Goal: Task Accomplishment & Management: Use online tool/utility

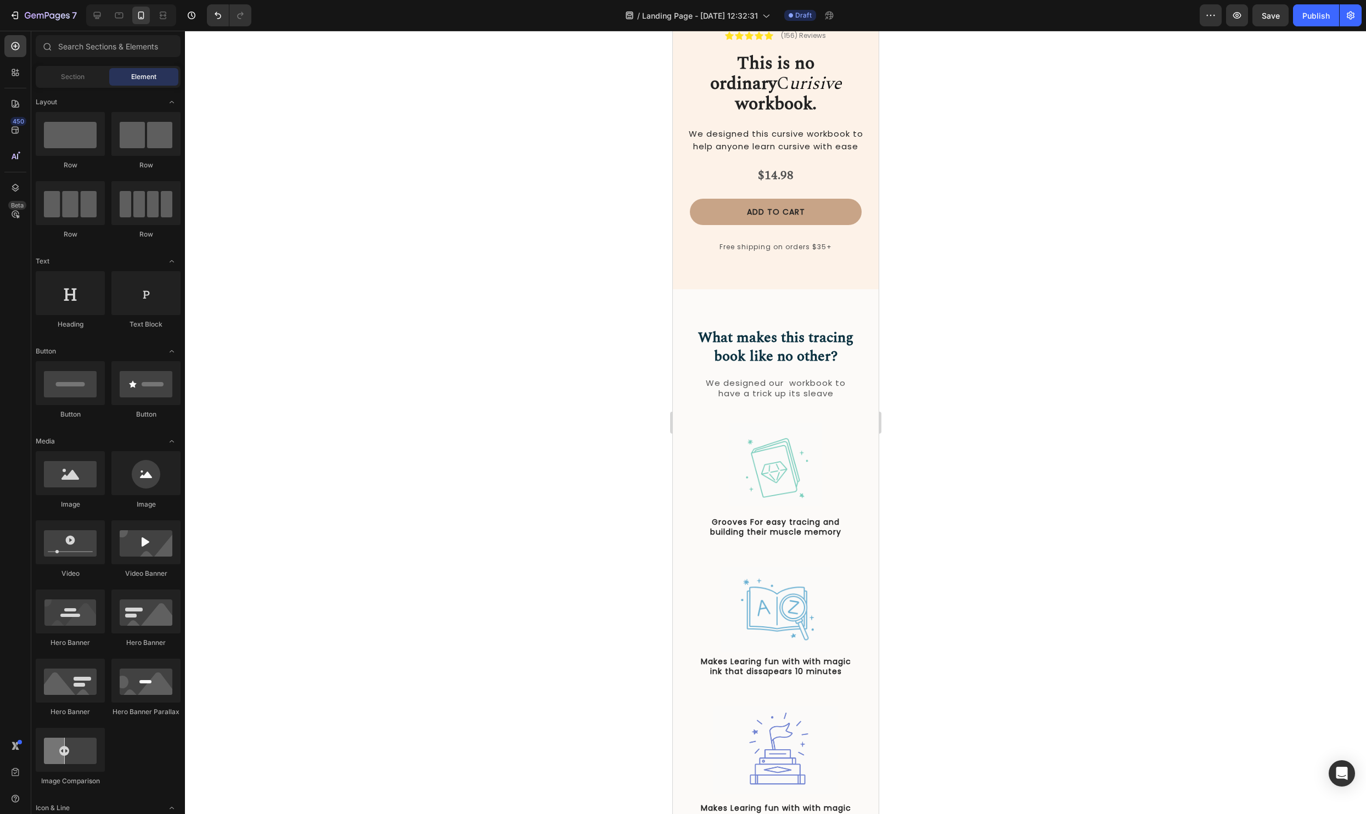
scroll to position [248, 0]
click at [770, 378] on p "We designed our workbook to have a trick up its sleave" at bounding box center [775, 388] width 154 height 21
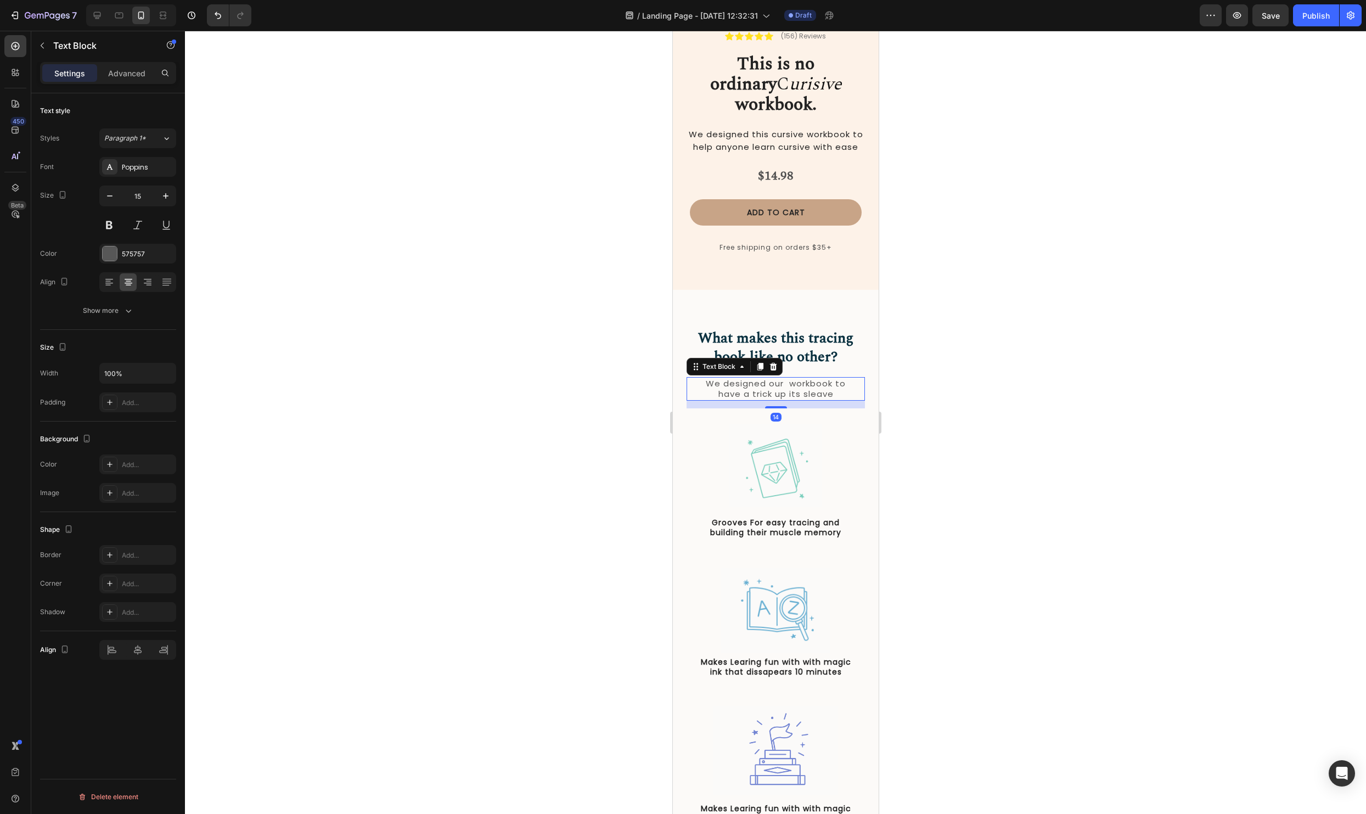
click at [770, 378] on p "We designed our workbook to have a trick up its sleave" at bounding box center [775, 388] width 154 height 21
click at [786, 378] on p "We designed our workbook to have a trick up its sleave" at bounding box center [775, 388] width 154 height 21
click at [835, 380] on div "What makes this tracing book like no other? Heading We designed our workbook to…" at bounding box center [775, 368] width 178 height 80
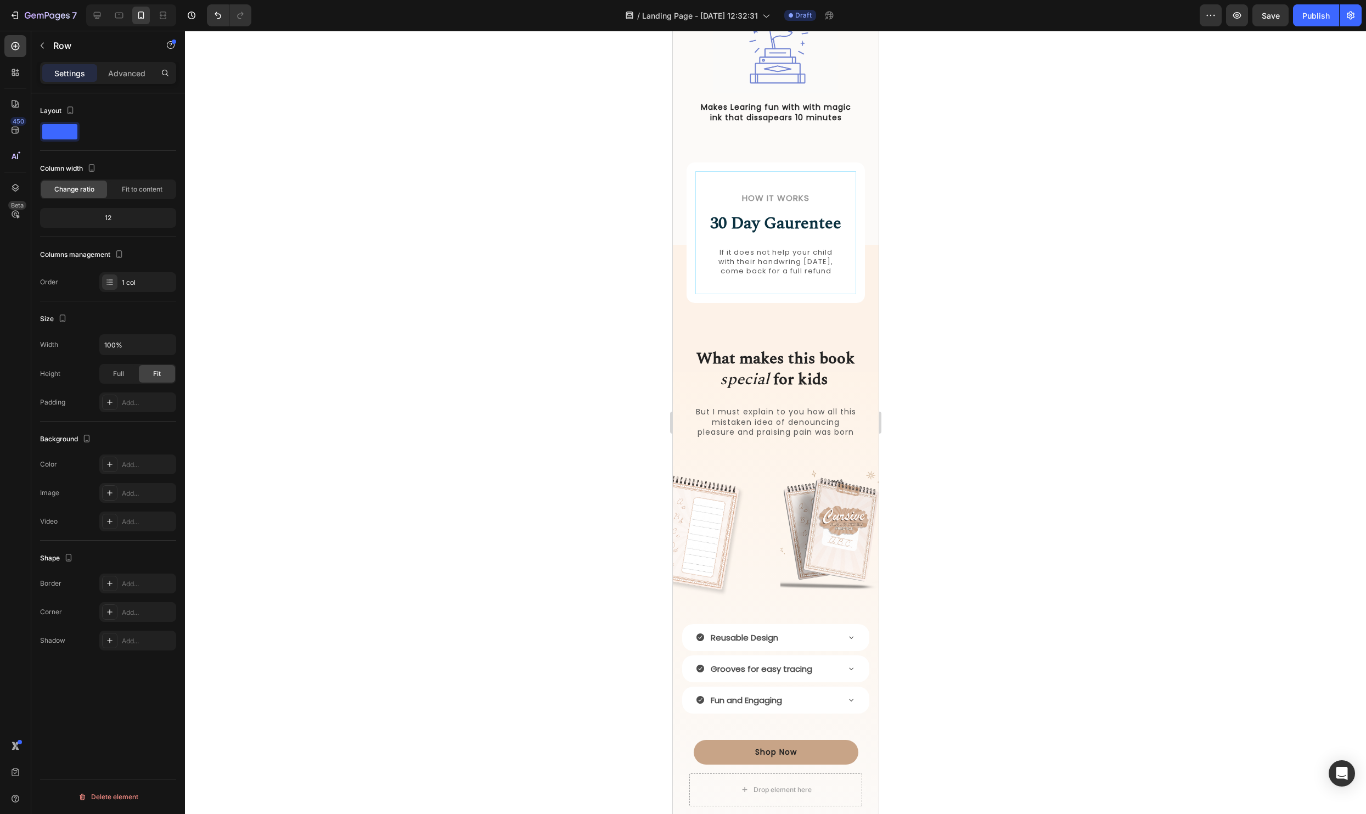
scroll to position [929, 0]
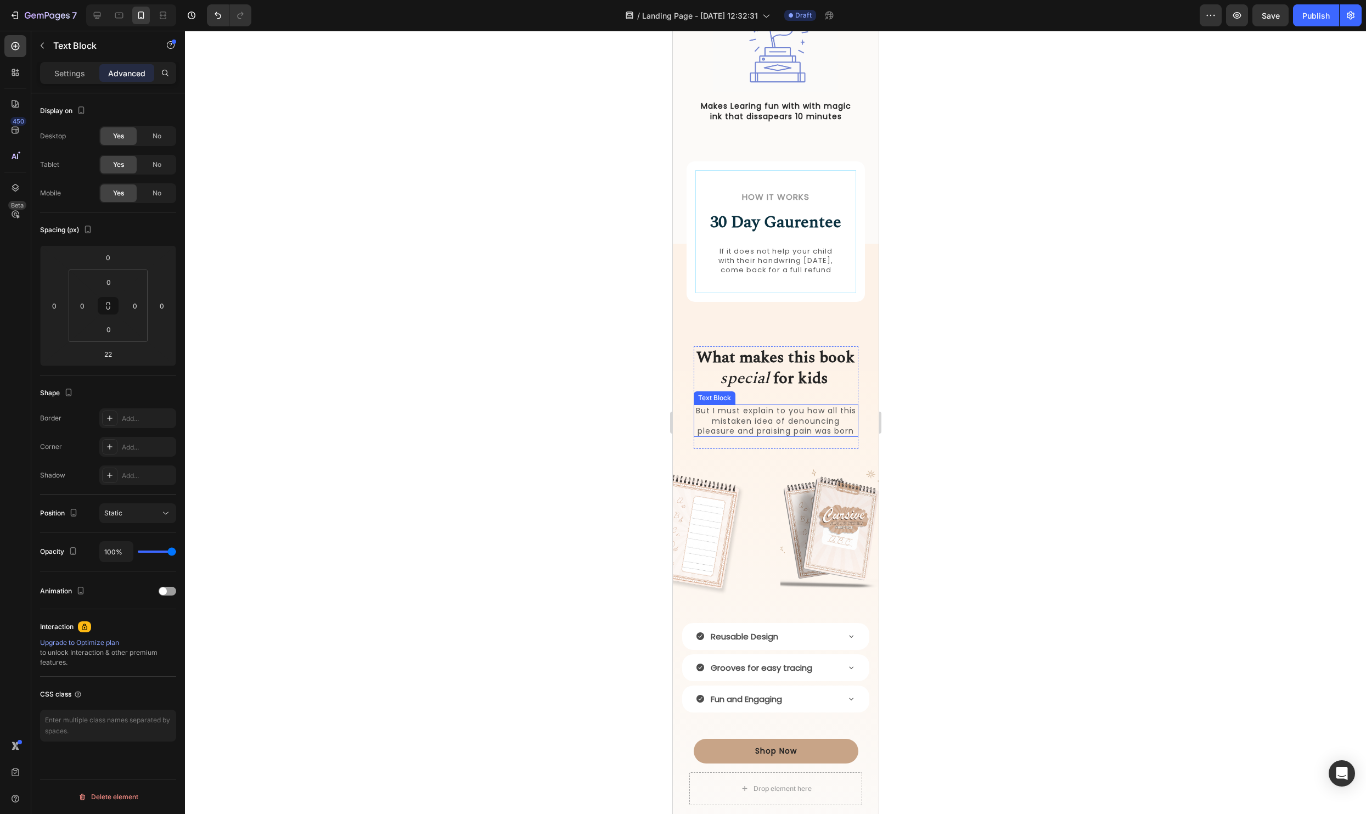
click at [754, 427] on p "But I must explain to you how all this mistaken idea of denouncing pleasure and…" at bounding box center [775, 420] width 162 height 30
click at [999, 449] on div at bounding box center [775, 422] width 1181 height 783
click at [787, 389] on strong "for kids" at bounding box center [799, 378] width 55 height 24
click at [803, 390] on strong "for kids" at bounding box center [799, 378] width 55 height 24
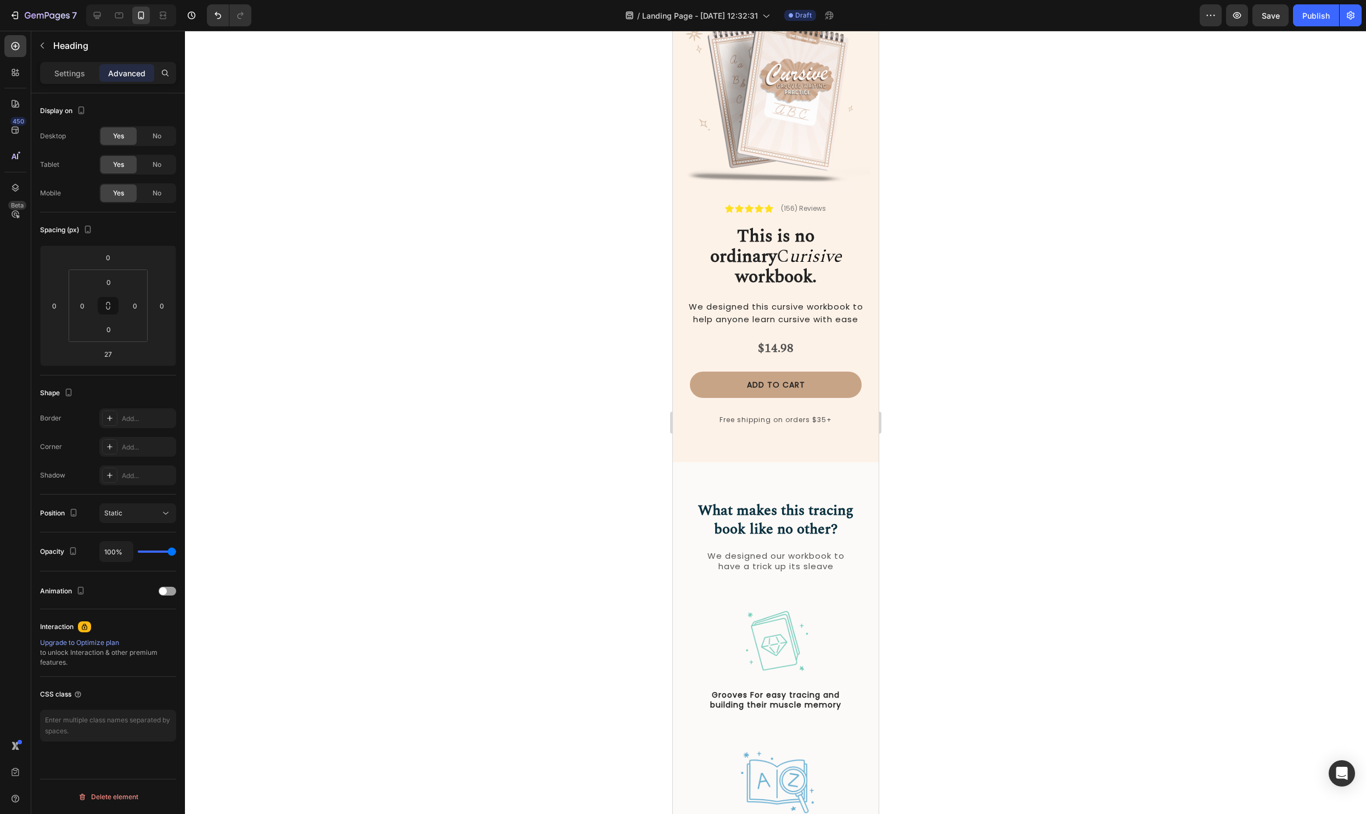
scroll to position [67, 0]
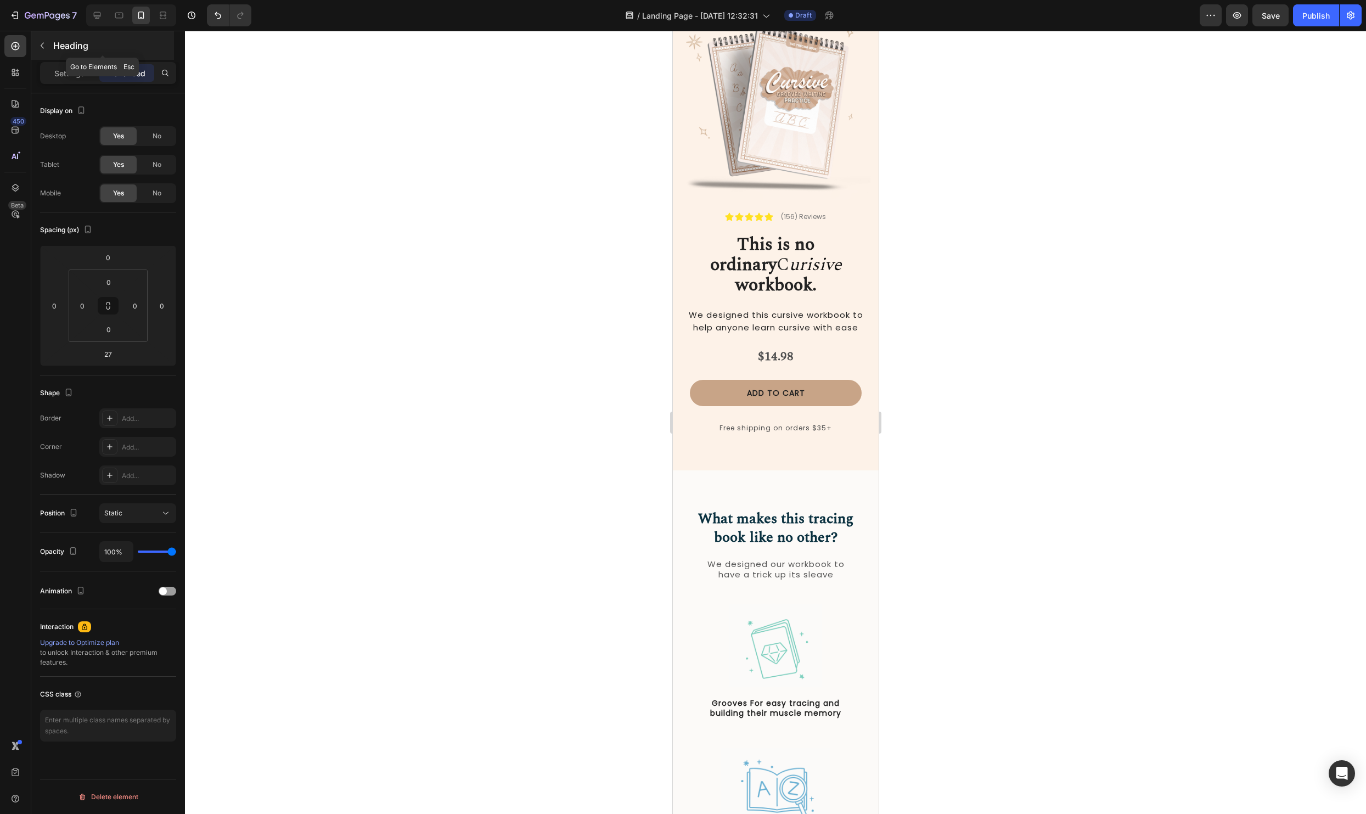
click at [42, 54] on button "button" at bounding box center [42, 46] width 18 height 18
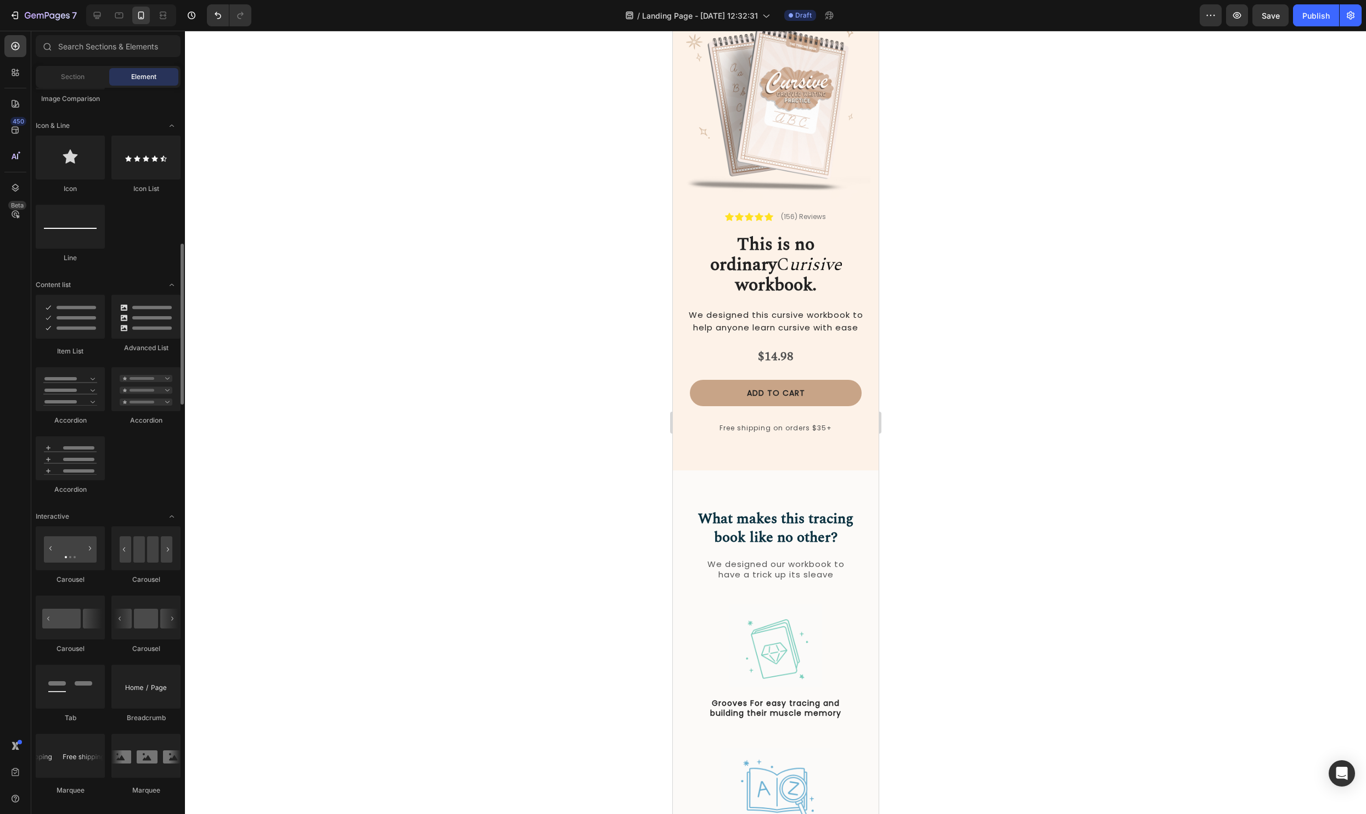
scroll to position [679, 0]
drag, startPoint x: 739, startPoint y: 353, endPoint x: 1617, endPoint y: 405, distance: 879.4
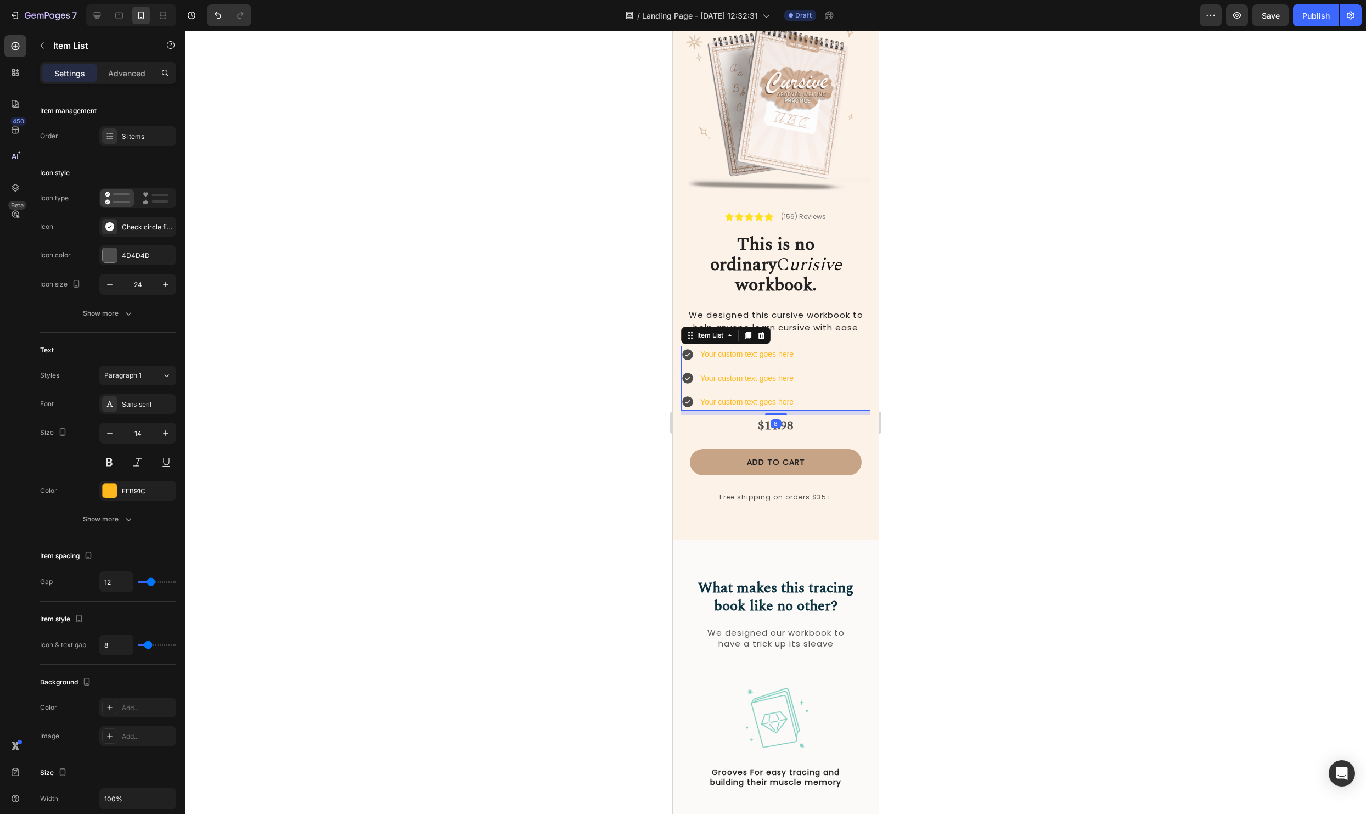
click at [953, 376] on div at bounding box center [775, 422] width 1181 height 783
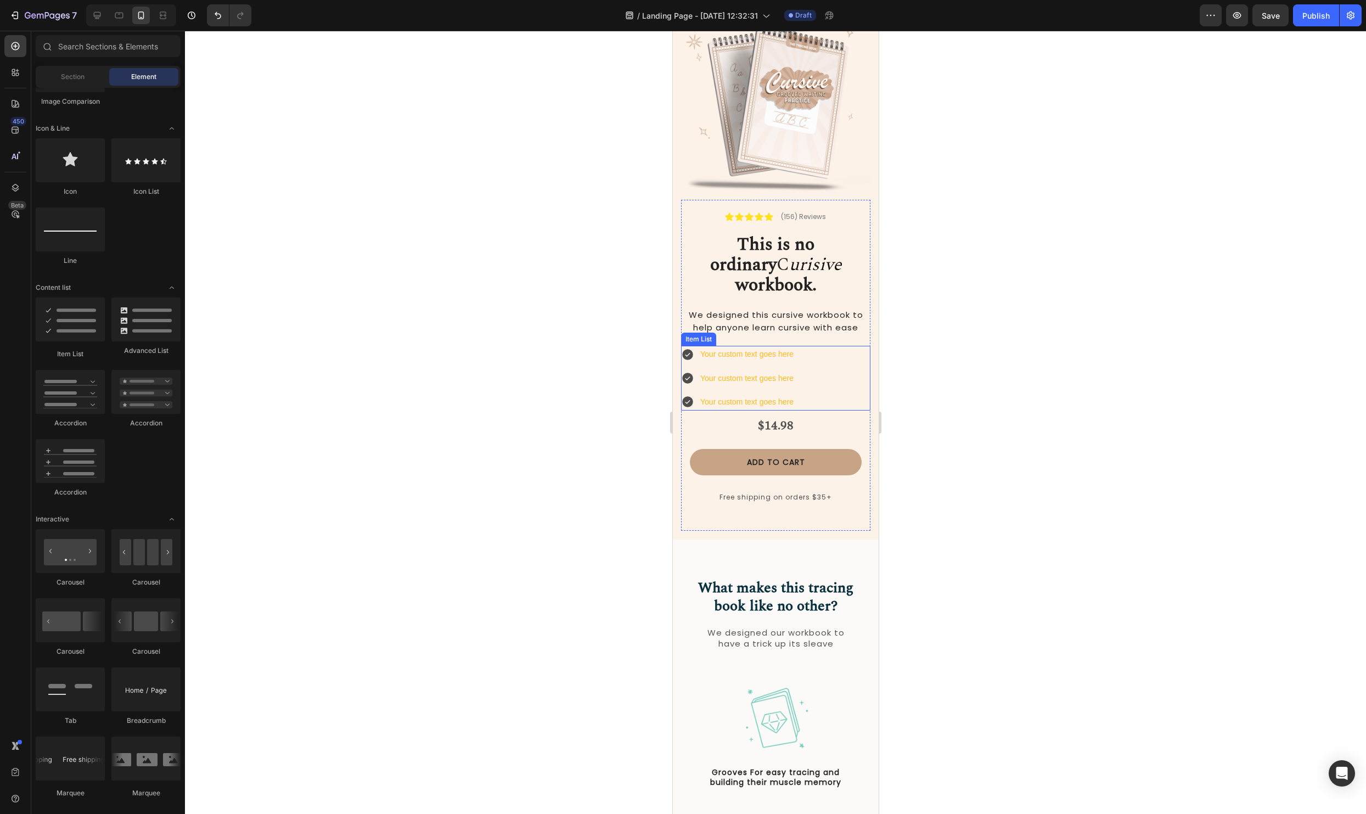
click at [855, 353] on div "Your custom text goes here Your custom text goes here Your custom text goes here" at bounding box center [774, 378] width 189 height 65
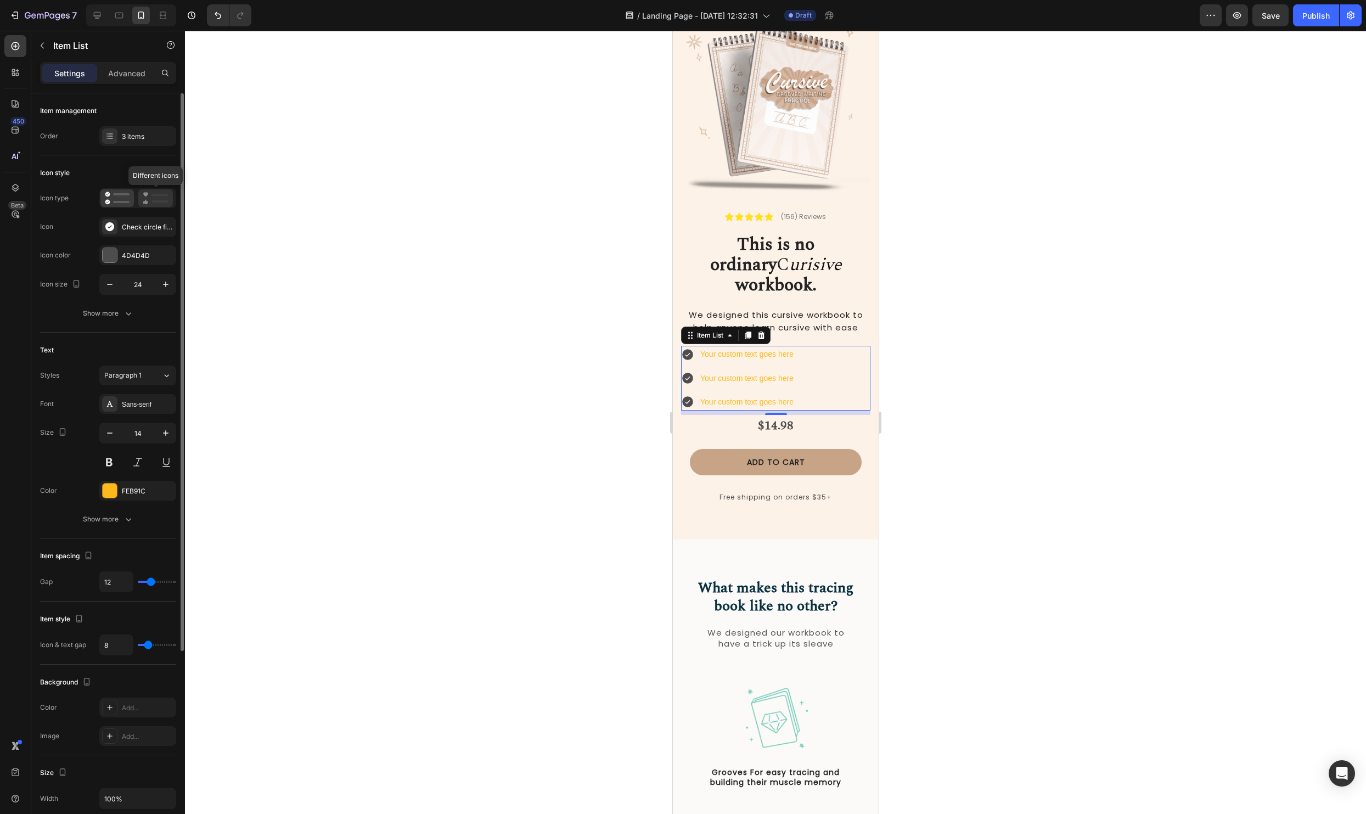
click at [147, 201] on icon at bounding box center [146, 202] width 4 height 4
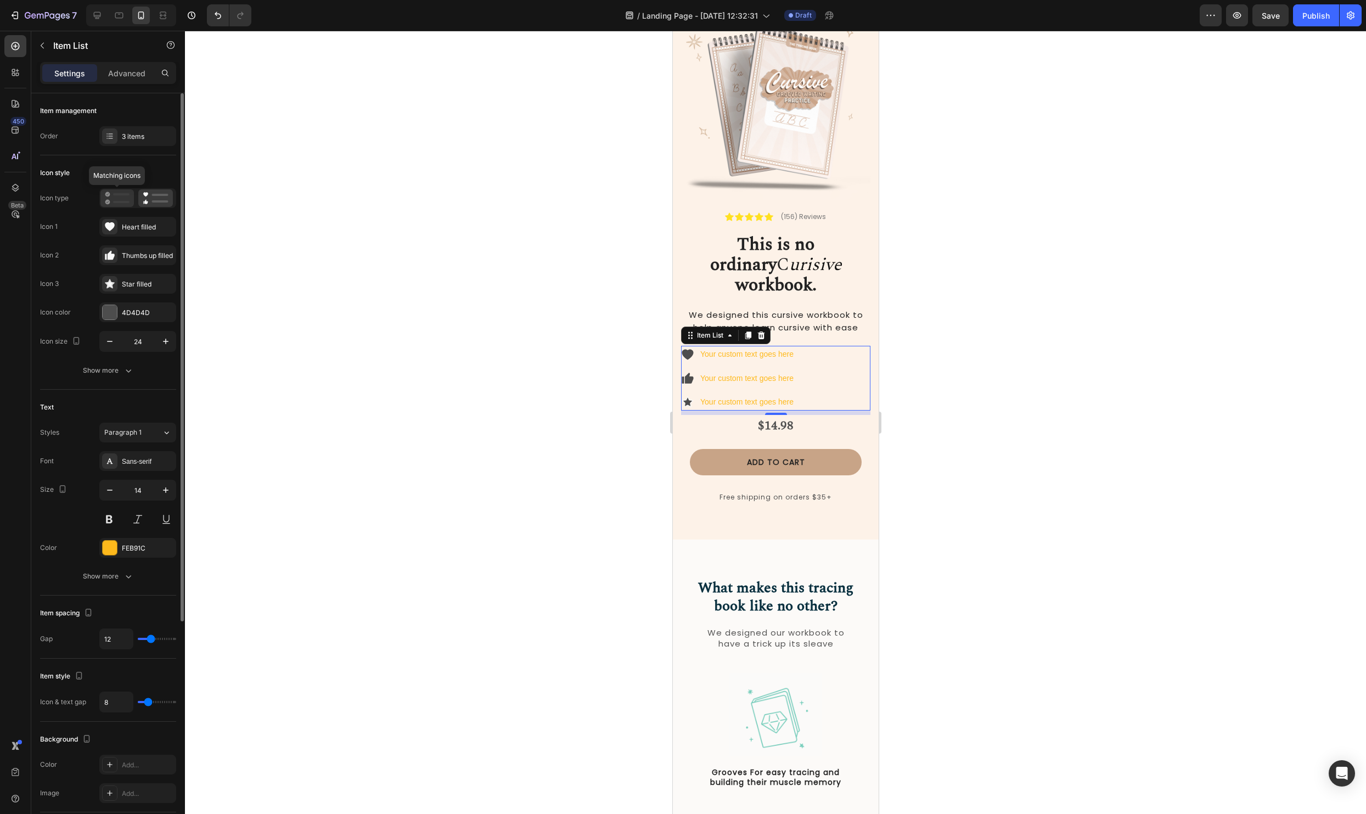
click at [122, 198] on icon at bounding box center [117, 197] width 25 height 13
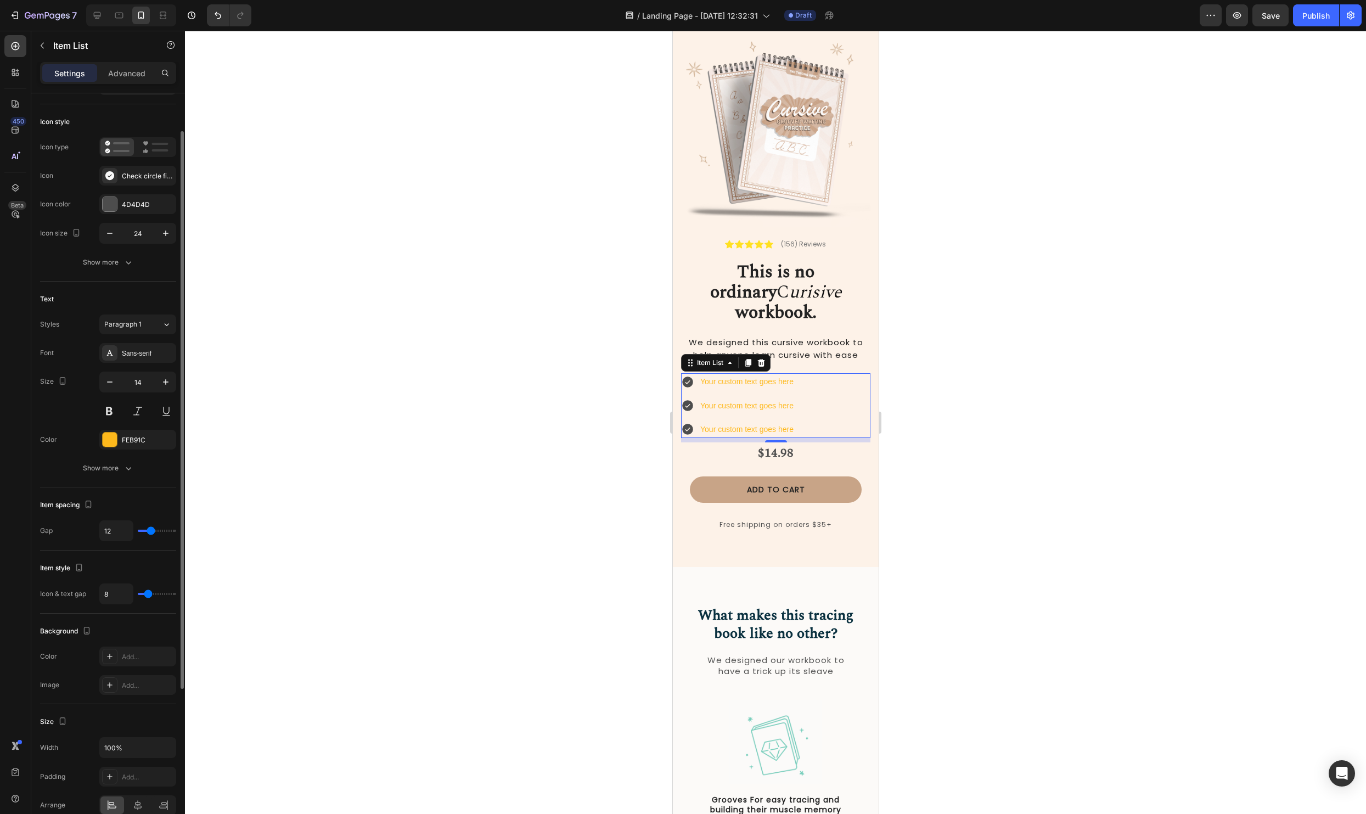
scroll to position [262, 0]
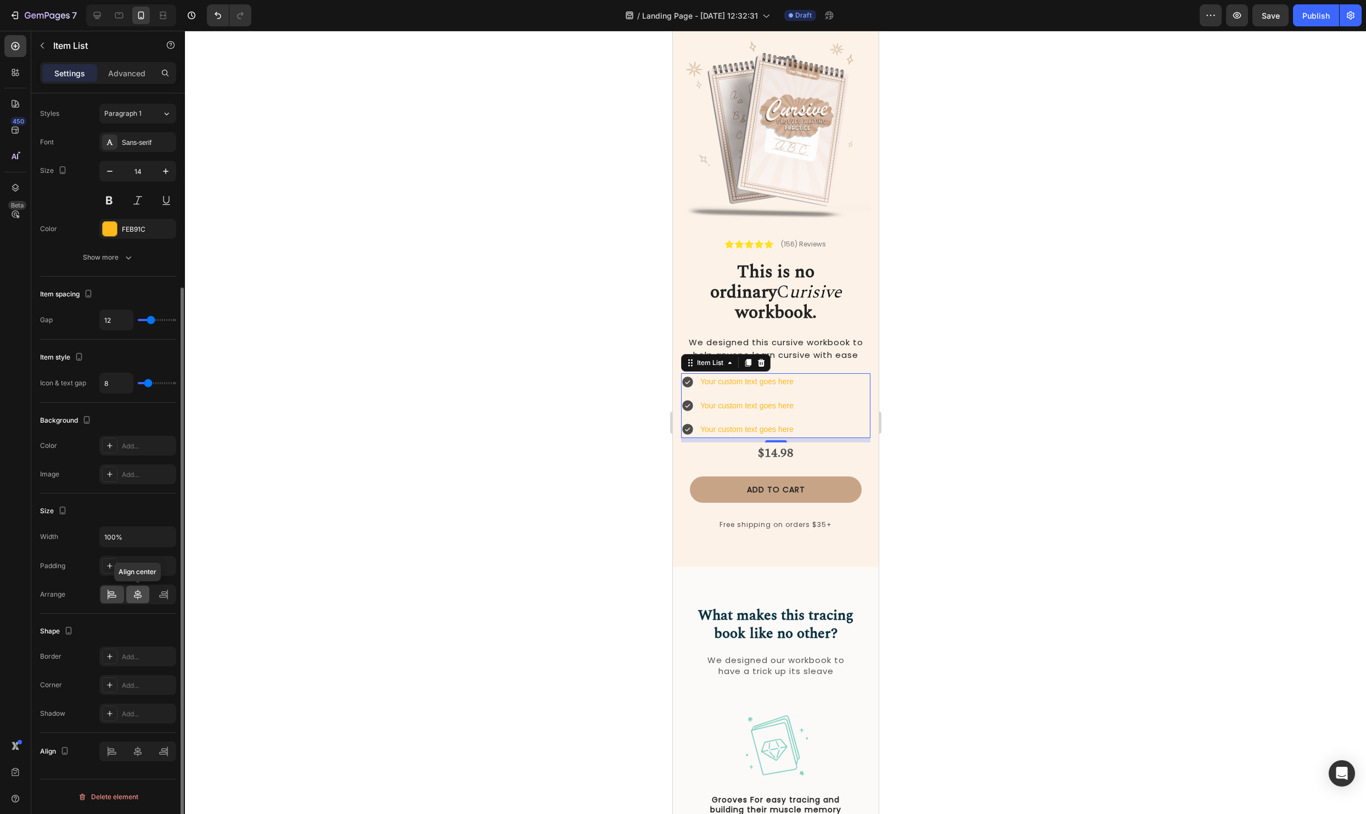
click at [139, 589] on icon at bounding box center [137, 594] width 11 height 11
click at [1104, 484] on div at bounding box center [775, 422] width 1181 height 783
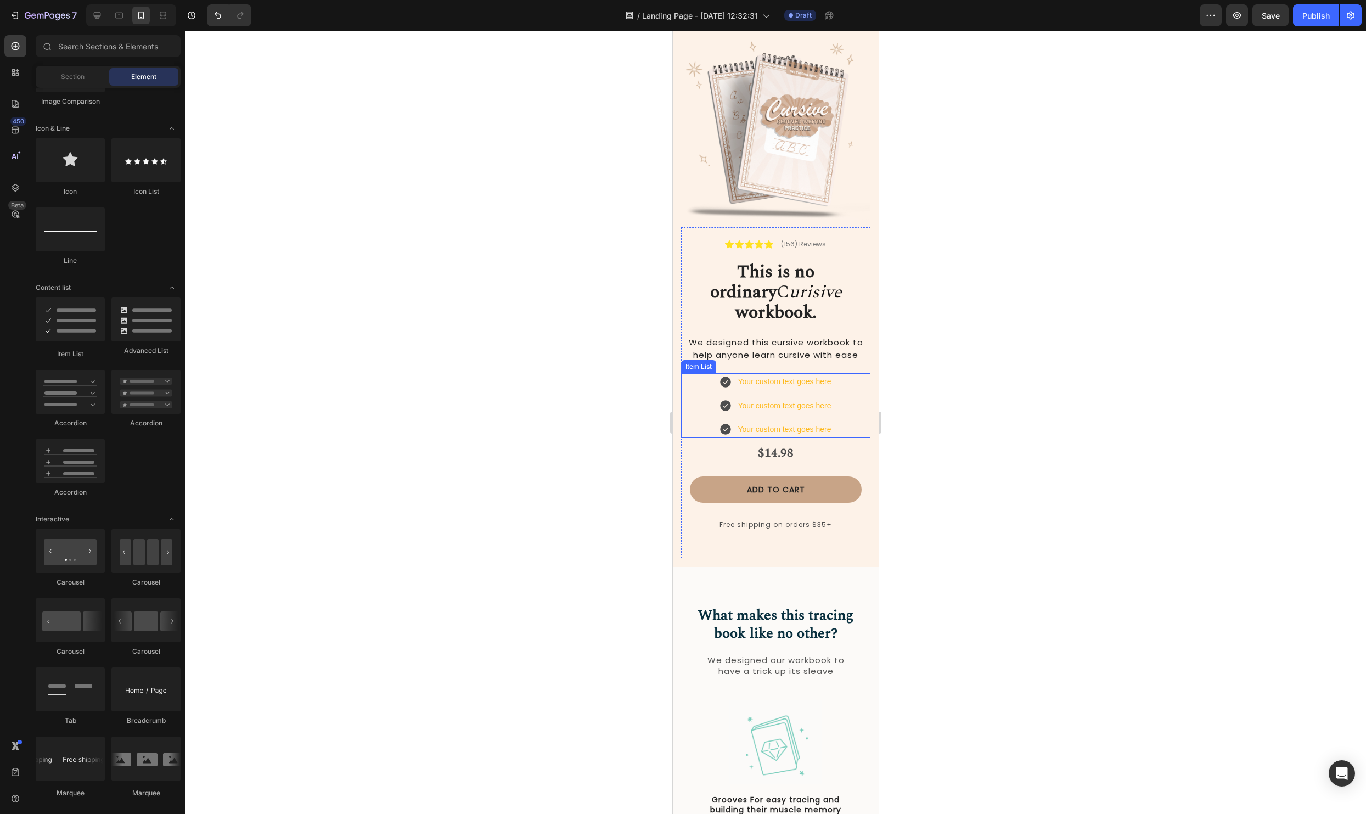
click at [858, 373] on div "Your custom text goes here Your custom text goes here Your custom text goes here" at bounding box center [774, 405] width 189 height 65
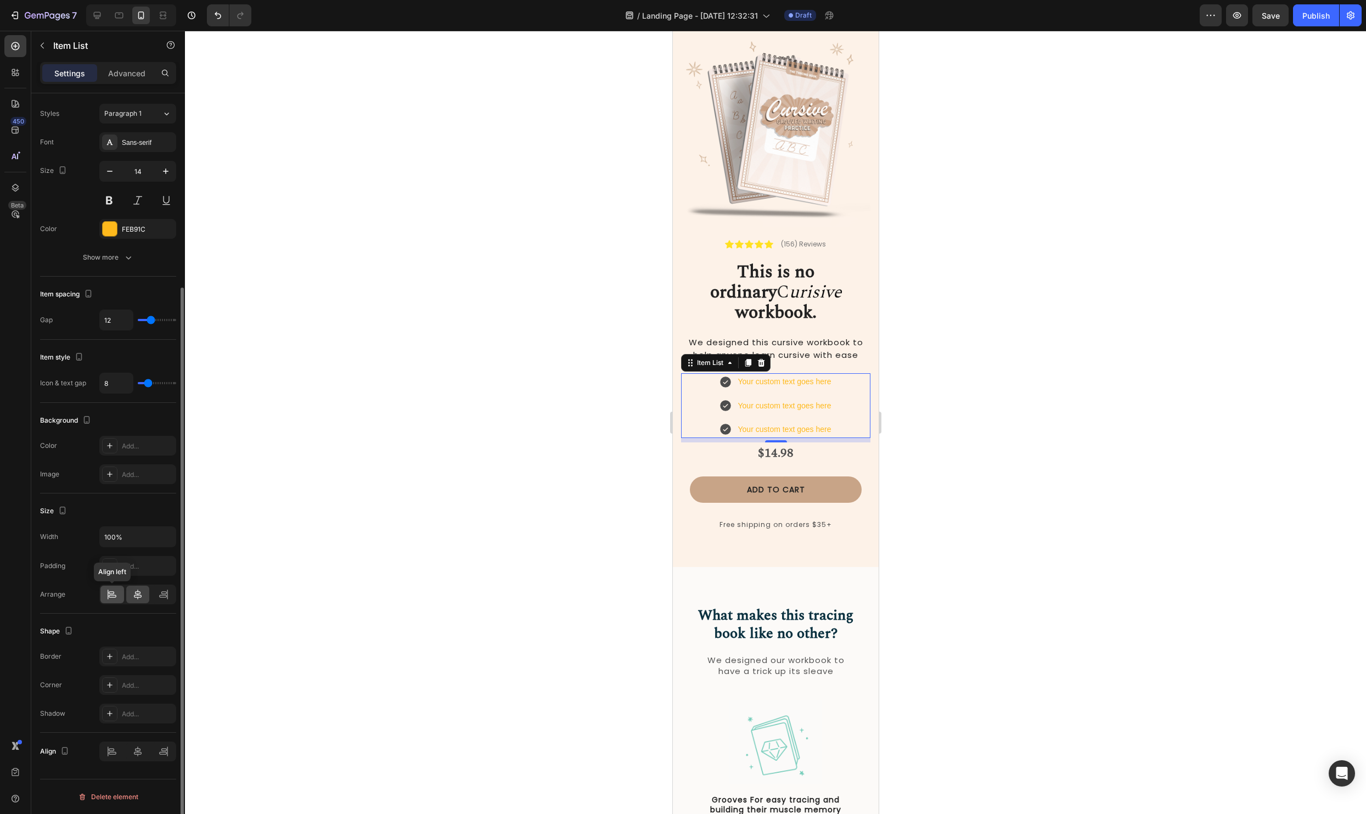
click at [114, 594] on icon at bounding box center [111, 594] width 11 height 11
click at [1159, 300] on div at bounding box center [775, 422] width 1181 height 783
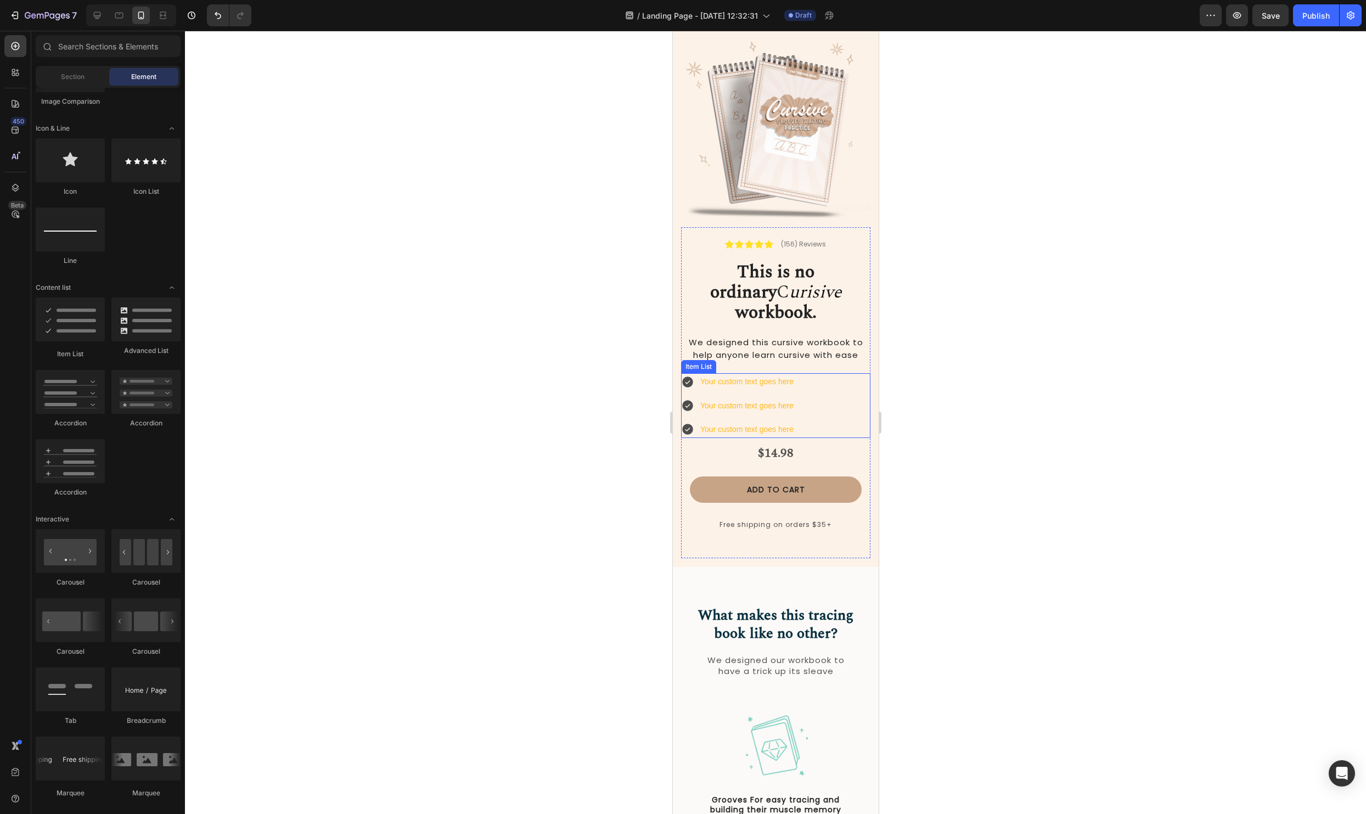
click at [851, 376] on div "Your custom text goes here Your custom text goes here Your custom text goes here" at bounding box center [774, 405] width 189 height 65
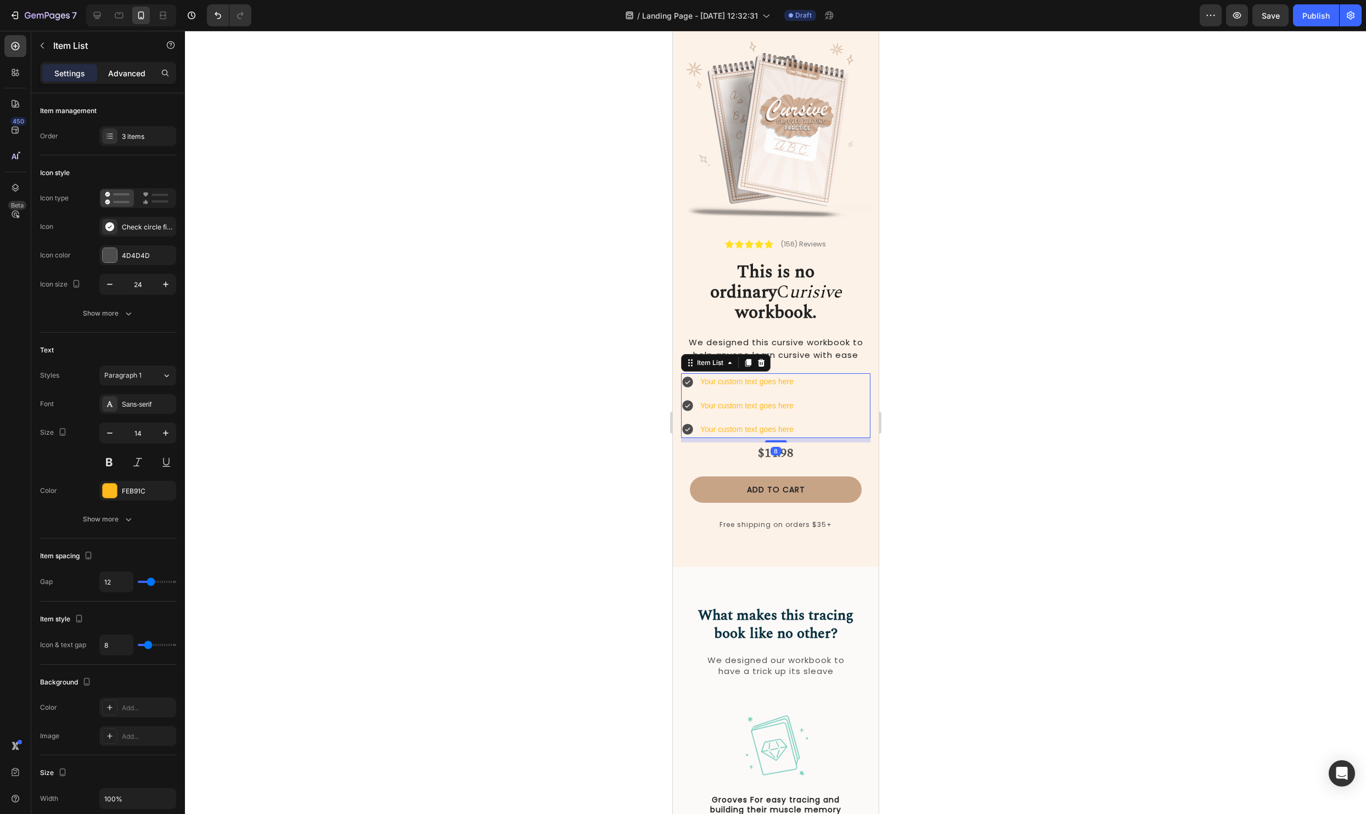
click at [124, 70] on p "Advanced" at bounding box center [126, 73] width 37 height 12
type input "100%"
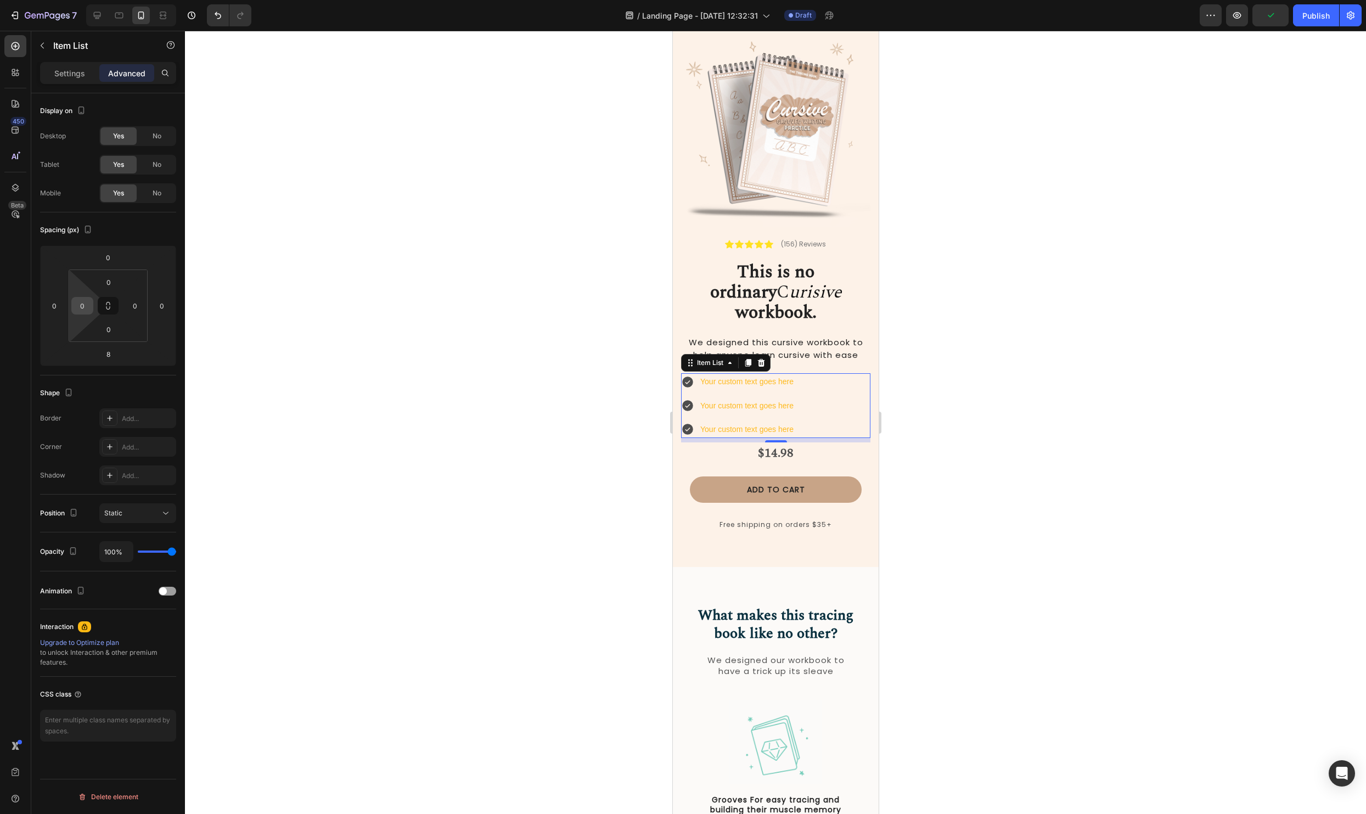
click at [83, 304] on input "0" at bounding box center [82, 305] width 16 height 16
type input "20"
click at [1239, 493] on div at bounding box center [775, 422] width 1181 height 783
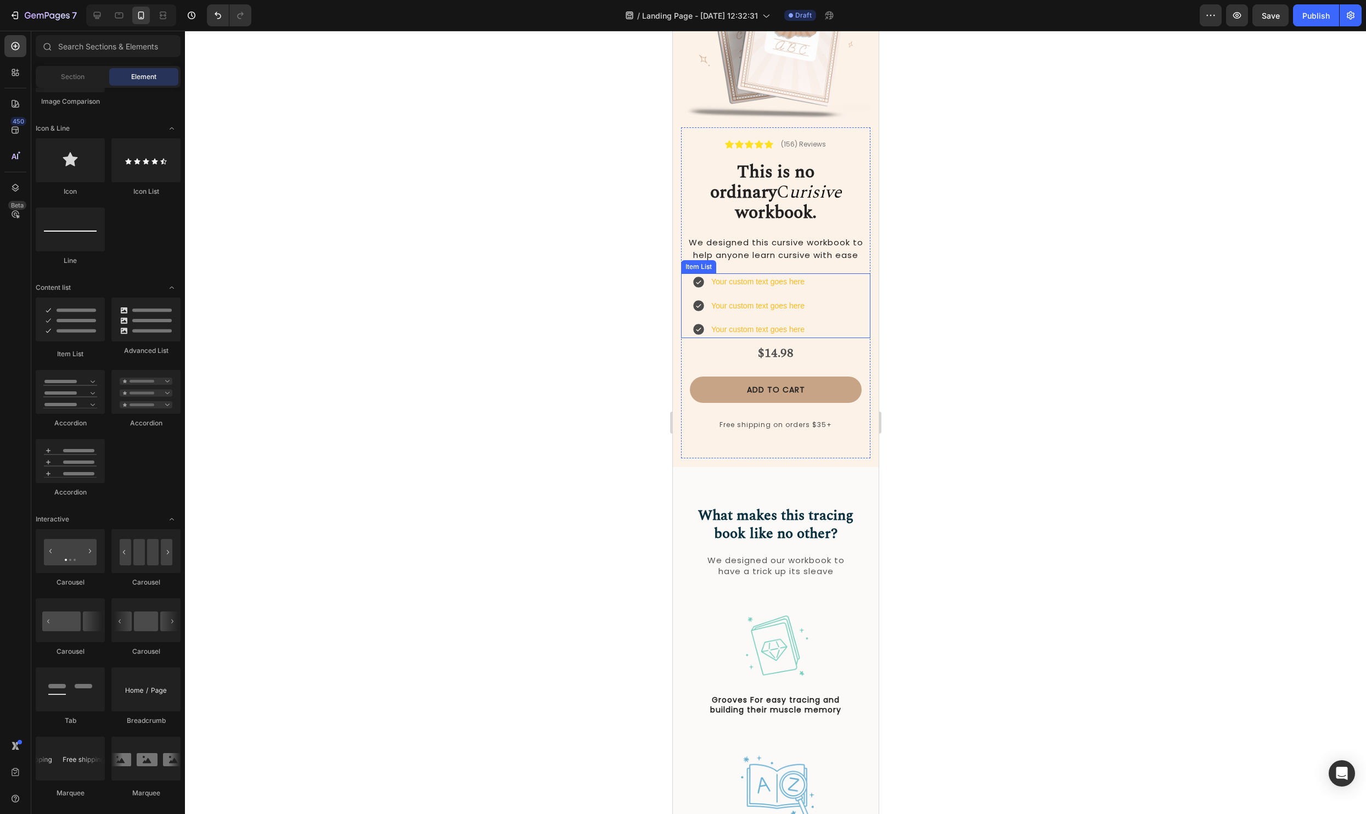
scroll to position [140, 0]
click at [849, 296] on div "Your custom text goes here Your custom text goes here Your custom text goes here" at bounding box center [780, 305] width 178 height 65
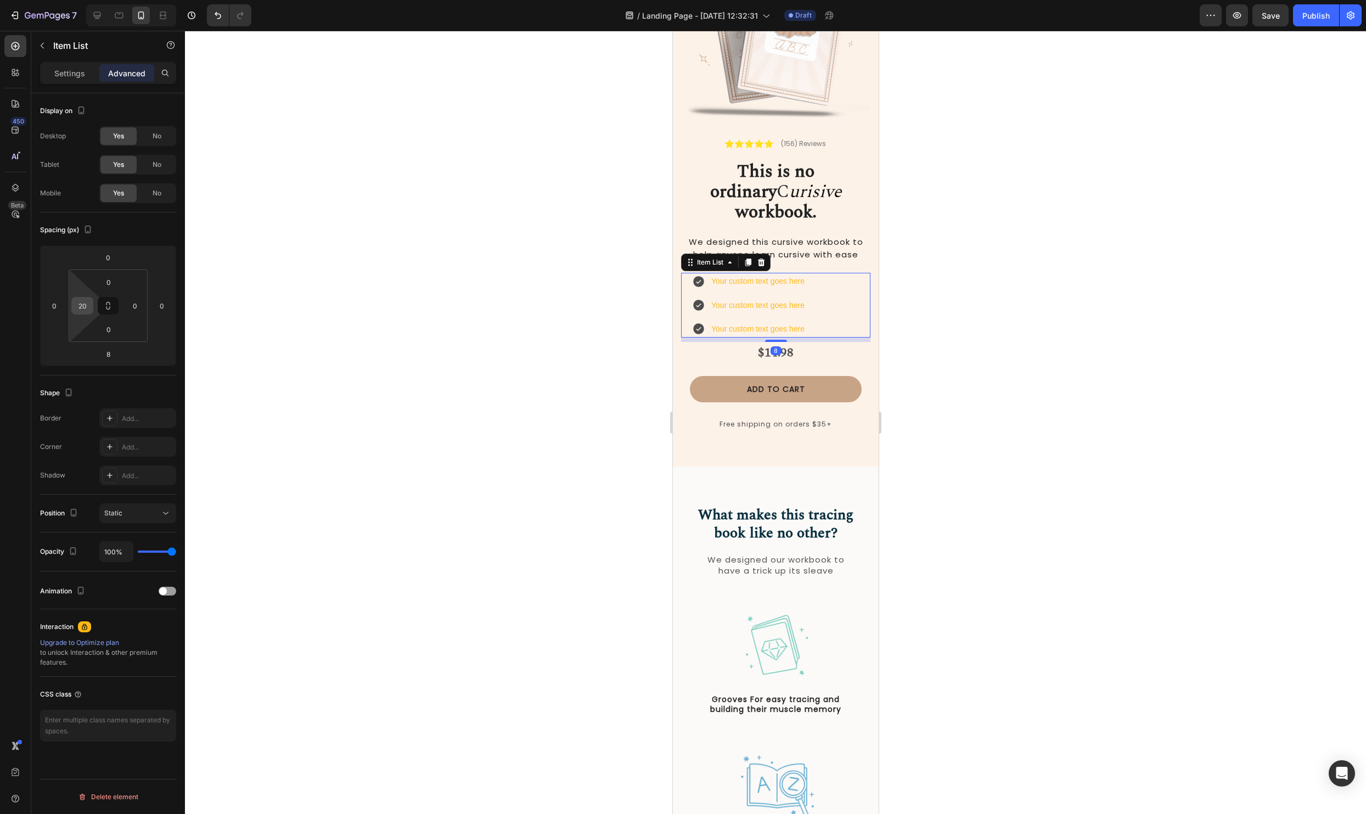
click at [72, 307] on div "20" at bounding box center [82, 306] width 22 height 18
click at [76, 306] on input "20" at bounding box center [82, 305] width 16 height 16
type input "30"
click at [1035, 397] on div at bounding box center [775, 422] width 1181 height 783
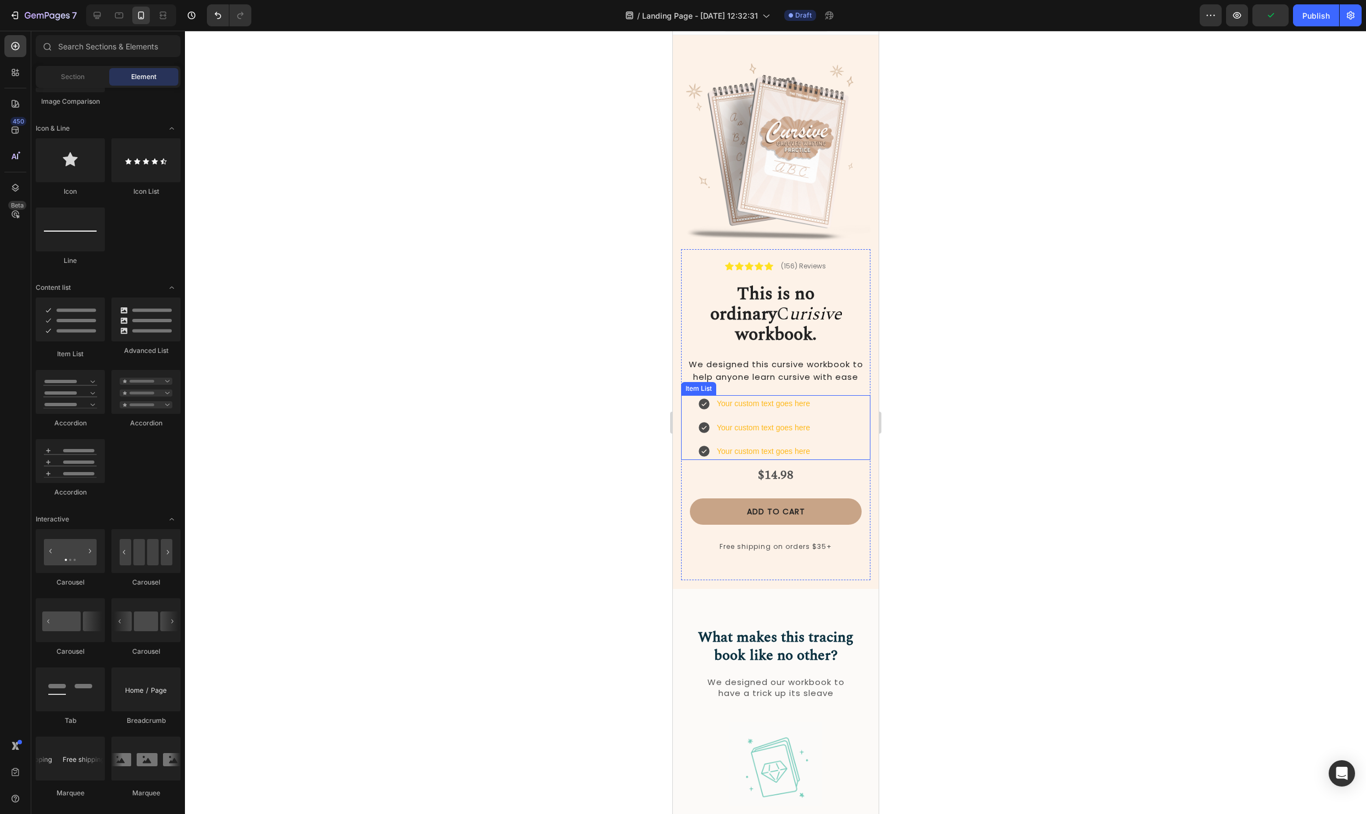
scroll to position [3, 0]
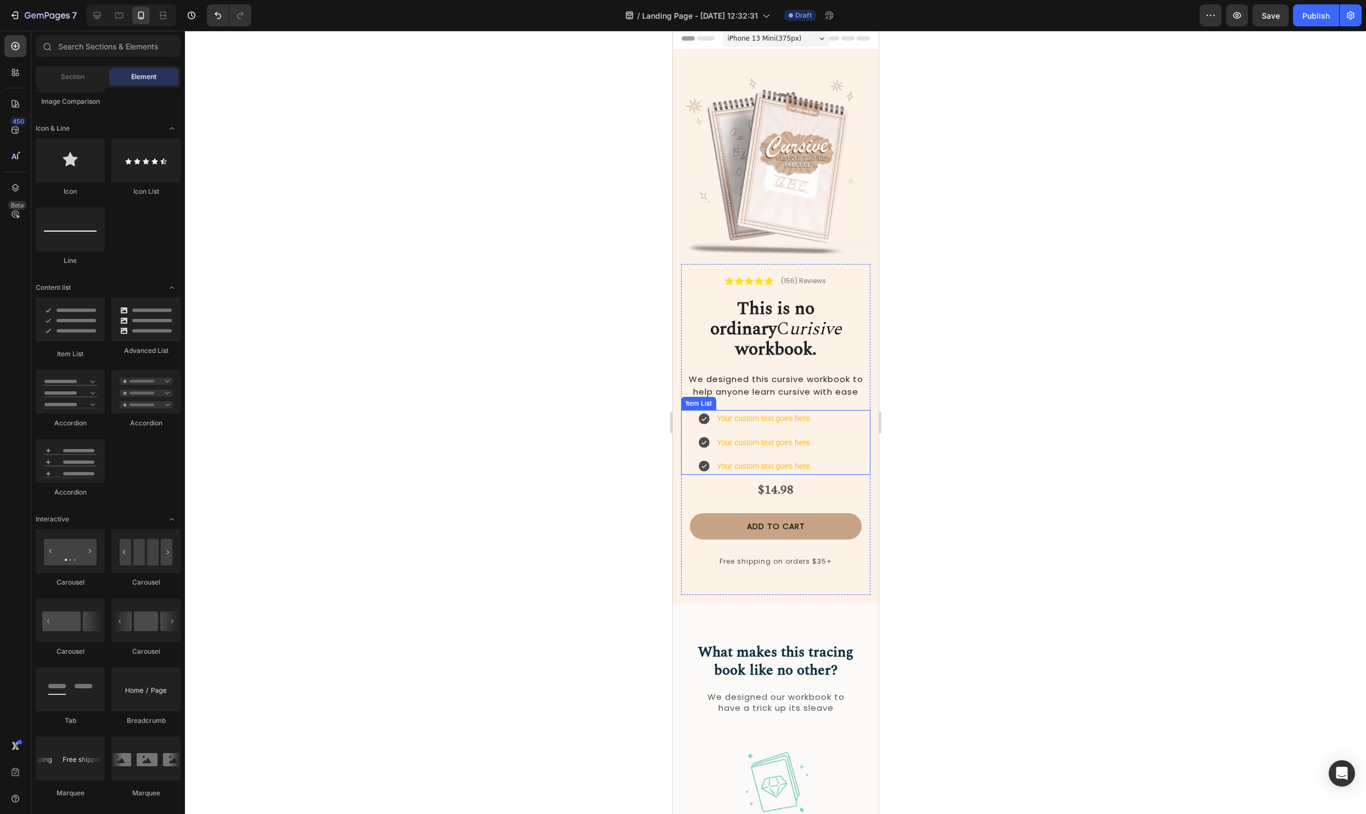
click at [732, 410] on div "Your custom text goes here" at bounding box center [762, 418] width 97 height 17
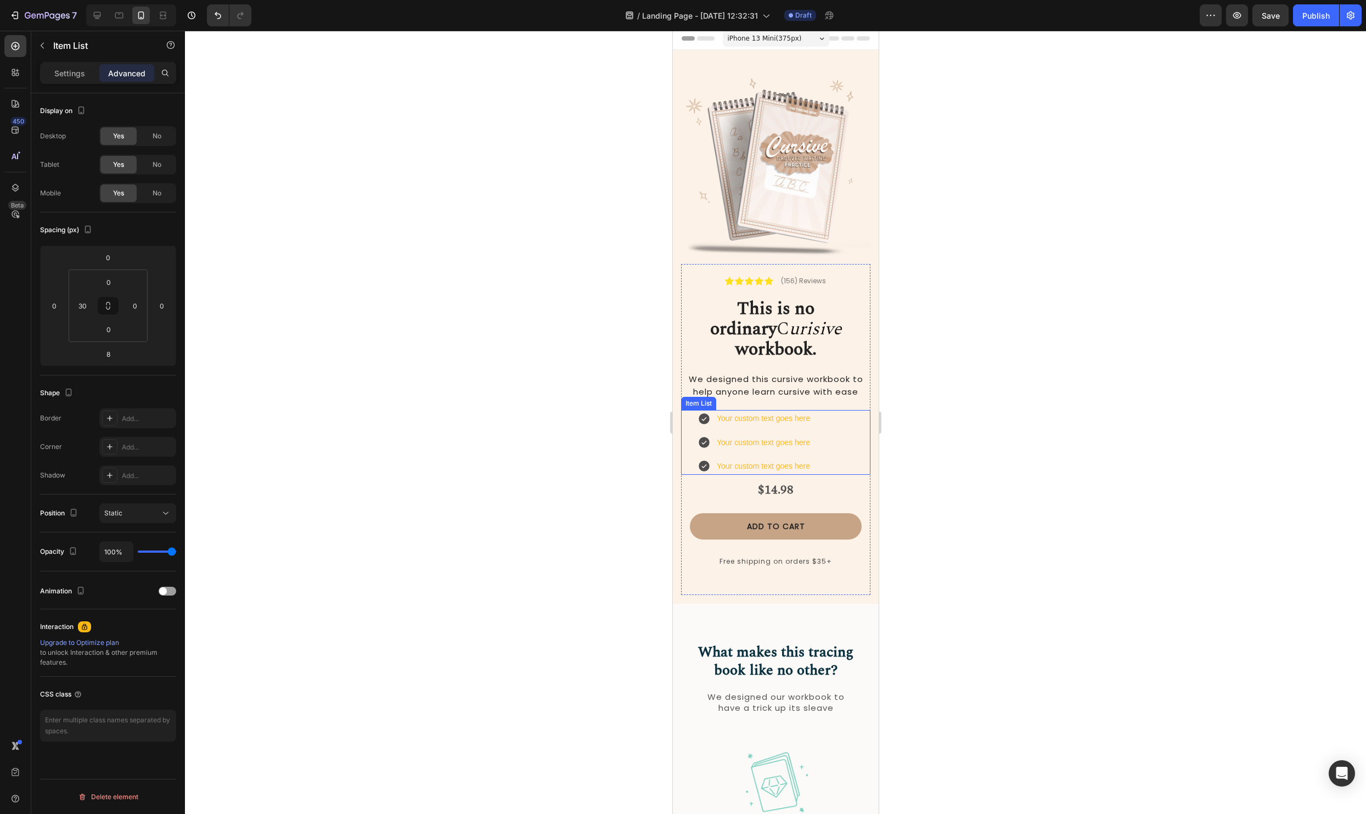
click at [732, 410] on div "Your custom text goes here" at bounding box center [762, 418] width 97 height 17
drag, startPoint x: 717, startPoint y: 400, endPoint x: 809, endPoint y: 399, distance: 92.7
click at [809, 412] on div "Your custom text goes here" at bounding box center [762, 420] width 97 height 17
click at [1035, 422] on div at bounding box center [775, 422] width 1181 height 783
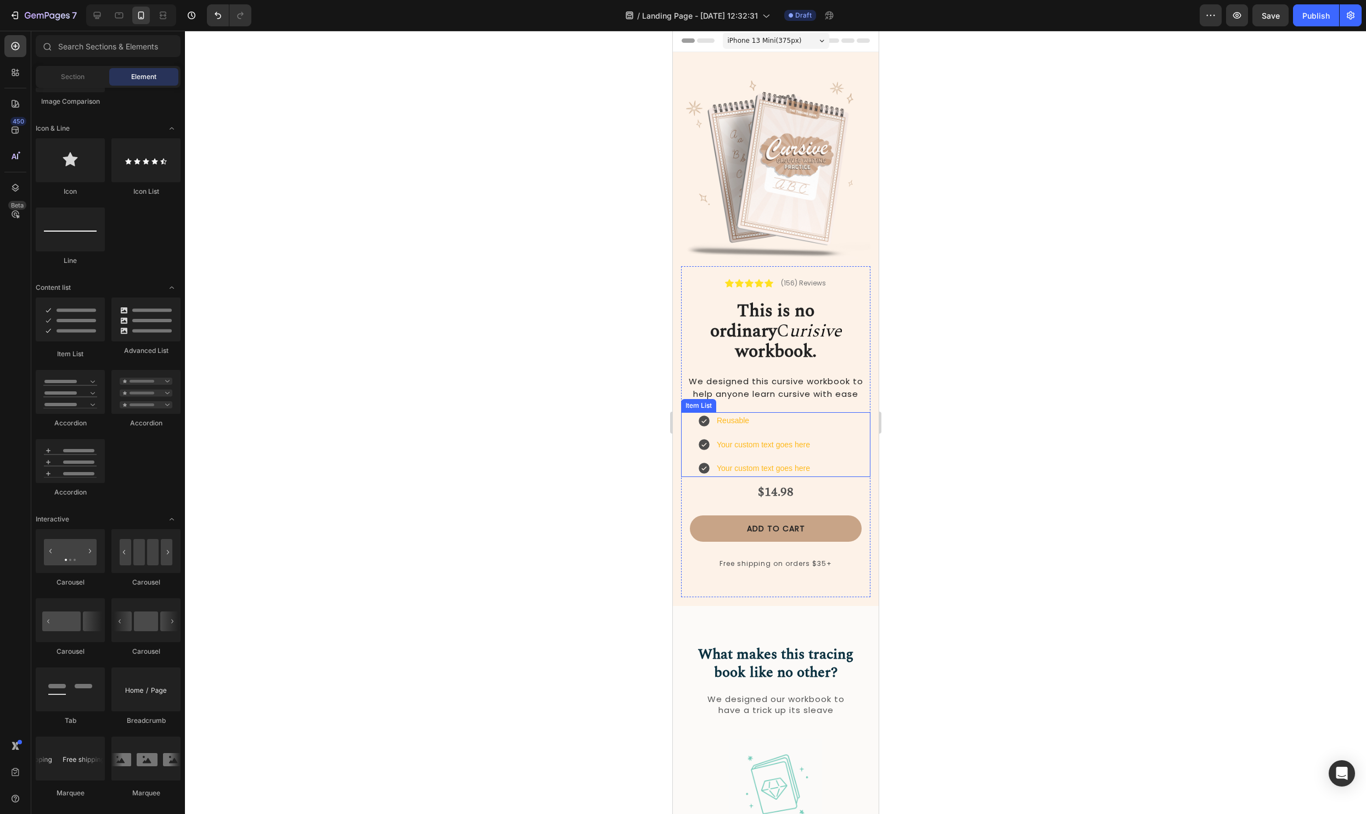
click at [753, 438] on p "Your custom text goes here" at bounding box center [762, 445] width 93 height 14
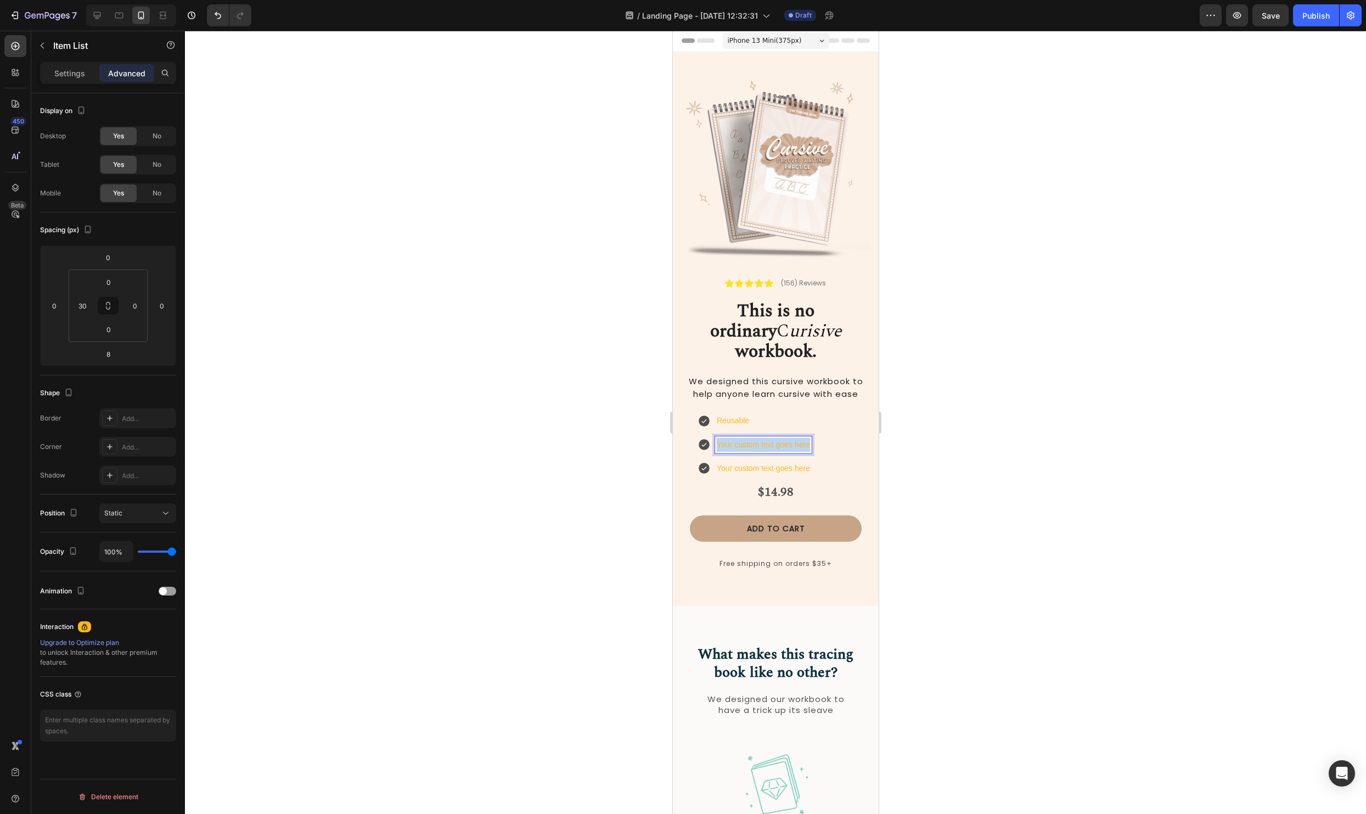
drag, startPoint x: 717, startPoint y: 425, endPoint x: 894, endPoint y: 431, distance: 176.8
click at [1195, 521] on div at bounding box center [775, 422] width 1181 height 783
click at [759, 438] on p "Fun and Engagiong" at bounding box center [762, 445] width 93 height 14
click at [789, 438] on p "Fun and Engagiong" at bounding box center [762, 445] width 93 height 14
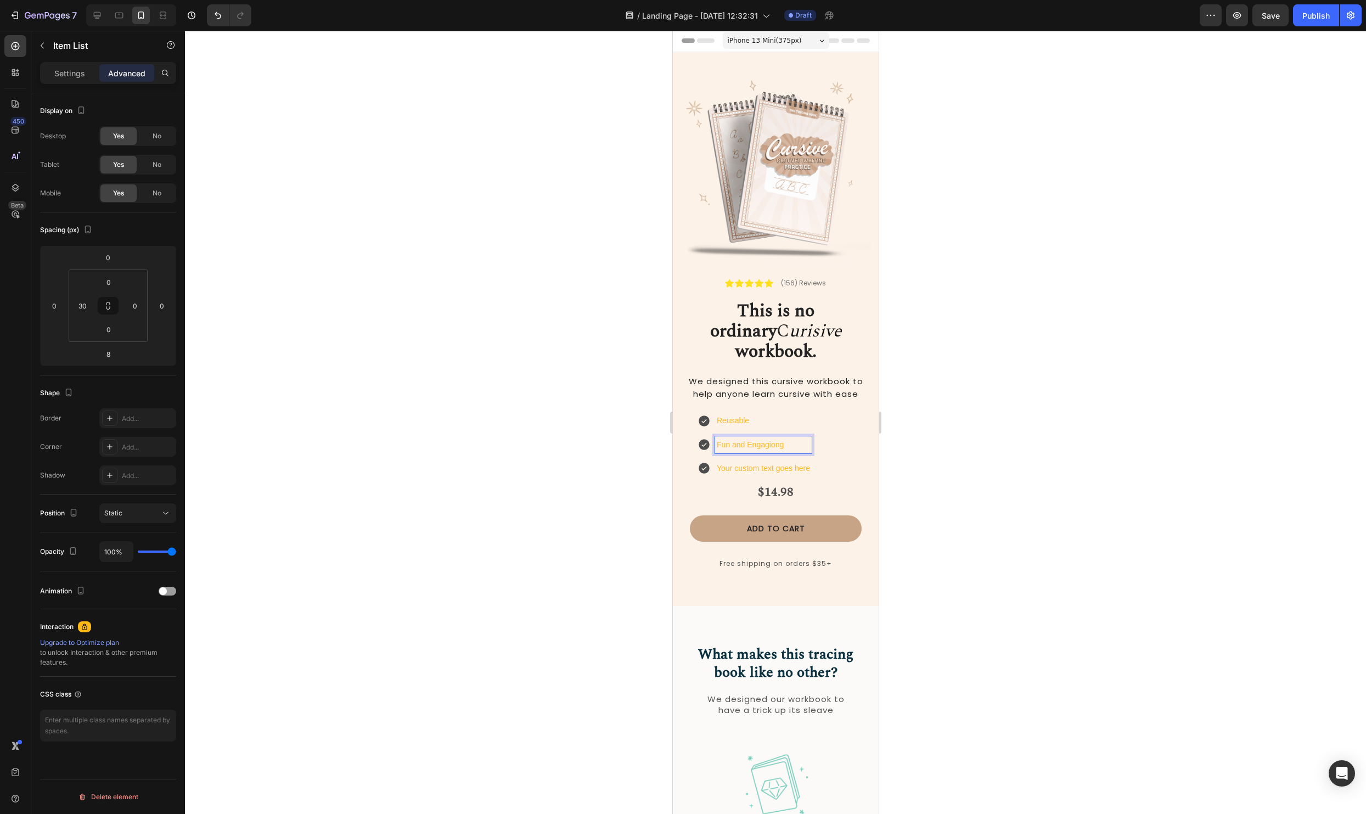
click at [775, 438] on p "Fun and Engagiong" at bounding box center [762, 445] width 93 height 14
click at [1052, 376] on div at bounding box center [775, 422] width 1181 height 783
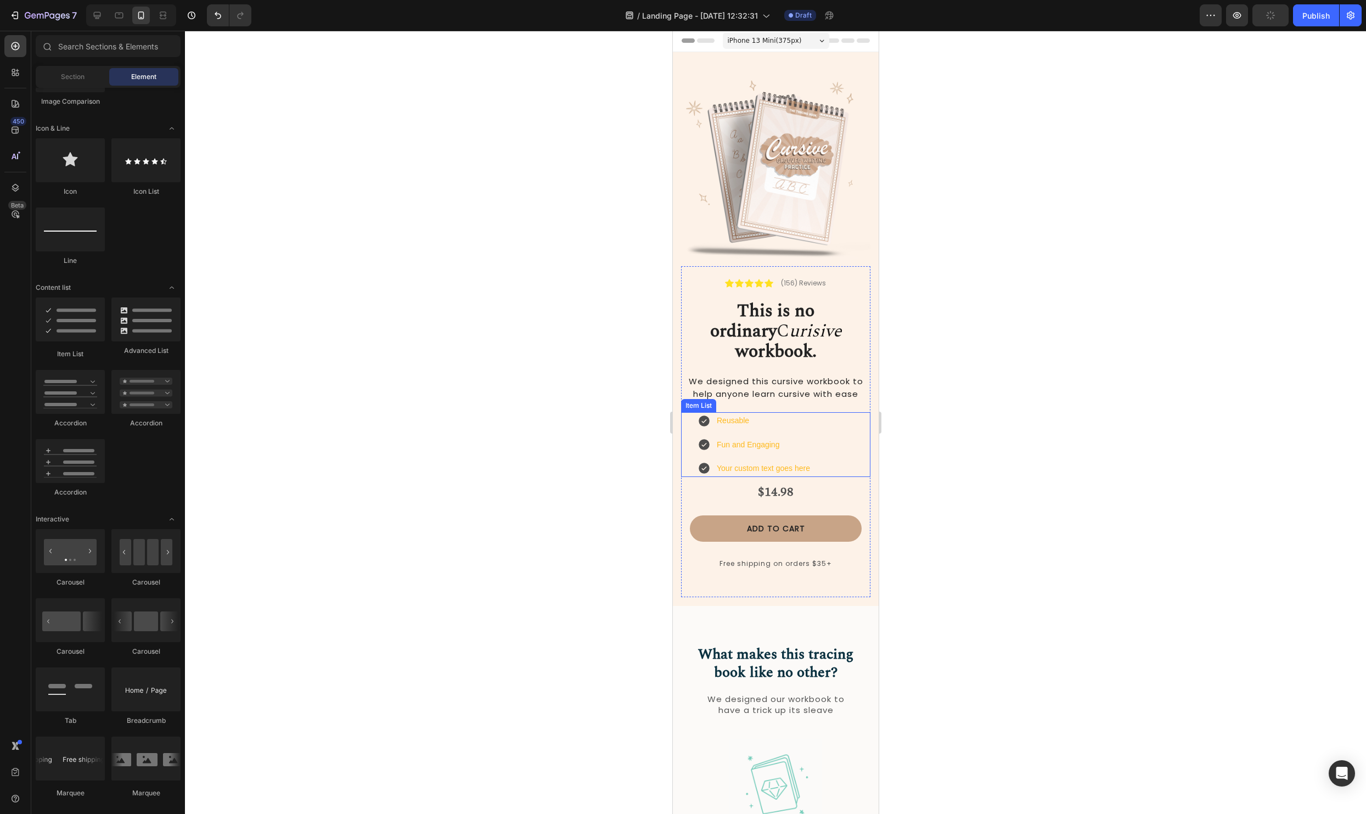
click at [754, 414] on p "Reusable" at bounding box center [762, 421] width 93 height 14
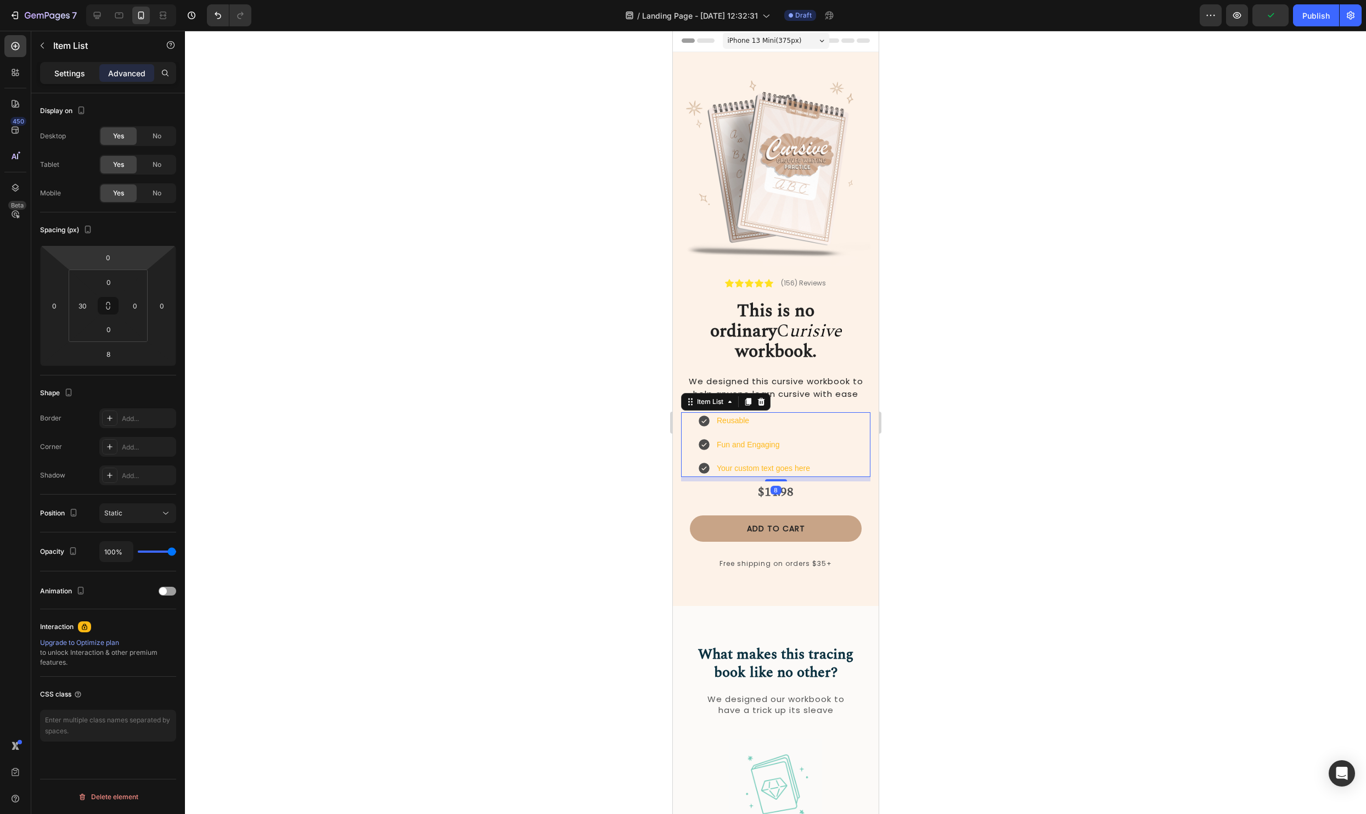
click at [51, 71] on div "Settings" at bounding box center [69, 73] width 55 height 18
type input "8"
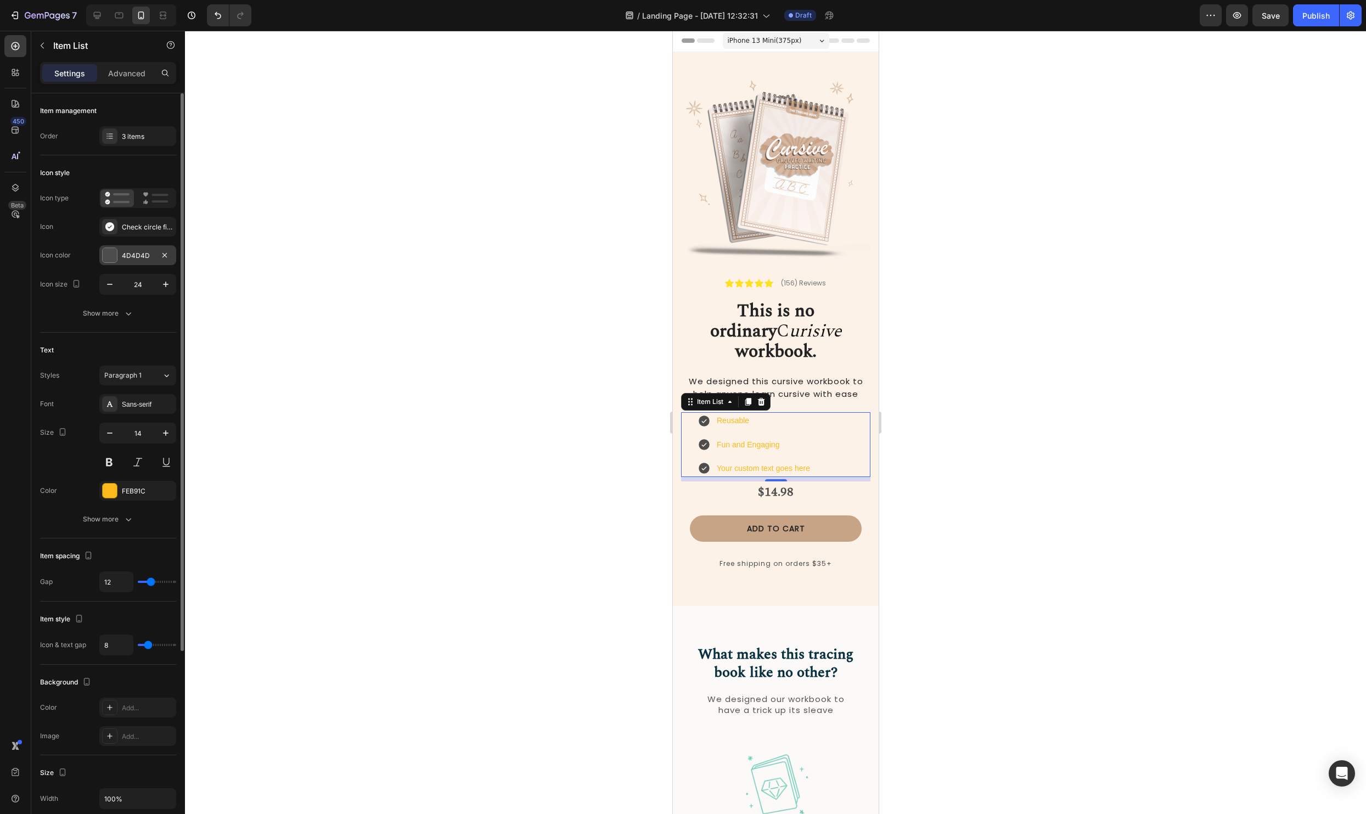
click at [106, 253] on div at bounding box center [110, 255] width 14 height 14
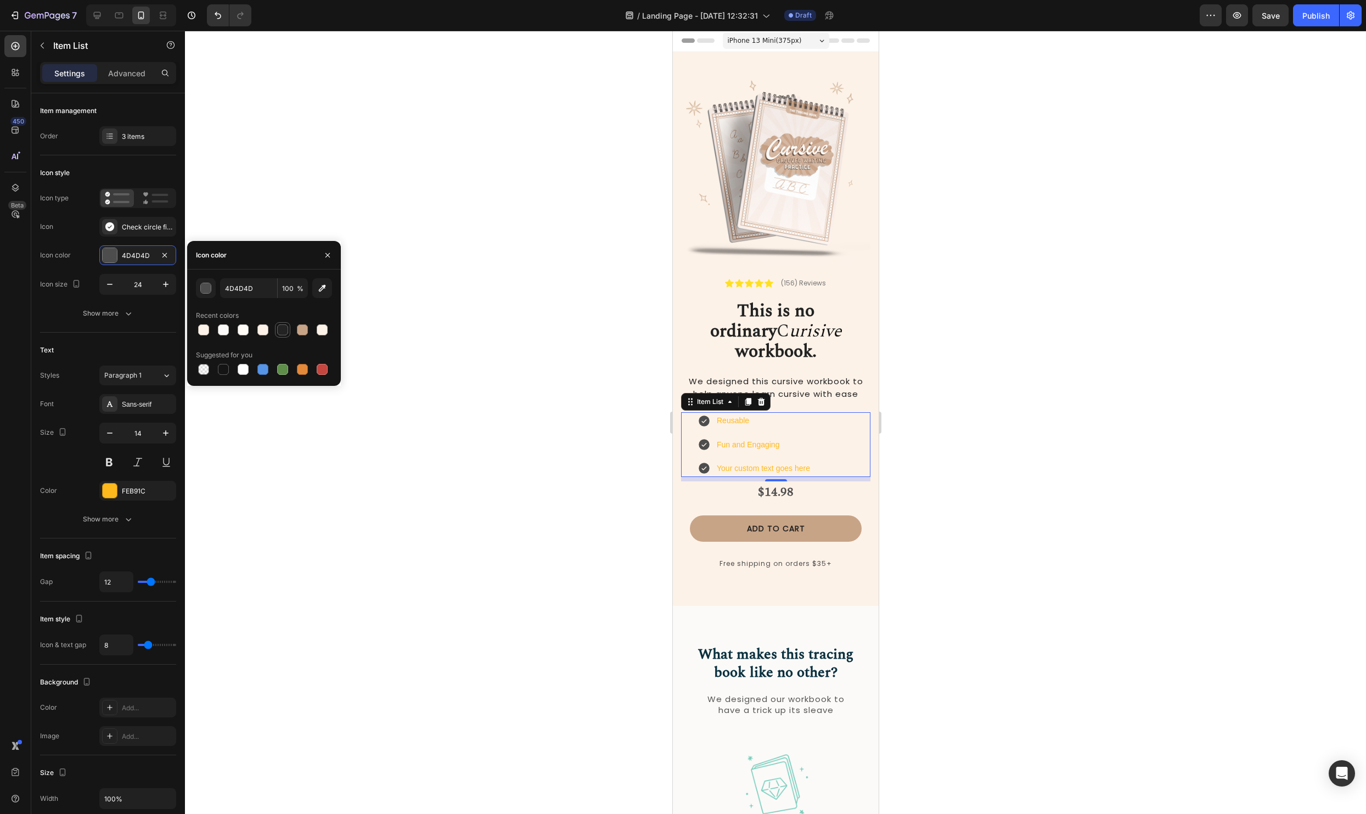
click at [280, 333] on div at bounding box center [282, 329] width 11 height 11
type input "232323"
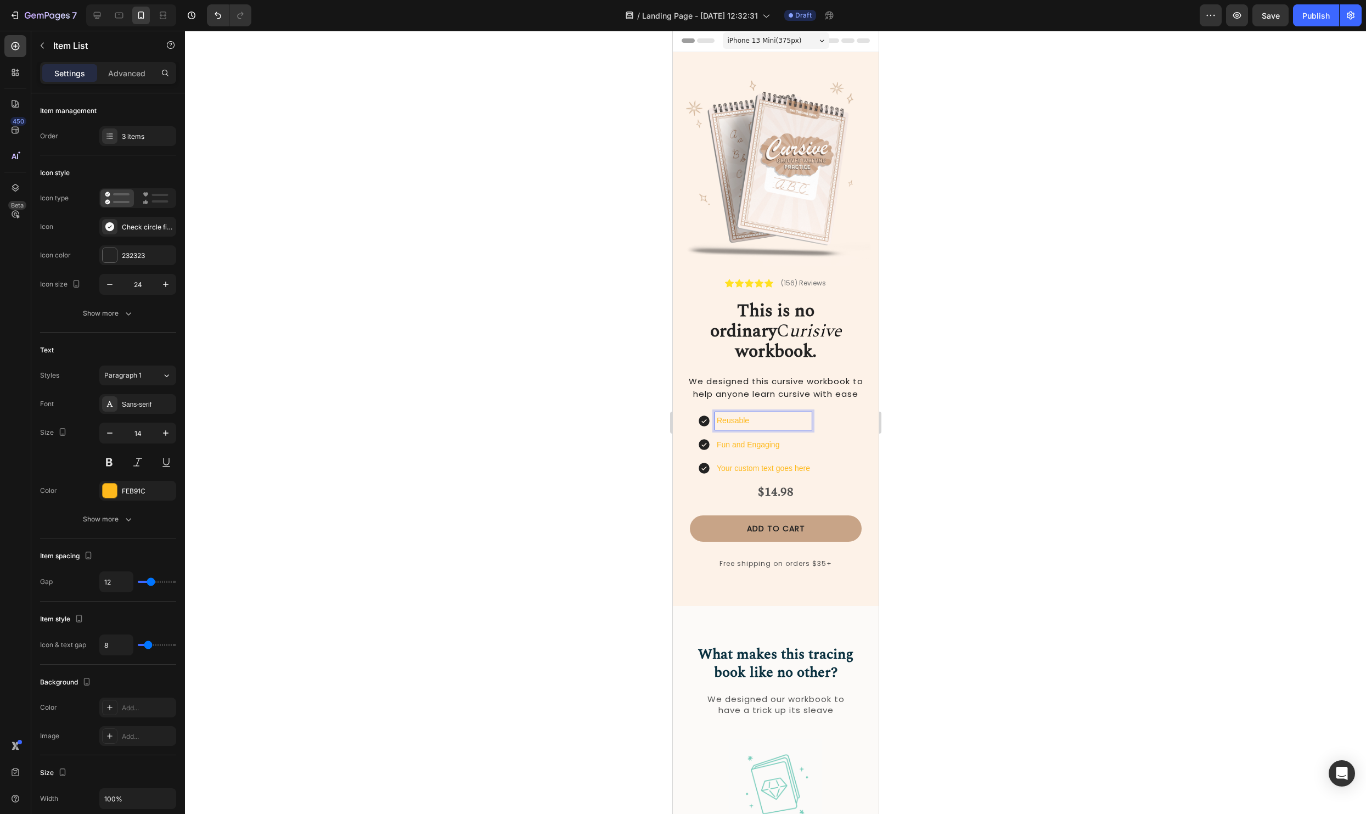
click at [770, 414] on p "Reusable" at bounding box center [762, 421] width 93 height 14
drag, startPoint x: 753, startPoint y: 402, endPoint x: 650, endPoint y: 397, distance: 103.3
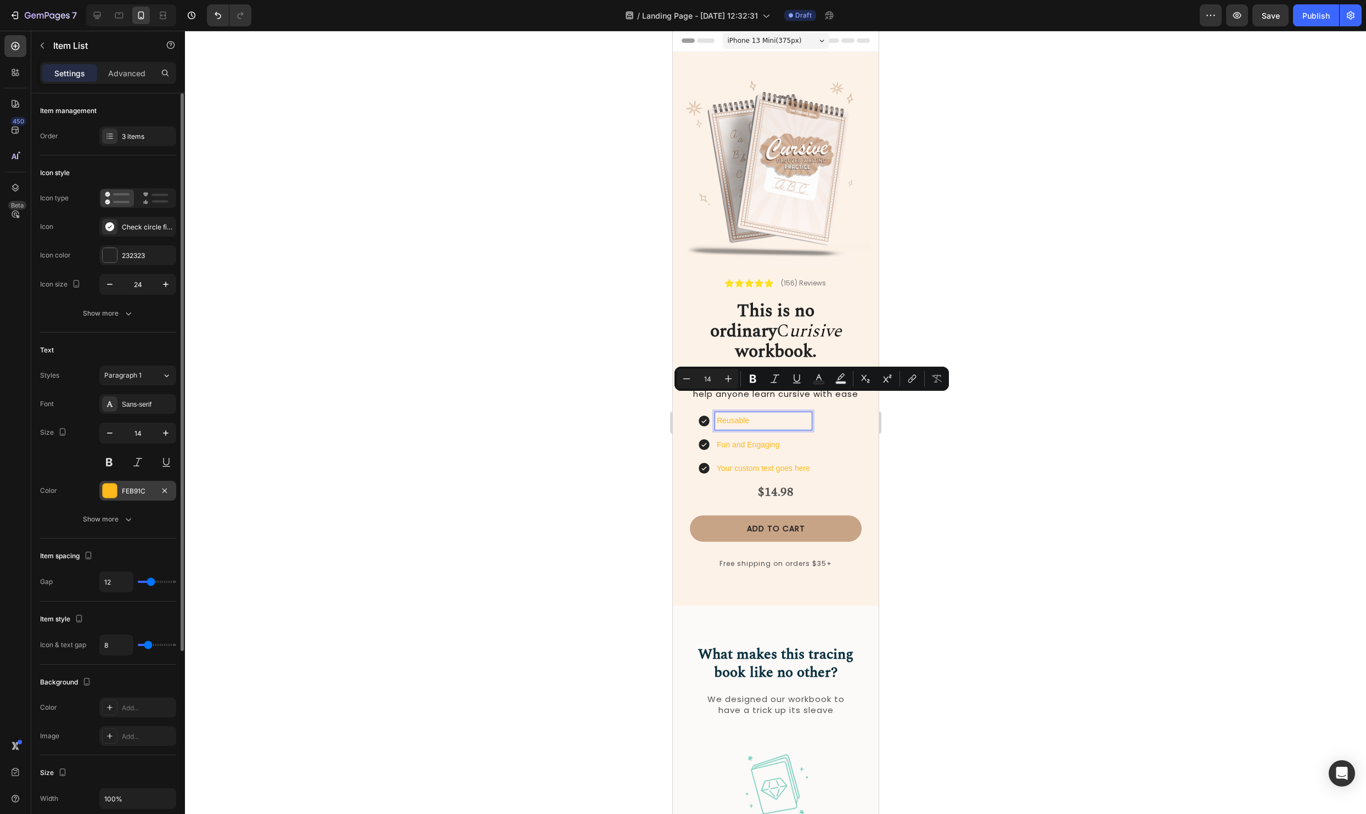
click at [106, 490] on div at bounding box center [110, 490] width 14 height 14
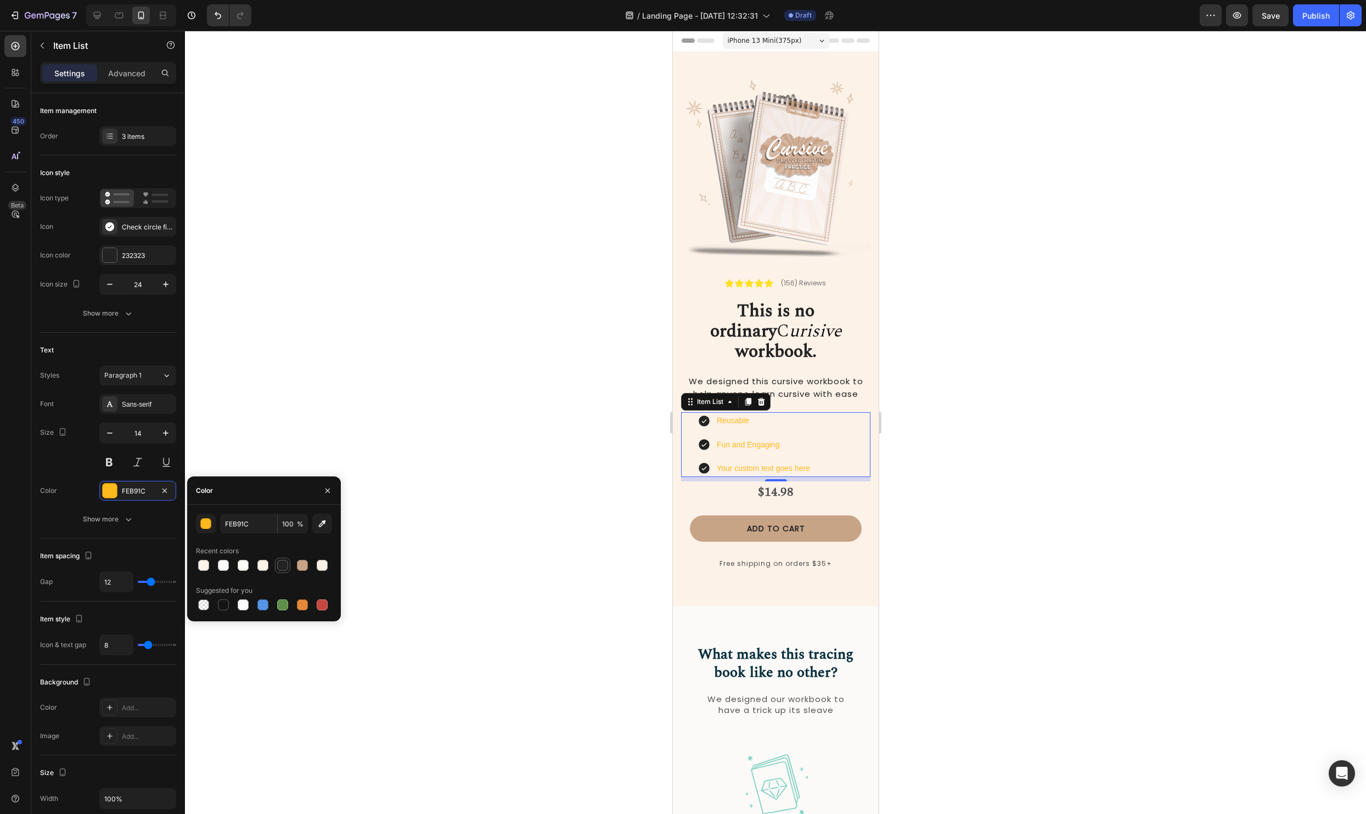
click at [280, 563] on div at bounding box center [282, 565] width 11 height 11
type input "232323"
click at [963, 601] on div at bounding box center [775, 422] width 1181 height 783
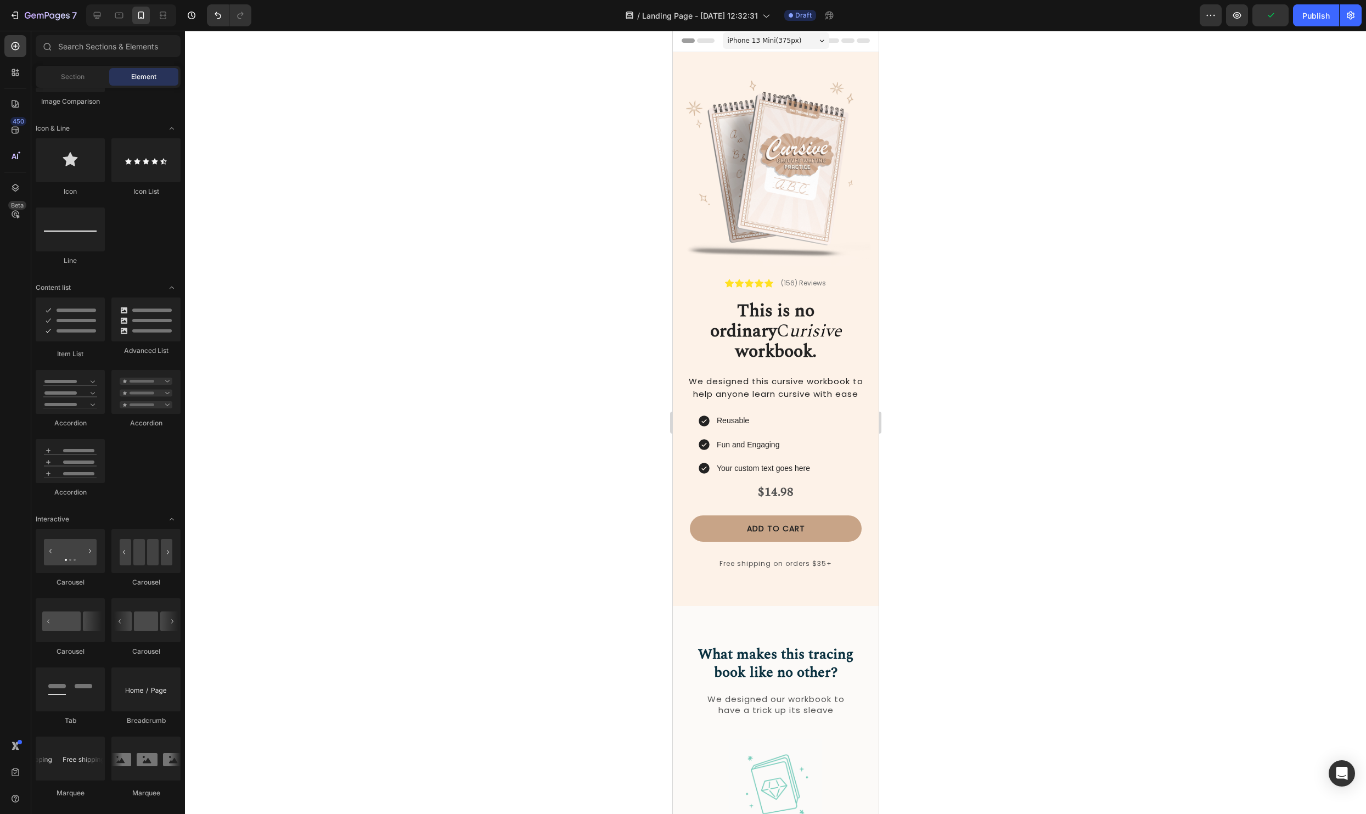
click at [1126, 421] on div at bounding box center [775, 422] width 1181 height 783
click at [726, 414] on p "Reusable" at bounding box center [762, 421] width 93 height 14
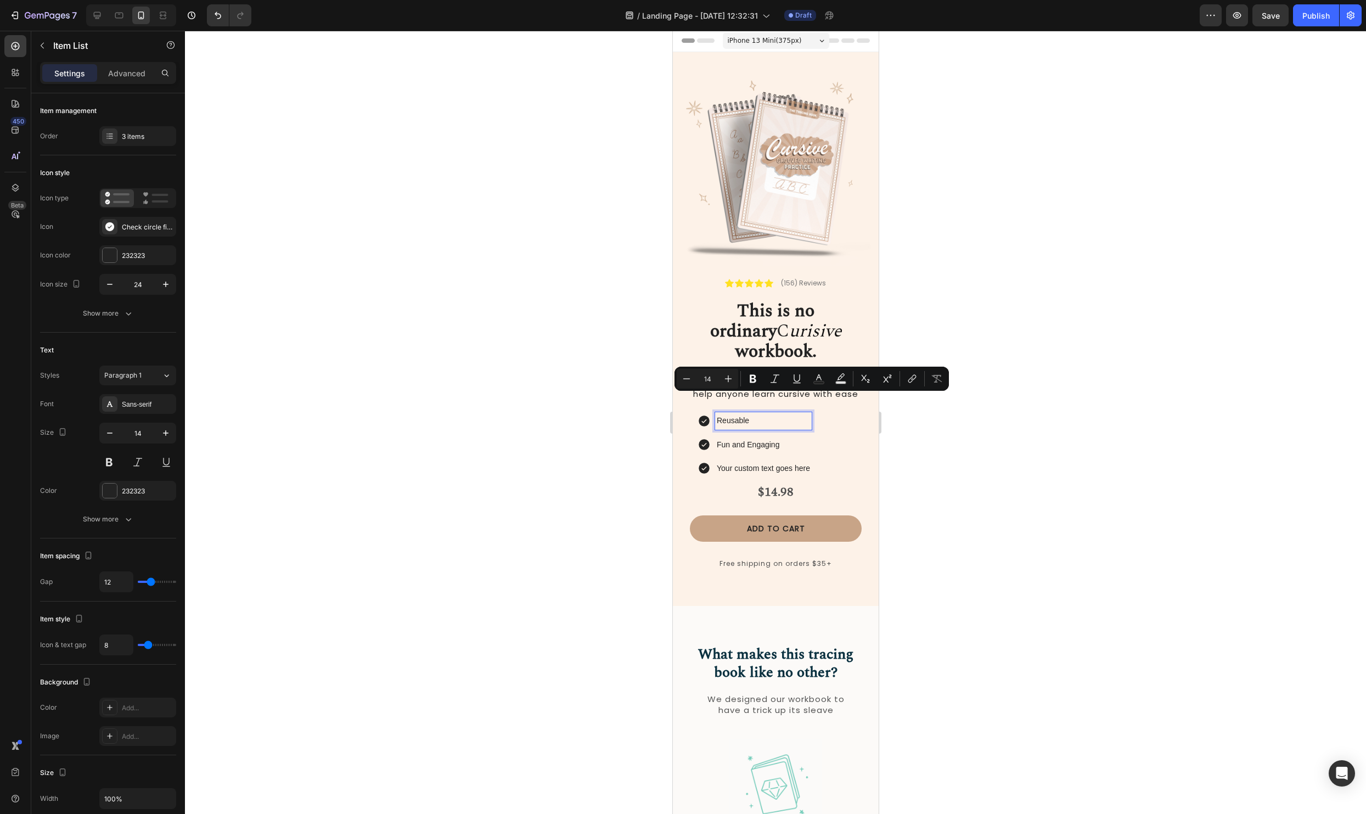
click at [759, 414] on p "Reusable" at bounding box center [762, 421] width 93 height 14
click at [762, 414] on p "Reusable MAgic PAges" at bounding box center [762, 421] width 93 height 14
click at [783, 414] on p "Reusable Magic PAges" at bounding box center [762, 421] width 93 height 14
click at [989, 403] on div at bounding box center [775, 422] width 1181 height 783
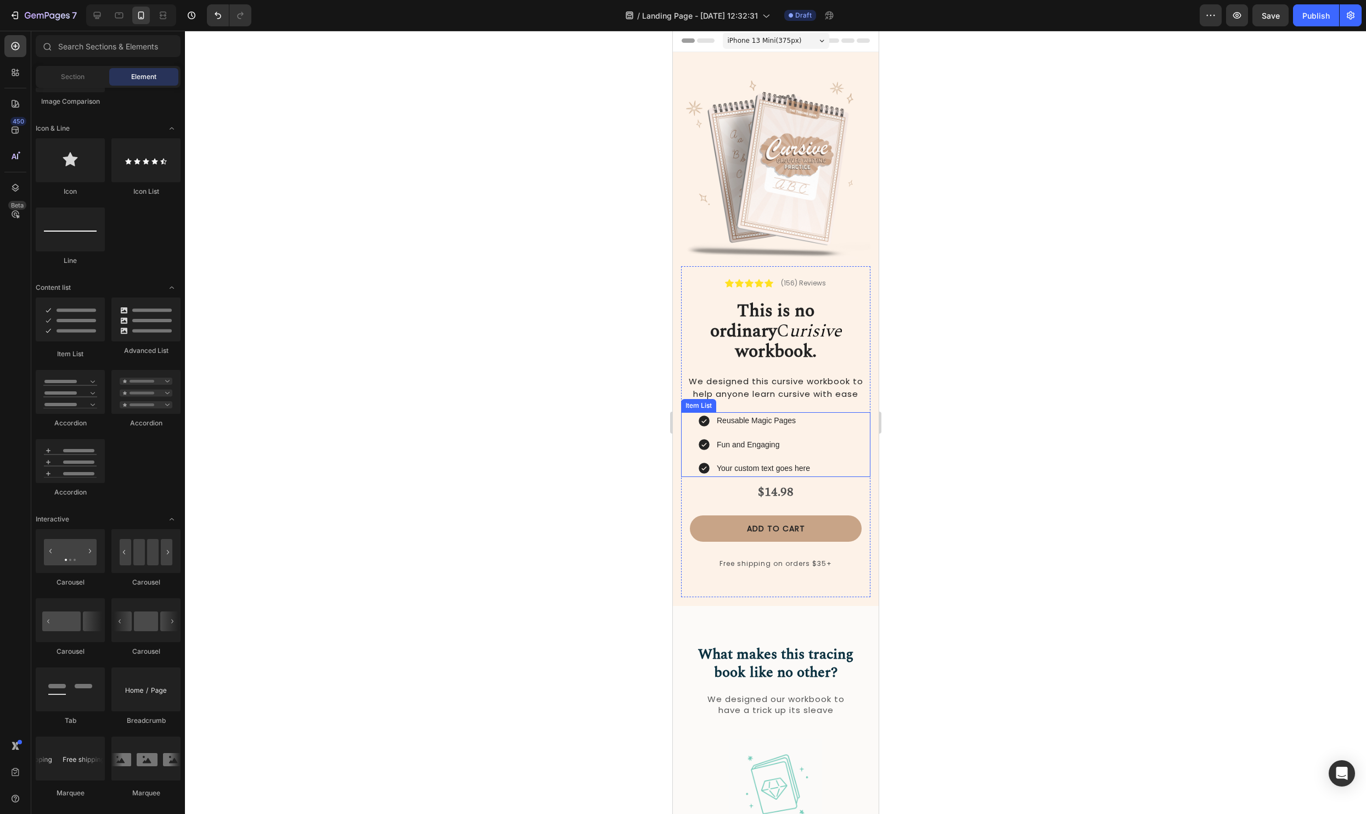
click at [759, 414] on p "Reusable Magic Pages" at bounding box center [762, 421] width 93 height 14
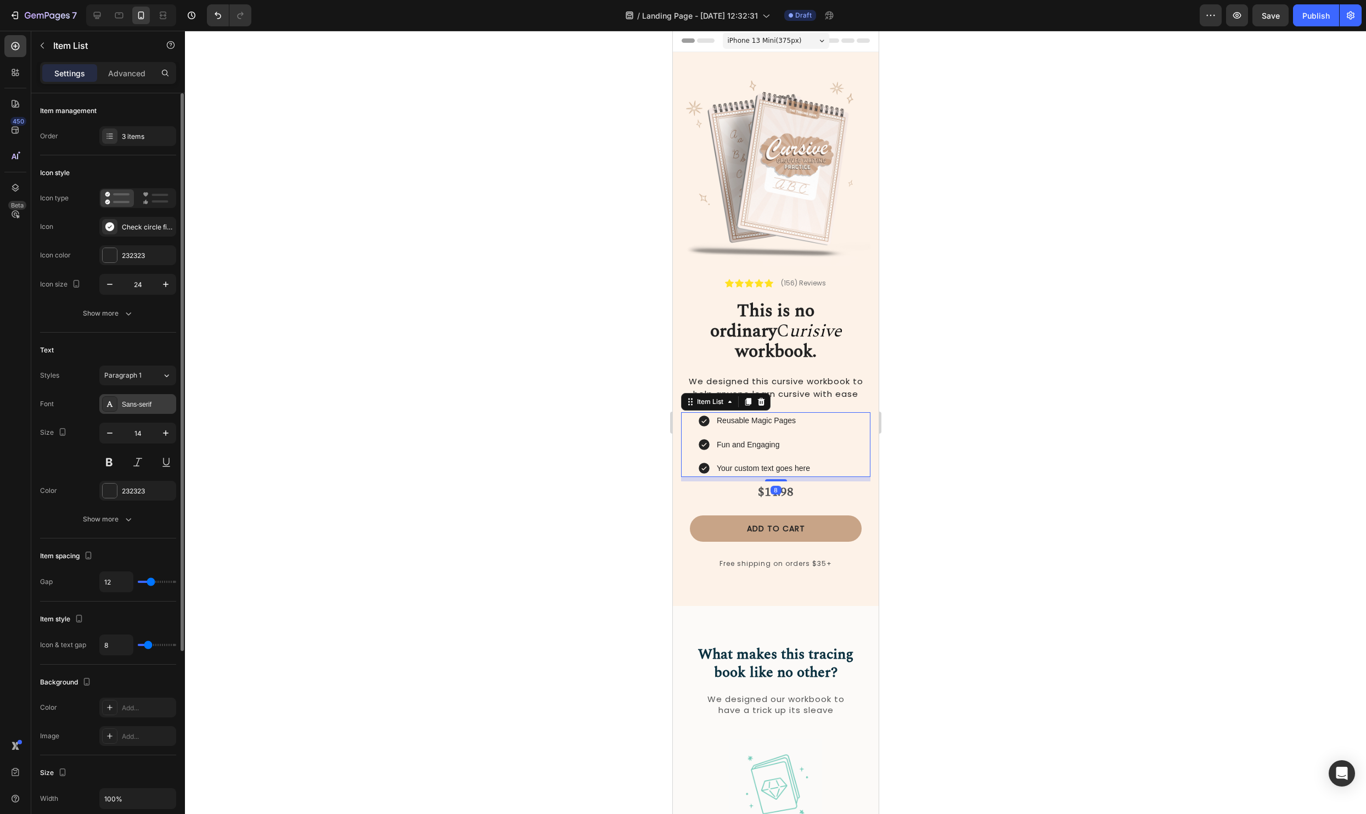
click at [140, 407] on div "Sans-serif" at bounding box center [148, 404] width 52 height 10
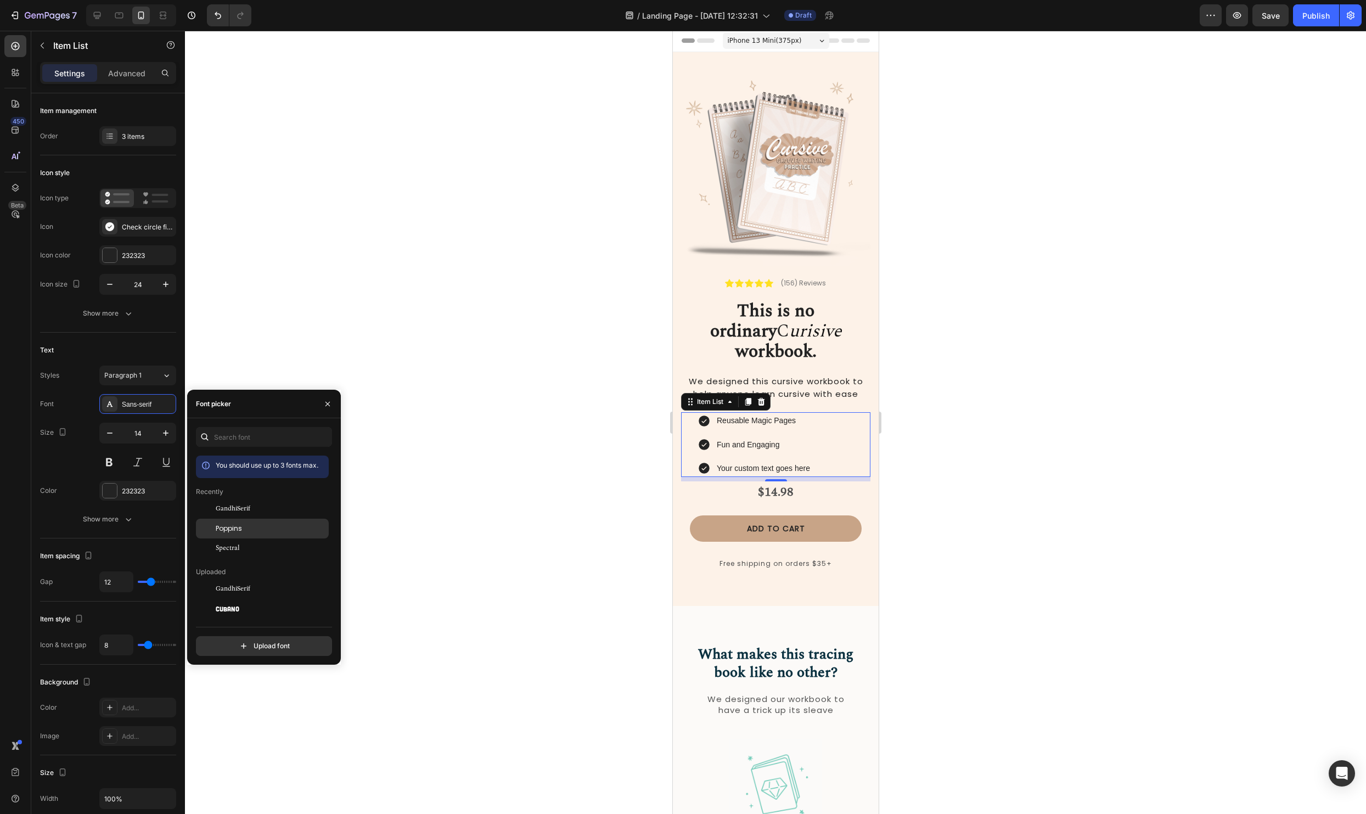
click at [249, 528] on div "Poppins" at bounding box center [271, 528] width 111 height 10
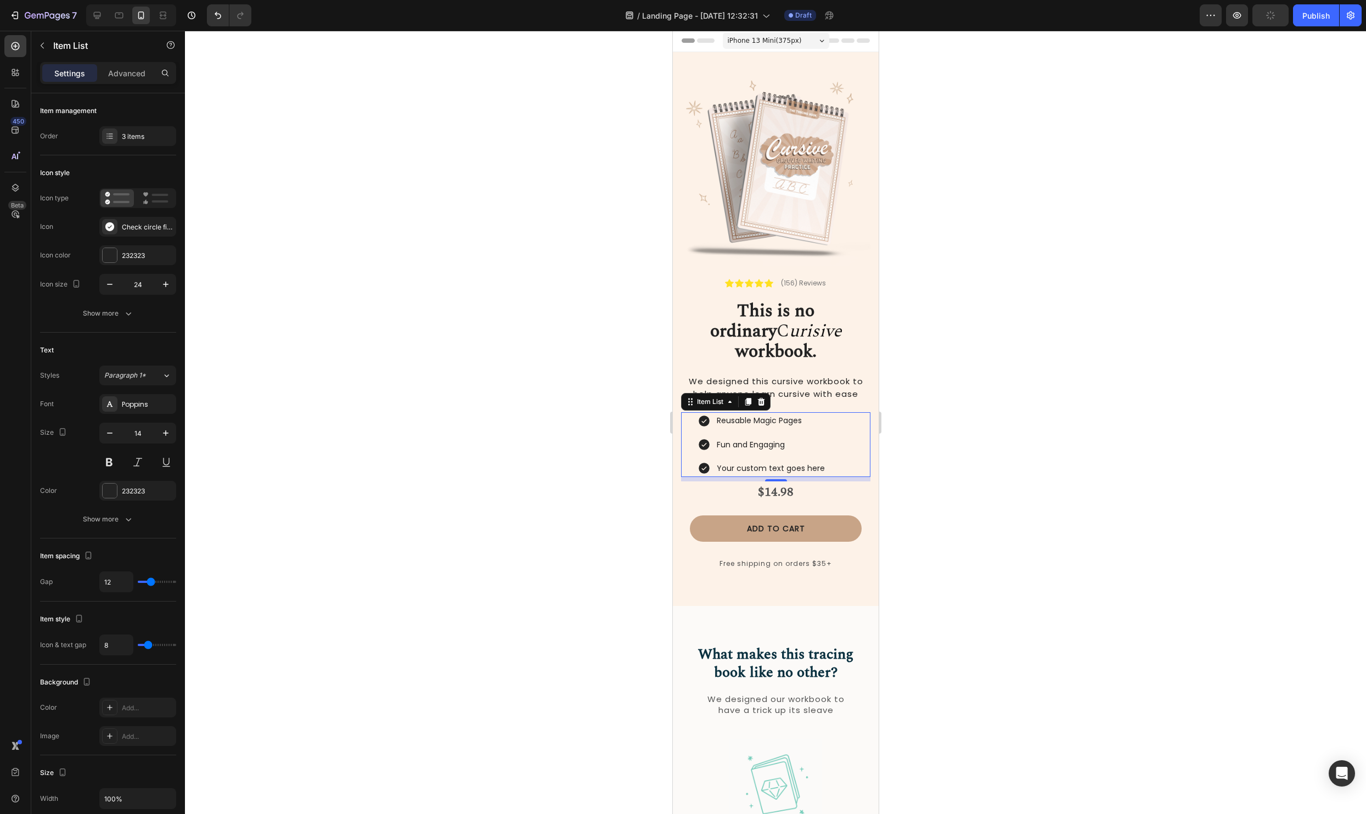
click at [1088, 402] on div at bounding box center [775, 422] width 1181 height 783
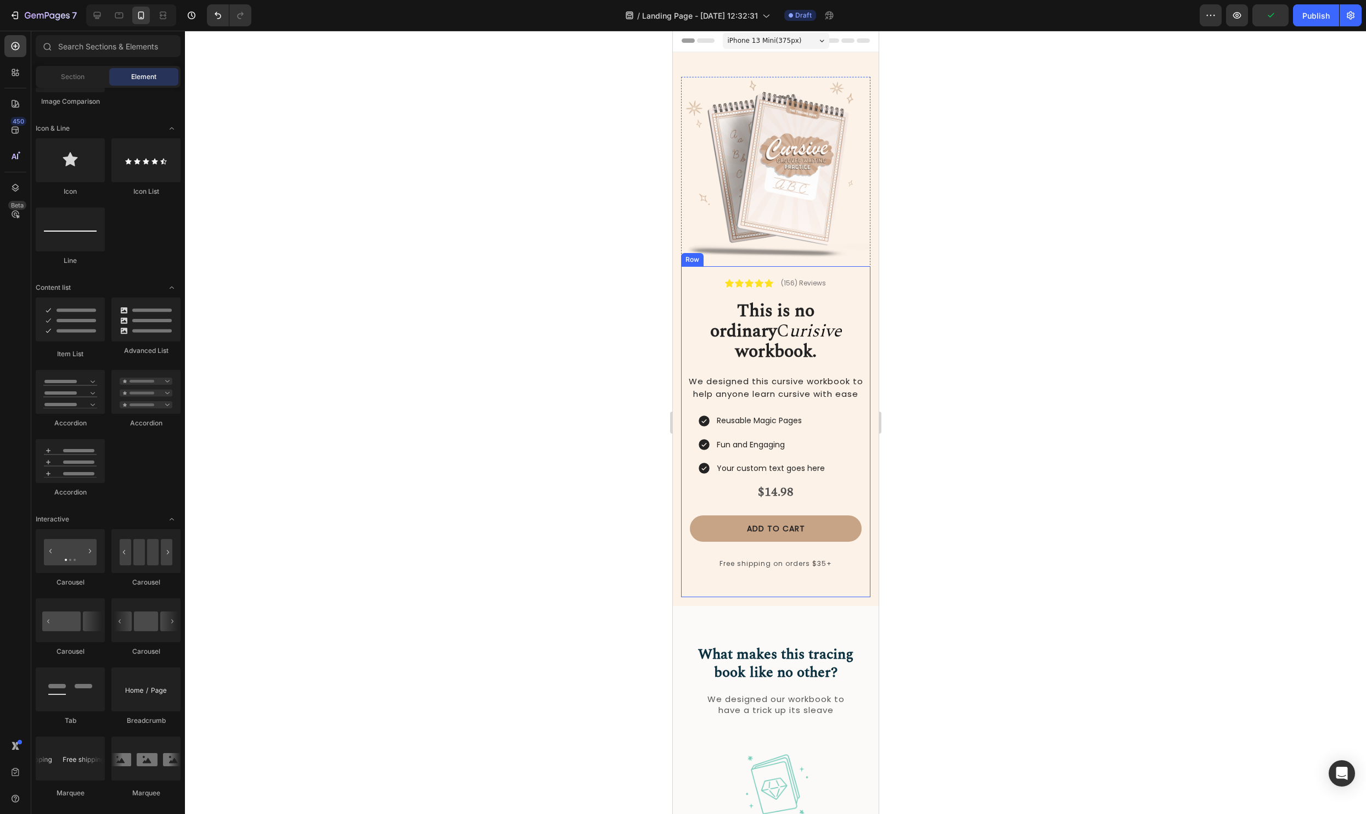
scroll to position [35, 0]
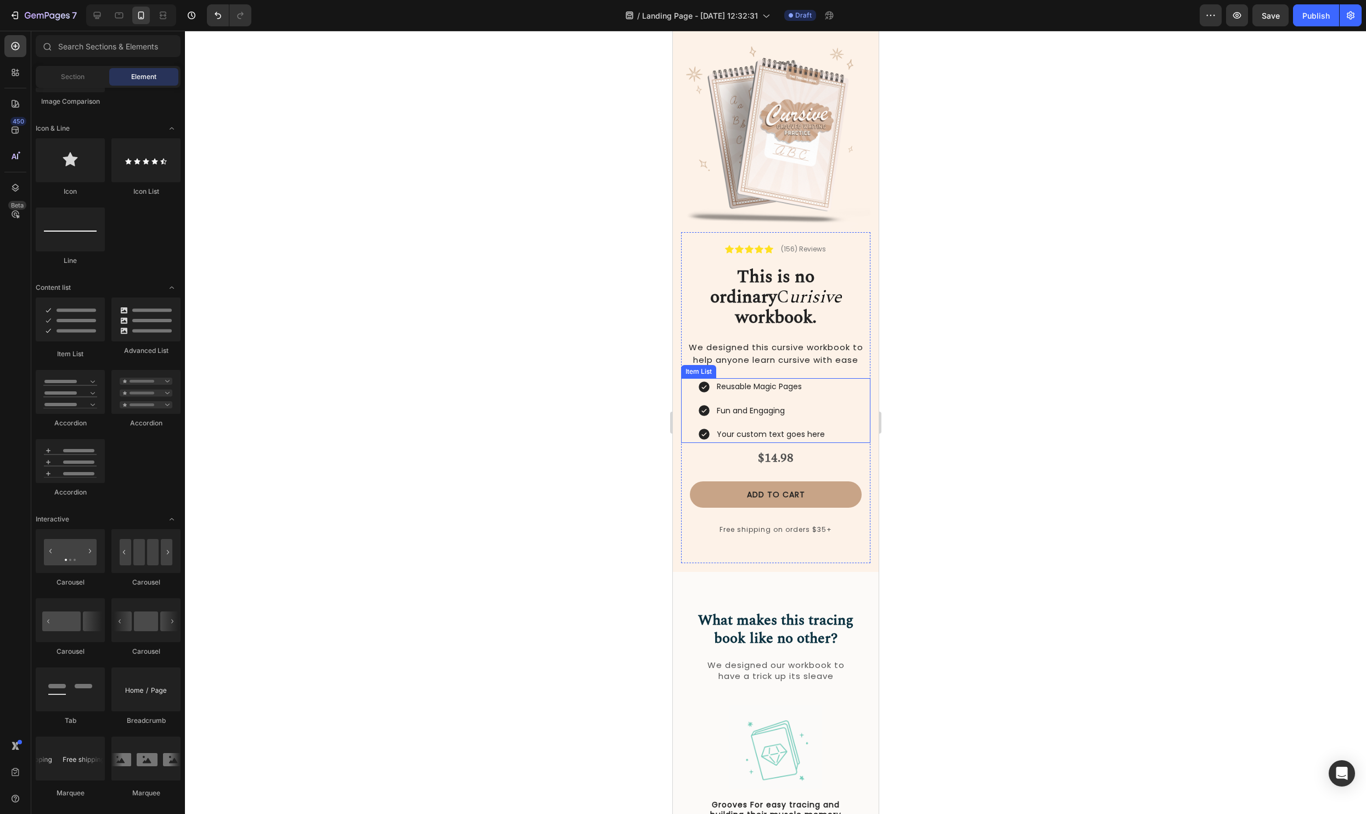
click at [843, 378] on div "Reusable Magic Pages Fun and Engaging Your custom text goes here" at bounding box center [783, 410] width 173 height 65
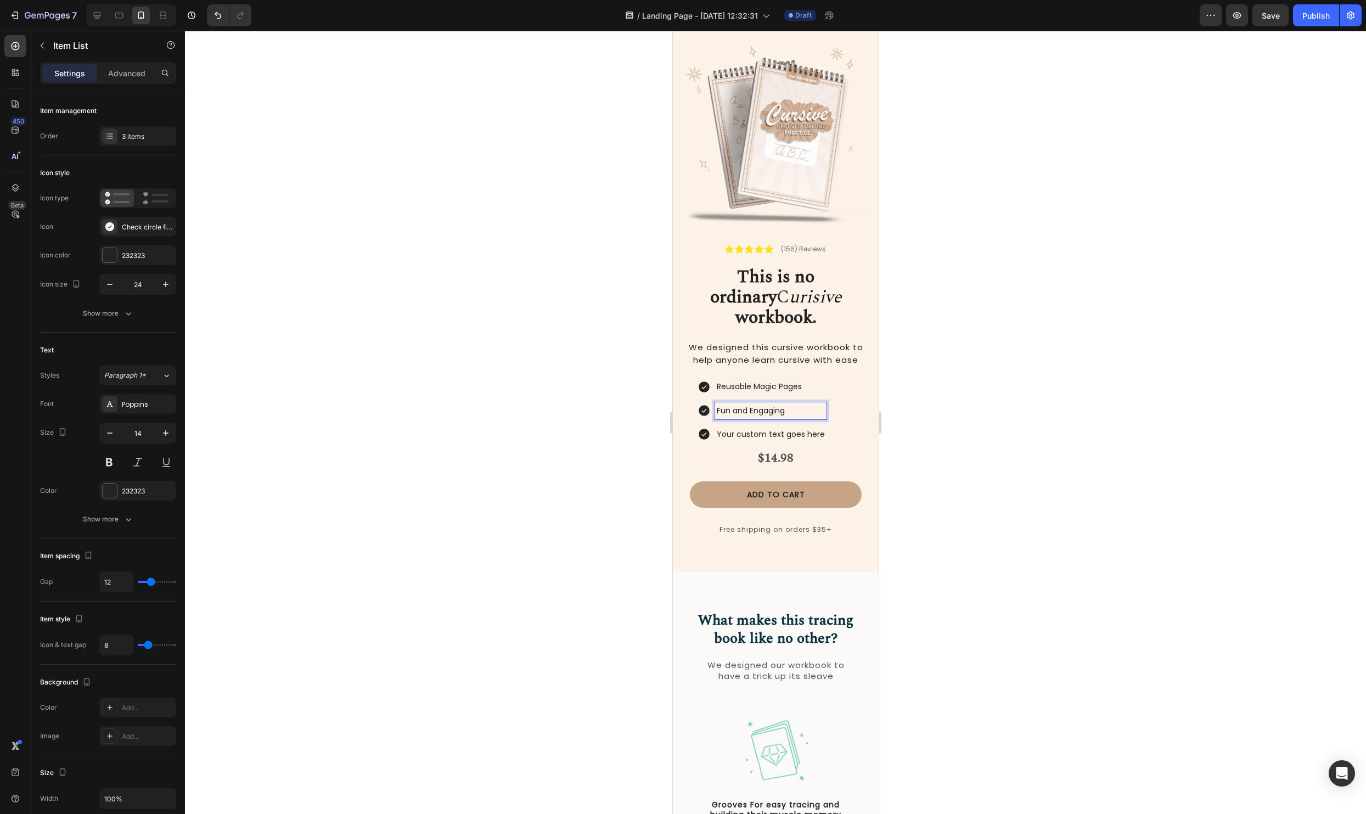
click at [1028, 316] on div at bounding box center [775, 422] width 1181 height 783
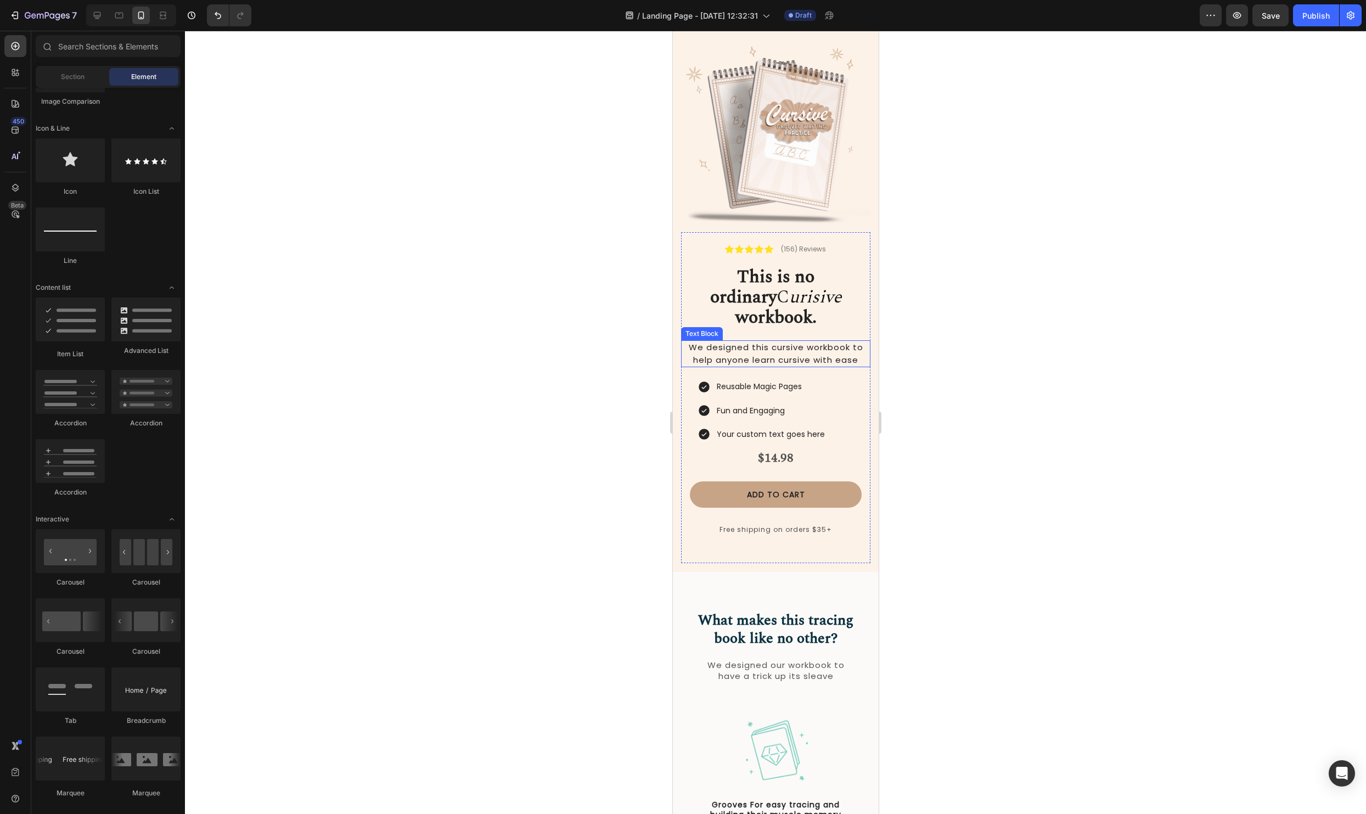
click at [992, 433] on div at bounding box center [775, 422] width 1181 height 783
click at [1176, 252] on div at bounding box center [775, 422] width 1181 height 783
click at [765, 404] on p "Fun and Engaging" at bounding box center [770, 411] width 108 height 14
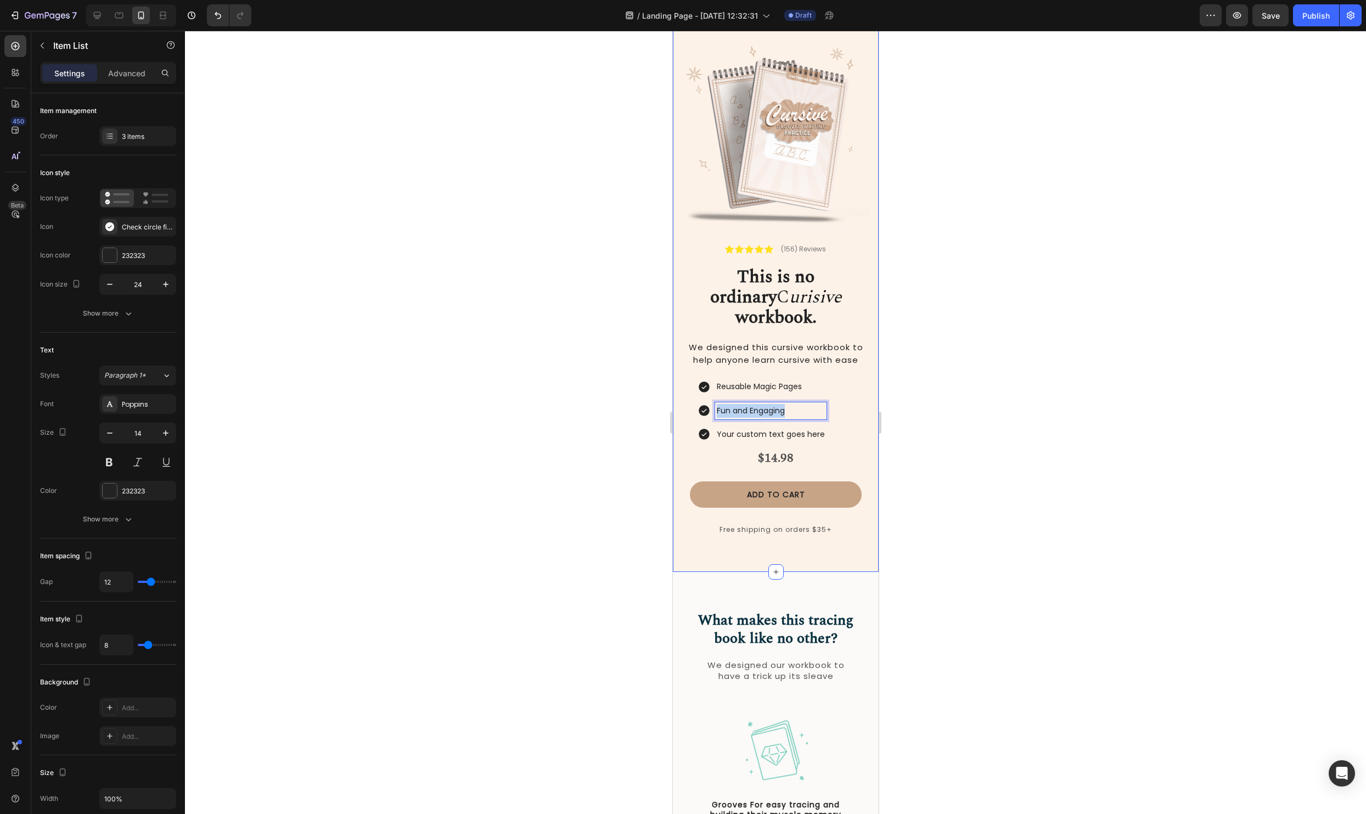
drag, startPoint x: 810, startPoint y: 392, endPoint x: 672, endPoint y: 373, distance: 139.5
click at [672, 373] on div "Image Icon Icon Icon Icon Icon Icon List (156) Reviews Text Block Row This is n…" at bounding box center [775, 295] width 206 height 554
click at [1017, 296] on div at bounding box center [775, 422] width 1181 height 783
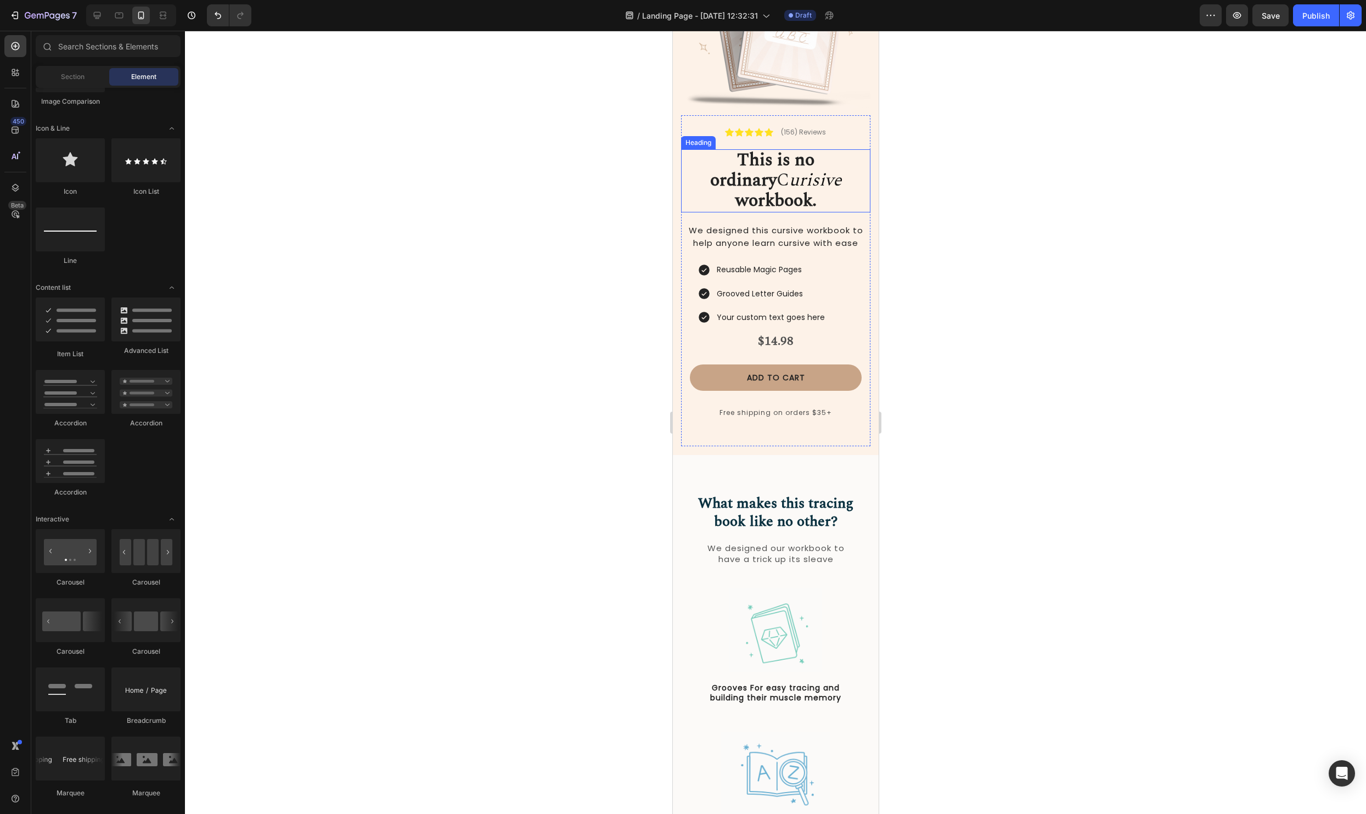
scroll to position [0, 0]
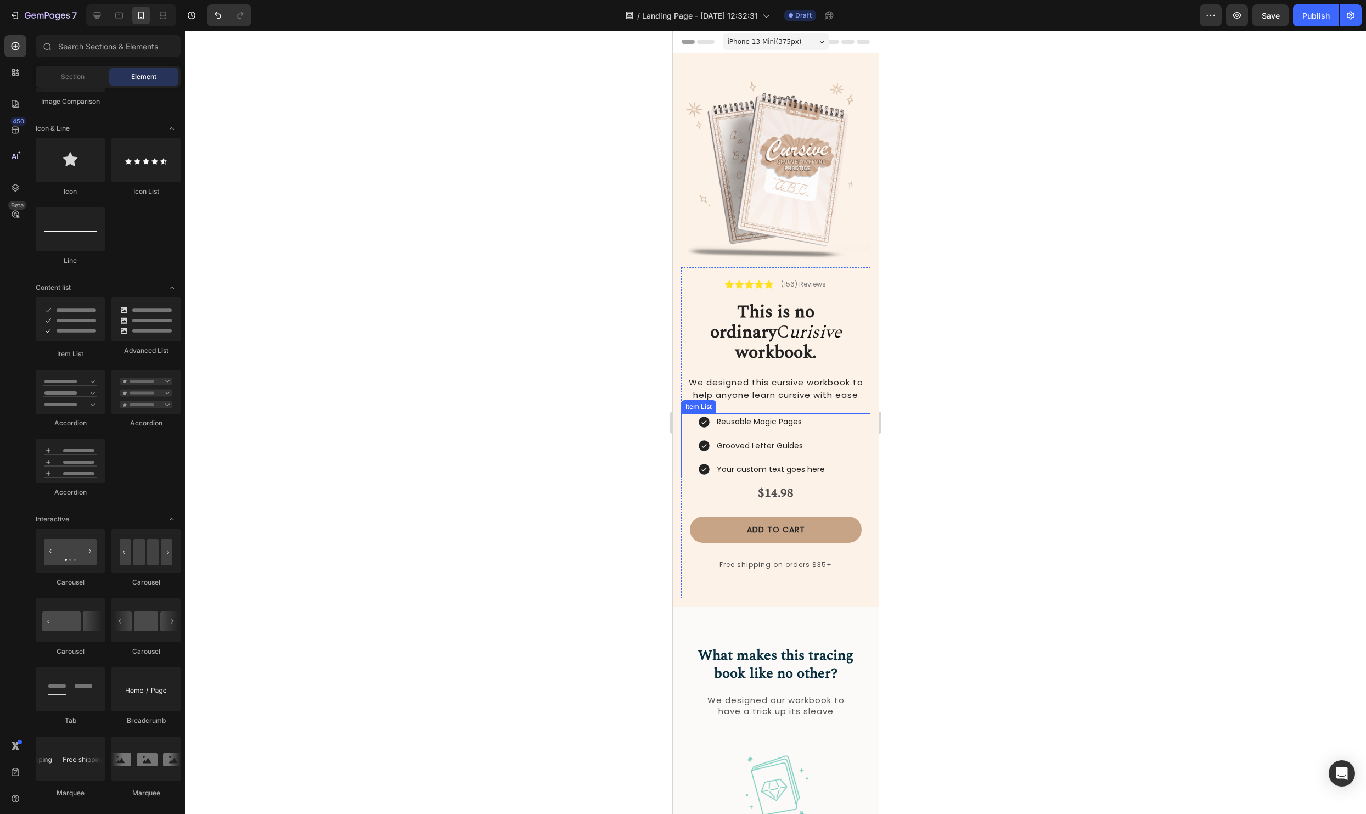
click at [850, 413] on div "Reusable Magic Pages Grooved Letter Guides Your custom text goes here" at bounding box center [783, 445] width 173 height 65
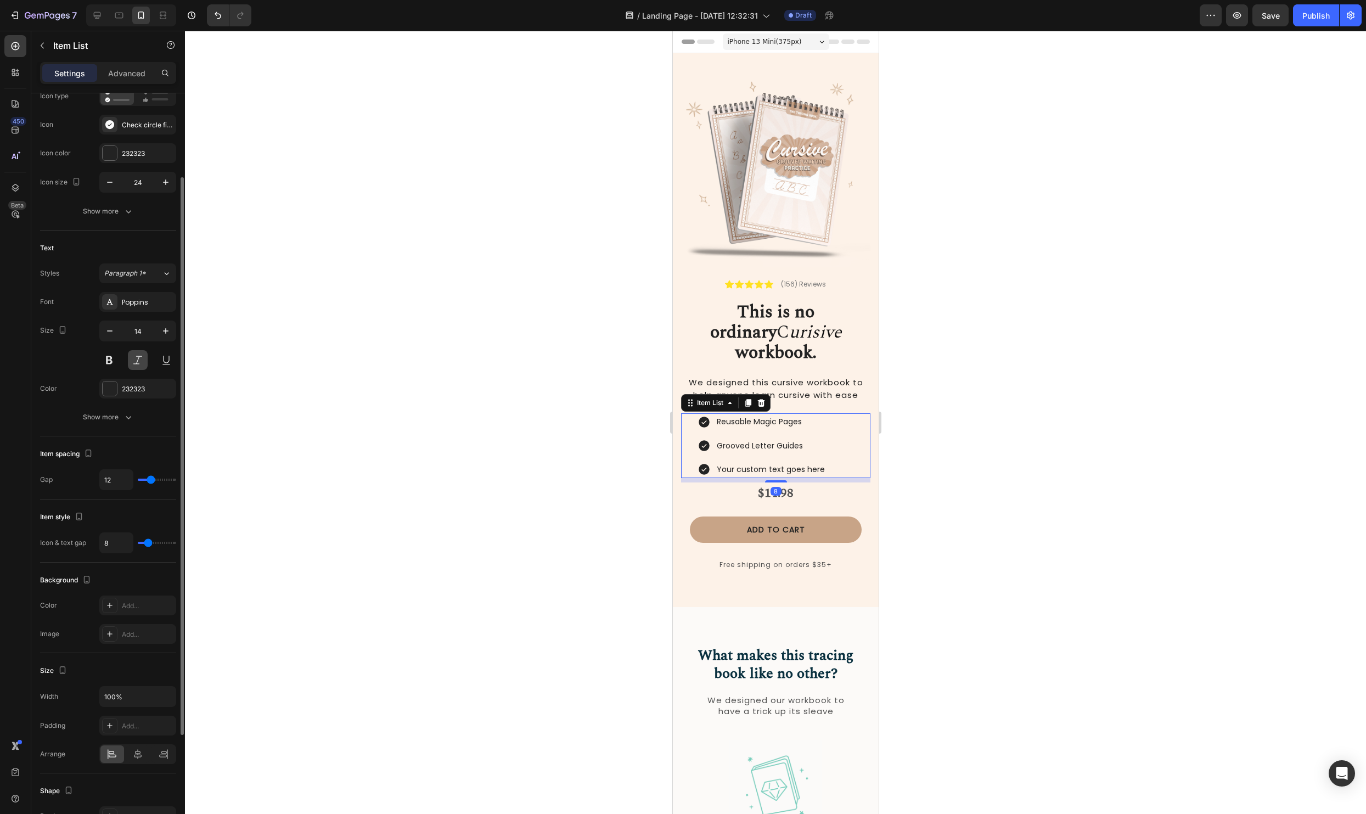
scroll to position [108, 0]
click at [142, 754] on div at bounding box center [138, 748] width 24 height 18
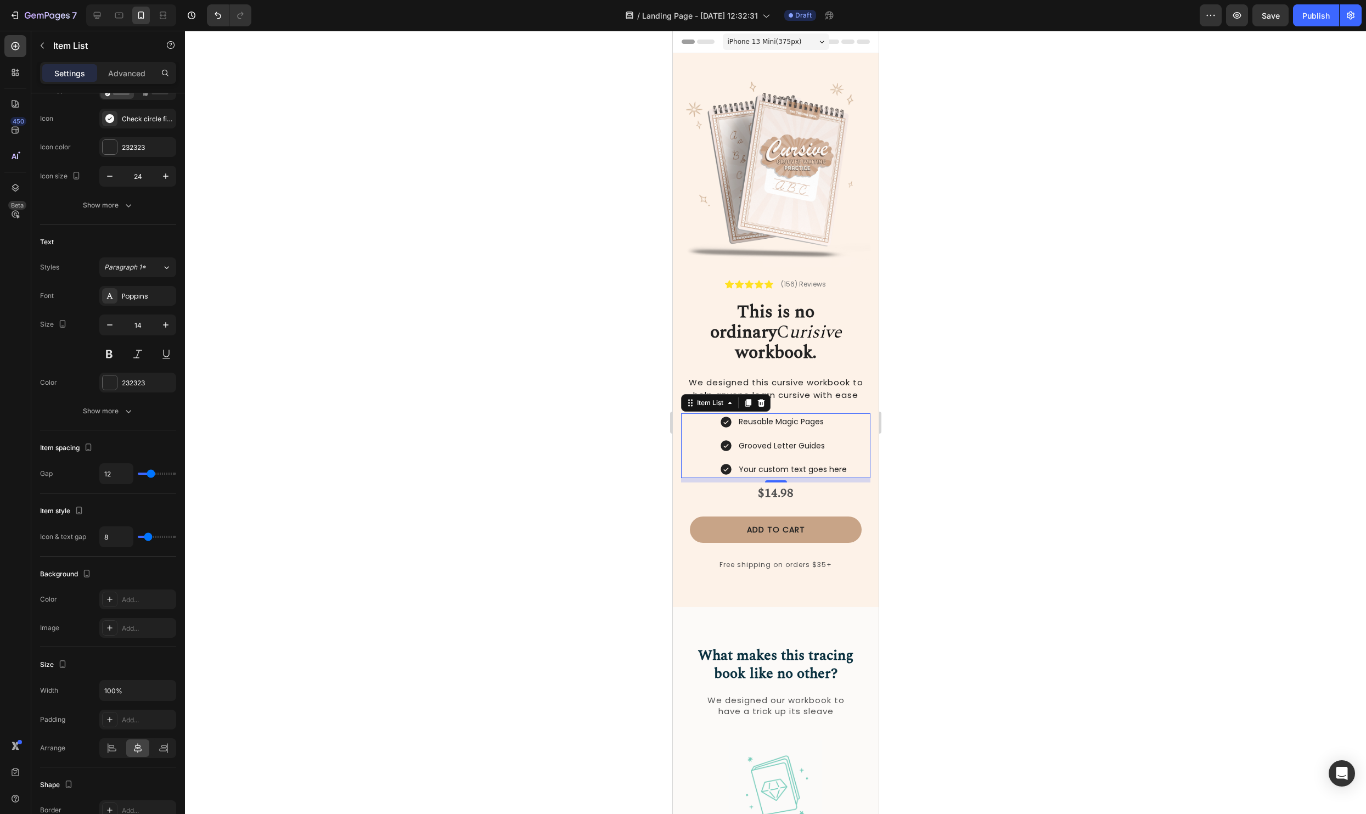
click at [1031, 729] on div at bounding box center [775, 422] width 1181 height 783
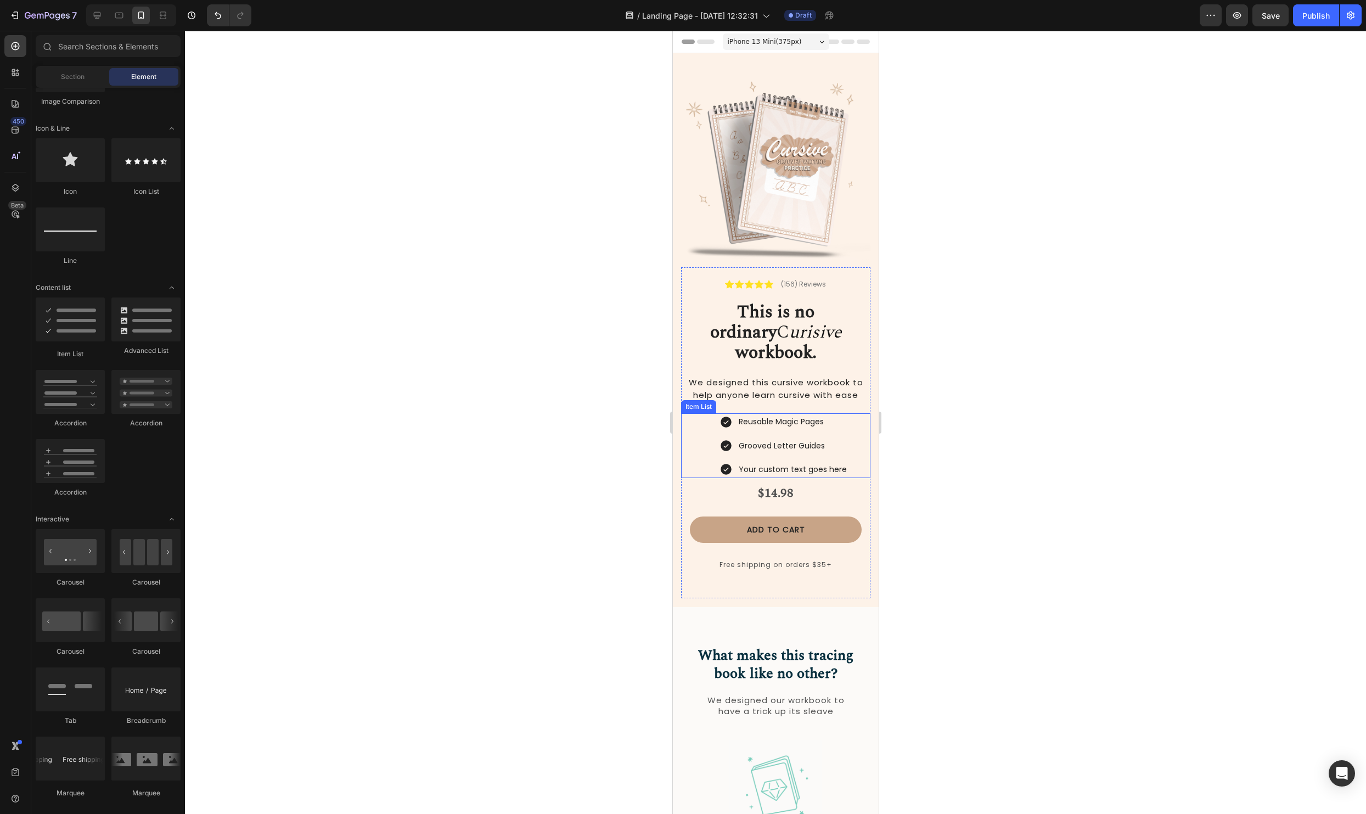
click at [864, 413] on div "Reusable Magic Pages Grooved Letter Guides Your custom text goes here" at bounding box center [783, 445] width 173 height 65
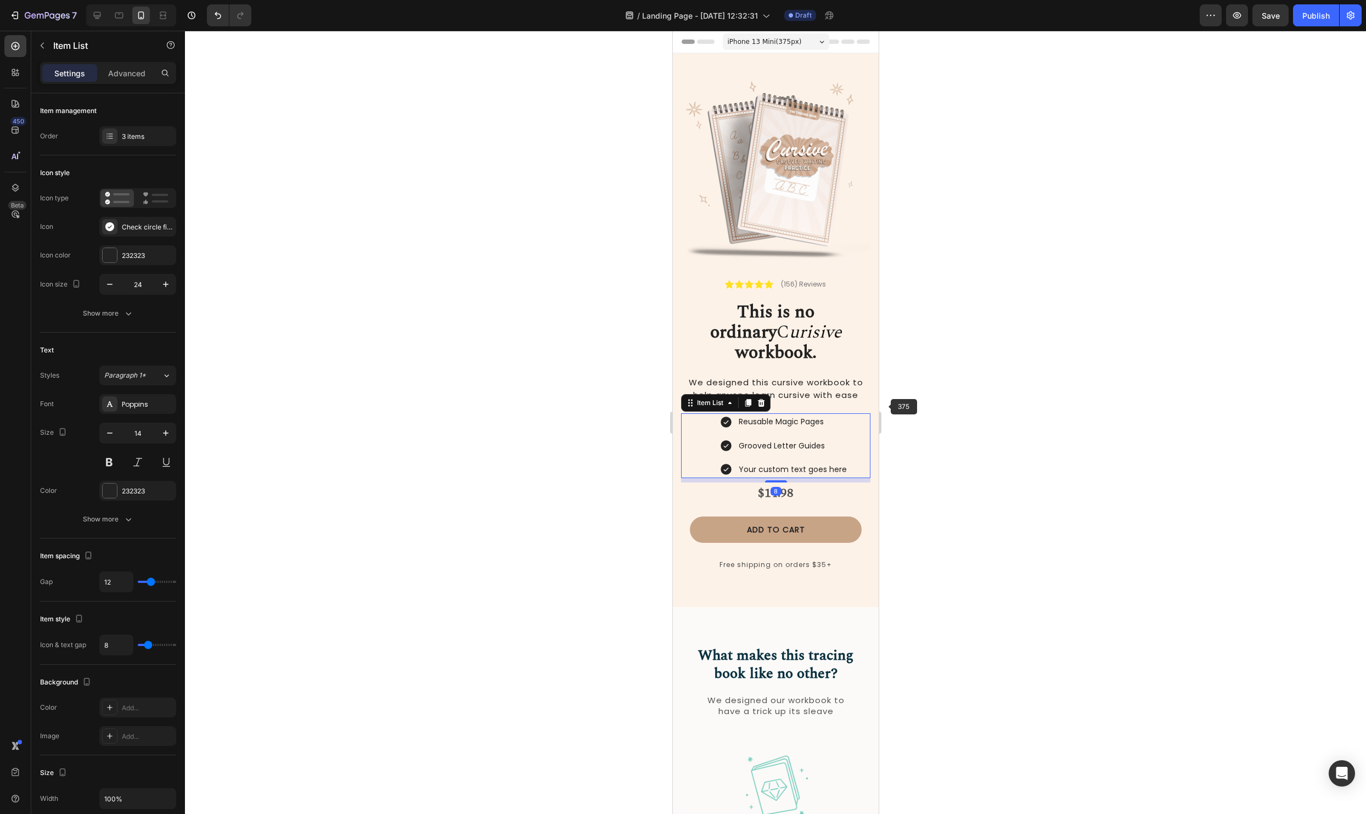
click at [1063, 415] on div at bounding box center [775, 422] width 1181 height 783
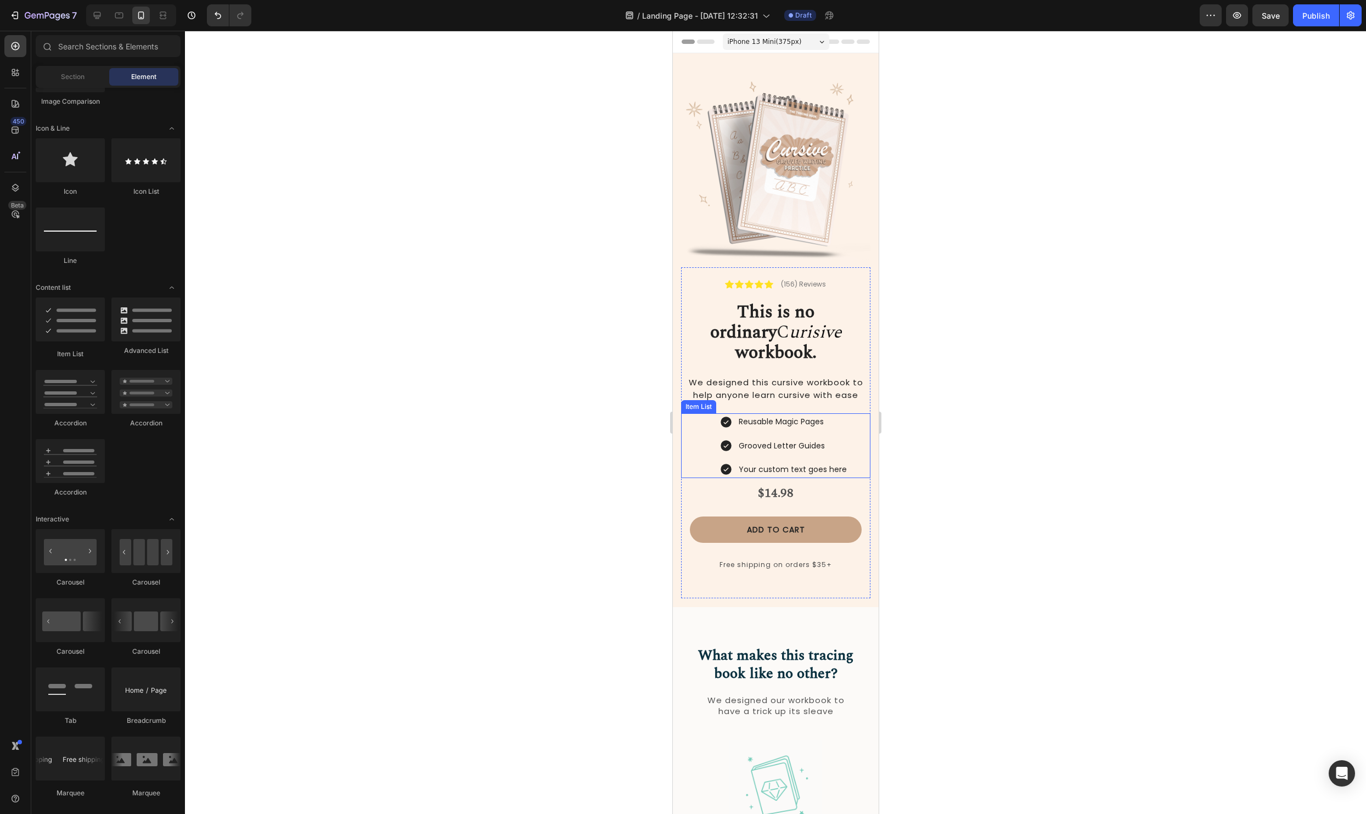
click at [855, 413] on div "Reusable Magic Pages Grooved Letter Guides Your custom text goes here" at bounding box center [783, 445] width 173 height 65
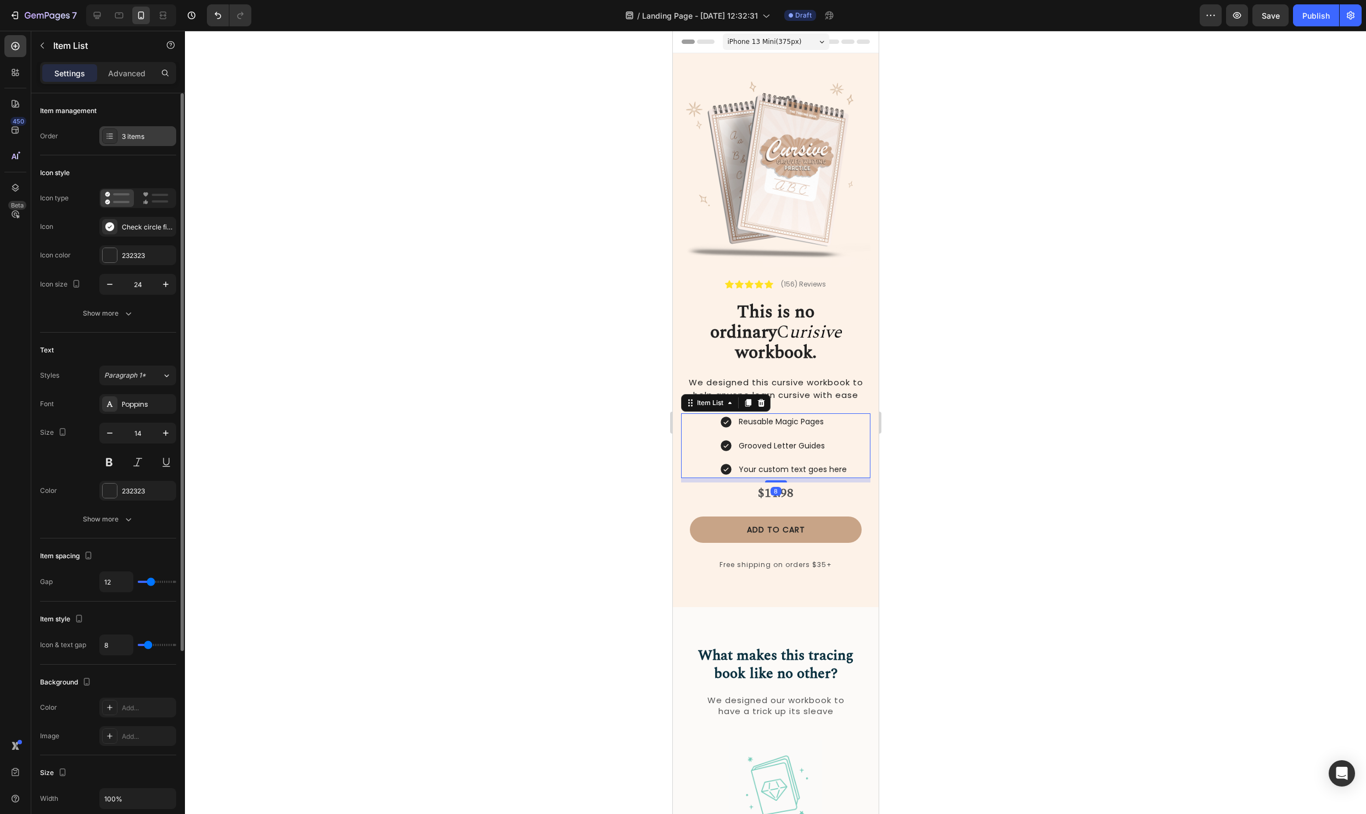
click at [143, 142] on div "3 items" at bounding box center [137, 136] width 77 height 20
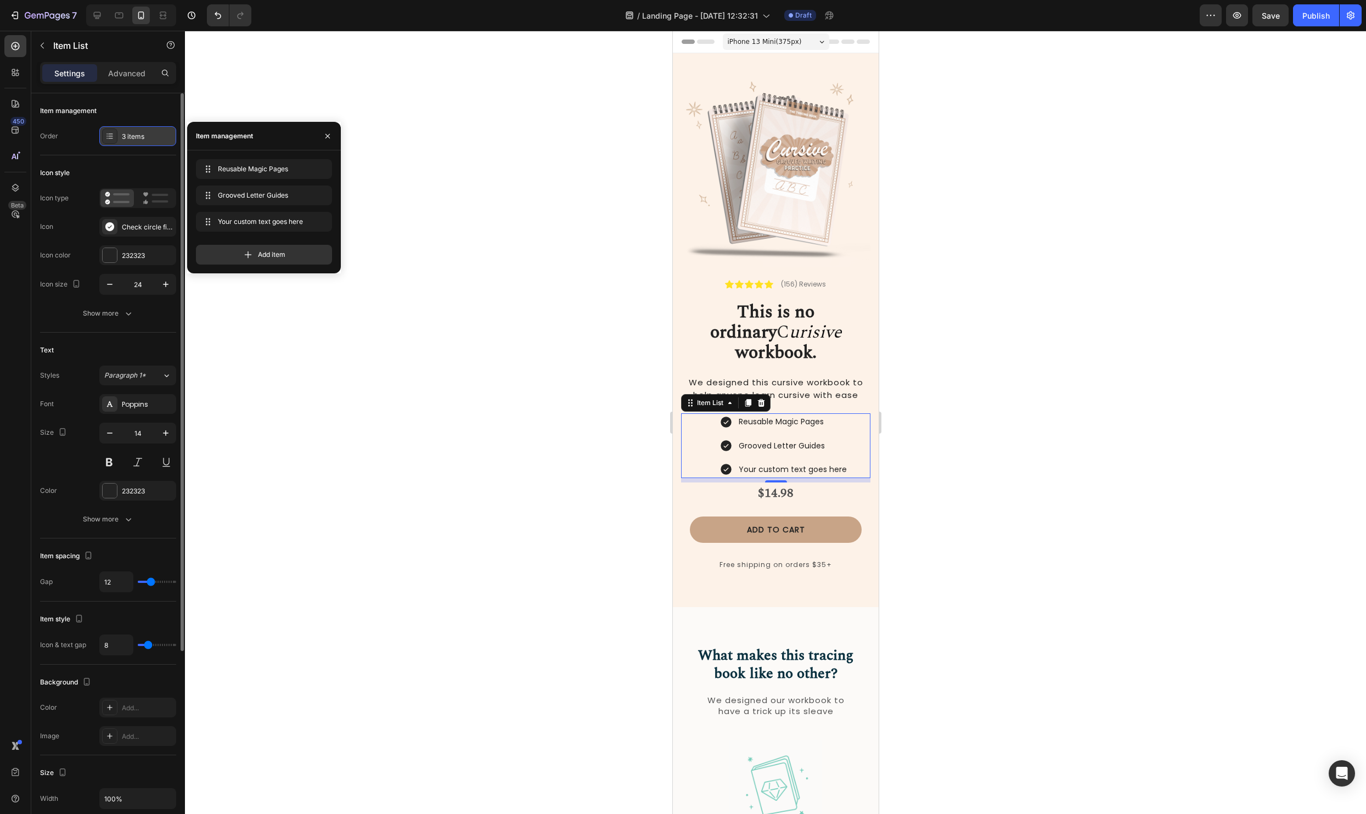
click at [143, 142] on div "3 items" at bounding box center [137, 136] width 77 height 20
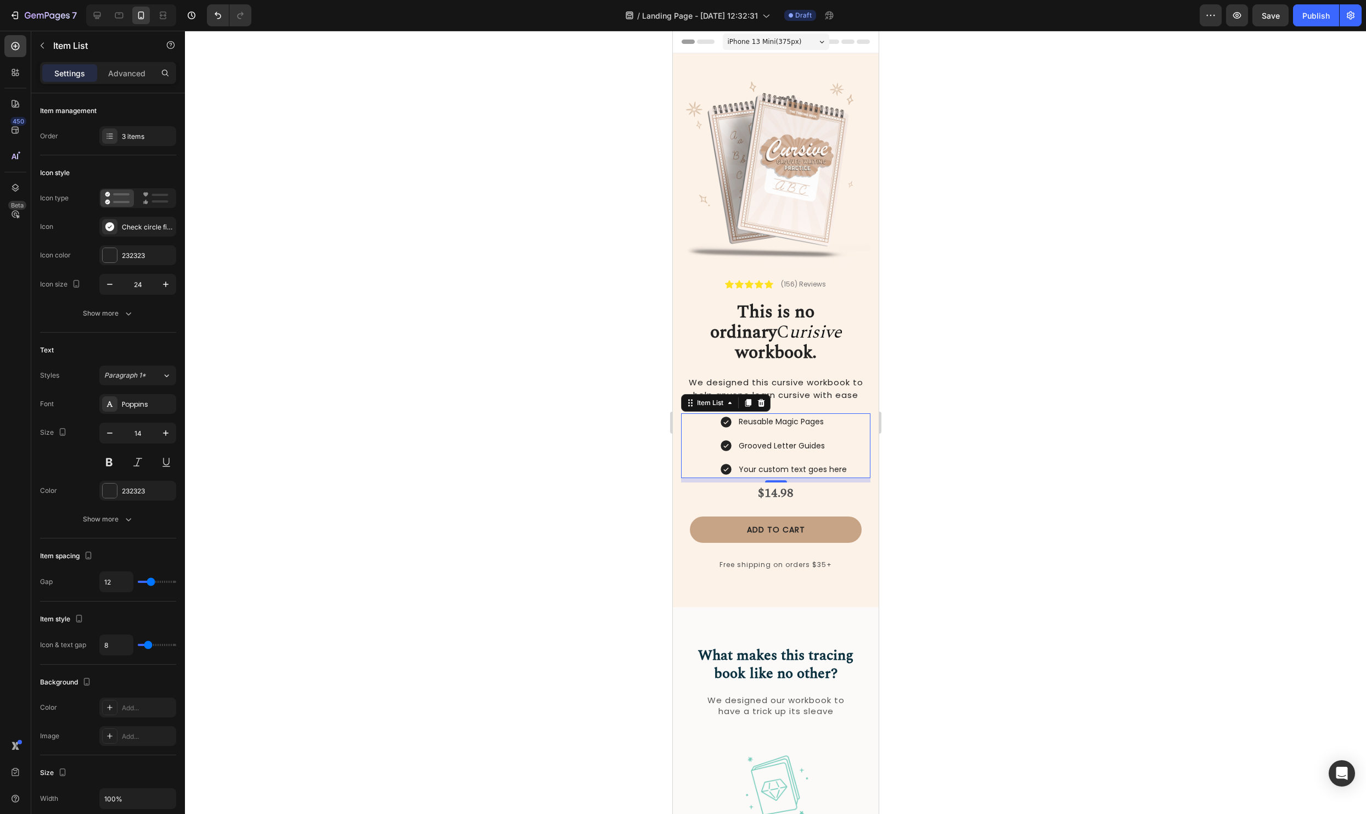
click at [1084, 510] on div at bounding box center [775, 422] width 1181 height 783
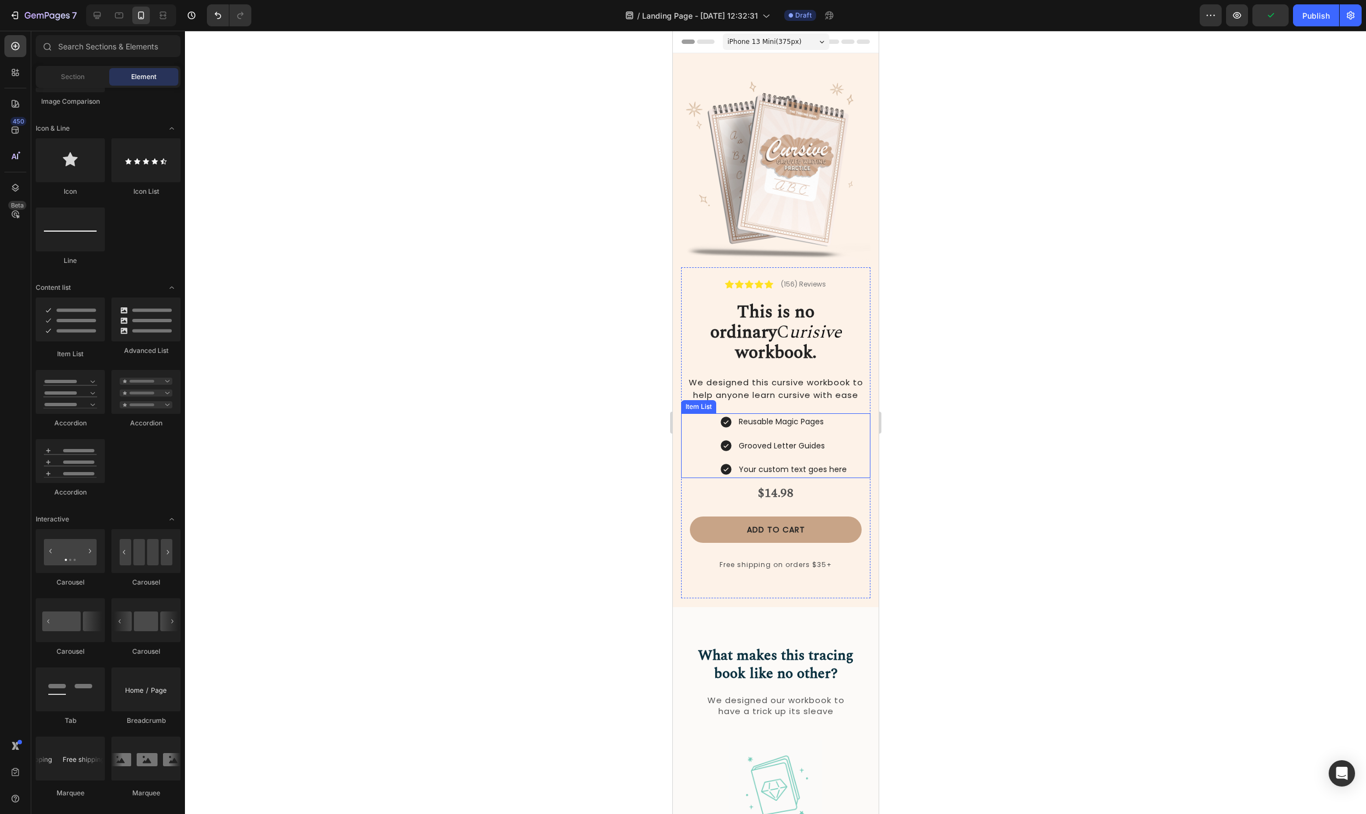
click at [835, 415] on p "Reusable Magic Pages" at bounding box center [792, 422] width 108 height 14
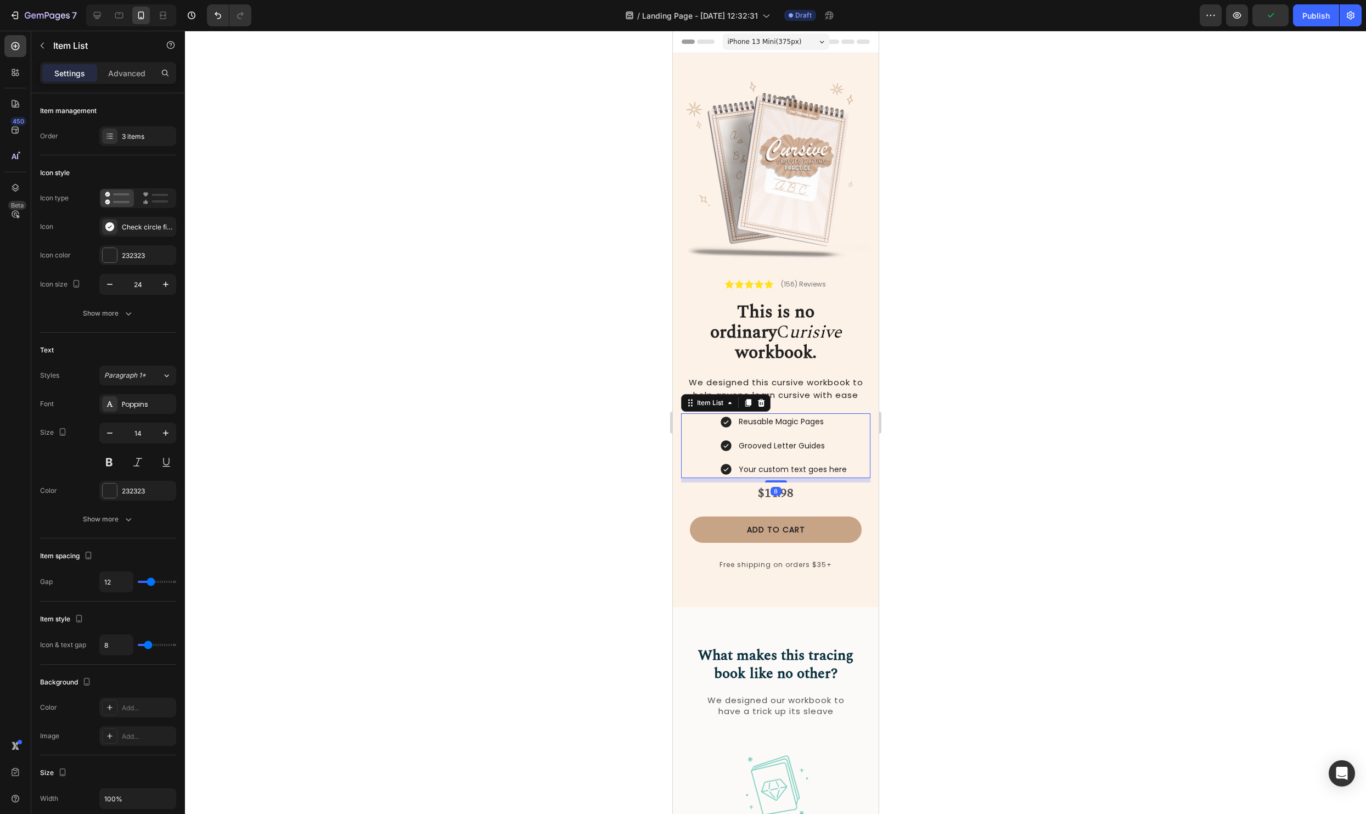
click at [735, 413] on div "Reusable Magic Pages" at bounding box center [783, 421] width 129 height 17
click at [1143, 423] on div at bounding box center [775, 422] width 1181 height 783
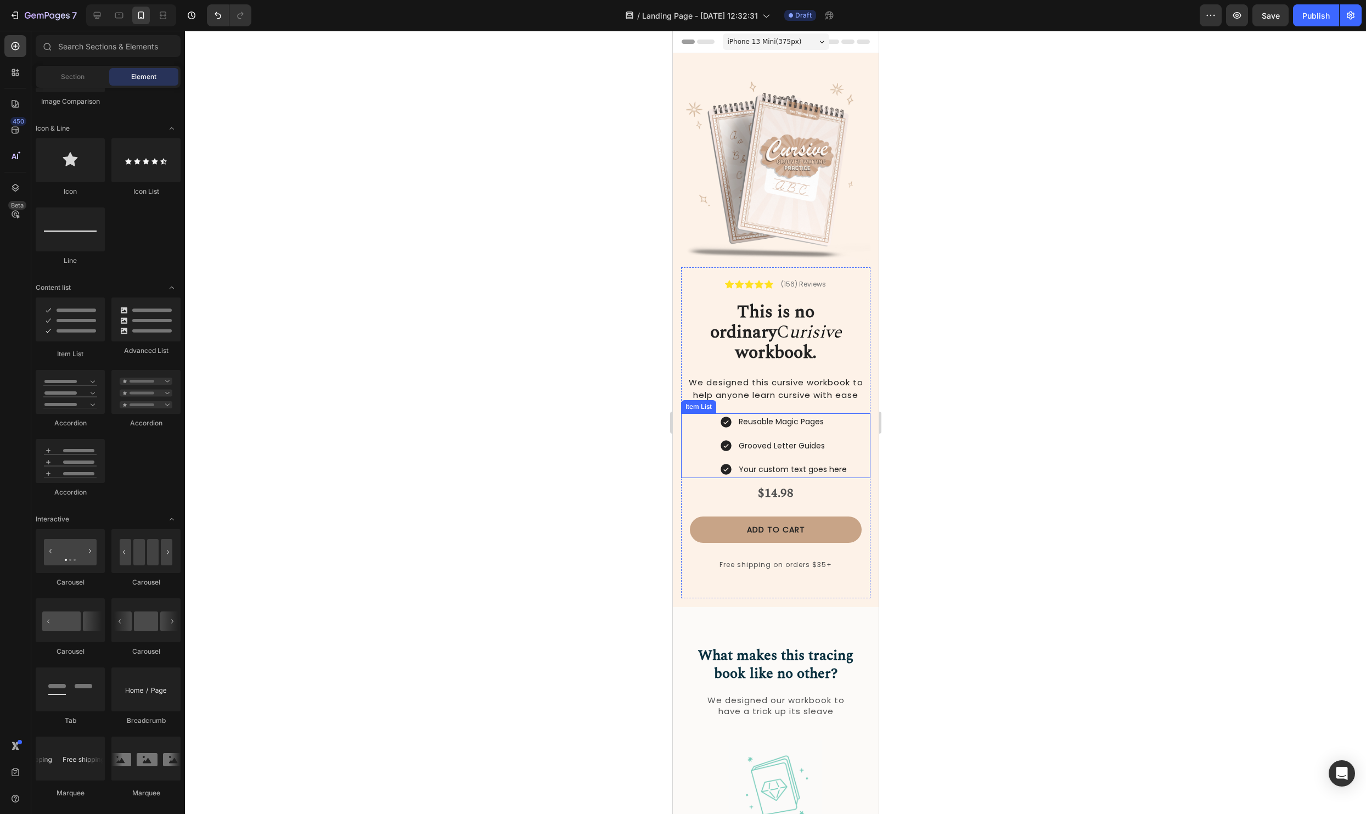
click at [858, 413] on div "Reusable Magic Pages Grooved Letter Guides Your custom text goes here" at bounding box center [783, 445] width 173 height 65
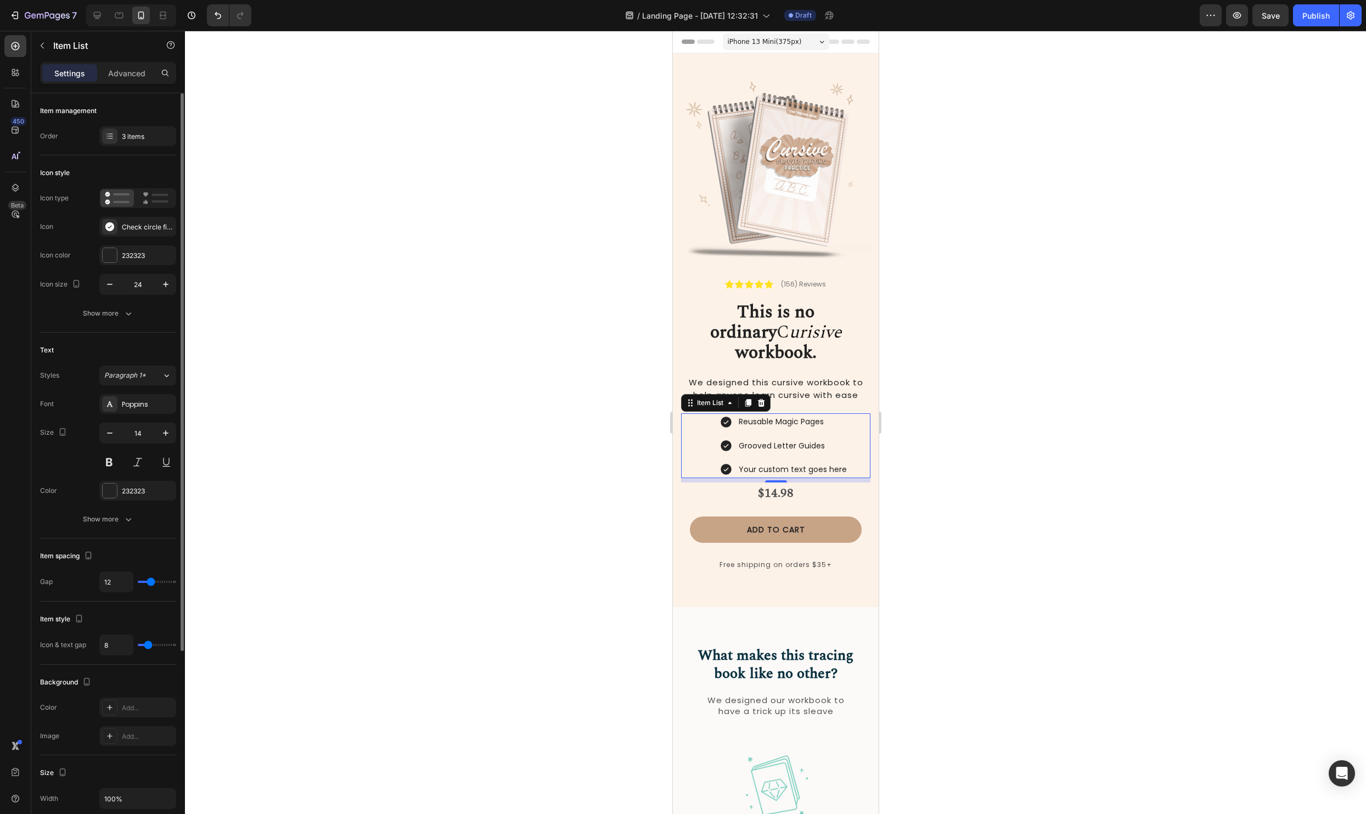
click at [126, 332] on div "Item management Order 3 items" at bounding box center [108, 435] width 136 height 206
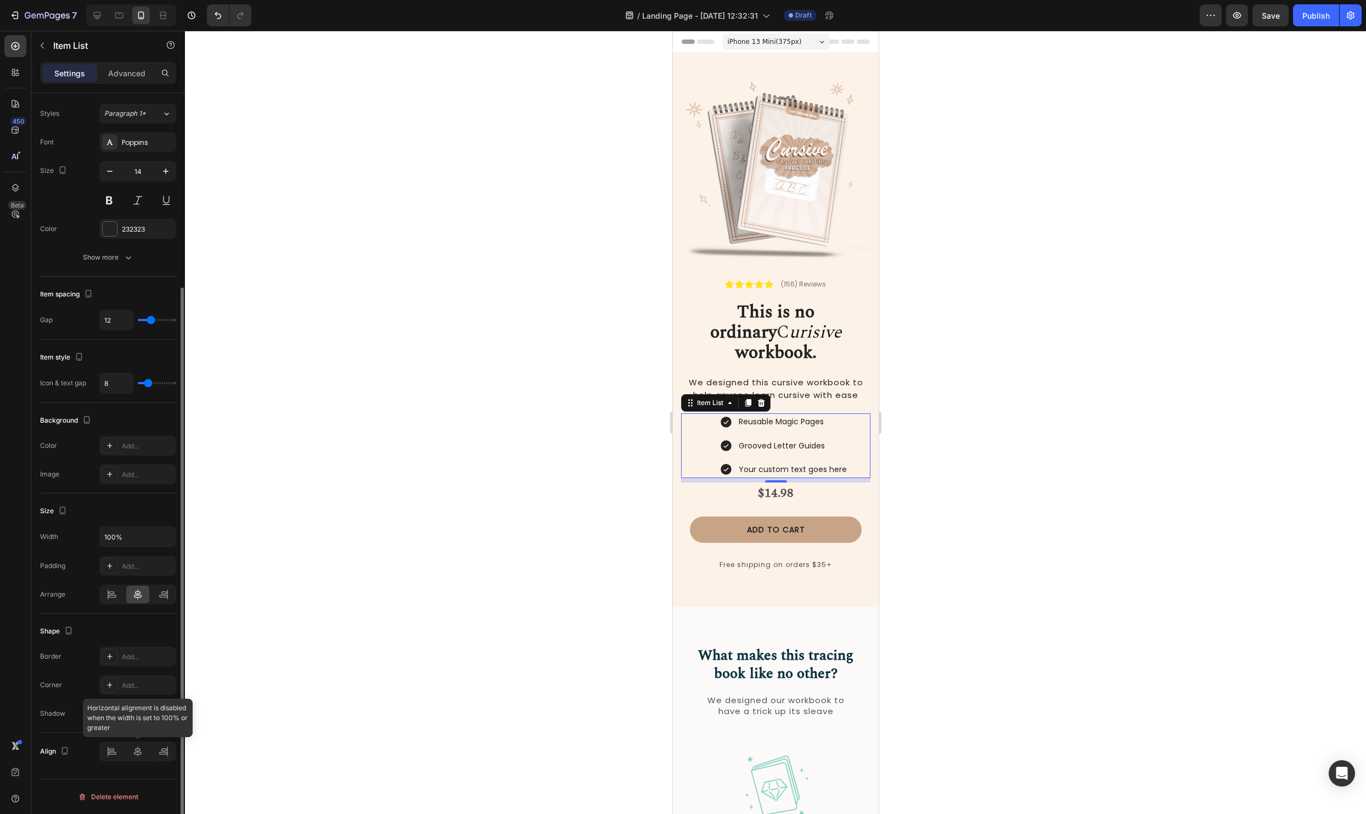
click at [106, 753] on div at bounding box center [137, 751] width 77 height 20
click at [704, 434] on div "Reusable Magic Pages Grooved Letter Guides Your custom text goes here" at bounding box center [783, 445] width 173 height 65
click at [134, 743] on div at bounding box center [137, 751] width 77 height 20
click at [117, 597] on icon at bounding box center [111, 594] width 11 height 11
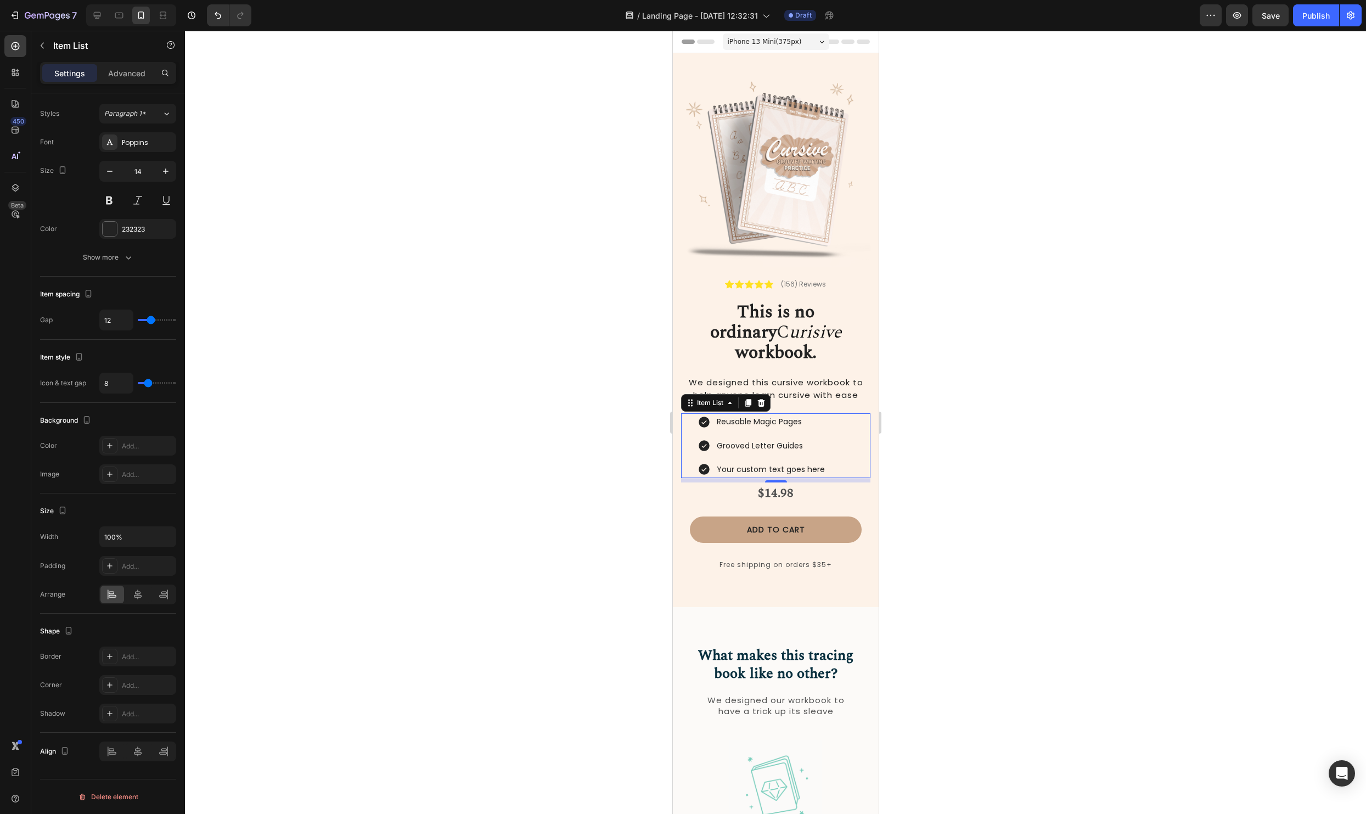
click at [545, 553] on div at bounding box center [775, 422] width 1181 height 783
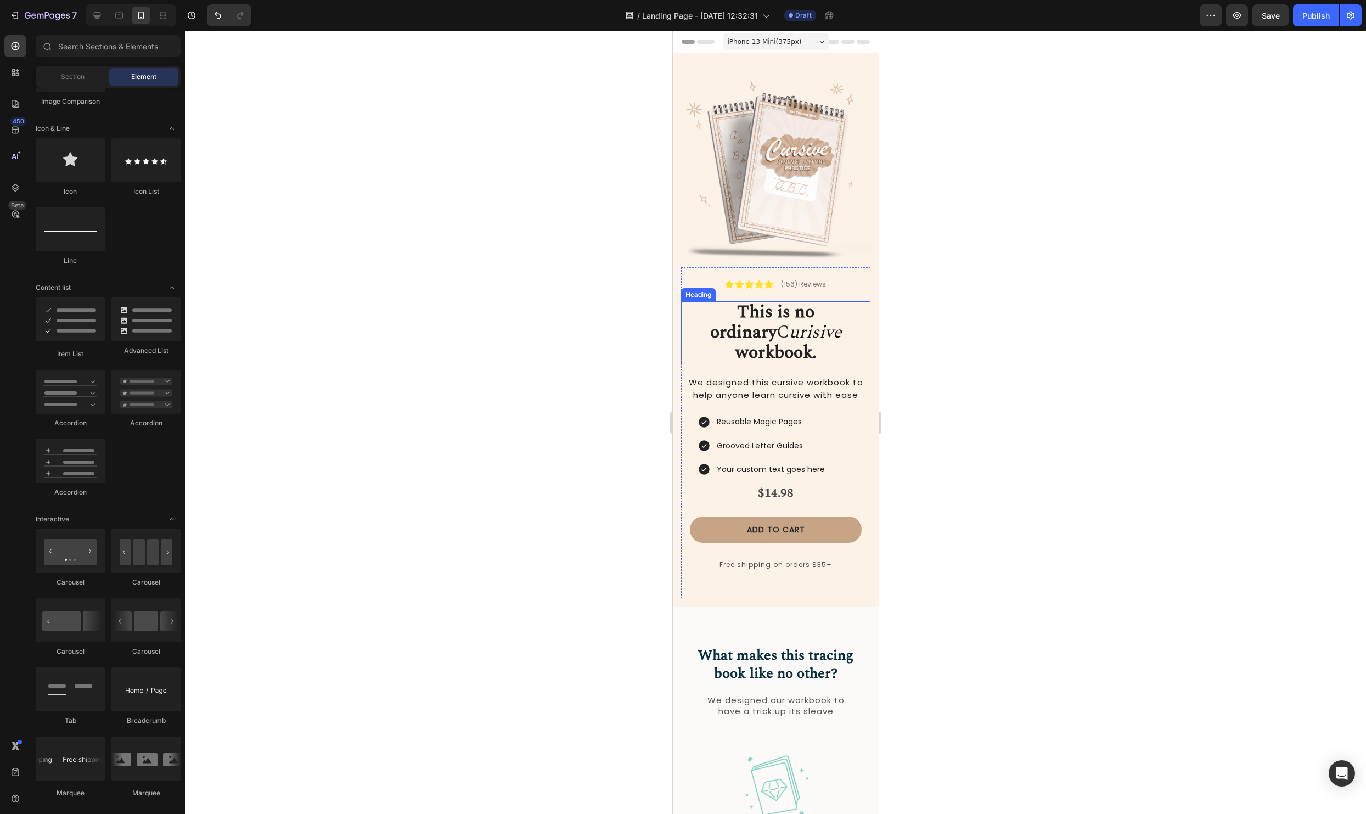
click at [1096, 331] on div at bounding box center [775, 422] width 1181 height 783
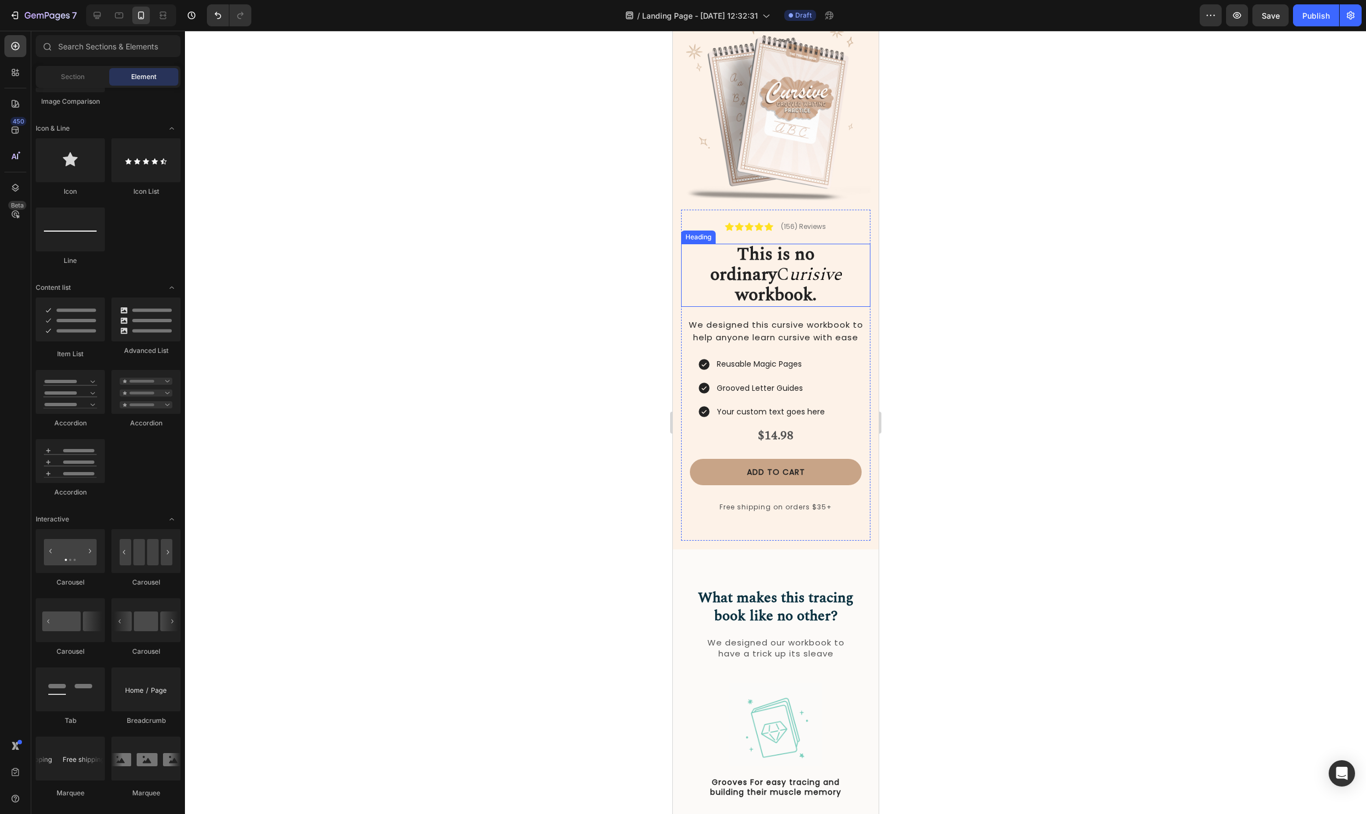
scroll to position [0, 0]
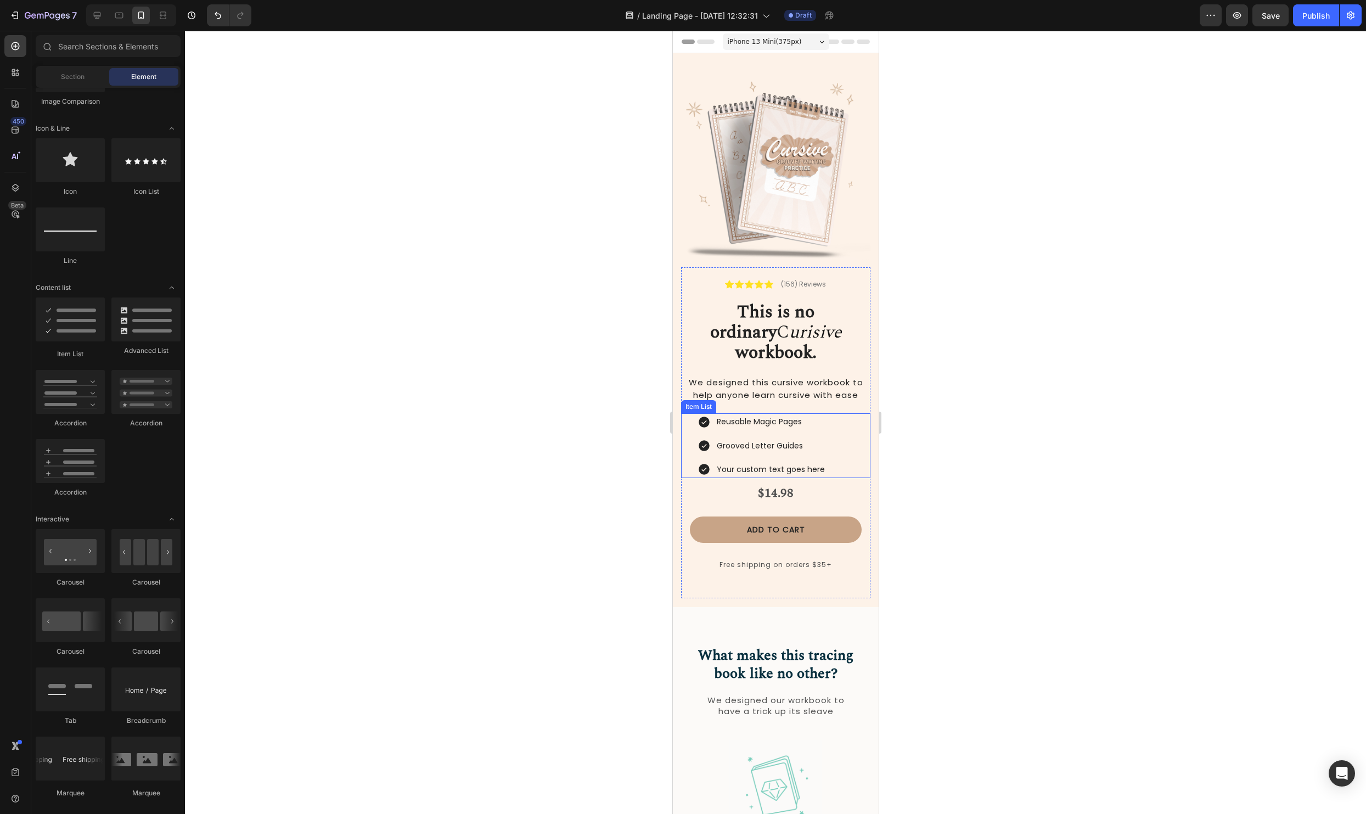
click at [741, 462] on p "Your custom text goes here" at bounding box center [770, 469] width 108 height 14
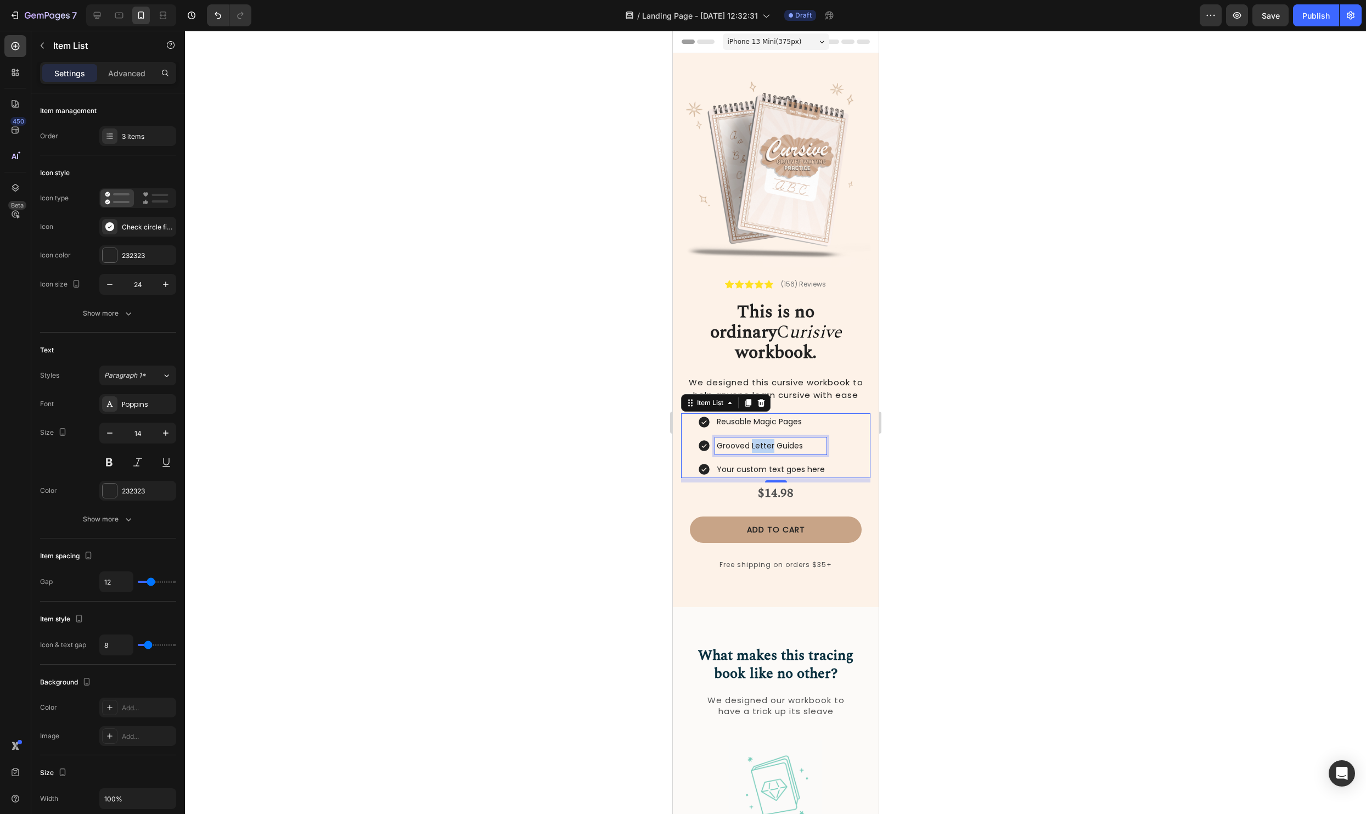
click at [769, 439] on p "Grooved Letter Guides" at bounding box center [770, 446] width 108 height 14
click at [802, 439] on p "Grooved Letter Guides" at bounding box center [770, 446] width 108 height 14
click at [800, 439] on p "Grooved Letter Guides" at bounding box center [770, 446] width 108 height 14
click at [773, 439] on p "Grooved Letter Guides" at bounding box center [770, 446] width 108 height 14
click at [1003, 430] on div at bounding box center [775, 422] width 1181 height 783
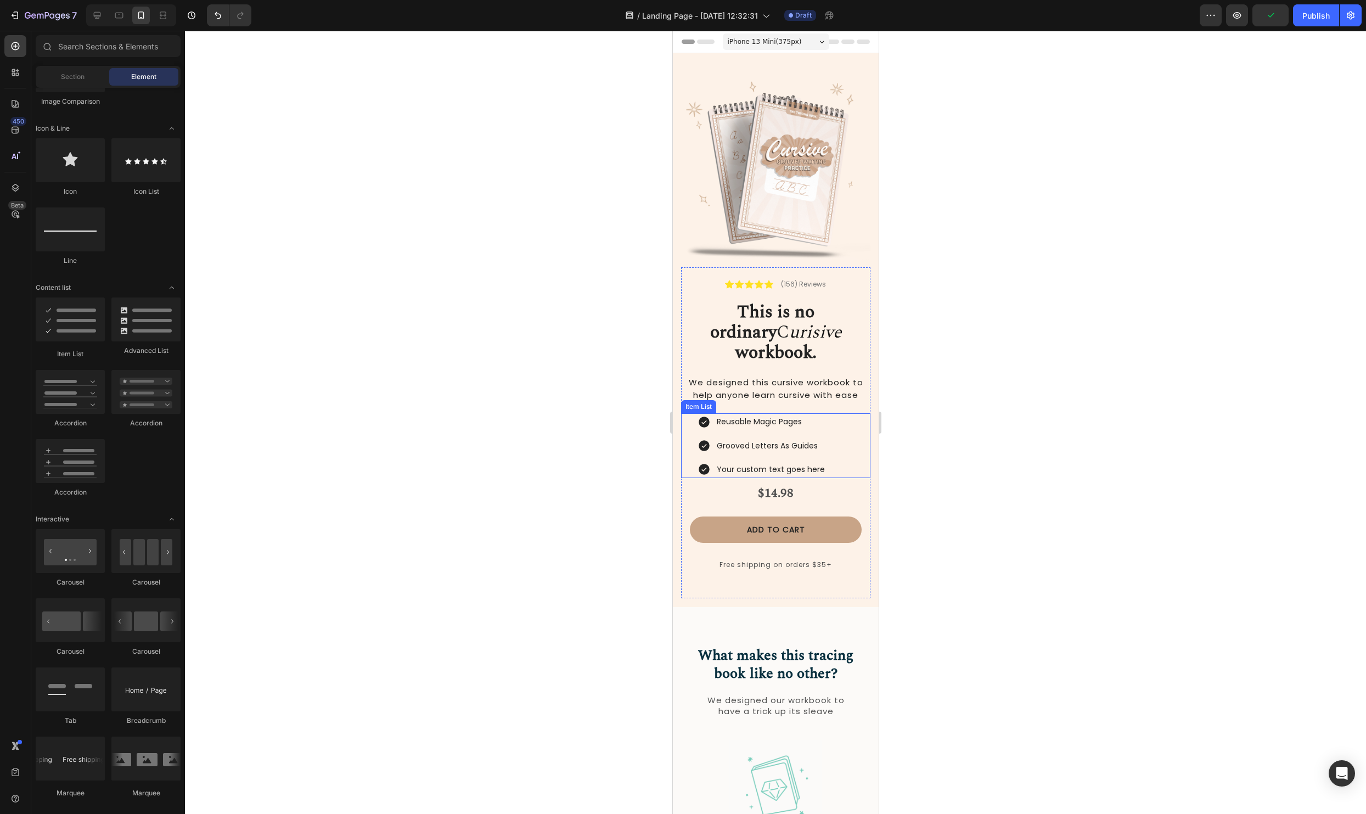
click at [802, 462] on p "Your custom text goes here" at bounding box center [770, 469] width 108 height 14
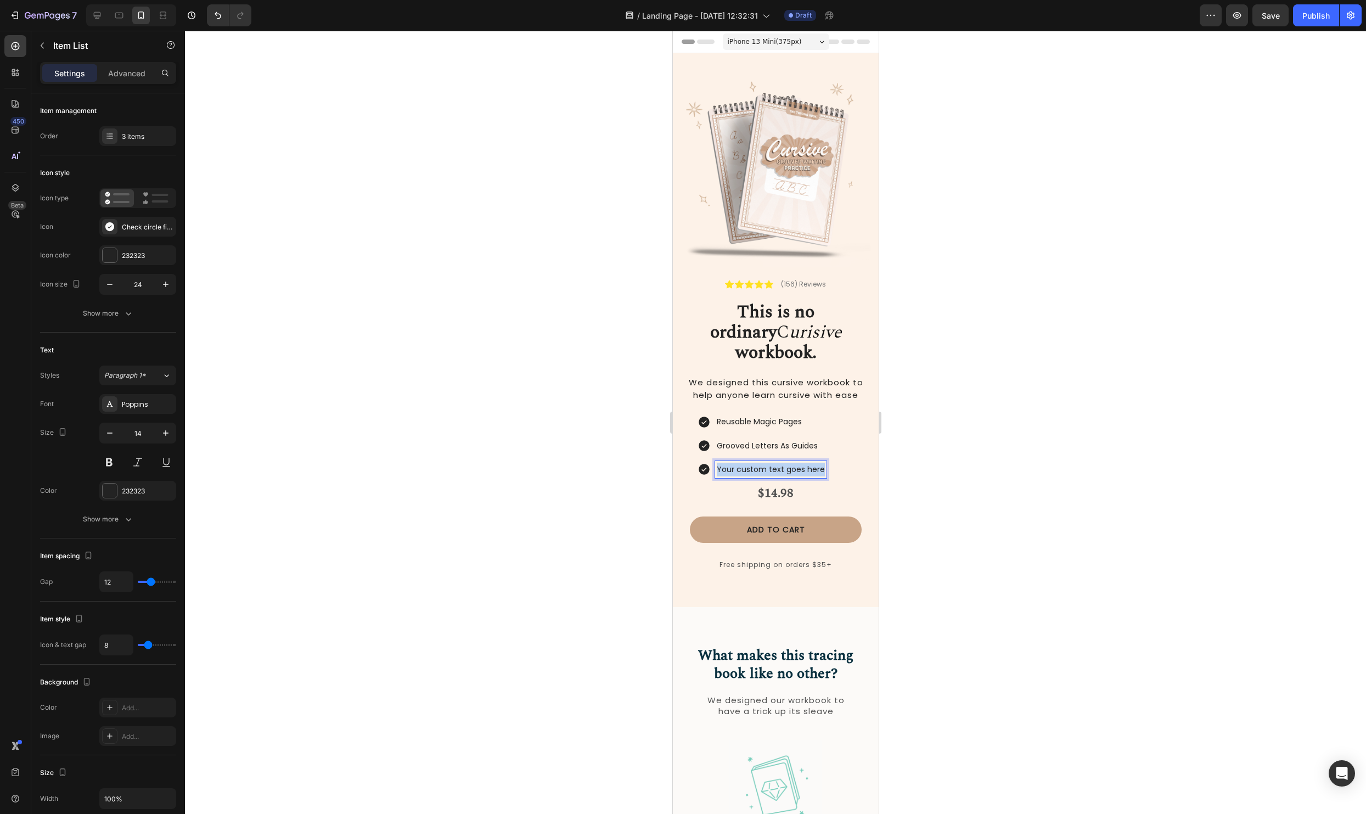
drag, startPoint x: 820, startPoint y: 450, endPoint x: 659, endPoint y: 441, distance: 161.0
click at [1231, 439] on div at bounding box center [775, 422] width 1181 height 783
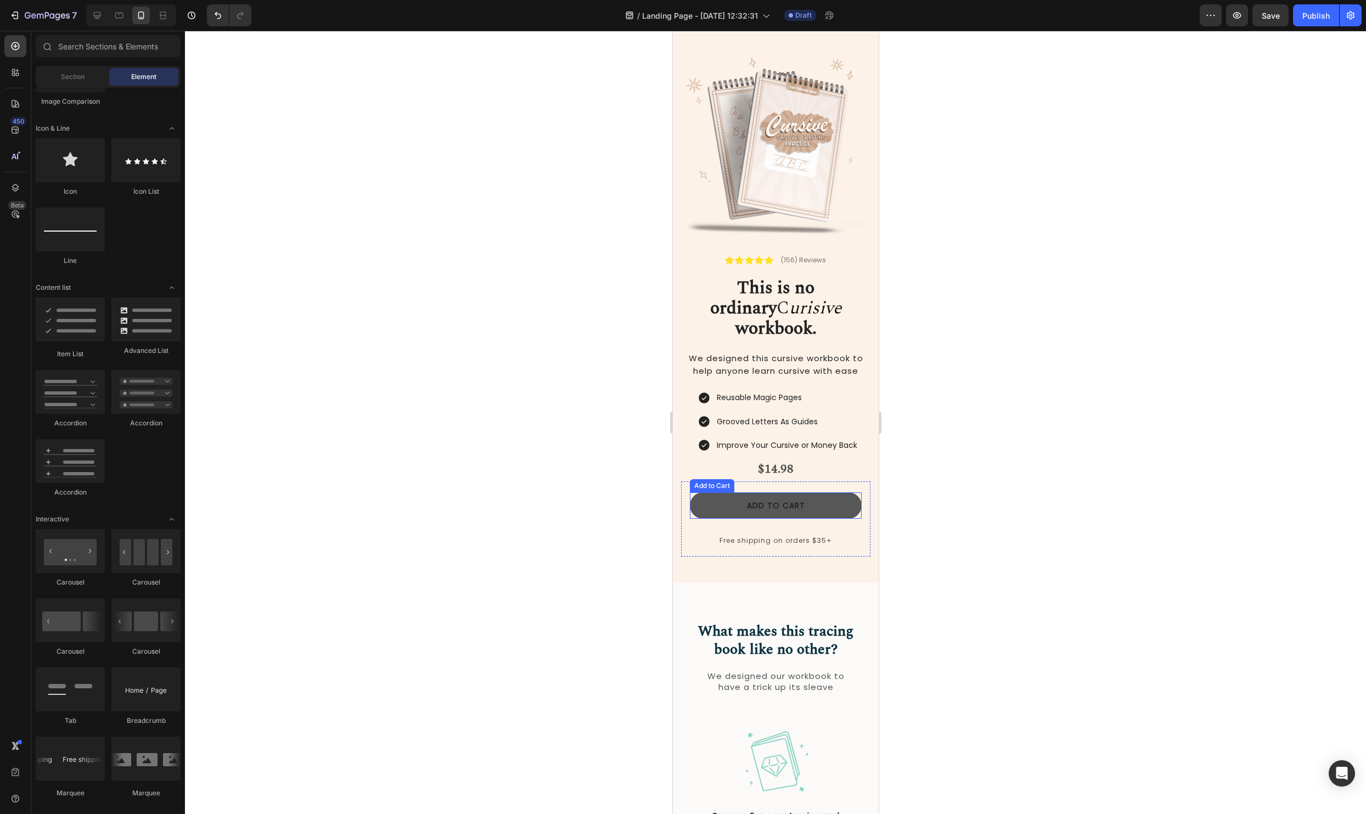
scroll to position [28, 0]
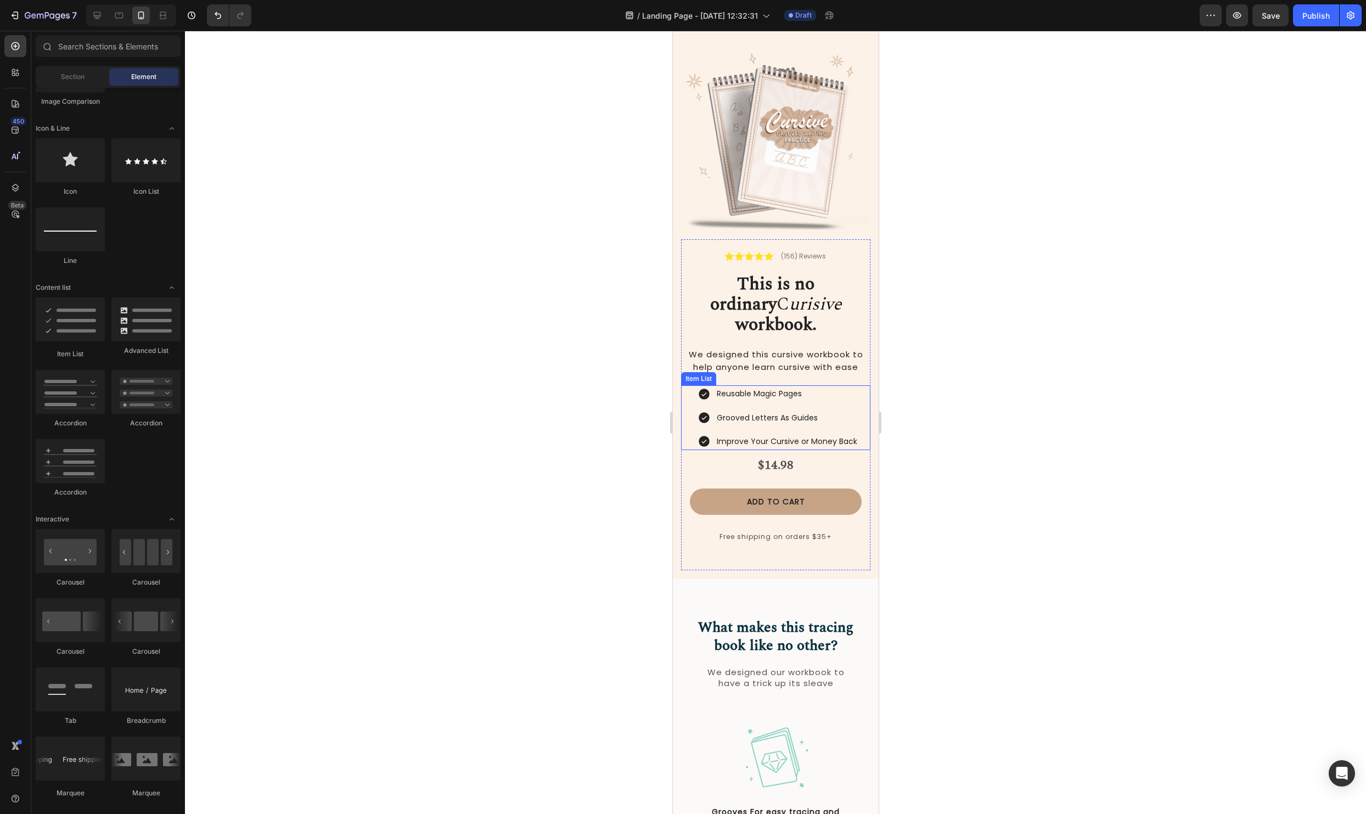
click at [830, 435] on p "Improve Your Cursive or Money Back" at bounding box center [786, 442] width 140 height 14
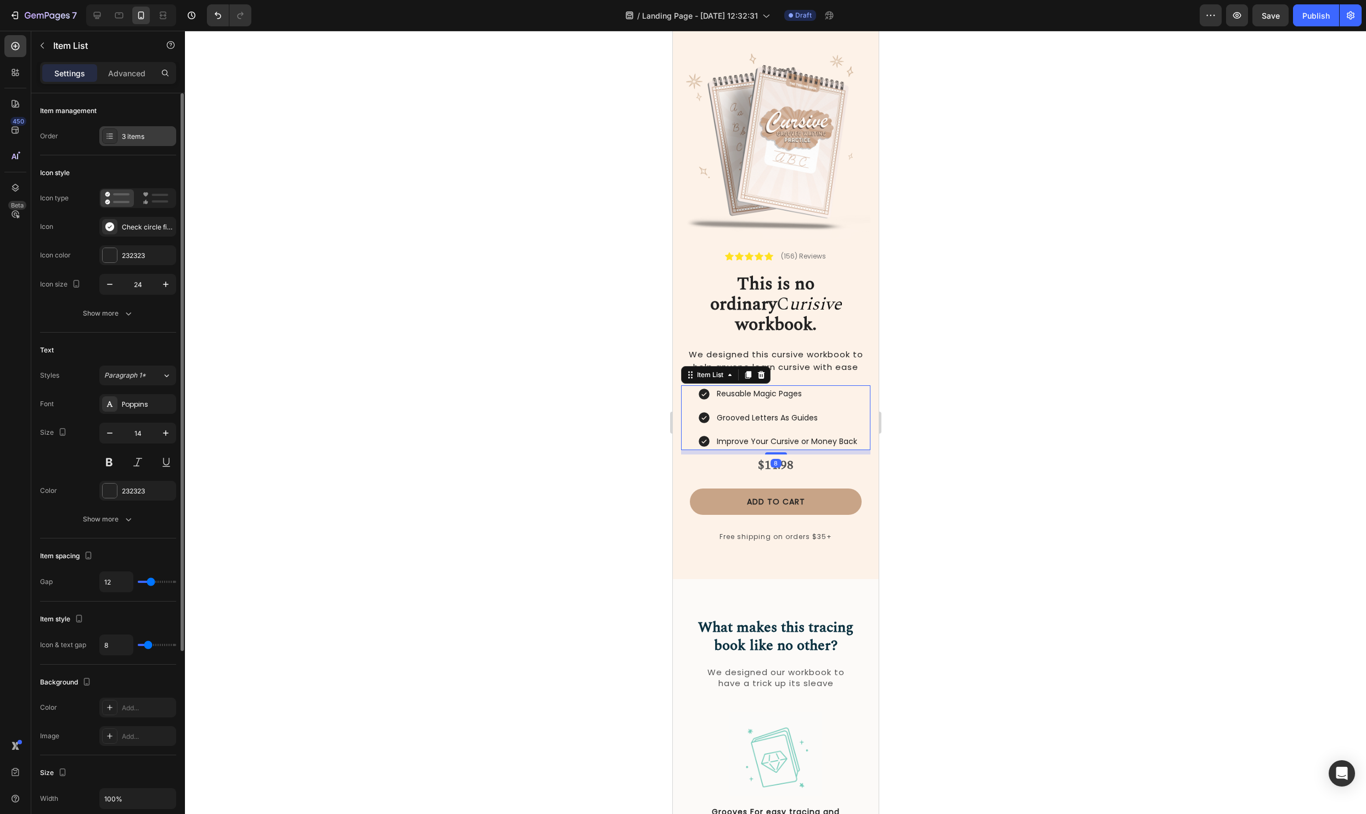
click at [134, 129] on div "3 items" at bounding box center [137, 136] width 77 height 20
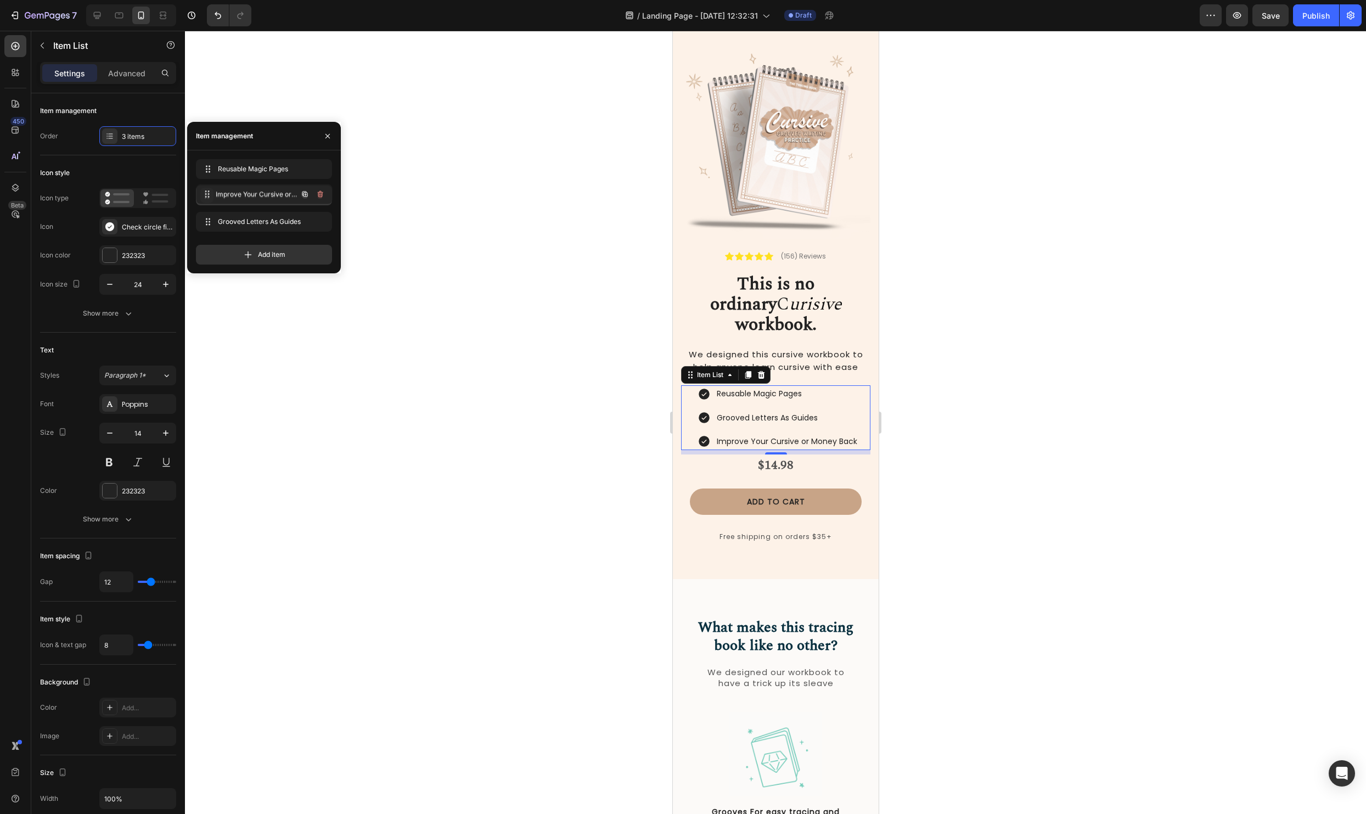
drag, startPoint x: 207, startPoint y: 223, endPoint x: 208, endPoint y: 195, distance: 27.4
click at [507, 228] on div at bounding box center [775, 422] width 1181 height 783
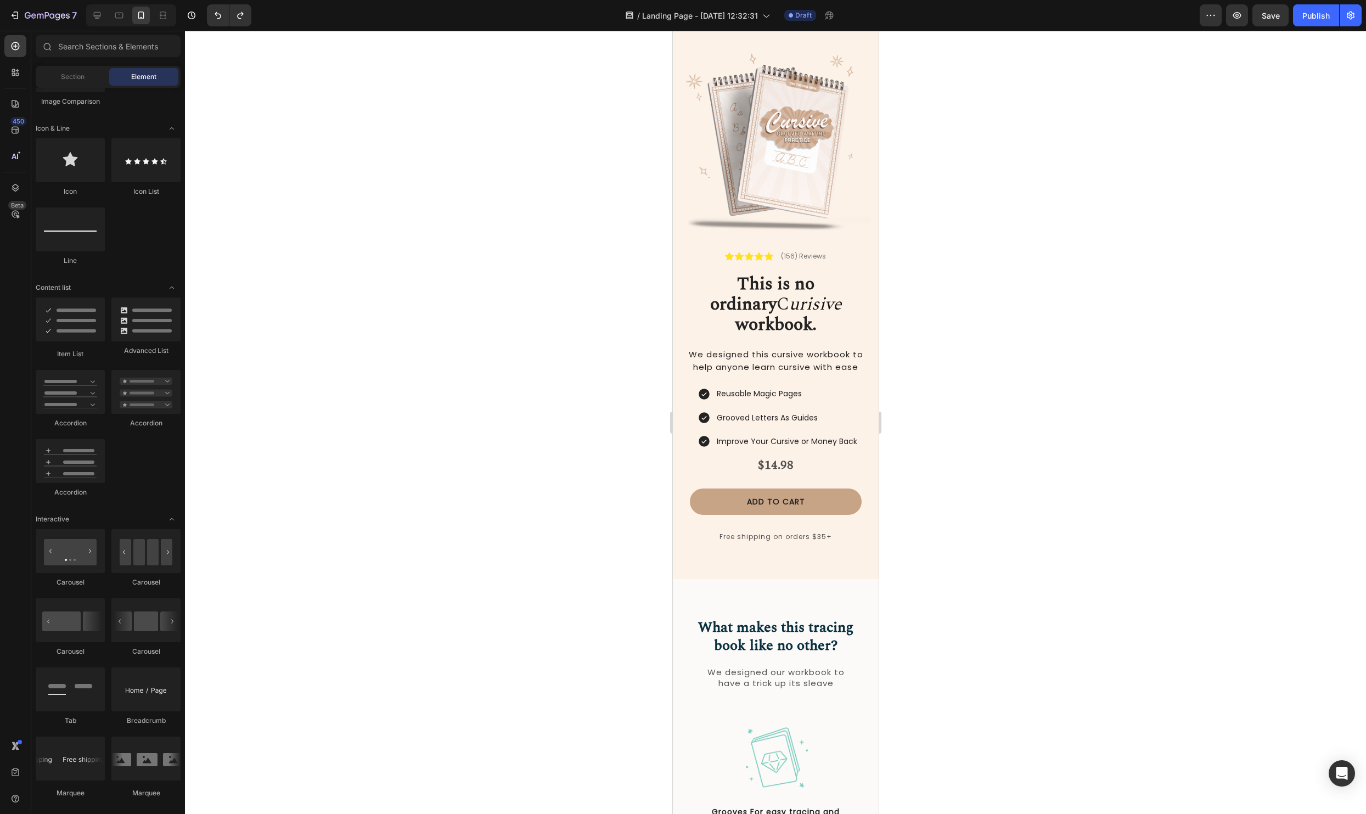
click at [1114, 452] on div at bounding box center [775, 422] width 1181 height 783
click at [1095, 319] on div at bounding box center [775, 422] width 1181 height 783
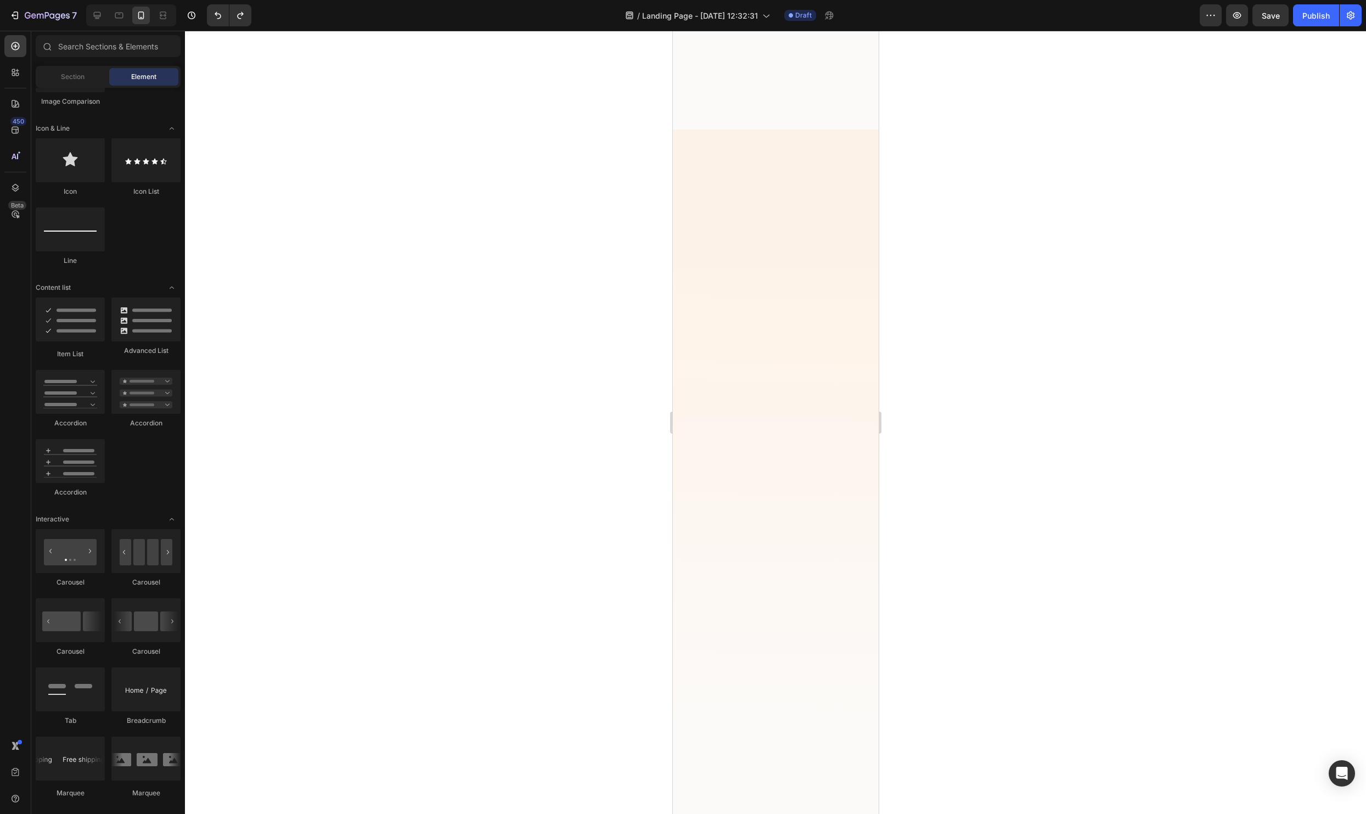
scroll to position [0, 0]
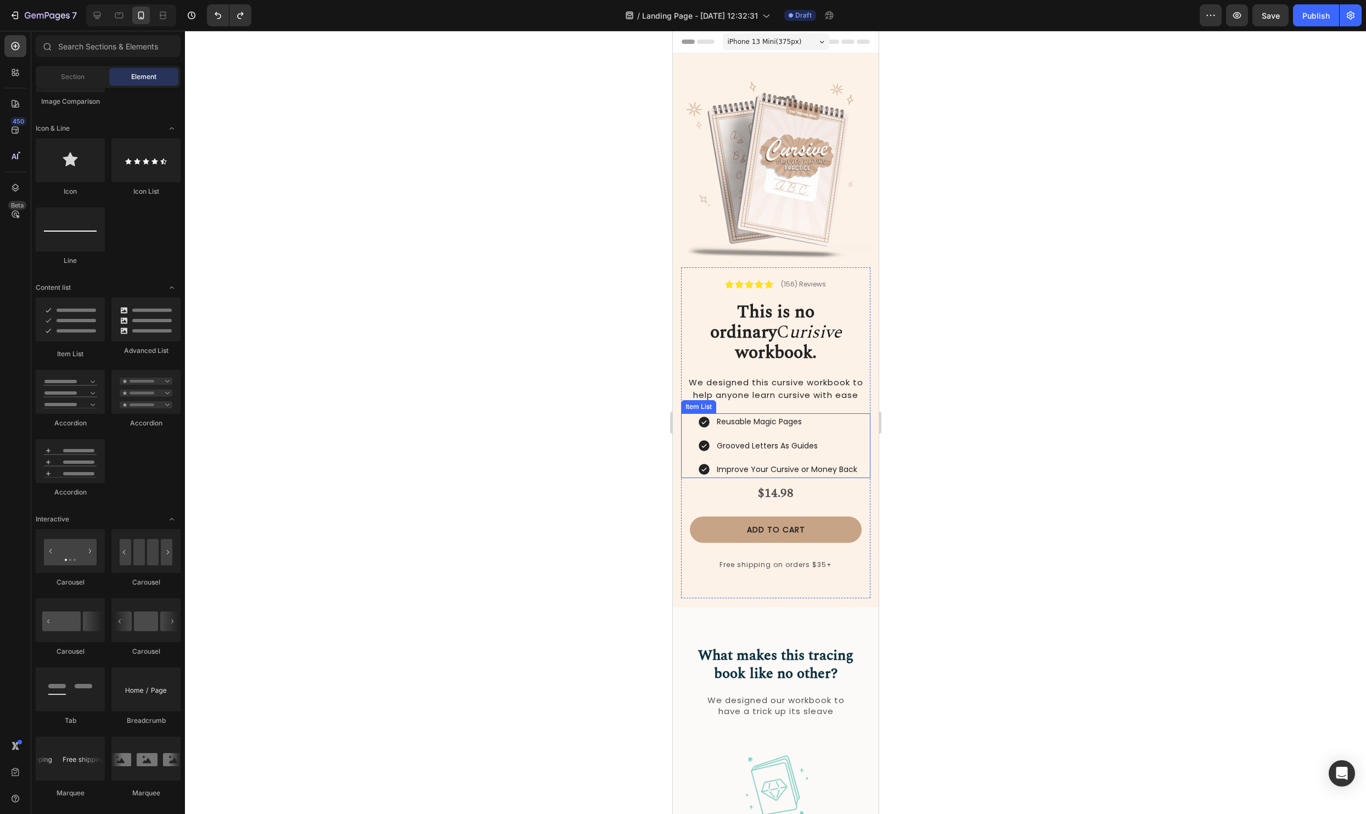
click at [741, 462] on p "Improve Your Cursive or Money Back" at bounding box center [786, 469] width 140 height 14
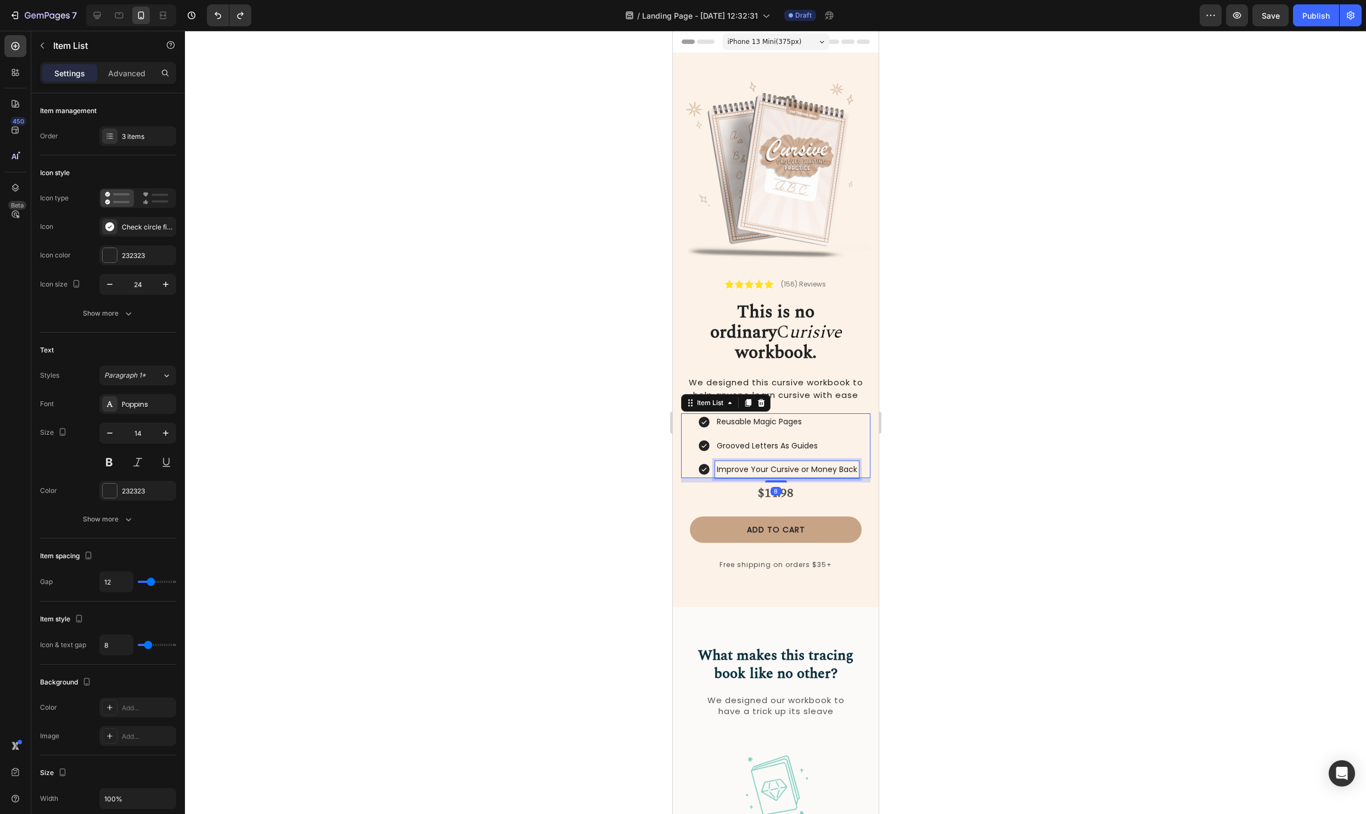
click at [741, 462] on p "Improve Your Cursive or Money Back" at bounding box center [786, 469] width 140 height 14
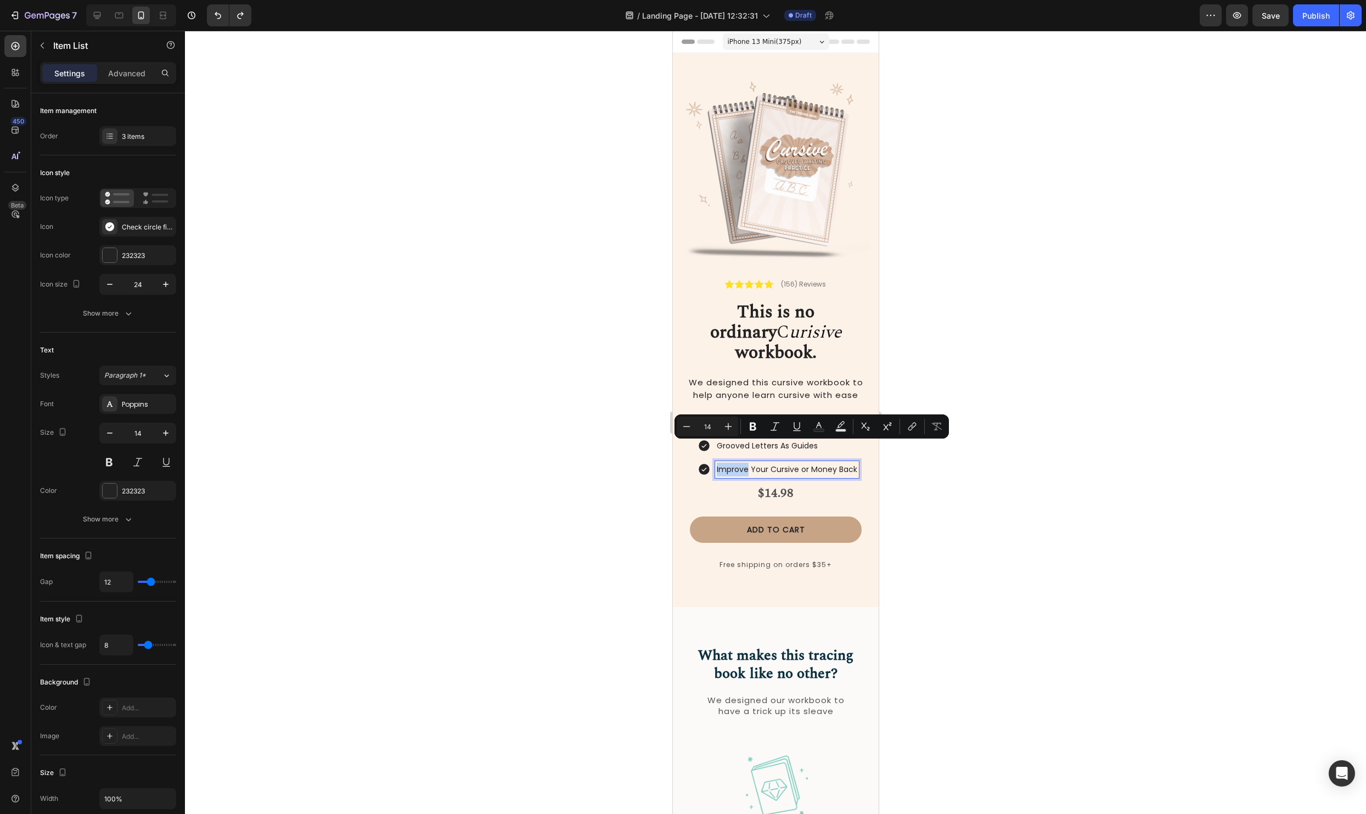
click at [713, 461] on div "Improve Your Cursive or Money Back" at bounding box center [777, 469] width 161 height 17
click at [718, 462] on p "Improve Your Cursive or Money Back" at bounding box center [786, 469] width 140 height 14
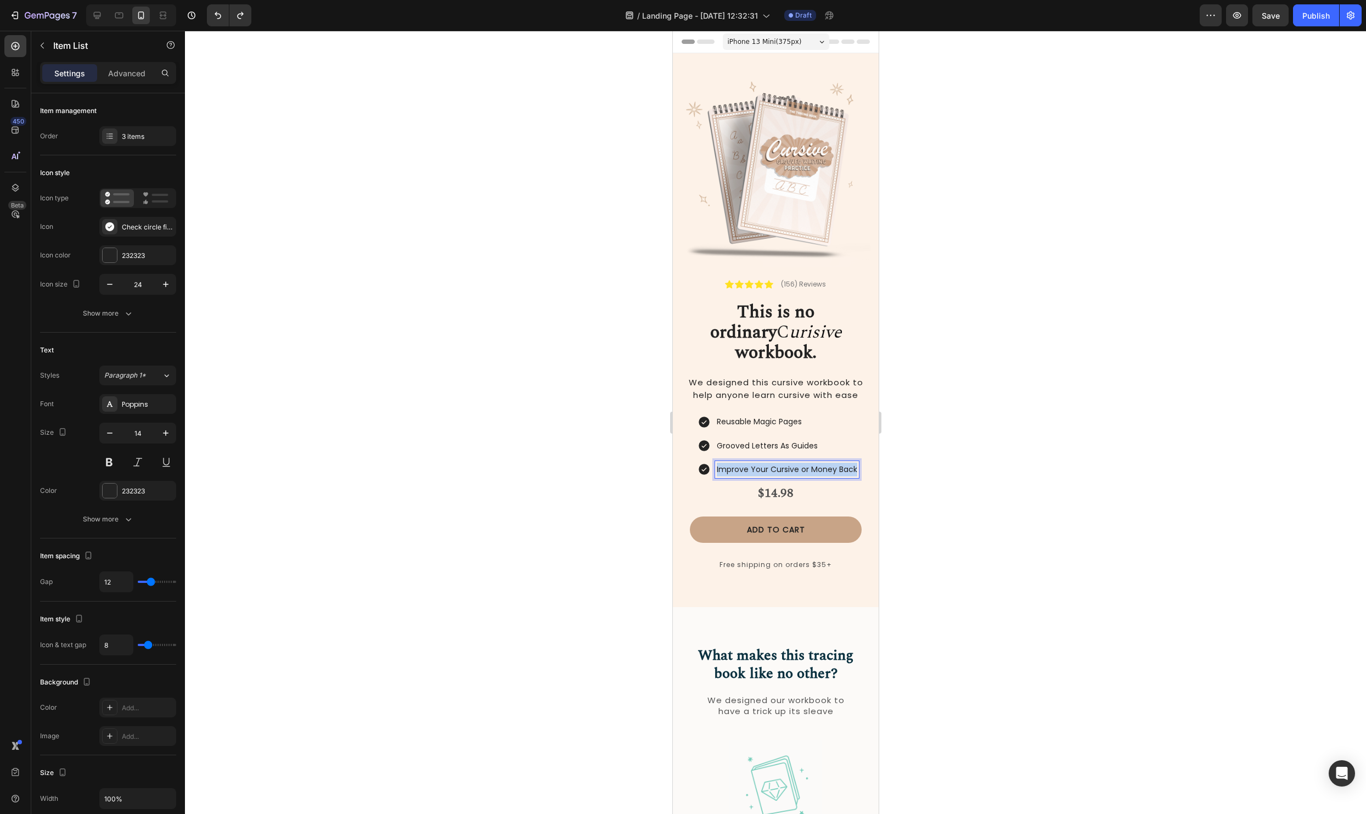
drag, startPoint x: 716, startPoint y: 451, endPoint x: 922, endPoint y: 458, distance: 205.9
click at [1125, 473] on div at bounding box center [775, 422] width 1181 height 783
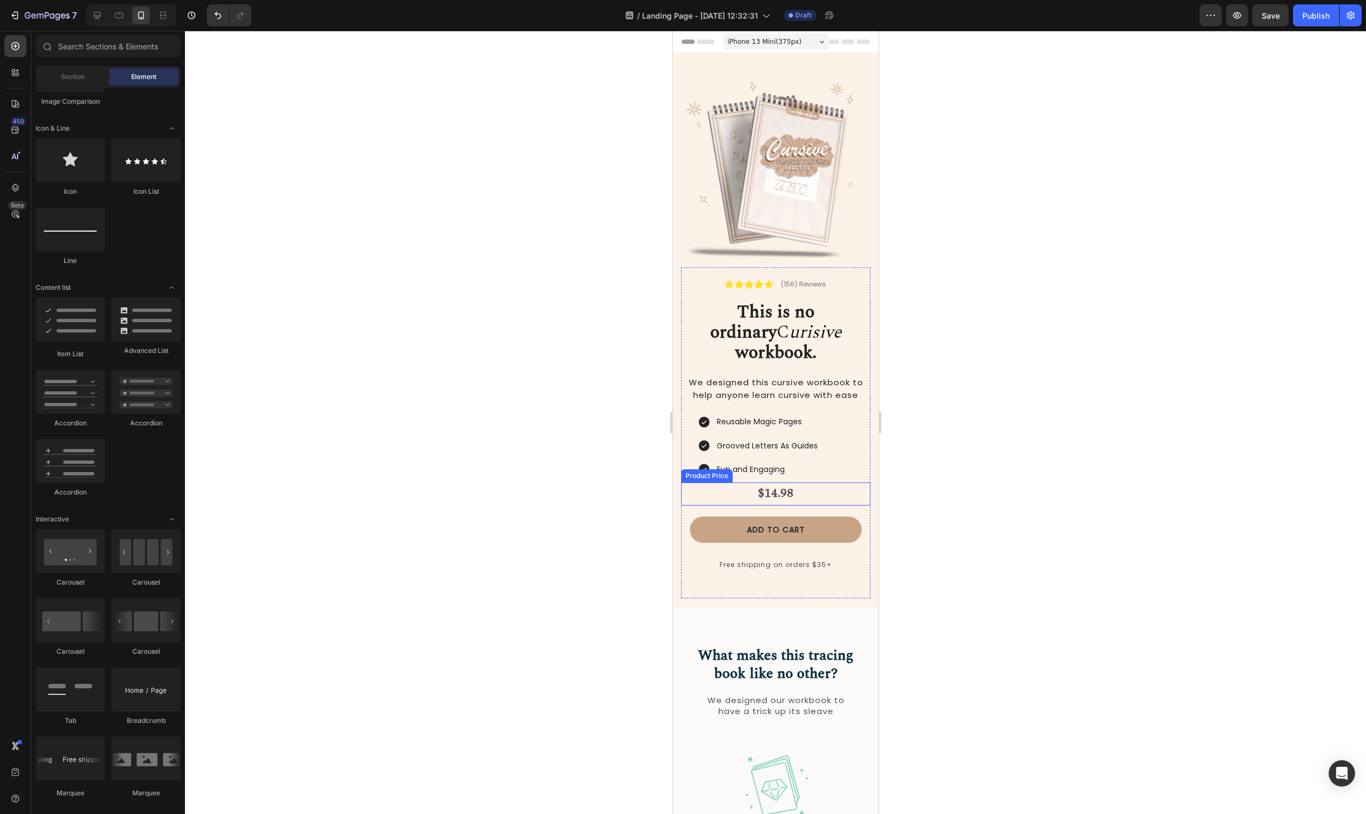
click at [791, 462] on p "Fun and Engaging" at bounding box center [766, 469] width 101 height 14
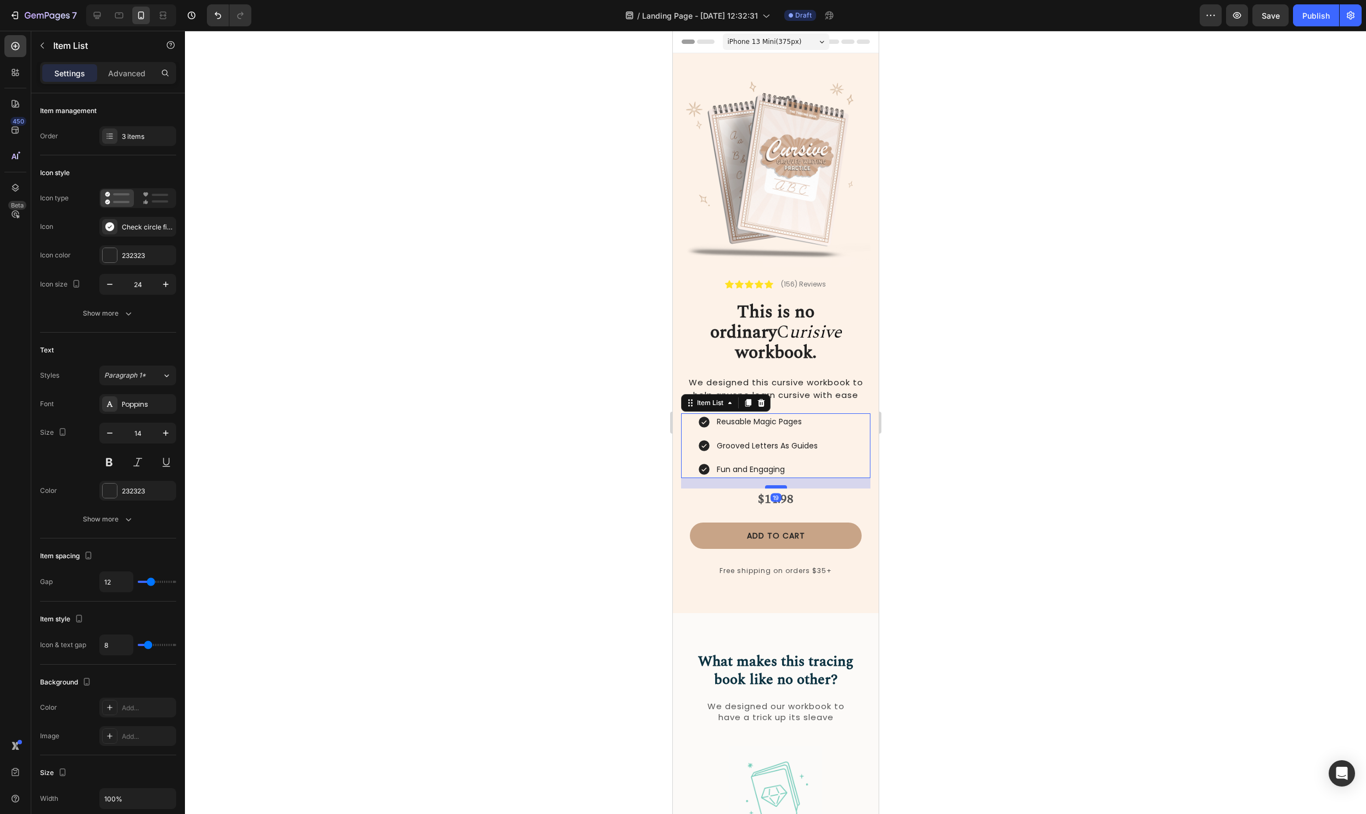
drag, startPoint x: 779, startPoint y: 461, endPoint x: 779, endPoint y: 467, distance: 6.1
click at [779, 485] on div at bounding box center [775, 486] width 22 height 3
type input "100%"
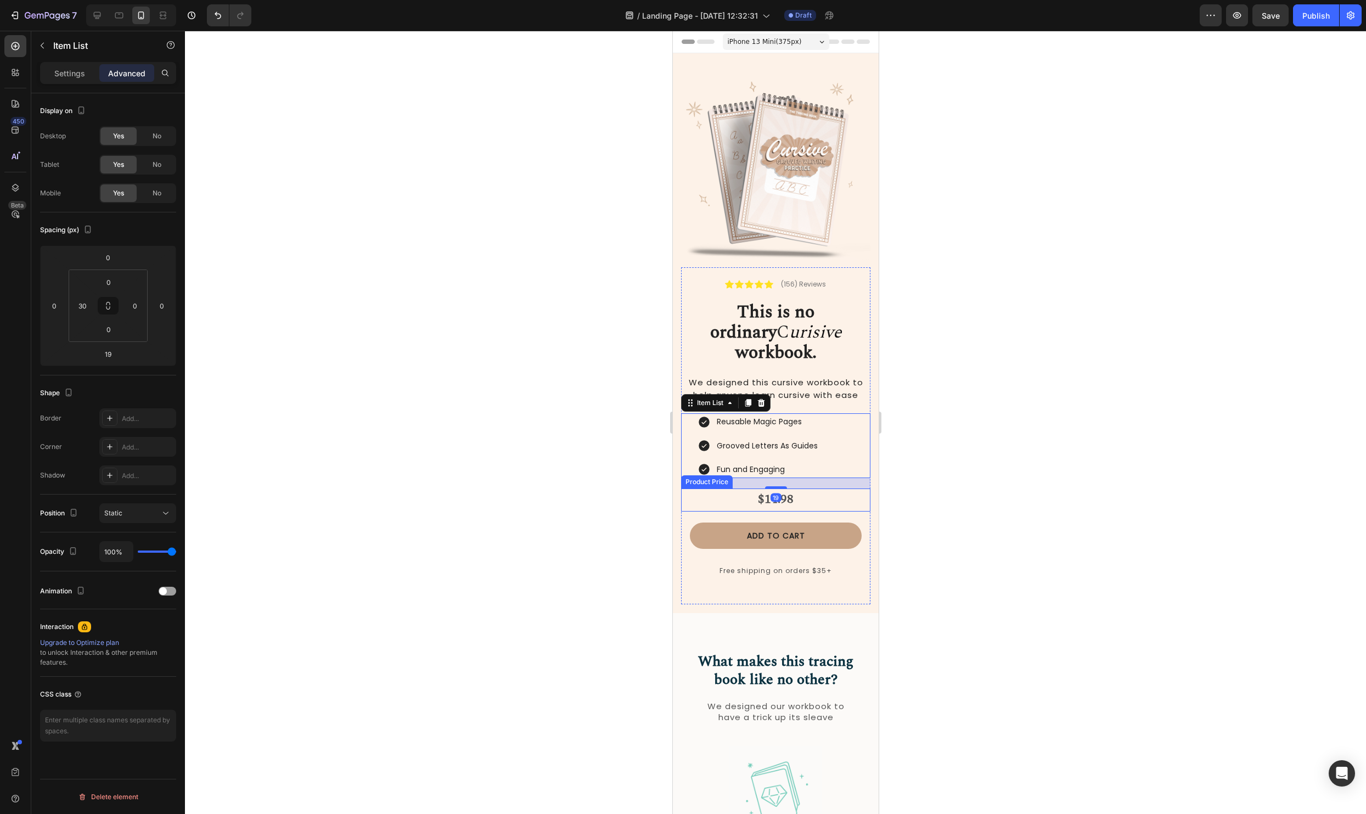
click at [842, 488] on div "$14.98" at bounding box center [774, 499] width 189 height 23
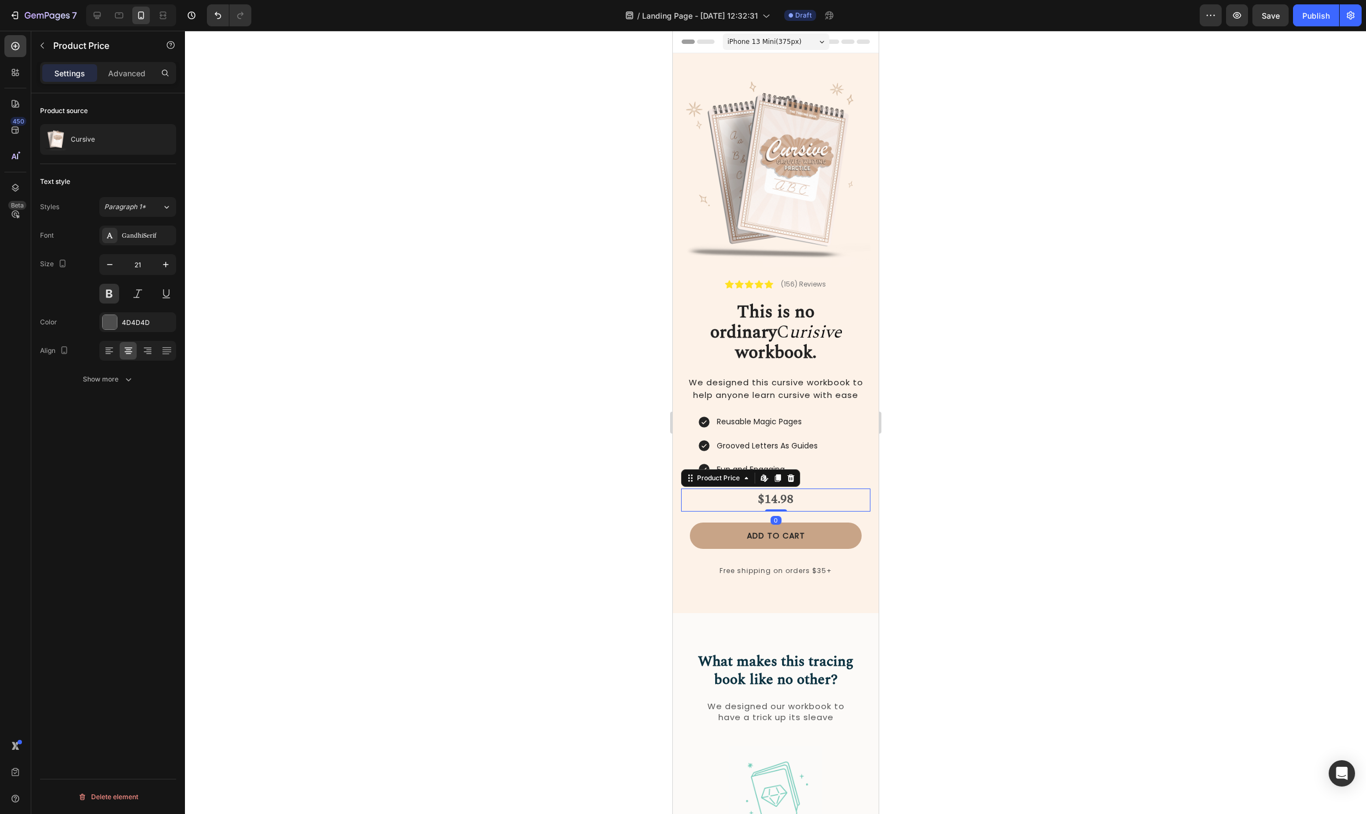
click at [1150, 447] on div at bounding box center [775, 422] width 1181 height 783
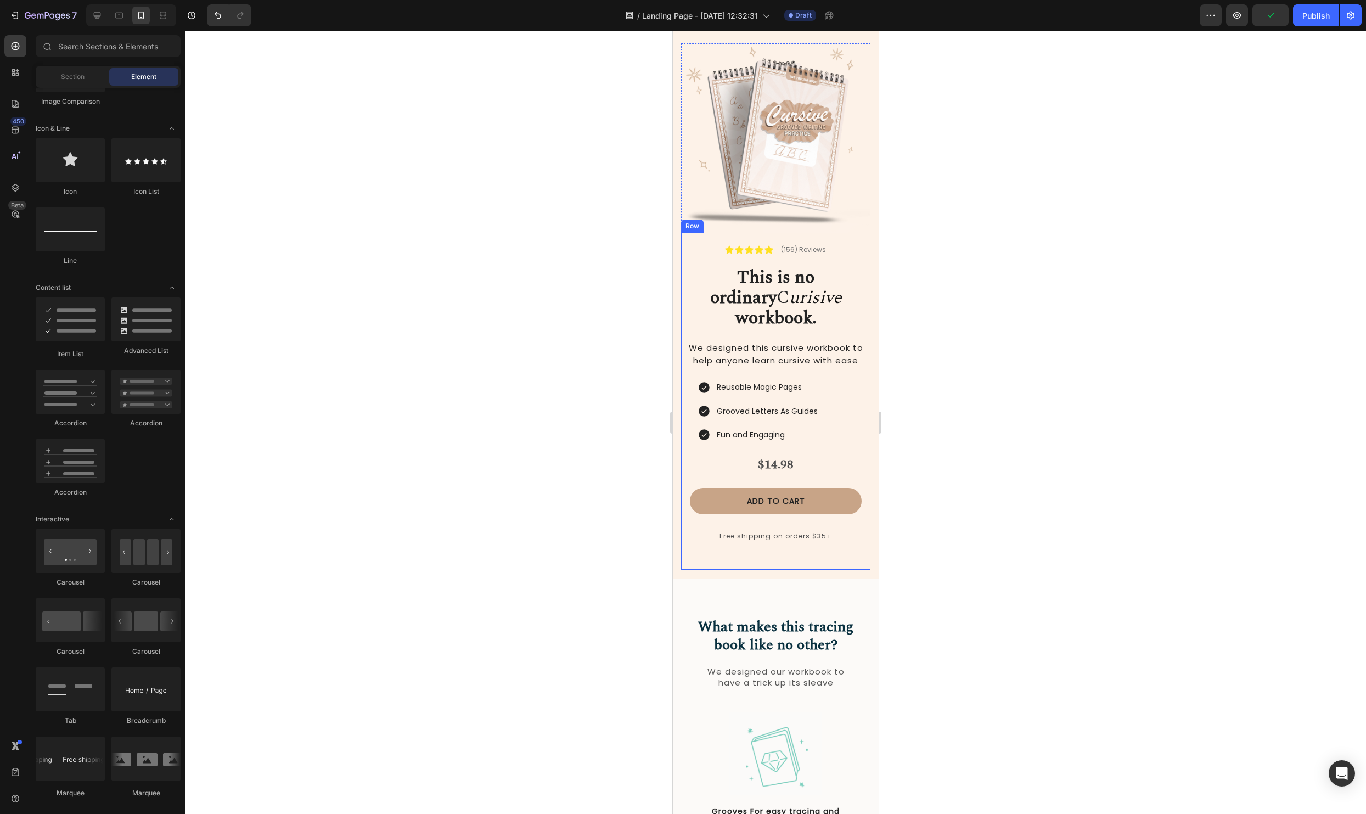
scroll to position [70, 0]
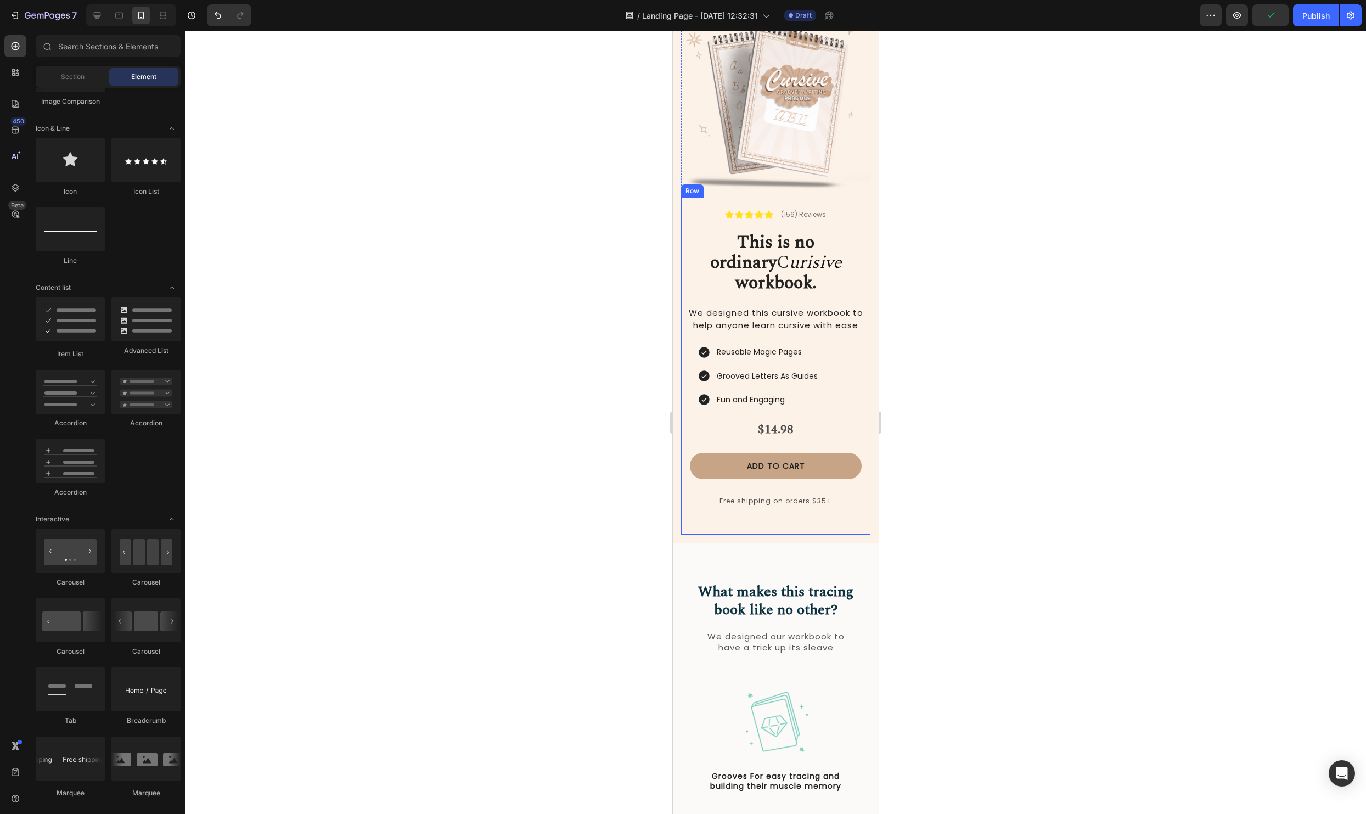
click at [957, 426] on div at bounding box center [775, 422] width 1181 height 783
click at [1284, 18] on button "Save" at bounding box center [1270, 15] width 36 height 22
click at [782, 345] on p "Reusable Magic Pages" at bounding box center [766, 352] width 101 height 14
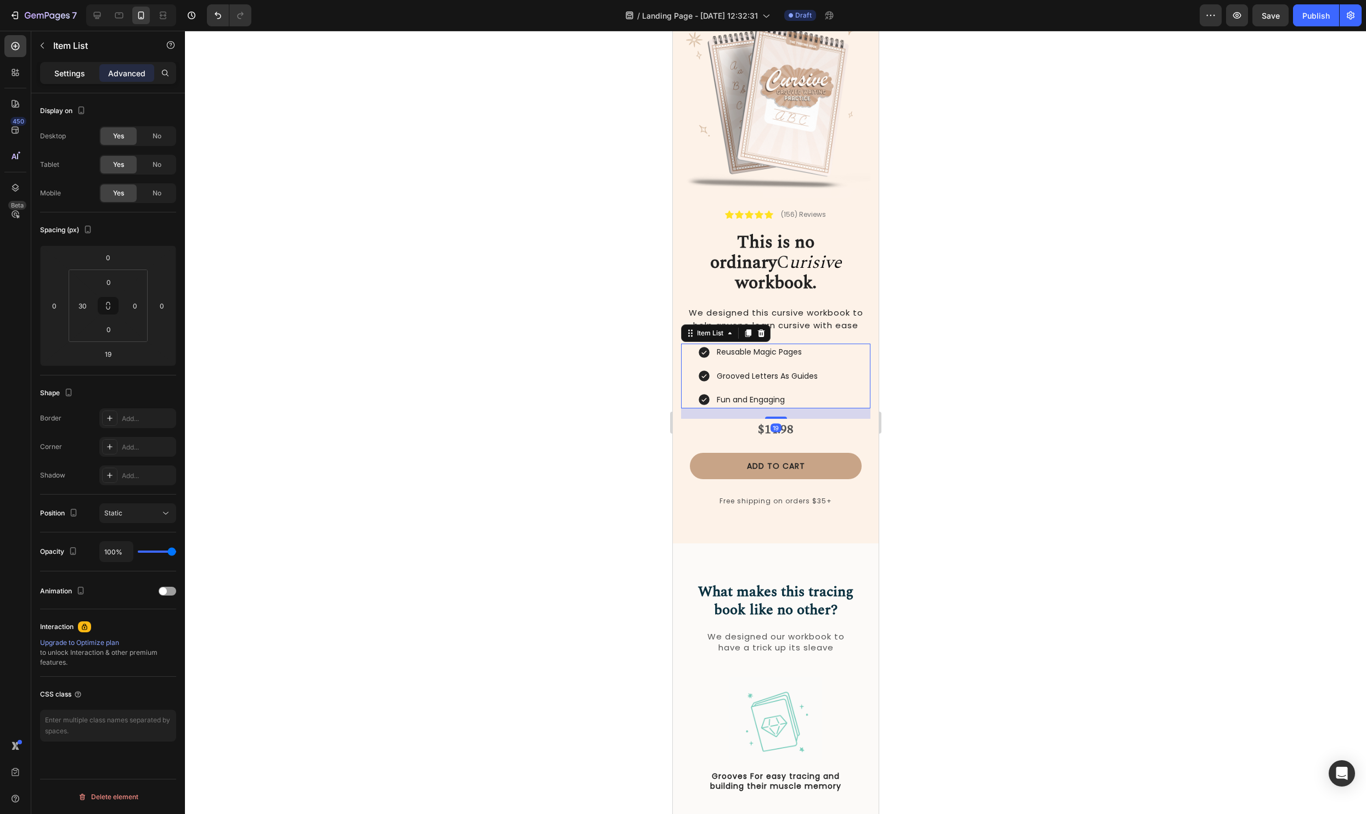
click at [76, 77] on p "Settings" at bounding box center [69, 73] width 31 height 12
type input "8"
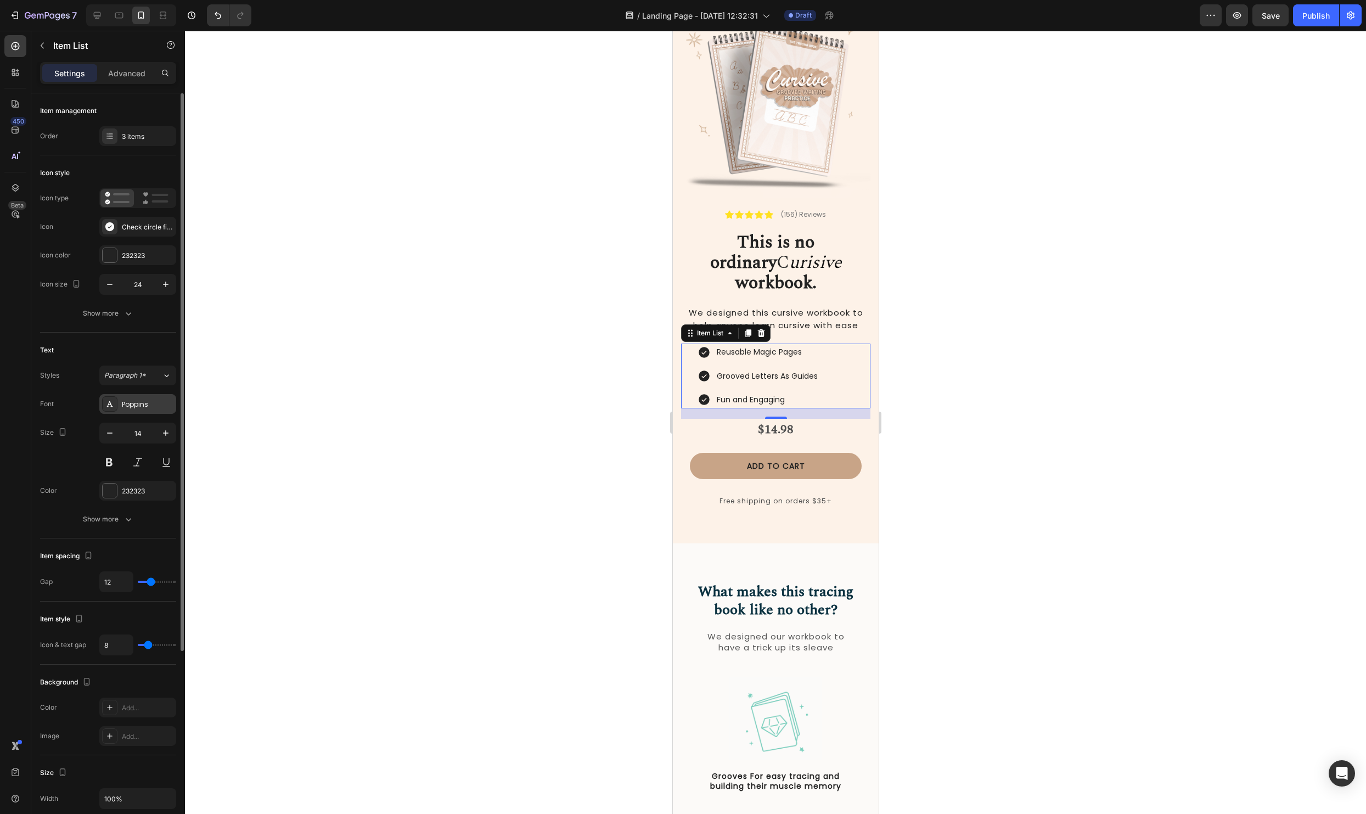
click at [139, 413] on div "Poppins" at bounding box center [137, 404] width 77 height 20
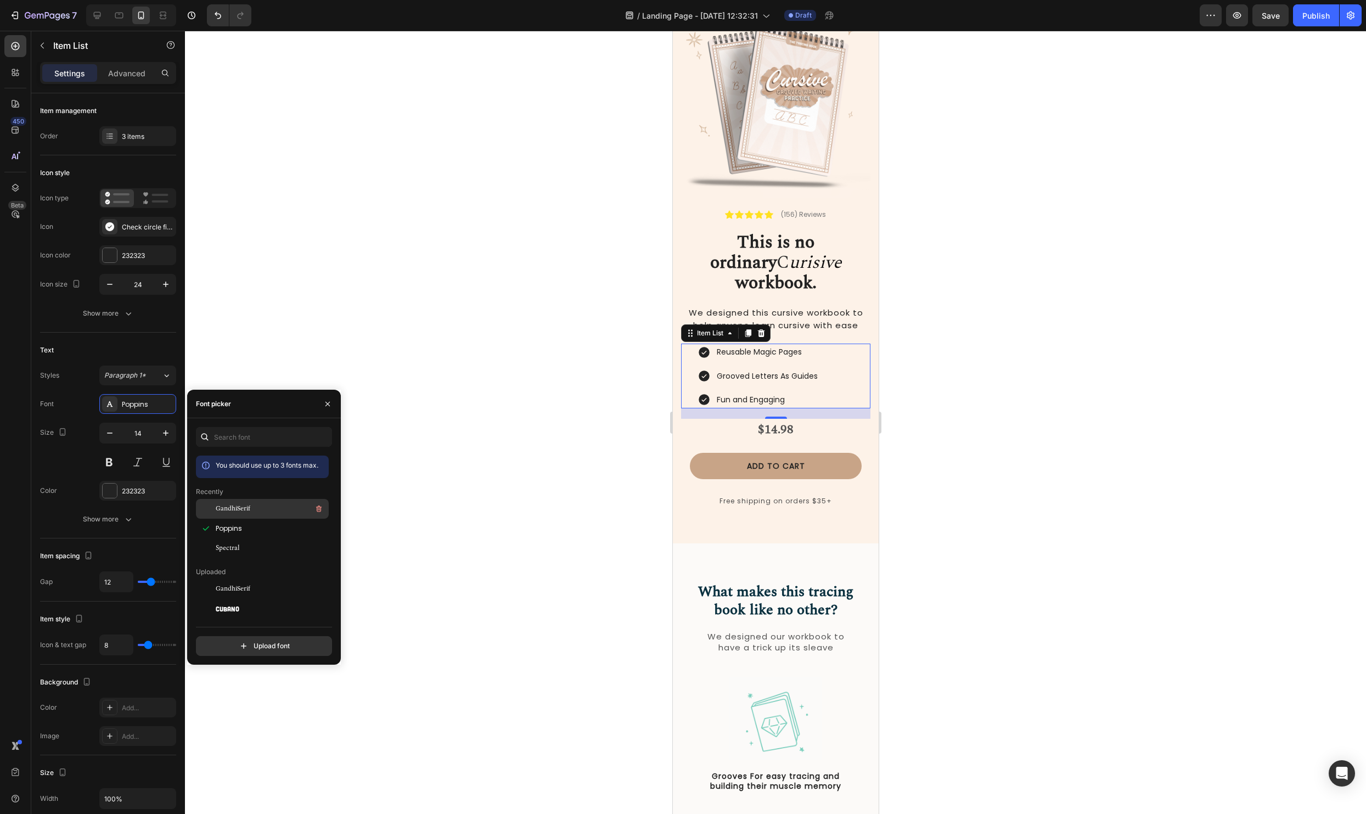
click at [247, 509] on span "GandhiSerif" at bounding box center [233, 509] width 35 height 10
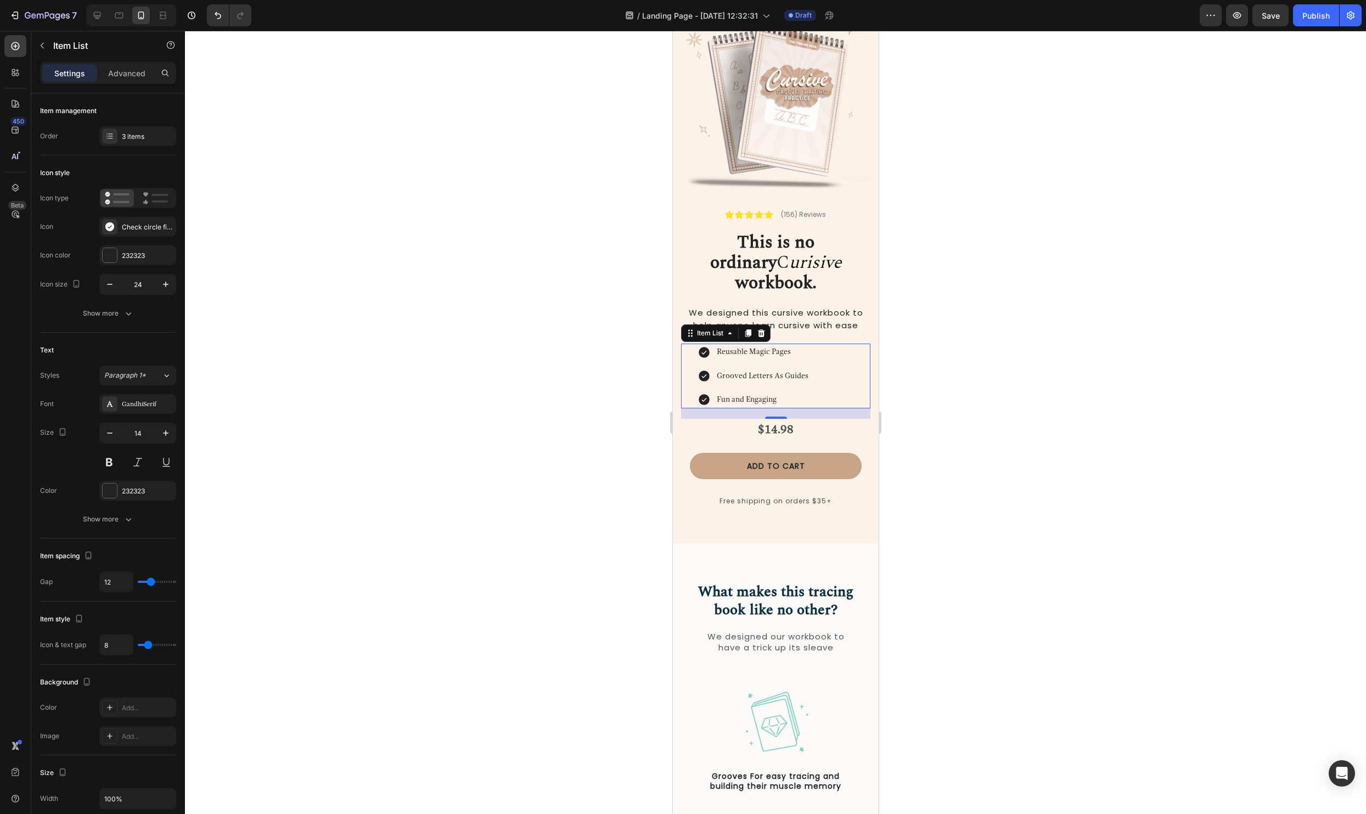
click at [525, 358] on div at bounding box center [775, 422] width 1181 height 783
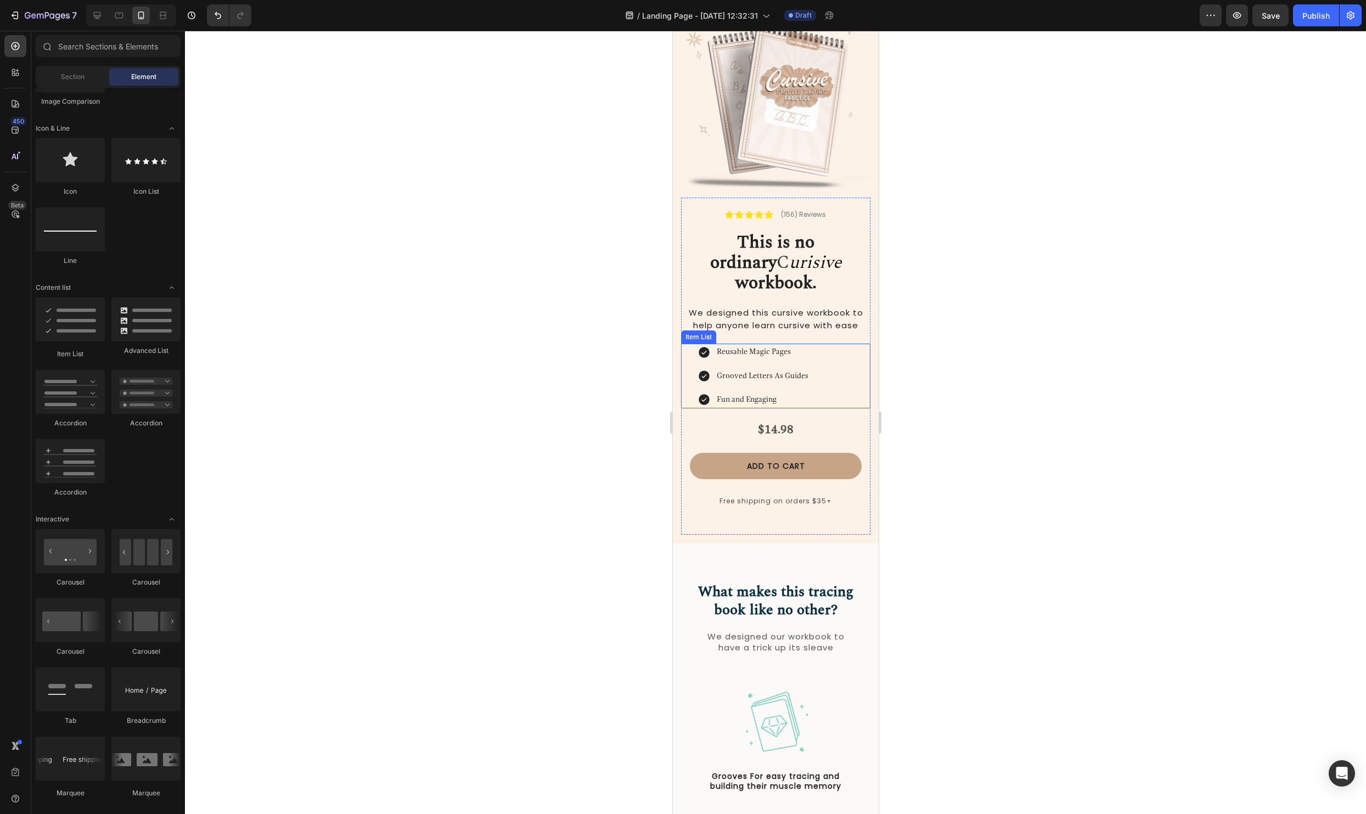
click at [778, 345] on p "Reusable Magic Pages" at bounding box center [762, 352] width 92 height 14
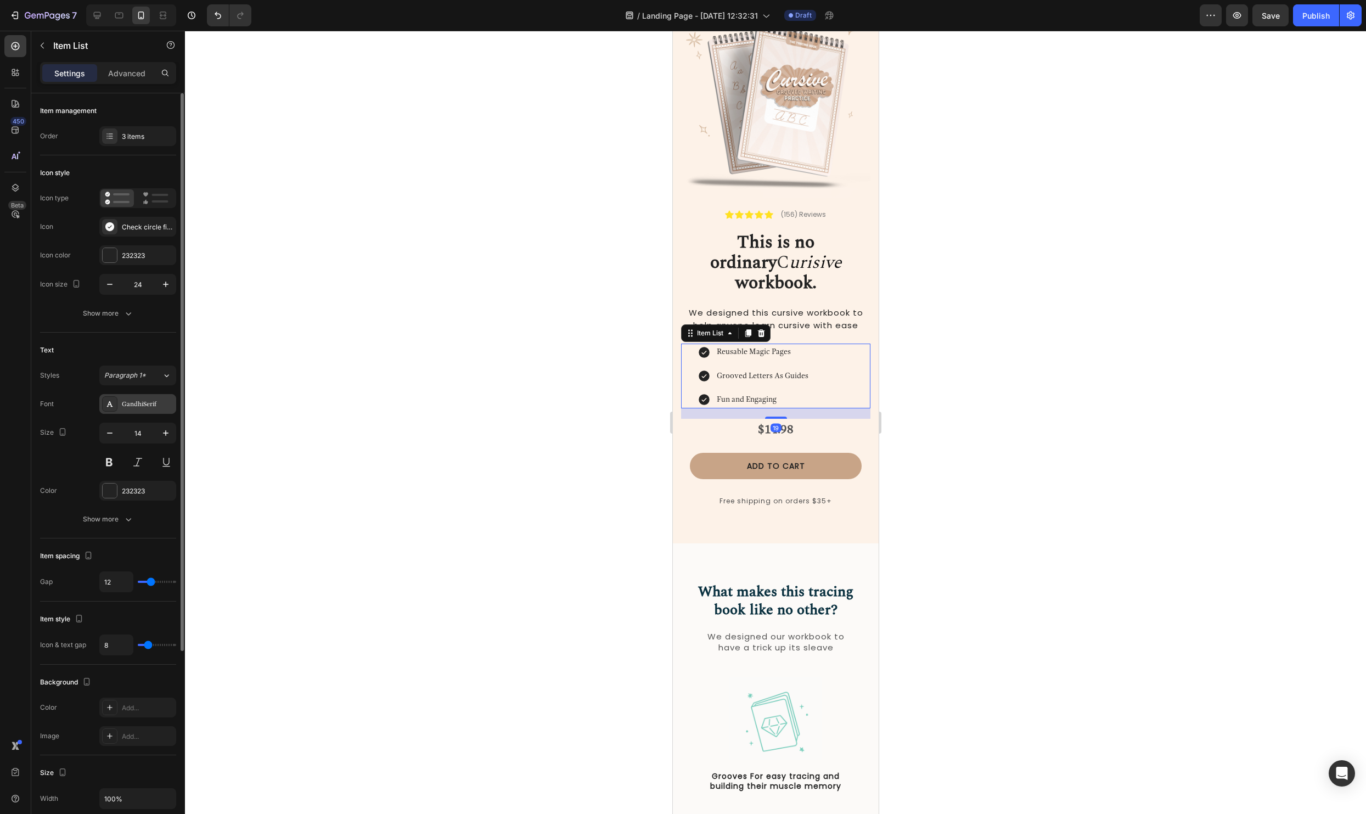
click at [157, 400] on div "GandhiSerif" at bounding box center [148, 404] width 52 height 10
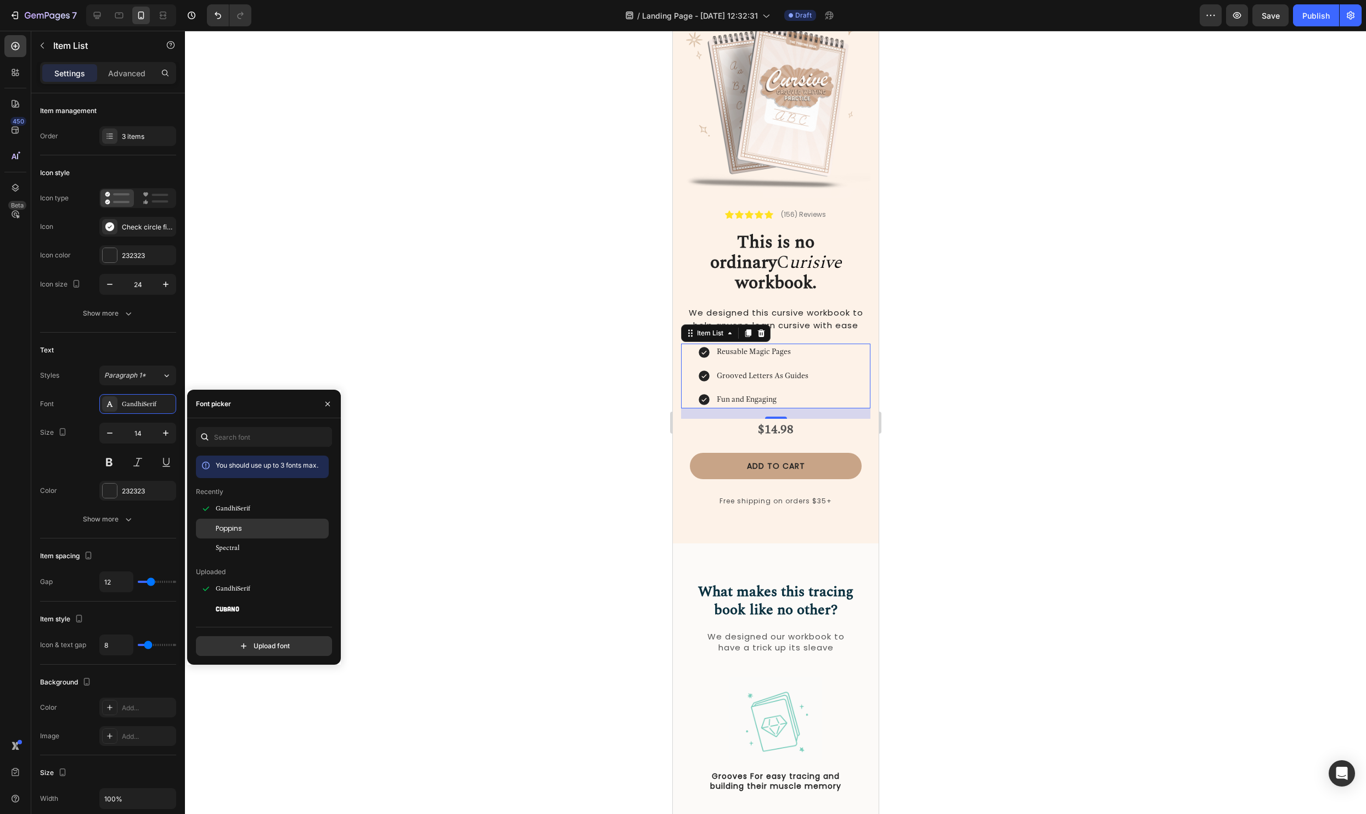
click at [245, 642] on div "Poppins" at bounding box center [262, 652] width 133 height 20
click at [1129, 359] on div at bounding box center [775, 422] width 1181 height 783
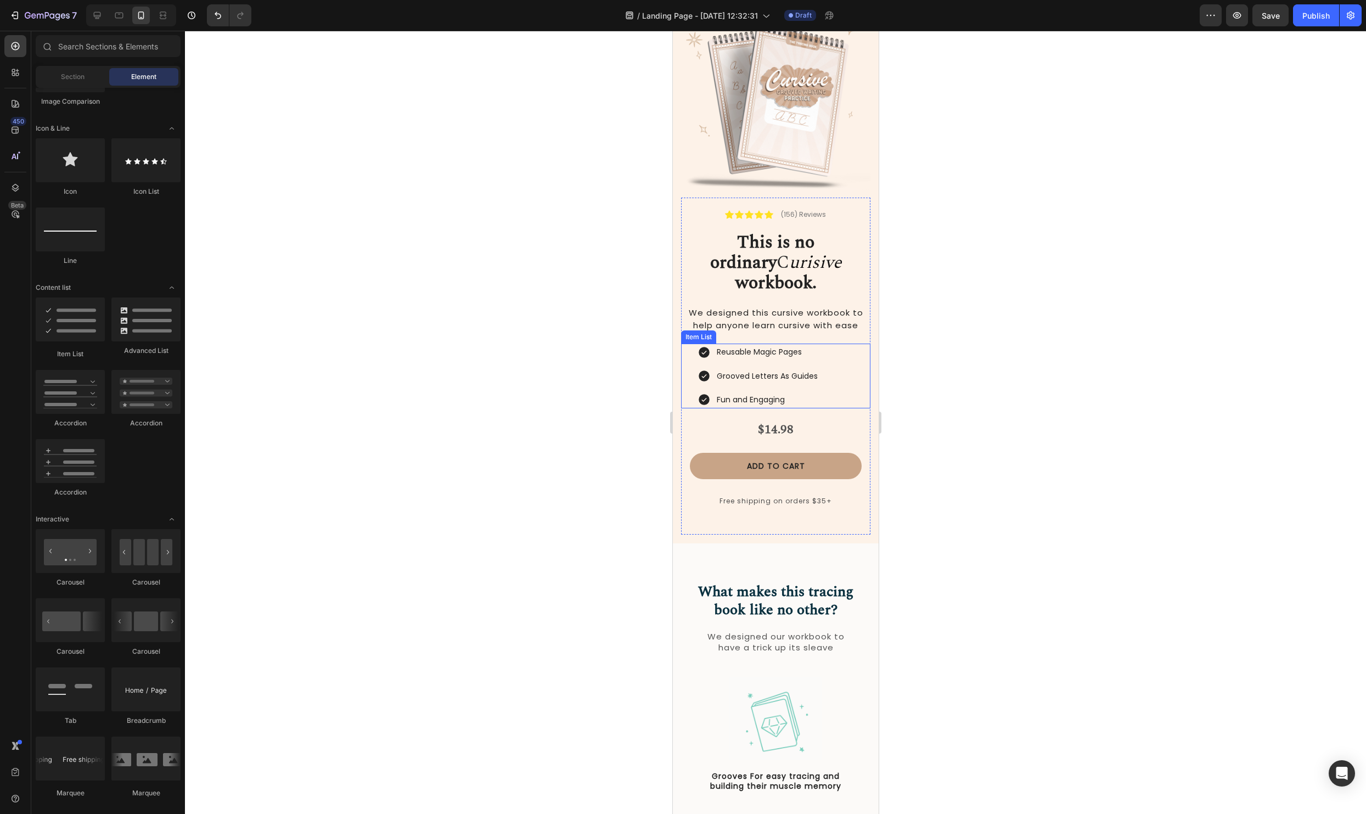
click at [766, 345] on p "Reusable Magic Pages" at bounding box center [766, 352] width 101 height 14
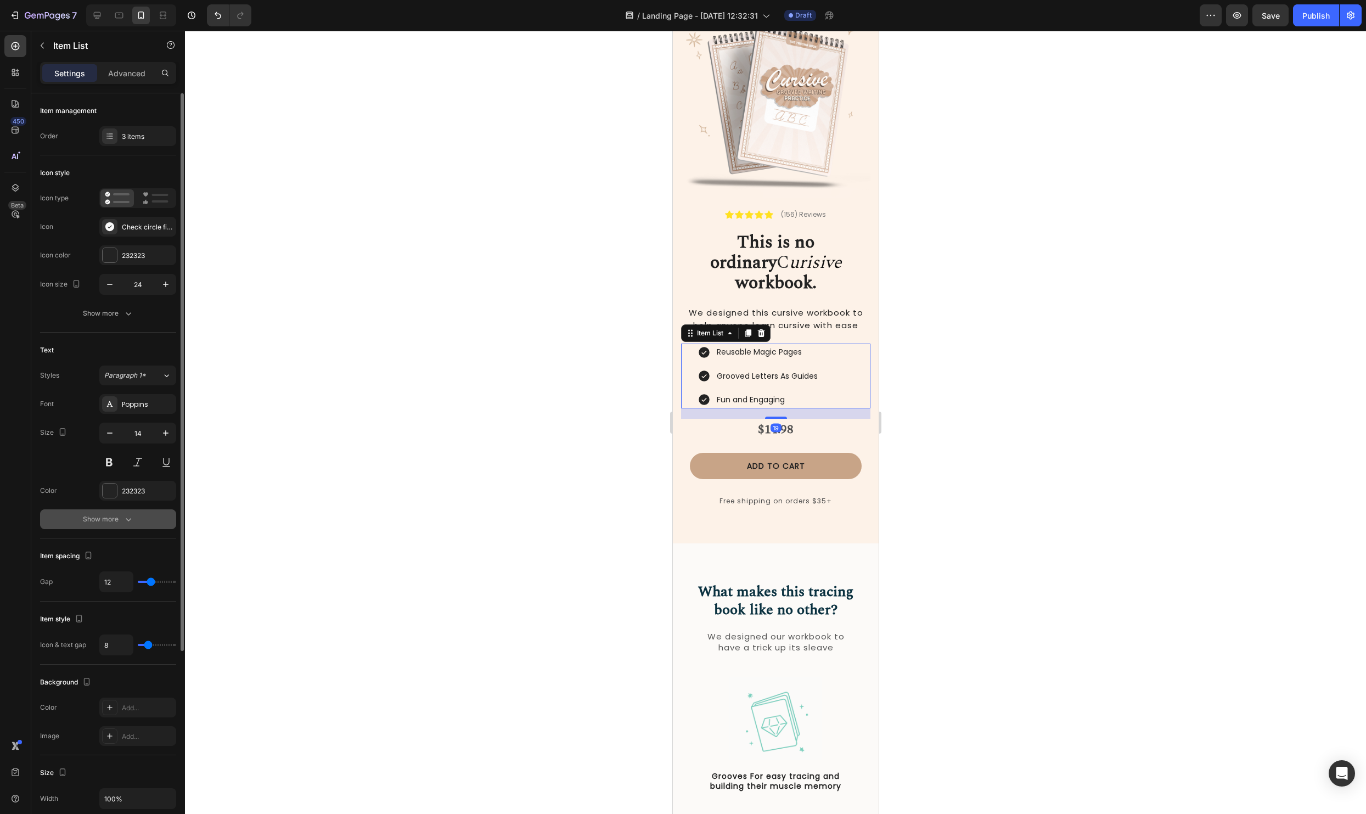
click at [131, 525] on button "Show more" at bounding box center [108, 519] width 136 height 20
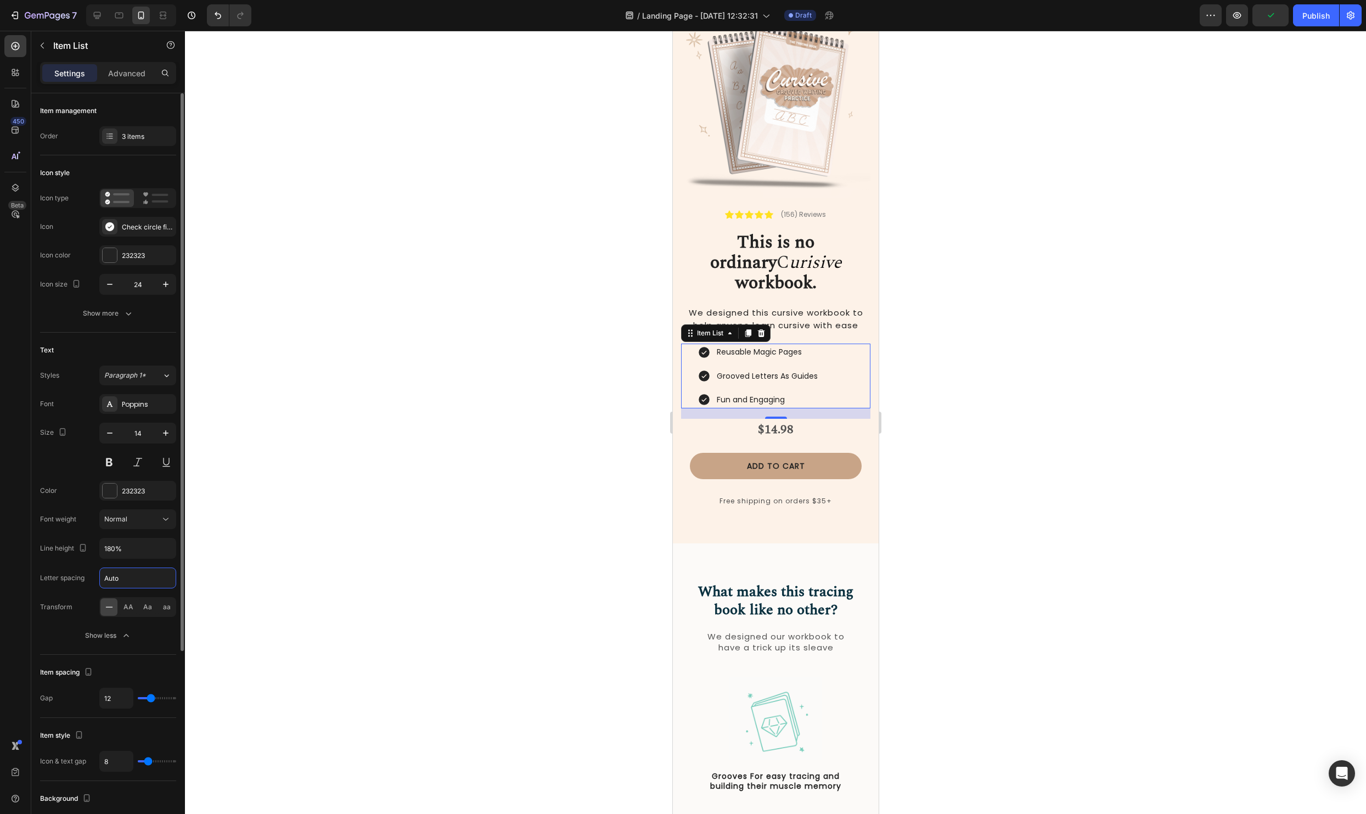
click at [128, 582] on input "Auto" at bounding box center [138, 578] width 76 height 20
type input "1"
click at [433, 519] on div at bounding box center [775, 422] width 1181 height 783
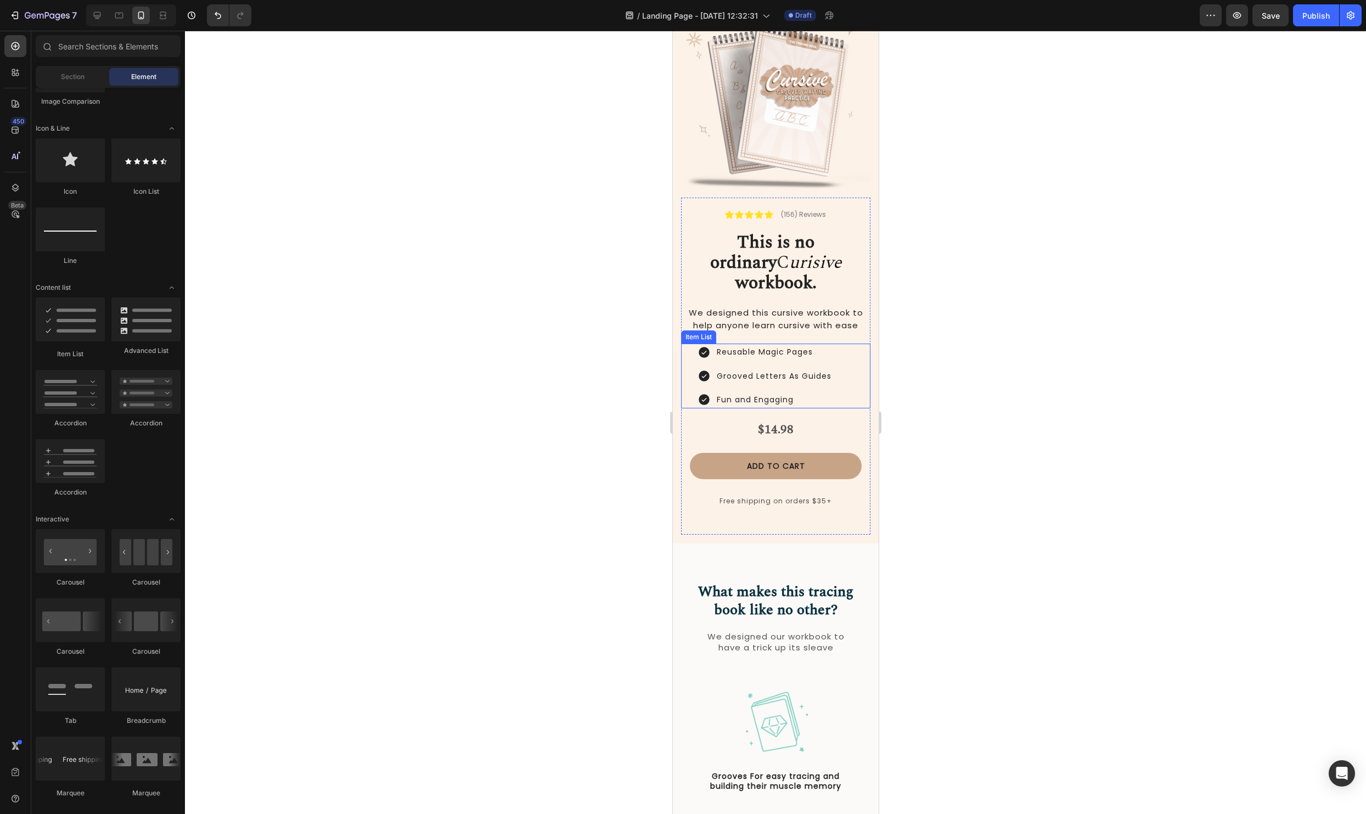
click at [855, 345] on div "Reusable Magic Pages Grooved Letters As Guides Fun and Engaging" at bounding box center [783, 375] width 173 height 65
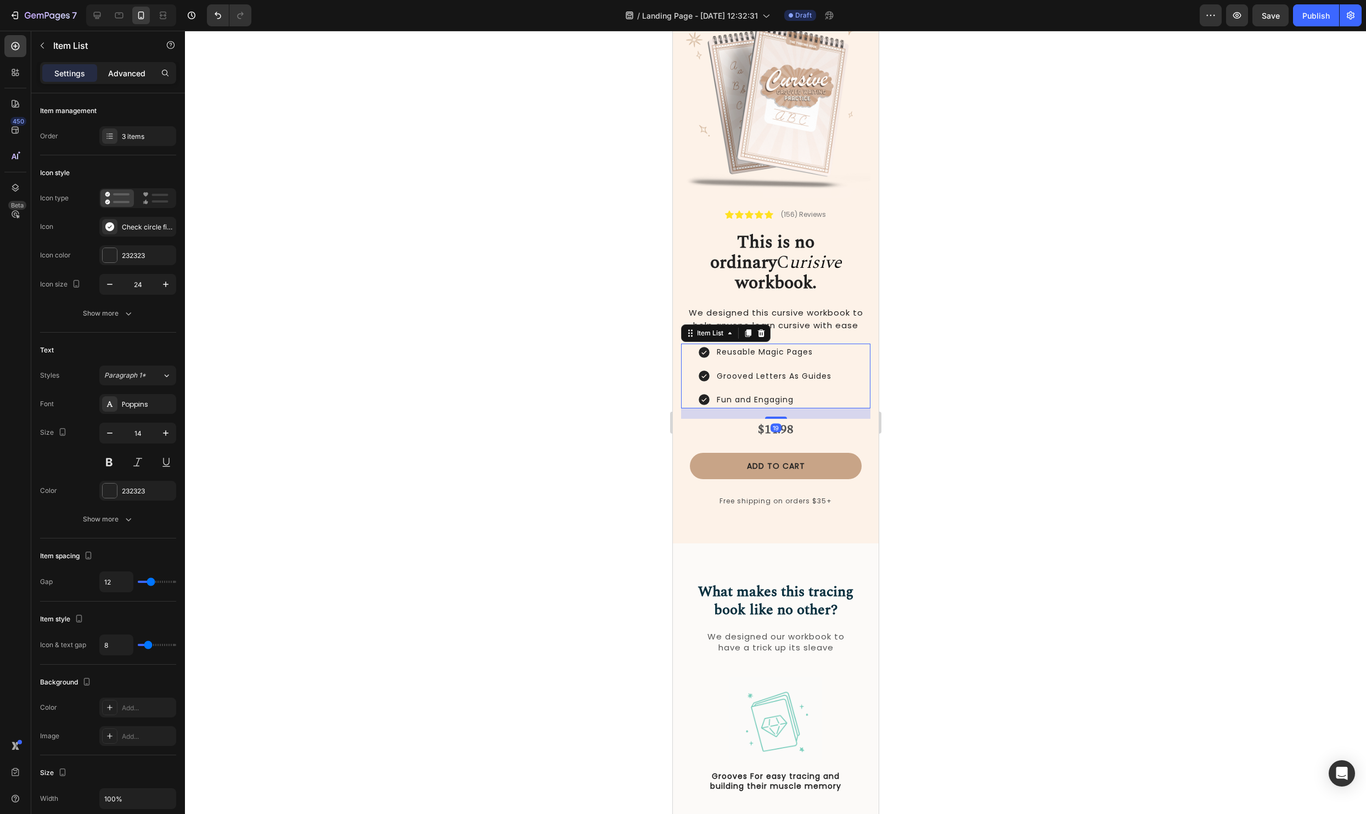
click at [137, 72] on p "Advanced" at bounding box center [126, 73] width 37 height 12
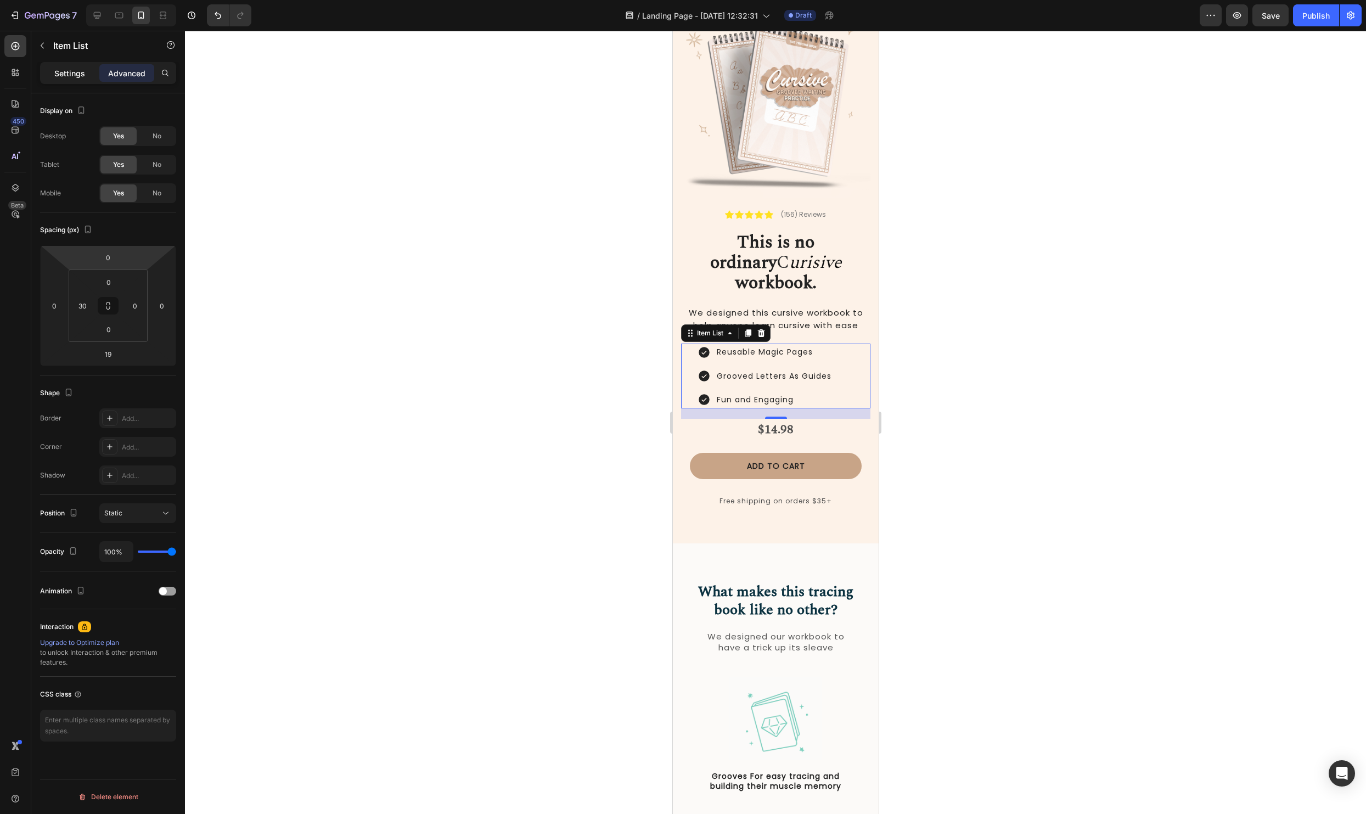
click at [70, 69] on p "Settings" at bounding box center [69, 73] width 31 height 12
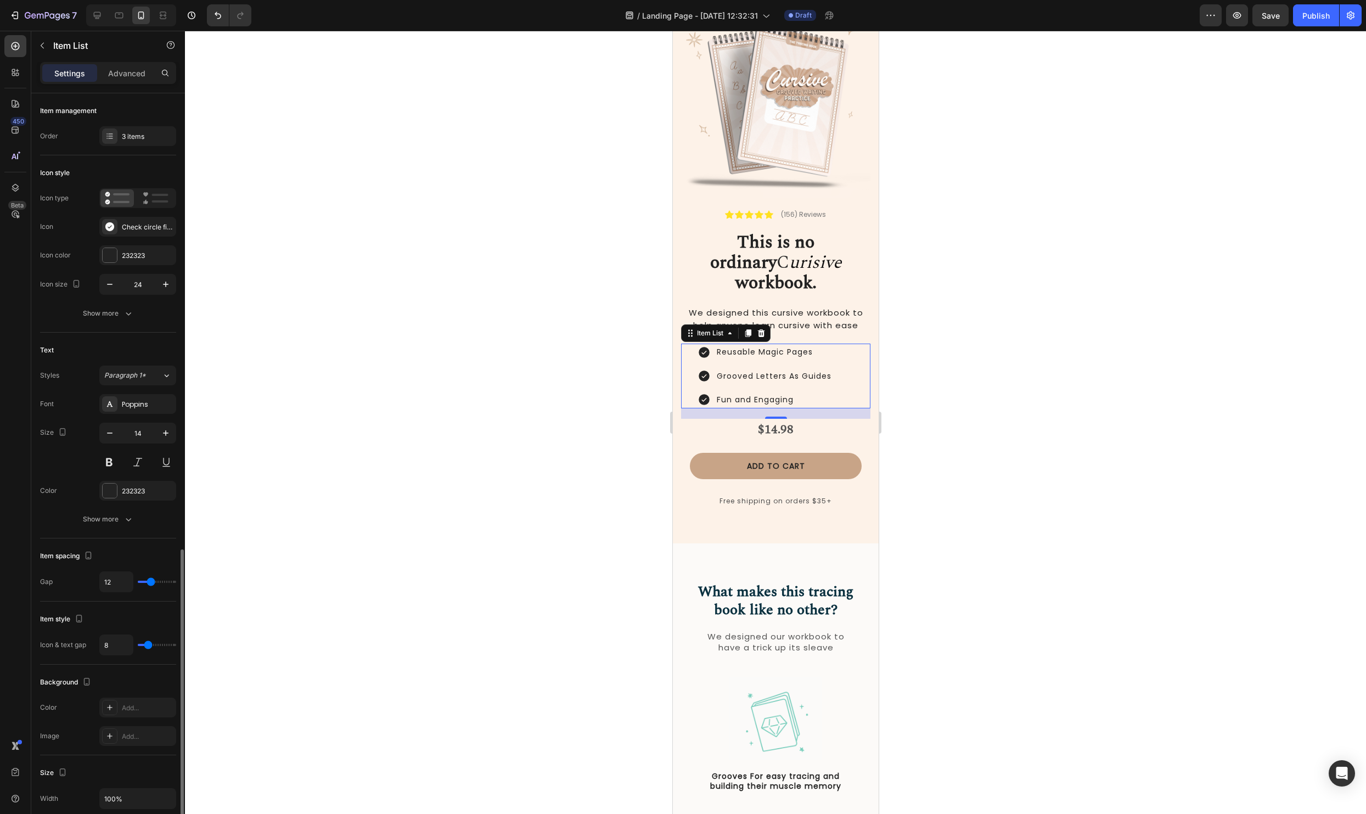
scroll to position [262, 0]
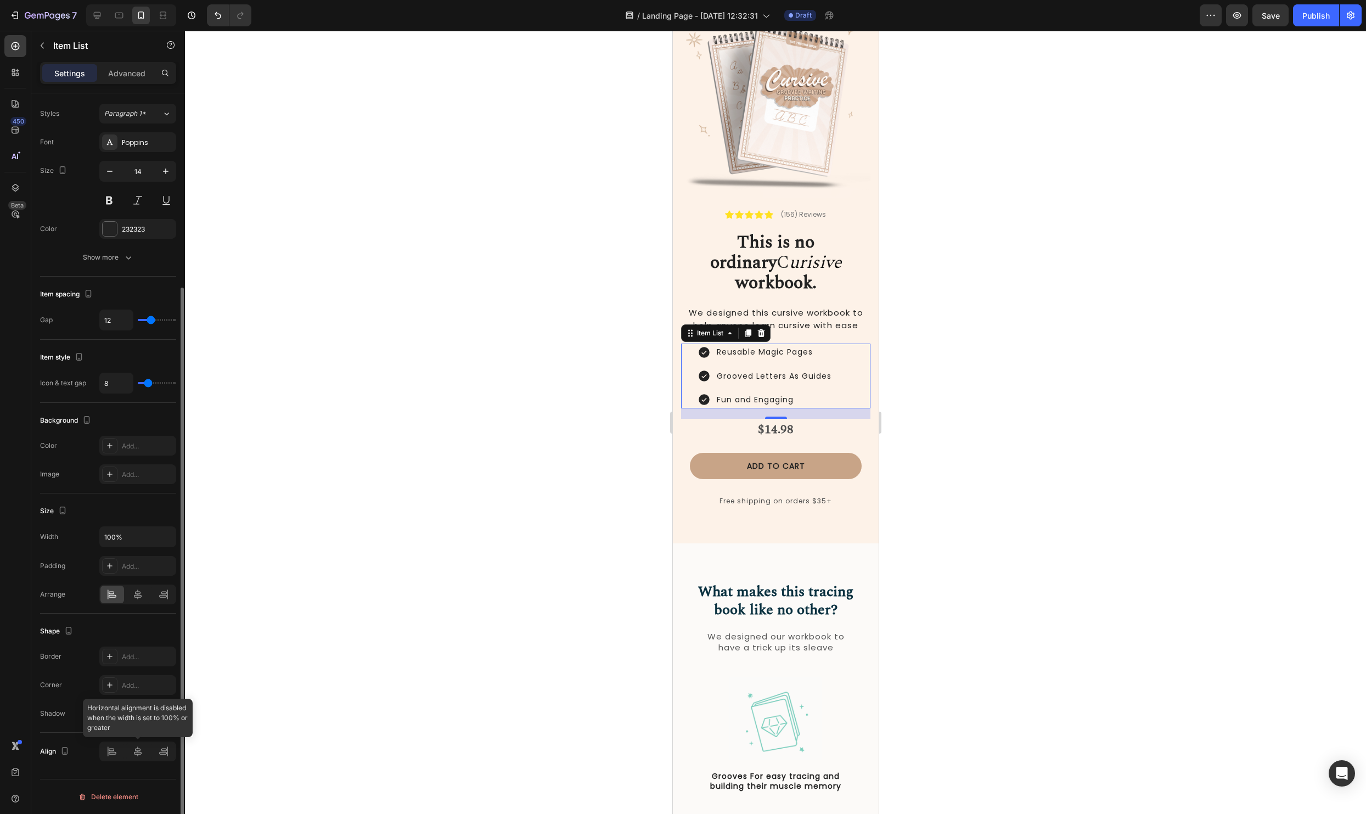
click at [138, 754] on div at bounding box center [137, 751] width 77 height 20
click at [138, 595] on icon at bounding box center [137, 594] width 11 height 11
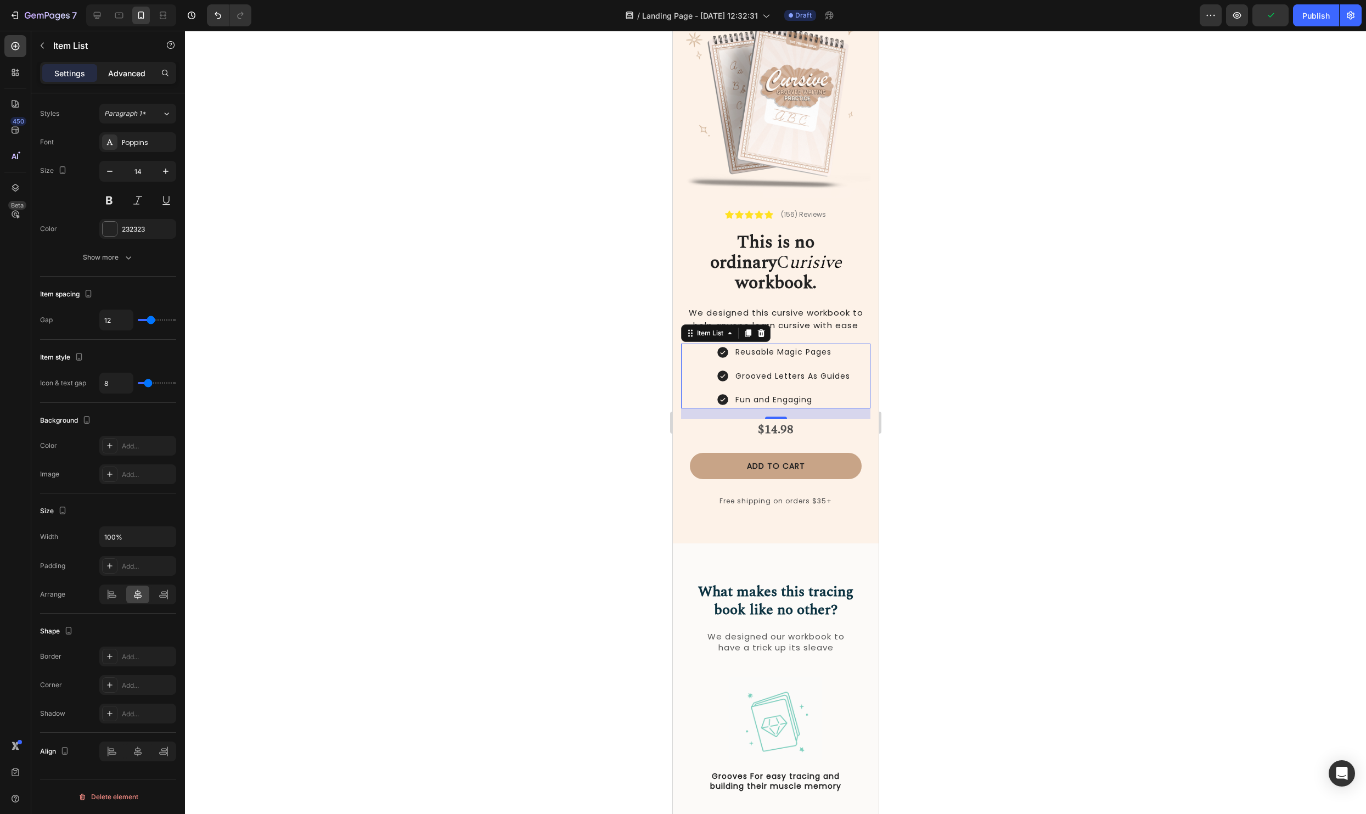
click at [117, 78] on p "Advanced" at bounding box center [126, 73] width 37 height 12
type input "100%"
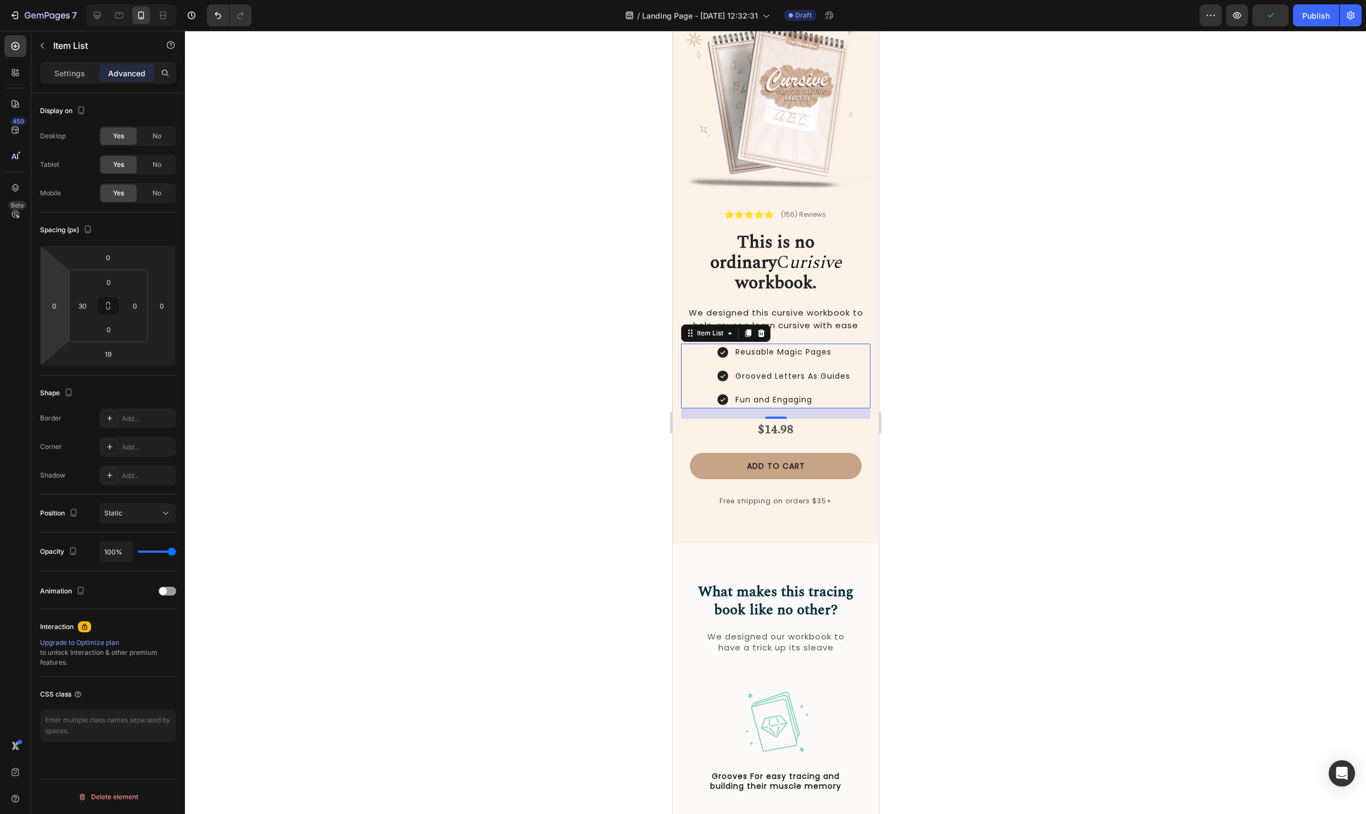
scroll to position [0, 0]
click at [76, 304] on input "30" at bounding box center [82, 305] width 16 height 16
type input "0"
click at [321, 316] on div at bounding box center [775, 422] width 1181 height 783
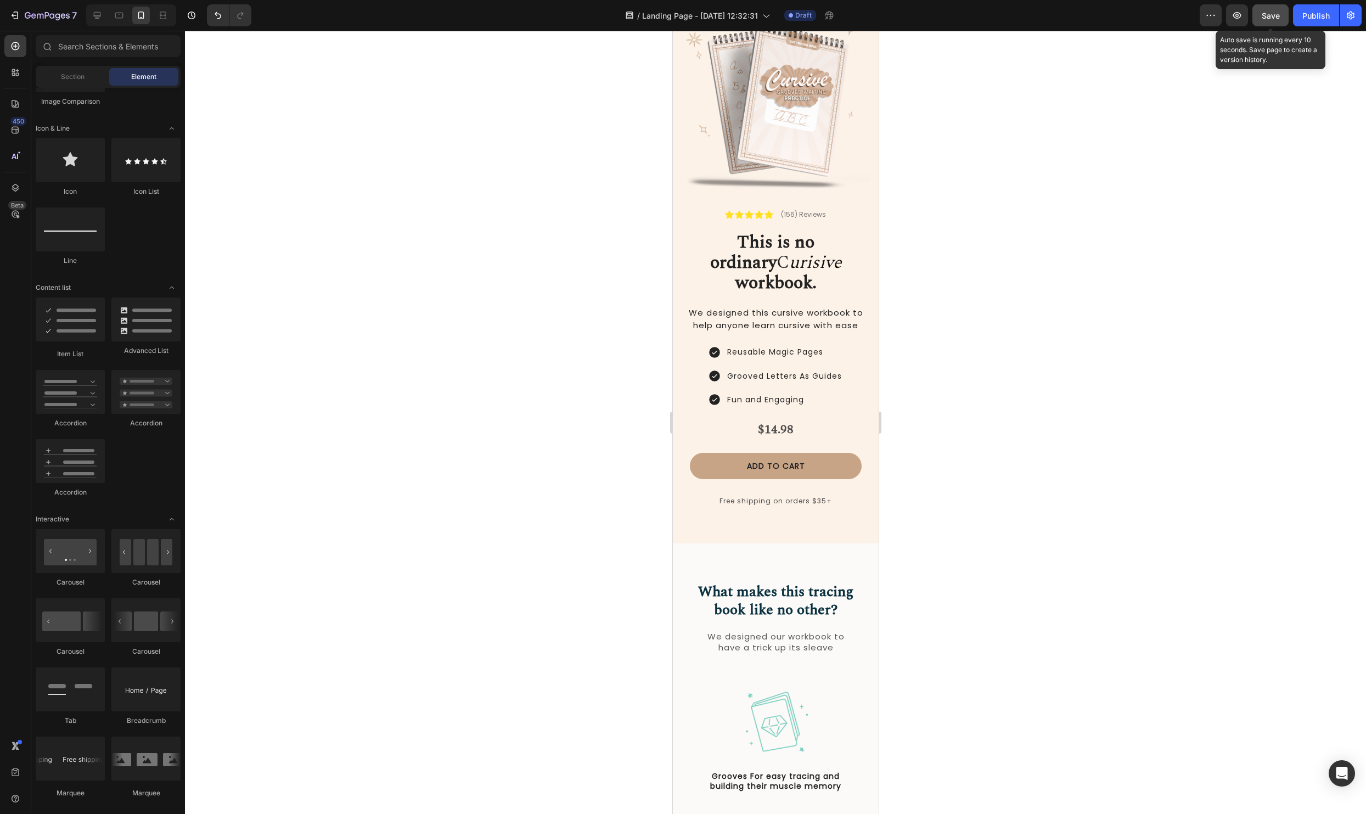
click at [1266, 21] on button "Save" at bounding box center [1270, 15] width 36 height 22
click at [856, 384] on div "Reusable Magic Pages Grooved Letters As Guides Fun and Engaging" at bounding box center [774, 375] width 189 height 65
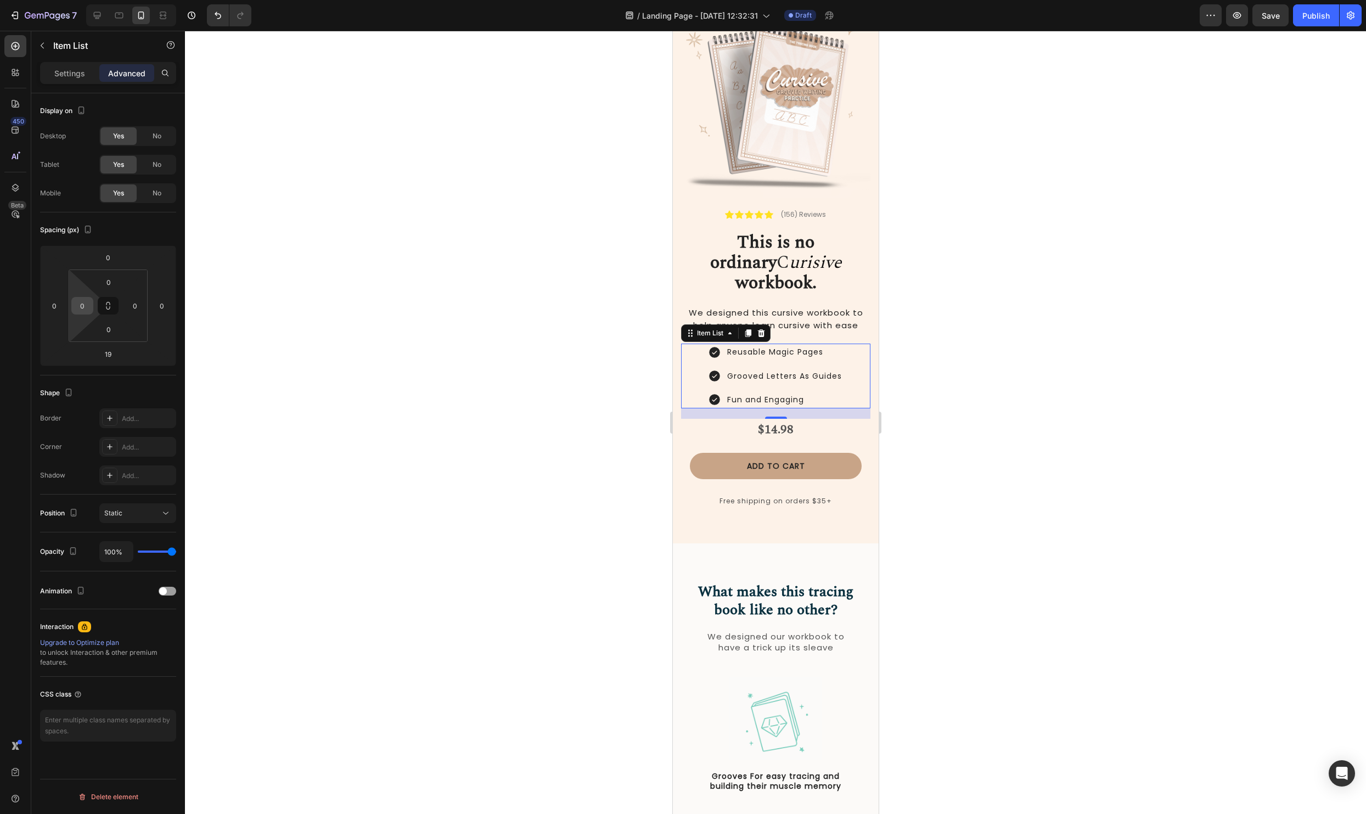
click at [76, 305] on input "0" at bounding box center [82, 305] width 16 height 16
type input "4"
type input "3"
type input "40"
click at [68, 79] on div "Settings" at bounding box center [69, 73] width 55 height 18
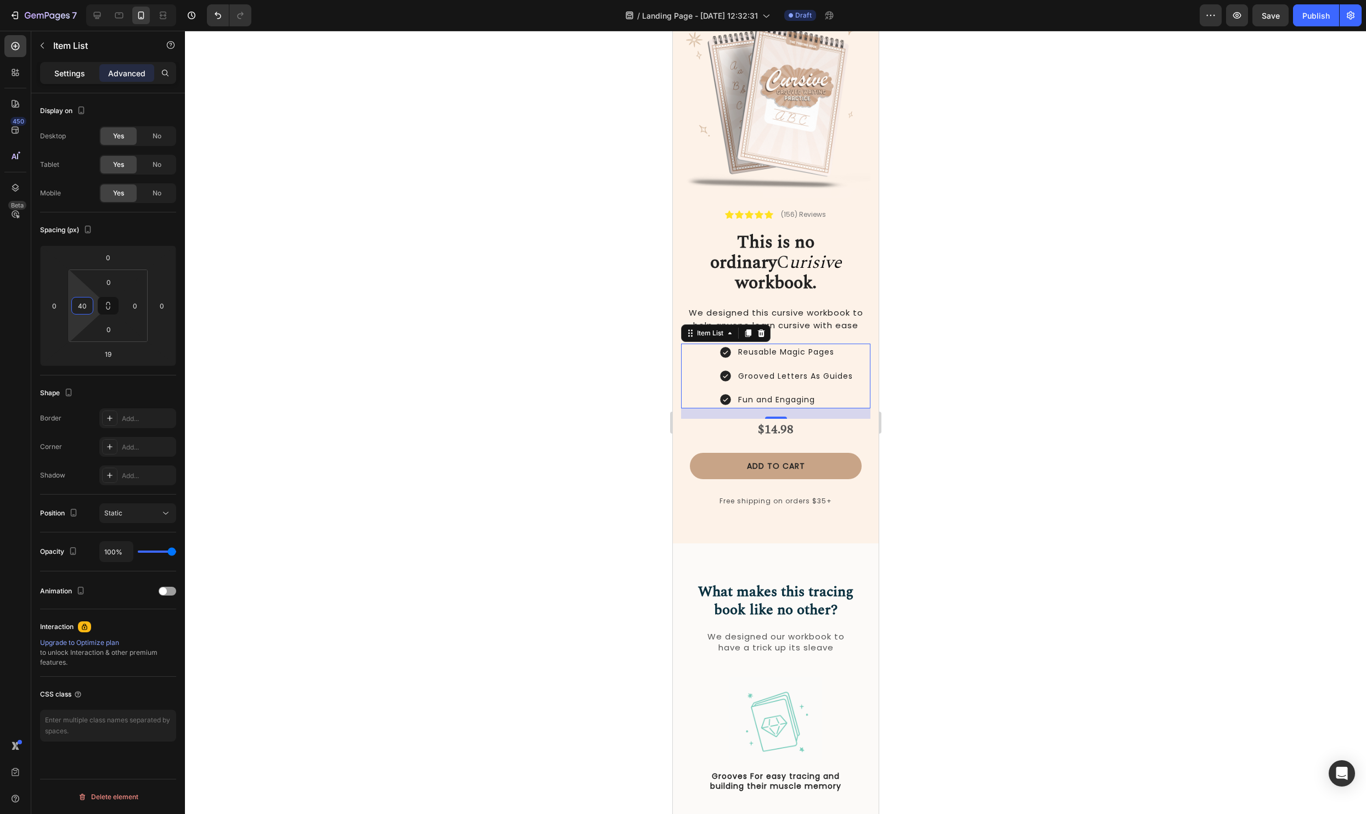
type input "8"
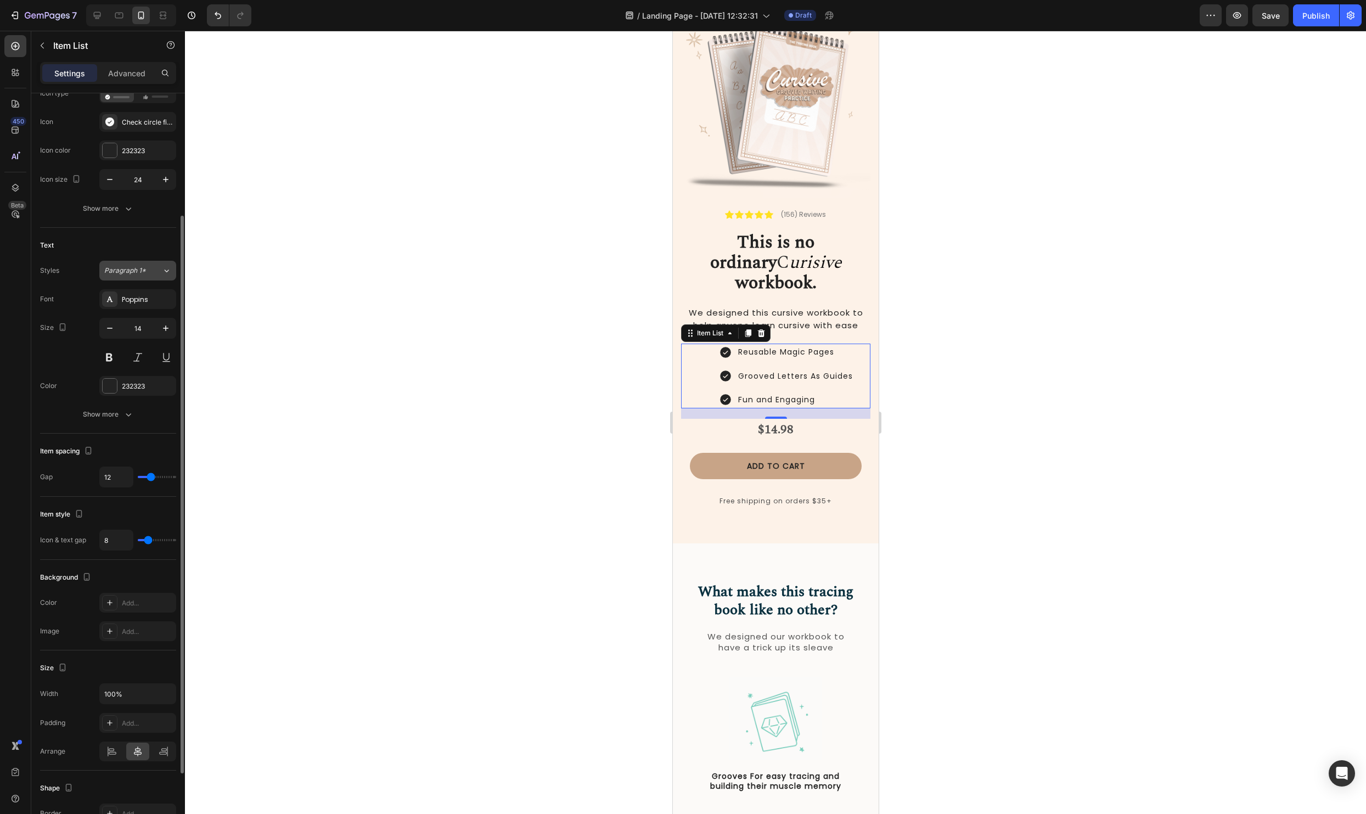
scroll to position [145, 0]
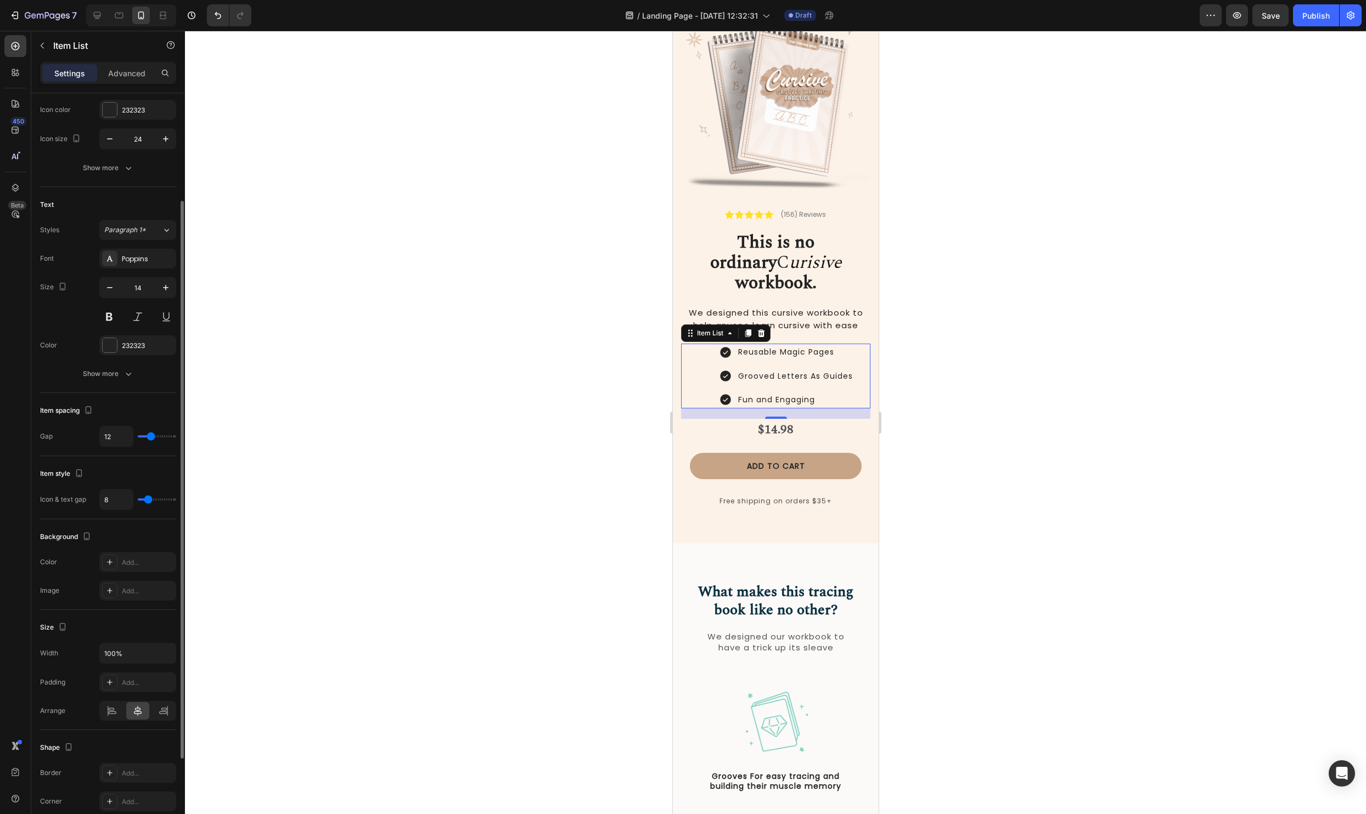
click at [117, 720] on div "Size Width 100% Padding Add... Arrange" at bounding box center [108, 670] width 136 height 120
click at [115, 714] on icon at bounding box center [111, 710] width 11 height 11
click at [319, 638] on div at bounding box center [775, 422] width 1181 height 783
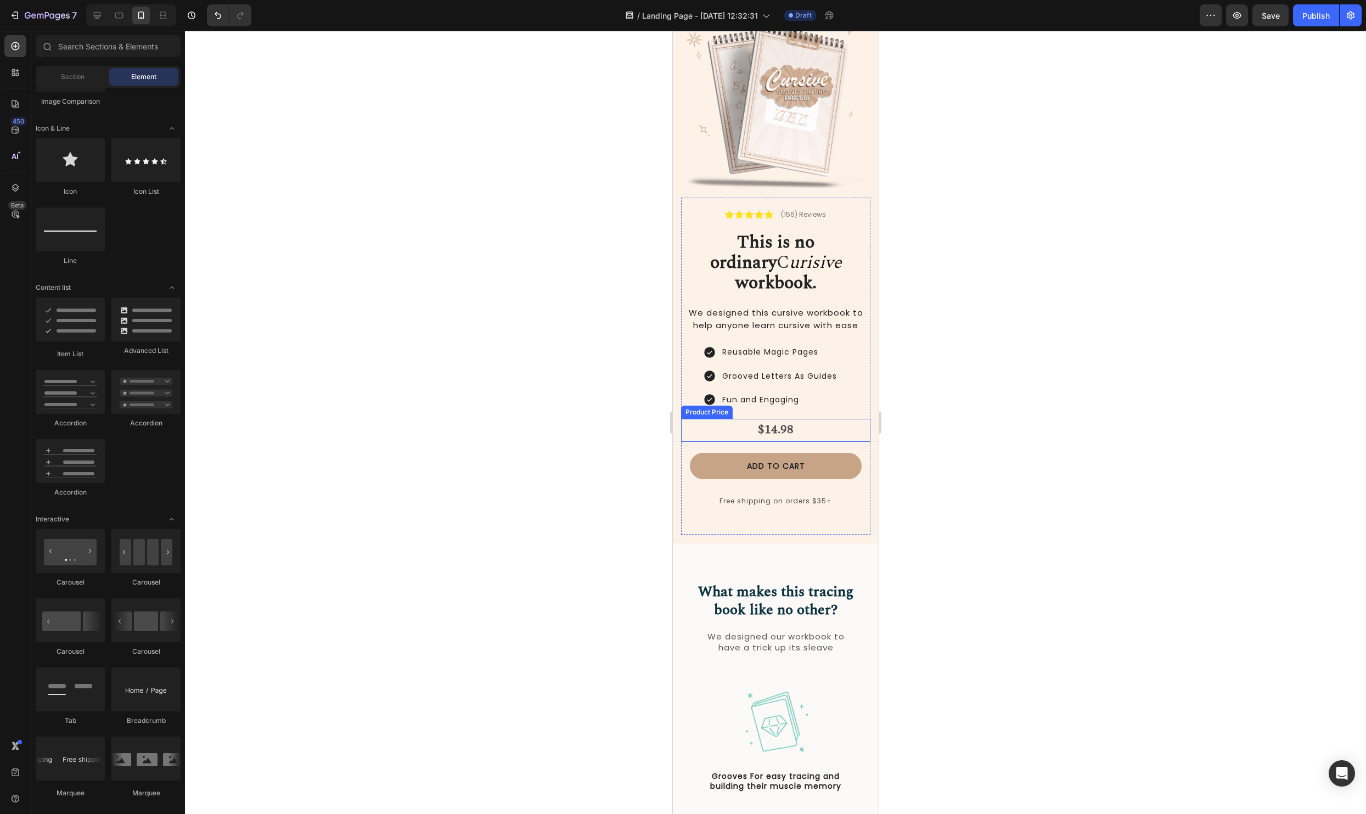
click at [817, 419] on div "$14.98" at bounding box center [774, 430] width 189 height 23
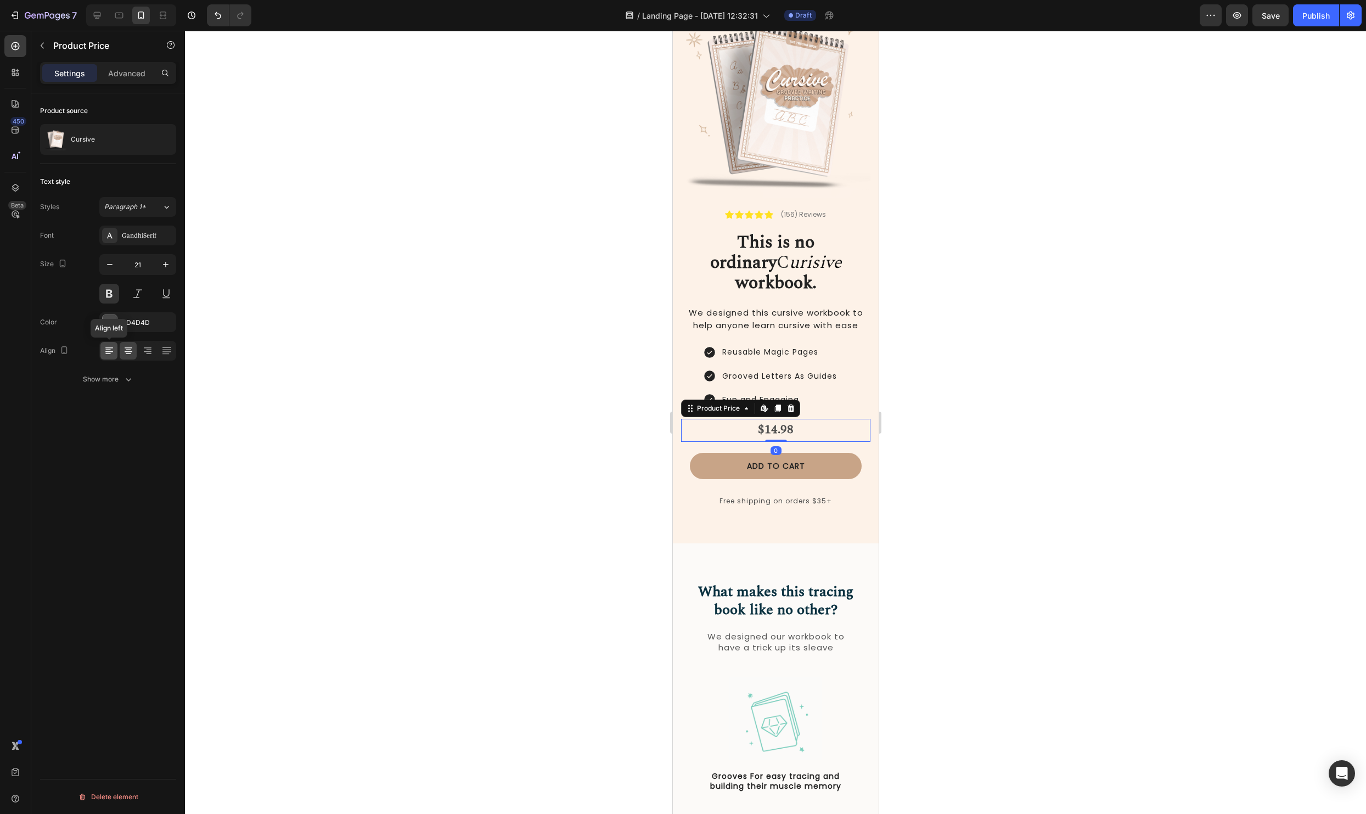
click at [110, 354] on icon at bounding box center [109, 350] width 11 height 11
click at [123, 86] on div "Settings Advanced" at bounding box center [108, 77] width 154 height 31
click at [126, 74] on p "Advanced" at bounding box center [126, 73] width 37 height 12
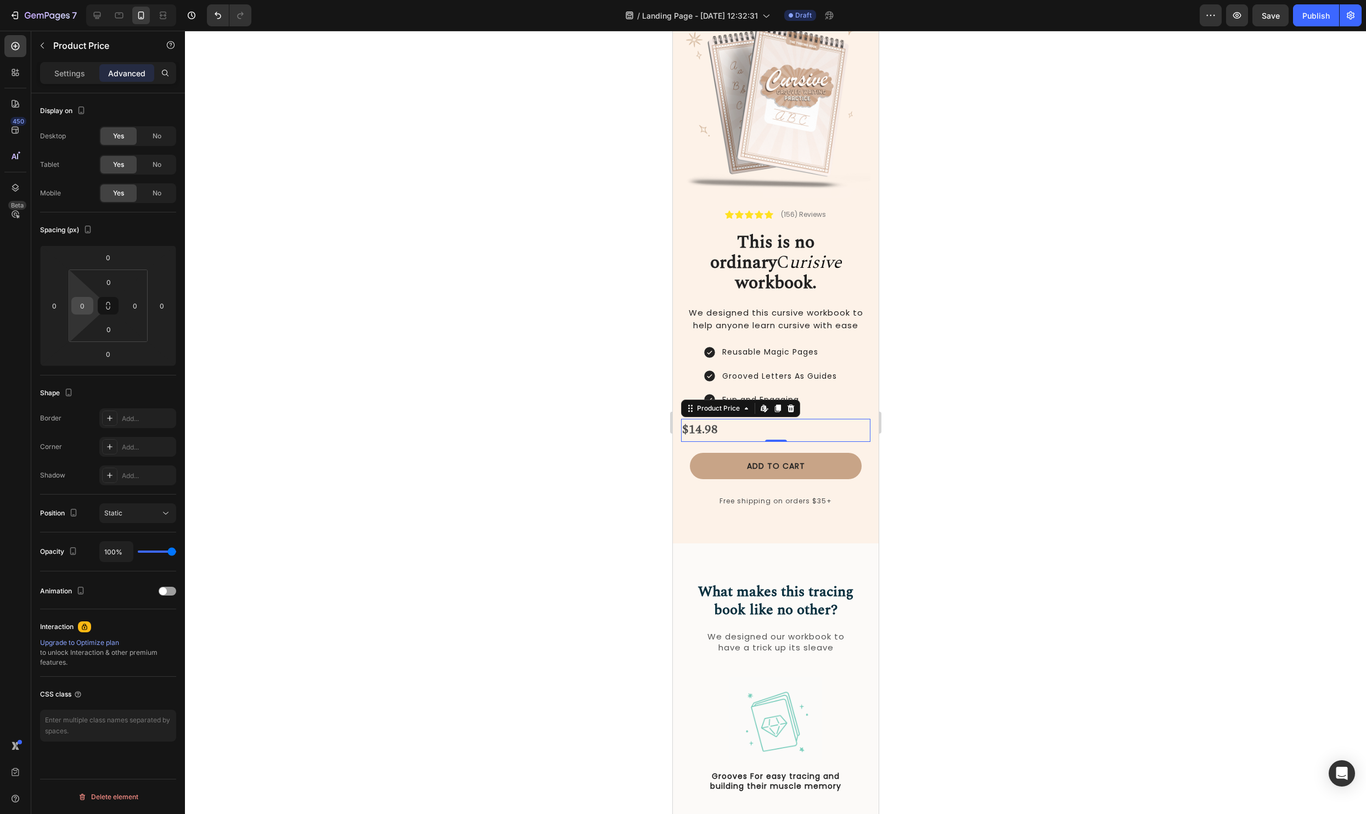
click at [82, 301] on input "0" at bounding box center [82, 305] width 16 height 16
type input "40"
click at [478, 413] on div at bounding box center [775, 422] width 1181 height 783
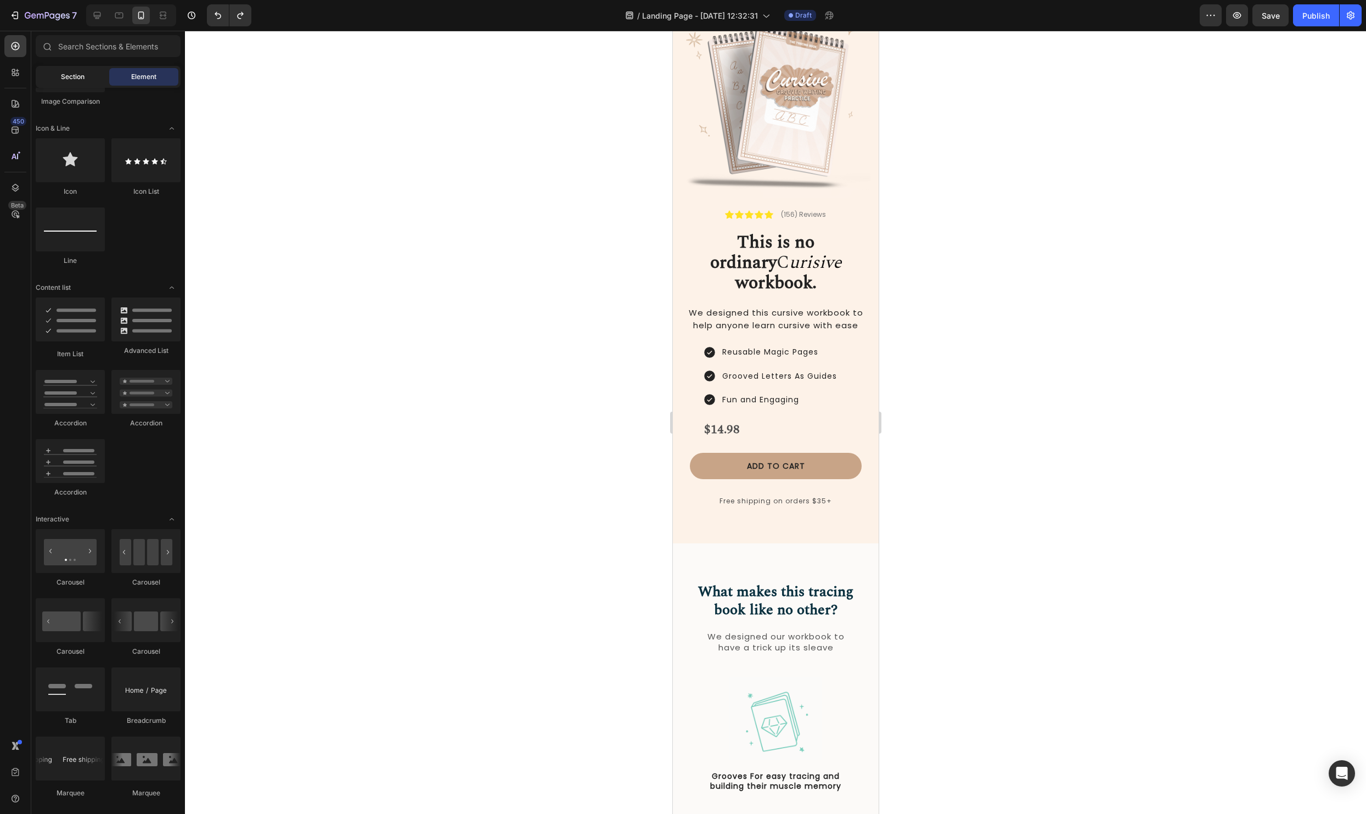
click at [50, 73] on div "Section" at bounding box center [72, 77] width 69 height 18
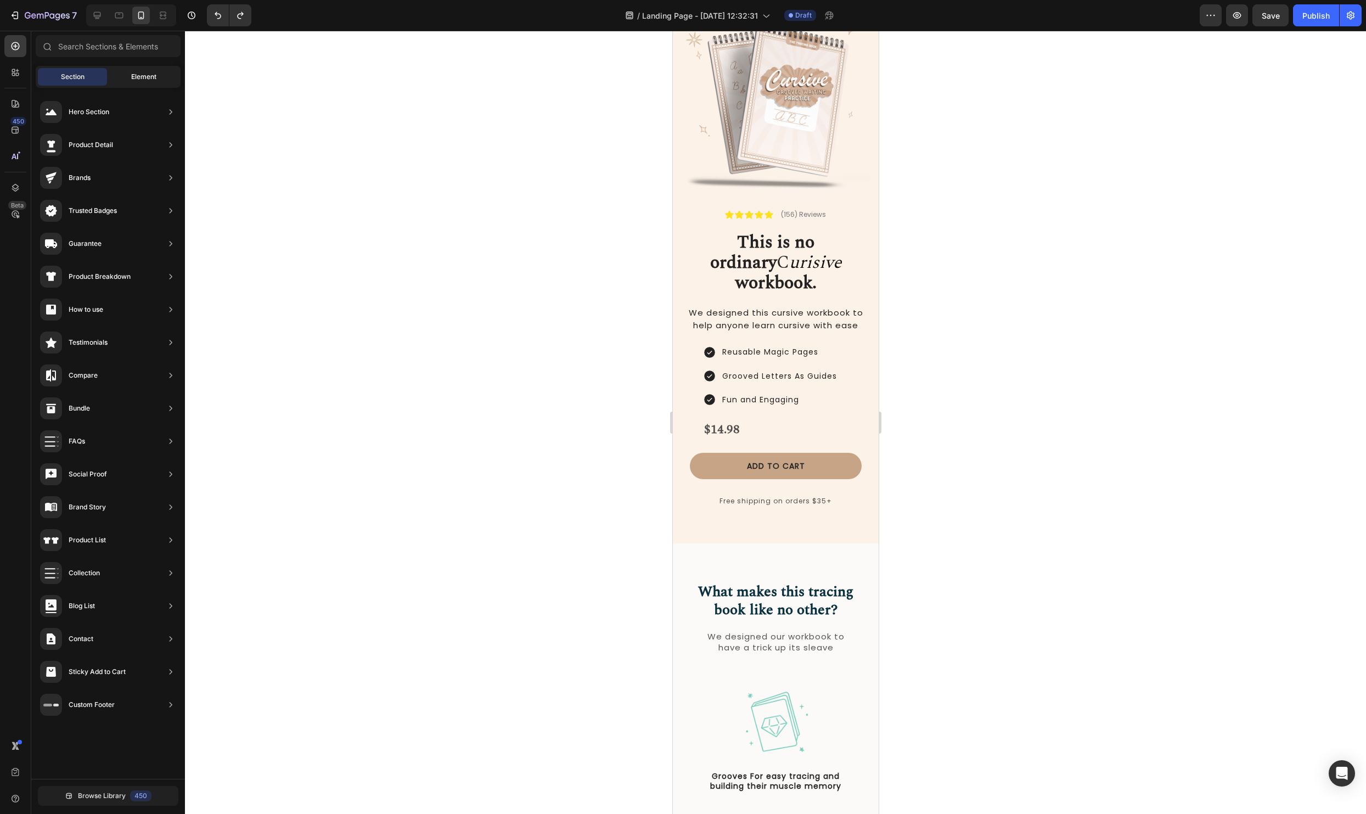
click at [154, 76] on span "Element" at bounding box center [143, 77] width 25 height 10
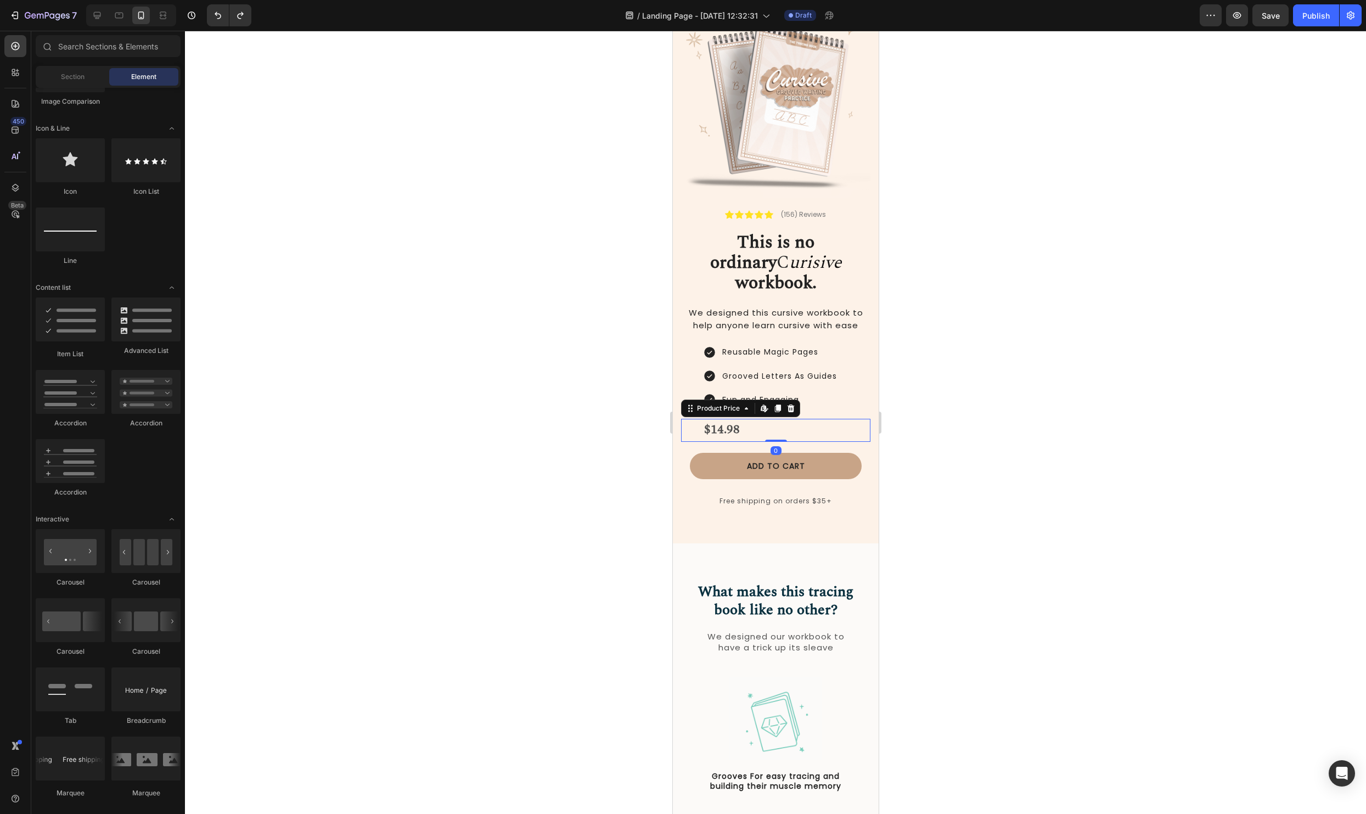
click at [769, 419] on div "$14.98" at bounding box center [785, 430] width 167 height 23
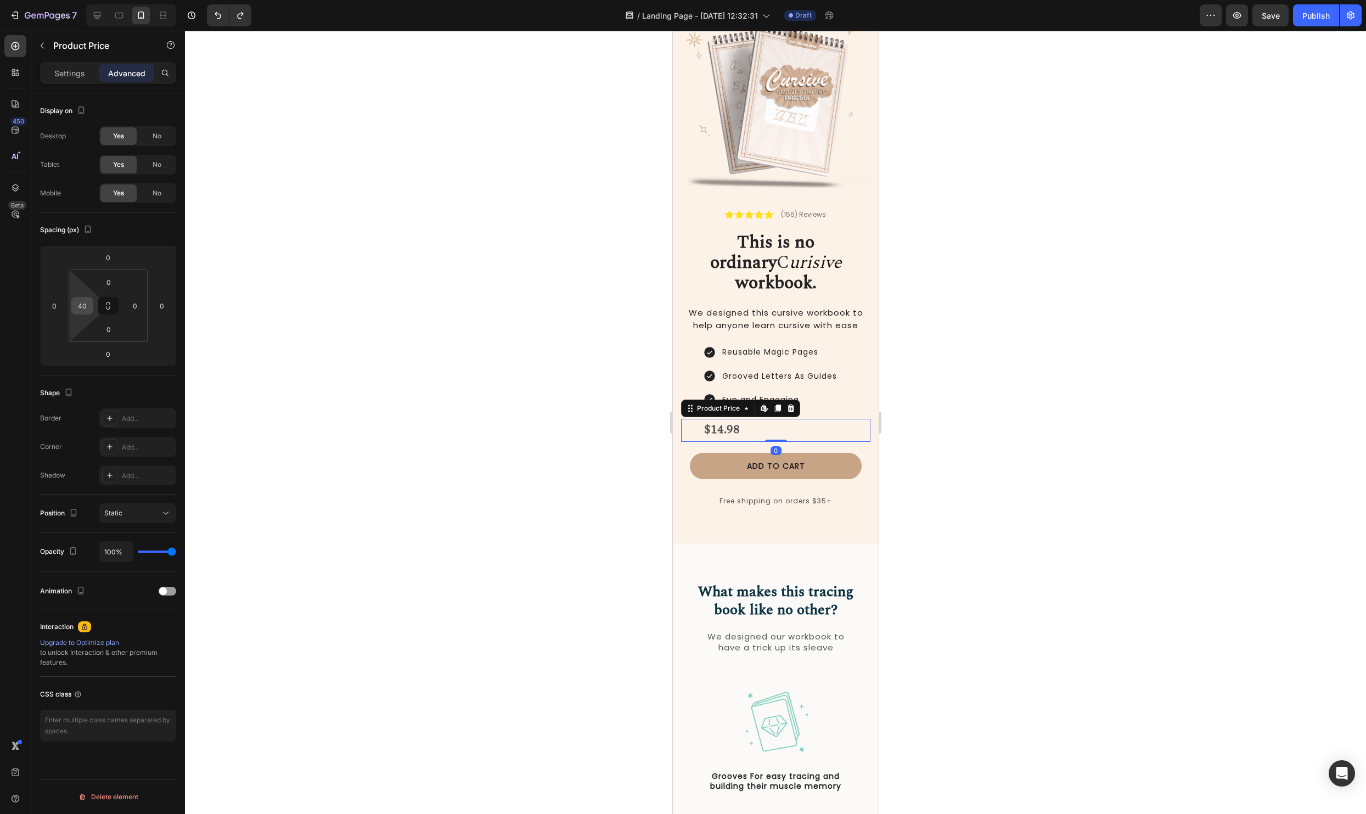
click at [91, 311] on div "40" at bounding box center [82, 306] width 22 height 18
click at [91, 307] on div "40" at bounding box center [82, 306] width 22 height 18
click at [88, 306] on input "40" at bounding box center [82, 305] width 16 height 16
type input "0"
click at [83, 74] on p "Settings" at bounding box center [69, 73] width 31 height 12
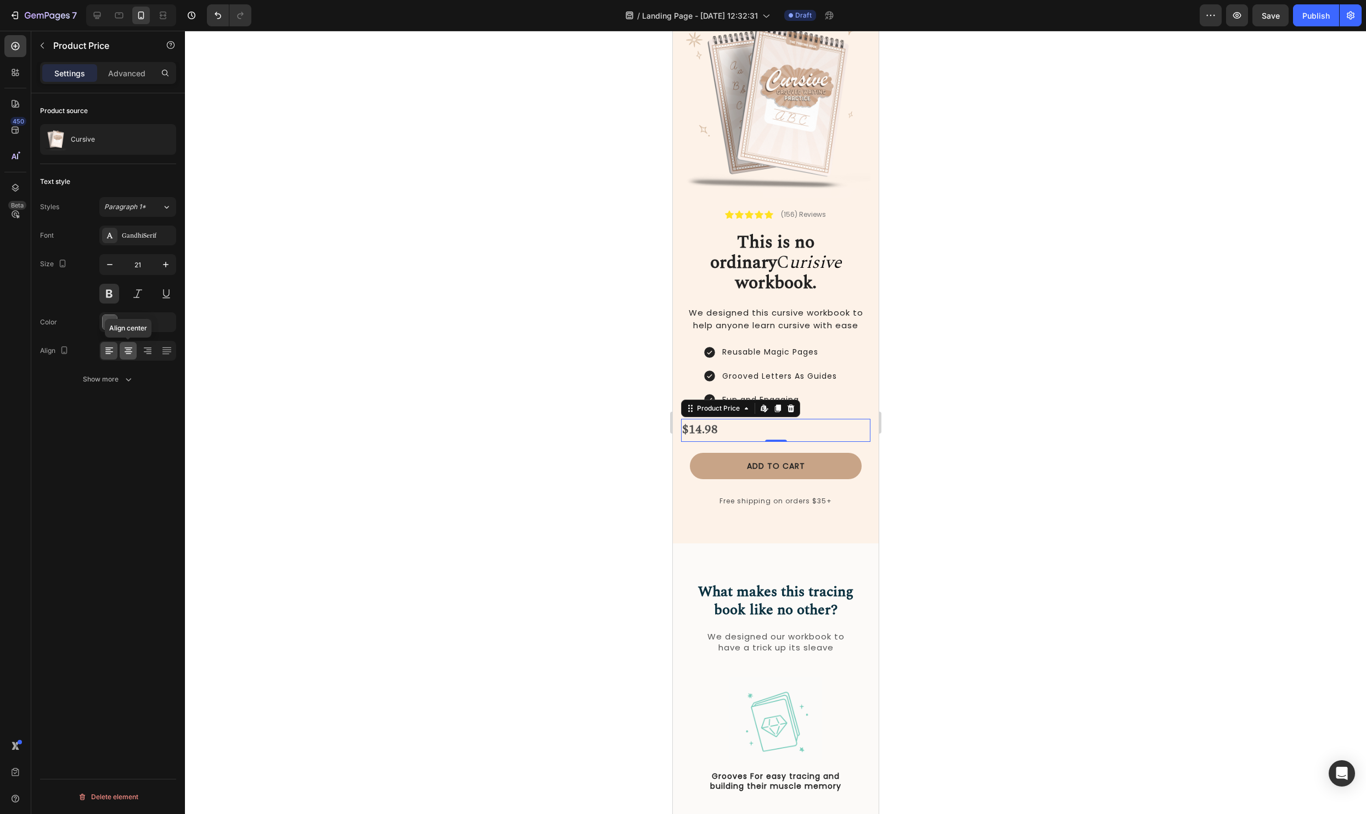
click at [123, 352] on icon at bounding box center [128, 350] width 11 height 11
click at [424, 401] on div at bounding box center [775, 422] width 1181 height 783
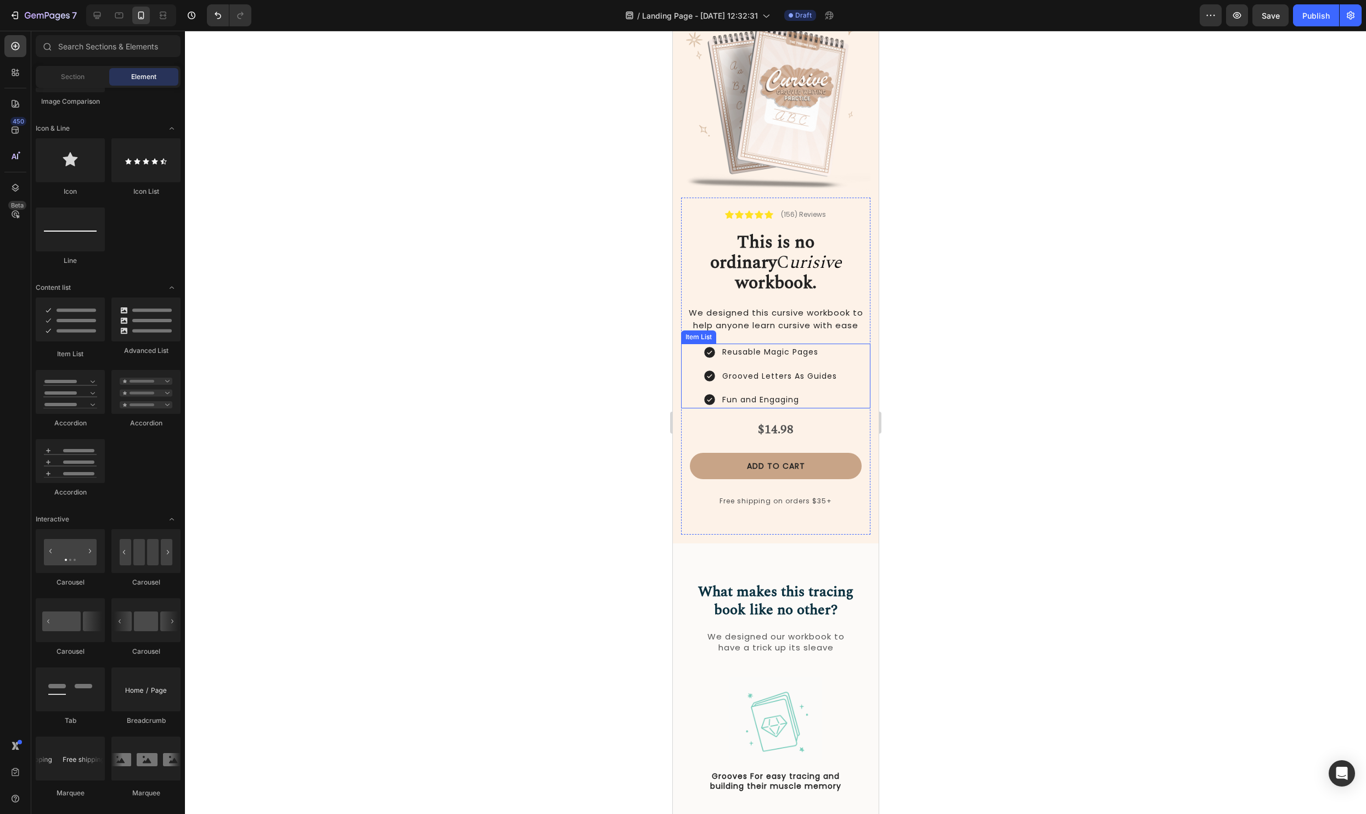
click at [818, 393] on p "Fun and Engaging" at bounding box center [778, 400] width 115 height 14
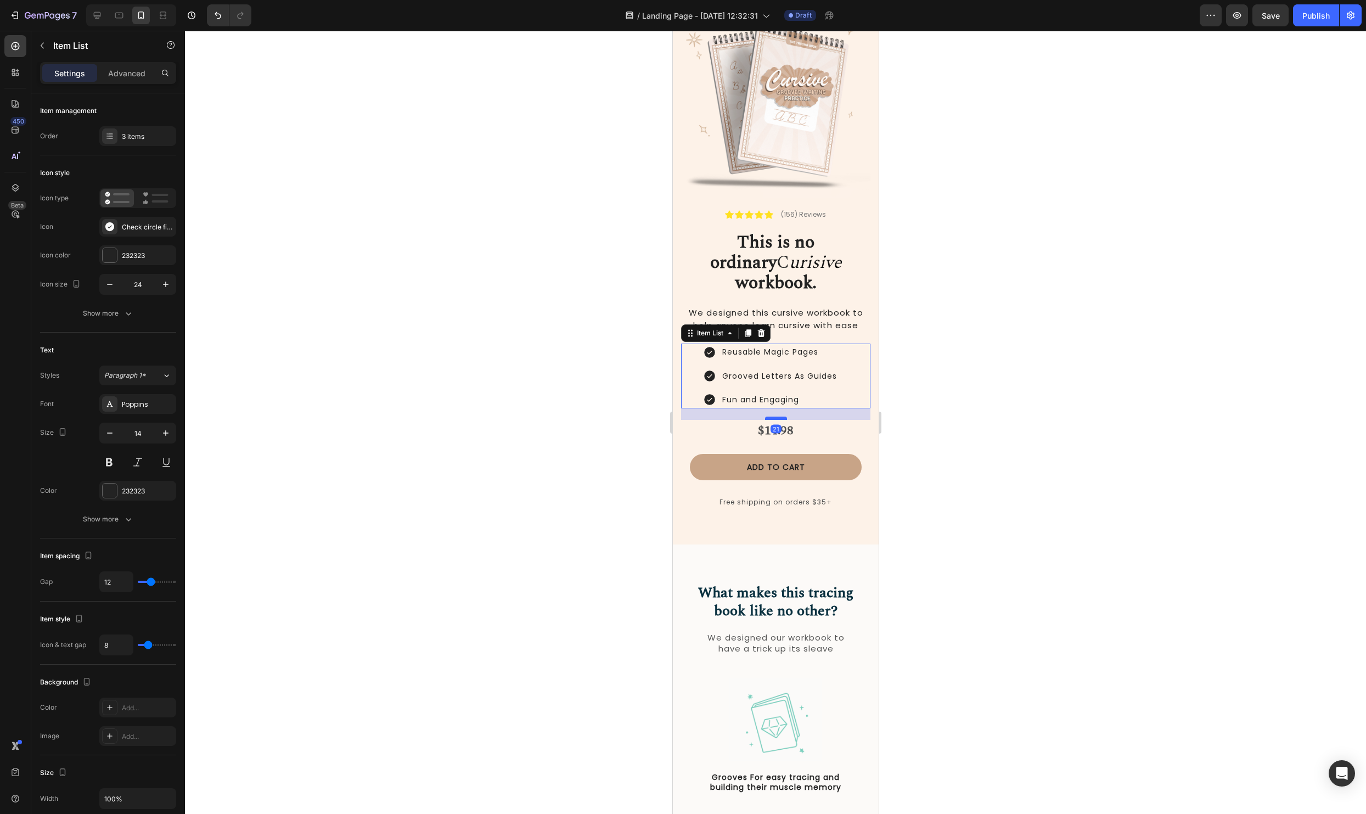
click at [778, 416] on div at bounding box center [775, 417] width 22 height 3
type input "100%"
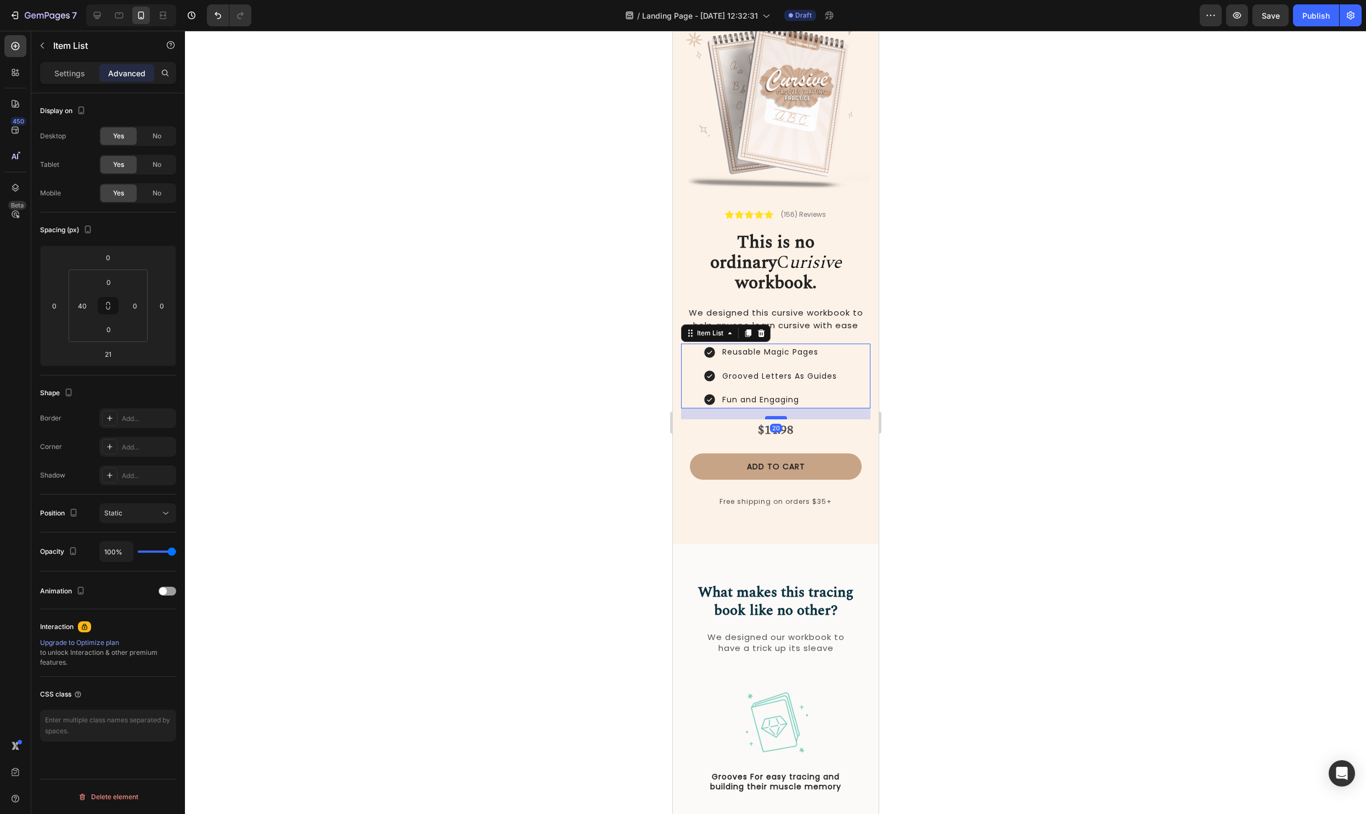
click at [779, 416] on div at bounding box center [775, 417] width 22 height 3
type input "20"
click at [975, 424] on div at bounding box center [775, 422] width 1181 height 783
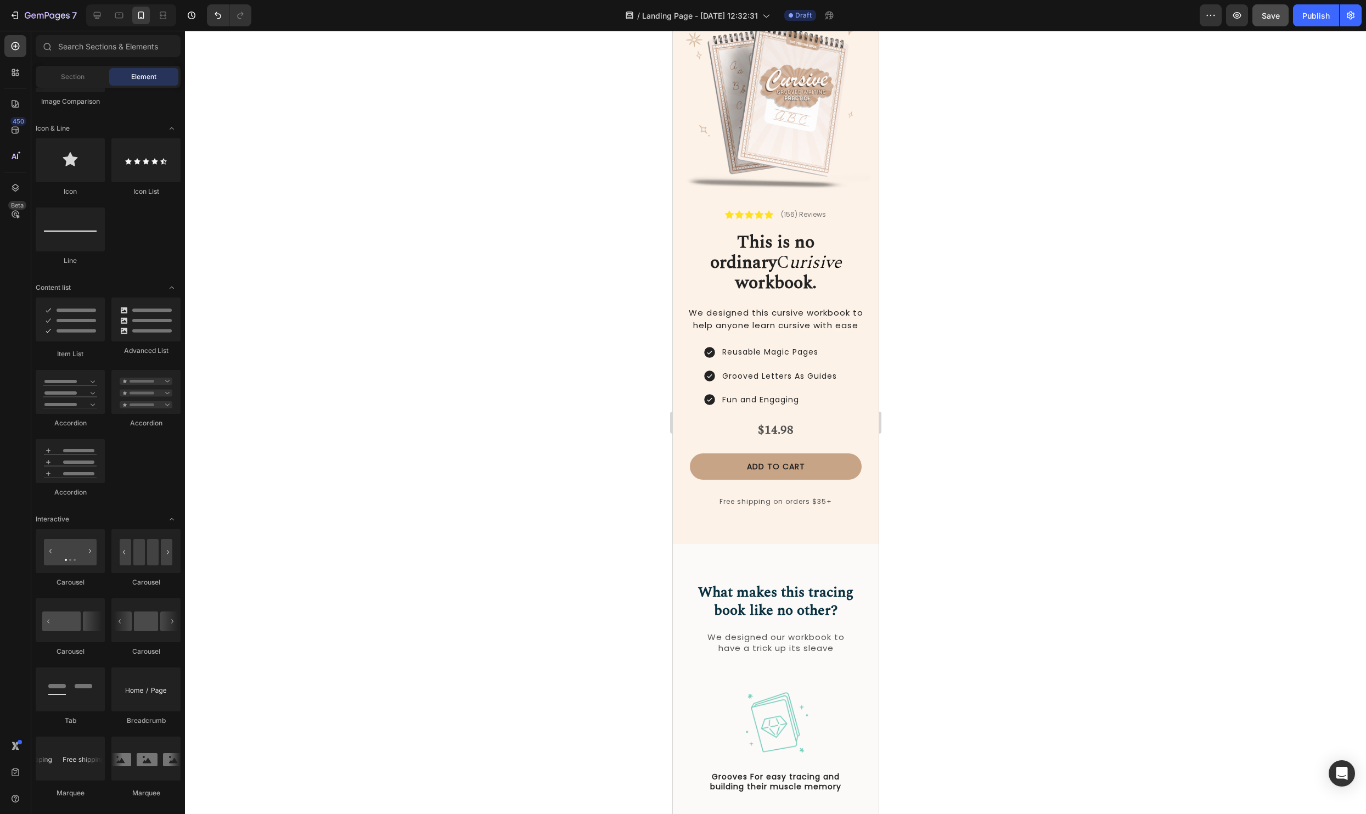
click at [1280, 13] on button "Save" at bounding box center [1270, 15] width 36 height 22
click at [799, 307] on span "We designed this cursive workbook to help anyone learn cursive with ease" at bounding box center [775, 319] width 174 height 24
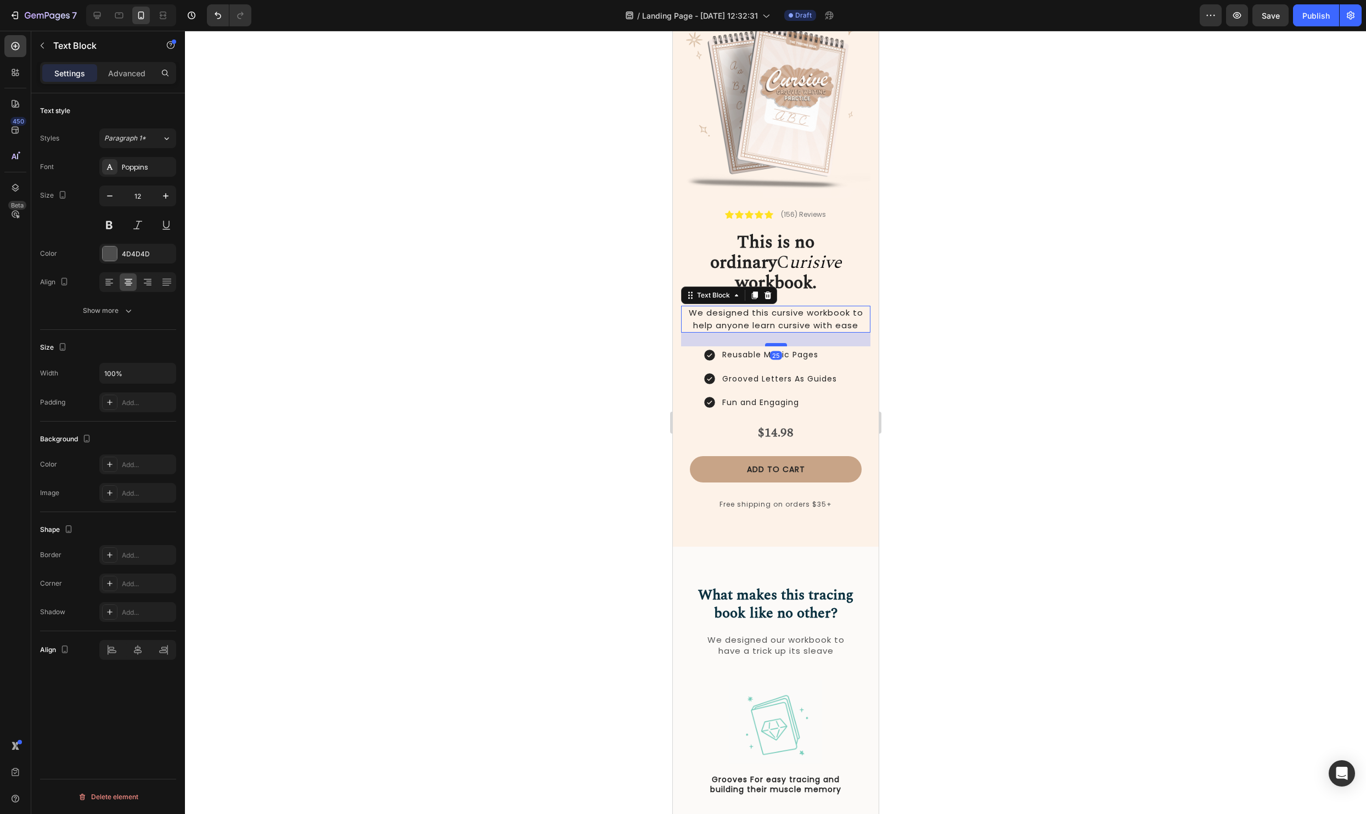
click at [780, 343] on div at bounding box center [775, 344] width 22 height 3
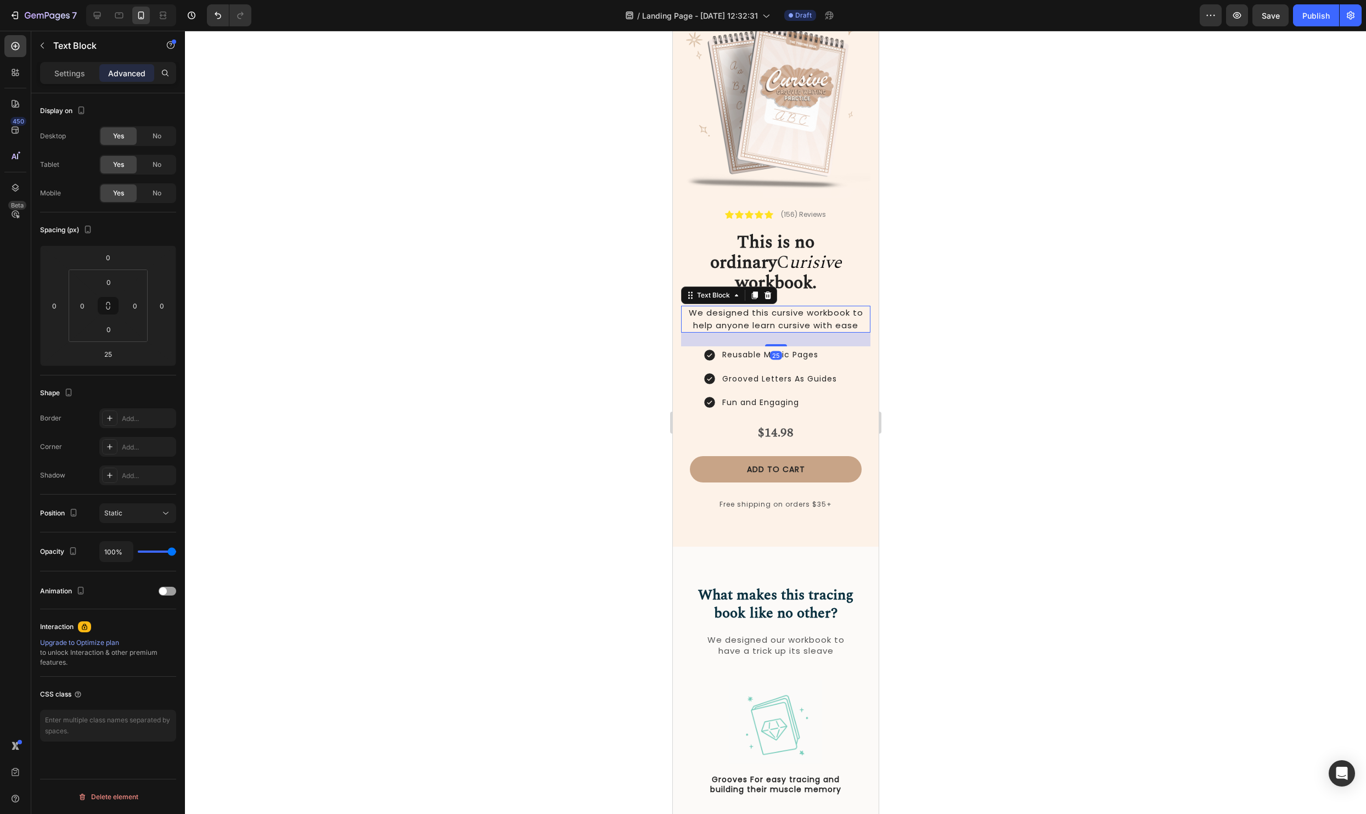
click at [1128, 420] on div at bounding box center [775, 422] width 1181 height 783
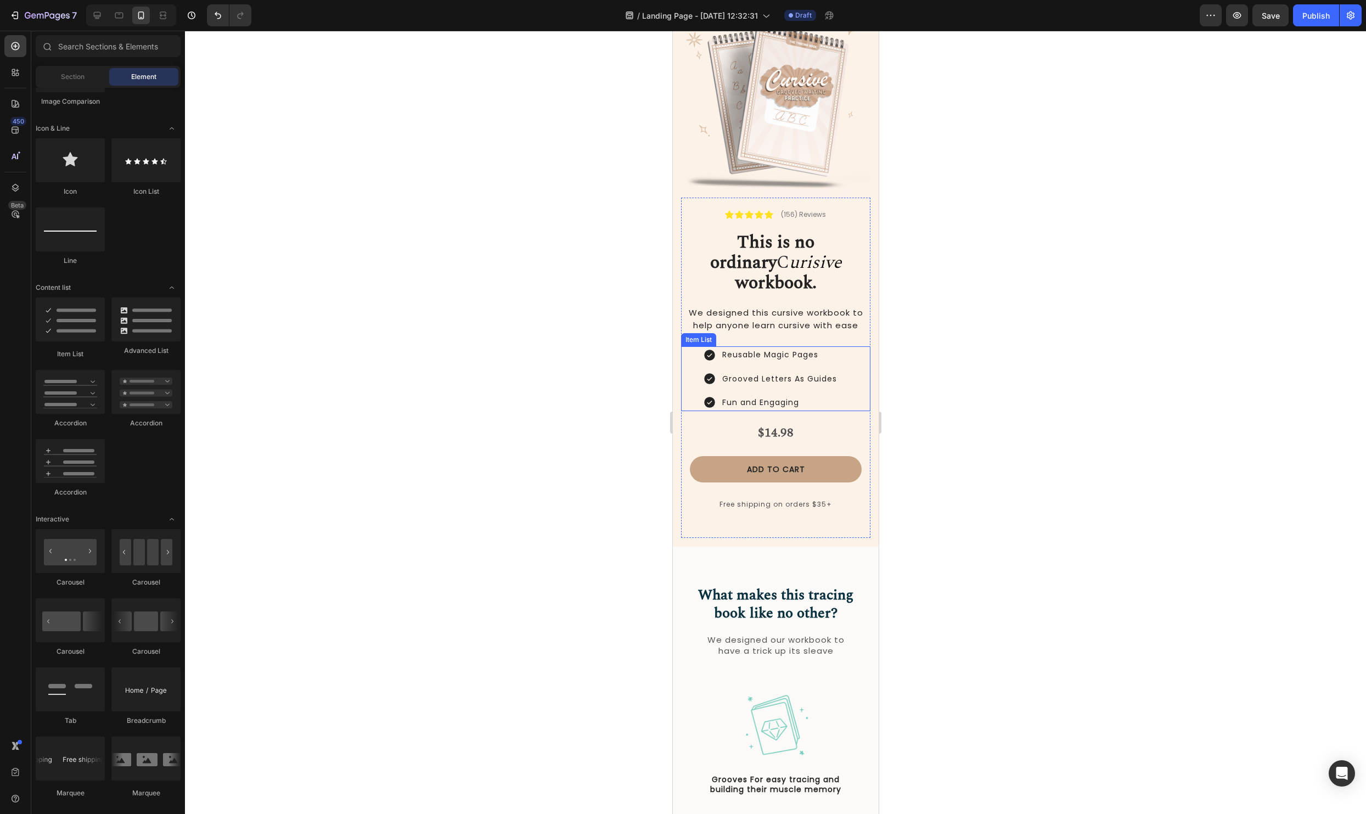
click at [763, 394] on div "Fun and Engaging" at bounding box center [779, 402] width 118 height 17
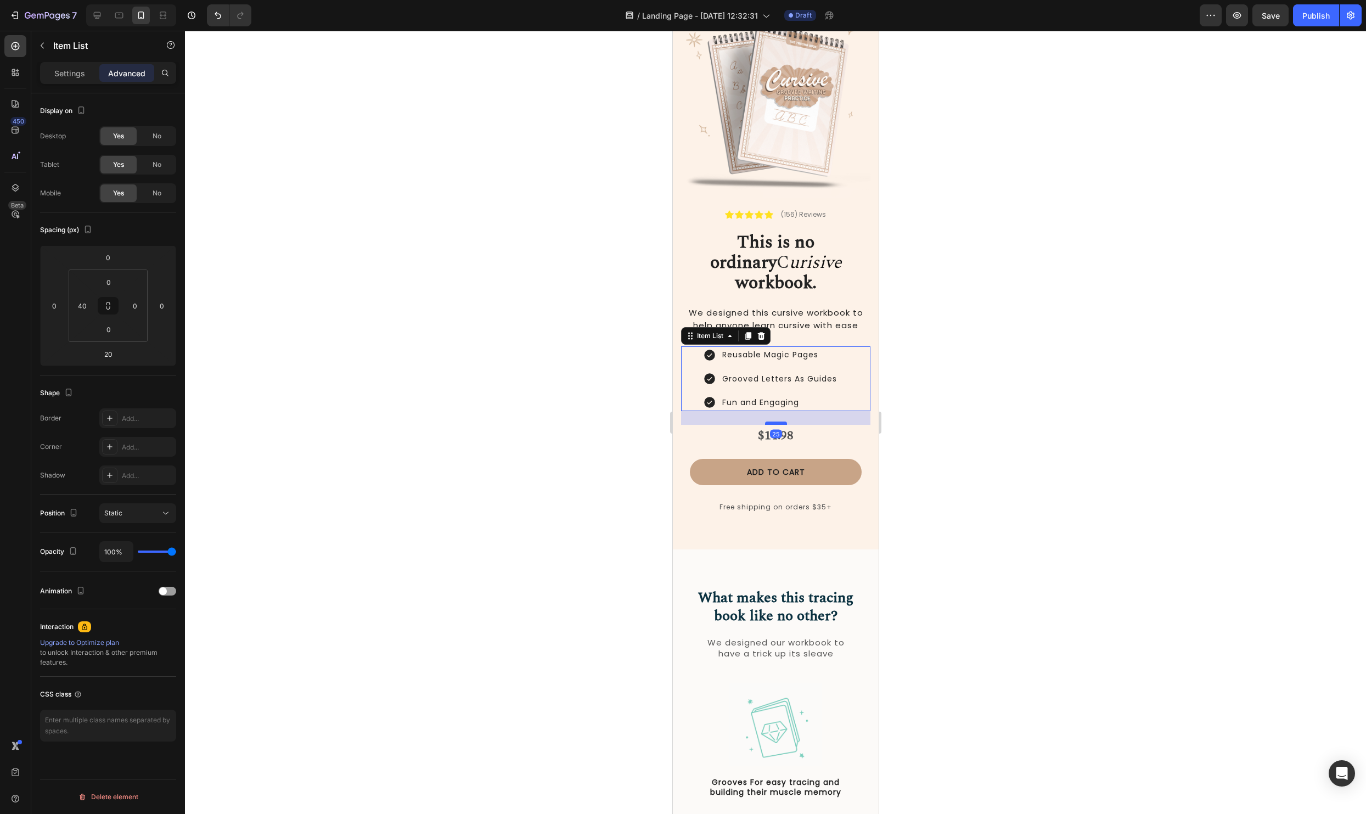
click at [773, 421] on div at bounding box center [775, 422] width 22 height 3
type input "25"
click at [1068, 430] on div at bounding box center [775, 422] width 1181 height 783
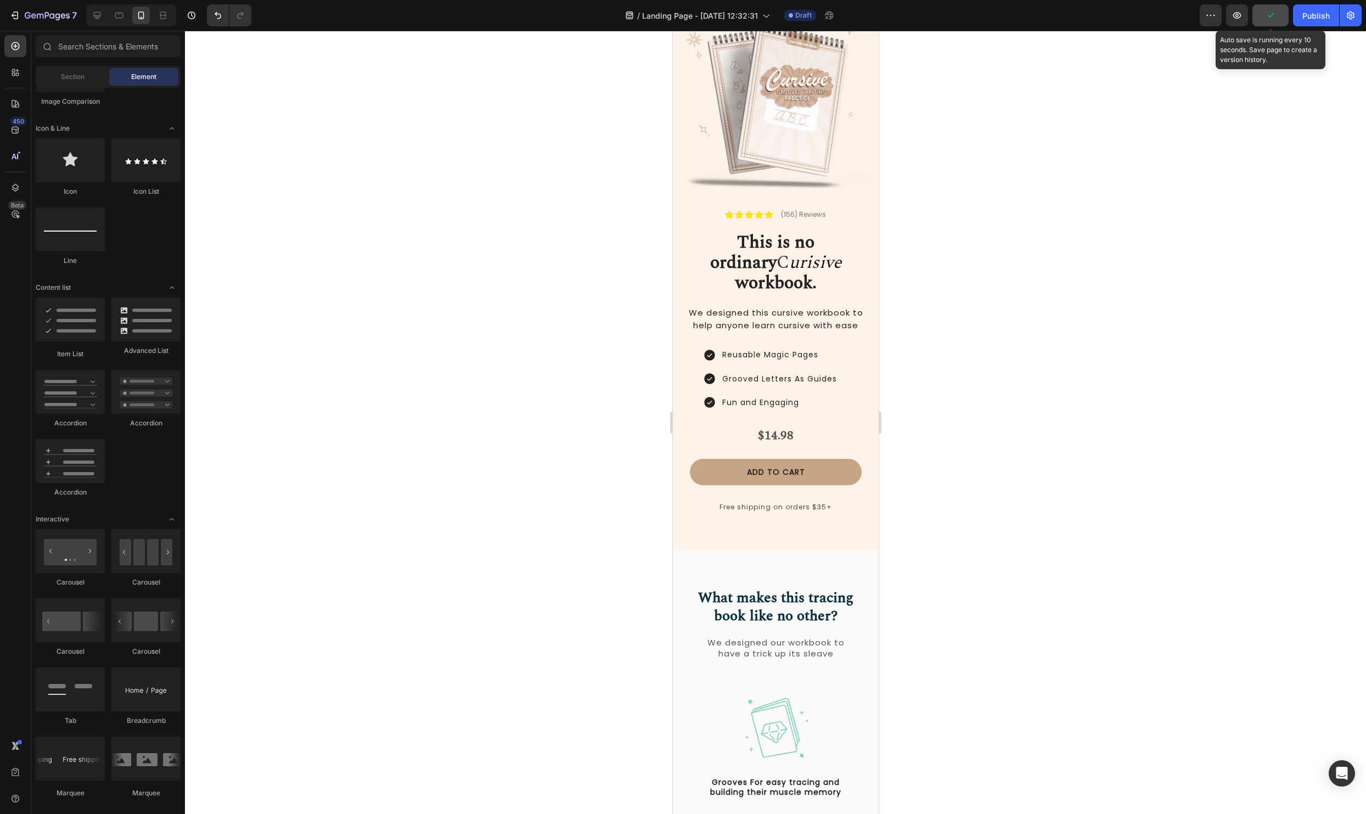
click at [1267, 11] on icon "button" at bounding box center [1270, 15] width 11 height 11
click at [730, 307] on span "We designed this cursive workbook to help anyone learn cursive with ease" at bounding box center [775, 319] width 174 height 24
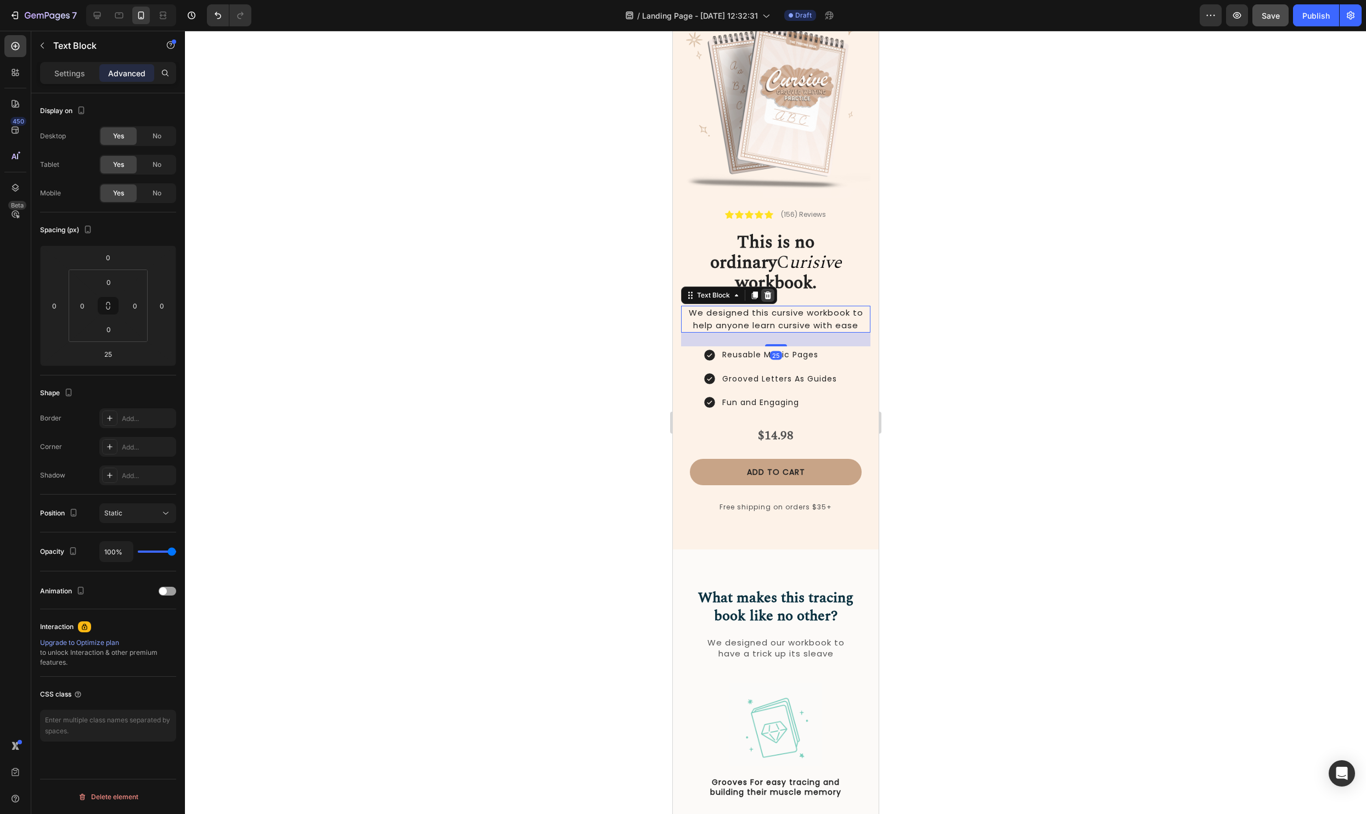
drag, startPoint x: 768, startPoint y: 272, endPoint x: 815, endPoint y: 283, distance: 49.0
click at [768, 291] on icon at bounding box center [767, 295] width 7 height 8
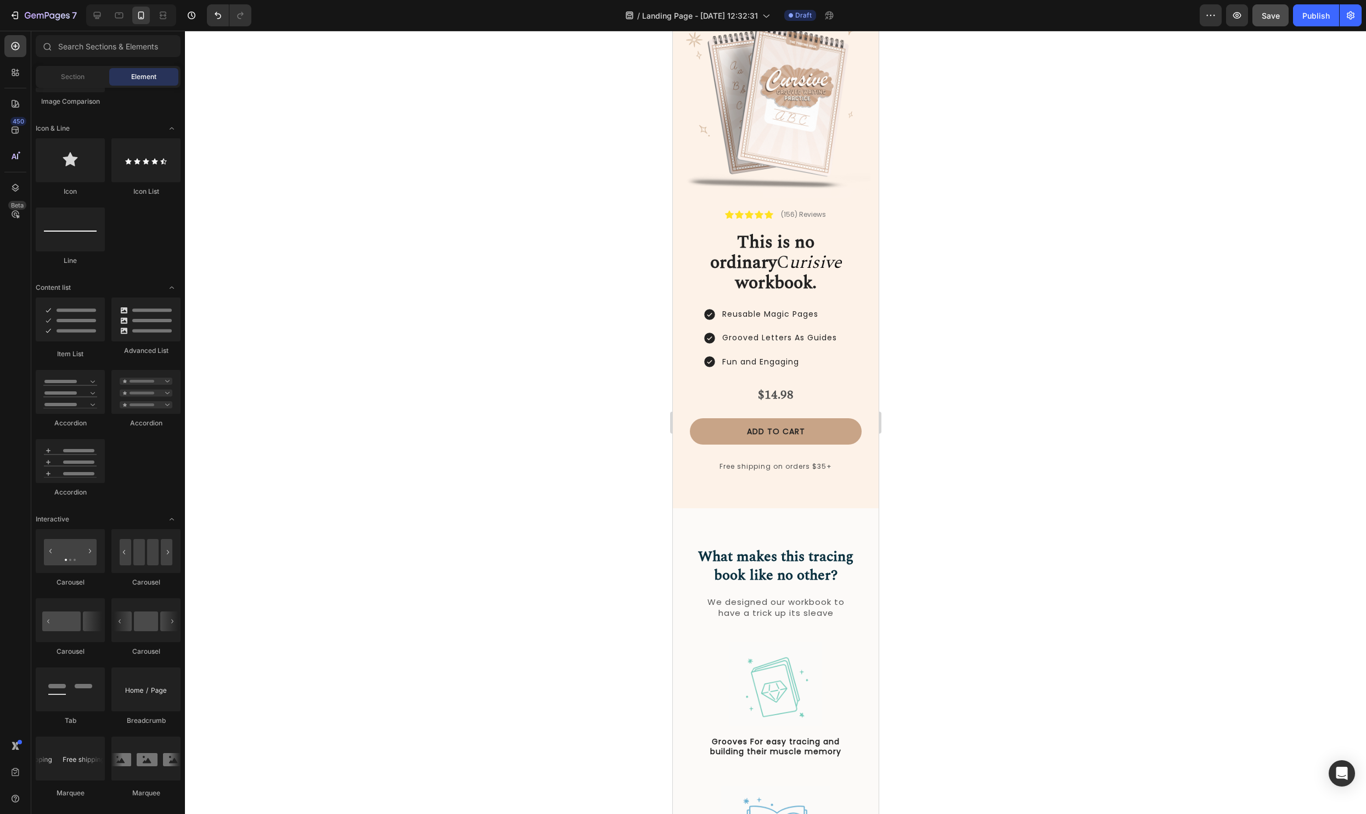
click at [1127, 323] on div at bounding box center [775, 422] width 1181 height 783
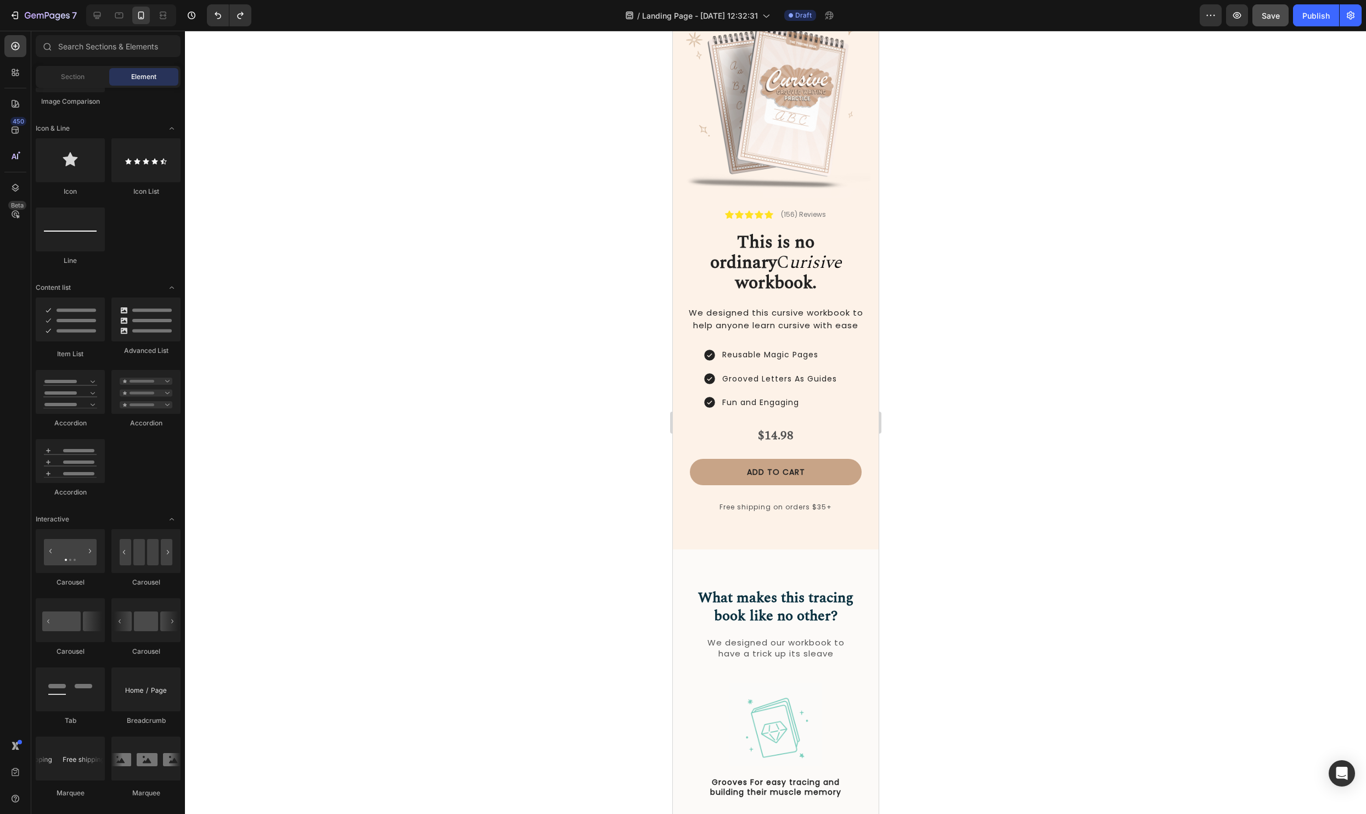
click at [1070, 303] on div at bounding box center [775, 422] width 1181 height 783
click at [119, 20] on icon at bounding box center [119, 15] width 11 height 11
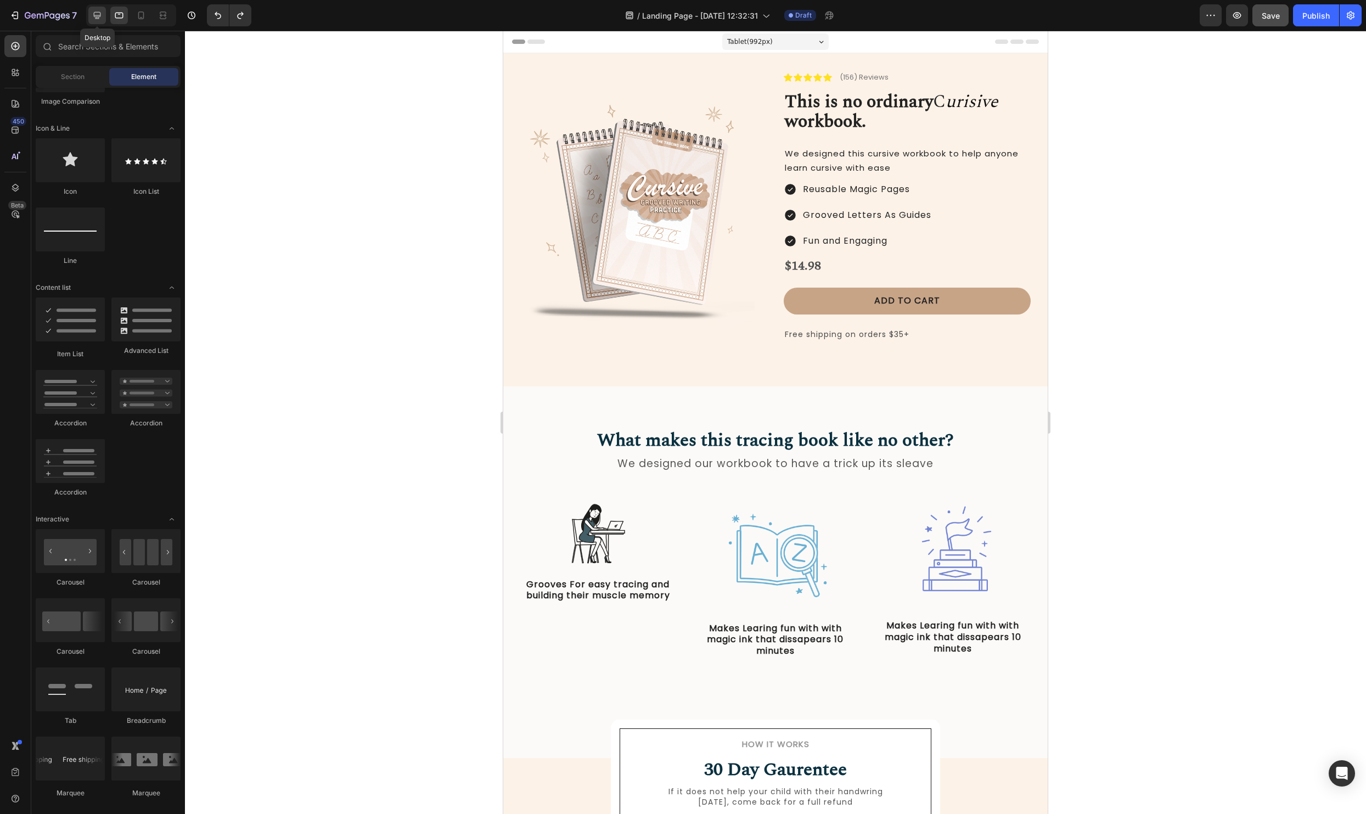
click at [100, 24] on div at bounding box center [97, 16] width 18 height 18
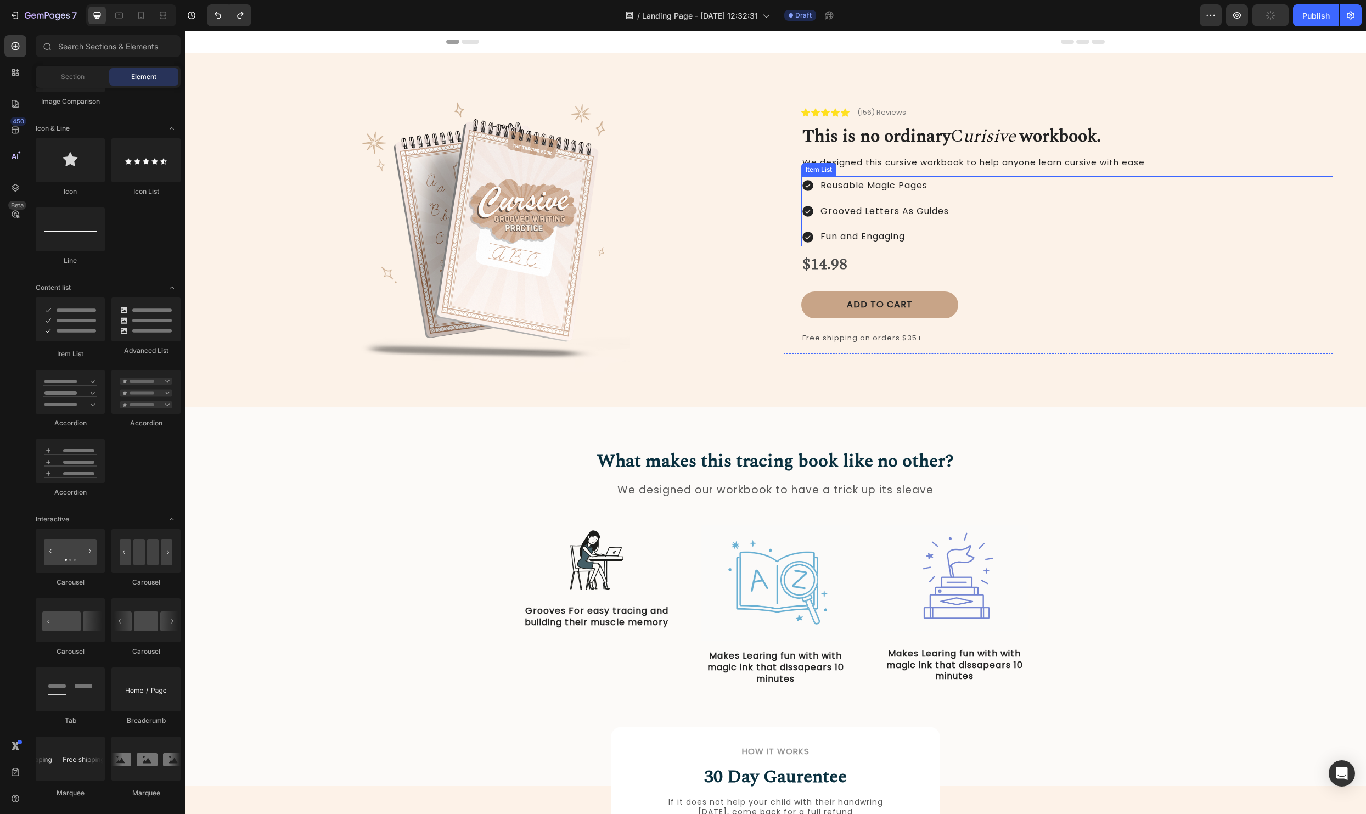
click at [980, 193] on div "Reusable Magic Pages Grooved Letters As Guides Fun and Engaging" at bounding box center [1067, 211] width 532 height 70
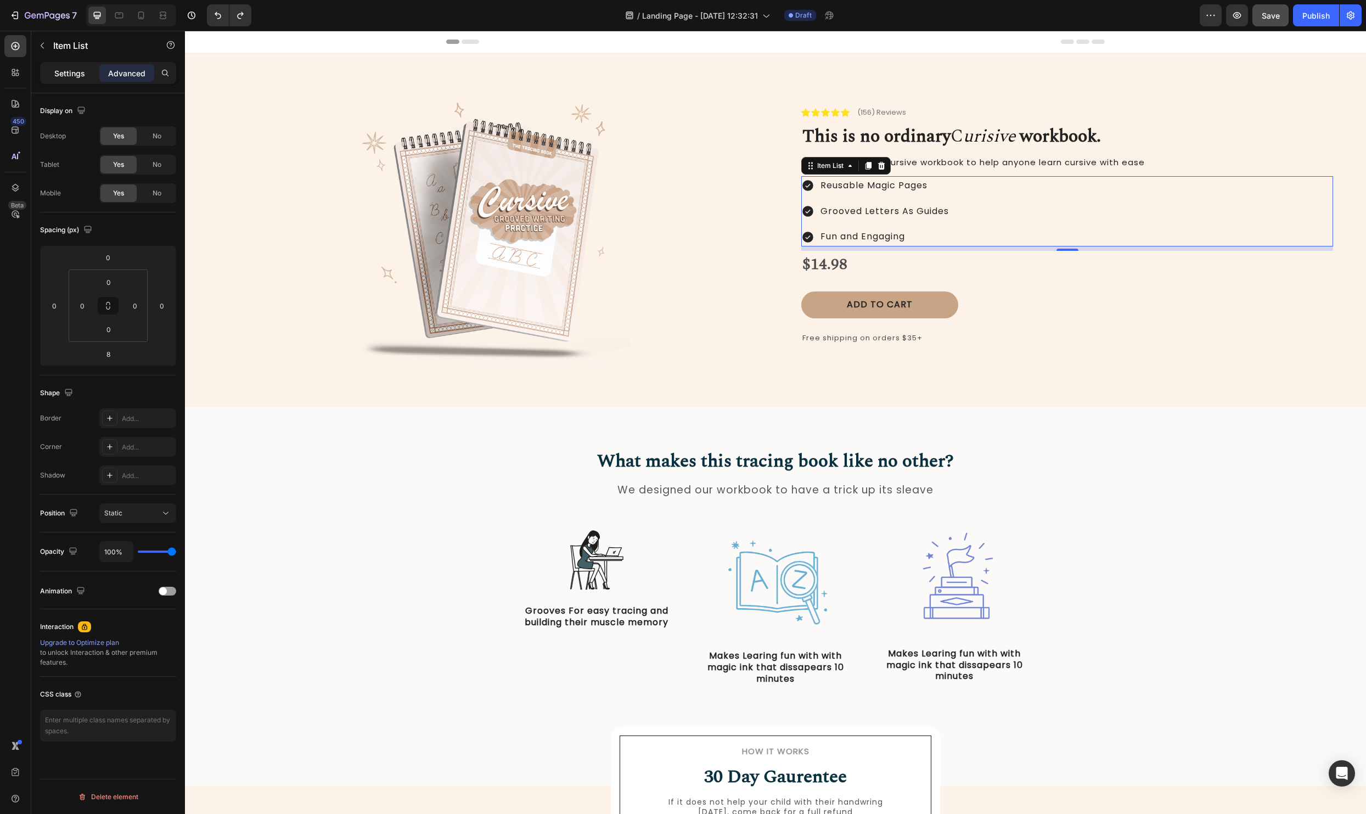
click at [73, 75] on p "Settings" at bounding box center [69, 73] width 31 height 12
type input "8"
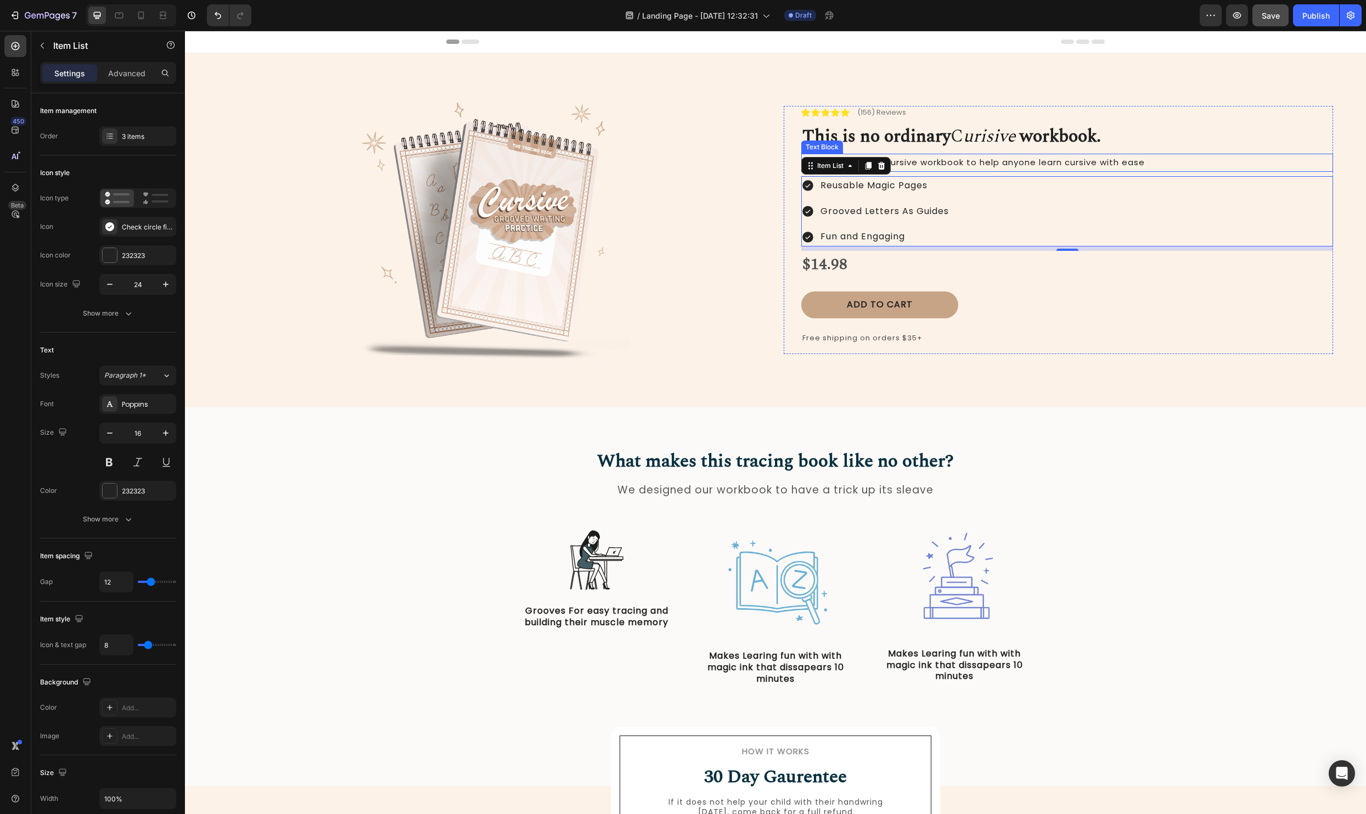
click at [1043, 166] on span "We designed this cursive workbook to help anyone learn cursive with ease" at bounding box center [973, 162] width 342 height 12
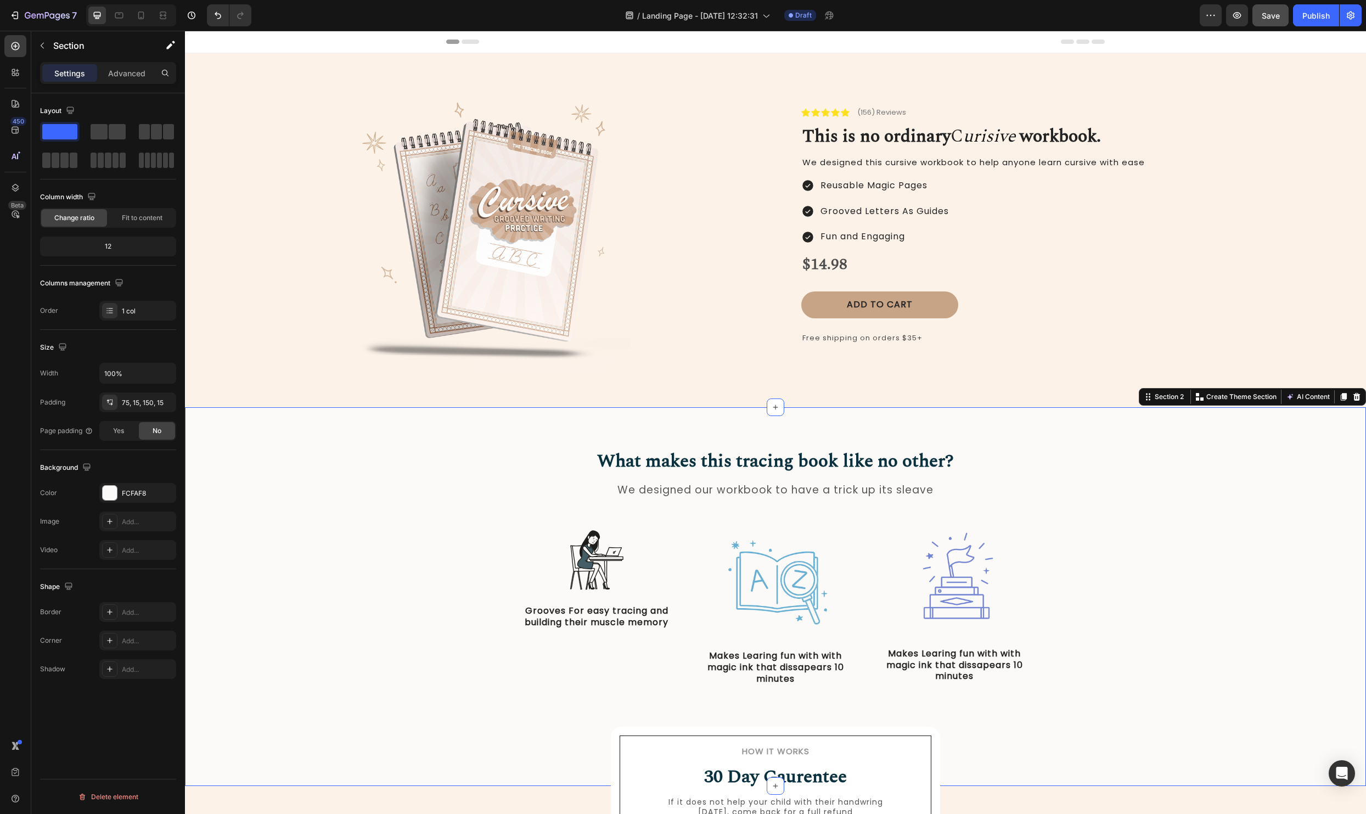
click at [1166, 409] on div "What makes this tracing book like no other? Heading We designed our workbook to…" at bounding box center [775, 596] width 1181 height 379
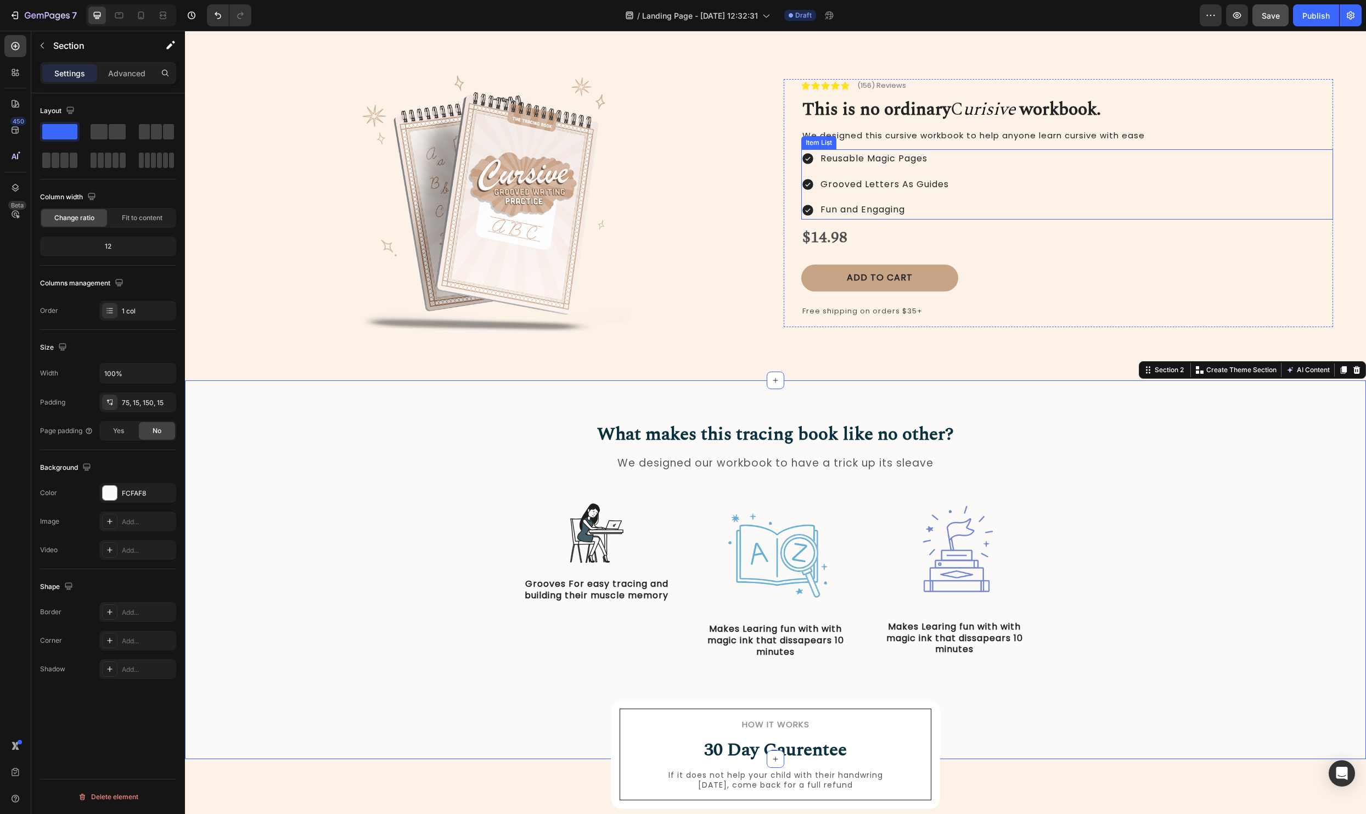
scroll to position [43, 0]
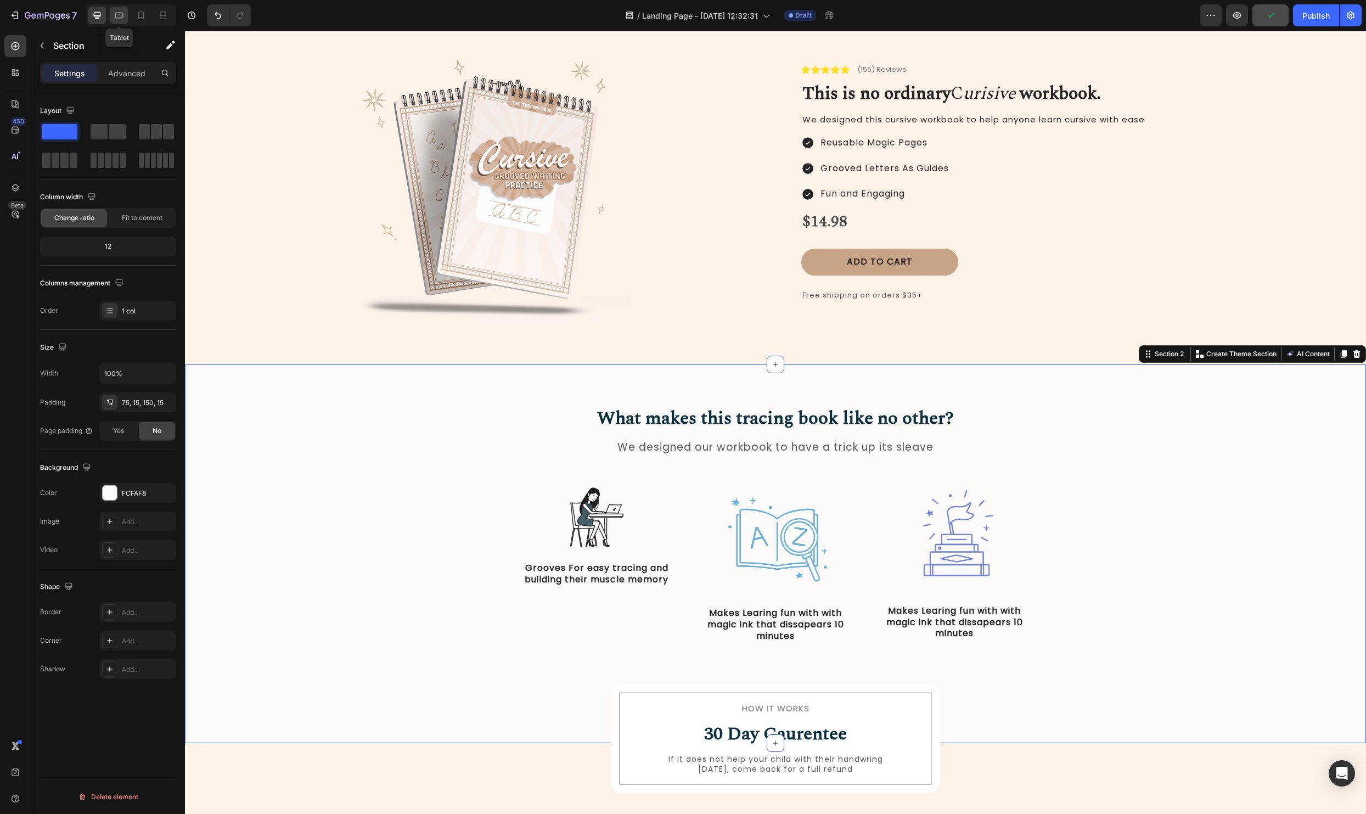
click at [117, 14] on icon at bounding box center [119, 15] width 11 height 11
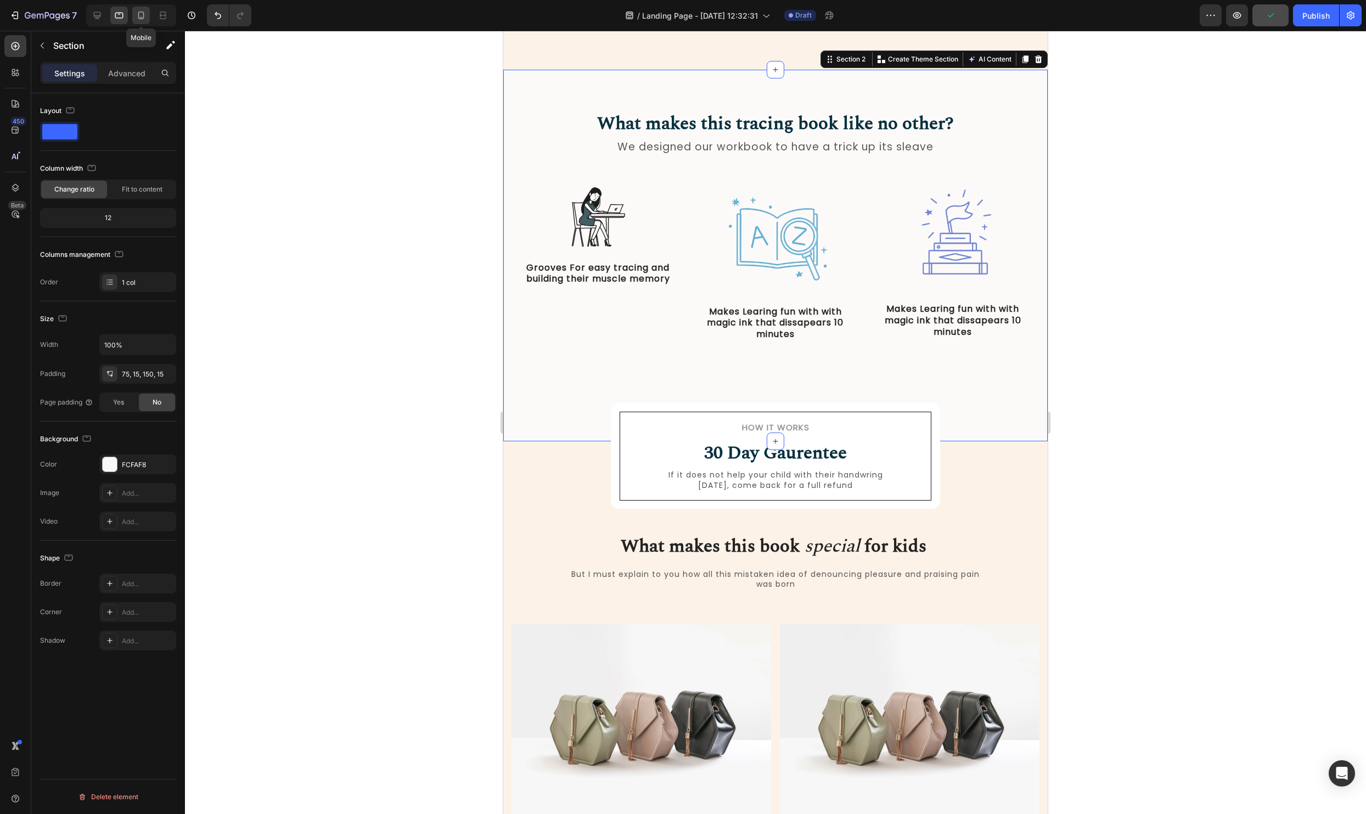
click at [144, 20] on icon at bounding box center [141, 15] width 11 height 11
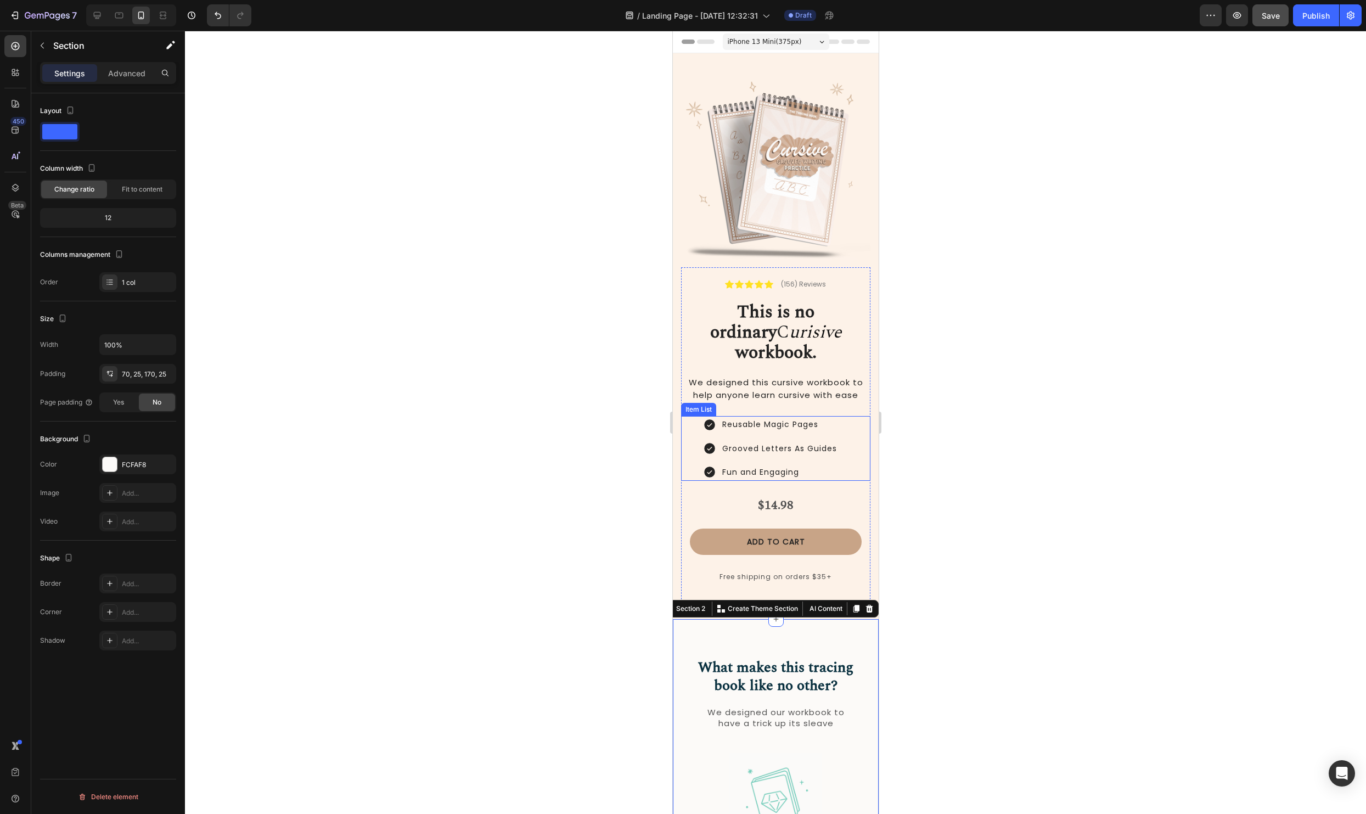
click at [799, 465] on p "Fun and Engaging" at bounding box center [778, 472] width 115 height 14
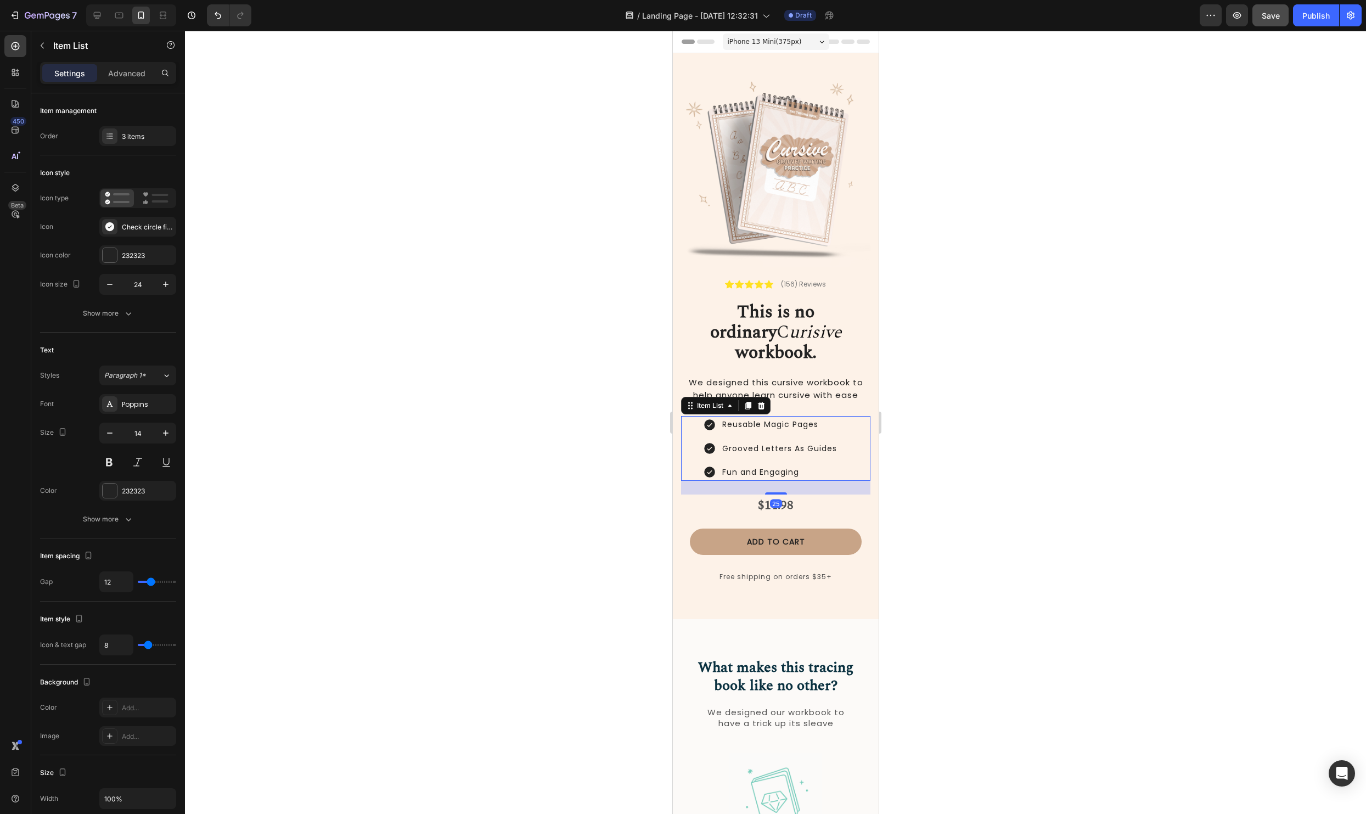
click at [800, 465] on p "Fun and Engaging" at bounding box center [778, 472] width 115 height 14
click at [814, 465] on p "Fun and Engaging" at bounding box center [778, 472] width 115 height 14
click at [1129, 435] on div at bounding box center [775, 422] width 1181 height 783
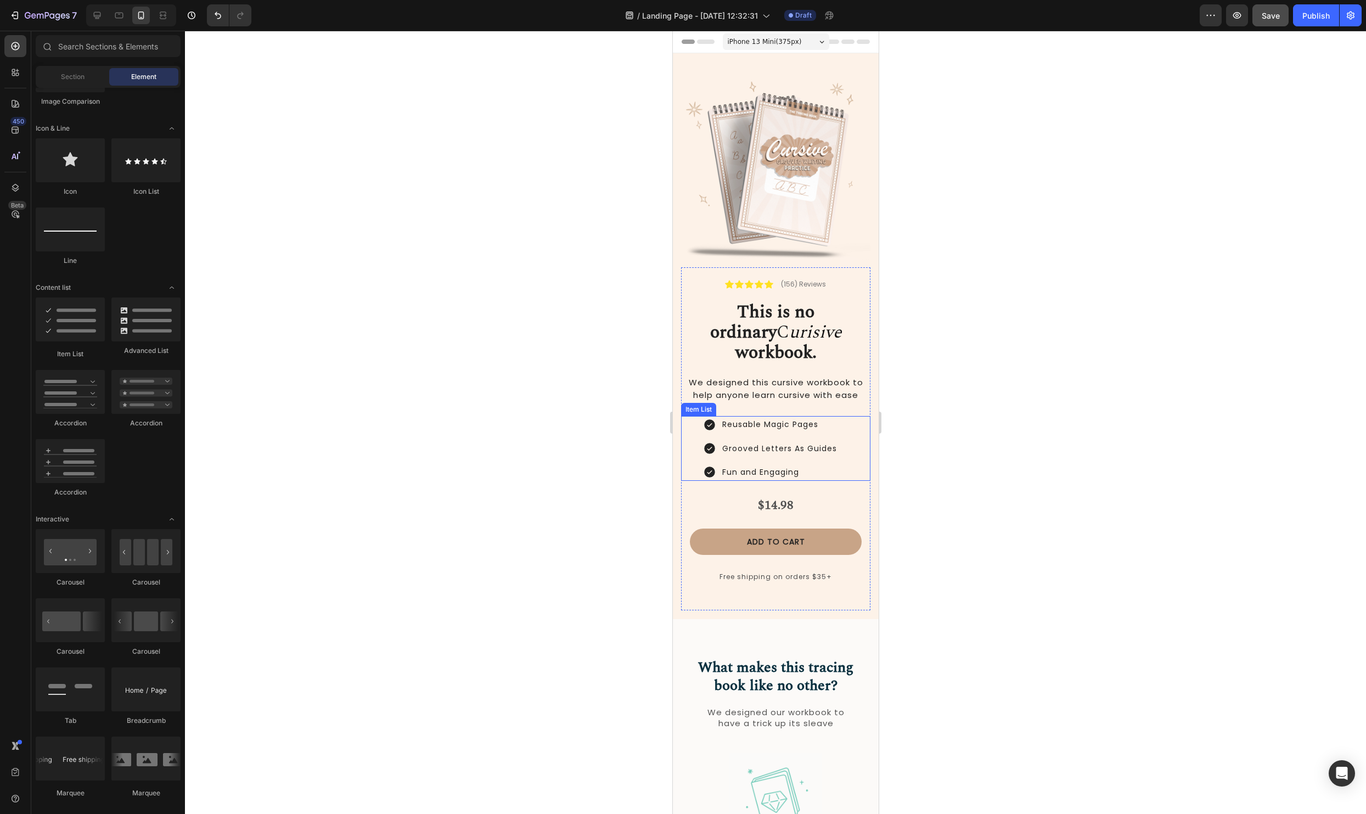
click at [793, 465] on p "Fun and Engaging" at bounding box center [778, 472] width 115 height 14
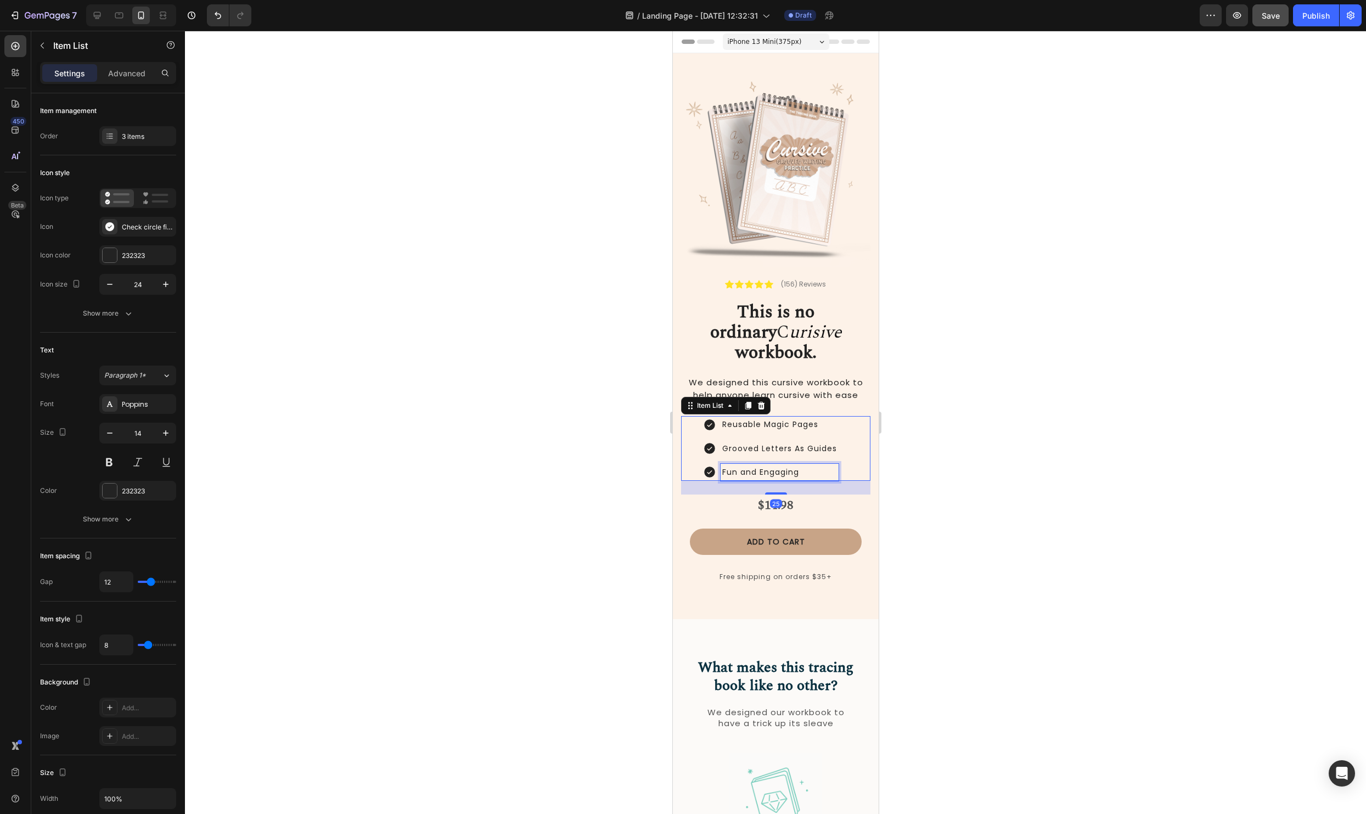
click at [806, 465] on p "Fun and Engaging" at bounding box center [778, 472] width 115 height 14
click at [940, 398] on div at bounding box center [775, 422] width 1181 height 783
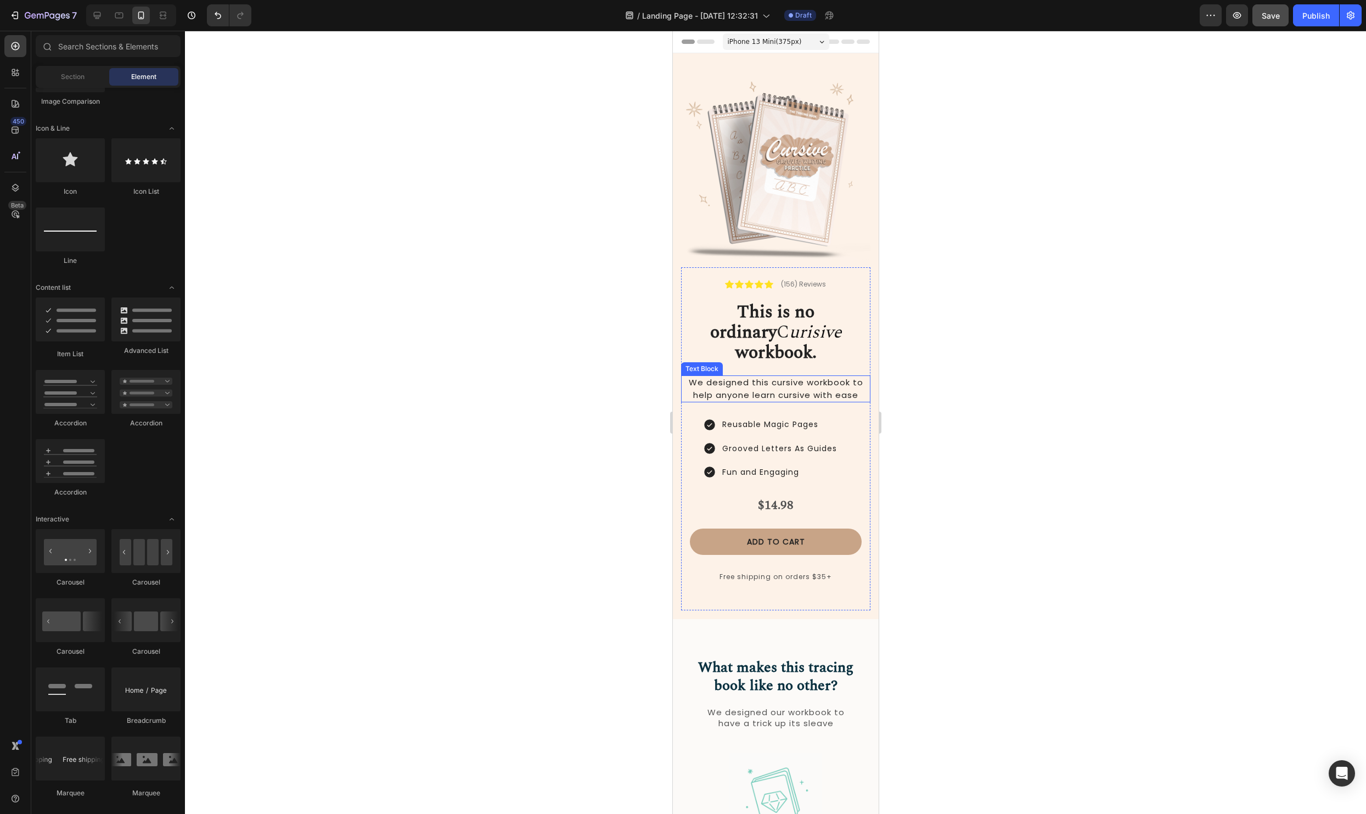
click at [746, 376] on span "We designed this cursive workbook to help anyone learn cursive with ease" at bounding box center [775, 388] width 174 height 24
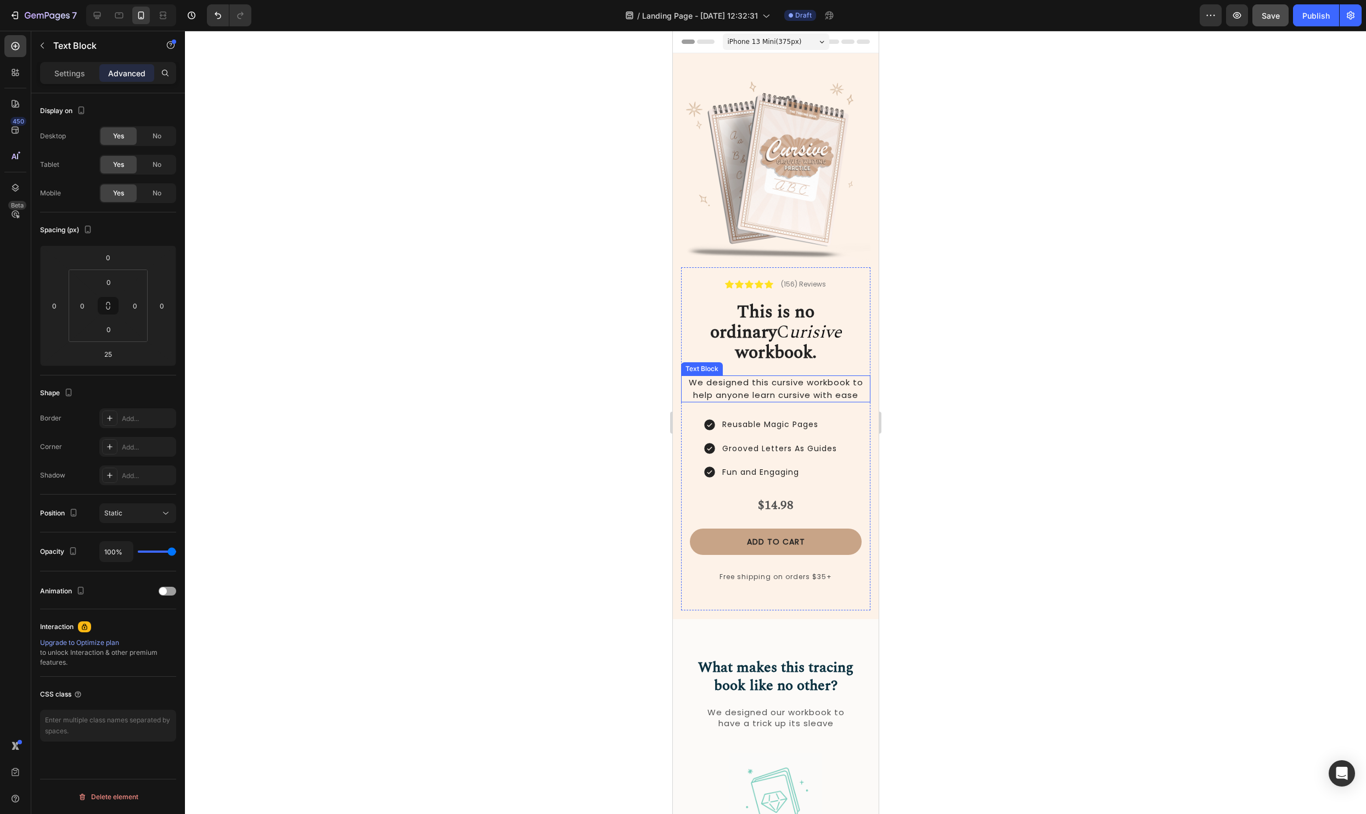
click at [746, 376] on span "We designed this cursive workbook to help anyone learn cursive with ease" at bounding box center [775, 388] width 174 height 24
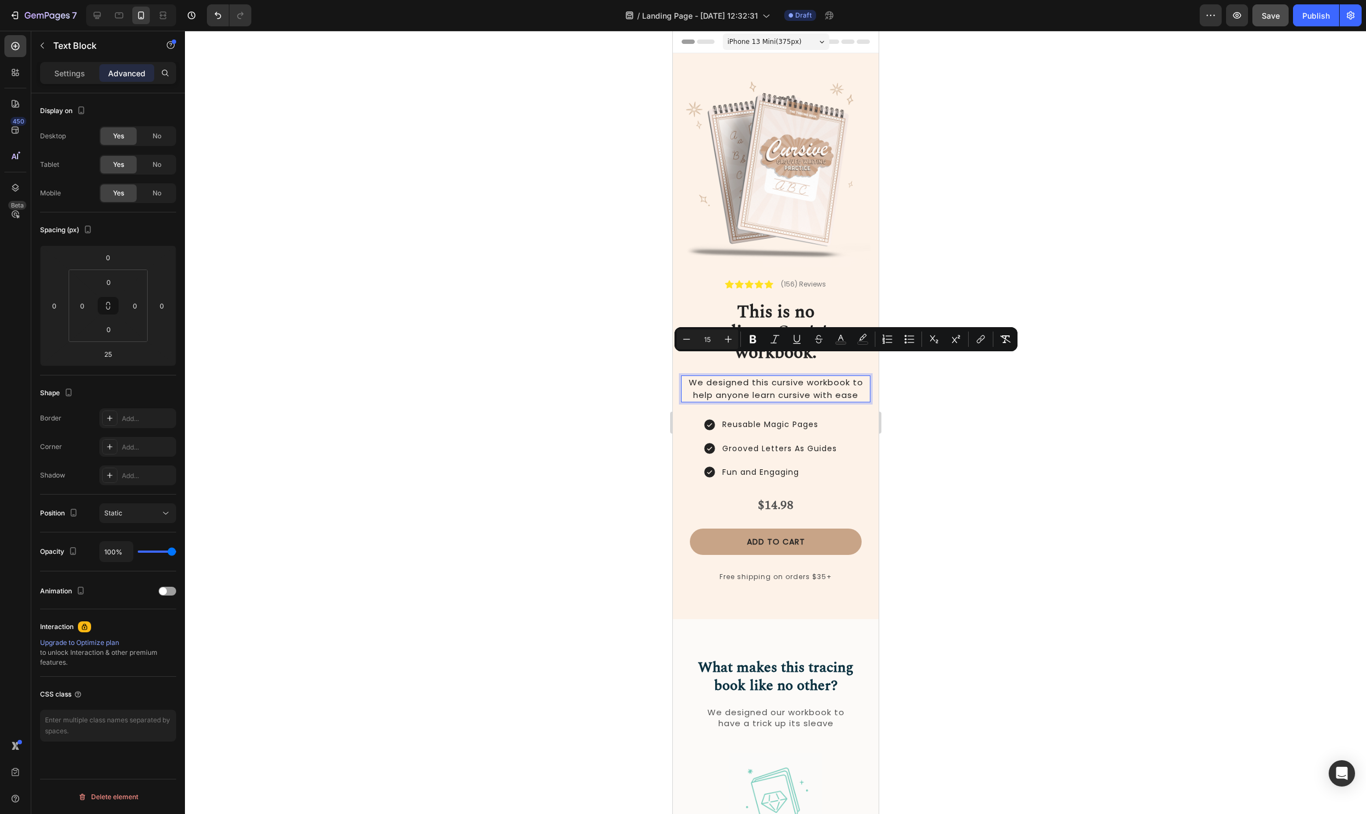
click at [788, 376] on span "We designed this cursive workbook to help anyone learn cursive with ease" at bounding box center [775, 388] width 174 height 24
click at [862, 376] on span "We designed this cursive workbook to help anyone learn cursive with ease" at bounding box center [775, 388] width 174 height 24
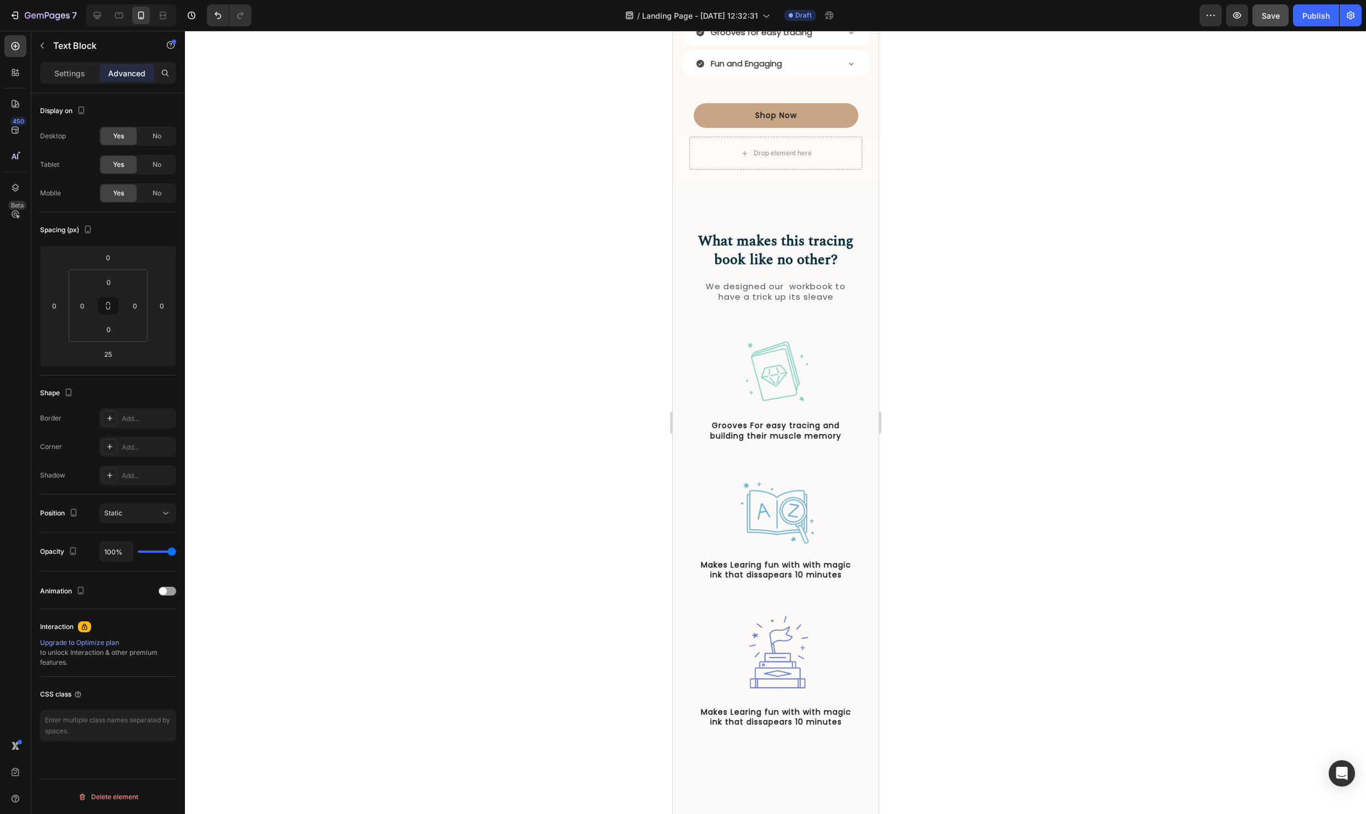
scroll to position [1685, 0]
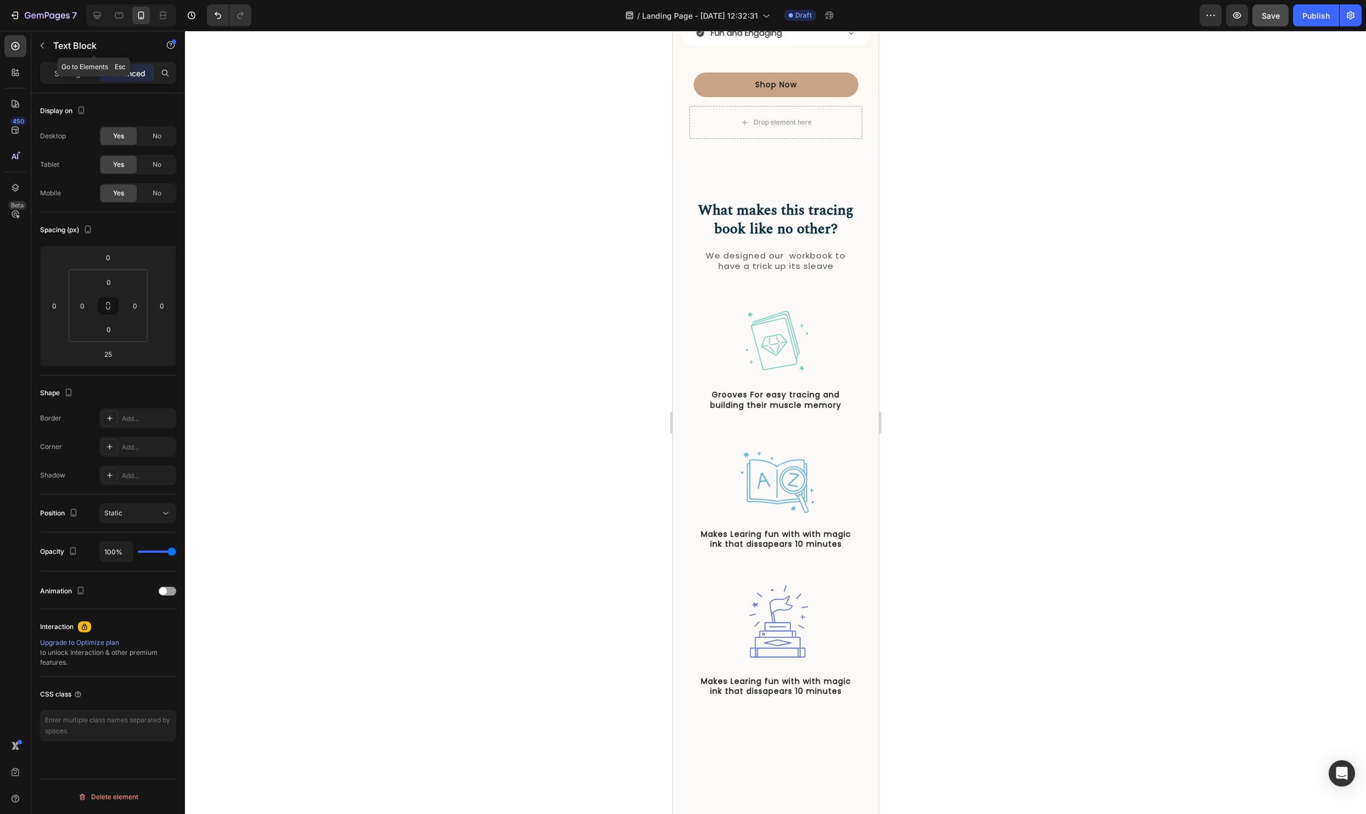
drag, startPoint x: 55, startPoint y: 42, endPoint x: 64, endPoint y: 55, distance: 15.5
click at [55, 42] on p "Text Block" at bounding box center [99, 45] width 93 height 13
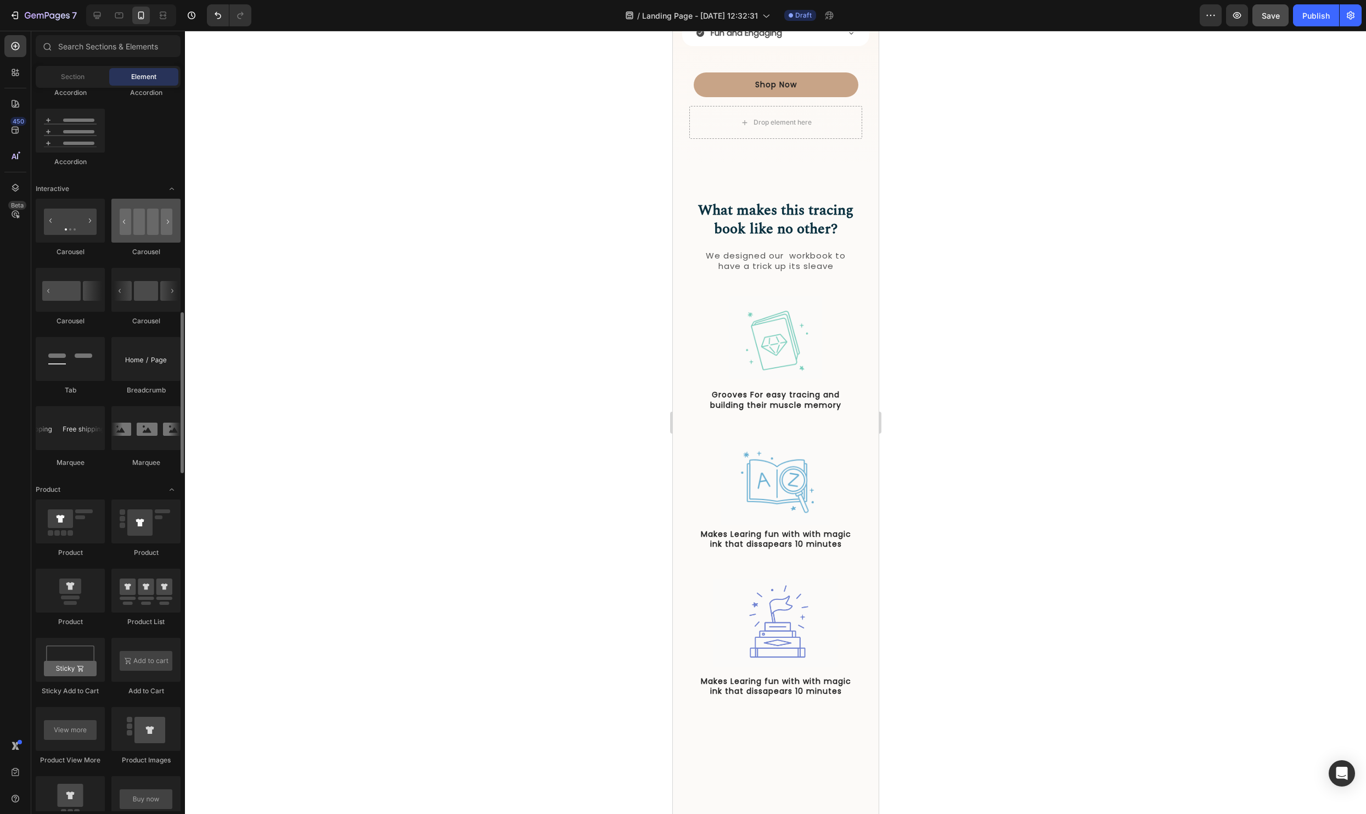
scroll to position [1019, 0]
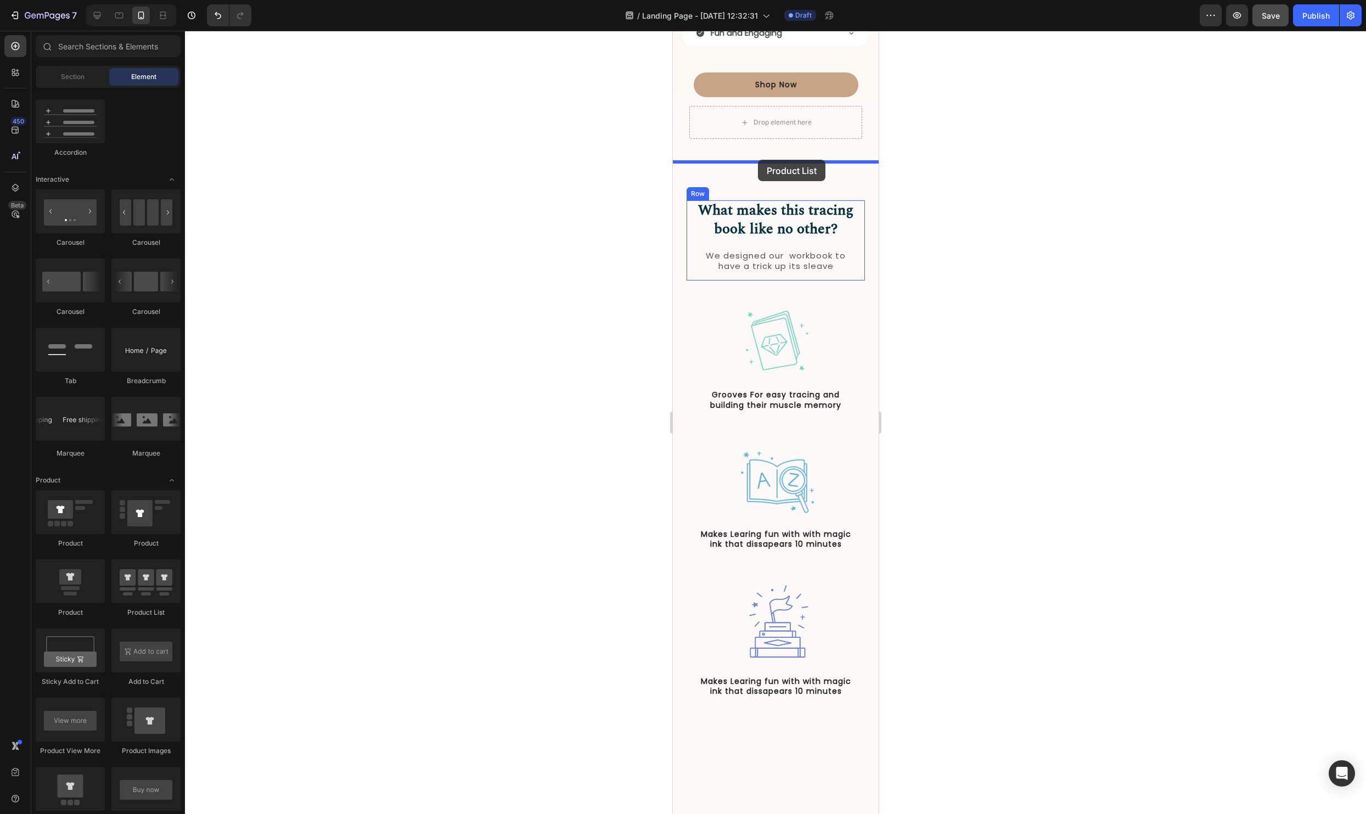
drag, startPoint x: 818, startPoint y: 608, endPoint x: 757, endPoint y: 160, distance: 452.9
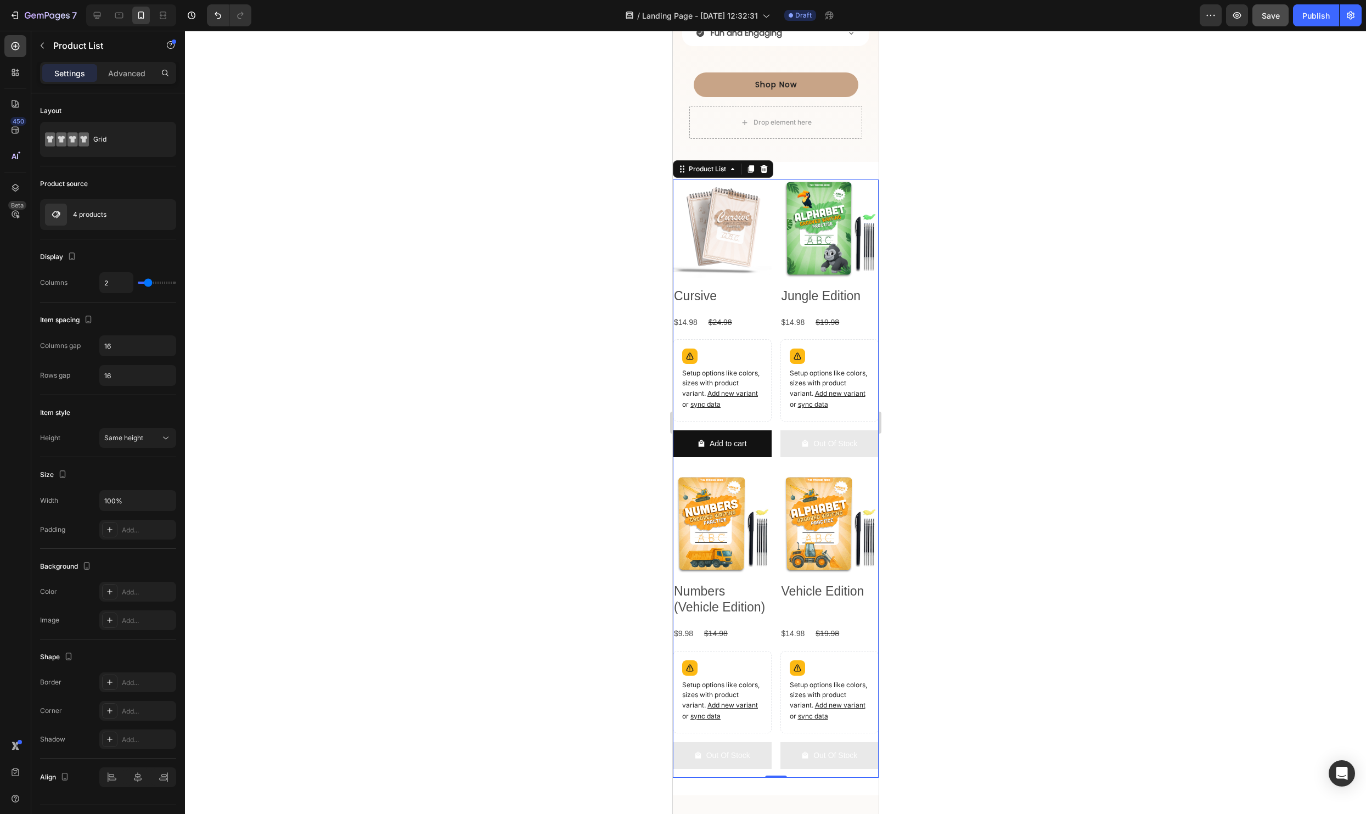
click at [1029, 255] on div at bounding box center [775, 422] width 1181 height 783
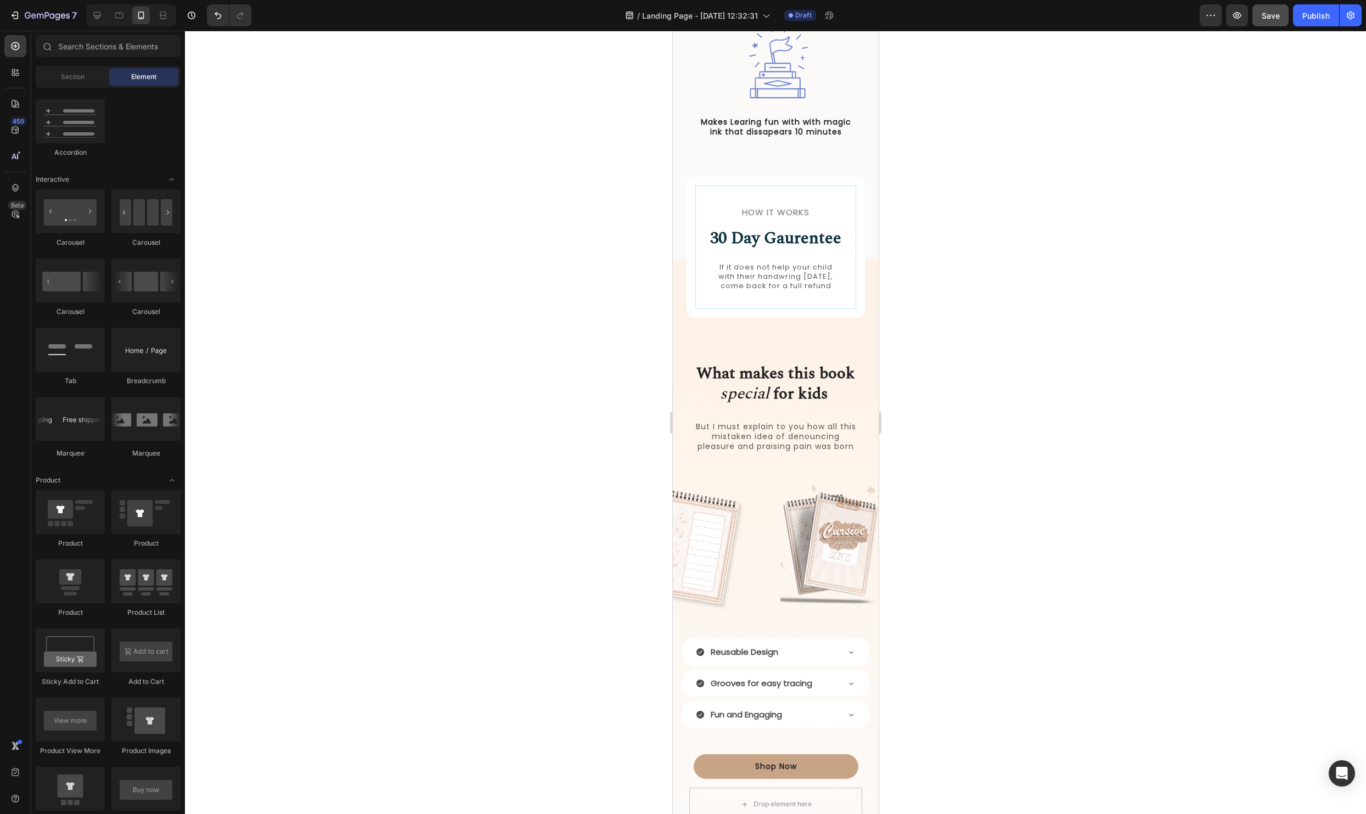
scroll to position [1441, 0]
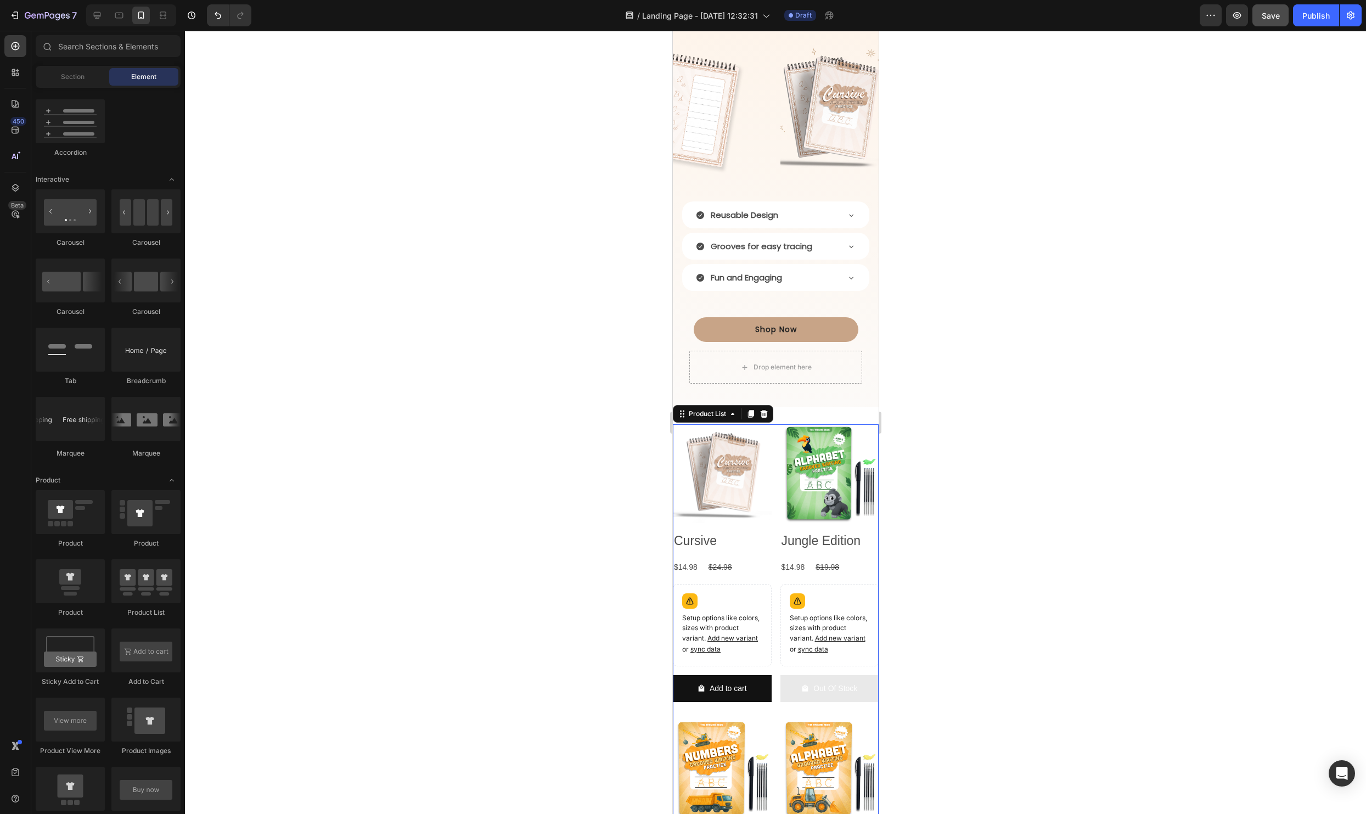
click at [774, 565] on div "Product Images Cursive Product Title $14.98 Product Price Product Price $24.98 …" at bounding box center [775, 723] width 206 height 598
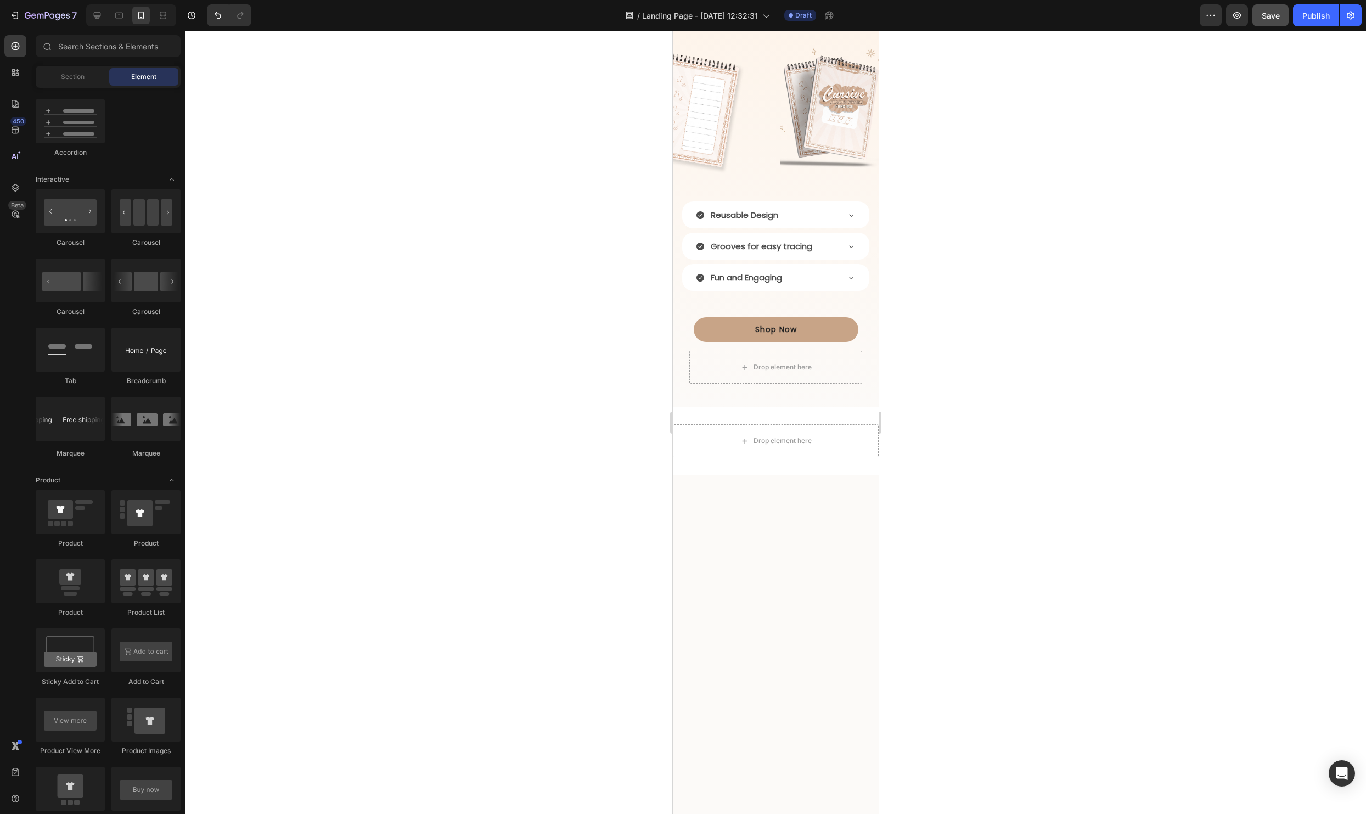
click at [72, 81] on span "Section" at bounding box center [73, 77] width 24 height 10
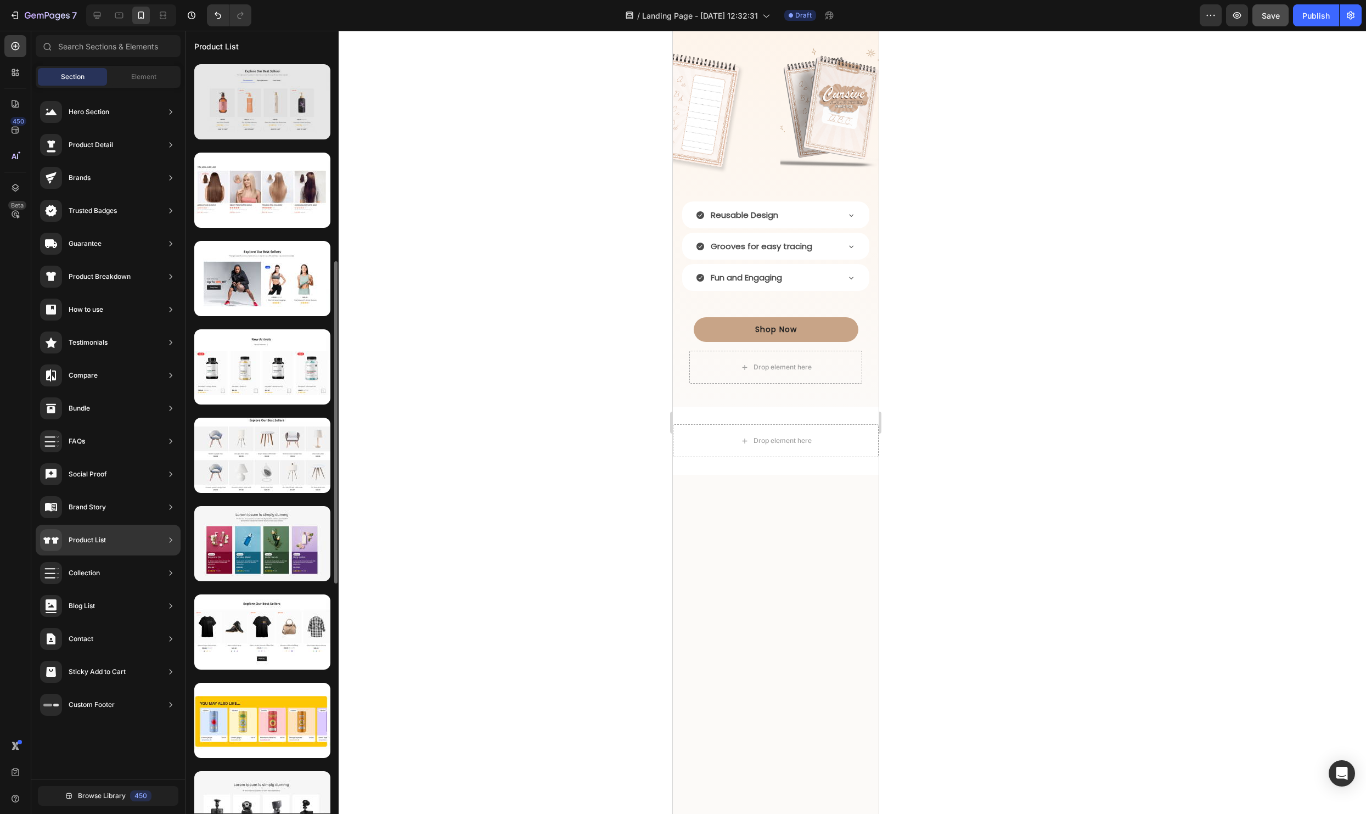
scroll to position [544, 0]
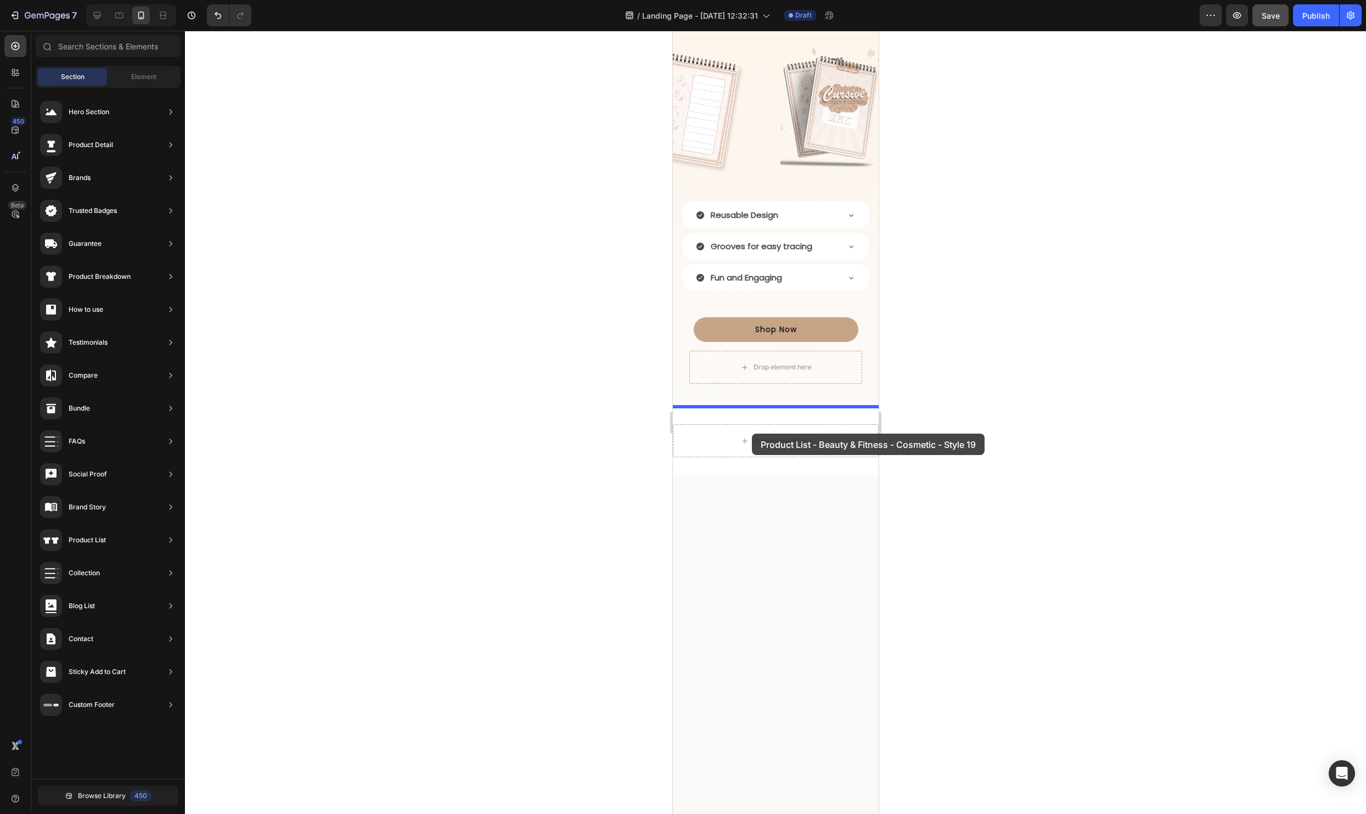
drag, startPoint x: 905, startPoint y: 571, endPoint x: 751, endPoint y: 433, distance: 205.9
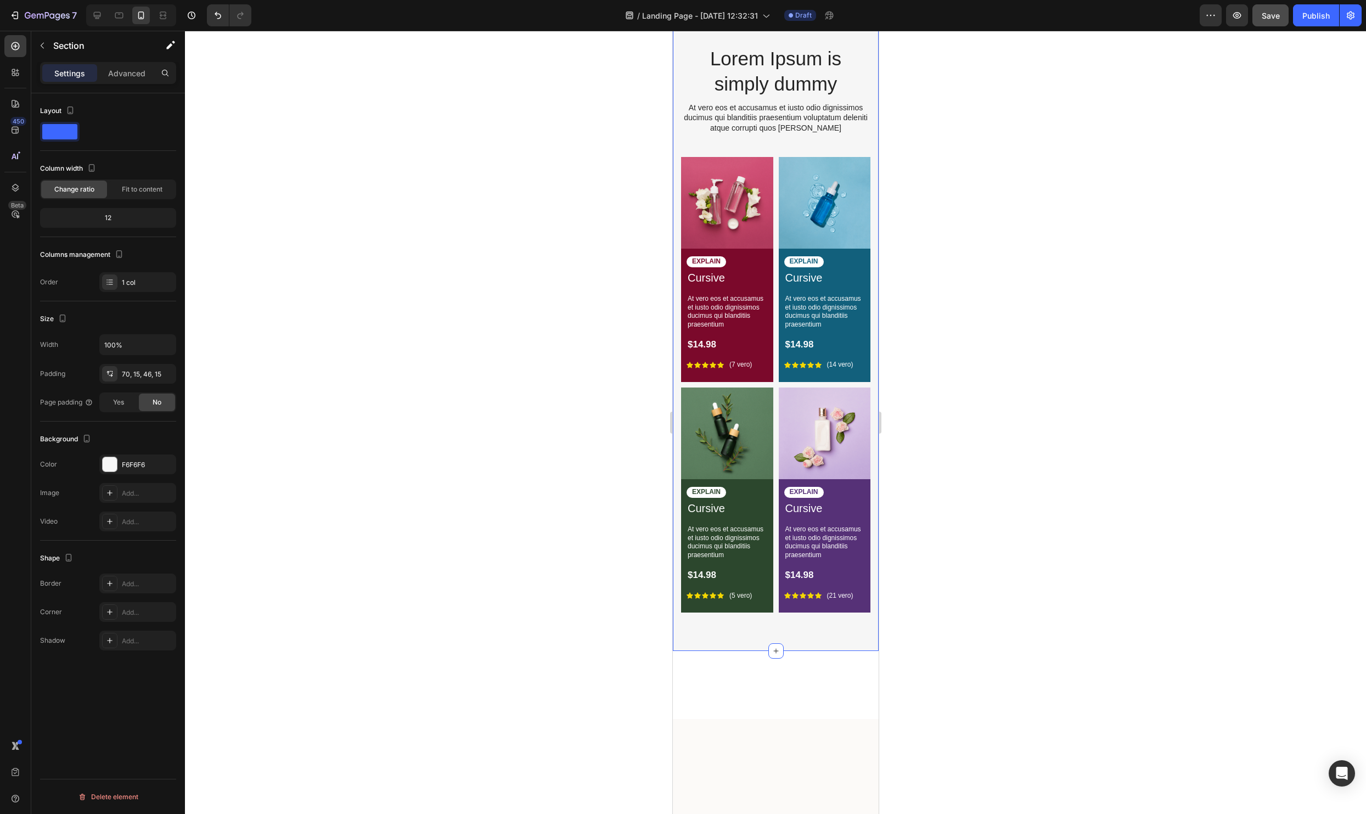
scroll to position [1883, 0]
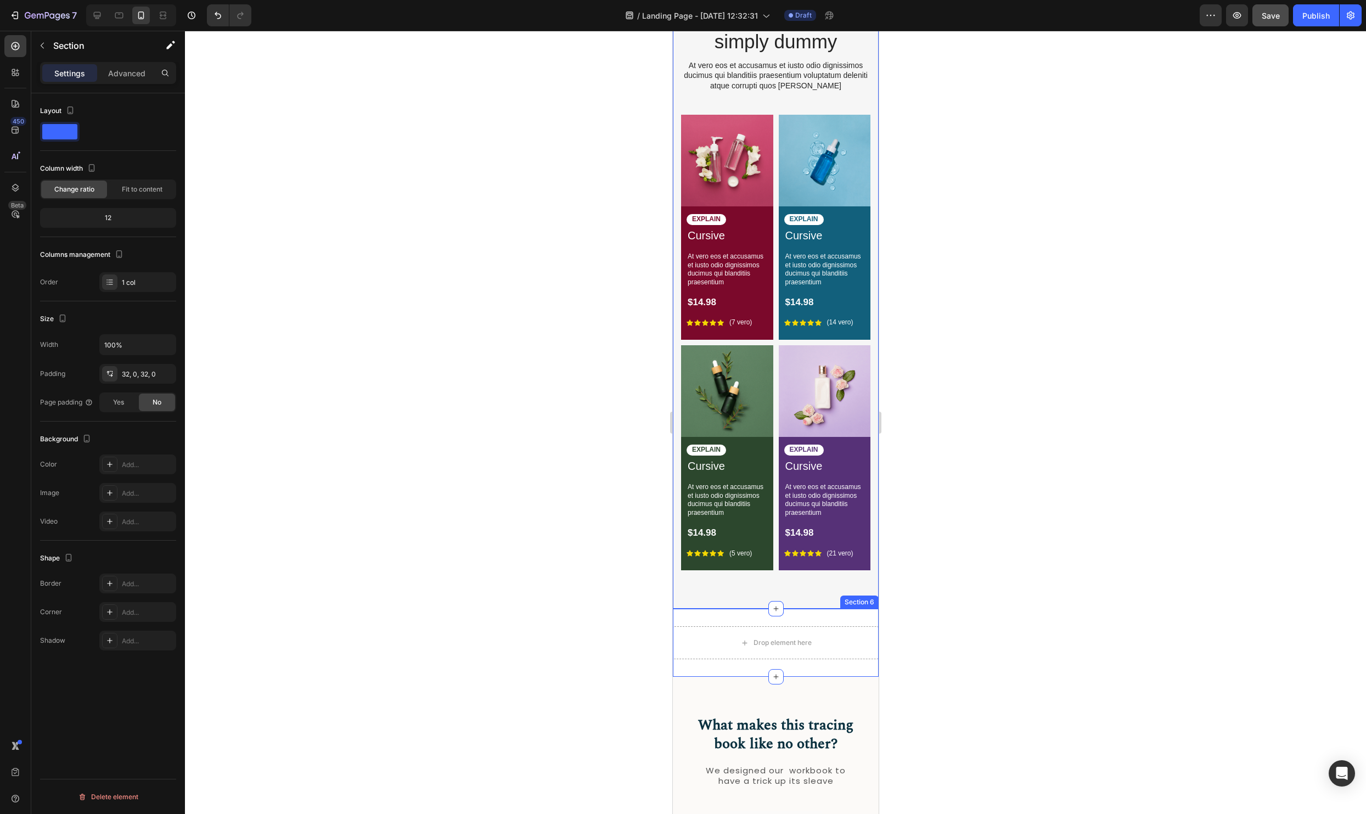
click at [847, 614] on div "Drop element here Section 6" at bounding box center [775, 642] width 206 height 68
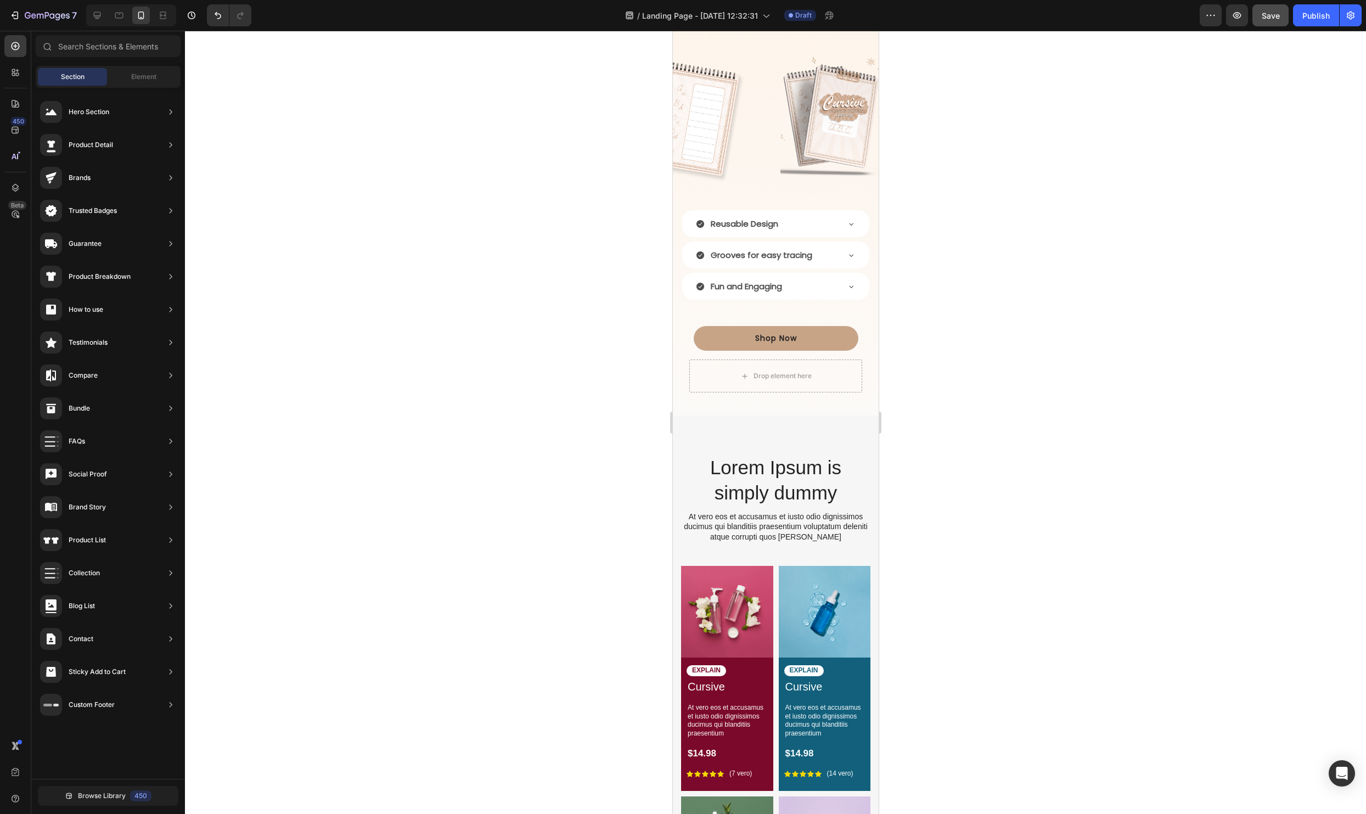
scroll to position [1422, 0]
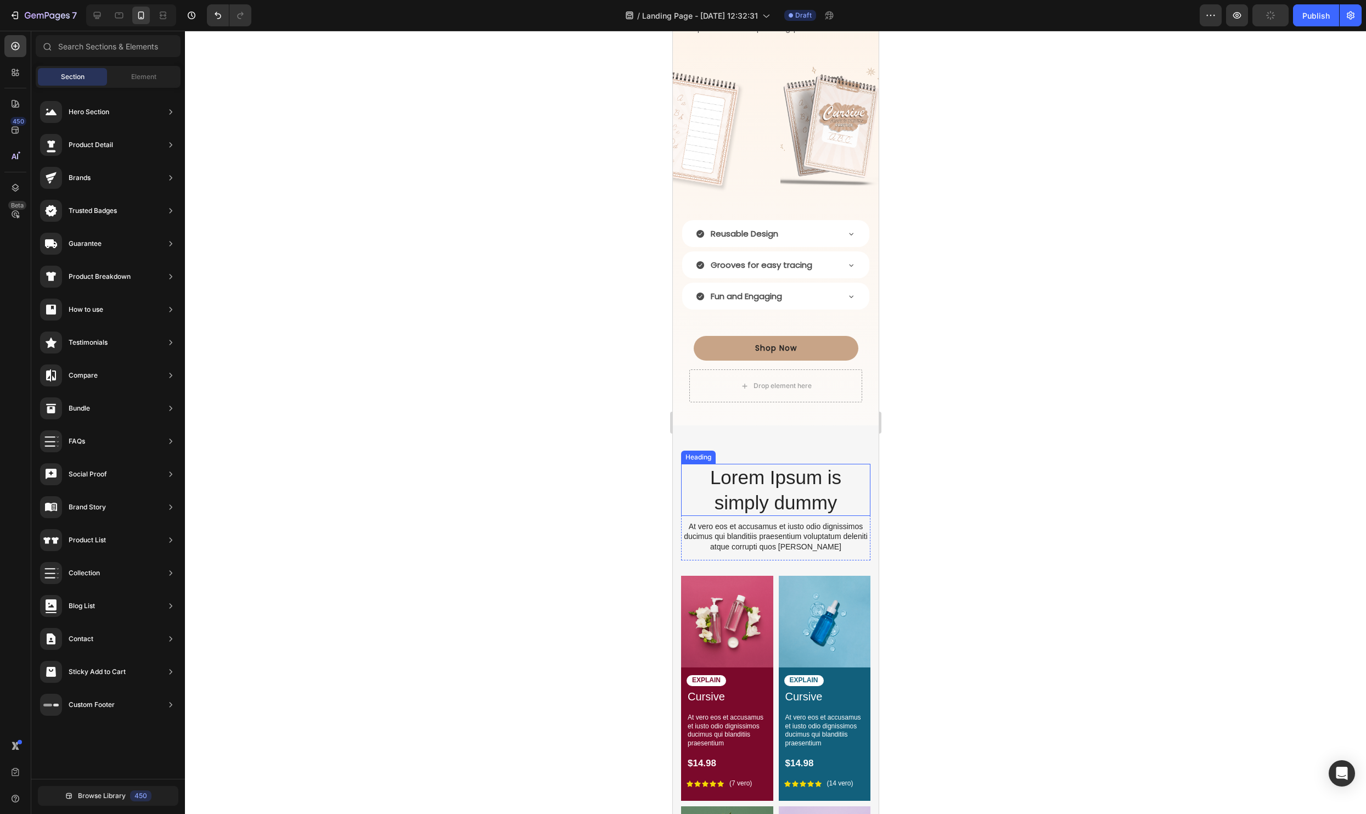
click at [866, 513] on h2 "Lorem Ipsum is simply dummy" at bounding box center [774, 490] width 189 height 52
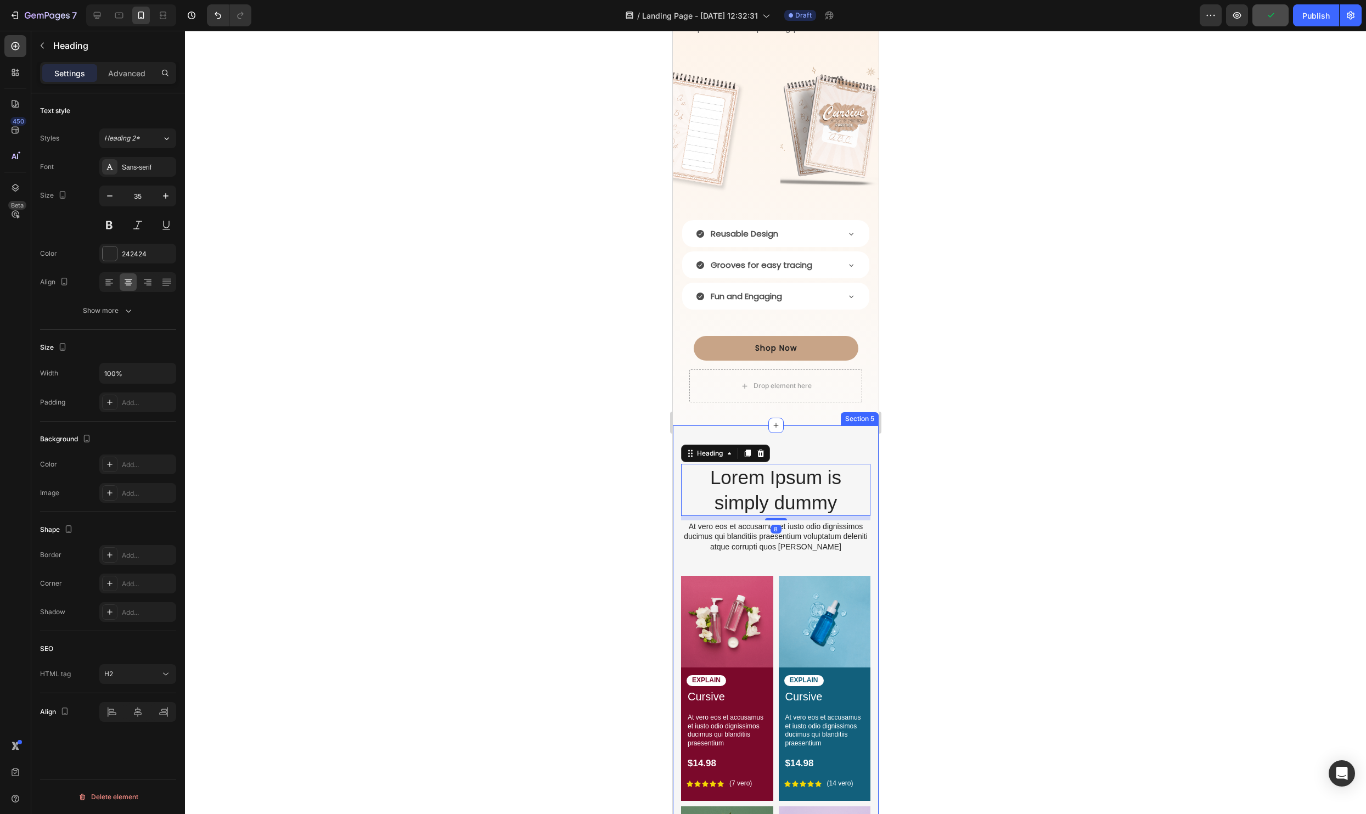
click at [973, 512] on div at bounding box center [775, 422] width 1181 height 783
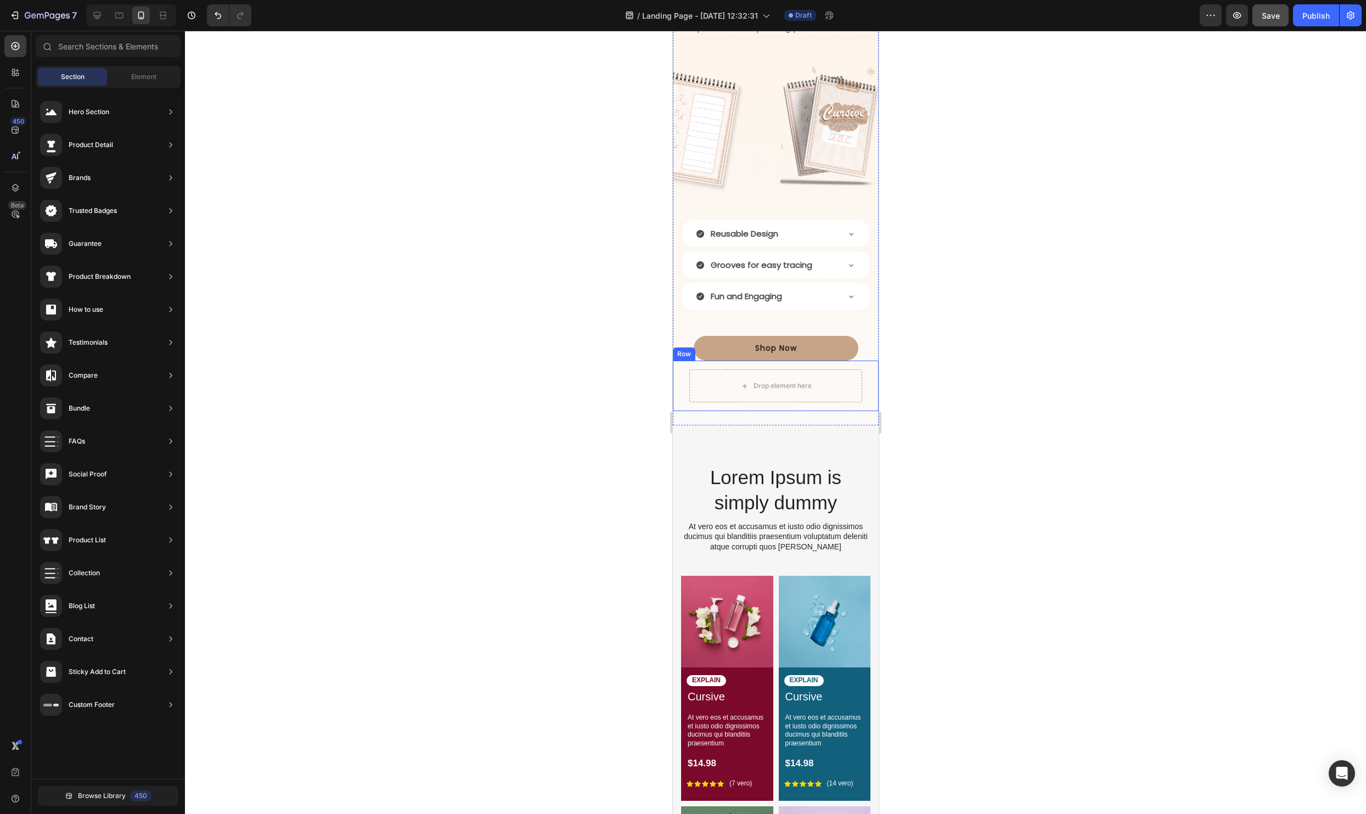
click at [865, 370] on div "Drop element here Row" at bounding box center [775, 385] width 206 height 50
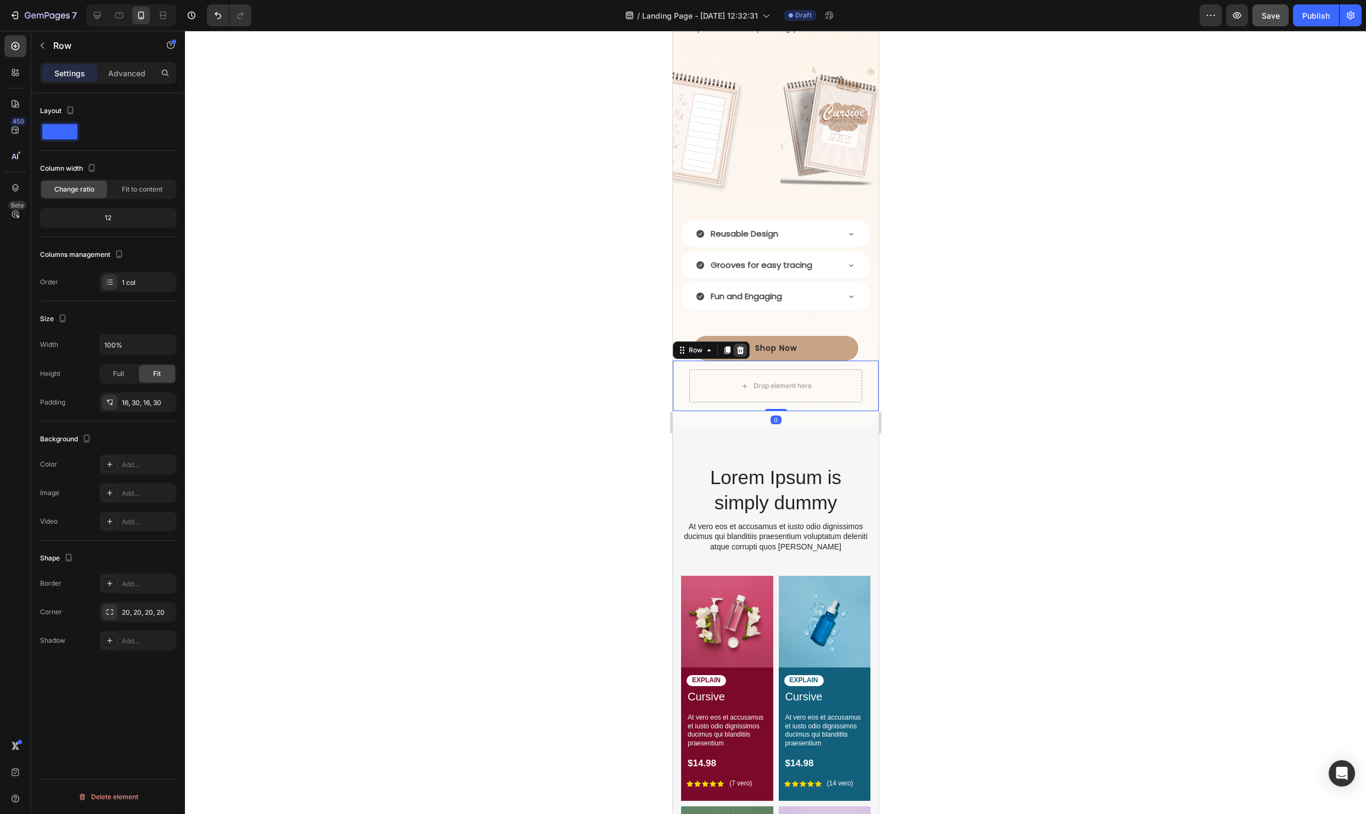
click at [738, 350] on icon at bounding box center [739, 350] width 7 height 8
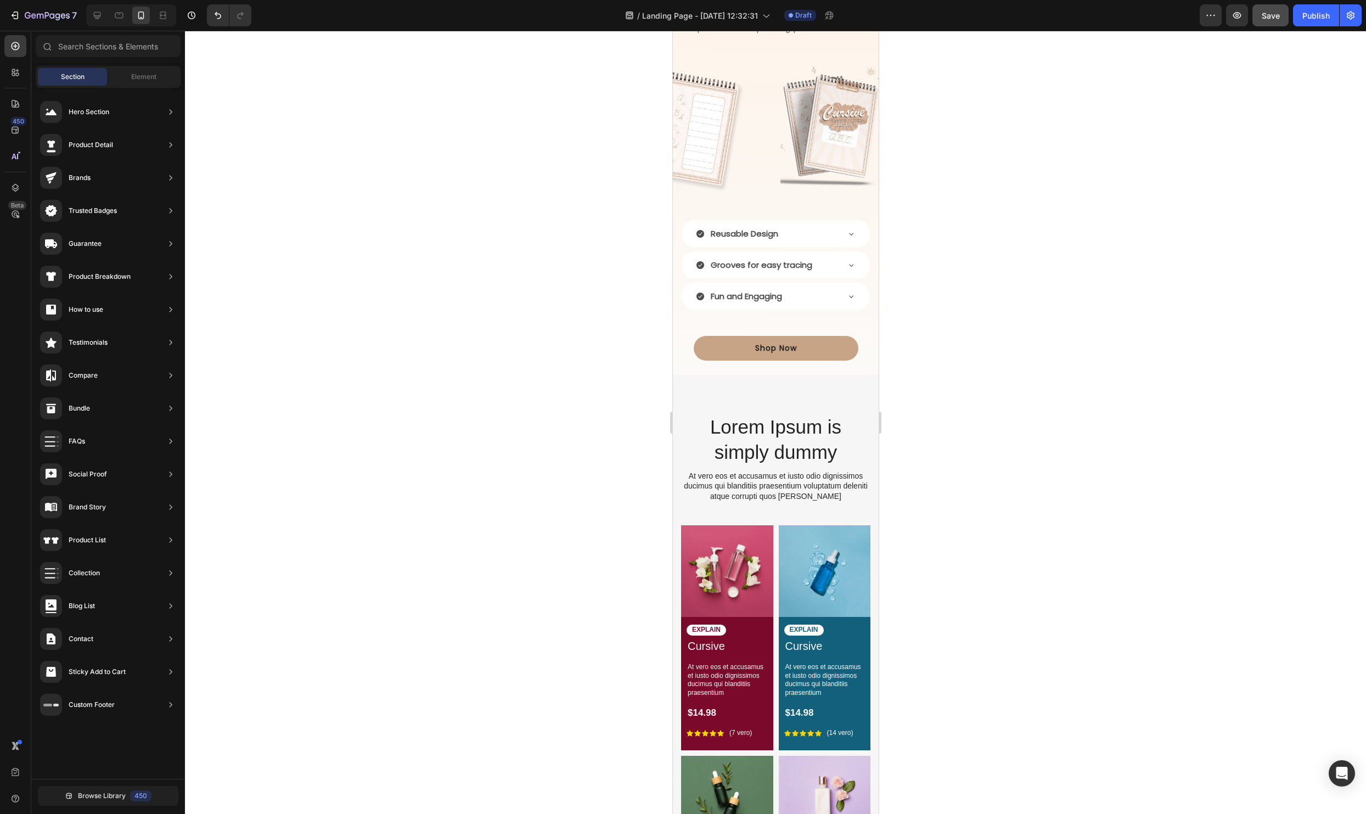
click at [1085, 442] on div at bounding box center [775, 422] width 1181 height 783
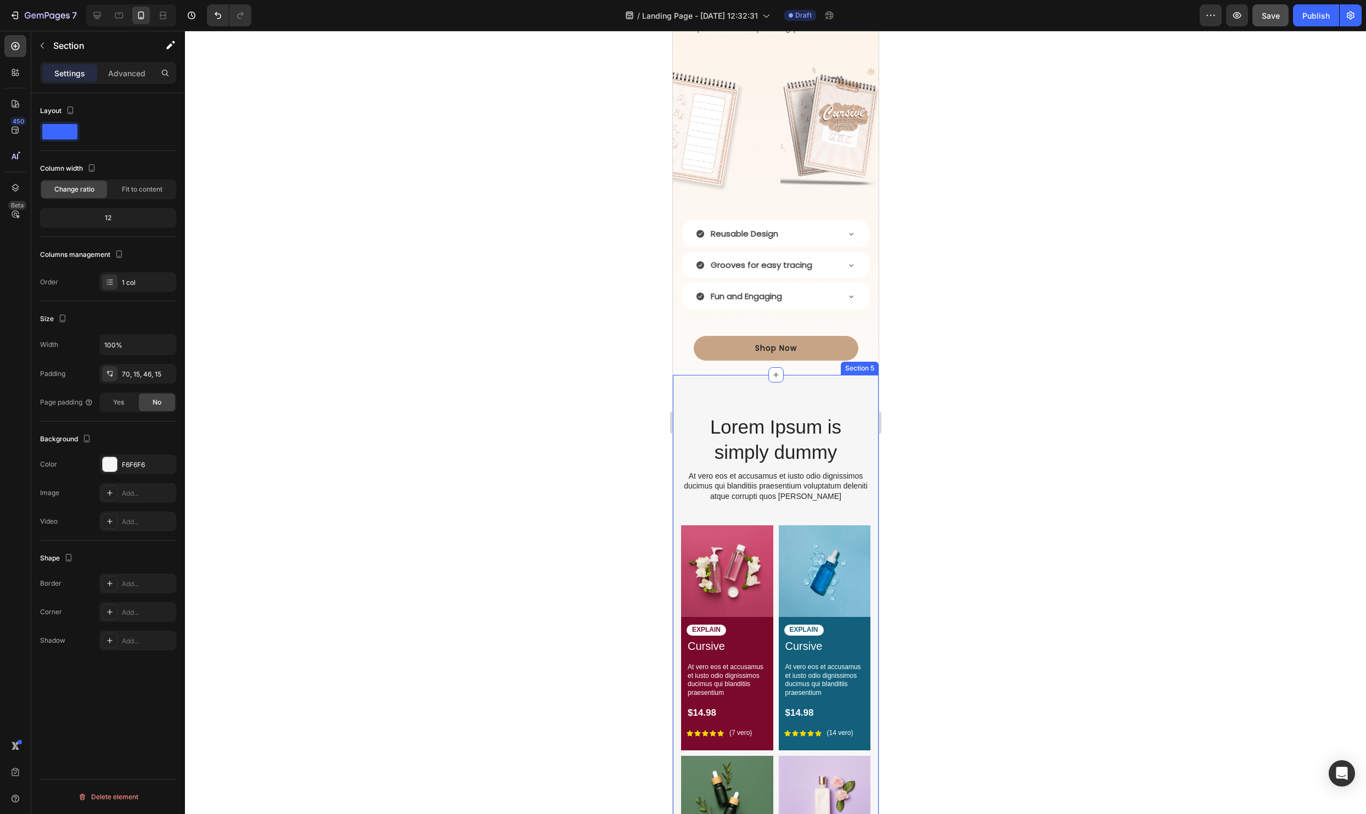
click at [851, 389] on div "Lorem Ipsum is simply dummy Heading At vero eos et accusamus et iusto odio dign…" at bounding box center [775, 697] width 206 height 644
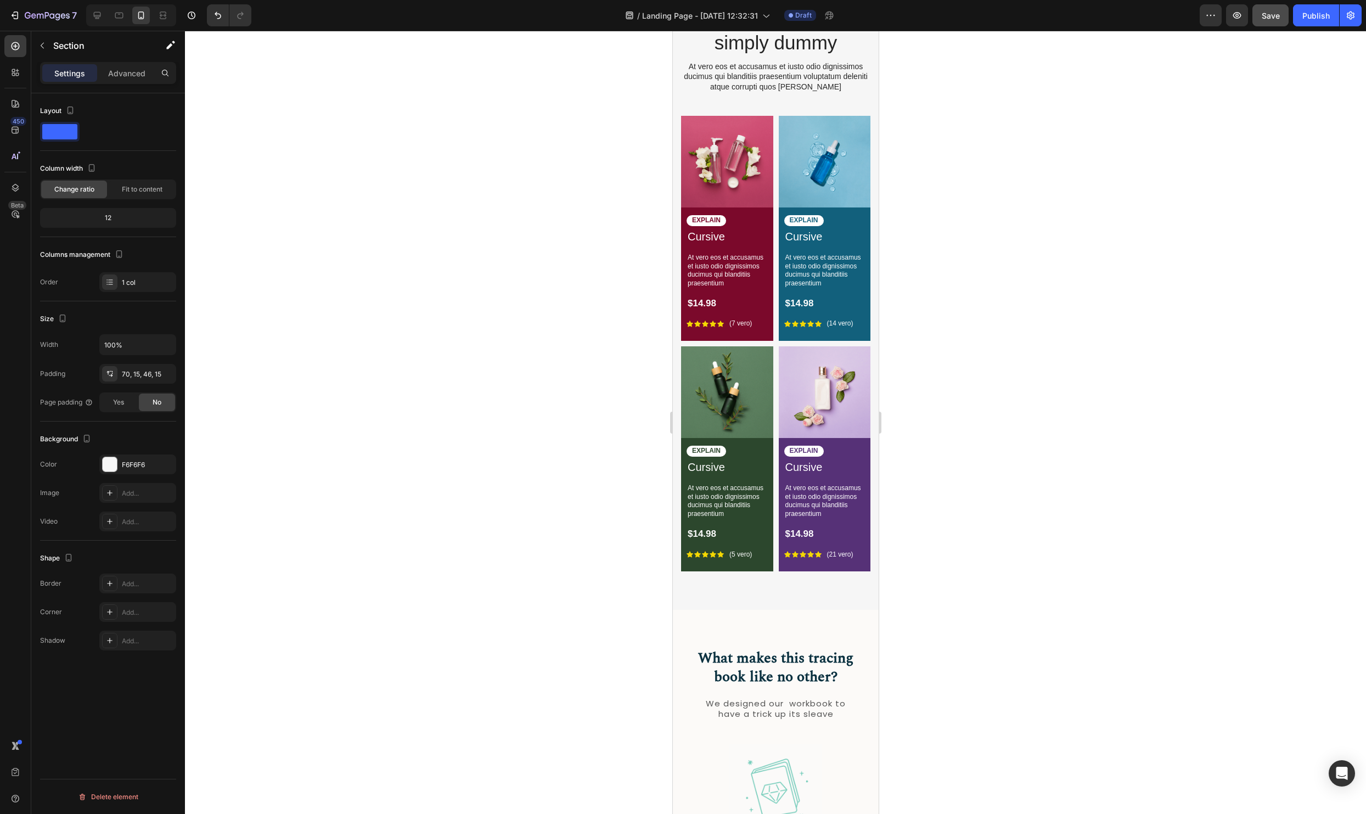
scroll to position [1829, 0]
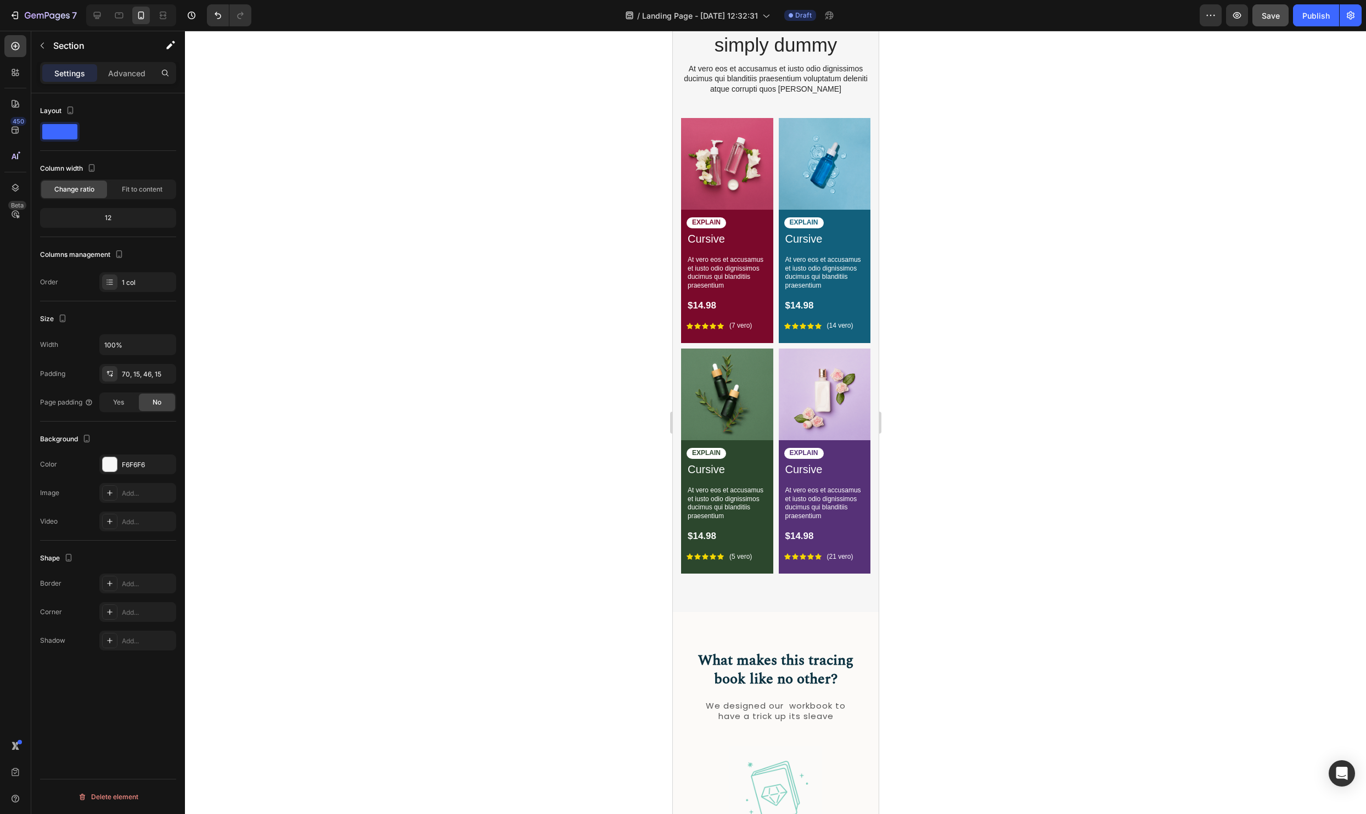
click at [1035, 483] on div at bounding box center [775, 422] width 1181 height 783
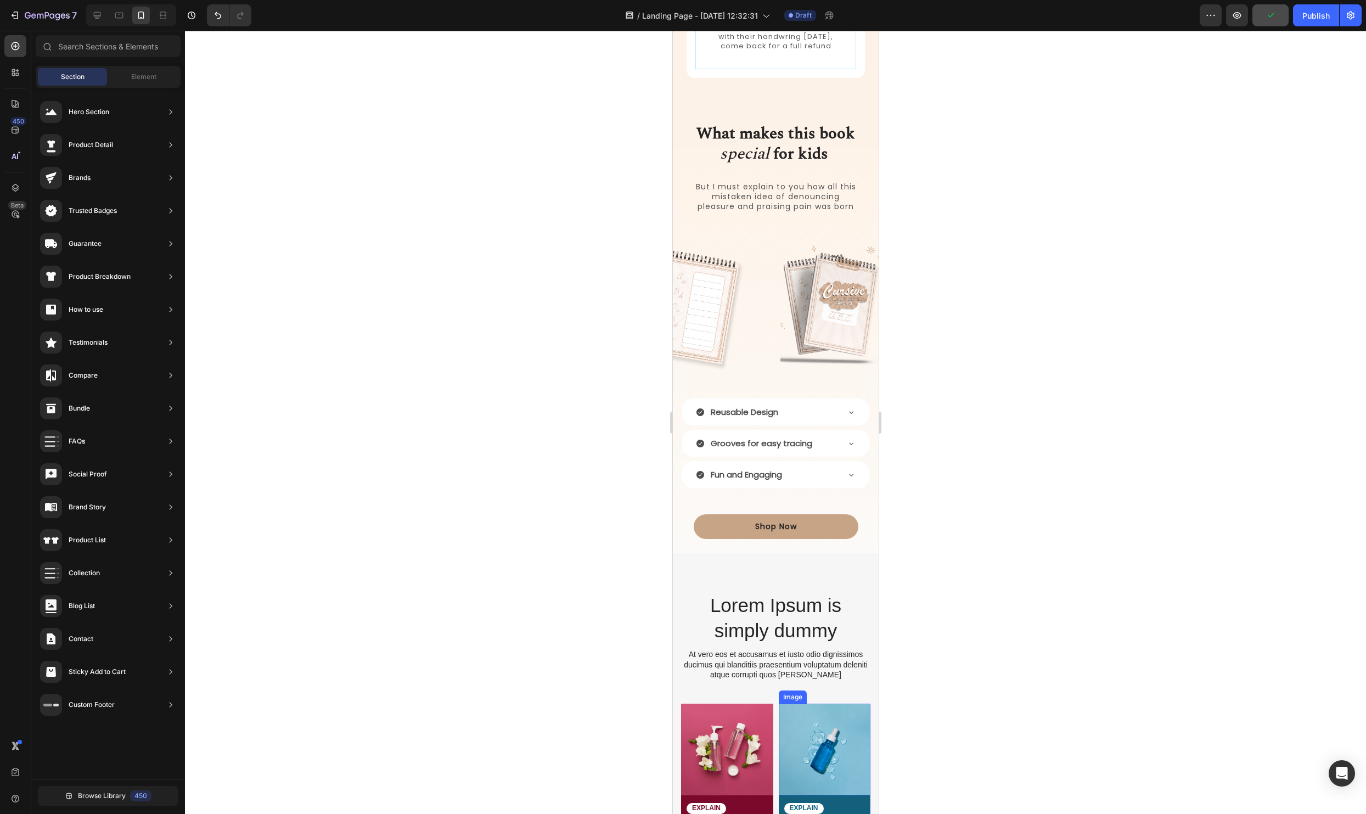
scroll to position [1522, 0]
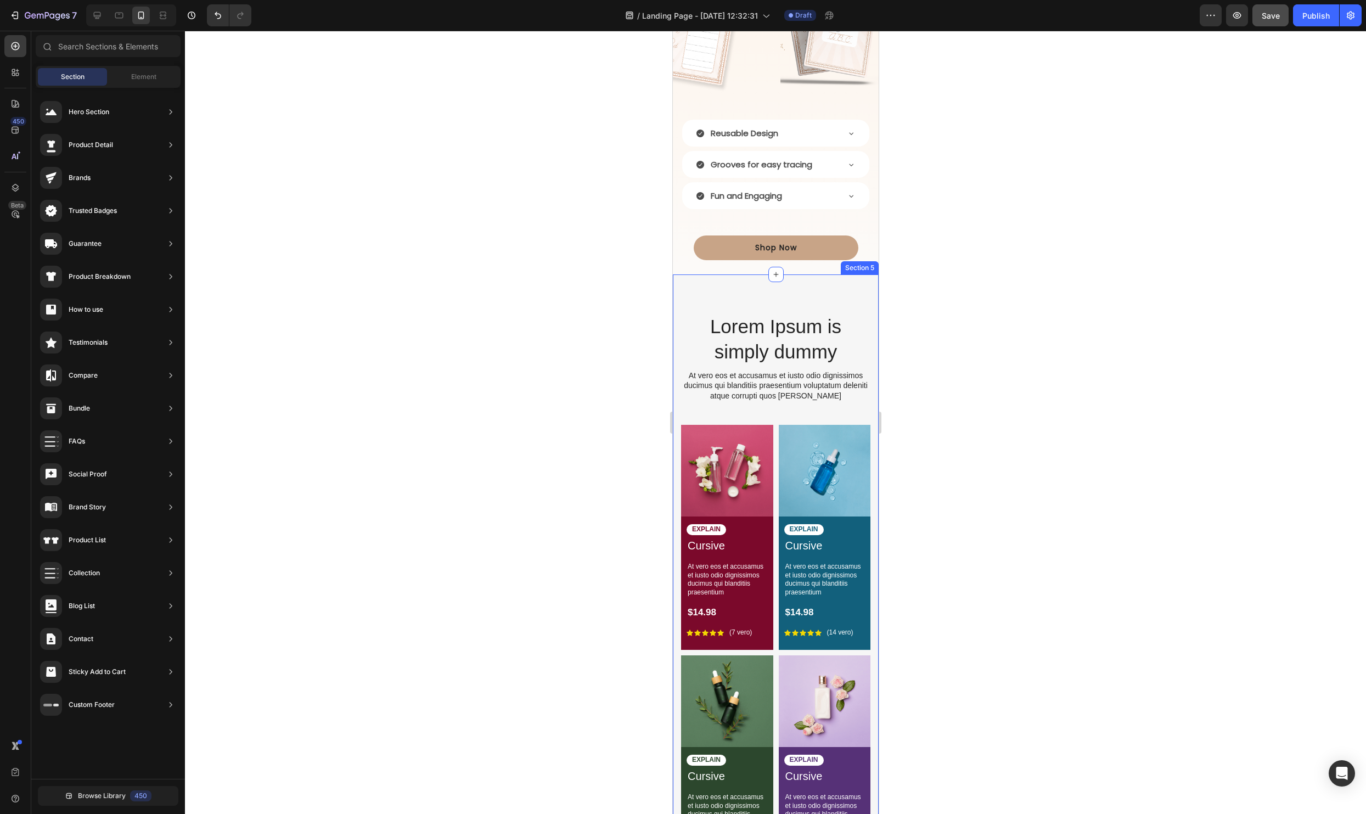
click at [863, 413] on div "Lorem Ipsum is simply dummy Heading At vero eos et accusamus et iusto odio dign…" at bounding box center [774, 603] width 189 height 580
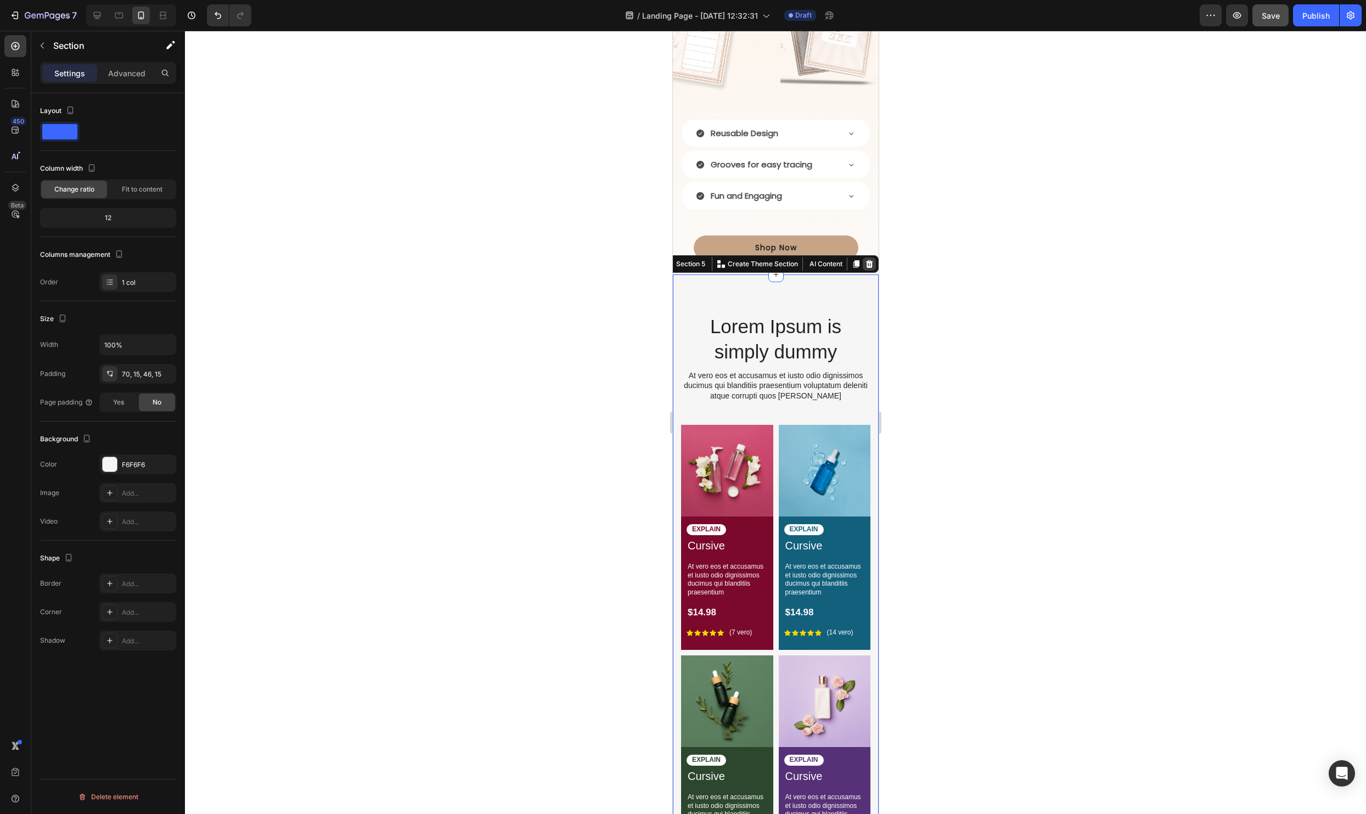
click at [868, 263] on icon at bounding box center [868, 264] width 7 height 8
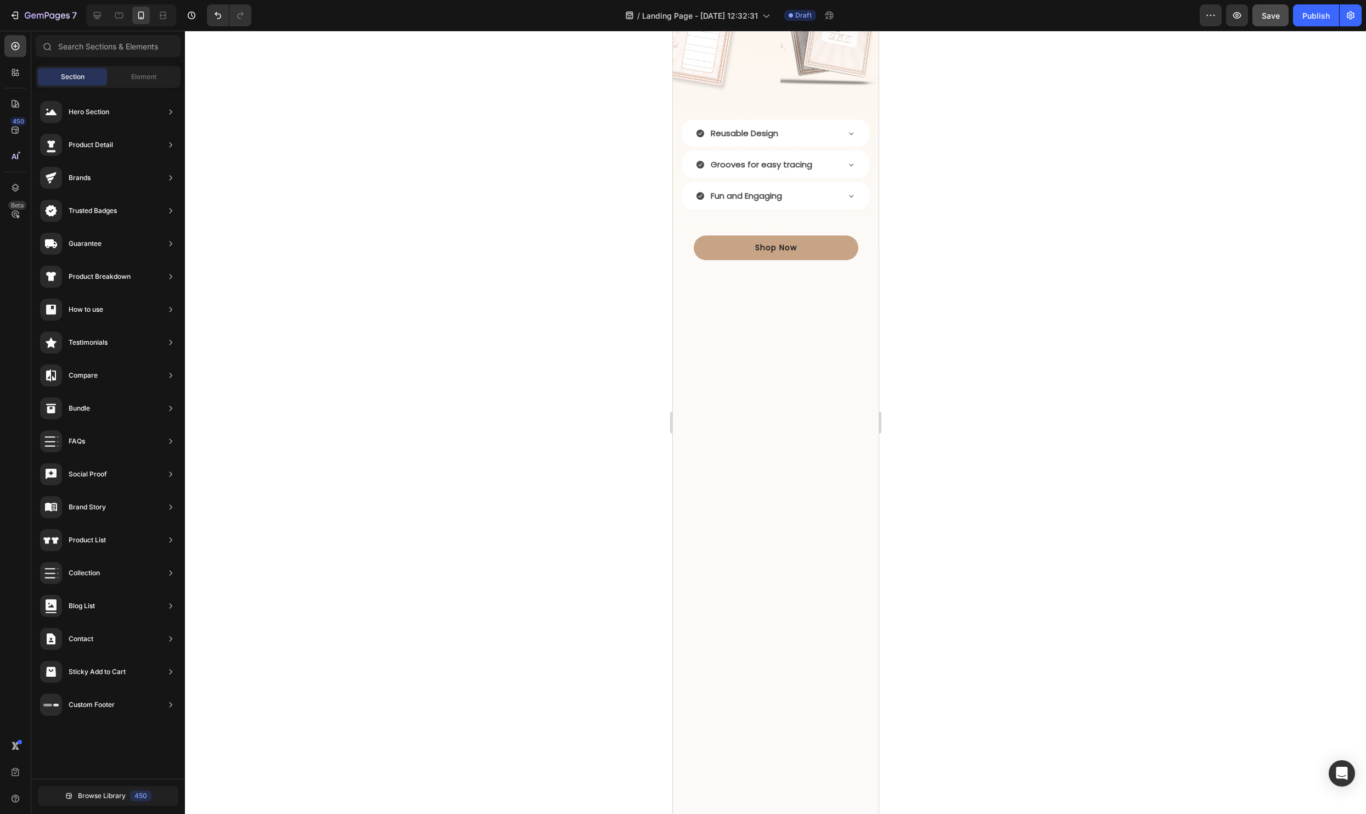
click at [985, 469] on div at bounding box center [775, 422] width 1181 height 783
click at [689, 468] on div at bounding box center [775, 575] width 178 height 524
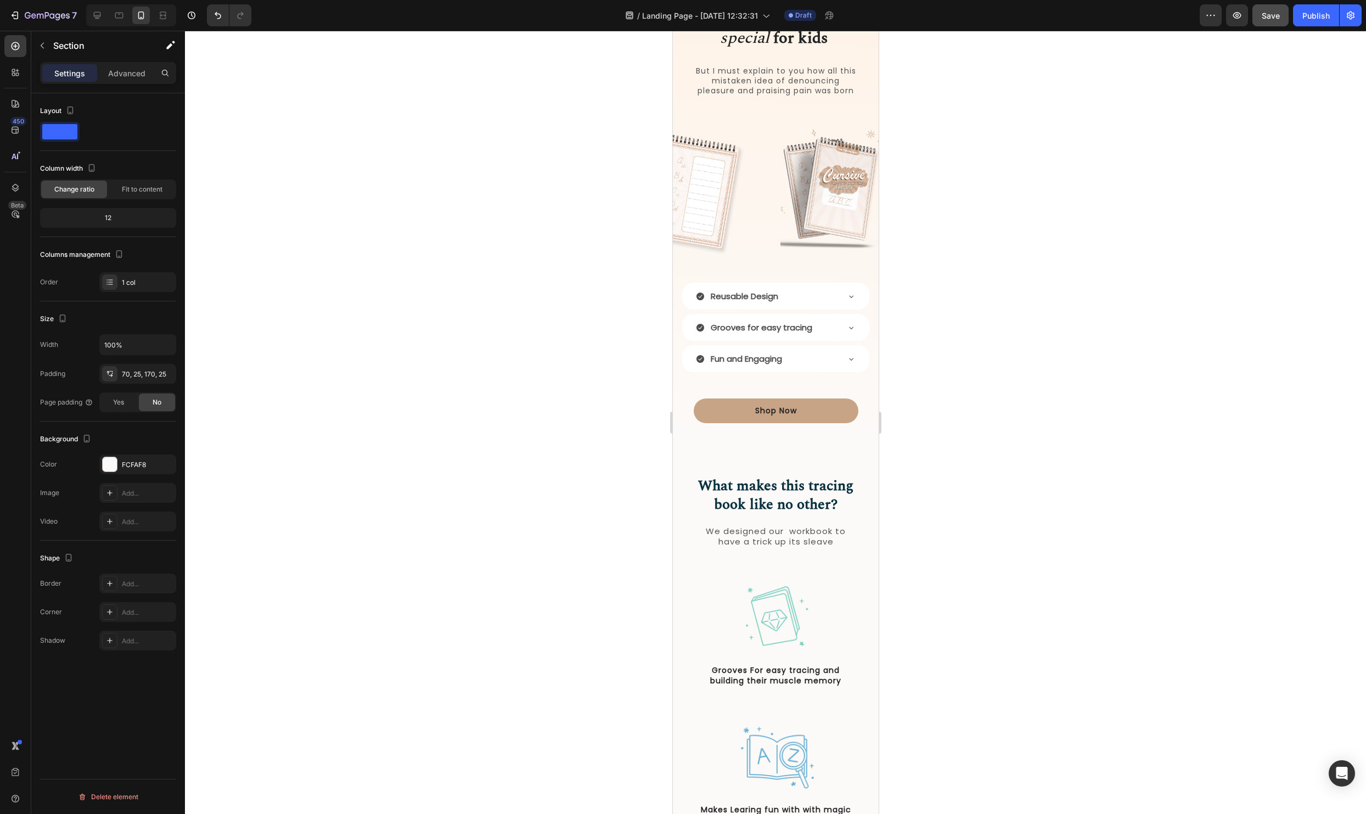
scroll to position [1353, 0]
click at [46, 47] on icon "button" at bounding box center [42, 45] width 9 height 9
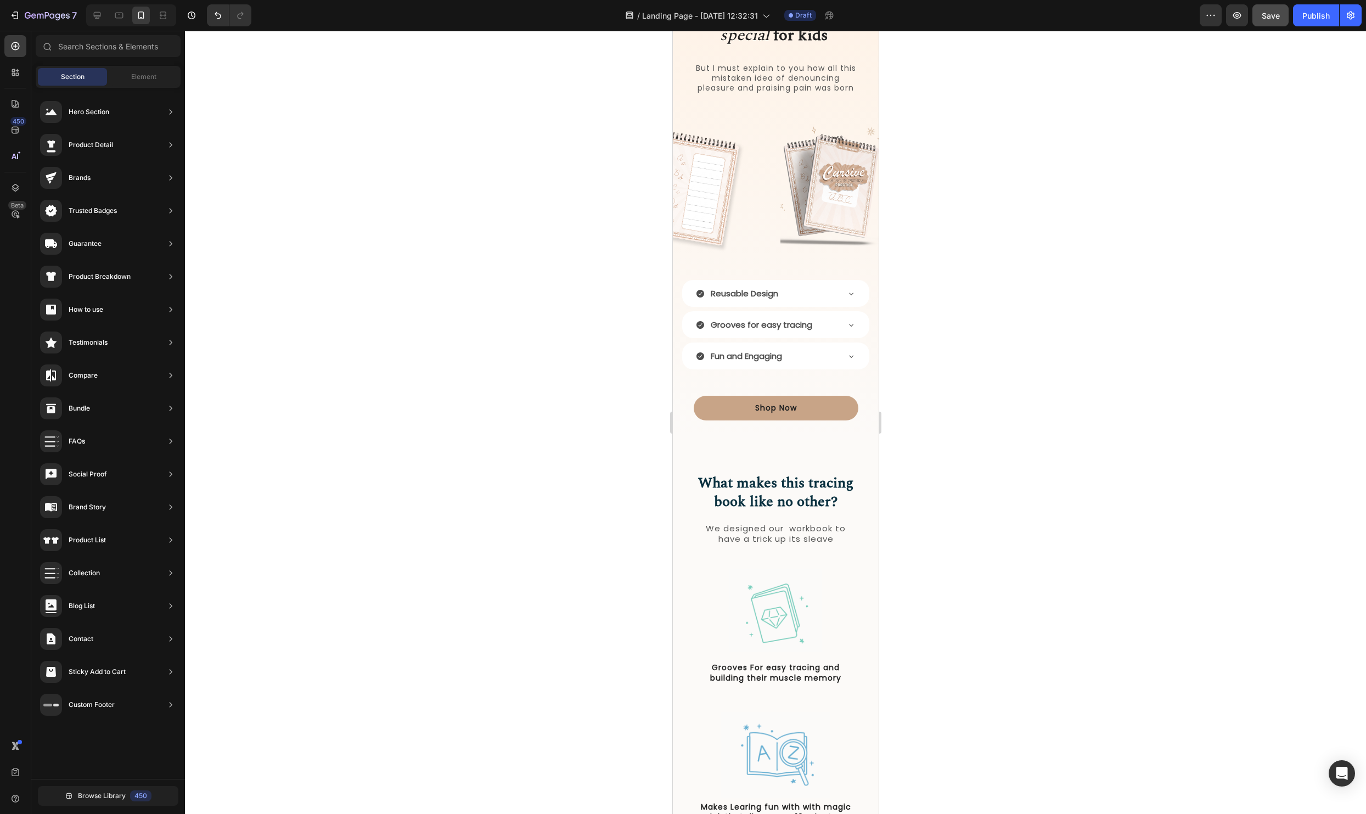
scroll to position [0, 0]
click at [151, 80] on span "Element" at bounding box center [143, 77] width 25 height 10
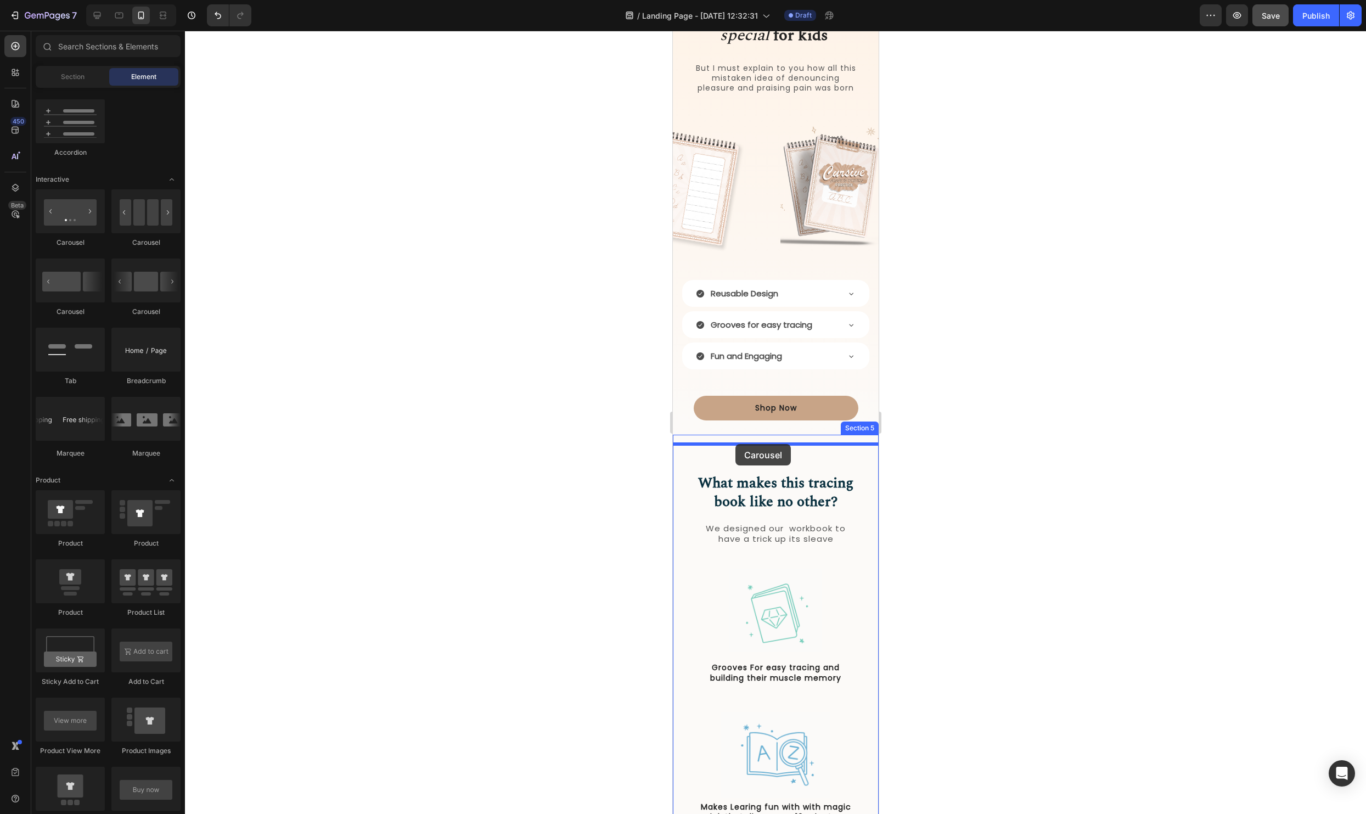
drag, startPoint x: 809, startPoint y: 318, endPoint x: 735, endPoint y: 445, distance: 147.5
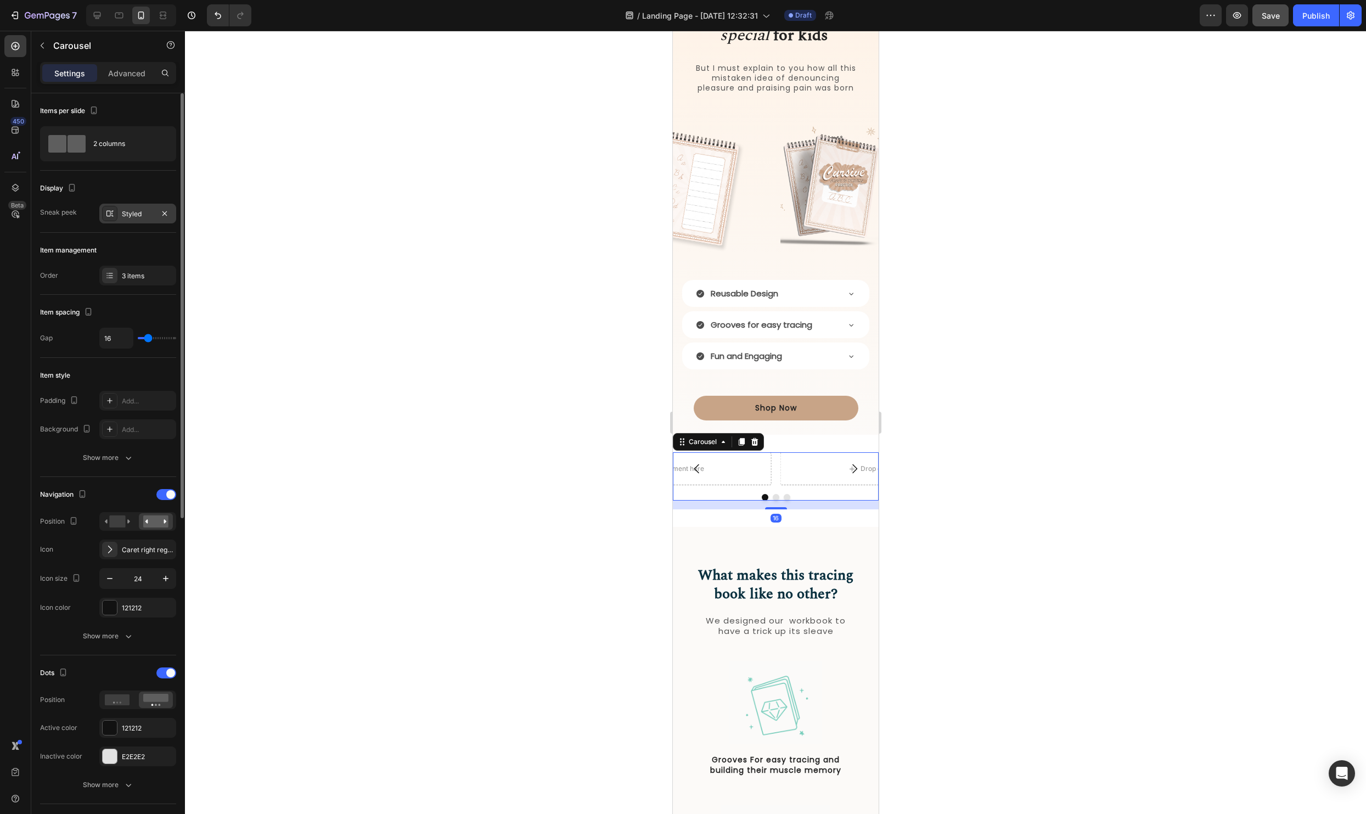
click at [136, 213] on div "Styled" at bounding box center [138, 214] width 32 height 10
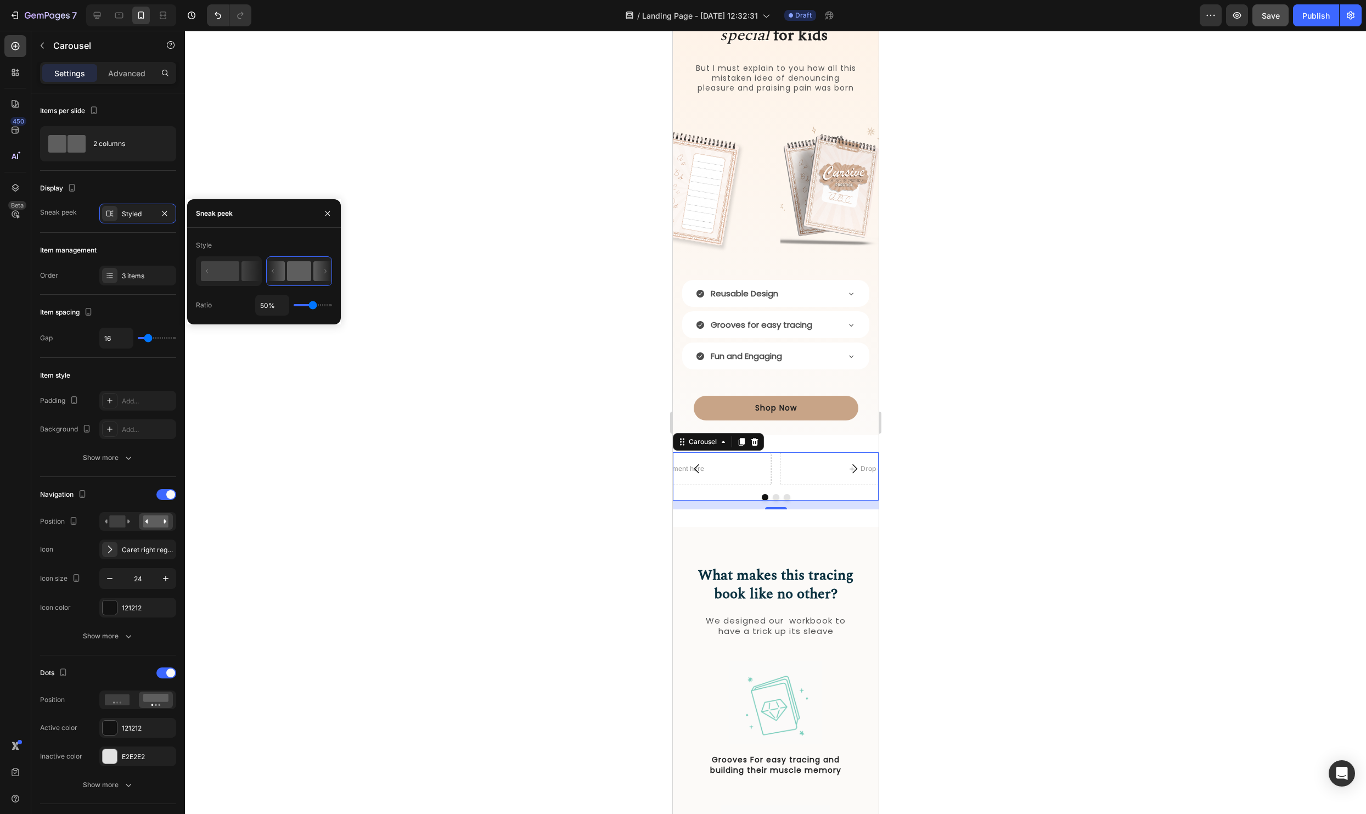
type input "32%"
type input "32"
type input "29%"
type input "29"
type input "24%"
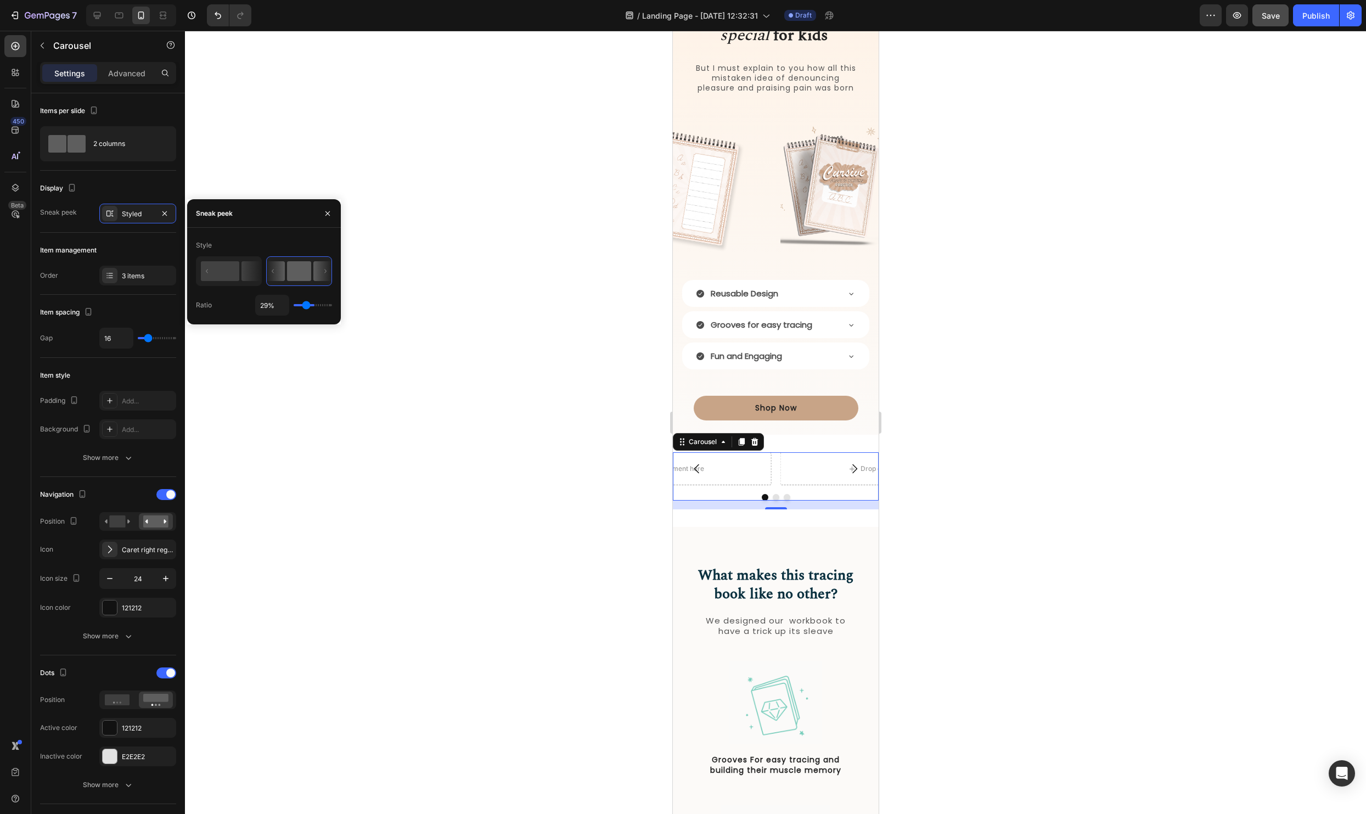
type input "24"
type input "21%"
type input "21"
type input "17%"
type input "17"
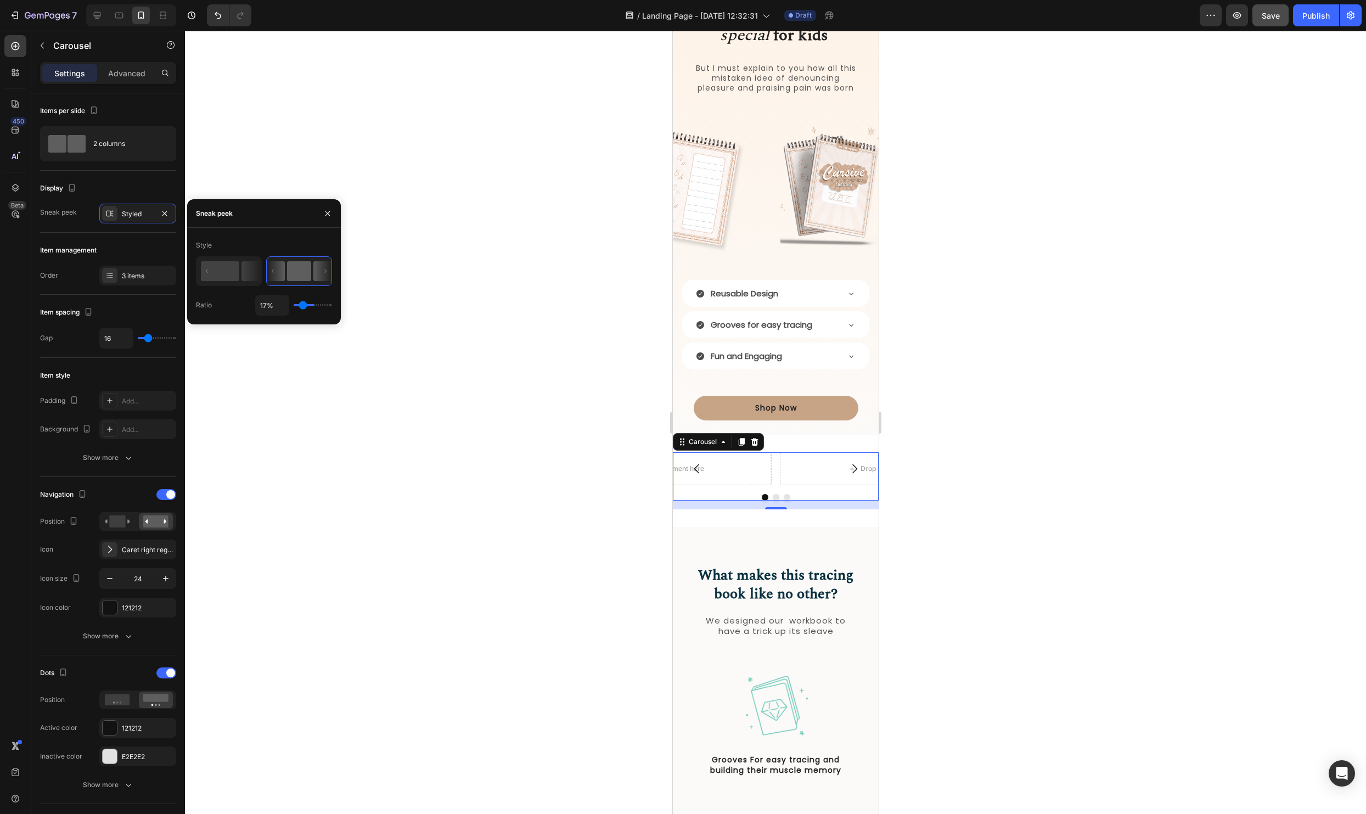
type input "14%"
type input "14"
type input "11%"
type input "11"
type input "9%"
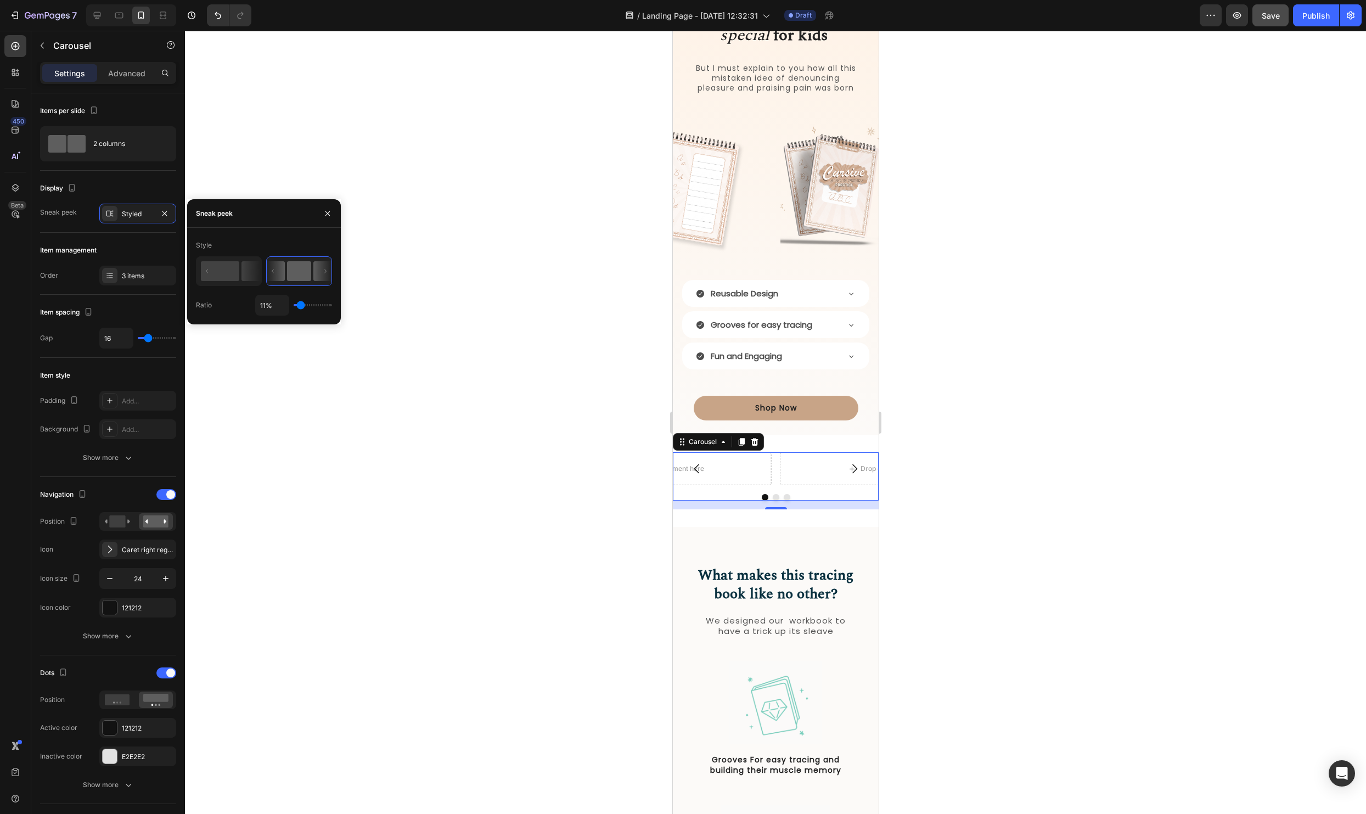
type input "9"
type input "8%"
type input "8"
type input "9%"
type input "9"
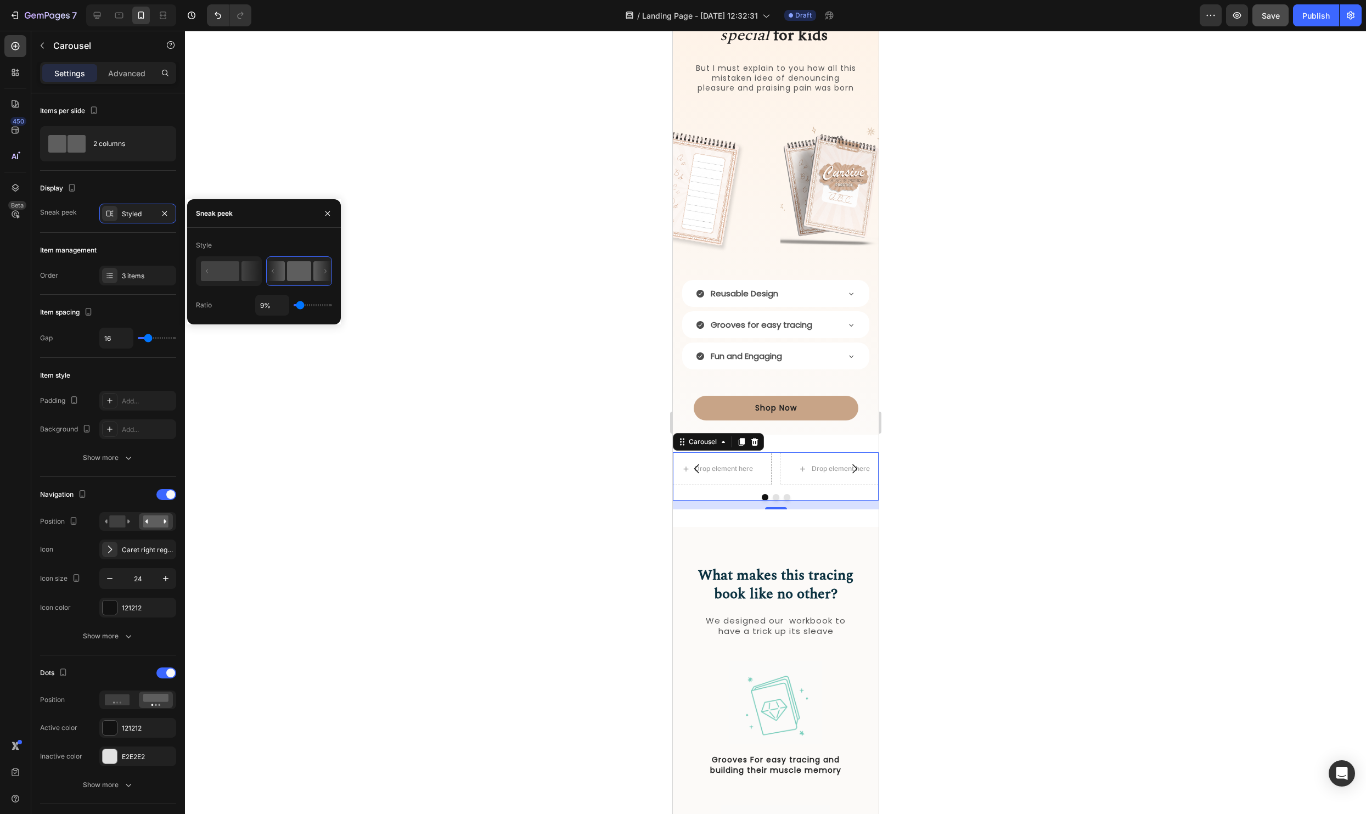
type input "11%"
type input "11"
type input "12%"
type input "12"
type input "14%"
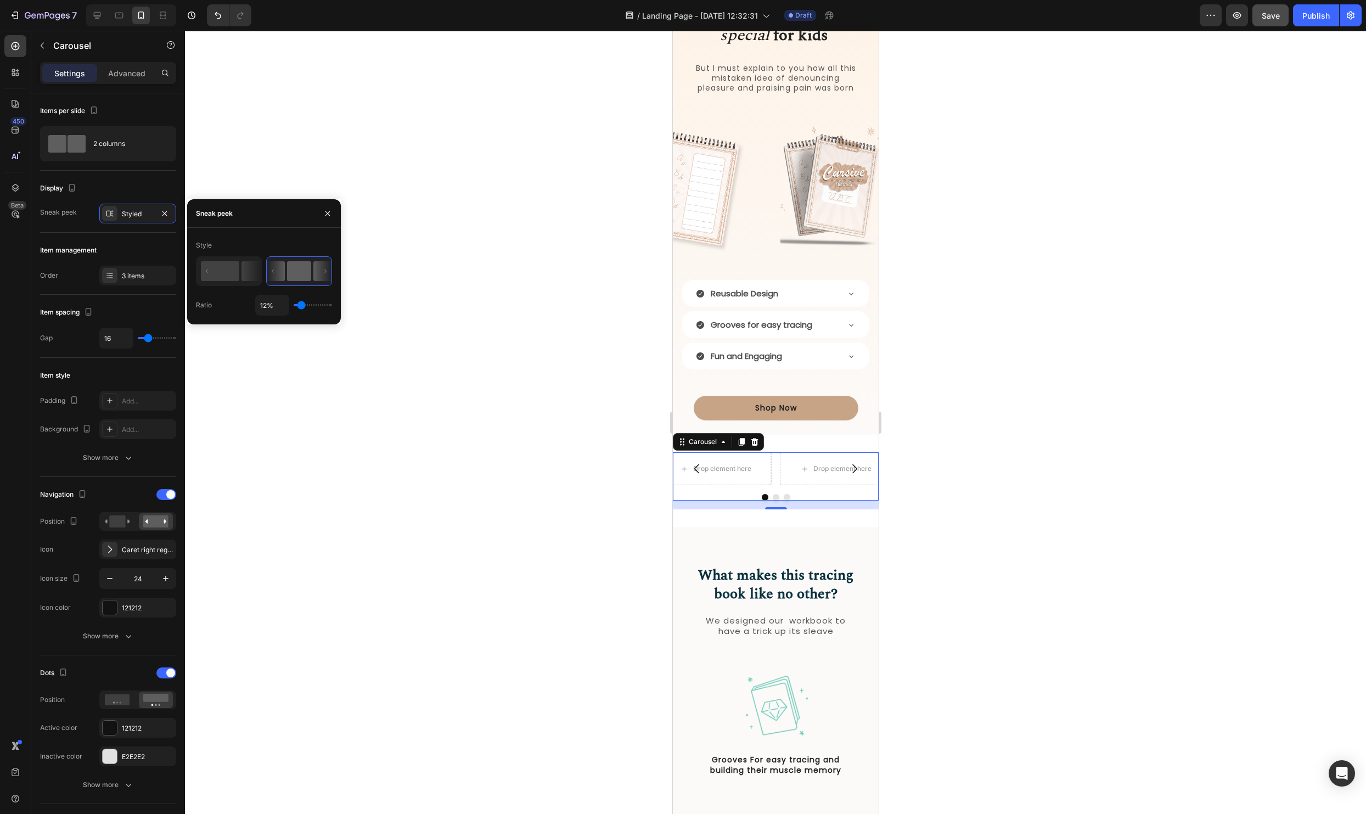
type input "14"
type input "15%"
type input "15"
type input "16%"
type input "16"
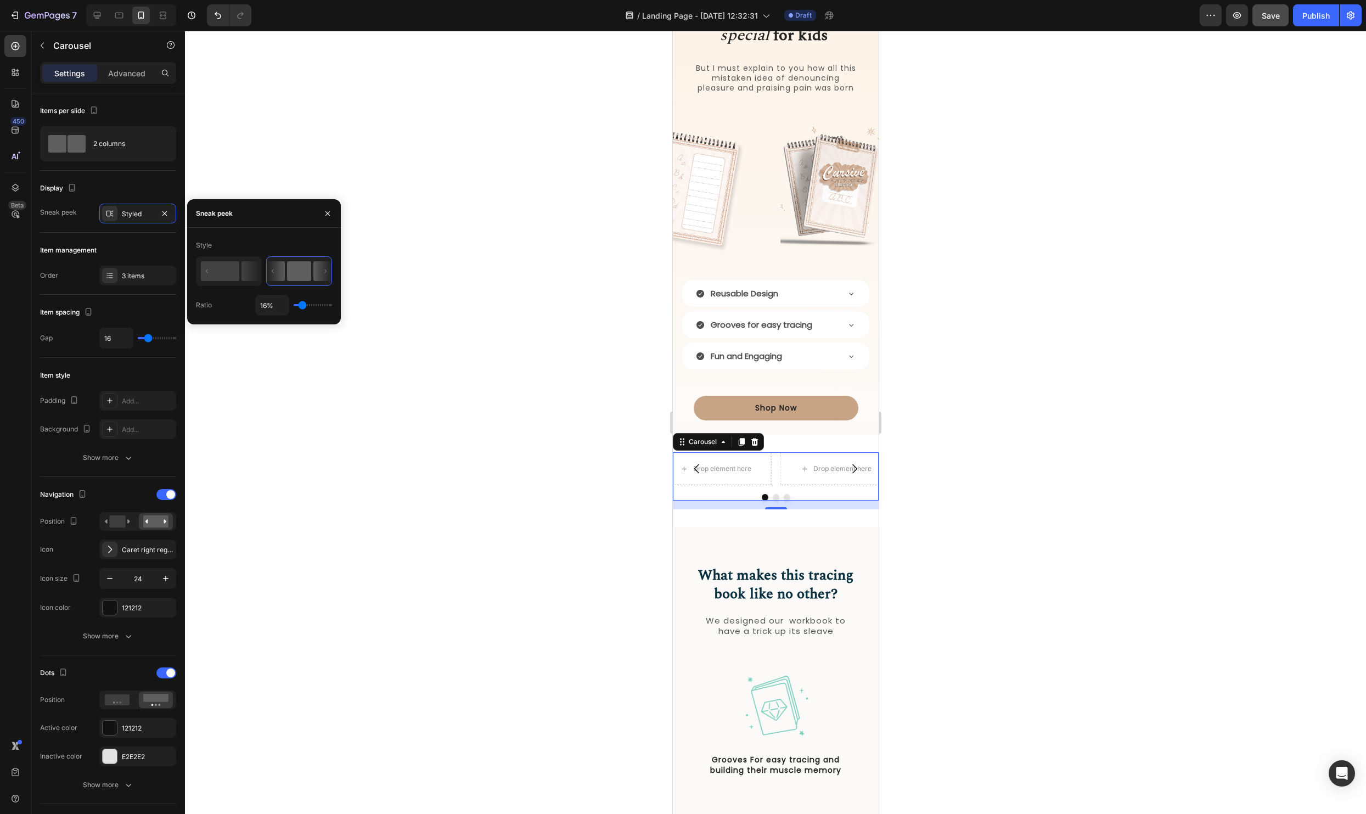
type input "17%"
type input "17"
type input "18%"
type input "18"
type input "19%"
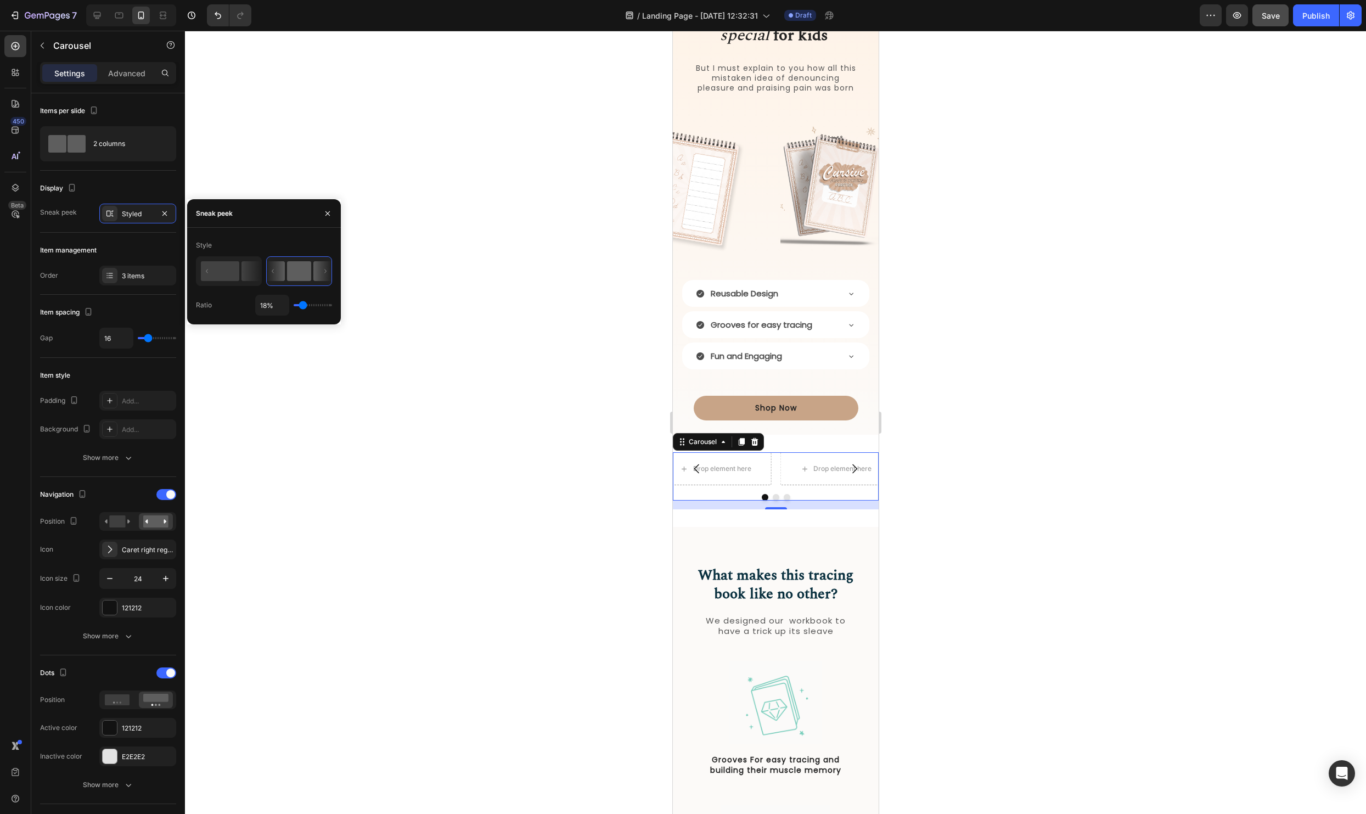
type input "19"
type input "17%"
type input "17"
type input "15%"
type input "15"
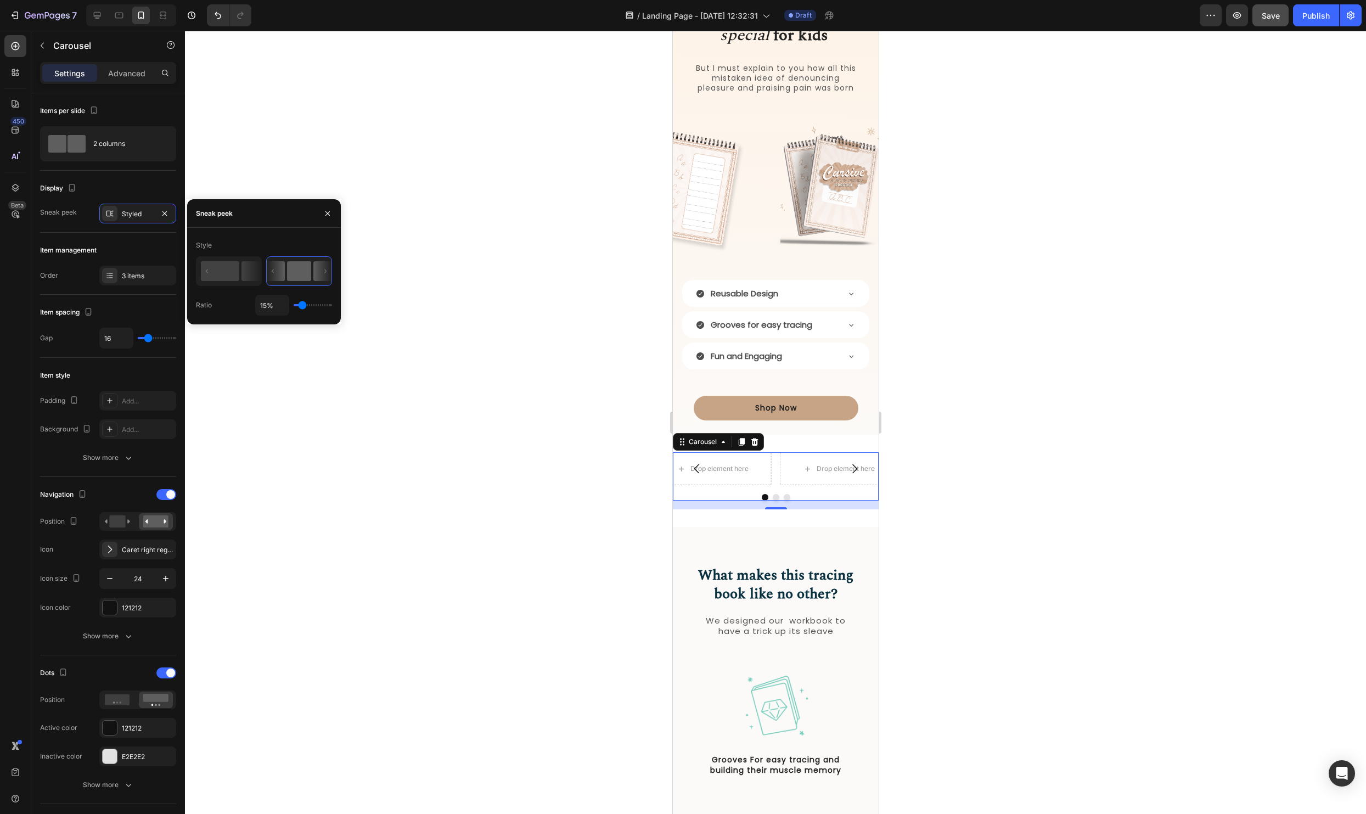
type input "14%"
type input "14"
type input "13%"
type input "13"
type input "12%"
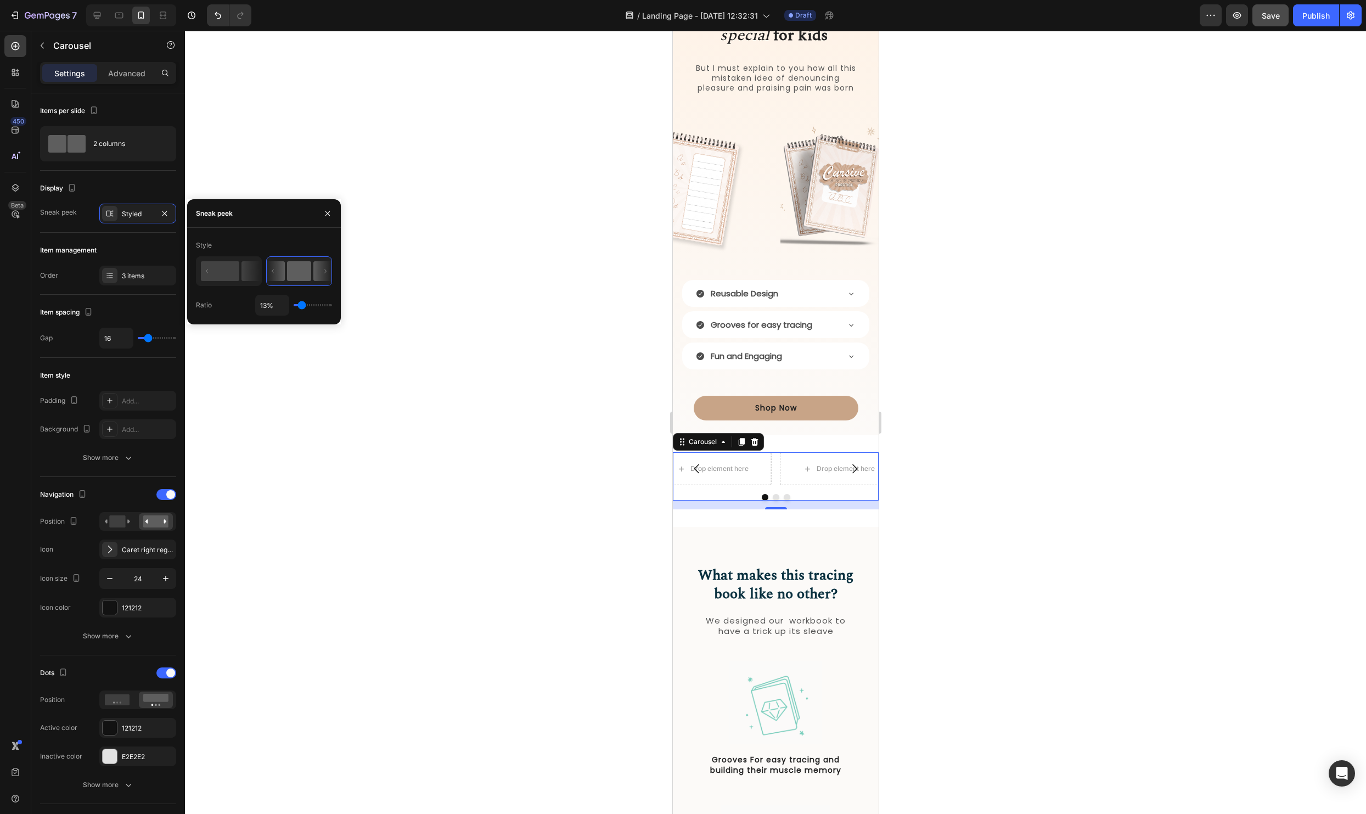
type input "12"
type input "11%"
type input "11"
type input "10%"
type input "10"
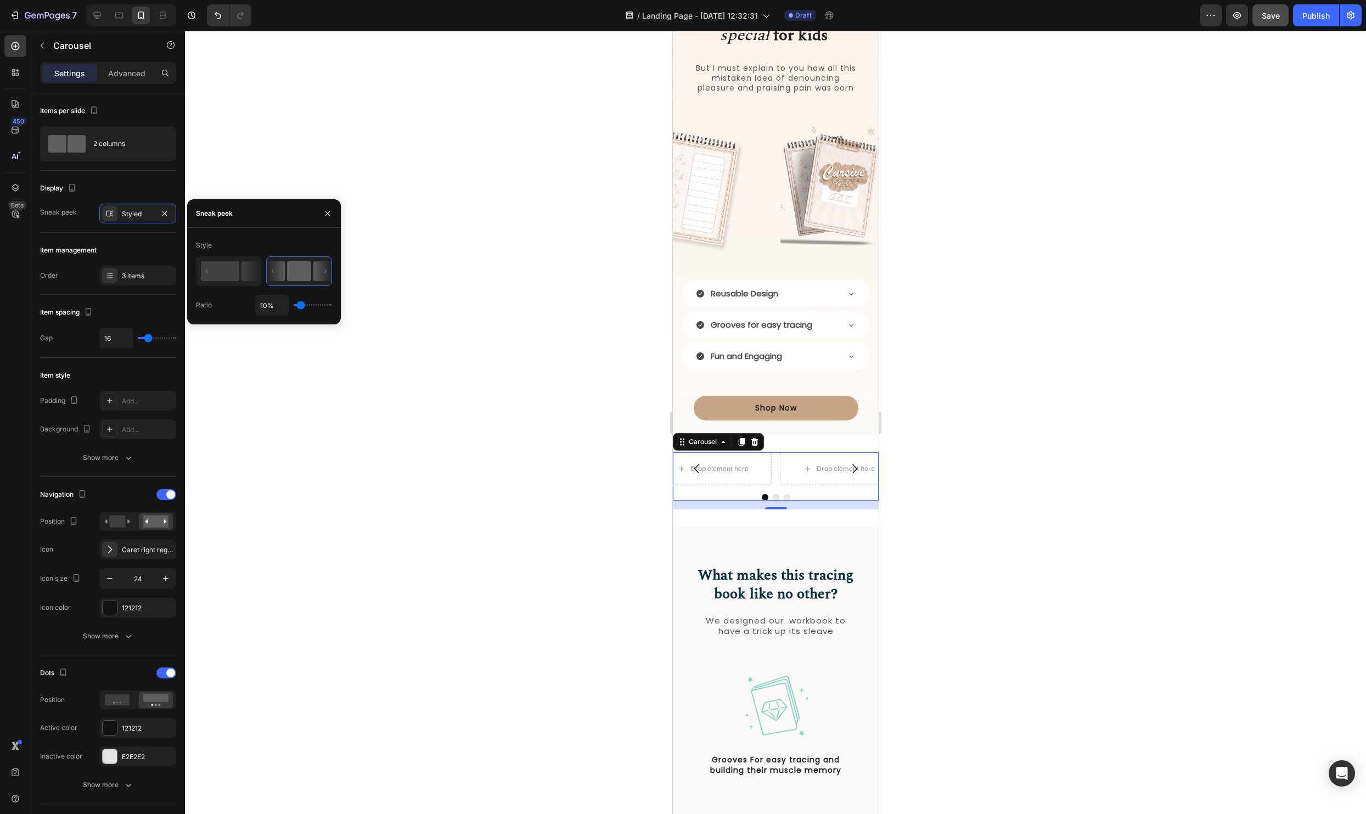
type input "9%"
type input "9"
type input "10%"
type input "10"
type input "11%"
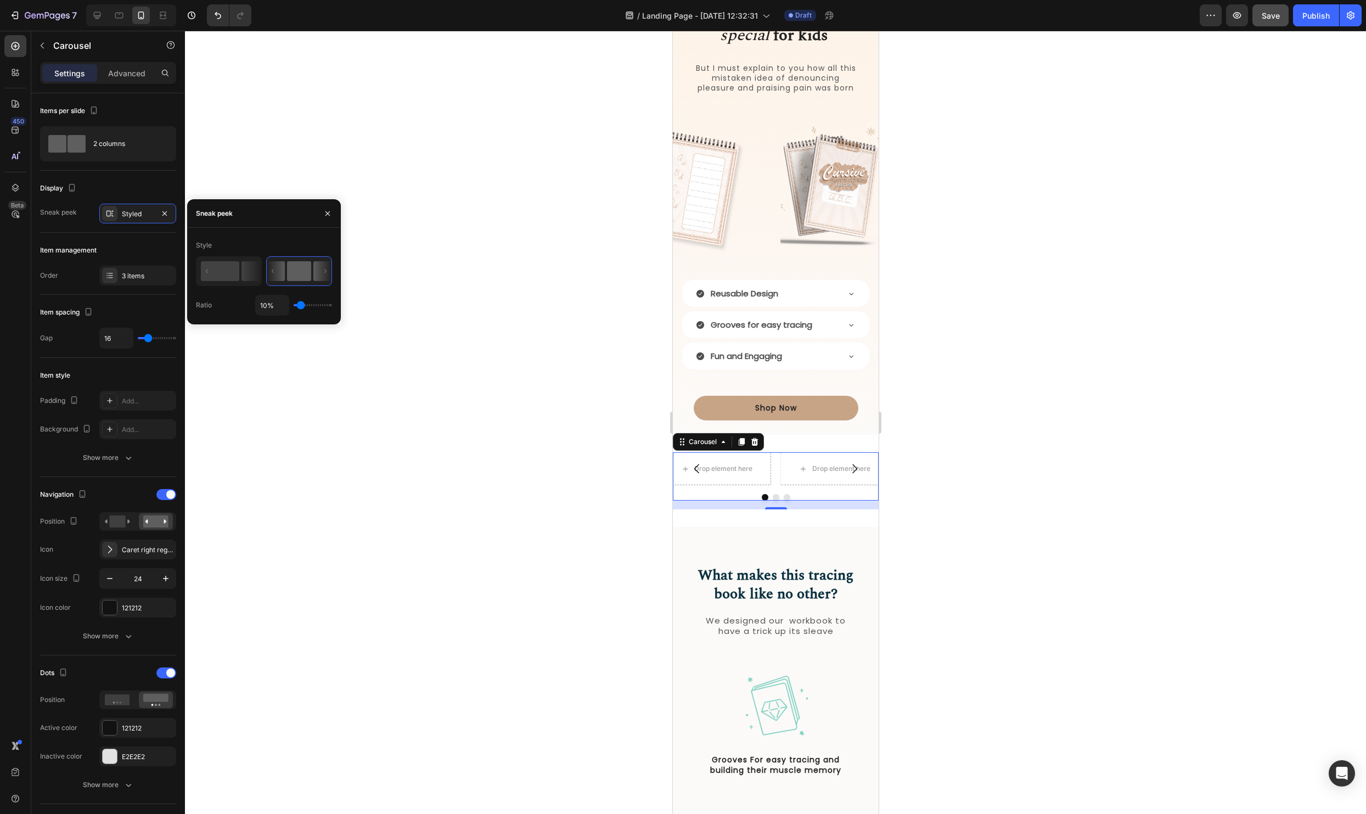
type input "11"
type input "12%"
type input "12"
type input "13%"
type input "13"
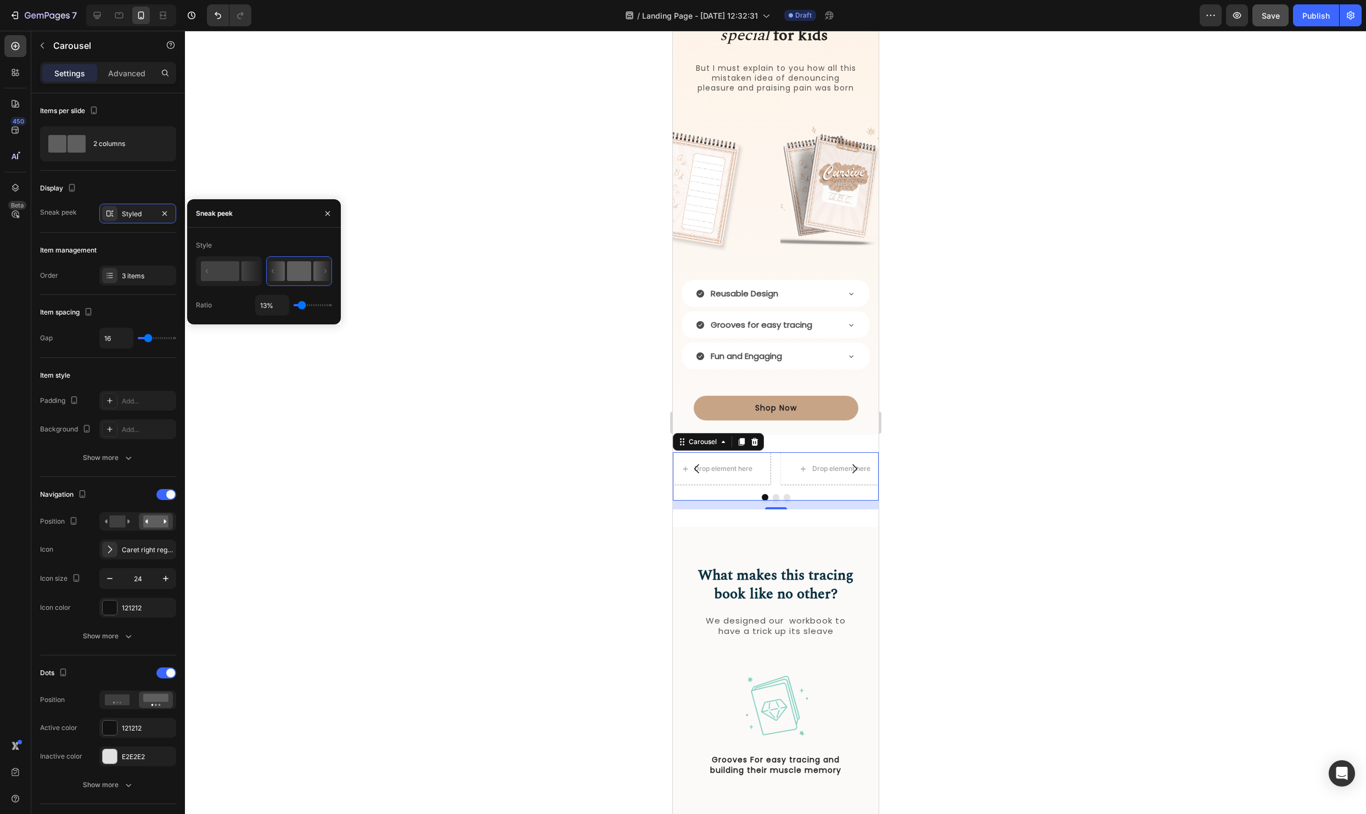
type input "14%"
type input "14"
type input "15%"
drag, startPoint x: 308, startPoint y: 305, endPoint x: 302, endPoint y: 306, distance: 6.6
type input "15"
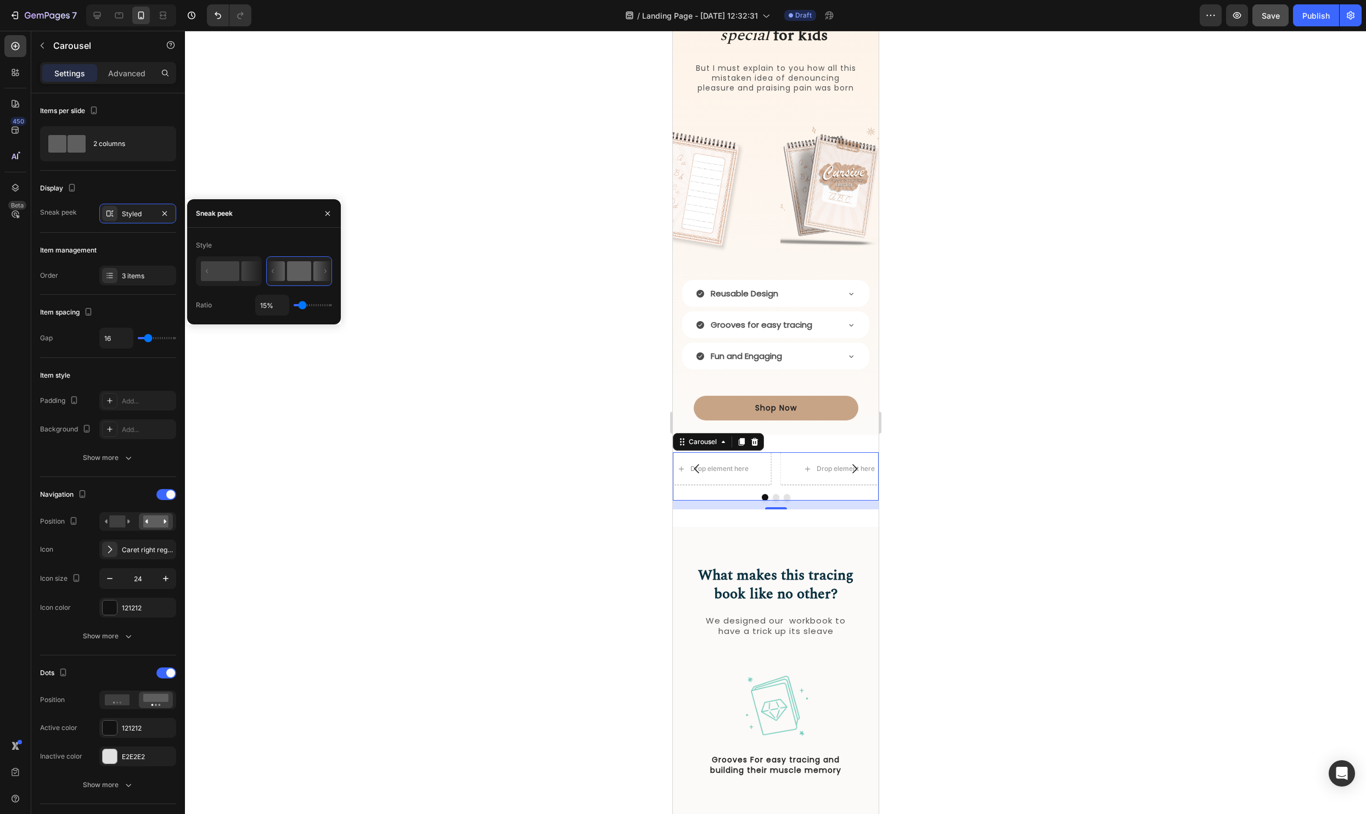
click at [302, 306] on input "range" at bounding box center [313, 305] width 38 height 2
click at [380, 409] on div at bounding box center [775, 422] width 1181 height 783
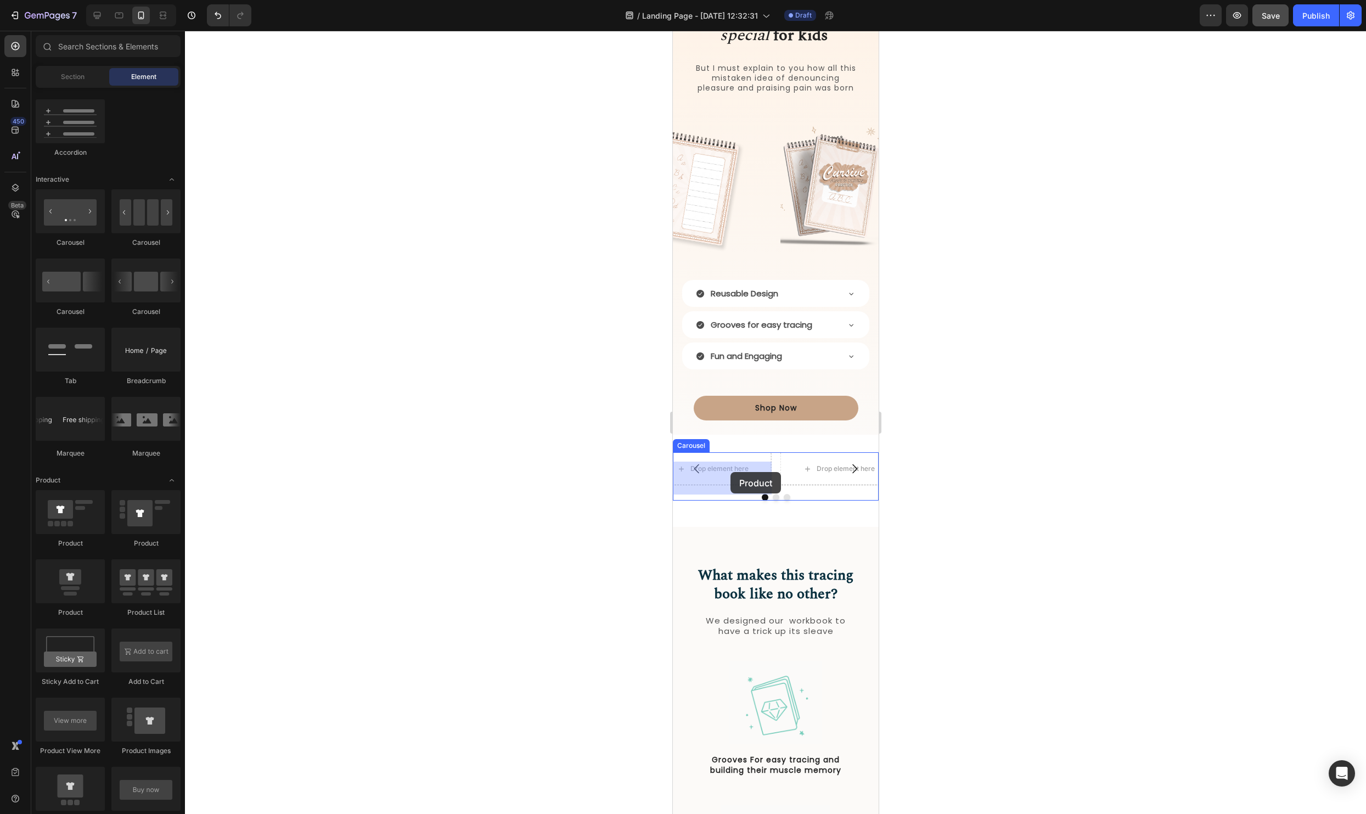
drag, startPoint x: 742, startPoint y: 614, endPoint x: 730, endPoint y: 472, distance: 143.2
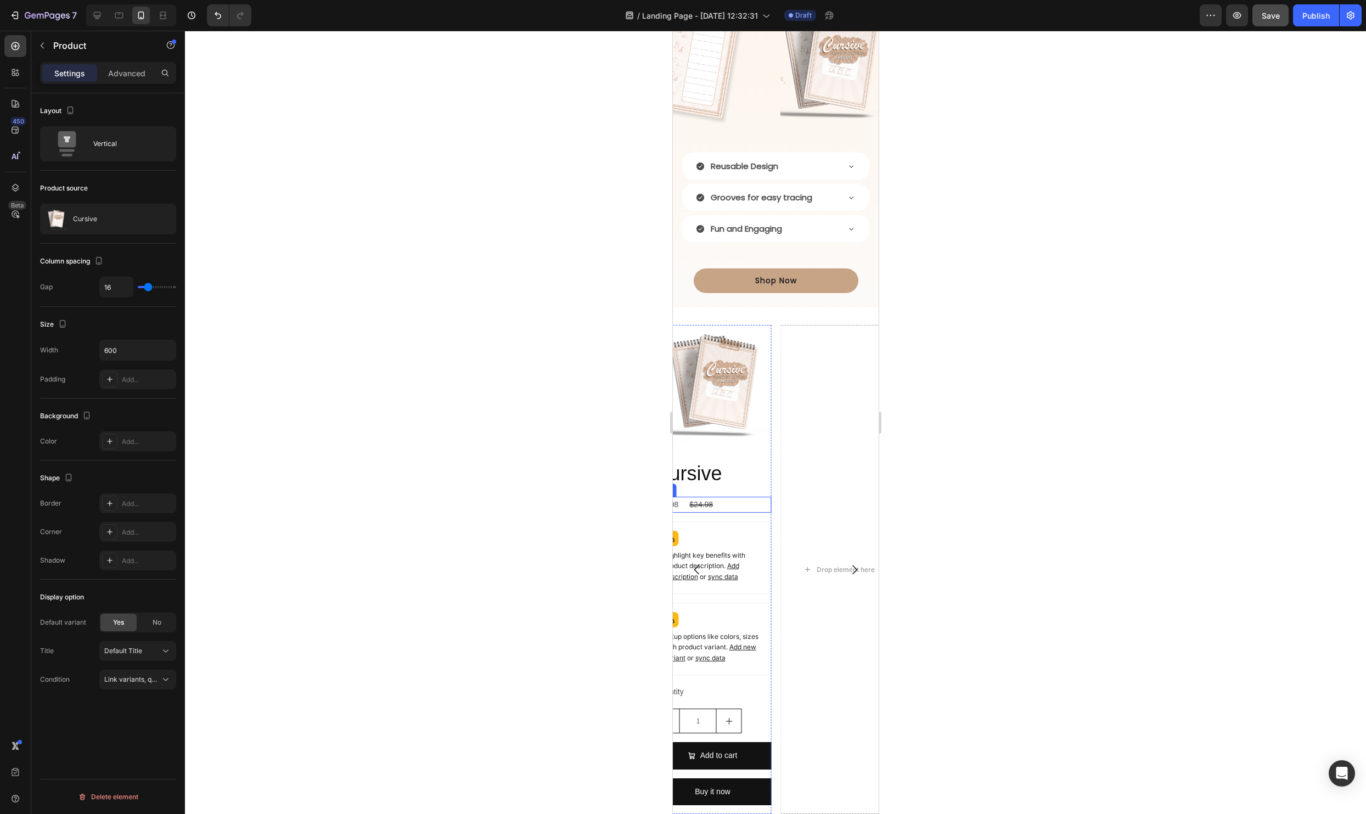
scroll to position [1491, 0]
click at [740, 616] on div "Setup options like colors, sizes with product variant. Add new variant or sync …" at bounding box center [712, 637] width 108 height 63
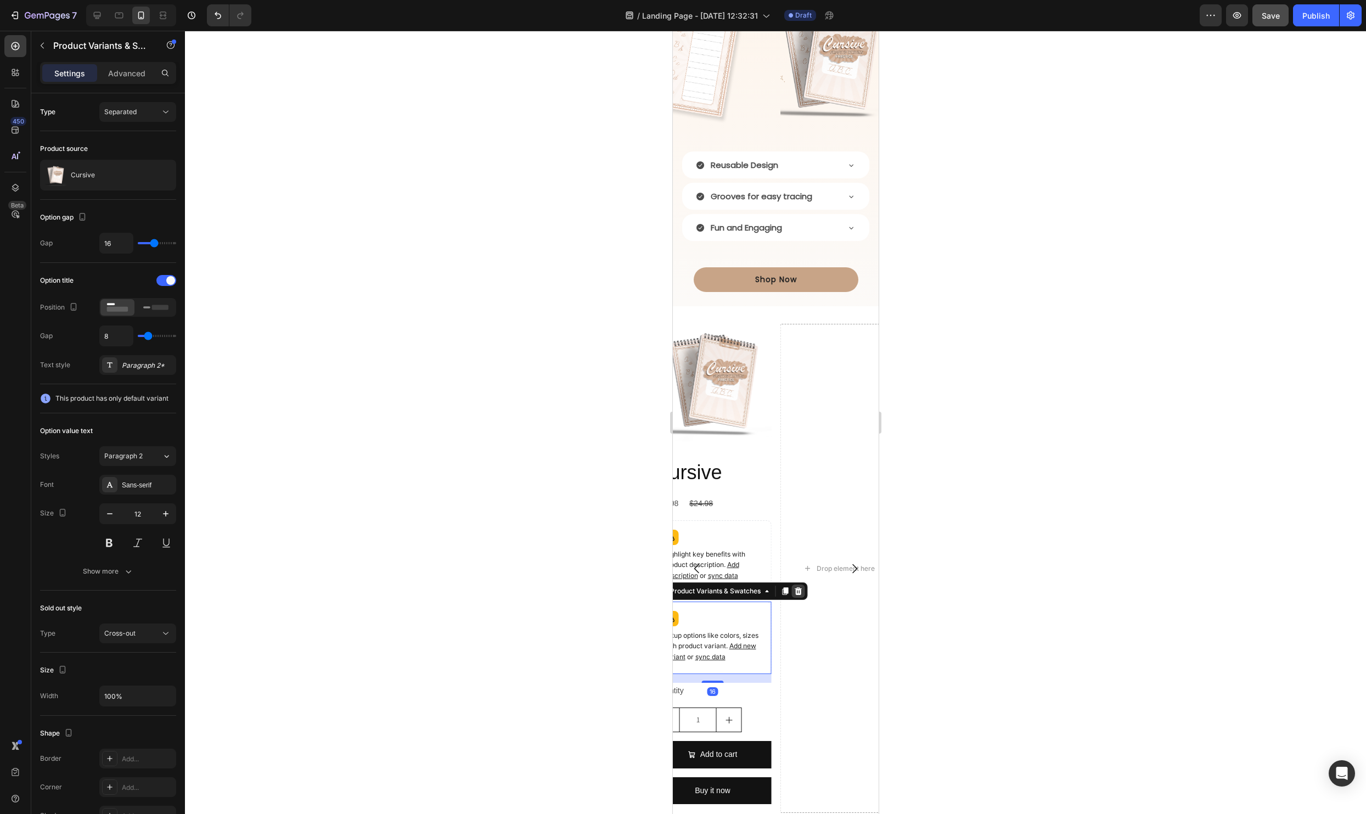
click at [796, 586] on div at bounding box center [797, 590] width 13 height 13
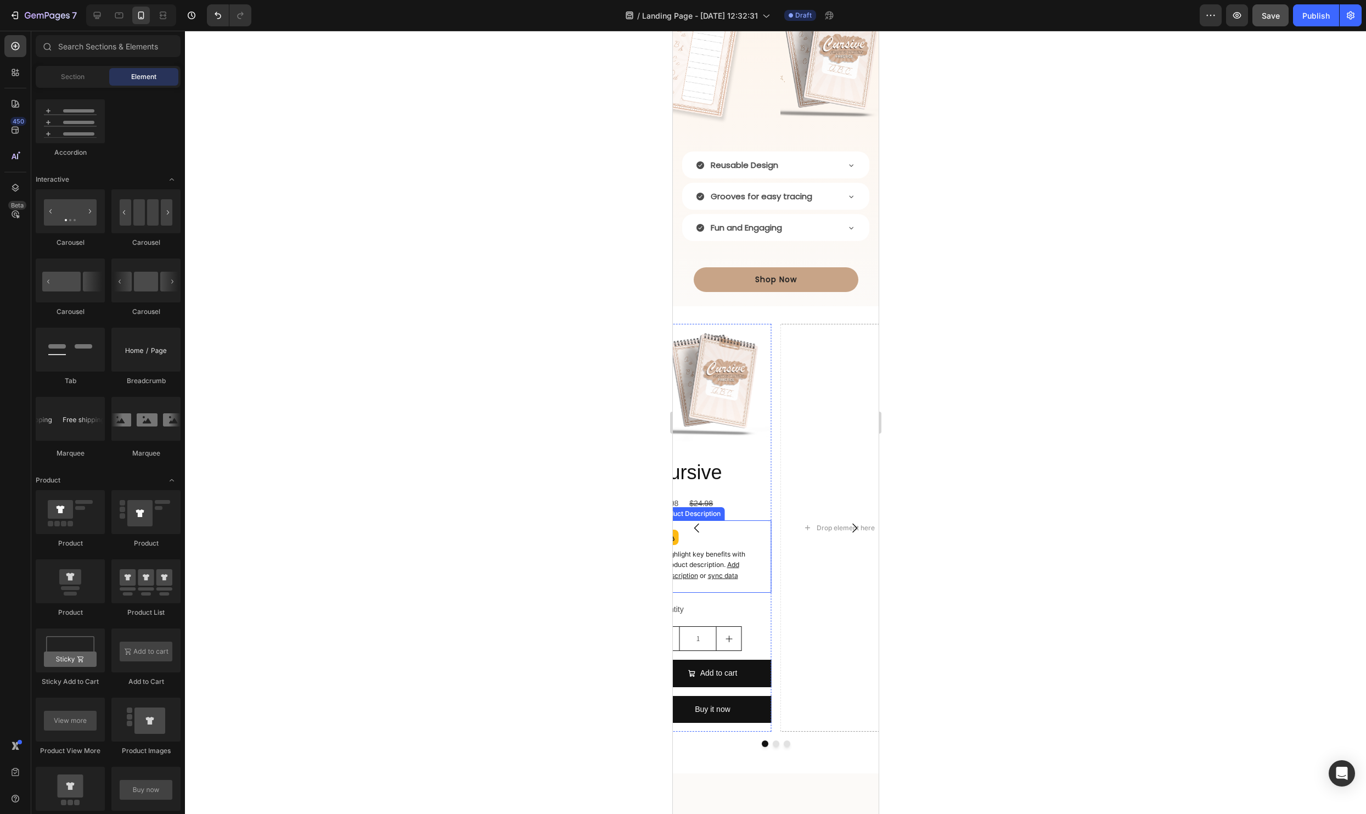
click at [753, 524] on div "Highlight key benefits with product description. Add description or sync data" at bounding box center [711, 556] width 117 height 72
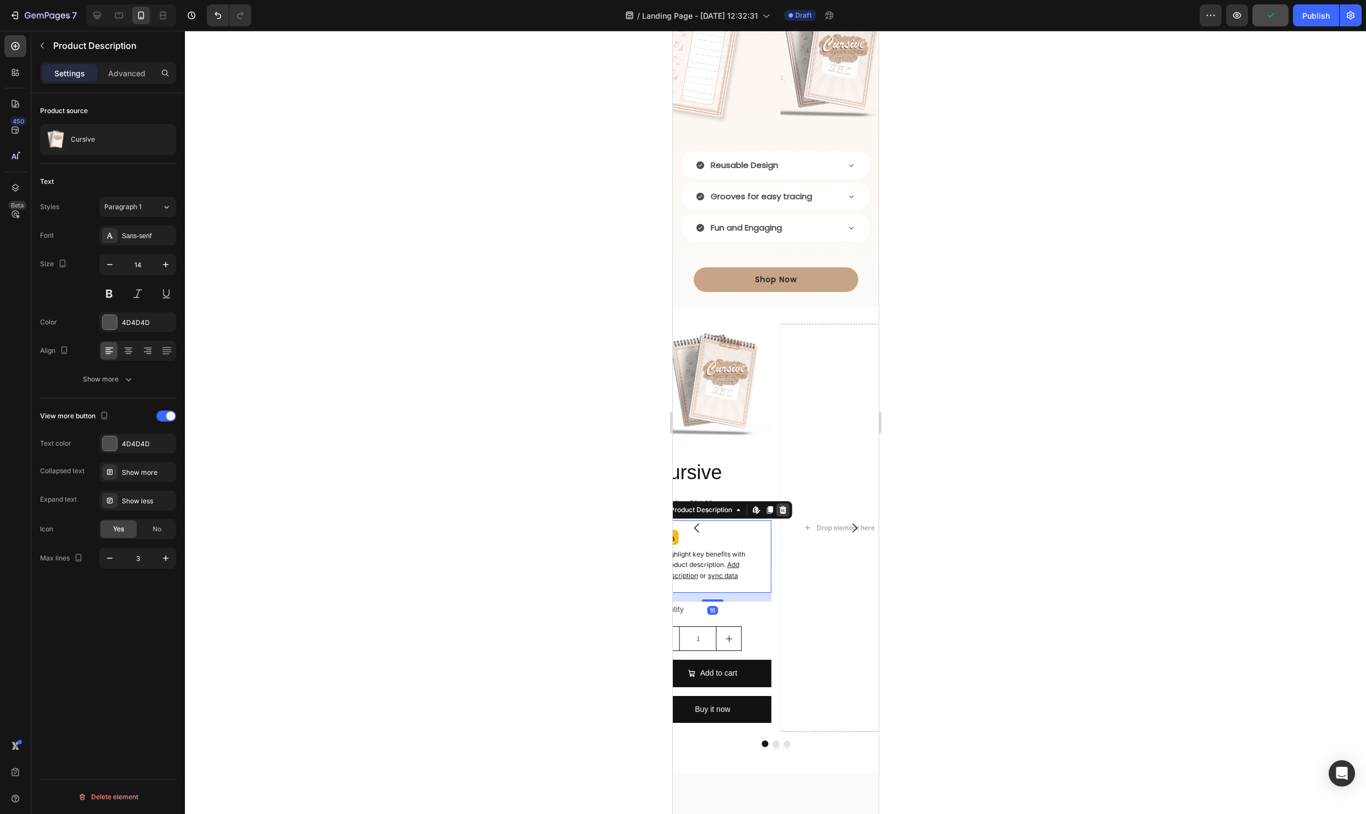
click at [783, 508] on icon at bounding box center [782, 510] width 7 height 8
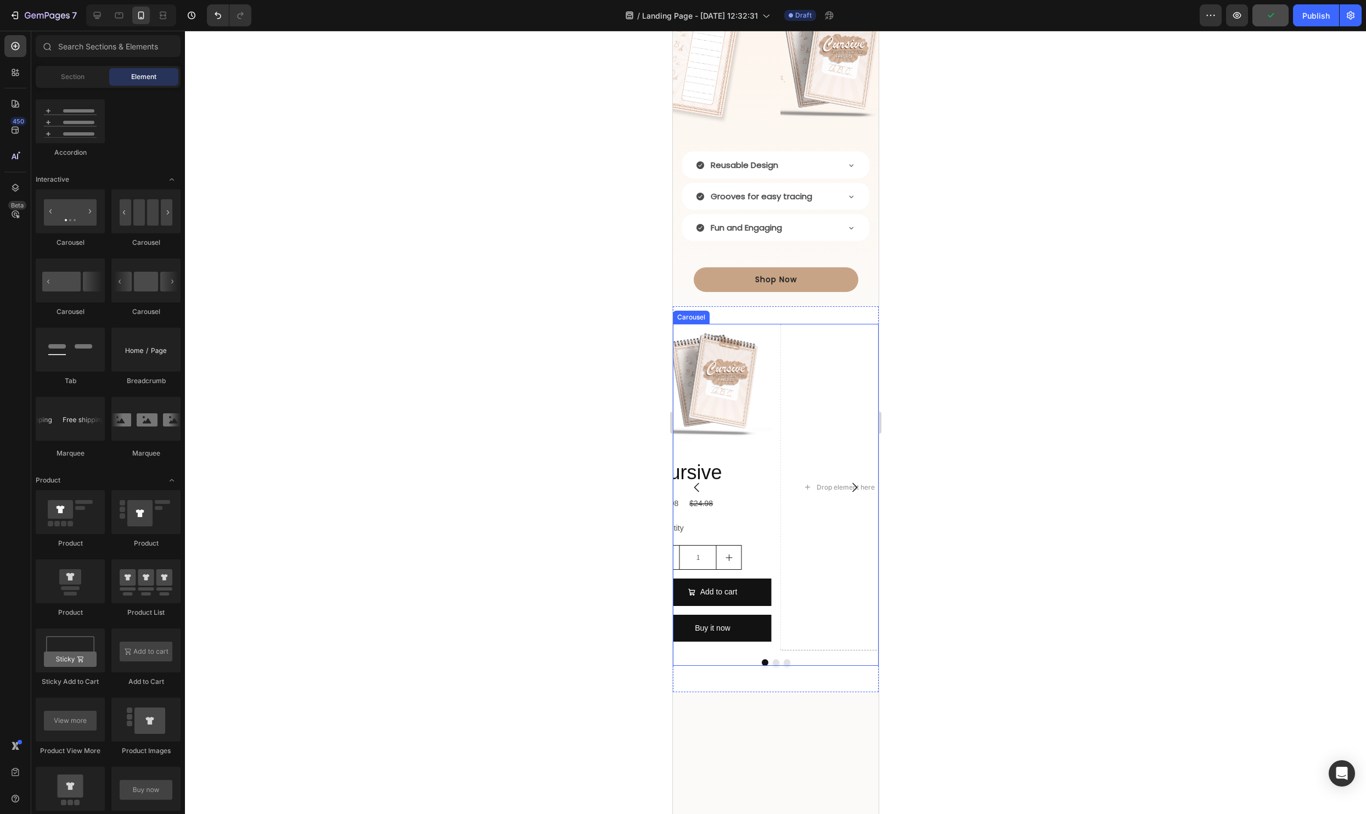
click at [855, 482] on icon "Carousel Next Arrow" at bounding box center [853, 487] width 13 height 13
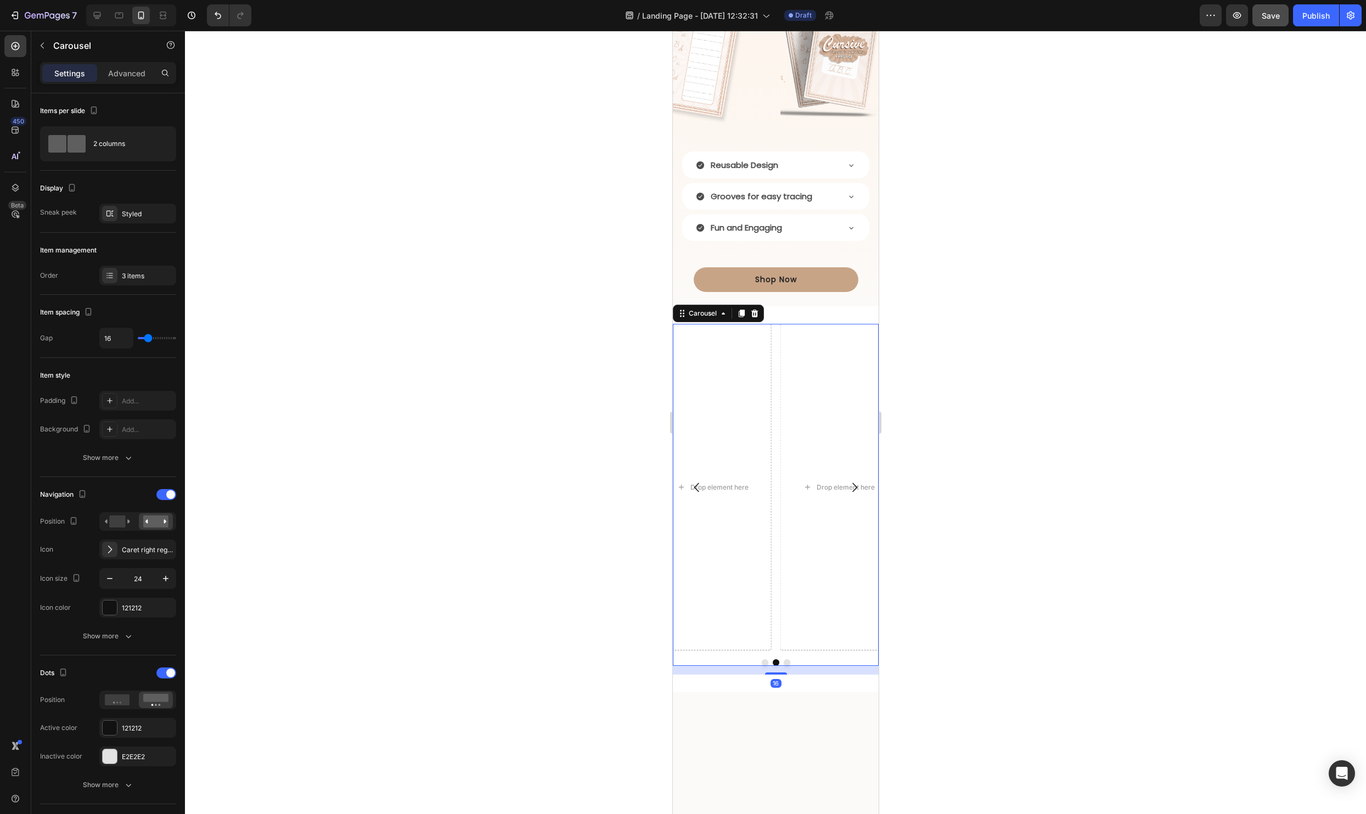
click at [855, 482] on icon "Carousel Next Arrow" at bounding box center [853, 487] width 13 height 13
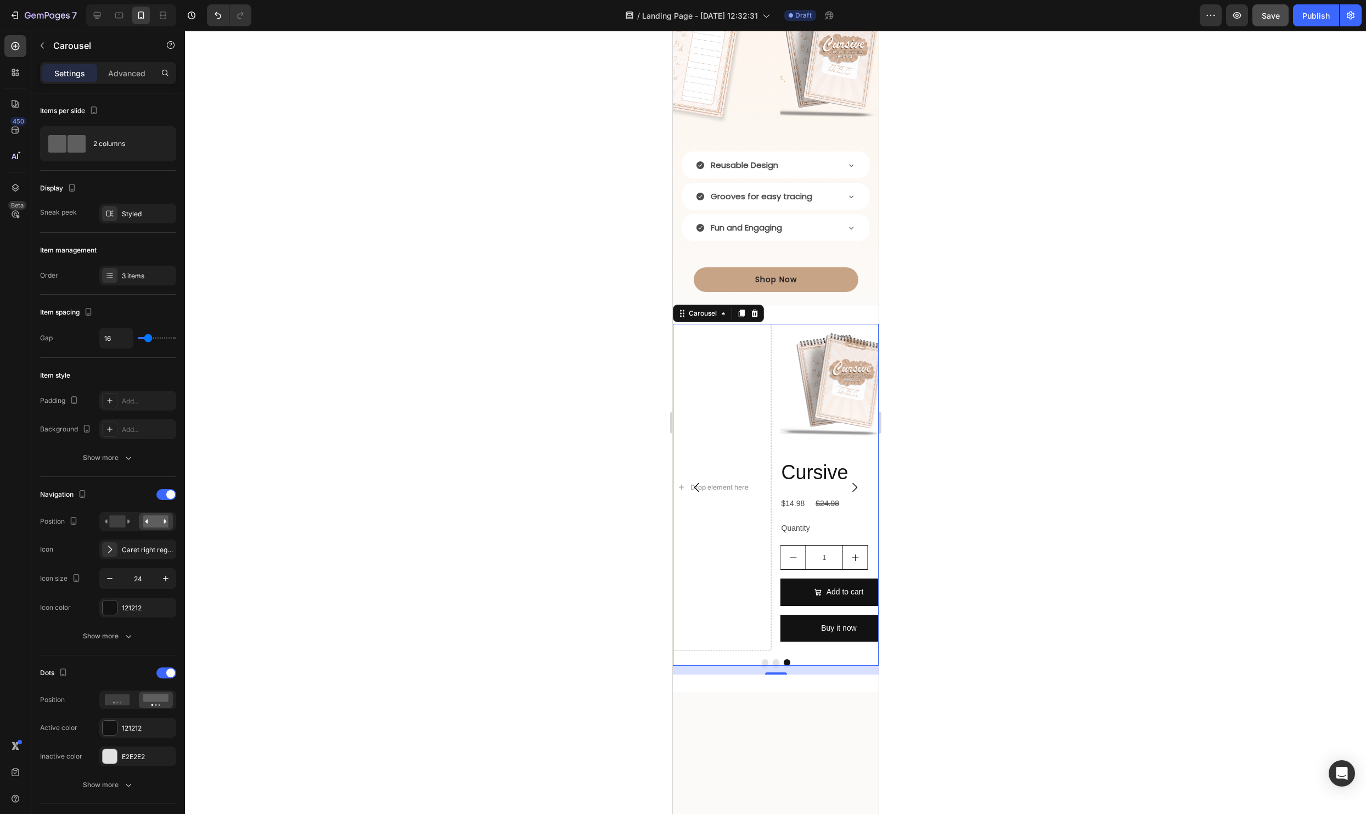
click at [855, 482] on icon "Carousel Next Arrow" at bounding box center [853, 487] width 13 height 13
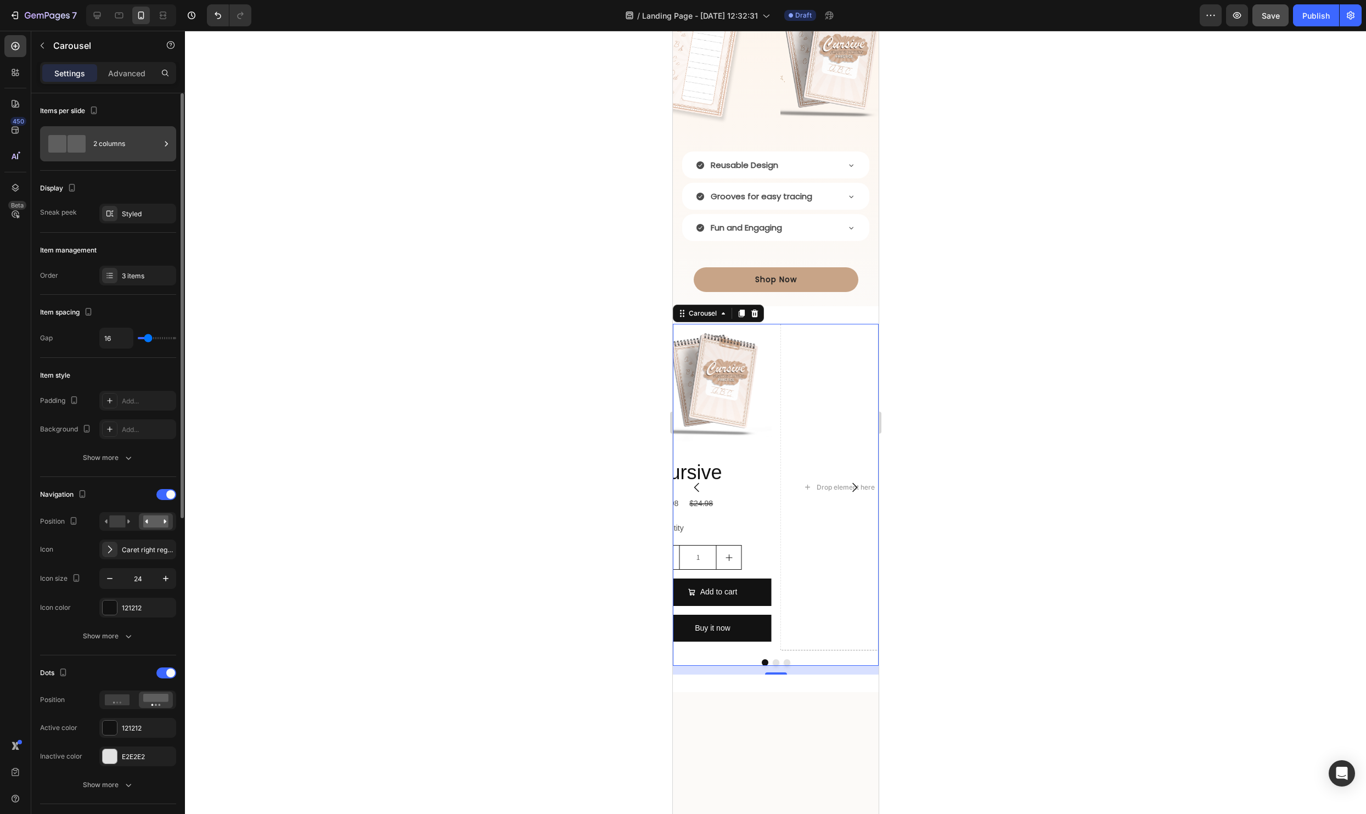
click at [110, 142] on div "2 columns" at bounding box center [126, 143] width 67 height 25
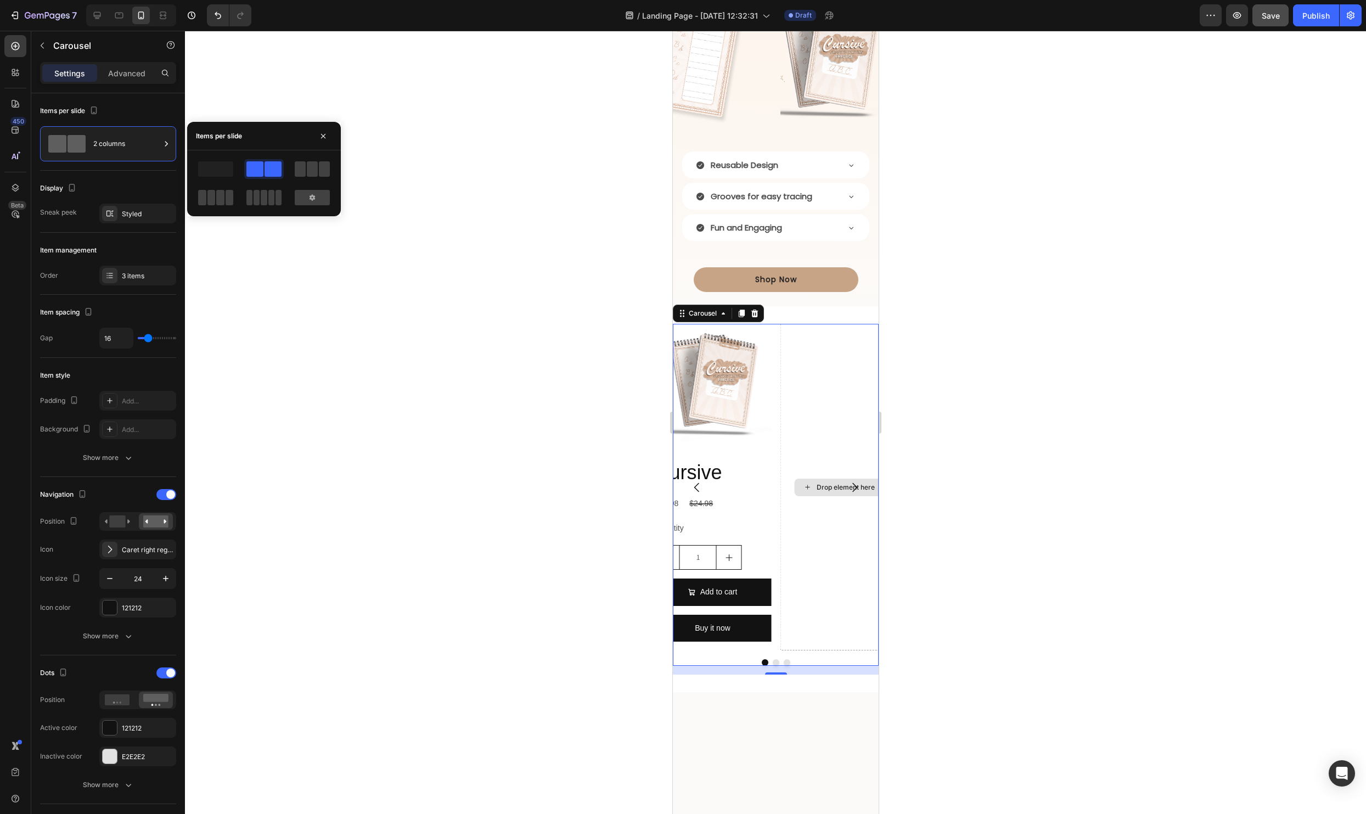
click at [782, 519] on div "Drop element here" at bounding box center [838, 487] width 117 height 326
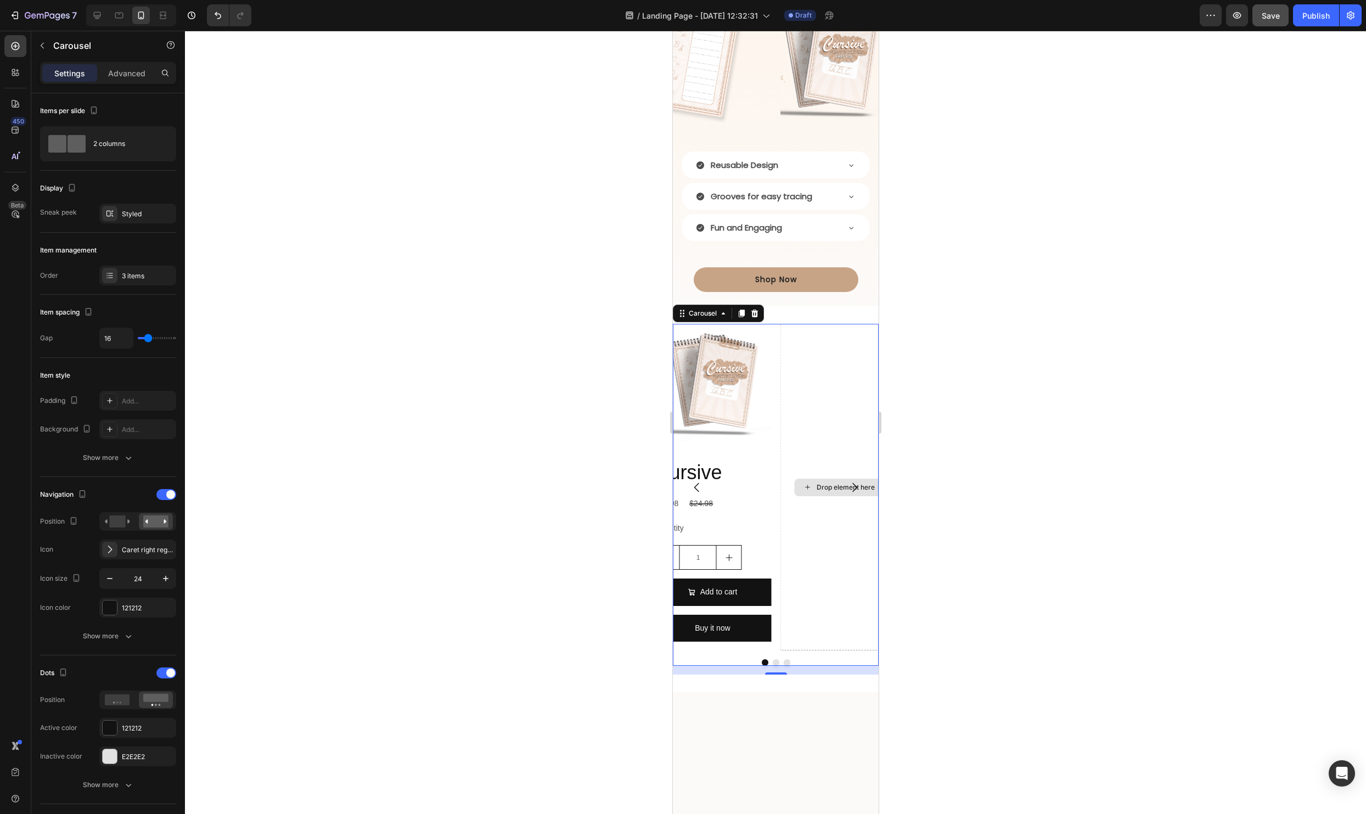
click at [791, 571] on div "Drop element here" at bounding box center [838, 487] width 117 height 326
click at [776, 650] on div "Drop element here Drop element here Product Images Cursive Product Title $14.98…" at bounding box center [775, 487] width 206 height 326
click at [106, 143] on div "2 columns" at bounding box center [126, 143] width 67 height 25
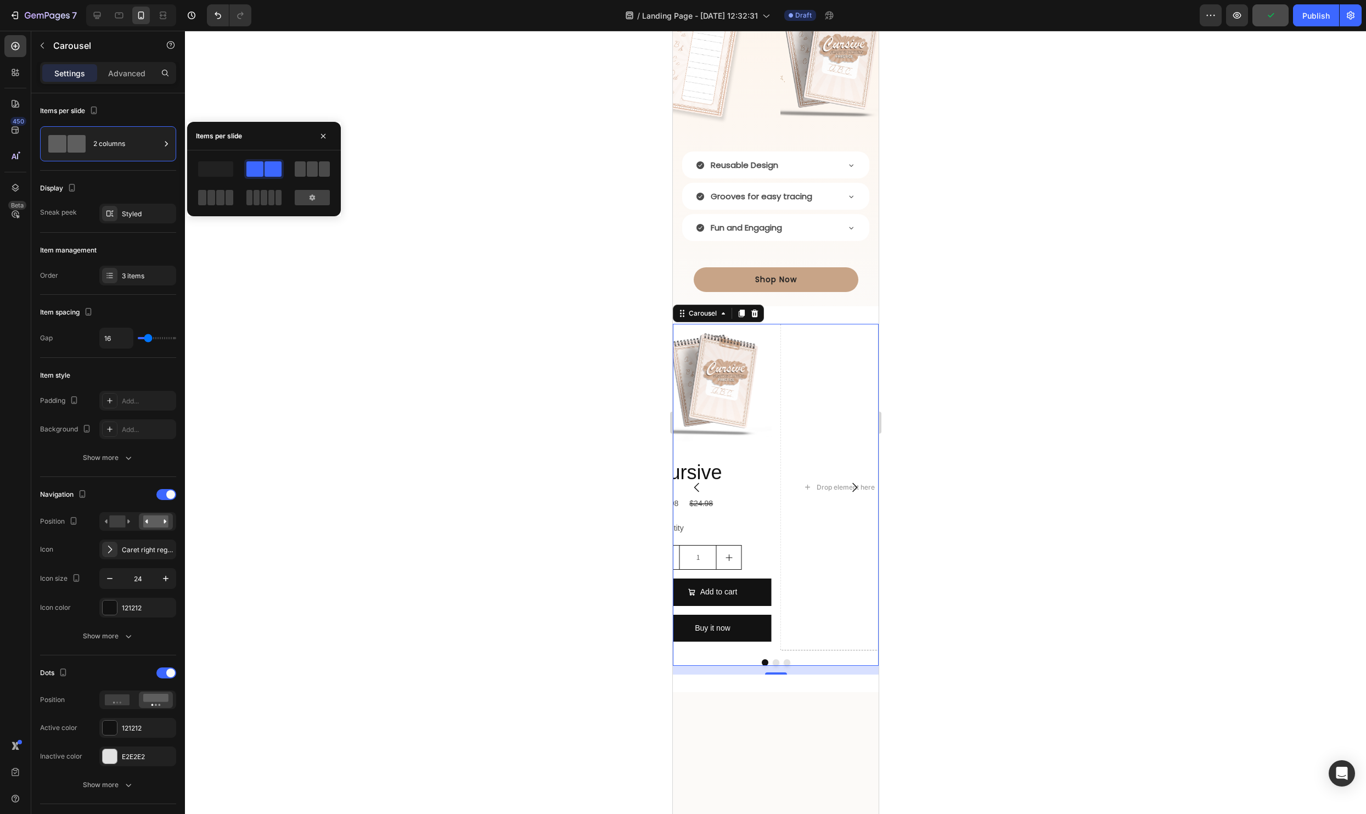
click at [307, 174] on span at bounding box center [312, 168] width 11 height 15
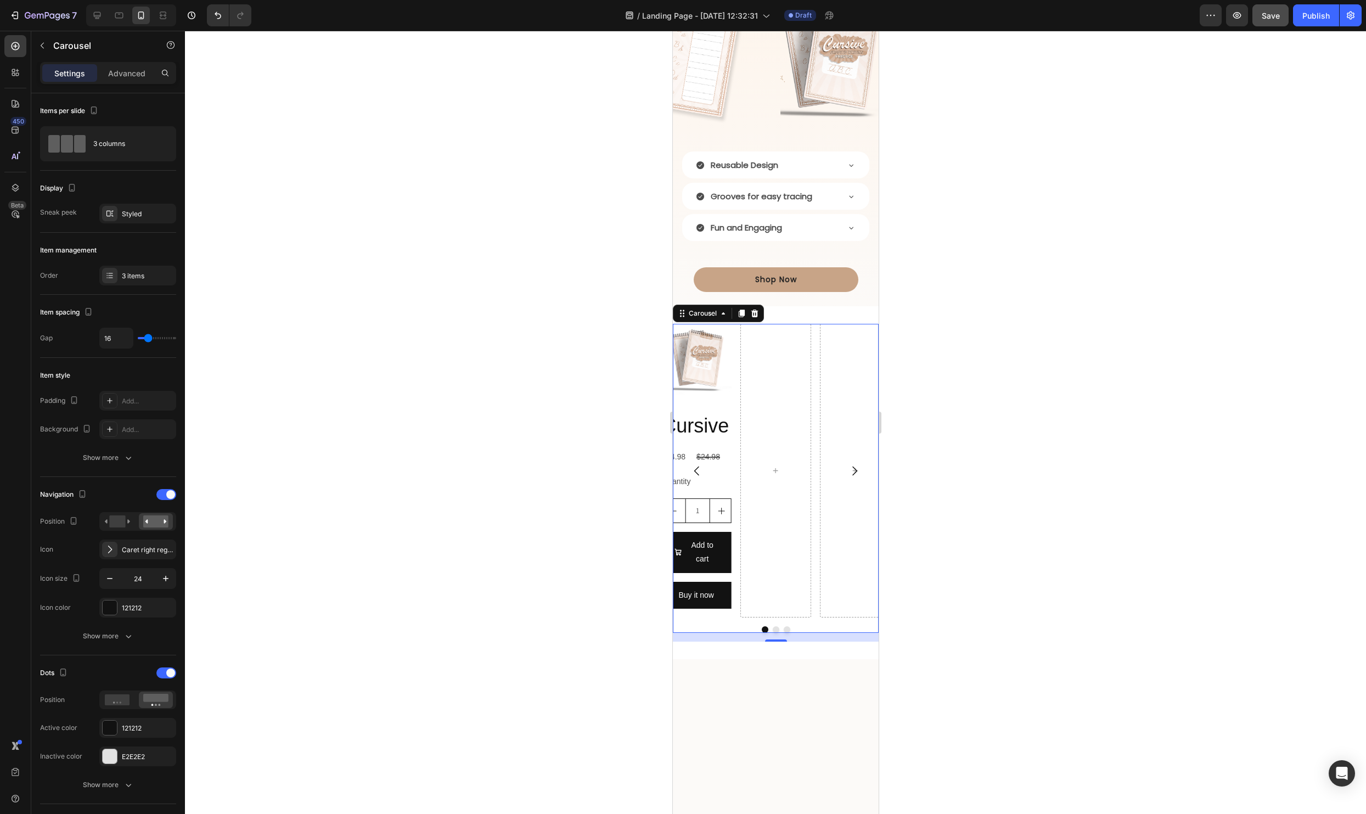
click at [693, 471] on icon "Carousel Back Arrow" at bounding box center [696, 470] width 13 height 13
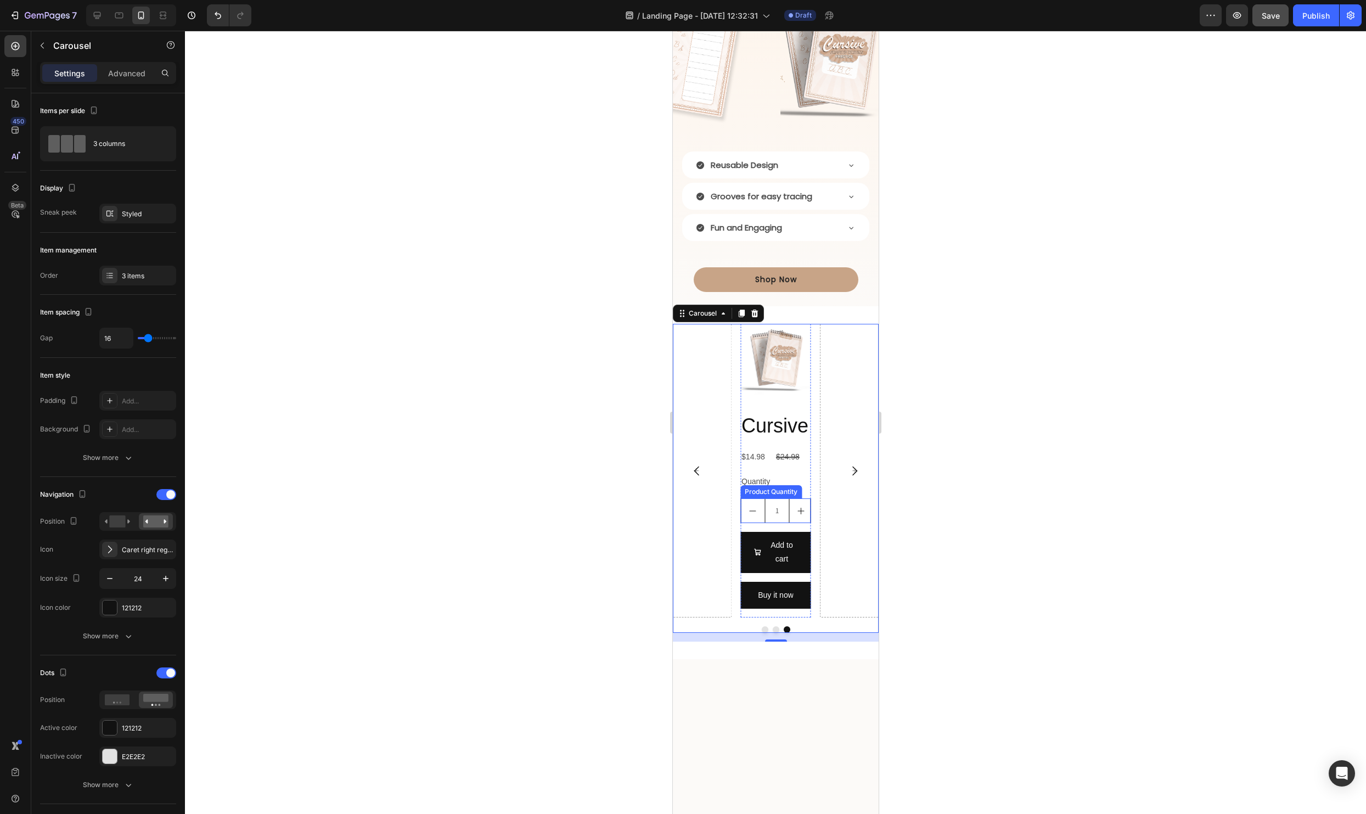
click at [786, 509] on input "1" at bounding box center [776, 511] width 25 height 24
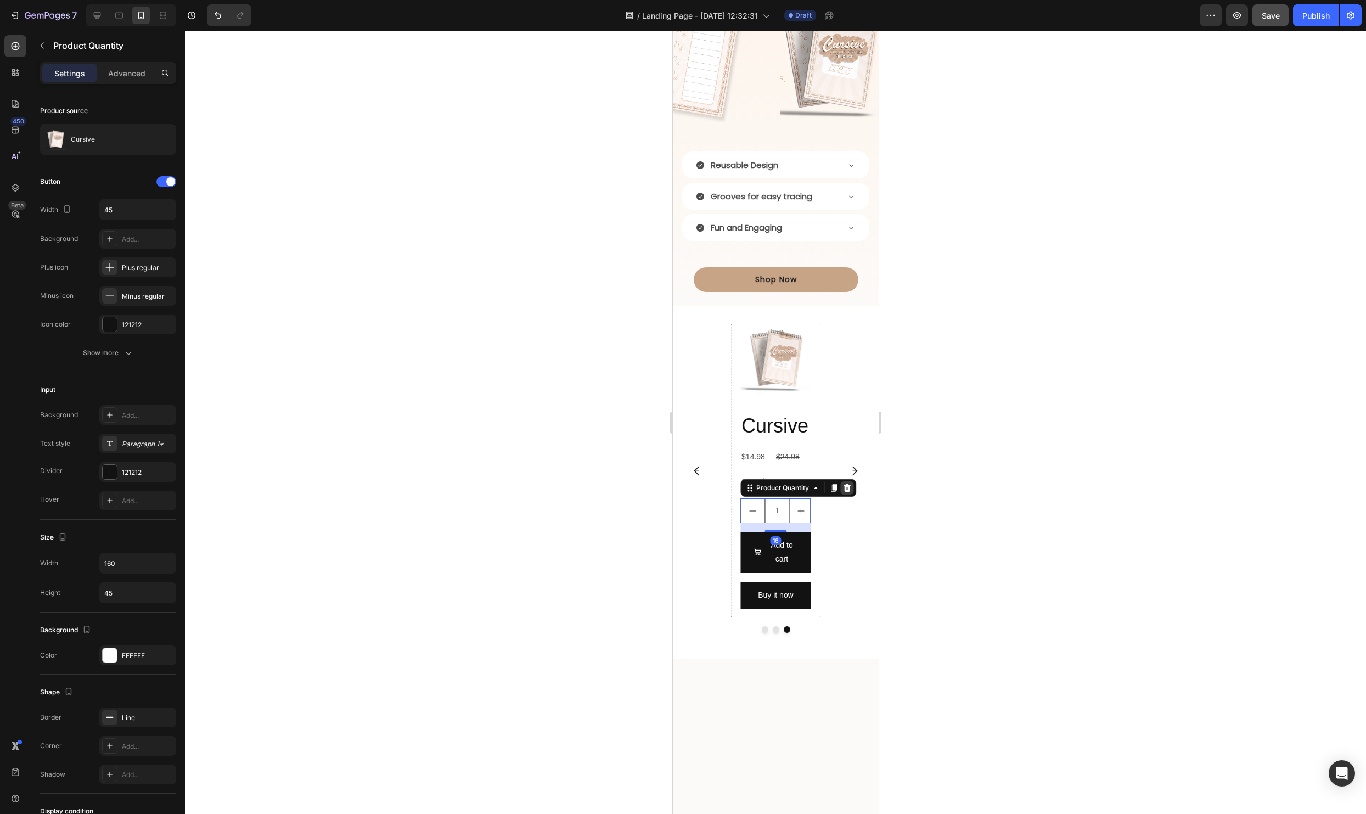
click at [851, 490] on div at bounding box center [845, 487] width 13 height 13
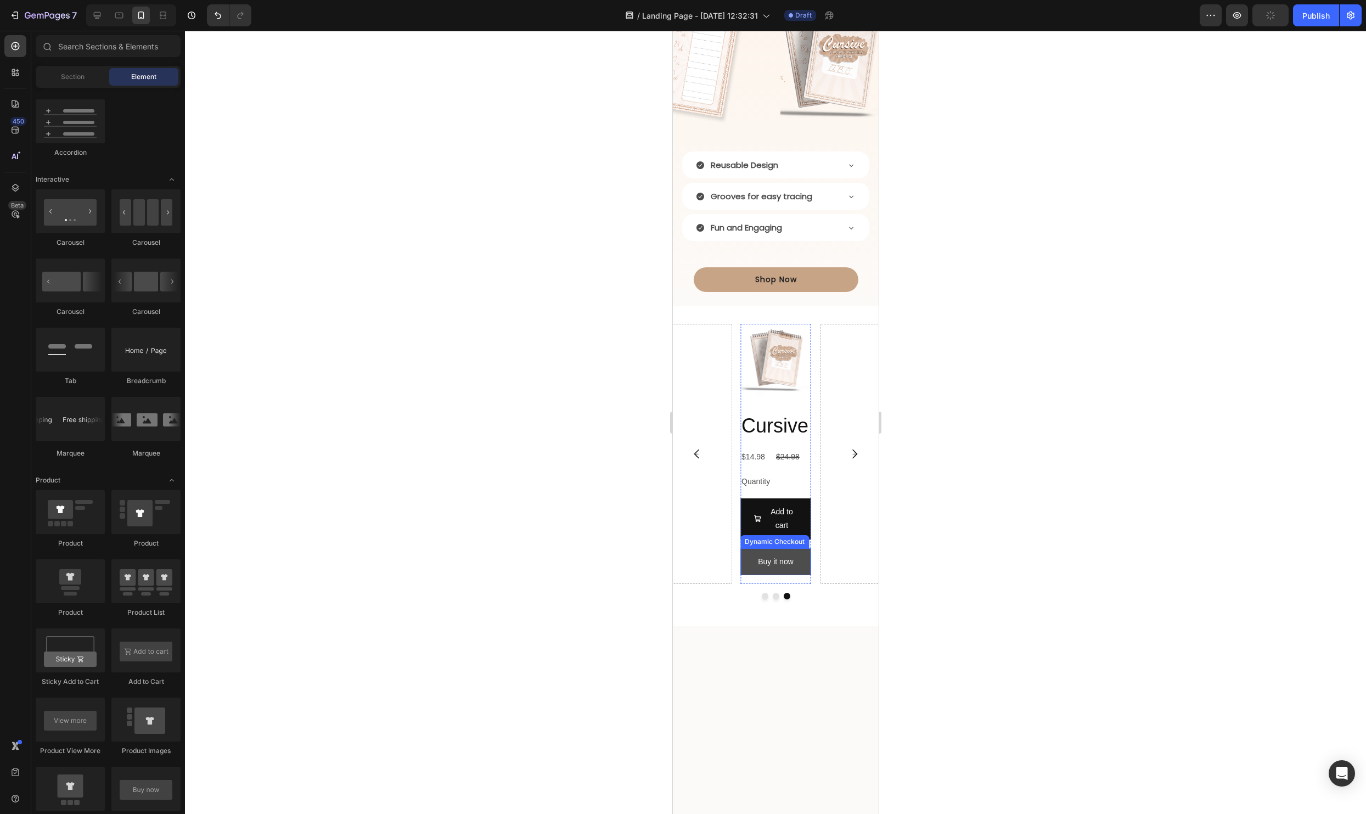
click at [800, 565] on button "Buy it now" at bounding box center [775, 561] width 71 height 27
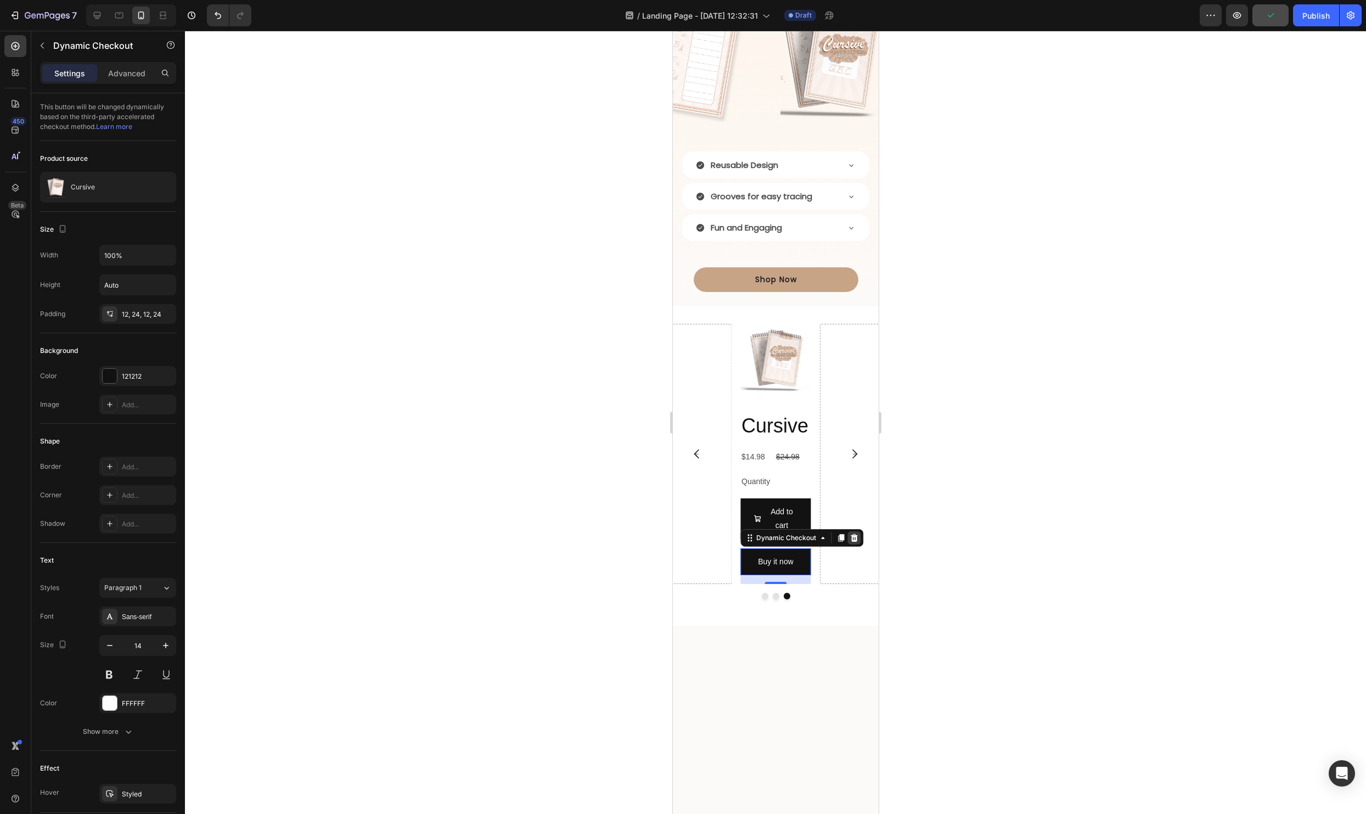
click at [854, 538] on icon at bounding box center [853, 538] width 7 height 8
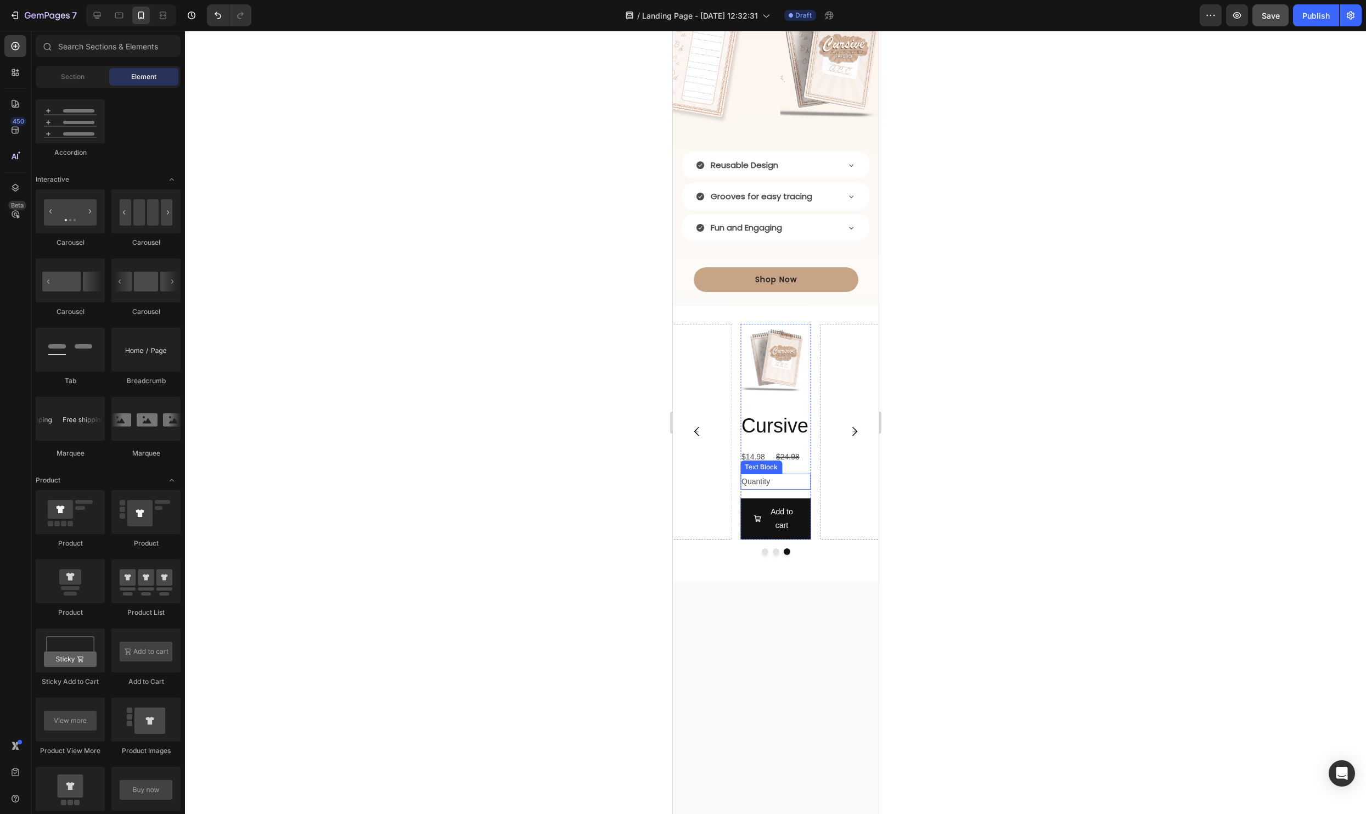
click at [763, 482] on div "Quantity" at bounding box center [775, 481] width 71 height 16
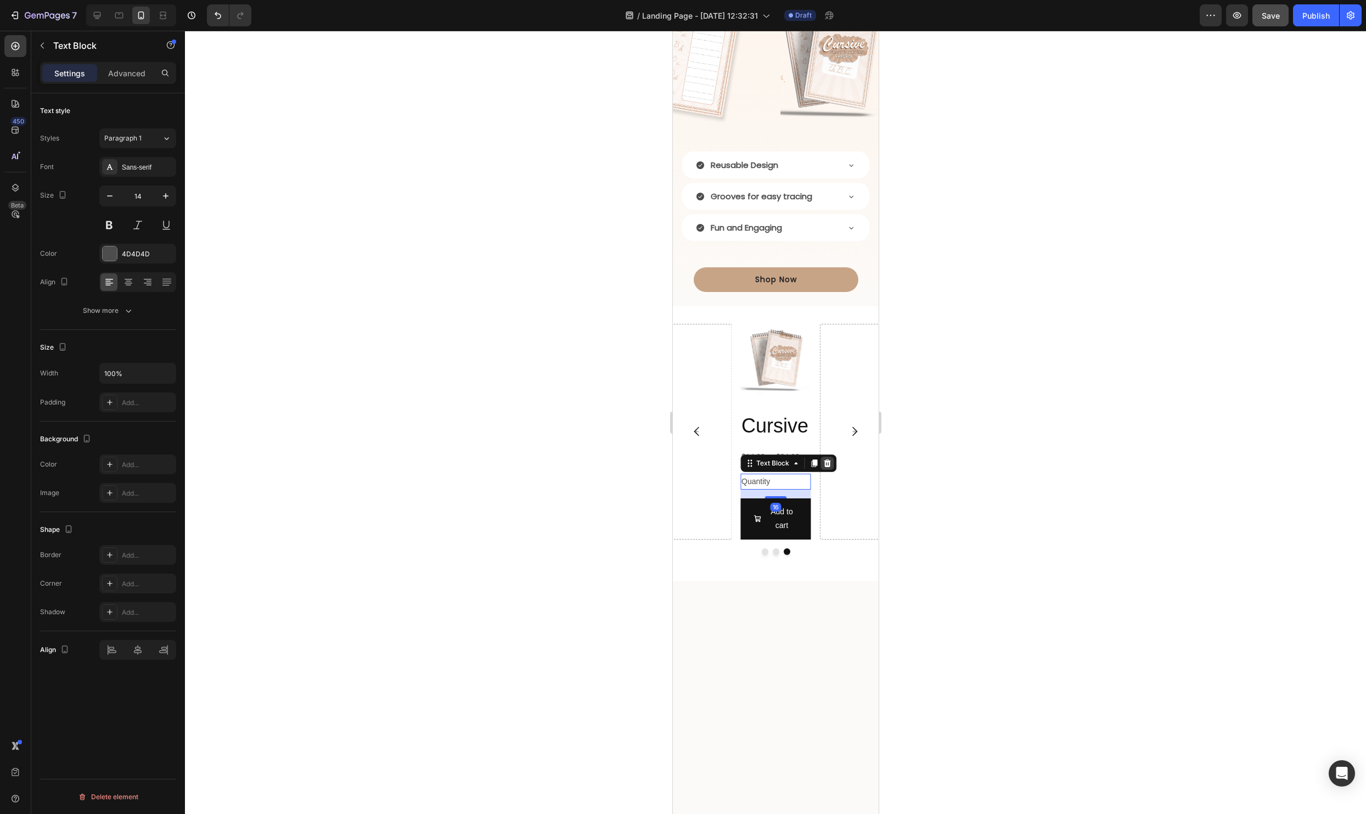
click at [825, 462] on icon at bounding box center [826, 463] width 7 height 8
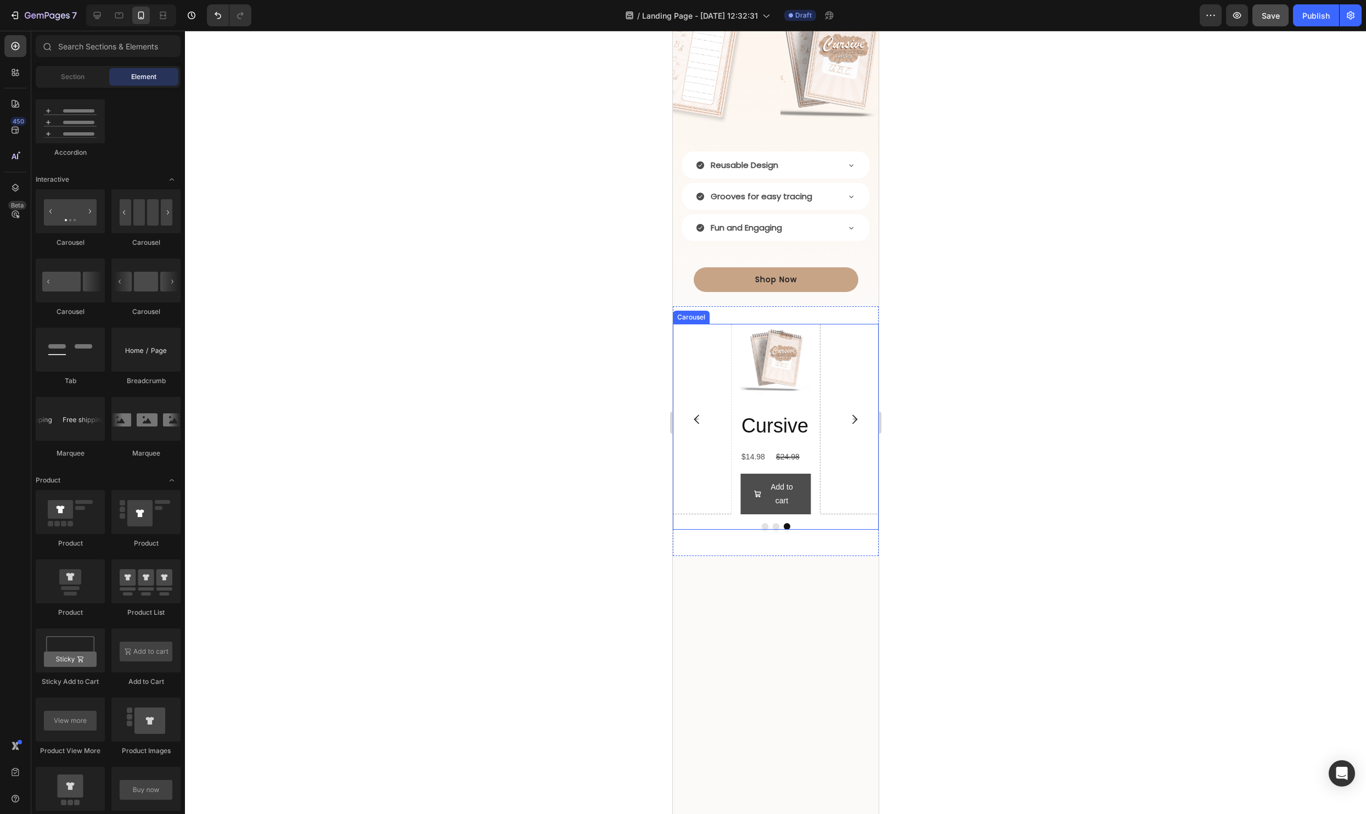
click at [801, 505] on button "Add to cart" at bounding box center [775, 493] width 71 height 41
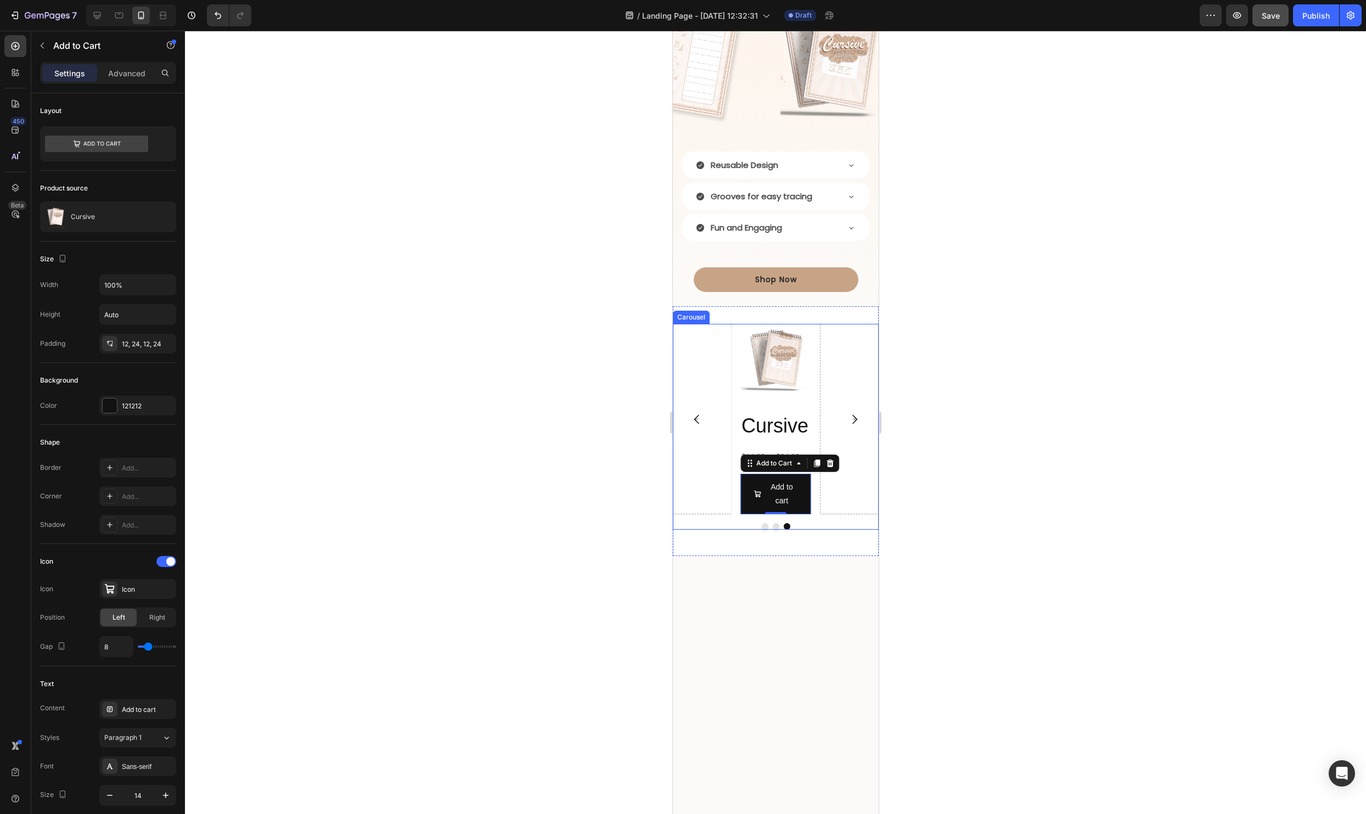
click at [815, 402] on div "Product Images Cursive Product Title $14.98 Product Price Product Price $24.98 …" at bounding box center [775, 419] width 206 height 190
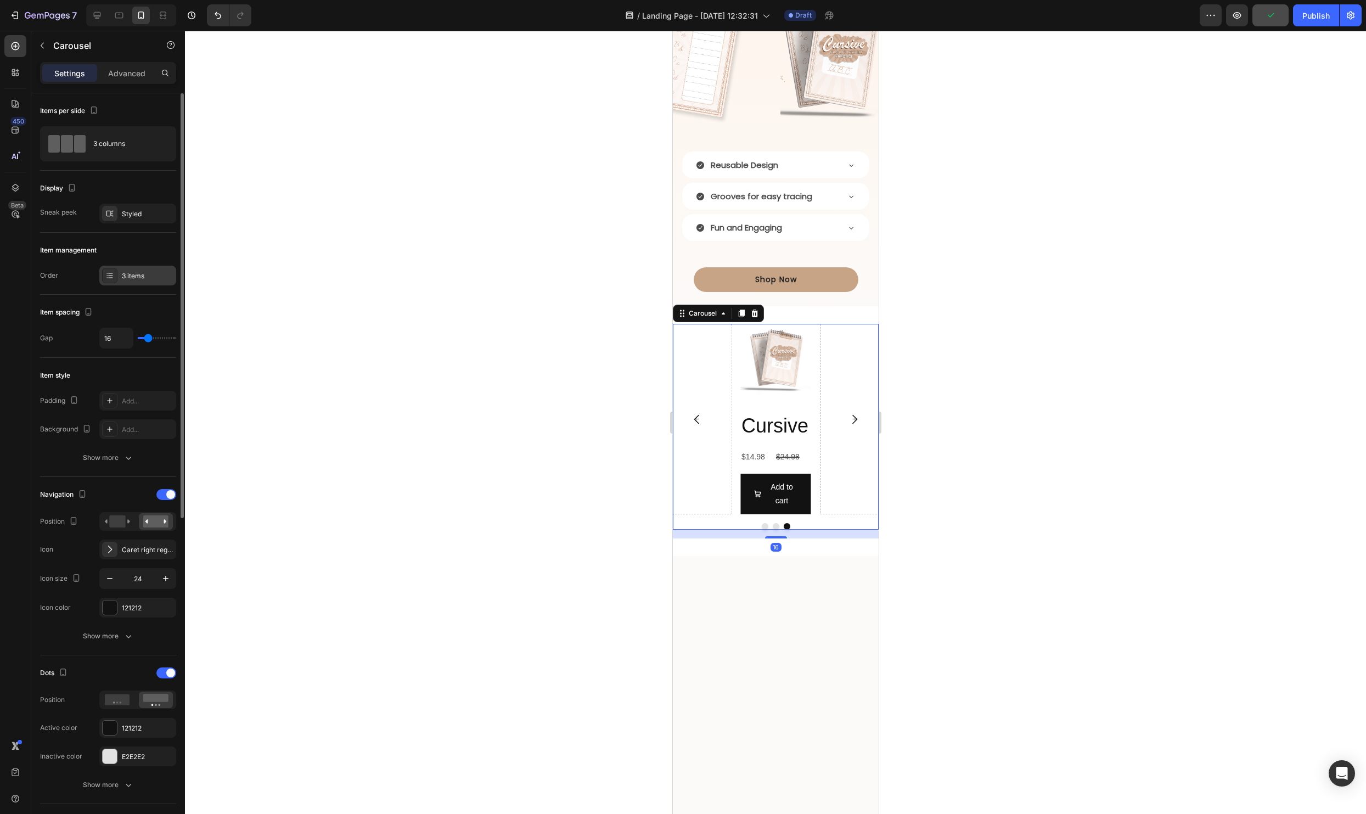
drag, startPoint x: 126, startPoint y: 261, endPoint x: 129, endPoint y: 270, distance: 10.1
click at [129, 271] on div "3 items" at bounding box center [148, 276] width 52 height 10
click at [124, 477] on div "Display Sneak peek Styled" at bounding box center [108, 566] width 136 height 178
click at [125, 212] on div "Styled" at bounding box center [138, 214] width 32 height 10
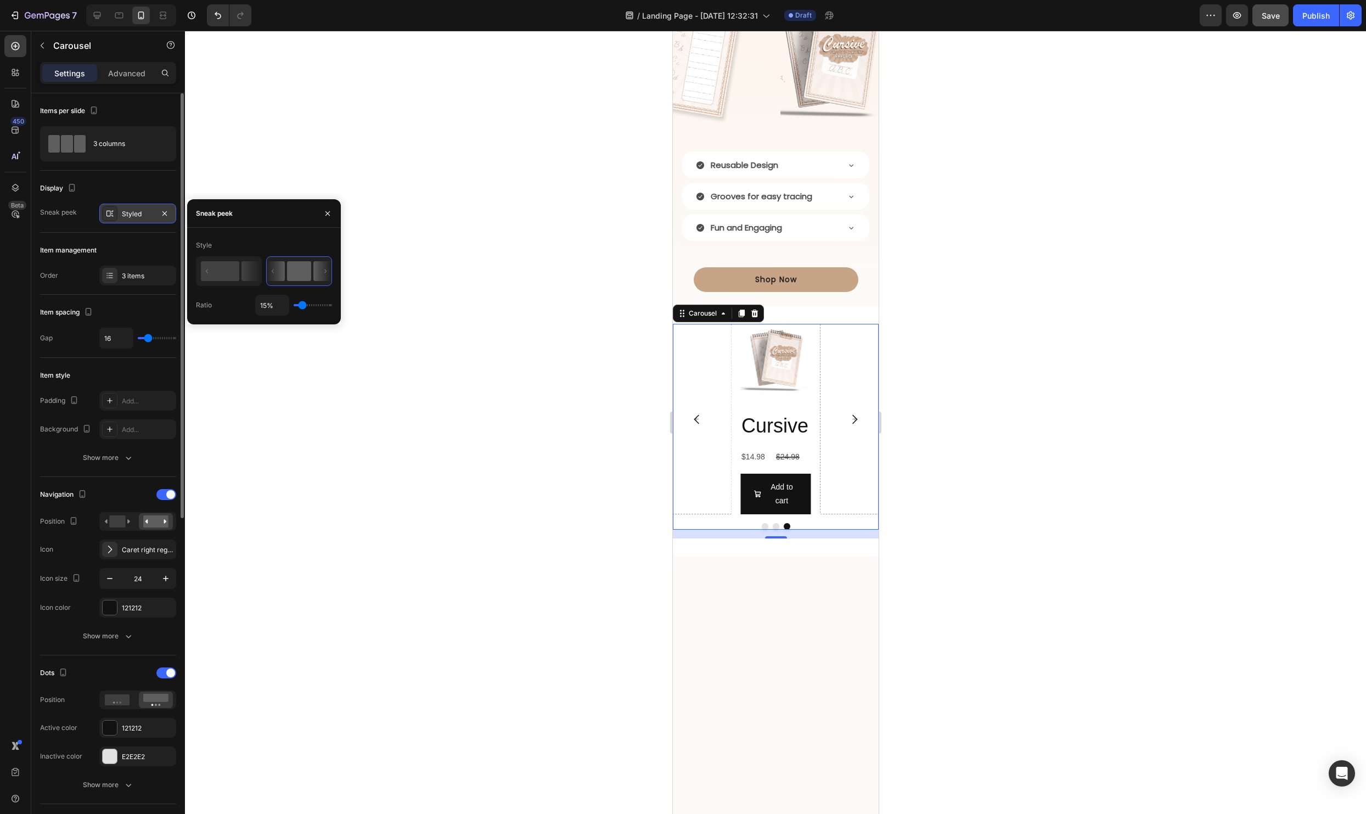
click at [125, 212] on div "Styled" at bounding box center [138, 214] width 32 height 10
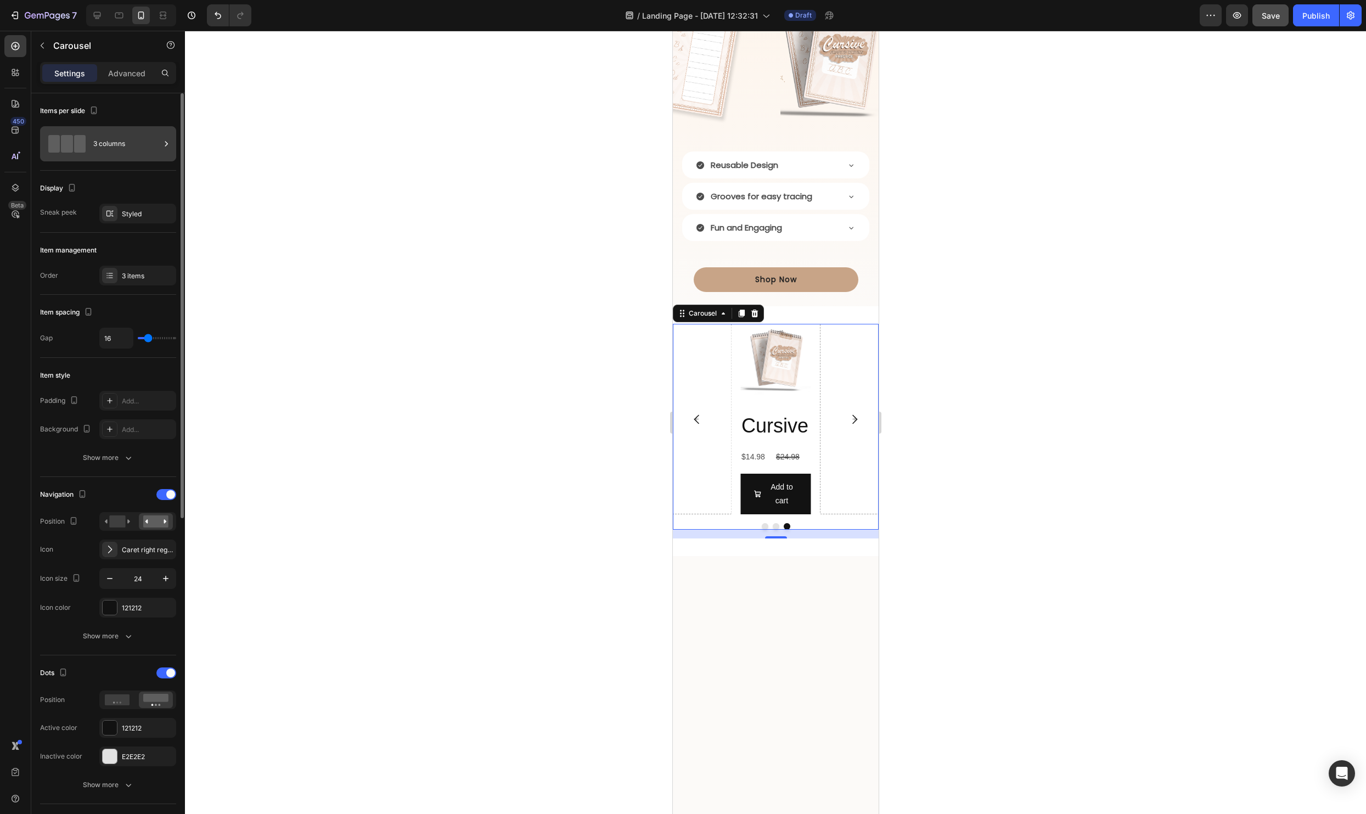
click at [108, 144] on div "3 columns" at bounding box center [126, 143] width 67 height 25
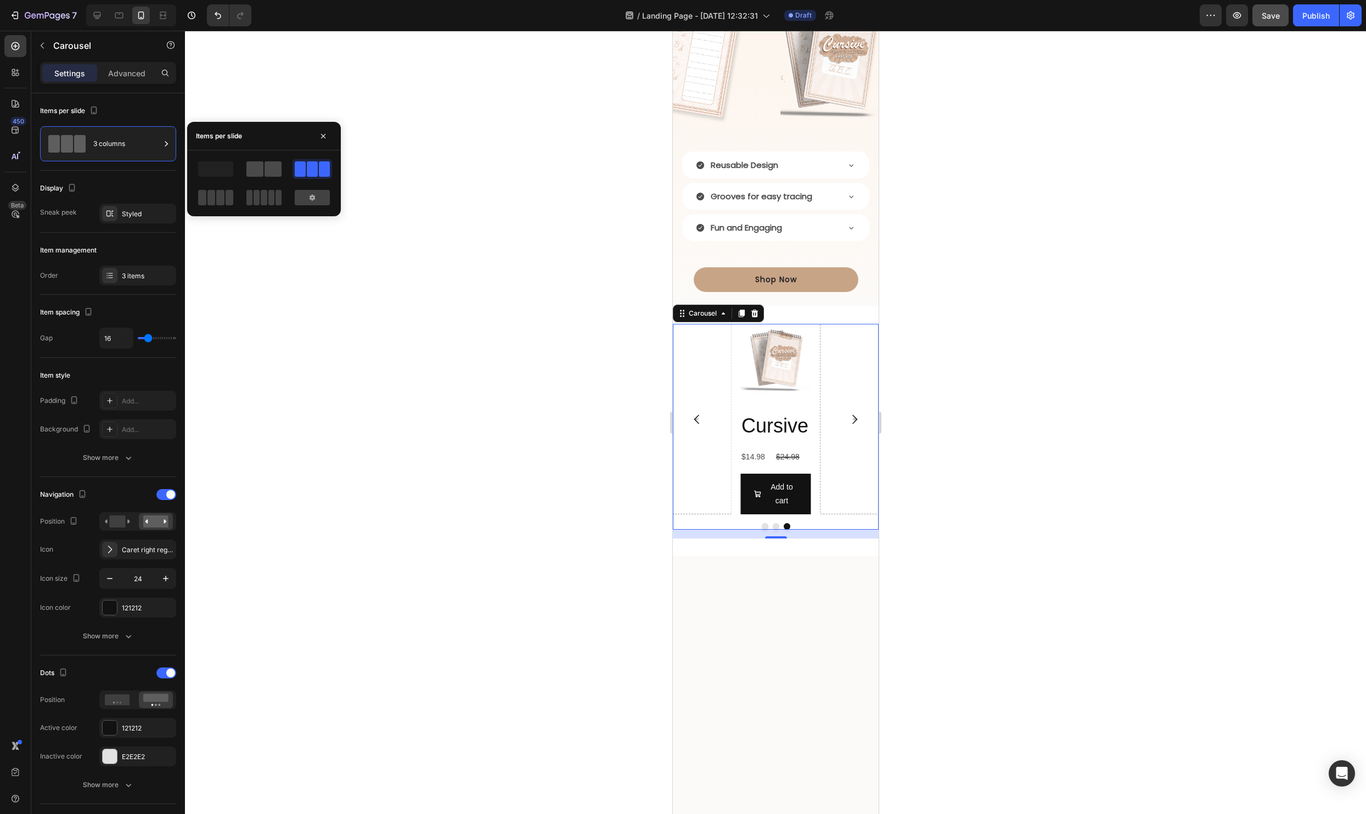
click at [268, 171] on span at bounding box center [272, 168] width 17 height 15
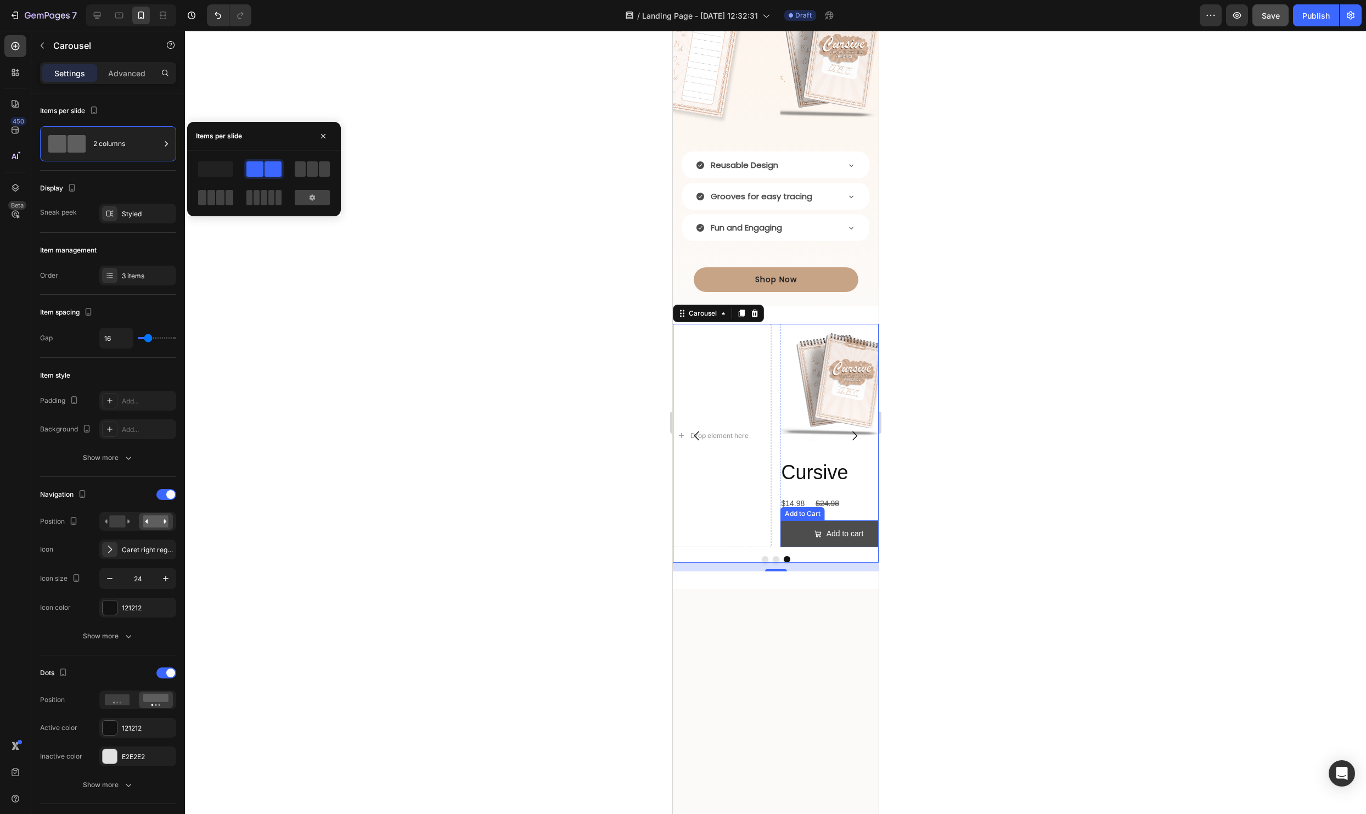
click at [793, 531] on button "Add to cart" at bounding box center [838, 533] width 117 height 27
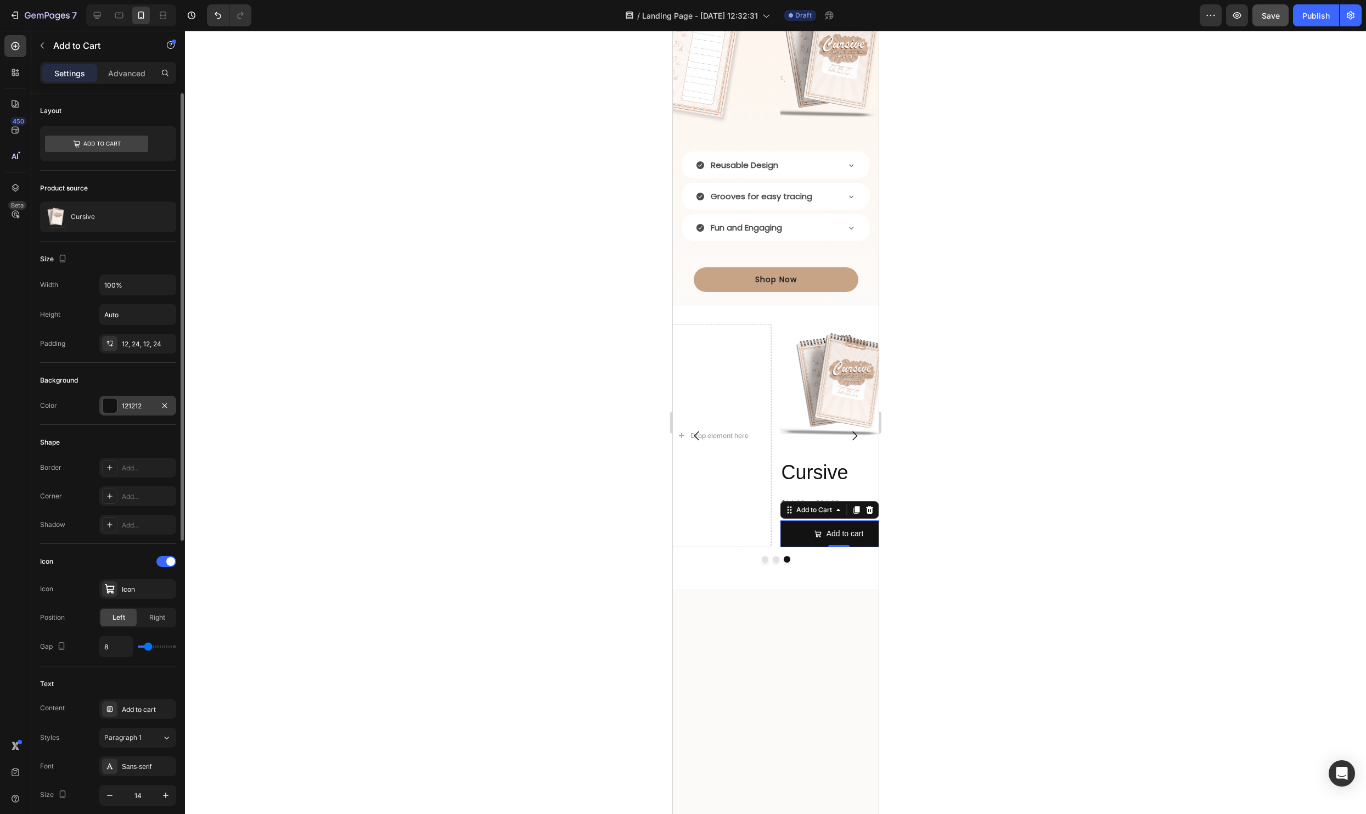
click at [112, 405] on div at bounding box center [110, 405] width 14 height 14
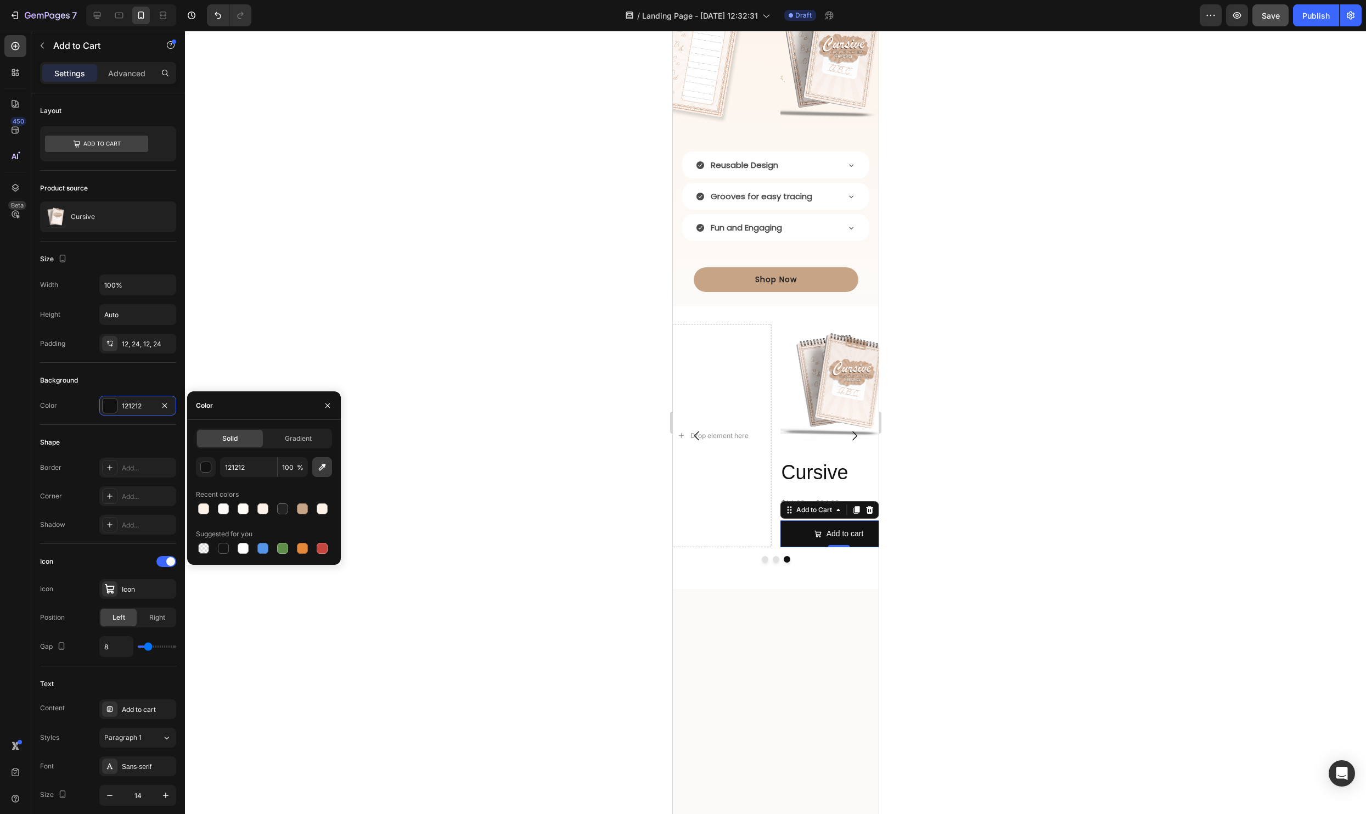
click at [323, 468] on icon "button" at bounding box center [322, 466] width 11 height 11
type input "C8A588"
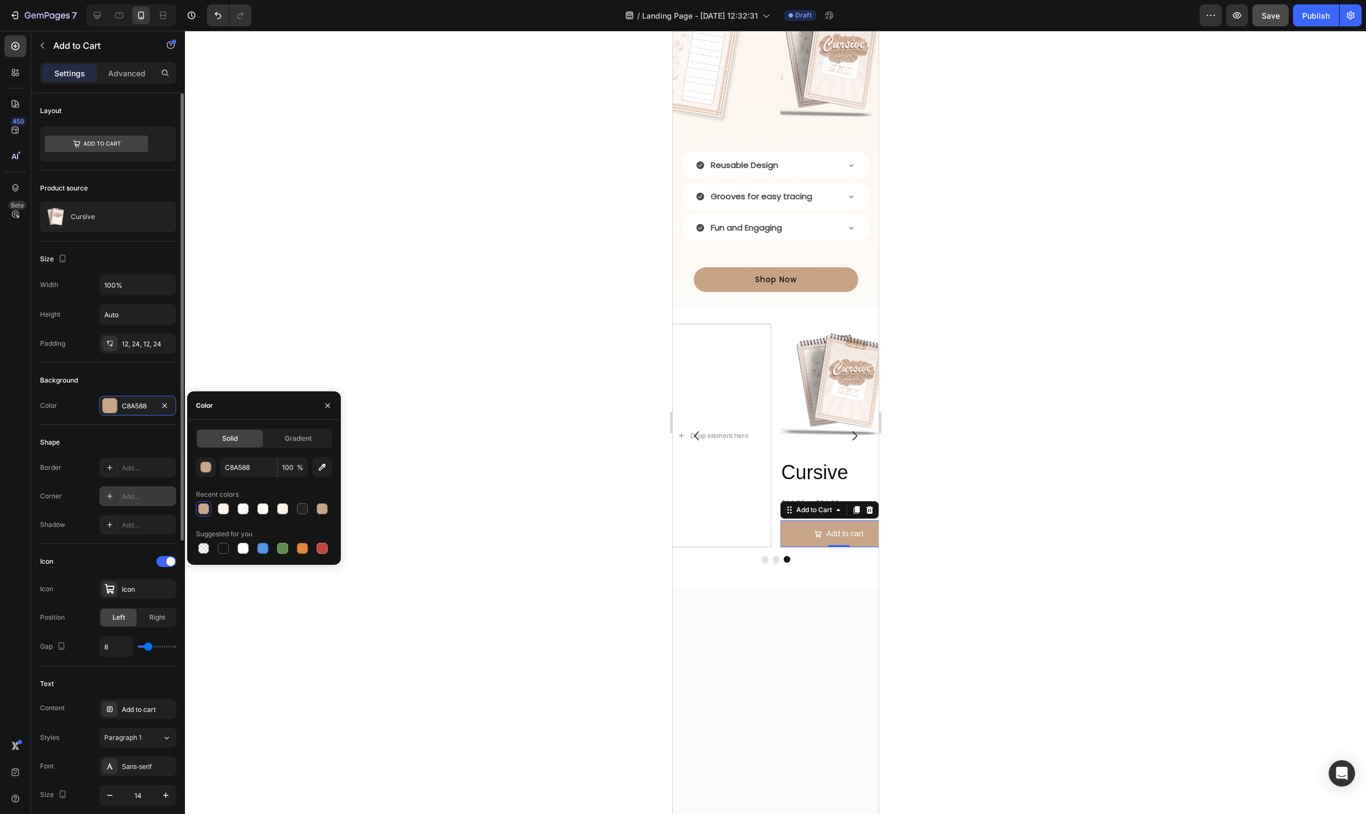
drag, startPoint x: 115, startPoint y: 483, endPoint x: 128, endPoint y: 502, distance: 22.5
click at [115, 483] on div "Border Add... Corner Add... Shadow Add..." at bounding box center [108, 496] width 136 height 77
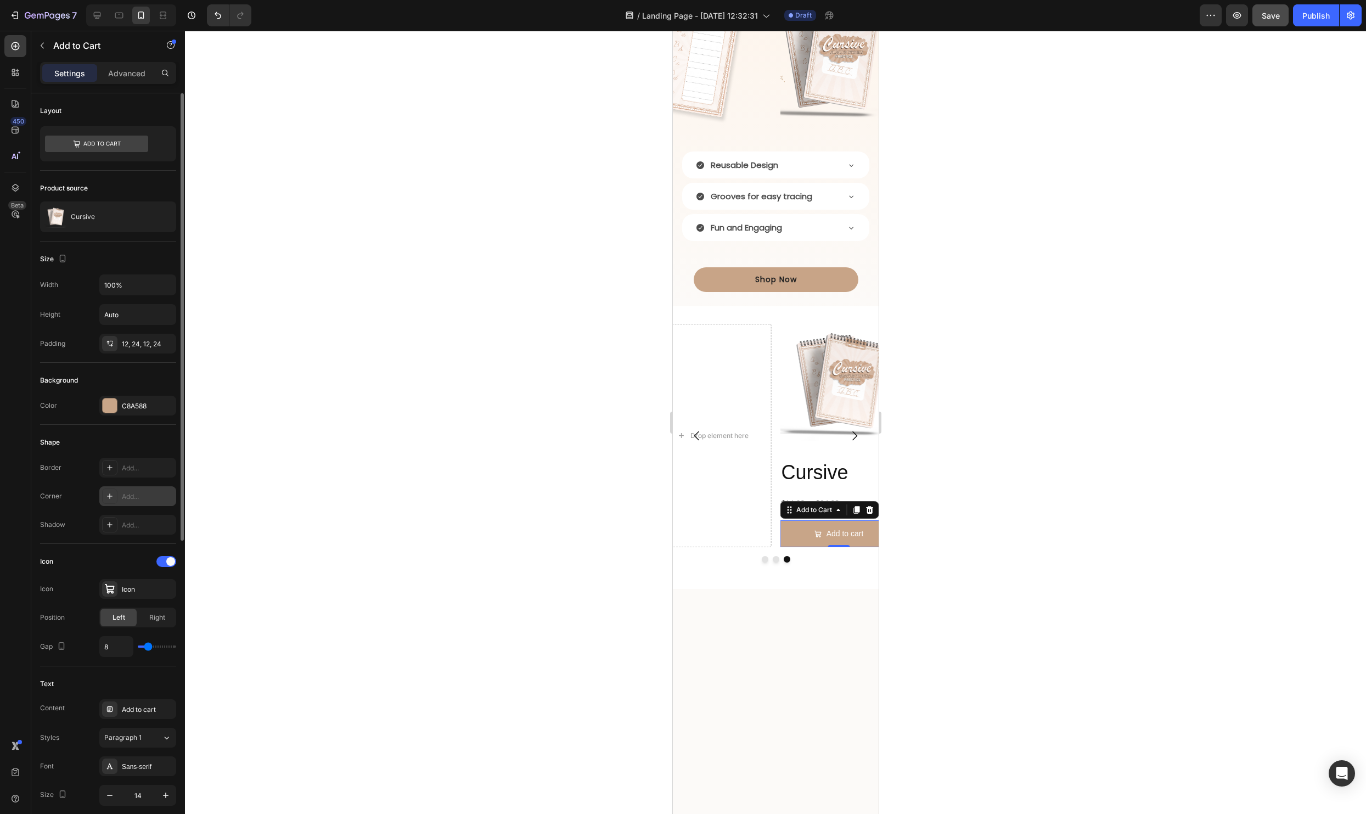
click at [127, 503] on div "Add..." at bounding box center [137, 496] width 77 height 20
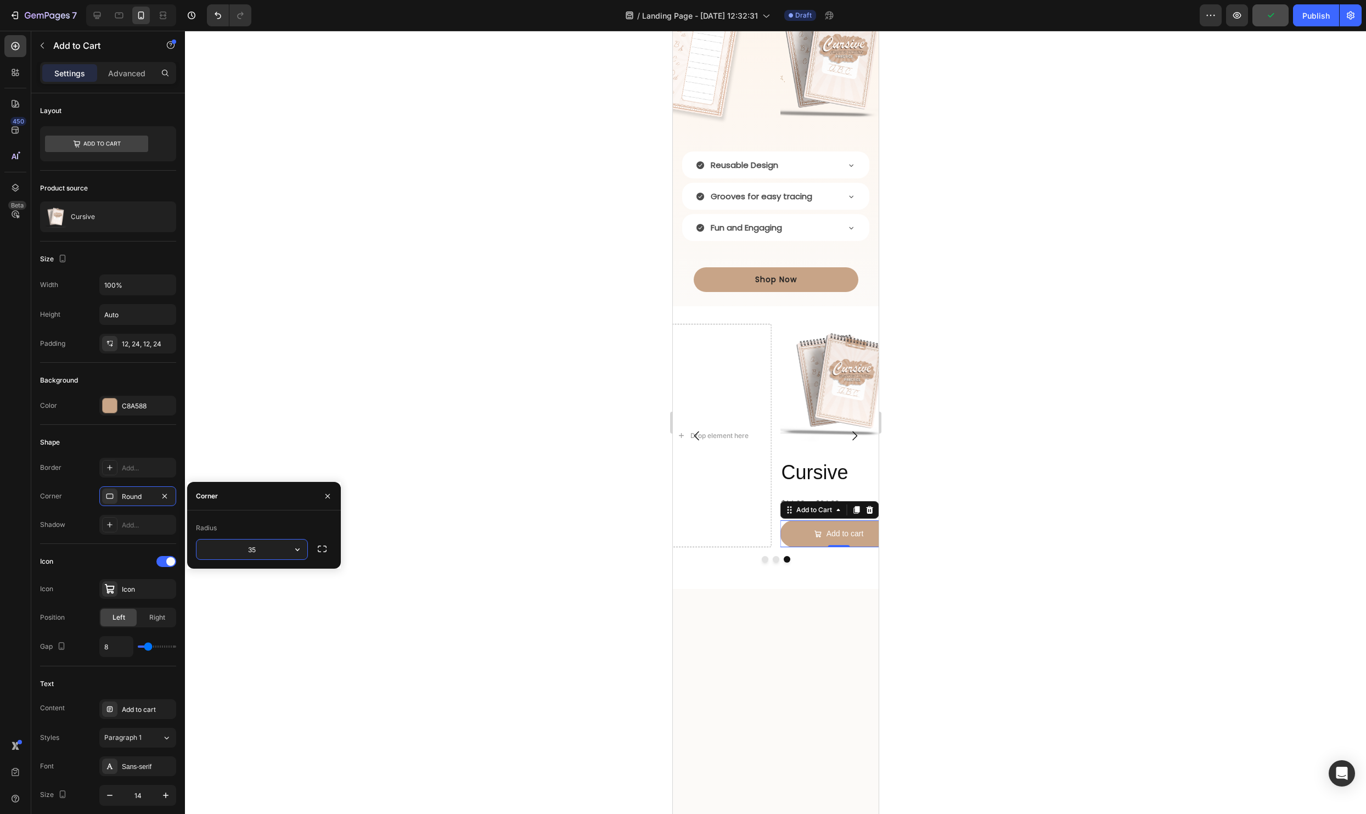
type input "35"
click at [984, 576] on div at bounding box center [775, 422] width 1181 height 783
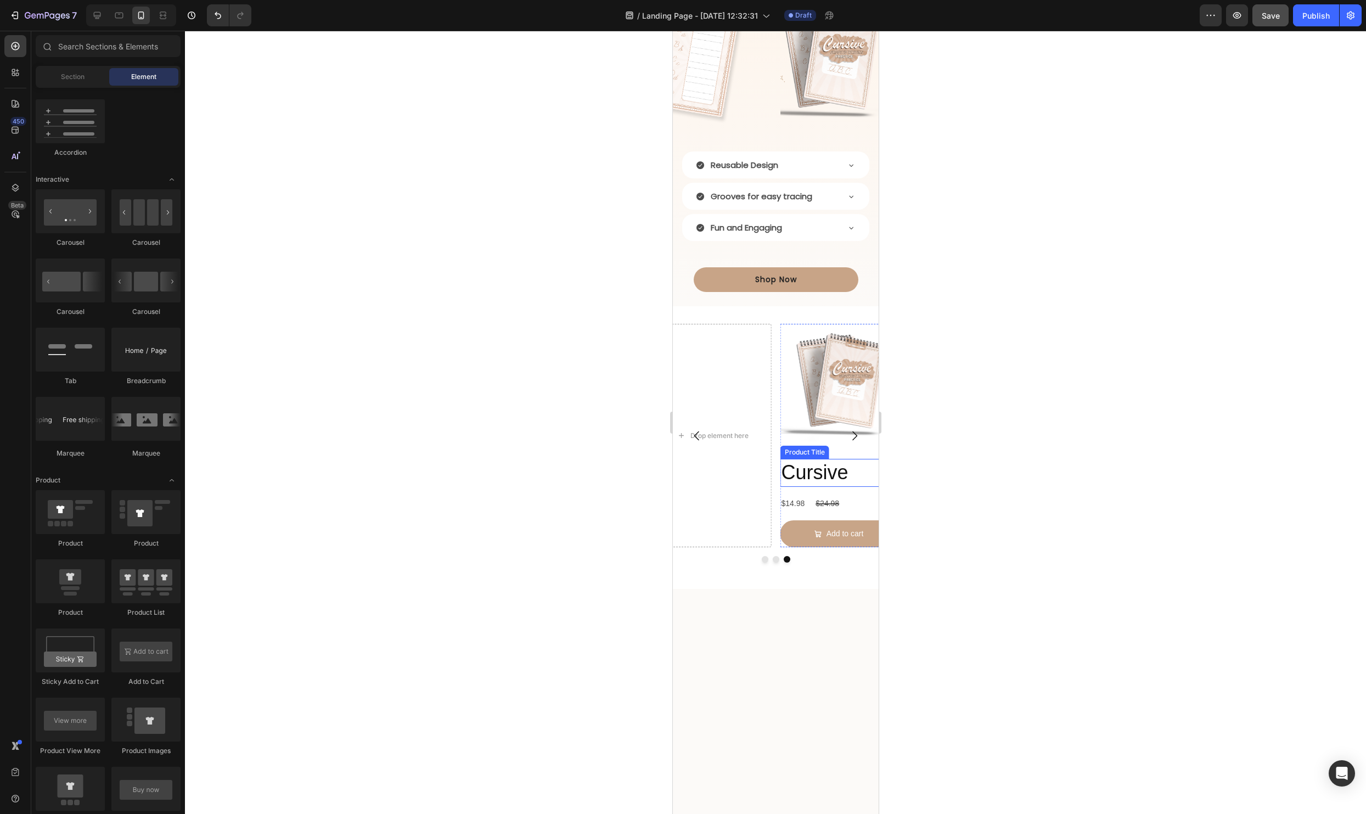
click at [833, 462] on h2 "Cursive" at bounding box center [838, 473] width 117 height 28
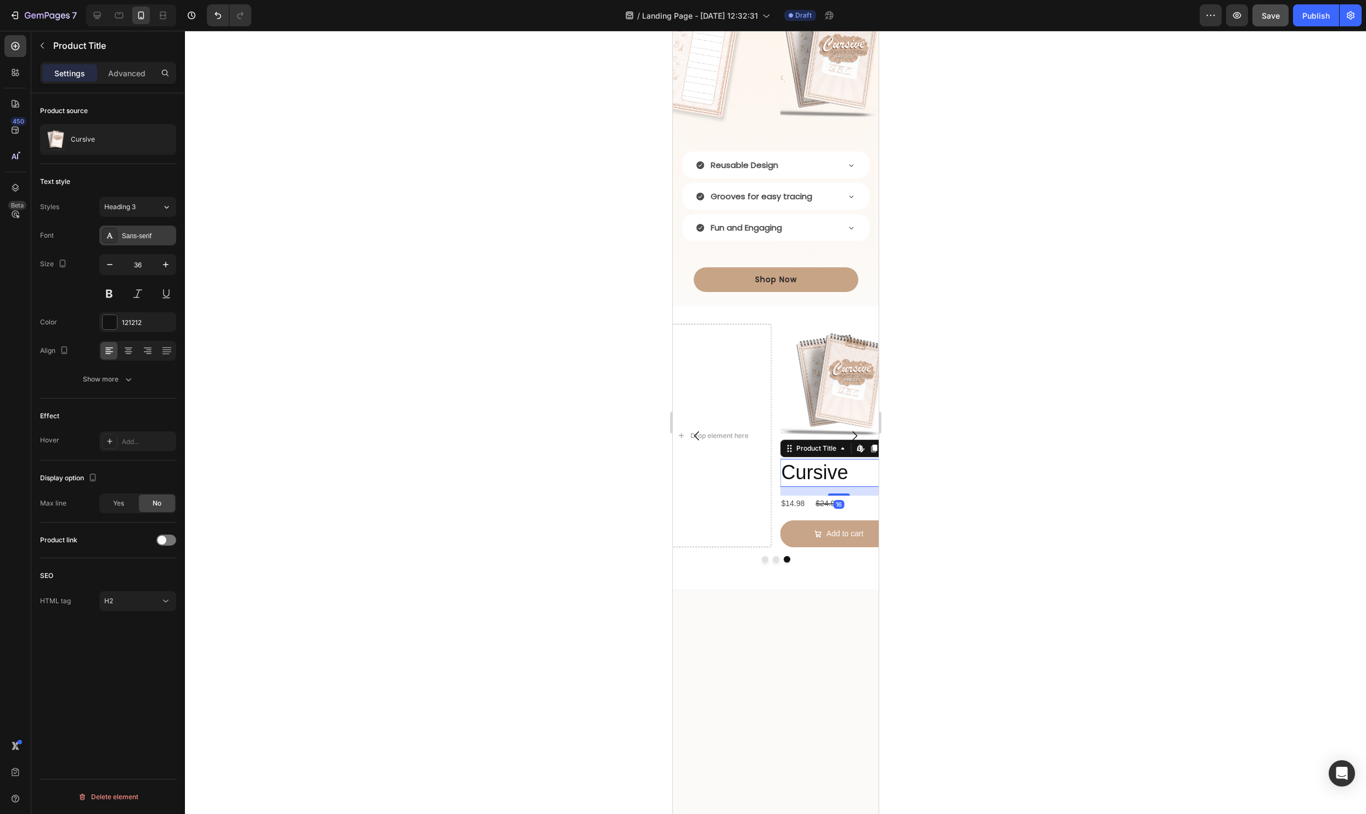
click at [110, 233] on icon at bounding box center [110, 235] width 6 height 5
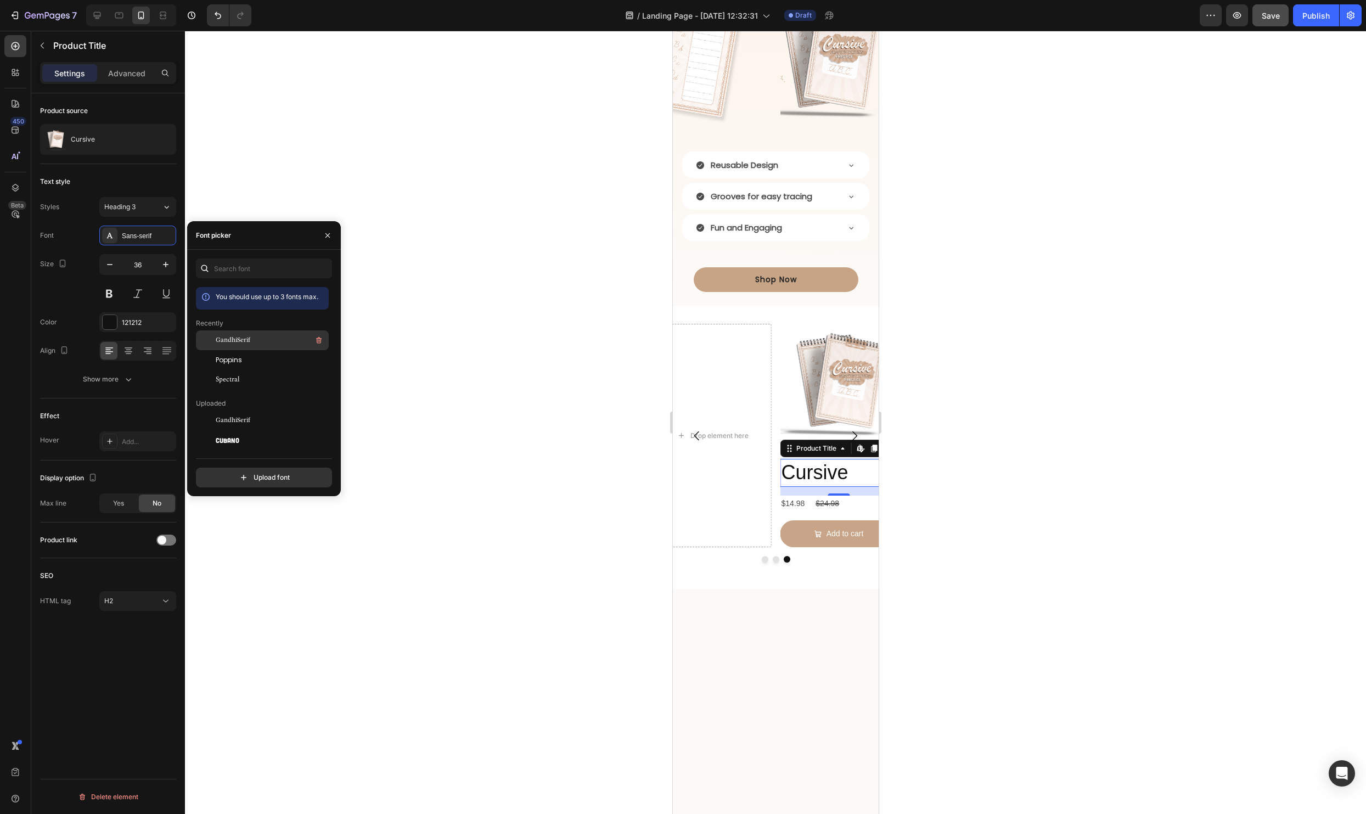
click at [249, 338] on span "GandhiSerif" at bounding box center [233, 340] width 35 height 10
click at [952, 566] on div at bounding box center [775, 422] width 1181 height 783
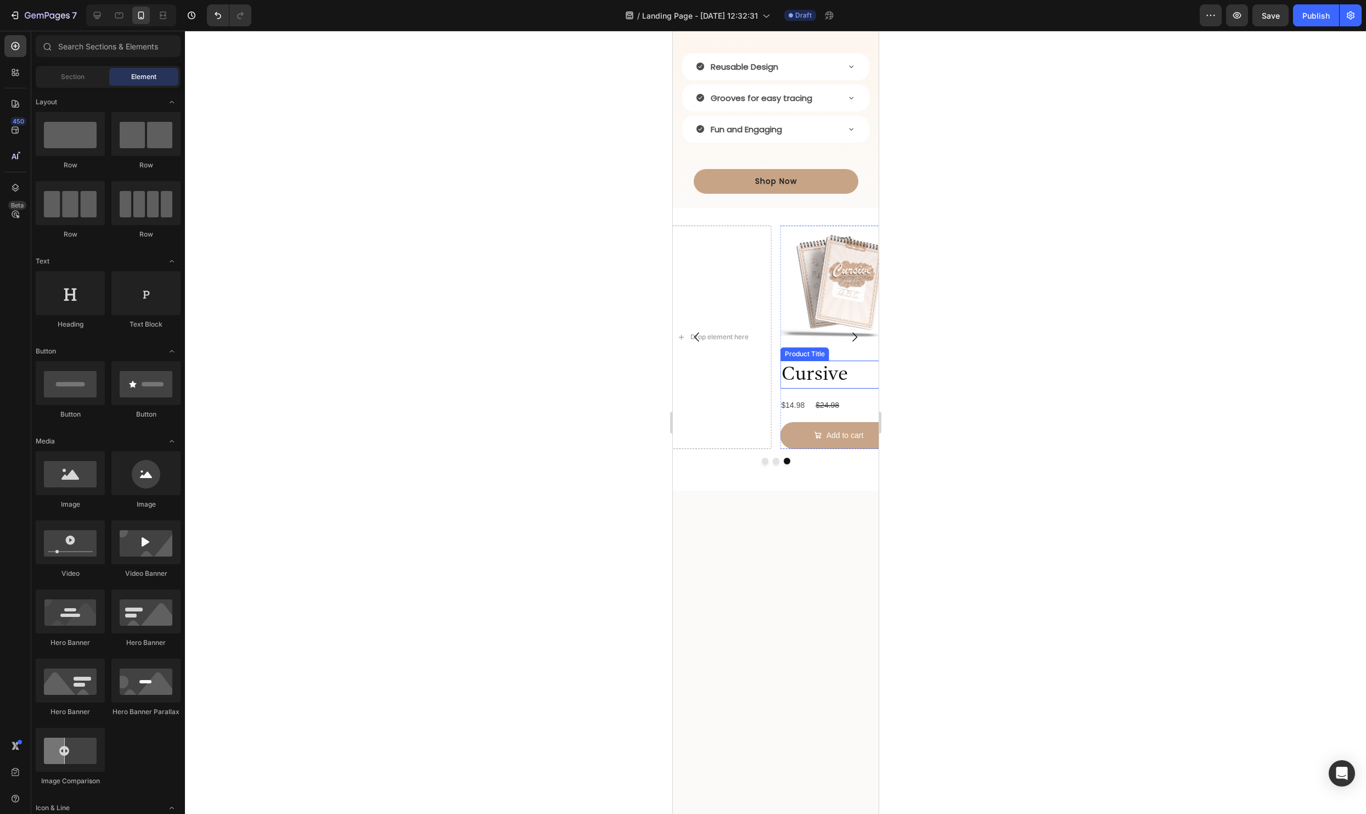
scroll to position [1019, 0]
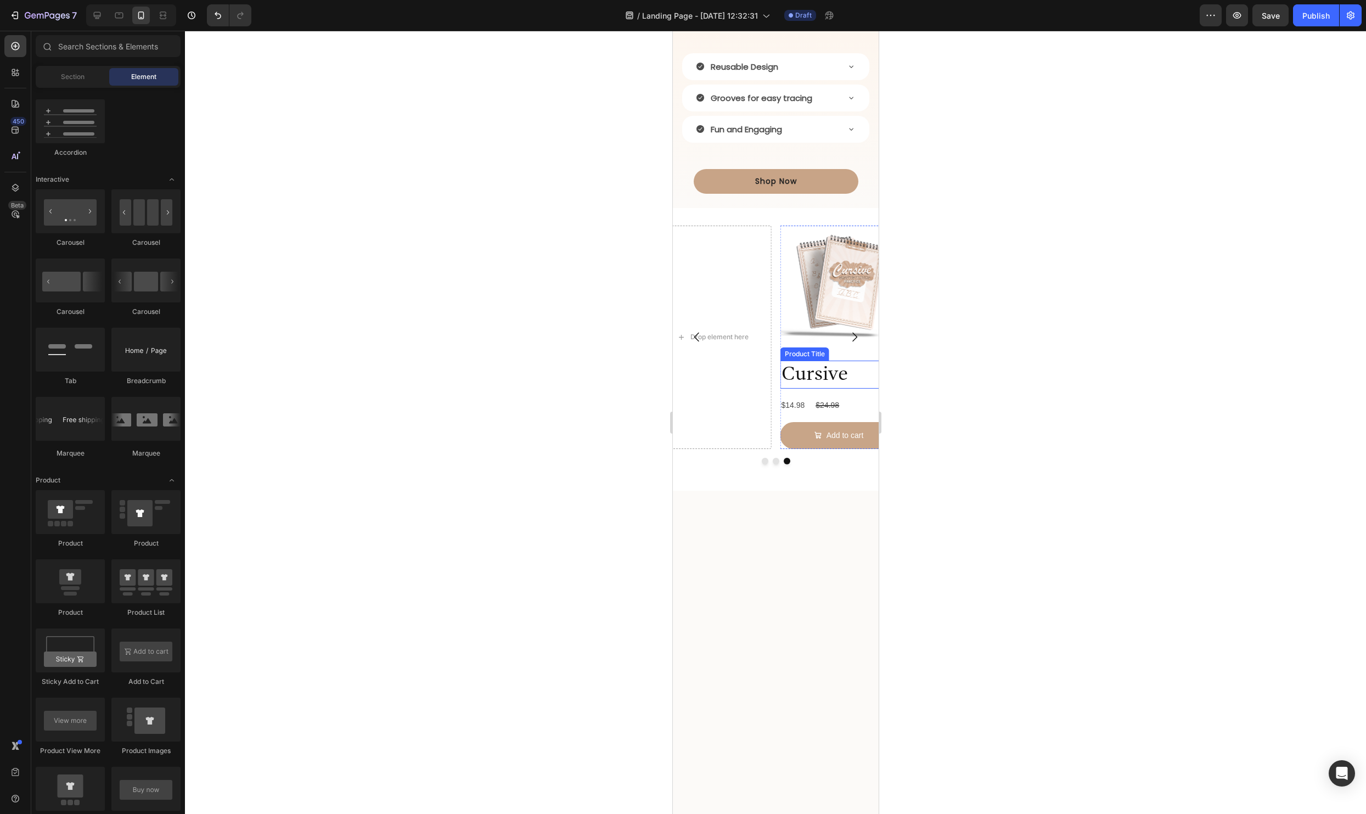
click at [835, 388] on h2 "Cursive" at bounding box center [838, 374] width 117 height 28
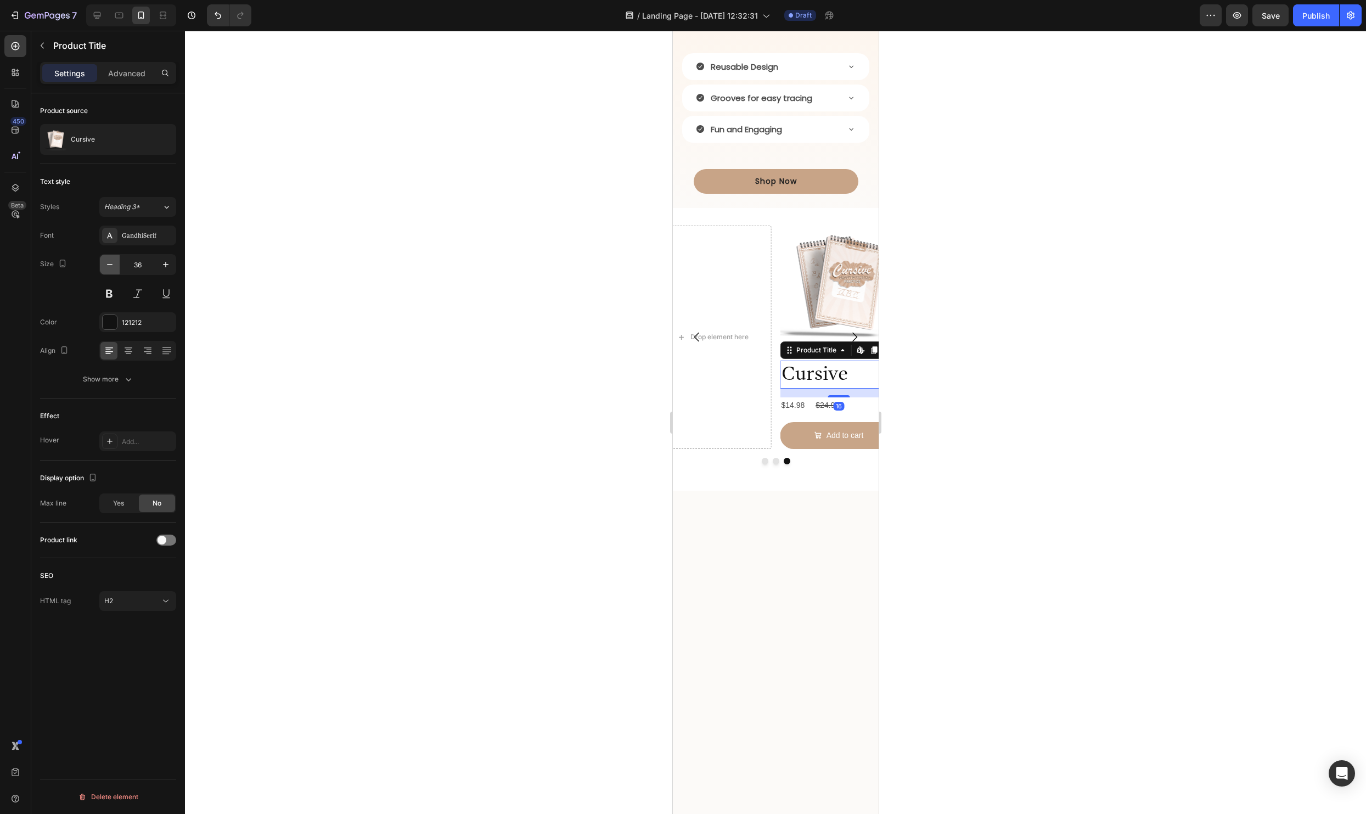
click at [112, 266] on icon "button" at bounding box center [109, 264] width 11 height 11
click at [145, 265] on input "35" at bounding box center [138, 265] width 36 height 20
type input "25"
click at [1010, 433] on div at bounding box center [775, 422] width 1181 height 783
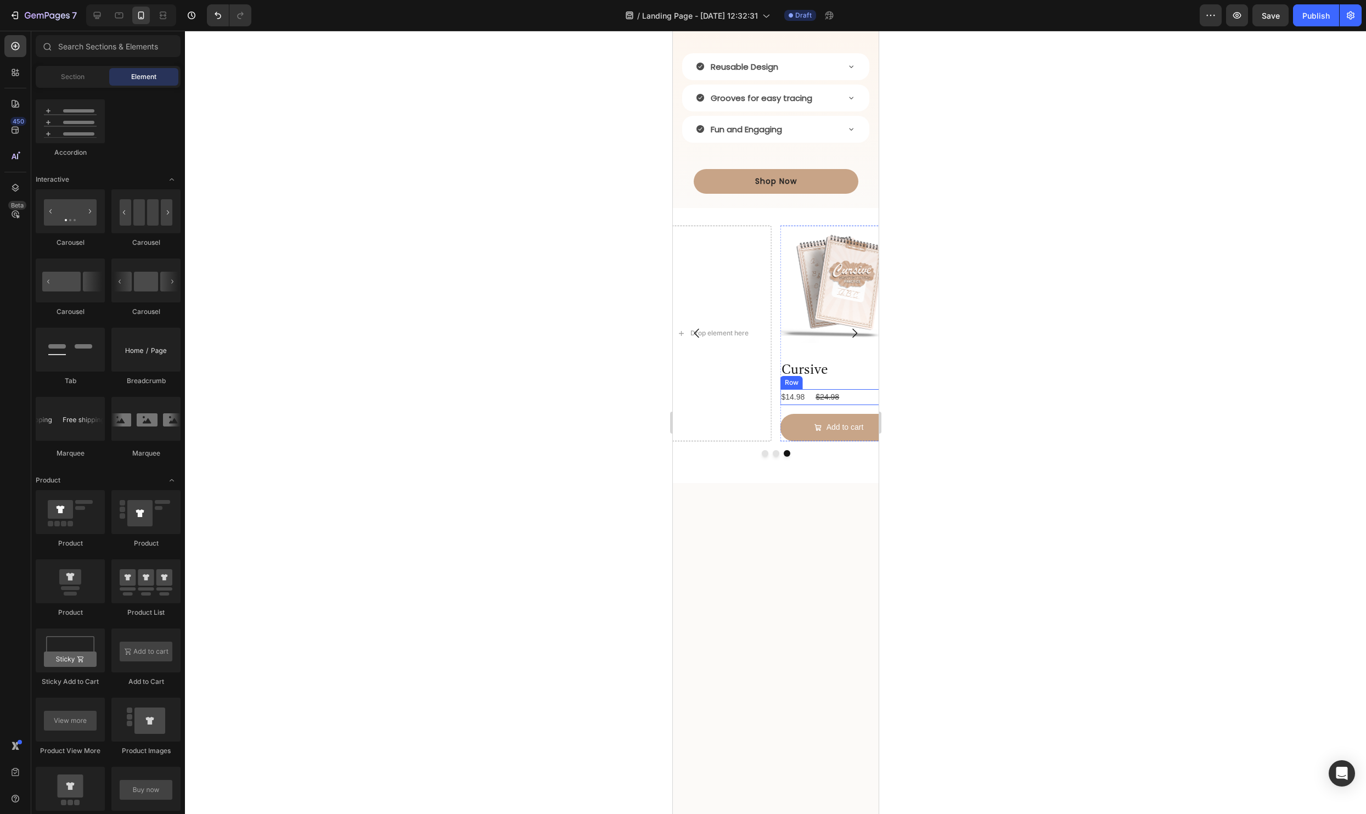
click at [861, 405] on div "$14.98 Product Price Product Price $24.98 Product Price Product Price Row" at bounding box center [838, 397] width 117 height 16
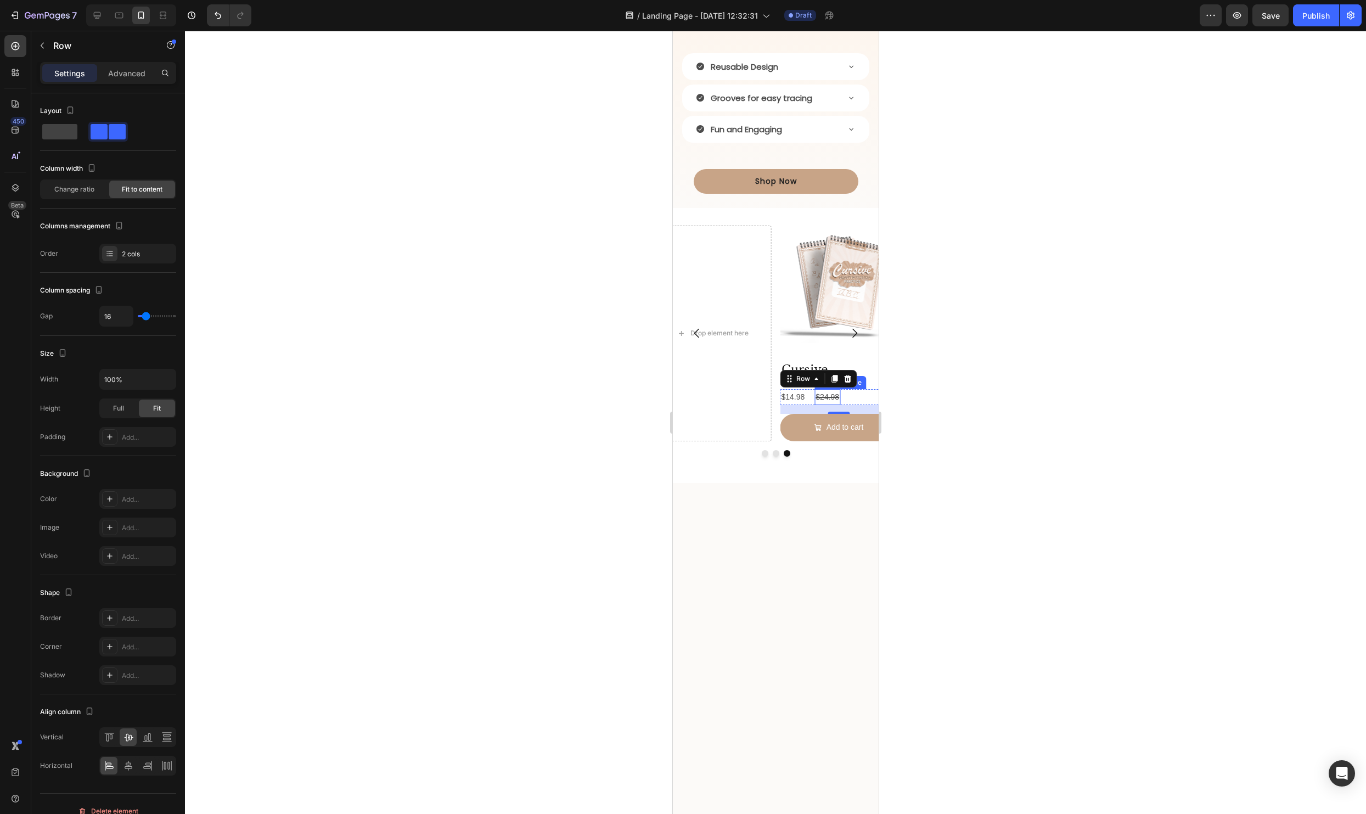
click at [834, 405] on div "$24.98" at bounding box center [827, 397] width 26 height 16
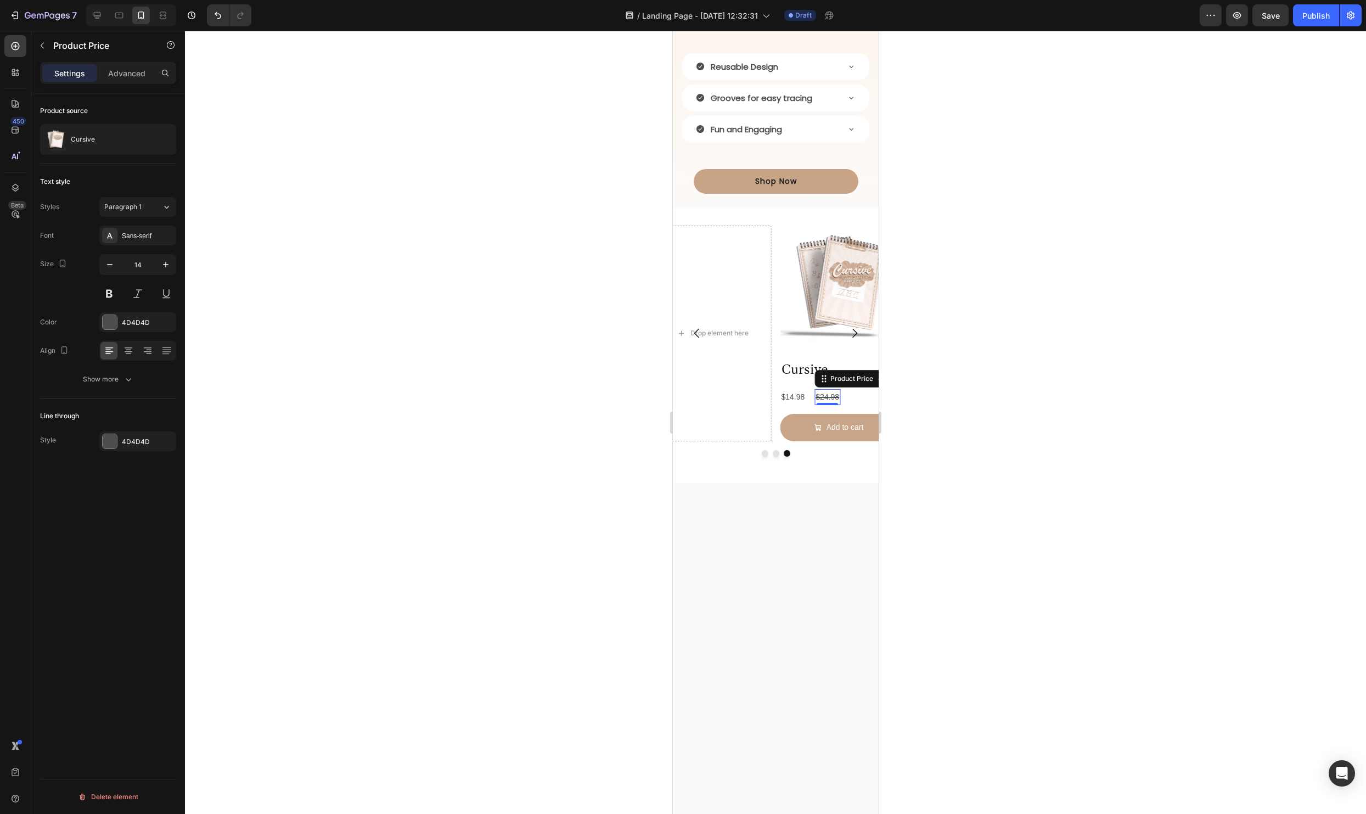
click at [1042, 492] on div at bounding box center [775, 422] width 1181 height 783
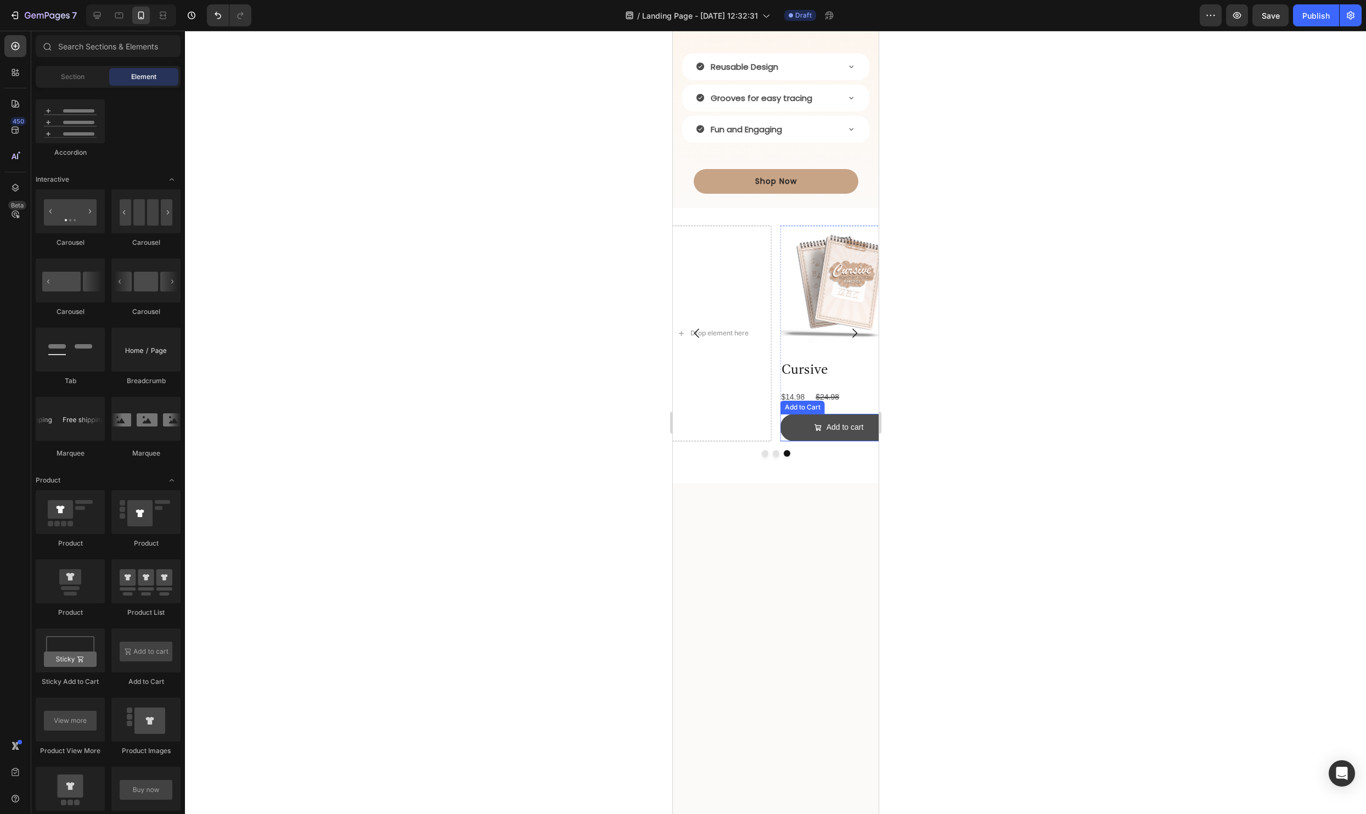
click at [783, 441] on button "Add to cart" at bounding box center [838, 427] width 117 height 27
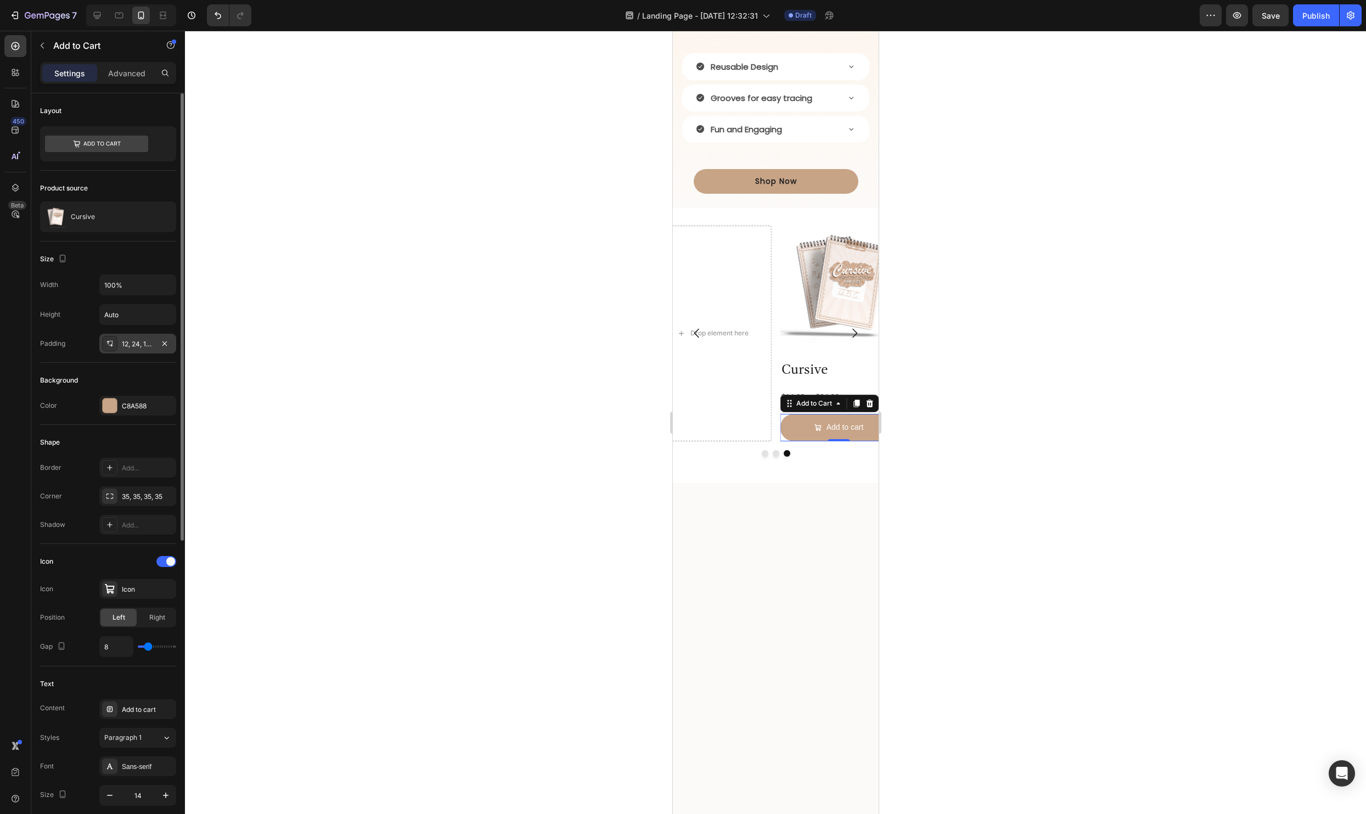
click at [143, 343] on div "12, 24, 12, 24" at bounding box center [138, 344] width 32 height 10
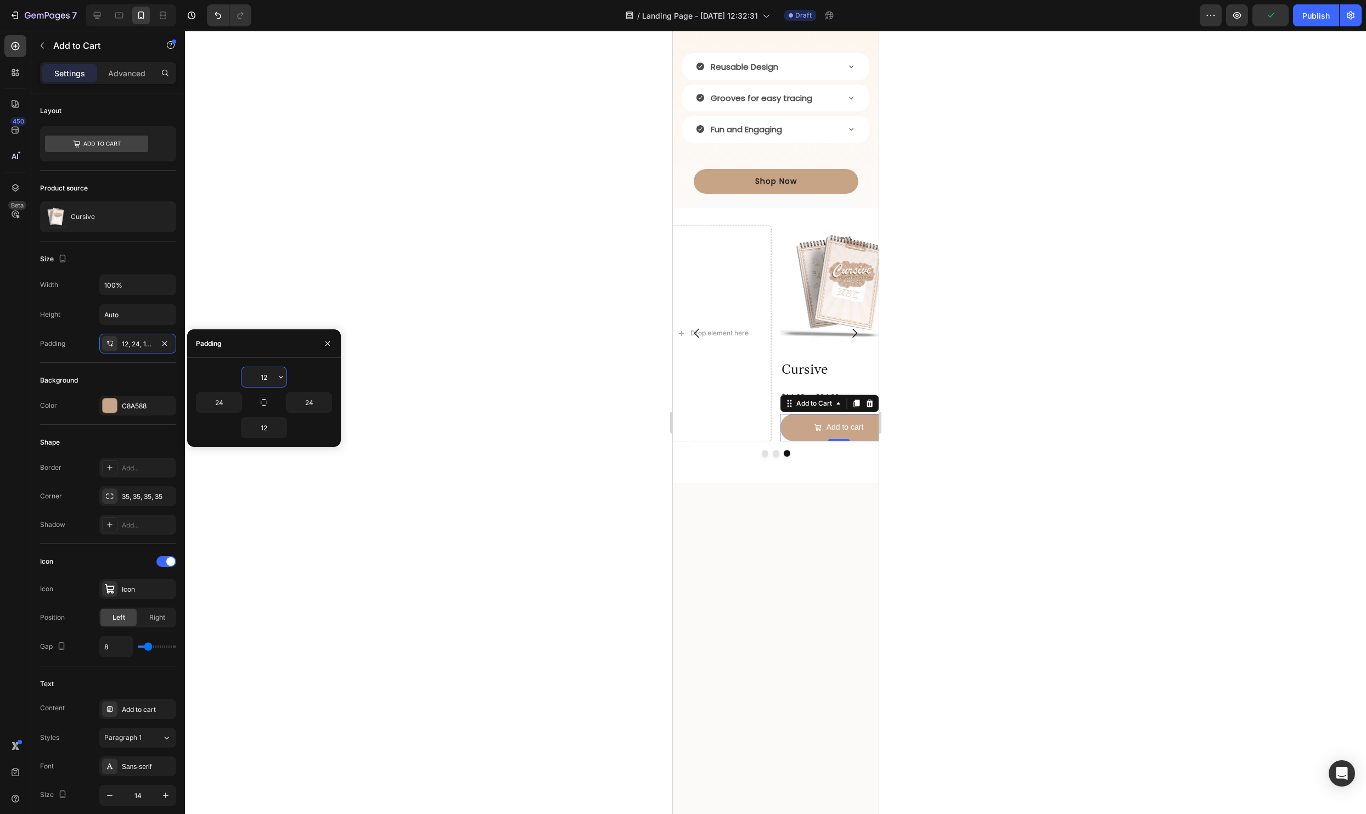
click at [270, 376] on input "12" at bounding box center [263, 377] width 45 height 20
type input "8"
click at [275, 435] on button "button" at bounding box center [280, 428] width 11 height 20
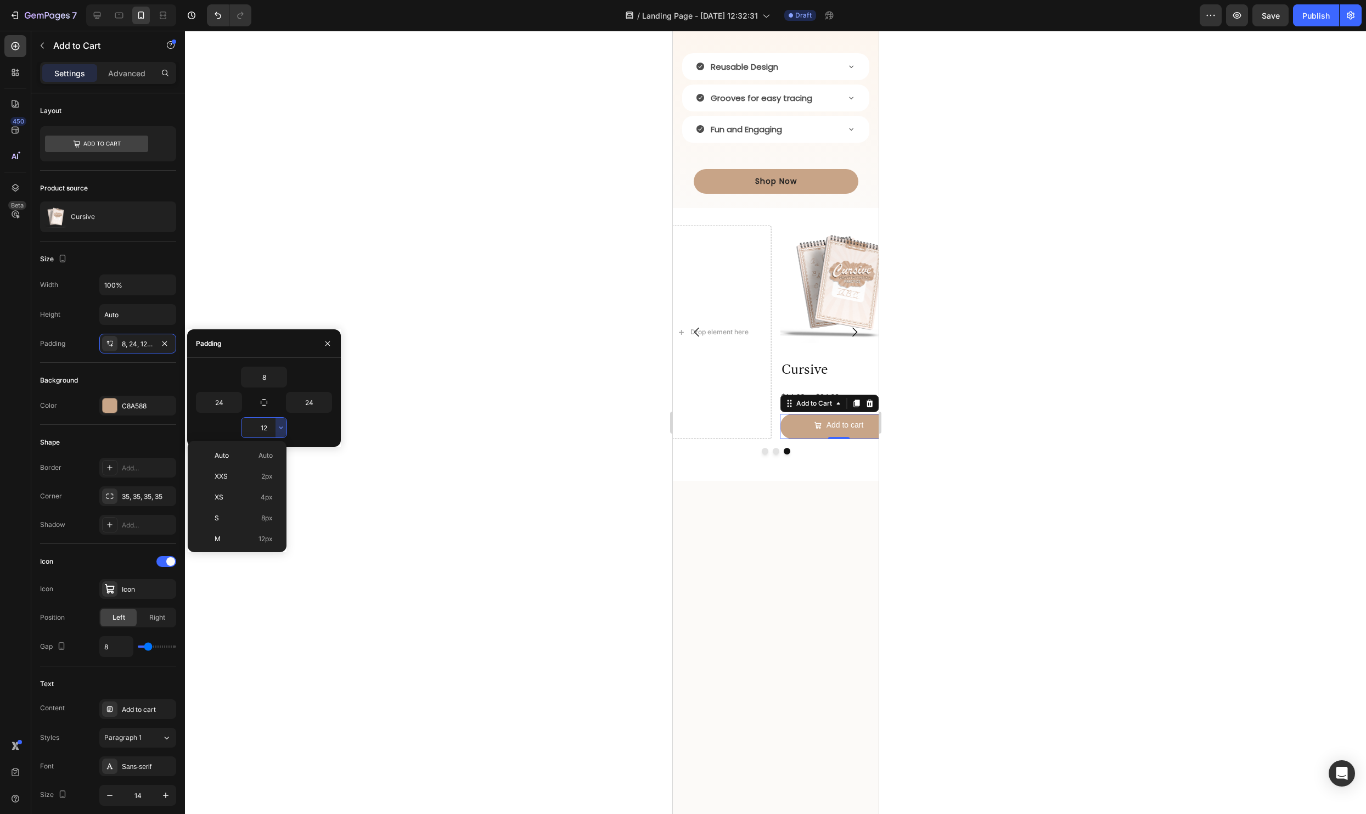
click at [266, 428] on input "12" at bounding box center [263, 428] width 45 height 20
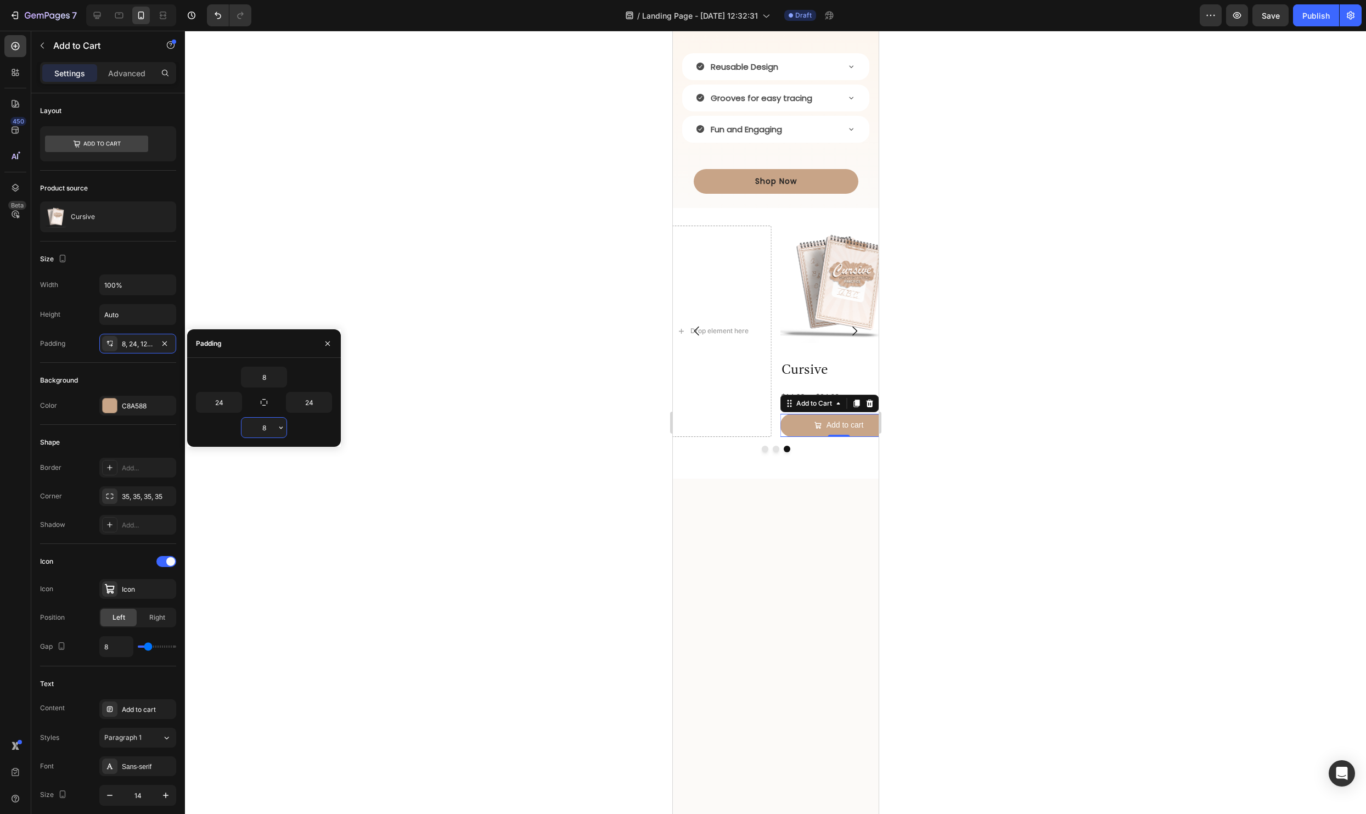
type input "8"
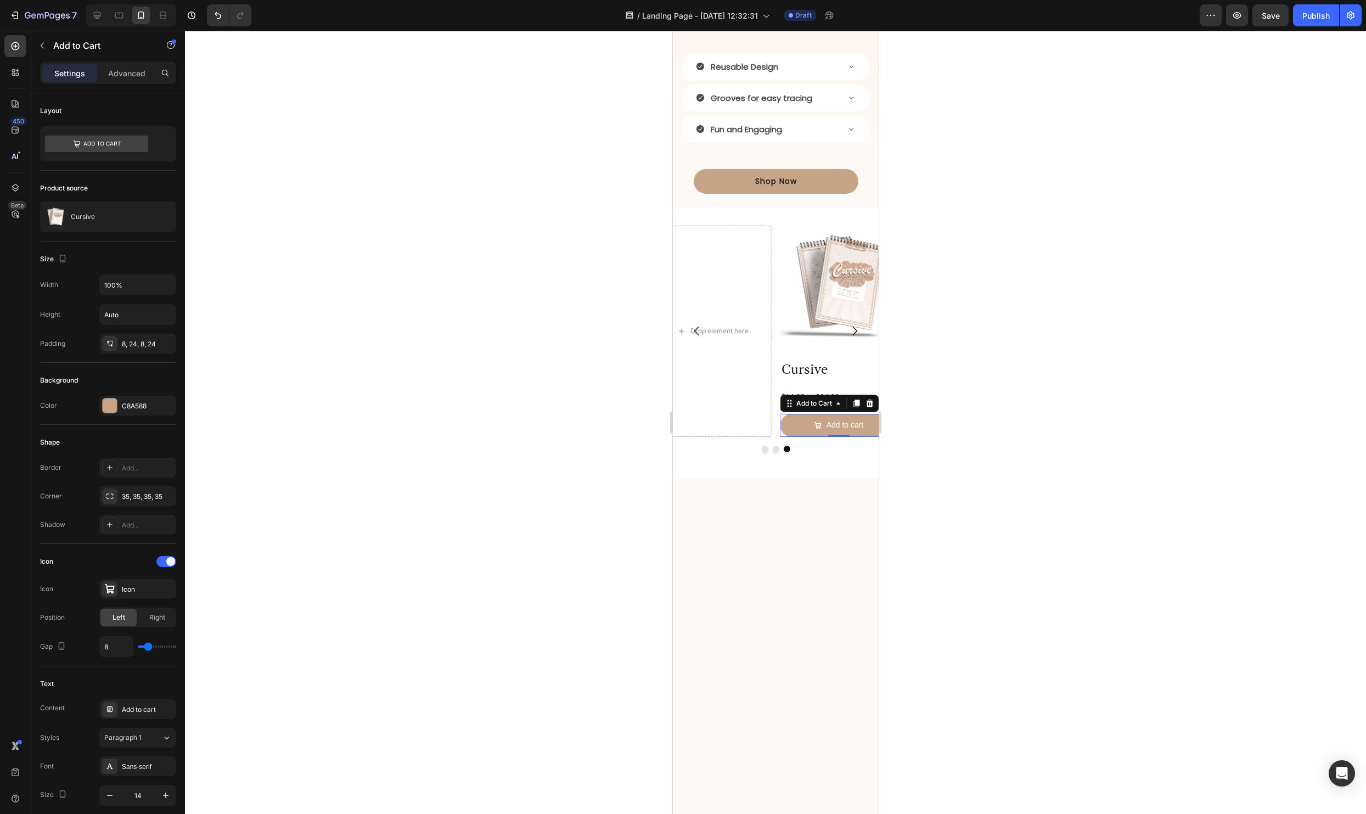
click at [305, 279] on div at bounding box center [775, 422] width 1181 height 783
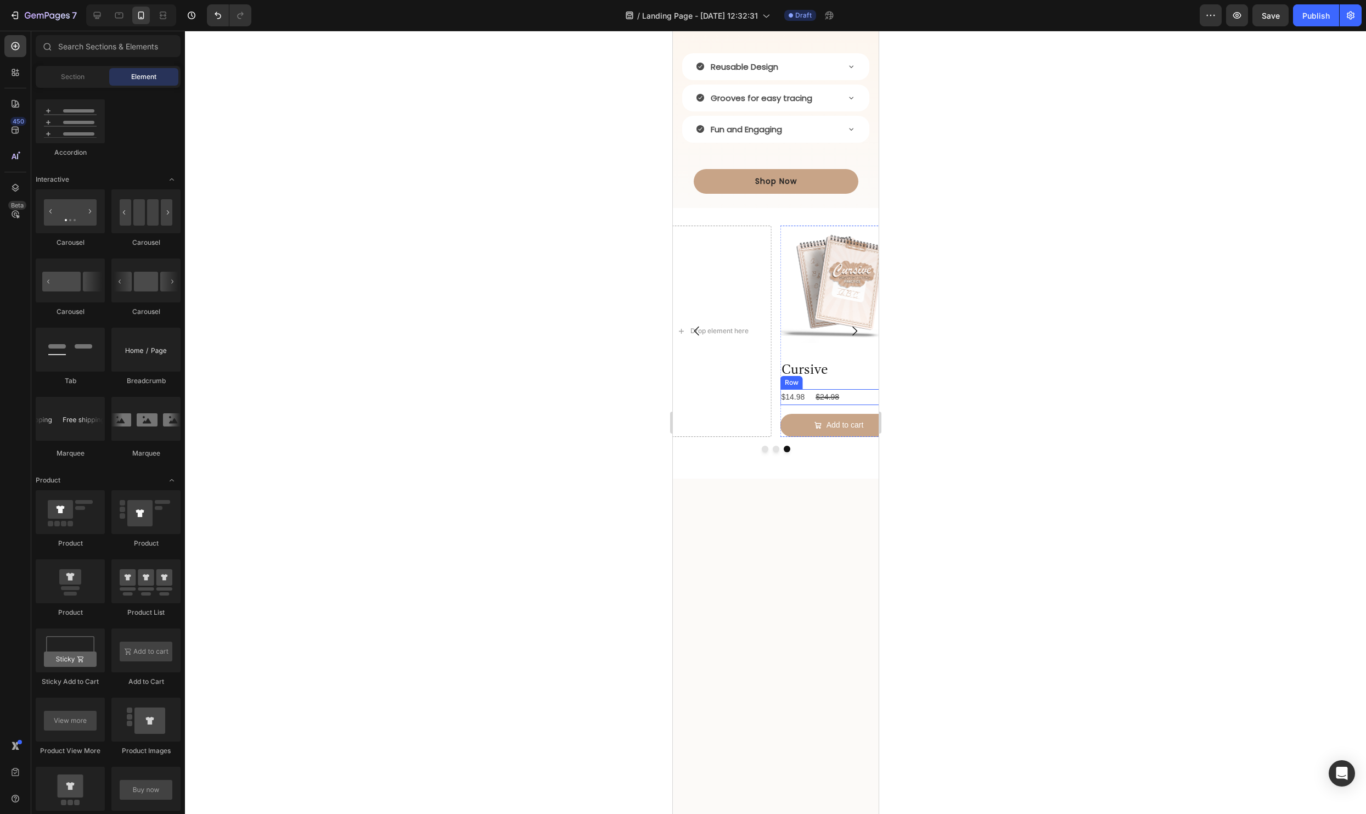
click at [862, 405] on div "$14.98 Product Price Product Price $24.98 Product Price Product Price Row" at bounding box center [838, 397] width 117 height 16
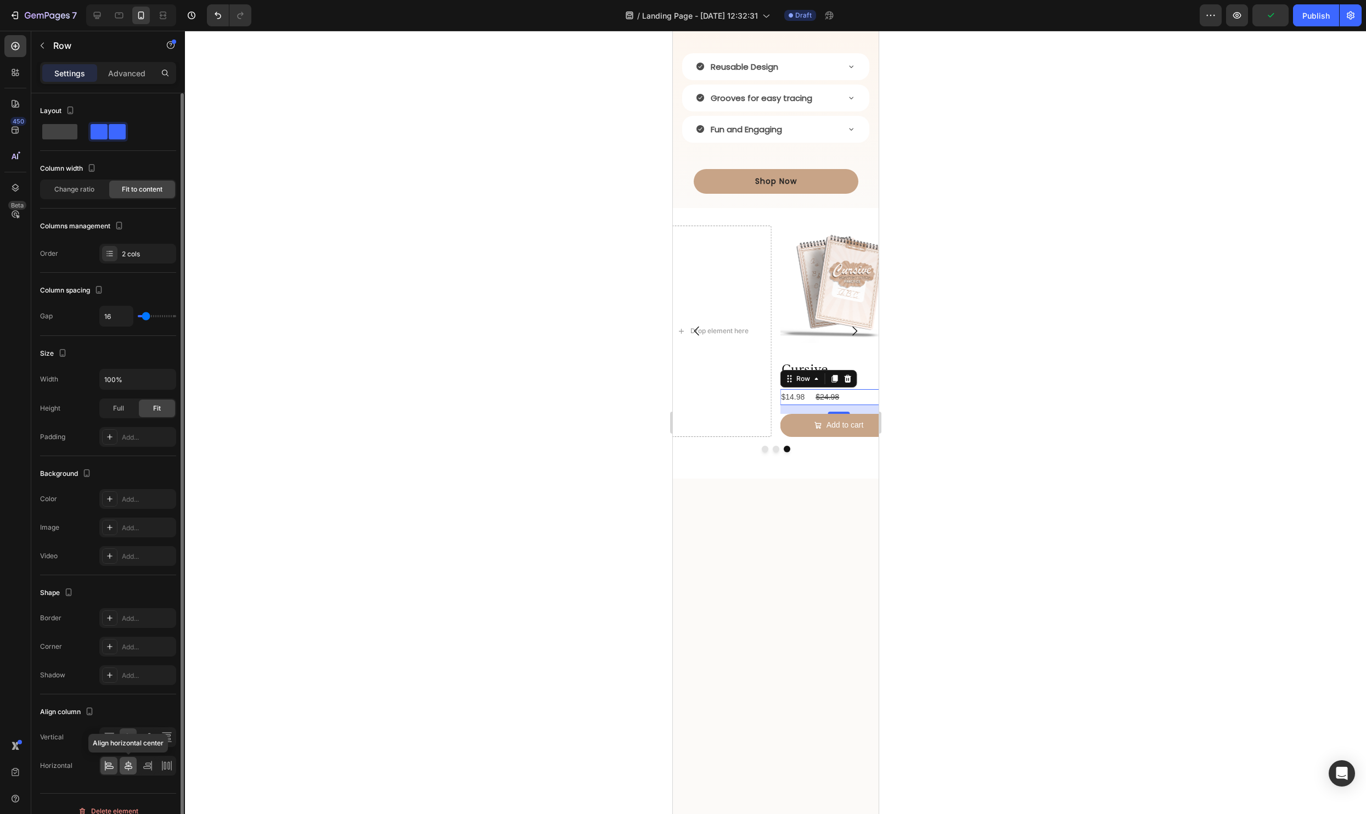
click at [123, 764] on icon at bounding box center [128, 765] width 11 height 11
click at [1238, 630] on div at bounding box center [775, 422] width 1181 height 783
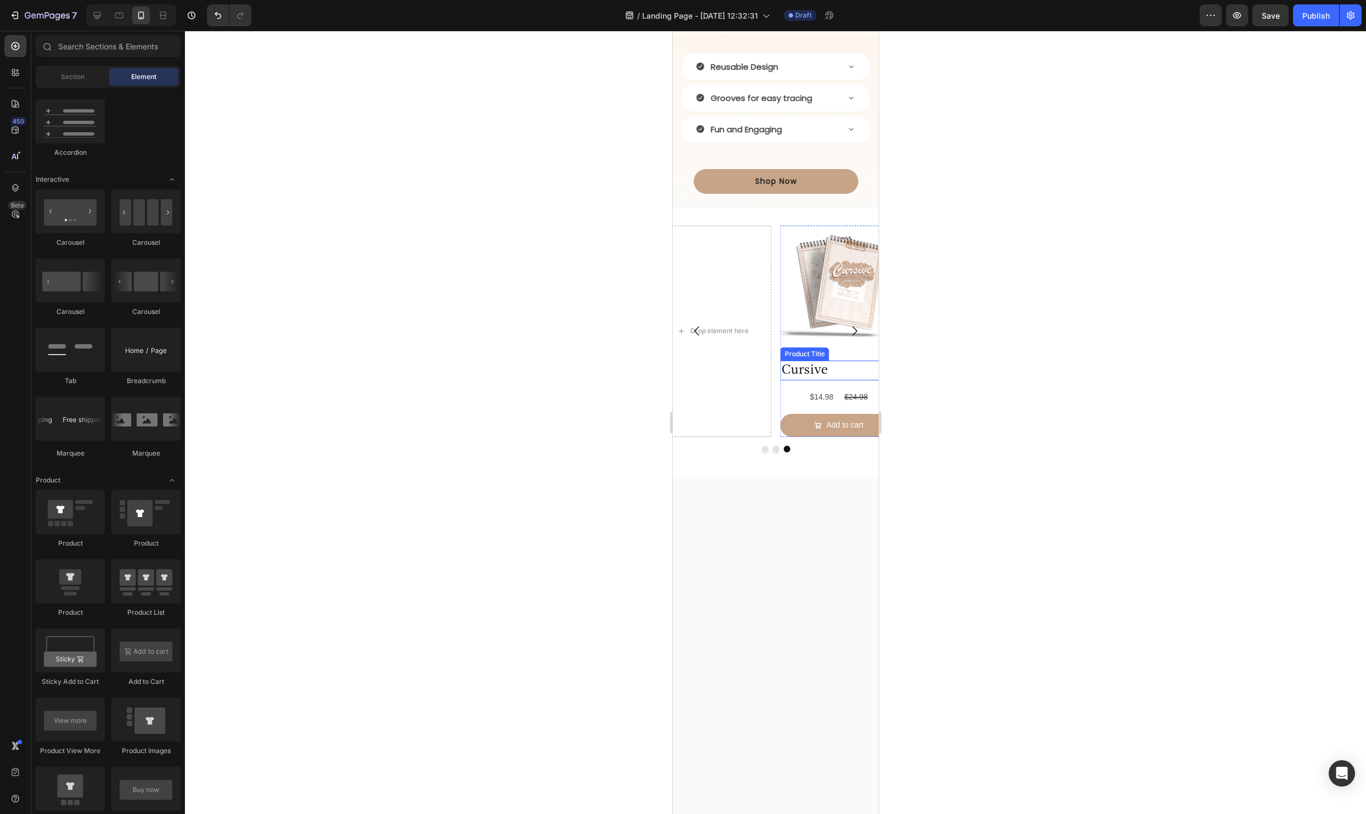
click at [809, 381] on h2 "Cursive" at bounding box center [838, 370] width 117 height 20
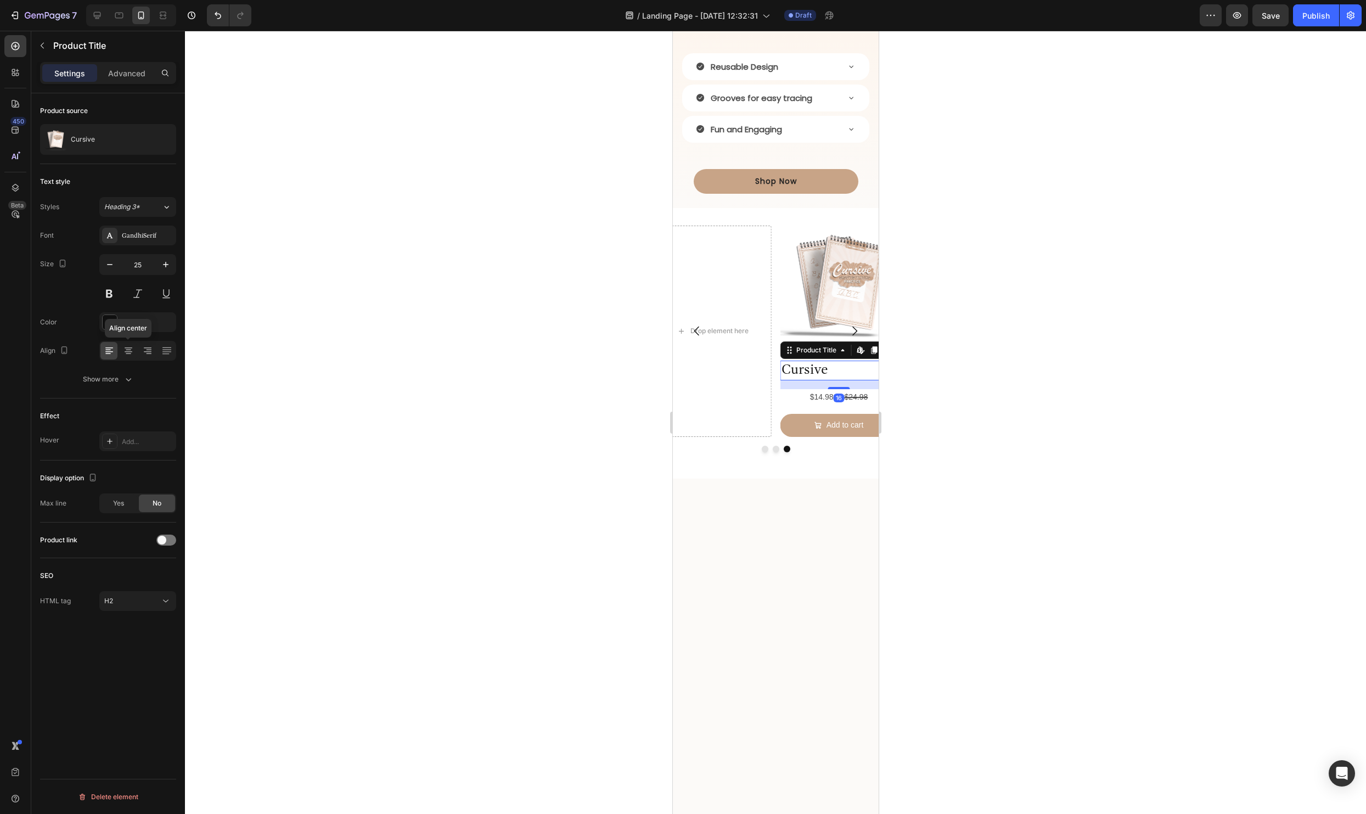
click at [126, 348] on icon at bounding box center [128, 350] width 11 height 11
click at [1229, 541] on div at bounding box center [775, 422] width 1181 height 783
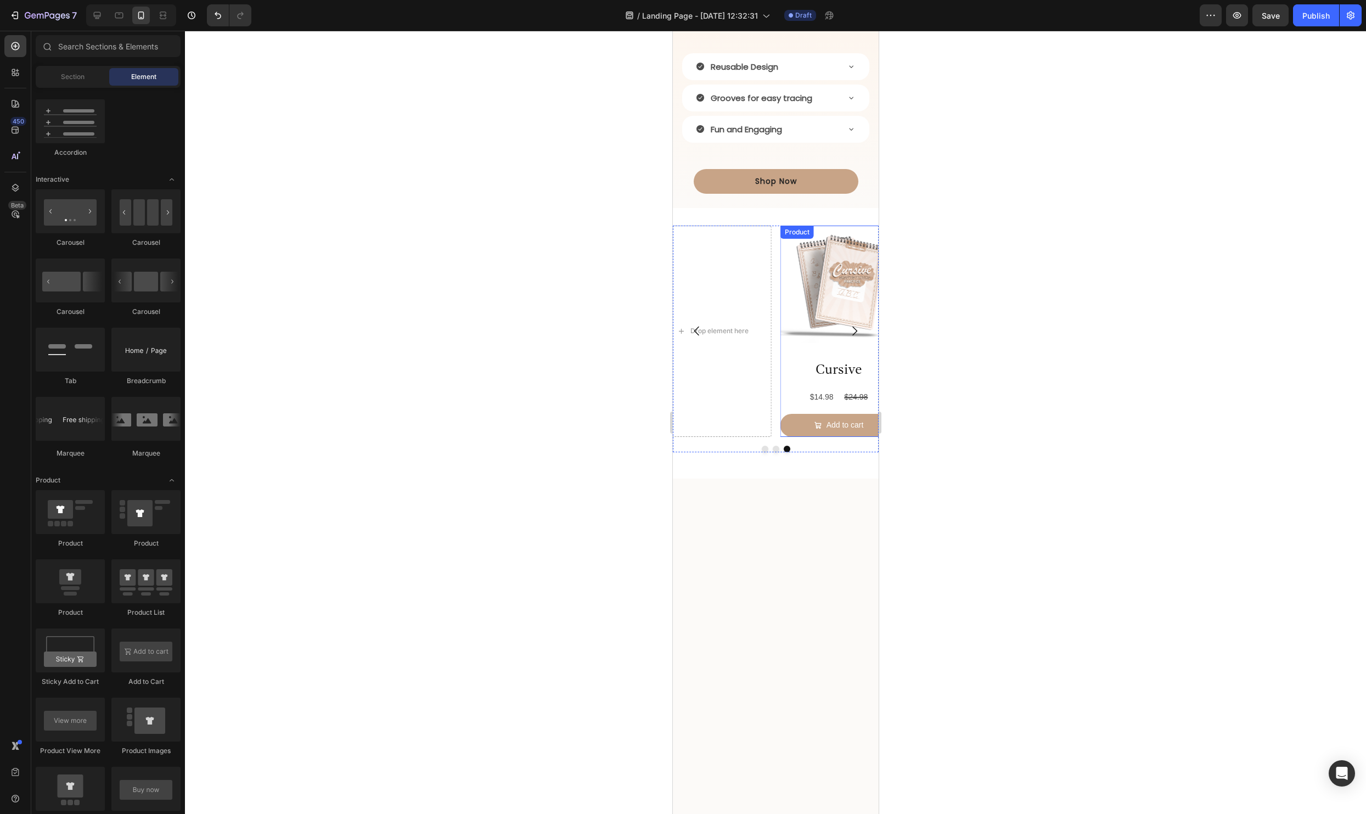
click at [786, 437] on div "Cursive Product Title $14.98 Product Price Product Price $24.98 Product Price P…" at bounding box center [838, 398] width 117 height 76
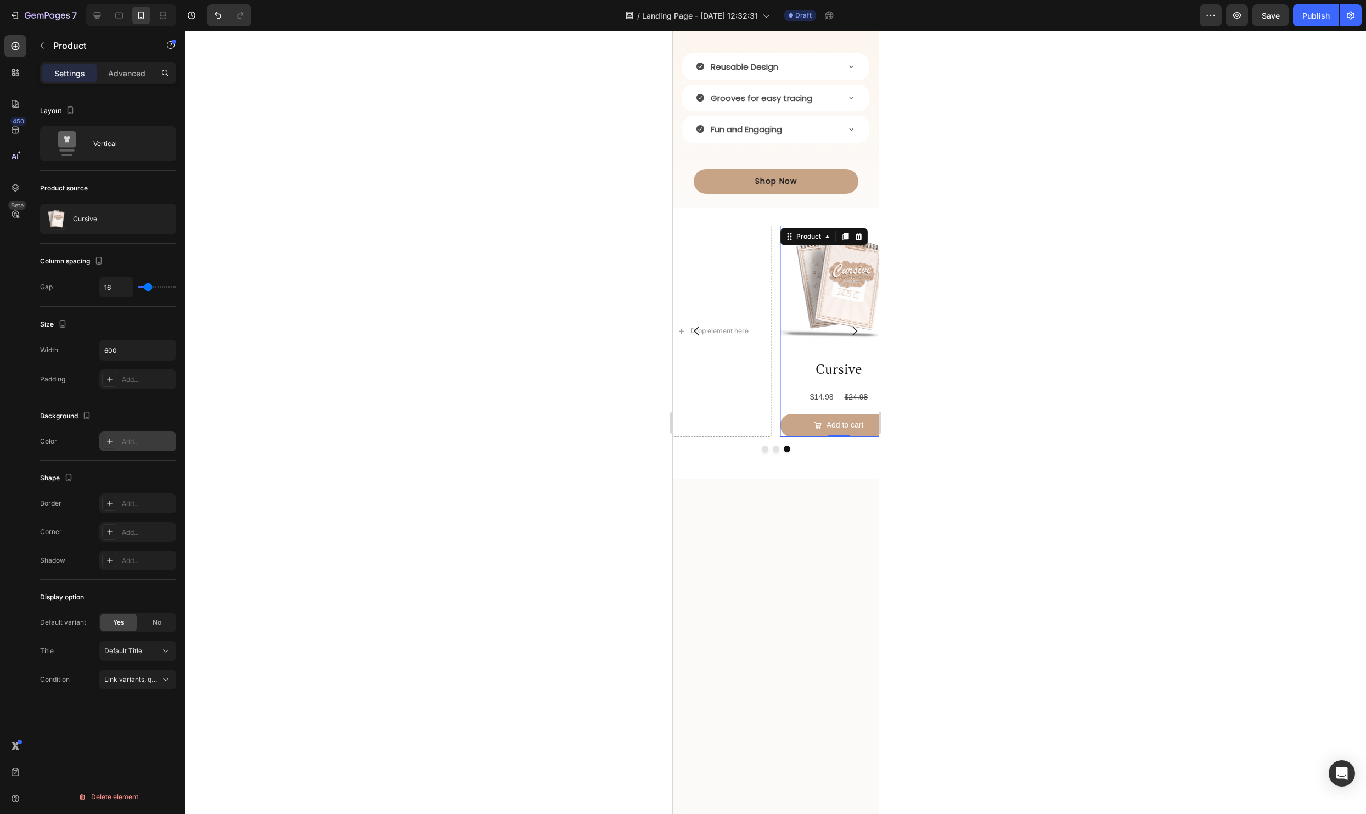
click at [106, 441] on icon at bounding box center [109, 441] width 9 height 9
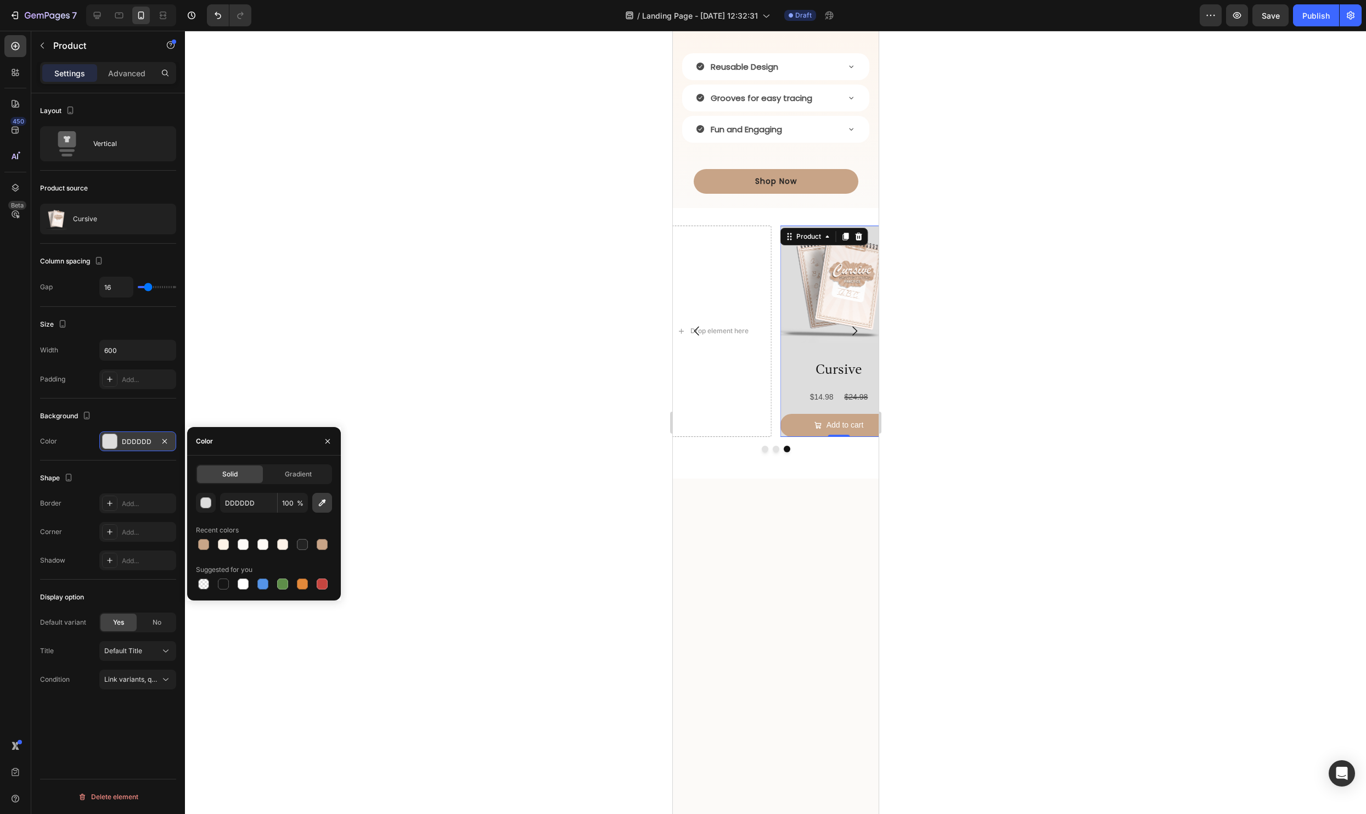
click at [320, 501] on icon "button" at bounding box center [322, 502] width 11 height 11
type input "FDF9F6"
click at [332, 436] on button "button" at bounding box center [328, 441] width 18 height 18
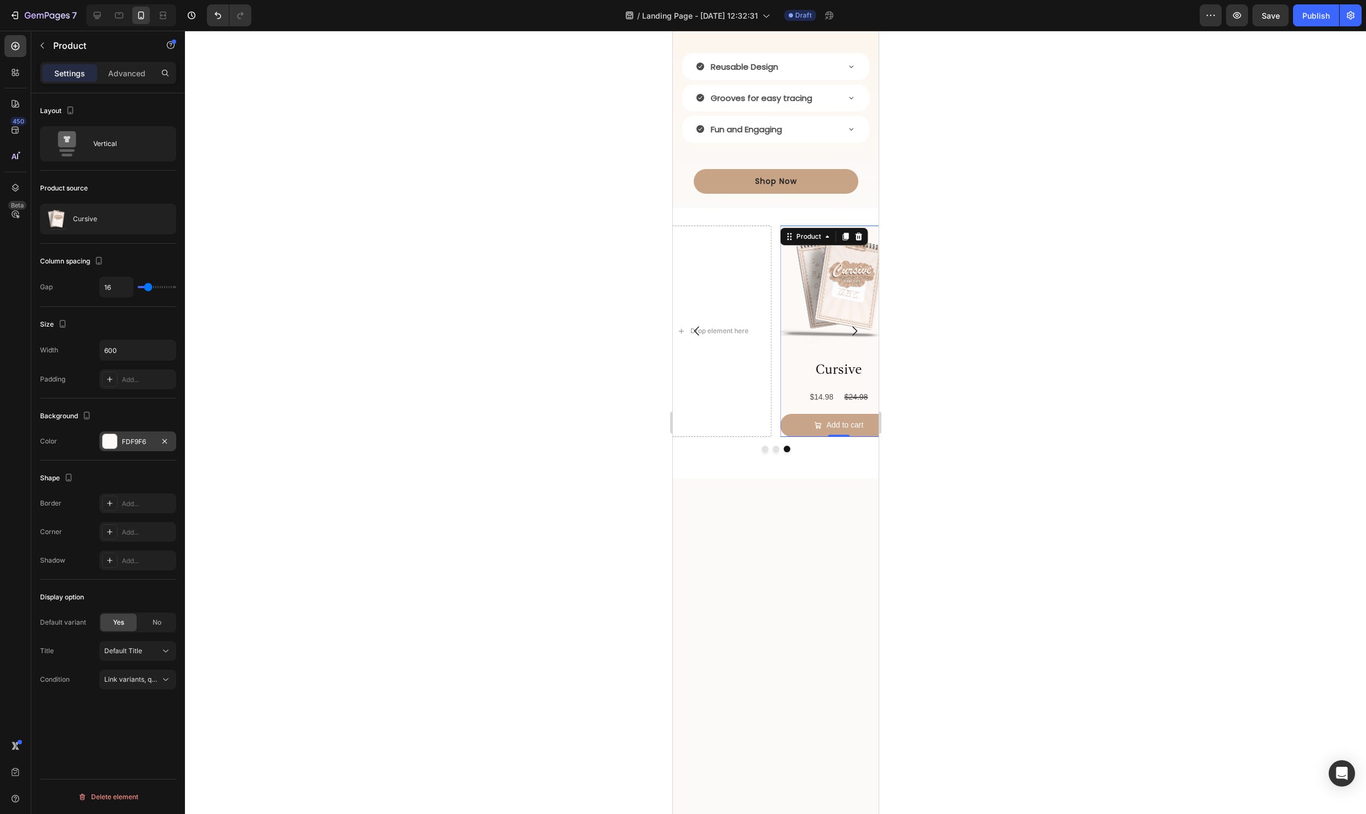
click at [1084, 563] on div at bounding box center [775, 422] width 1181 height 783
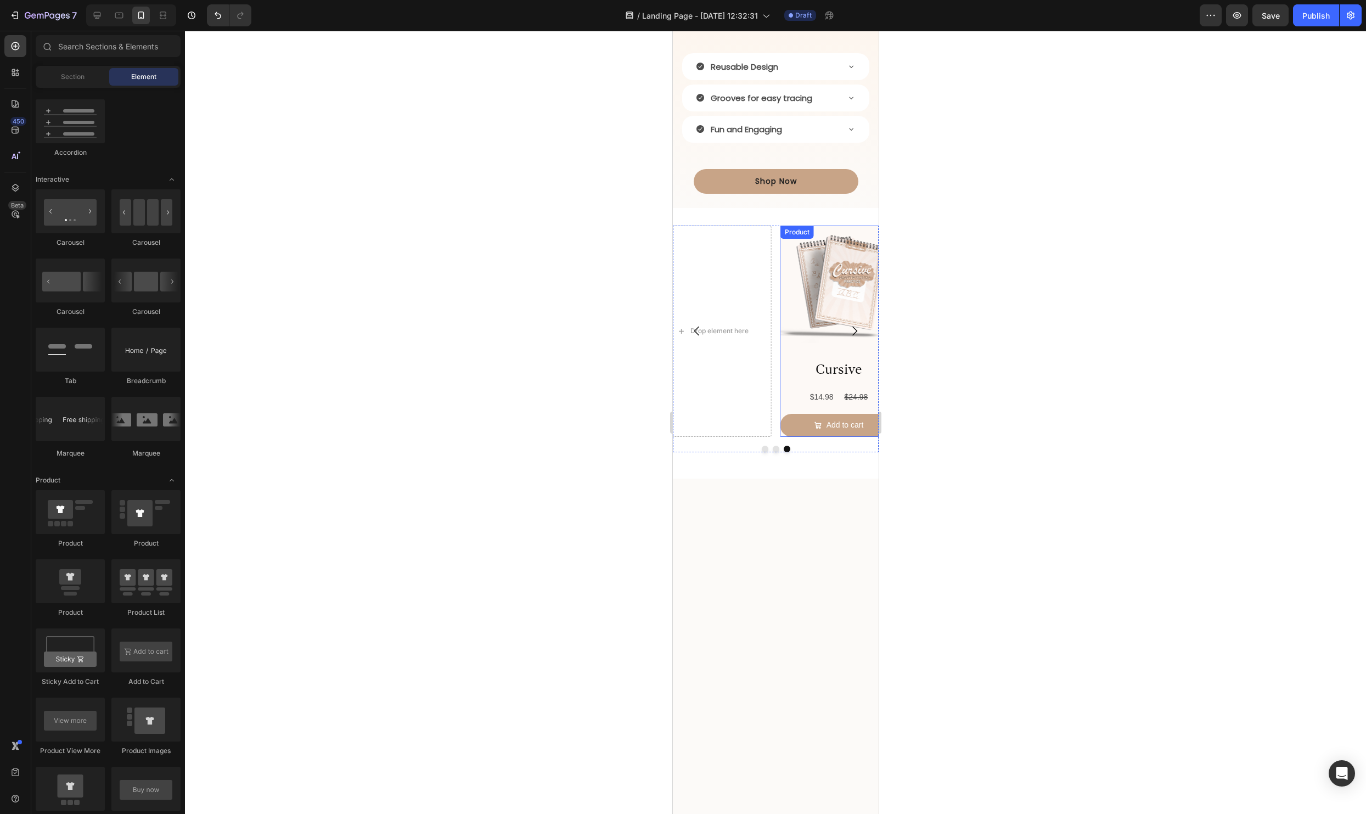
click at [783, 437] on div "Cursive Product Title $14.98 Product Price Product Price $24.98 Product Price P…" at bounding box center [838, 398] width 117 height 76
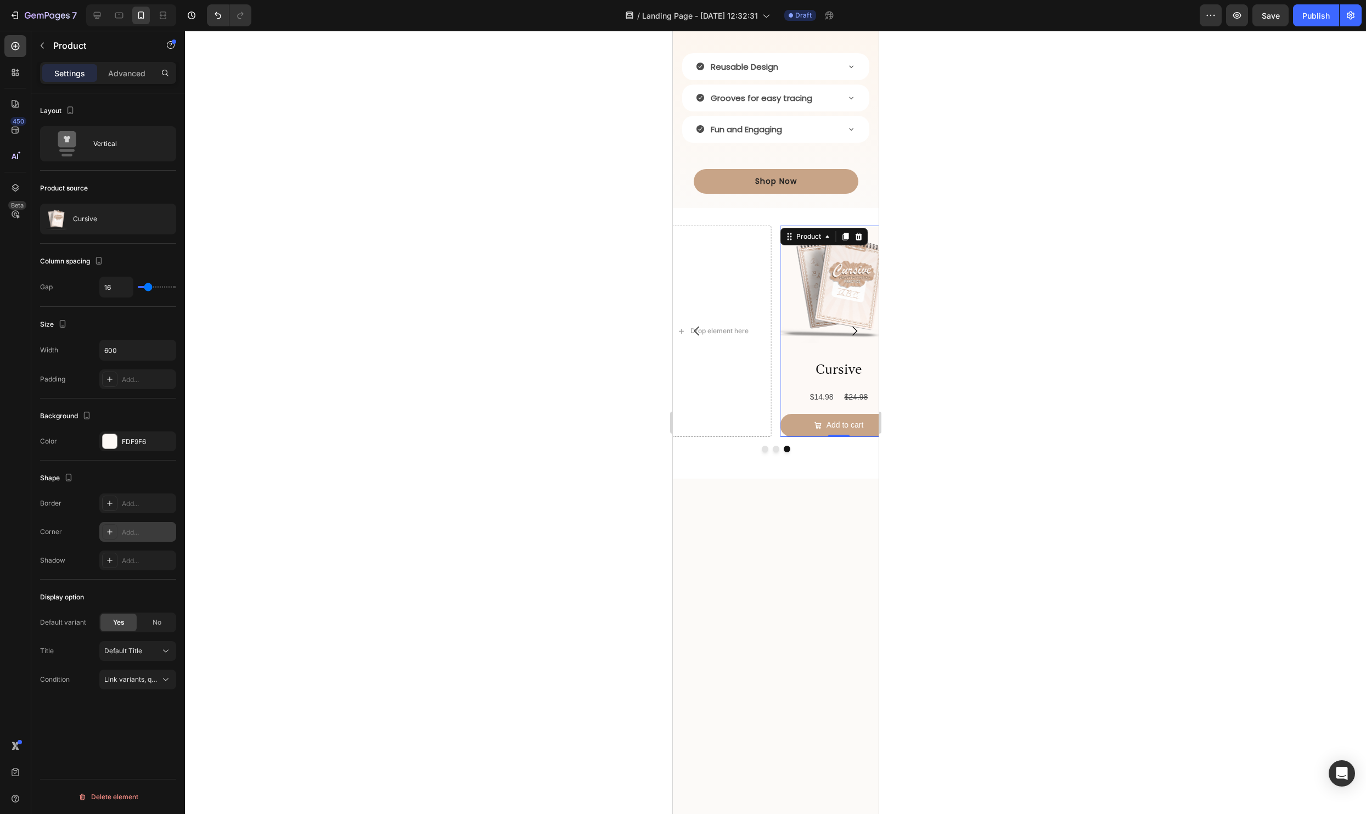
click at [108, 527] on icon at bounding box center [109, 531] width 9 height 9
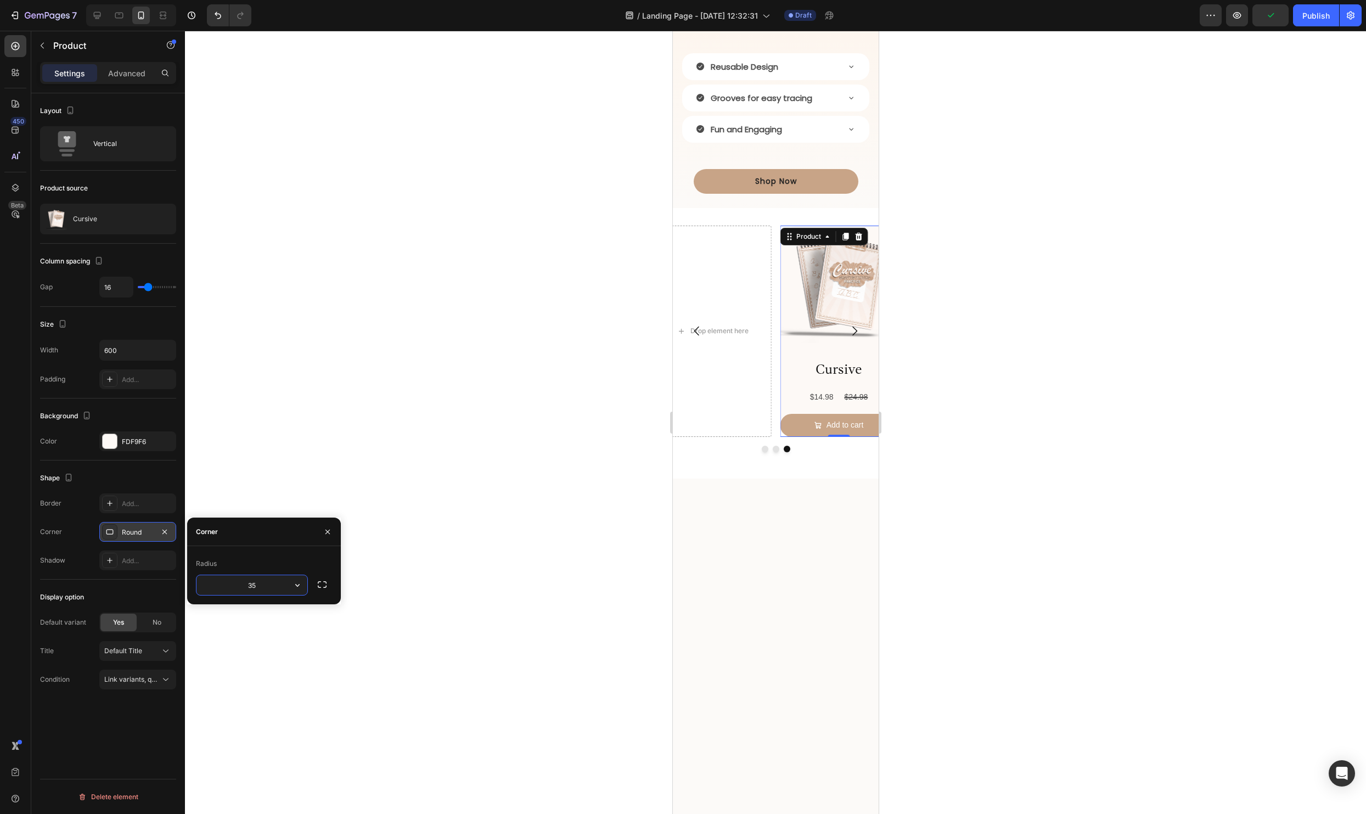
type input "35"
drag, startPoint x: 447, startPoint y: 482, endPoint x: 578, endPoint y: 521, distance: 136.3
click at [447, 482] on div at bounding box center [775, 422] width 1181 height 783
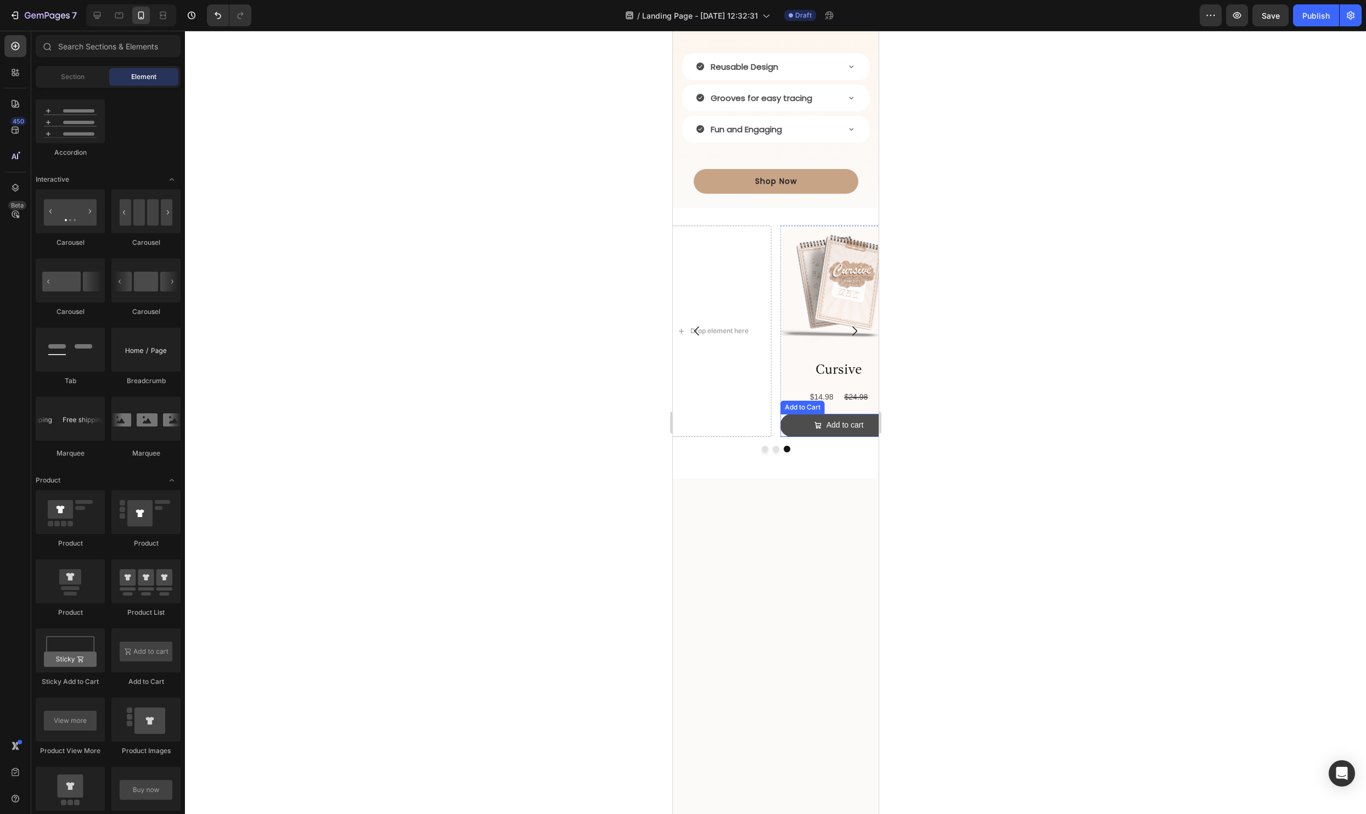
click at [785, 436] on button "Add to cart" at bounding box center [838, 425] width 117 height 22
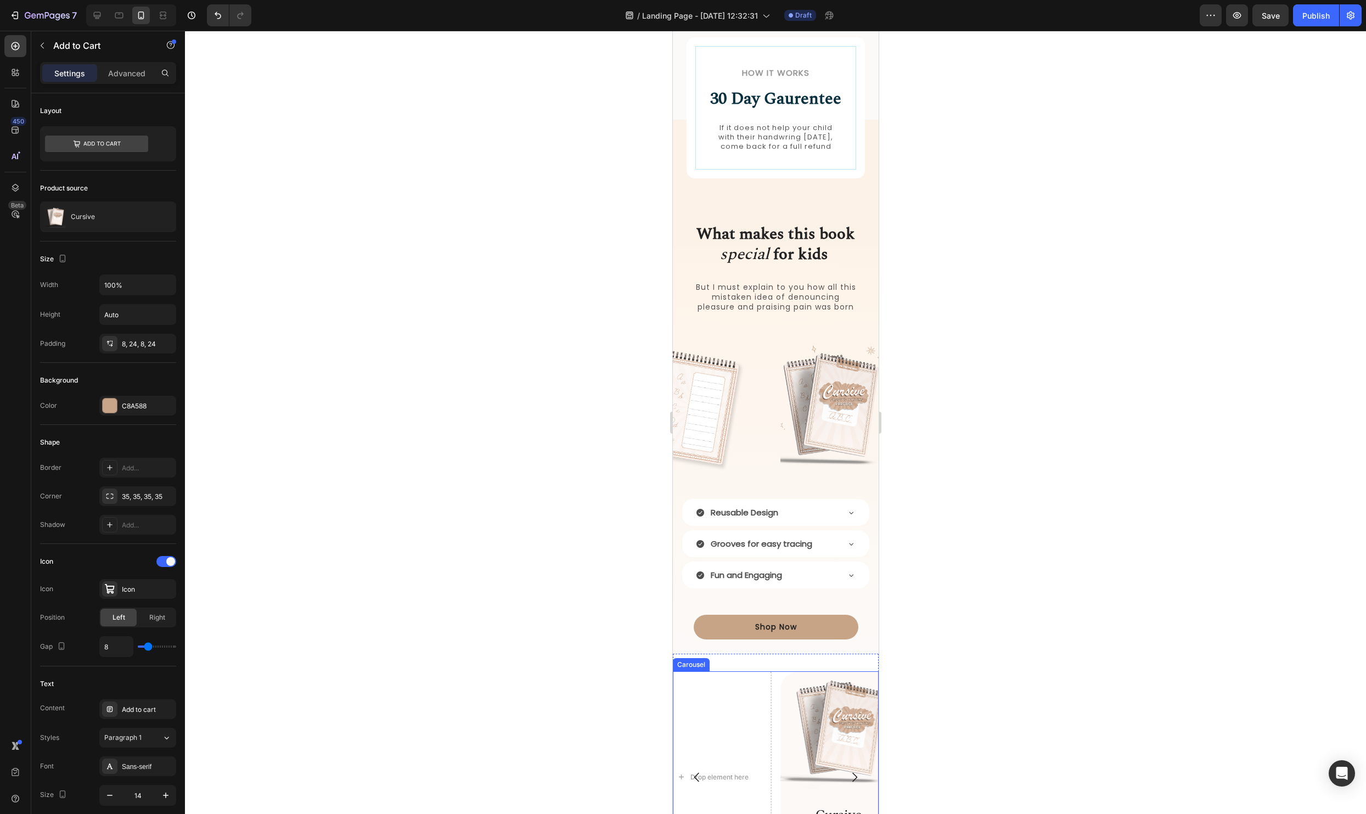
scroll to position [1090, 0]
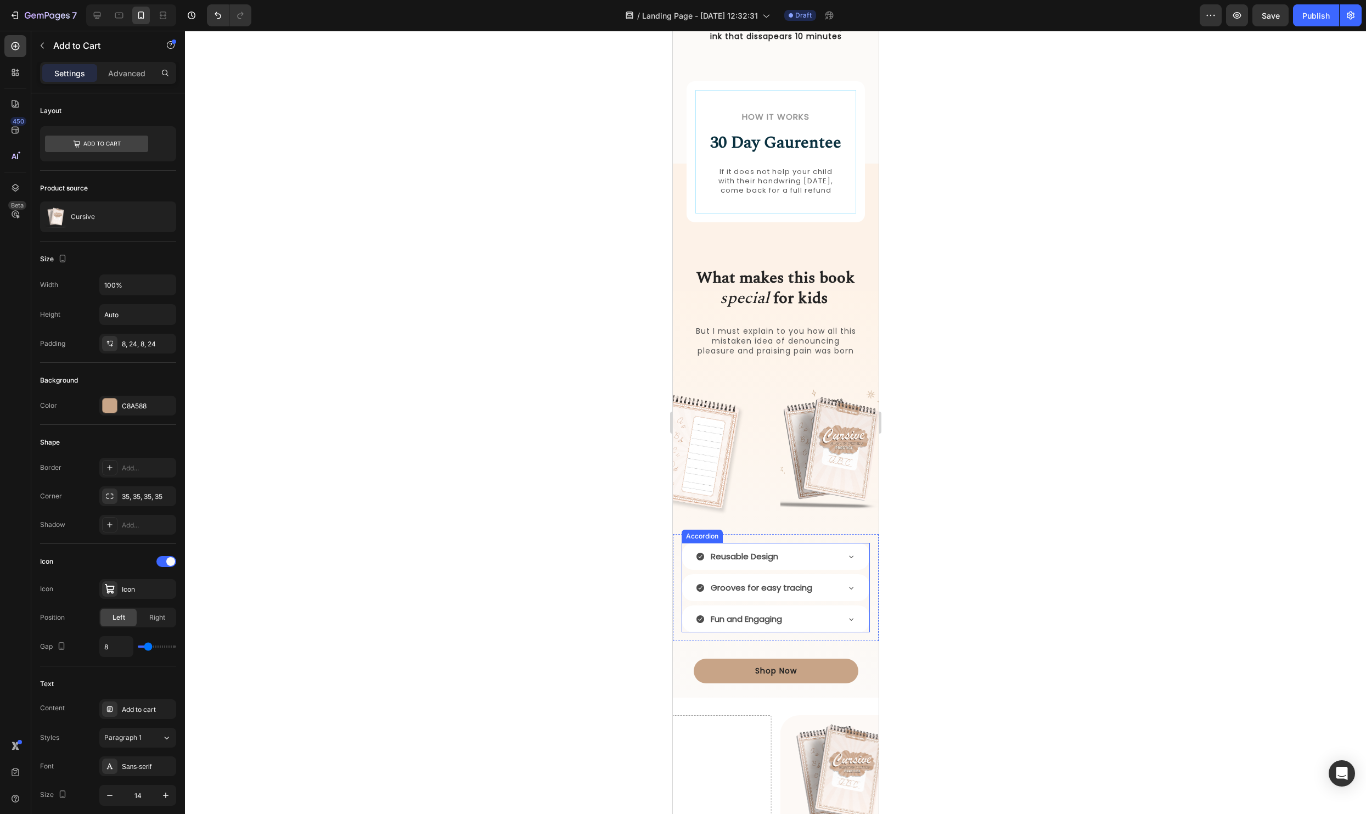
click at [793, 565] on div "Reusable Design" at bounding box center [766, 556] width 142 height 18
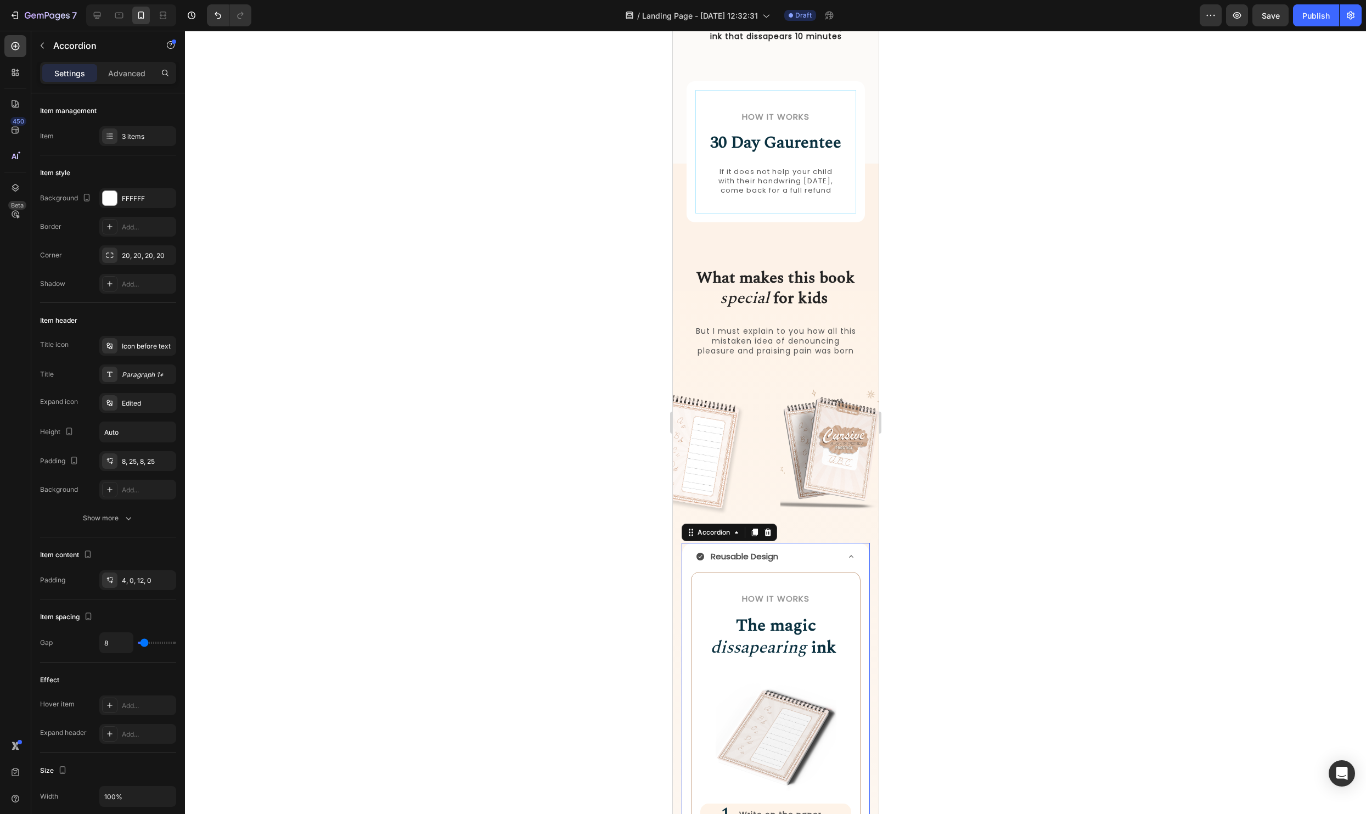
click at [793, 565] on div "Reusable Design" at bounding box center [766, 556] width 142 height 18
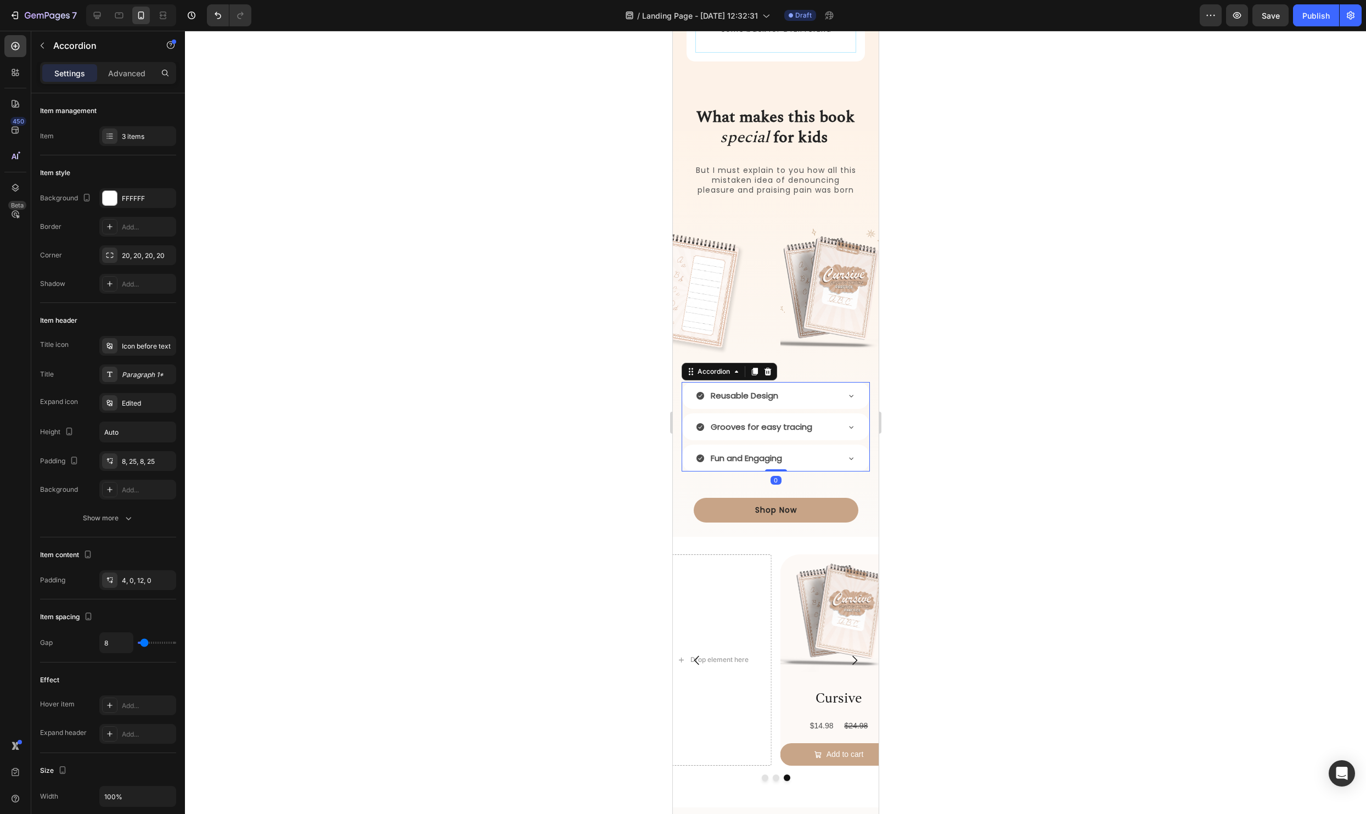
scroll to position [1268, 0]
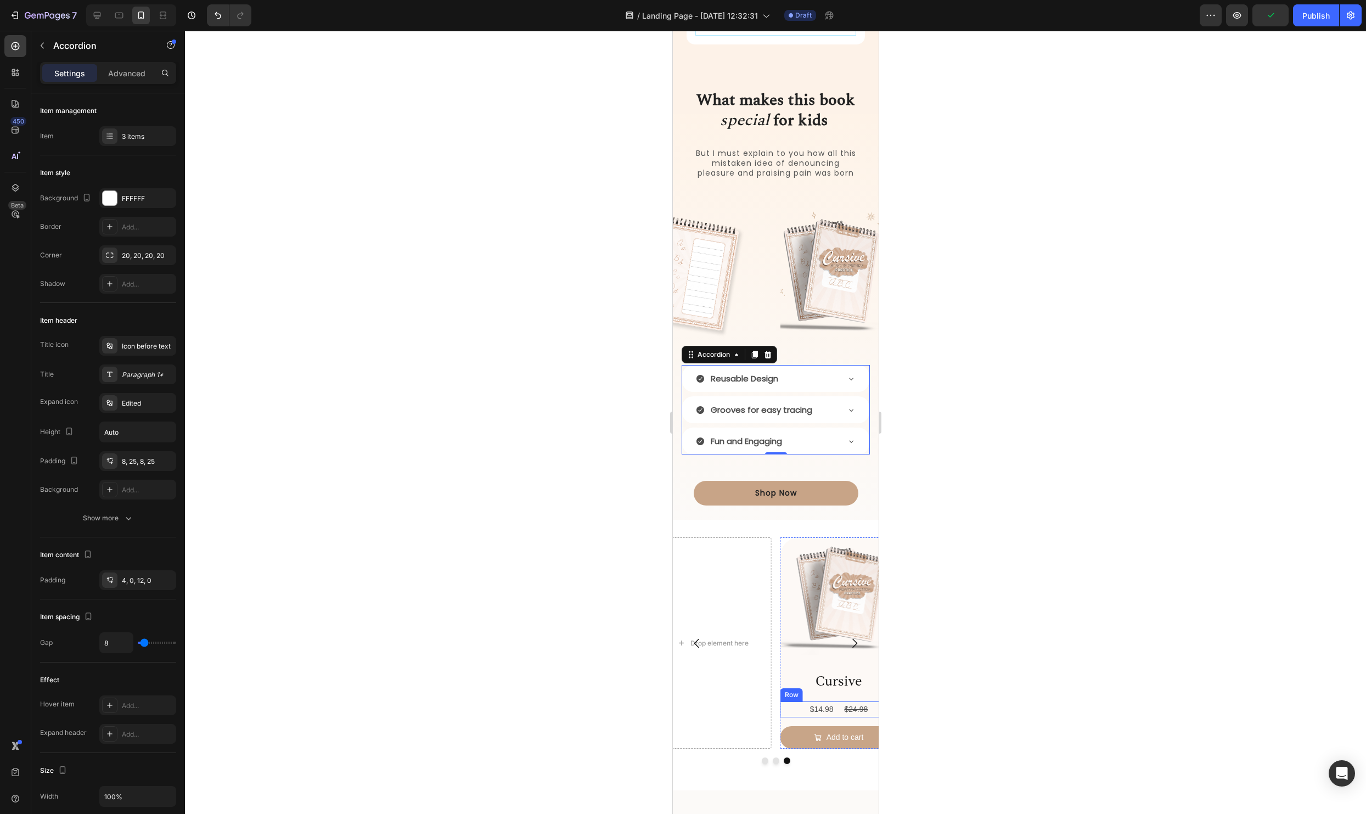
click at [785, 717] on div "$14.98 Product Price Product Price $24.98 Product Price Product Price Row" at bounding box center [838, 709] width 117 height 16
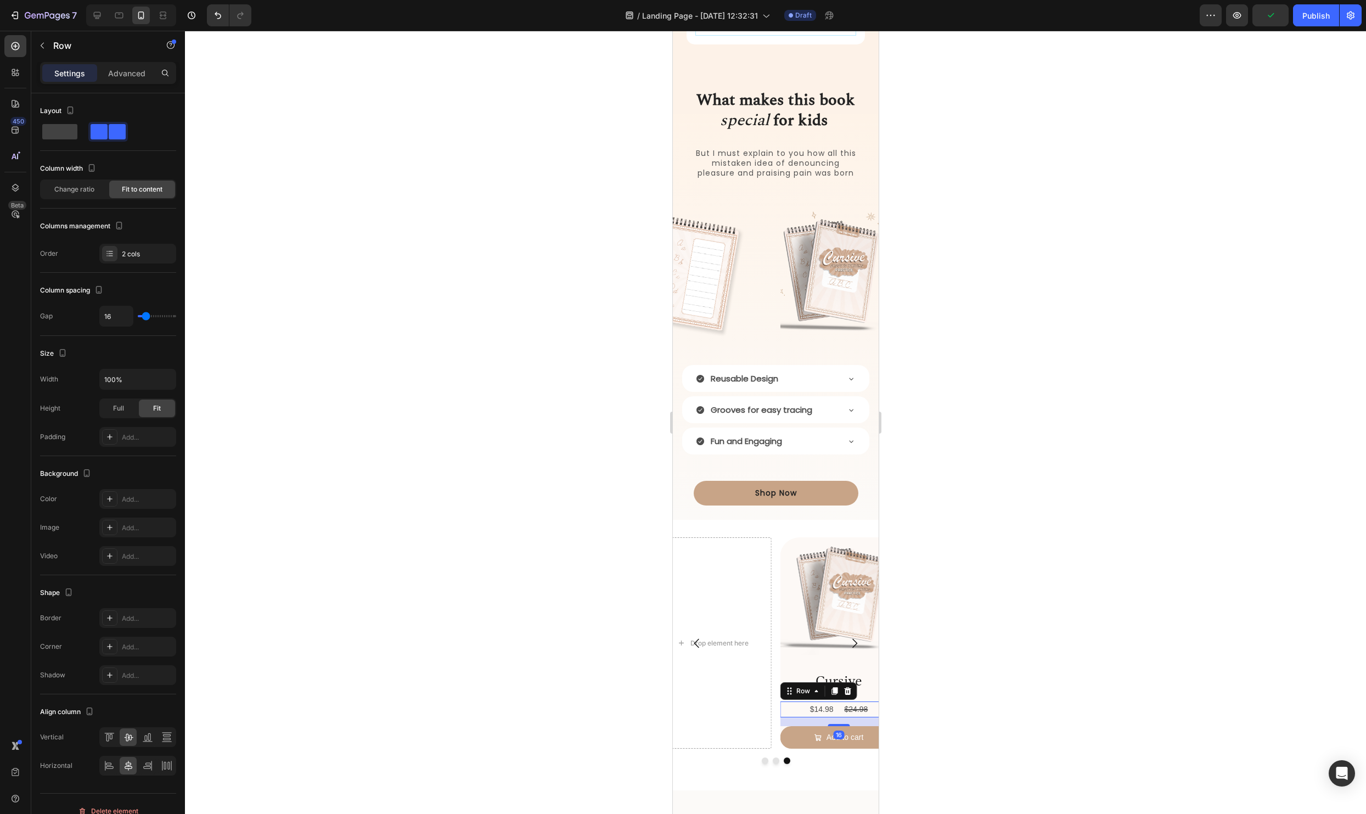
click at [785, 726] on div "16" at bounding box center [838, 721] width 117 height 9
click at [1131, 641] on div at bounding box center [775, 422] width 1181 height 783
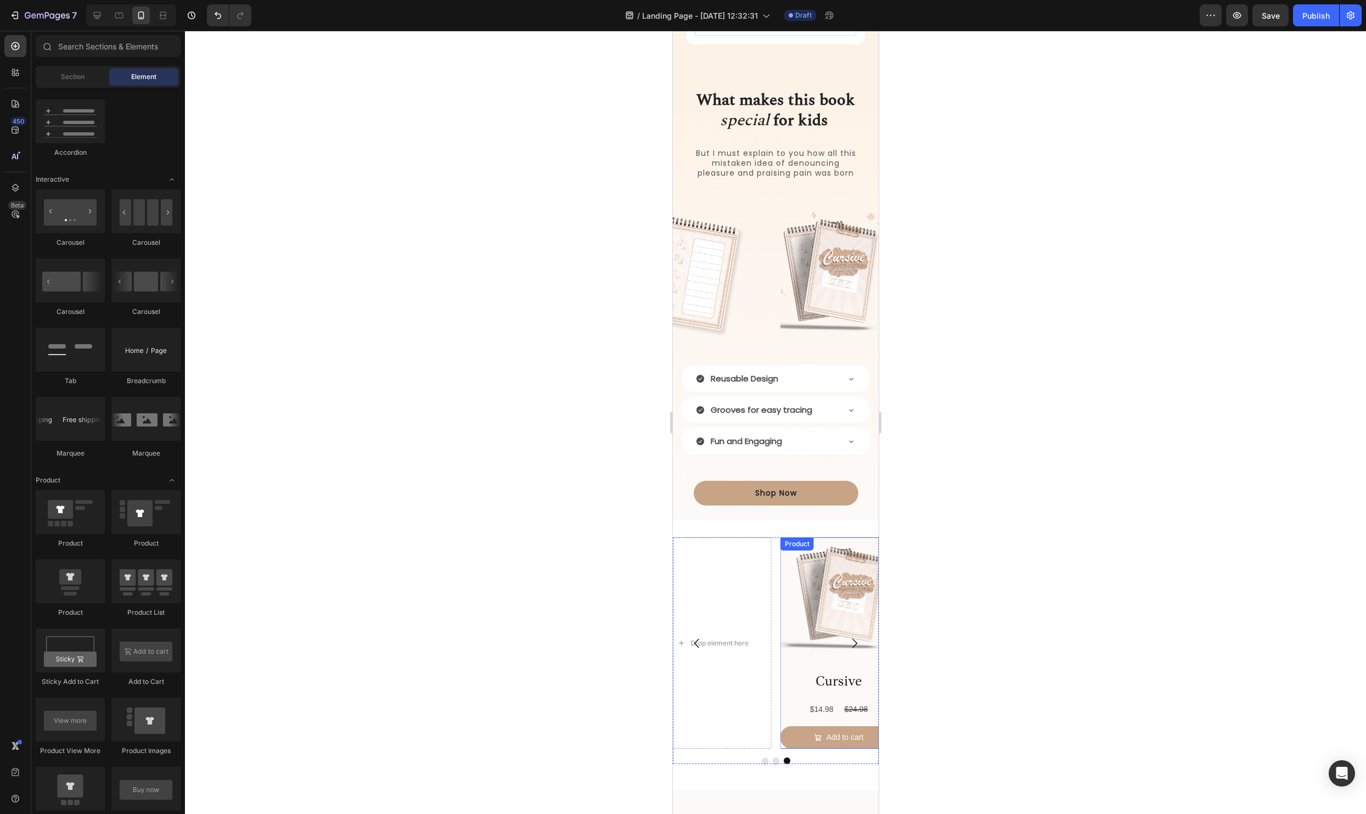
click at [784, 730] on div "Cursive Product Title $14.98 Product Price Product Price $24.98 Product Price P…" at bounding box center [838, 710] width 117 height 76
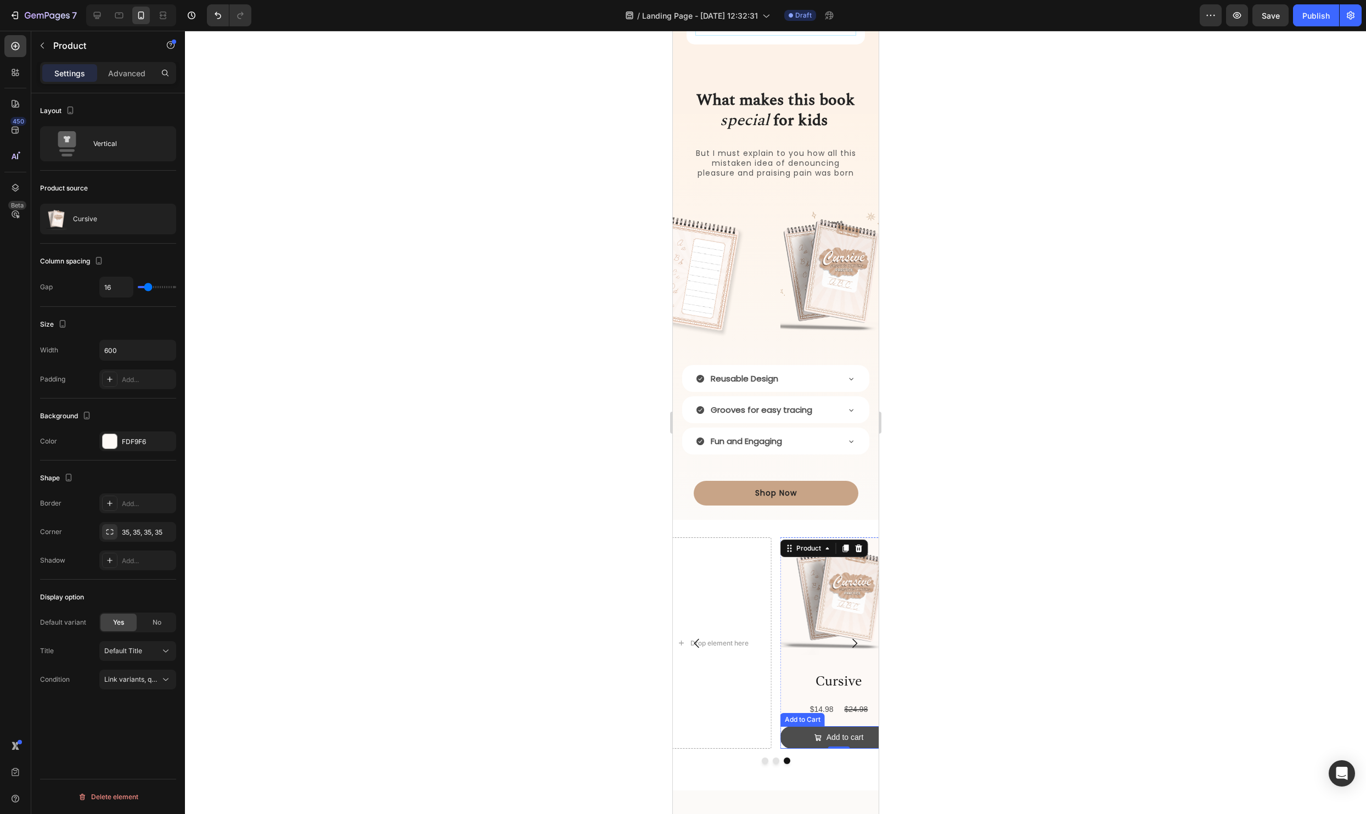
click at [788, 747] on button "Add to cart" at bounding box center [838, 737] width 117 height 22
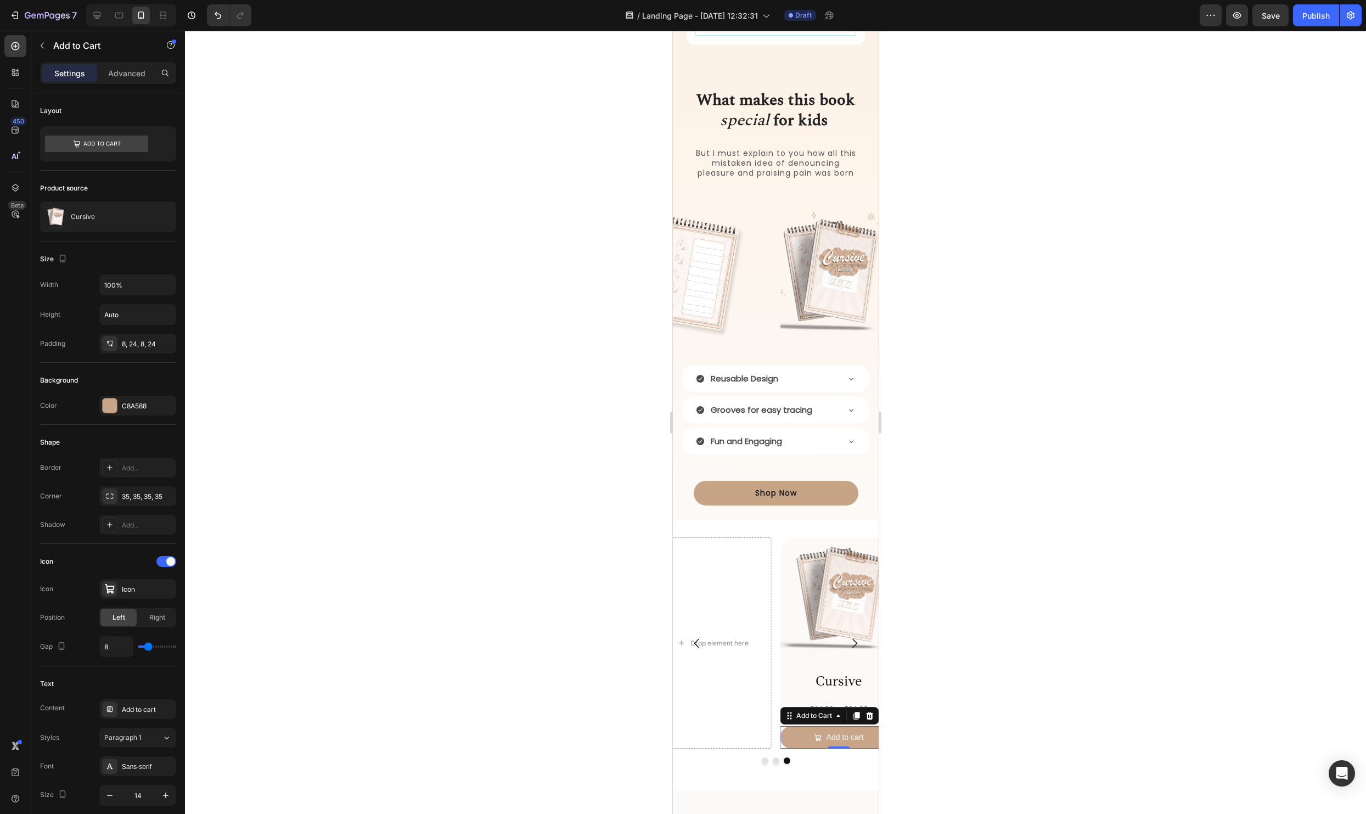
click at [1345, 720] on div at bounding box center [775, 422] width 1181 height 783
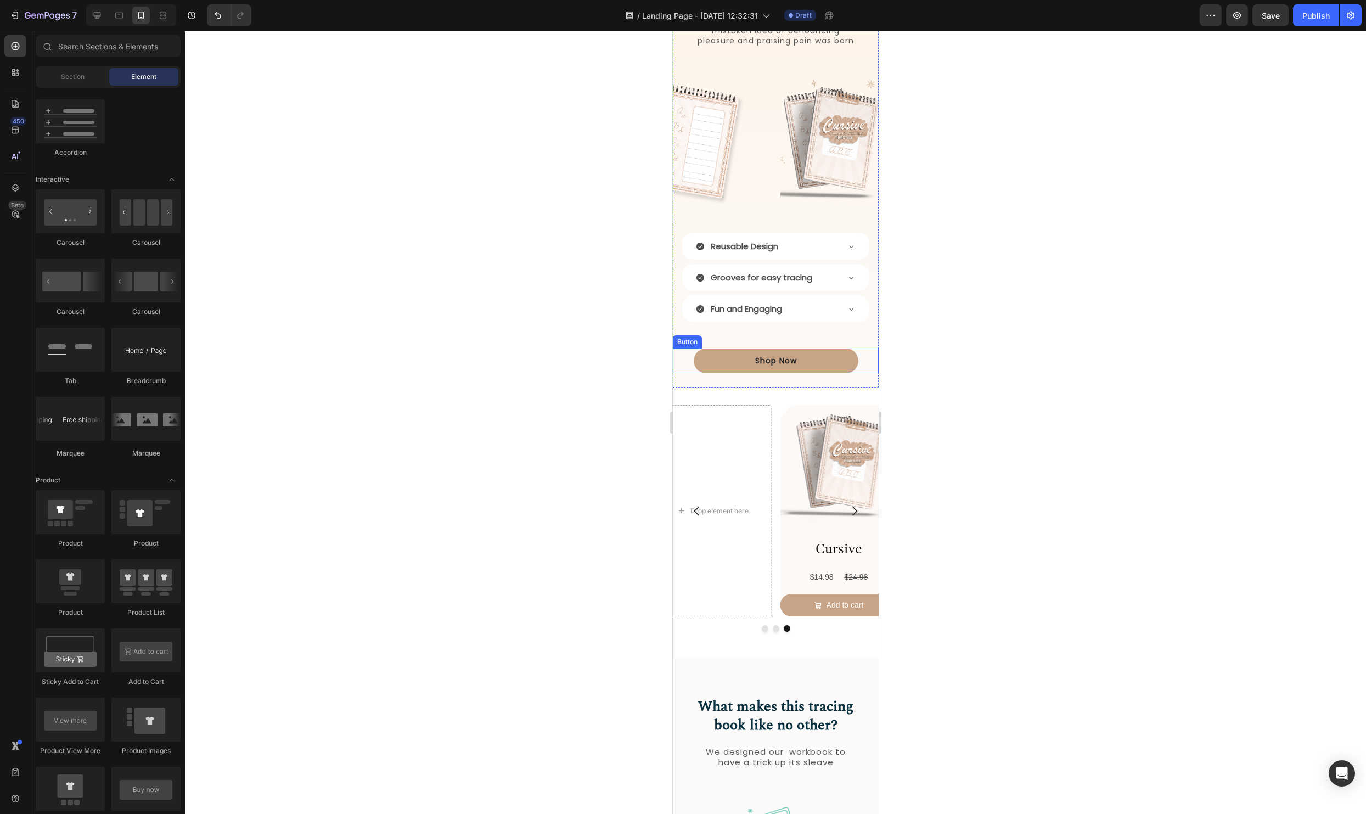
scroll to position [1412, 0]
click at [855, 544] on h2 "Cursive" at bounding box center [838, 548] width 117 height 20
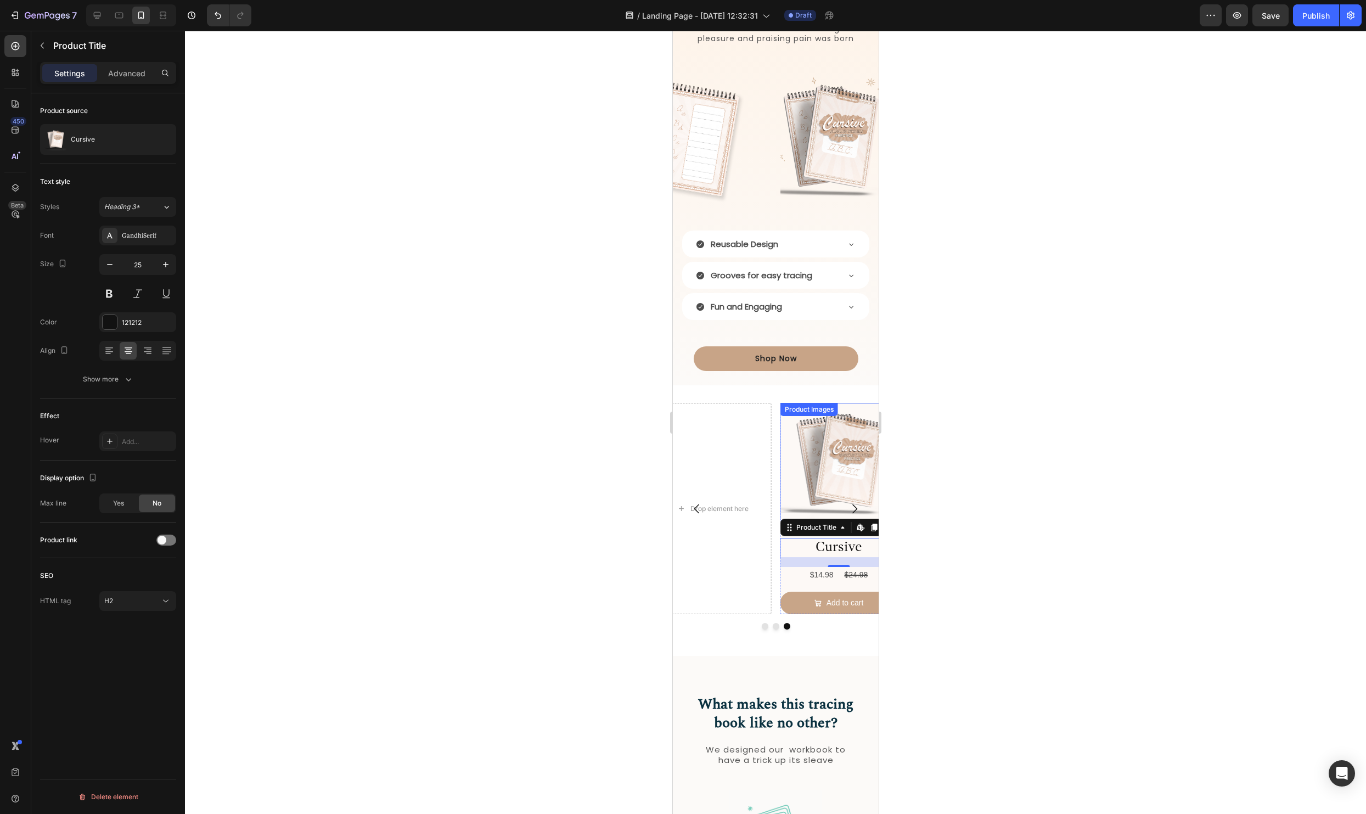
click at [788, 444] on img at bounding box center [838, 461] width 117 height 117
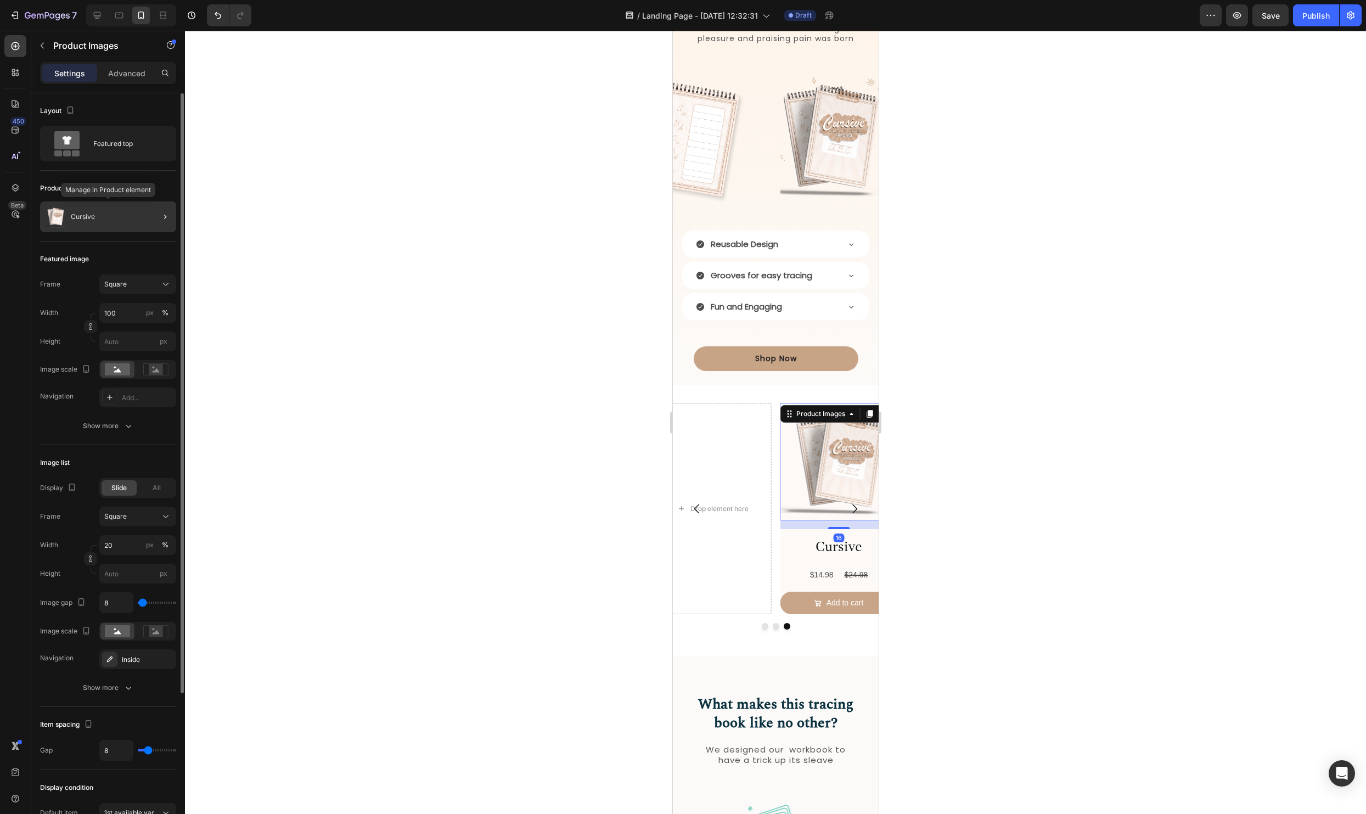
click at [102, 215] on div "Cursive" at bounding box center [108, 216] width 136 height 31
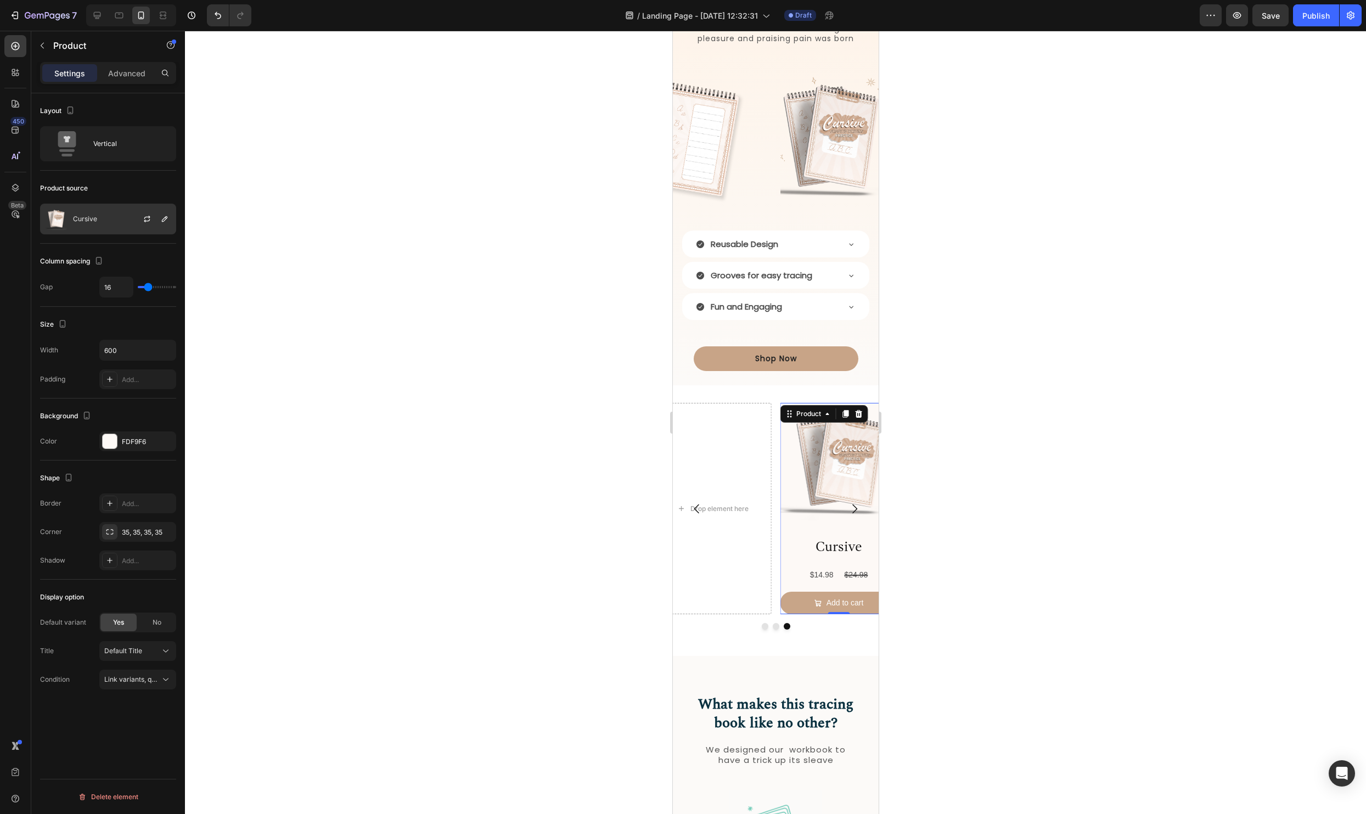
click at [78, 223] on div "Cursive" at bounding box center [108, 219] width 136 height 31
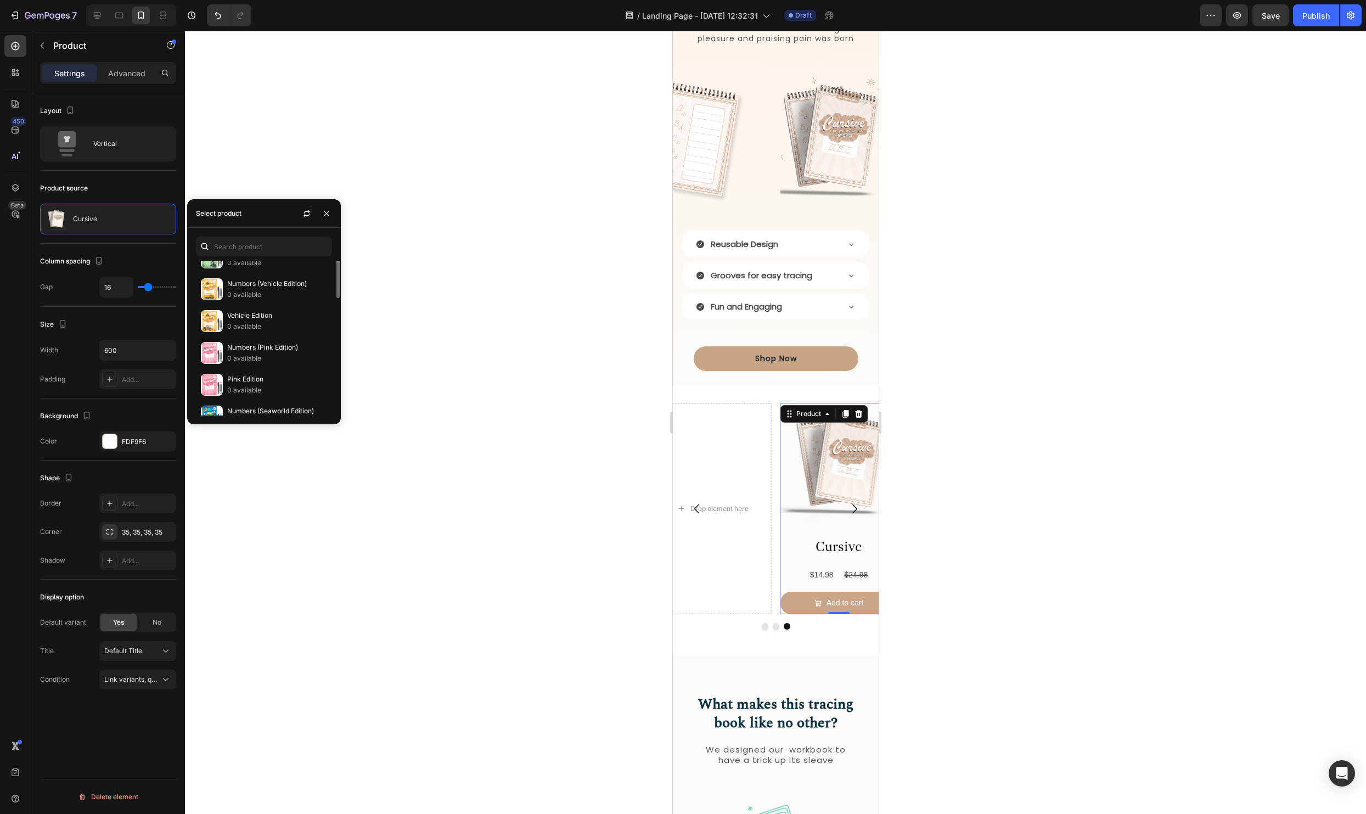
scroll to position [0, 0]
click at [330, 214] on icon "button" at bounding box center [326, 213] width 9 height 9
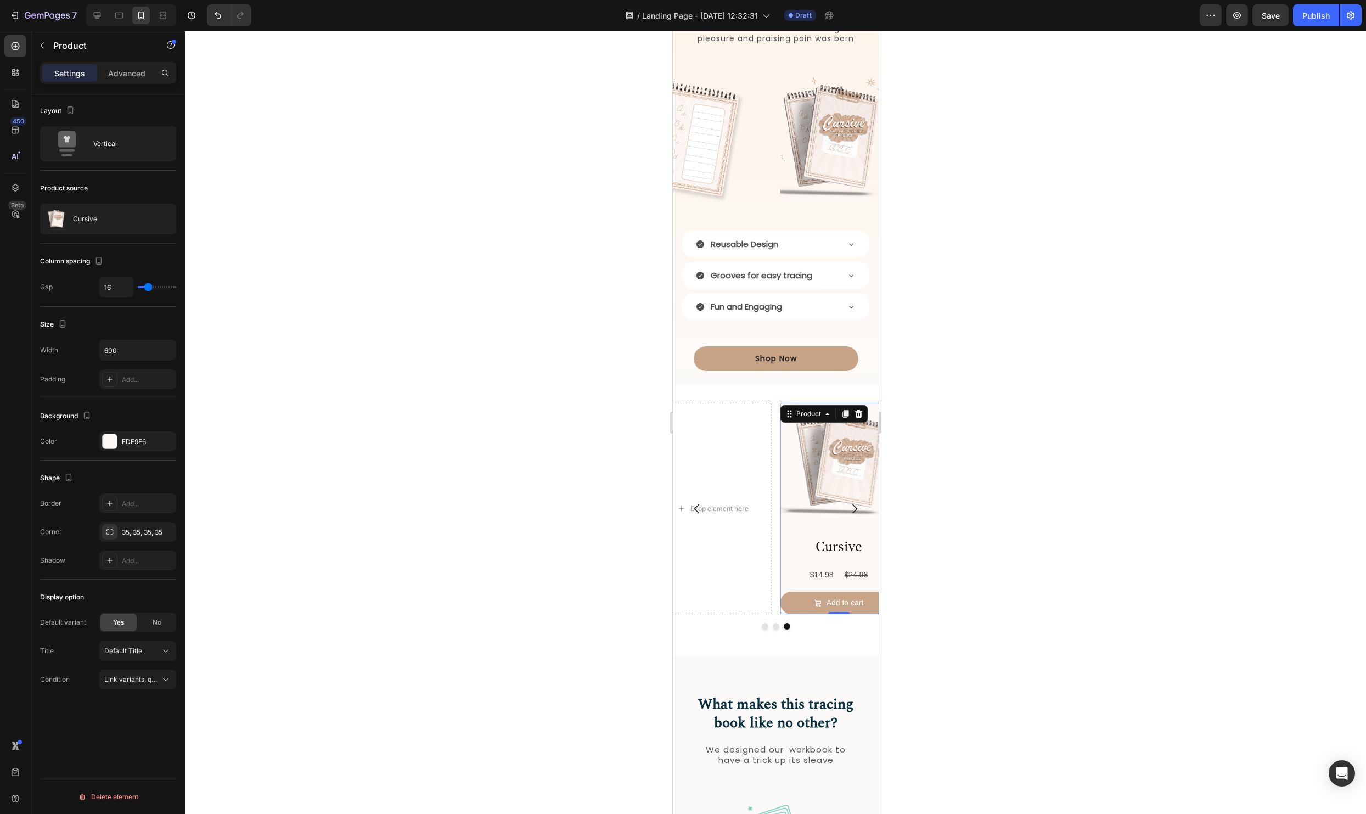
click at [516, 359] on div at bounding box center [775, 422] width 1181 height 783
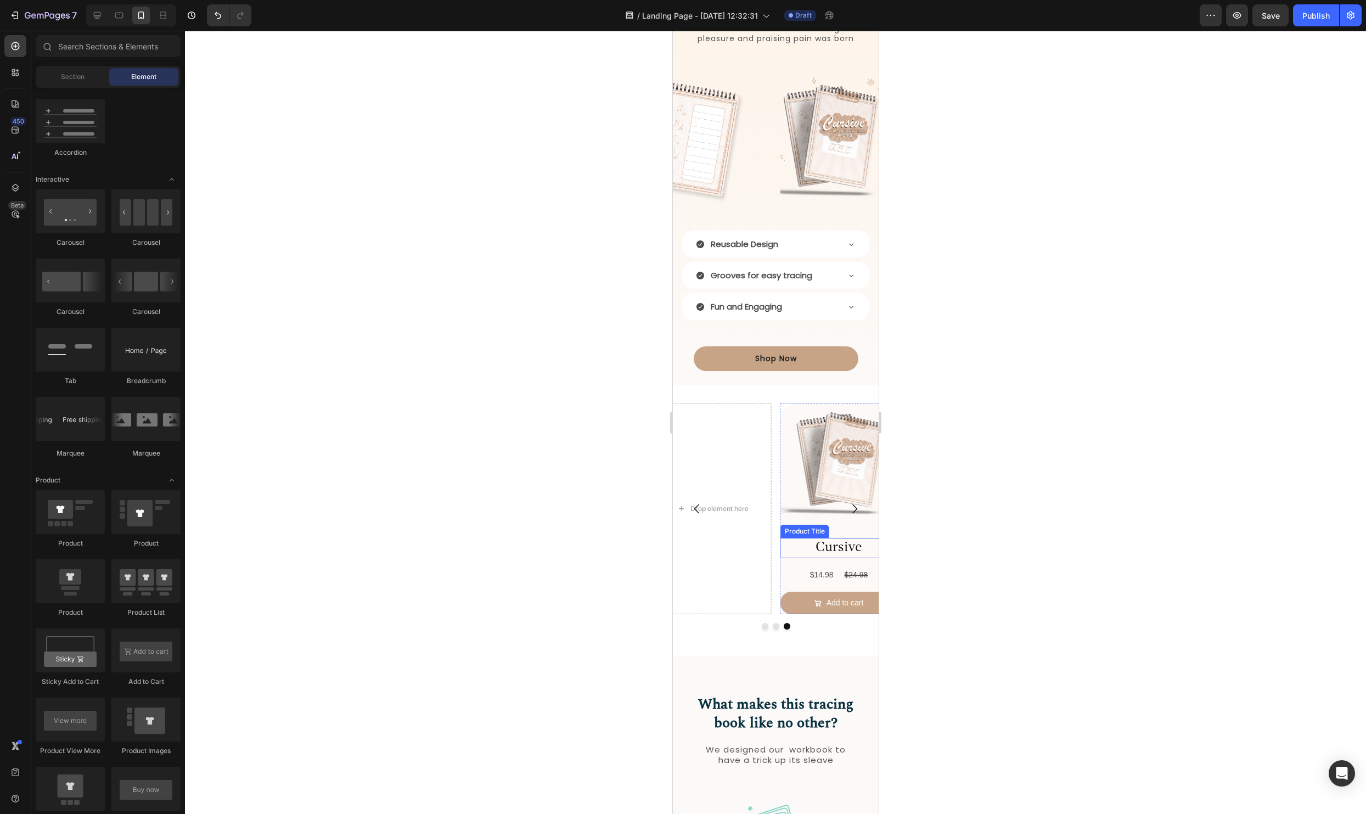
click at [836, 550] on h2 "Cursive" at bounding box center [838, 548] width 117 height 20
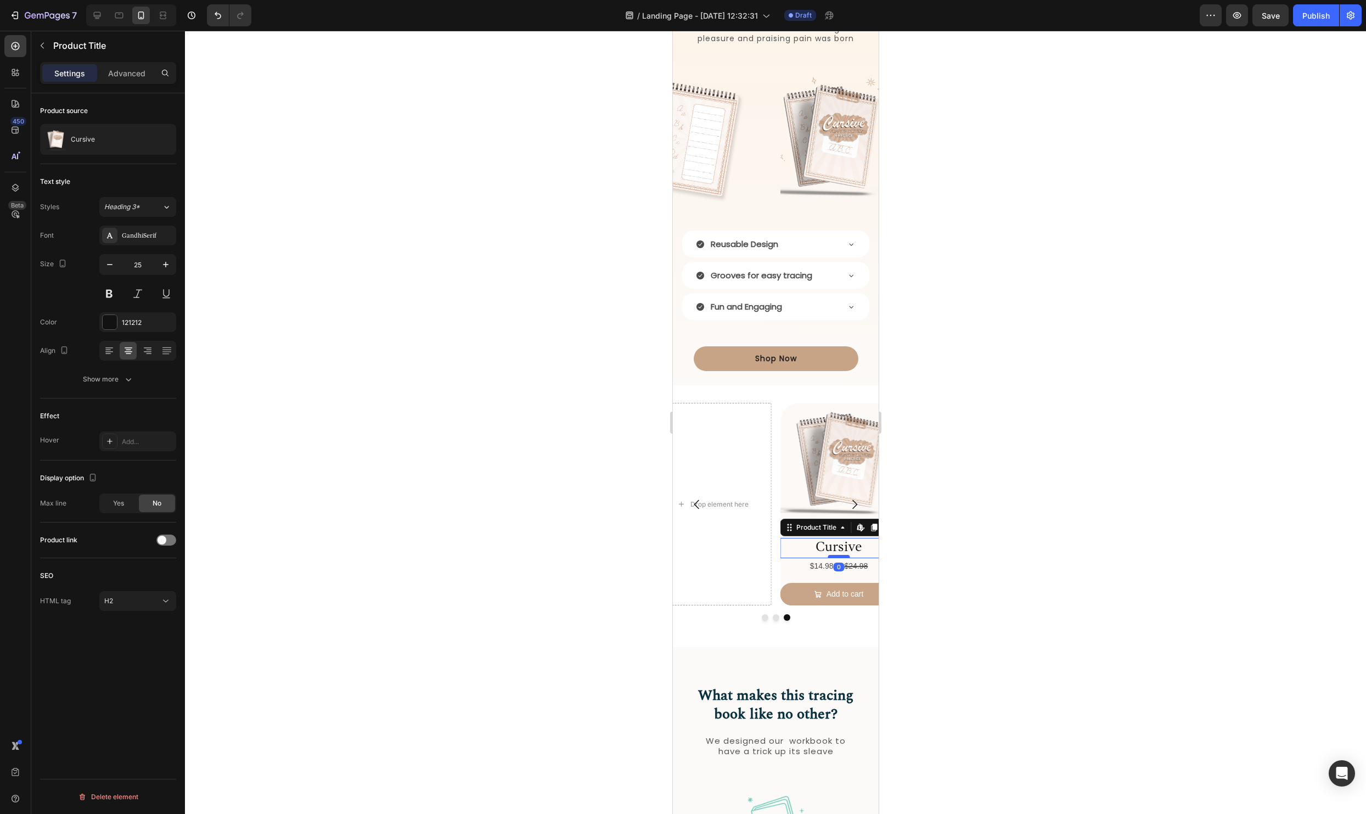
drag, startPoint x: 837, startPoint y: 565, endPoint x: 1556, endPoint y: 605, distance: 720.9
click at [838, 555] on div at bounding box center [838, 556] width 22 height 3
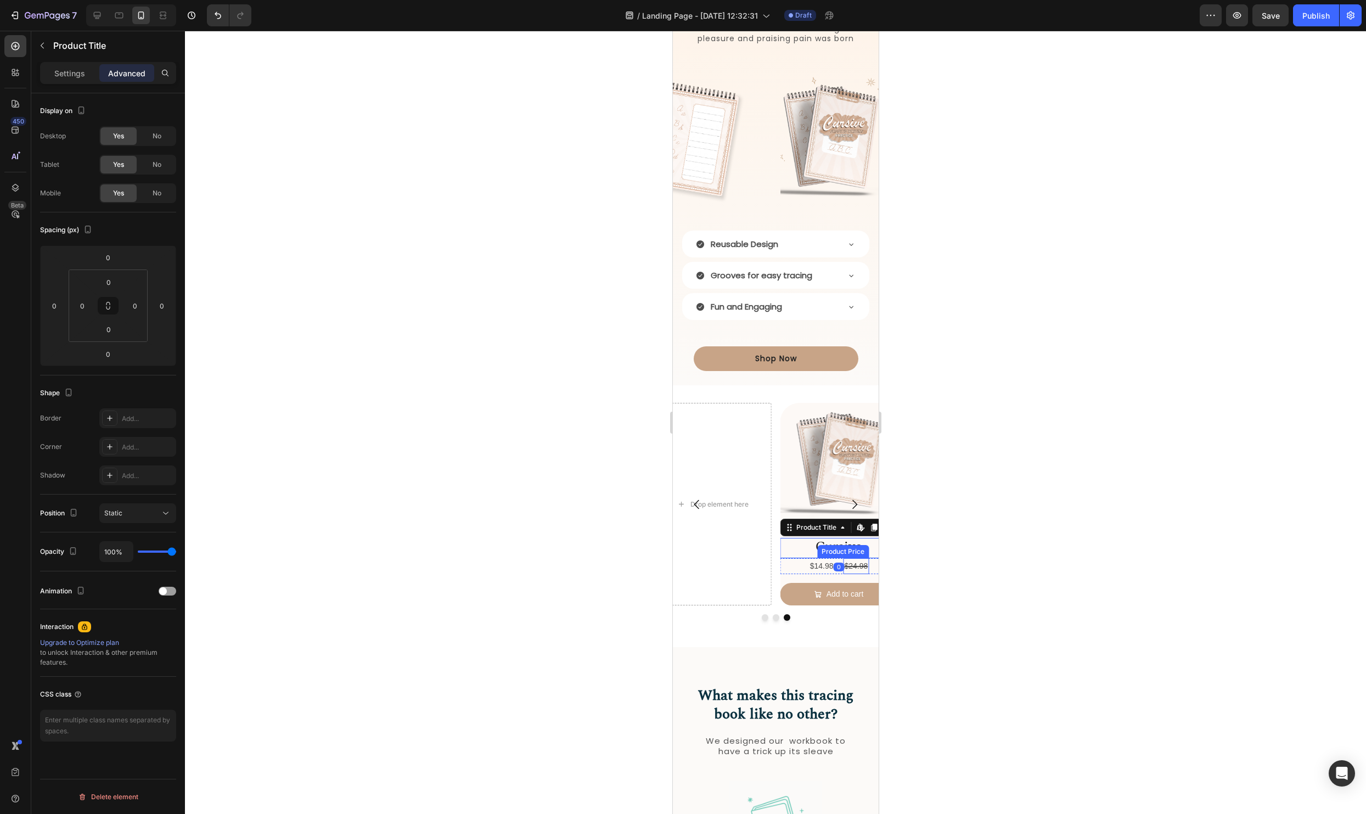
click at [858, 567] on div "$24.98" at bounding box center [856, 566] width 26 height 16
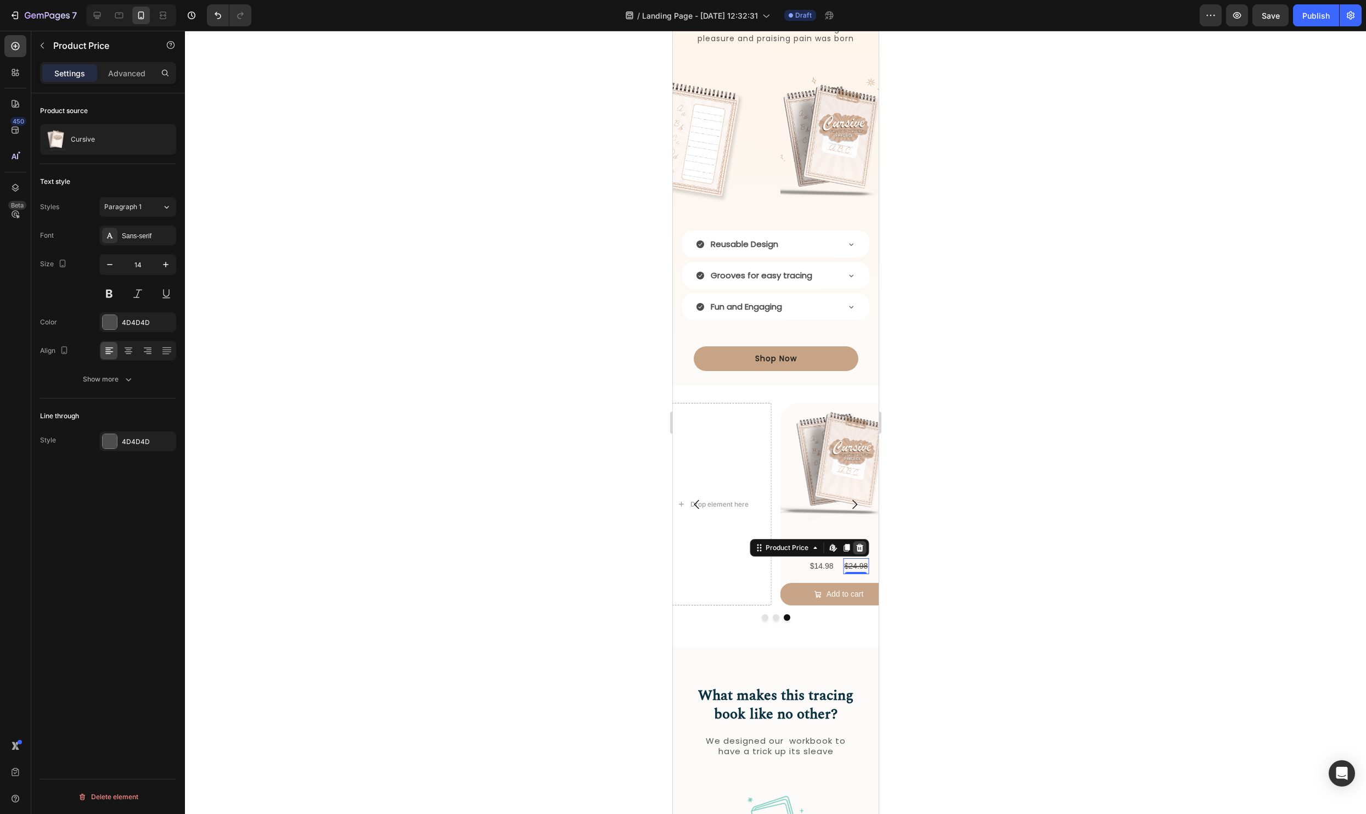
click at [864, 545] on div at bounding box center [858, 547] width 13 height 13
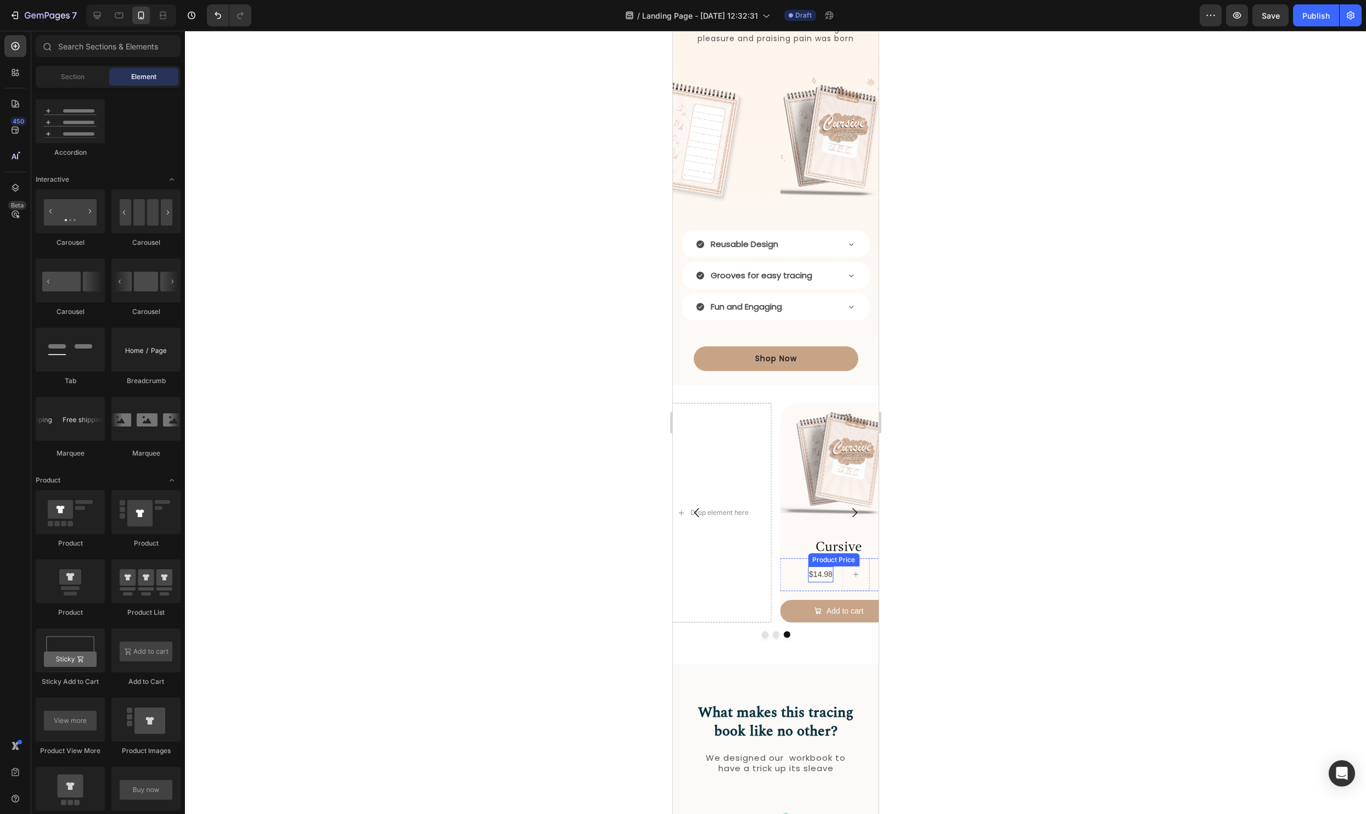
click at [827, 579] on div "$14.98" at bounding box center [820, 574] width 26 height 16
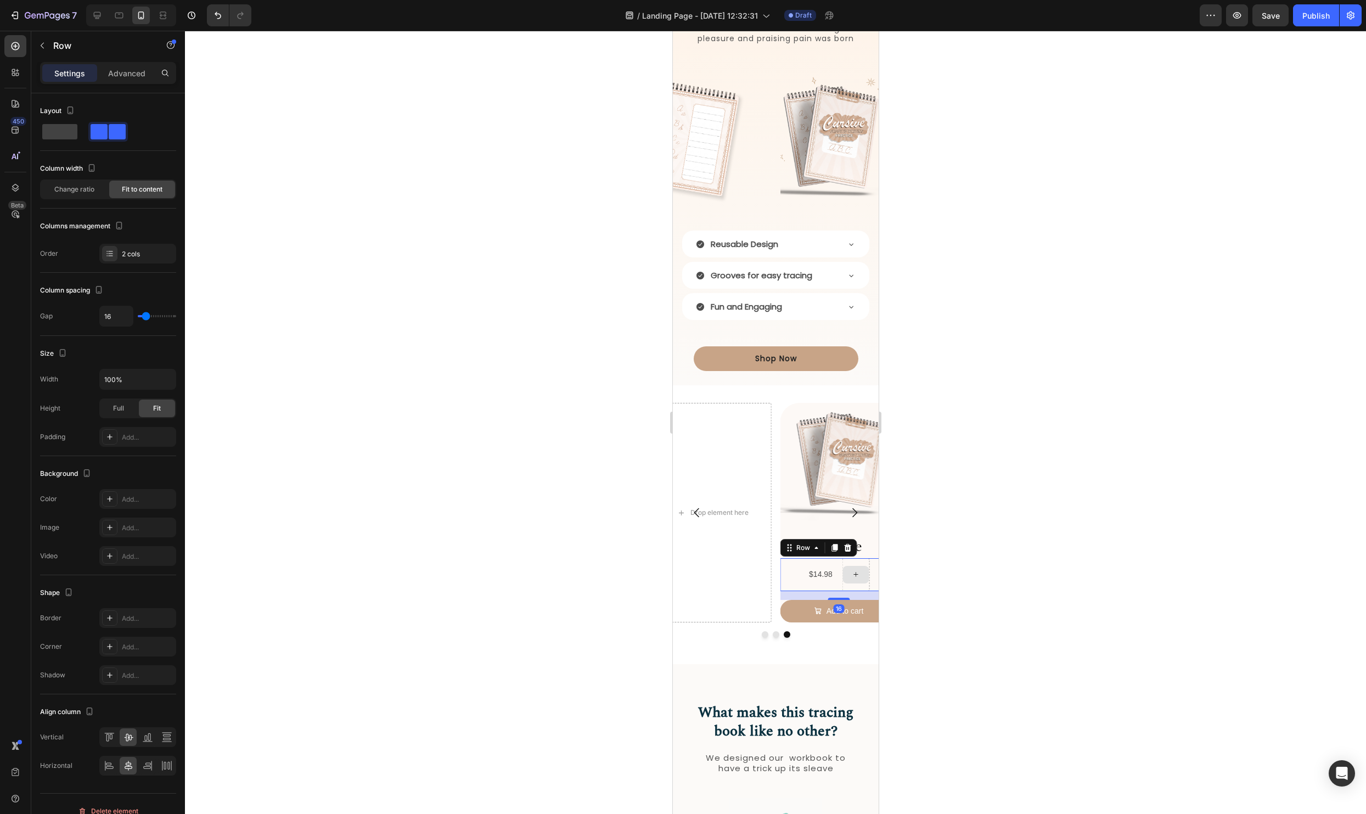
click at [846, 583] on div at bounding box center [855, 574] width 27 height 33
click at [56, 127] on span at bounding box center [59, 131] width 35 height 15
type input "0"
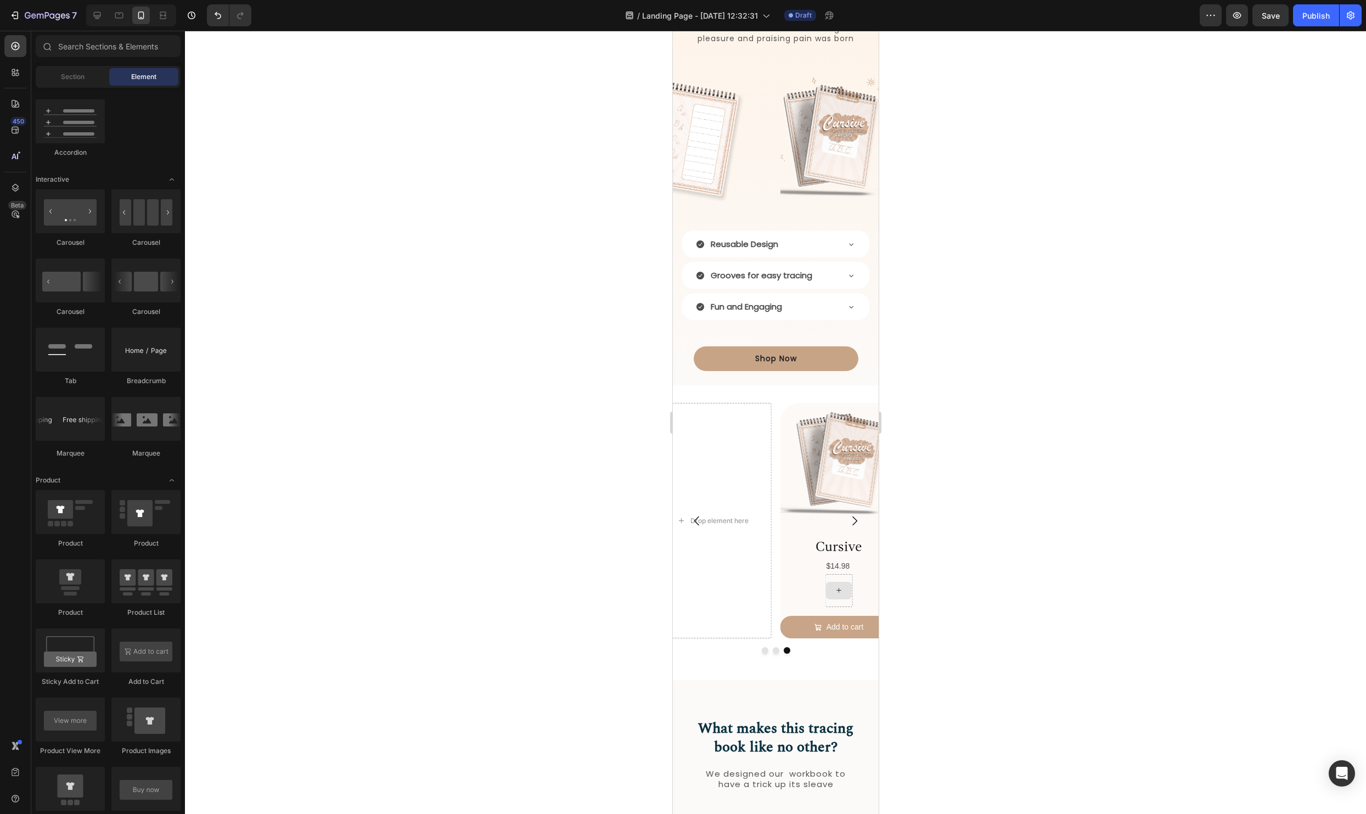
click at [847, 587] on div at bounding box center [838, 591] width 26 height 18
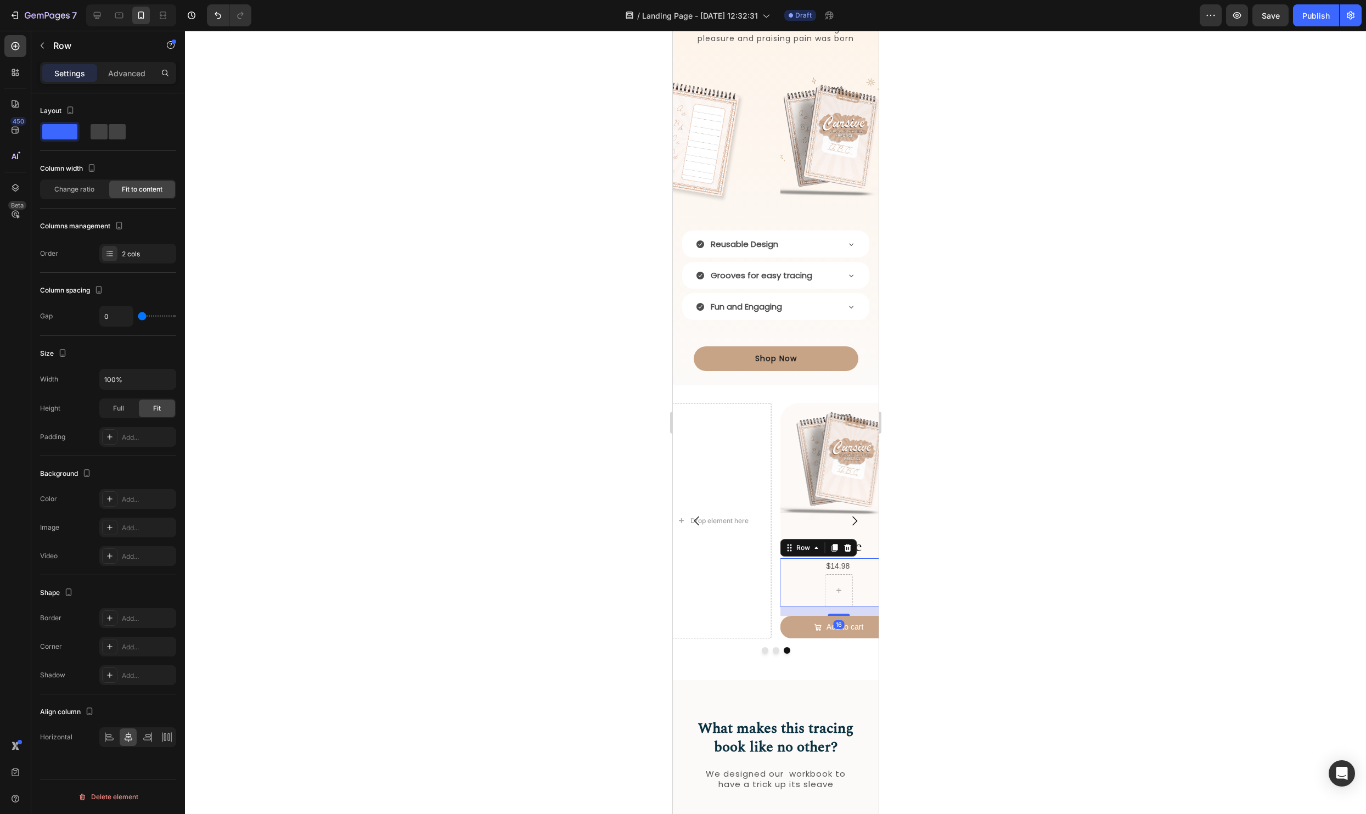
click at [861, 566] on div "$14.98 Product Price Product Price Row 16" at bounding box center [838, 582] width 117 height 49
click at [846, 550] on icon at bounding box center [846, 548] width 7 height 8
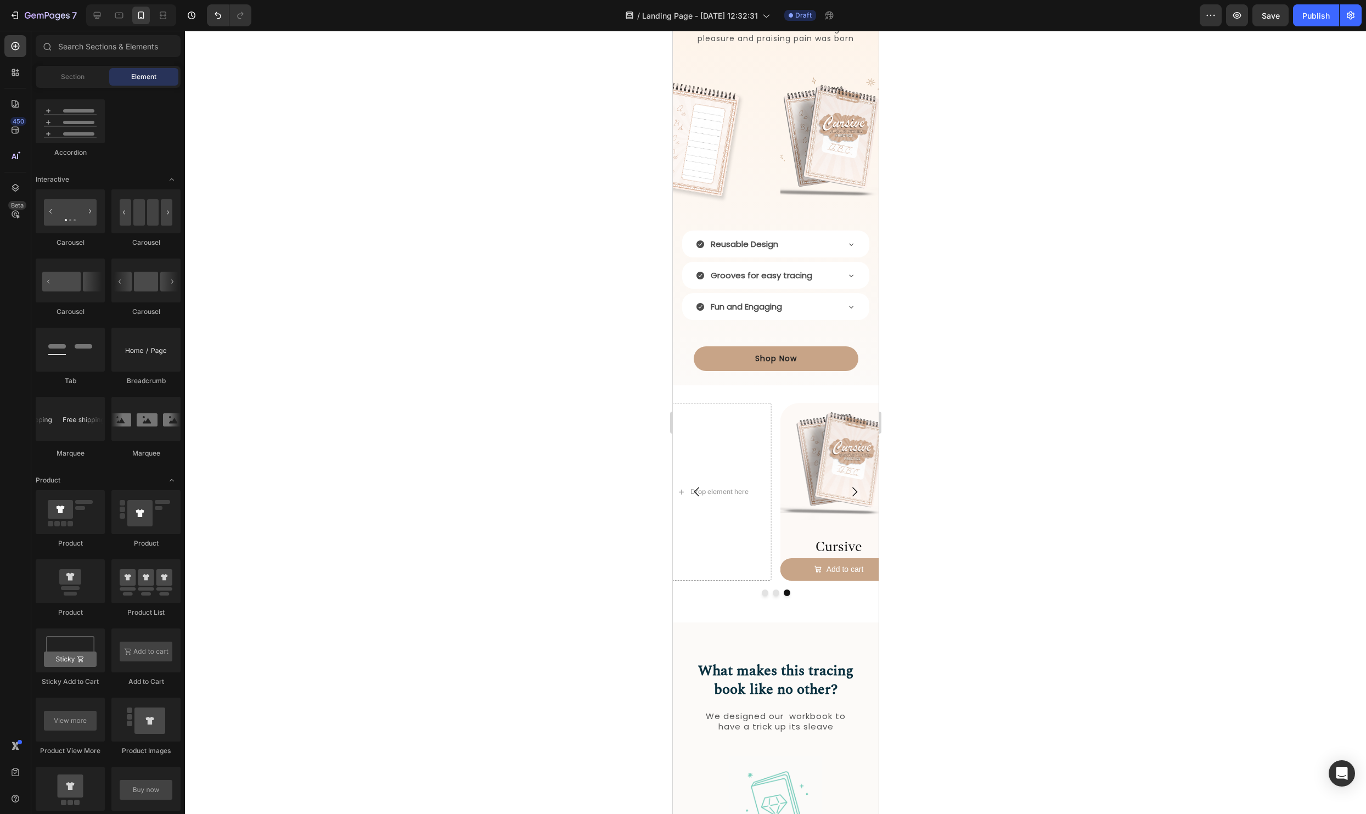
drag, startPoint x: 58, startPoint y: 75, endPoint x: 123, endPoint y: 199, distance: 140.6
click at [58, 75] on div "Section" at bounding box center [72, 77] width 69 height 18
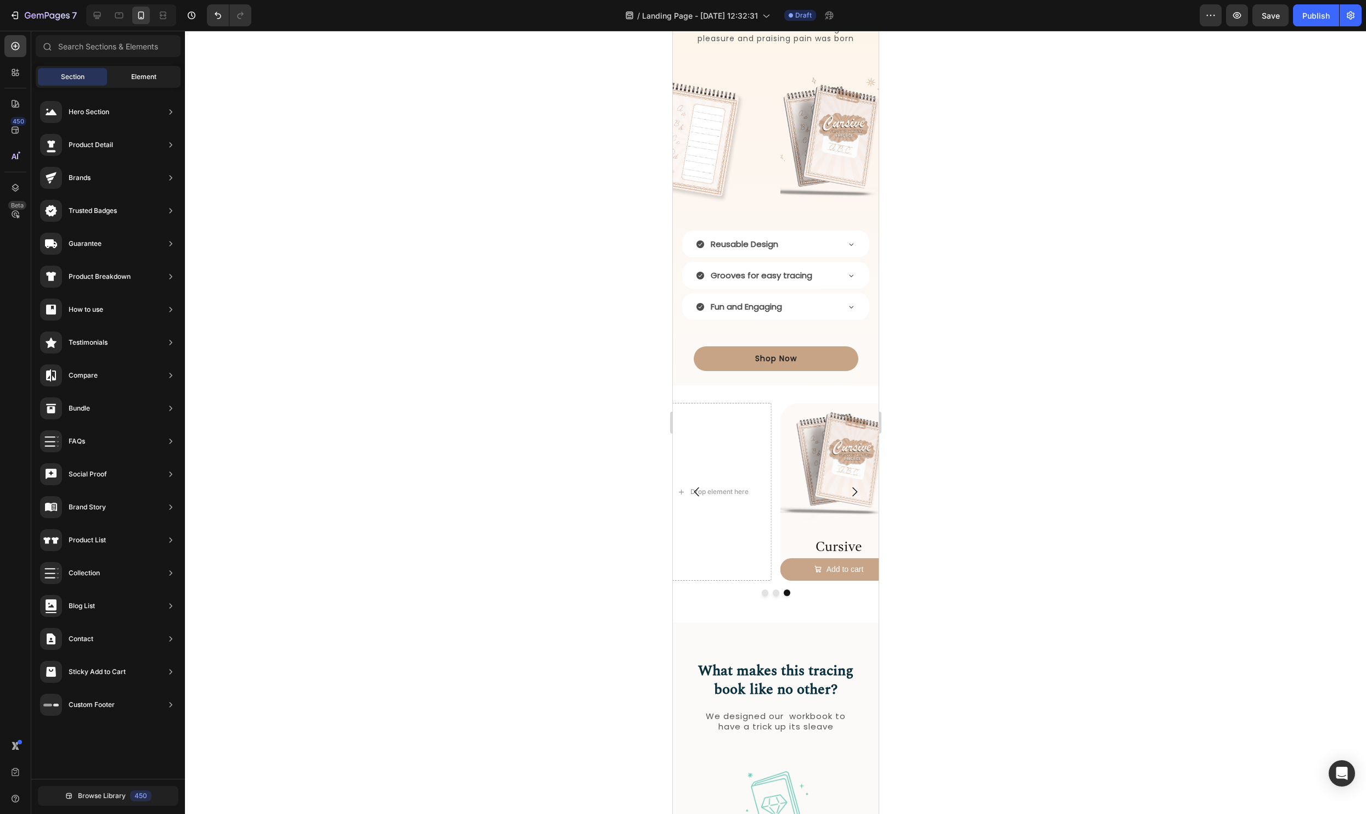
click at [121, 77] on div "Element" at bounding box center [143, 77] width 69 height 18
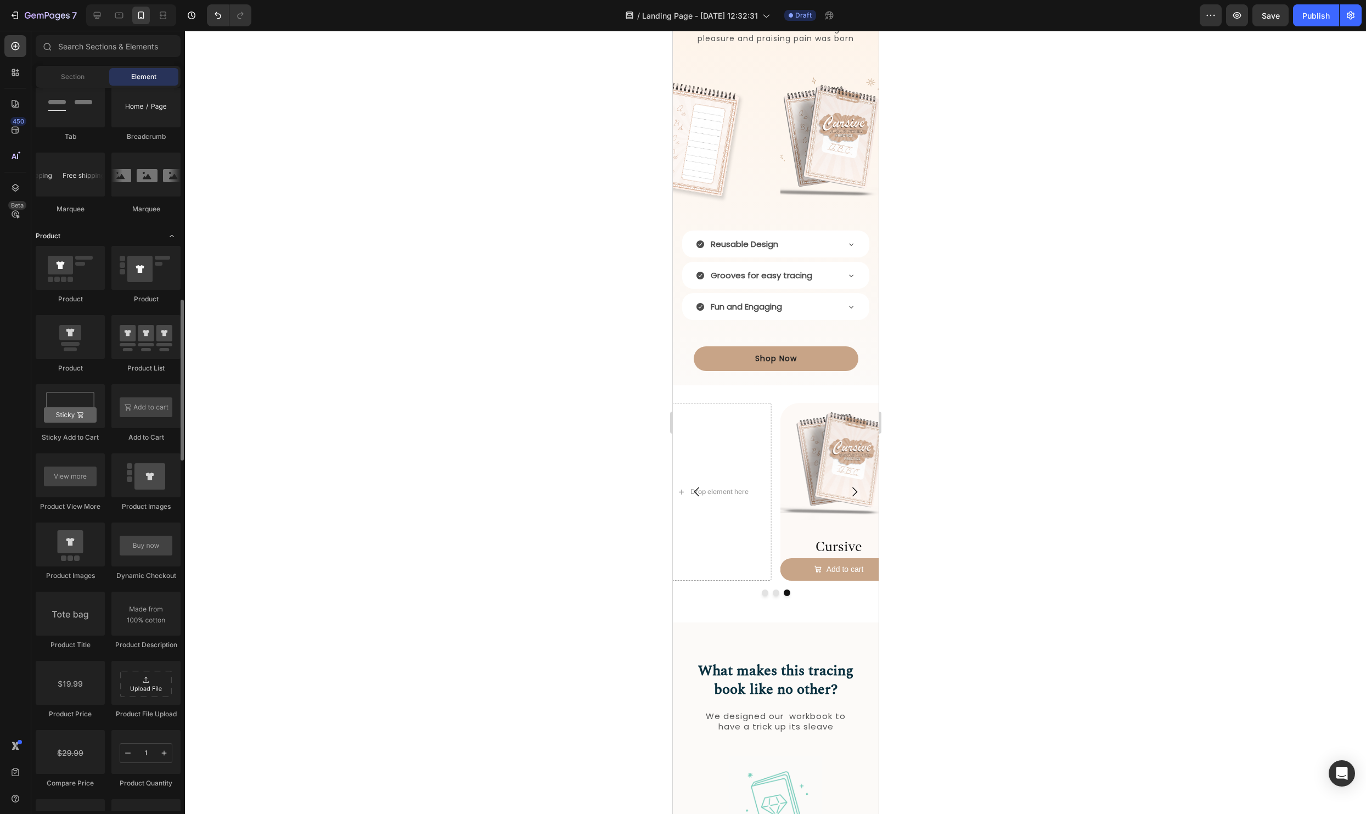
scroll to position [1270, 0]
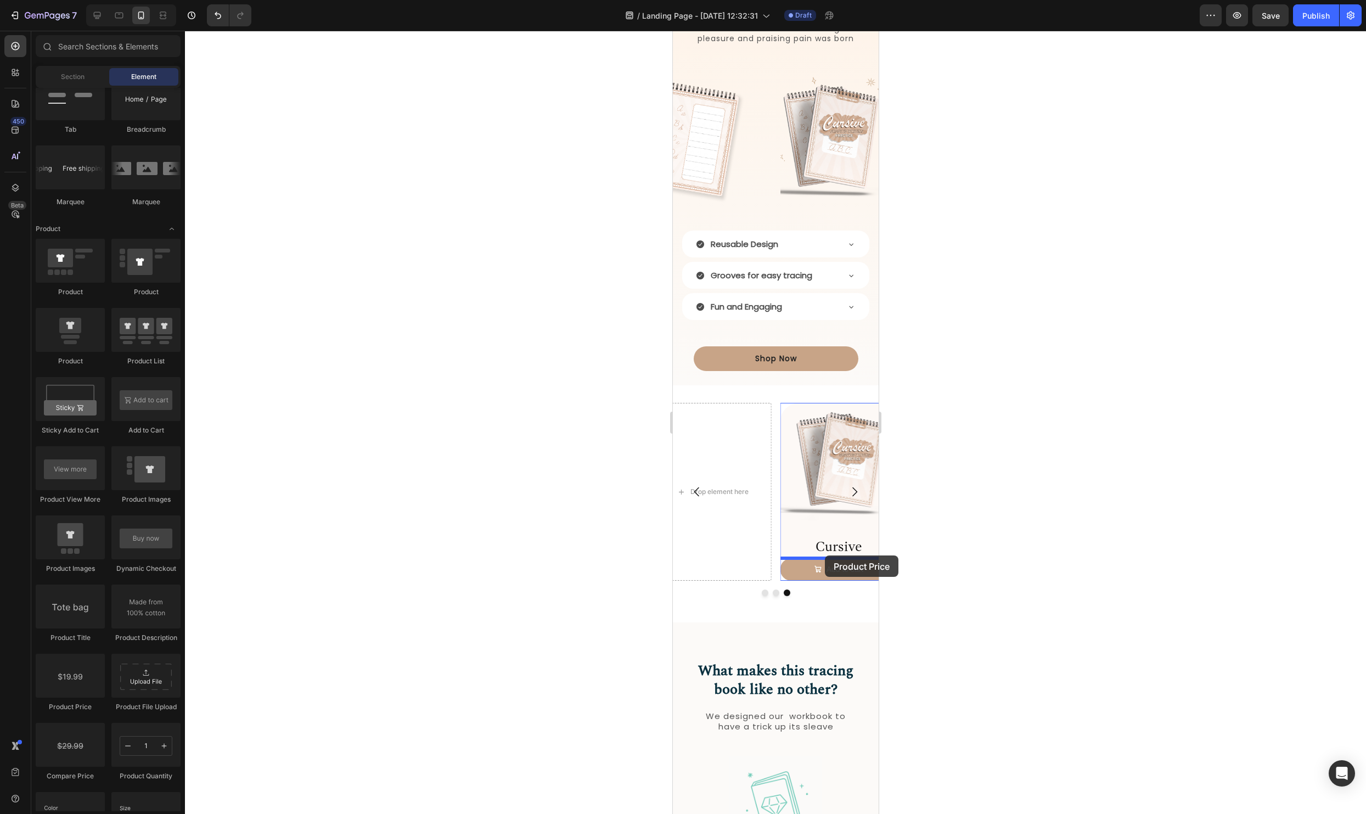
drag, startPoint x: 745, startPoint y: 714, endPoint x: 1719, endPoint y: 620, distance: 978.9
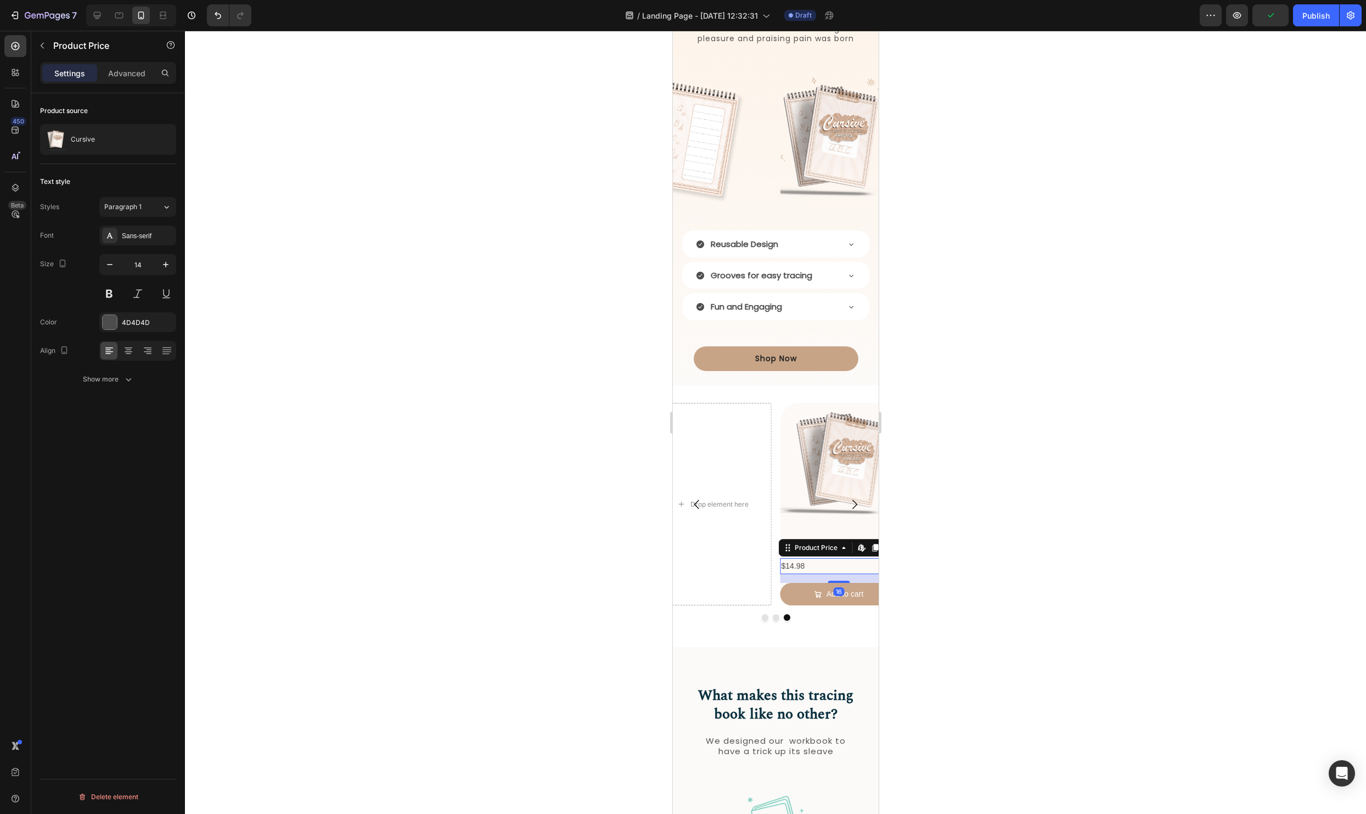
drag, startPoint x: 1046, startPoint y: 590, endPoint x: 957, endPoint y: 590, distance: 89.4
click at [1046, 590] on div at bounding box center [775, 422] width 1181 height 783
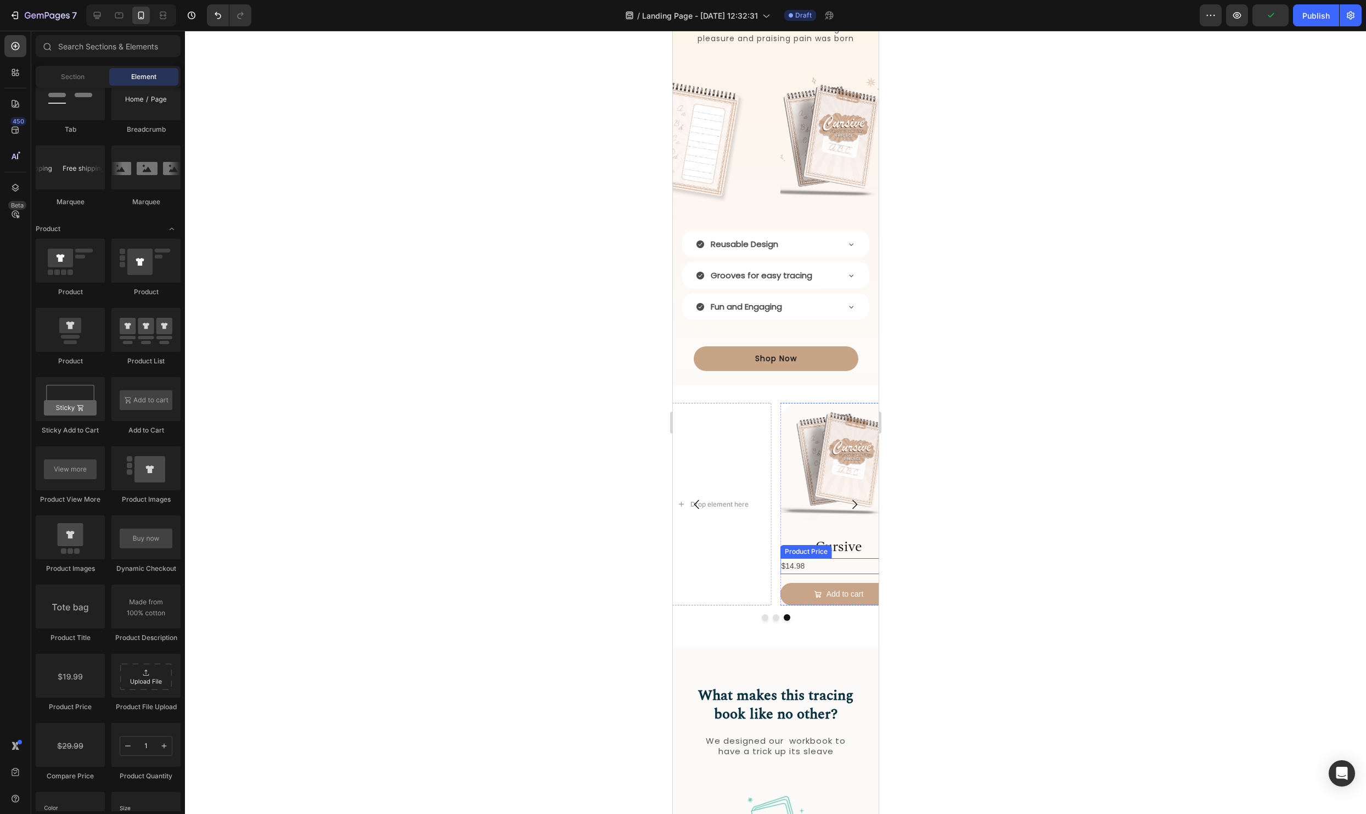
click at [830, 571] on div "$14.98" at bounding box center [838, 566] width 117 height 16
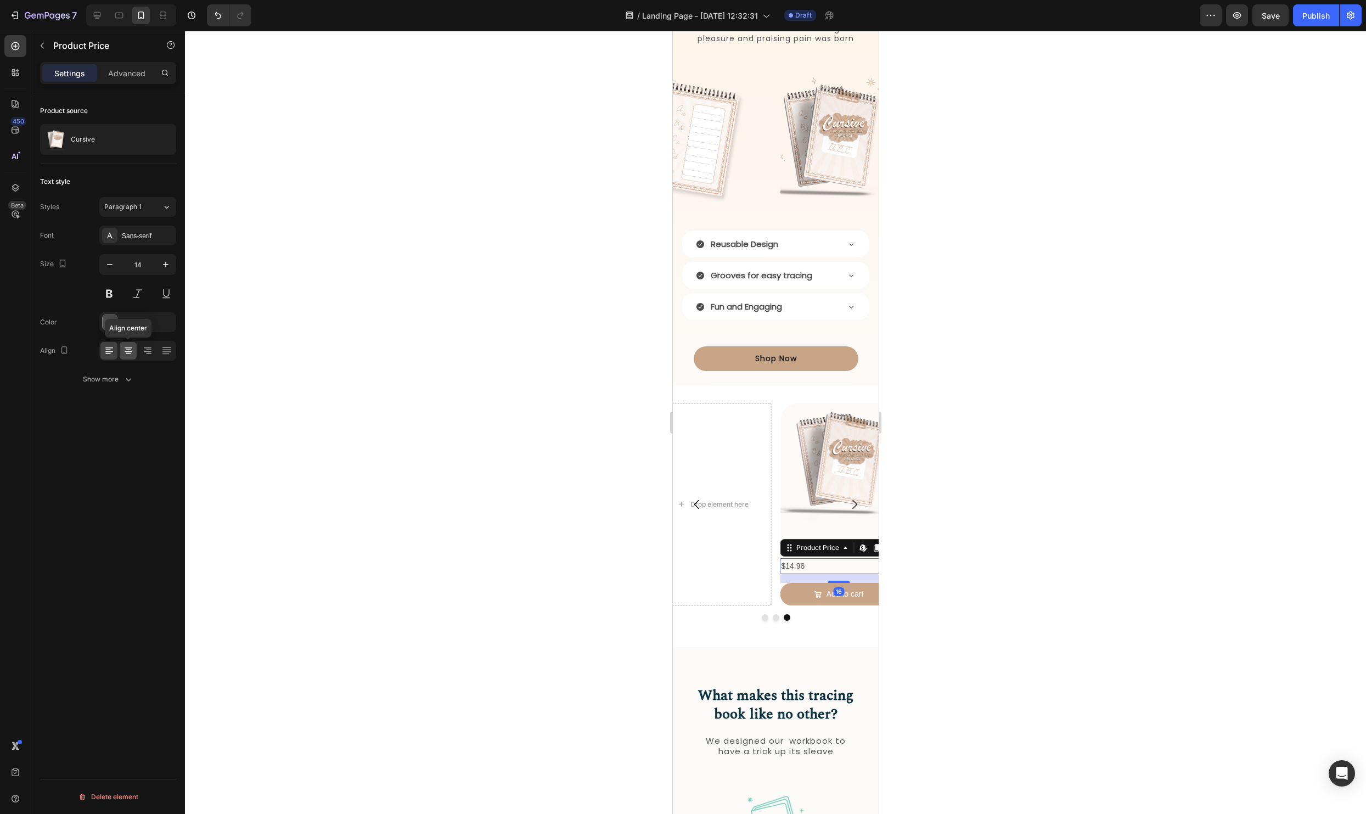
click at [133, 348] on icon at bounding box center [128, 350] width 11 height 11
click at [159, 236] on div "Sans-serif" at bounding box center [148, 236] width 52 height 10
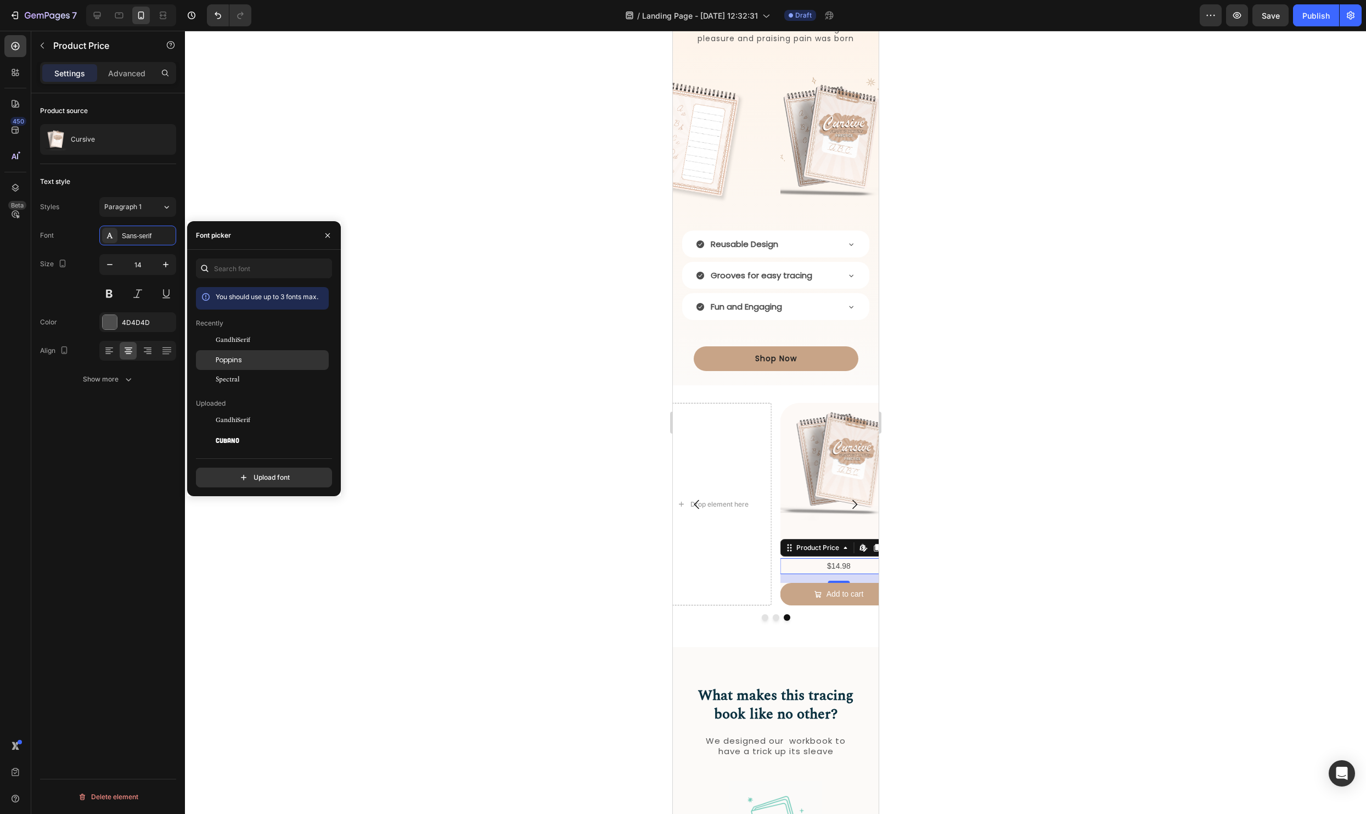
click at [246, 358] on div "Poppins" at bounding box center [271, 360] width 111 height 10
click at [244, 343] on span "GandhiSerif" at bounding box center [233, 340] width 35 height 10
drag, startPoint x: 234, startPoint y: 362, endPoint x: 198, endPoint y: 351, distance: 37.5
click at [234, 362] on span "Poppins" at bounding box center [229, 360] width 26 height 10
click at [163, 267] on icon "button" at bounding box center [165, 264] width 11 height 11
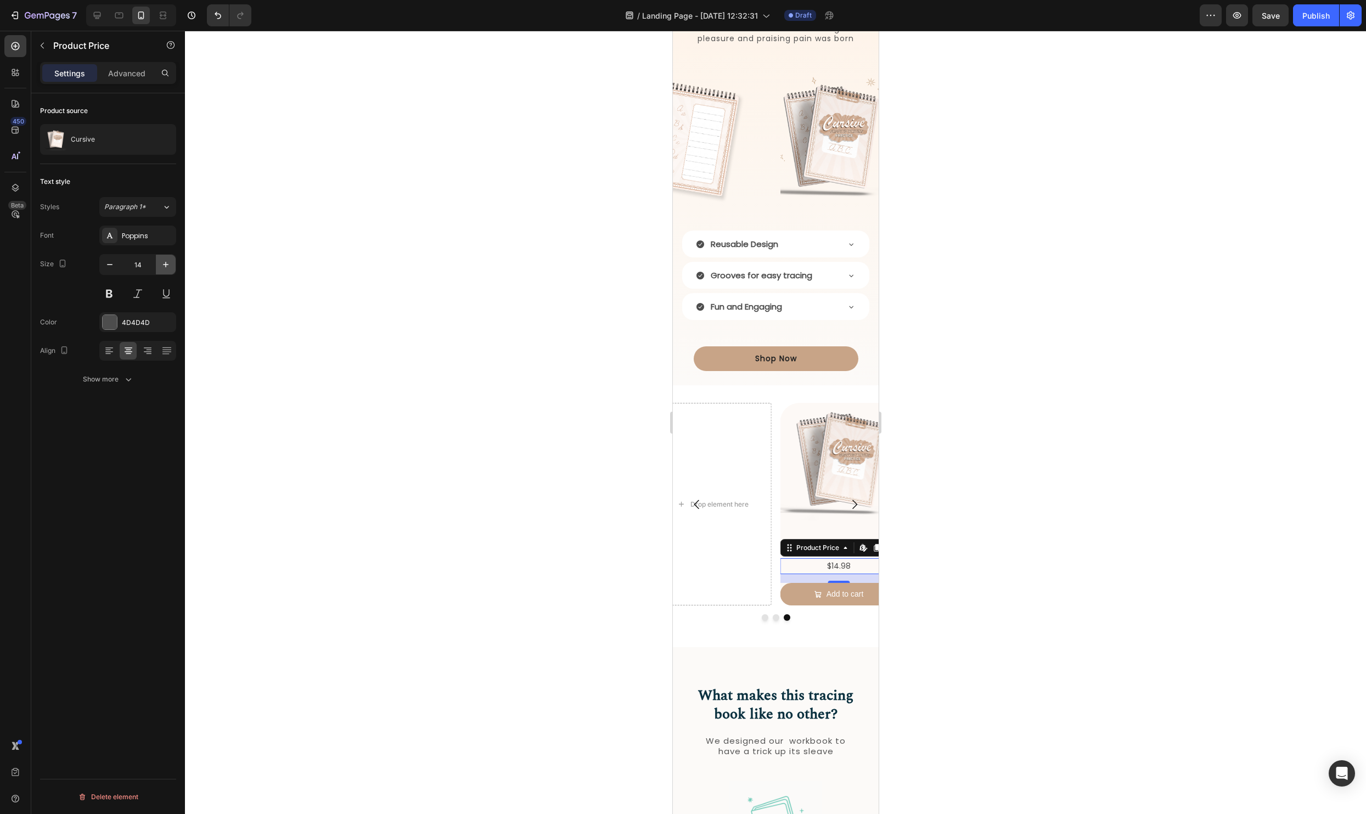
click at [163, 267] on icon "button" at bounding box center [165, 264] width 11 height 11
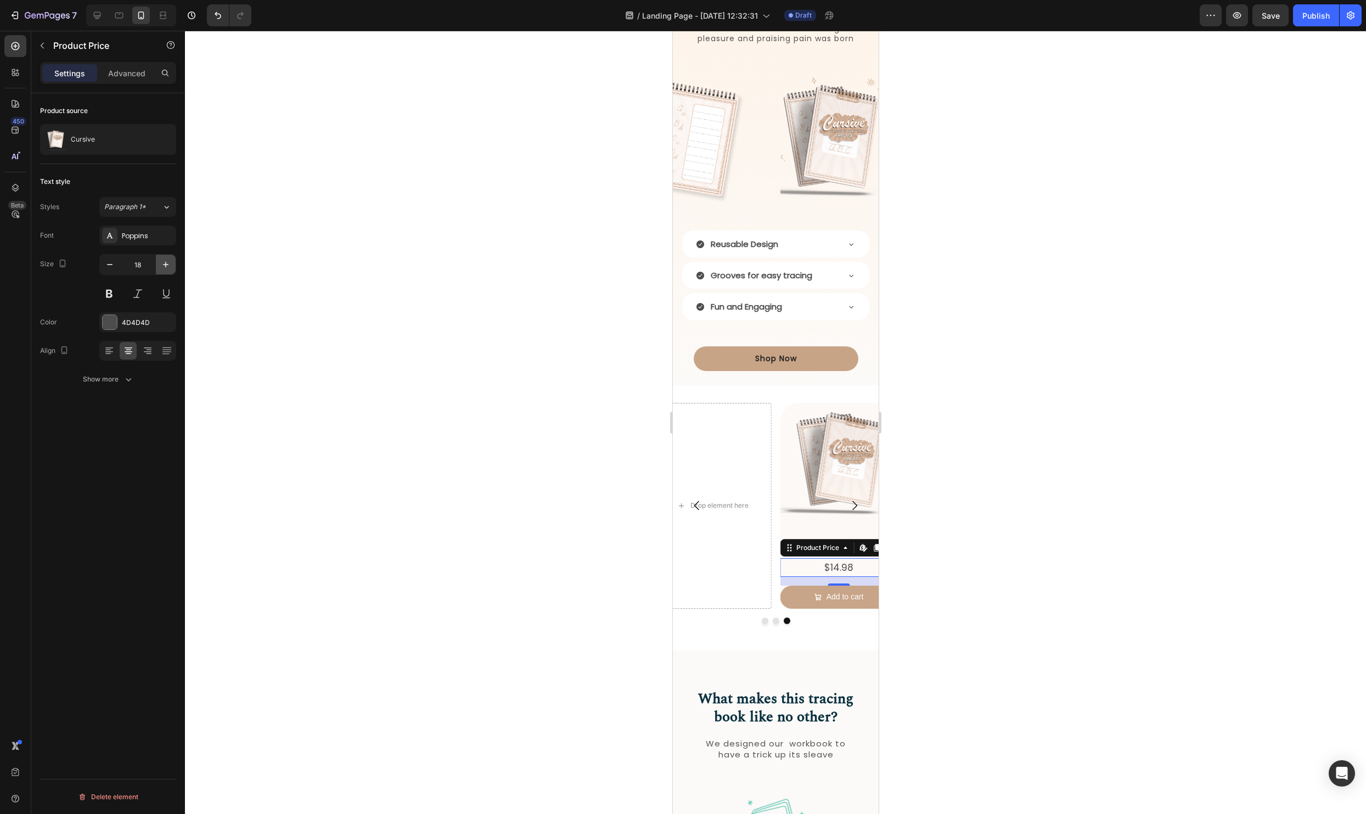
click at [163, 267] on icon "button" at bounding box center [165, 264] width 11 height 11
type input "20"
click at [1081, 512] on div at bounding box center [775, 422] width 1181 height 783
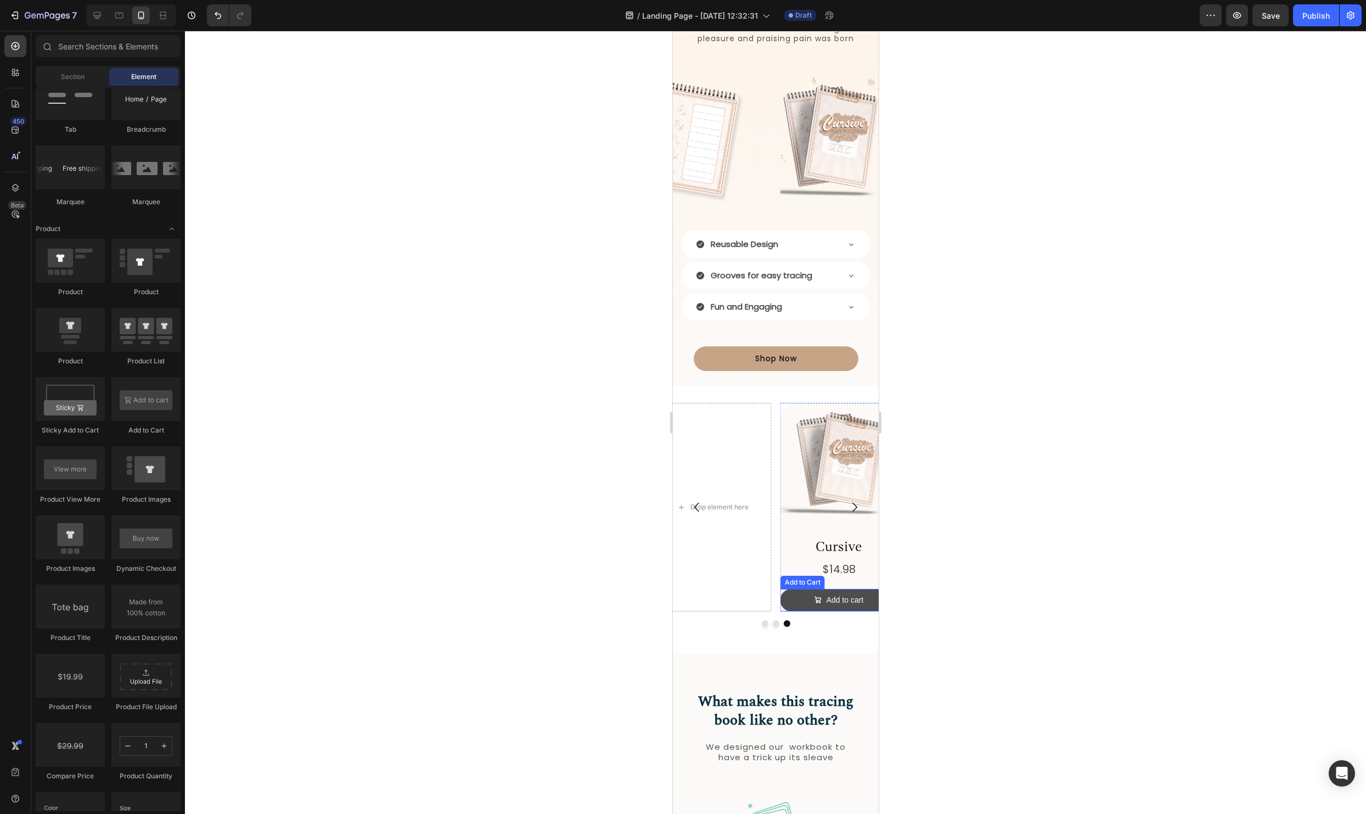
click at [841, 590] on button "Add to cart" at bounding box center [838, 600] width 117 height 22
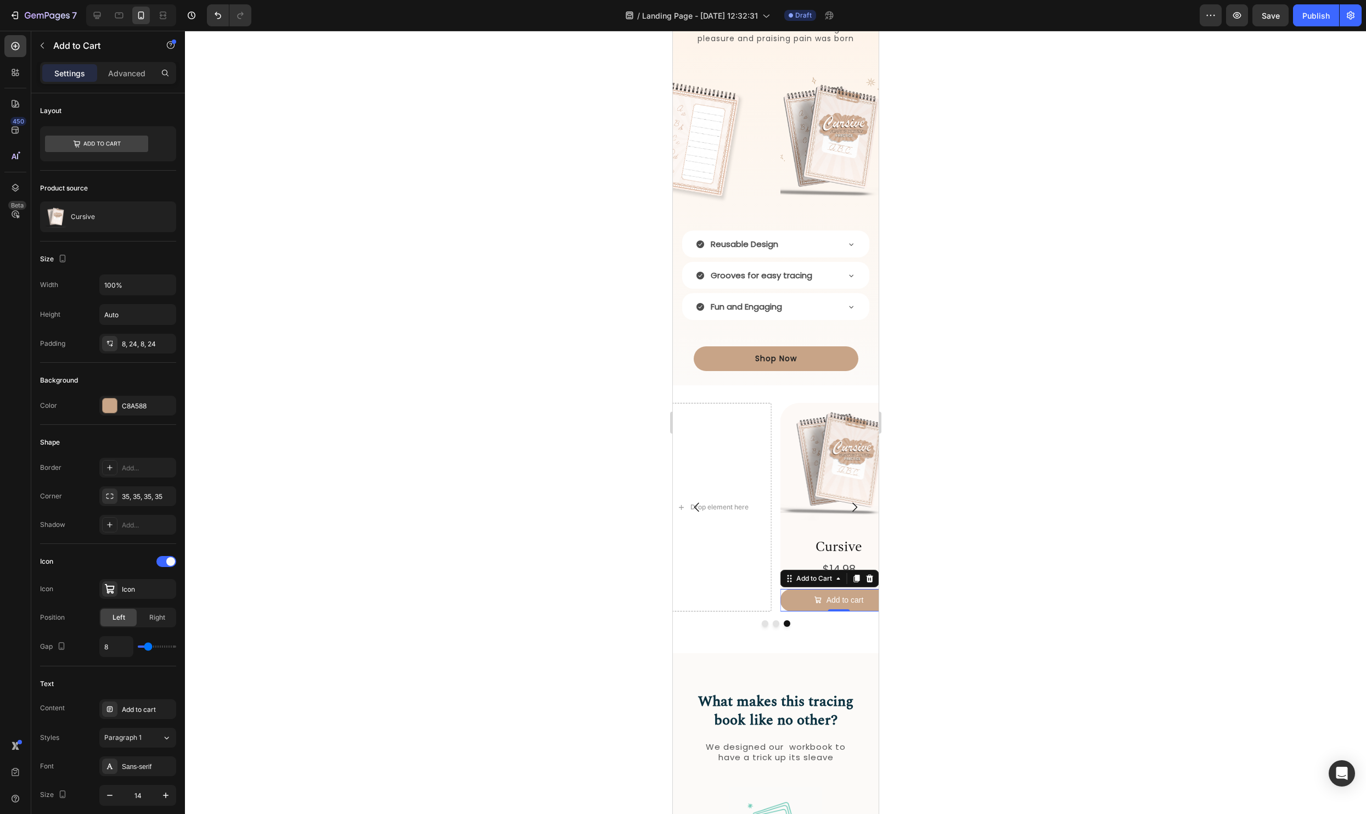
click at [924, 543] on div at bounding box center [775, 422] width 1181 height 783
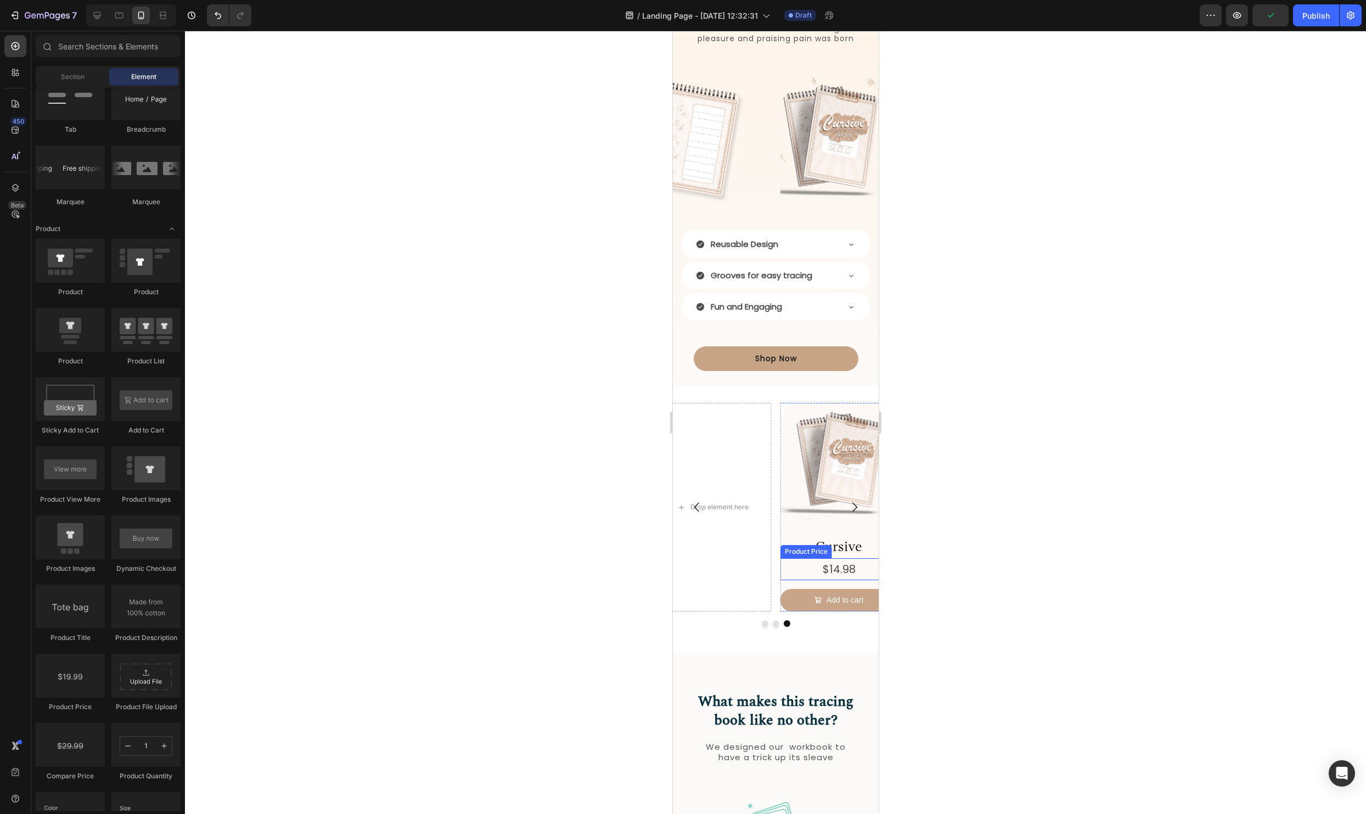
click at [843, 570] on div "$14.98" at bounding box center [838, 569] width 117 height 22
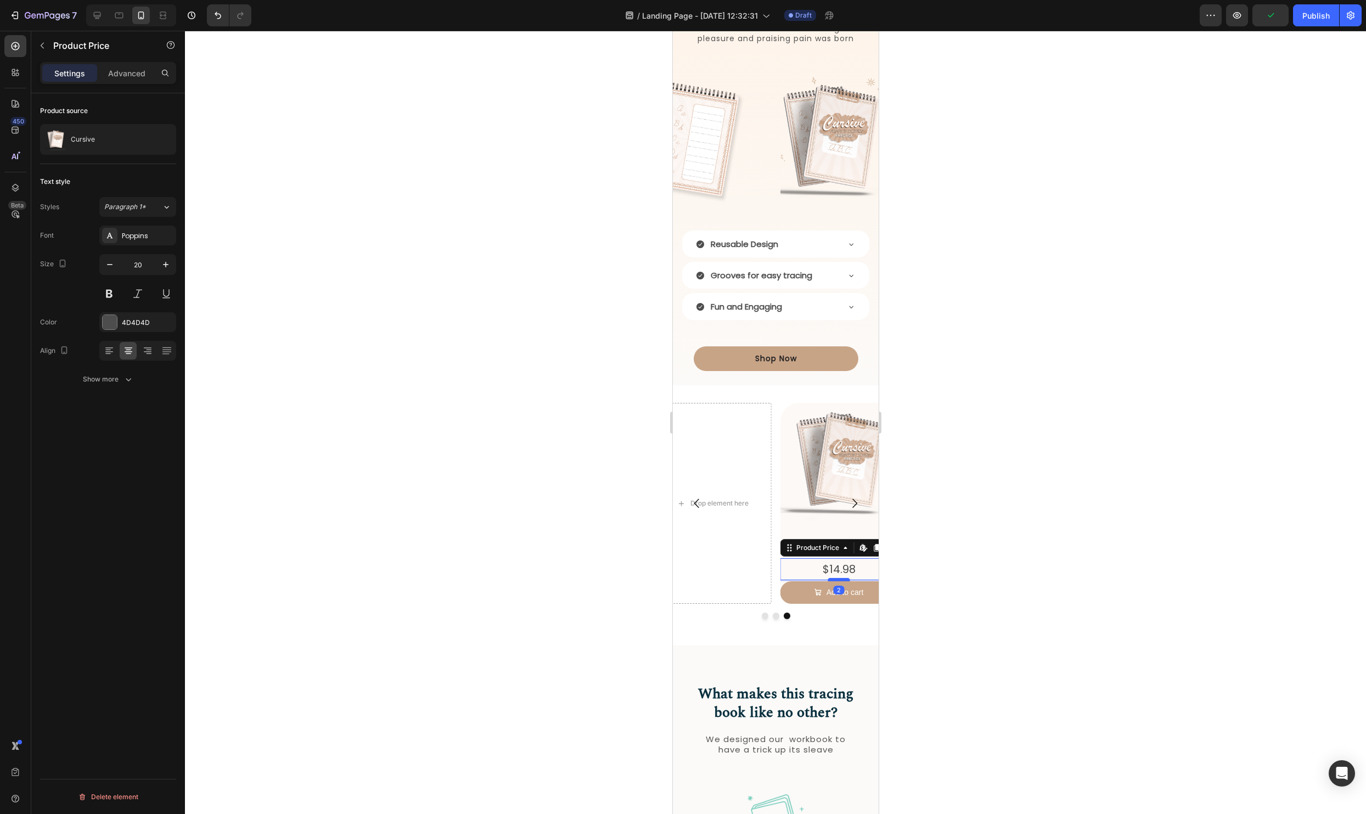
drag, startPoint x: 834, startPoint y: 586, endPoint x: 1690, endPoint y: 580, distance: 855.3
click at [836, 578] on div at bounding box center [838, 579] width 22 height 3
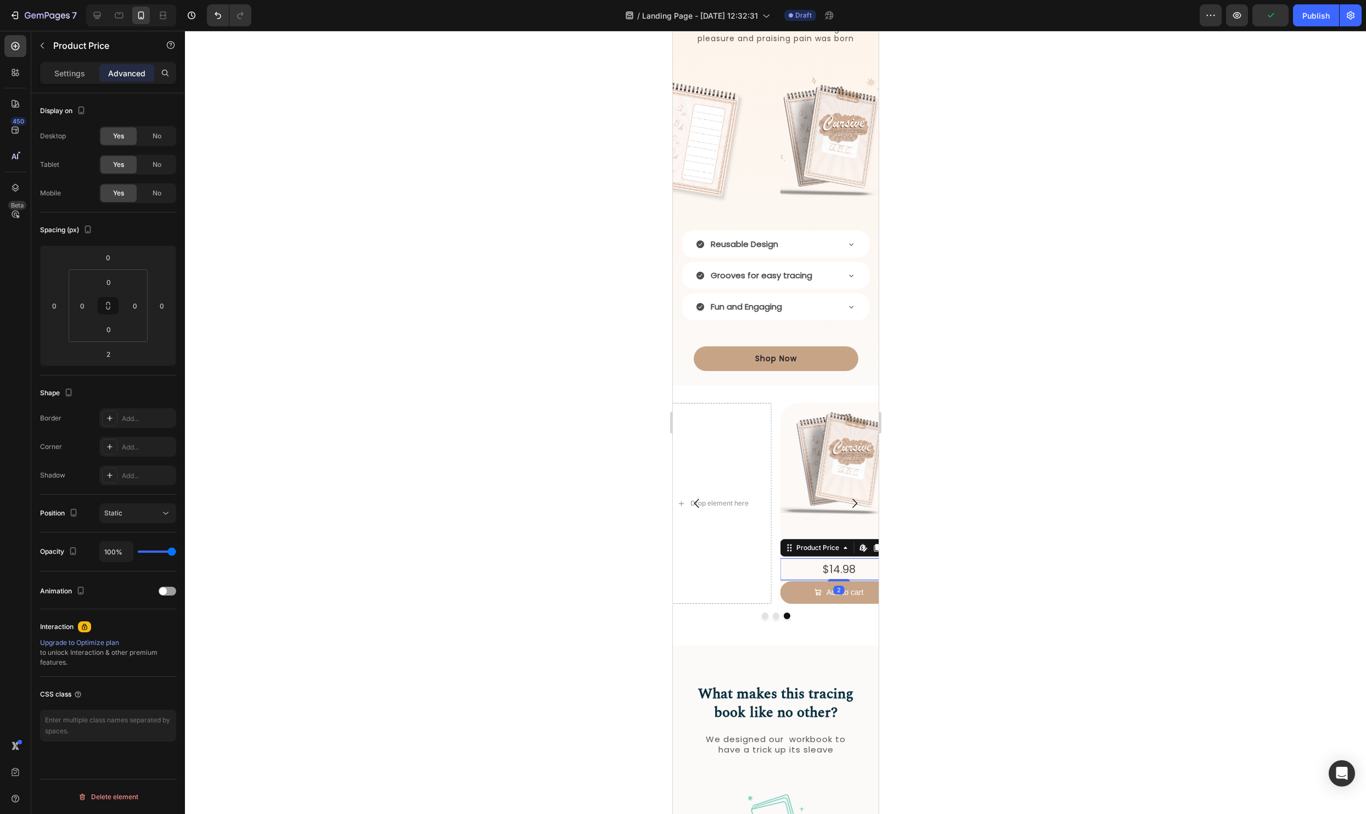
drag, startPoint x: 1018, startPoint y: 550, endPoint x: 964, endPoint y: 574, distance: 58.4
click at [1018, 550] on div at bounding box center [775, 422] width 1181 height 783
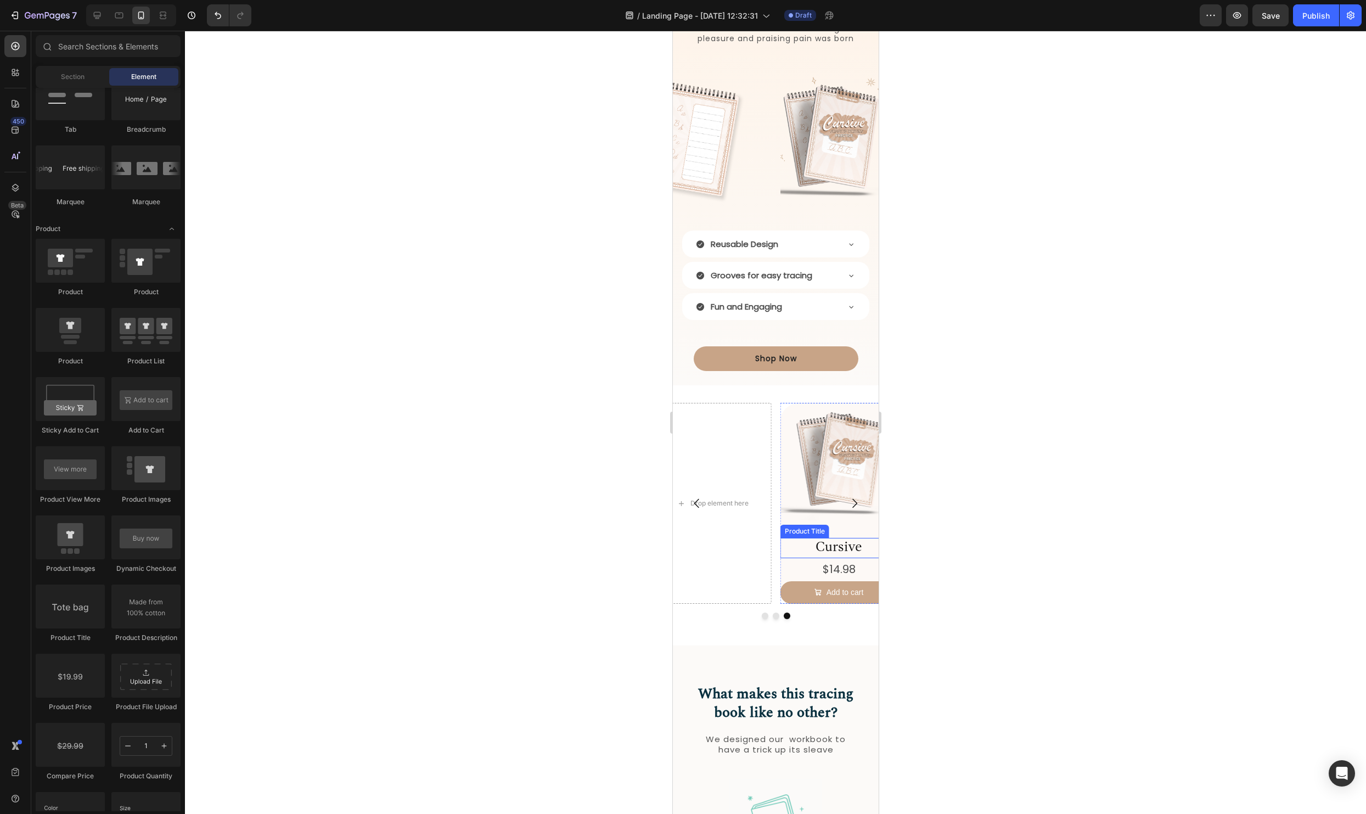
click at [859, 546] on h2 "Cursive" at bounding box center [838, 548] width 117 height 20
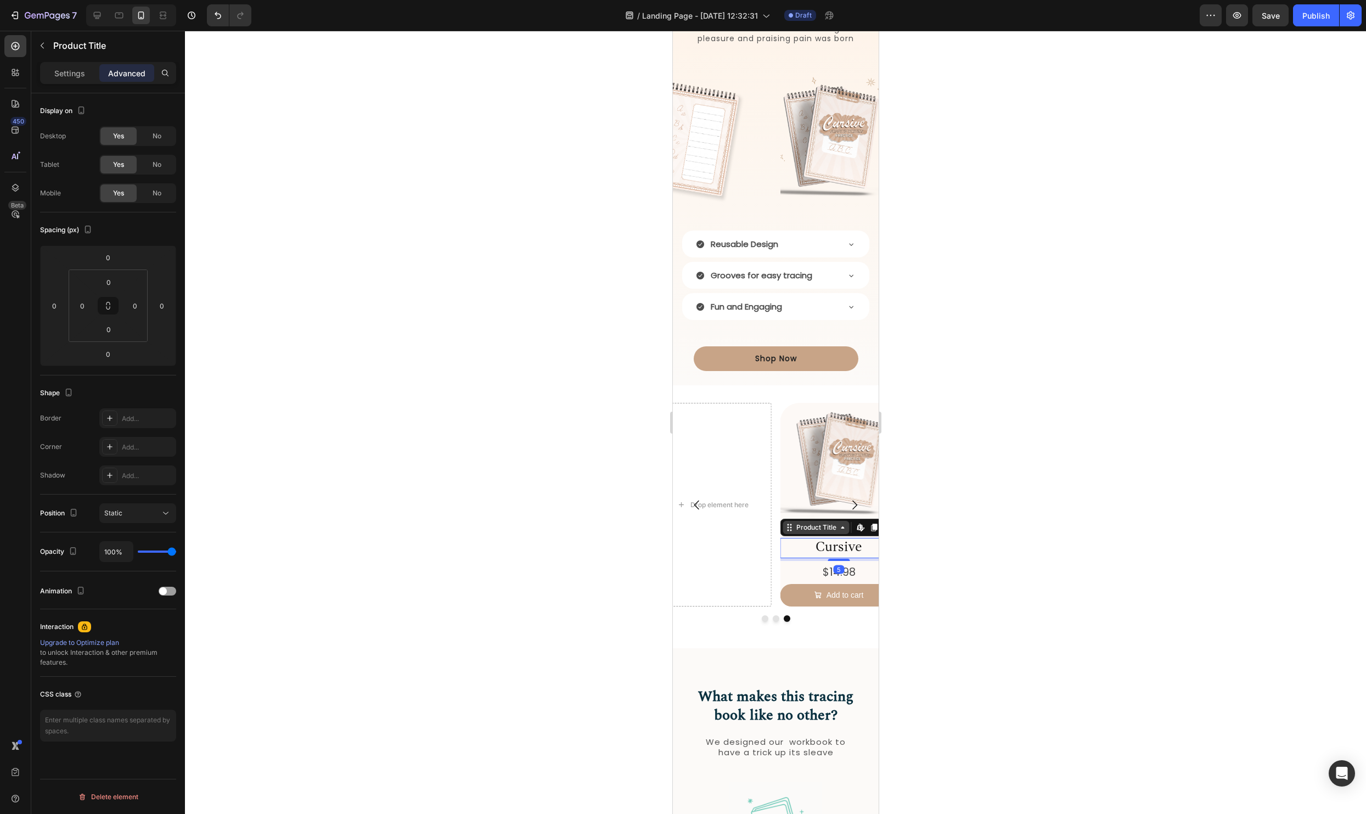
drag, startPoint x: 839, startPoint y: 555, endPoint x: 838, endPoint y: 523, distance: 31.3
click at [838, 538] on div "Cursive Product Title Edit content in Shopify 5" at bounding box center [838, 548] width 117 height 20
click at [958, 573] on div at bounding box center [775, 422] width 1181 height 783
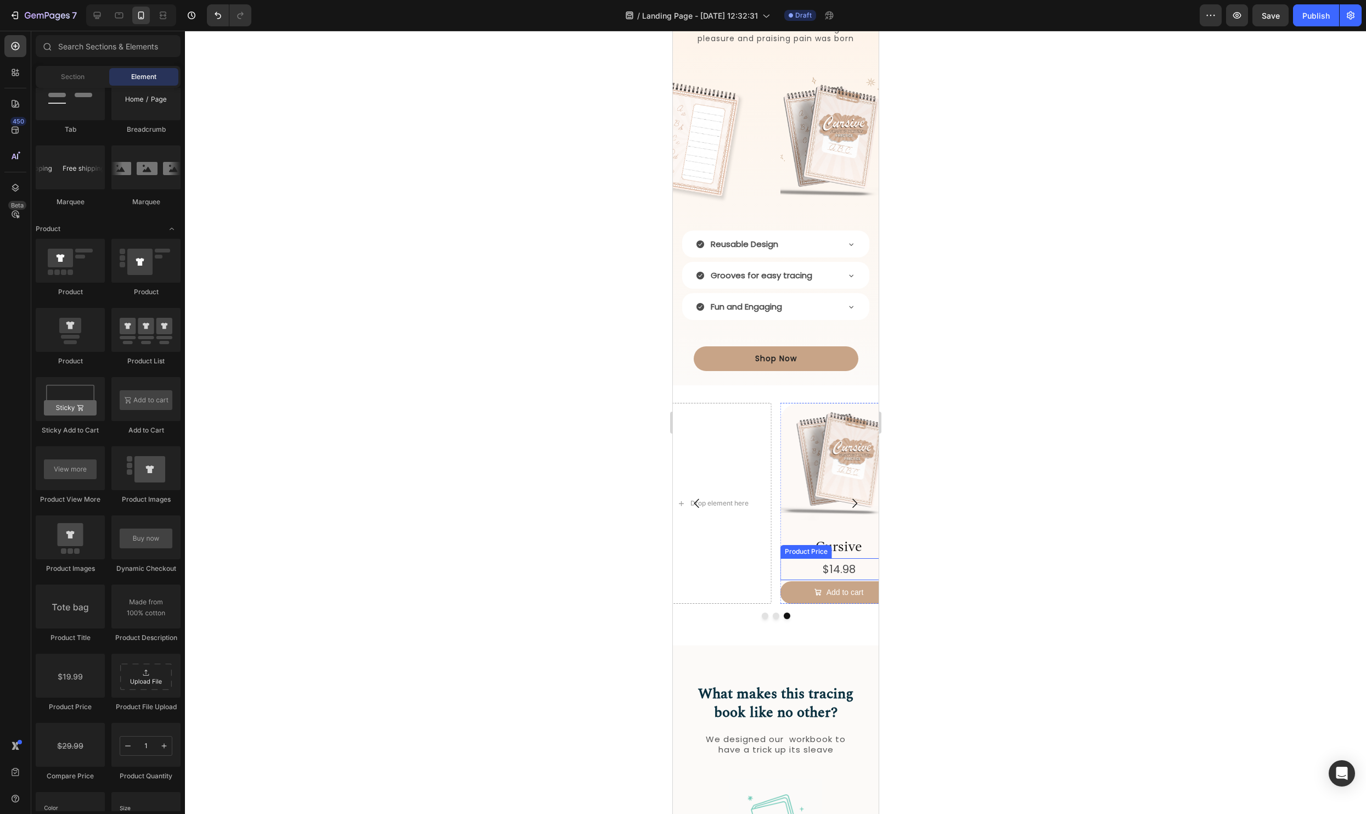
click at [917, 617] on div at bounding box center [775, 422] width 1181 height 783
click at [939, 630] on div at bounding box center [775, 422] width 1181 height 783
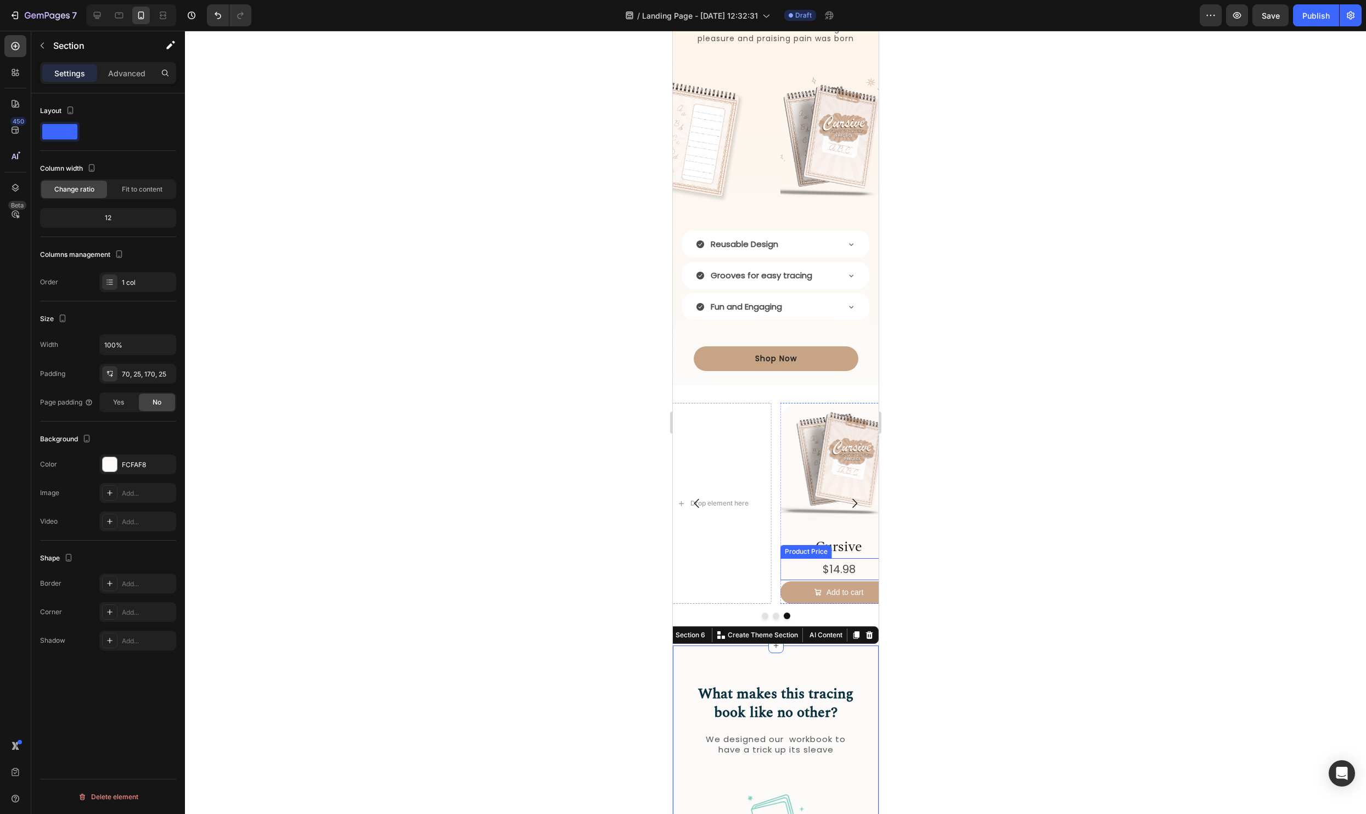
click at [842, 564] on div "$14.98" at bounding box center [838, 569] width 117 height 22
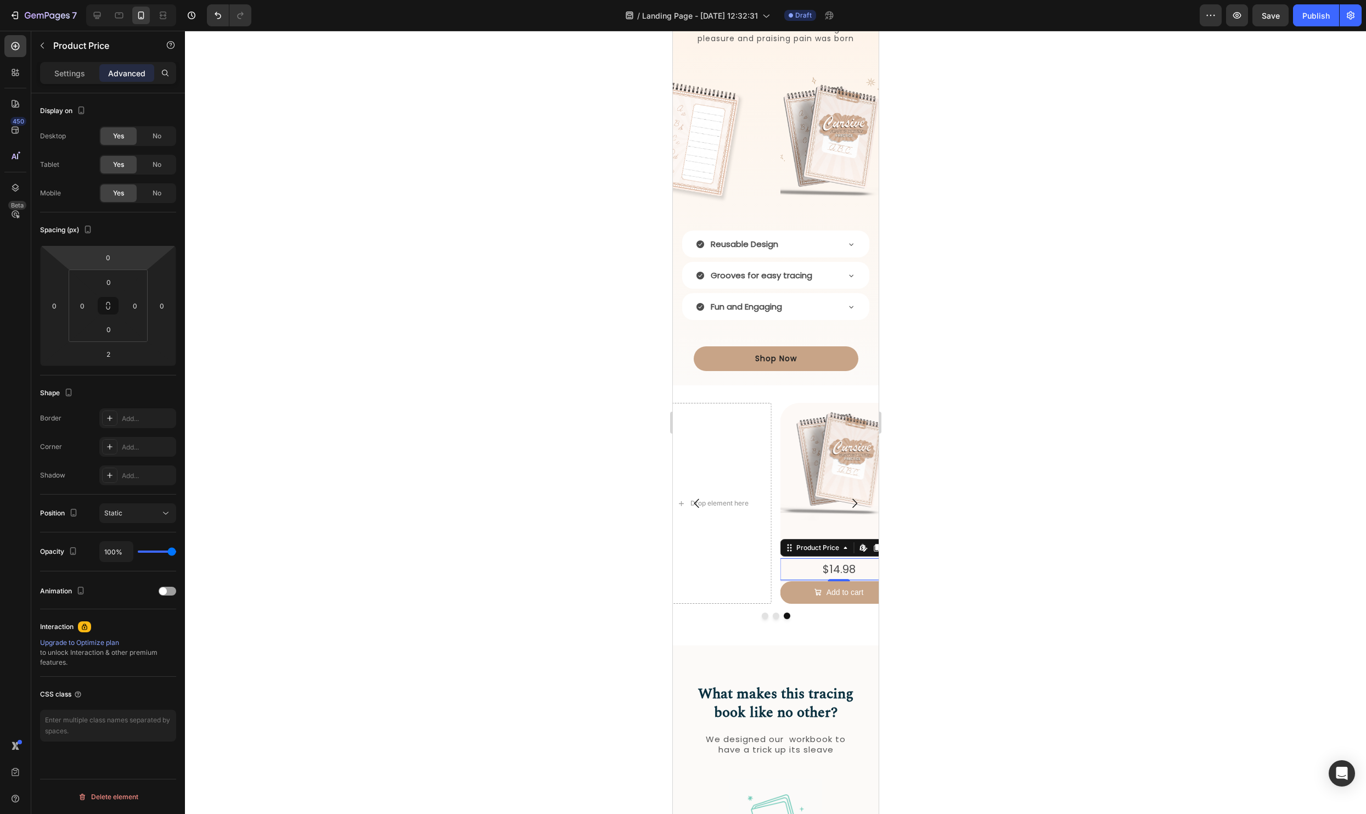
click at [61, 88] on div "Settings Advanced" at bounding box center [108, 77] width 154 height 31
click at [63, 84] on div "Settings Advanced" at bounding box center [108, 77] width 154 height 31
click at [63, 79] on div "Settings" at bounding box center [69, 73] width 55 height 18
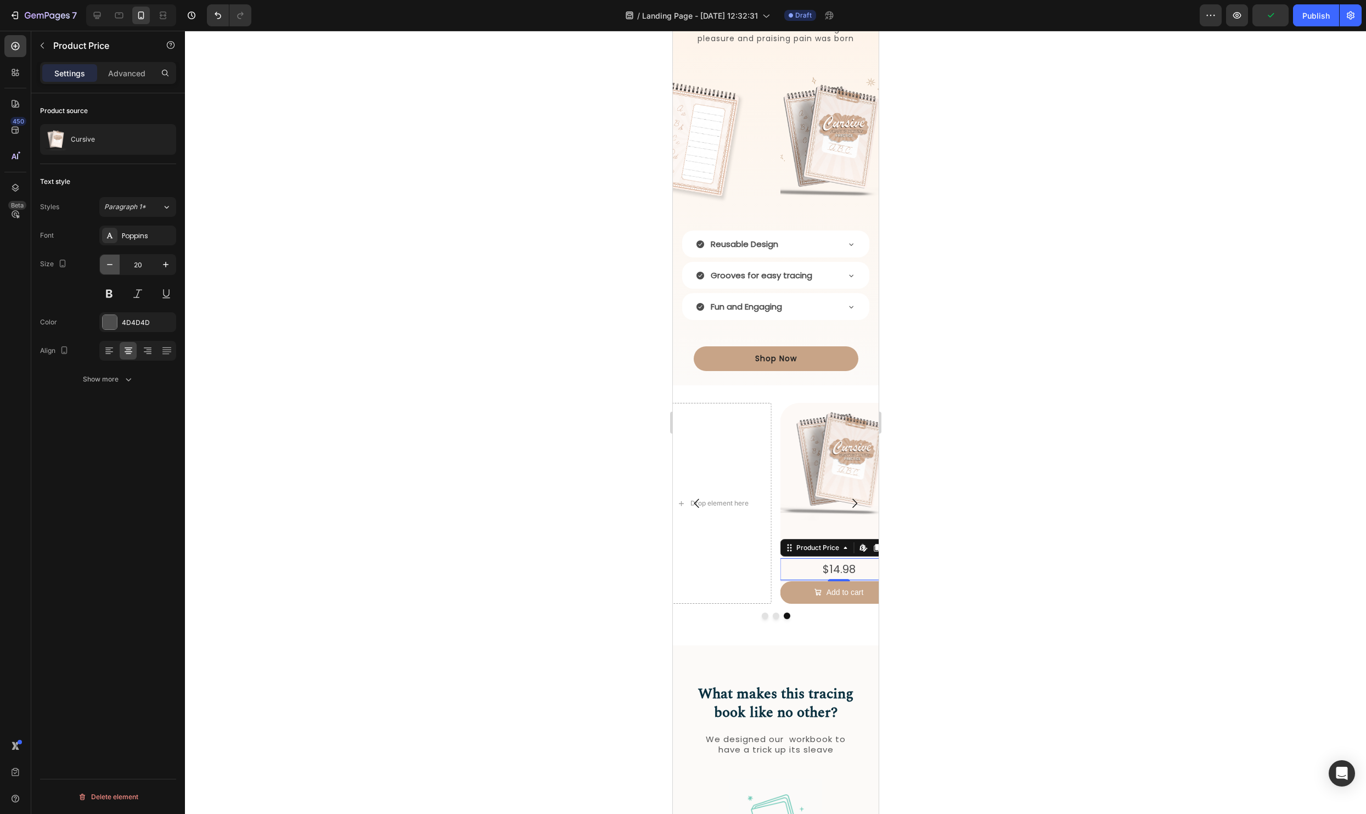
click at [114, 267] on icon "button" at bounding box center [109, 264] width 11 height 11
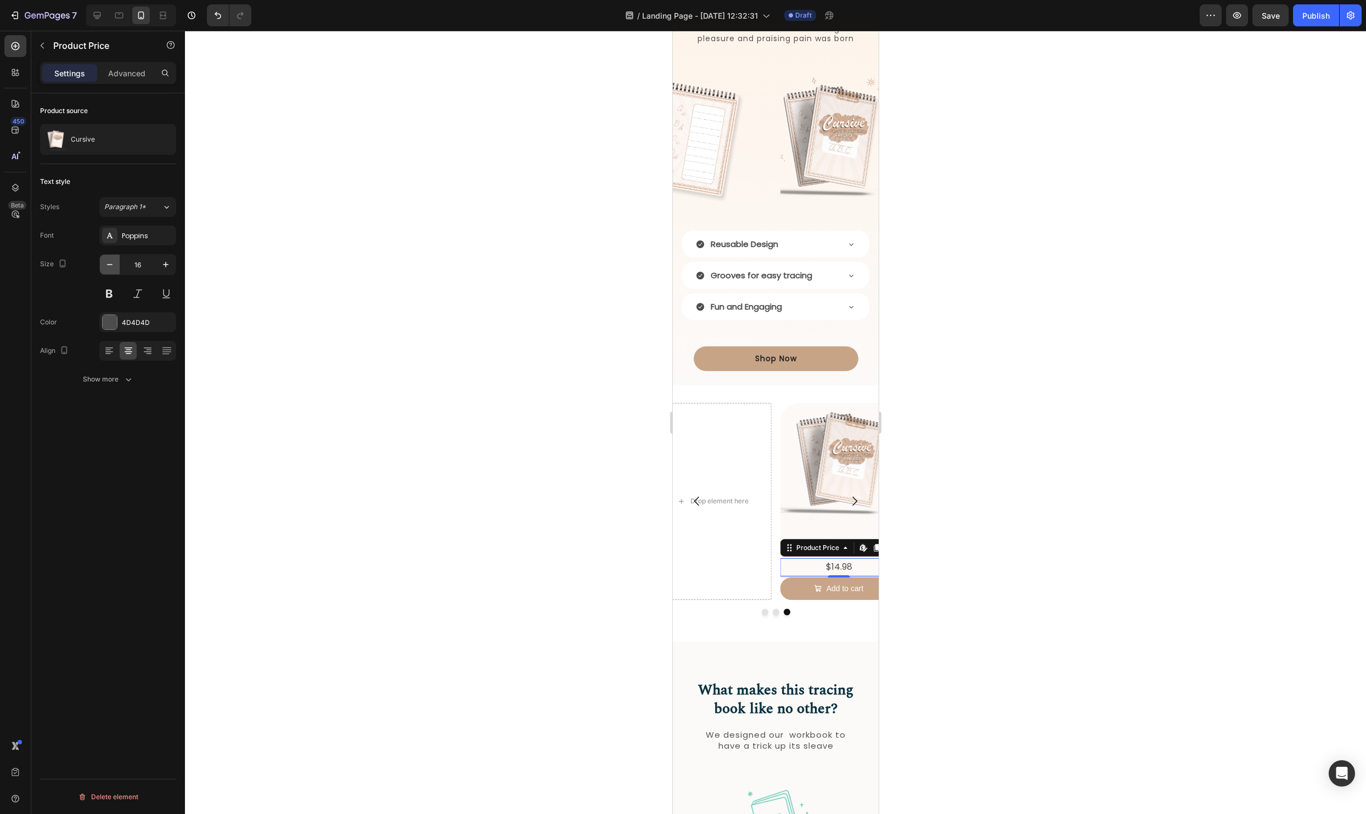
click at [114, 267] on icon "button" at bounding box center [109, 264] width 11 height 11
type input "14"
click at [1042, 505] on div at bounding box center [775, 422] width 1181 height 783
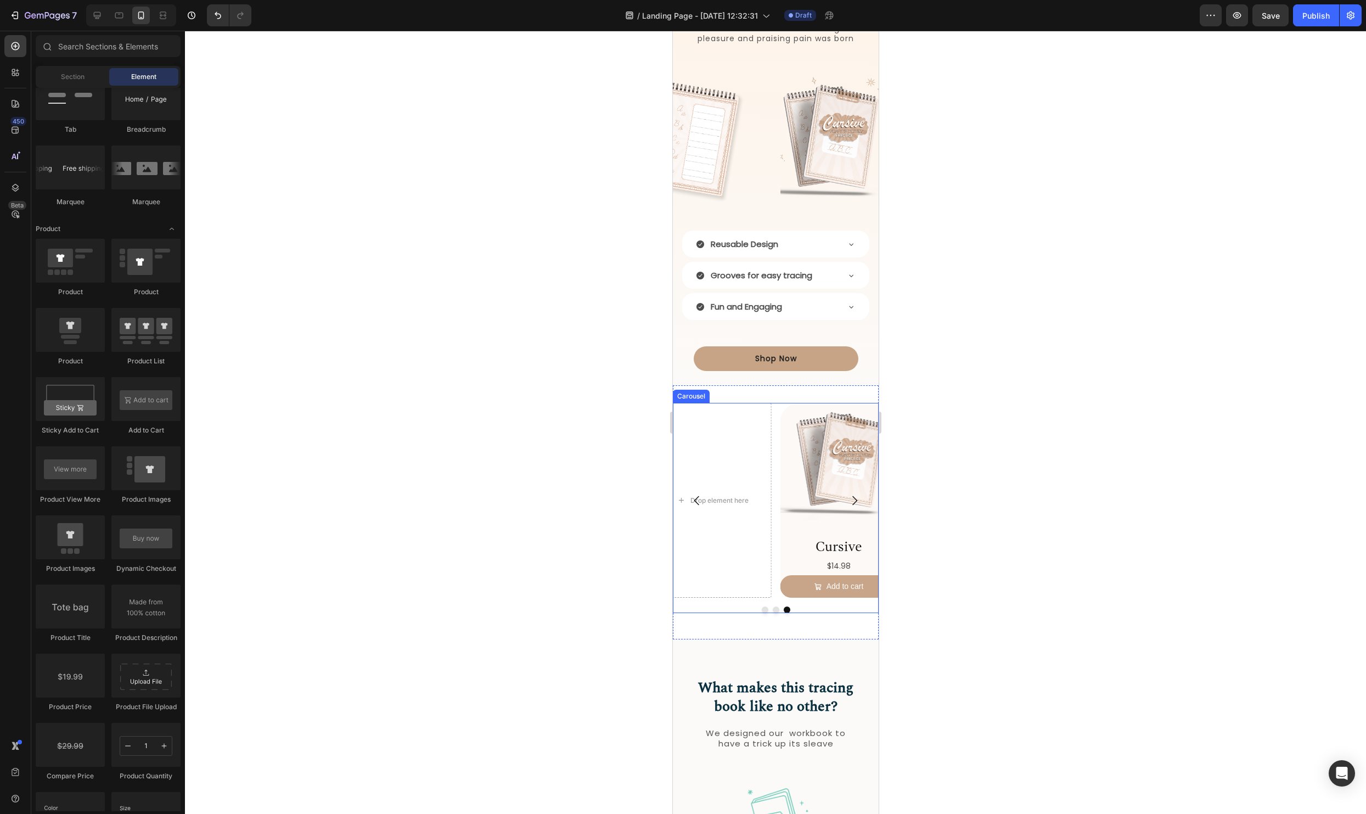
click at [851, 497] on icon "Carousel Next Arrow" at bounding box center [853, 500] width 13 height 13
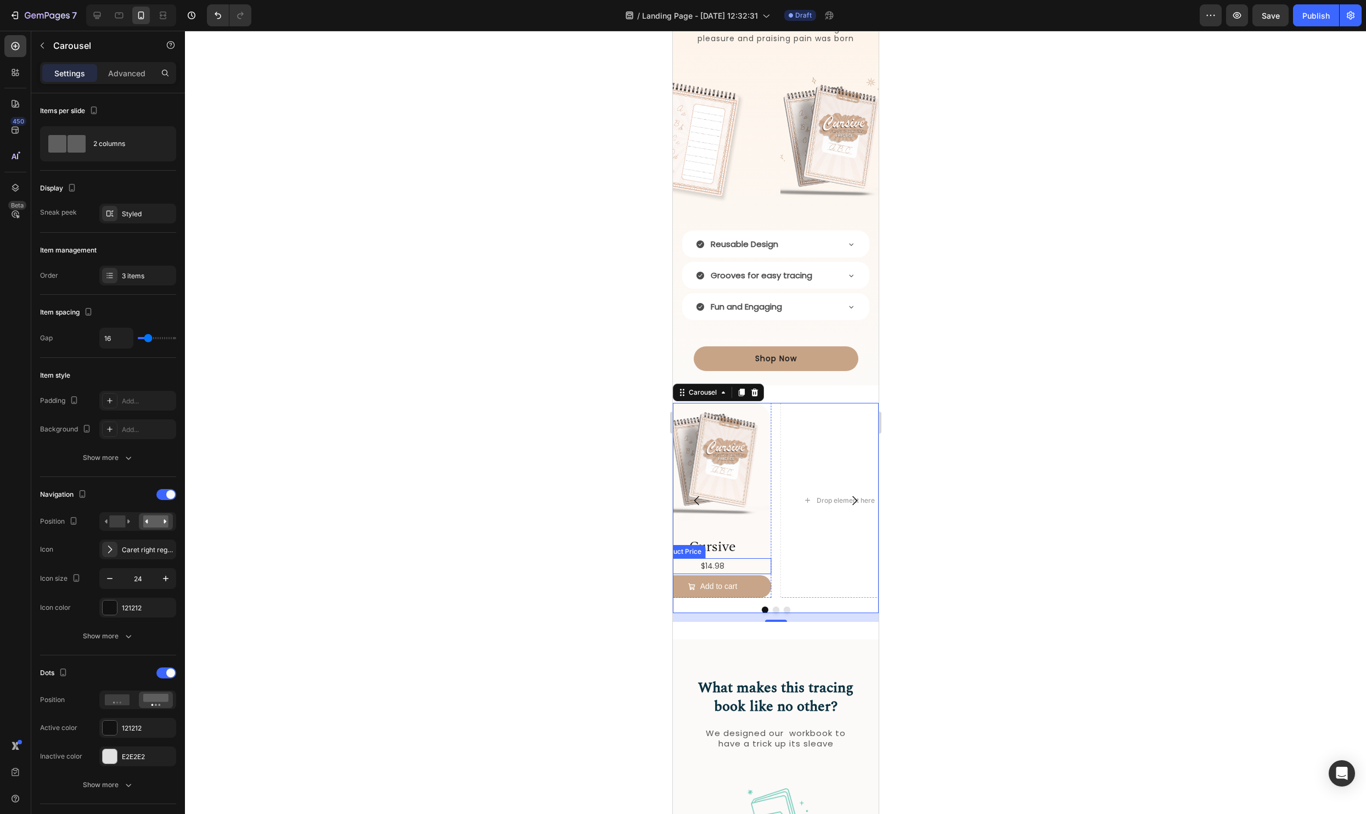
click at [768, 573] on div "$14.98 Product Price Product Price" at bounding box center [711, 566] width 117 height 16
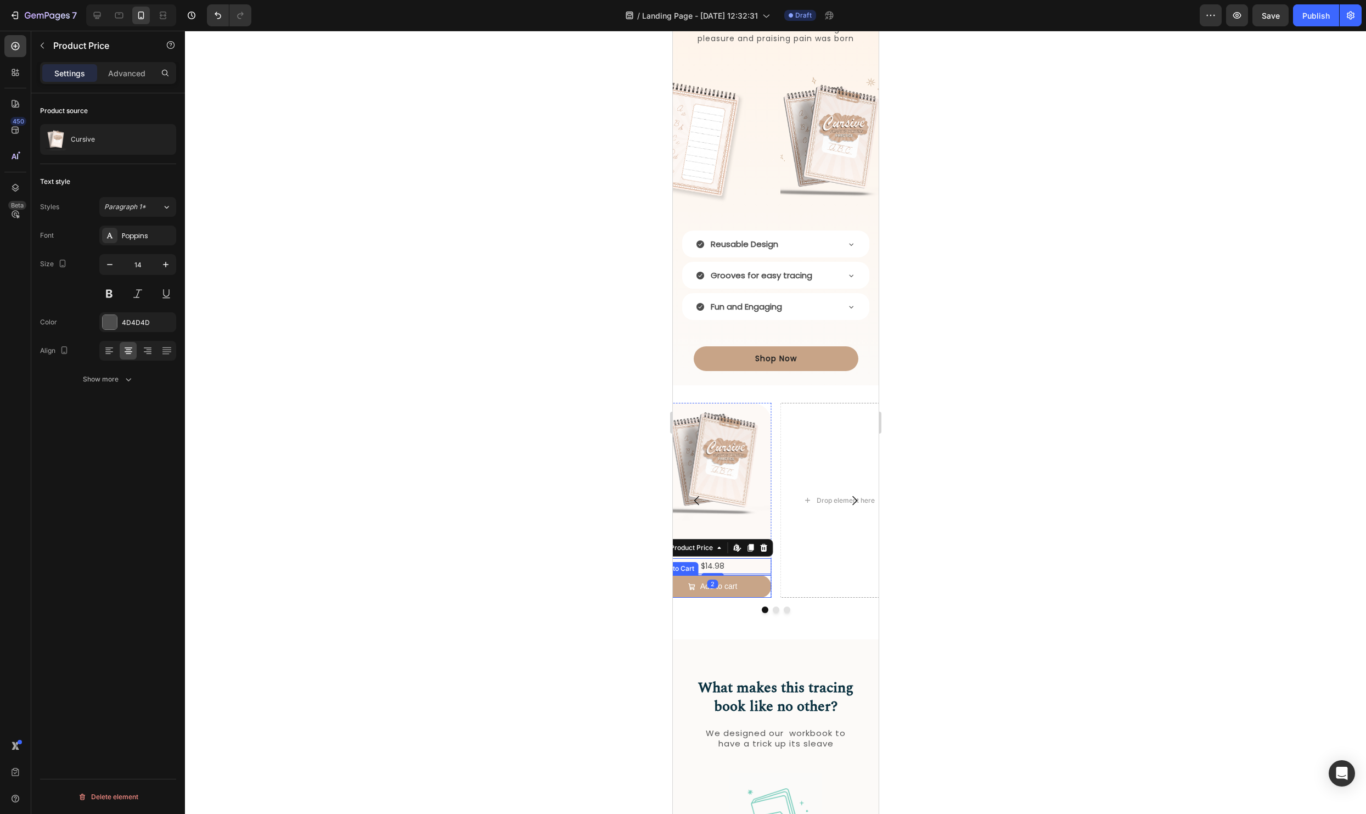
click at [768, 577] on div "Add to cart Add to Cart" at bounding box center [711, 586] width 117 height 22
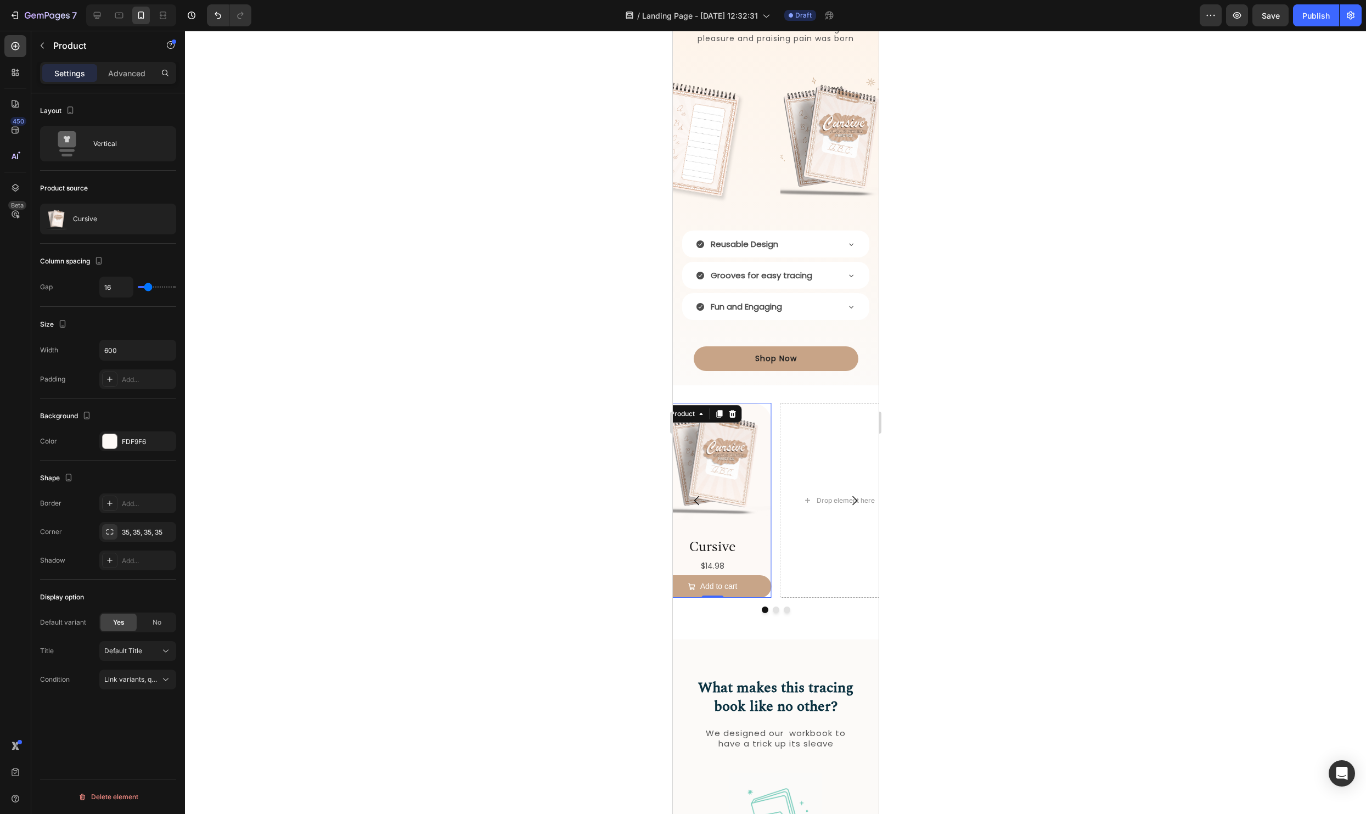
click at [764, 527] on div "Product Images" at bounding box center [711, 466] width 117 height 126
click at [718, 409] on icon at bounding box center [718, 413] width 9 height 9
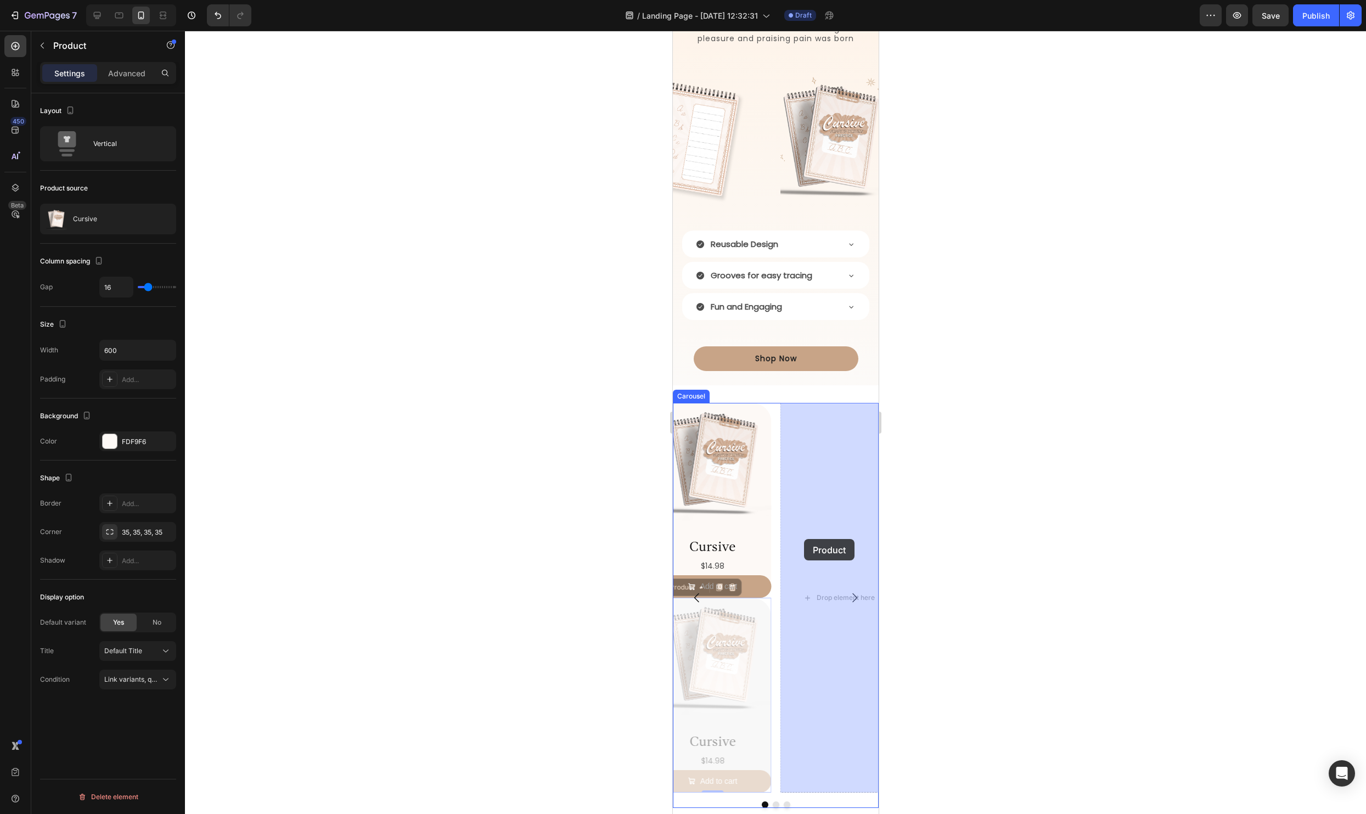
drag, startPoint x: 680, startPoint y: 584, endPoint x: 805, endPoint y: 538, distance: 133.6
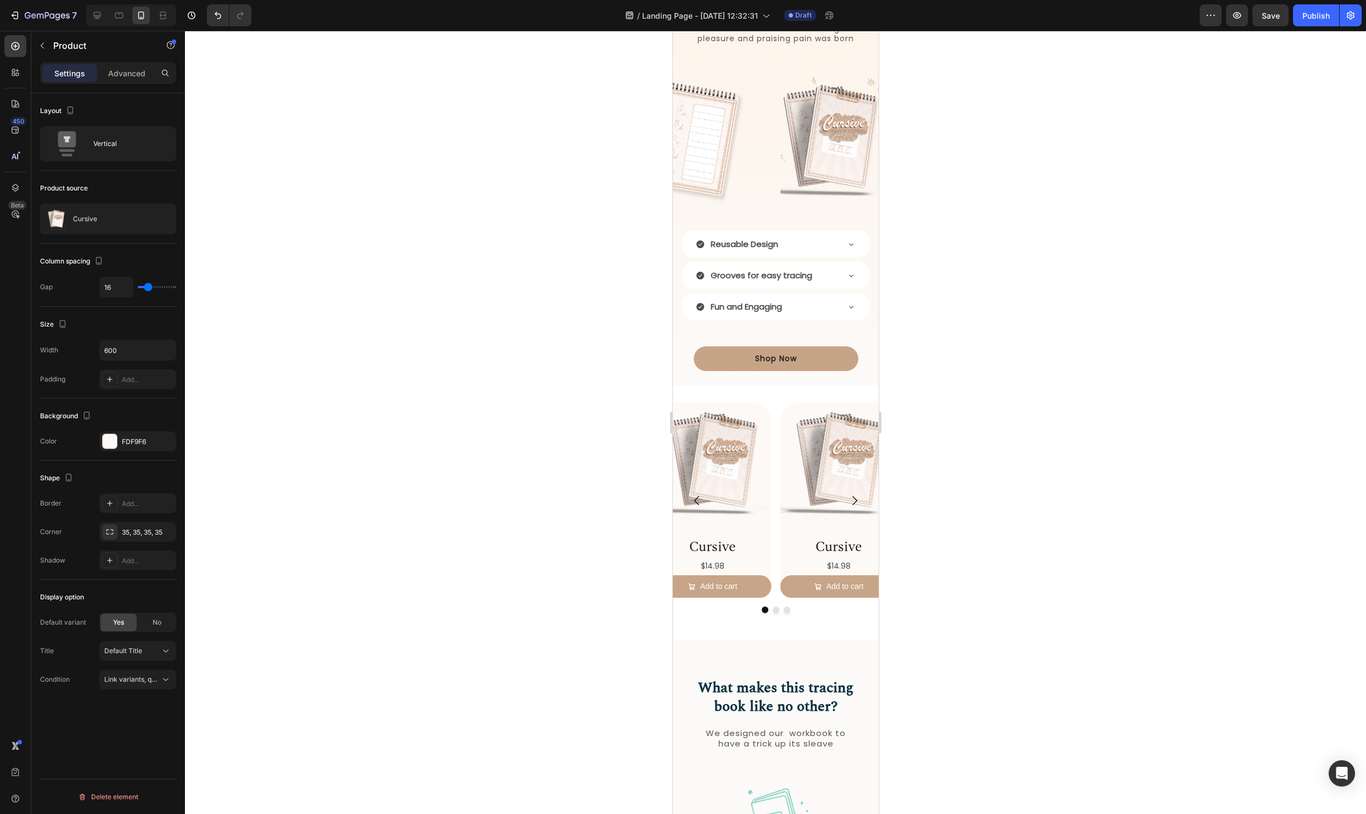
click at [1086, 540] on div at bounding box center [775, 422] width 1181 height 783
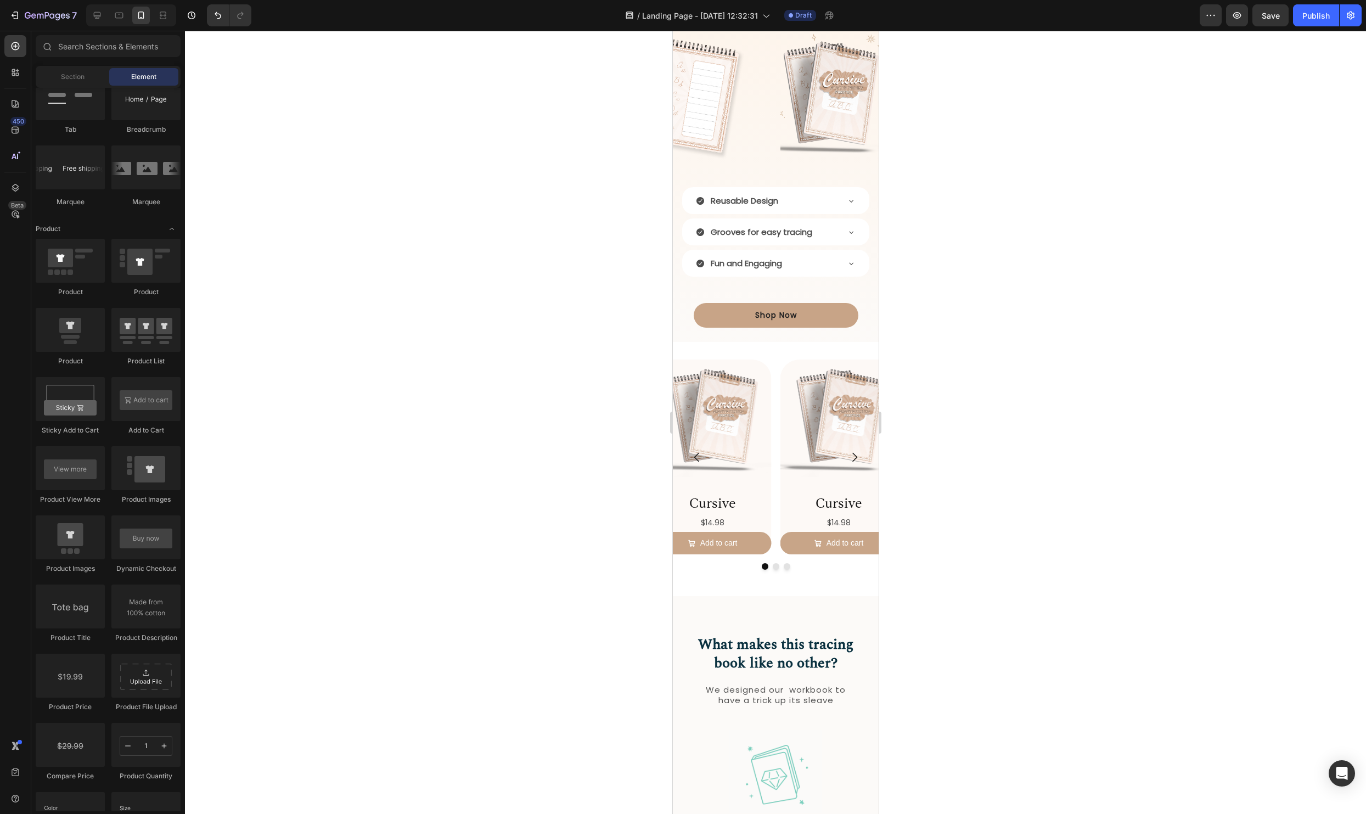
scroll to position [1408, 0]
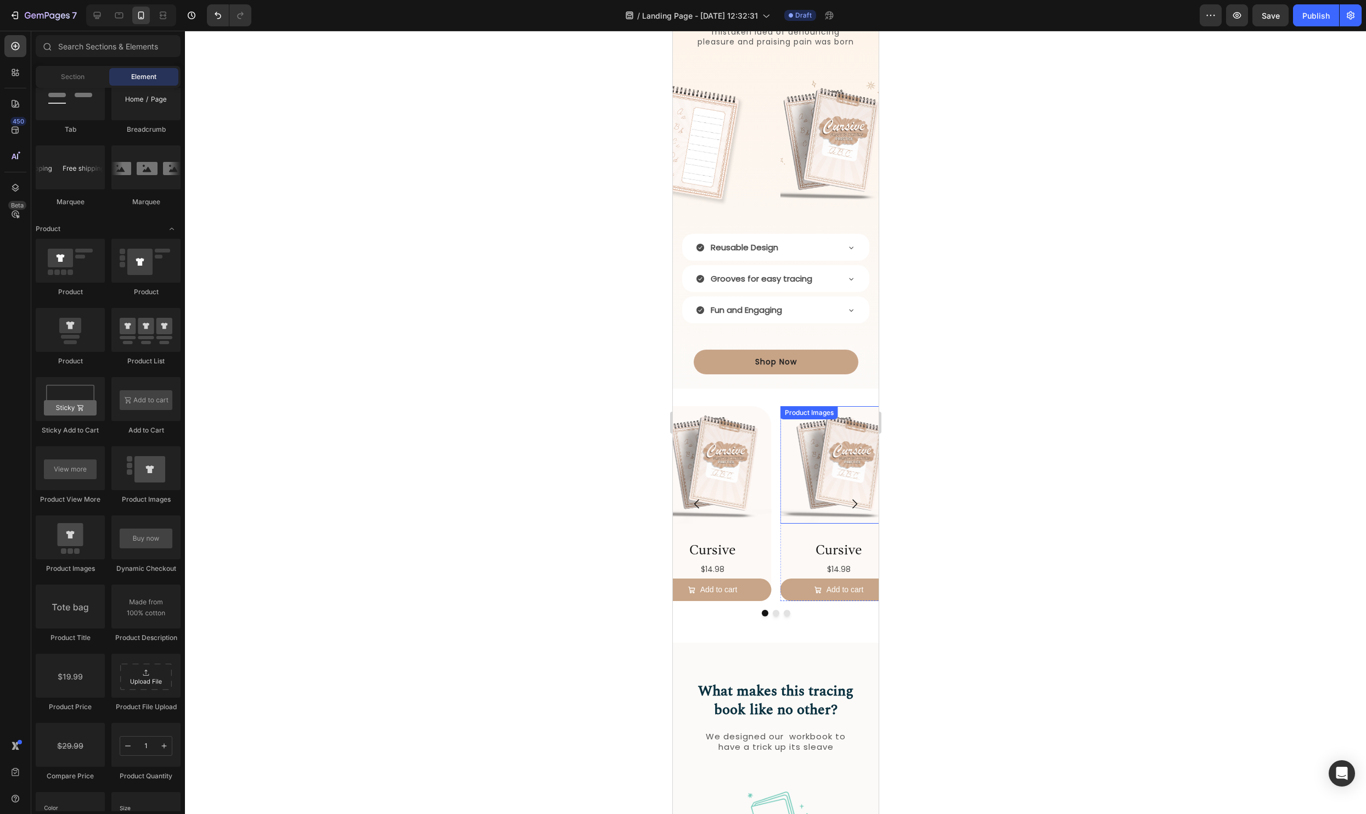
click at [822, 448] on img at bounding box center [838, 464] width 117 height 117
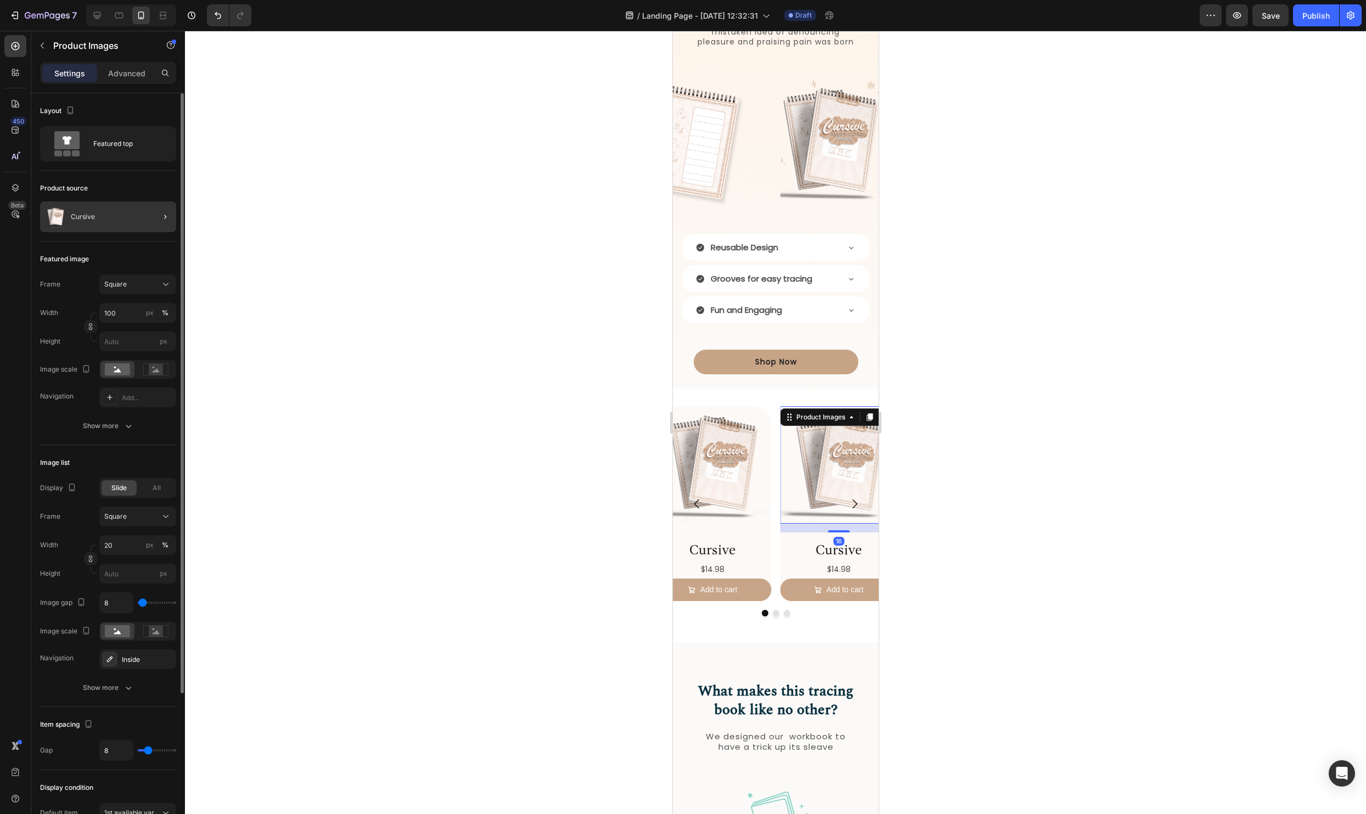
click at [80, 205] on div "Cursive" at bounding box center [108, 216] width 136 height 31
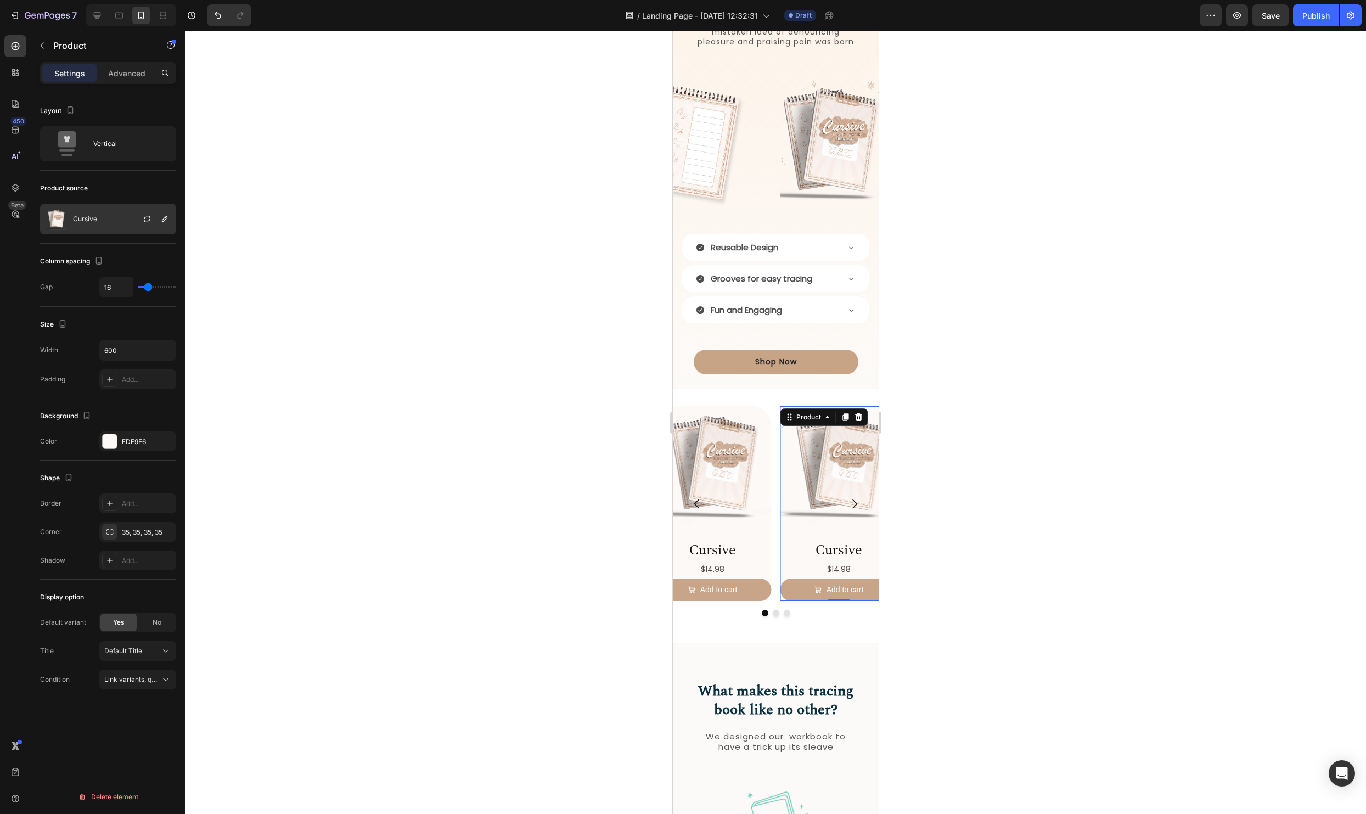
click at [99, 218] on div "Cursive" at bounding box center [108, 219] width 136 height 31
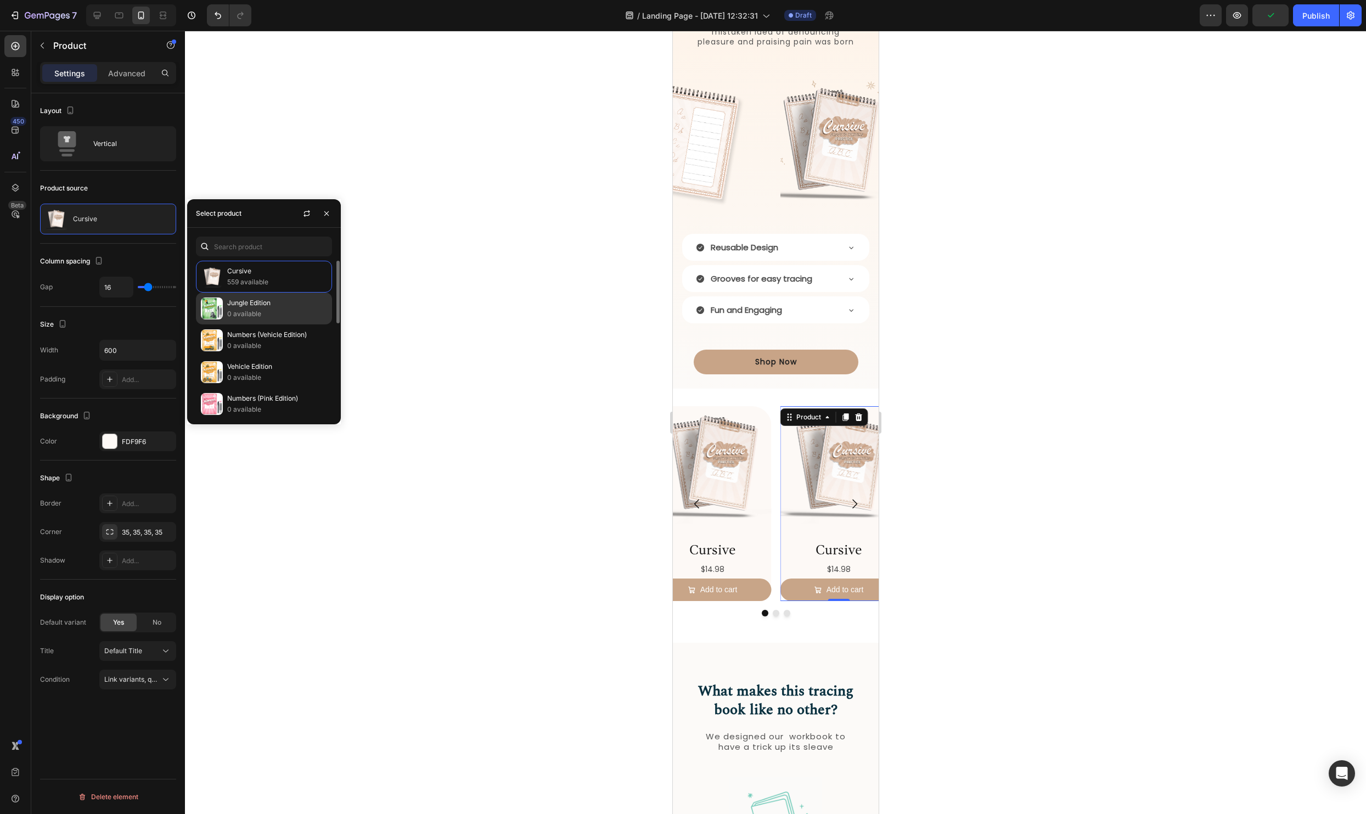
click at [269, 302] on p "Jungle Edition" at bounding box center [277, 302] width 100 height 11
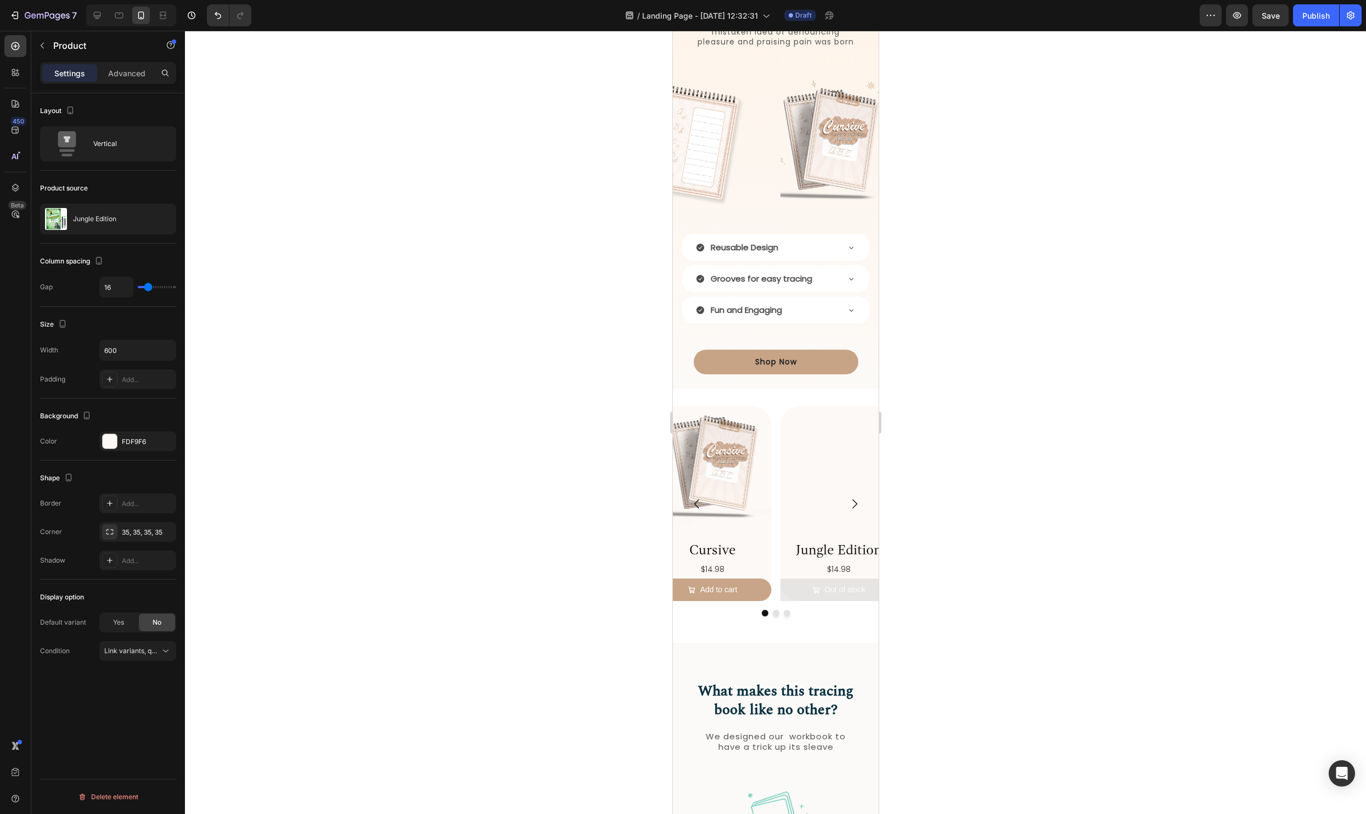
click at [601, 451] on div at bounding box center [775, 422] width 1181 height 783
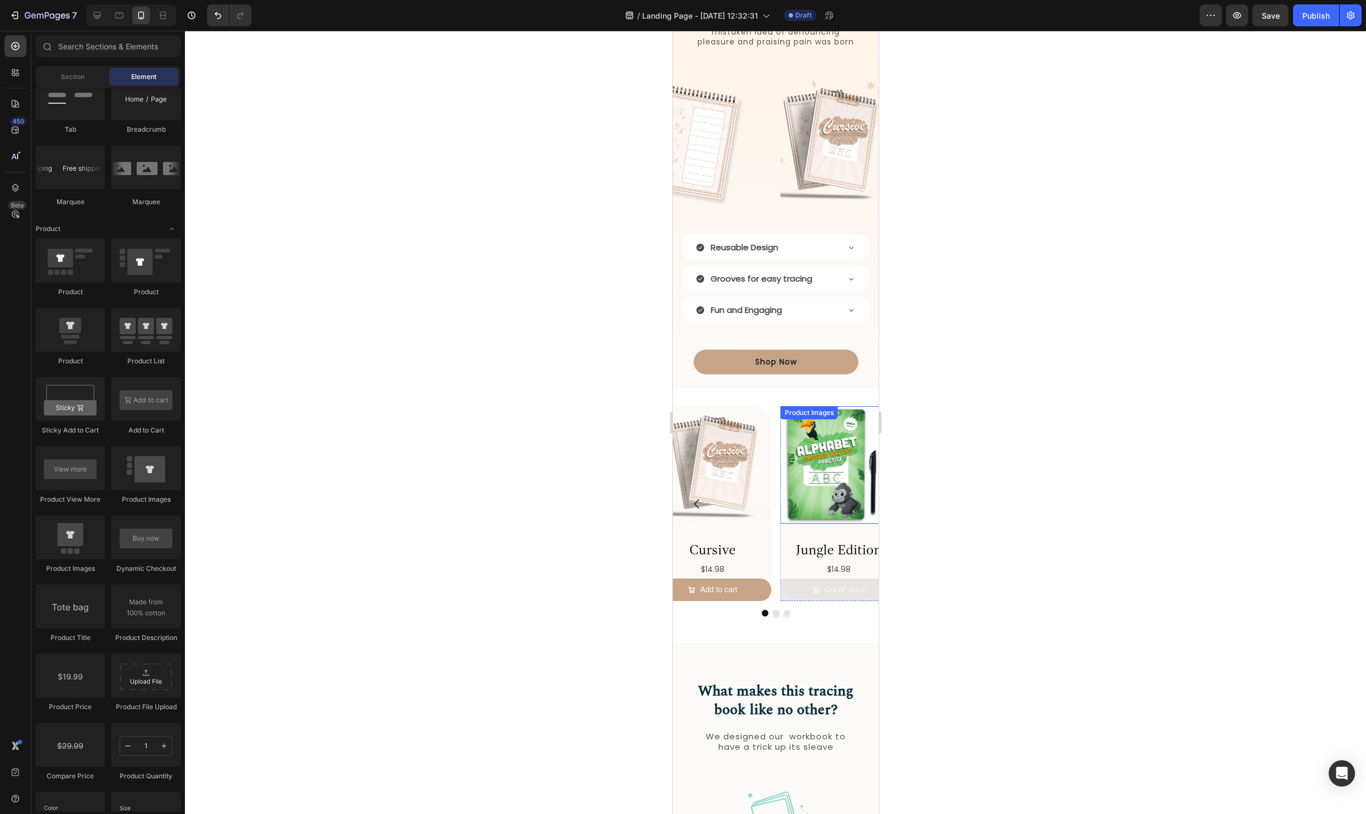
click at [808, 495] on img at bounding box center [838, 464] width 117 height 117
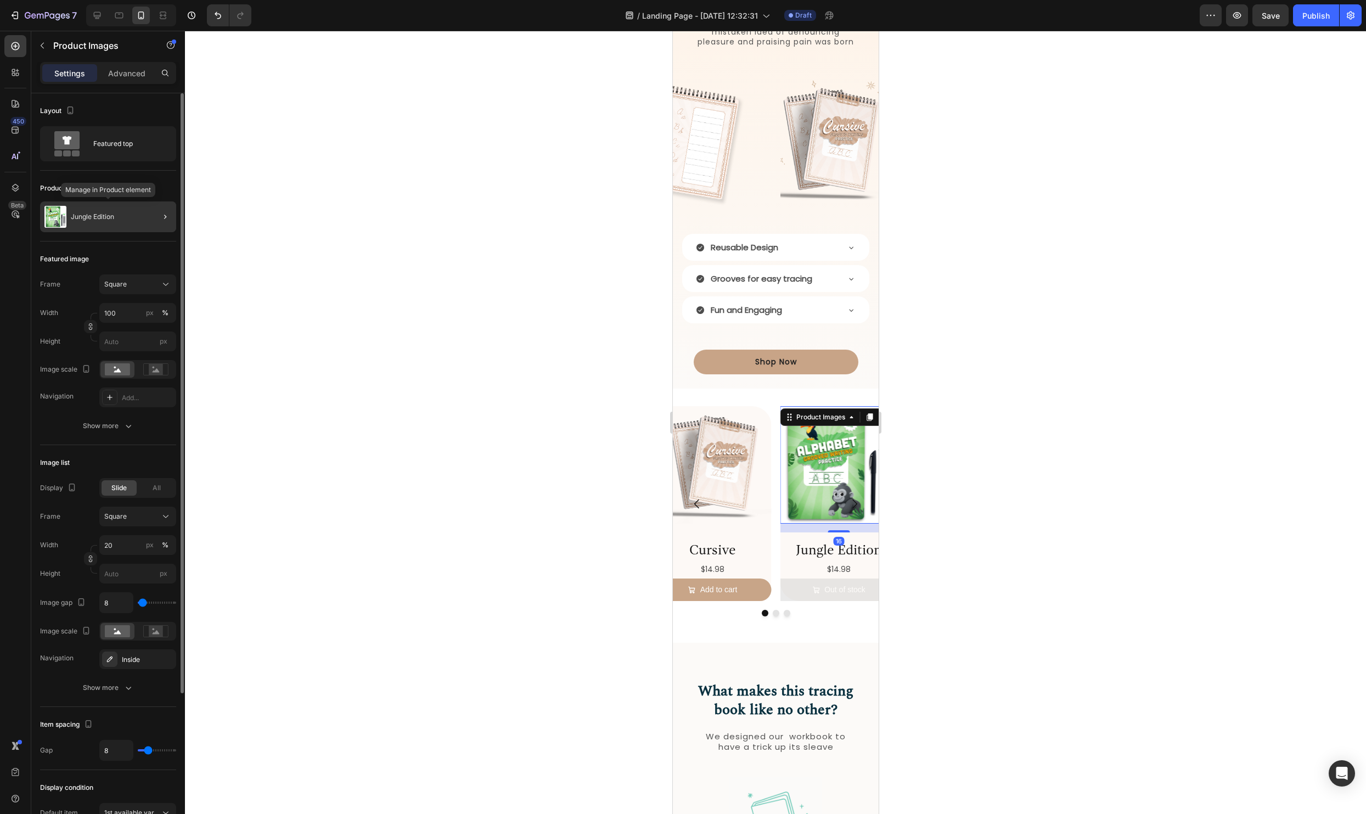
click at [129, 218] on div "Jungle Edition" at bounding box center [108, 216] width 136 height 31
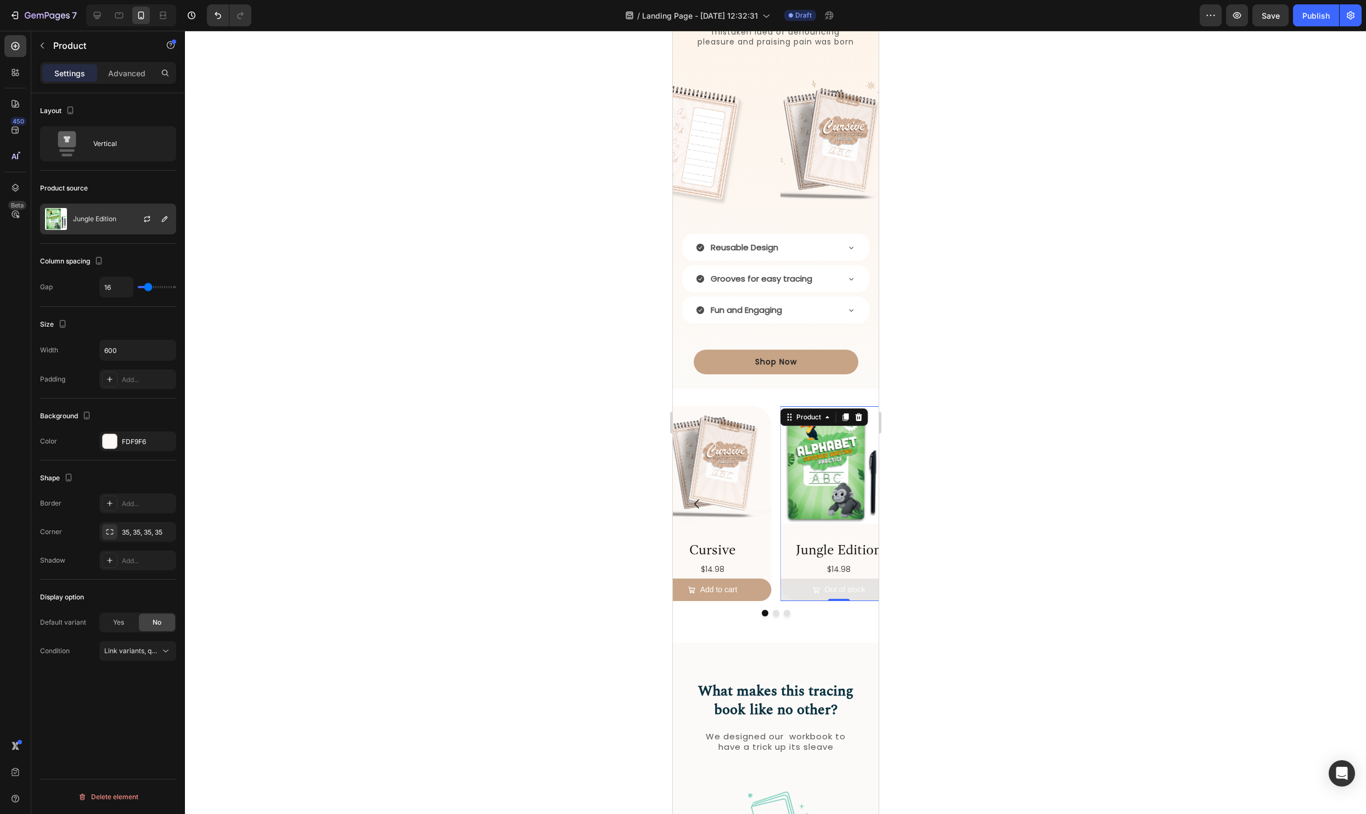
click at [91, 224] on div "Jungle Edition" at bounding box center [108, 219] width 136 height 31
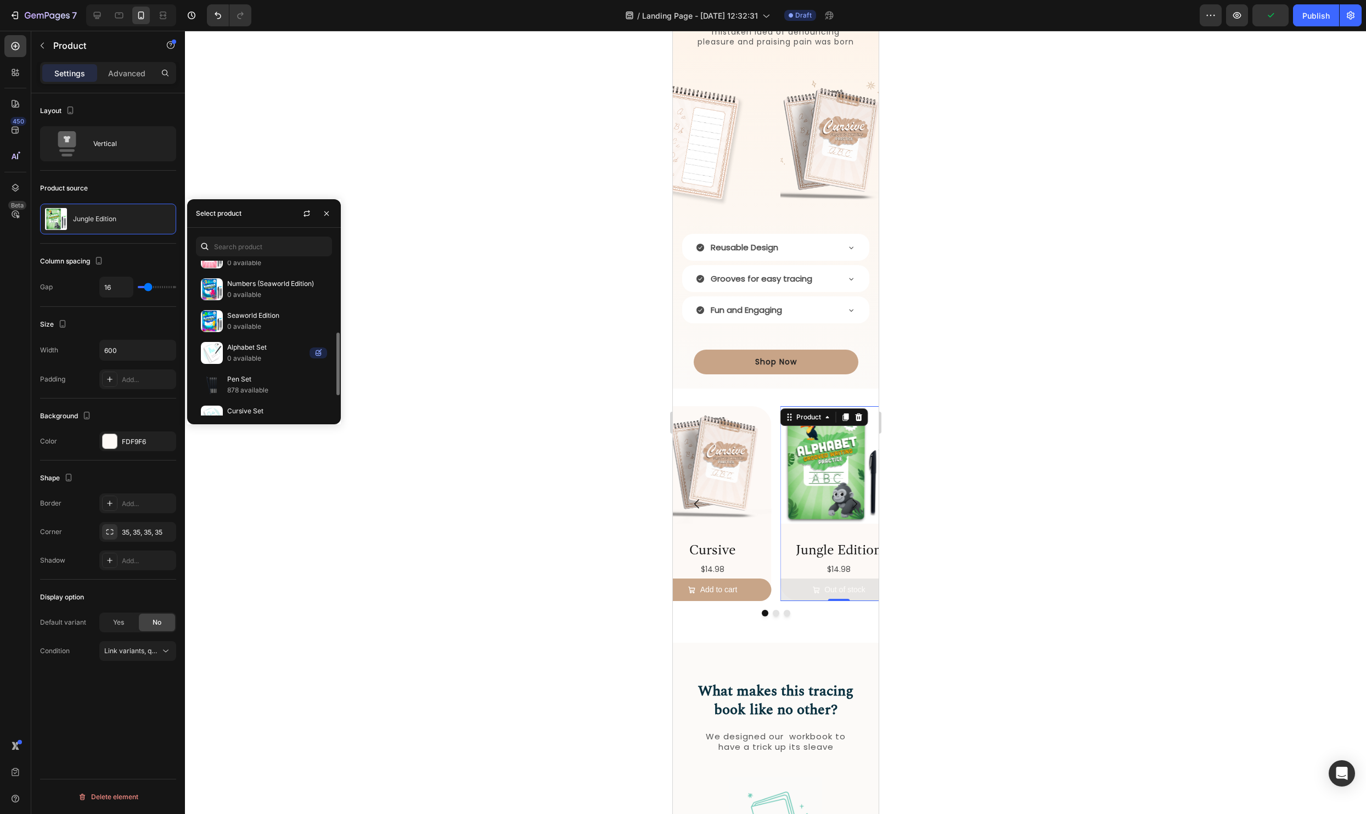
scroll to position [227, 0]
click at [250, 400] on p "0 available" at bounding box center [266, 404] width 78 height 11
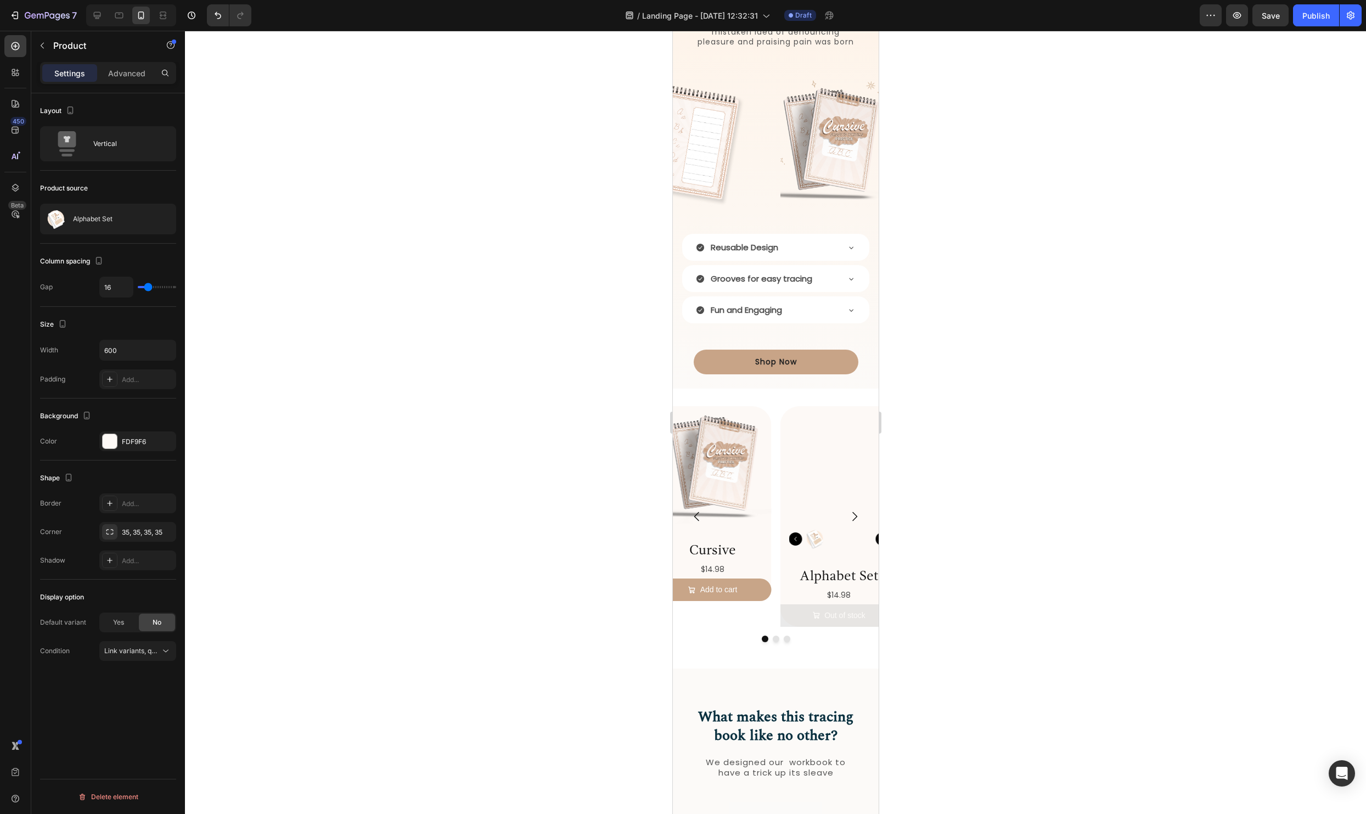
click at [1051, 520] on div at bounding box center [775, 422] width 1181 height 783
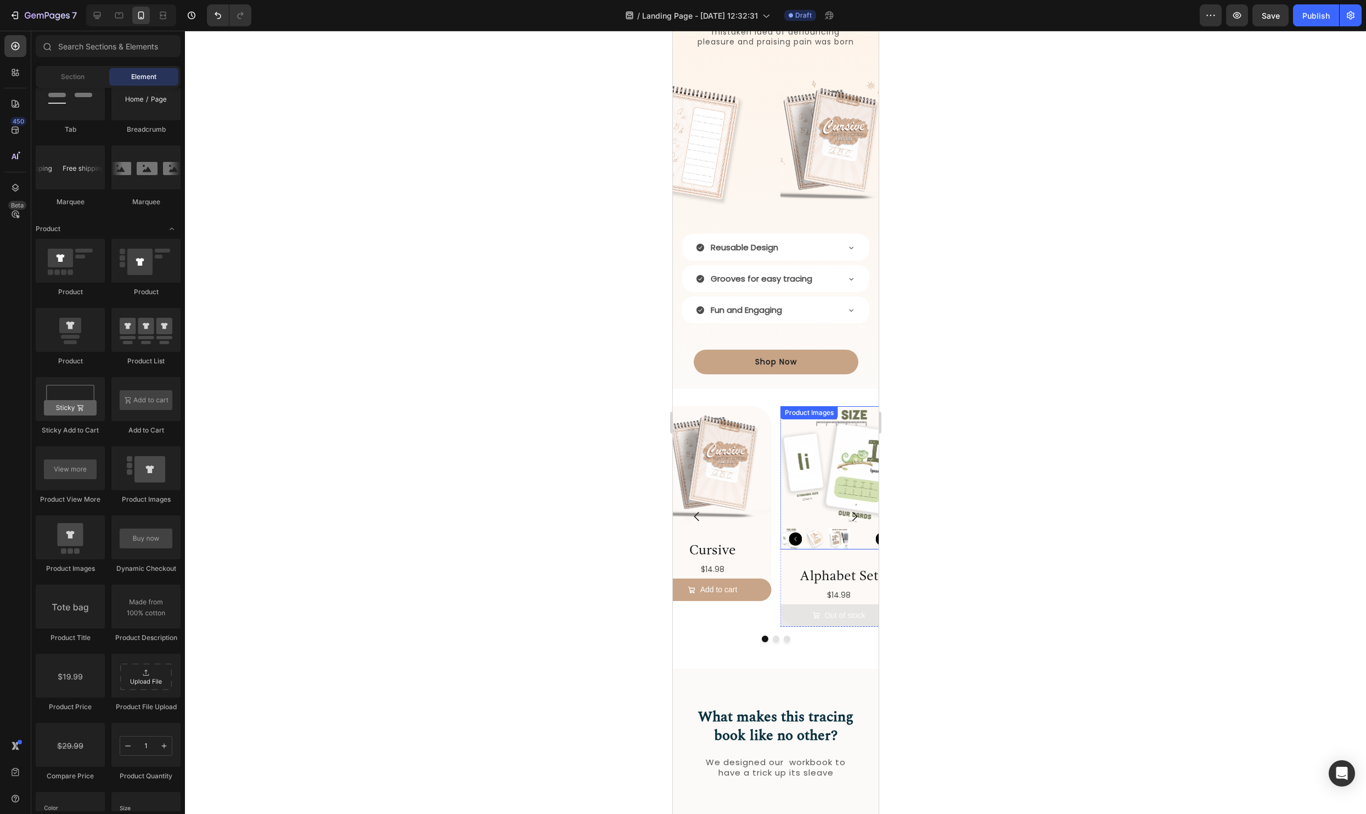
click at [802, 476] on img at bounding box center [838, 464] width 117 height 117
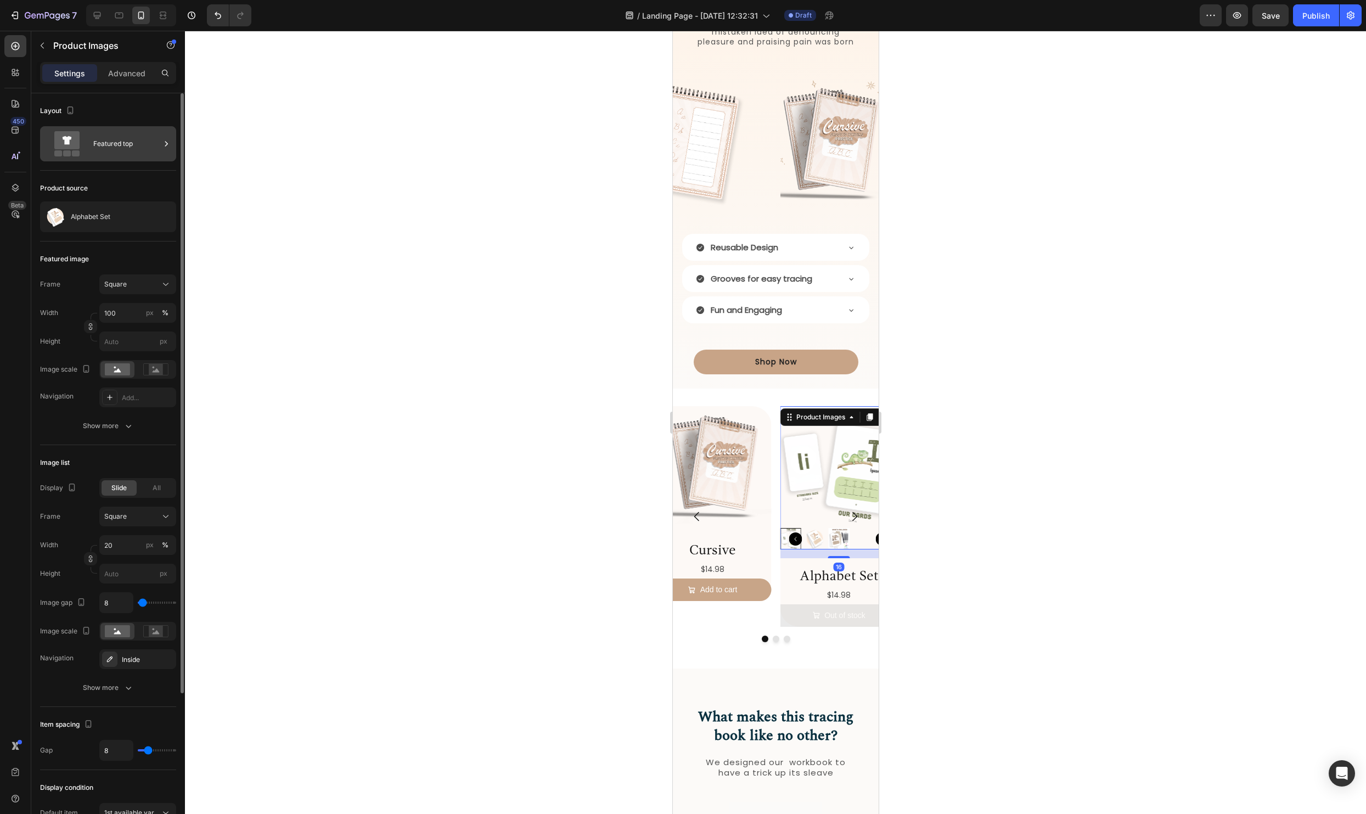
click at [114, 149] on div "Featured top" at bounding box center [126, 143] width 67 height 25
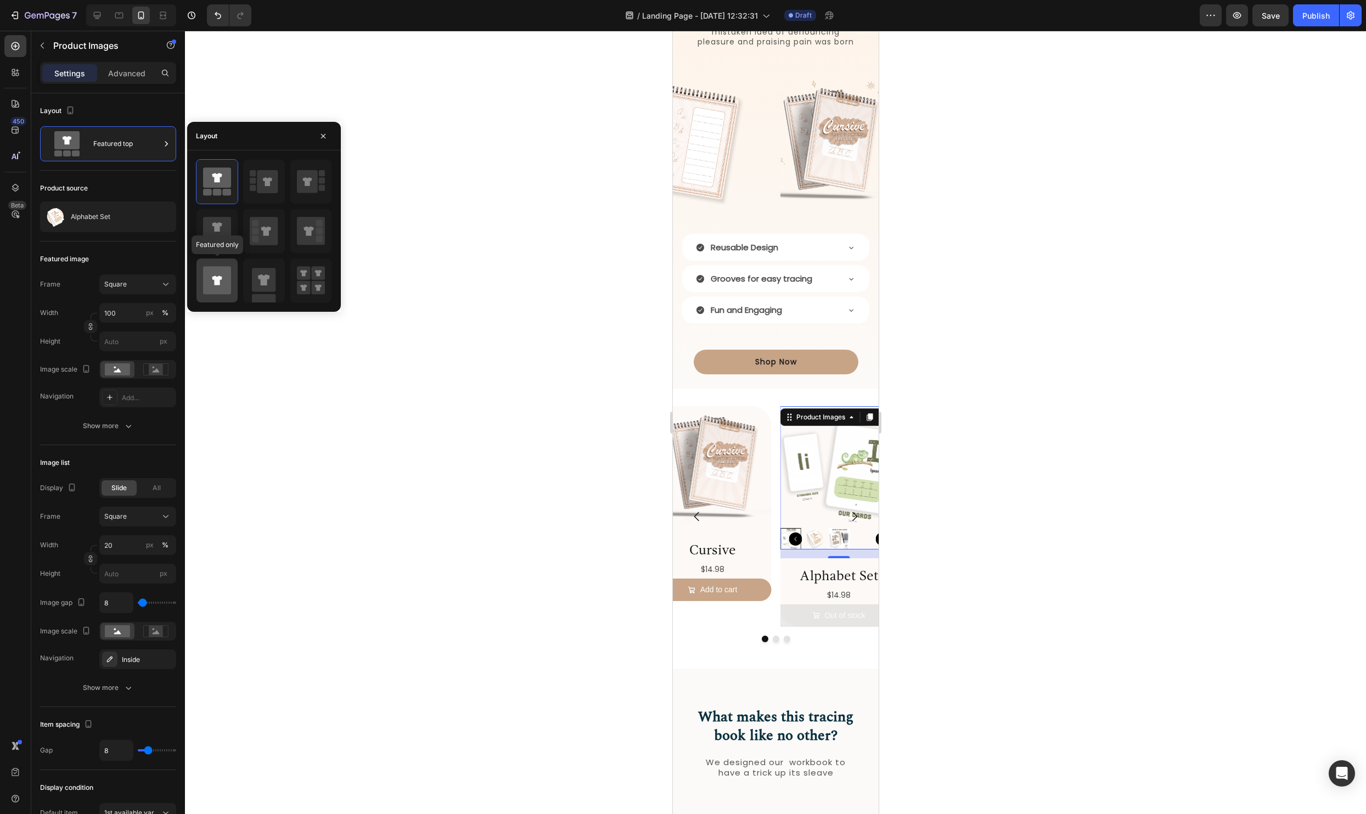
click at [207, 283] on icon at bounding box center [217, 280] width 28 height 28
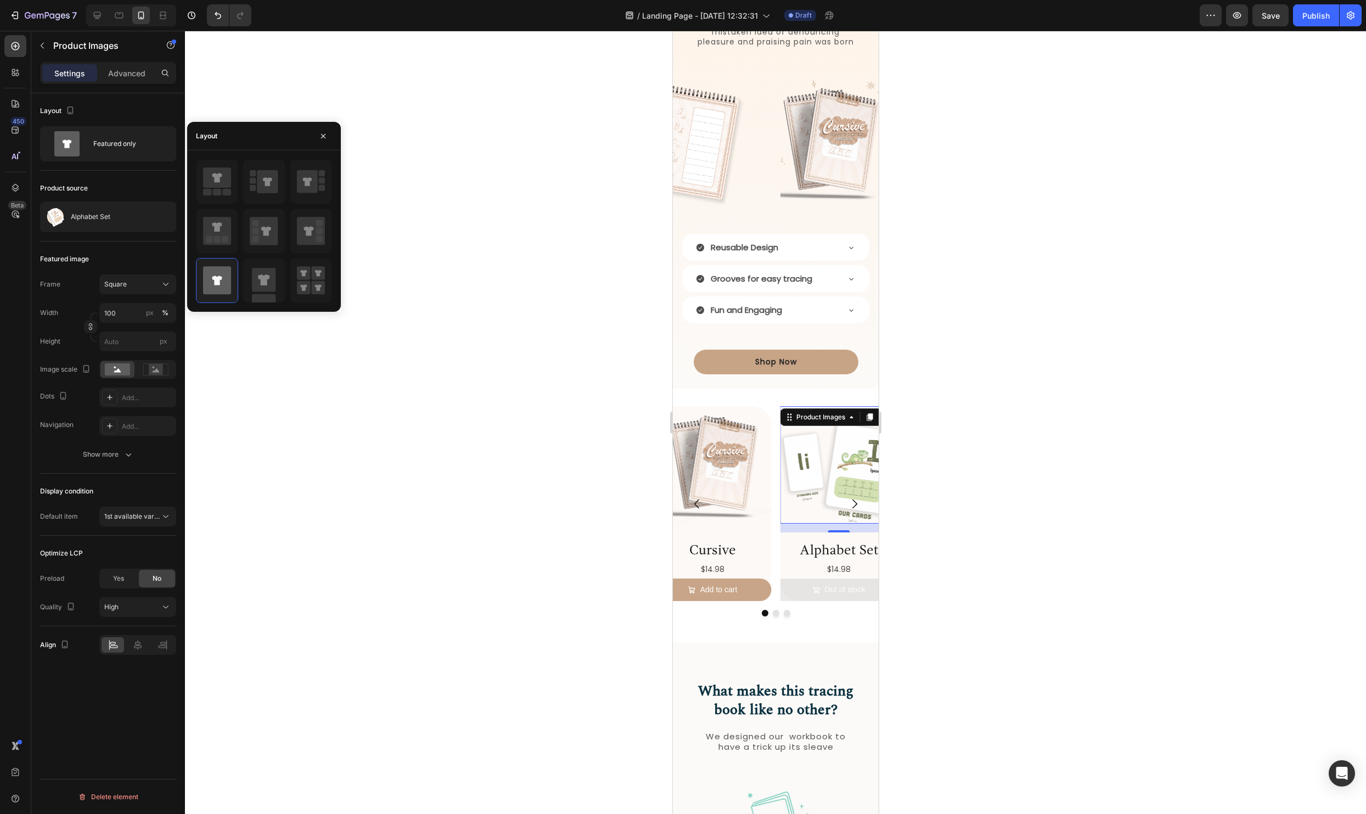
click at [1031, 392] on div at bounding box center [775, 422] width 1181 height 783
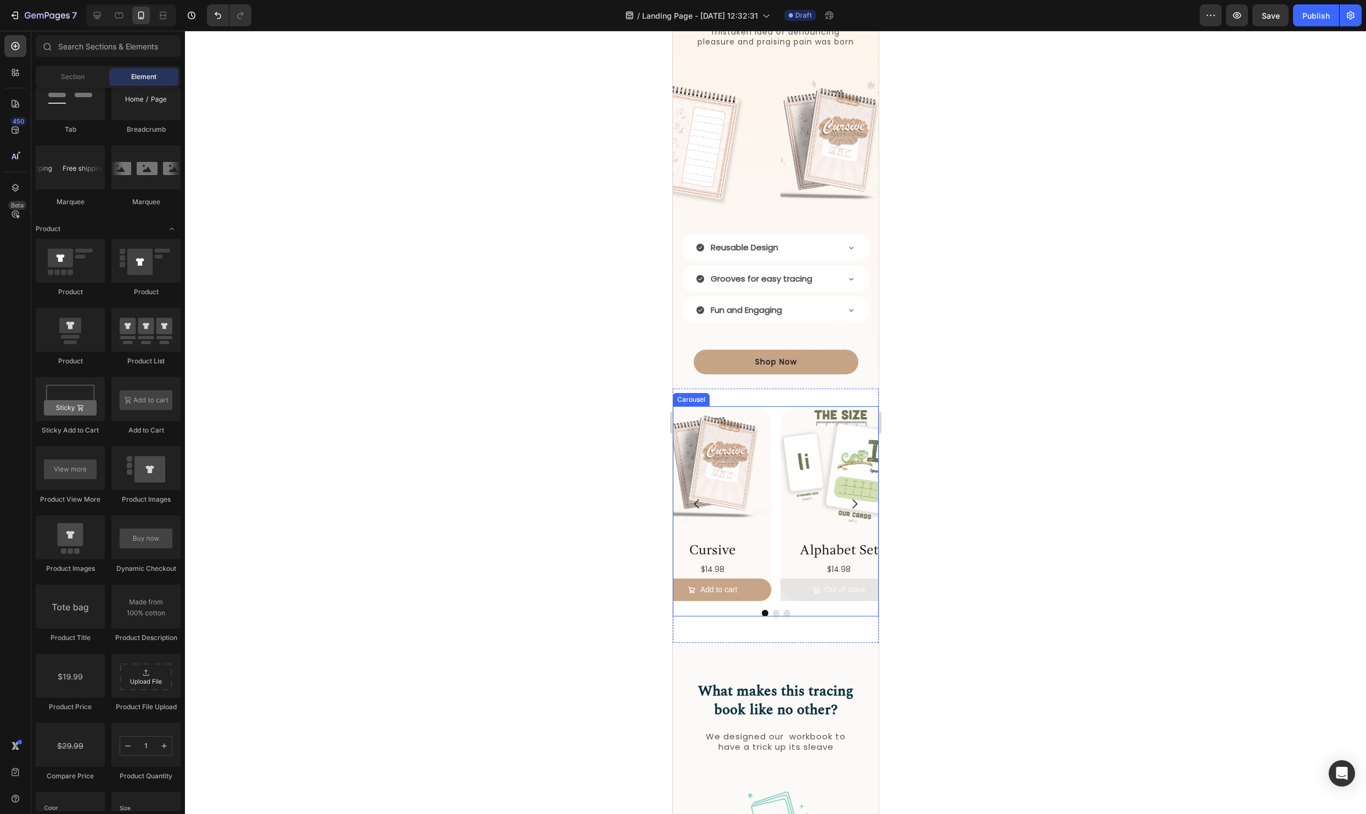
click at [853, 502] on icon "Carousel Next Arrow" at bounding box center [853, 503] width 13 height 13
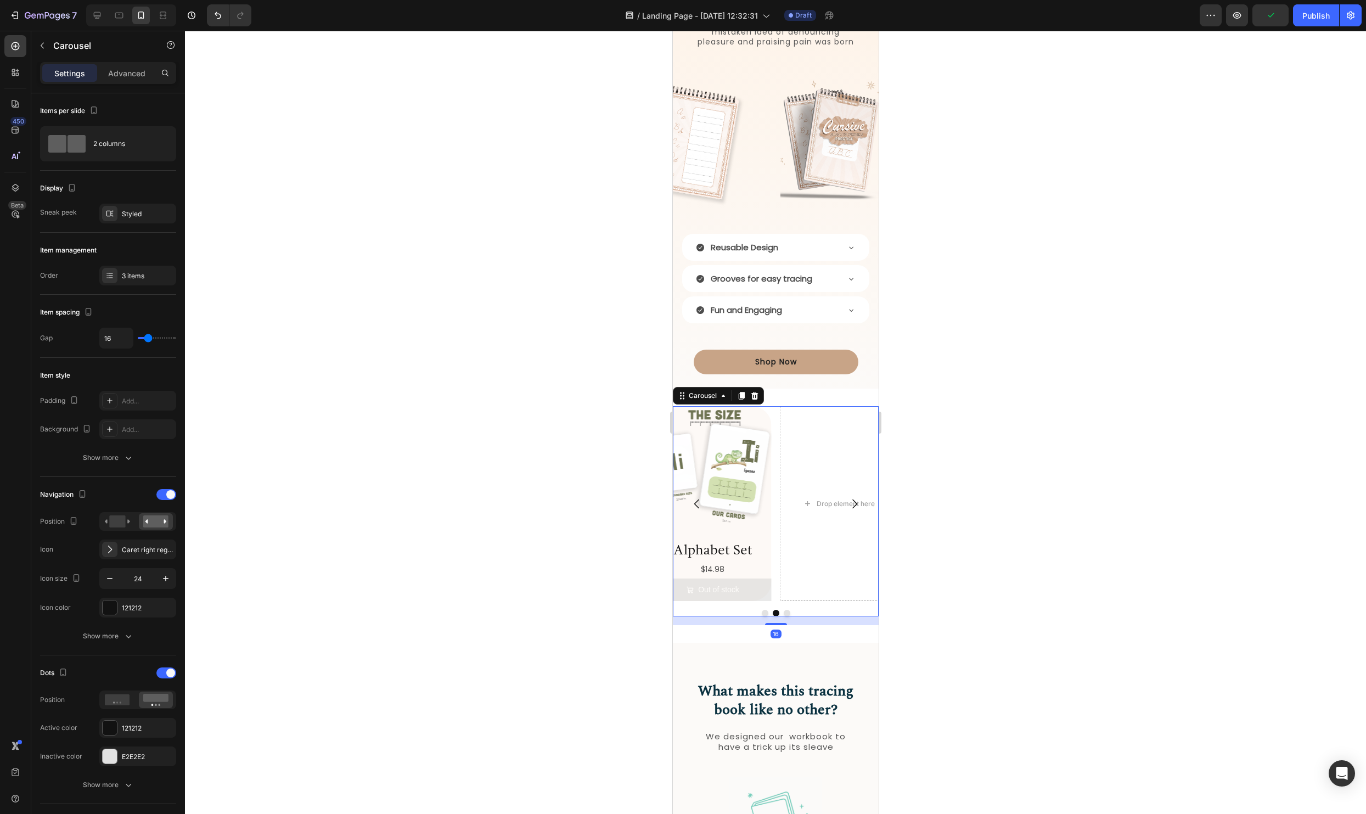
click at [698, 504] on icon "Carousel Back Arrow" at bounding box center [696, 503] width 13 height 13
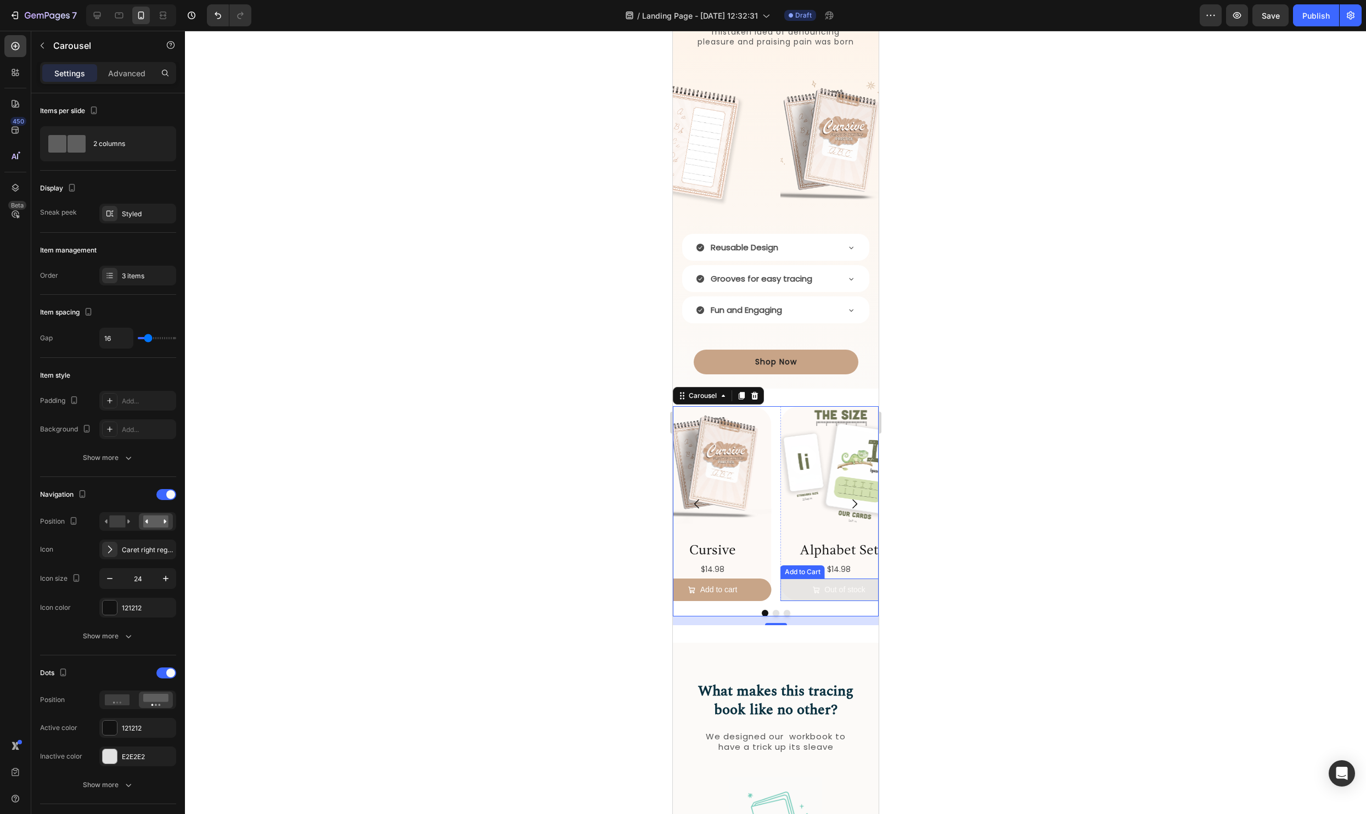
click at [788, 586] on button "Out of stock" at bounding box center [838, 589] width 117 height 22
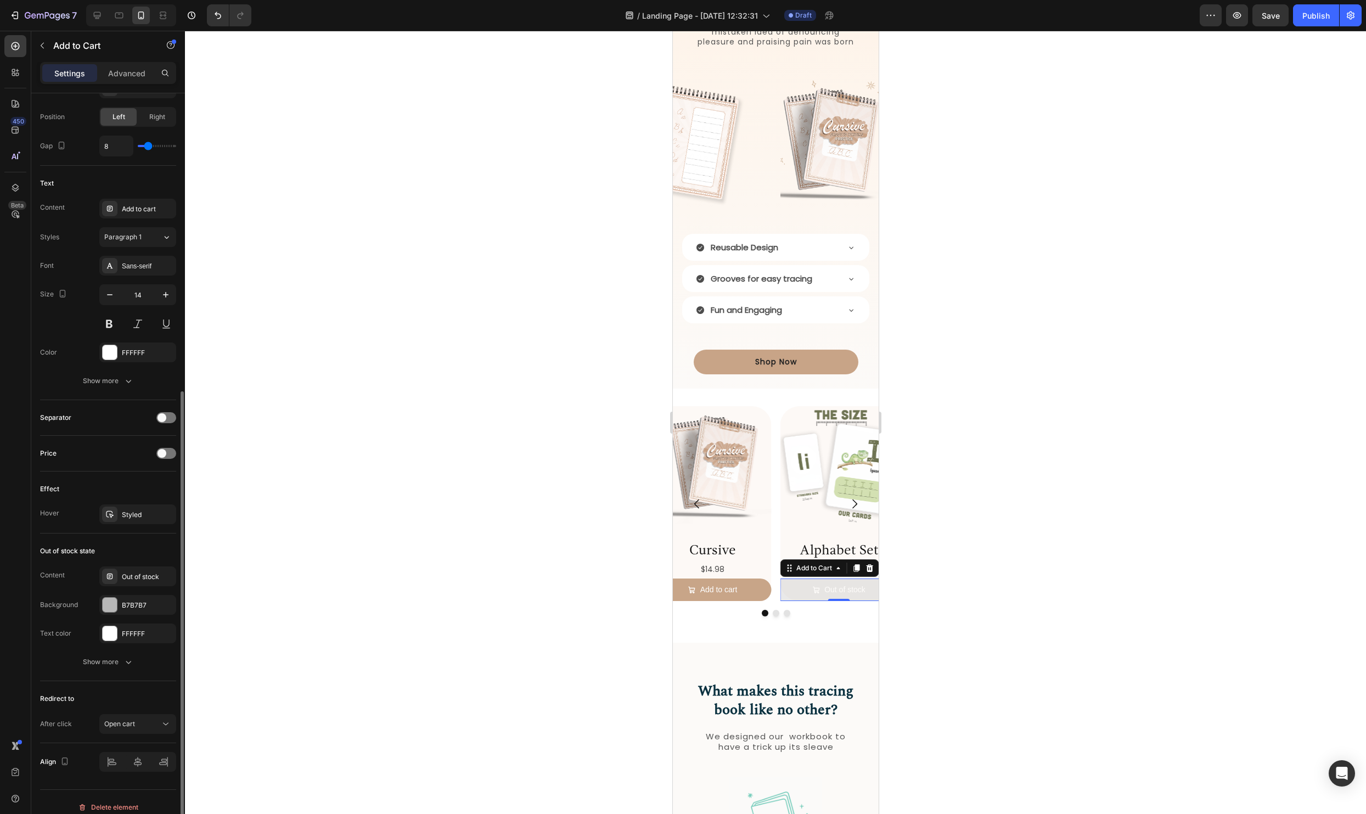
scroll to position [511, 0]
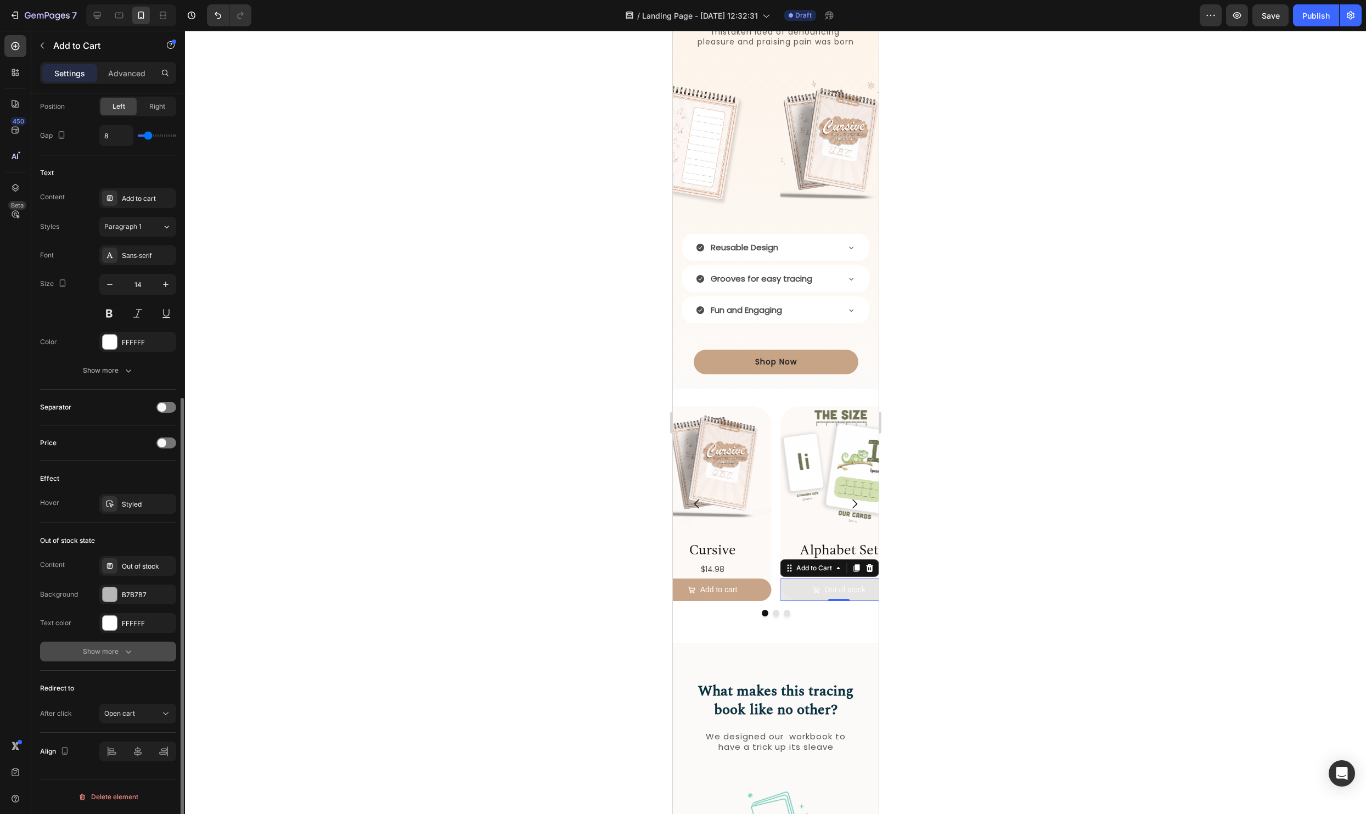
click at [110, 651] on div "Show more" at bounding box center [108, 651] width 51 height 11
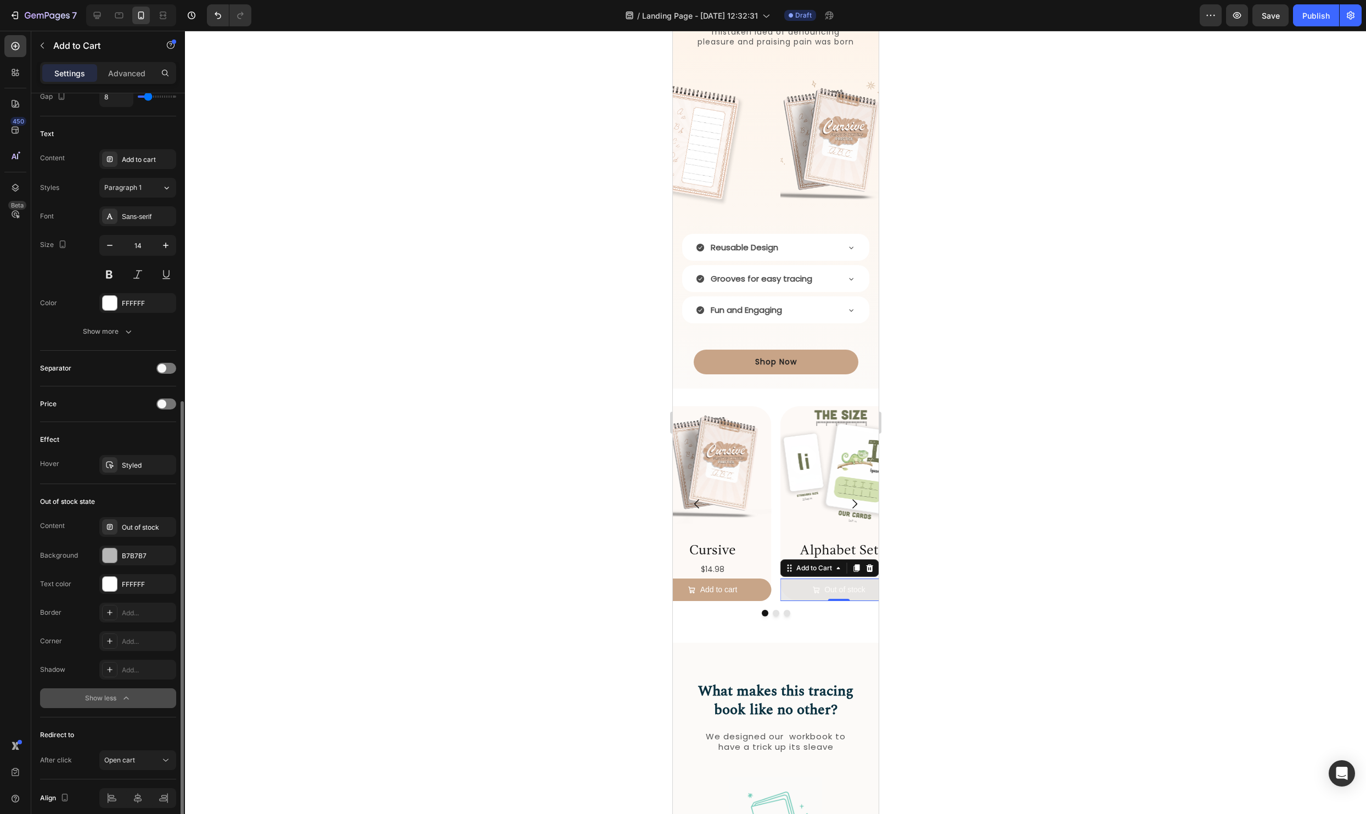
scroll to position [550, 0]
click at [125, 639] on div "Add..." at bounding box center [148, 641] width 52 height 10
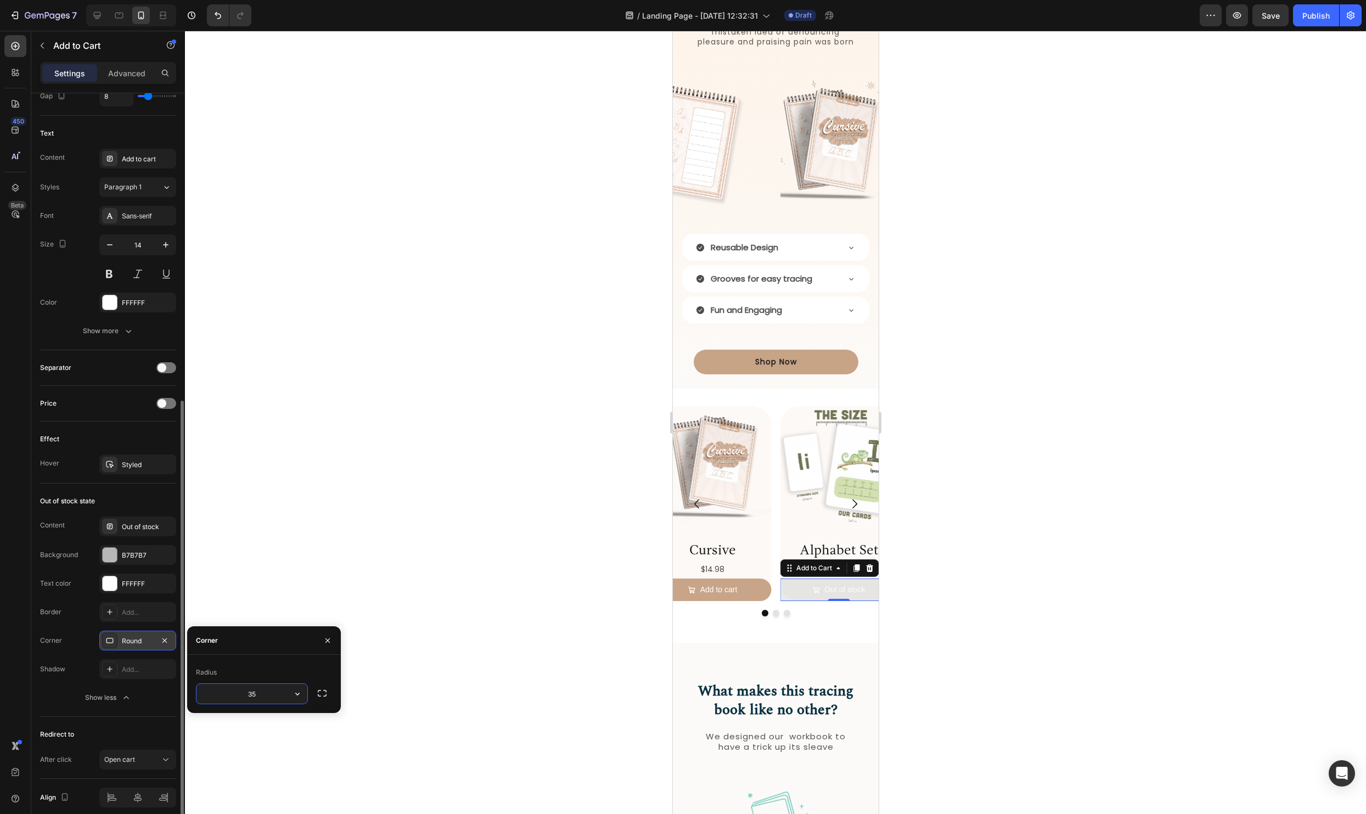
type input "35"
click at [321, 669] on div "Radius" at bounding box center [264, 672] width 136 height 18
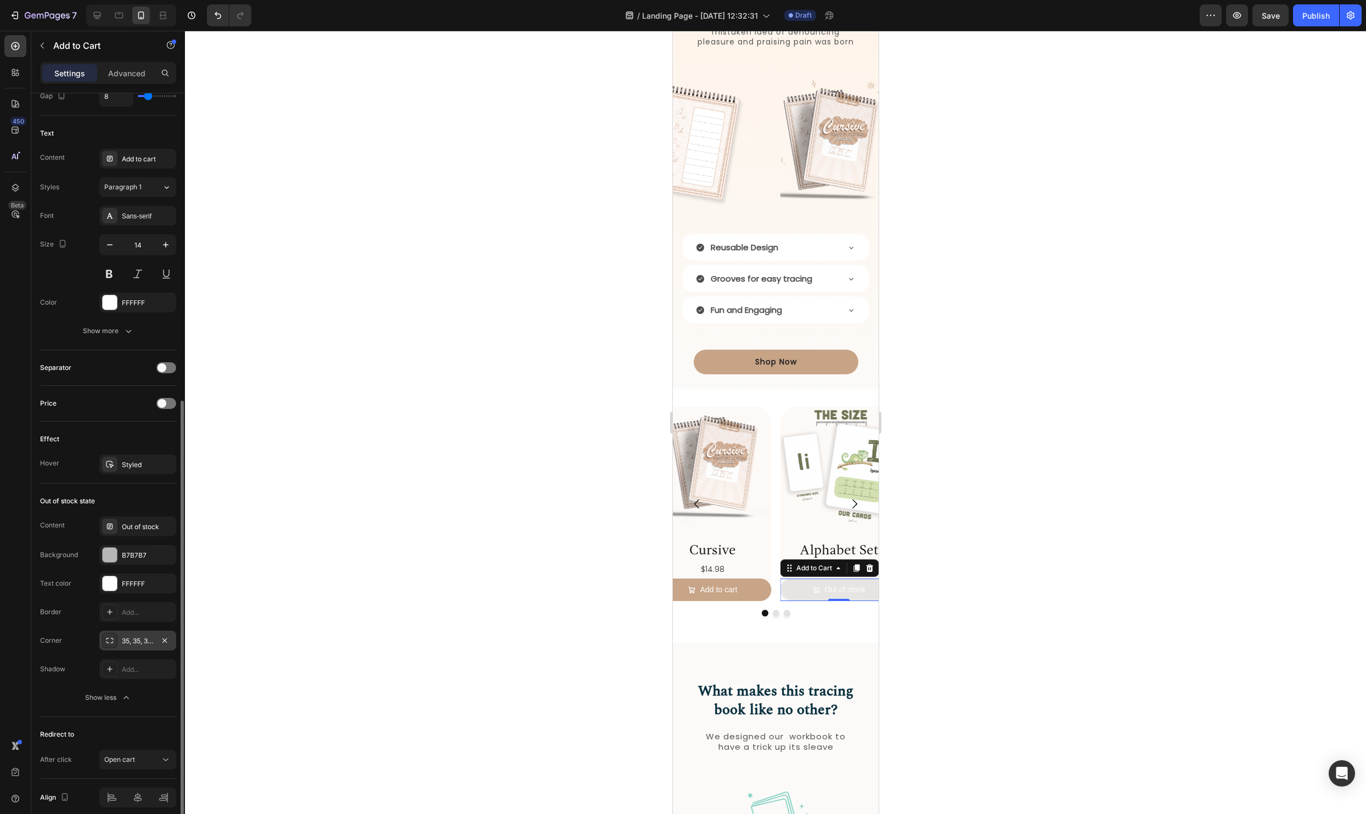
click at [351, 533] on div at bounding box center [775, 422] width 1181 height 783
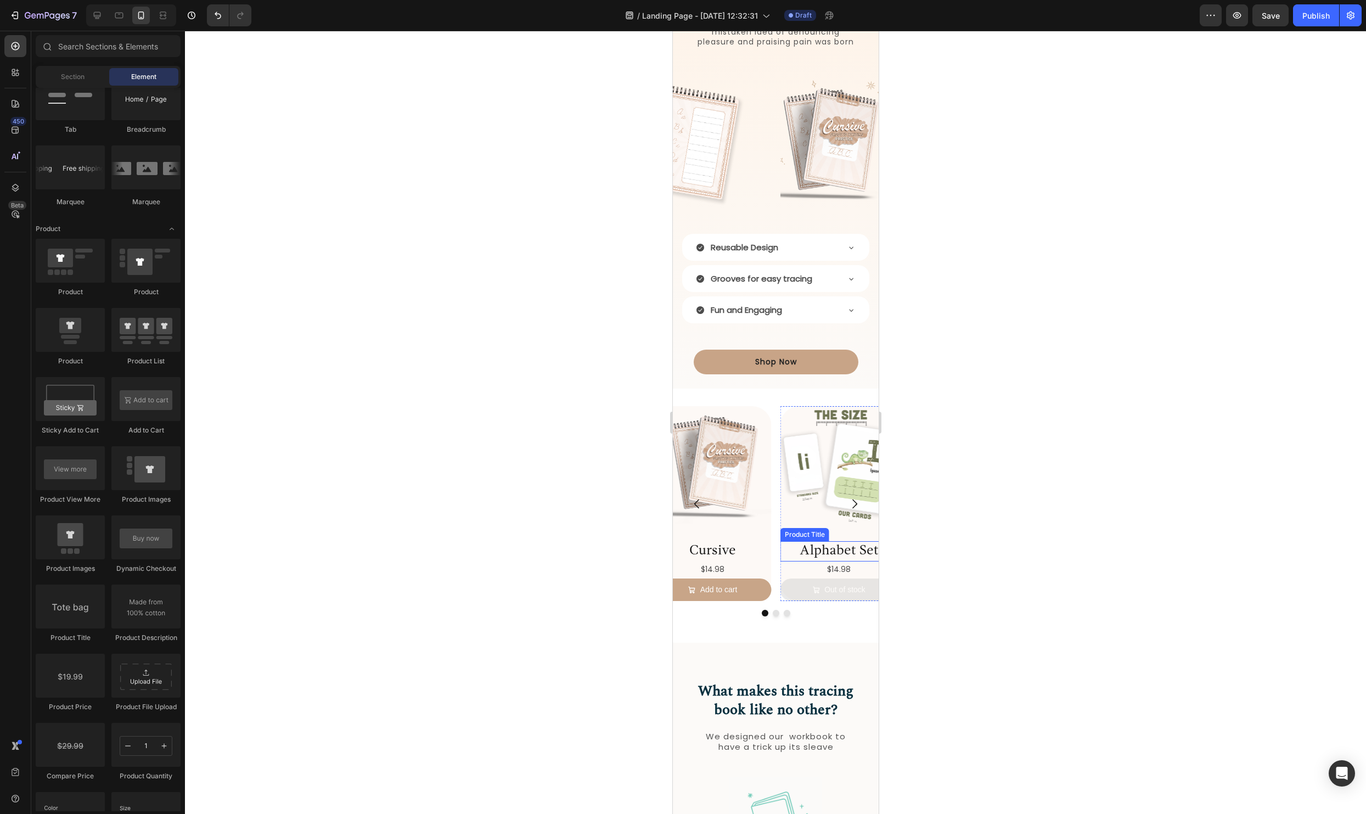
click at [838, 553] on h2 "Alphabet Set" at bounding box center [838, 551] width 117 height 20
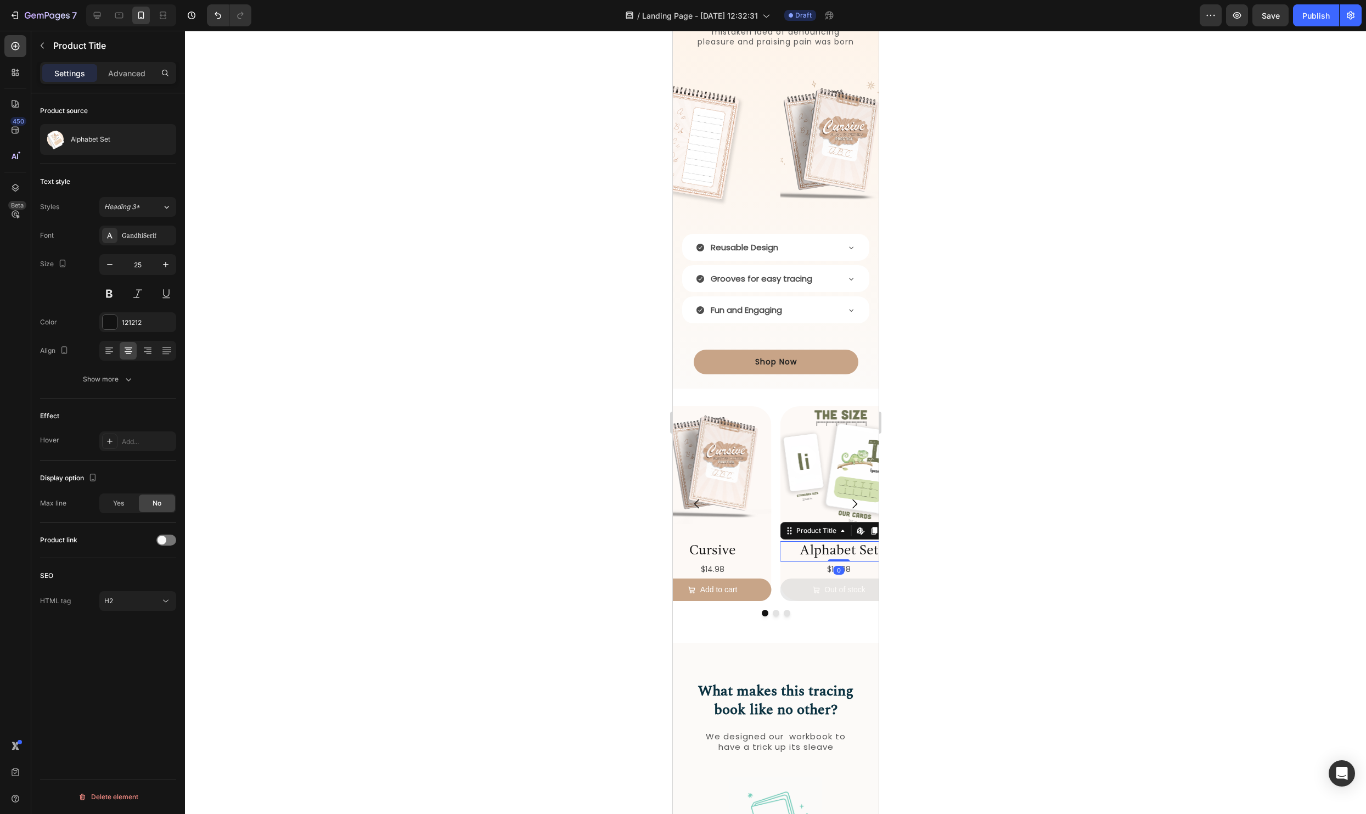
click at [1236, 553] on div at bounding box center [775, 422] width 1181 height 783
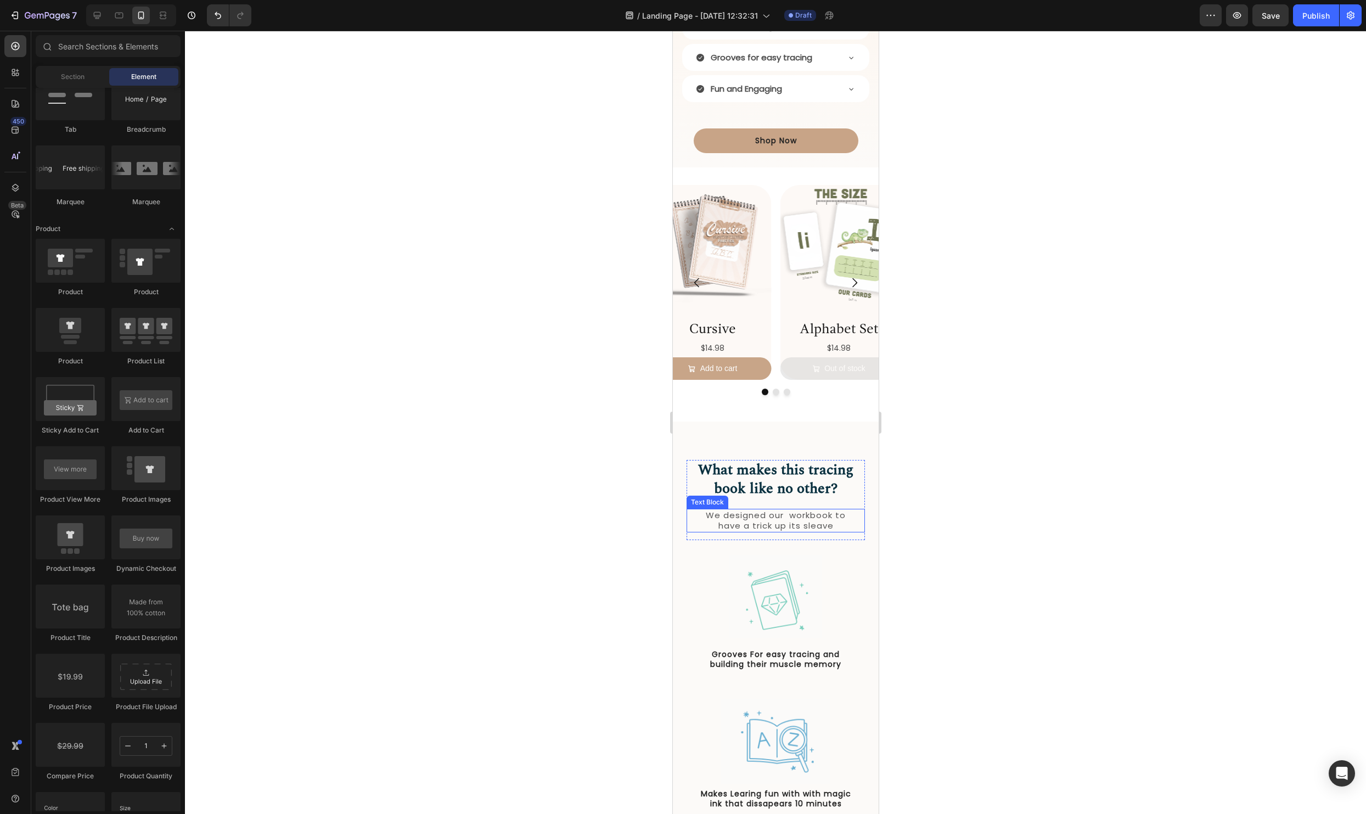
scroll to position [1619, 0]
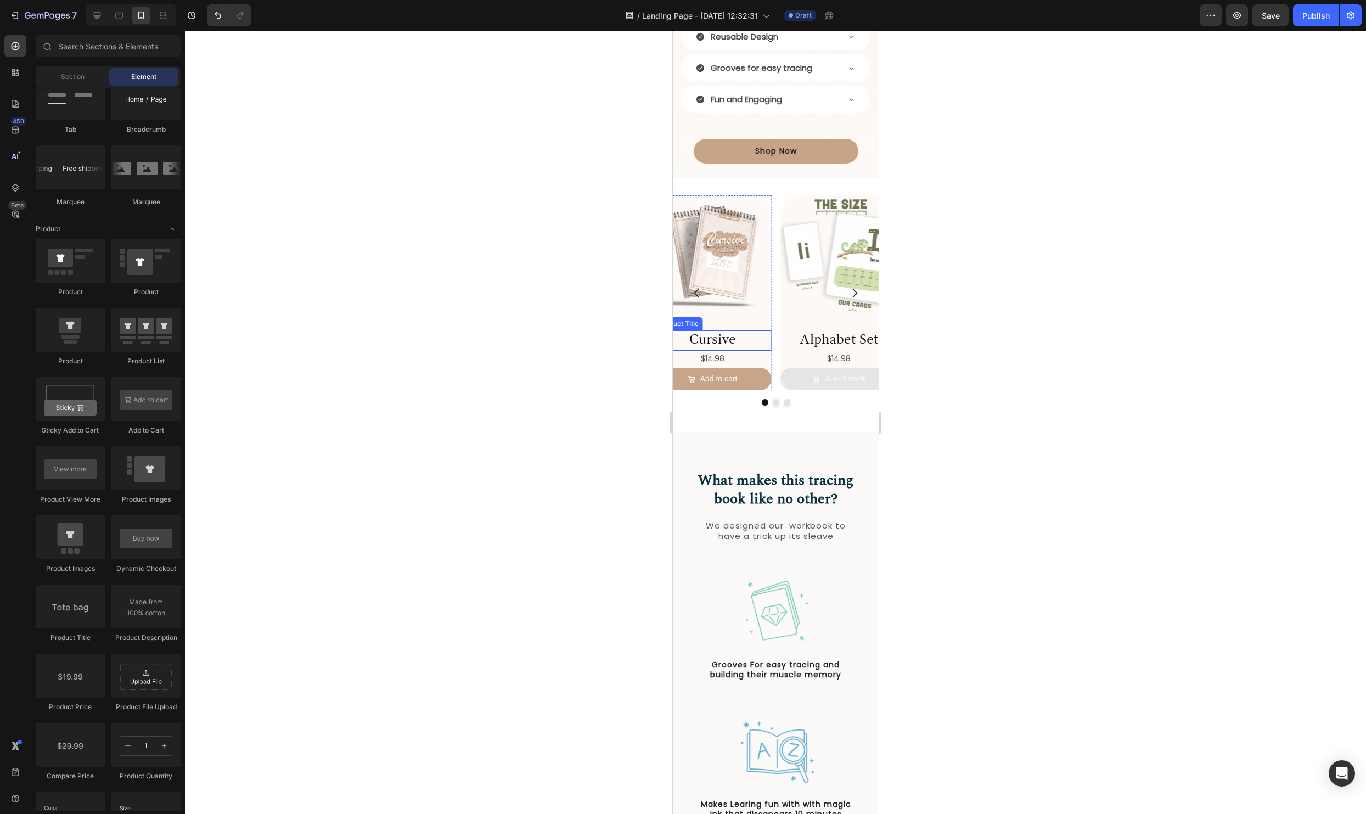
click at [719, 342] on h2 "Cursive" at bounding box center [711, 340] width 117 height 20
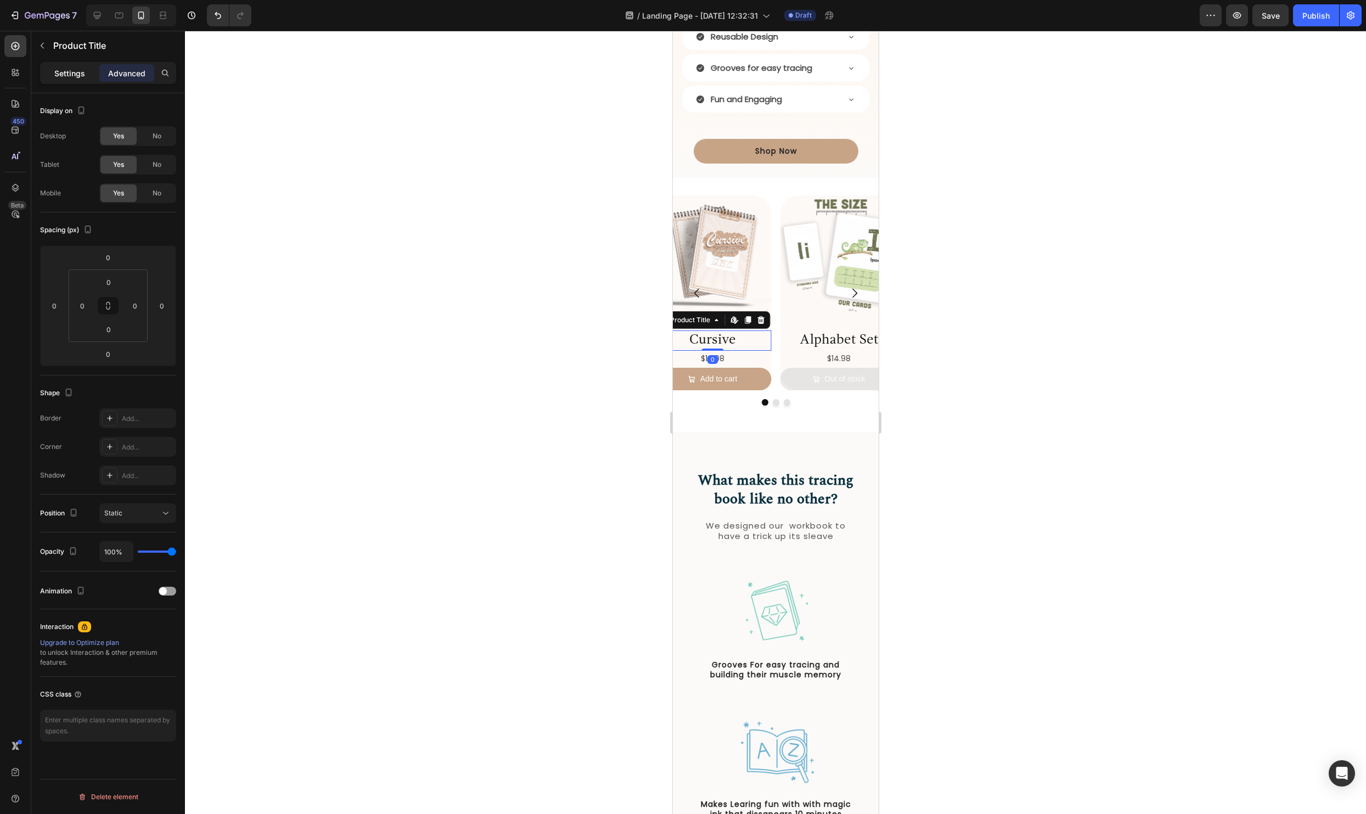
click at [71, 73] on p "Settings" at bounding box center [69, 73] width 31 height 12
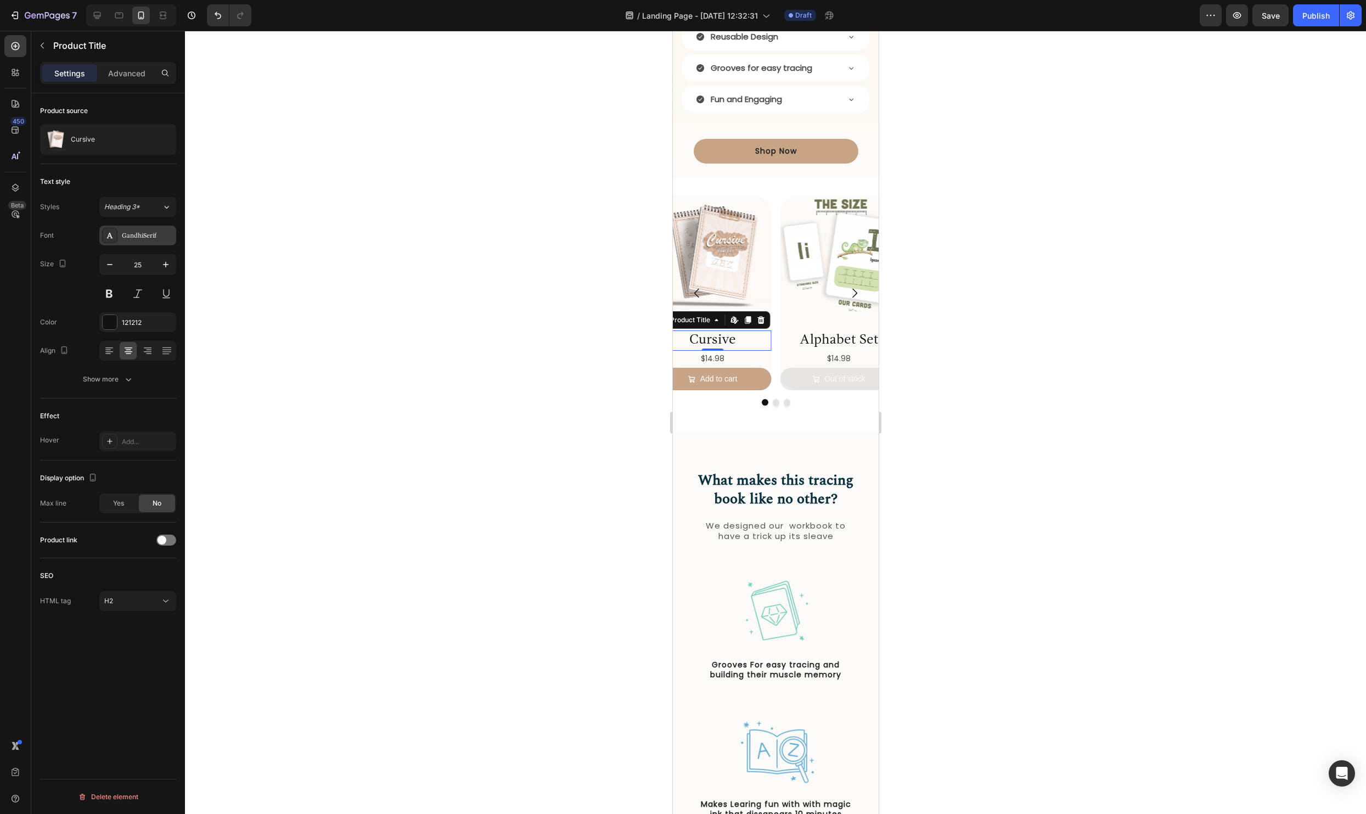
click at [151, 234] on div "GandhiSerif" at bounding box center [148, 236] width 52 height 10
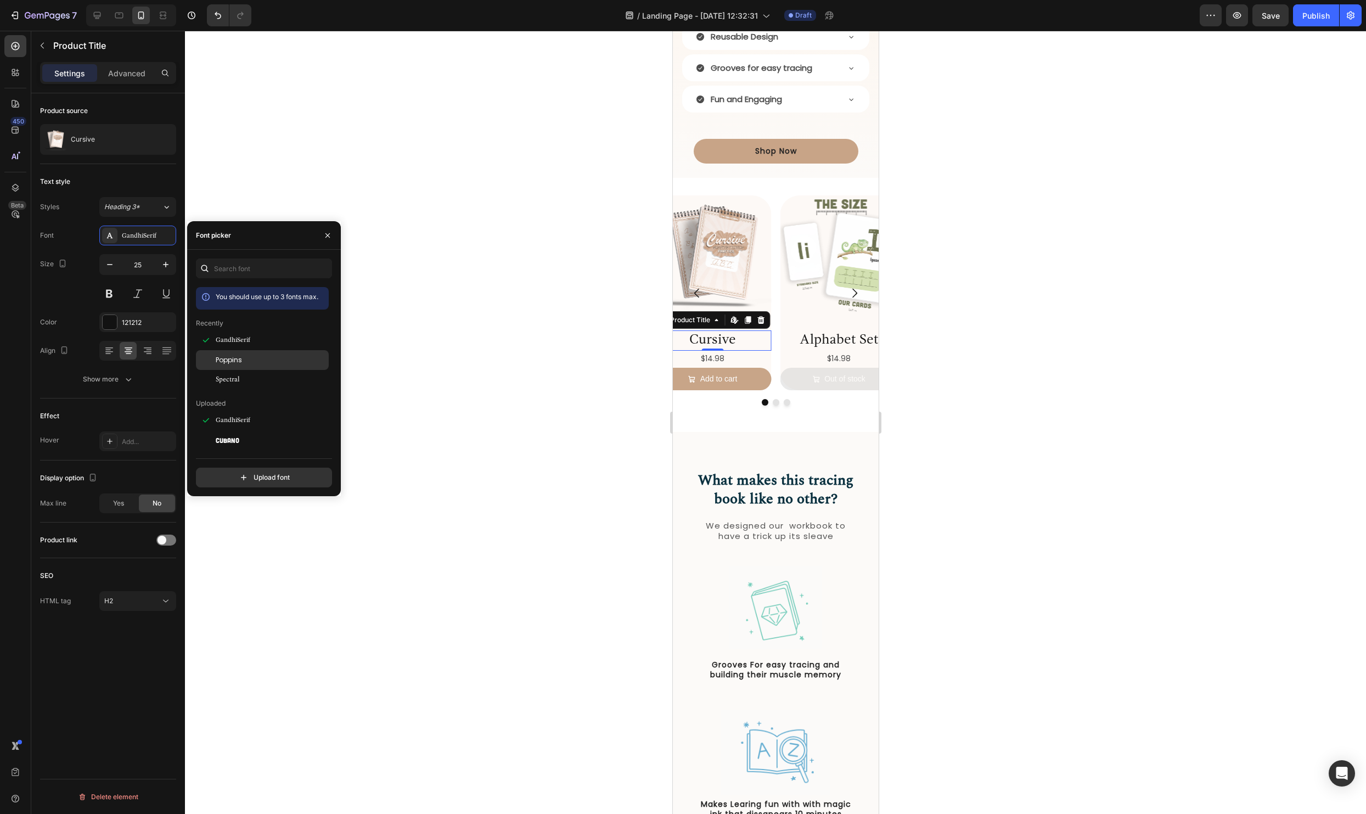
click at [224, 363] on span "Poppins" at bounding box center [229, 360] width 26 height 10
click at [109, 290] on button at bounding box center [109, 294] width 20 height 20
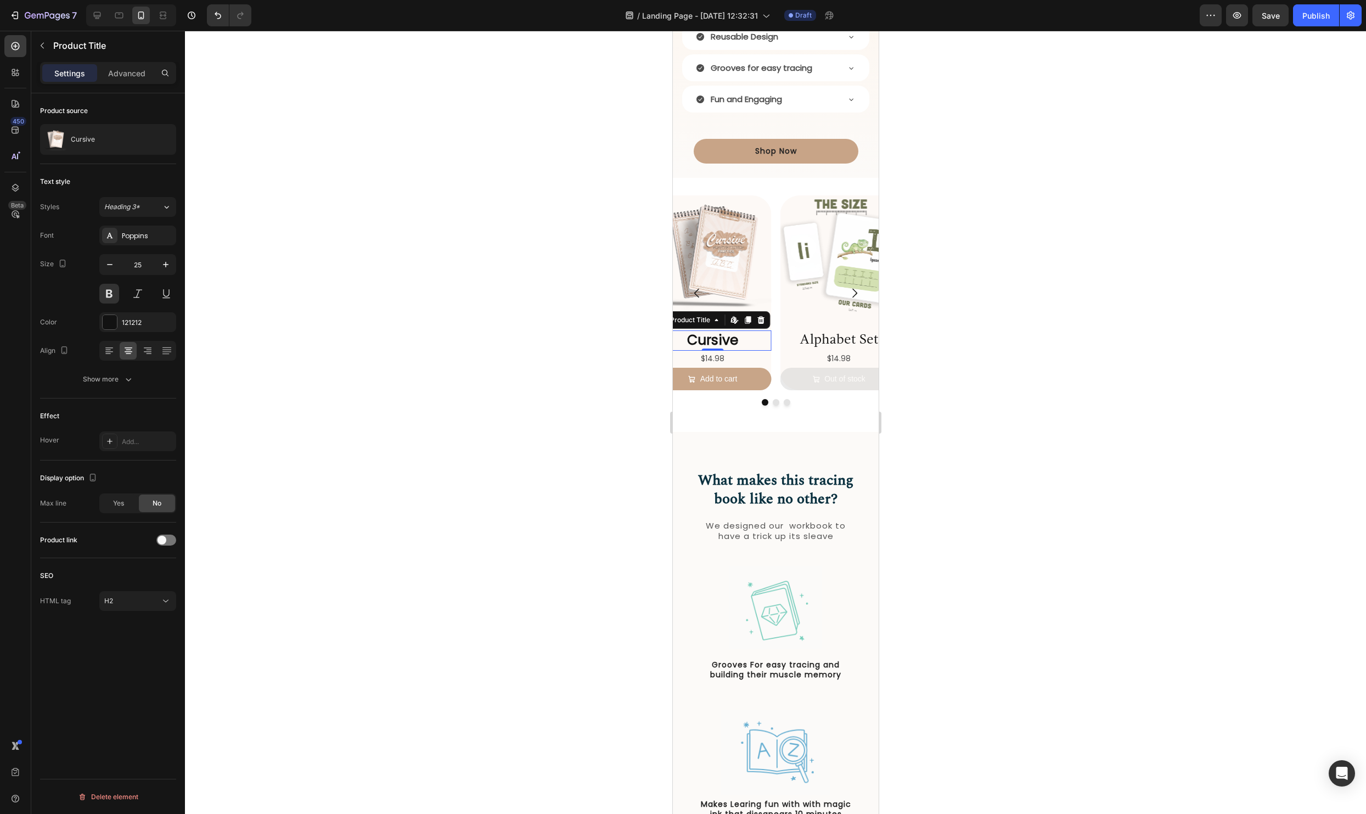
click at [451, 379] on div at bounding box center [775, 422] width 1181 height 783
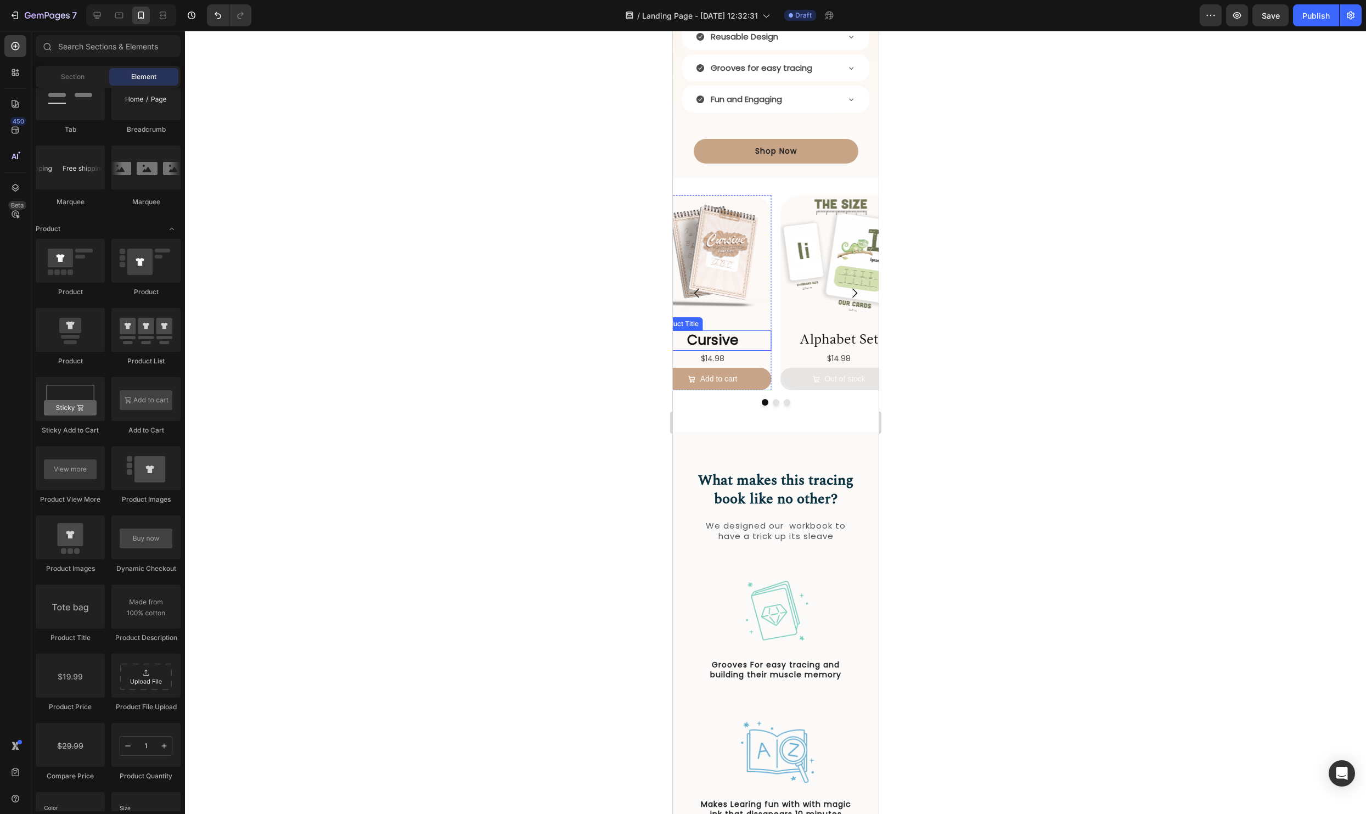
click at [716, 339] on h2 "Cursive" at bounding box center [711, 340] width 117 height 20
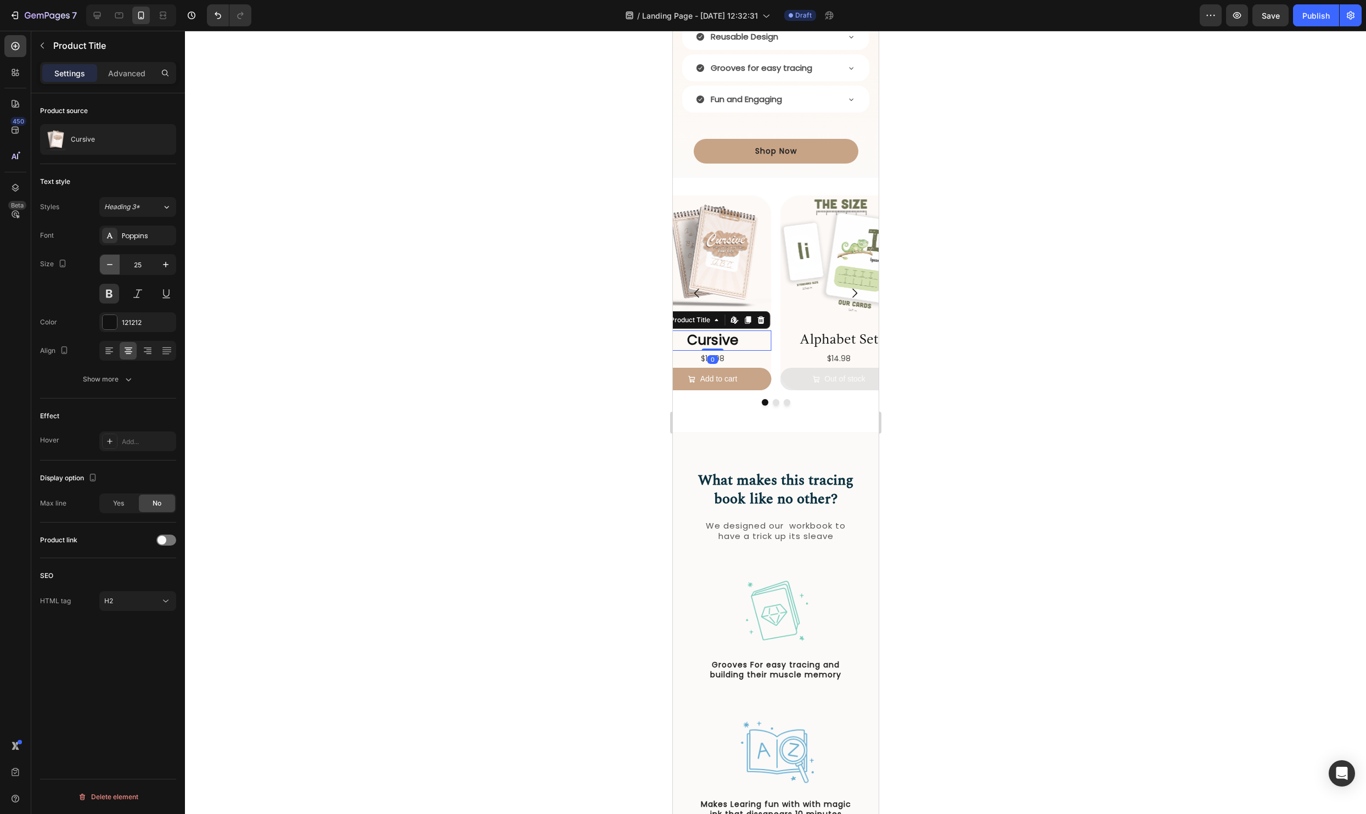
click at [105, 264] on icon "button" at bounding box center [109, 264] width 11 height 11
type input "23"
click at [465, 341] on div at bounding box center [775, 422] width 1181 height 783
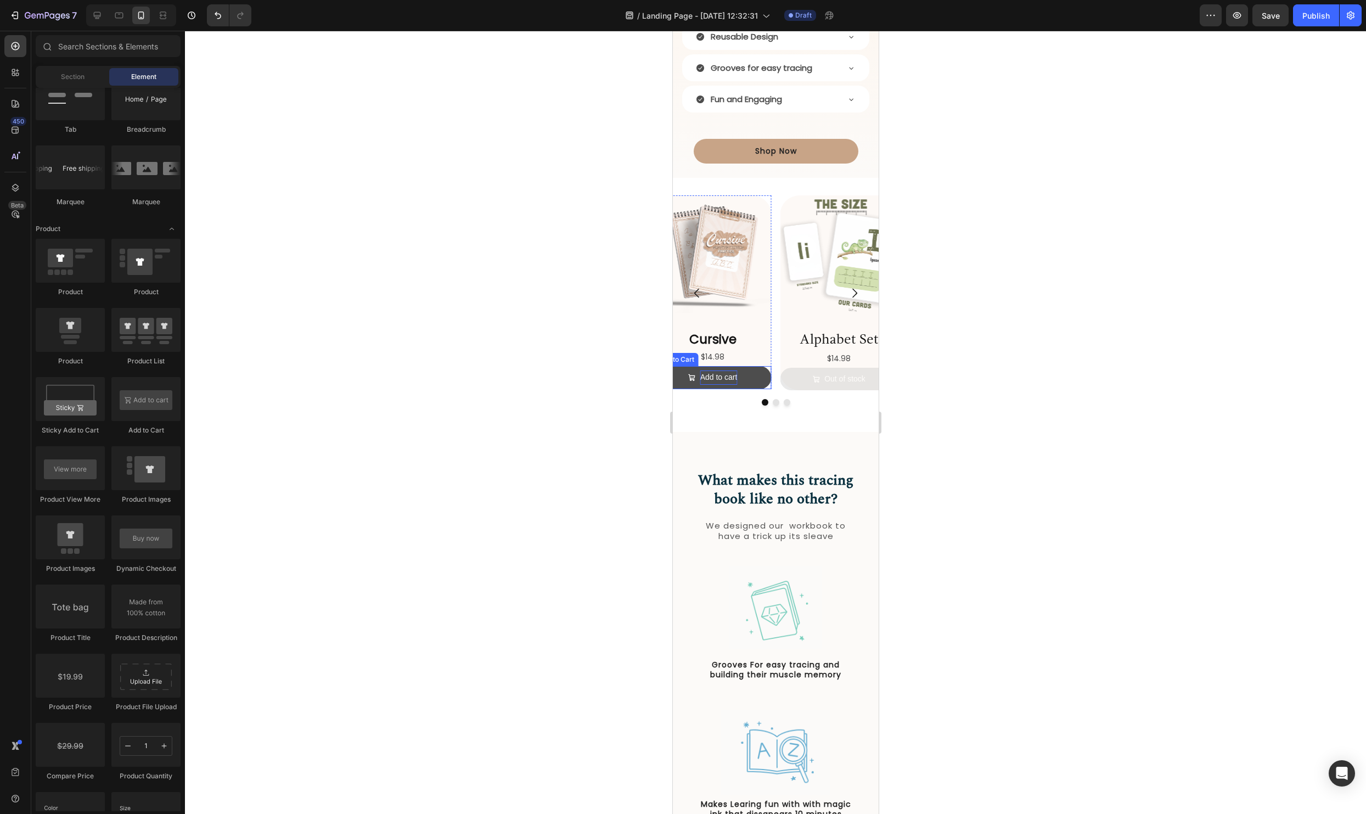
click at [727, 379] on div "Add to cart" at bounding box center [718, 377] width 37 height 14
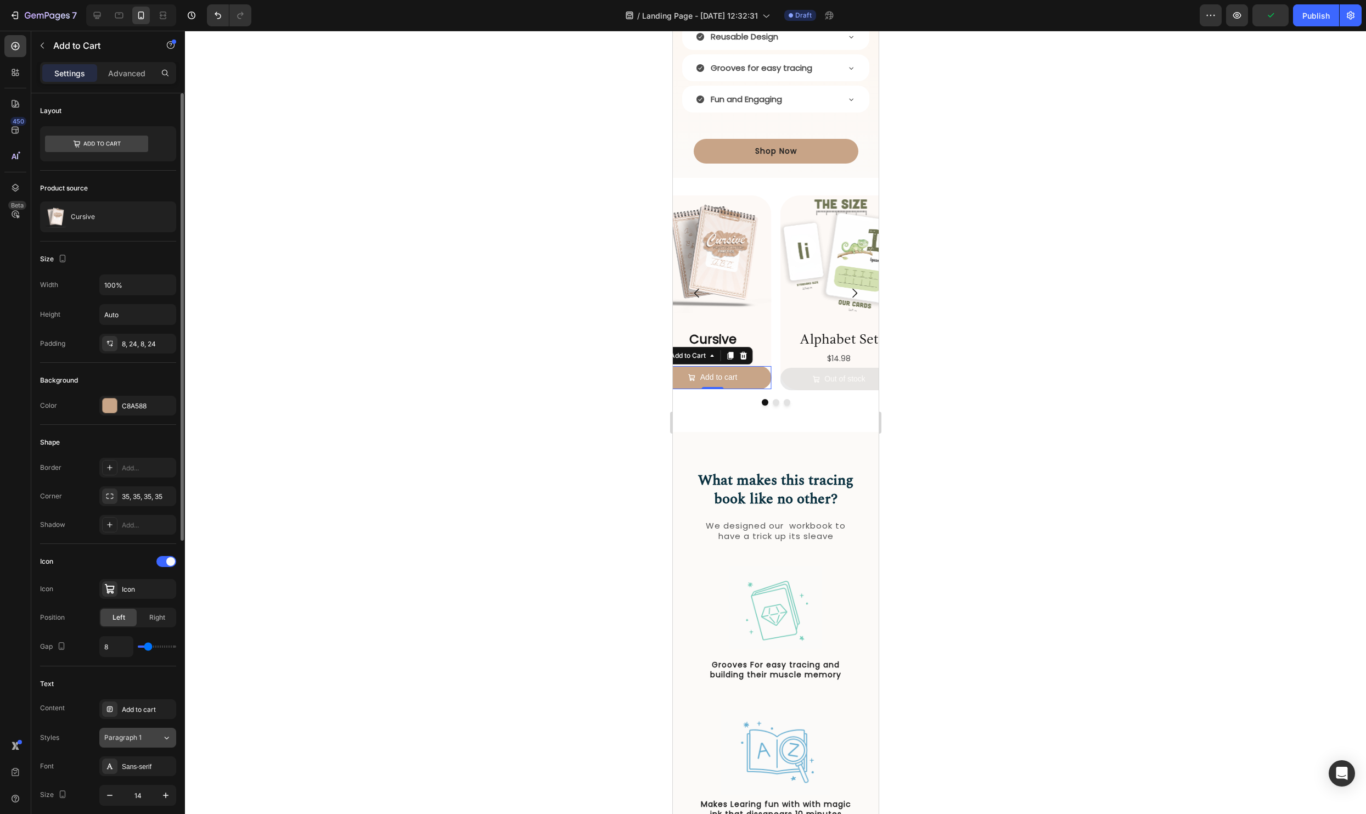
click at [139, 742] on span "Paragraph 1" at bounding box center [122, 737] width 37 height 10
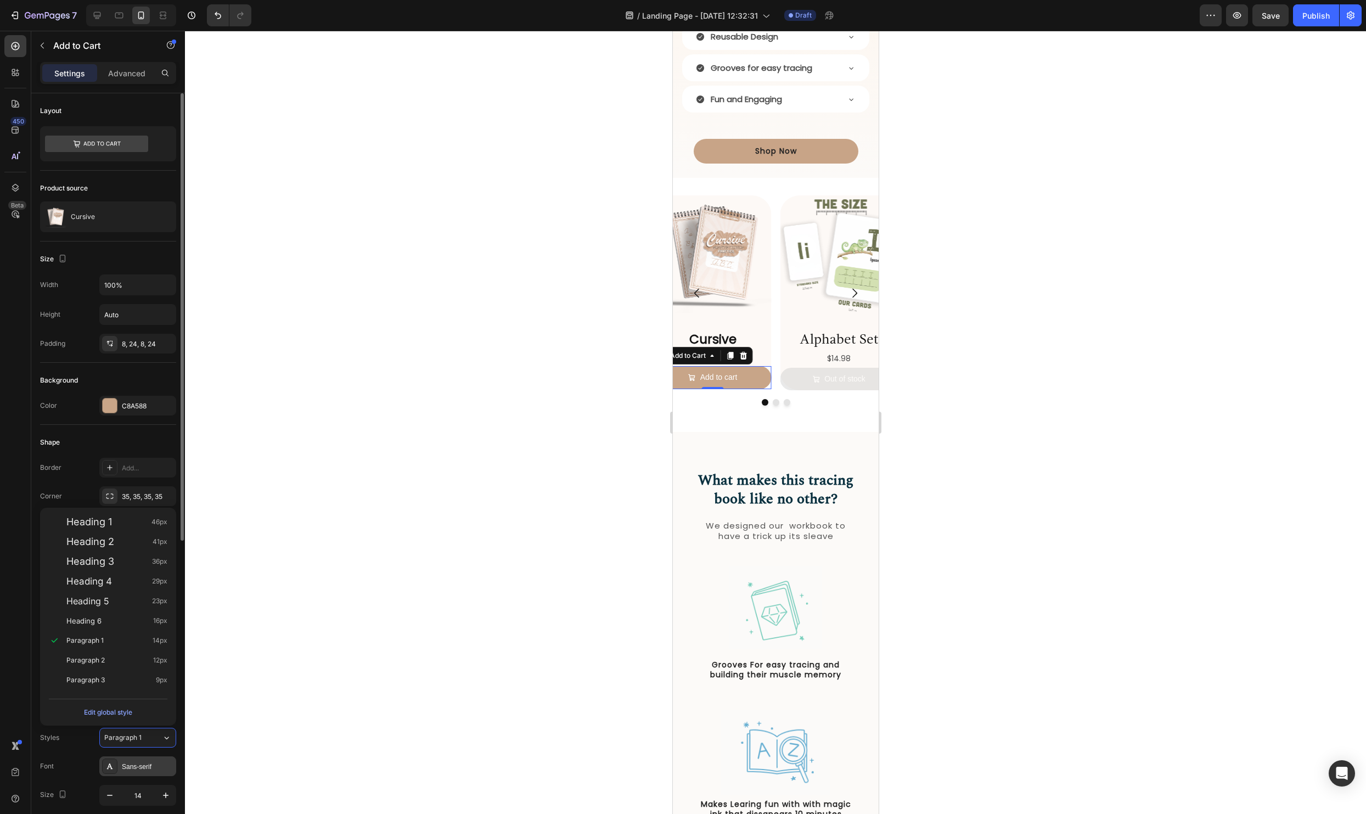
click at [145, 767] on div "Sans-serif" at bounding box center [148, 766] width 52 height 10
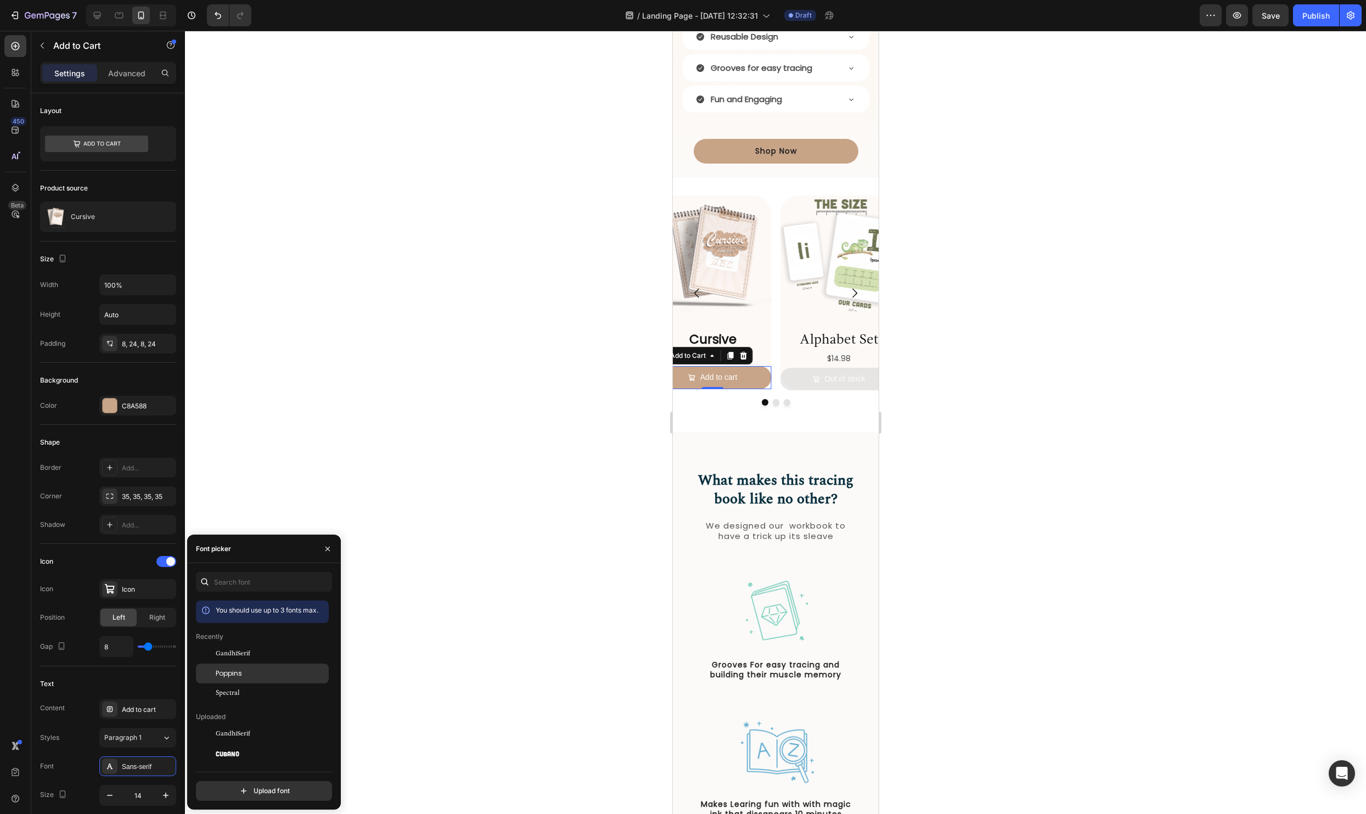
click at [236, 676] on span "Poppins" at bounding box center [229, 673] width 26 height 10
click at [553, 591] on div at bounding box center [775, 422] width 1181 height 783
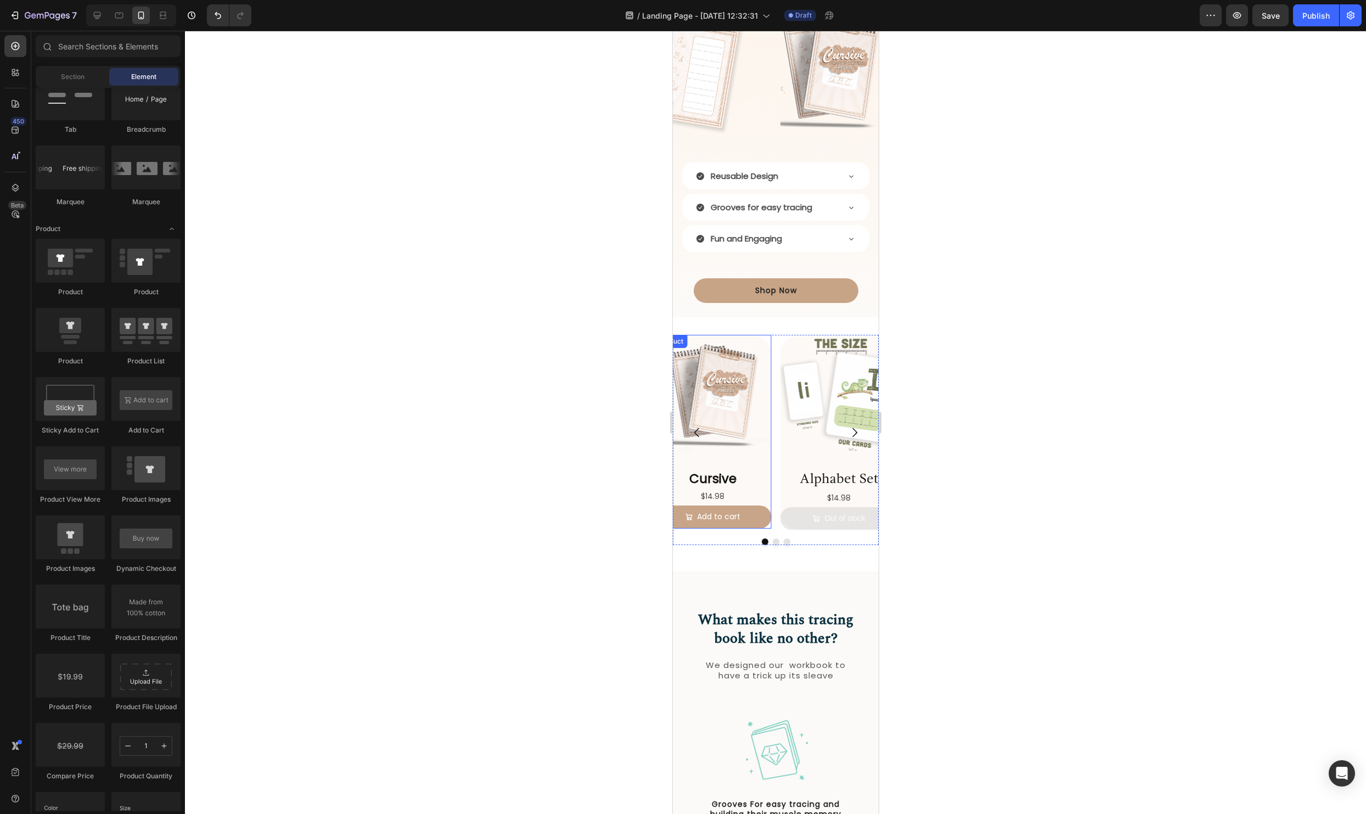
scroll to position [1397, 0]
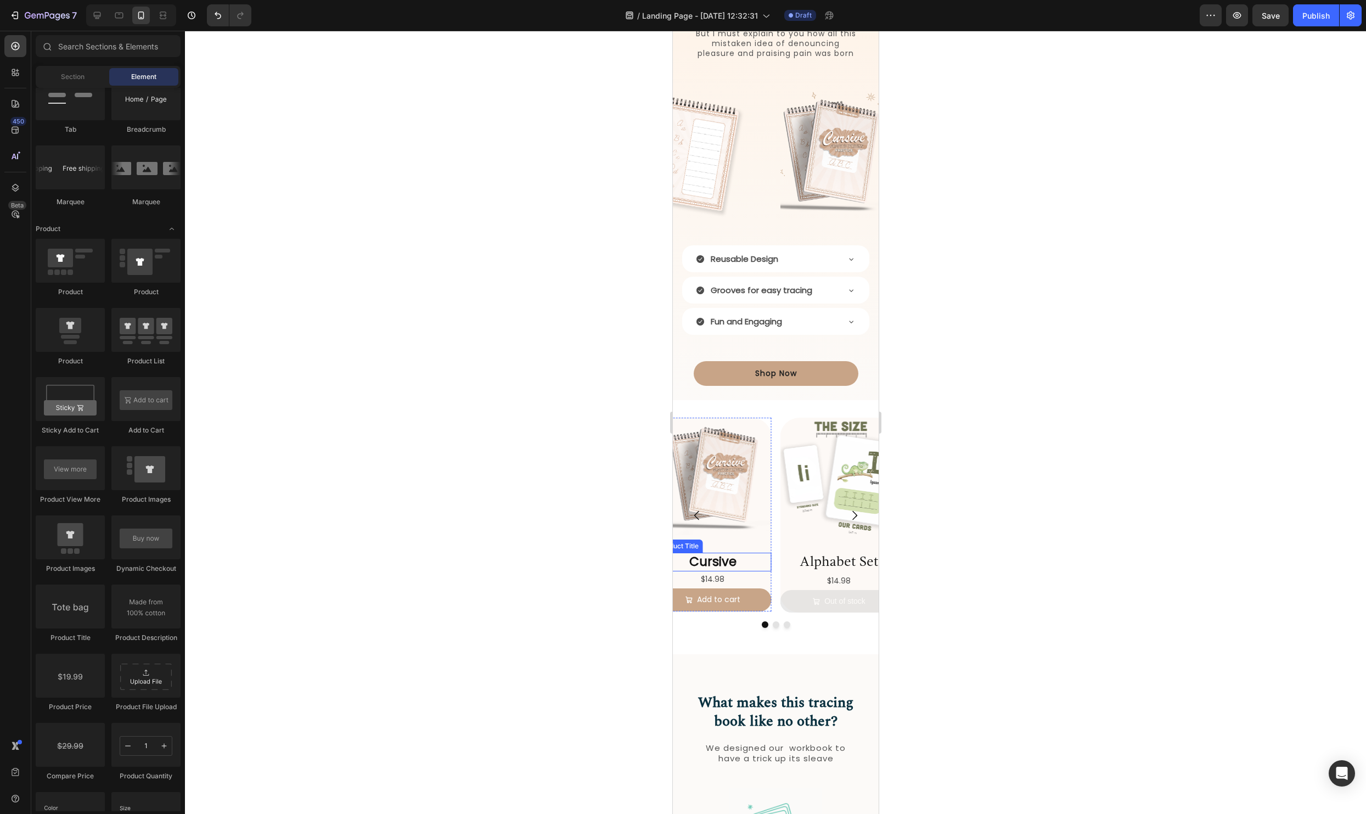
click at [723, 560] on h2 "Cursive" at bounding box center [711, 561] width 117 height 19
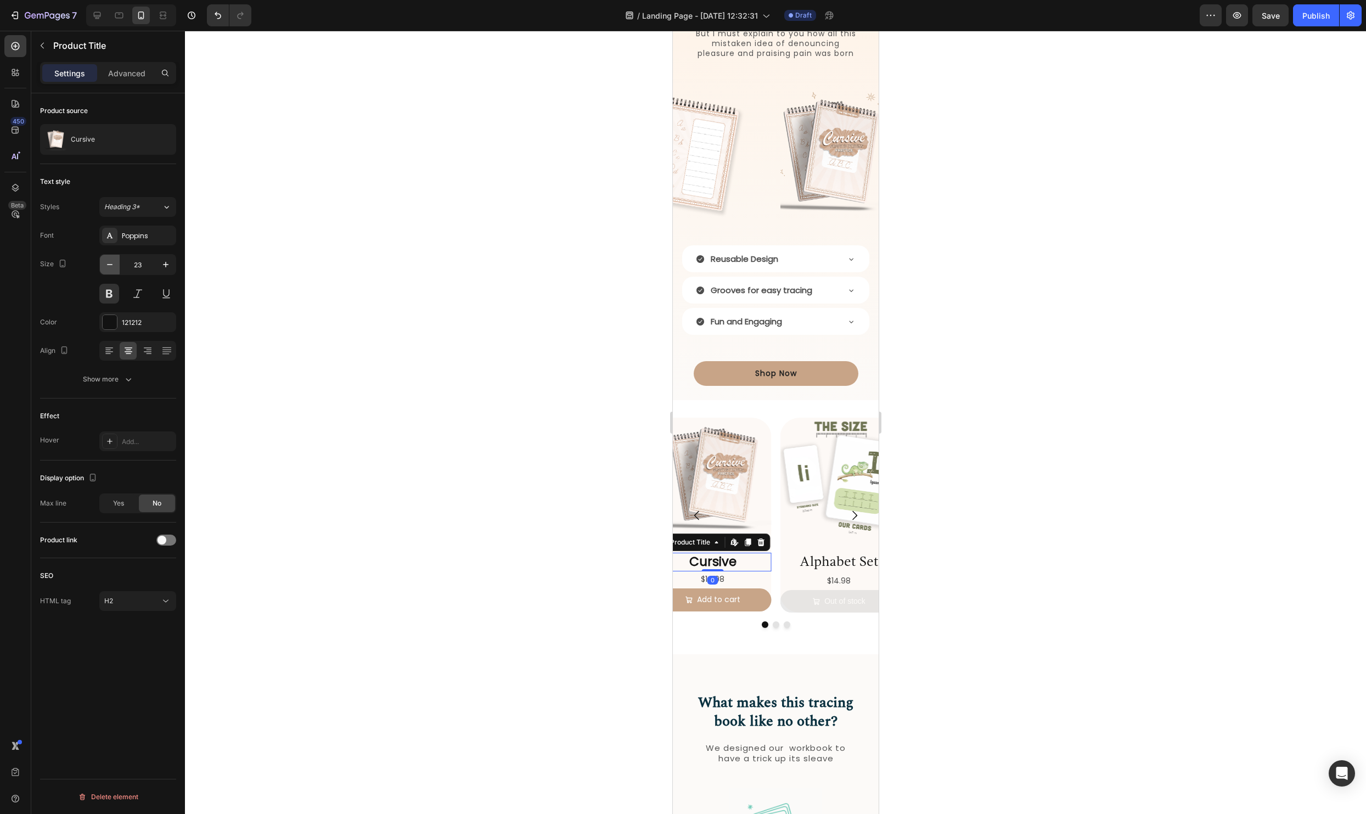
click at [108, 263] on icon "button" at bounding box center [109, 264] width 11 height 11
type input "21"
drag, startPoint x: 527, startPoint y: 467, endPoint x: 997, endPoint y: 681, distance: 517.1
click at [527, 467] on div at bounding box center [775, 422] width 1181 height 783
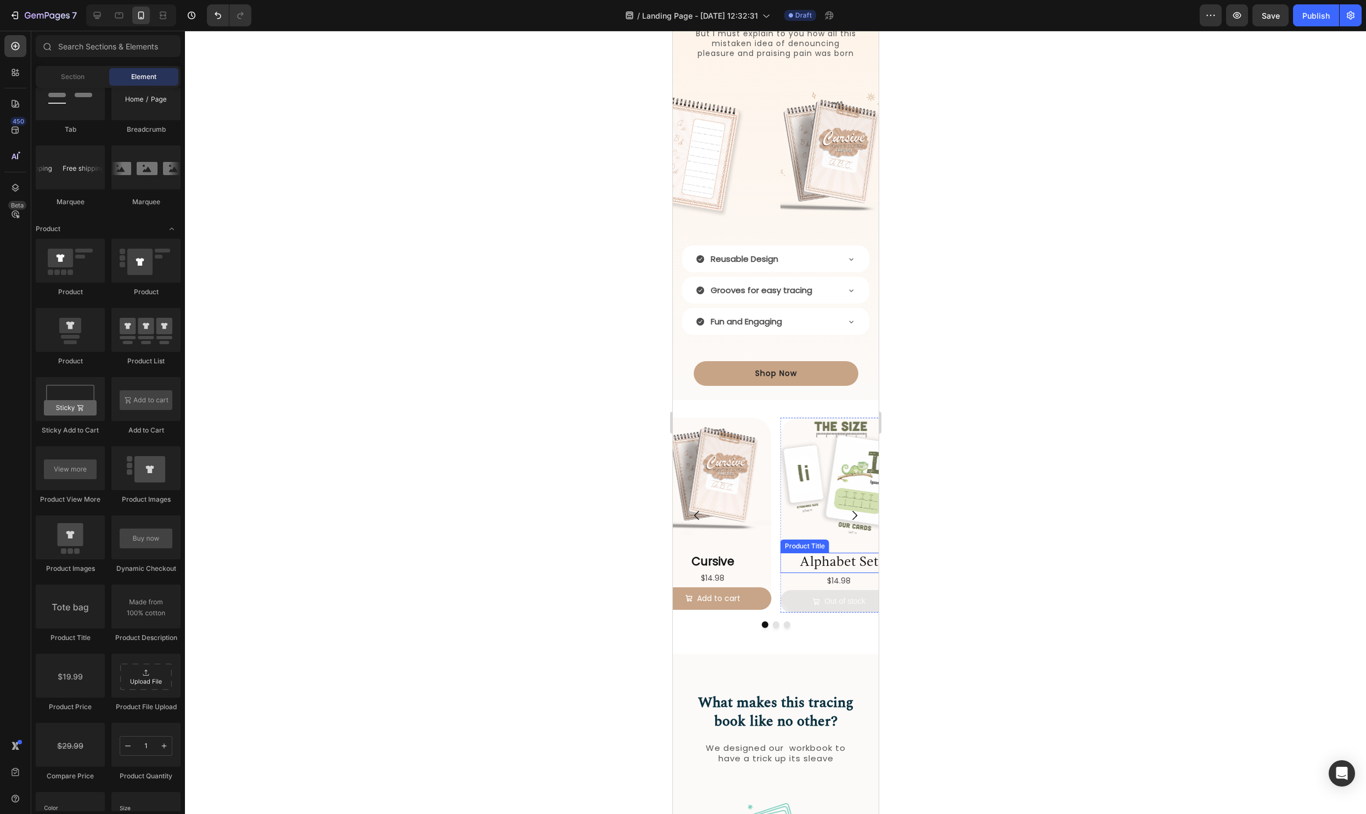
click at [870, 563] on h2 "Alphabet Set" at bounding box center [838, 562] width 117 height 20
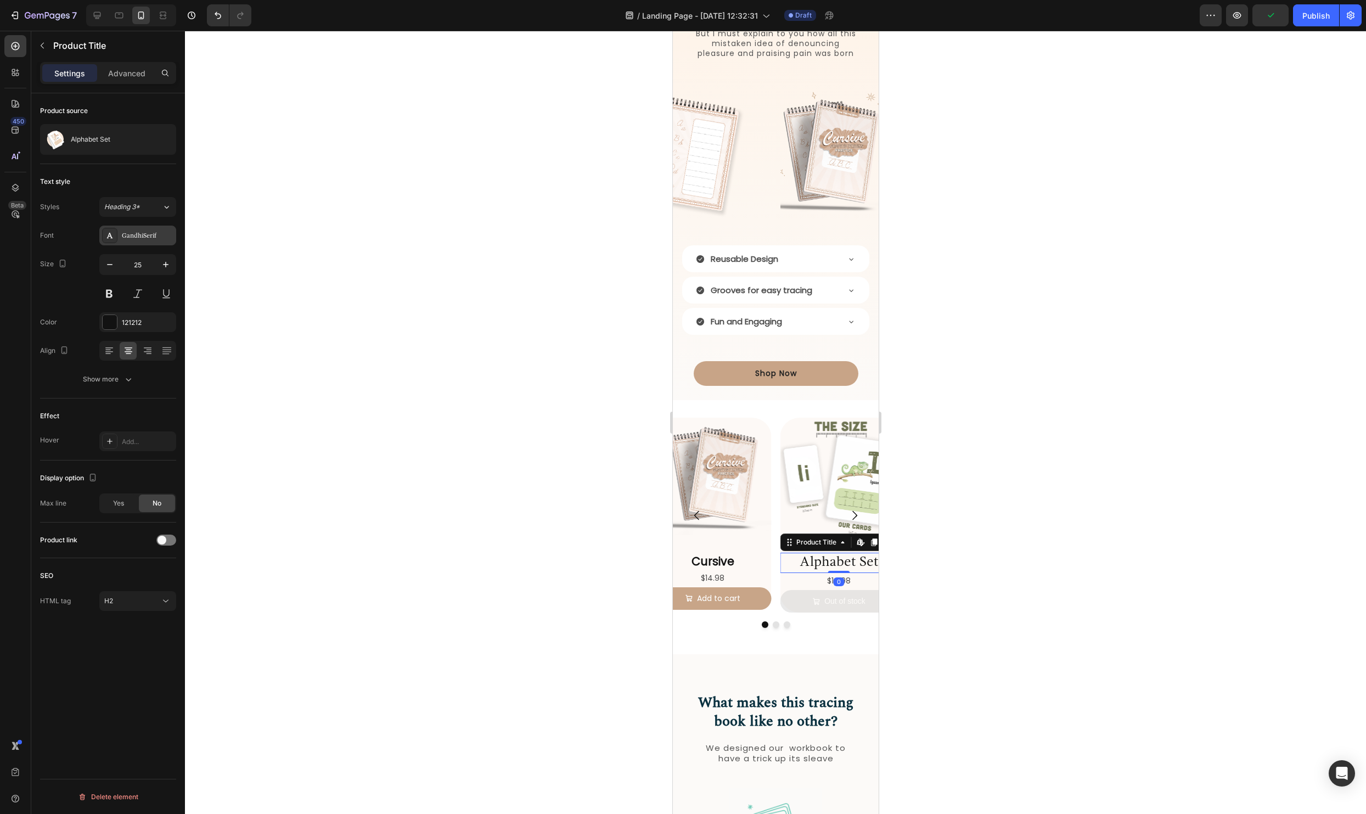
click at [133, 240] on div "GandhiSerif" at bounding box center [137, 235] width 77 height 20
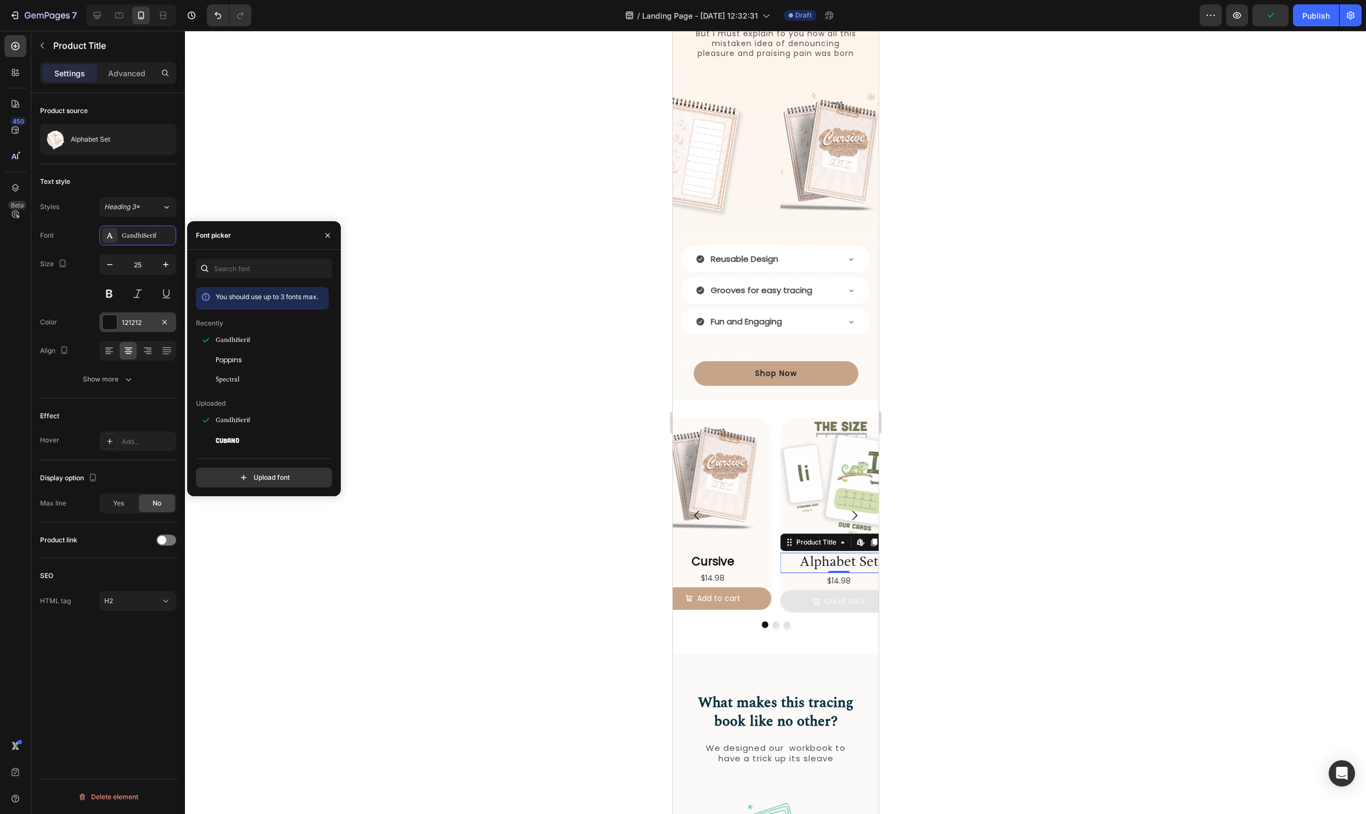
click at [236, 360] on span "Poppins" at bounding box center [229, 360] width 26 height 10
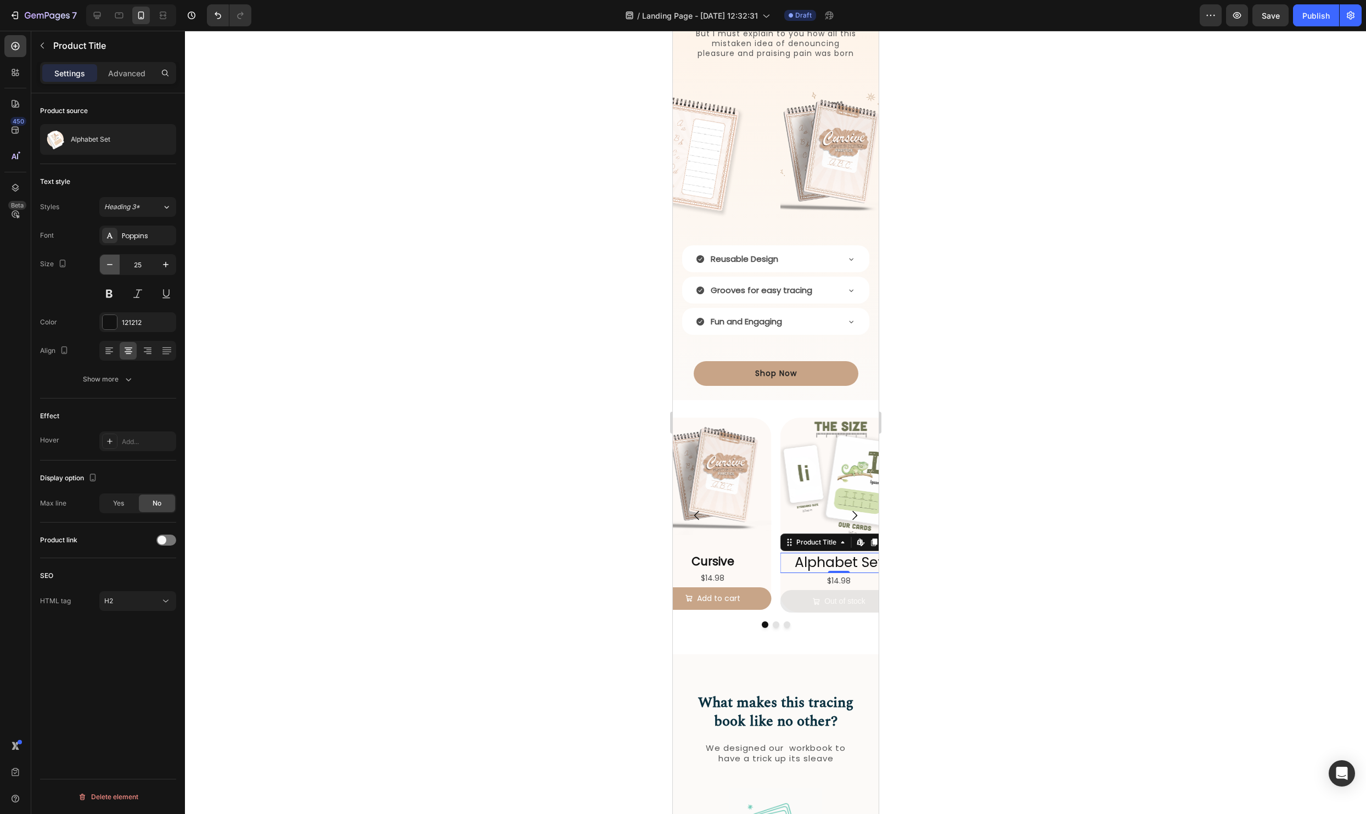
click at [112, 260] on icon "button" at bounding box center [109, 264] width 11 height 11
type input "22"
click at [702, 556] on h2 "Cursive" at bounding box center [711, 560] width 117 height 17
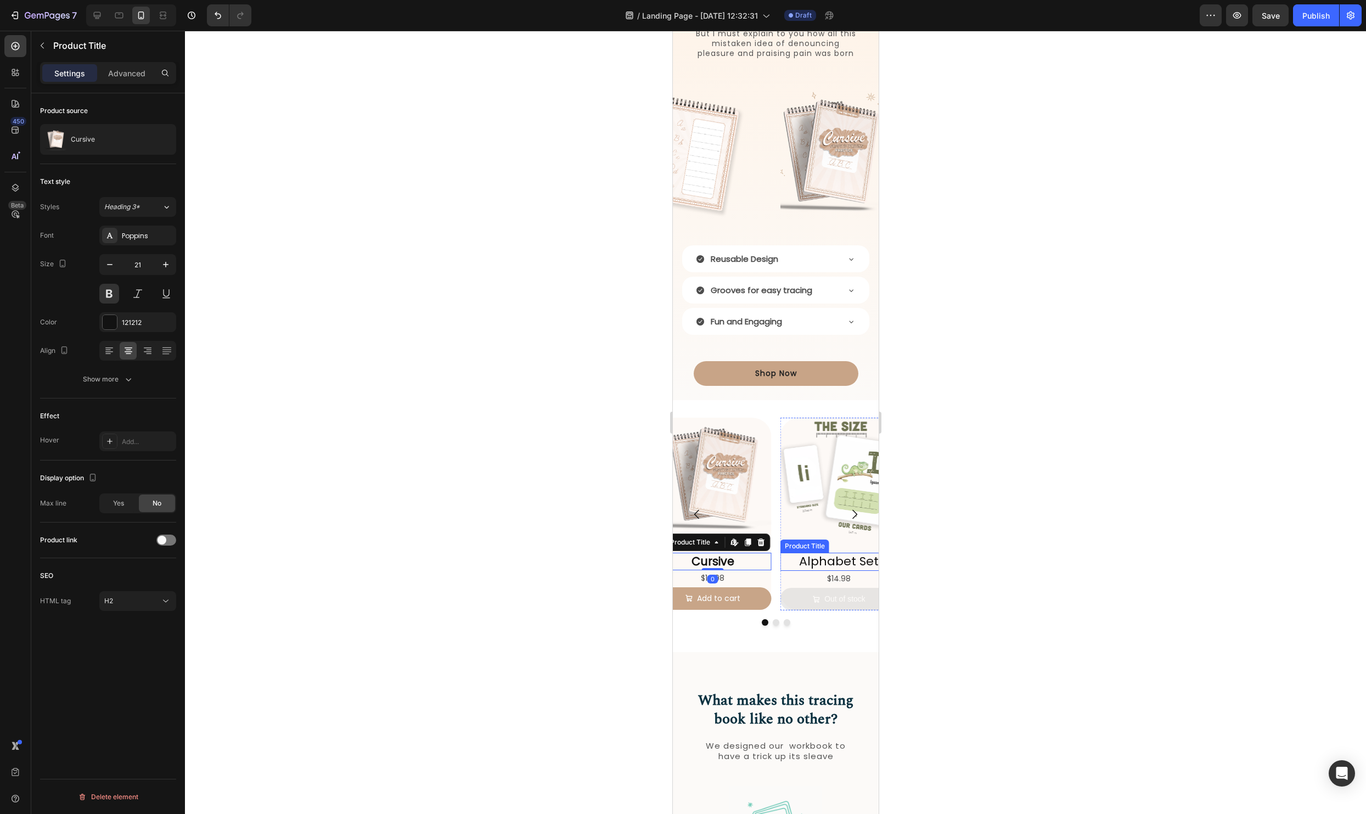
click at [820, 559] on h2 "Alphabet Set" at bounding box center [838, 561] width 117 height 18
click at [114, 264] on icon "button" at bounding box center [109, 264] width 11 height 11
type input "21"
click at [108, 295] on button at bounding box center [109, 294] width 20 height 20
click at [350, 455] on div at bounding box center [775, 422] width 1181 height 783
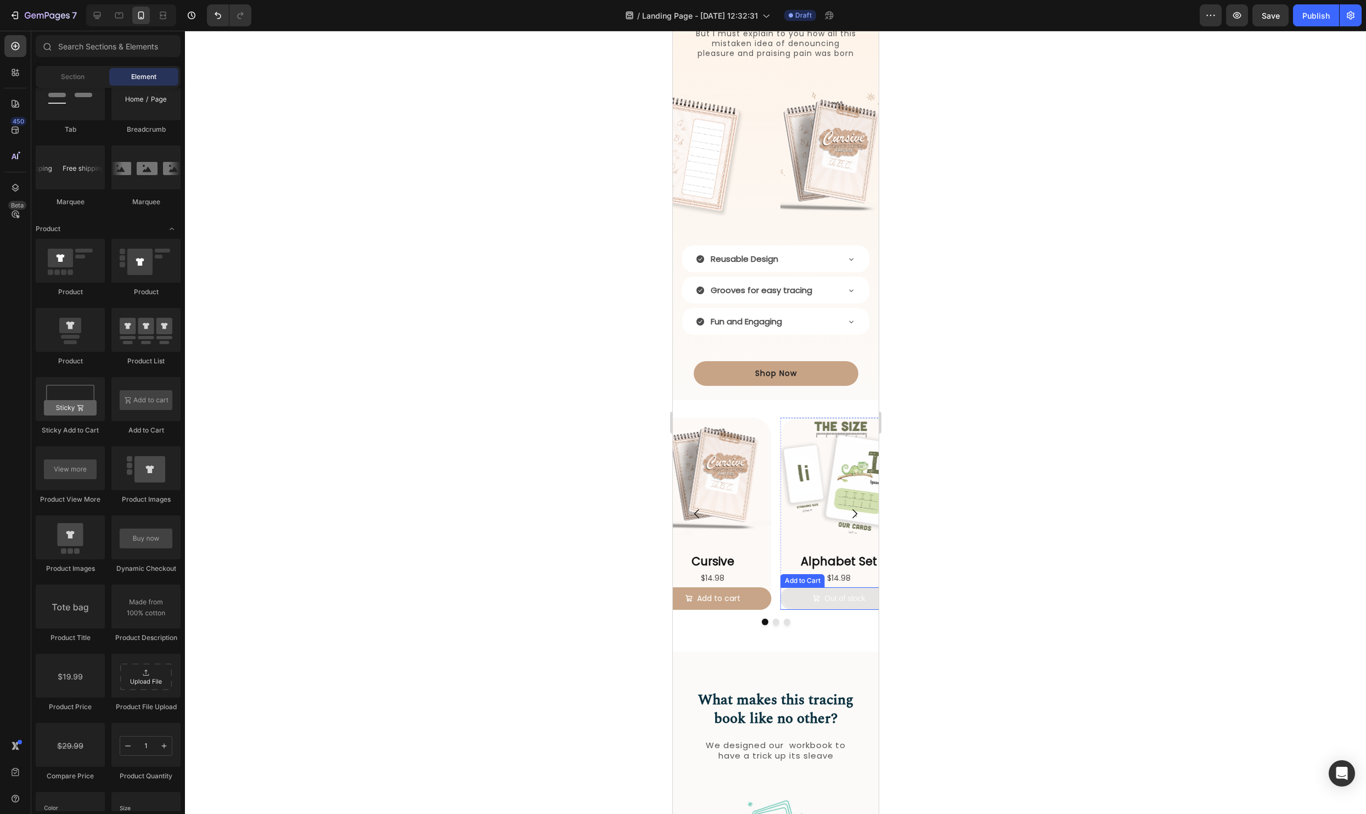
click at [789, 600] on button "Out of stock" at bounding box center [838, 598] width 117 height 22
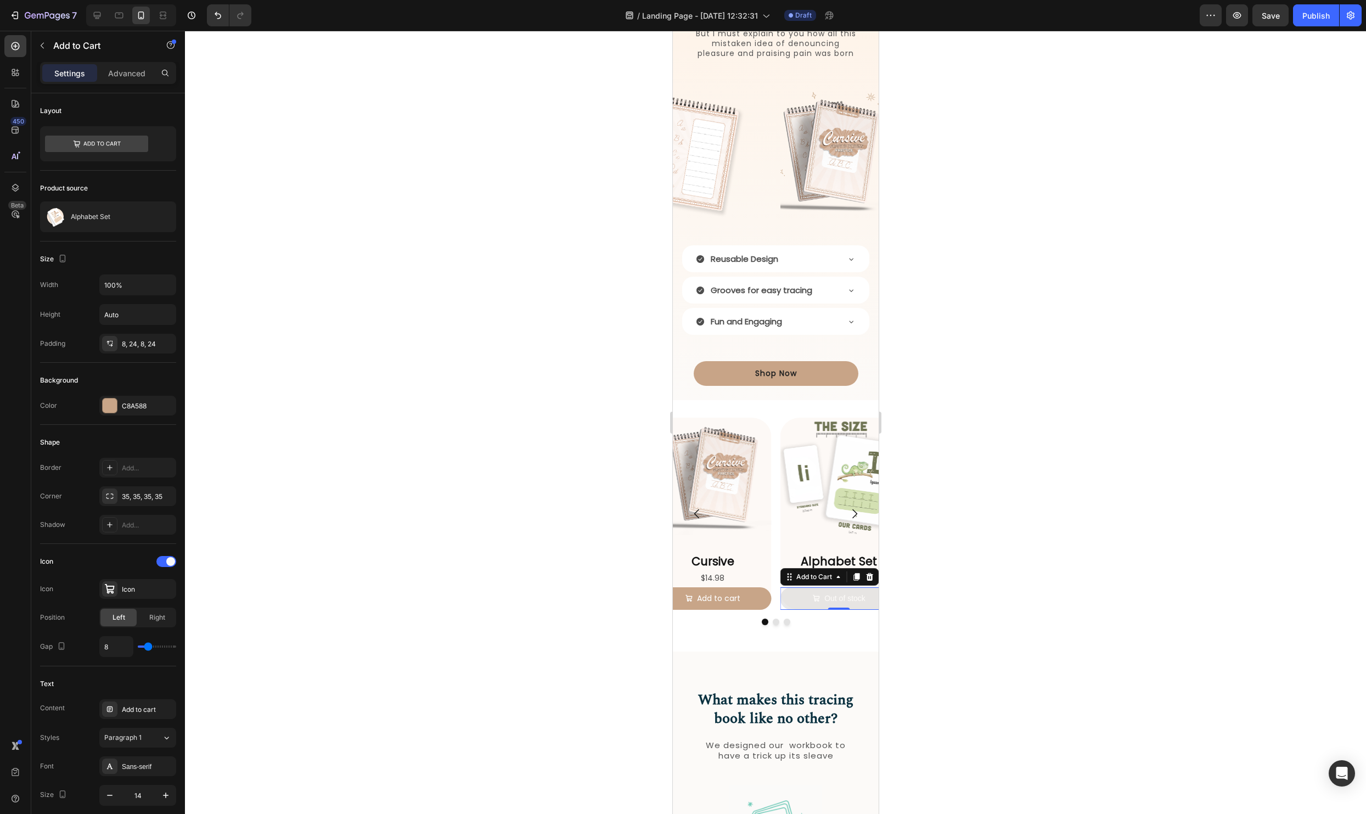
click at [1001, 613] on div at bounding box center [775, 422] width 1181 height 783
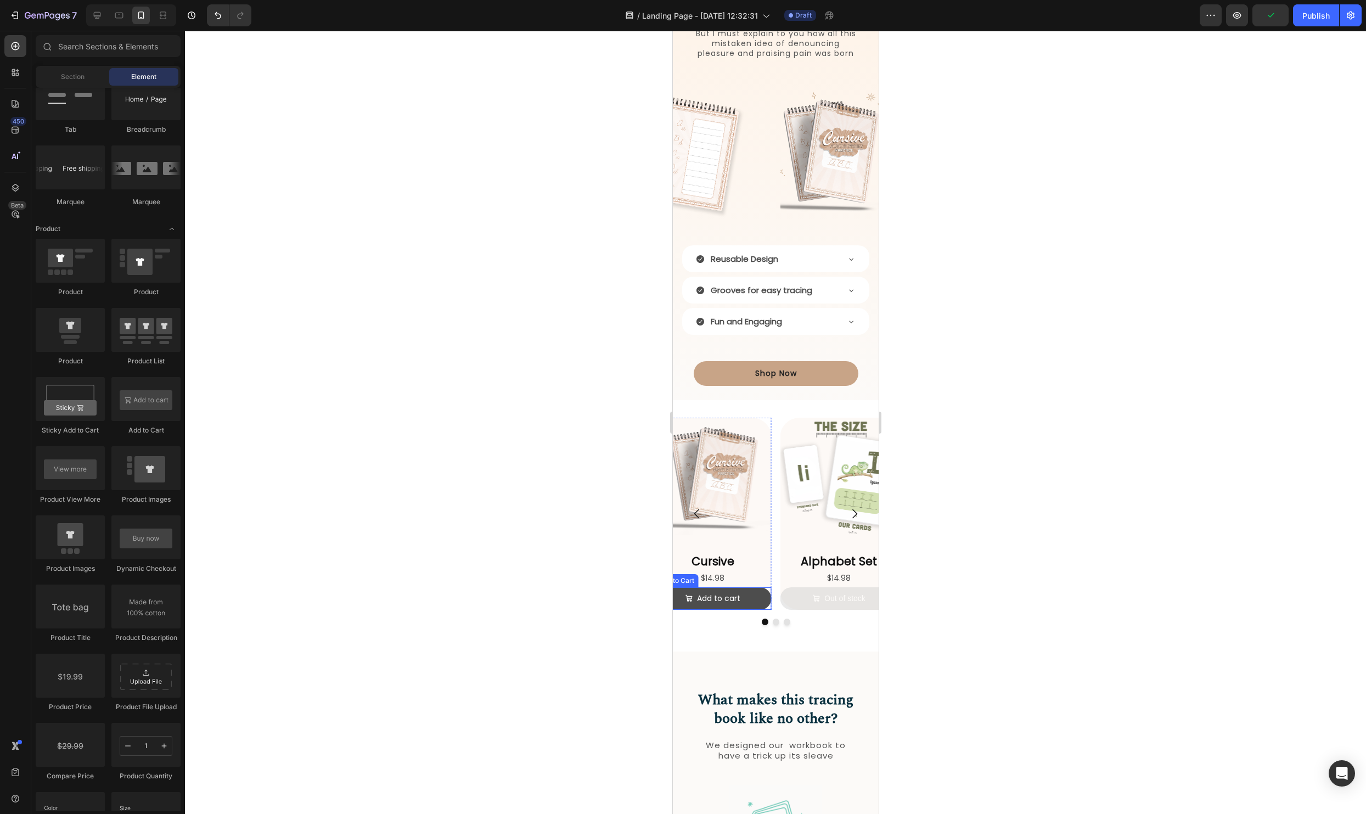
scroll to position [1497, 0]
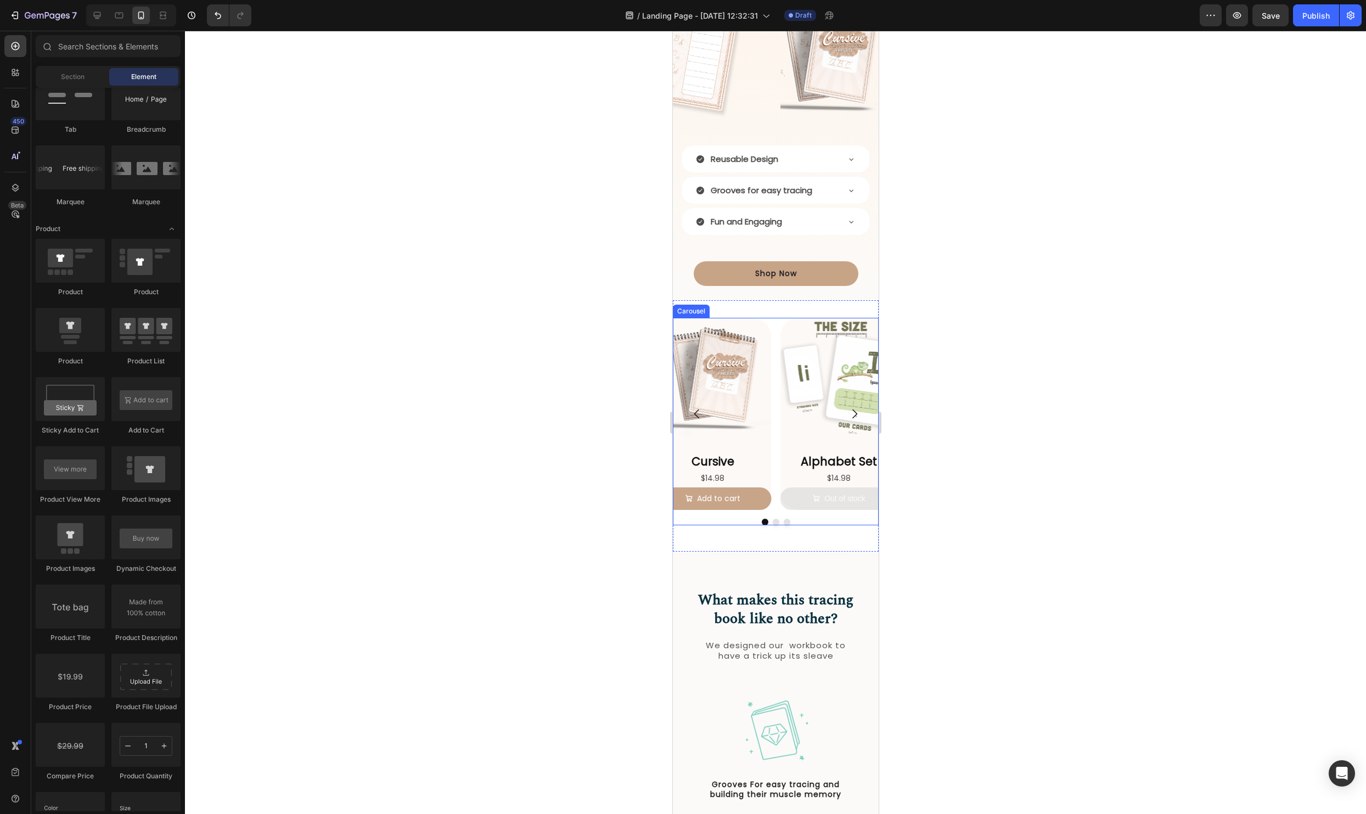
click at [774, 521] on button "Dot" at bounding box center [775, 521] width 7 height 7
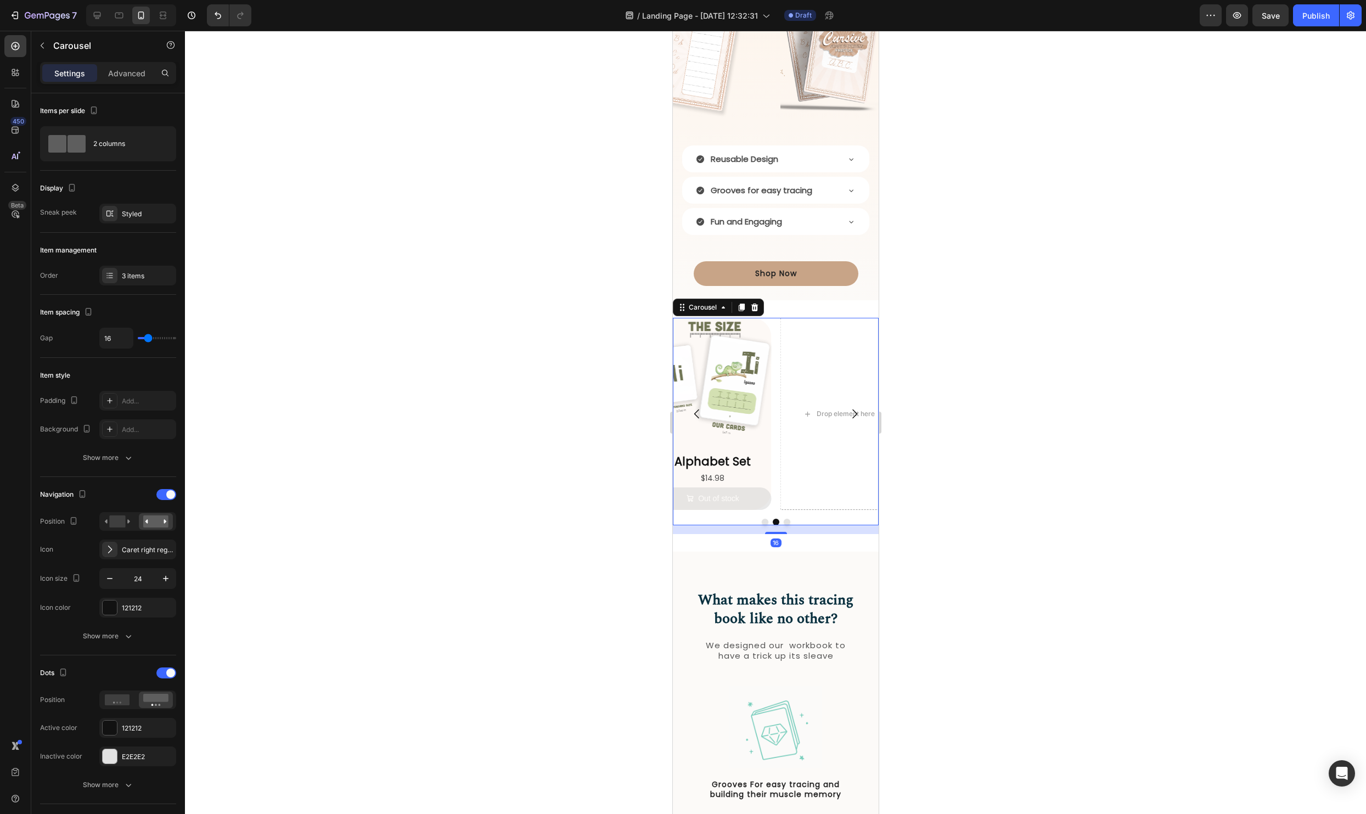
click at [787, 522] on button "Dot" at bounding box center [786, 521] width 7 height 7
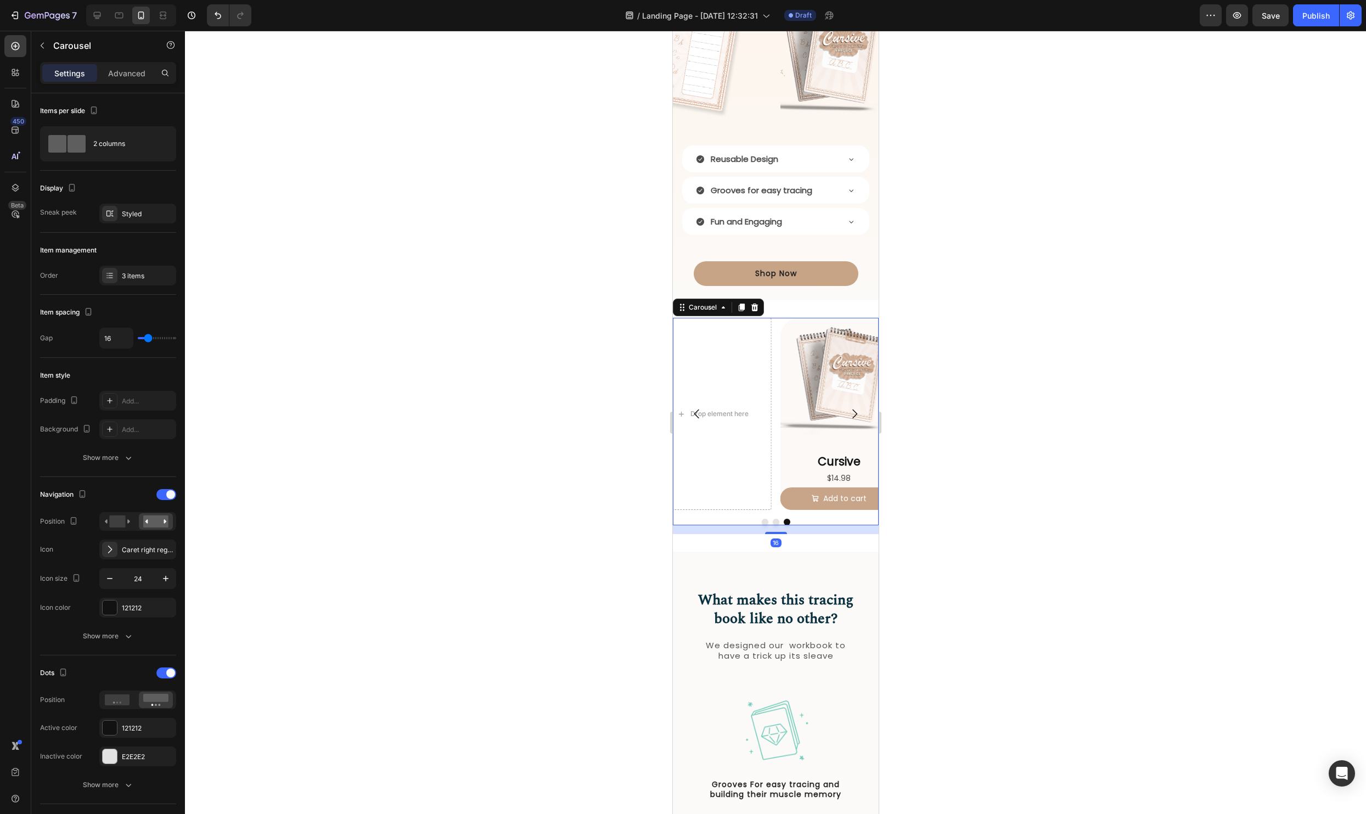
click at [766, 522] on button "Dot" at bounding box center [764, 521] width 7 height 7
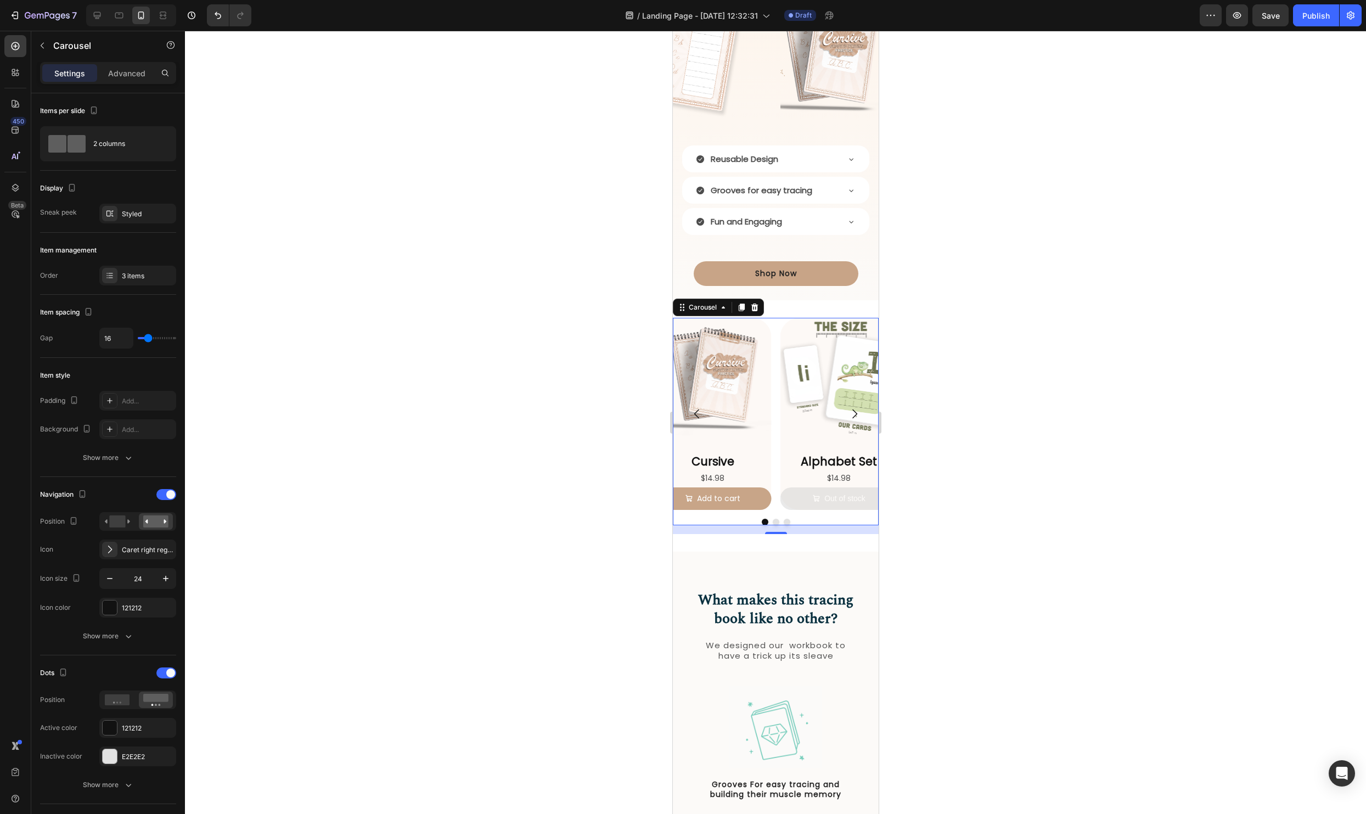
click at [854, 413] on icon "Carousel Next Arrow" at bounding box center [853, 413] width 13 height 13
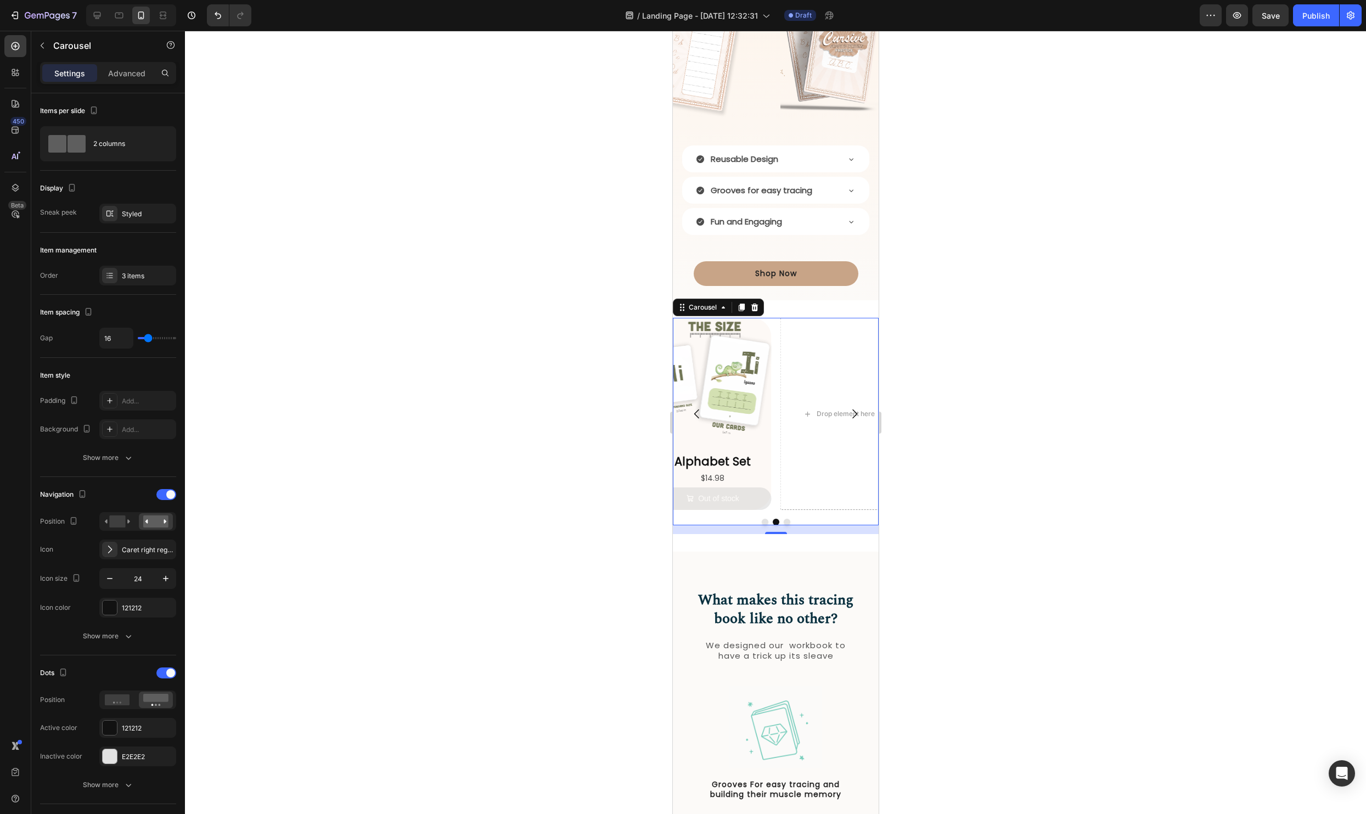
click at [854, 413] on icon "Carousel Next Arrow" at bounding box center [853, 413] width 13 height 13
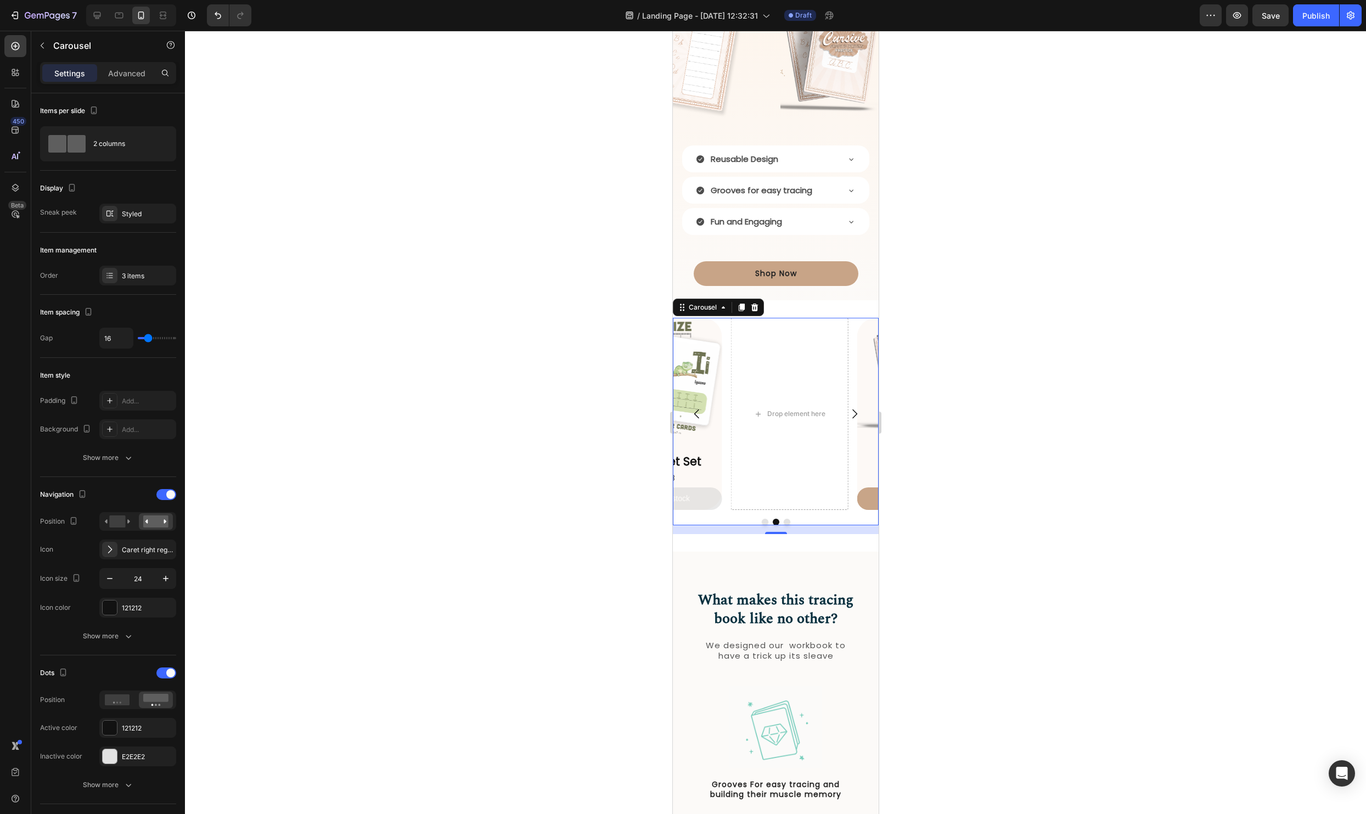
click at [1024, 388] on div at bounding box center [775, 422] width 1181 height 783
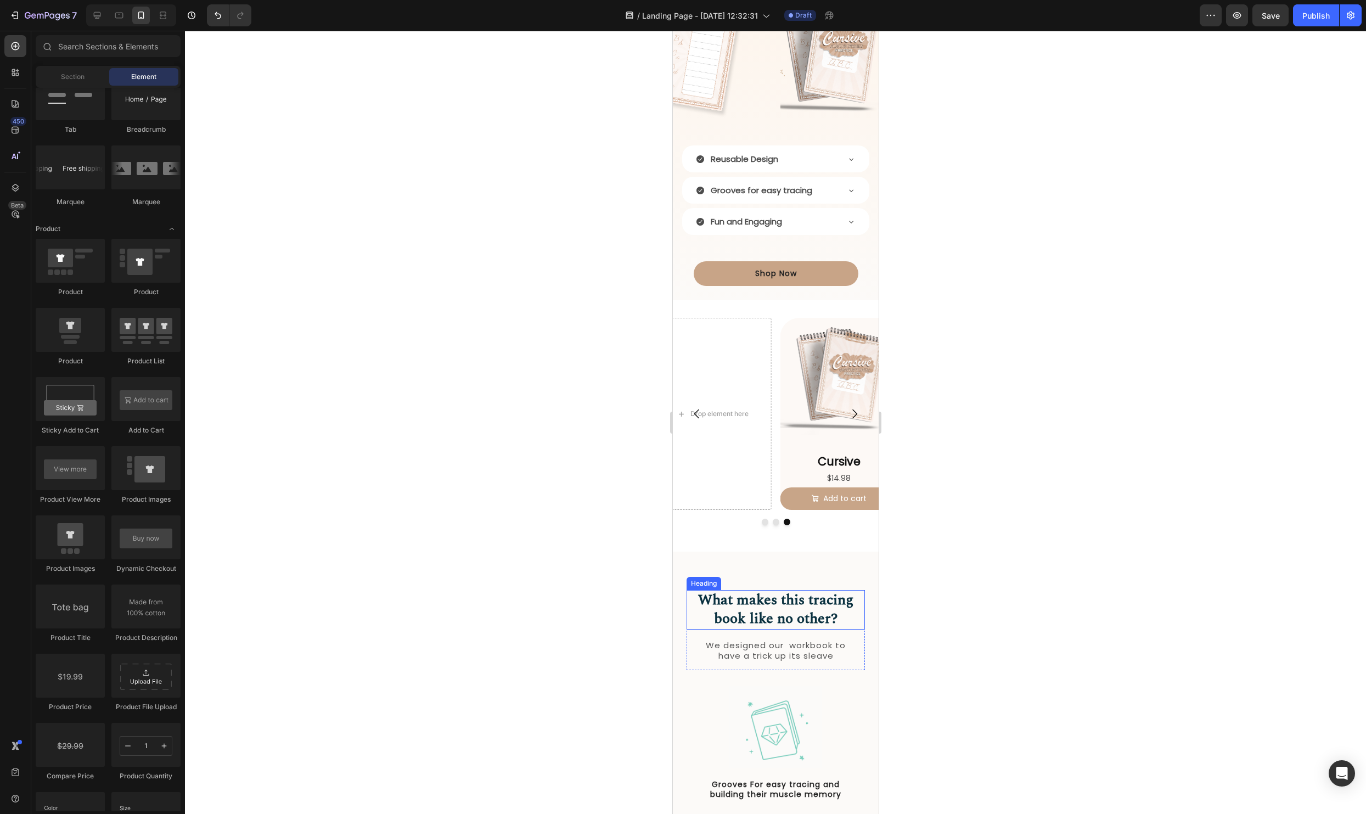
click at [775, 606] on h2 "What makes this tracing book like no other?" at bounding box center [775, 610] width 178 height 40
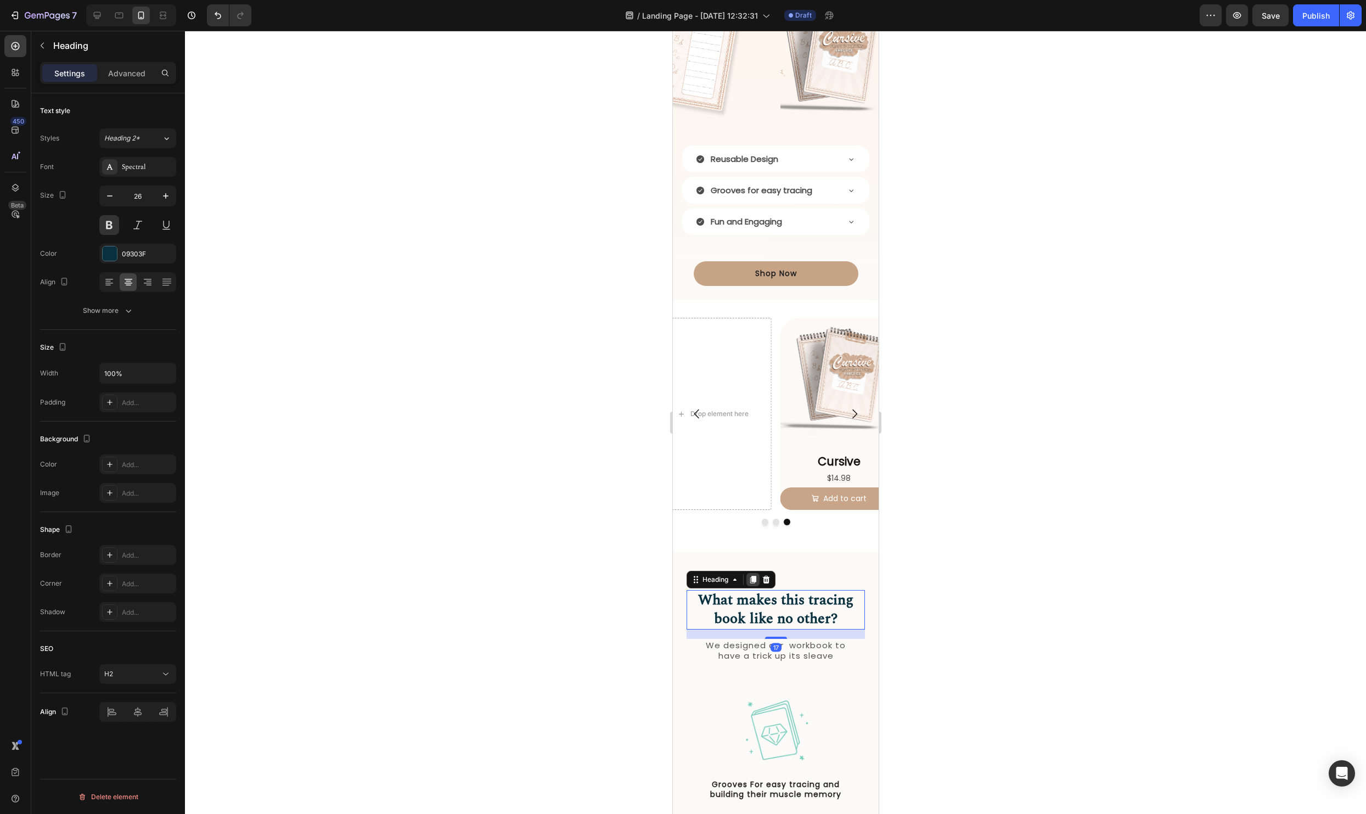
click at [753, 579] on icon at bounding box center [752, 580] width 6 height 8
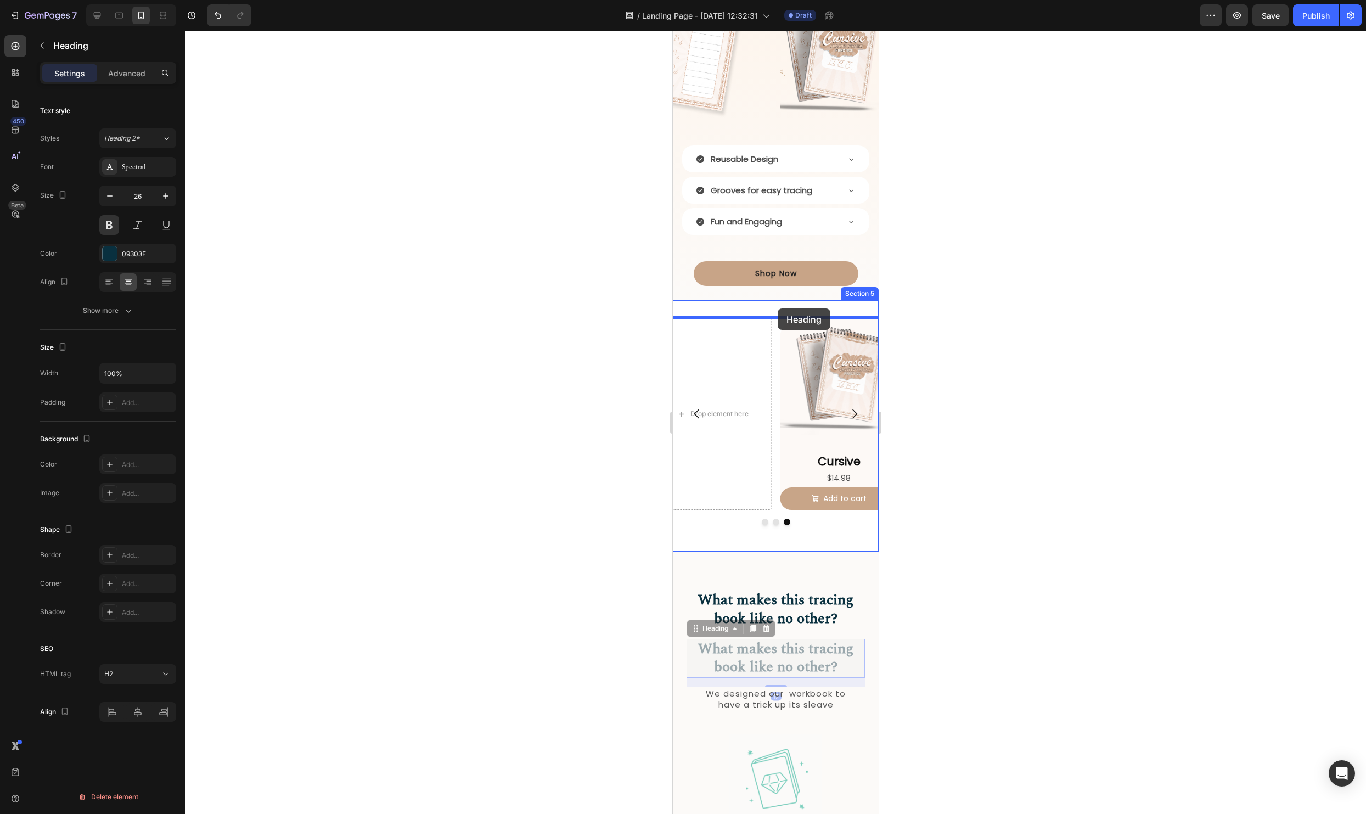
drag, startPoint x: 694, startPoint y: 625, endPoint x: 777, endPoint y: 308, distance: 327.7
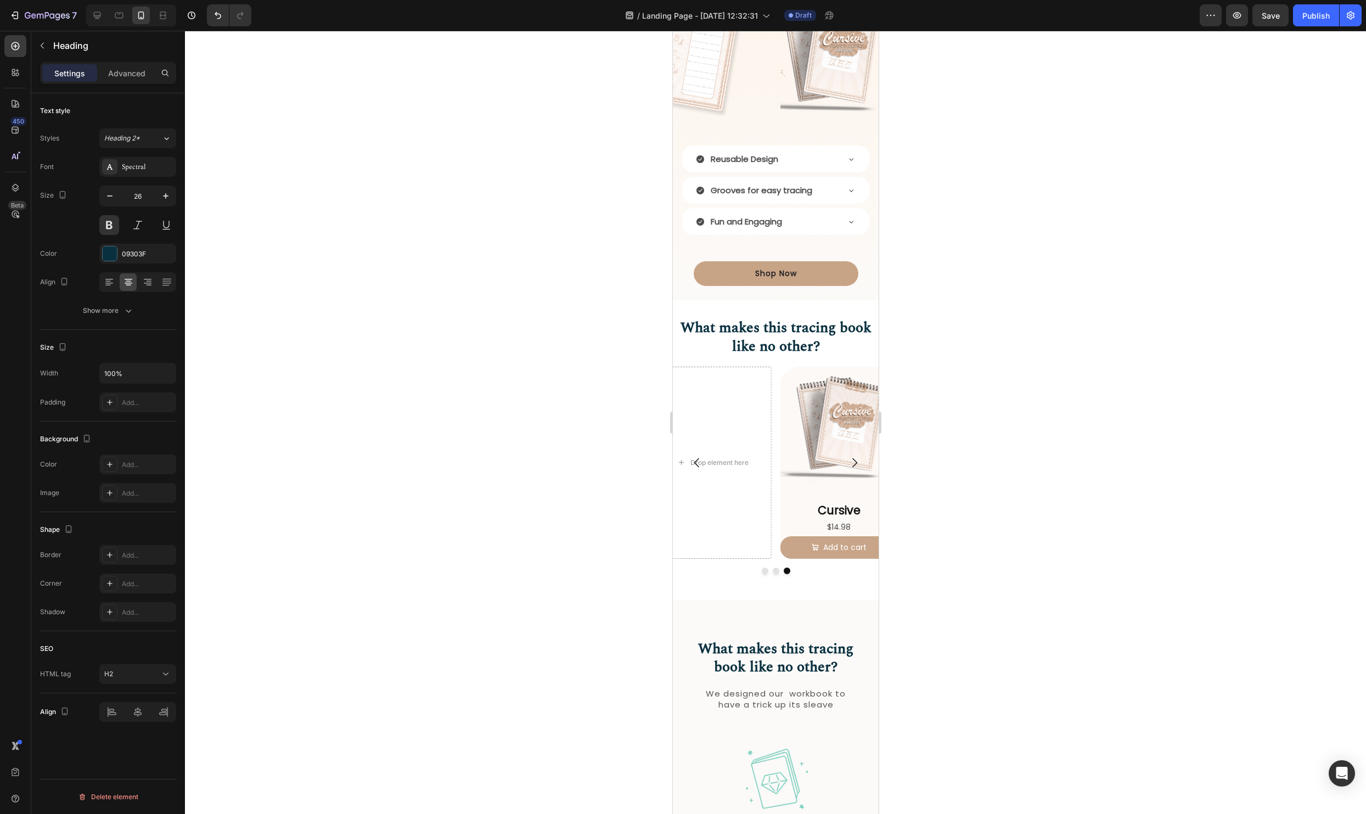
click at [1157, 453] on div at bounding box center [775, 422] width 1181 height 783
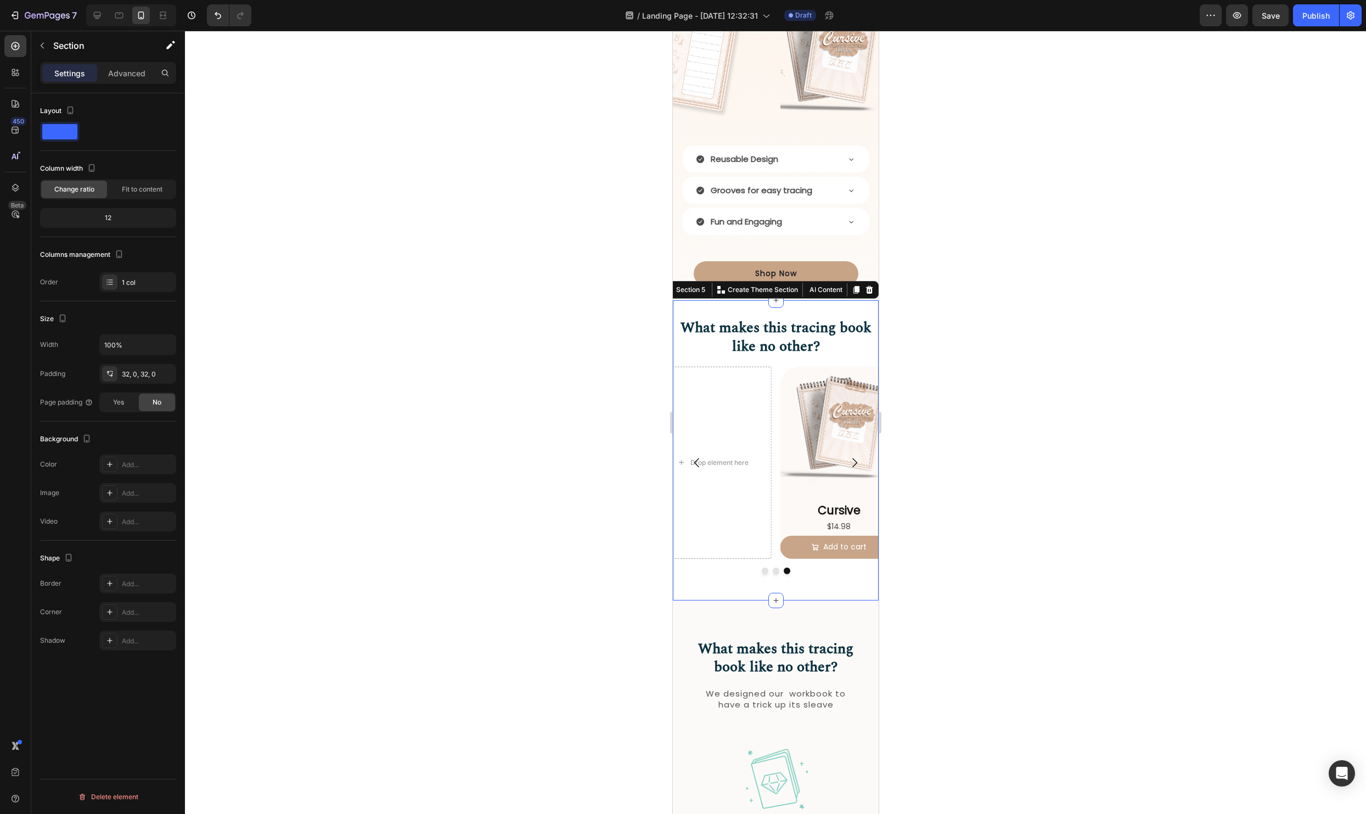
click at [781, 307] on div "What makes this tracing book like no other? Heading Product Images Alphabet Set…" at bounding box center [775, 450] width 206 height 300
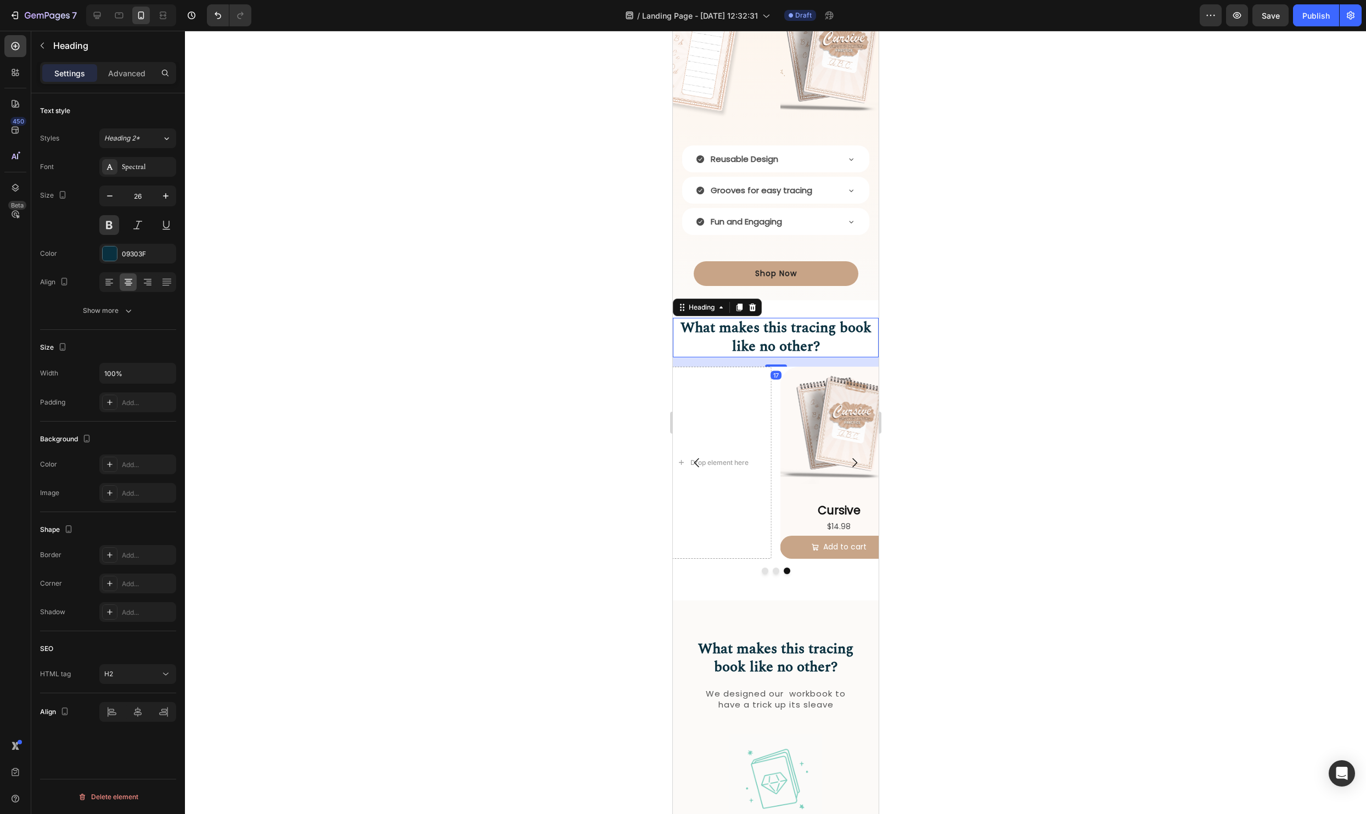
drag, startPoint x: 812, startPoint y: 332, endPoint x: 818, endPoint y: 486, distance: 153.2
click at [812, 332] on h2 "What makes this tracing book like no other?" at bounding box center [775, 338] width 206 height 40
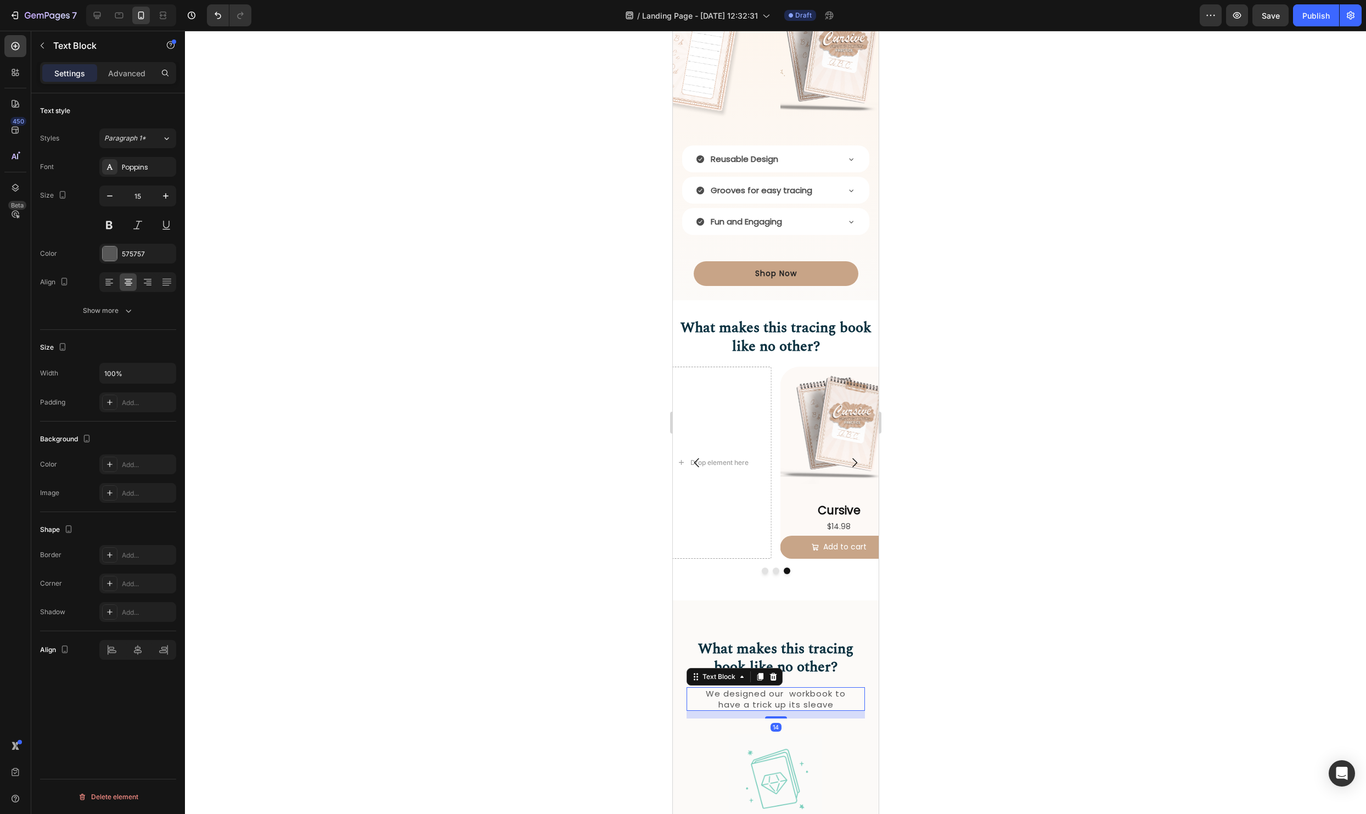
click at [796, 698] on p "We designed our workbook to have a trick up its sleave" at bounding box center [775, 698] width 154 height 21
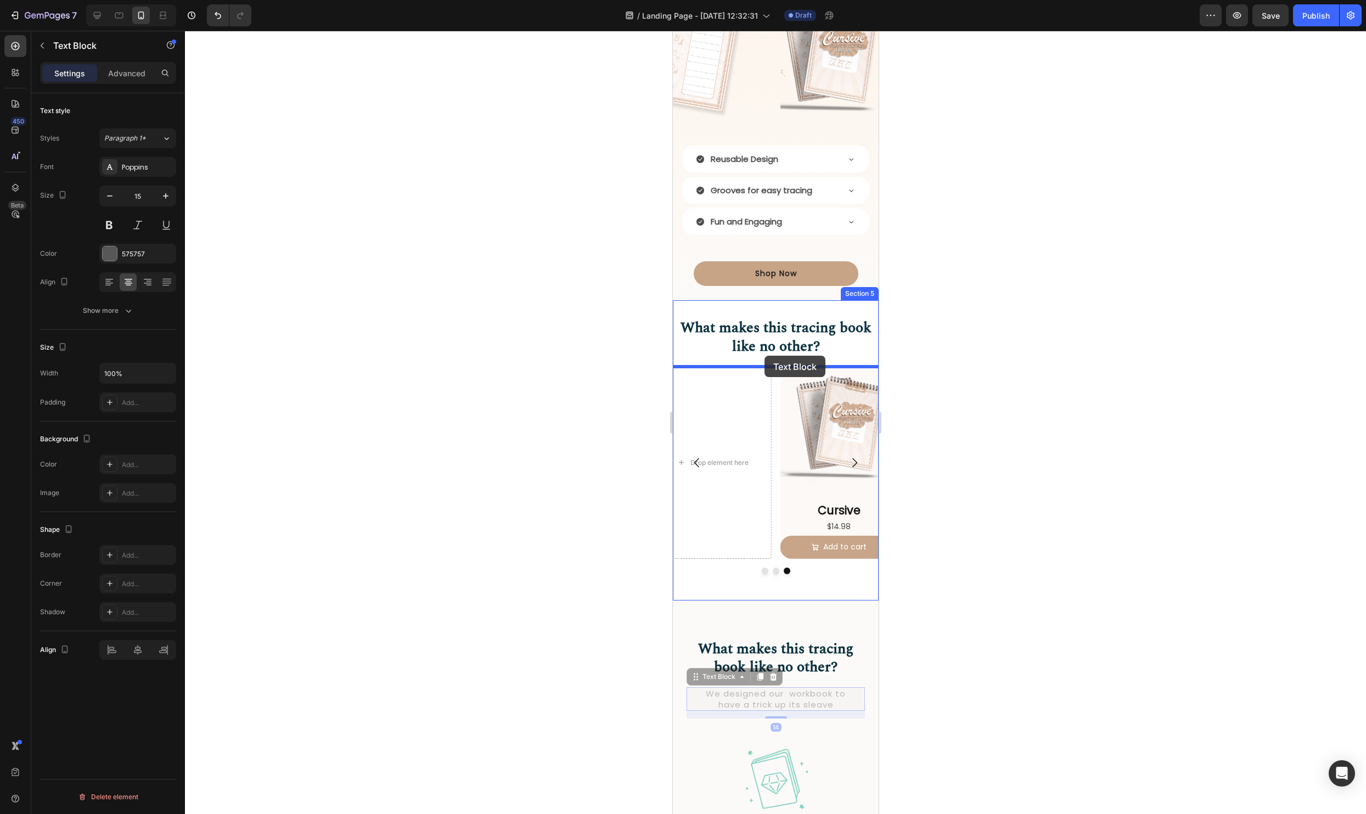
drag, startPoint x: 693, startPoint y: 678, endPoint x: 1831, endPoint y: 481, distance: 1154.8
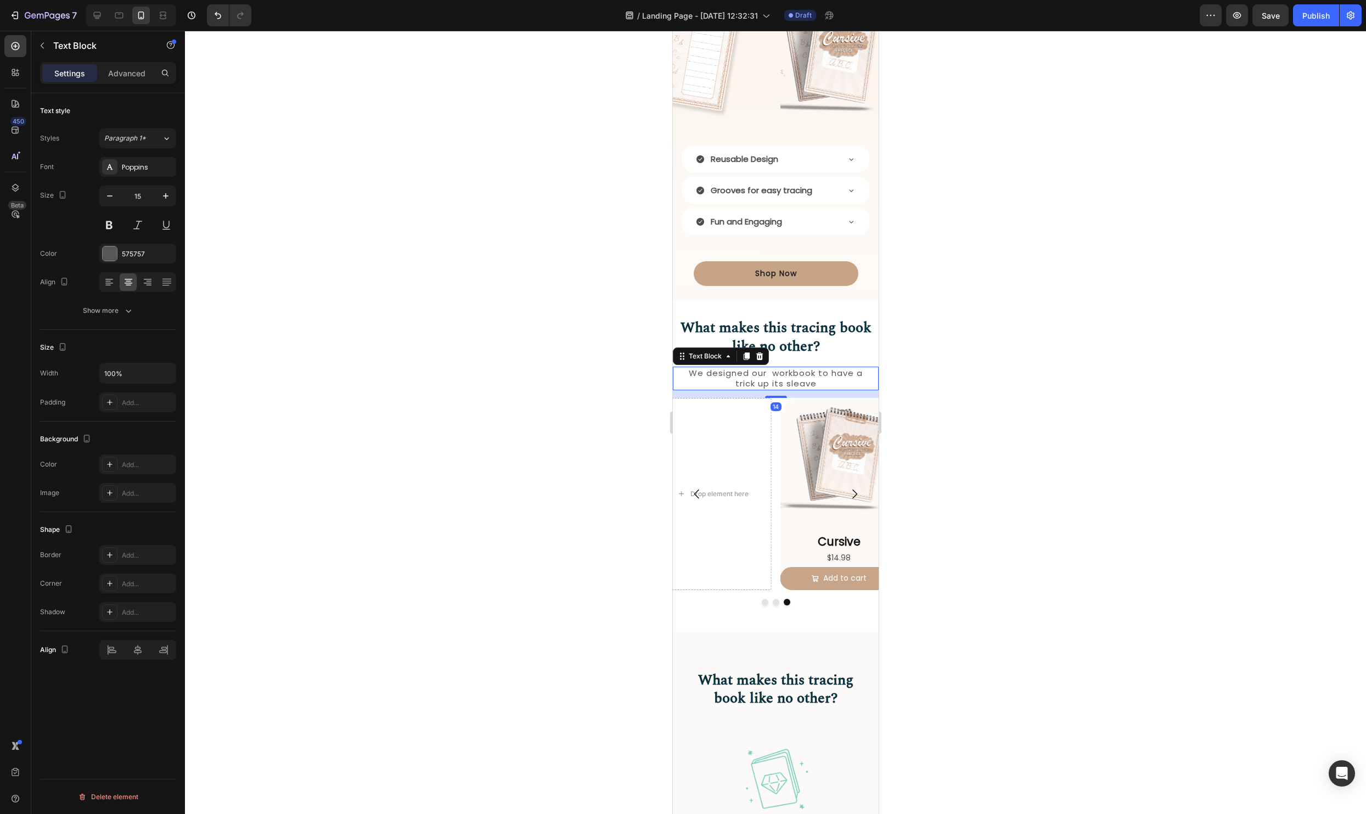
click at [1161, 450] on div at bounding box center [775, 422] width 1181 height 783
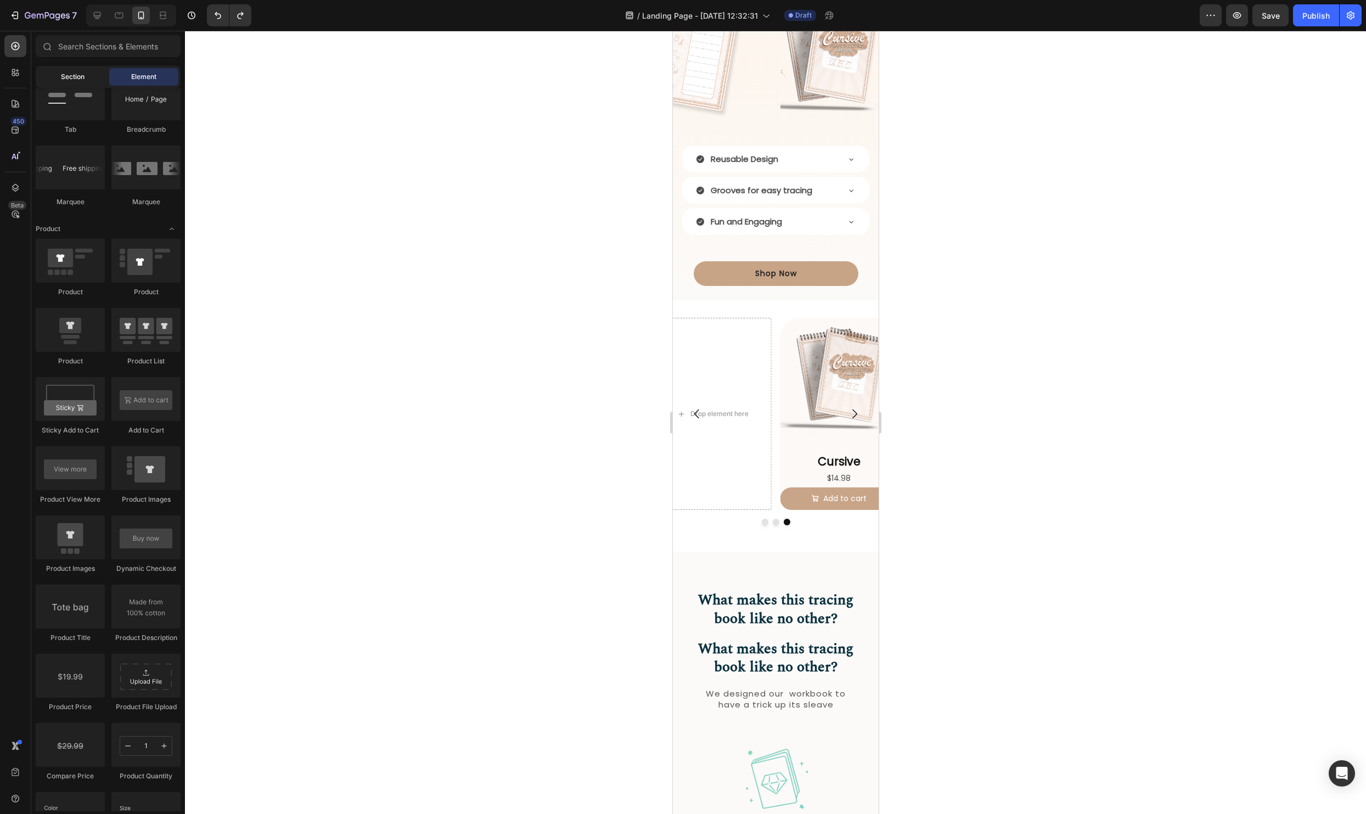
click at [61, 69] on div "Section" at bounding box center [72, 77] width 69 height 18
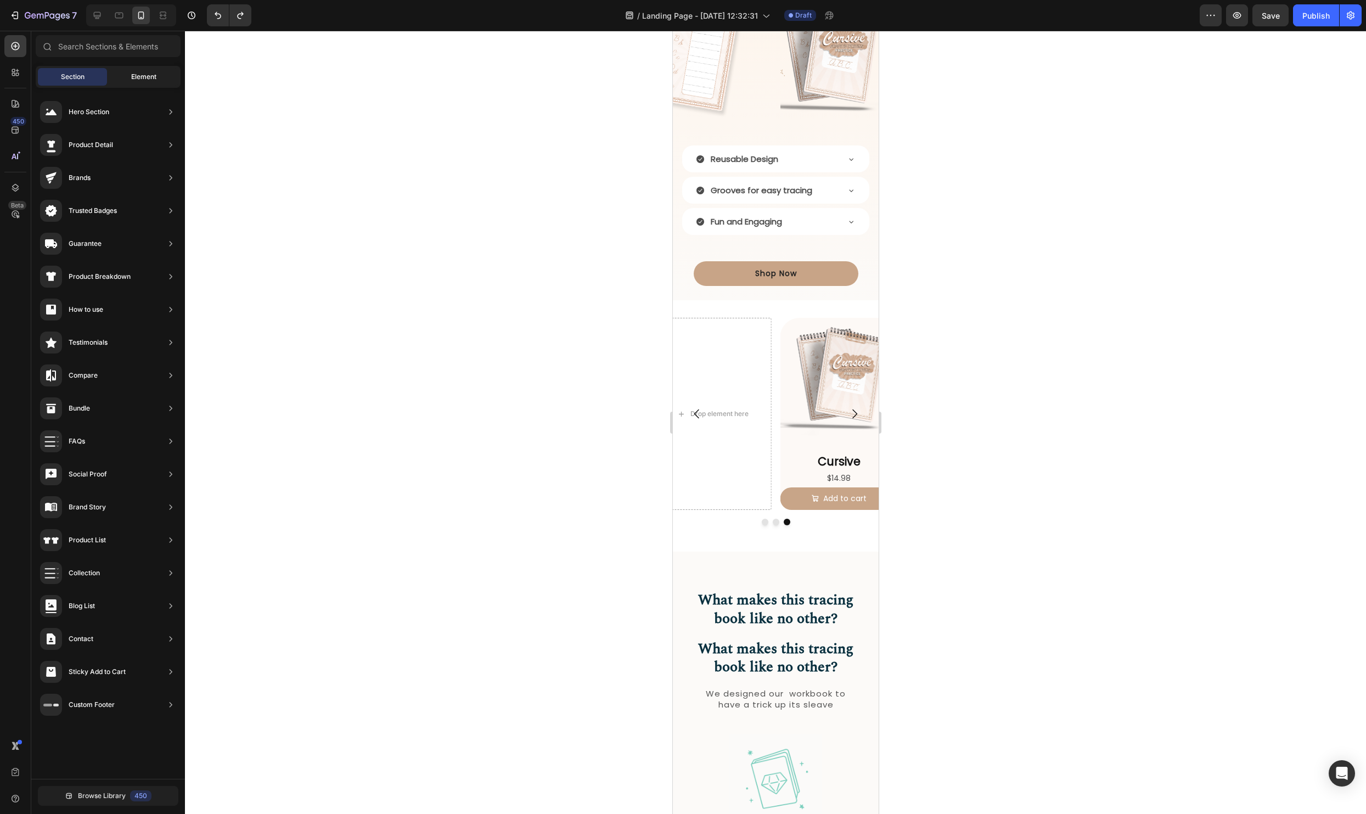
click at [134, 72] on span "Element" at bounding box center [143, 77] width 25 height 10
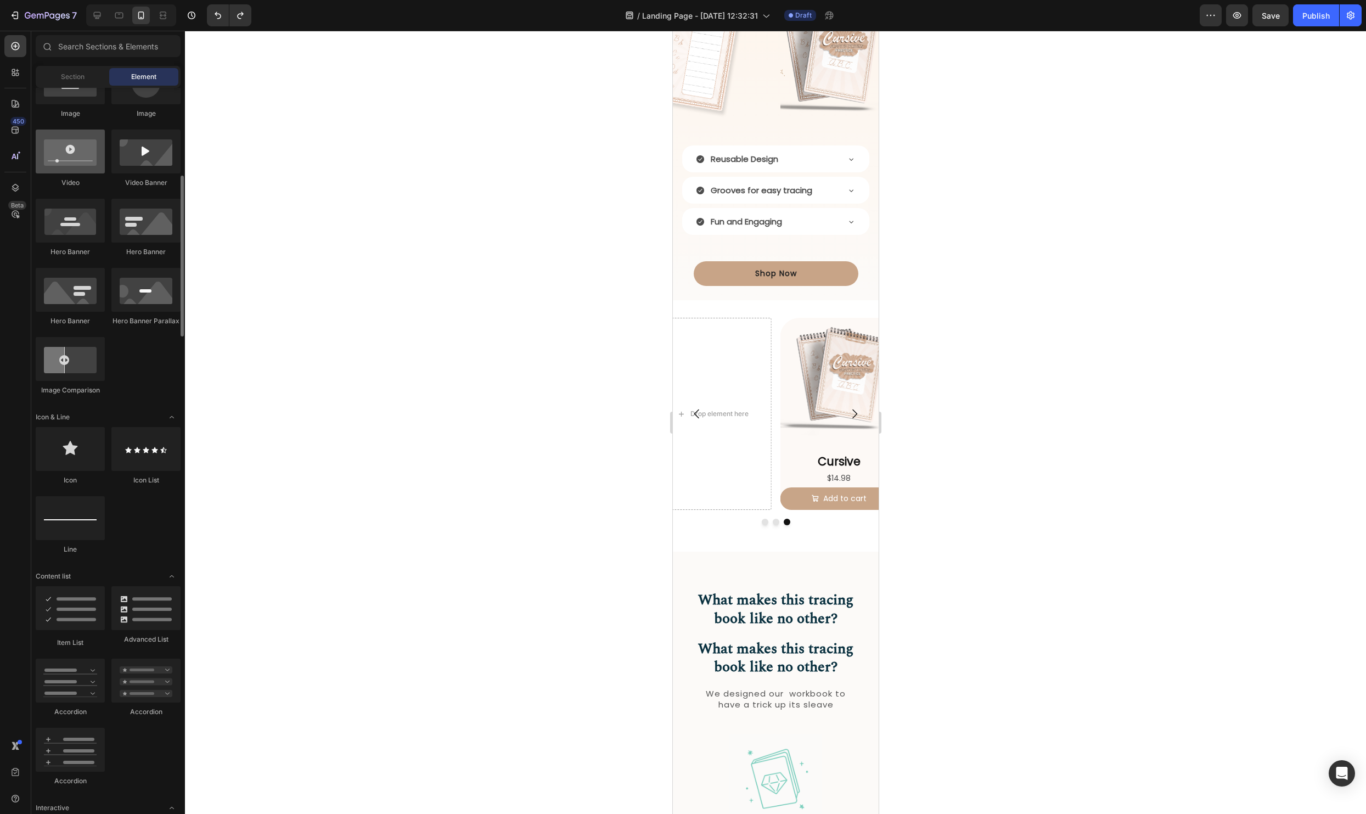
scroll to position [0, 0]
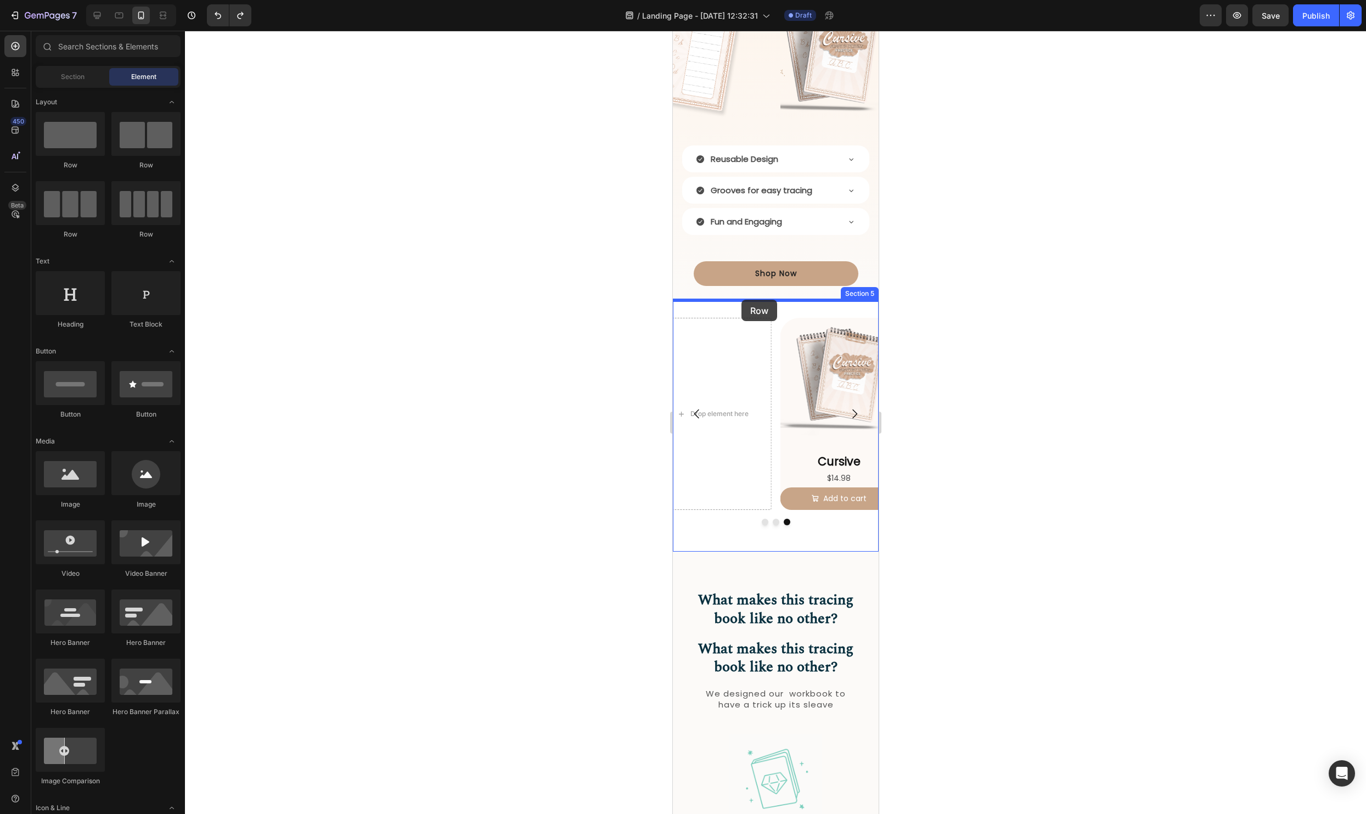
drag, startPoint x: 759, startPoint y: 171, endPoint x: 741, endPoint y: 300, distance: 129.6
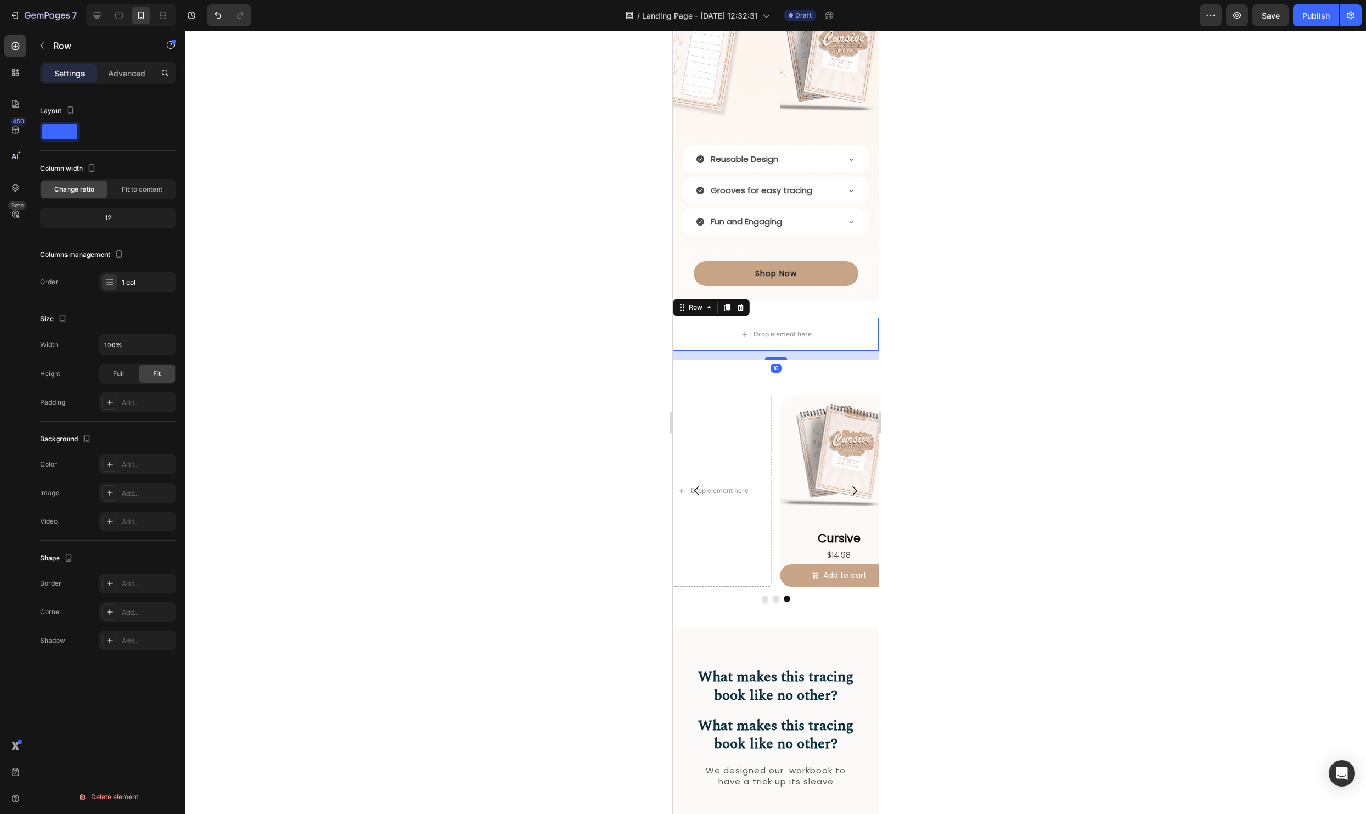
click at [1041, 418] on div at bounding box center [775, 422] width 1181 height 783
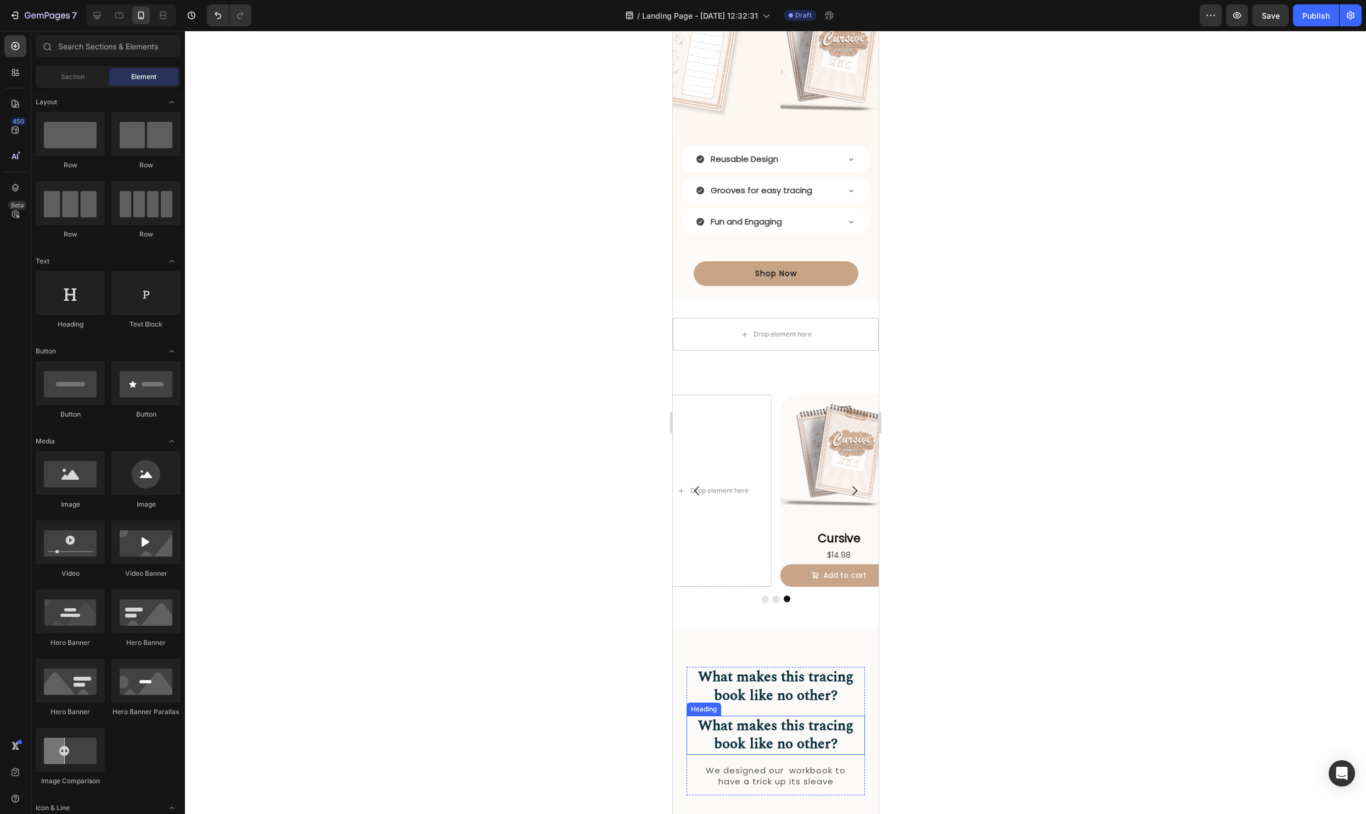
click at [779, 685] on h2 "What makes this tracing book like no other?" at bounding box center [775, 687] width 178 height 40
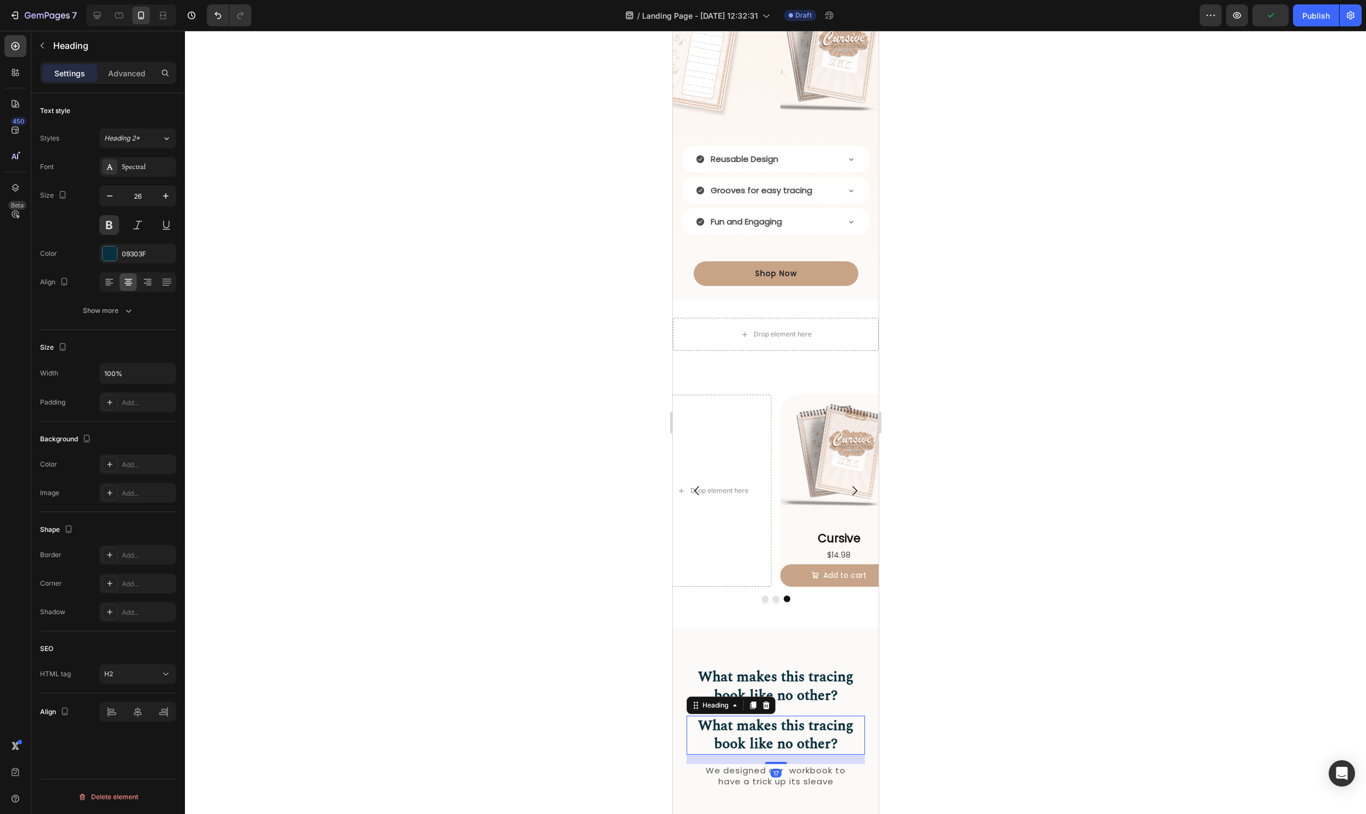
click at [818, 733] on h2 "What makes this tracing book like no other?" at bounding box center [775, 735] width 178 height 40
click at [768, 706] on icon at bounding box center [765, 705] width 7 height 8
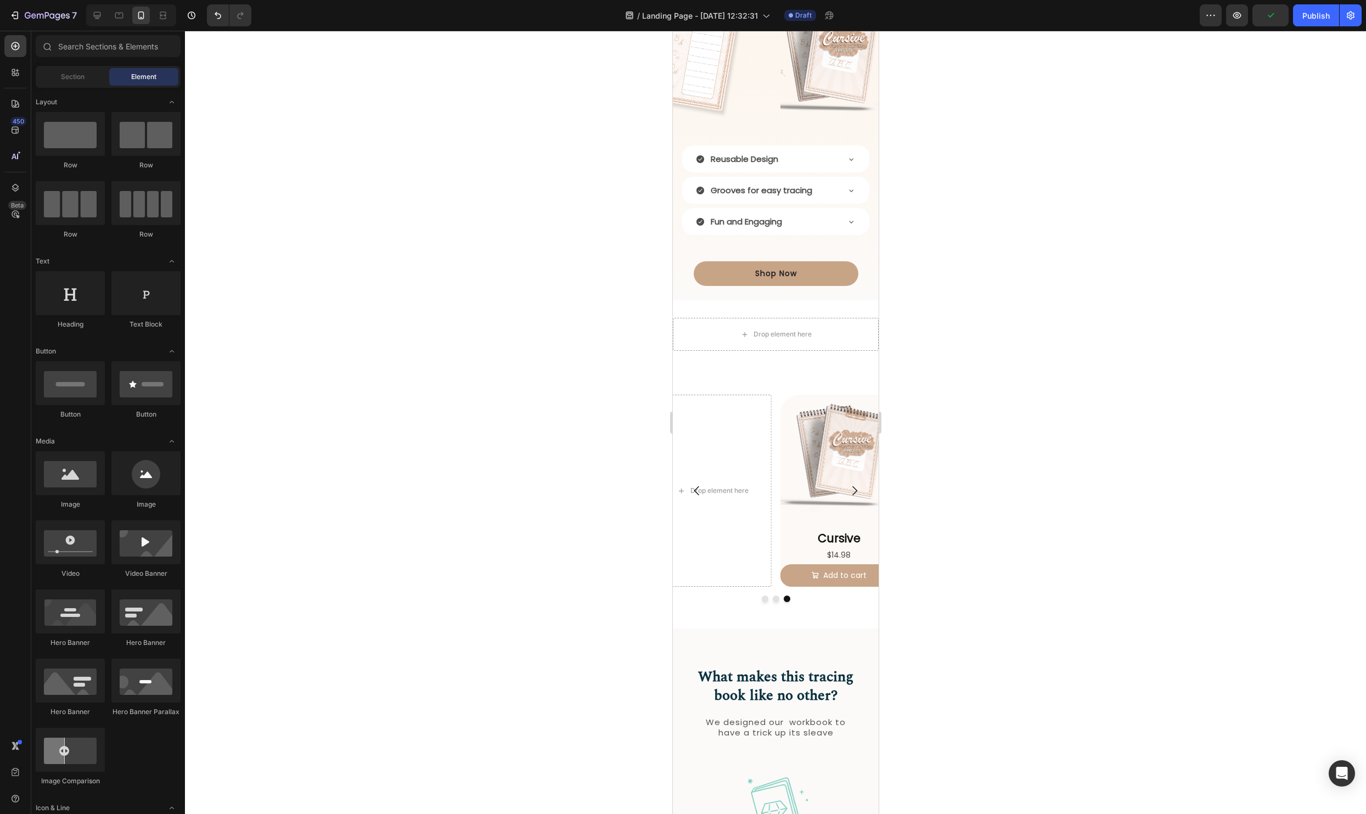
click at [1040, 712] on div at bounding box center [775, 422] width 1181 height 783
click at [765, 675] on h2 "What makes this tracing book like no other?" at bounding box center [775, 687] width 178 height 40
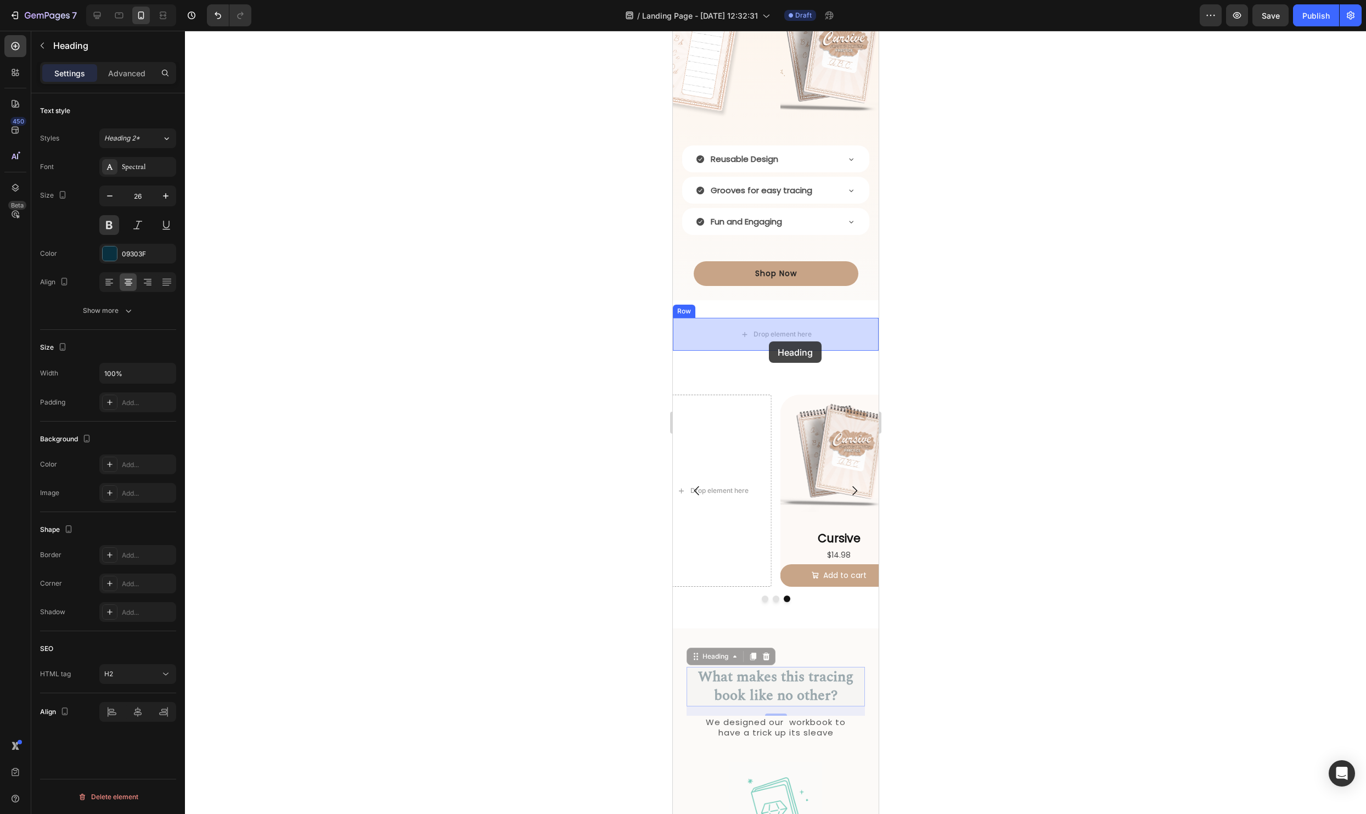
drag, startPoint x: 700, startPoint y: 659, endPoint x: 768, endPoint y: 341, distance: 325.0
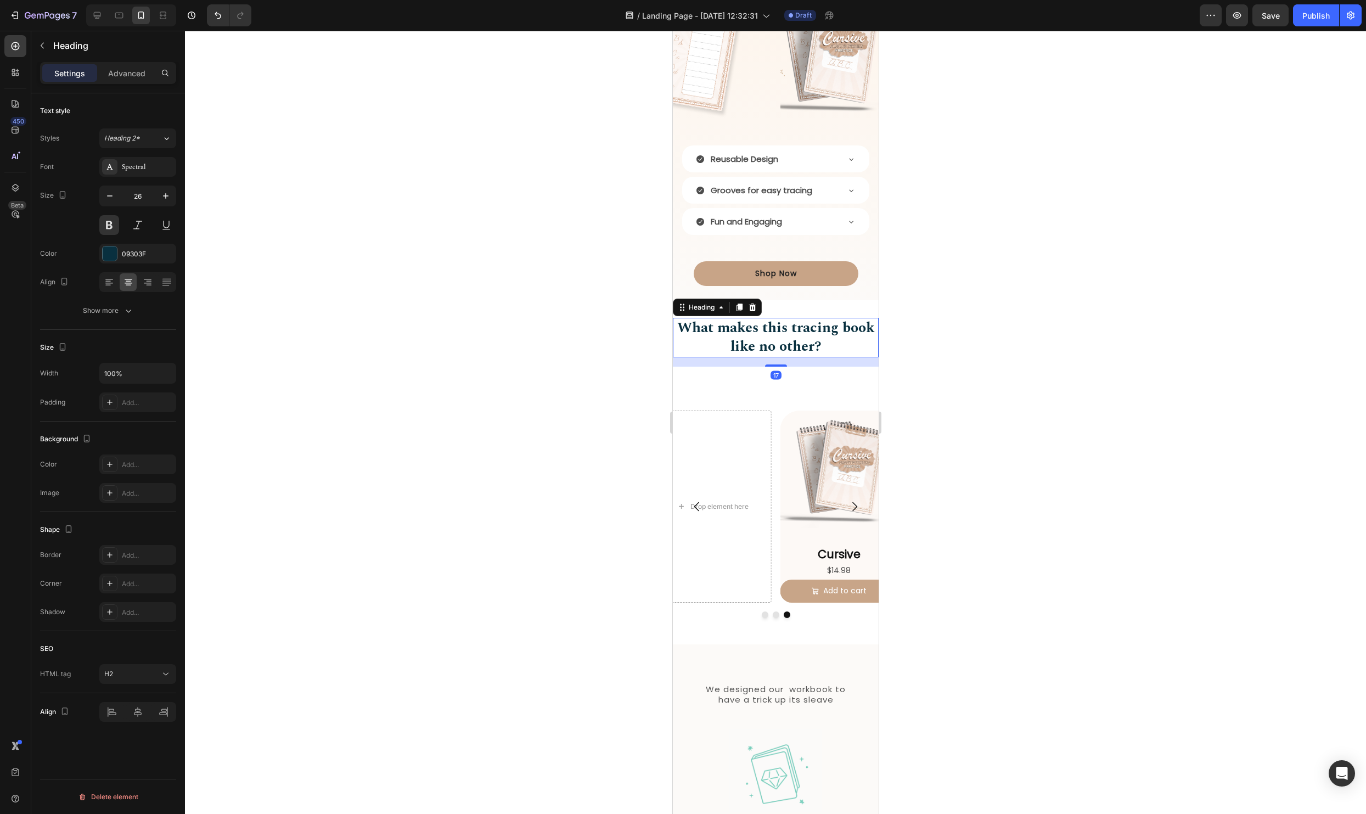
click at [1045, 548] on div at bounding box center [775, 422] width 1181 height 783
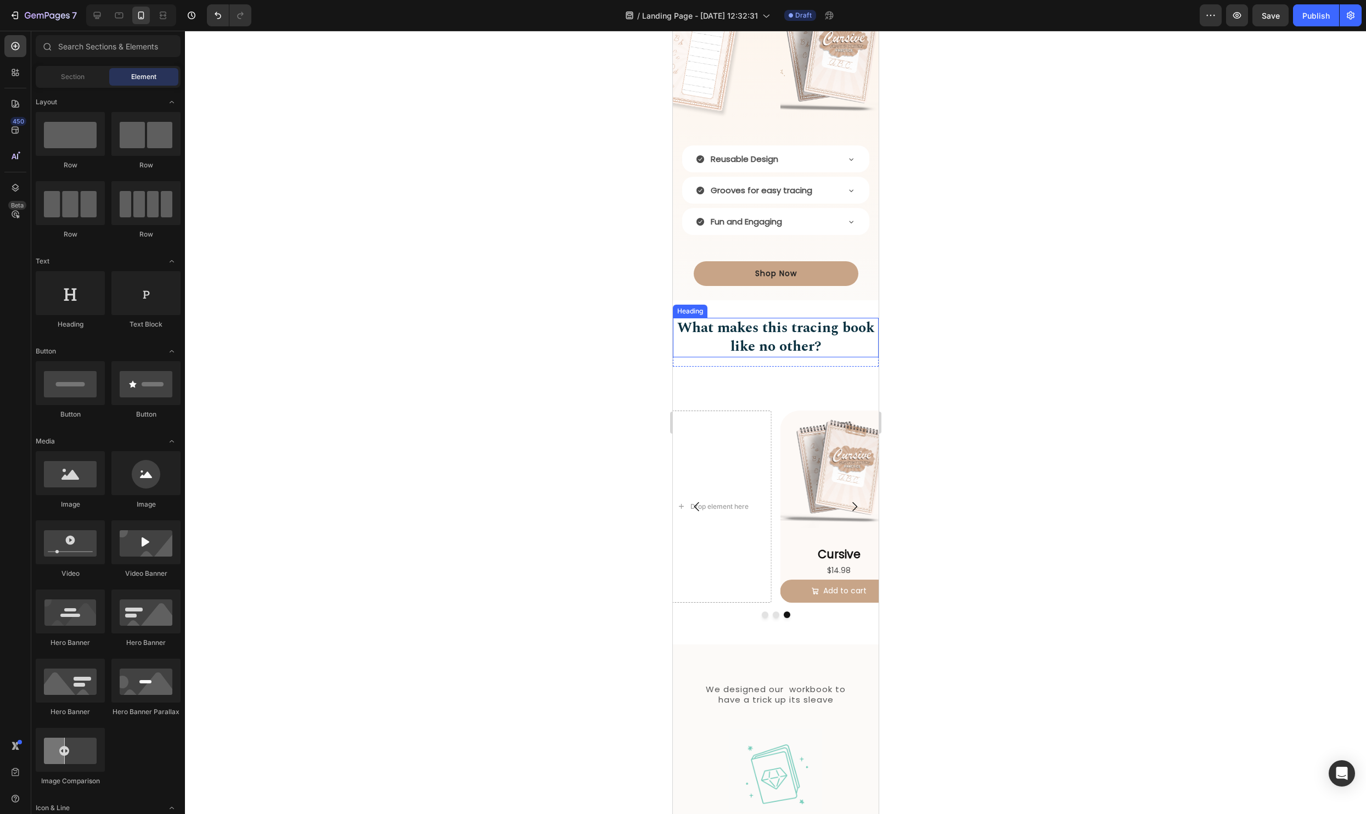
click at [852, 356] on h2 "What makes this tracing book like no other?" at bounding box center [775, 338] width 206 height 40
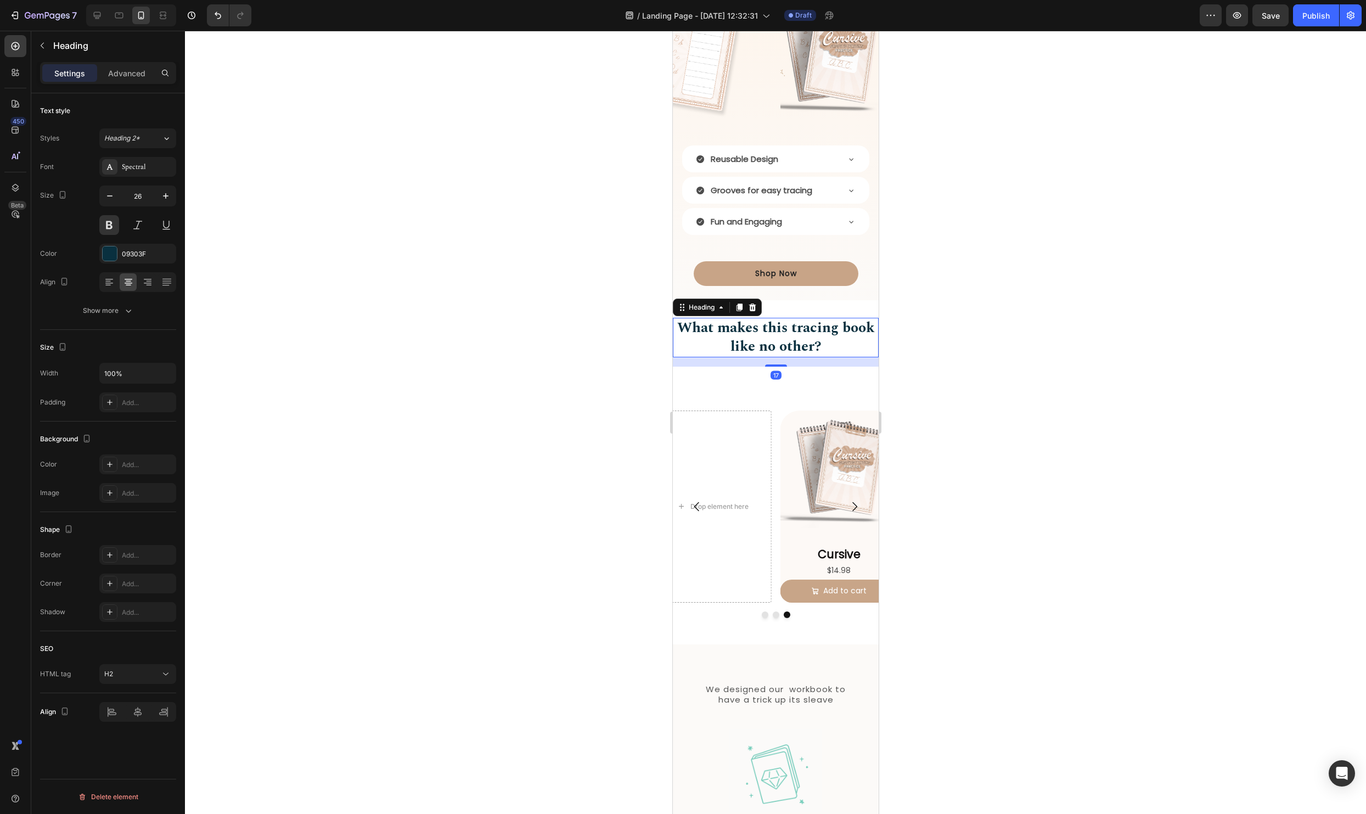
click at [862, 365] on div "17" at bounding box center [775, 361] width 206 height 9
click at [1067, 392] on div at bounding box center [775, 422] width 1181 height 783
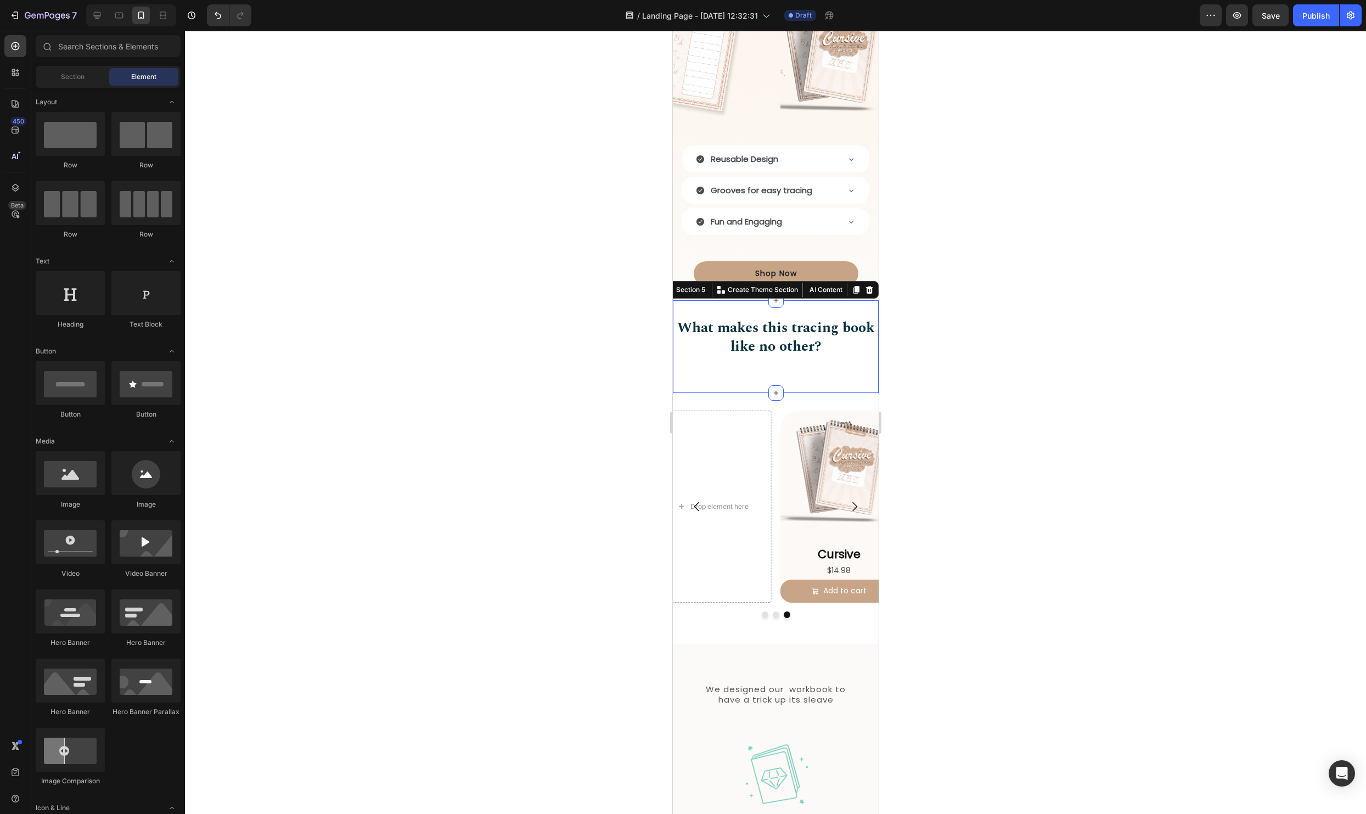
click at [854, 378] on div "What makes this tracing book like no other? Heading Row Section 5 You can creat…" at bounding box center [775, 346] width 206 height 93
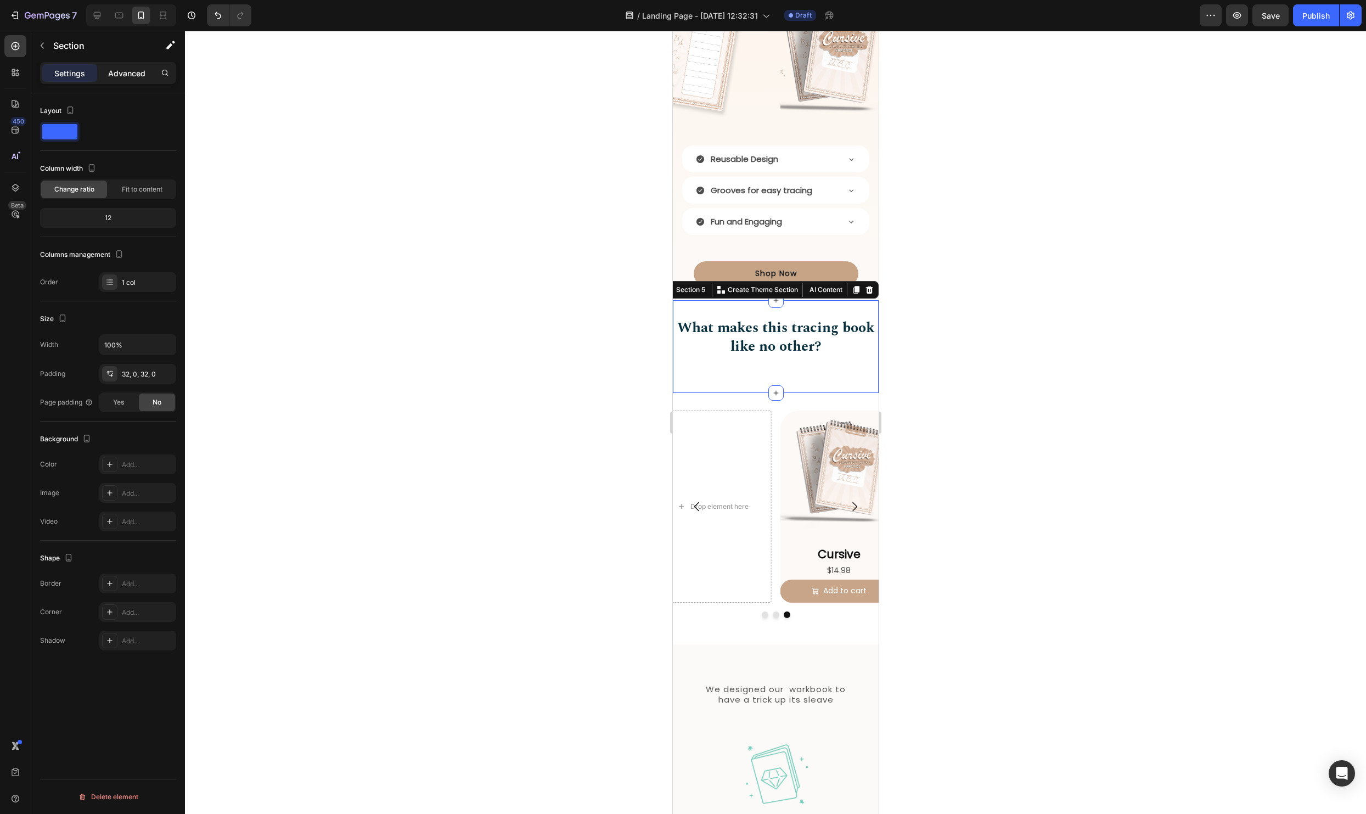
click at [134, 75] on p "Advanced" at bounding box center [126, 73] width 37 height 12
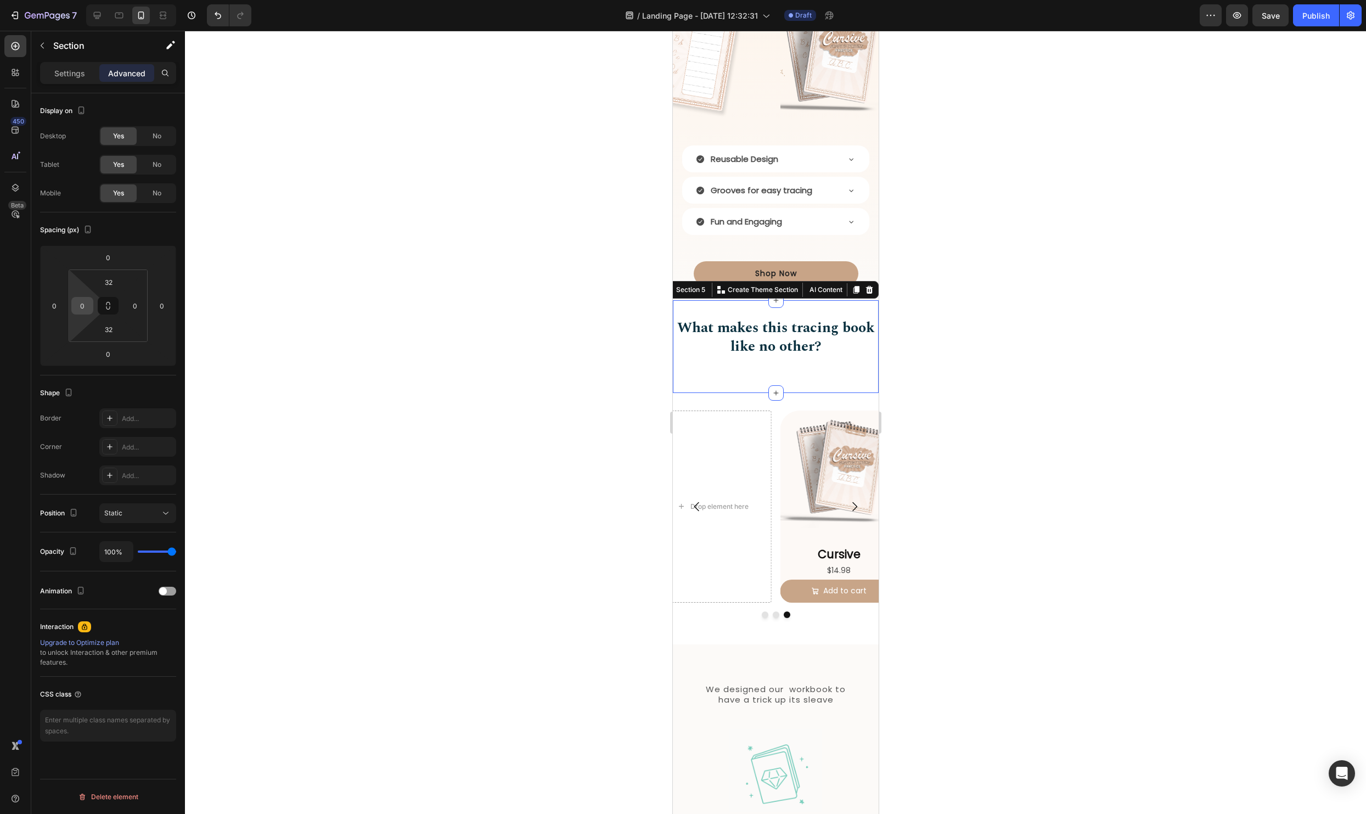
click at [77, 301] on input "0" at bounding box center [82, 305] width 16 height 16
type input "15"
click at [136, 307] on input "0" at bounding box center [135, 305] width 16 height 16
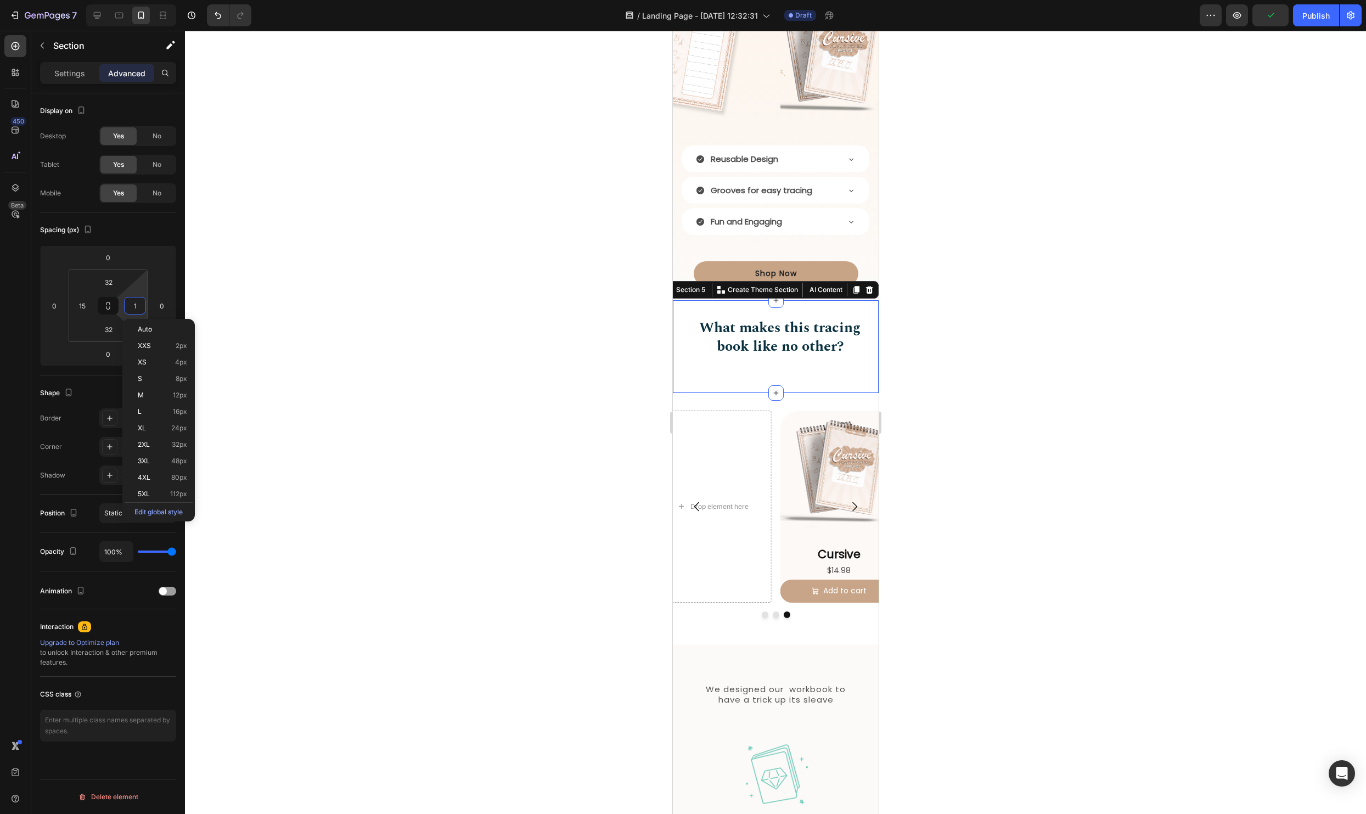
type input "15"
click at [1079, 391] on div at bounding box center [775, 422] width 1181 height 783
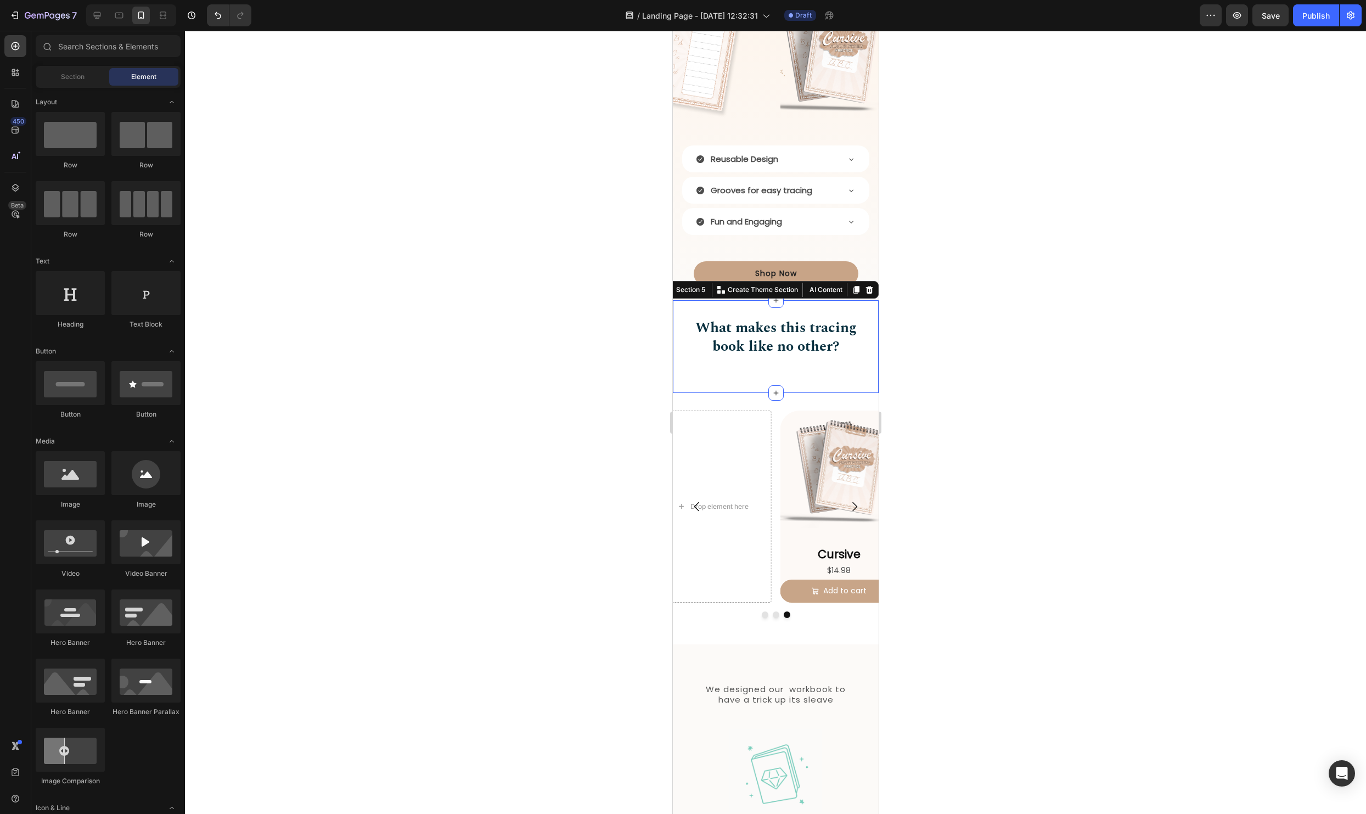
click at [802, 309] on div "What makes this tracing book like no other? Heading Row Section 5 You can creat…" at bounding box center [775, 346] width 206 height 93
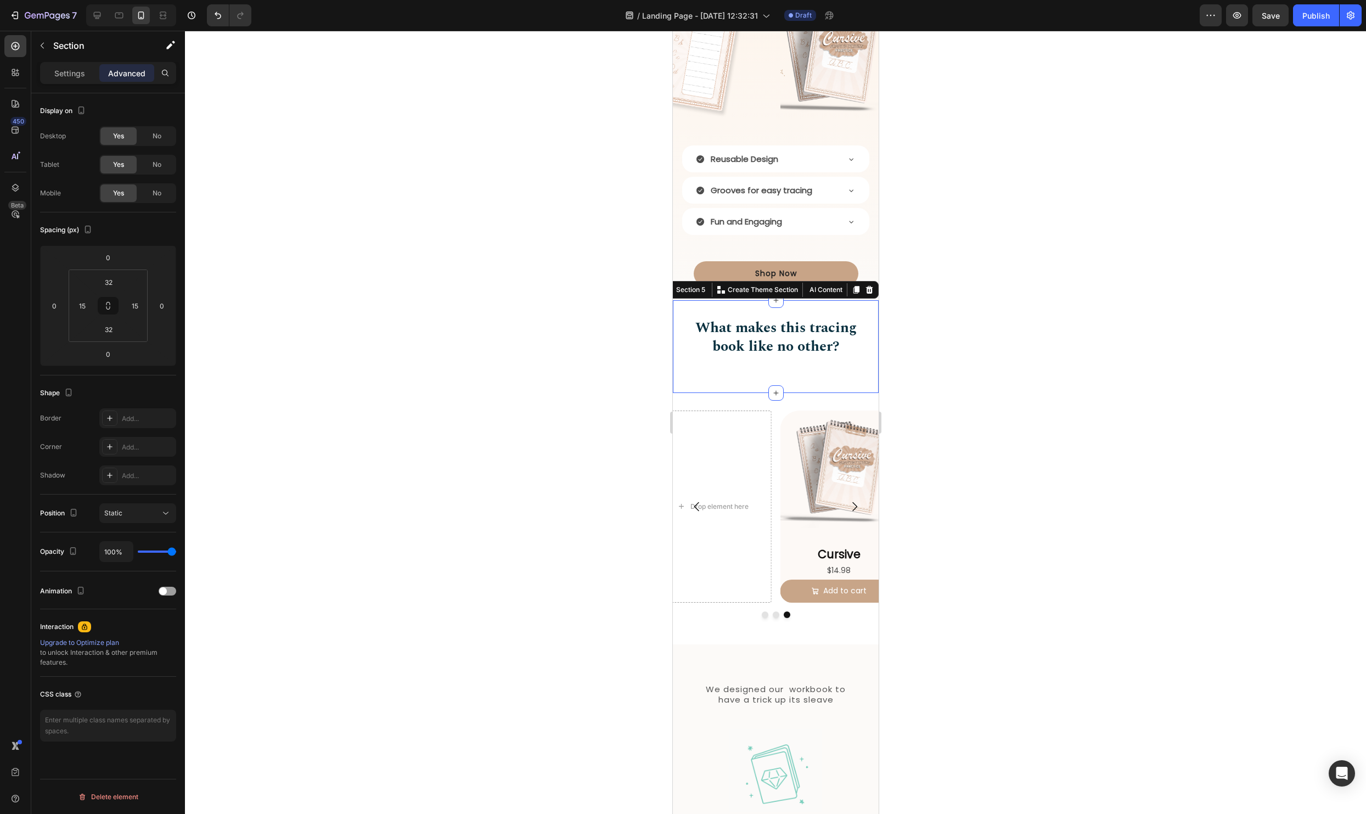
click at [1099, 350] on div at bounding box center [775, 422] width 1181 height 783
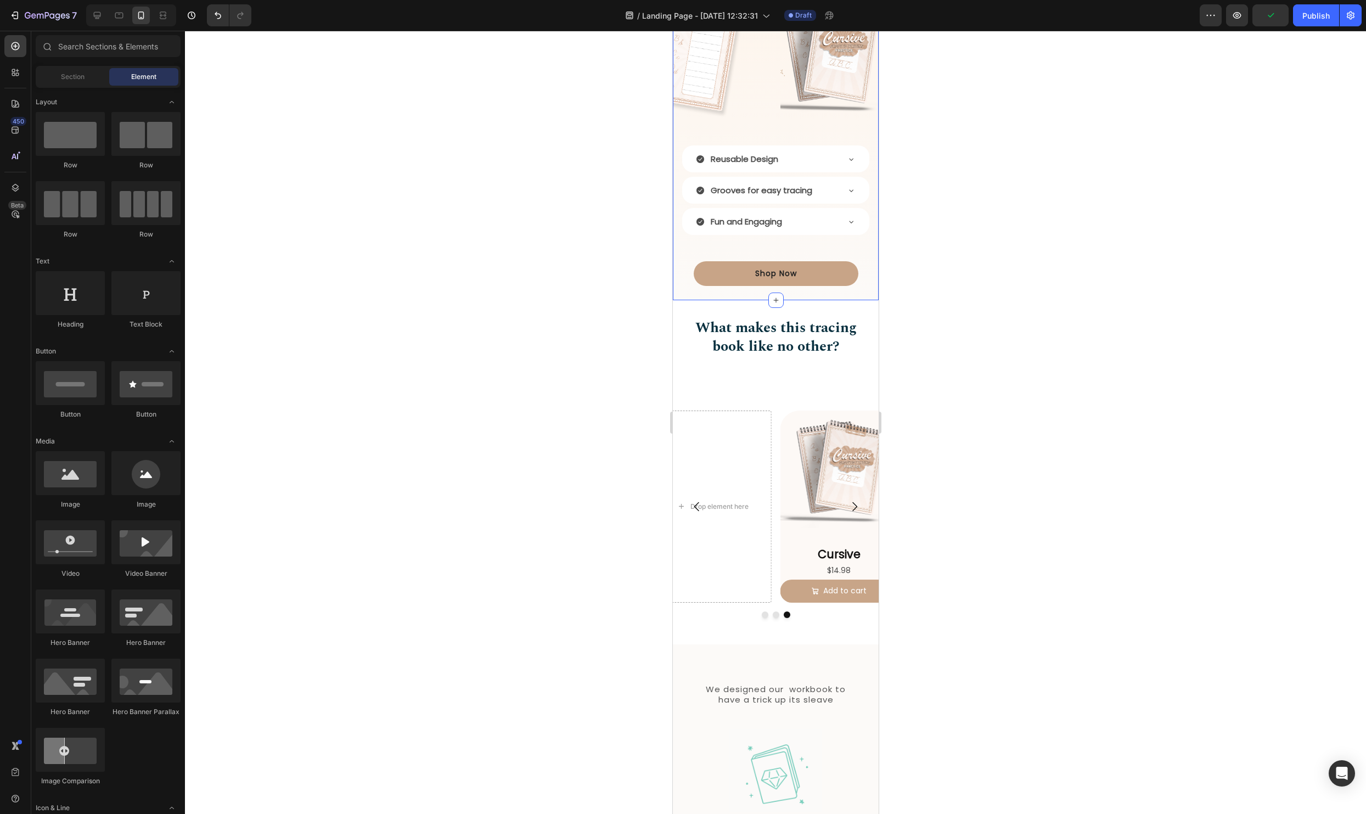
click at [865, 290] on div "What makes this book special for kids Heading But I must explain to you how all…" at bounding box center [775, 97] width 206 height 407
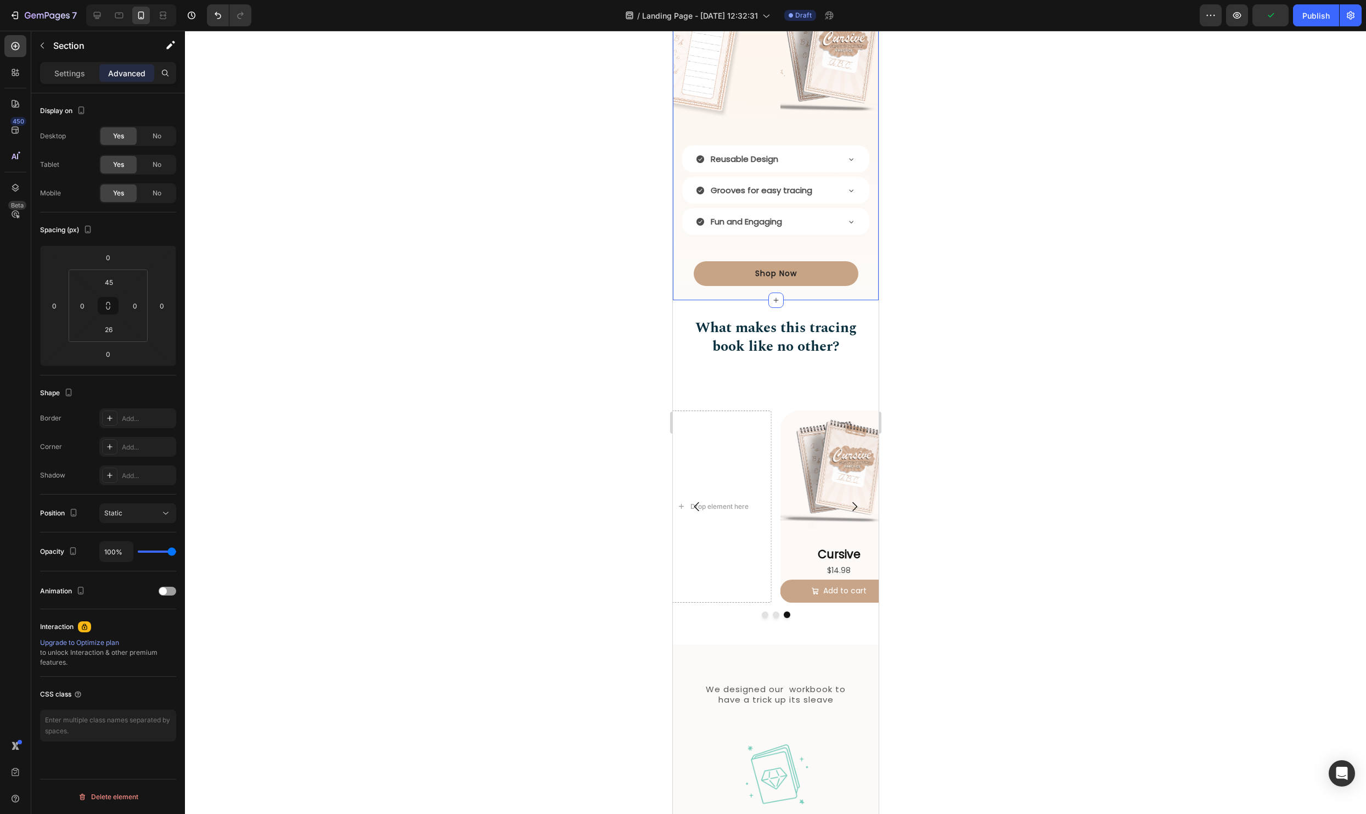
click at [1141, 341] on div at bounding box center [775, 422] width 1181 height 783
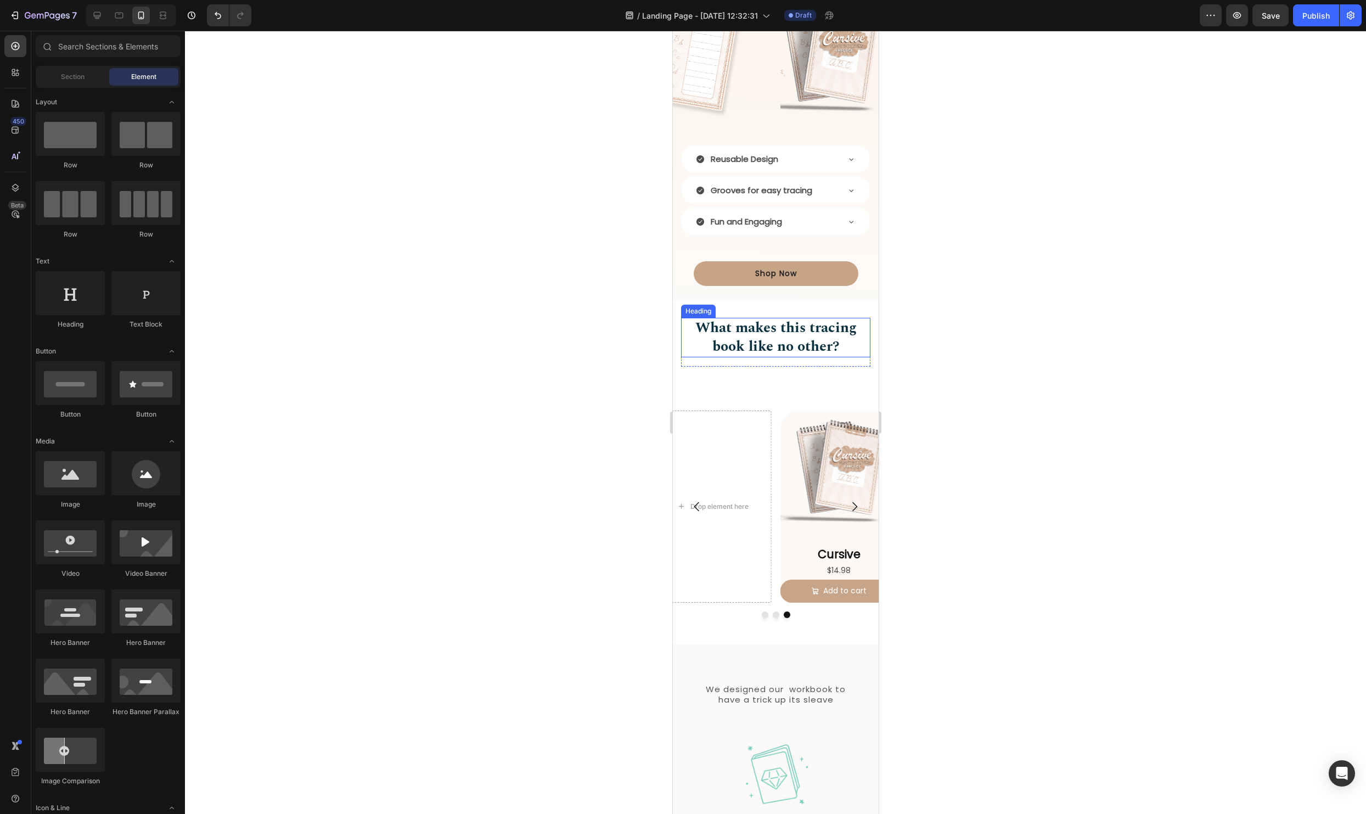
click at [788, 340] on h2 "What makes this tracing book like no other?" at bounding box center [774, 338] width 189 height 40
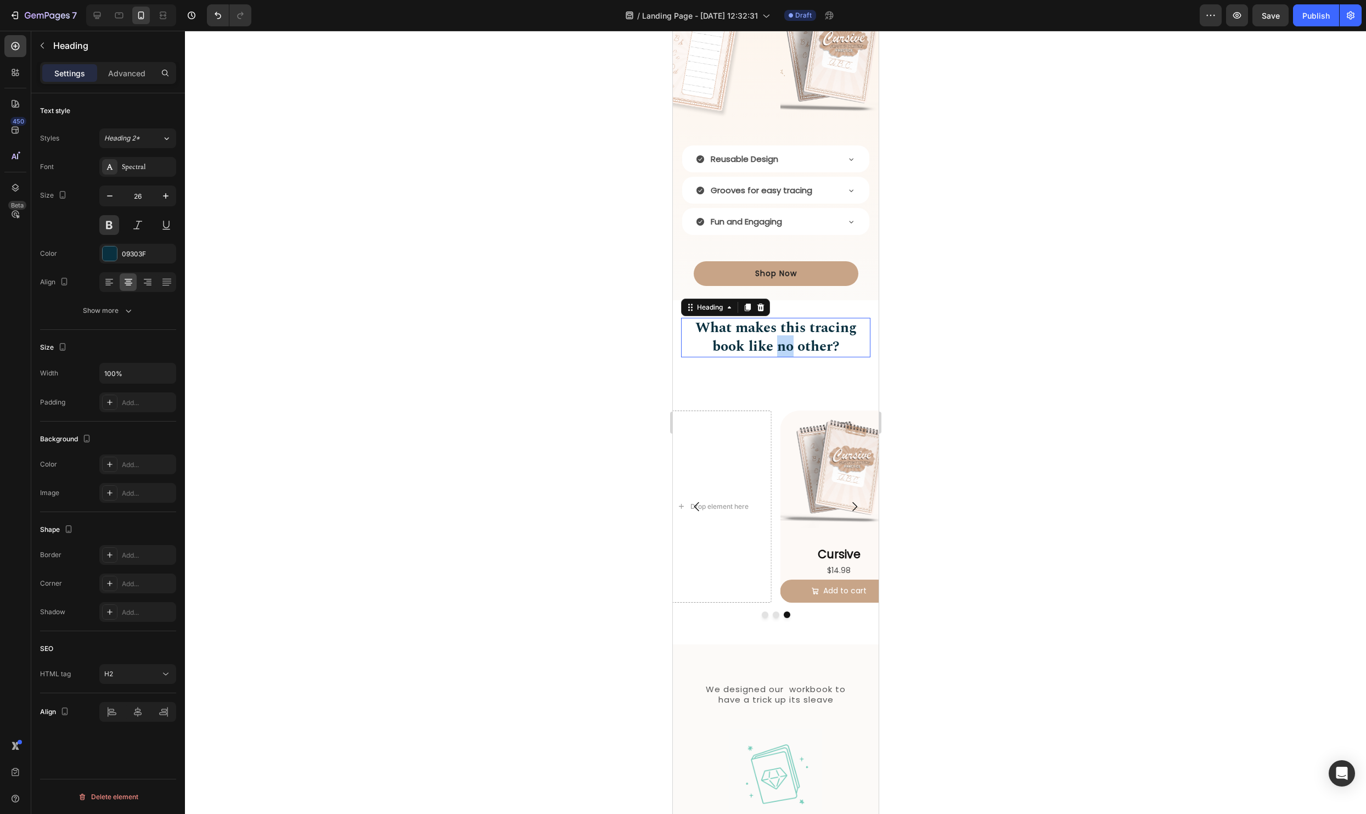
click at [788, 340] on h2 "What makes this tracing book like no other?" at bounding box center [774, 338] width 189 height 40
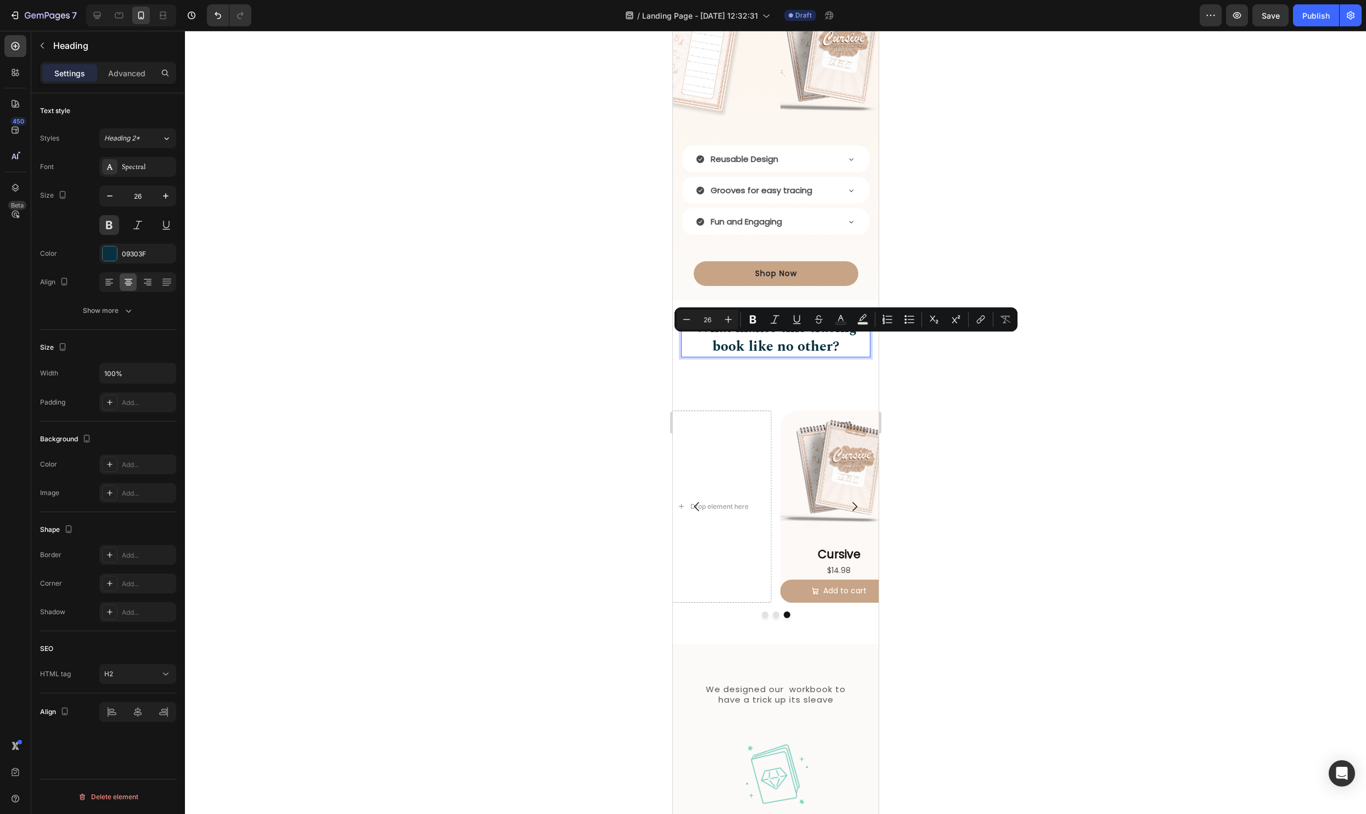
click at [855, 351] on p "What makes this tracing book like no other?" at bounding box center [774, 337] width 187 height 37
click at [812, 328] on p "What makes this tracing book like no other?" at bounding box center [774, 337] width 187 height 37
click at [843, 340] on p "What makes this tracing book like no other?" at bounding box center [774, 337] width 187 height 37
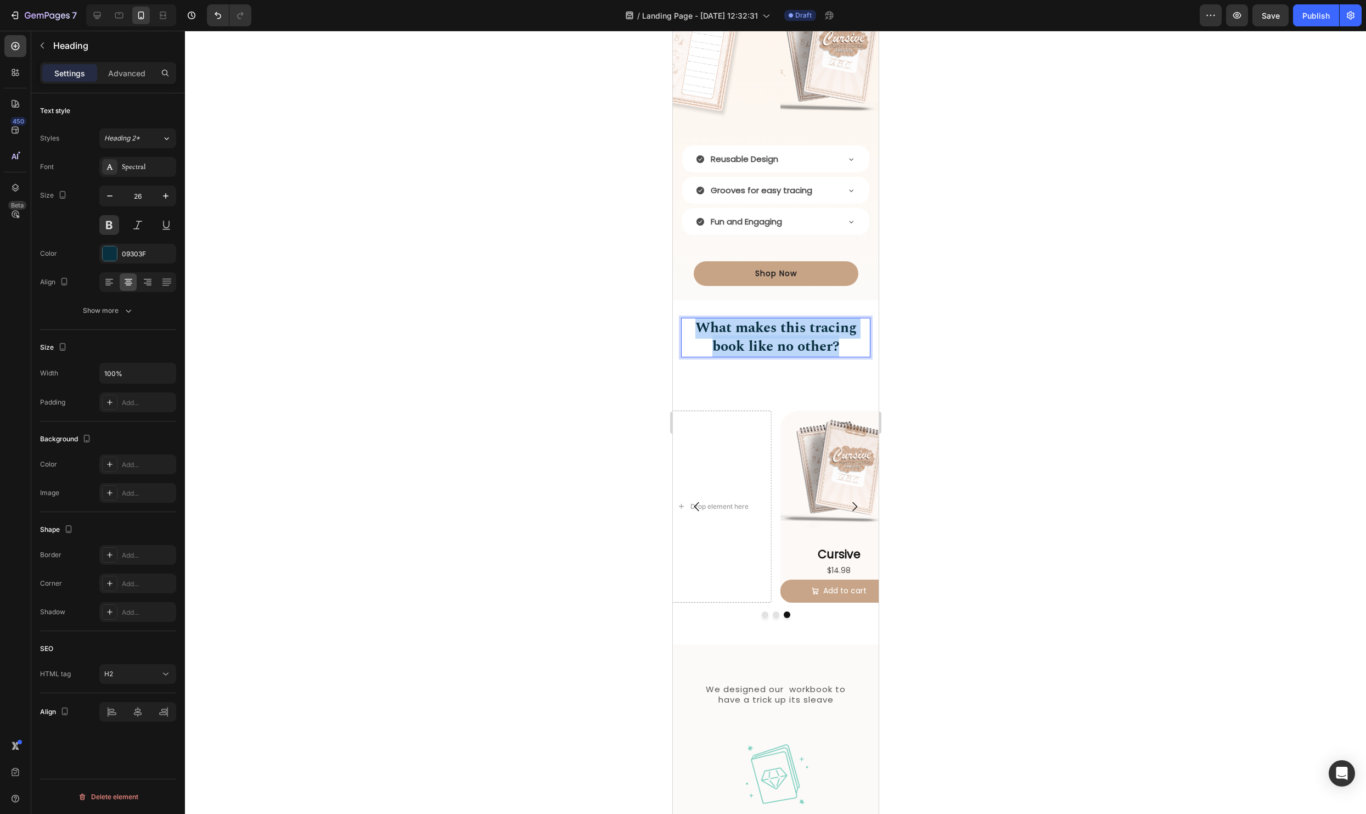
drag, startPoint x: 839, startPoint y: 346, endPoint x: 700, endPoint y: 328, distance: 141.0
click at [700, 328] on p "What makes this tracing book like no other?" at bounding box center [774, 337] width 187 height 37
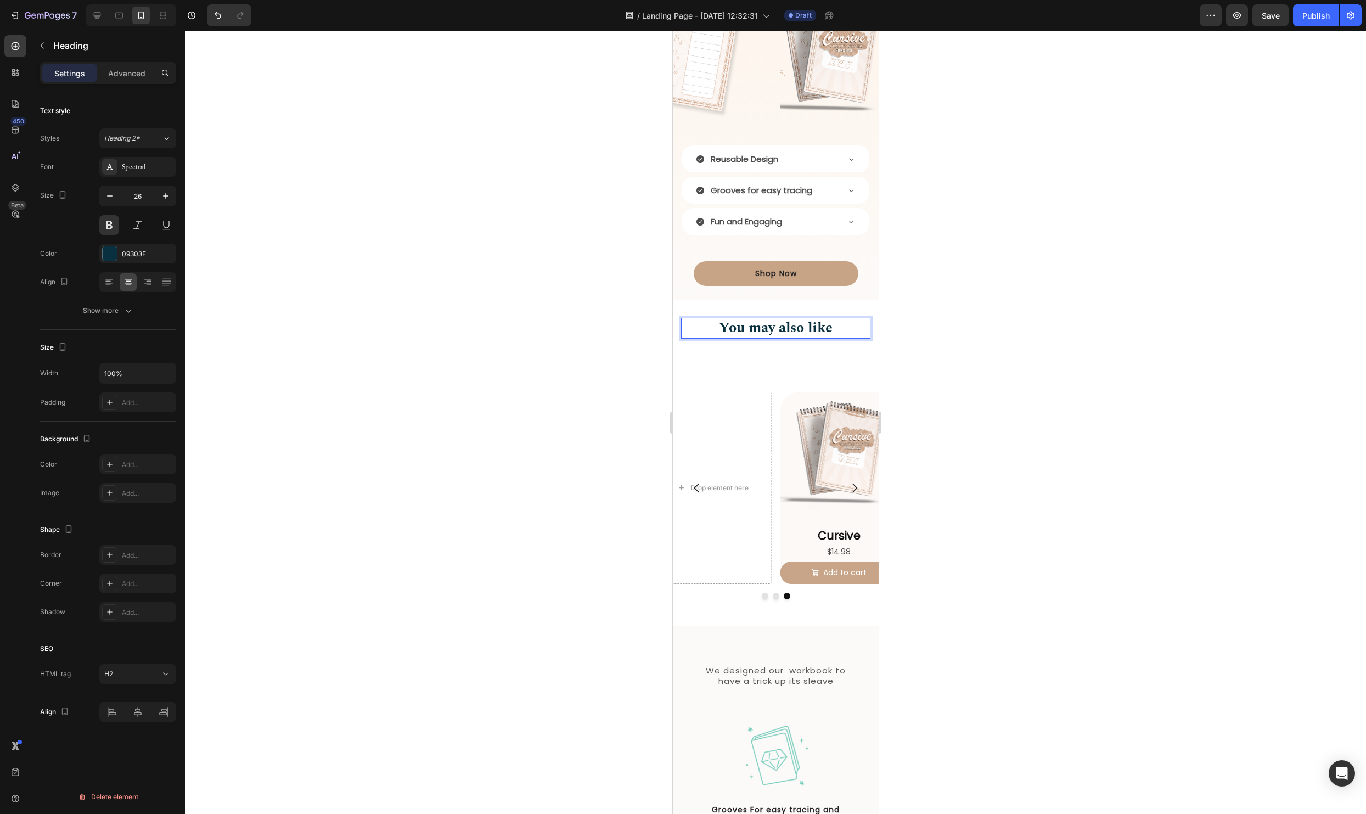
drag, startPoint x: 957, startPoint y: 281, endPoint x: 932, endPoint y: 335, distance: 59.4
click at [957, 281] on div at bounding box center [775, 422] width 1181 height 783
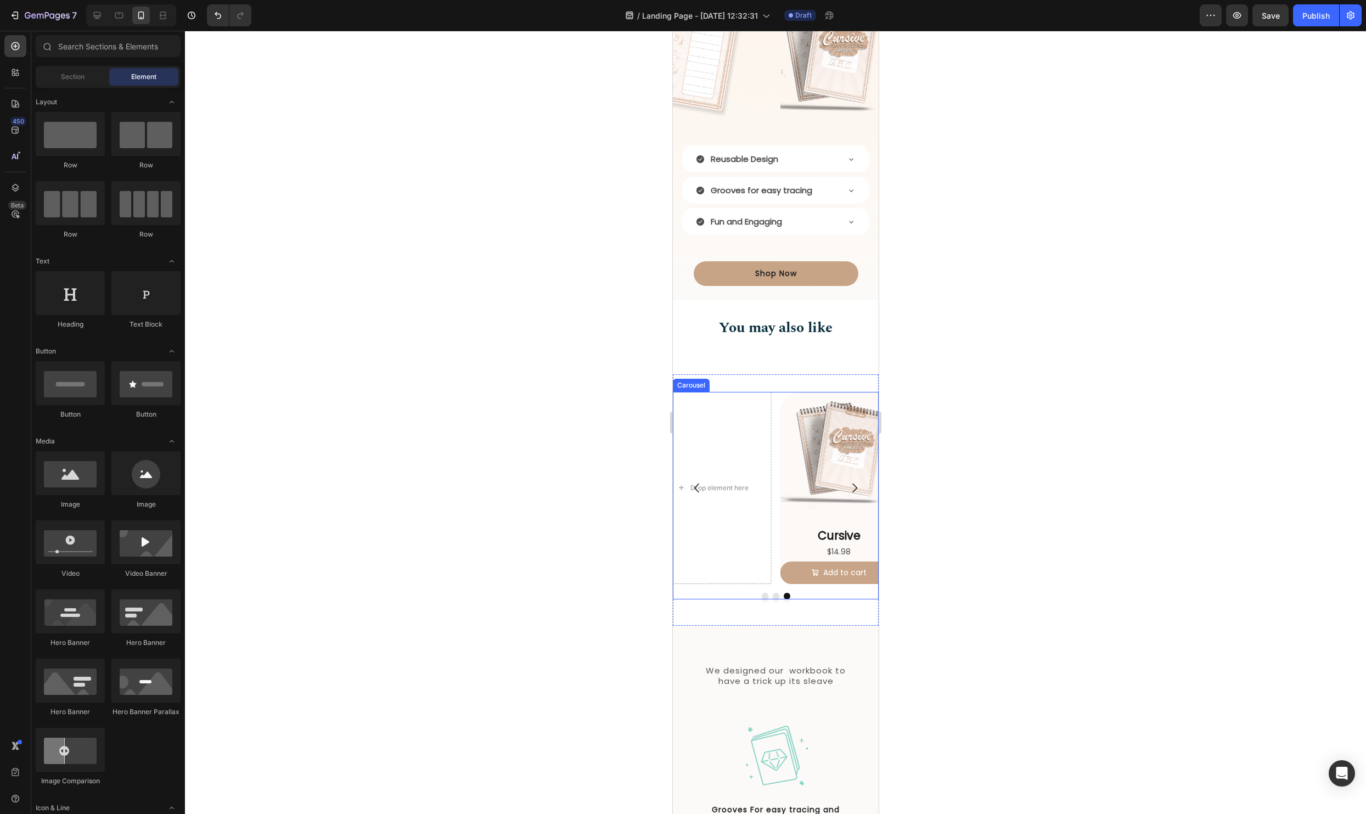
click at [854, 488] on icon "Carousel Next Arrow" at bounding box center [853, 487] width 13 height 13
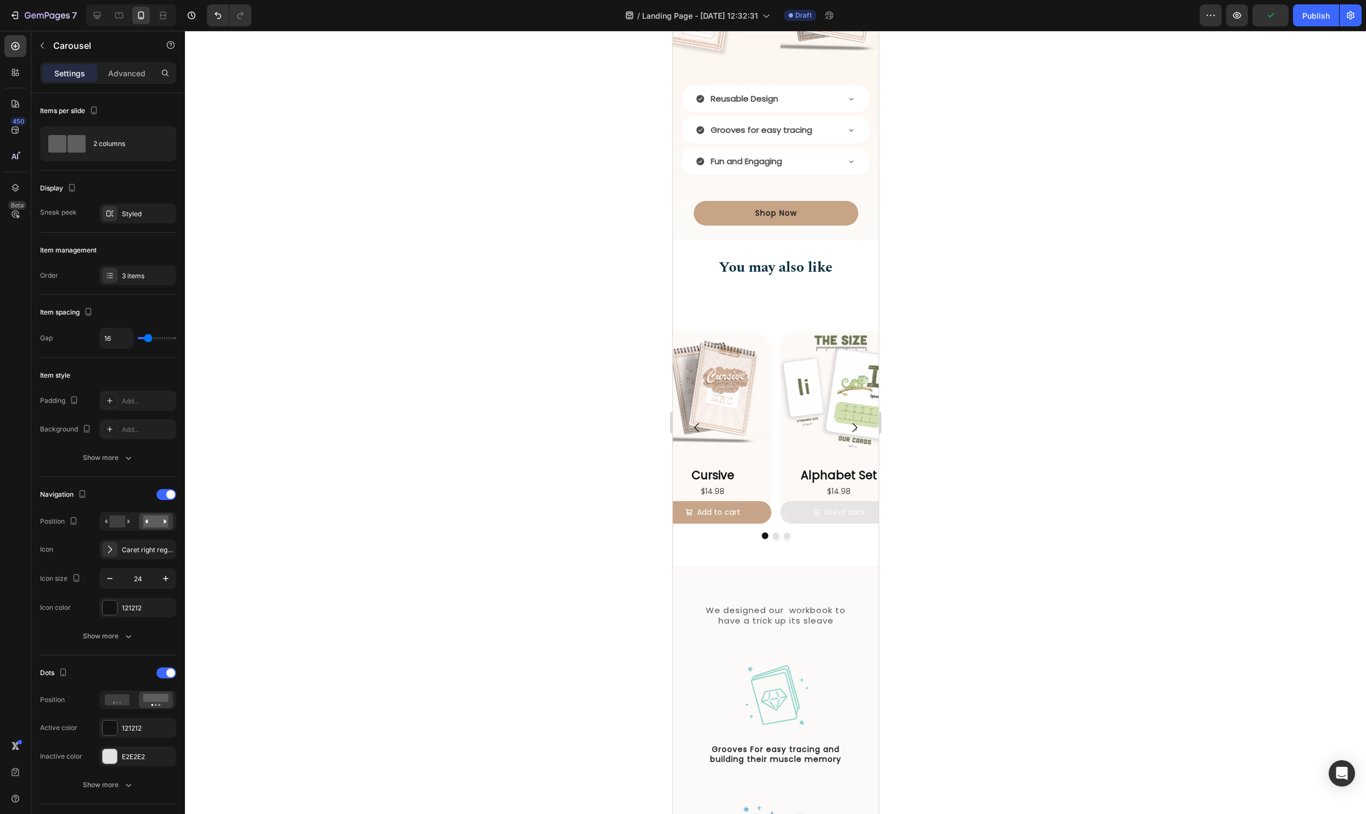
scroll to position [1460, 0]
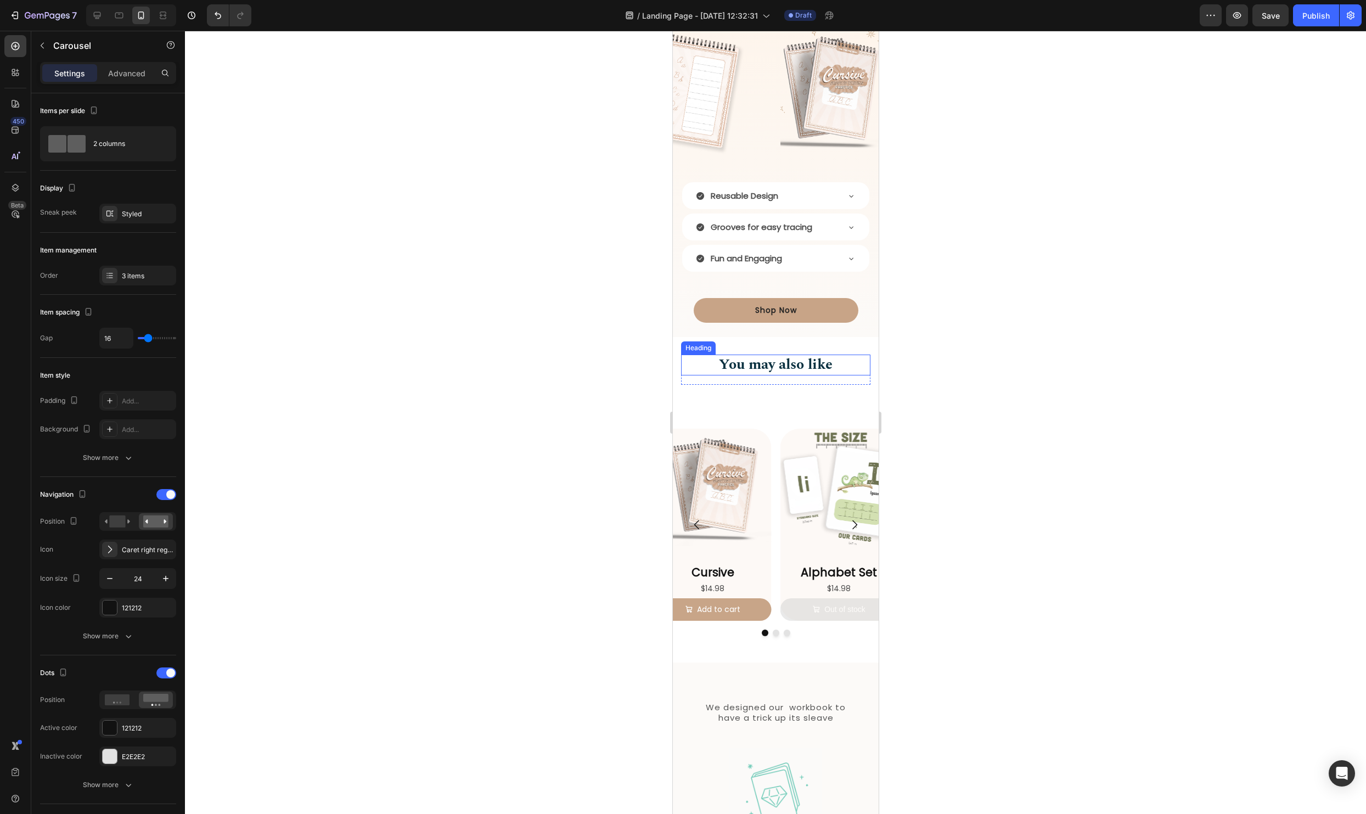
click at [815, 359] on h2 "You may also like" at bounding box center [774, 364] width 189 height 21
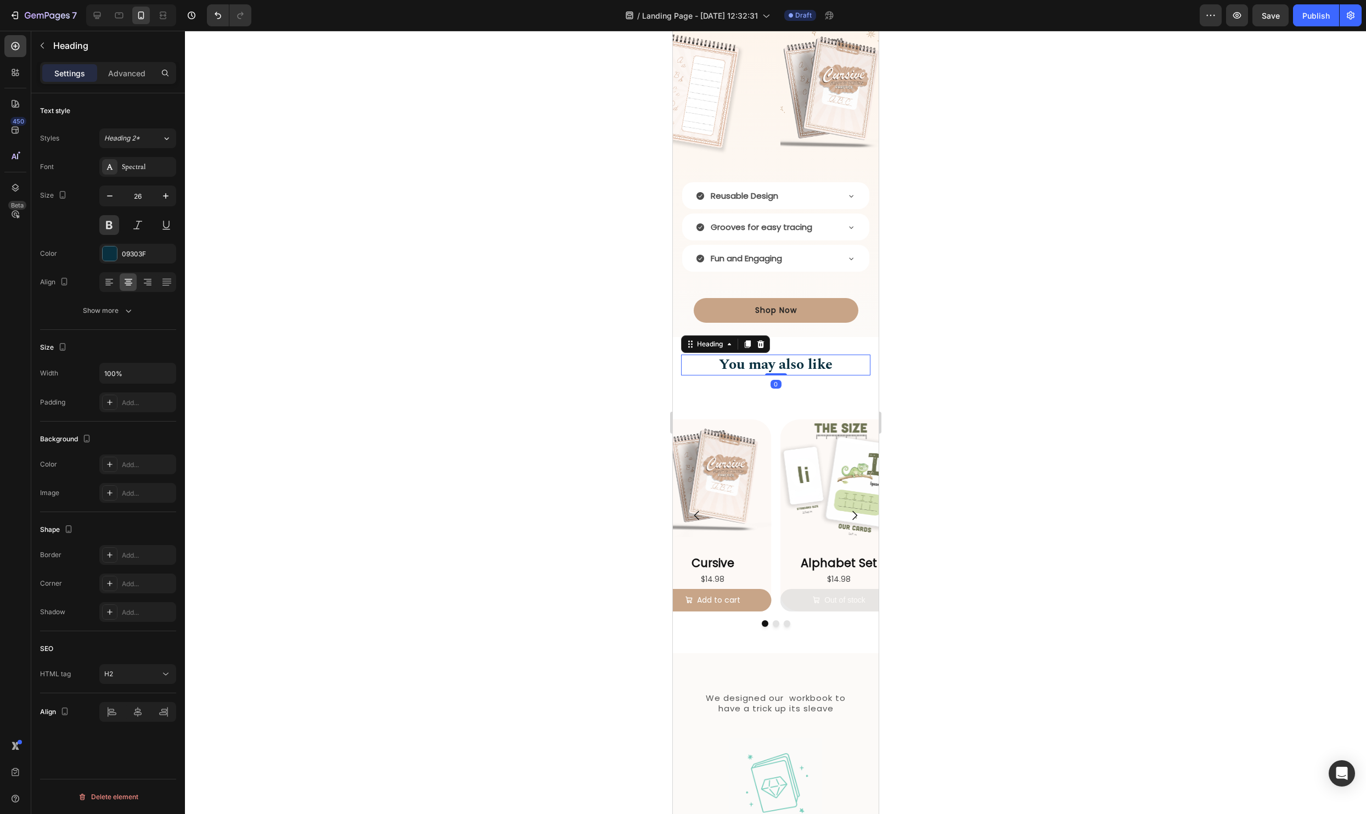
drag, startPoint x: 771, startPoint y: 384, endPoint x: 805, endPoint y: 348, distance: 49.3
click at [777, 350] on div "You may also like Heading 0 Row Section 5" at bounding box center [775, 369] width 206 height 65
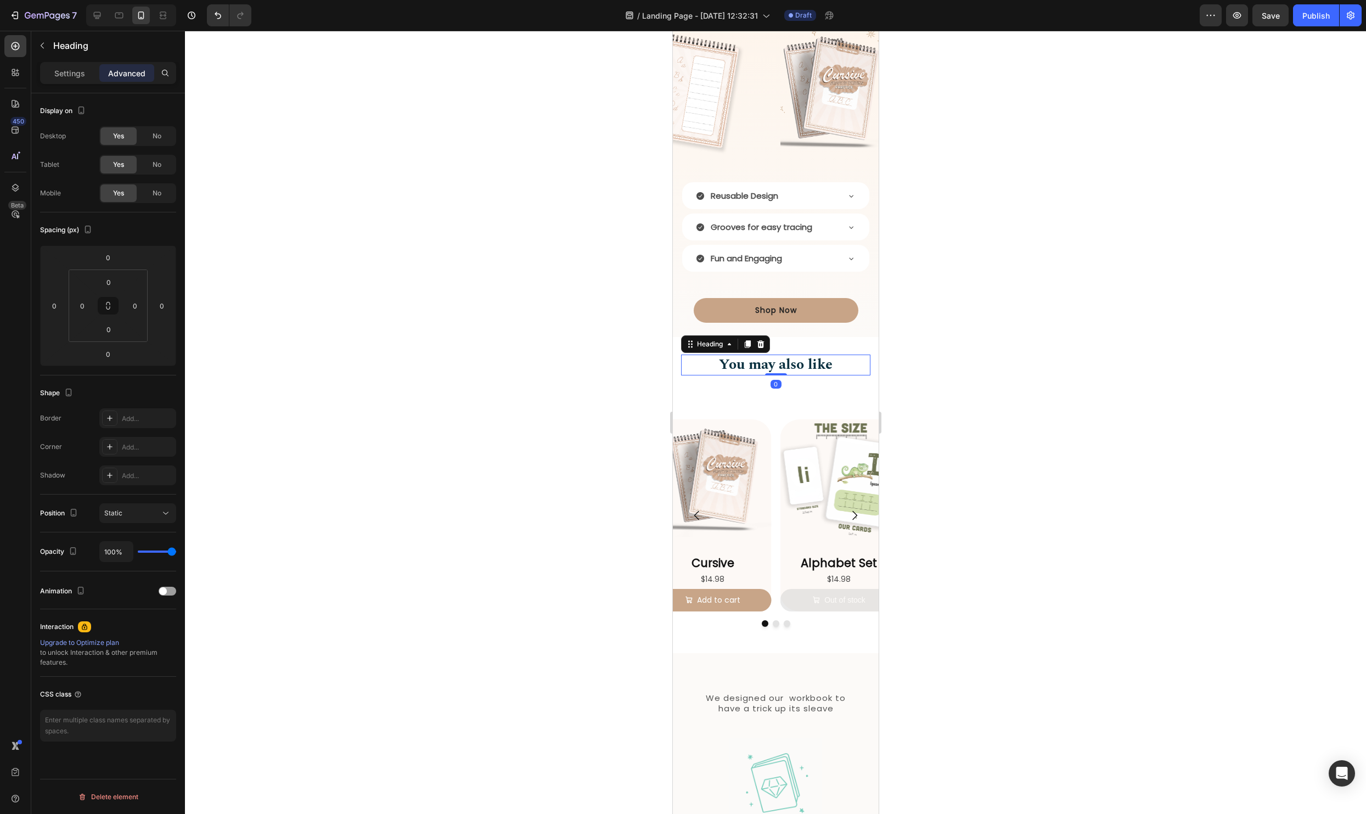
click at [929, 343] on div at bounding box center [775, 422] width 1181 height 783
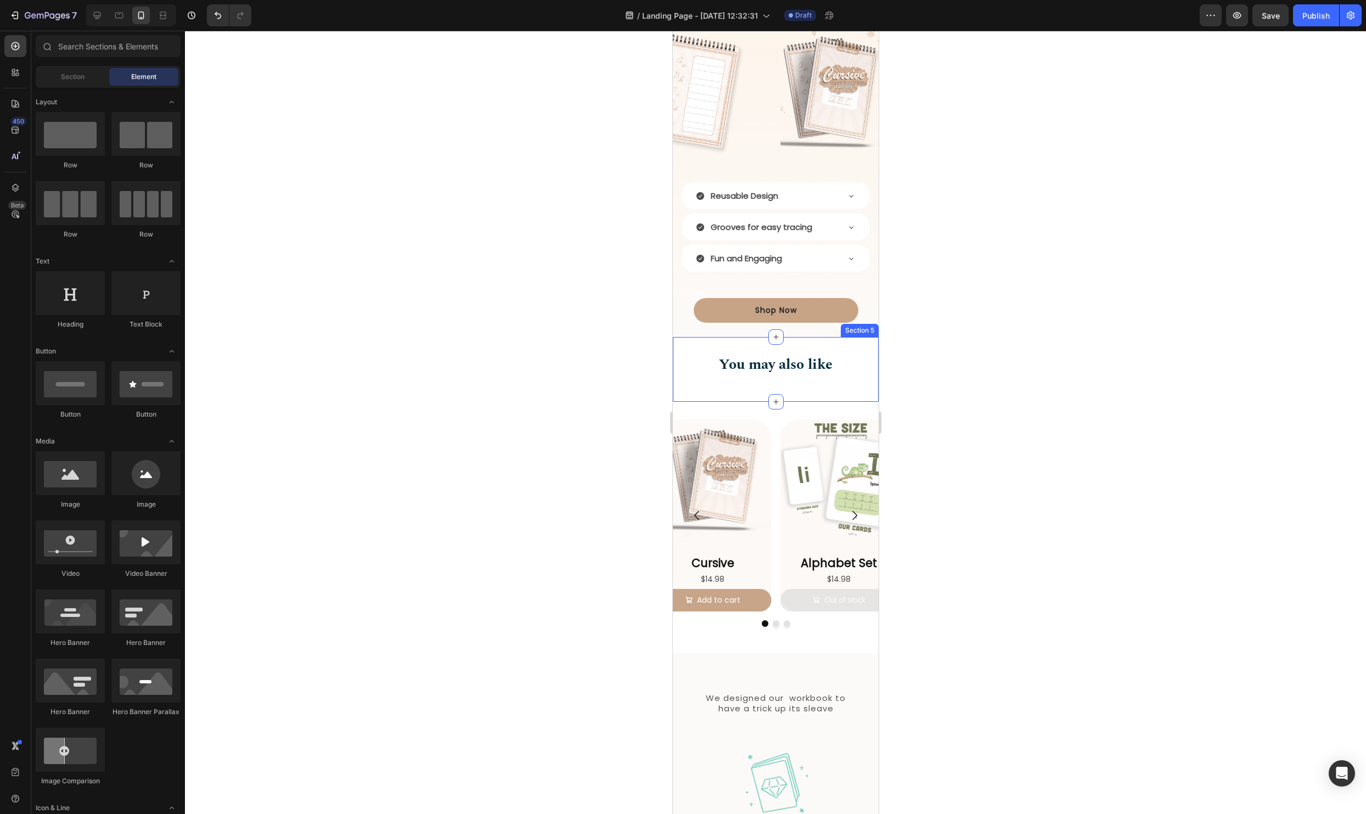
click at [810, 341] on div "You may also like Heading Row Section 5" at bounding box center [775, 369] width 206 height 65
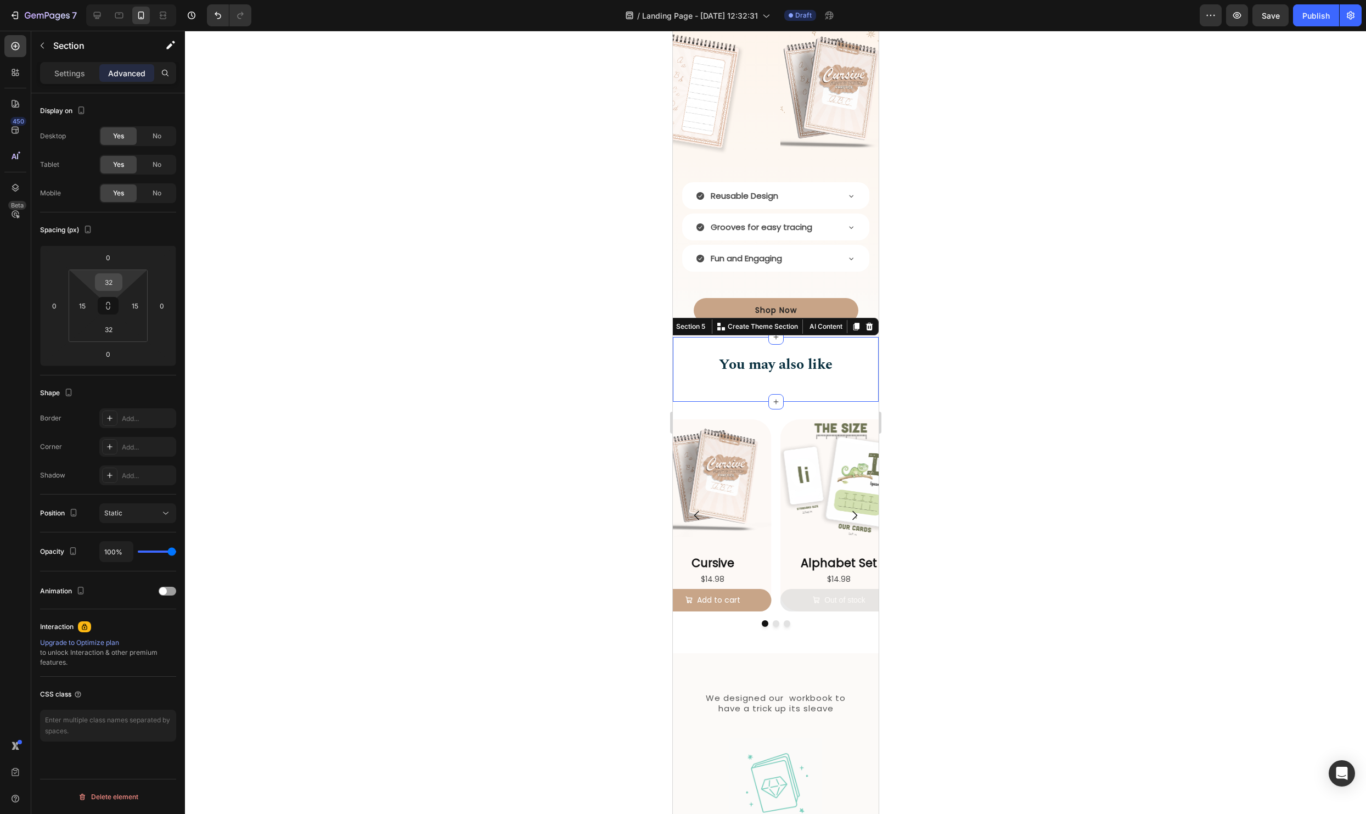
click at [110, 278] on input "32" at bounding box center [109, 282] width 22 height 16
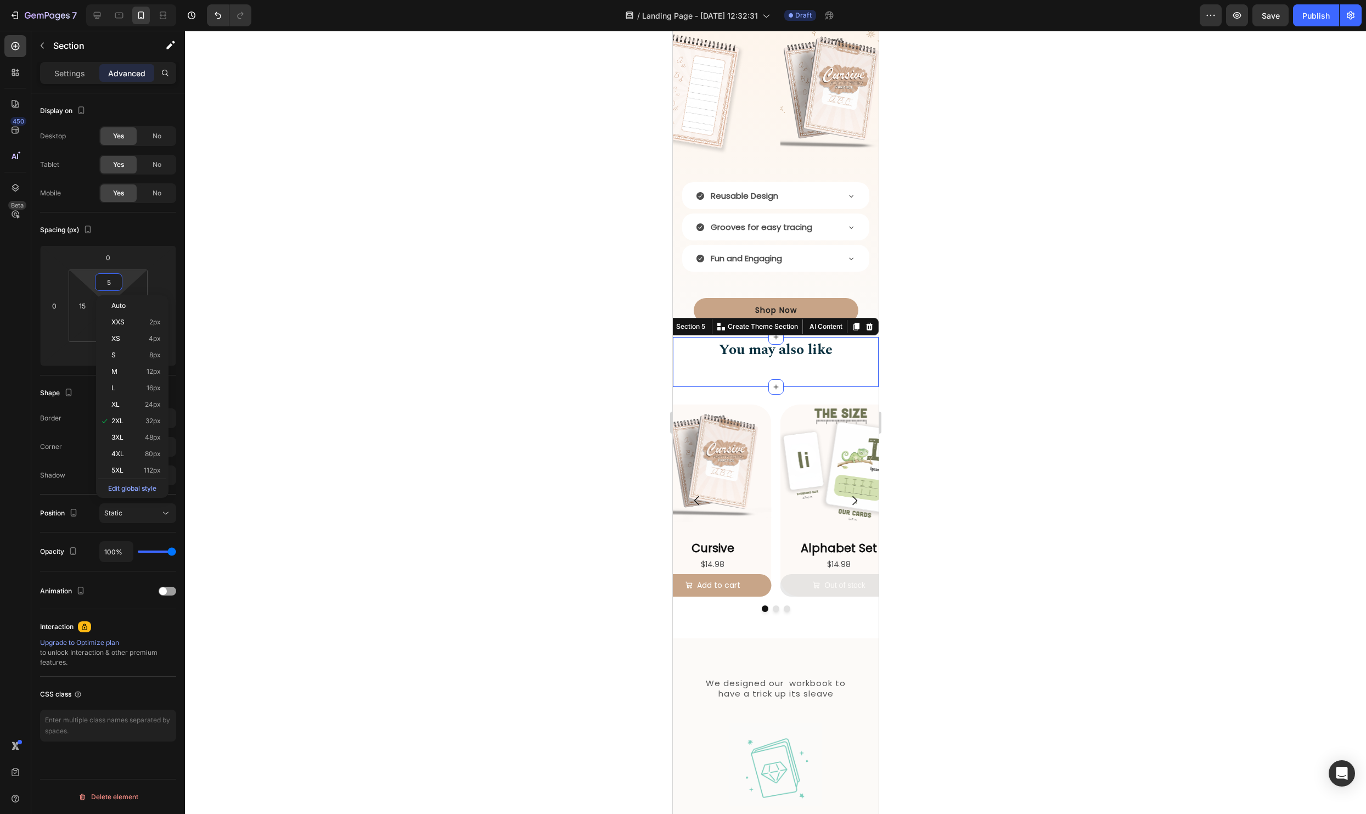
type input "50"
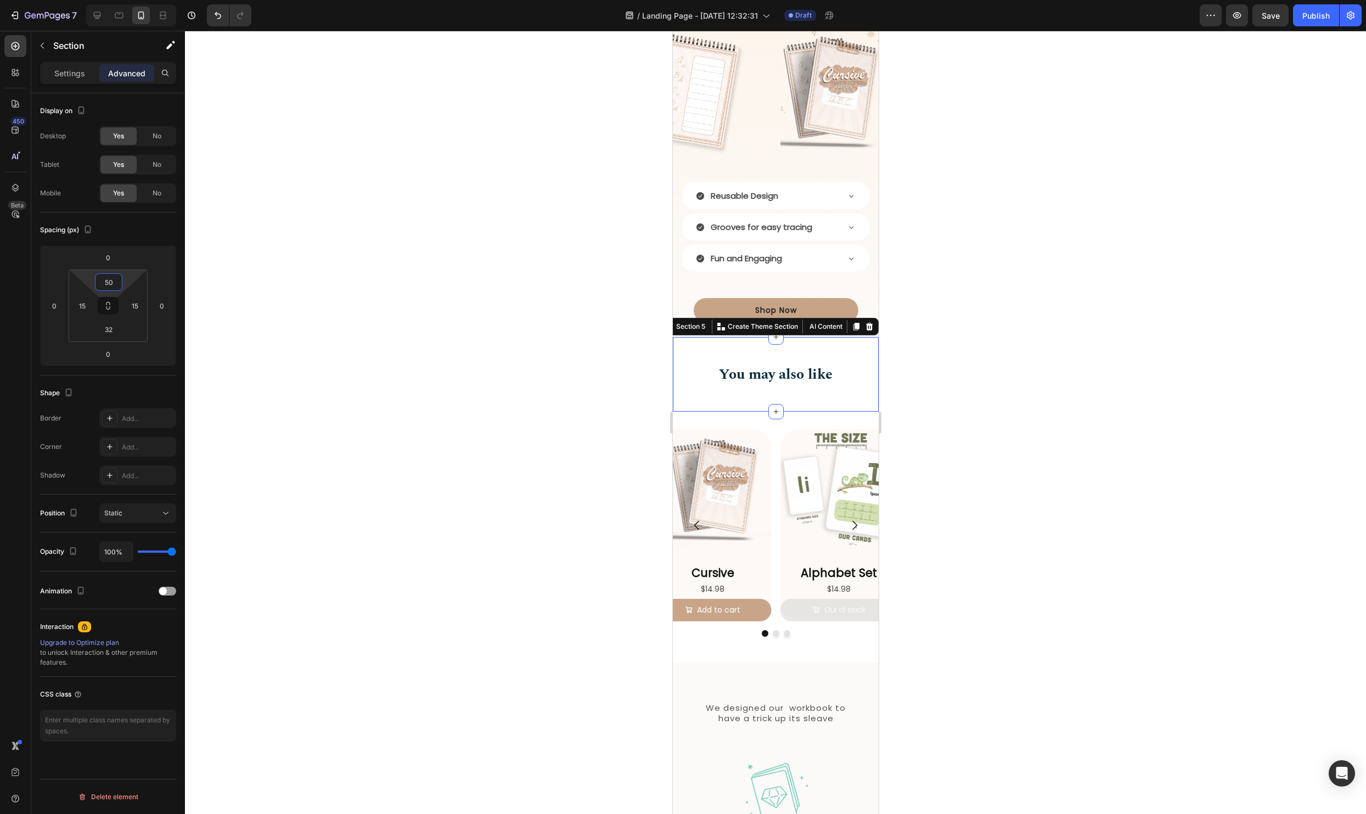
click at [1043, 396] on div at bounding box center [775, 422] width 1181 height 783
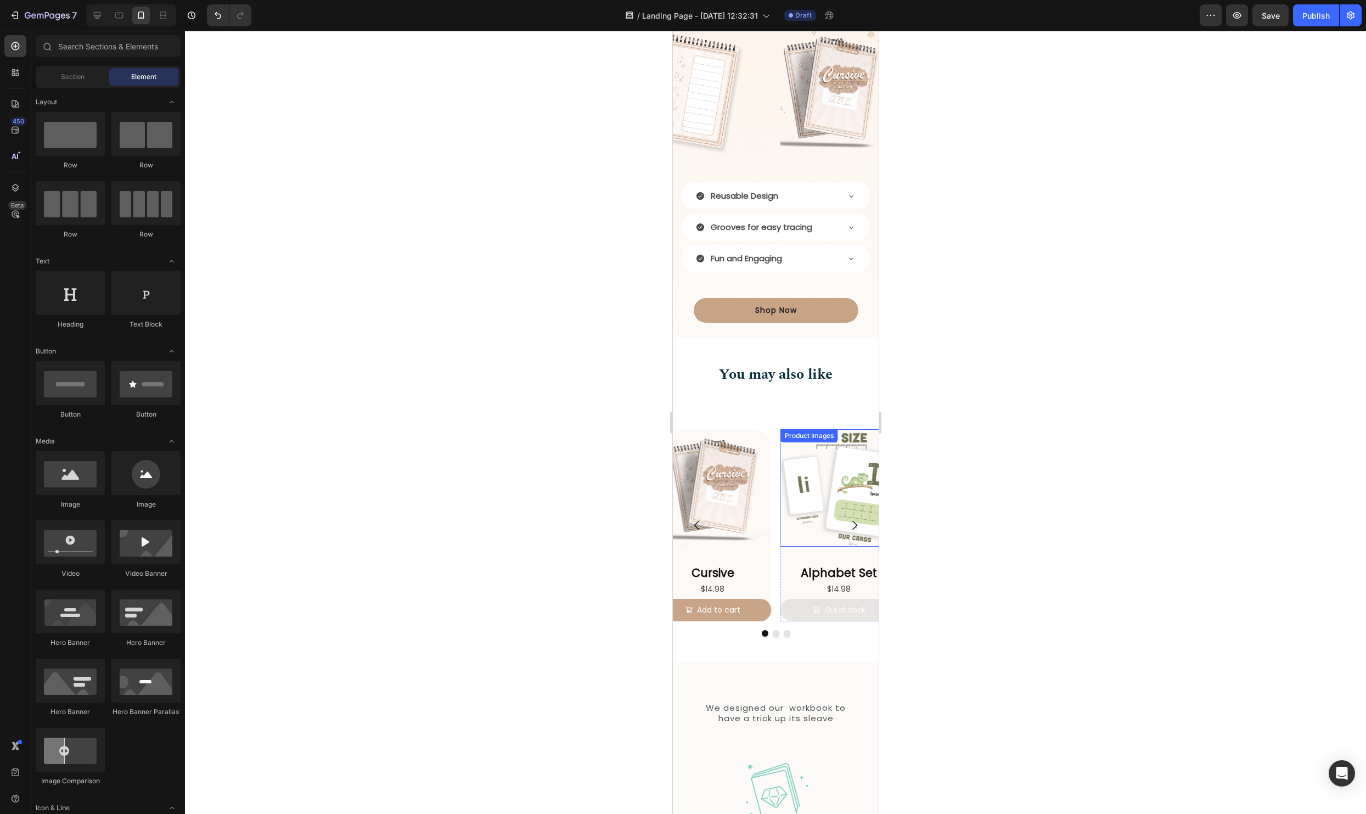
click at [823, 492] on img at bounding box center [838, 487] width 117 height 117
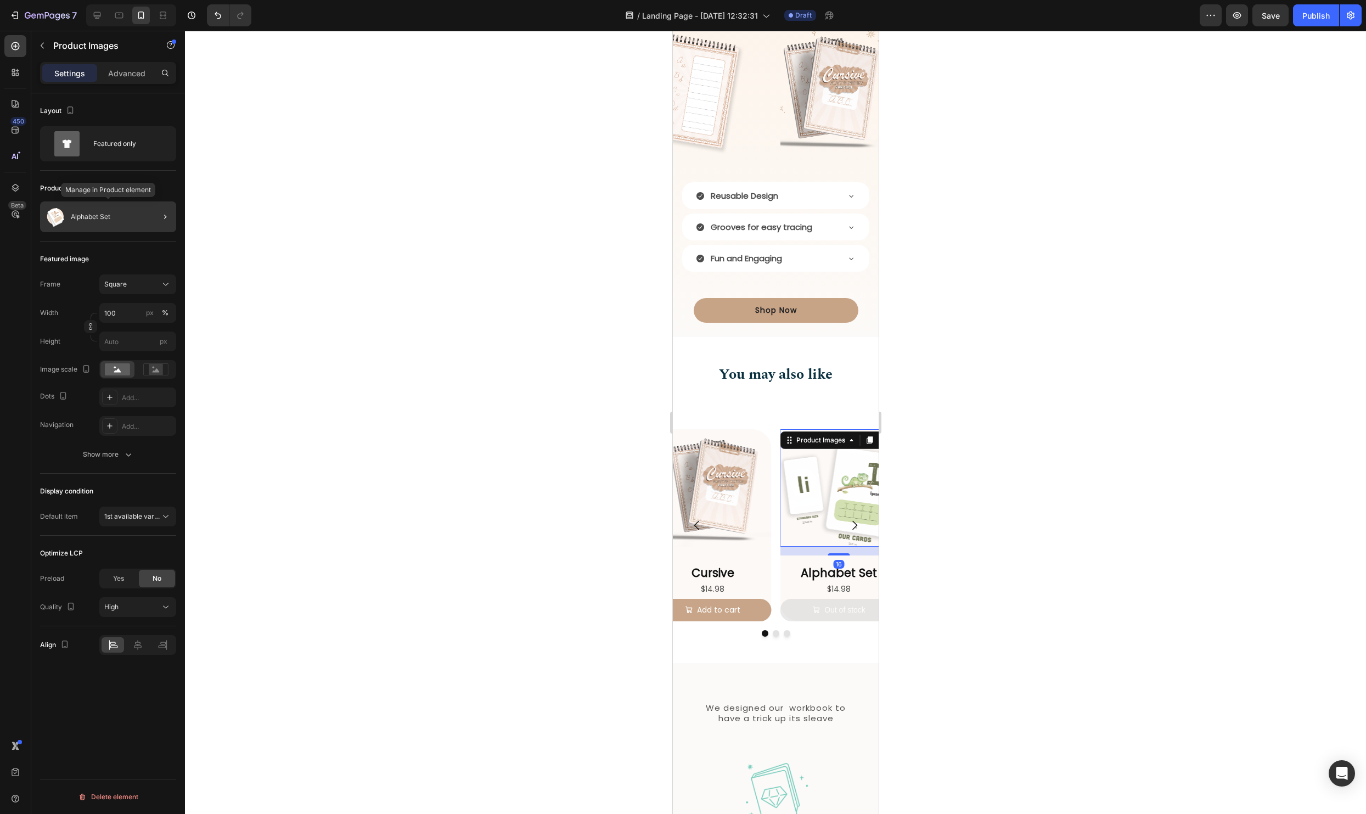
click at [113, 219] on div "Alphabet Set" at bounding box center [108, 216] width 136 height 31
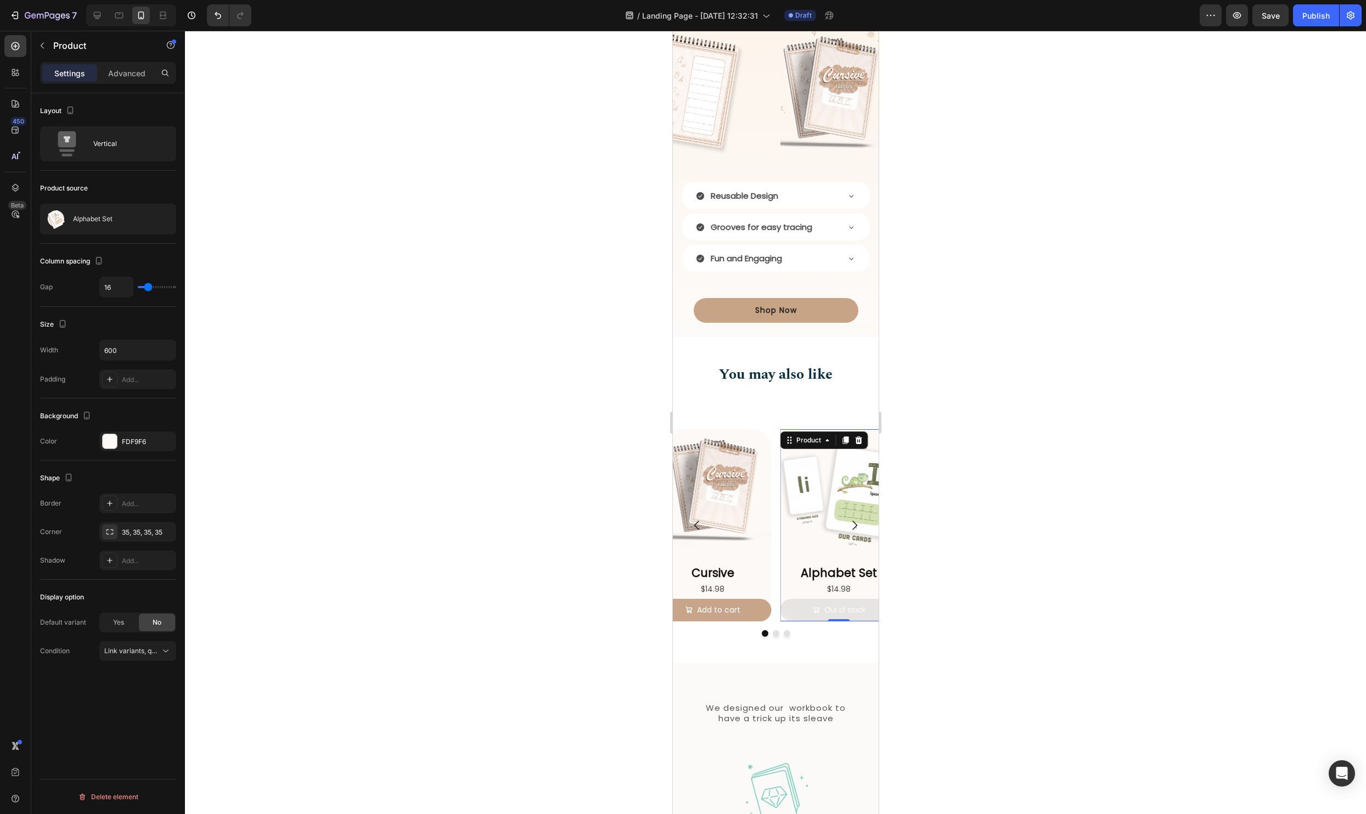
click at [60, 460] on div "Product source Alphabet Set" at bounding box center [108, 519] width 136 height 119
click at [79, 219] on p "Alphabet Set" at bounding box center [93, 219] width 40 height 8
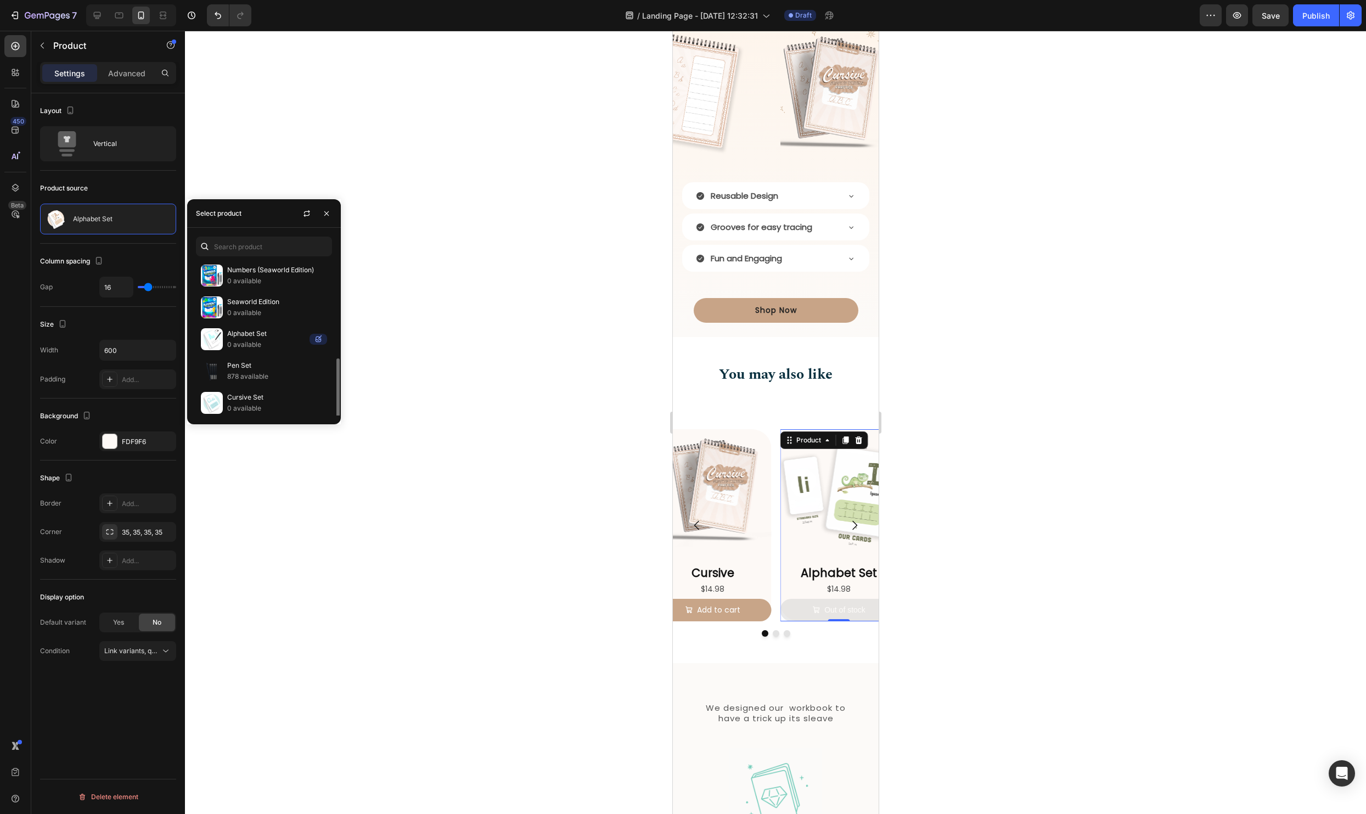
scroll to position [227, 0]
click at [308, 214] on icon "button" at bounding box center [306, 213] width 9 height 9
click at [262, 317] on p "Alphabet" at bounding box center [277, 319] width 100 height 11
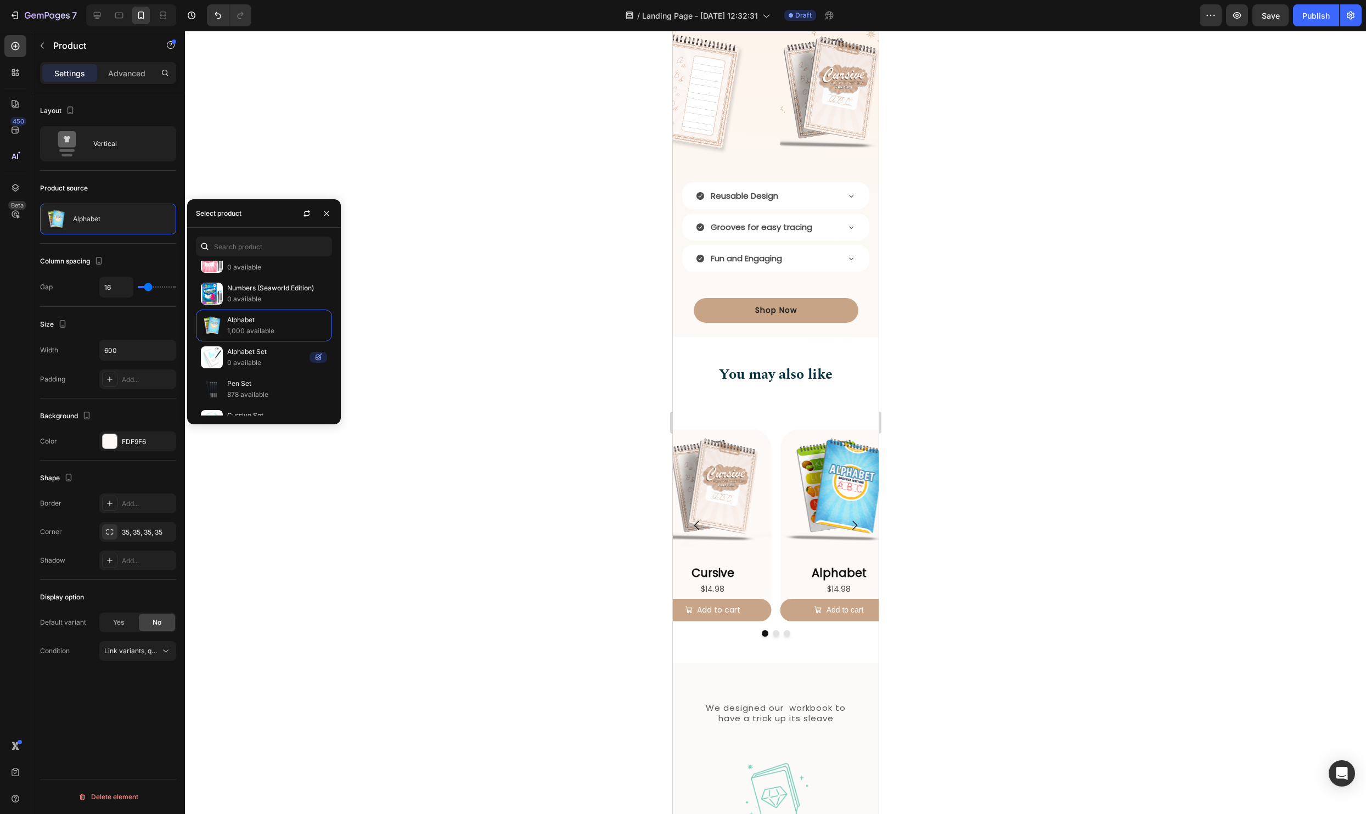
click at [527, 469] on div at bounding box center [775, 422] width 1181 height 783
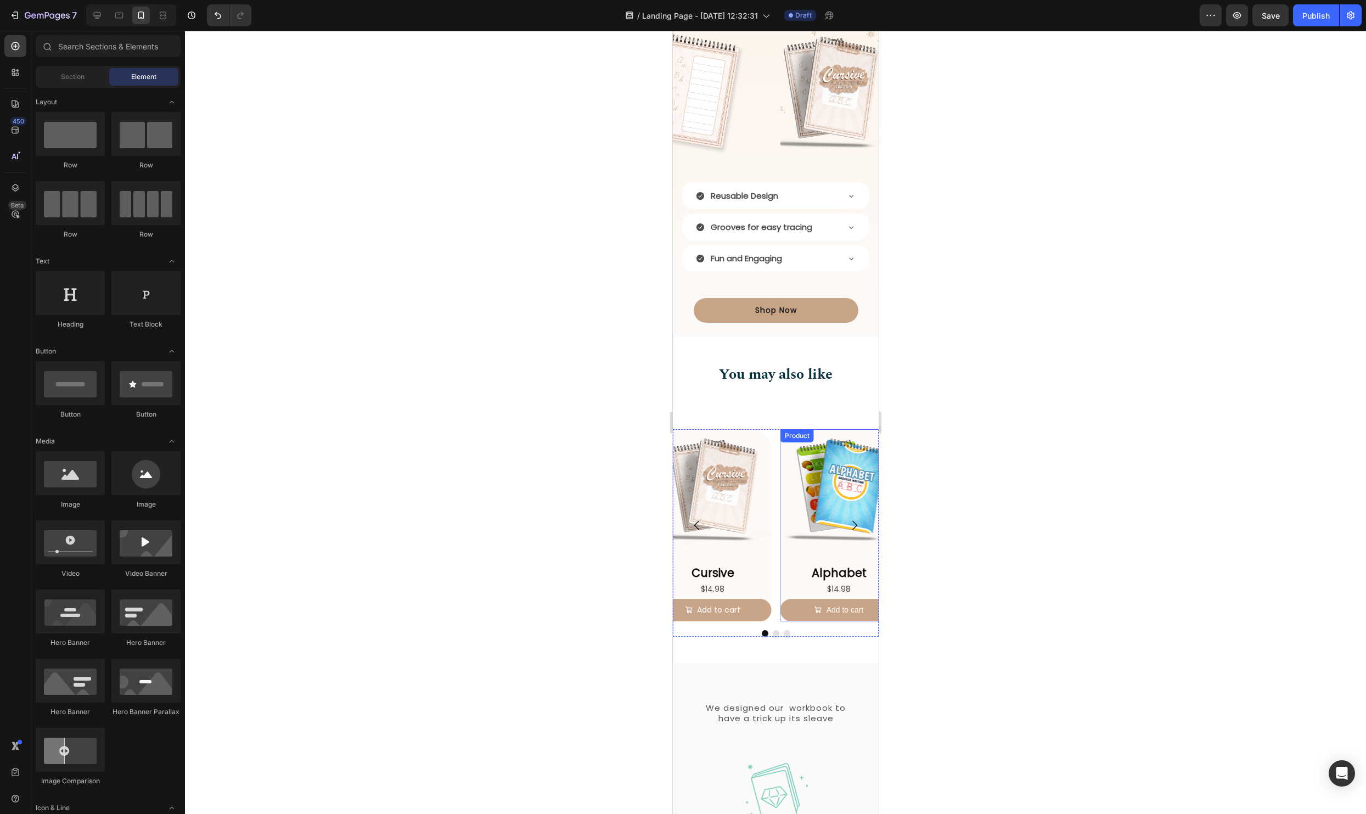
click at [785, 549] on div "Product Images" at bounding box center [838, 492] width 117 height 126
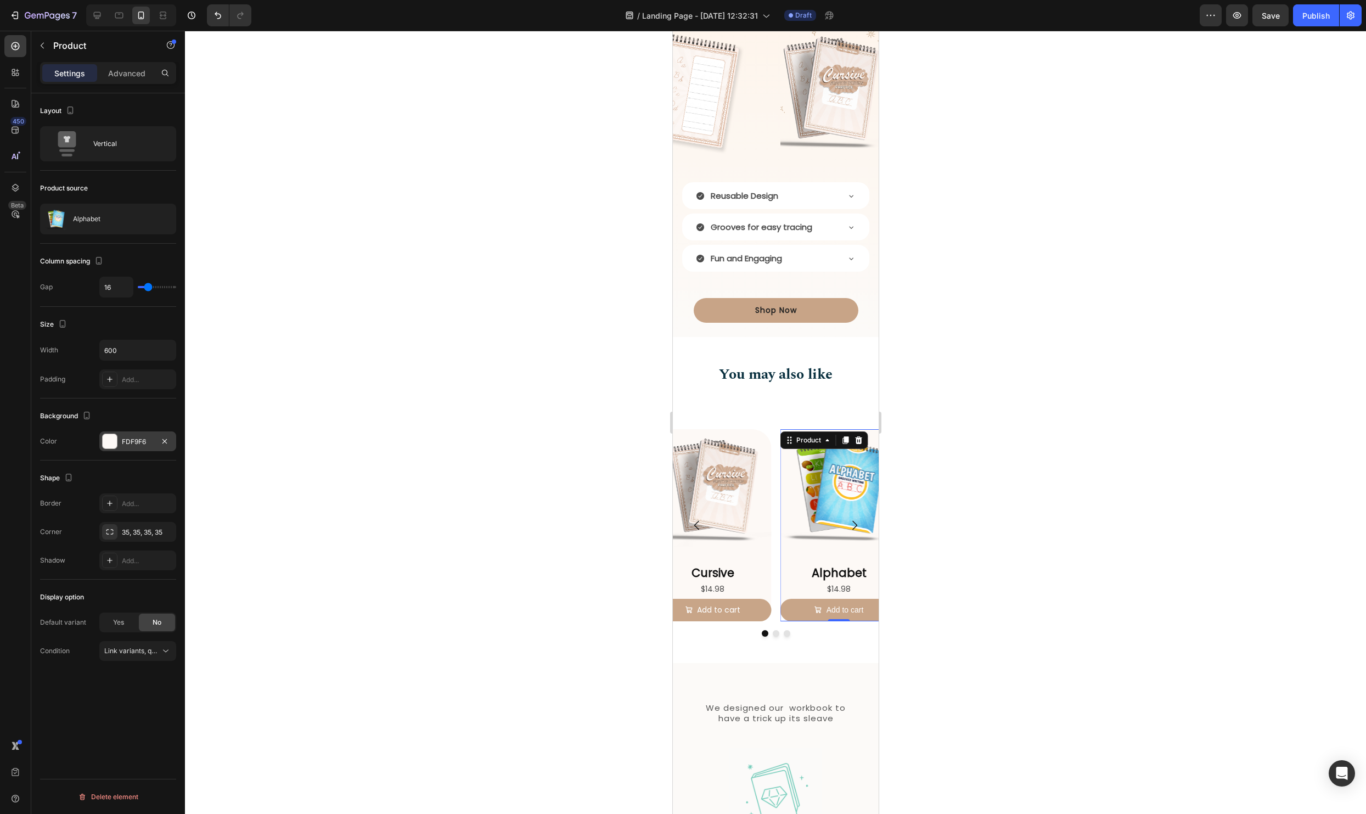
click at [113, 437] on div at bounding box center [110, 441] width 14 height 14
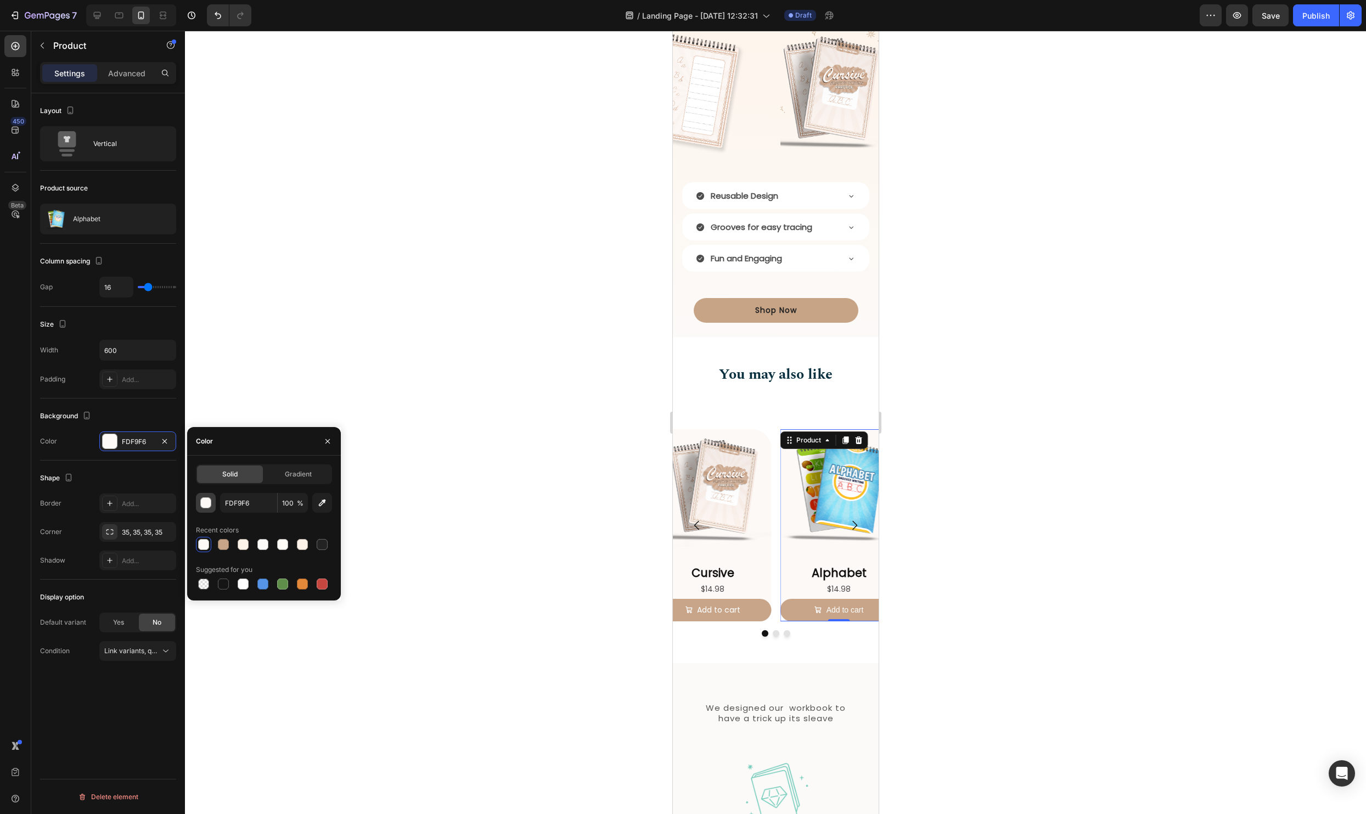
click at [210, 506] on div "button" at bounding box center [206, 503] width 11 height 11
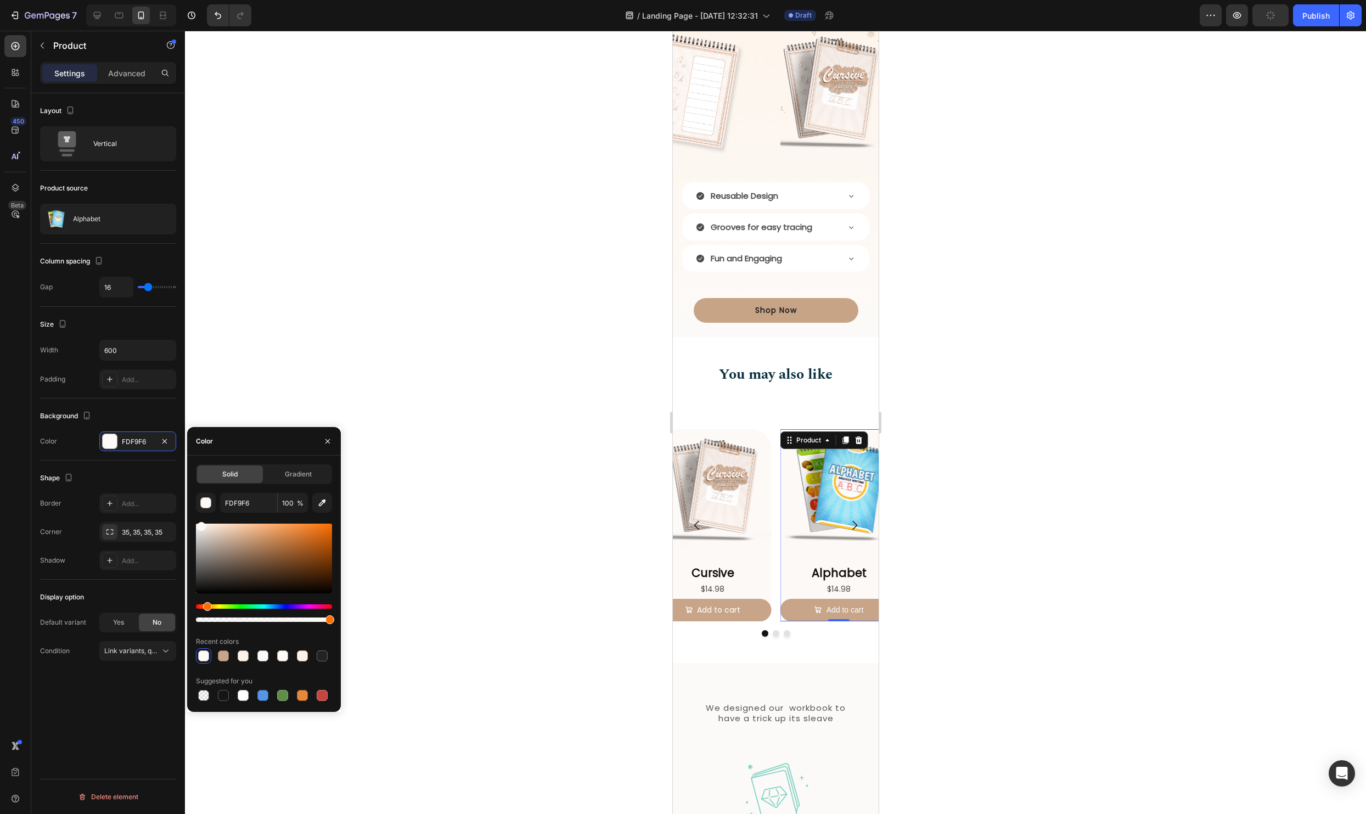
drag, startPoint x: 211, startPoint y: 609, endPoint x: 255, endPoint y: 608, distance: 43.9
click at [255, 608] on div at bounding box center [264, 613] width 136 height 18
type input "F5FBFC"
drag, startPoint x: 205, startPoint y: 604, endPoint x: 268, endPoint y: 606, distance: 63.7
click at [268, 606] on div "Hue" at bounding box center [270, 606] width 9 height 9
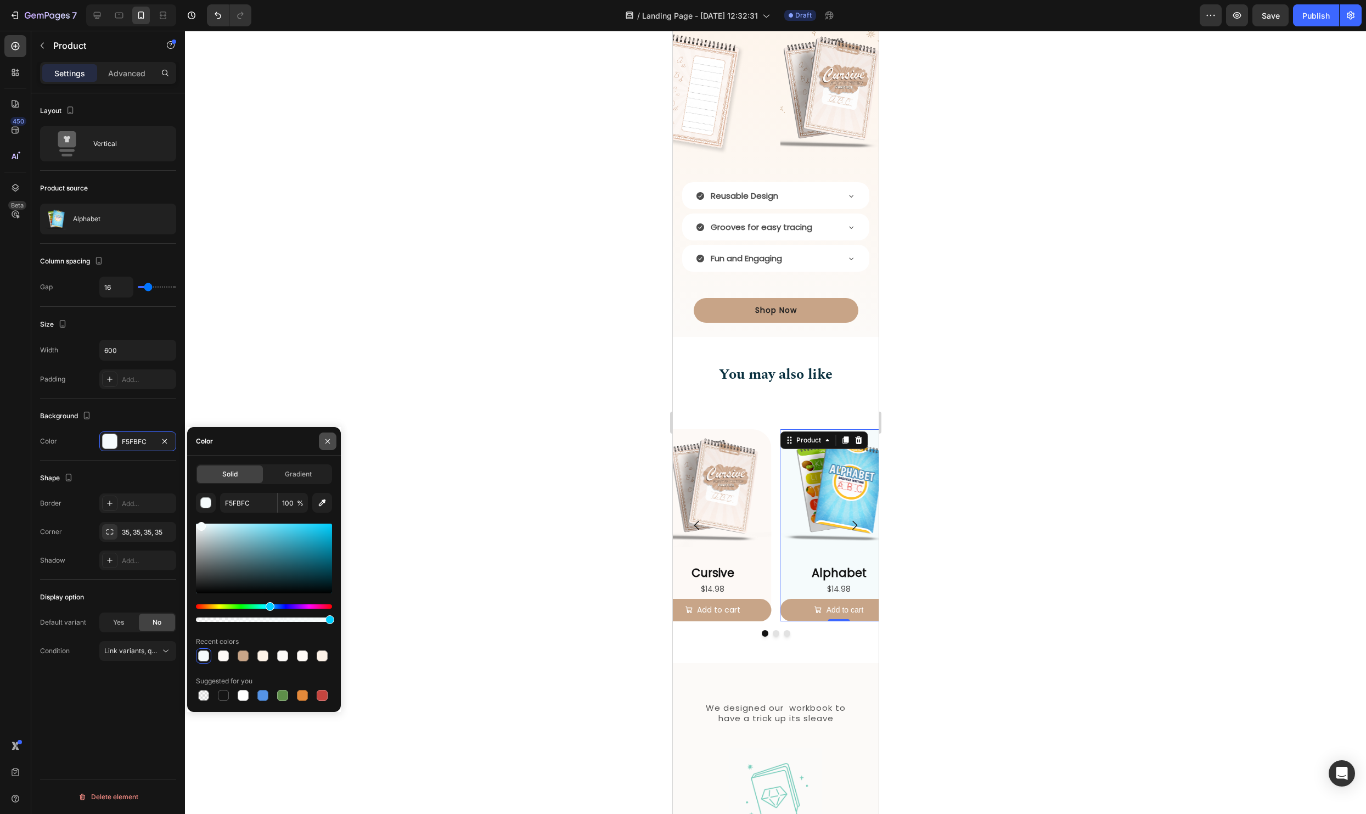
click at [322, 438] on button "button" at bounding box center [328, 441] width 18 height 18
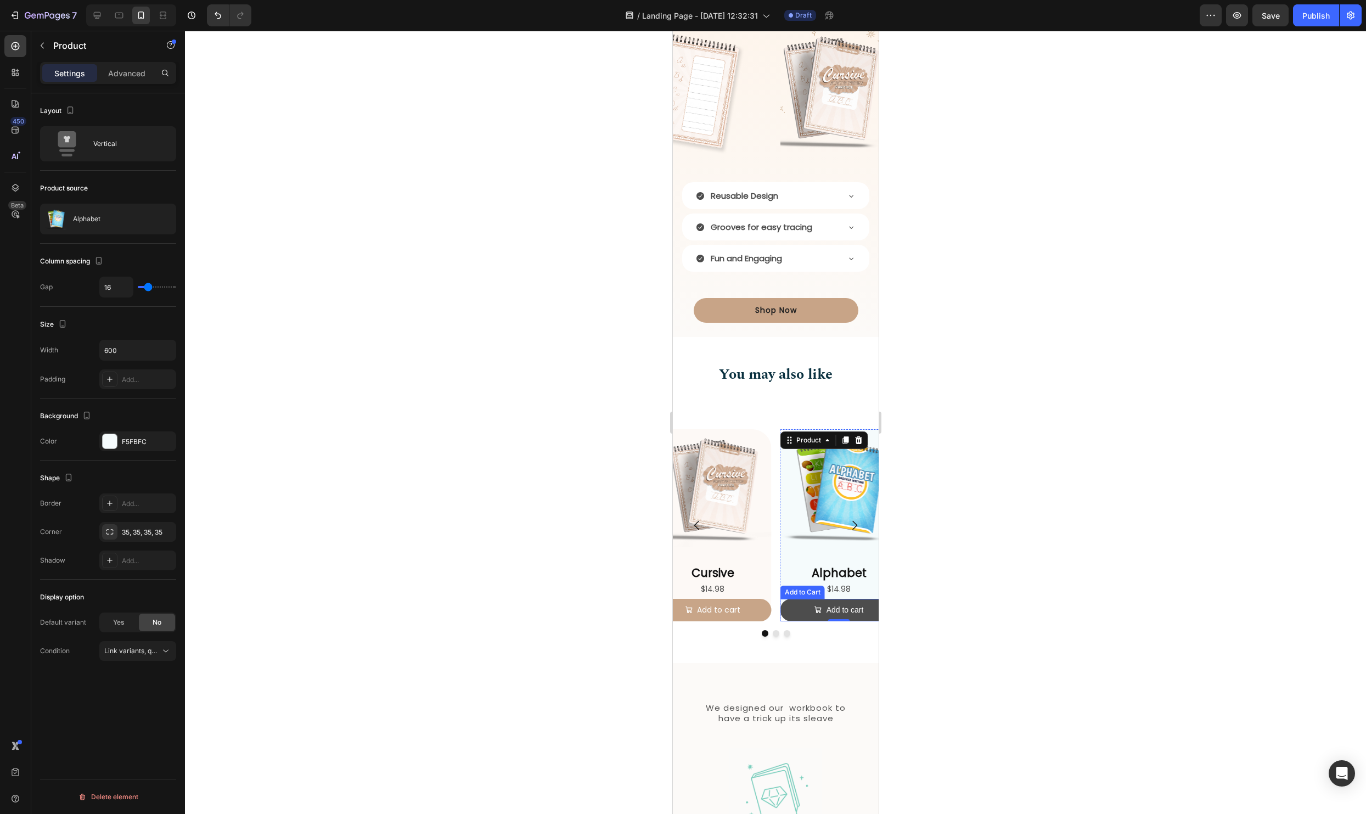
click at [787, 611] on button "Add to cart" at bounding box center [838, 610] width 117 height 22
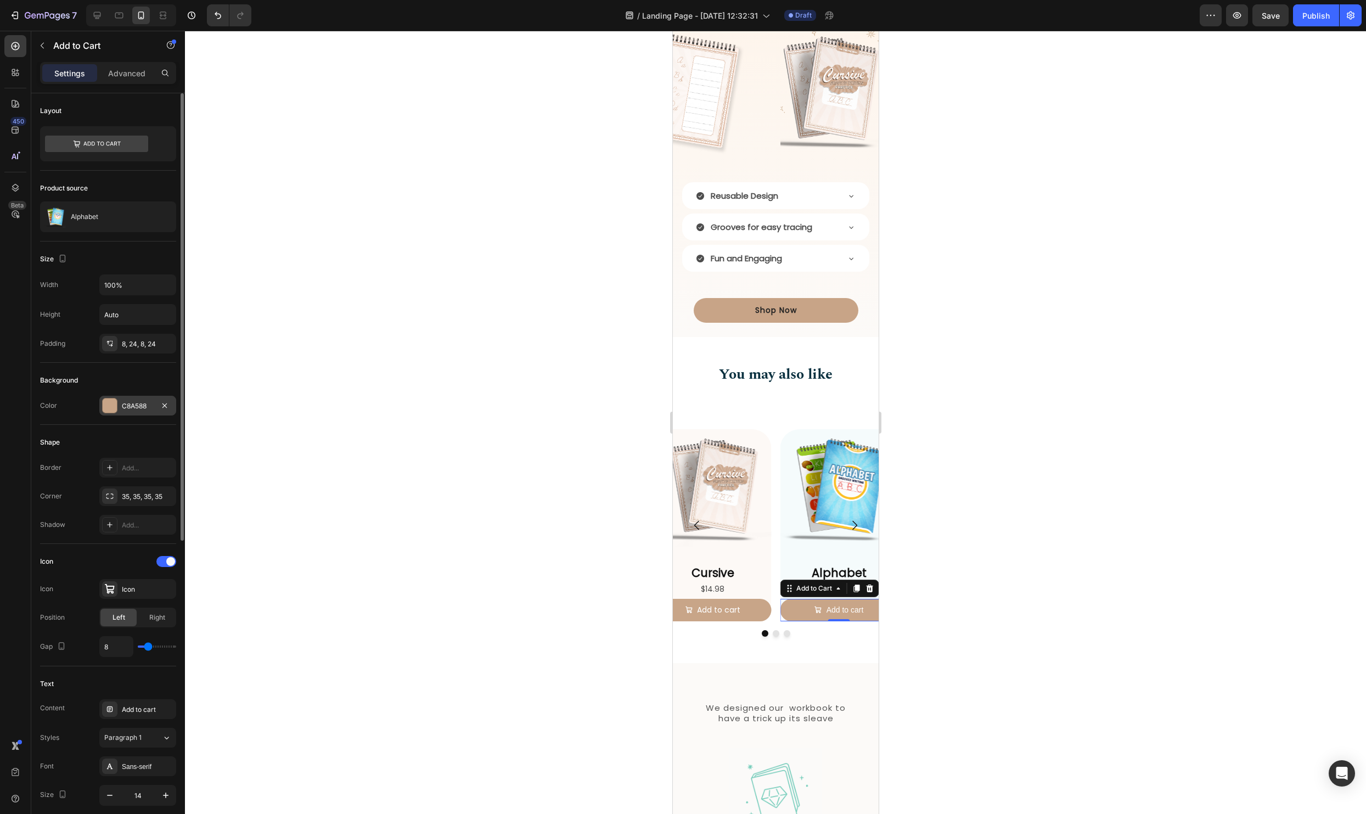
click at [112, 409] on div at bounding box center [110, 405] width 14 height 14
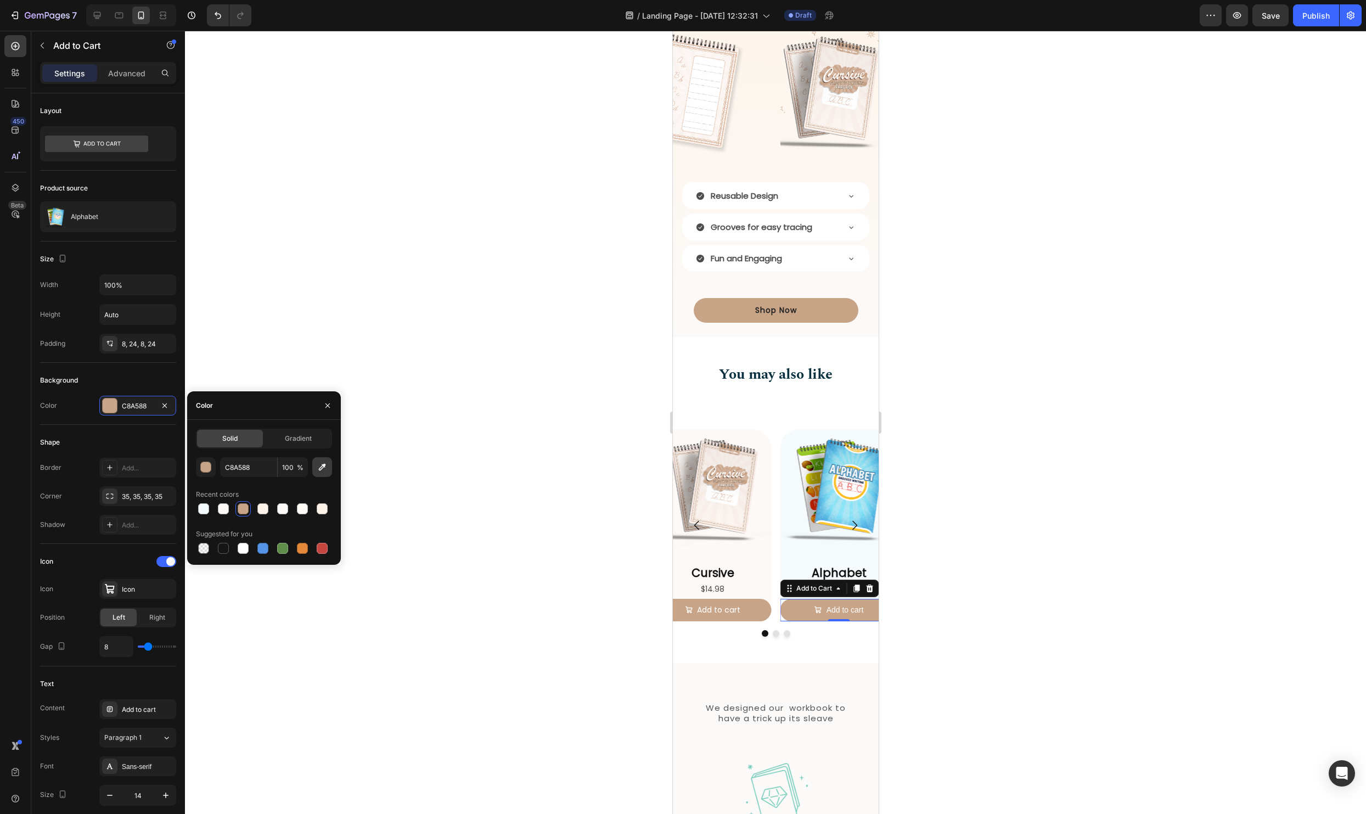
click at [318, 470] on icon "button" at bounding box center [322, 466] width 11 height 11
click at [208, 468] on div "button" at bounding box center [206, 467] width 11 height 11
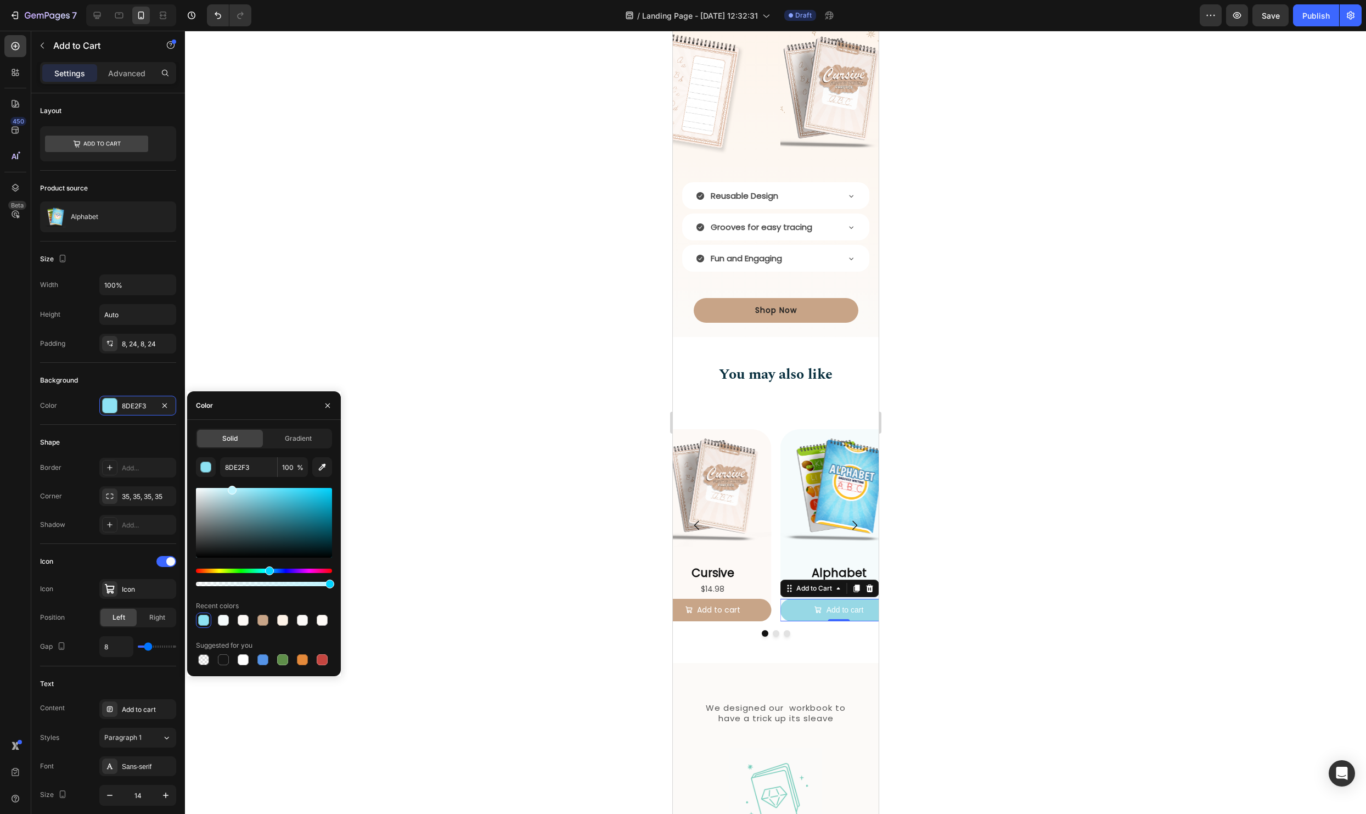
drag, startPoint x: 244, startPoint y: 495, endPoint x: 230, endPoint y: 486, distance: 17.0
click at [230, 488] on div at bounding box center [264, 523] width 136 height 70
drag, startPoint x: 263, startPoint y: 490, endPoint x: 280, endPoint y: 489, distance: 17.6
click at [280, 489] on div at bounding box center [264, 523] width 136 height 70
type input "5DD8F7"
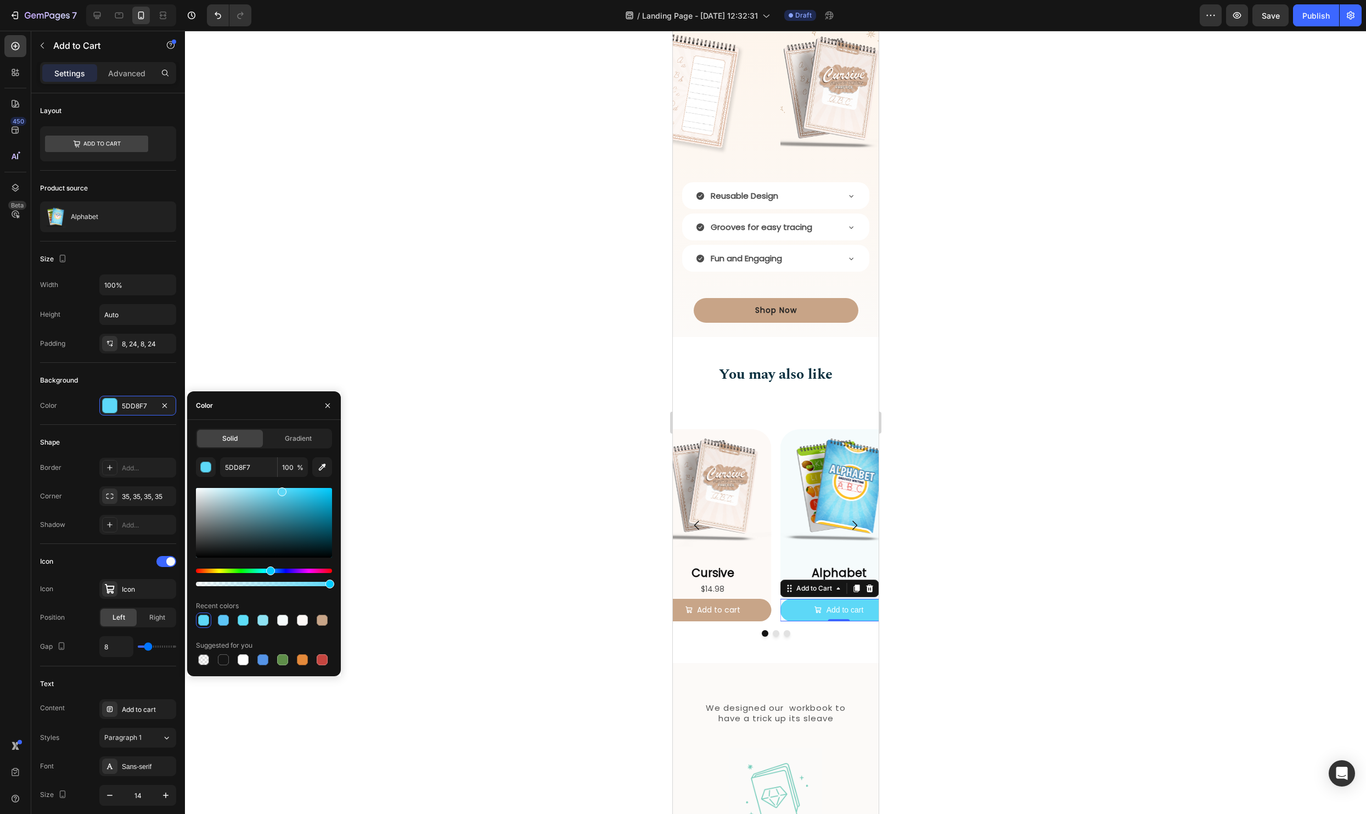
click at [269, 568] on div "Hue" at bounding box center [270, 570] width 9 height 9
click at [558, 523] on div at bounding box center [775, 422] width 1181 height 783
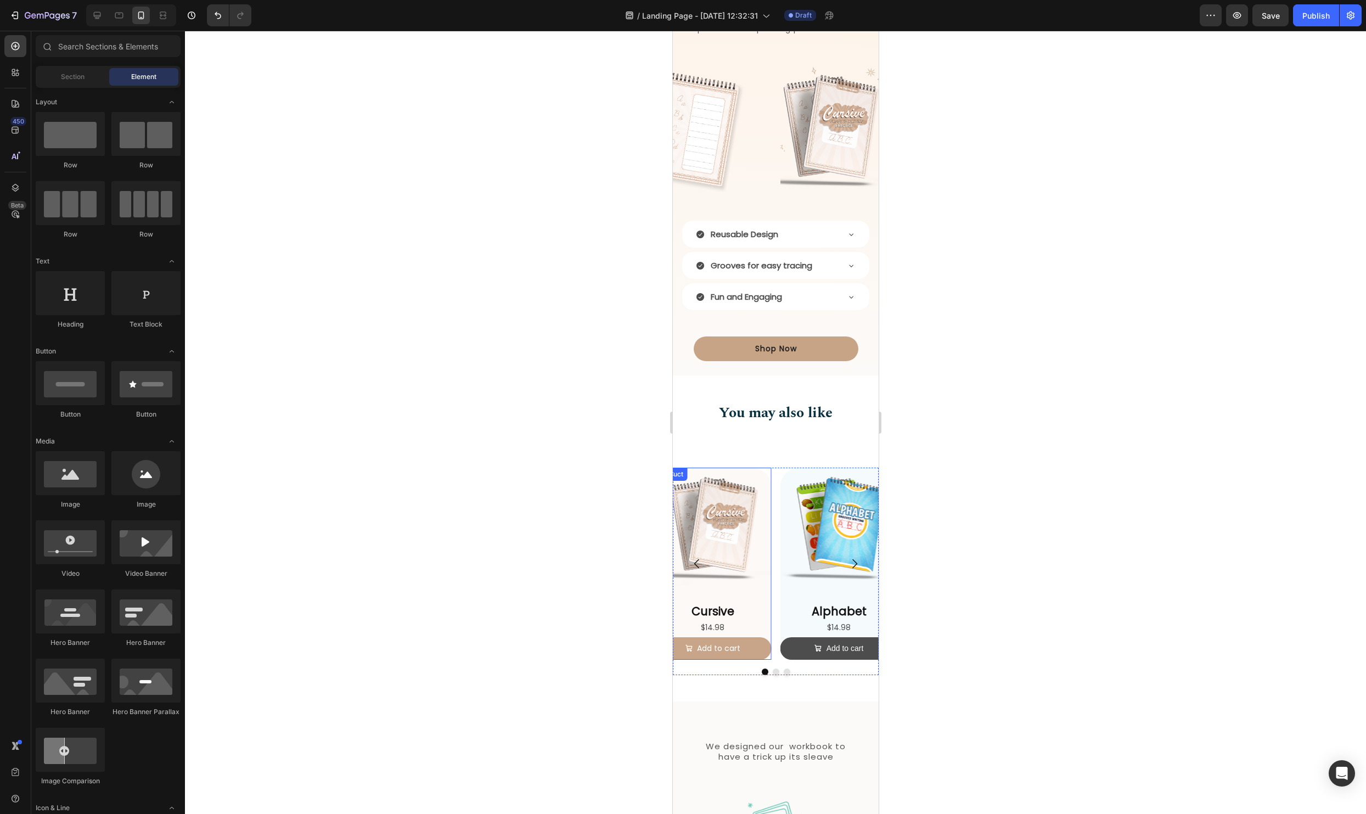
scroll to position [1418, 0]
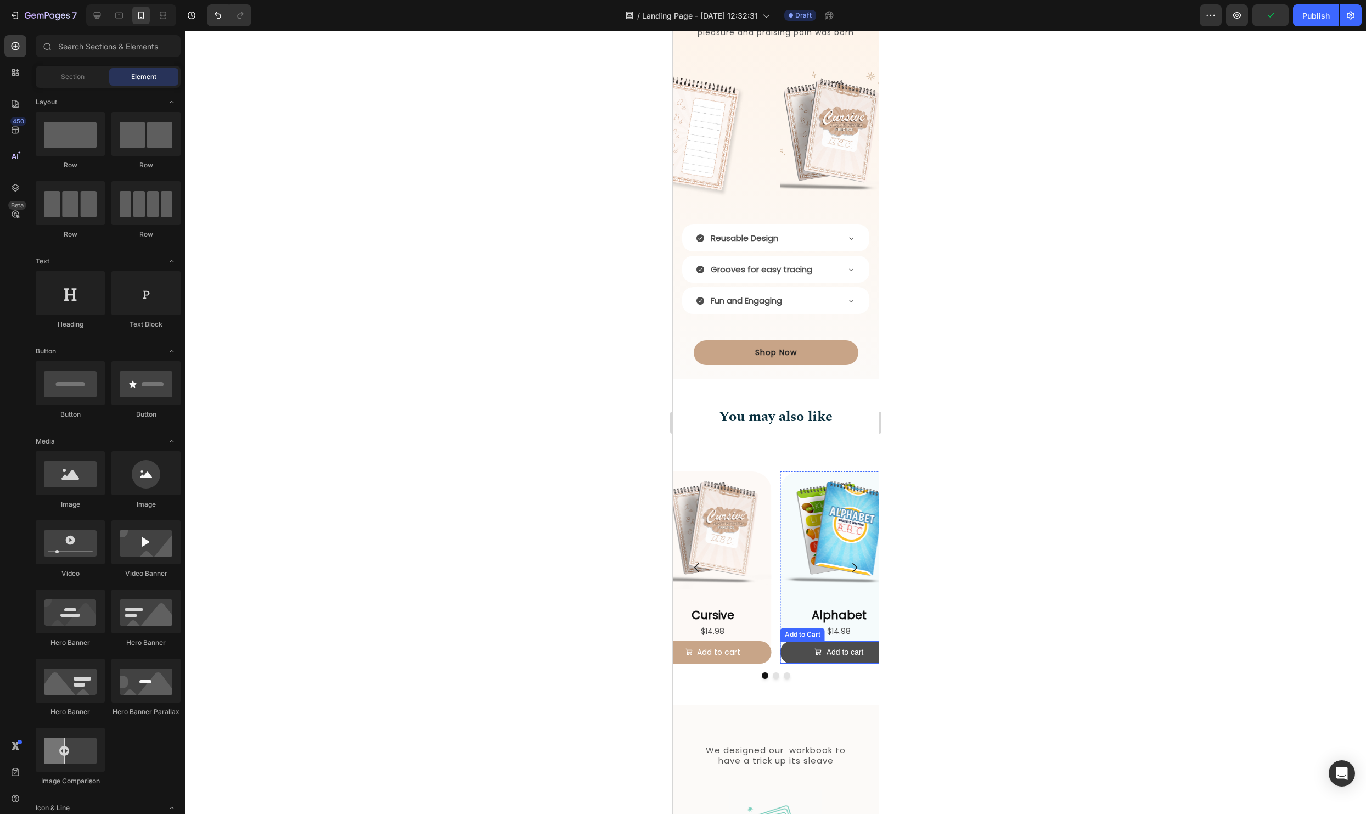
click at [799, 656] on button "Add to cart" at bounding box center [838, 652] width 117 height 22
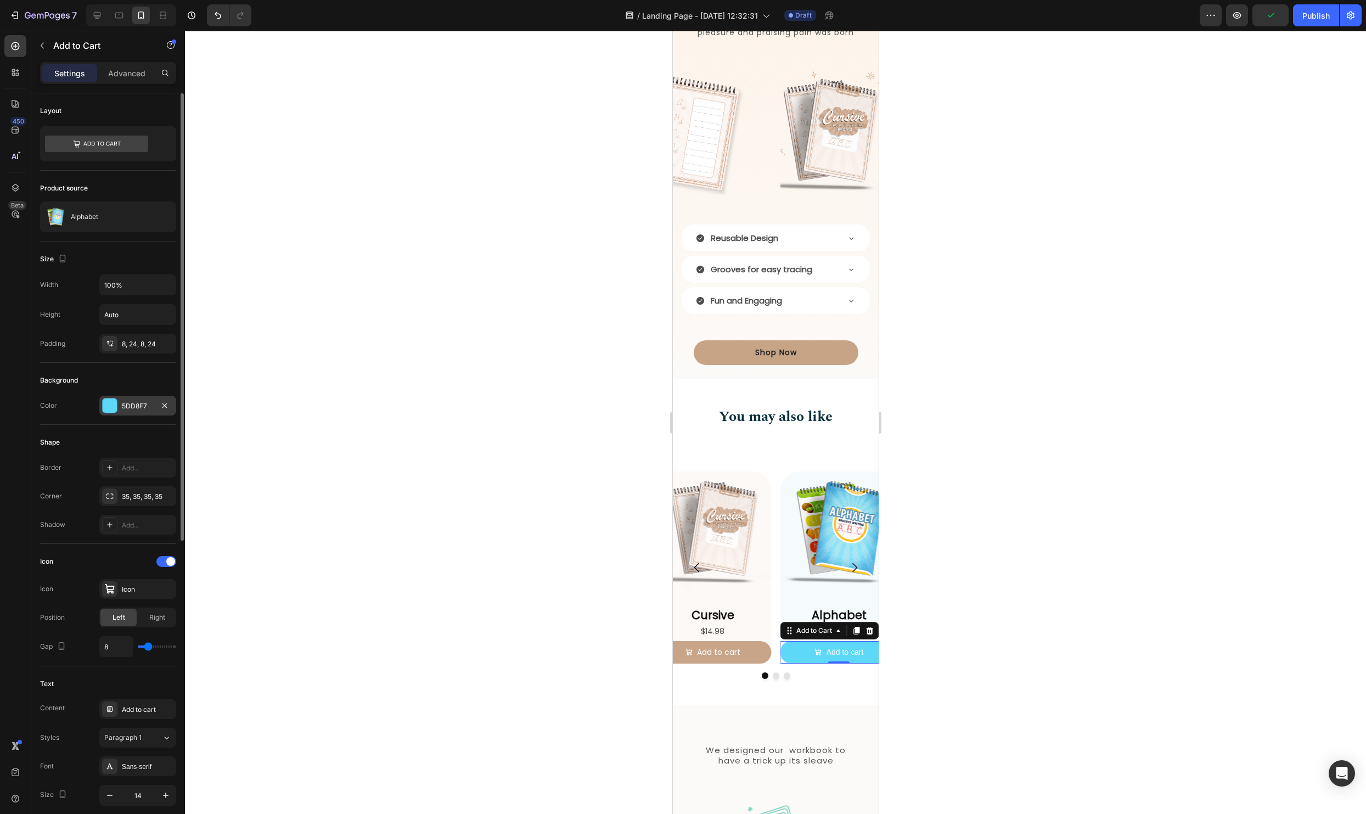
click at [118, 411] on div "5DD8F7" at bounding box center [137, 406] width 77 height 20
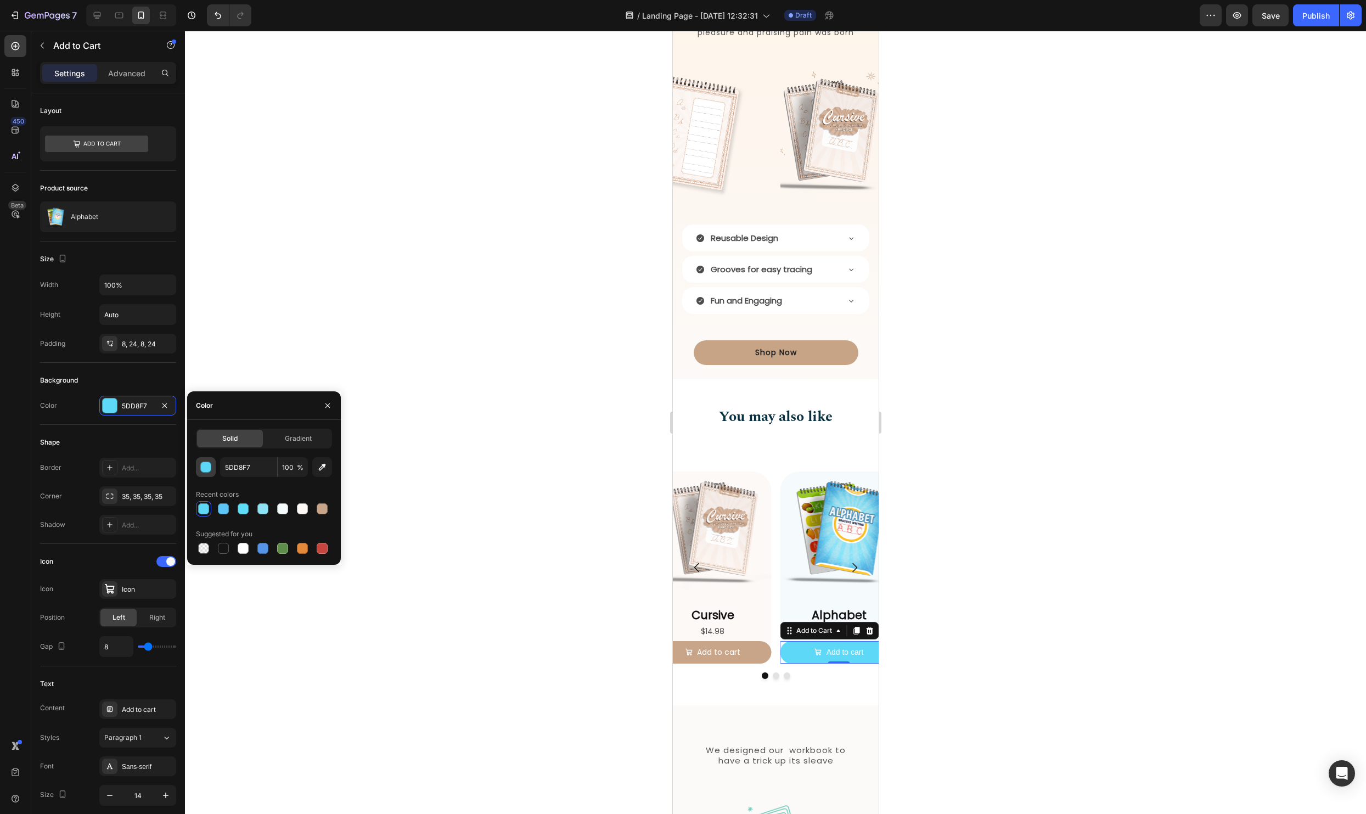
click at [204, 470] on div "button" at bounding box center [206, 467] width 11 height 11
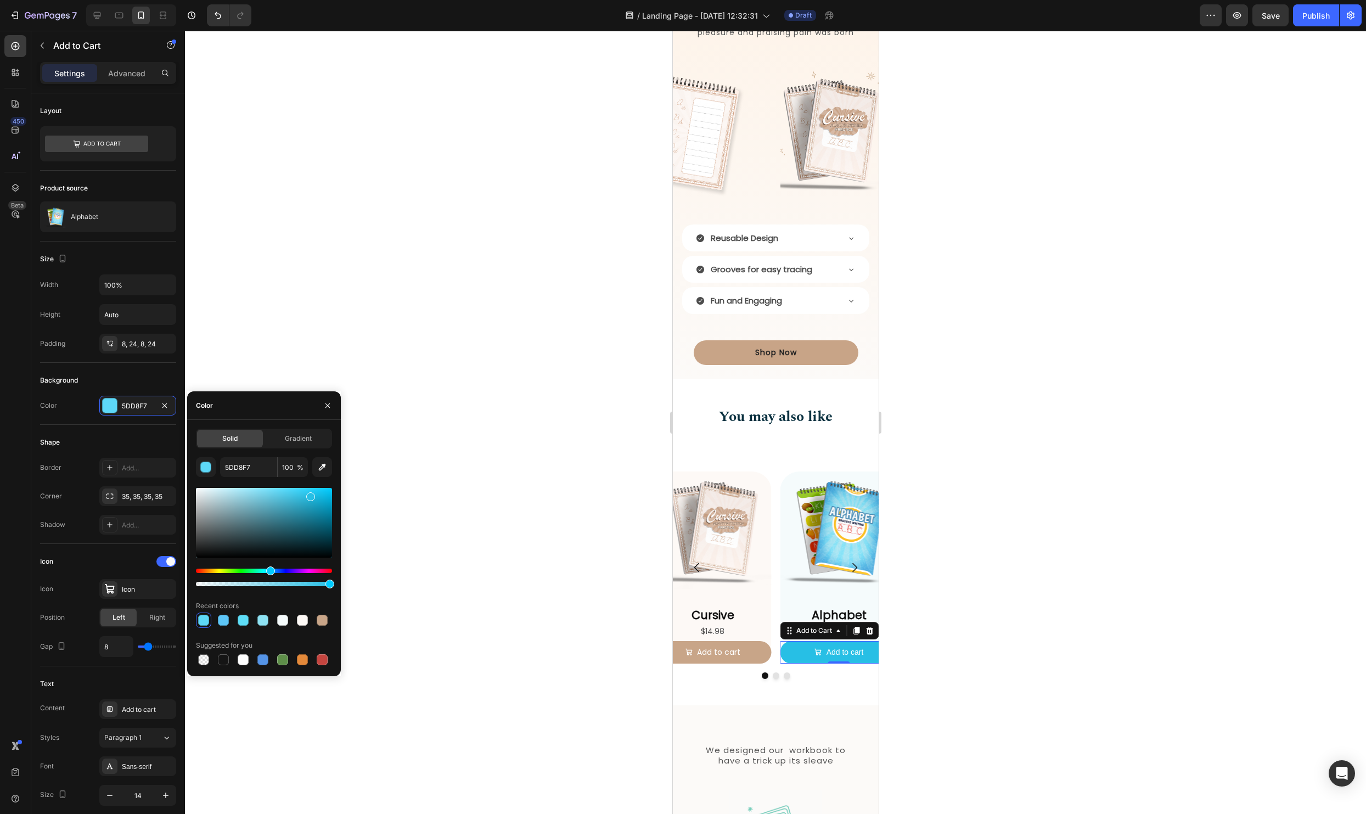
type input "27BFE5"
drag, startPoint x: 280, startPoint y: 499, endPoint x: 309, endPoint y: 494, distance: 29.5
click at [309, 494] on div at bounding box center [264, 523] width 136 height 70
click at [458, 517] on div at bounding box center [775, 422] width 1181 height 783
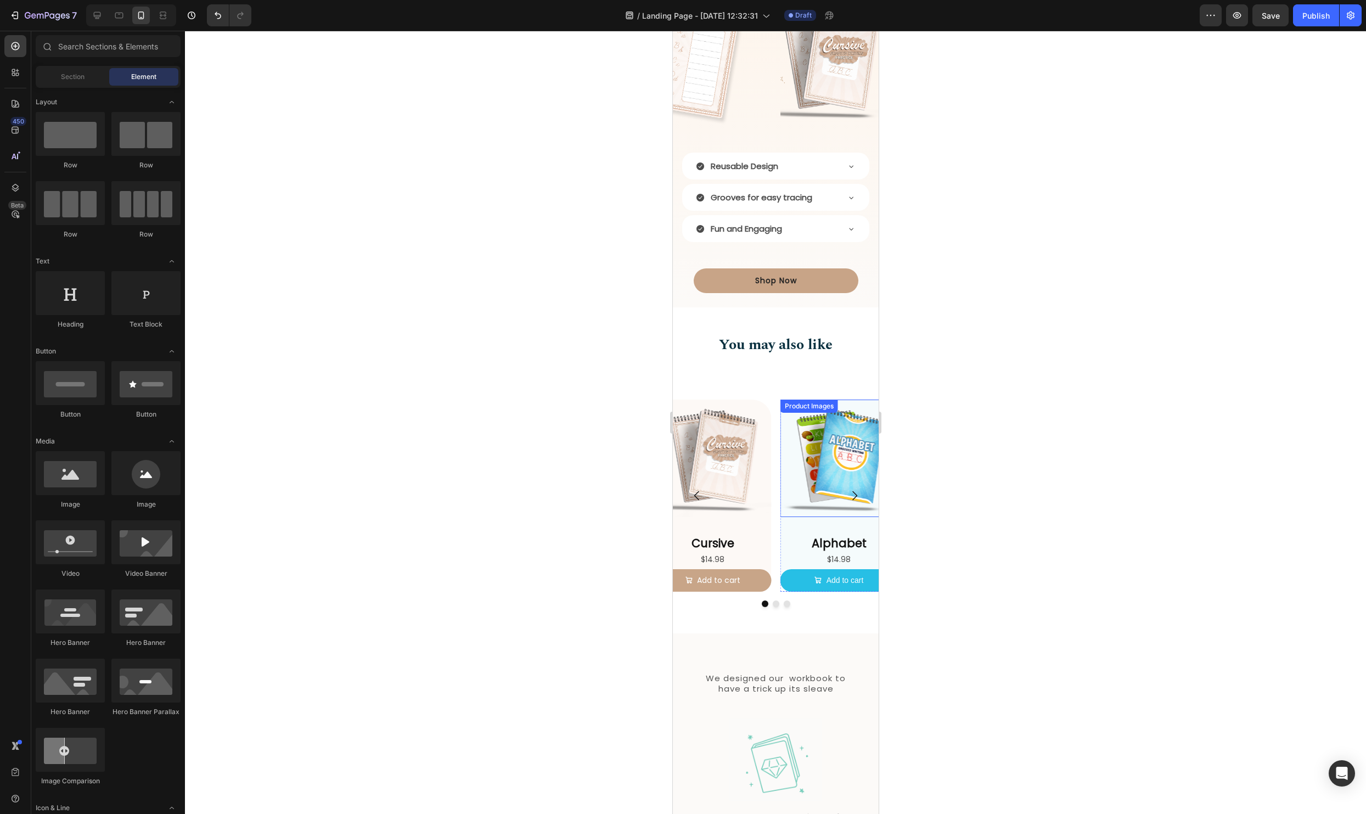
scroll to position [1492, 0]
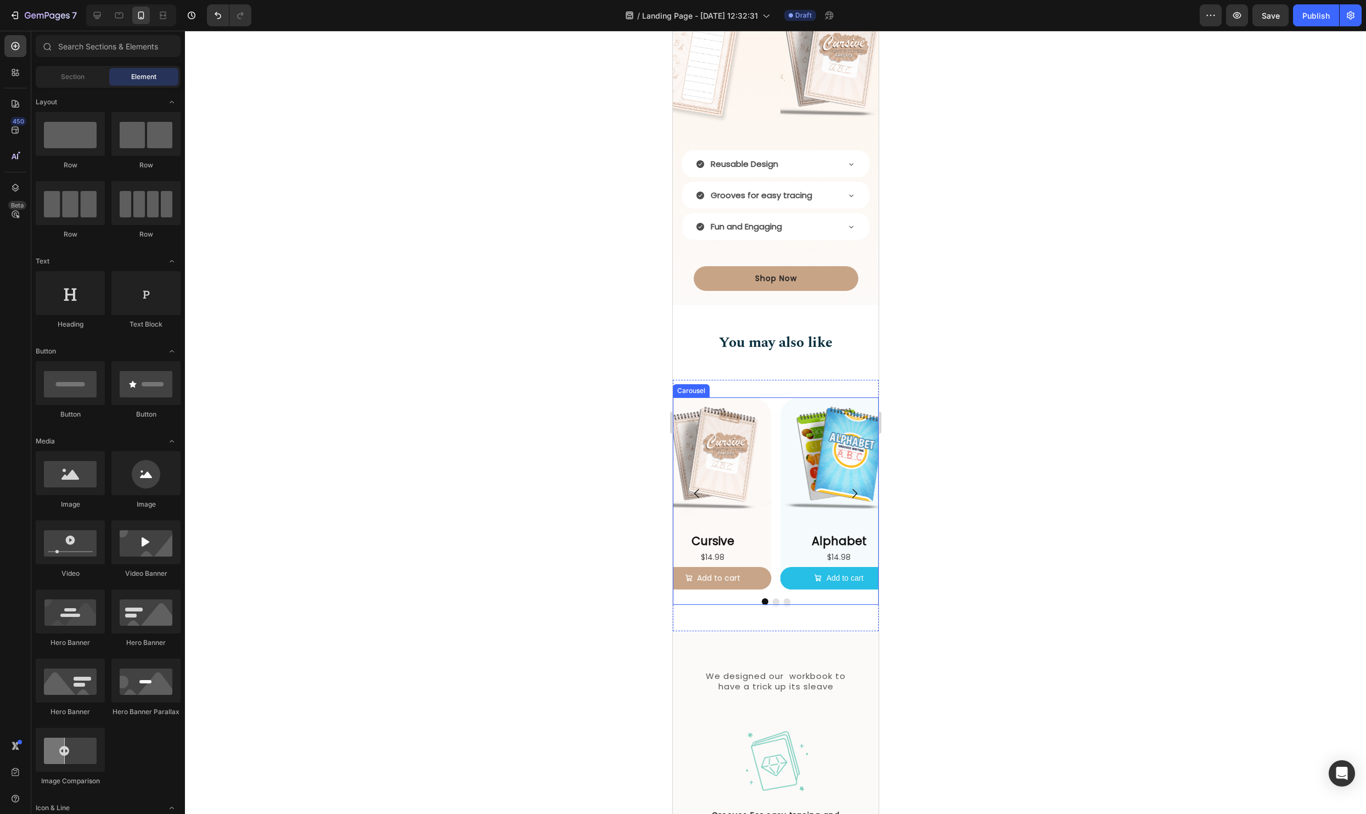
click at [806, 600] on div at bounding box center [775, 601] width 206 height 7
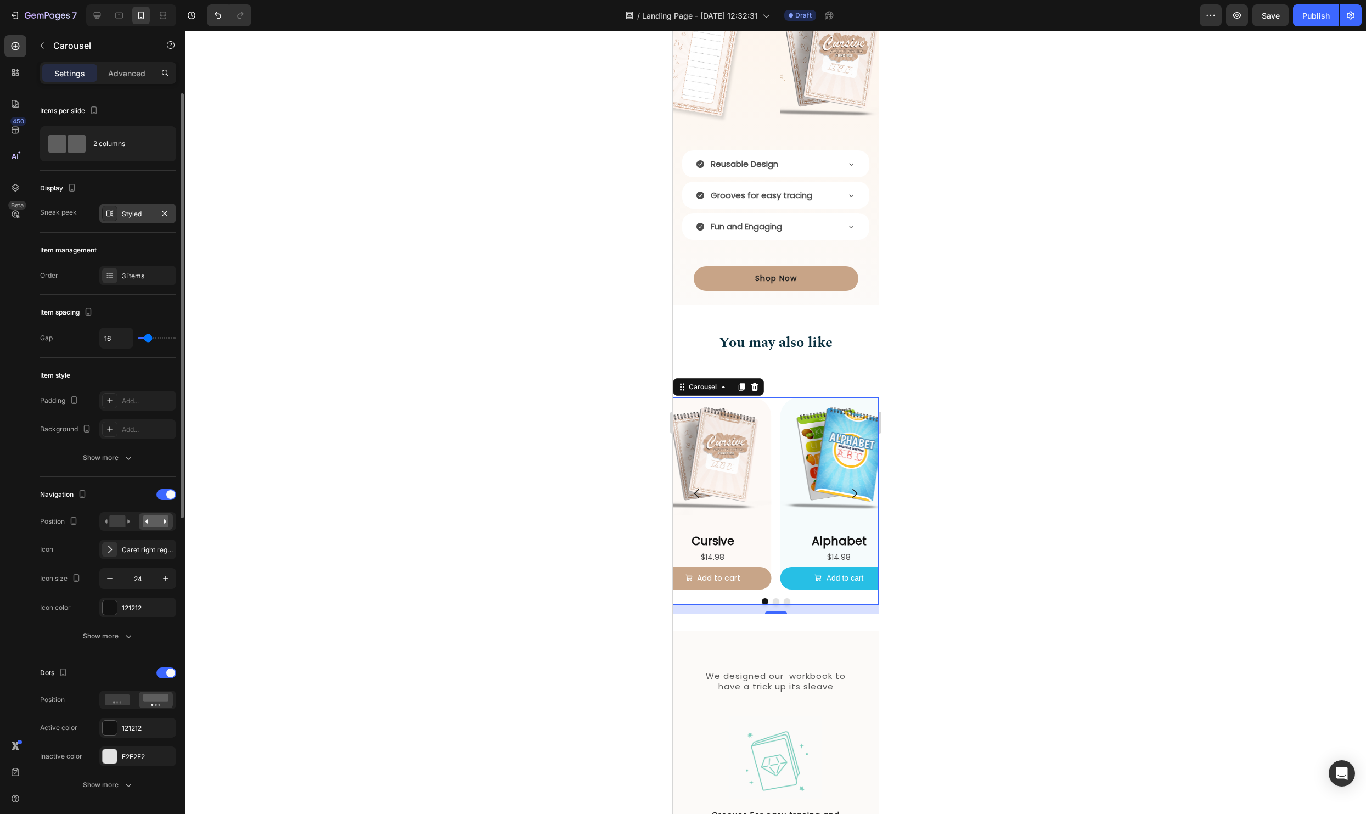
click at [120, 209] on div "Styled" at bounding box center [137, 214] width 77 height 20
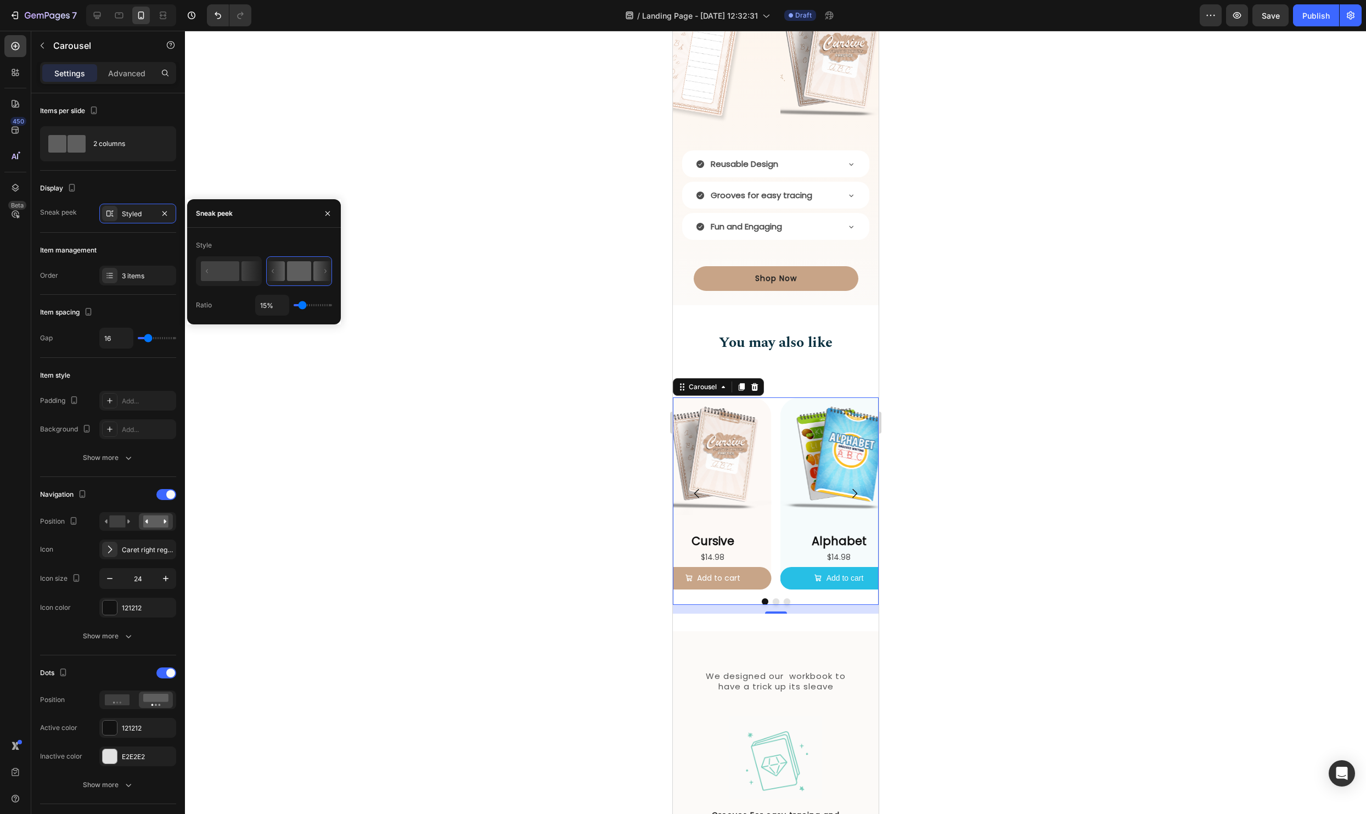
type input "58%"
type input "58"
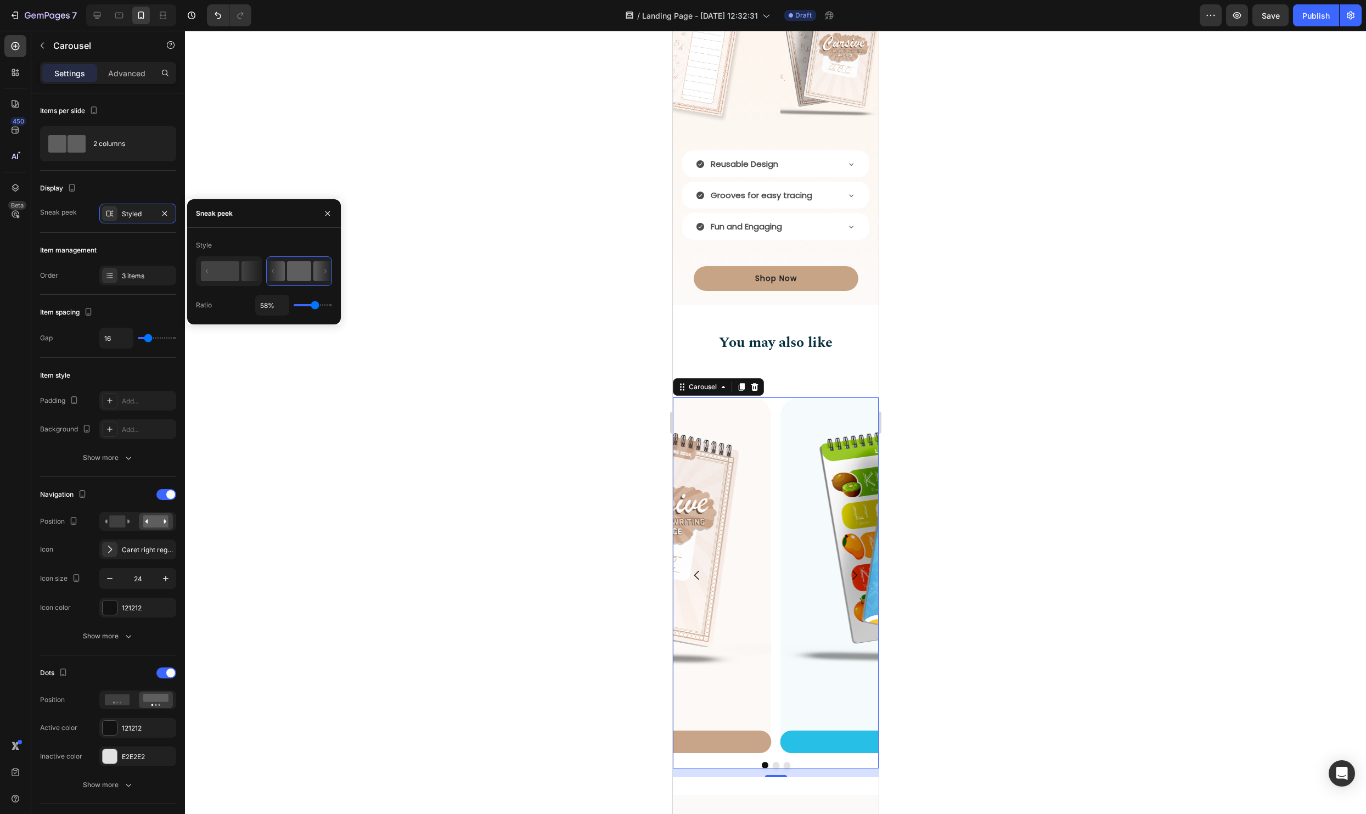
type input "63%"
type input "63"
type input "44%"
type input "44"
type input "22%"
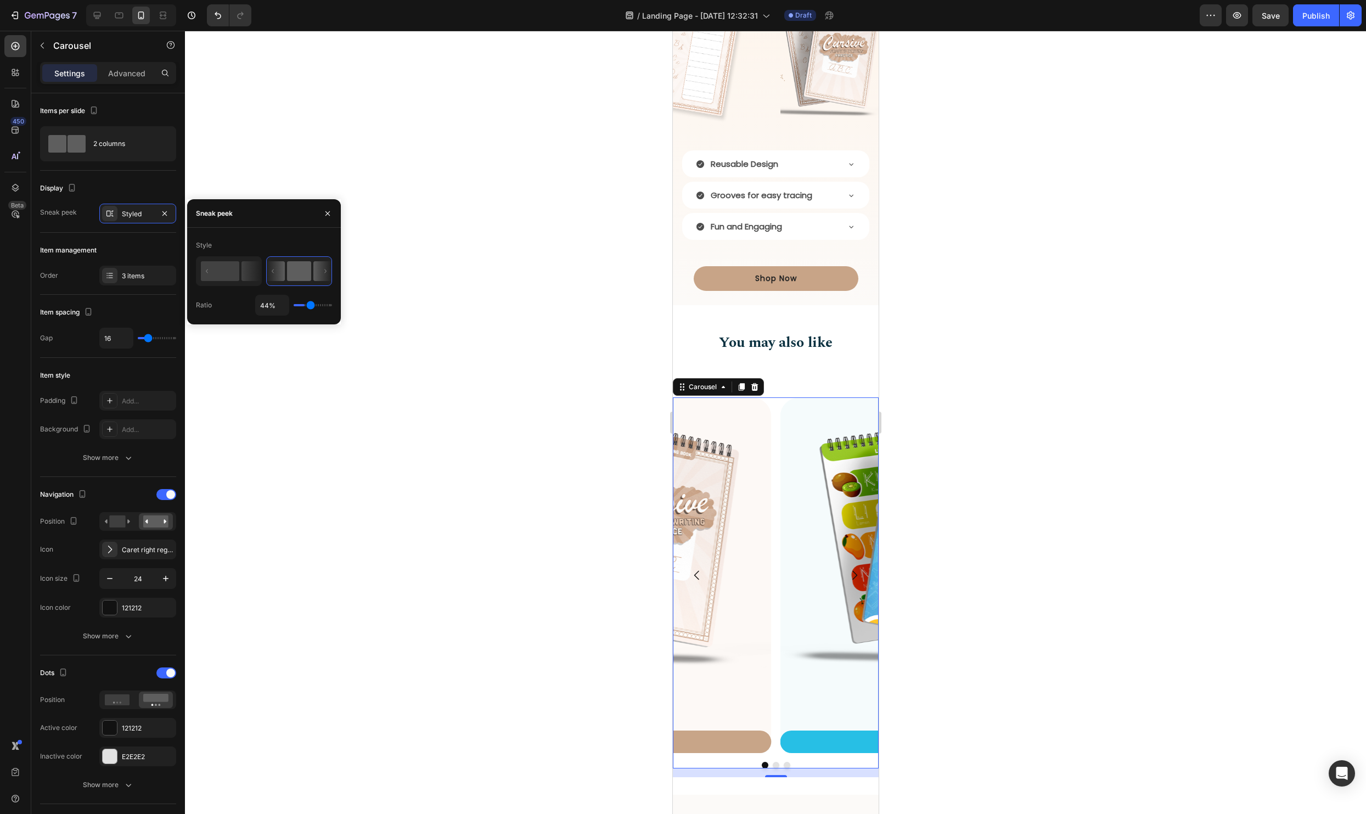
type input "22"
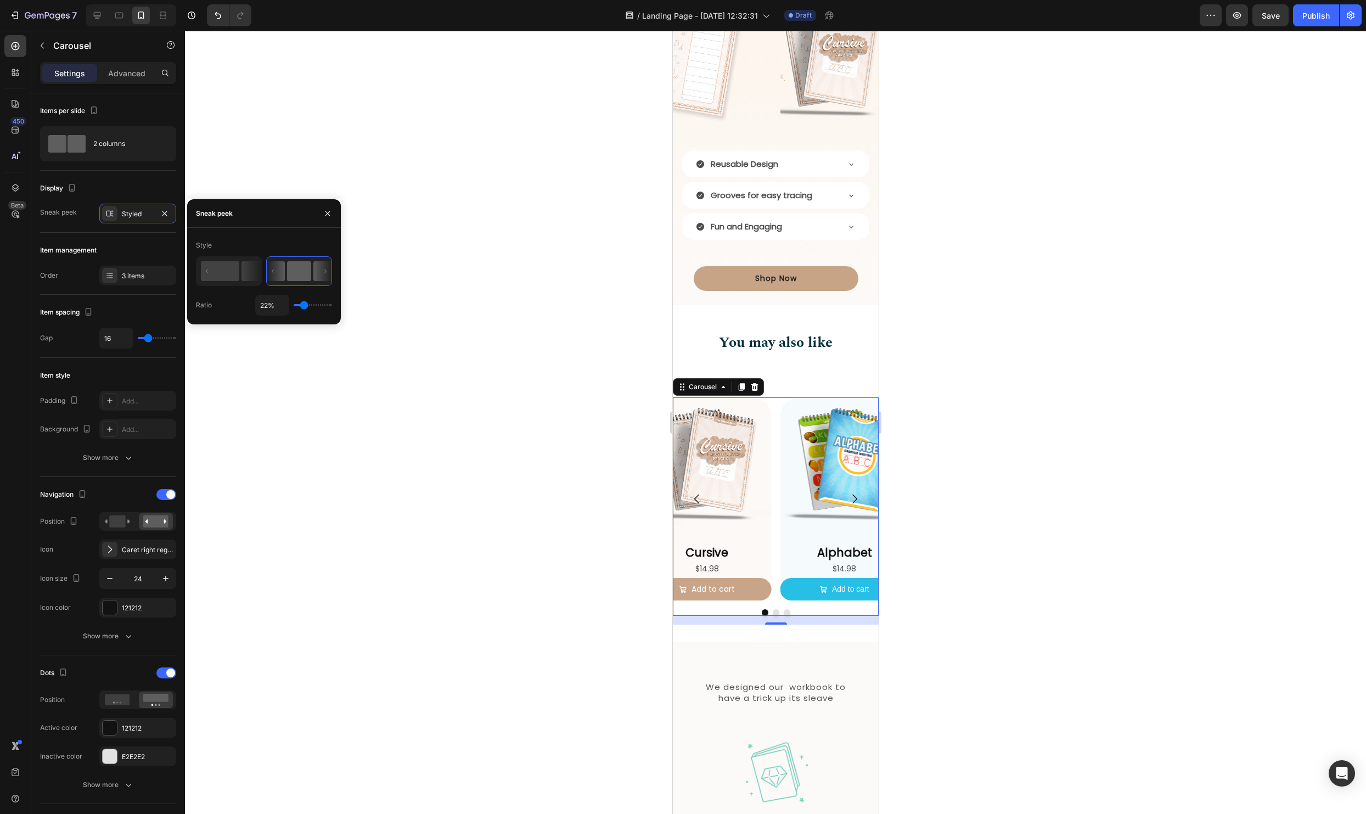
type input "16%"
type input "16"
type input "11%"
type input "11"
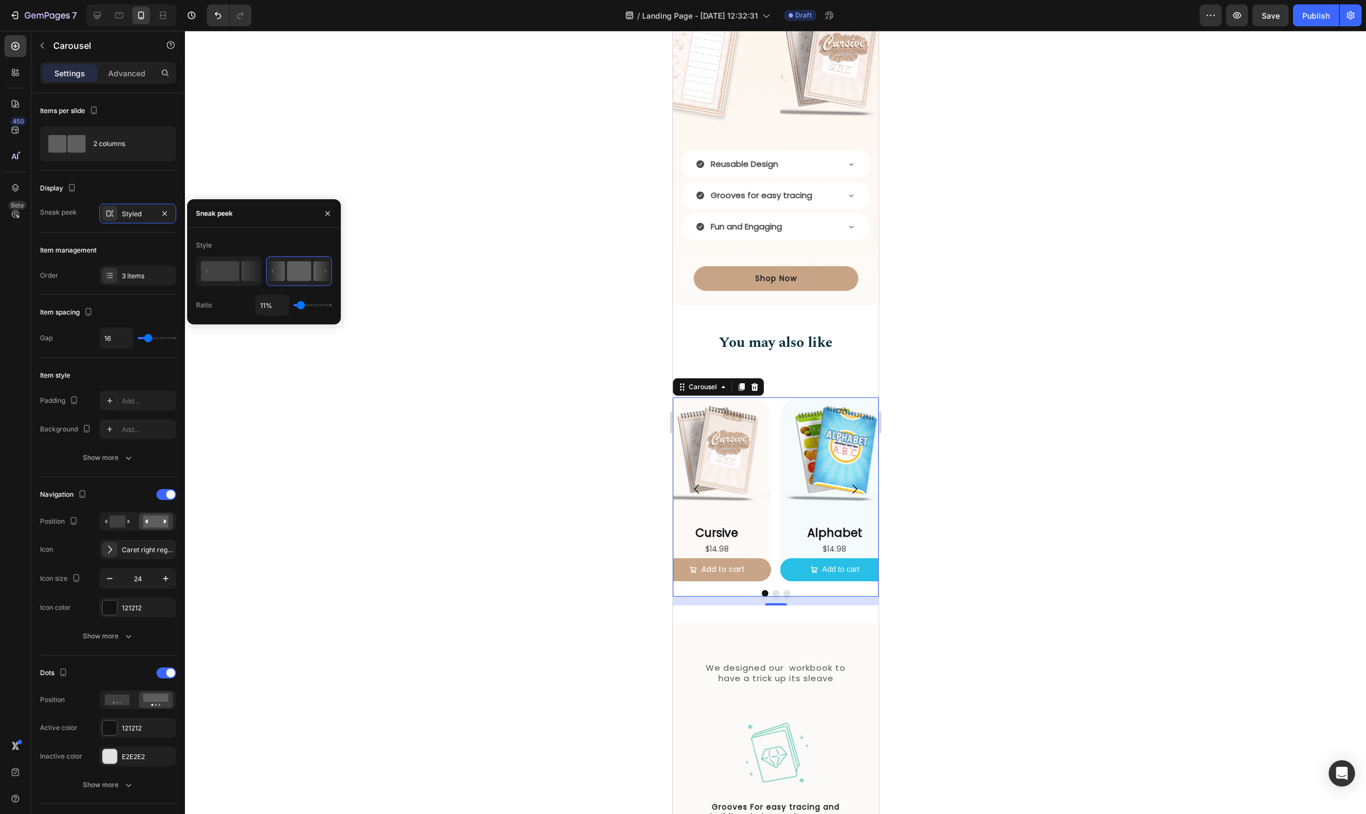
type input "9%"
type input "9"
type input "7%"
type input "7"
type input "4%"
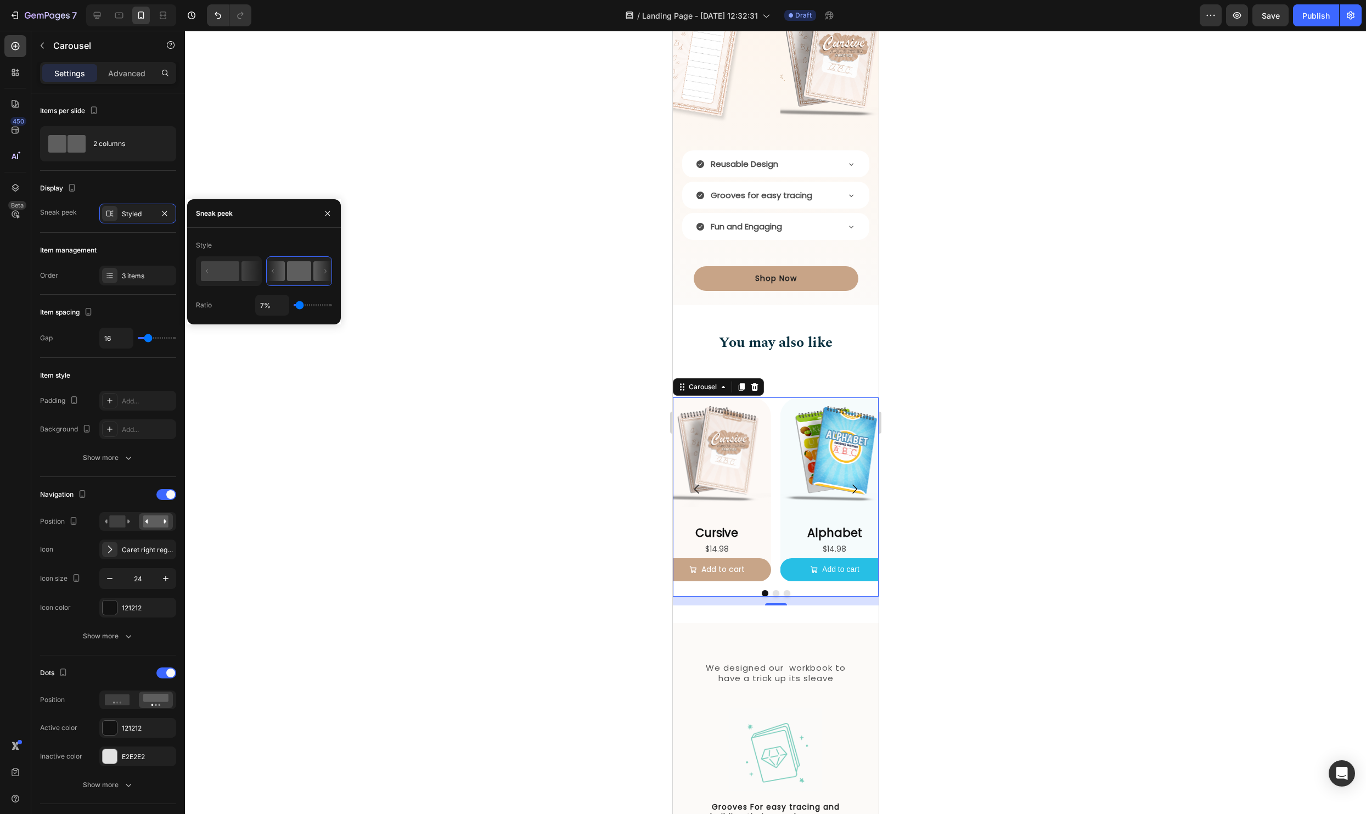
type input "4"
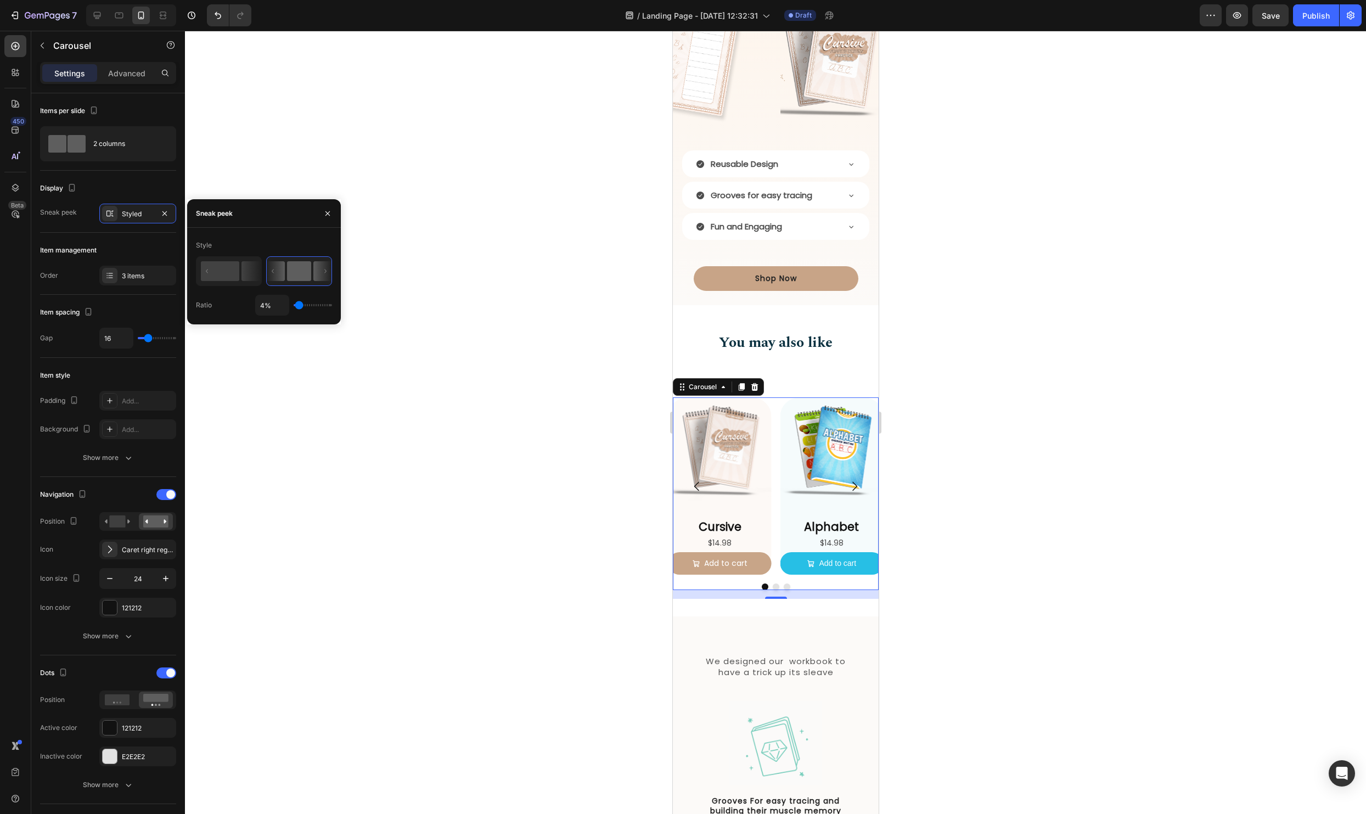
type input "14%"
type input "14"
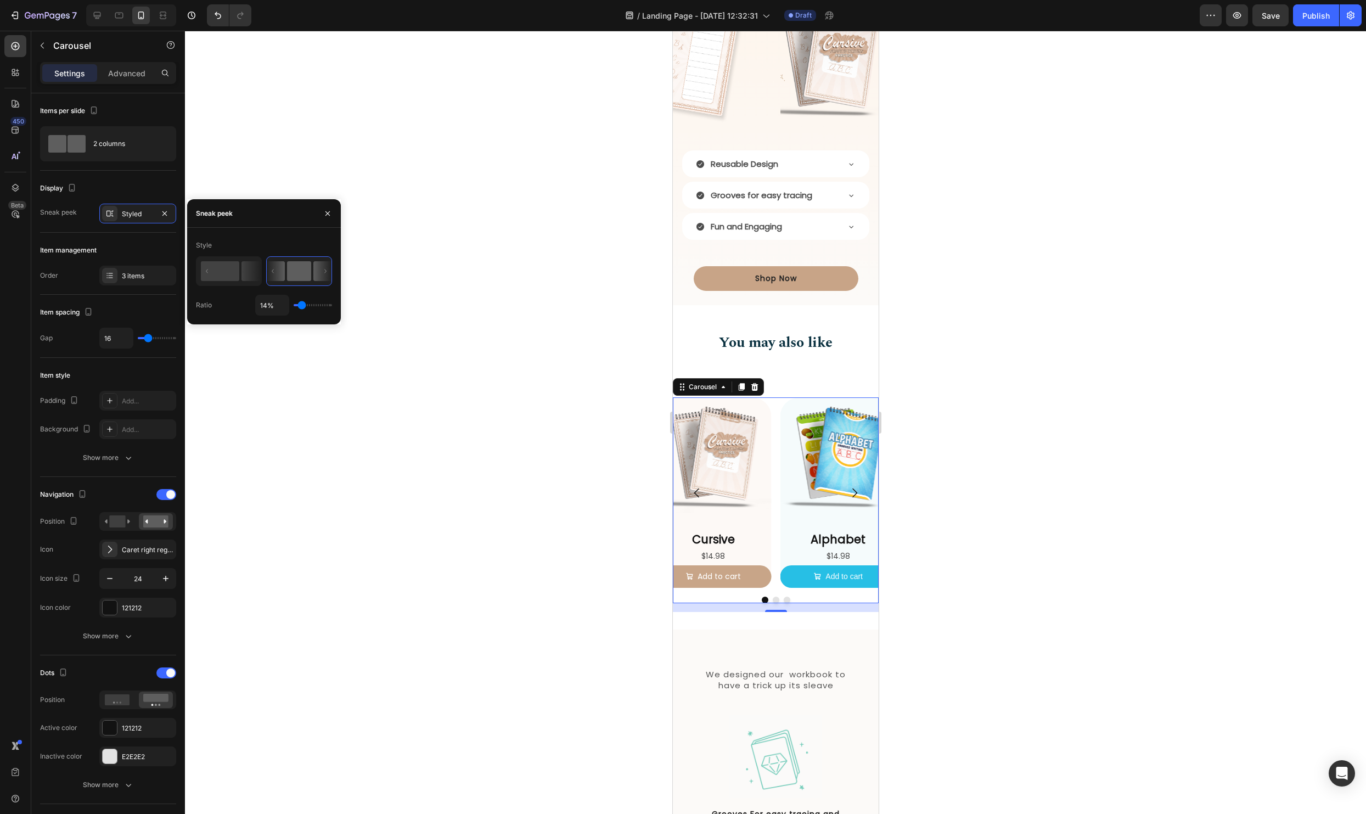
type input "15%"
type input "15"
type input "22%"
type input "22"
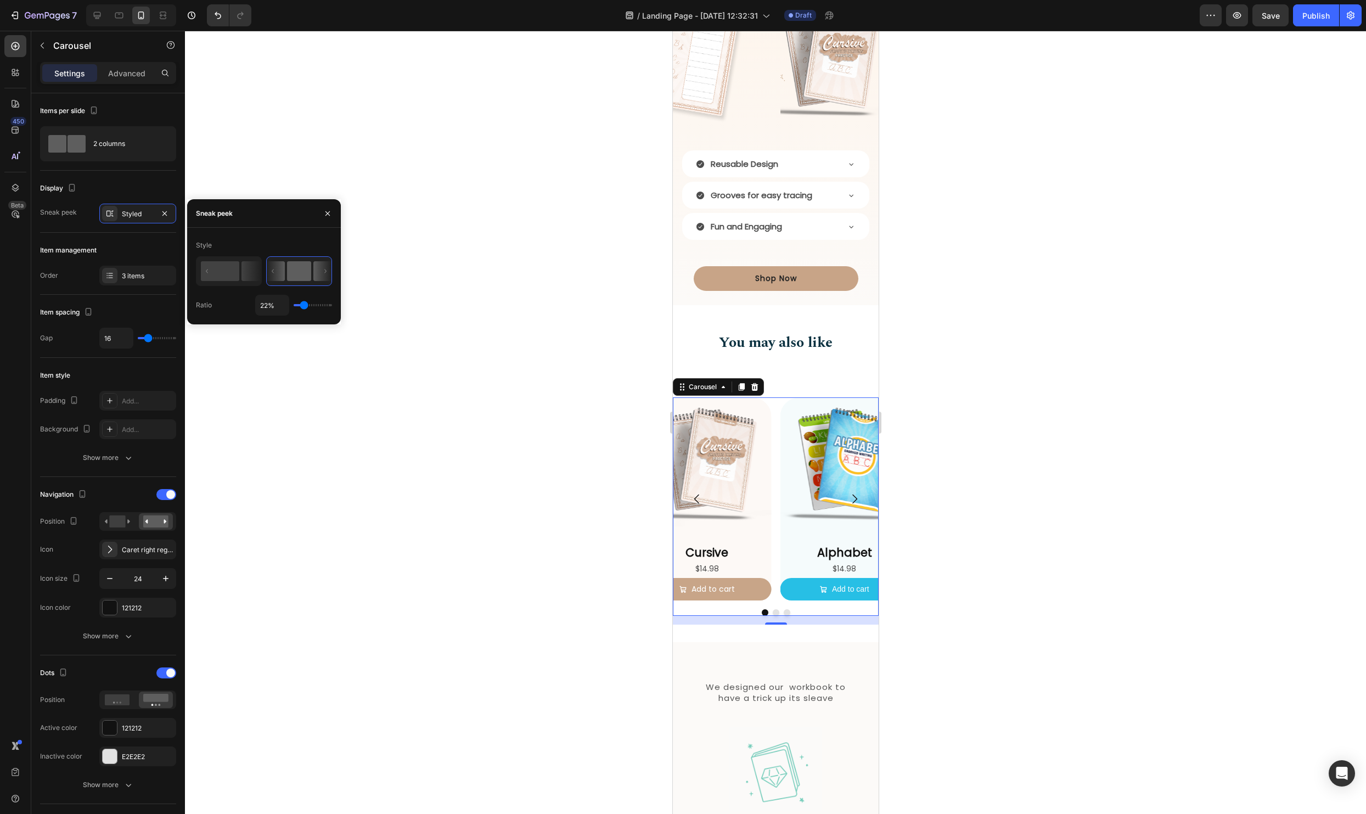
type input "20%"
drag, startPoint x: 316, startPoint y: 303, endPoint x: 303, endPoint y: 307, distance: 13.2
type input "20"
click at [303, 306] on input "range" at bounding box center [313, 305] width 38 height 2
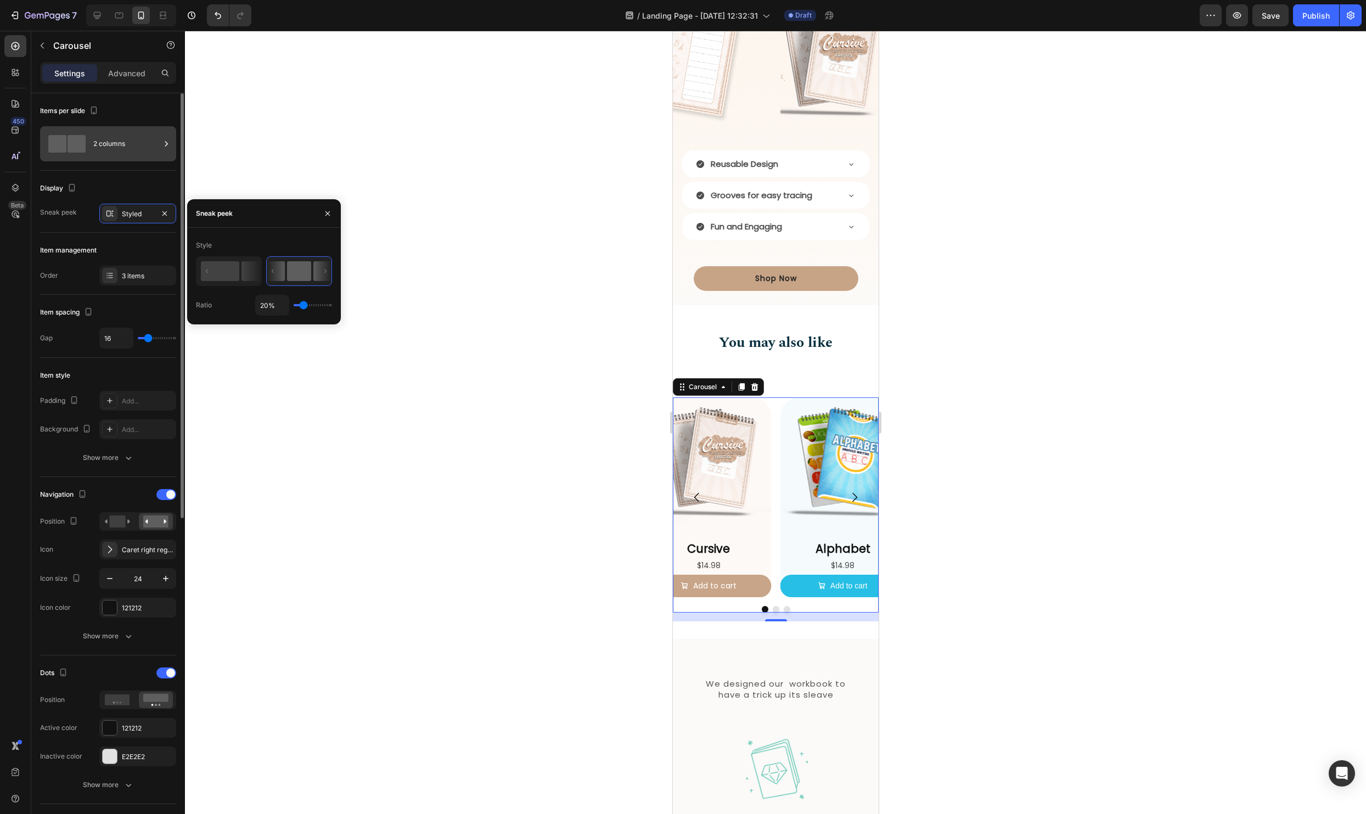
click at [73, 149] on span at bounding box center [76, 144] width 18 height 18
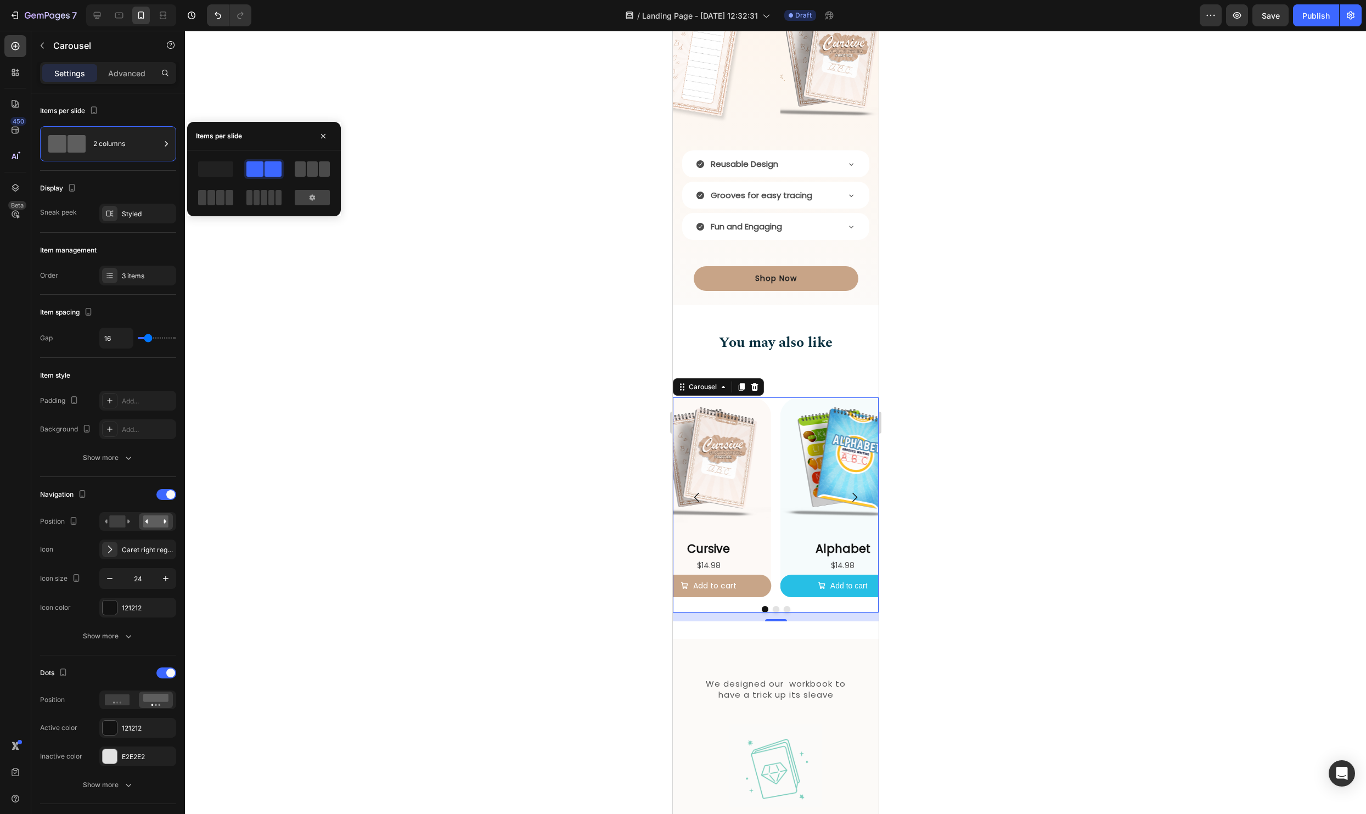
click at [326, 166] on span at bounding box center [324, 168] width 11 height 15
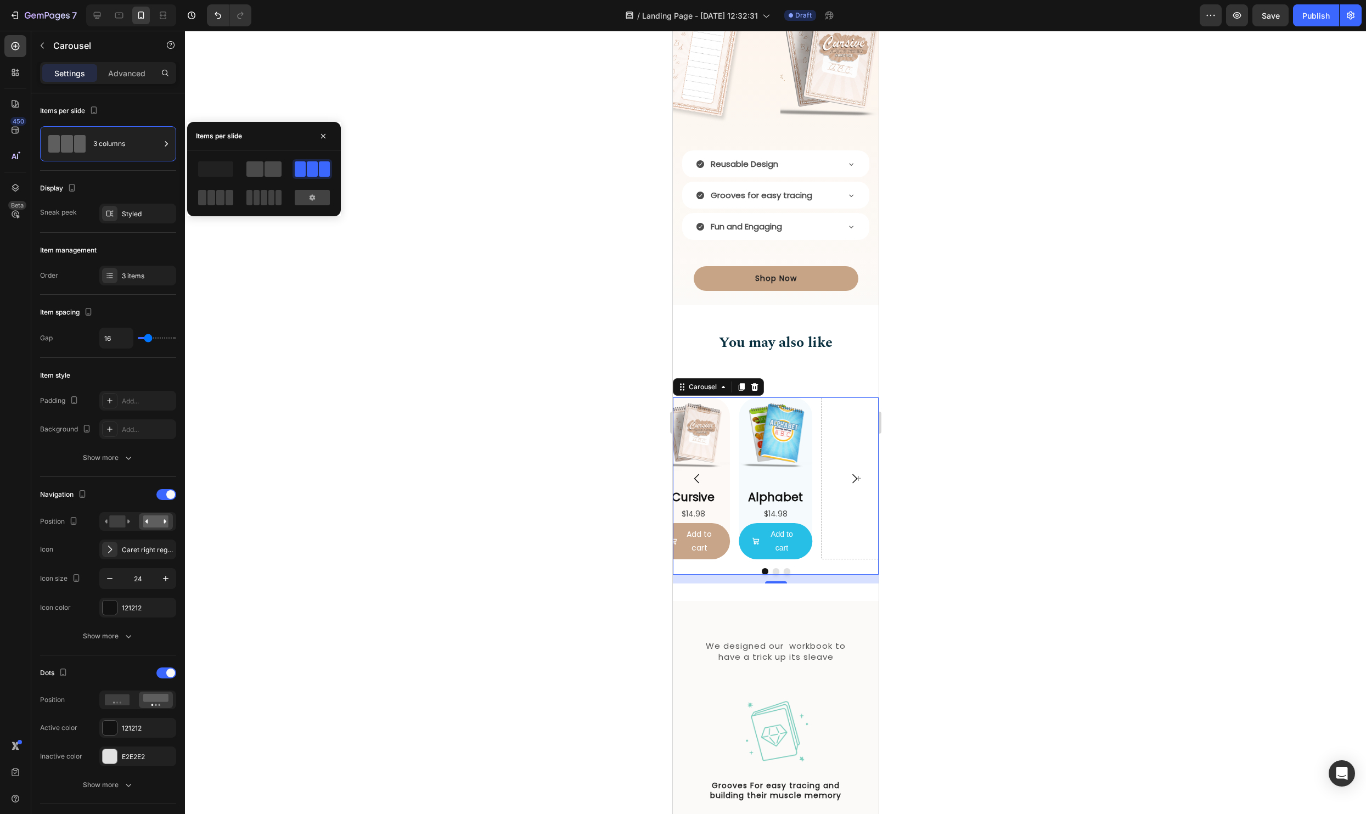
click at [264, 171] on span at bounding box center [272, 168] width 17 height 15
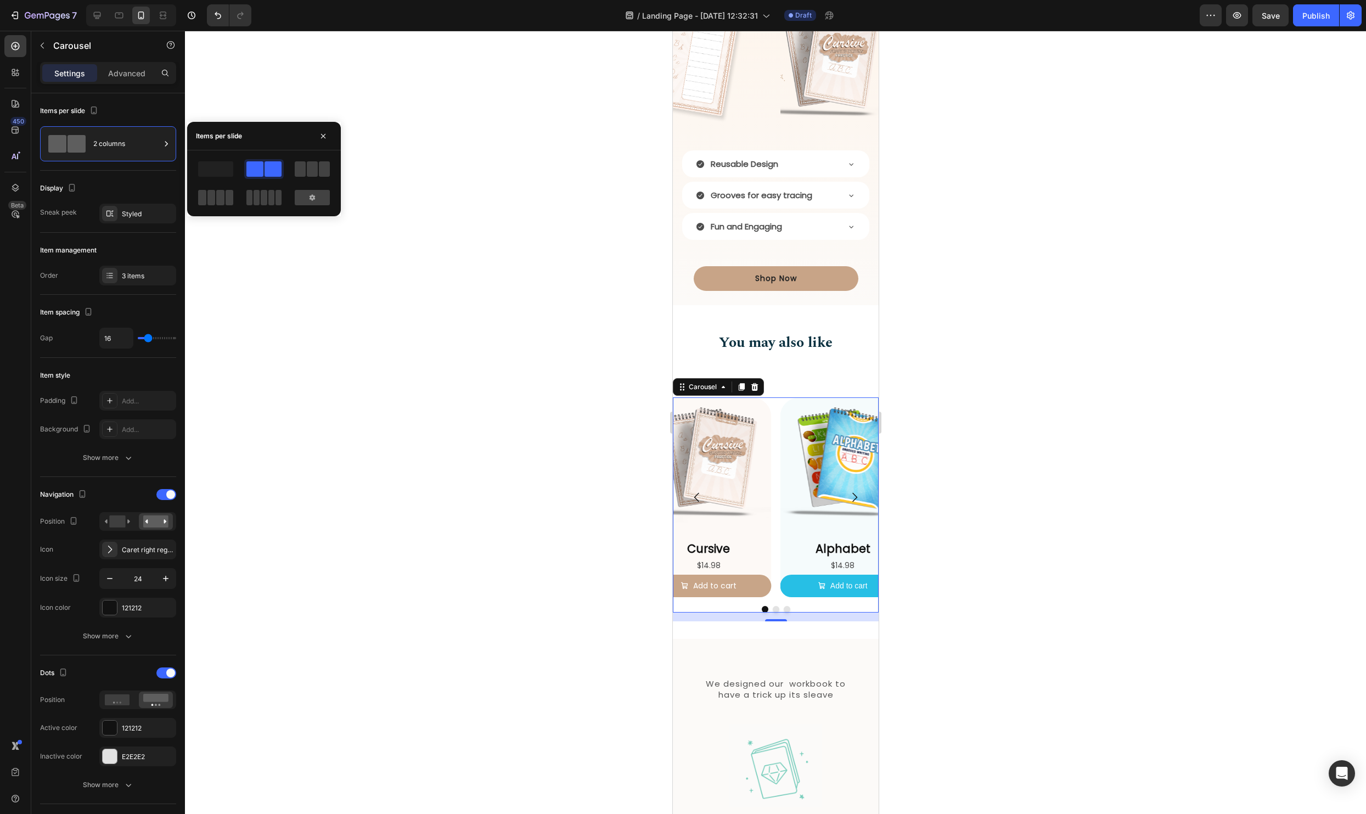
click at [283, 88] on div at bounding box center [775, 422] width 1181 height 783
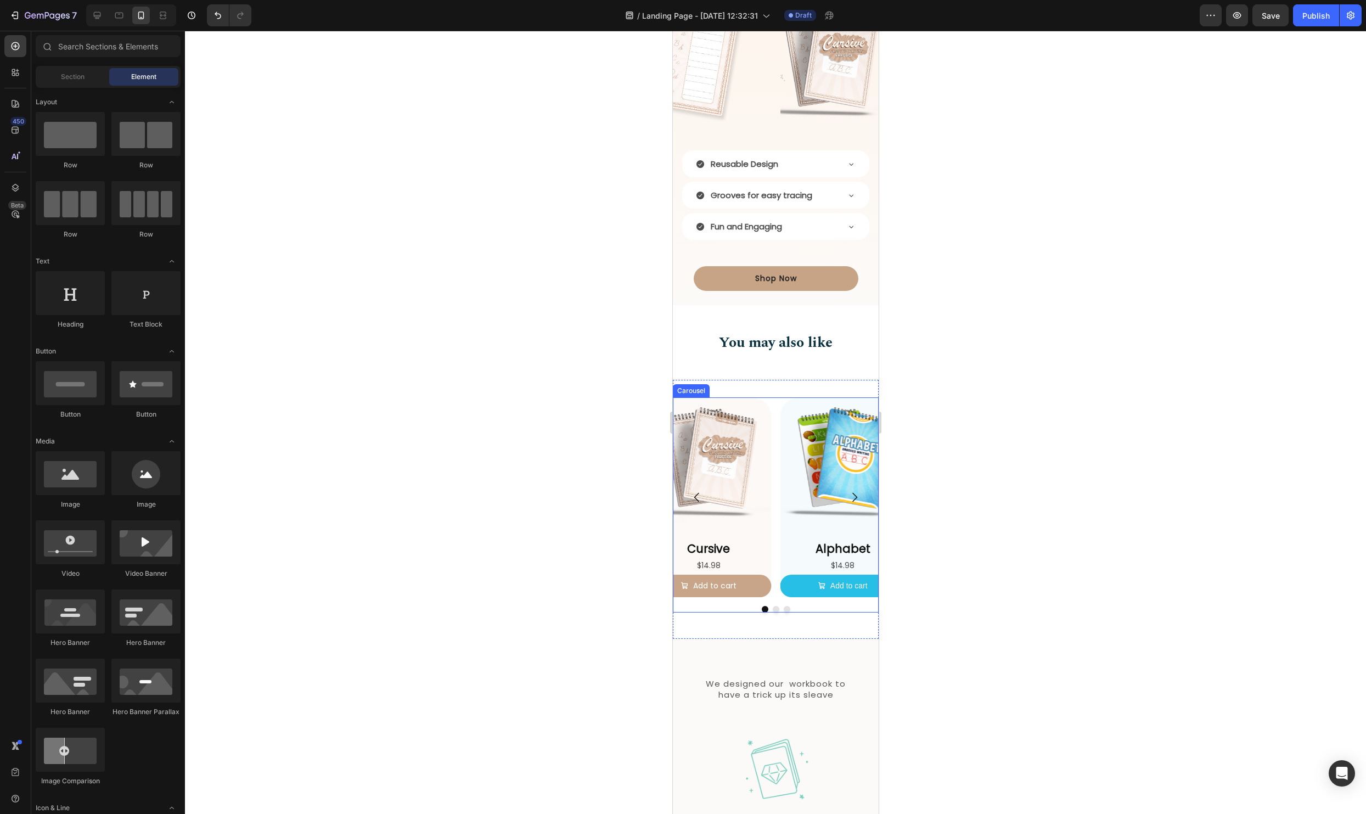
click at [776, 594] on div "Product Images Alphabet Product Title $14.98 Product Price Product Price Add to…" at bounding box center [775, 497] width 206 height 200
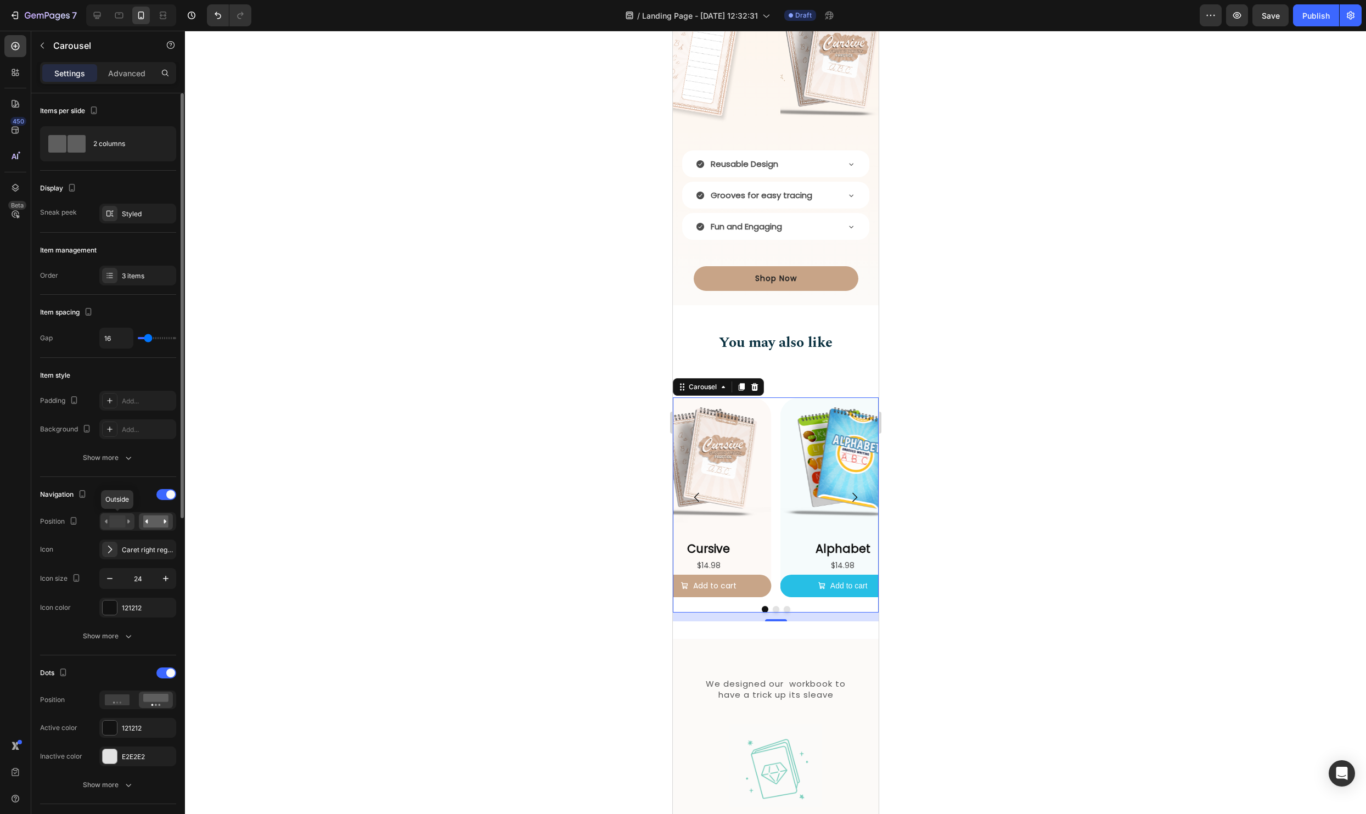
click at [108, 522] on icon at bounding box center [117, 521] width 25 height 12
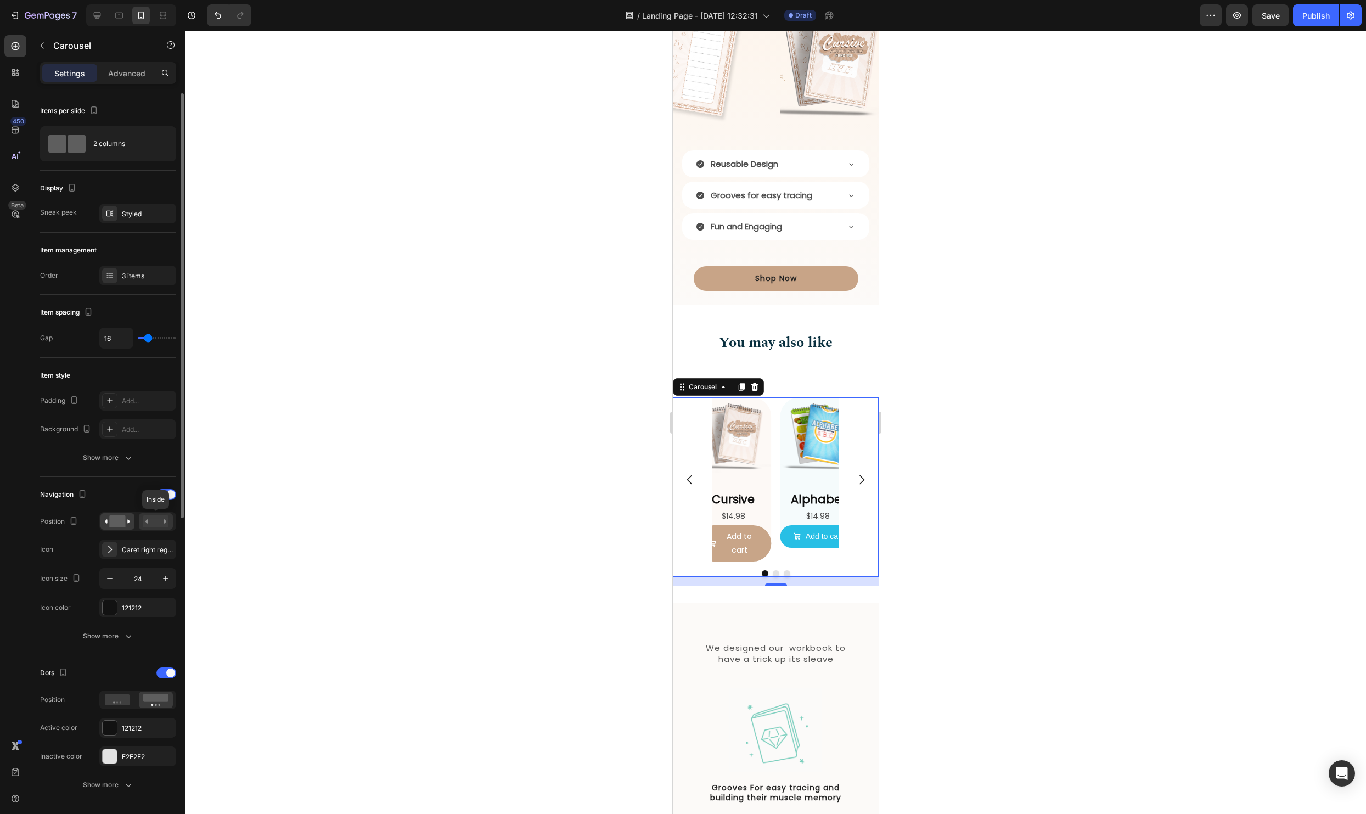
click at [151, 523] on rect at bounding box center [155, 521] width 25 height 12
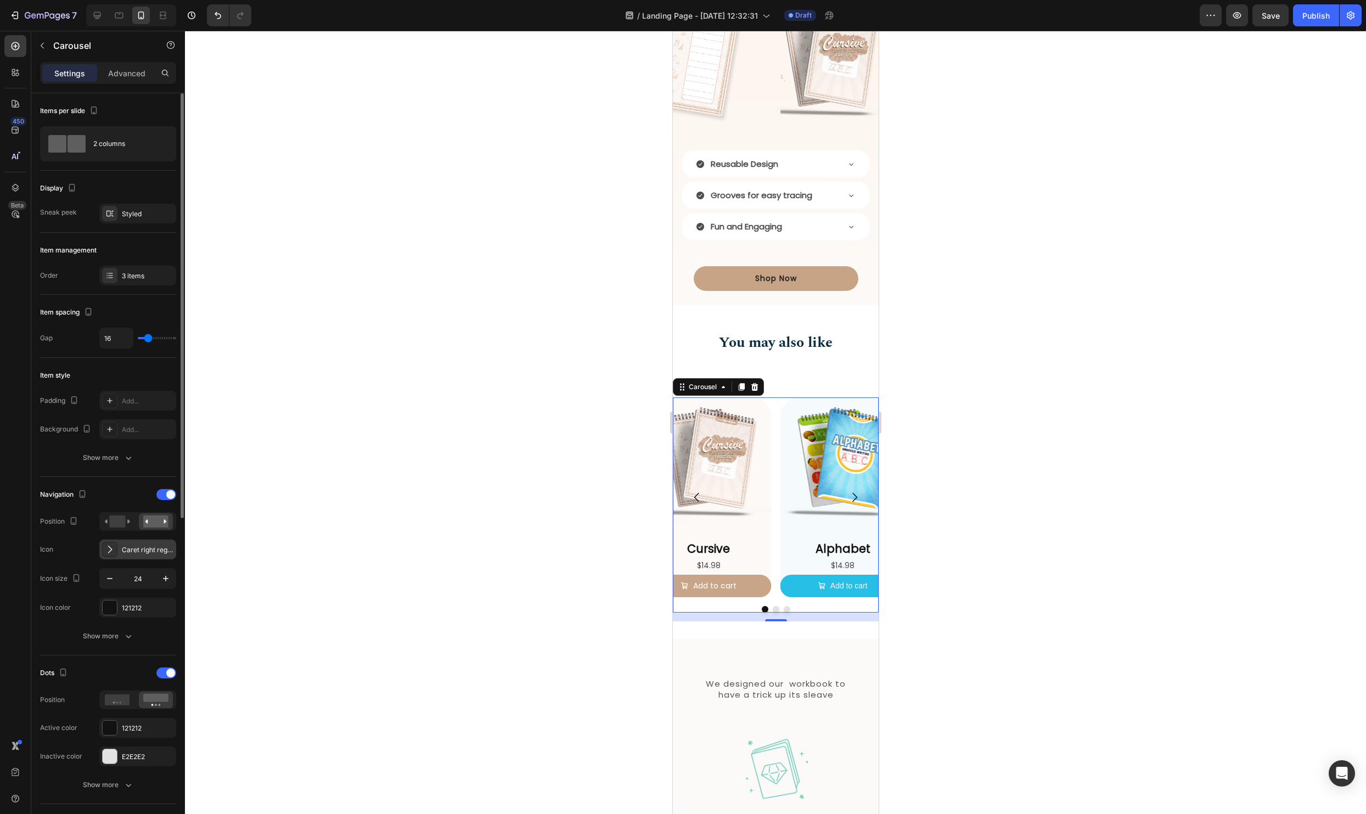
click at [122, 545] on div "Caret right regular" at bounding box center [148, 550] width 52 height 10
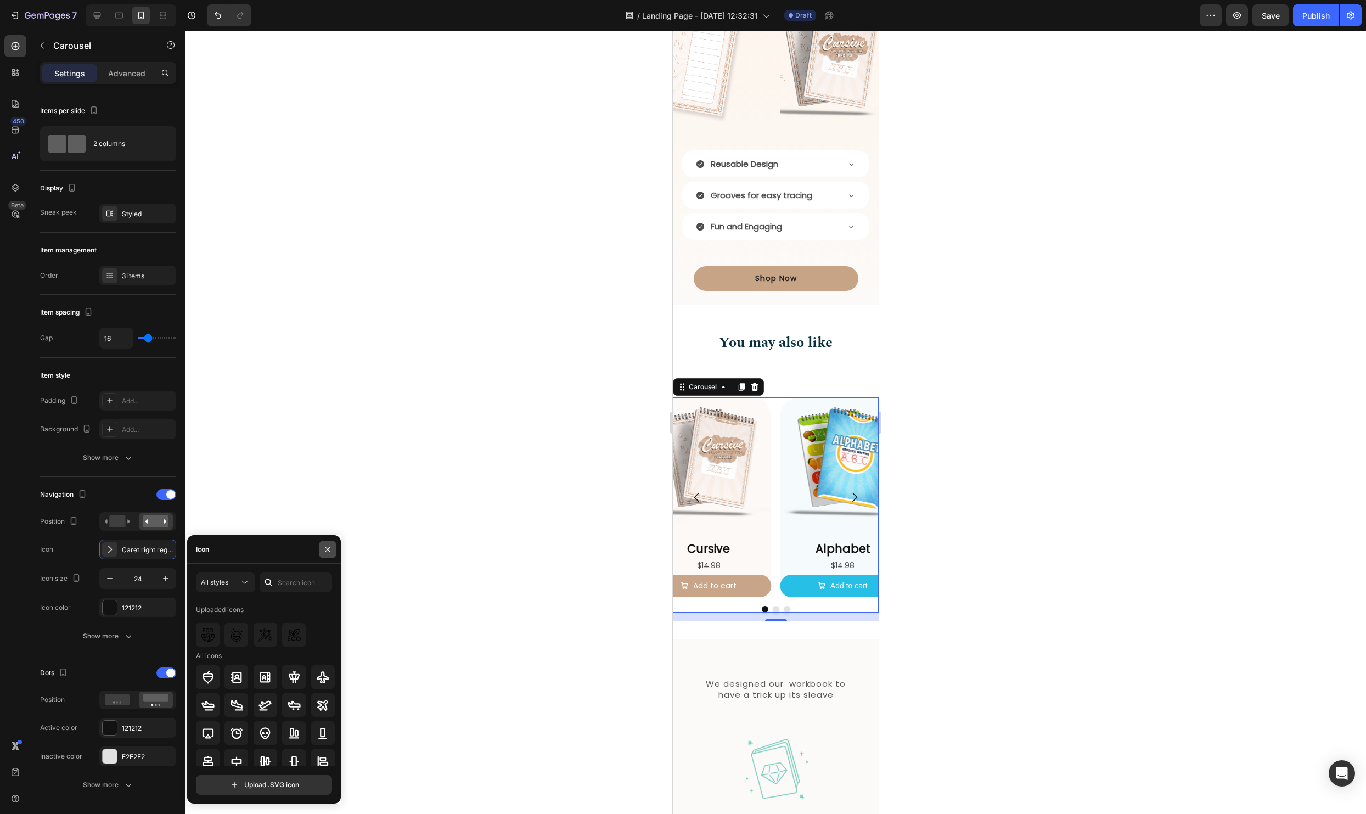
click at [328, 548] on icon "button" at bounding box center [327, 549] width 9 height 9
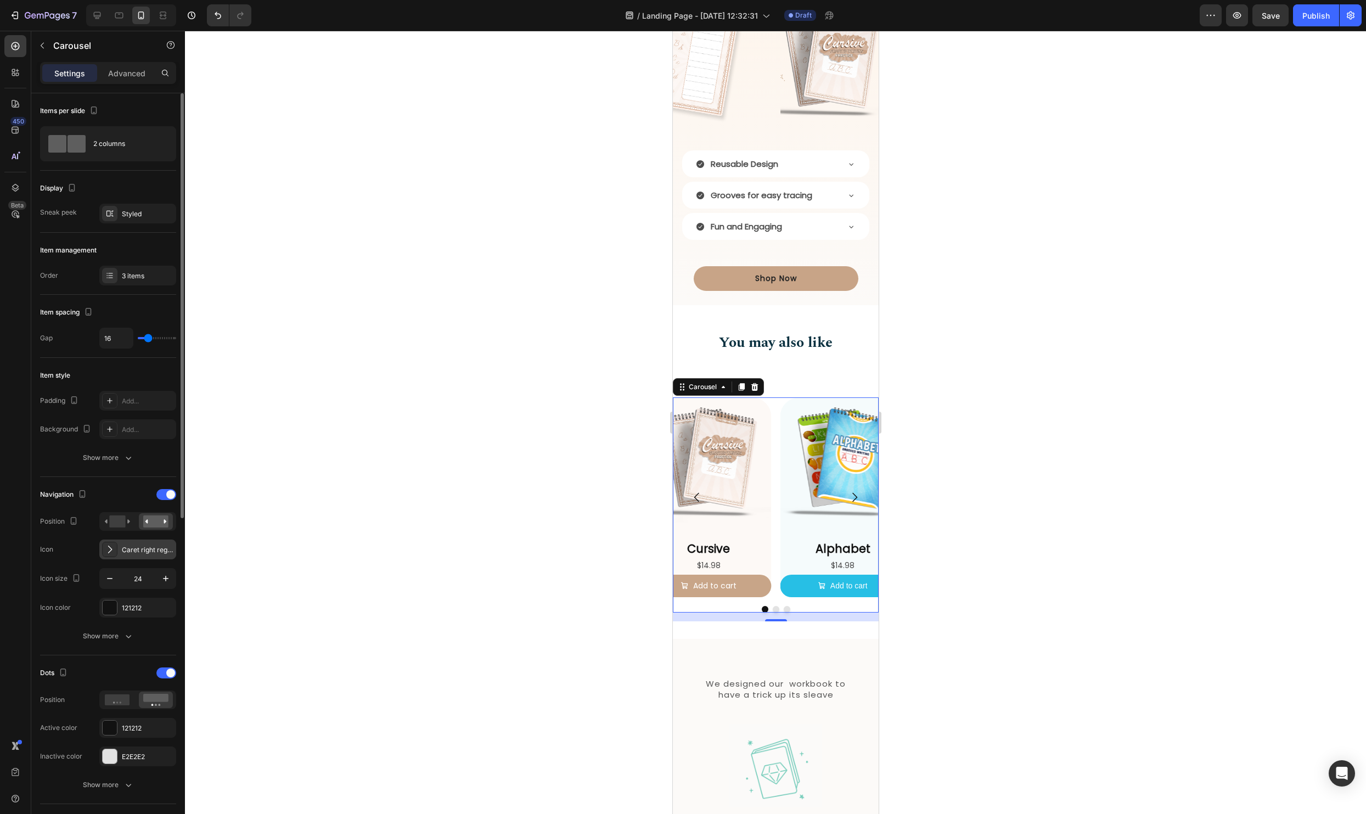
click at [115, 553] on div at bounding box center [109, 548] width 15 height 15
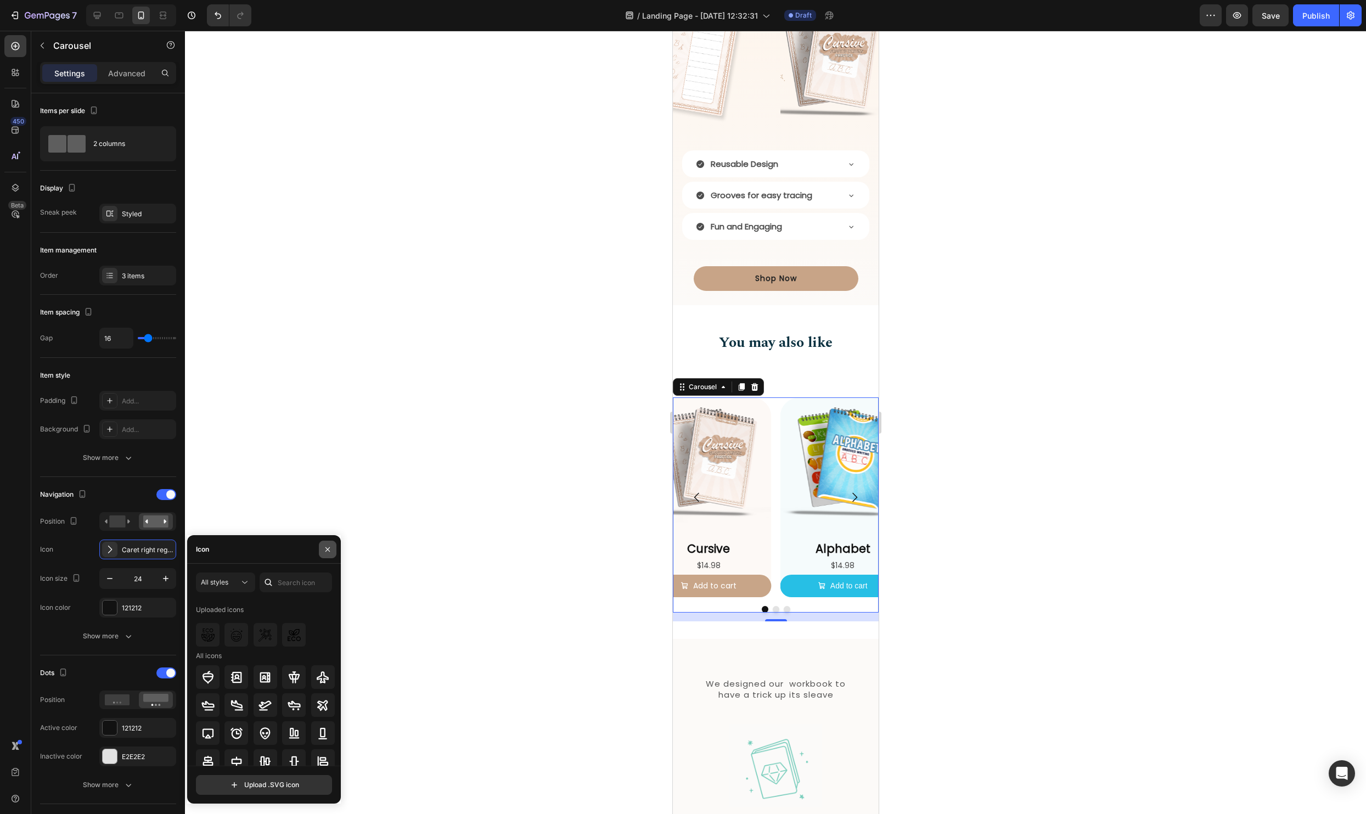
click at [332, 551] on button "button" at bounding box center [328, 549] width 18 height 18
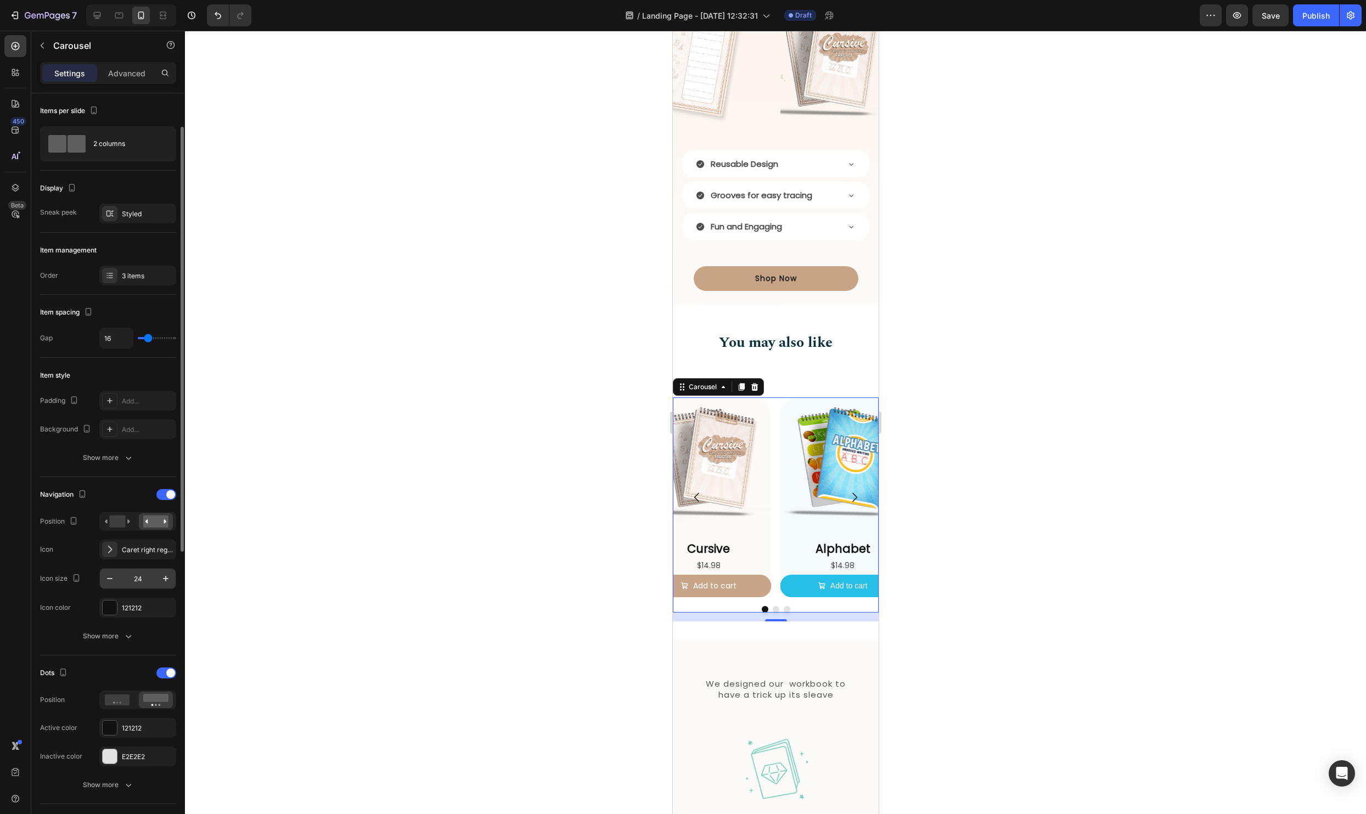
scroll to position [51, 0]
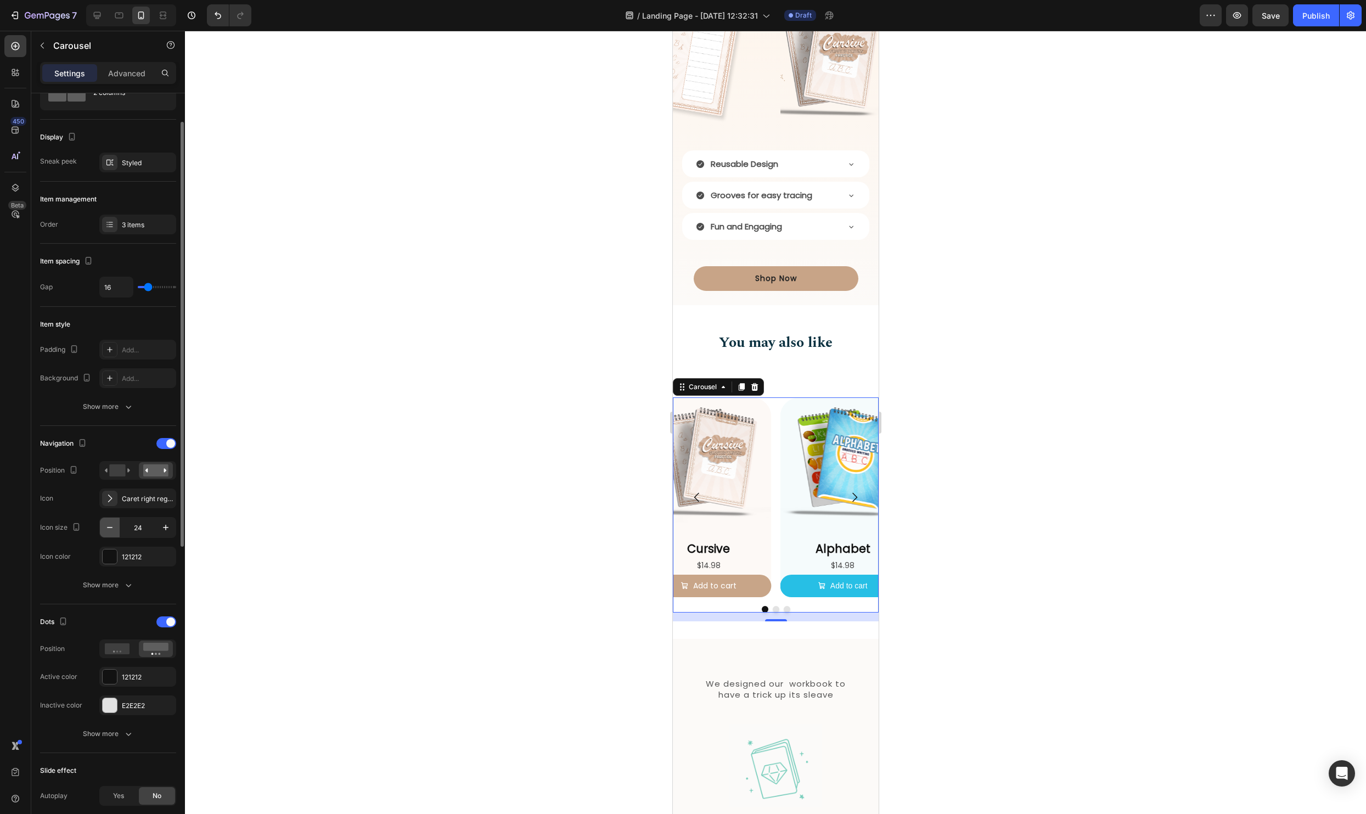
click at [105, 529] on icon "button" at bounding box center [109, 527] width 11 height 11
click at [112, 527] on icon "button" at bounding box center [109, 527] width 11 height 11
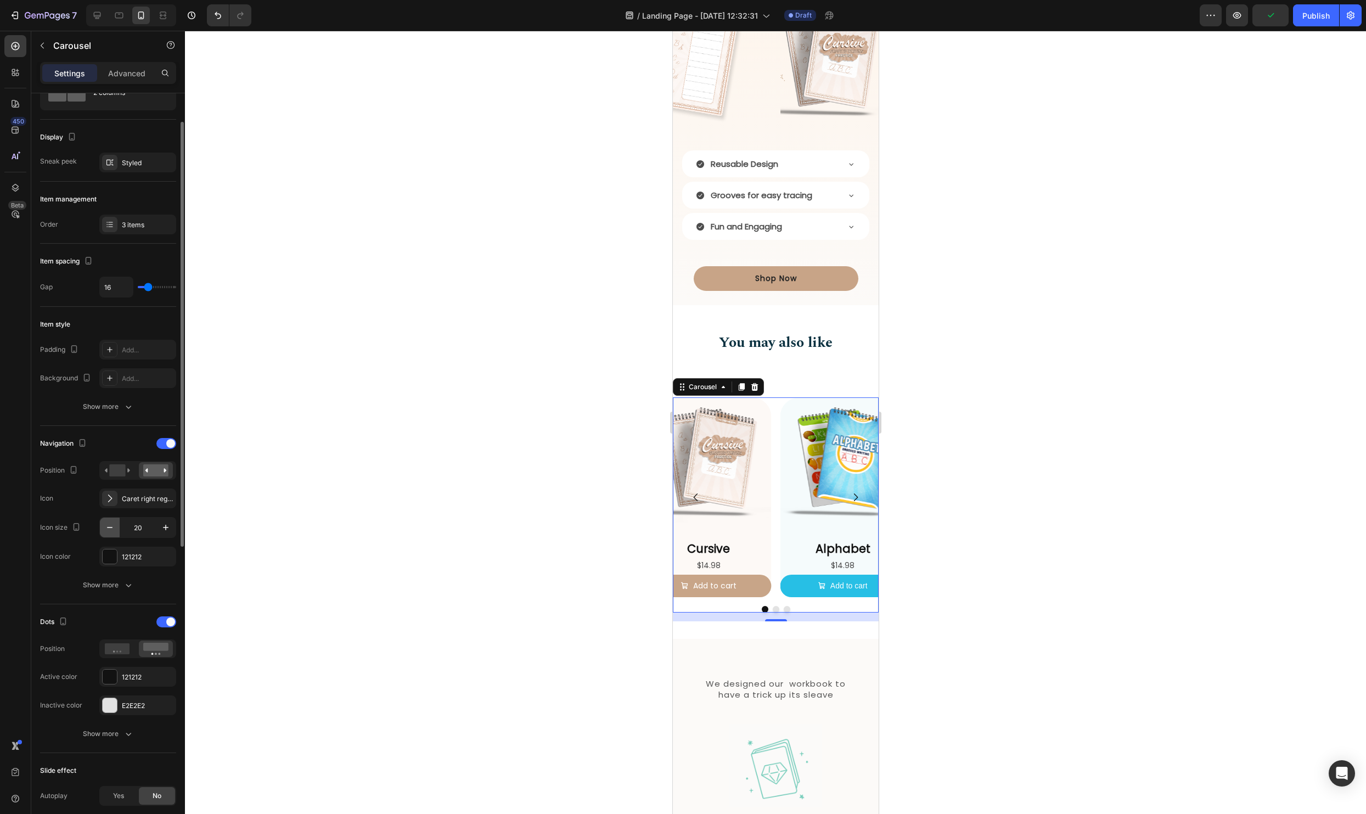
click at [112, 527] on icon "button" at bounding box center [109, 527] width 11 height 11
type input "16"
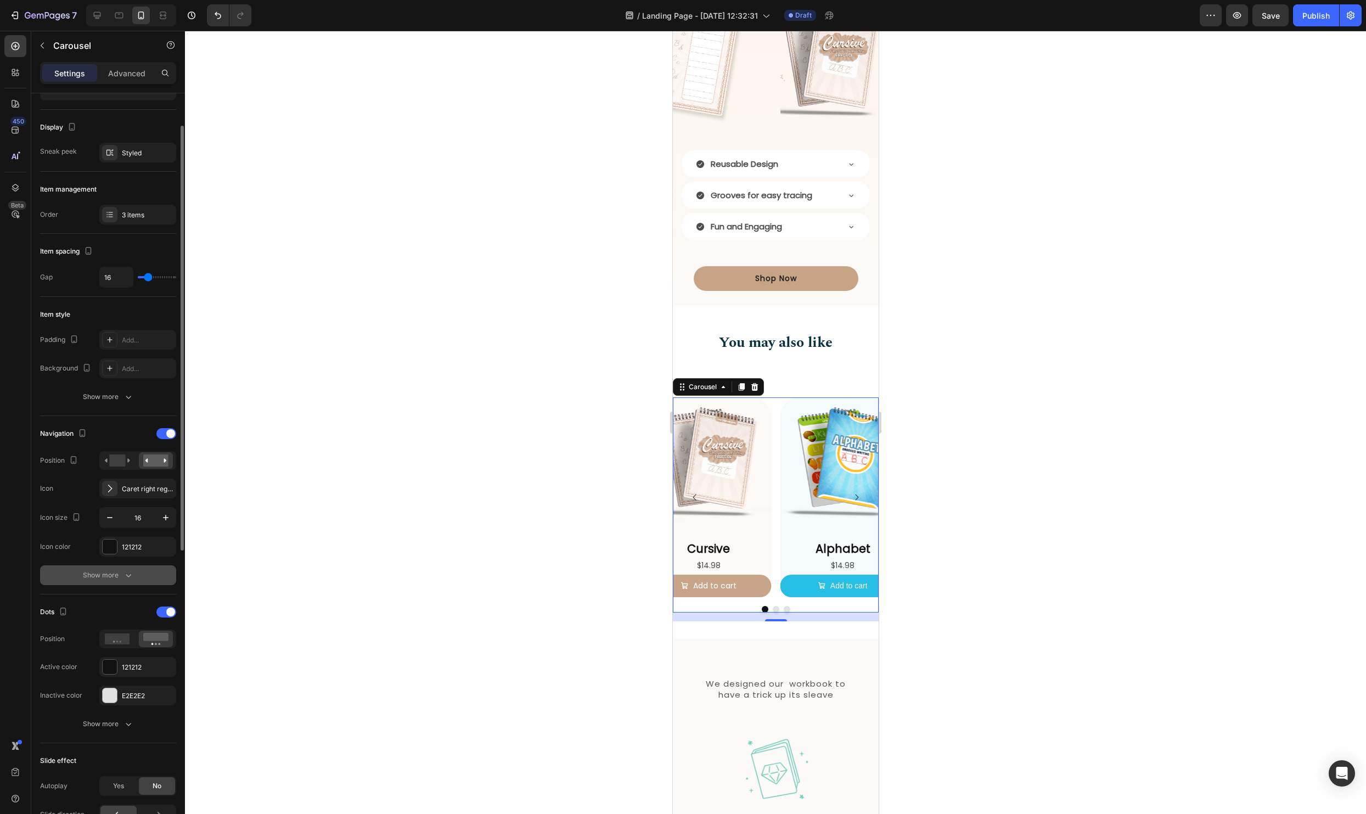
scroll to position [60, 0]
click at [111, 568] on button "Show more" at bounding box center [108, 576] width 136 height 20
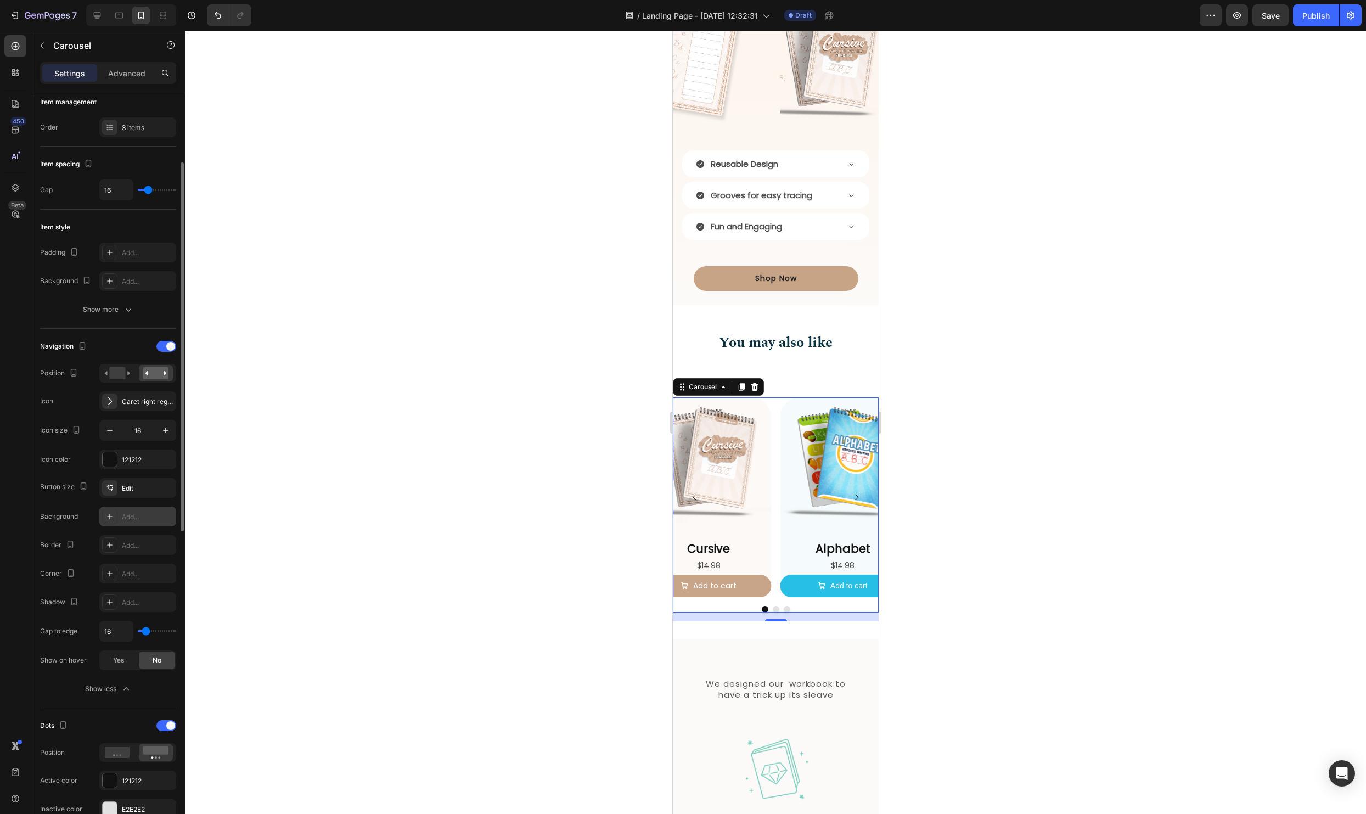
scroll to position [150, 0]
click at [167, 719] on div at bounding box center [166, 723] width 20 height 11
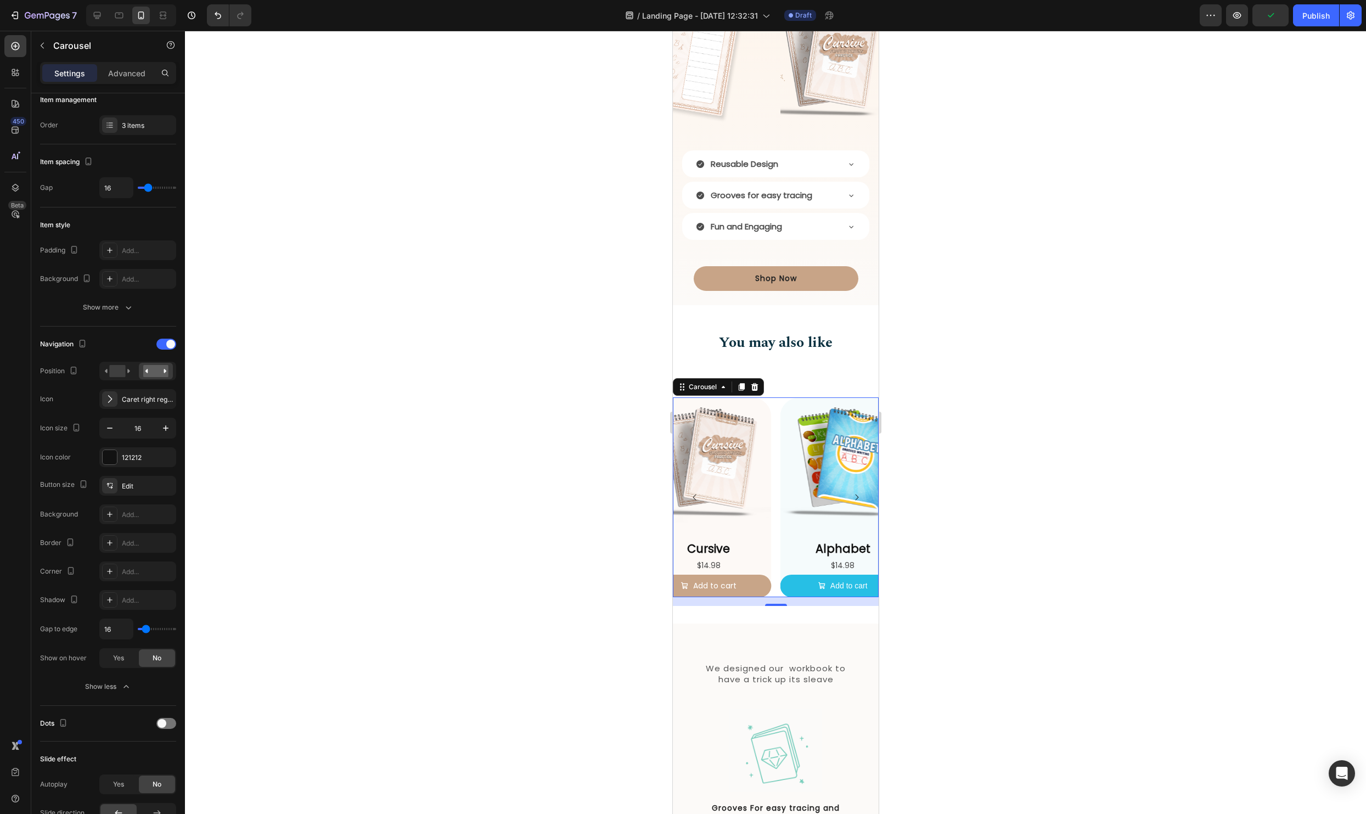
click at [1101, 614] on div at bounding box center [775, 422] width 1181 height 783
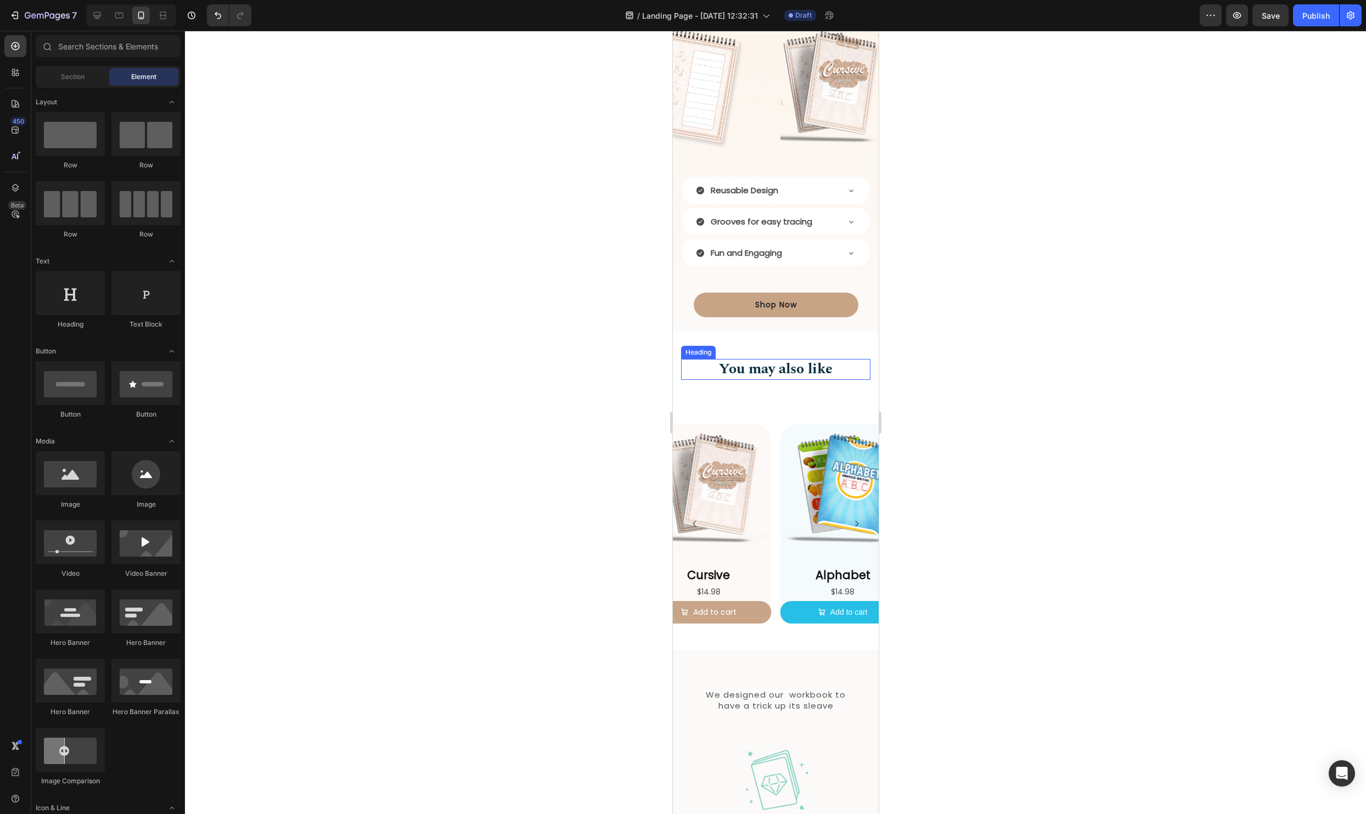
scroll to position [1548, 0]
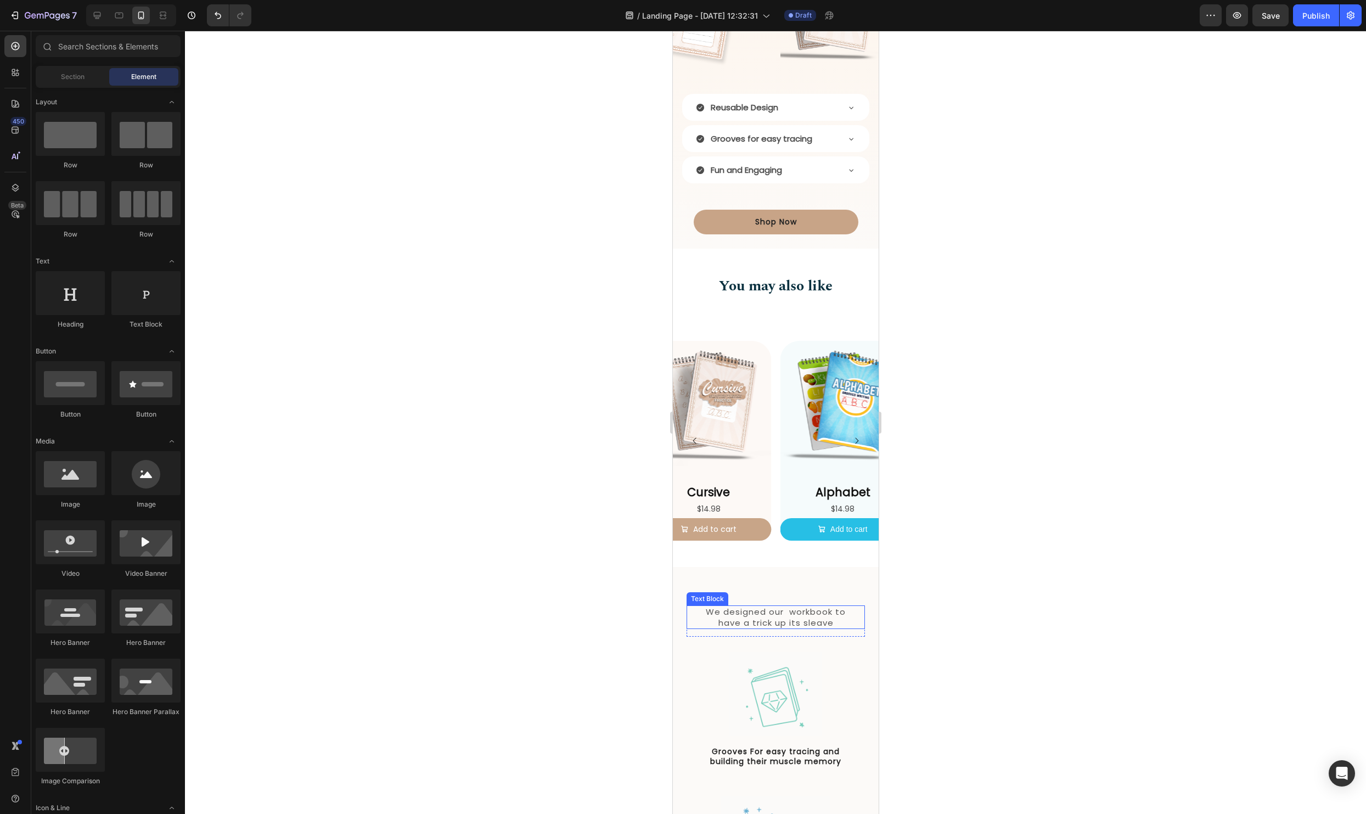
click at [780, 616] on p "We designed our workbook to have a trick up its sleave" at bounding box center [775, 616] width 154 height 21
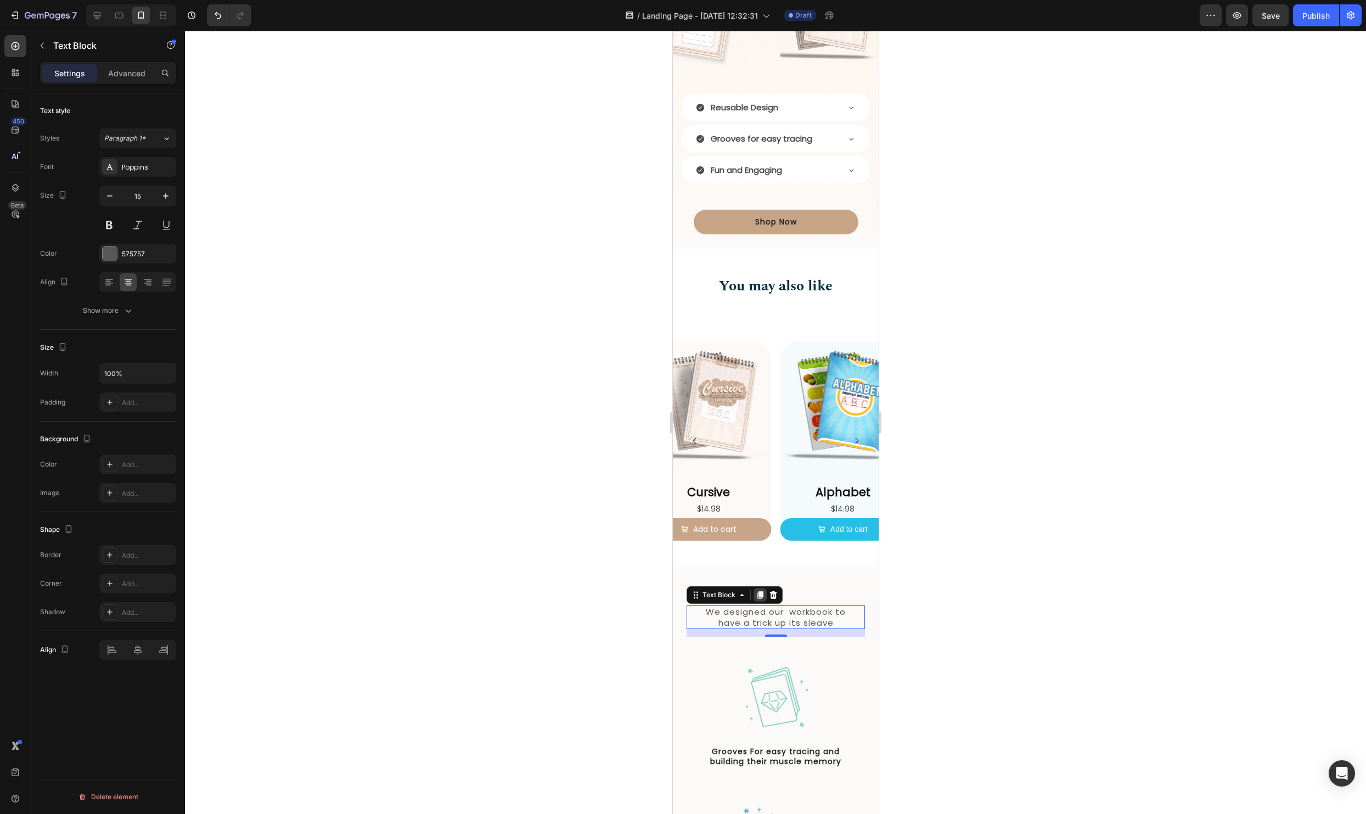
click at [761, 596] on icon at bounding box center [760, 595] width 6 height 8
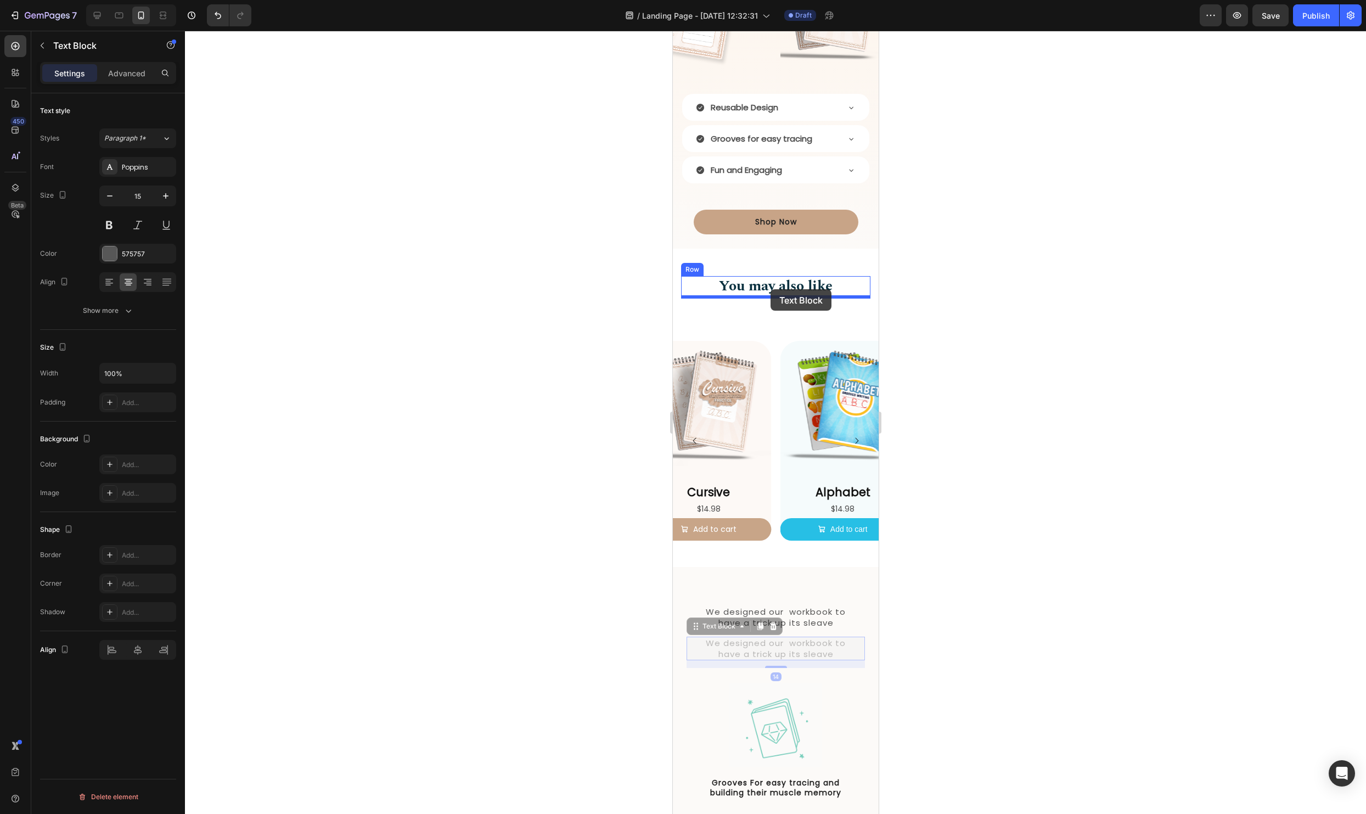
drag, startPoint x: 693, startPoint y: 626, endPoint x: 770, endPoint y: 289, distance: 345.5
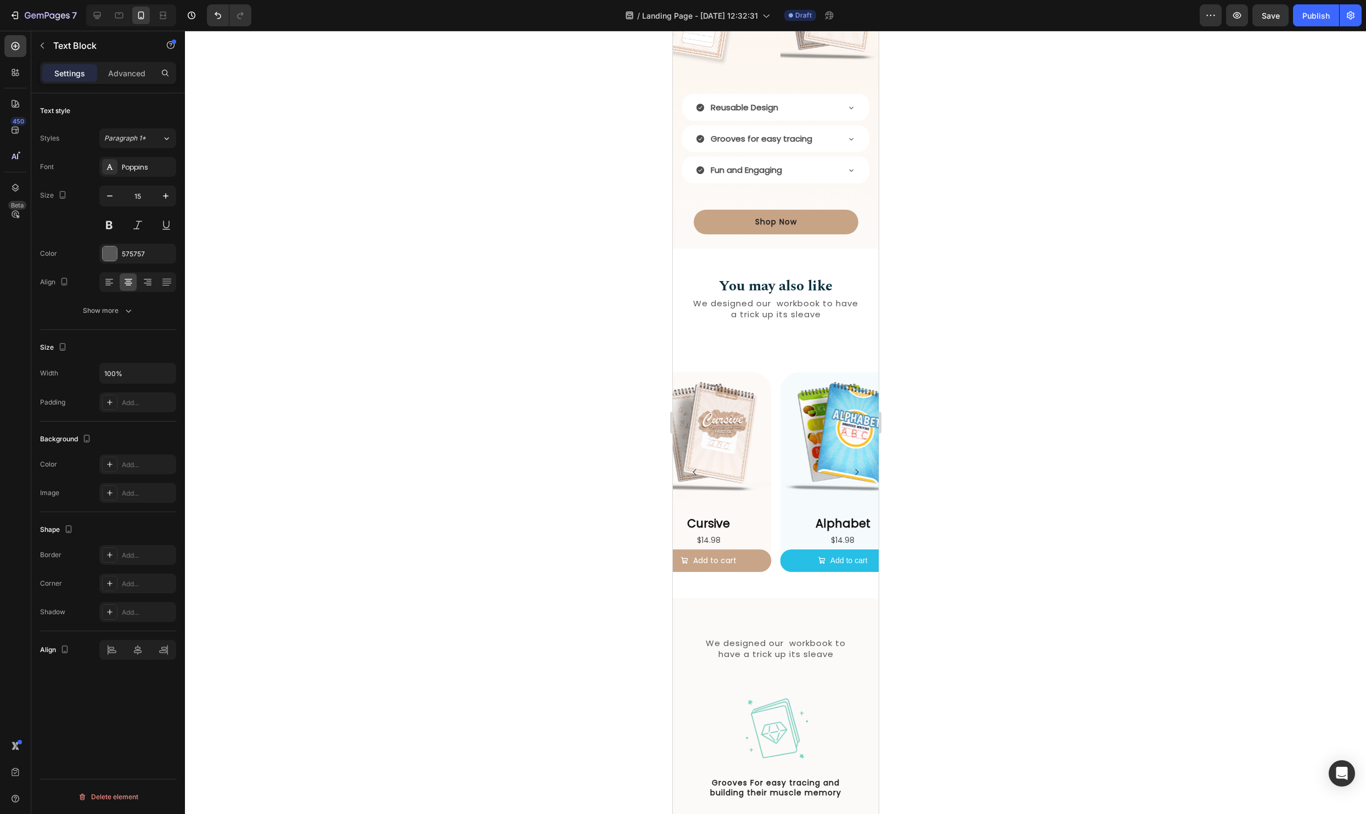
click at [1107, 369] on div at bounding box center [775, 422] width 1181 height 783
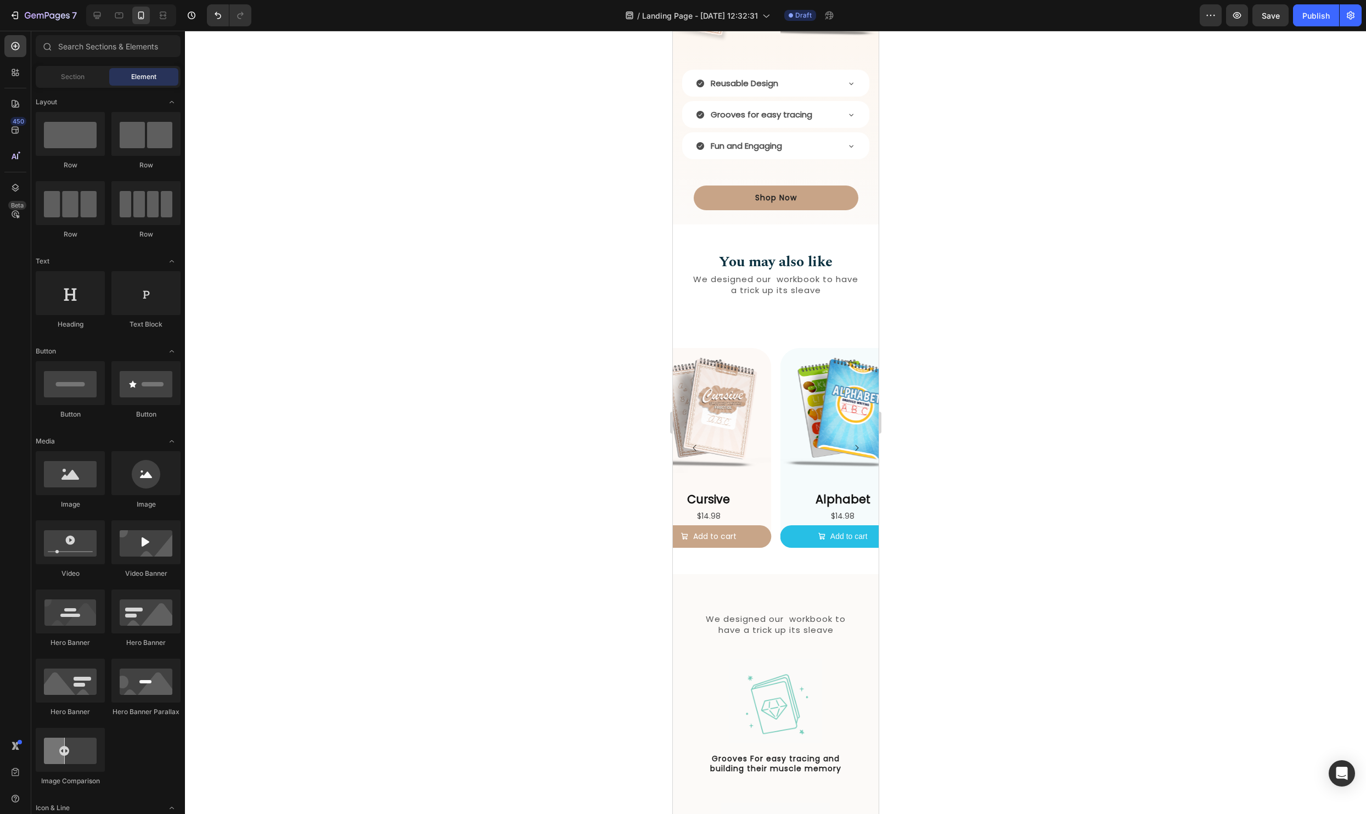
scroll to position [1533, 0]
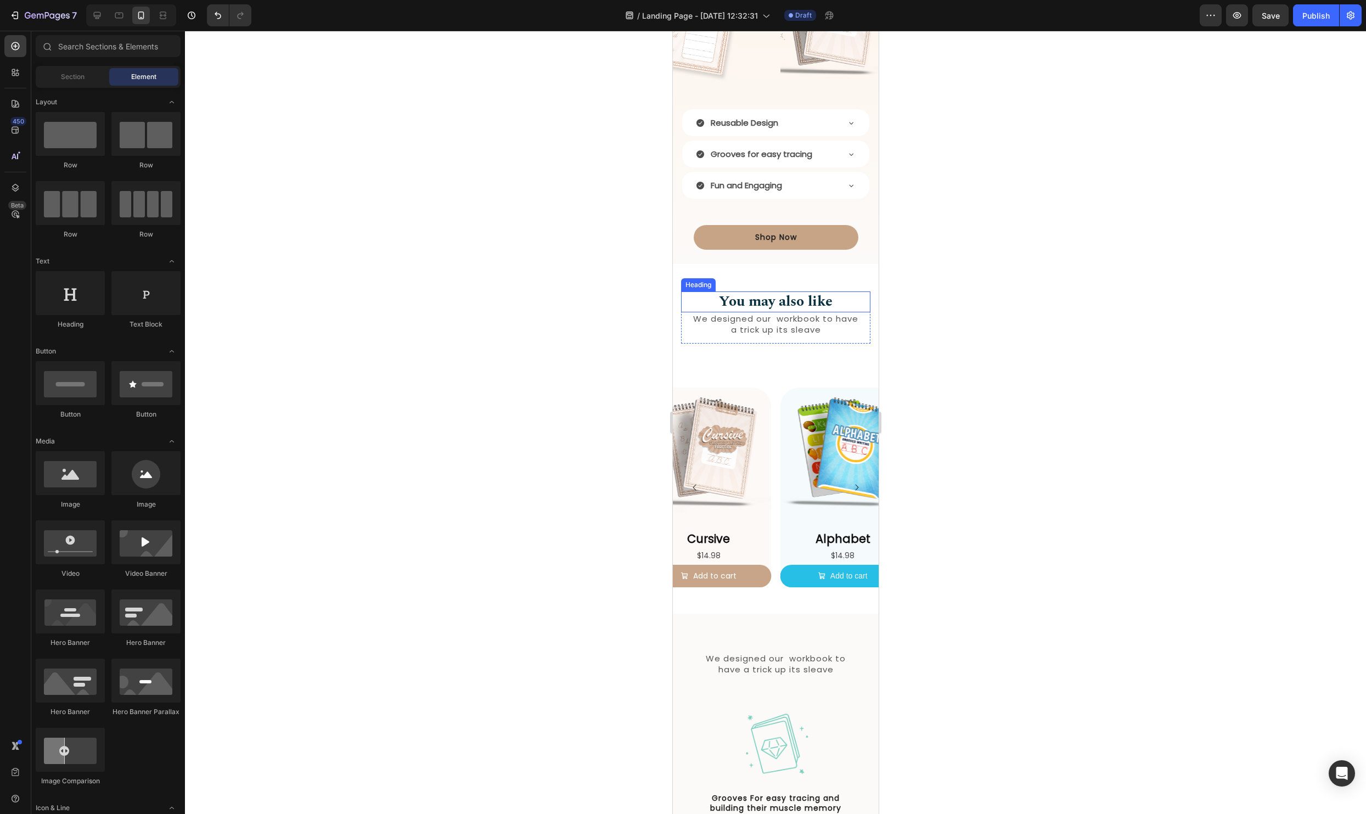
click at [766, 303] on h2 "You may also like" at bounding box center [774, 301] width 189 height 21
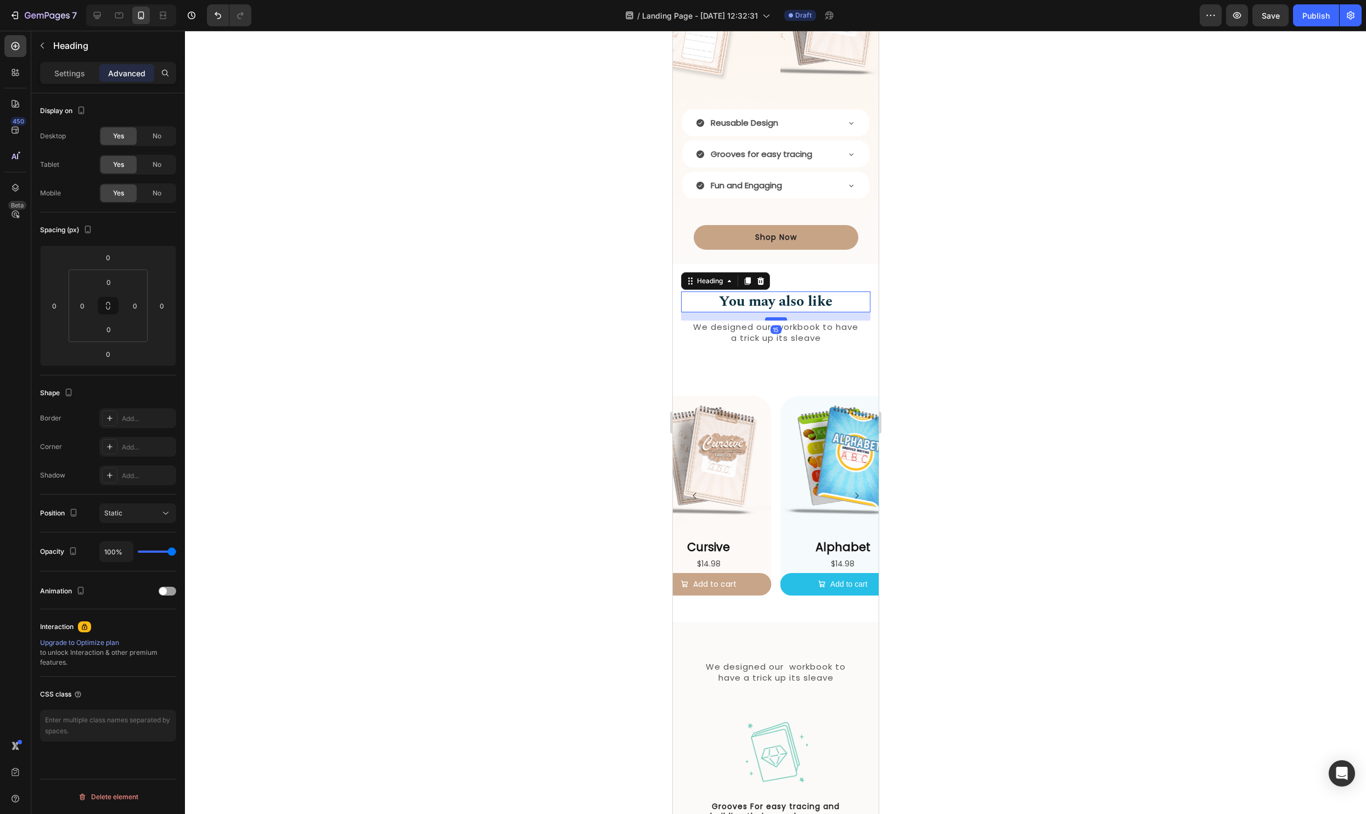
drag, startPoint x: 776, startPoint y: 309, endPoint x: 775, endPoint y: 318, distance: 8.3
click at [775, 318] on div at bounding box center [775, 318] width 22 height 3
type input "15"
click at [1152, 331] on div at bounding box center [775, 422] width 1181 height 783
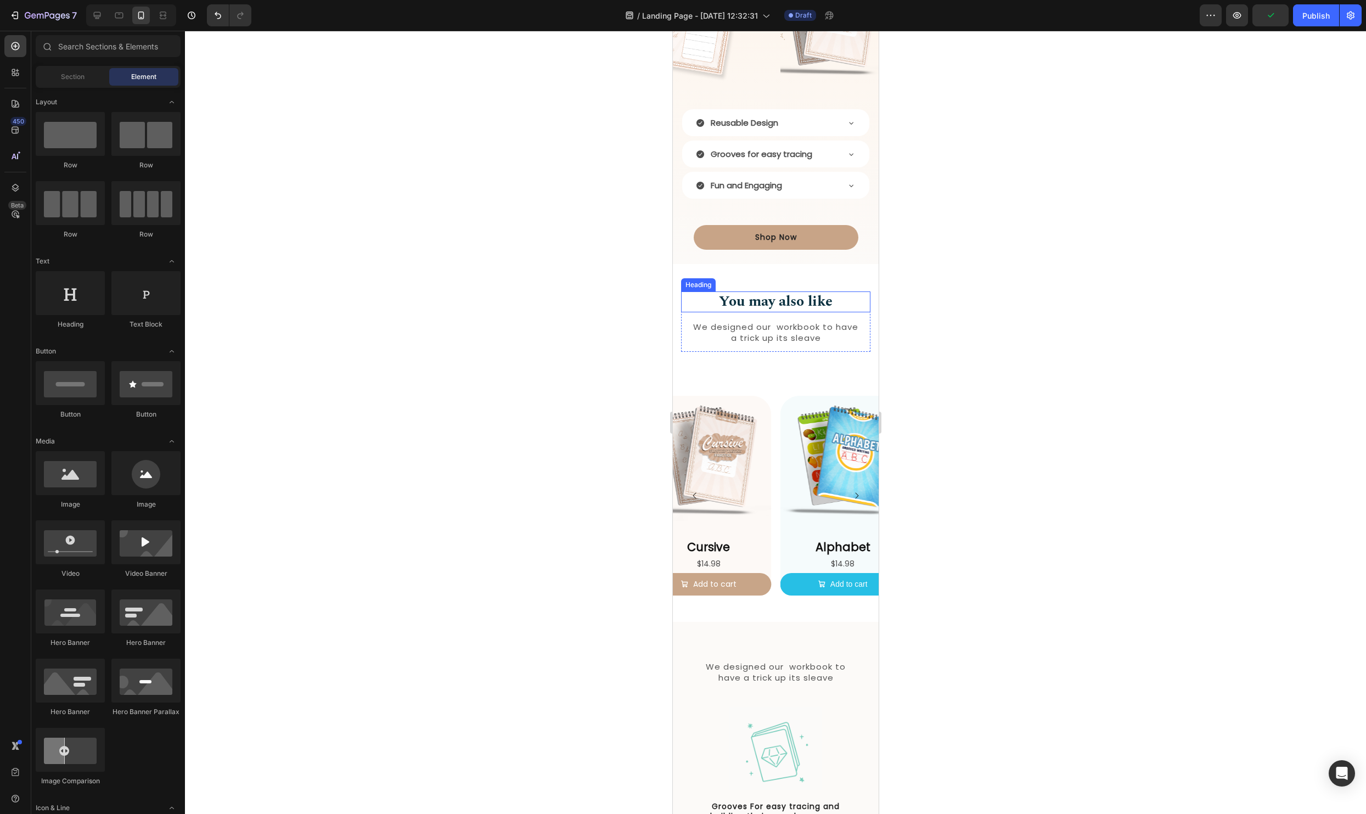
click at [809, 304] on h2 "You may also like" at bounding box center [774, 301] width 189 height 21
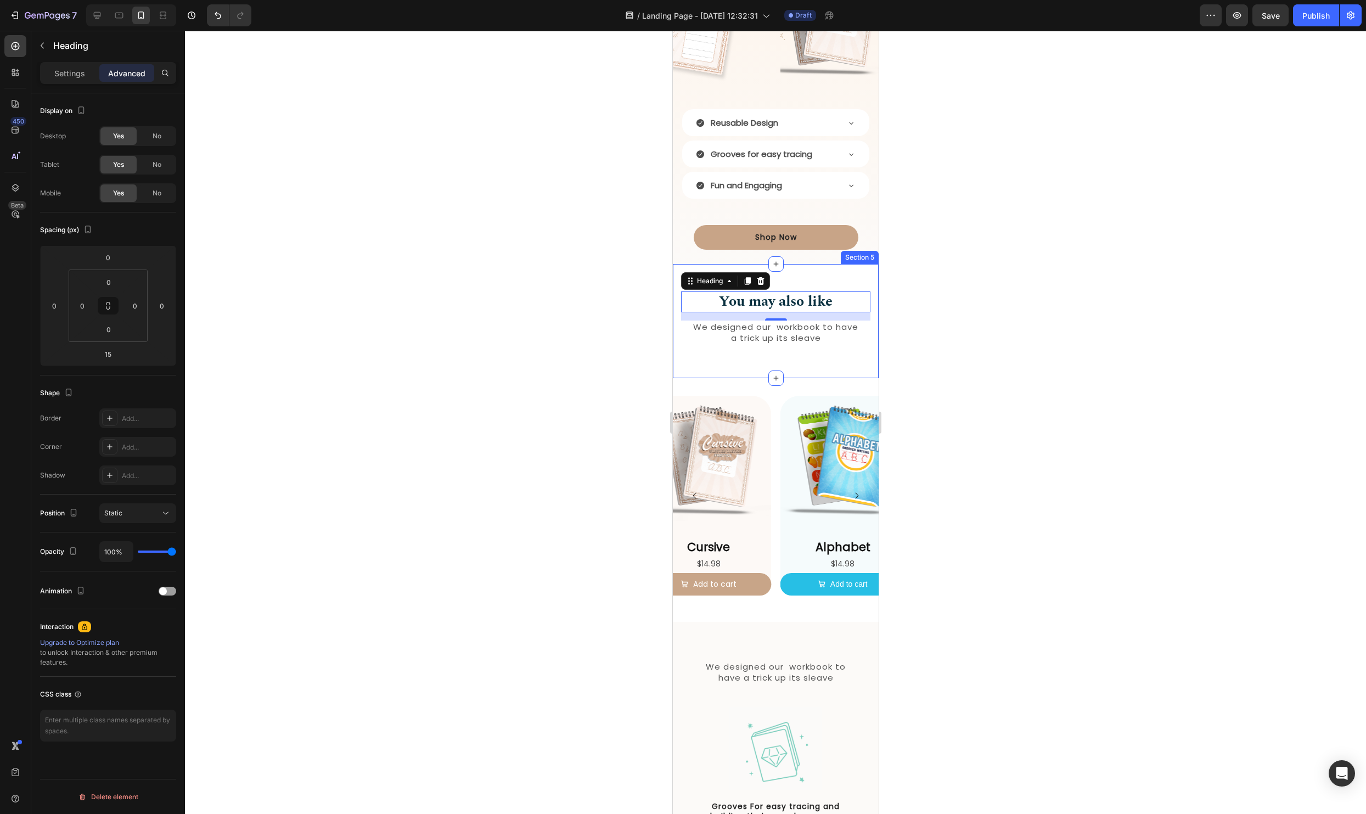
click at [788, 274] on div "You may also like Heading 15 We designed our workbook to have a trick up its sl…" at bounding box center [775, 321] width 206 height 114
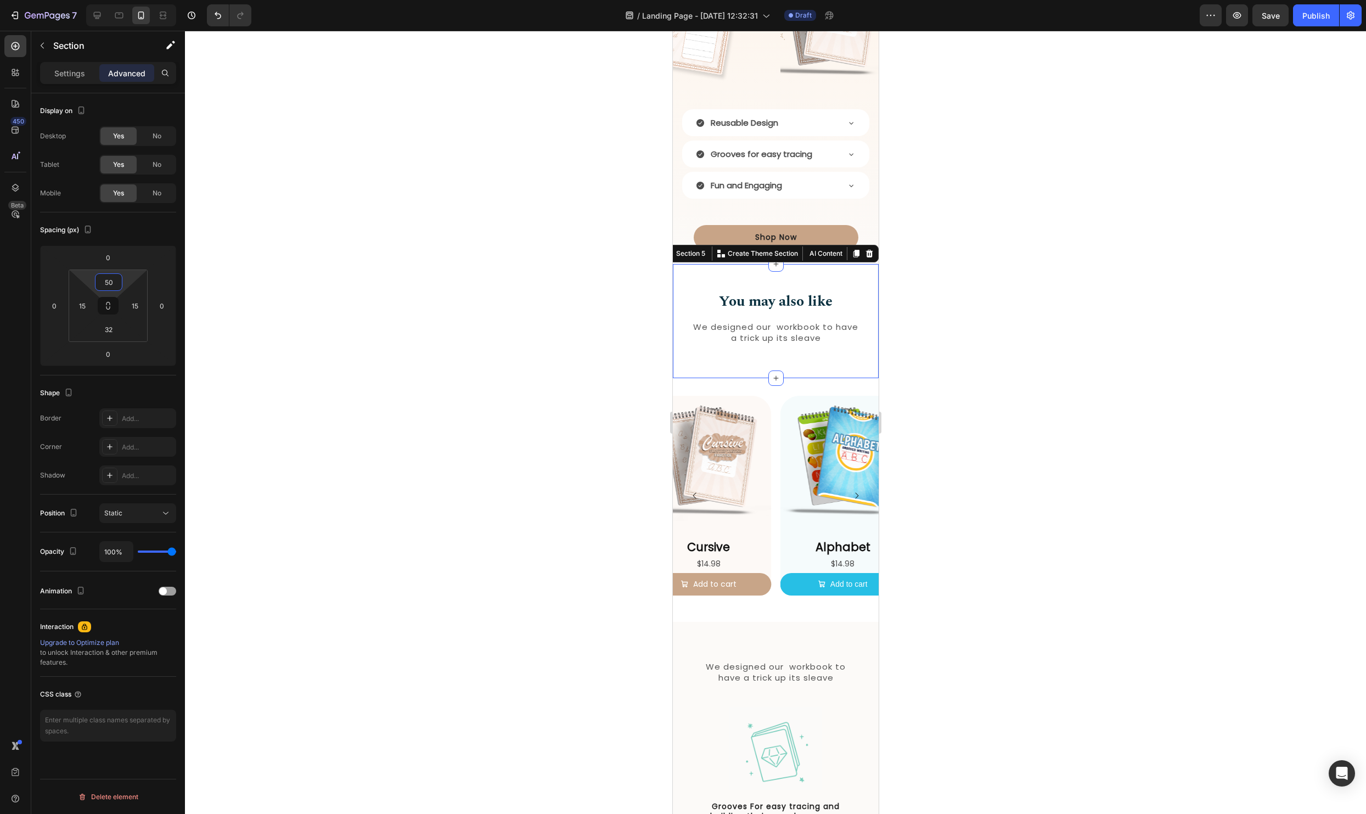
click at [101, 280] on input "50" at bounding box center [109, 282] width 22 height 16
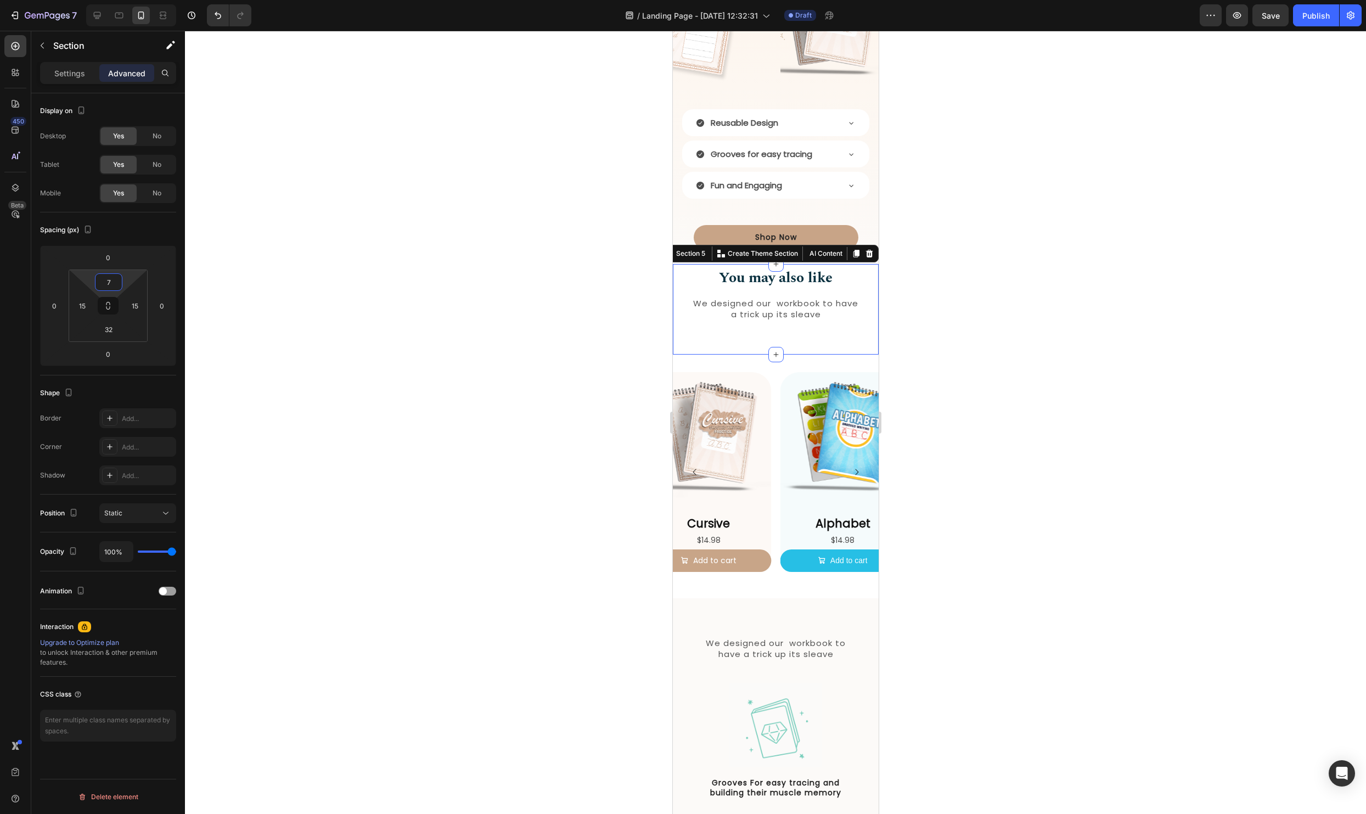
type input "70"
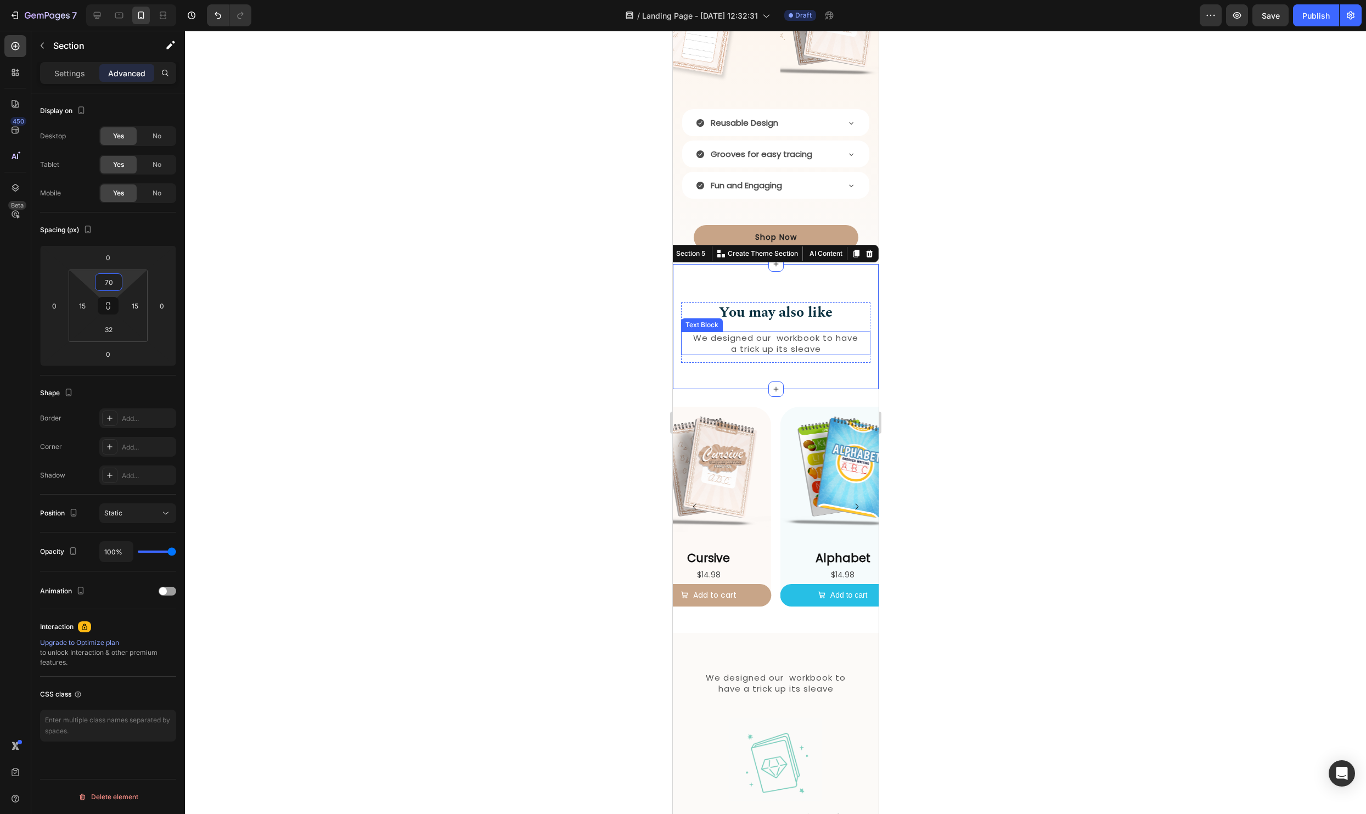
click at [1069, 374] on div at bounding box center [775, 422] width 1181 height 783
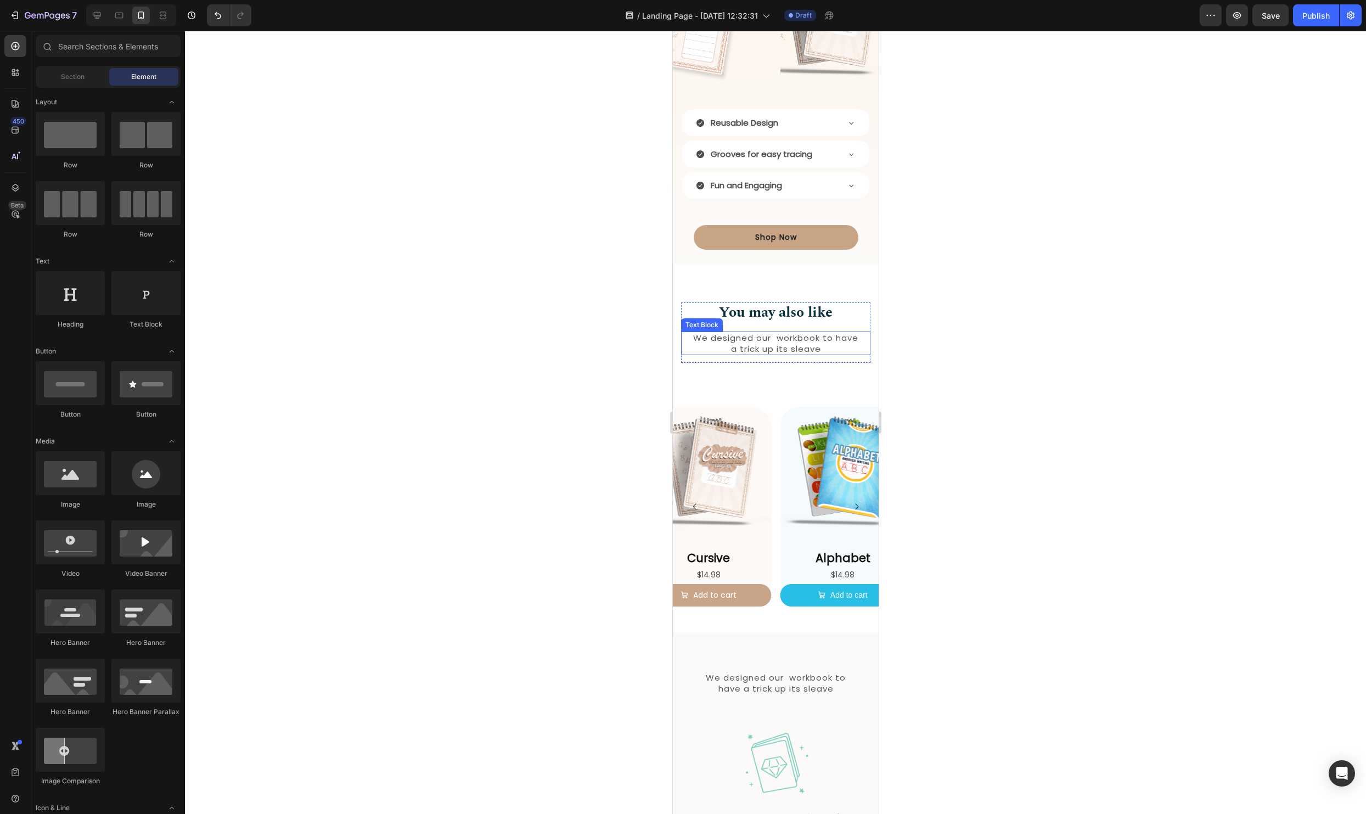
click at [930, 434] on div at bounding box center [775, 422] width 1181 height 783
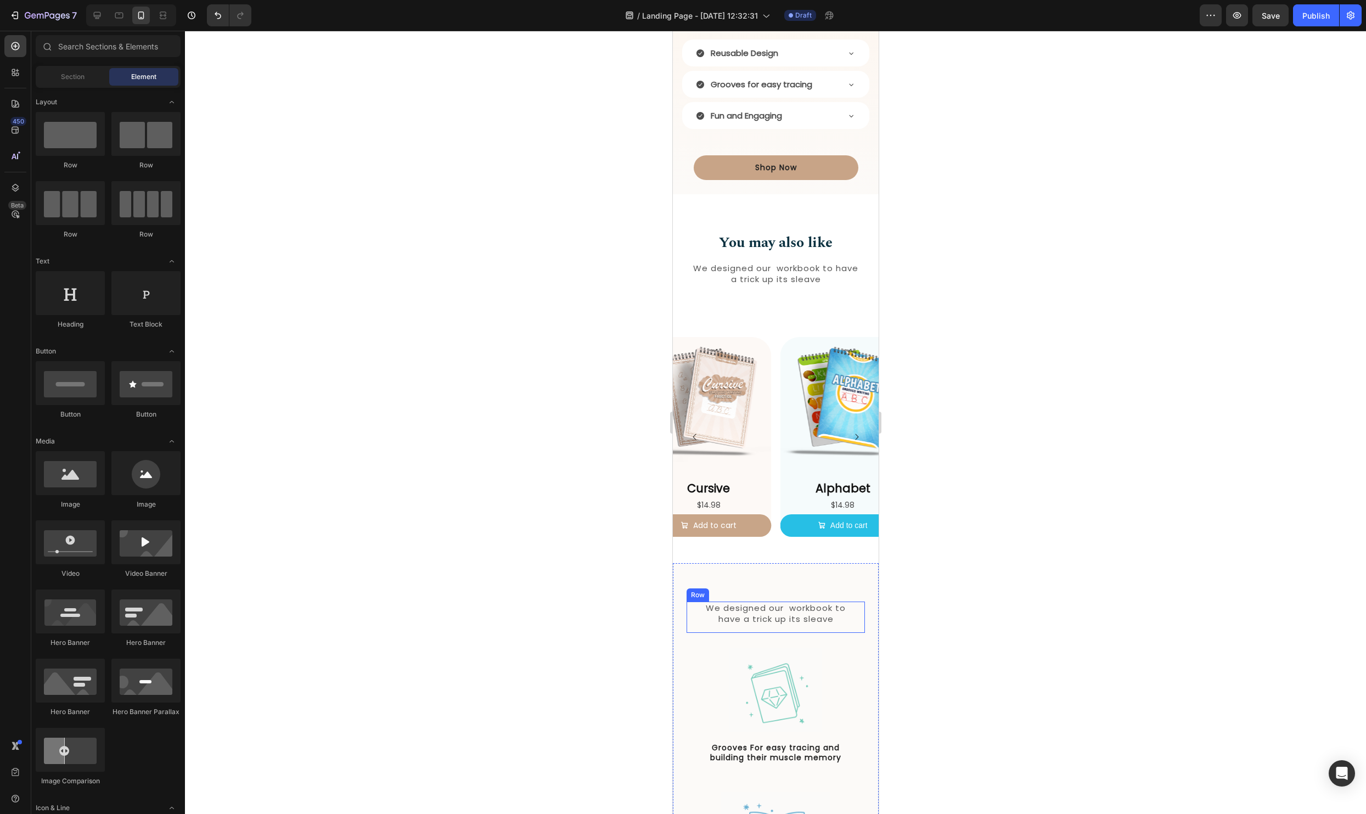
scroll to position [1603, 0]
click at [840, 602] on p "We designed our workbook to have a trick up its sleave" at bounding box center [775, 612] width 154 height 21
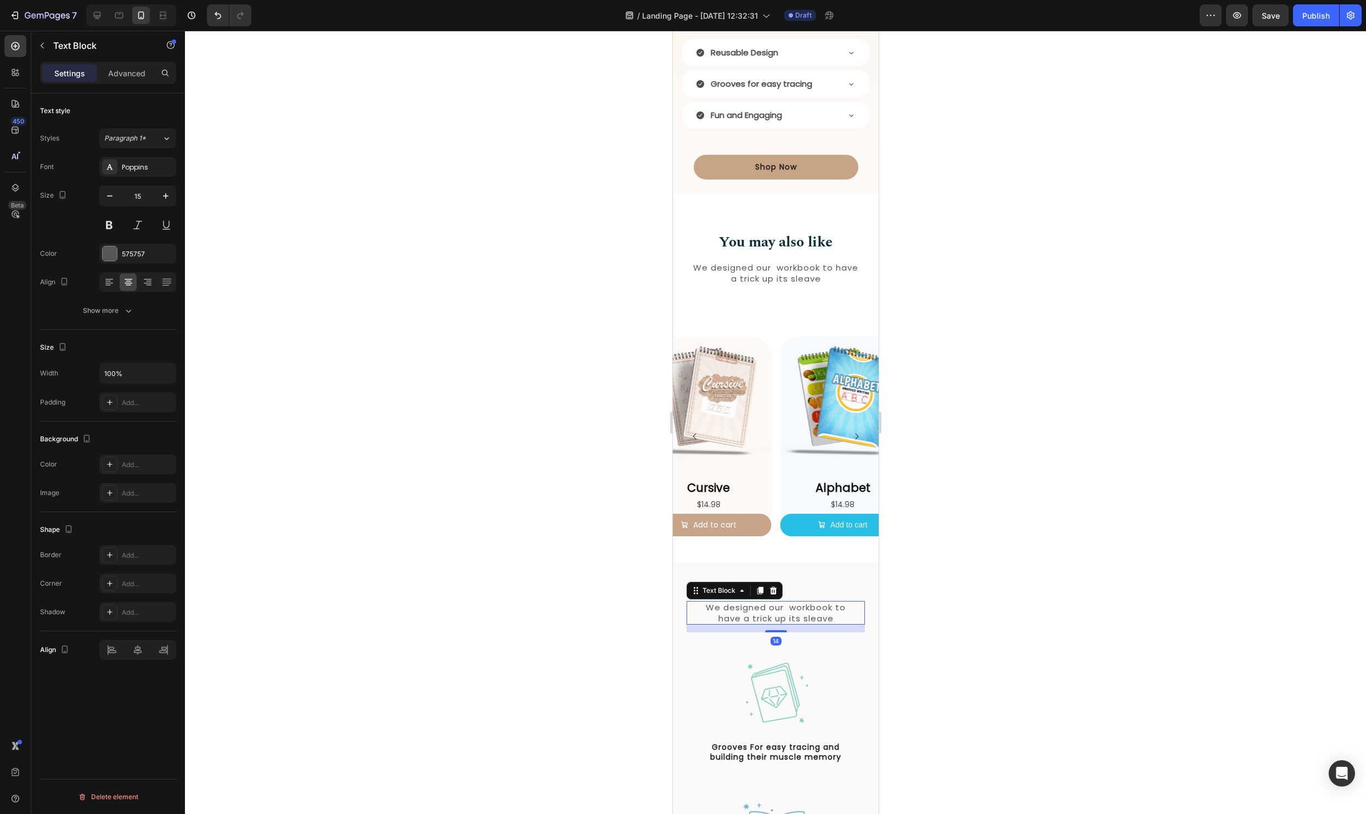
click at [1045, 560] on div at bounding box center [775, 422] width 1181 height 783
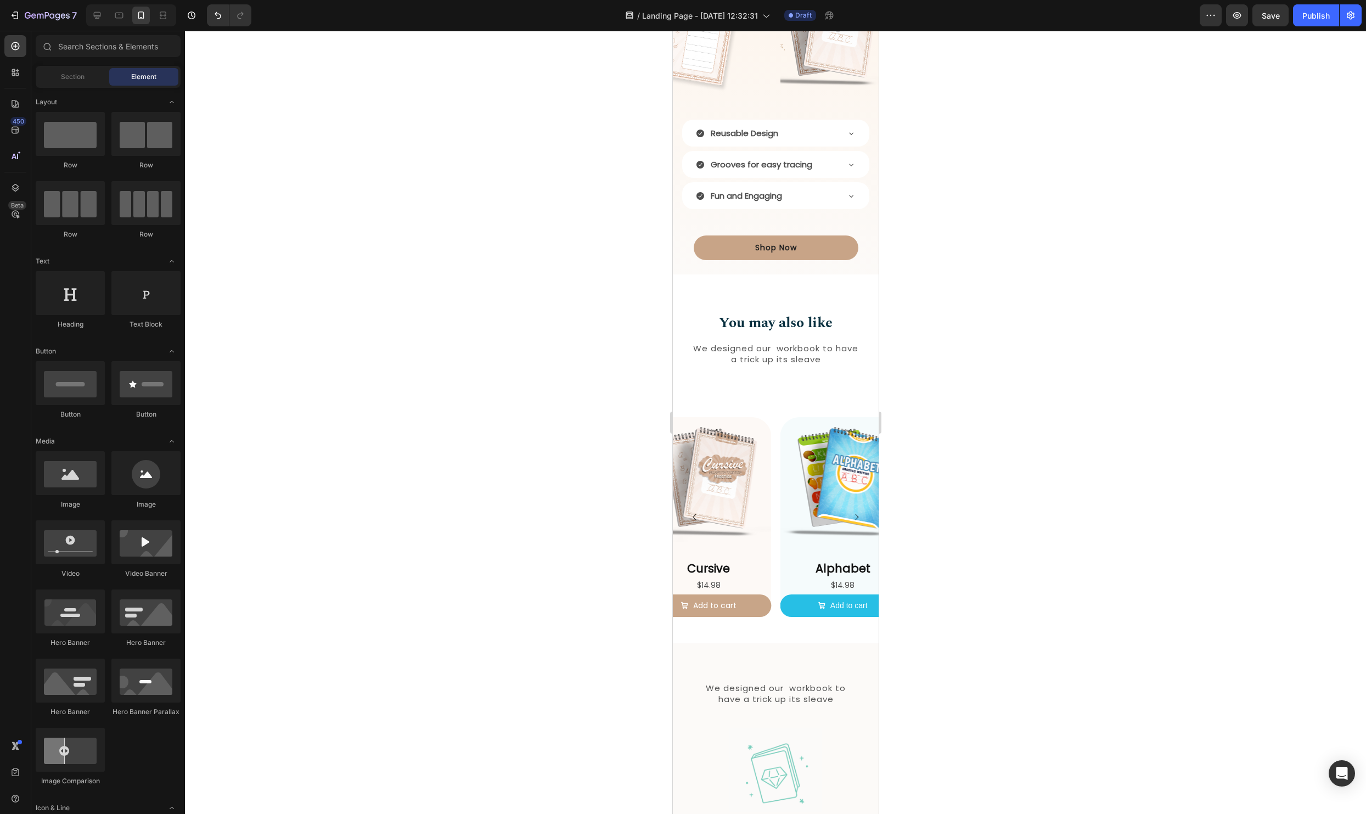
scroll to position [1519, 0]
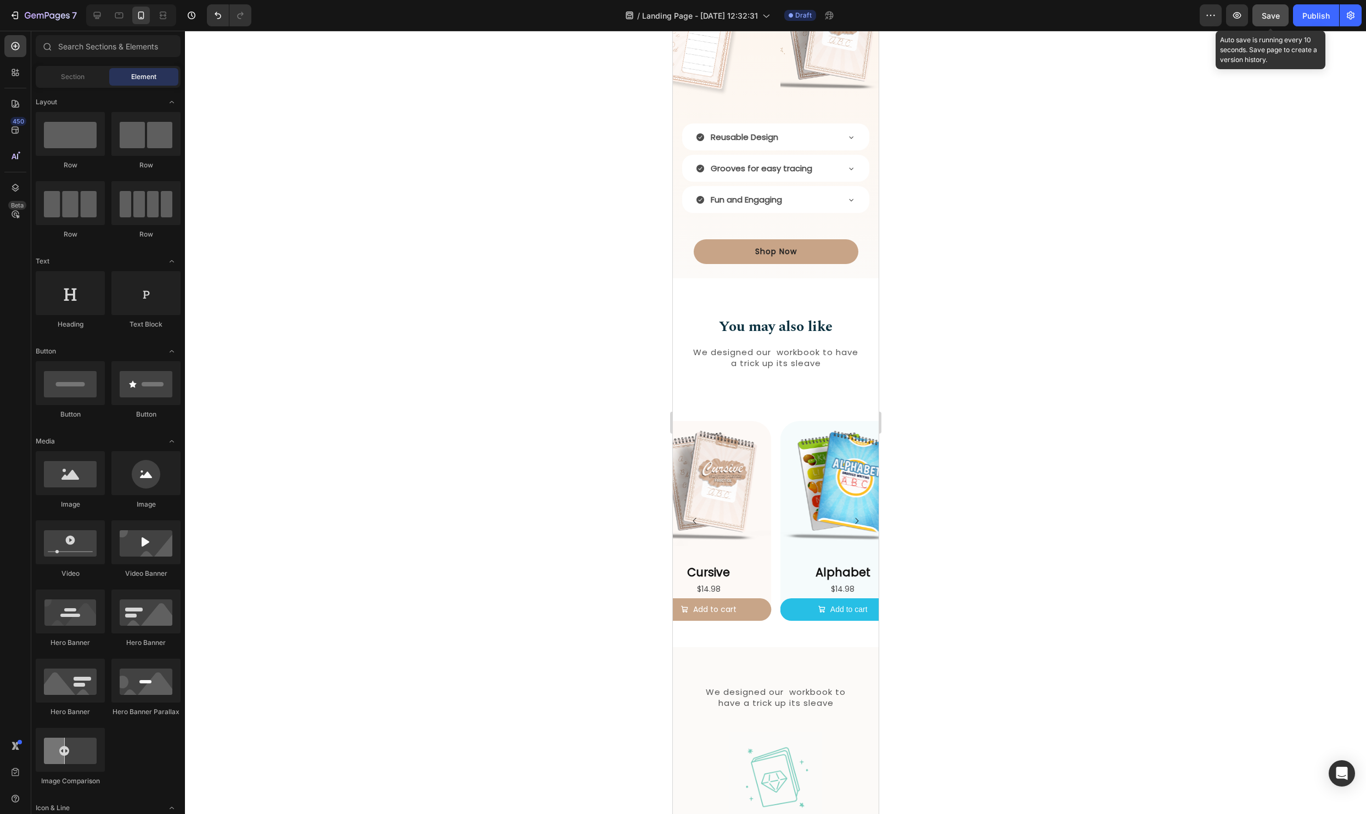
click at [1272, 15] on span "Save" at bounding box center [1270, 15] width 18 height 9
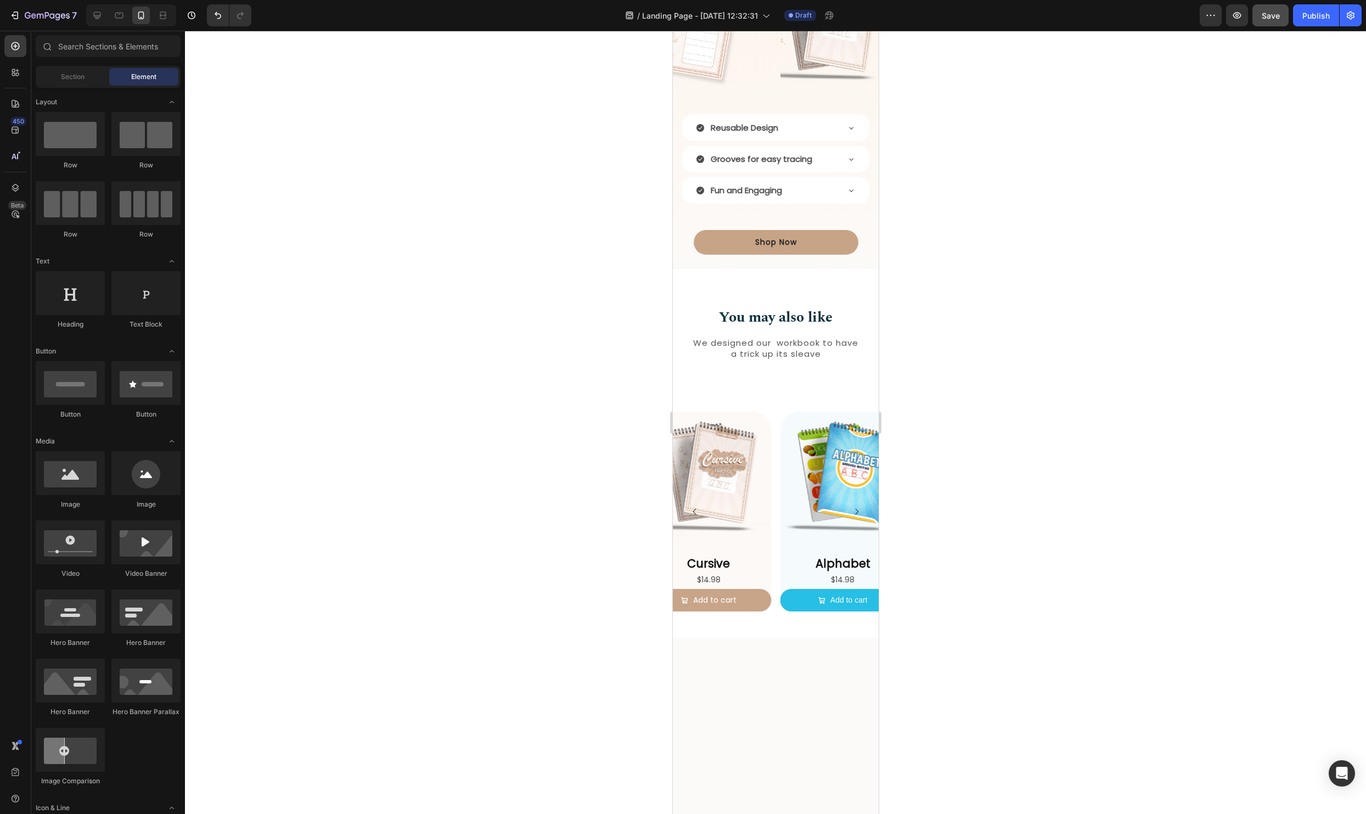
scroll to position [0, 0]
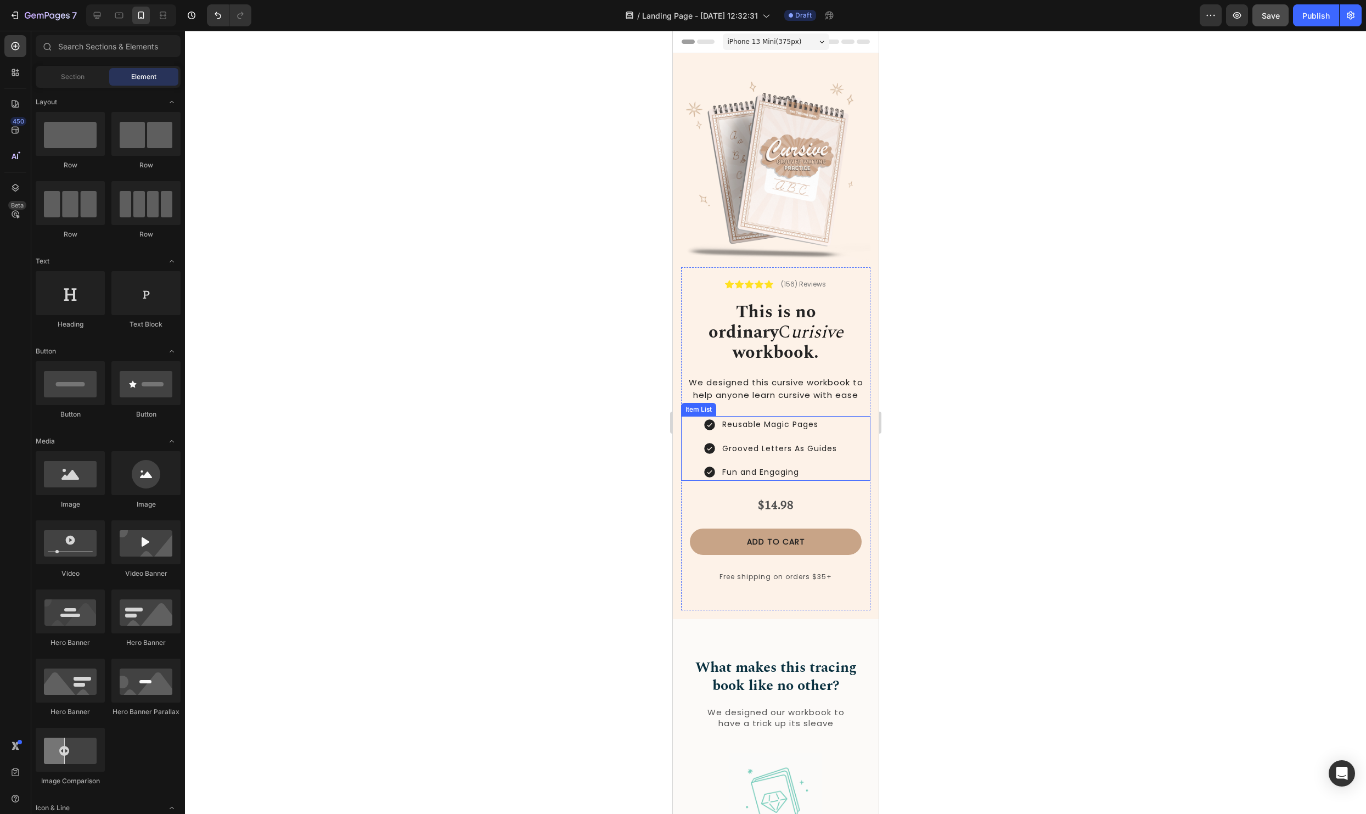
click at [840, 459] on div "Reusable Magic Pages Grooved Letters As Guides Fun and Engaging" at bounding box center [785, 448] width 167 height 65
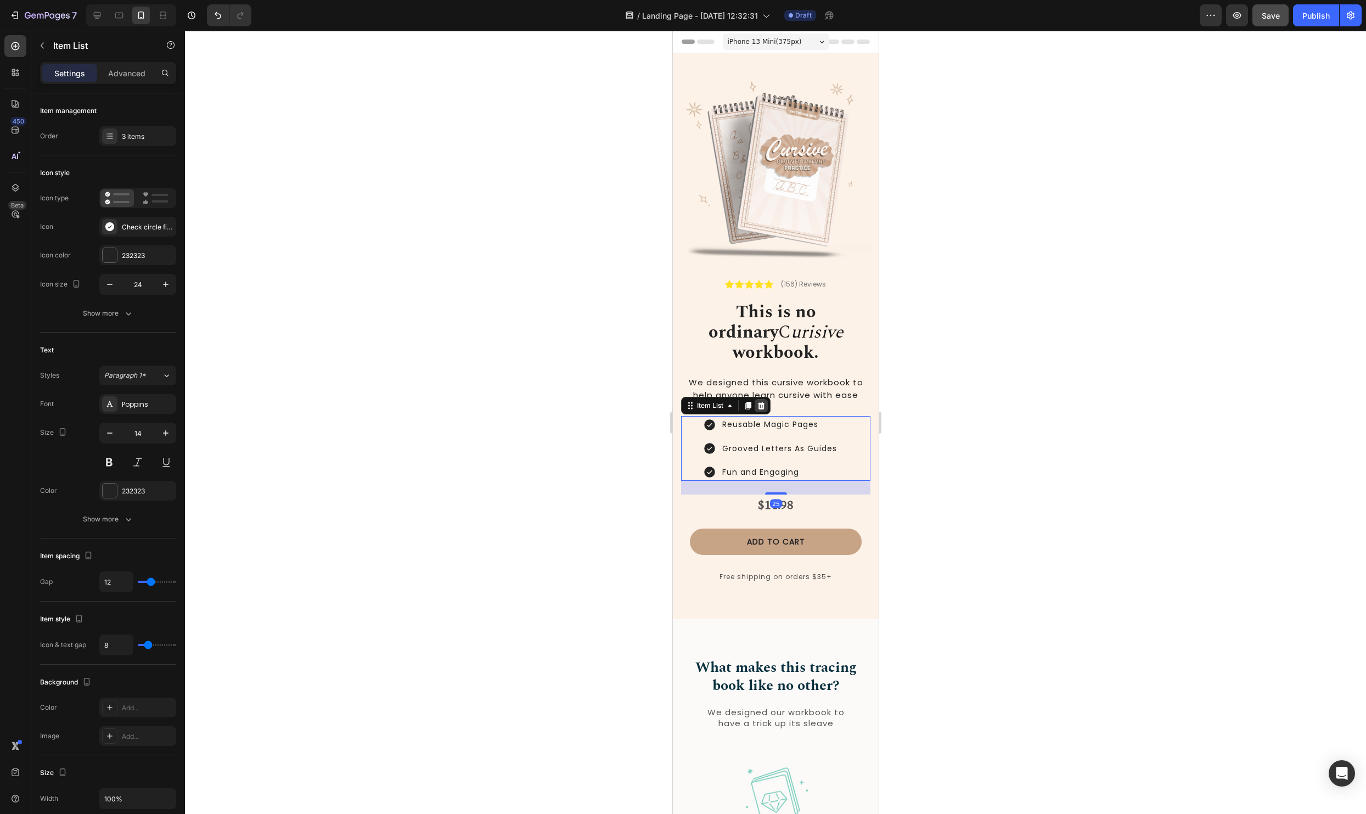
click at [763, 402] on icon at bounding box center [760, 406] width 7 height 8
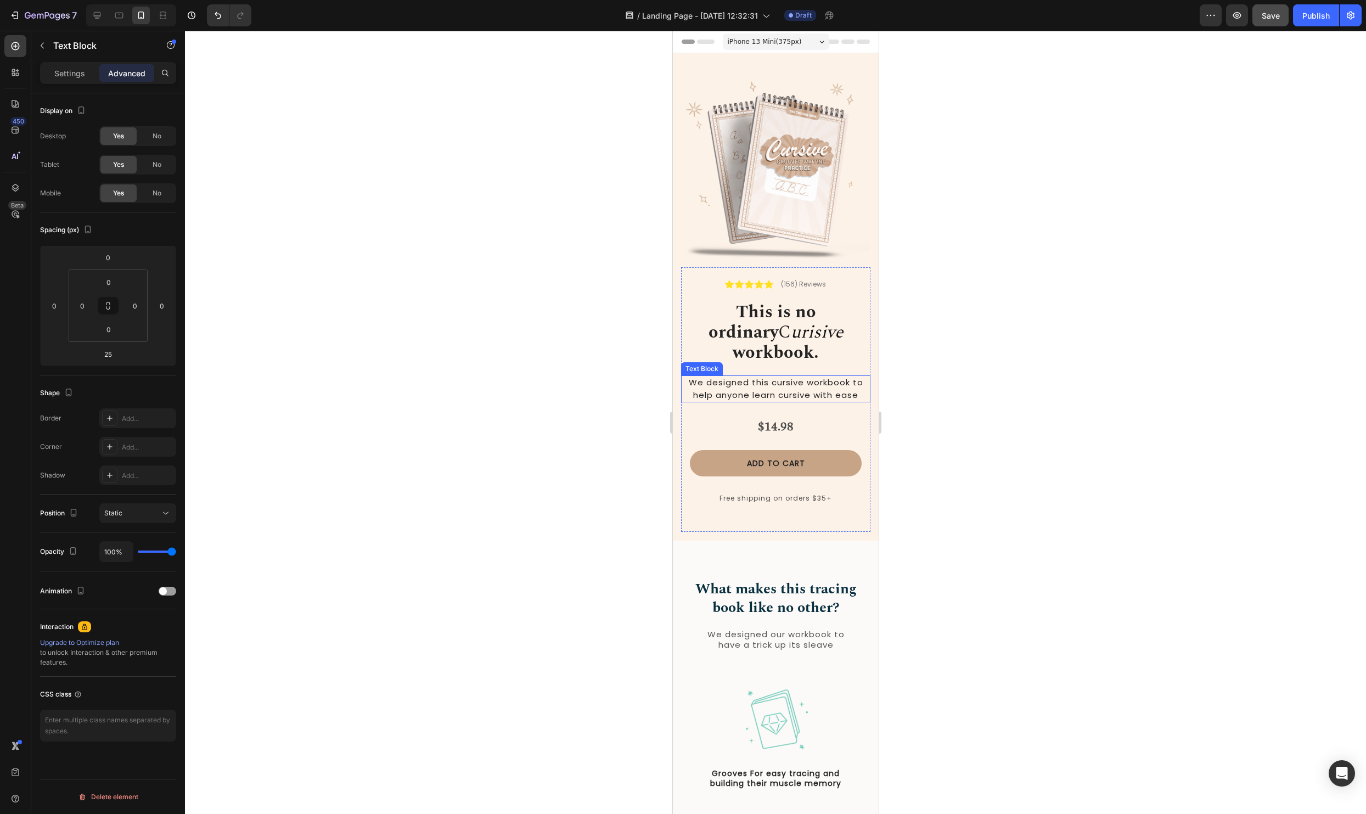
click at [796, 376] on span "We designed this cursive workbook to help anyone learn cursive with ease" at bounding box center [775, 388] width 174 height 24
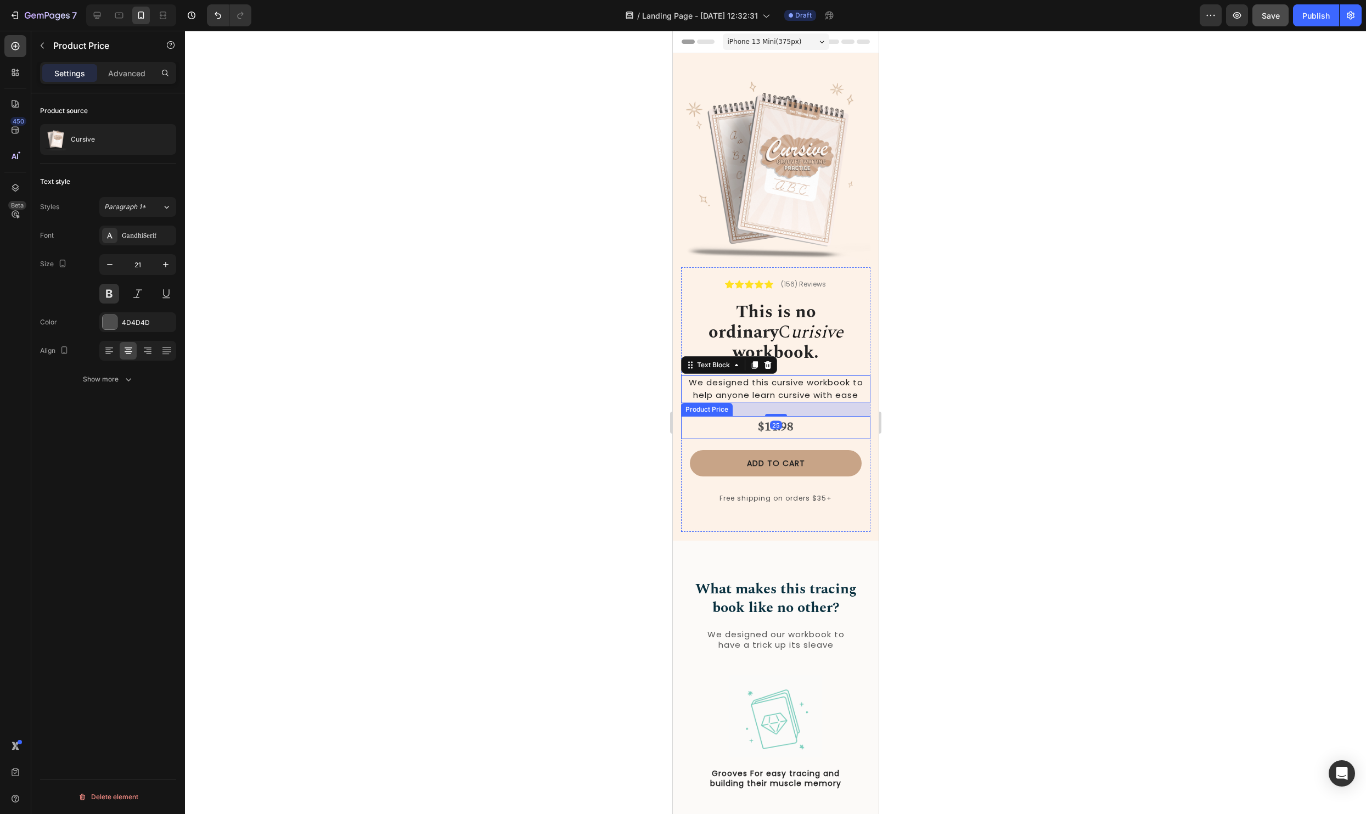
click at [812, 416] on div "$14.98" at bounding box center [774, 427] width 189 height 23
click at [800, 439] on div "Add to cart Add to Cart Free shipping on orders $35+ Text Block Row" at bounding box center [774, 476] width 189 height 75
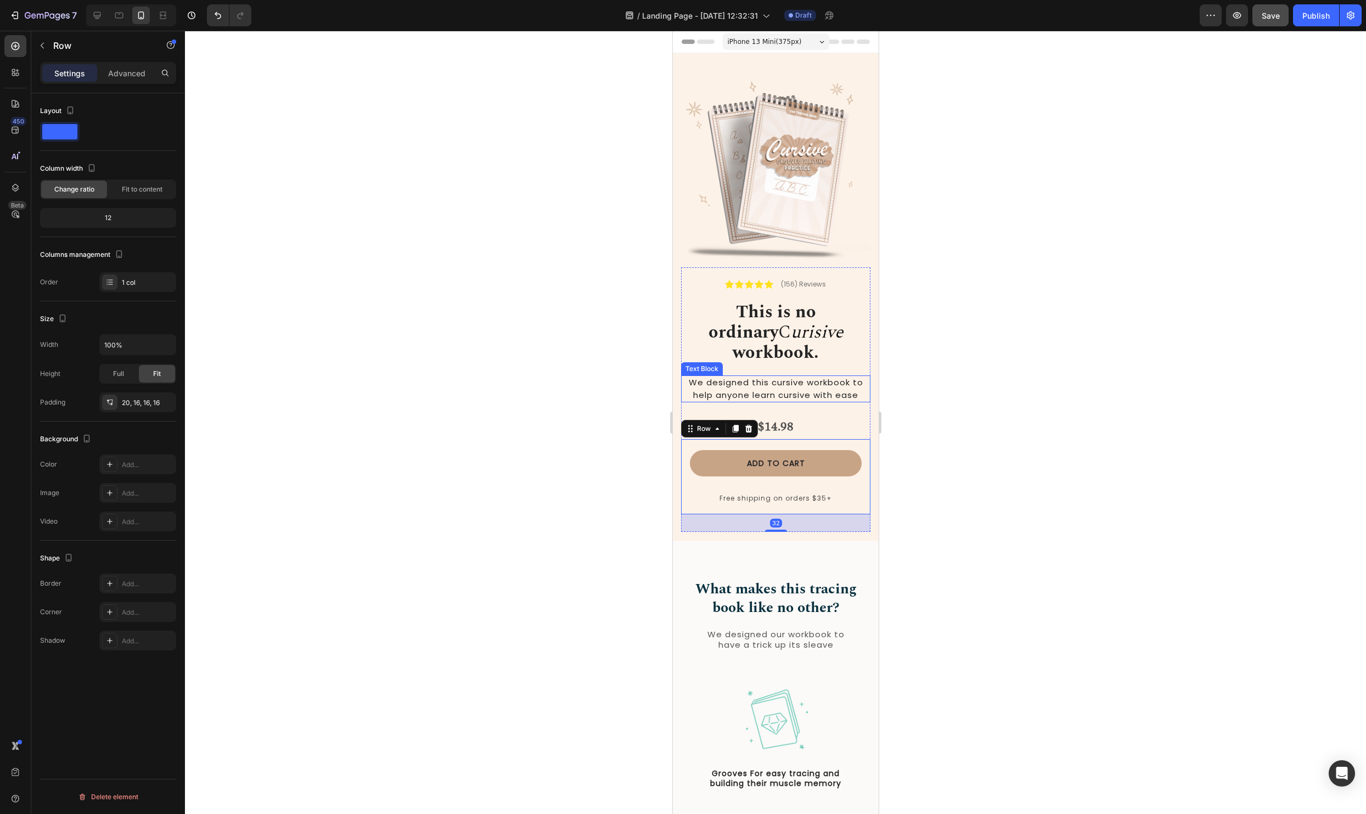
click at [811, 376] on span "We designed this cursive workbook to help anyone learn cursive with ease" at bounding box center [775, 388] width 174 height 24
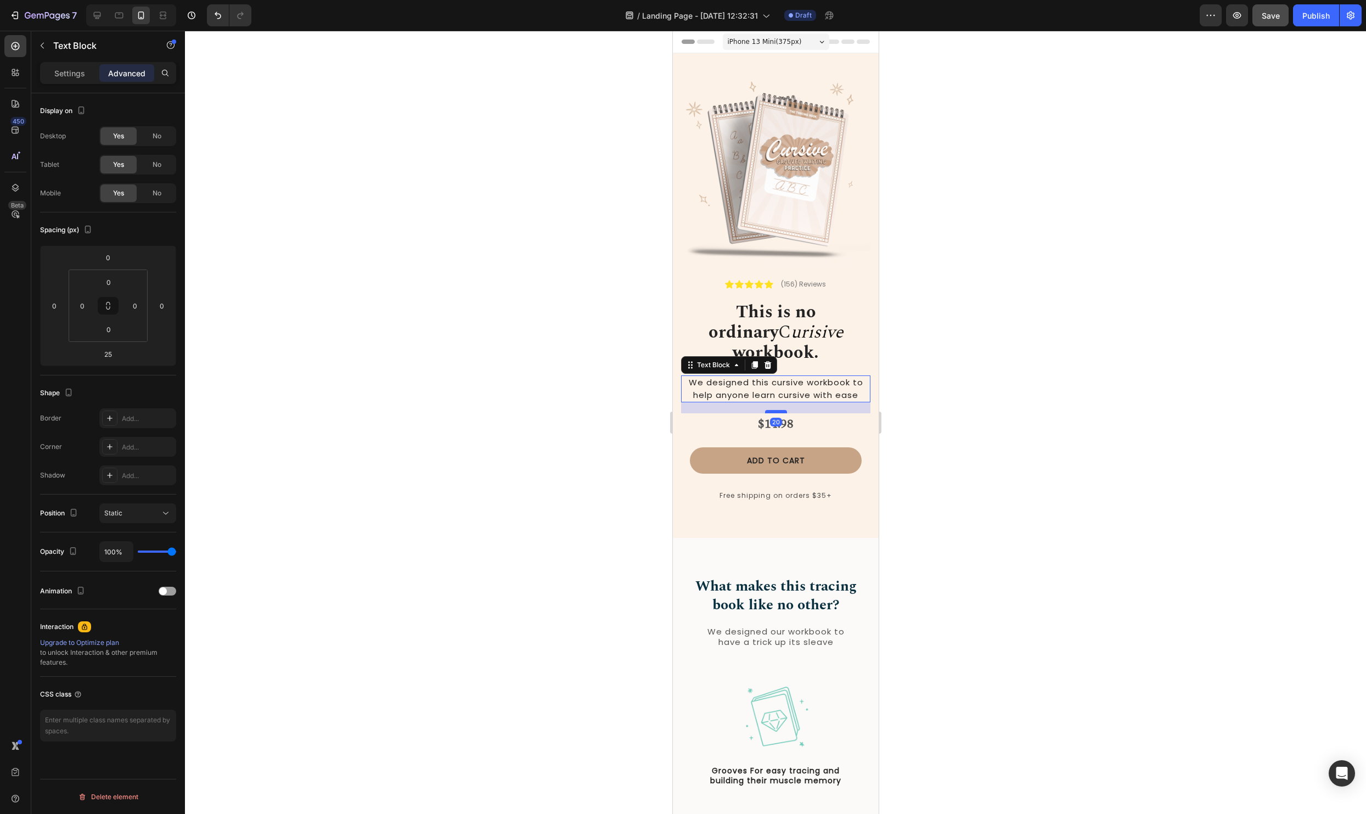
drag, startPoint x: 782, startPoint y: 393, endPoint x: 1646, endPoint y: 449, distance: 866.4
click at [782, 410] on div at bounding box center [775, 411] width 22 height 3
type input "20"
click at [1089, 425] on div at bounding box center [775, 422] width 1181 height 783
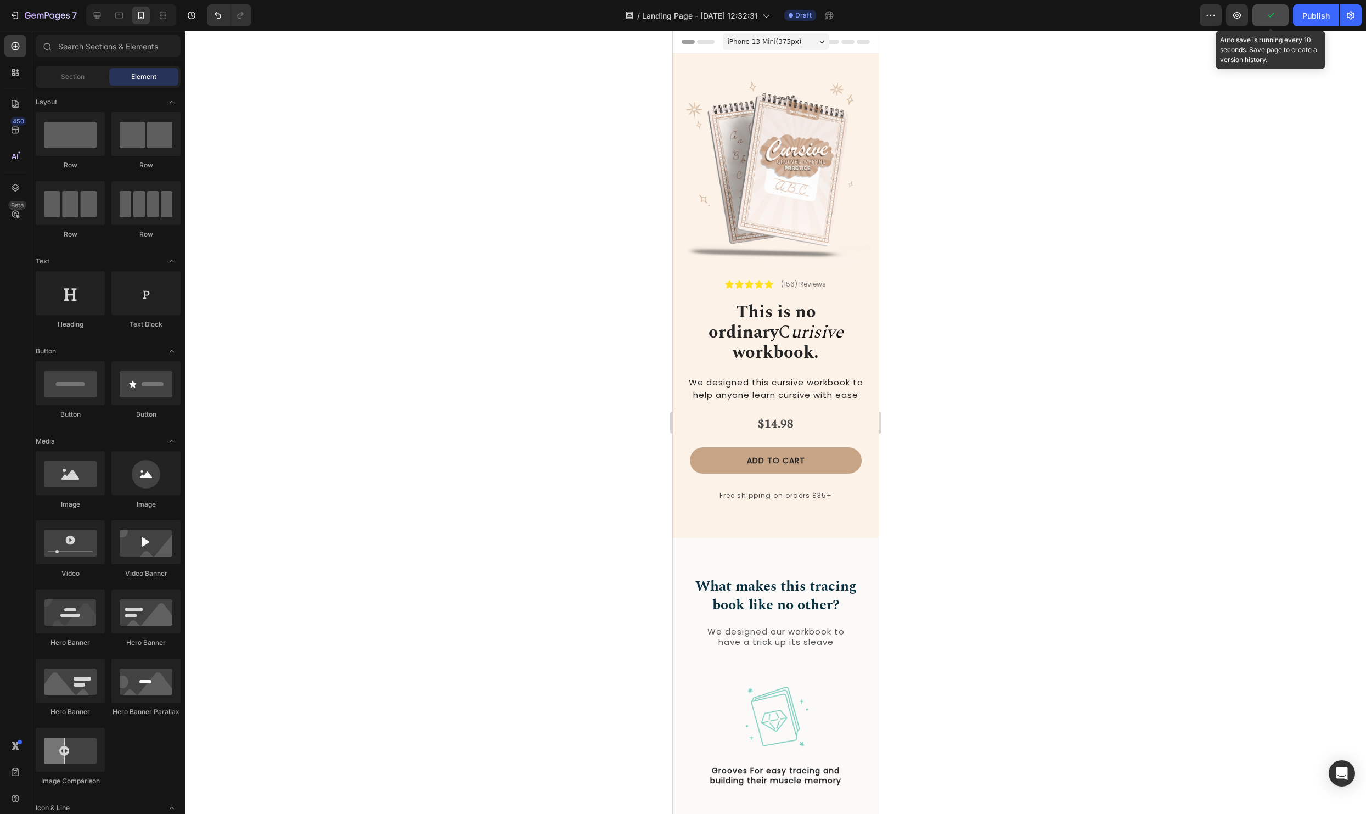
click at [1259, 18] on button "button" at bounding box center [1270, 15] width 36 height 22
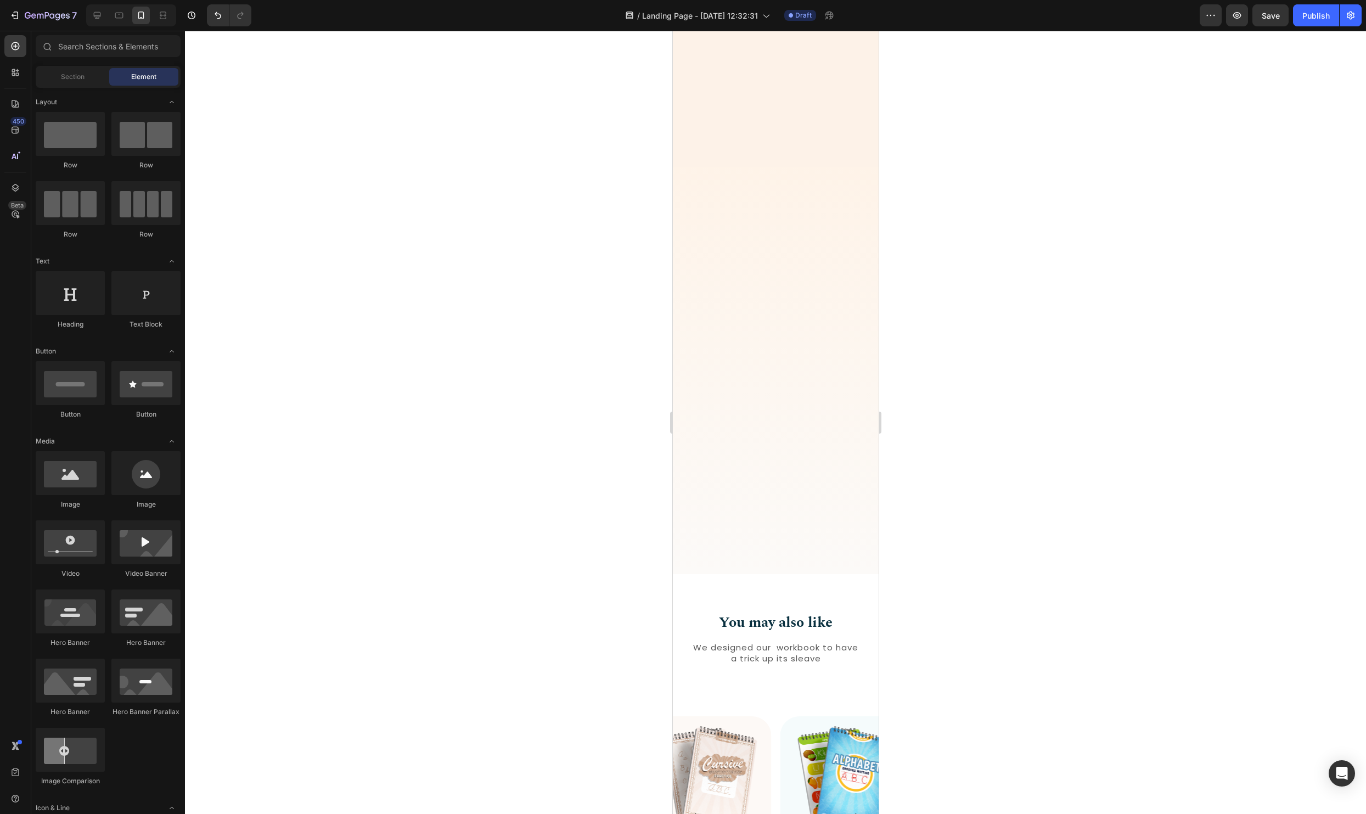
scroll to position [1795, 0]
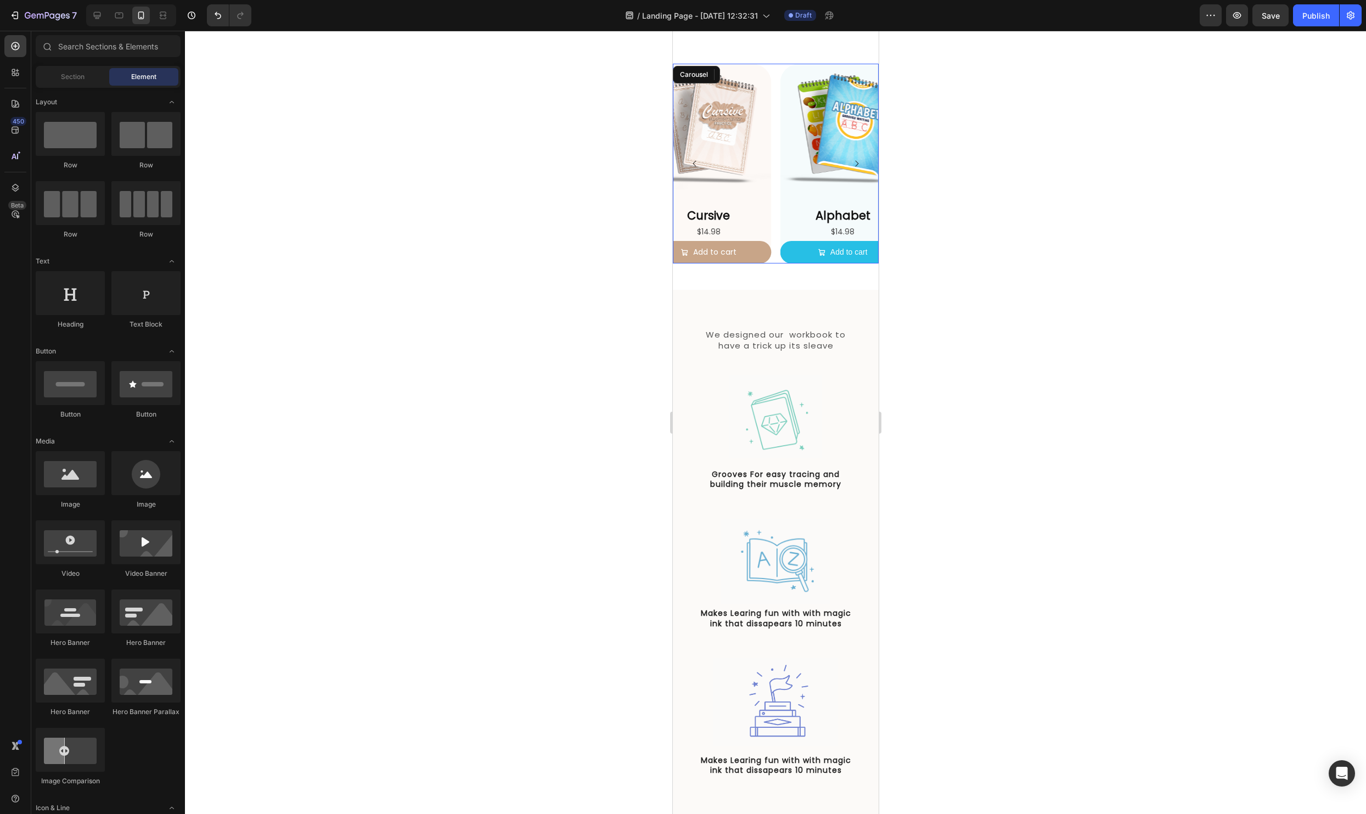
click at [775, 189] on div "Product Images Alphabet Product Title $14.98 Product Price Product Price Add to…" at bounding box center [775, 164] width 206 height 200
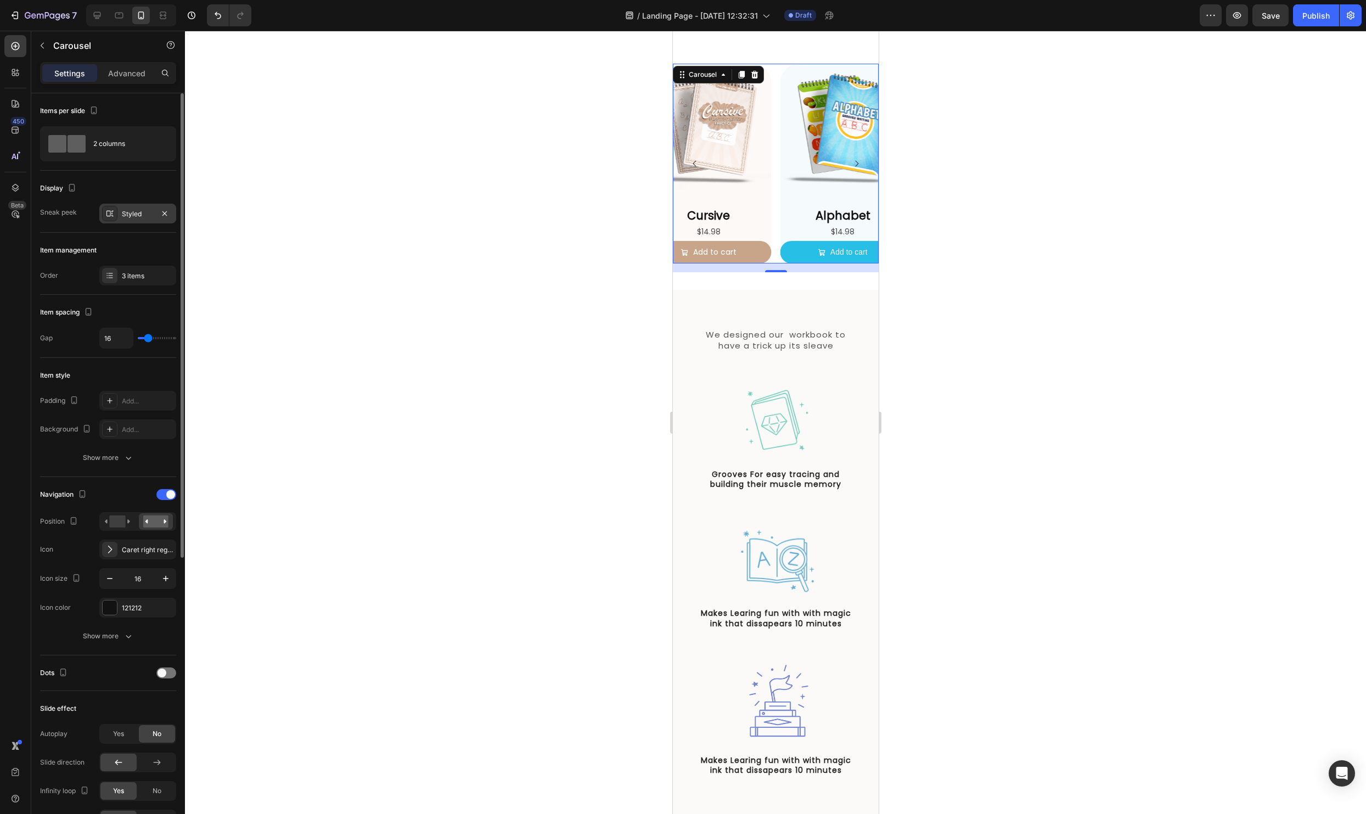
click at [132, 215] on div "Styled" at bounding box center [138, 214] width 32 height 10
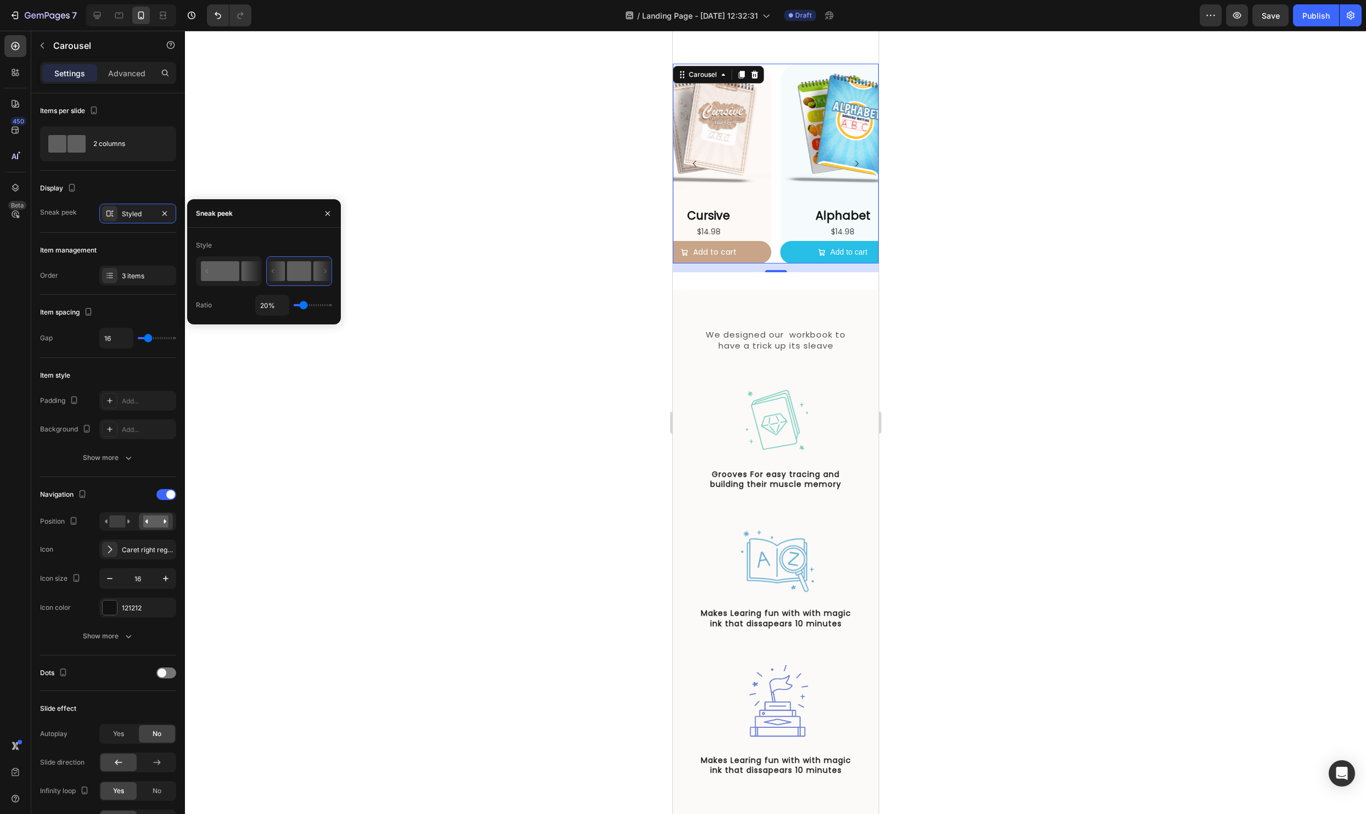
click at [246, 265] on icon at bounding box center [250, 271] width 19 height 20
type input "50%"
type input "50"
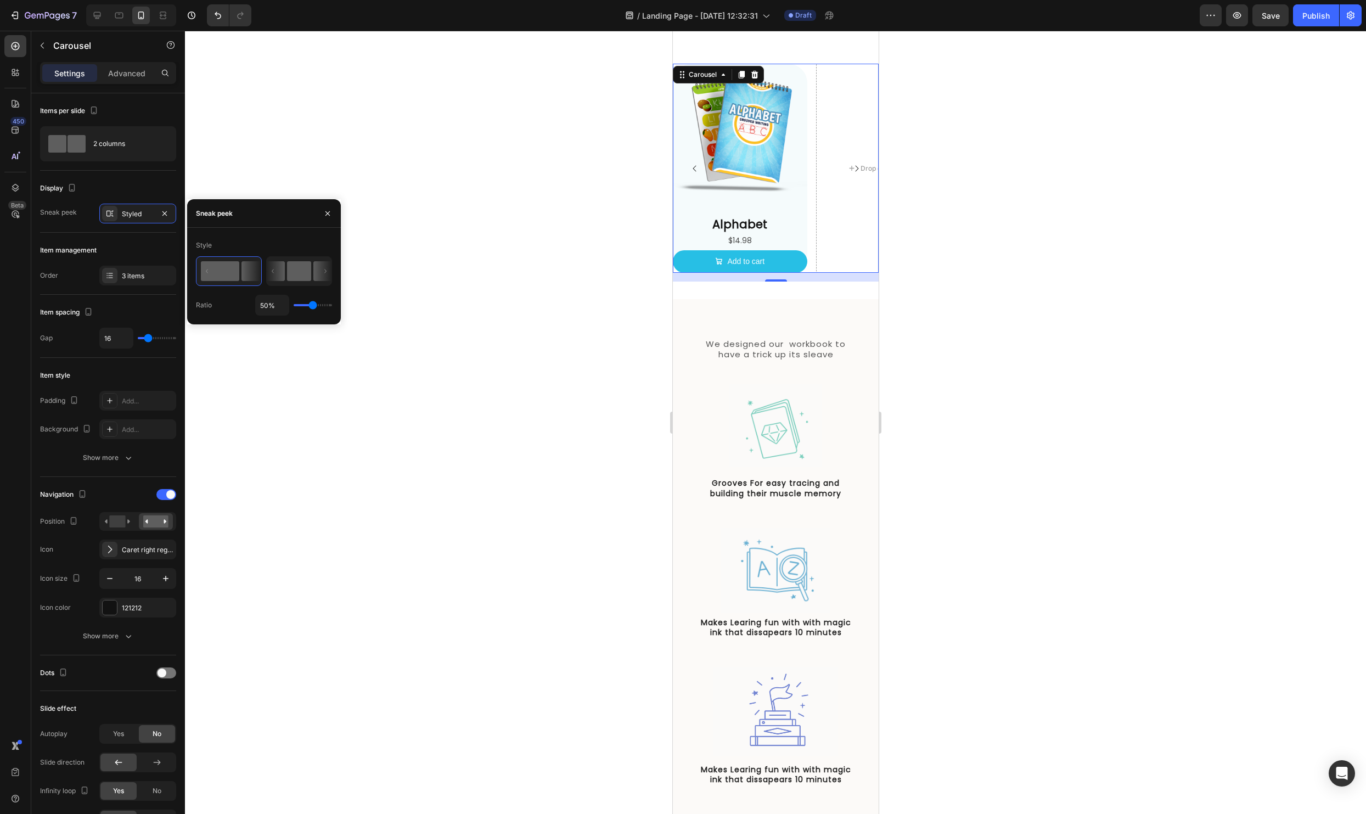
click at [300, 271] on rect at bounding box center [299, 271] width 24 height 20
type input "20%"
type input "20"
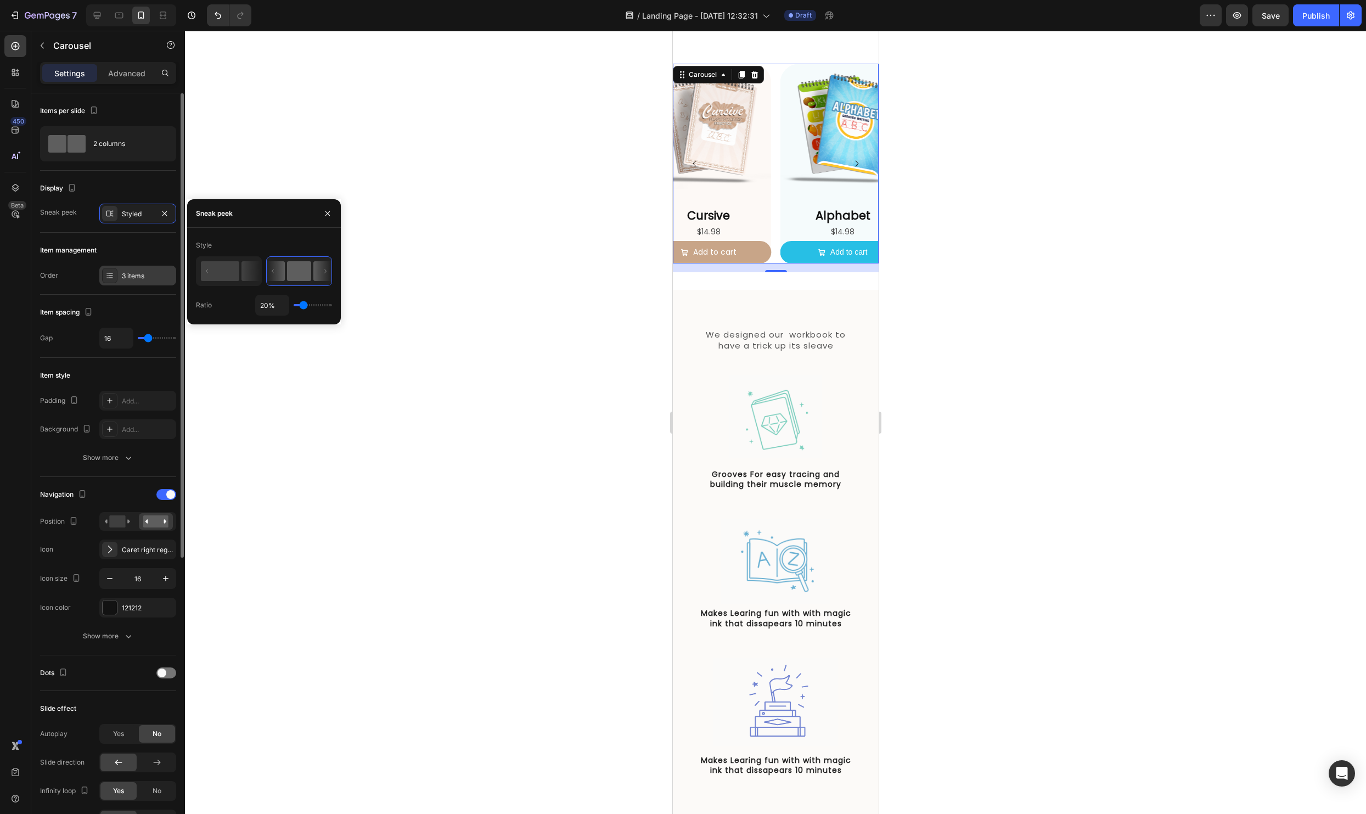
click at [117, 273] on div "3 items" at bounding box center [137, 276] width 77 height 20
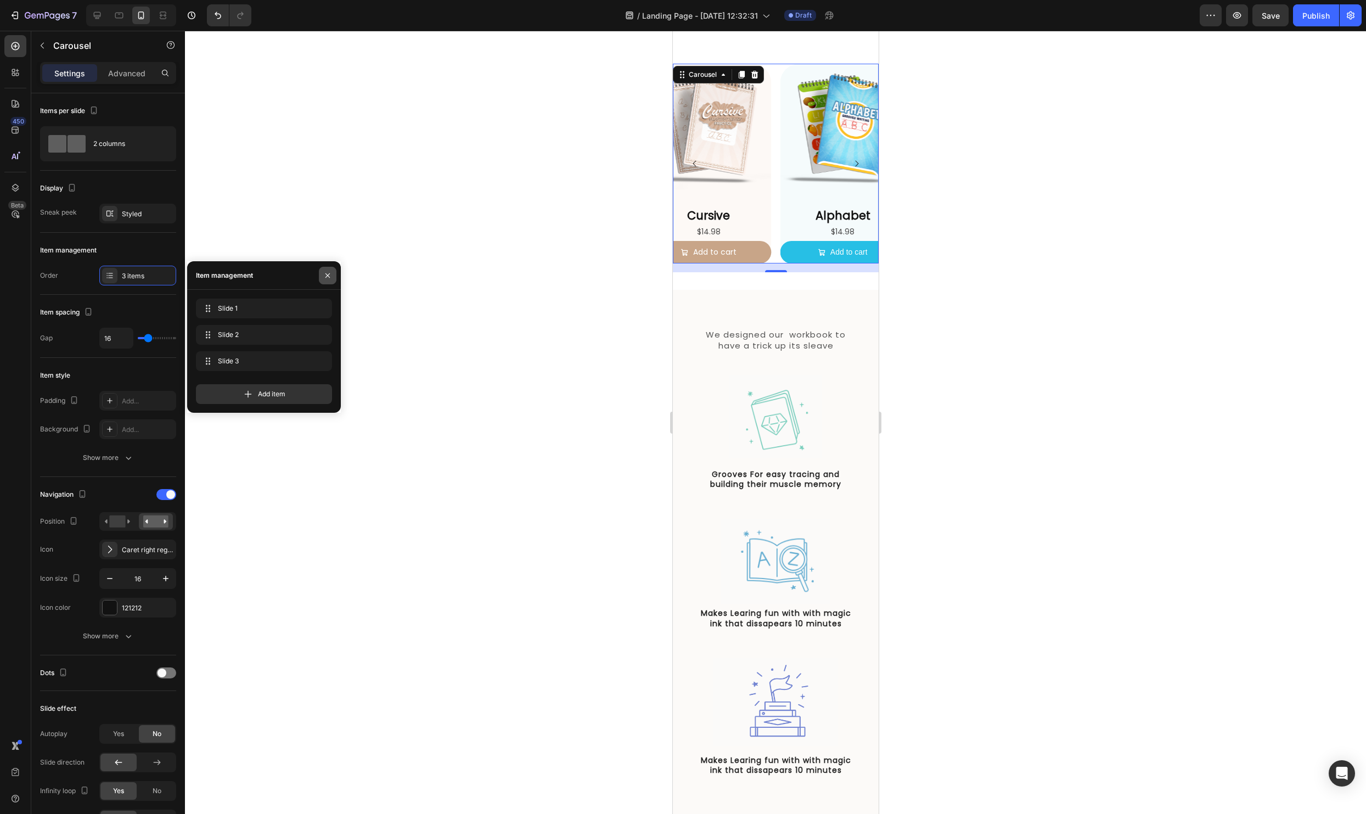
click at [327, 273] on icon "button" at bounding box center [327, 275] width 9 height 9
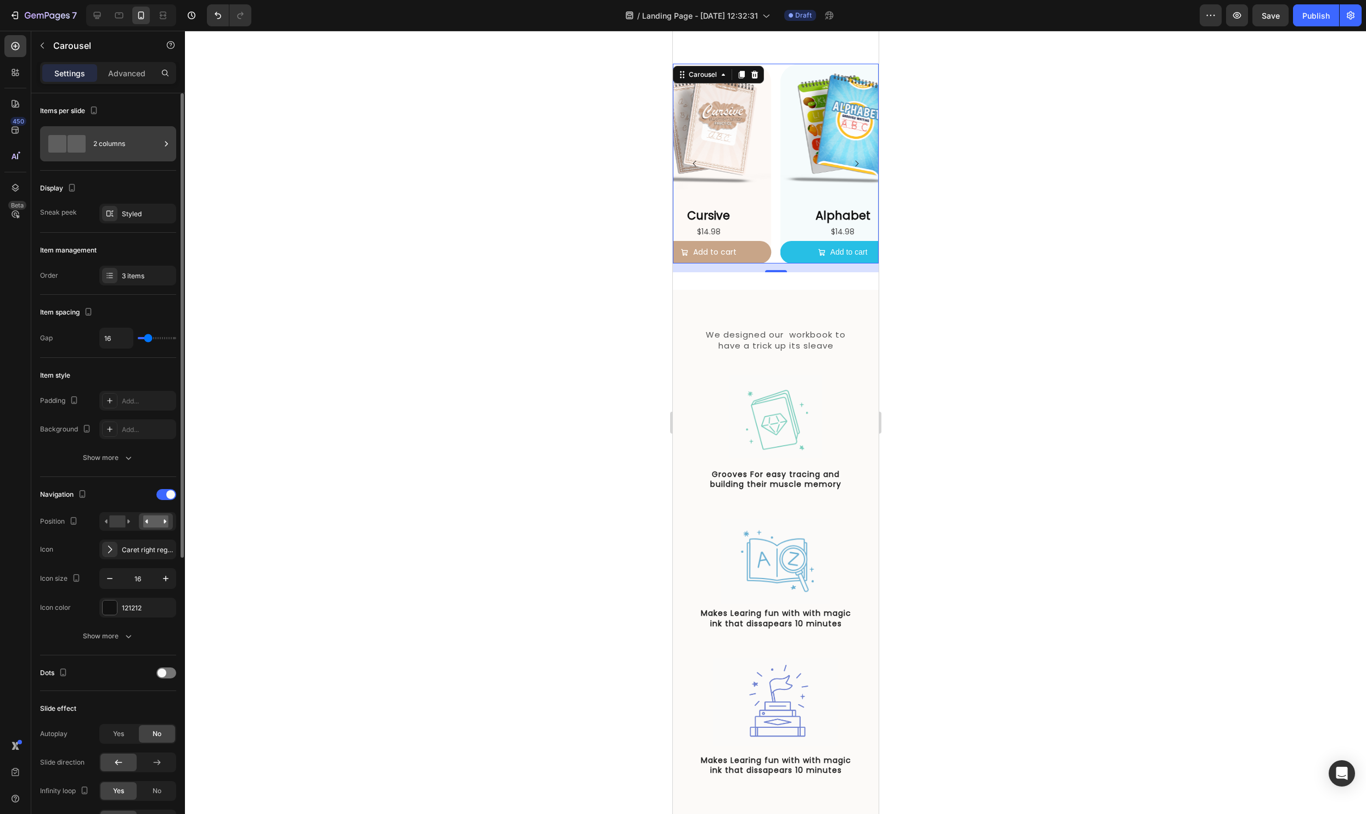
click at [149, 151] on div "2 columns" at bounding box center [126, 143] width 67 height 25
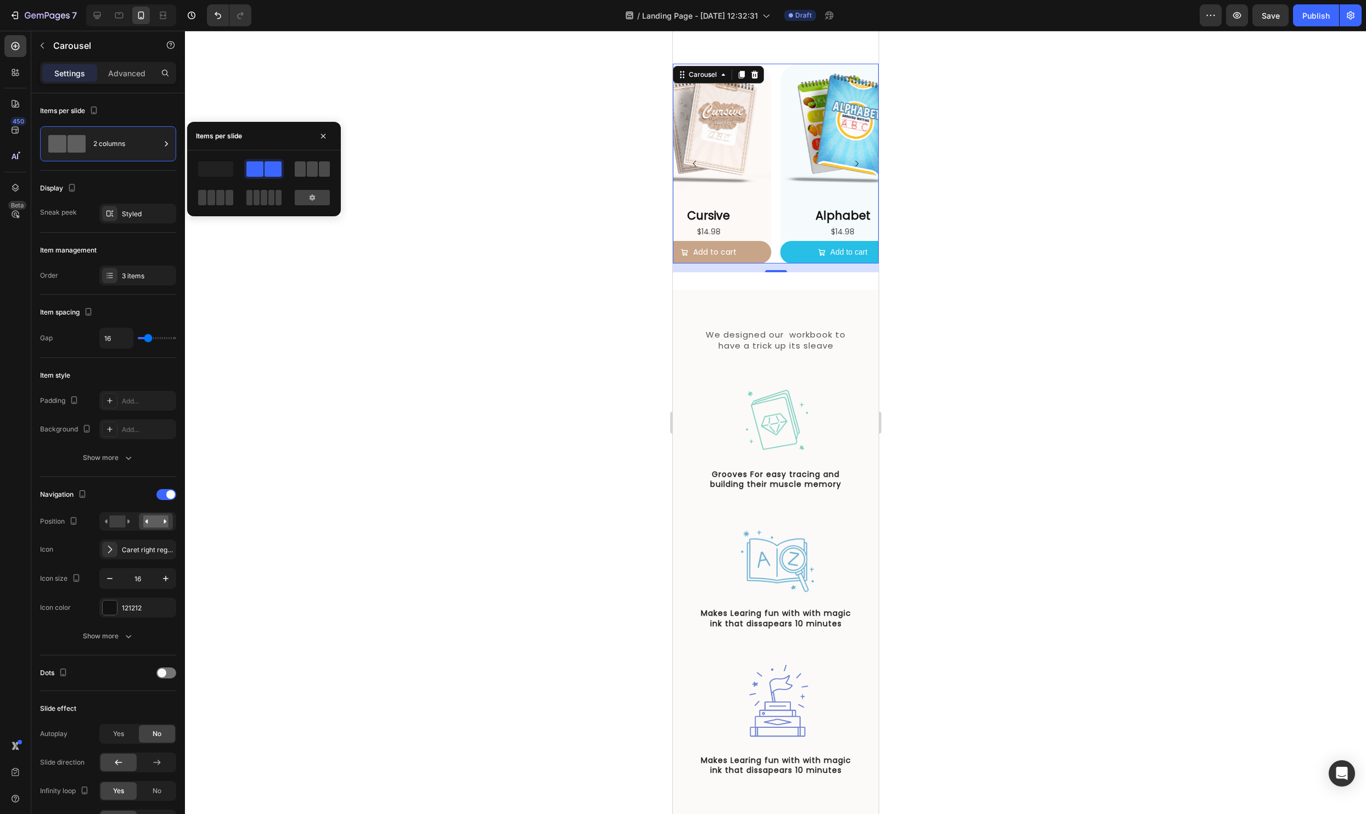
click at [308, 166] on span at bounding box center [312, 168] width 11 height 15
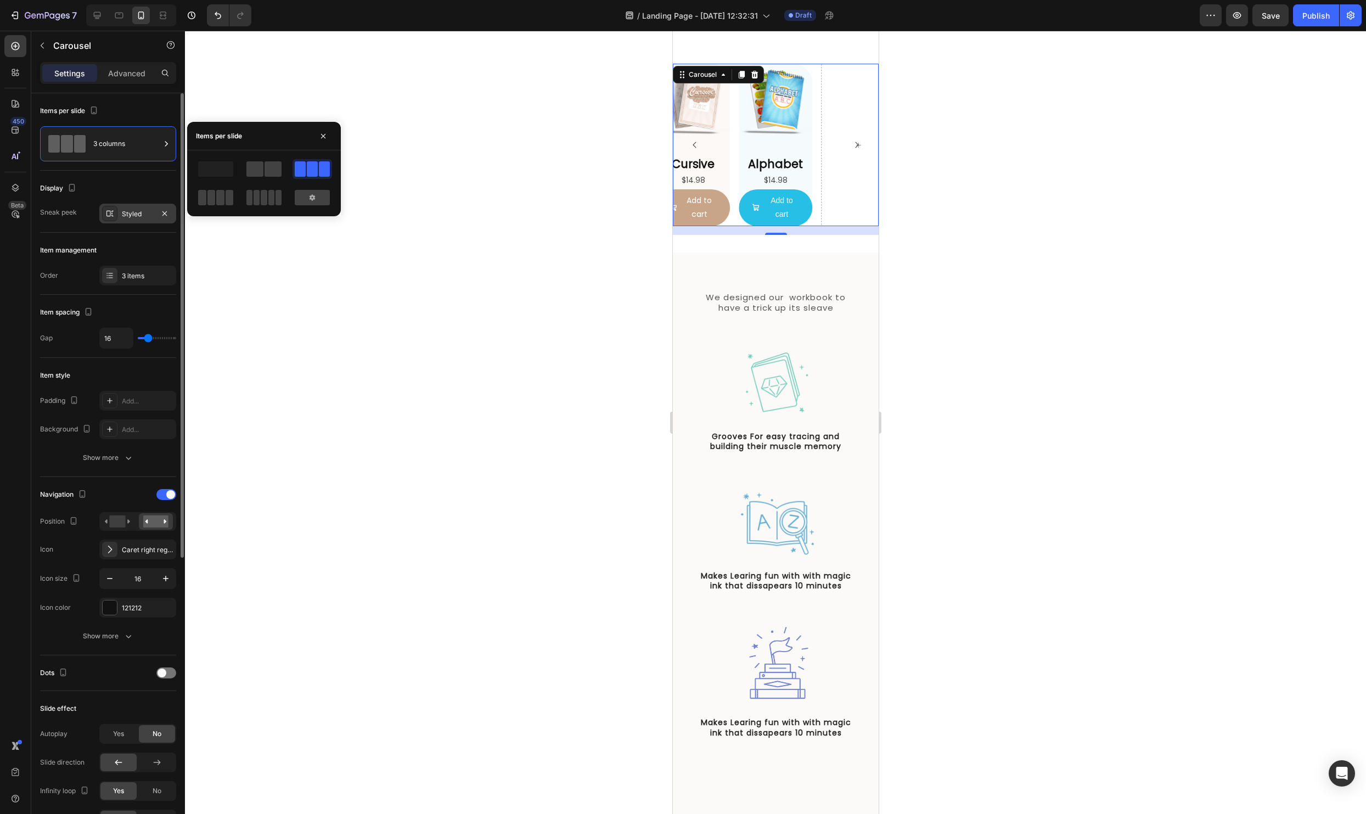
click at [141, 212] on div "Styled" at bounding box center [138, 214] width 32 height 10
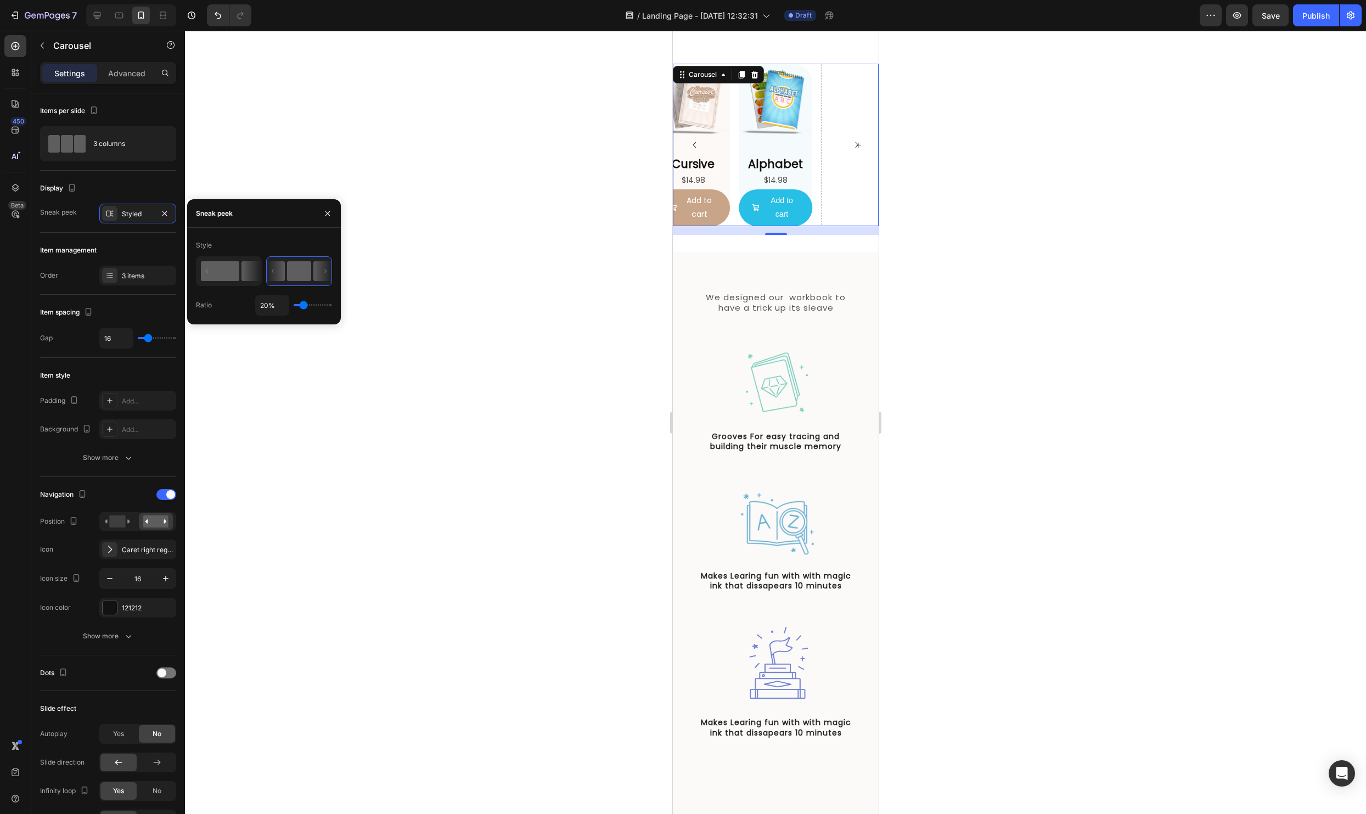
click at [223, 273] on rect at bounding box center [220, 271] width 38 height 20
type input "50%"
type input "50"
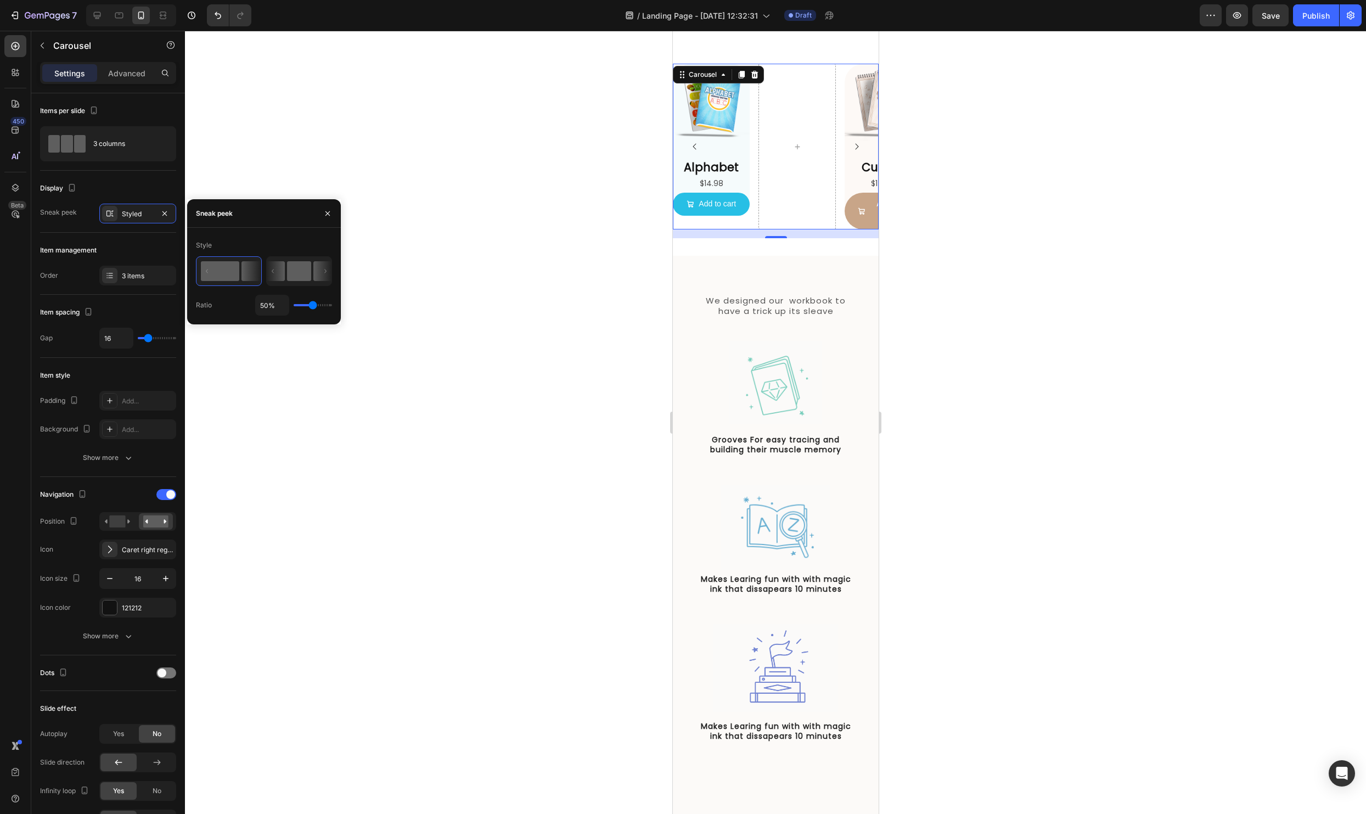
click at [274, 271] on icon at bounding box center [273, 271] width 2 height 4
type input "20%"
type input "20"
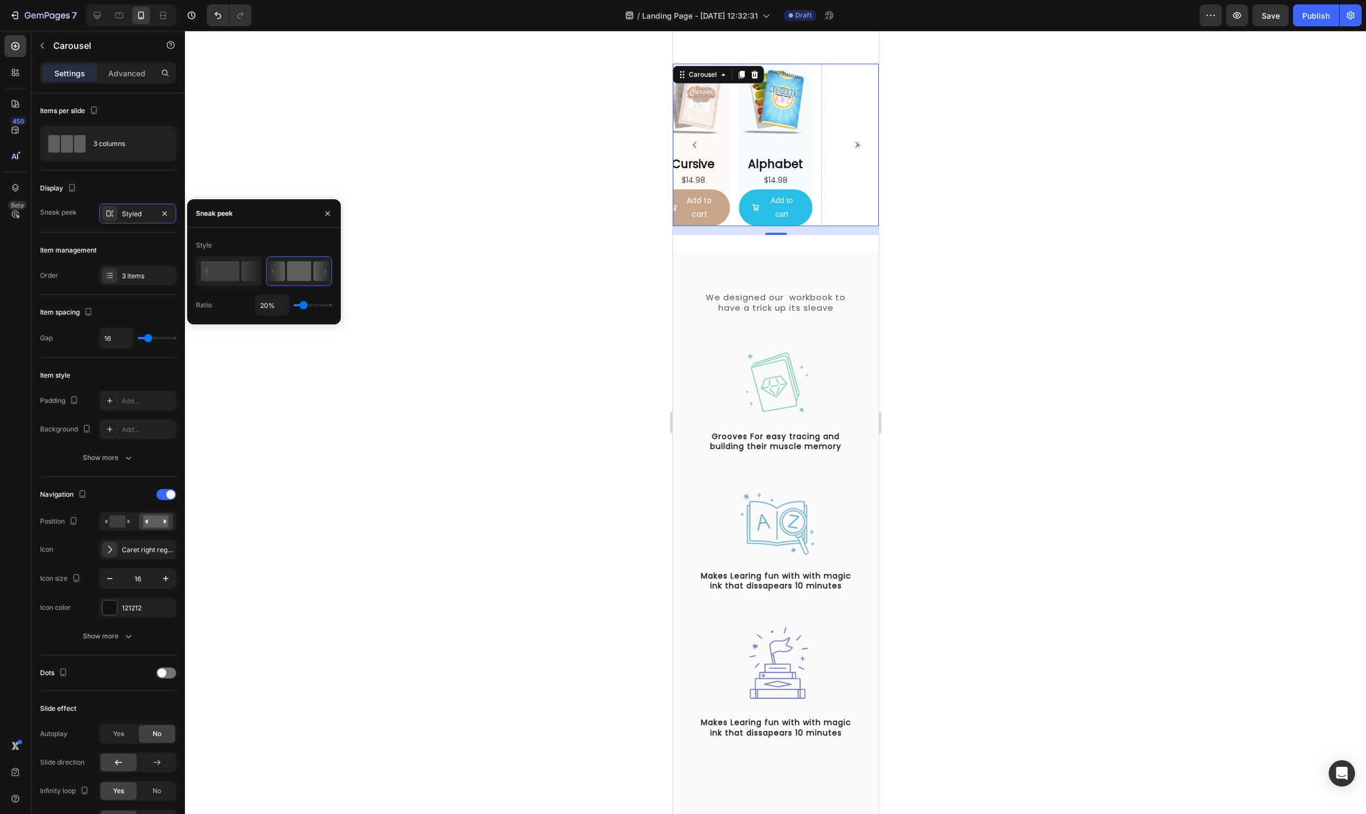
type input "36%"
type input "36"
type input "50%"
type input "50"
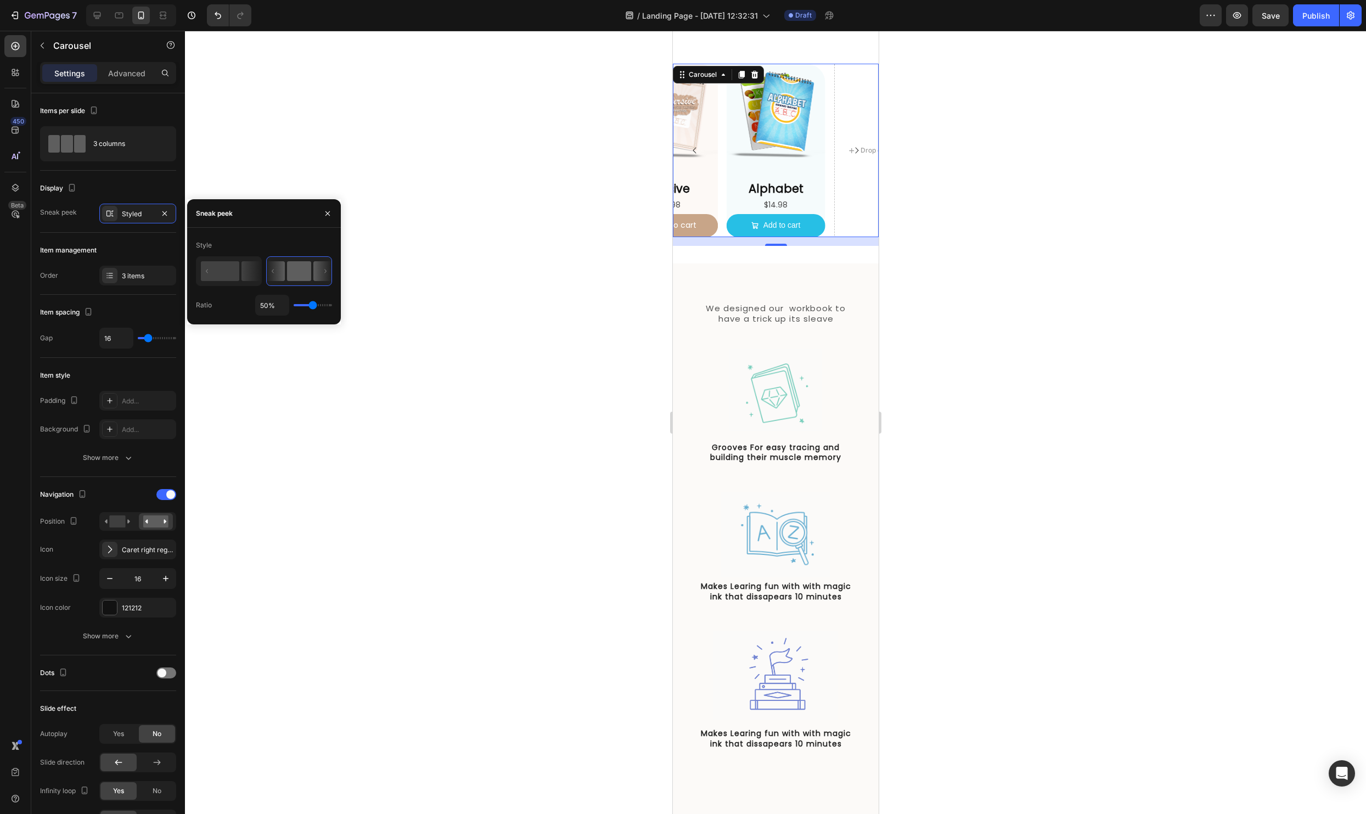
type input "36%"
type input "36"
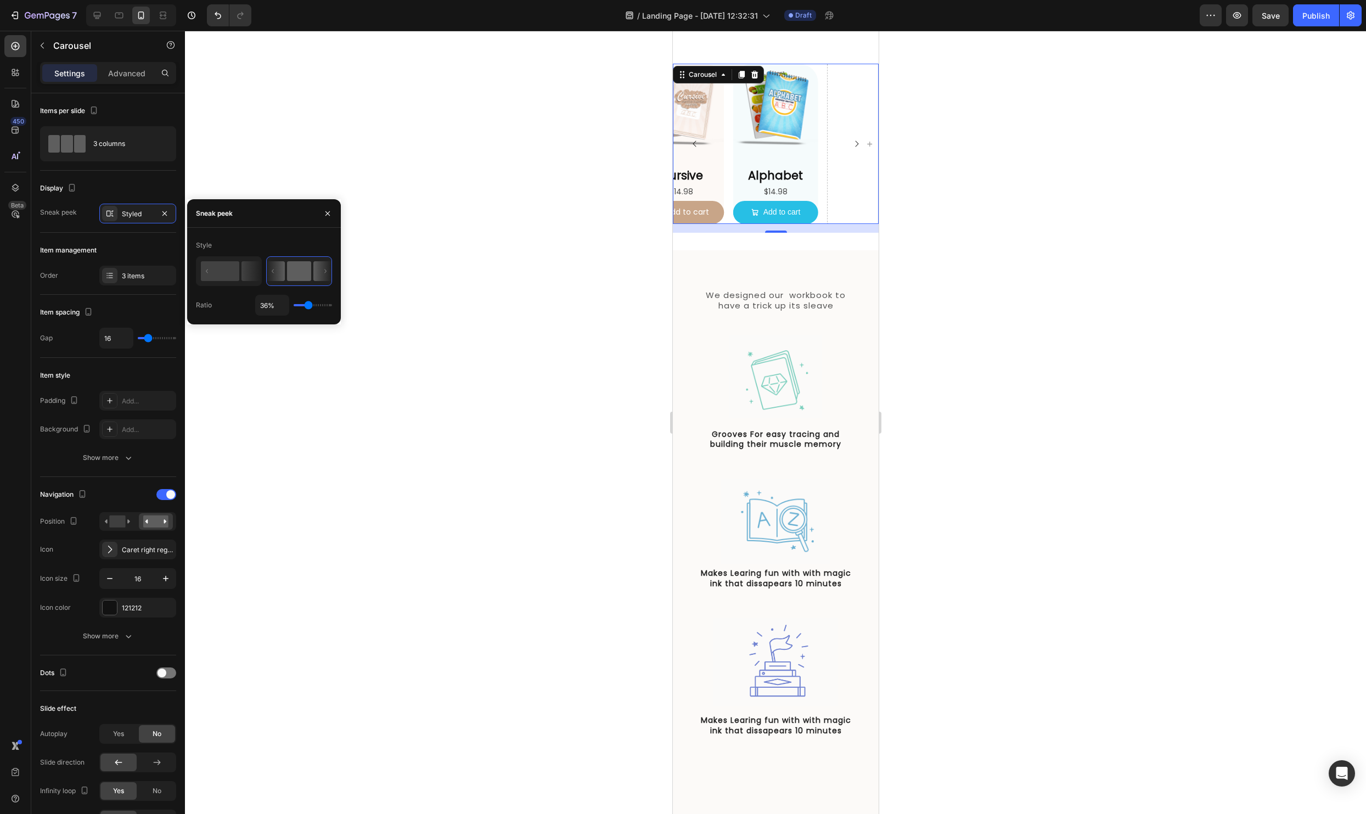
type input "53%"
type input "53"
type input "58%"
type input "58"
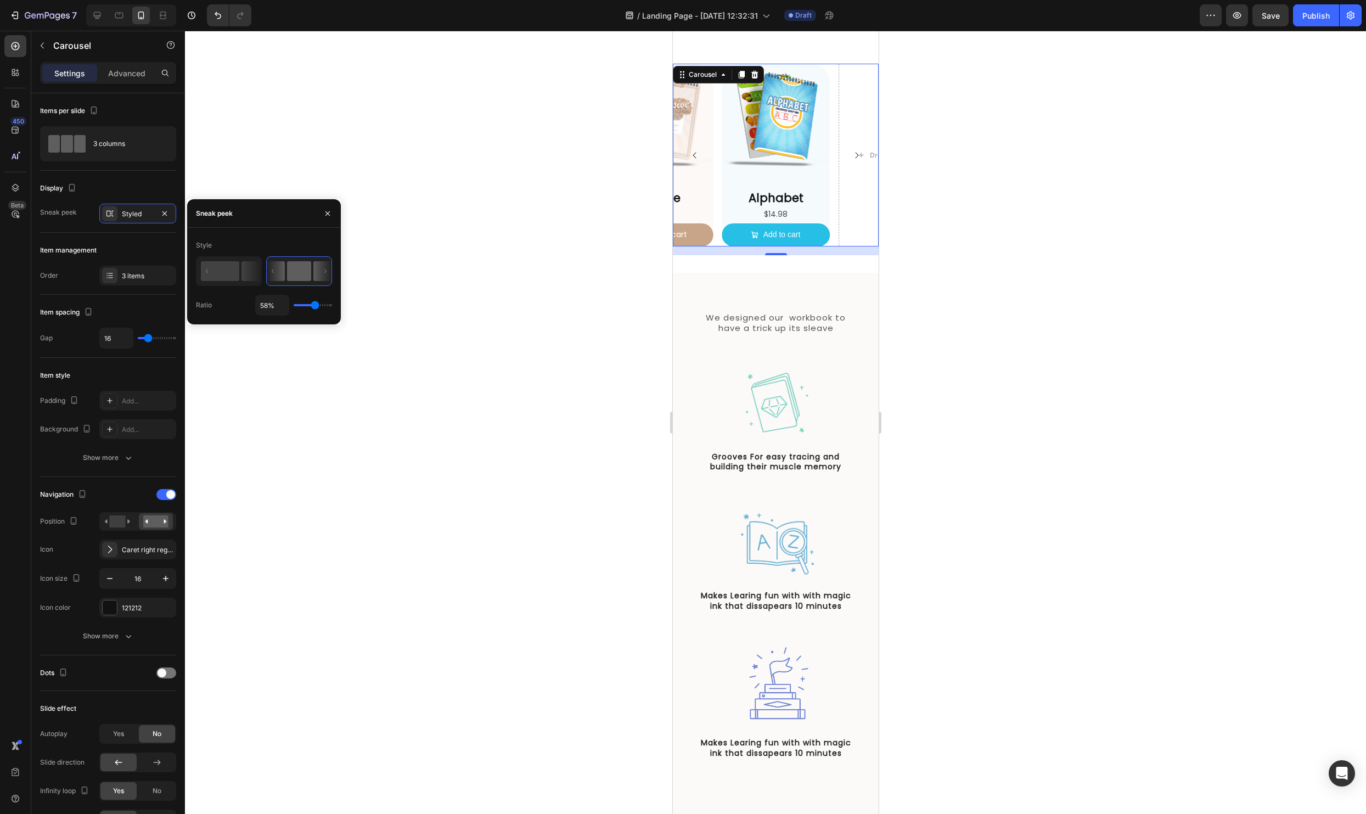
type input "60%"
type input "60"
type input "64%"
type input "64"
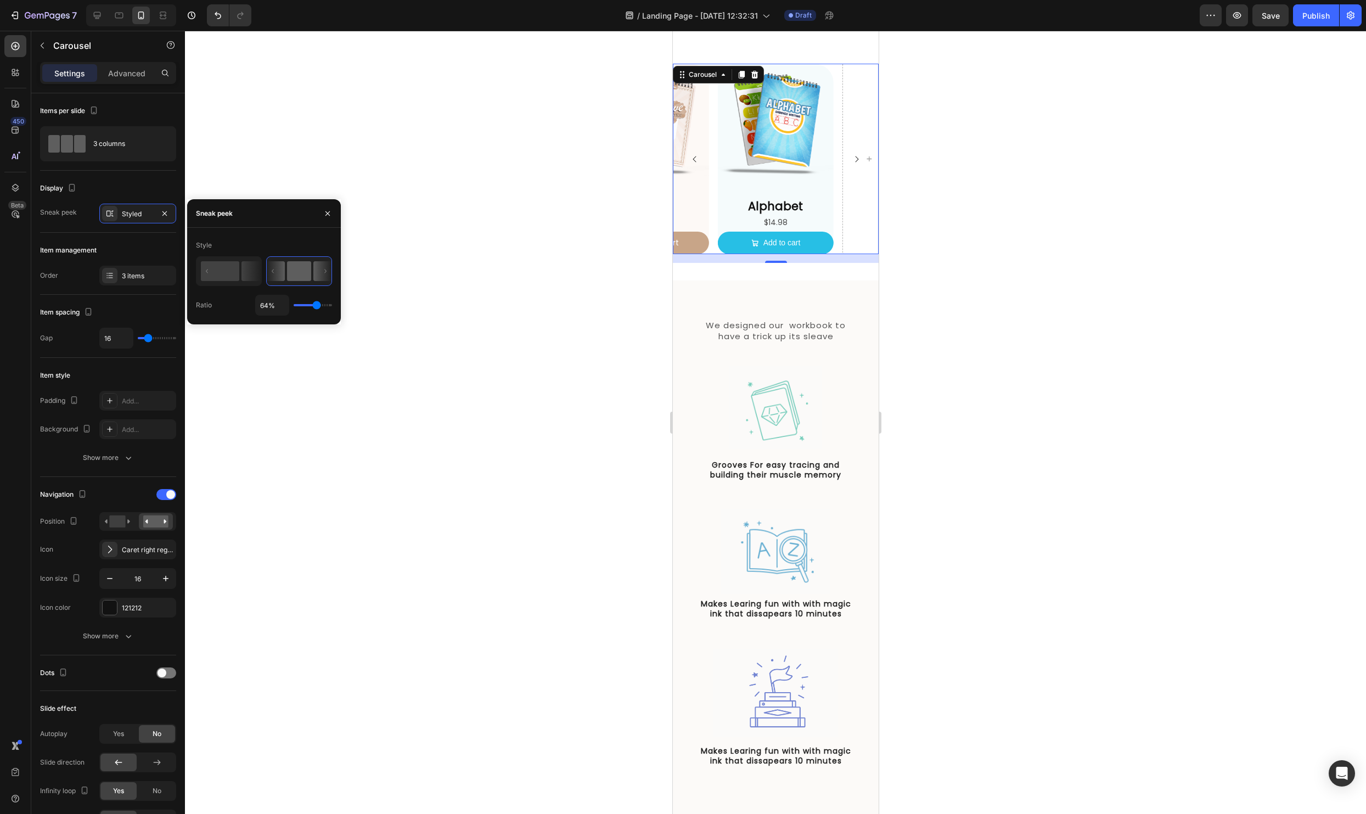
type input "65%"
type input "65"
type input "68%"
type input "68"
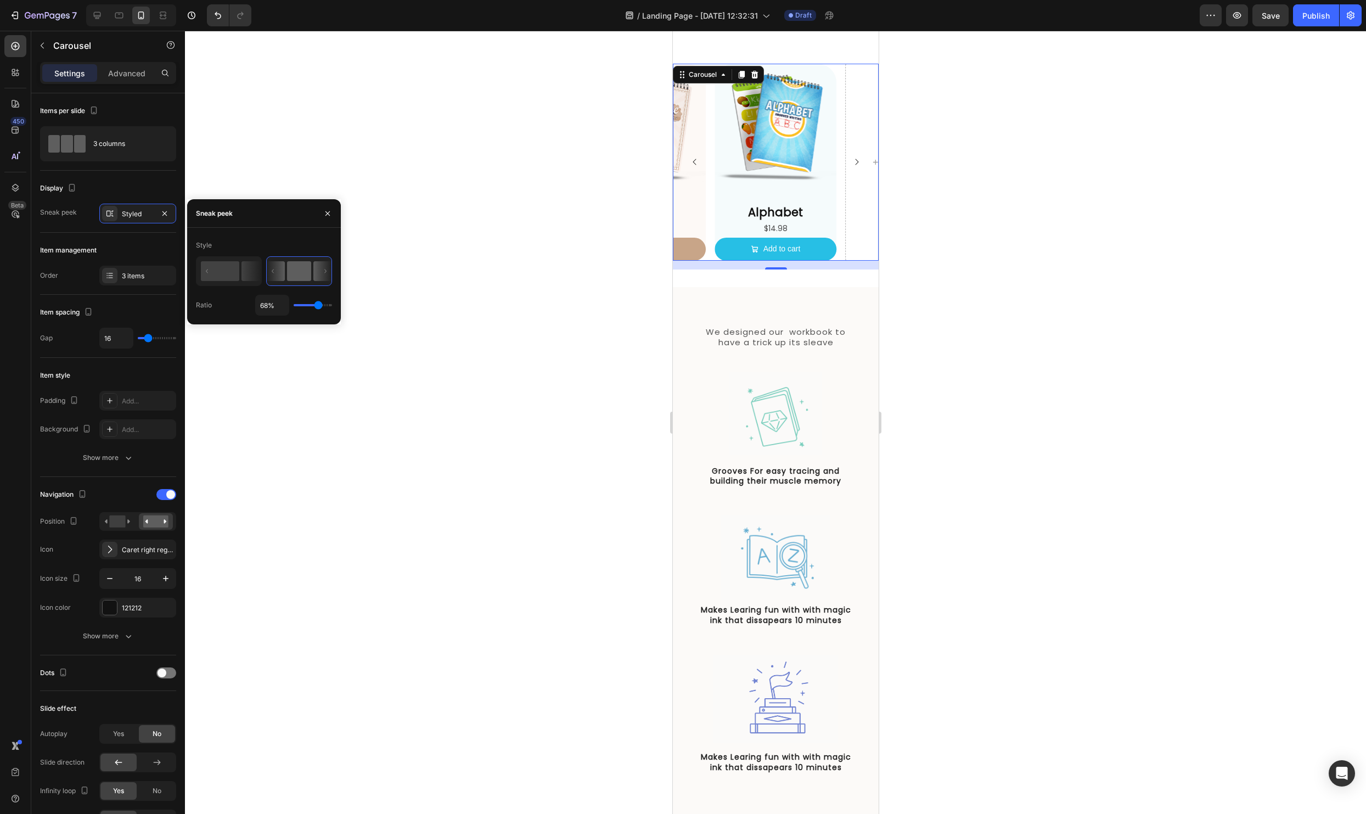
type input "71%"
type input "71"
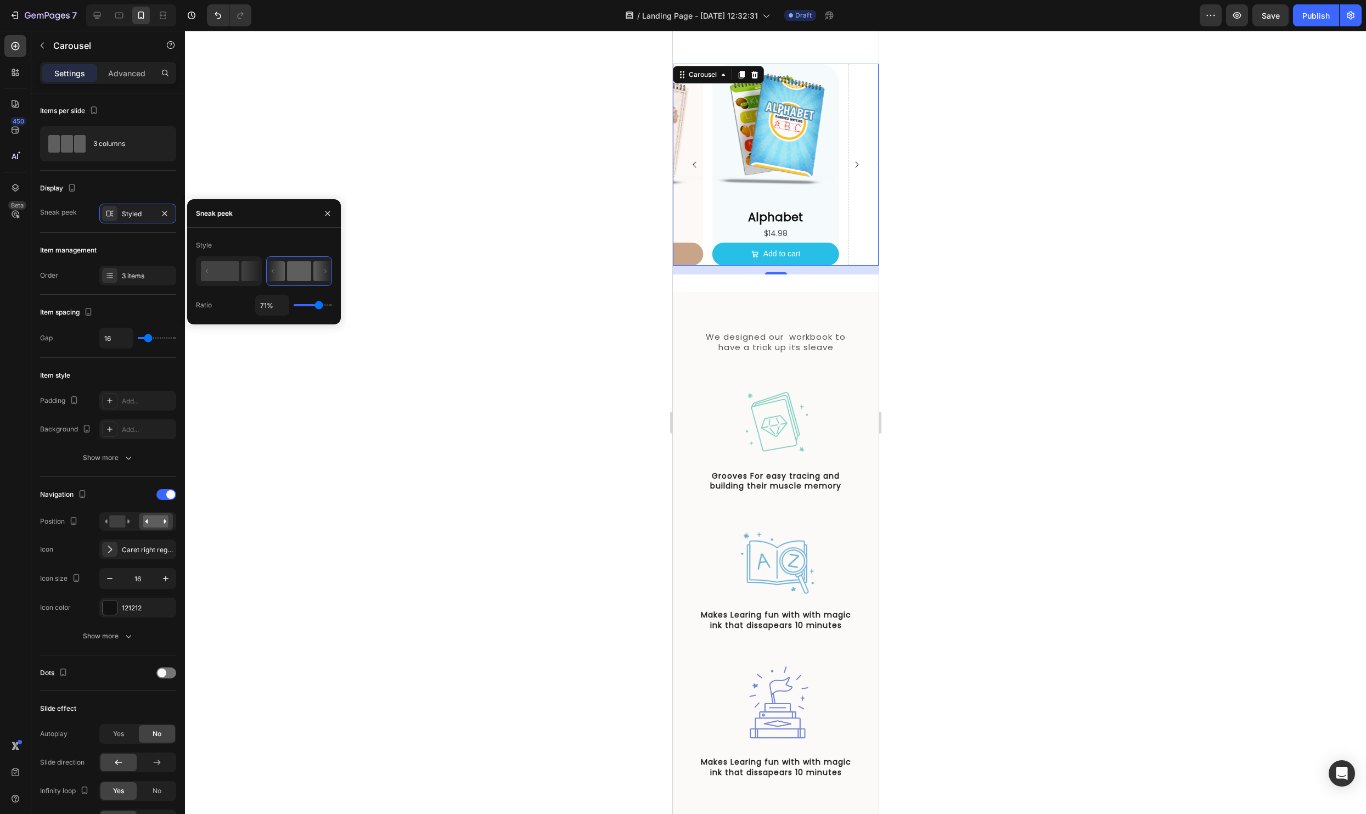
type input "70%"
type input "70"
type input "69%"
type input "69"
type input "68%"
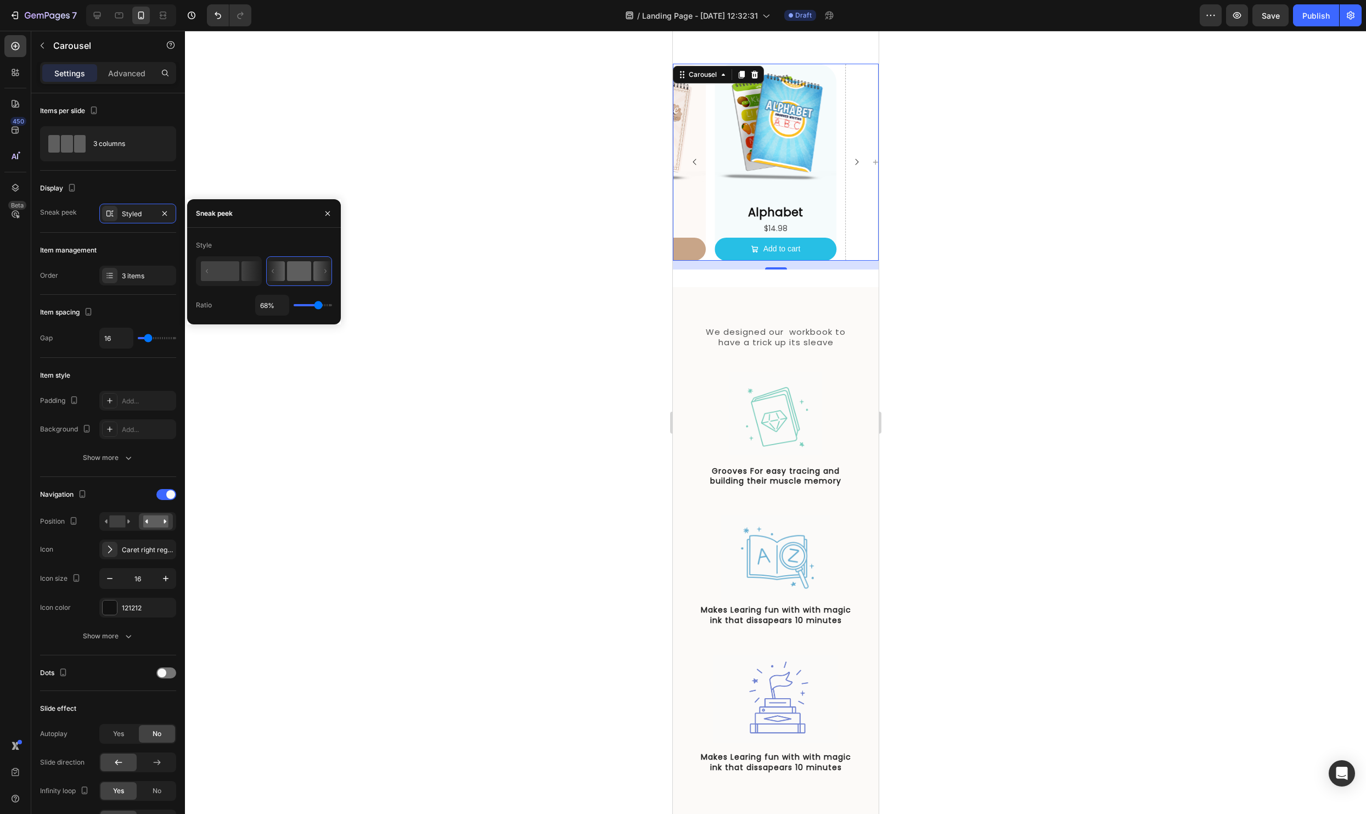
drag, startPoint x: 301, startPoint y: 302, endPoint x: 318, endPoint y: 301, distance: 17.0
type input "68"
click at [318, 304] on input "range" at bounding box center [313, 305] width 38 height 2
click at [1143, 388] on div at bounding box center [775, 422] width 1181 height 783
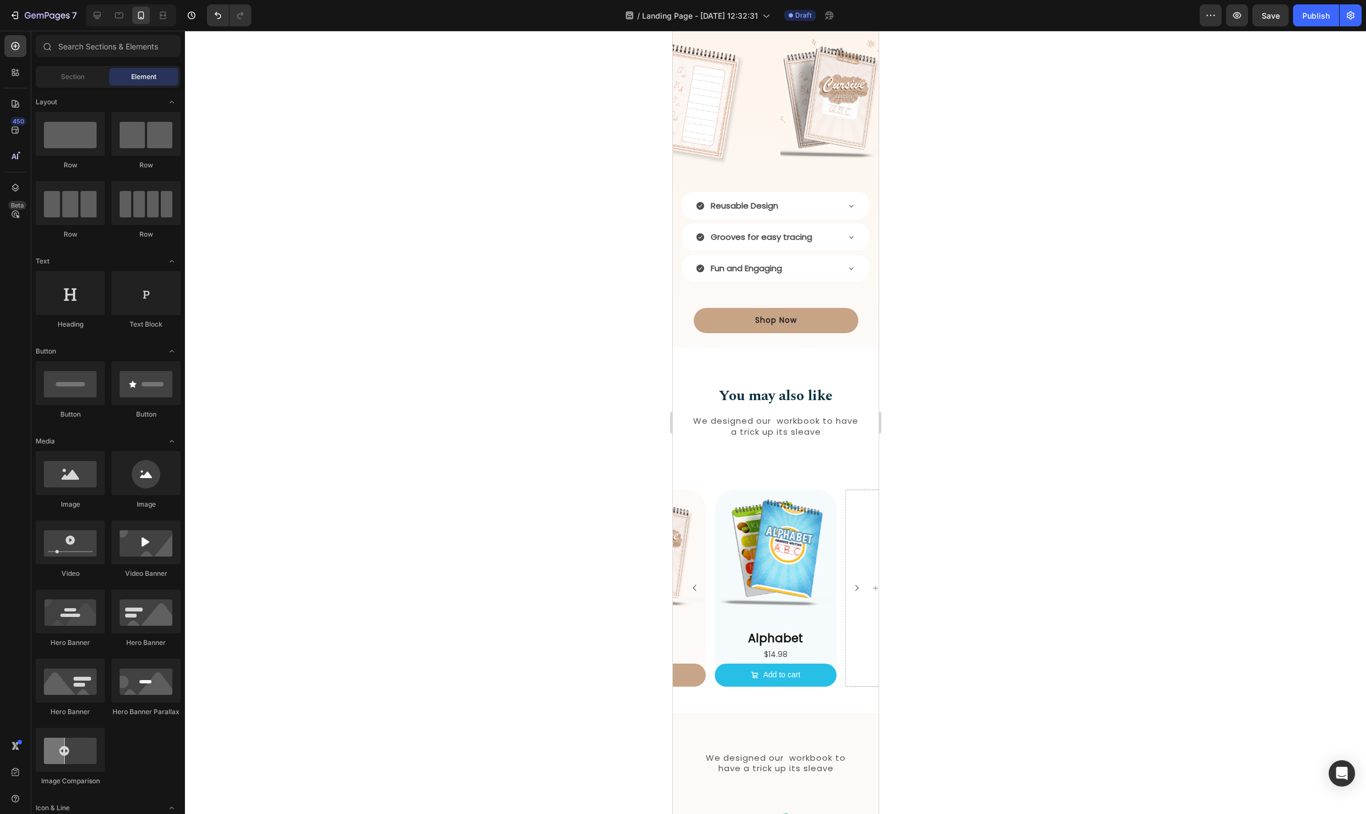
scroll to position [1367, 0]
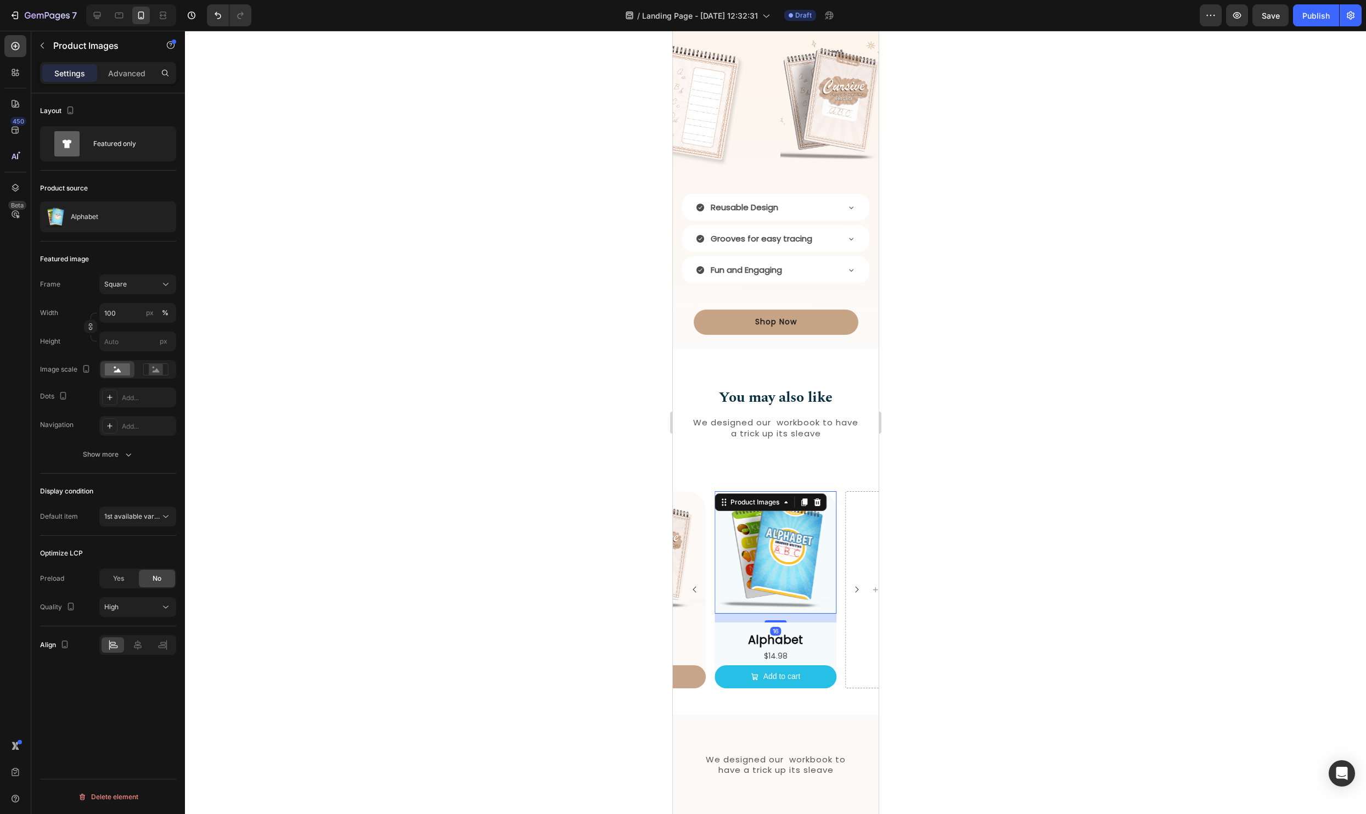
click at [760, 570] on img at bounding box center [775, 552] width 122 height 122
drag, startPoint x: 766, startPoint y: 620, endPoint x: 780, endPoint y: 574, distance: 48.6
click at [780, 574] on div "Product Images 0" at bounding box center [775, 552] width 122 height 122
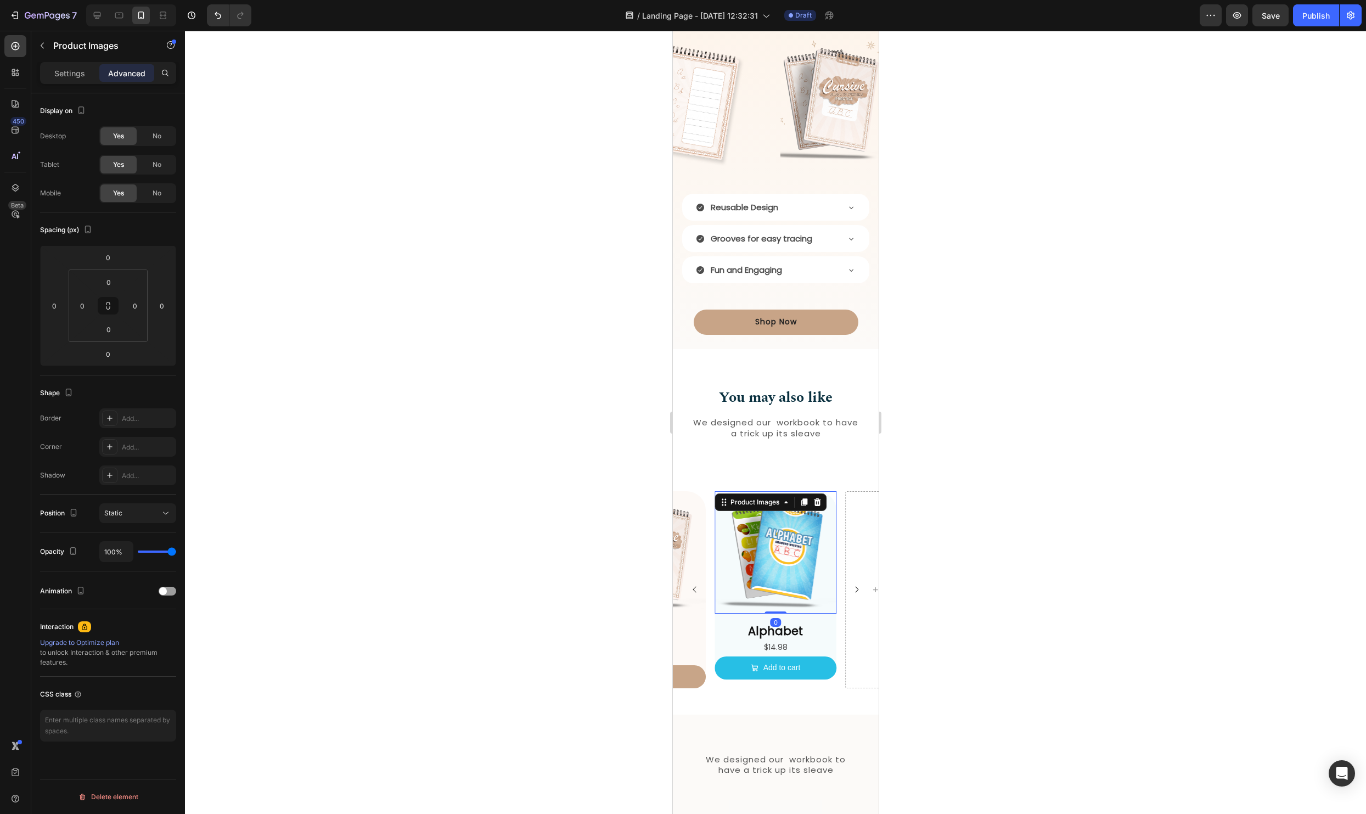
click at [1035, 569] on div at bounding box center [775, 422] width 1181 height 783
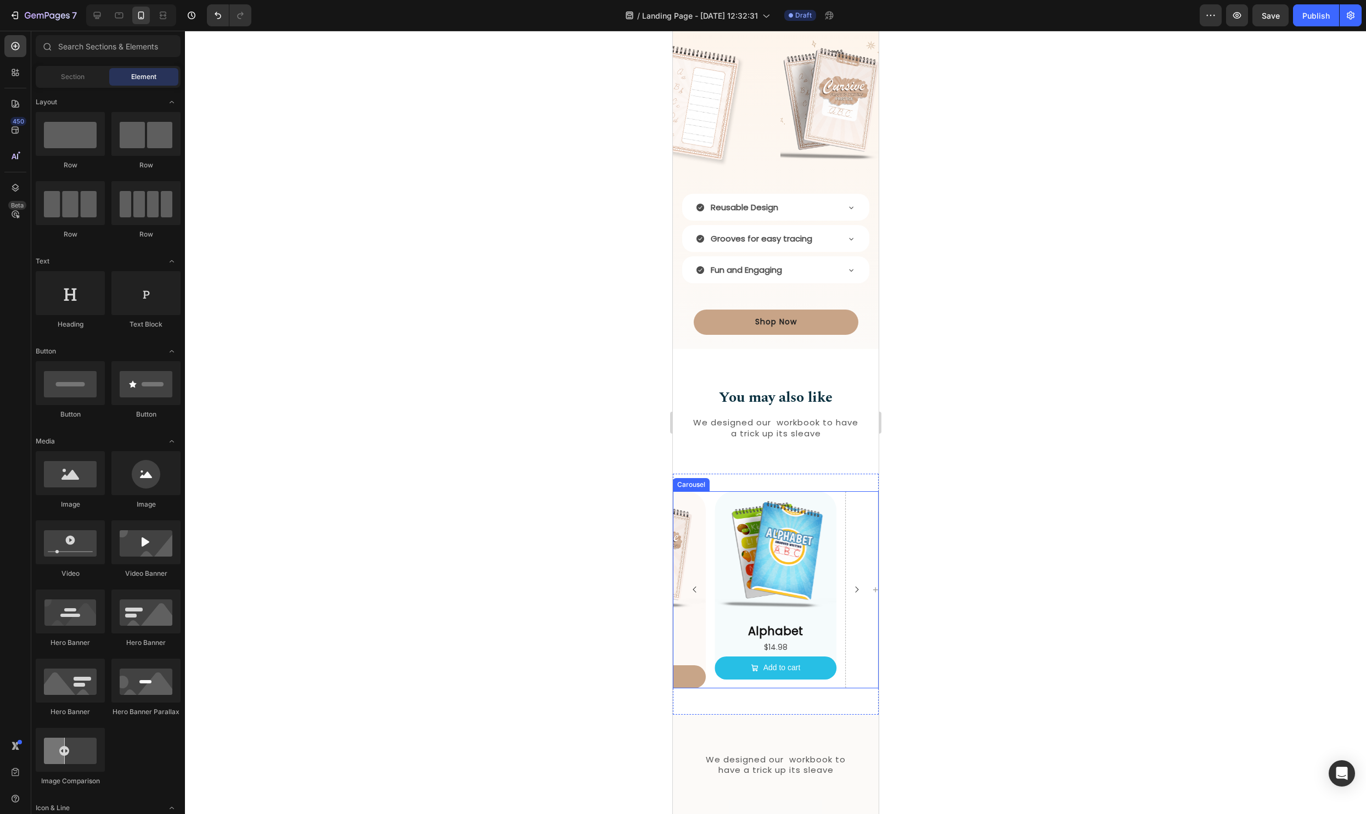
click at [698, 588] on icon "Carousel Back Arrow" at bounding box center [694, 589] width 9 height 9
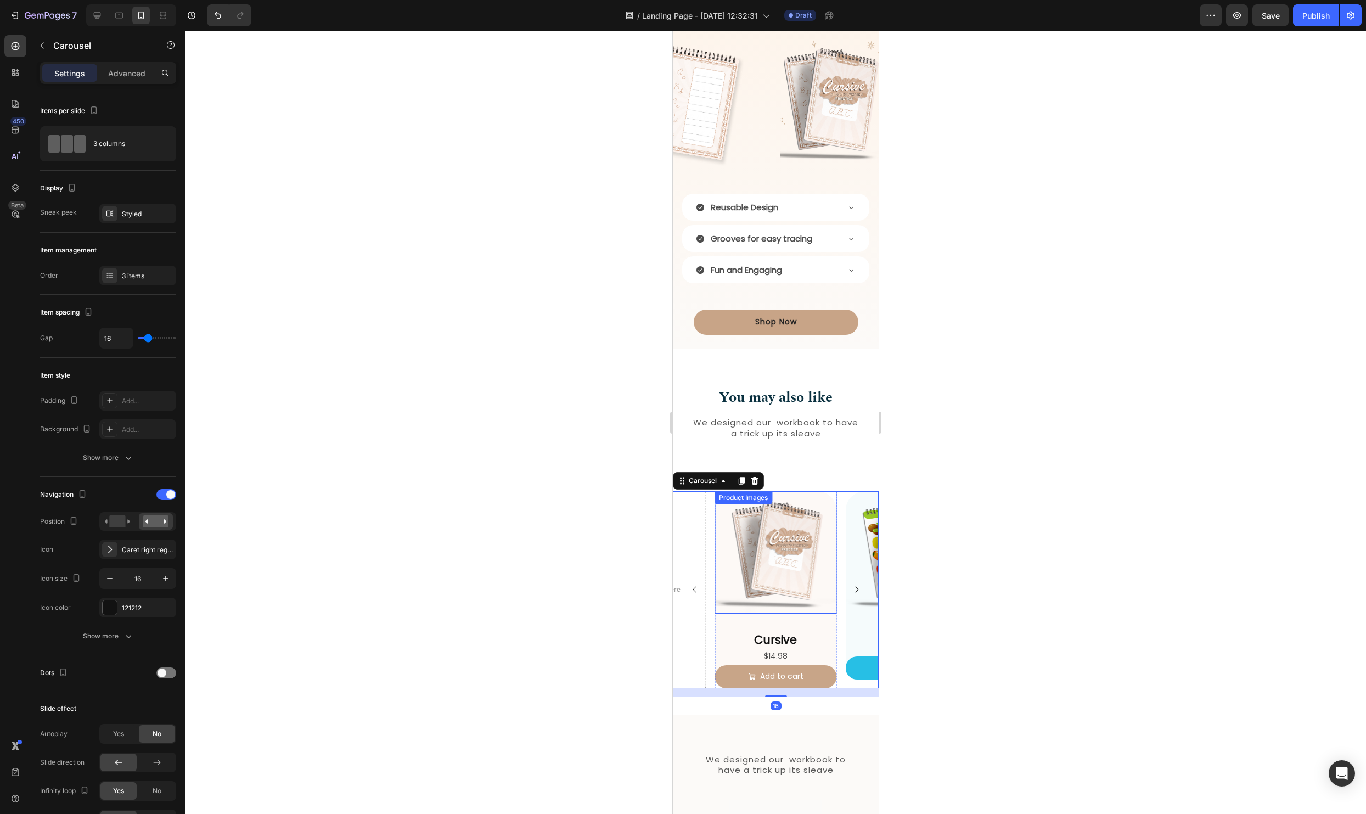
click at [791, 586] on img at bounding box center [775, 552] width 122 height 122
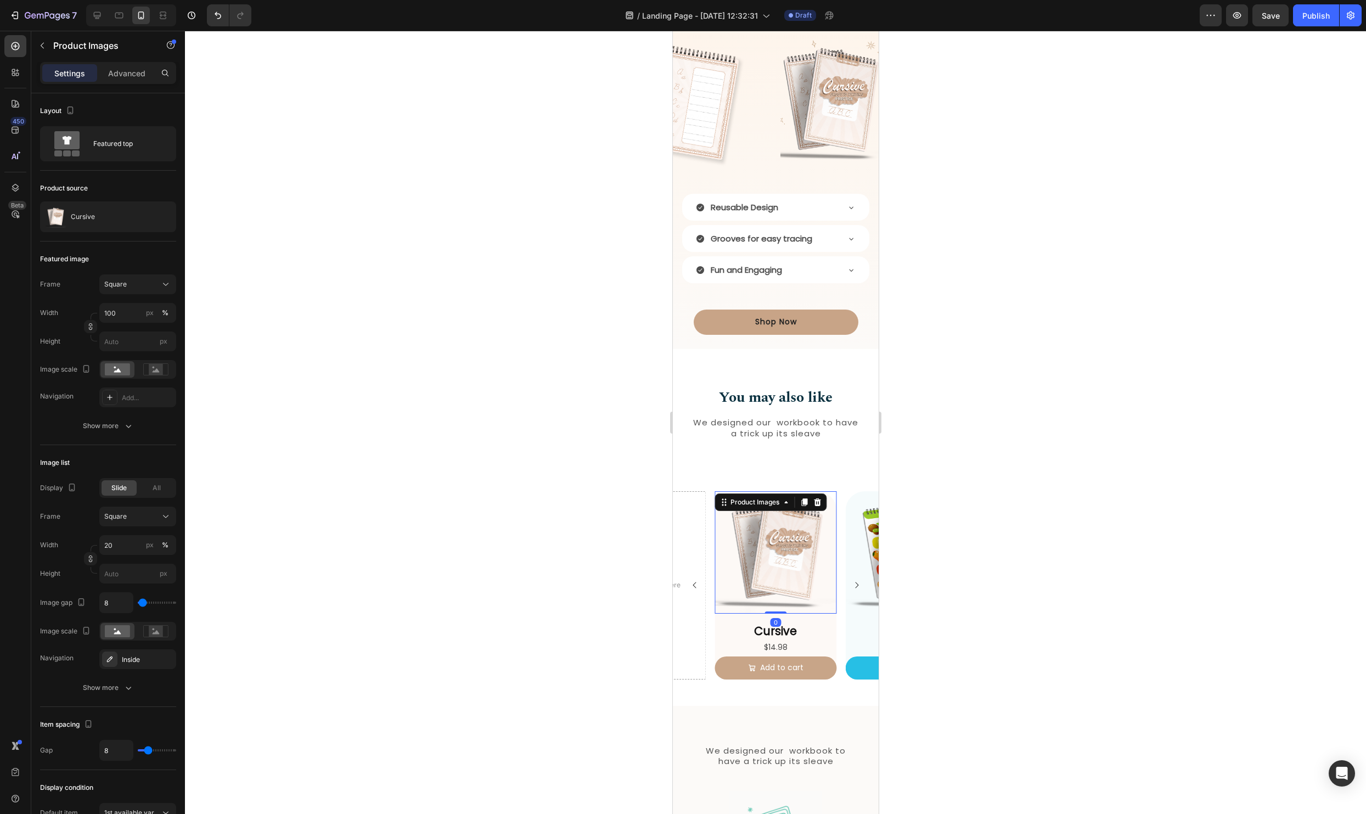
drag, startPoint x: 779, startPoint y: 622, endPoint x: 808, endPoint y: 623, distance: 29.1
click at [784, 583] on div "Product Images 0" at bounding box center [775, 552] width 122 height 122
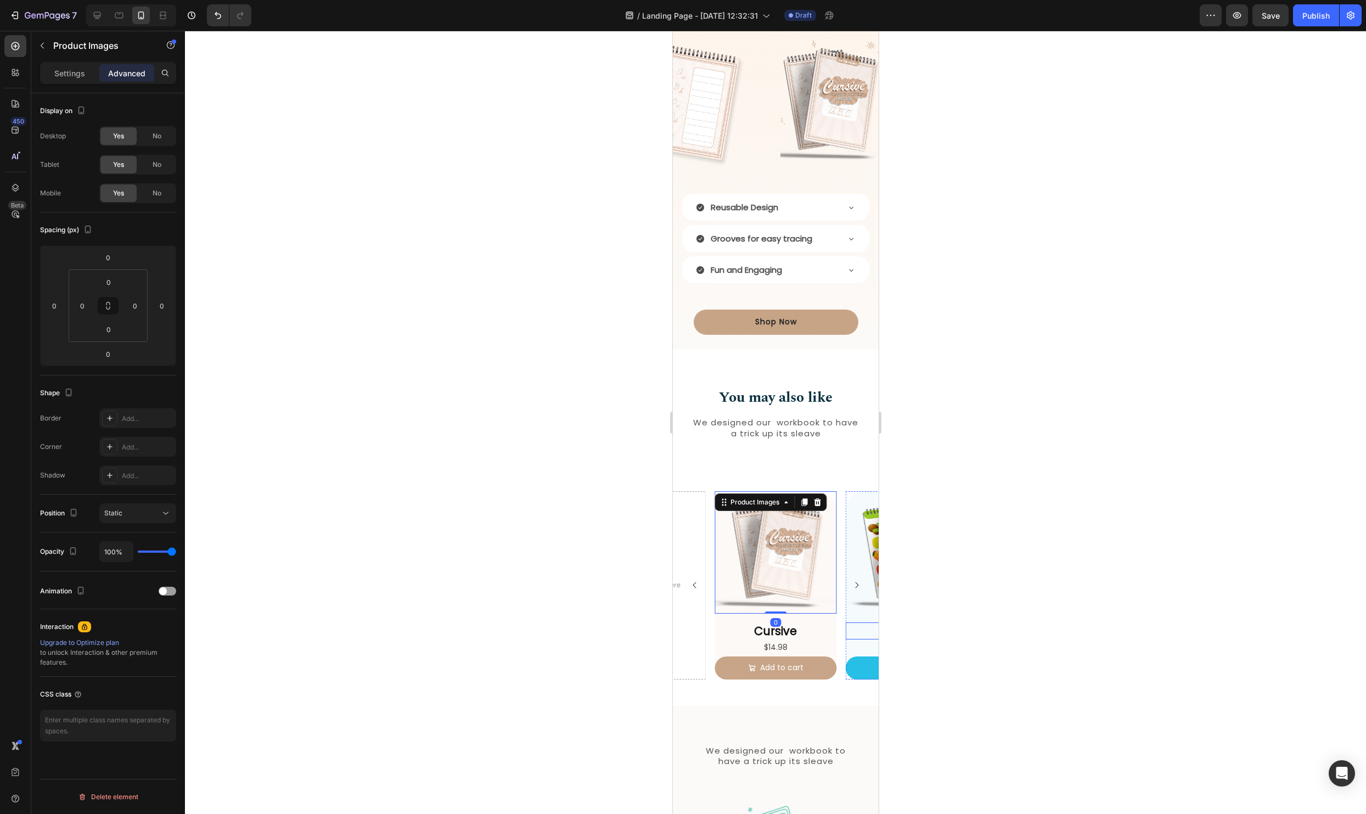
click at [1005, 583] on div at bounding box center [775, 422] width 1181 height 783
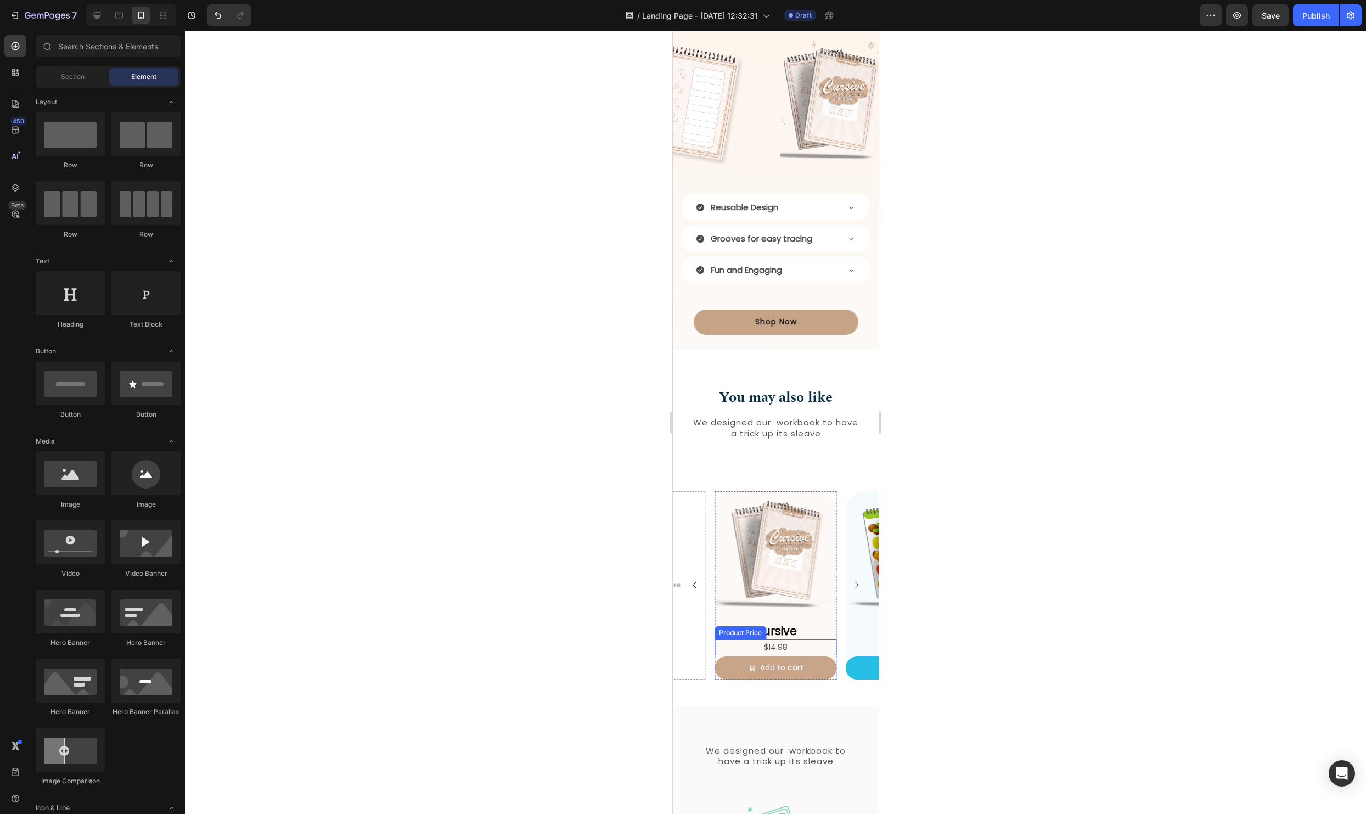
click at [807, 644] on div "$14.98" at bounding box center [775, 647] width 122 height 16
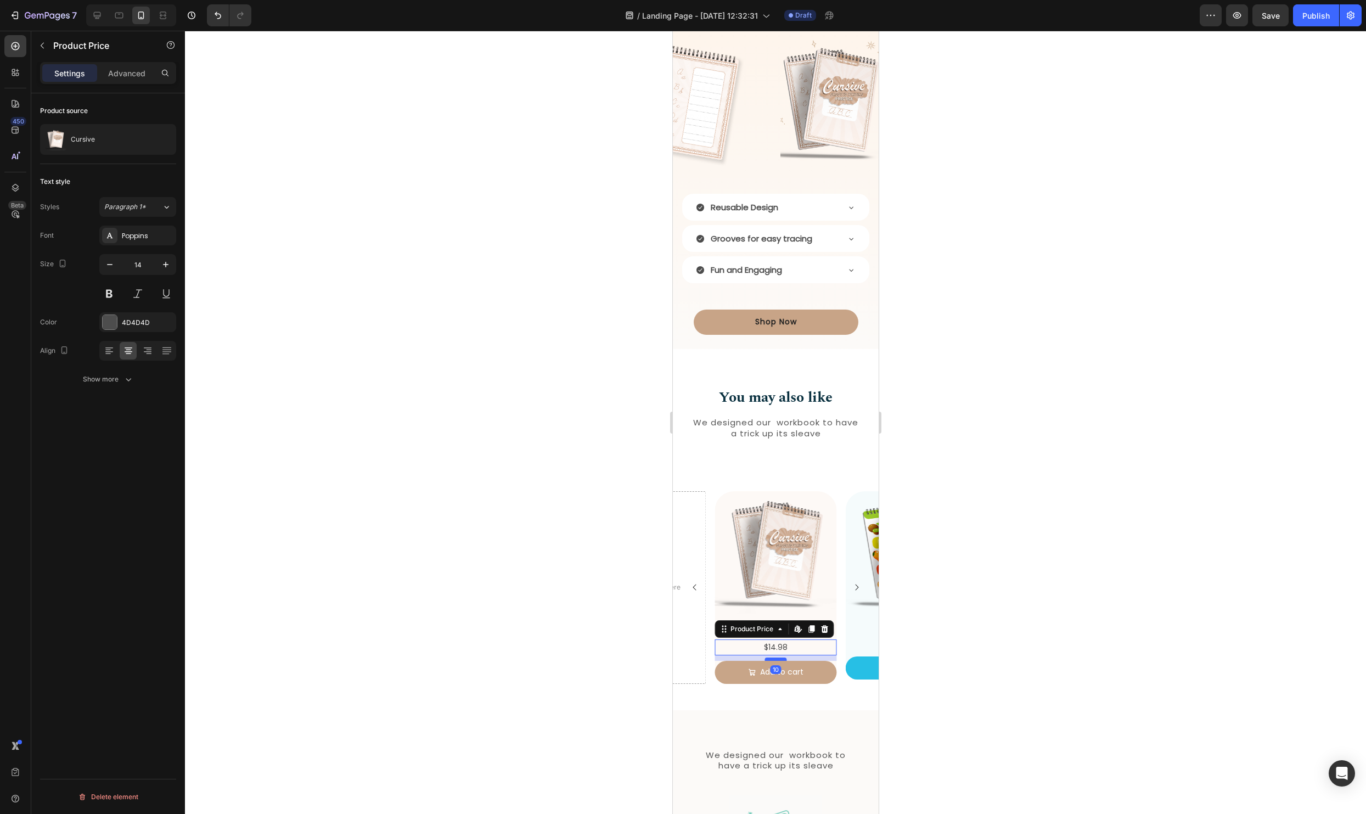
click at [780, 658] on div at bounding box center [775, 658] width 22 height 3
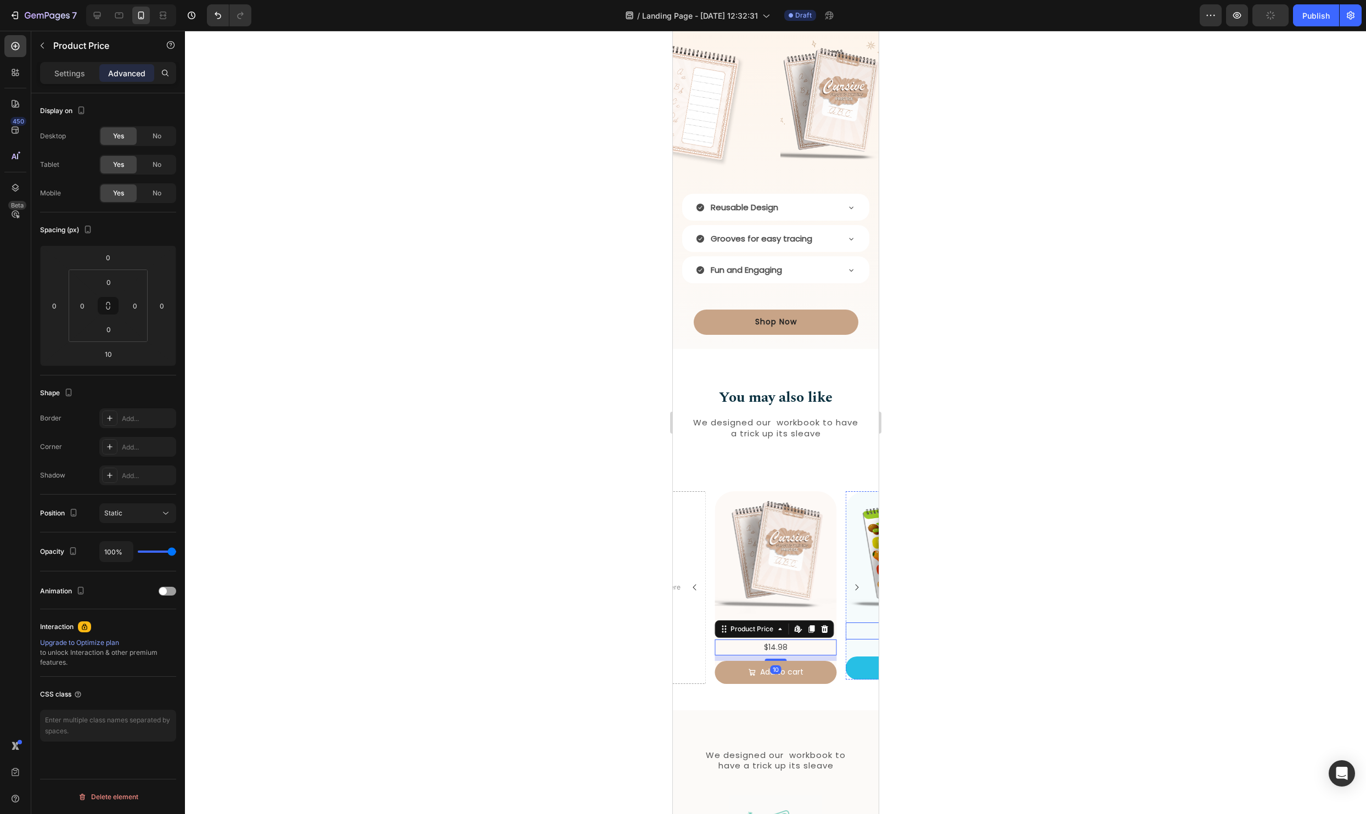
click at [1021, 593] on div at bounding box center [775, 422] width 1181 height 783
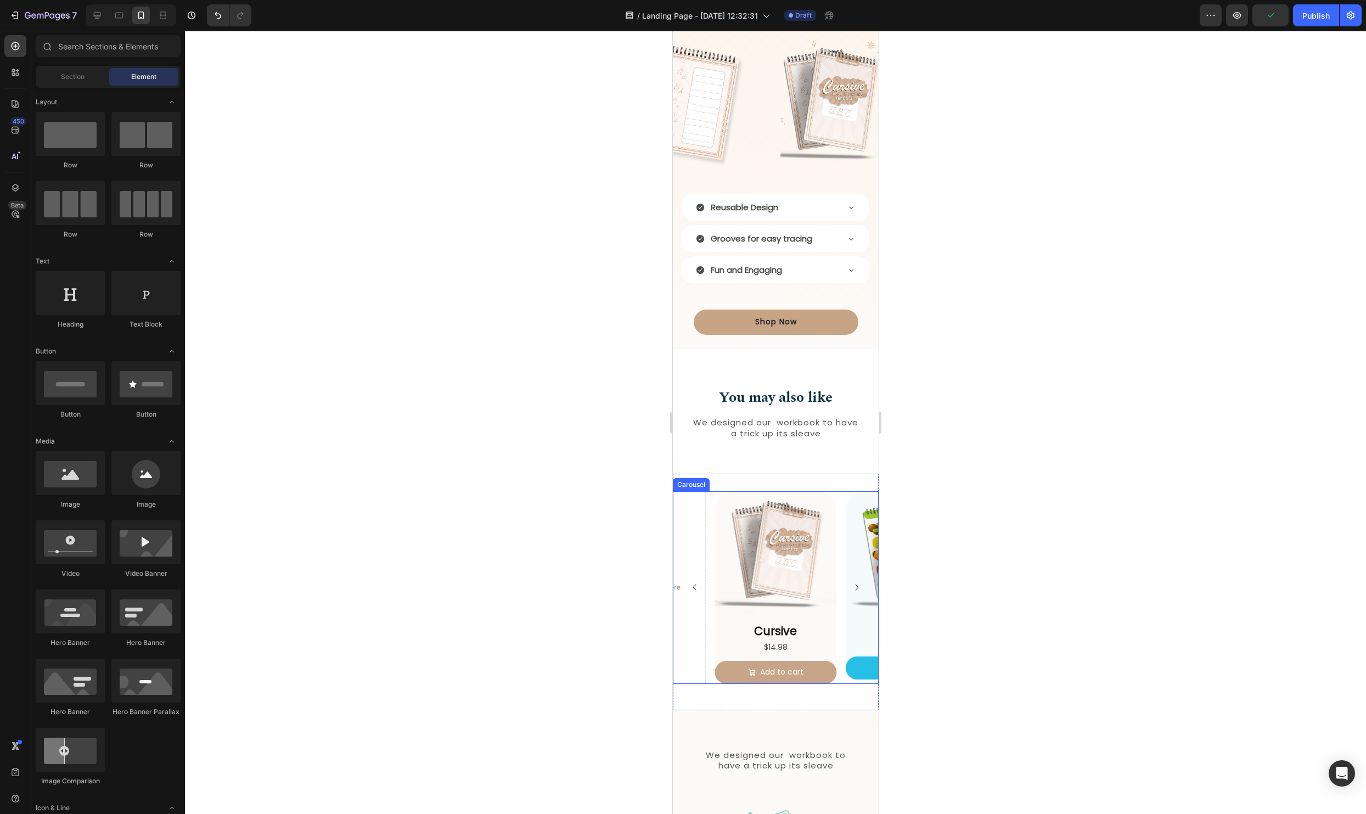
click at [856, 583] on icon "Carousel Next Arrow" at bounding box center [855, 587] width 9 height 9
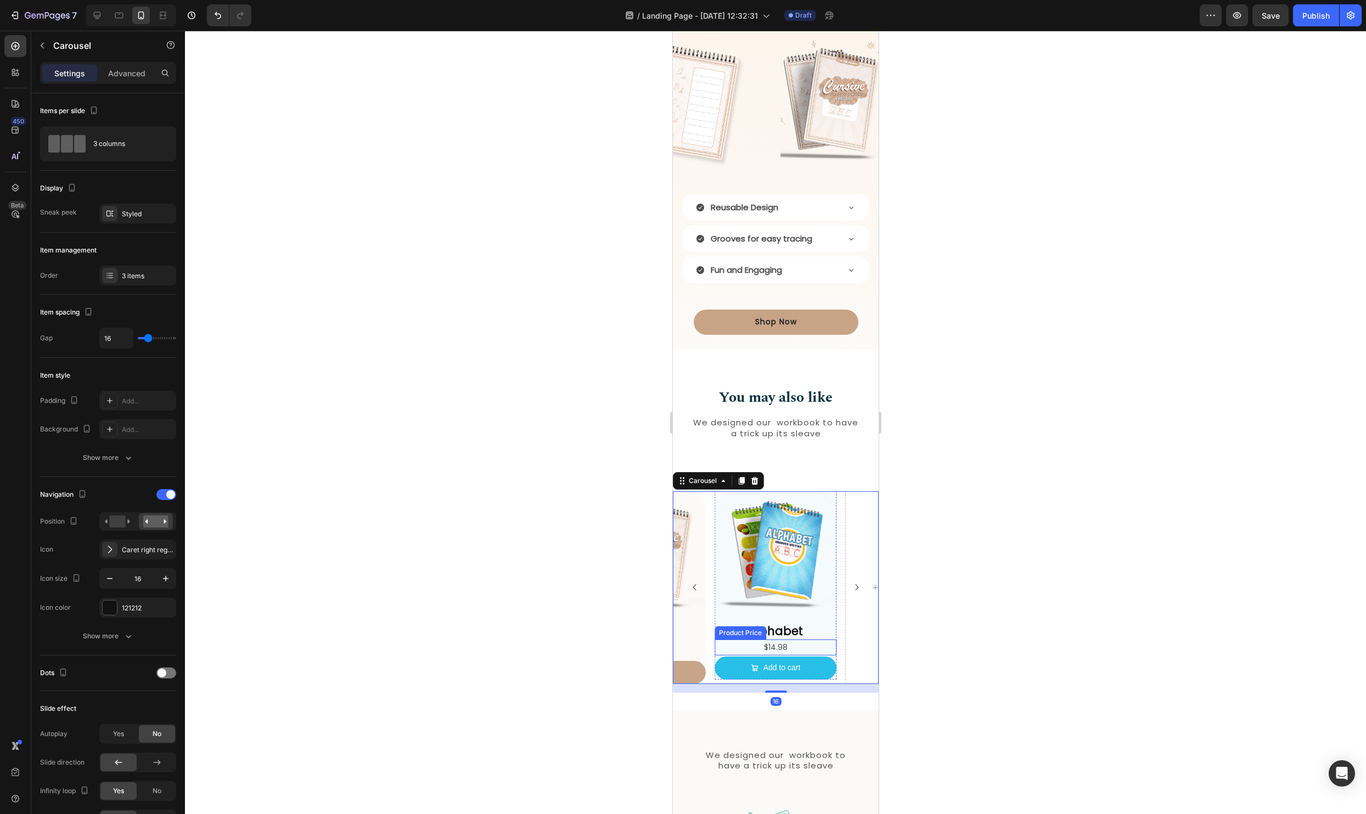
click at [767, 650] on div "$14.98" at bounding box center [775, 647] width 122 height 16
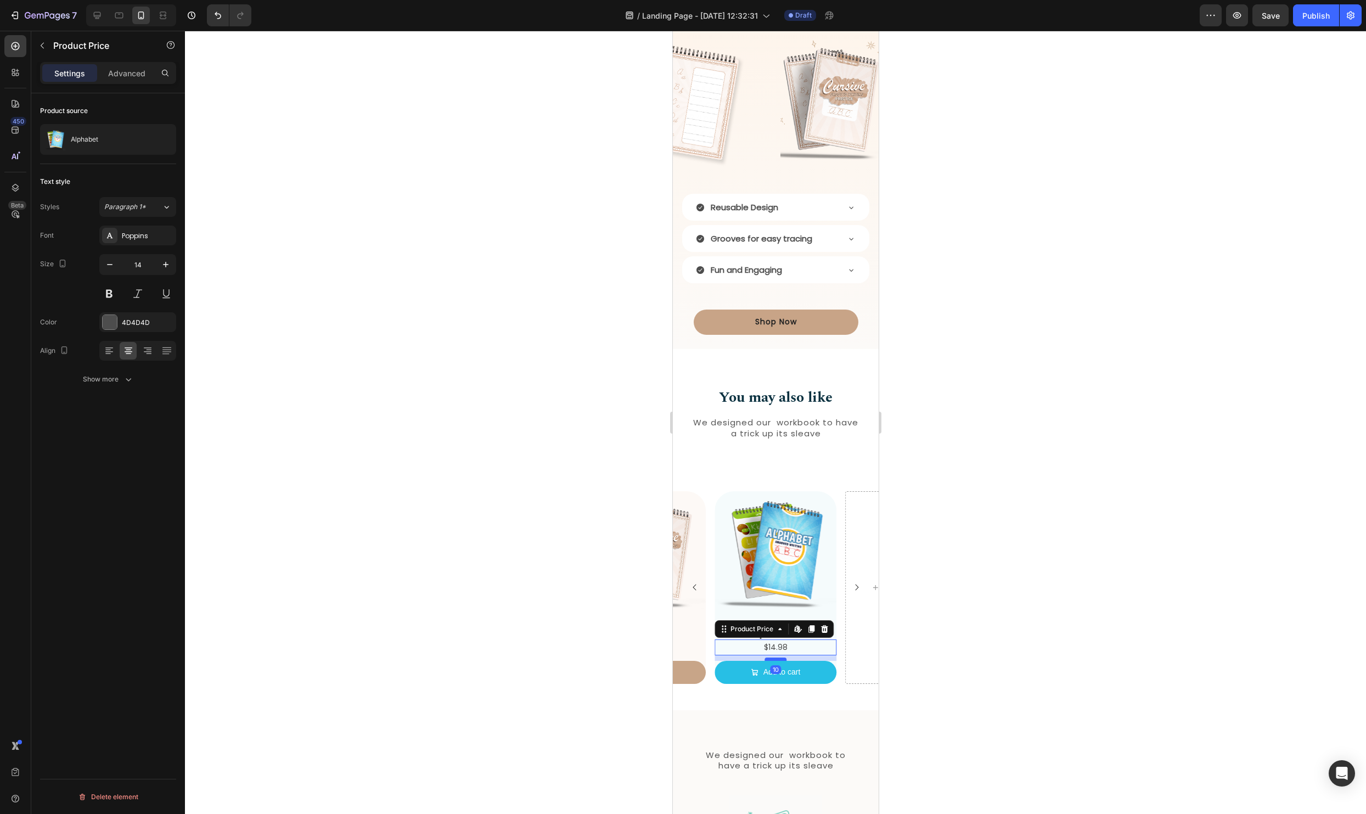
click at [779, 659] on div at bounding box center [775, 658] width 22 height 3
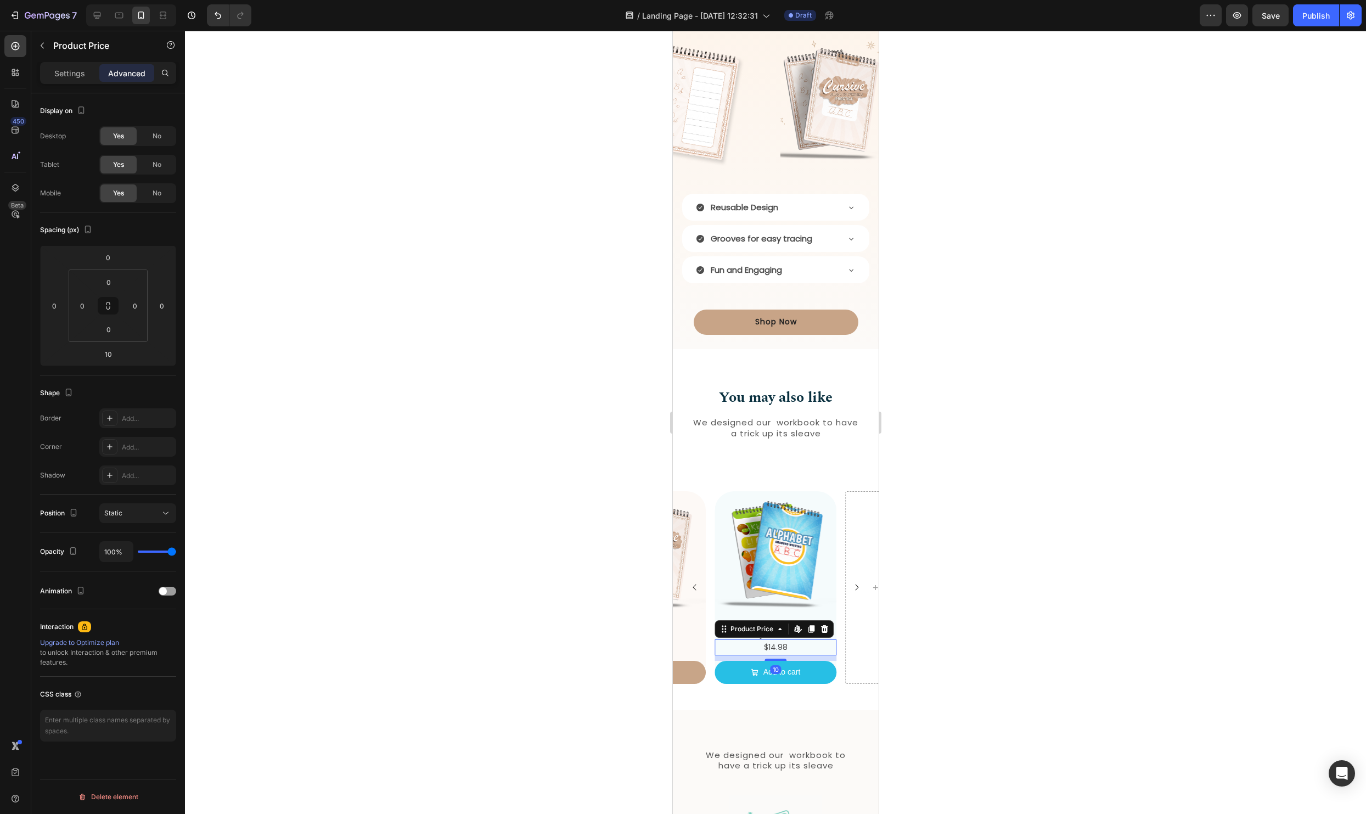
click at [987, 650] on div at bounding box center [775, 422] width 1181 height 783
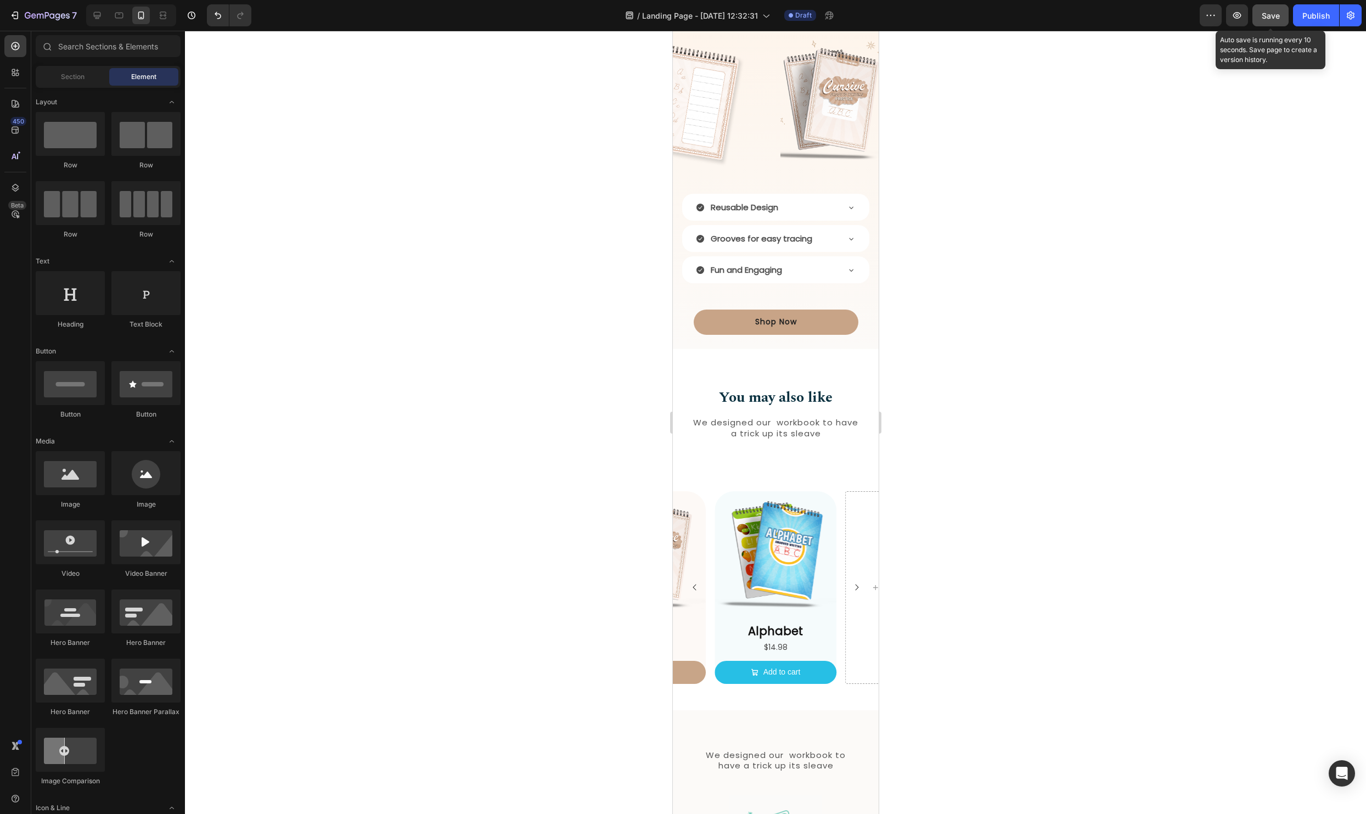
click at [1270, 21] on button "Save" at bounding box center [1270, 15] width 36 height 22
click at [709, 625] on div "Product Images Alphabet Product Title $14.98 Product Price Product Price Add to…" at bounding box center [775, 587] width 206 height 192
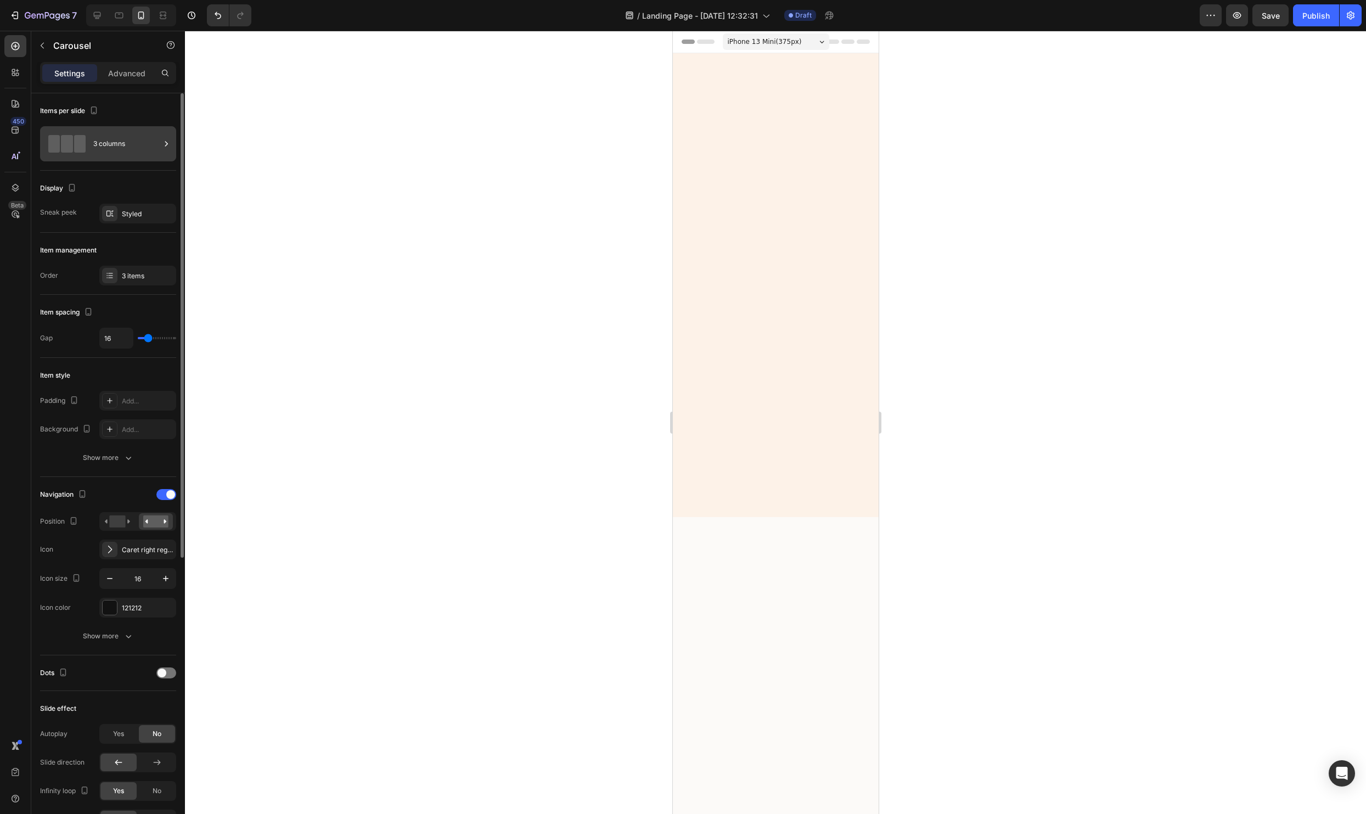
scroll to position [1367, 0]
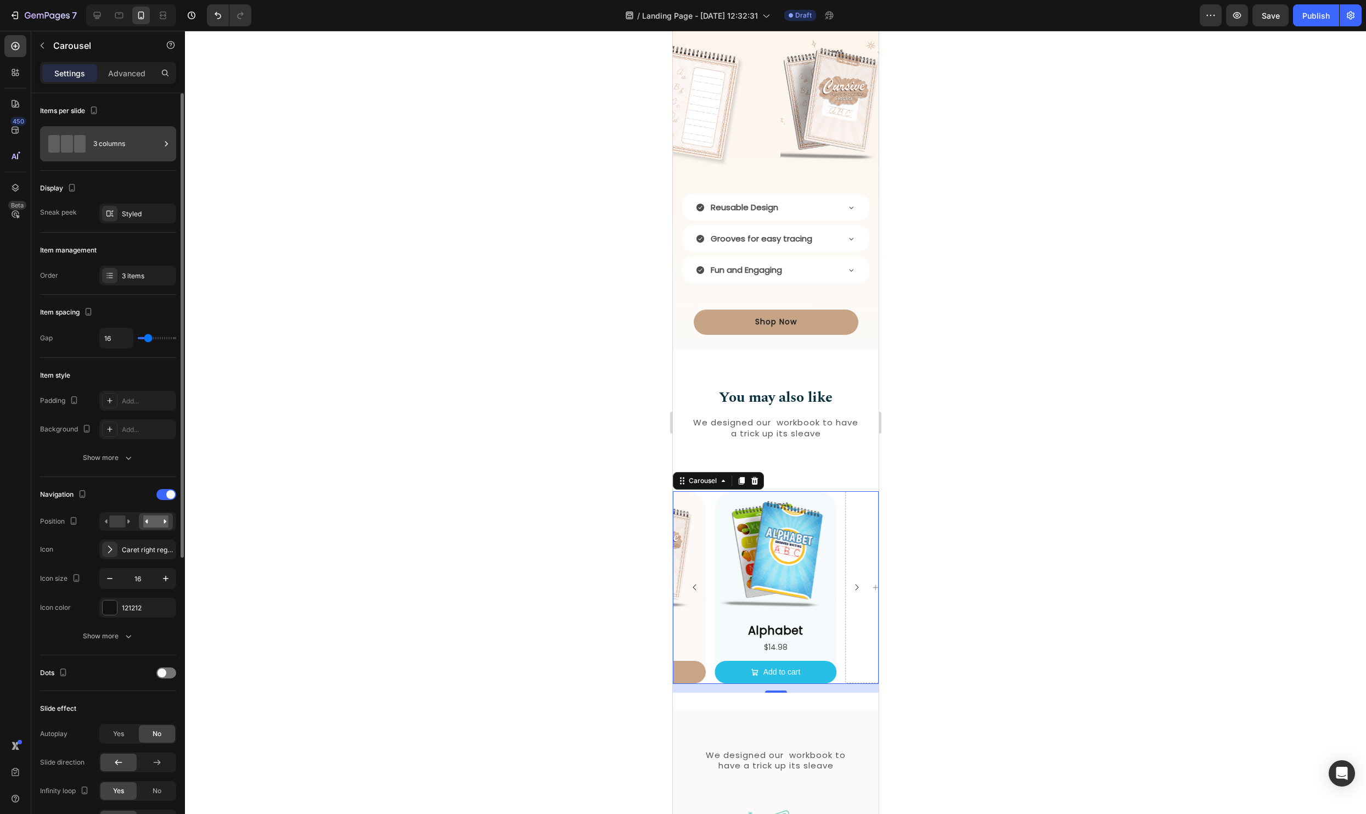
click at [111, 148] on div "3 columns" at bounding box center [126, 143] width 67 height 25
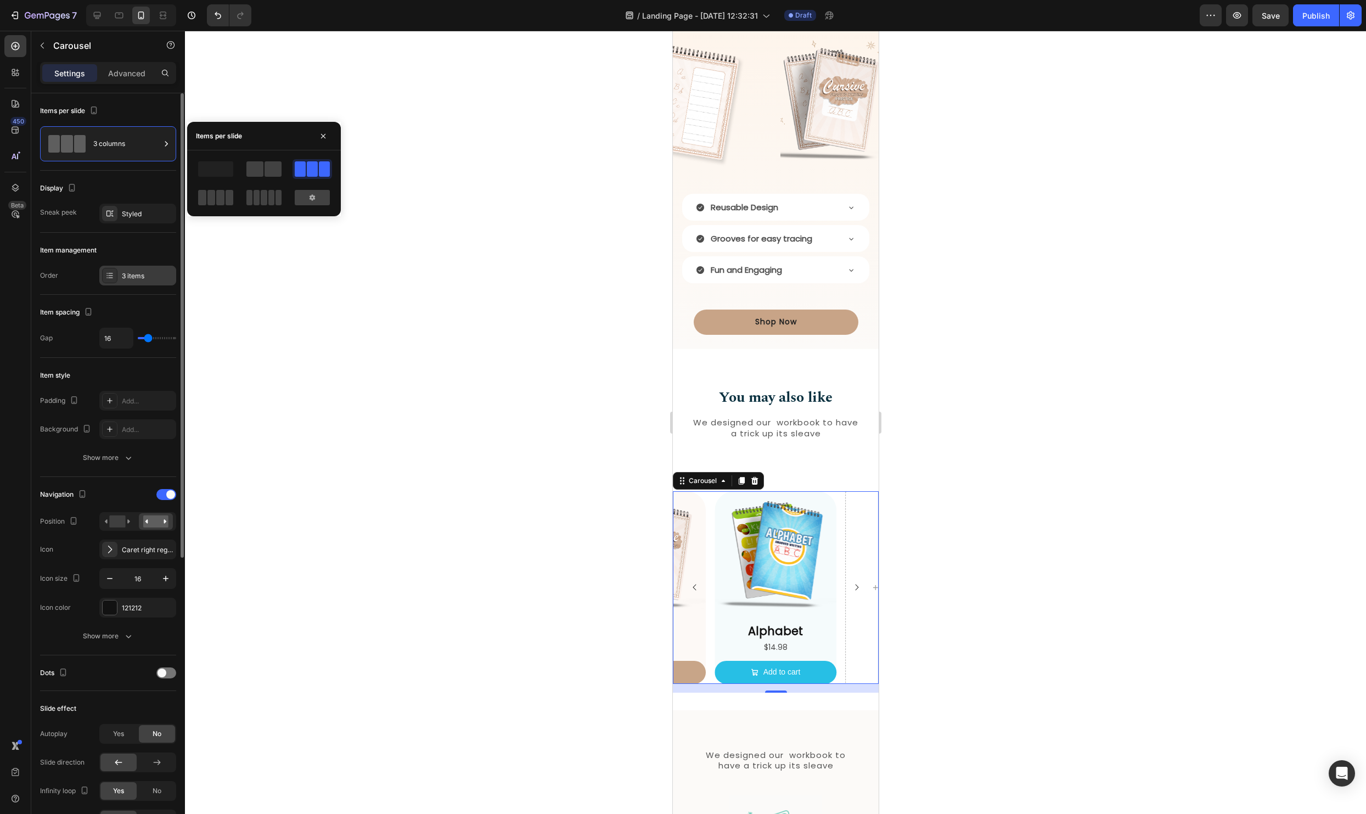
click at [130, 277] on div "3 items" at bounding box center [148, 276] width 52 height 10
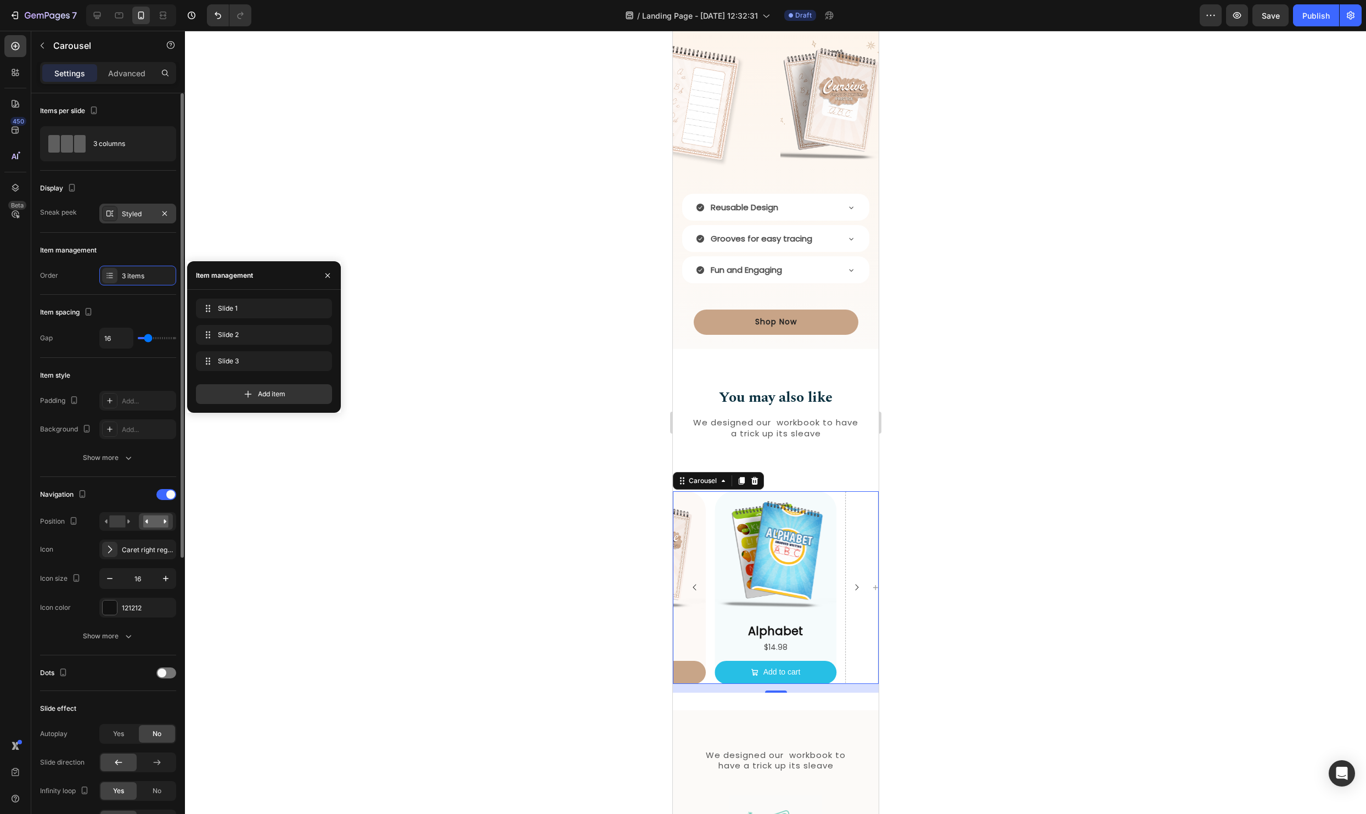
click at [132, 214] on div "Styled" at bounding box center [138, 214] width 32 height 10
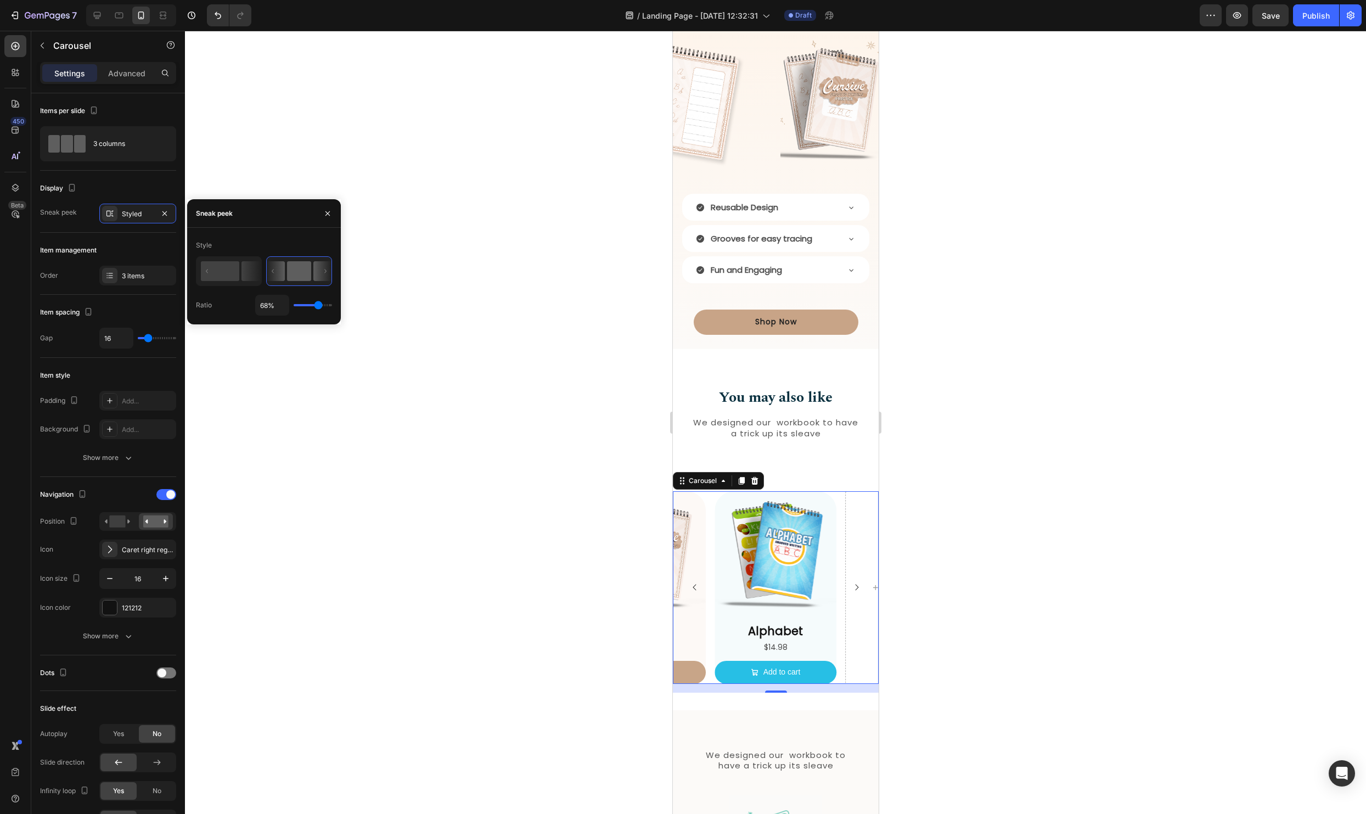
type input "74%"
type input "74"
type input "83%"
type input "83"
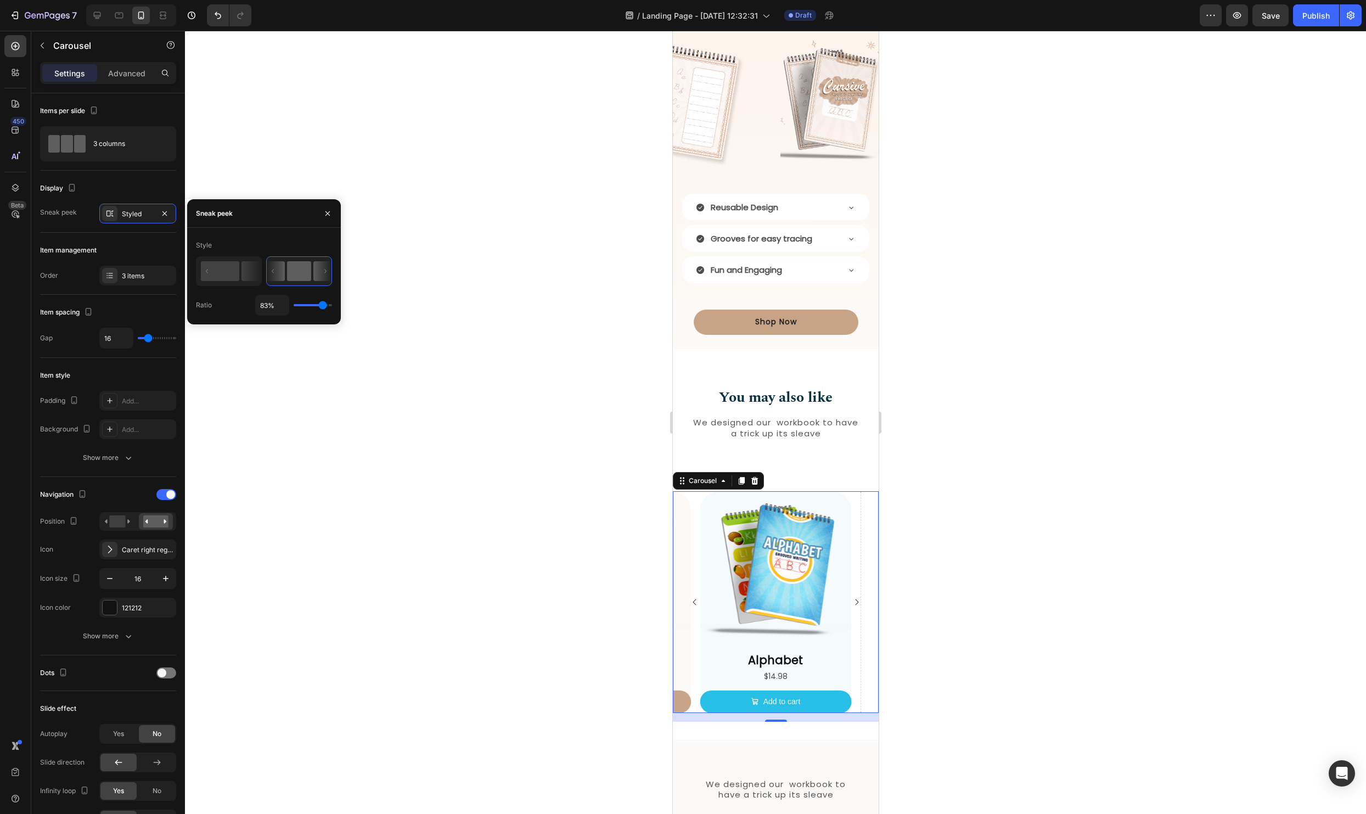
type input "80%"
type input "80"
type input "78%"
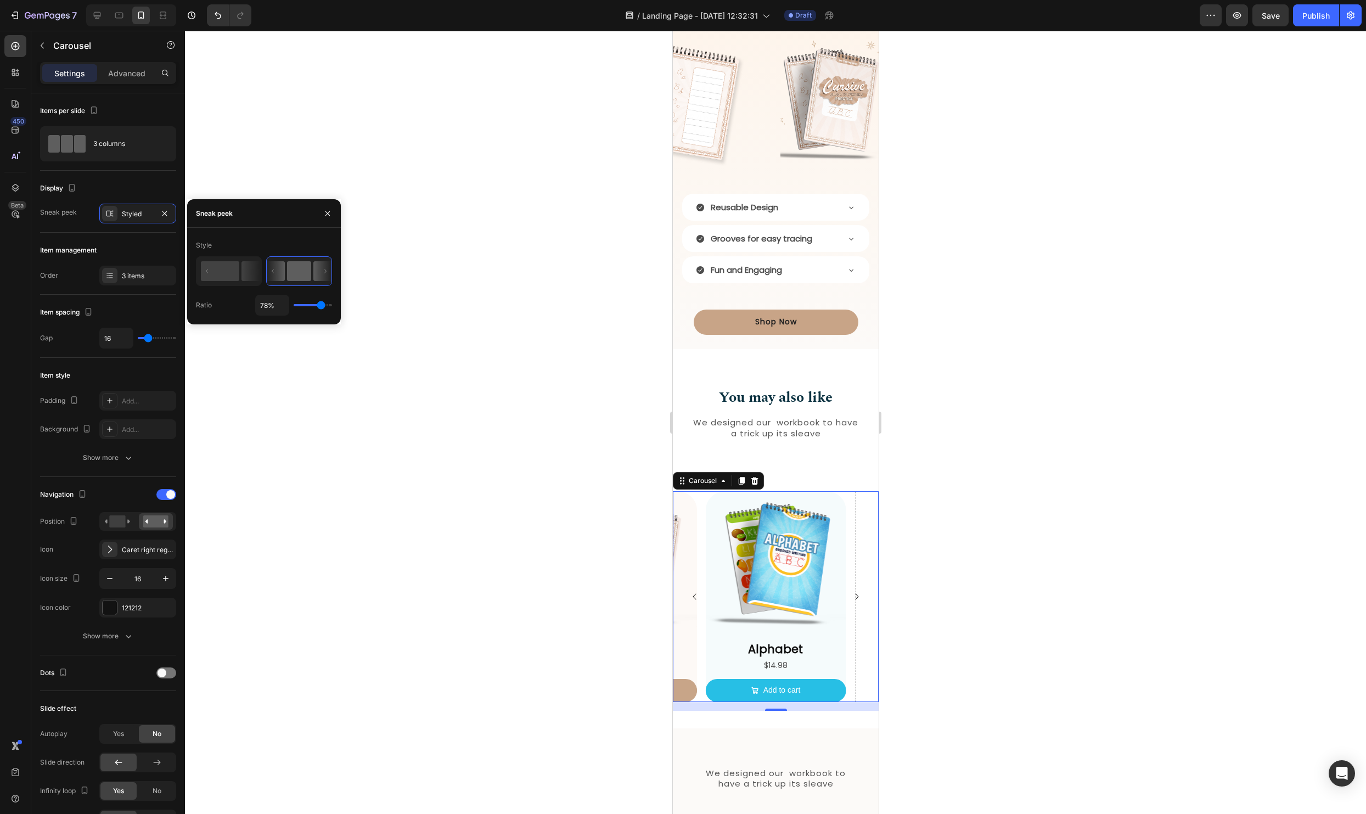
type input "78"
click at [320, 304] on input "range" at bounding box center [313, 305] width 38 height 2
click at [162, 495] on div at bounding box center [166, 494] width 20 height 11
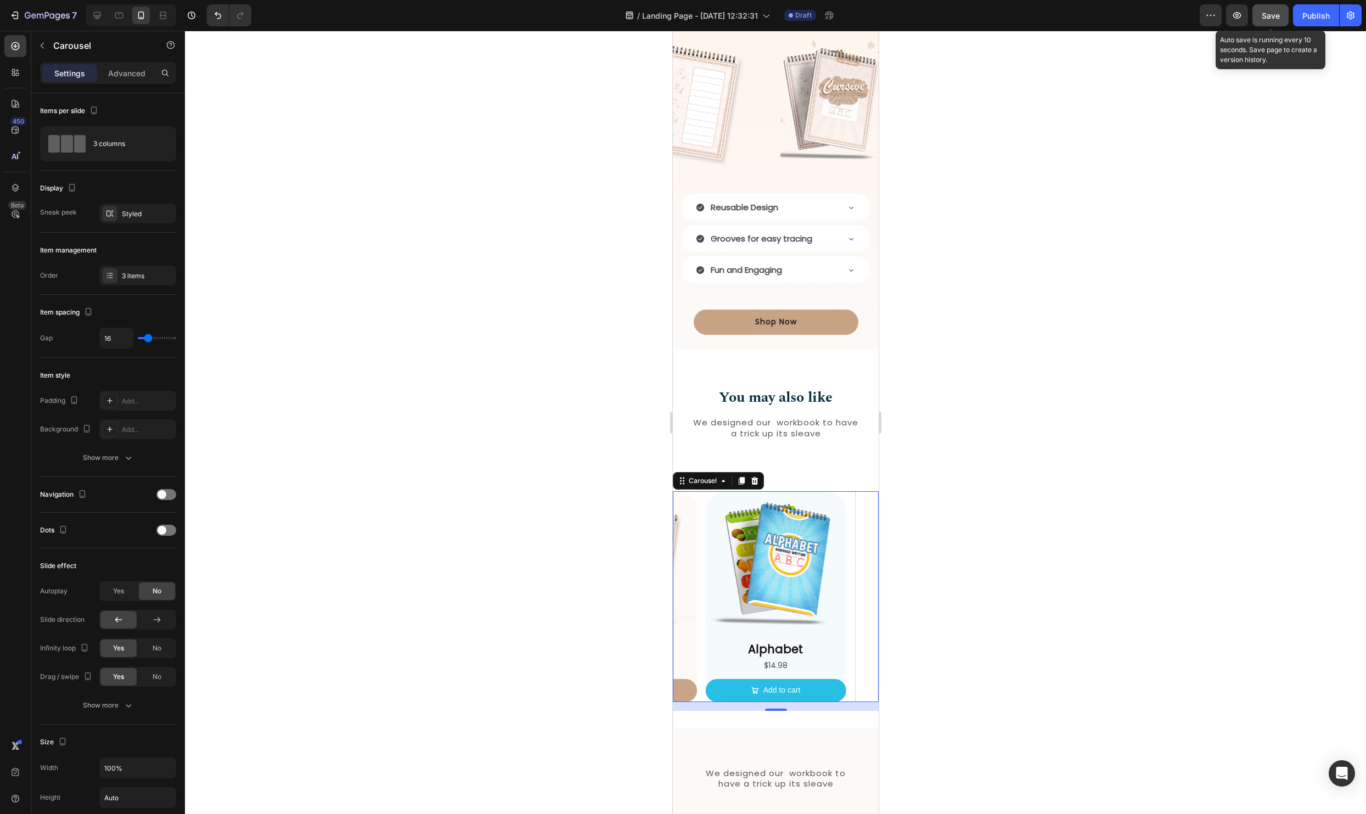
click at [1265, 10] on div "Save" at bounding box center [1270, 16] width 18 height 12
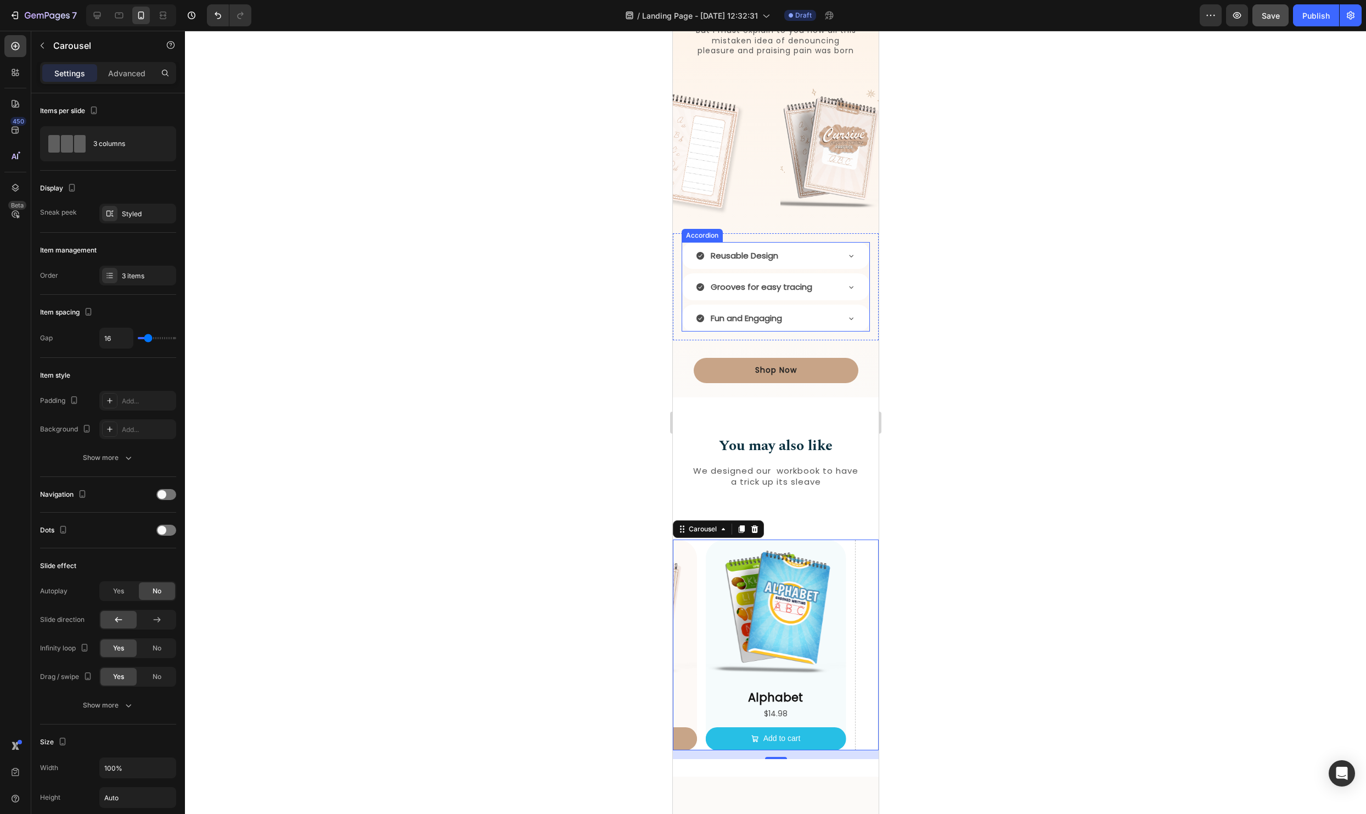
scroll to position [1099, 0]
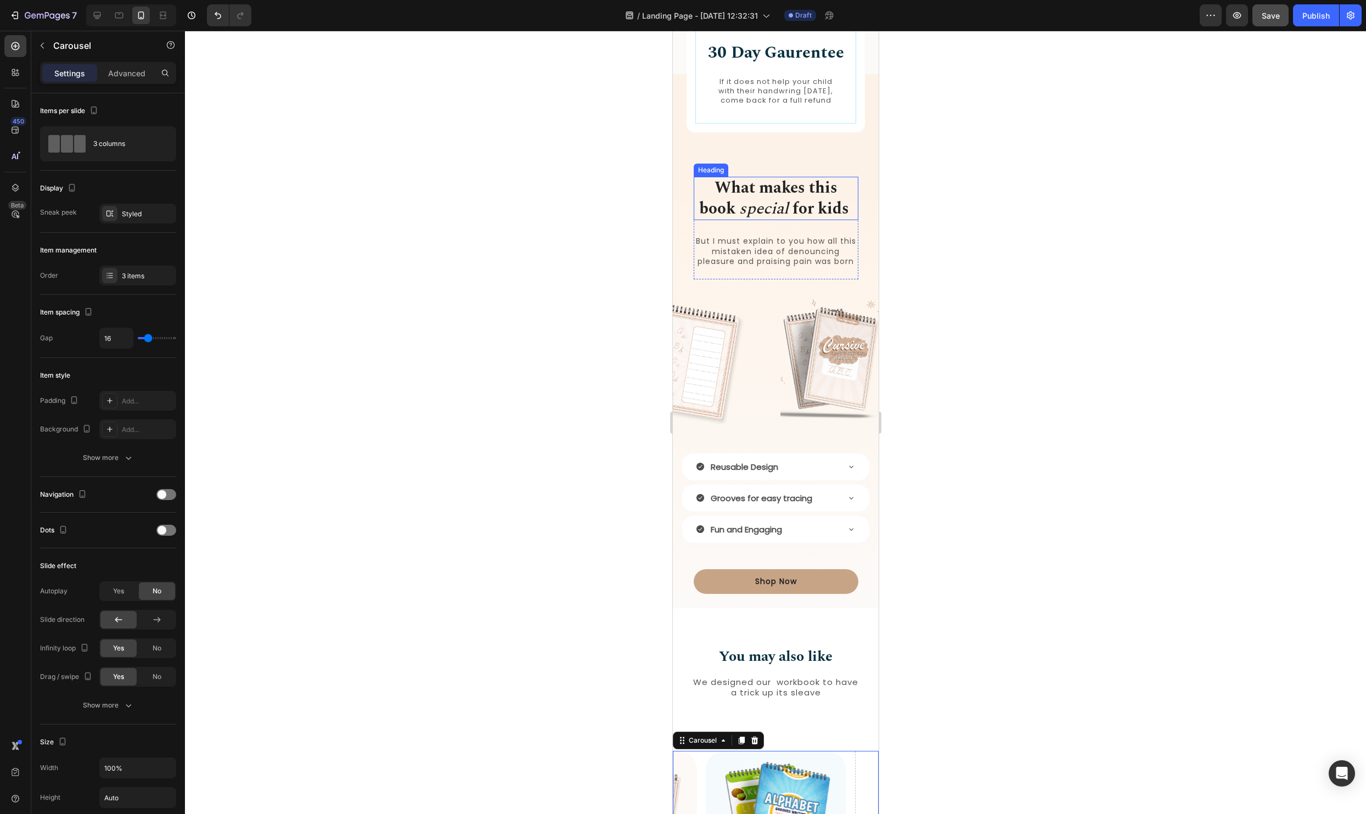
click at [787, 210] on icon "special" at bounding box center [762, 208] width 49 height 24
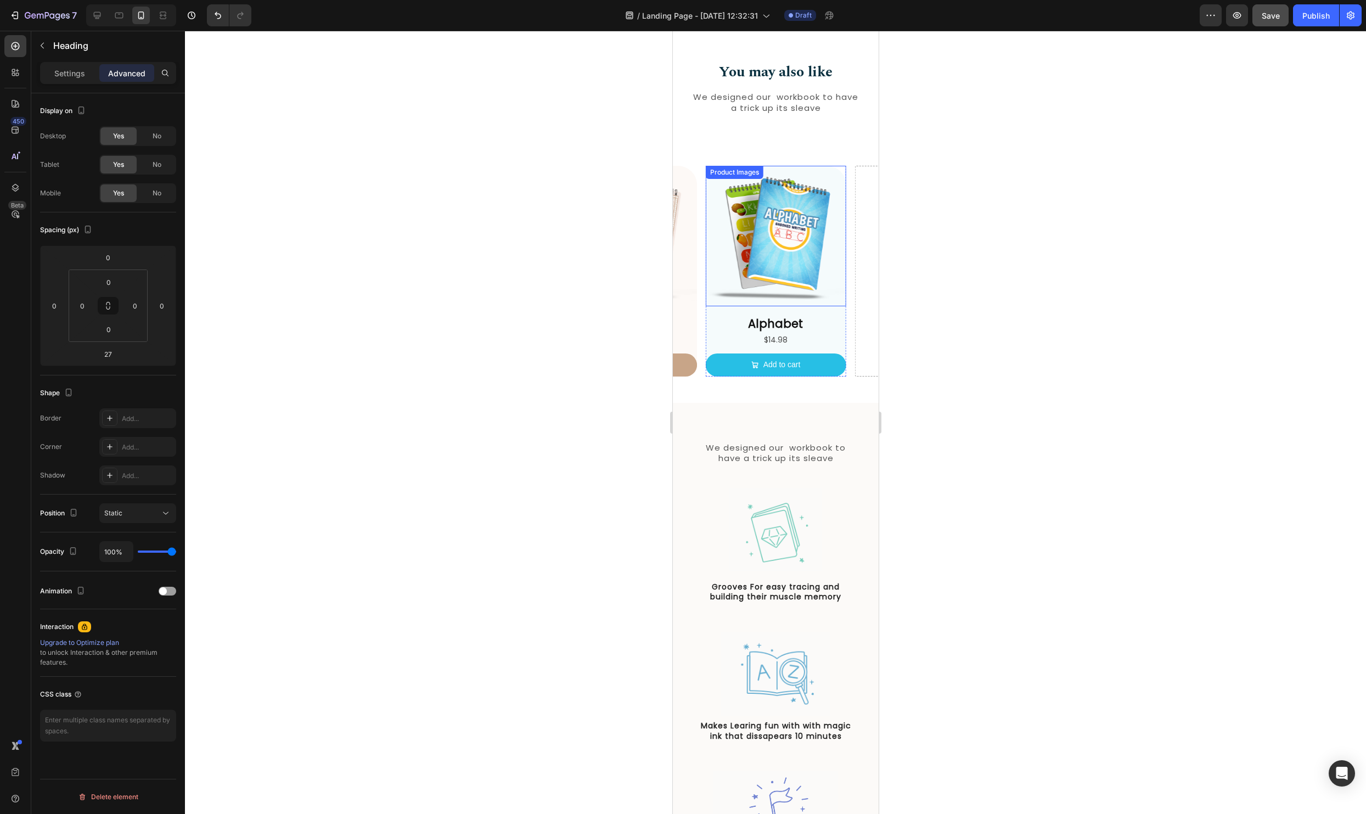
type input "16"
click at [800, 78] on h2 "You may also like" at bounding box center [774, 73] width 189 height 21
click at [799, 75] on h2 "You may also like" at bounding box center [774, 73] width 189 height 21
click at [799, 75] on p "You may also like" at bounding box center [774, 73] width 187 height 19
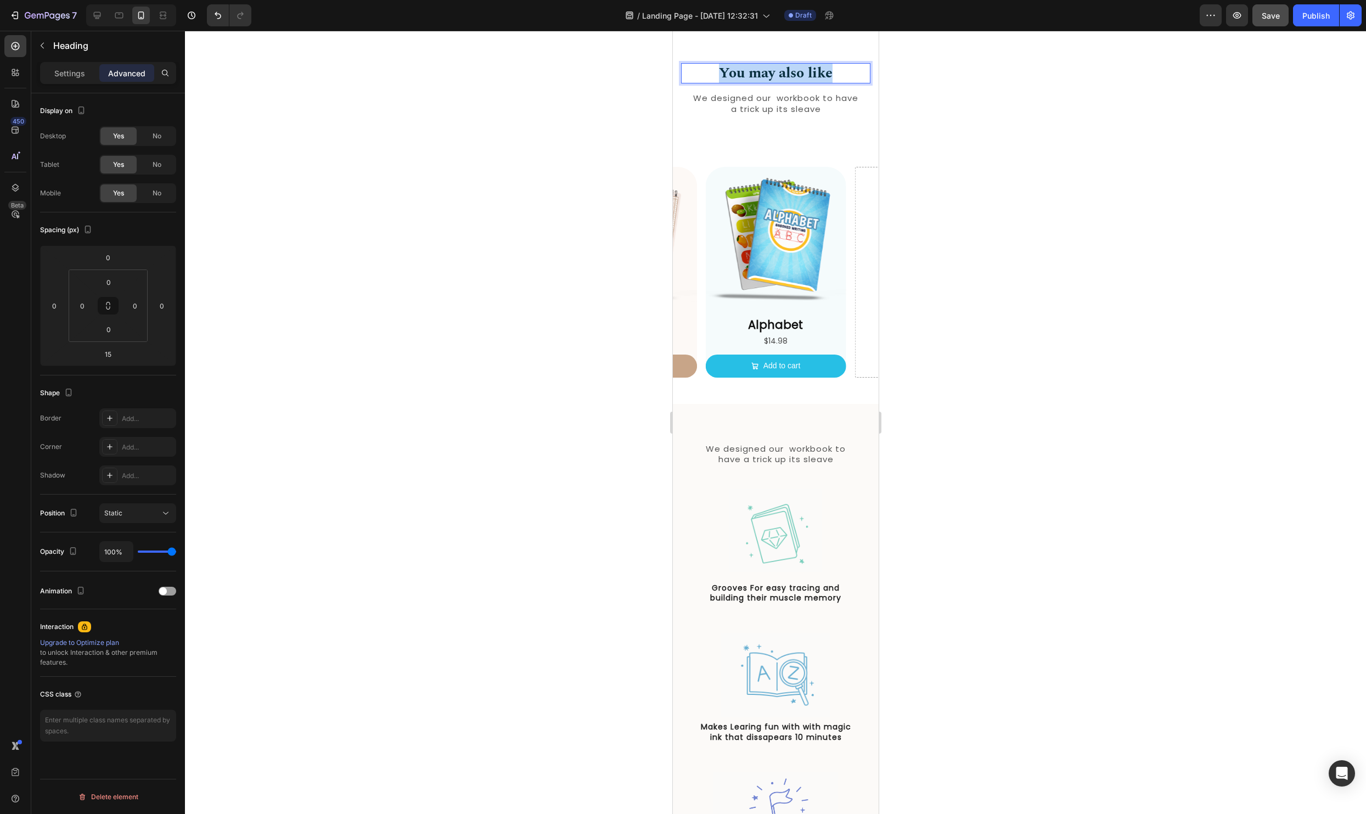
drag, startPoint x: 839, startPoint y: 75, endPoint x: 679, endPoint y: 74, distance: 160.2
click at [679, 74] on div "You may also like Heading 15 We designed our workbook to have a trick up its sl…" at bounding box center [775, 87] width 206 height 125
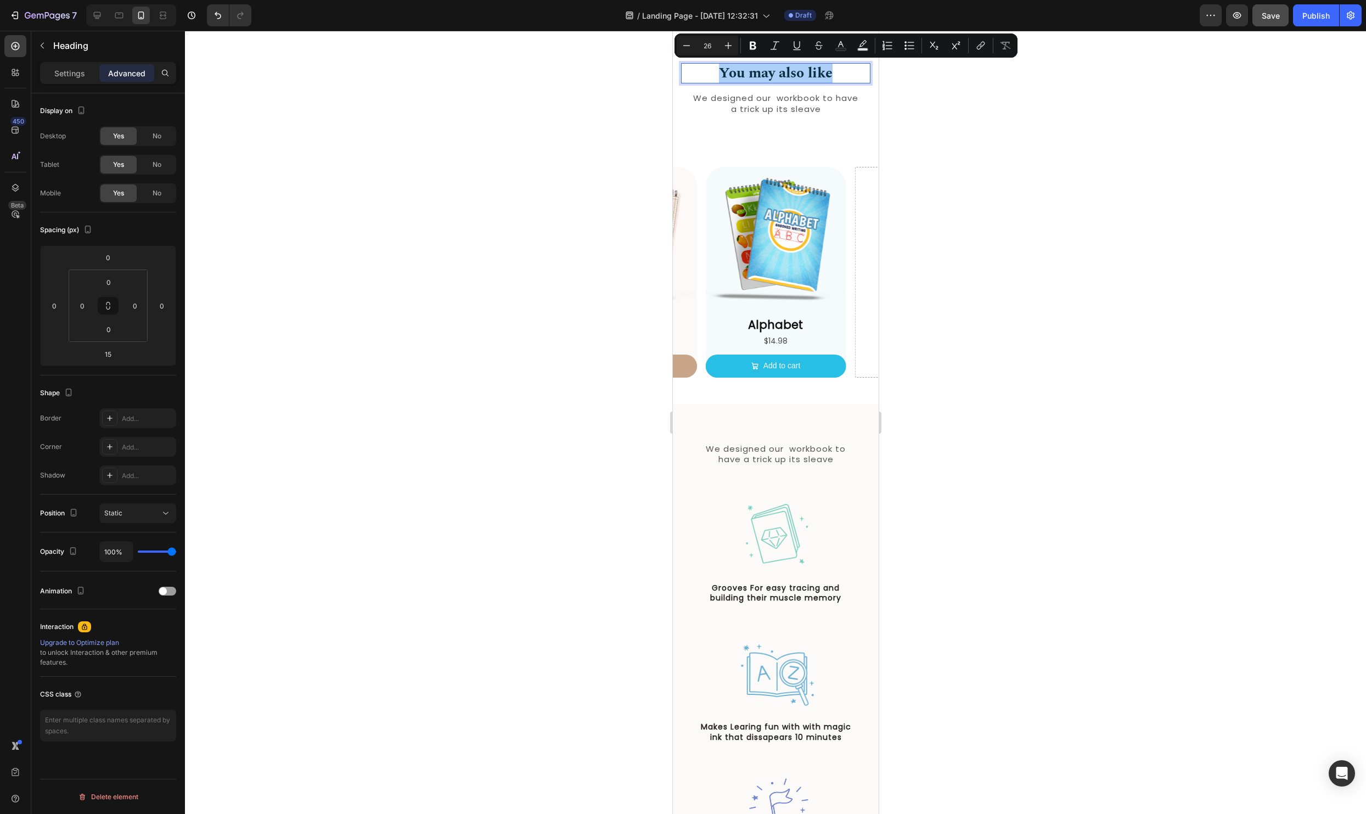
click at [1050, 148] on div at bounding box center [775, 422] width 1181 height 783
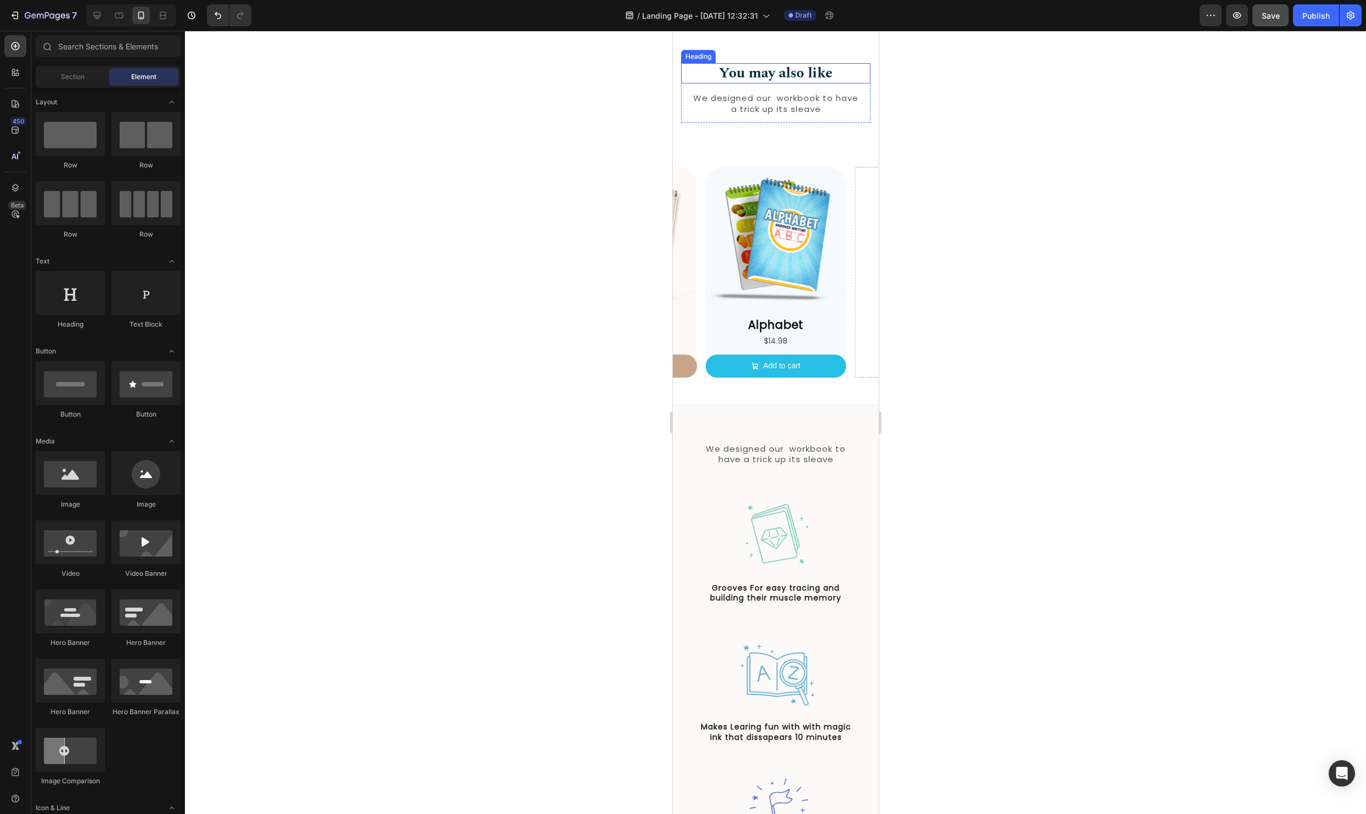
click at [807, 78] on p "You may also like" at bounding box center [774, 73] width 187 height 19
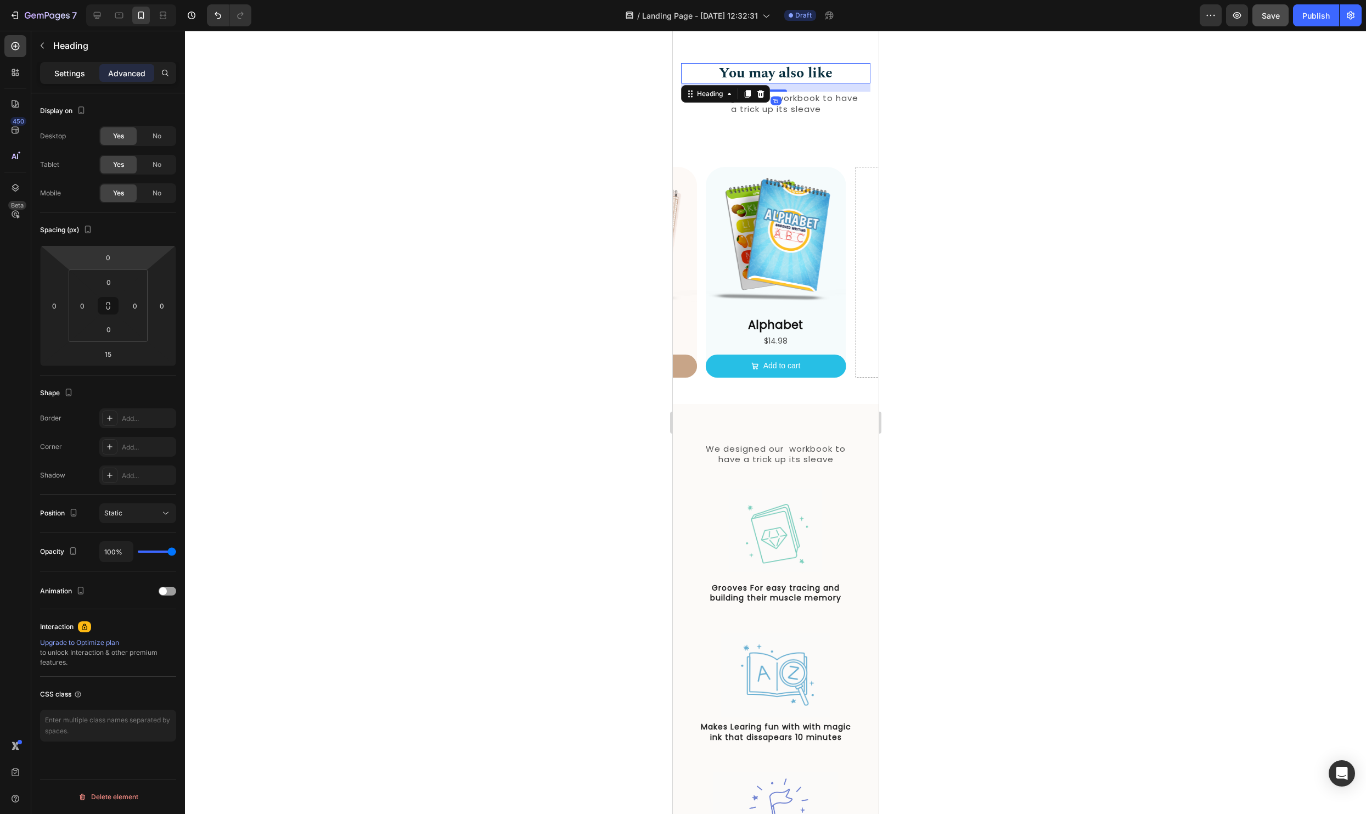
click at [63, 76] on p "Settings" at bounding box center [69, 73] width 31 height 12
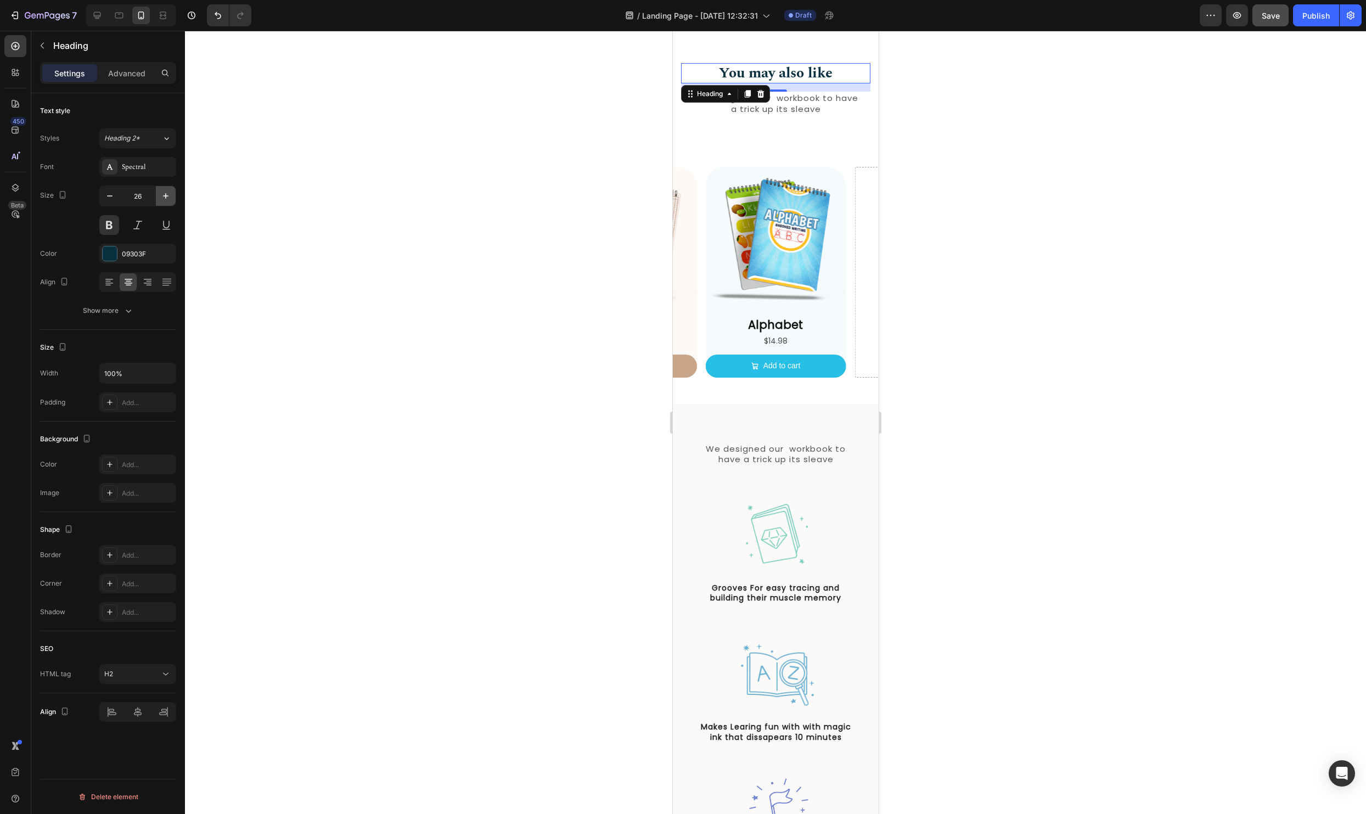
click at [161, 198] on icon "button" at bounding box center [165, 195] width 11 height 11
type input "29"
click at [1035, 269] on div at bounding box center [775, 422] width 1181 height 783
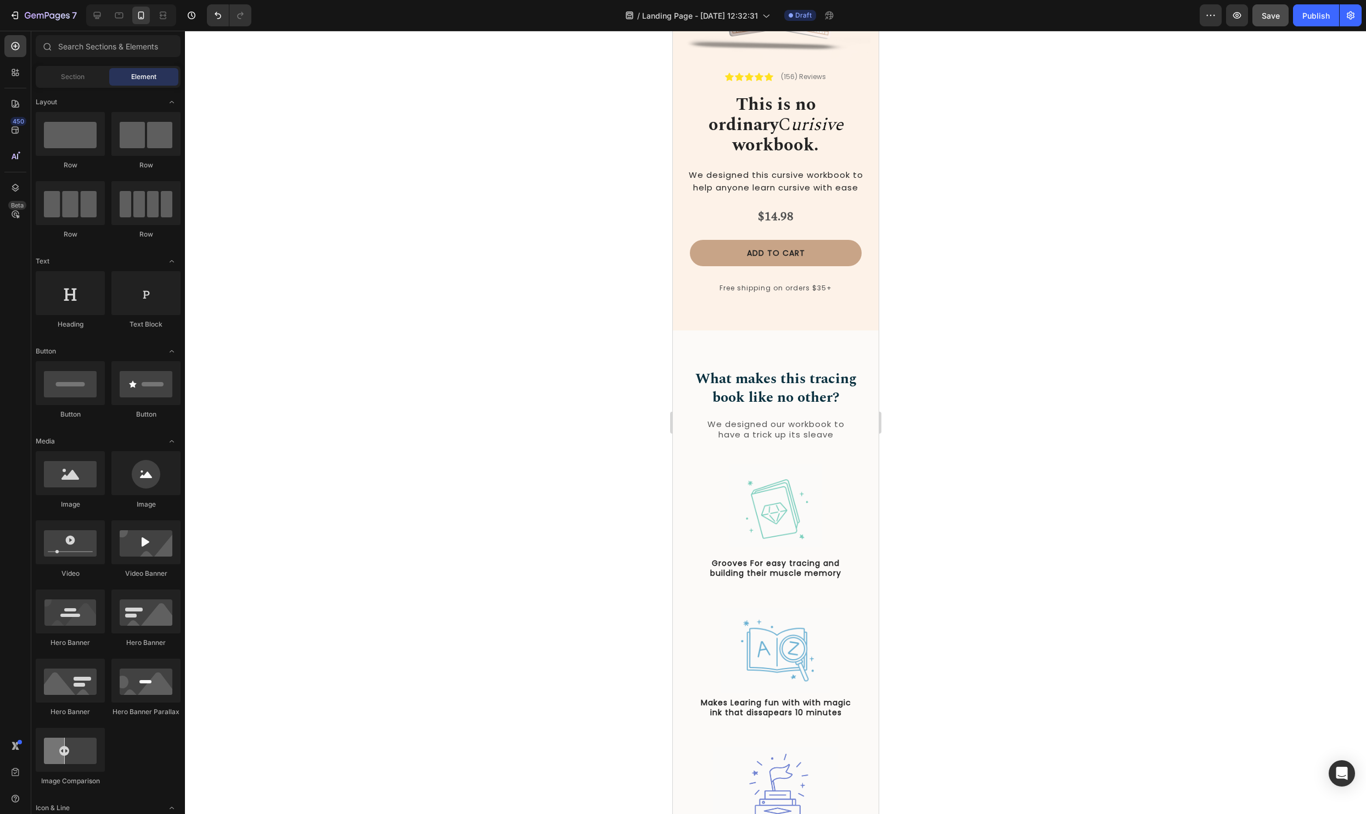
scroll to position [0, 0]
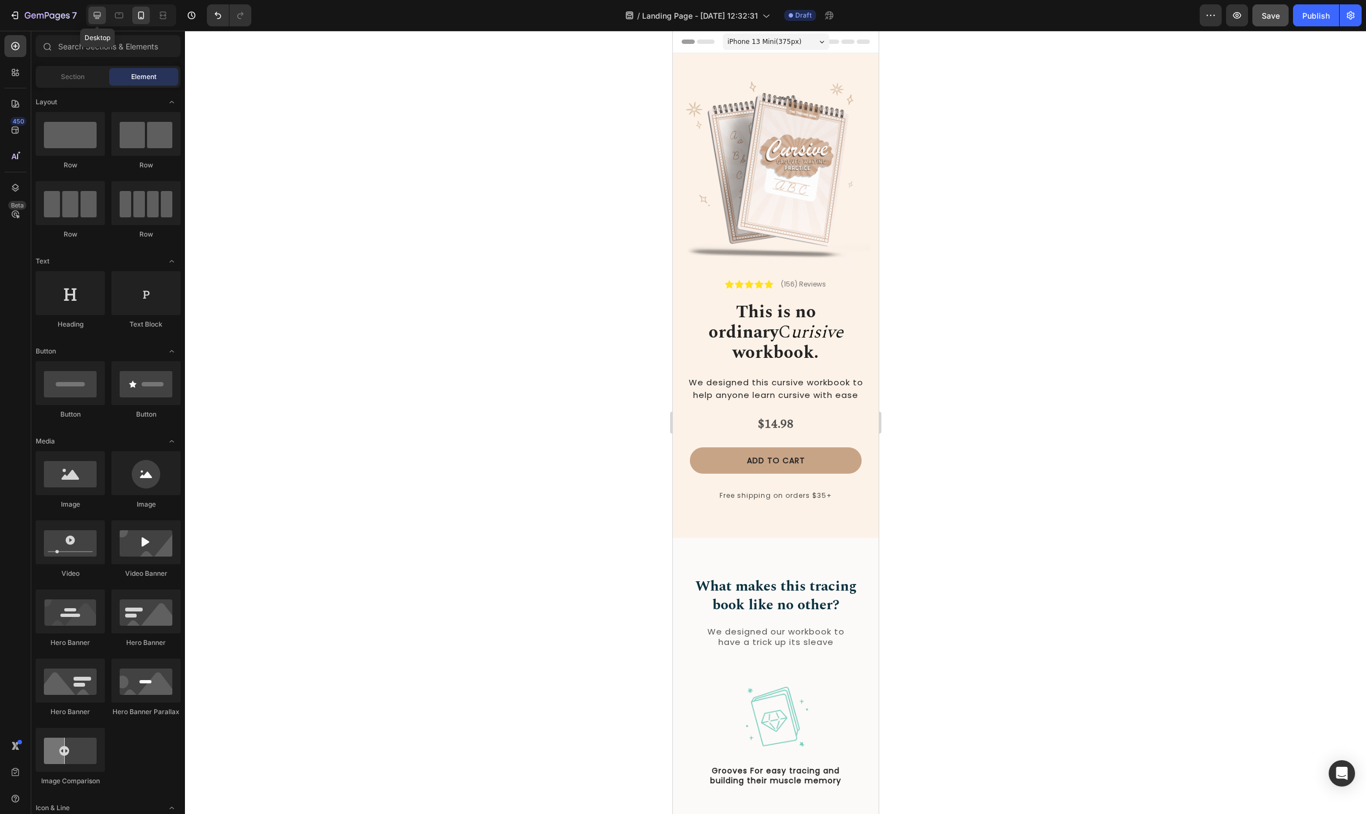
click at [93, 15] on icon at bounding box center [97, 15] width 11 height 11
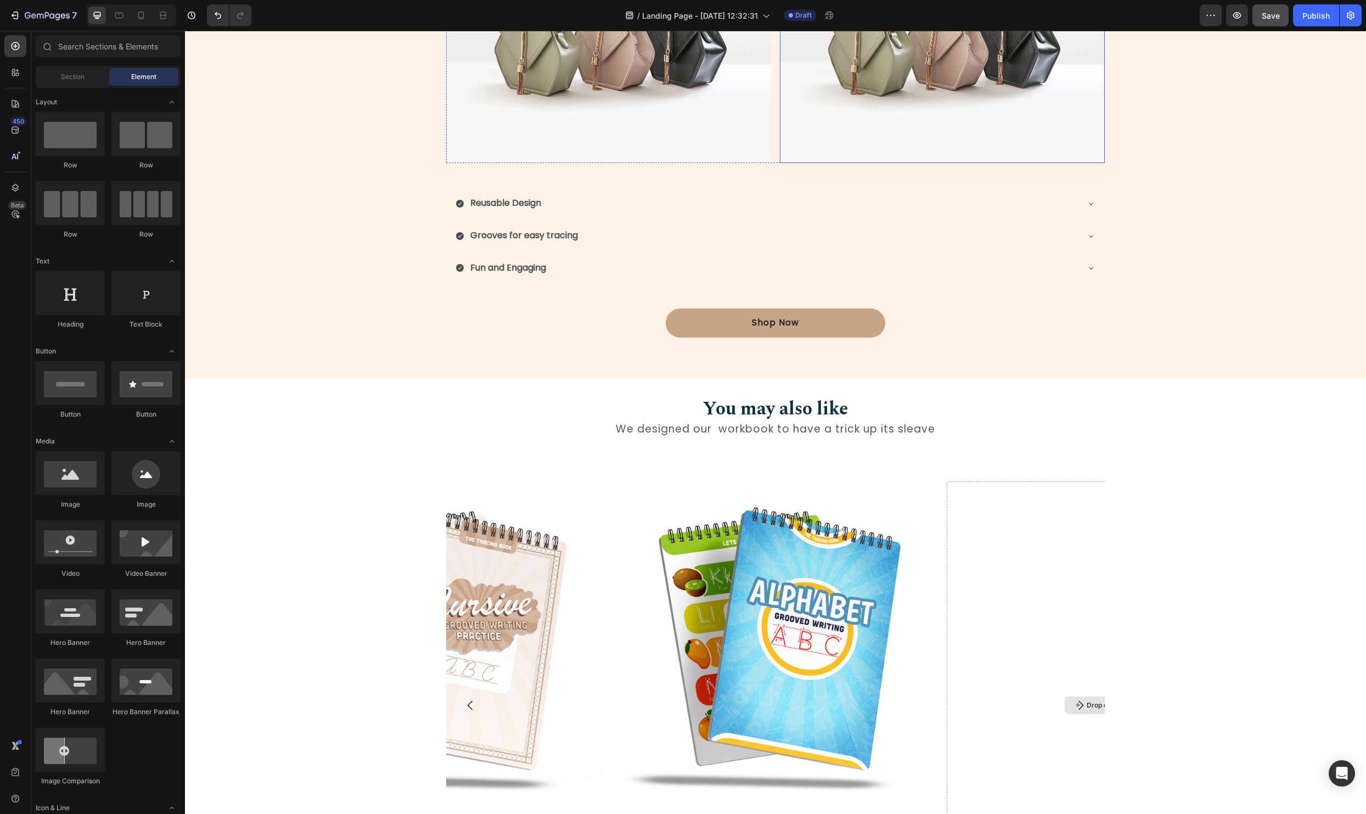
scroll to position [1031, 0]
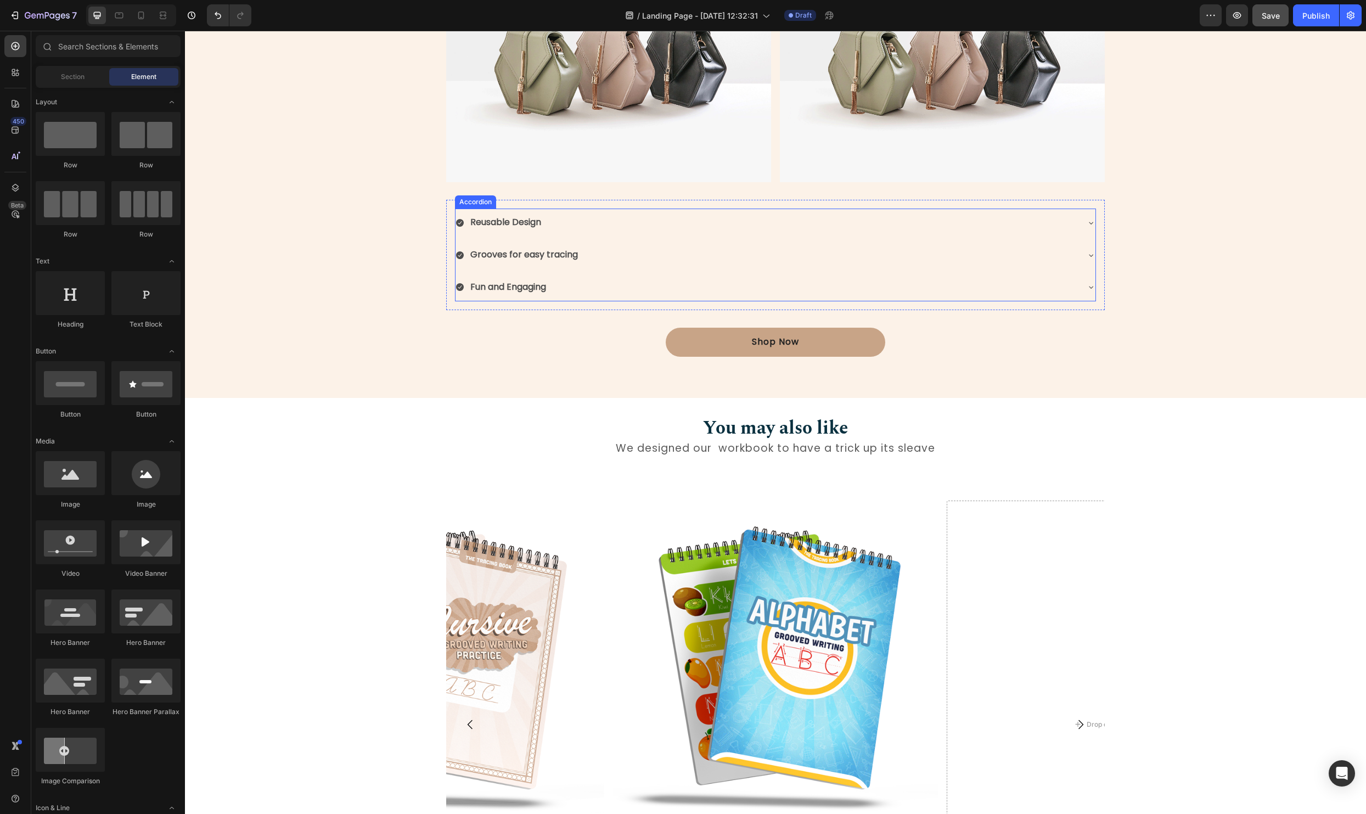
click at [672, 229] on div "Reusable Design" at bounding box center [766, 222] width 622 height 19
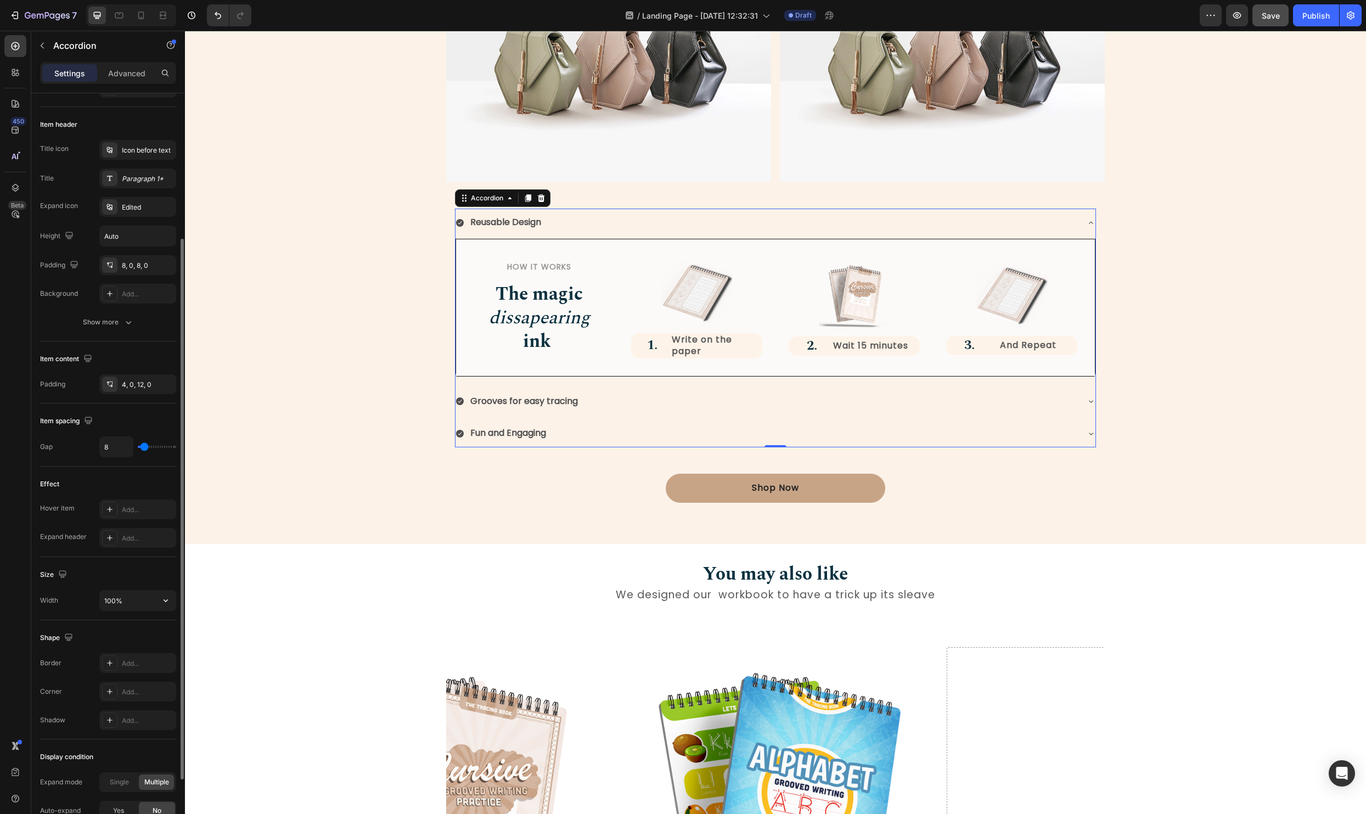
scroll to position [0, 0]
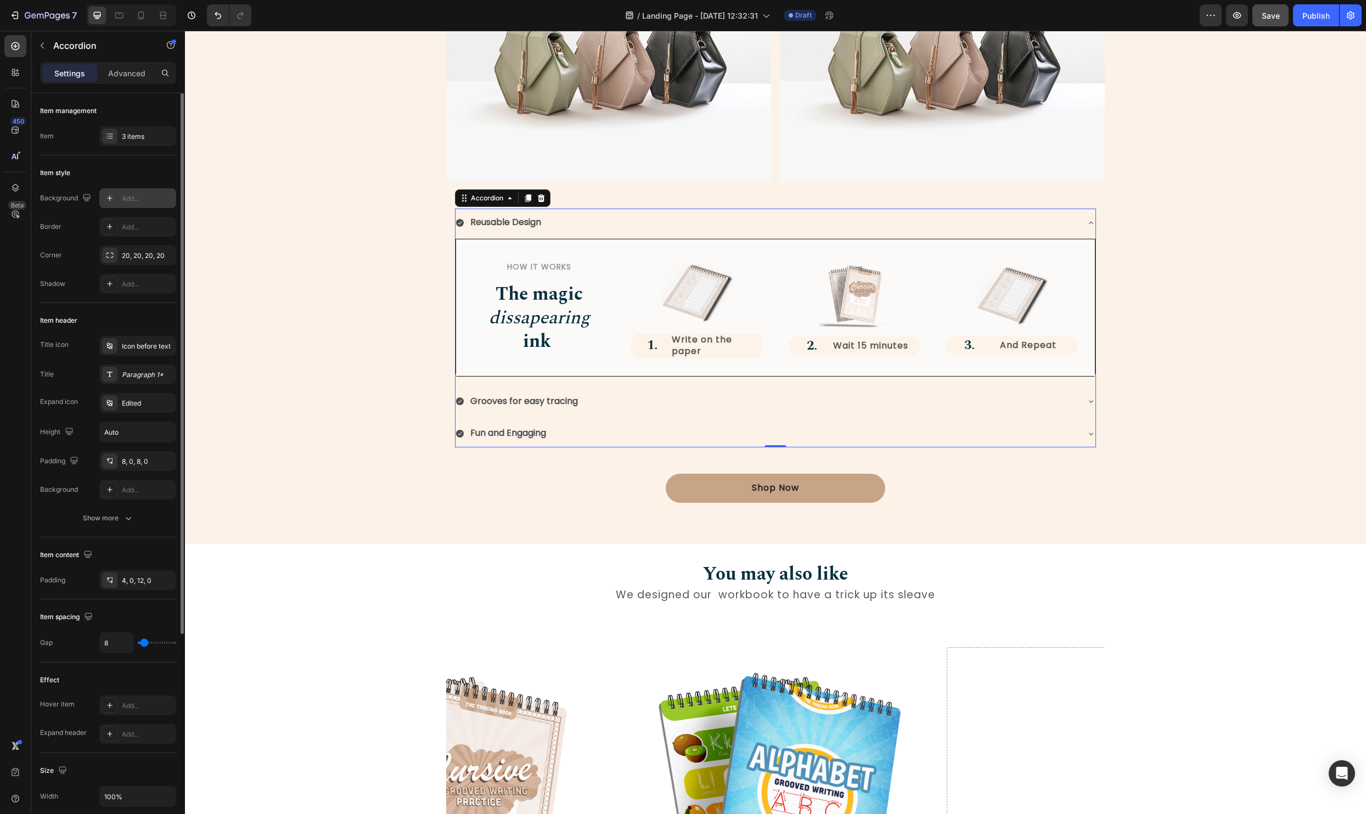
click at [131, 200] on div "Add..." at bounding box center [148, 199] width 52 height 10
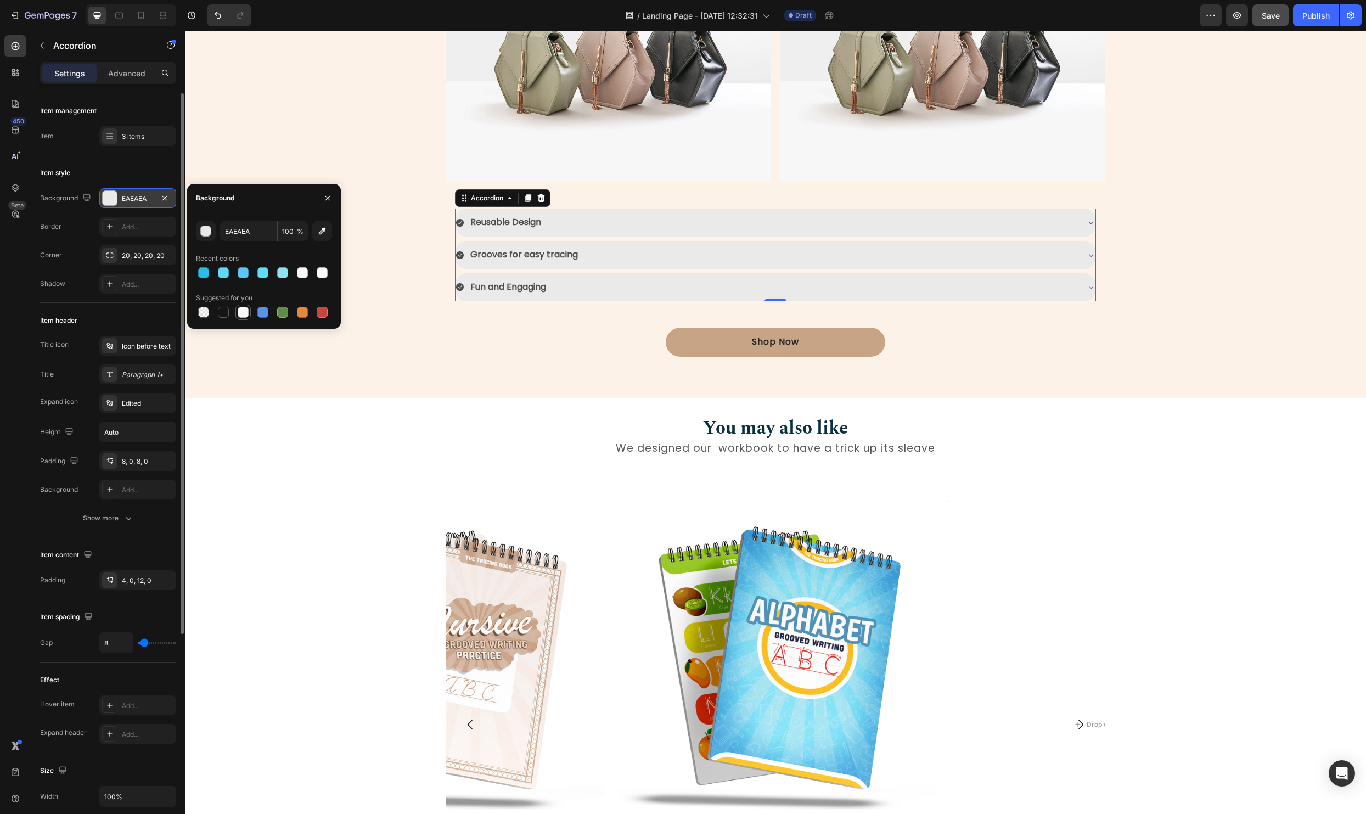
click at [244, 313] on div at bounding box center [243, 312] width 11 height 11
type input "FFFFFF"
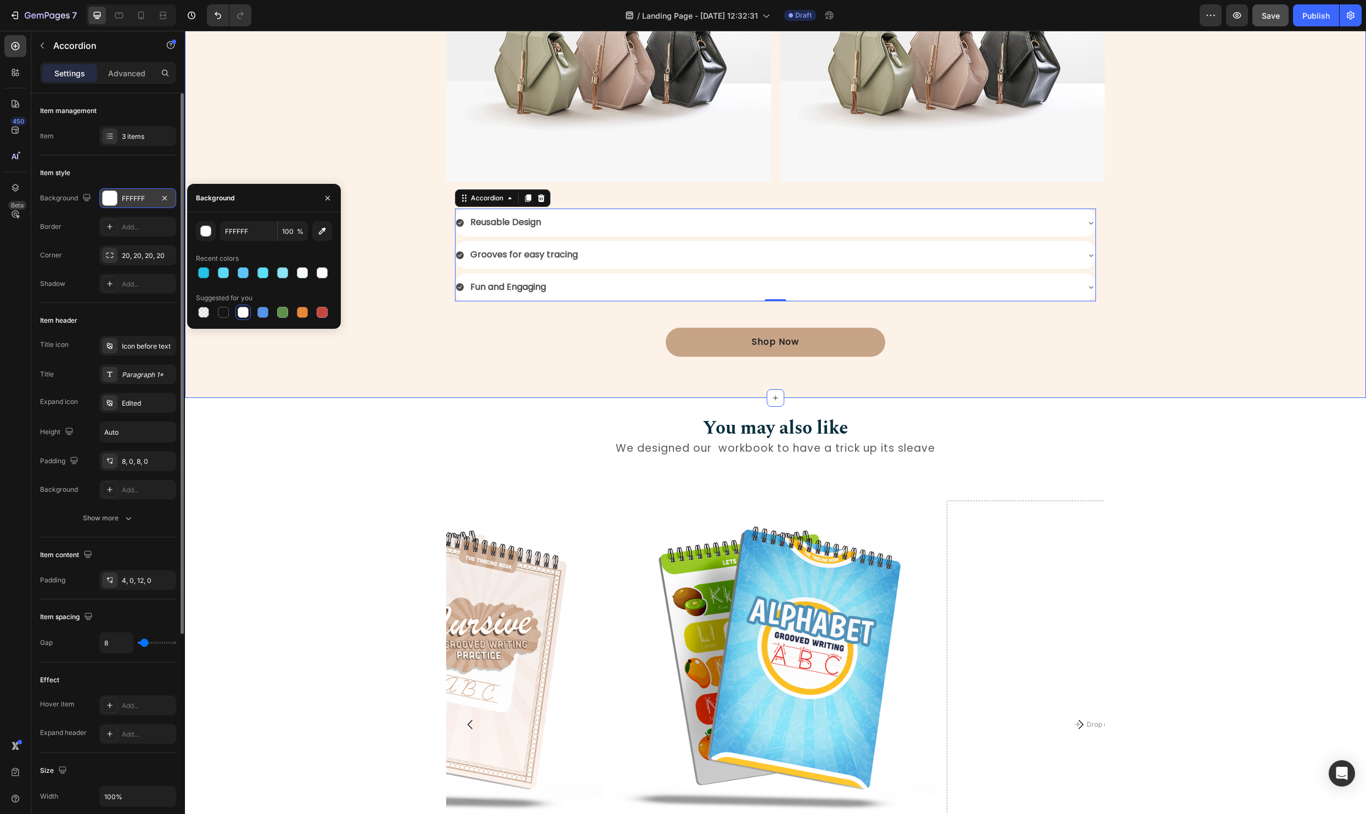
click at [448, 352] on div "Shop Now Button" at bounding box center [775, 342] width 1164 height 29
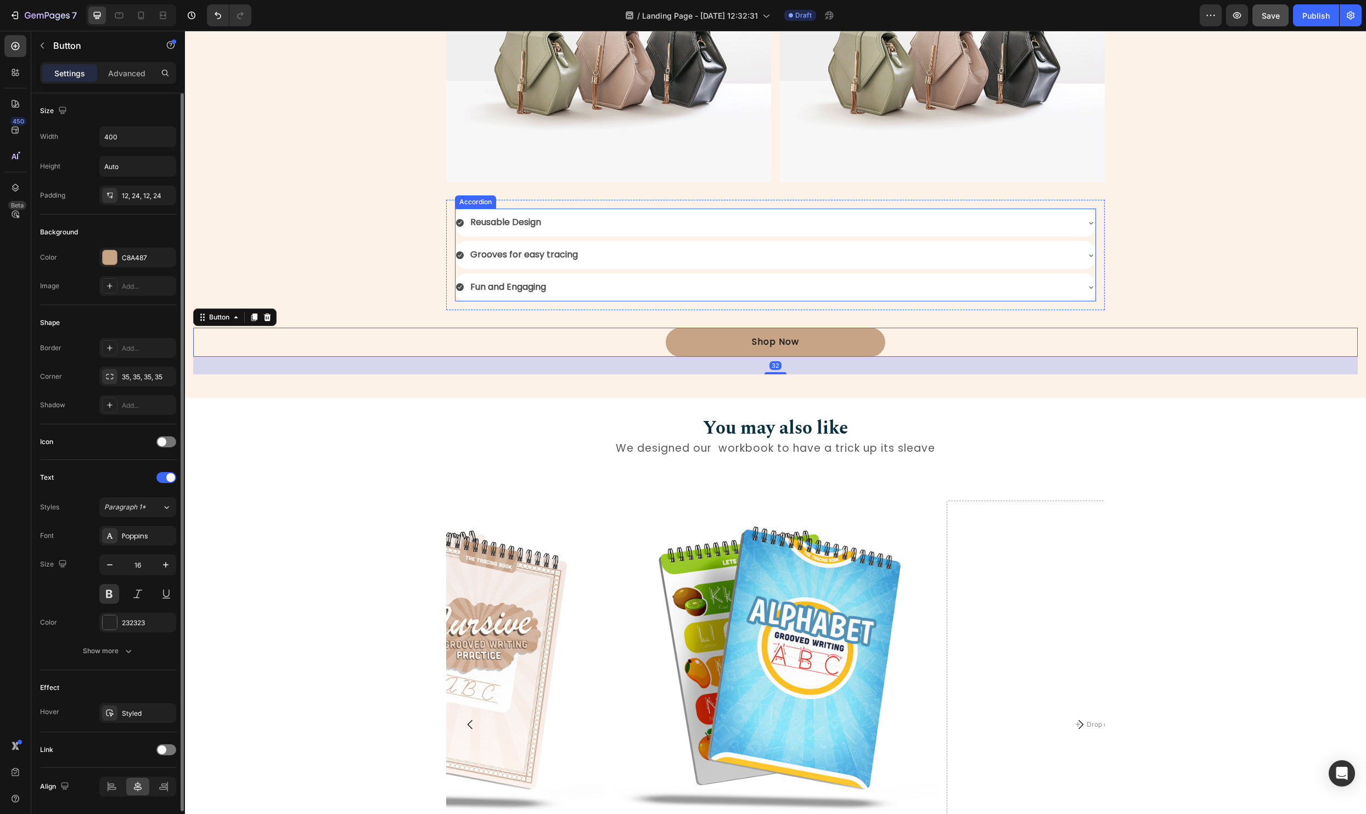
click at [585, 218] on div "Reusable Design" at bounding box center [766, 222] width 622 height 19
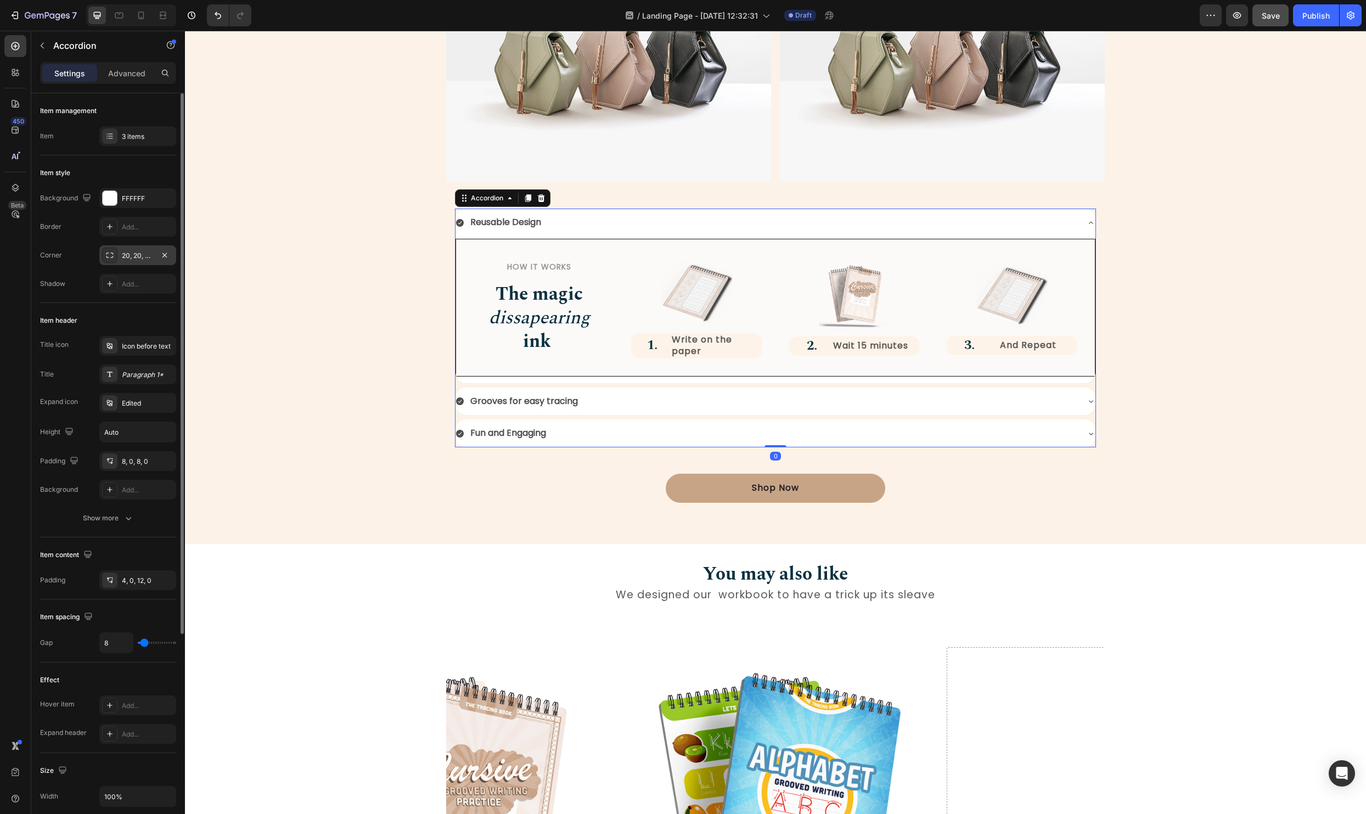
click at [135, 251] on div "20, 20, 20, 20" at bounding box center [138, 256] width 32 height 10
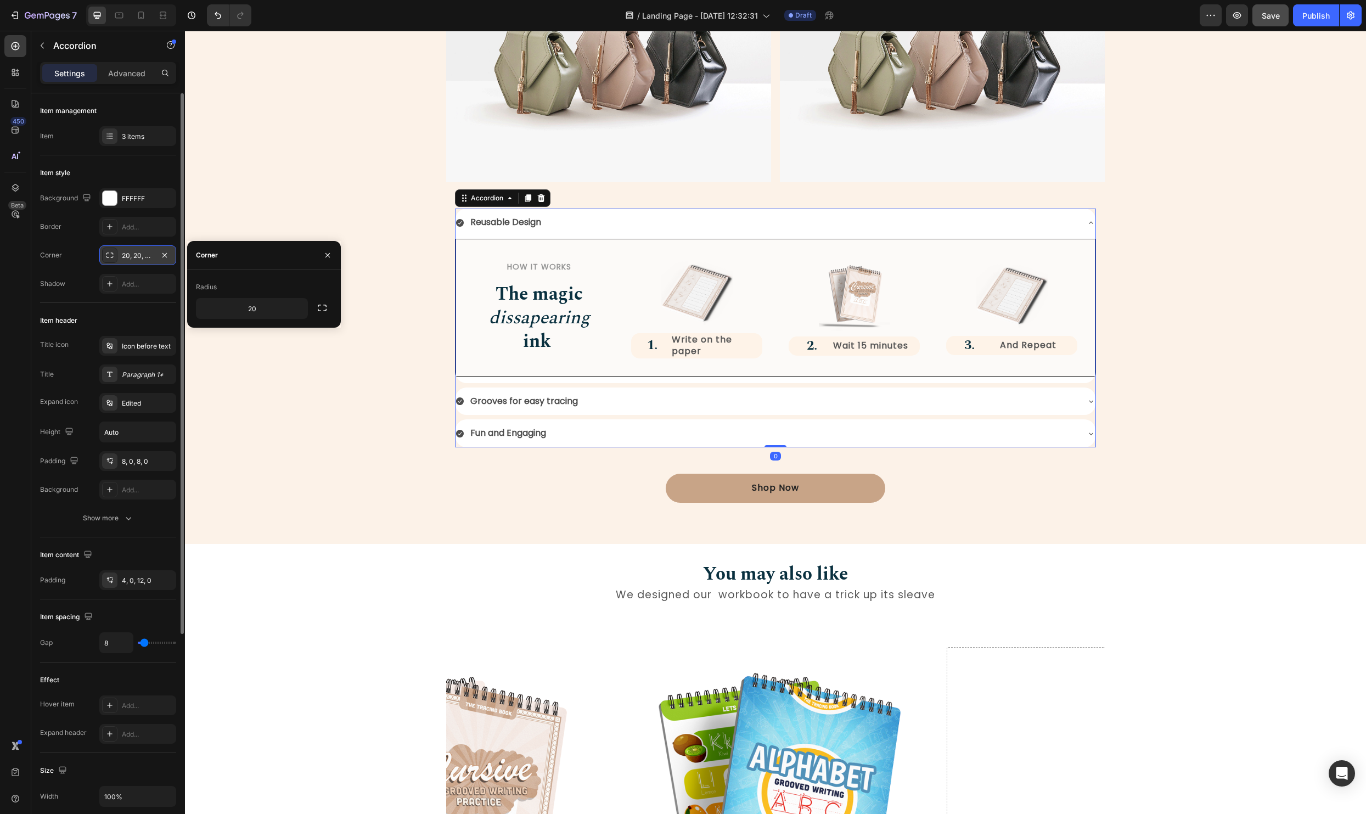
click at [135, 251] on div "20, 20, 20, 20" at bounding box center [138, 256] width 32 height 10
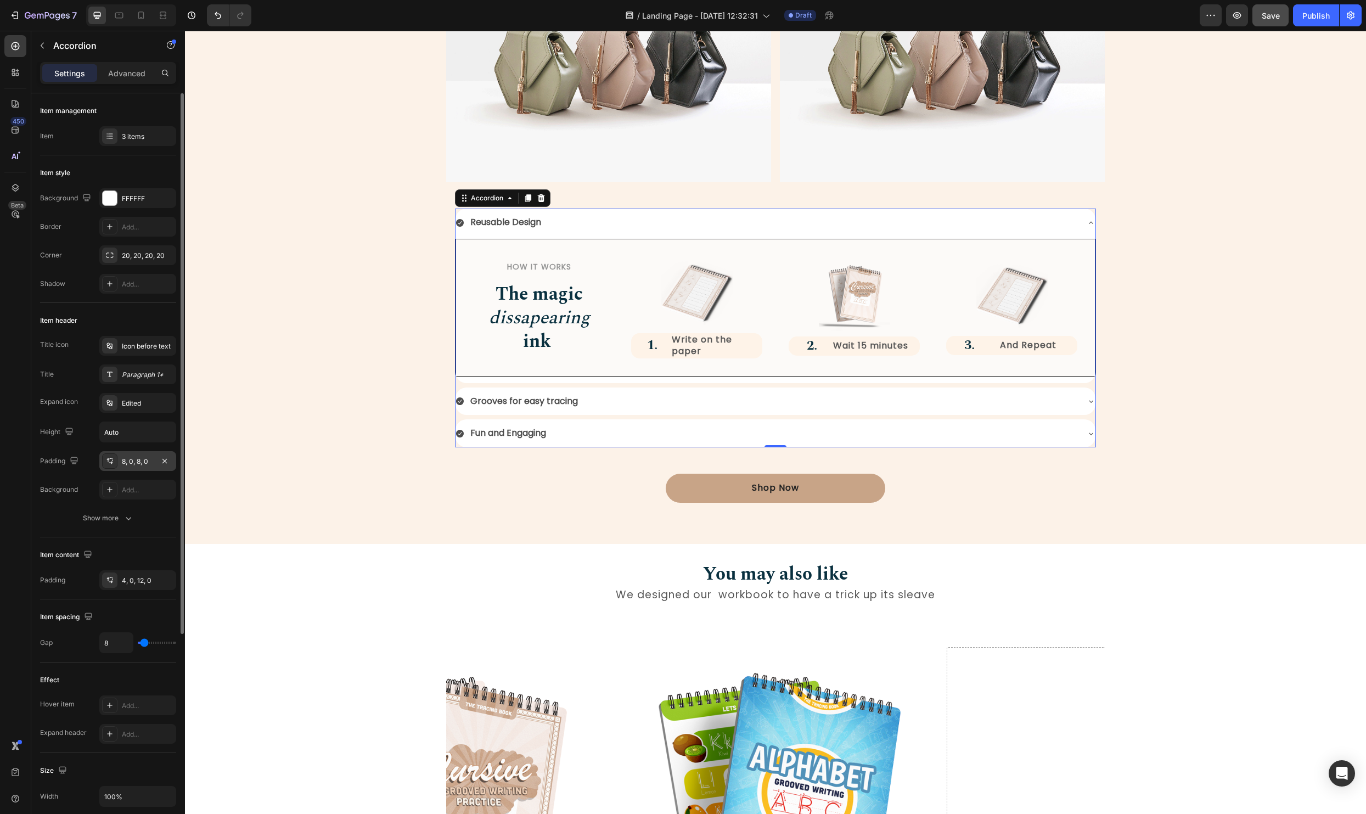
click at [127, 465] on div "8, 0, 8, 0" at bounding box center [138, 461] width 32 height 10
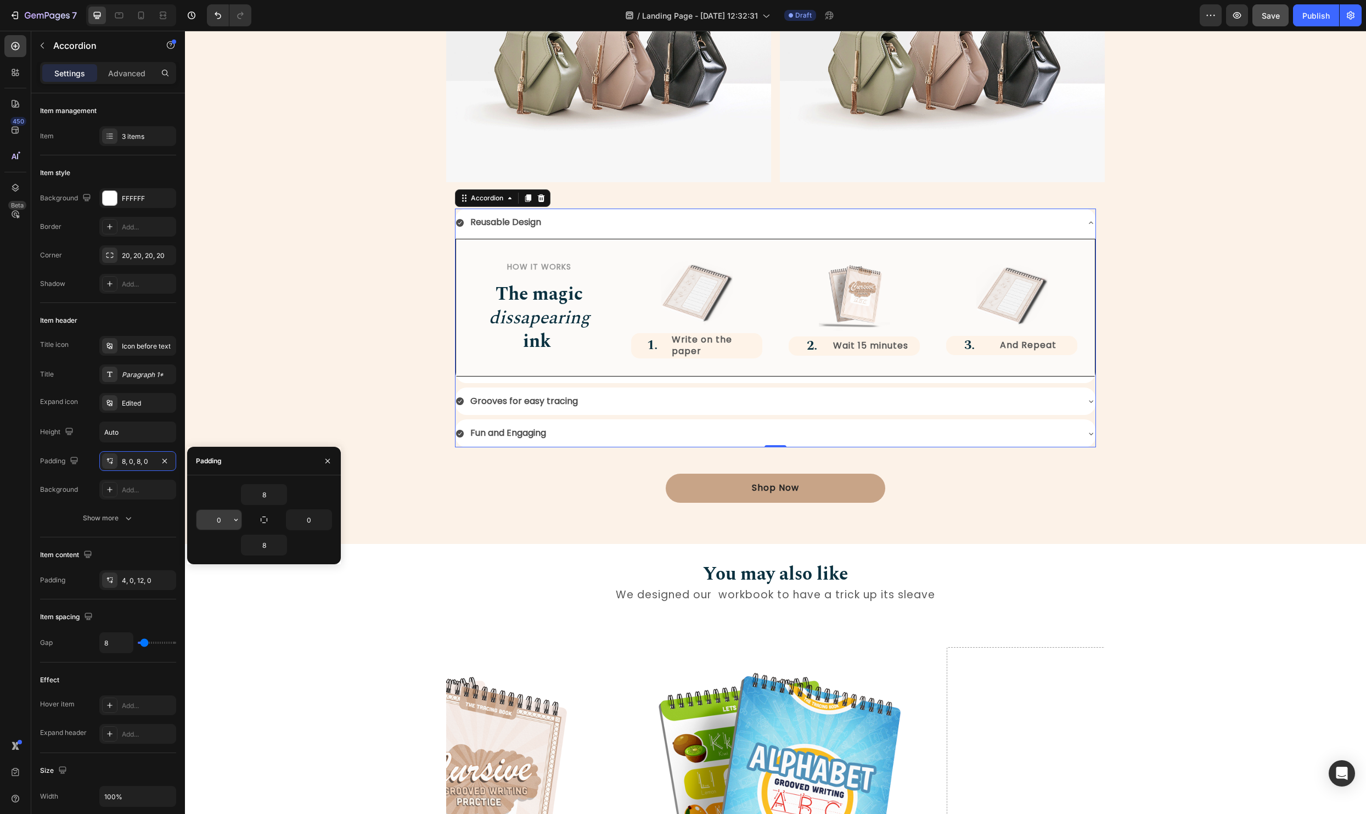
click at [222, 518] on input "0" at bounding box center [218, 520] width 45 height 20
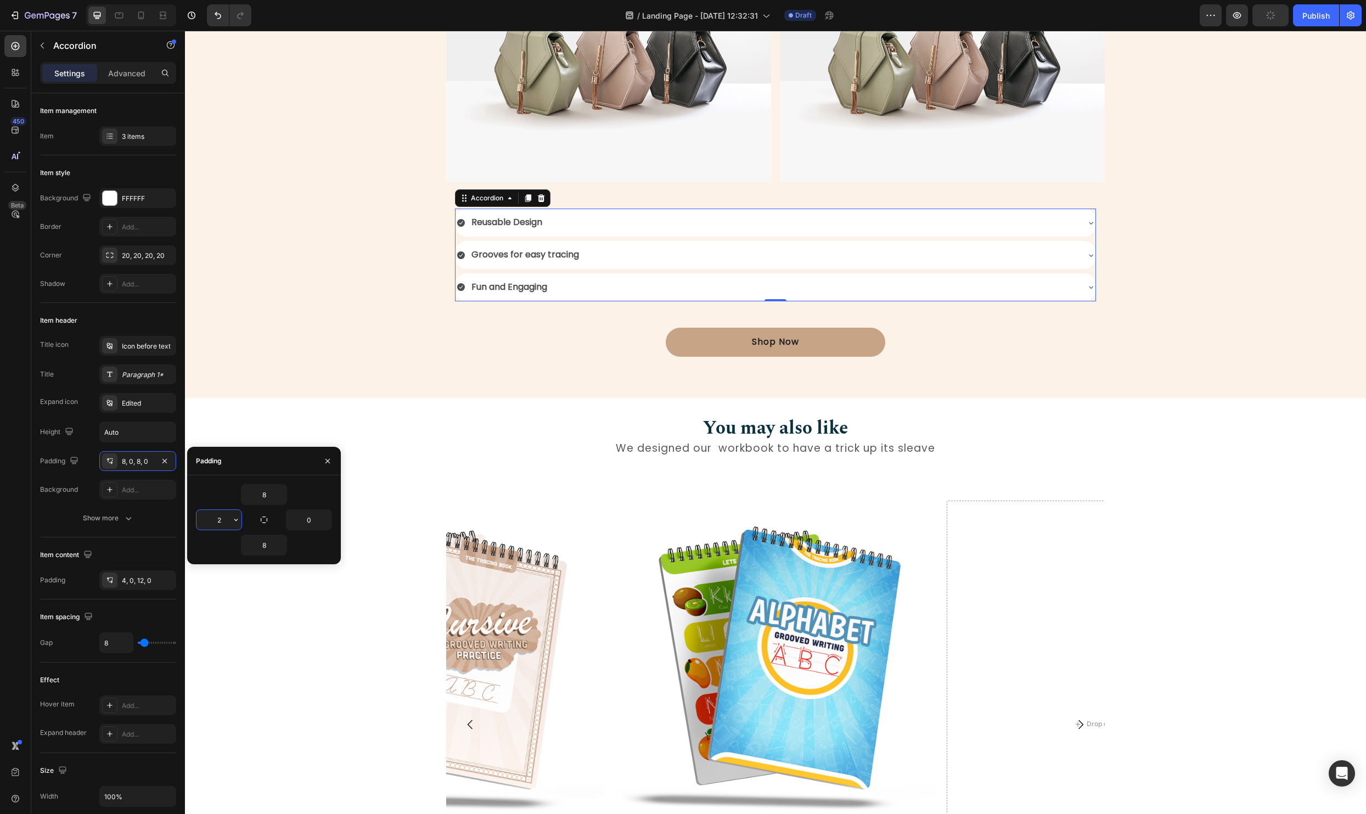
type input "20"
click at [257, 223] on div "What makes this book special for kids Heading But I must explain to you how all…" at bounding box center [775, 115] width 1164 height 518
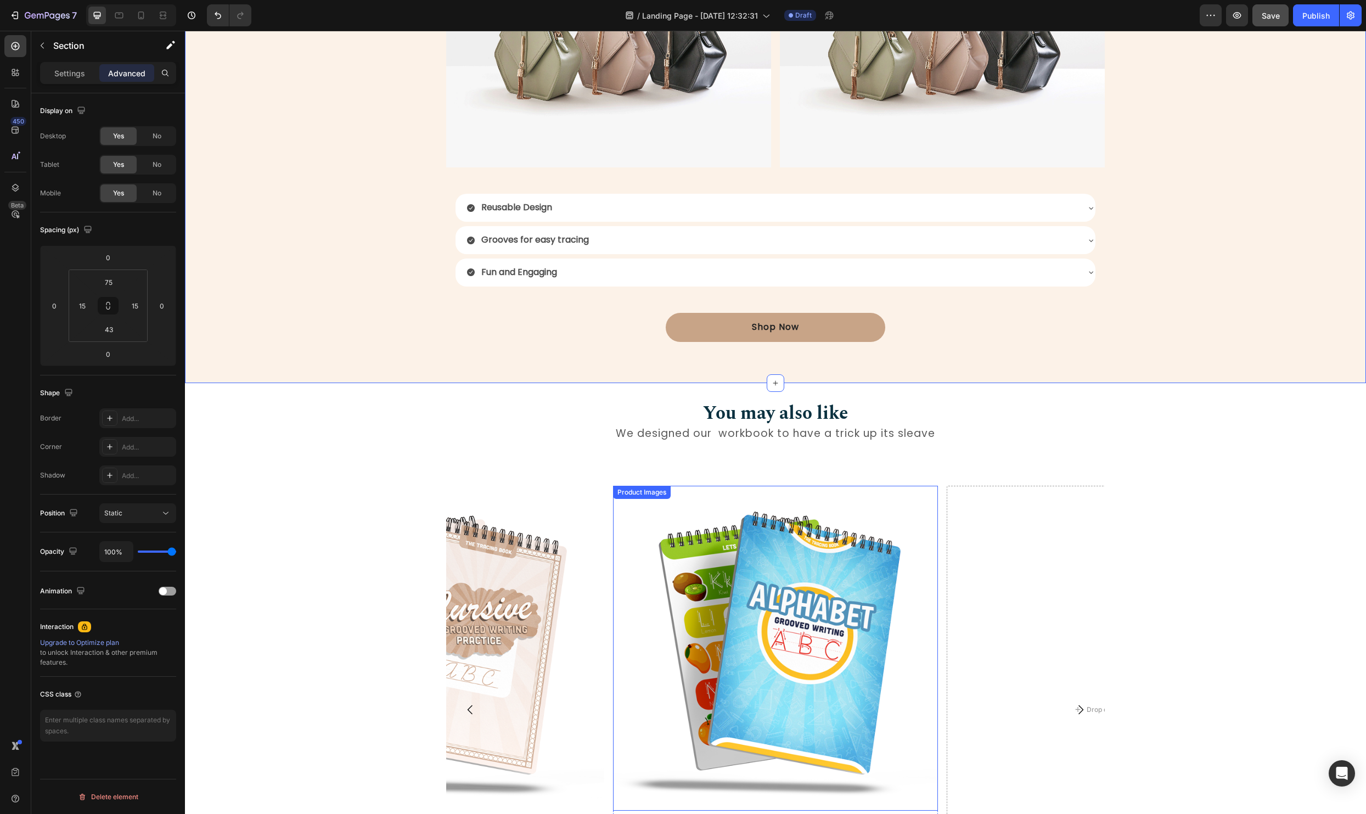
scroll to position [1022, 0]
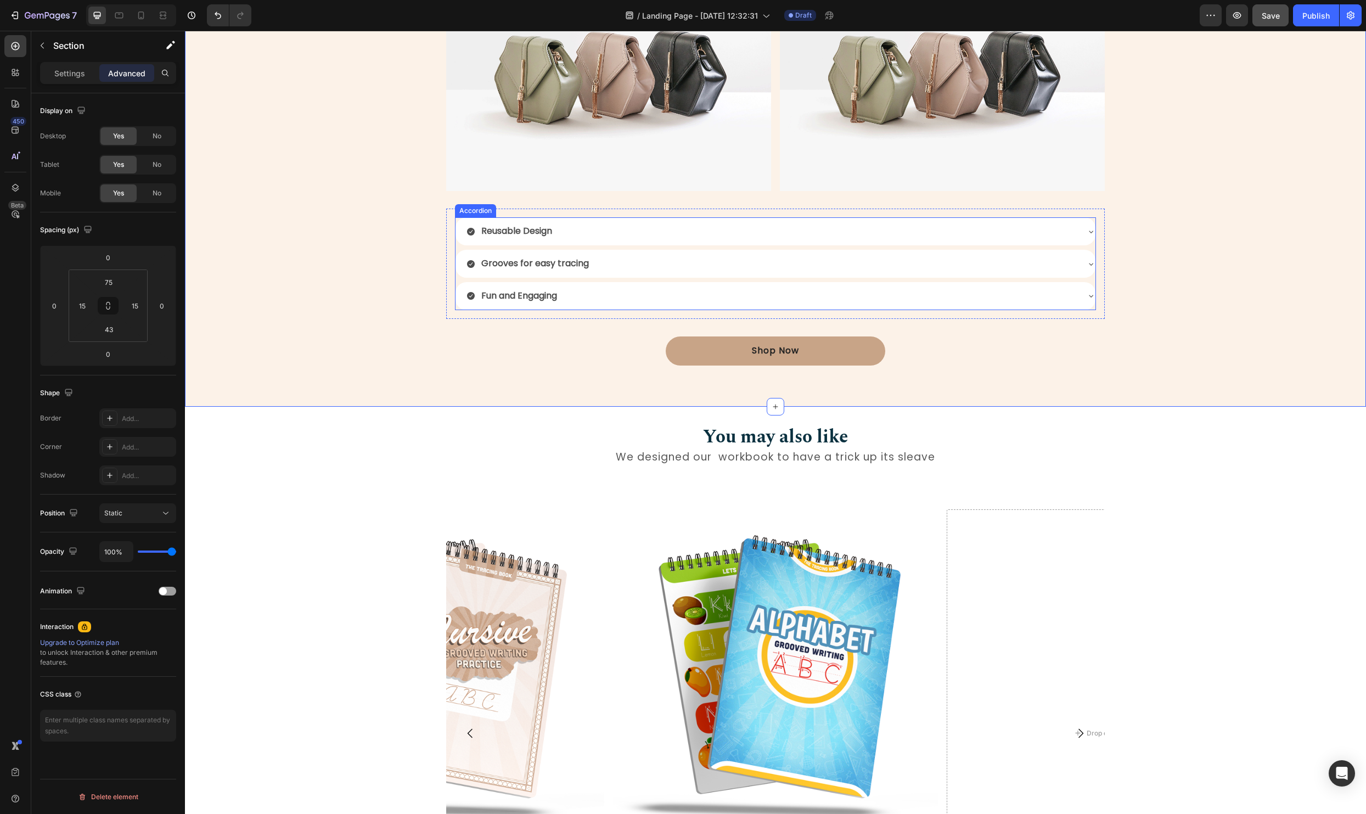
click at [620, 230] on div "Reusable Design" at bounding box center [771, 231] width 611 height 19
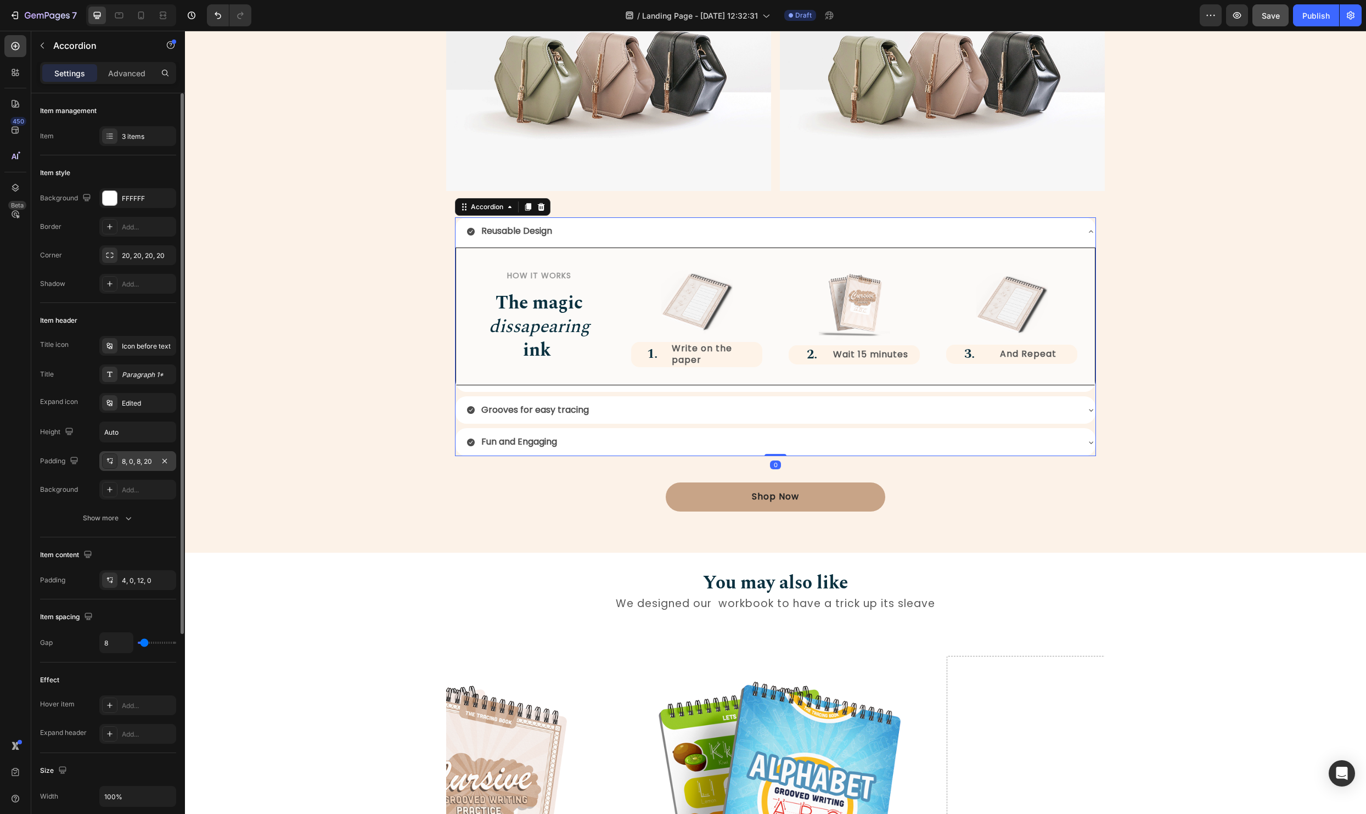
click at [137, 466] on div "8, 0, 8, 20" at bounding box center [137, 461] width 77 height 20
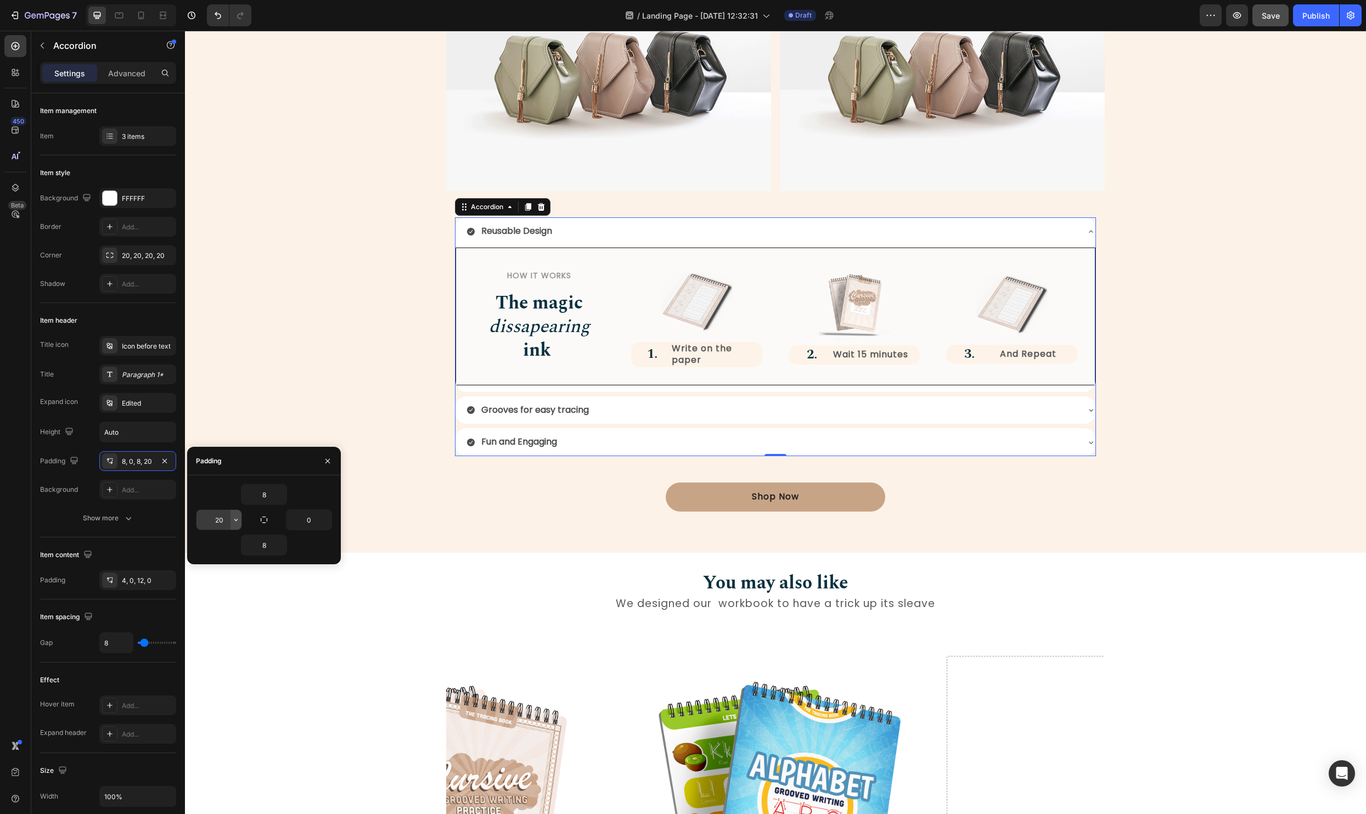
click at [232, 520] on icon "button" at bounding box center [236, 519] width 9 height 9
click at [224, 520] on input "20" at bounding box center [218, 520] width 45 height 20
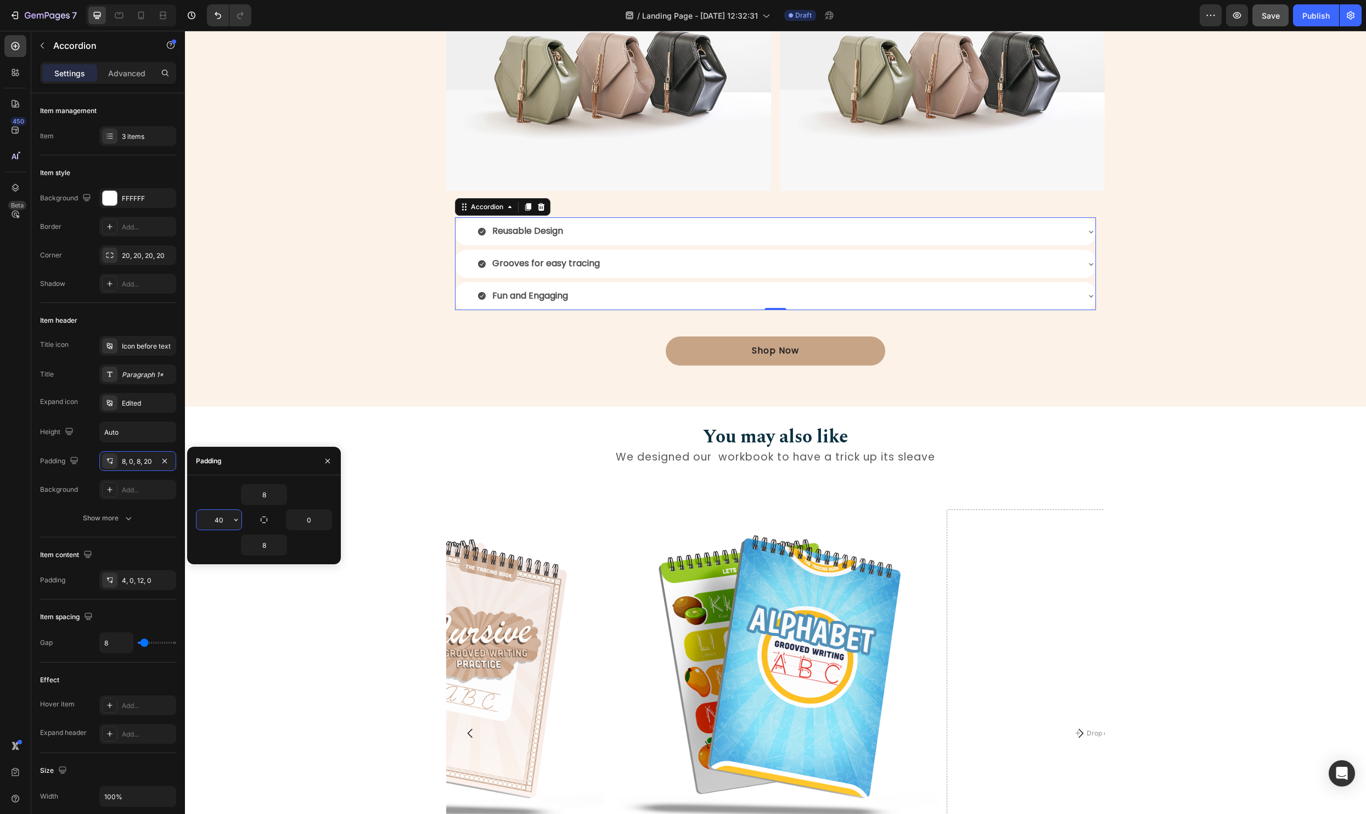
type input "4"
type input "25"
click at [306, 519] on input "0" at bounding box center [308, 520] width 45 height 20
type input "25"
click at [392, 274] on div "What makes this book special for kids Heading But I must explain to you how all…" at bounding box center [775, 123] width 1164 height 518
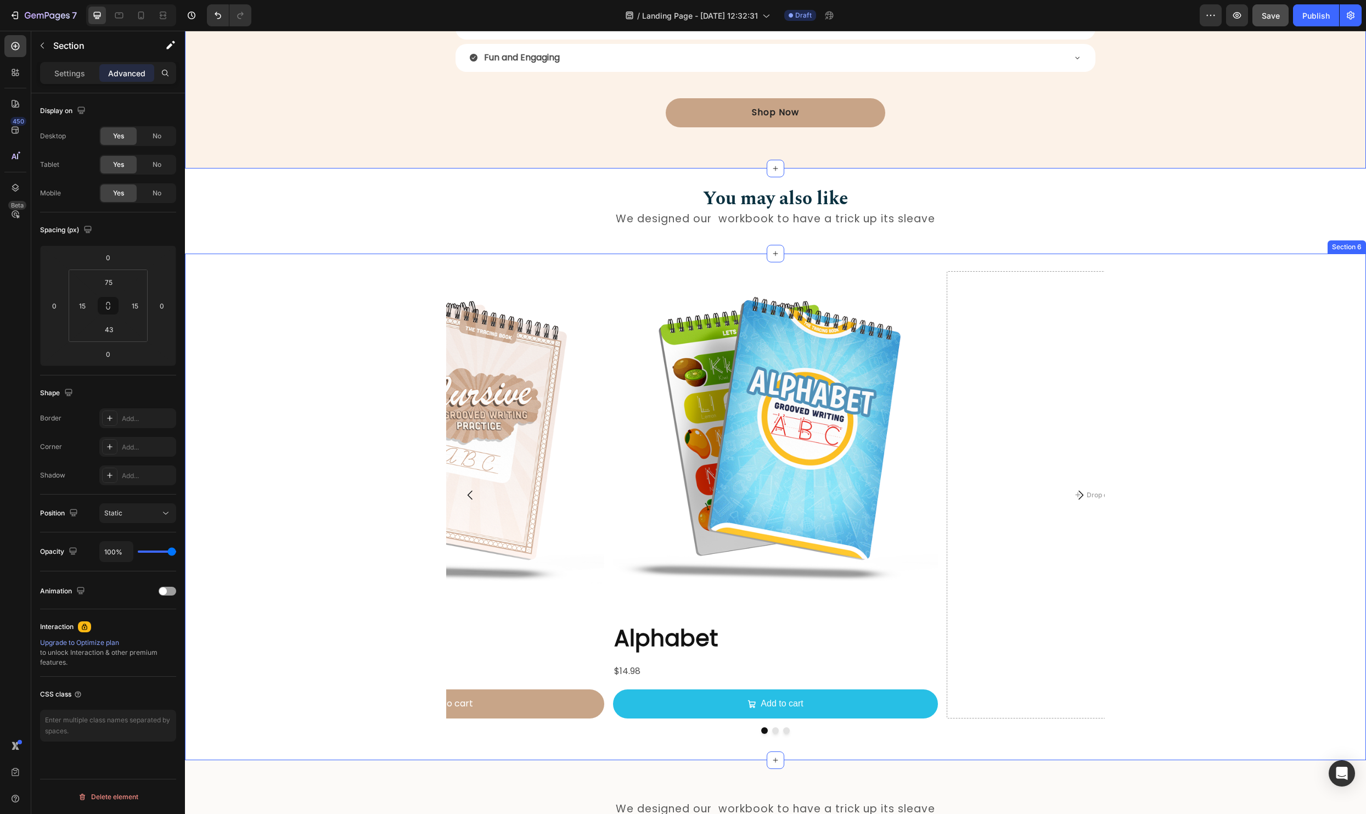
scroll to position [1373, 0]
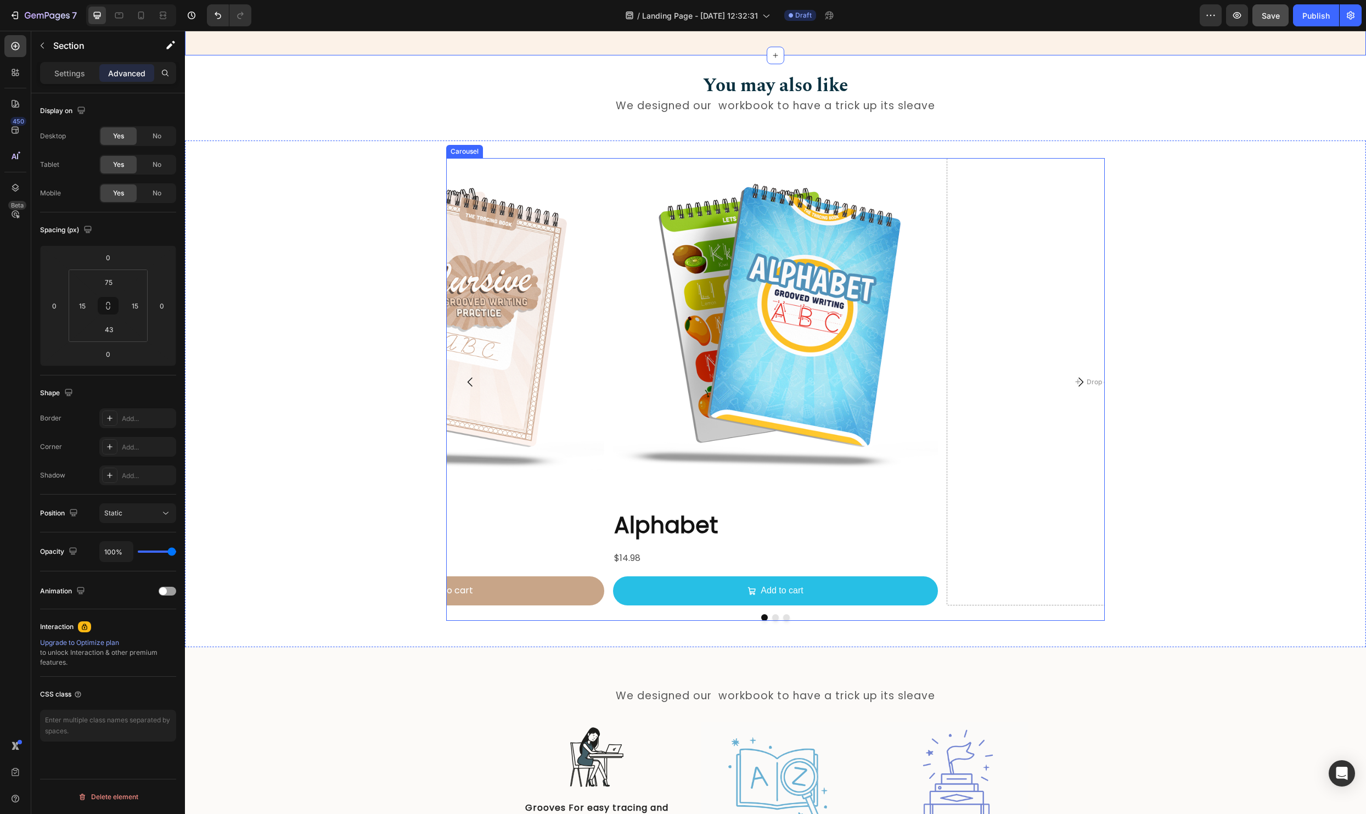
click at [944, 506] on div "Product Images Alphabet Product Title $14.98 Product Price Product Price Add to…" at bounding box center [775, 381] width 658 height 447
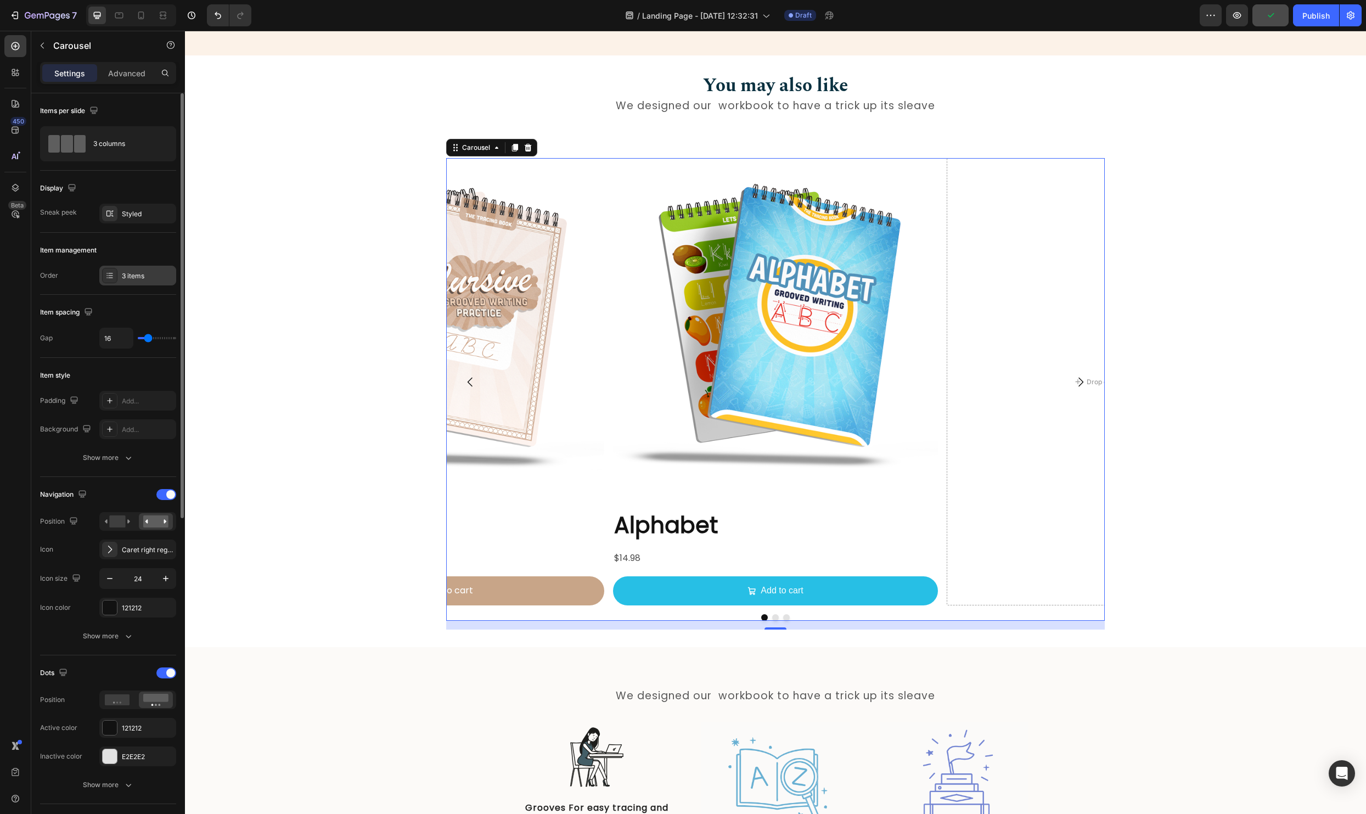
drag, startPoint x: 146, startPoint y: 277, endPoint x: 150, endPoint y: 283, distance: 7.2
click at [146, 277] on div "3 items" at bounding box center [148, 276] width 52 height 10
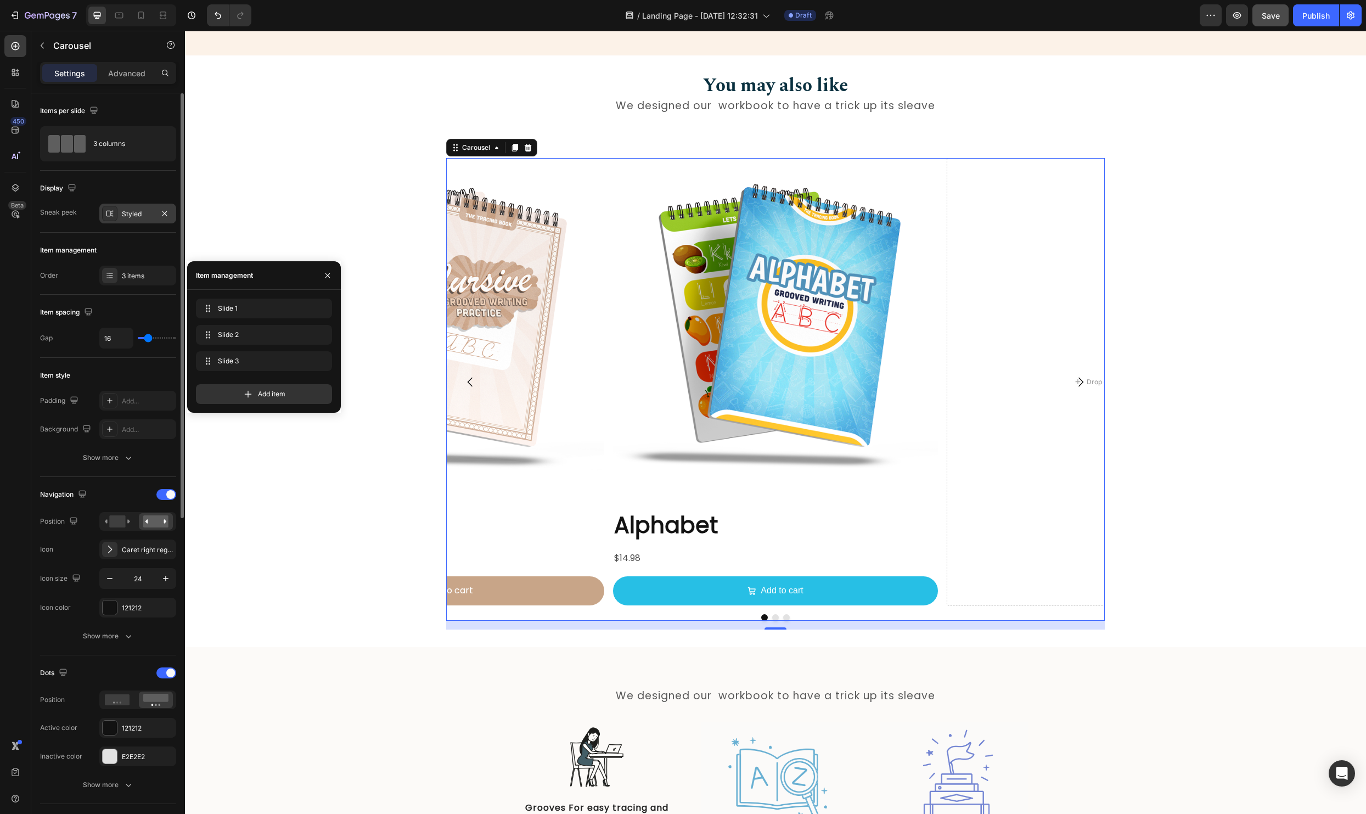
click at [134, 207] on div "Styled" at bounding box center [137, 214] width 77 height 20
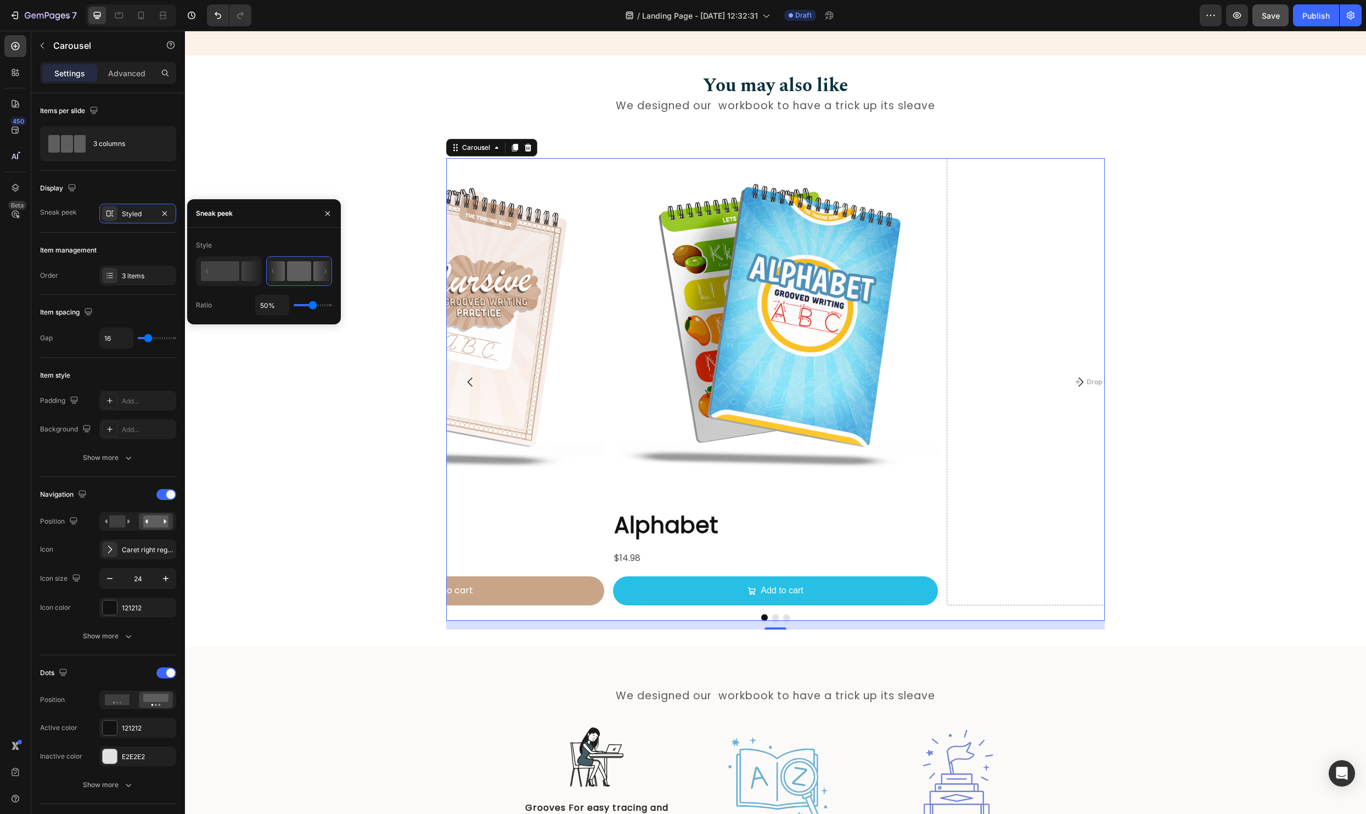
type input "20%"
type input "20"
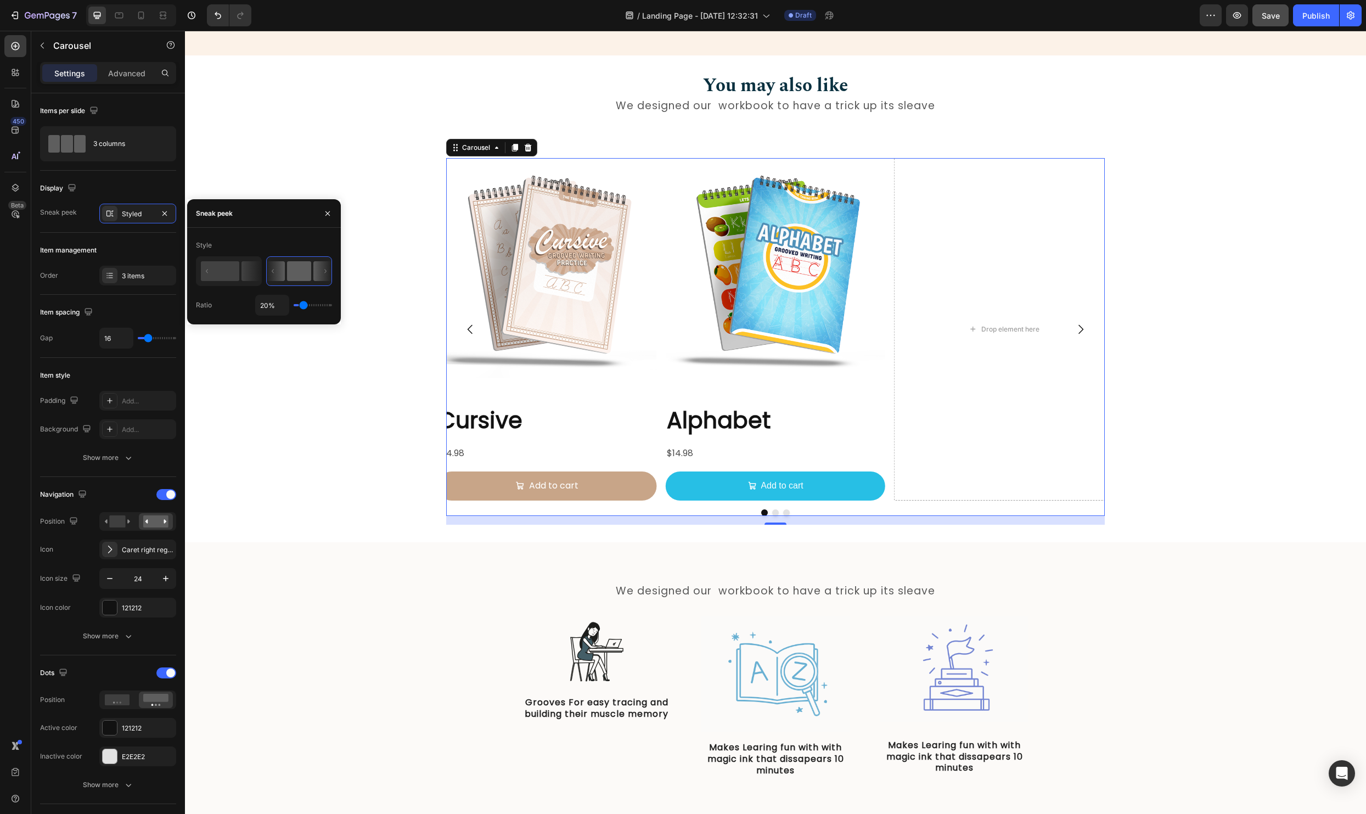
type input "4%"
type input "4"
type input "1%"
type input "1"
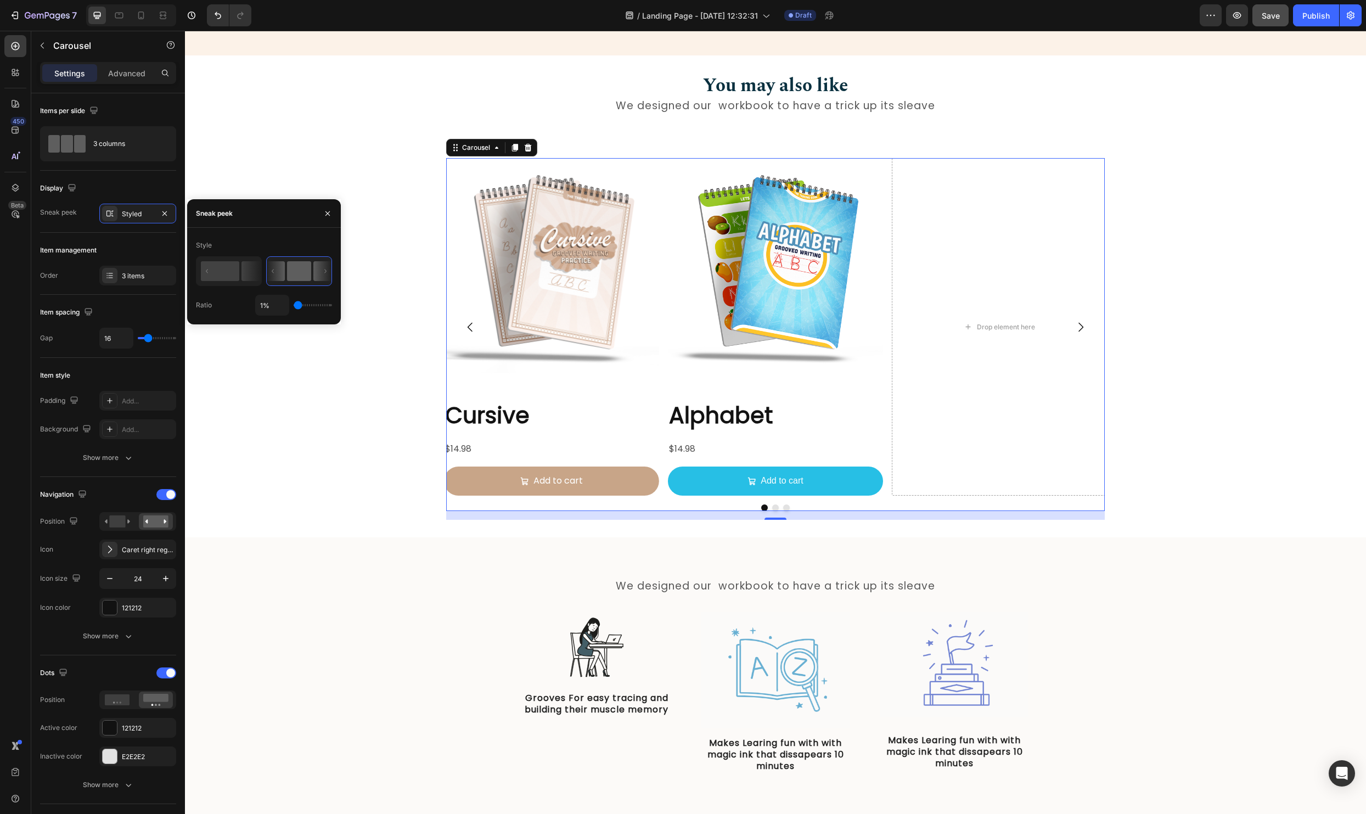
type input "18%"
type input "18"
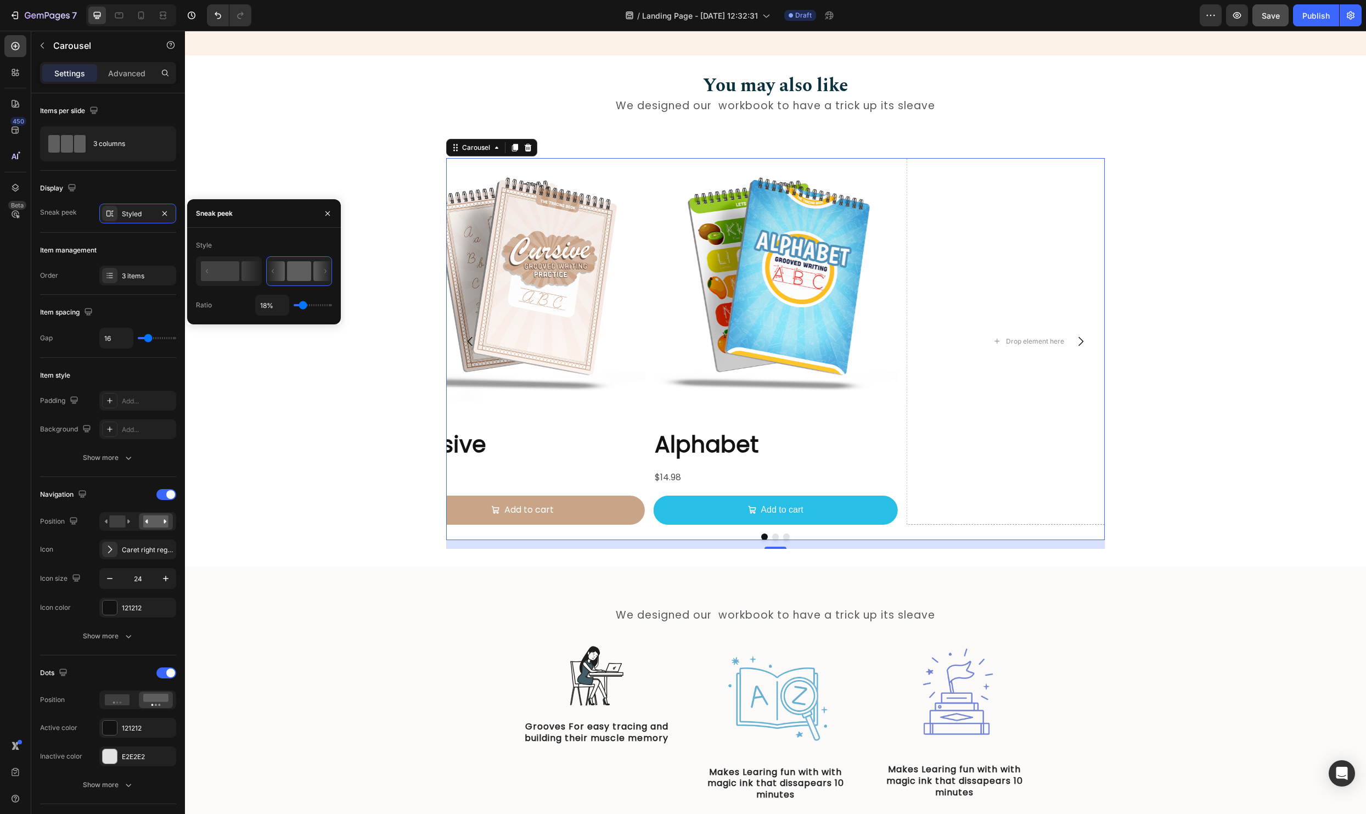
type input "1%"
type input "1"
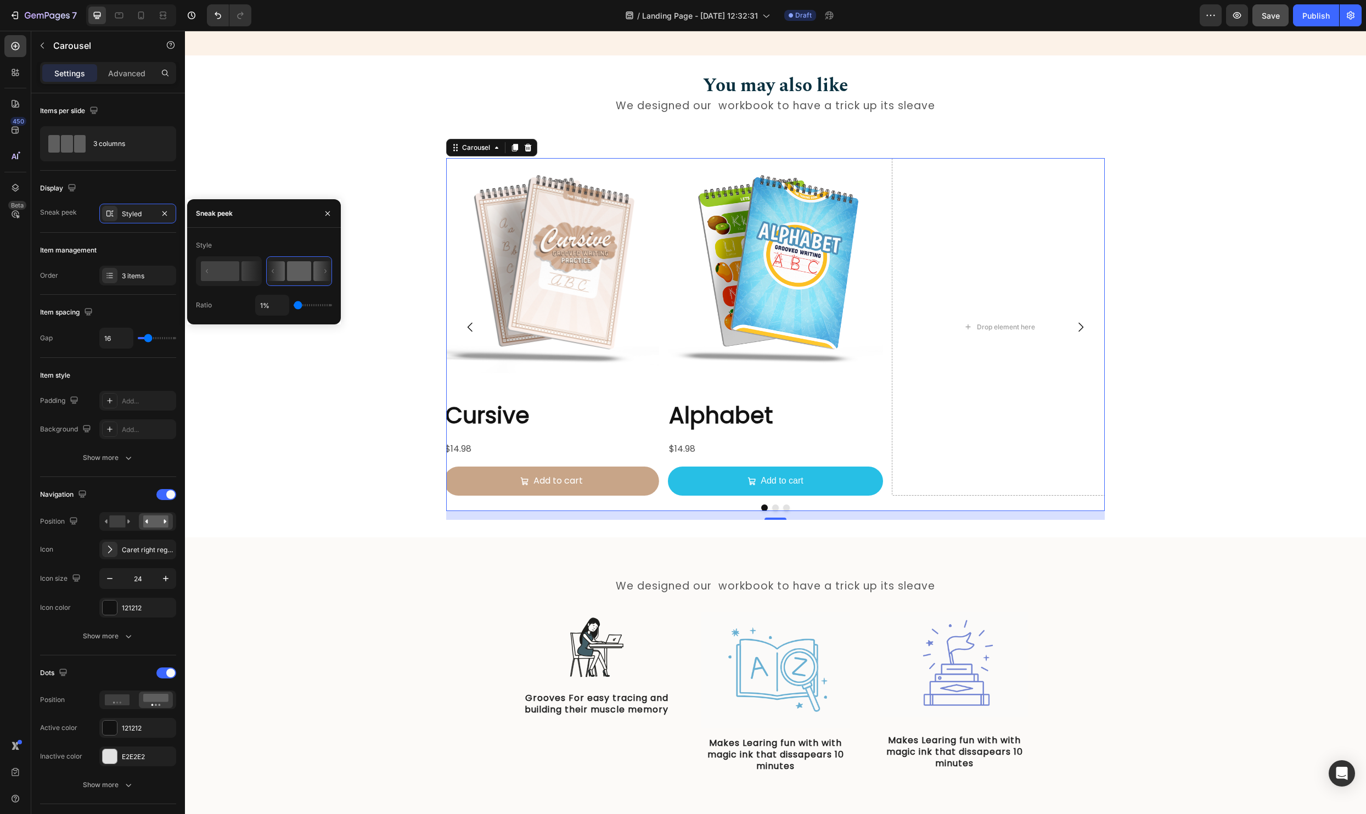
type input "3%"
type input "3"
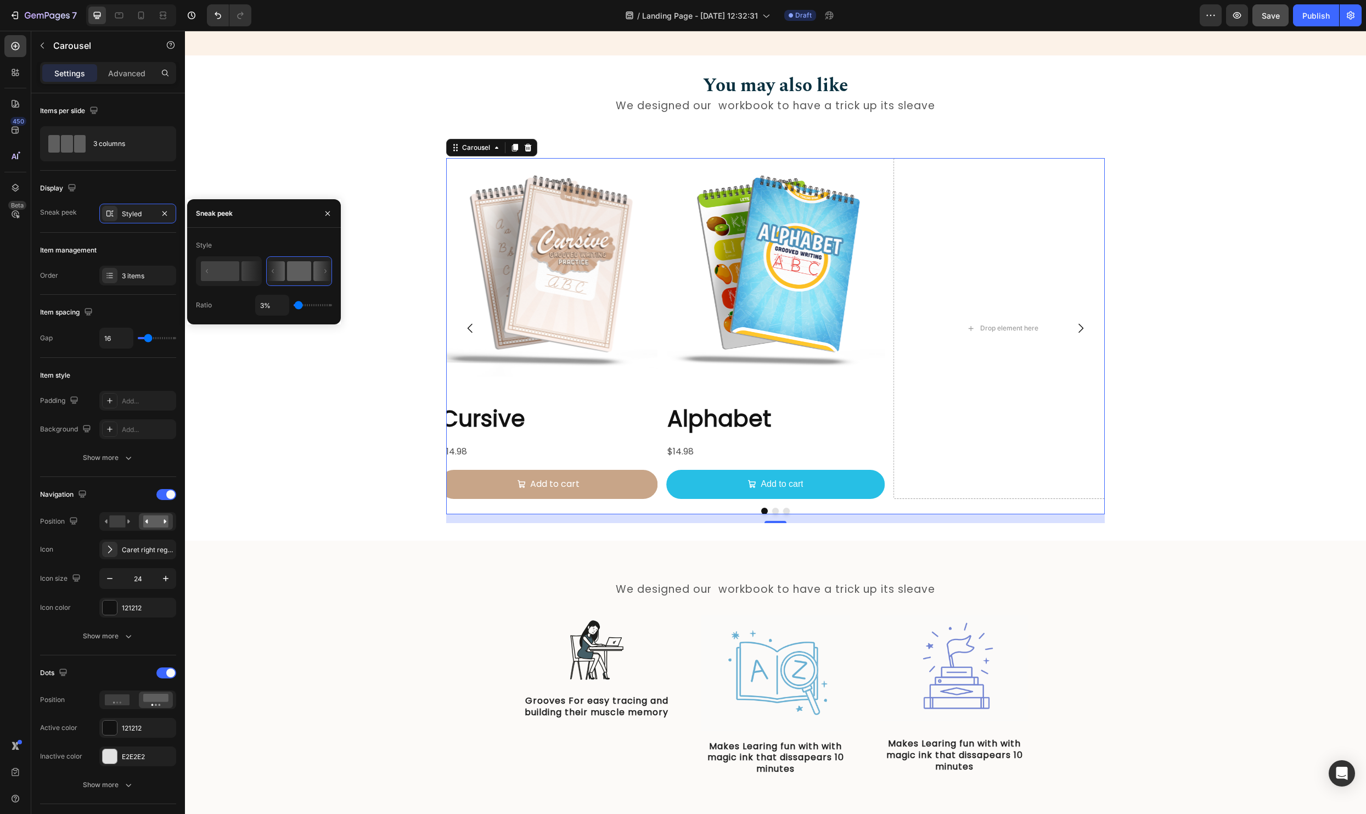
type input "4%"
drag, startPoint x: 312, startPoint y: 304, endPoint x: 298, endPoint y: 306, distance: 13.8
type input "4"
click at [298, 306] on input "range" at bounding box center [313, 305] width 38 height 2
click at [214, 274] on rect at bounding box center [220, 271] width 38 height 20
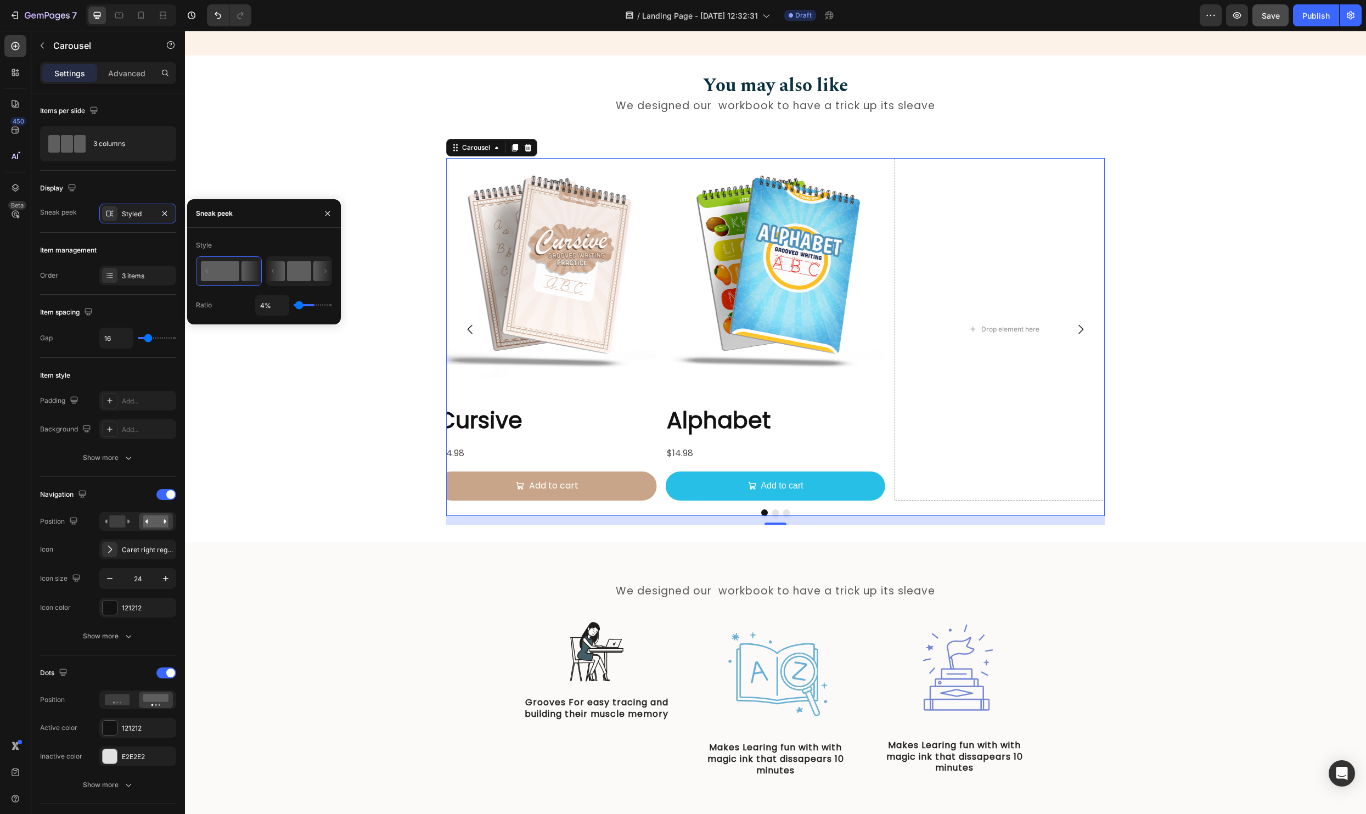
type input "50%"
type input "50"
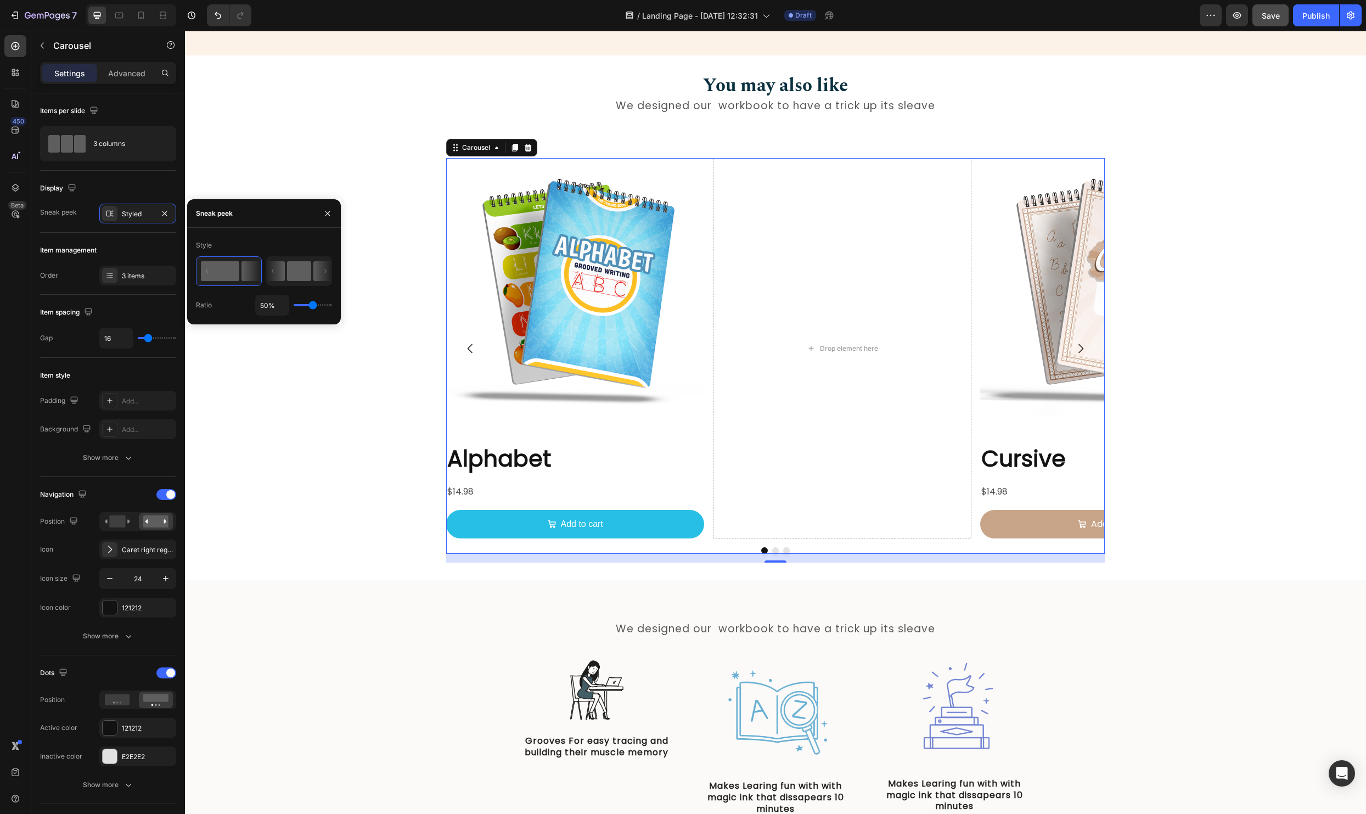
click at [309, 272] on rect at bounding box center [299, 271] width 24 height 20
type input "4%"
type input "4"
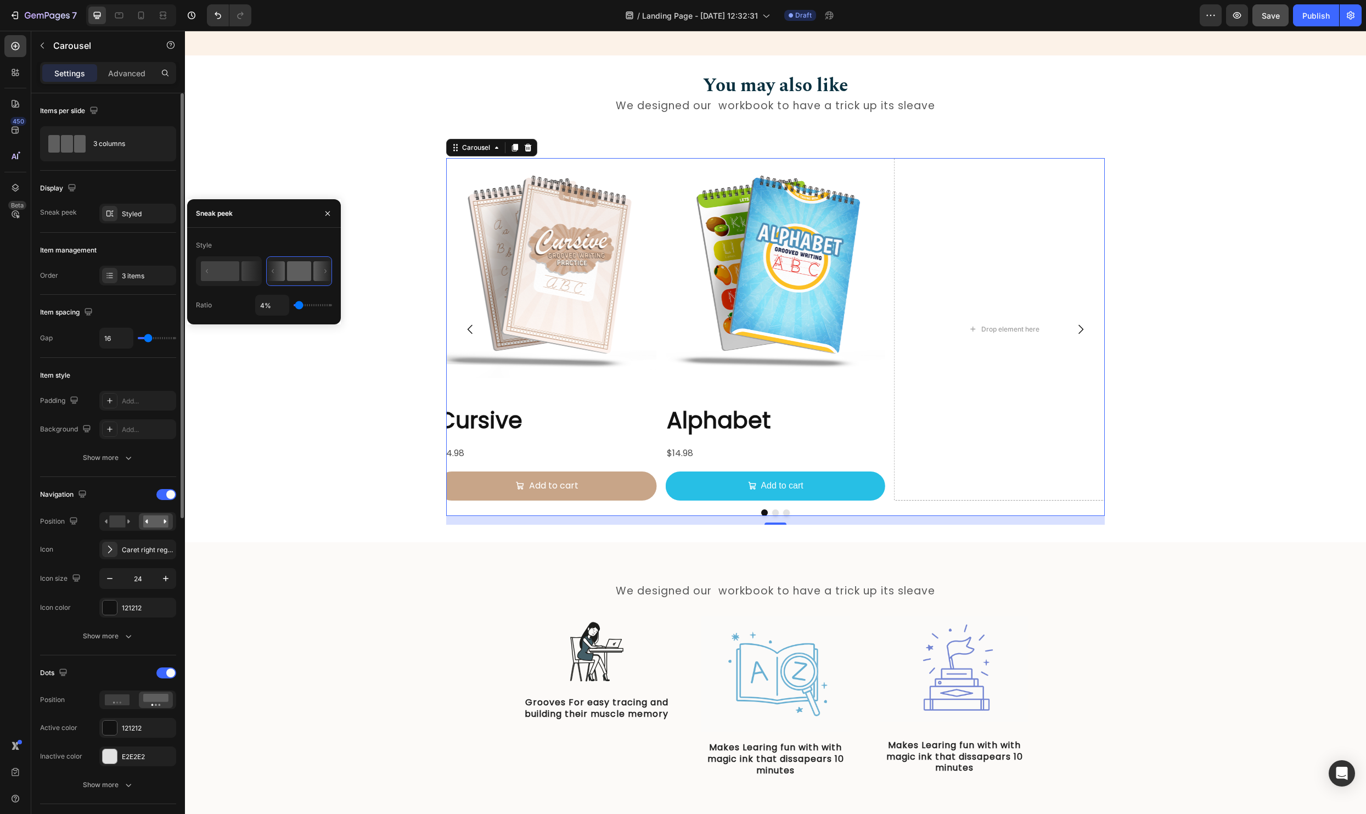
type input "8"
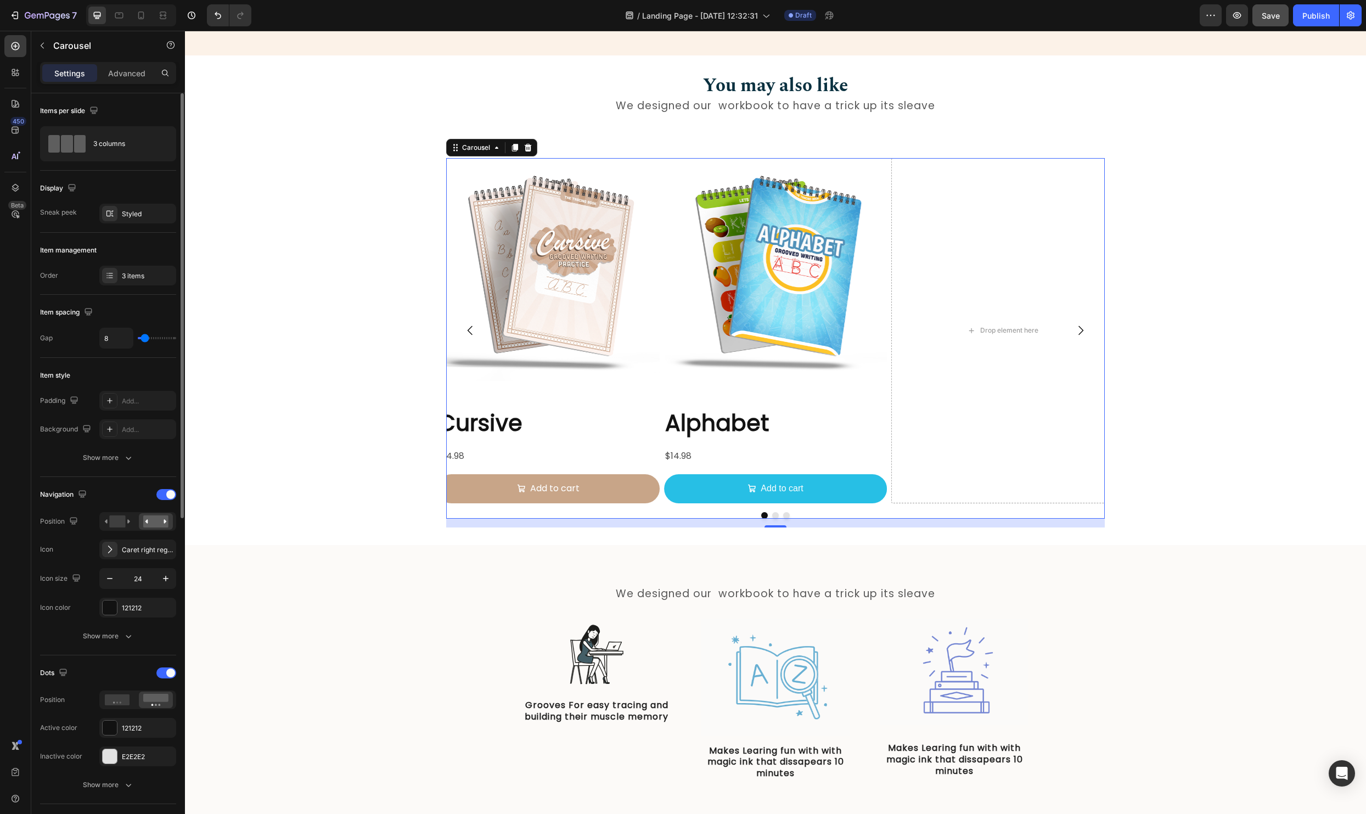
type input "21"
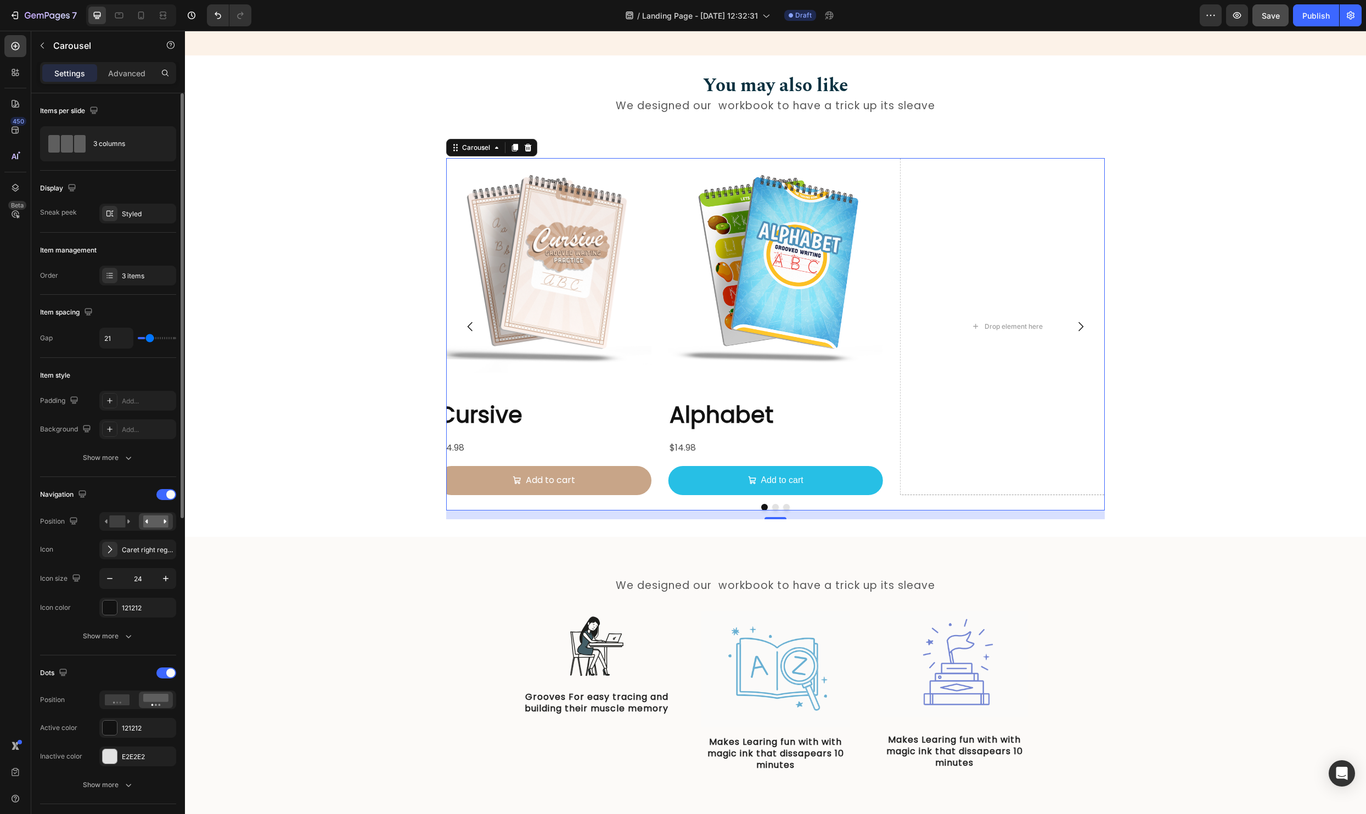
type input "31"
type input "34"
type input "37"
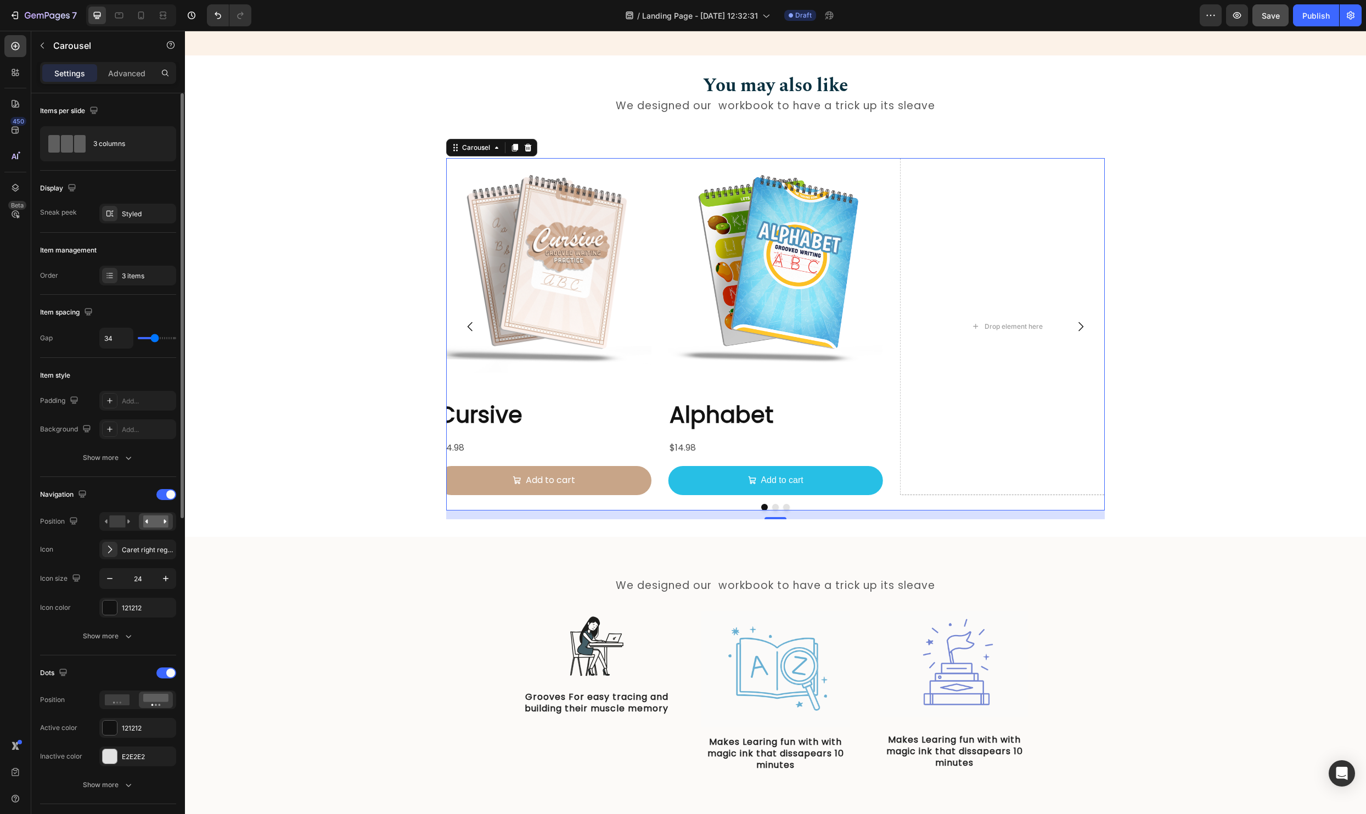
type input "37"
type input "38"
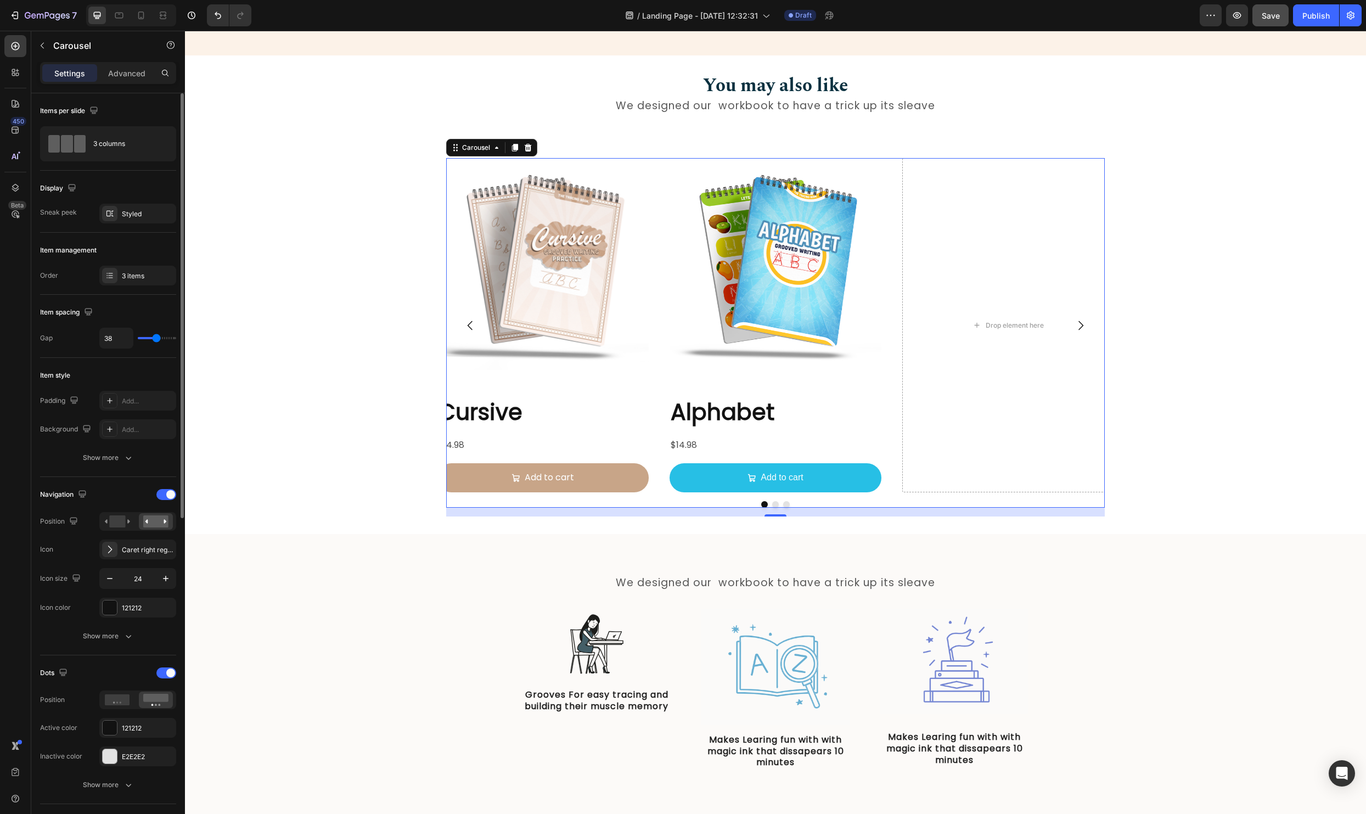
type input "40"
type input "42"
type input "44"
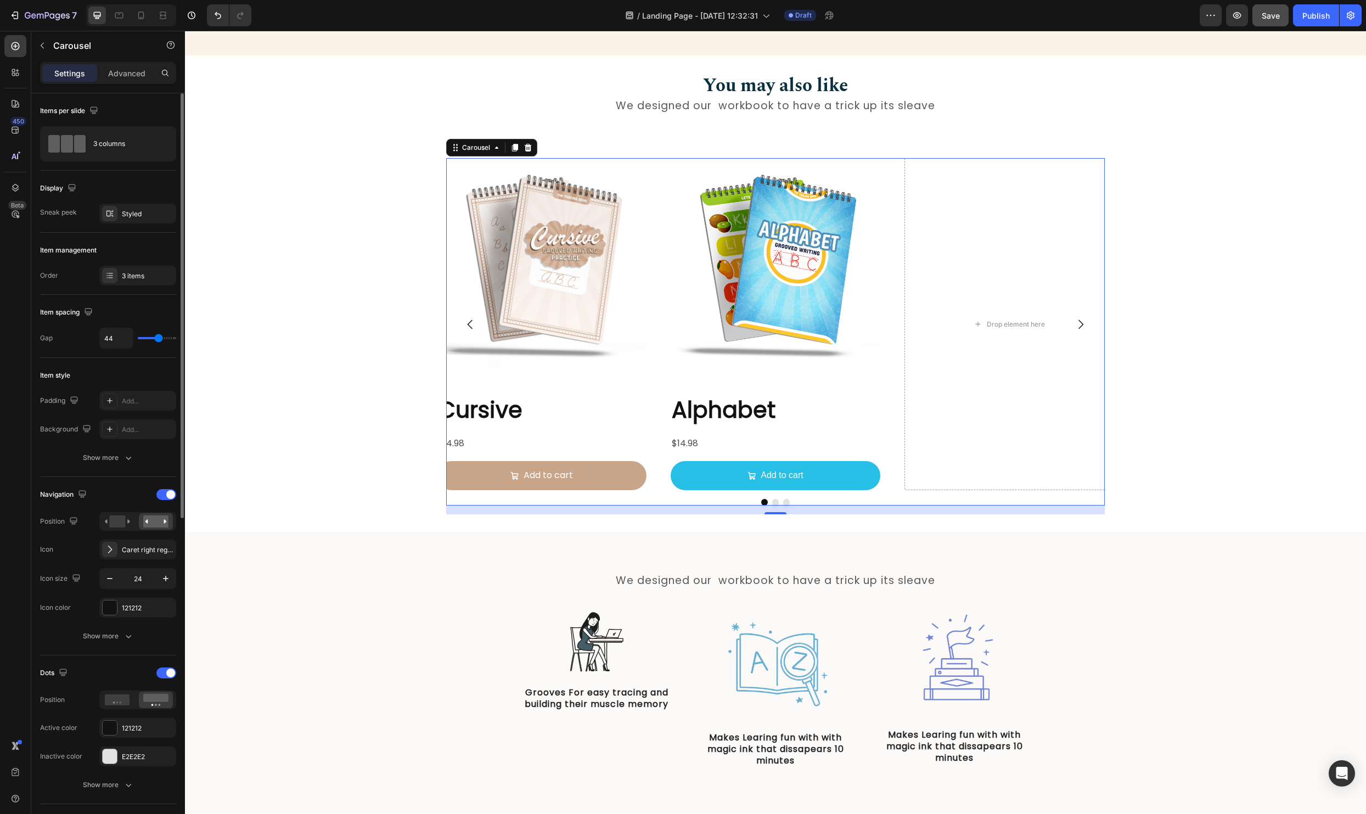
drag, startPoint x: 145, startPoint y: 340, endPoint x: 158, endPoint y: 339, distance: 13.2
type input "44"
click at [158, 339] on input "range" at bounding box center [157, 338] width 38 height 2
click at [171, 500] on div "Navigation" at bounding box center [108, 495] width 136 height 18
click at [157, 495] on div at bounding box center [166, 494] width 20 height 11
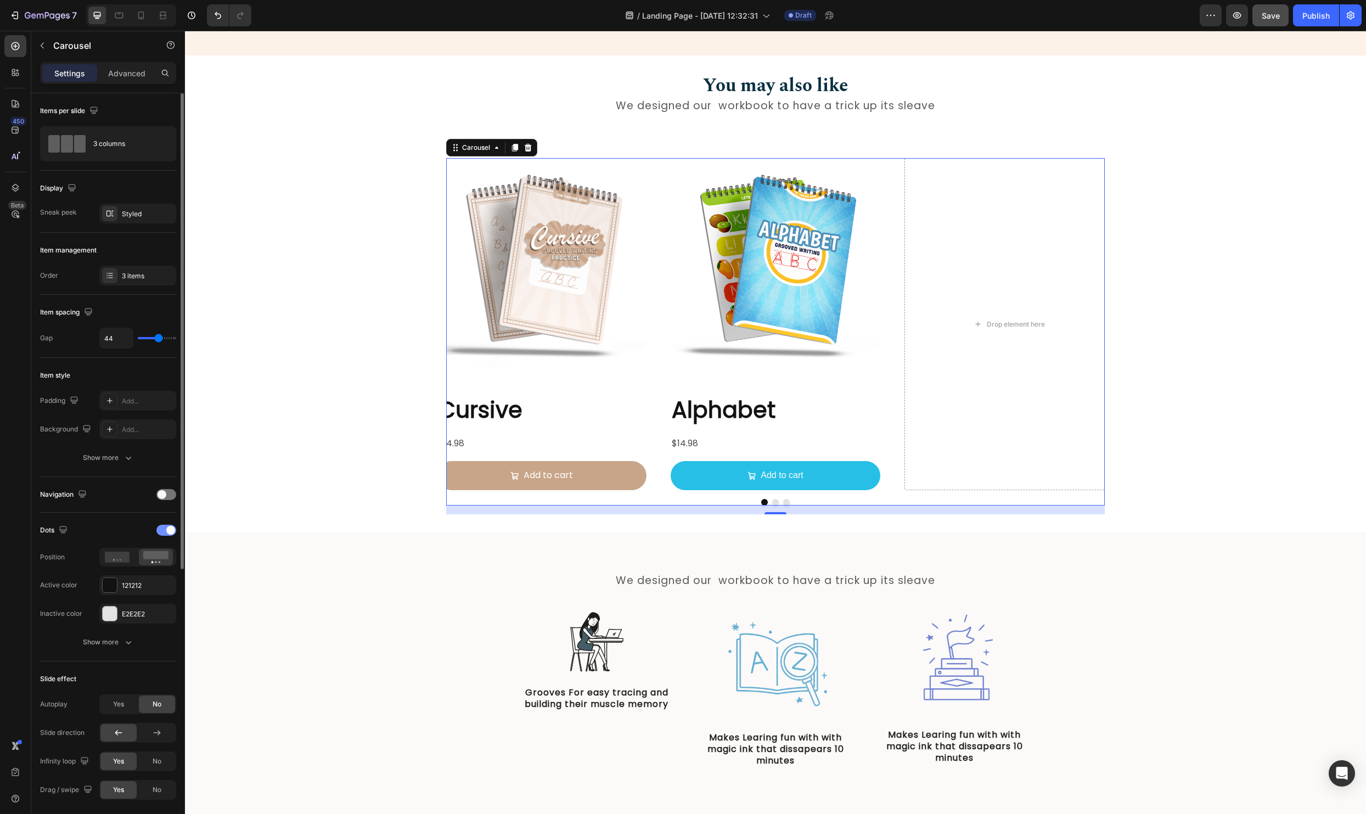
click at [160, 534] on div at bounding box center [166, 529] width 20 height 11
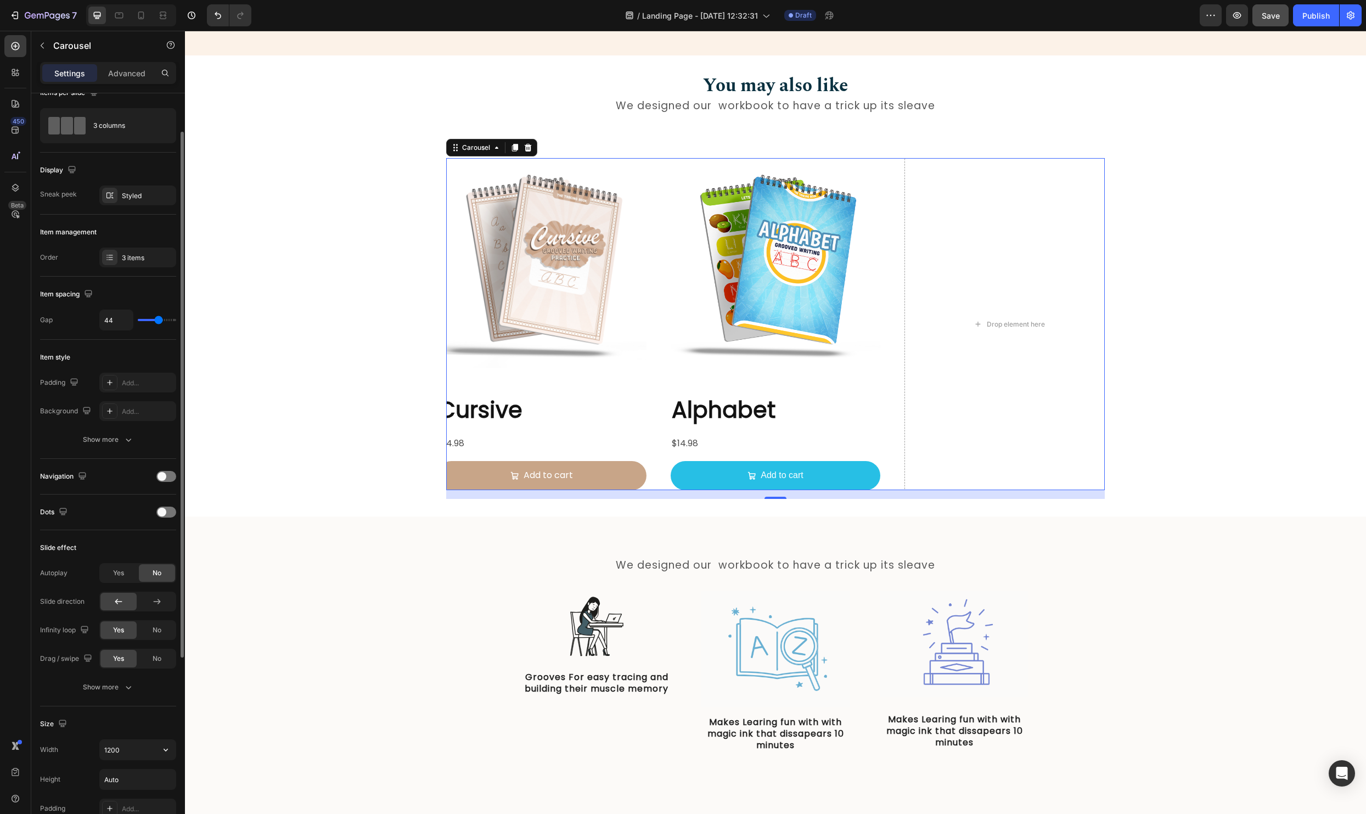
click at [121, 739] on div "Size Width 1200 Height Auto Padding Add..." at bounding box center [108, 766] width 136 height 121
click at [165, 755] on button "button" at bounding box center [166, 750] width 20 height 20
click at [152, 796] on span "100%" at bounding box center [157, 799] width 18 height 10
type input "100%"
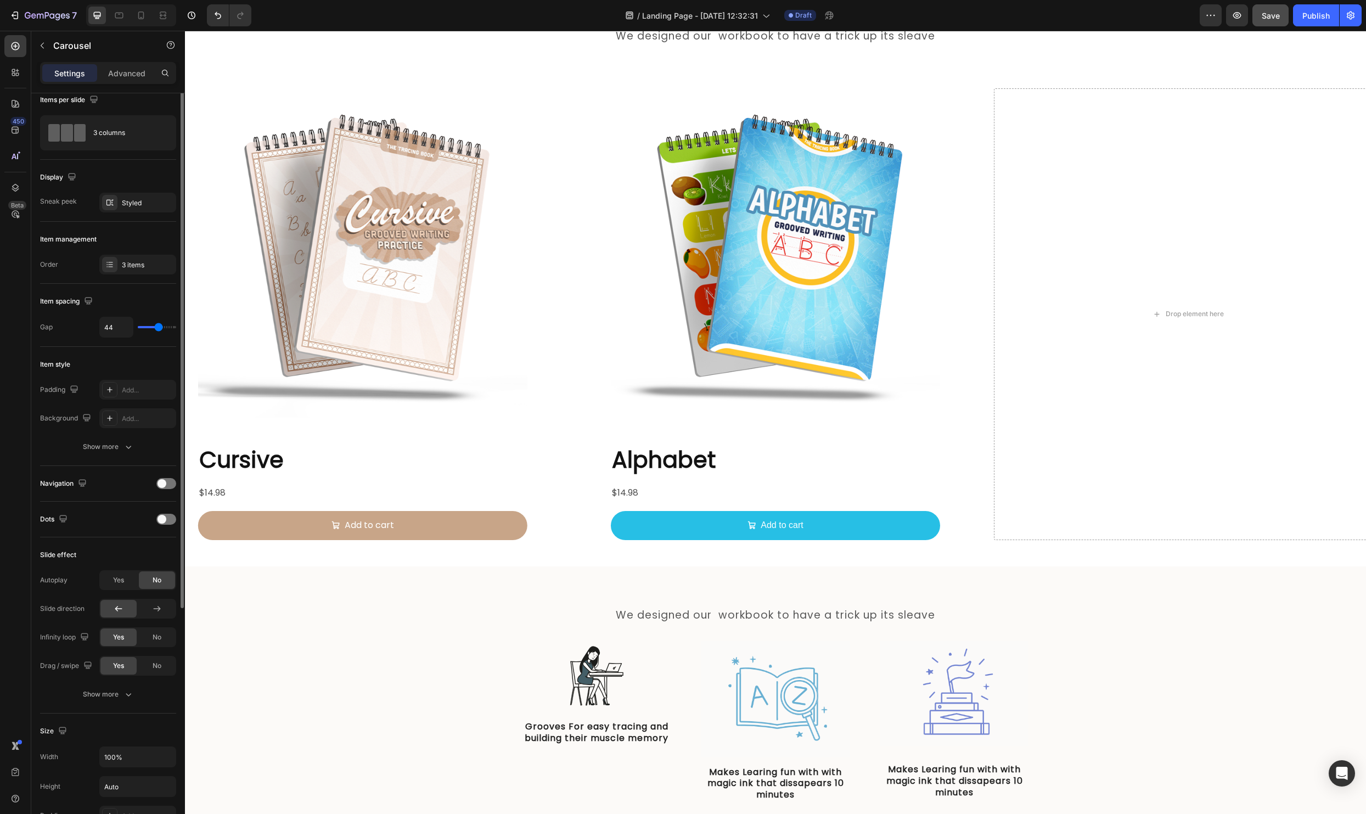
scroll to position [0, 0]
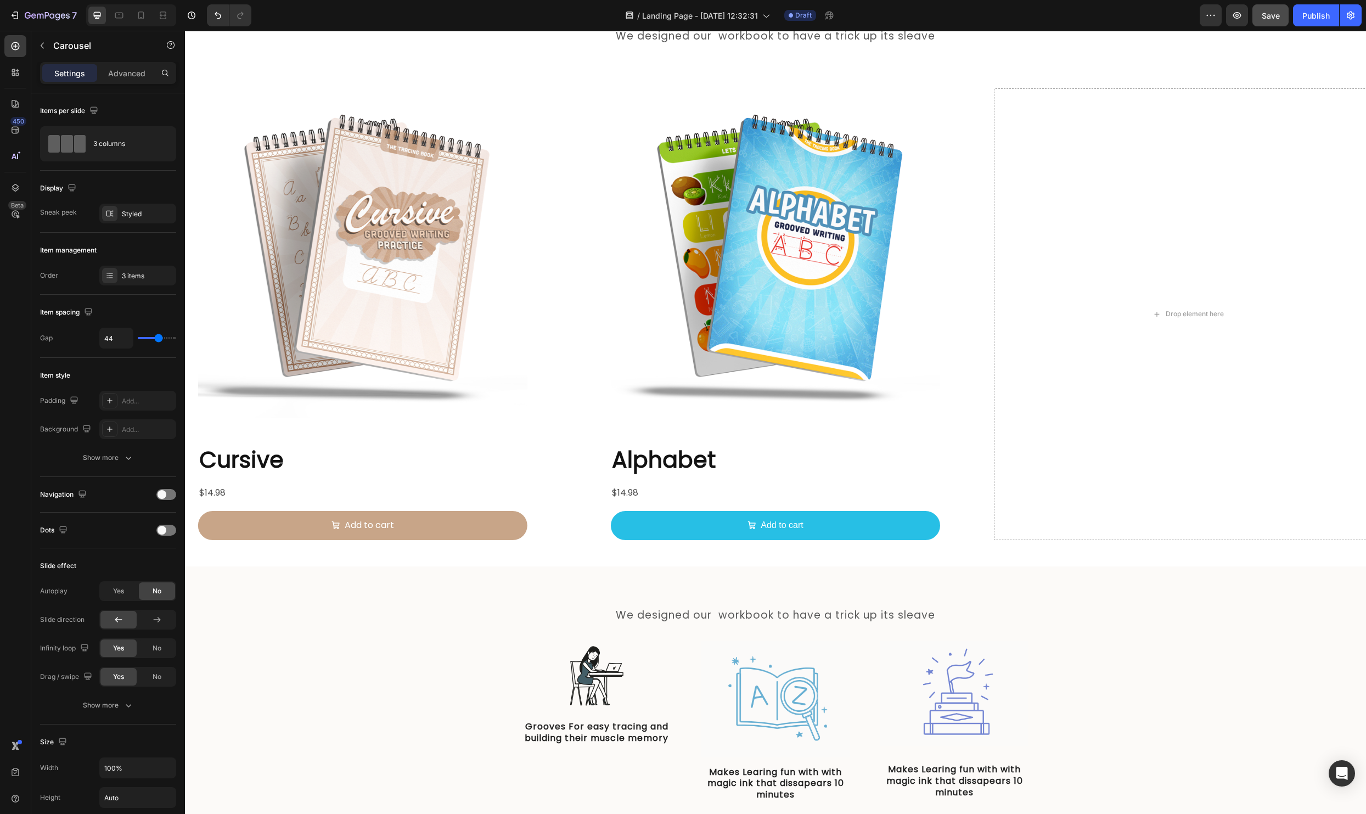
click at [125, 24] on div at bounding box center [131, 15] width 90 height 22
click at [122, 20] on icon at bounding box center [119, 15] width 11 height 11
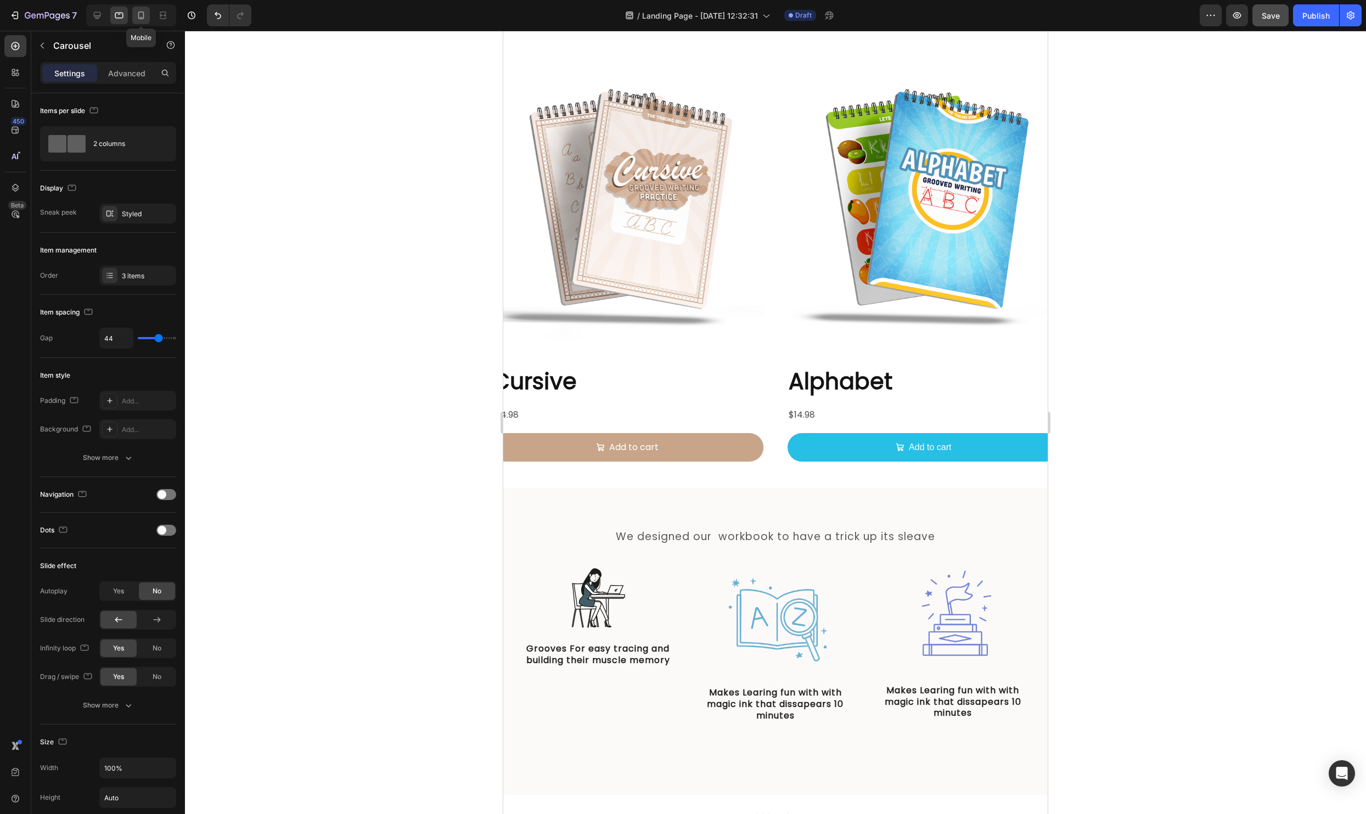
scroll to position [1318, 0]
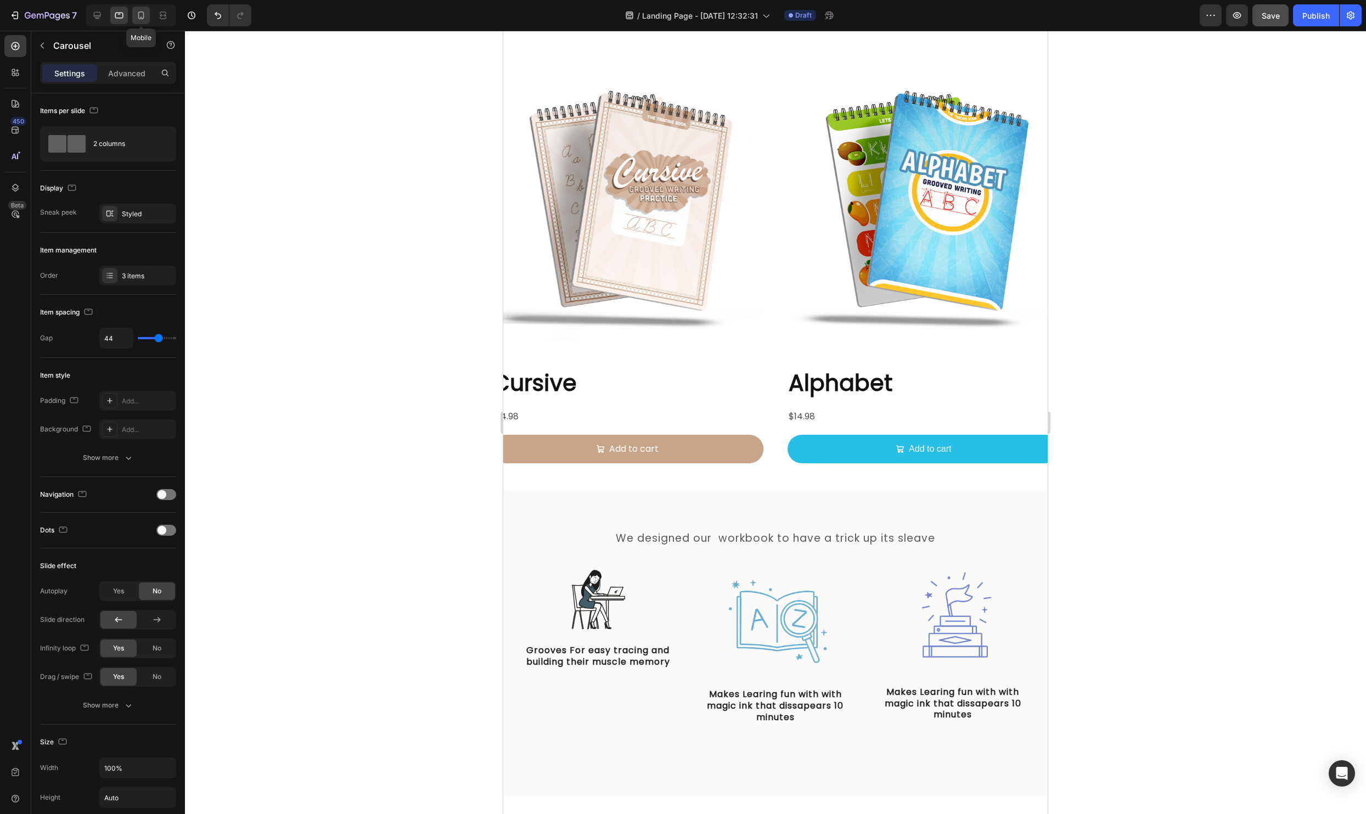
click at [140, 20] on icon at bounding box center [141, 15] width 11 height 11
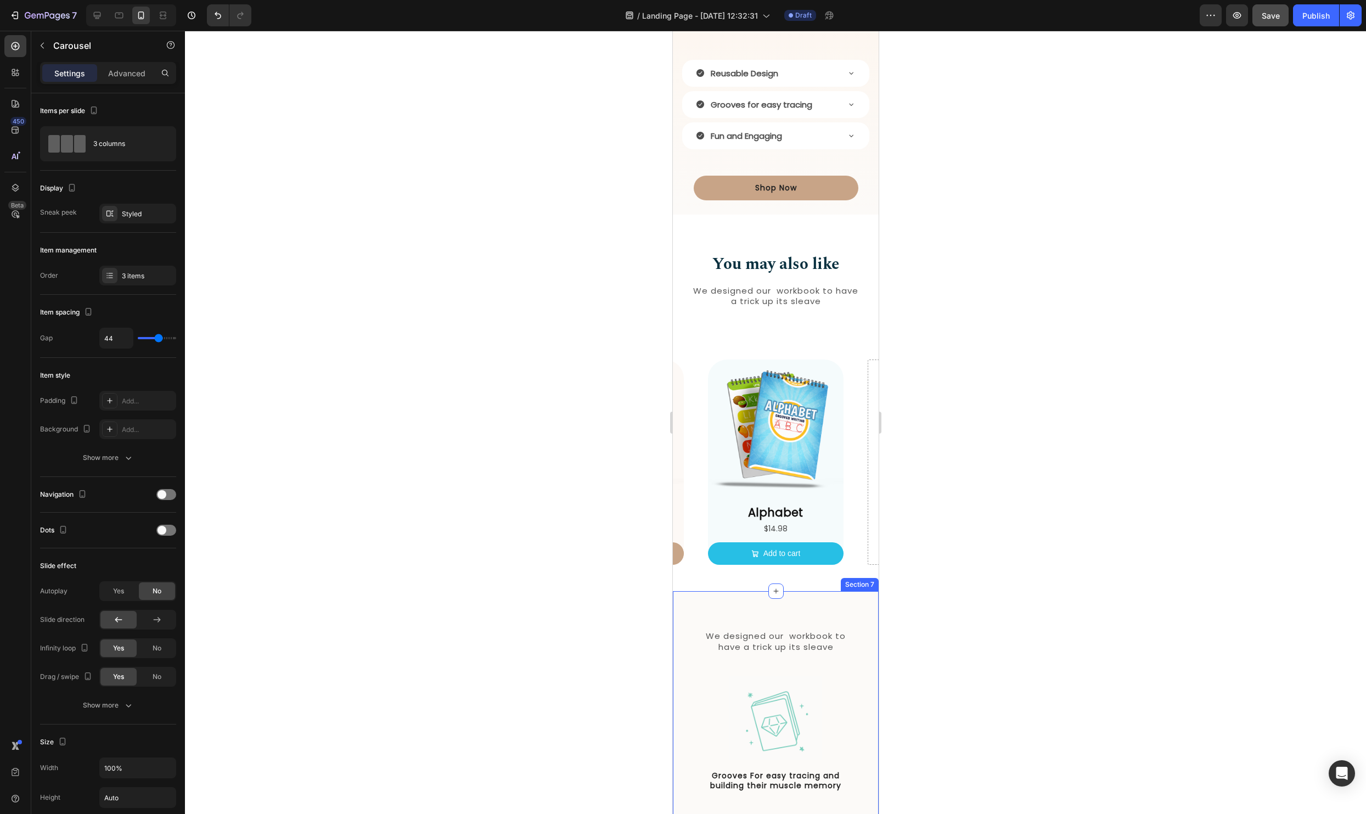
scroll to position [798, 0]
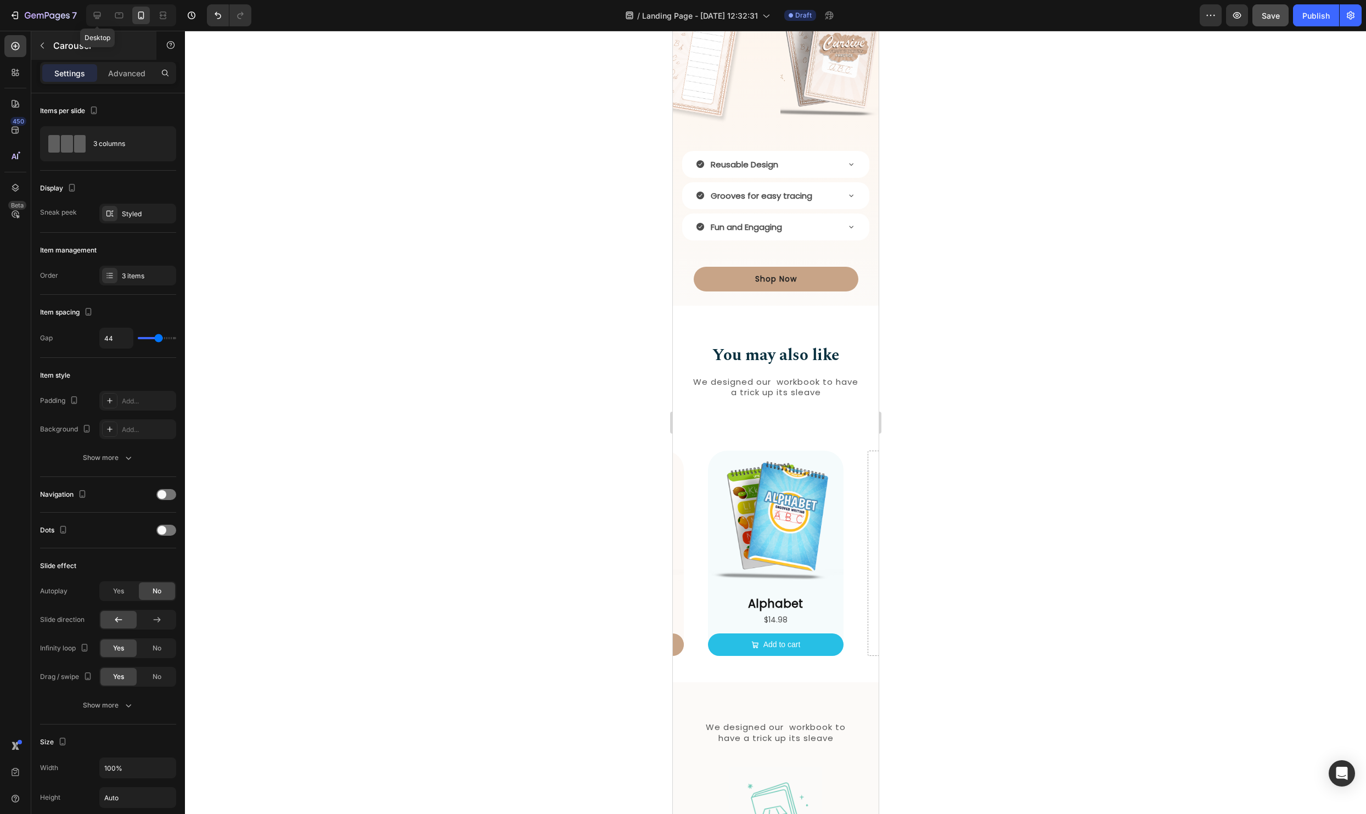
drag, startPoint x: 96, startPoint y: 18, endPoint x: 111, endPoint y: 43, distance: 29.3
click at [96, 18] on icon at bounding box center [97, 15] width 7 height 7
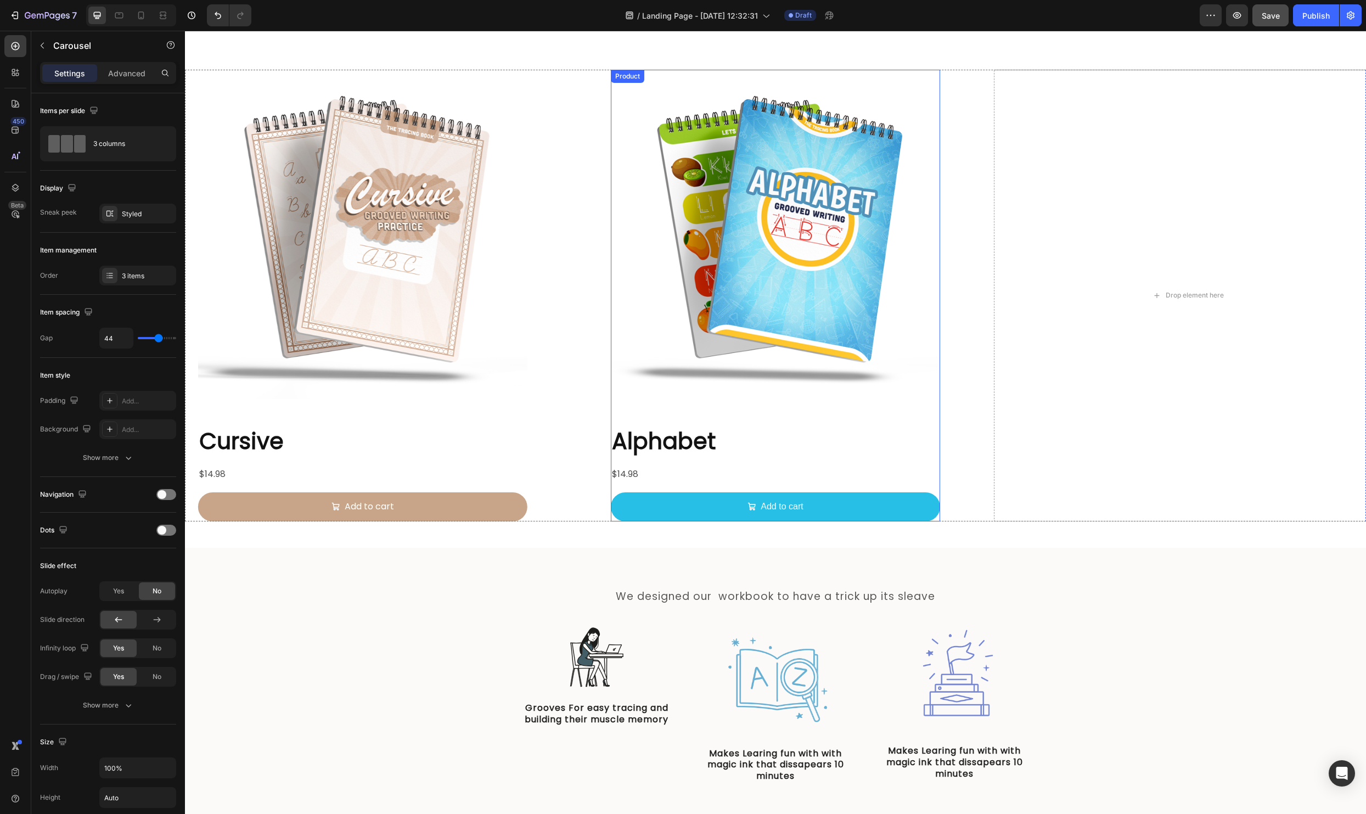
scroll to position [1369, 0]
click at [555, 430] on div "Product Images Cursive Product Title $14.98 Product Price Product Price Add to …" at bounding box center [362, 295] width 388 height 452
click at [630, 407] on div "Product Images" at bounding box center [775, 238] width 329 height 338
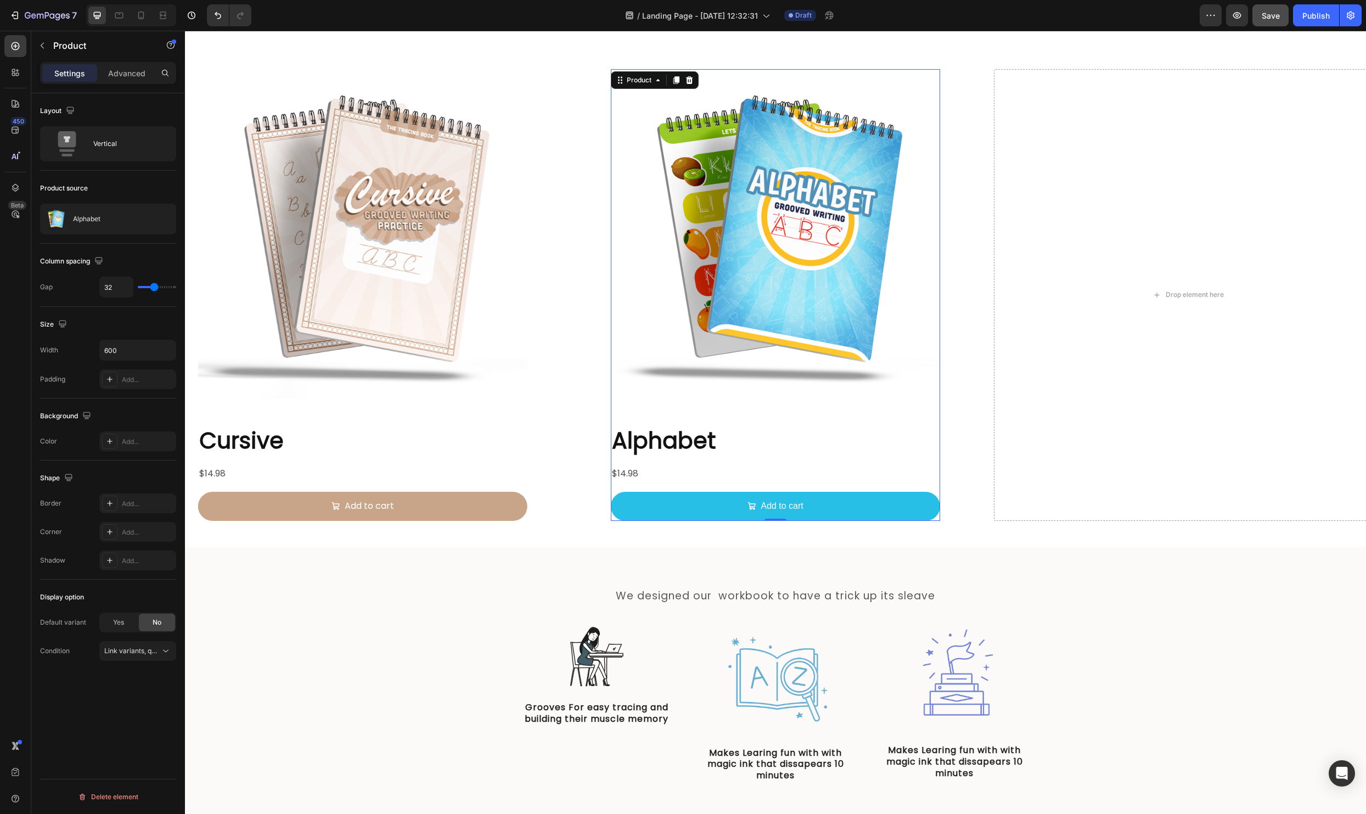
click at [578, 426] on div "Product Images Alphabet Product Title $14.98 Product Price Product Price Add to…" at bounding box center [775, 295] width 1181 height 452
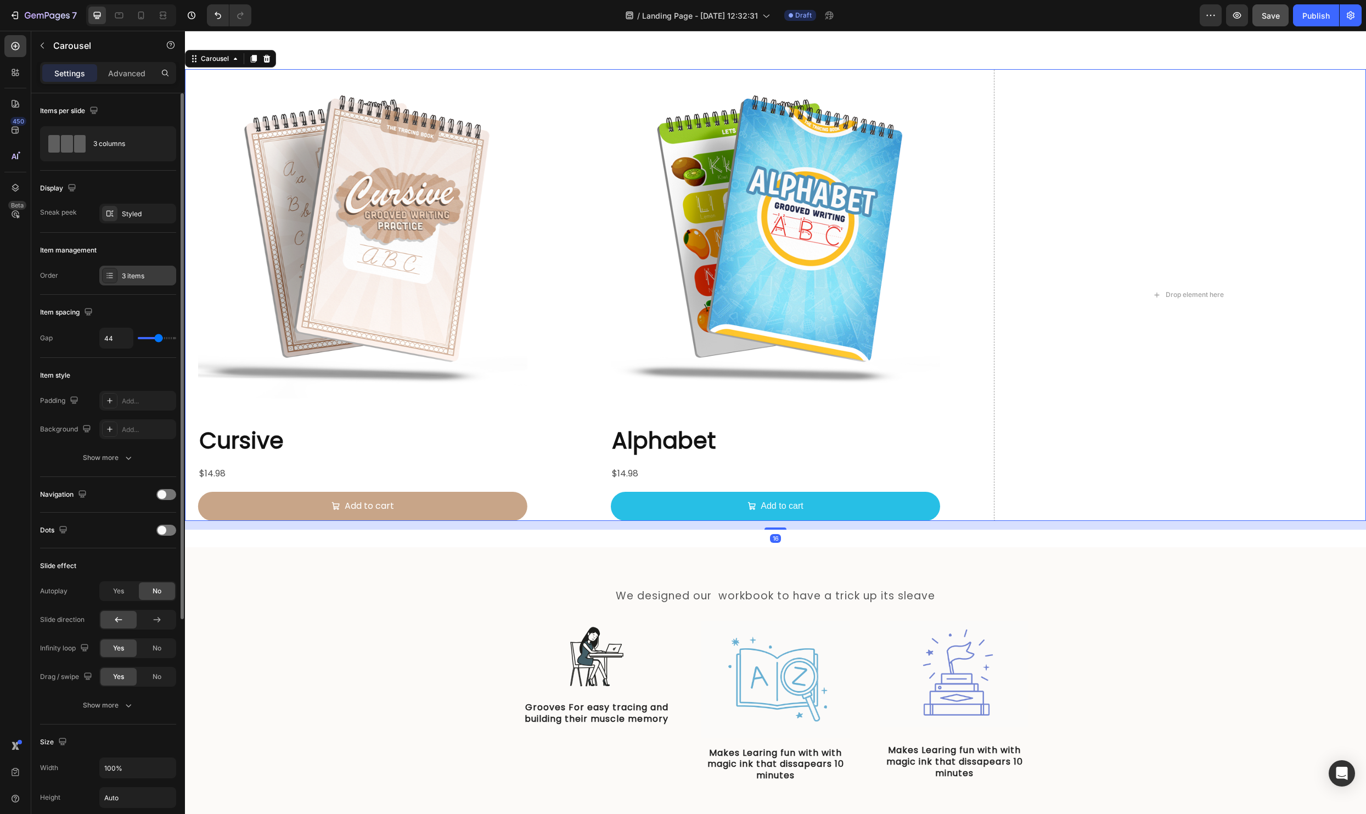
click at [130, 276] on div "3 items" at bounding box center [148, 276] width 52 height 10
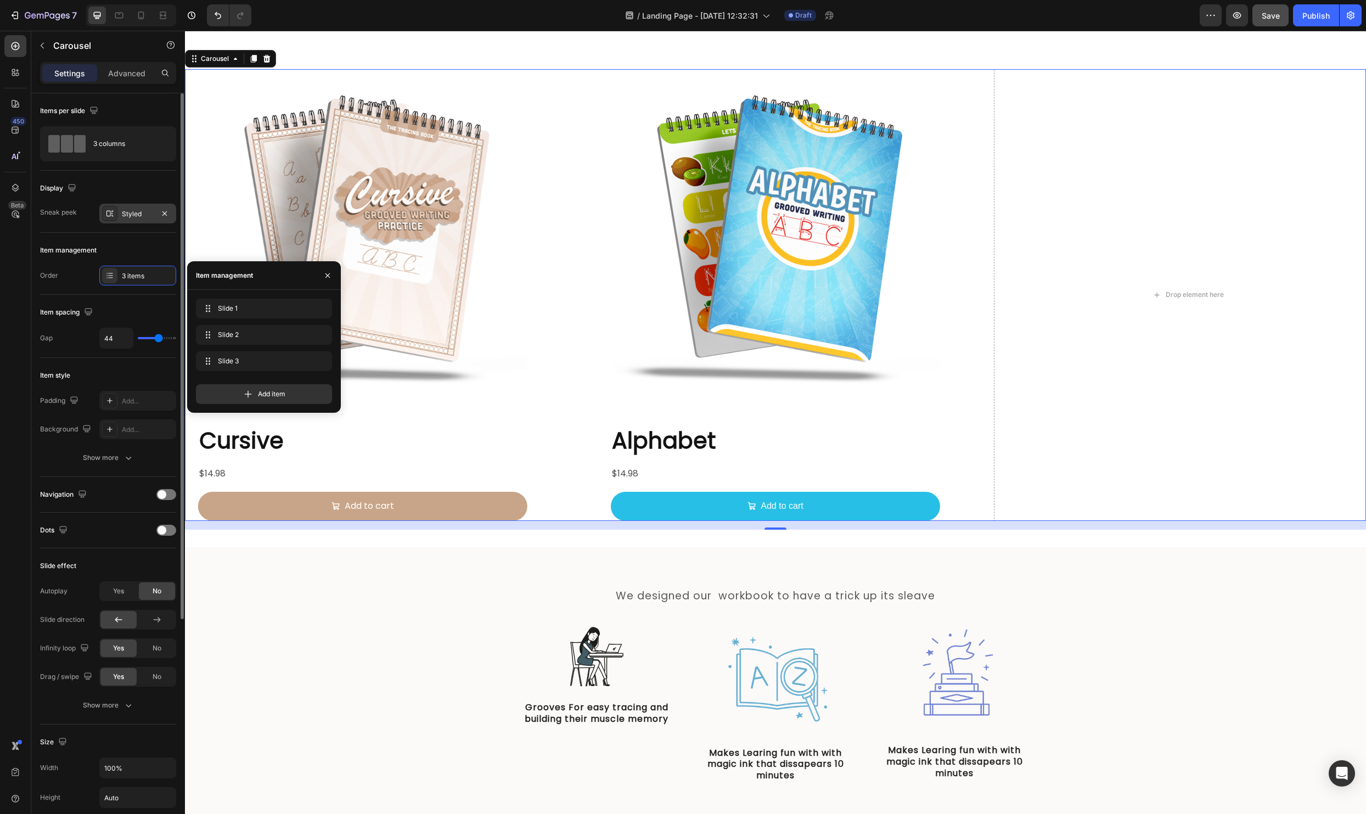
click at [128, 217] on div "Styled" at bounding box center [138, 214] width 32 height 10
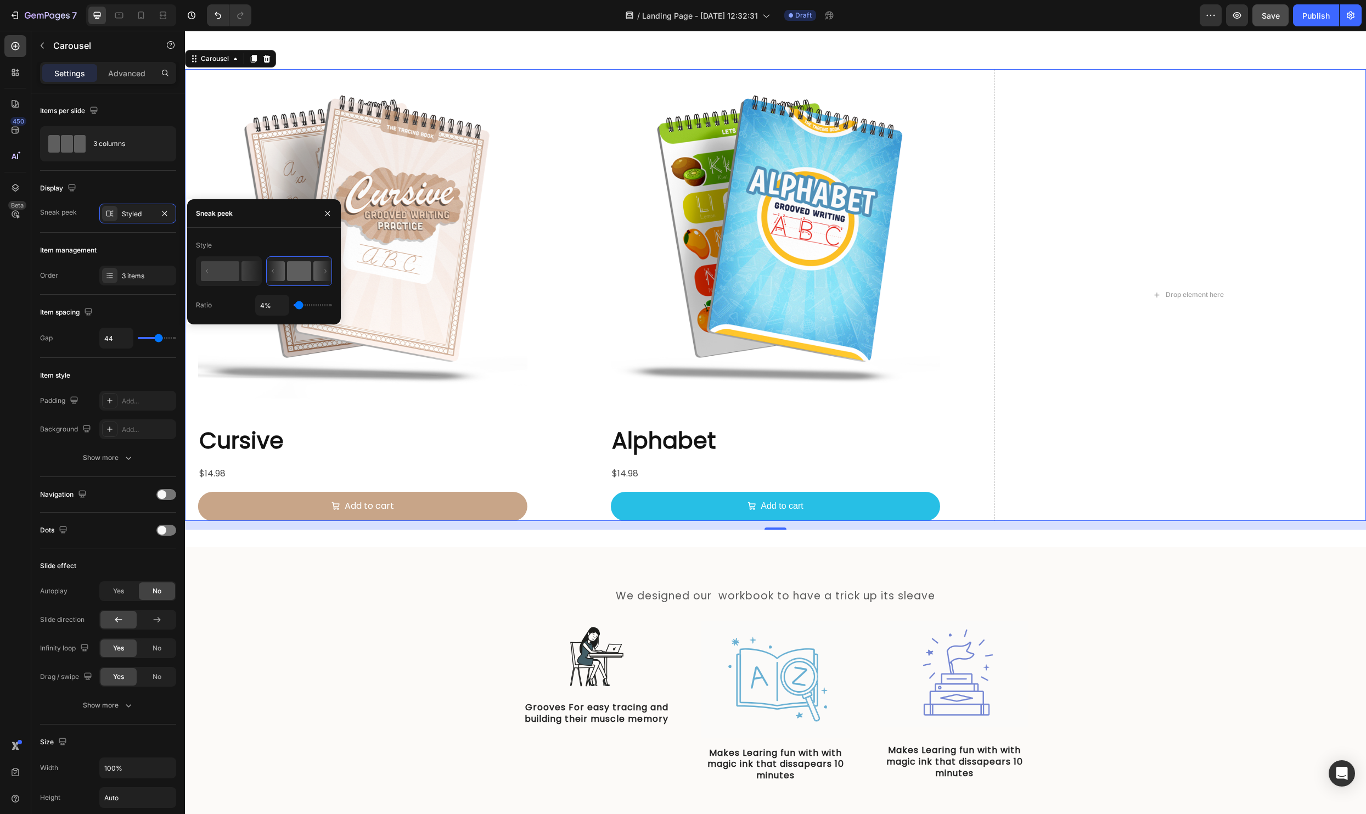
type input "19%"
type input "19"
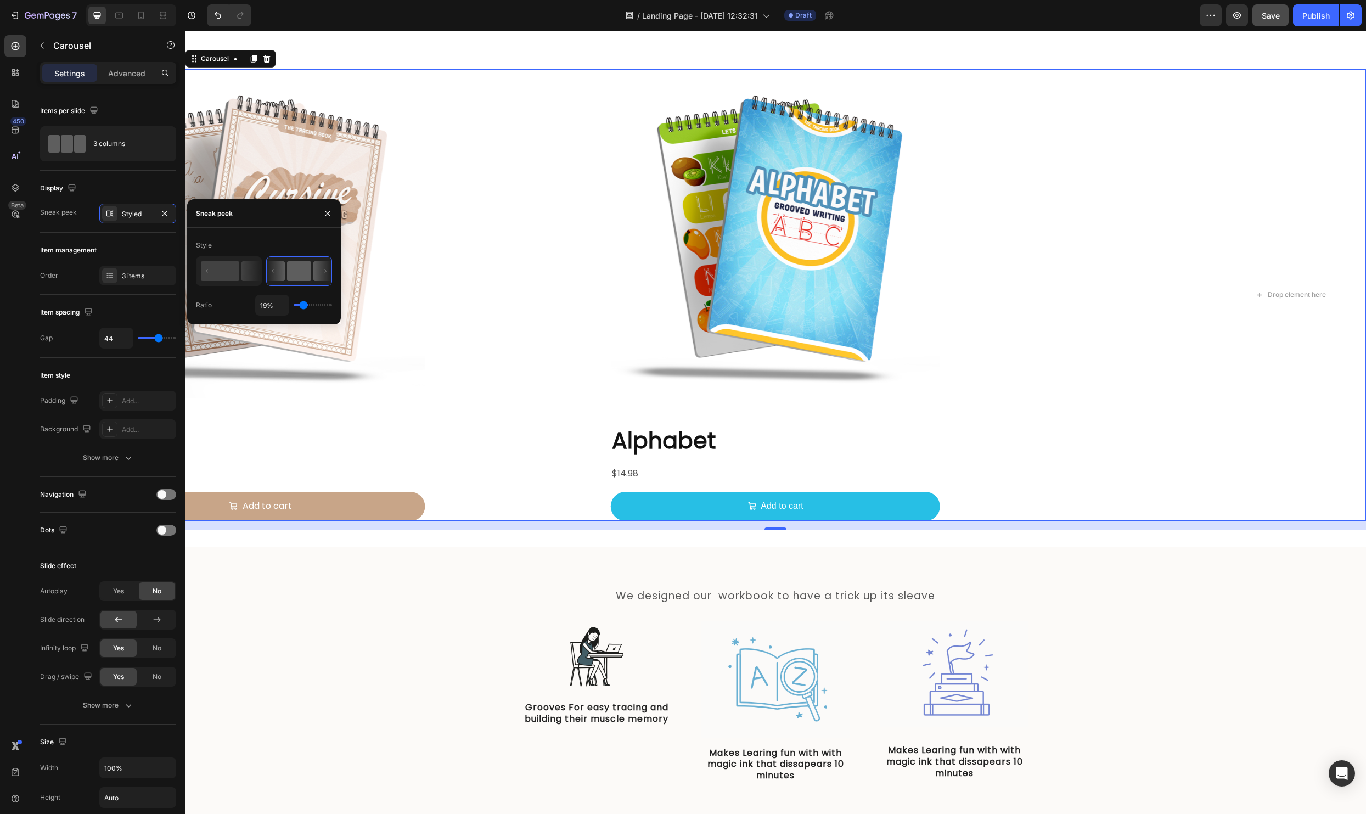
type input "33%"
type input "33"
type input "34%"
type input "34"
type input "37%"
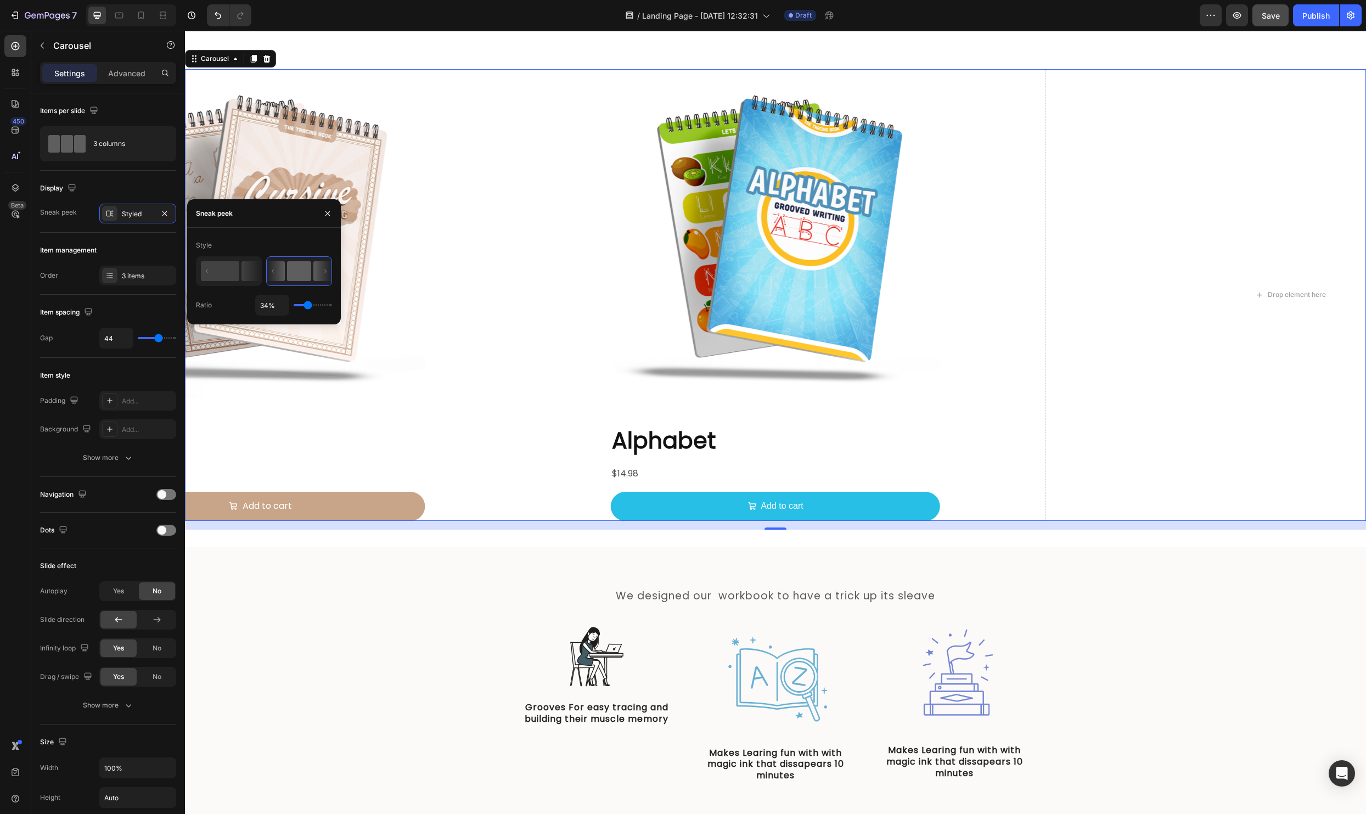
type input "37"
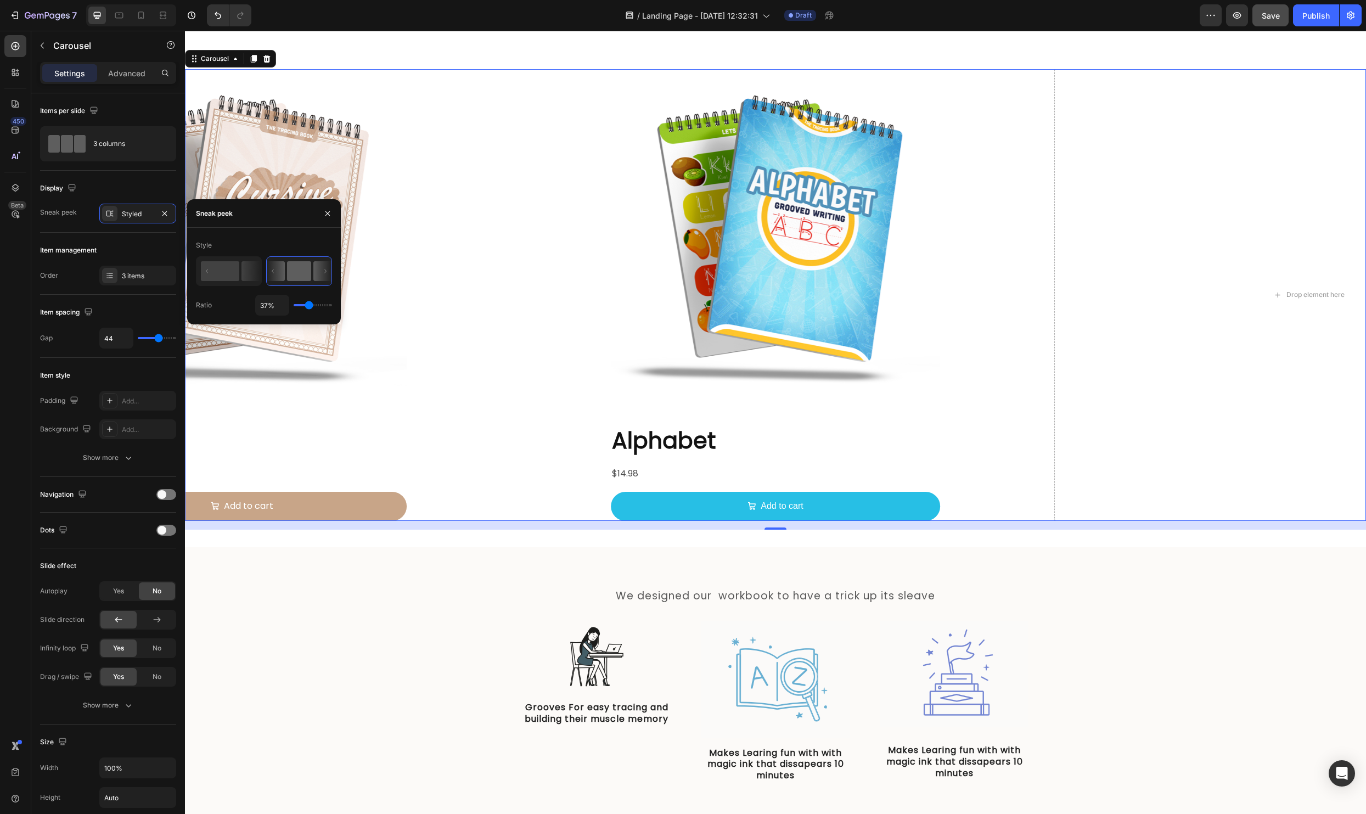
type input "19%"
type input "19"
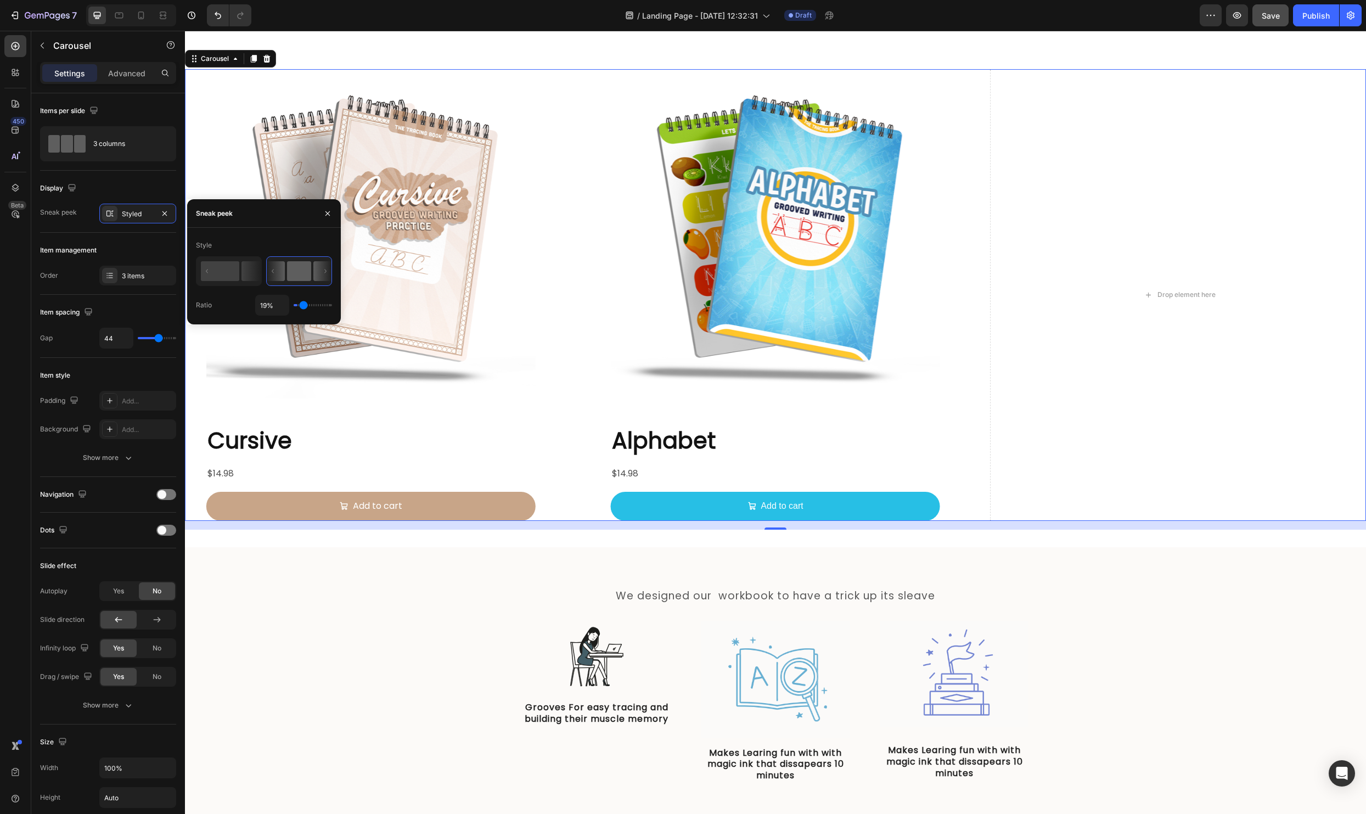
type input "1%"
type input "1"
type input "16%"
type input "16"
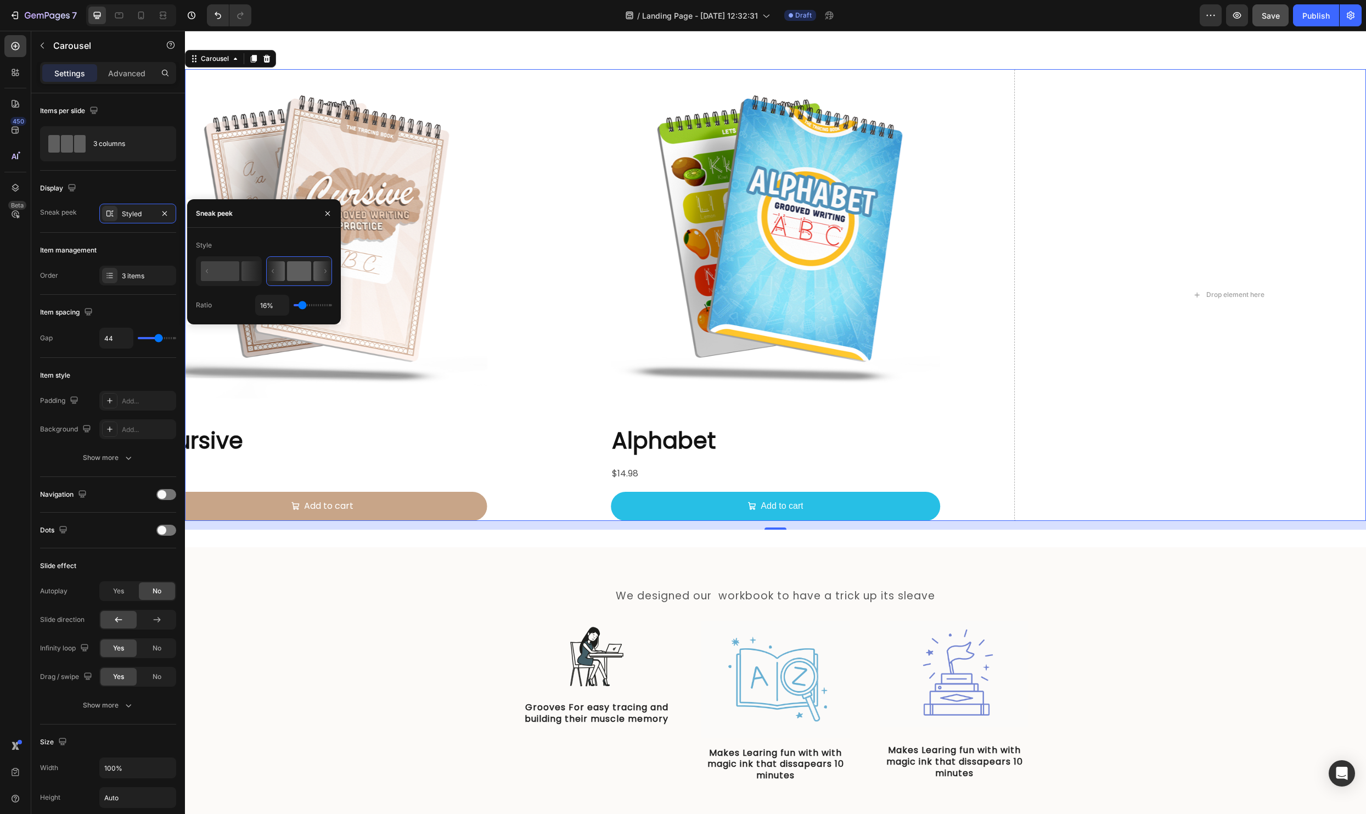
type input "17%"
type input "17"
type input "16%"
type input "16"
type input "15%"
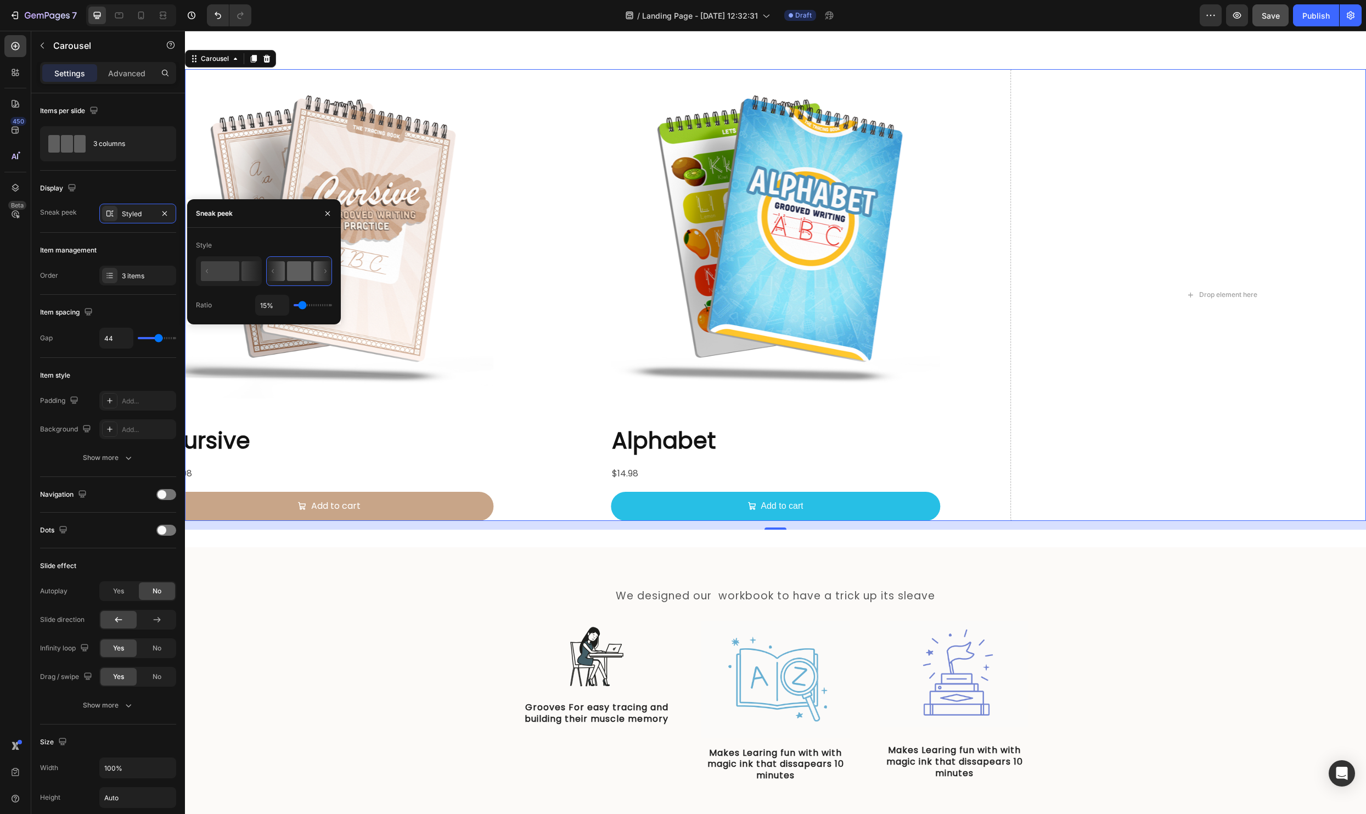
type input "15"
click at [302, 306] on input "range" at bounding box center [313, 305] width 38 height 2
click at [206, 259] on icon at bounding box center [229, 271] width 64 height 28
type input "50%"
type input "50"
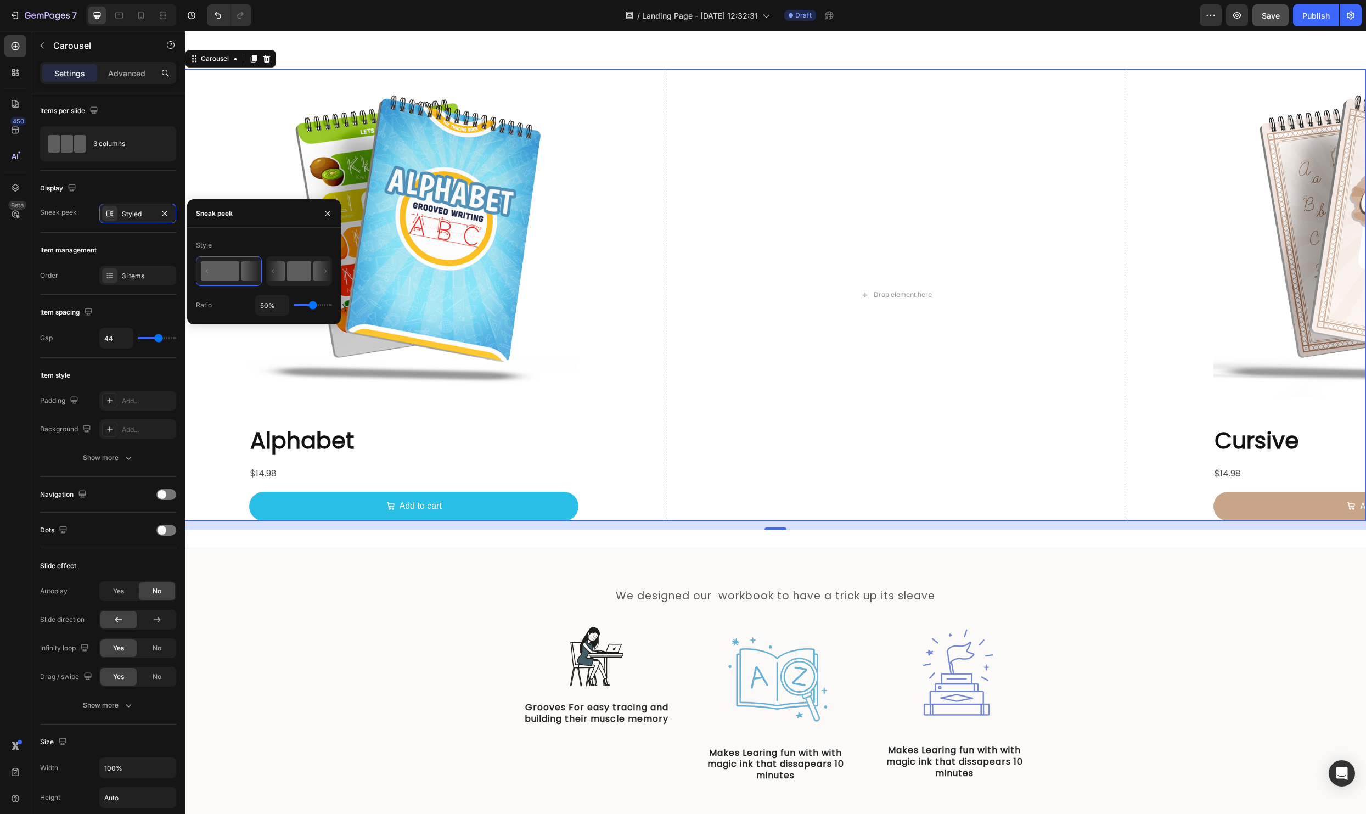
click at [292, 268] on rect at bounding box center [299, 271] width 24 height 20
type input "15%"
type input "15"
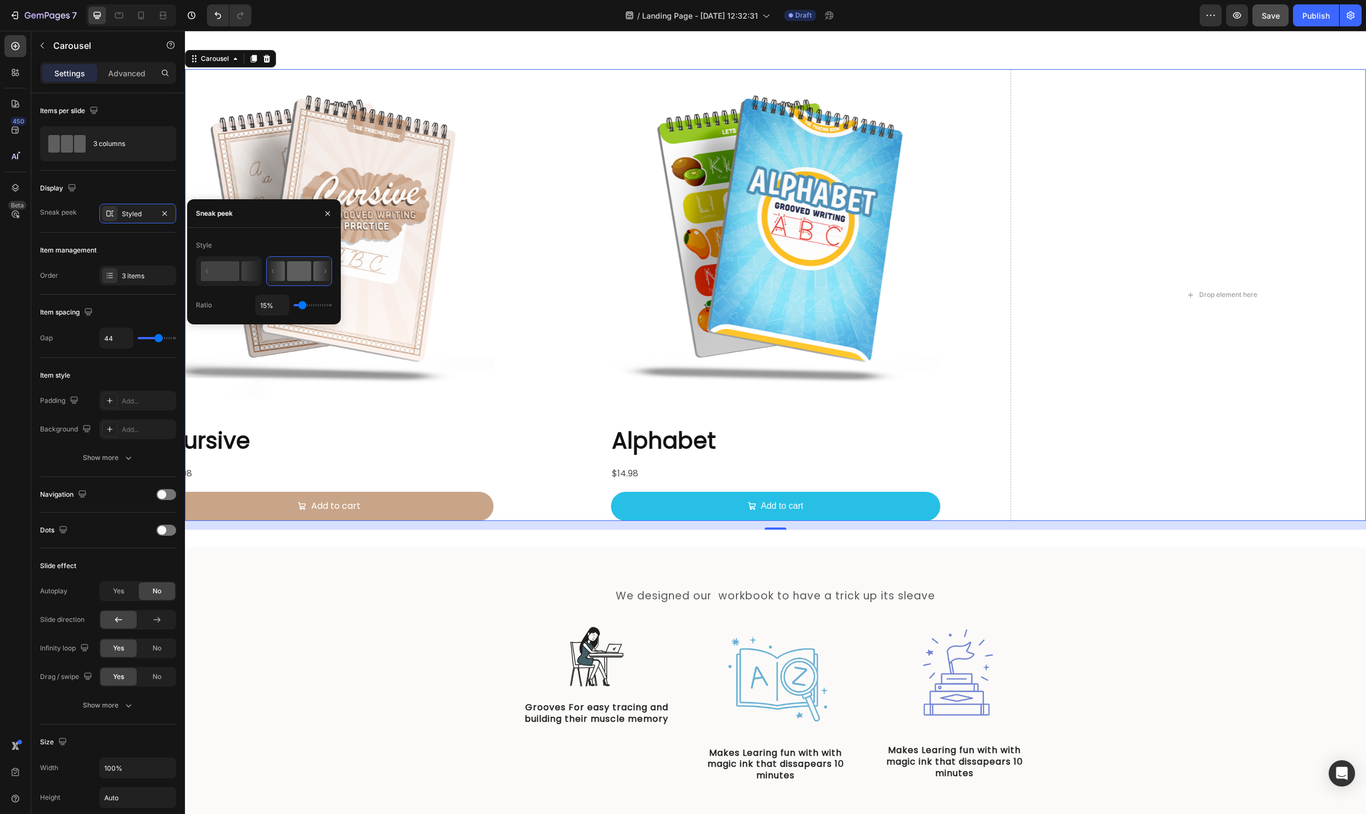
type input "57%"
type input "57"
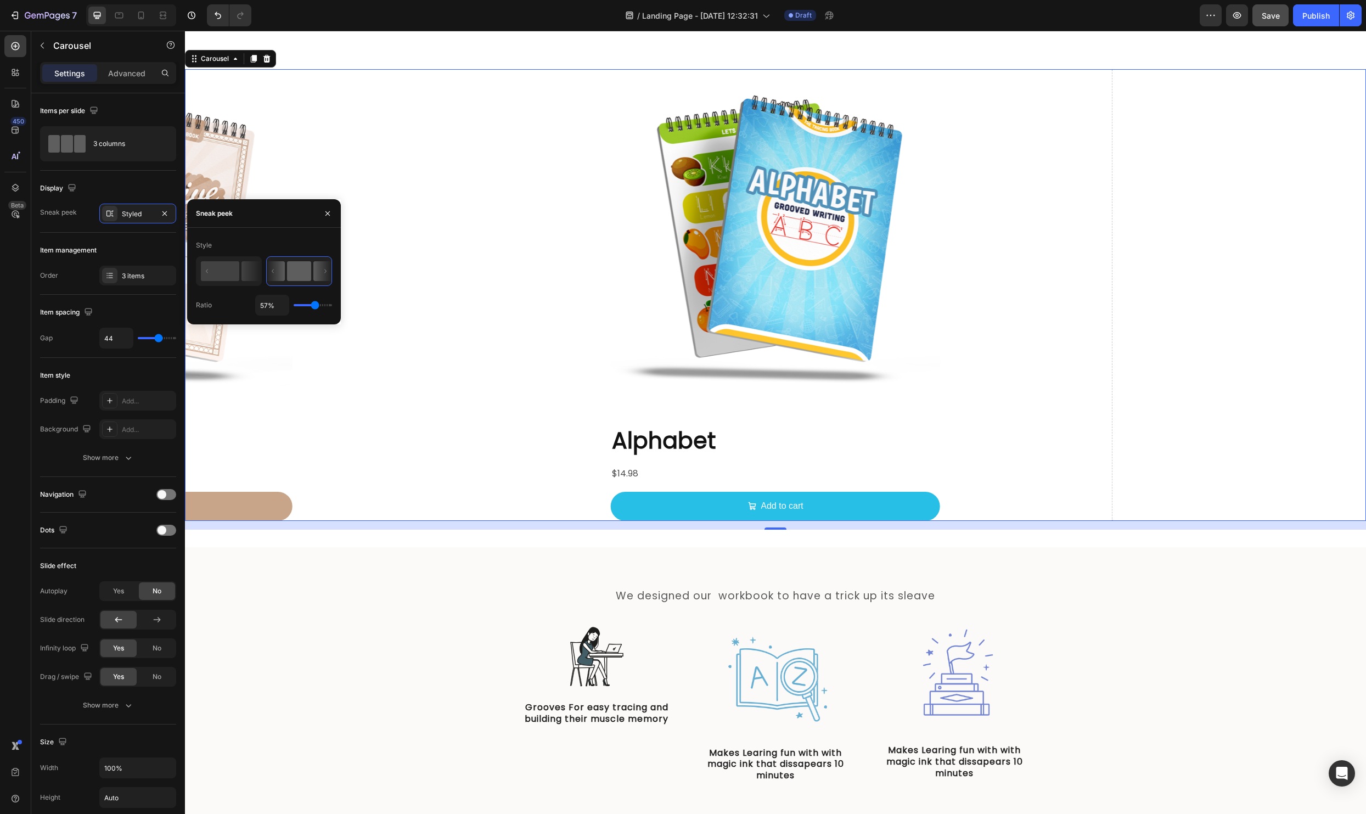
type input "58%"
type input "58"
type input "44%"
type input "44"
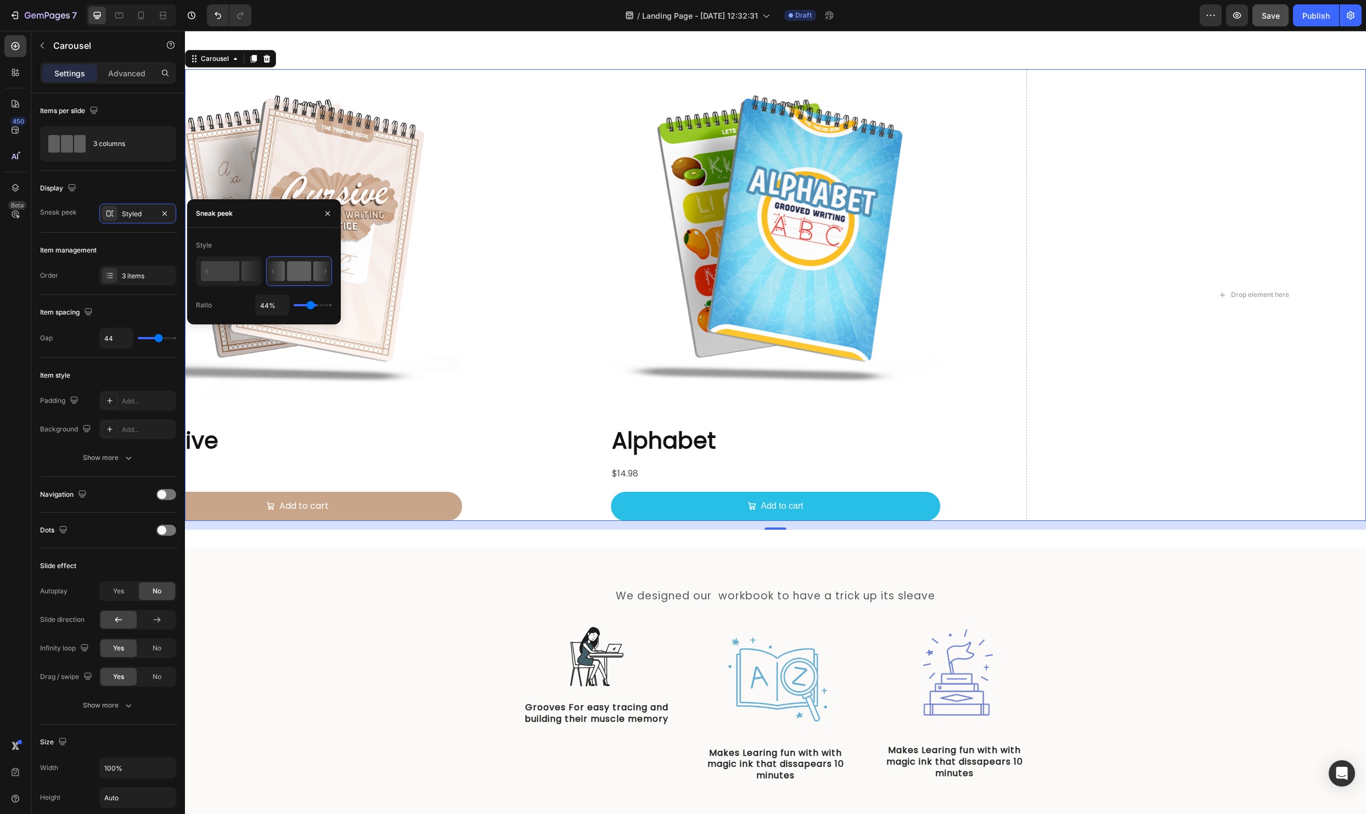
type input "24%"
type input "24"
type input "17%"
type input "17"
type input "8%"
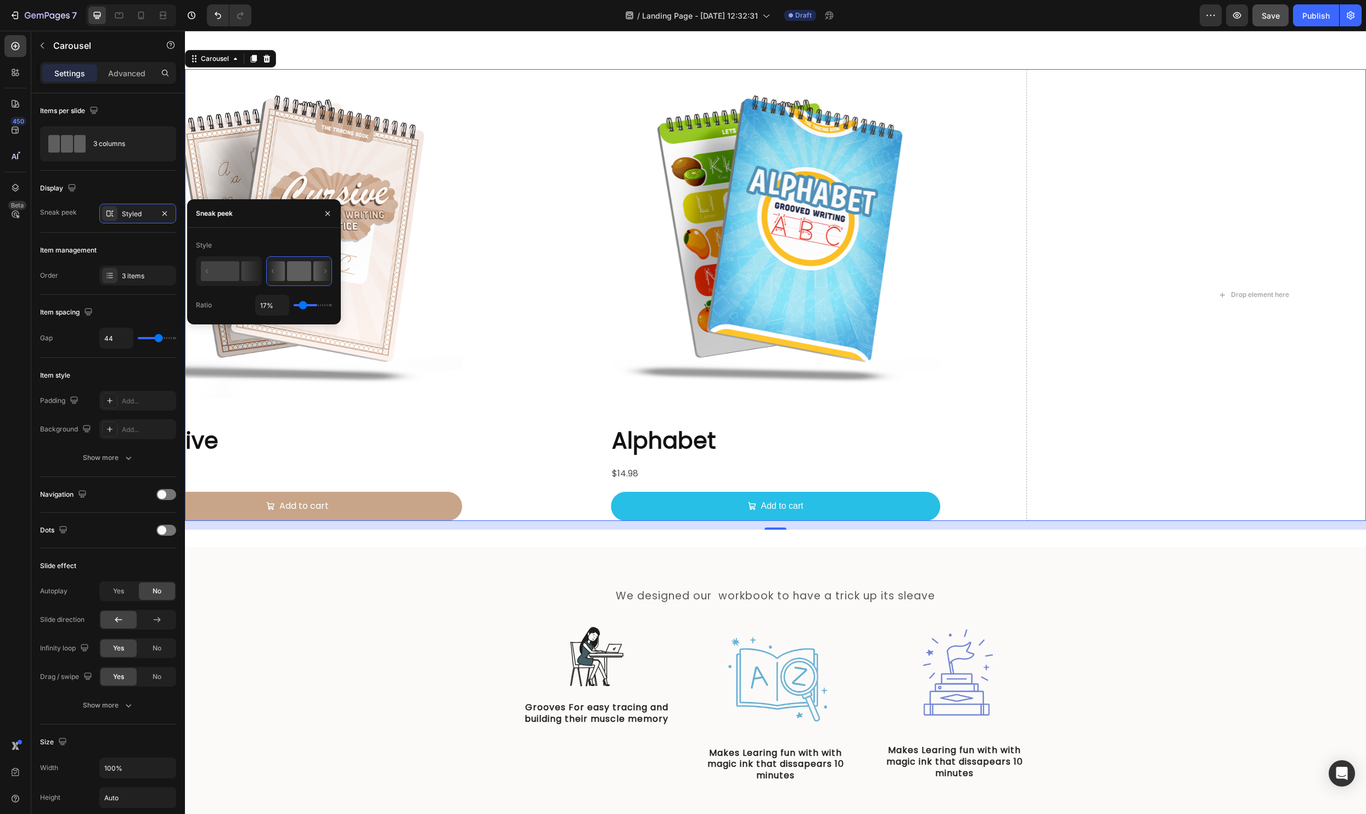
type input "8"
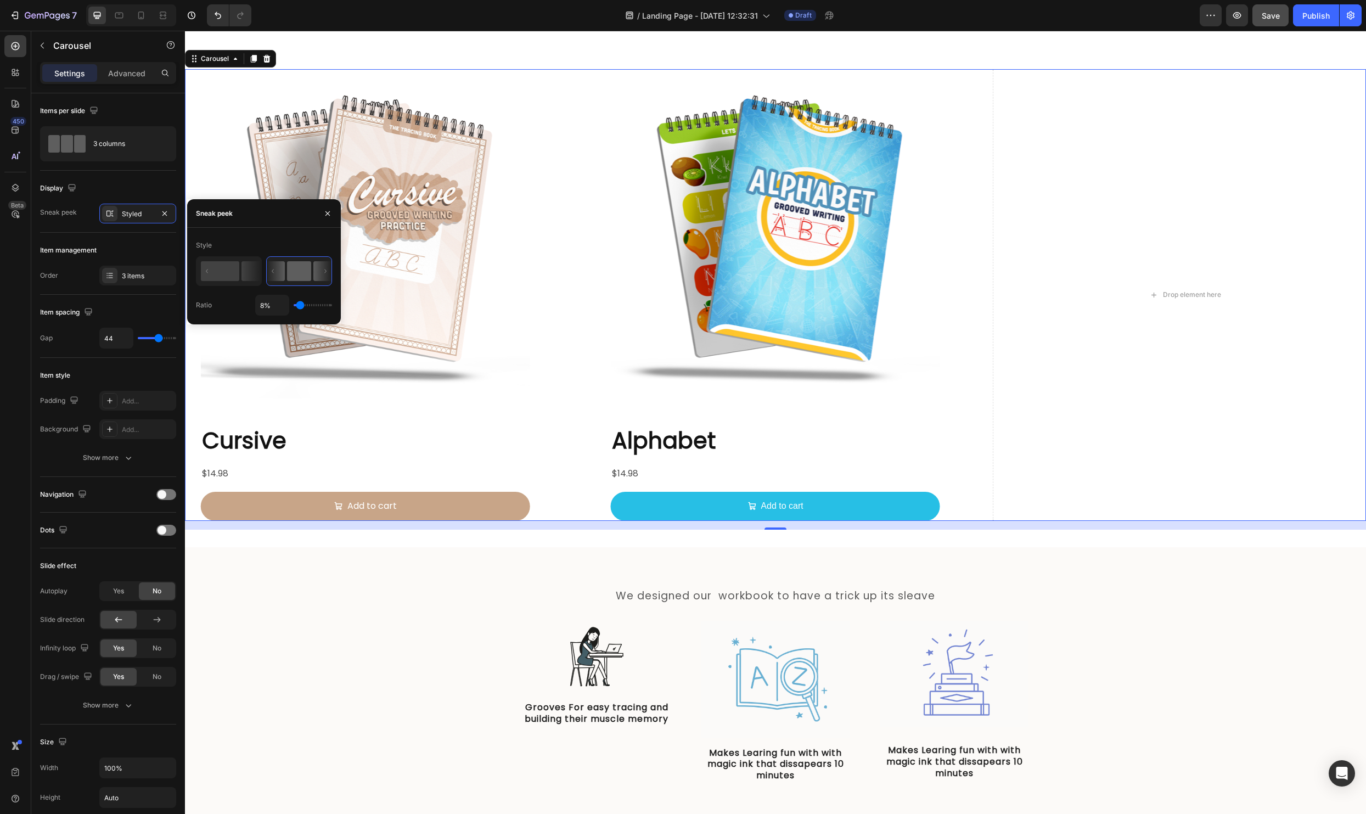
type input "3%"
type input "3"
type input "6%"
type input "6"
type input "11%"
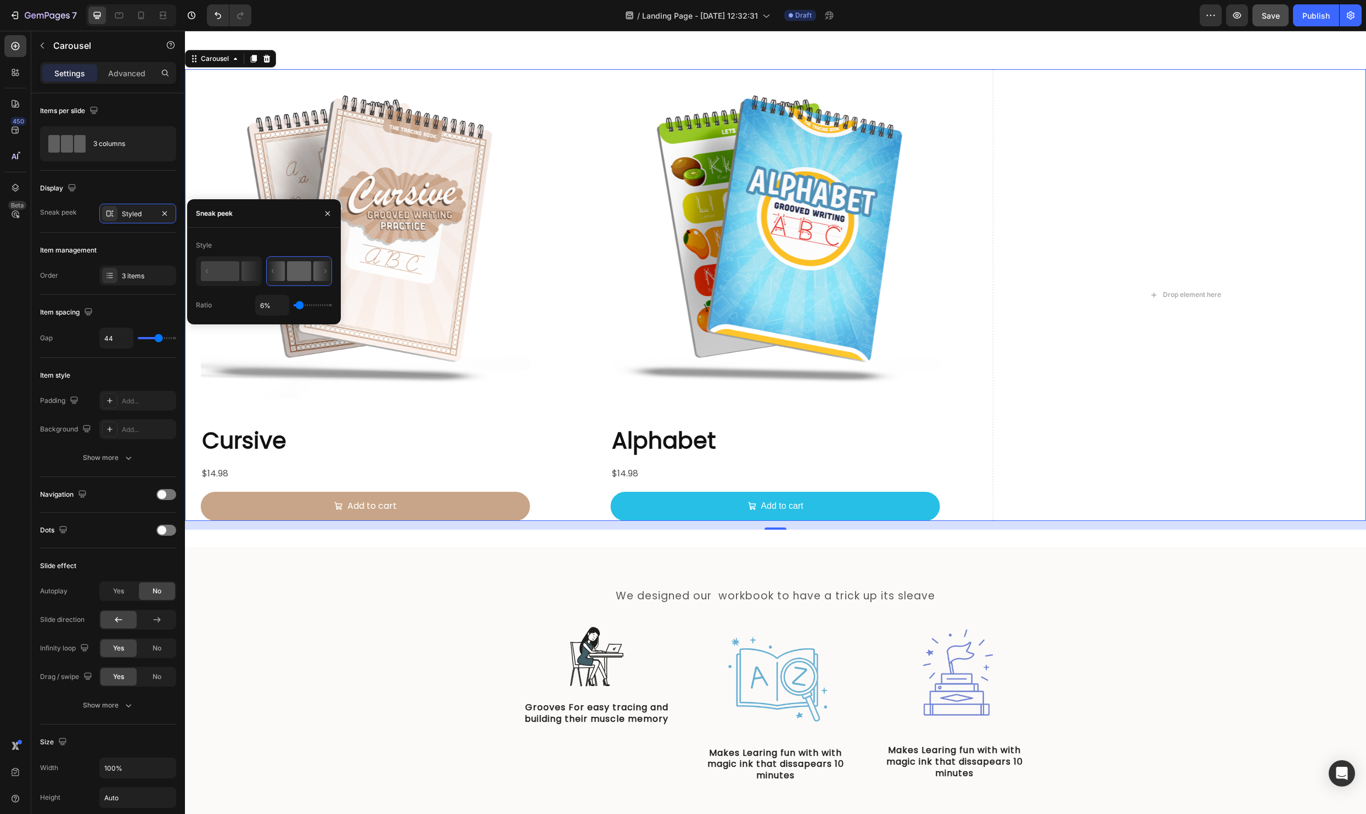
type input "11"
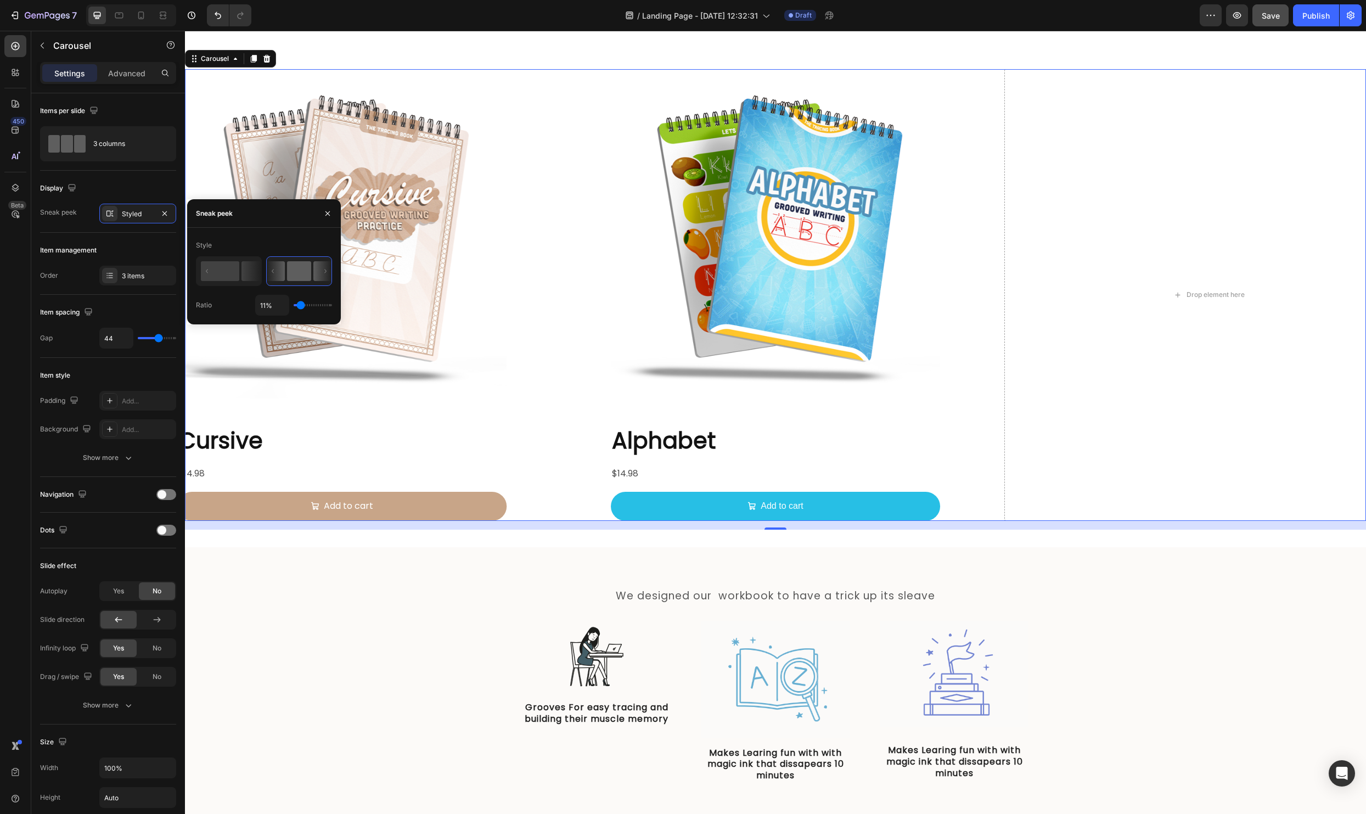
type input "14%"
type input "14"
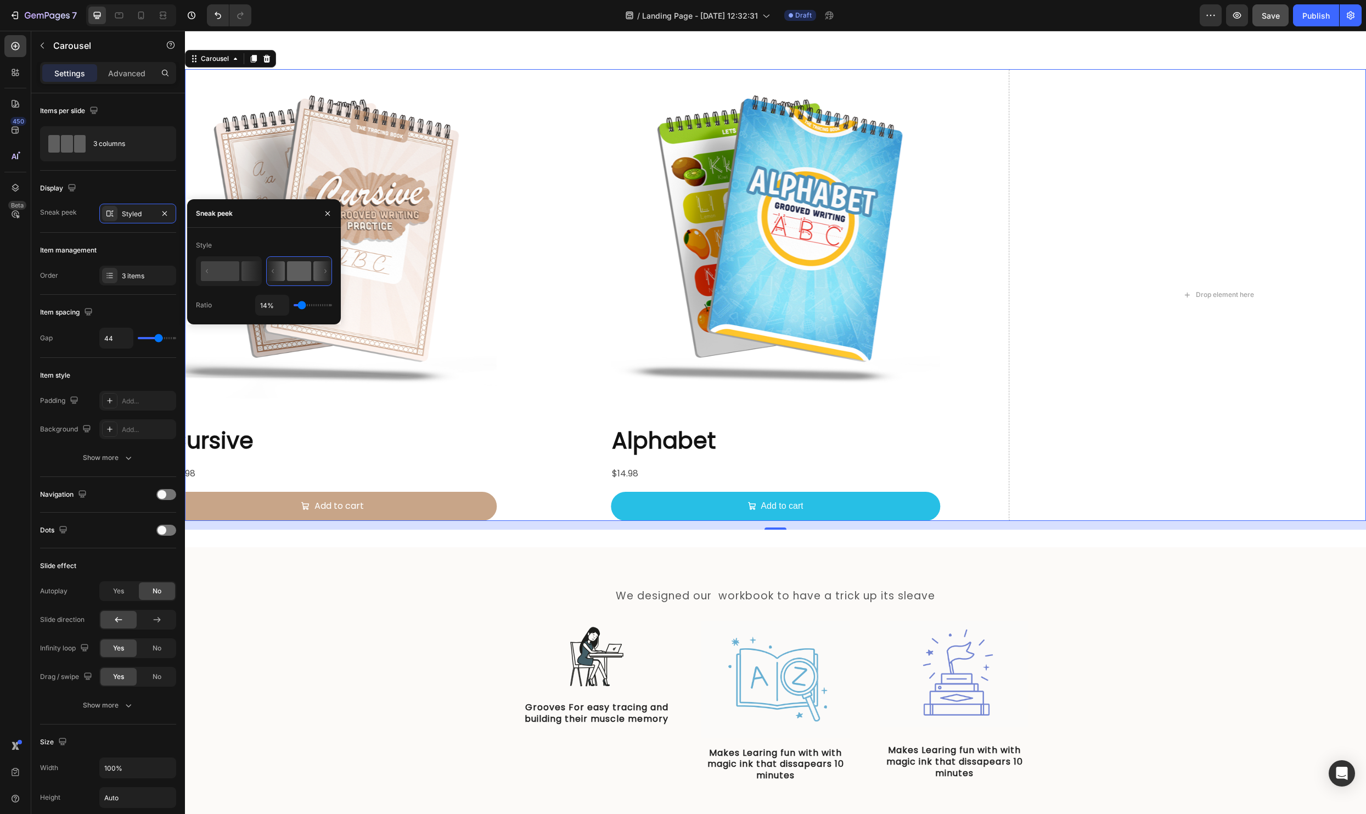
type input "19%"
type input "19"
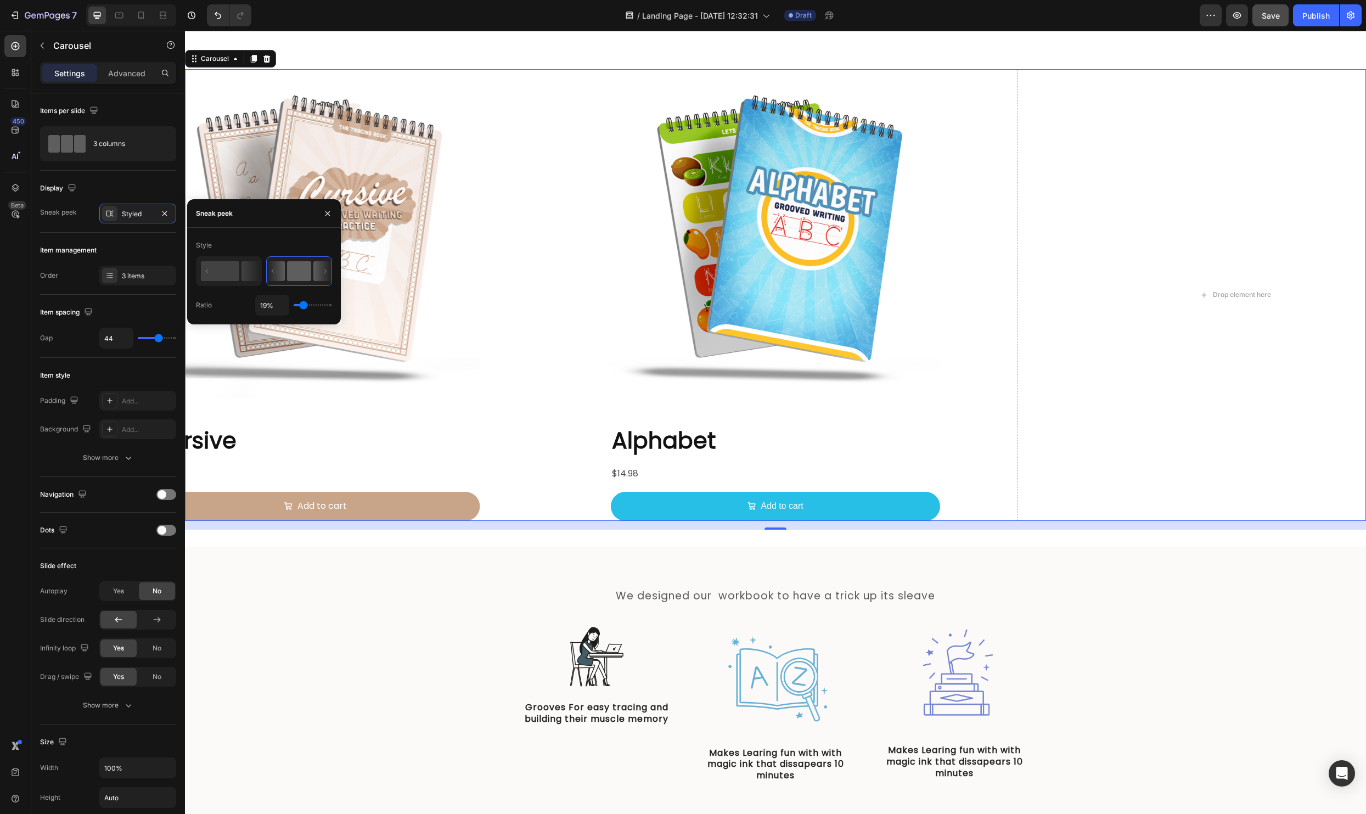
type input "18%"
type input "18"
click at [303, 306] on input "range" at bounding box center [313, 305] width 38 height 2
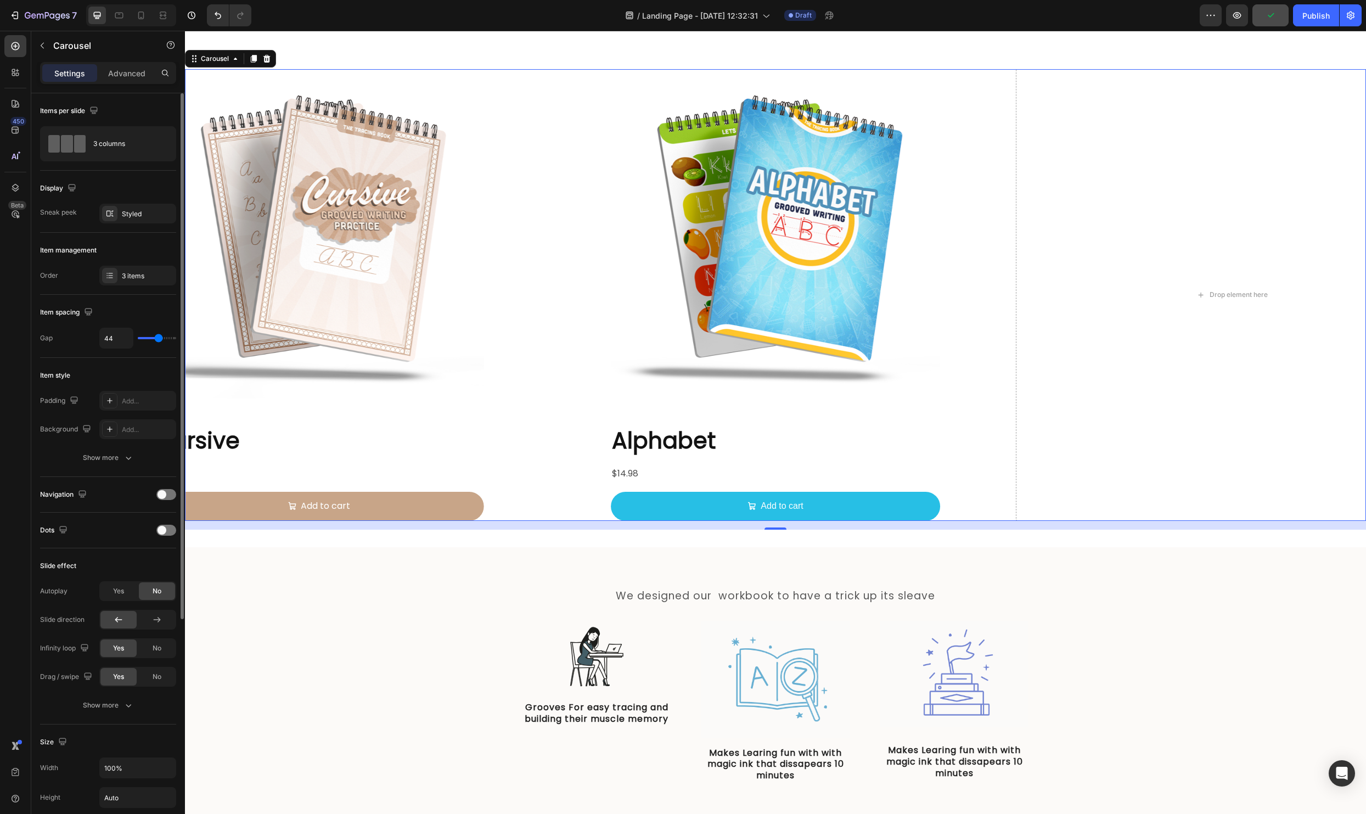
type input "24"
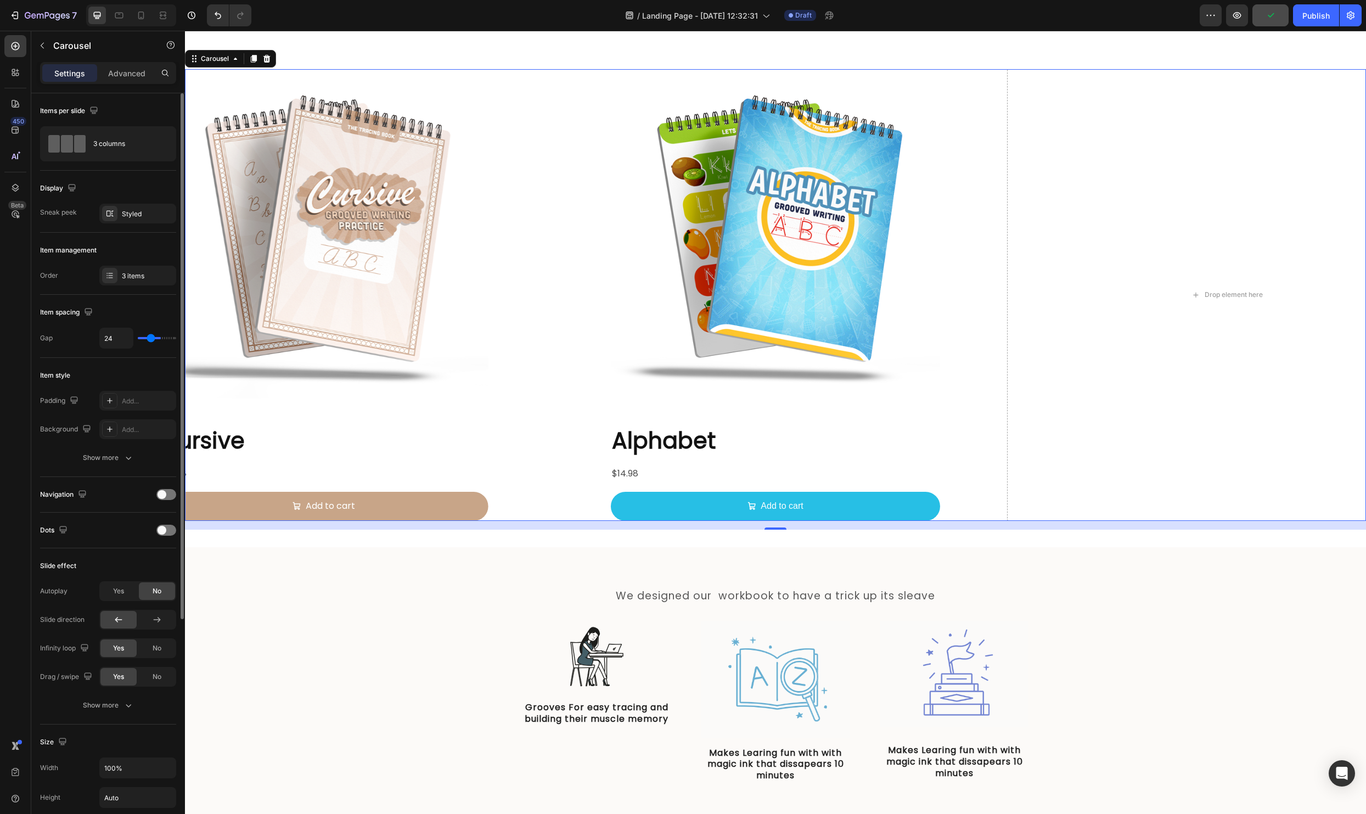
type input "21"
type input "14"
type input "11"
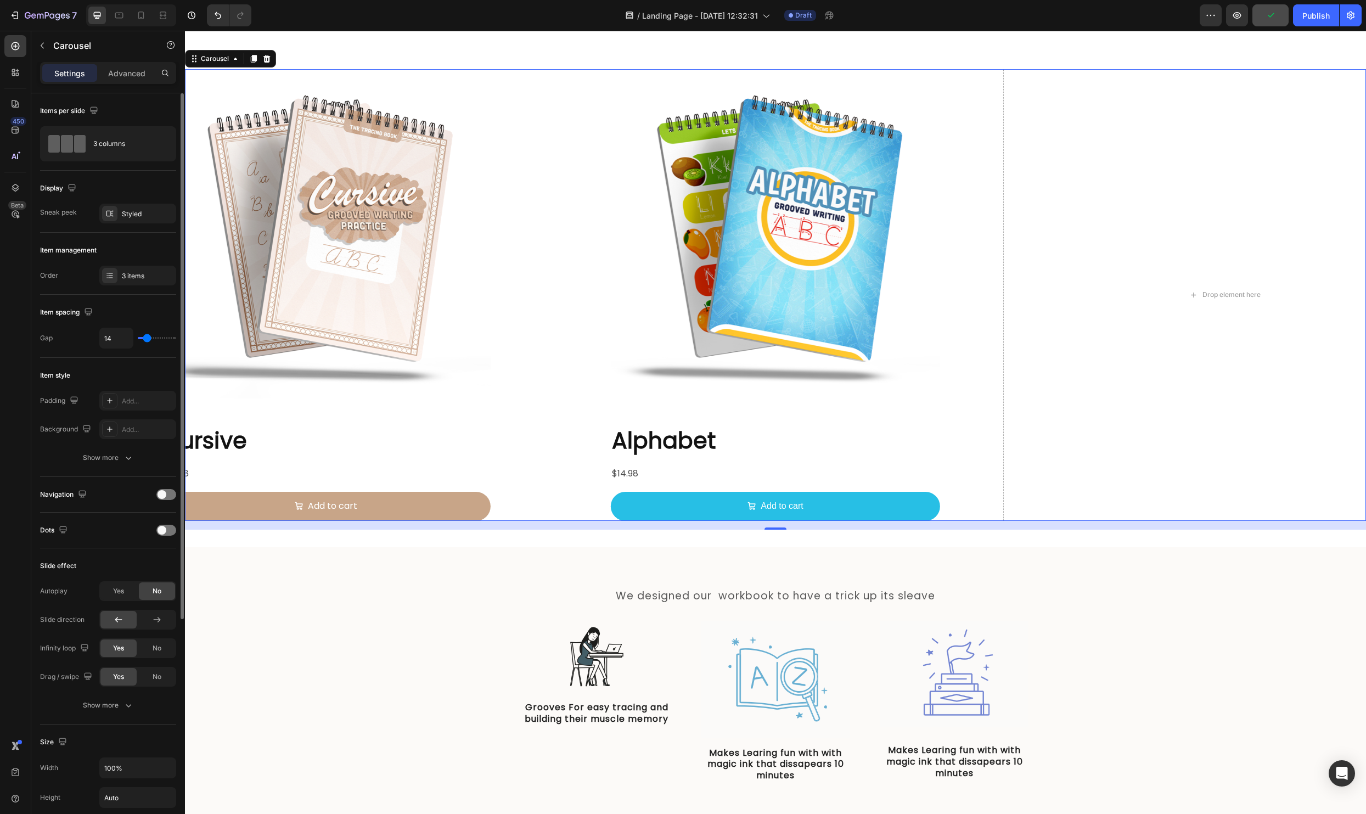
type input "11"
type input "7"
type input "6"
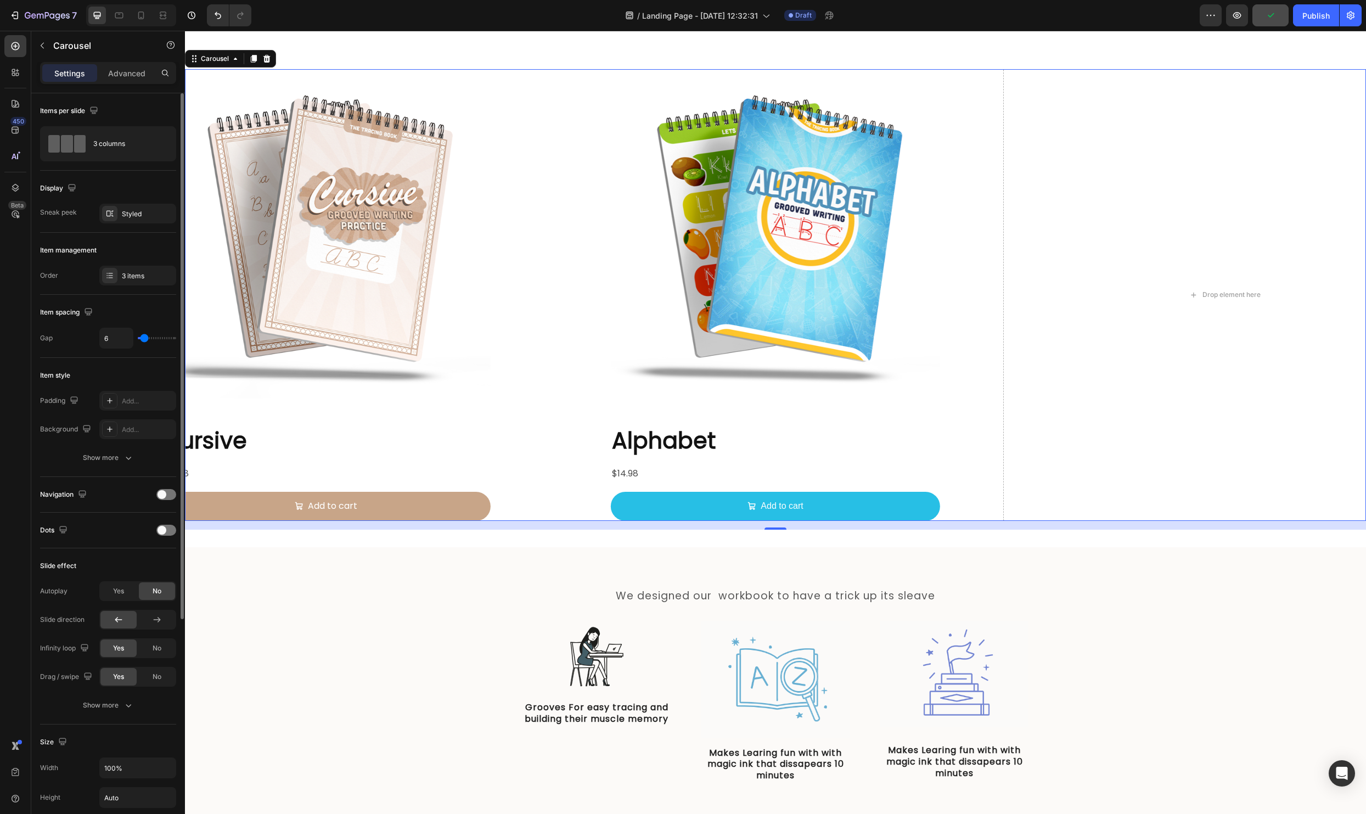
type input "5"
type input "0"
type input "19"
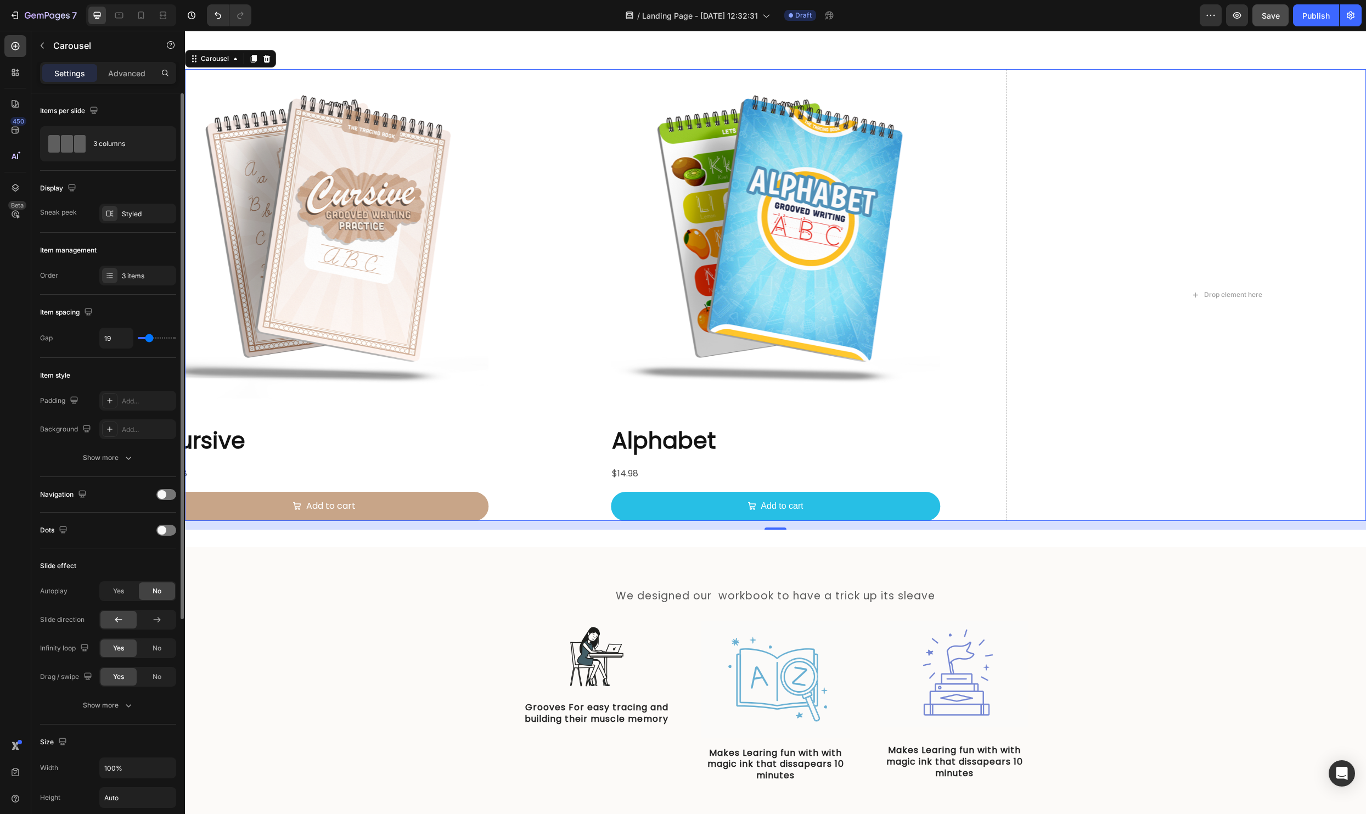
drag, startPoint x: 158, startPoint y: 337, endPoint x: 149, endPoint y: 339, distance: 8.8
type input "19"
click at [149, 339] on input "range" at bounding box center [157, 338] width 38 height 2
click at [135, 152] on div "3 columns" at bounding box center [126, 143] width 67 height 25
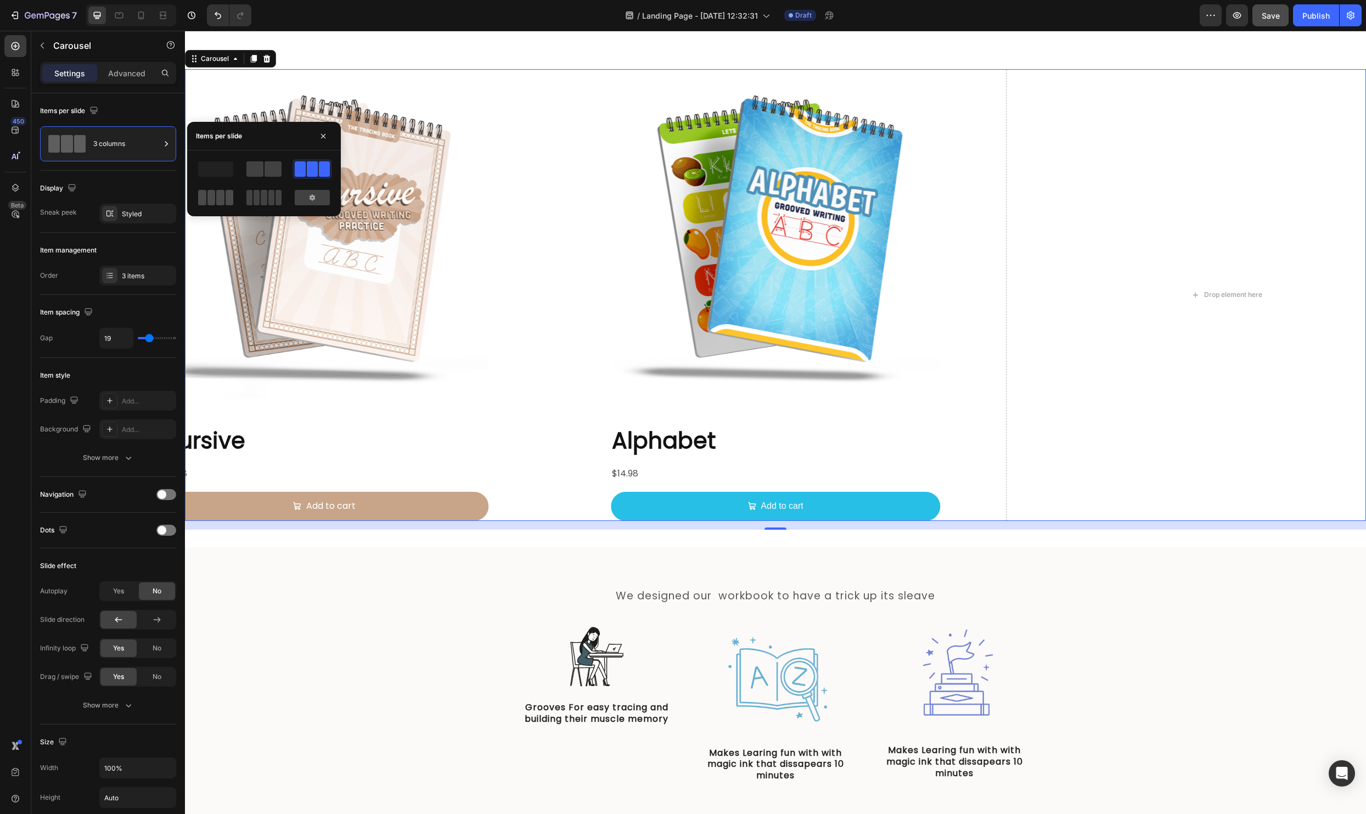
click at [210, 200] on span at bounding box center [211, 197] width 8 height 15
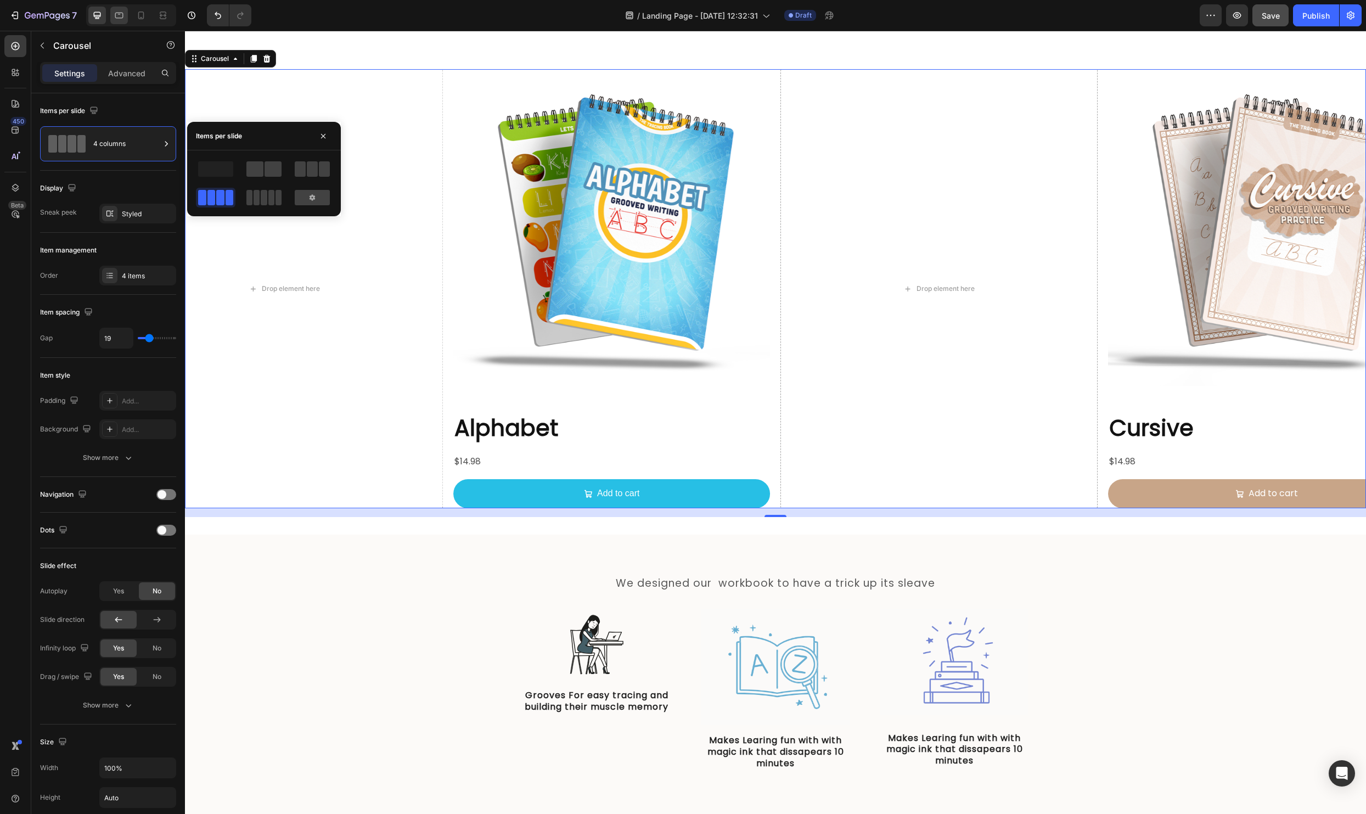
click at [119, 17] on icon at bounding box center [119, 15] width 11 height 11
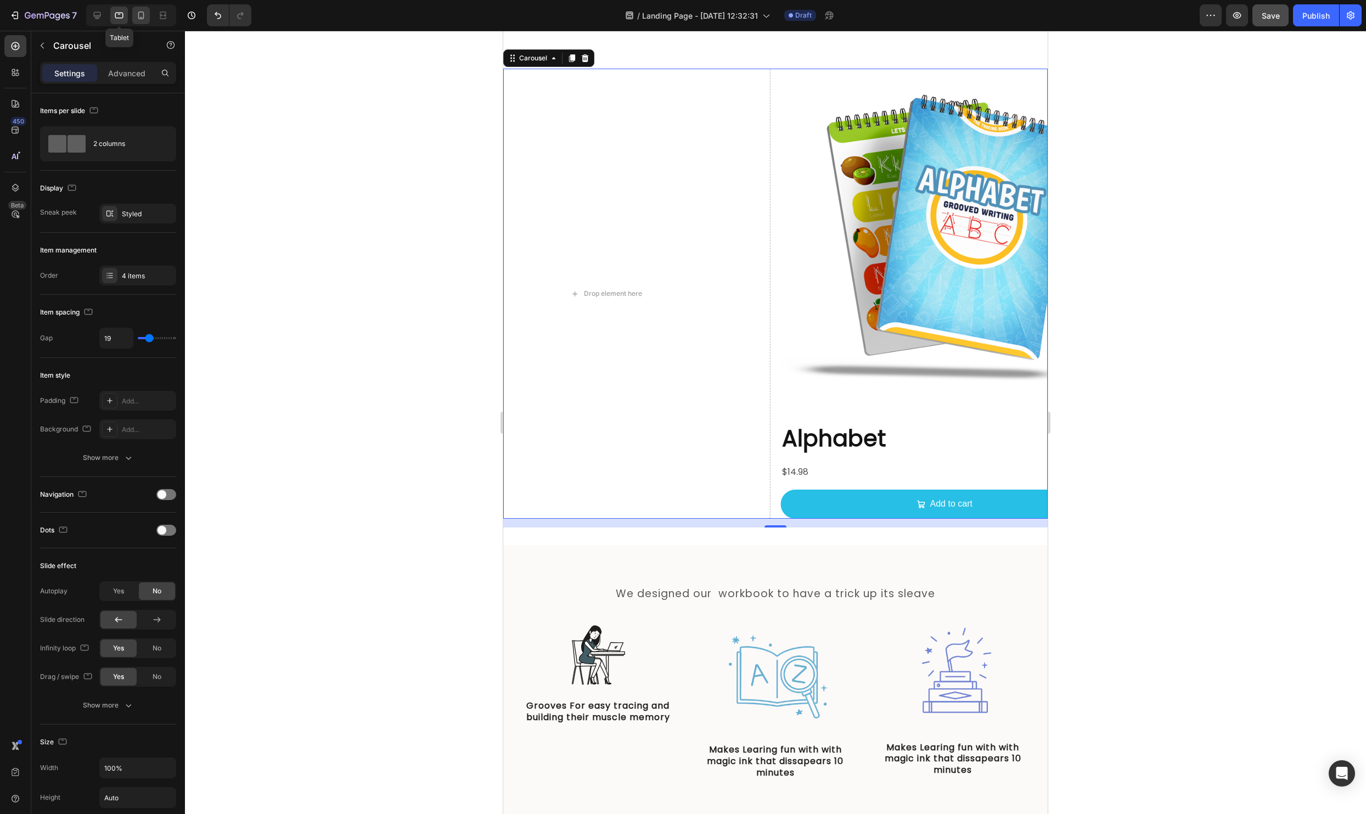
scroll to position [1318, 0]
click at [146, 17] on icon at bounding box center [141, 15] width 11 height 11
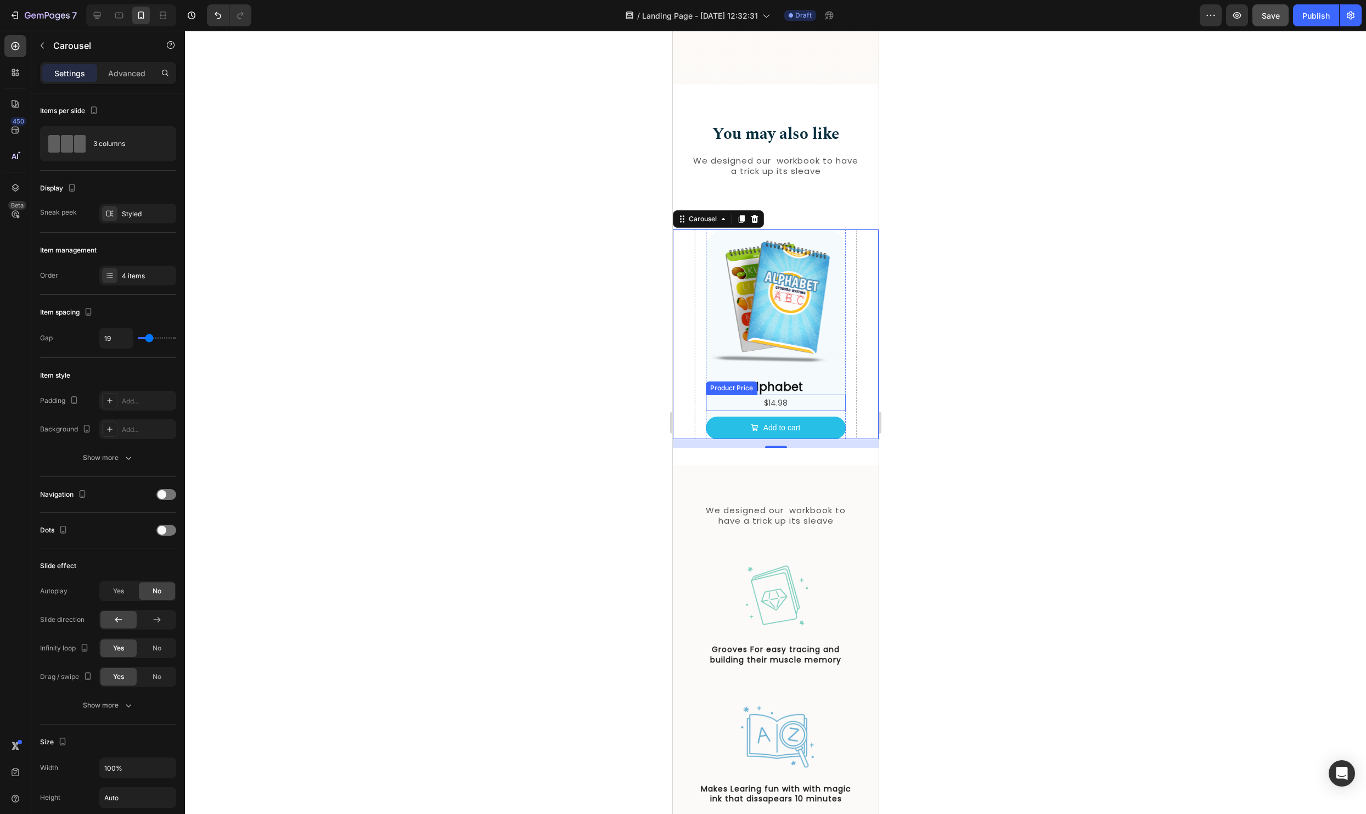
scroll to position [953, 0]
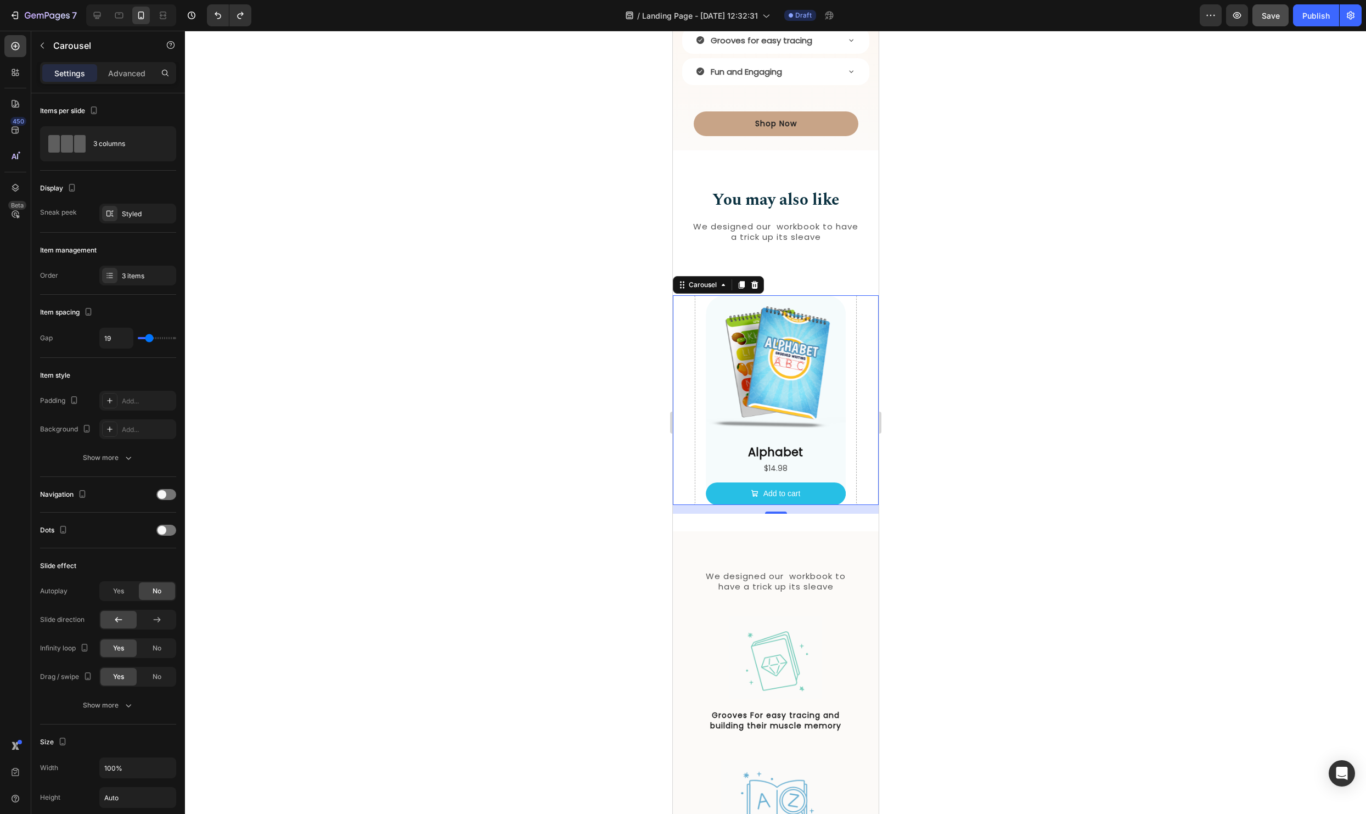
click at [1081, 461] on div at bounding box center [775, 422] width 1181 height 783
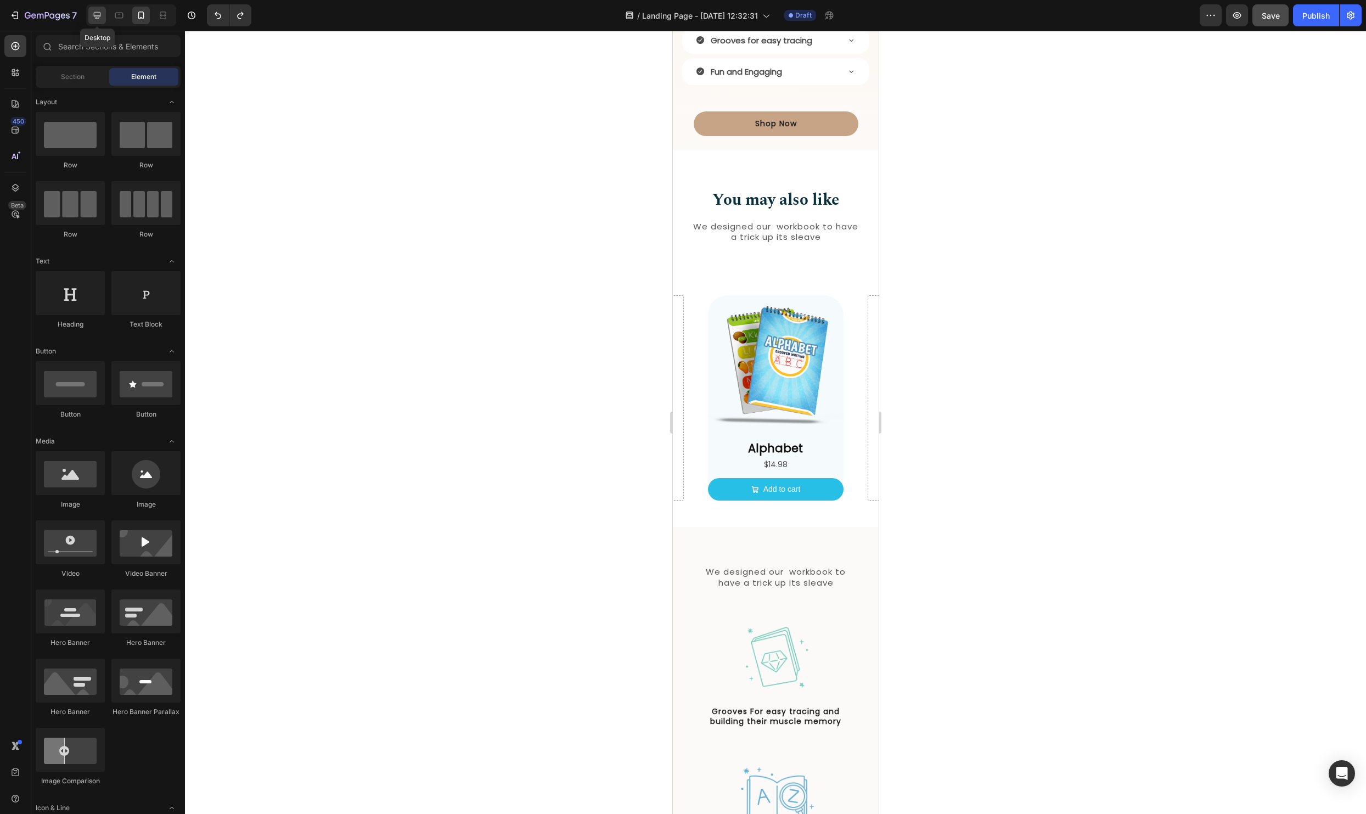
click at [97, 14] on icon at bounding box center [97, 15] width 11 height 11
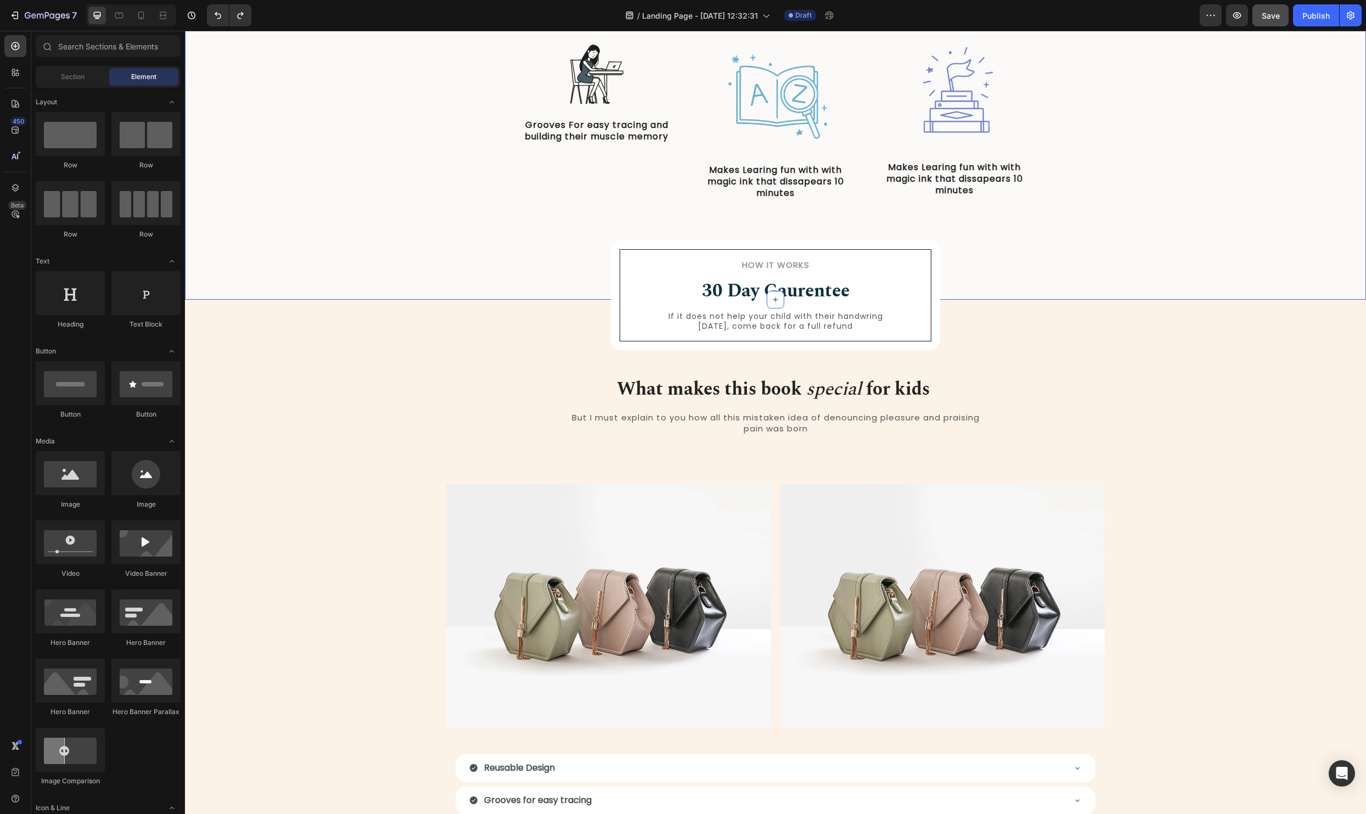
scroll to position [1007, 0]
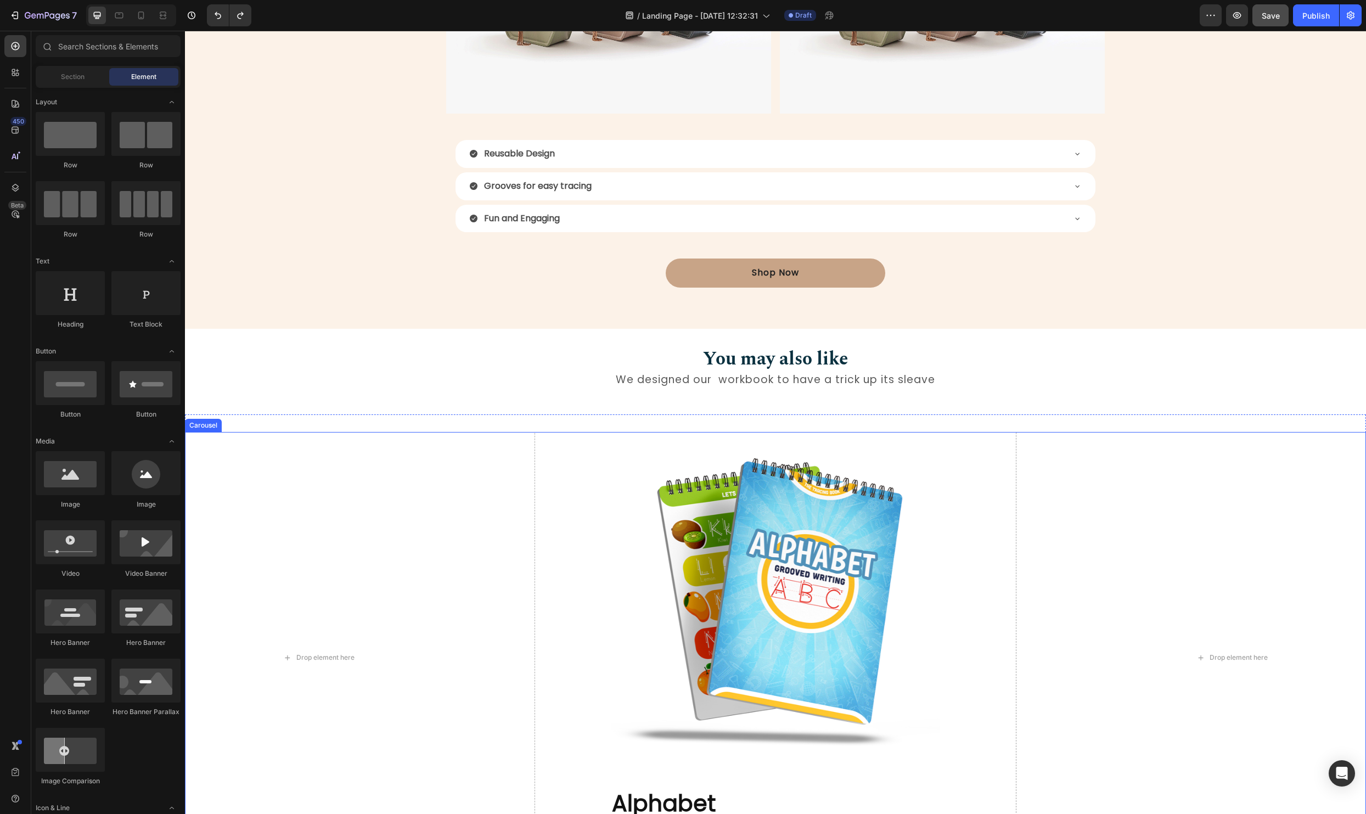
click at [564, 457] on div "Product Images Alphabet Product Title $14.98 Product Price Product Price Add to…" at bounding box center [775, 658] width 432 height 452
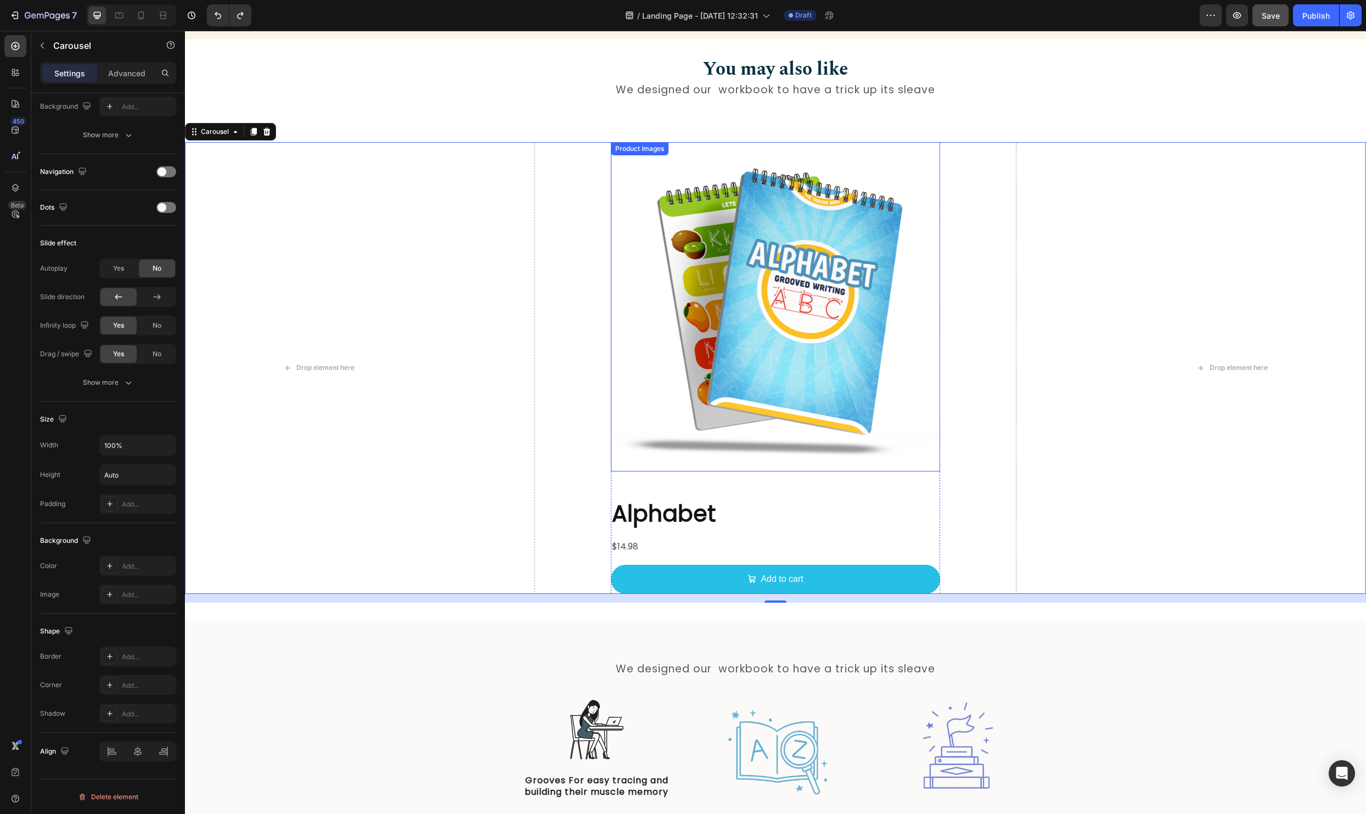
scroll to position [1310, 0]
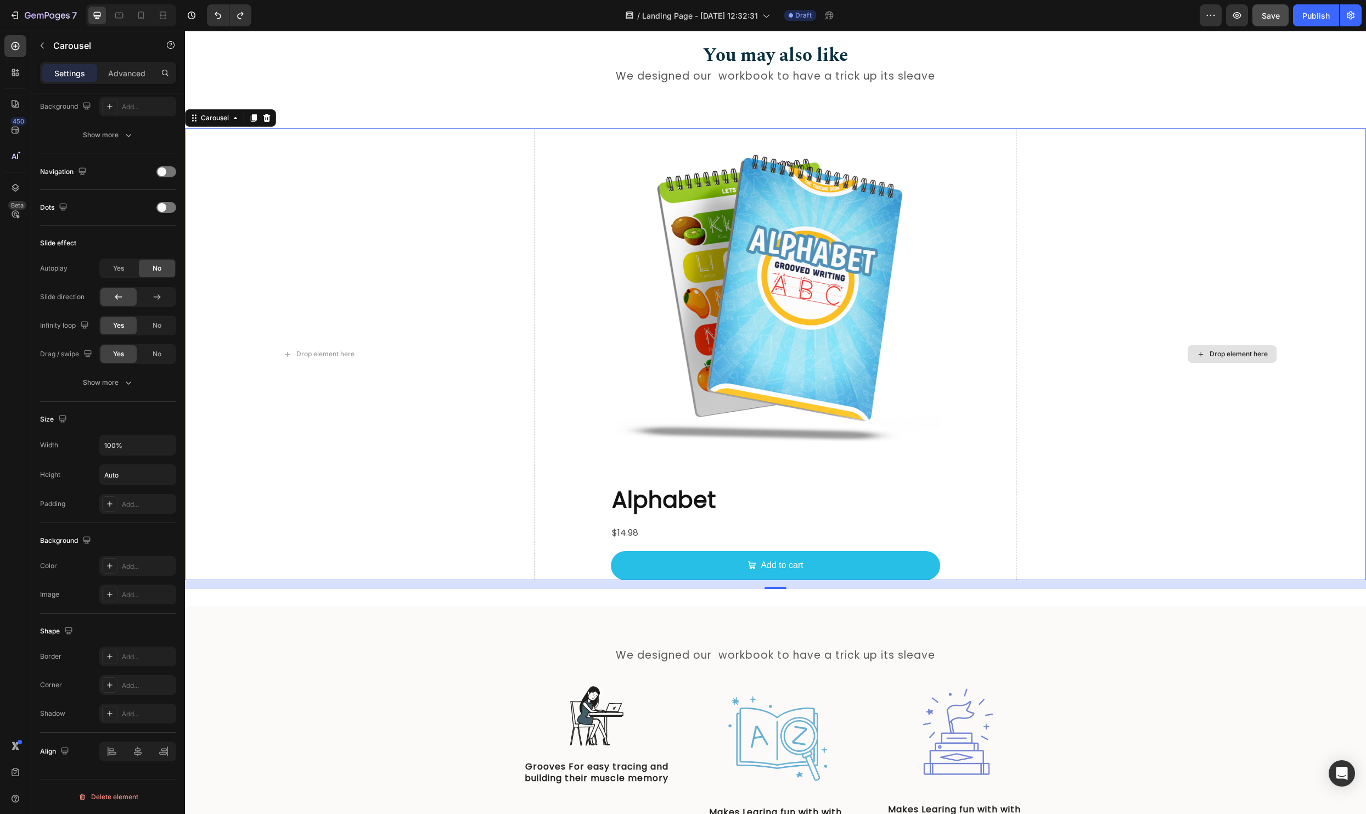
click at [1040, 328] on div "Drop element here" at bounding box center [1232, 354] width 432 height 452
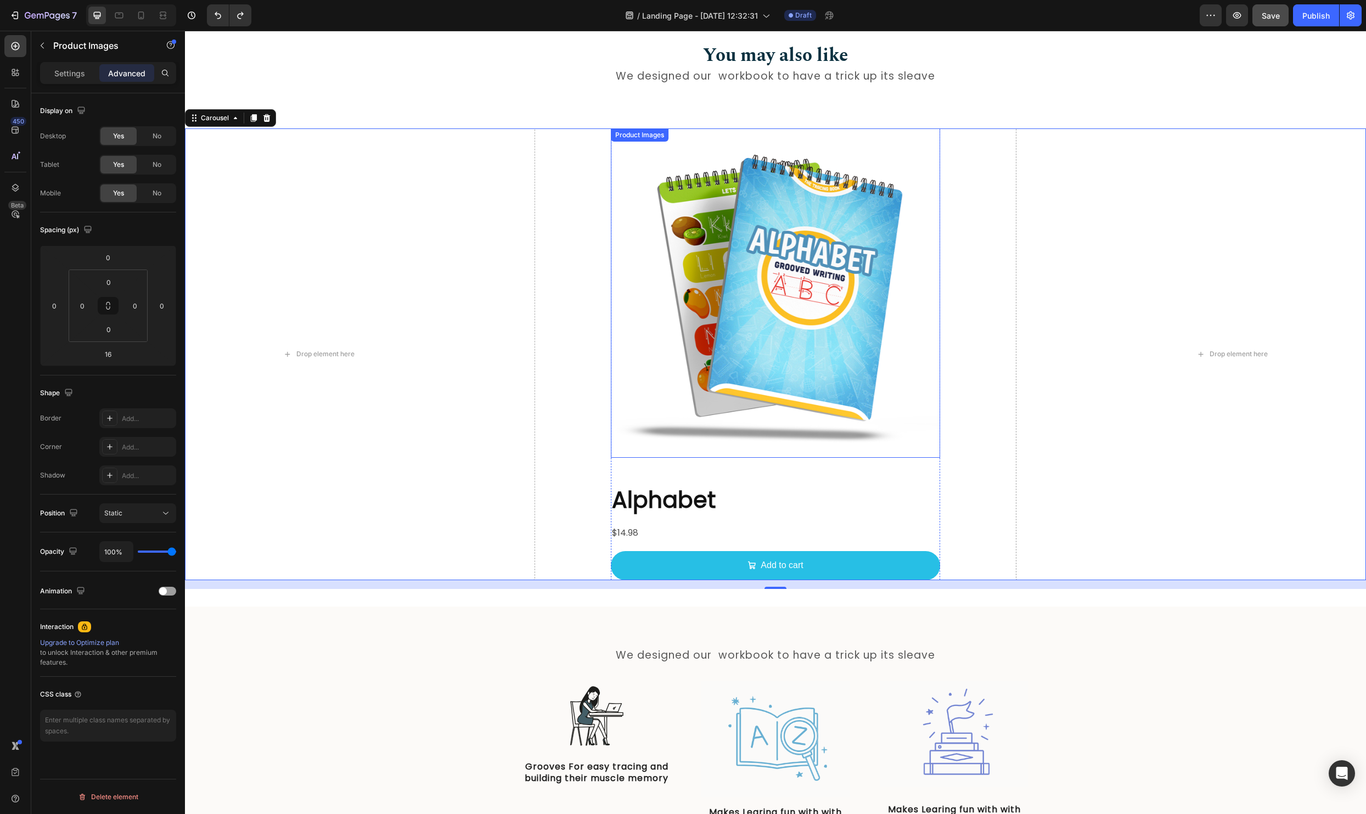
click at [929, 443] on img at bounding box center [775, 292] width 329 height 329
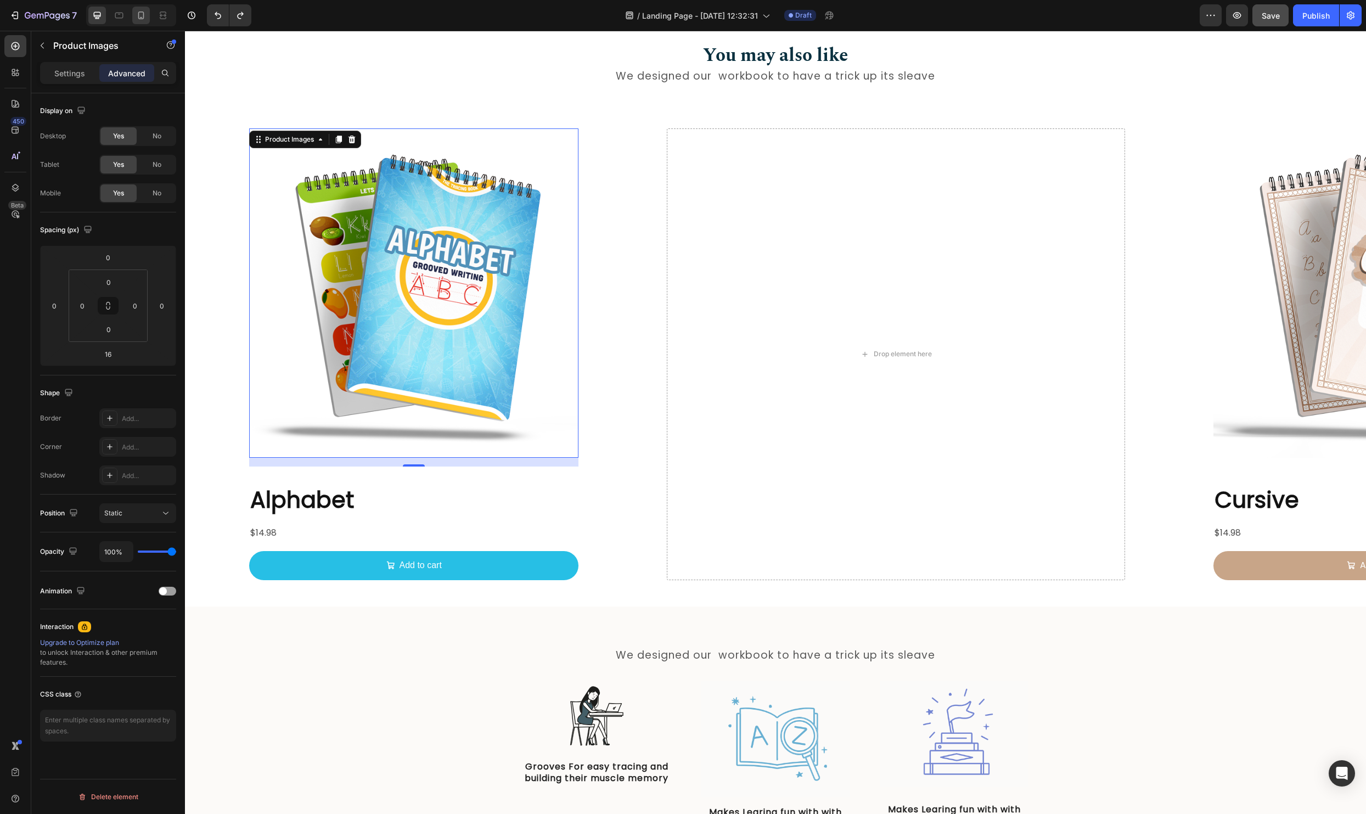
click at [137, 12] on icon at bounding box center [141, 15] width 11 height 11
type input "0"
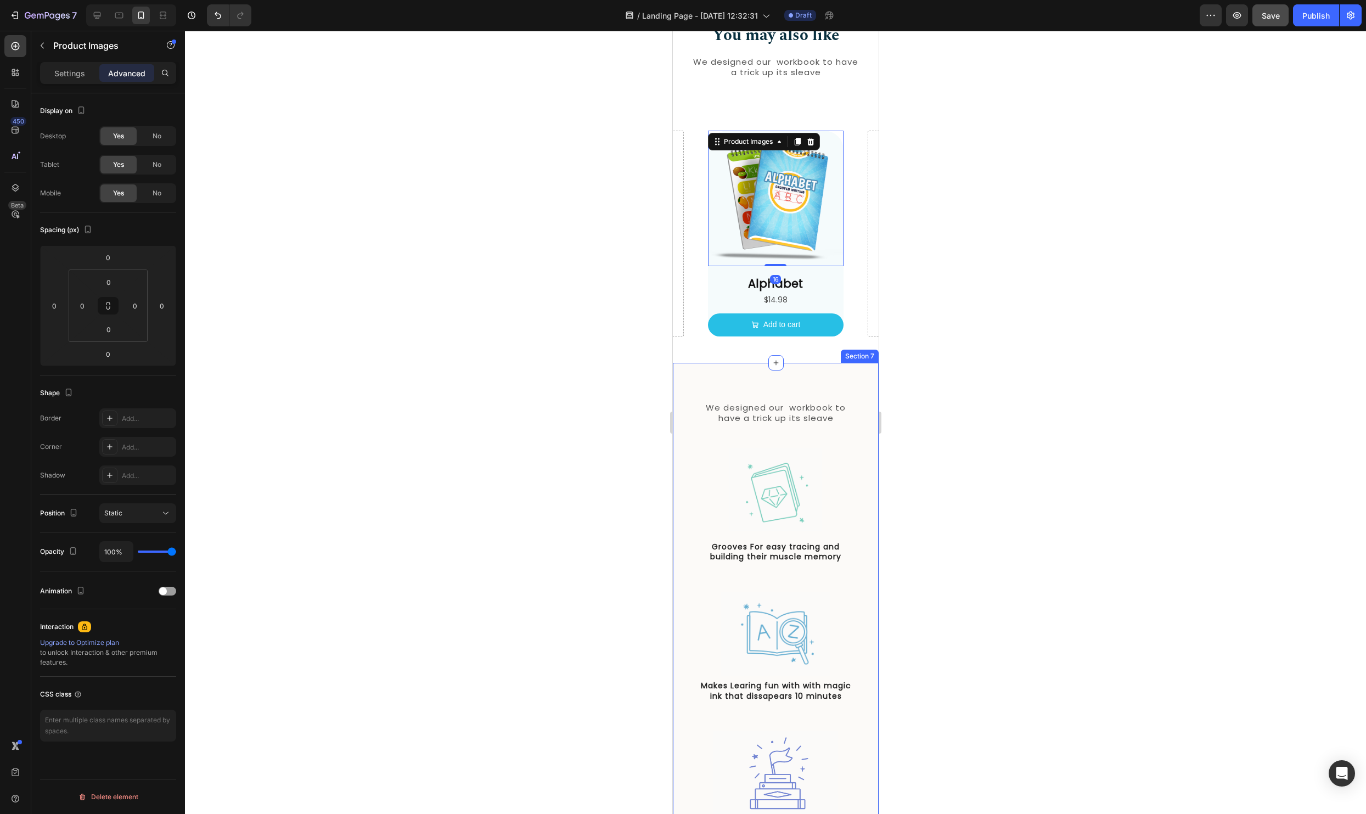
scroll to position [1185, 0]
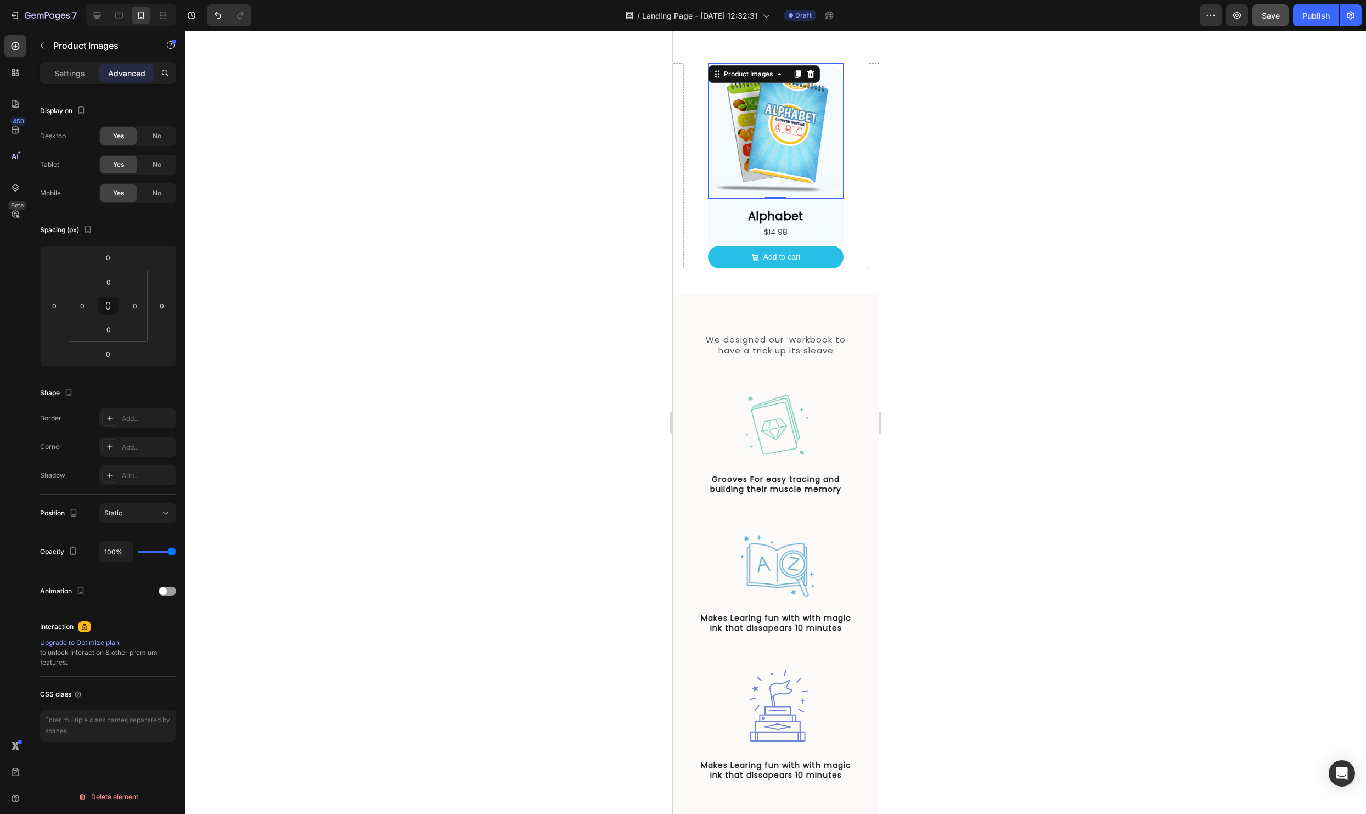
click at [1080, 250] on div at bounding box center [775, 422] width 1181 height 783
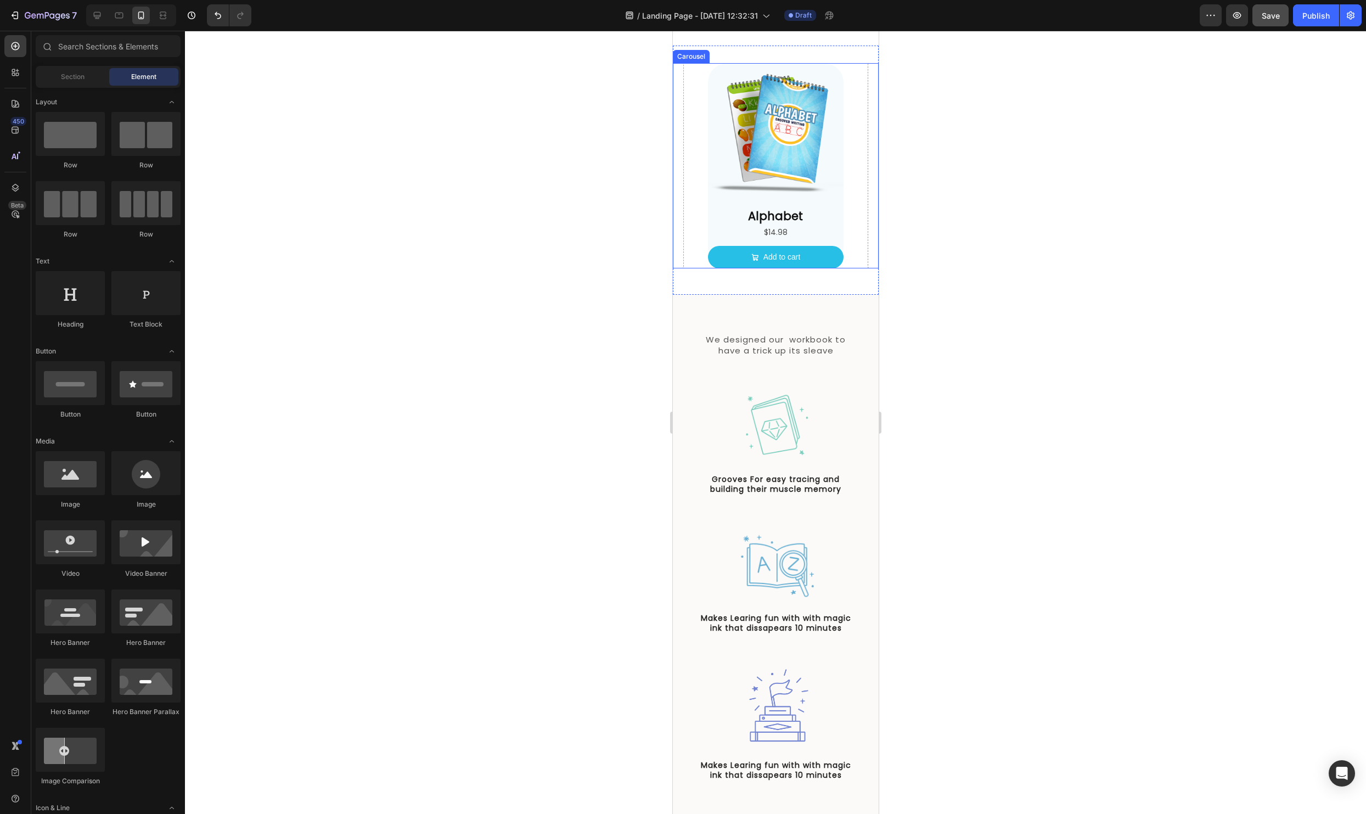
click at [856, 224] on div "Product Images Alphabet Product Title $14.98 Product Price Product Price Add to…" at bounding box center [775, 166] width 206 height 206
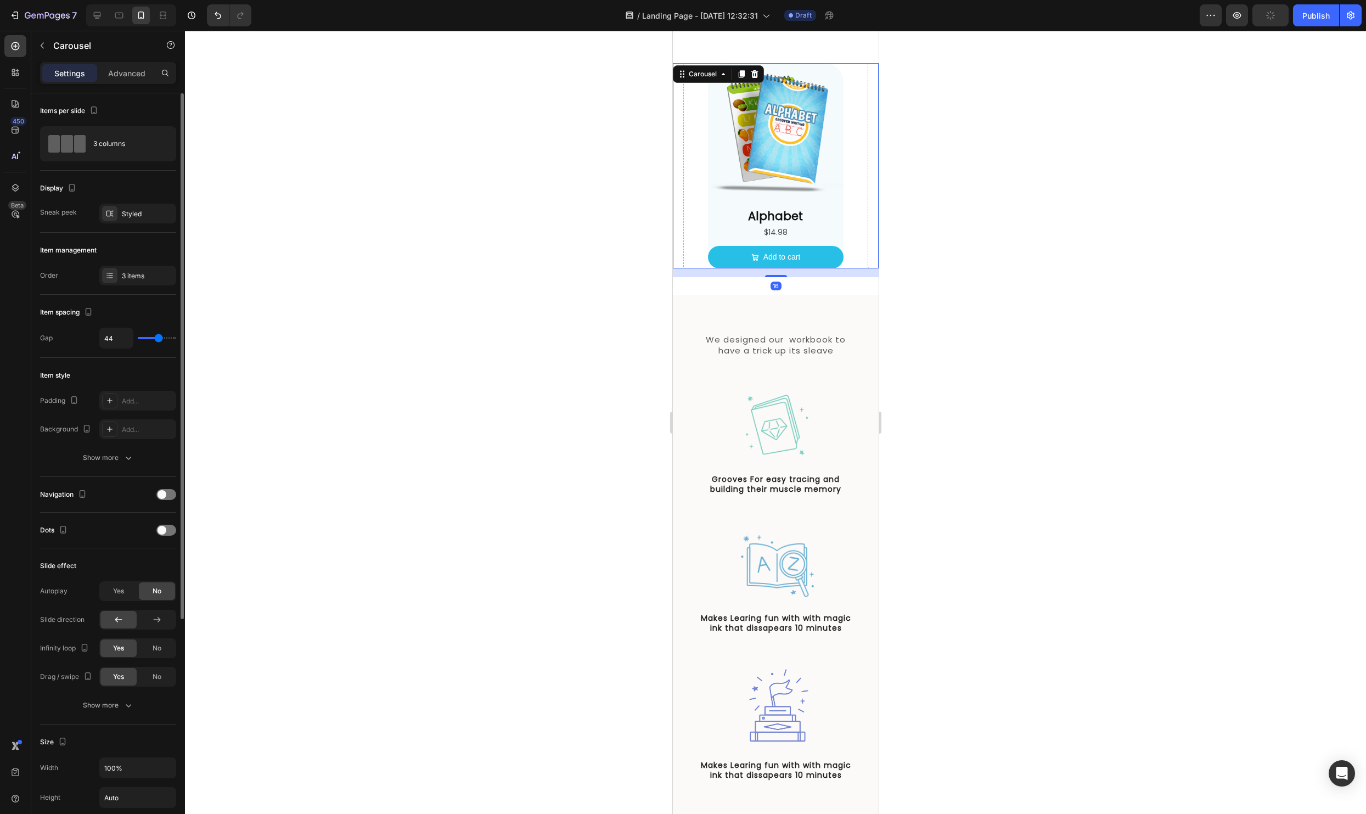
type input "39"
type input "35"
type input "32"
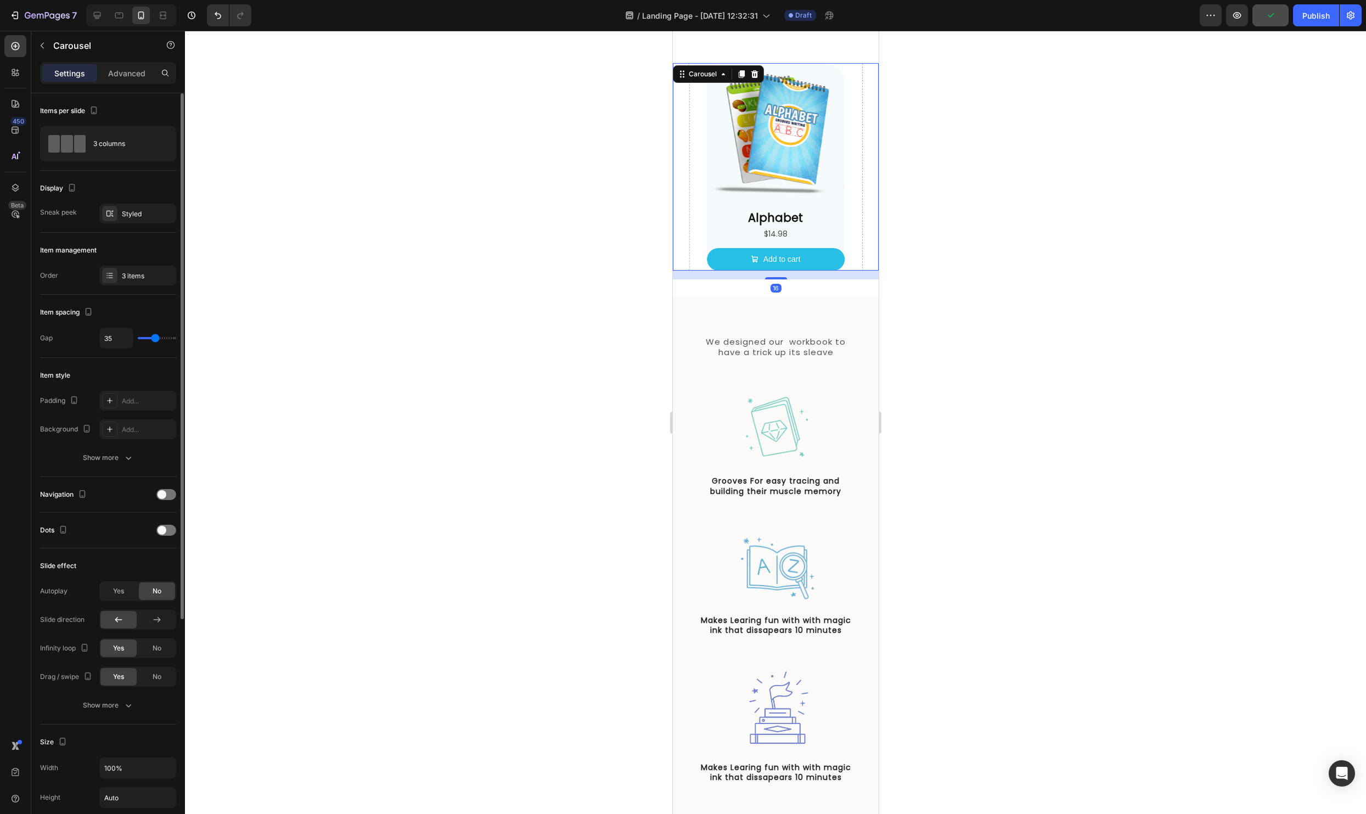
type input "32"
type input "29"
type input "28"
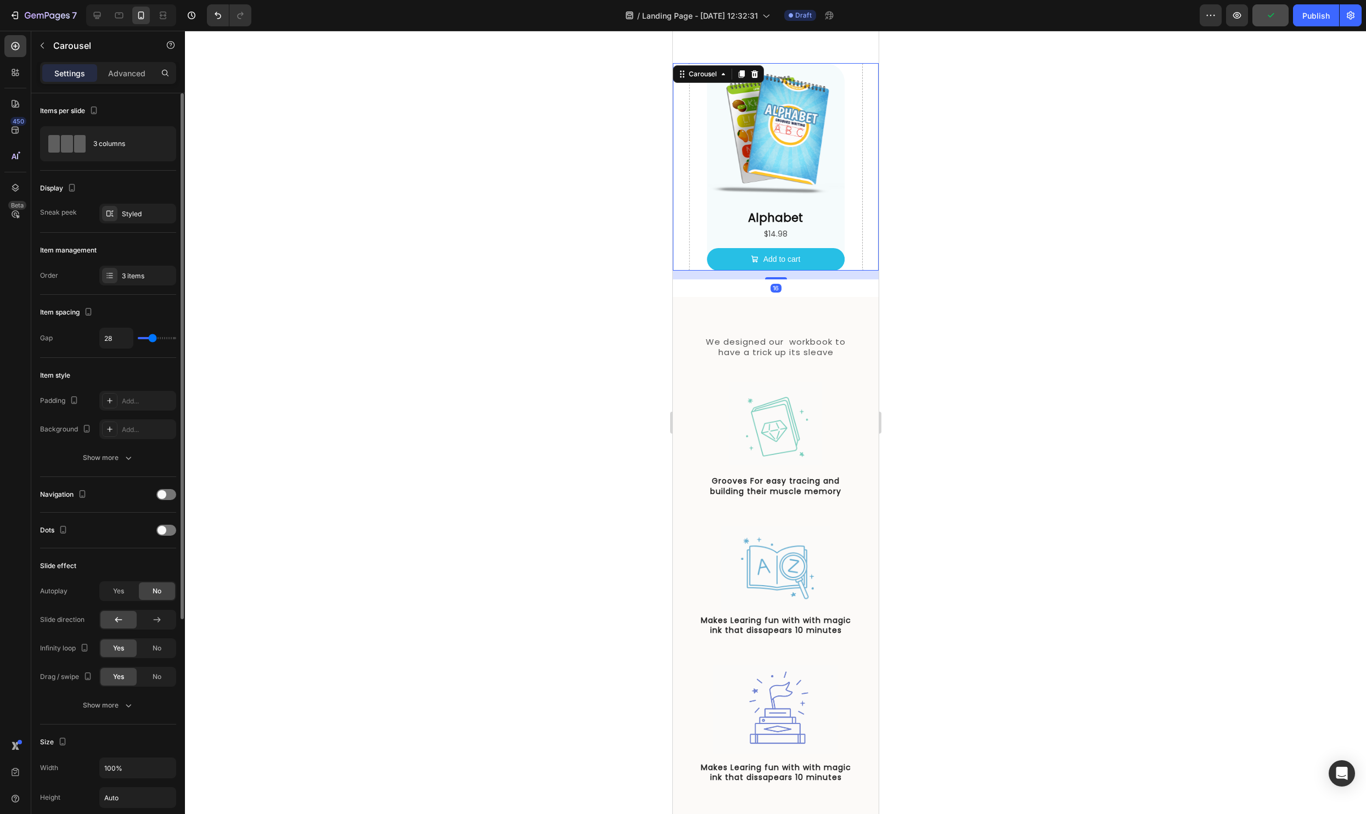
type input "26"
type input "23"
type input "17"
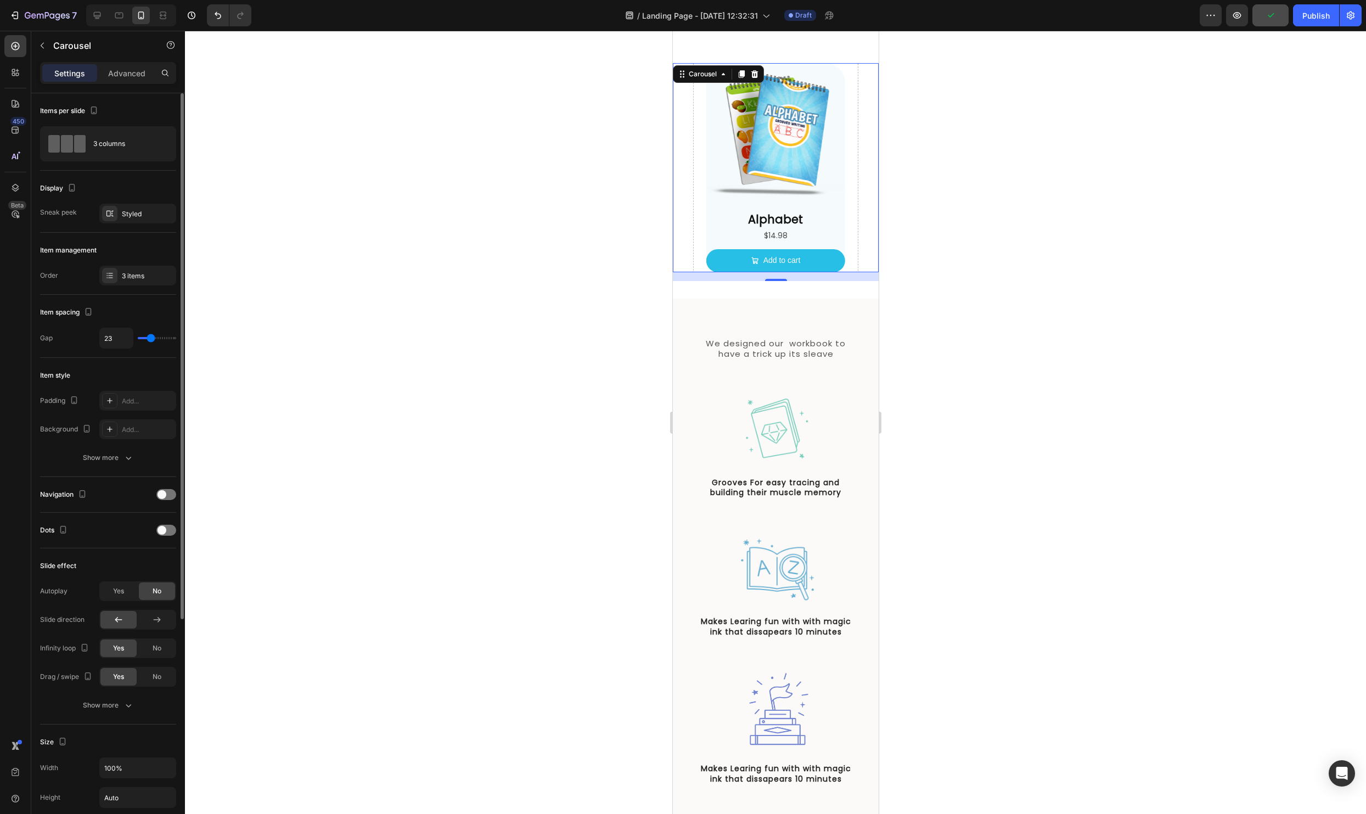
type input "17"
type input "14"
type input "12"
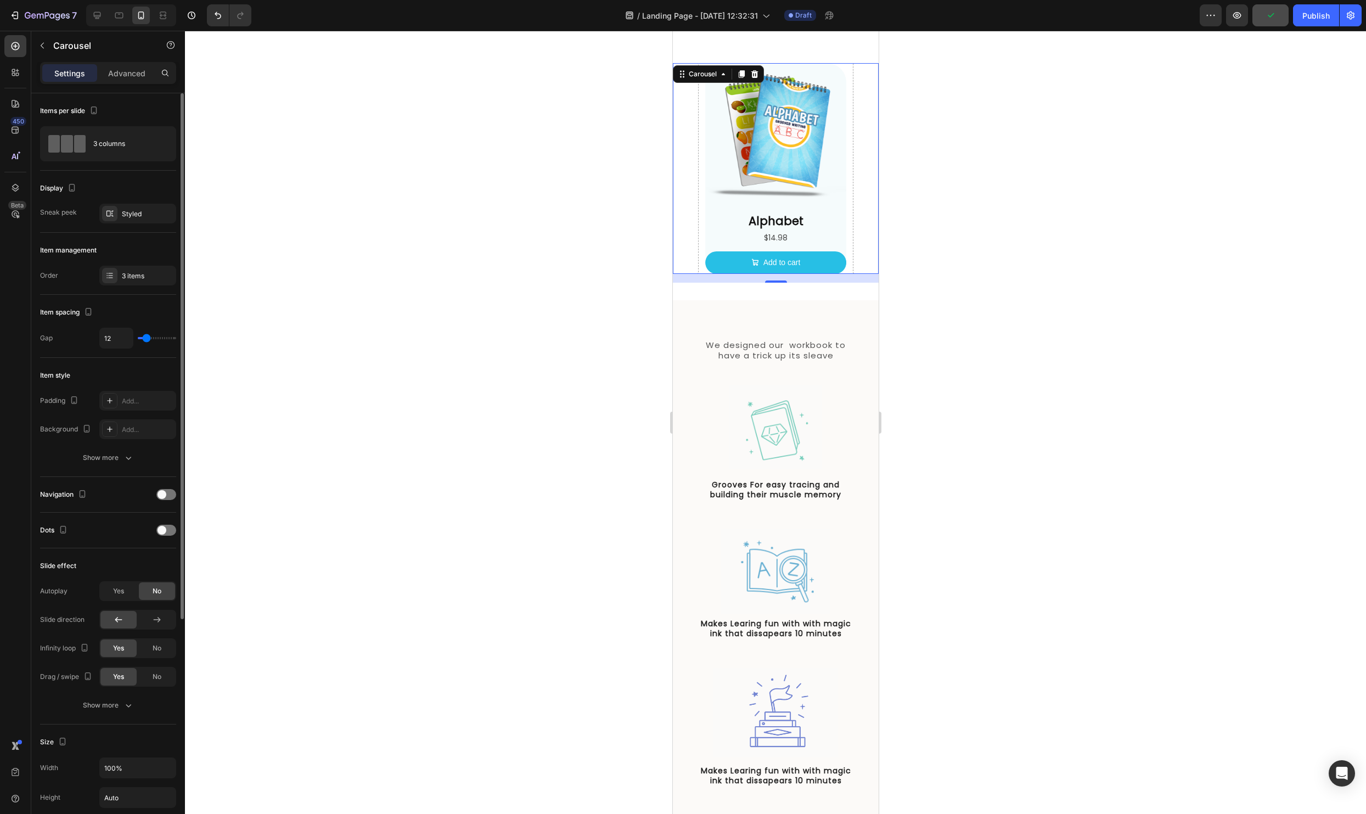
type input "23"
type input "27"
type input "28"
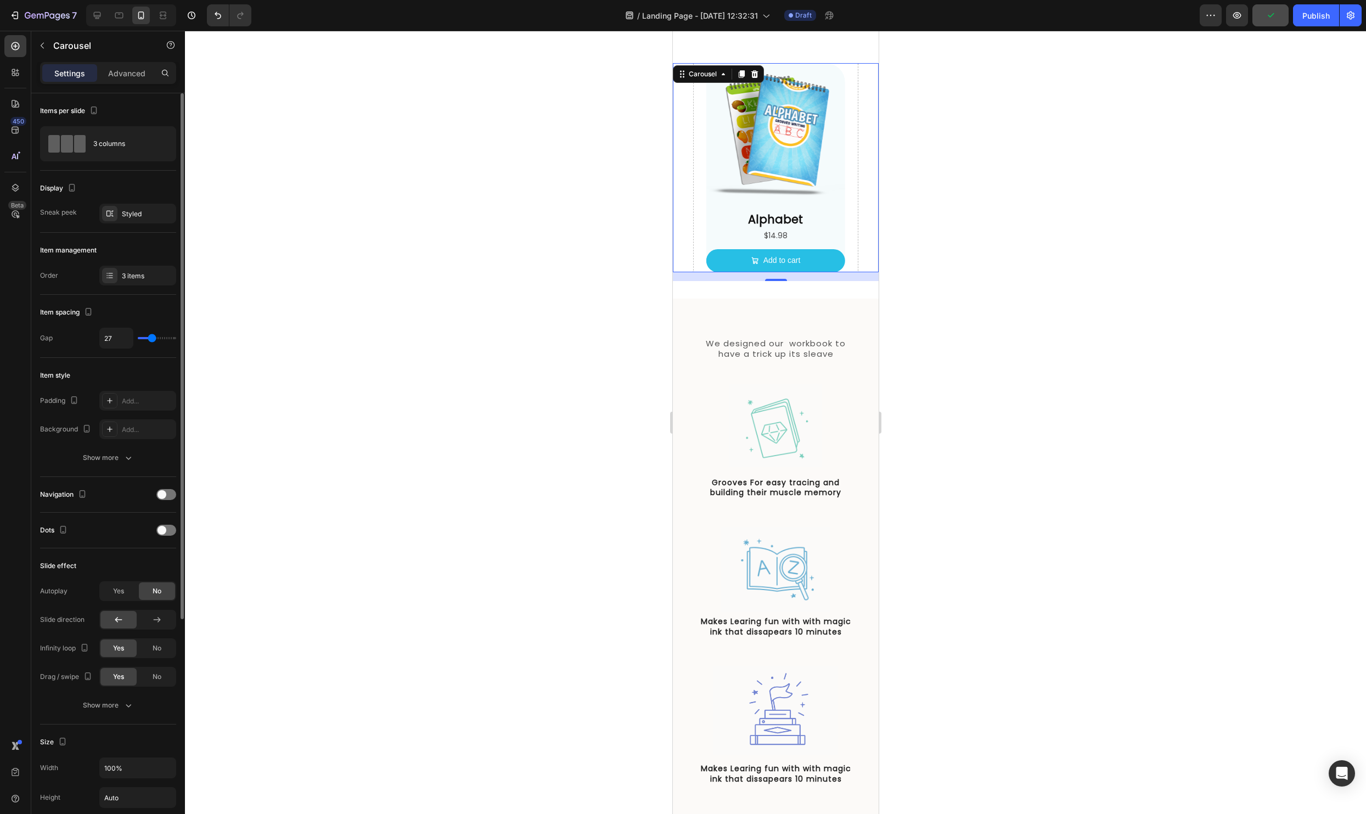
type input "28"
type input "27"
click at [152, 339] on input "range" at bounding box center [157, 338] width 38 height 2
click at [154, 267] on div "3 items" at bounding box center [137, 276] width 77 height 20
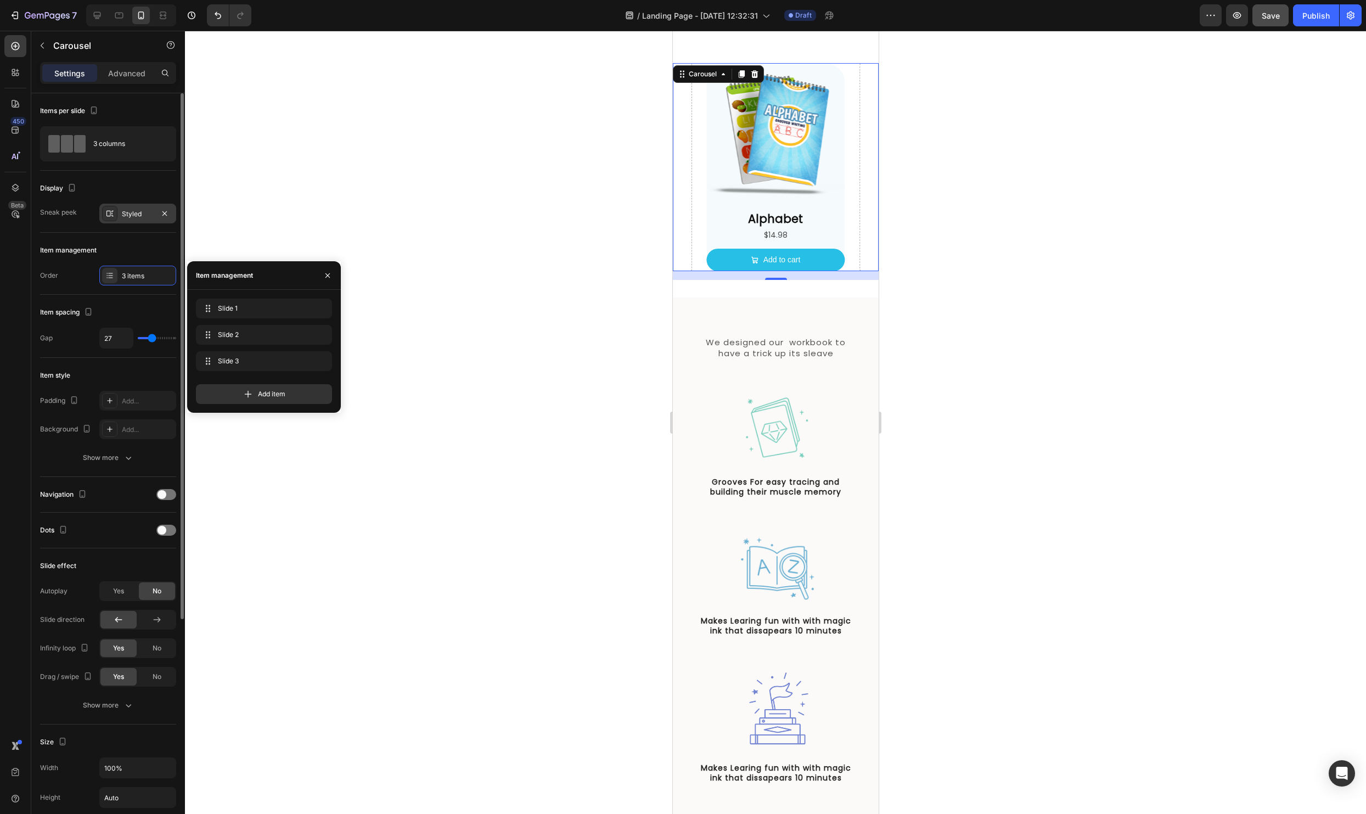
click at [134, 212] on div "Styled" at bounding box center [138, 214] width 32 height 10
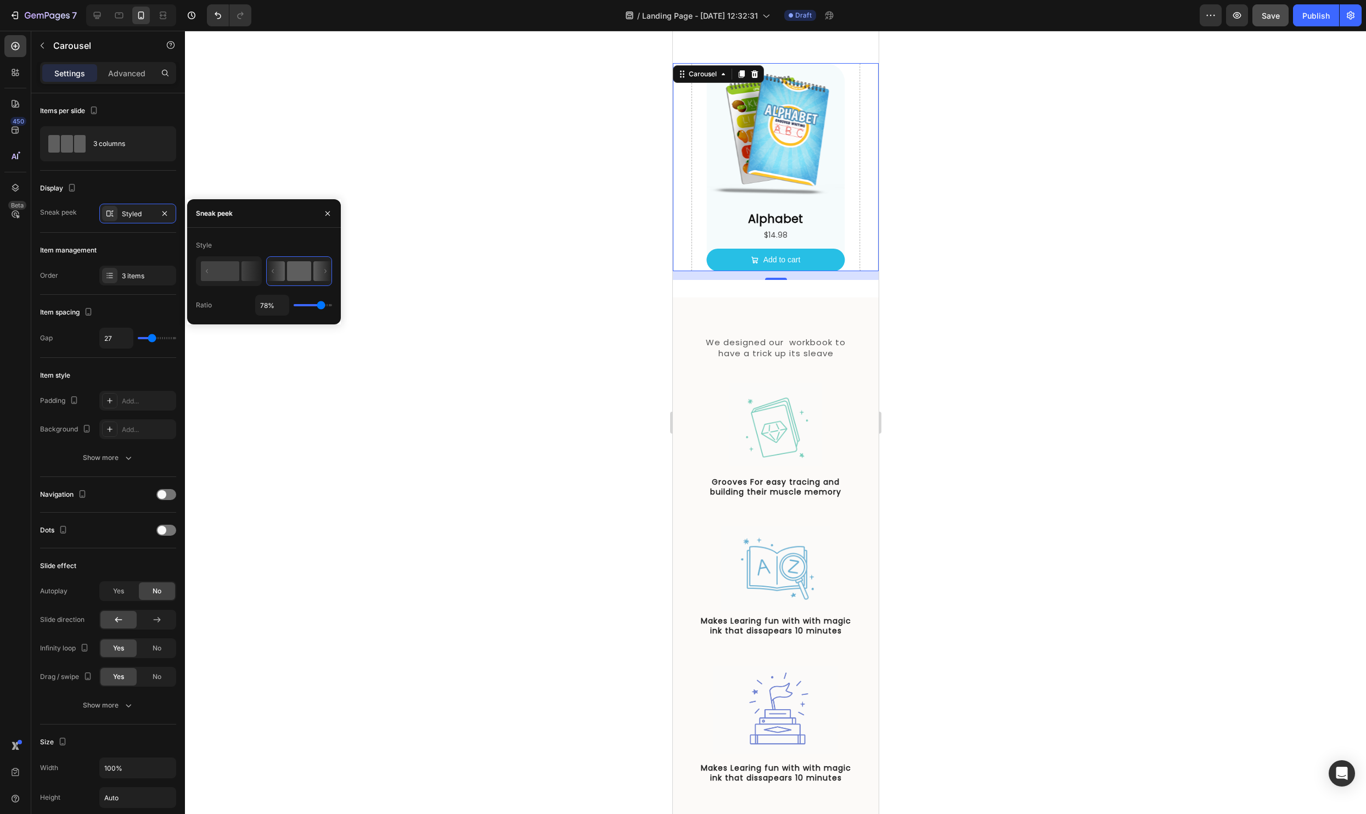
type input "33%"
type input "33"
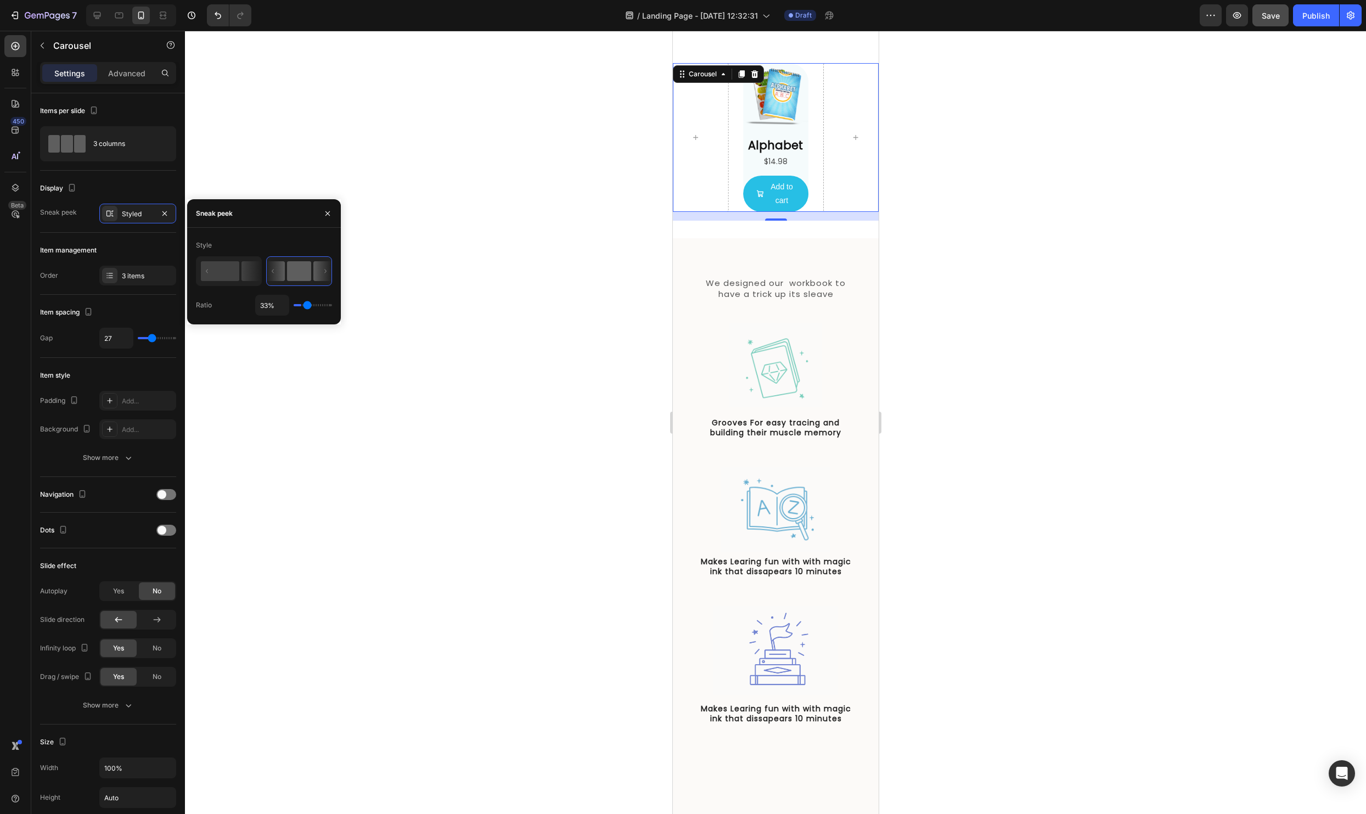
type input "12%"
type input "12"
type input "34%"
type input "34"
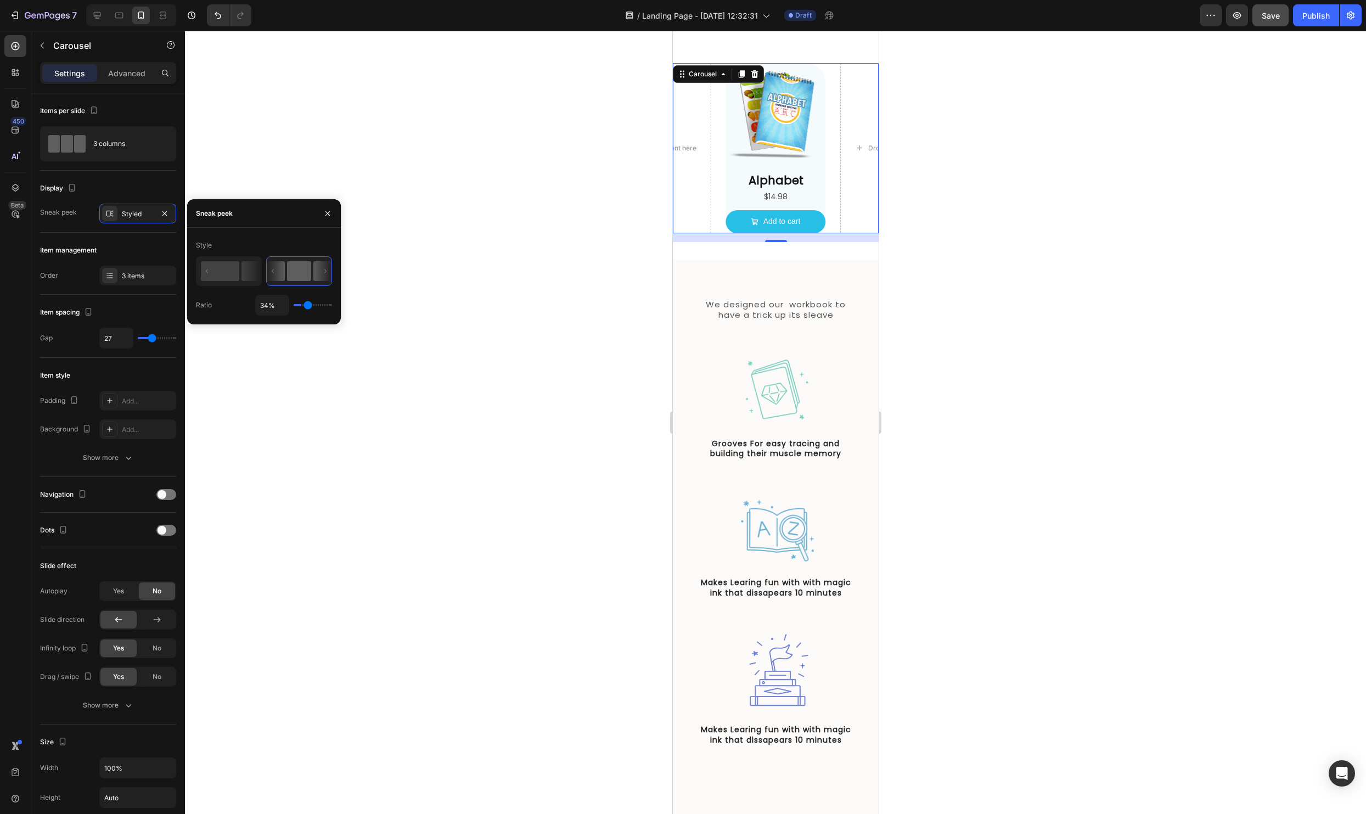
type input "54%"
type input "54"
type input "57%"
type input "57"
type input "58%"
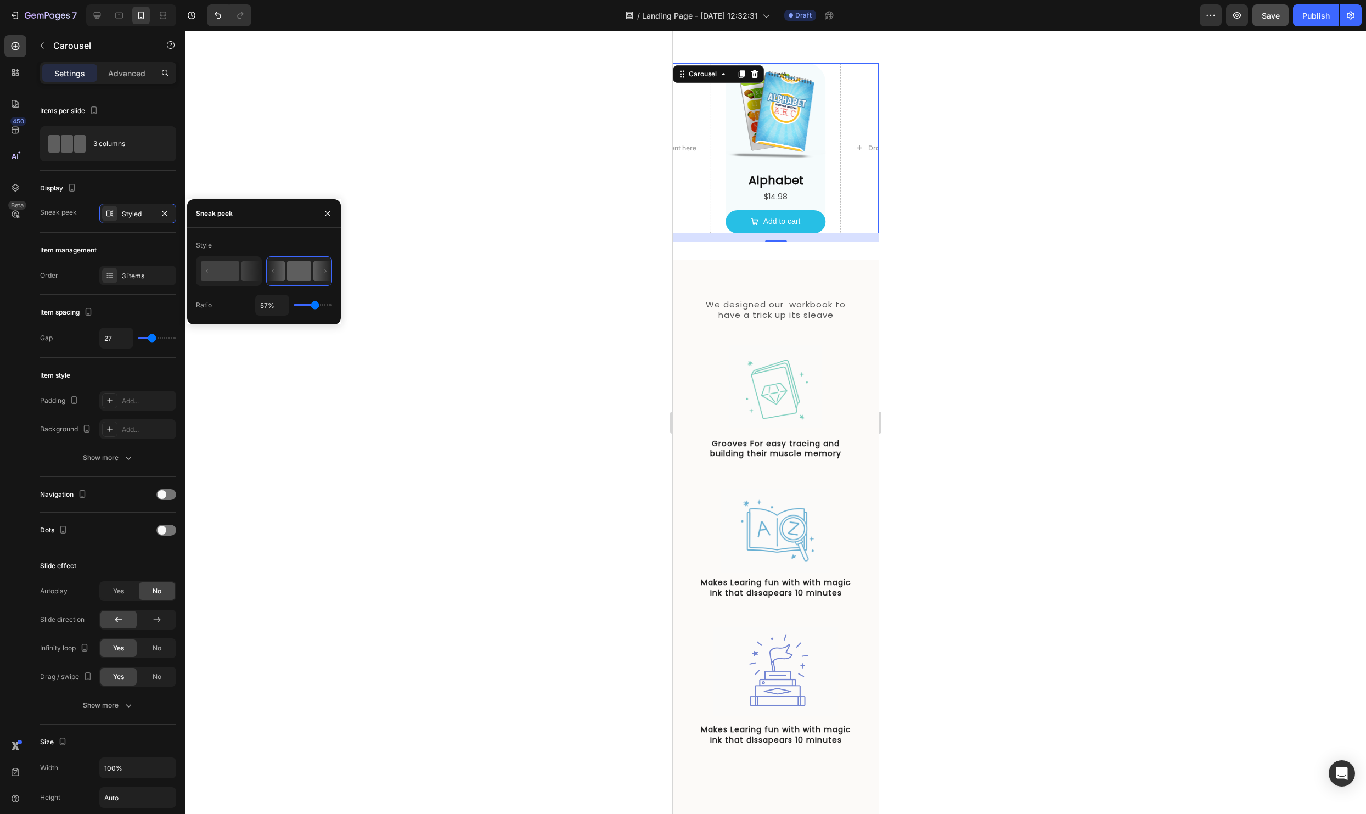
type input "58"
type input "59%"
type input "59"
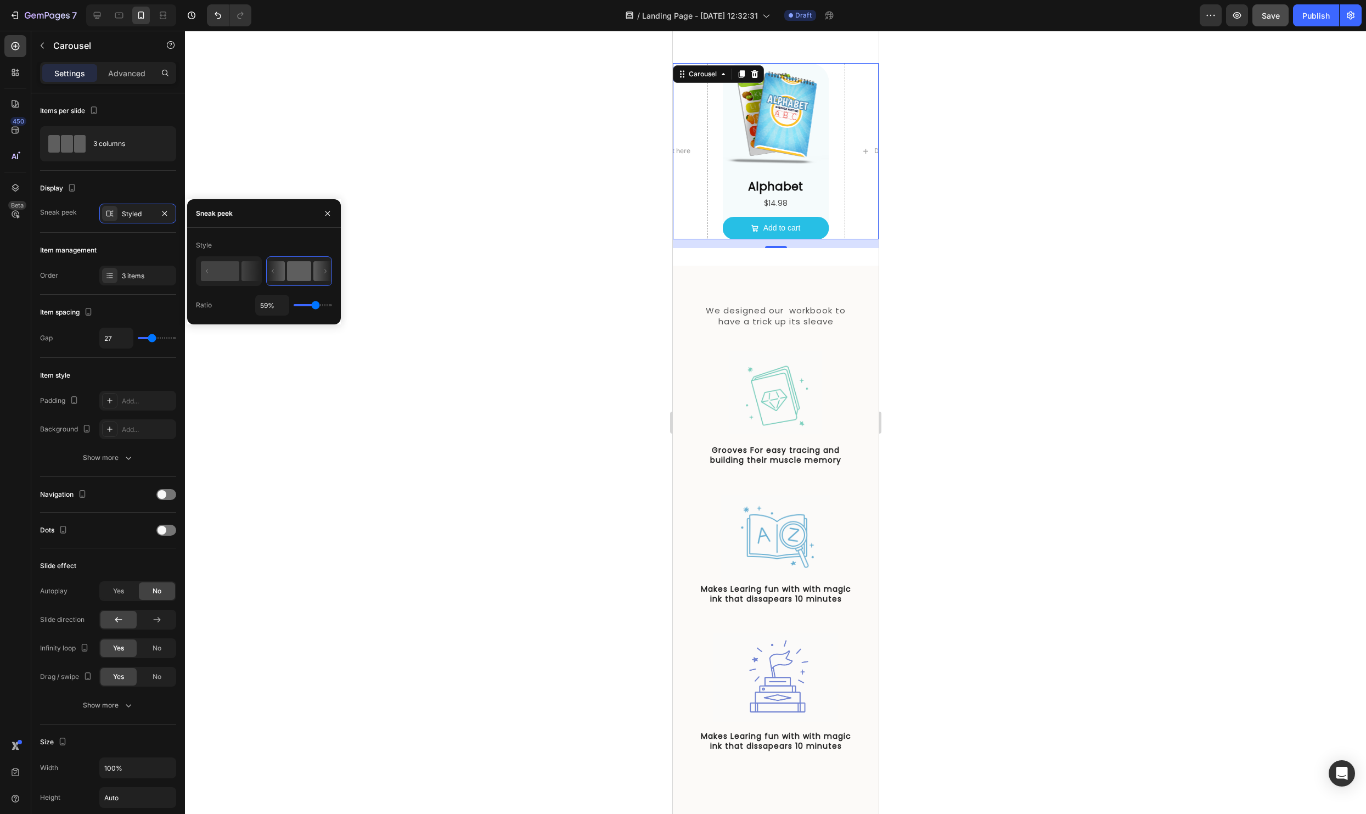
type input "66%"
type input "66"
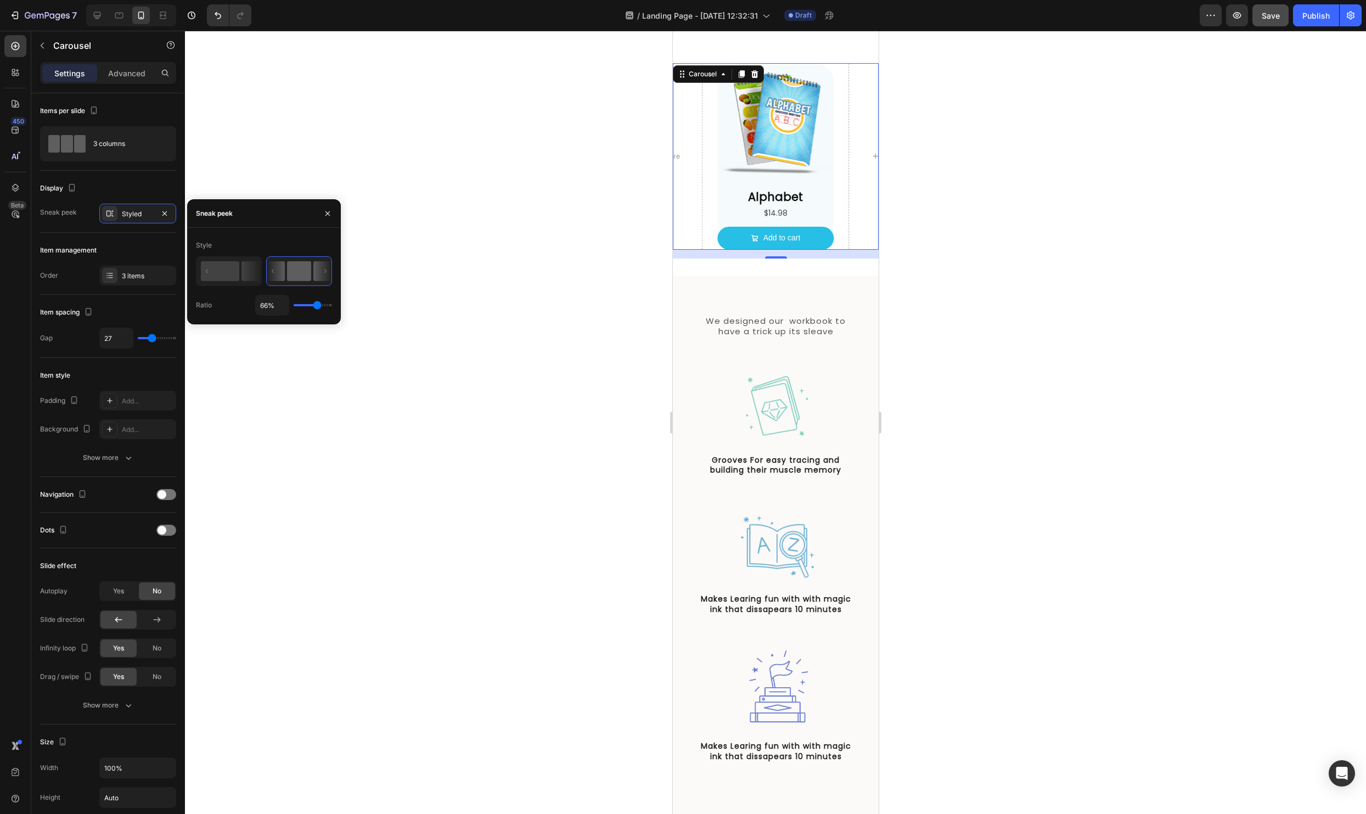
type input "68%"
type input "68"
click at [318, 304] on input "range" at bounding box center [313, 305] width 38 height 2
click at [907, 200] on div at bounding box center [775, 422] width 1181 height 783
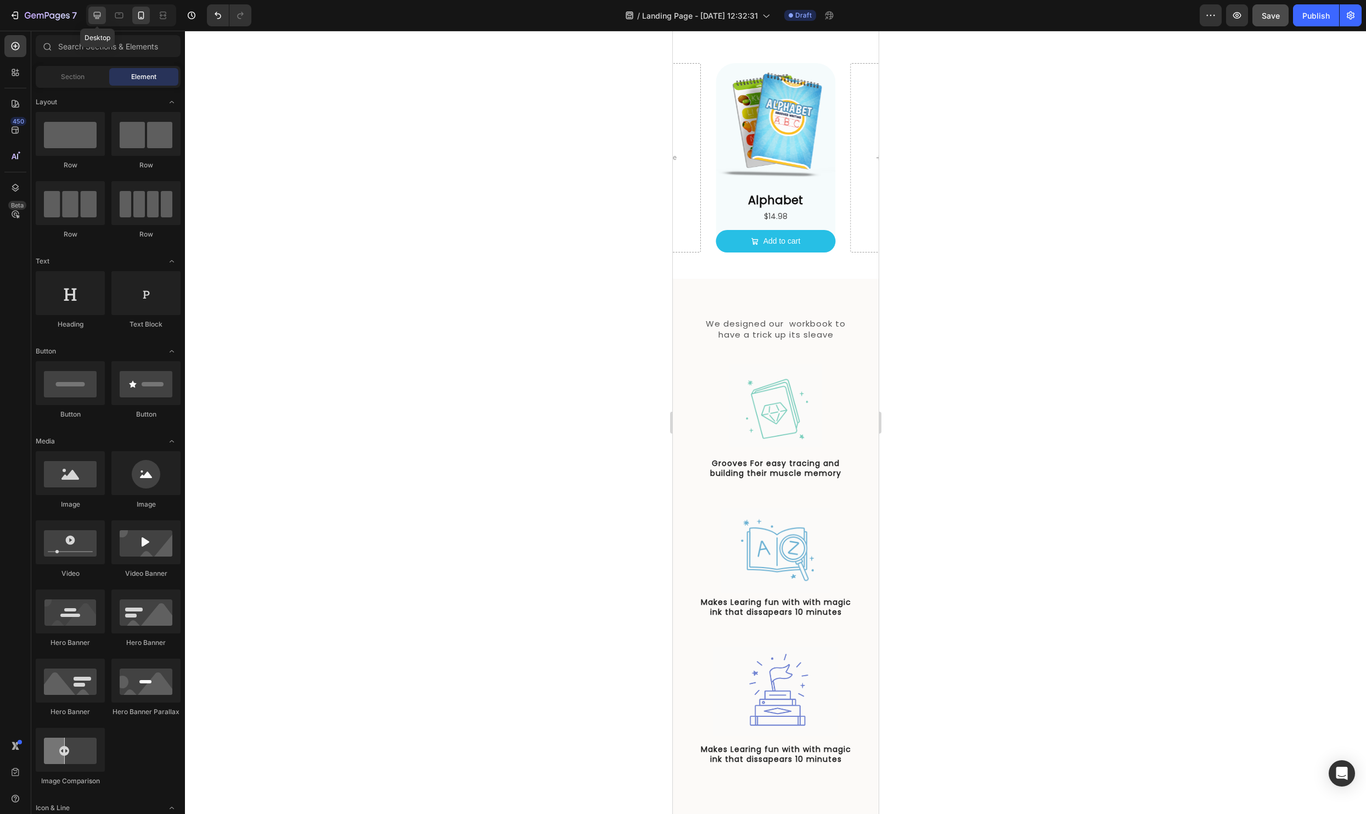
click at [103, 16] on div at bounding box center [97, 16] width 18 height 18
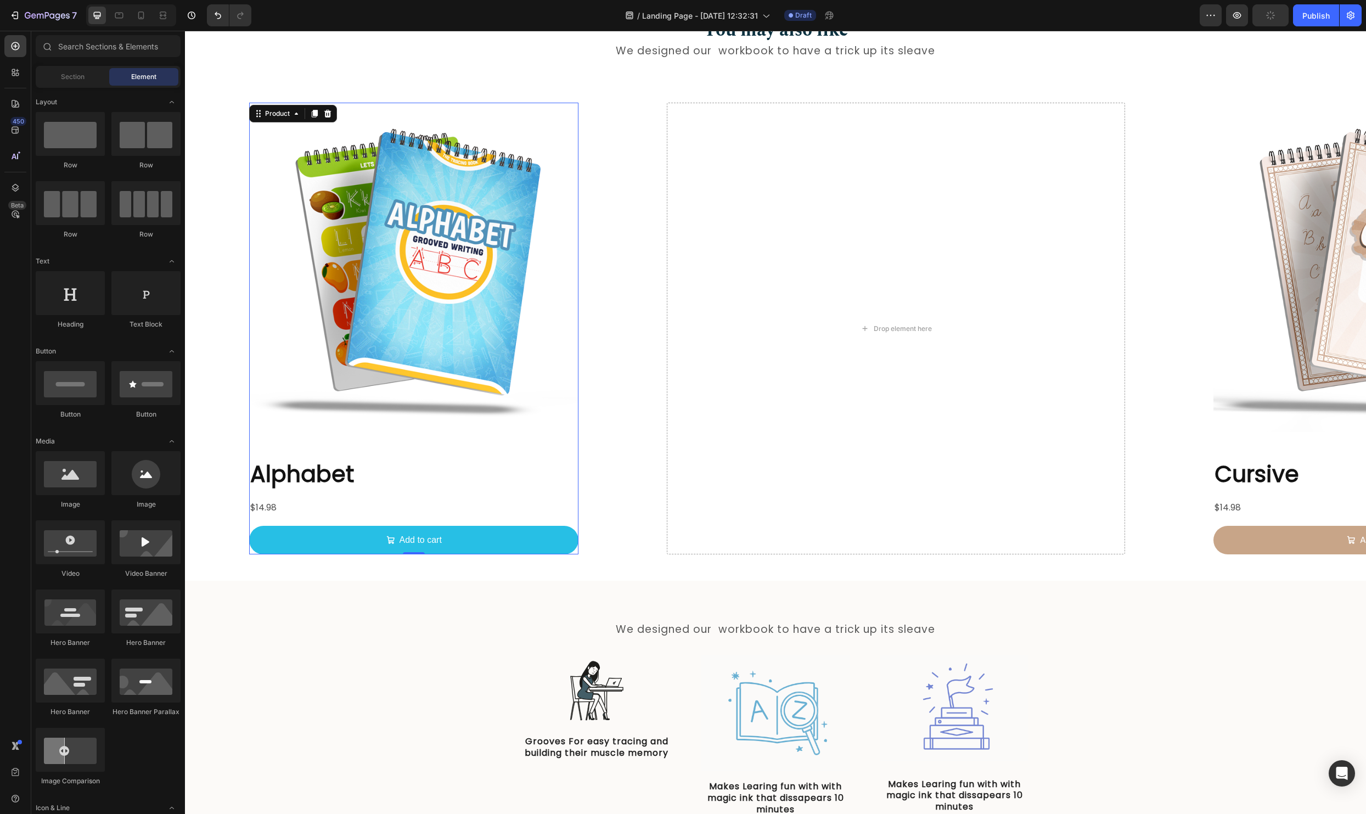
click at [545, 494] on div "Alphabet Product Title $14.98 Product Price Product Price Add to cart Add to Ca…" at bounding box center [413, 506] width 329 height 96
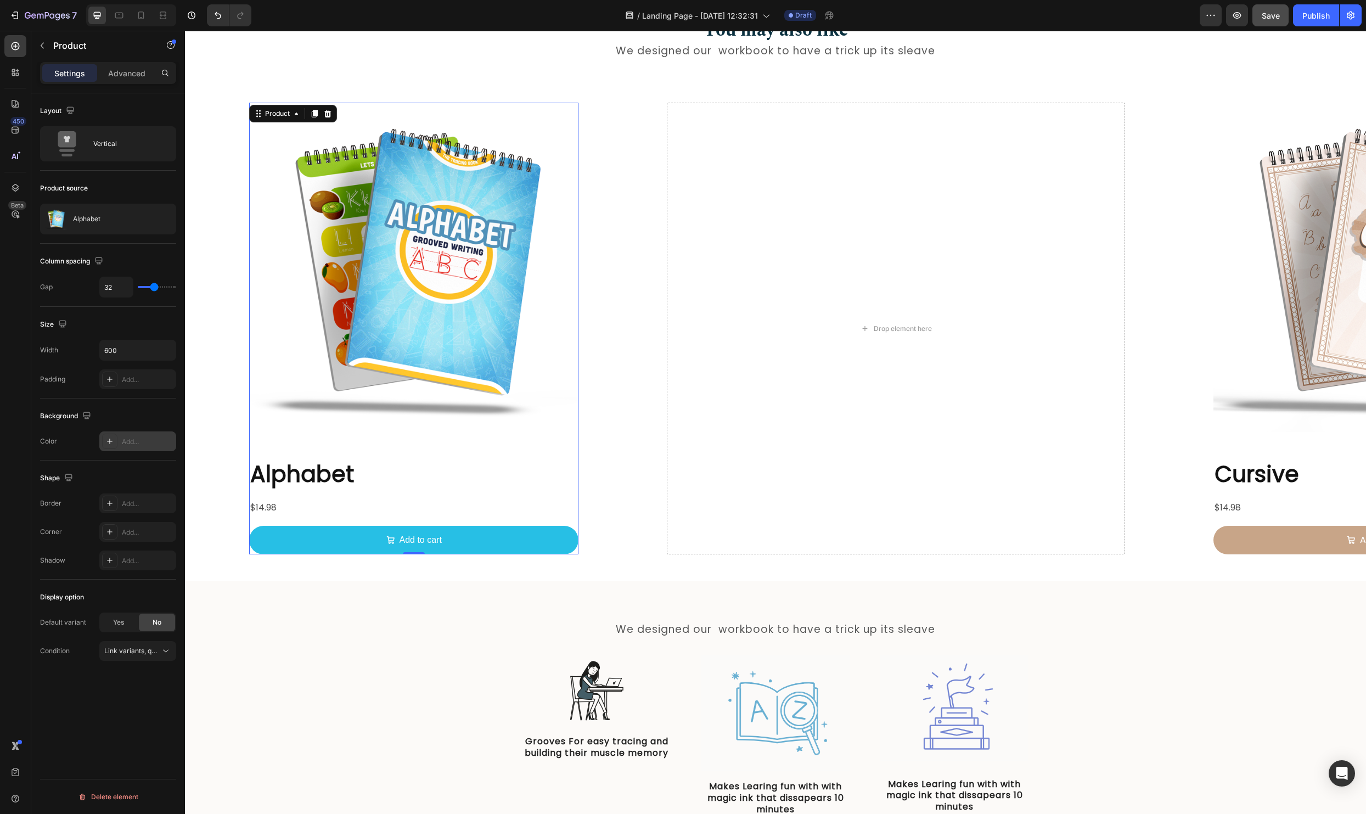
click at [102, 447] on div at bounding box center [109, 440] width 15 height 15
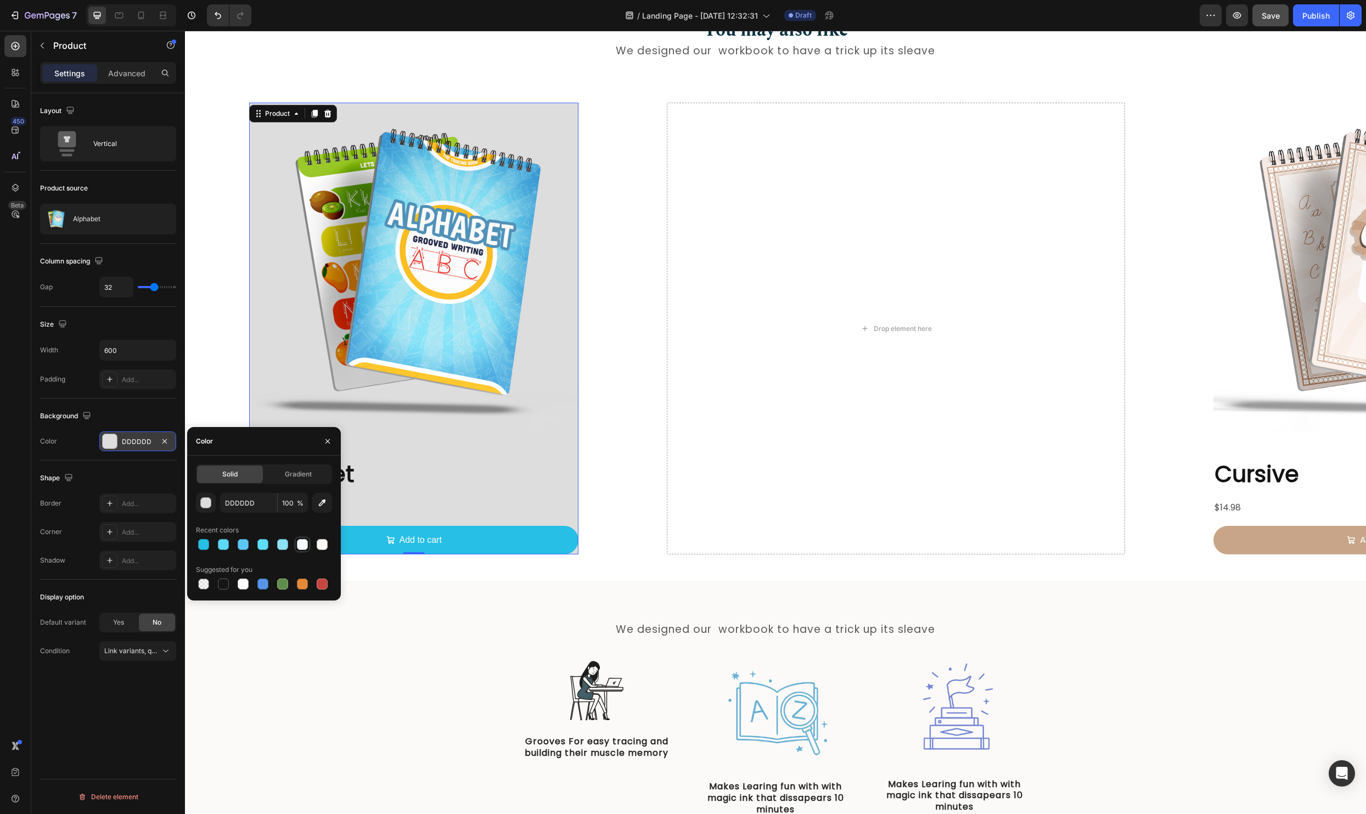
click at [303, 545] on div at bounding box center [302, 544] width 11 height 11
type input "F5FBFC"
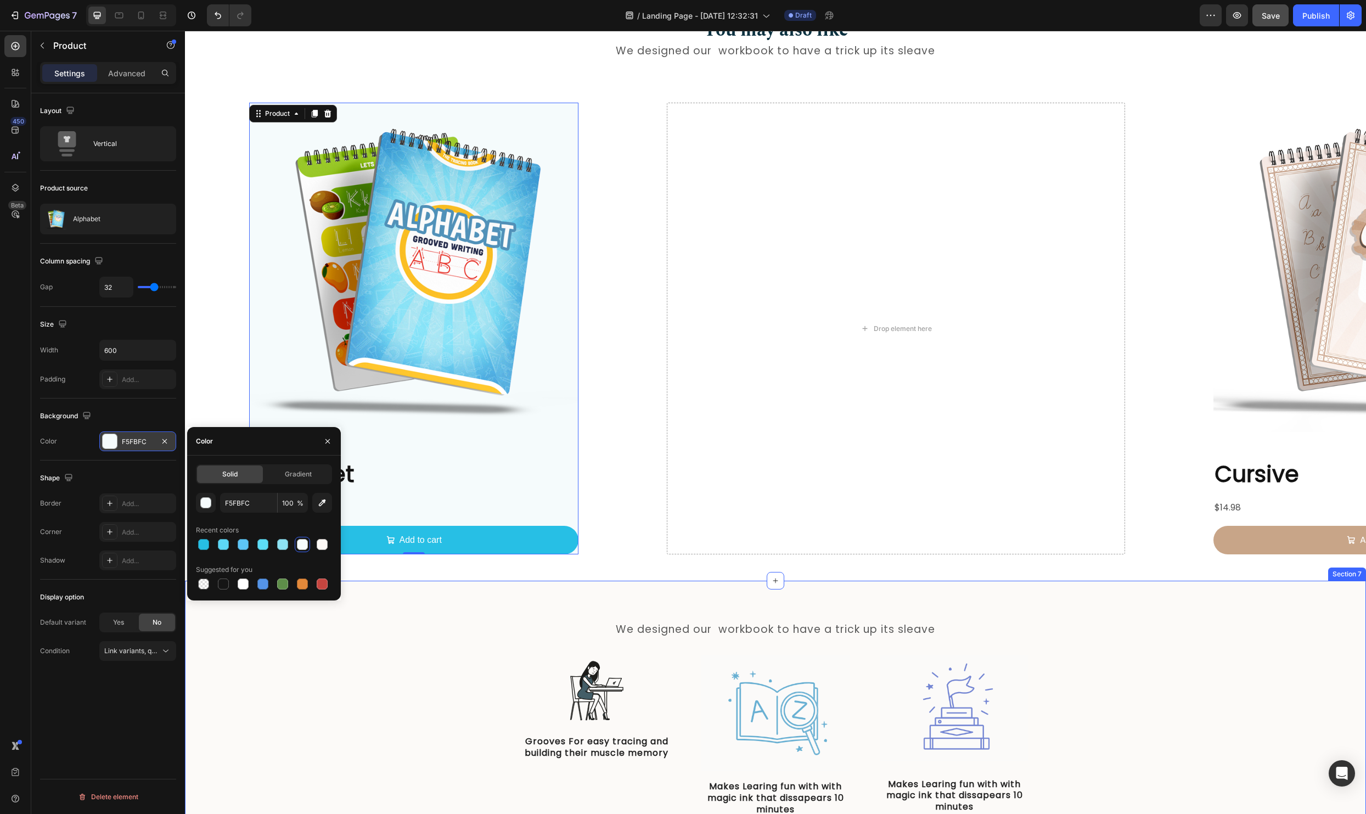
click at [495, 639] on div "We designed our workbook to have a trick up its sleave Text Block Row Image Gro…" at bounding box center [775, 728] width 1164 height 212
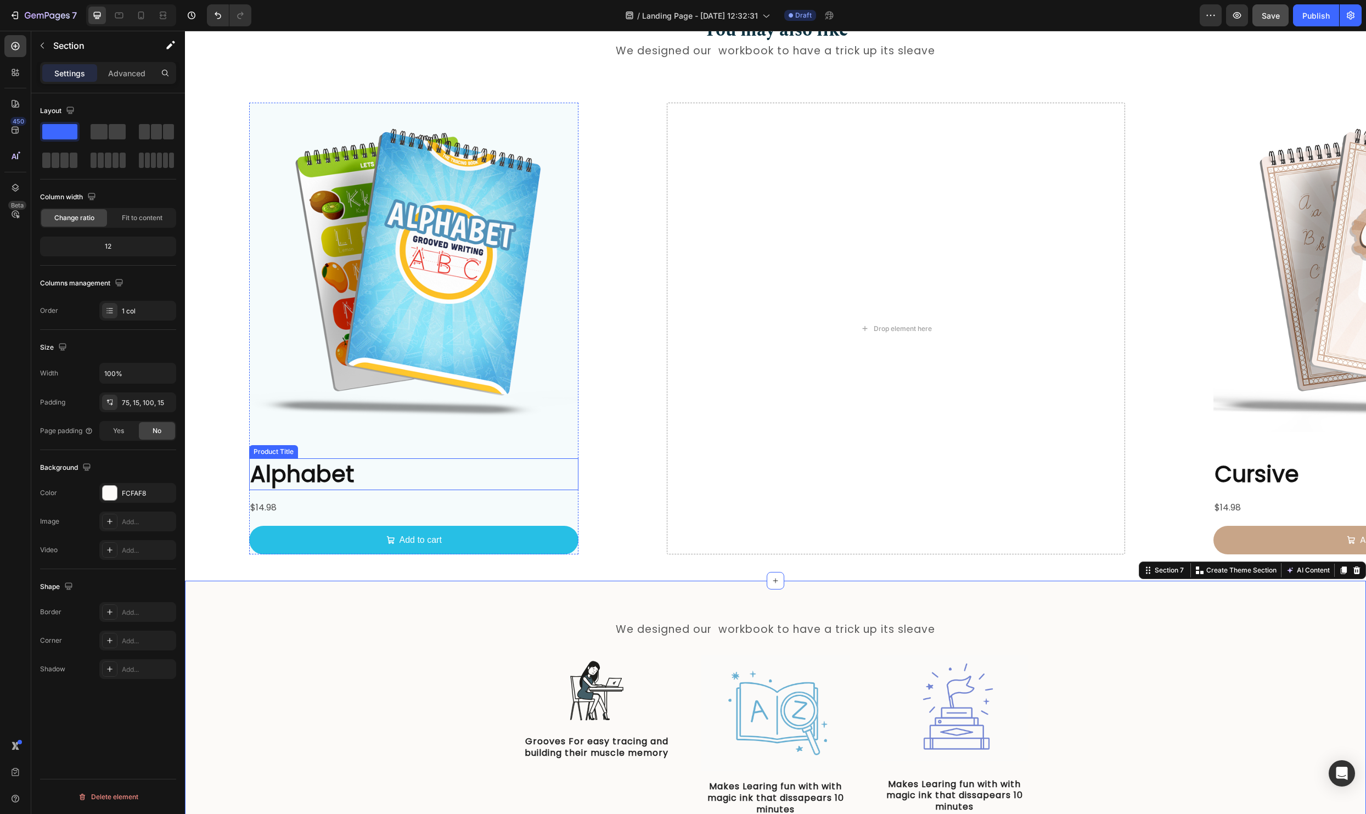
click at [401, 481] on h2 "Alphabet" at bounding box center [413, 473] width 329 height 31
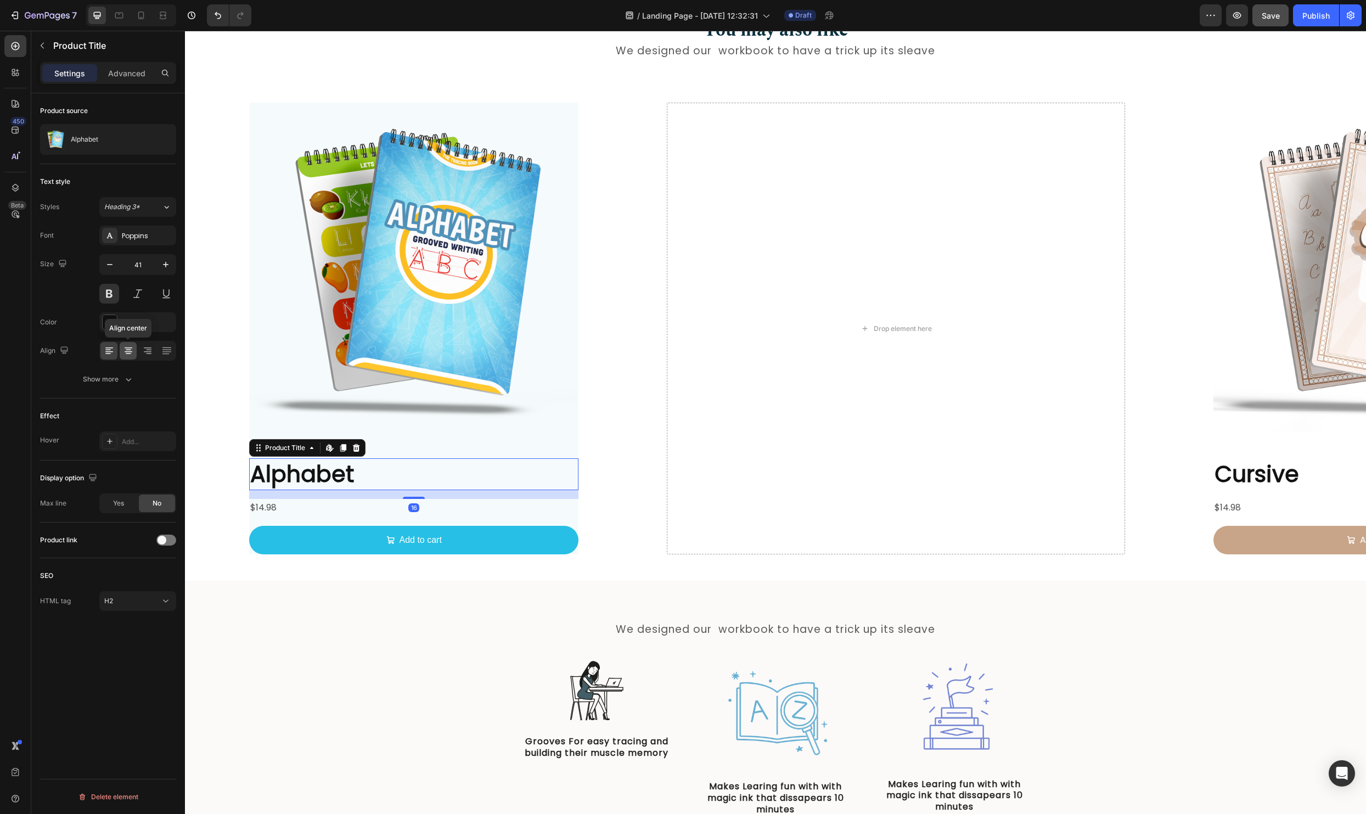
click at [127, 353] on icon at bounding box center [128, 353] width 5 height 1
click at [298, 501] on div "$14.98" at bounding box center [413, 508] width 329 height 18
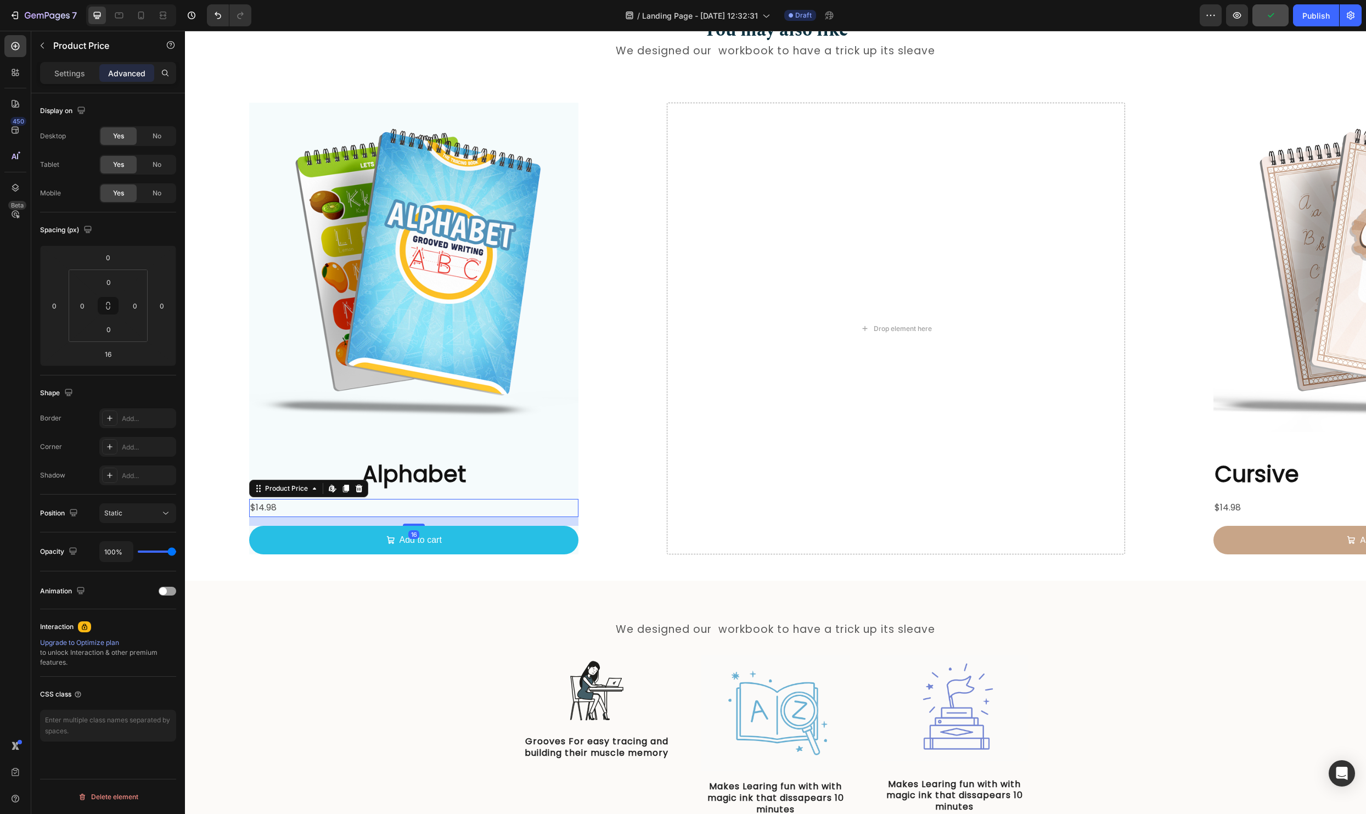
click at [63, 71] on p "Settings" at bounding box center [69, 73] width 31 height 12
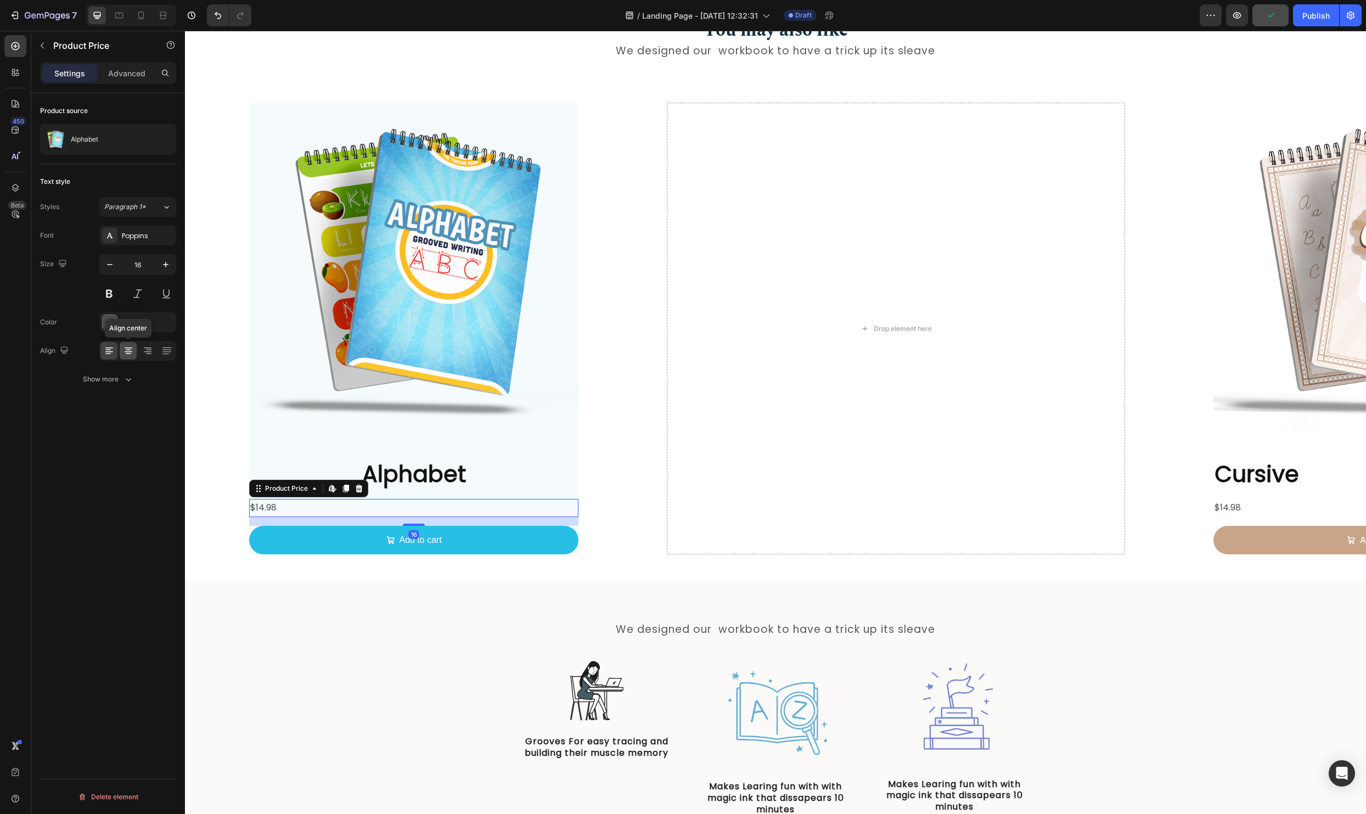
click at [131, 348] on icon at bounding box center [128, 350] width 11 height 11
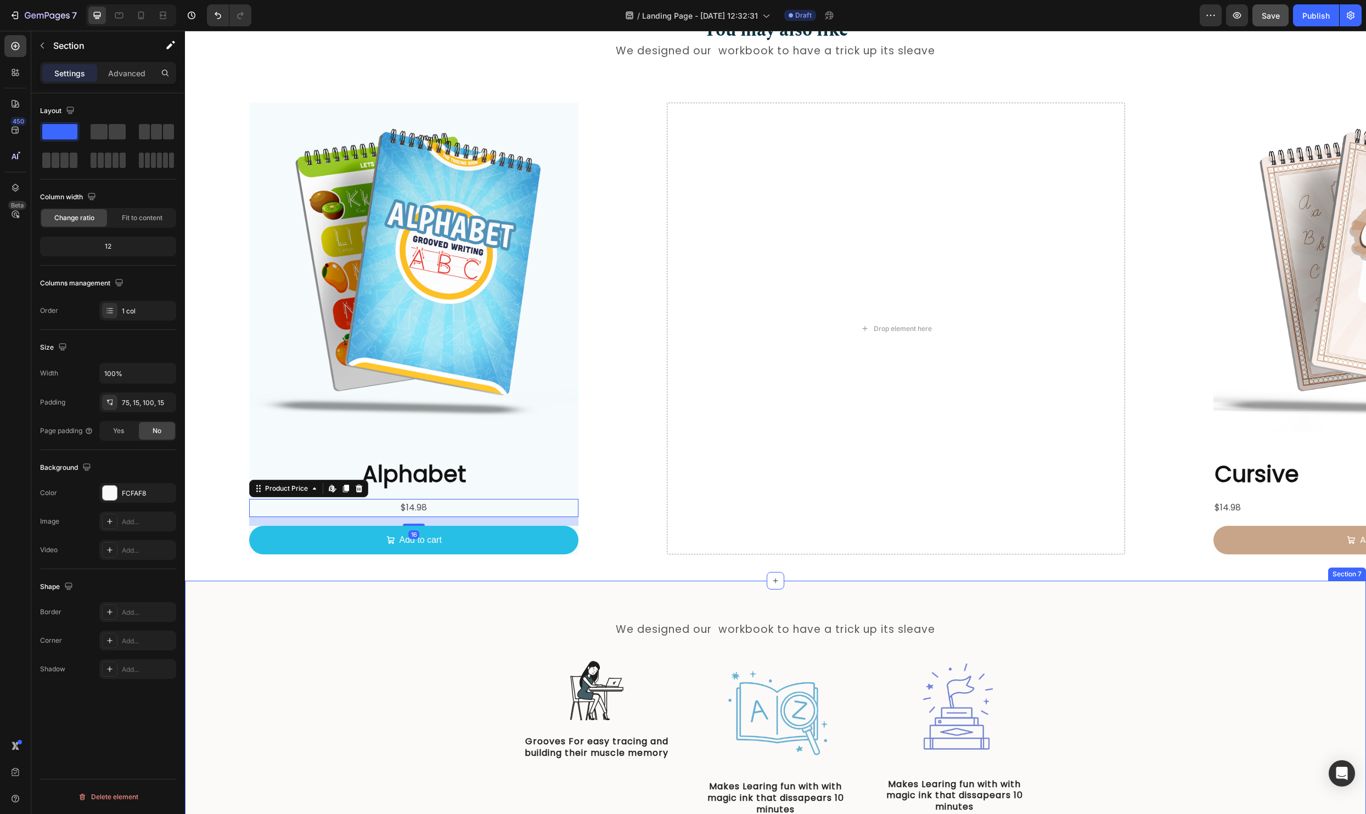
click at [402, 604] on div "We designed our workbook to have a trick up its sleave Text Block Row Image Gro…" at bounding box center [775, 734] width 1181 height 308
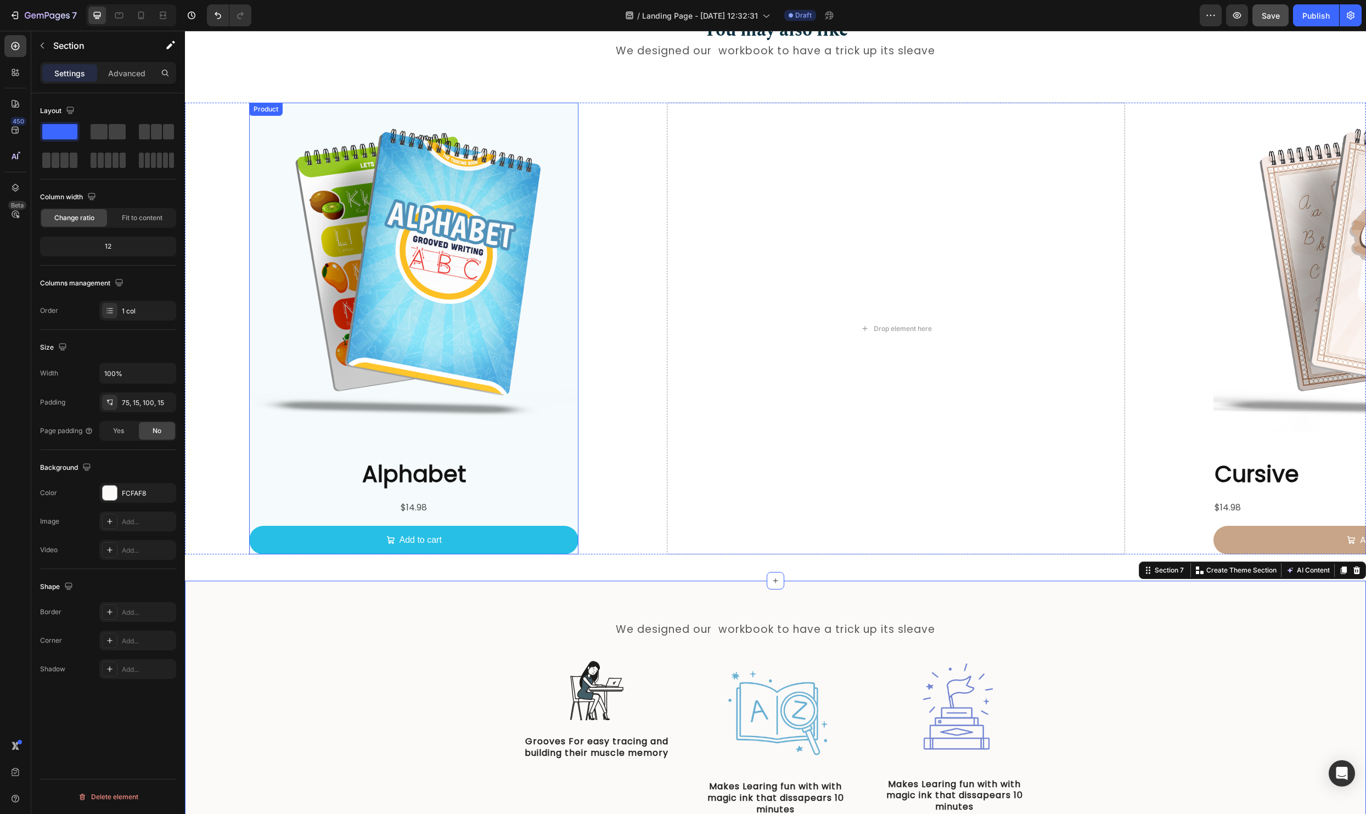
click at [566, 493] on div "Alphabet Product Title $14.98 Product Price Product Price Add to cart Add to Ca…" at bounding box center [413, 506] width 329 height 96
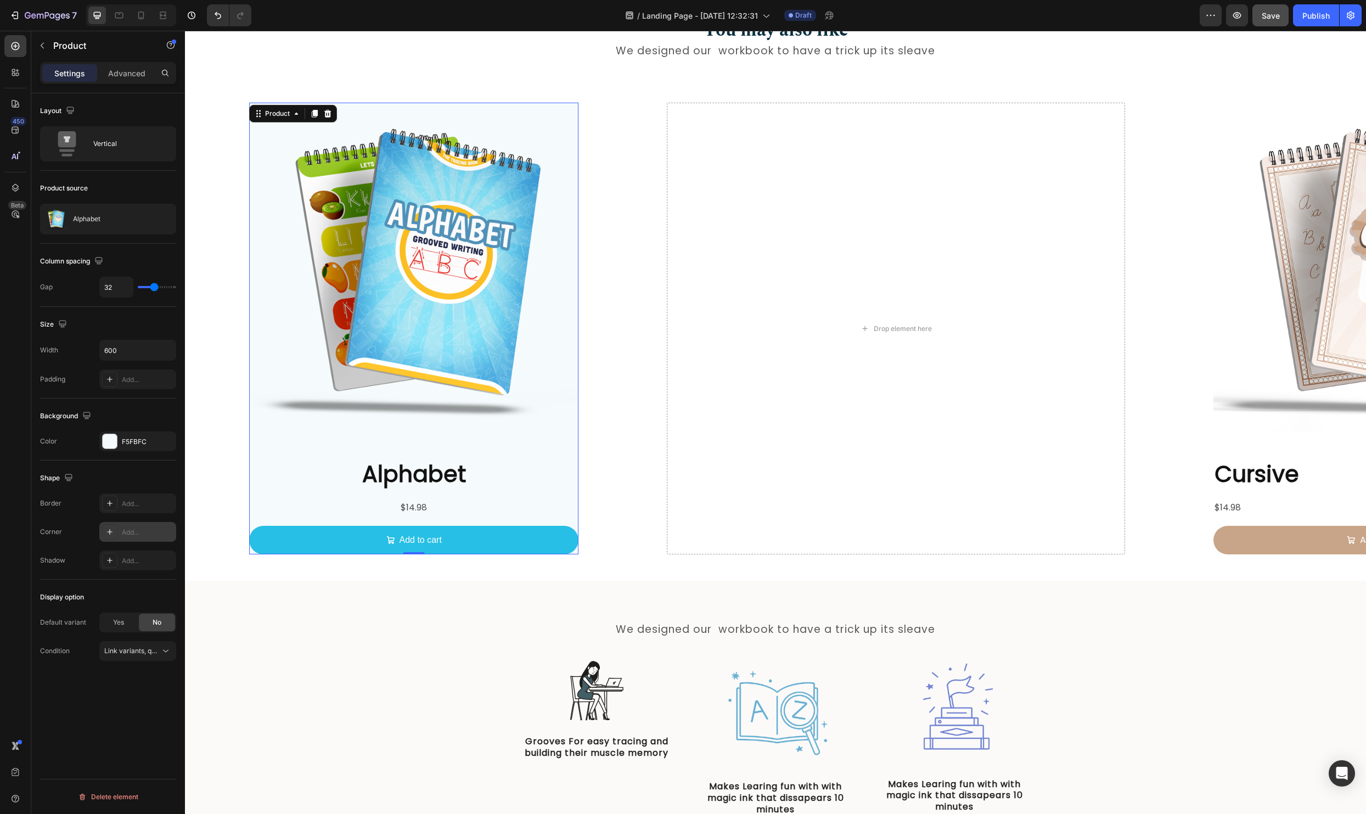
click at [114, 529] on div at bounding box center [109, 531] width 15 height 15
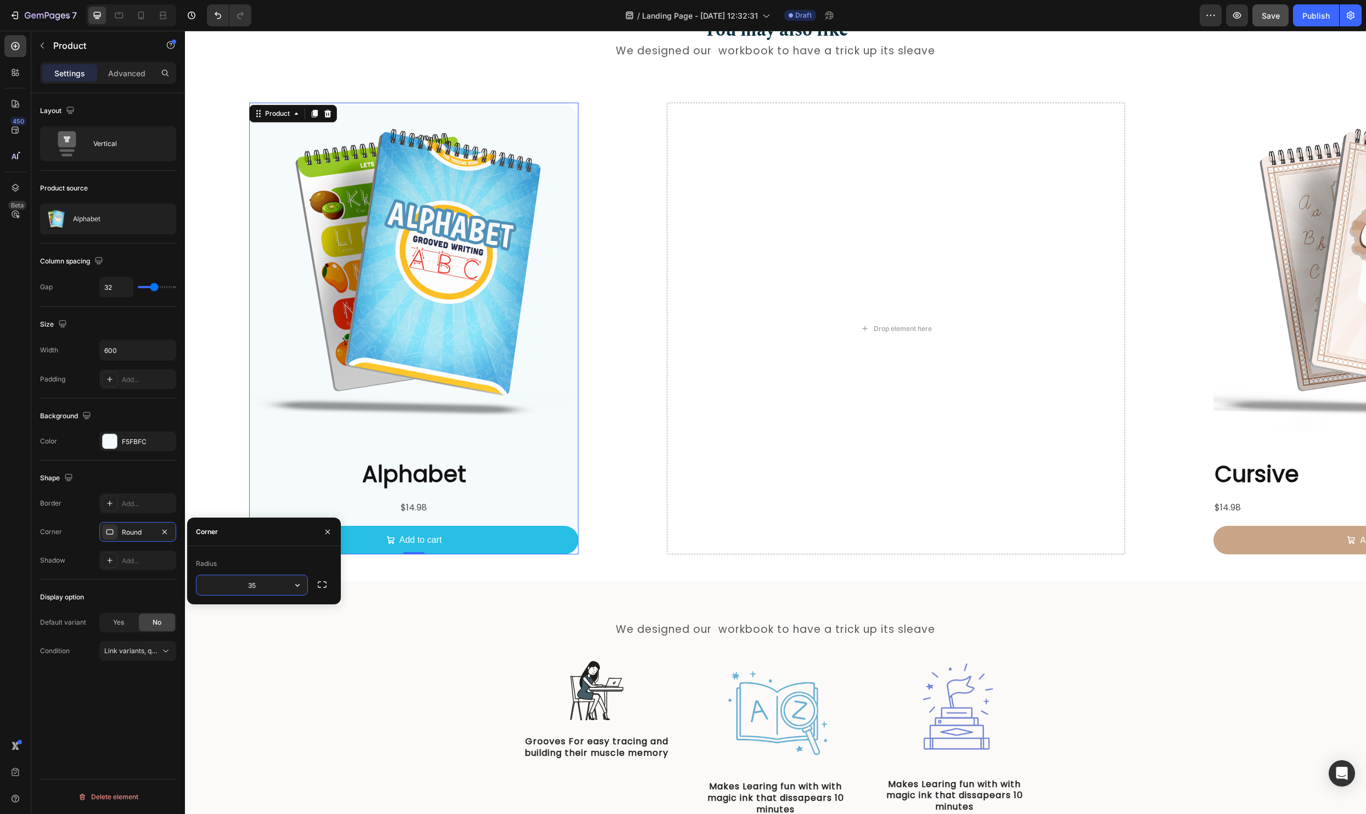
type input "35"
click at [645, 497] on div "Product Images Alphabet Product Title $14.98 Product Price Product Price Add to…" at bounding box center [775, 329] width 1181 height 452
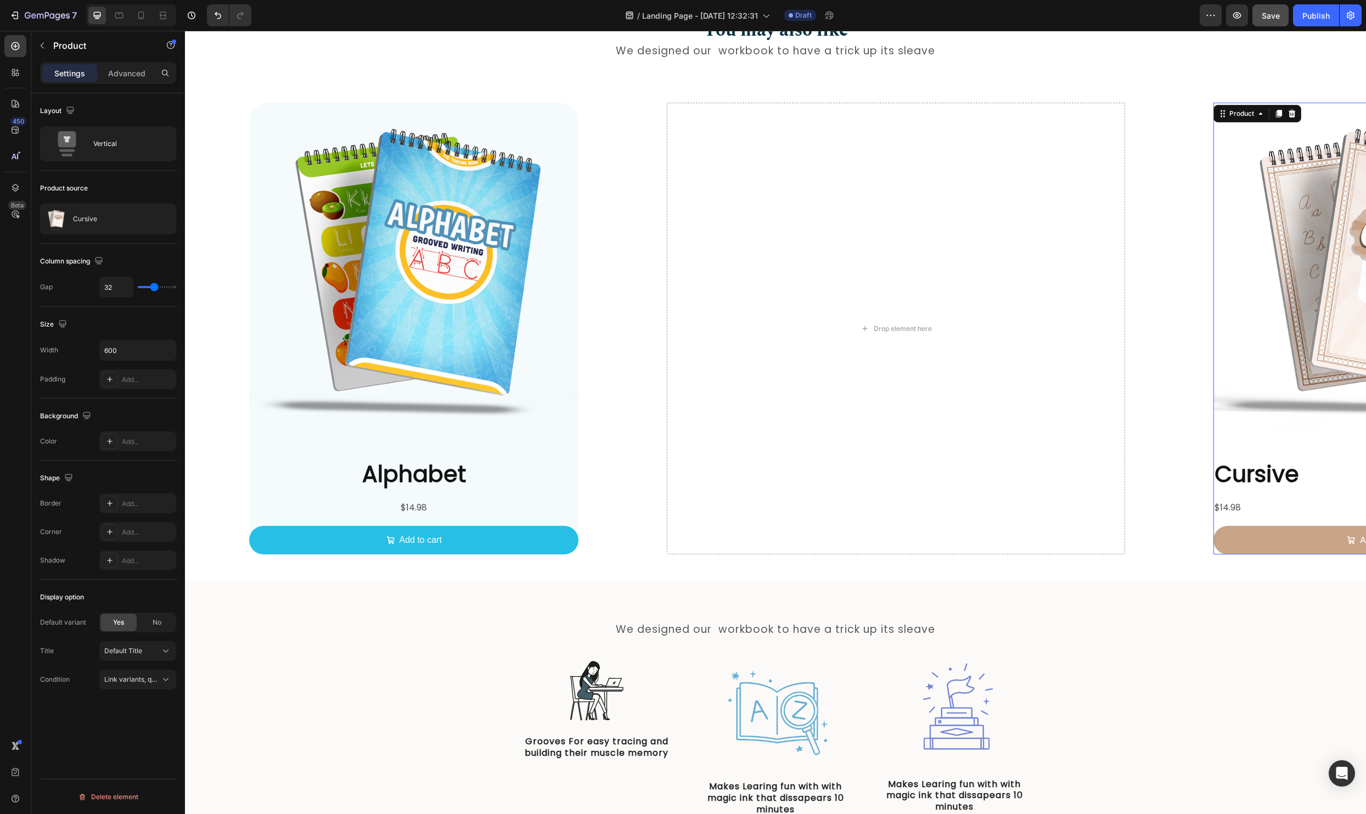
click at [1249, 450] on div "Product Images Cursive Product Title $14.98 Product Price Product Price Add to …" at bounding box center [1377, 329] width 329 height 452
click at [108, 533] on icon at bounding box center [109, 531] width 9 height 9
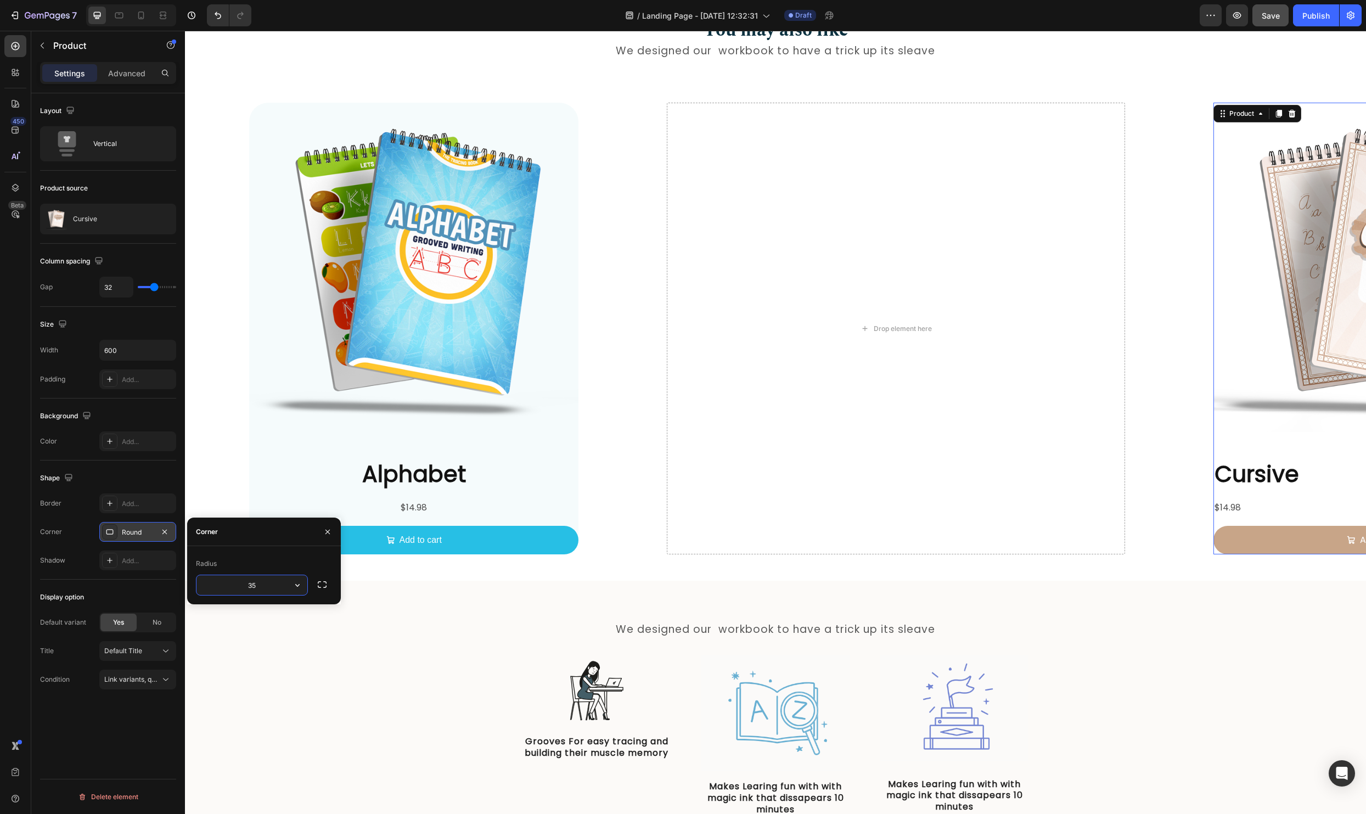
type input "35"
click at [142, 444] on div "Add..." at bounding box center [148, 442] width 52 height 10
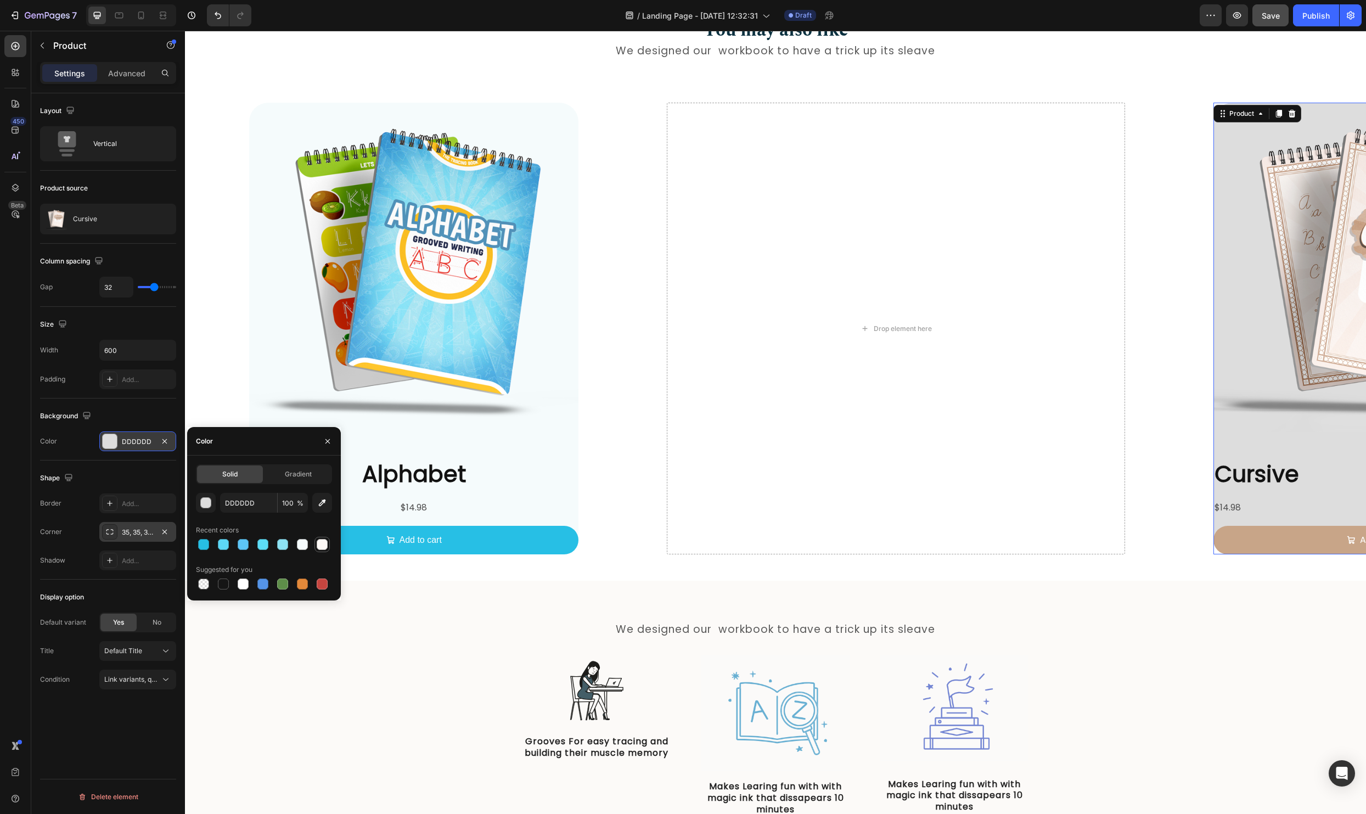
click at [321, 544] on div at bounding box center [322, 544] width 11 height 11
type input "FDF9F6"
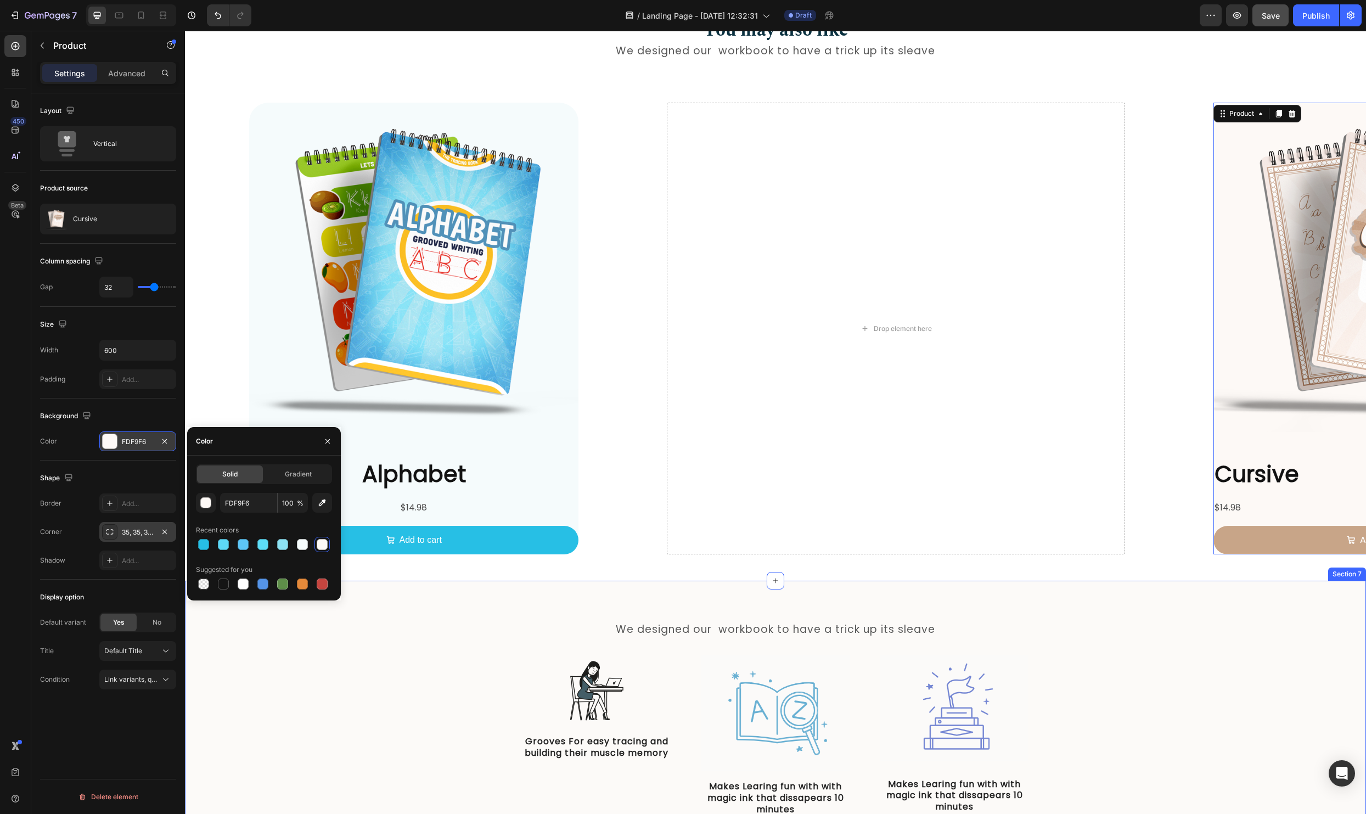
click at [599, 582] on div "We designed our workbook to have a trick up its sleave Text Block Row Image Gro…" at bounding box center [775, 734] width 1181 height 308
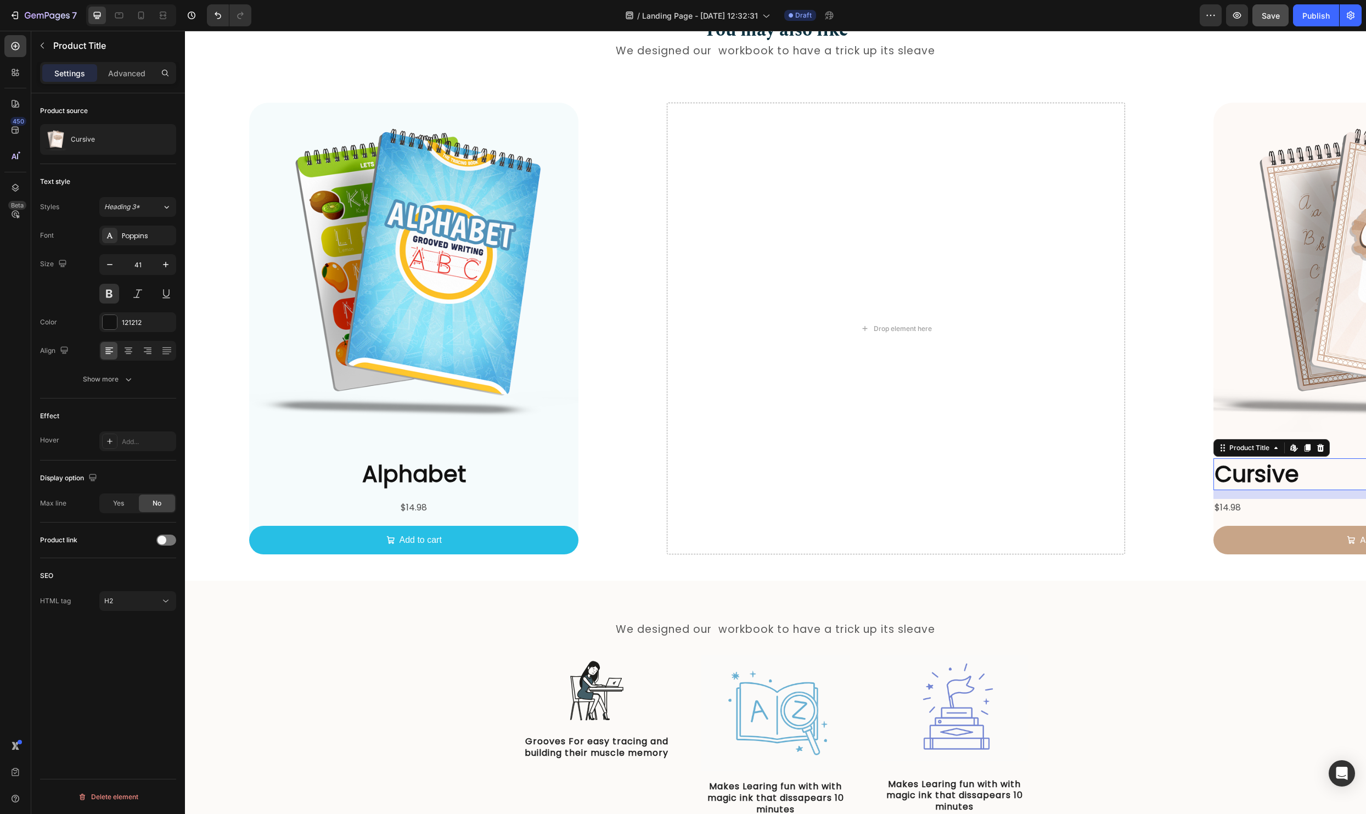
click at [1250, 471] on h2 "Cursive" at bounding box center [1377, 473] width 329 height 31
click at [125, 346] on icon at bounding box center [128, 350] width 11 height 11
click at [1227, 501] on div "$14.98" at bounding box center [1377, 508] width 329 height 18
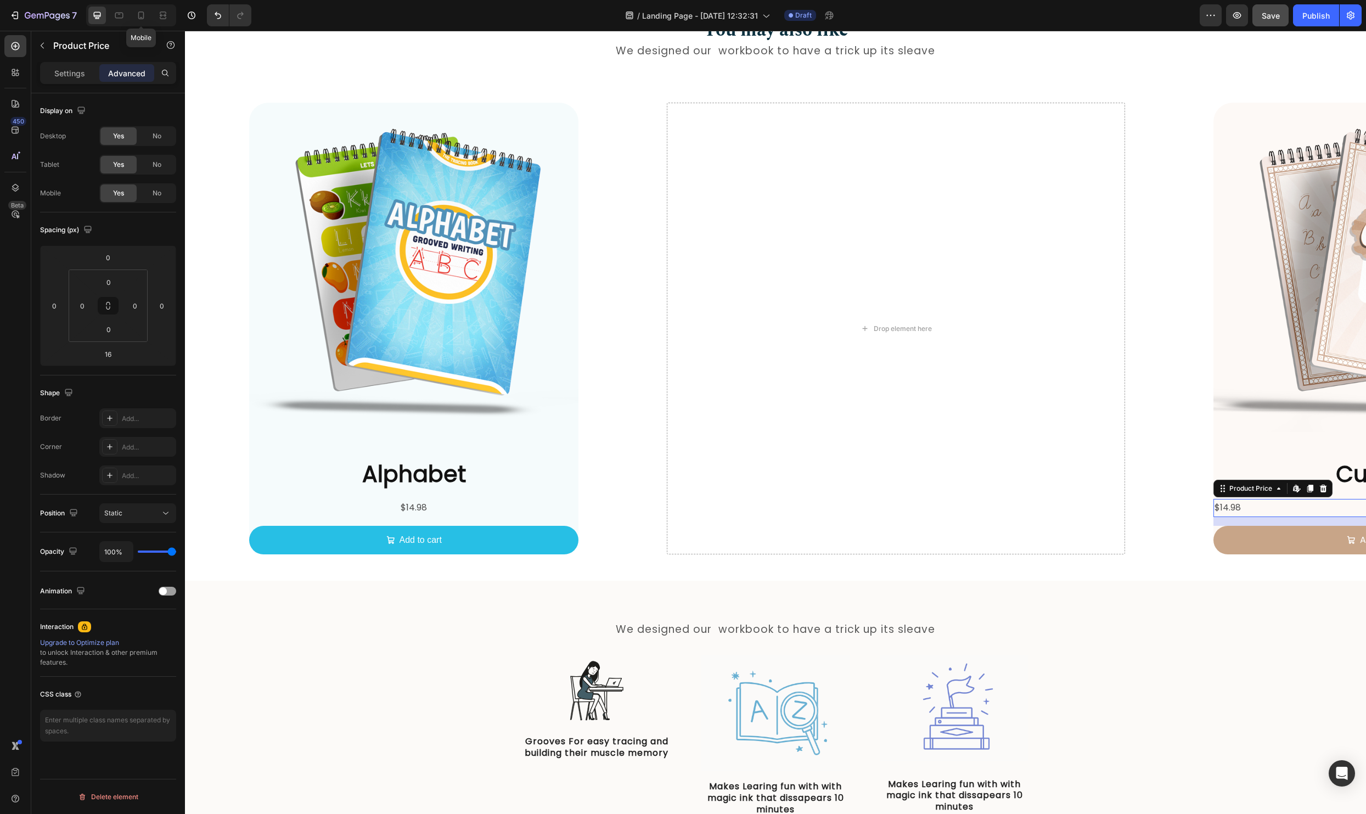
click at [138, 7] on div at bounding box center [141, 16] width 18 height 18
type input "10"
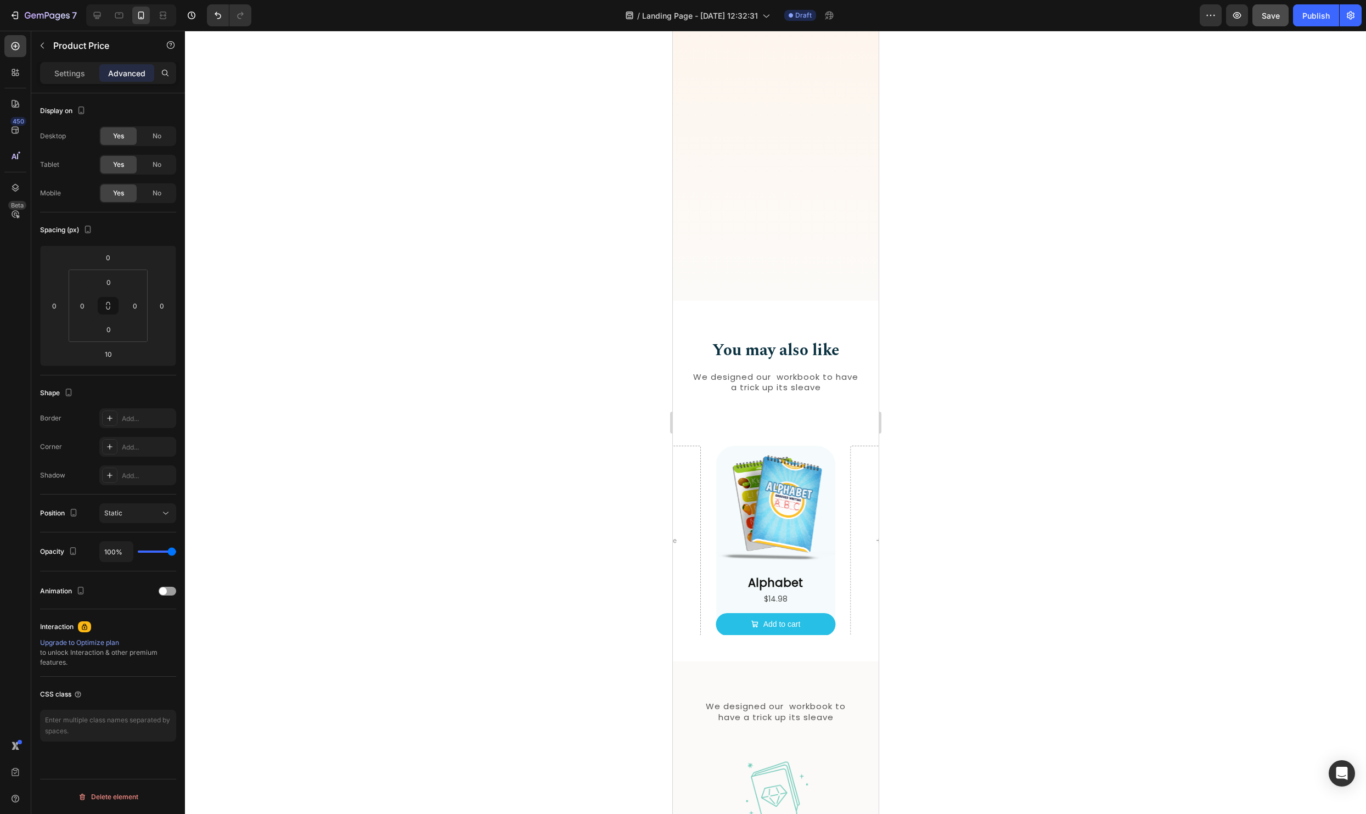
scroll to position [764, 0]
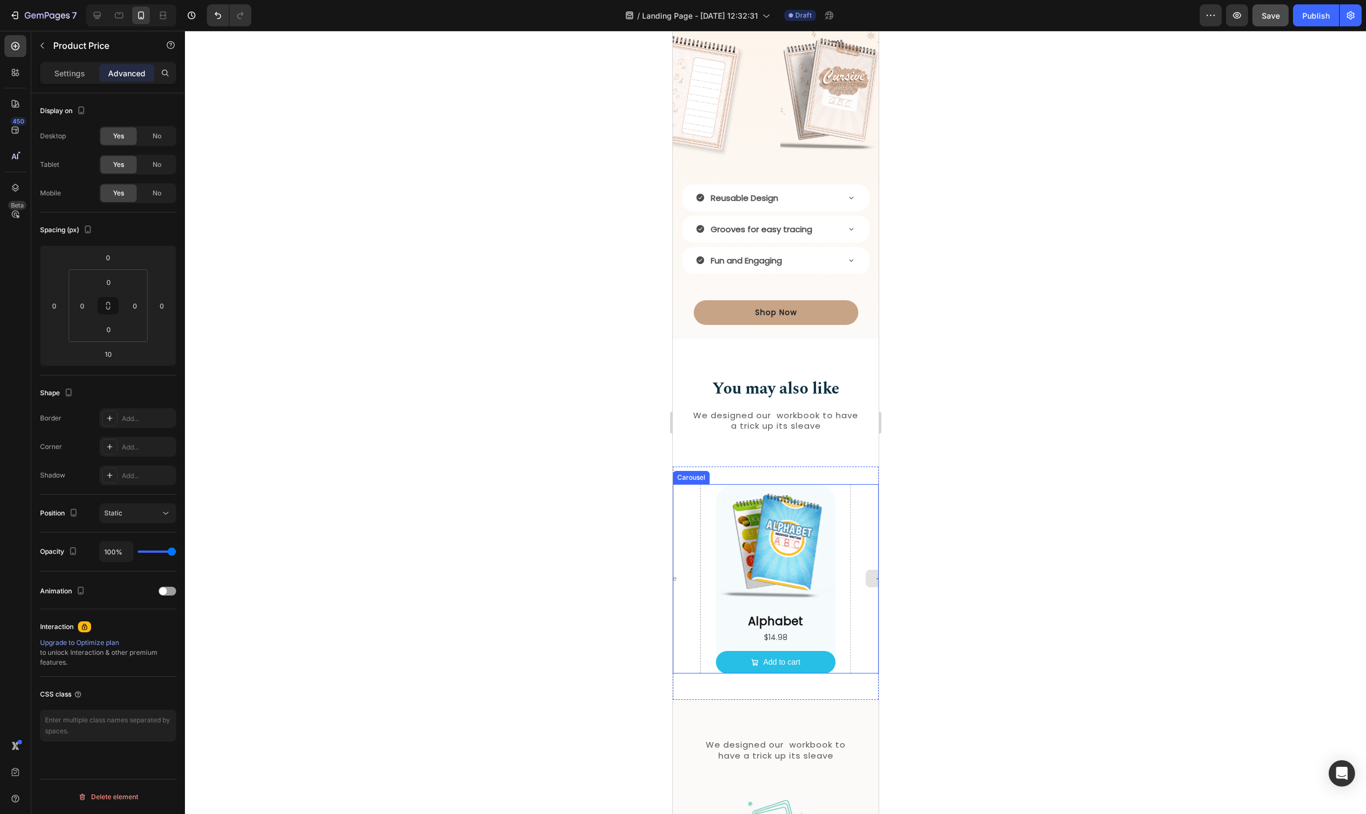
click at [856, 629] on div "Drop element here" at bounding box center [910, 579] width 120 height 190
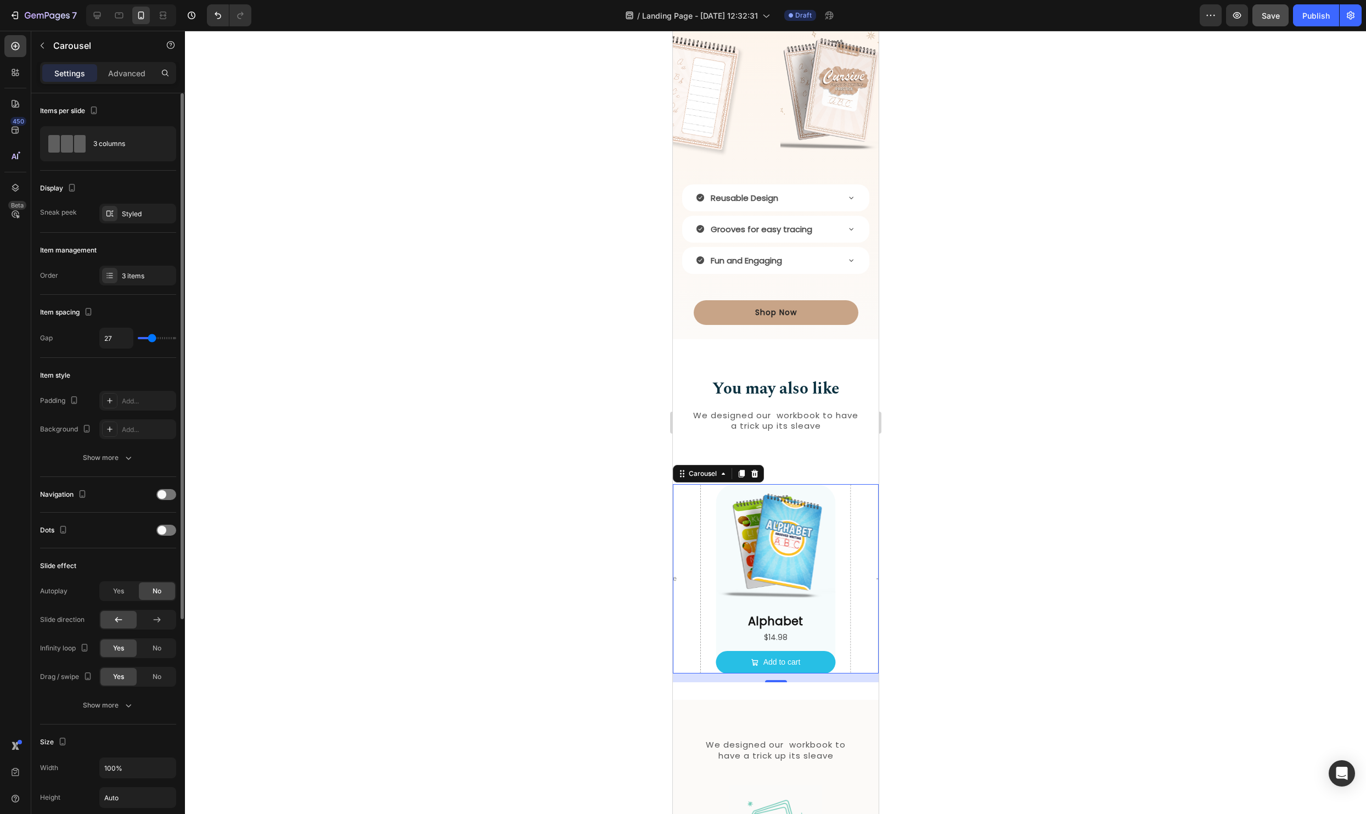
click at [136, 724] on div "Item management Order 3 items" at bounding box center [108, 784] width 136 height 121
click at [138, 278] on div "3 items" at bounding box center [148, 276] width 52 height 10
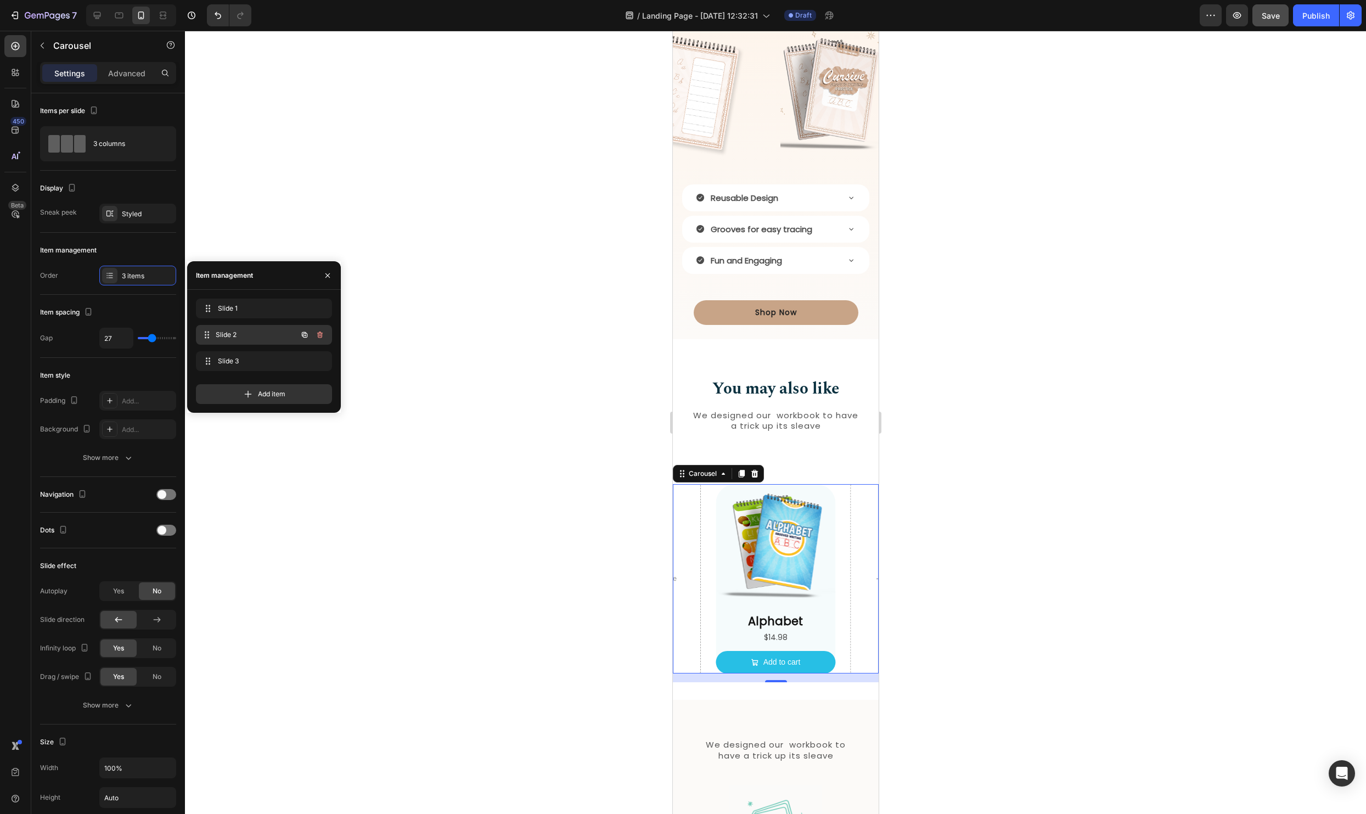
click at [251, 340] on div "Slide 2 Slide 2" at bounding box center [248, 334] width 97 height 15
click at [219, 316] on div "Slide 1 Slide 1" at bounding box center [264, 308] width 136 height 20
click at [831, 590] on img at bounding box center [775, 544] width 120 height 120
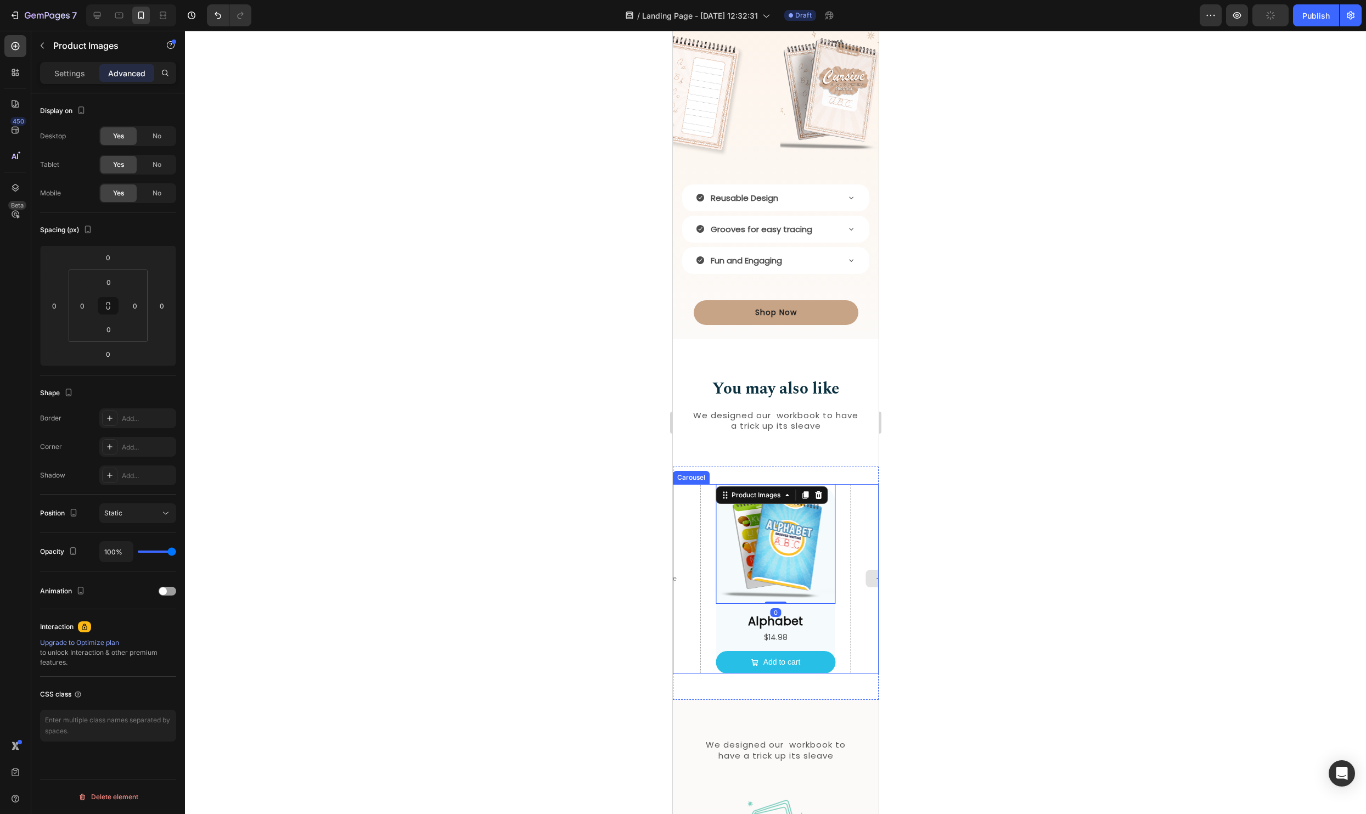
click at [855, 583] on div "Drop element here" at bounding box center [910, 579] width 120 height 190
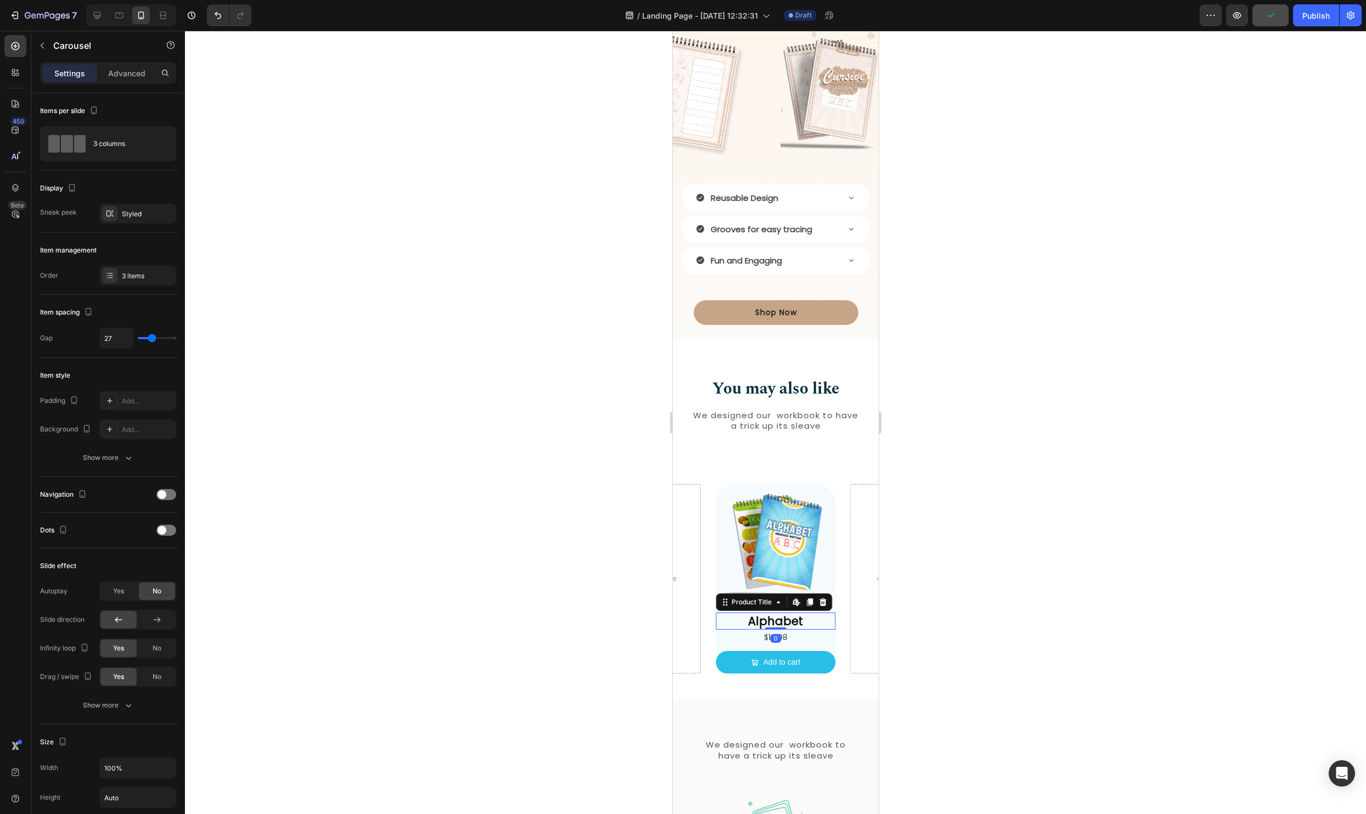
click at [829, 617] on h2 "Alphabet" at bounding box center [775, 620] width 120 height 17
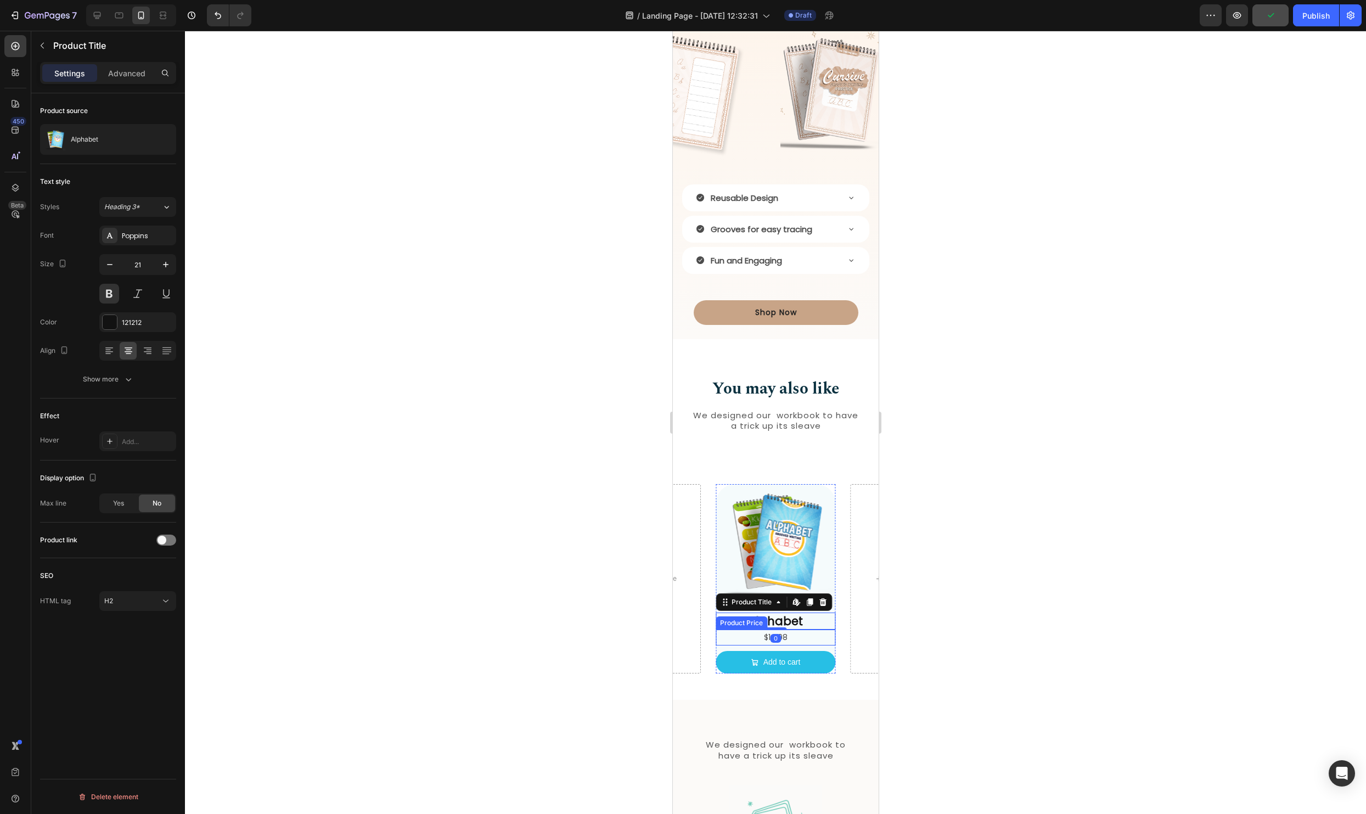
click at [832, 639] on div "$14.98" at bounding box center [775, 637] width 120 height 16
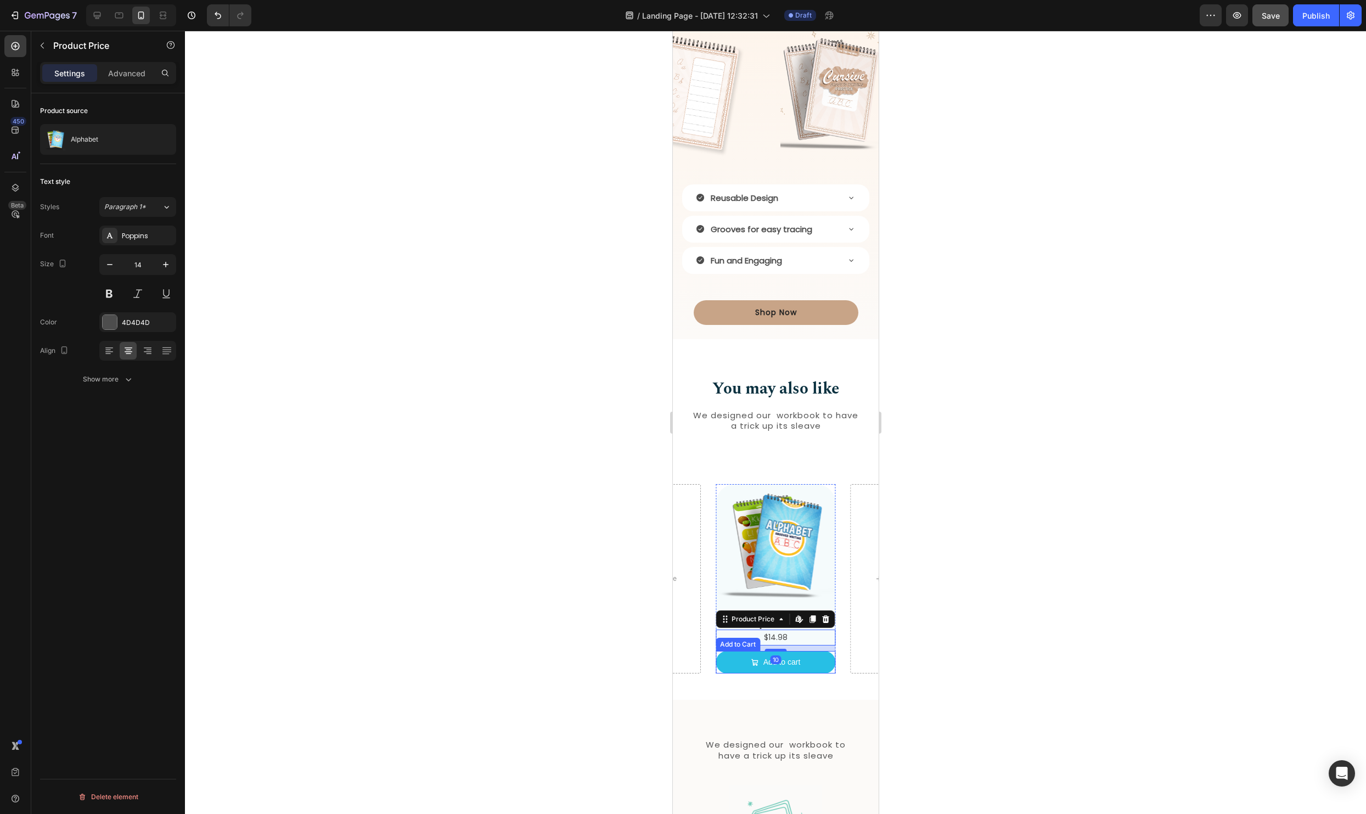
click at [833, 652] on div "Add to cart Add to Cart" at bounding box center [775, 662] width 120 height 22
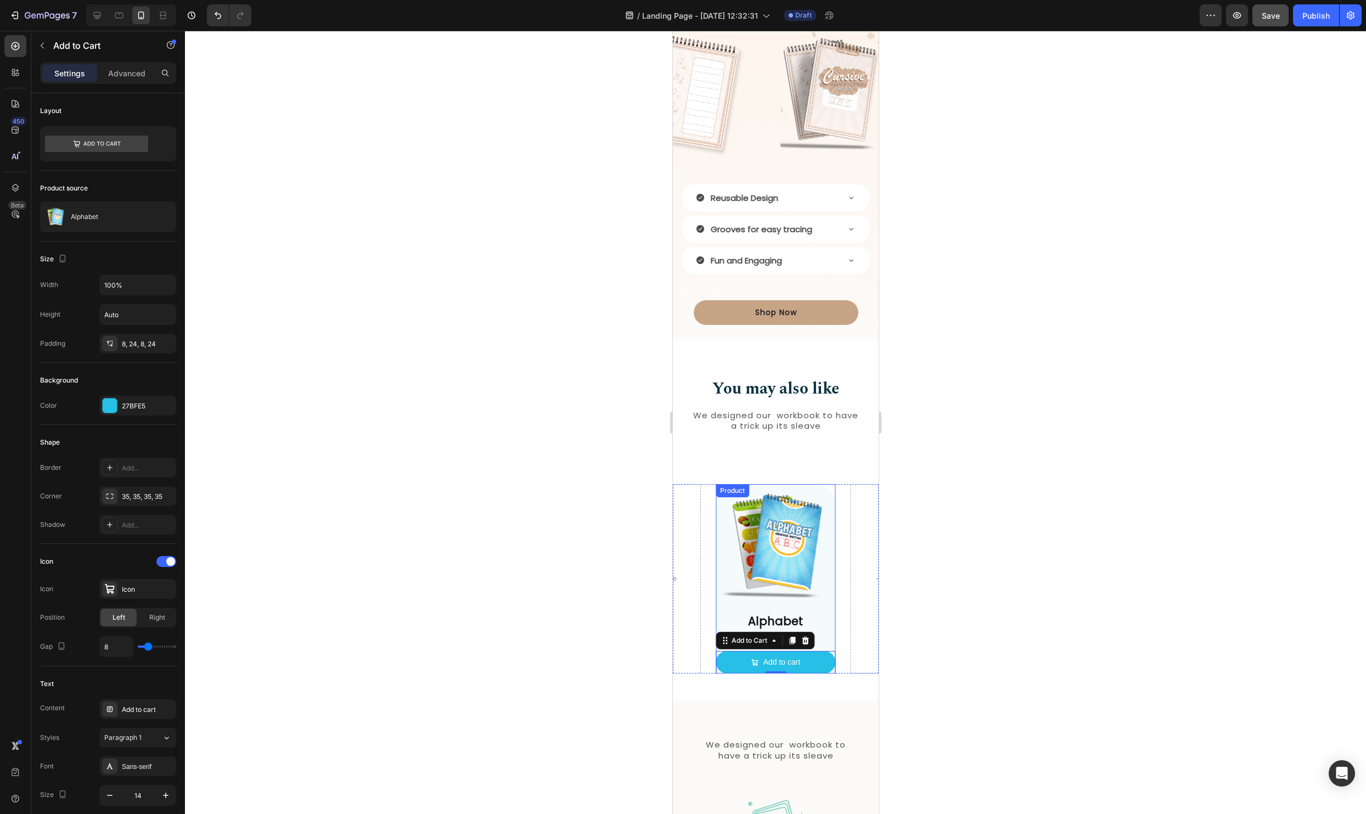
click at [718, 607] on div "Product Images Alphabet Product Title $14.98 Product Price Product Price Add to…" at bounding box center [775, 579] width 120 height 190
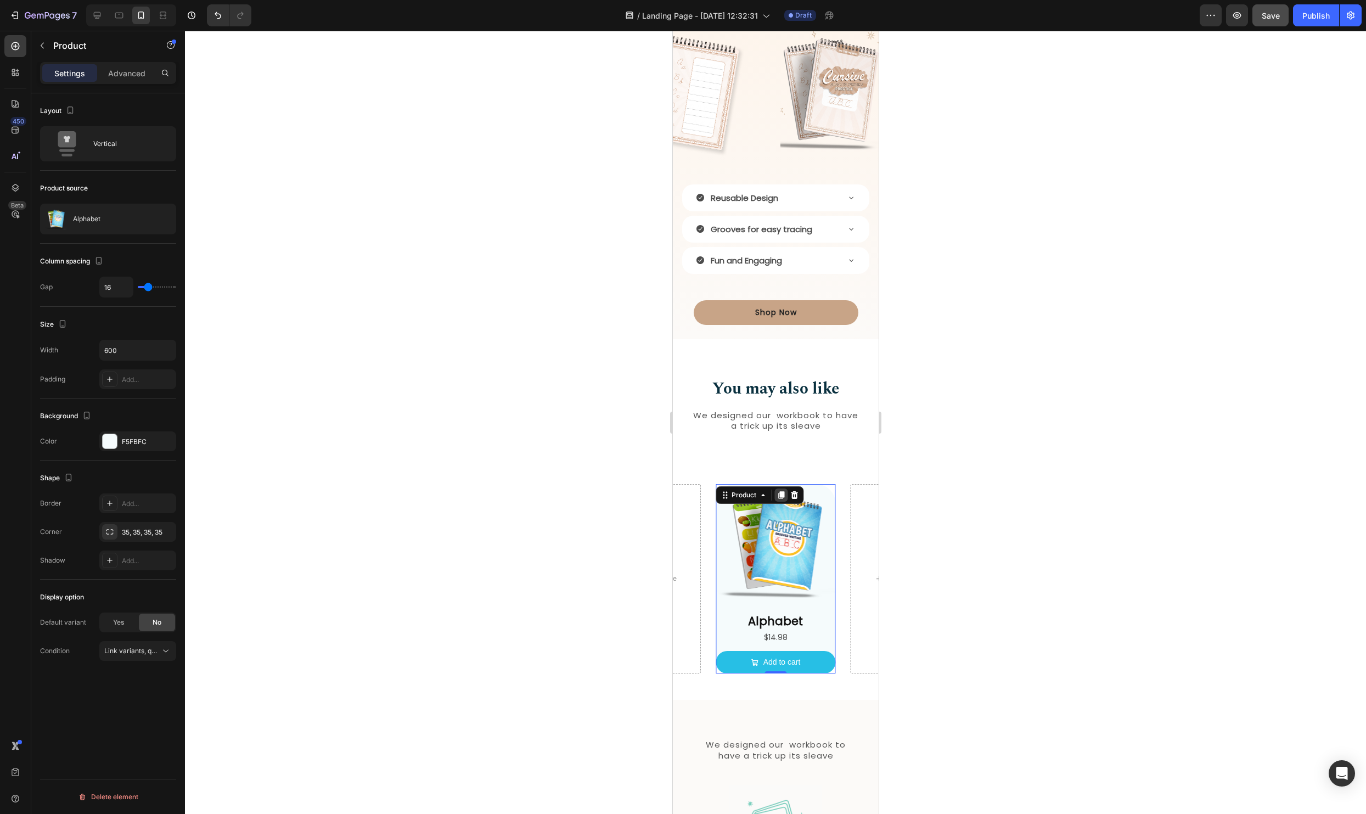
click at [779, 493] on icon at bounding box center [780, 495] width 6 height 8
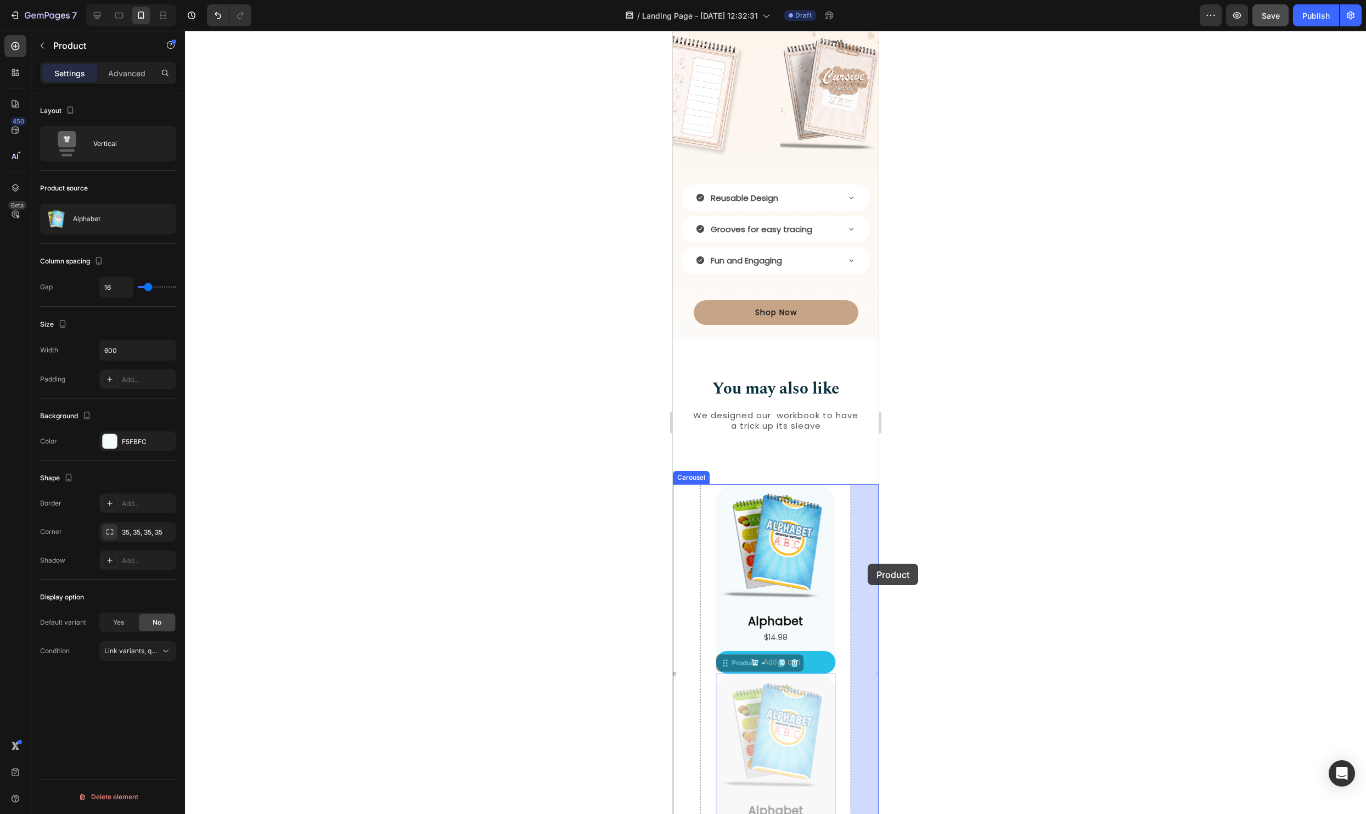
drag, startPoint x: 720, startPoint y: 662, endPoint x: 862, endPoint y: 569, distance: 169.4
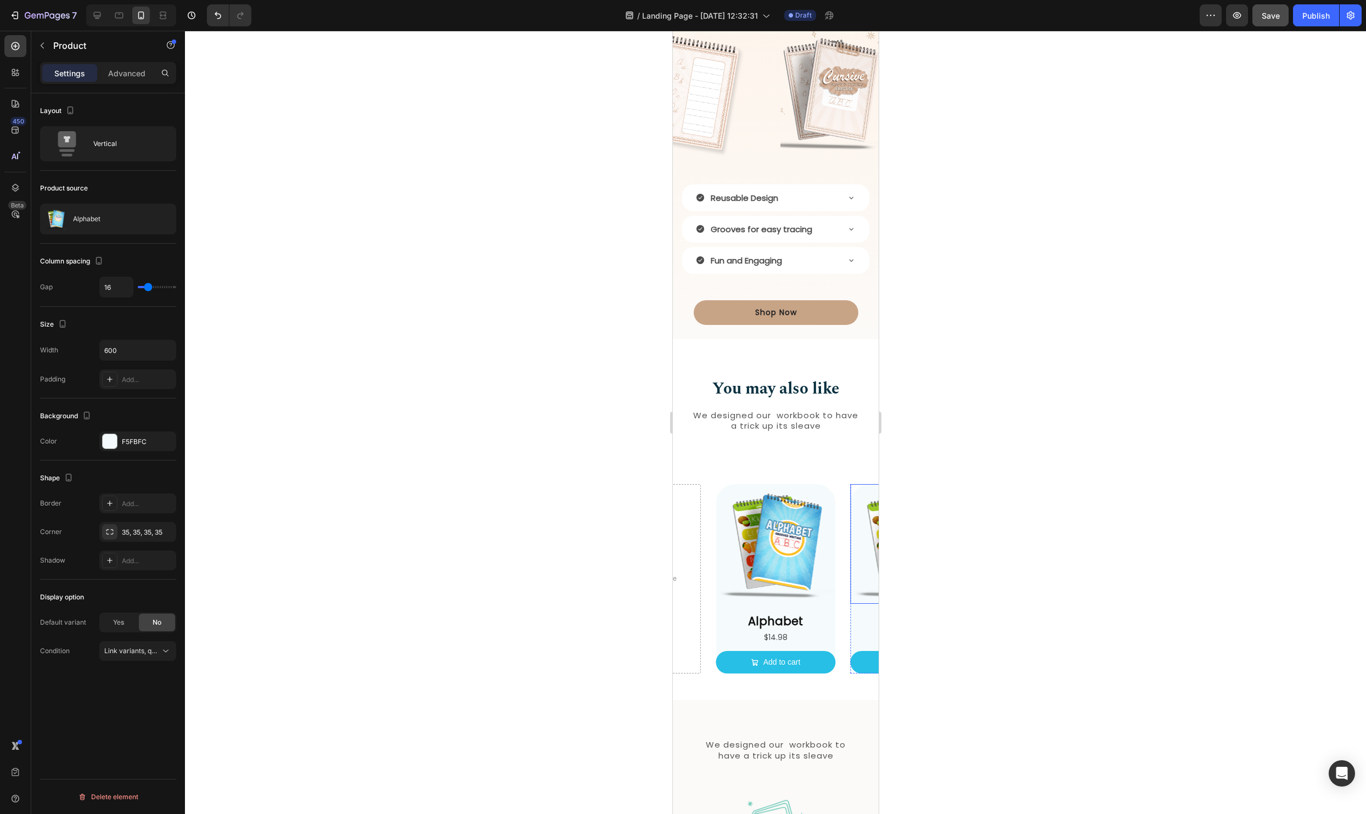
click at [872, 554] on img at bounding box center [910, 544] width 120 height 120
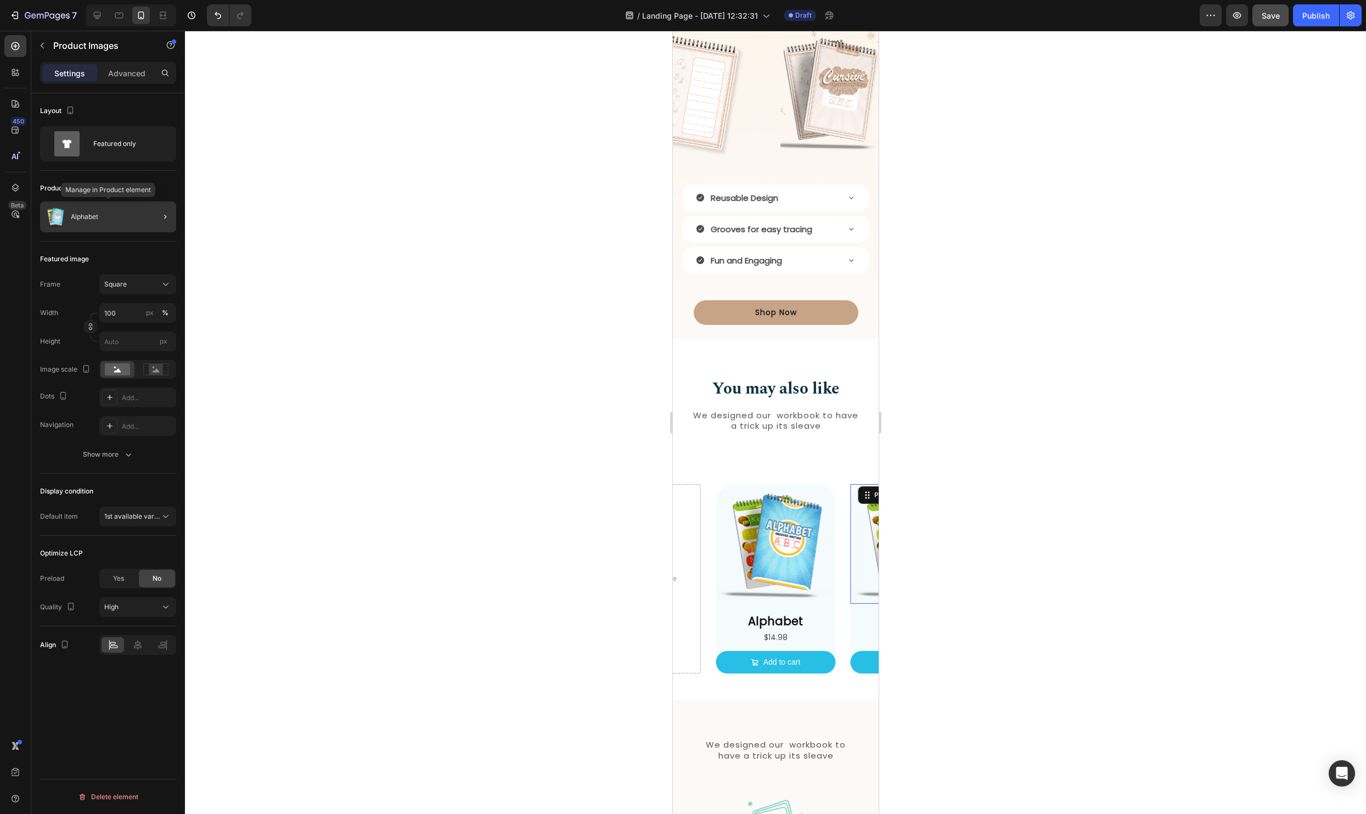
click at [93, 217] on p "Alphabet" at bounding box center [84, 217] width 27 height 8
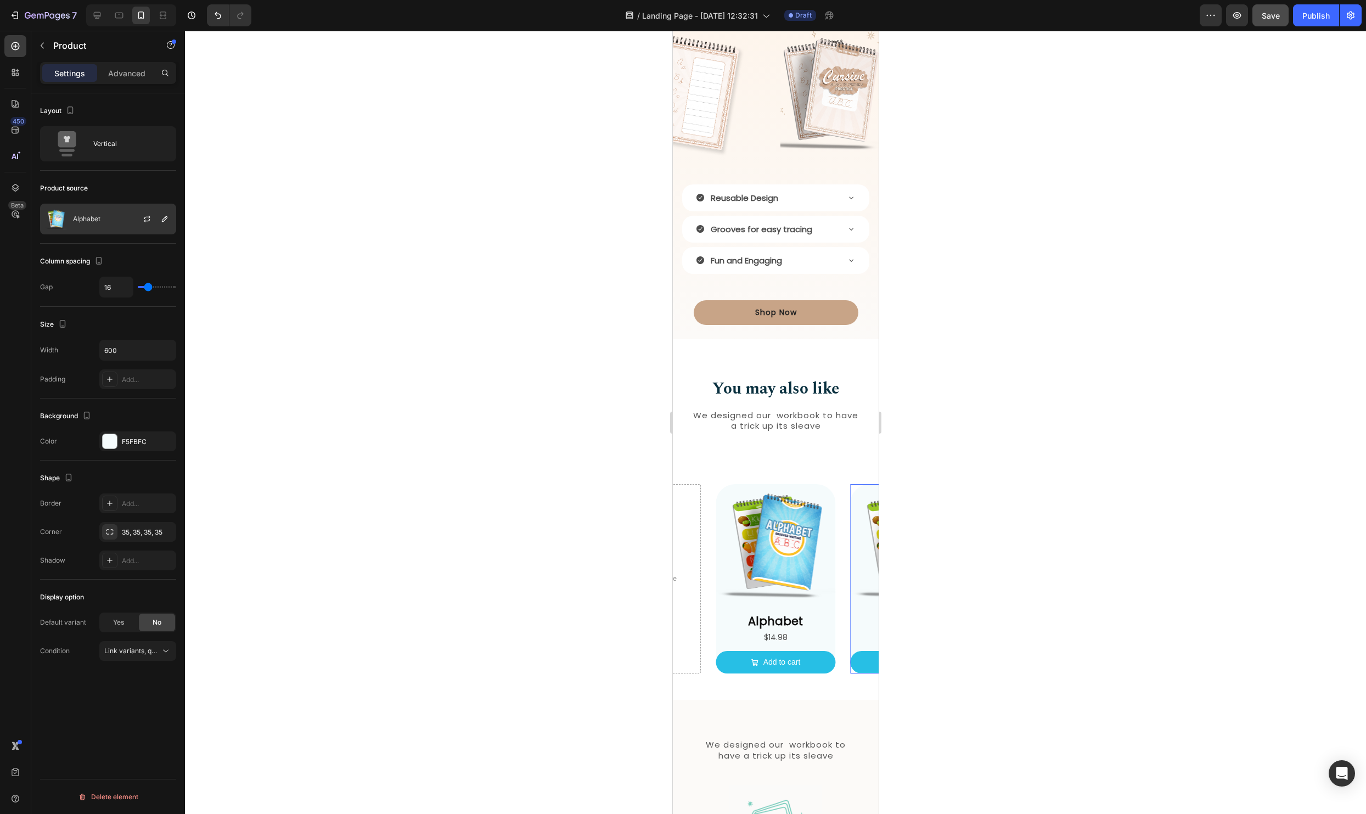
click at [91, 211] on div "Alphabet" at bounding box center [108, 219] width 136 height 31
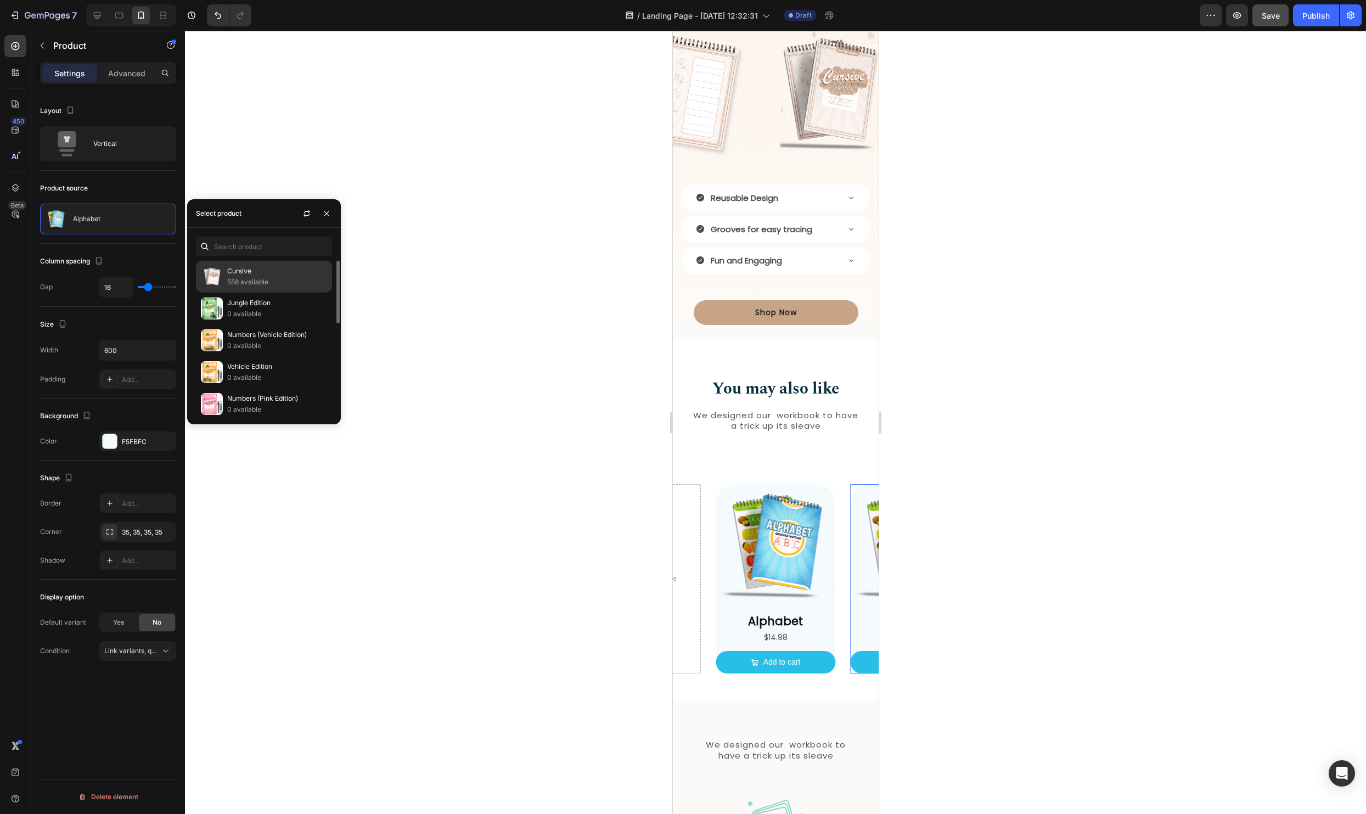
click at [239, 283] on p "558 available" at bounding box center [277, 282] width 100 height 11
click at [851, 649] on div "Cursive Product Title $14.98 Product Price Product Price Add to cart Add to Cart" at bounding box center [910, 642] width 120 height 61
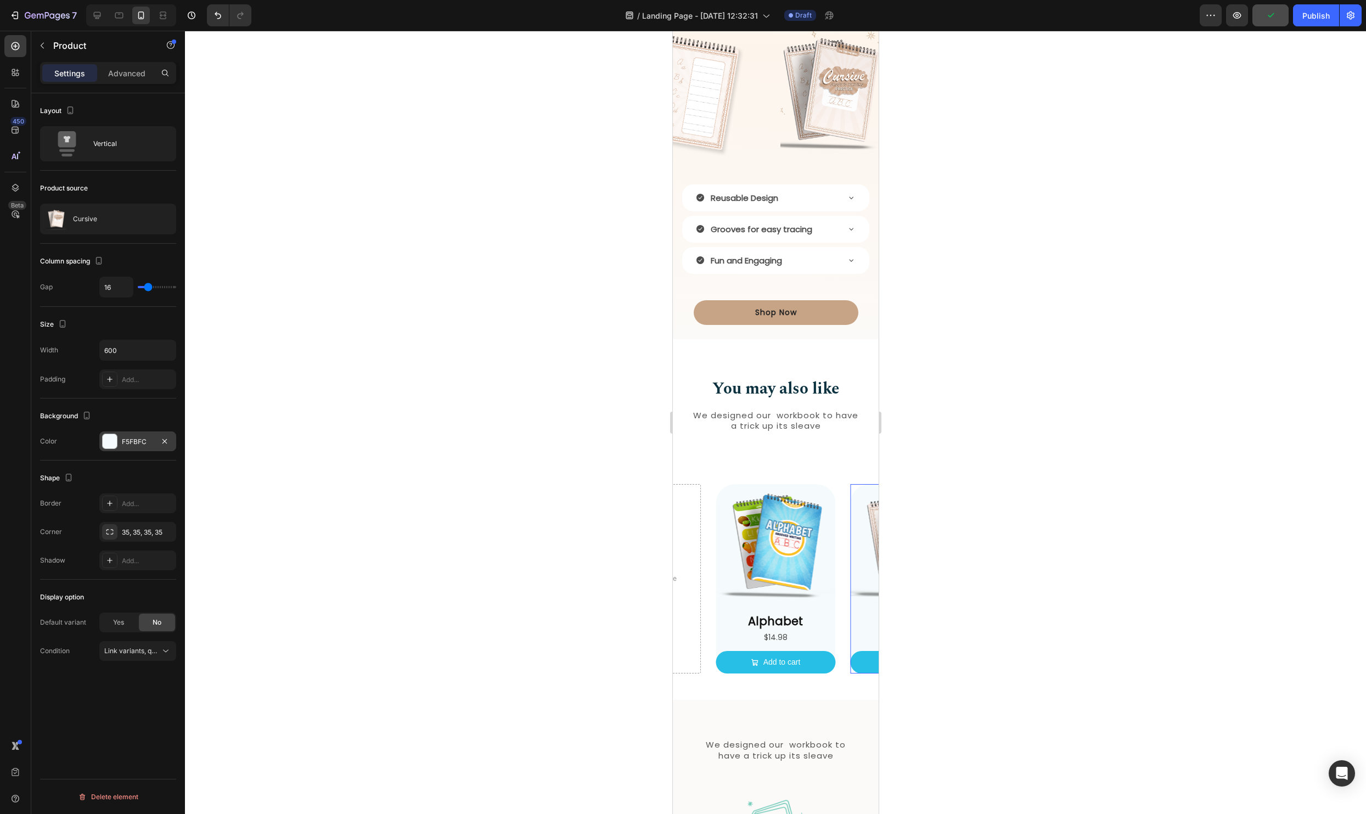
click at [105, 437] on div at bounding box center [110, 441] width 14 height 14
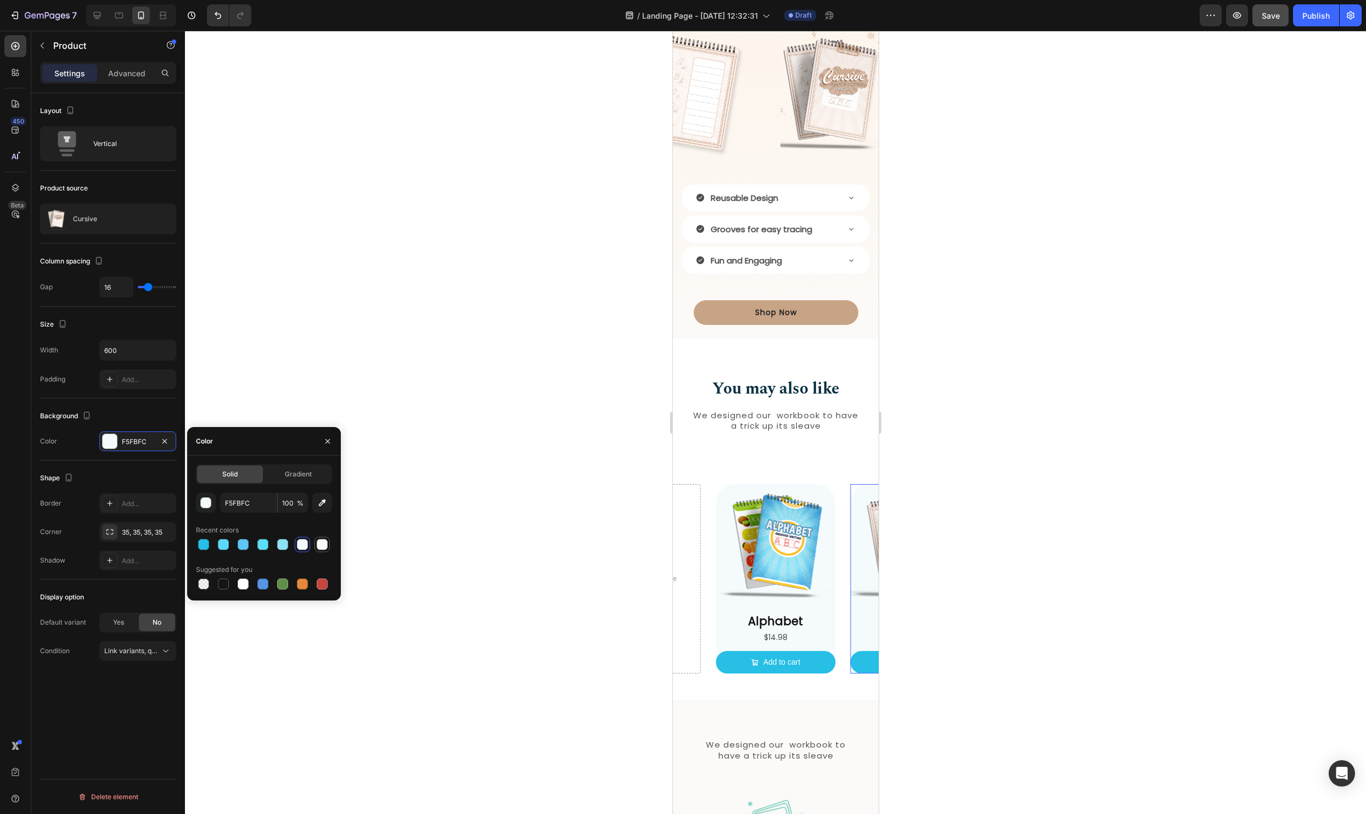
click at [319, 545] on div at bounding box center [322, 544] width 11 height 11
type input "FDF9F6"
click at [854, 667] on button "Add to cart" at bounding box center [910, 662] width 120 height 22
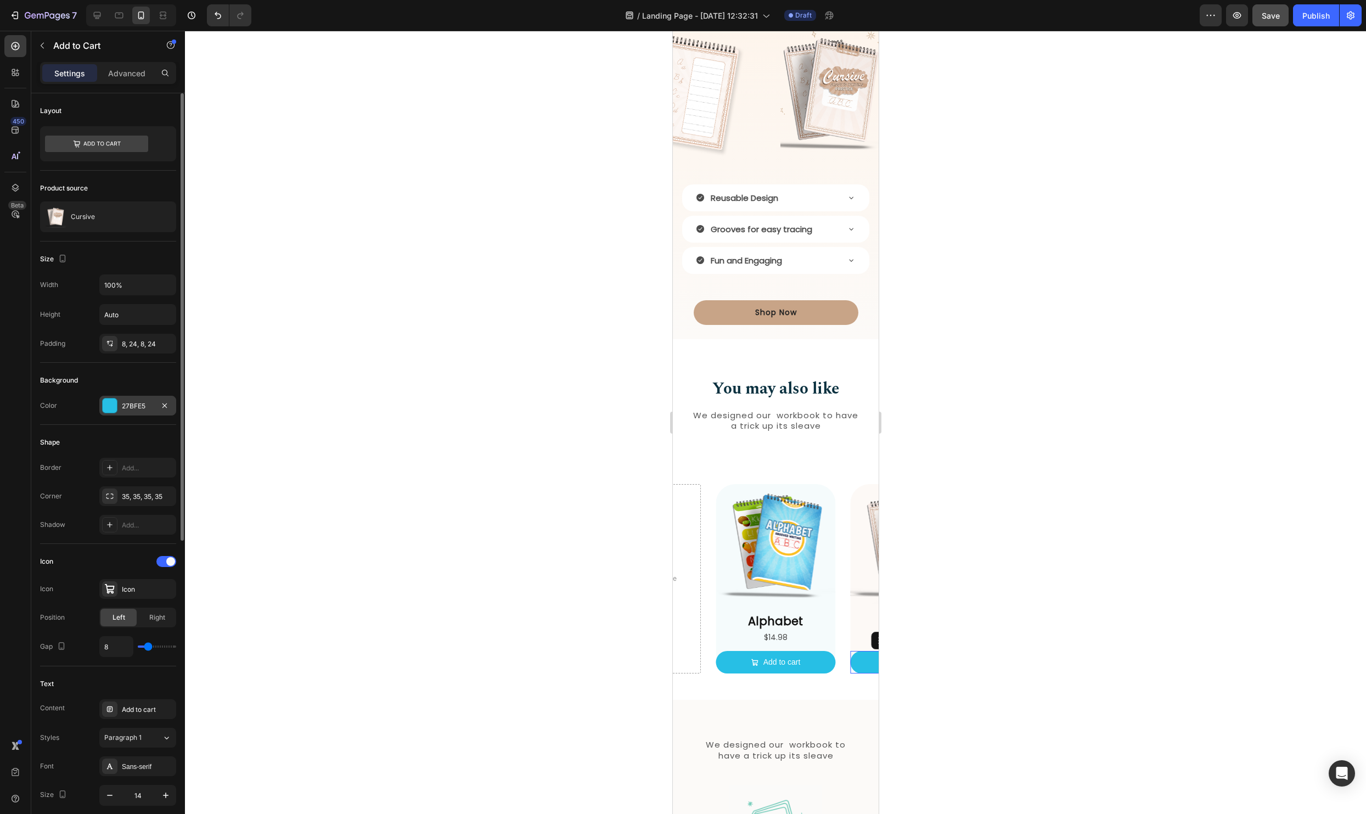
click at [103, 403] on div at bounding box center [110, 405] width 14 height 14
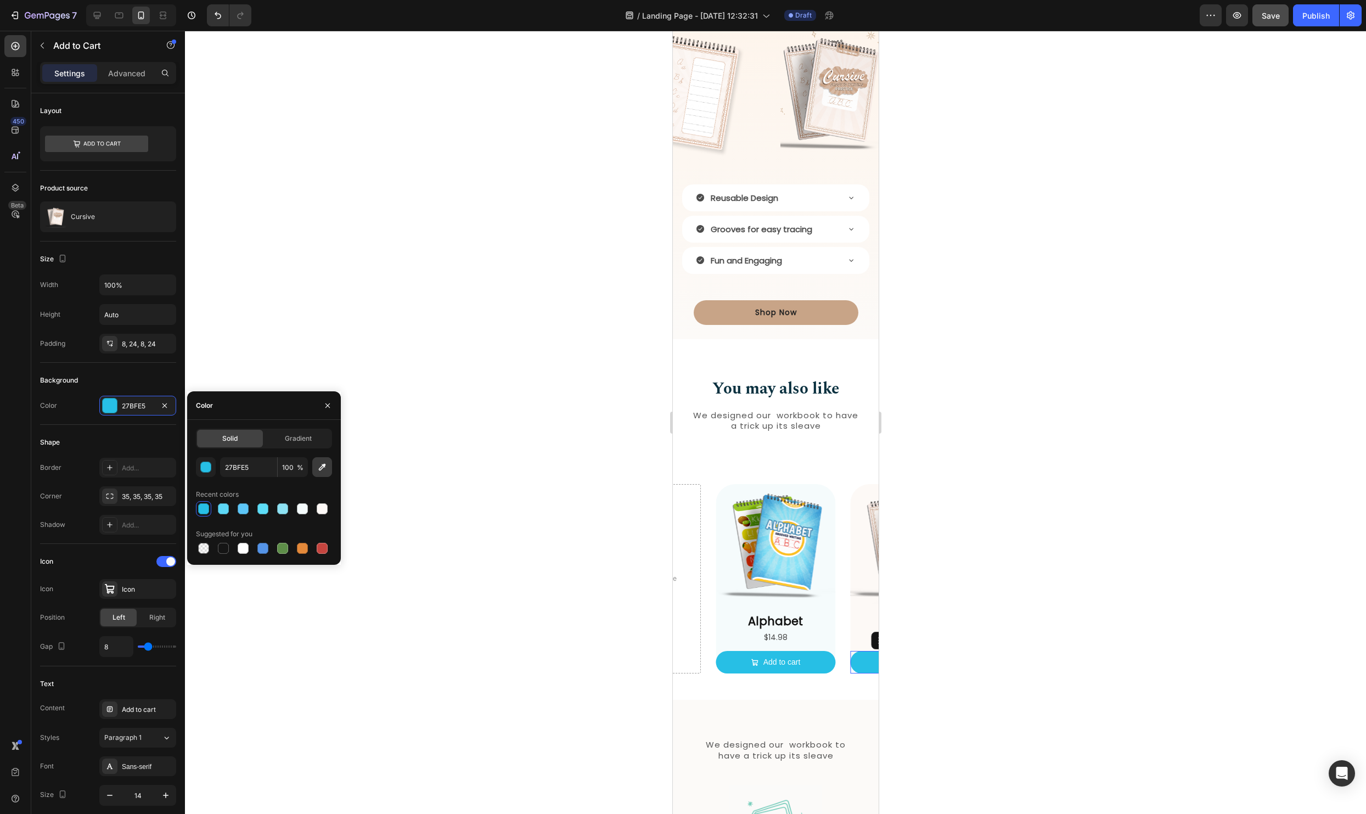
click at [323, 471] on icon "button" at bounding box center [322, 466] width 11 height 11
type input "C8A588"
click at [902, 543] on div at bounding box center [775, 422] width 1181 height 783
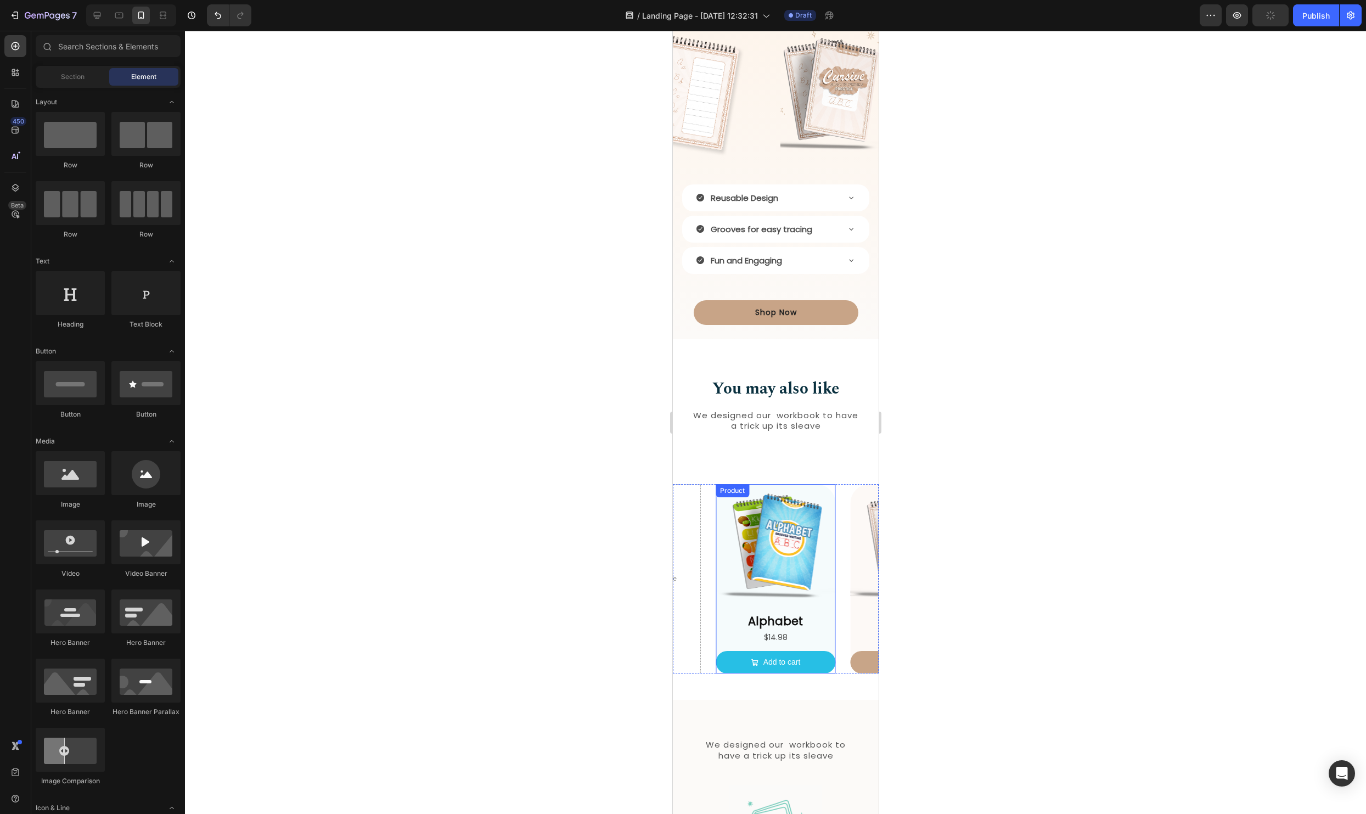
drag, startPoint x: 719, startPoint y: 647, endPoint x: 736, endPoint y: 634, distance: 21.5
click at [719, 647] on div "Alphabet Product Title $14.98 Product Price Product Price Add to cart Add to Ca…" at bounding box center [775, 642] width 120 height 61
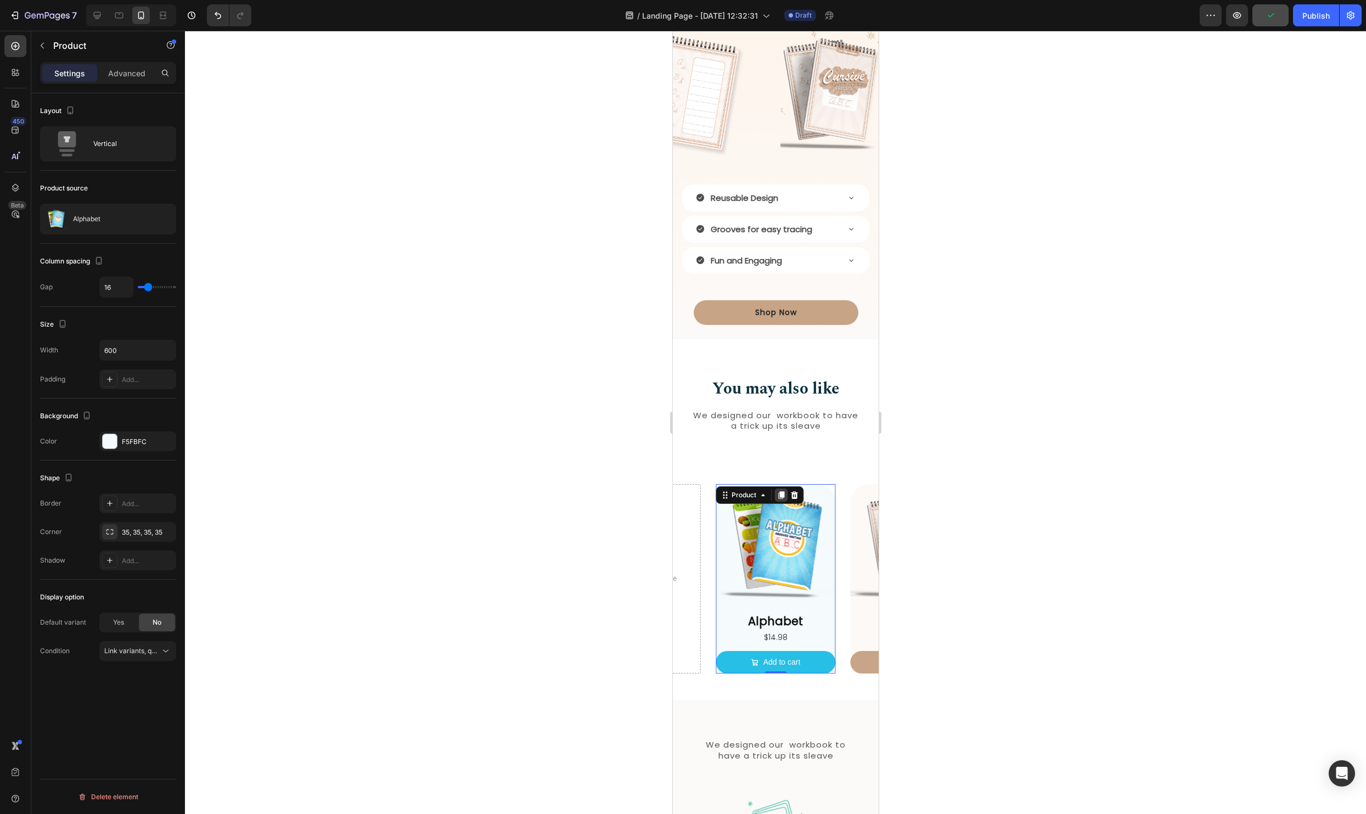
click at [777, 491] on icon at bounding box center [780, 494] width 9 height 9
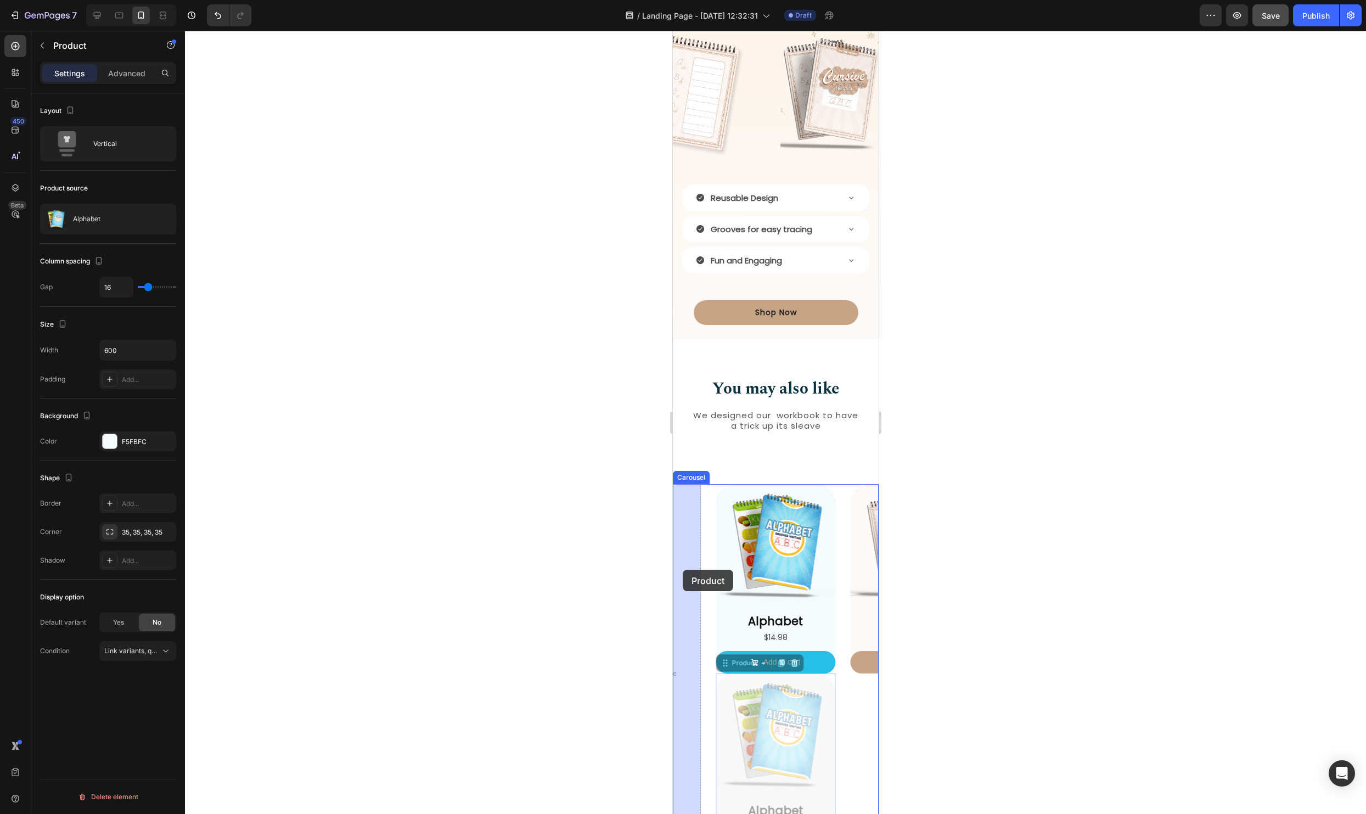
drag, startPoint x: 726, startPoint y: 665, endPoint x: 682, endPoint y: 569, distance: 105.1
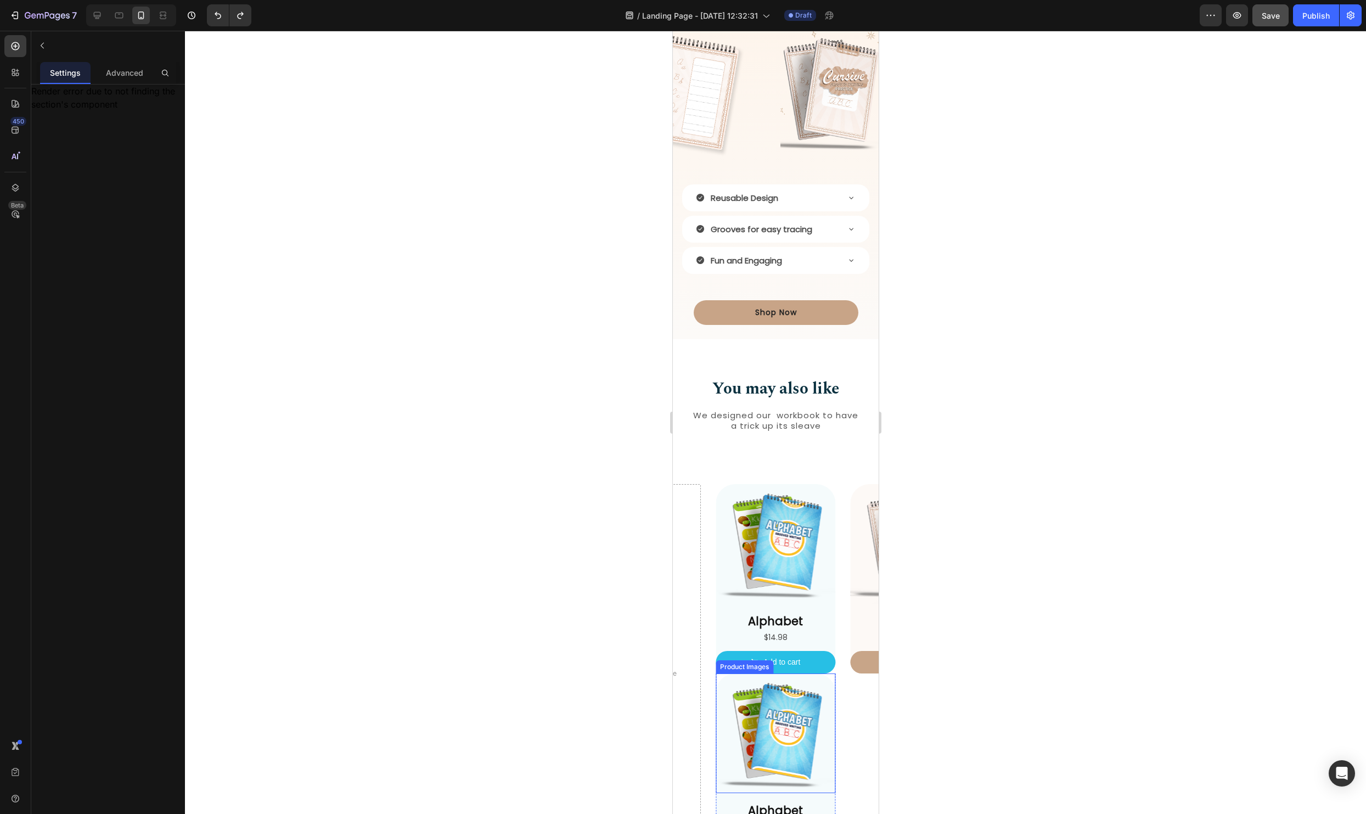
click at [720, 676] on img at bounding box center [775, 733] width 120 height 120
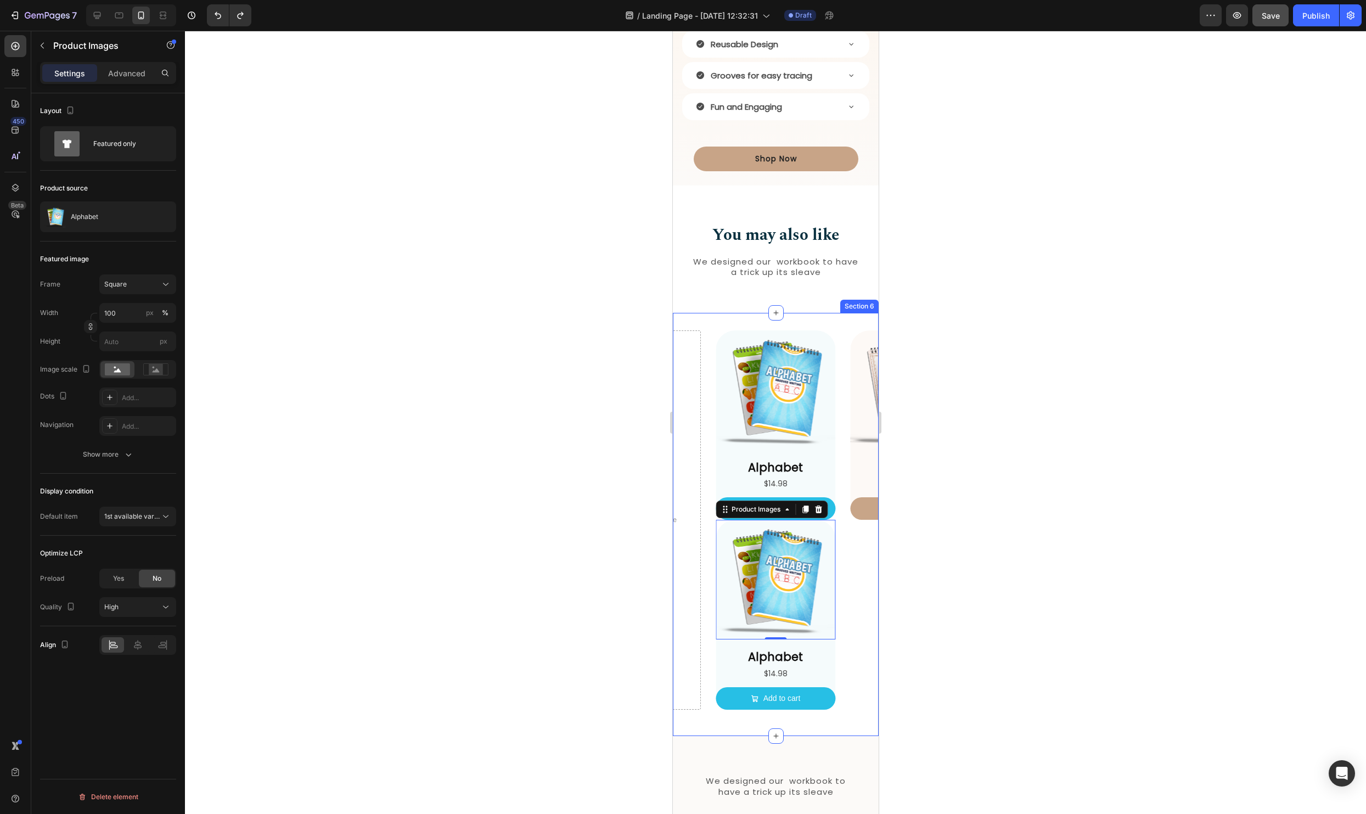
scroll to position [920, 0]
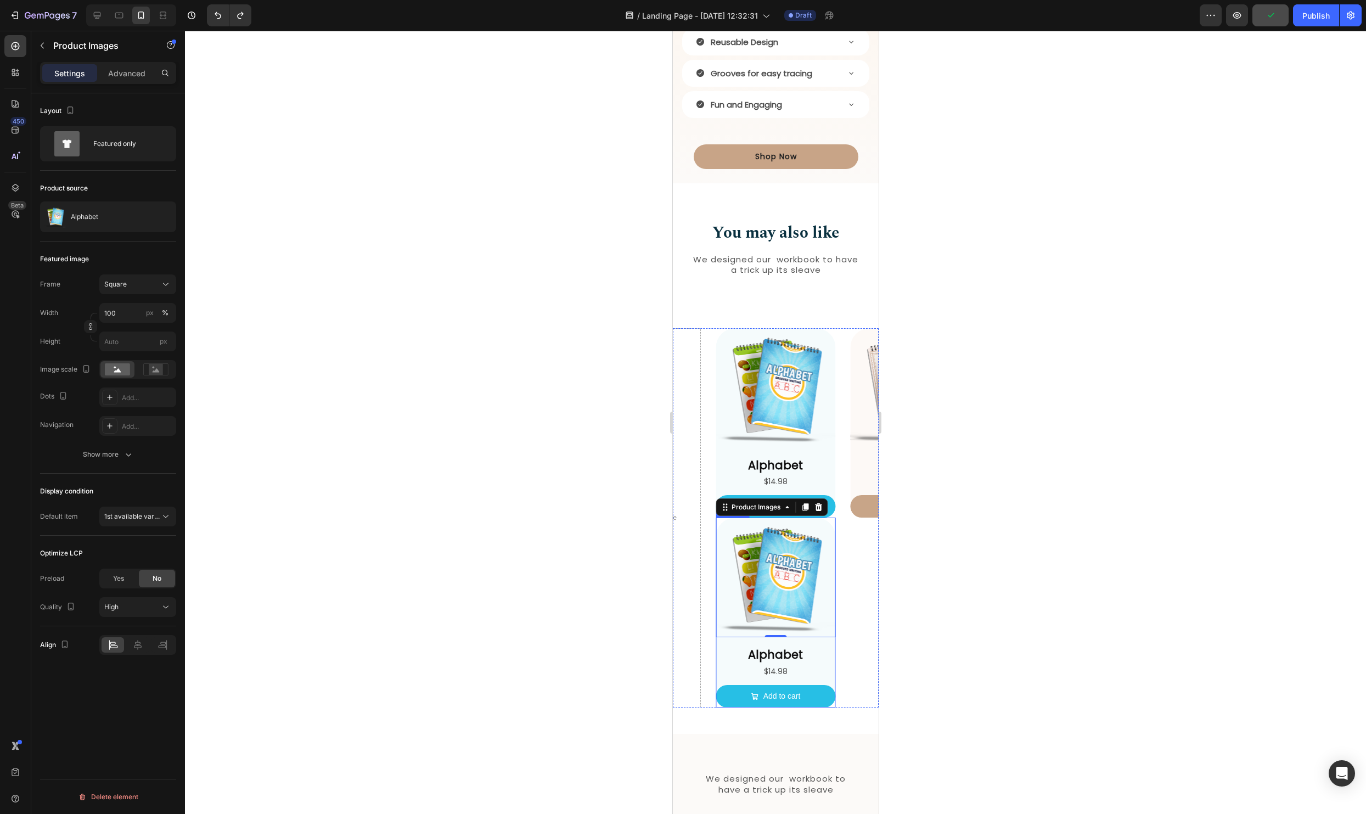
click at [830, 642] on div "Product Images 0 Alphabet Product Title $14.98 Product Price Product Price Add …" at bounding box center [775, 612] width 120 height 190
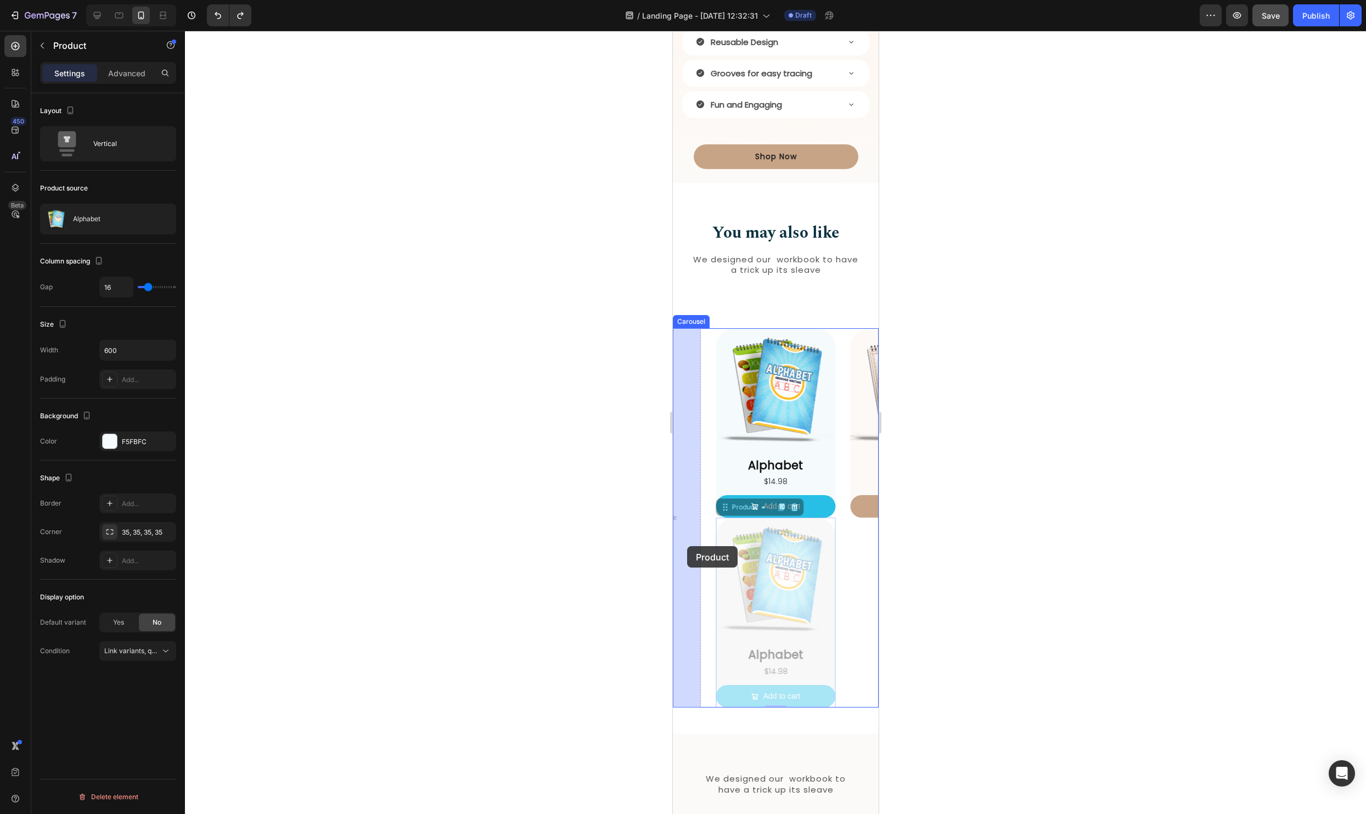
drag, startPoint x: 726, startPoint y: 508, endPoint x: 686, endPoint y: 546, distance: 55.1
drag, startPoint x: 725, startPoint y: 509, endPoint x: 683, endPoint y: 489, distance: 46.1
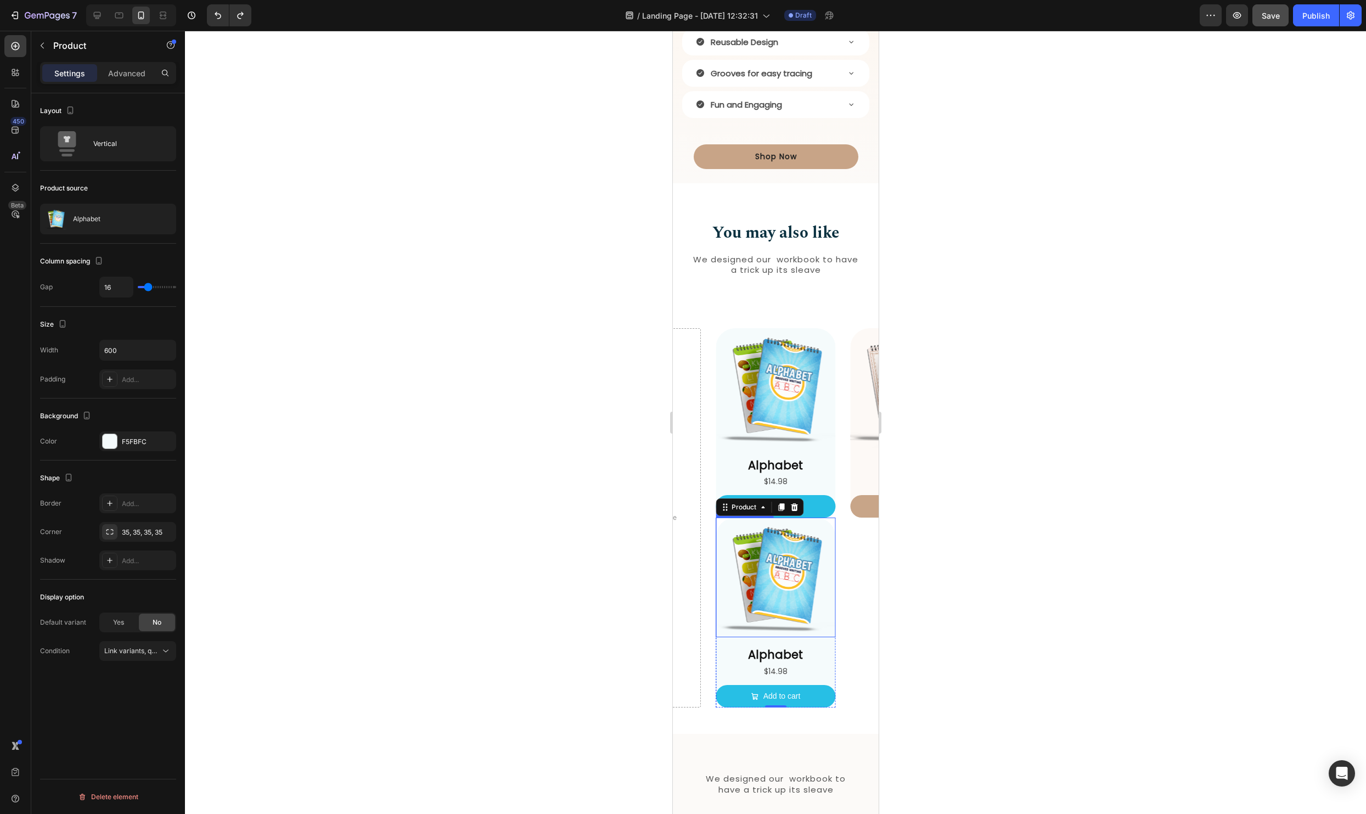
click at [888, 578] on div at bounding box center [775, 422] width 1181 height 783
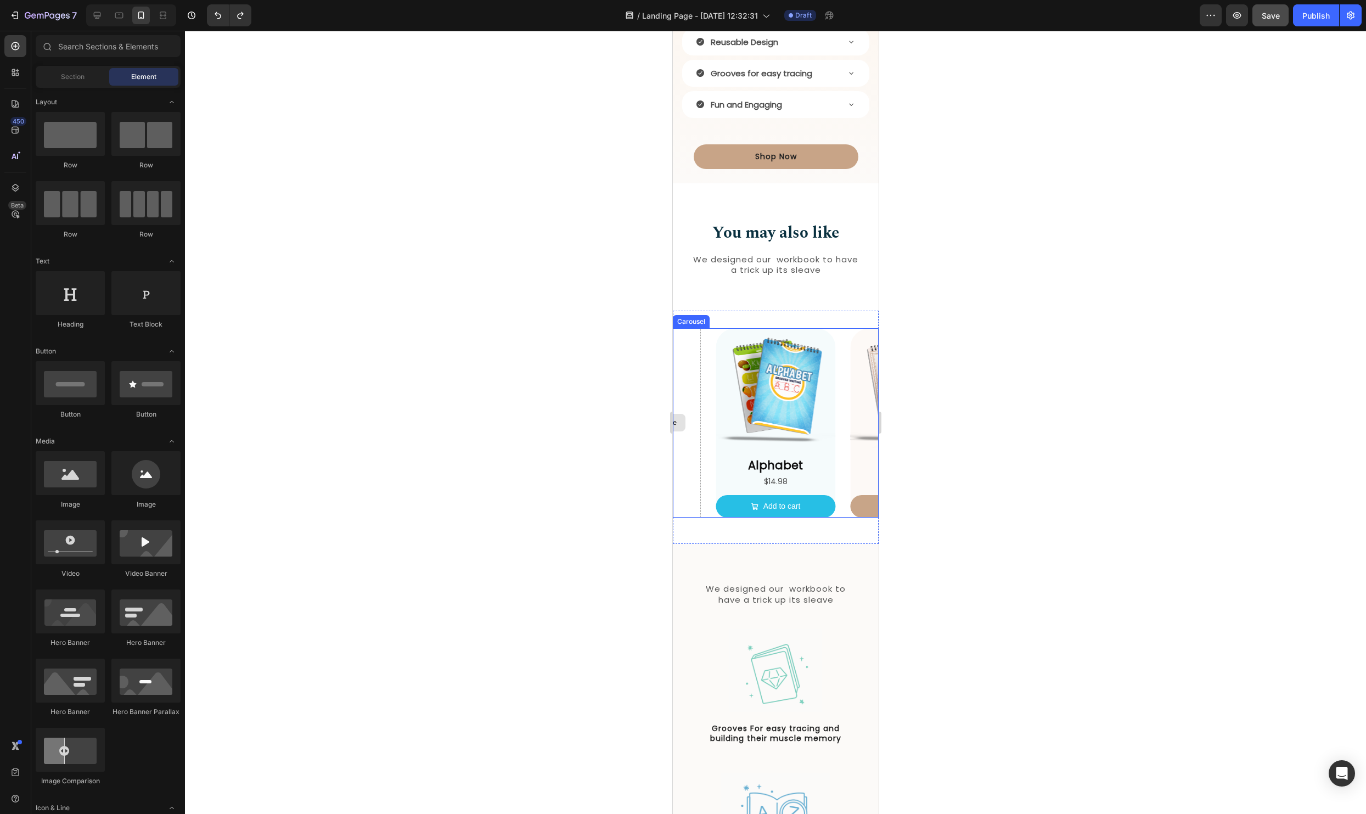
click at [685, 459] on div "Drop element here" at bounding box center [640, 423] width 120 height 190
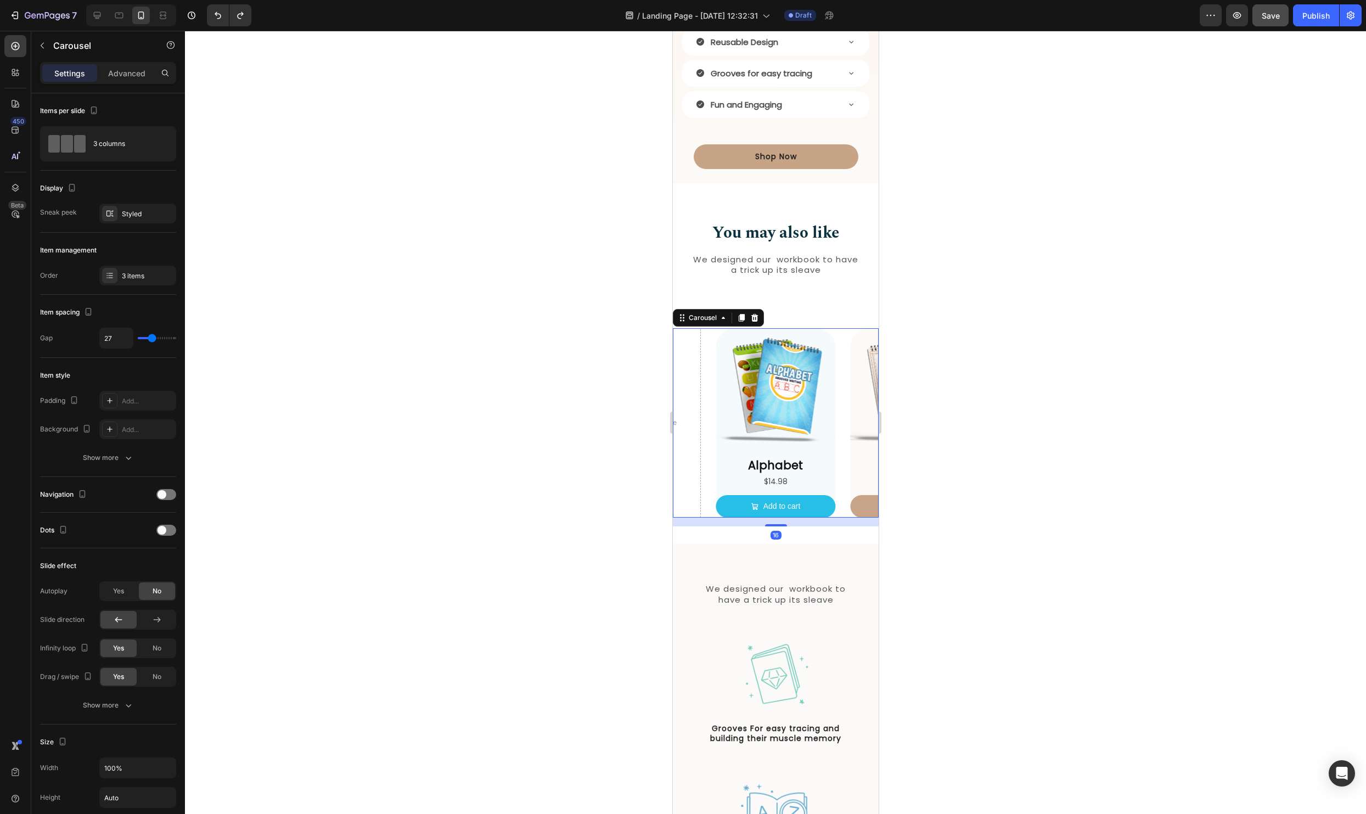
click at [844, 467] on div "Product Images Alphabet Product Title $14.98 Product Price Product Price Add to…" at bounding box center [775, 423] width 206 height 190
click at [686, 413] on div "Drop element here" at bounding box center [640, 423] width 120 height 190
click at [683, 420] on div "Drop element here" at bounding box center [640, 423] width 89 height 18
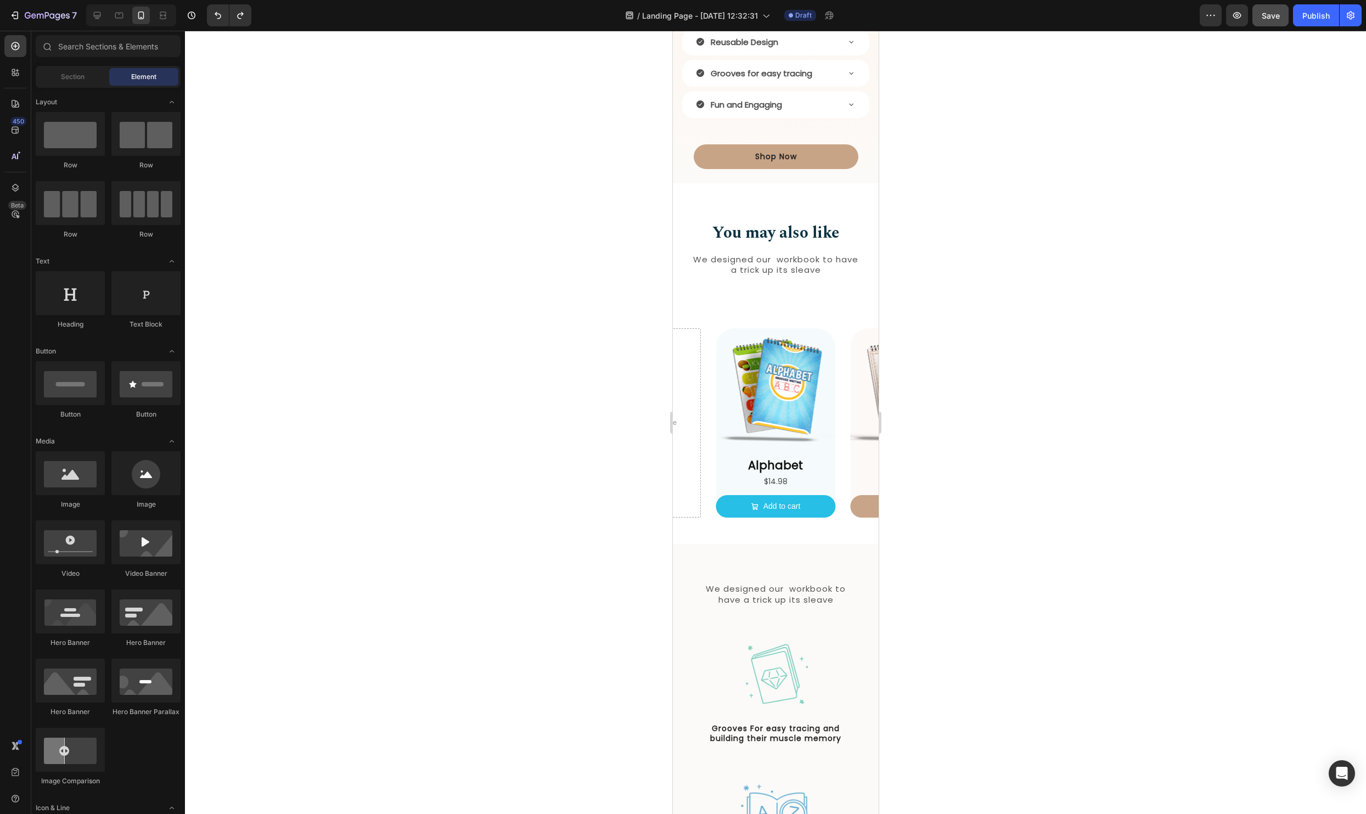
click at [1147, 433] on div at bounding box center [775, 422] width 1181 height 783
click at [92, 9] on div at bounding box center [97, 16] width 18 height 18
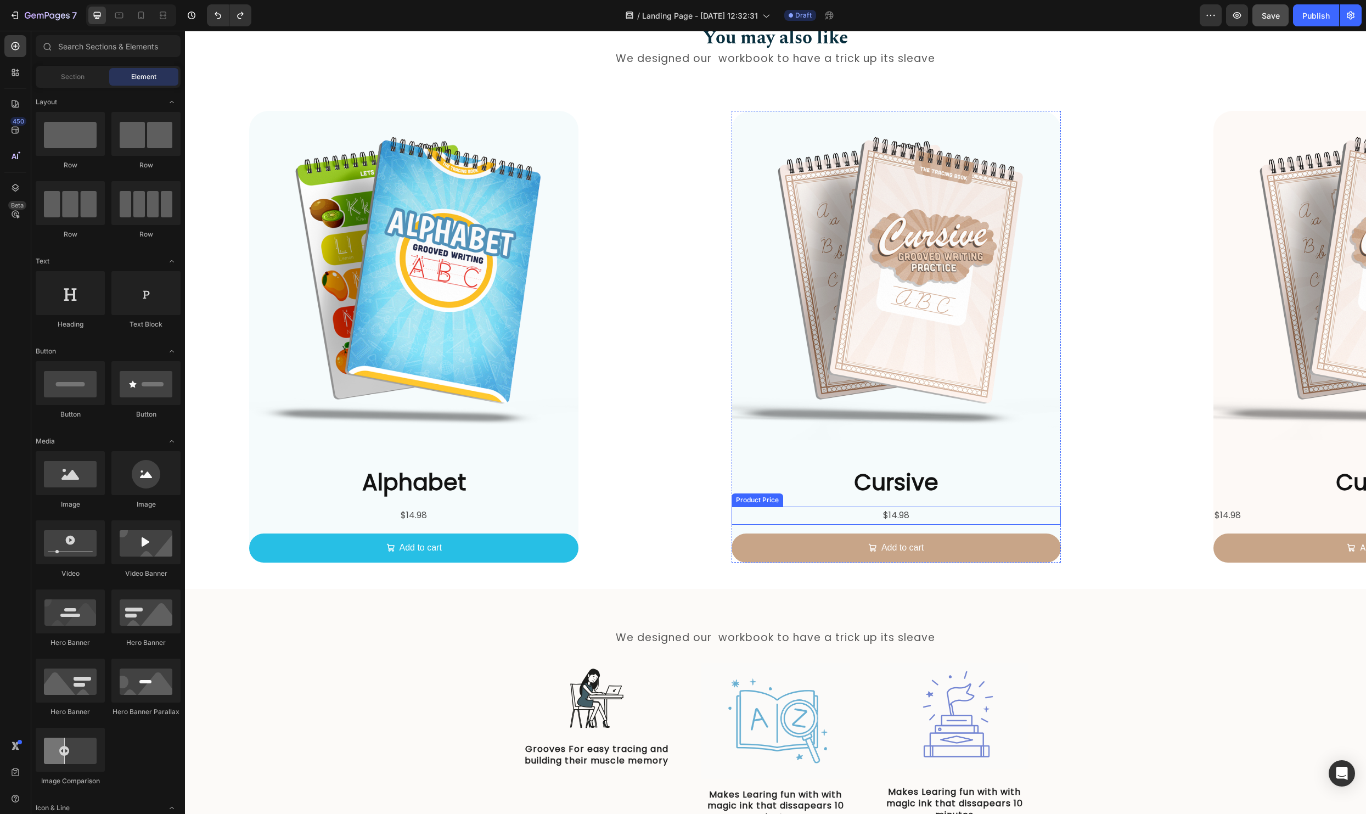
scroll to position [1327, 0]
click at [1055, 502] on div "Cursive Product Title $14.98 Product Price Product Price Add to cart Add to Cart" at bounding box center [895, 515] width 329 height 96
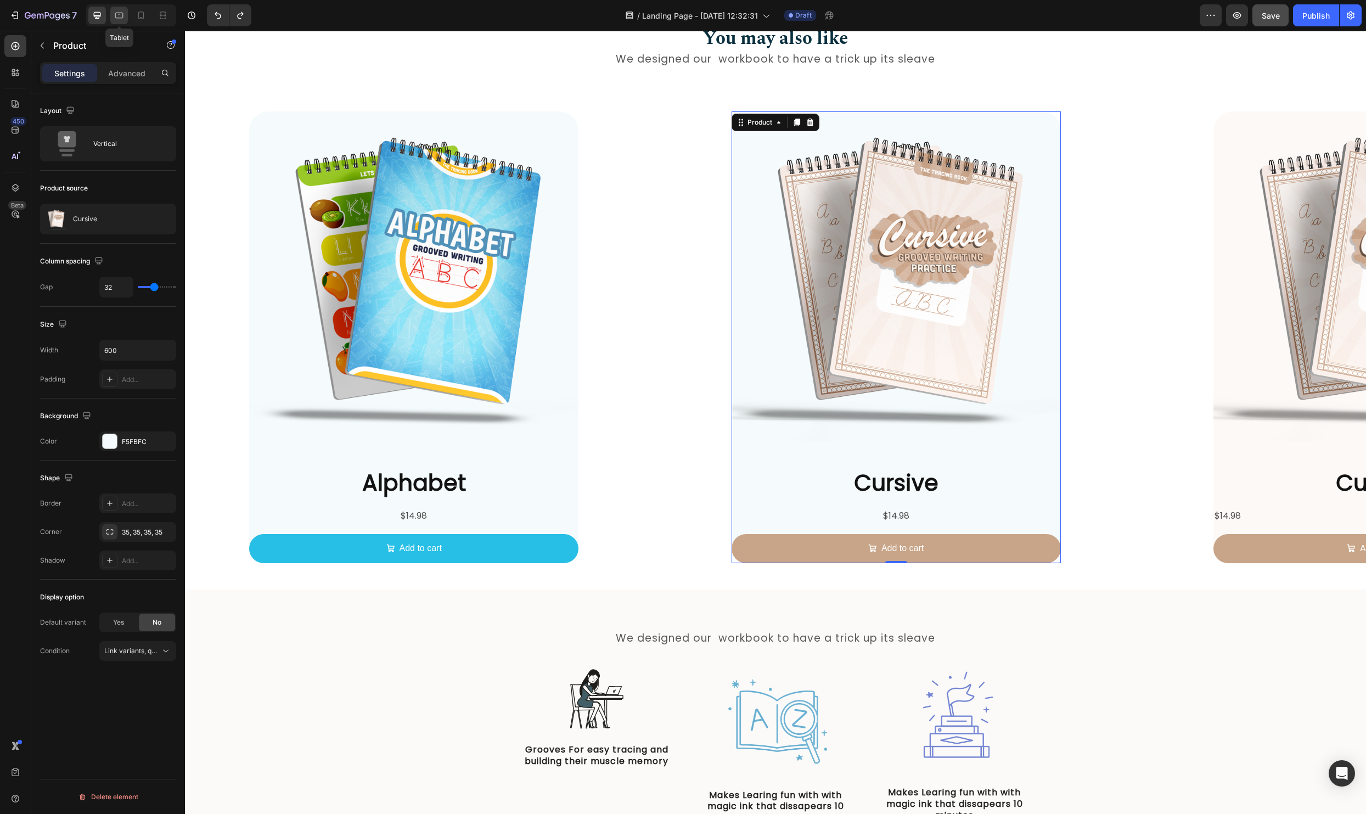
click at [125, 13] on div at bounding box center [119, 16] width 18 height 18
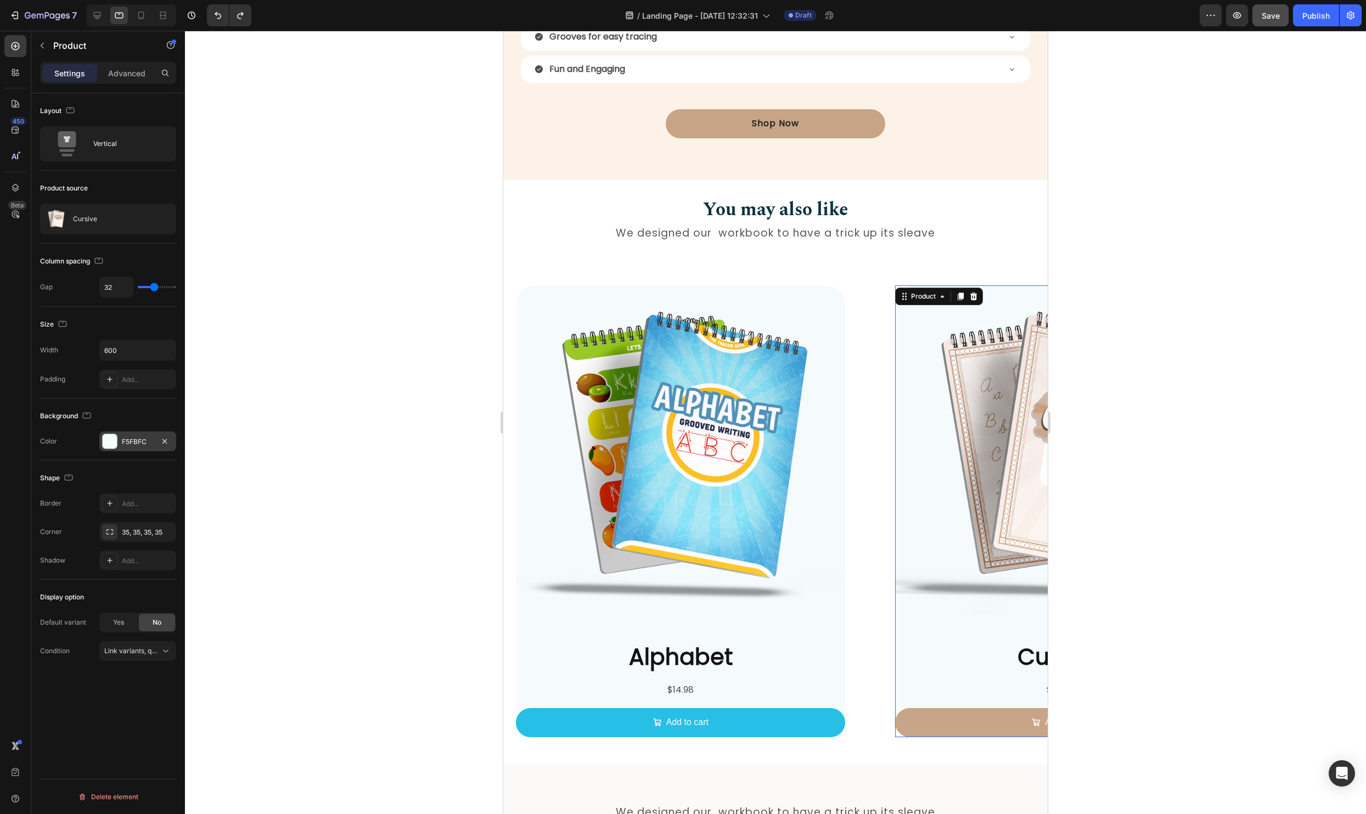
scroll to position [1065, 0]
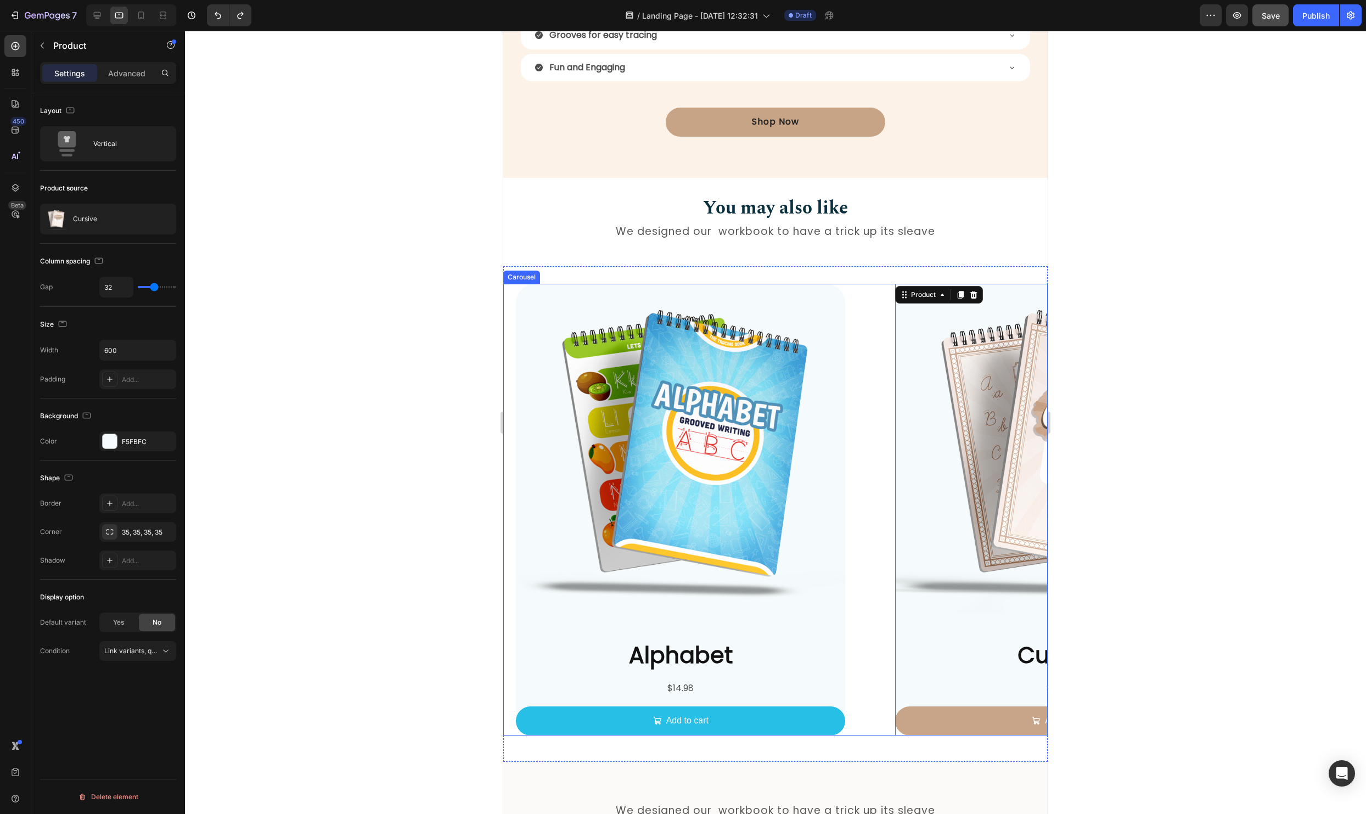
click at [861, 601] on div "Product Images Alphabet Product Title $14.98 Product Price Product Price Add to…" at bounding box center [775, 510] width 544 height 452
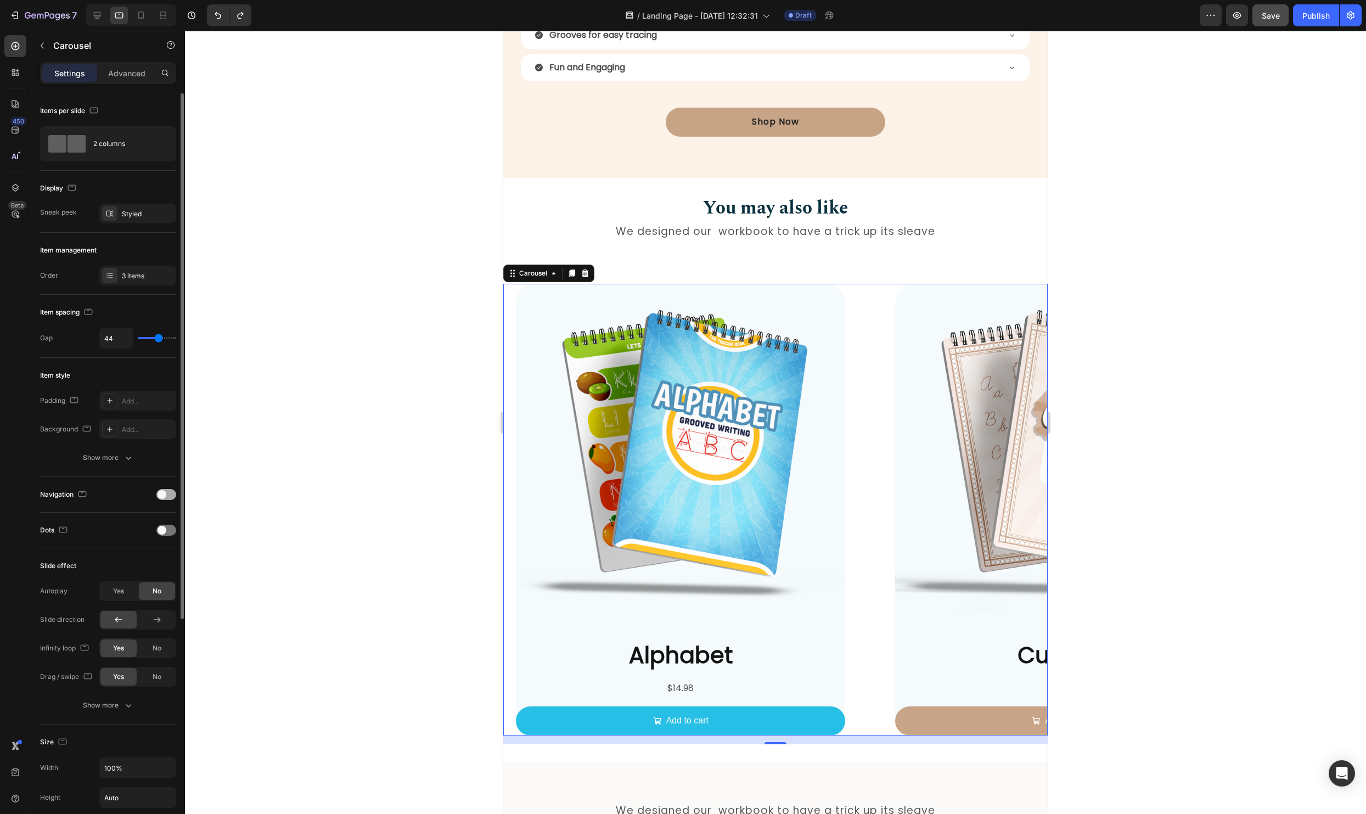
click at [172, 499] on div at bounding box center [166, 494] width 20 height 11
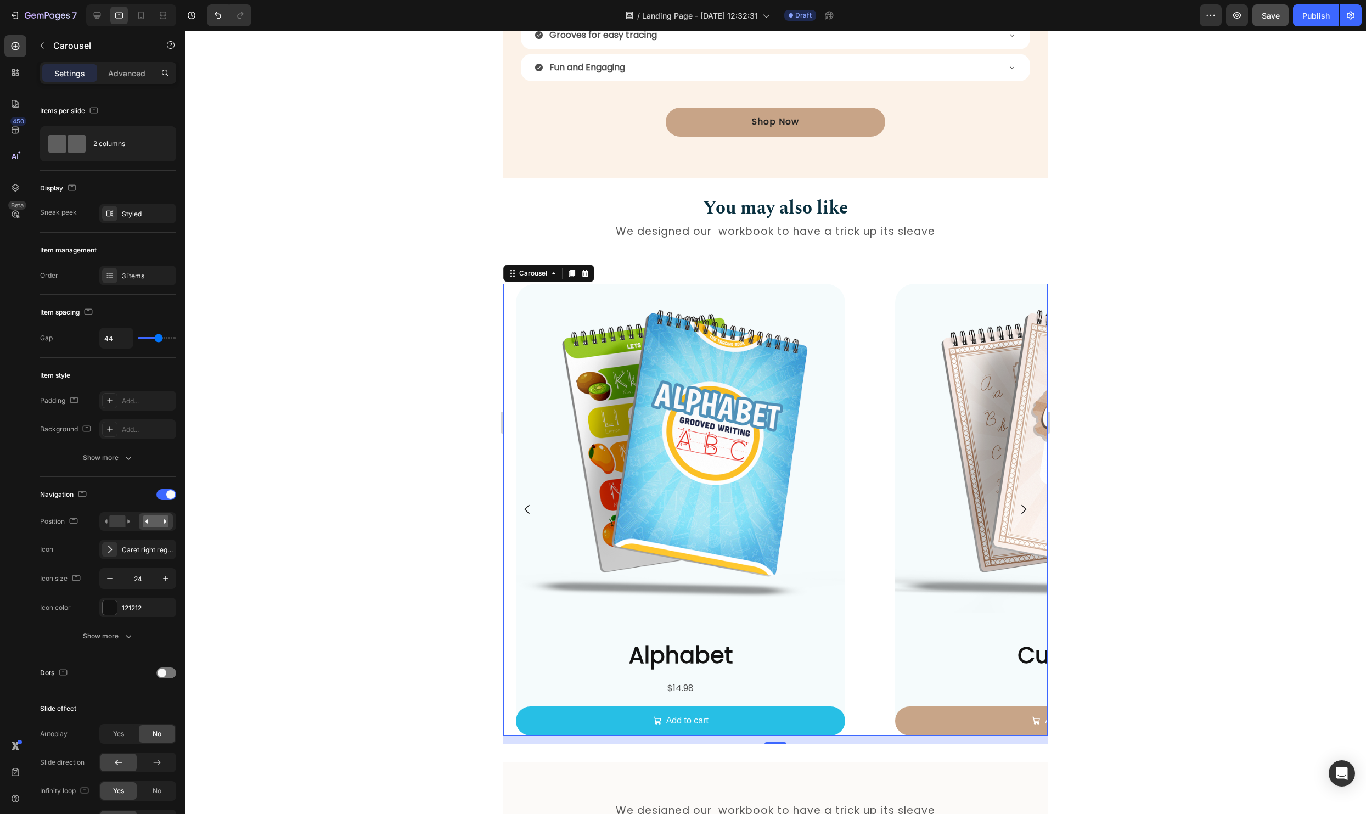
click at [1024, 505] on icon "Carousel Next Arrow" at bounding box center [1023, 509] width 13 height 13
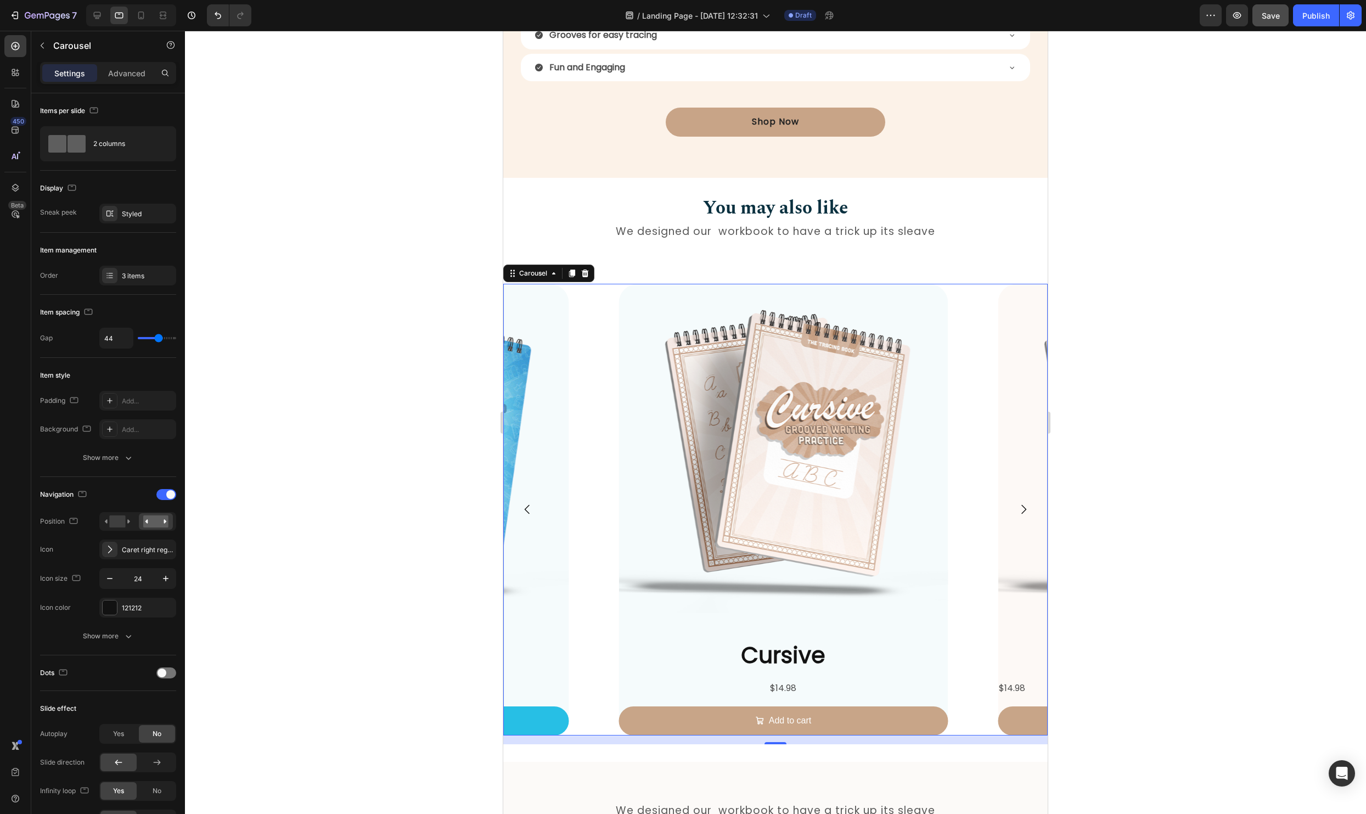
click at [1024, 505] on icon "Carousel Next Arrow" at bounding box center [1023, 509] width 13 height 13
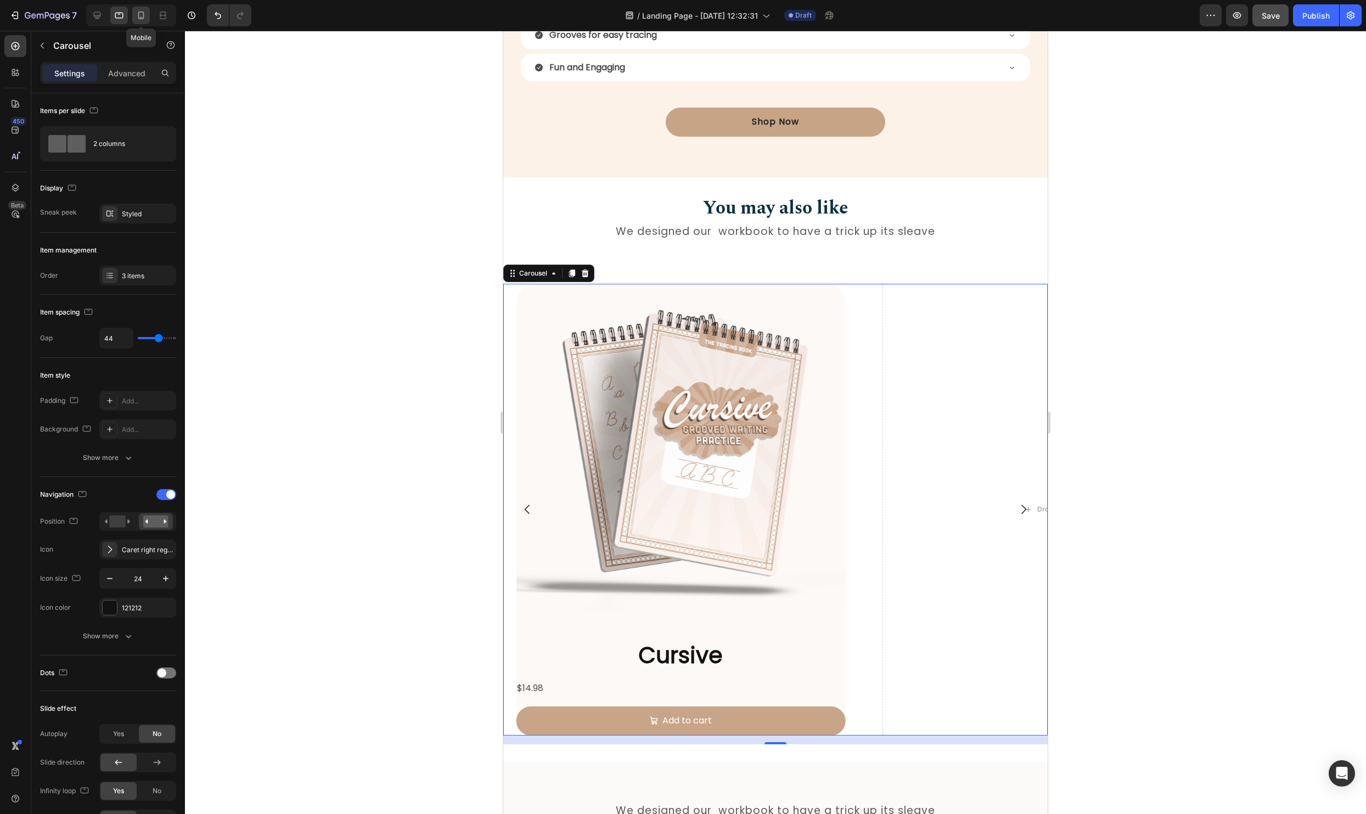
click at [142, 16] on icon at bounding box center [141, 15] width 11 height 11
type input "27"
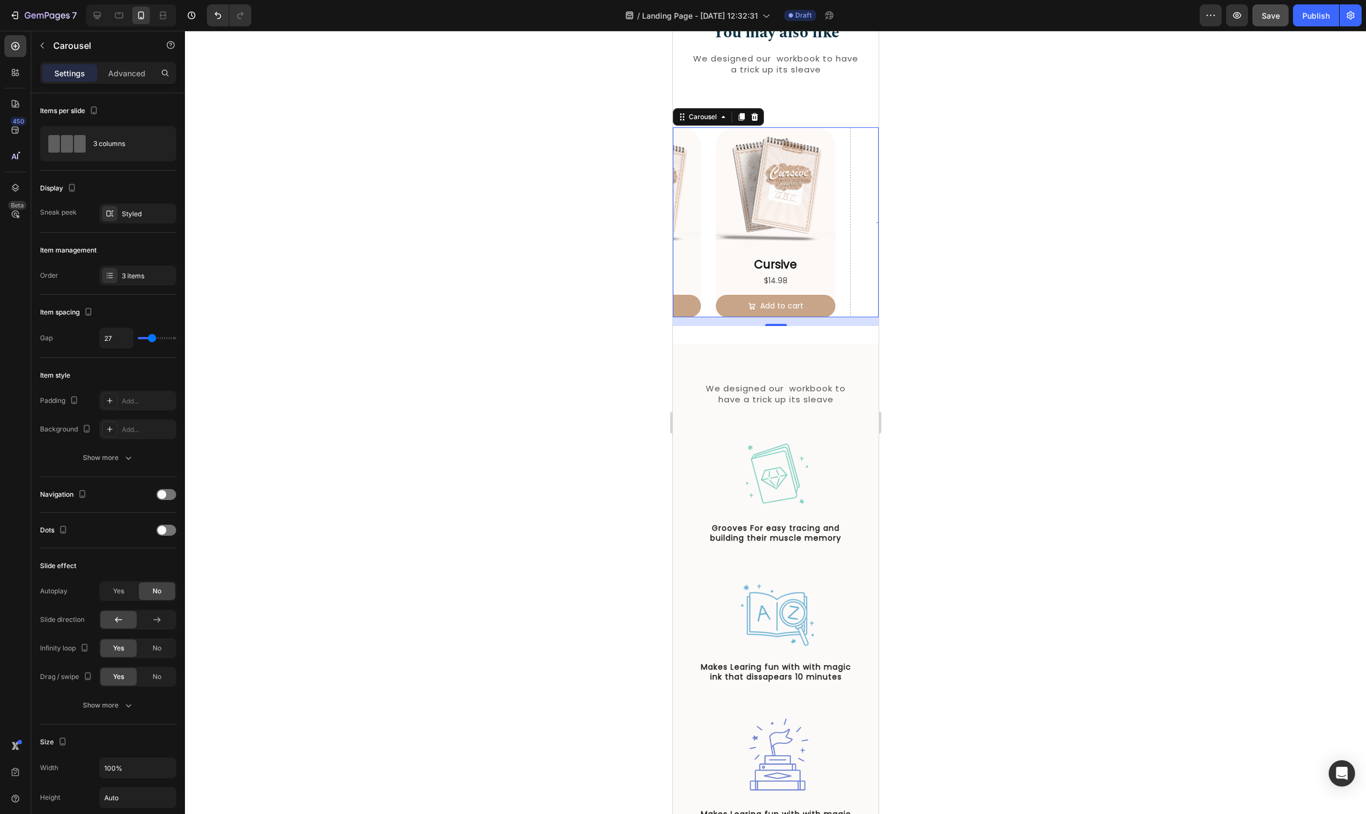
scroll to position [1171, 0]
click at [831, 291] on div "Cursive Product Title $14.98 Product Price Product Price Add to cart Add to Cart" at bounding box center [775, 287] width 120 height 61
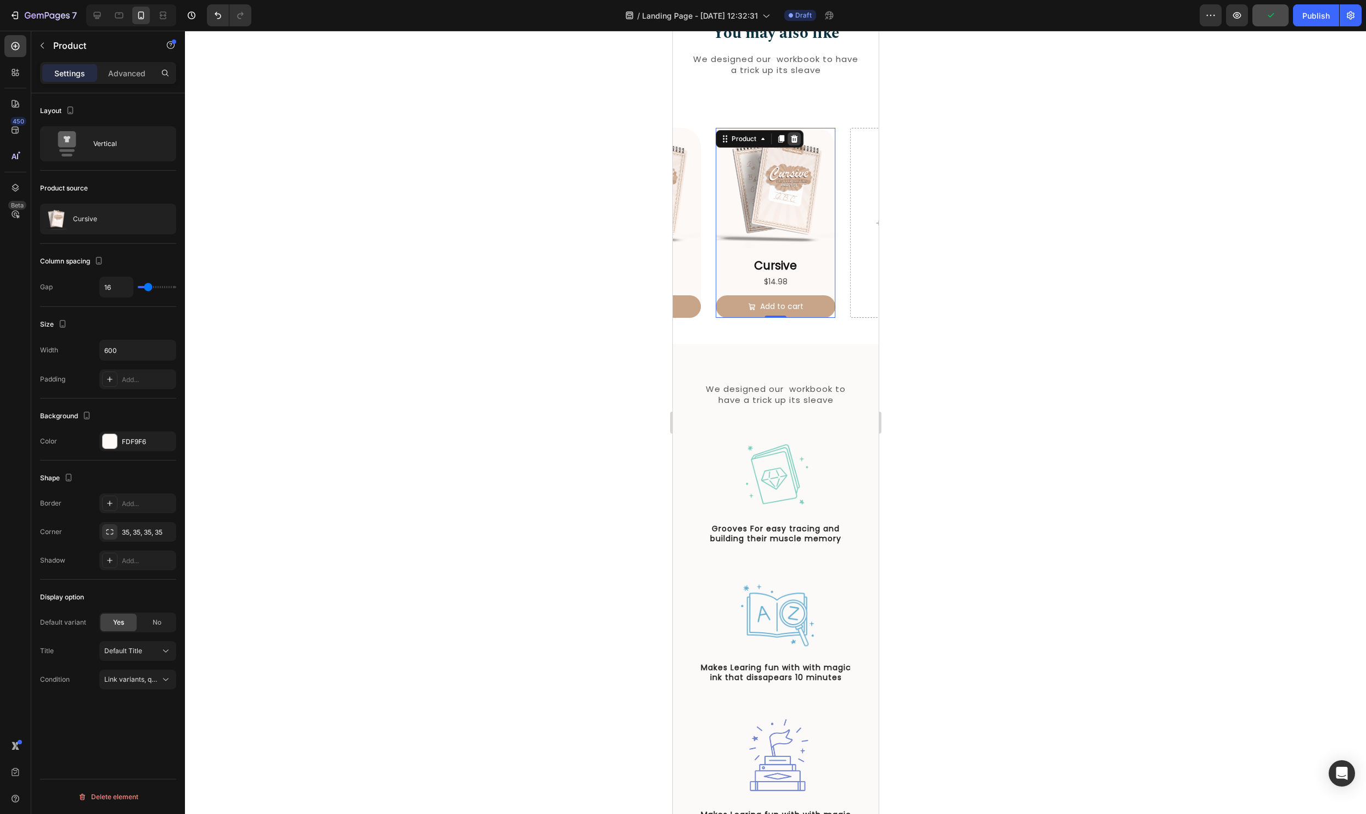
click at [794, 138] on icon at bounding box center [793, 138] width 9 height 9
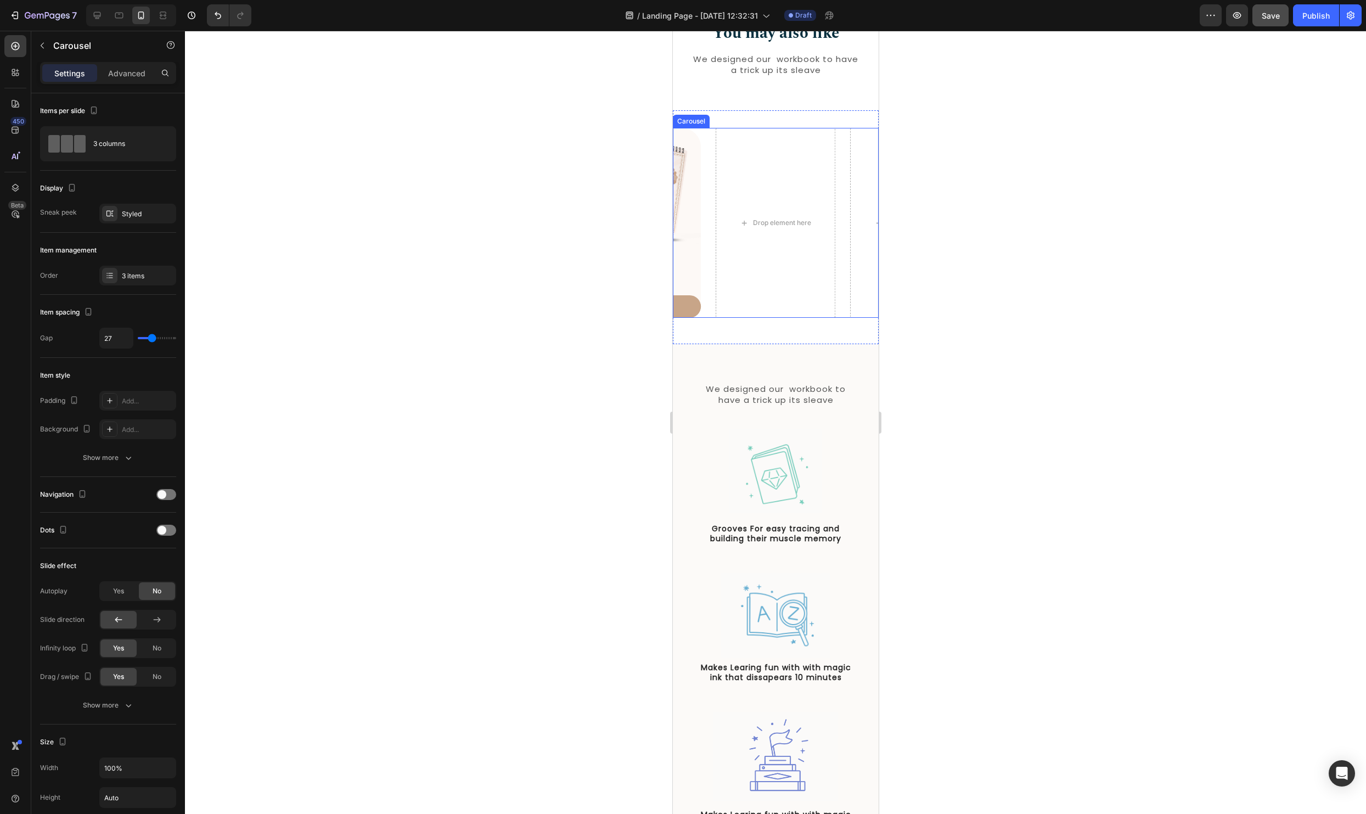
click at [845, 306] on div "Product Images Alphabet Product Title $14.98 Product Price Product Price Add to…" at bounding box center [775, 223] width 206 height 190
click at [126, 275] on div "3 items" at bounding box center [148, 276] width 52 height 10
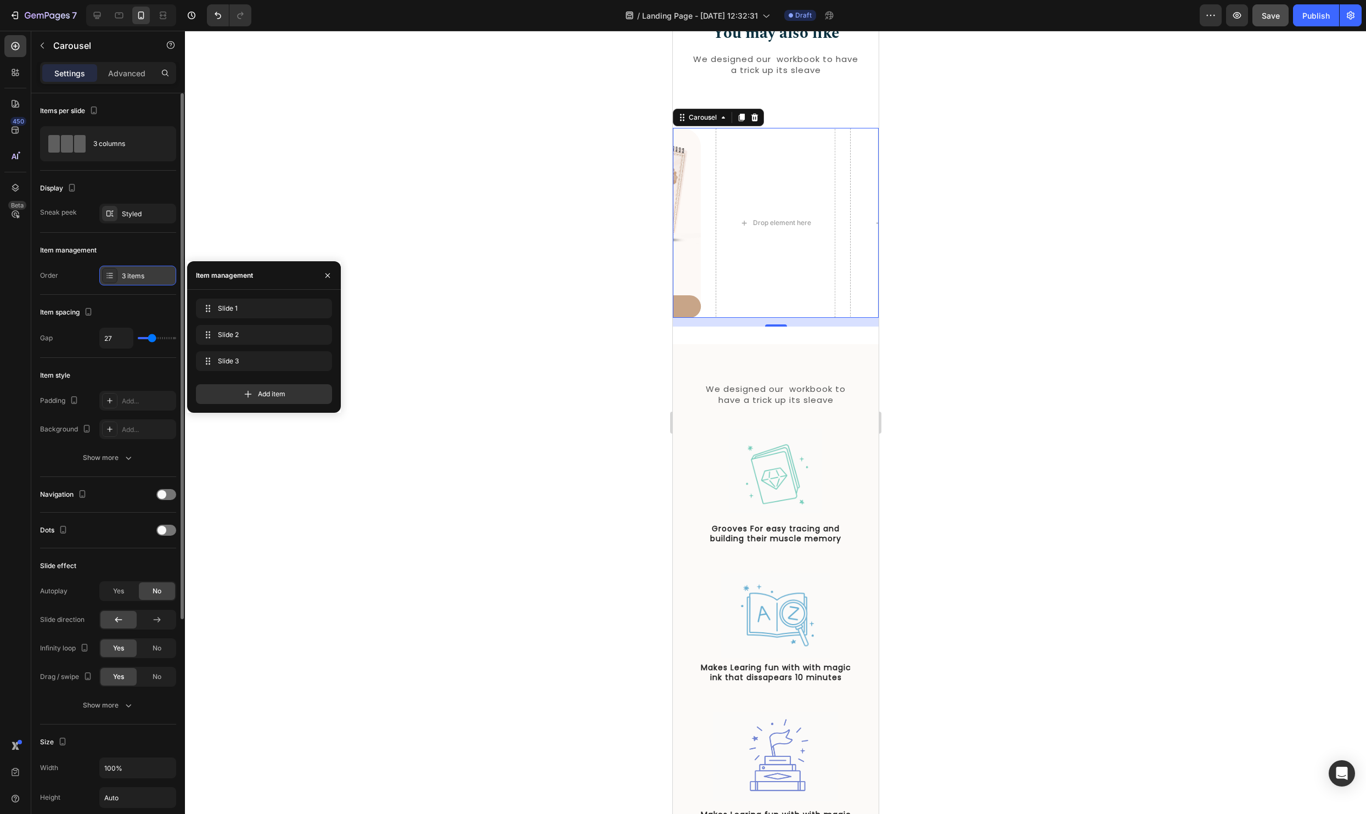
click at [126, 275] on div "3 items" at bounding box center [148, 276] width 52 height 10
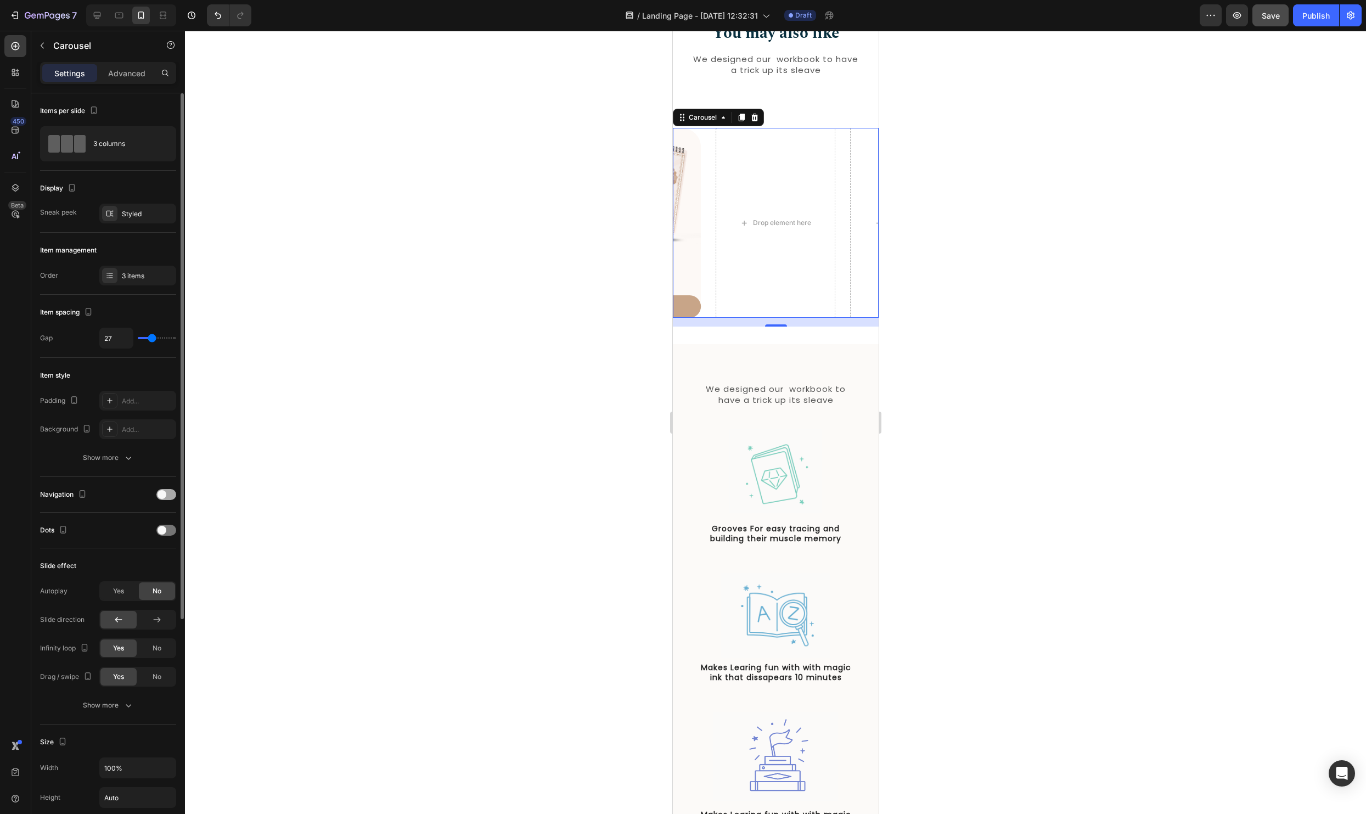
click at [162, 490] on span at bounding box center [161, 494] width 9 height 9
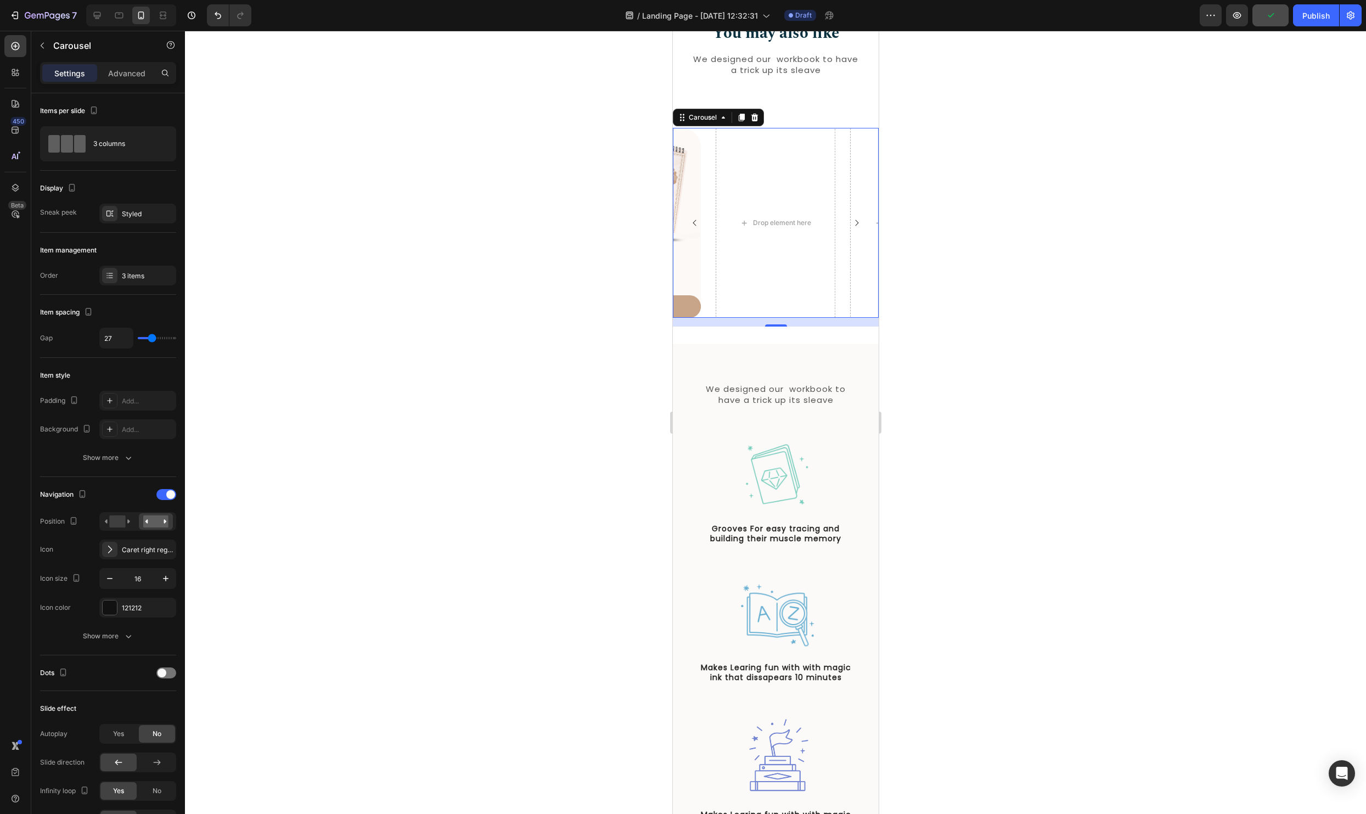
click at [854, 218] on icon "Carousel Next Arrow" at bounding box center [855, 222] width 9 height 9
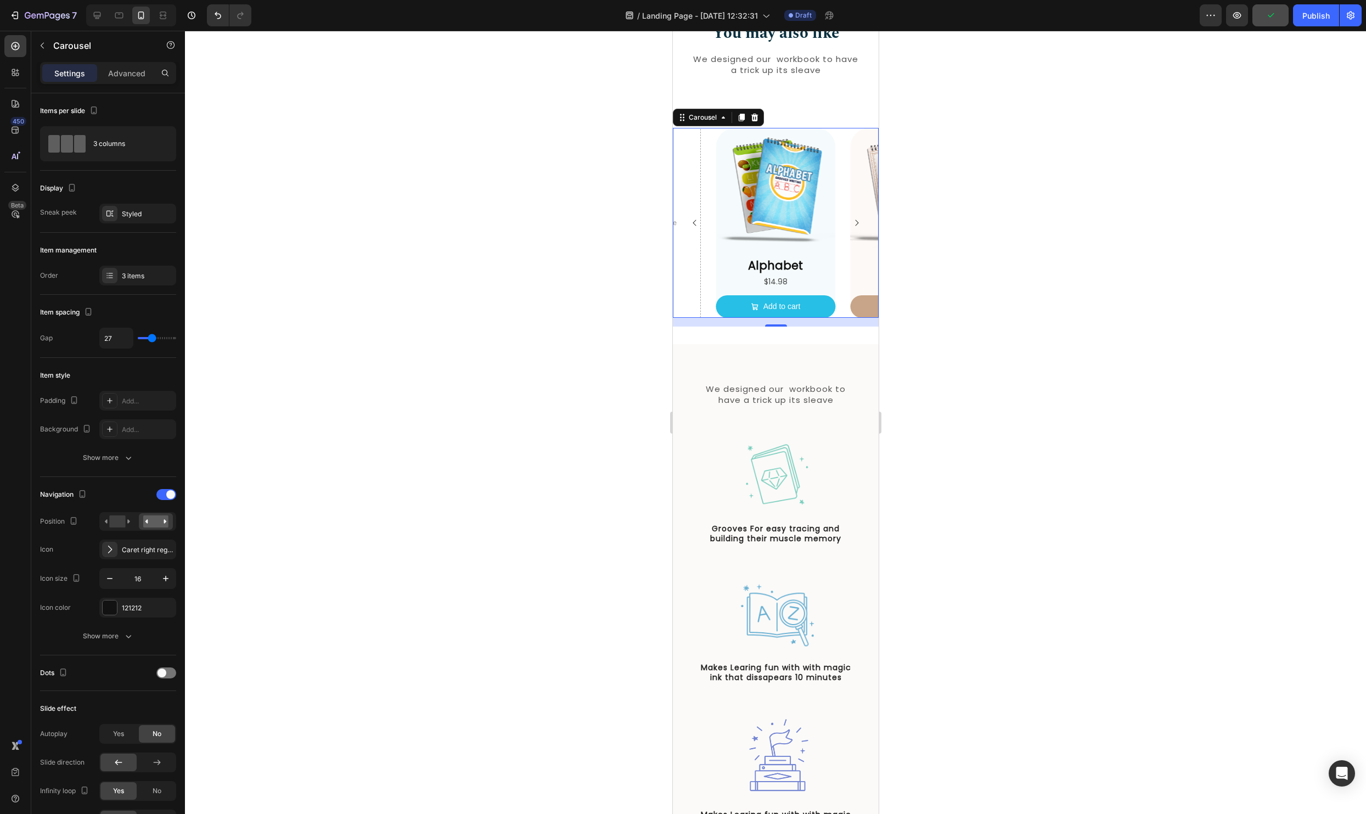
click at [854, 218] on icon "Carousel Next Arrow" at bounding box center [855, 222] width 9 height 9
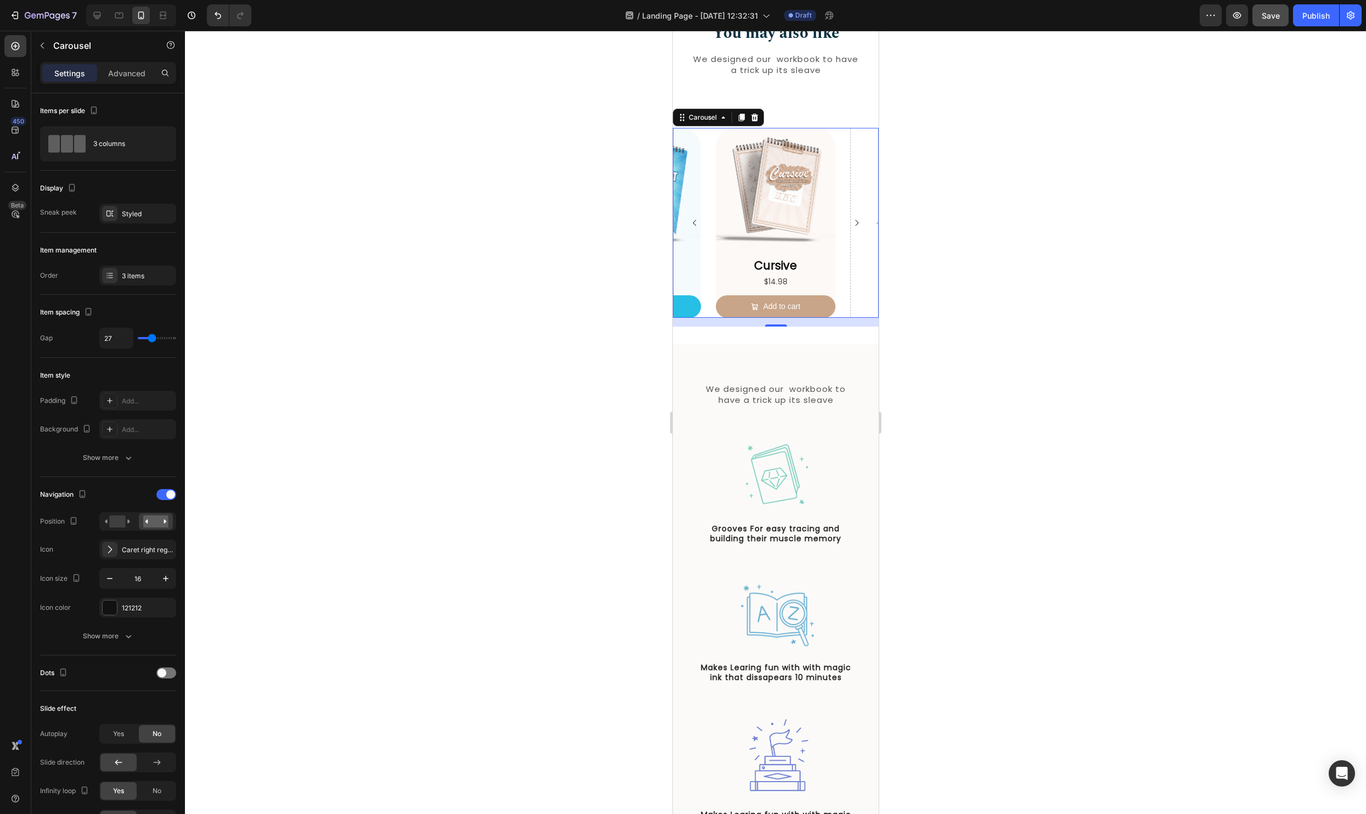
click at [854, 218] on icon "Carousel Next Arrow" at bounding box center [855, 222] width 9 height 9
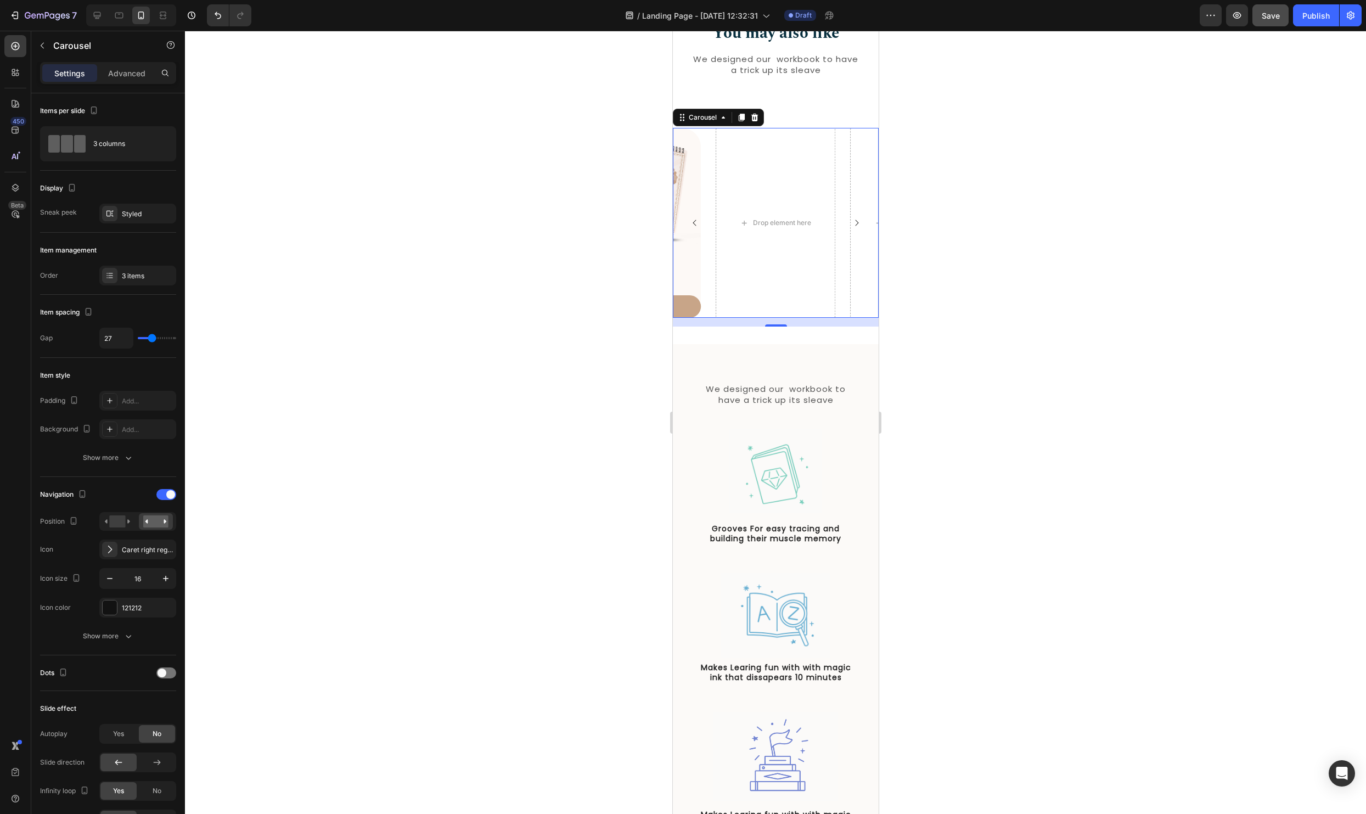
click at [693, 221] on icon "Carousel Back Arrow" at bounding box center [694, 222] width 9 height 9
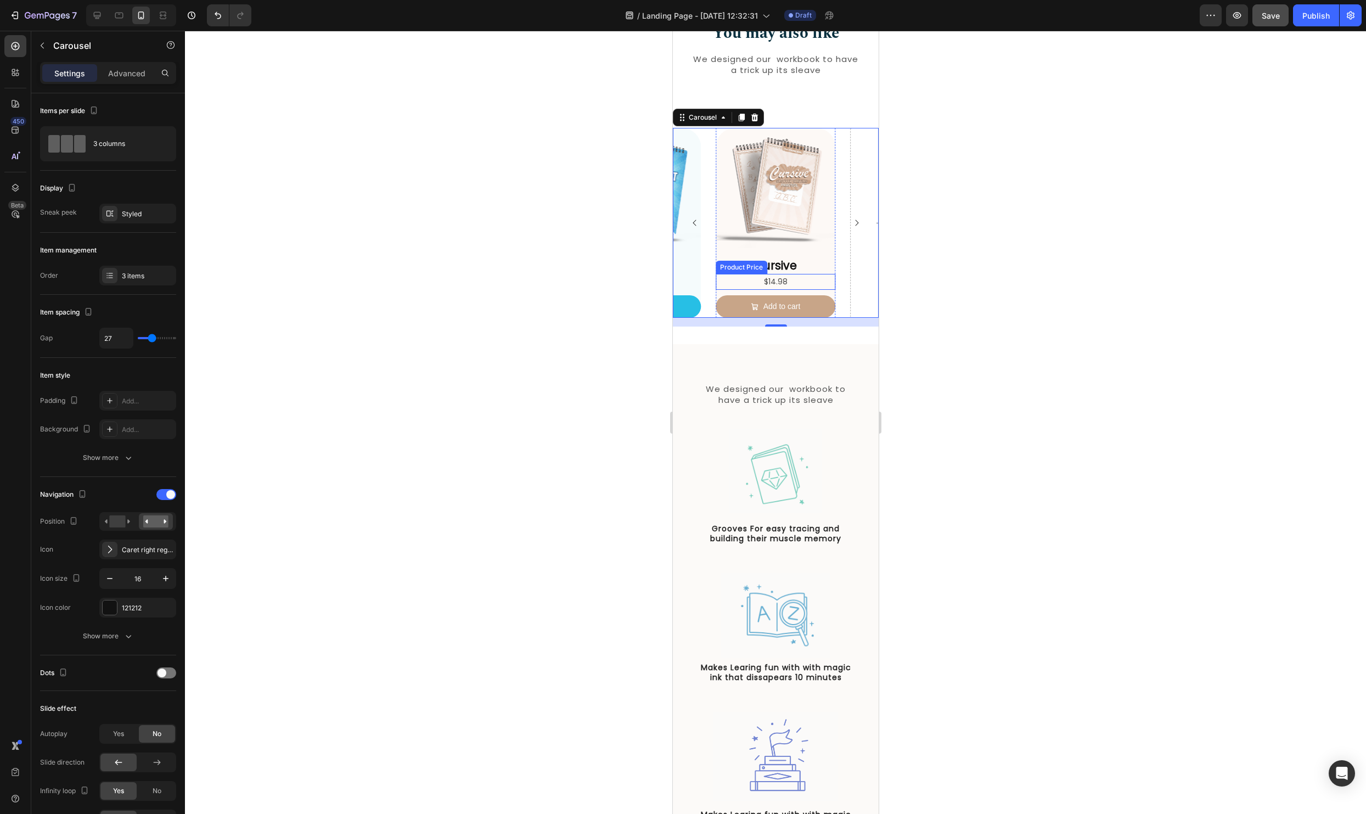
click at [831, 289] on div "$14.98" at bounding box center [775, 282] width 120 height 16
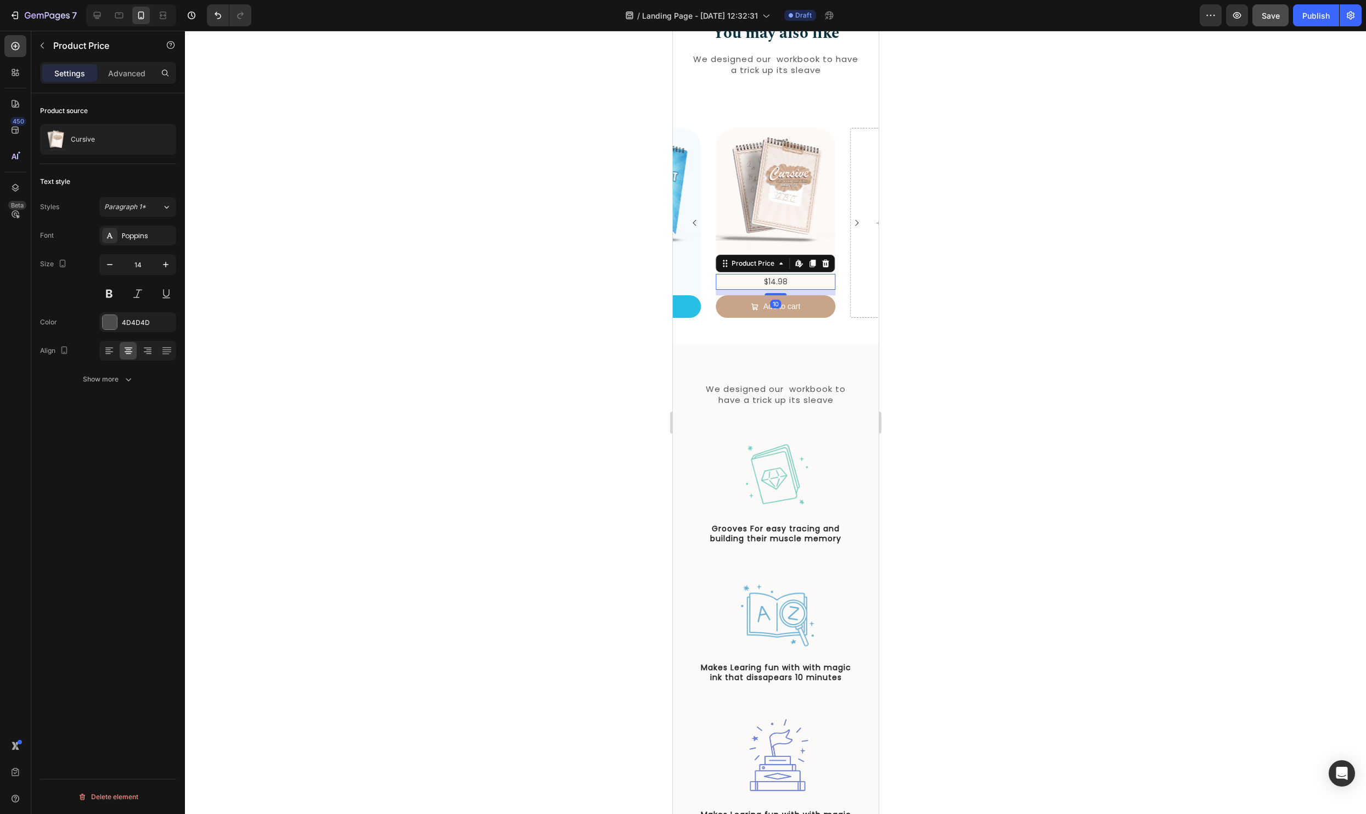
click at [832, 295] on div "10" at bounding box center [775, 292] width 120 height 5
click at [1020, 290] on div at bounding box center [775, 422] width 1181 height 783
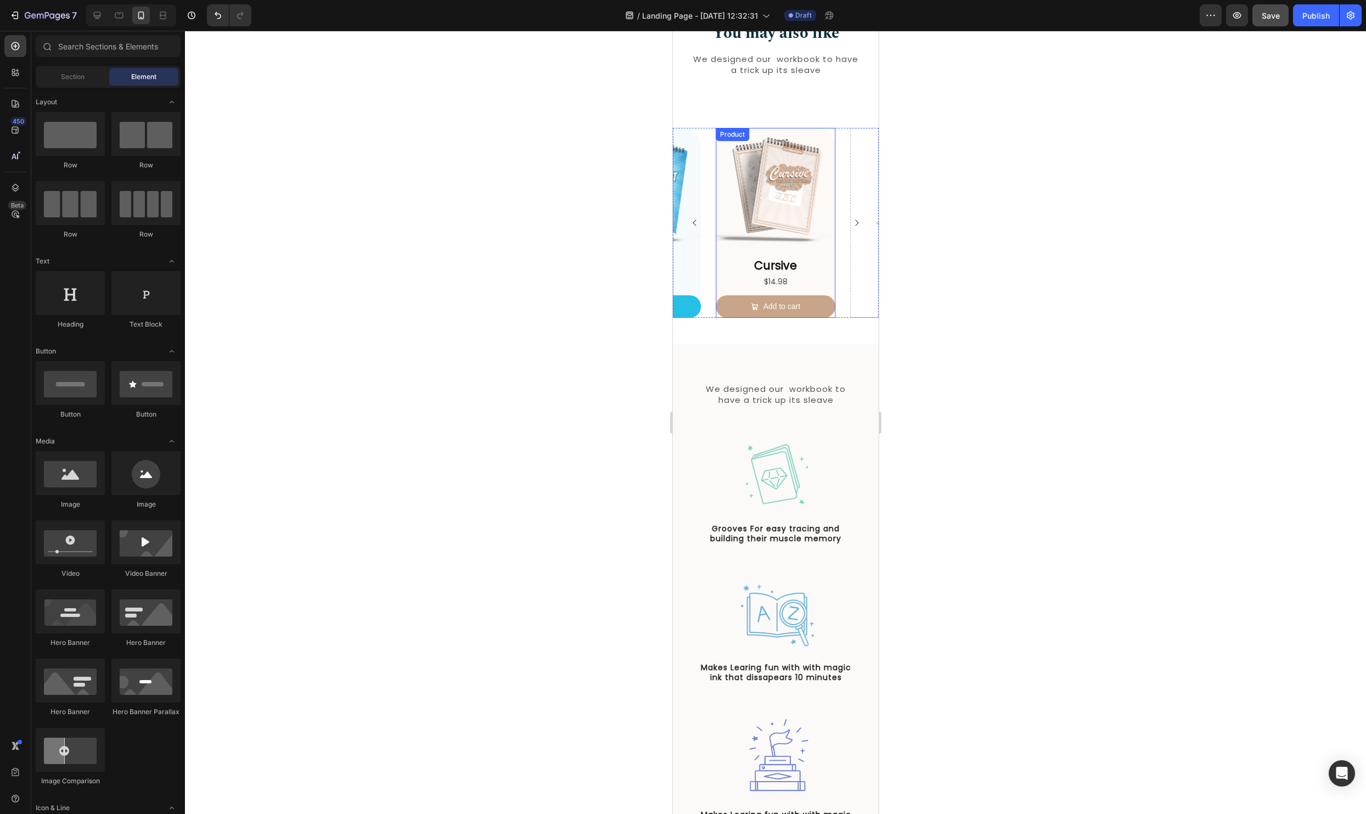
click at [832, 291] on div "Cursive Product Title $14.98 Product Price Product Price Add to cart Add to Cart" at bounding box center [775, 287] width 120 height 61
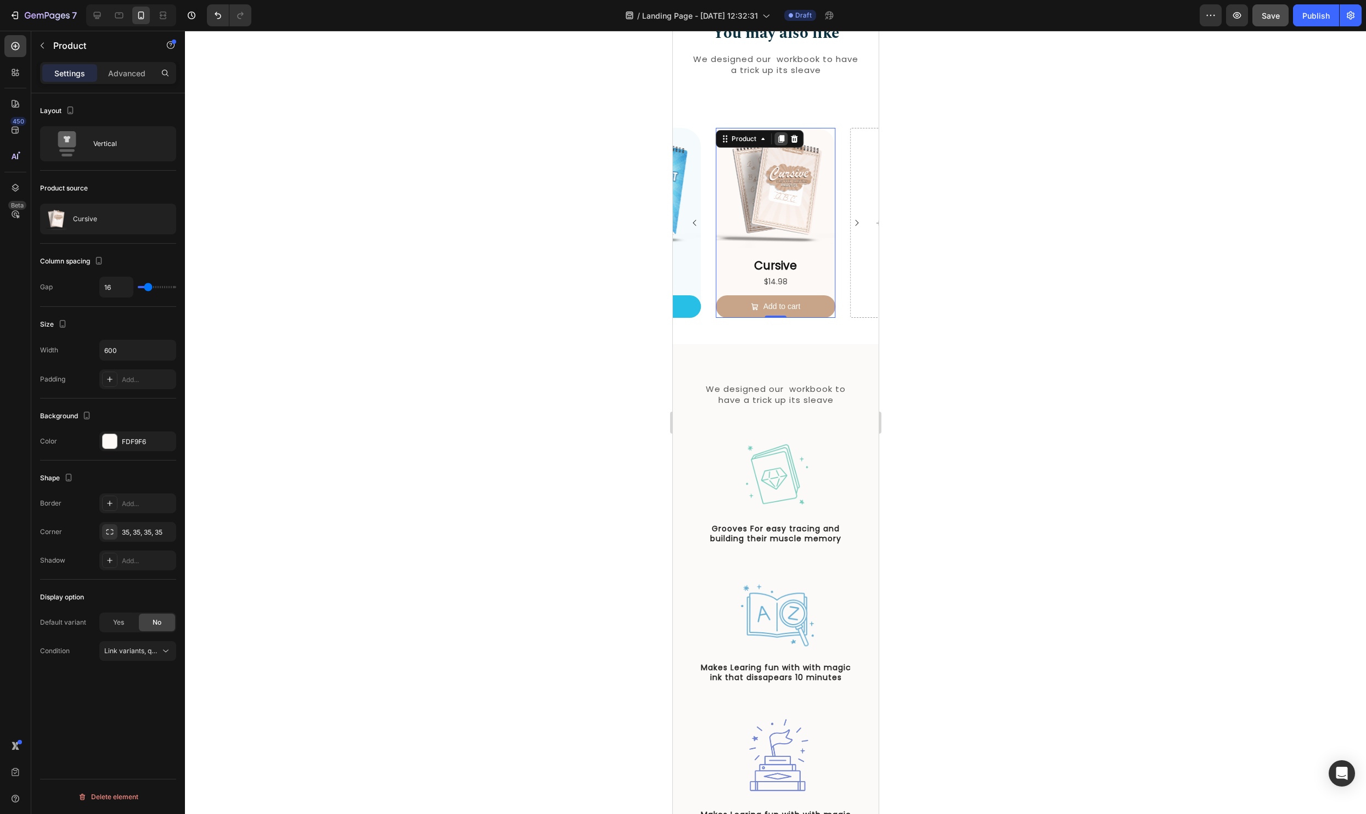
click at [782, 136] on icon at bounding box center [780, 140] width 6 height 8
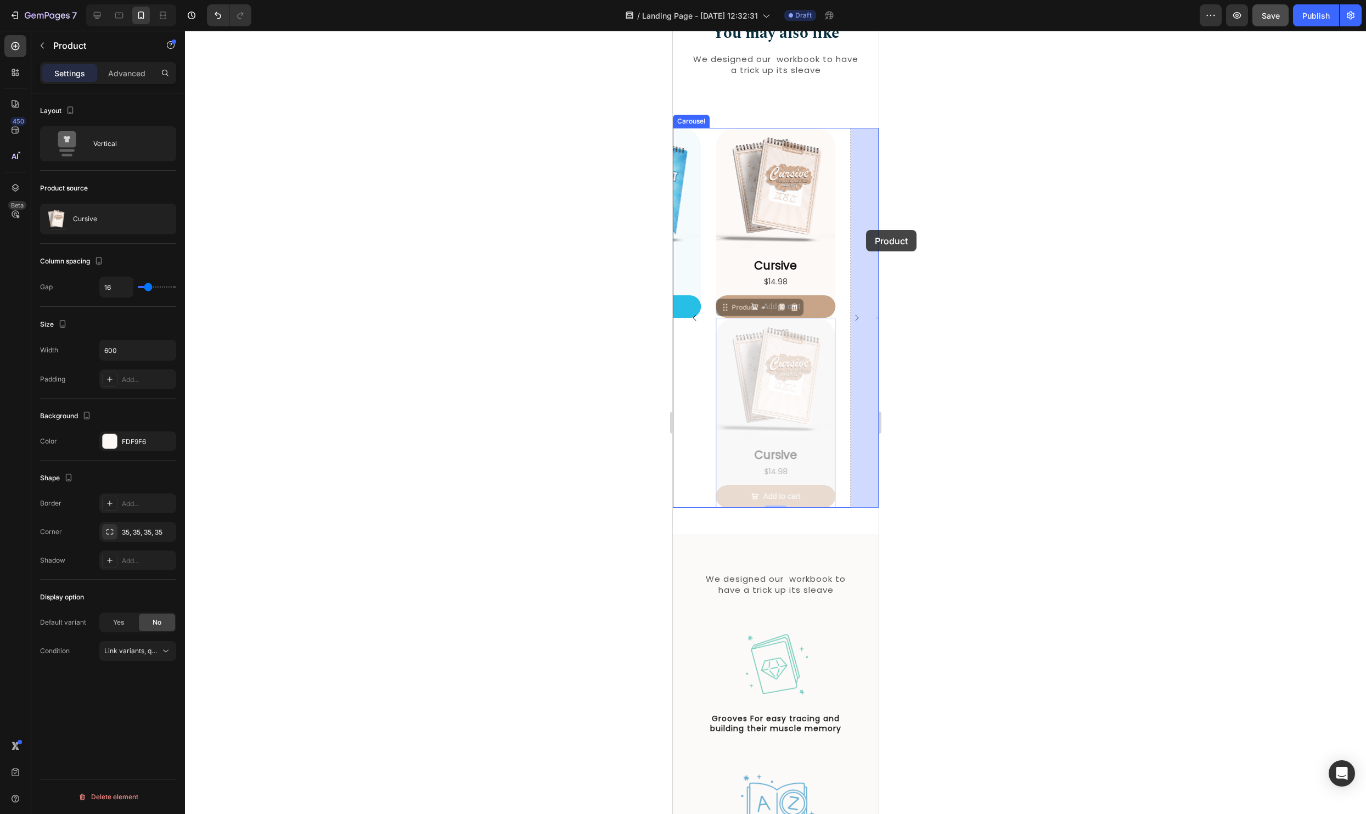
drag, startPoint x: 725, startPoint y: 310, endPoint x: 865, endPoint y: 230, distance: 161.2
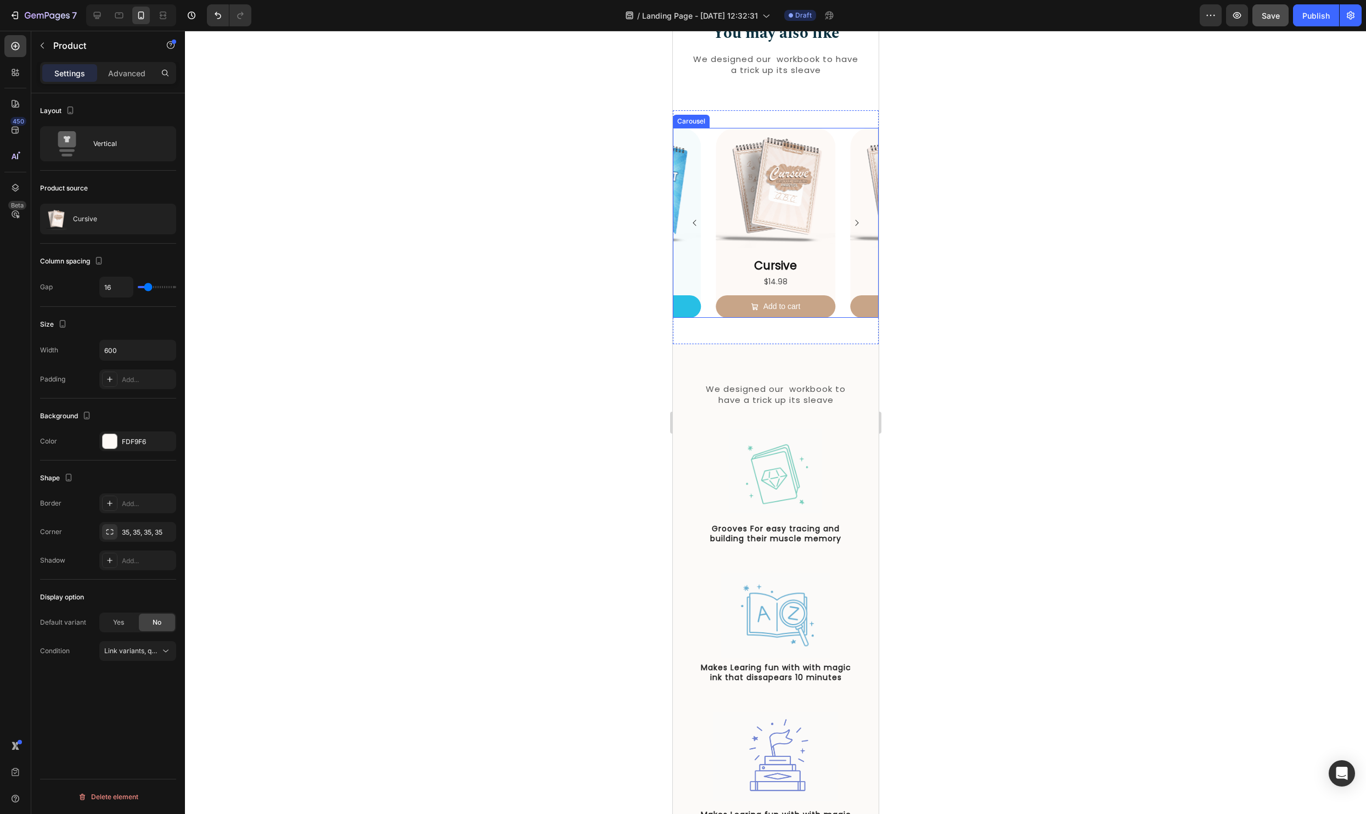
click at [856, 222] on icon "Carousel Next Arrow" at bounding box center [855, 222] width 9 height 9
click at [828, 290] on div "Cursive Product Title $14.98 Product Price Product Price Add to cart Add to Cart" at bounding box center [775, 287] width 120 height 61
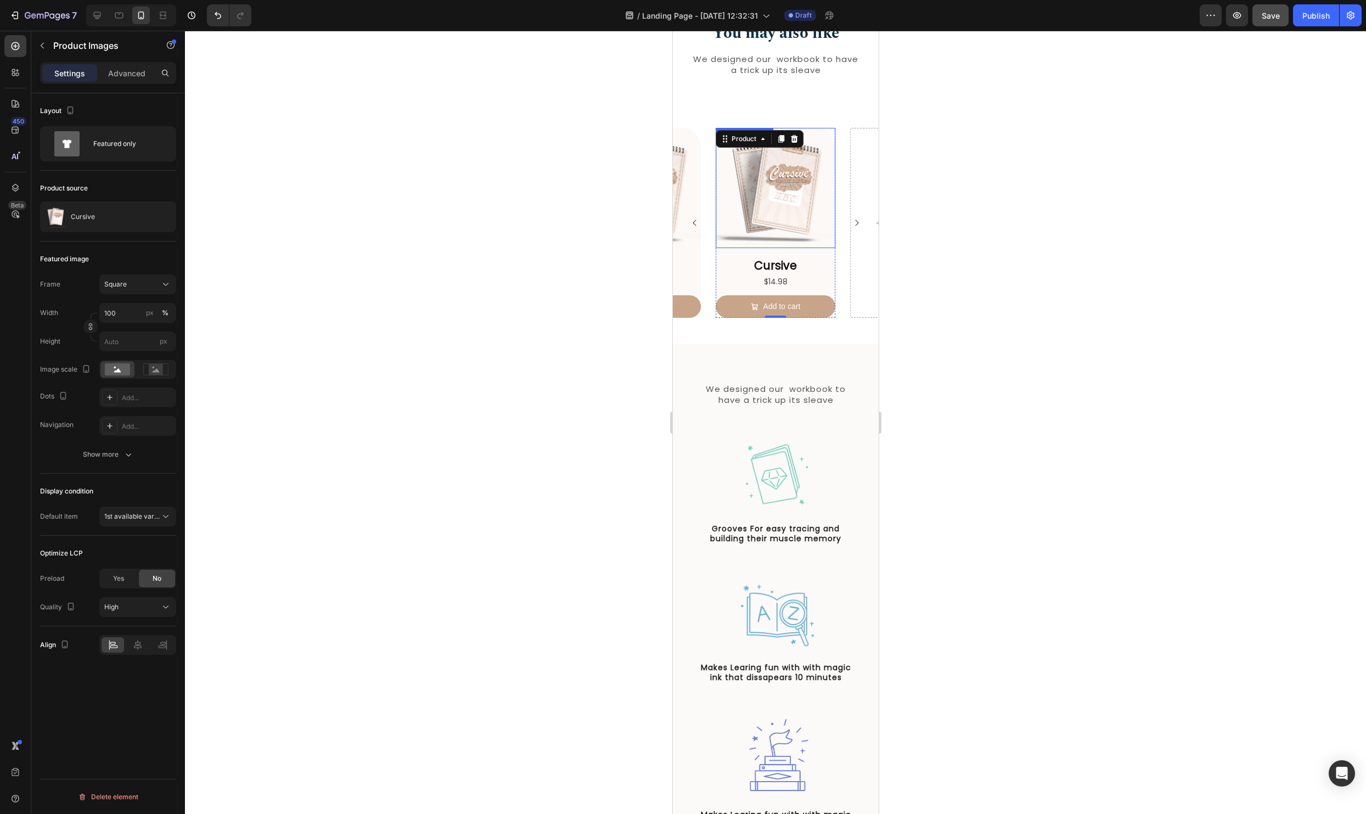
click at [785, 211] on img at bounding box center [775, 188] width 120 height 120
click at [81, 224] on div "Cursive" at bounding box center [108, 216] width 136 height 31
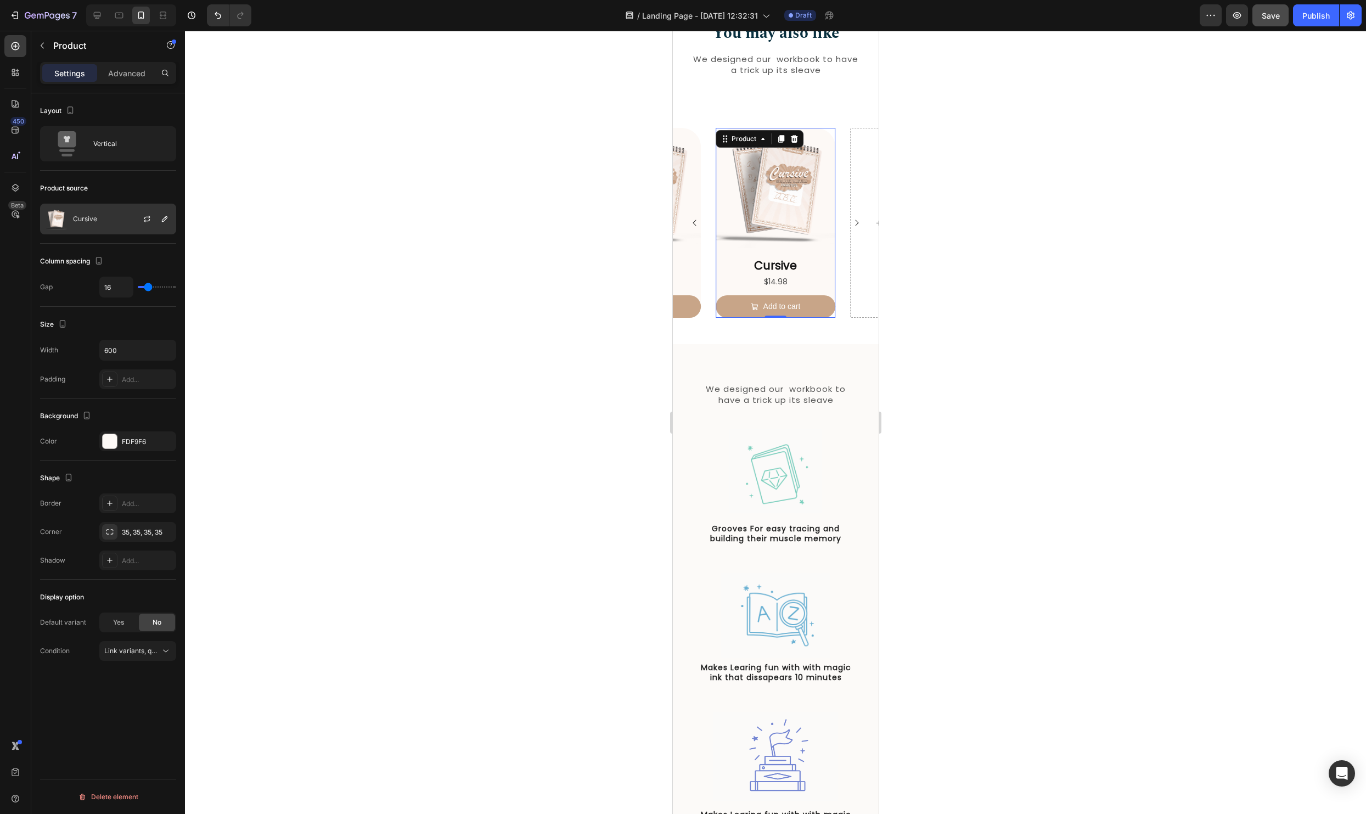
click at [111, 232] on div "Cursive" at bounding box center [108, 219] width 136 height 31
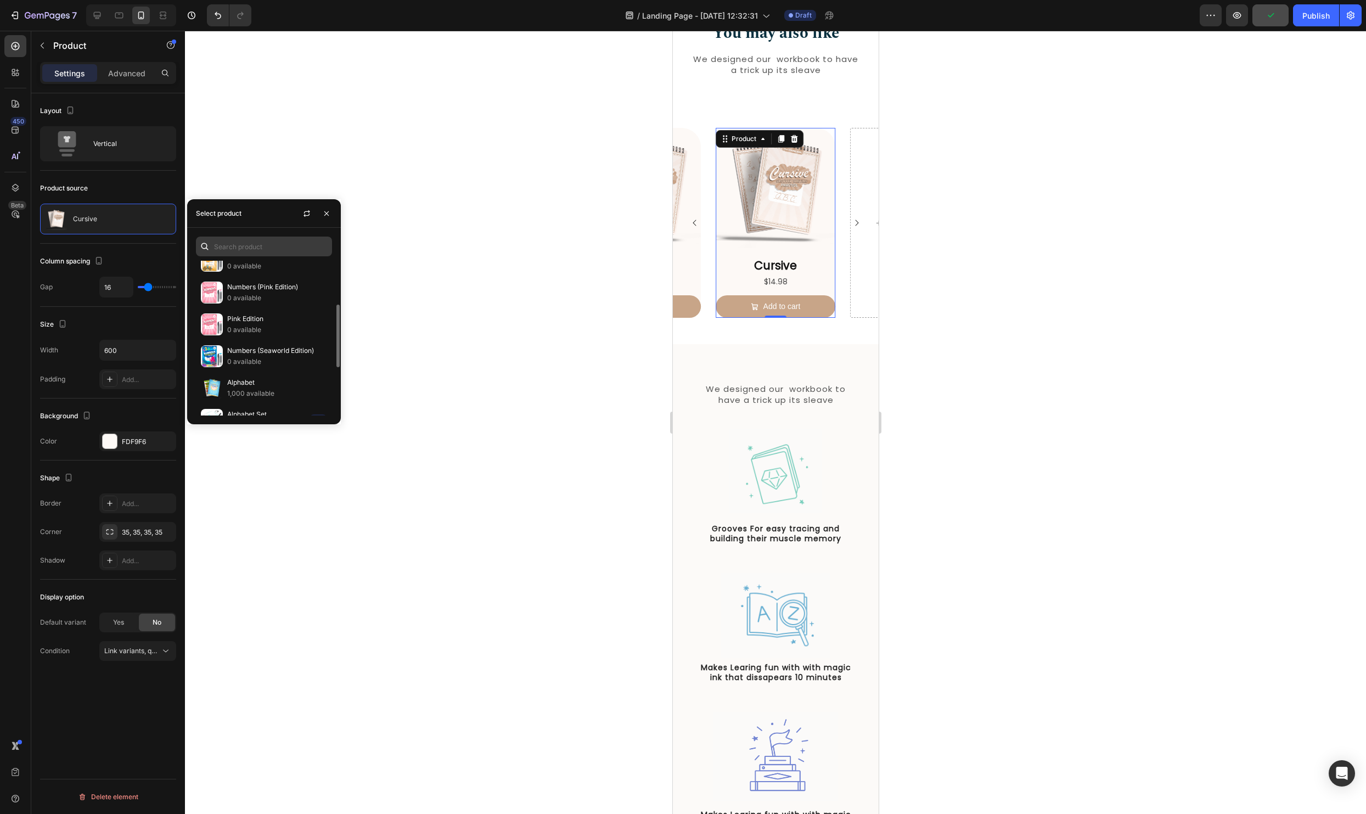
scroll to position [111, 0]
click at [303, 215] on icon "button" at bounding box center [306, 214] width 6 height 3
click at [256, 349] on p "Numbers" at bounding box center [277, 351] width 100 height 11
click at [829, 291] on div "Numbers Product Title $9.98 Product Price Product Price Add to cart Add to Cart" at bounding box center [775, 287] width 120 height 61
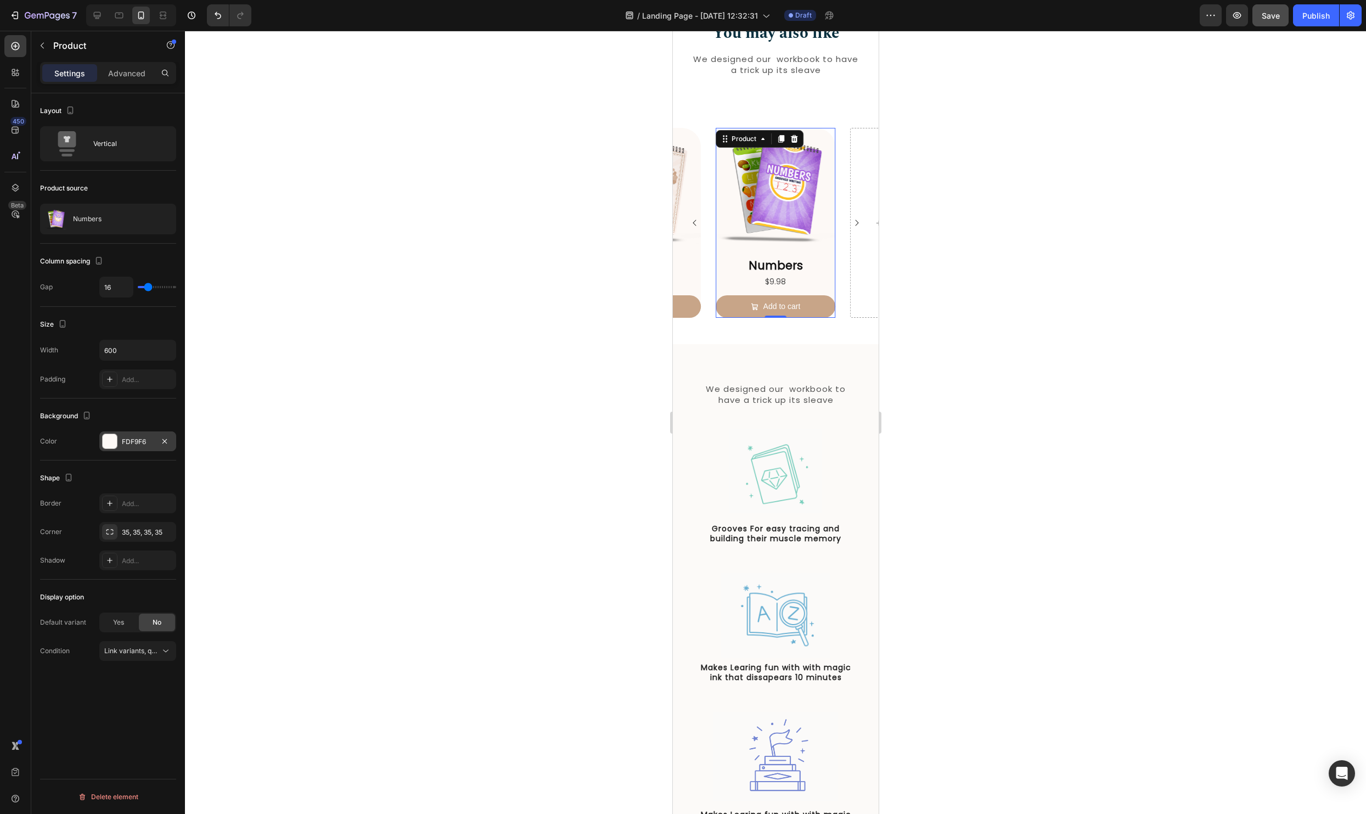
click at [111, 447] on div at bounding box center [110, 441] width 14 height 14
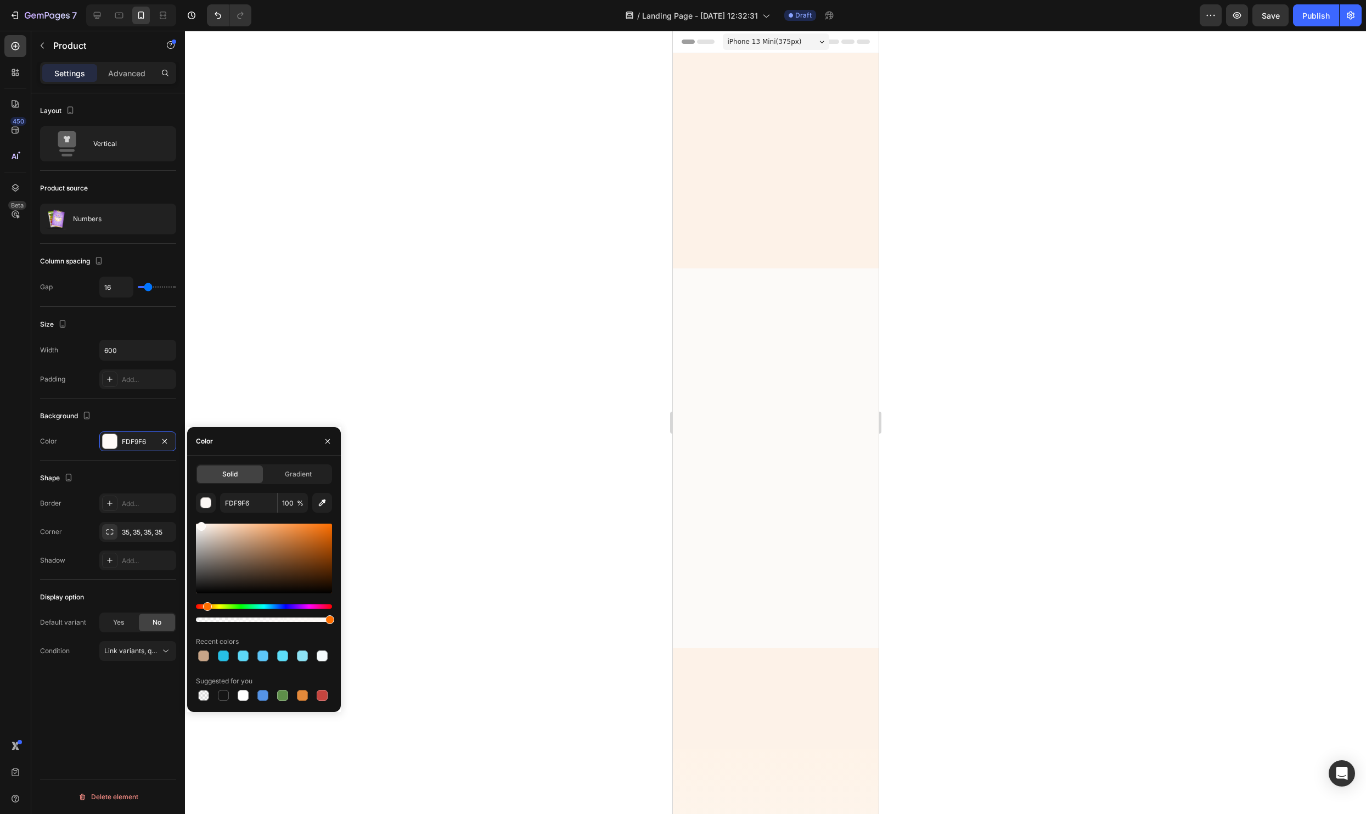
scroll to position [1171, 0]
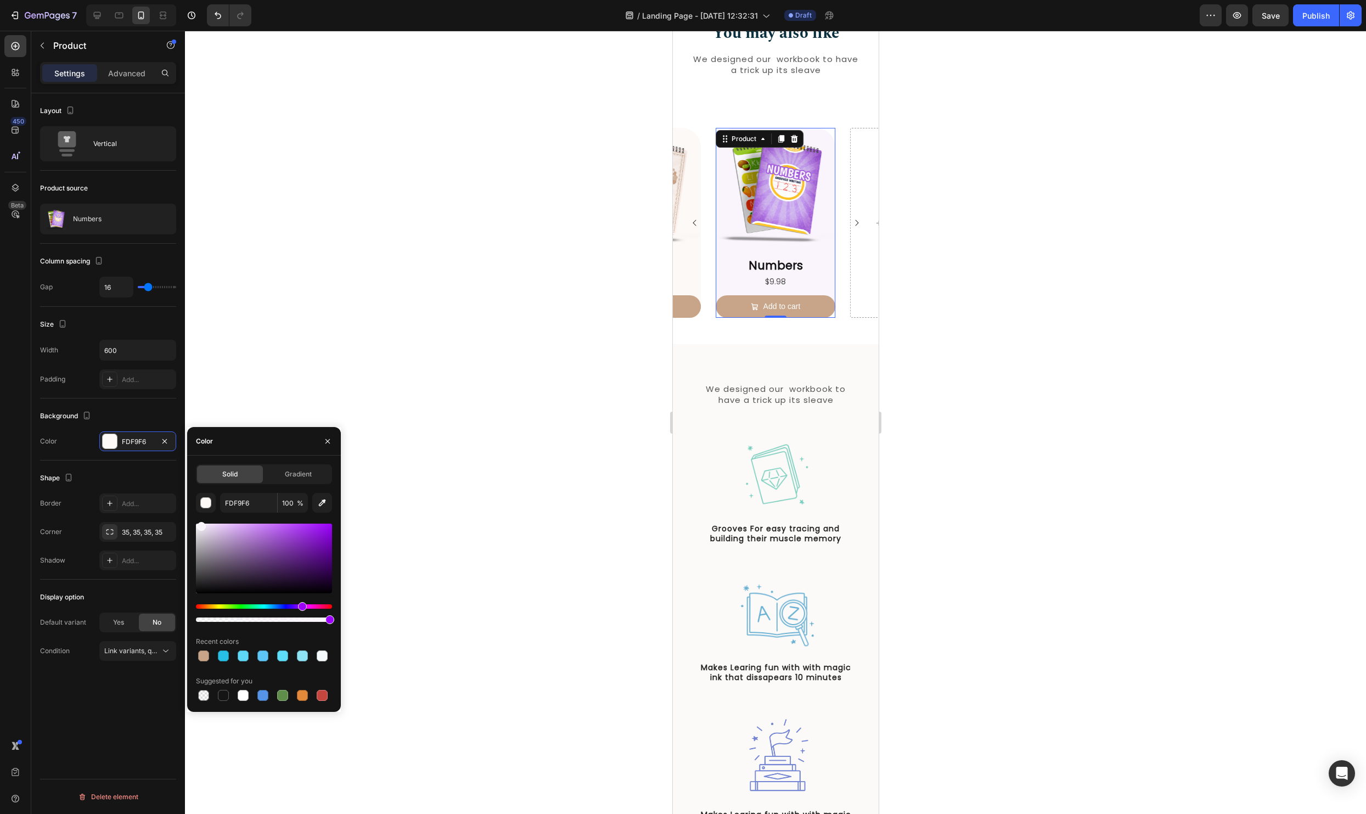
type input "FAF5FC"
drag, startPoint x: 211, startPoint y: 606, endPoint x: 301, endPoint y: 608, distance: 90.0
click at [301, 608] on div "Hue" at bounding box center [302, 606] width 9 height 9
click at [558, 425] on div at bounding box center [775, 422] width 1181 height 783
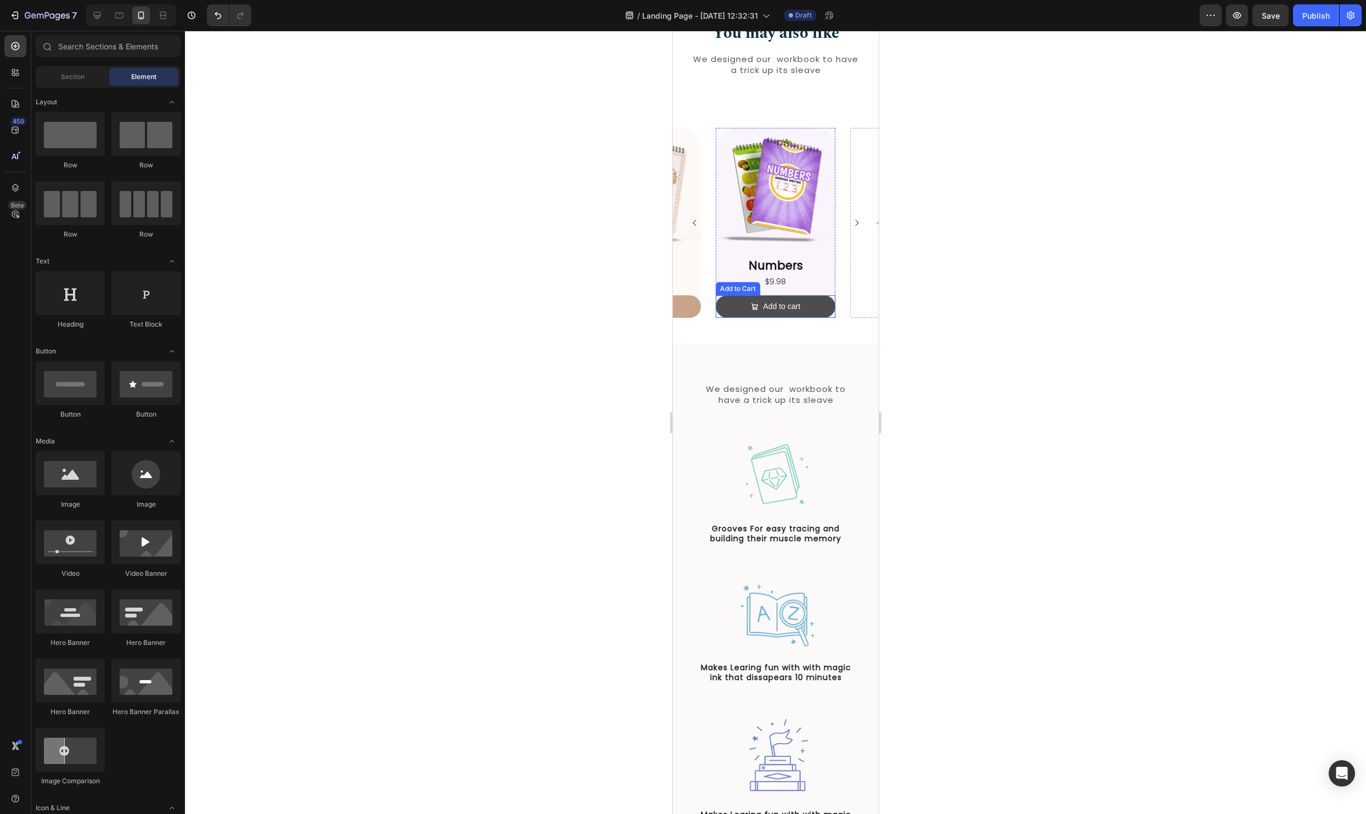
click at [830, 307] on button "Add to cart" at bounding box center [775, 306] width 120 height 22
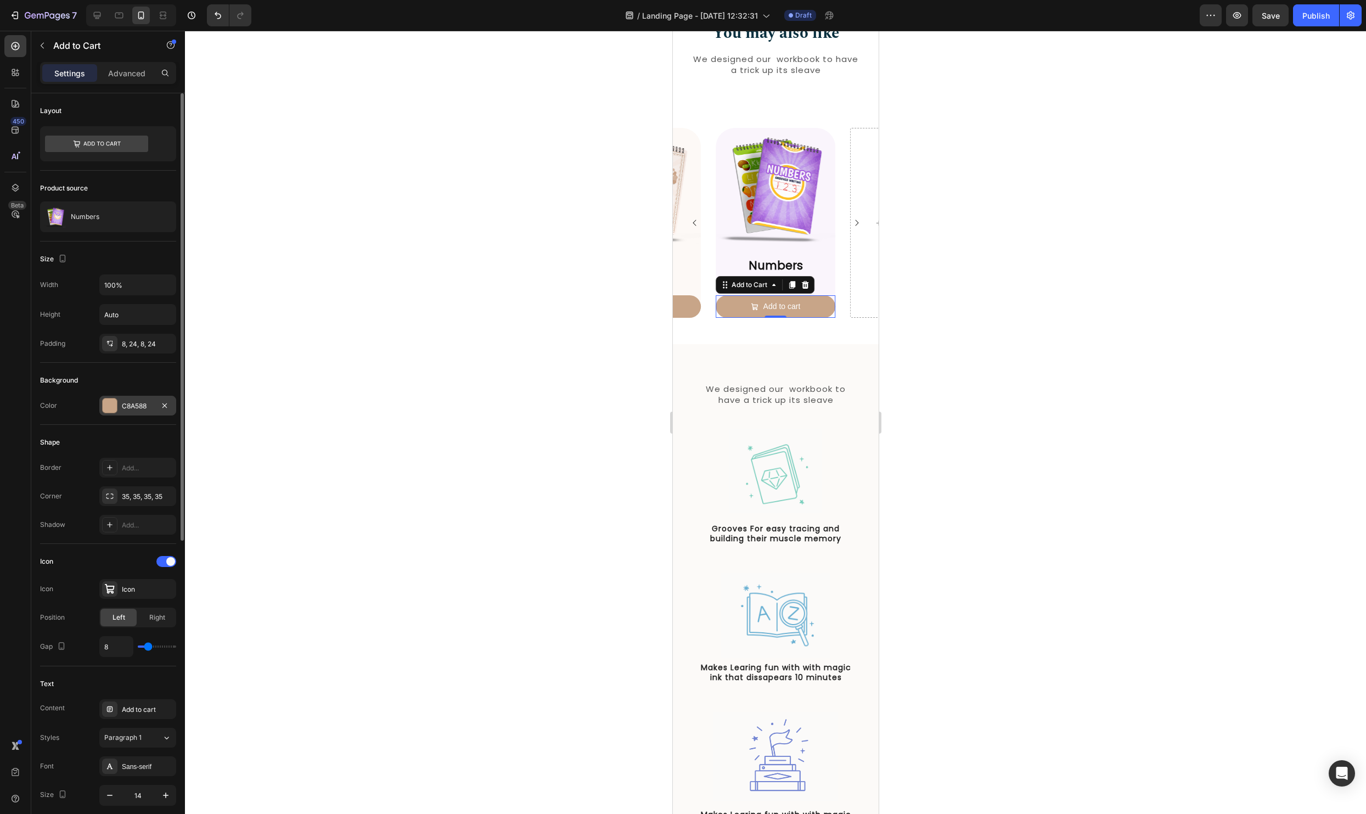
click at [115, 410] on div at bounding box center [110, 405] width 14 height 14
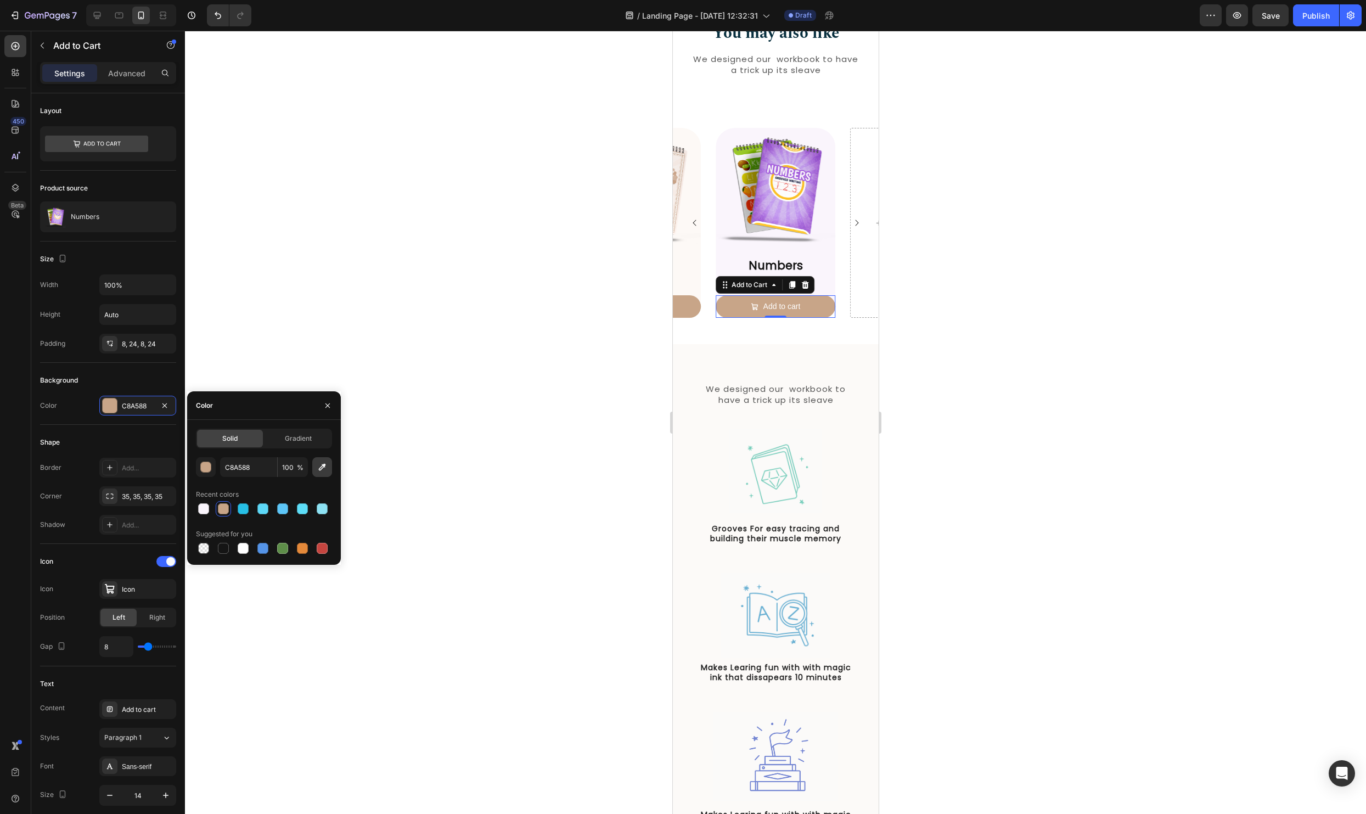
click at [326, 465] on icon "button" at bounding box center [322, 466] width 11 height 11
click at [210, 468] on div "button" at bounding box center [206, 467] width 11 height 11
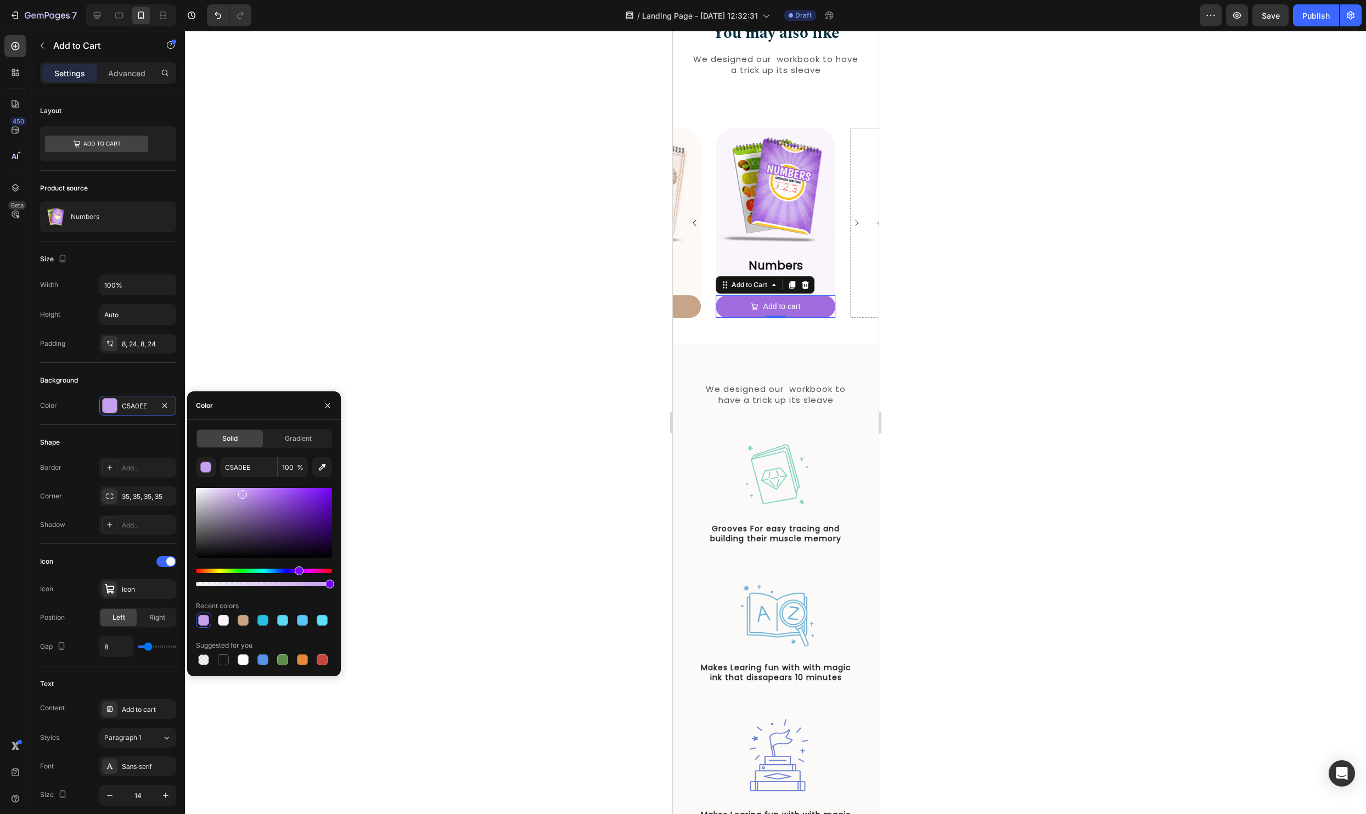
click at [266, 497] on div at bounding box center [264, 523] width 136 height 70
click at [266, 493] on div at bounding box center [264, 523] width 136 height 70
click at [260, 495] on div at bounding box center [264, 523] width 136 height 70
click at [255, 497] on div at bounding box center [264, 523] width 136 height 70
click at [251, 494] on div at bounding box center [264, 523] width 136 height 70
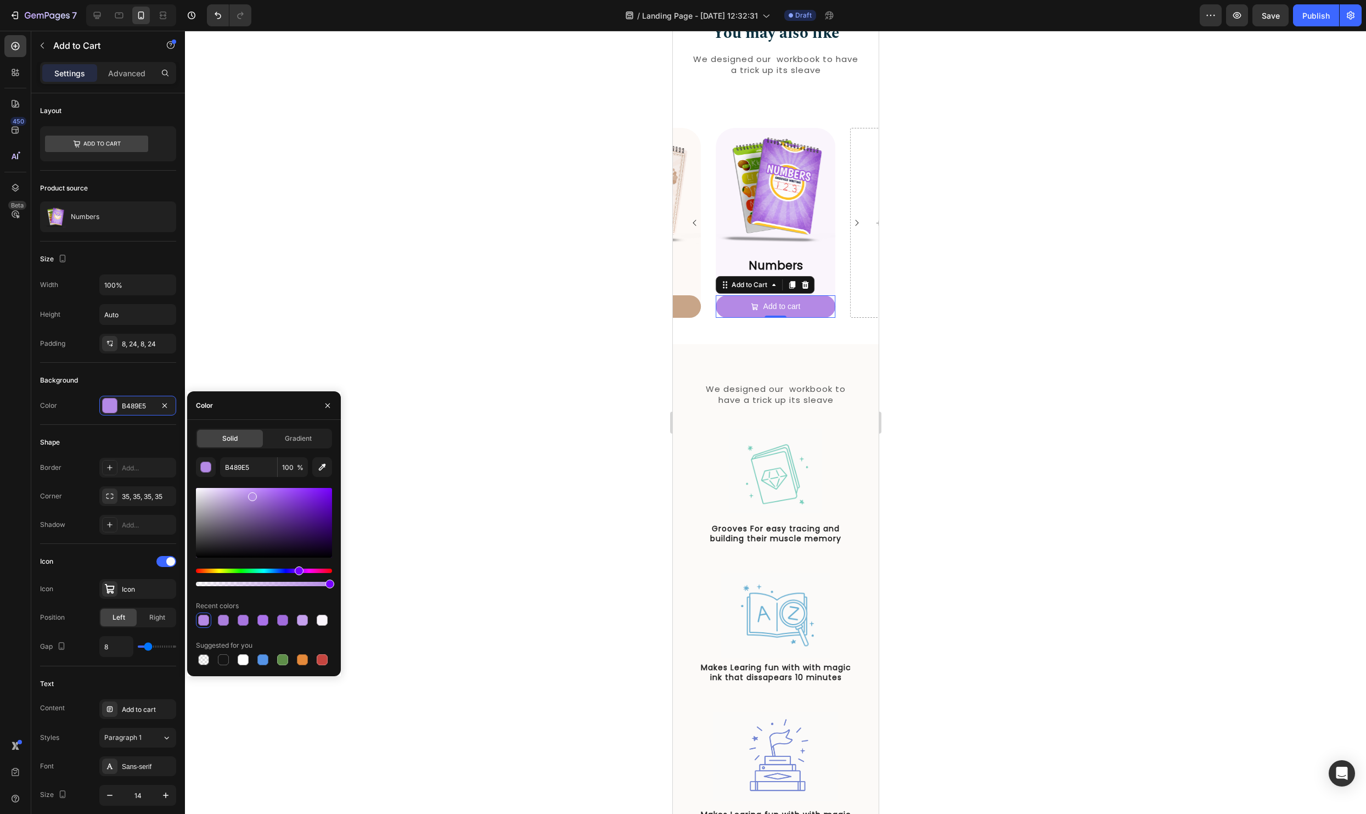
click at [251, 491] on div at bounding box center [264, 523] width 136 height 70
type input "BE91F2"
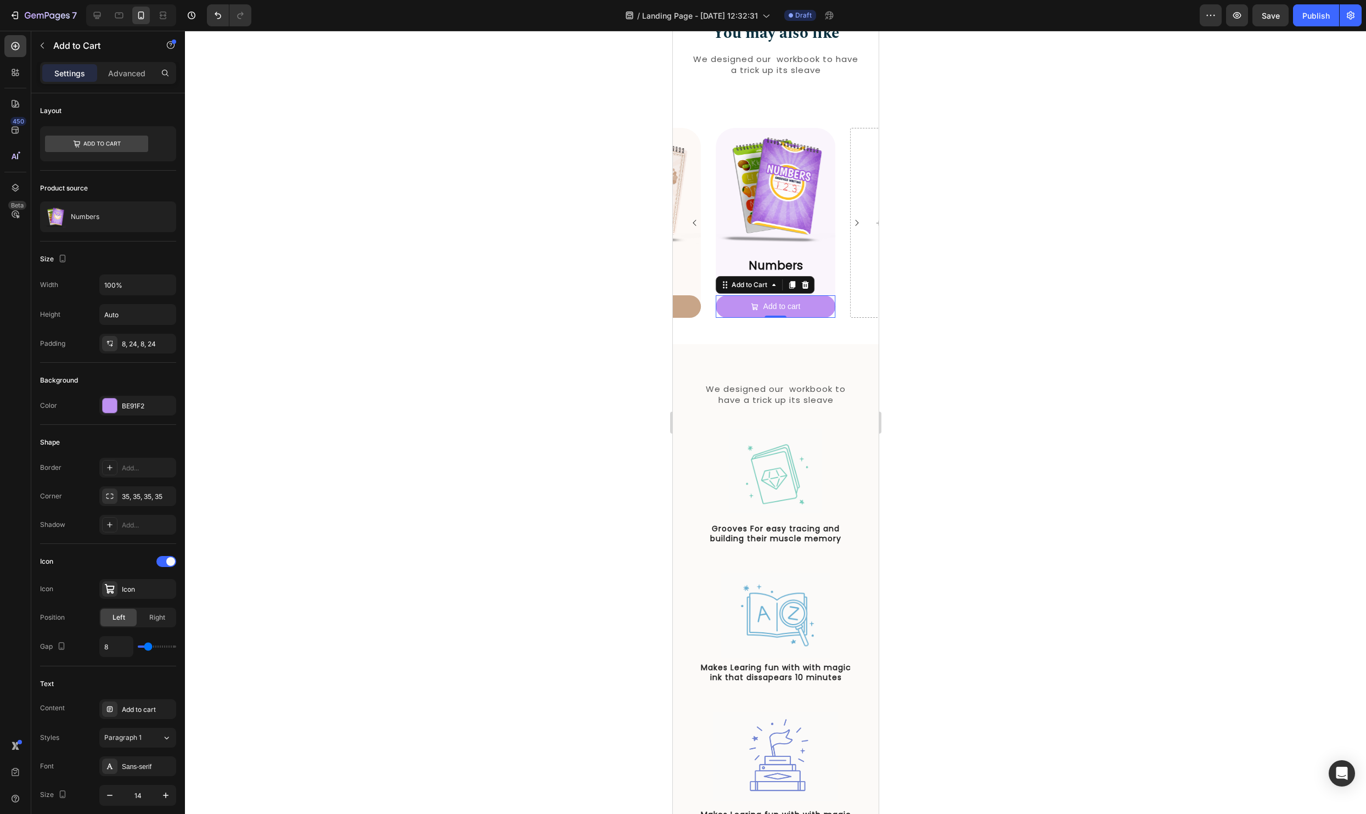
click at [612, 445] on div at bounding box center [775, 422] width 1181 height 783
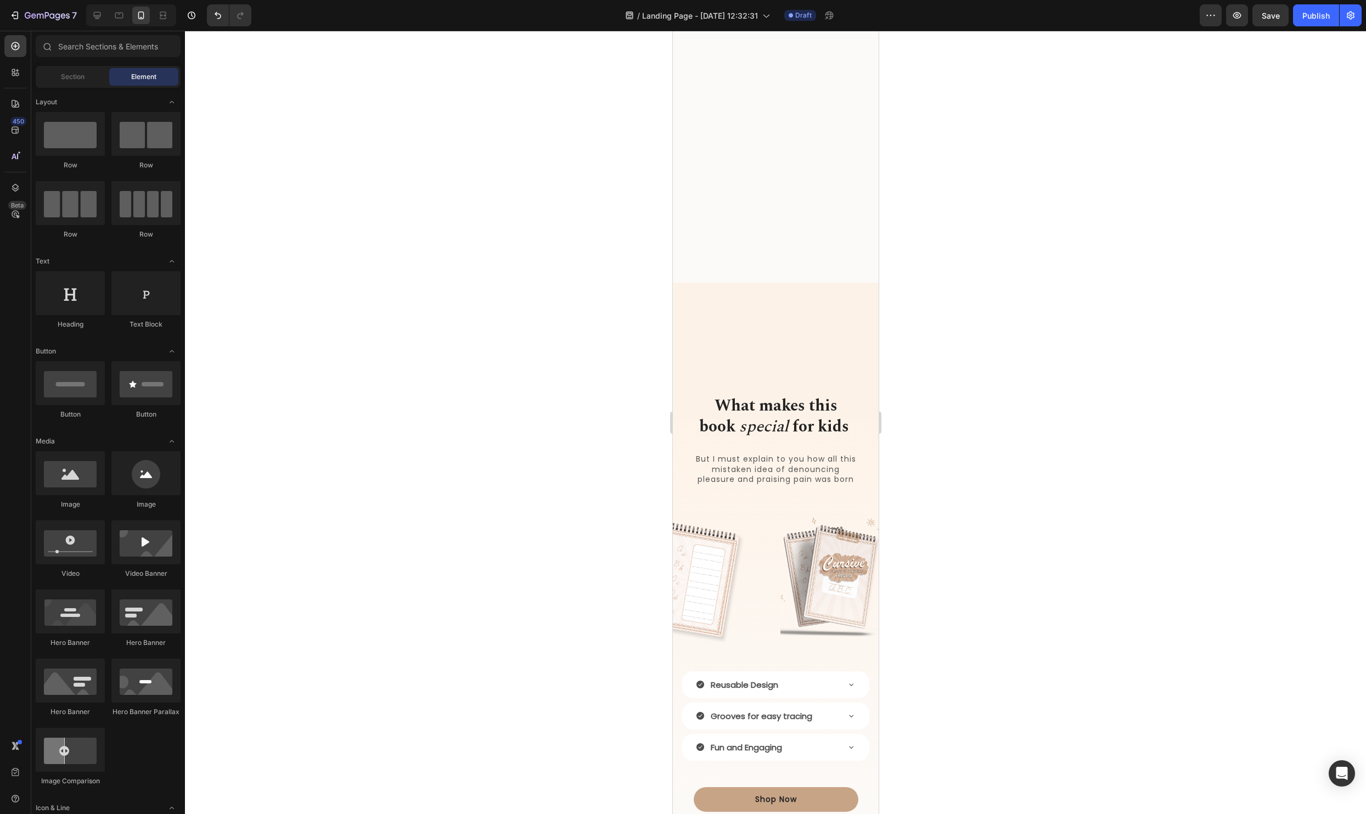
scroll to position [1373, 0]
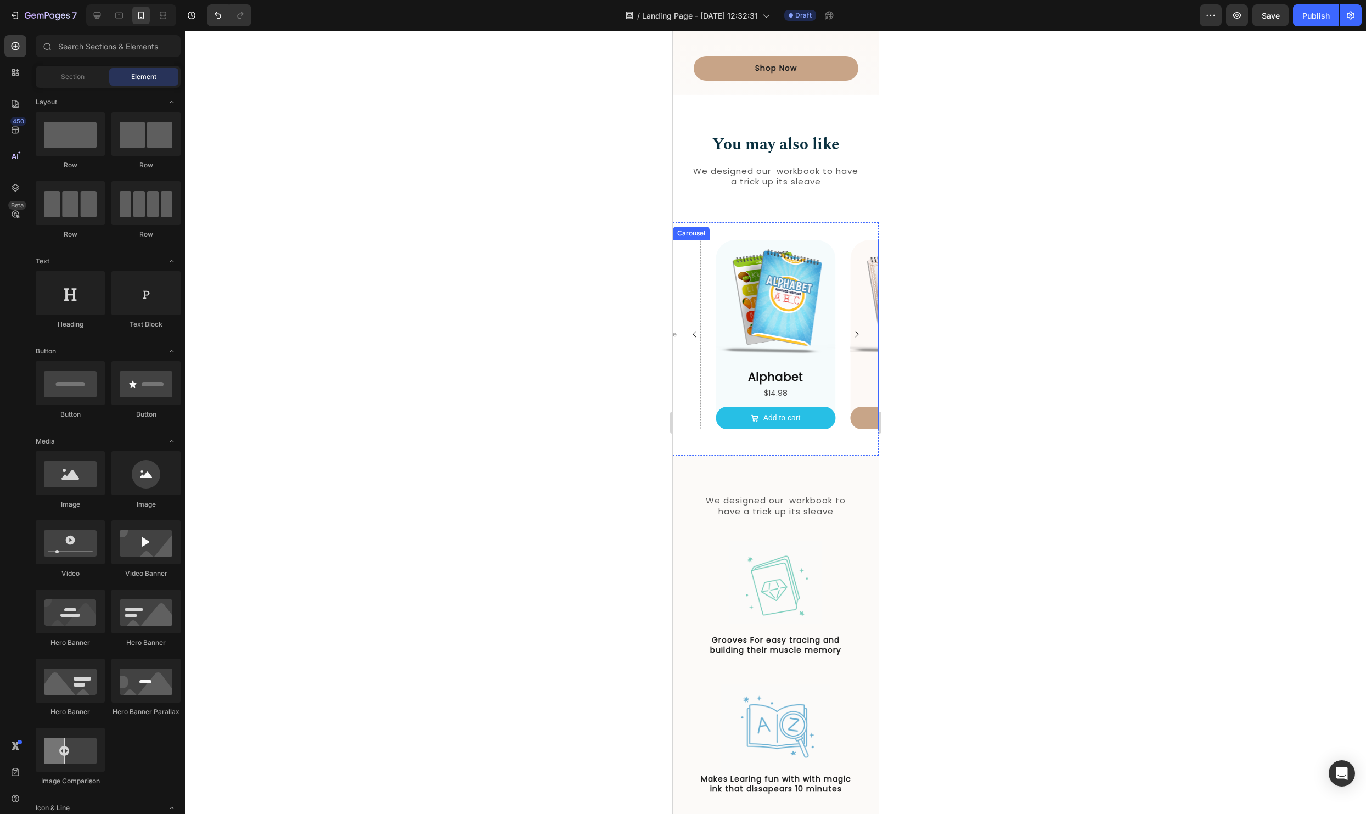
click at [855, 334] on icon "Carousel Next Arrow" at bounding box center [855, 334] width 9 height 9
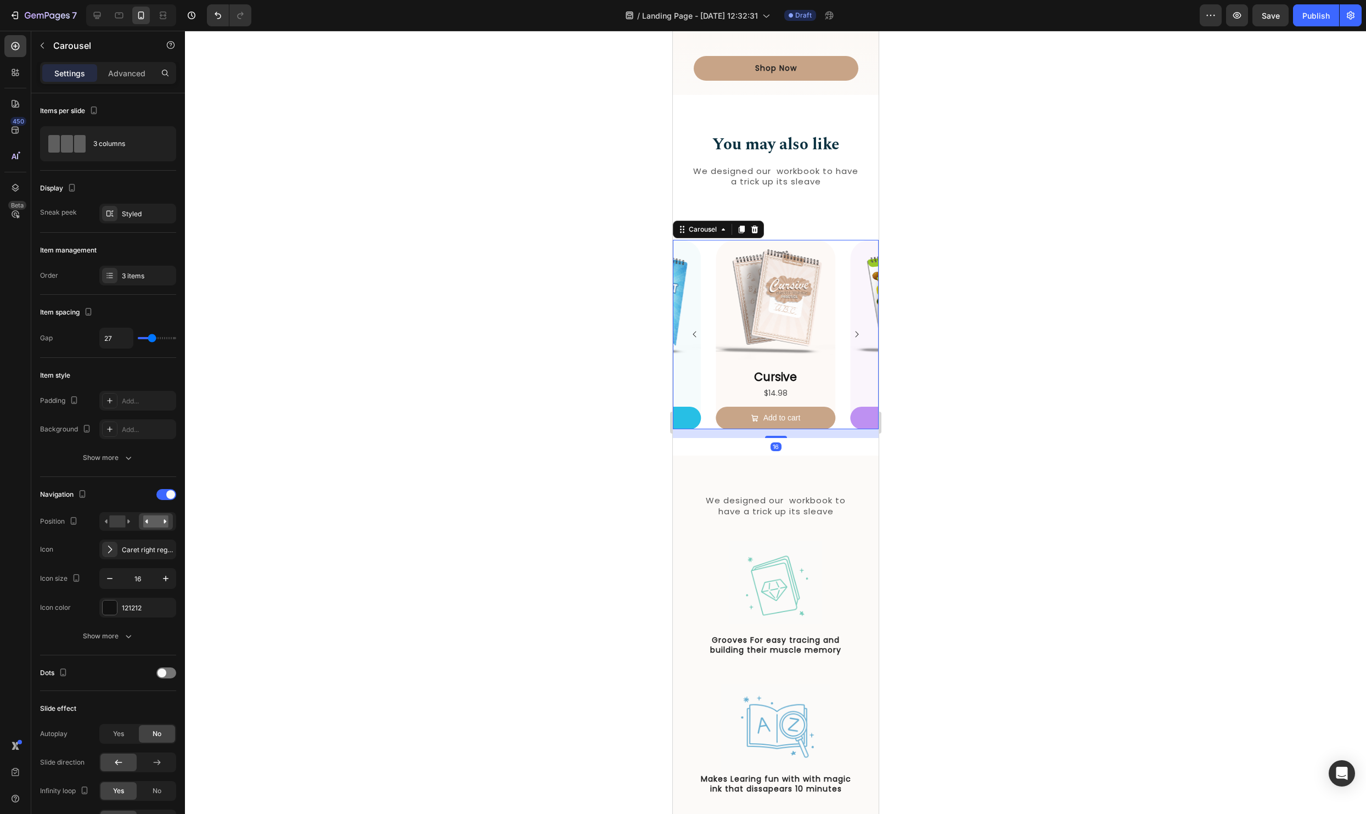
click at [855, 334] on icon "Carousel Next Arrow" at bounding box center [855, 334] width 9 height 9
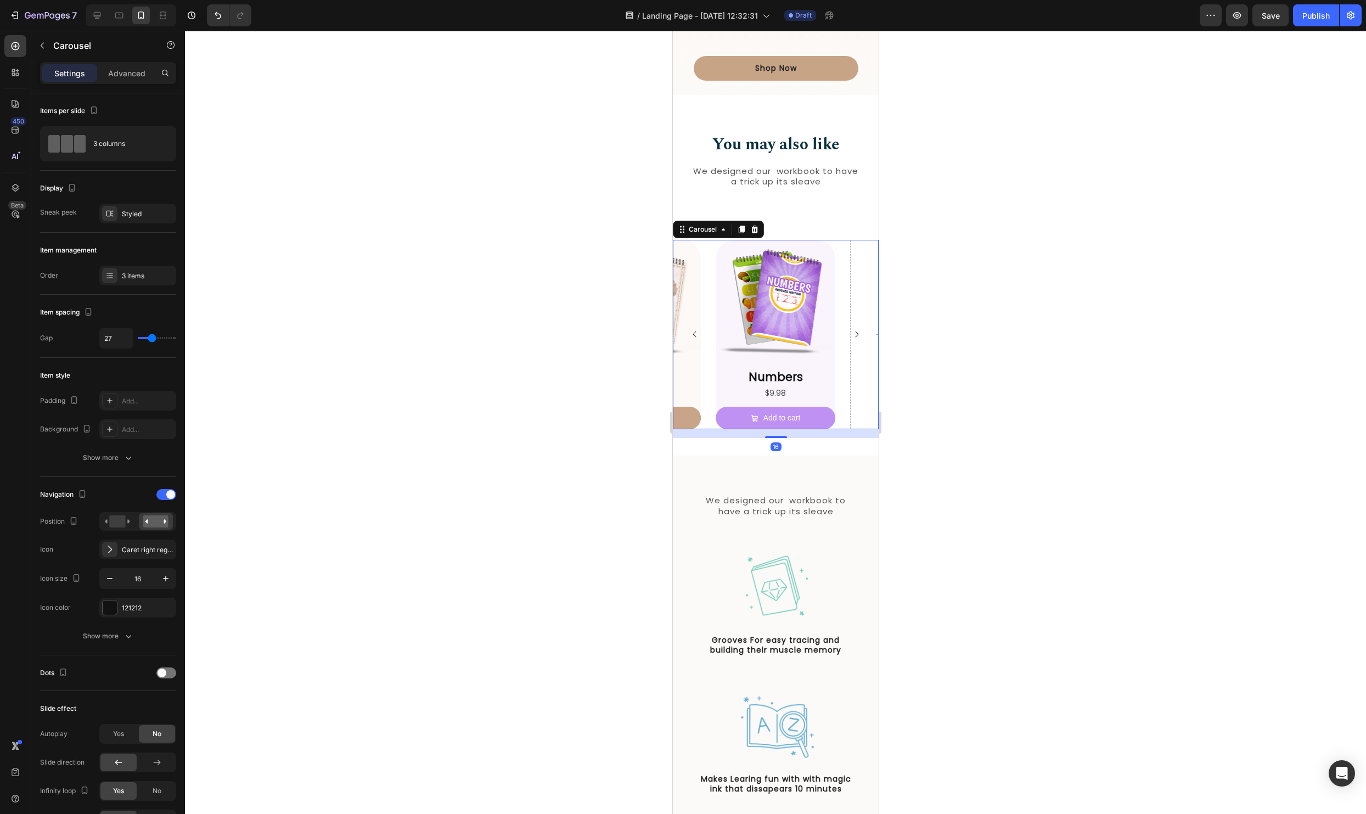
click at [855, 334] on icon "Carousel Next Arrow" at bounding box center [855, 334] width 9 height 9
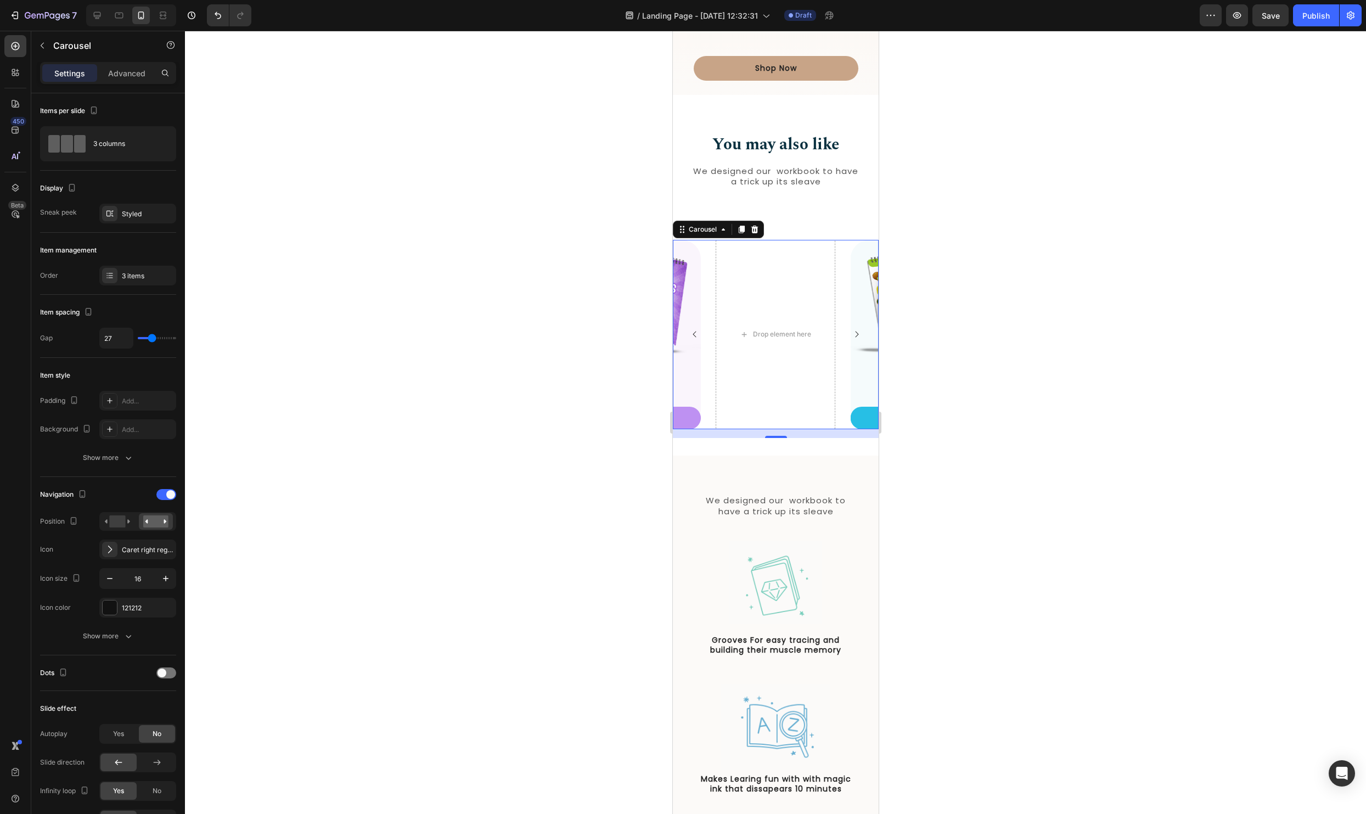
click at [858, 332] on icon "Carousel Next Arrow" at bounding box center [855, 334] width 9 height 9
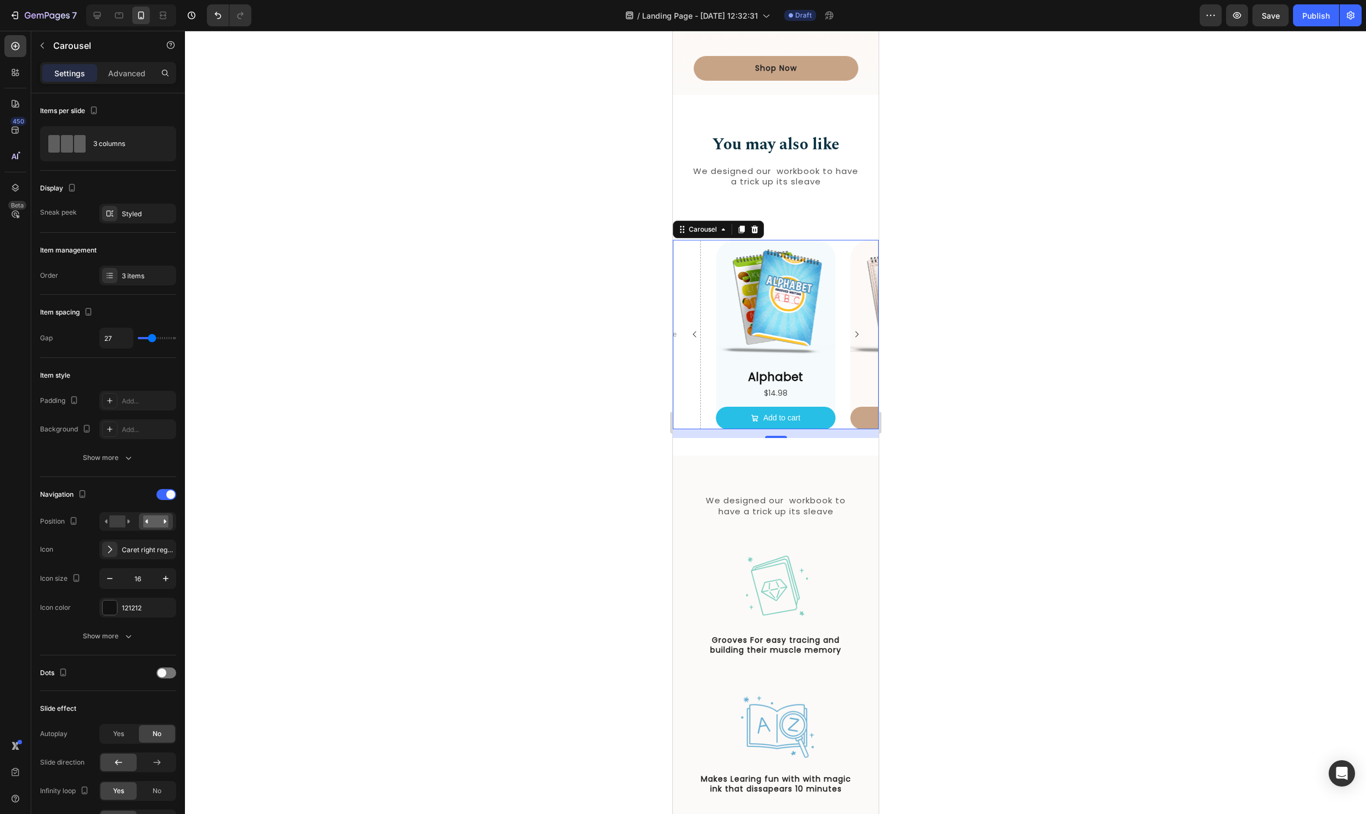
click at [695, 330] on icon "Carousel Back Arrow" at bounding box center [694, 334] width 9 height 9
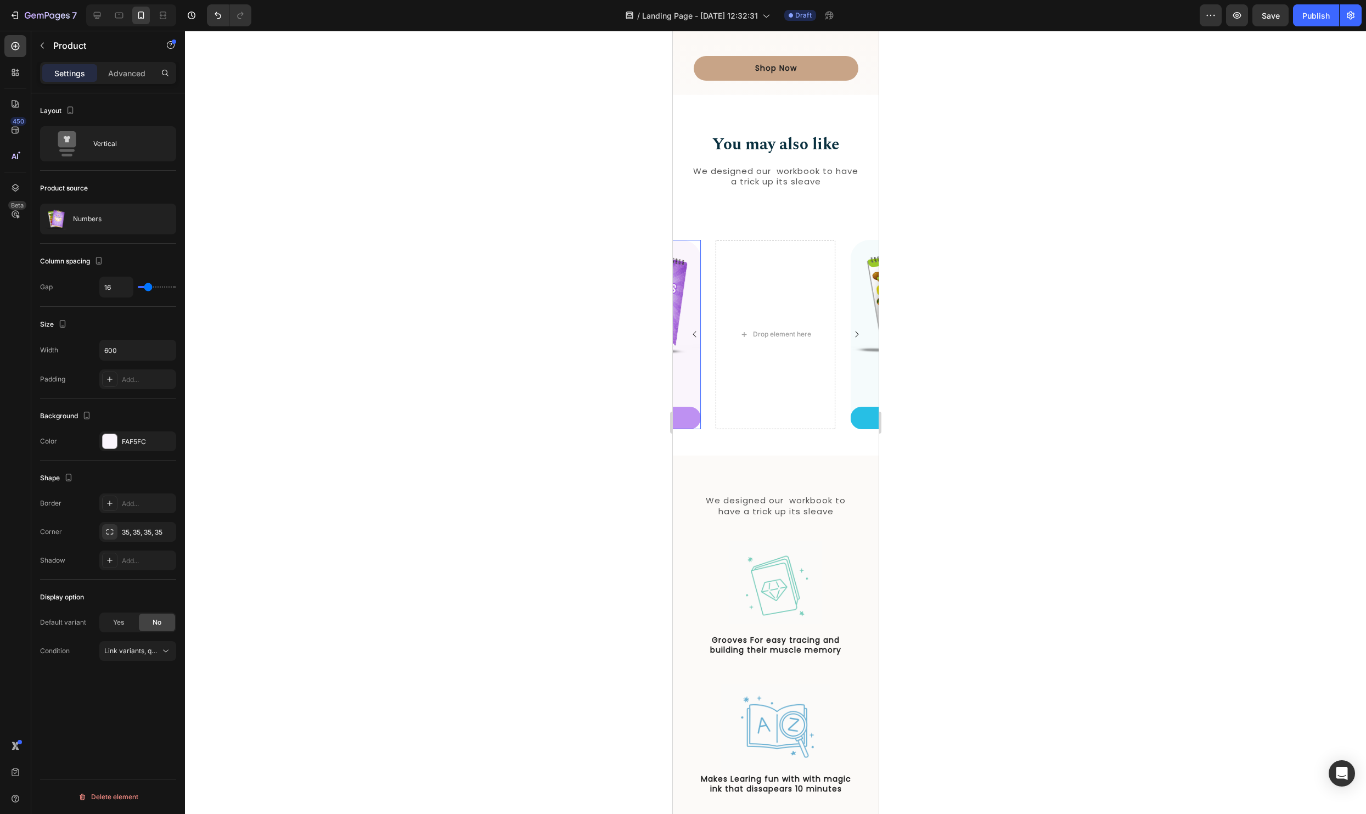
click at [697, 402] on div "Numbers Product Title $9.98 Product Price Product Price Add to cart Add to Cart" at bounding box center [640, 398] width 120 height 61
click at [693, 331] on icon "Carousel Back Arrow" at bounding box center [694, 334] width 9 height 9
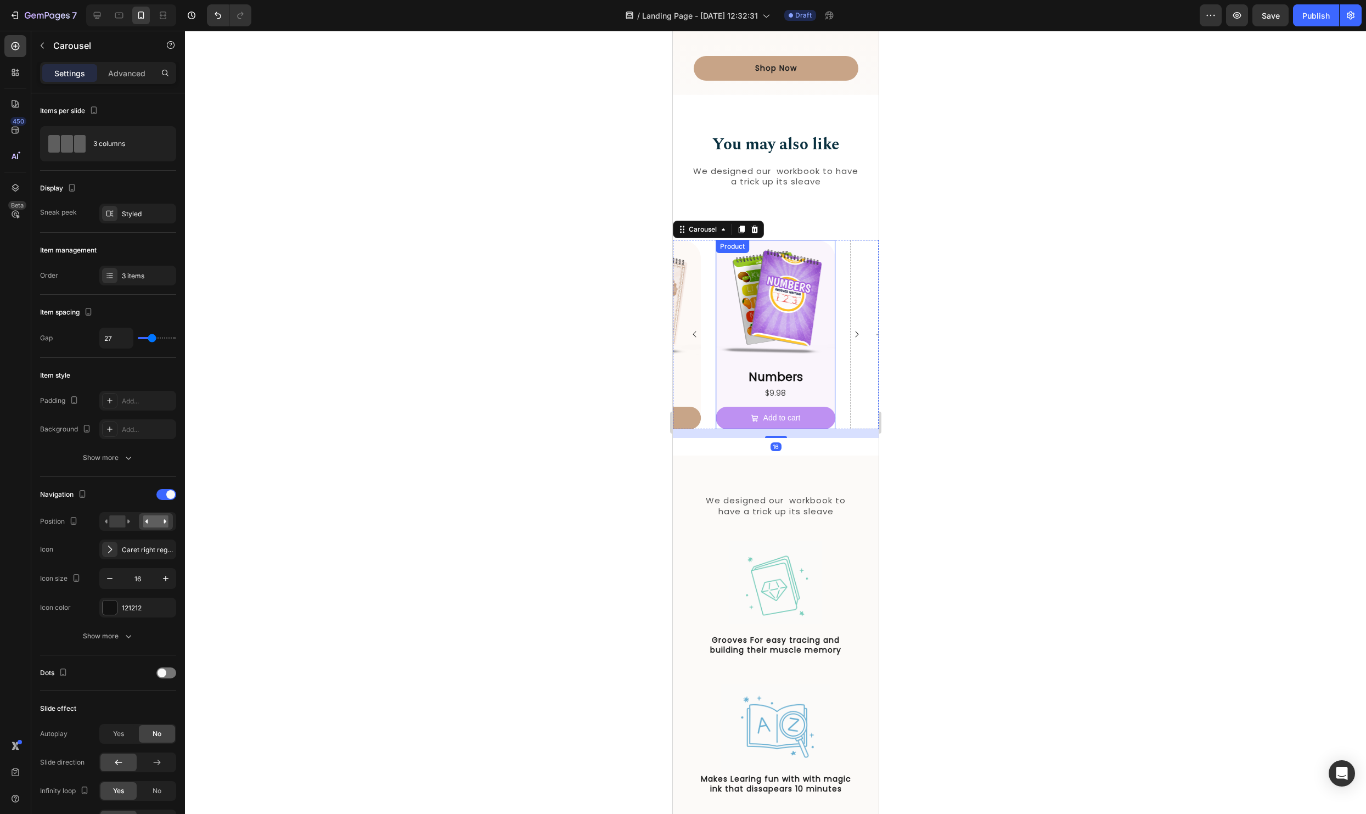
click at [722, 403] on div "Numbers Product Title $9.98 Product Price Product Price Add to cart Add to Cart" at bounding box center [775, 398] width 120 height 61
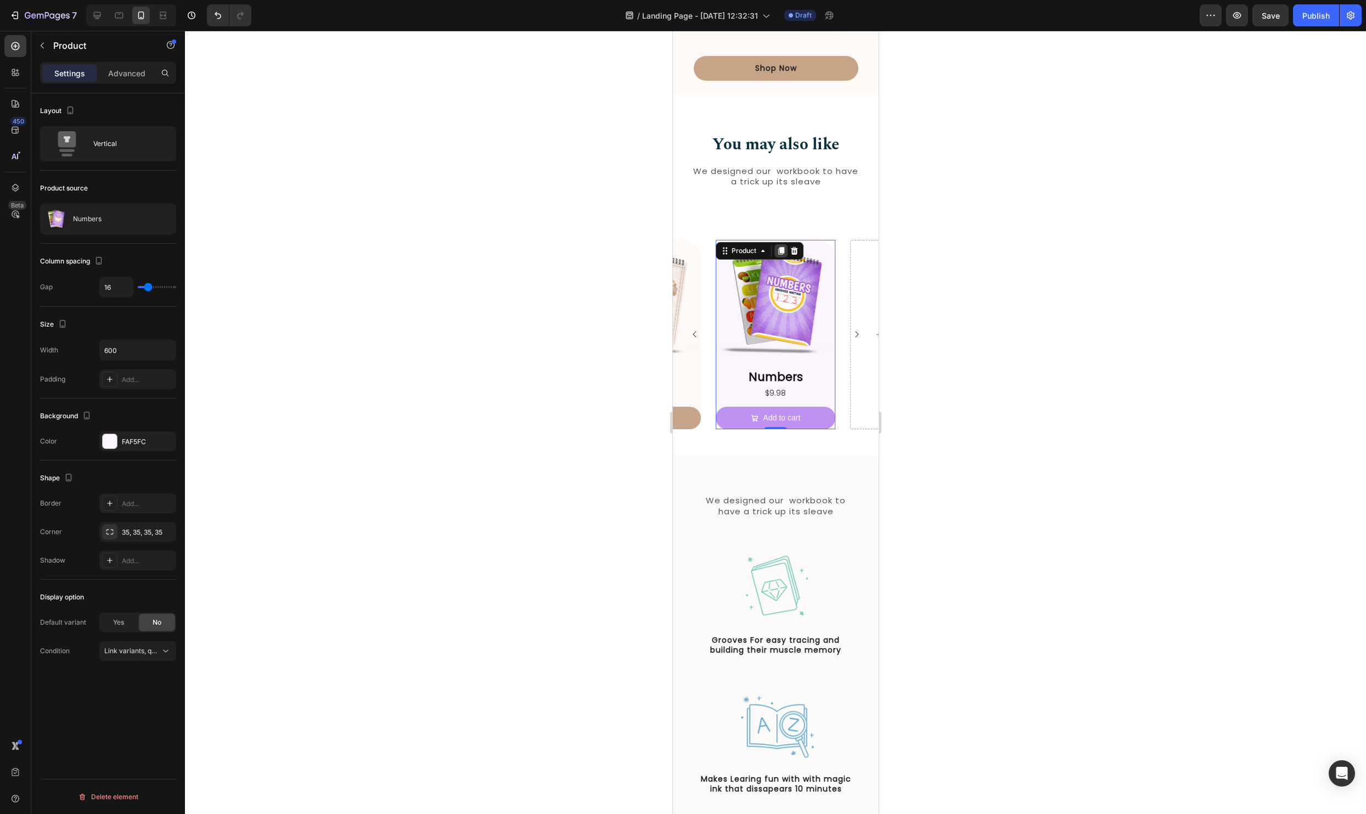
click at [782, 248] on icon at bounding box center [780, 251] width 6 height 8
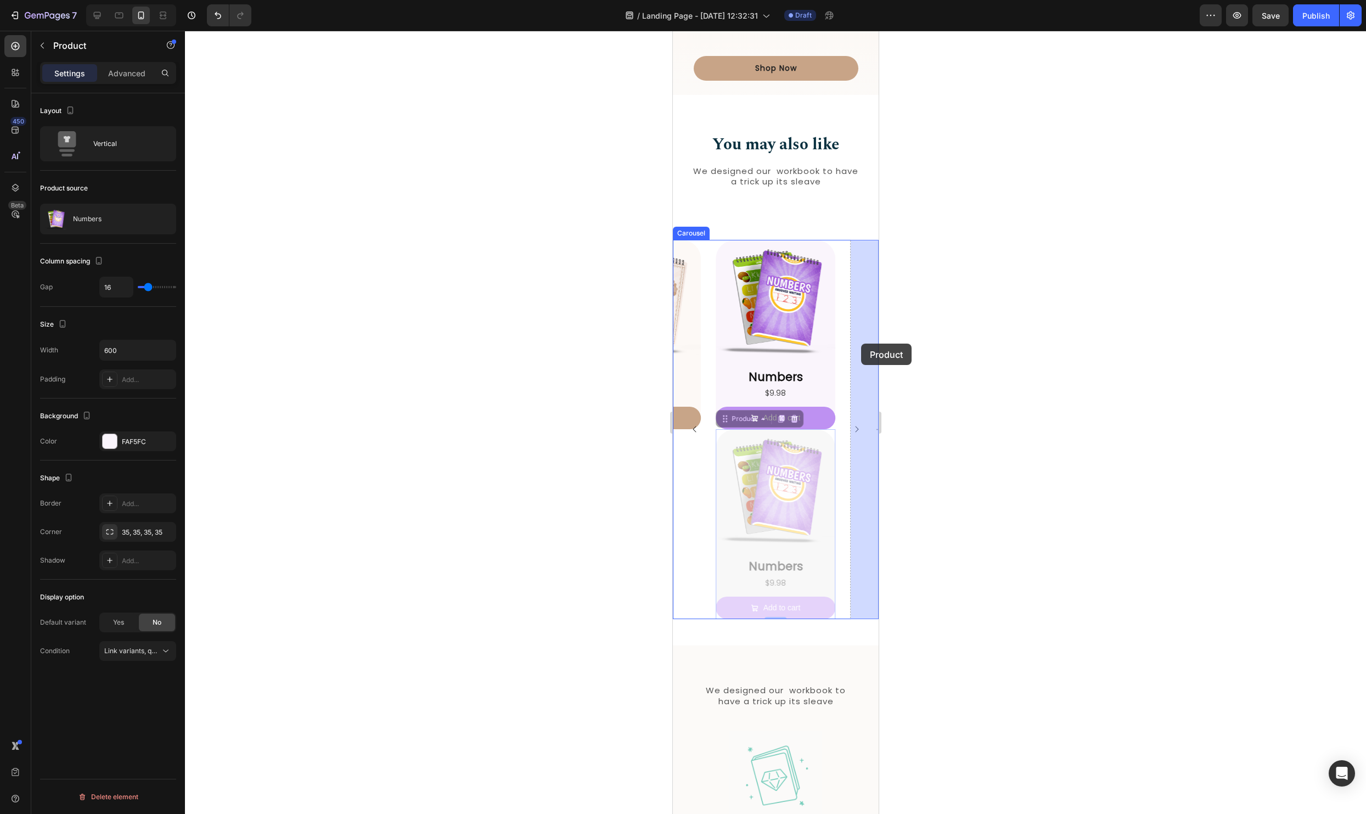
drag, startPoint x: 722, startPoint y: 421, endPoint x: 860, endPoint y: 343, distance: 158.7
drag, startPoint x: 729, startPoint y: 422, endPoint x: 862, endPoint y: 345, distance: 153.9
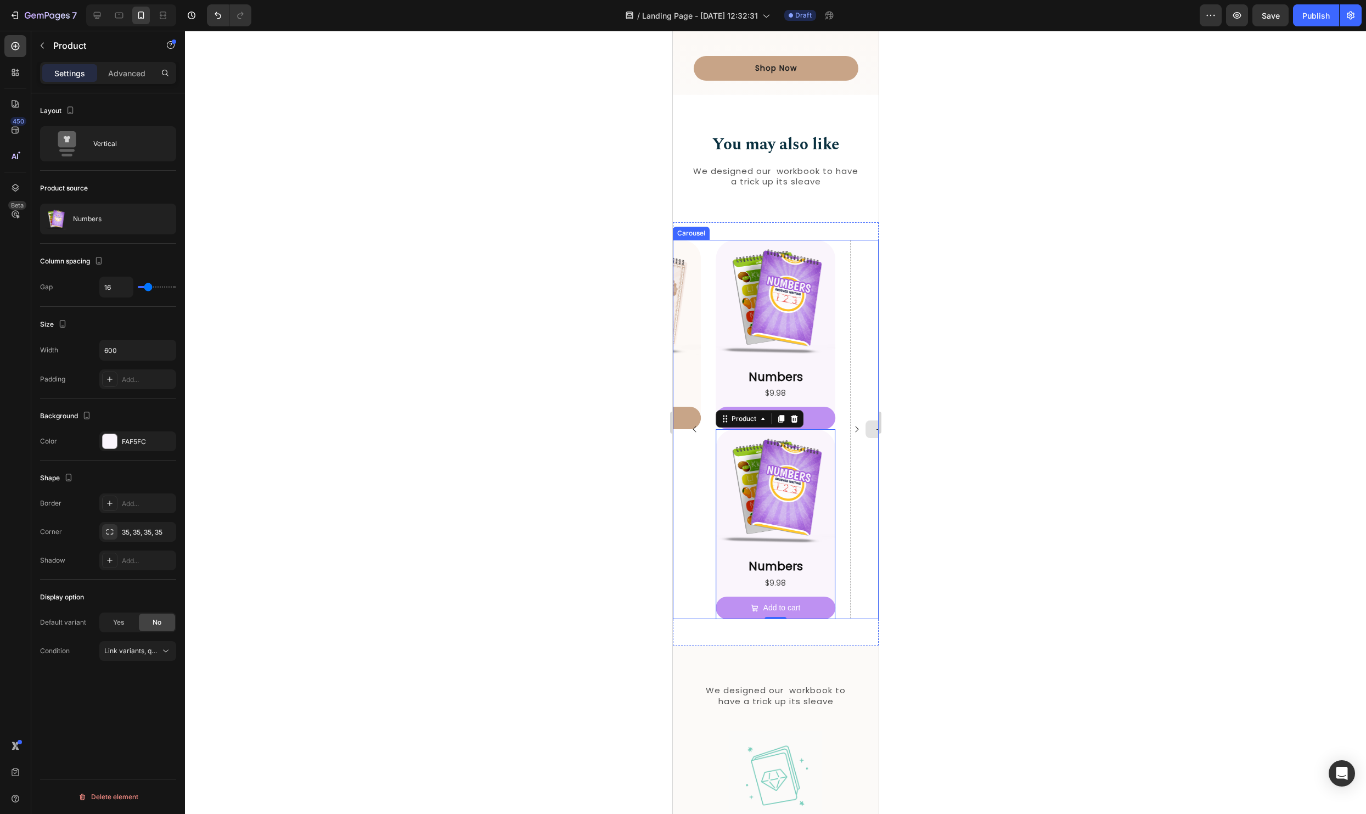
click at [857, 365] on div "Drop element here" at bounding box center [910, 430] width 120 height 380
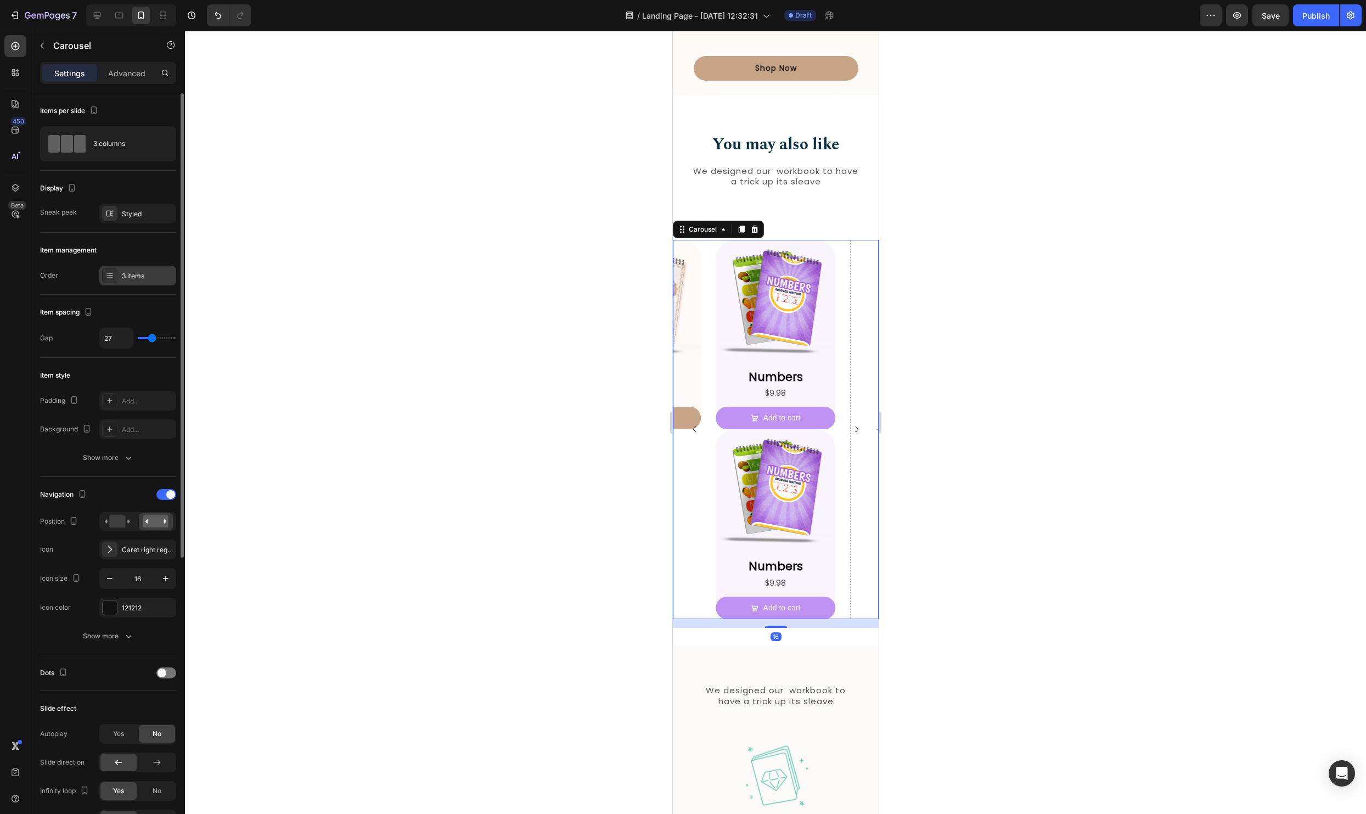
click at [119, 279] on div "3 items" at bounding box center [137, 276] width 77 height 20
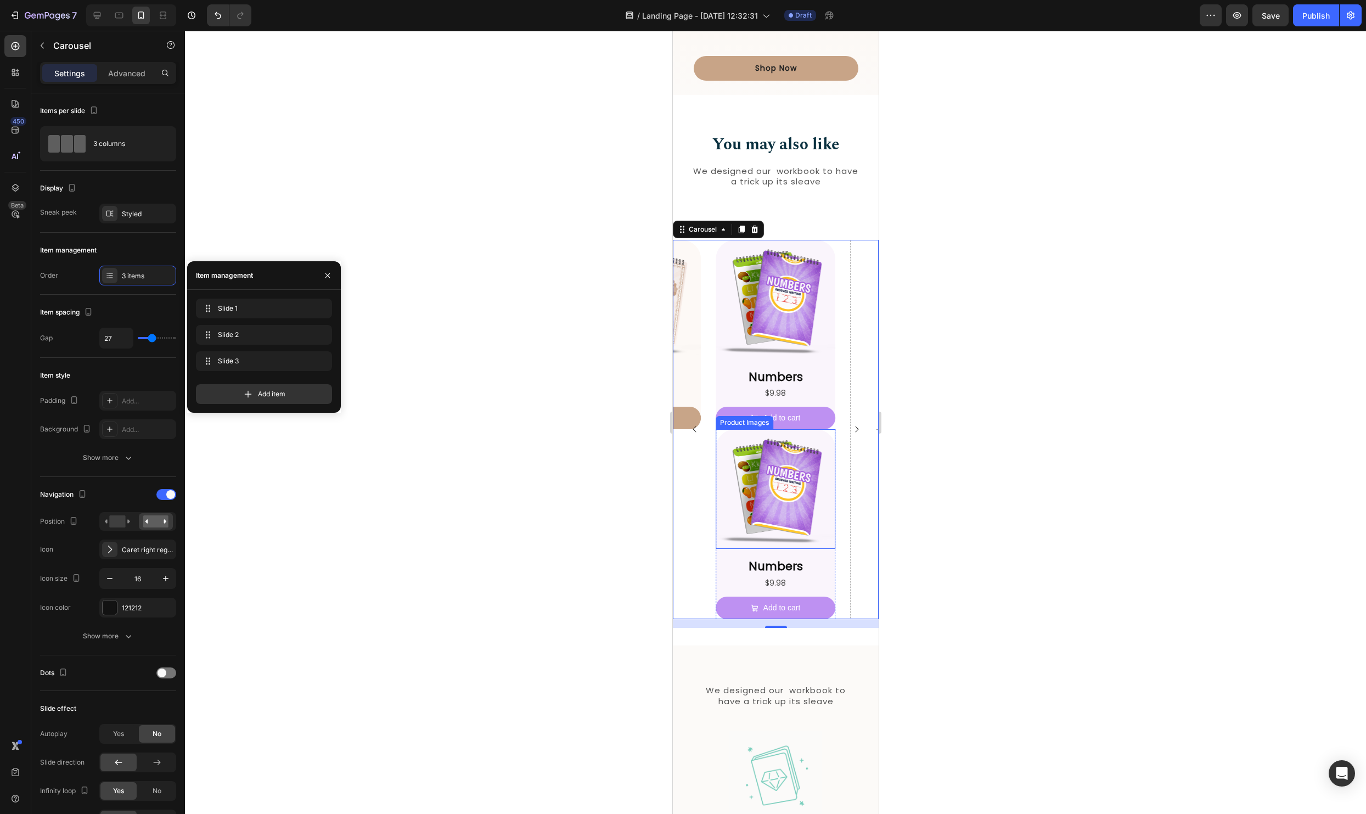
click at [833, 433] on img at bounding box center [775, 489] width 120 height 120
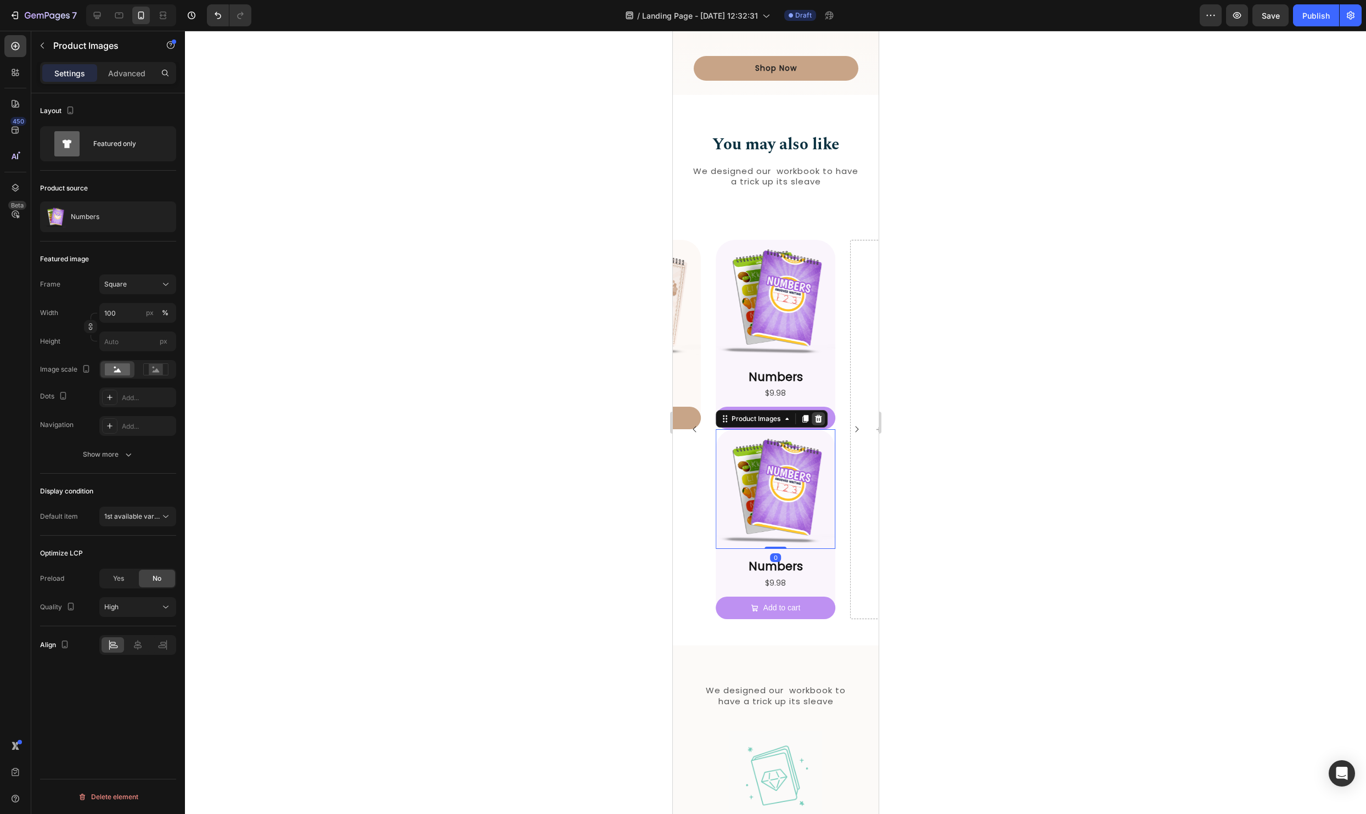
click at [817, 417] on icon at bounding box center [817, 419] width 7 height 8
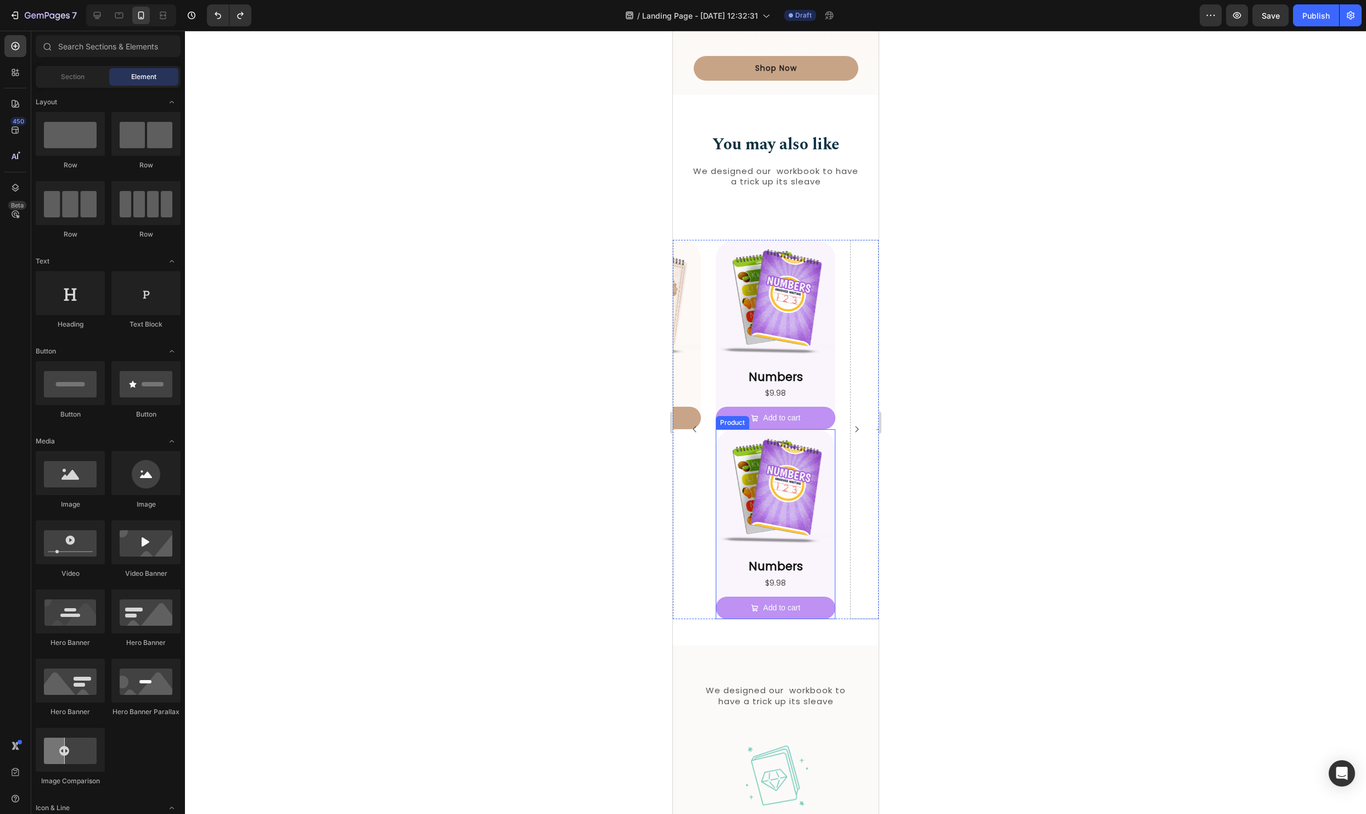
click at [719, 594] on div "Numbers Product Title $9.98 Product Price Product Price Add to cart Add to Cart" at bounding box center [775, 587] width 120 height 61
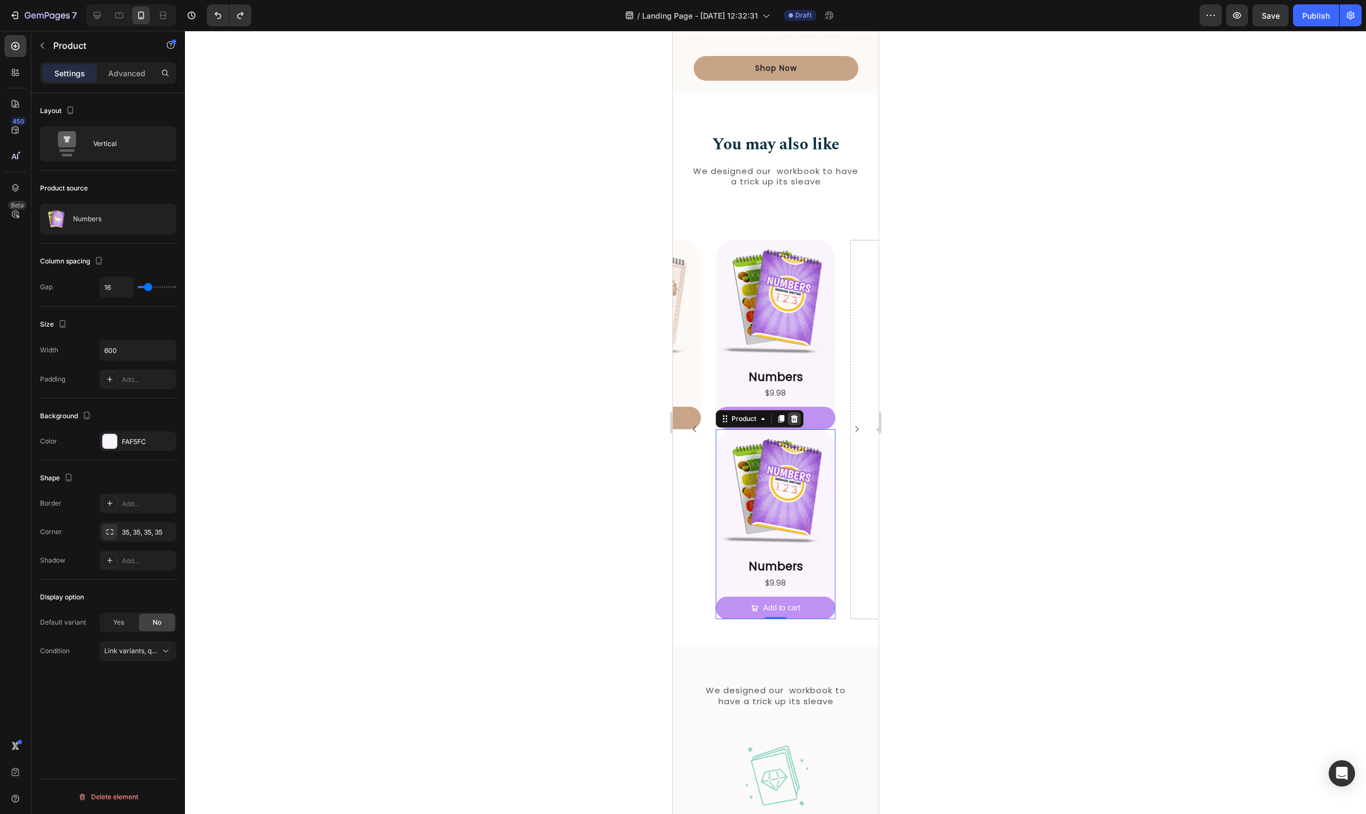
drag, startPoint x: 795, startPoint y: 418, endPoint x: 1641, endPoint y: 494, distance: 849.9
click at [795, 418] on icon at bounding box center [793, 419] width 7 height 8
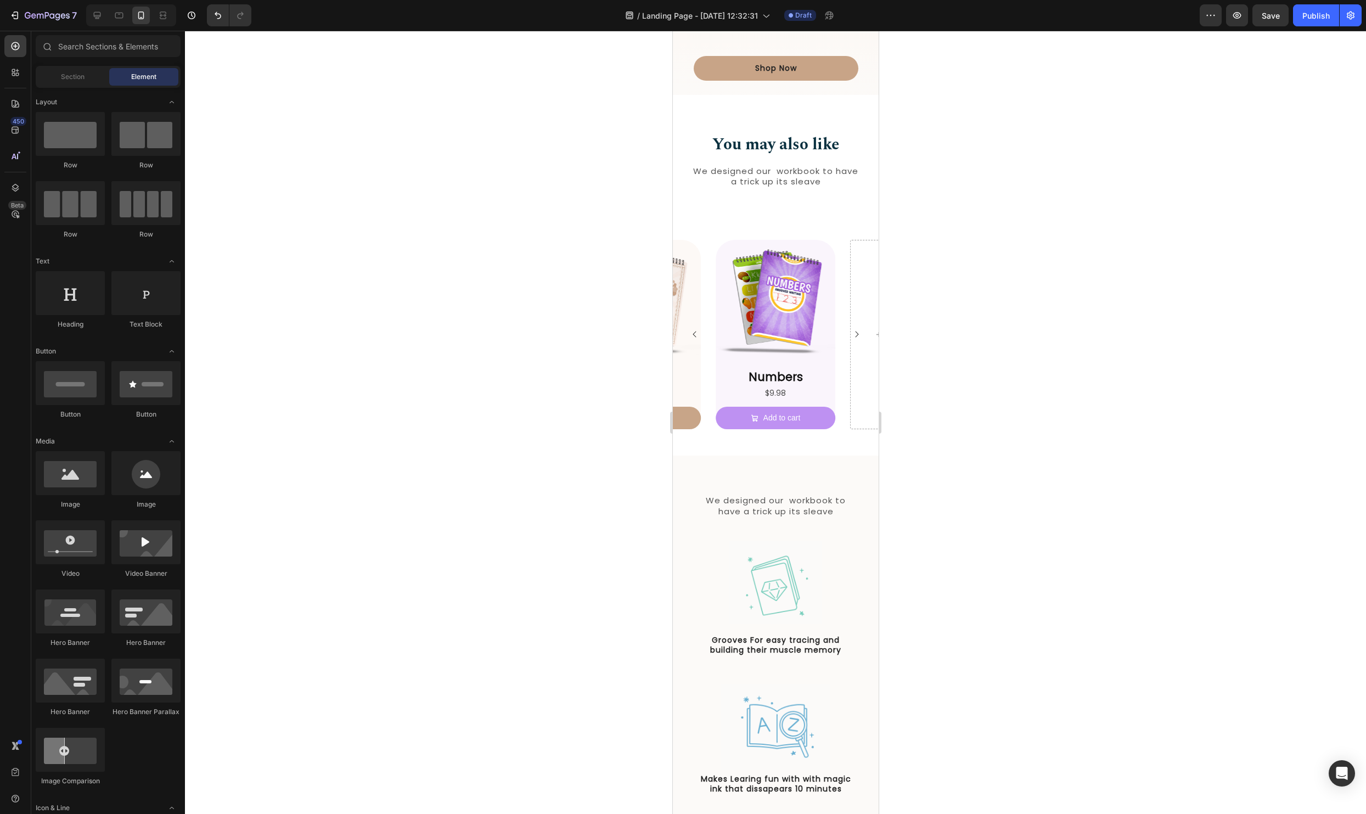
click at [1062, 469] on div at bounding box center [775, 422] width 1181 height 783
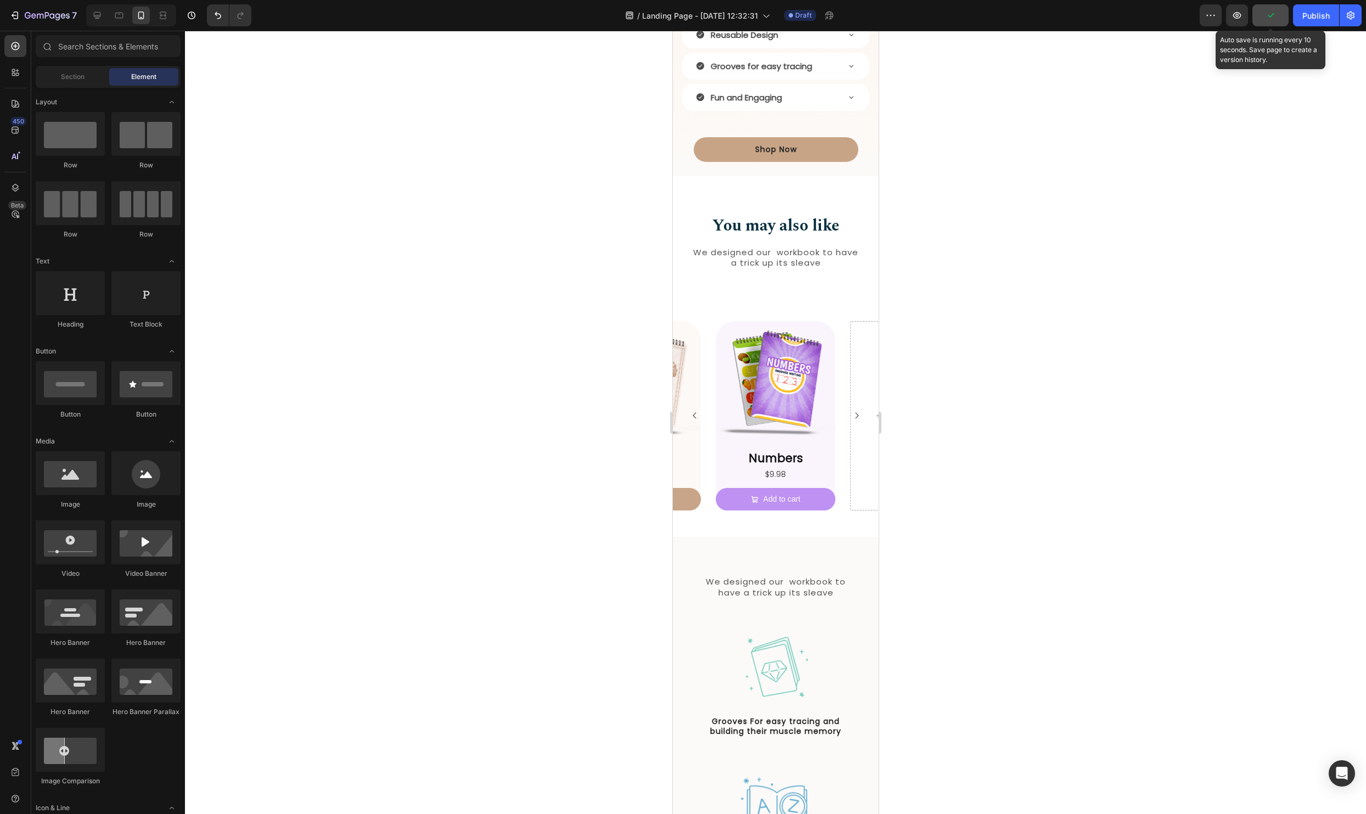
click at [1279, 15] on button "button" at bounding box center [1270, 15] width 36 height 22
click at [706, 451] on div "Product Images Alphabet Product Title $14.98 Product Price Product Price Add to…" at bounding box center [775, 416] width 206 height 190
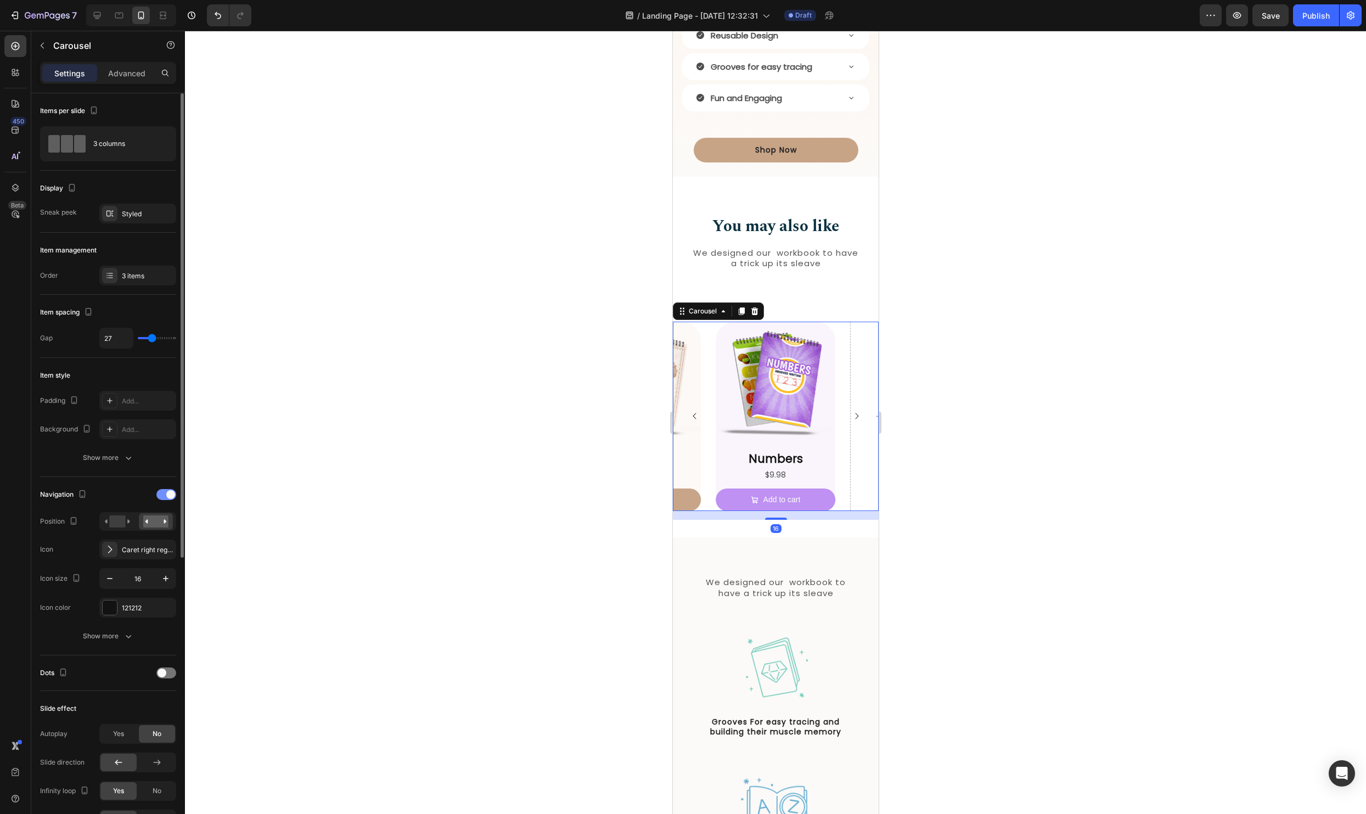
click at [165, 498] on div at bounding box center [166, 494] width 20 height 11
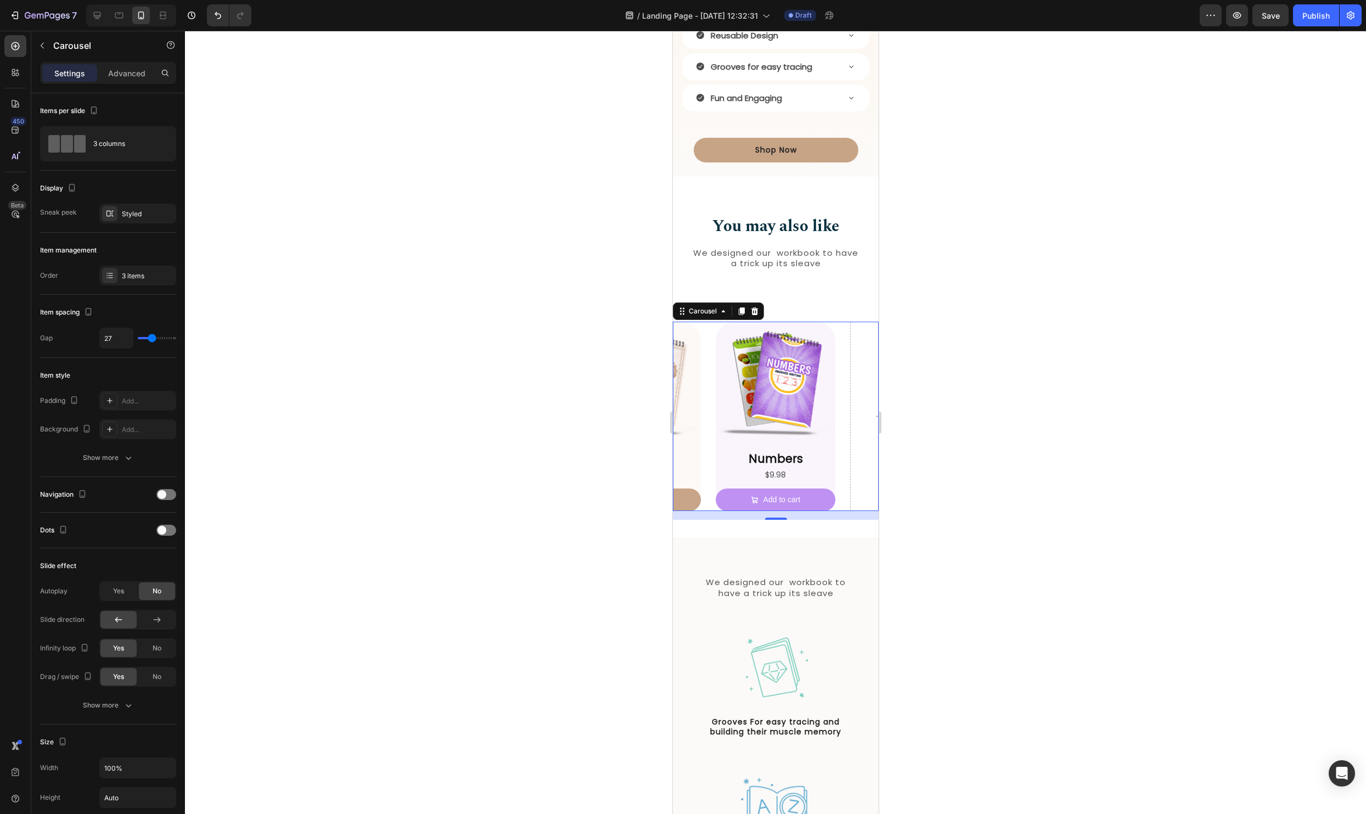
click at [330, 391] on div at bounding box center [775, 422] width 1181 height 783
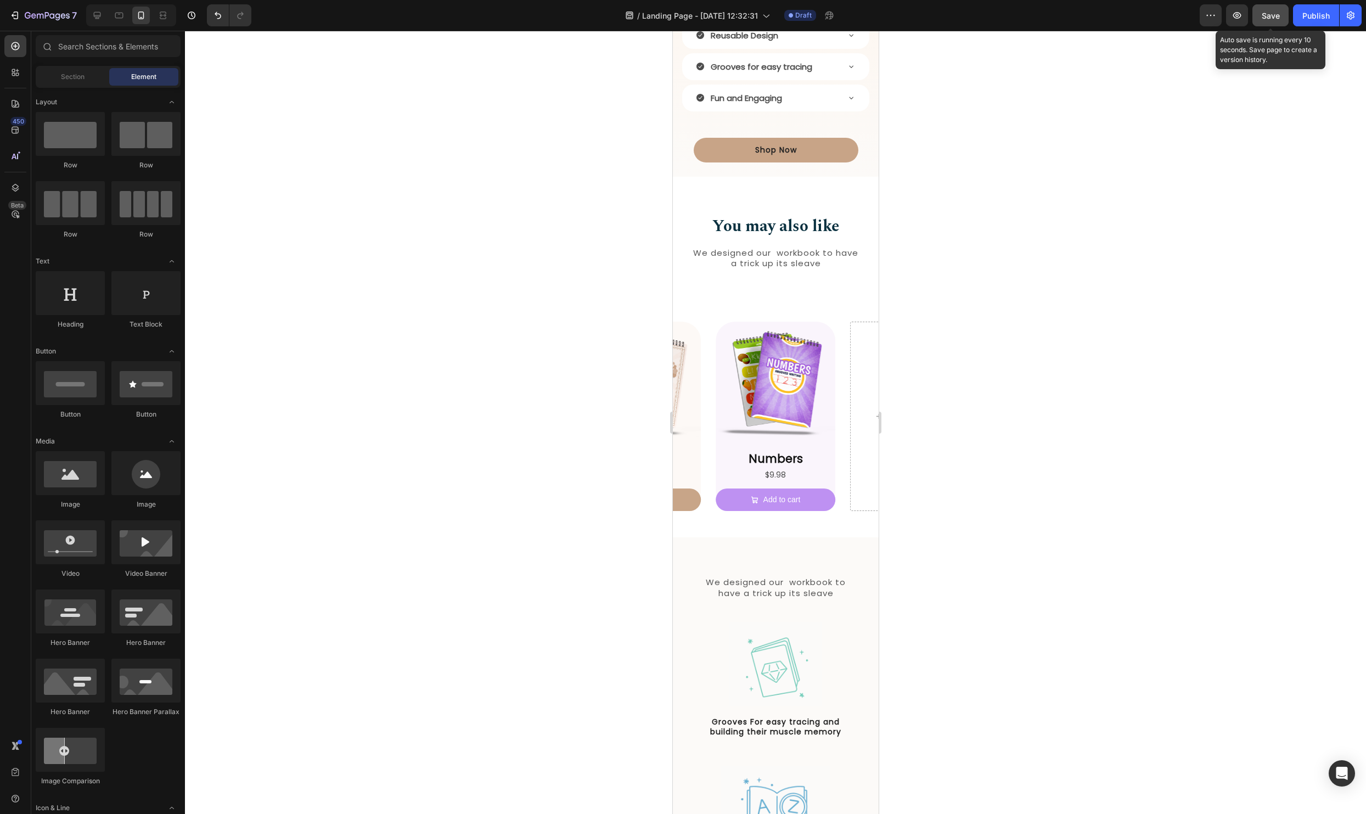
click at [1274, 16] on span "Save" at bounding box center [1270, 15] width 18 height 9
click at [114, 14] on icon at bounding box center [119, 15] width 11 height 11
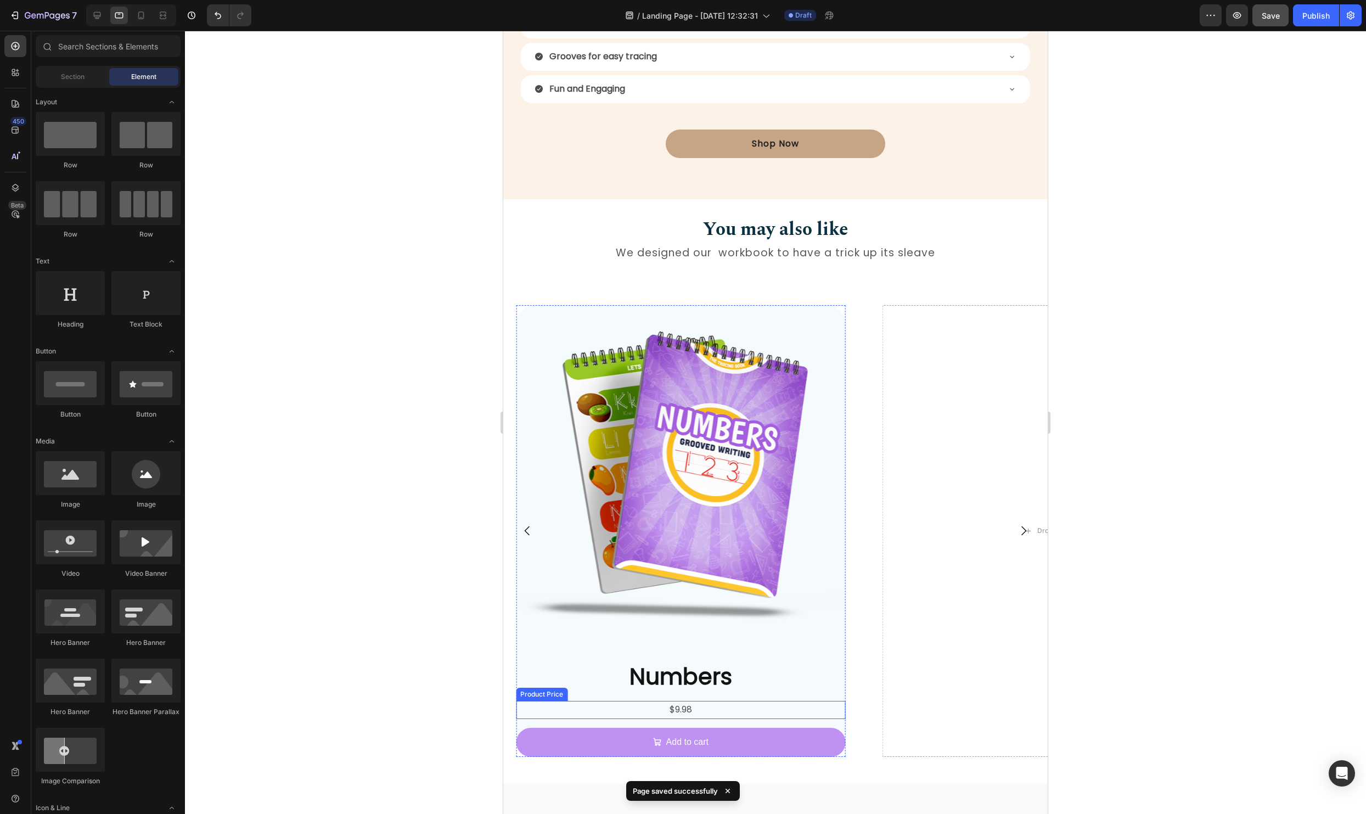
click at [824, 708] on div "$9.98" at bounding box center [680, 710] width 329 height 18
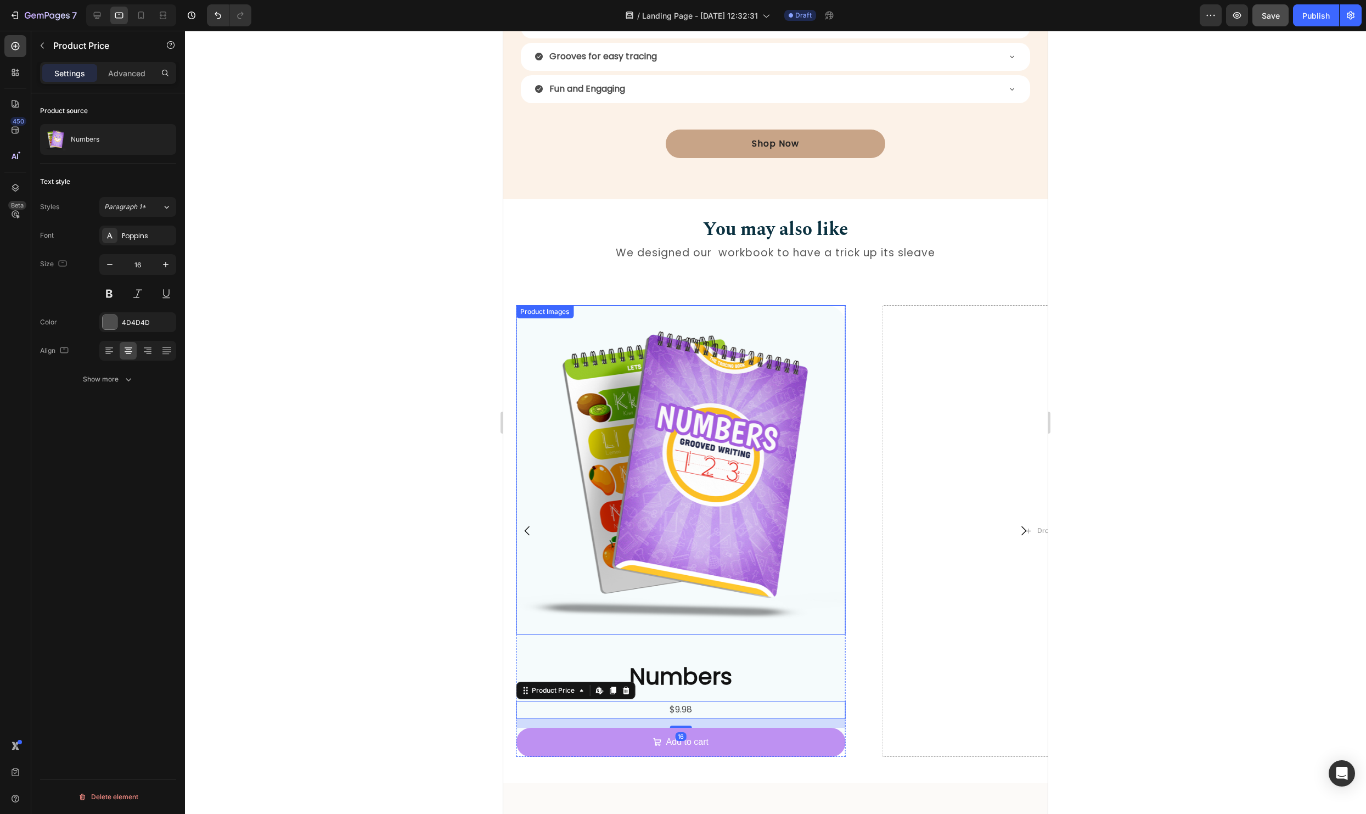
click at [831, 619] on img at bounding box center [680, 469] width 329 height 329
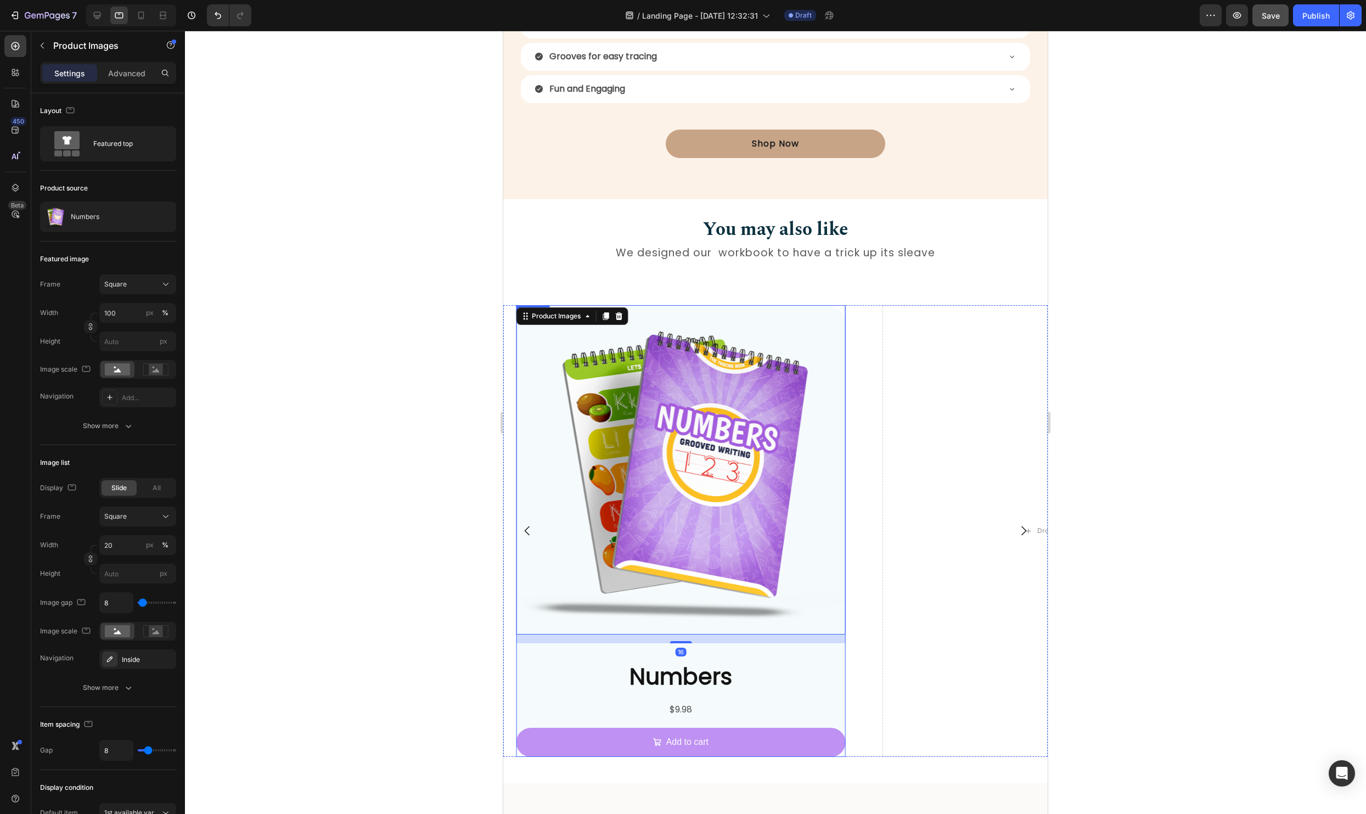
click at [835, 645] on div "Product Images 16 Numbers Product Title $9.98 Product Price Product Price Add t…" at bounding box center [680, 531] width 329 height 452
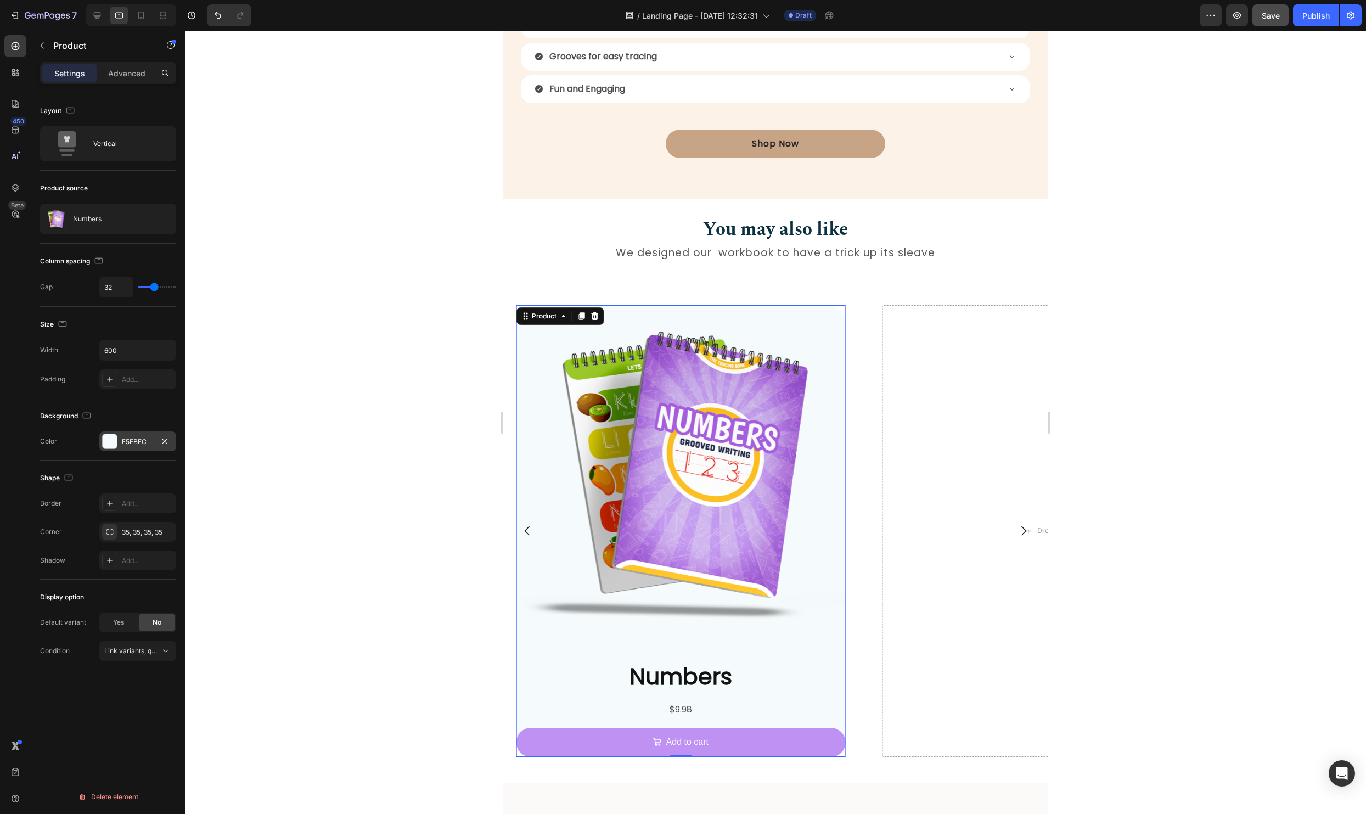
click at [106, 438] on div at bounding box center [110, 441] width 14 height 14
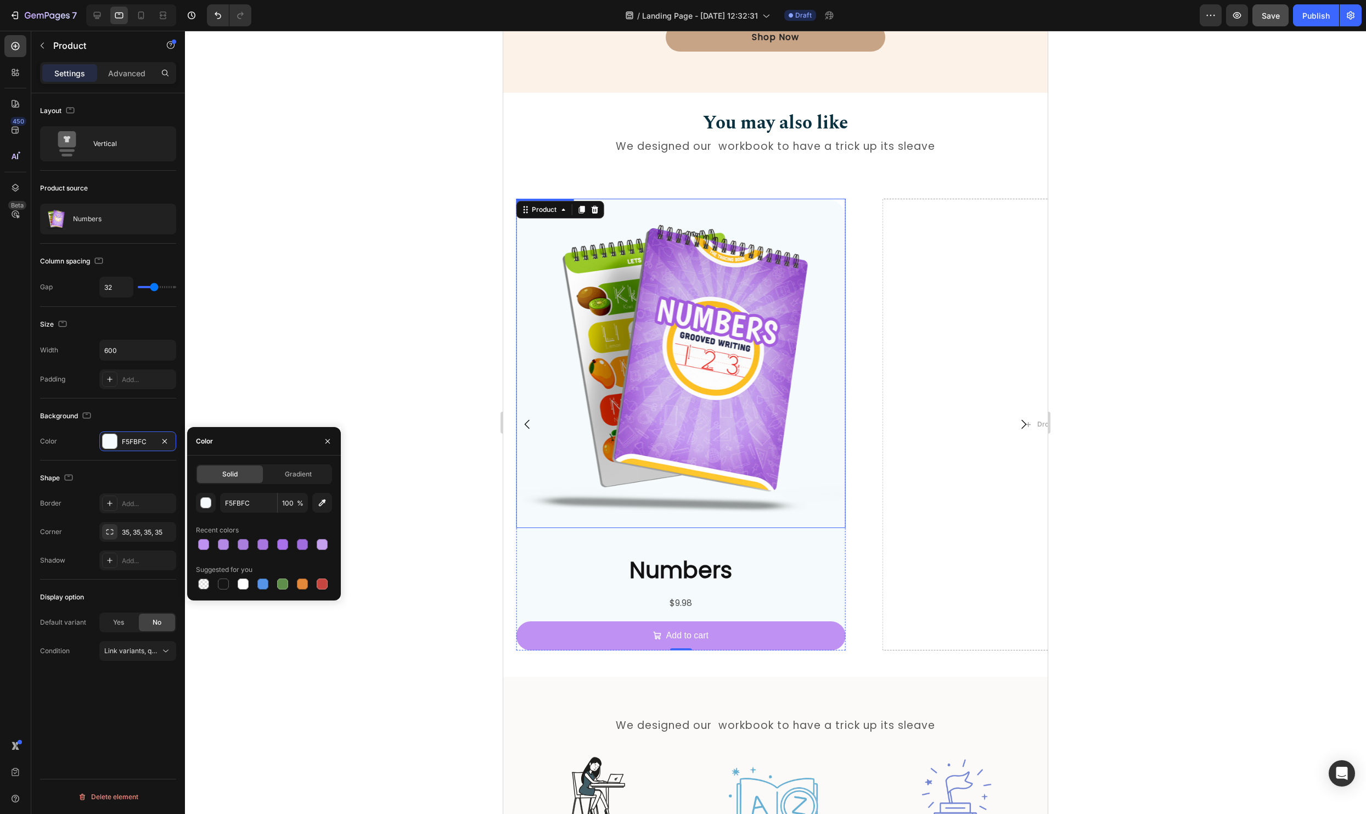
scroll to position [1464, 0]
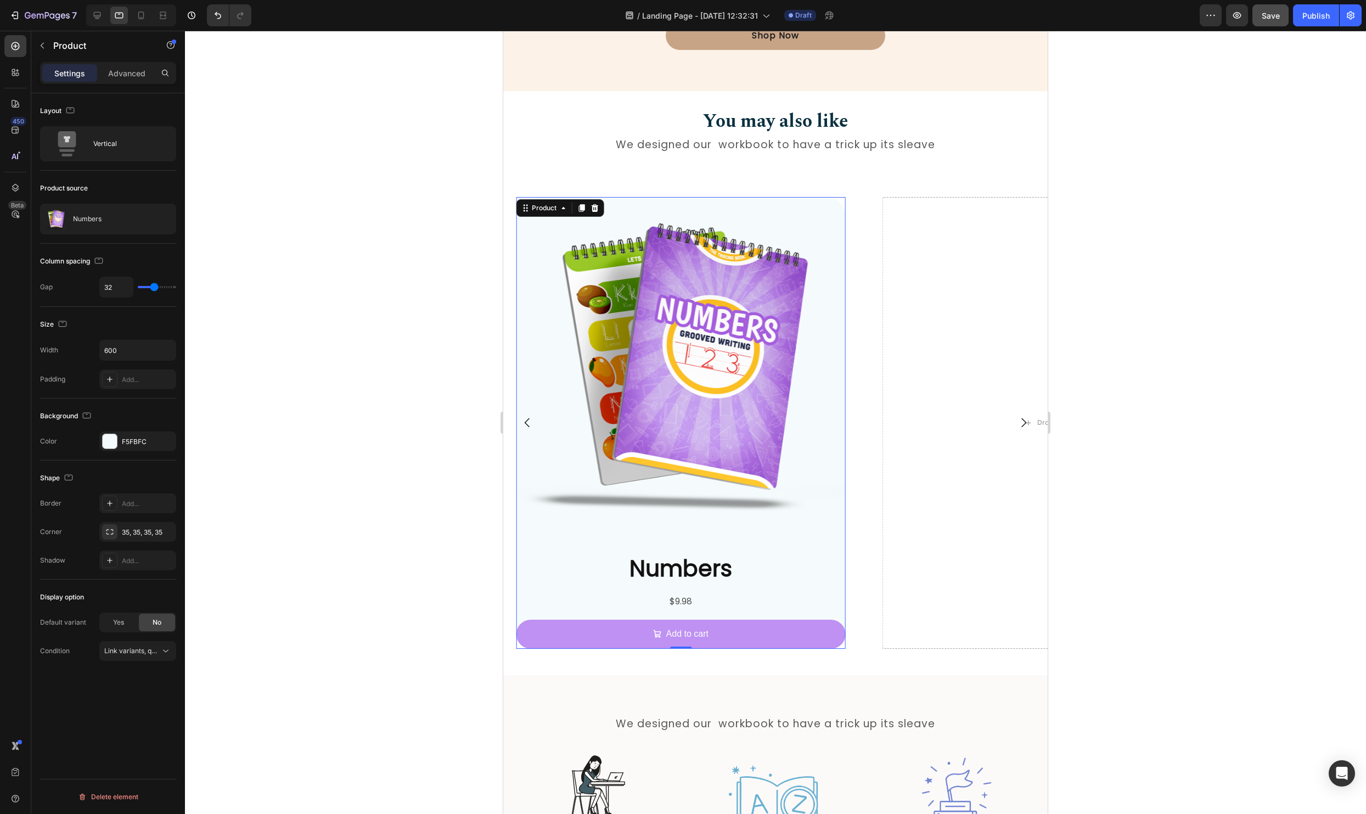
click at [443, 499] on div at bounding box center [775, 422] width 1181 height 783
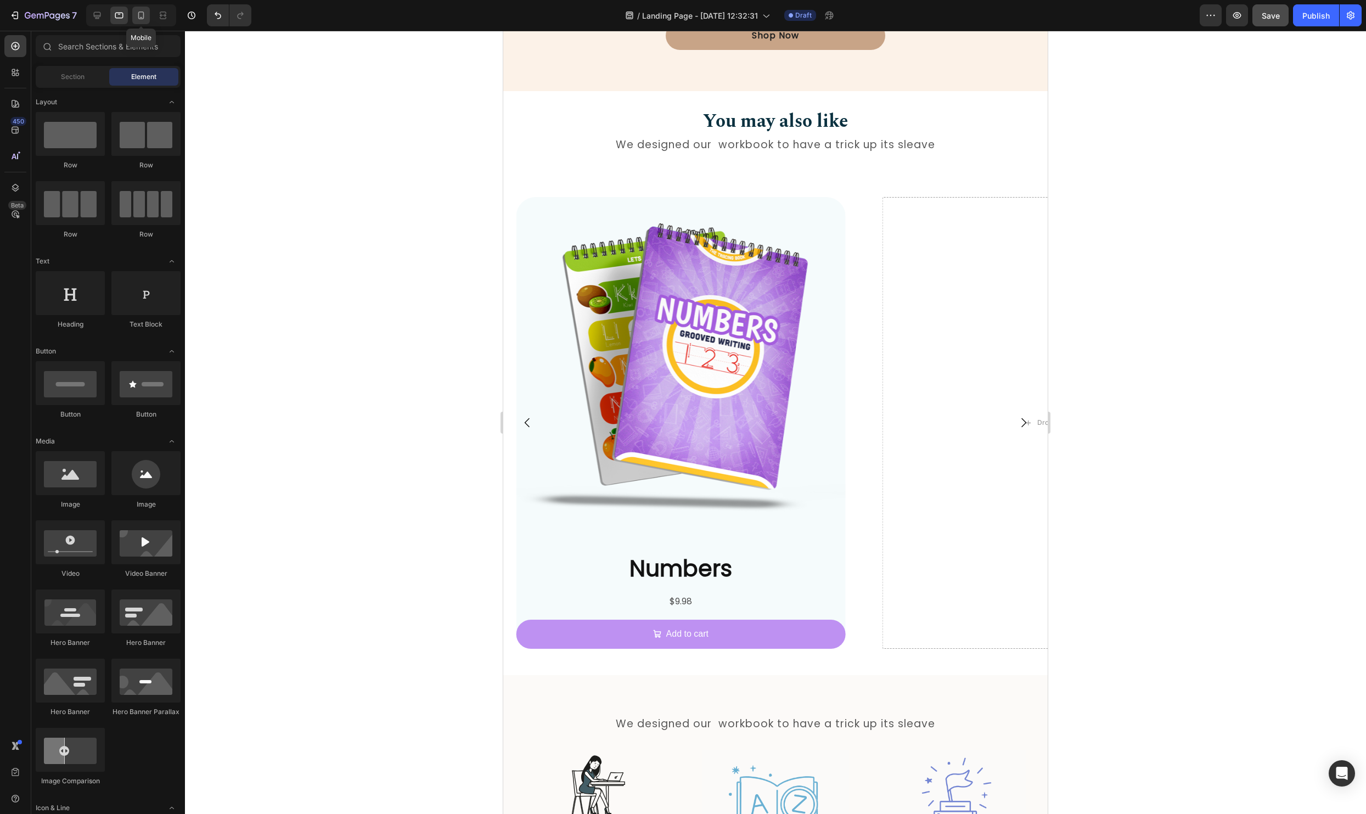
click at [147, 18] on div at bounding box center [141, 16] width 18 height 18
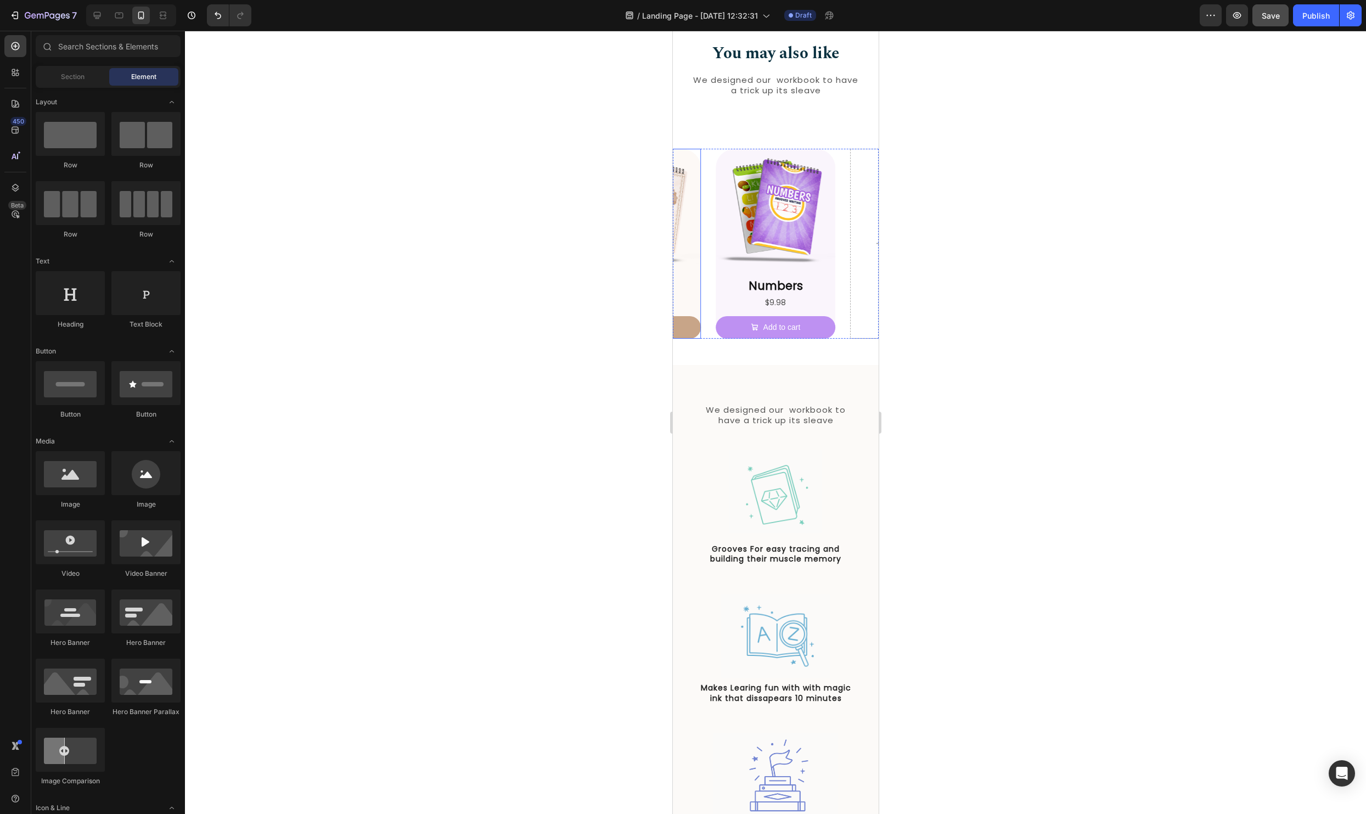
click at [698, 274] on div "Product Images Cursive Product Title $14.98 Product Price Product Price Add to …" at bounding box center [640, 244] width 120 height 190
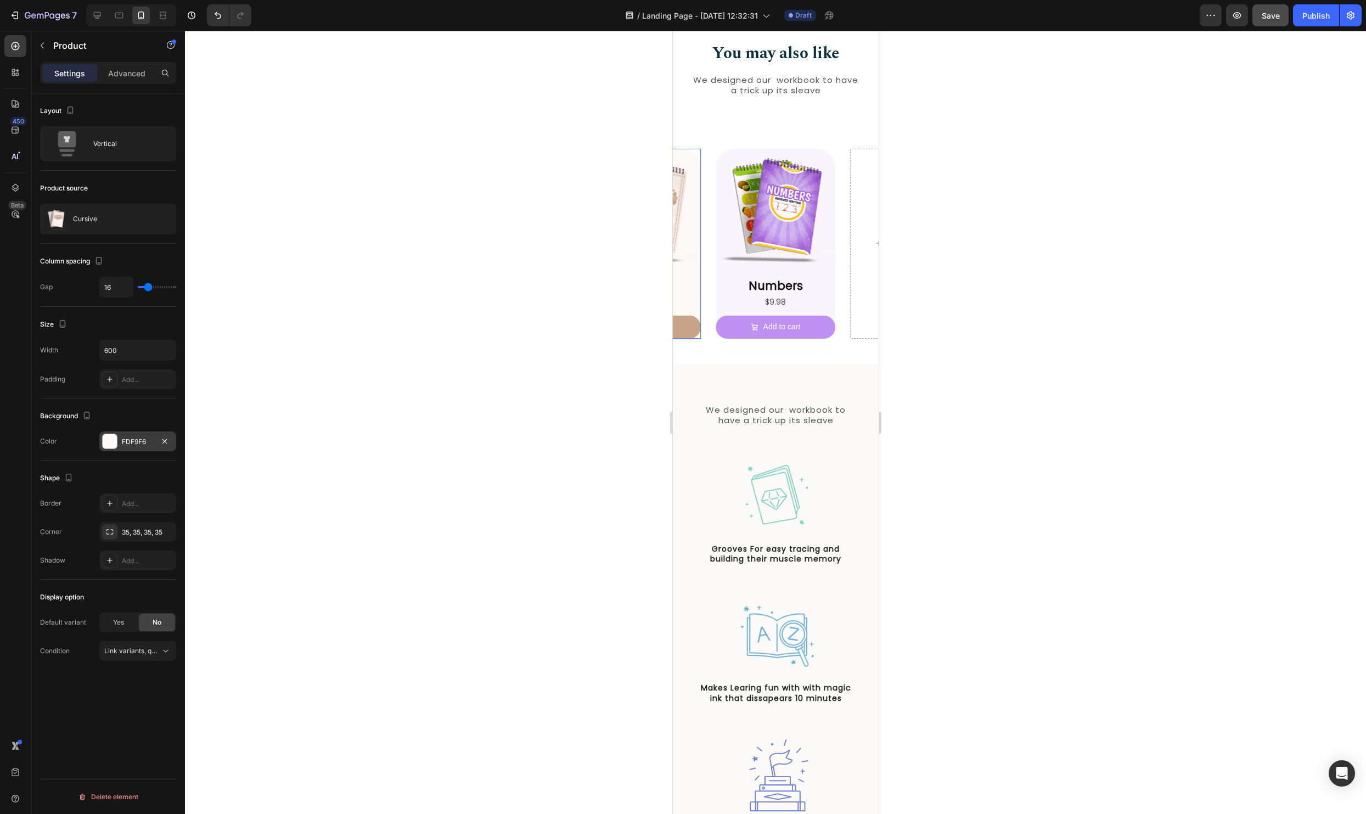
click at [119, 442] on div "FDF9F6" at bounding box center [137, 441] width 77 height 20
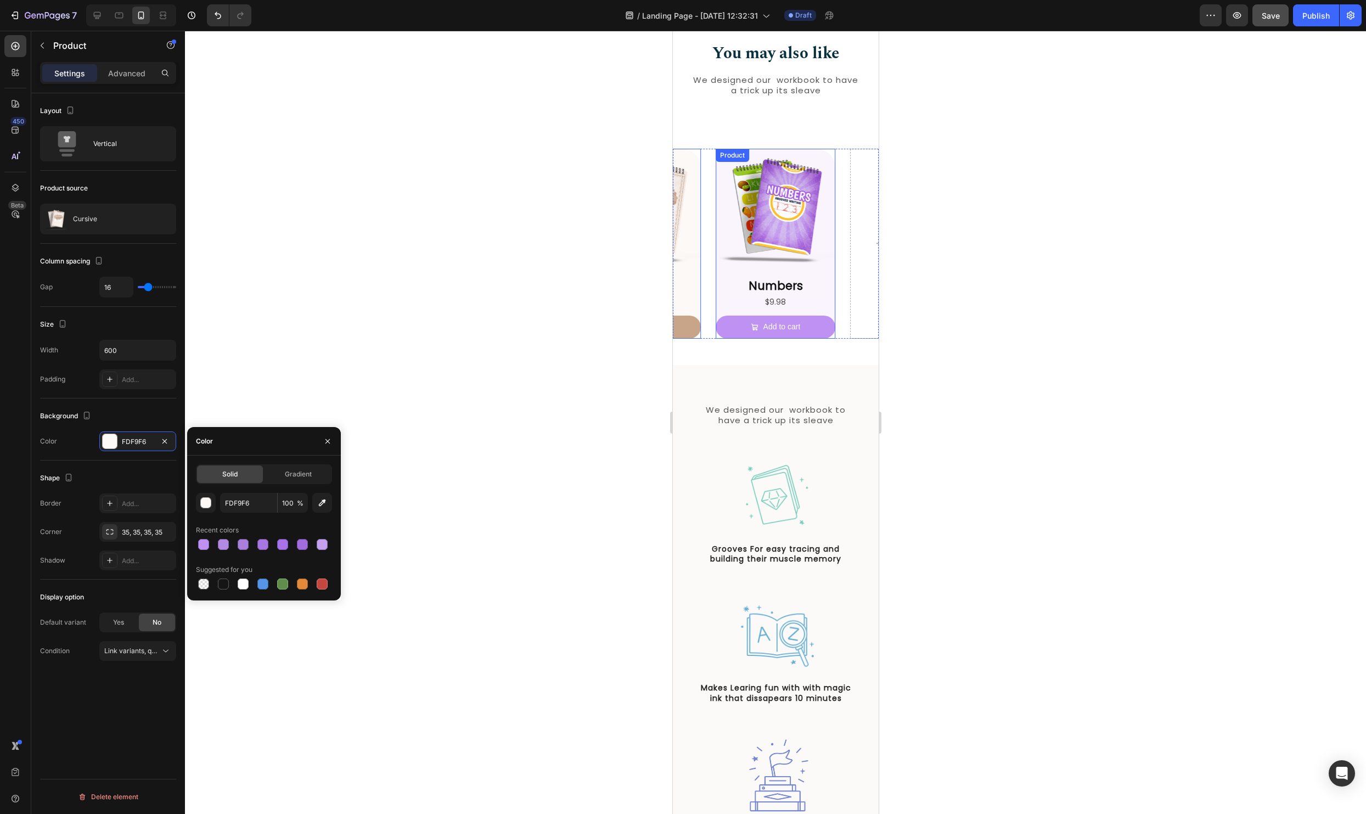
click at [831, 272] on div "Product Images Numbers Product Title $9.98 Product Price Product Price Add to c…" at bounding box center [775, 244] width 120 height 190
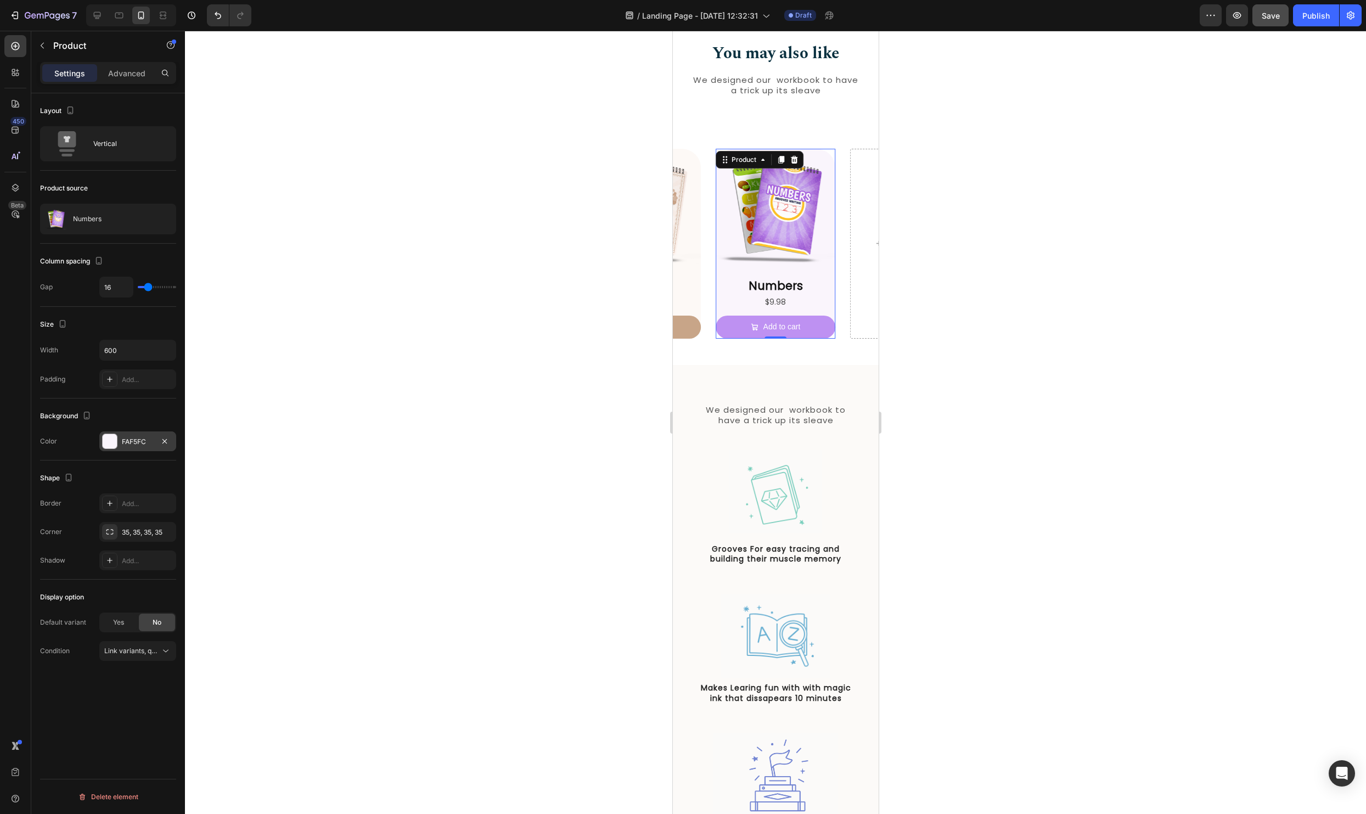
click at [110, 438] on div at bounding box center [110, 441] width 14 height 14
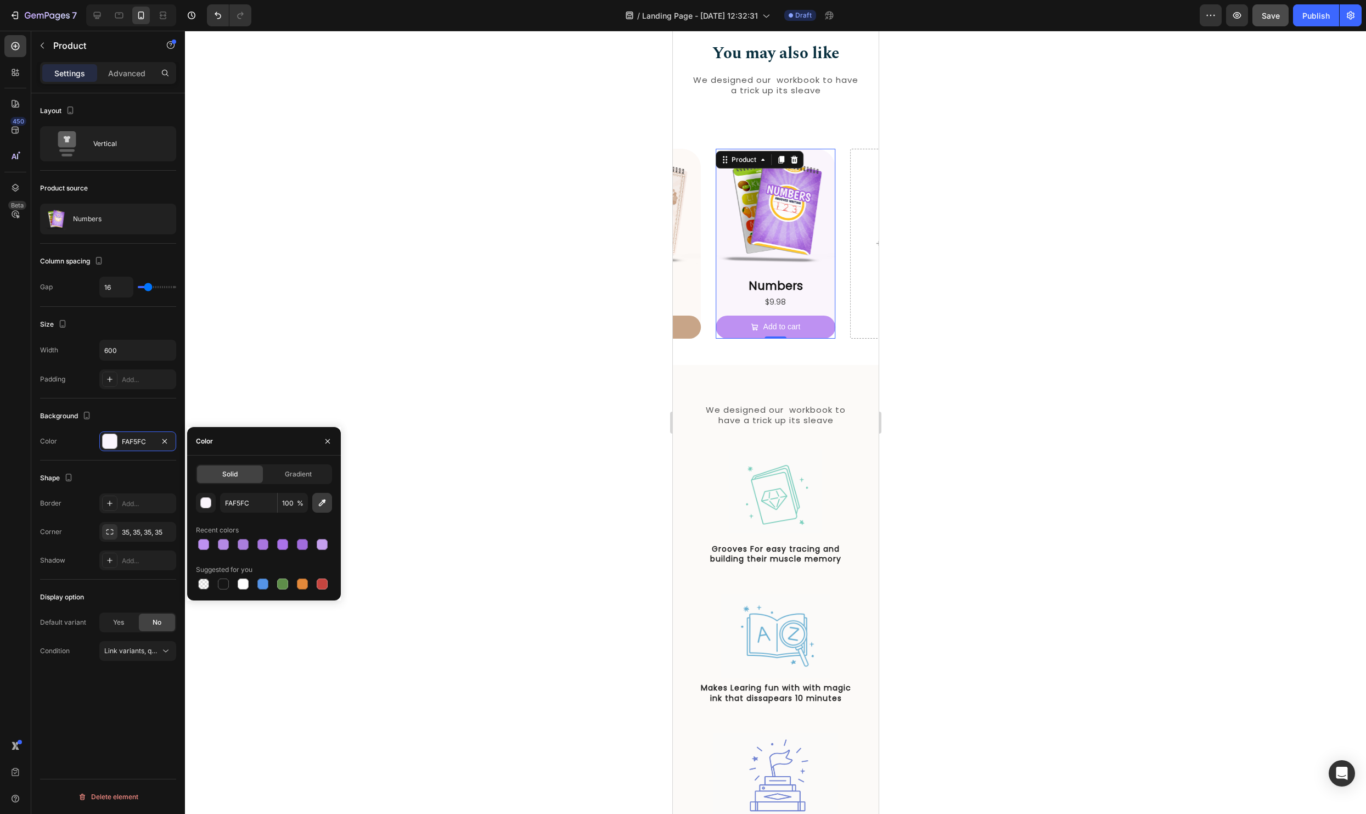
click at [321, 499] on icon "button" at bounding box center [322, 502] width 11 height 11
type input "FAF5FD"
click at [1152, 445] on div at bounding box center [775, 422] width 1181 height 783
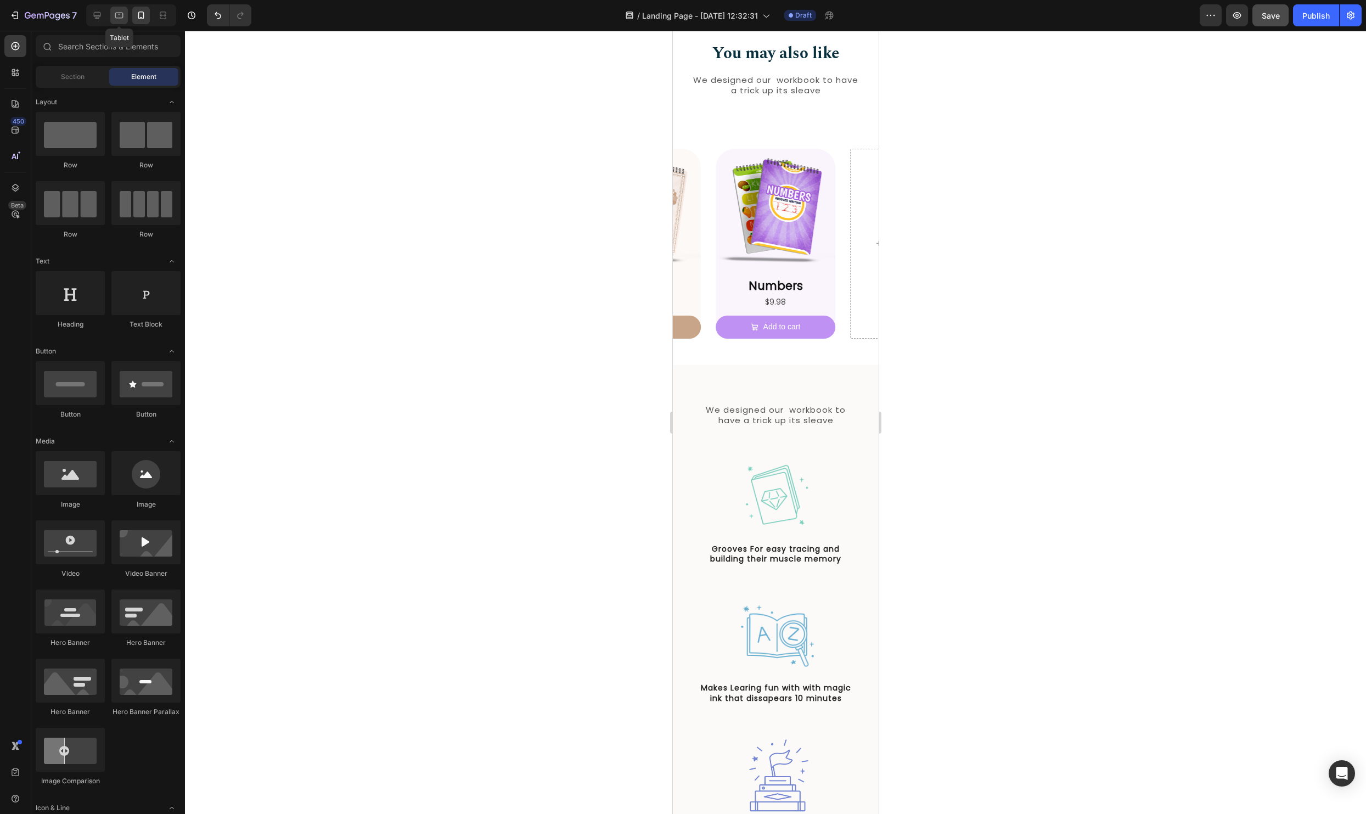
click at [125, 16] on div at bounding box center [119, 16] width 18 height 18
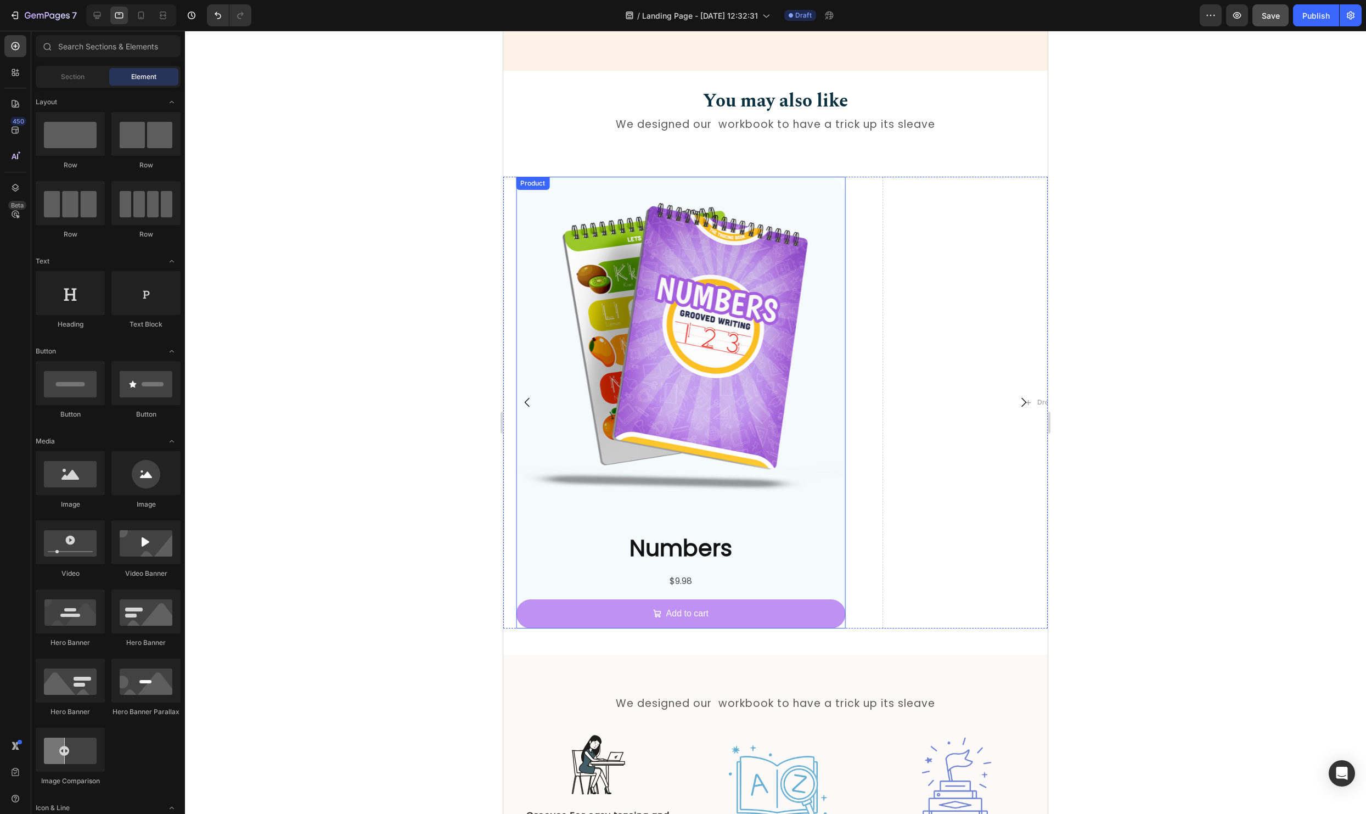
click at [838, 569] on div "Numbers Product Title $9.98 Product Price Product Price Add to cart Add to Cart" at bounding box center [680, 580] width 329 height 96
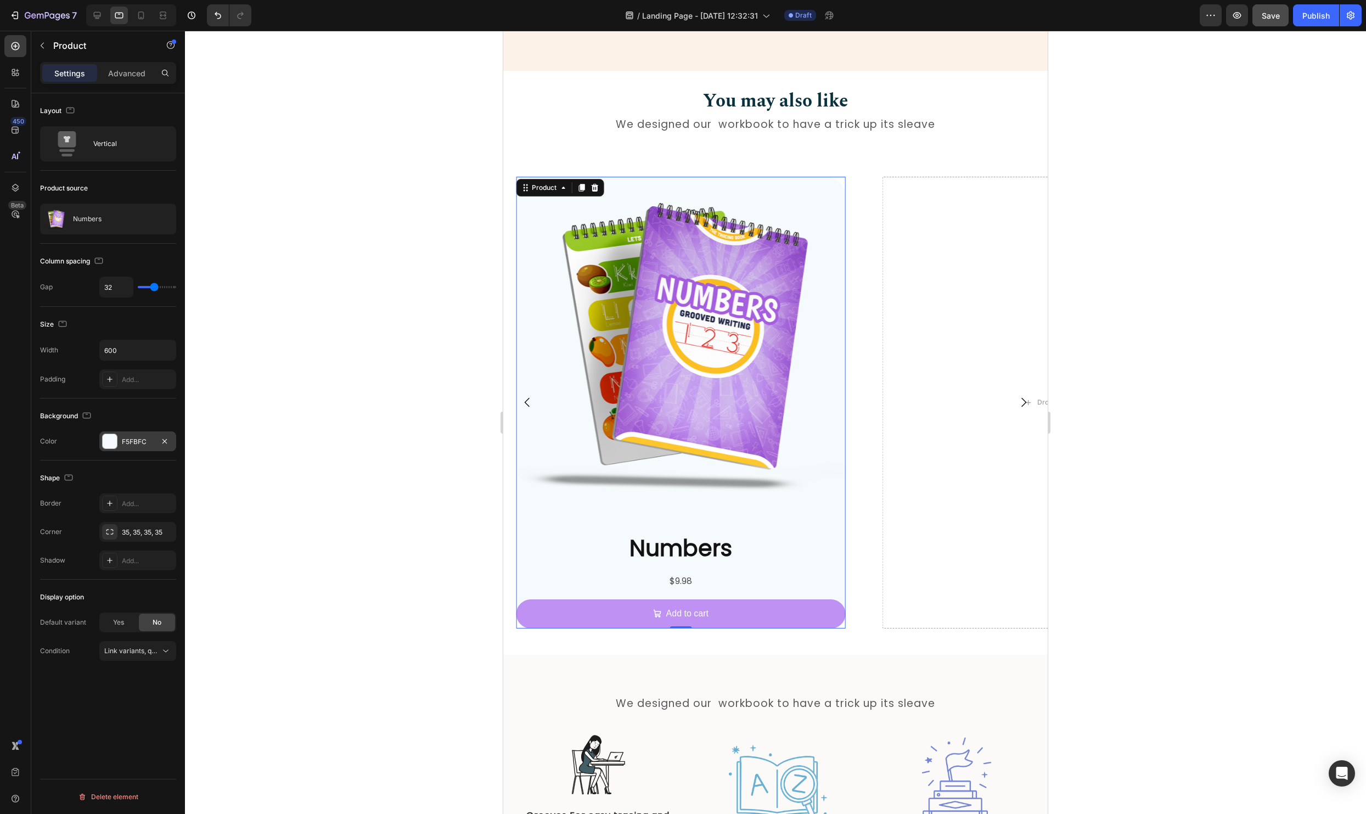
click at [109, 443] on div at bounding box center [110, 441] width 14 height 14
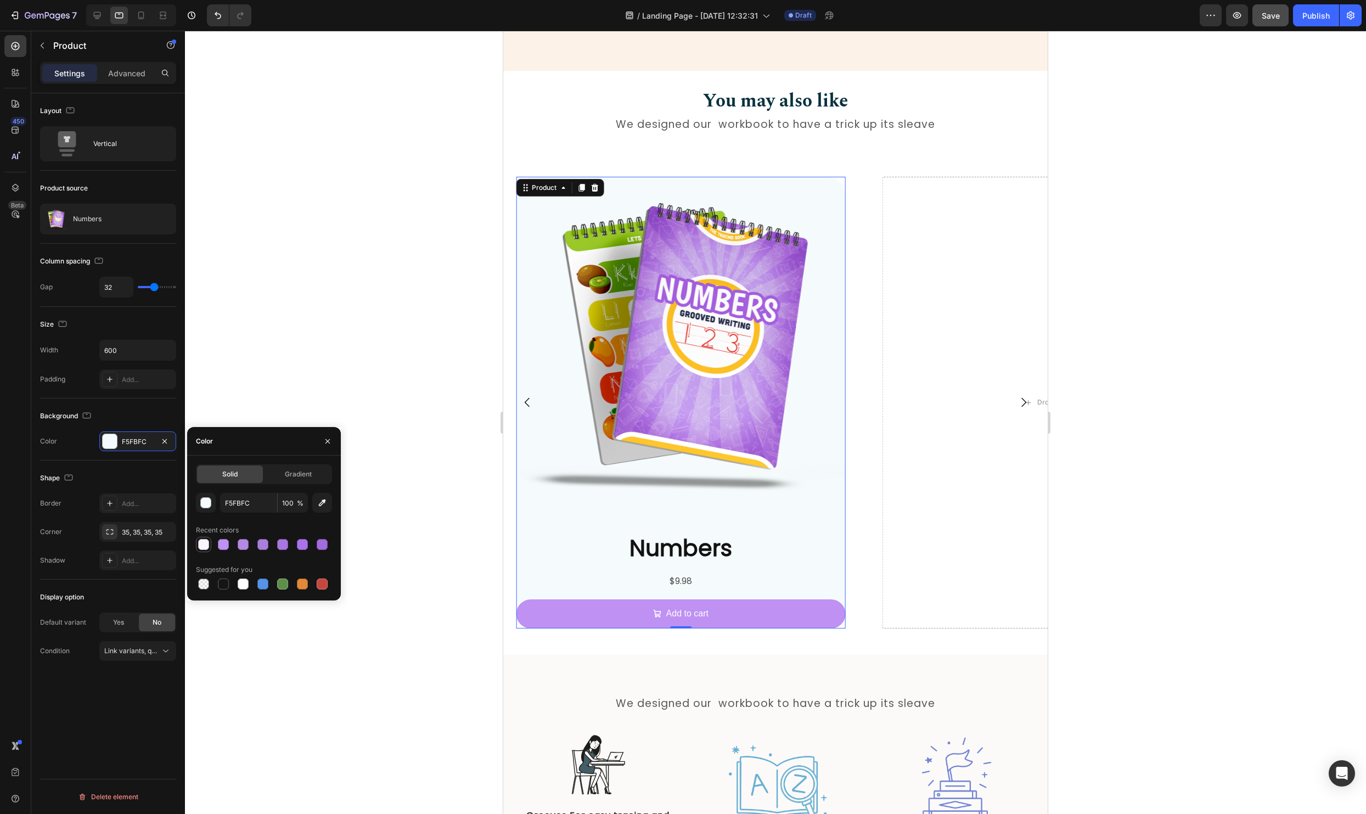
click at [201, 542] on div at bounding box center [203, 544] width 11 height 11
type input "FAF5FD"
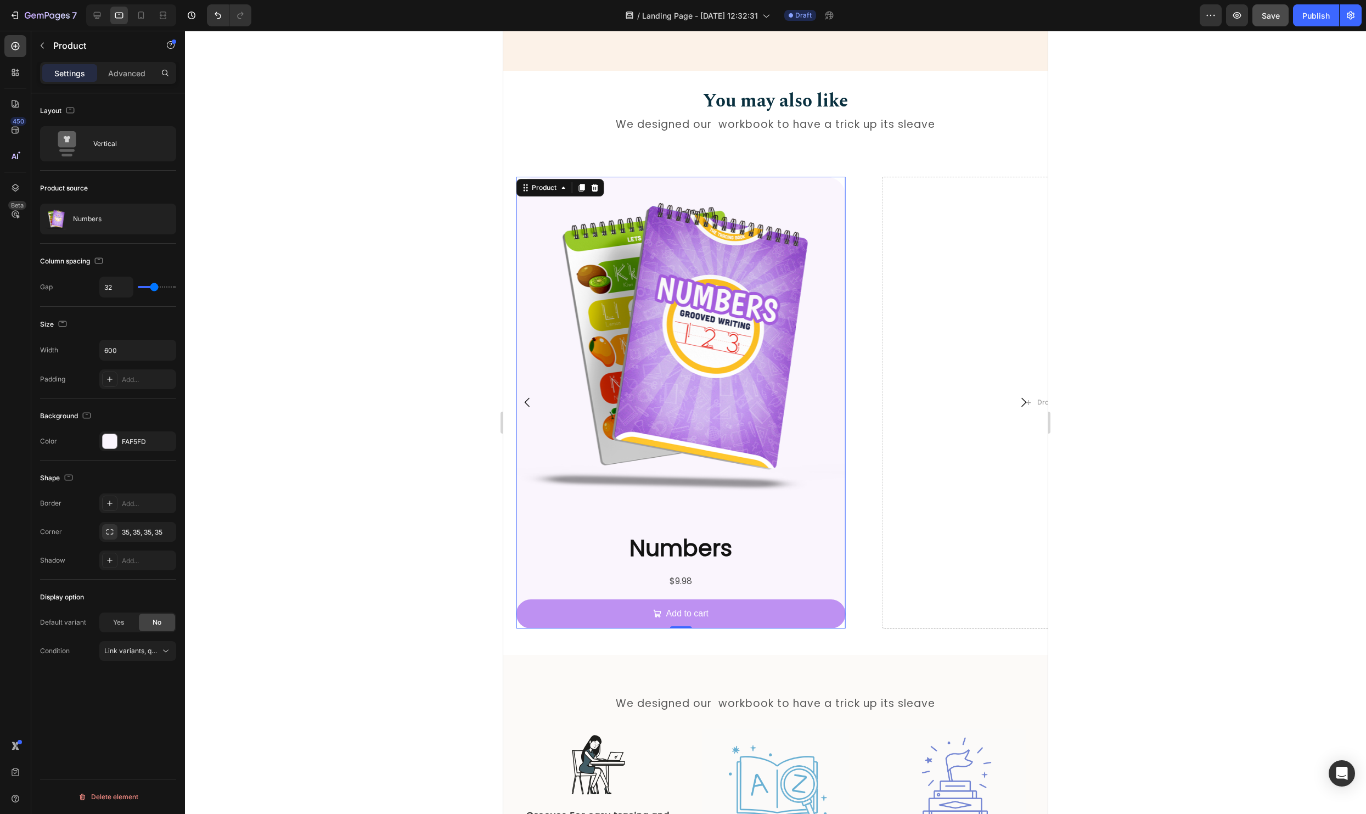
click at [430, 529] on div at bounding box center [775, 422] width 1181 height 783
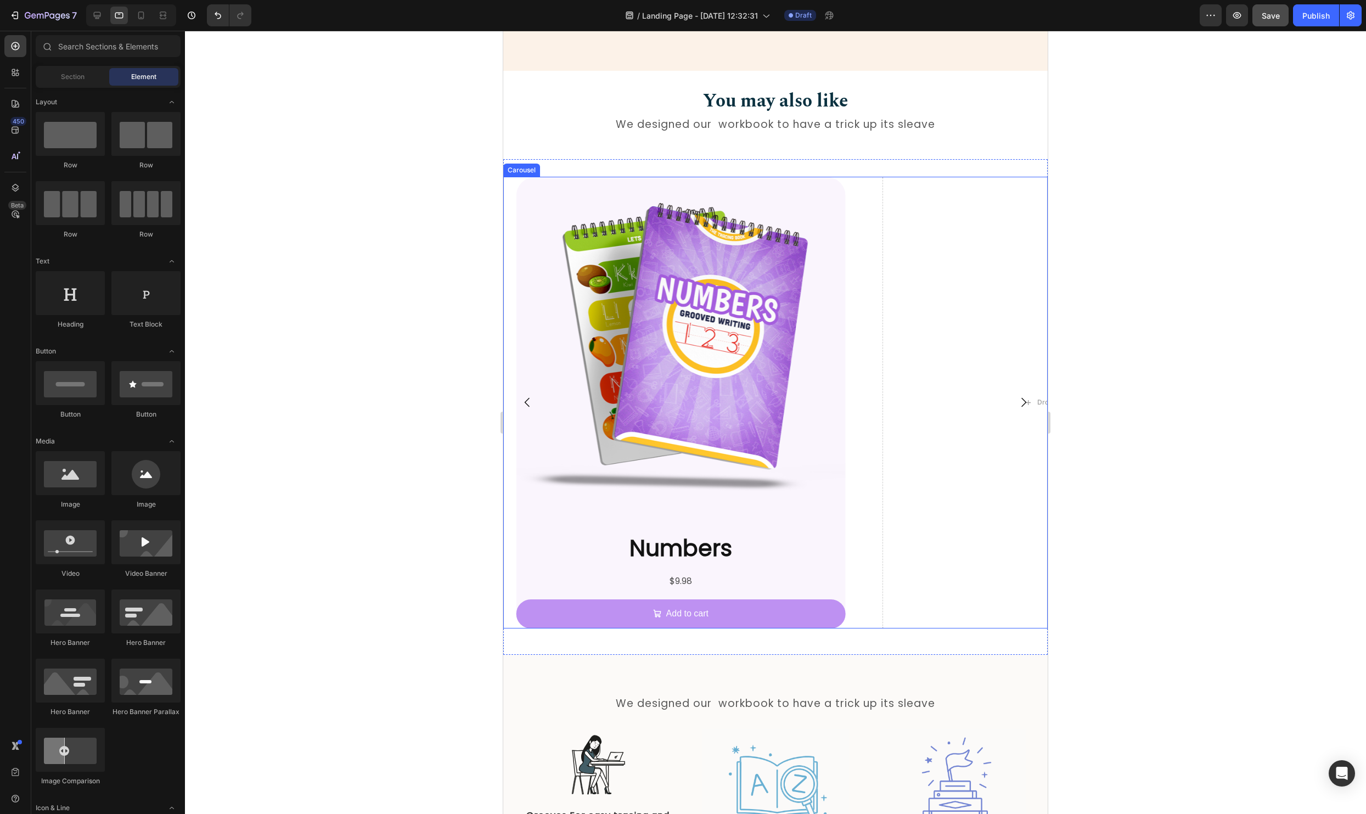
click at [534, 399] on button "Carousel Back Arrow" at bounding box center [527, 402] width 31 height 31
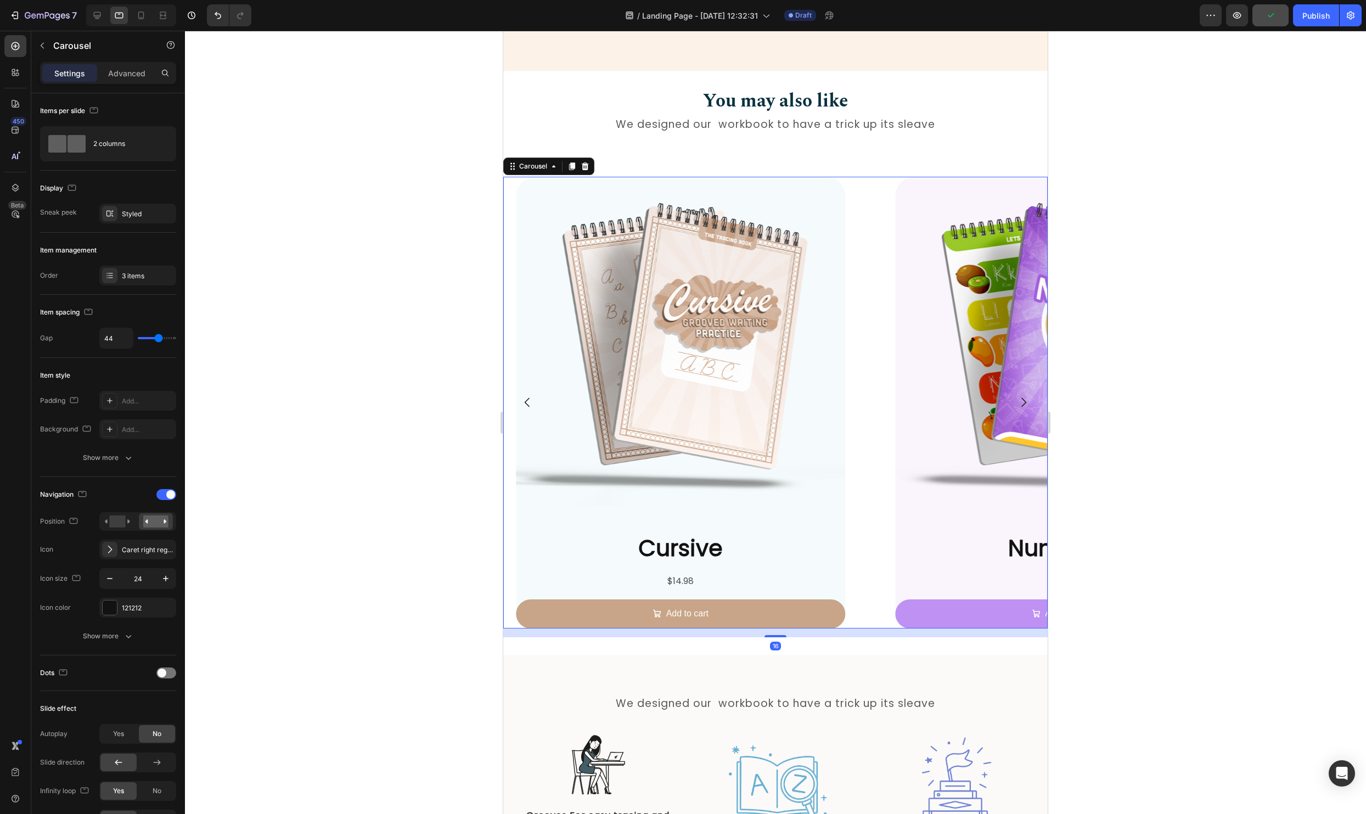
click at [534, 399] on button "Carousel Back Arrow" at bounding box center [527, 402] width 31 height 31
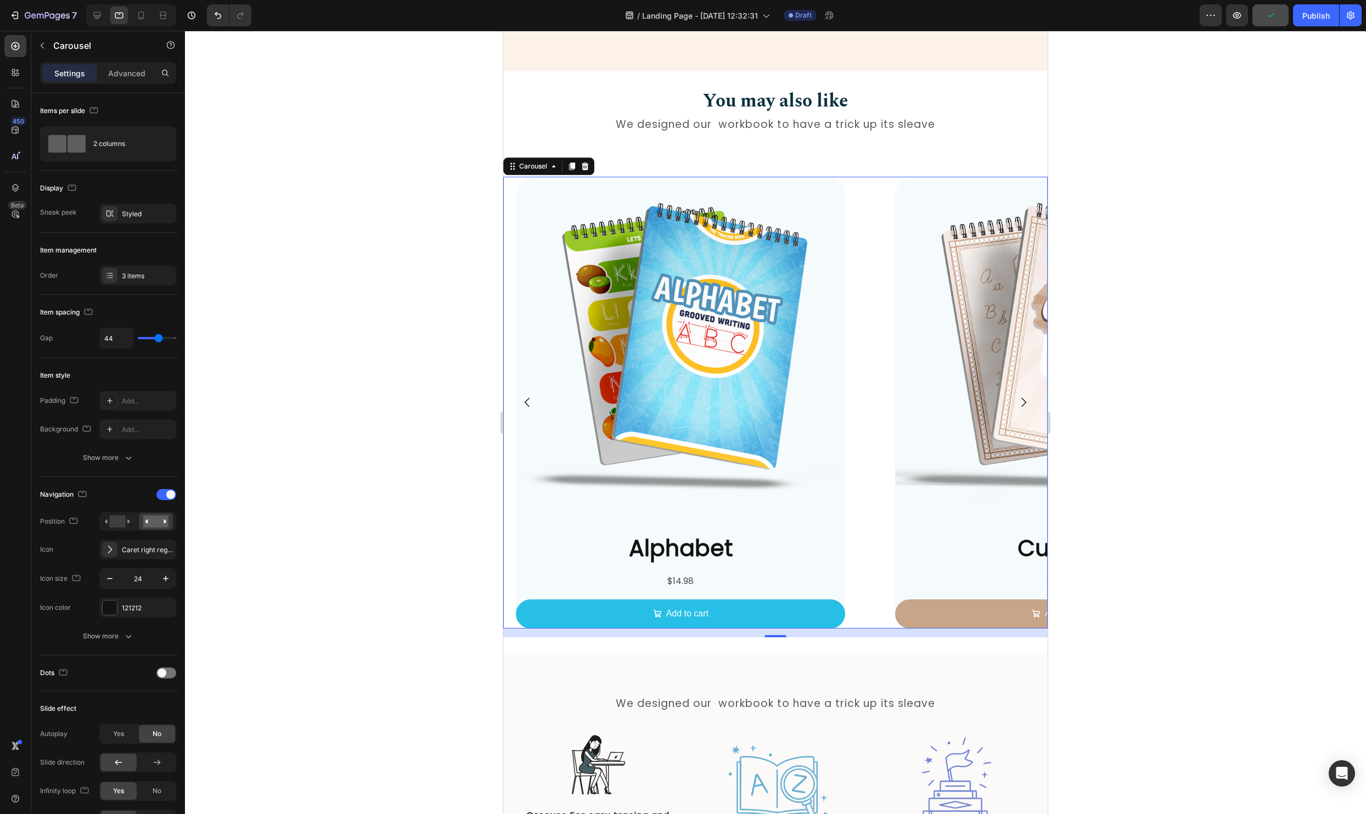
click at [1024, 397] on icon "Carousel Next Arrow" at bounding box center [1023, 402] width 13 height 13
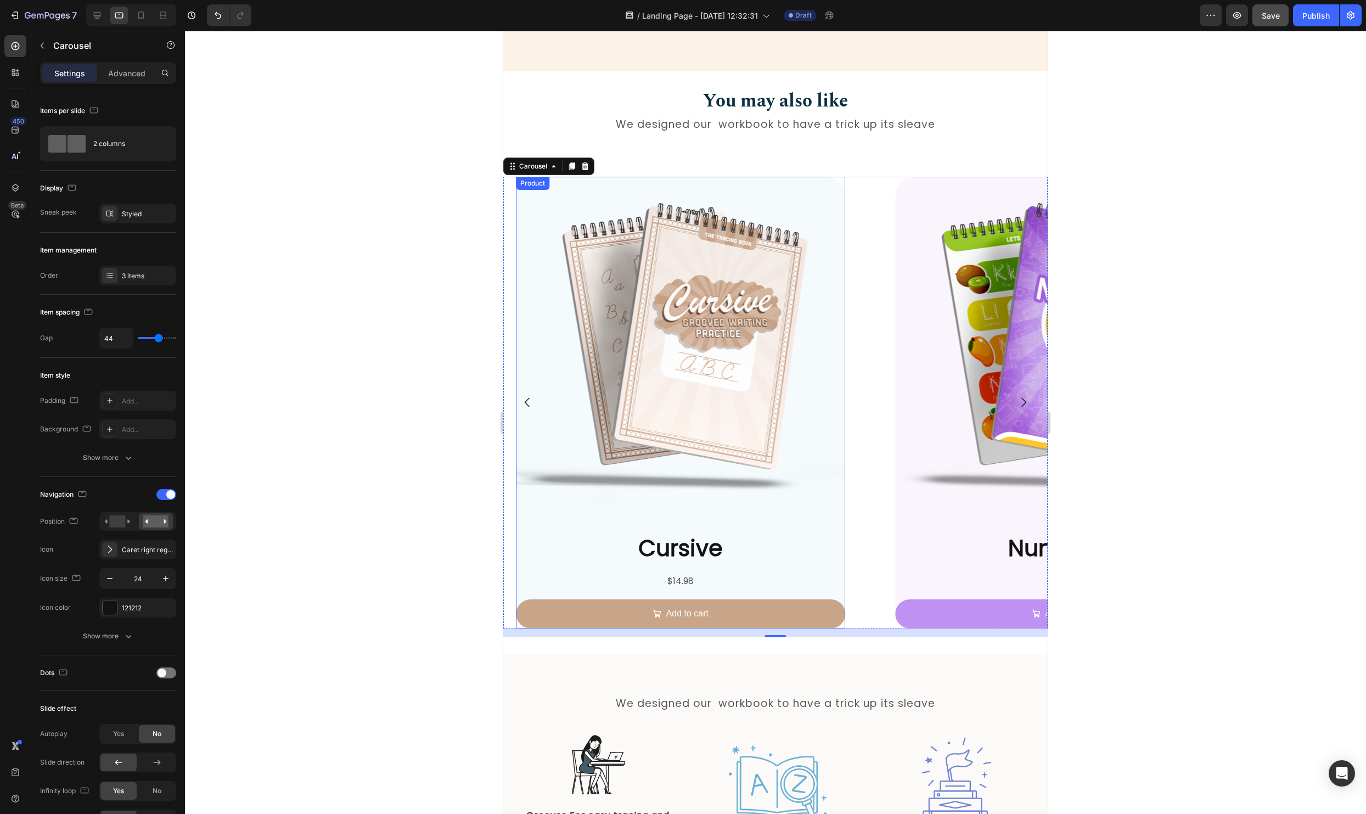
click at [837, 569] on div "Cursive Product Title $14.98 Product Price Product Price Add to cart Add to Cart" at bounding box center [680, 580] width 329 height 96
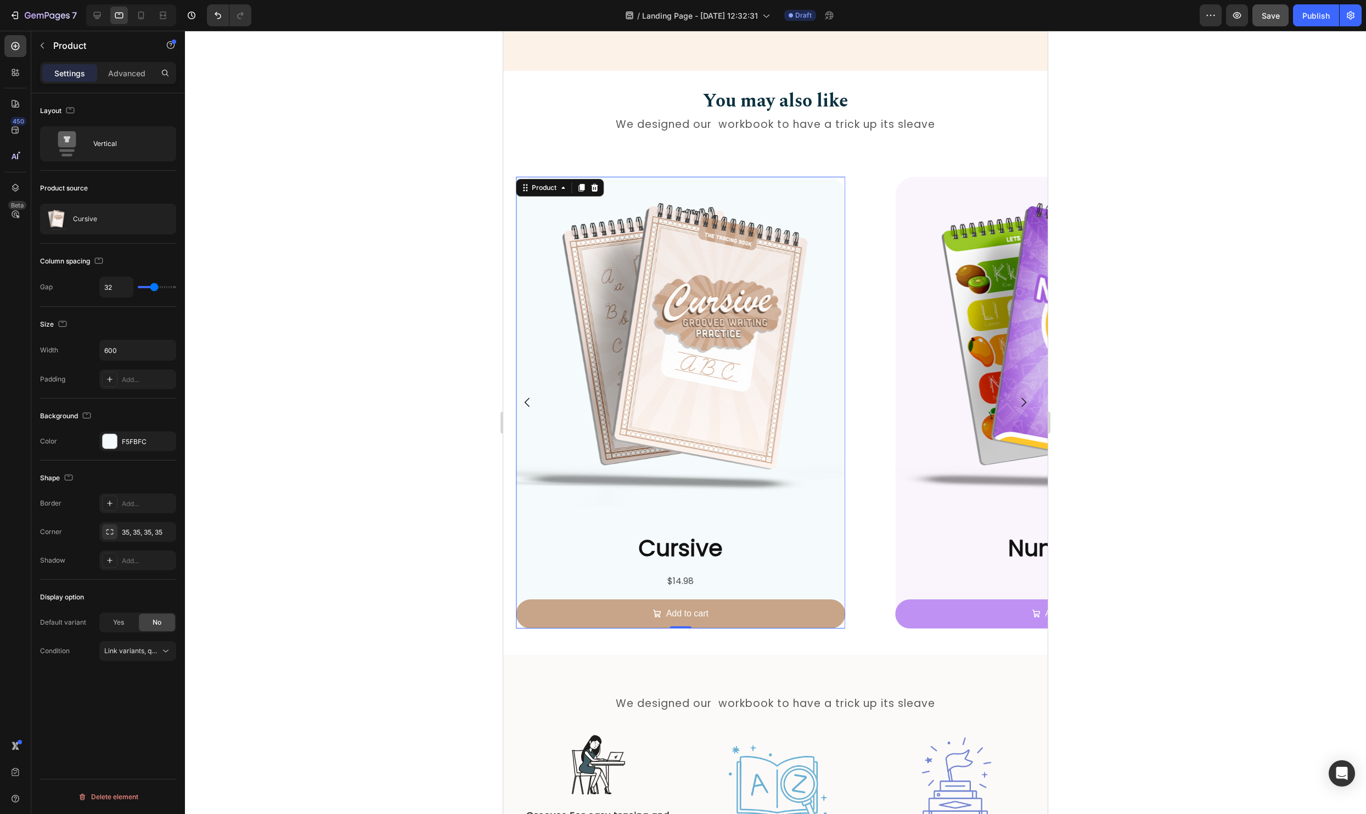
drag, startPoint x: 109, startPoint y: 437, endPoint x: 159, endPoint y: 478, distance: 64.3
click at [109, 437] on div at bounding box center [110, 441] width 14 height 14
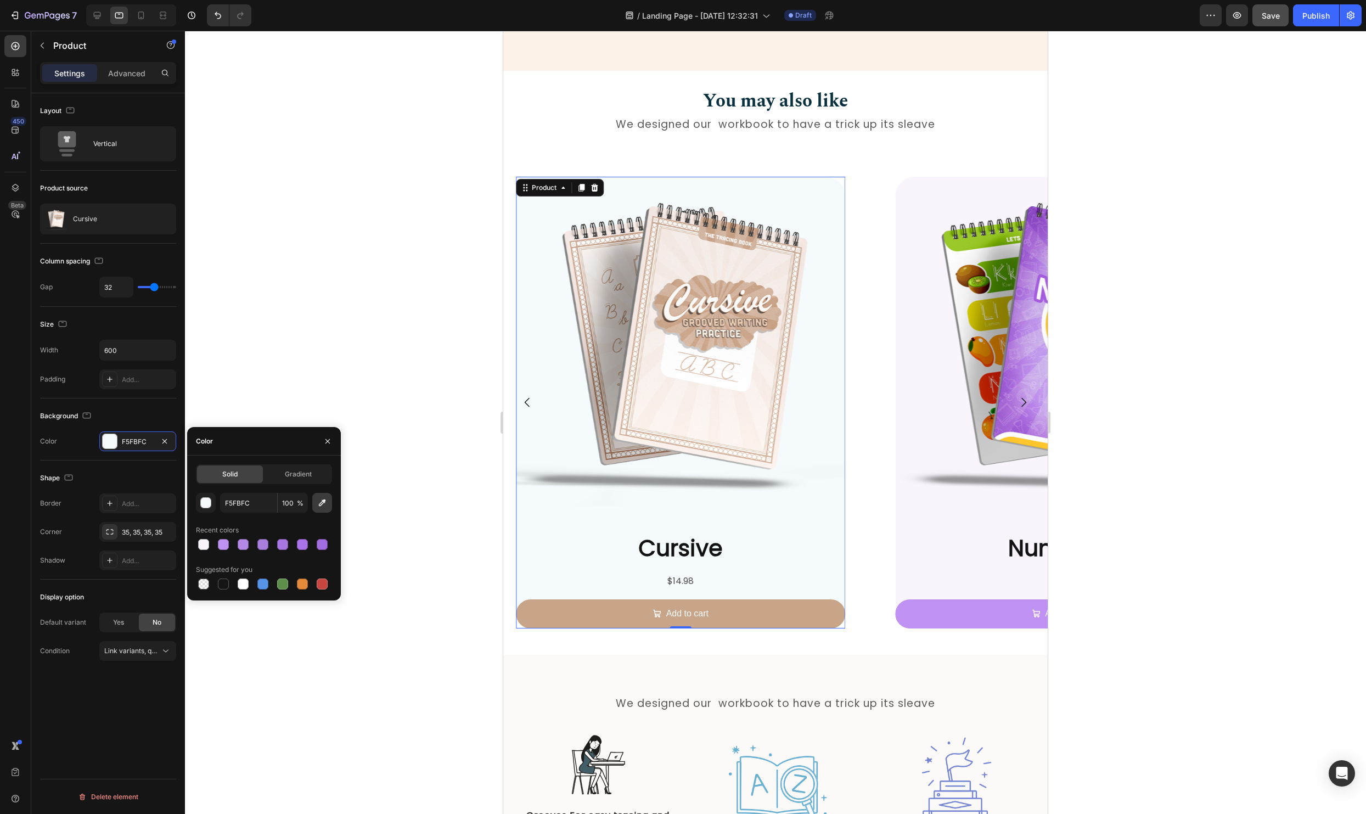
click at [318, 504] on icon "button" at bounding box center [322, 502] width 11 height 11
type input "FDF2E8"
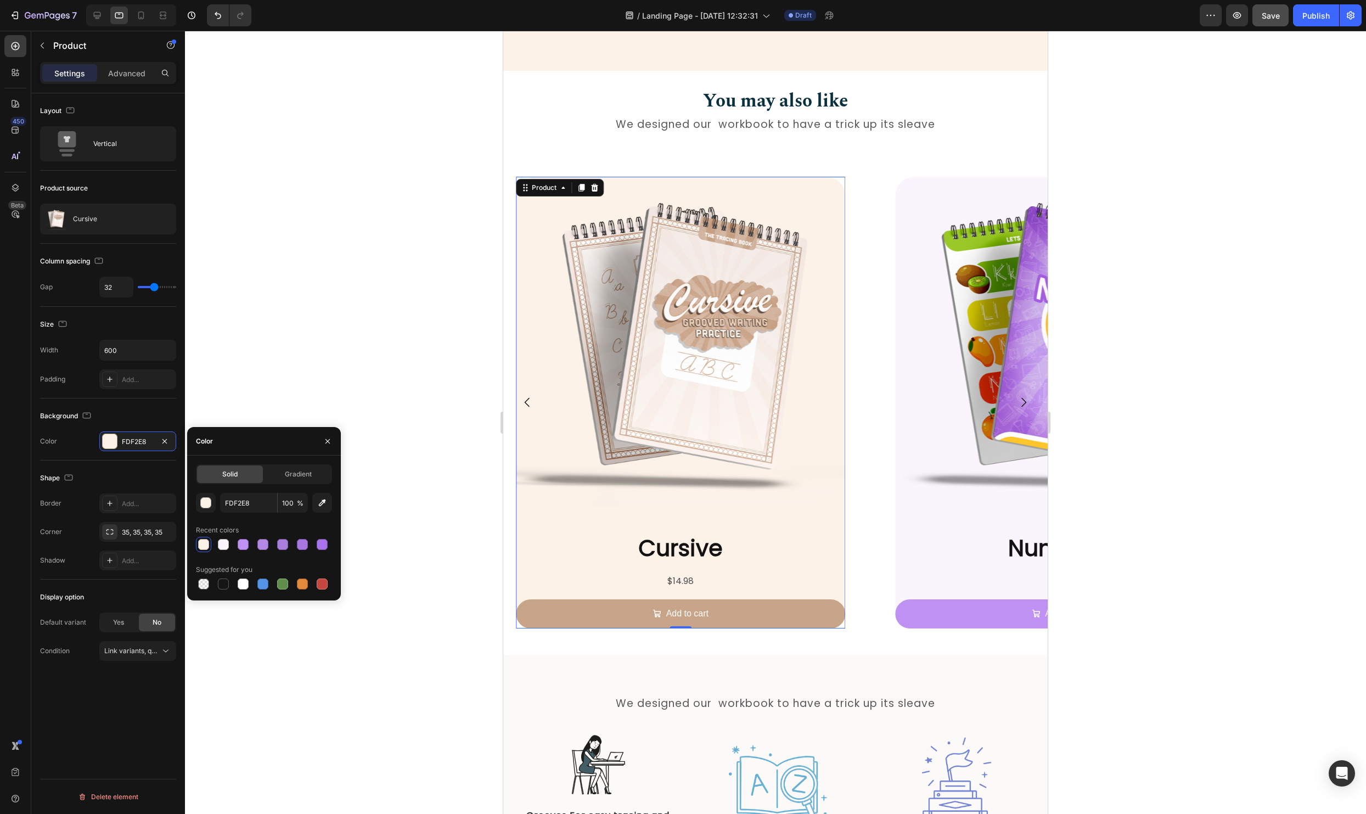
click at [369, 336] on div at bounding box center [775, 422] width 1181 height 783
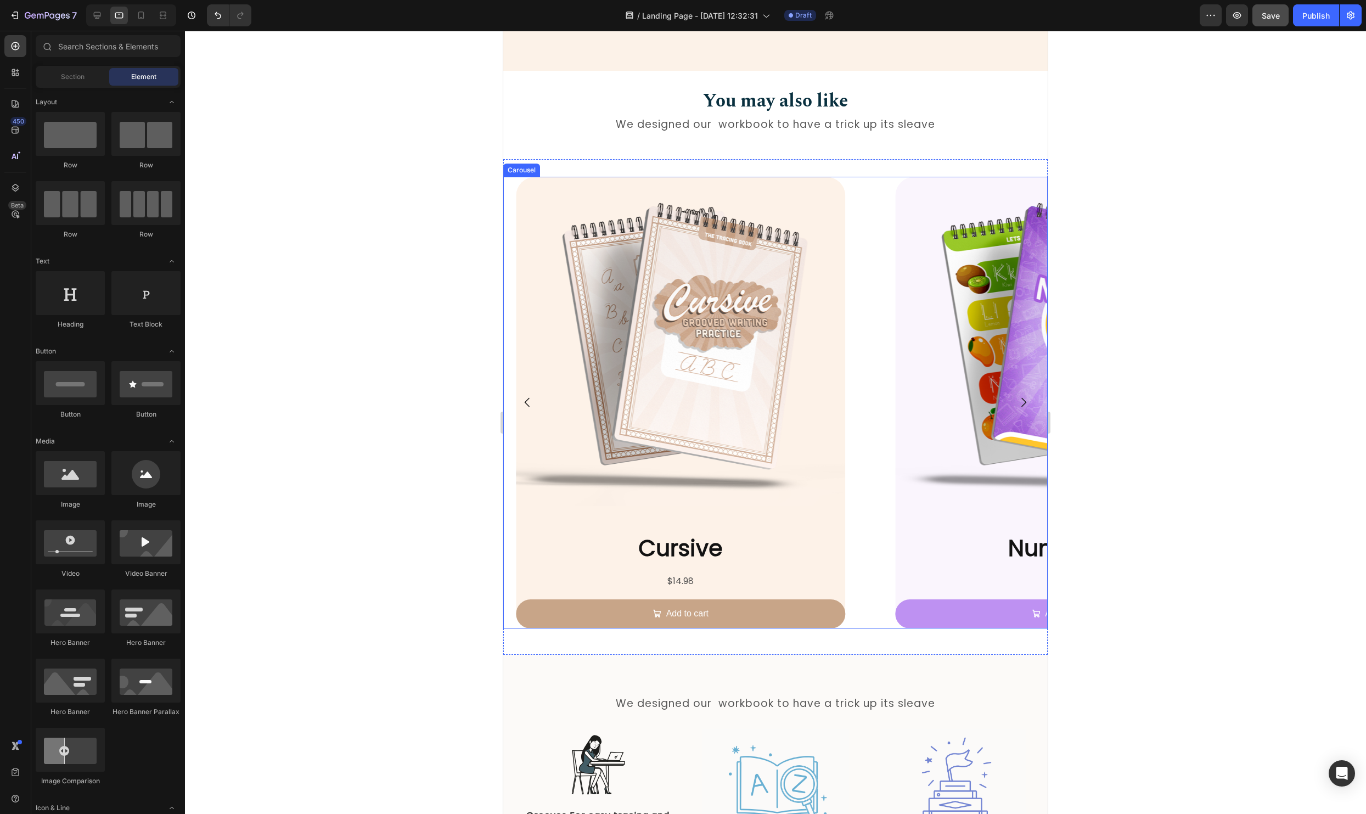
click at [530, 404] on icon "Carousel Back Arrow" at bounding box center [527, 402] width 13 height 13
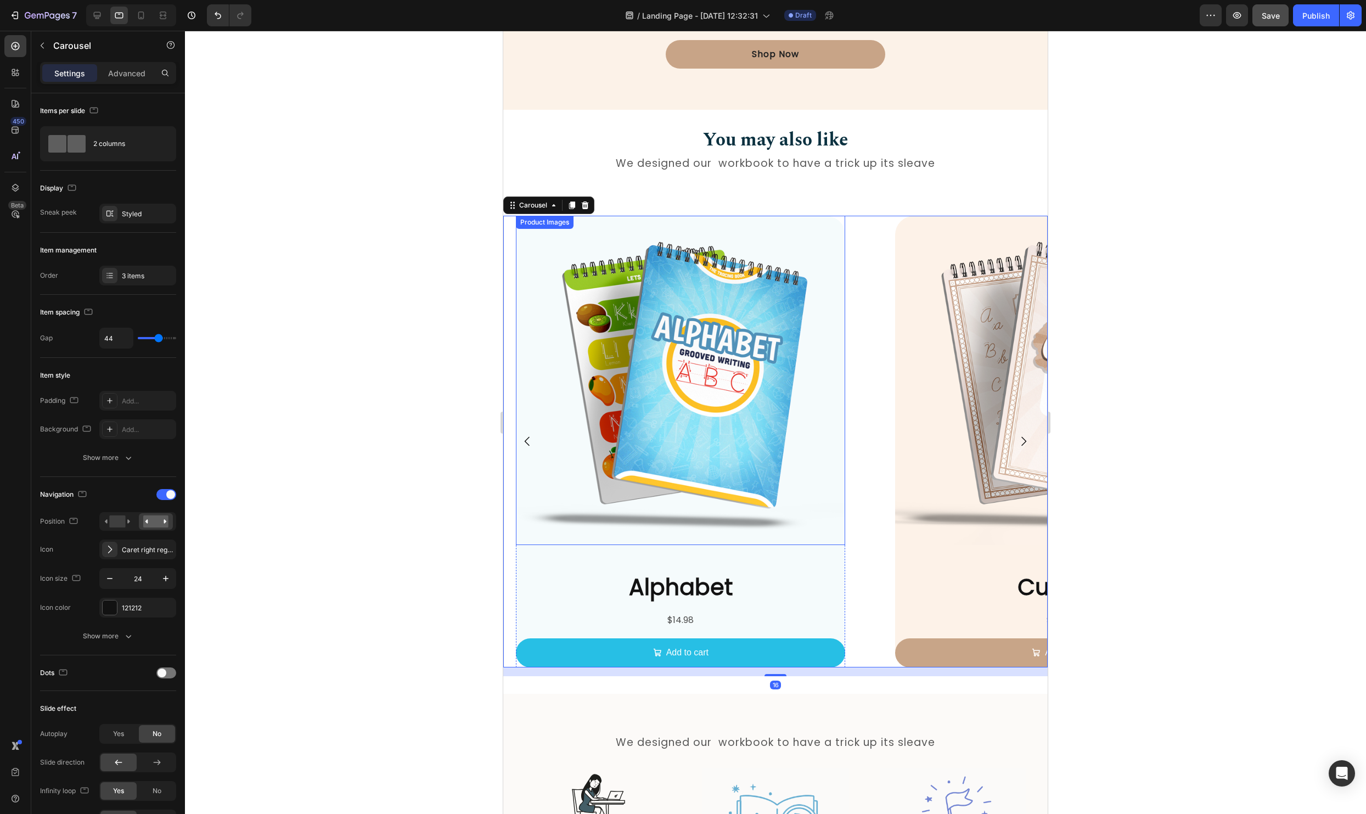
scroll to position [1443, 0]
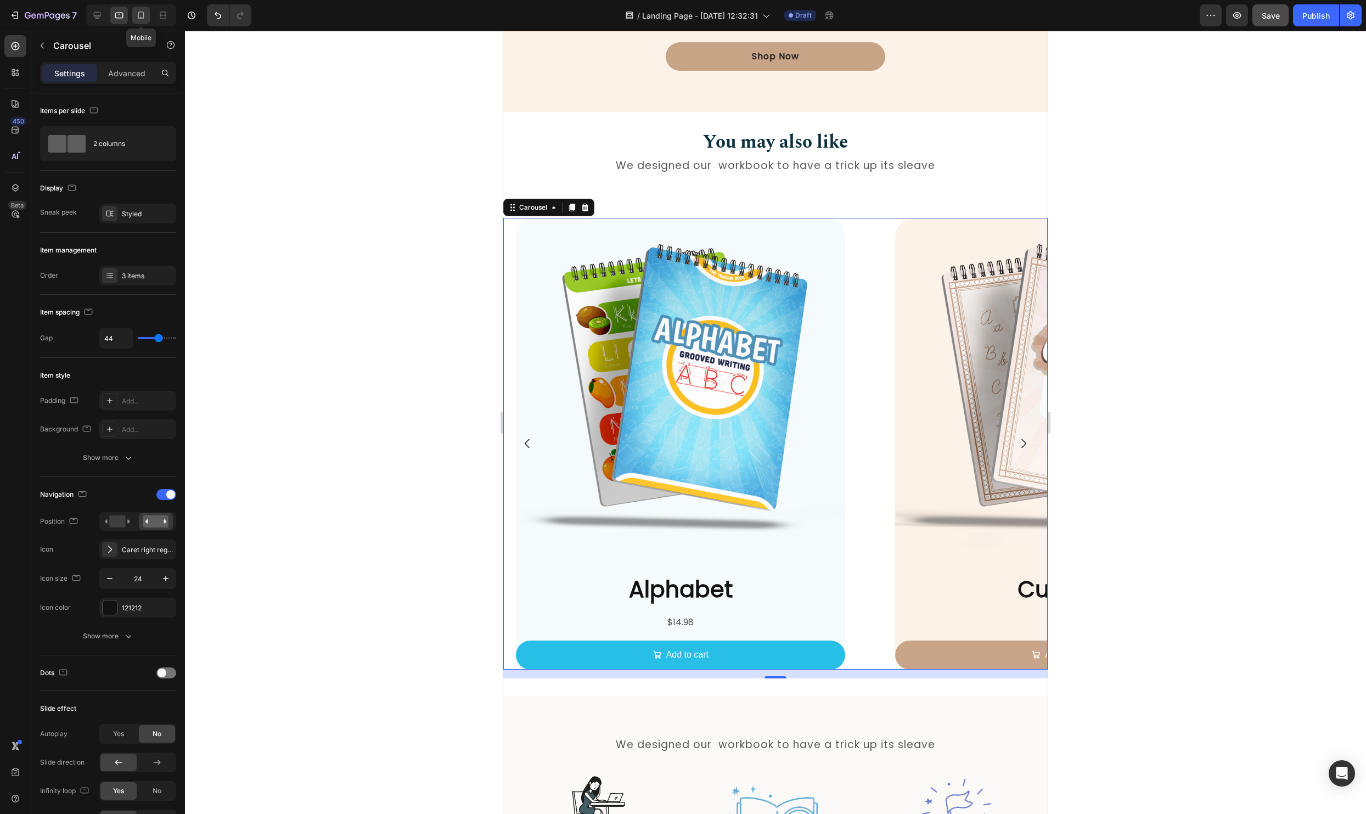
click at [133, 11] on div at bounding box center [141, 16] width 18 height 18
type input "27"
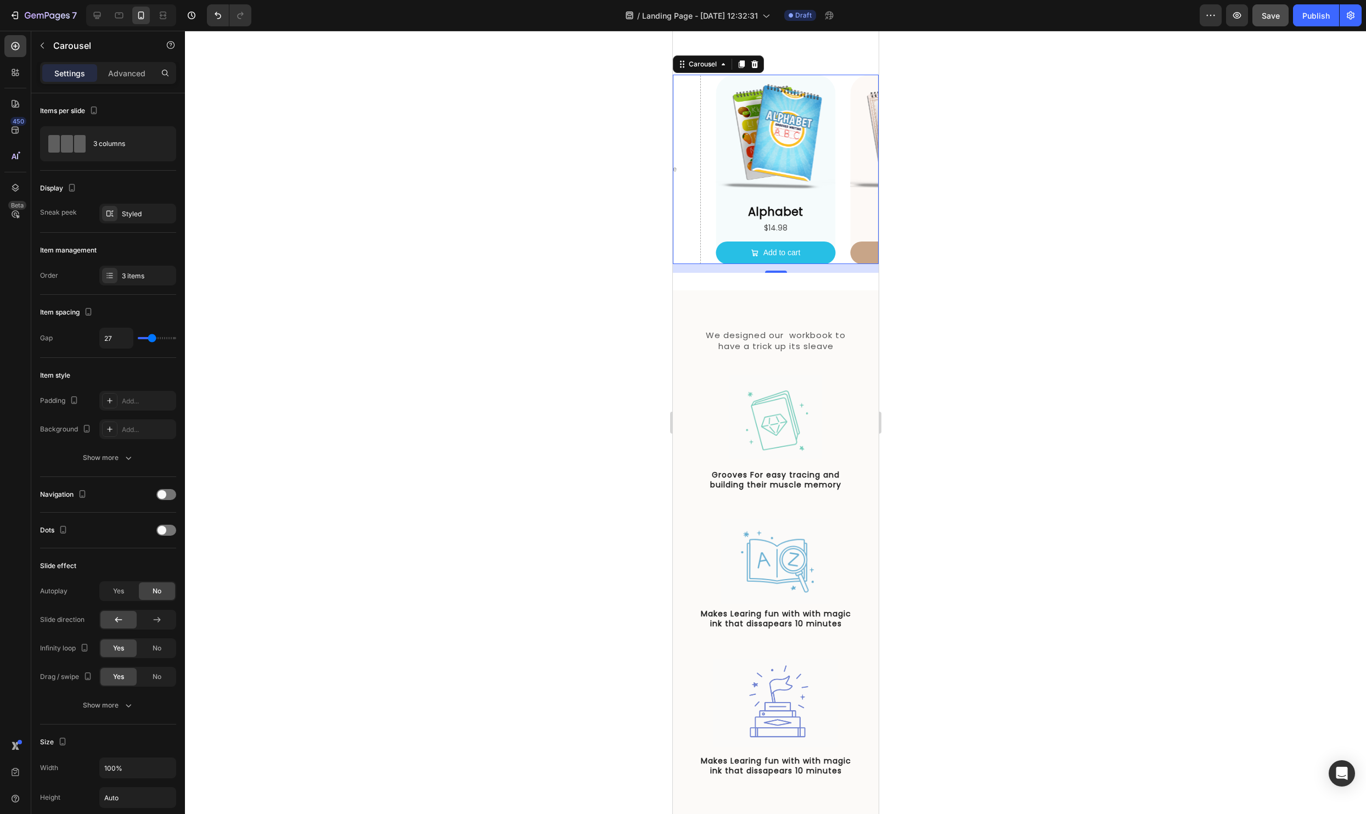
scroll to position [1543, 0]
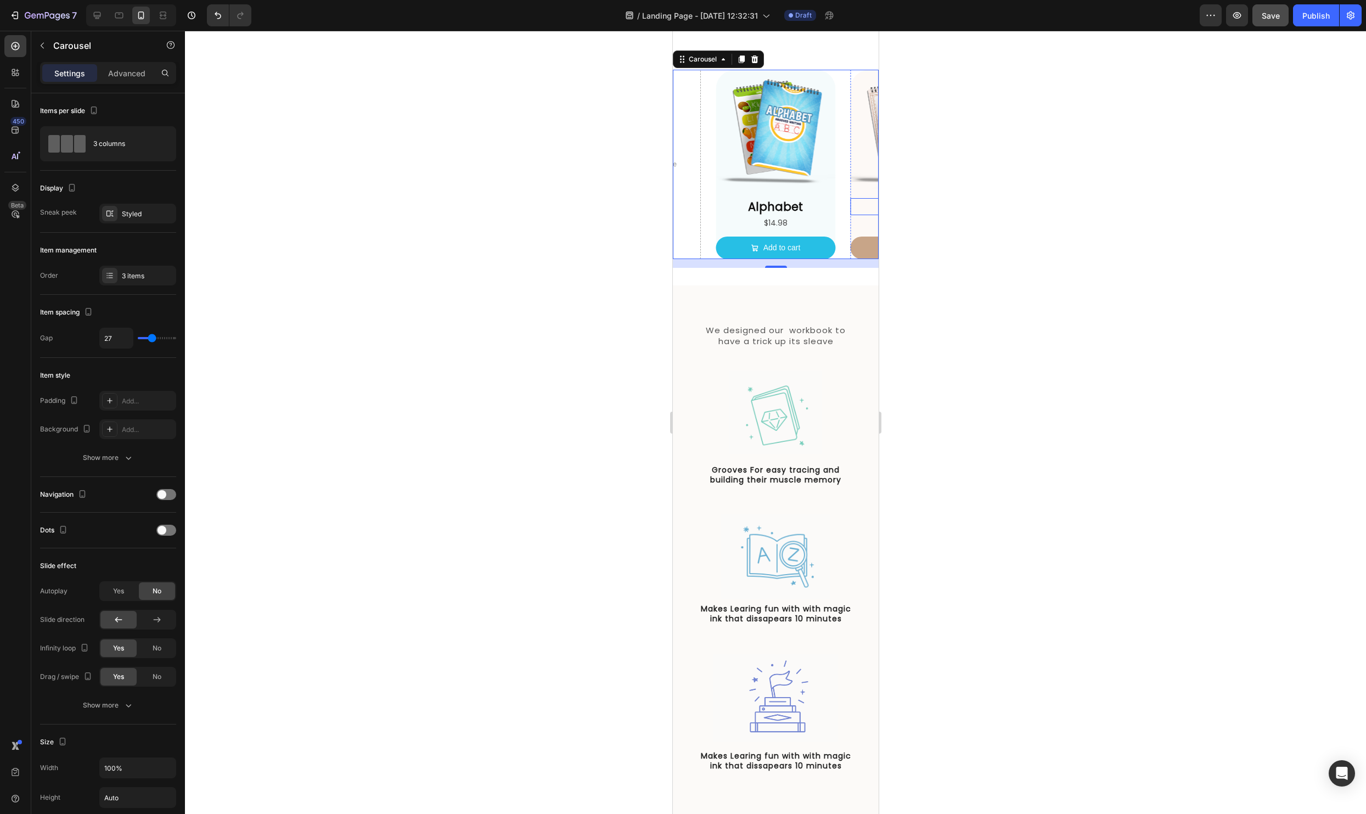
click at [856, 212] on h2 "Cursive" at bounding box center [910, 206] width 120 height 17
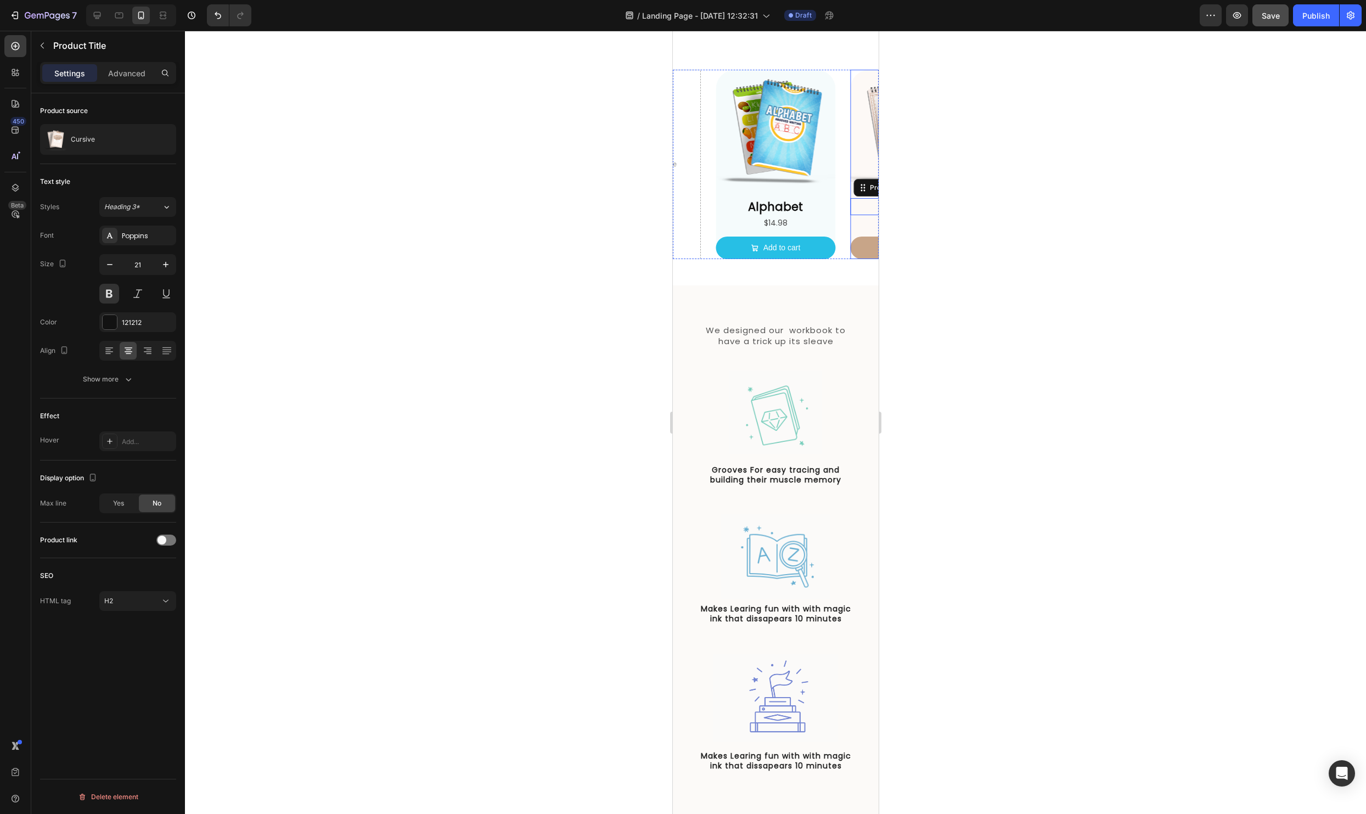
click at [854, 232] on div "Cursive Product Title Edit content in Shopify 0 $14.98 Product Price Product Pr…" at bounding box center [910, 228] width 120 height 61
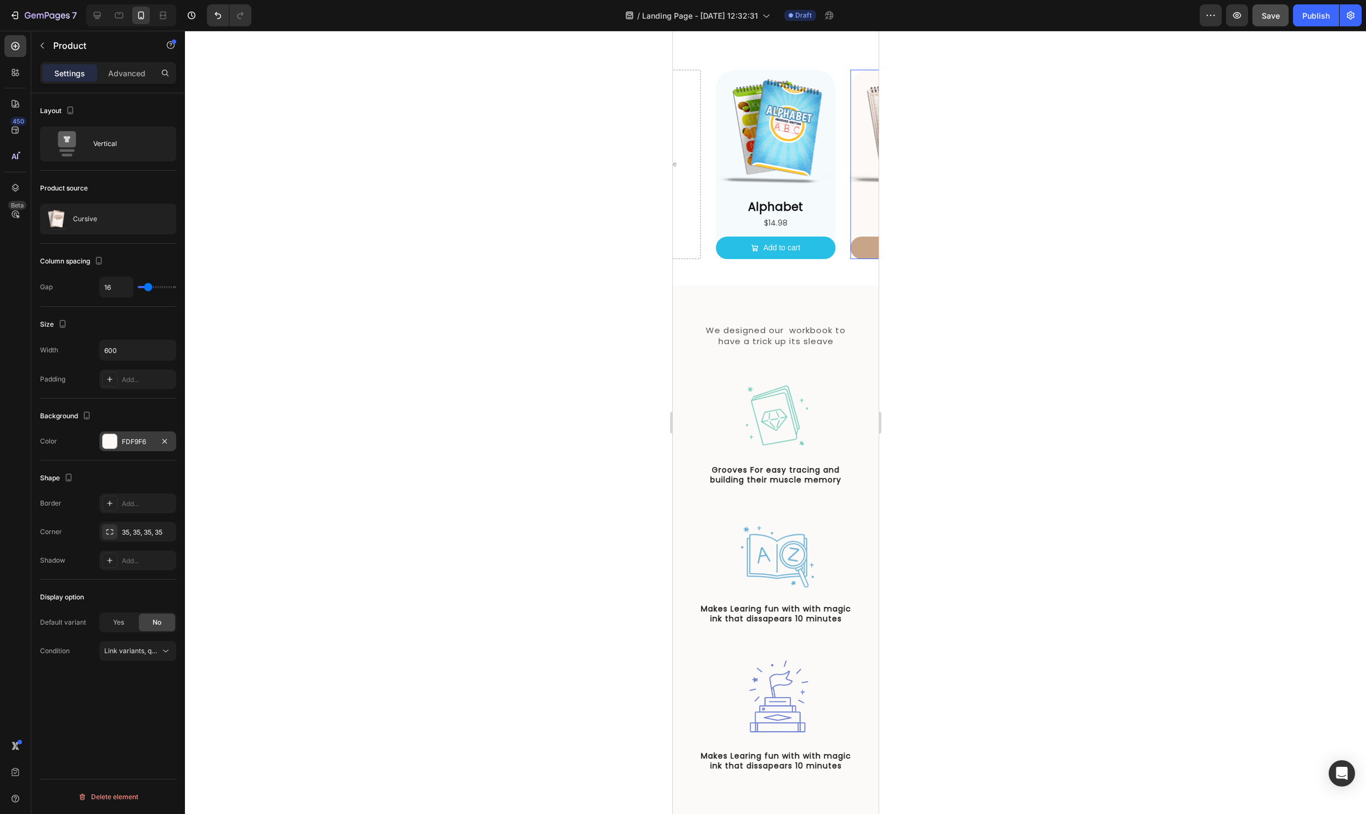
click at [104, 445] on div at bounding box center [110, 441] width 14 height 14
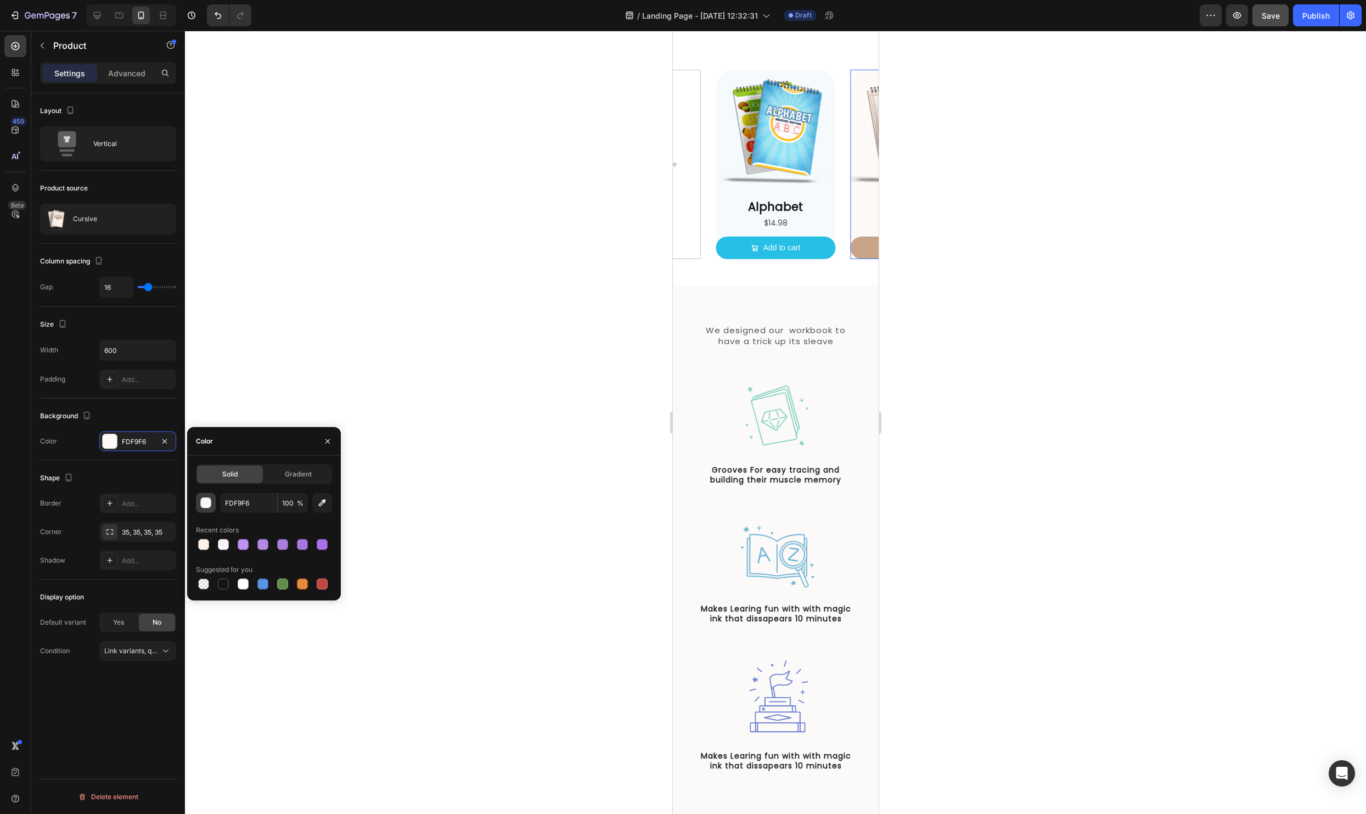
click at [206, 506] on div "button" at bounding box center [206, 503] width 11 height 11
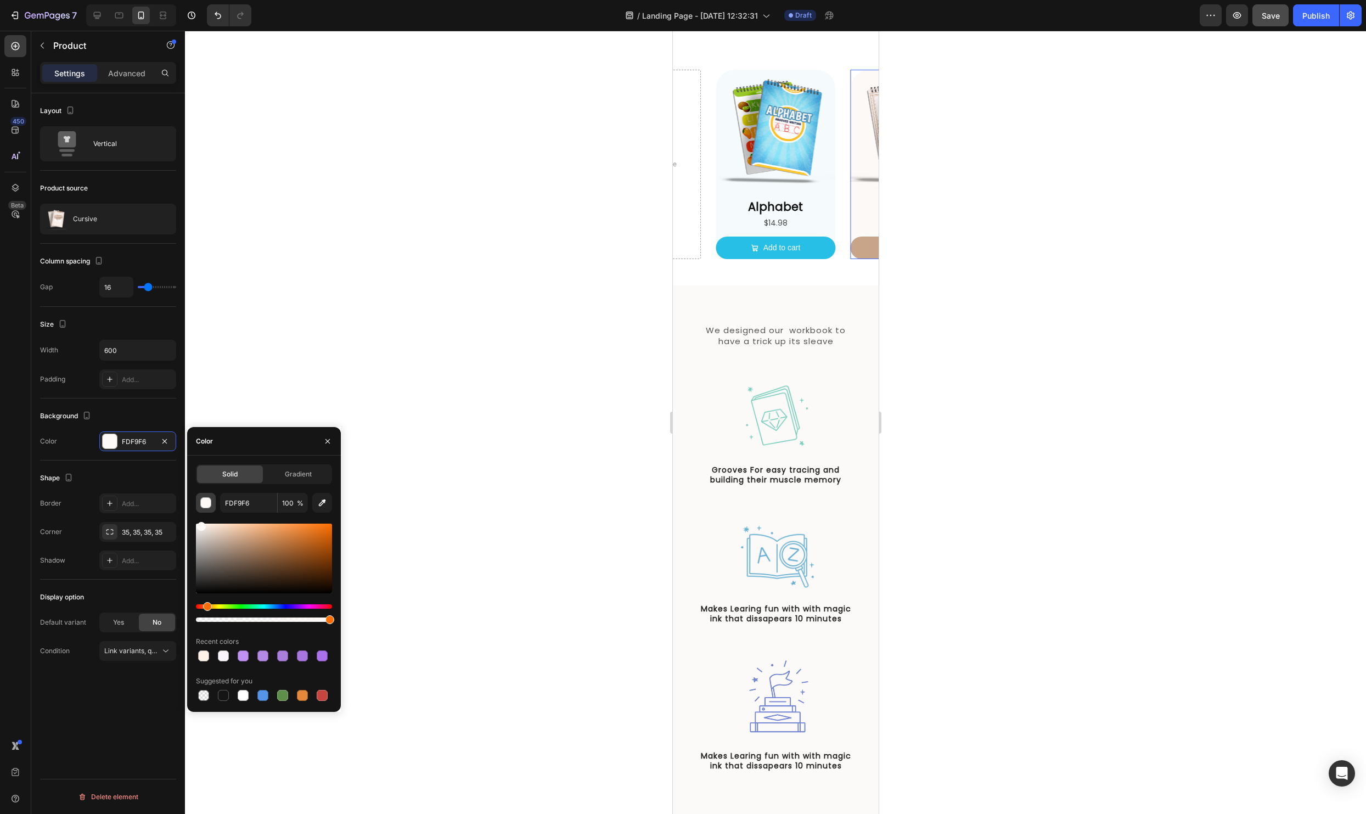
click at [204, 507] on div "button" at bounding box center [206, 503] width 11 height 11
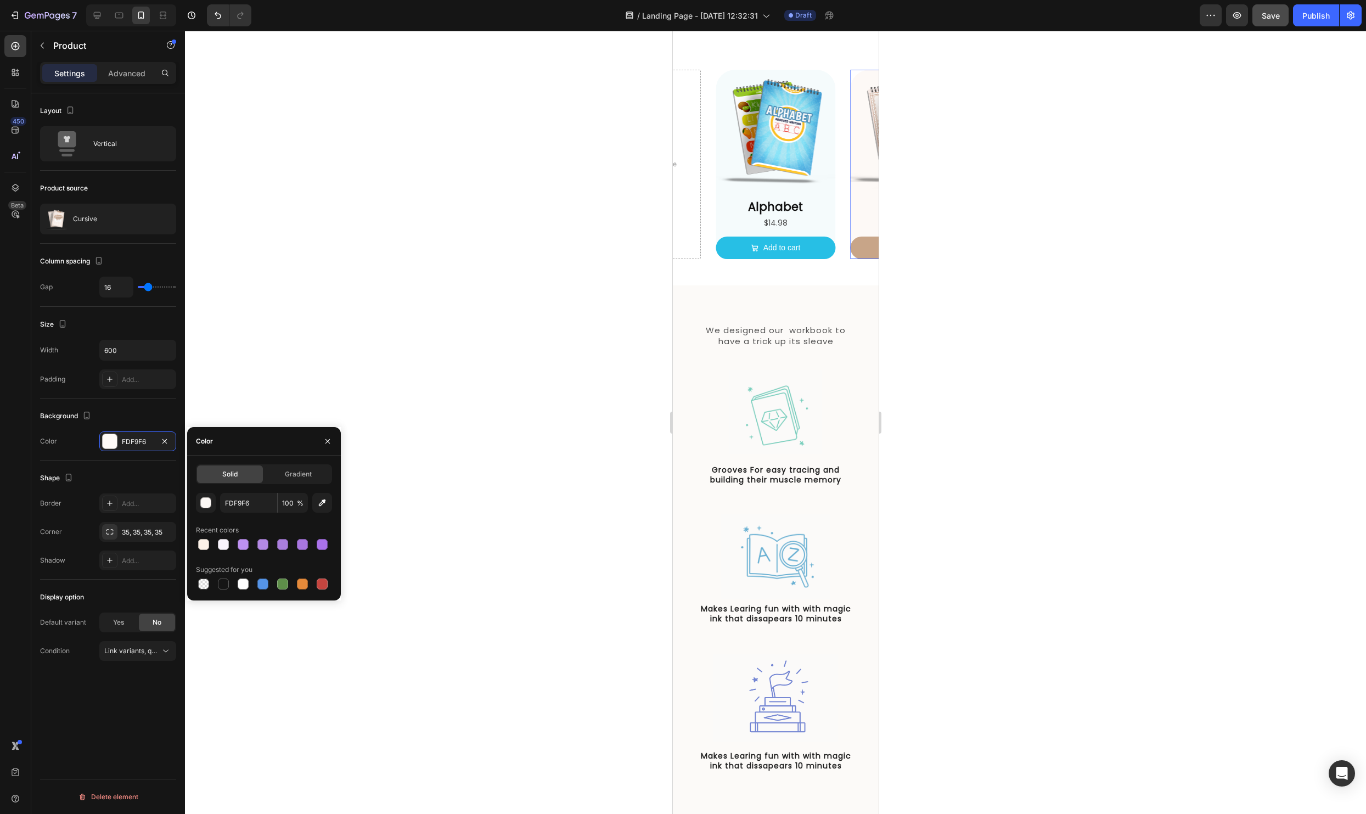
drag, startPoint x: 209, startPoint y: 503, endPoint x: 357, endPoint y: 447, distance: 158.3
click at [209, 503] on div "button" at bounding box center [206, 503] width 11 height 11
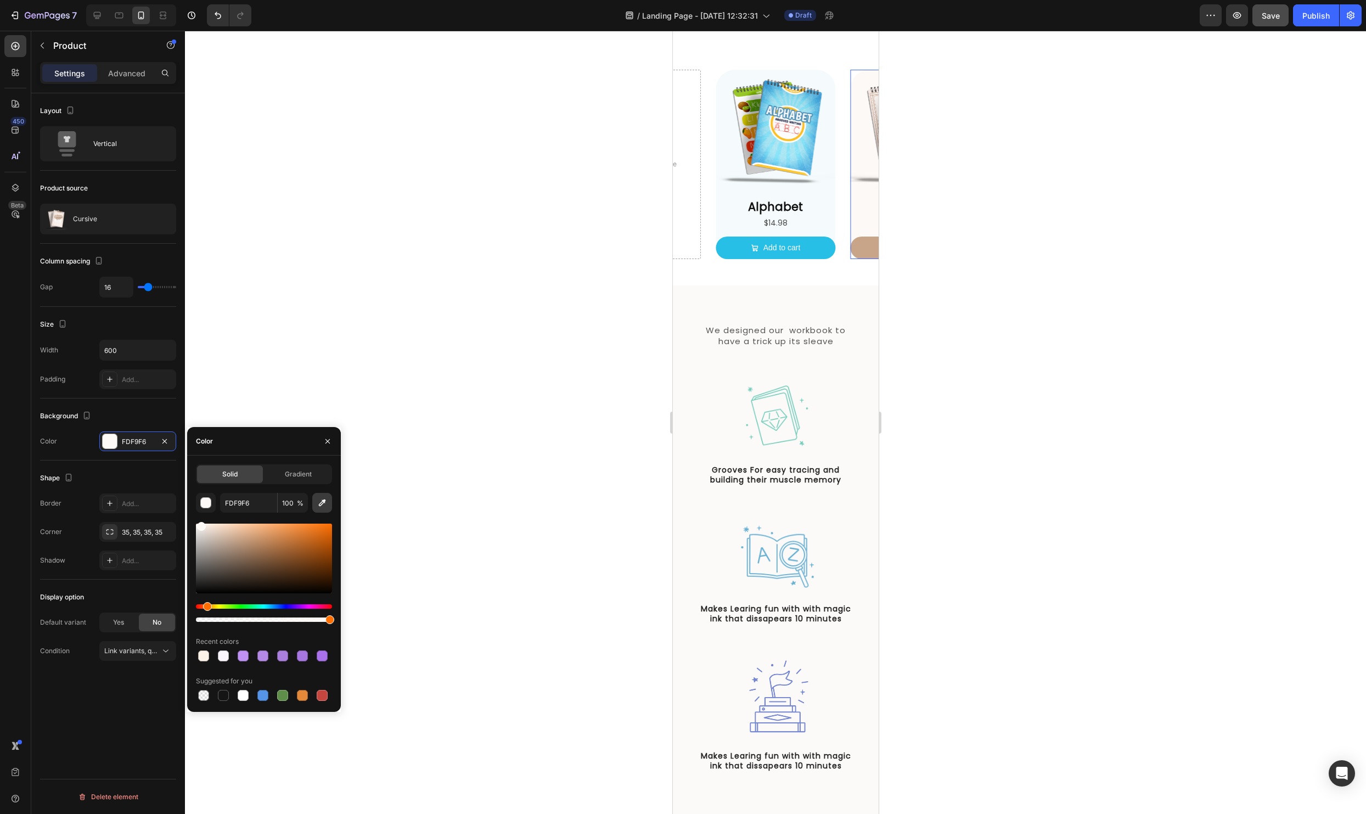
click at [329, 508] on button "button" at bounding box center [322, 503] width 20 height 20
type input "FEF9F7"
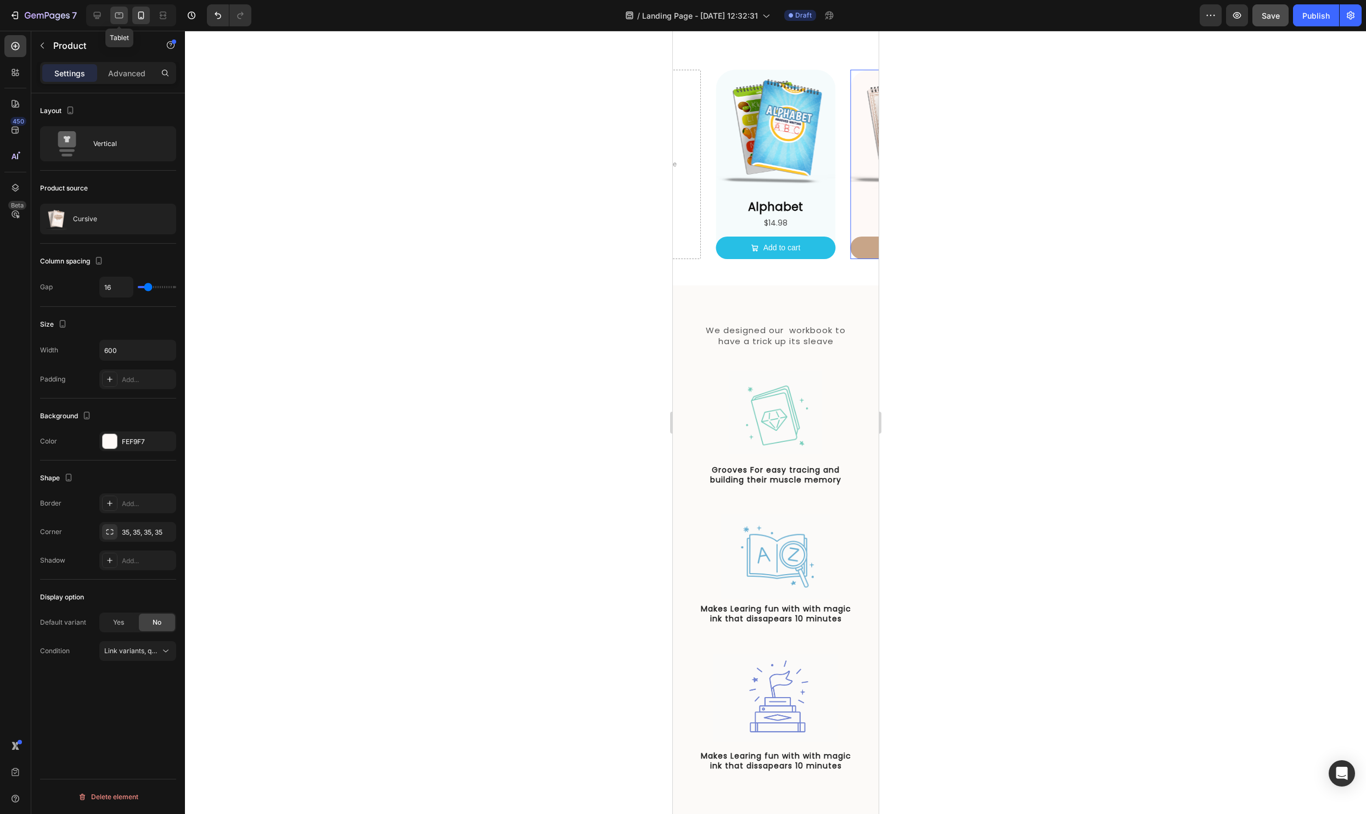
click at [115, 13] on icon at bounding box center [119, 16] width 8 height 6
type input "32"
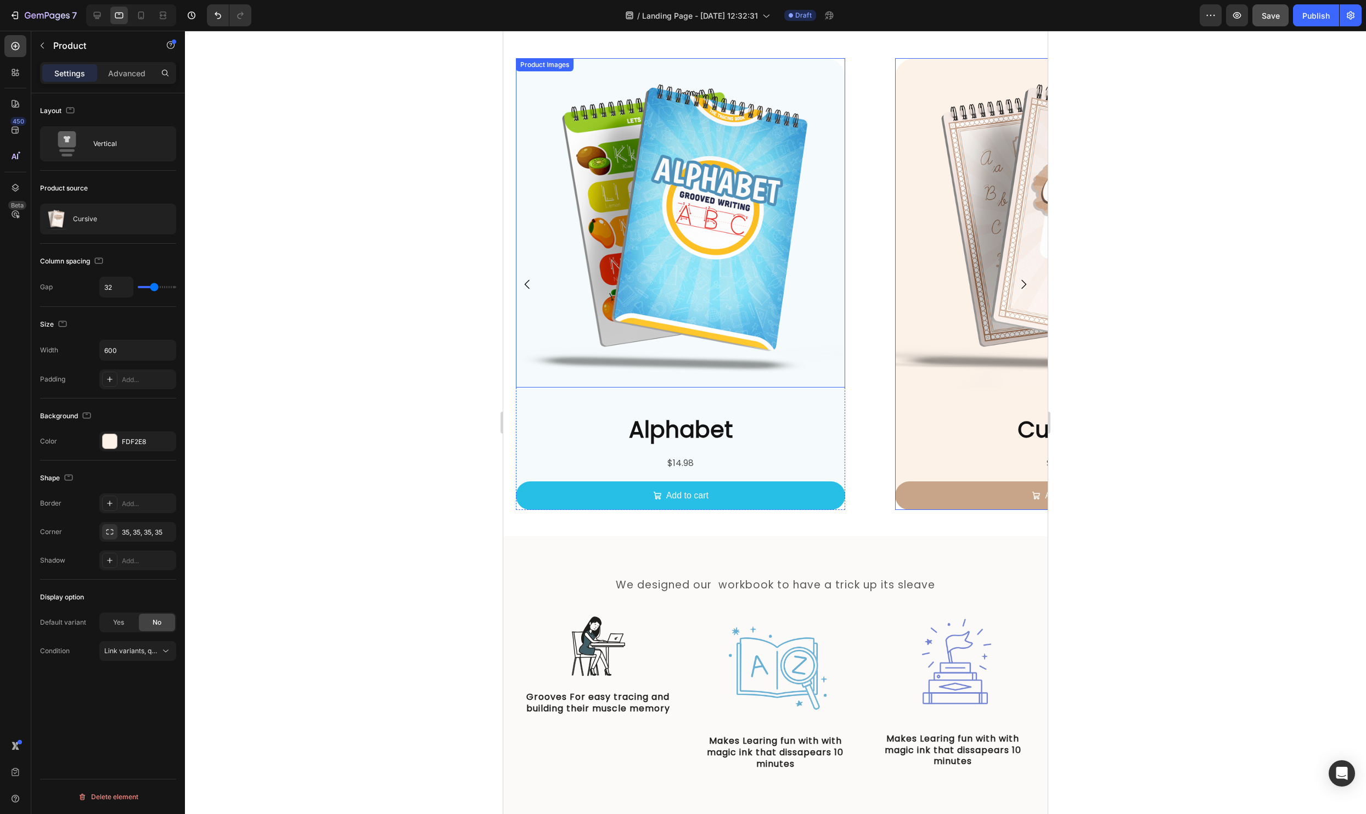
scroll to position [1532, 0]
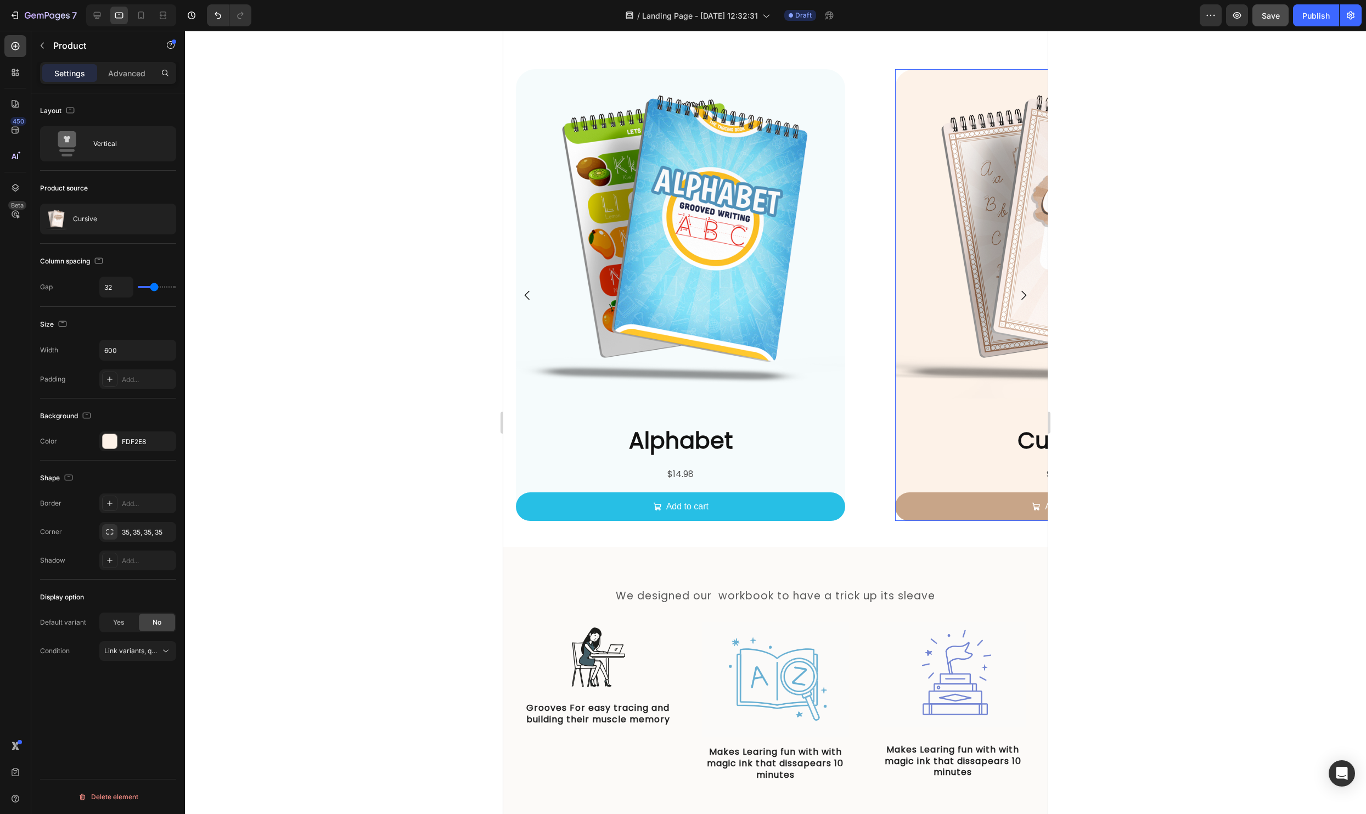
click at [898, 404] on div "Product Images" at bounding box center [1059, 238] width 329 height 338
click at [112, 439] on div at bounding box center [110, 441] width 14 height 14
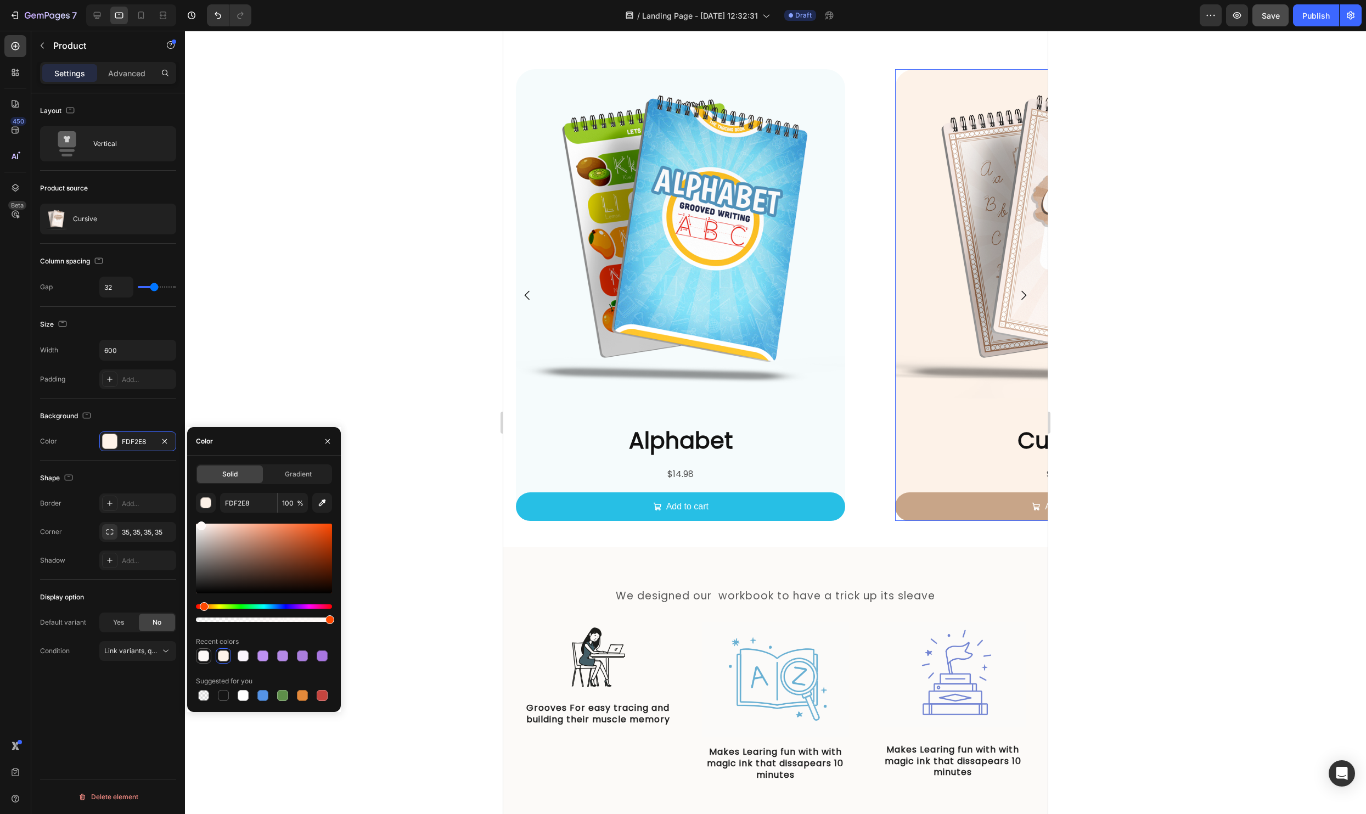
click at [203, 658] on div at bounding box center [203, 655] width 11 height 11
type input "FEF9F7"
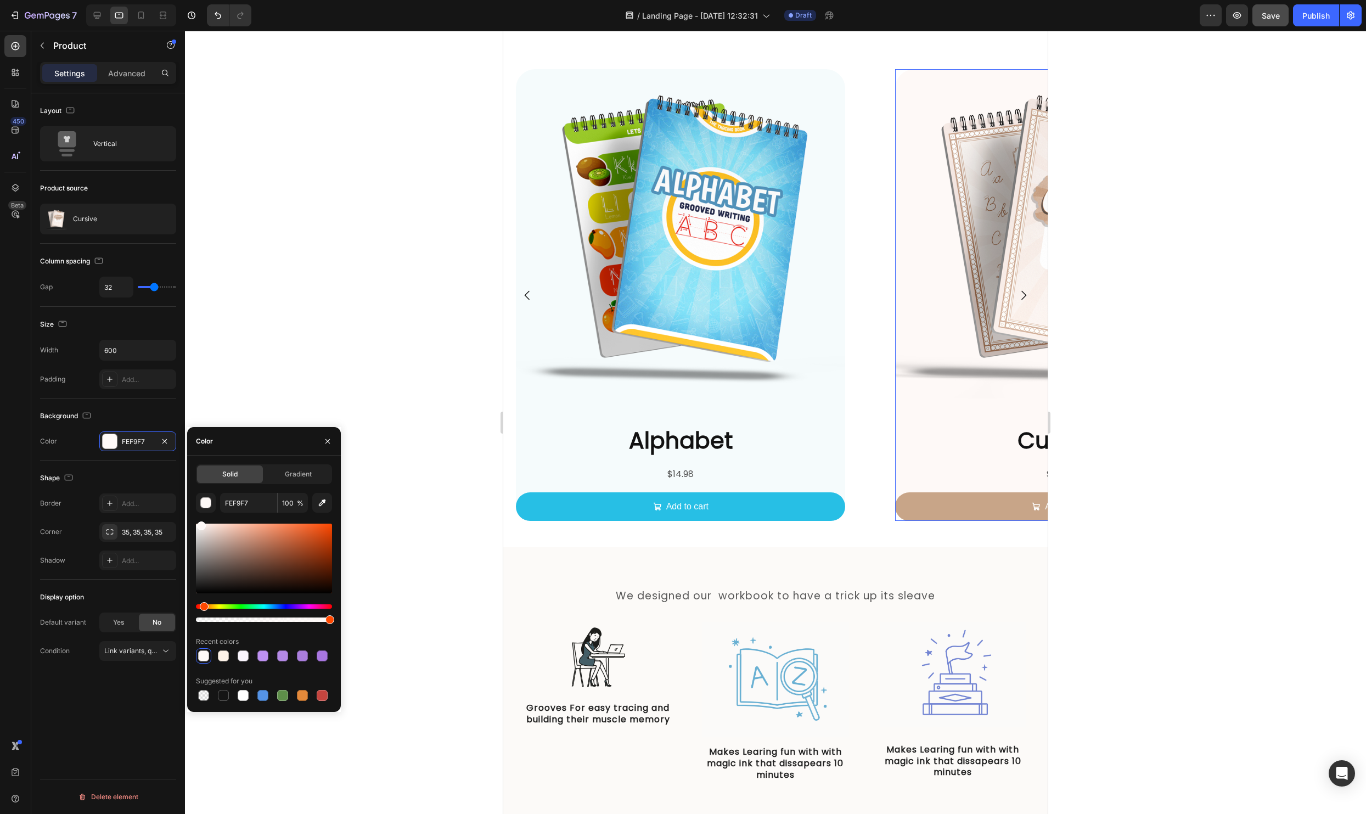
click at [354, 334] on div at bounding box center [775, 422] width 1181 height 783
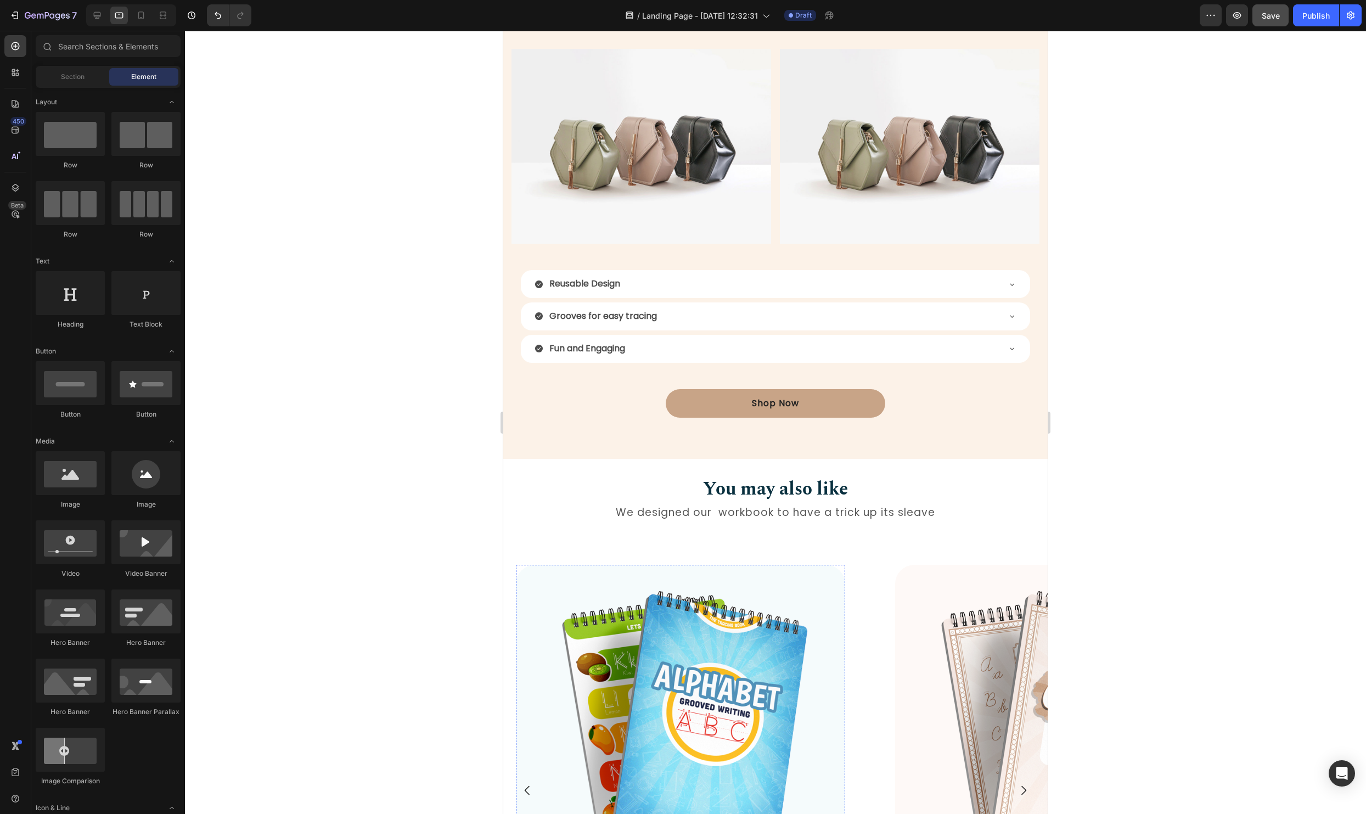
scroll to position [1082, 0]
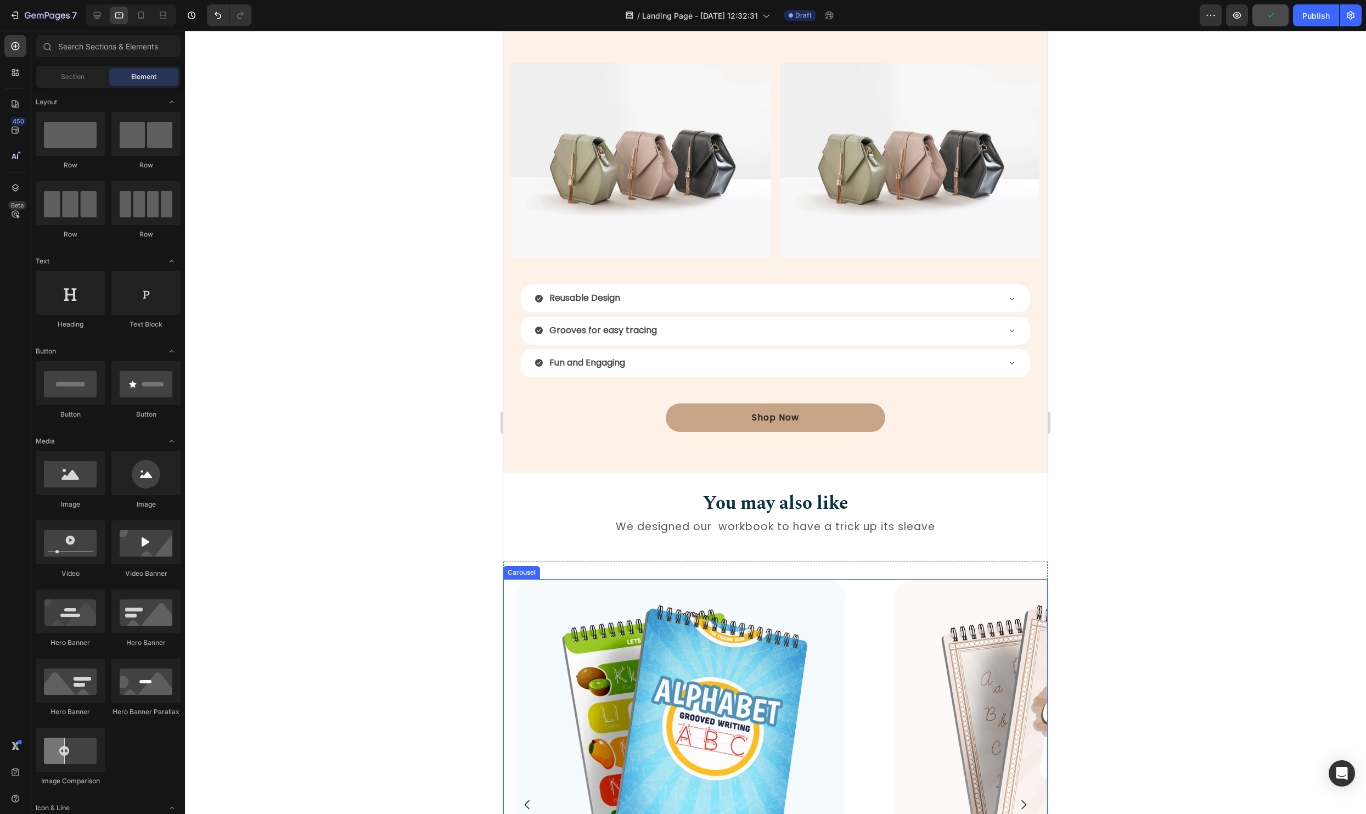
click at [862, 662] on div "Product Images Alphabet Product Title $14.98 Product Price Product Price Add to…" at bounding box center [775, 805] width 544 height 452
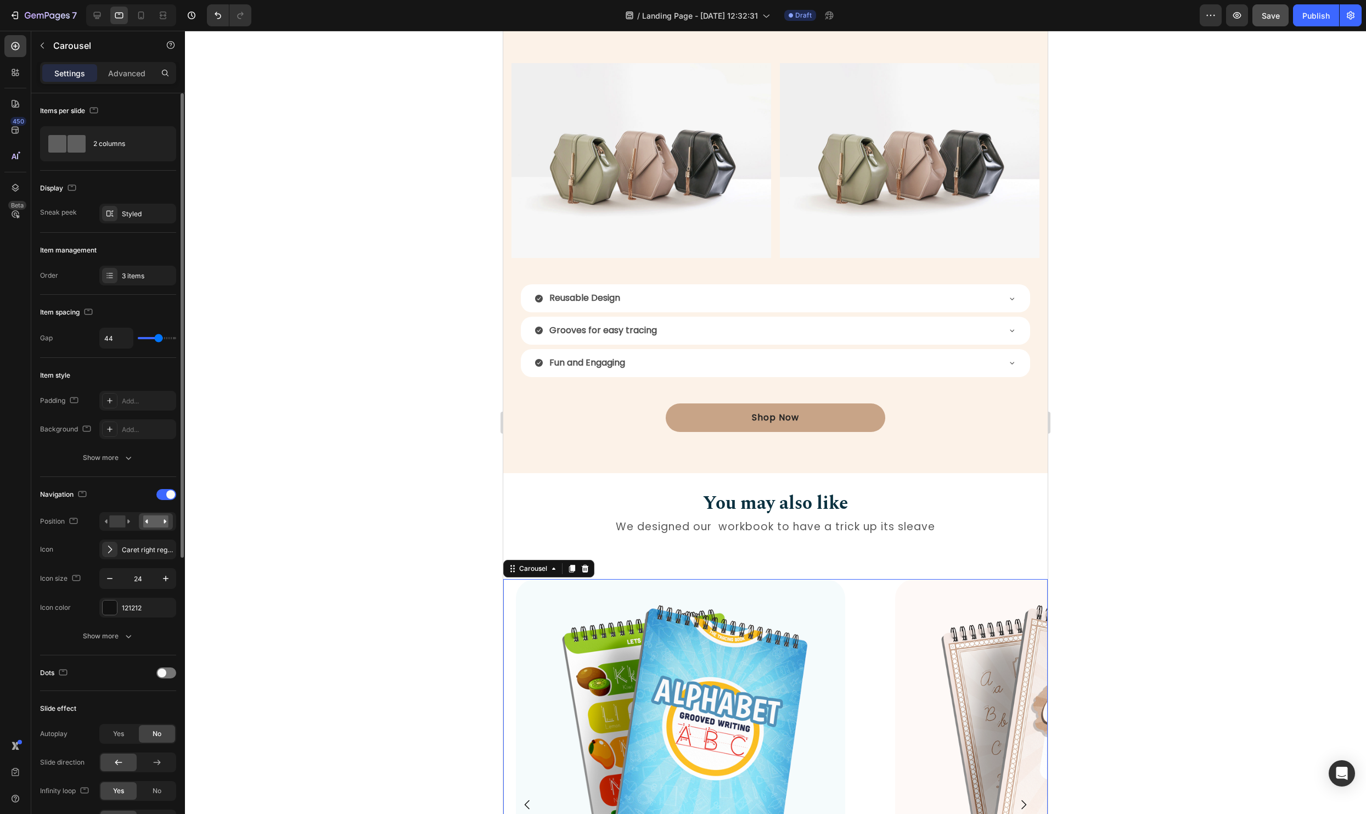
drag, startPoint x: 132, startPoint y: 277, endPoint x: 139, endPoint y: 283, distance: 9.0
click at [132, 277] on div "3 items" at bounding box center [148, 276] width 52 height 10
click at [138, 477] on div "Display Sneak peek Styled" at bounding box center [108, 566] width 136 height 178
drag, startPoint x: 134, startPoint y: 218, endPoint x: 182, endPoint y: 303, distance: 97.7
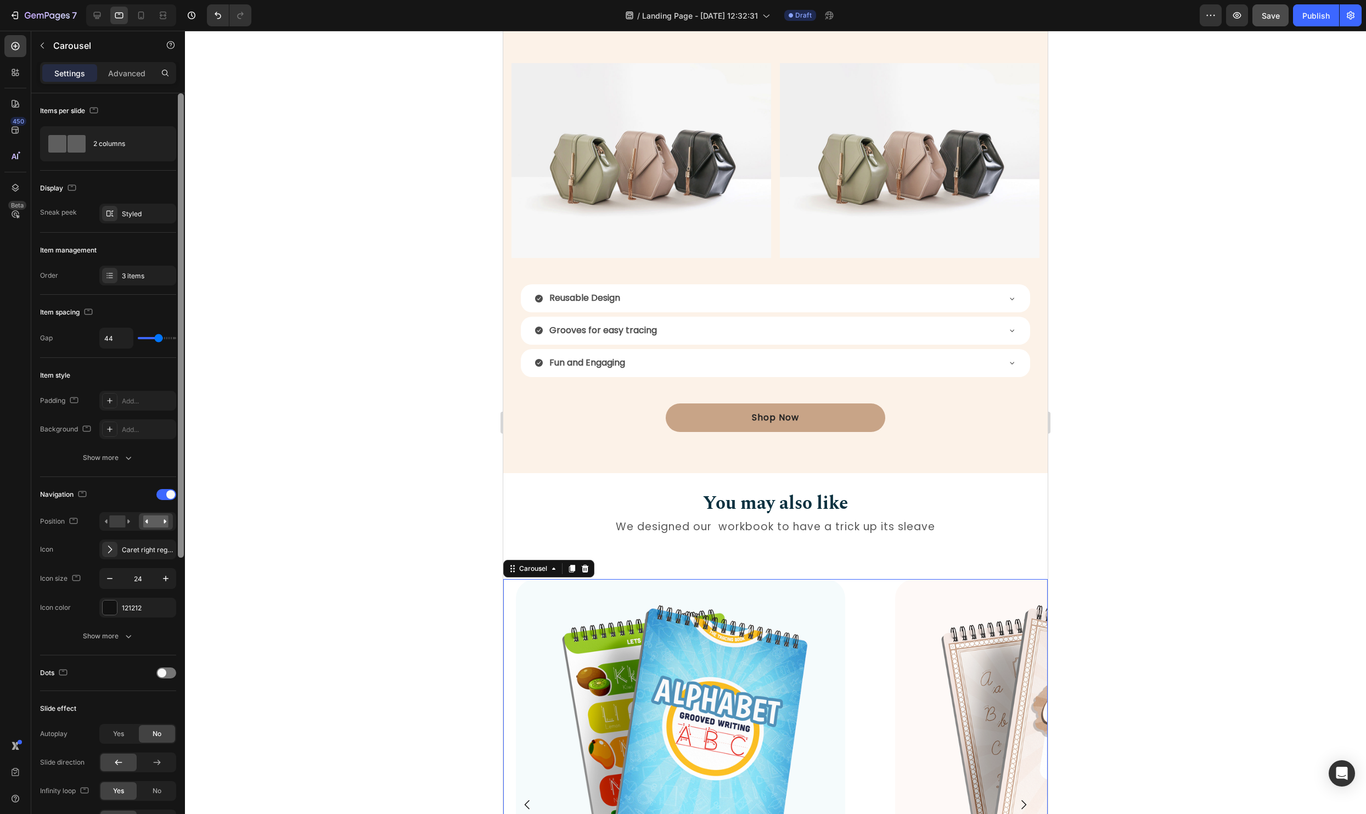
click at [134, 218] on div "Styled" at bounding box center [148, 214] width 52 height 10
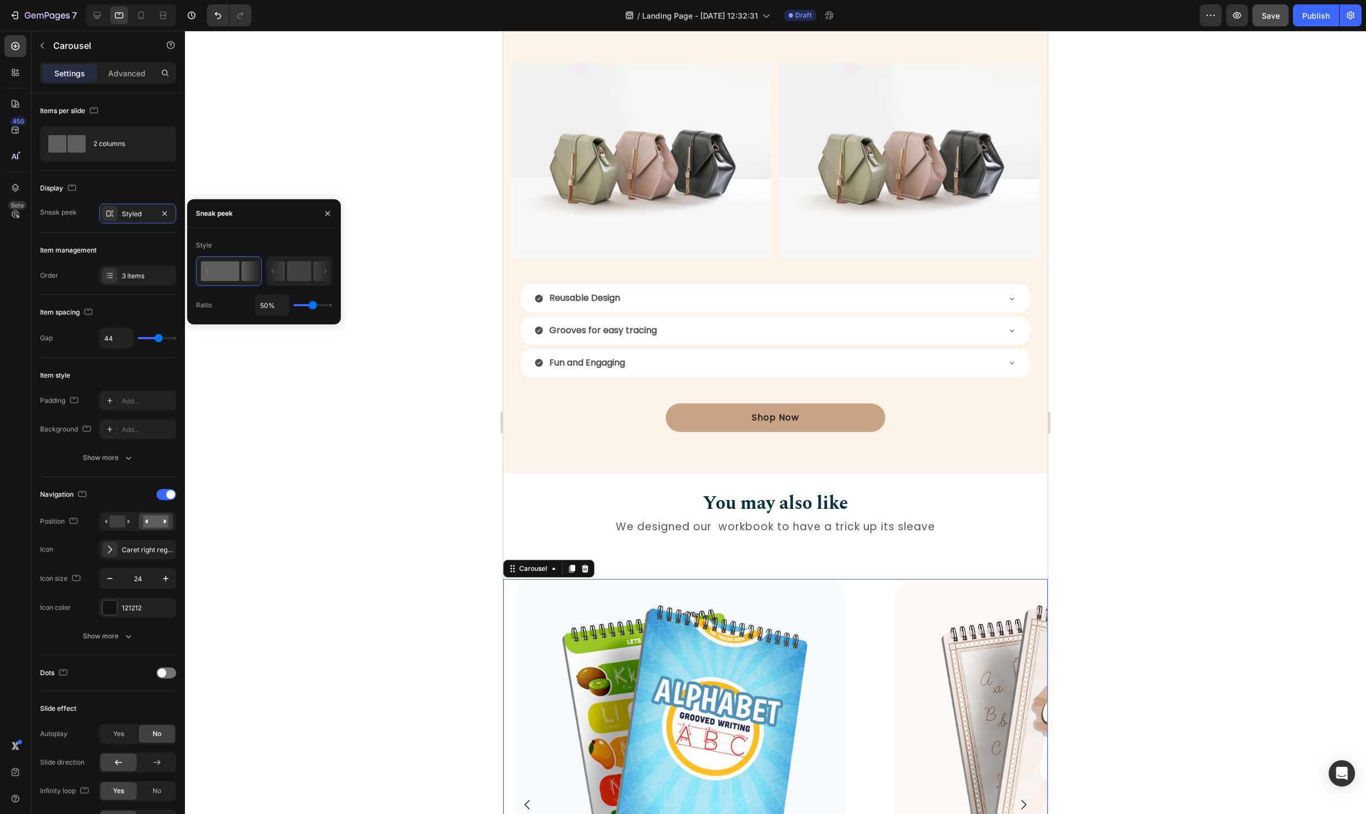
type input "77%"
type input "77"
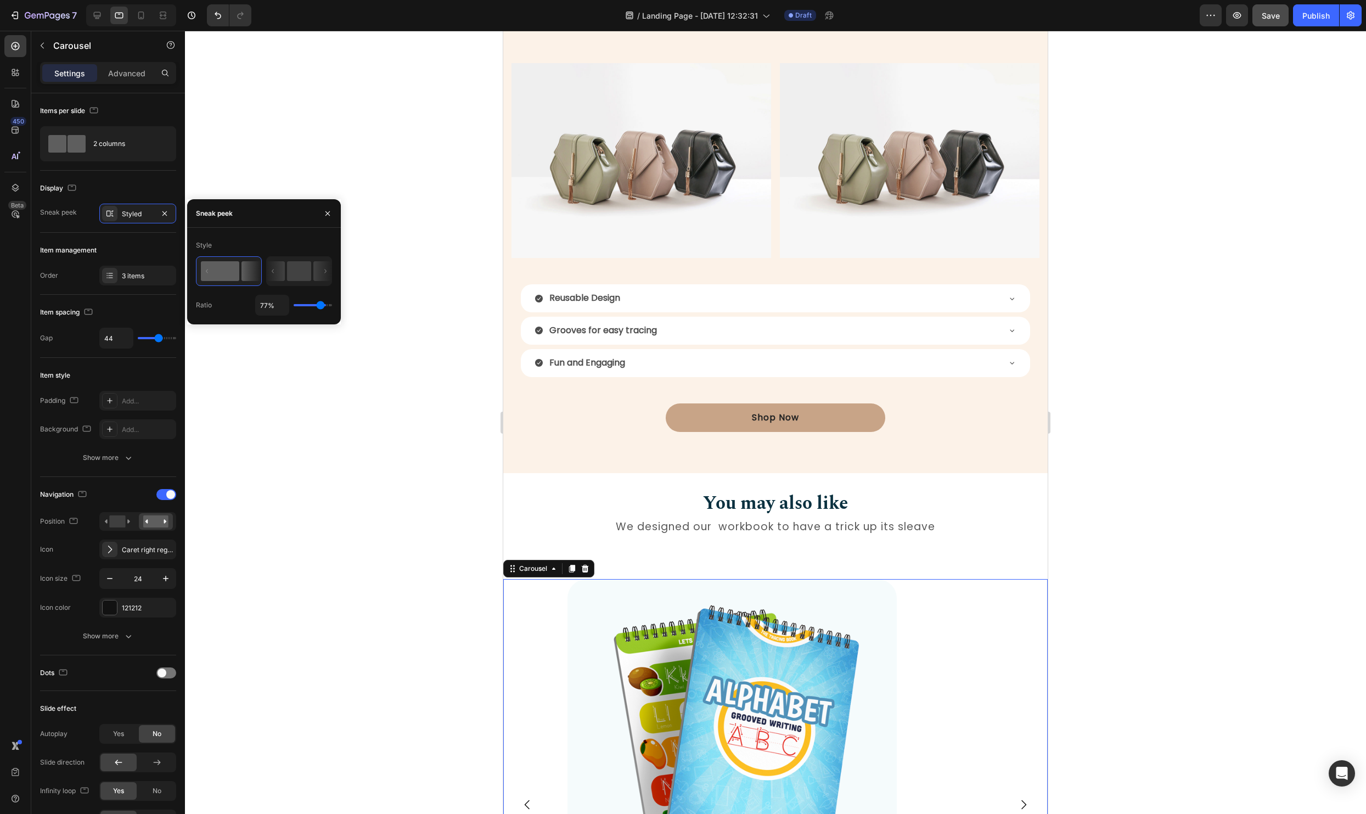
type input "82%"
type input "82"
type input "42%"
type input "42"
type input "11%"
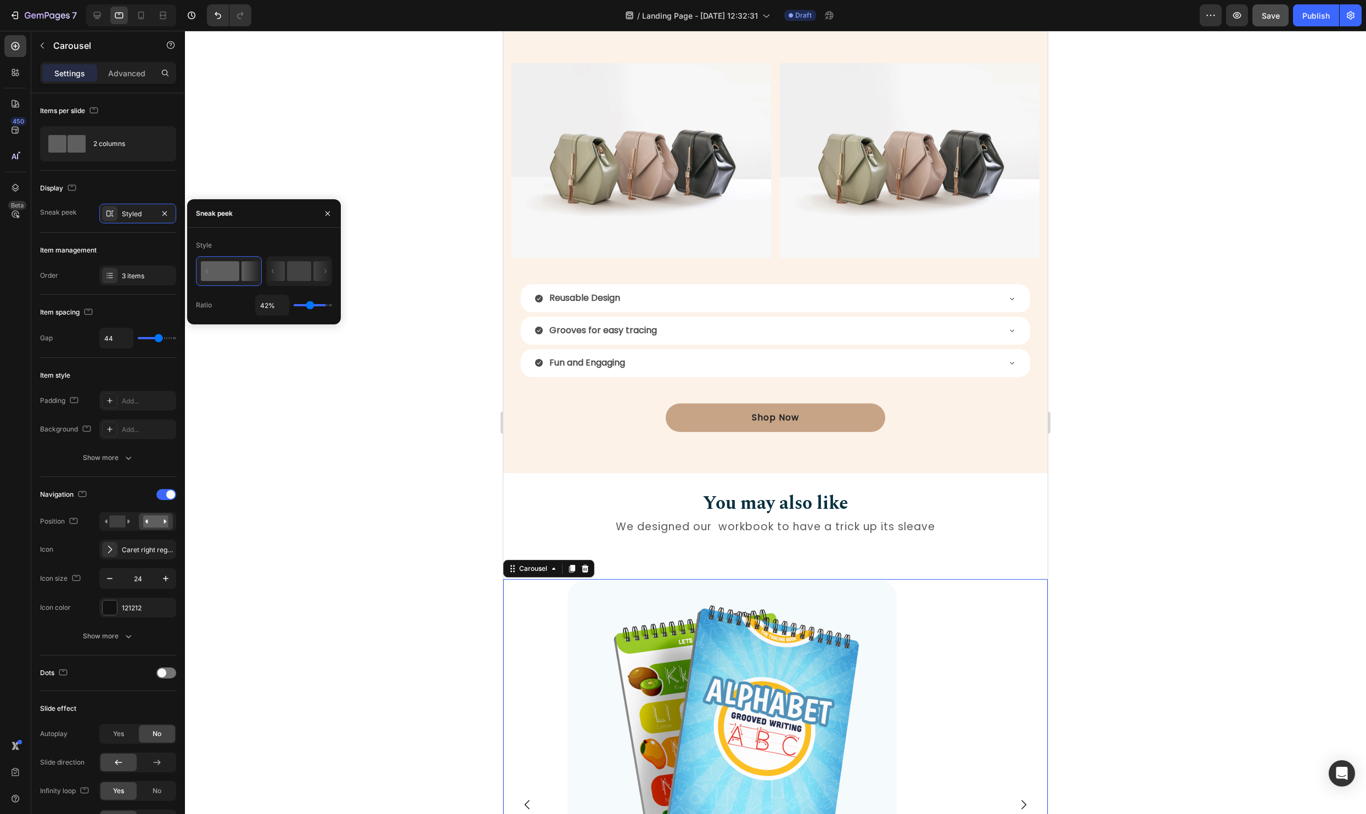
type input "11"
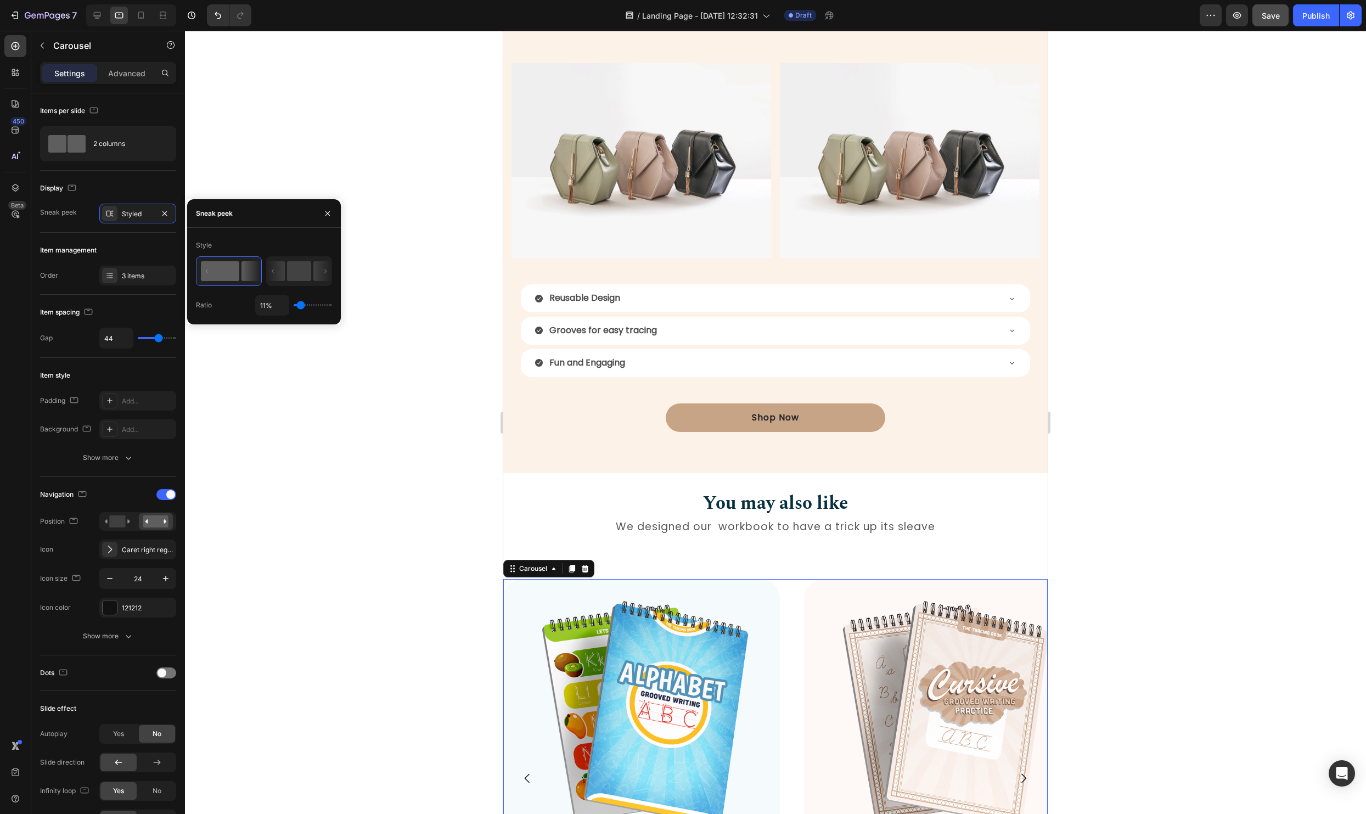
type input "3%"
type input "3"
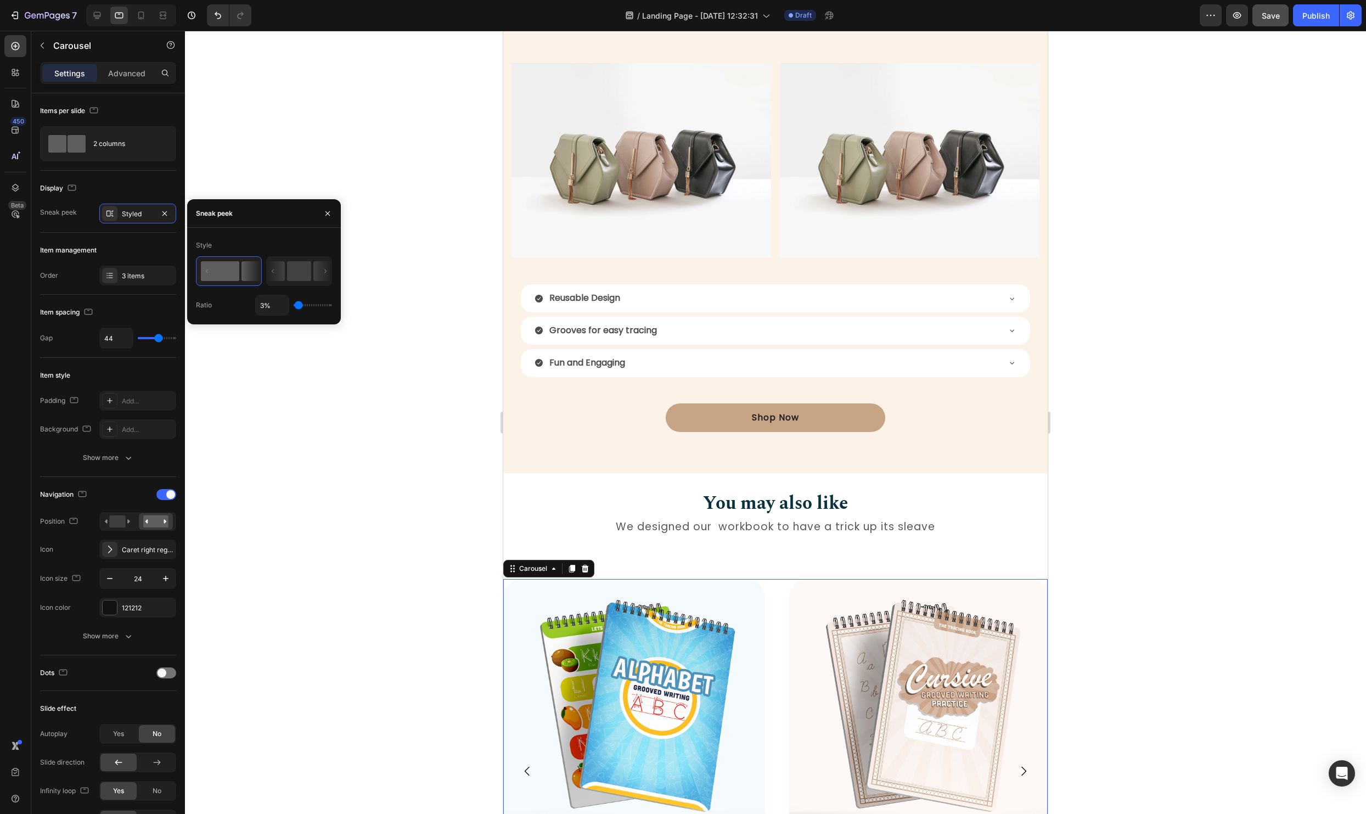
type input "1%"
drag, startPoint x: 311, startPoint y: 306, endPoint x: 354, endPoint y: 330, distance: 49.8
type input "1"
click at [294, 306] on input "range" at bounding box center [313, 305] width 38 height 2
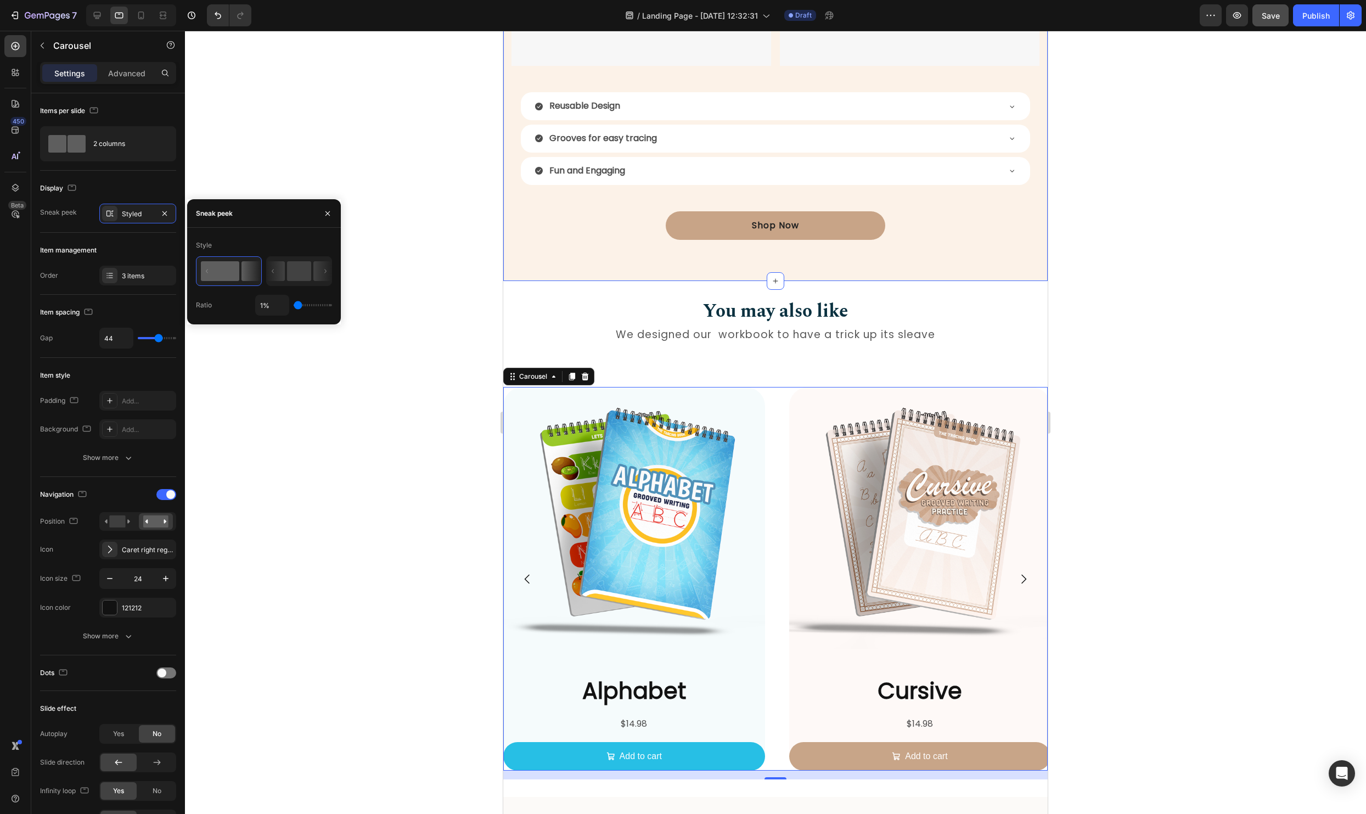
scroll to position [1330, 0]
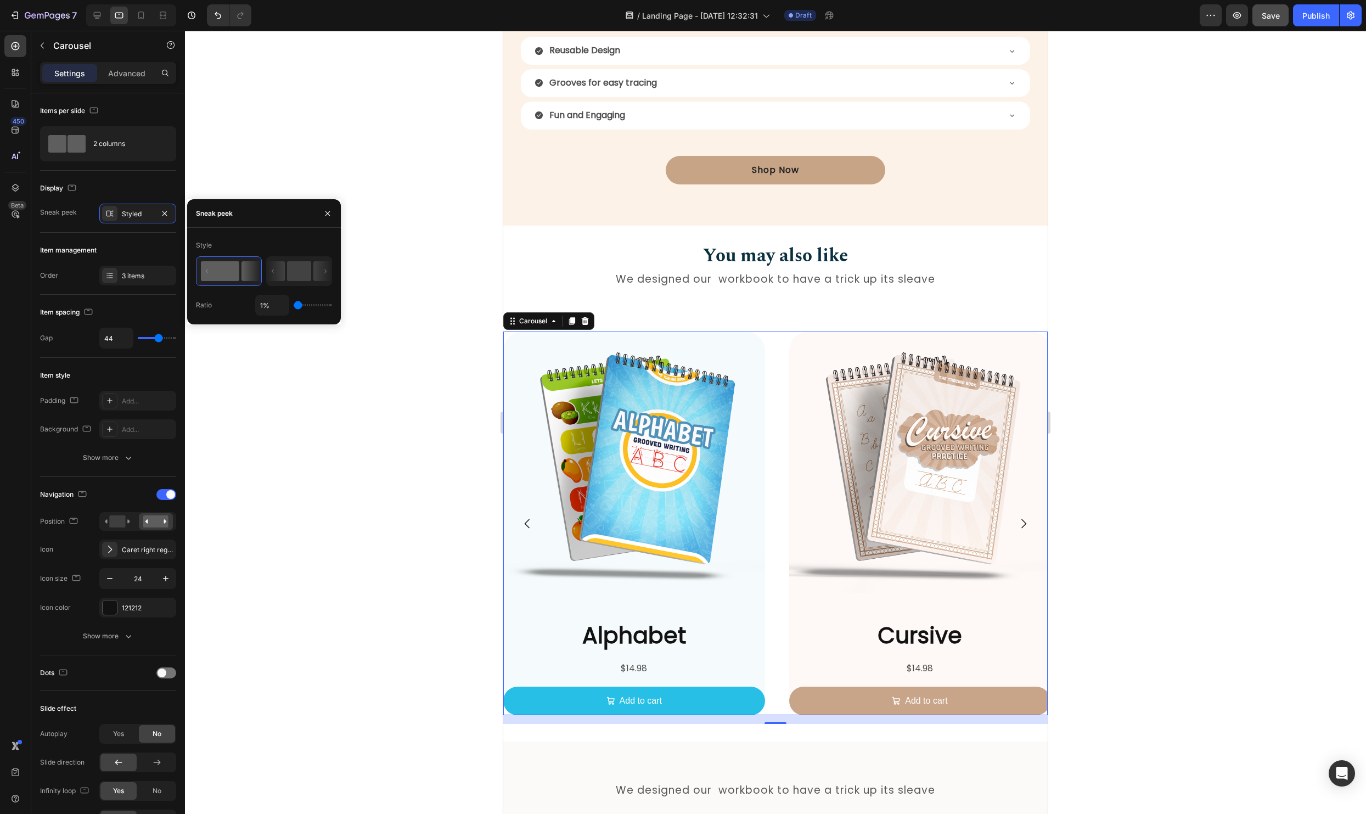
click at [1103, 444] on div at bounding box center [775, 422] width 1181 height 783
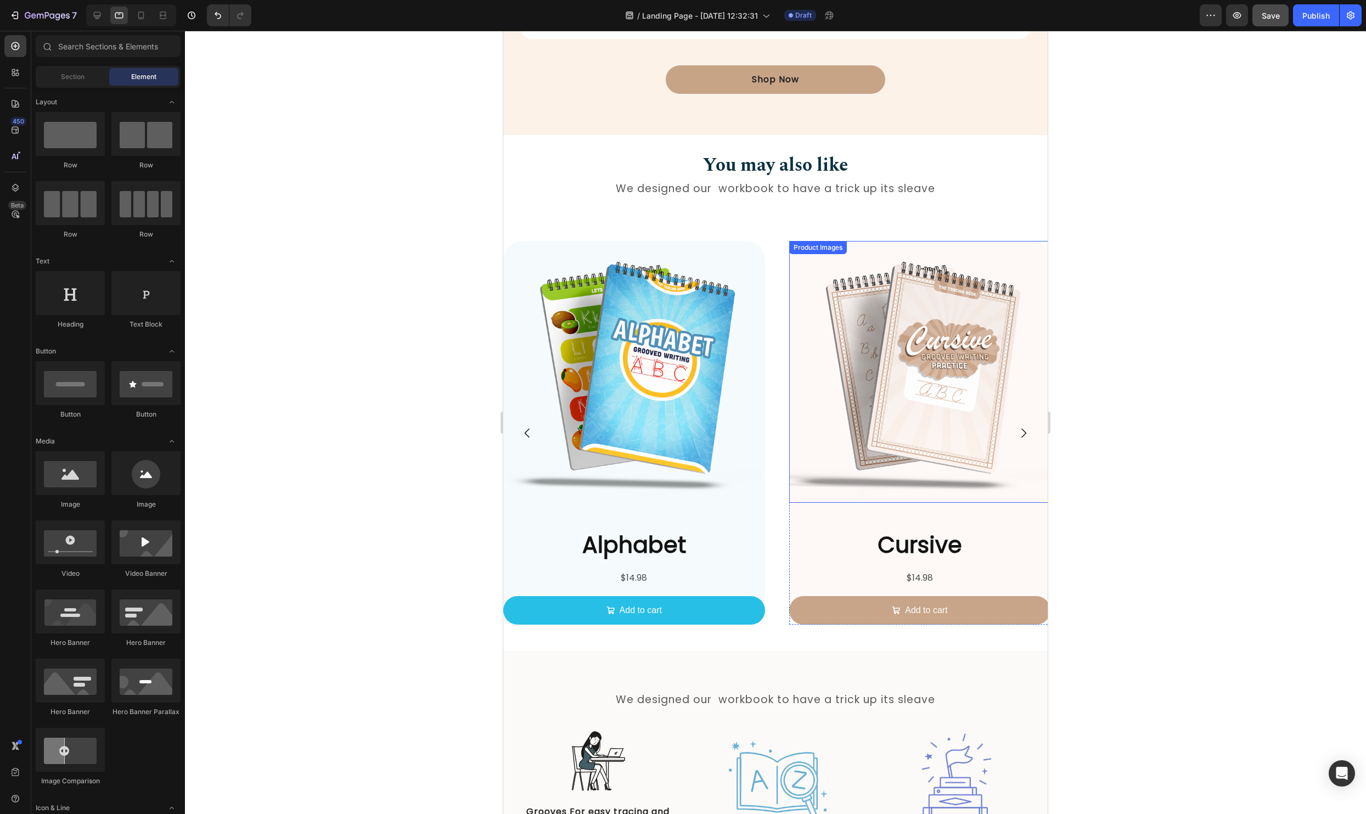
scroll to position [1415, 0]
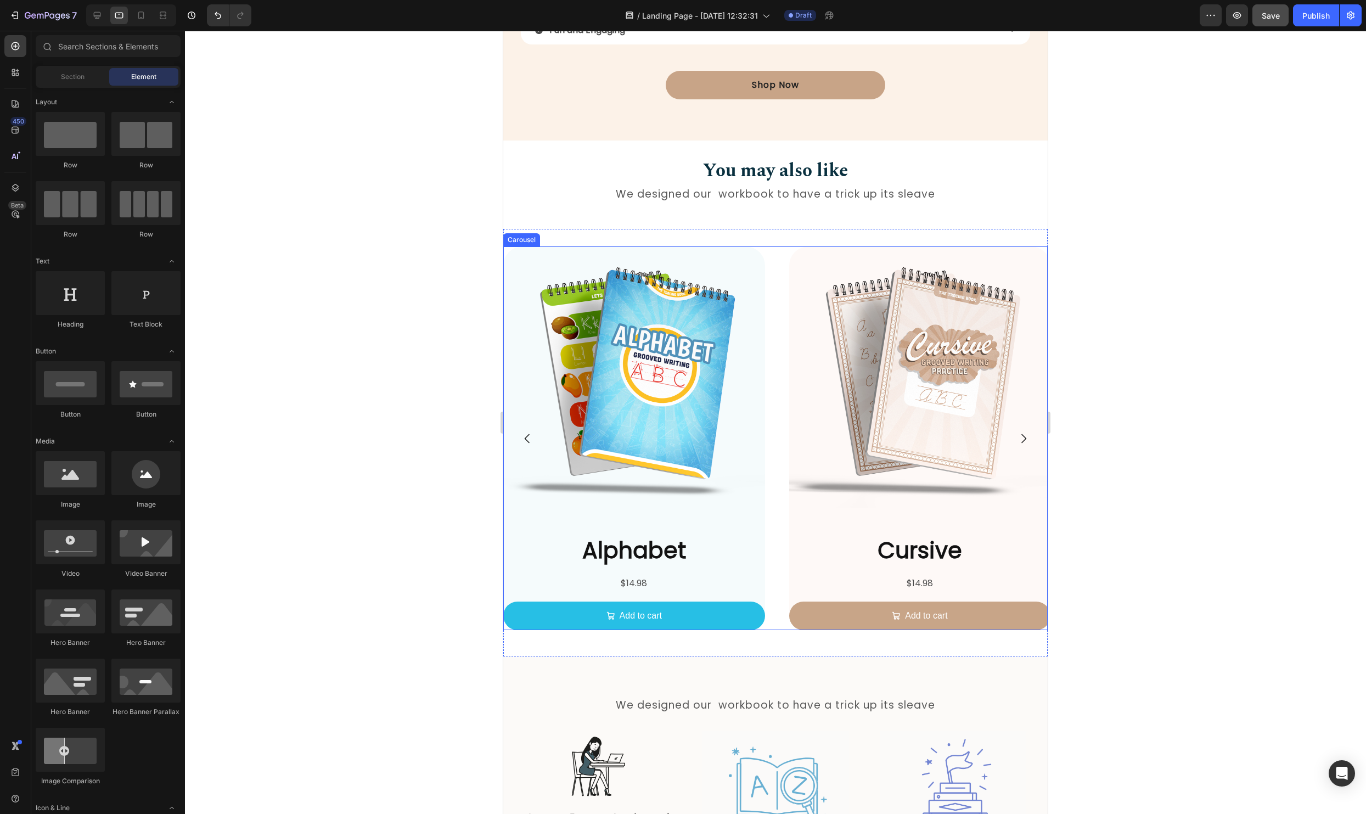
click at [775, 511] on div "Product Images Alphabet Product Title $14.98 Product Price Product Price Add to…" at bounding box center [775, 437] width 544 height 383
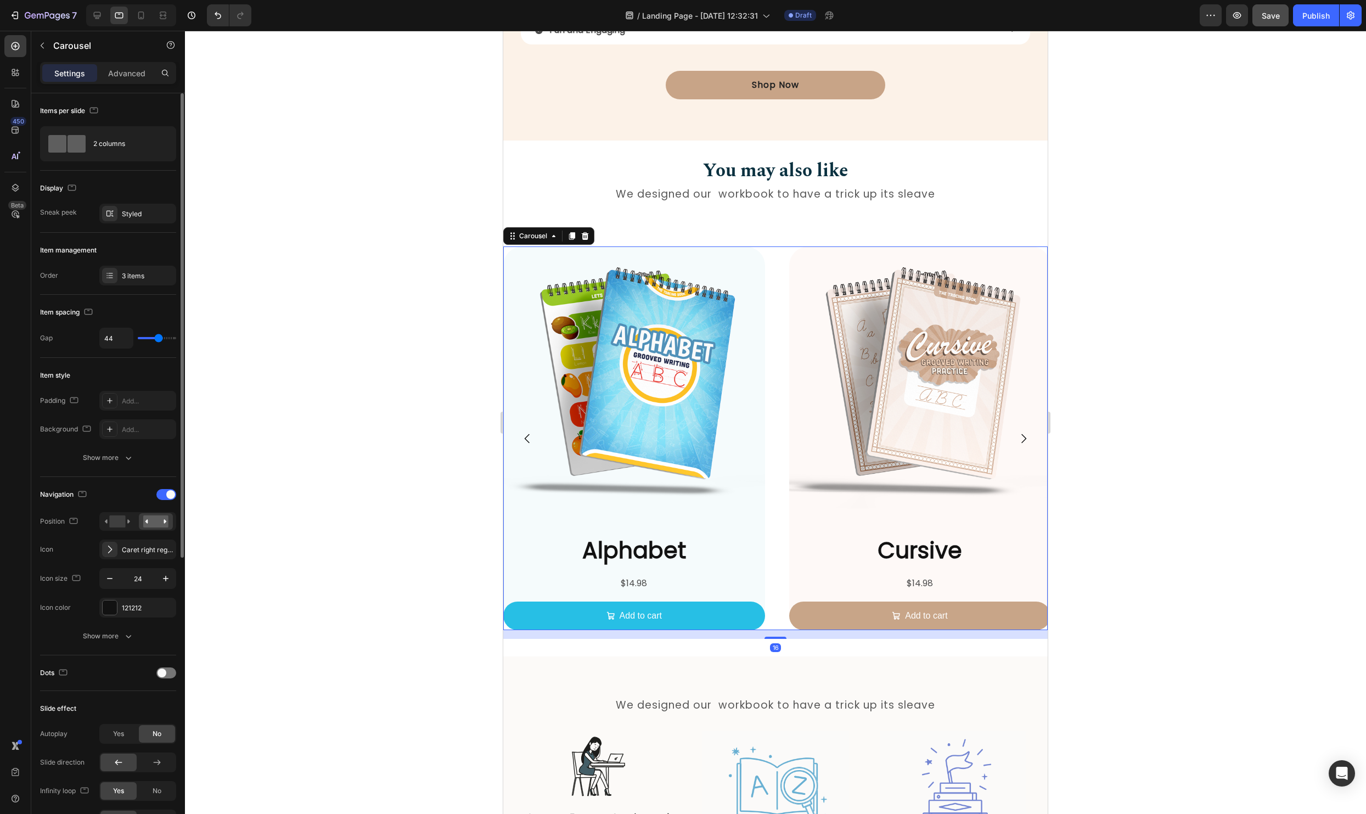
type input "22"
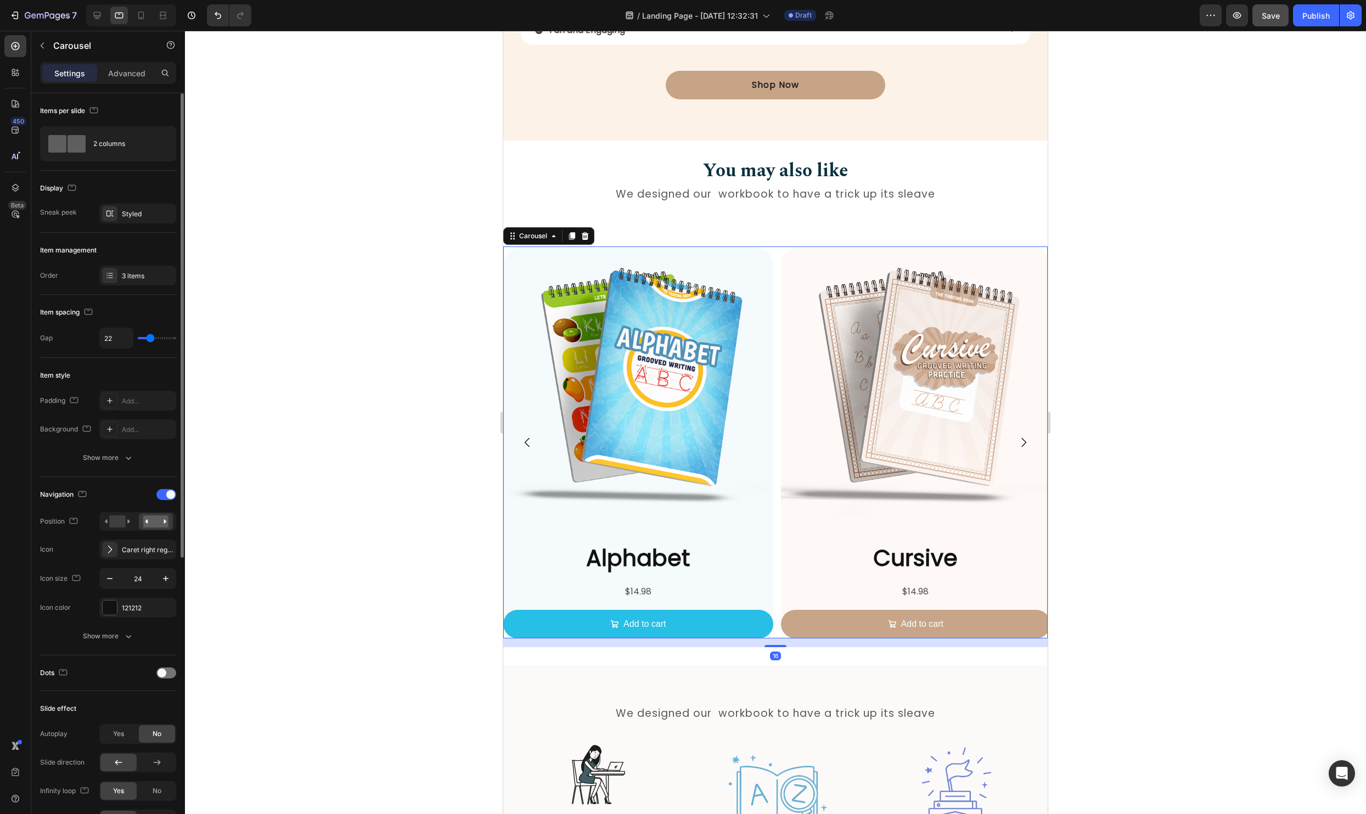
type input "14"
type input "36"
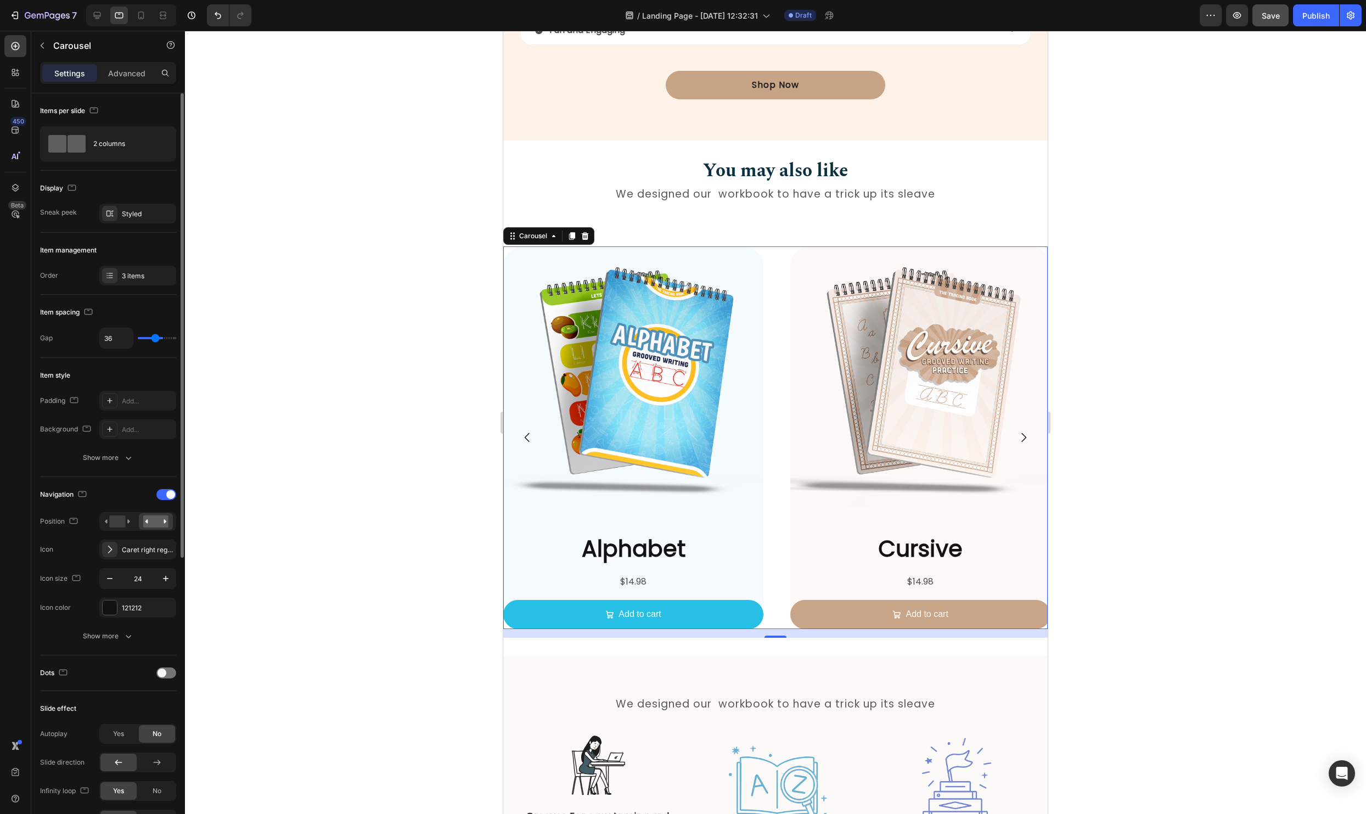
type input "49"
type input "50"
type input "49"
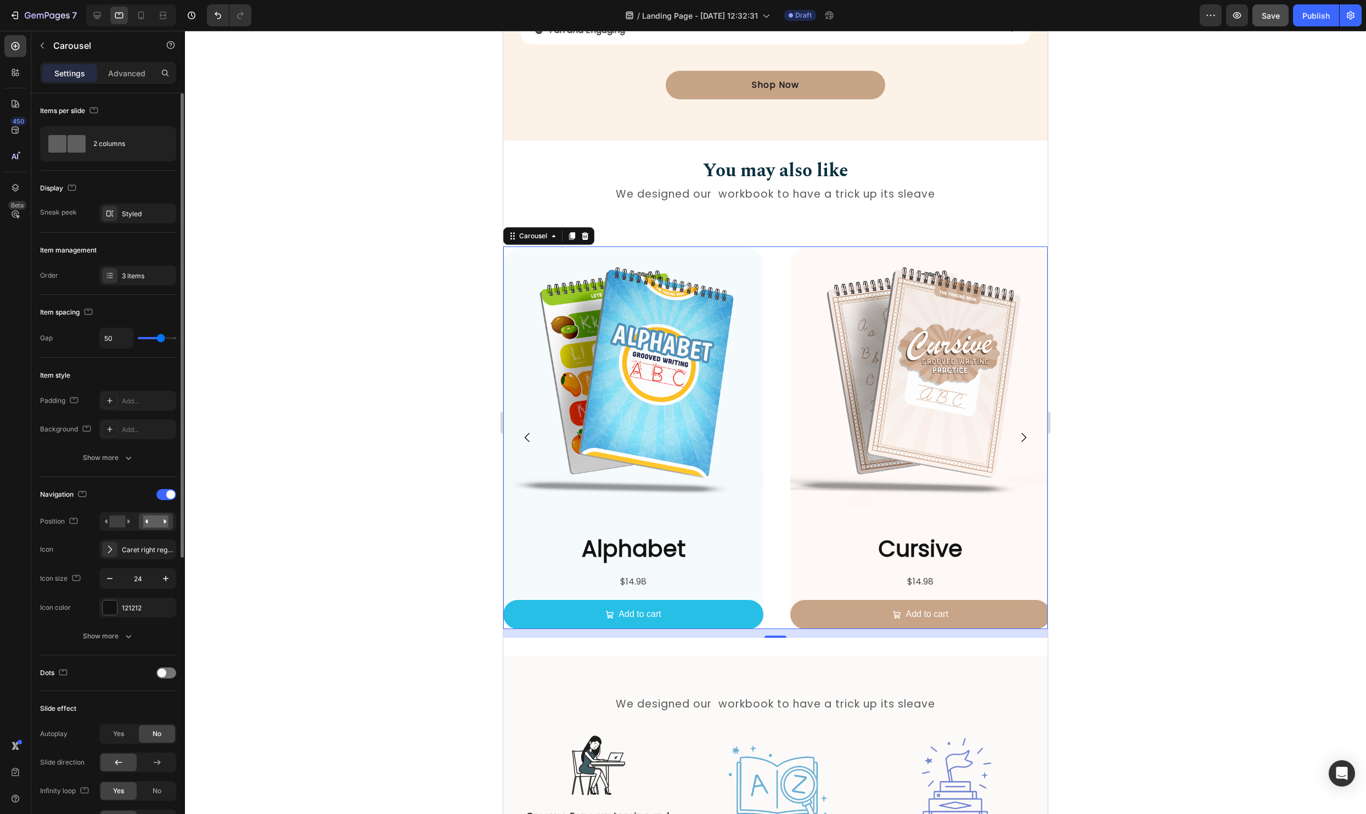
type input "49"
type input "46"
click at [159, 337] on input "range" at bounding box center [157, 338] width 38 height 2
click at [104, 144] on div "2 columns" at bounding box center [126, 143] width 67 height 25
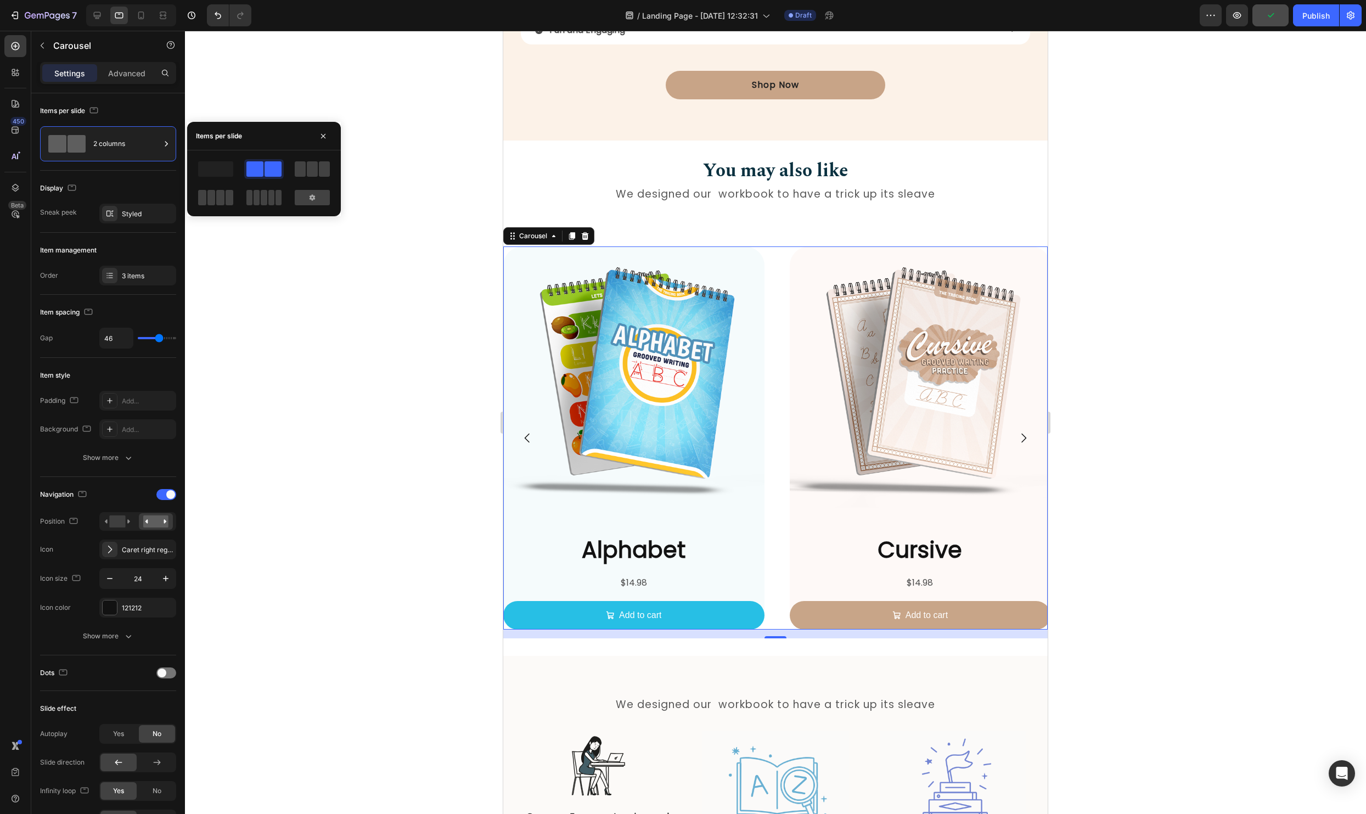
drag, startPoint x: 307, startPoint y: 170, endPoint x: 322, endPoint y: 185, distance: 21.3
click at [307, 170] on span at bounding box center [312, 168] width 11 height 15
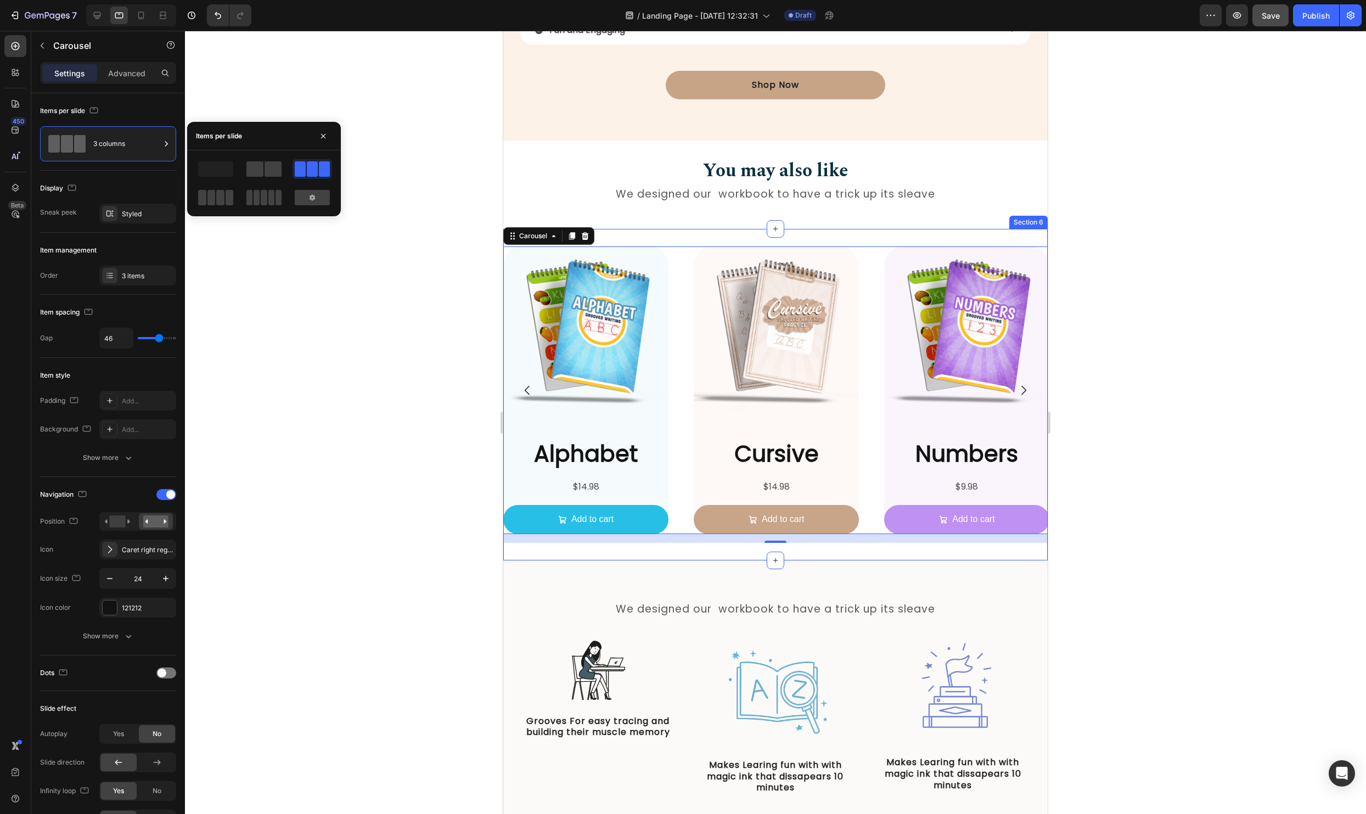
click at [1144, 307] on div at bounding box center [775, 422] width 1181 height 783
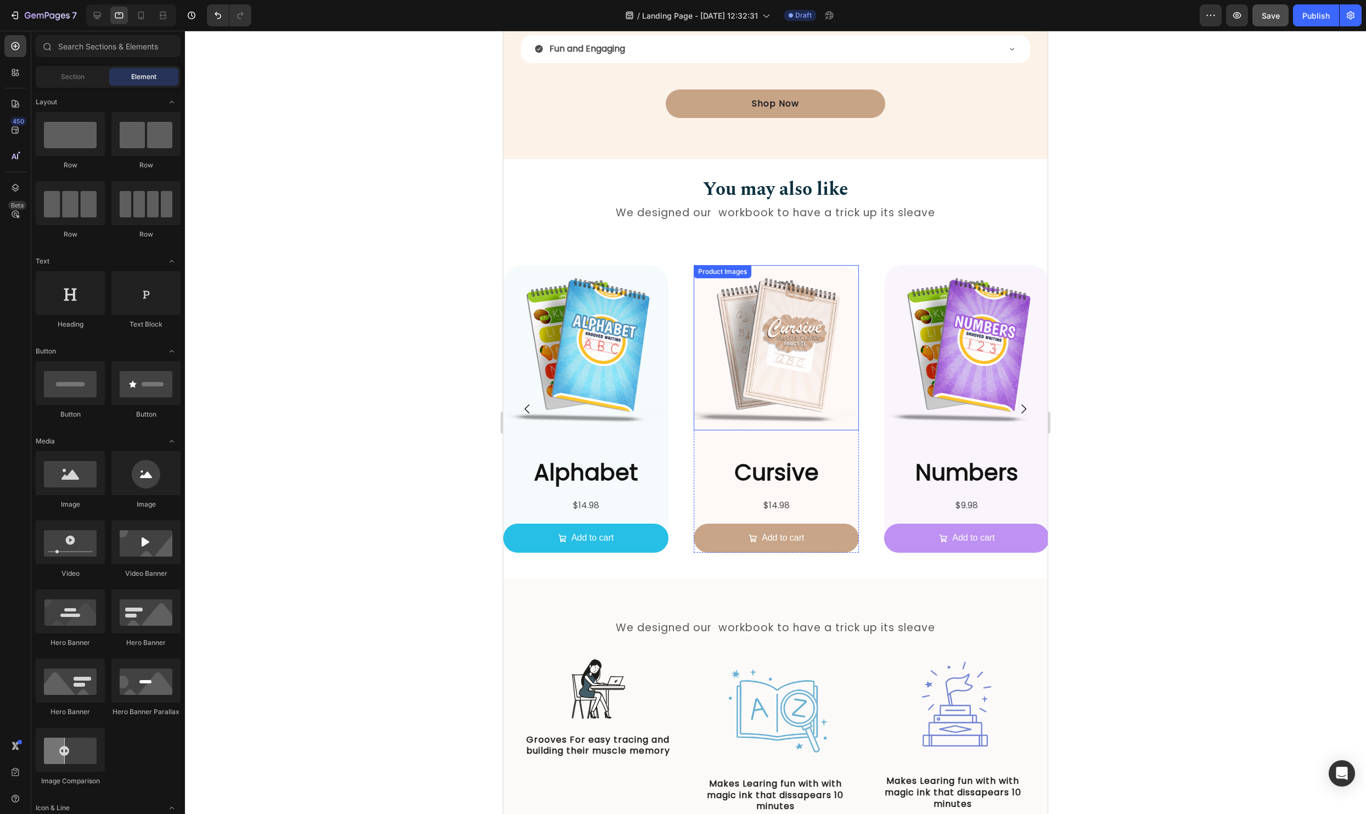
scroll to position [1412, 0]
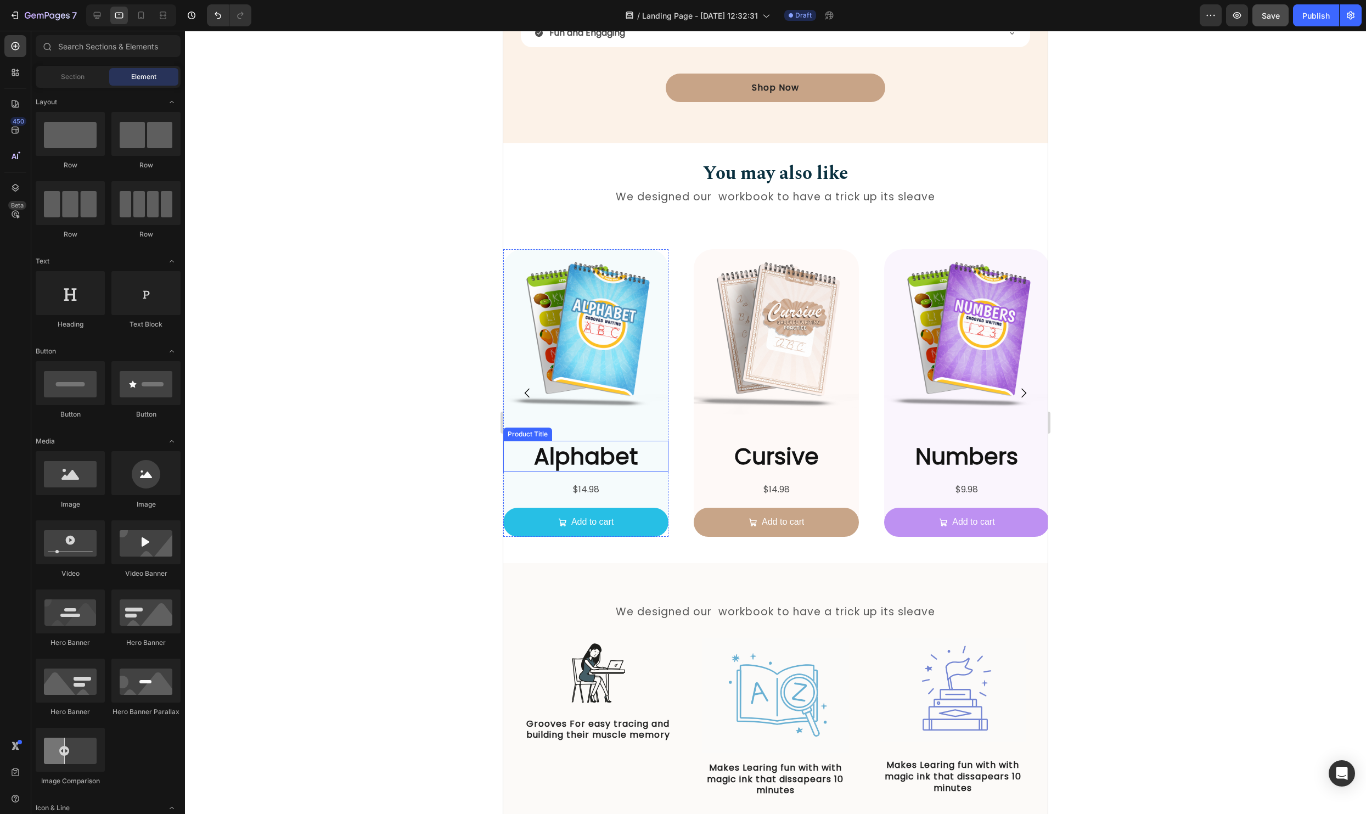
click at [607, 462] on h2 "Alphabet" at bounding box center [585, 456] width 165 height 31
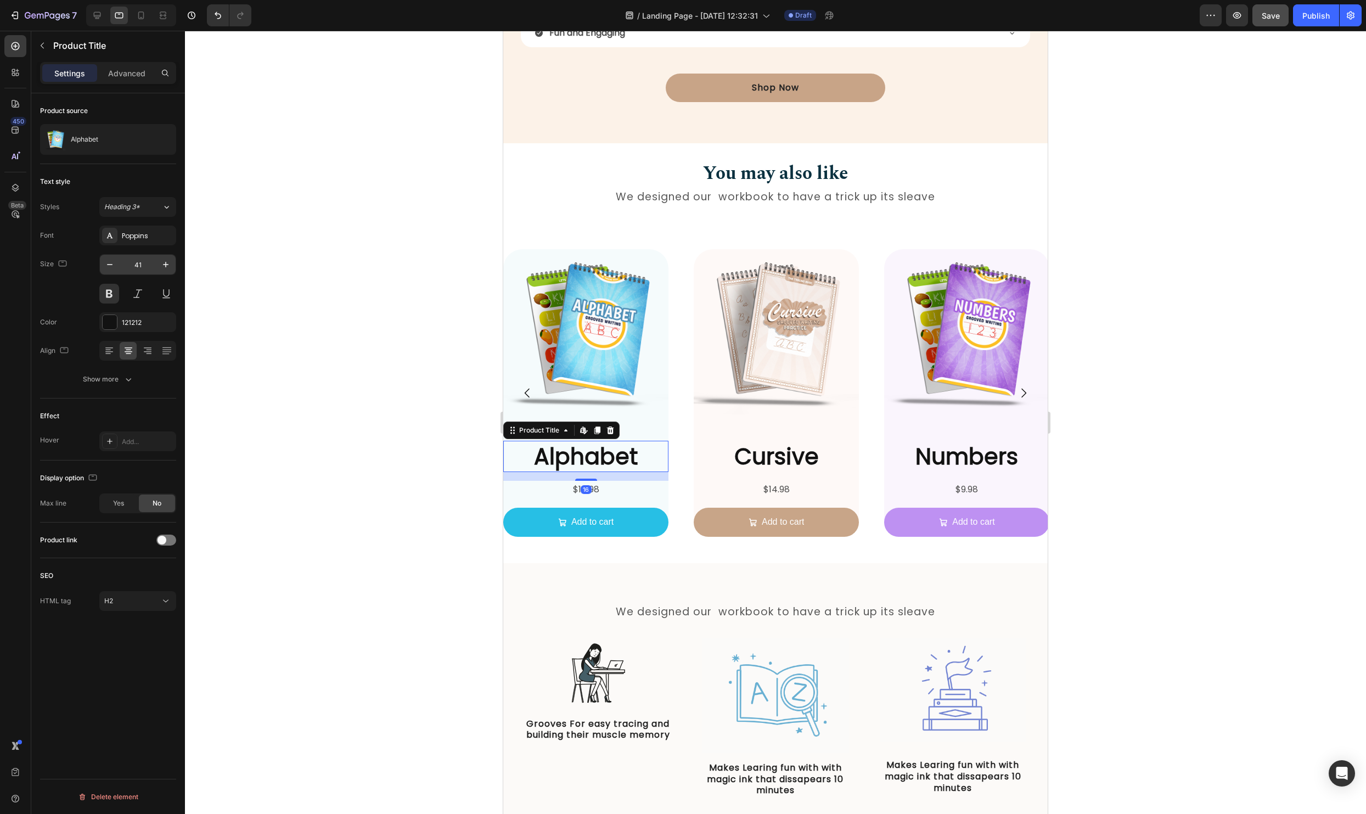
click at [141, 263] on input "41" at bounding box center [138, 265] width 36 height 20
drag, startPoint x: 143, startPoint y: 266, endPoint x: 121, endPoint y: 262, distance: 22.8
click at [121, 262] on input "30" at bounding box center [138, 265] width 36 height 20
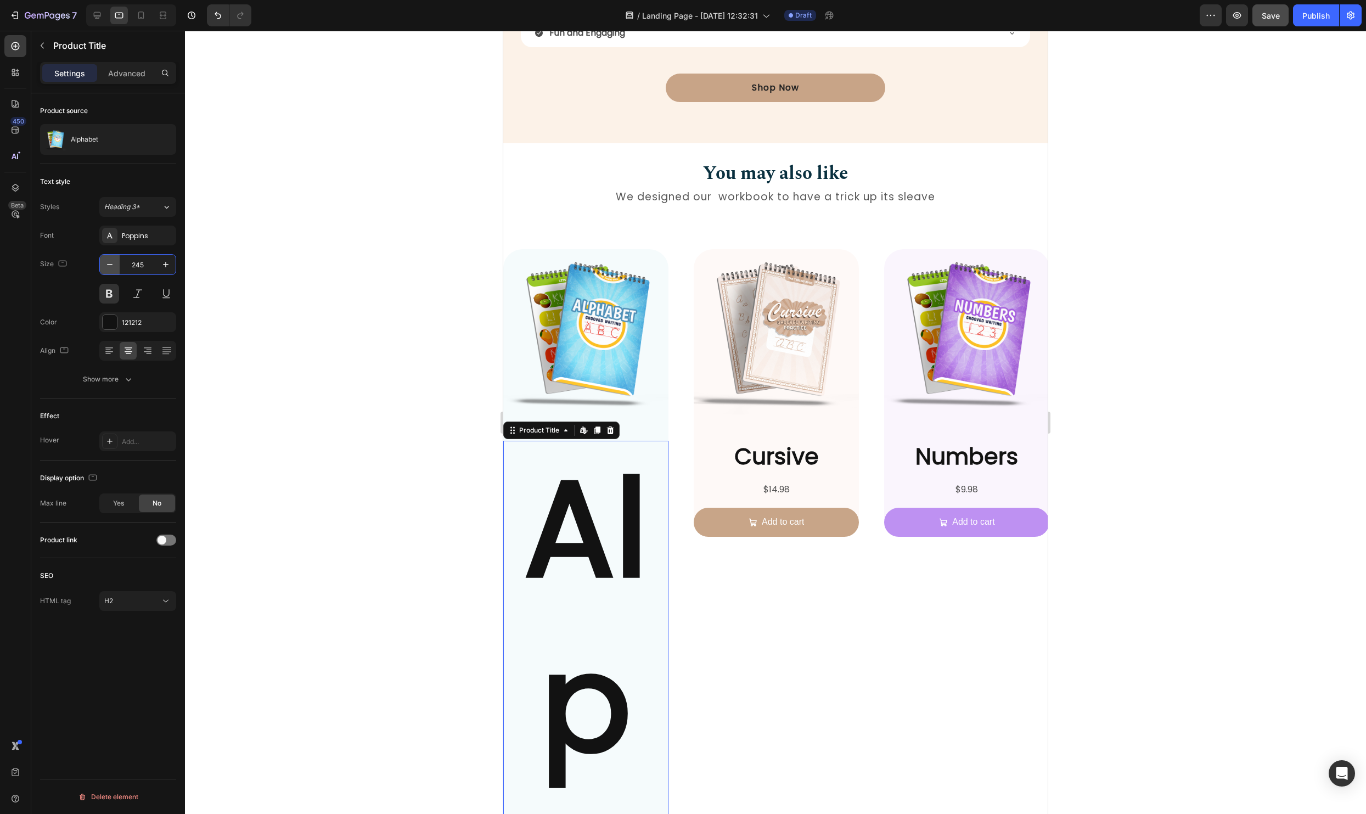
drag, startPoint x: 145, startPoint y: 268, endPoint x: 114, endPoint y: 263, distance: 31.7
click at [114, 263] on div "245" at bounding box center [138, 265] width 76 height 20
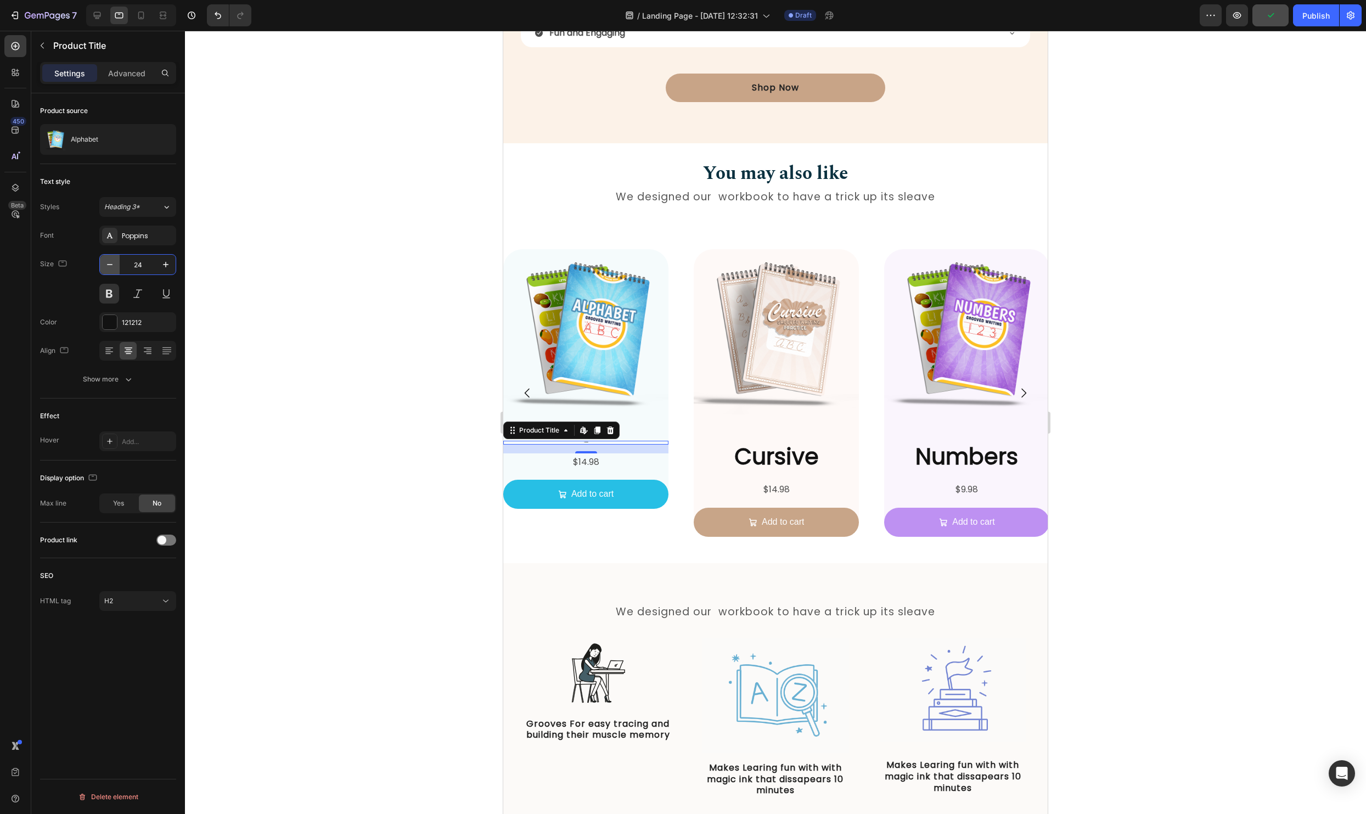
type input "24"
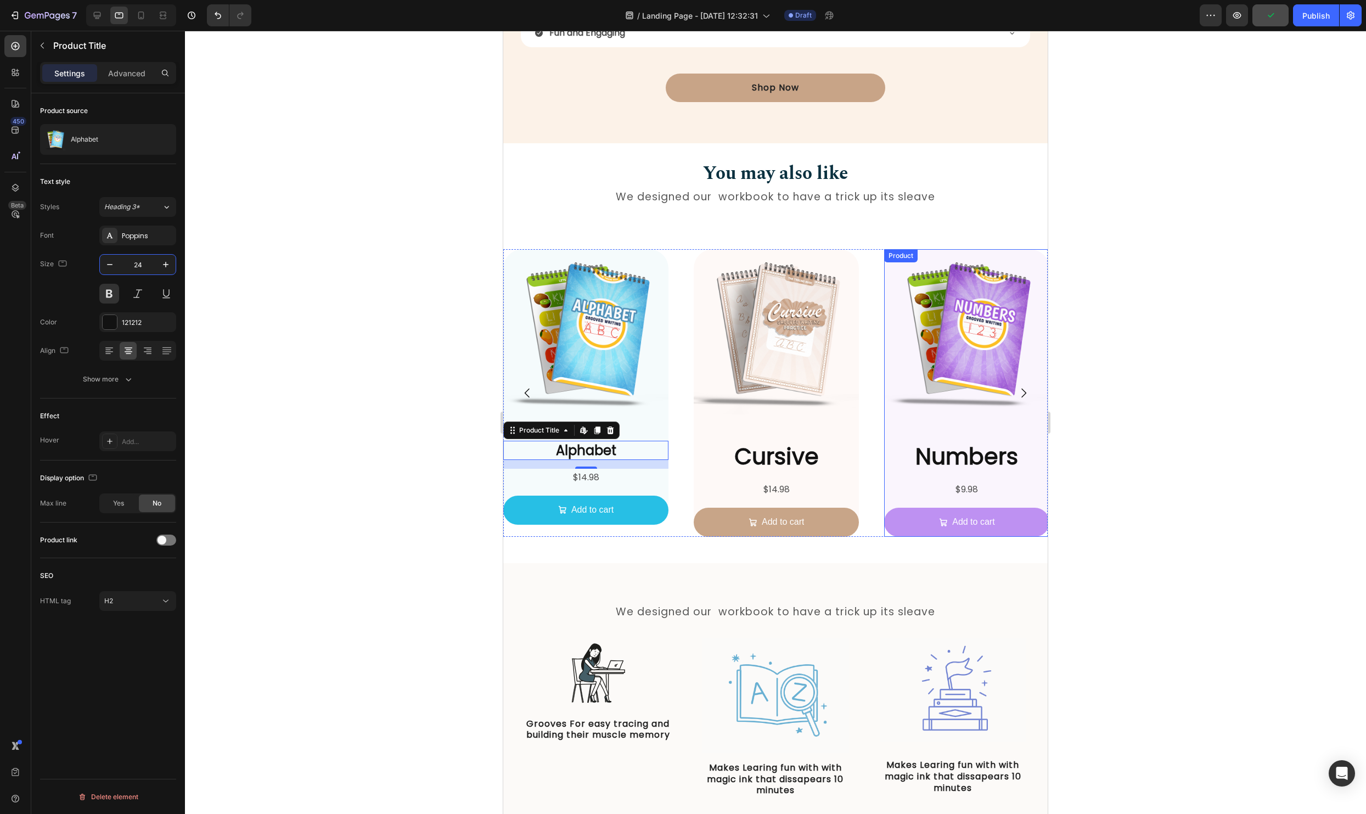
click at [1040, 431] on div "Product Images Numbers Product Title $9.98 Product Price Product Price Add to c…" at bounding box center [966, 392] width 165 height 287
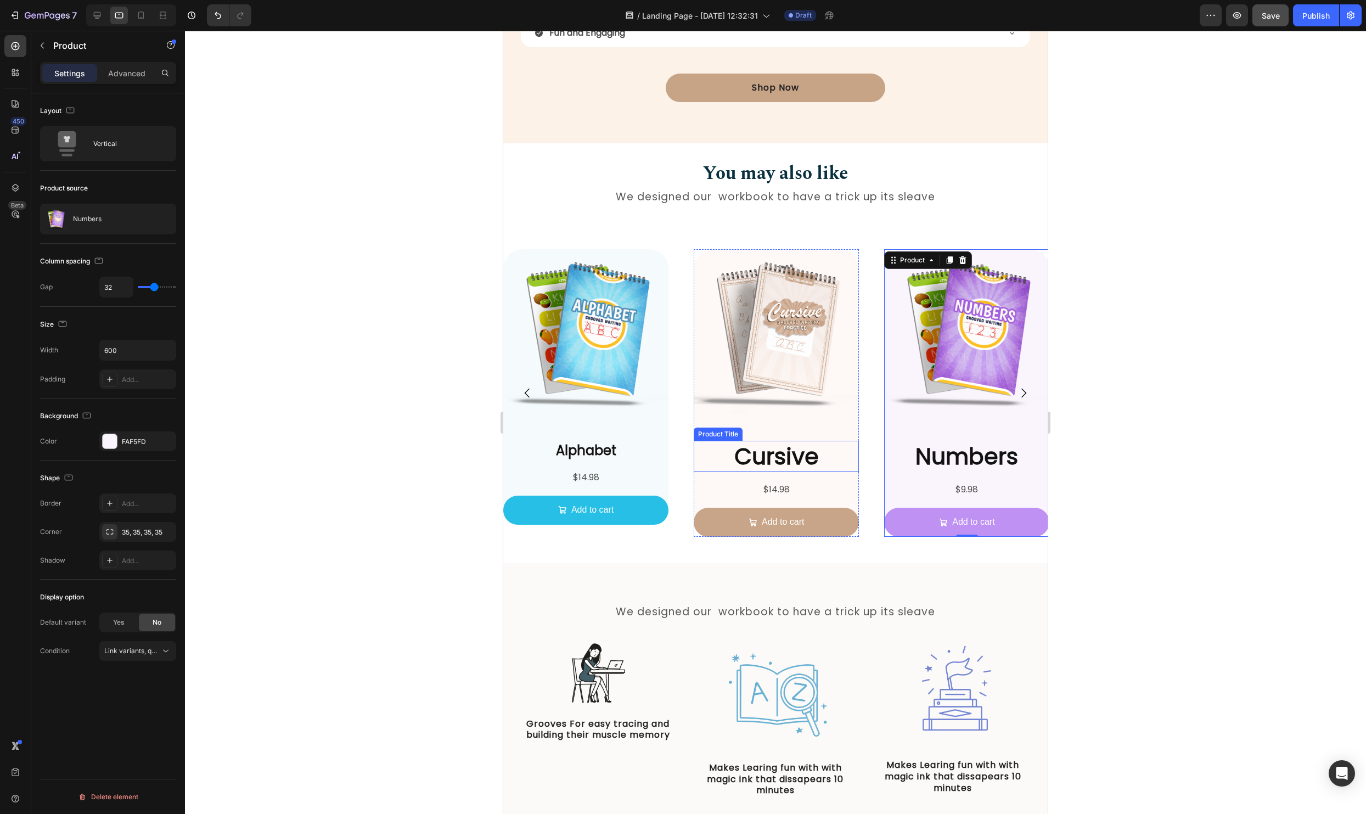
click at [756, 460] on h2 "Cursive" at bounding box center [775, 456] width 165 height 31
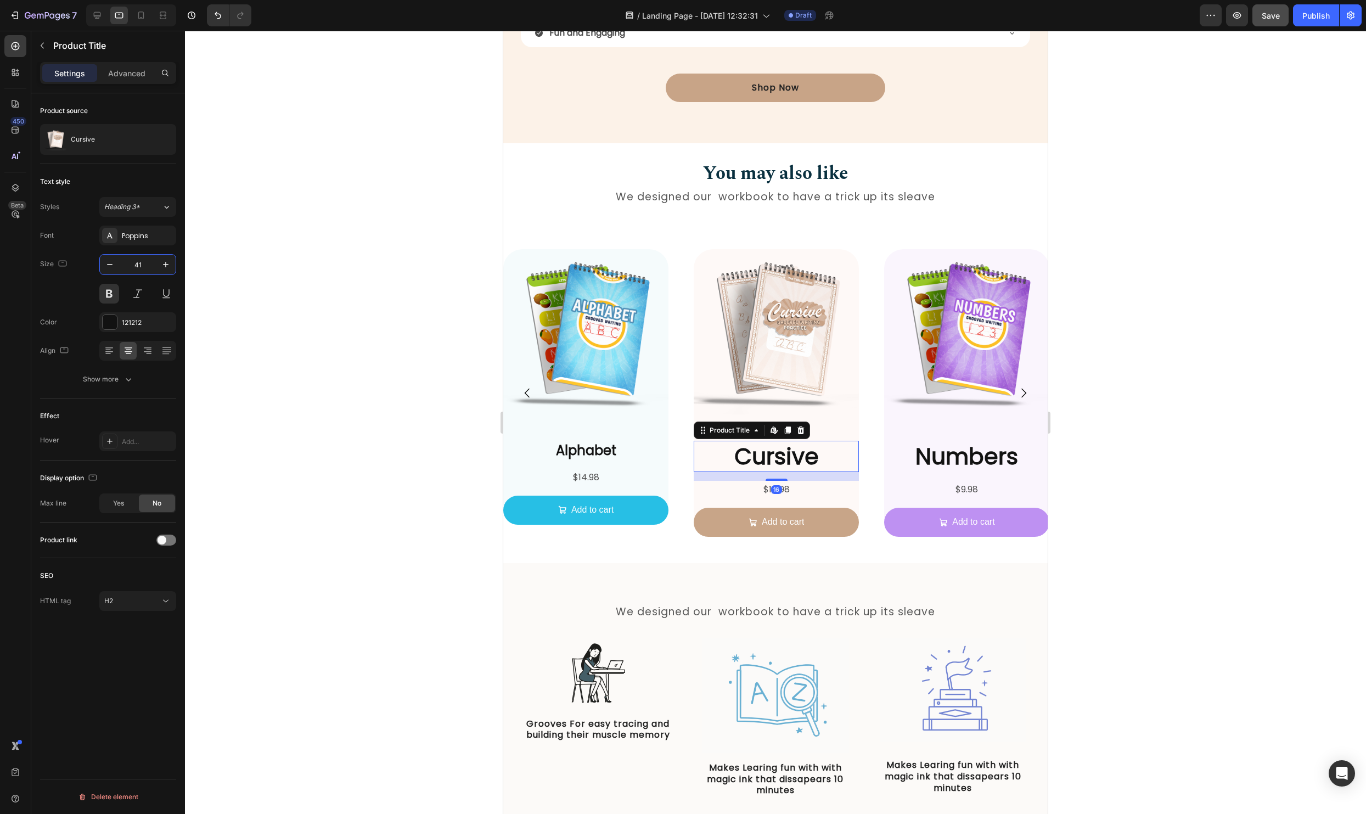
click at [134, 266] on input "41" at bounding box center [138, 265] width 36 height 20
type input "24"
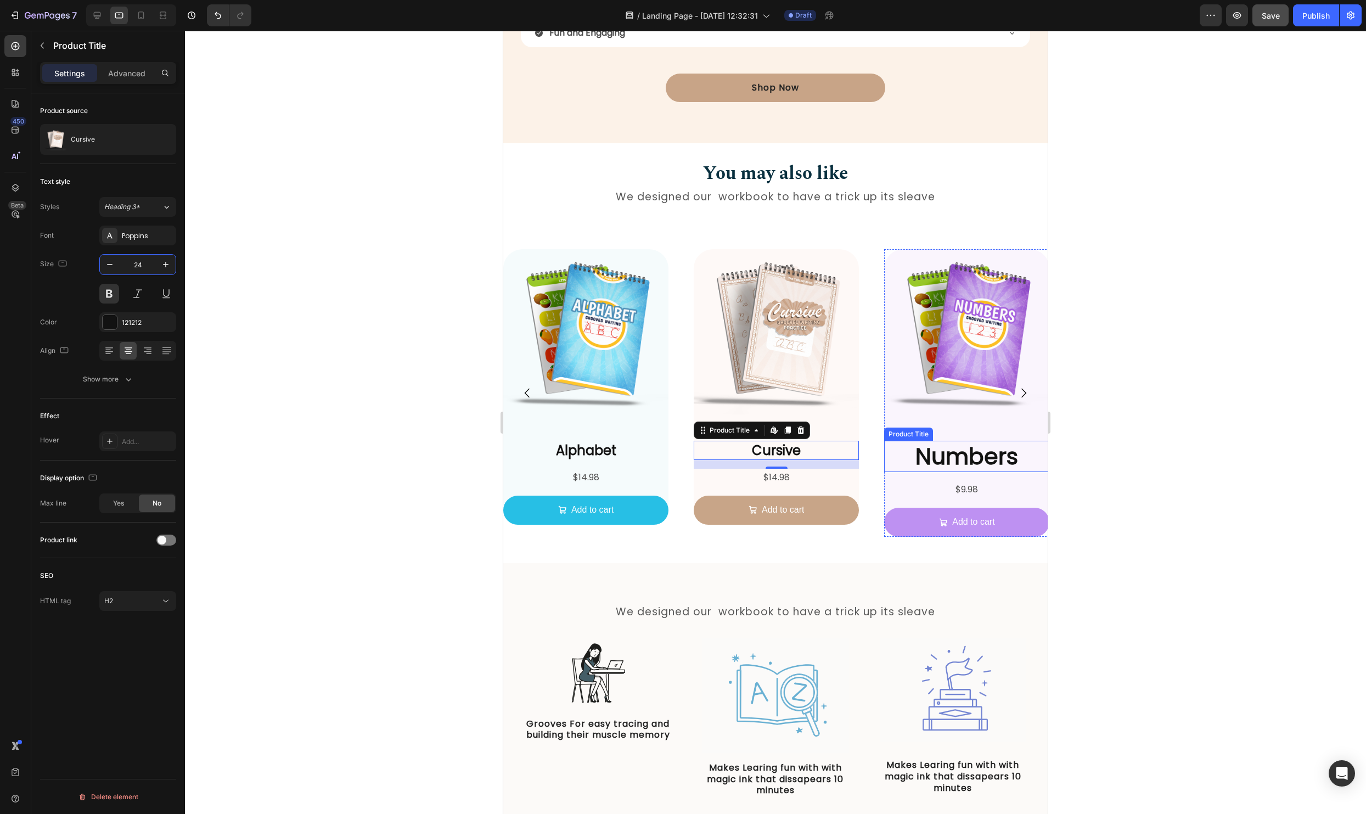
click at [956, 458] on h2 "Numbers" at bounding box center [966, 456] width 165 height 31
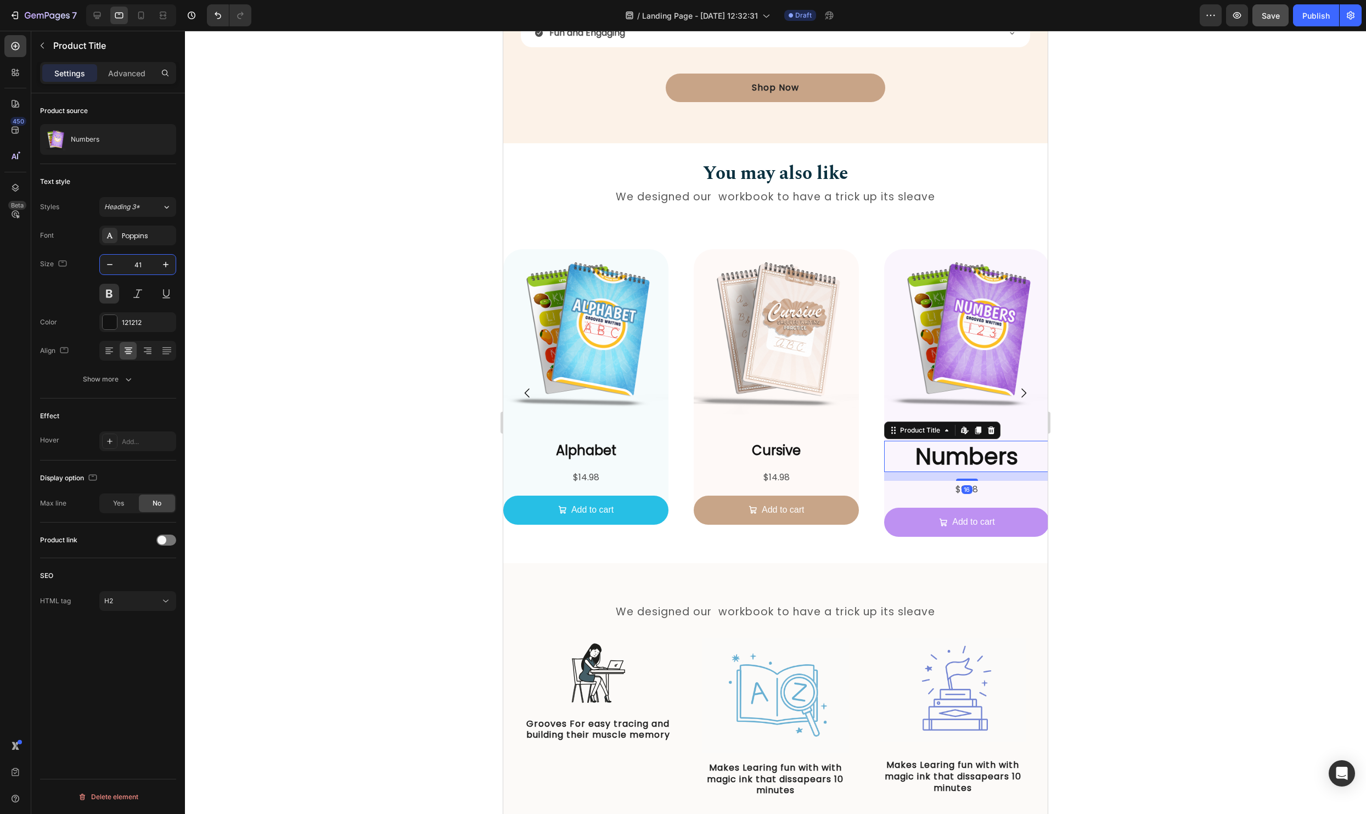
click at [144, 263] on input "41" at bounding box center [138, 265] width 36 height 20
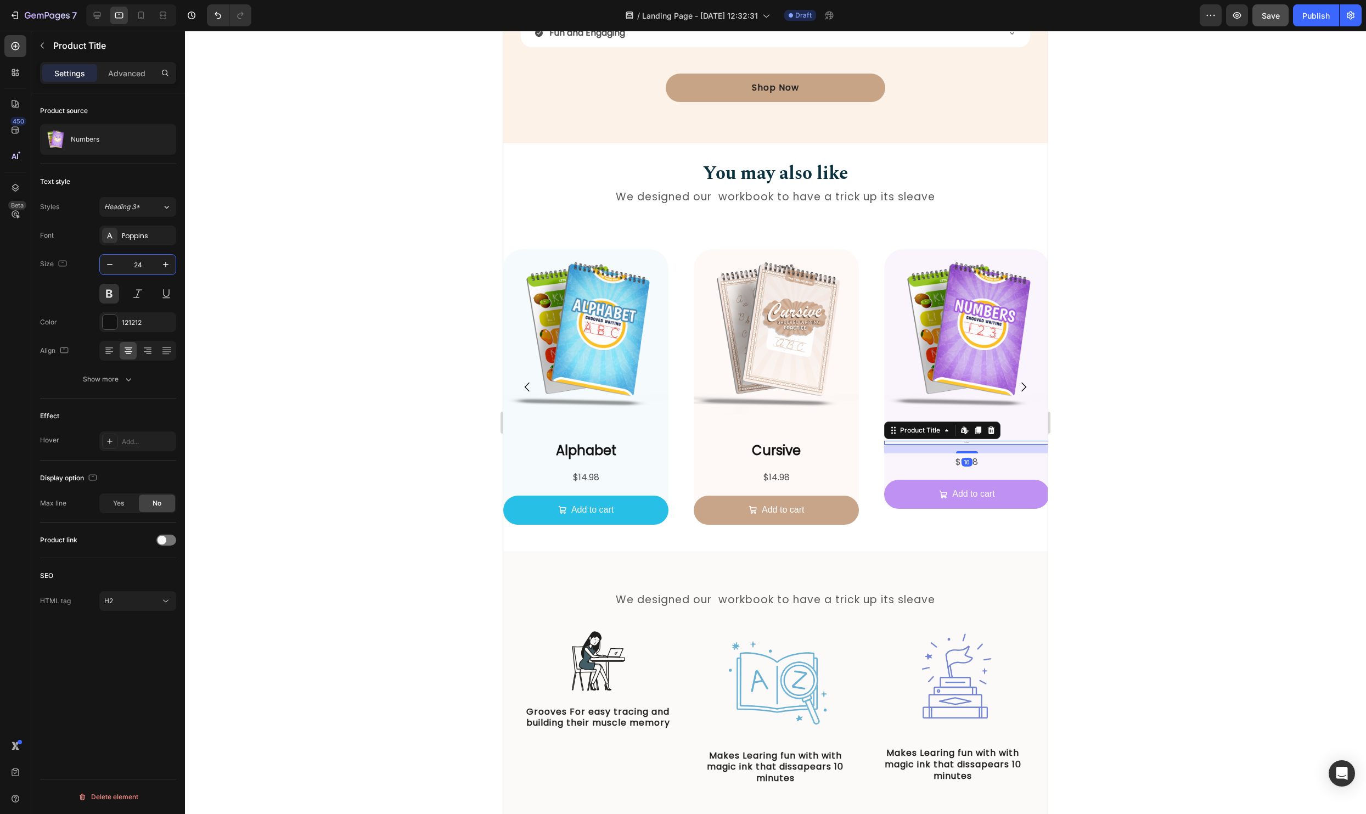
type input "24"
click at [1244, 499] on div at bounding box center [775, 422] width 1181 height 783
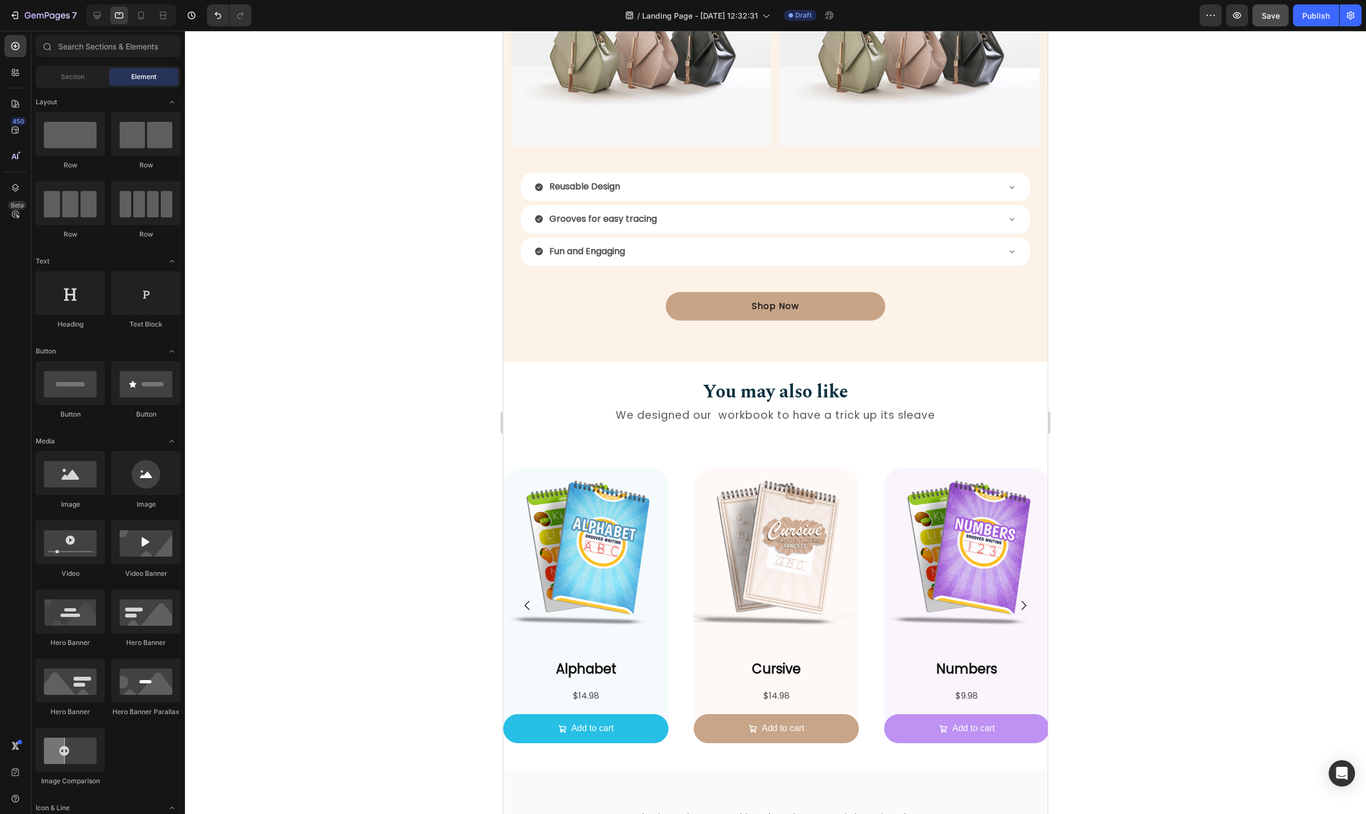
scroll to position [930, 0]
click at [99, 10] on icon at bounding box center [97, 15] width 11 height 11
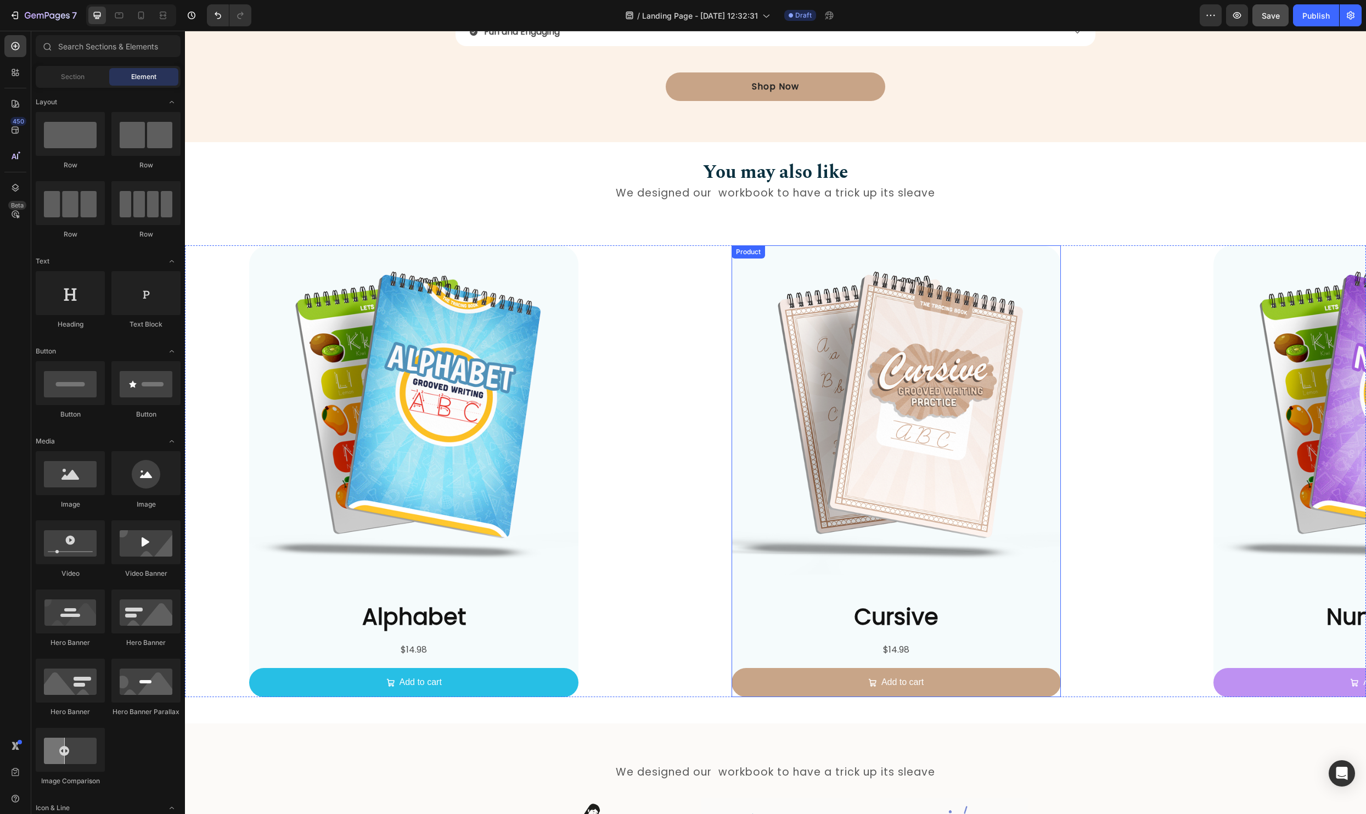
scroll to position [1293, 0]
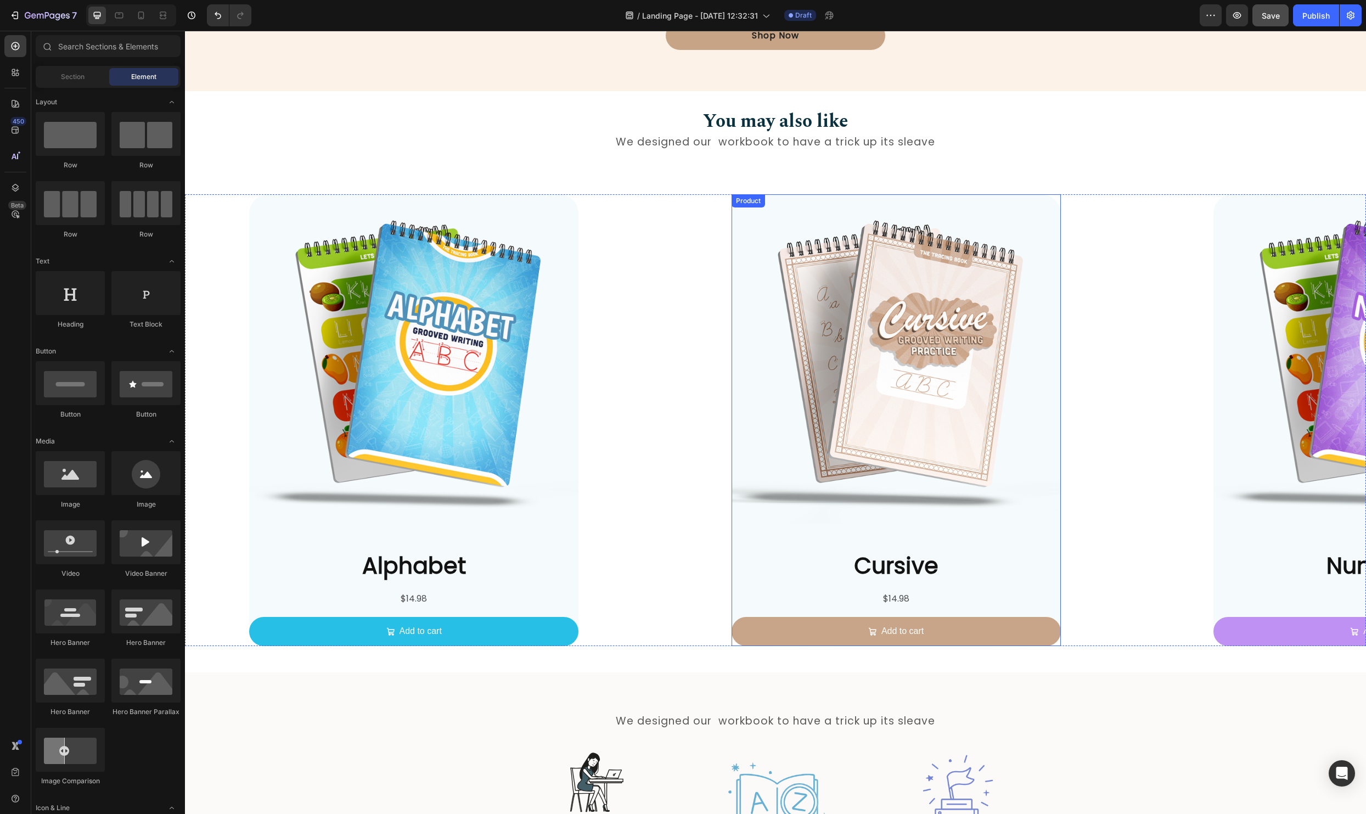
click at [748, 589] on div "Cursive Product Title $14.98 Product Price Product Price Add to cart Add to Cart" at bounding box center [895, 598] width 329 height 96
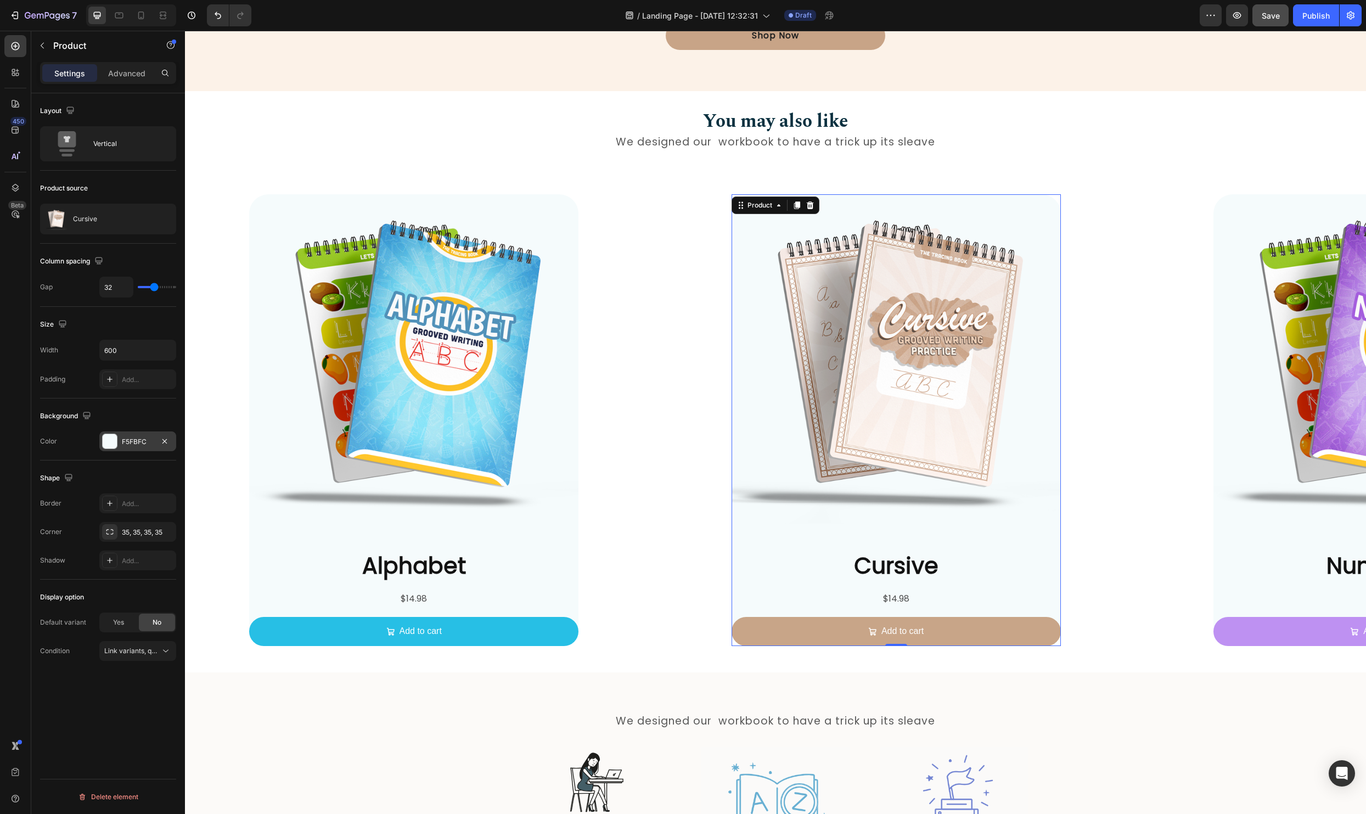
click at [111, 441] on div at bounding box center [110, 441] width 14 height 14
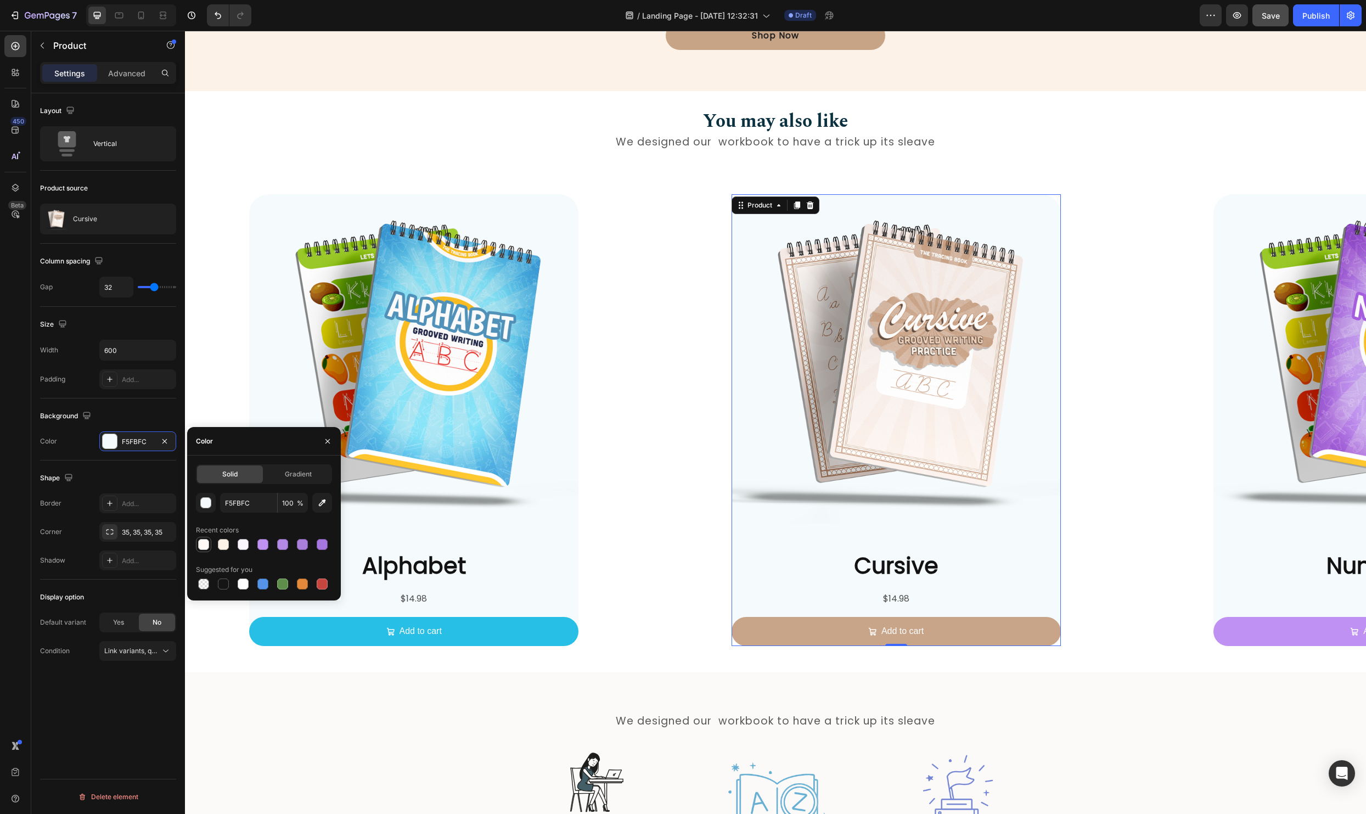
click at [207, 545] on div at bounding box center [203, 544] width 11 height 11
type input "FEF9F7"
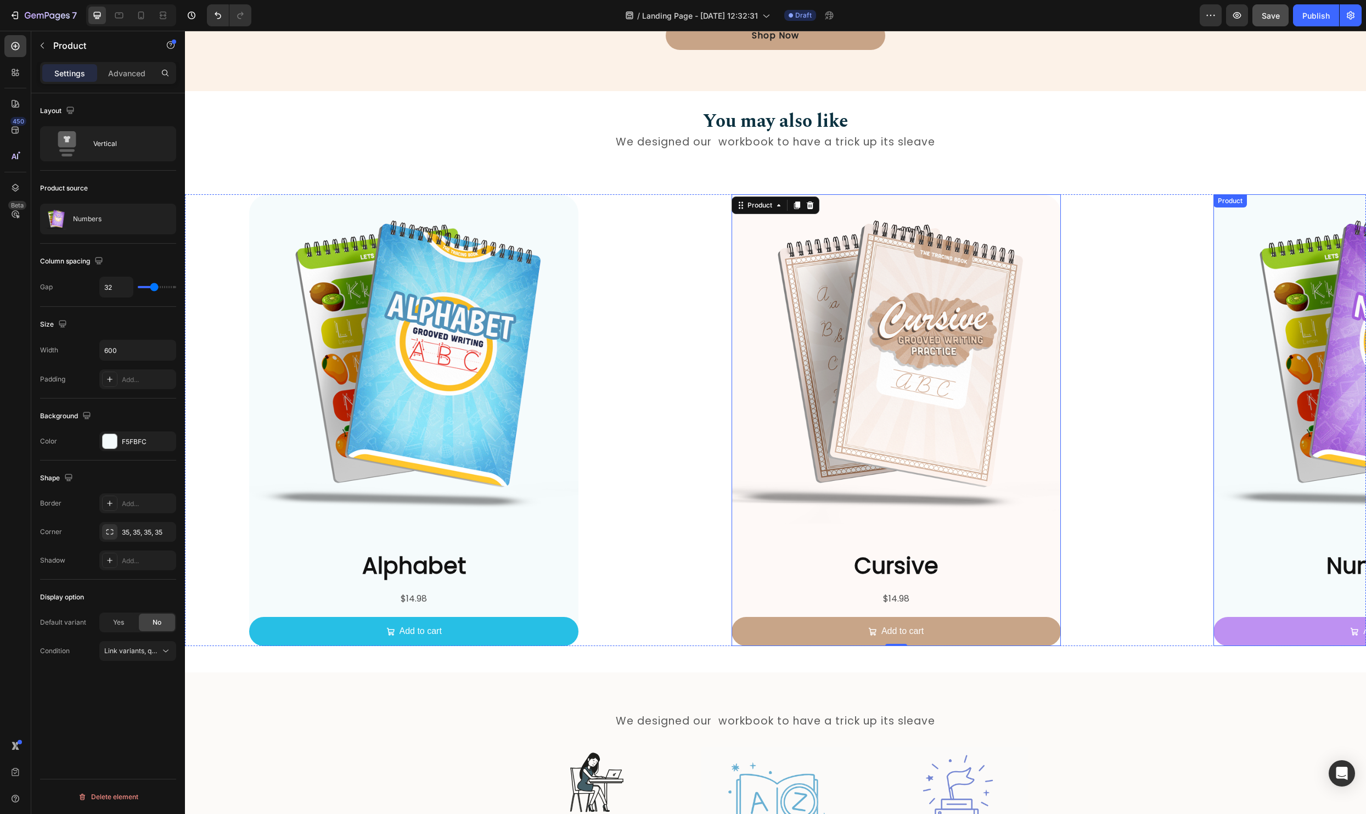
click at [1227, 546] on div "Product Images Numbers Product Title $9.98 Product Price Product Price Add to c…" at bounding box center [1377, 420] width 329 height 452
click at [115, 443] on div at bounding box center [110, 441] width 14 height 14
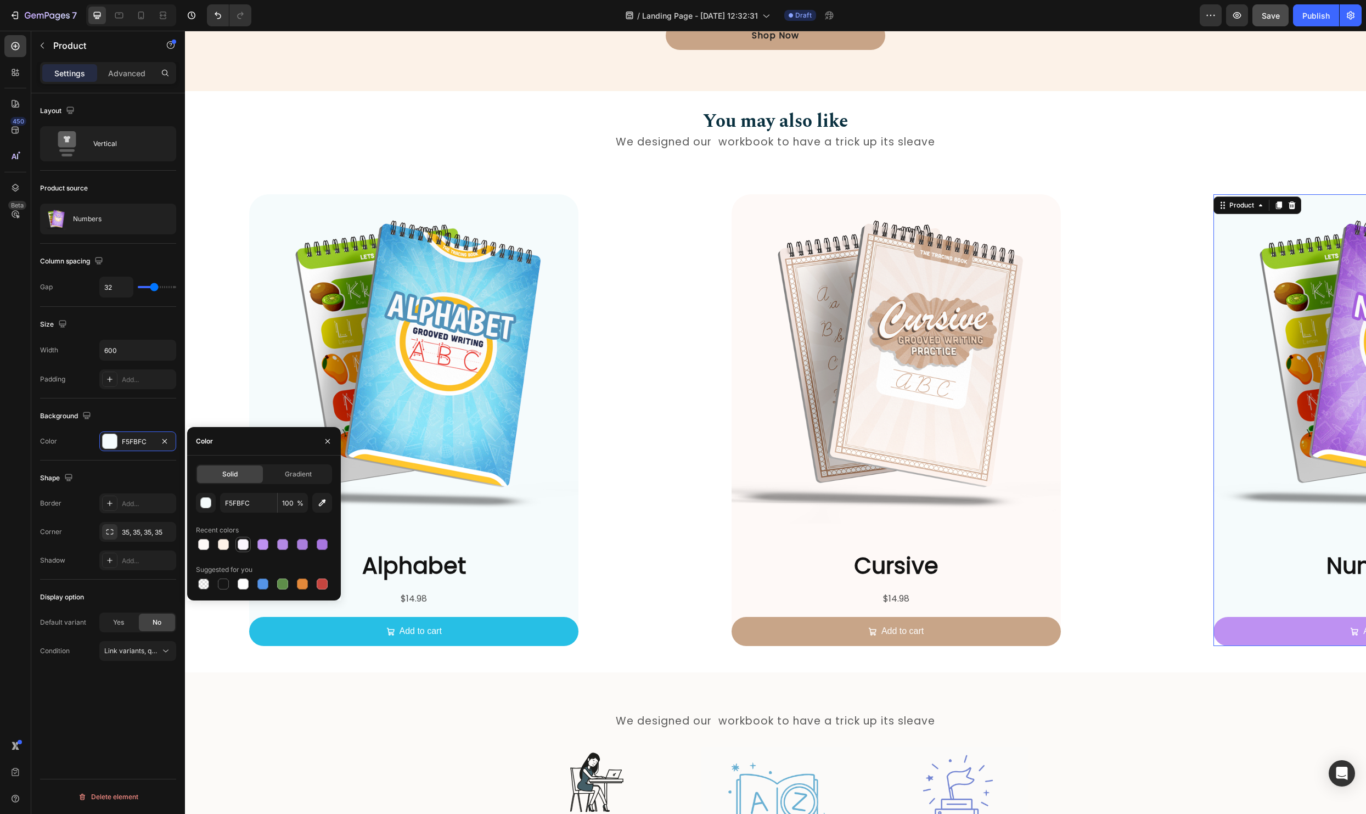
click at [244, 548] on div at bounding box center [243, 544] width 11 height 11
type input "FAF5FD"
click at [1158, 601] on div "Product Images Numbers Product Title $9.98 Product Price Product Price Add to c…" at bounding box center [1378, 421] width 458 height 452
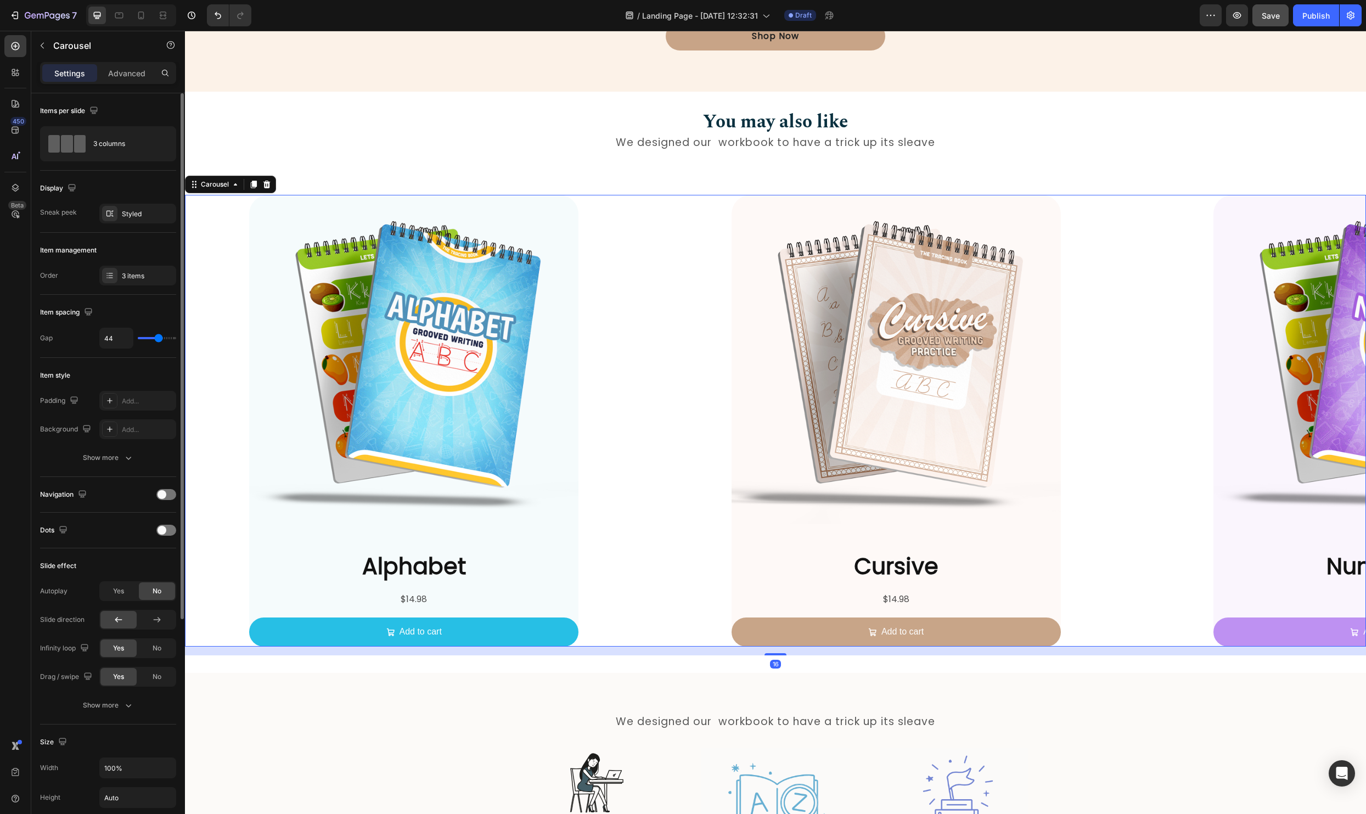
type input "38"
type input "13"
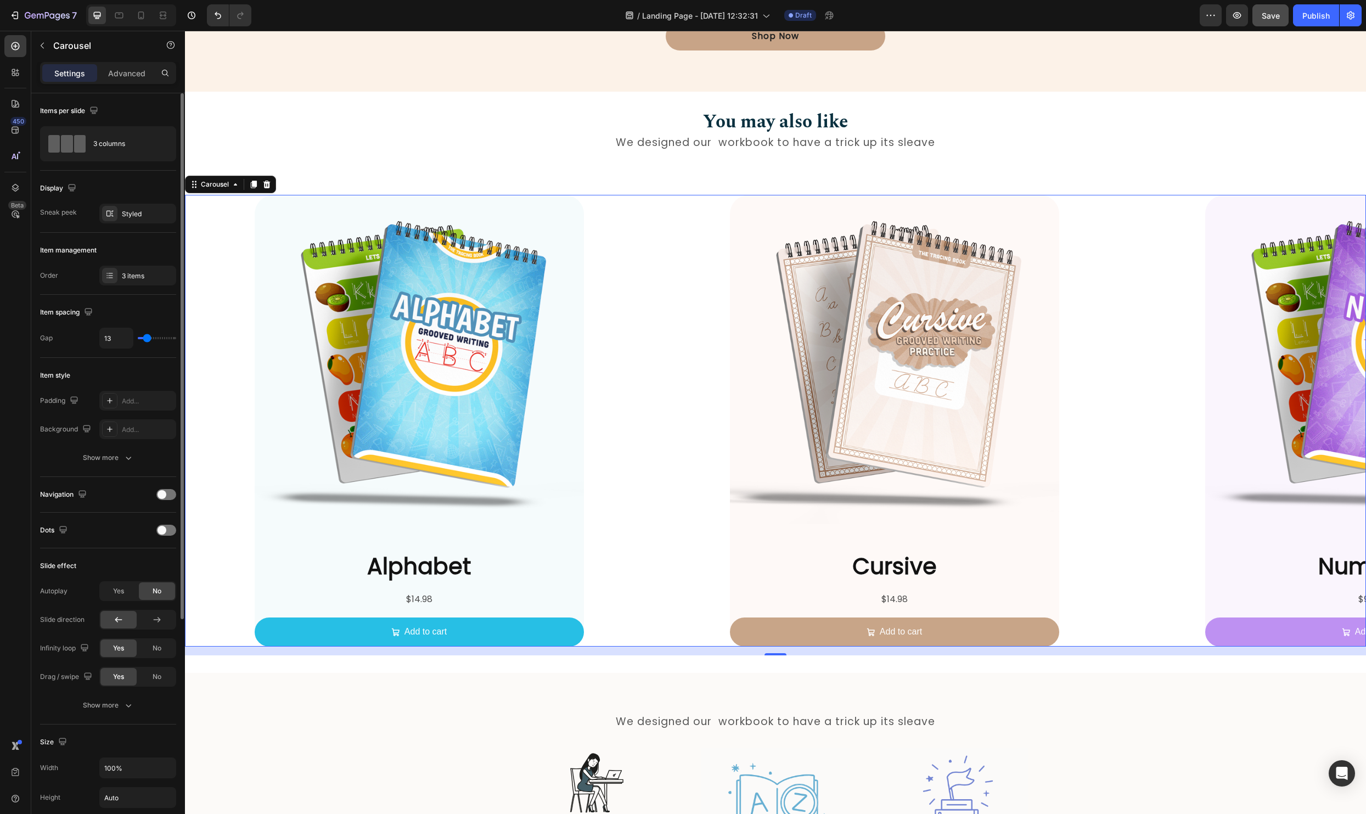
type input "7"
type input "2"
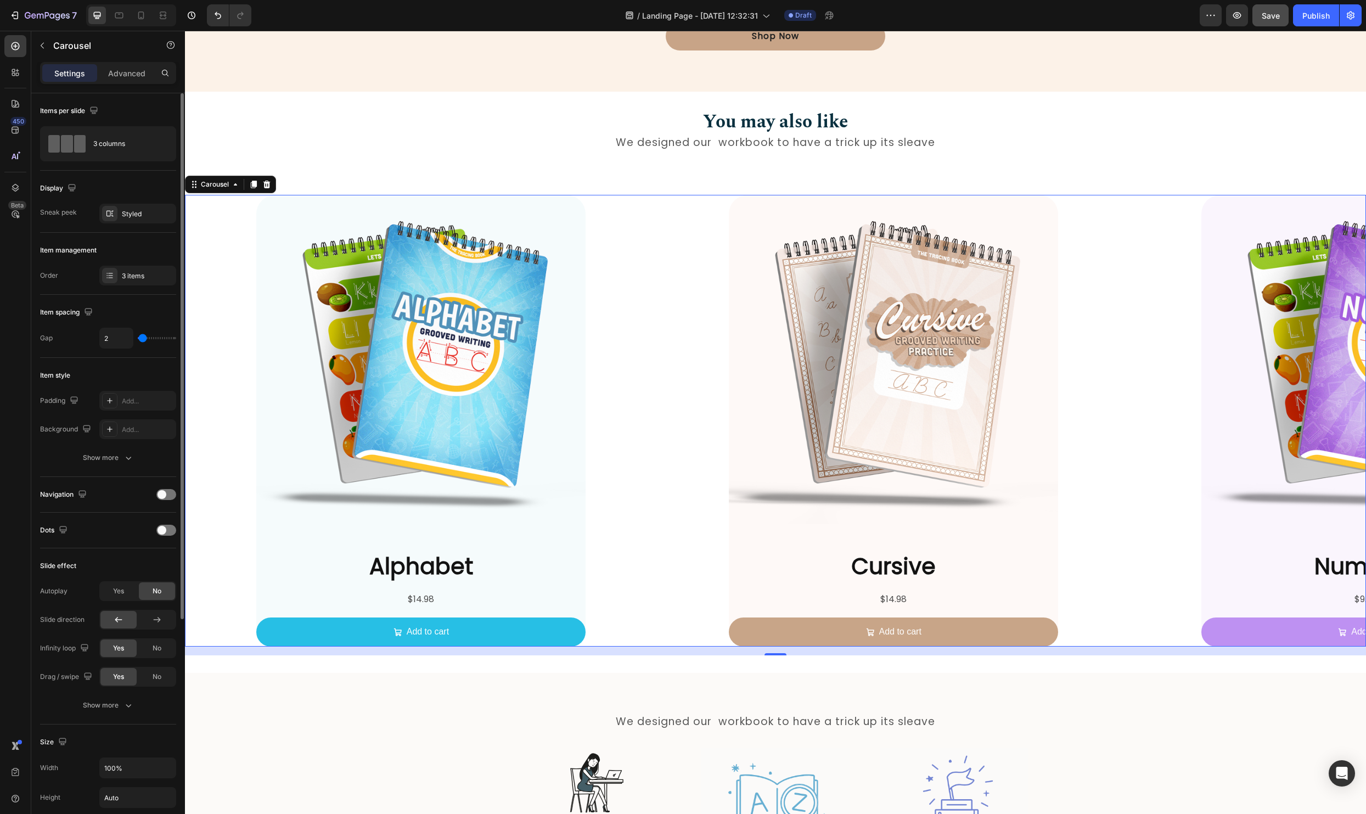
type input "0"
type input "40"
type input "42"
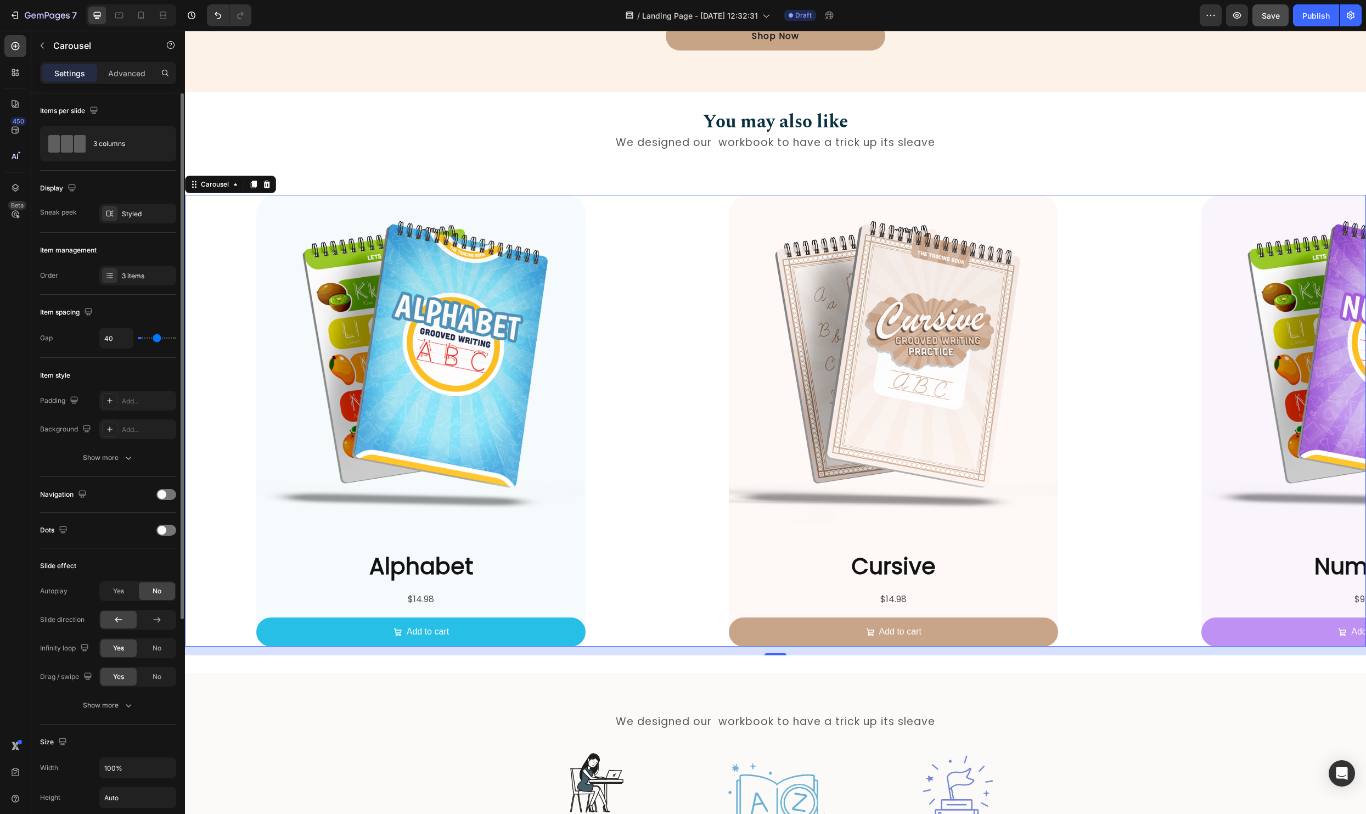
type input "42"
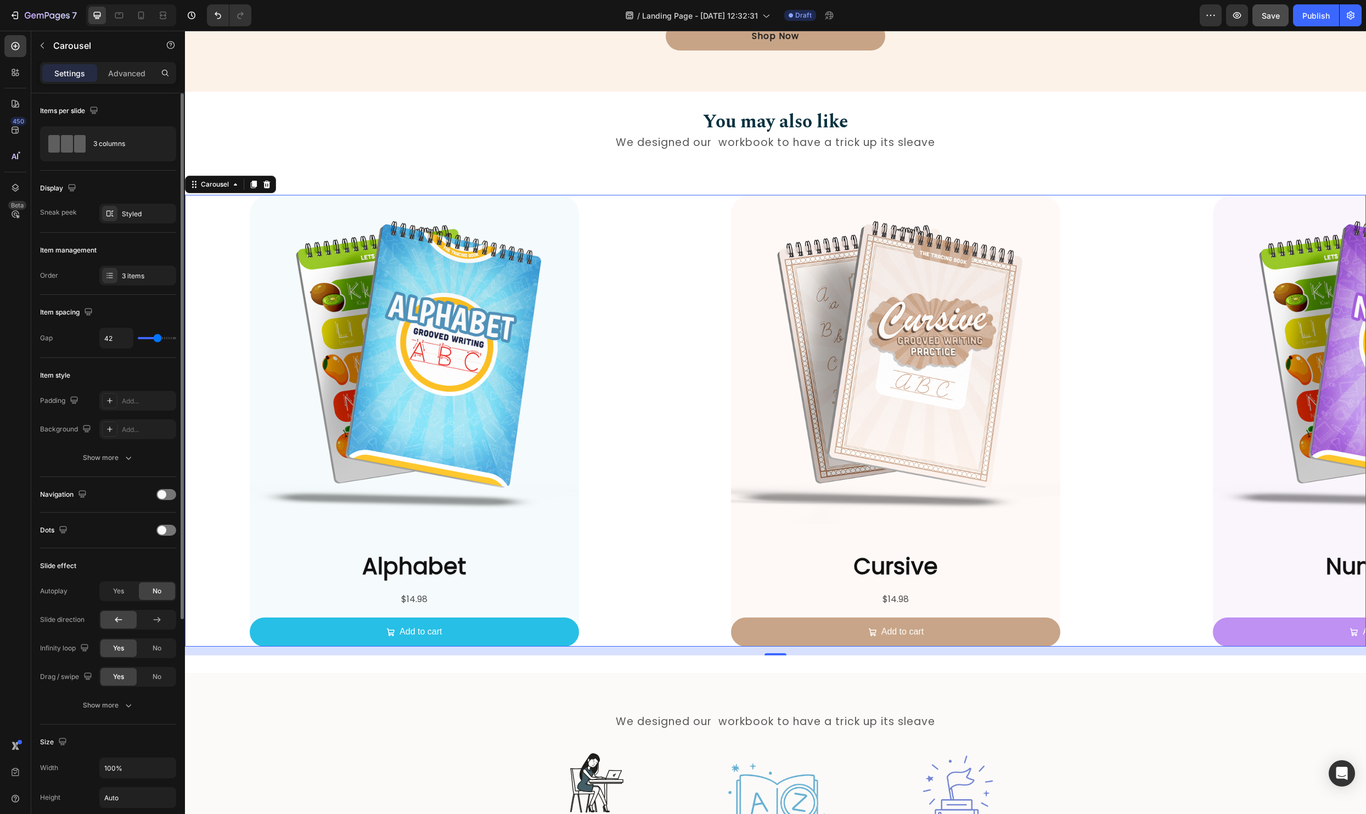
type input "29"
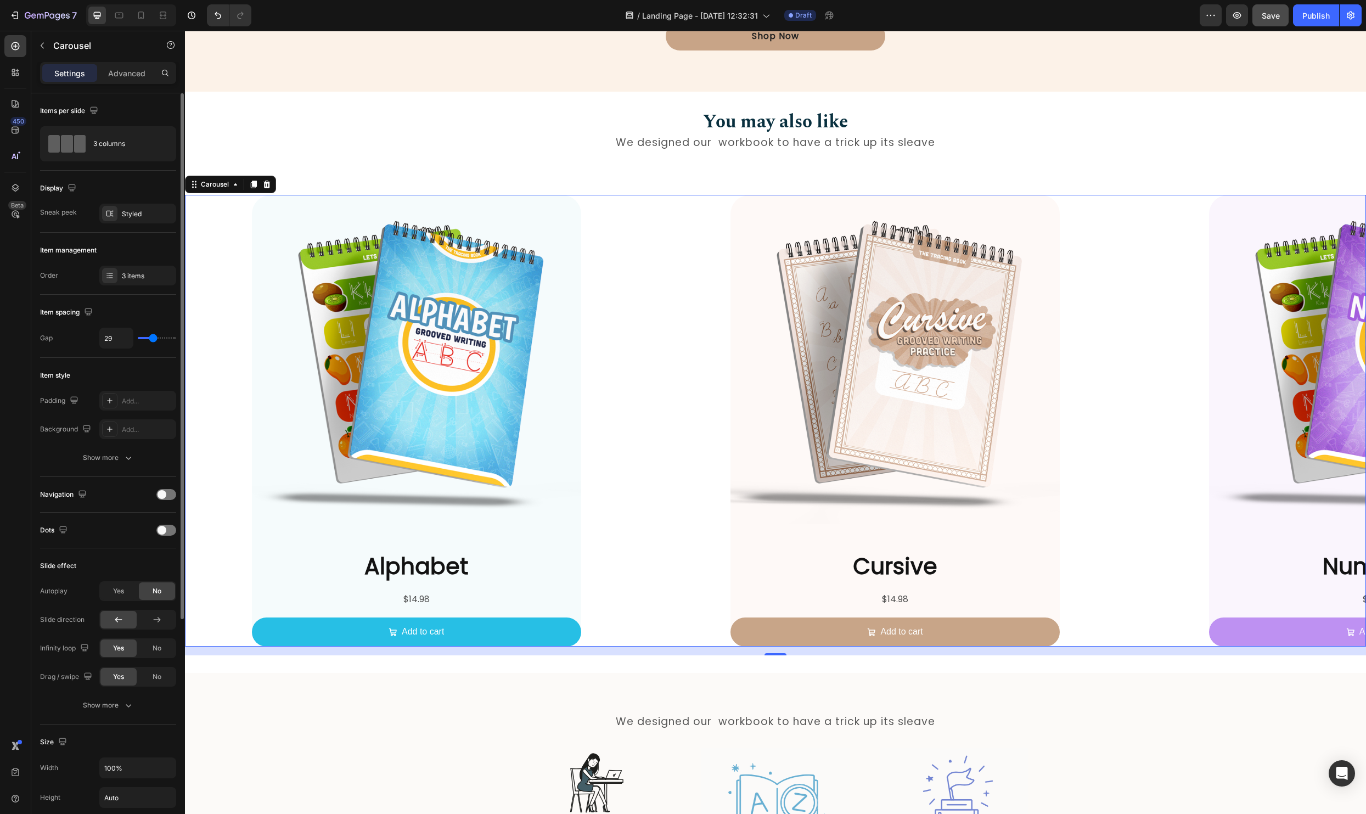
type input "29"
click at [153, 339] on input "range" at bounding box center [157, 338] width 38 height 2
click at [137, 209] on div "Styled" at bounding box center [138, 214] width 32 height 10
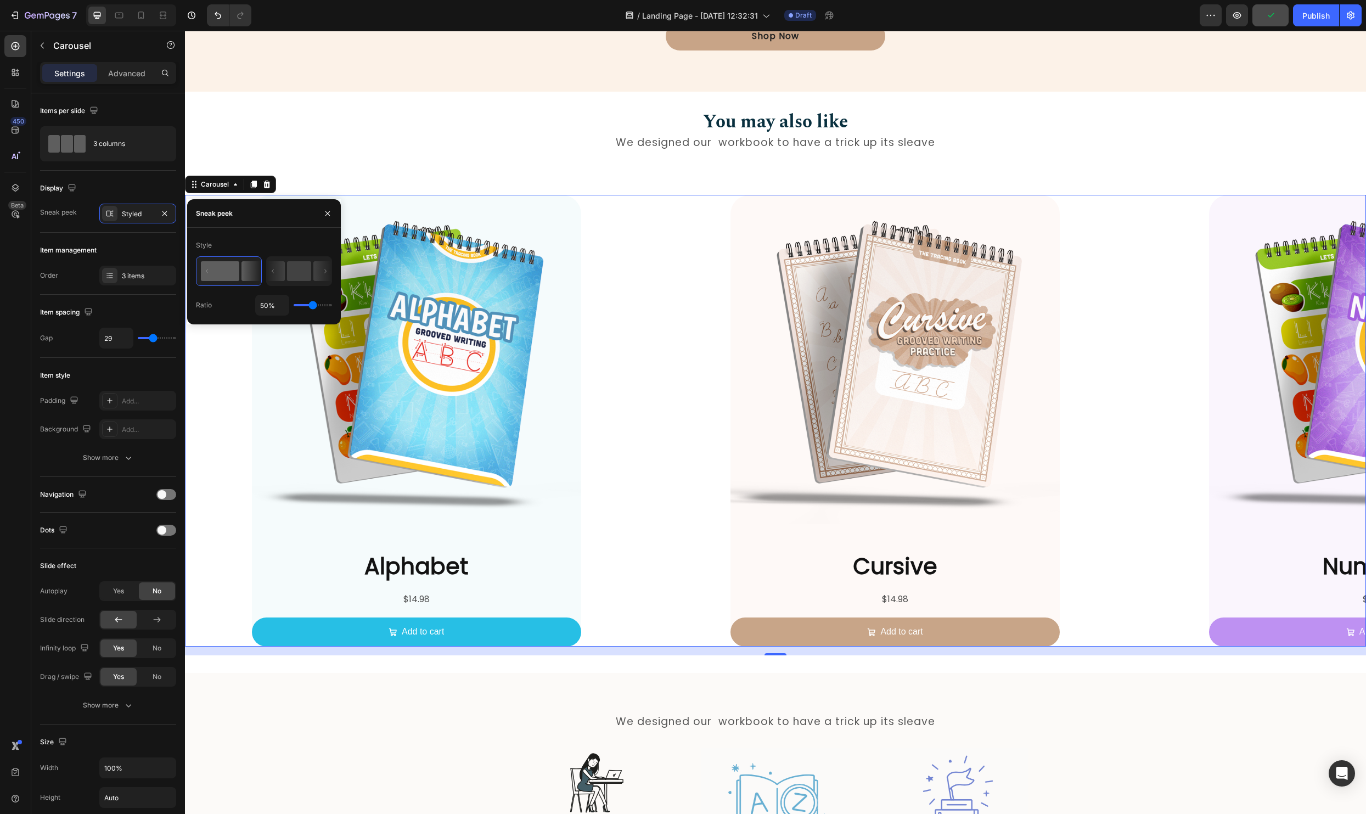
type input "8%"
type input "8"
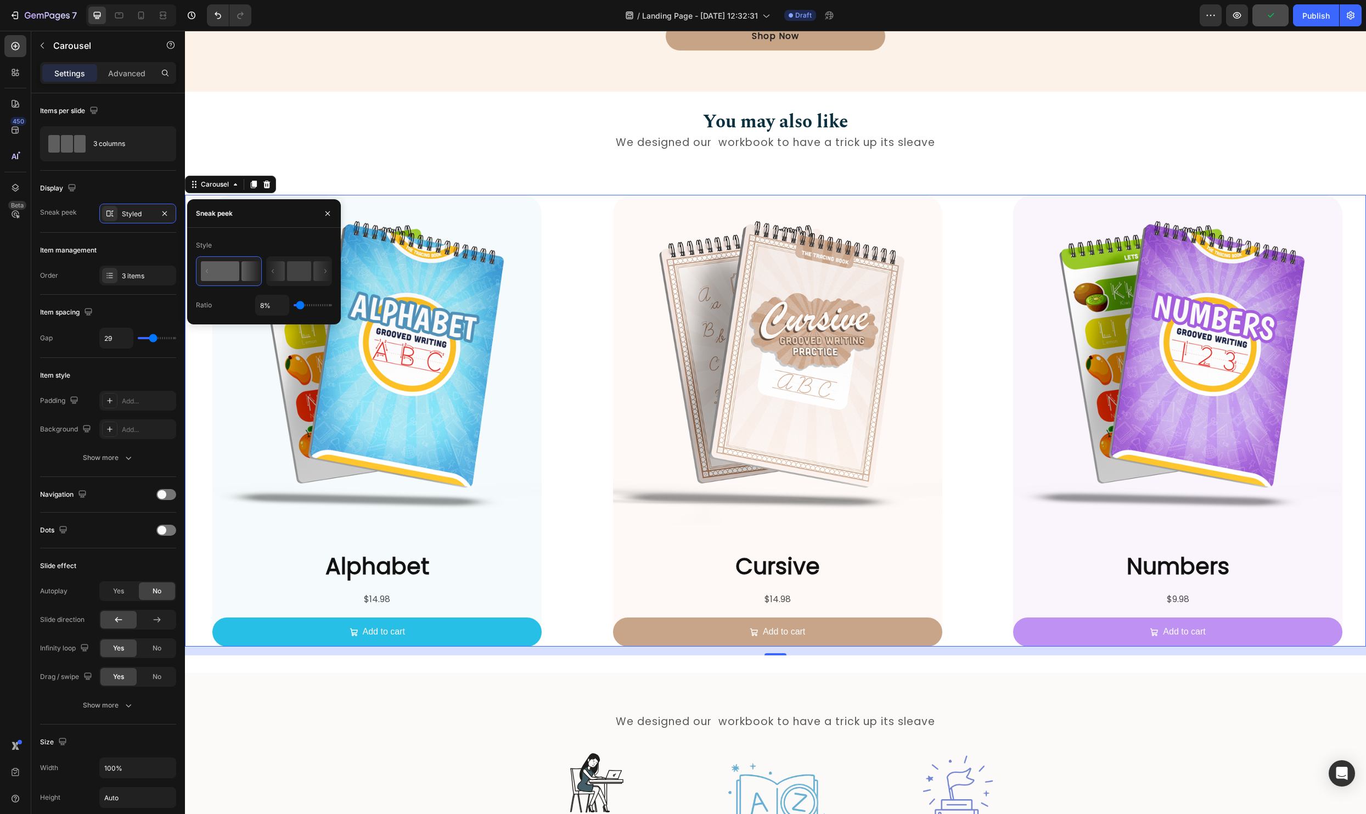
type input "1%"
drag, startPoint x: 308, startPoint y: 302, endPoint x: 277, endPoint y: 306, distance: 31.4
type input "1"
click at [294, 306] on input "range" at bounding box center [313, 305] width 38 height 2
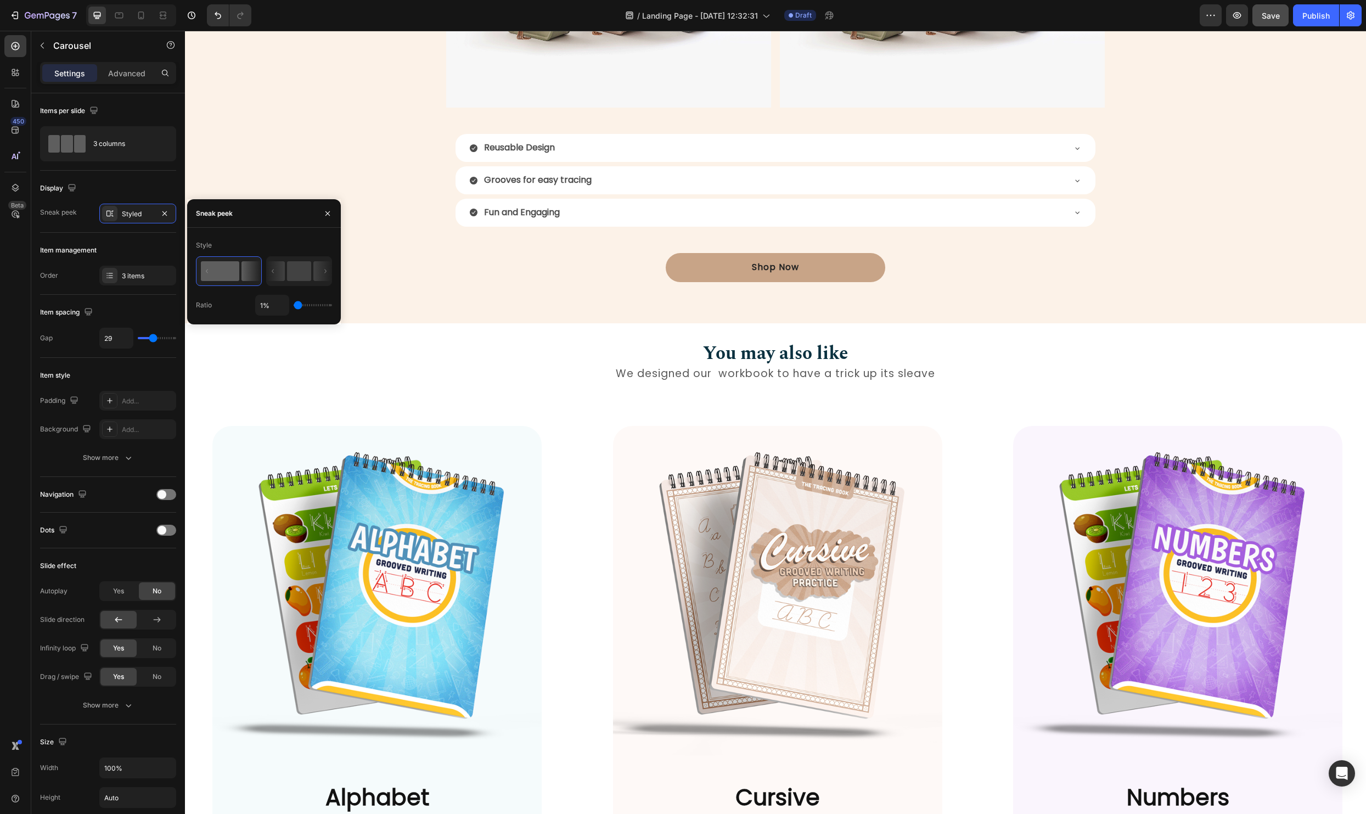
scroll to position [1103, 0]
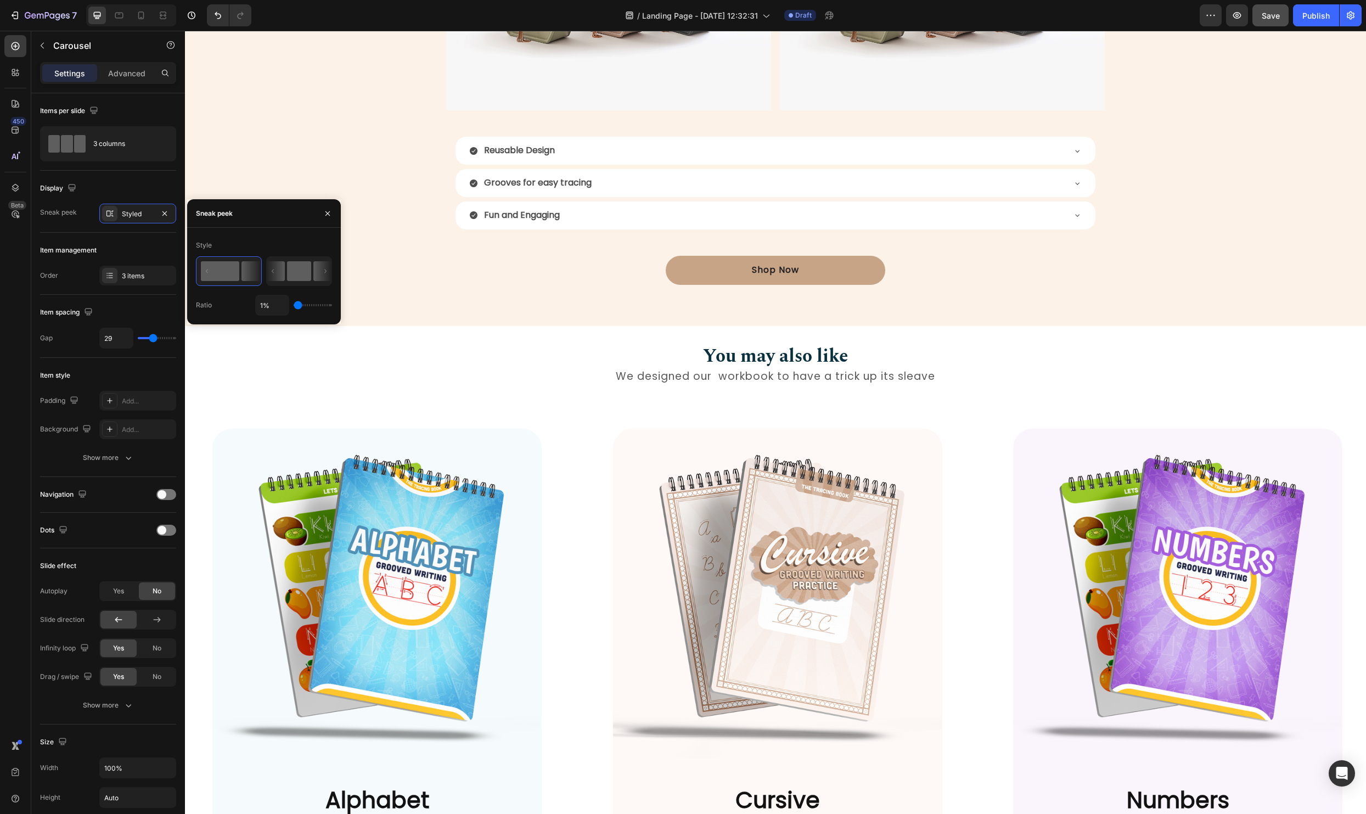
click at [285, 281] on icon at bounding box center [276, 271] width 18 height 20
type input "15%"
type input "15"
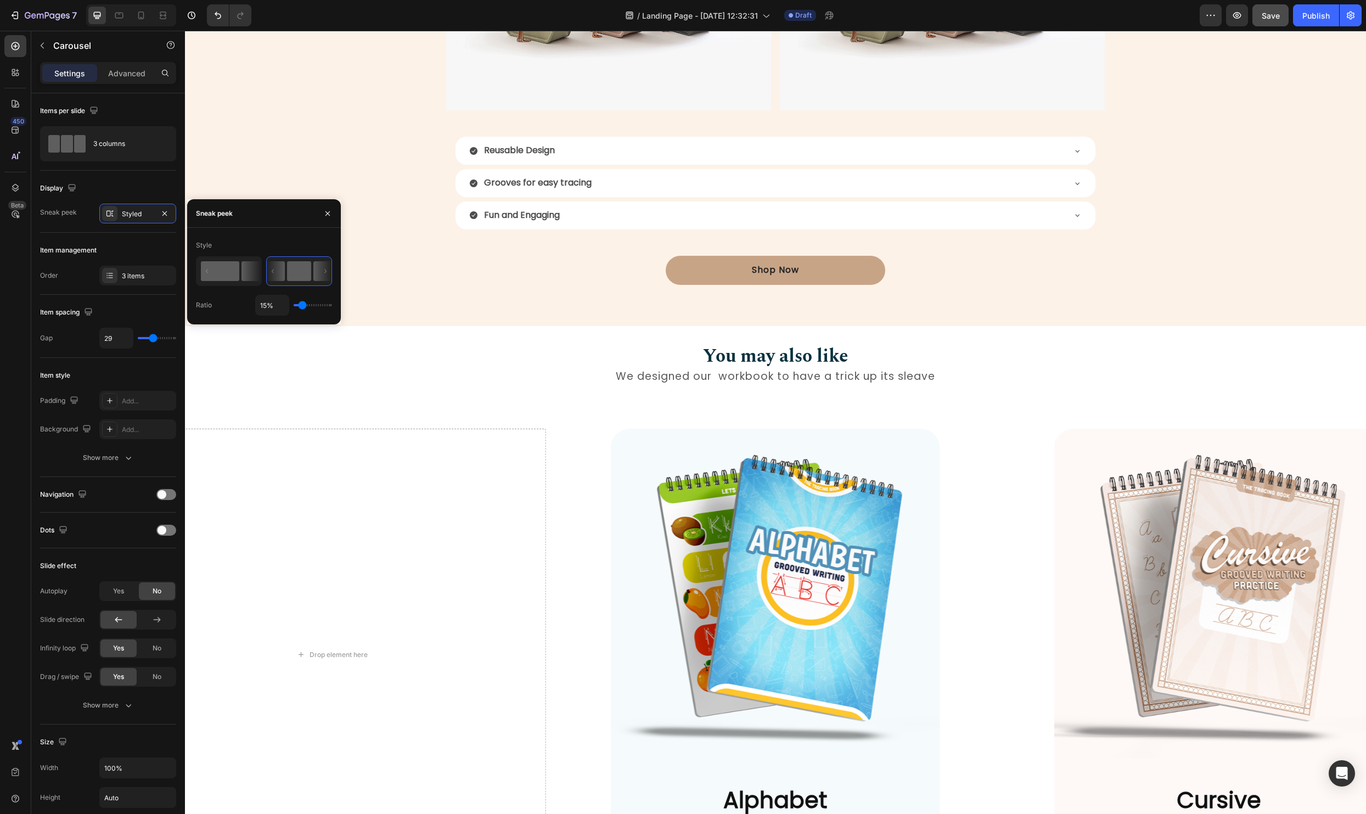
click at [218, 273] on rect at bounding box center [220, 271] width 38 height 20
type input "1%"
type input "1"
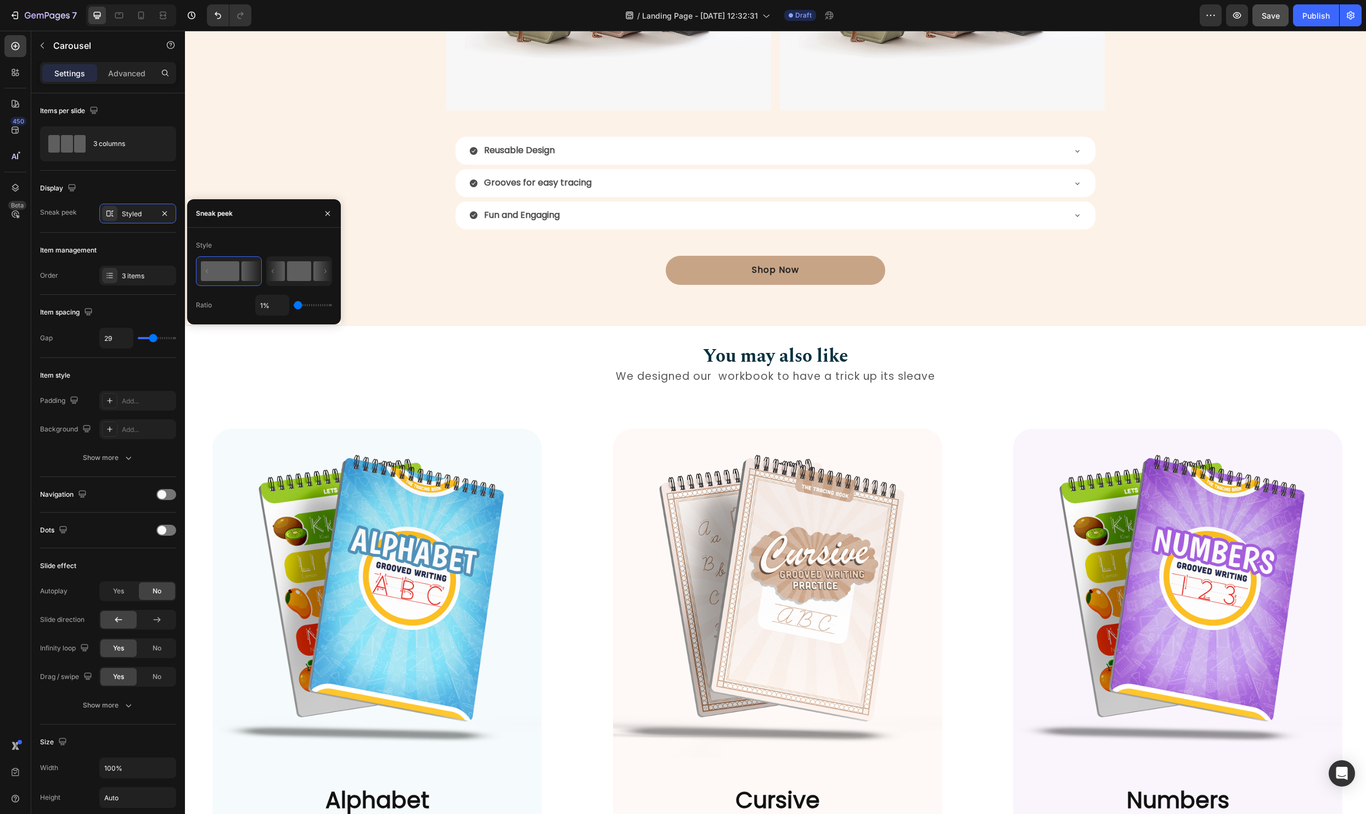
click at [285, 274] on icon at bounding box center [276, 271] width 18 height 20
type input "15%"
type input "15"
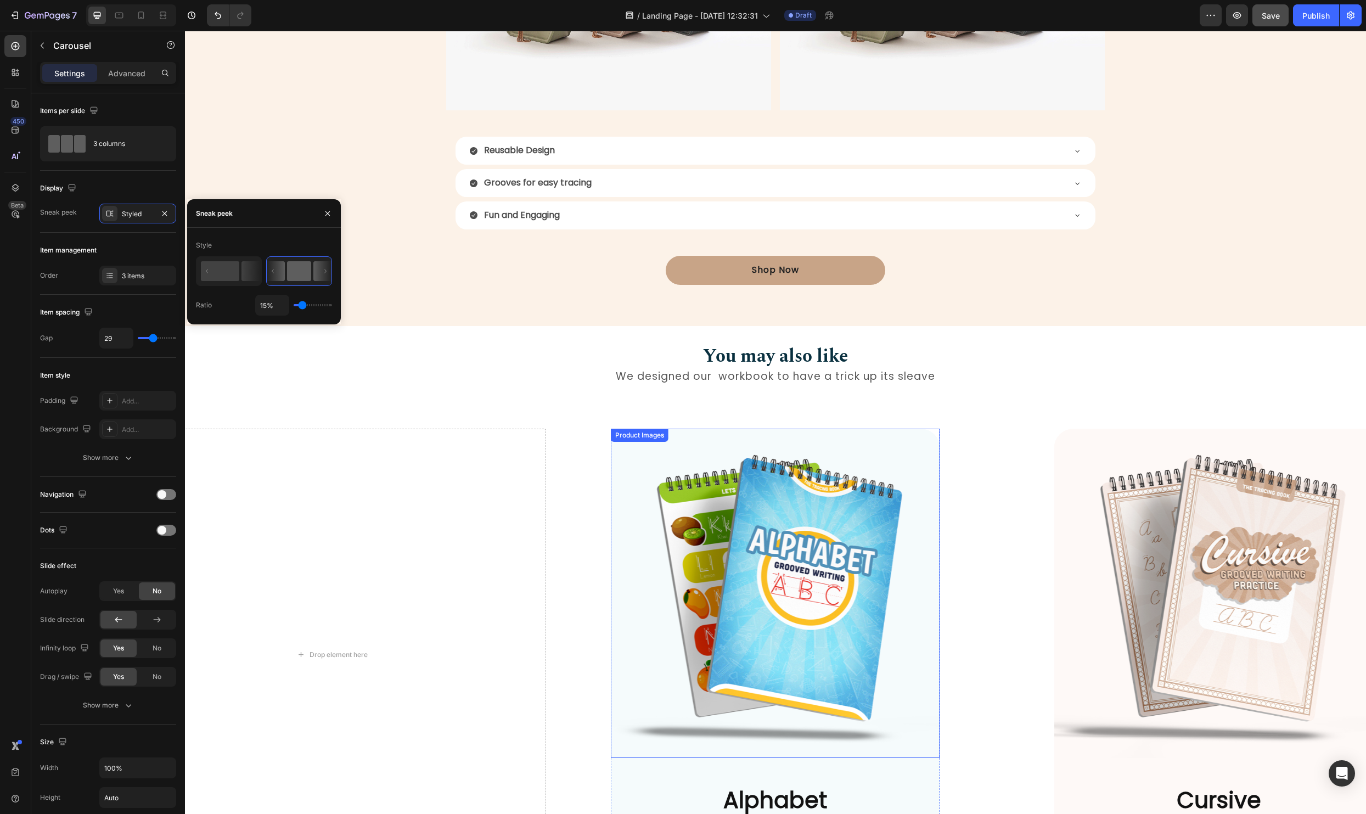
scroll to position [1576, 0]
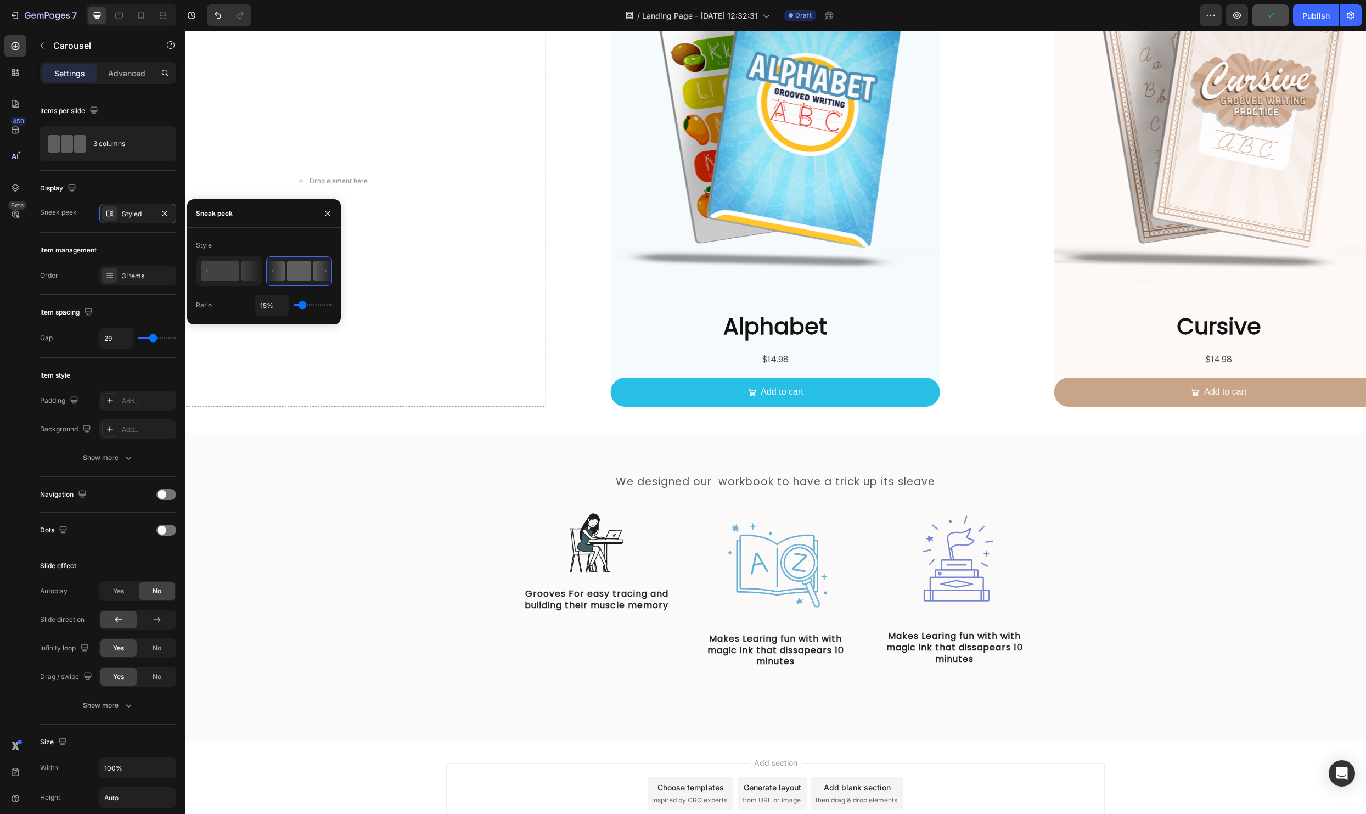
click at [582, 397] on div "Product Images Alphabet Product Title $14.98 Product Price Product Price Add to…" at bounding box center [775, 181] width 427 height 452
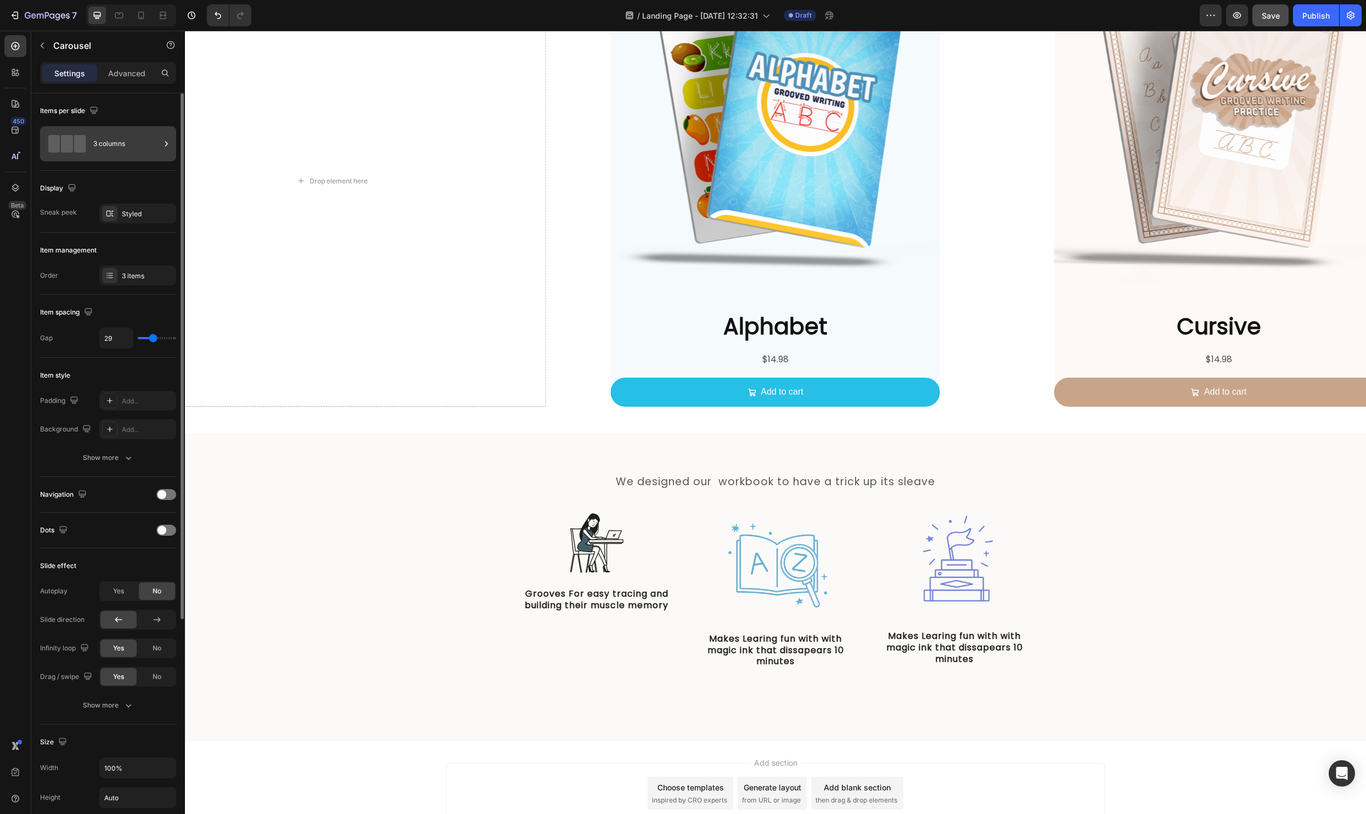
click at [105, 139] on div "3 columns" at bounding box center [126, 143] width 67 height 25
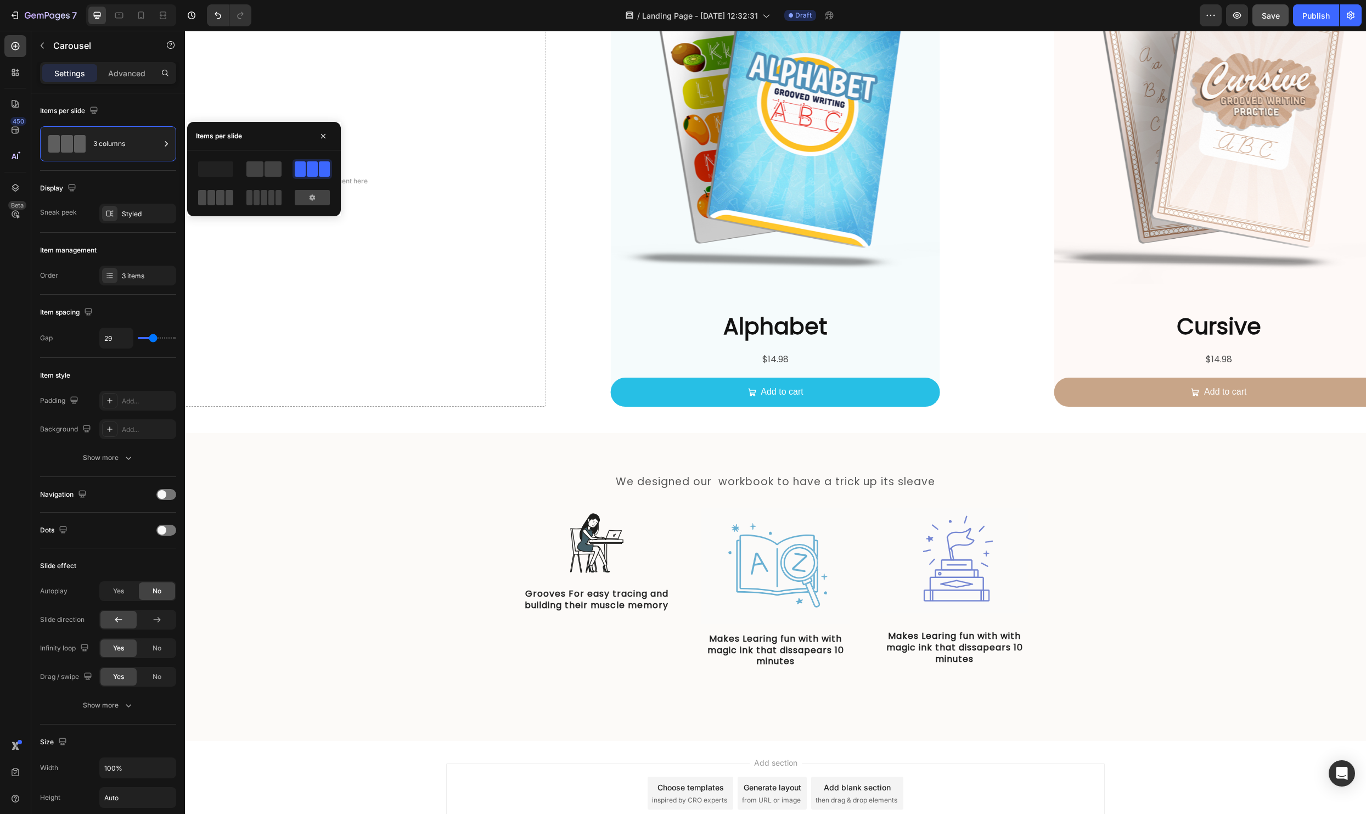
click at [275, 198] on span at bounding box center [278, 197] width 6 height 15
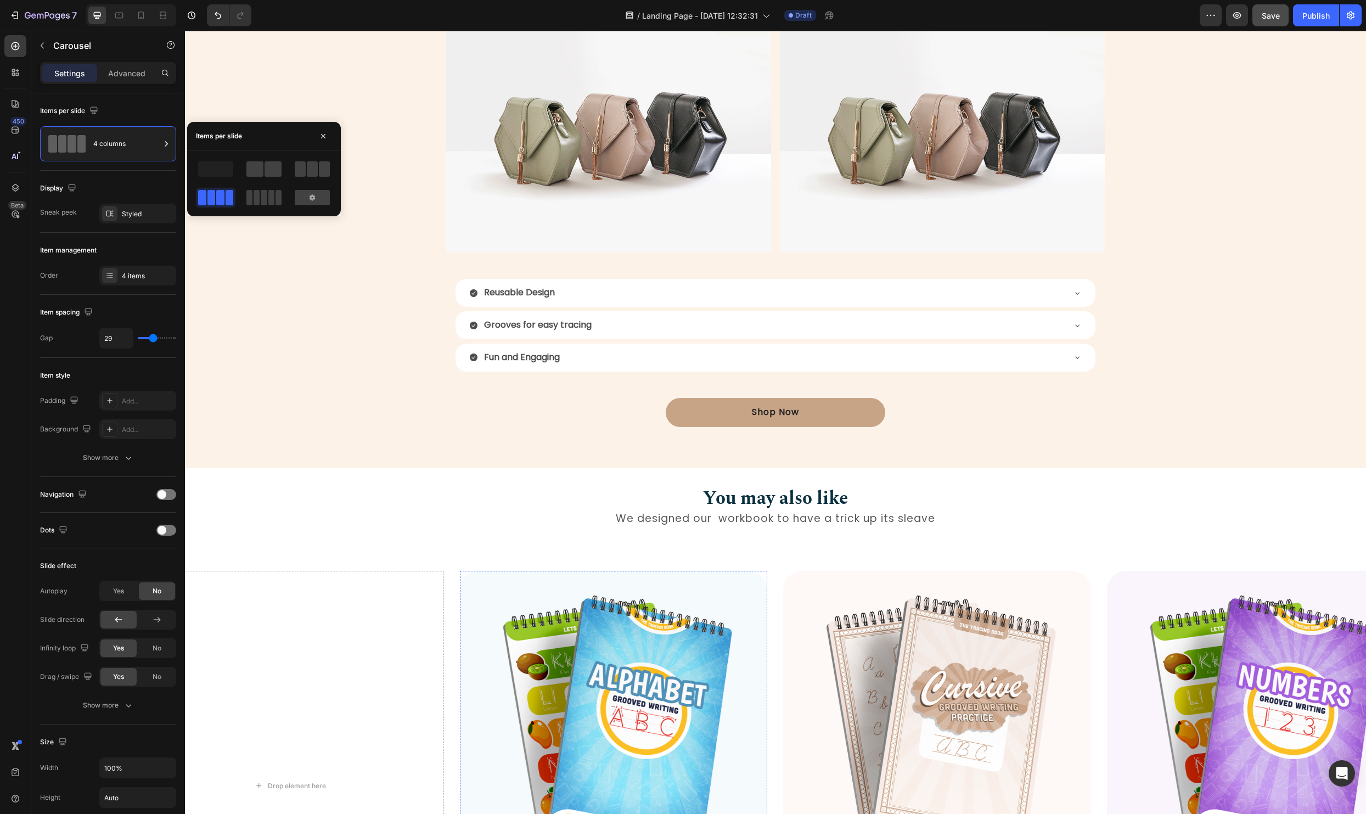
scroll to position [962, 0]
click at [126, 23] on div at bounding box center [119, 16] width 18 height 18
type input "46"
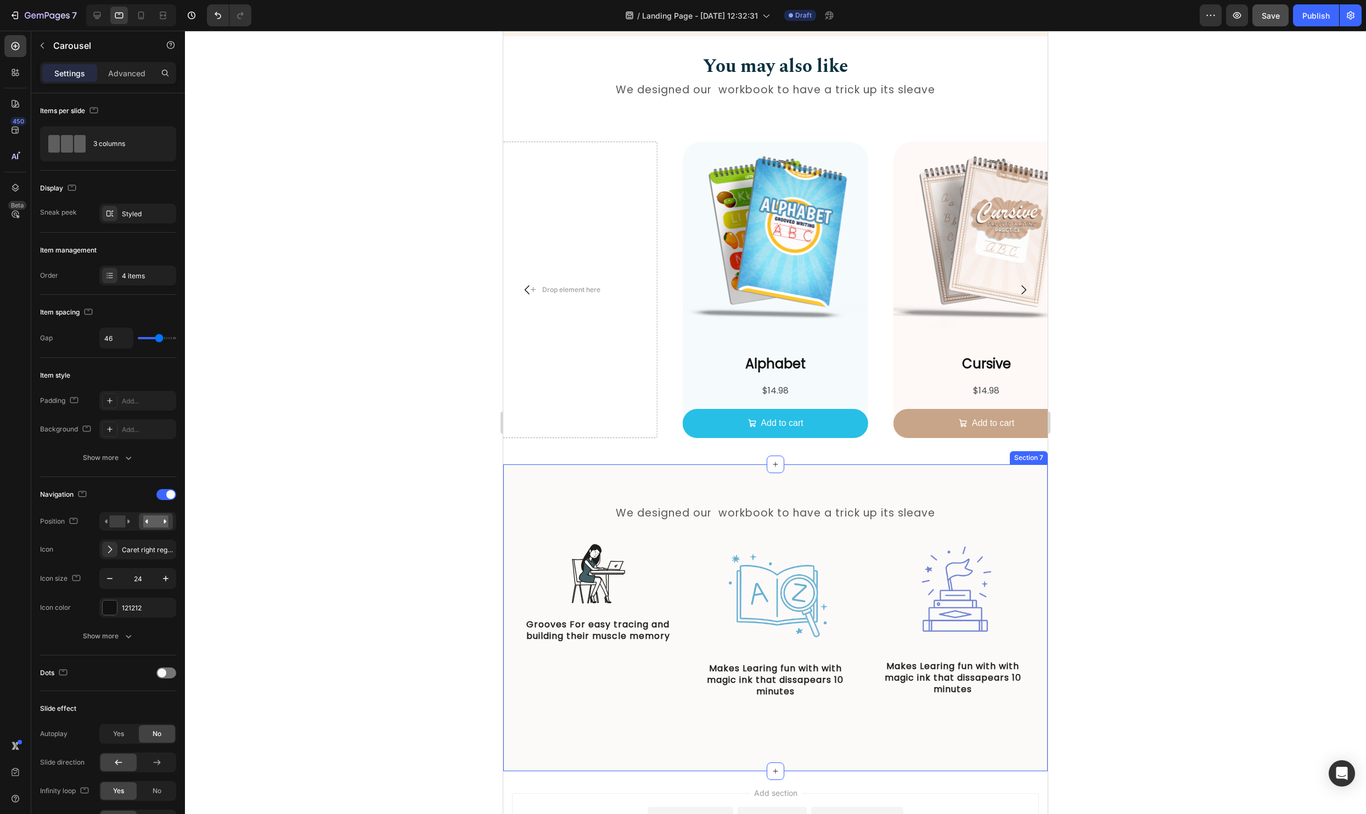
scroll to position [1248, 0]
click at [878, 386] on div "Product Images Alphabet Product Title $14.98 Product Price Product Price Add to…" at bounding box center [775, 290] width 544 height 296
click at [108, 136] on div "3 columns" at bounding box center [126, 143] width 67 height 25
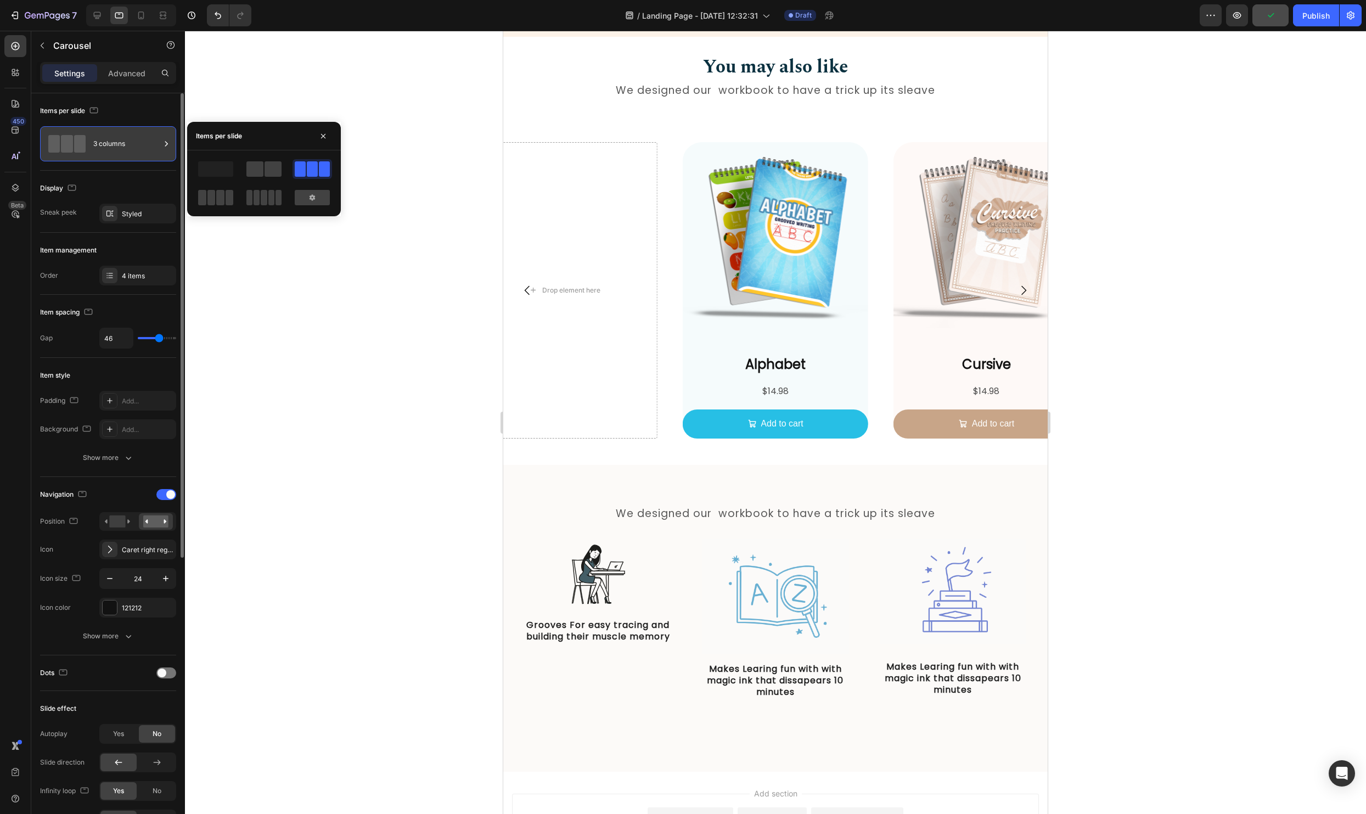
click at [108, 136] on div "3 columns" at bounding box center [126, 143] width 67 height 25
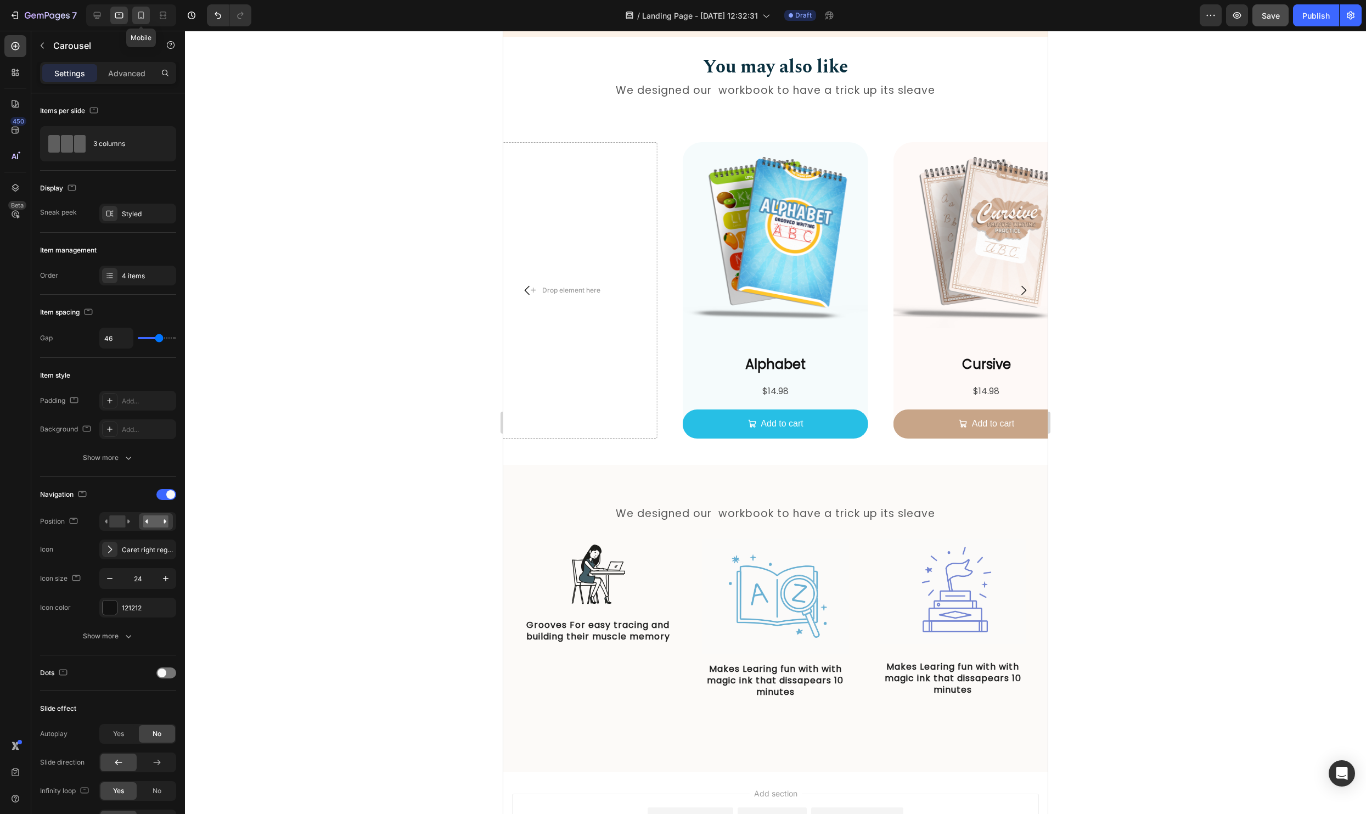
click at [144, 14] on icon at bounding box center [141, 15] width 11 height 11
type input "27"
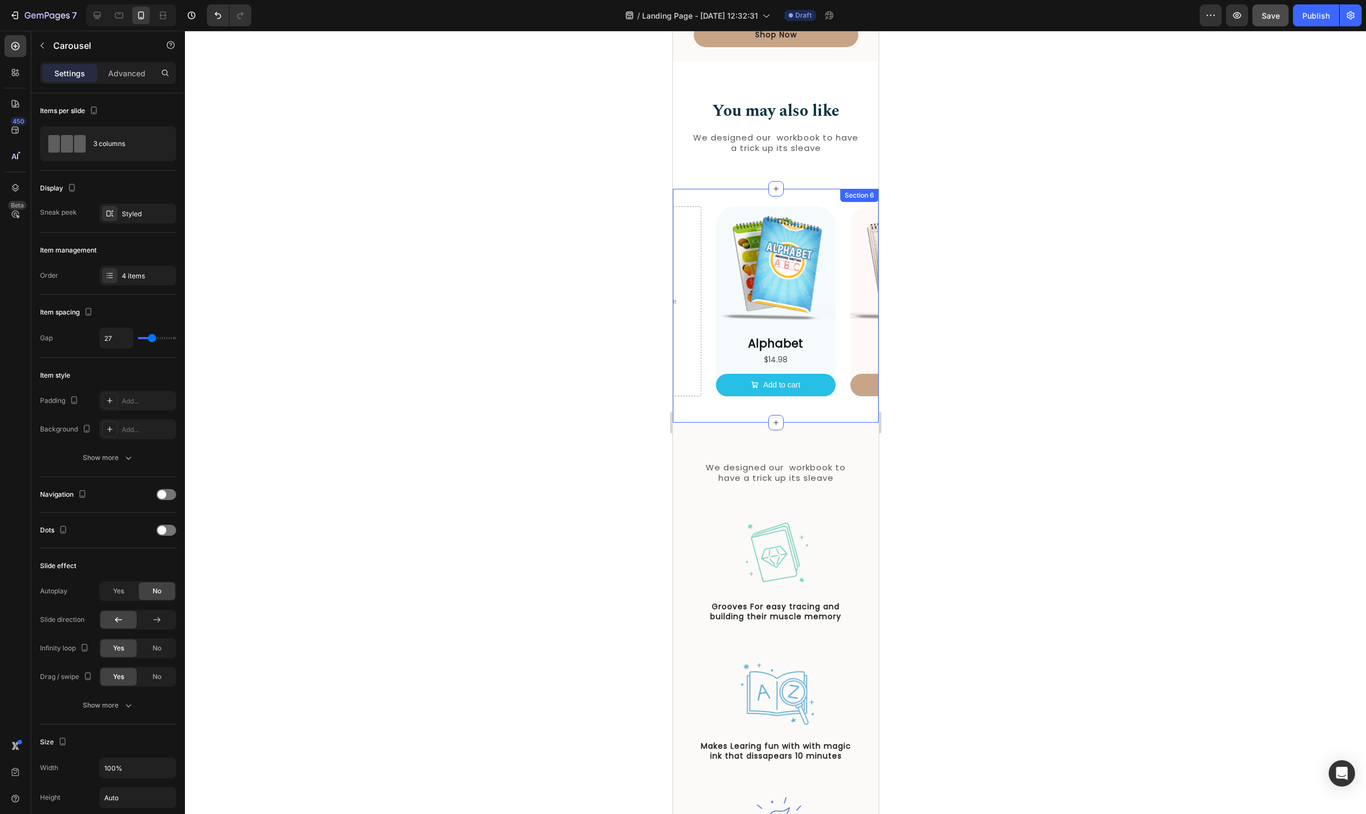
scroll to position [1140, 0]
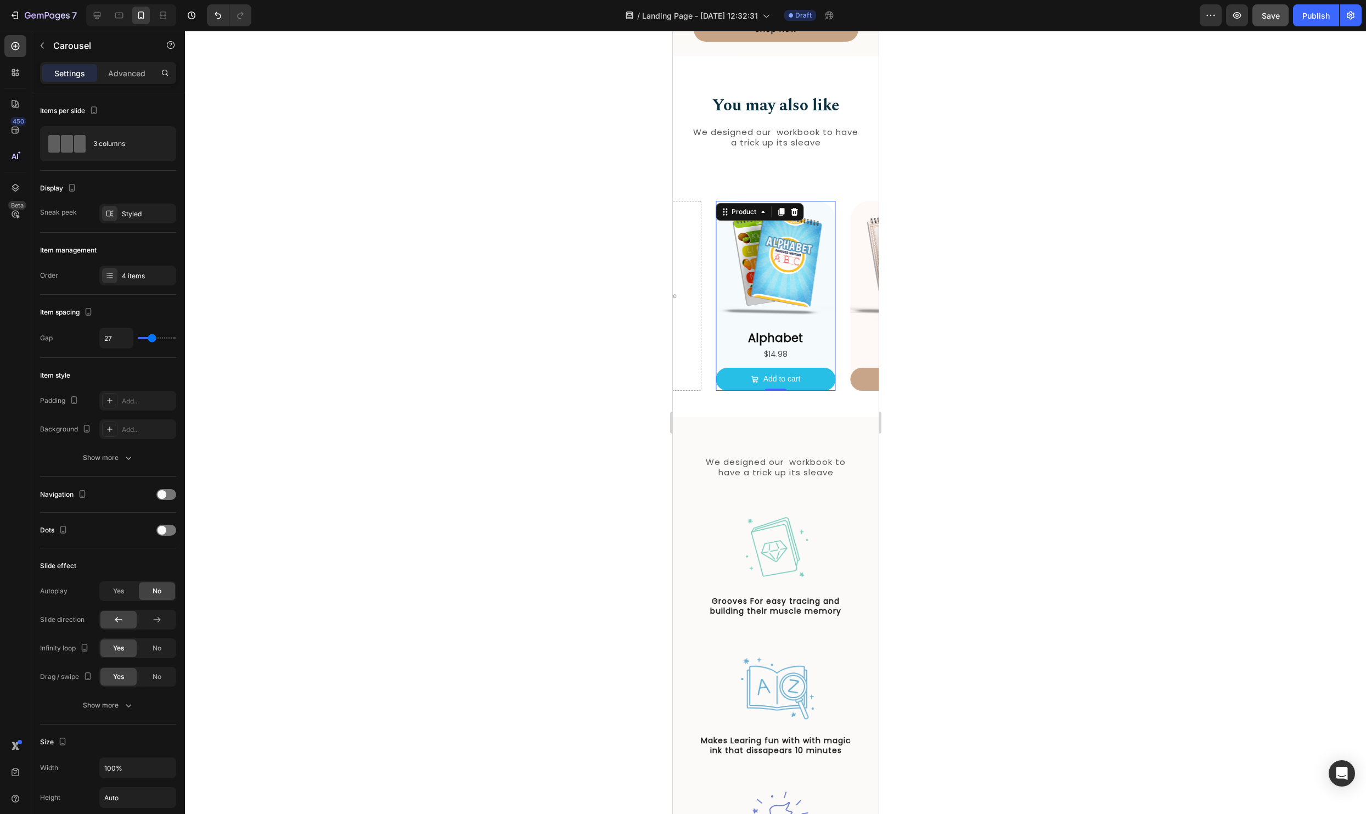
click at [832, 364] on div "Alphabet Product Title $14.98 Product Price Product Price Add to cart Add to Ca…" at bounding box center [775, 359] width 120 height 61
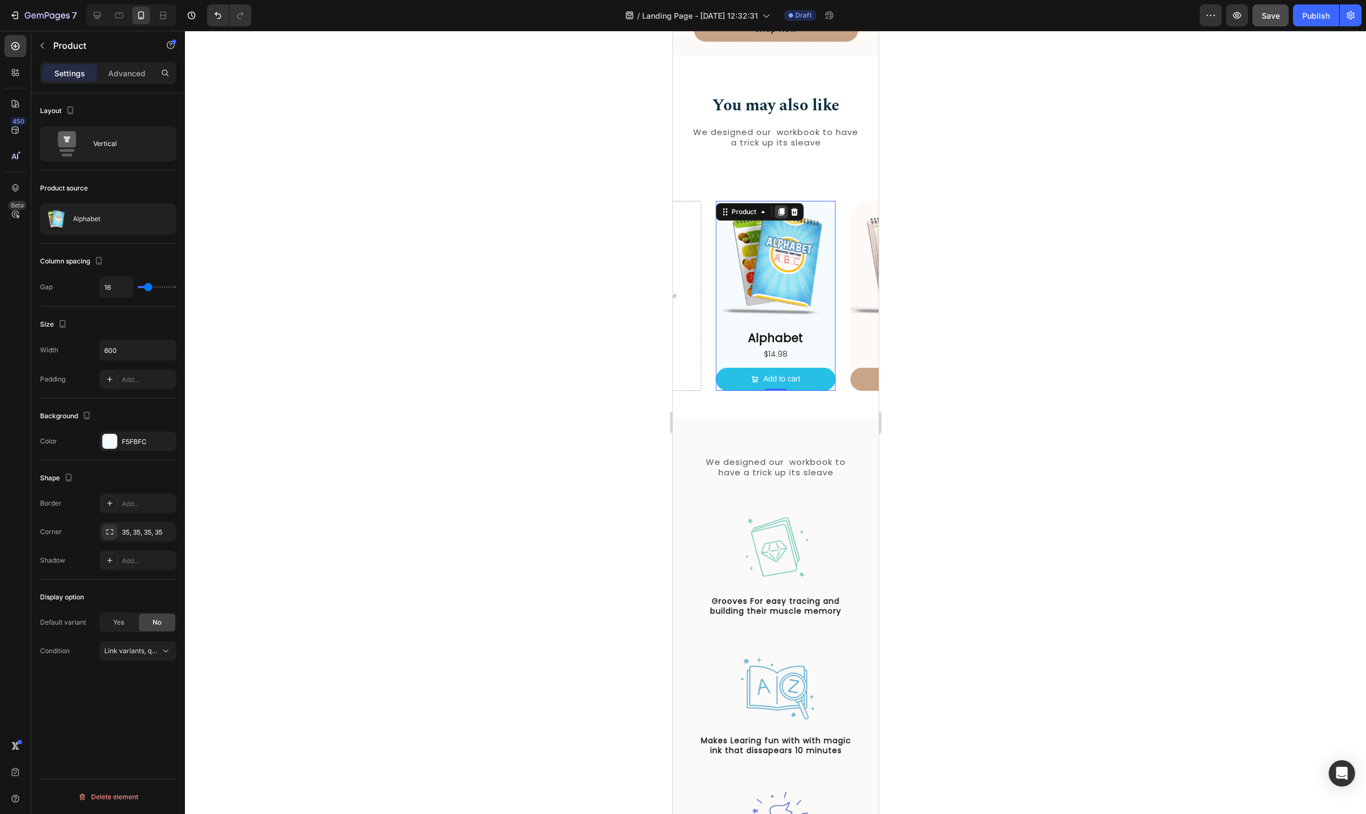
click at [780, 215] on icon at bounding box center [780, 212] width 6 height 8
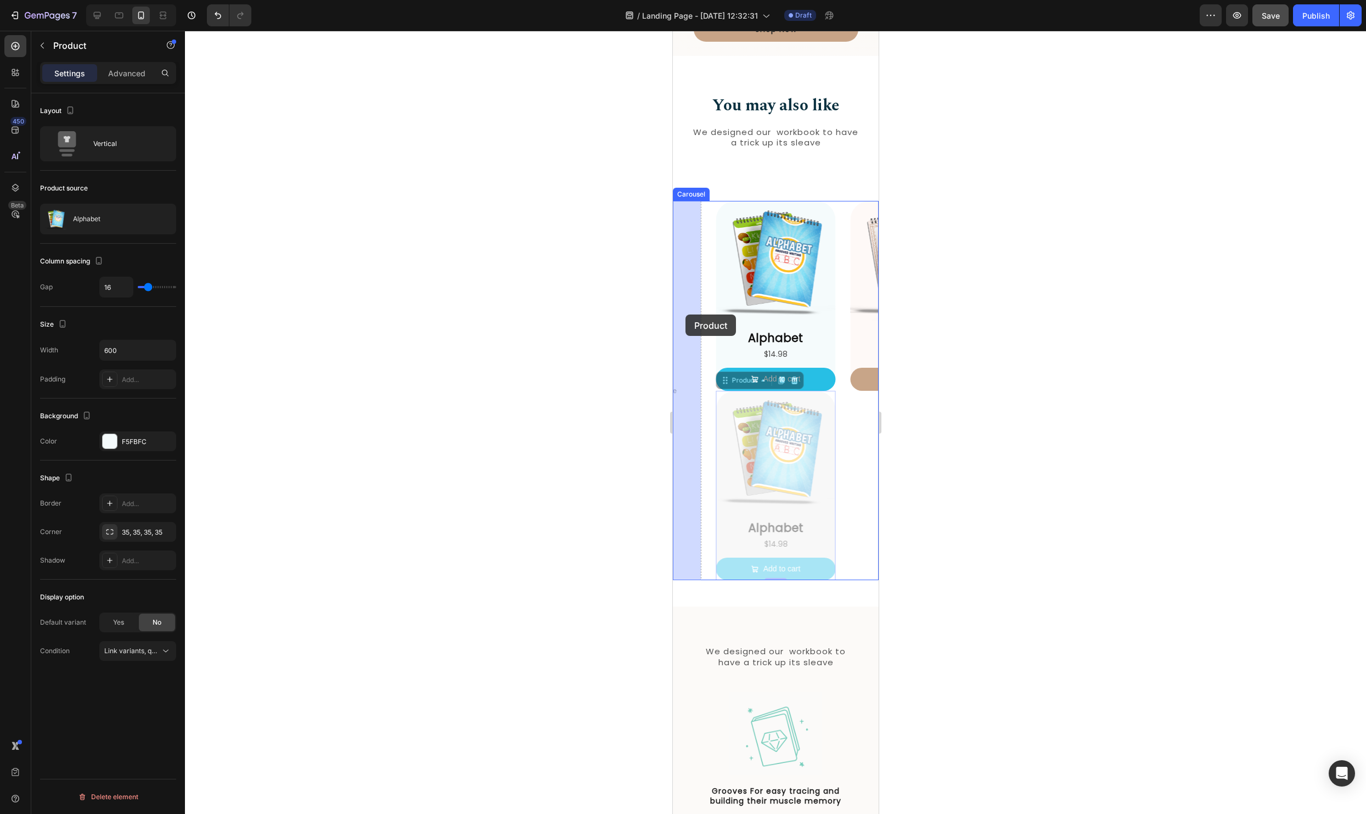
drag, startPoint x: 723, startPoint y: 380, endPoint x: 685, endPoint y: 314, distance: 75.7
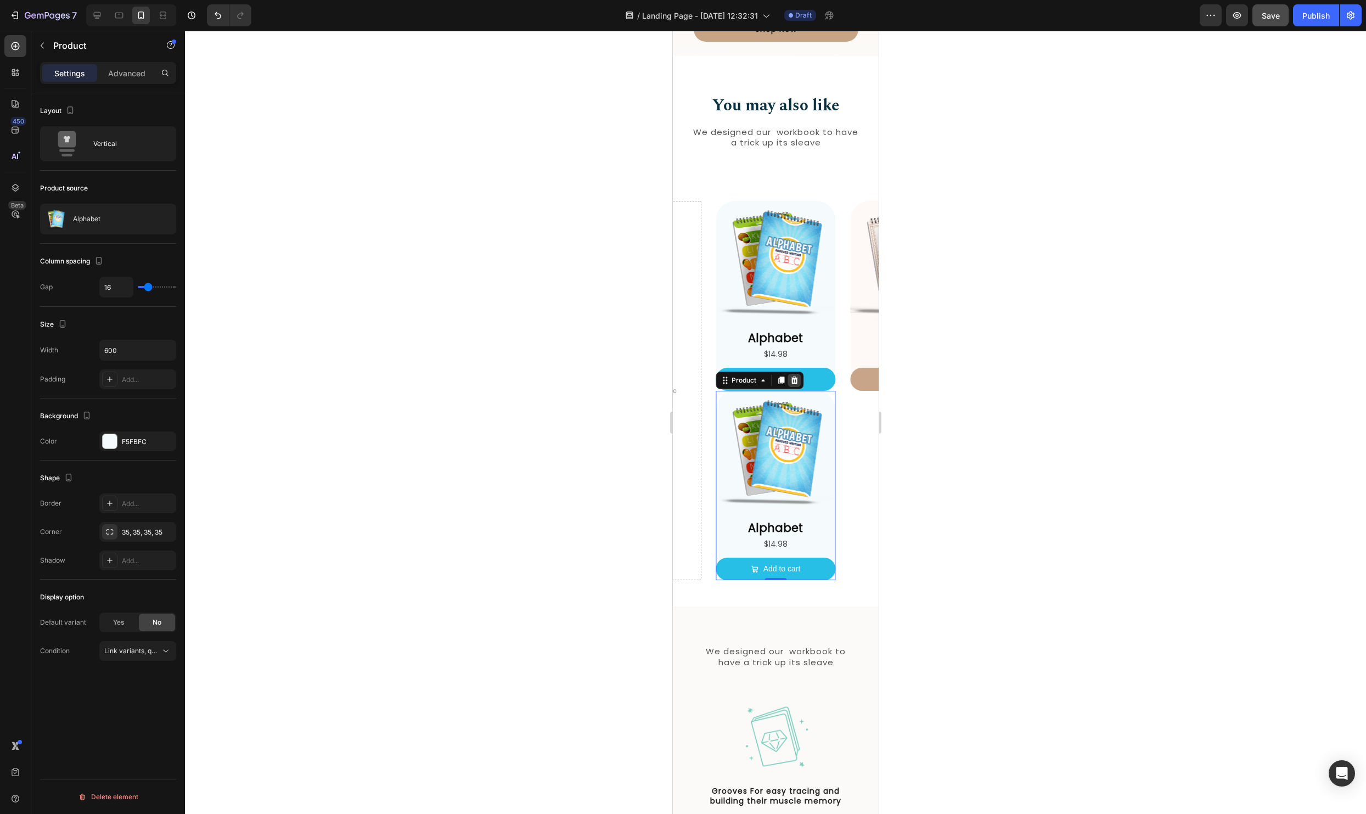
click at [796, 376] on icon at bounding box center [793, 380] width 9 height 9
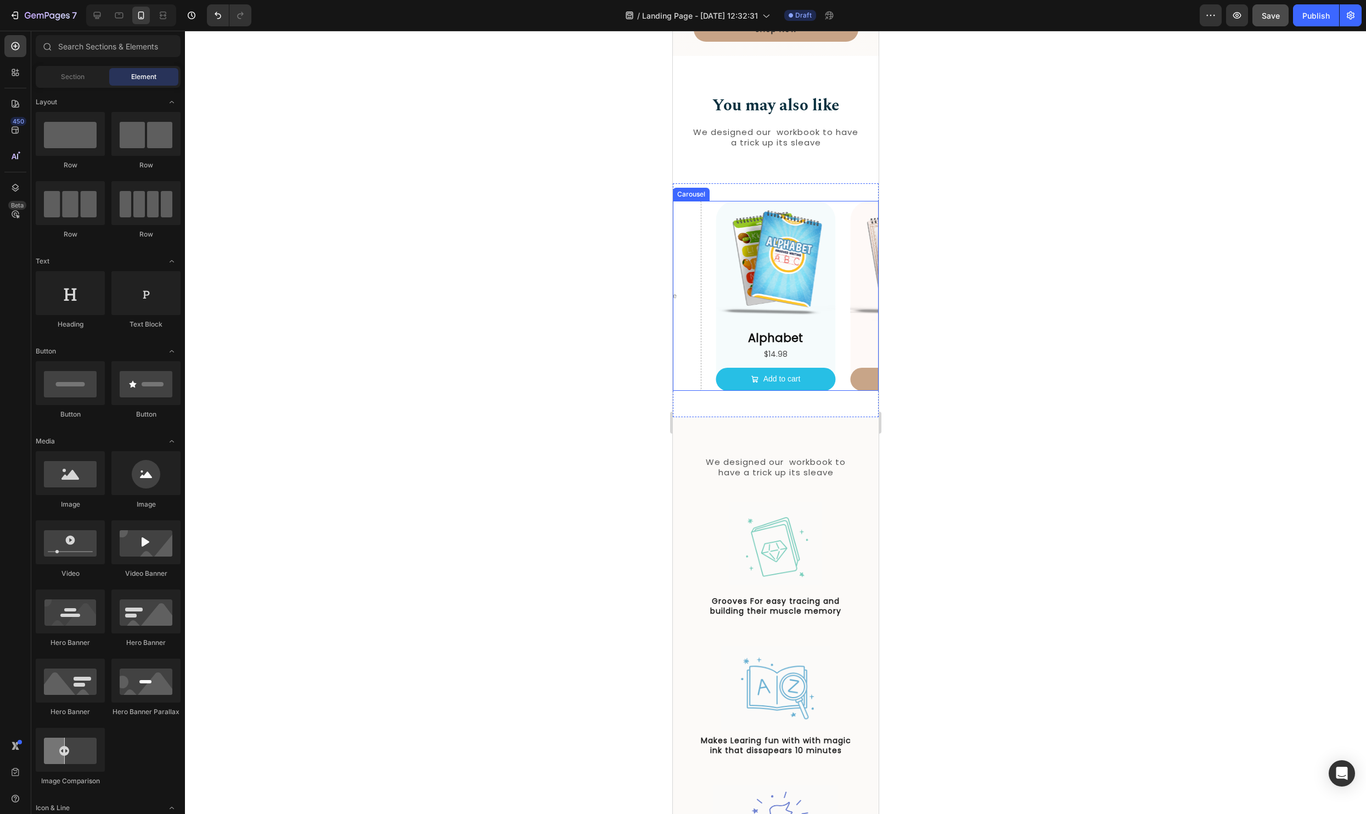
click at [710, 335] on div "Product Images Alphabet Product Title $14.98 Product Price Product Price Add to…" at bounding box center [775, 296] width 206 height 190
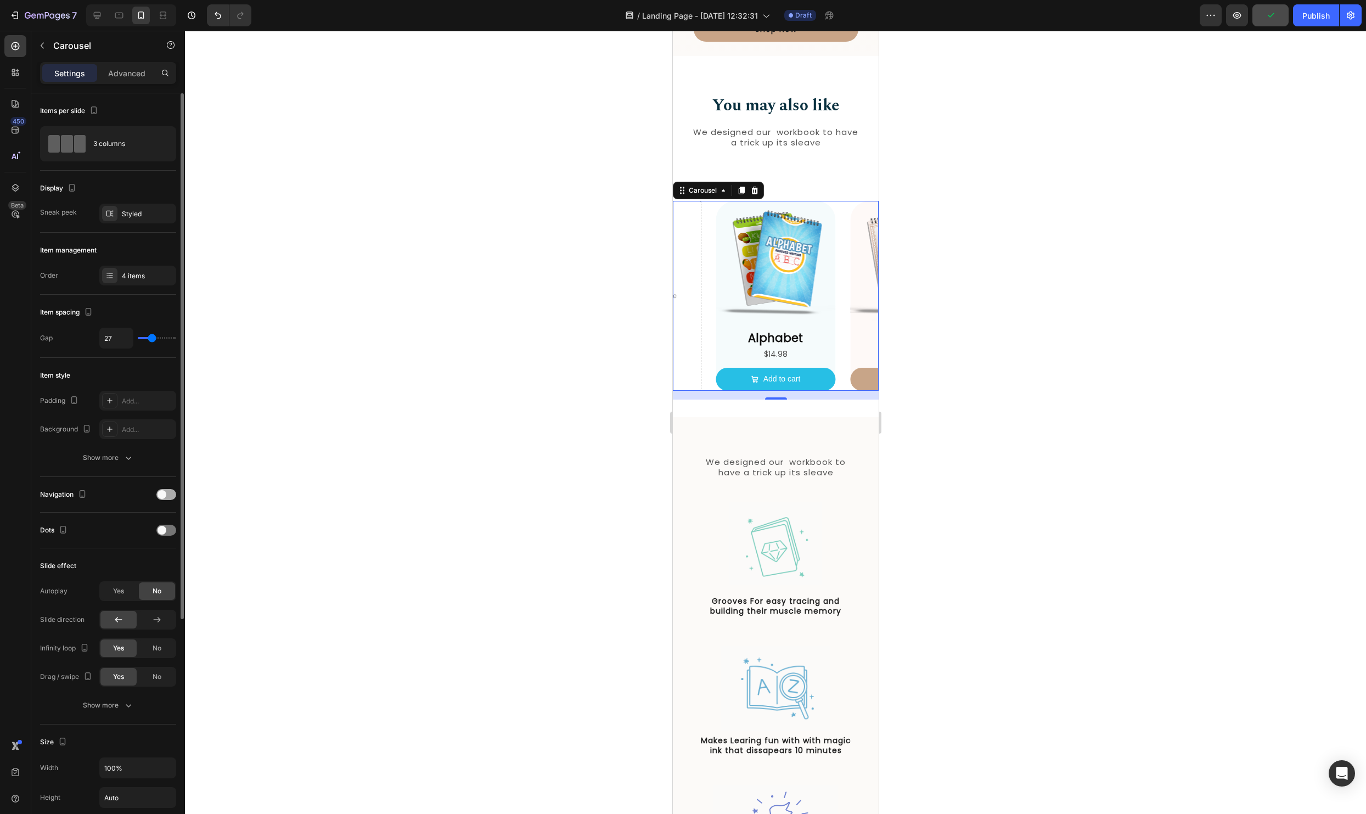
click at [173, 494] on div at bounding box center [166, 494] width 20 height 11
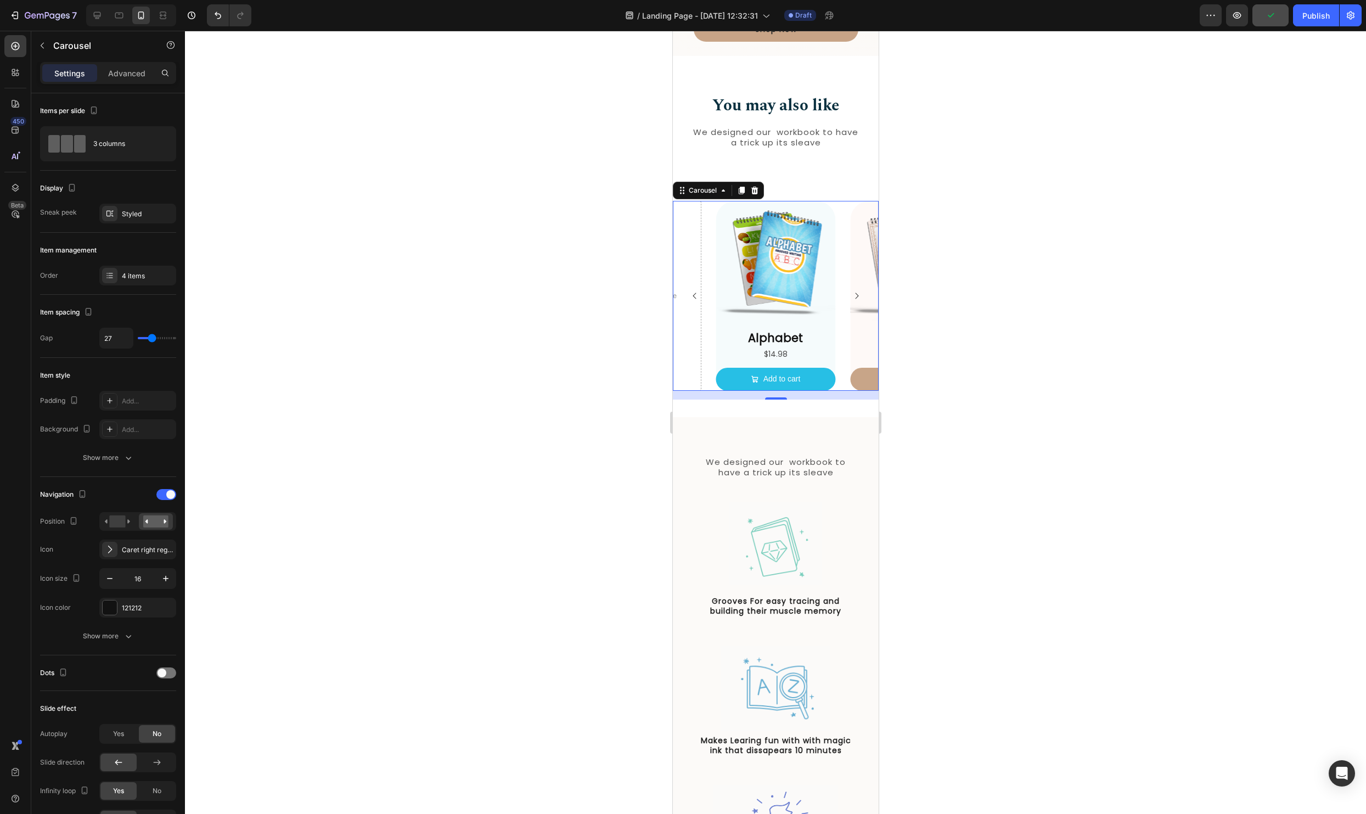
click at [698, 297] on icon "Carousel Back Arrow" at bounding box center [694, 295] width 9 height 9
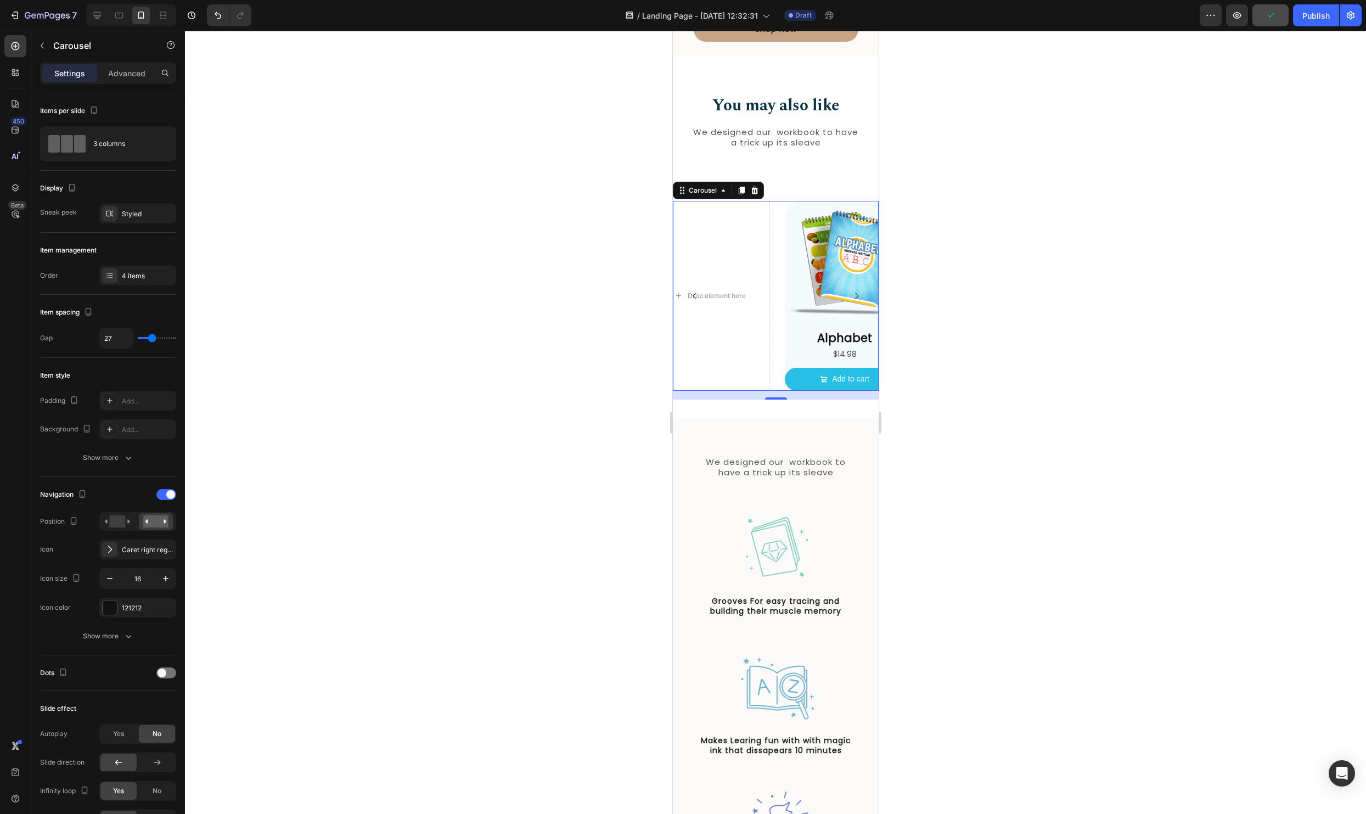
click at [698, 297] on icon "Carousel Back Arrow" at bounding box center [694, 295] width 9 height 9
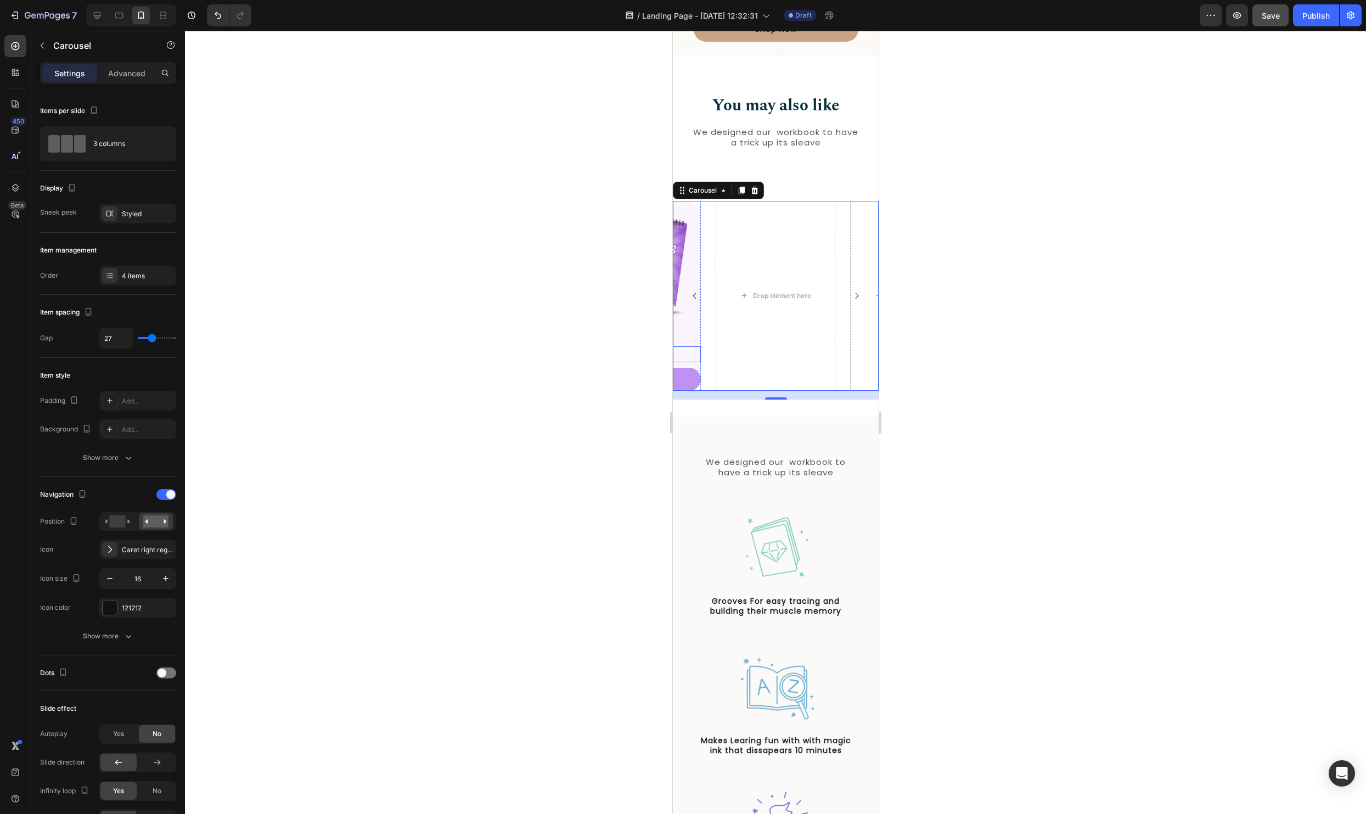
click at [697, 354] on div "$9.98" at bounding box center [640, 354] width 120 height 16
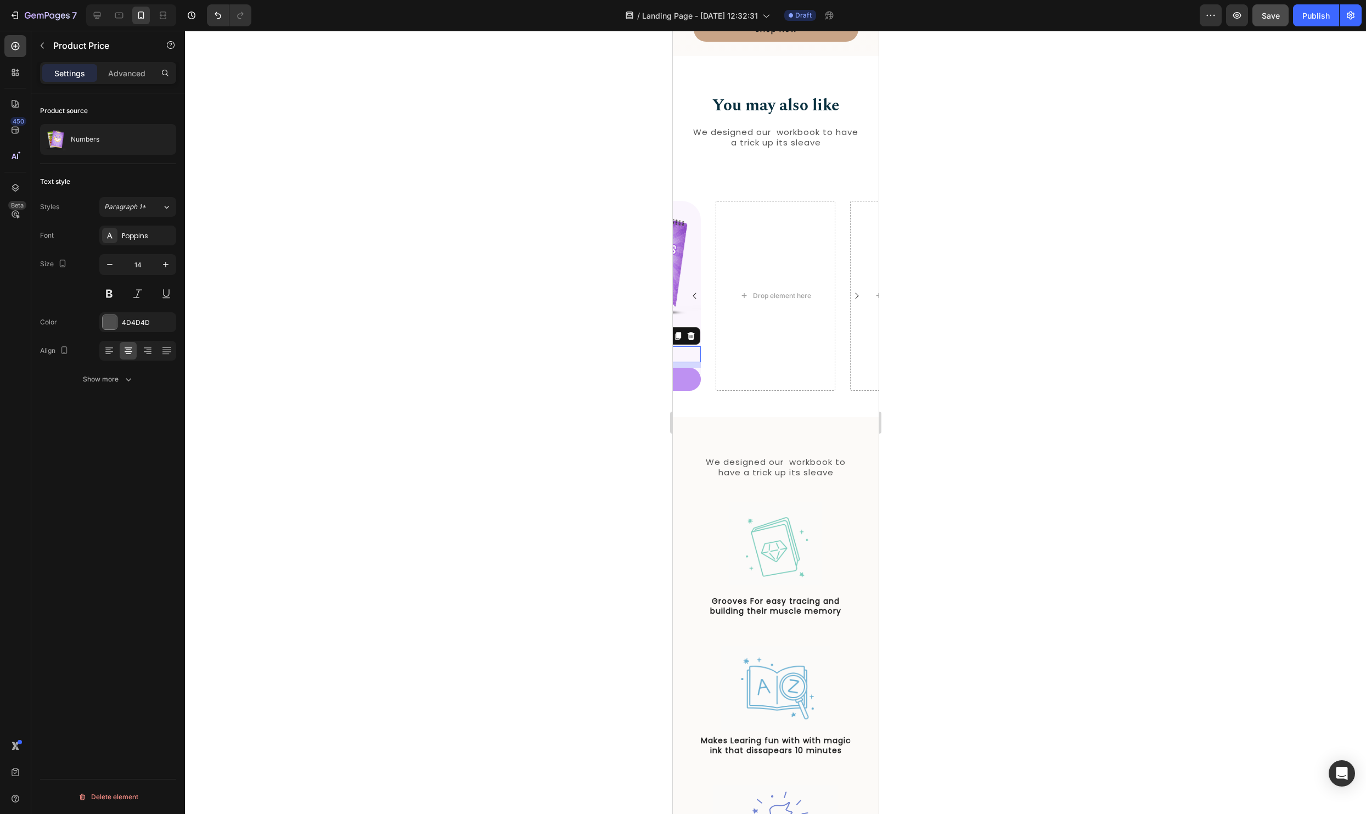
click at [699, 366] on div "10" at bounding box center [640, 364] width 120 height 5
click at [713, 275] on div "Product Images Alphabet Product Title $14.98 Product Price Product Price Add to…" at bounding box center [775, 296] width 206 height 190
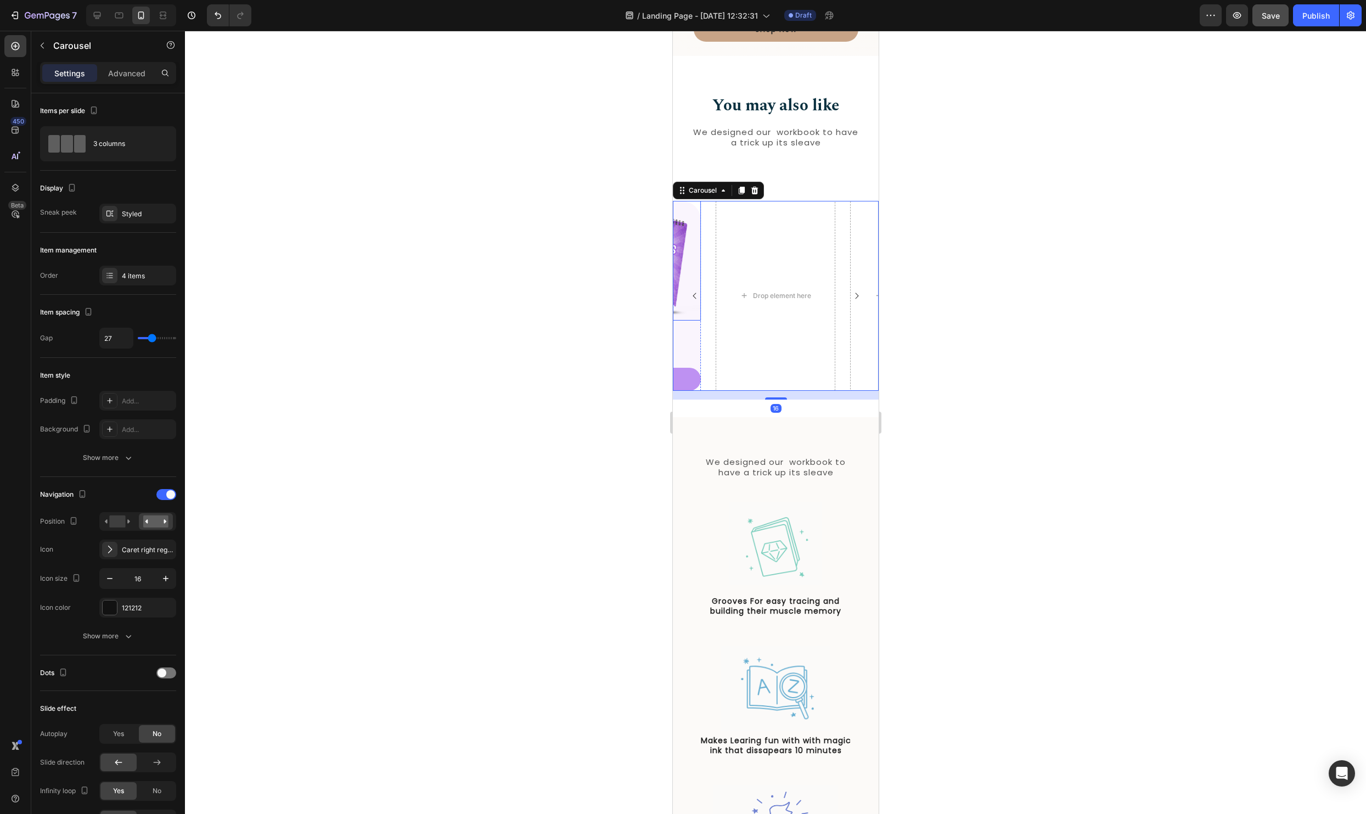
click at [696, 236] on img at bounding box center [640, 261] width 120 height 120
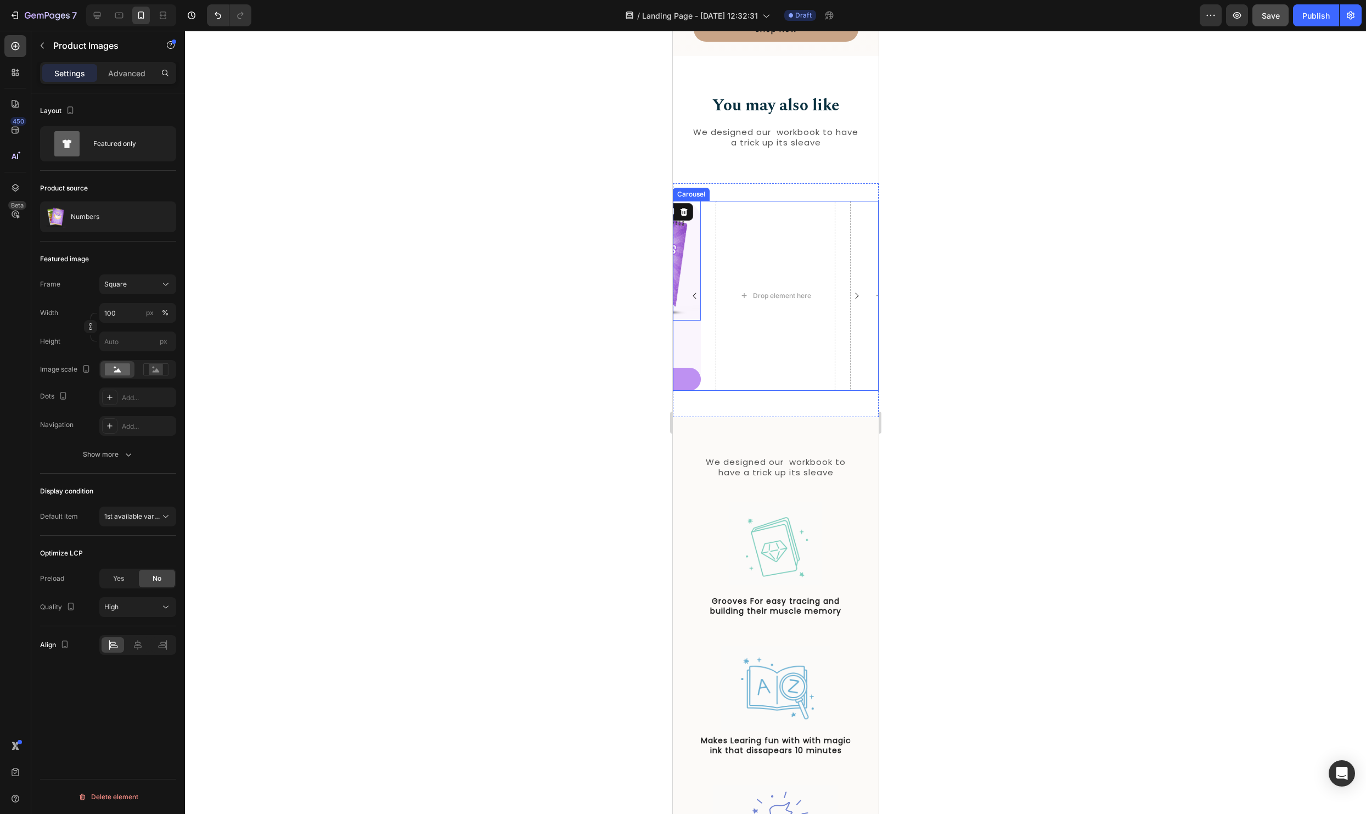
click at [714, 370] on div "Product Images Alphabet Product Title $14.98 Product Price Product Price Add to…" at bounding box center [775, 296] width 206 height 190
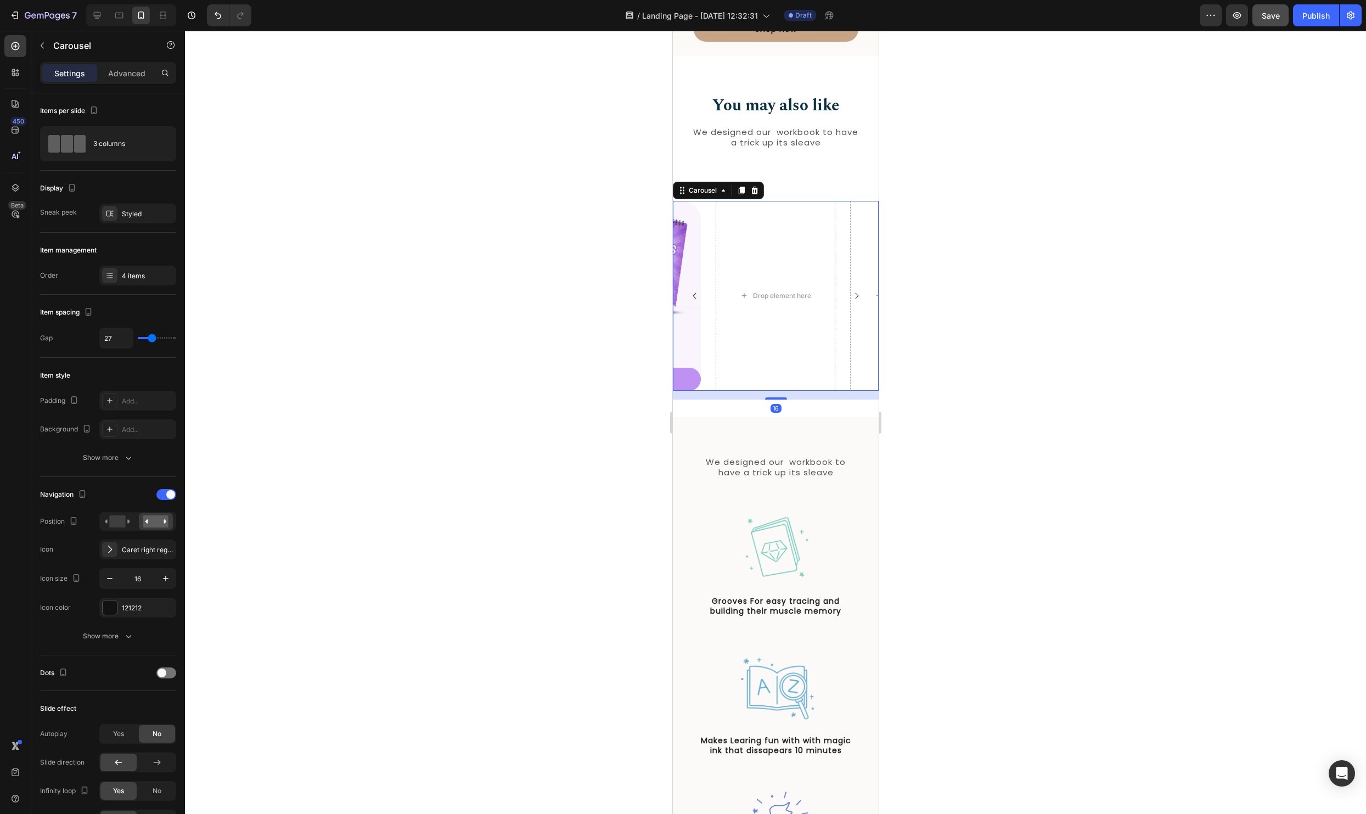
click at [694, 295] on icon "Carousel Back Arrow" at bounding box center [694, 295] width 9 height 9
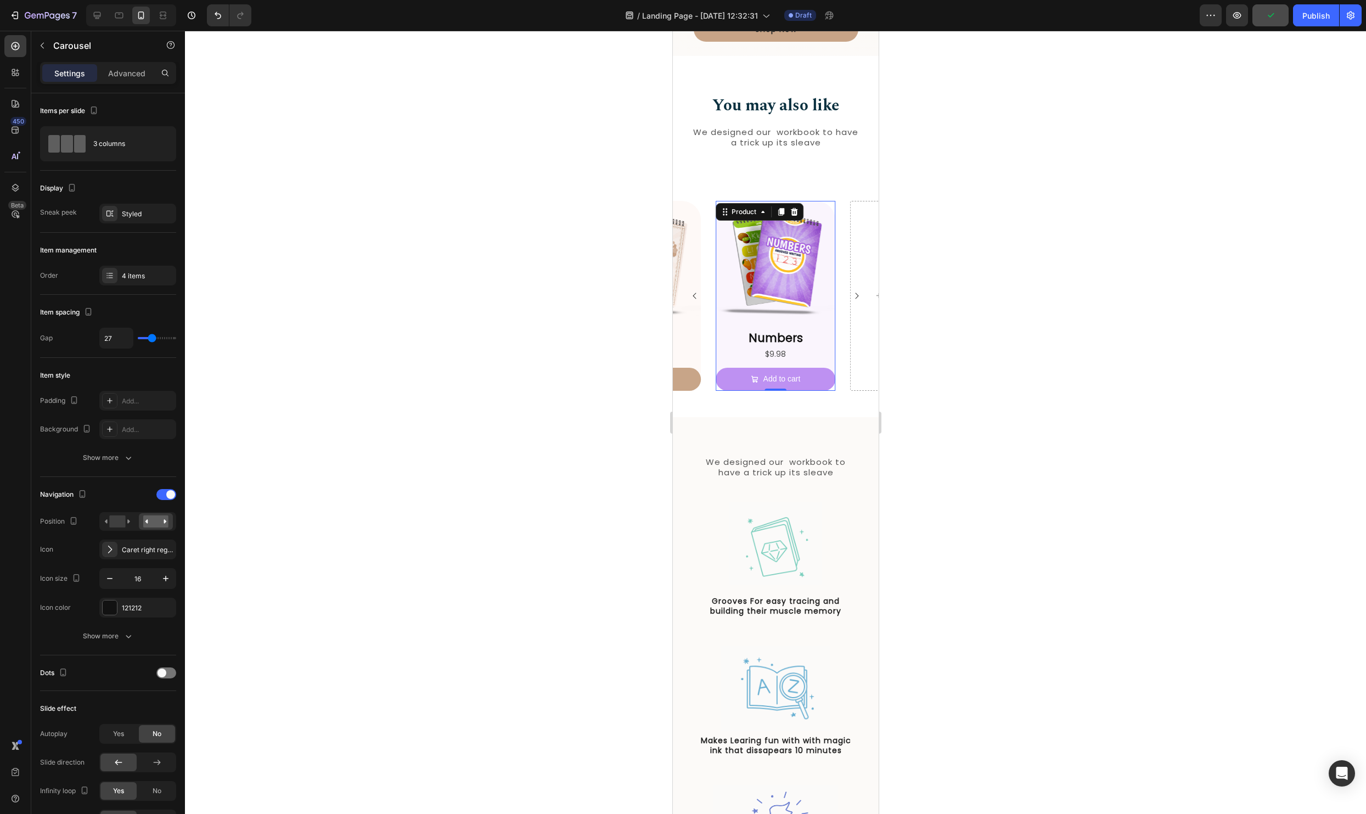
click at [719, 366] on div "Numbers Product Title $9.98 Product Price Product Price Add to cart Add to Cart" at bounding box center [775, 359] width 120 height 61
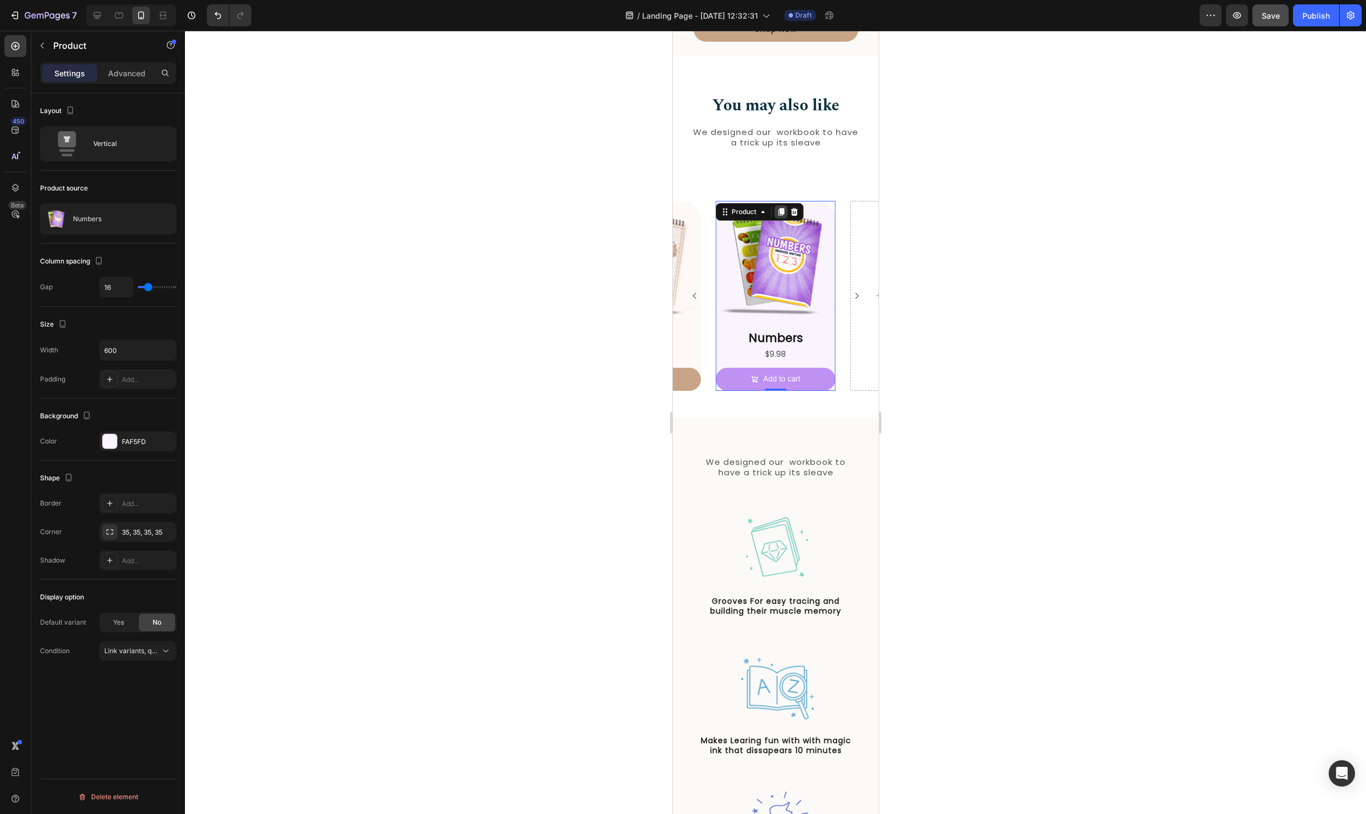
click at [783, 211] on icon at bounding box center [780, 212] width 6 height 8
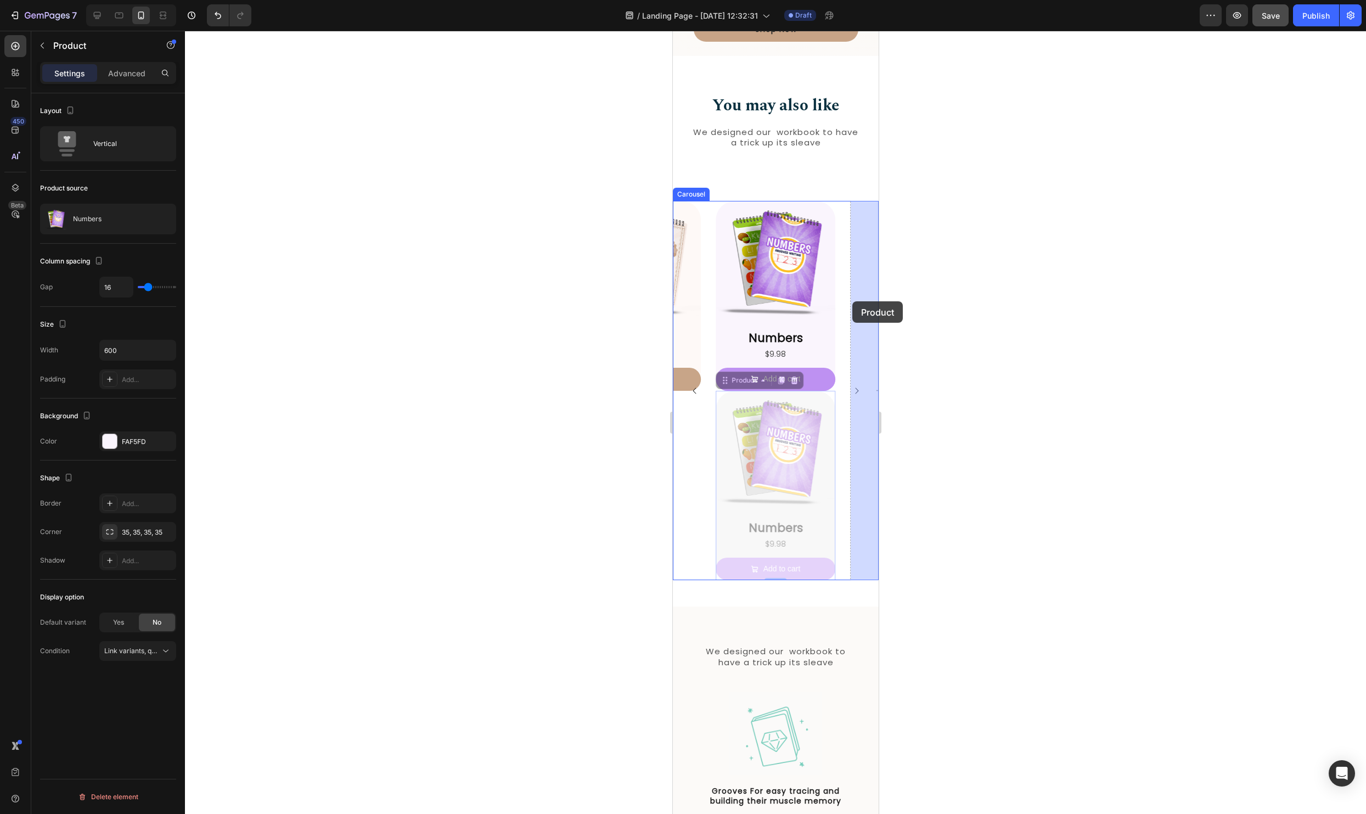
drag, startPoint x: 725, startPoint y: 378, endPoint x: 851, endPoint y: 301, distance: 147.7
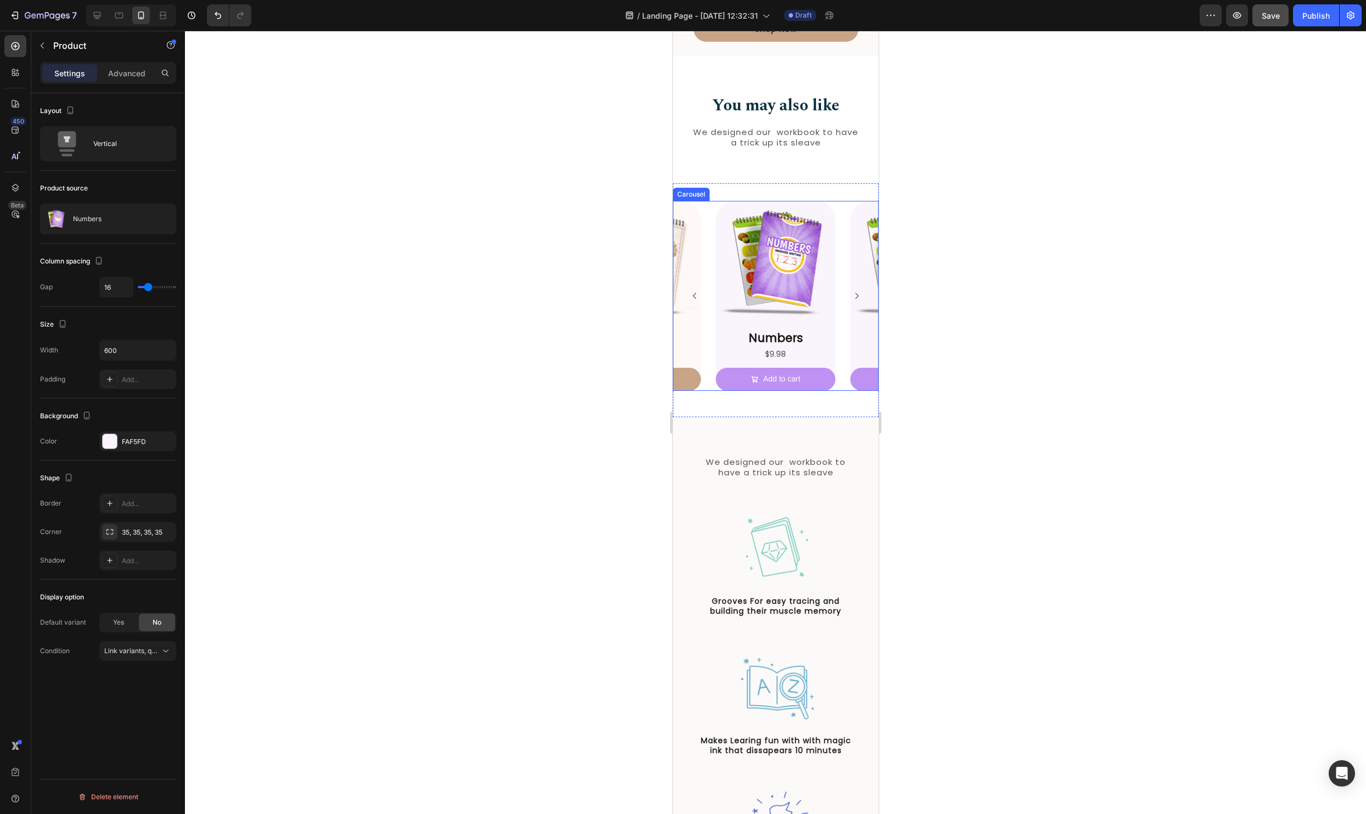
click at [855, 294] on icon "Carousel Next Arrow" at bounding box center [855, 295] width 9 height 9
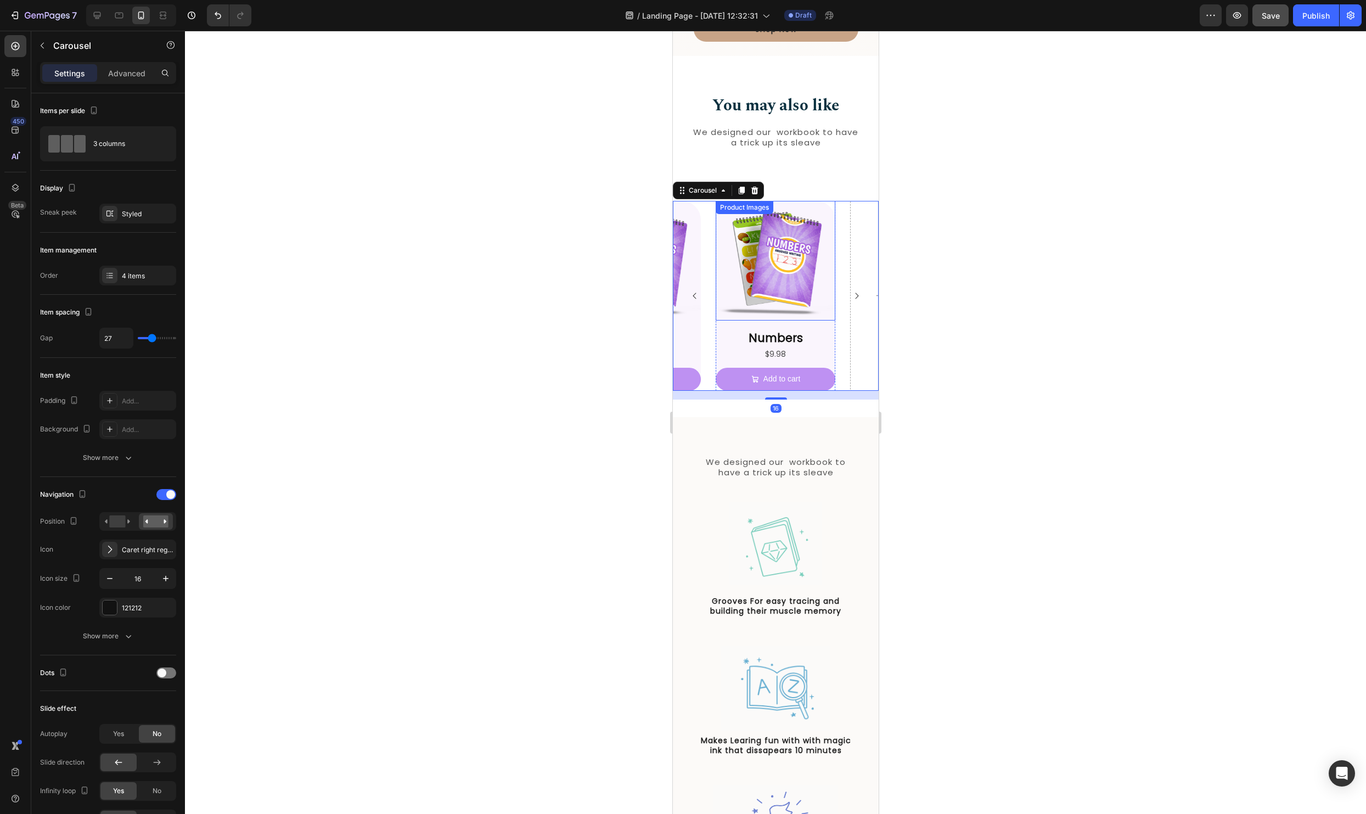
click at [799, 263] on img at bounding box center [775, 261] width 120 height 120
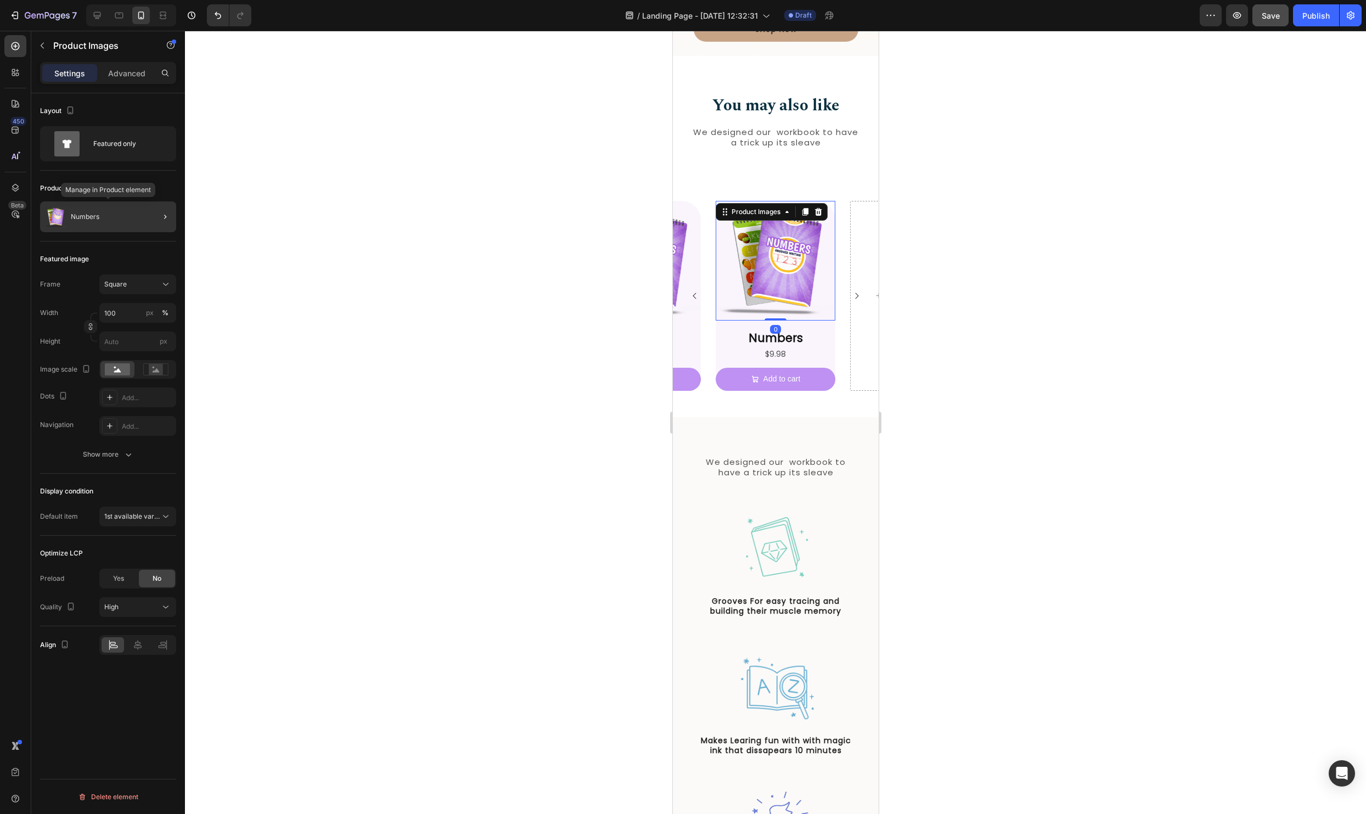
click at [69, 218] on div "Numbers" at bounding box center [108, 216] width 136 height 31
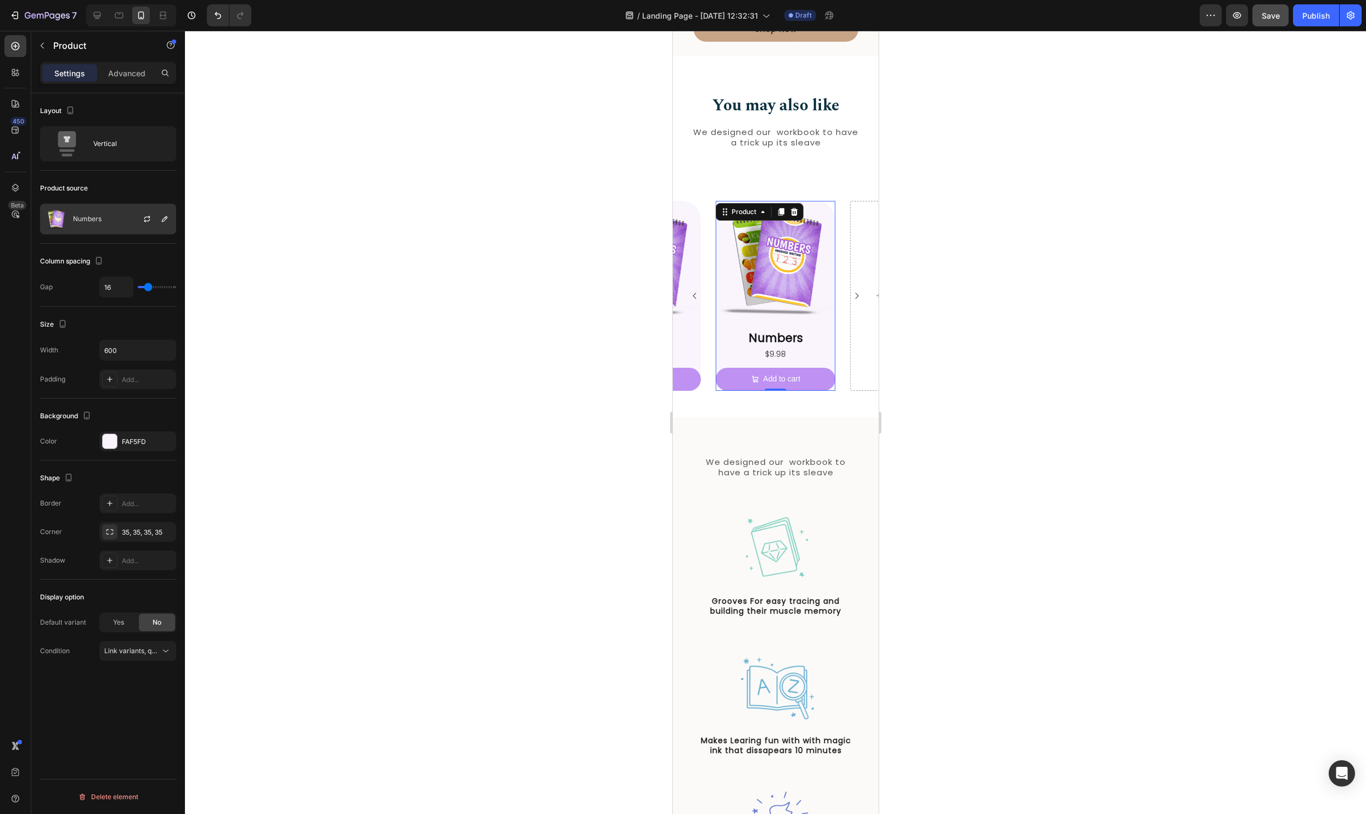
click at [98, 224] on div "Numbers" at bounding box center [108, 219] width 136 height 31
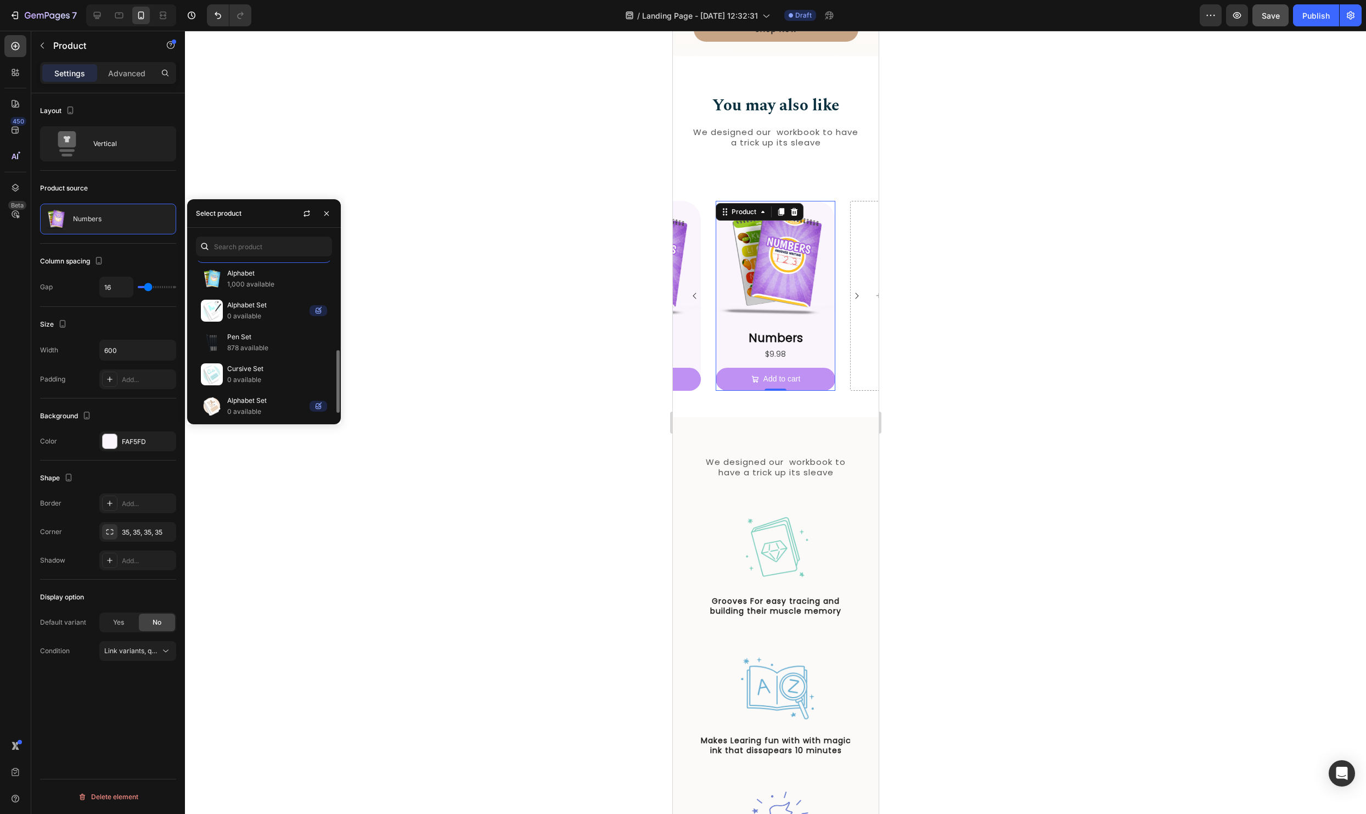
scroll to position [223, 0]
click at [240, 331] on p "Pen Set" at bounding box center [277, 334] width 100 height 11
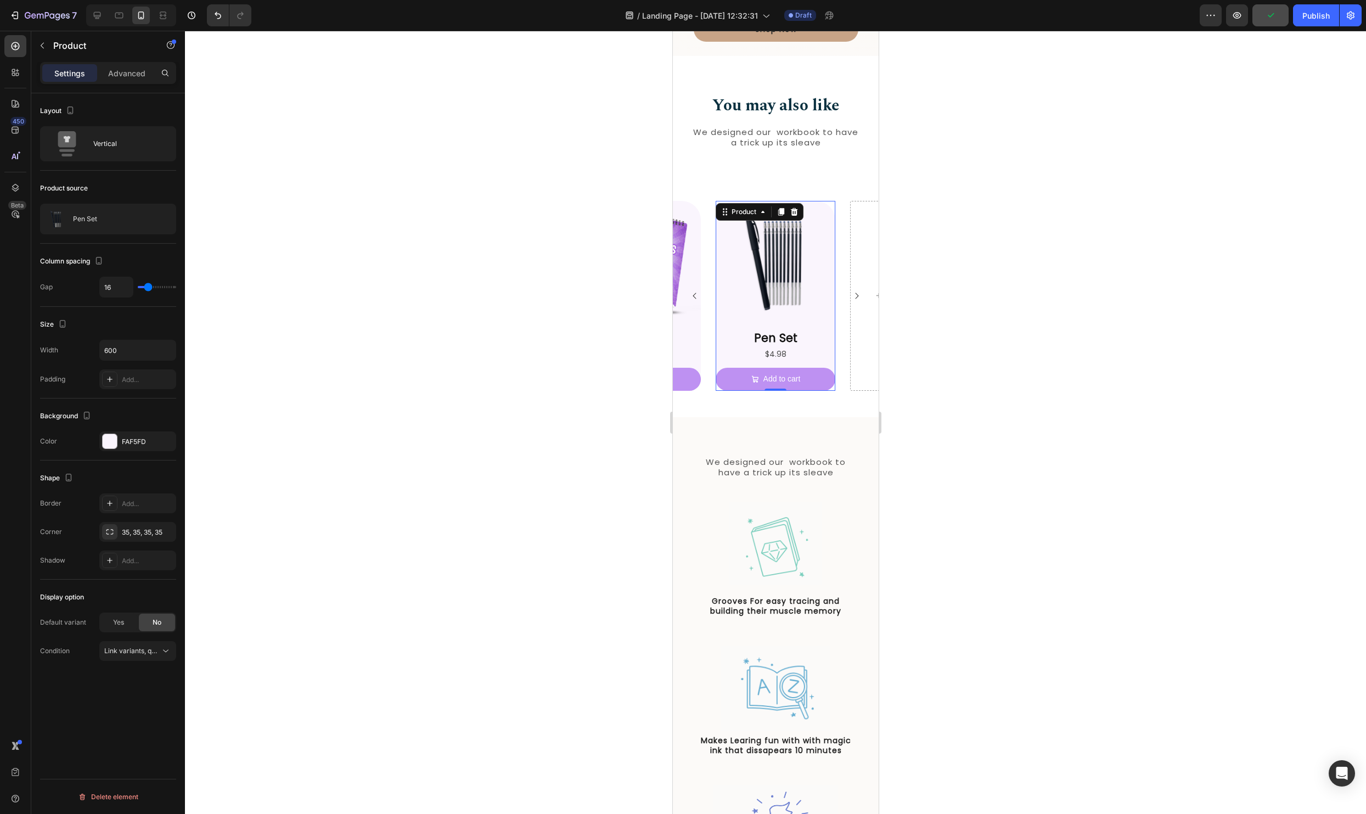
click at [832, 364] on div "Pen Set Product Title $4.98 Product Price Product Price Add to cart Add to Cart" at bounding box center [775, 359] width 120 height 61
click at [109, 443] on div at bounding box center [110, 441] width 14 height 14
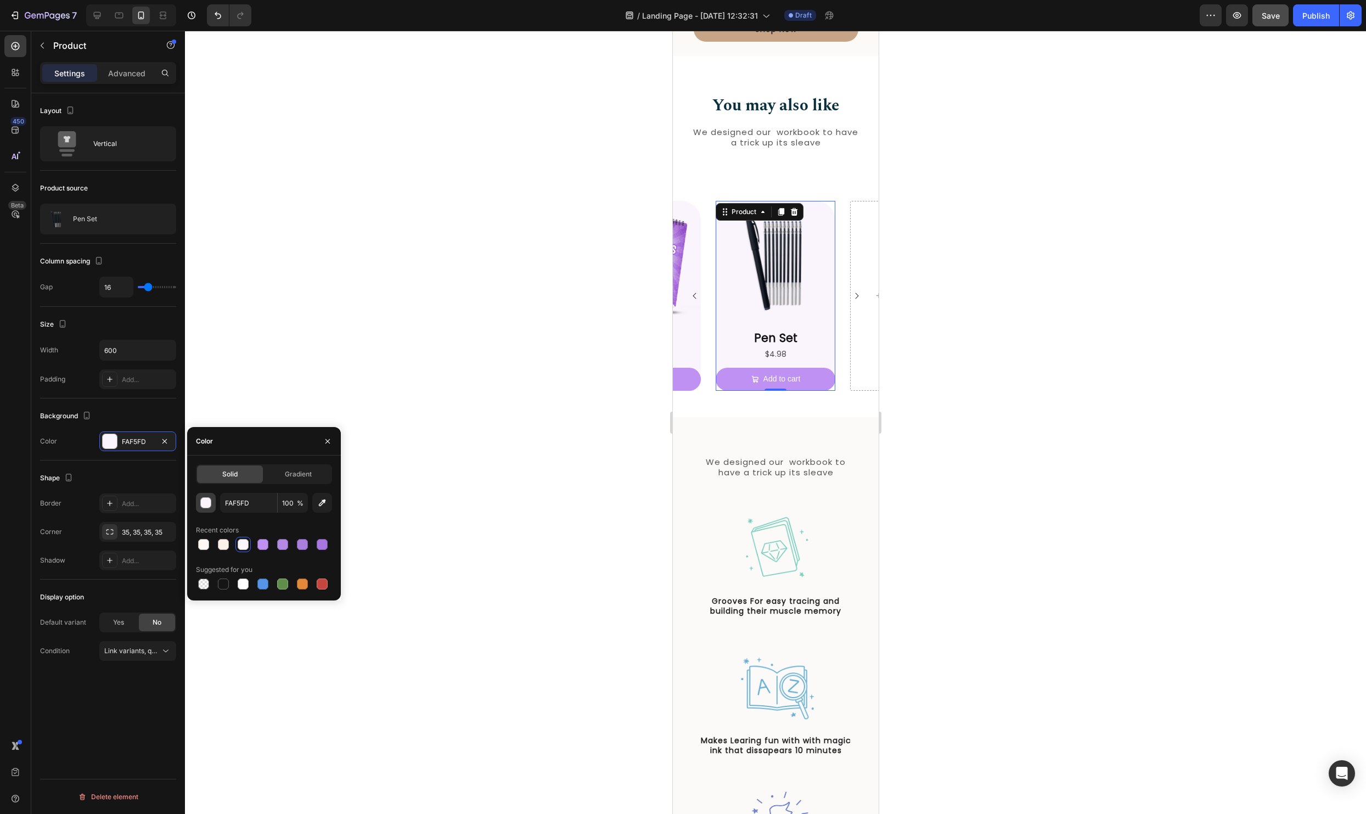
click at [208, 504] on div "button" at bounding box center [206, 503] width 11 height 11
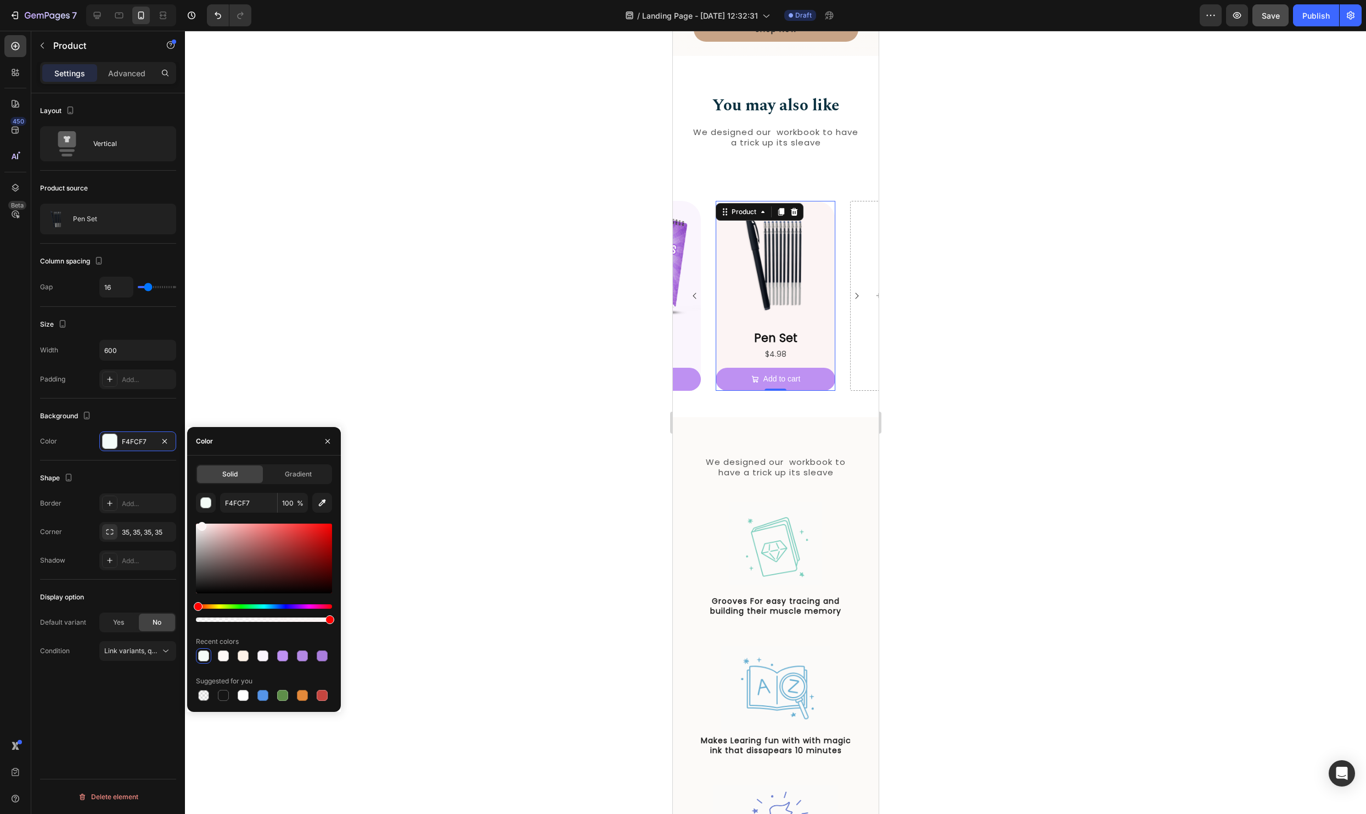
type input "FCF4F4"
drag, startPoint x: 297, startPoint y: 604, endPoint x: 179, endPoint y: 607, distance: 118.0
click at [179, 607] on div "450 Beta Sections(18) Elements(83) Section Element Hero Section Product Detail …" at bounding box center [92, 422] width 185 height 783
click at [1062, 416] on div at bounding box center [775, 422] width 1181 height 783
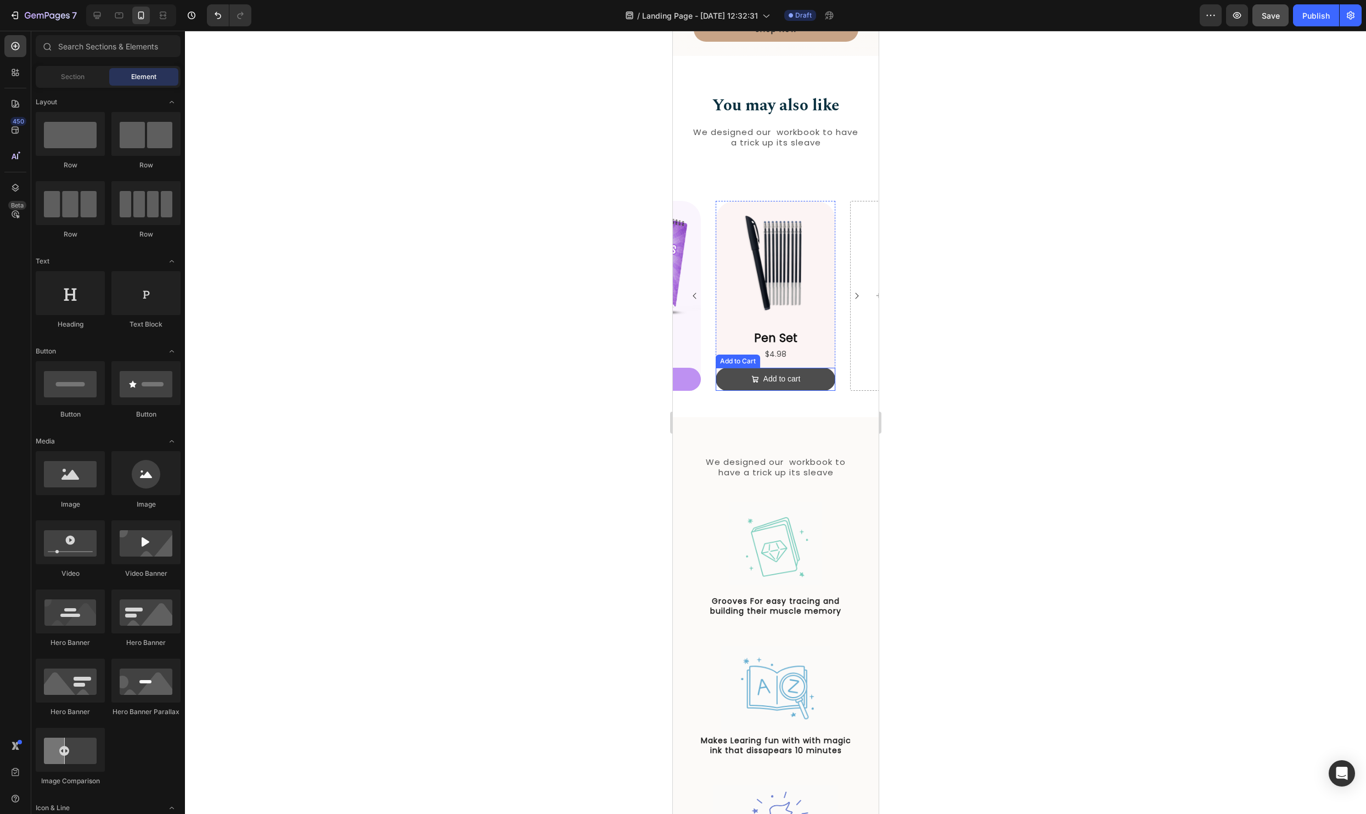
click at [825, 385] on button "Add to cart" at bounding box center [775, 379] width 120 height 22
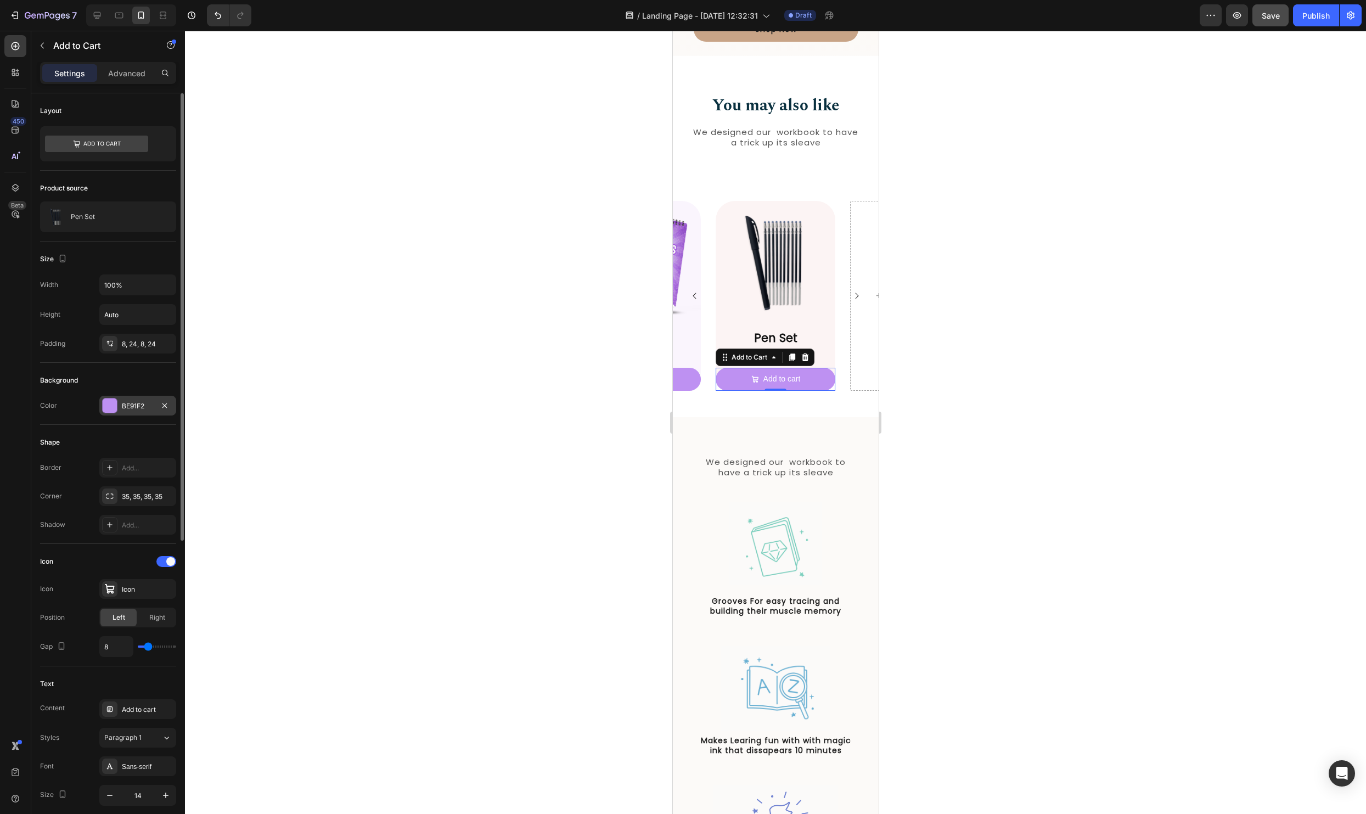
click at [115, 407] on div at bounding box center [110, 405] width 14 height 14
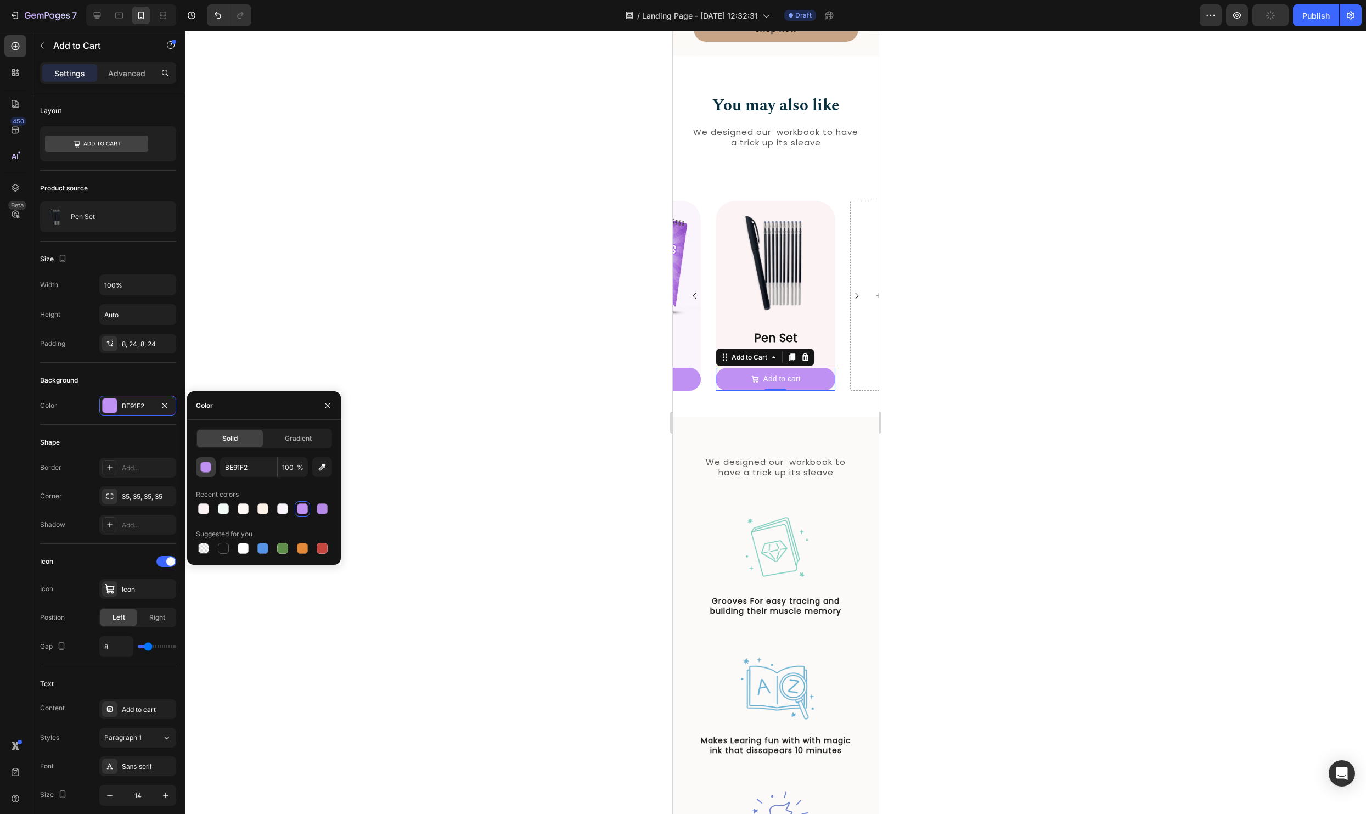
click at [205, 470] on div "button" at bounding box center [206, 467] width 11 height 11
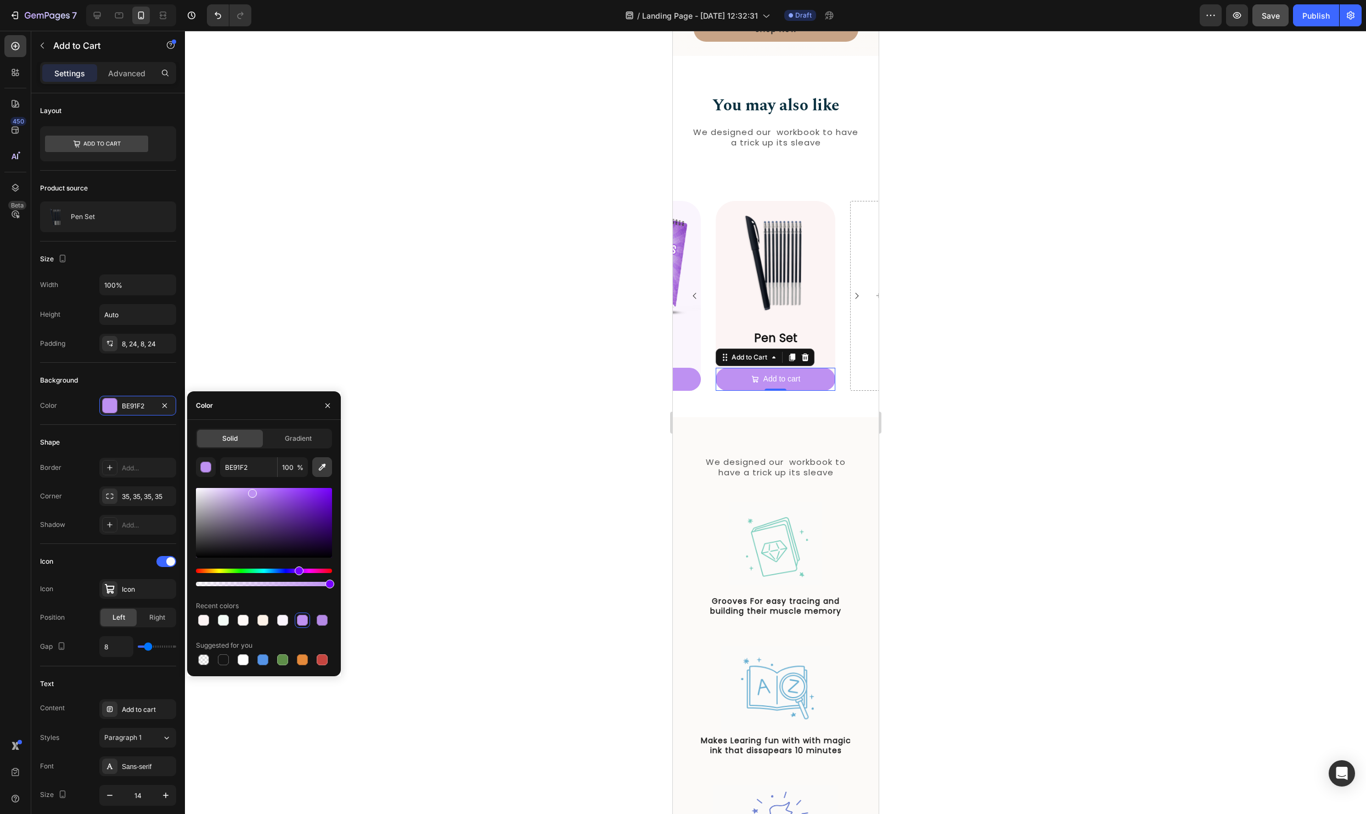
click at [317, 471] on icon "button" at bounding box center [322, 466] width 11 height 11
type input "C8A588"
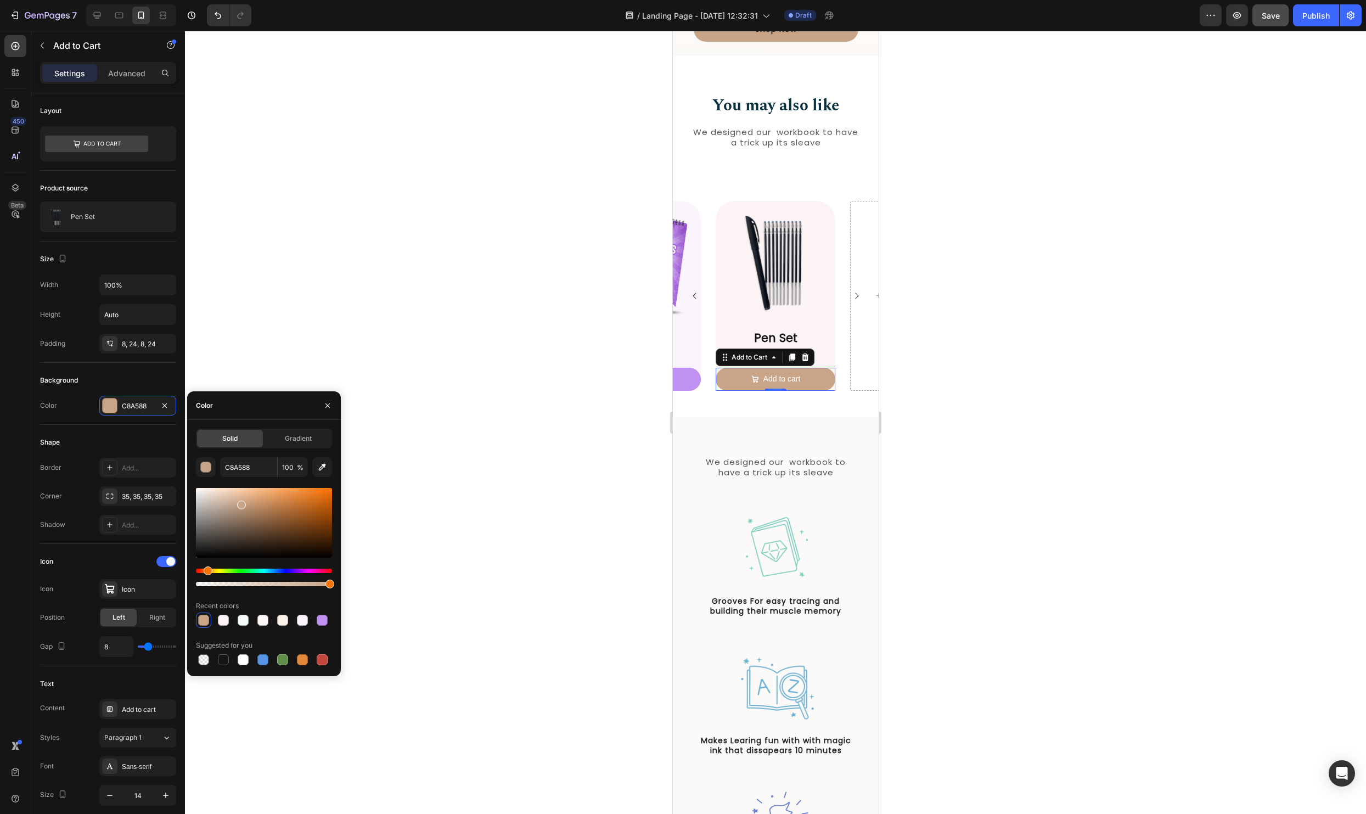
click at [1101, 379] on div at bounding box center [775, 422] width 1181 height 783
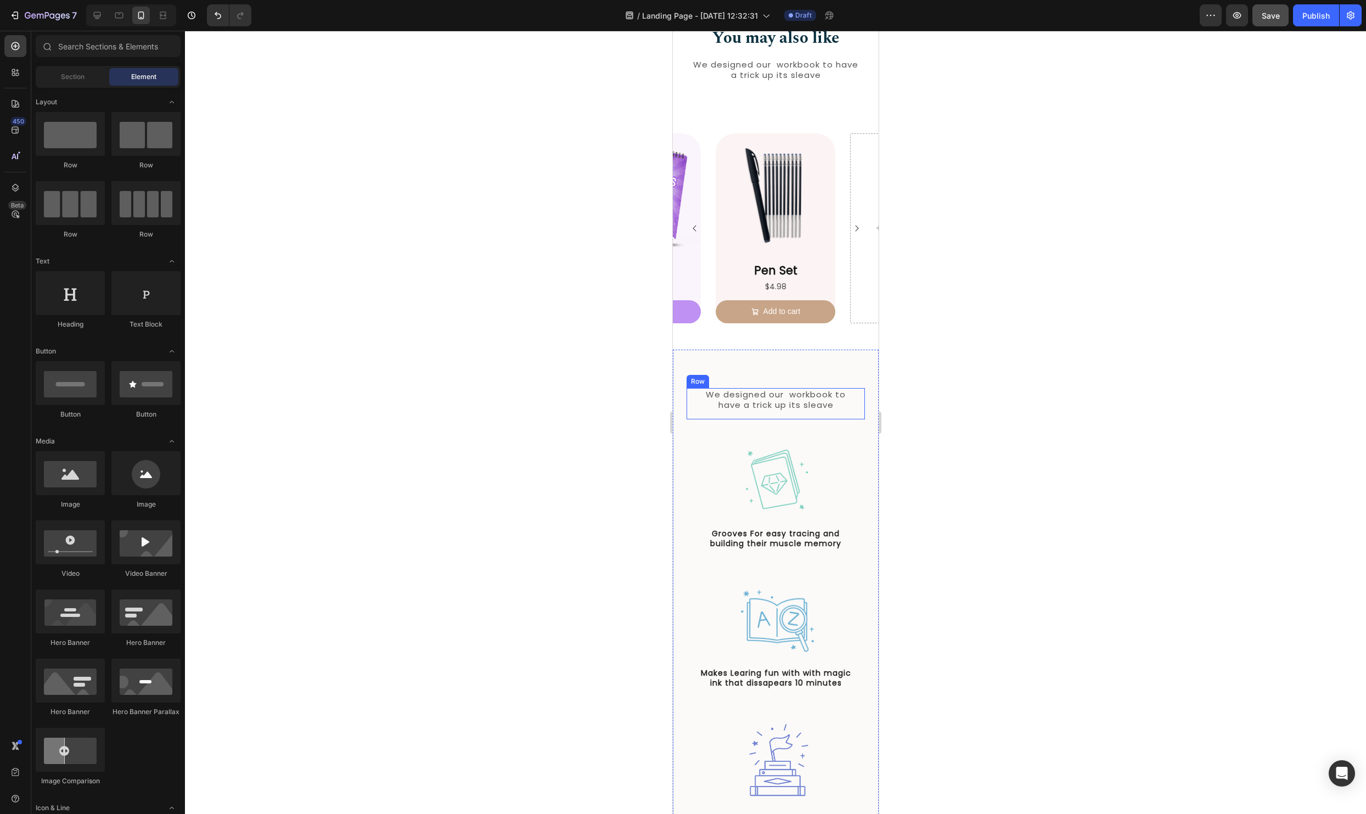
scroll to position [1203, 0]
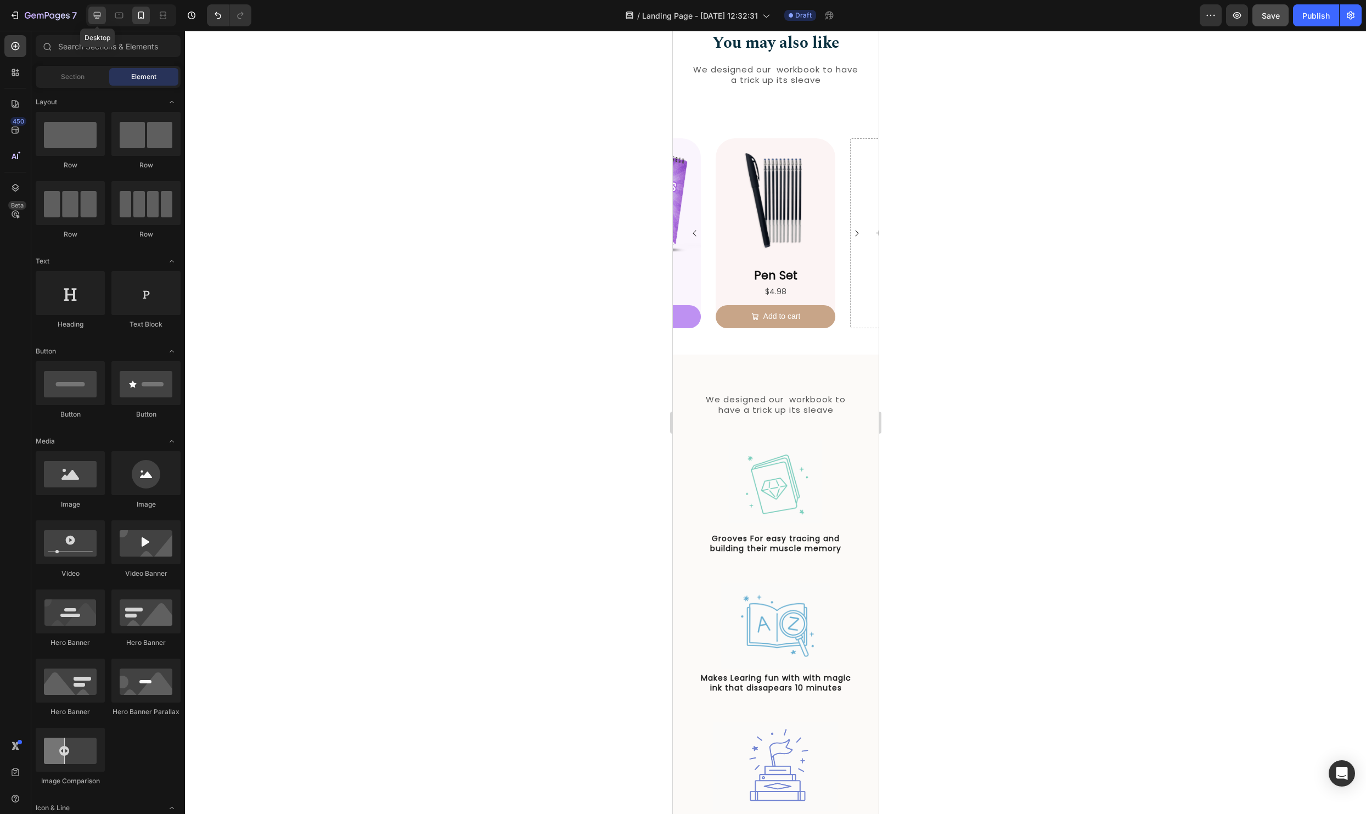
click at [97, 20] on icon at bounding box center [97, 15] width 11 height 11
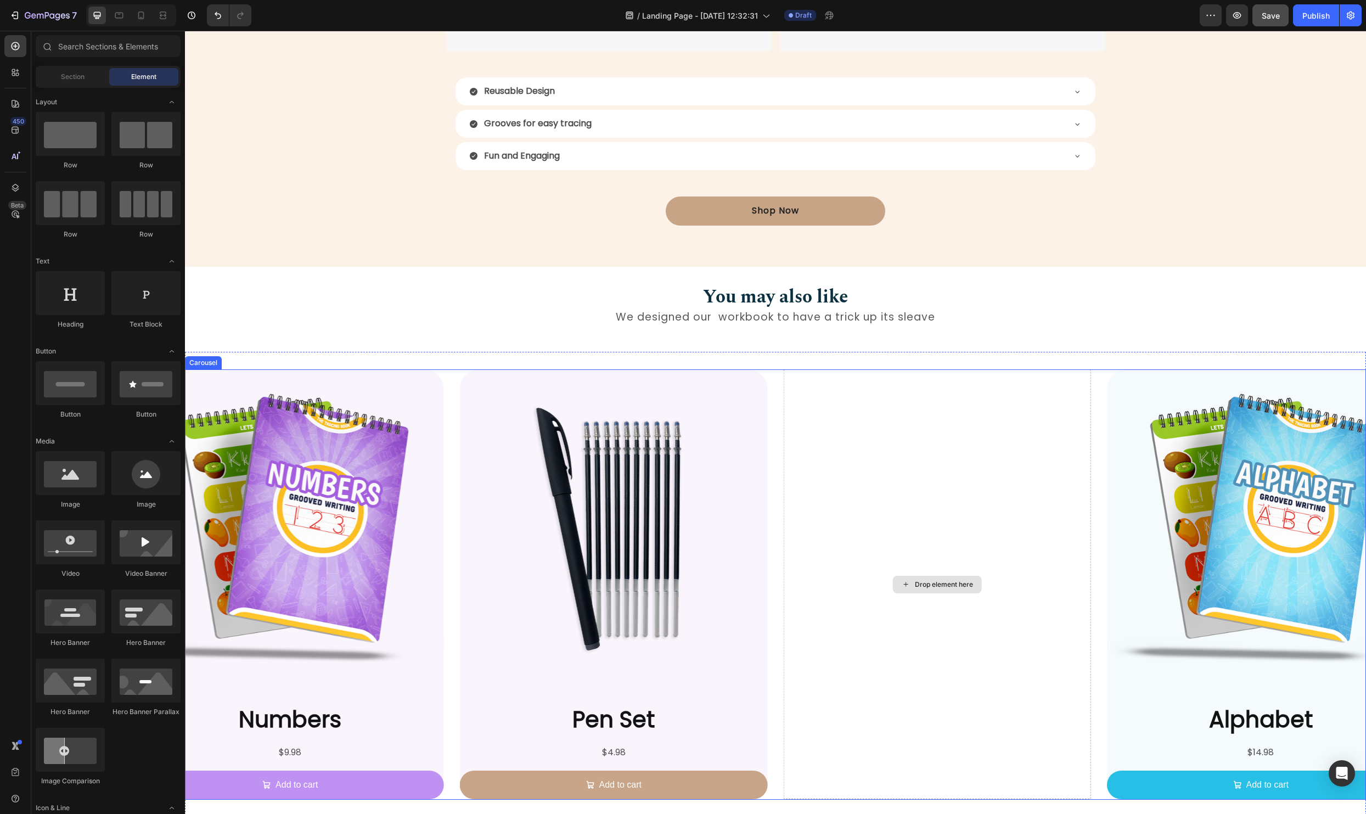
scroll to position [1259, 0]
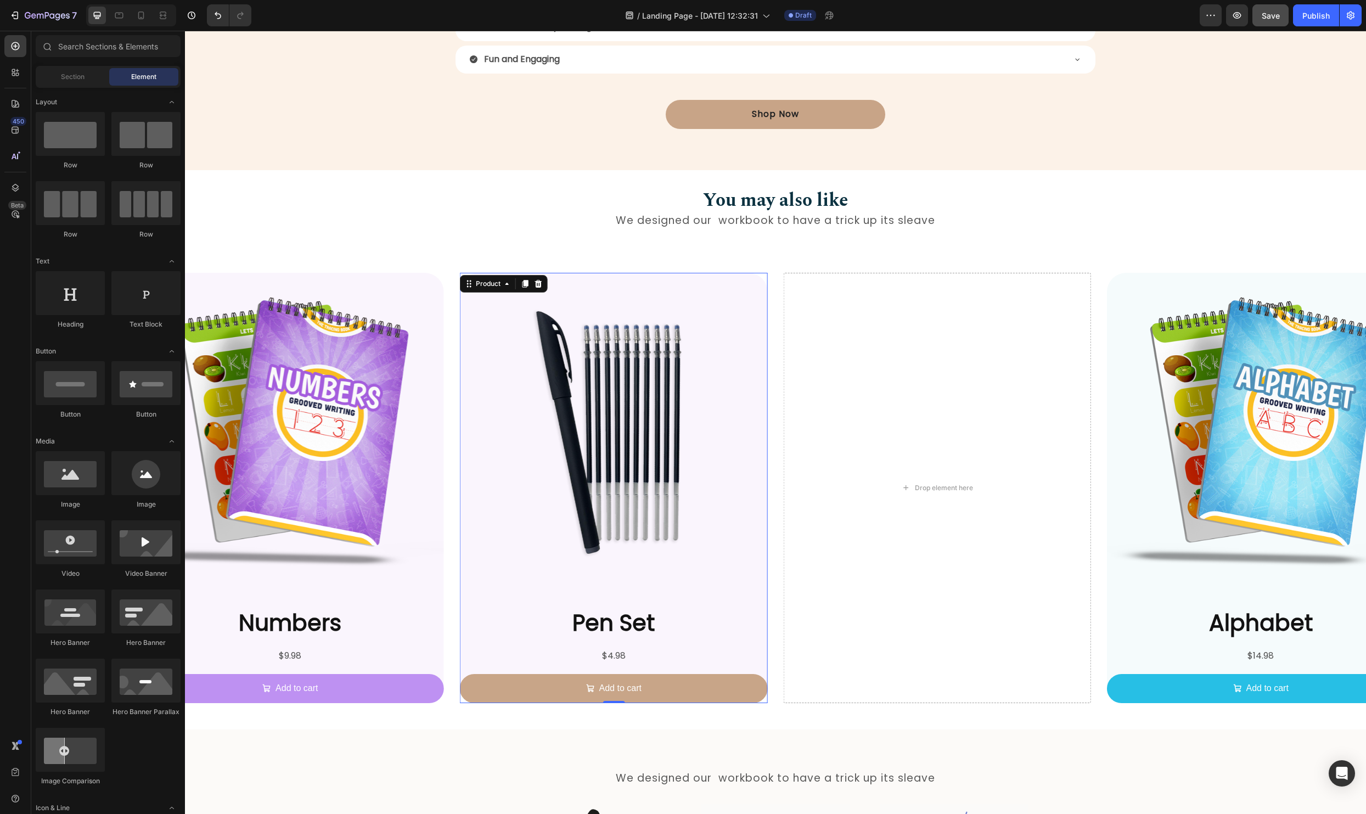
click at [759, 668] on div "Pen Set Product Title $4.98 Product Price Product Price Add to cart Add to Cart" at bounding box center [613, 655] width 307 height 96
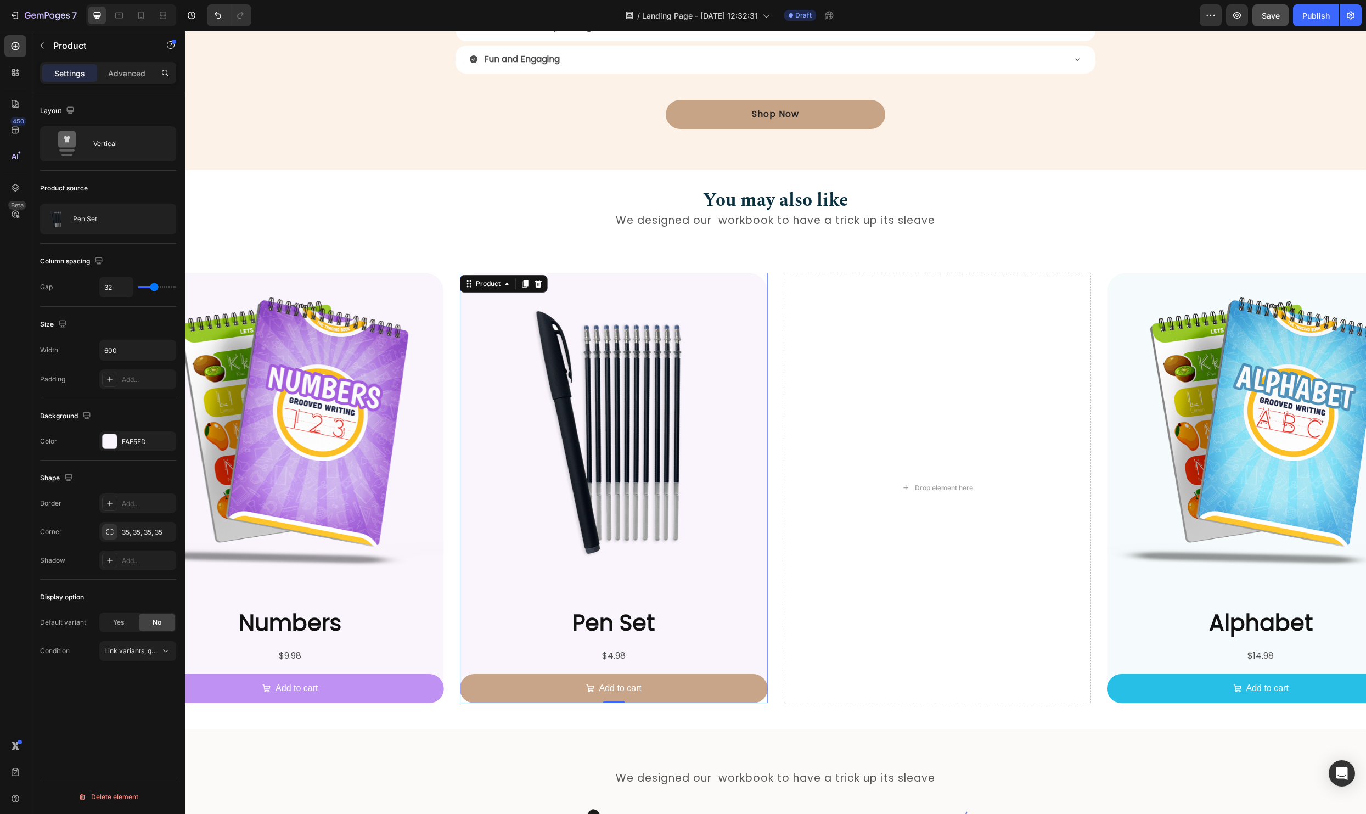
click at [98, 436] on div "Color FAF5FD" at bounding box center [108, 441] width 136 height 20
click at [109, 442] on div at bounding box center [110, 441] width 14 height 14
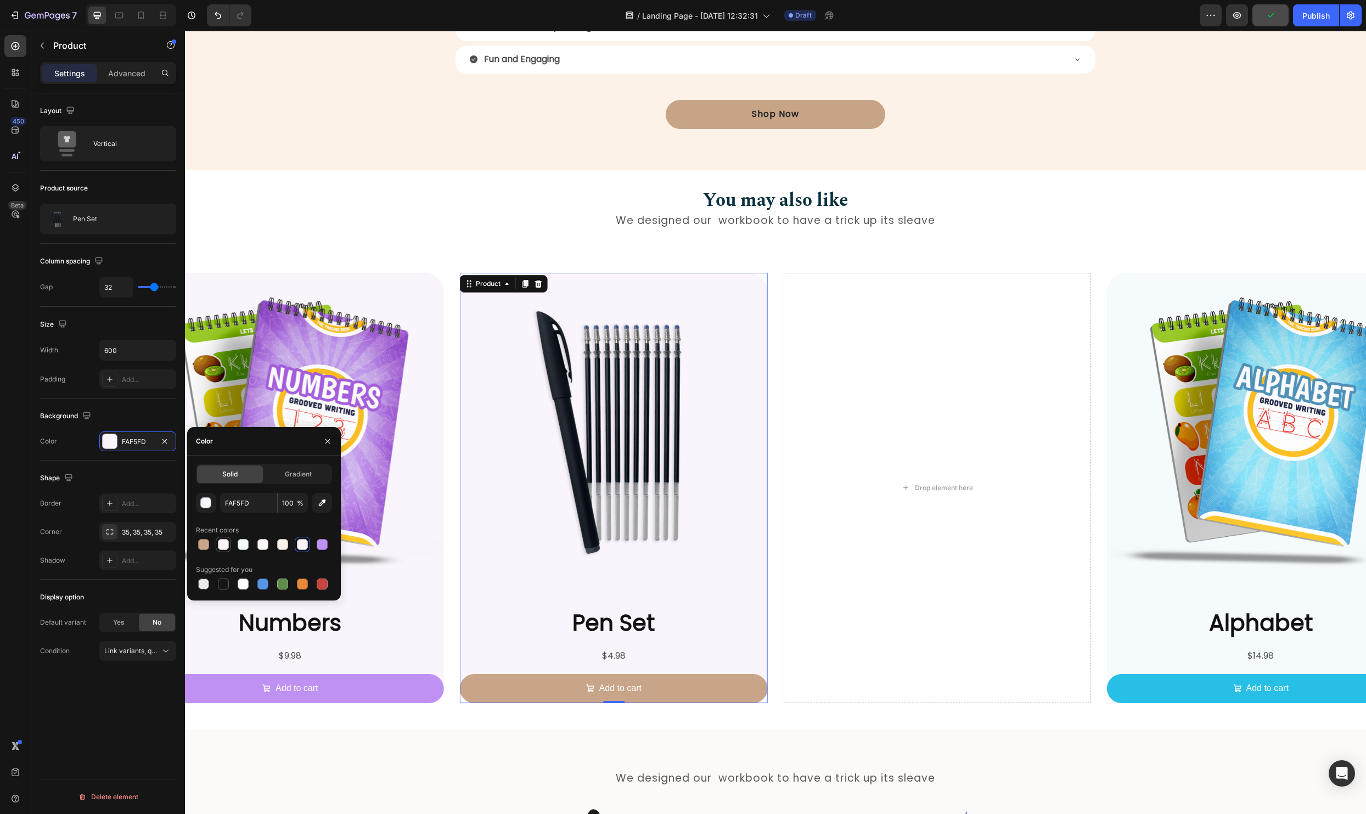
click at [223, 545] on div at bounding box center [223, 544] width 11 height 11
type input "FCF4F4"
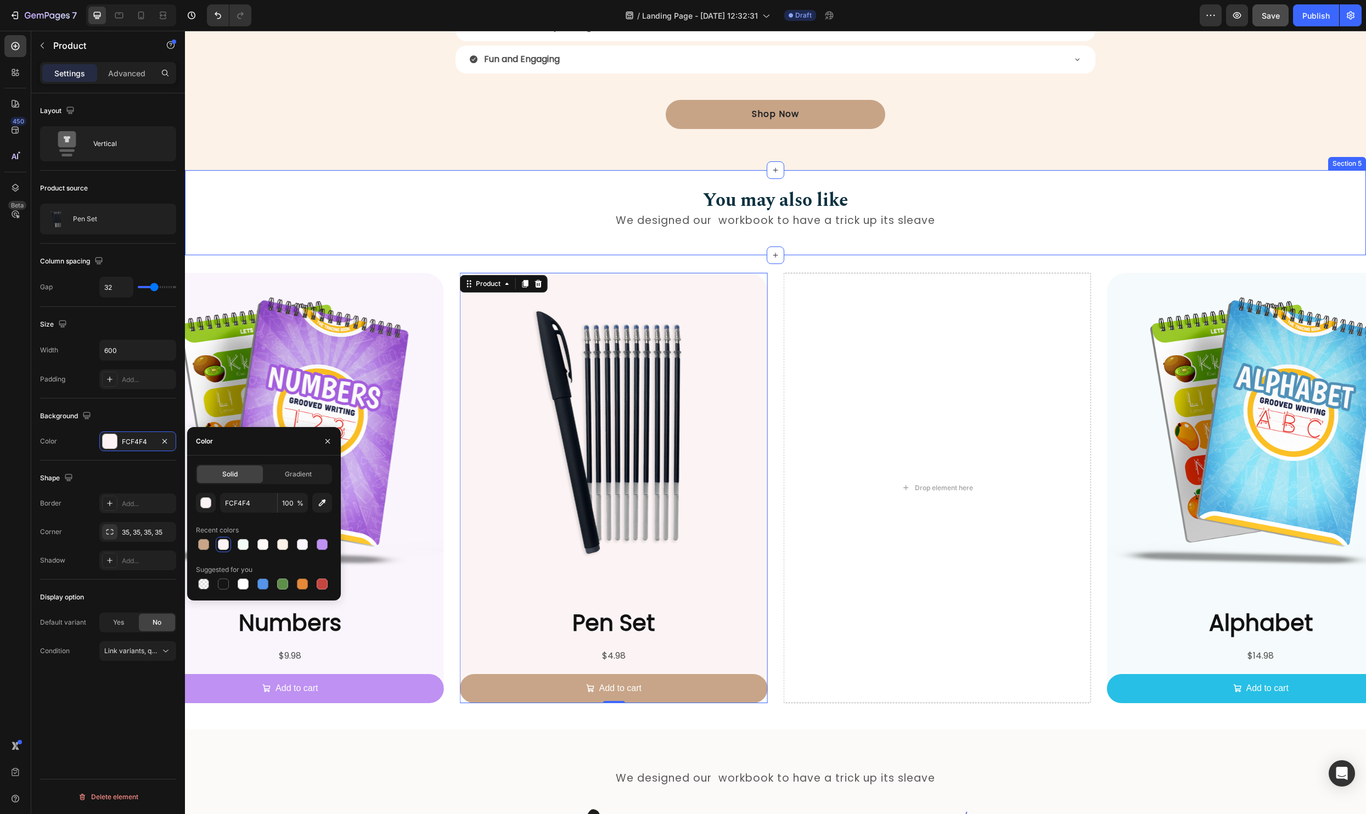
click at [442, 190] on div "You may also like Heading We designed our workbook to have a trick up its sleav…" at bounding box center [775, 213] width 1181 height 50
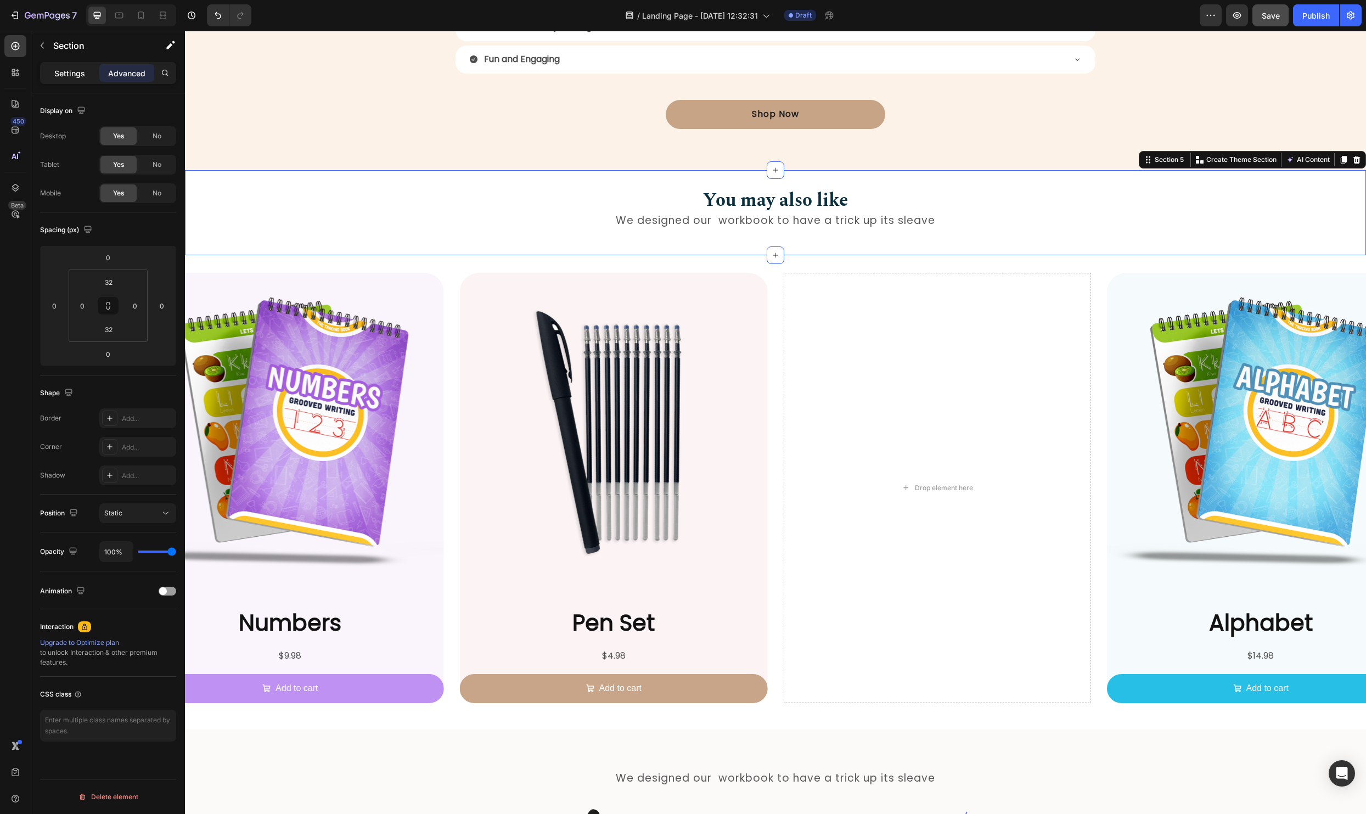
click at [72, 70] on p "Settings" at bounding box center [69, 73] width 31 height 12
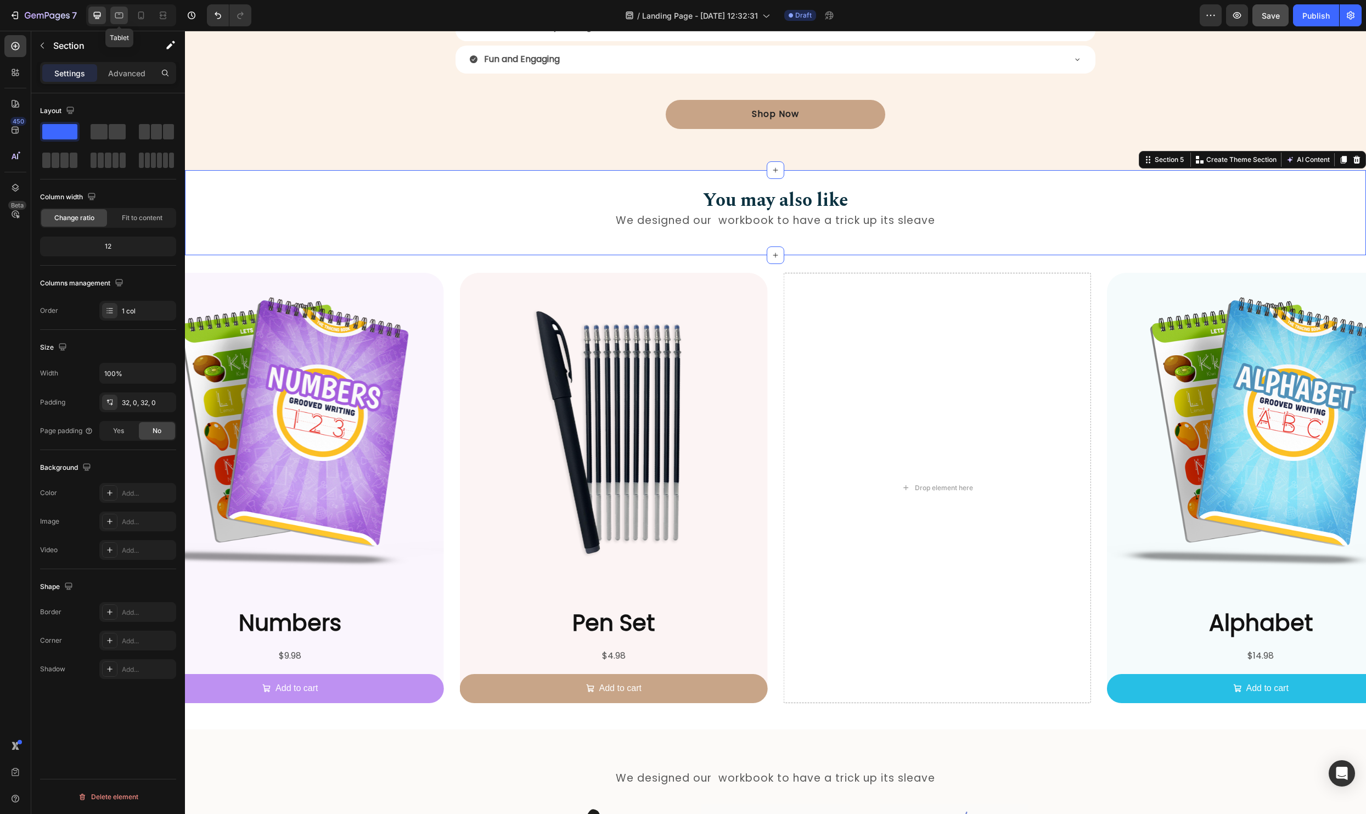
click at [117, 13] on icon at bounding box center [119, 15] width 11 height 11
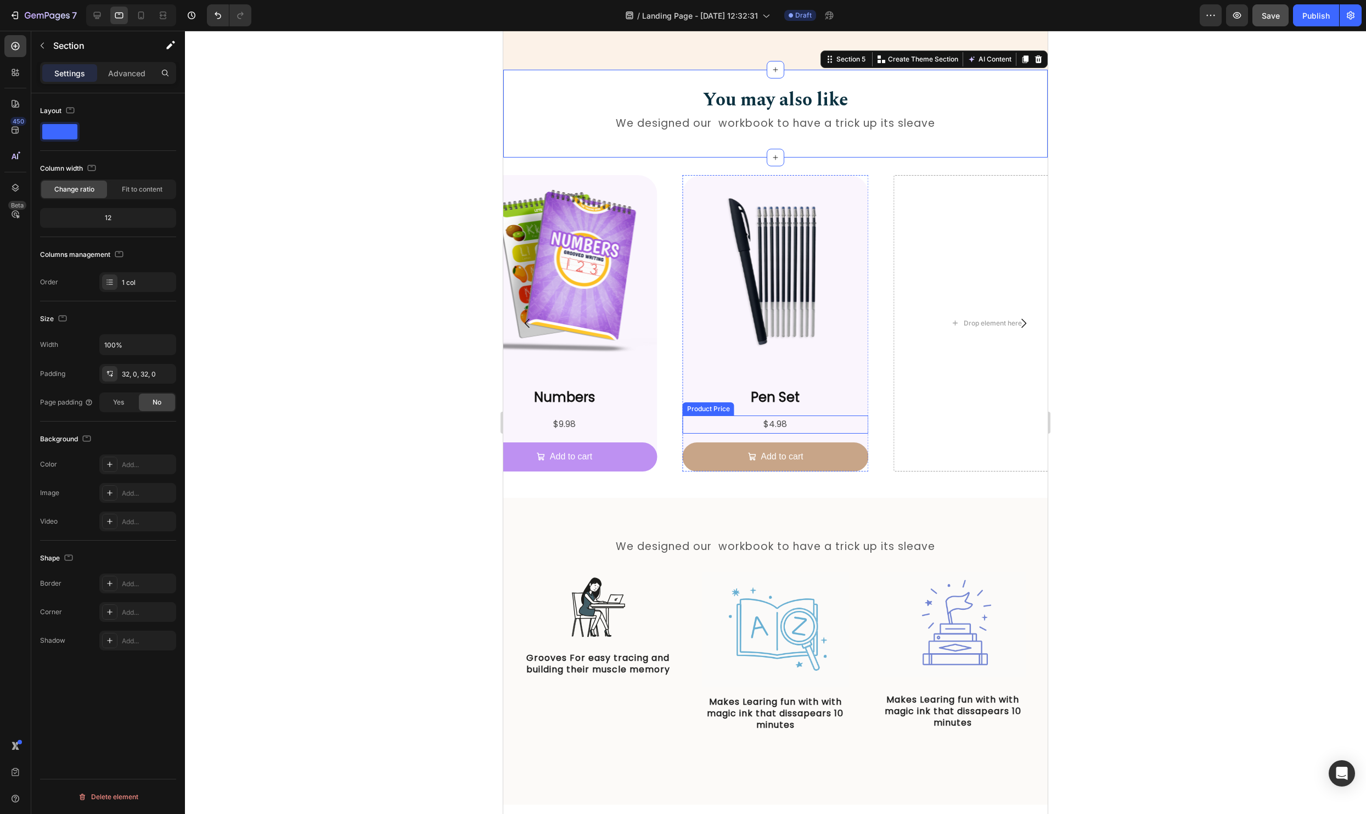
scroll to position [1176, 0]
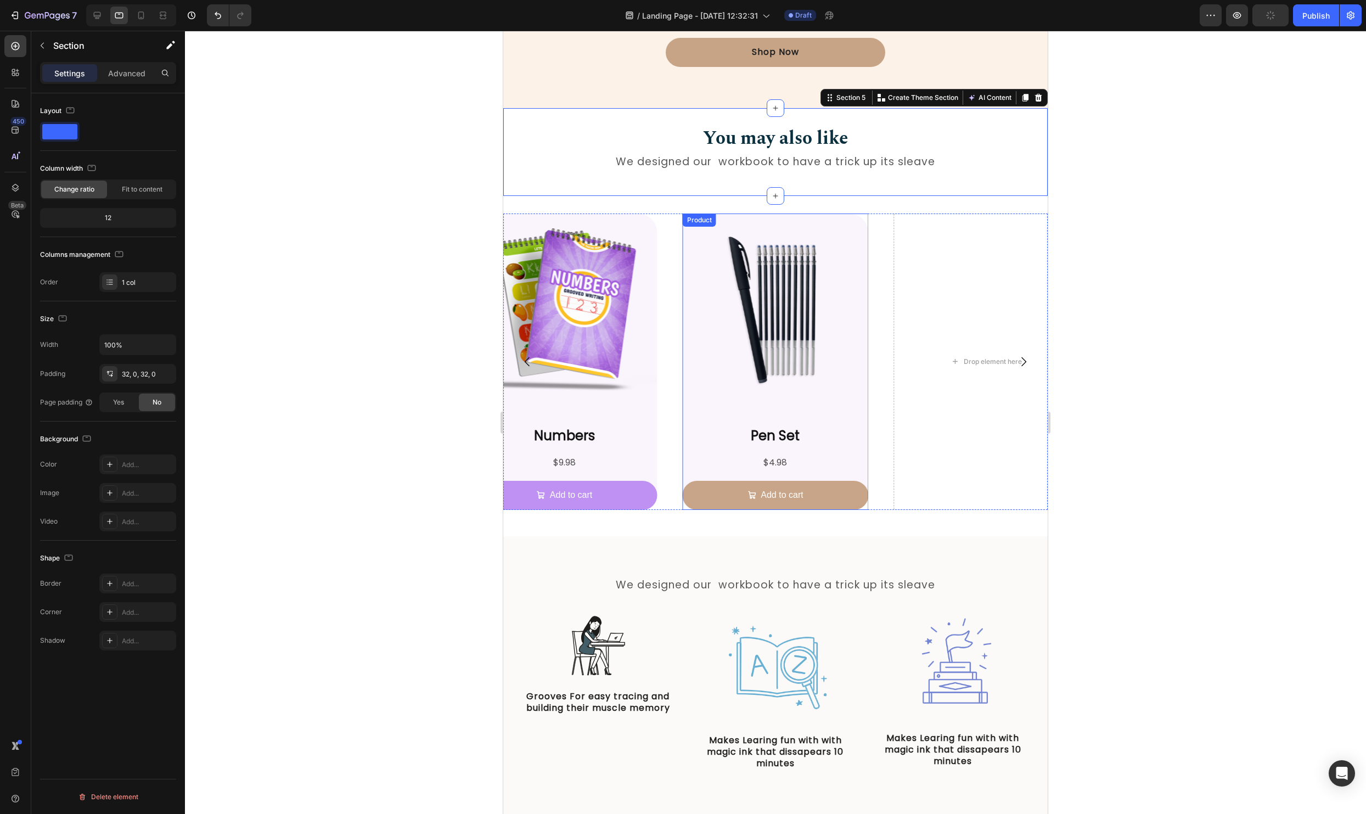
click at [694, 475] on div "Pen Set Product Title $4.98 Product Price Product Price Add to cart Add to Cart" at bounding box center [774, 468] width 185 height 84
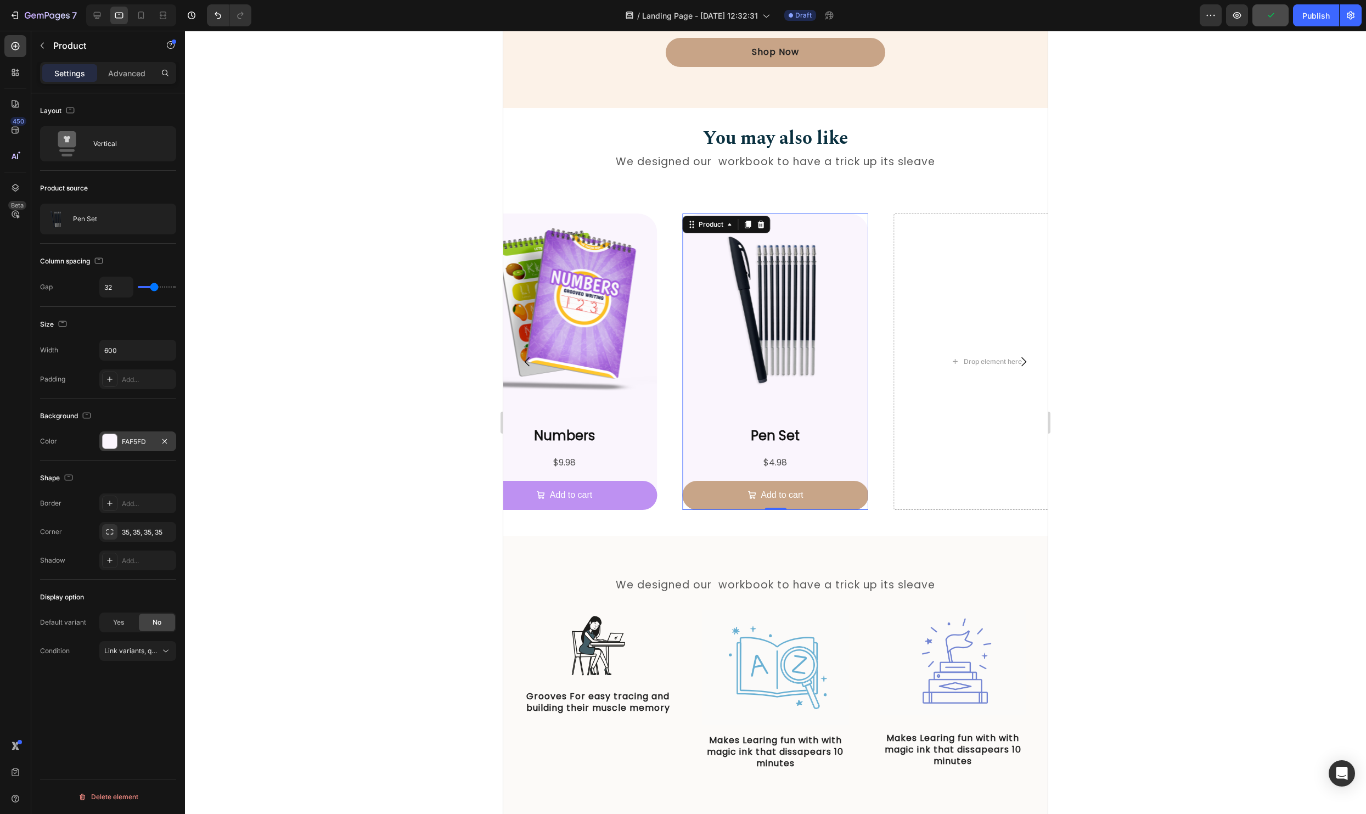
click at [111, 435] on div at bounding box center [110, 441] width 14 height 14
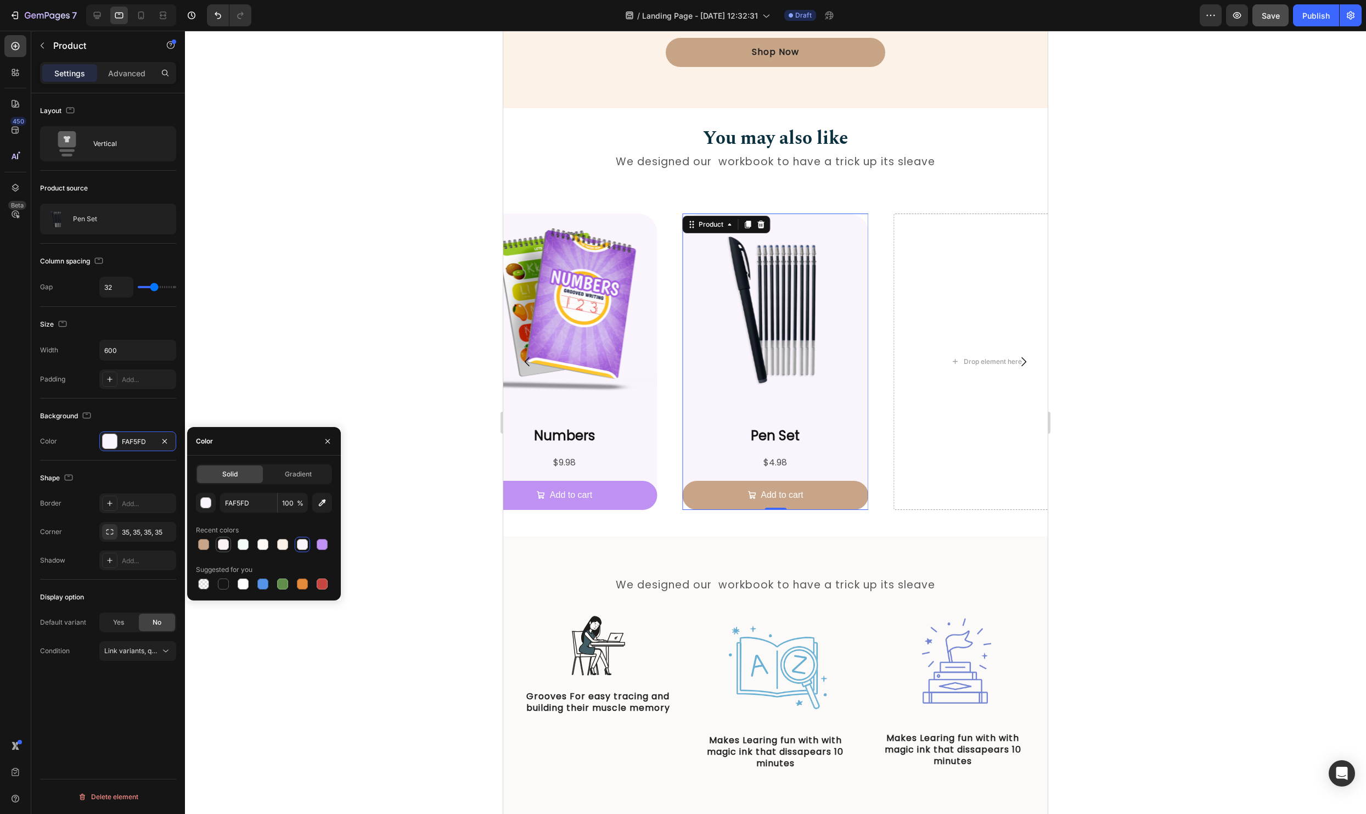
click at [226, 543] on div at bounding box center [223, 544] width 11 height 11
type input "FCF4F4"
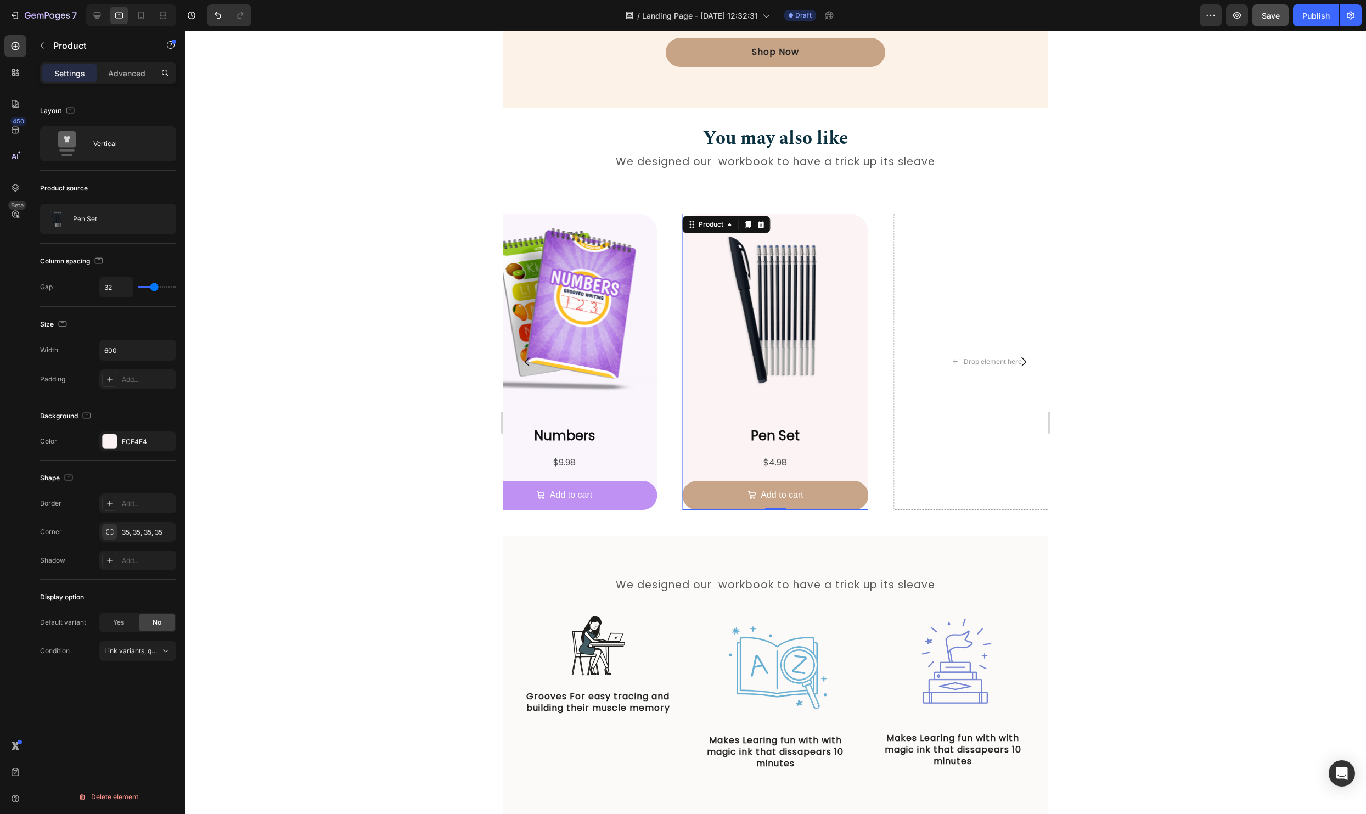
click at [430, 589] on div at bounding box center [775, 422] width 1181 height 783
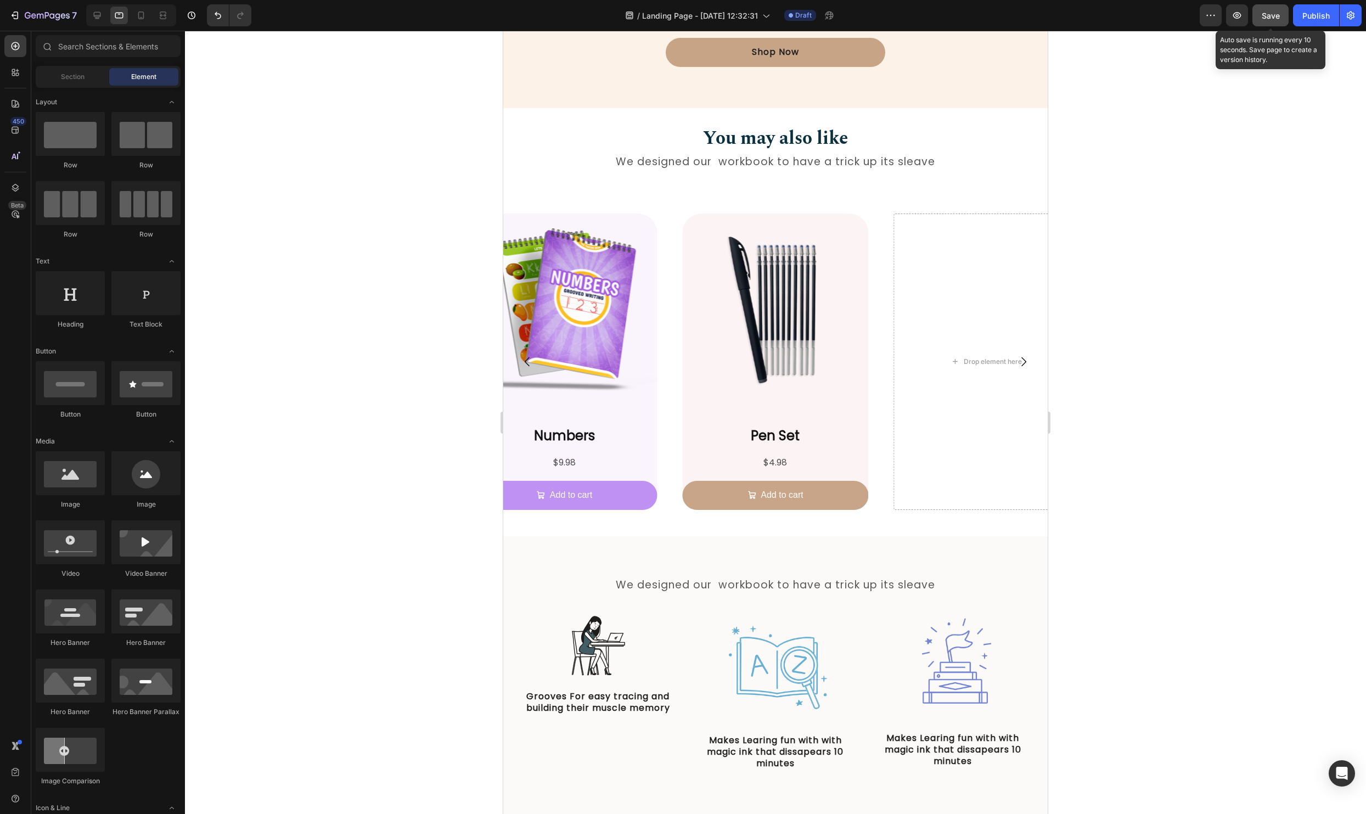
click at [1259, 22] on button "Save" at bounding box center [1270, 15] width 36 height 22
click at [146, 13] on icon at bounding box center [141, 15] width 11 height 11
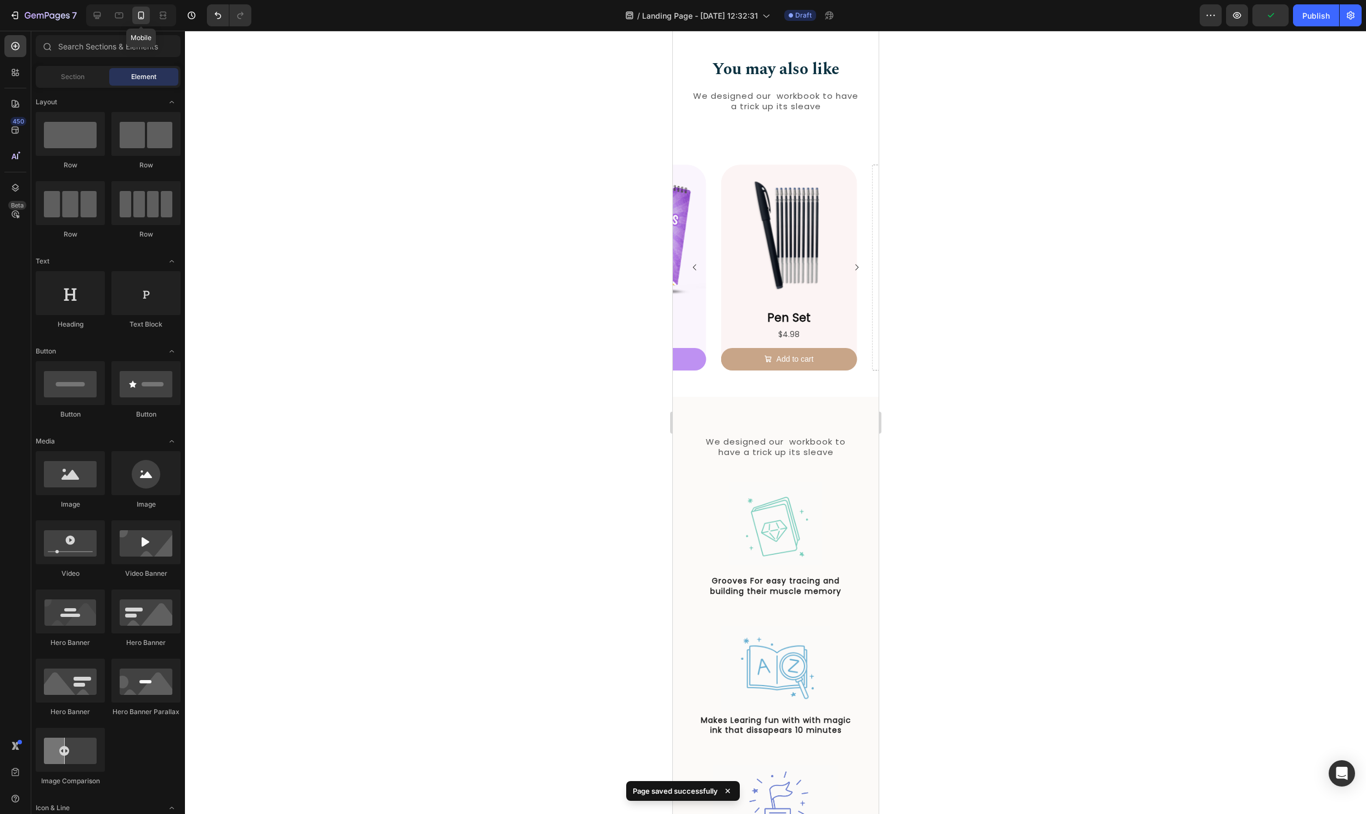
scroll to position [1150, 0]
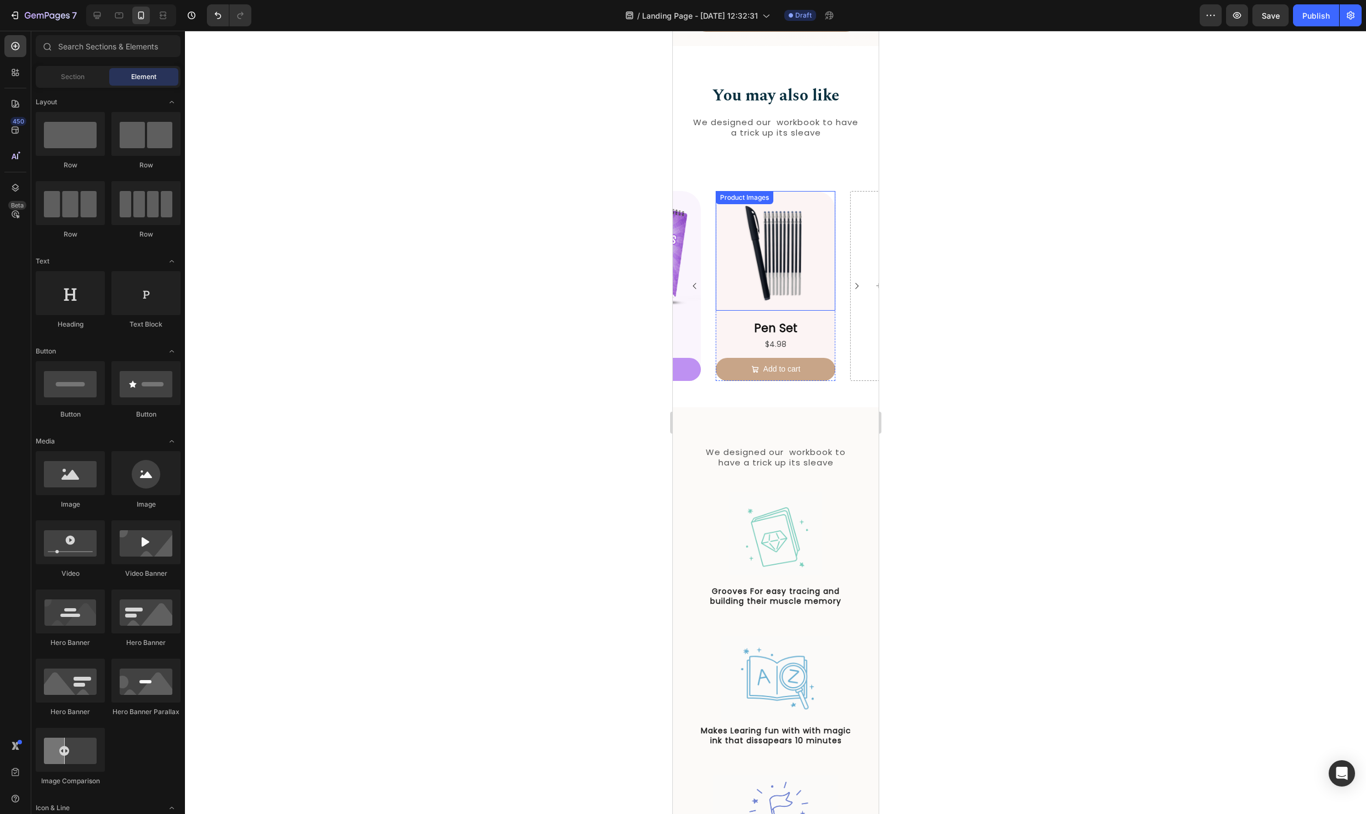
click at [781, 268] on img at bounding box center [775, 251] width 120 height 120
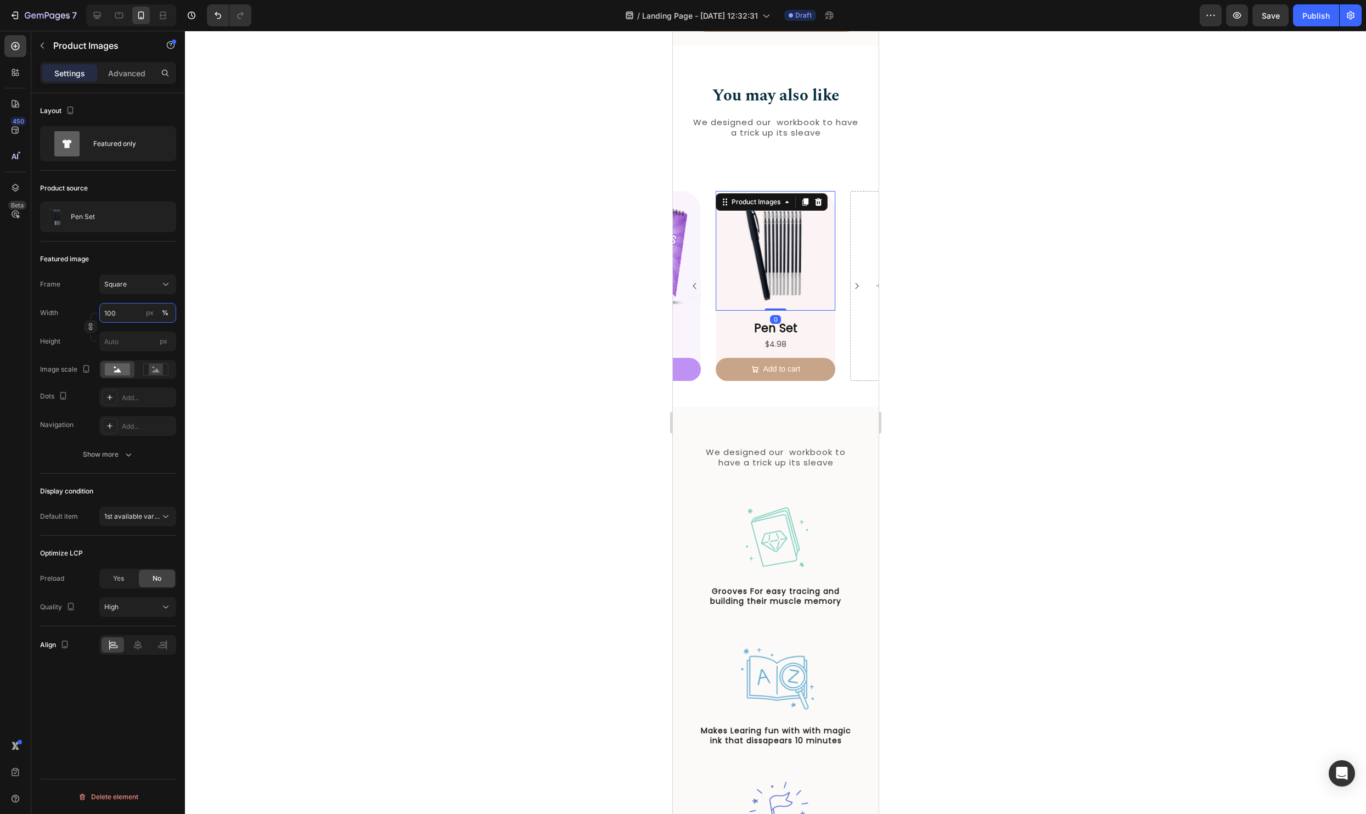
click at [120, 318] on input "100" at bounding box center [137, 313] width 77 height 20
type input "8"
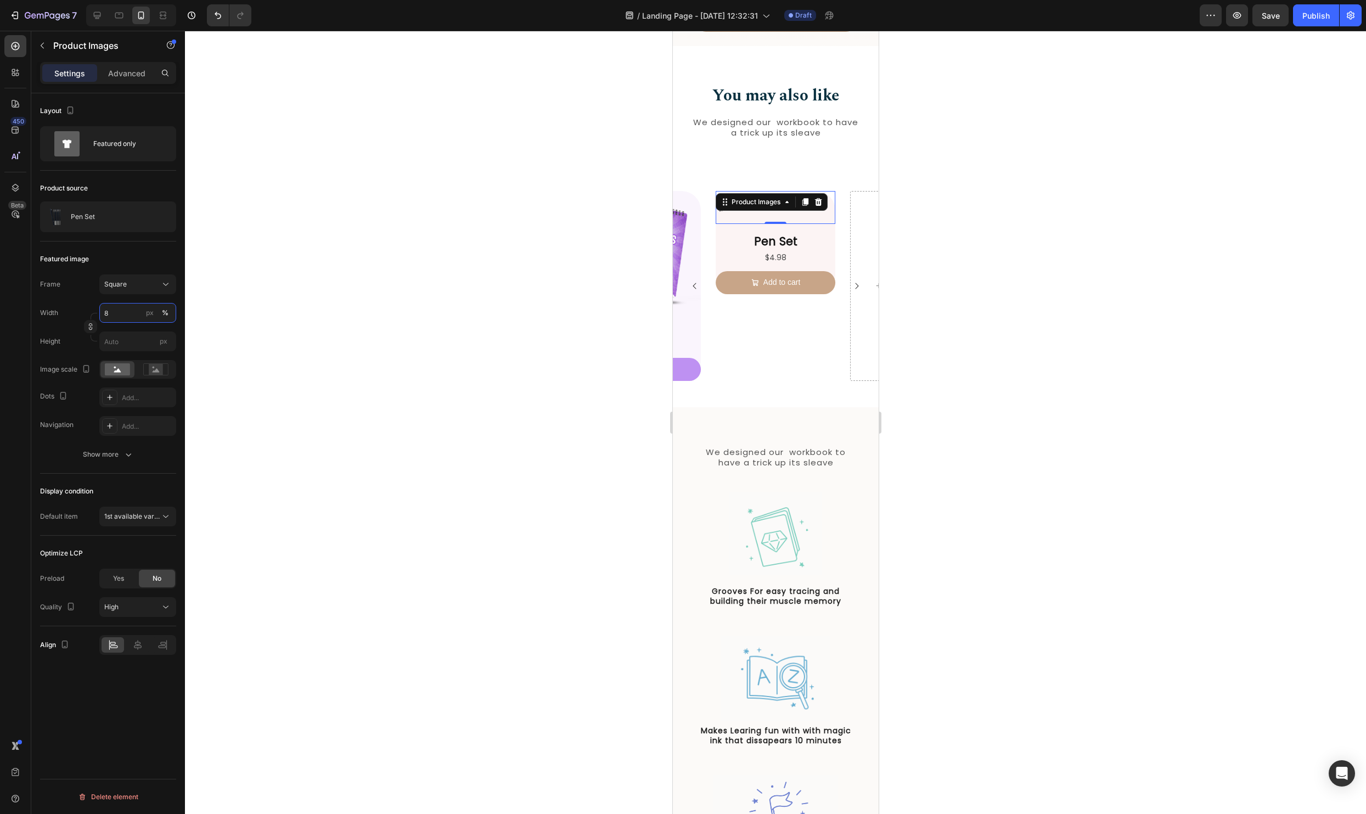
click at [119, 314] on input "8" at bounding box center [137, 313] width 77 height 20
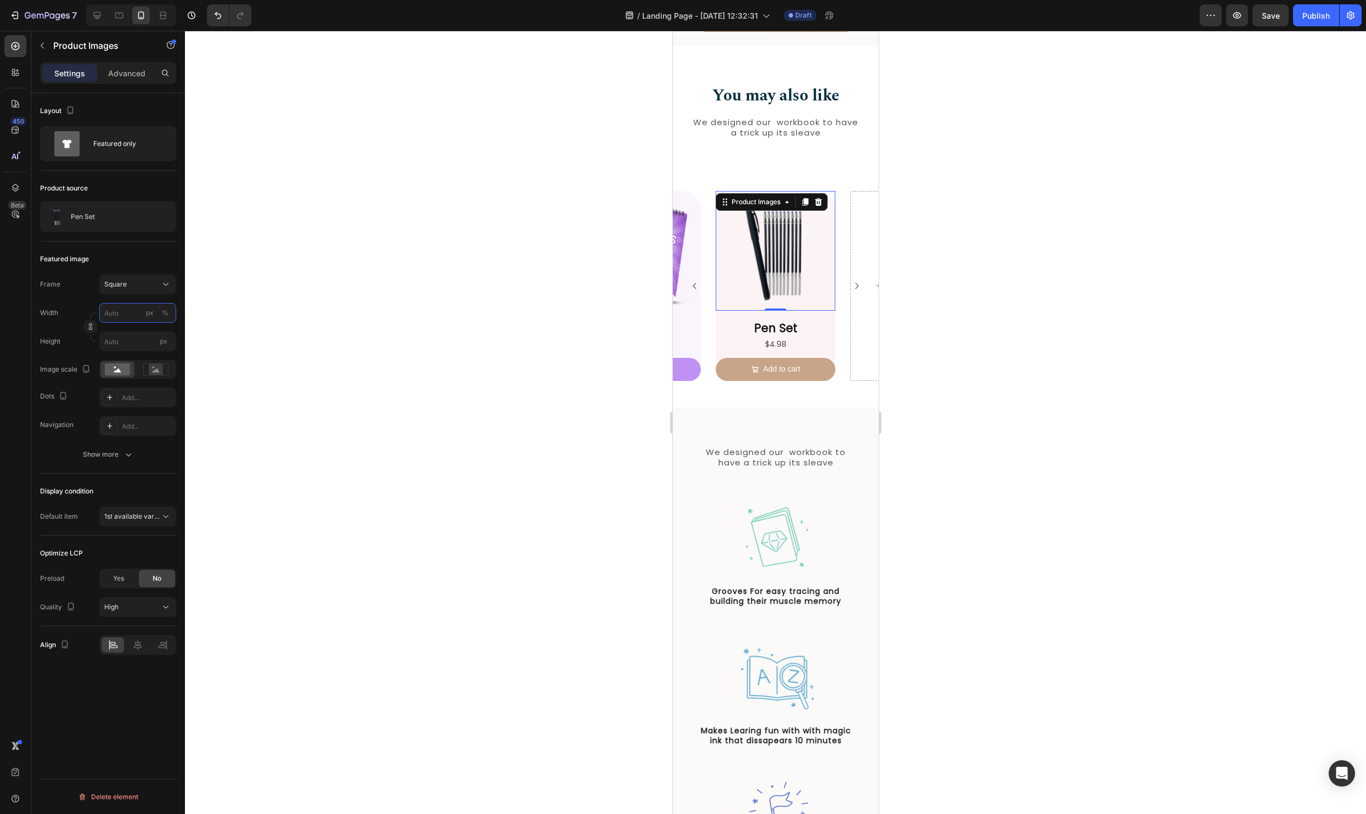
type input "1"
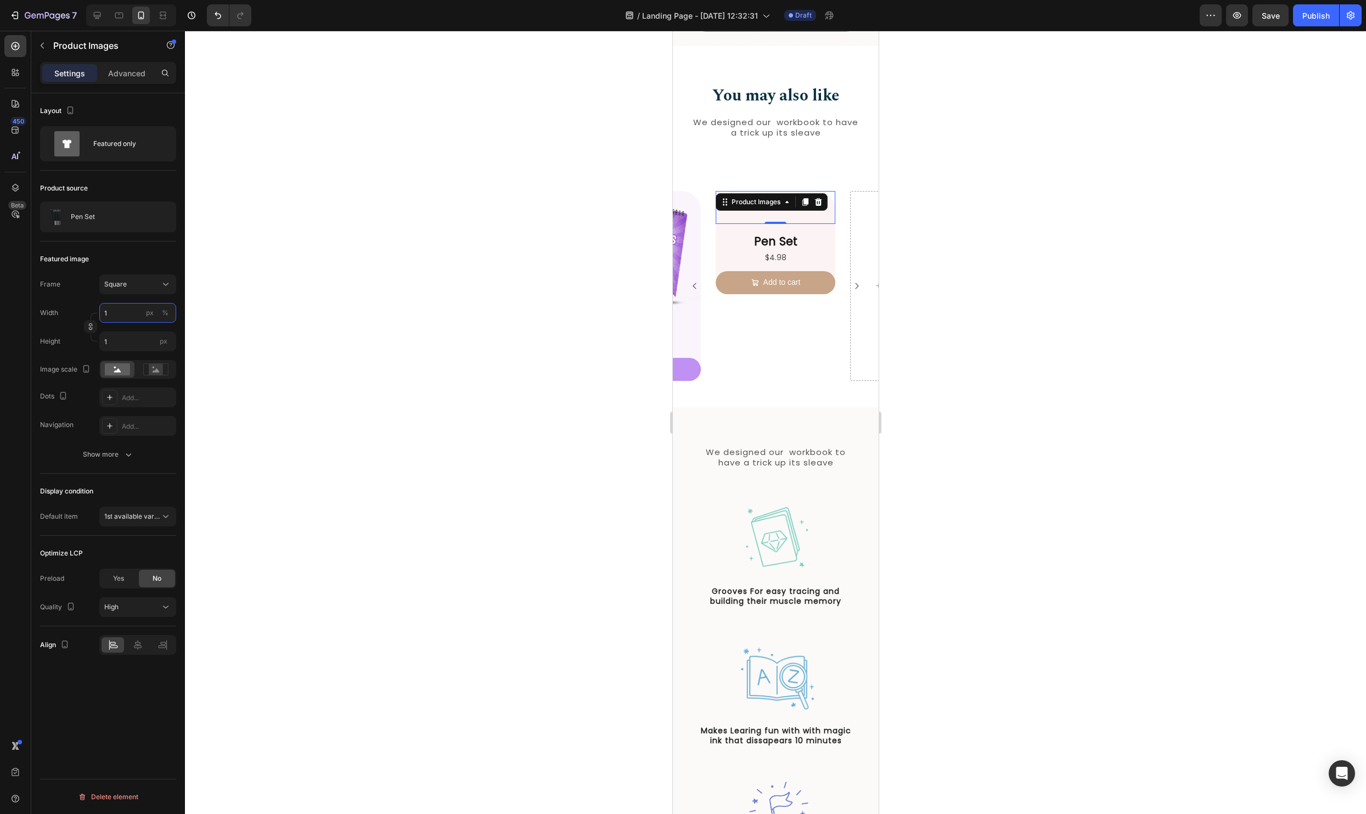
type input "10"
type input "100"
click at [171, 314] on label "100 px %" at bounding box center [137, 313] width 77 height 20
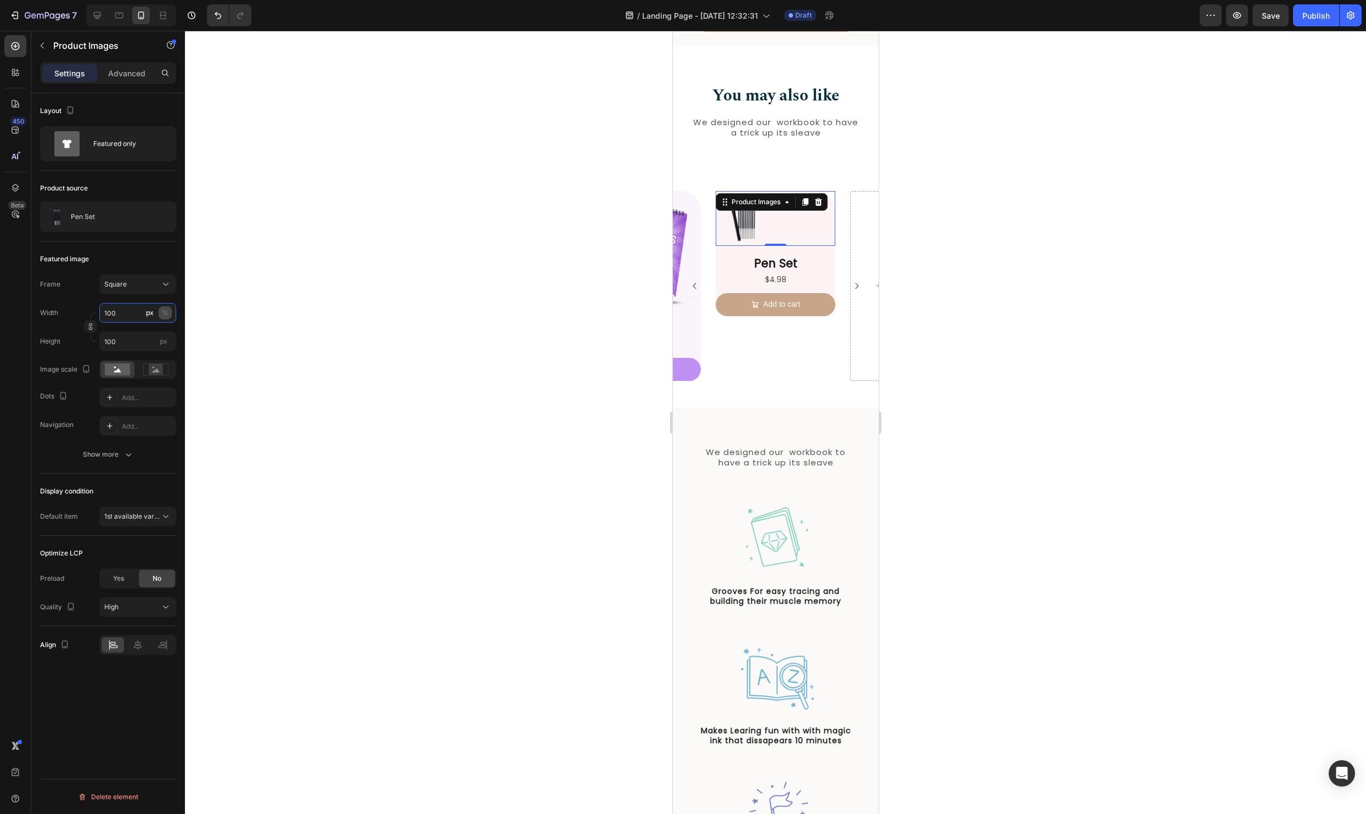
click at [171, 314] on input "100" at bounding box center [137, 313] width 77 height 20
click at [168, 314] on div "%" at bounding box center [165, 313] width 7 height 10
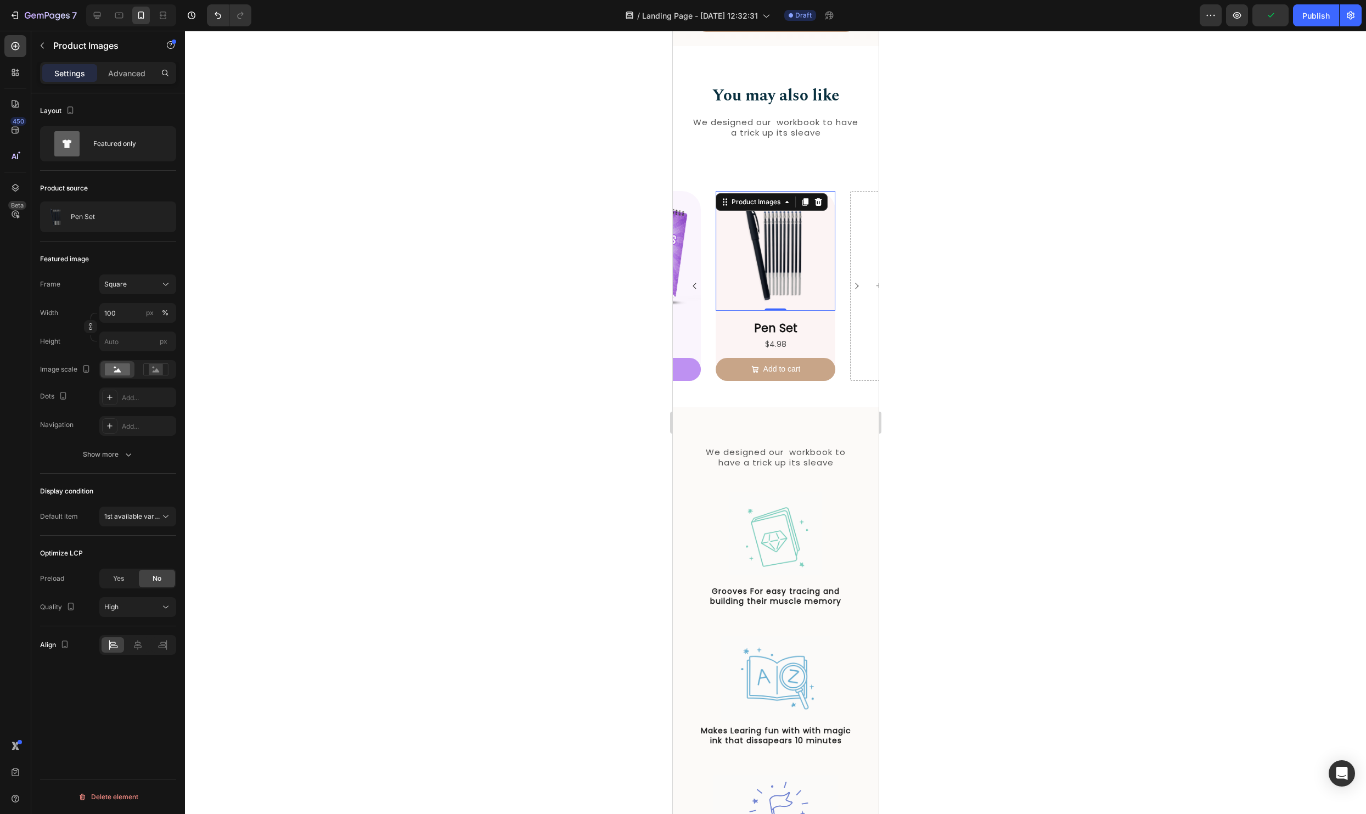
click at [327, 373] on div at bounding box center [775, 422] width 1181 height 783
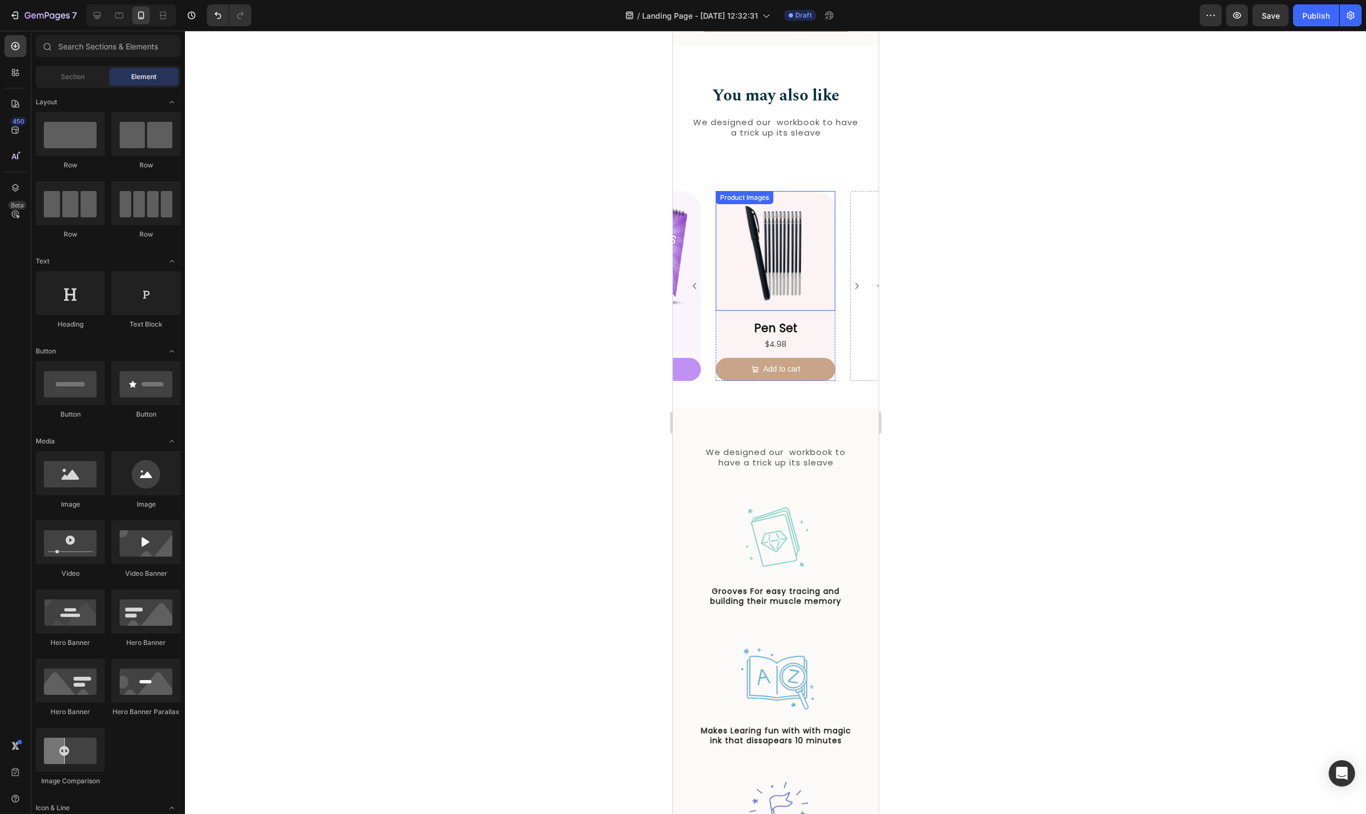
click at [811, 251] on img at bounding box center [775, 251] width 120 height 120
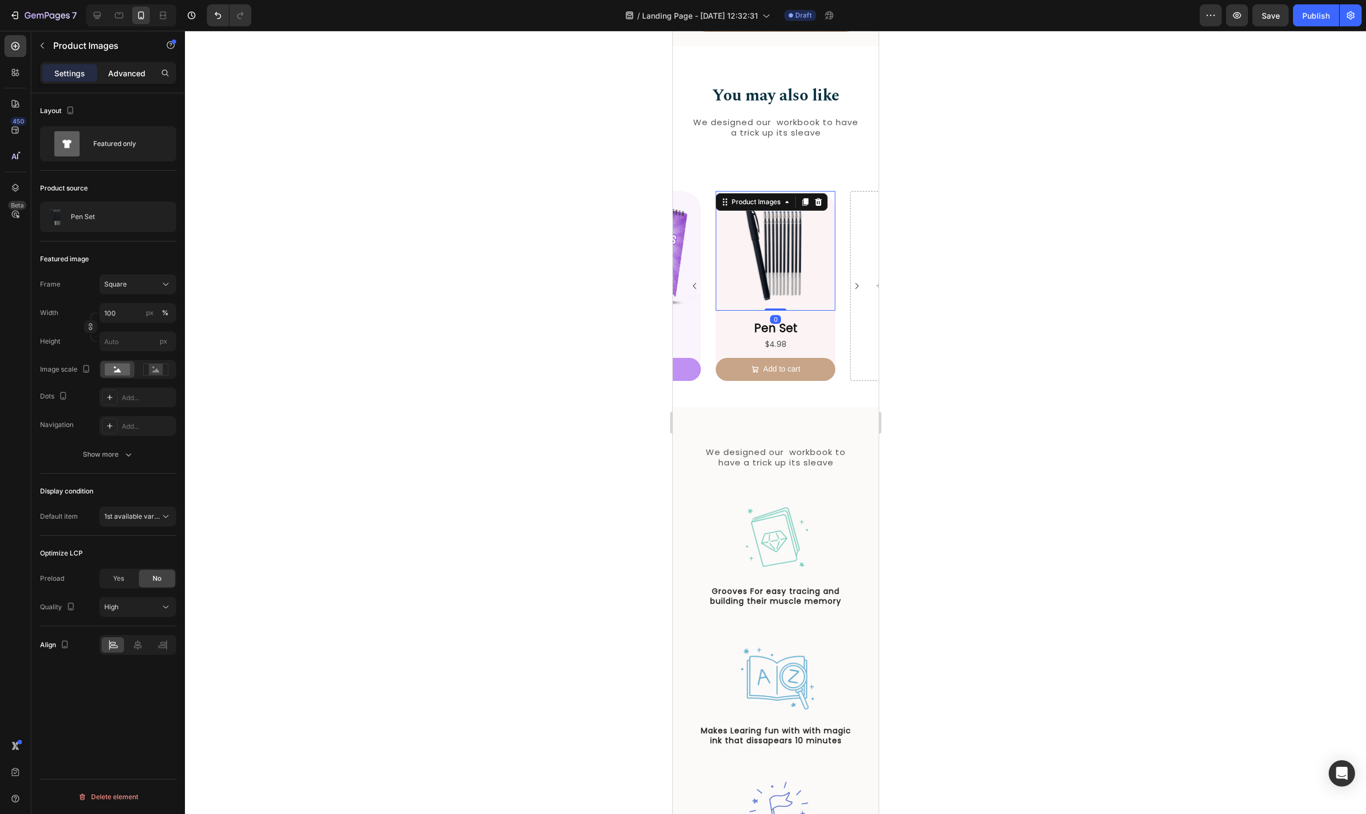
click at [130, 80] on div "Advanced" at bounding box center [126, 73] width 55 height 18
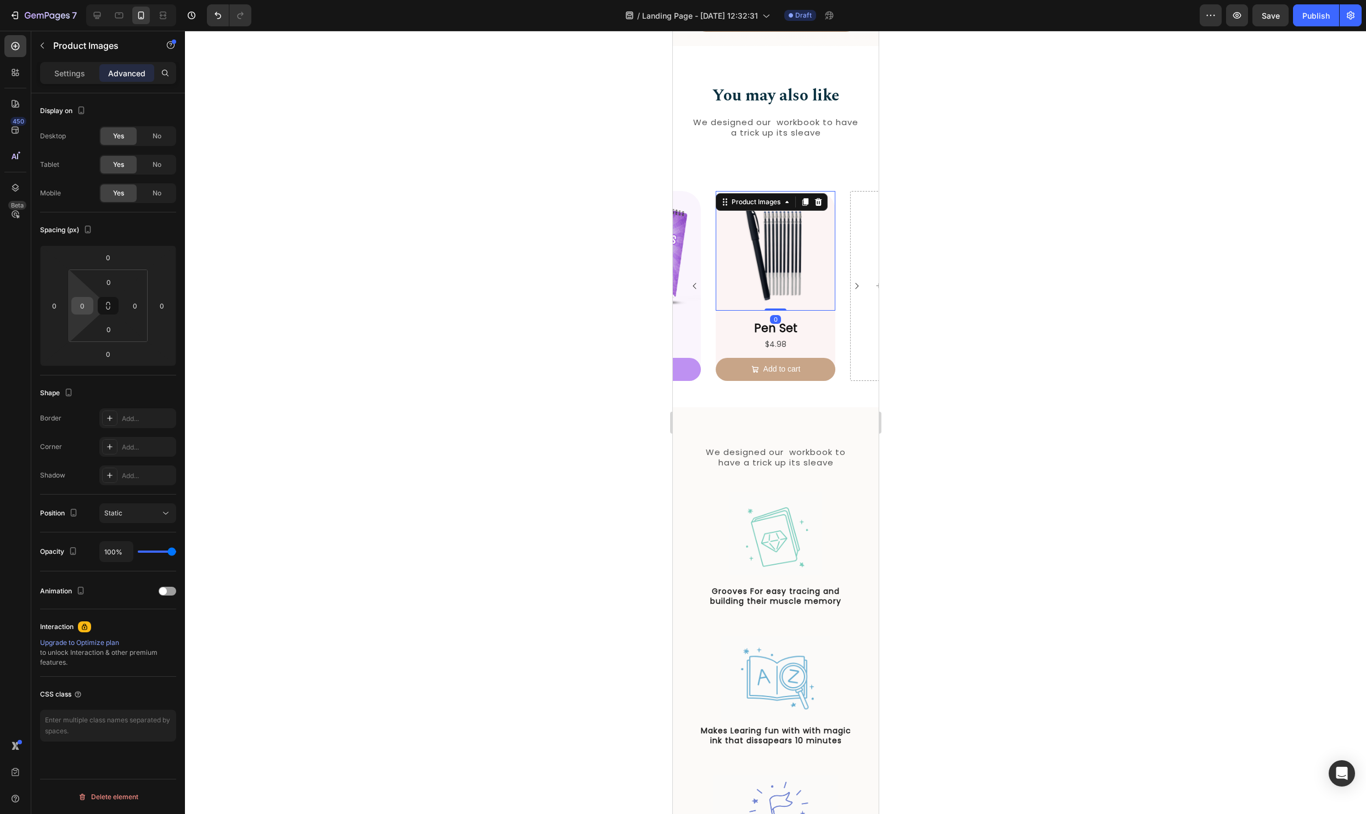
click at [88, 312] on input "0" at bounding box center [82, 305] width 16 height 16
type input "1"
click at [48, 307] on input "0" at bounding box center [54, 305] width 16 height 16
type input "0"
type input "1"
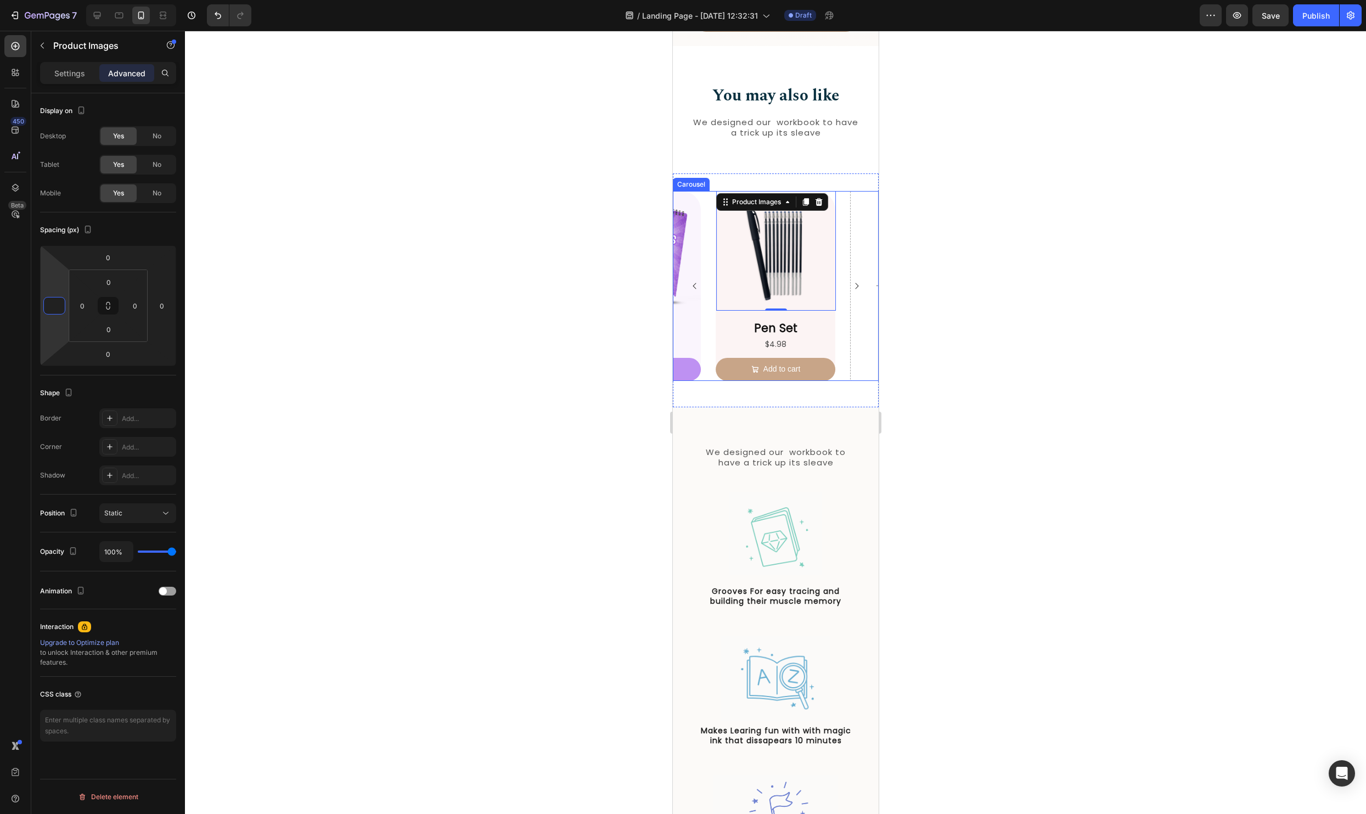
click at [1097, 324] on div at bounding box center [775, 422] width 1181 height 783
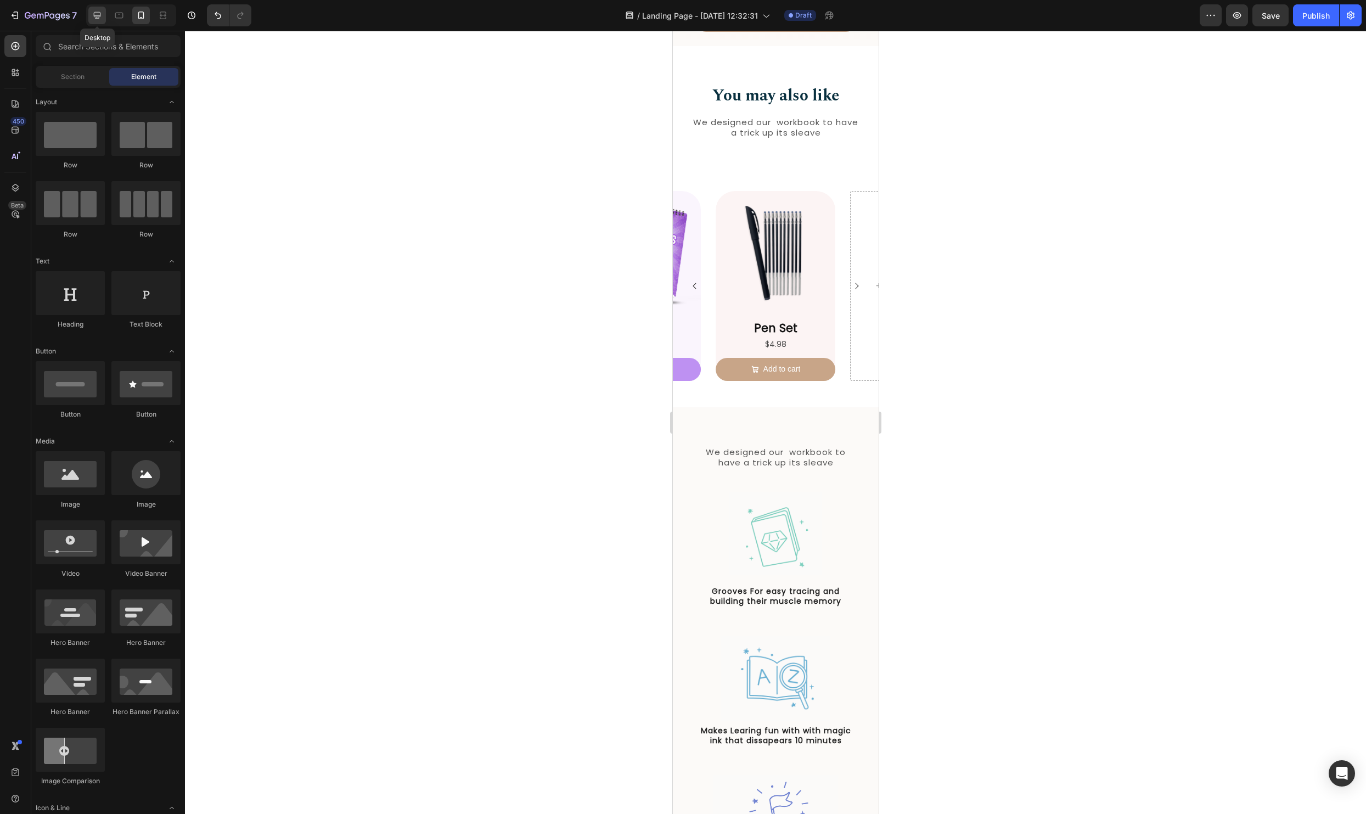
click at [93, 13] on icon at bounding box center [97, 15] width 11 height 11
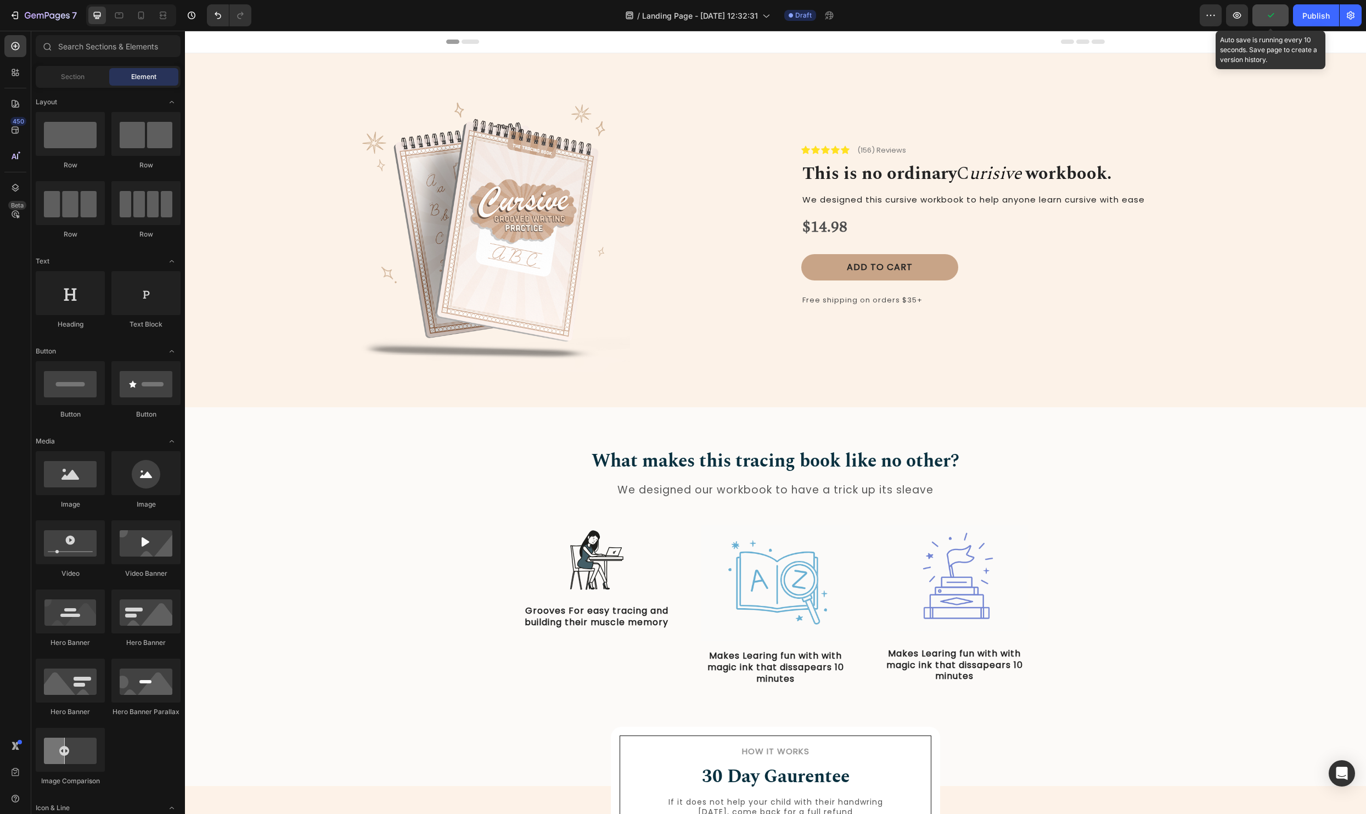
click at [1267, 21] on button "button" at bounding box center [1270, 15] width 36 height 22
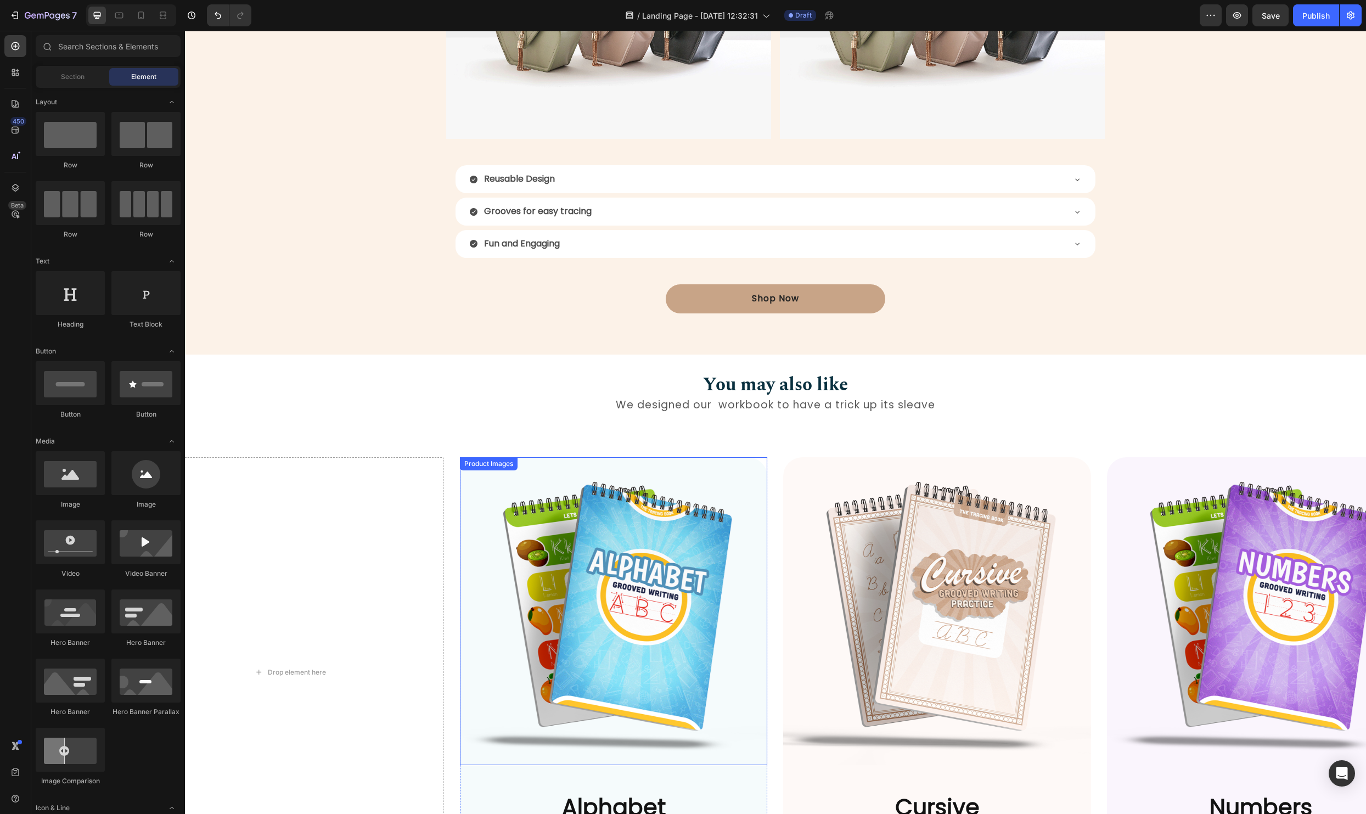
scroll to position [1109, 0]
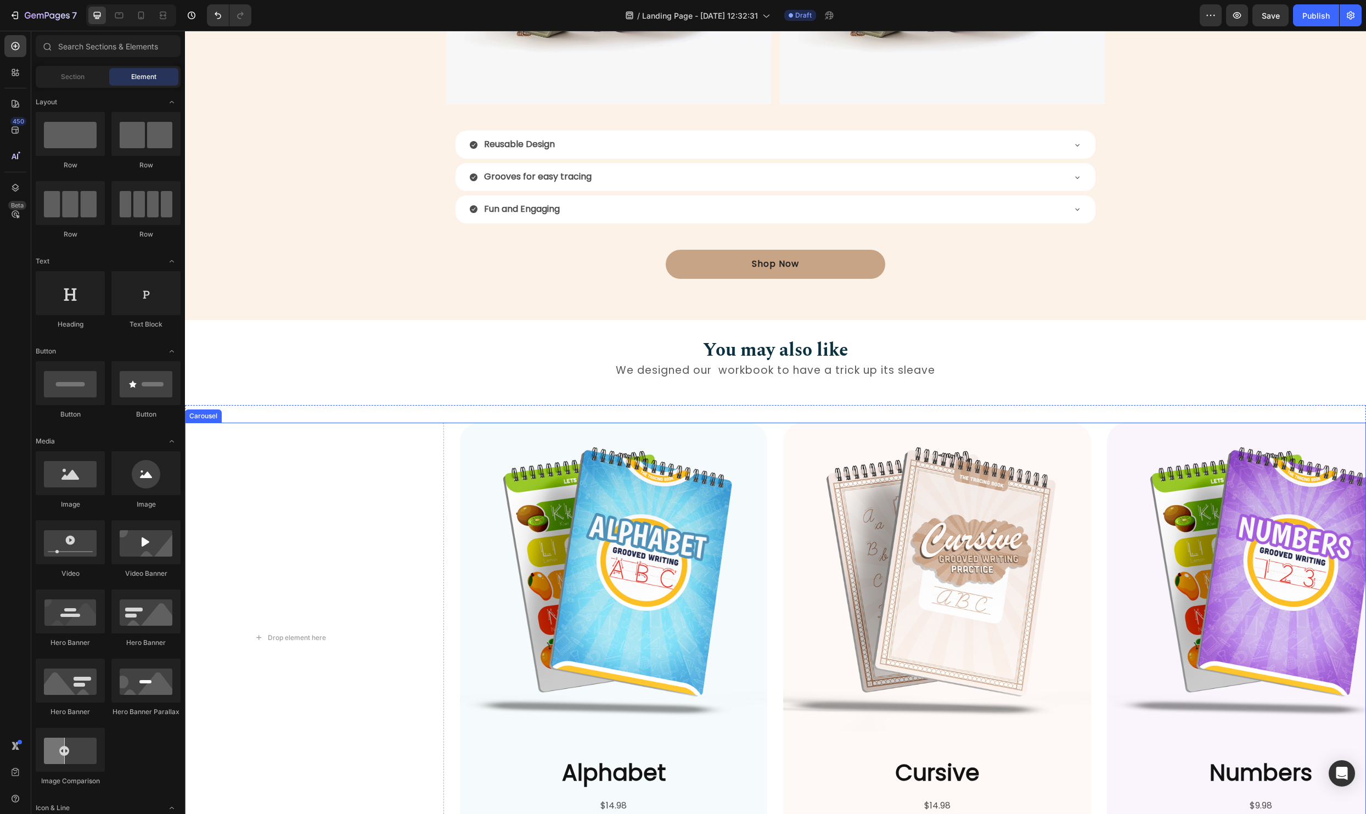
click at [453, 460] on div "Product Images Alphabet Product Title $14.98 Product Price Product Price Add to…" at bounding box center [775, 637] width 1181 height 430
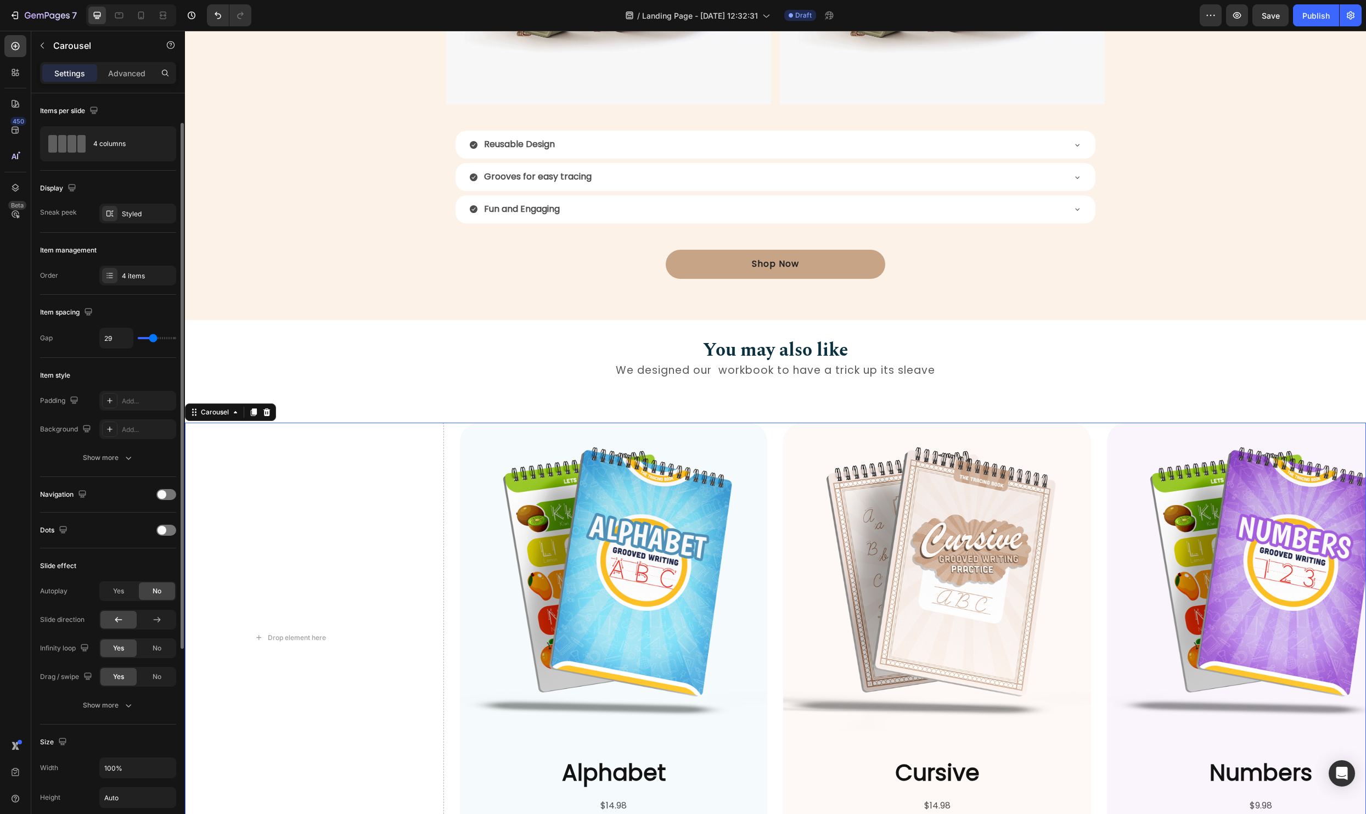
scroll to position [323, 0]
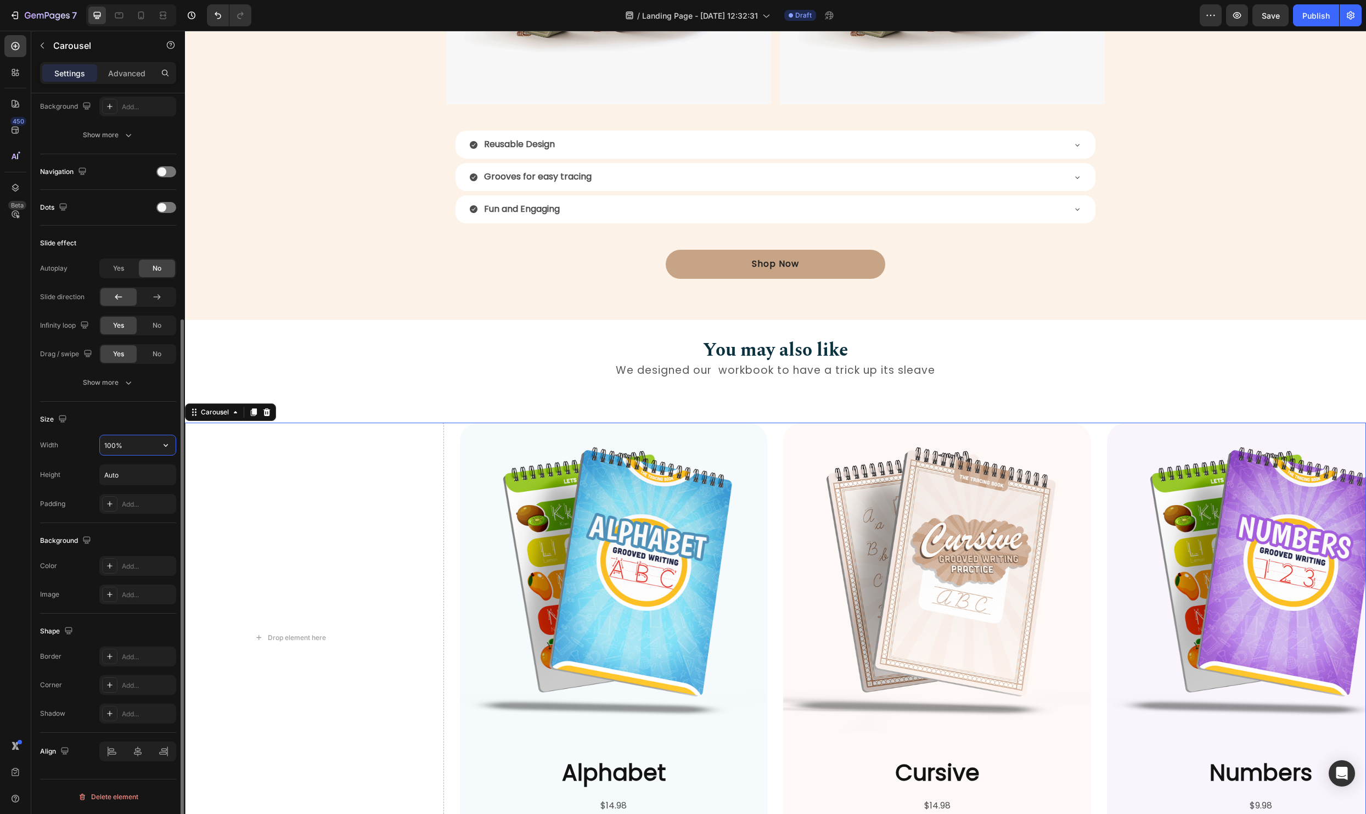
click at [116, 446] on input "100%" at bounding box center [138, 445] width 76 height 20
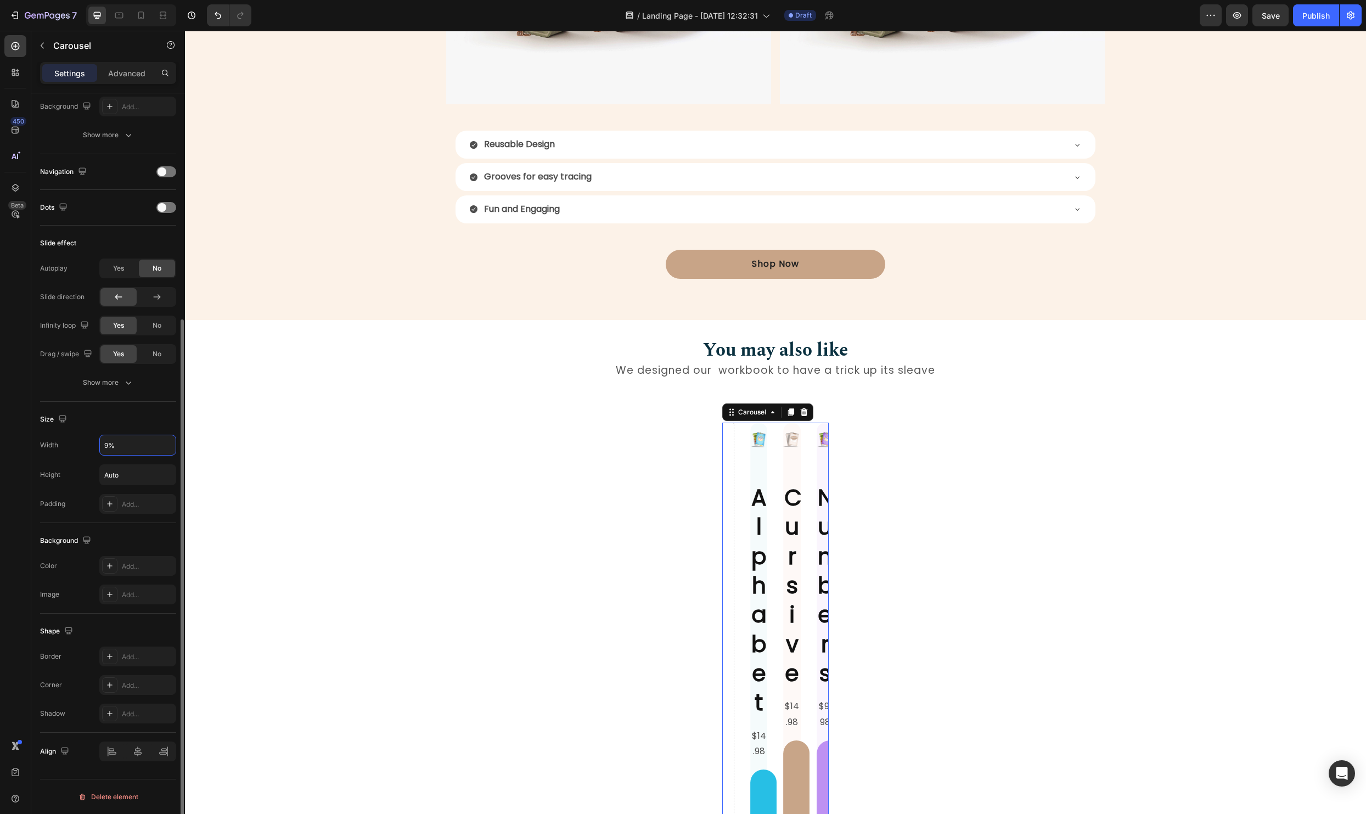
type input "90%"
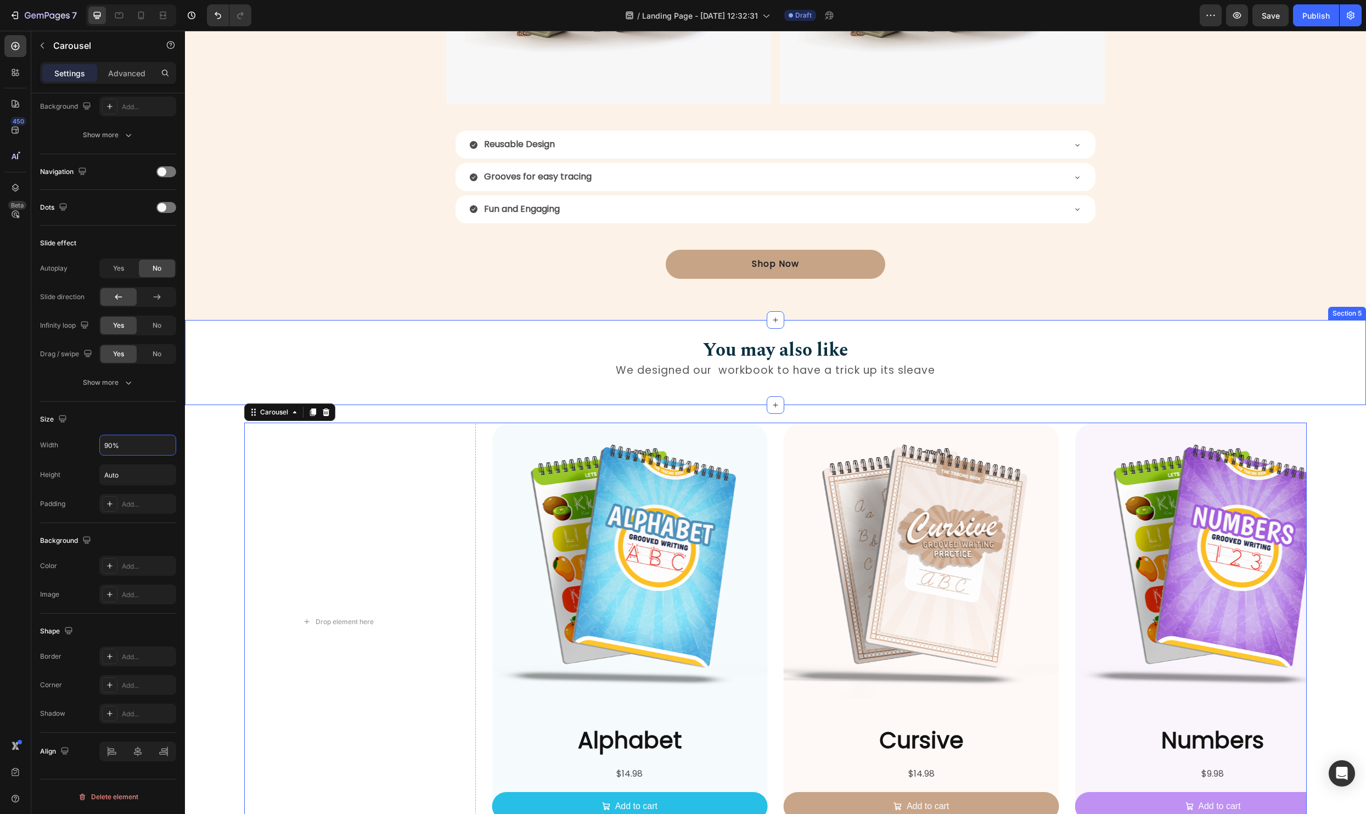
click at [253, 374] on div "You may also like Heading We designed our workbook to have a trick up its sleav…" at bounding box center [775, 362] width 1181 height 50
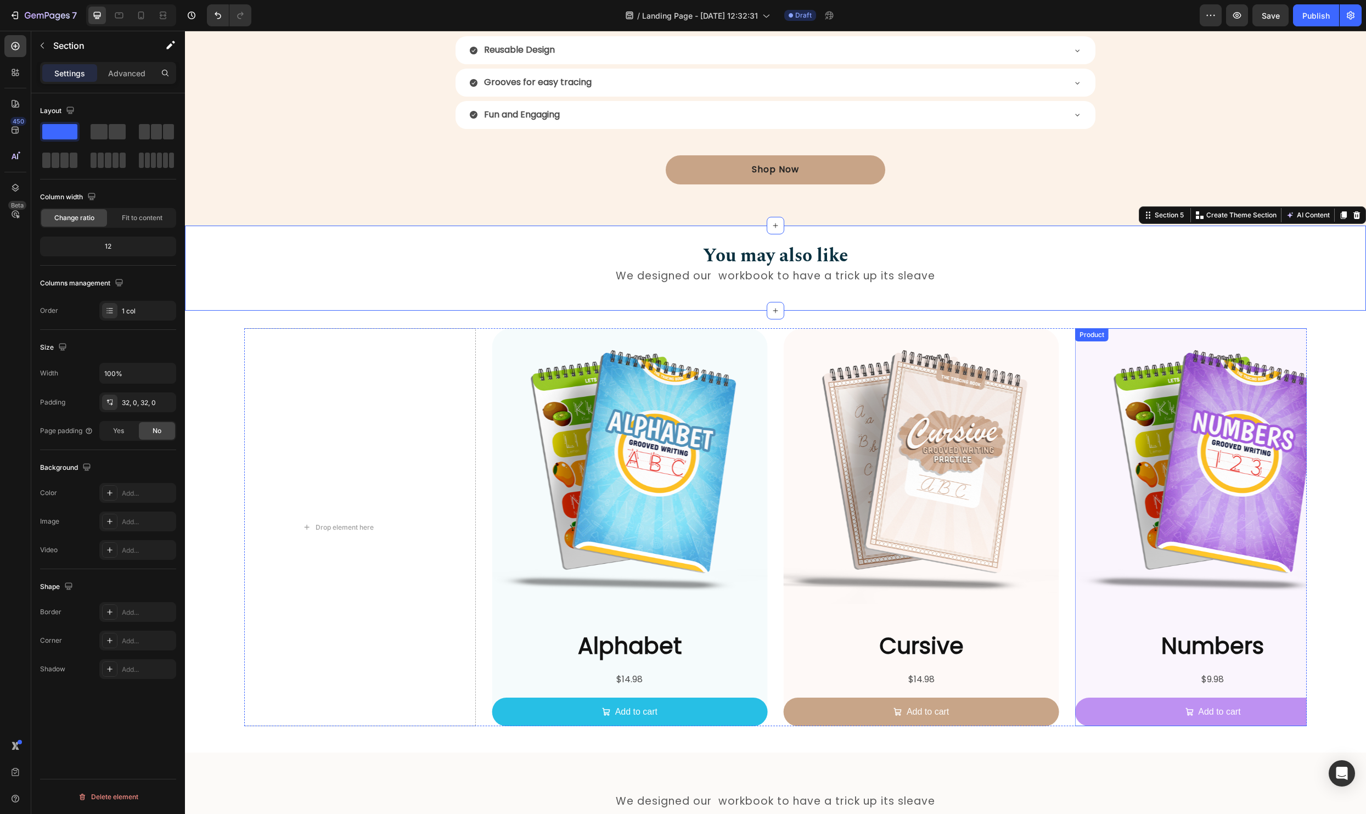
scroll to position [1420, 0]
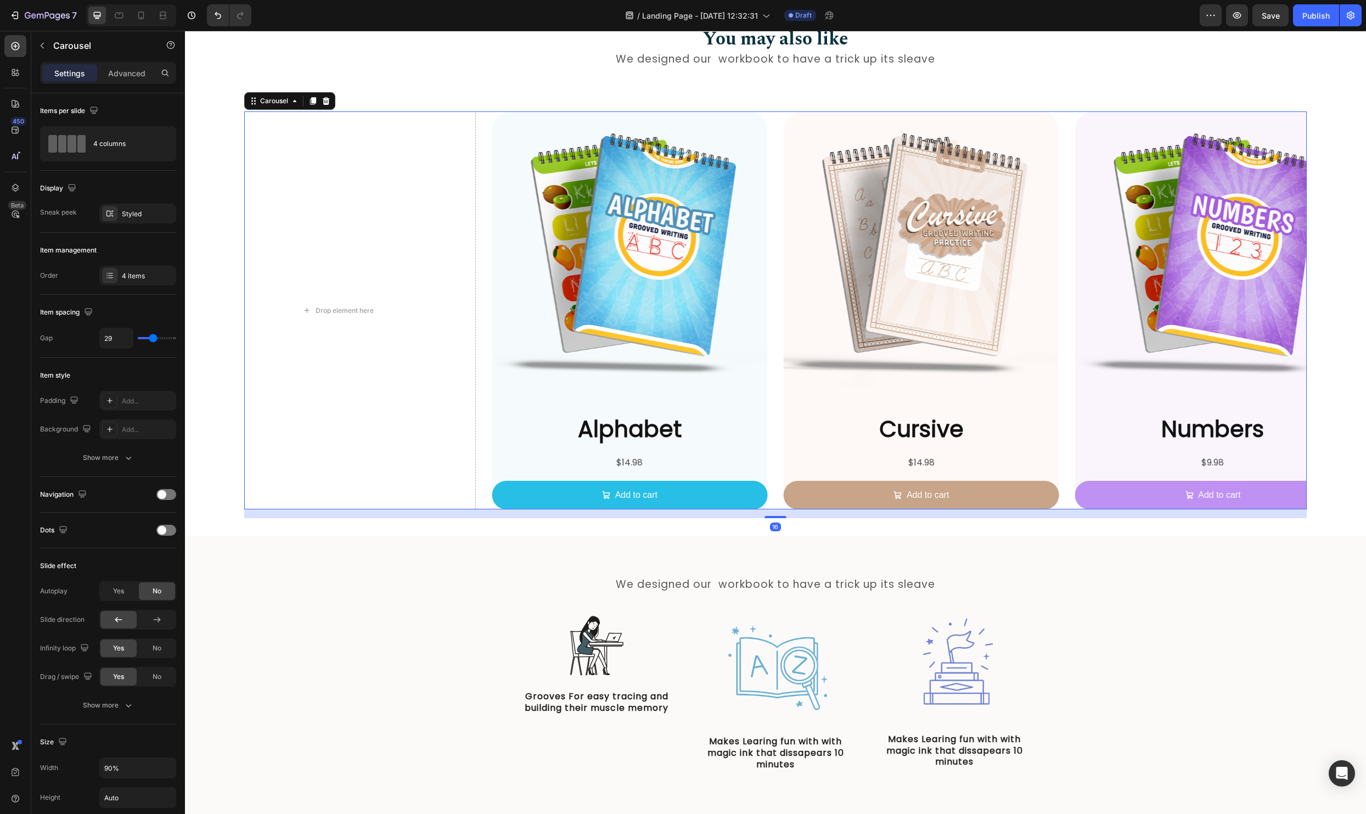
click at [772, 460] on div "Product Images Alphabet Product Title $14.98 Product Price Product Price Add to…" at bounding box center [775, 310] width 1063 height 398
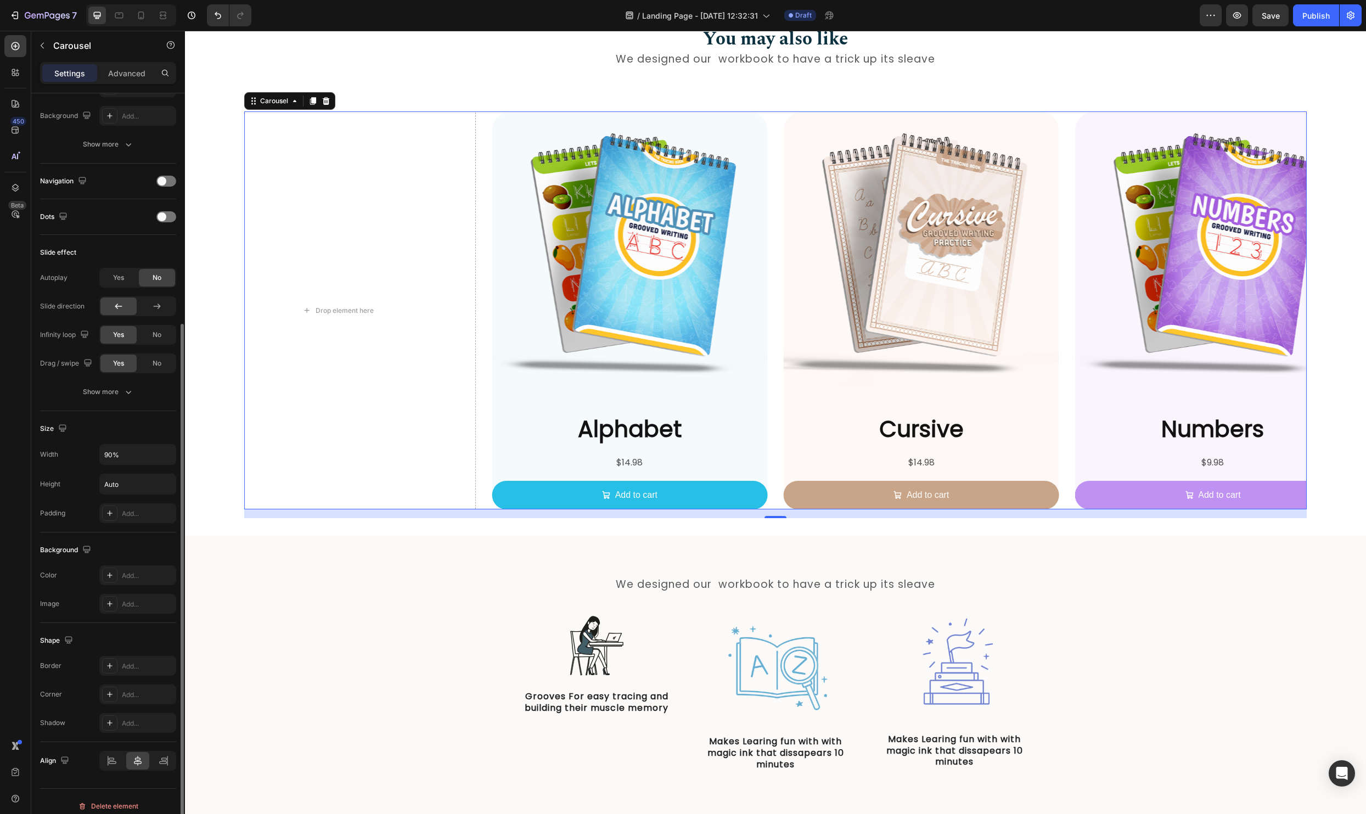
scroll to position [321, 0]
click at [124, 449] on input "90%" at bounding box center [138, 446] width 76 height 20
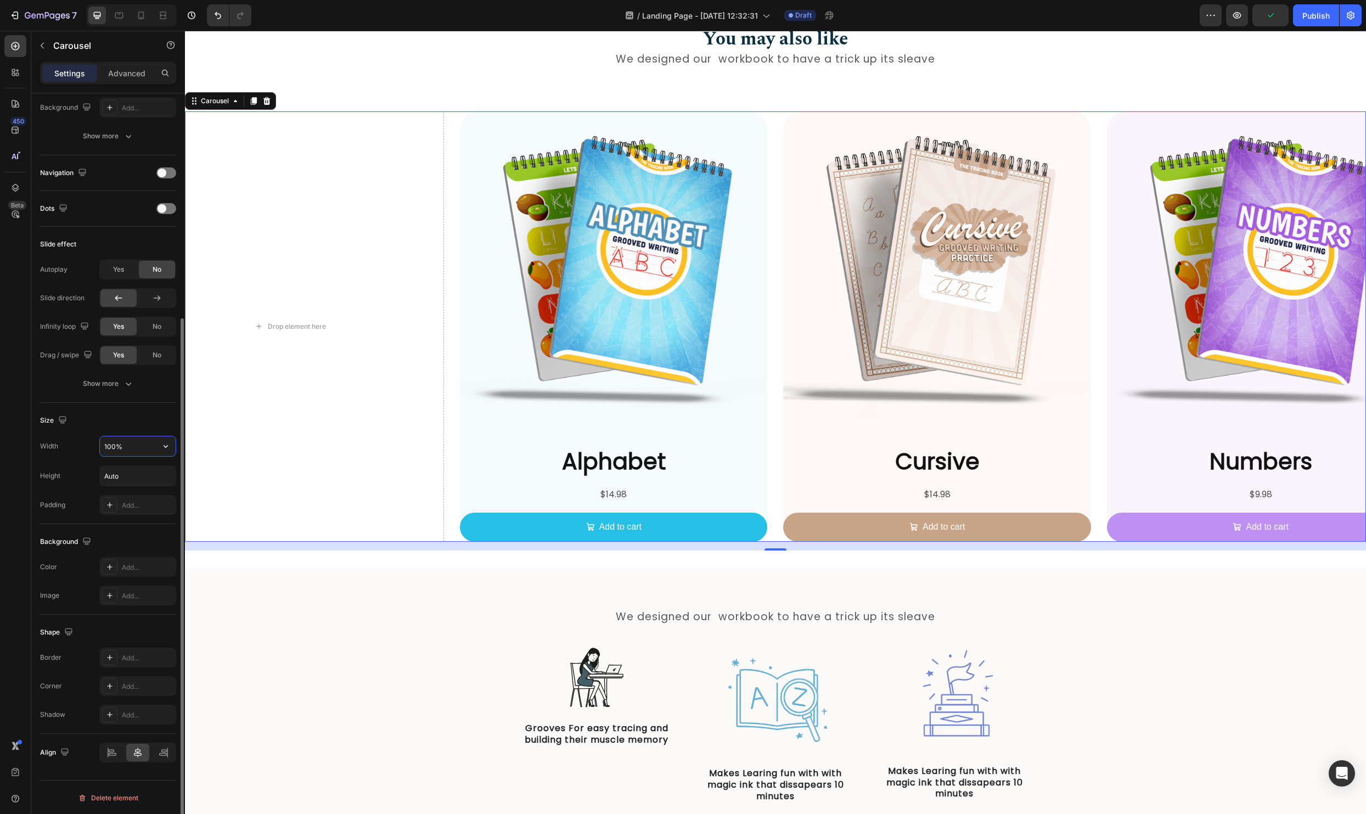
type input "100%"
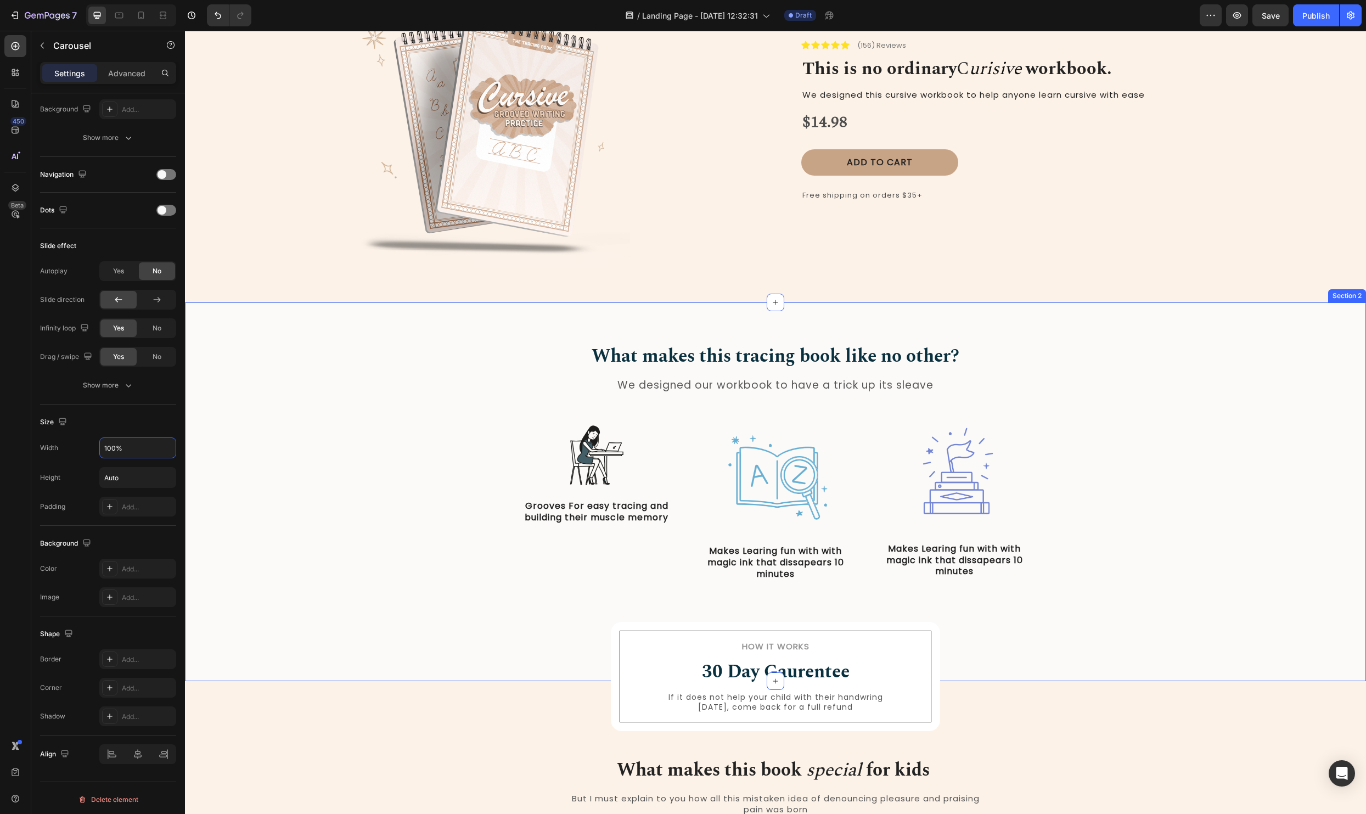
scroll to position [0, 0]
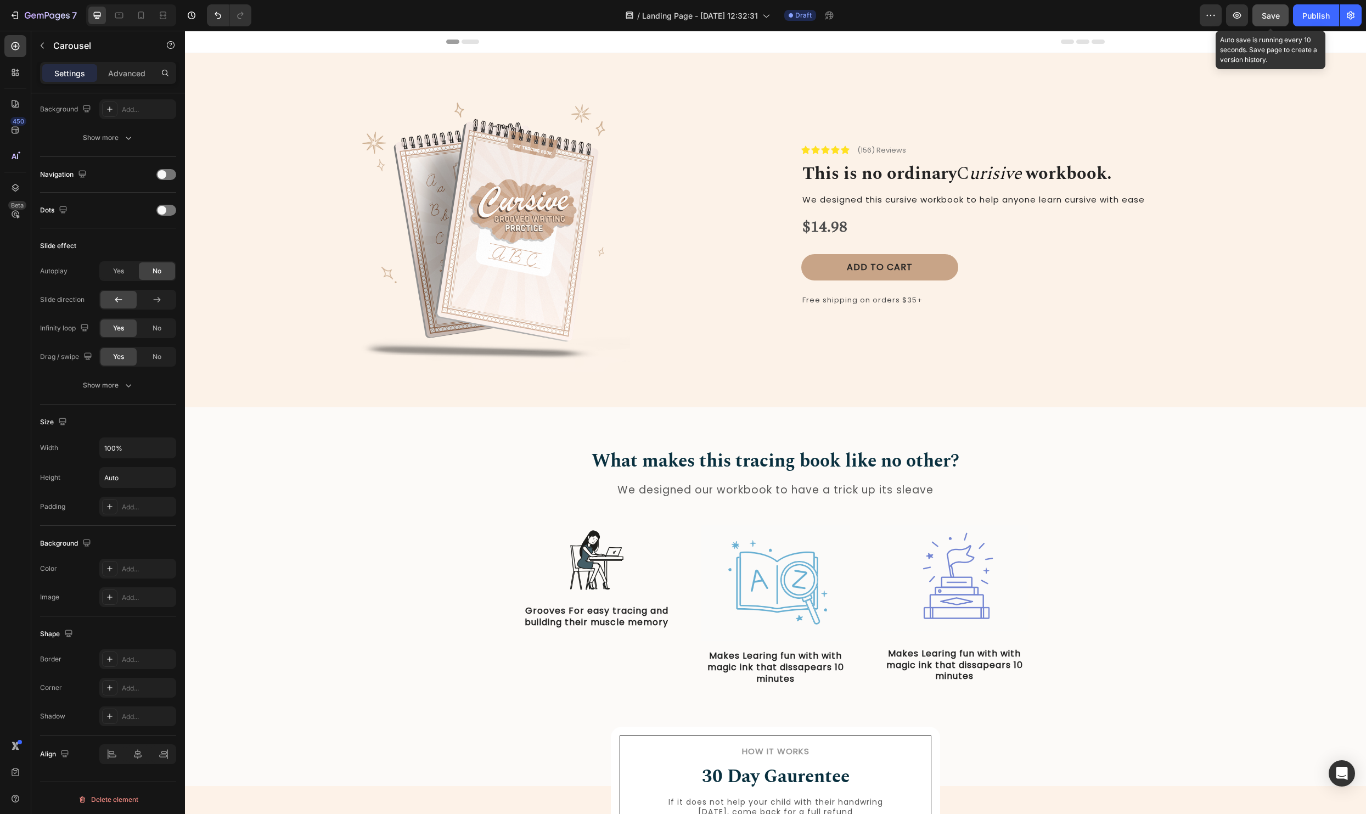
click at [1264, 7] on button "Save" at bounding box center [1270, 15] width 36 height 22
click at [117, 14] on icon at bounding box center [119, 15] width 11 height 11
type input "46"
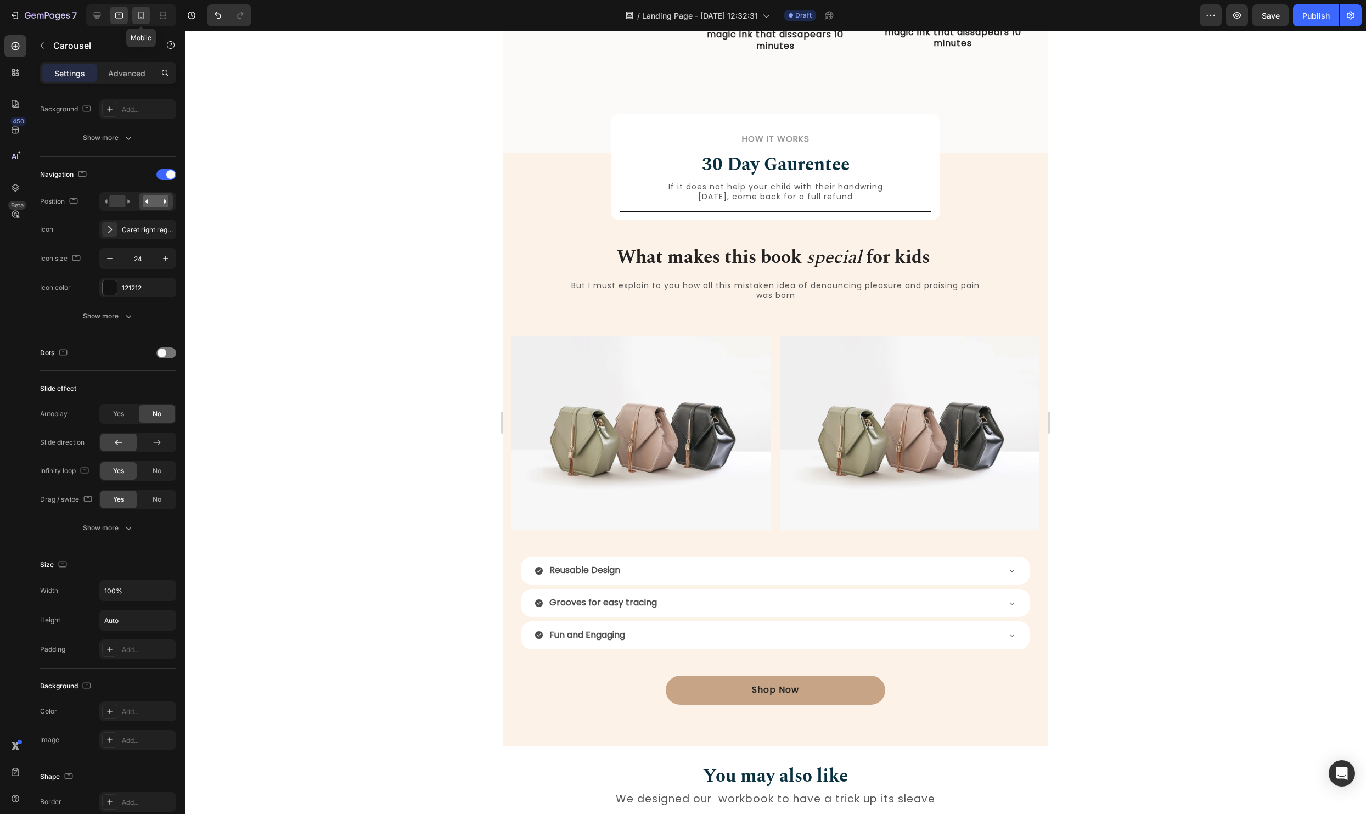
click at [137, 18] on icon at bounding box center [141, 15] width 11 height 11
type input "27"
type input "16"
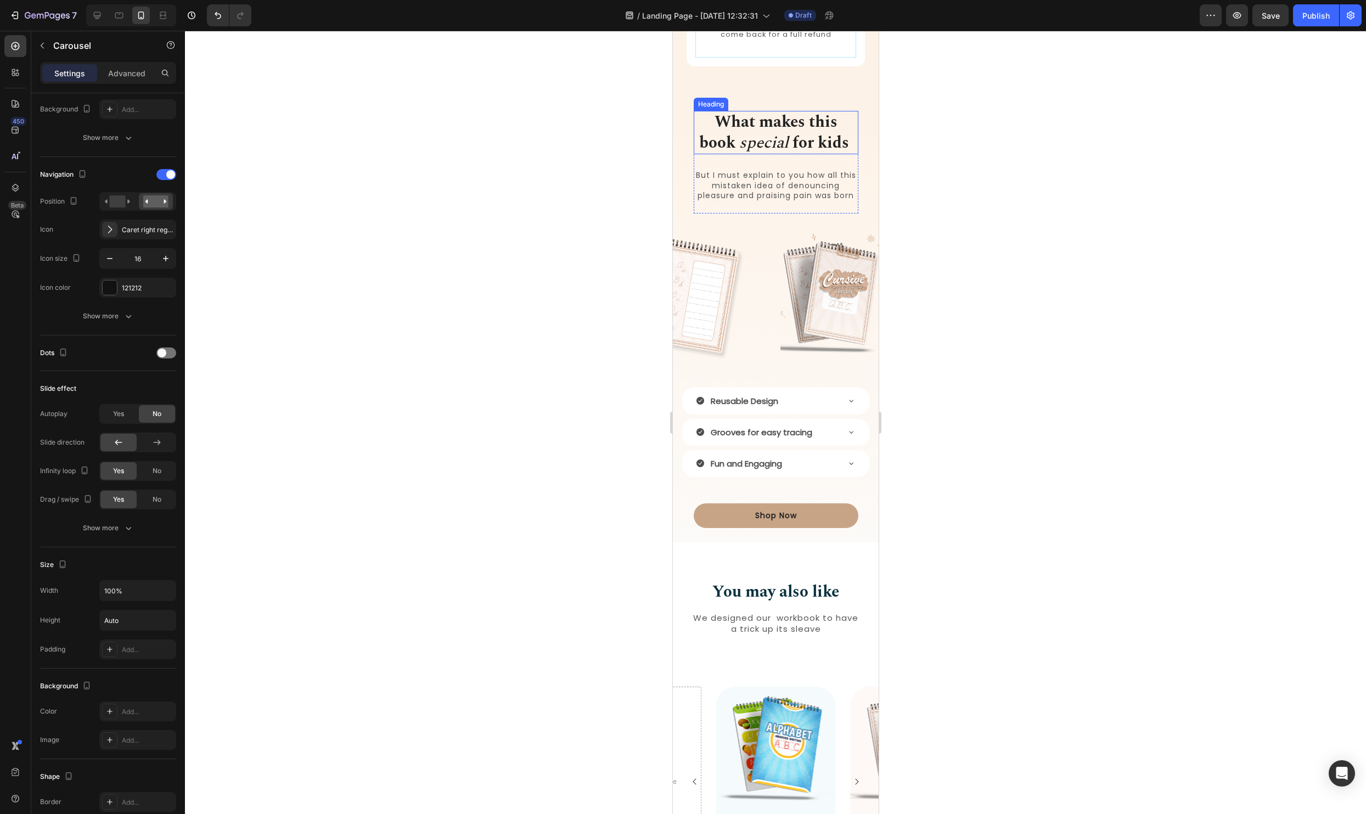
scroll to position [1164, 0]
click at [753, 357] on div "What makes this book special for kids Heading But I must explain to you how all…" at bounding box center [775, 345] width 206 height 368
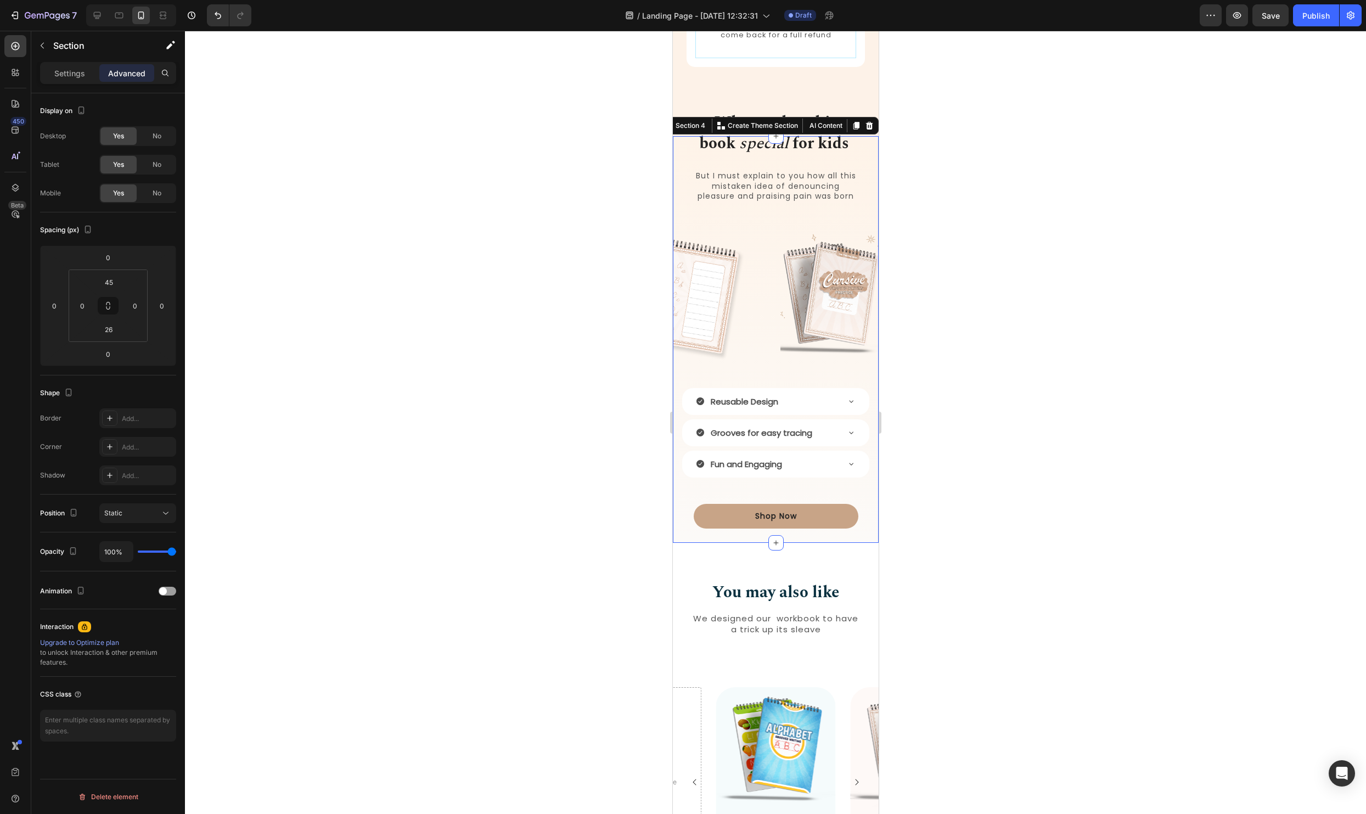
scroll to position [0, 0]
click at [782, 283] on img at bounding box center [829, 296] width 99 height 128
click at [774, 277] on div "Image Image 0 Row" at bounding box center [775, 281] width 206 height 99
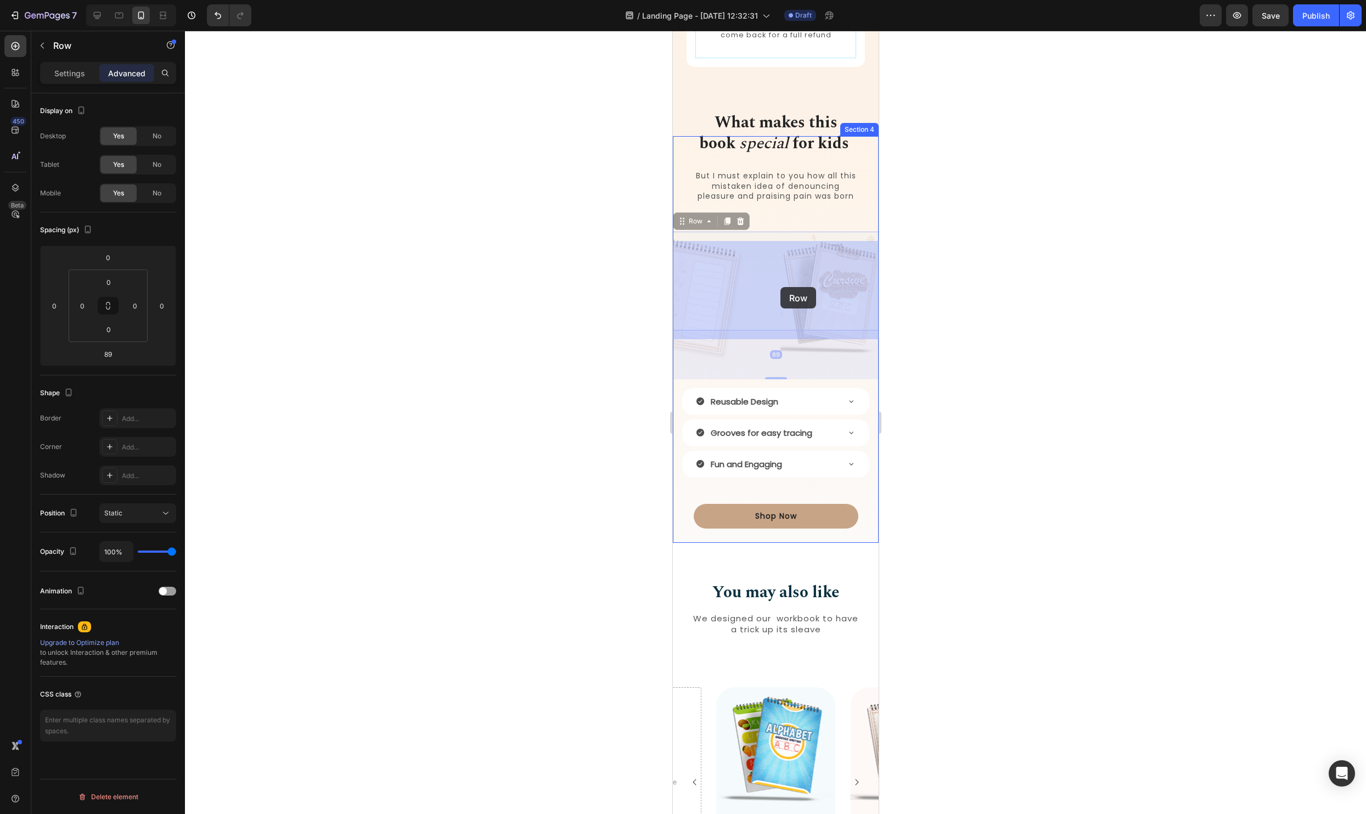
drag, startPoint x: 681, startPoint y: 234, endPoint x: 780, endPoint y: 287, distance: 111.7
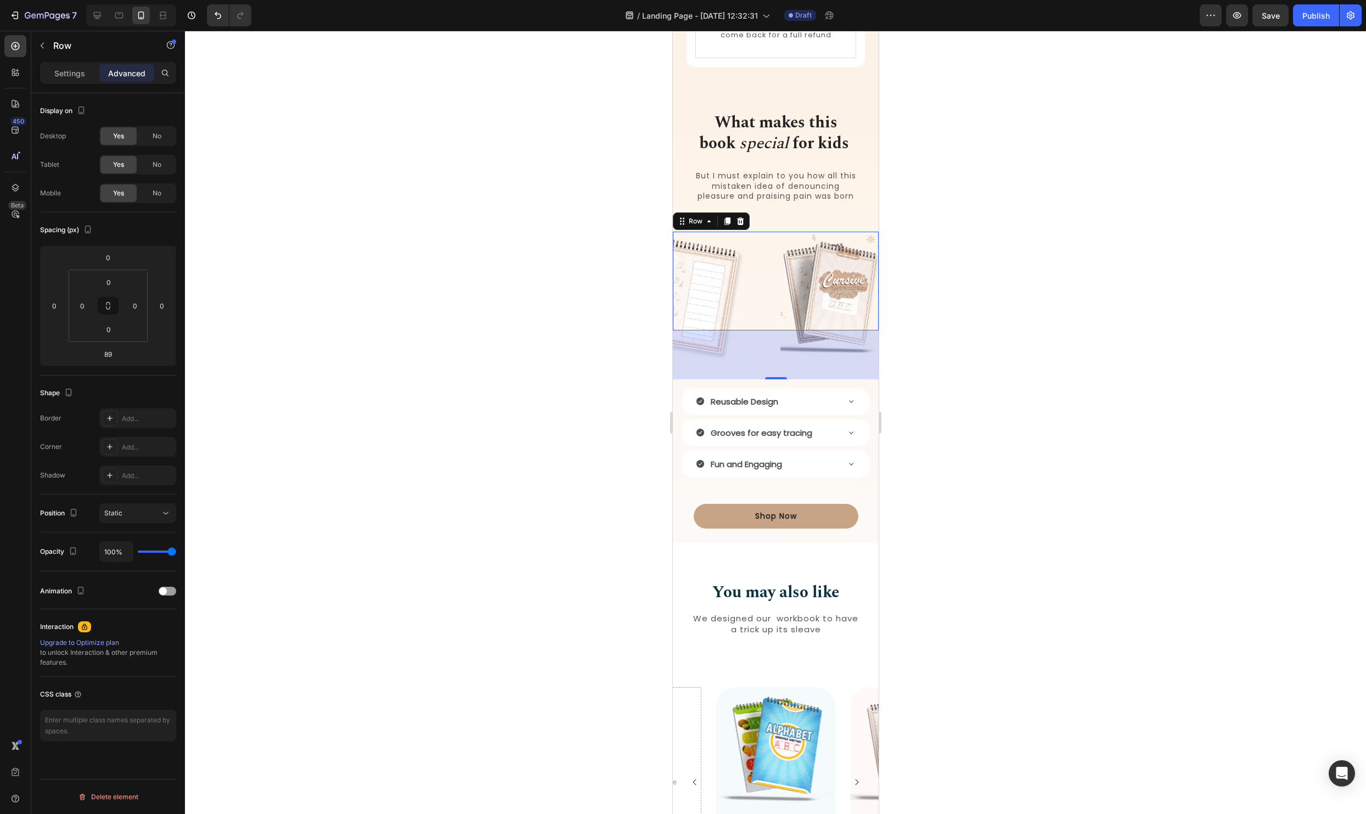
click at [1047, 148] on div at bounding box center [775, 422] width 1181 height 783
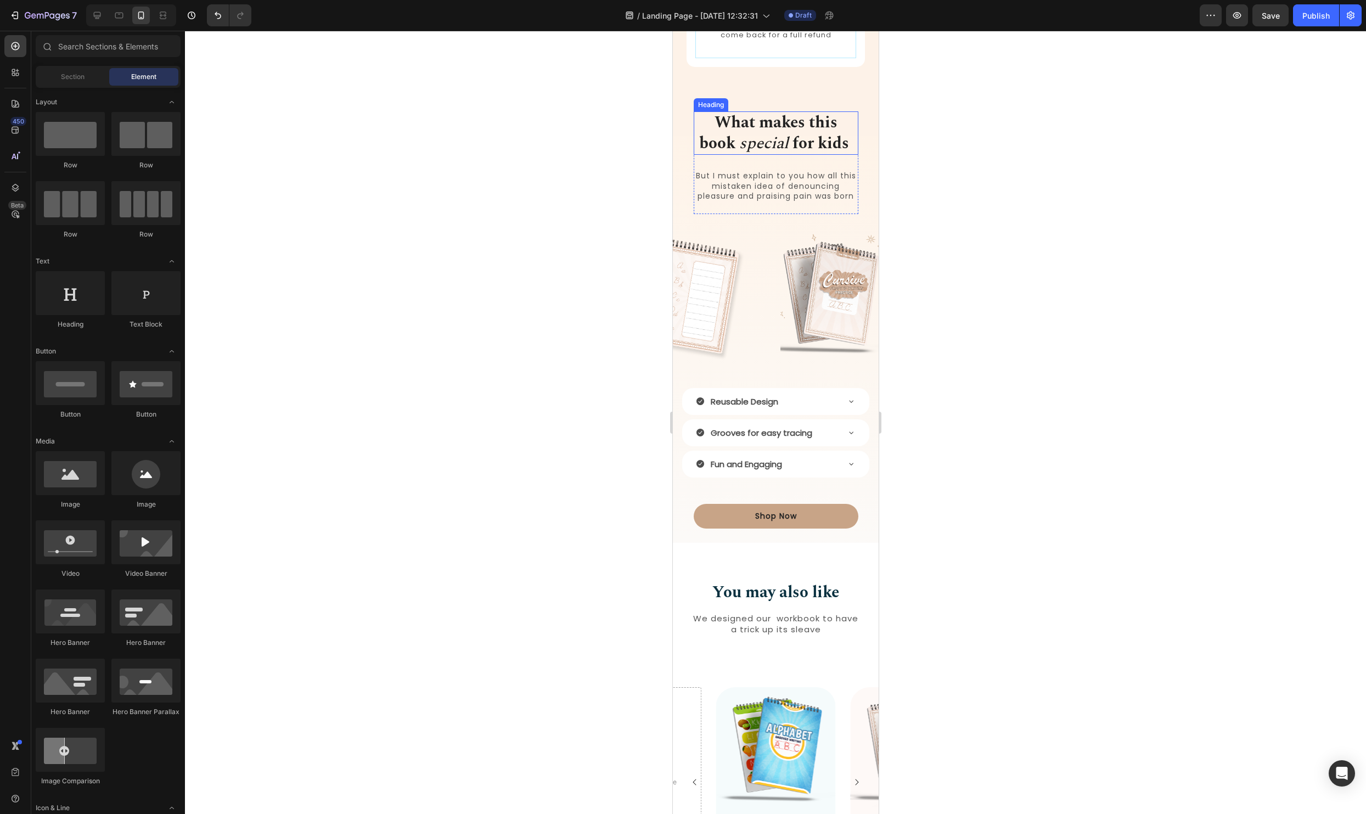
click at [762, 144] on icon "special" at bounding box center [762, 143] width 49 height 24
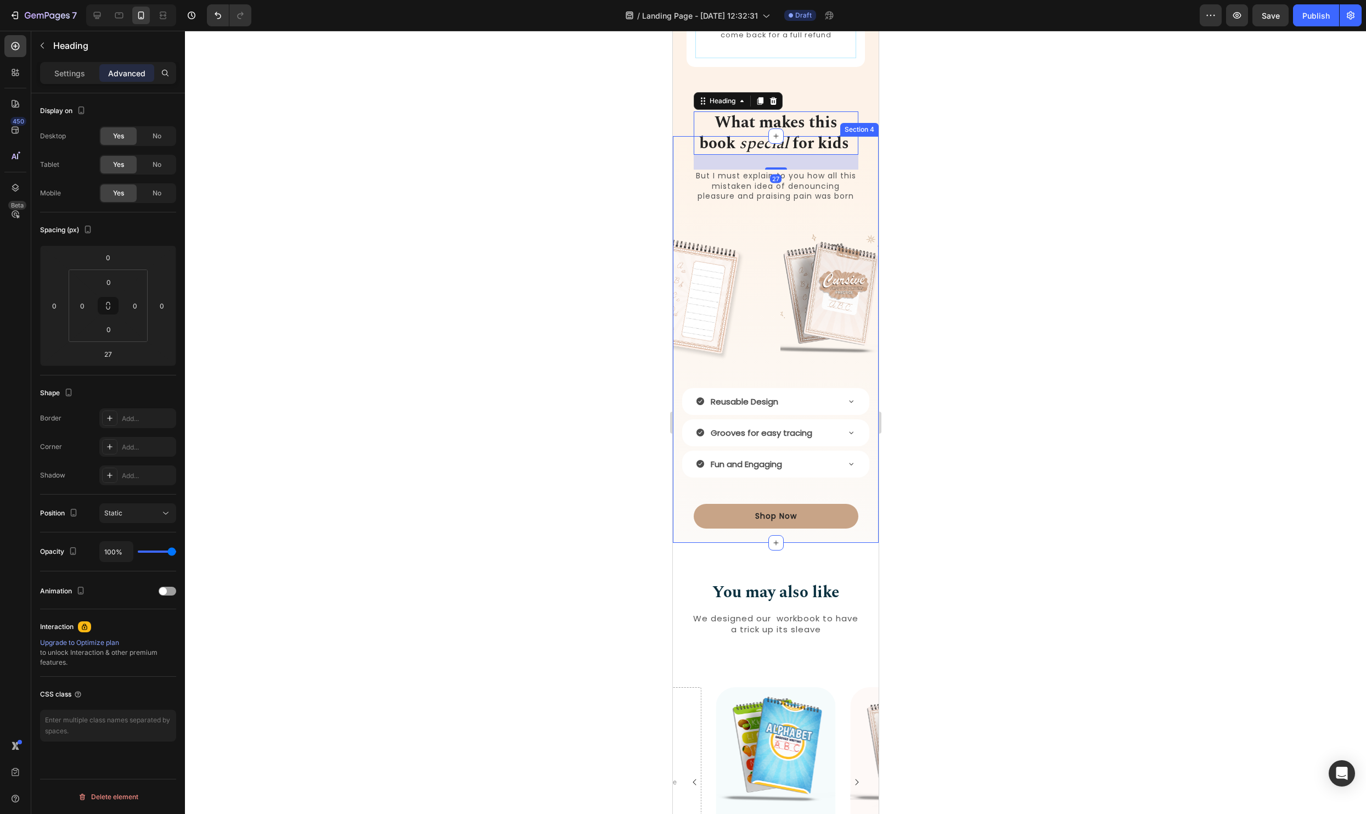
click at [685, 147] on div "What makes this book special for kids Heading 27 But I must explain to you how …" at bounding box center [775, 339] width 206 height 407
click at [797, 123] on strong "What makes this book" at bounding box center [767, 132] width 138 height 45
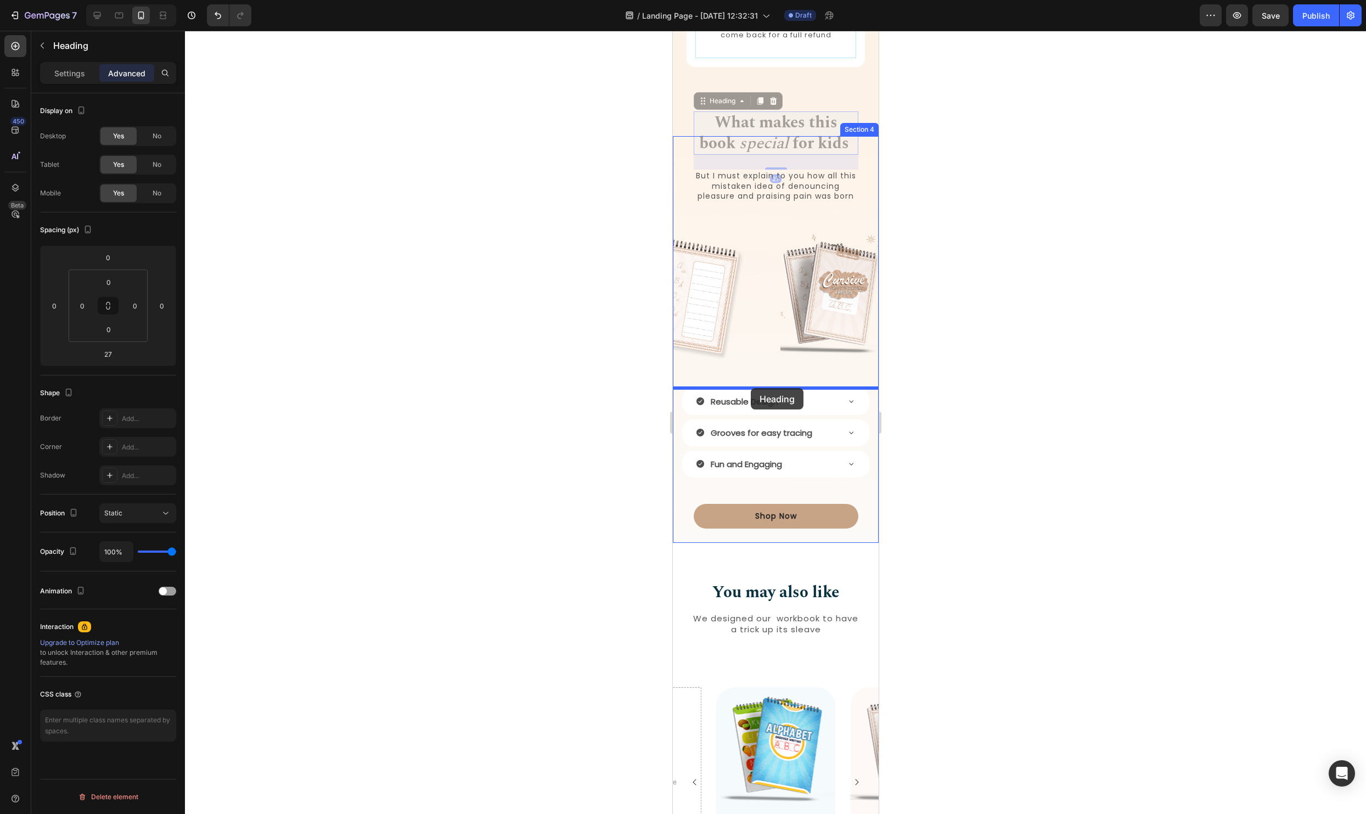
drag, startPoint x: 704, startPoint y: 110, endPoint x: 750, endPoint y: 388, distance: 281.9
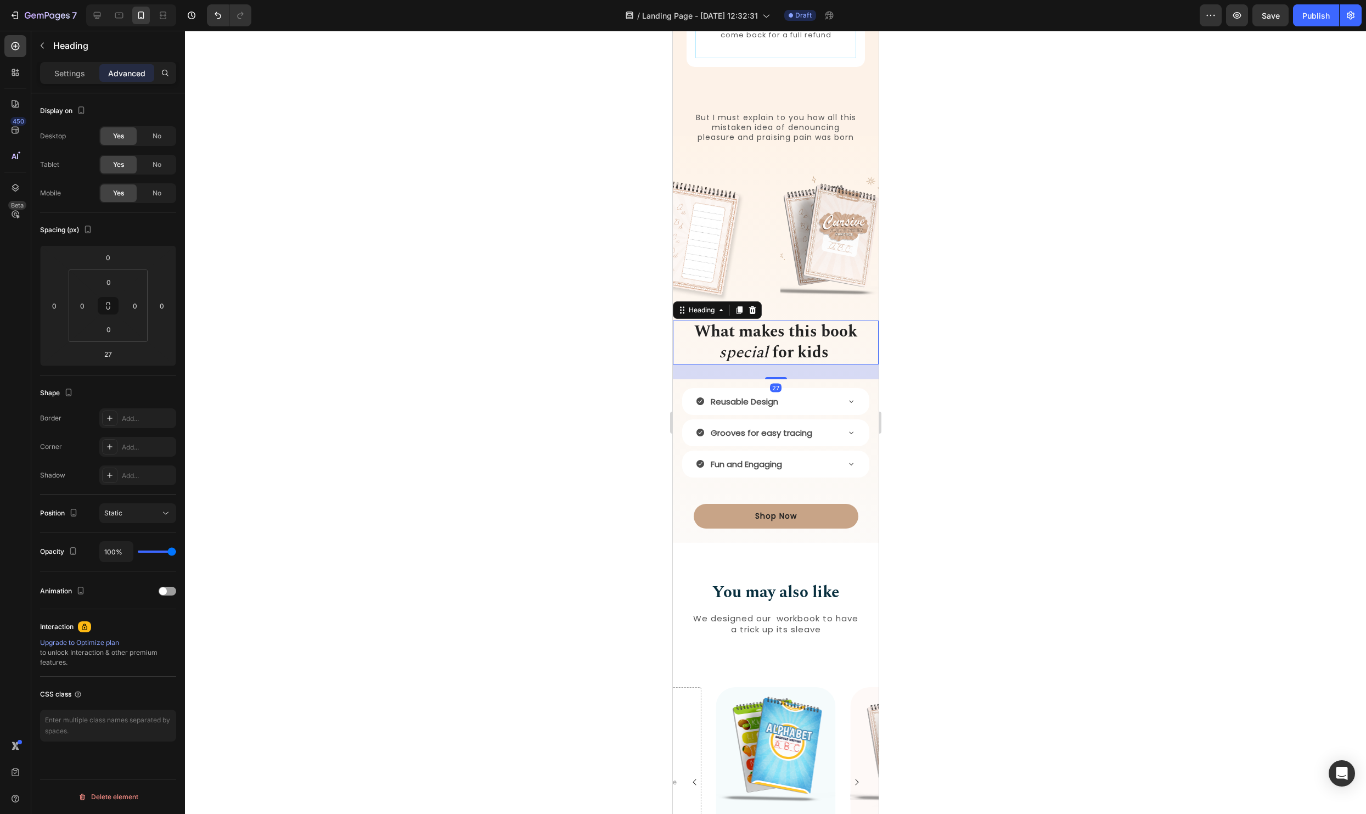
click at [1030, 144] on div at bounding box center [775, 422] width 1181 height 783
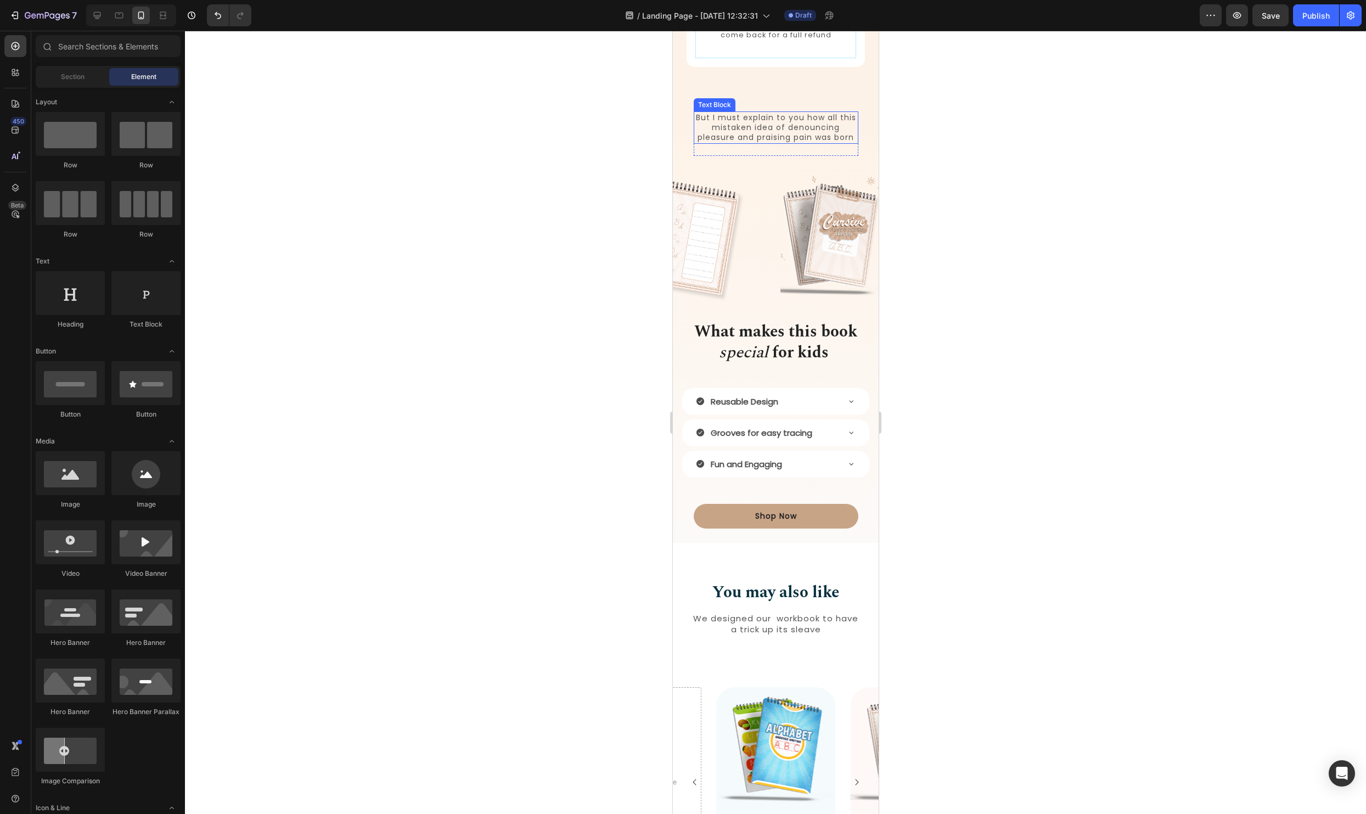
click at [765, 132] on p "But I must explain to you how all this mistaken idea of denouncing pleasure and…" at bounding box center [775, 127] width 162 height 30
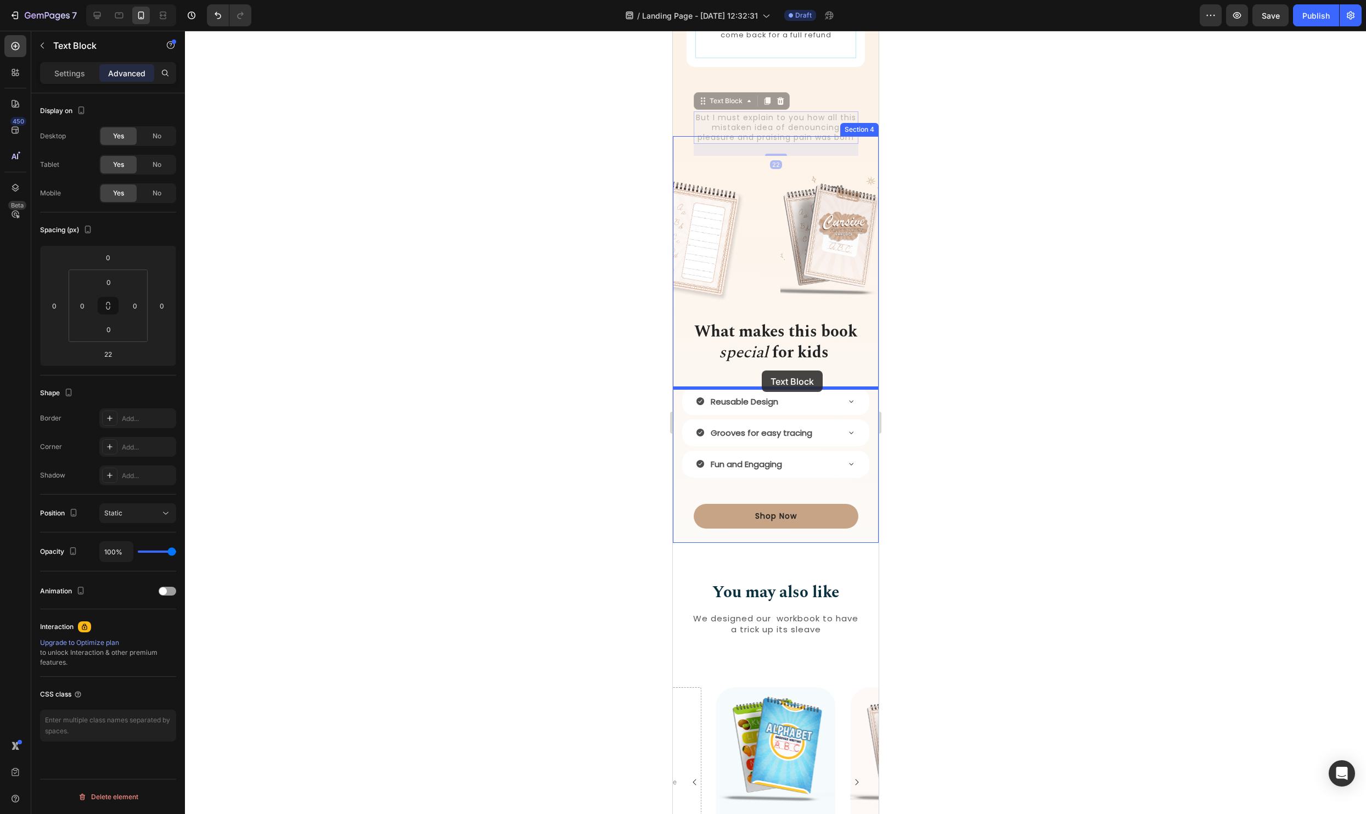
drag, startPoint x: 701, startPoint y: 113, endPoint x: 762, endPoint y: 371, distance: 265.6
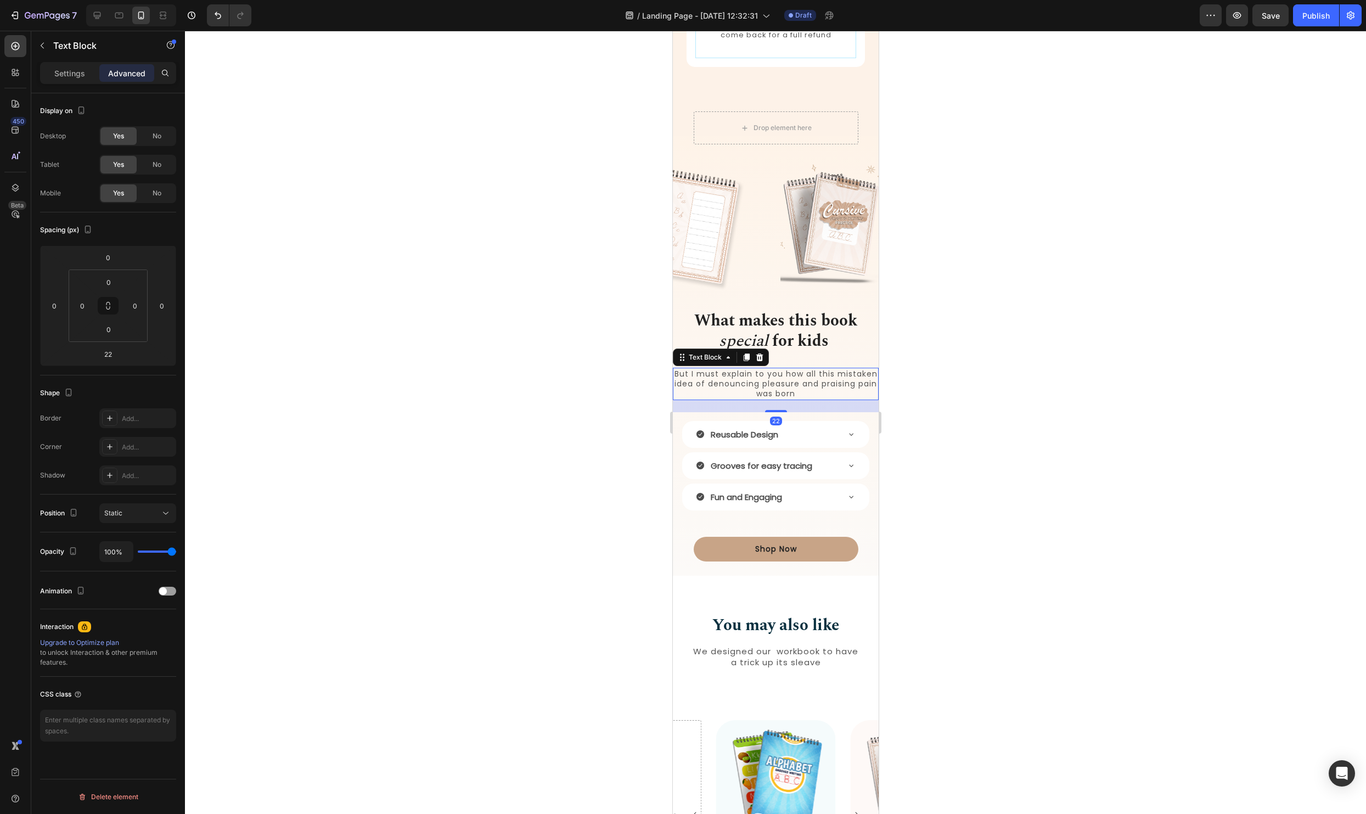
click at [1088, 336] on div at bounding box center [775, 422] width 1181 height 783
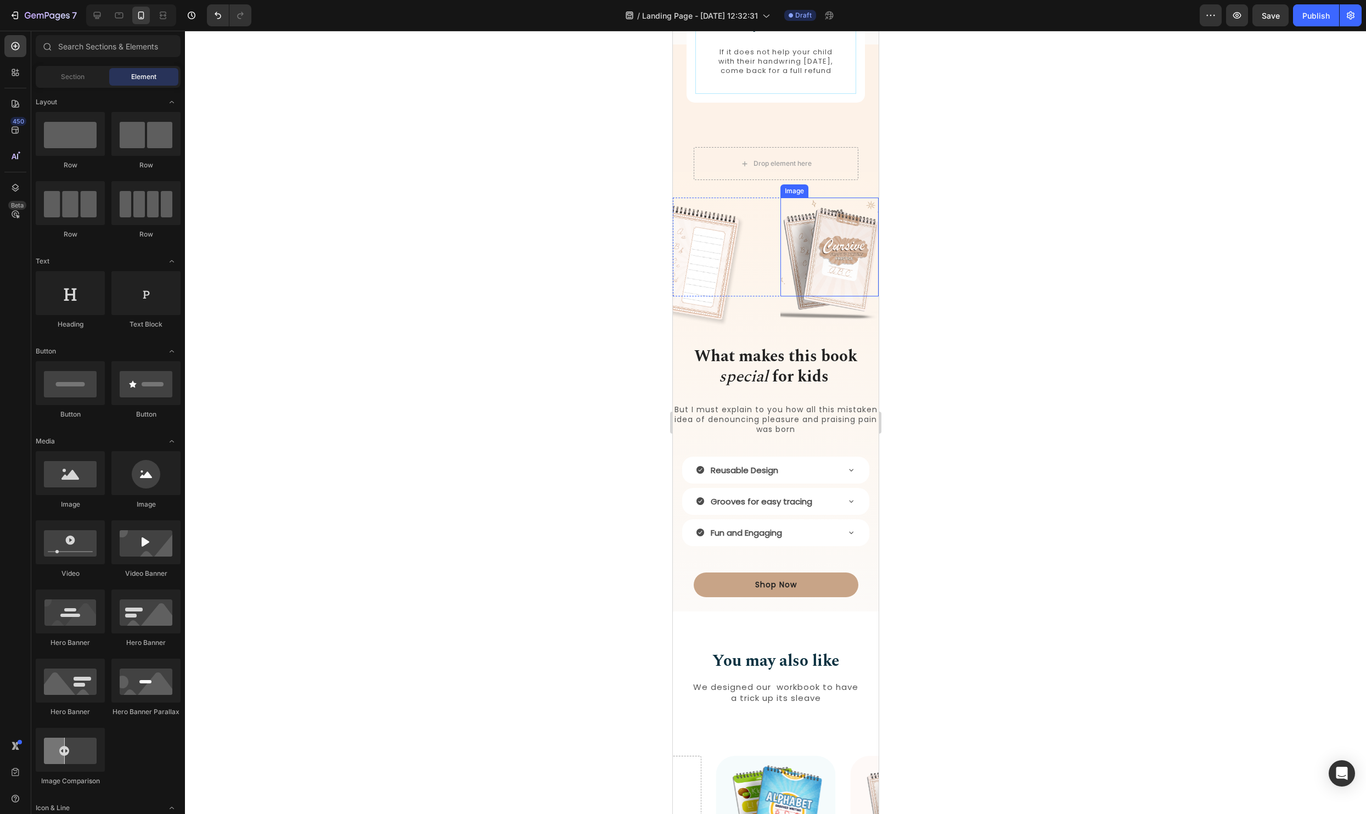
scroll to position [1104, 0]
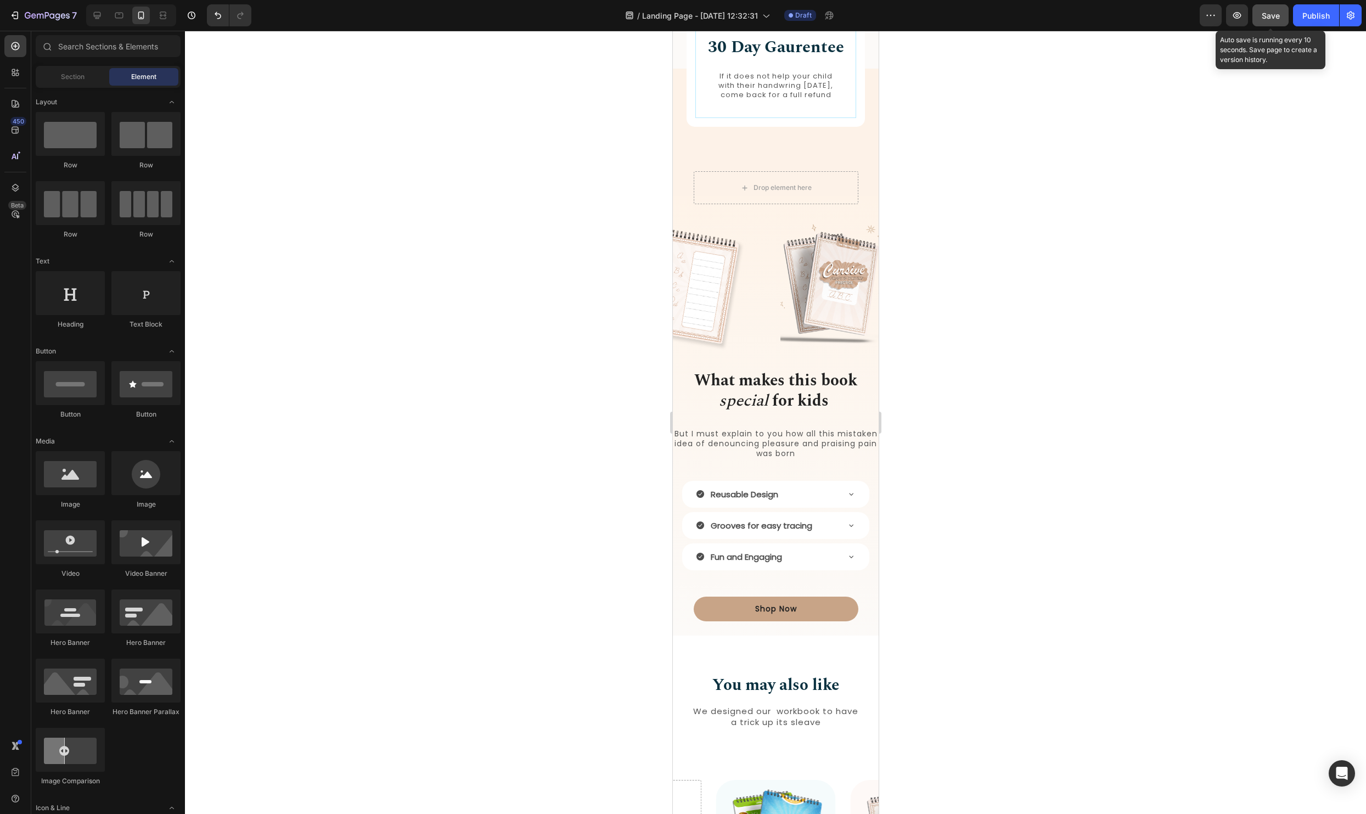
click at [1284, 11] on button "Save" at bounding box center [1270, 15] width 36 height 22
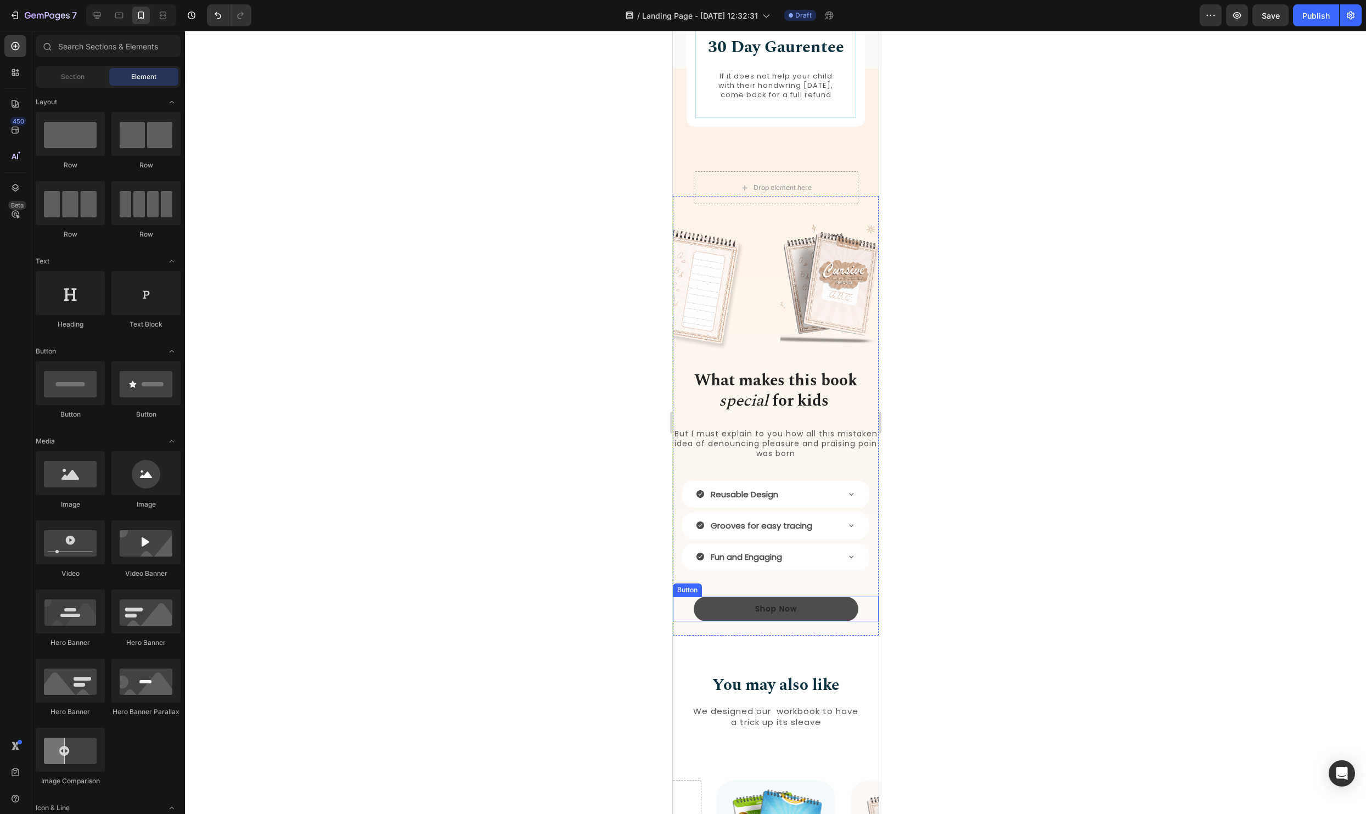
click at [846, 611] on button "Shop Now" at bounding box center [775, 608] width 165 height 25
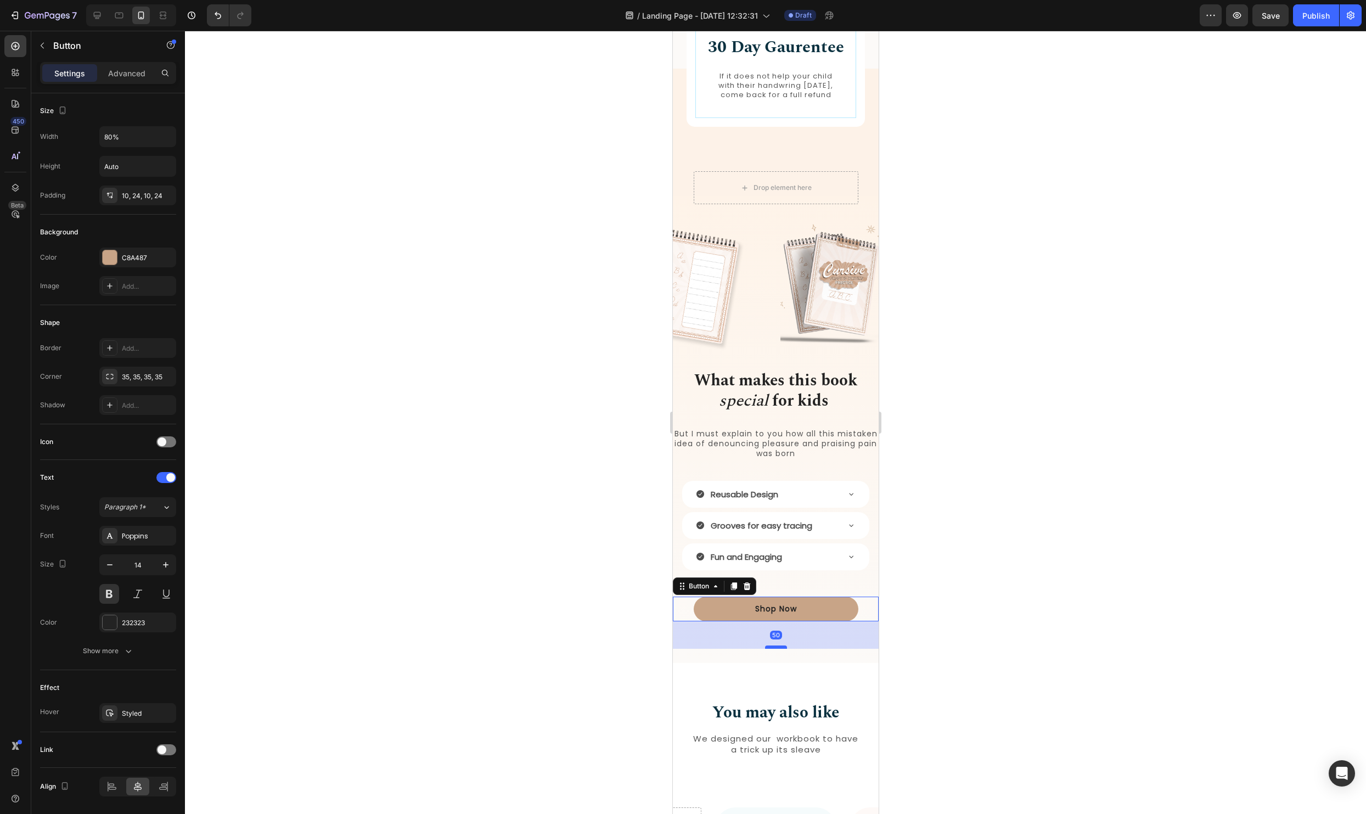
drag, startPoint x: 779, startPoint y: 629, endPoint x: 1628, endPoint y: 652, distance: 849.1
click at [780, 648] on div at bounding box center [775, 646] width 22 height 3
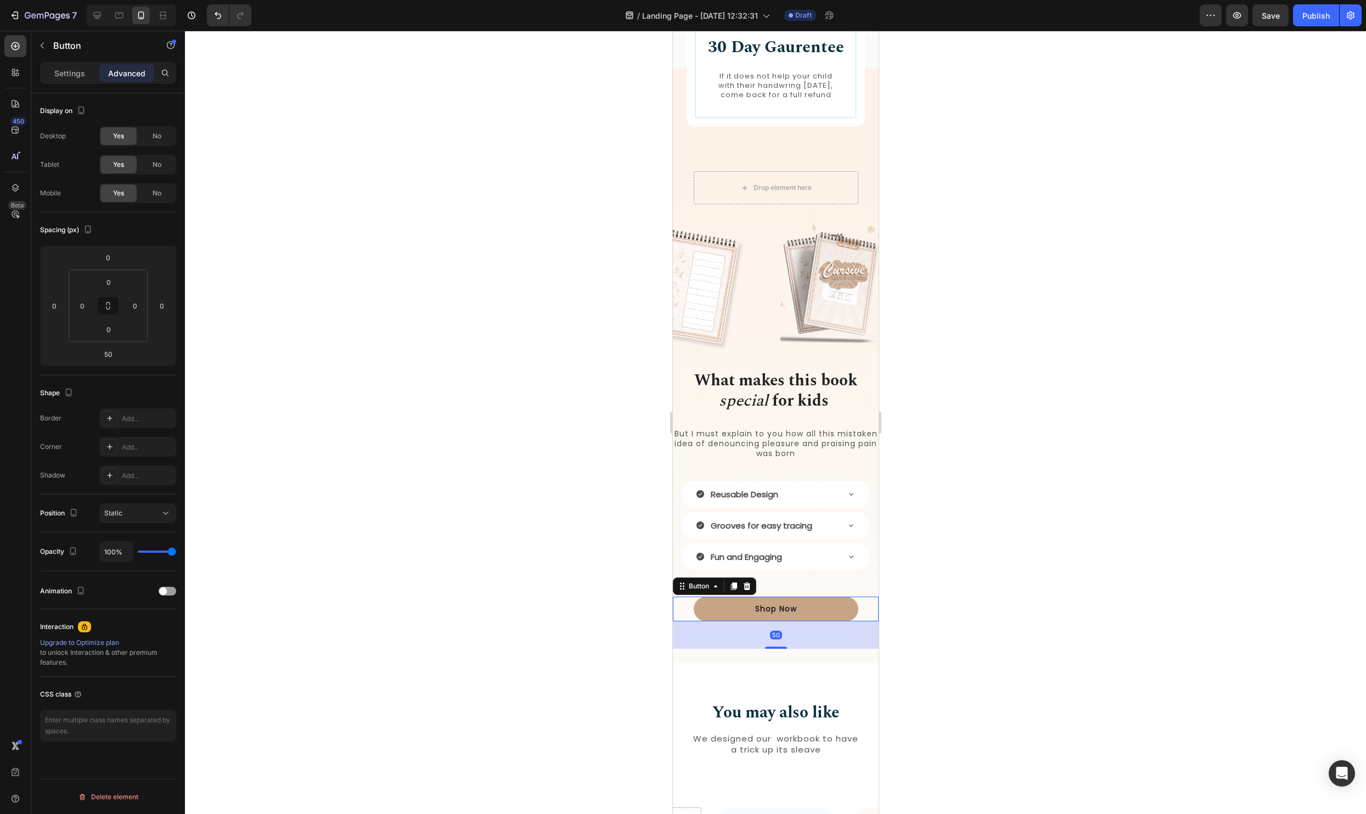
click at [963, 619] on div at bounding box center [775, 422] width 1181 height 783
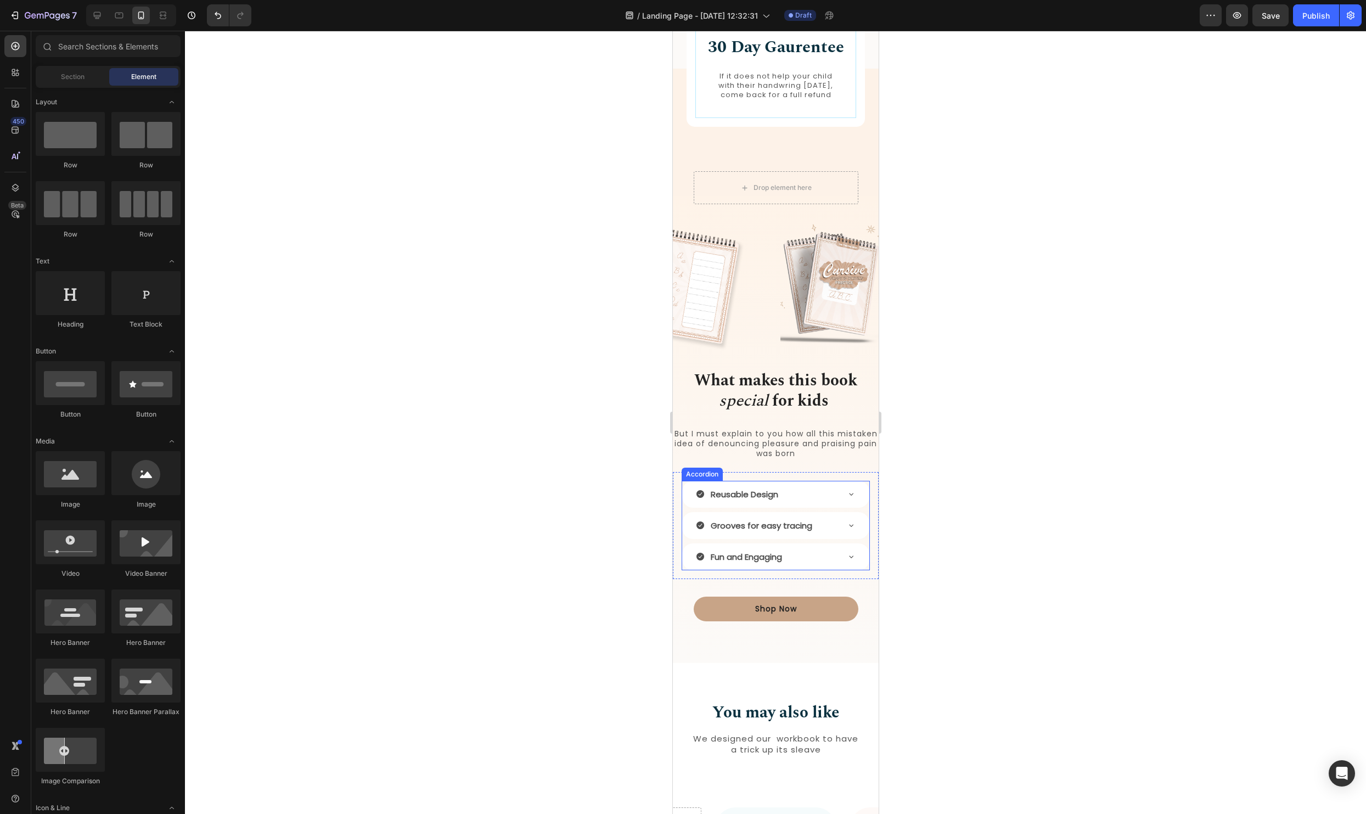
click at [810, 566] on div "Fun and Engaging" at bounding box center [766, 557] width 142 height 18
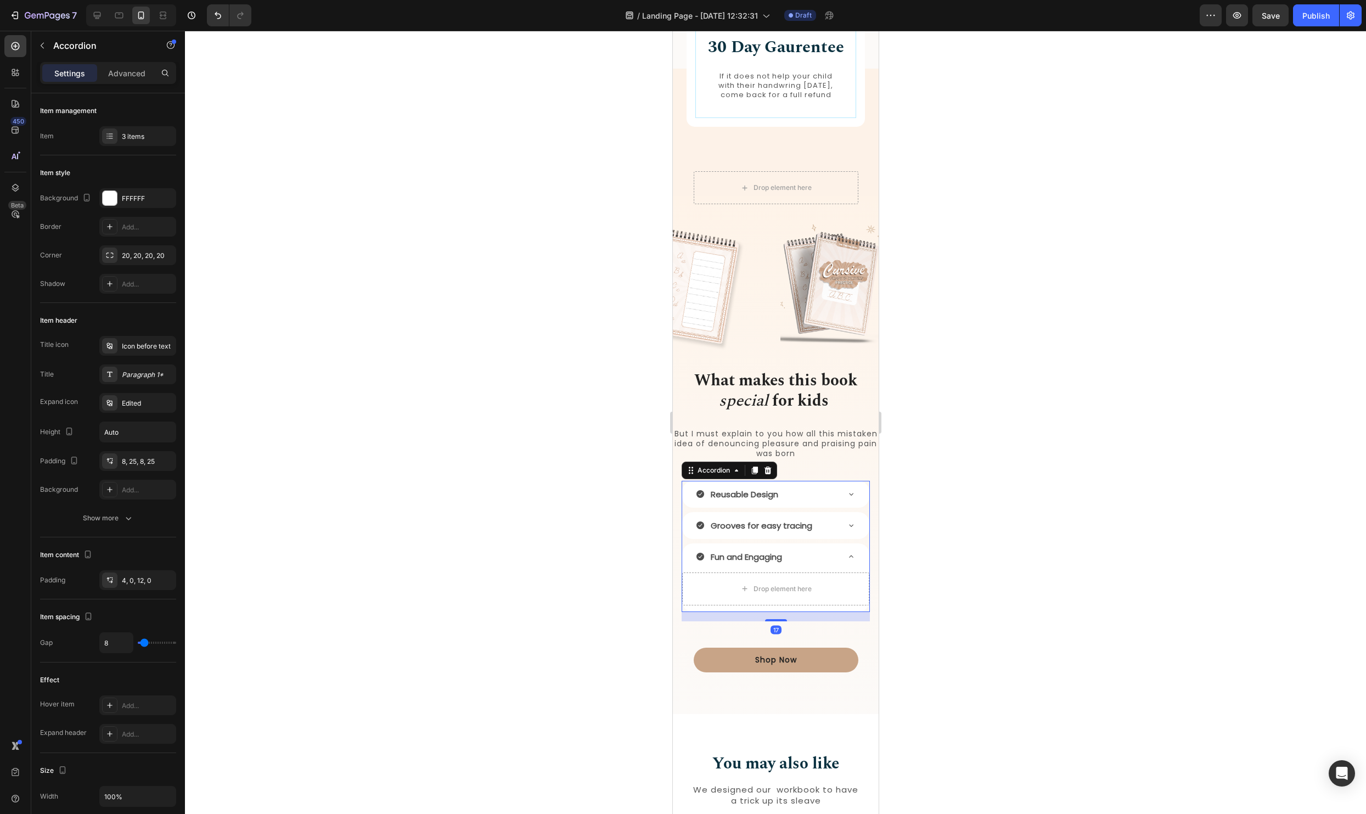
drag, startPoint x: 773, startPoint y: 618, endPoint x: 868, endPoint y: 628, distance: 95.9
click at [771, 621] on div at bounding box center [775, 620] width 22 height 2
type input "100%"
type input "100"
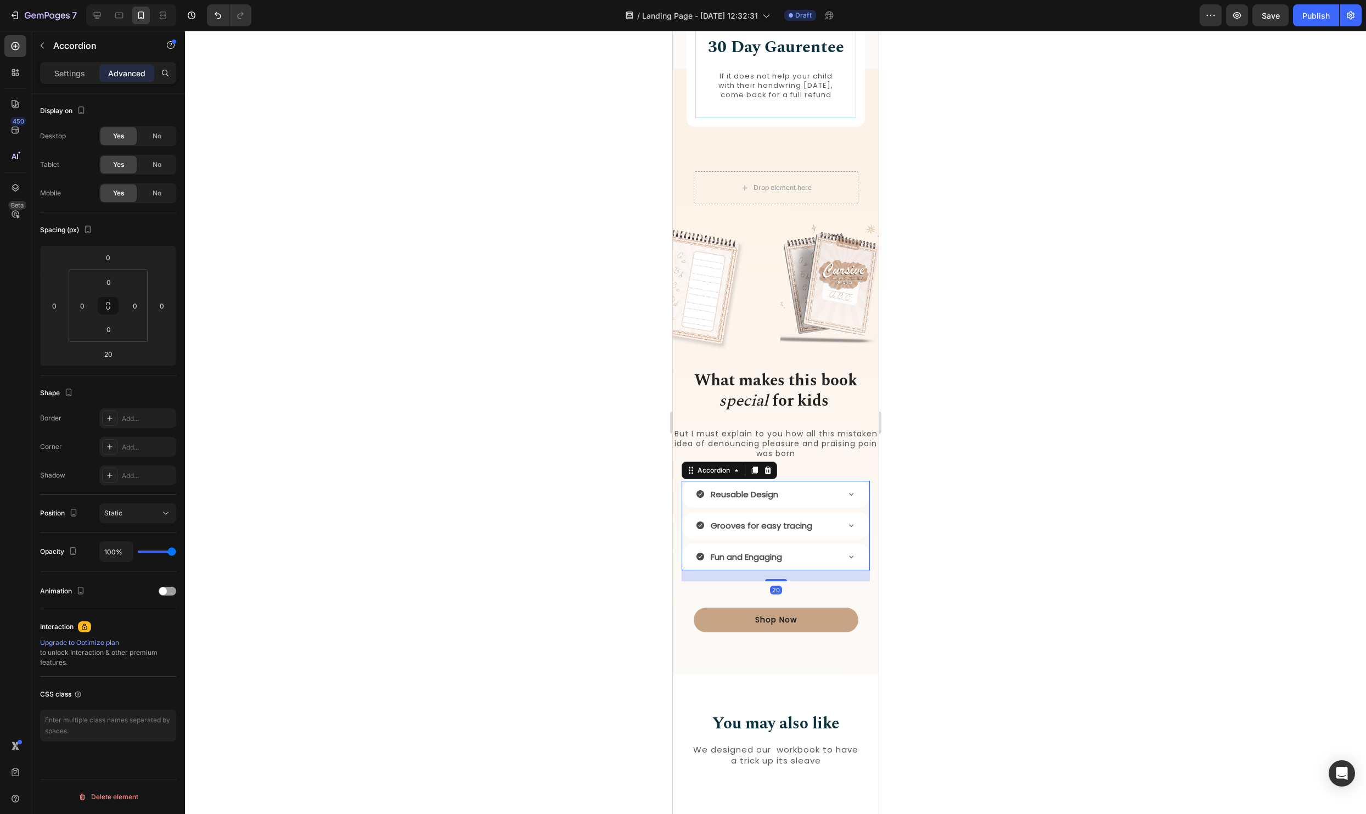
click at [975, 620] on div at bounding box center [775, 422] width 1181 height 783
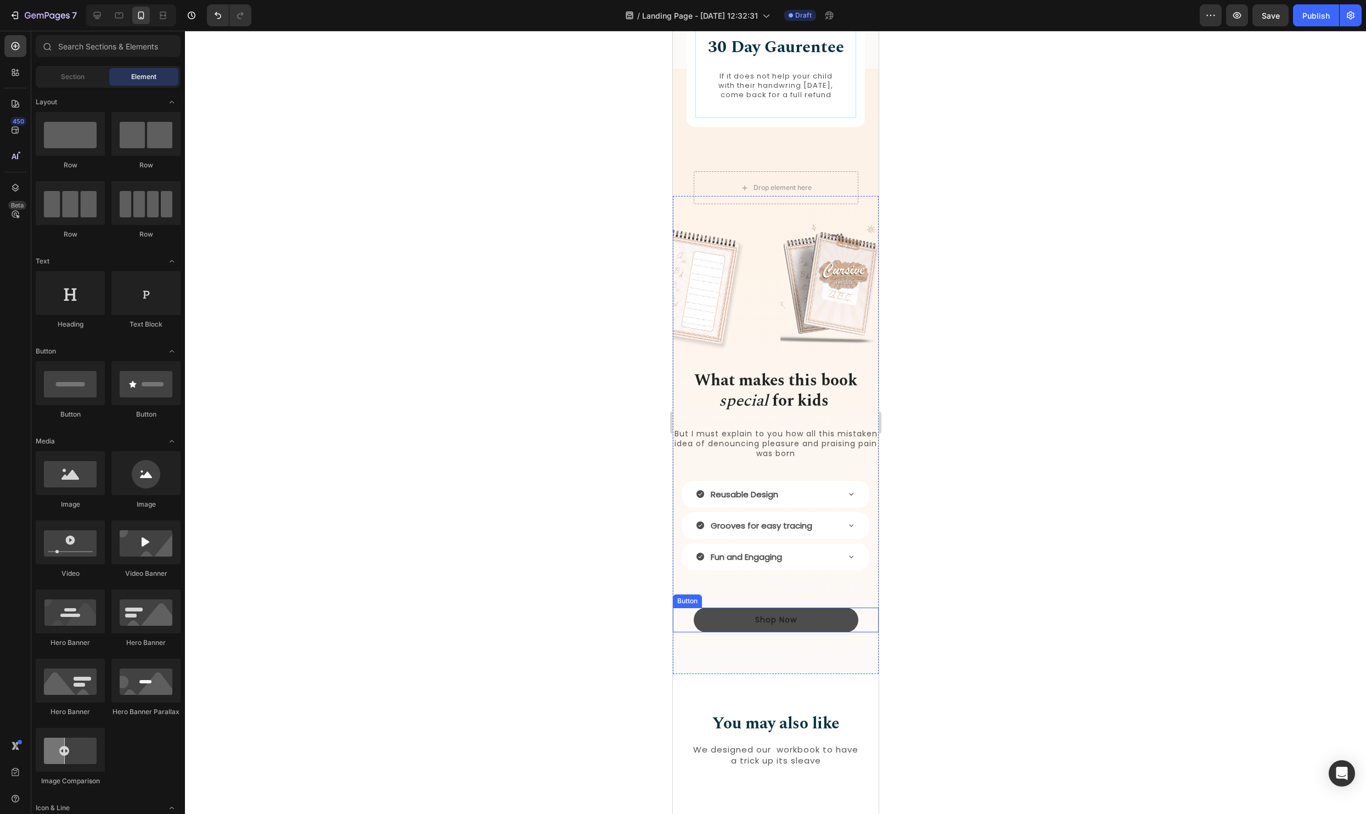
click at [845, 632] on button "Shop Now" at bounding box center [775, 619] width 165 height 25
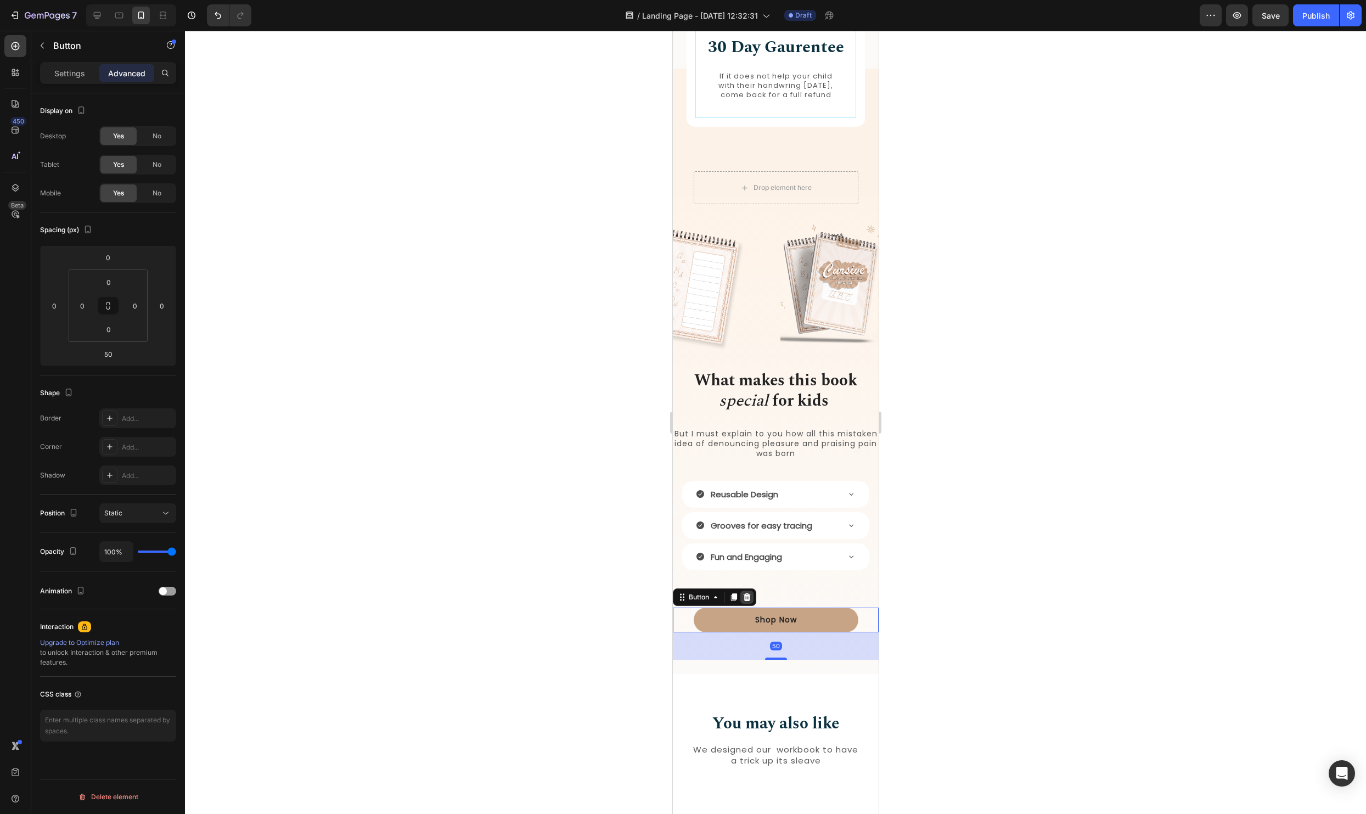
click at [746, 600] on icon at bounding box center [746, 597] width 7 height 8
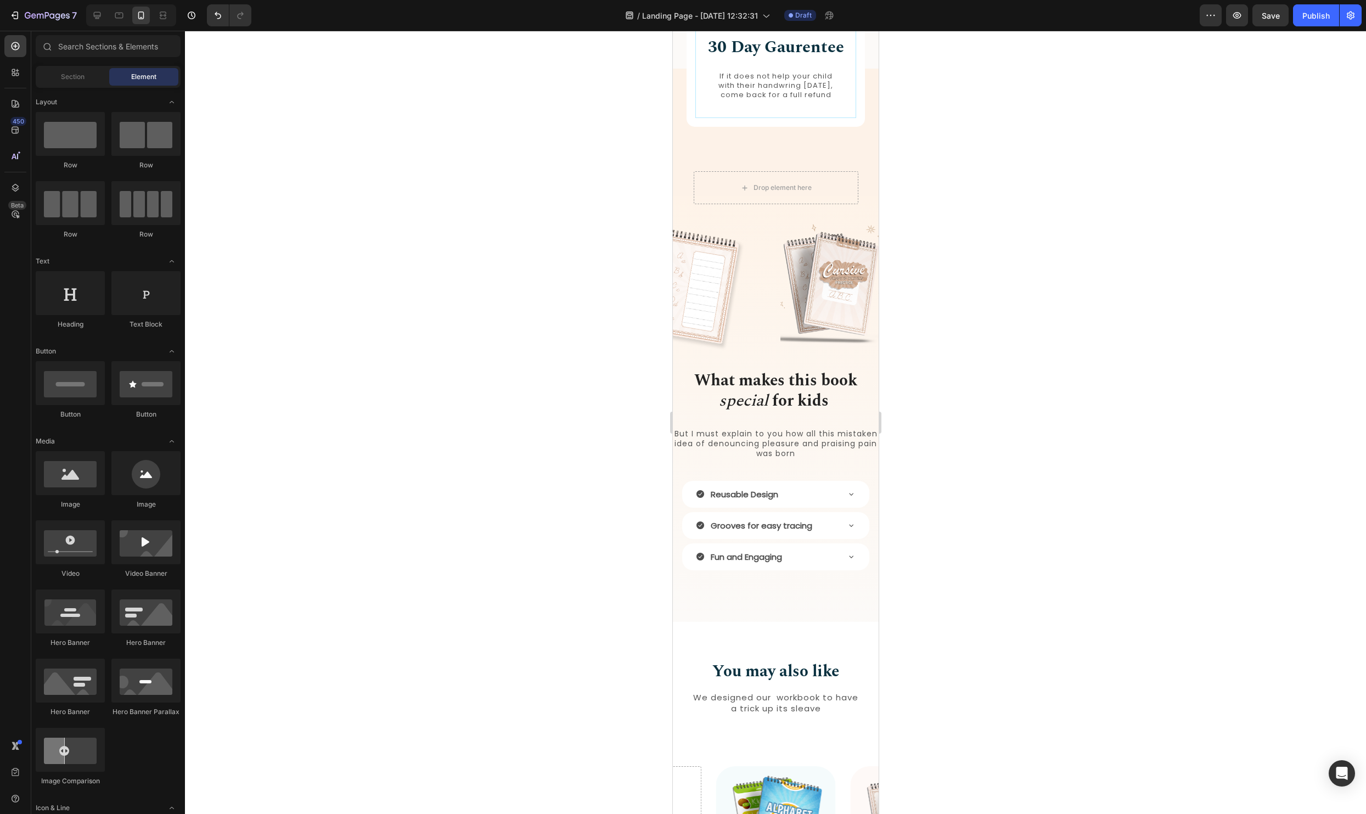
click at [1092, 601] on div at bounding box center [775, 422] width 1181 height 783
click at [1090, 542] on div at bounding box center [775, 422] width 1181 height 783
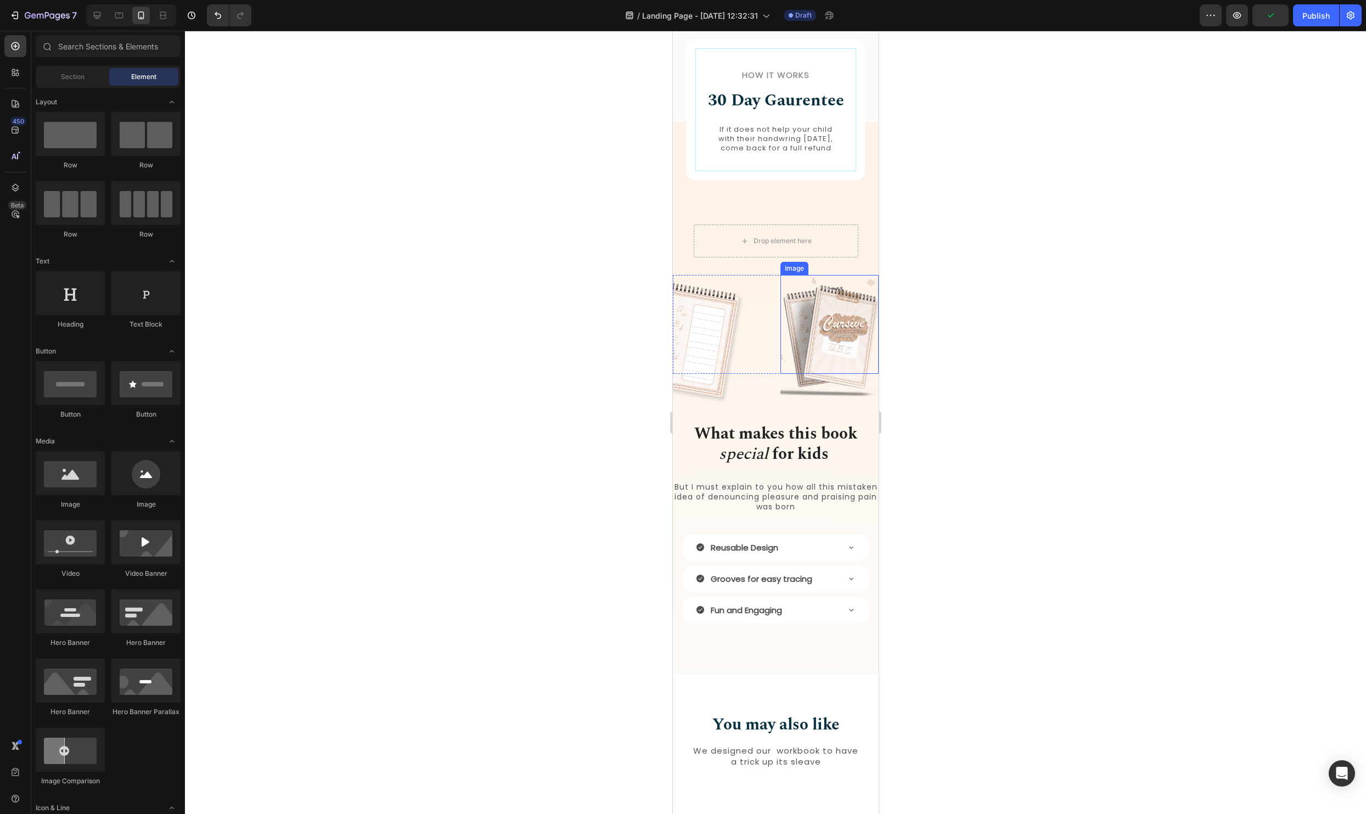
scroll to position [1039, 0]
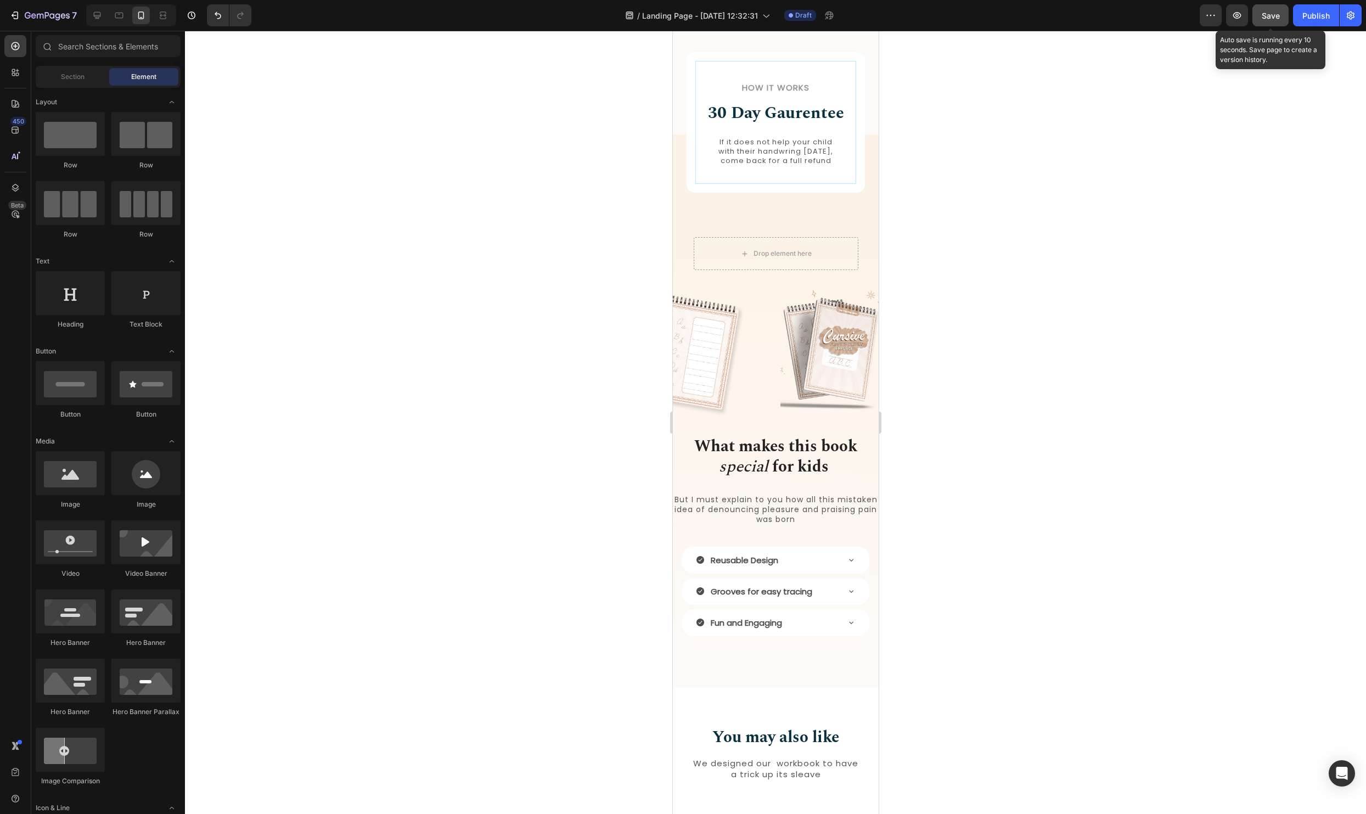
click at [1261, 25] on button "Save" at bounding box center [1270, 15] width 36 height 22
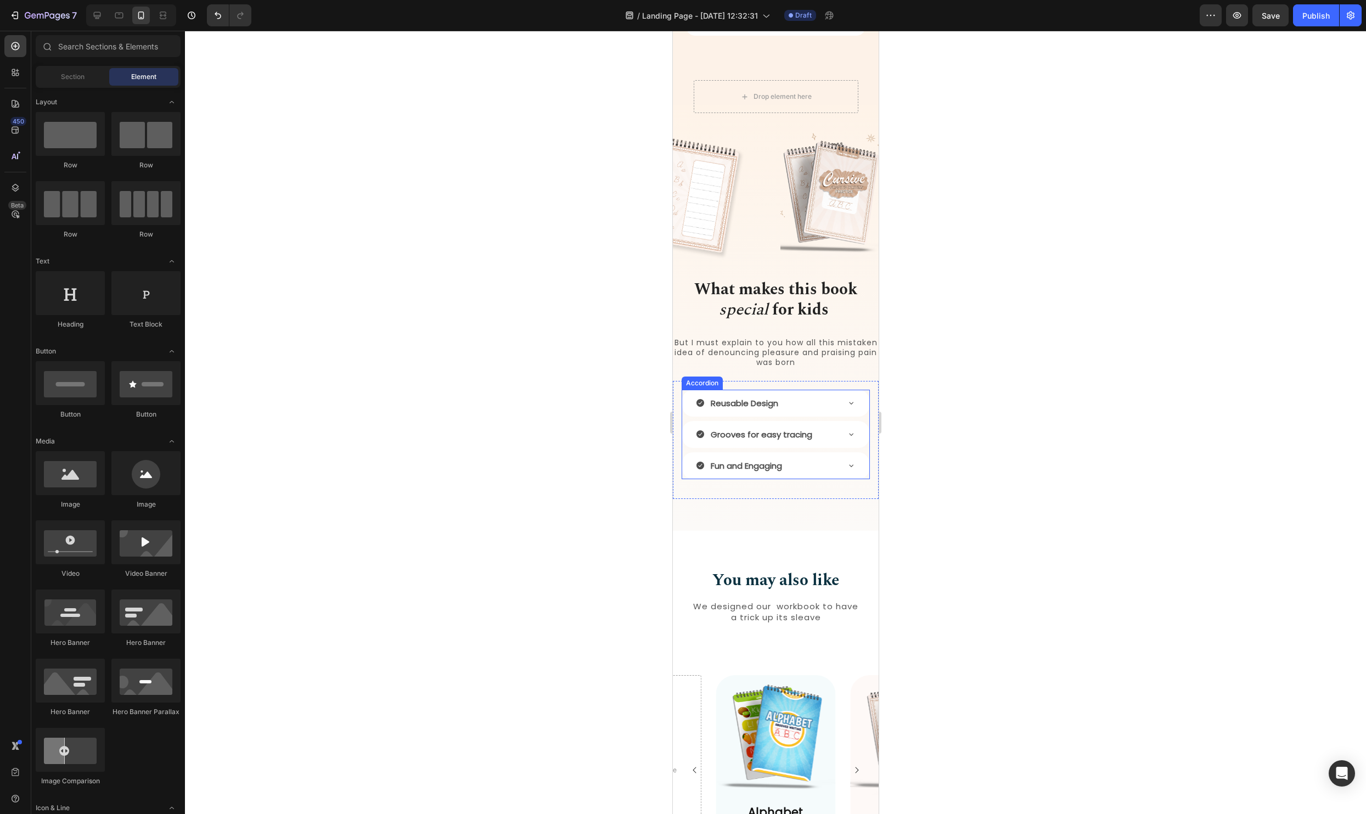
scroll to position [1204, 0]
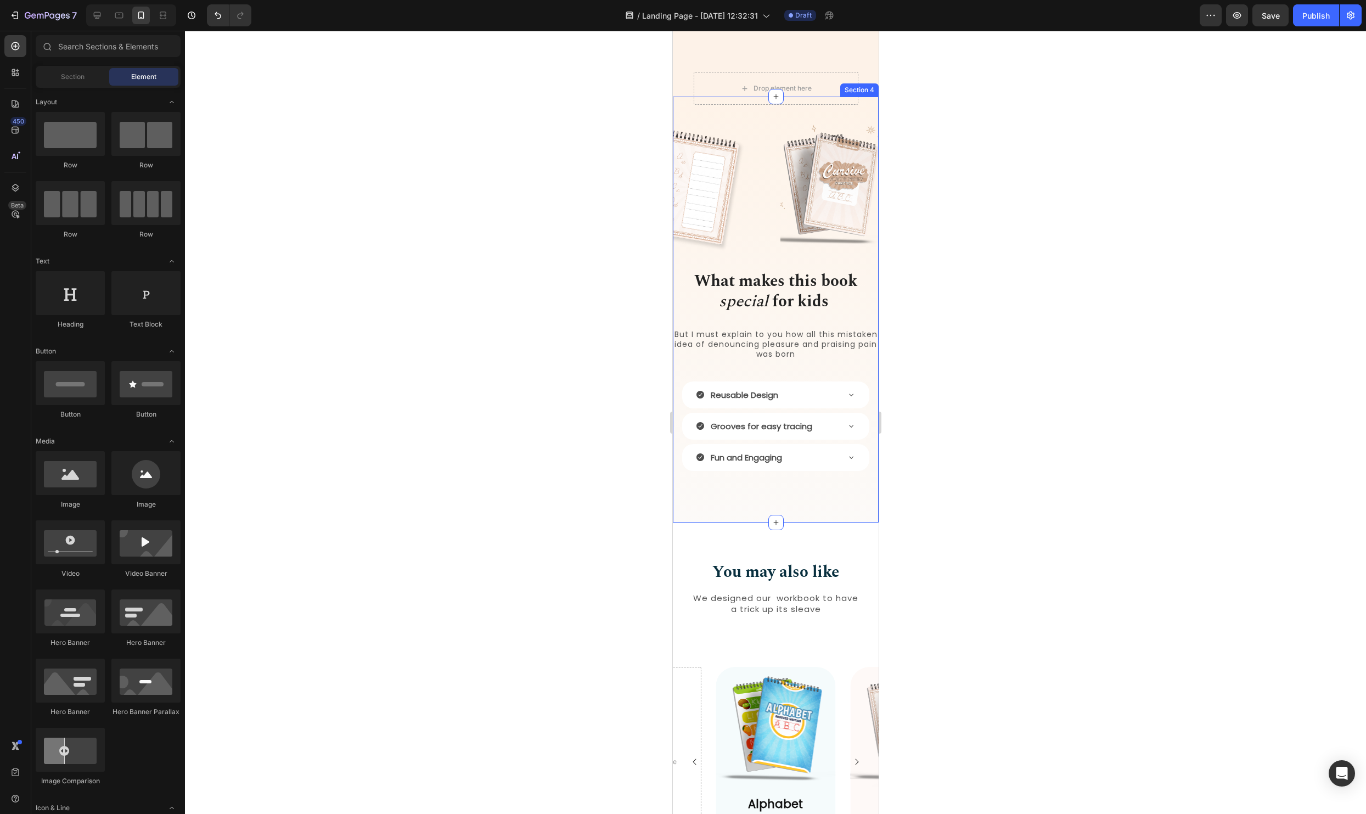
click at [845, 508] on div "Drop element here Row Row Image Image Row What makes this book special for kids…" at bounding box center [775, 314] width 206 height 387
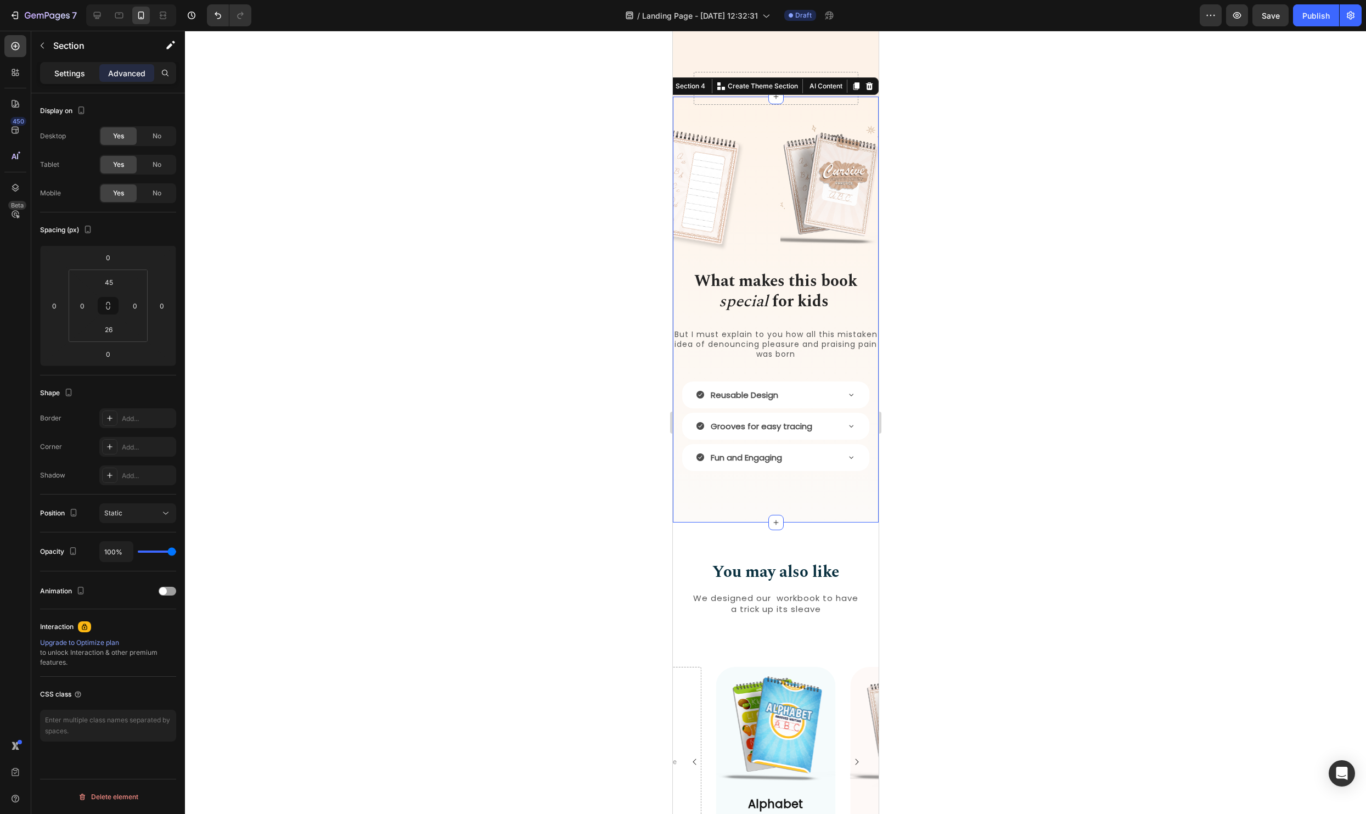
click at [72, 67] on p "Settings" at bounding box center [69, 73] width 31 height 12
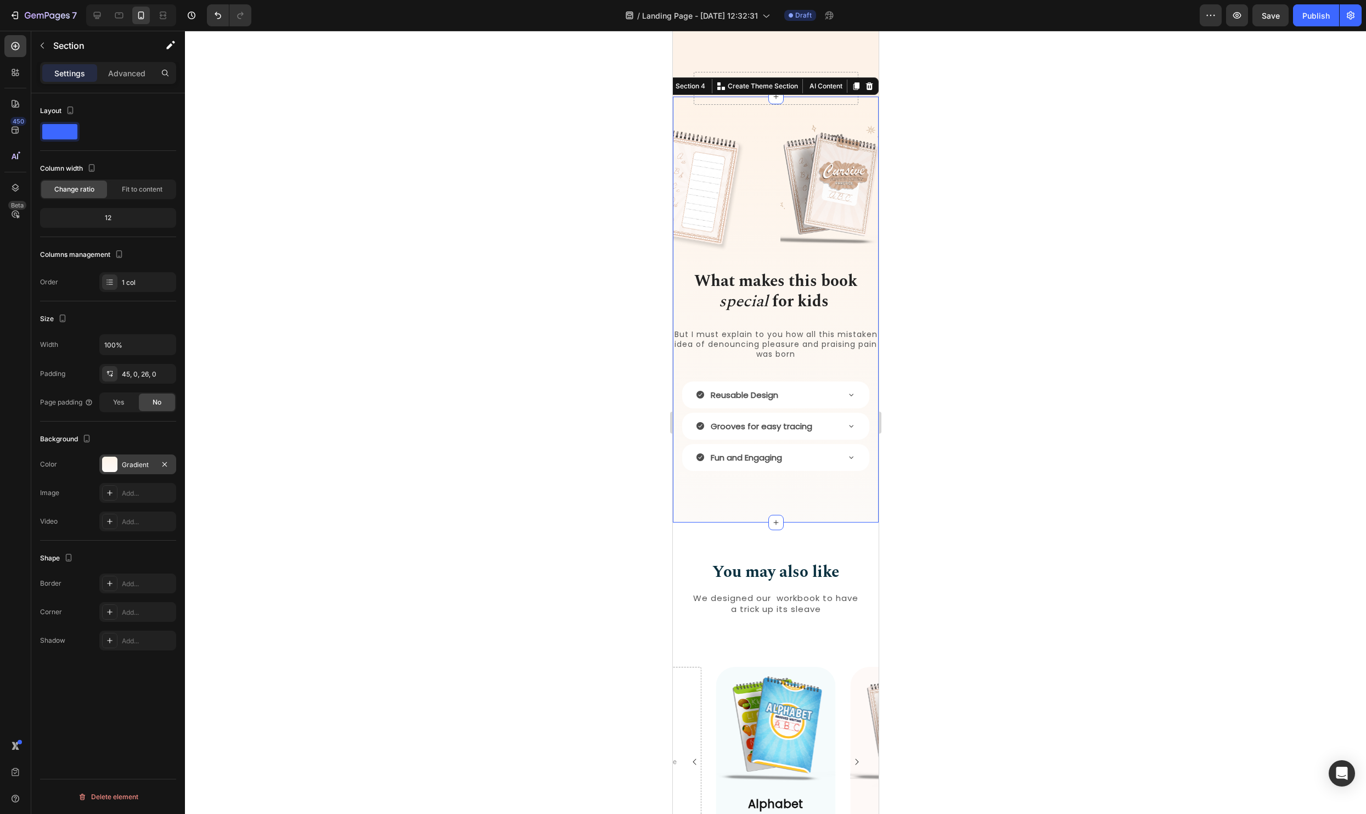
click at [126, 466] on div "Gradient" at bounding box center [138, 465] width 32 height 10
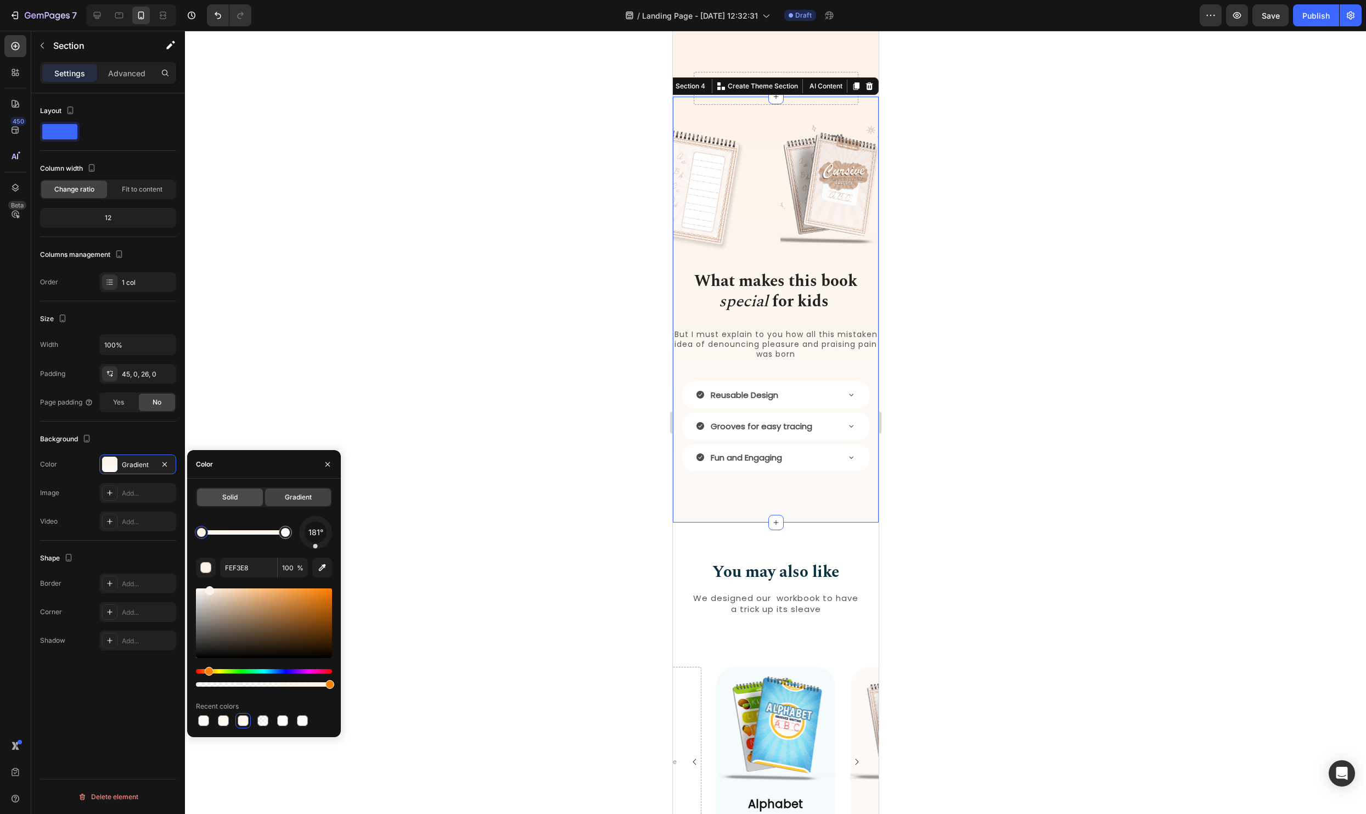
click at [239, 497] on div "Solid" at bounding box center [230, 497] width 66 height 18
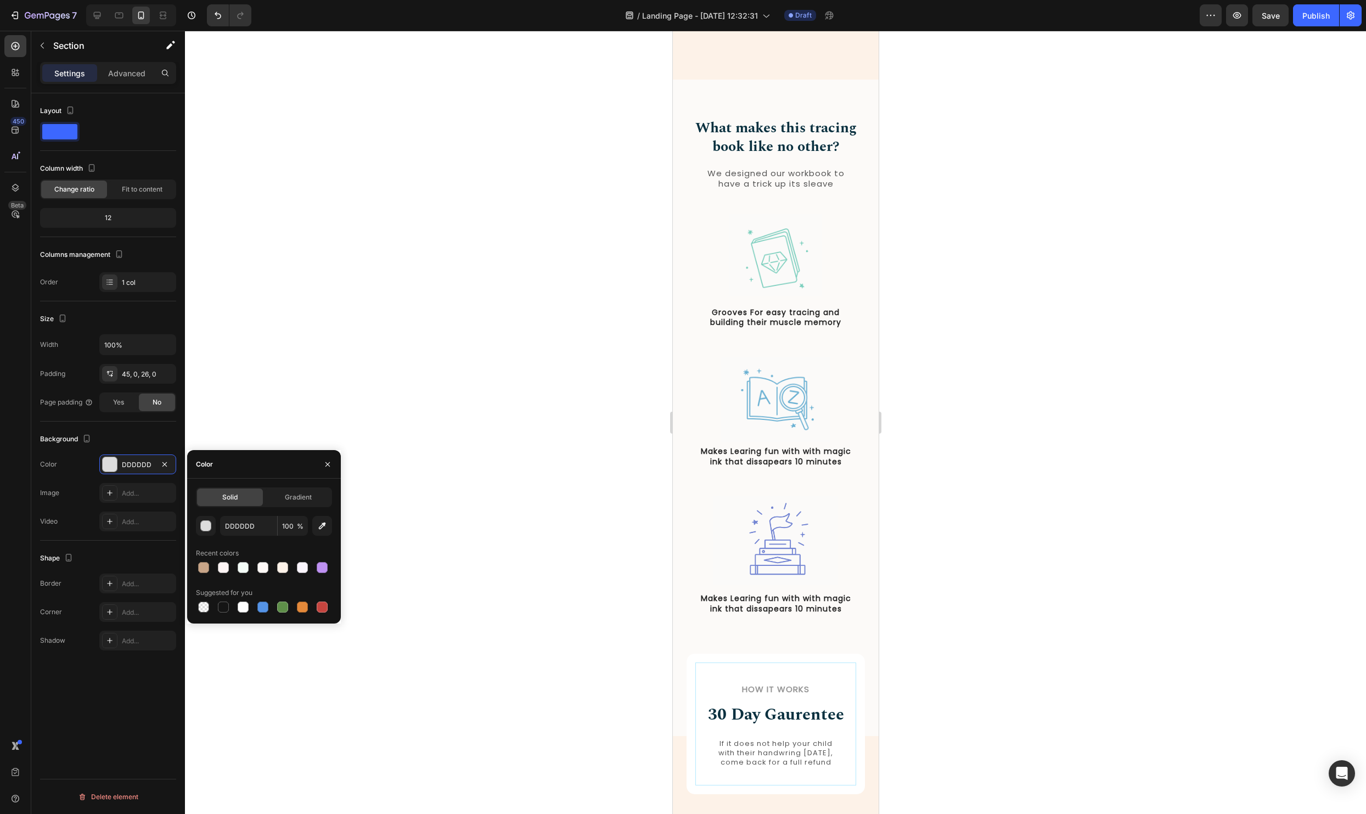
scroll to position [830, 0]
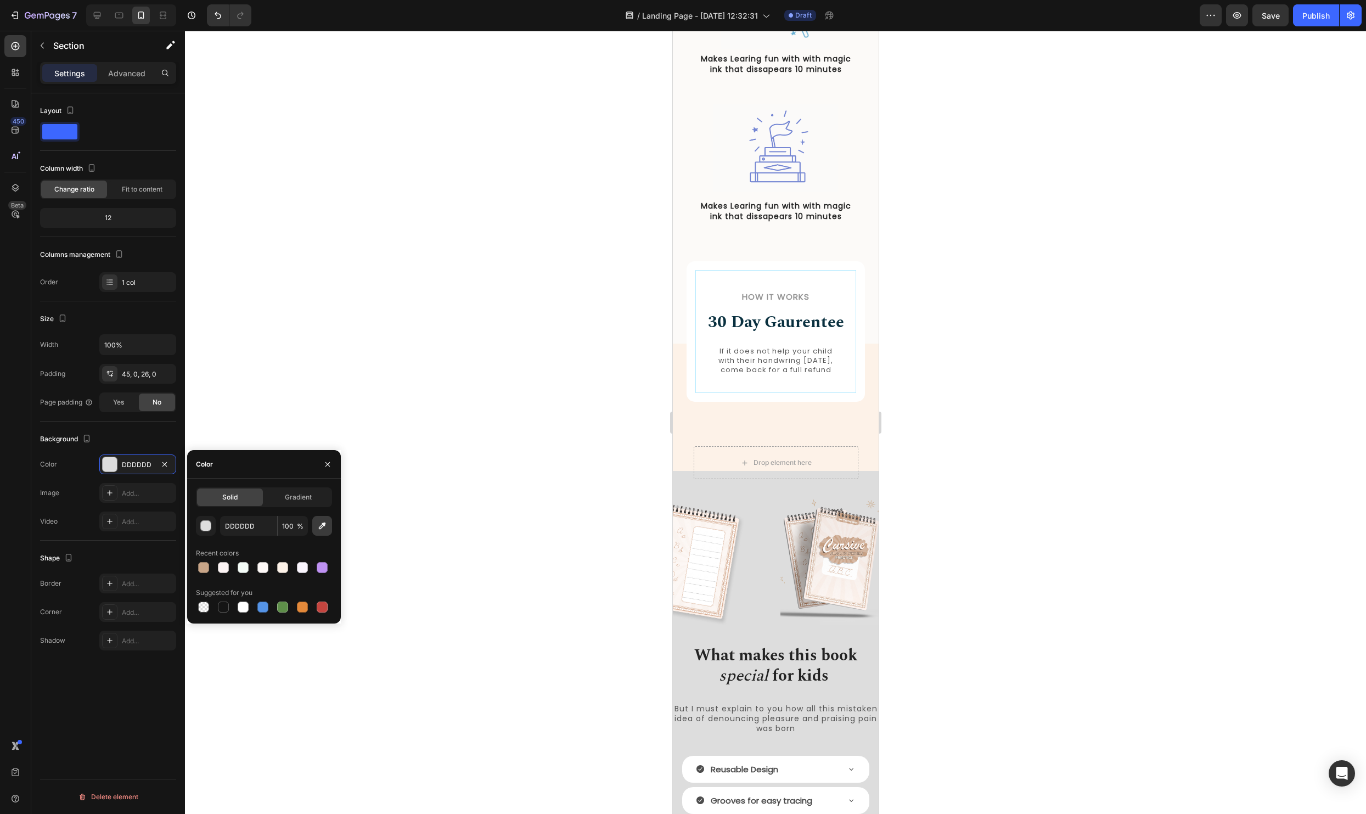
click at [322, 527] on icon "button" at bounding box center [322, 525] width 11 height 11
type input "FEF3E8"
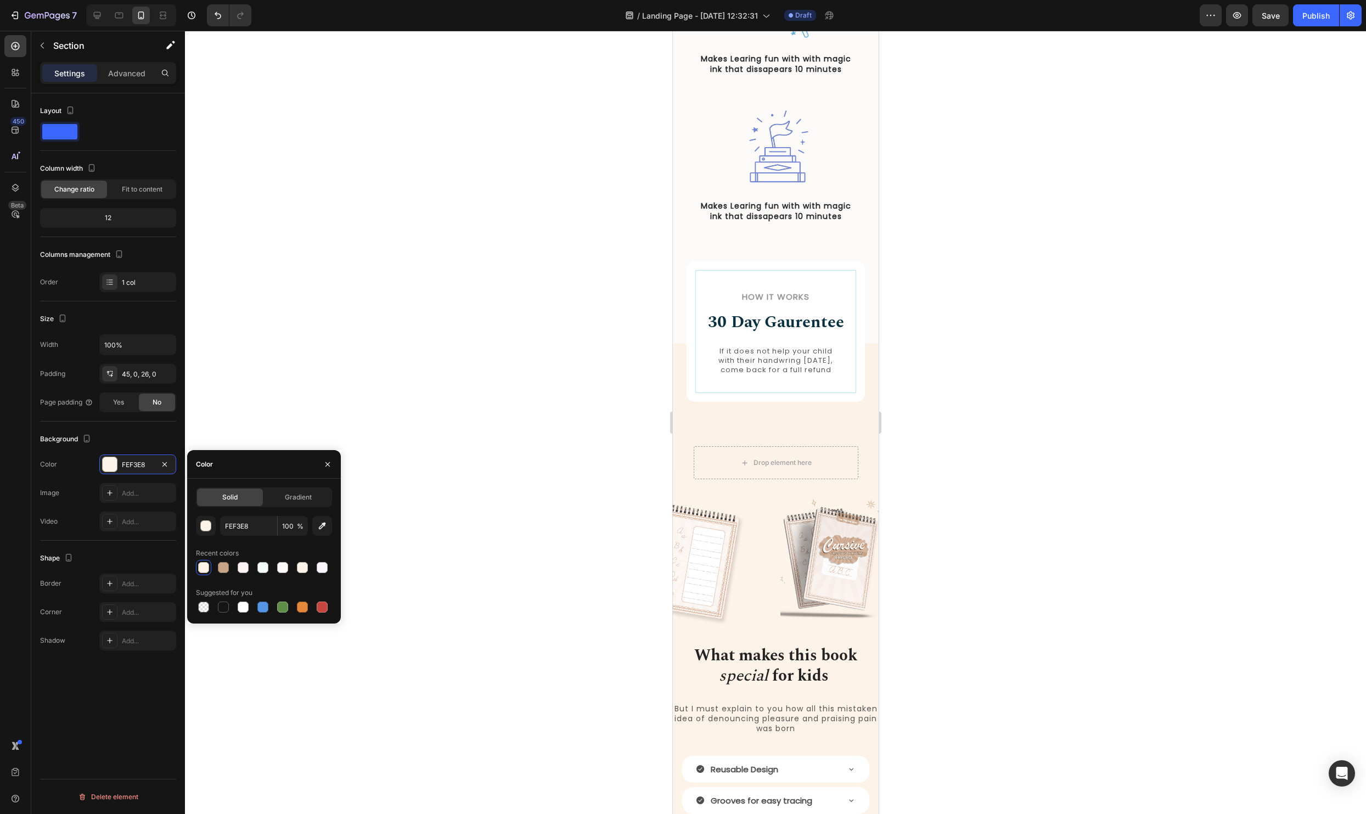
click at [1144, 495] on div at bounding box center [775, 422] width 1181 height 783
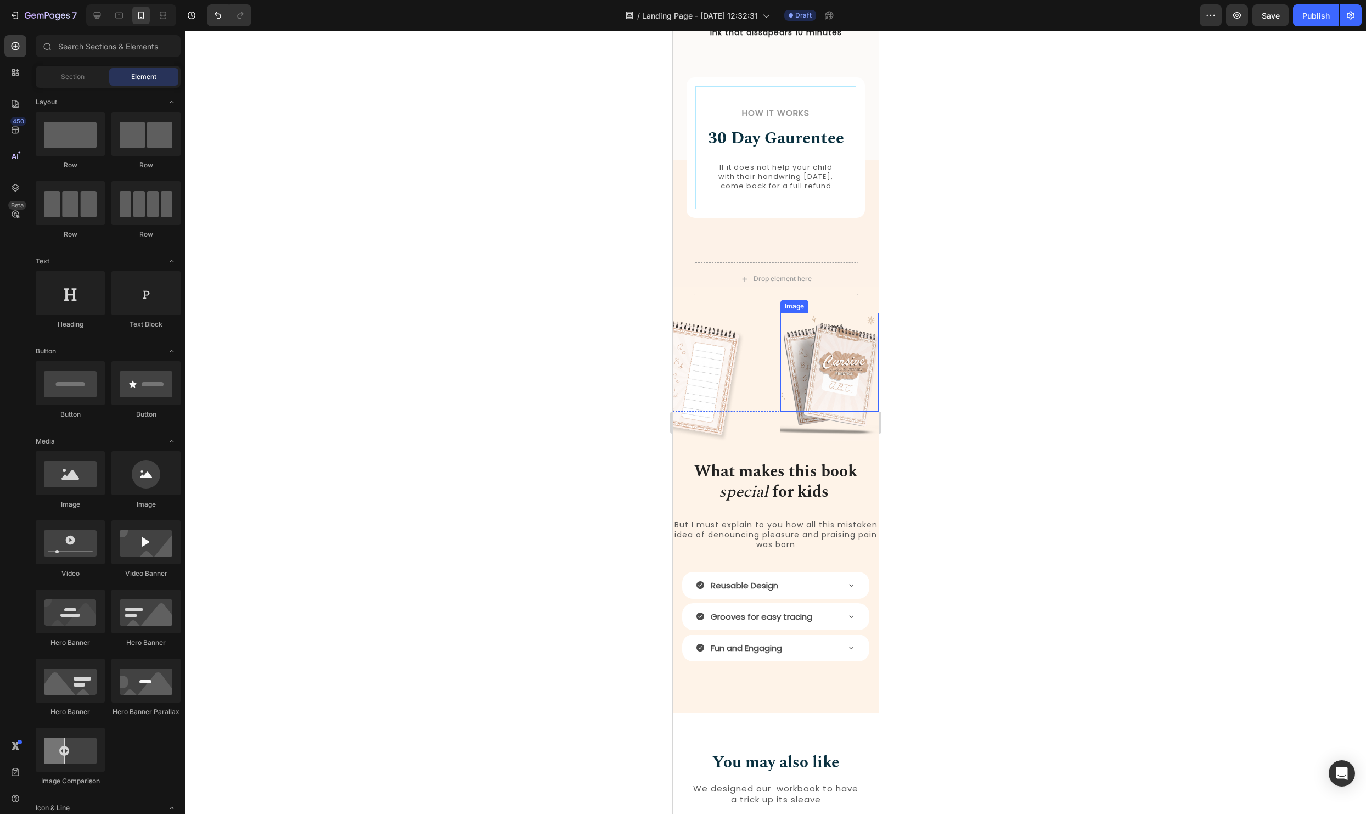
scroll to position [1119, 0]
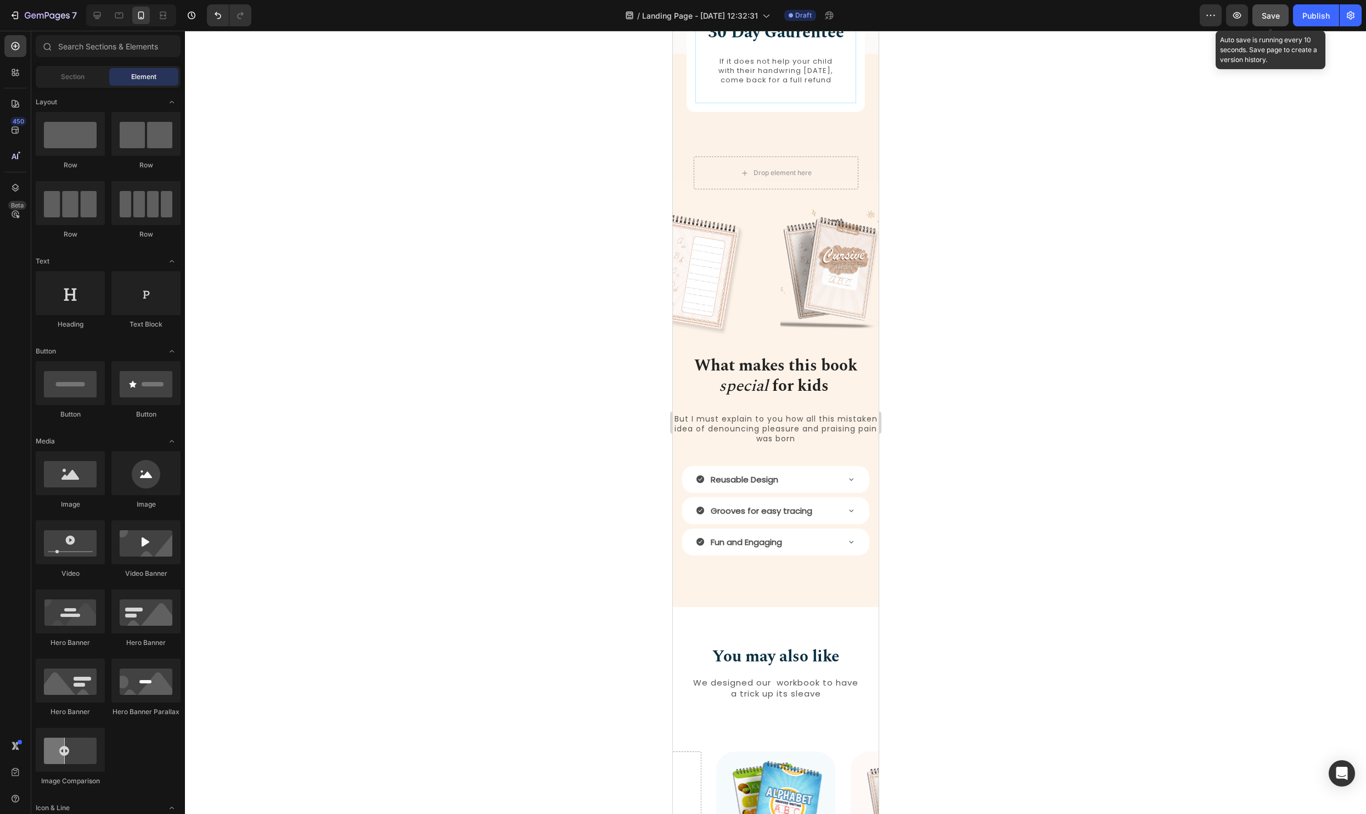
click at [1279, 19] on button "Save" at bounding box center [1270, 15] width 36 height 22
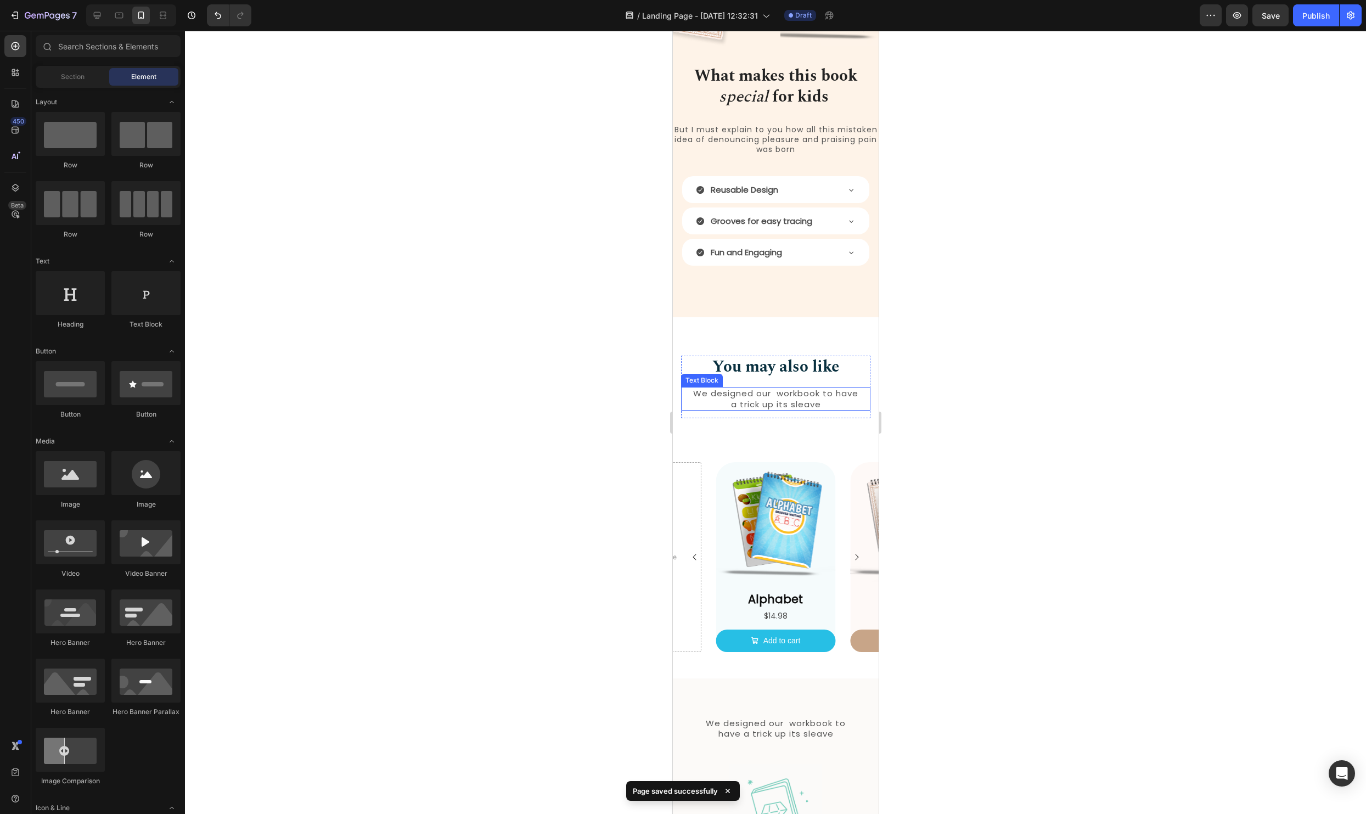
scroll to position [1467, 0]
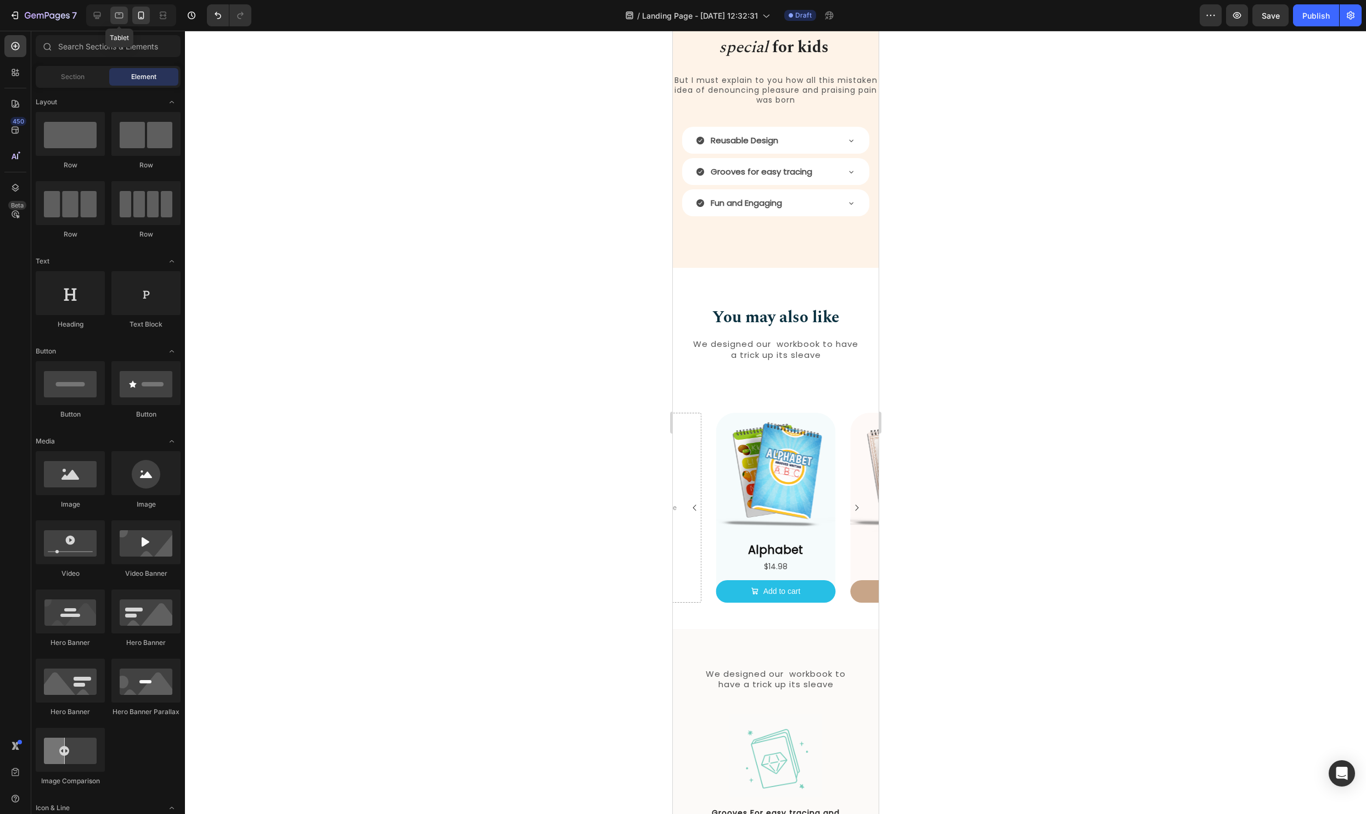
click at [122, 15] on icon at bounding box center [119, 15] width 11 height 11
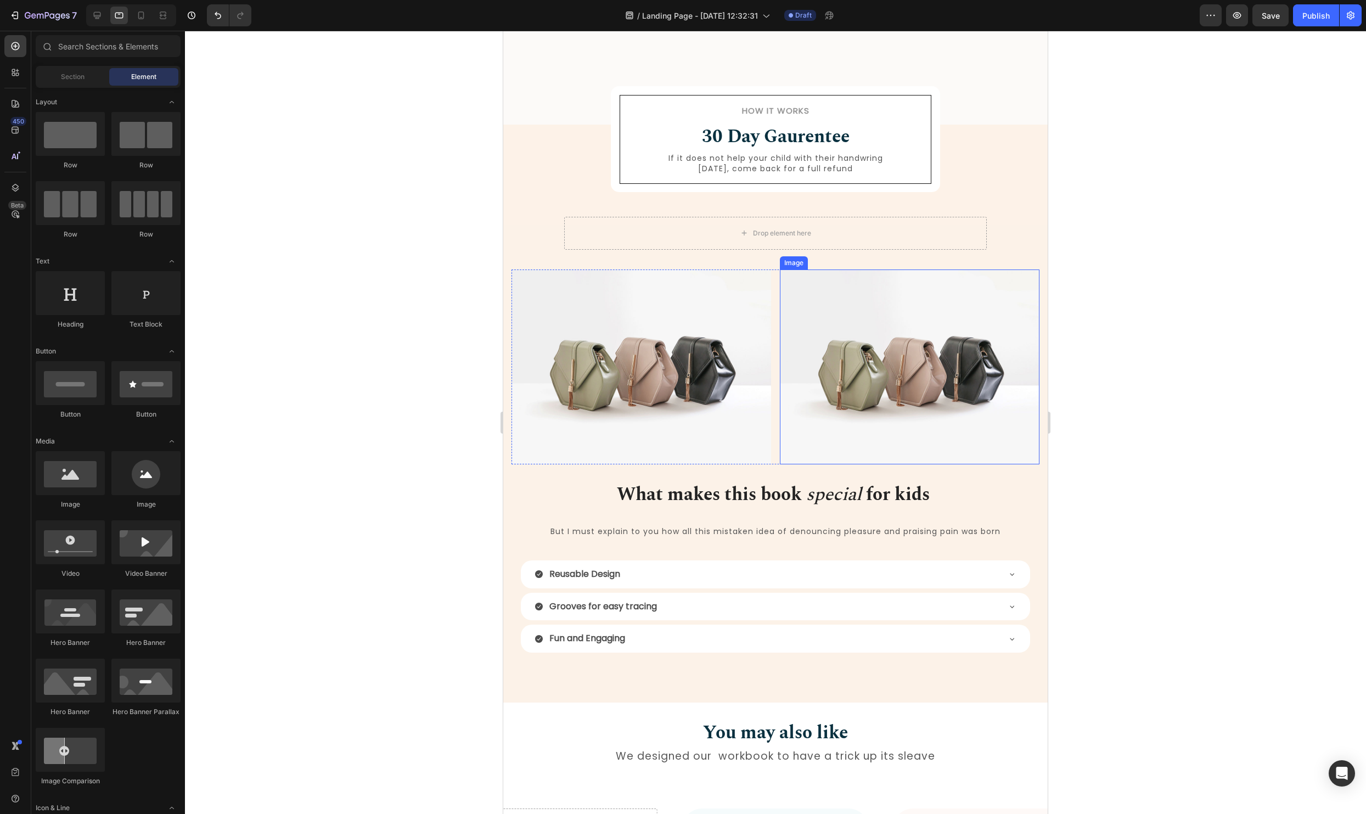
scroll to position [743, 0]
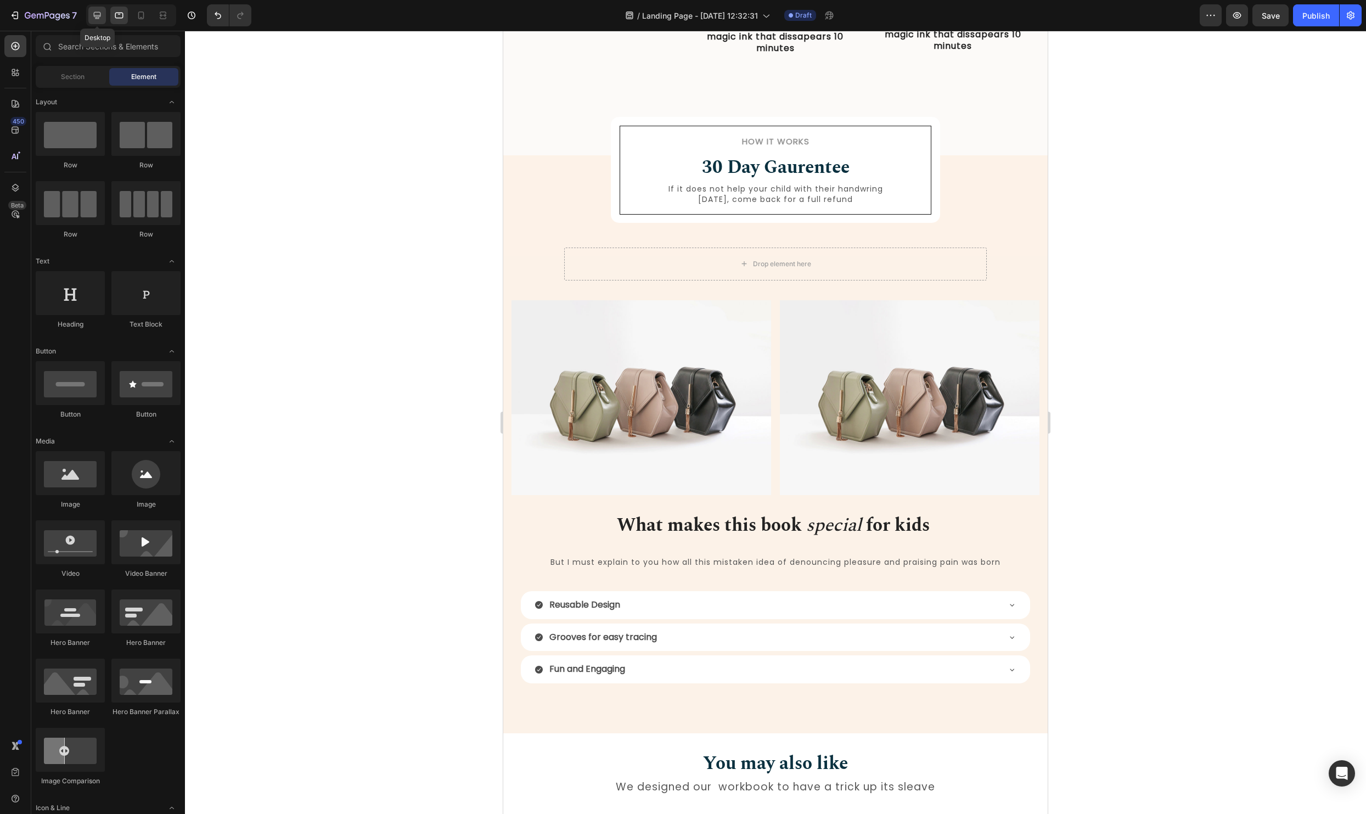
click at [102, 14] on icon at bounding box center [97, 15] width 11 height 11
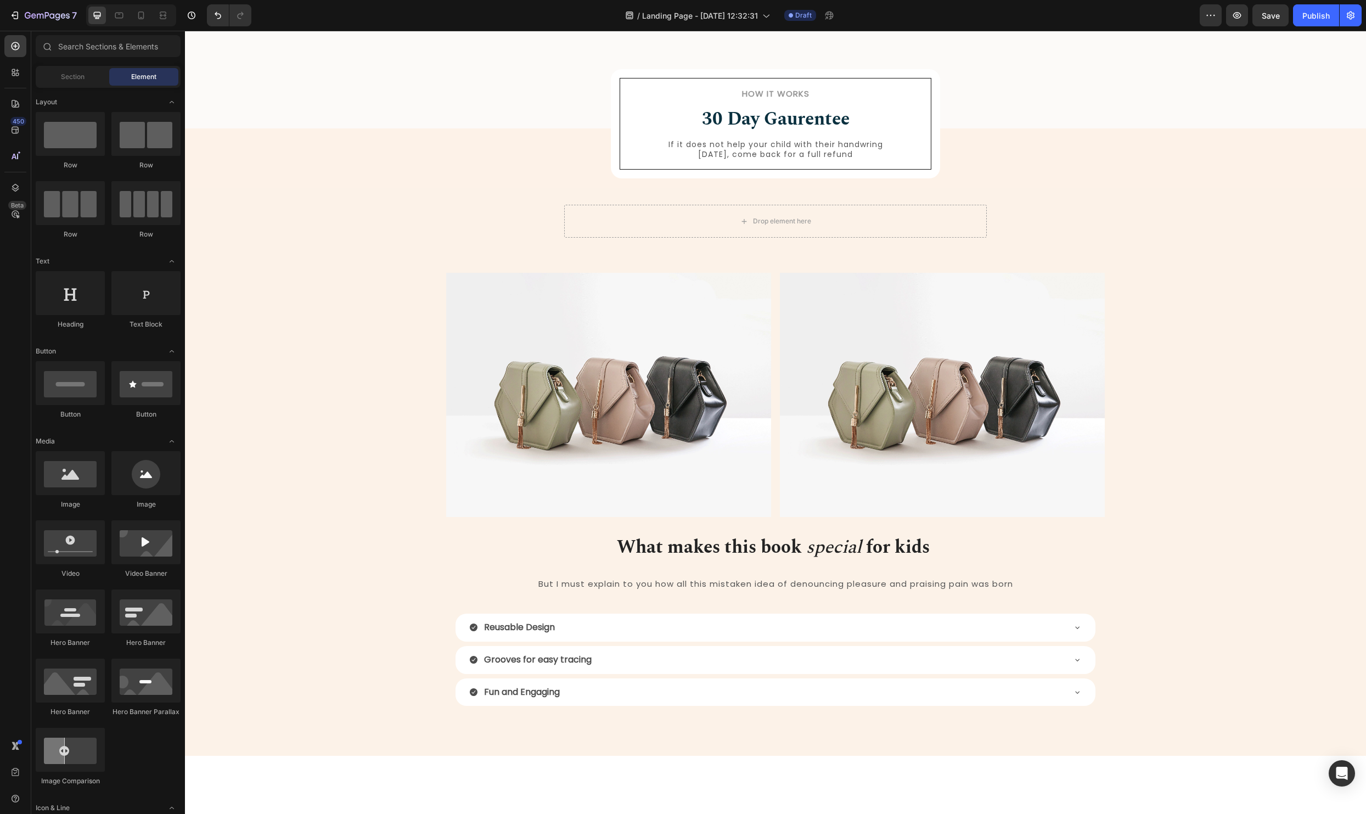
scroll to position [677, 0]
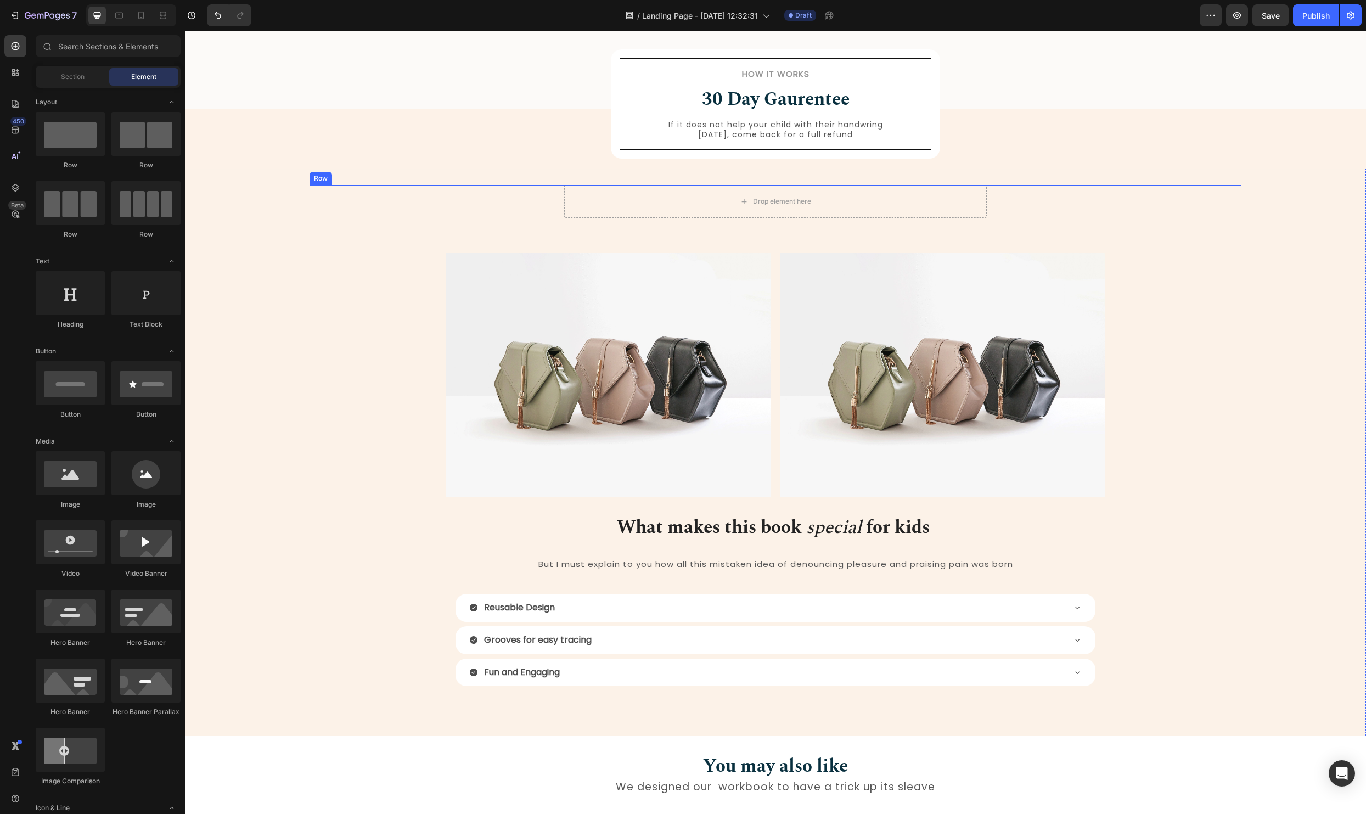
click at [1047, 213] on div "Drop element here Row" at bounding box center [775, 210] width 932 height 50
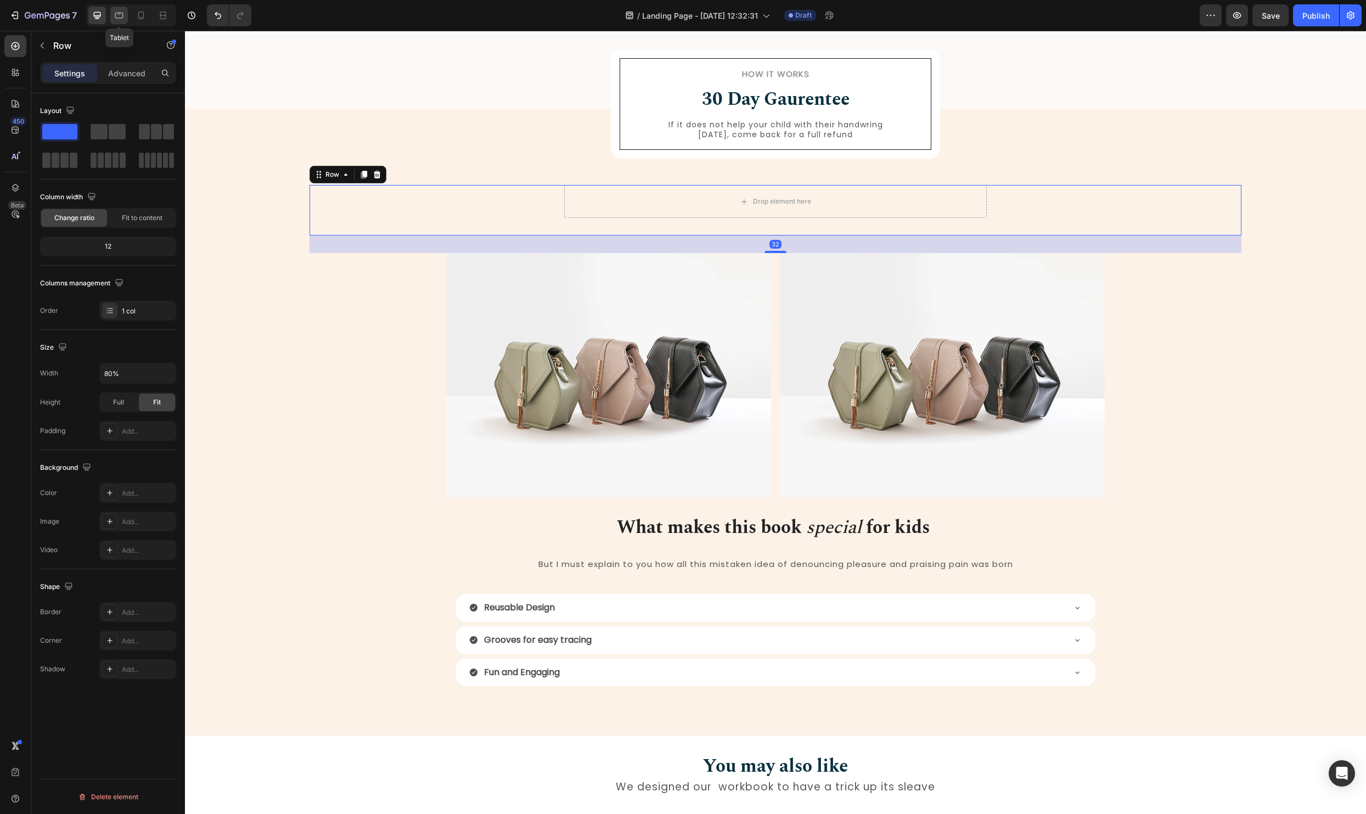
click at [119, 10] on icon at bounding box center [119, 15] width 11 height 11
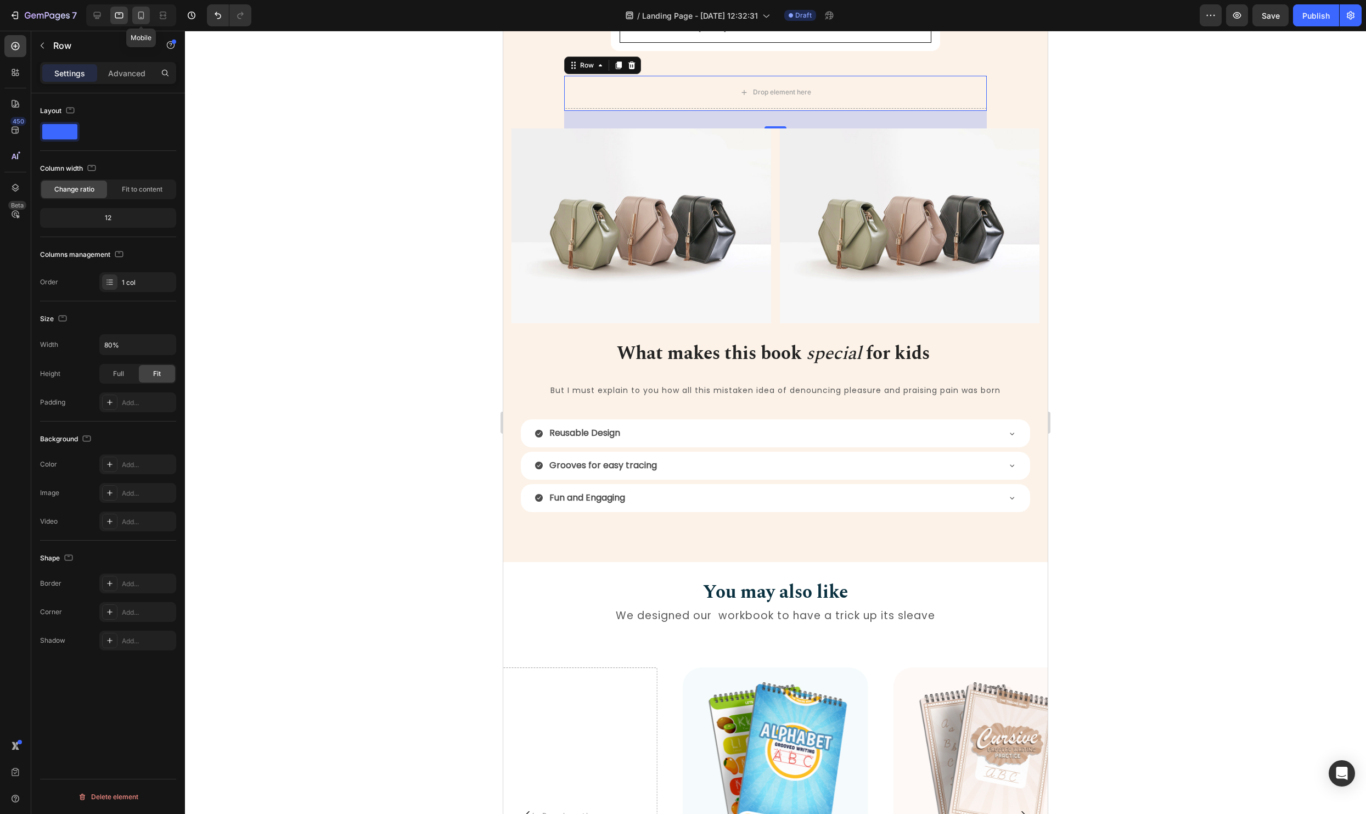
scroll to position [766, 0]
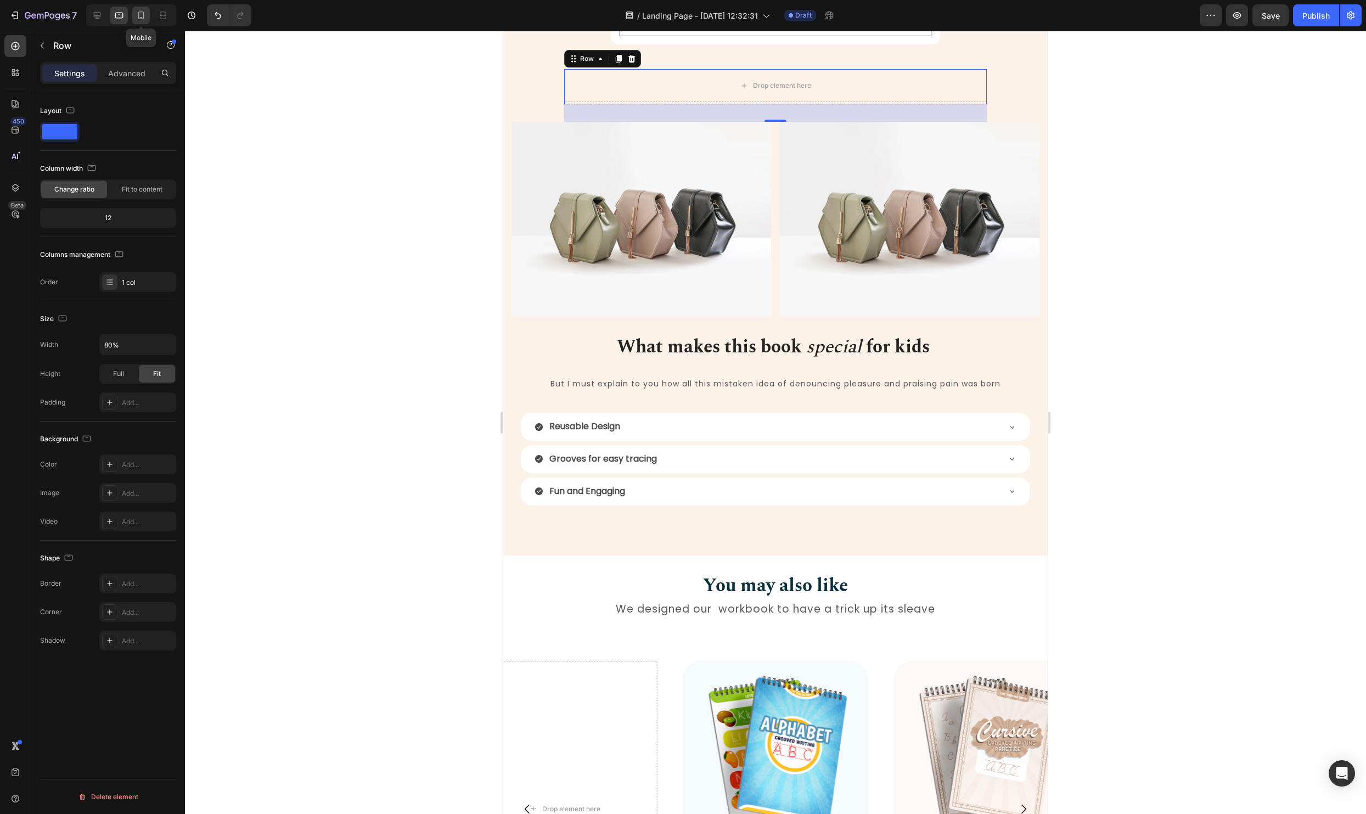
click at [146, 14] on div at bounding box center [141, 16] width 18 height 18
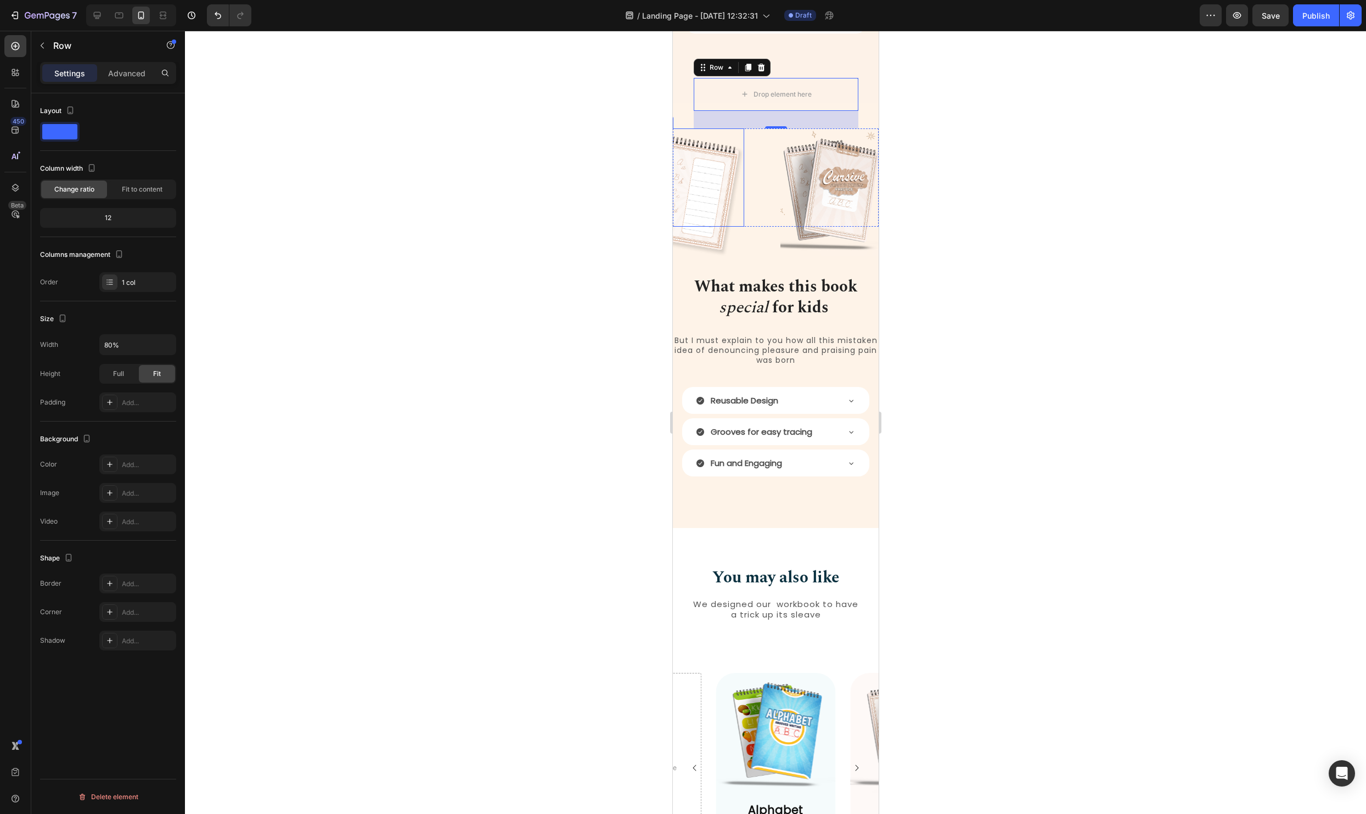
scroll to position [783, 0]
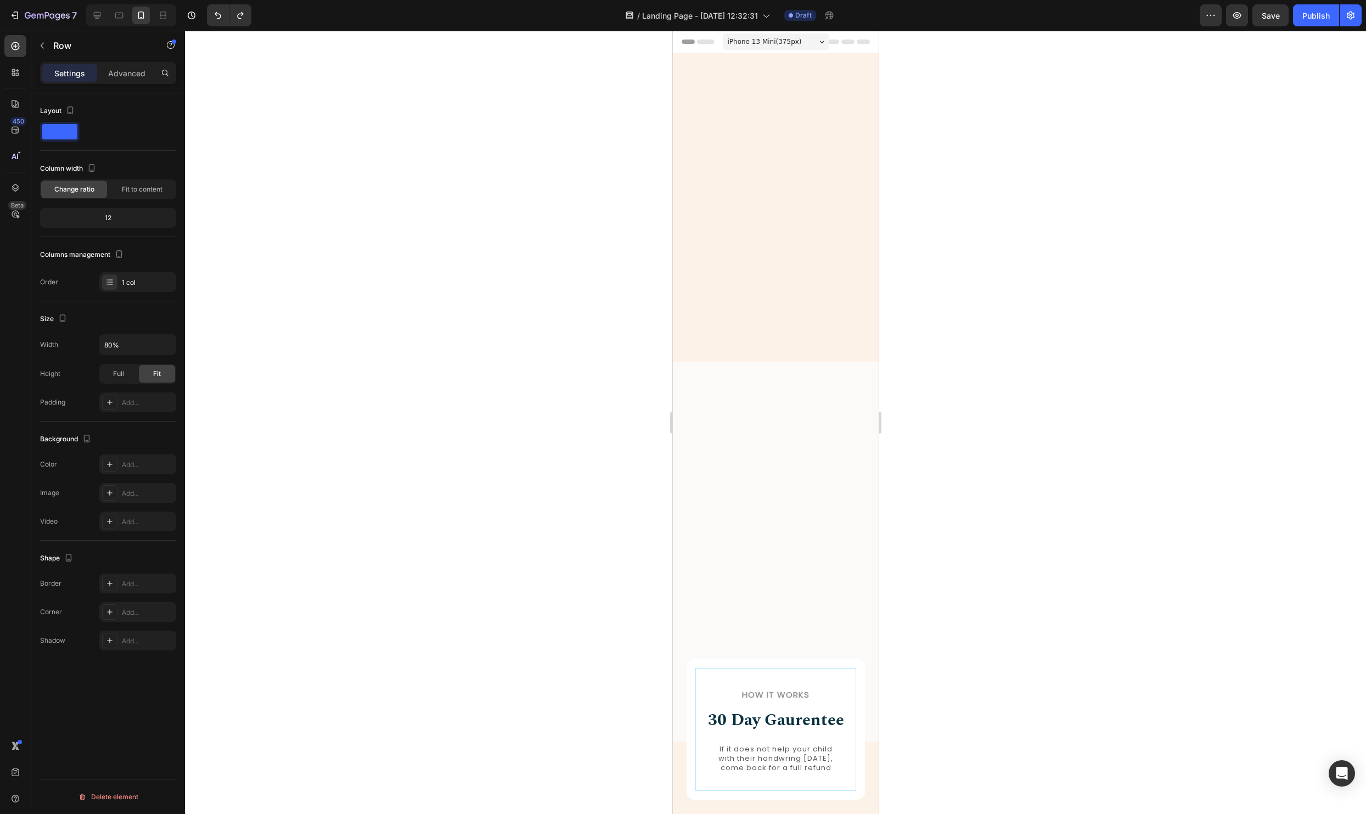
scroll to position [783, 0]
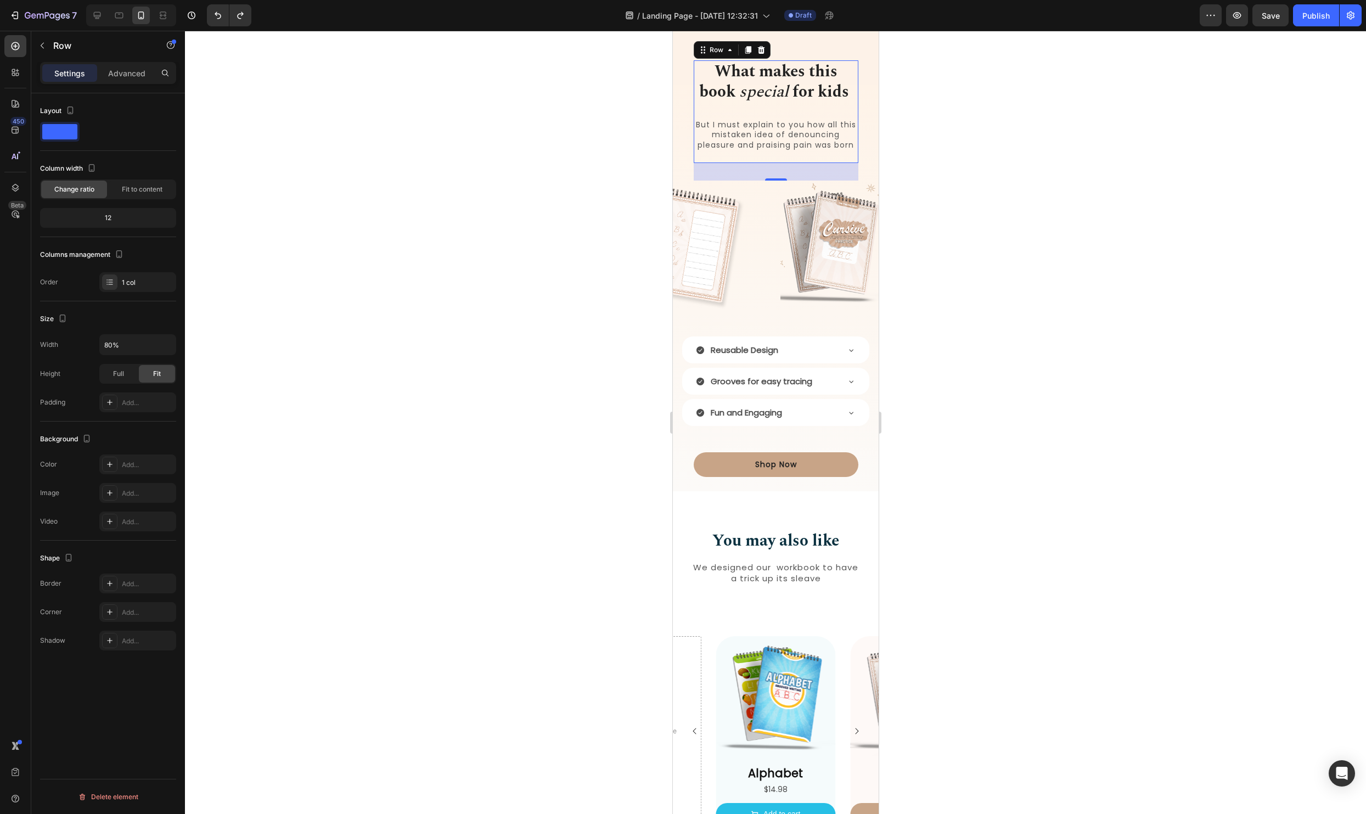
click at [1059, 268] on div at bounding box center [775, 422] width 1181 height 783
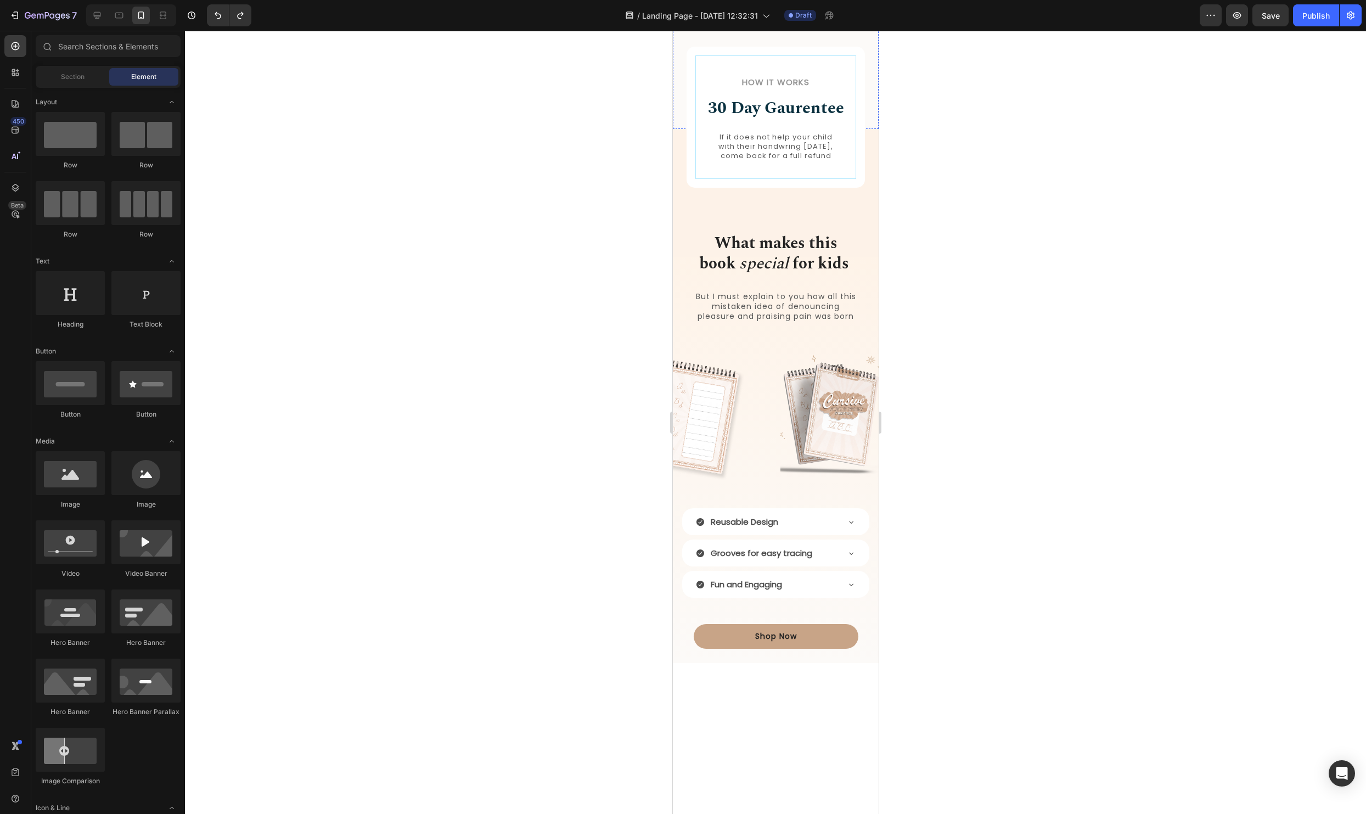
scroll to position [580, 0]
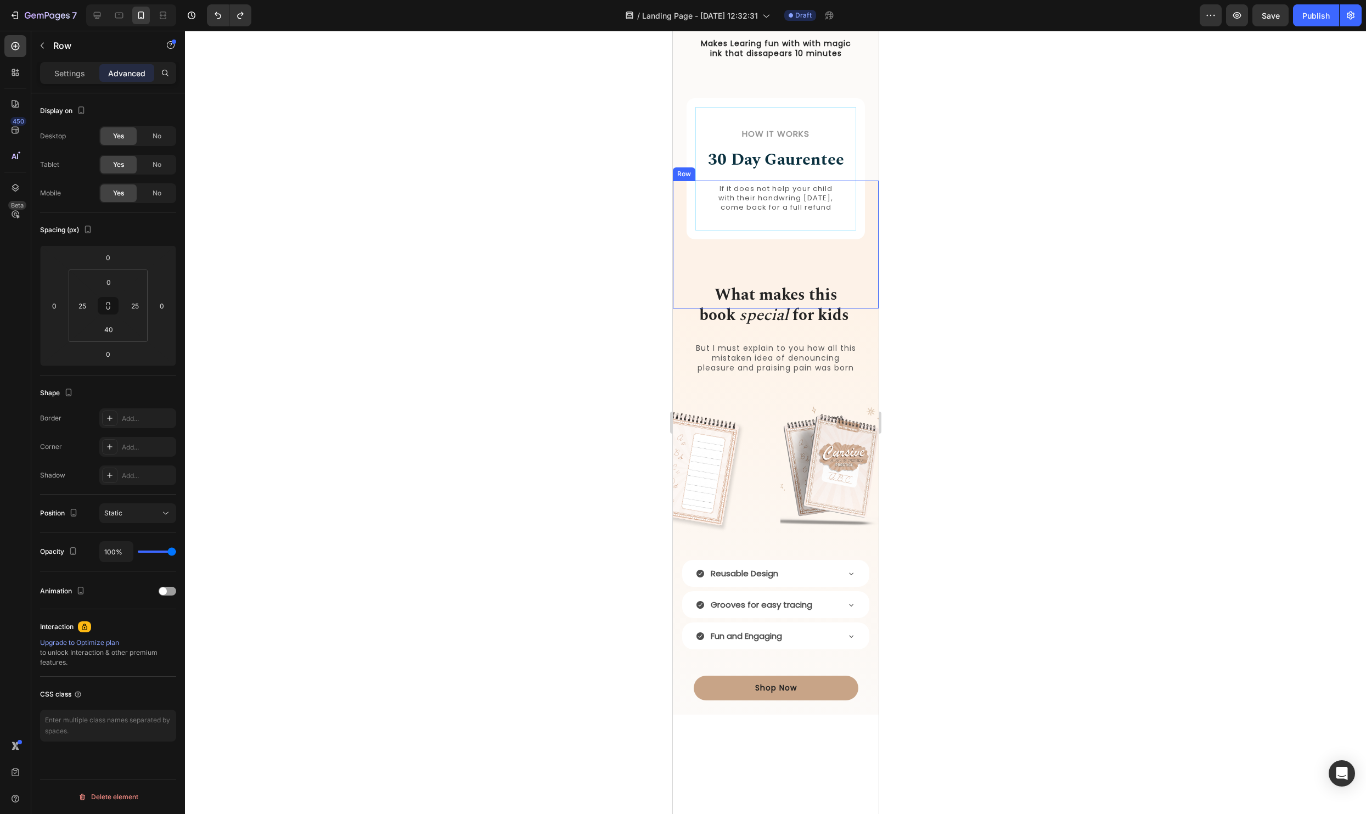
click at [866, 308] on div "How it Works Heading 30 Day Gaurentee Heading If it does not help your child wi…" at bounding box center [775, 243] width 206 height 127
click at [815, 327] on strong "for kids" at bounding box center [820, 315] width 57 height 24
click at [712, 278] on div "Heading" at bounding box center [722, 273] width 30 height 10
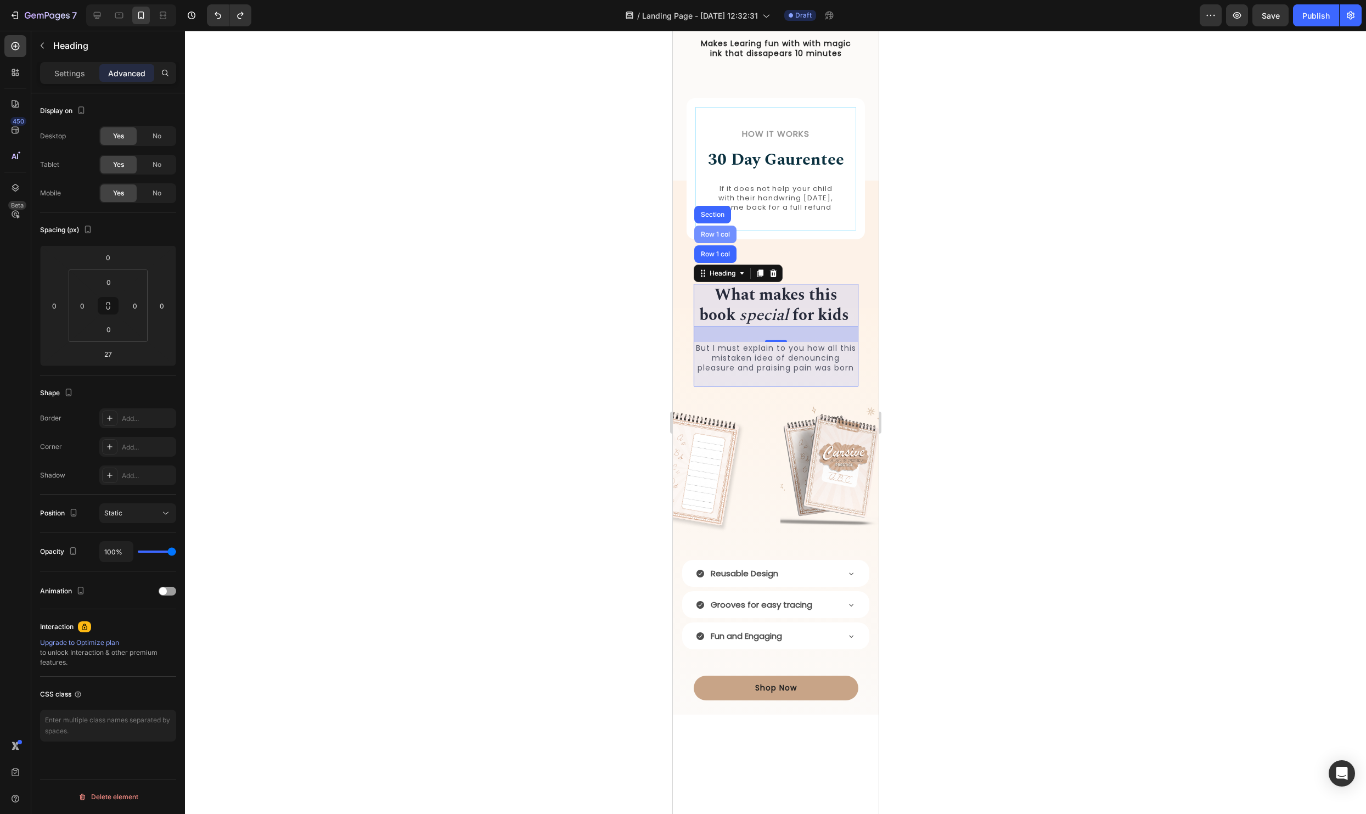
click at [714, 238] on div "Row 1 col" at bounding box center [714, 234] width 33 height 7
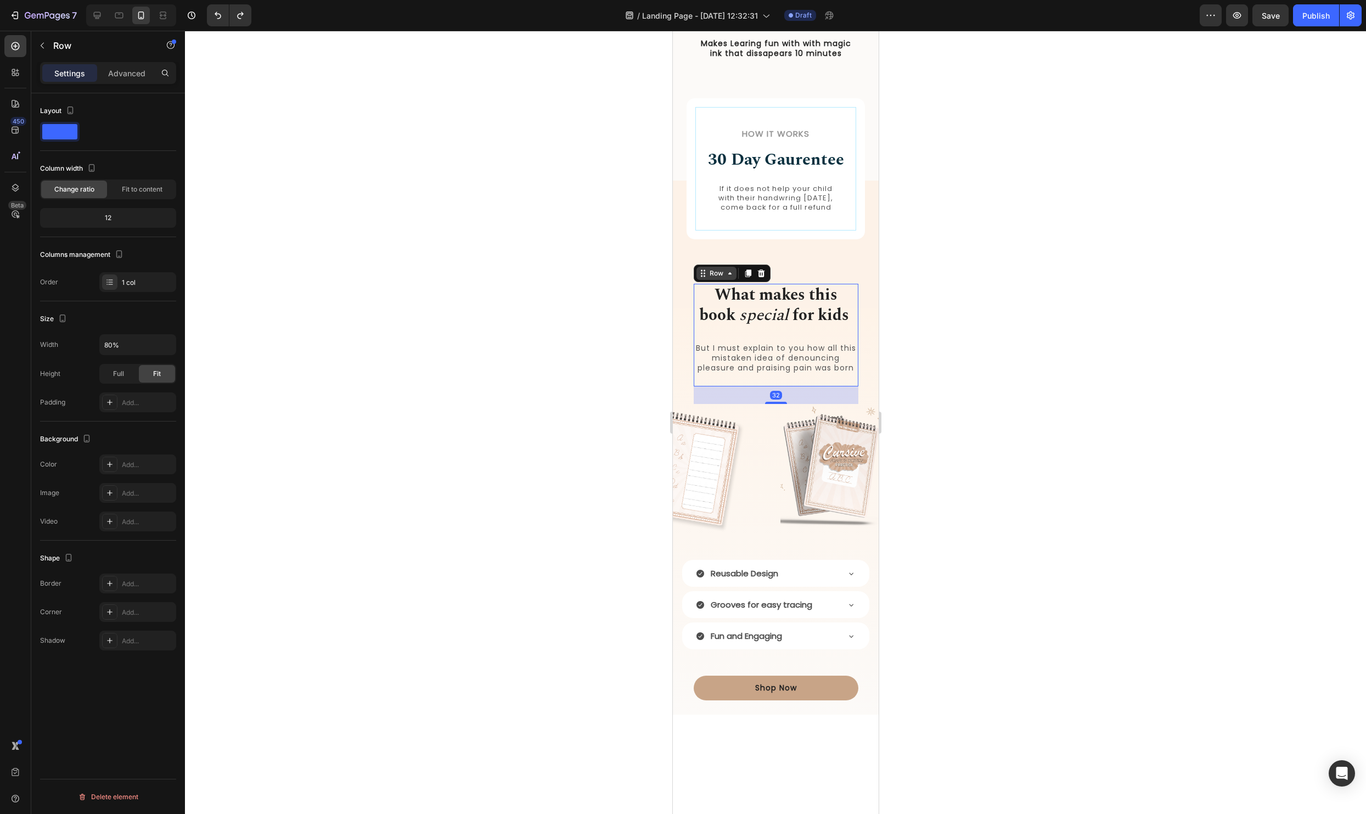
click at [729, 278] on icon at bounding box center [729, 273] width 9 height 9
click at [843, 373] on p "But I must explain to you how all this mistaken idea of denouncing pleasure and…" at bounding box center [775, 358] width 162 height 30
click at [845, 386] on div "What makes this book special for kids Heading But I must explain to you how all…" at bounding box center [775, 335] width 165 height 103
click at [717, 278] on div "Row" at bounding box center [716, 273] width 18 height 10
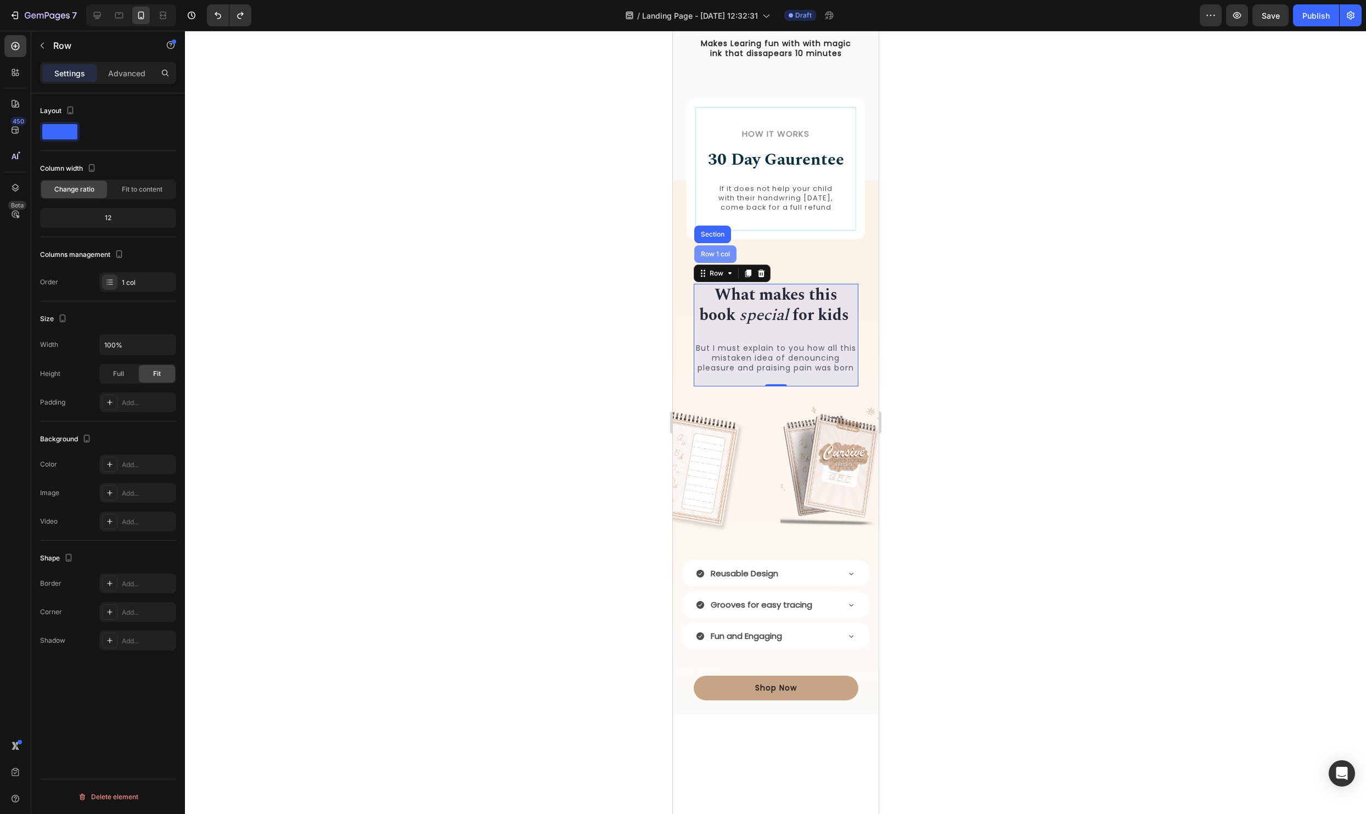
click at [717, 263] on div "Row 1 col" at bounding box center [714, 254] width 42 height 18
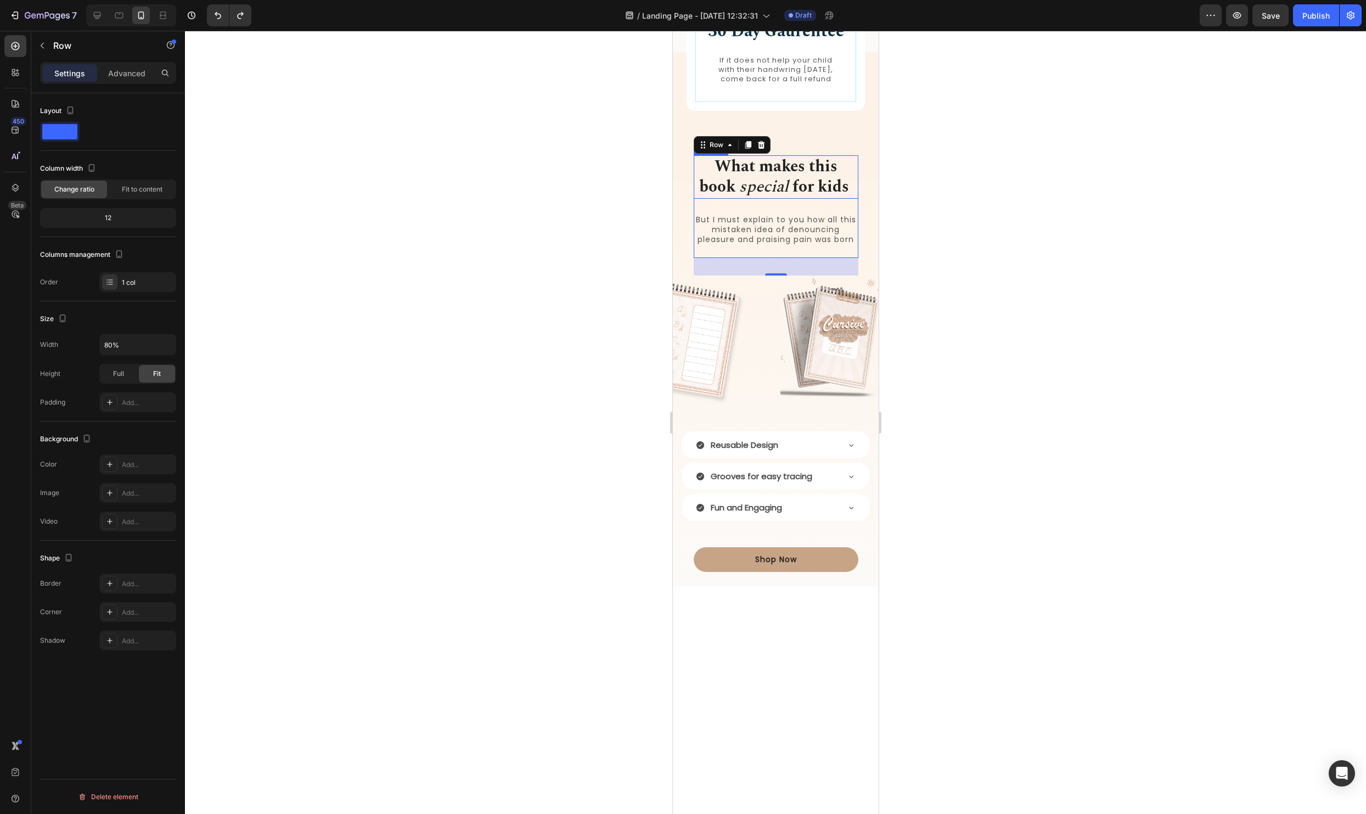
scroll to position [710, 0]
click at [863, 465] on div "What makes this book special for kids Heading But I must explain to you how all…" at bounding box center [775, 381] width 206 height 407
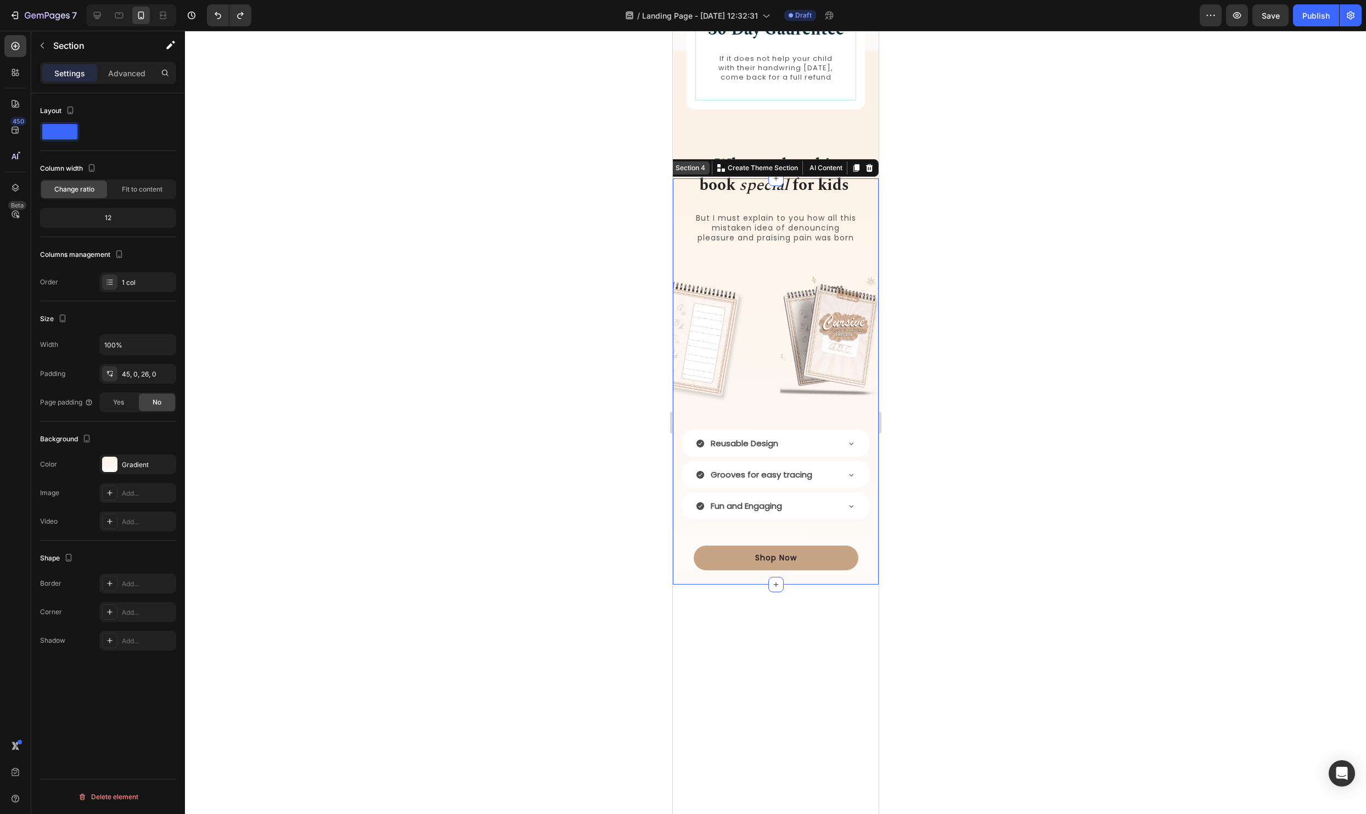
click at [686, 173] on div "Section 4" at bounding box center [690, 168] width 34 height 10
click at [810, 243] on p "But I must explain to you how all this mistaken idea of denouncing pleasure and…" at bounding box center [775, 228] width 162 height 30
click at [844, 256] on div "What makes this book special for kids Heading But I must explain to you how all…" at bounding box center [775, 205] width 165 height 103
click at [721, 150] on div "Row" at bounding box center [716, 143] width 40 height 13
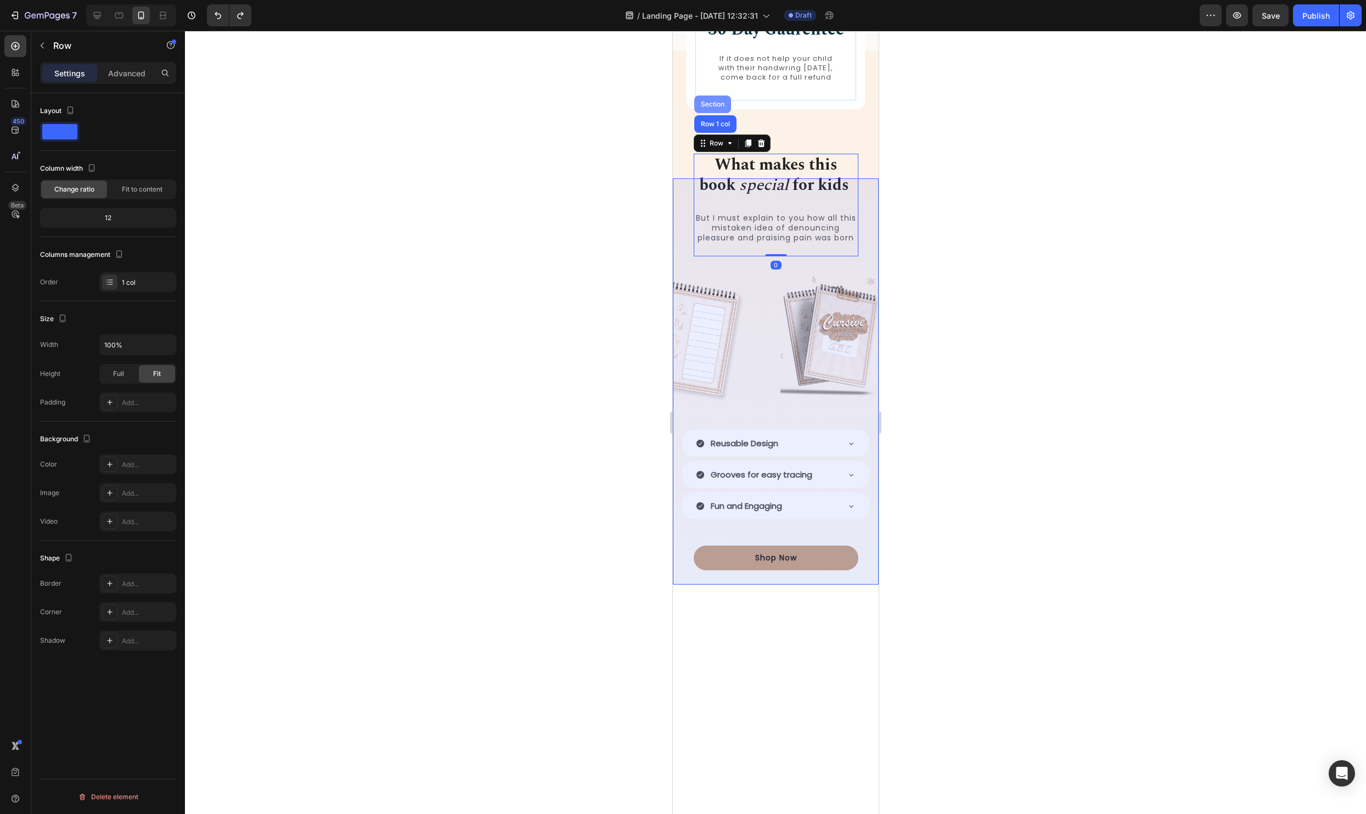
click at [708, 113] on div "Section" at bounding box center [711, 104] width 37 height 18
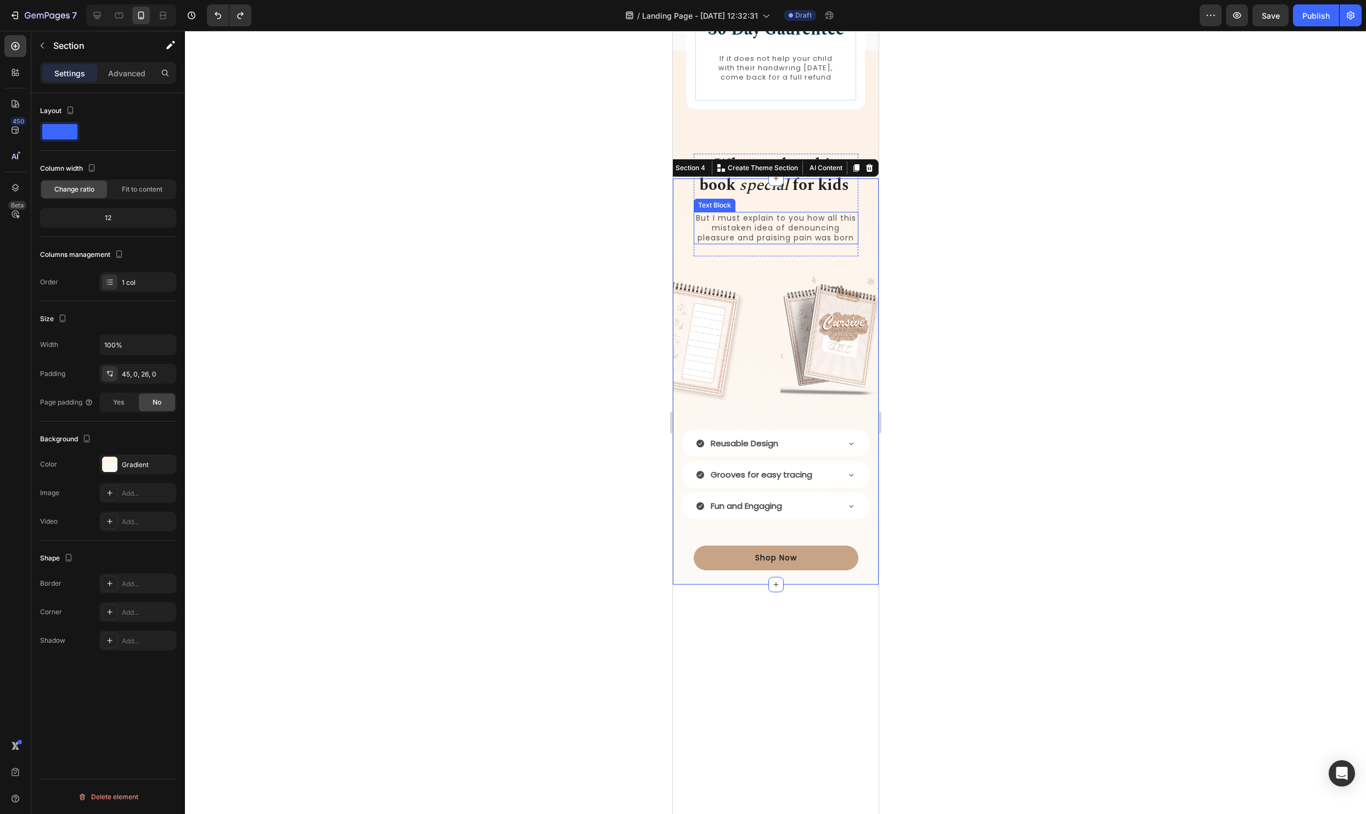
click at [779, 243] on p "But I must explain to you how all this mistaken idea of denouncing pleasure and…" at bounding box center [775, 228] width 162 height 30
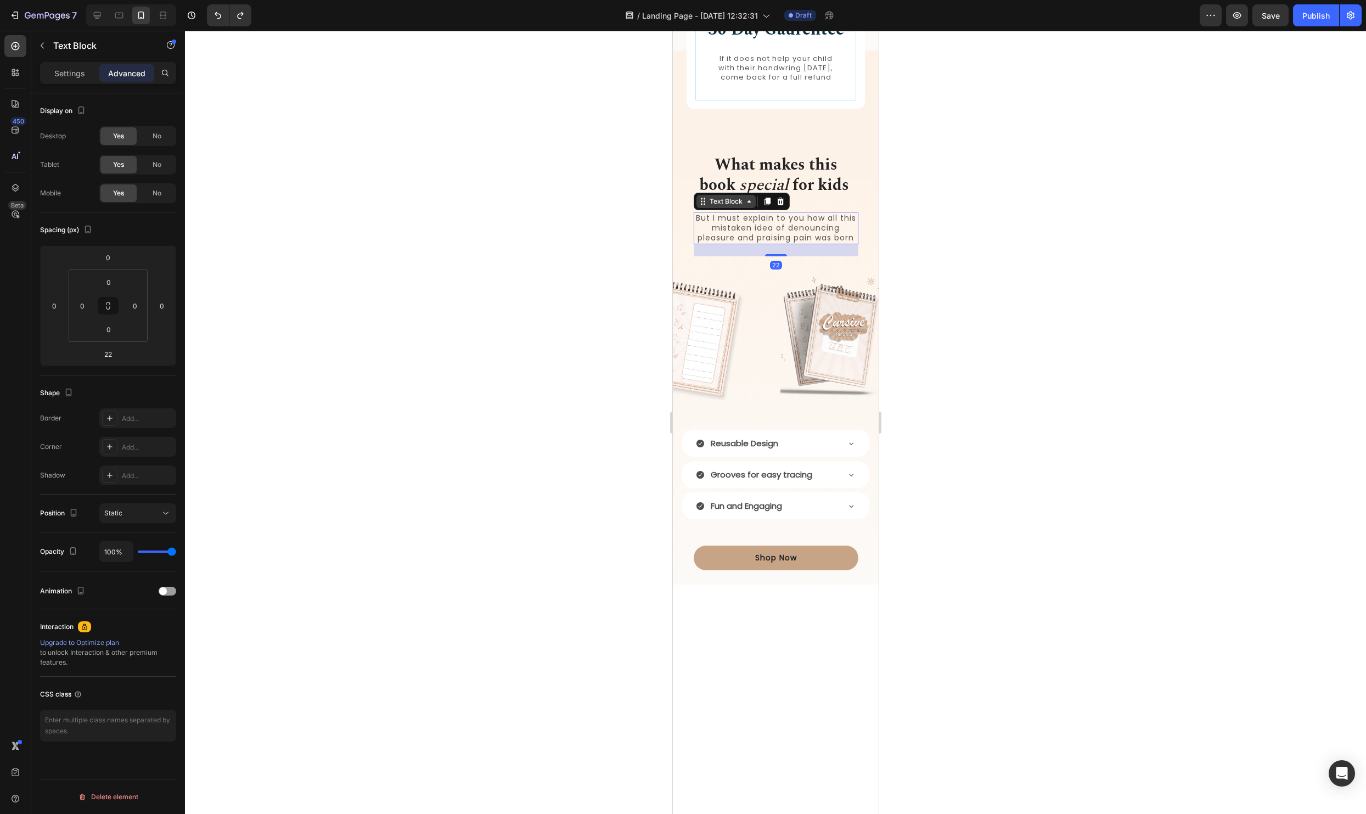
click at [725, 206] on div "Text Block" at bounding box center [725, 201] width 37 height 10
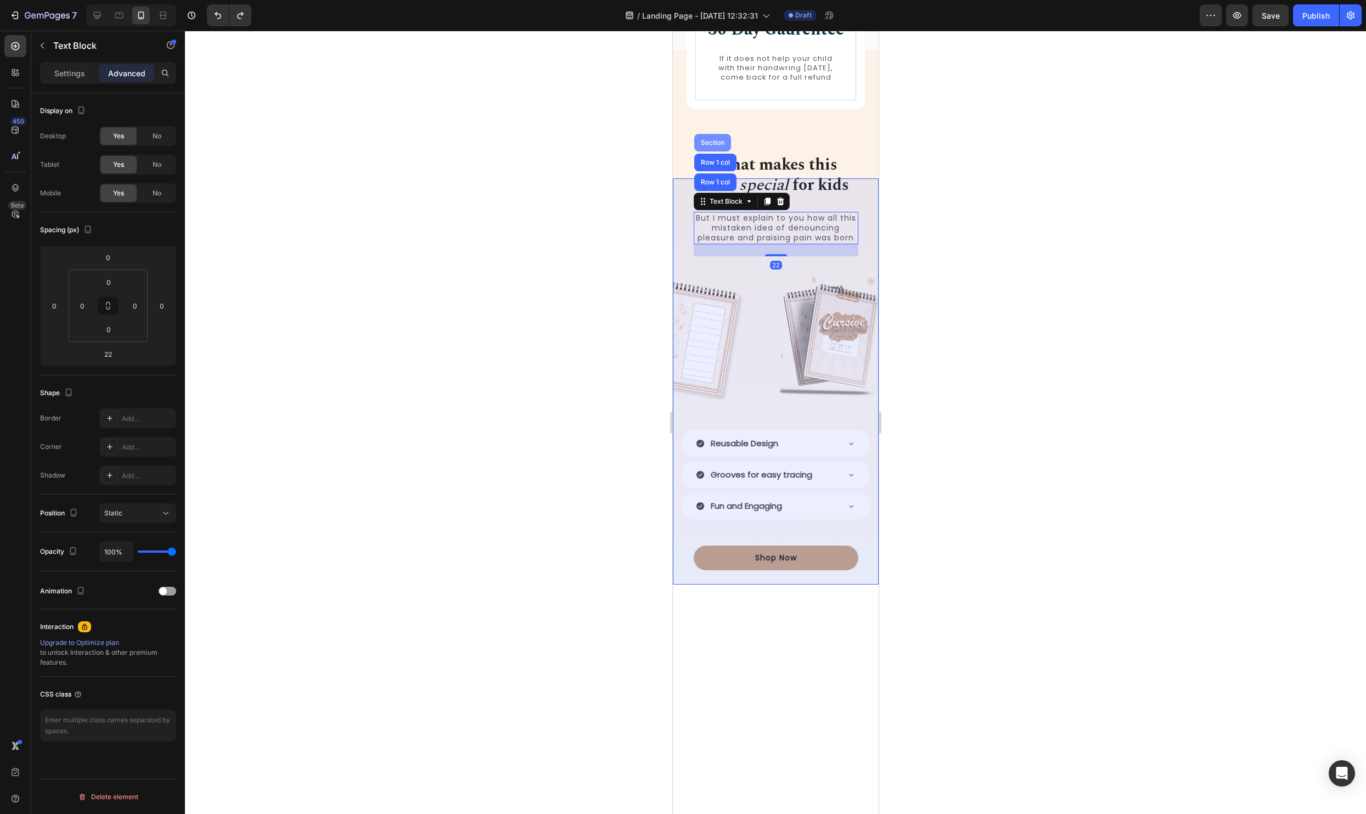
click at [716, 151] on div "Section" at bounding box center [711, 143] width 37 height 18
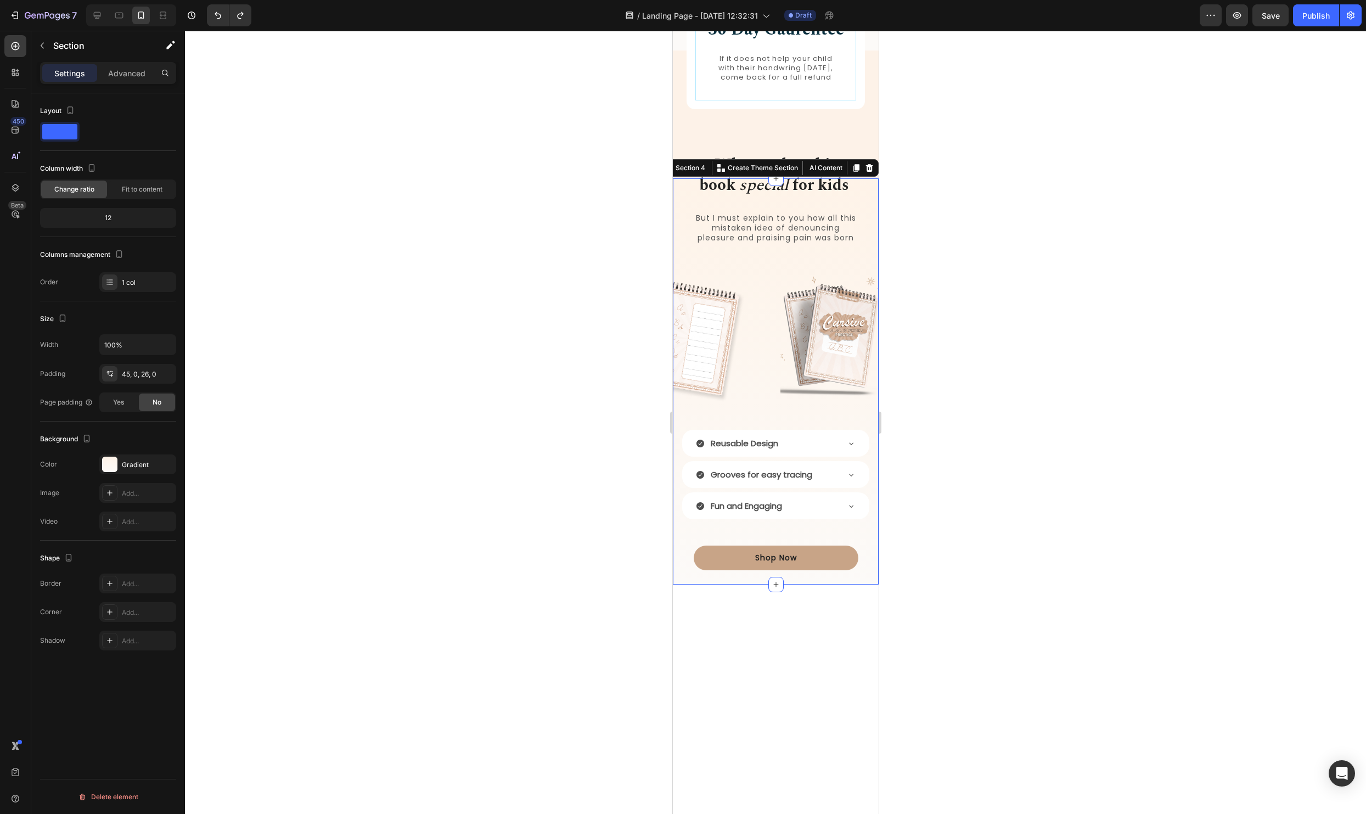
click at [1084, 580] on div at bounding box center [775, 422] width 1181 height 783
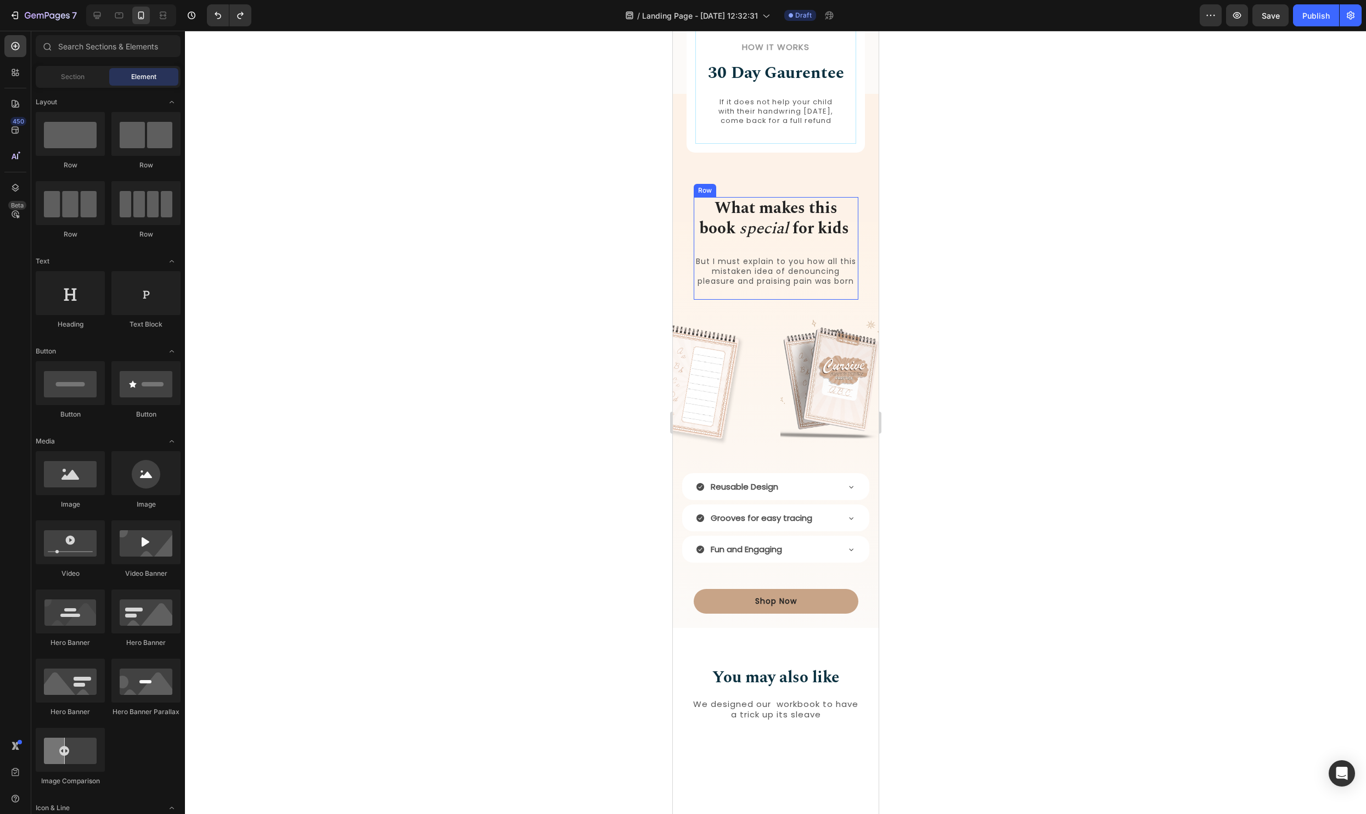
scroll to position [821, 0]
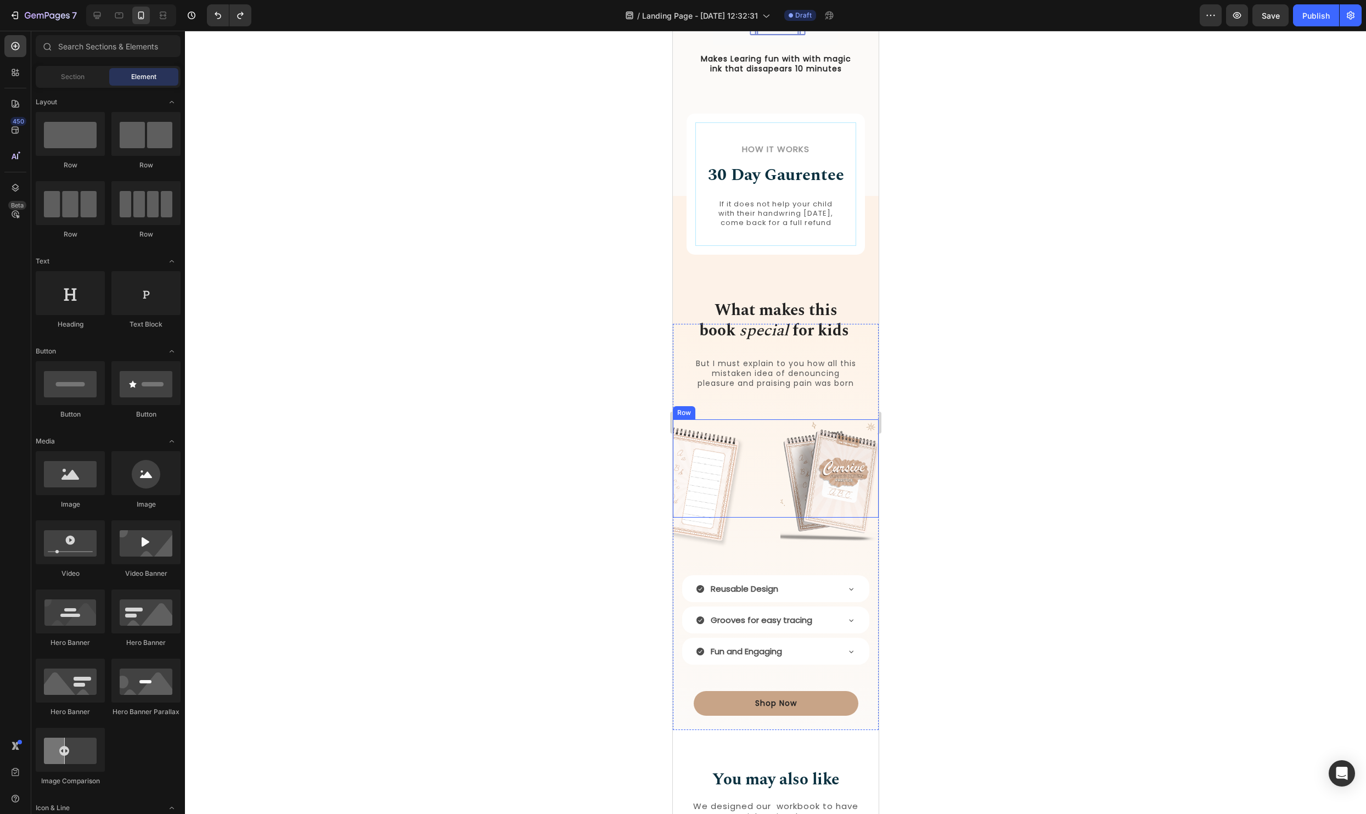
click at [769, 504] on div "Image" at bounding box center [721, 468] width 99 height 99
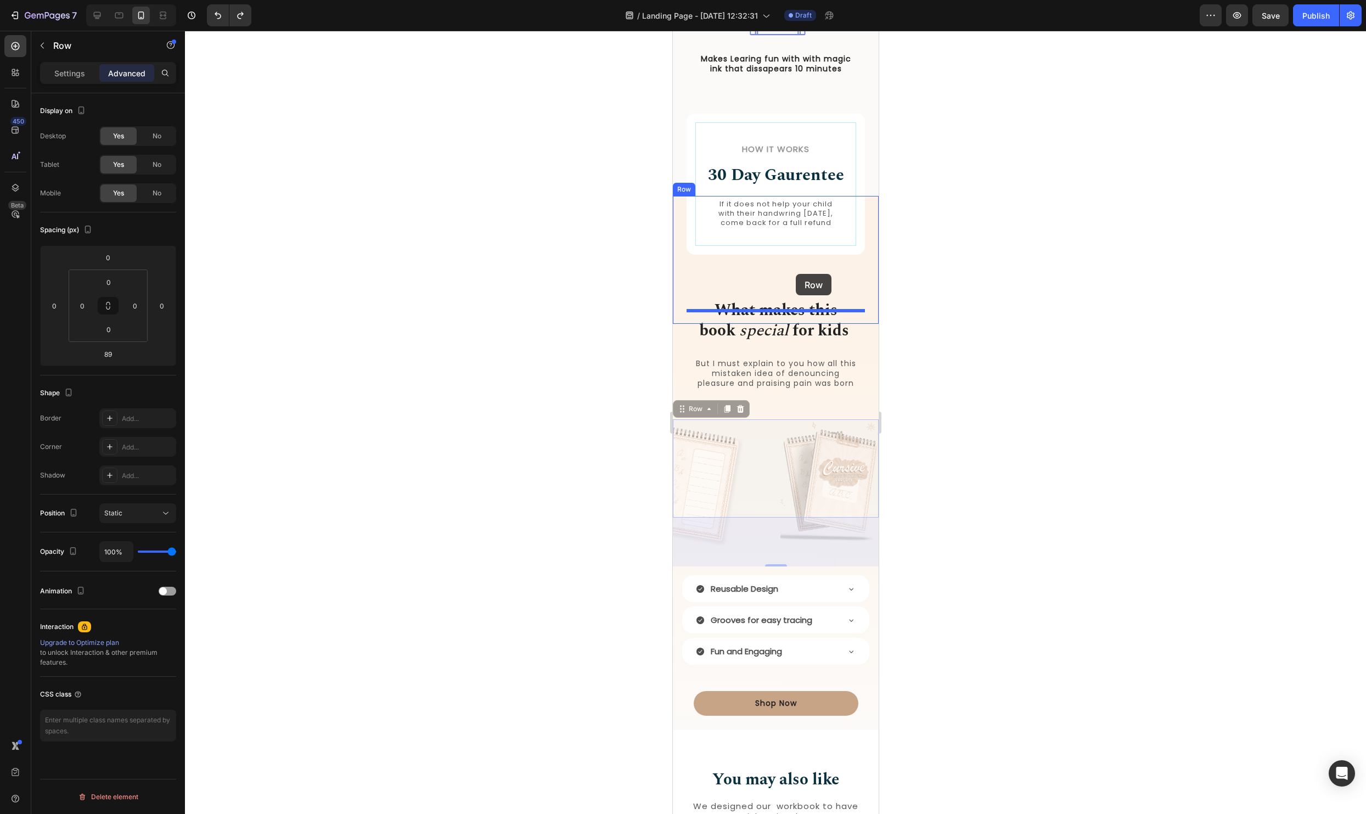
drag, startPoint x: 686, startPoint y: 421, endPoint x: 1605, endPoint y: 352, distance: 921.5
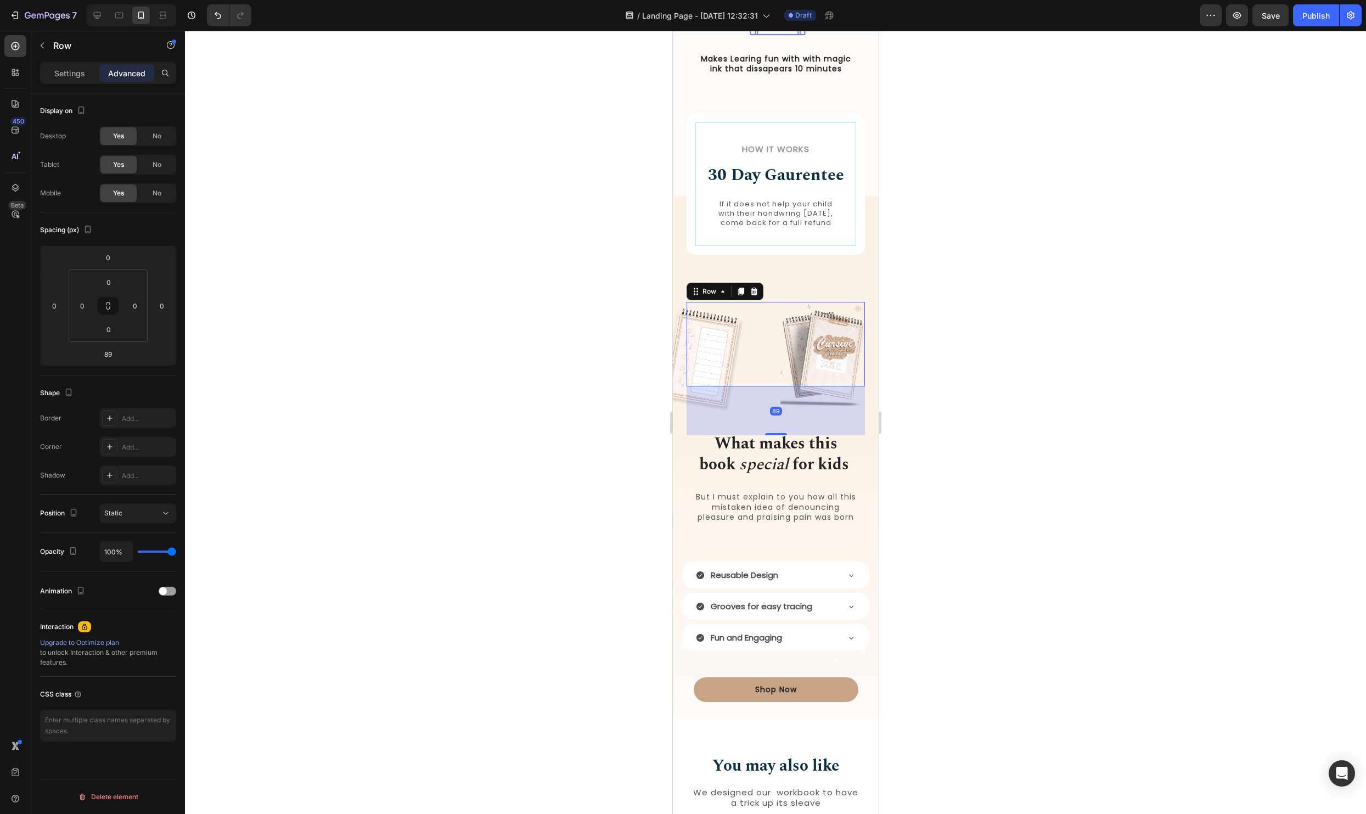
click at [1075, 370] on div at bounding box center [775, 422] width 1181 height 783
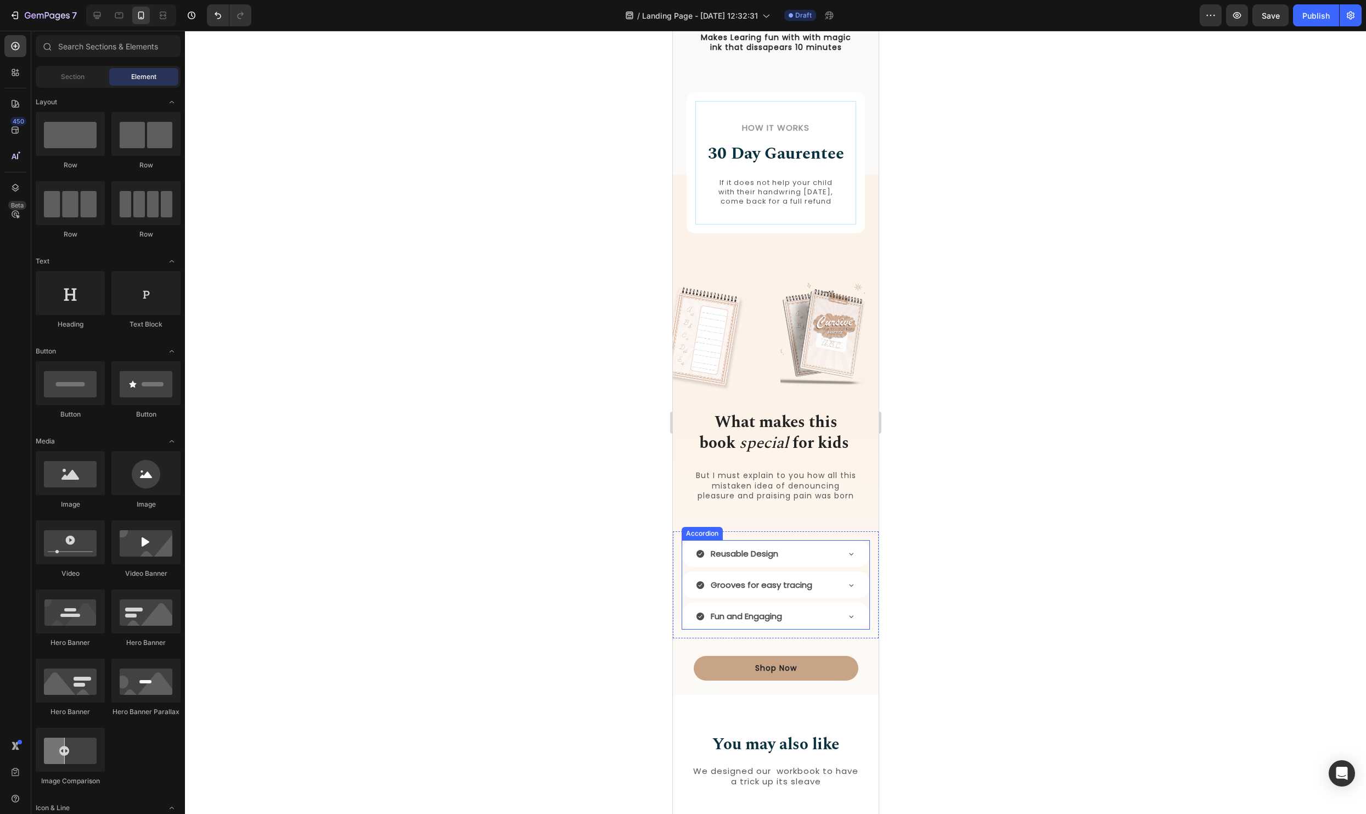
scroll to position [851, 0]
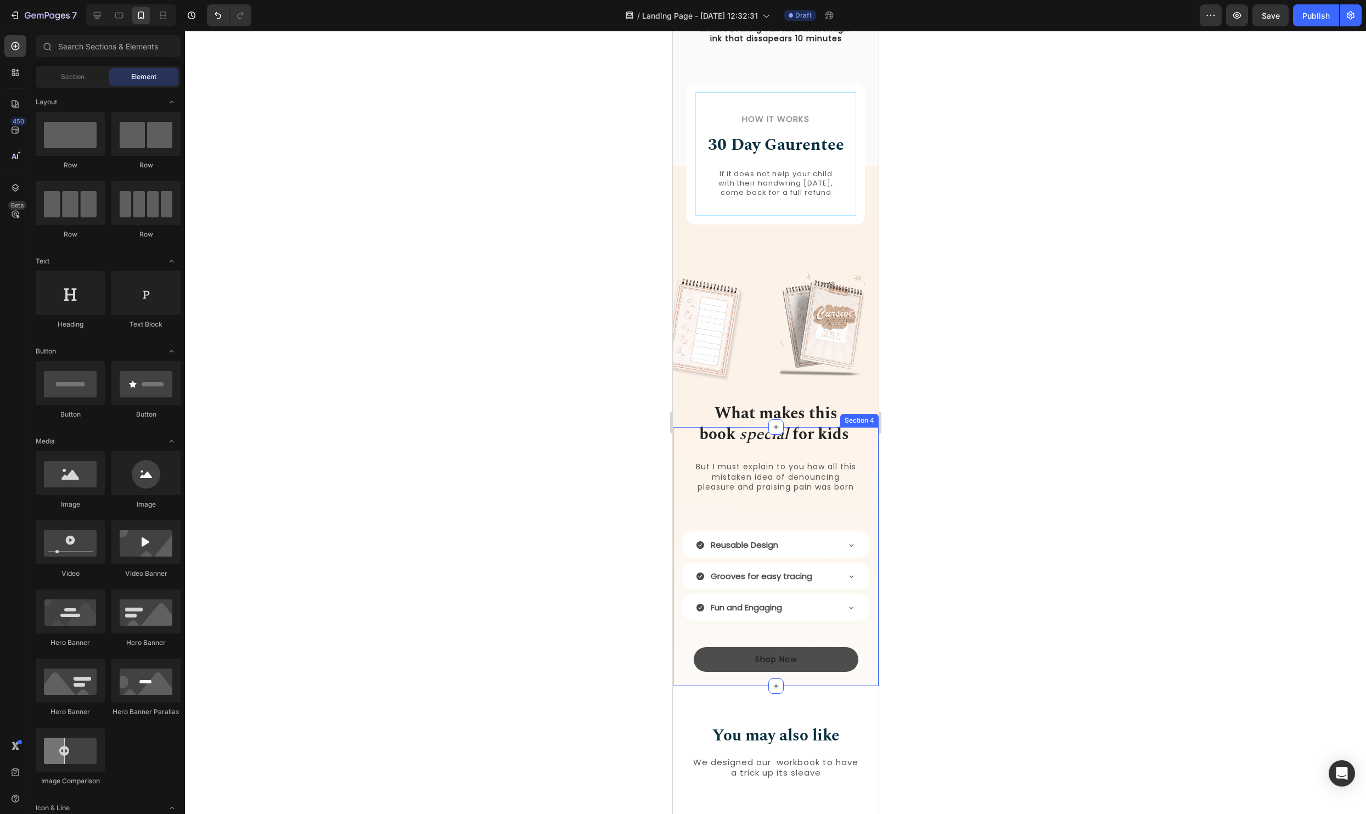
click at [825, 665] on button "Shop Now" at bounding box center [775, 659] width 165 height 25
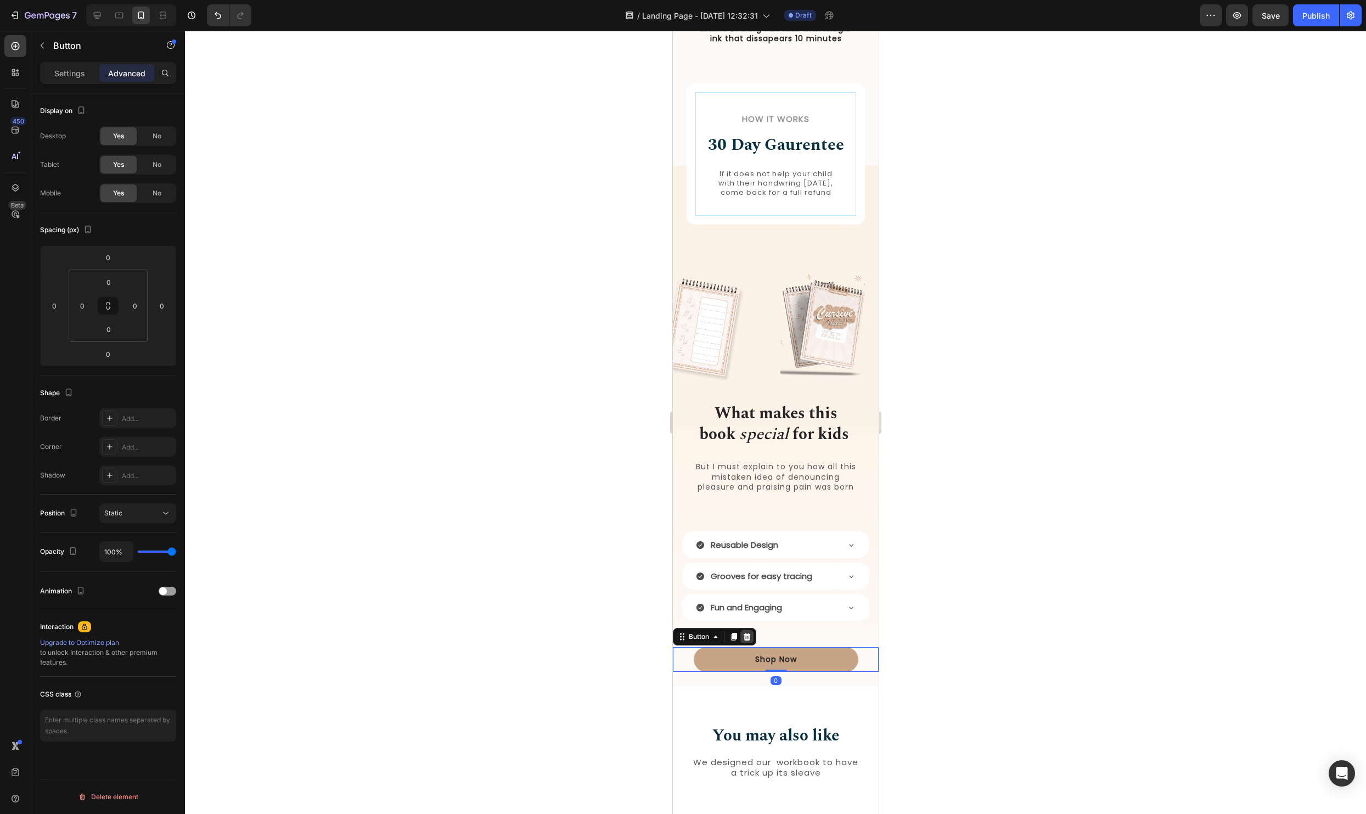
click at [751, 643] on div at bounding box center [746, 636] width 13 height 13
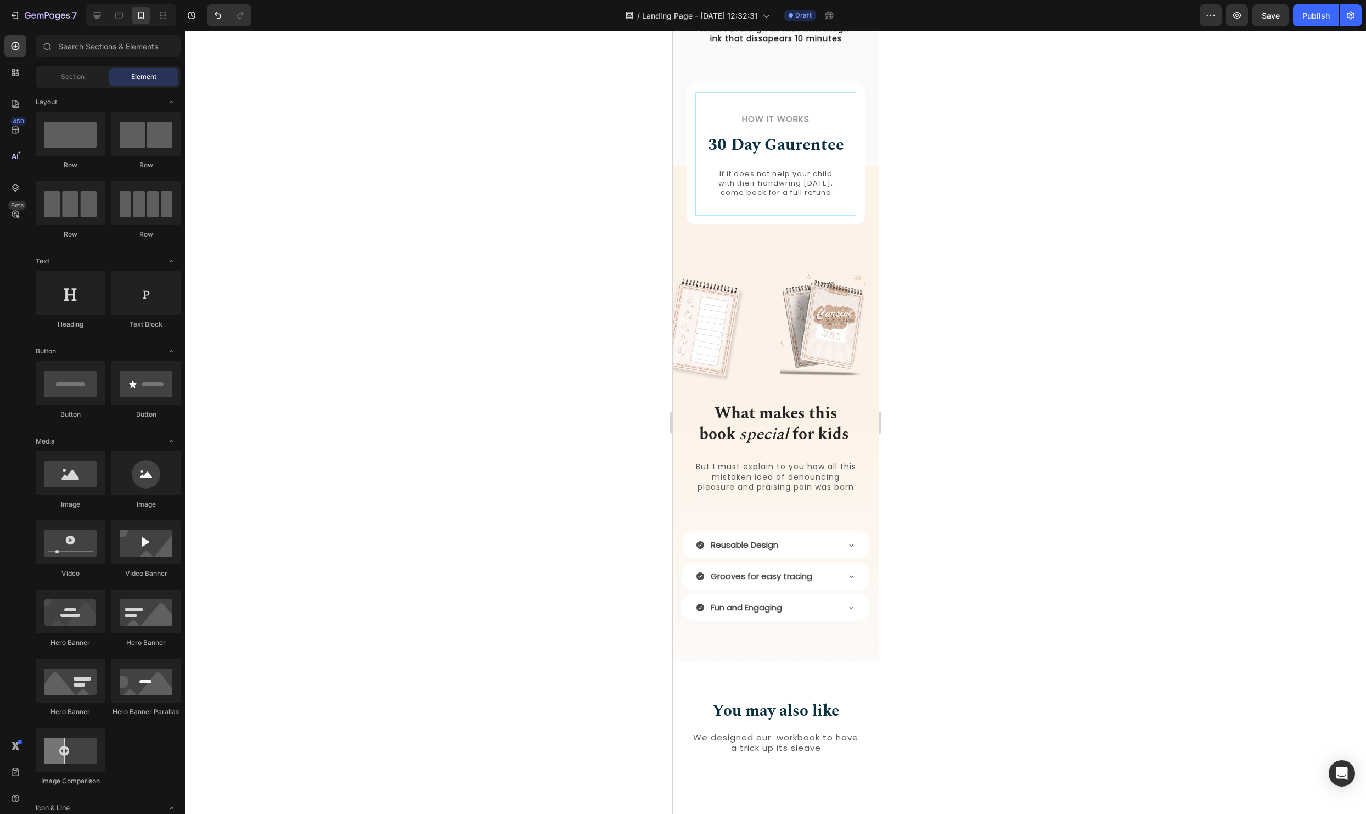
click at [1056, 517] on div at bounding box center [775, 422] width 1181 height 783
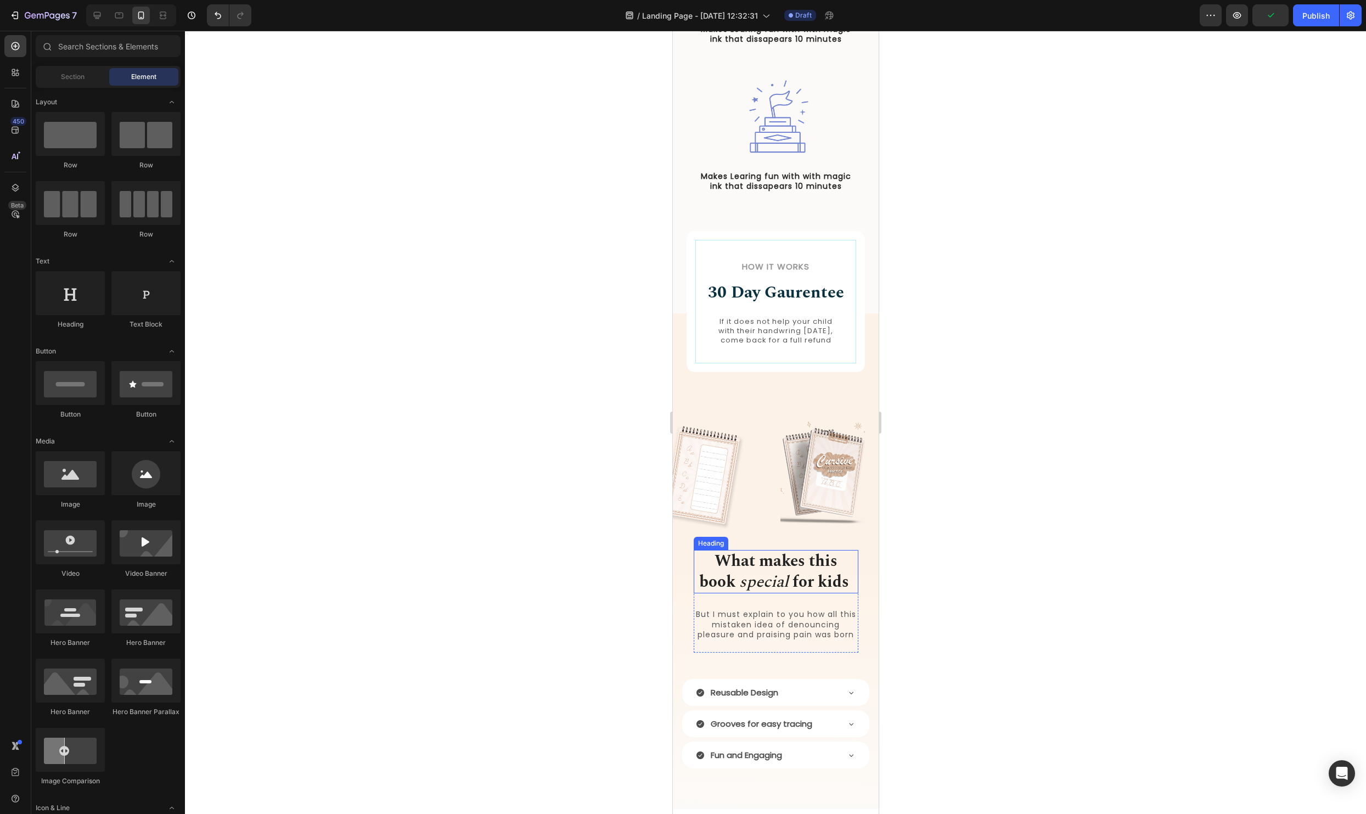
scroll to position [764, 0]
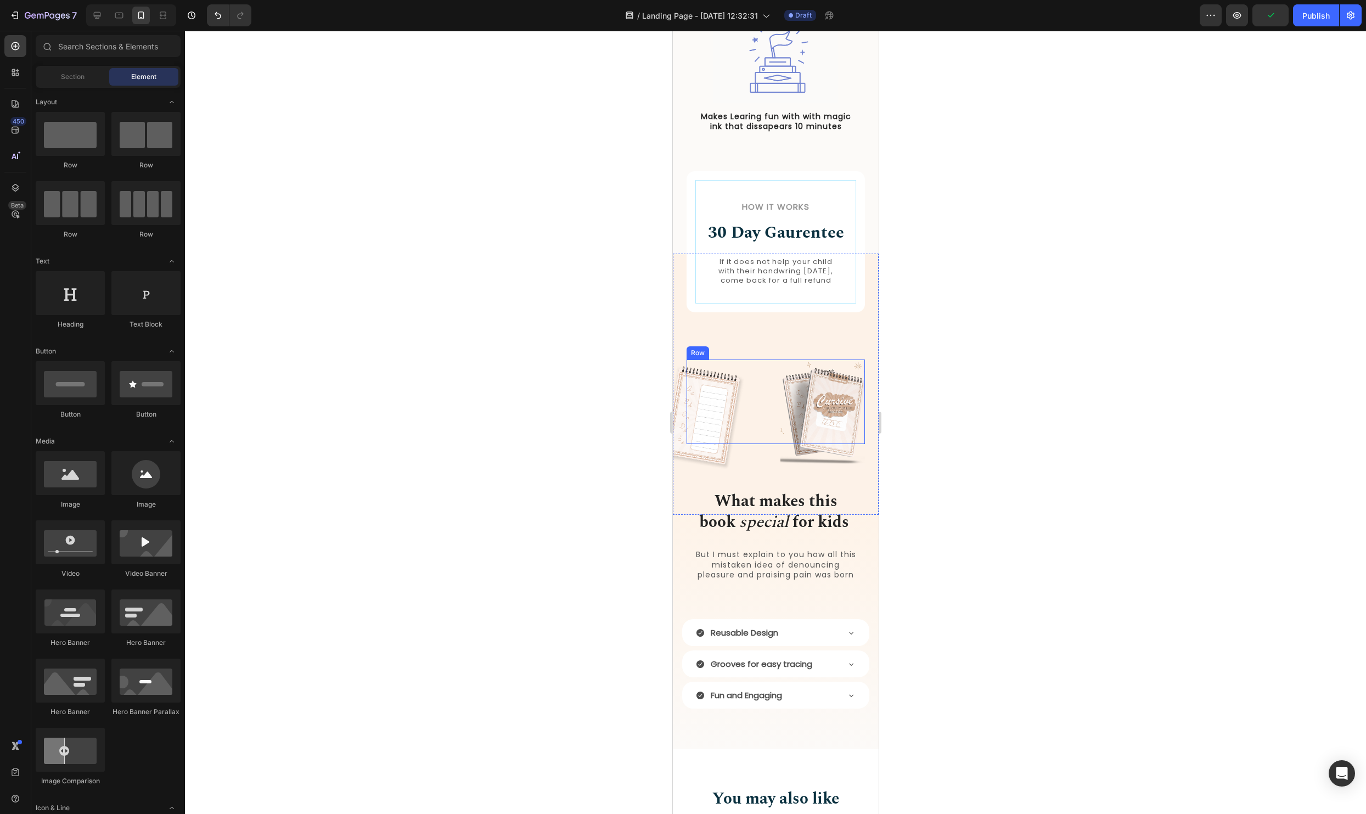
click at [752, 337] on div "How it Works Heading 30 Day Gaurentee Heading If it does not help your child wi…" at bounding box center [775, 372] width 178 height 239
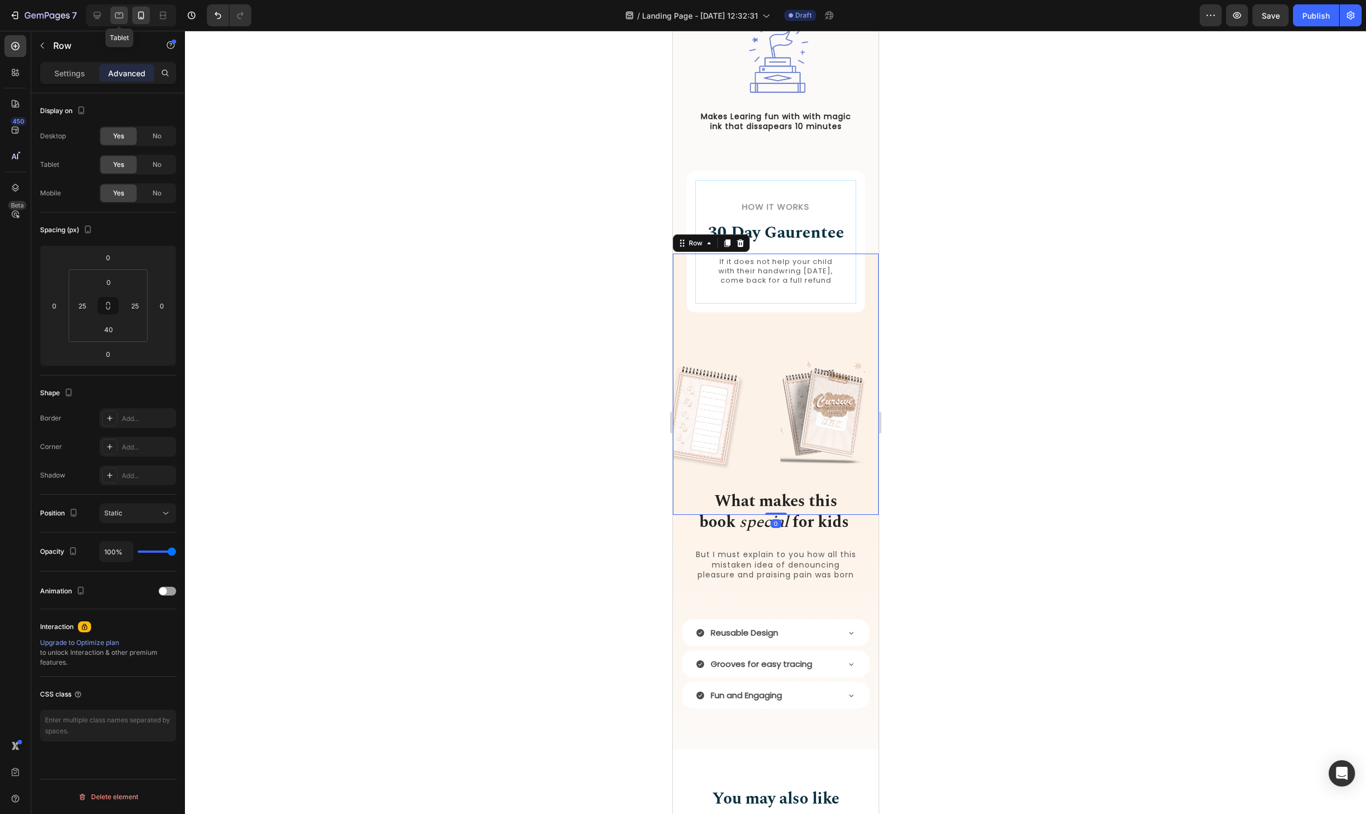
click at [117, 14] on icon at bounding box center [119, 15] width 11 height 11
type input "0"
type input "60"
type input "0"
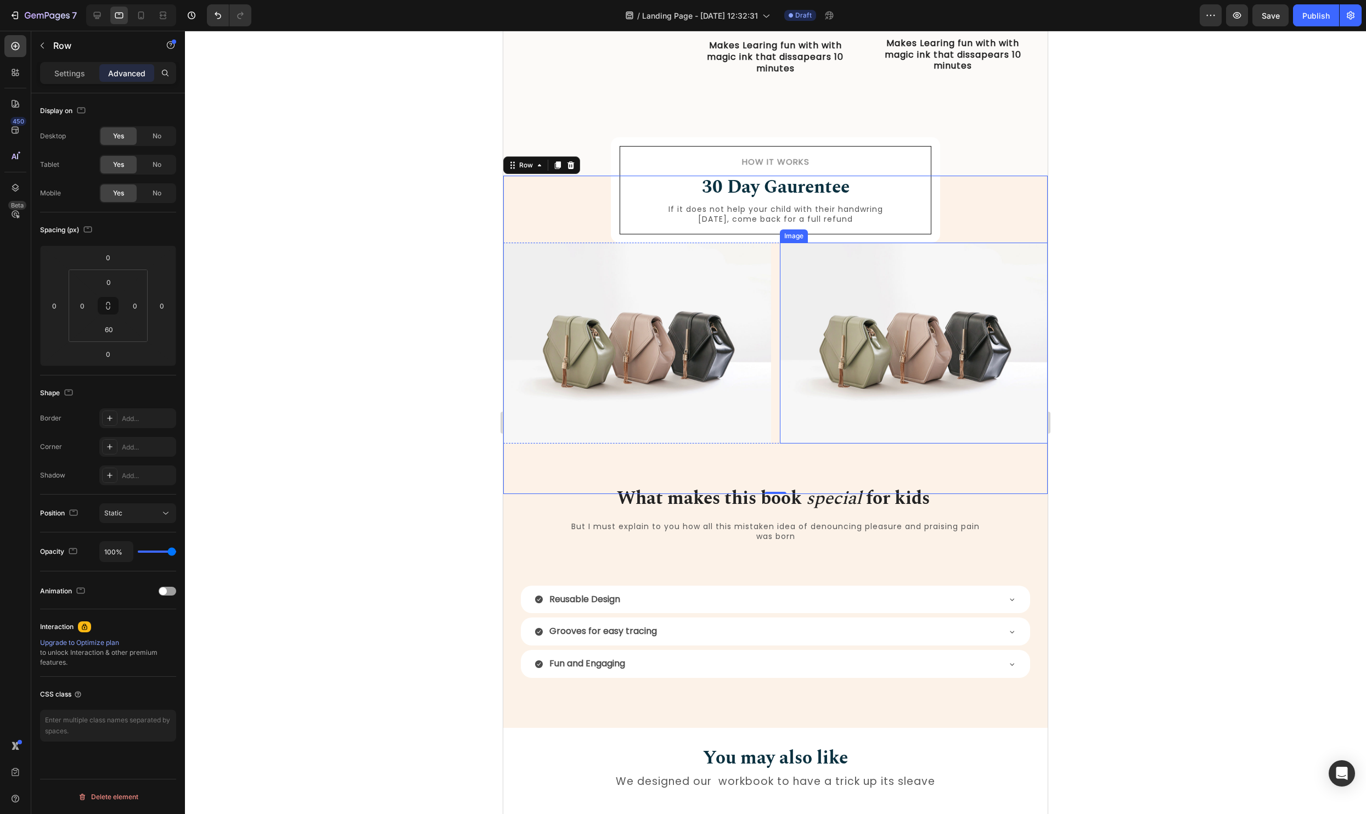
scroll to position [483, 0]
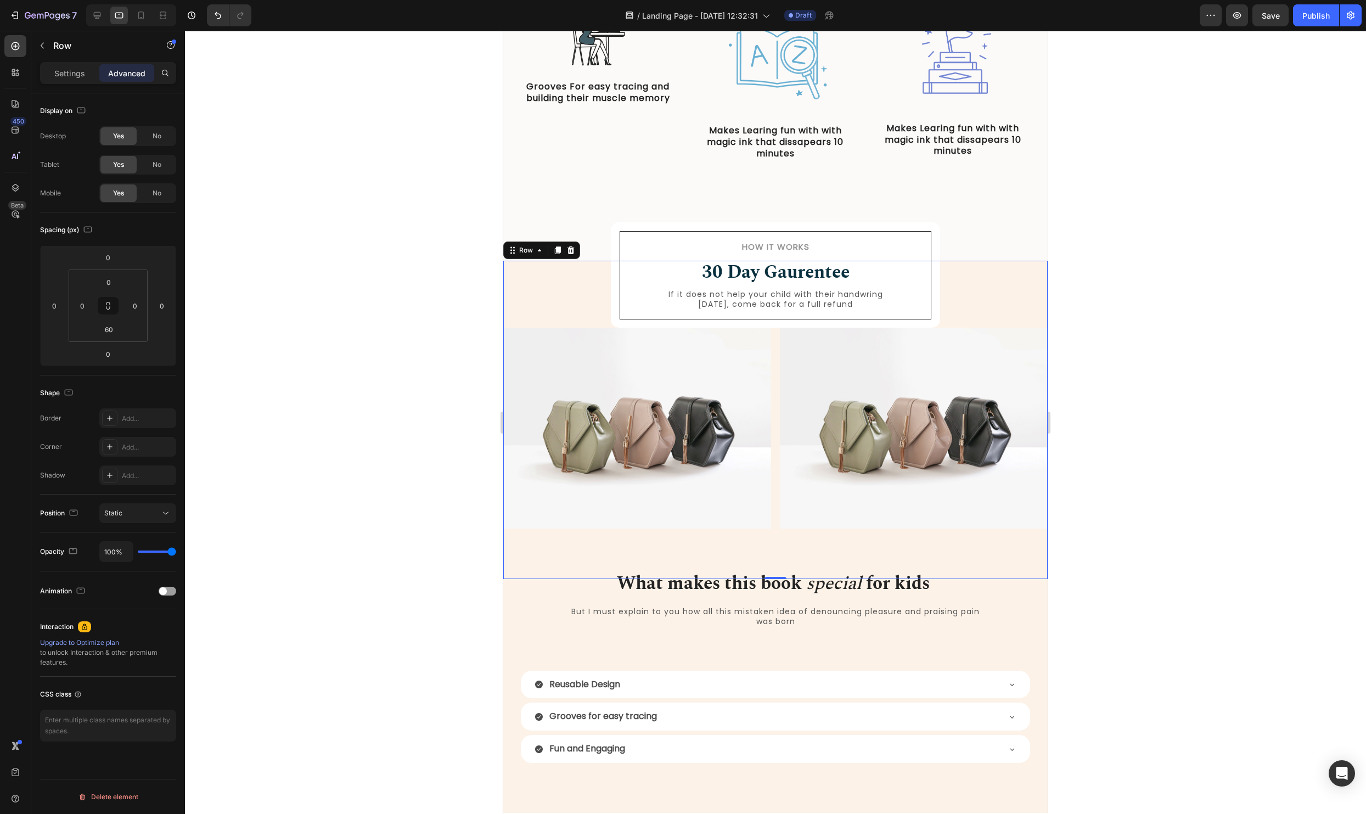
click at [983, 313] on div "How it Works Heading 30 Day Gaurentee Heading If it does not help your child wi…" at bounding box center [775, 404] width 544 height 286
click at [935, 316] on div "How it Works Heading 30 Day Gaurentee Heading If it does not help your child wi…" at bounding box center [775, 275] width 329 height 106
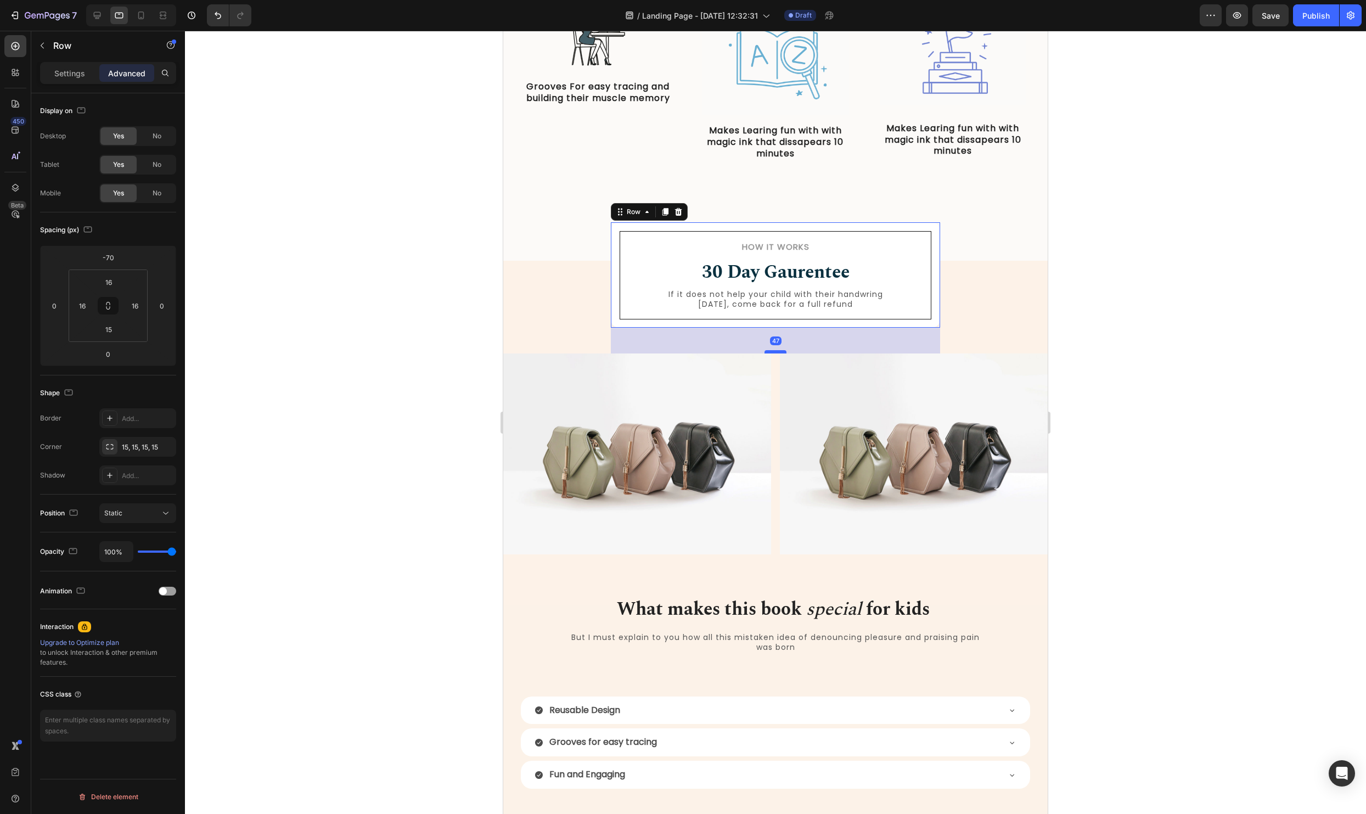
drag, startPoint x: 776, startPoint y: 325, endPoint x: 776, endPoint y: 354, distance: 28.5
click at [776, 353] on div at bounding box center [775, 351] width 22 height 3
type input "52"
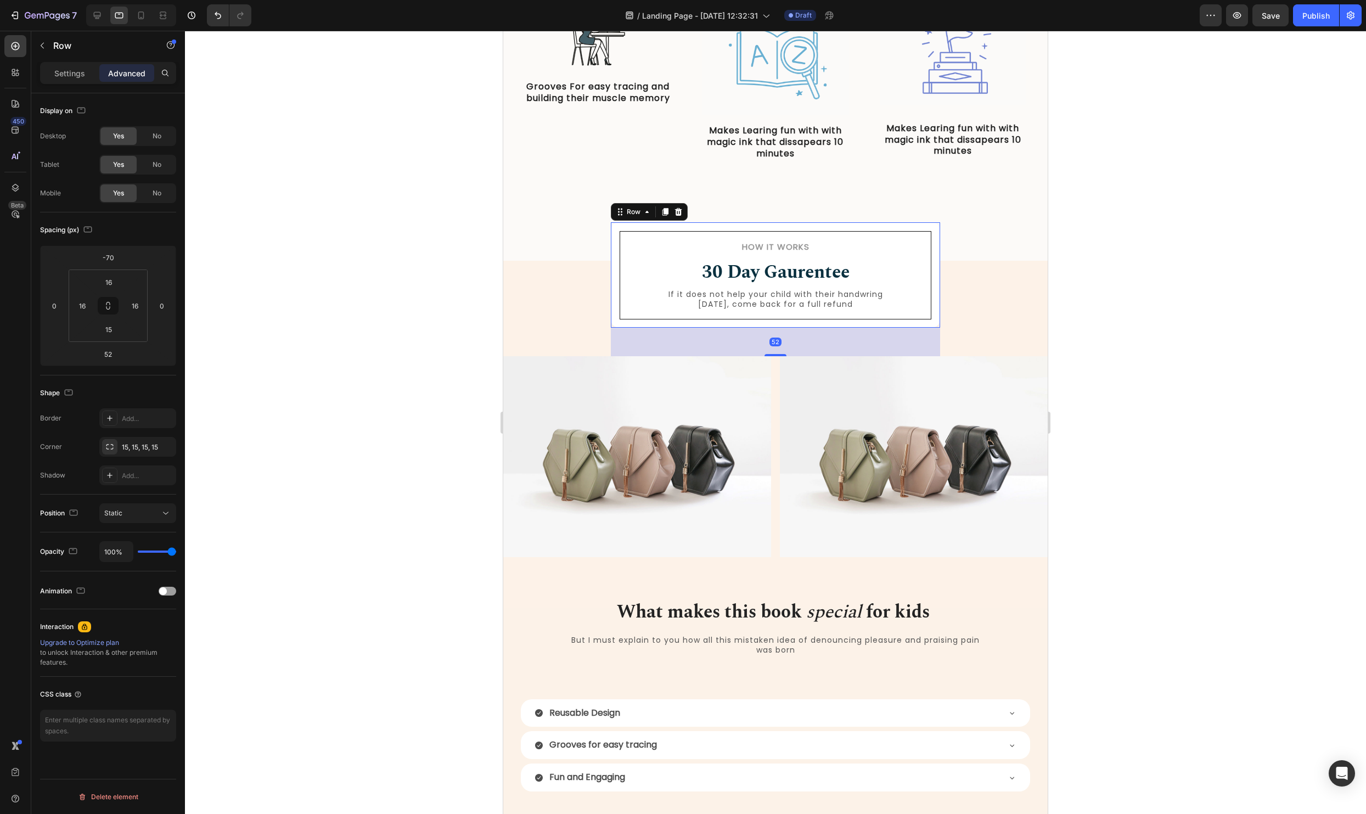
click at [1188, 396] on div at bounding box center [775, 422] width 1181 height 783
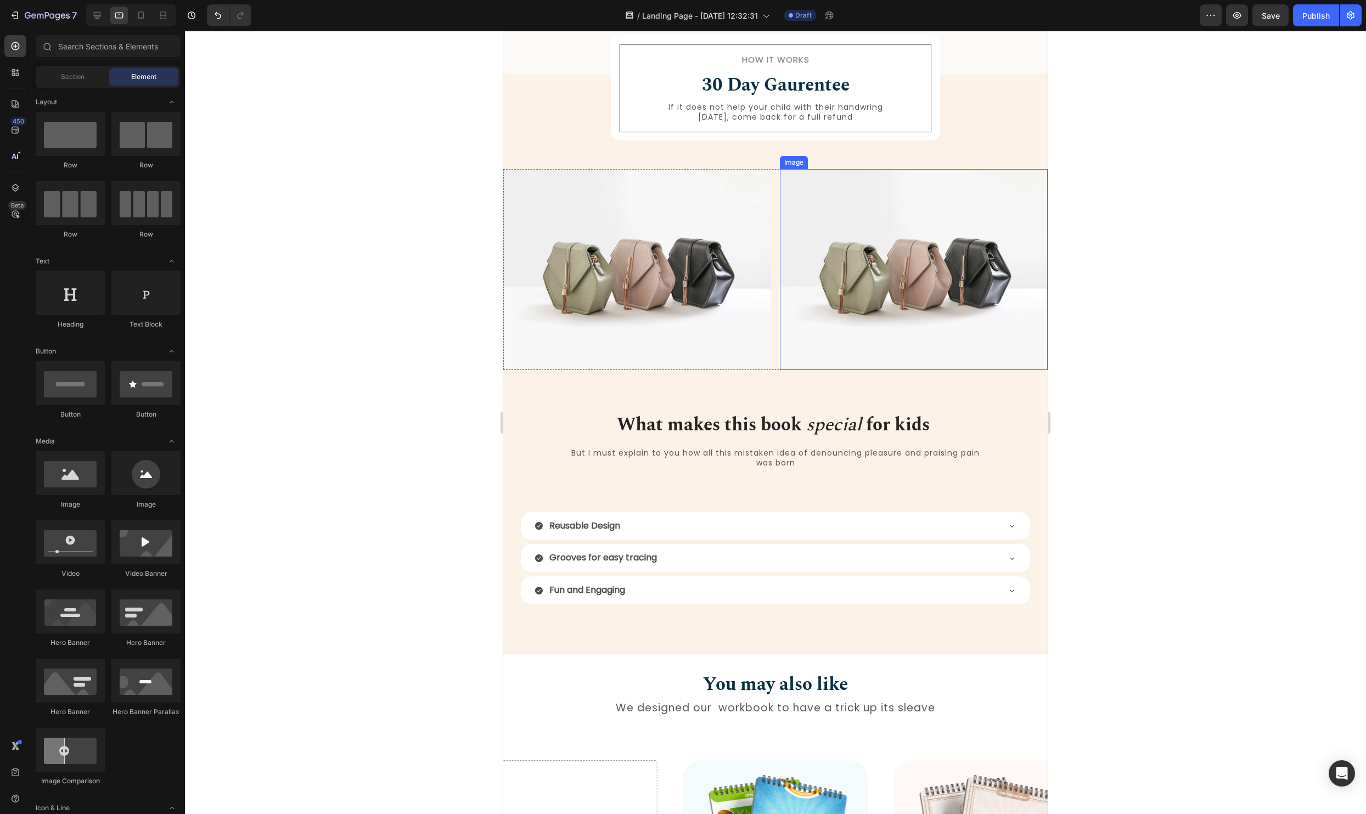
scroll to position [672, 0]
click at [95, 13] on icon at bounding box center [97, 15] width 11 height 11
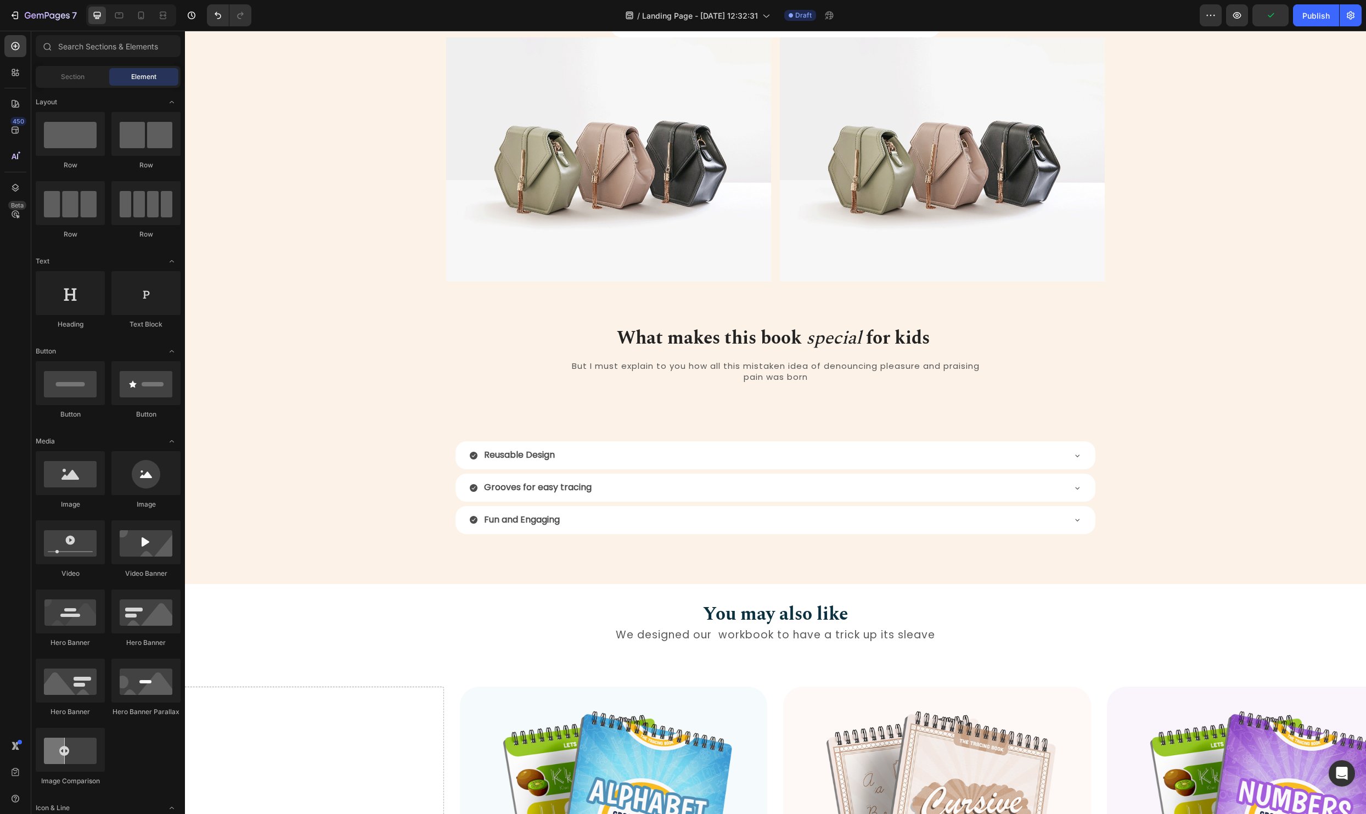
scroll to position [548, 0]
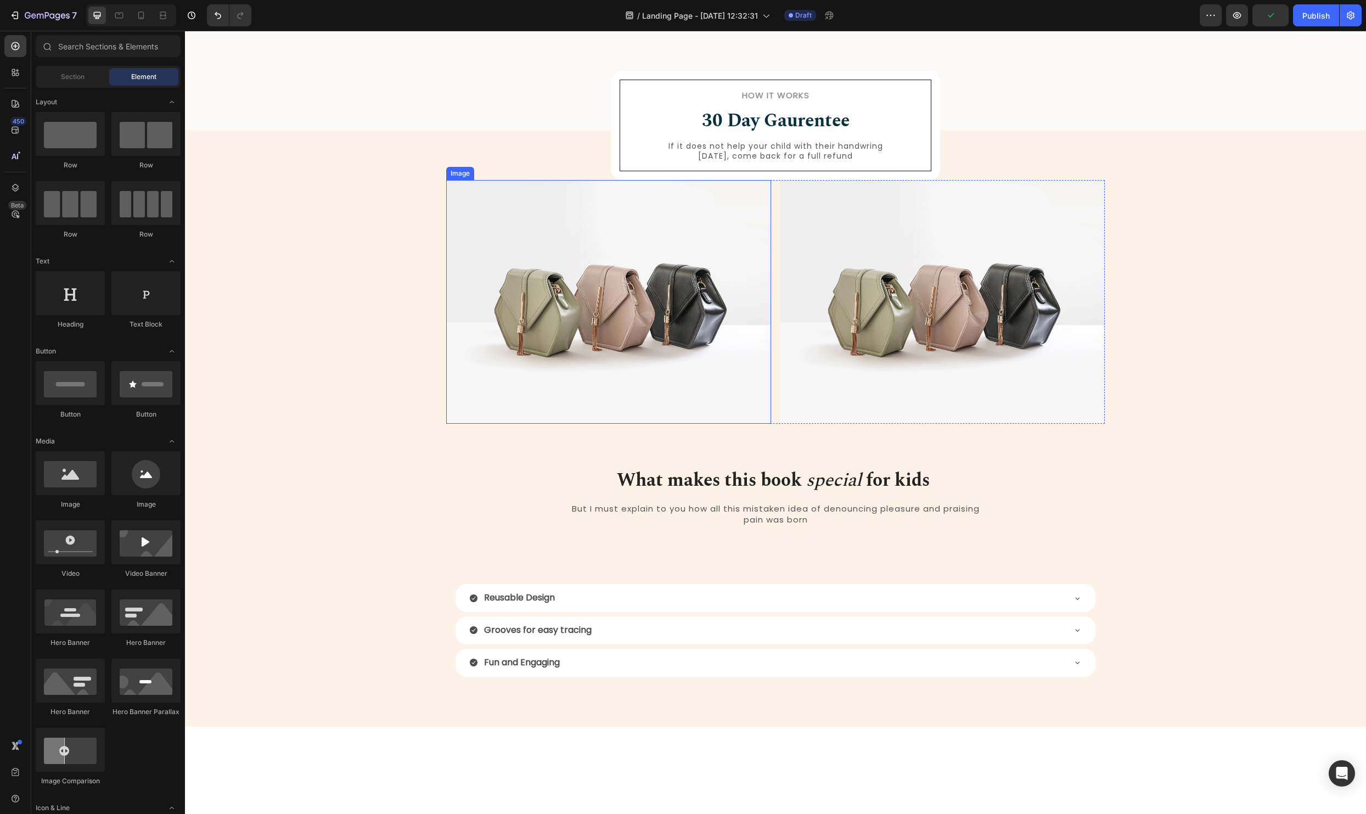
click at [665, 384] on img at bounding box center [608, 302] width 325 height 244
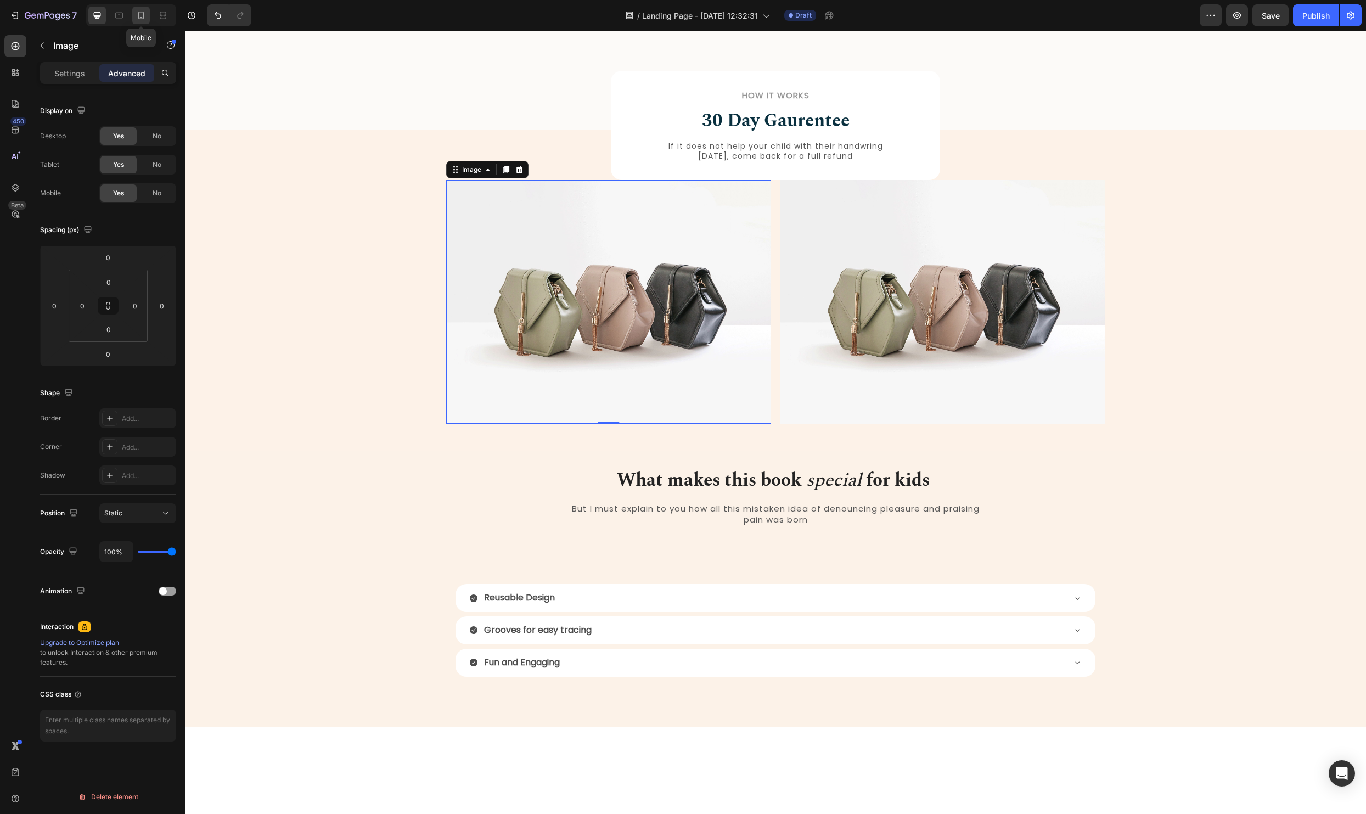
click at [145, 12] on icon at bounding box center [141, 15] width 11 height 11
type input "-50"
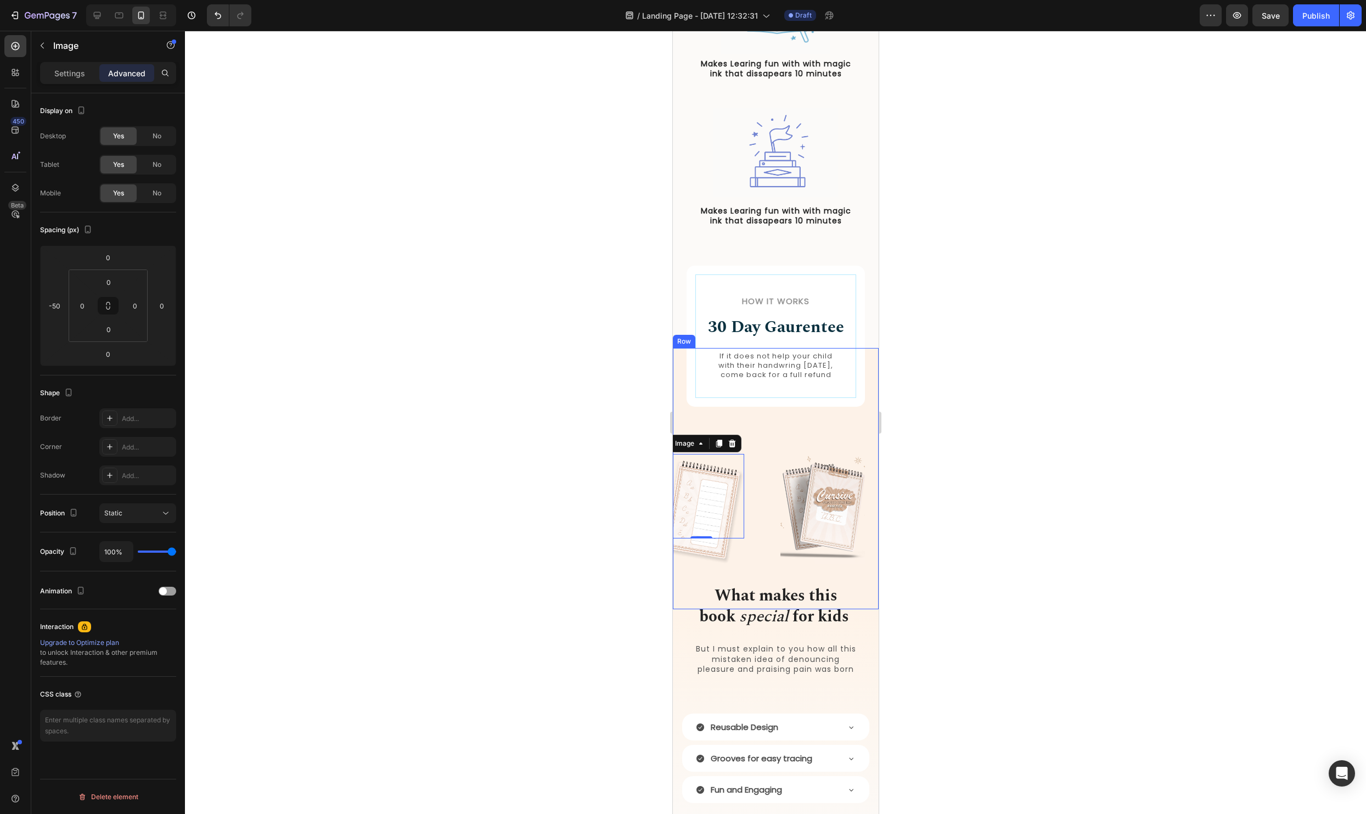
scroll to position [668, 0]
click at [768, 407] on div "How it Works Heading 30 Day Gaurentee Heading If it does not help your child wi…" at bounding box center [775, 337] width 178 height 140
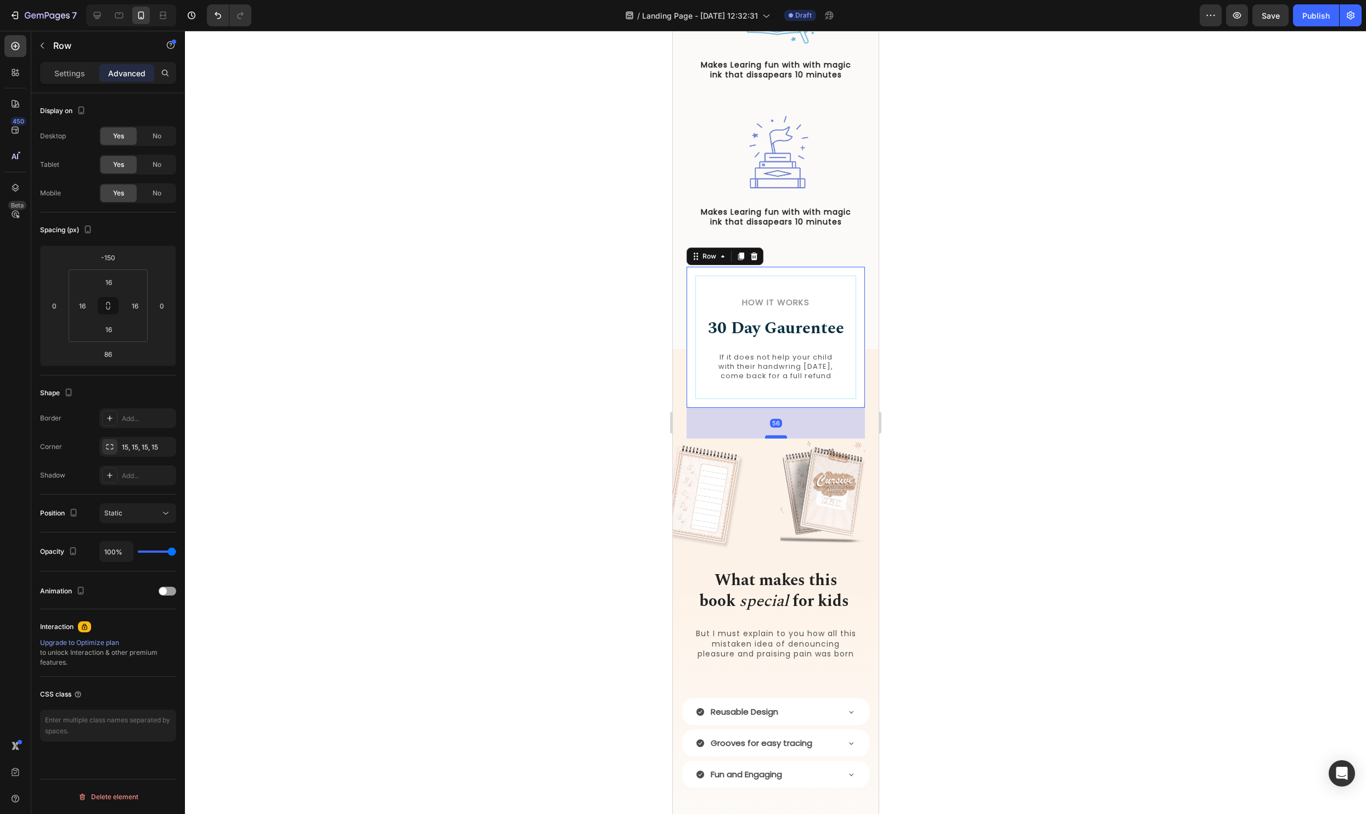
drag, startPoint x: 774, startPoint y: 461, endPoint x: 775, endPoint y: 446, distance: 15.4
click at [775, 438] on div at bounding box center [775, 436] width 22 height 3
type input "58"
click at [1017, 458] on div at bounding box center [775, 422] width 1181 height 783
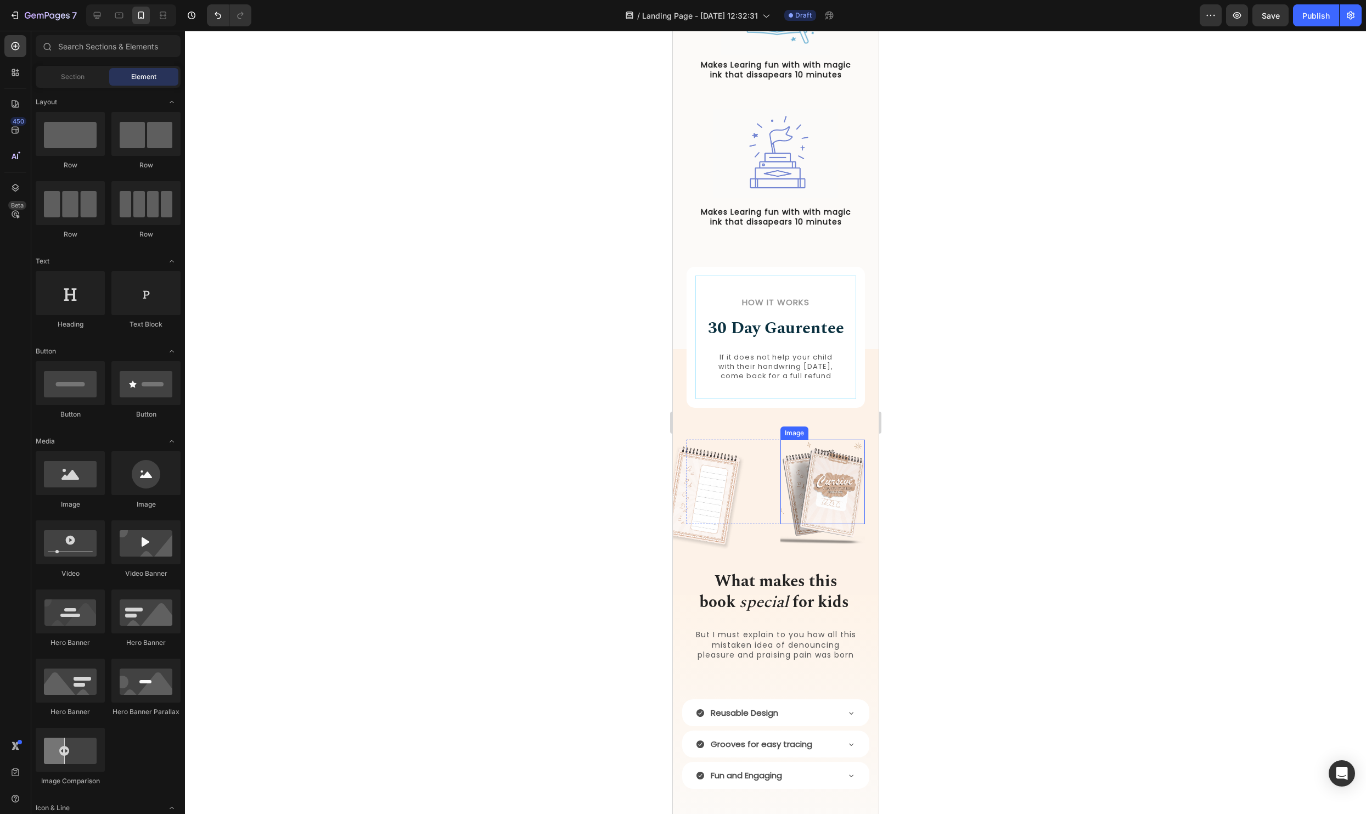
click at [828, 527] on img at bounding box center [822, 494] width 85 height 110
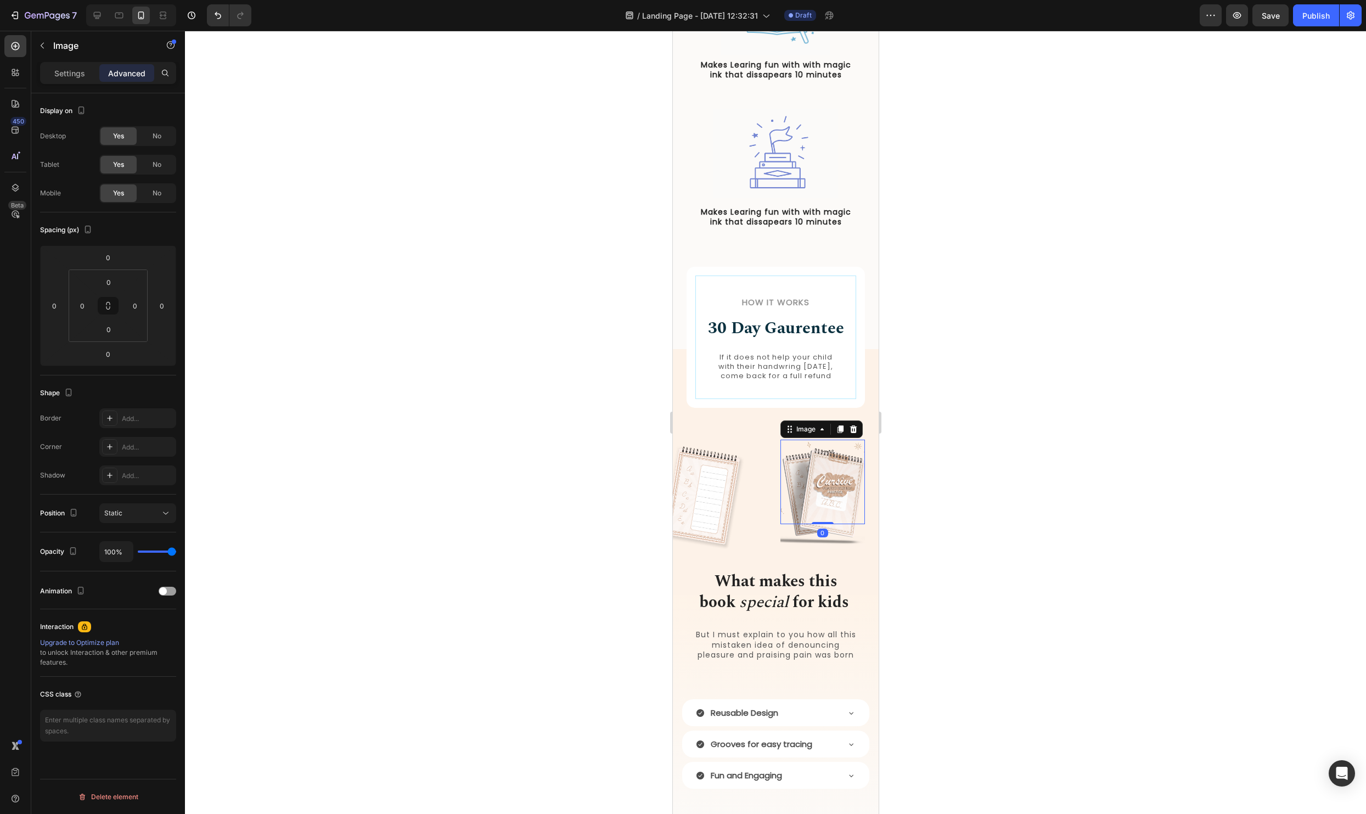
click at [794, 550] on img at bounding box center [822, 494] width 85 height 110
click at [797, 542] on img at bounding box center [822, 494] width 85 height 110
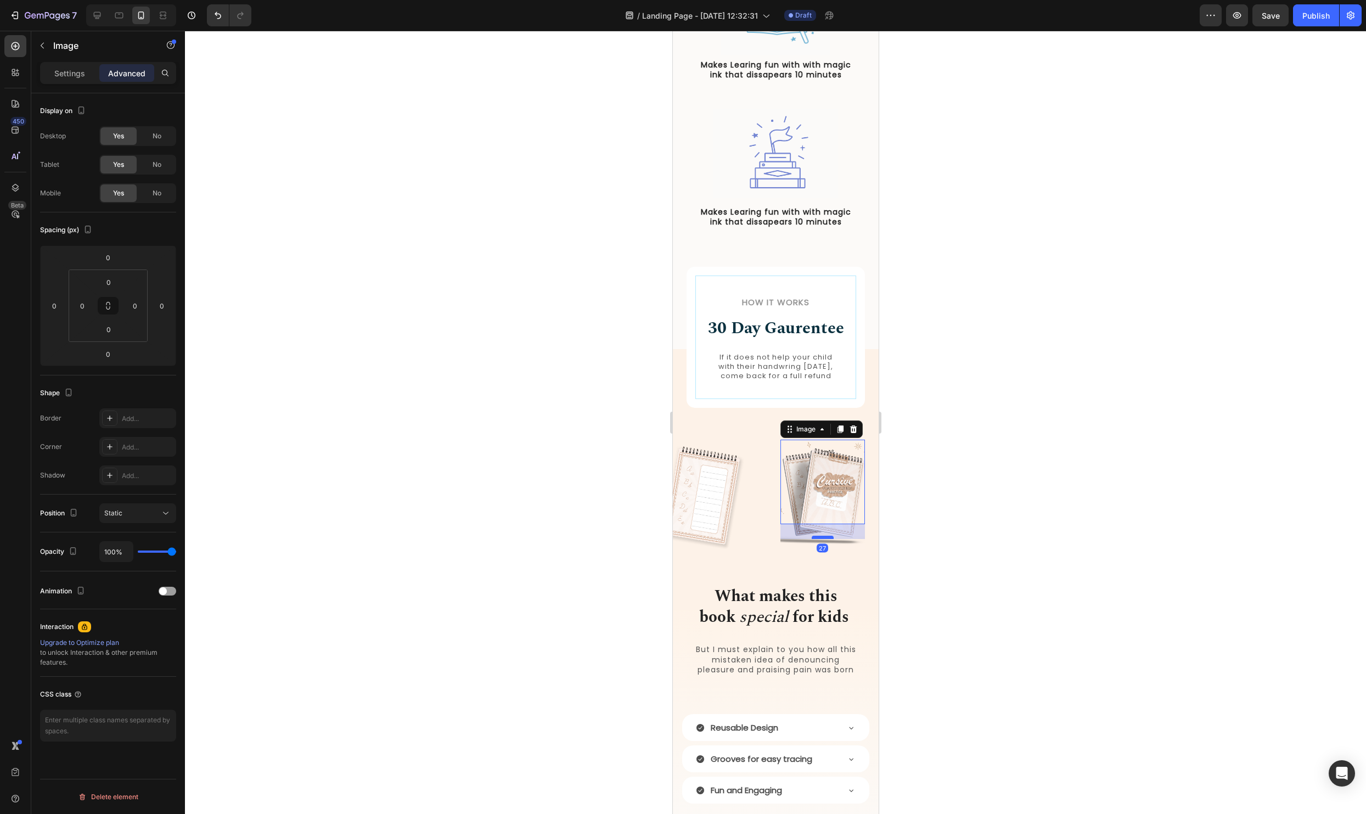
drag, startPoint x: 821, startPoint y: 531, endPoint x: 819, endPoint y: 545, distance: 14.9
click at [819, 539] on div at bounding box center [822, 536] width 22 height 3
type input "27"
click at [1068, 546] on div at bounding box center [775, 422] width 1181 height 783
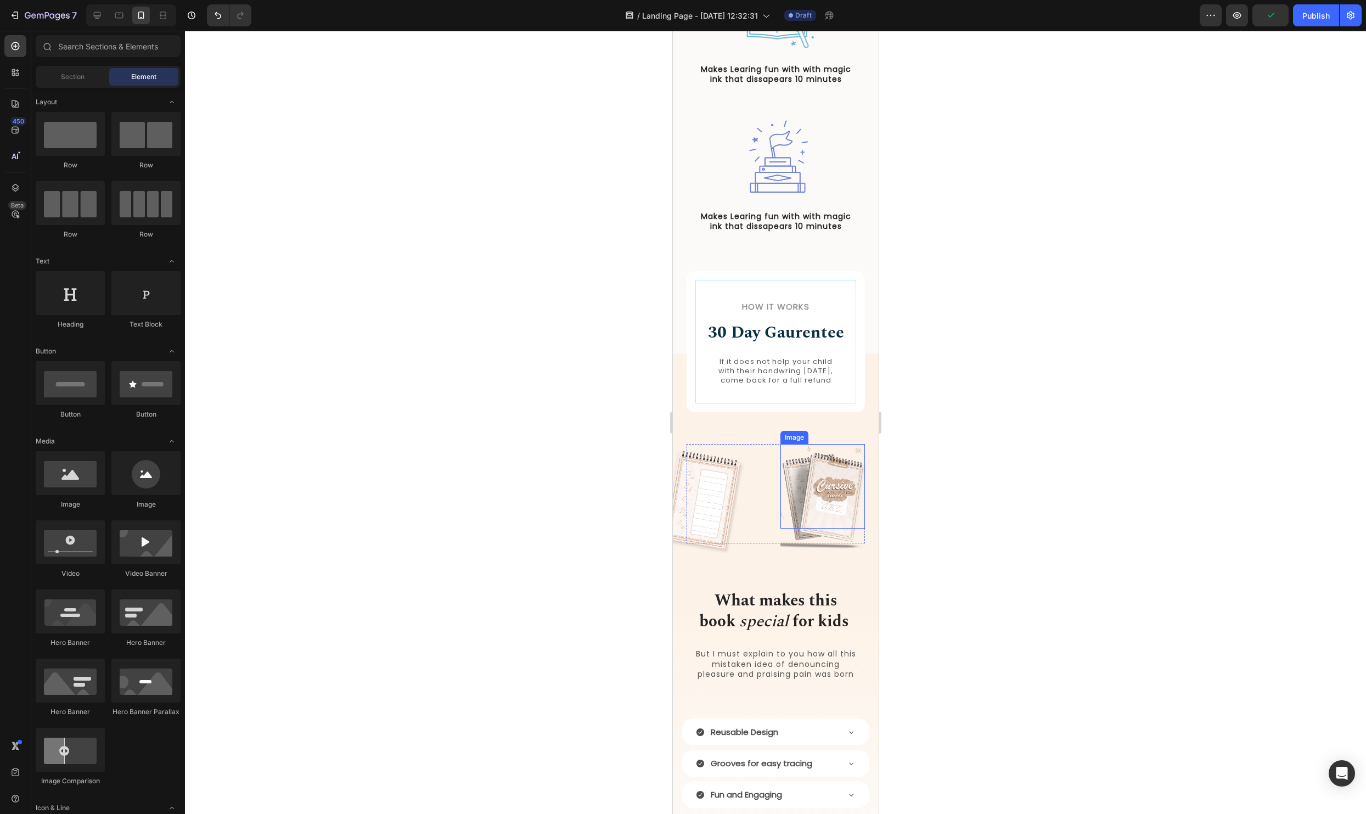
scroll to position [663, 0]
click at [796, 537] on img at bounding box center [822, 500] width 85 height 110
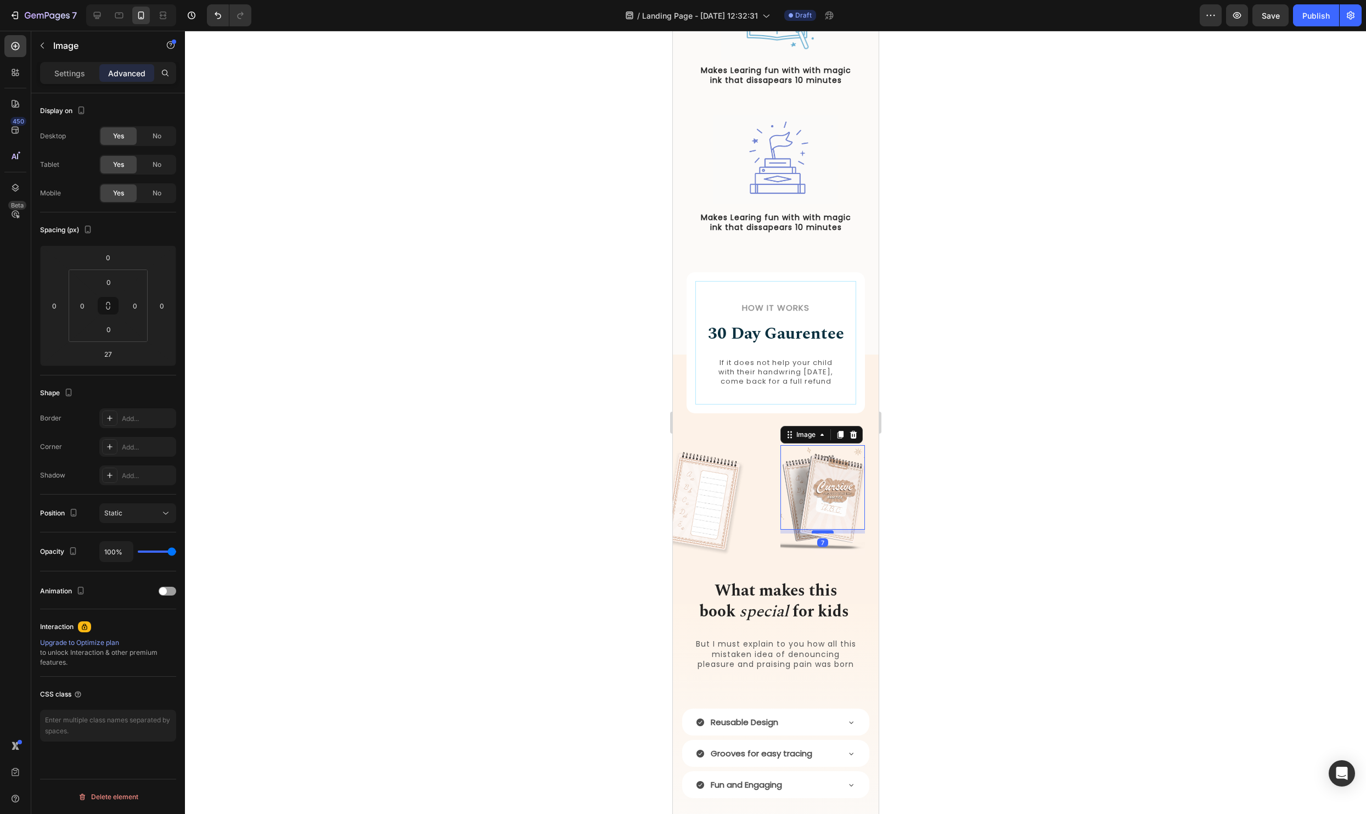
drag, startPoint x: 816, startPoint y: 552, endPoint x: 818, endPoint y: 541, distance: 11.1
click at [818, 533] on div at bounding box center [822, 531] width 22 height 3
type input "7"
click at [972, 534] on div at bounding box center [775, 422] width 1181 height 783
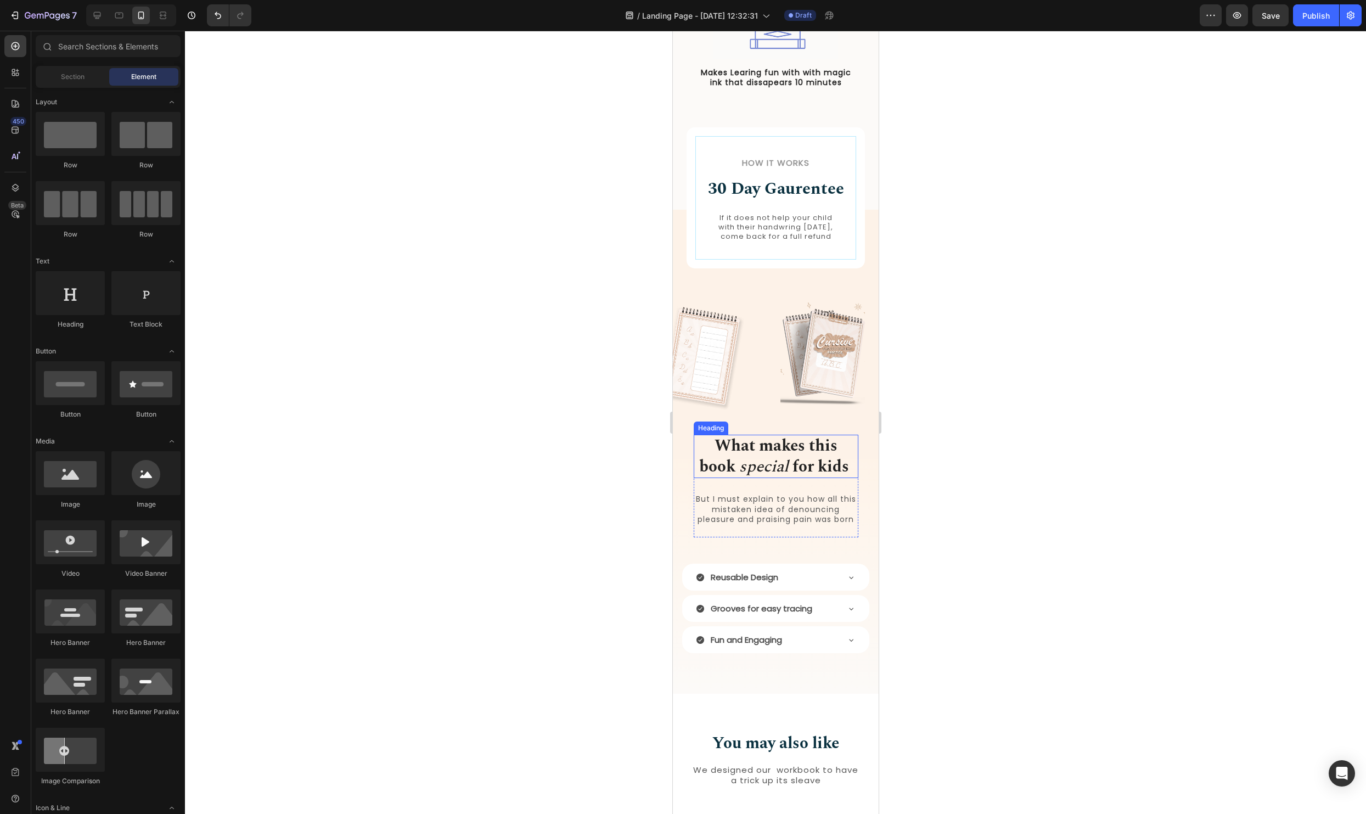
scroll to position [952, 0]
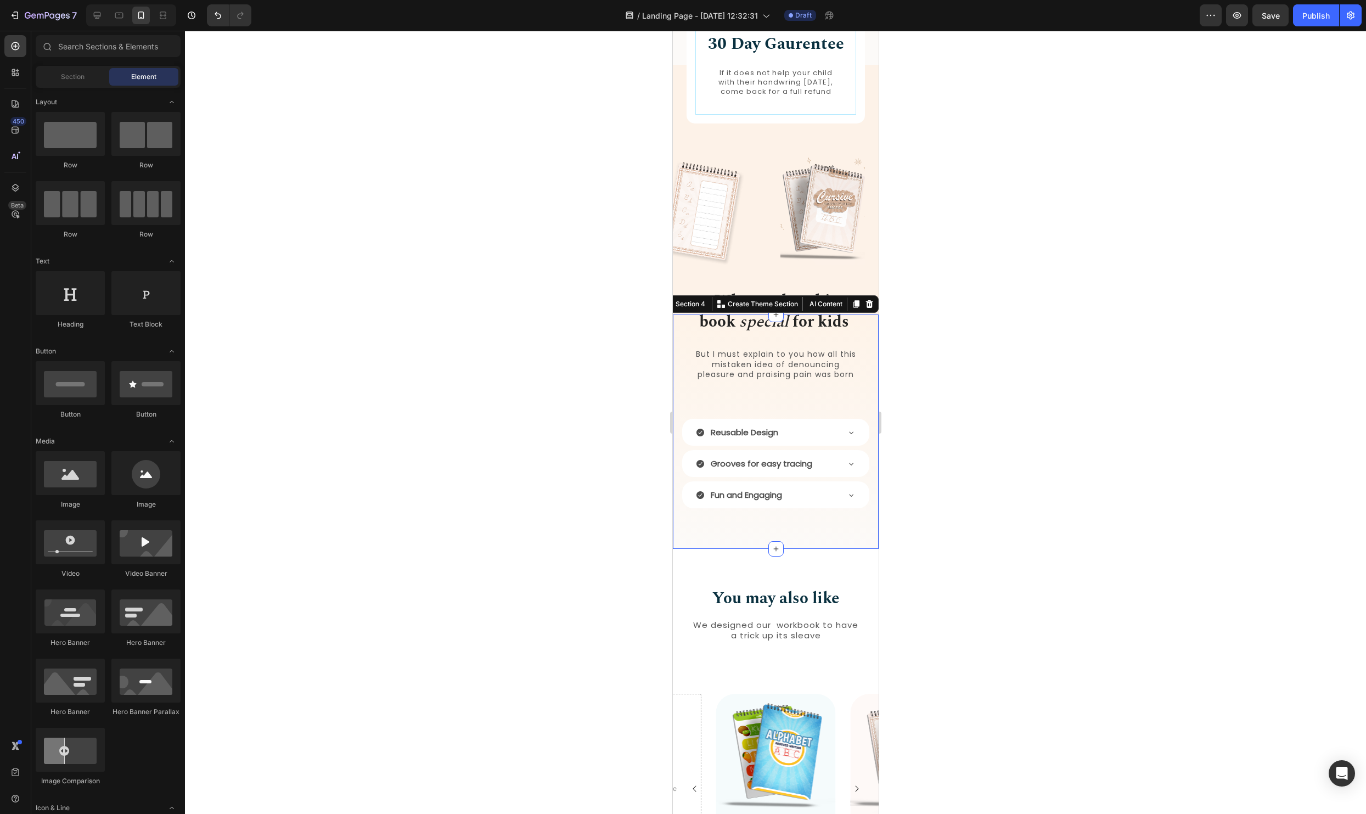
drag, startPoint x: 820, startPoint y: 546, endPoint x: 1603, endPoint y: 599, distance: 784.7
click at [820, 546] on div "What makes this book special for kids Heading But I must explain to you how all…" at bounding box center [775, 431] width 206 height 234
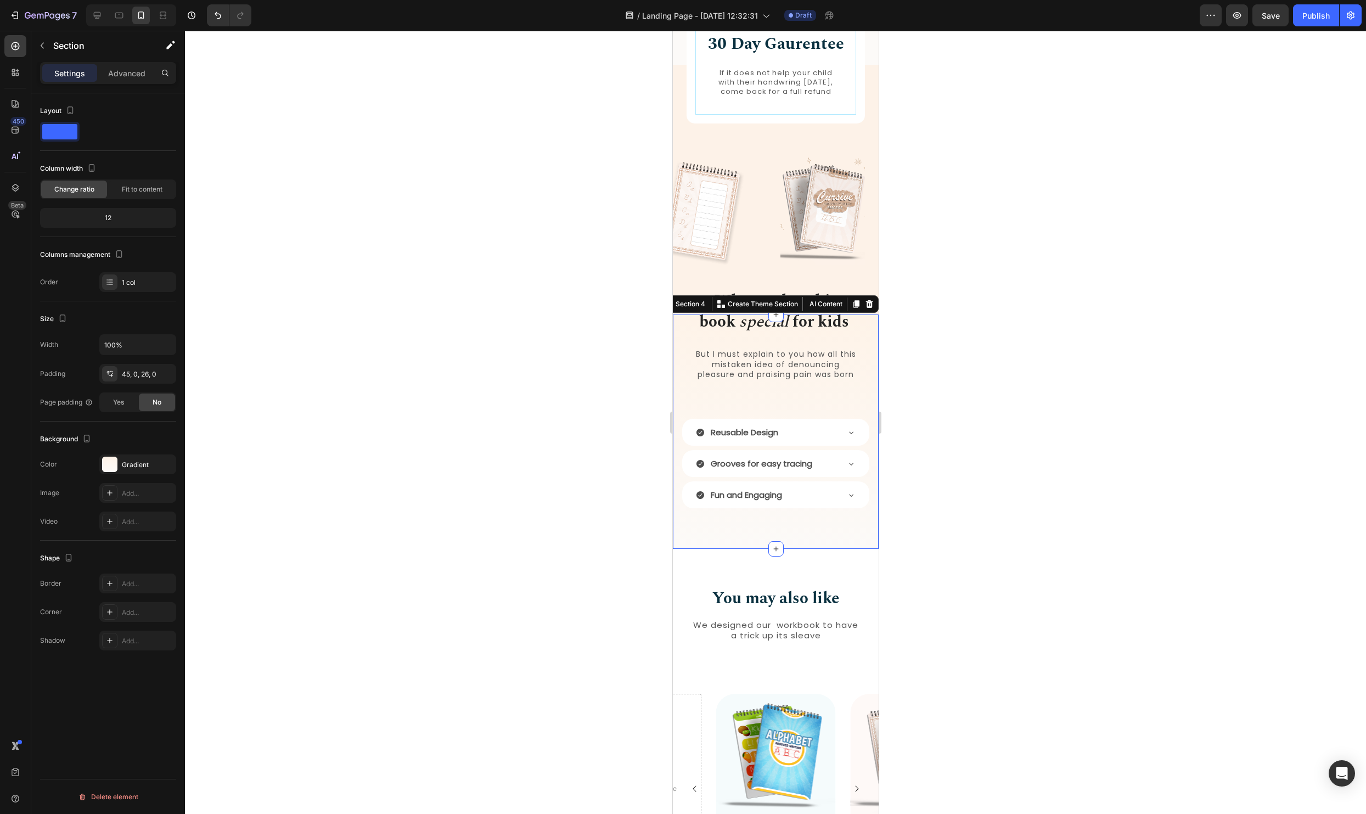
click at [1122, 528] on div at bounding box center [775, 422] width 1181 height 783
click at [741, 548] on div "What makes this book special for kids Heading But I must explain to you how all…" at bounding box center [775, 431] width 206 height 234
click at [110, 461] on div at bounding box center [109, 463] width 15 height 15
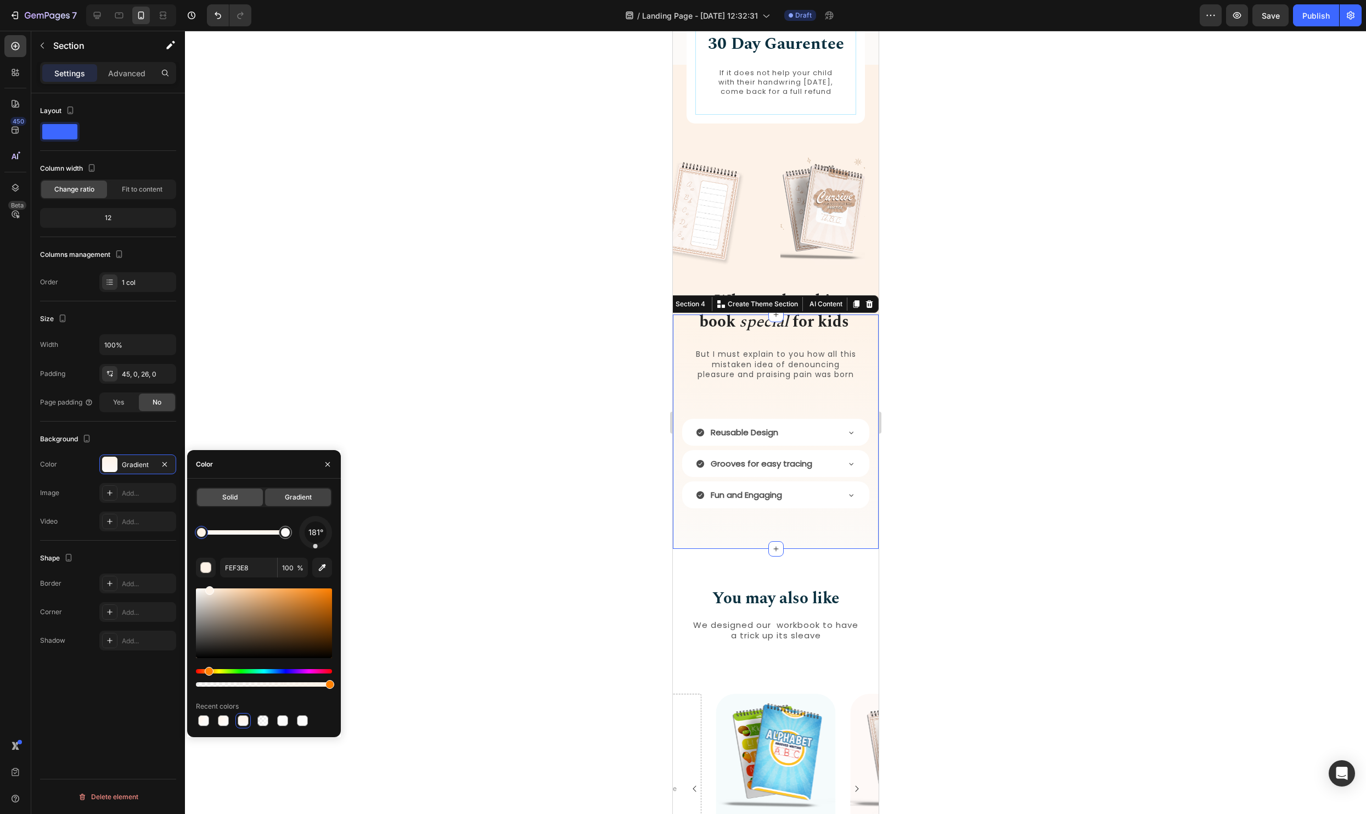
click at [230, 502] on div "Solid" at bounding box center [230, 497] width 66 height 18
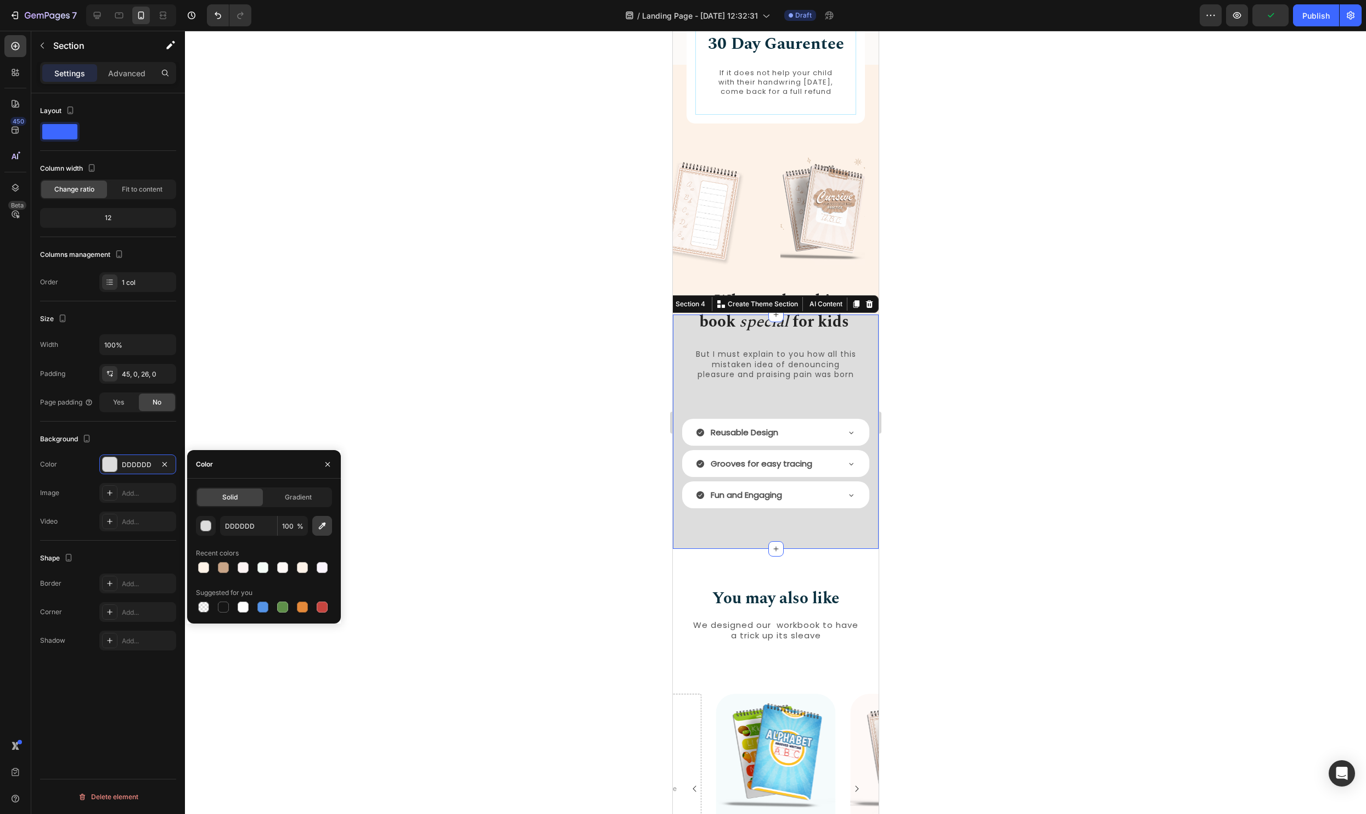
click at [319, 529] on icon "button" at bounding box center [322, 525] width 11 height 11
type input "FEF3E8"
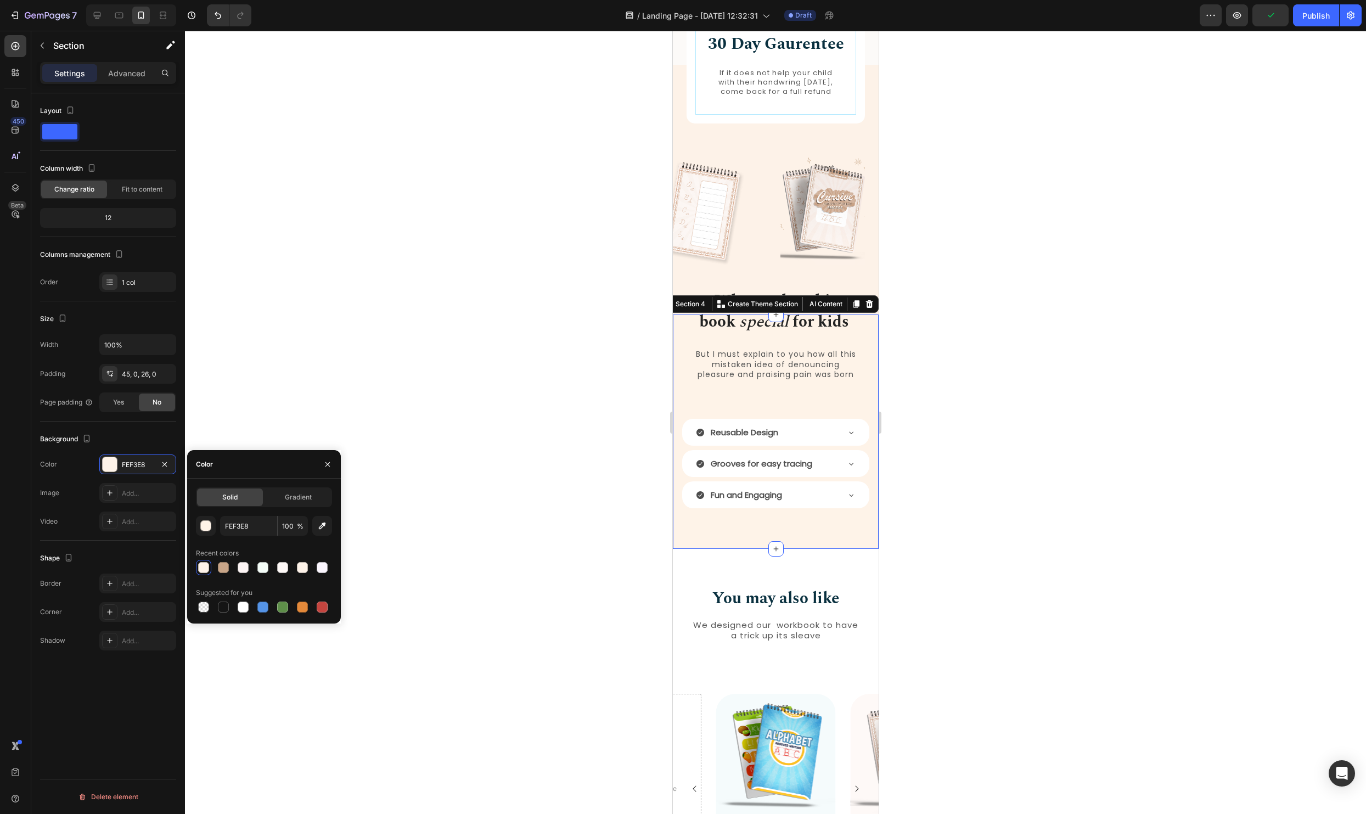
click at [1072, 410] on div at bounding box center [775, 422] width 1181 height 783
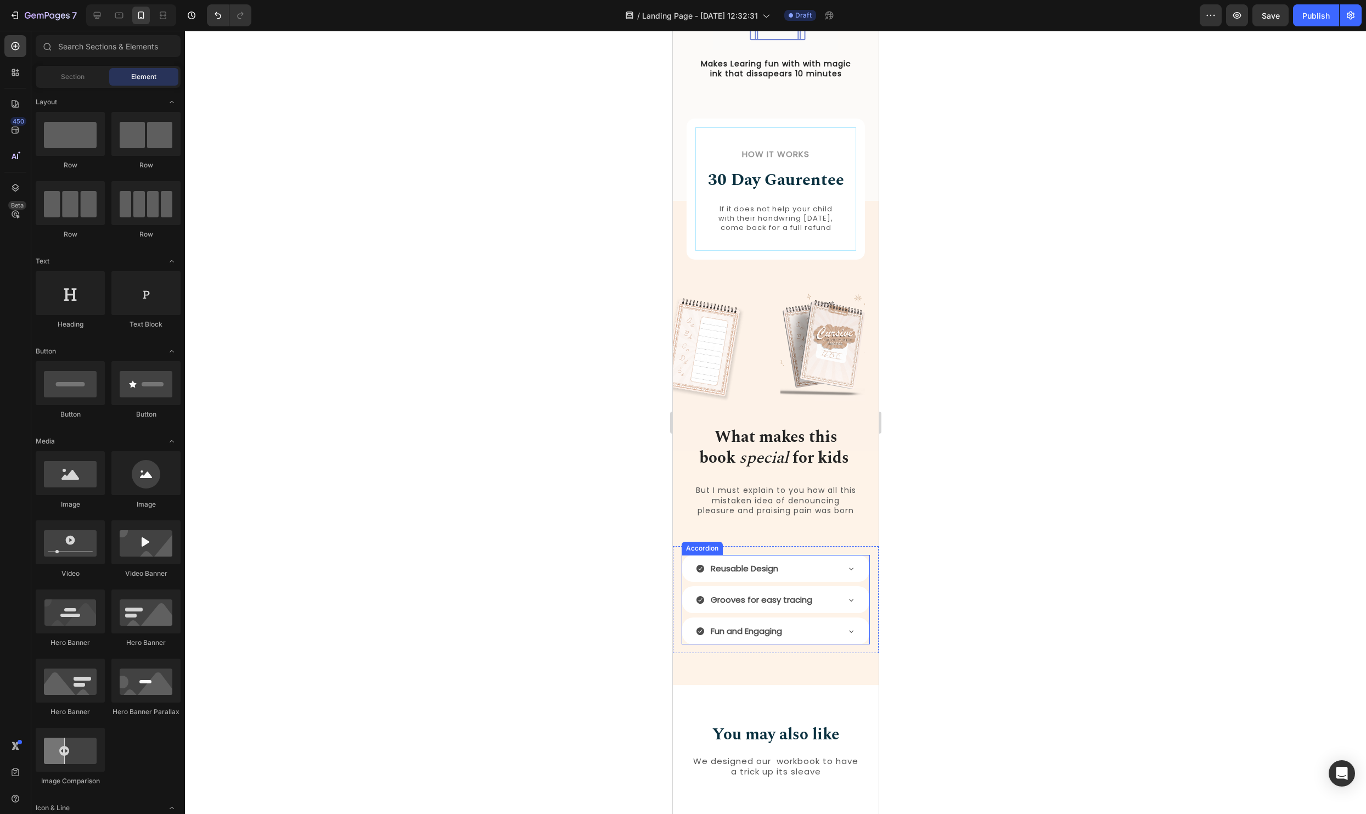
scroll to position [1024, 0]
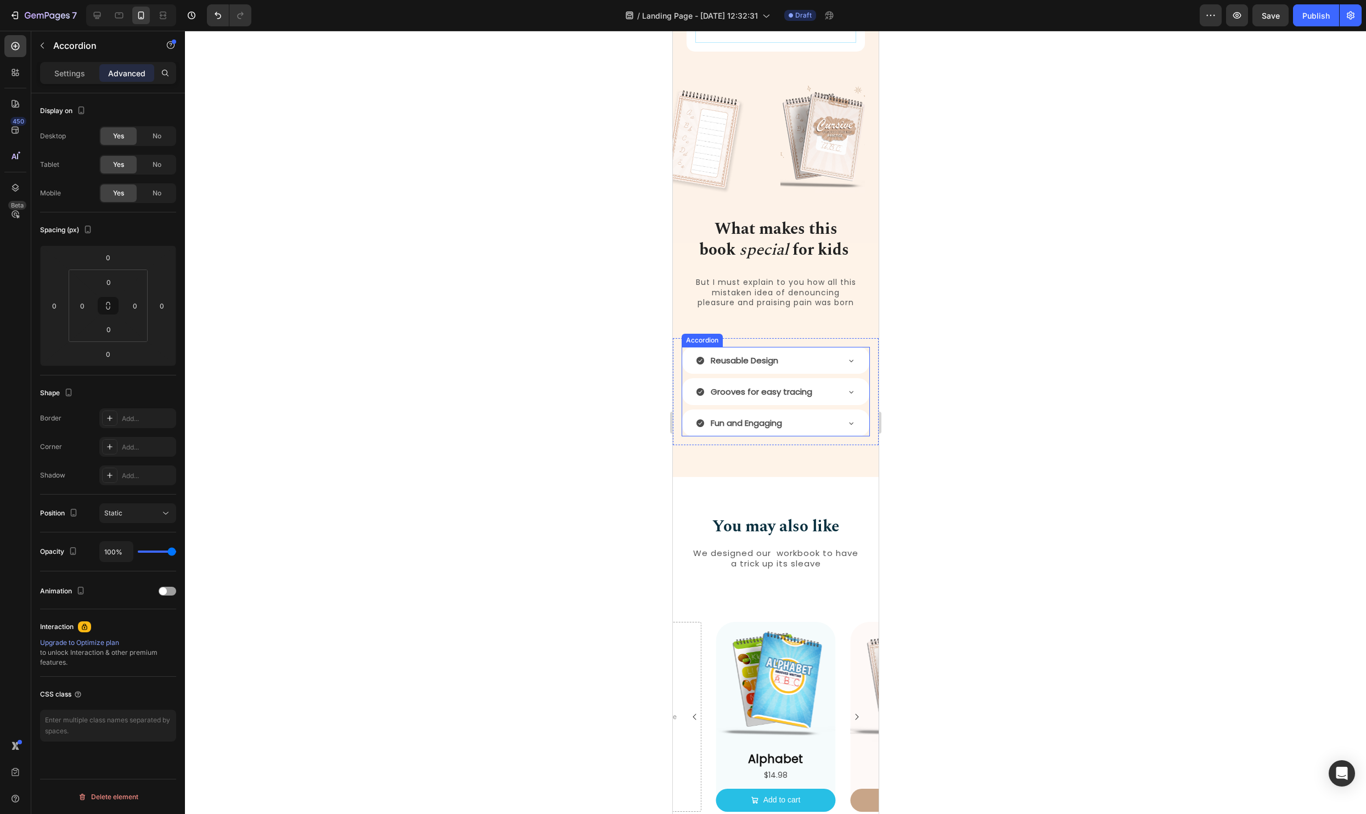
click at [785, 383] on div "Reusable Design Grooves for easy tracing Fun and Engaging" at bounding box center [775, 391] width 188 height 89
click at [70, 78] on div "Settings" at bounding box center [69, 73] width 55 height 18
type input "8"
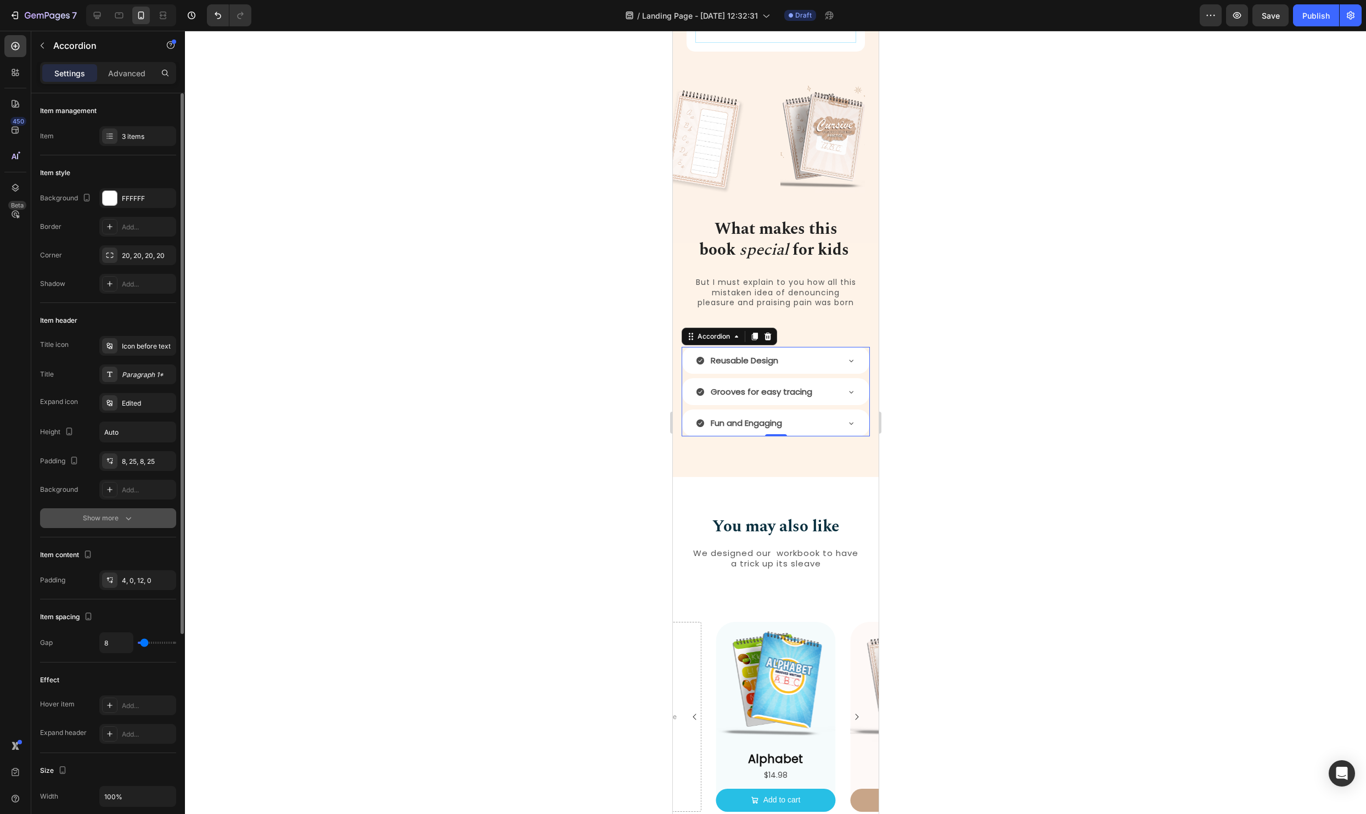
click at [122, 515] on div "Show more" at bounding box center [108, 517] width 51 height 11
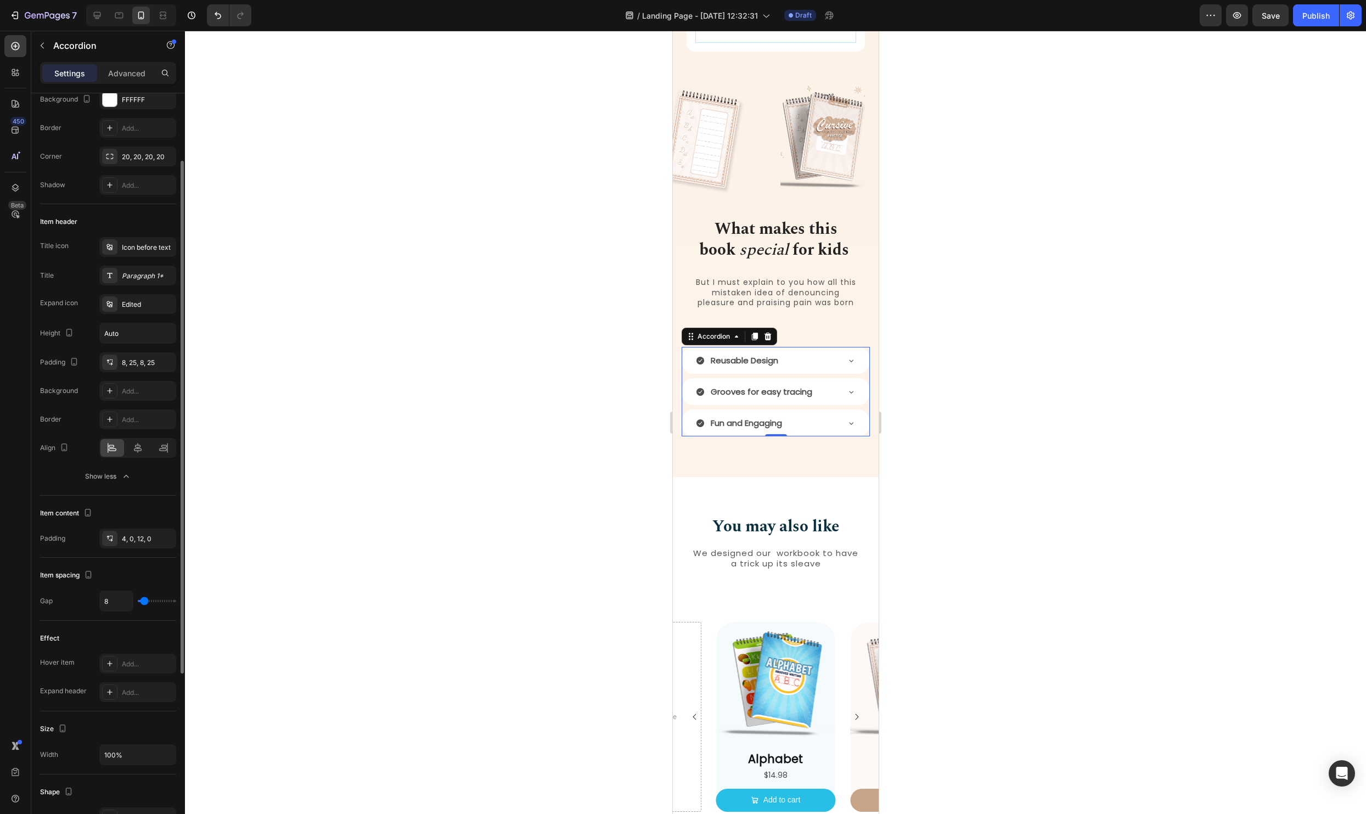
scroll to position [100, 0]
type input "5"
type input "7"
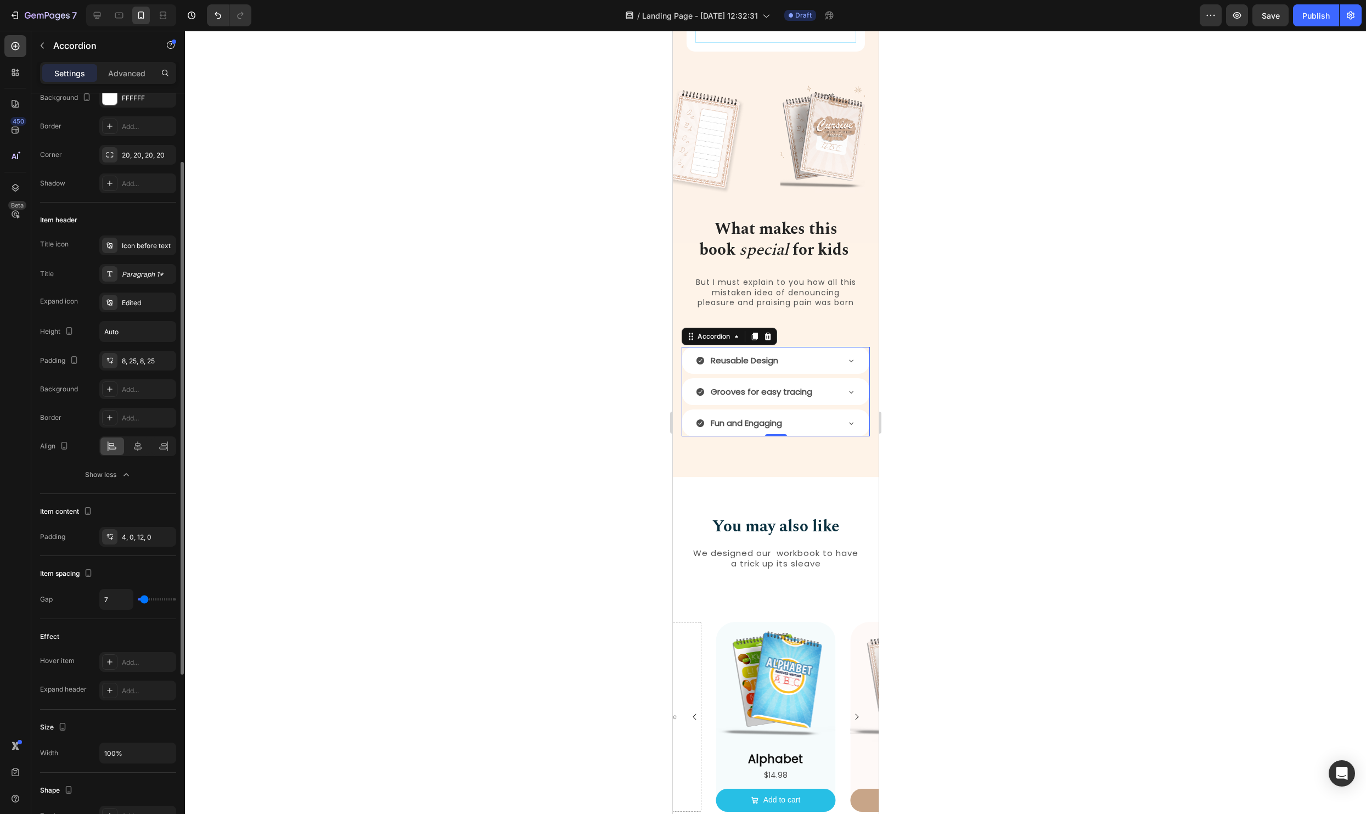
type input "10"
type input "12"
type input "20"
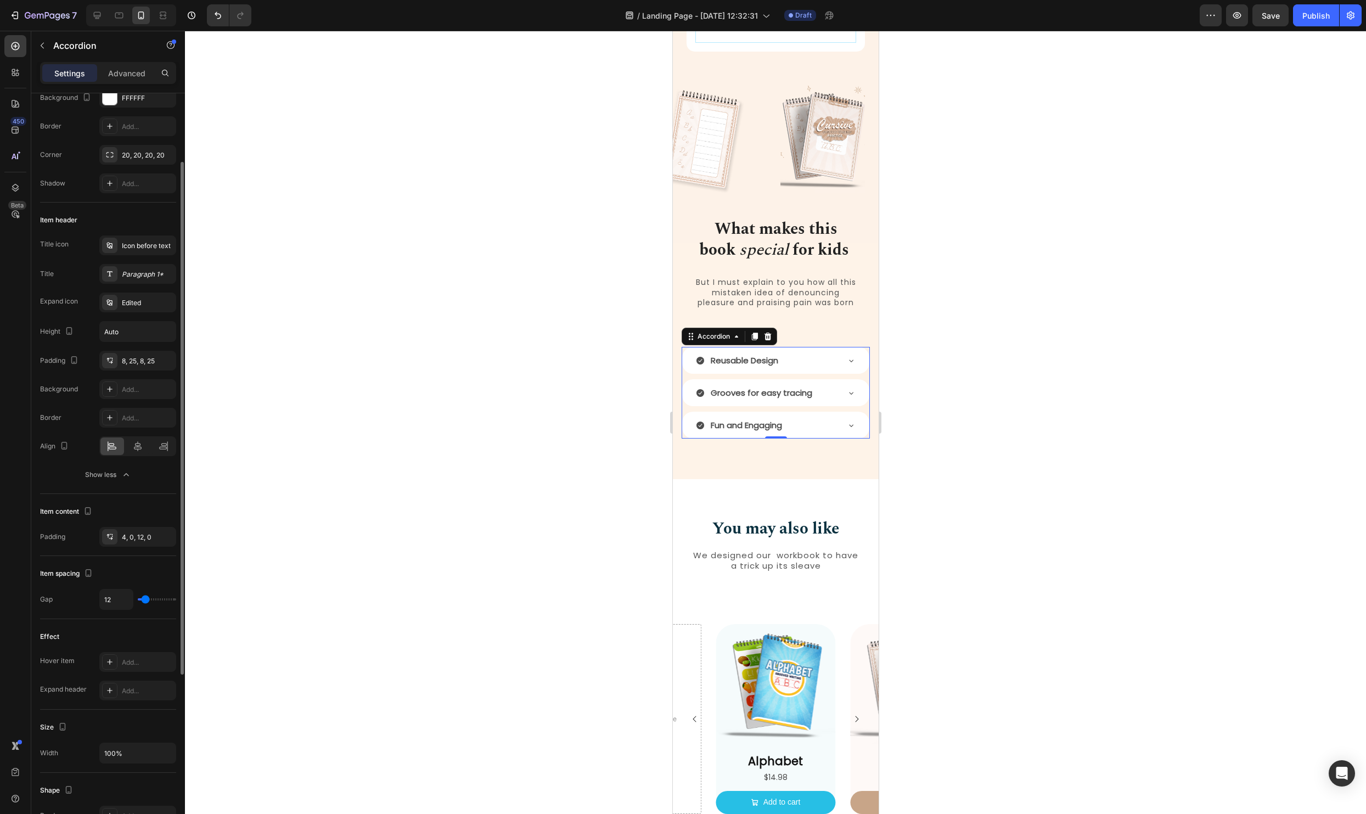
type input "20"
type input "24"
type input "26"
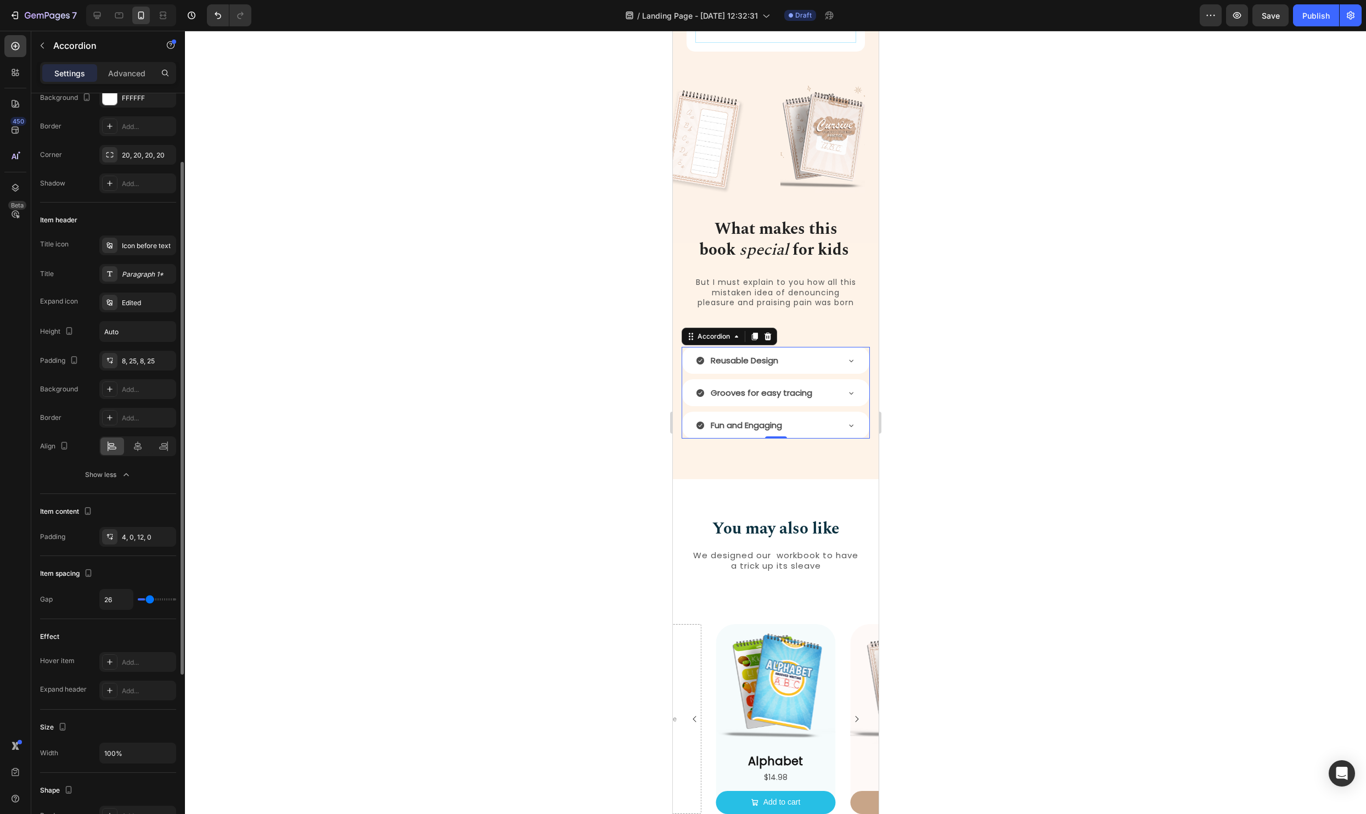
type input "27"
type input "28"
type input "29"
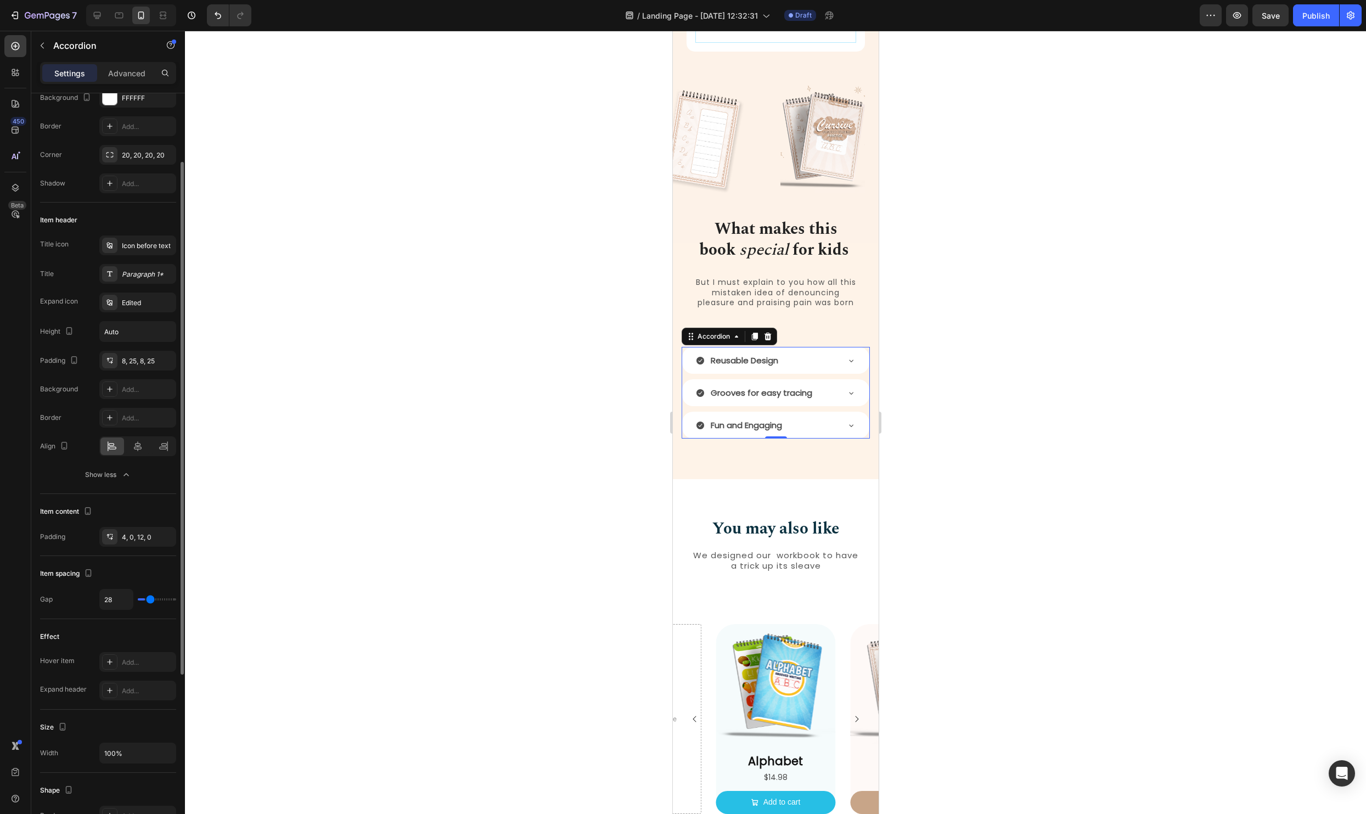
type input "29"
type input "30"
type input "31"
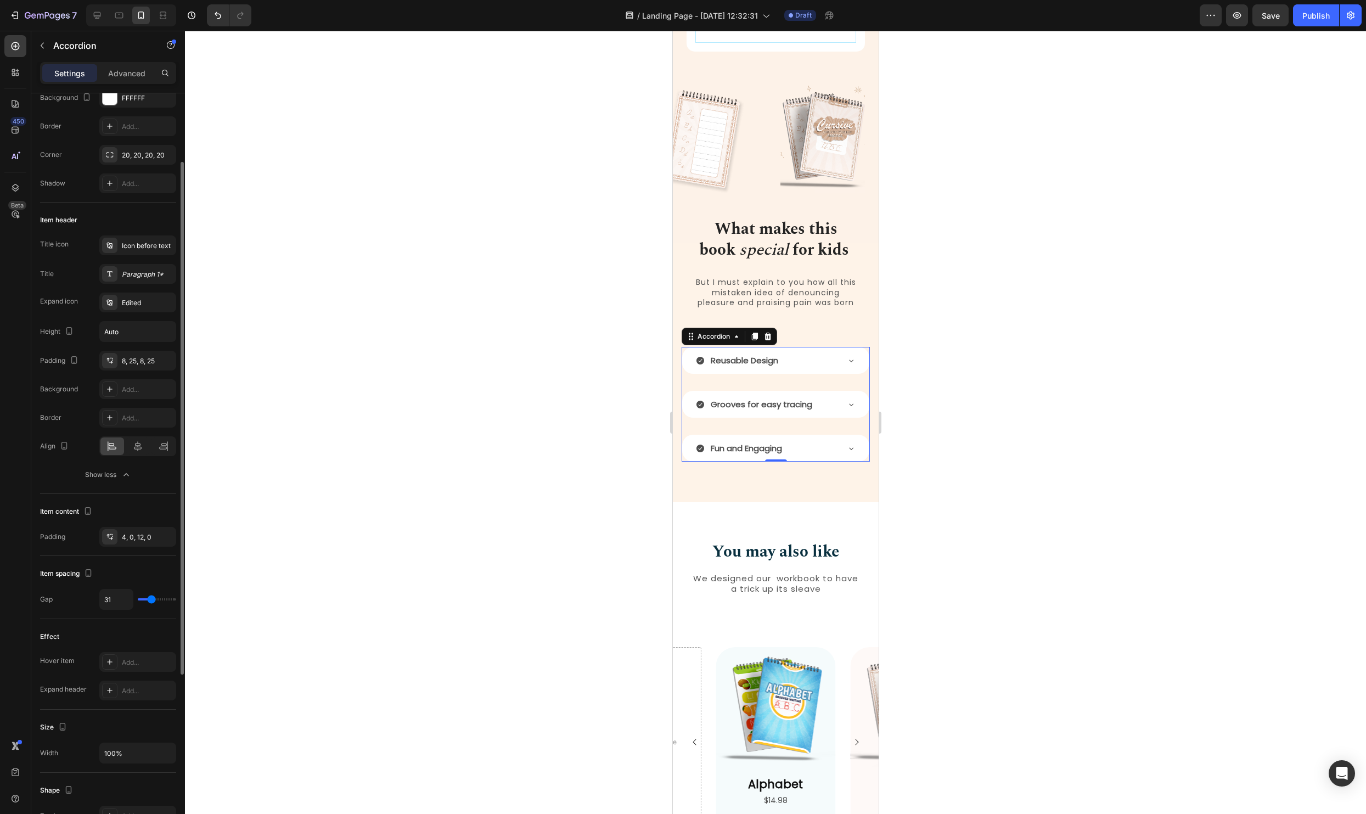
type input "29"
type input "27"
type input "26"
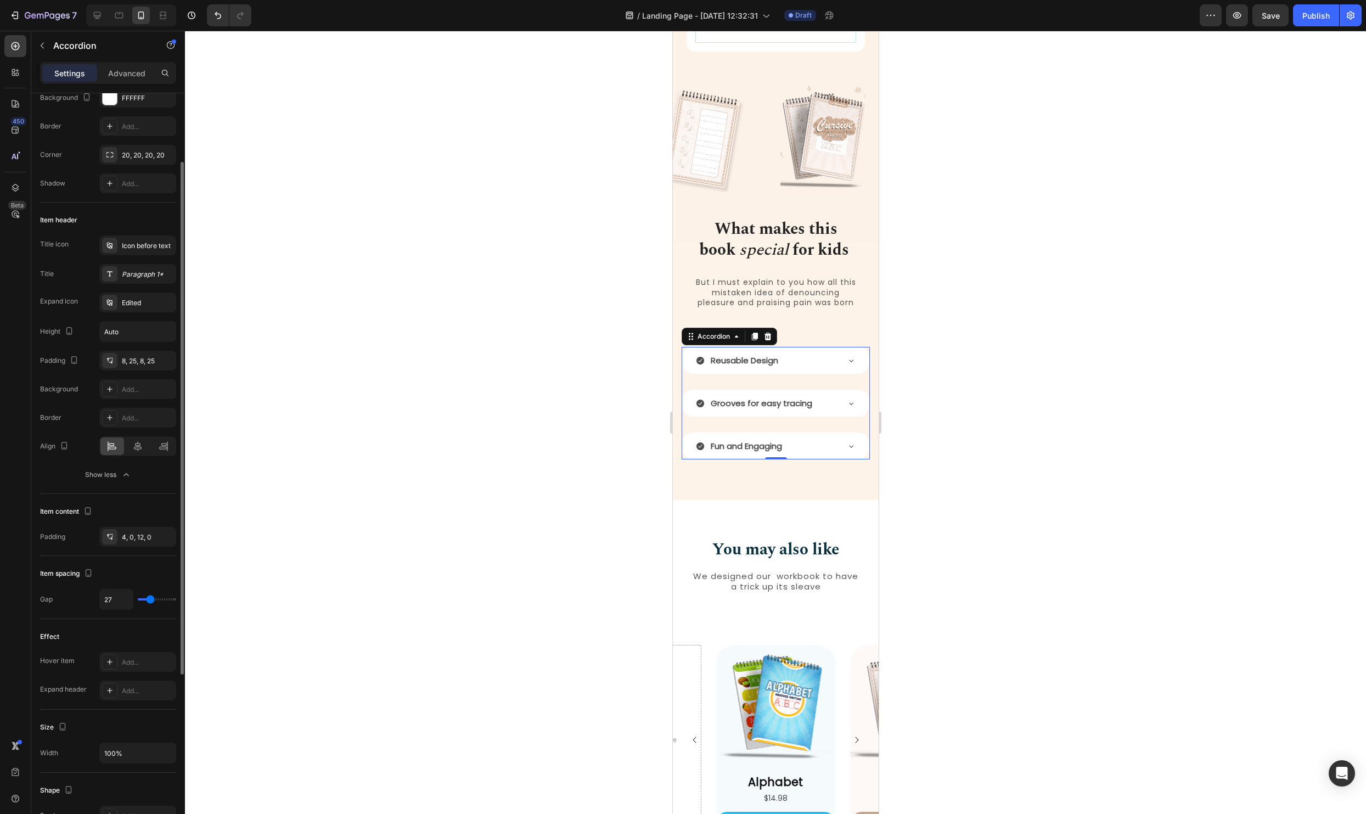
type input "26"
type input "25"
type input "23"
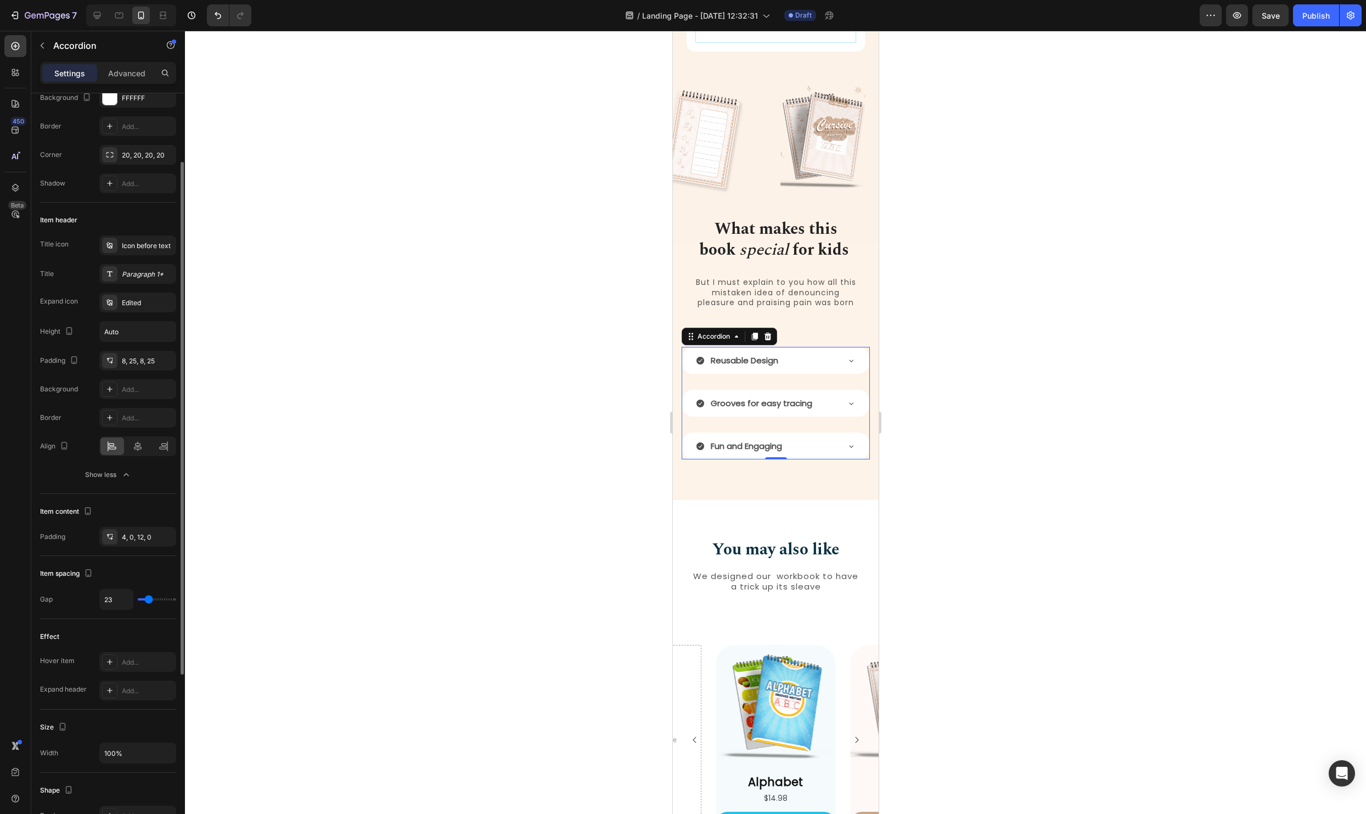
type input "22"
type input "20"
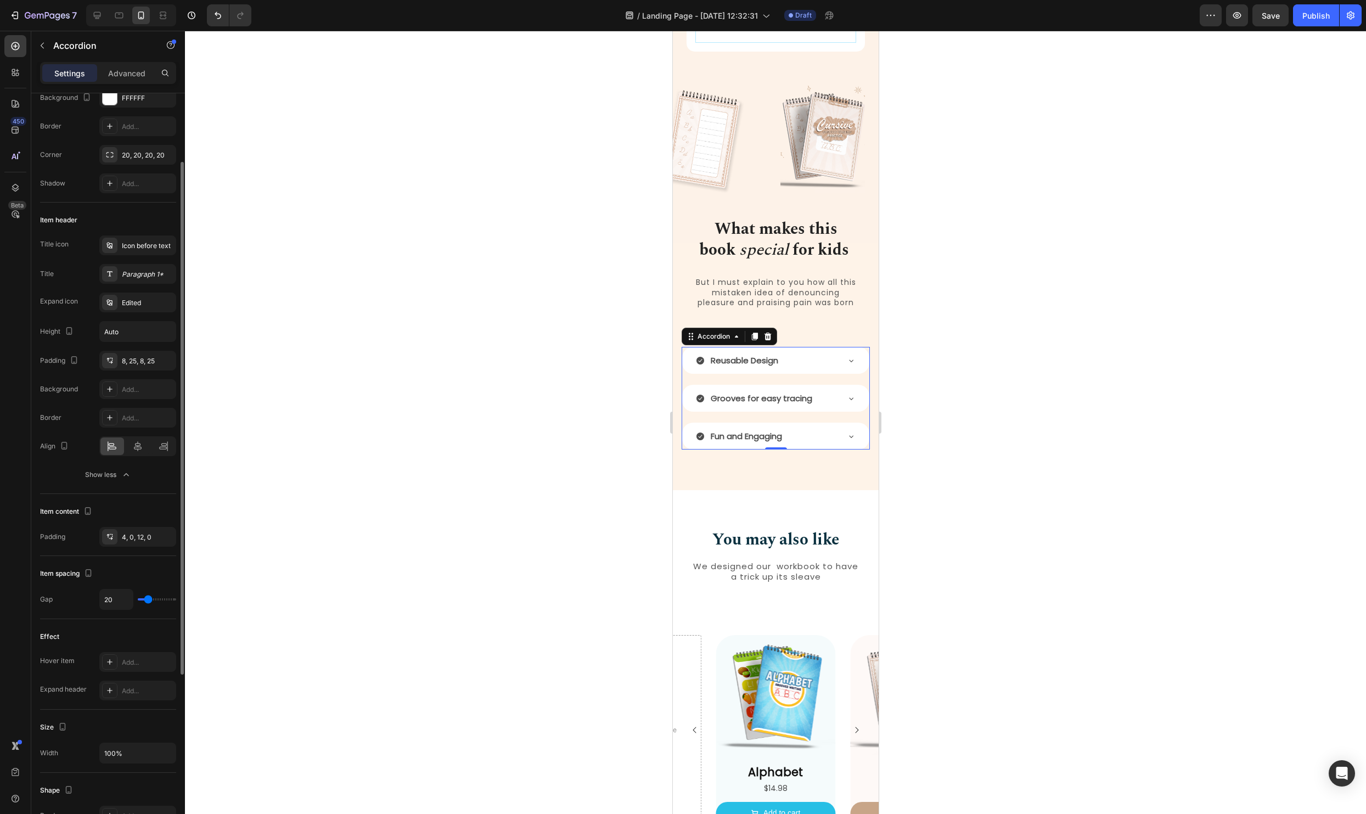
type input "19"
type input "18"
type input "17"
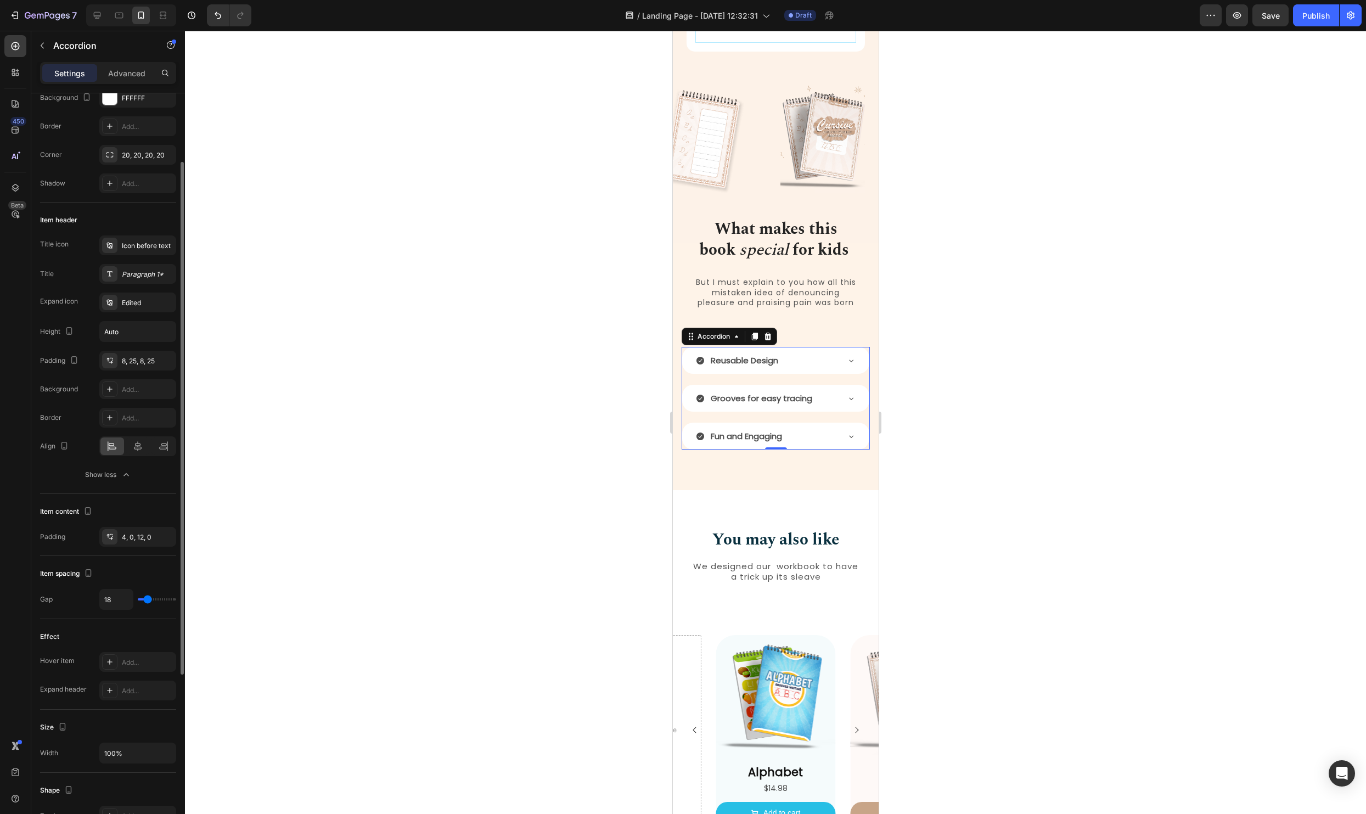
type input "17"
type input "16"
type input "15"
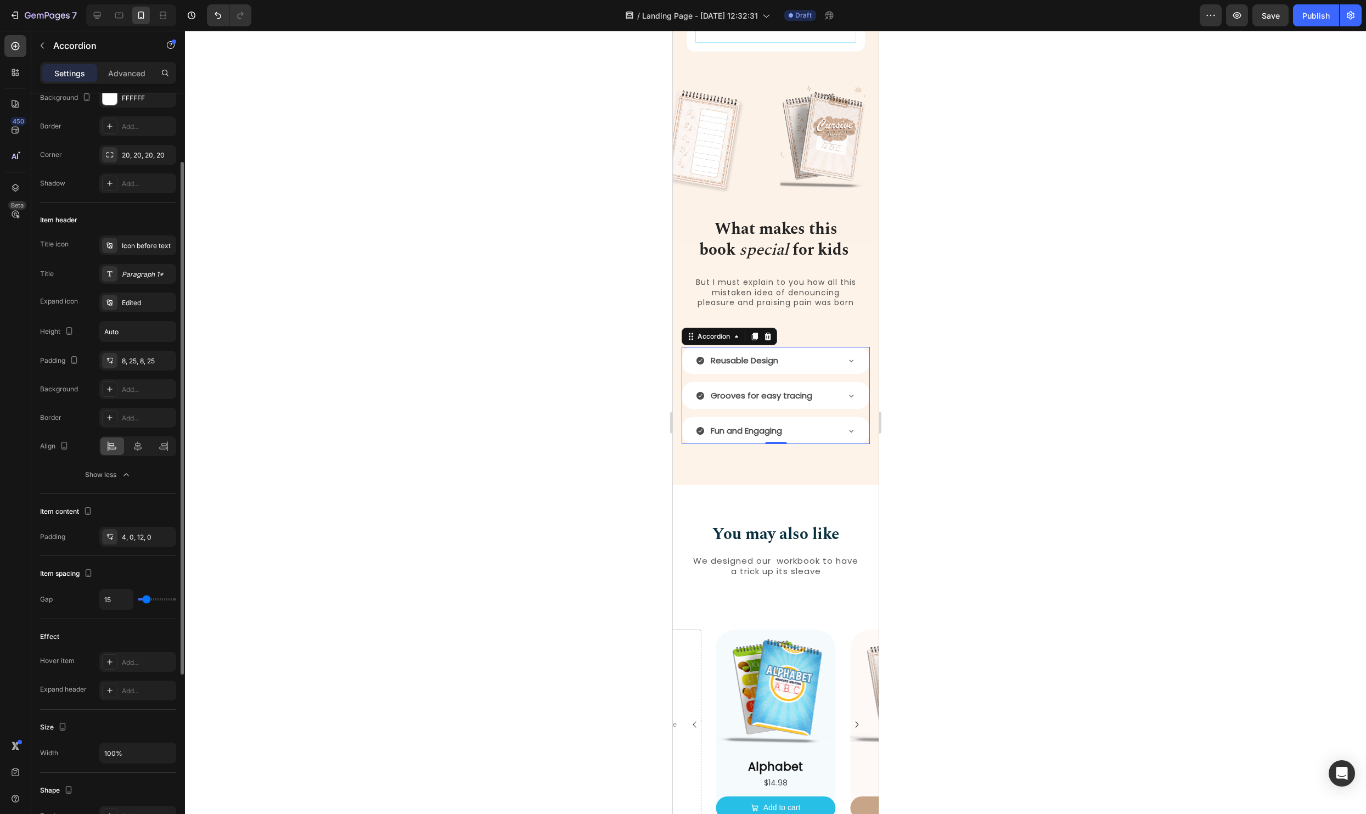
type input "16"
type input "17"
type input "18"
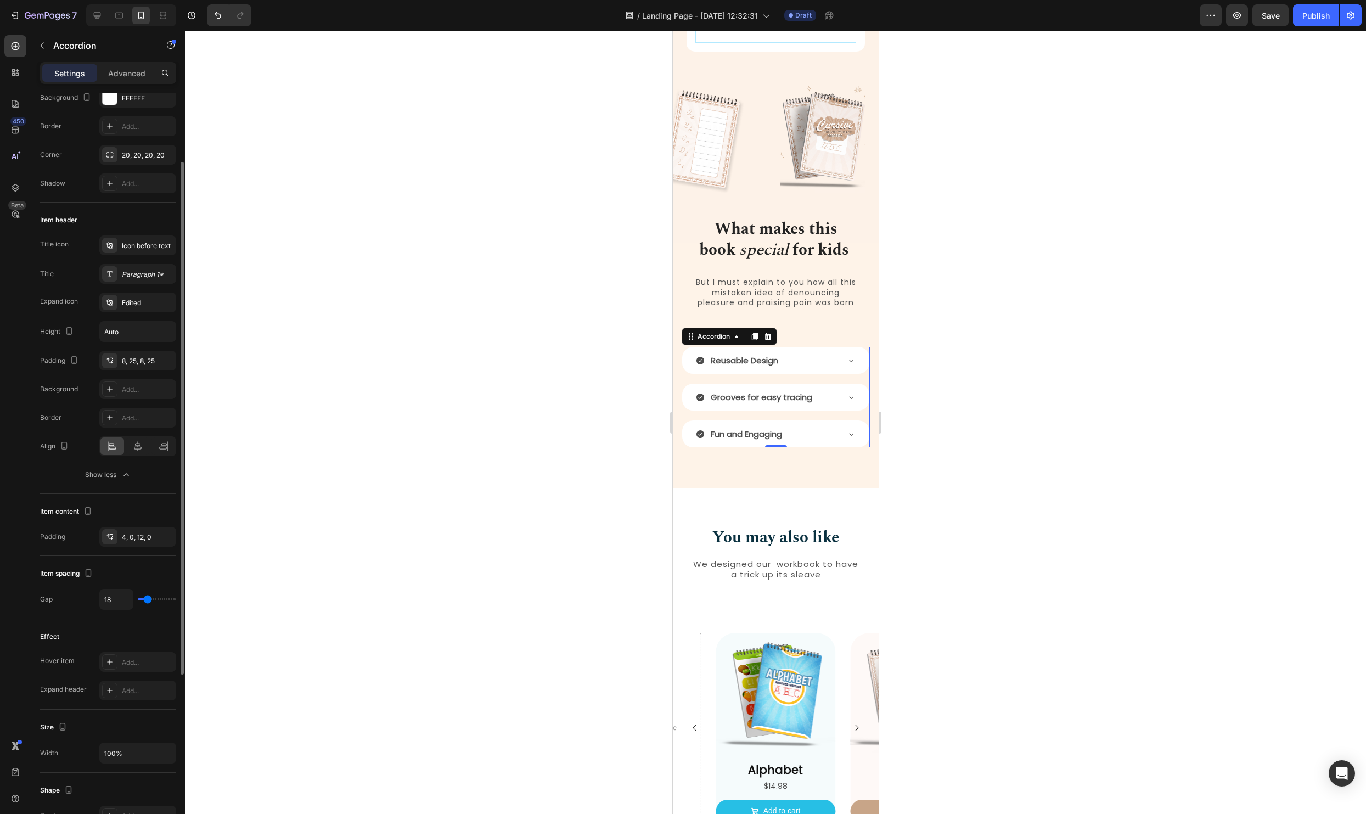
type input "18"
click at [147, 599] on input "range" at bounding box center [157, 599] width 38 height 2
click at [915, 581] on div at bounding box center [775, 422] width 1181 height 783
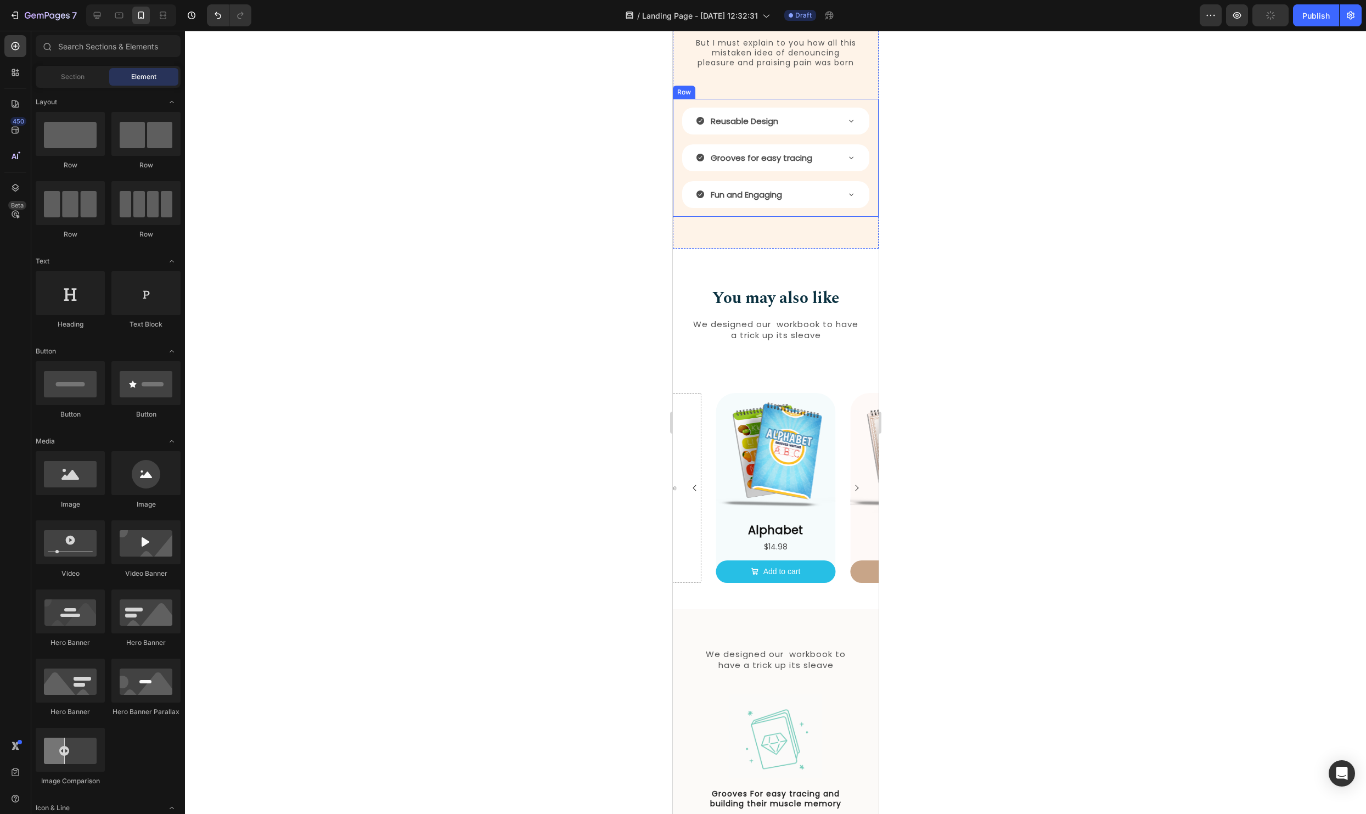
scroll to position [1332, 0]
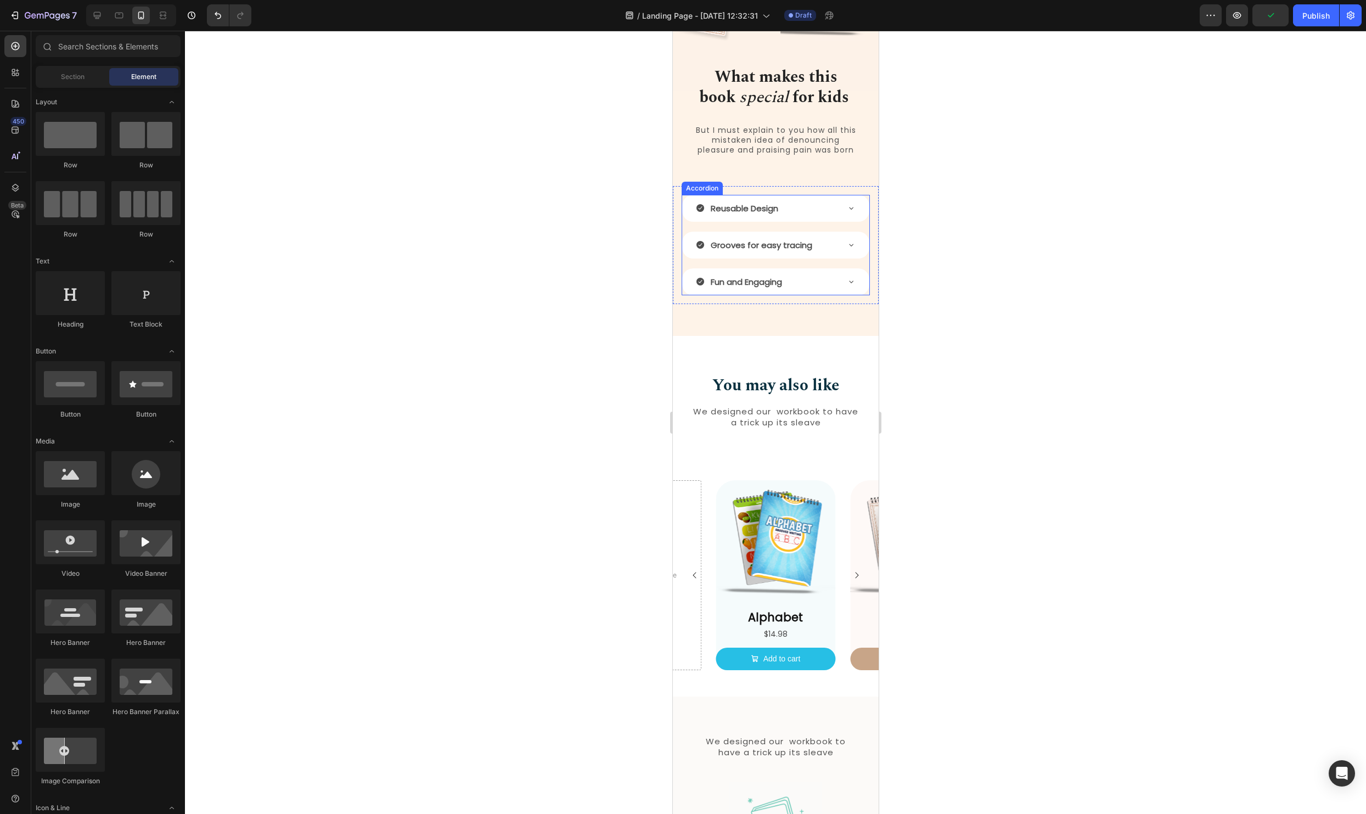
click at [862, 236] on div "Reusable Design Grooves for easy tracing Fun and Engaging" at bounding box center [775, 245] width 188 height 100
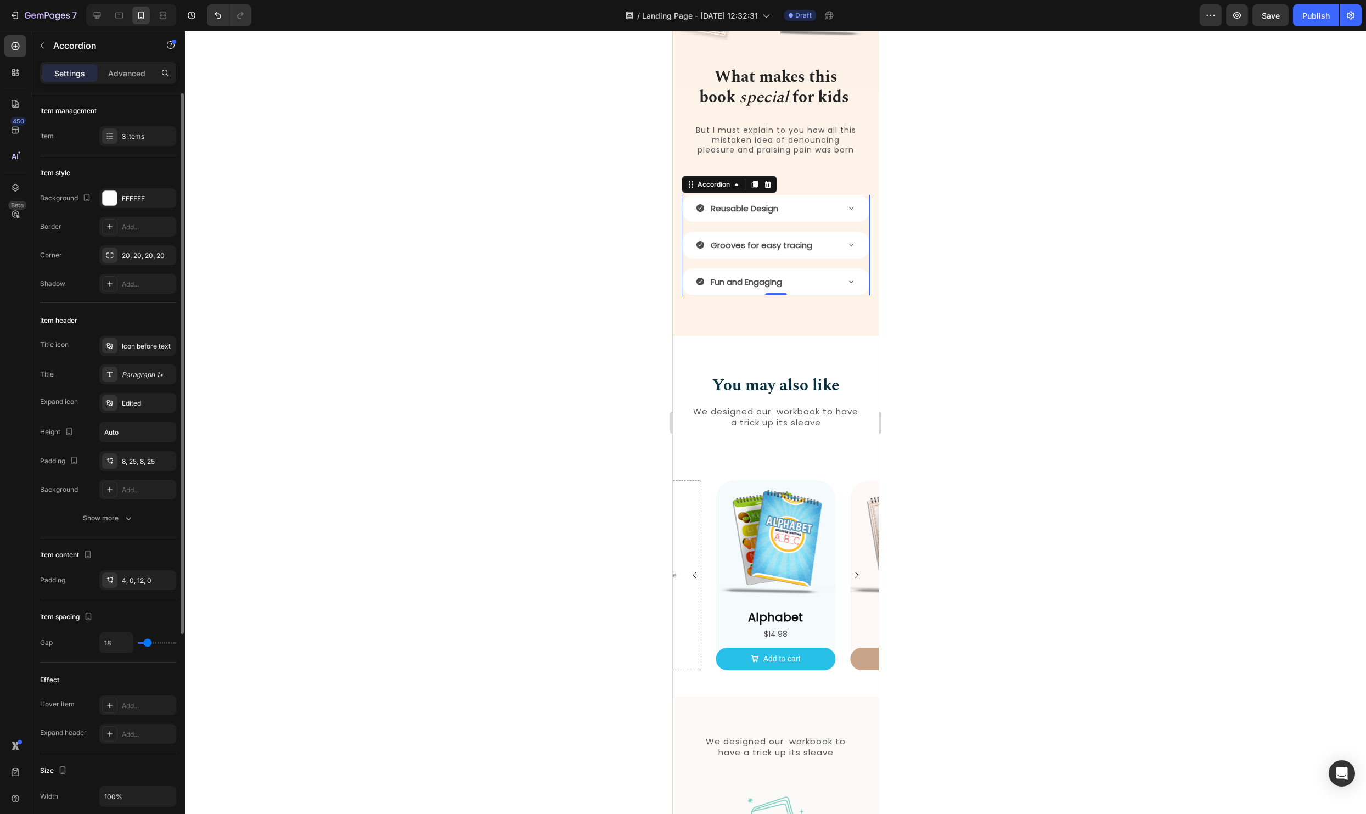
type input "10"
type input "9"
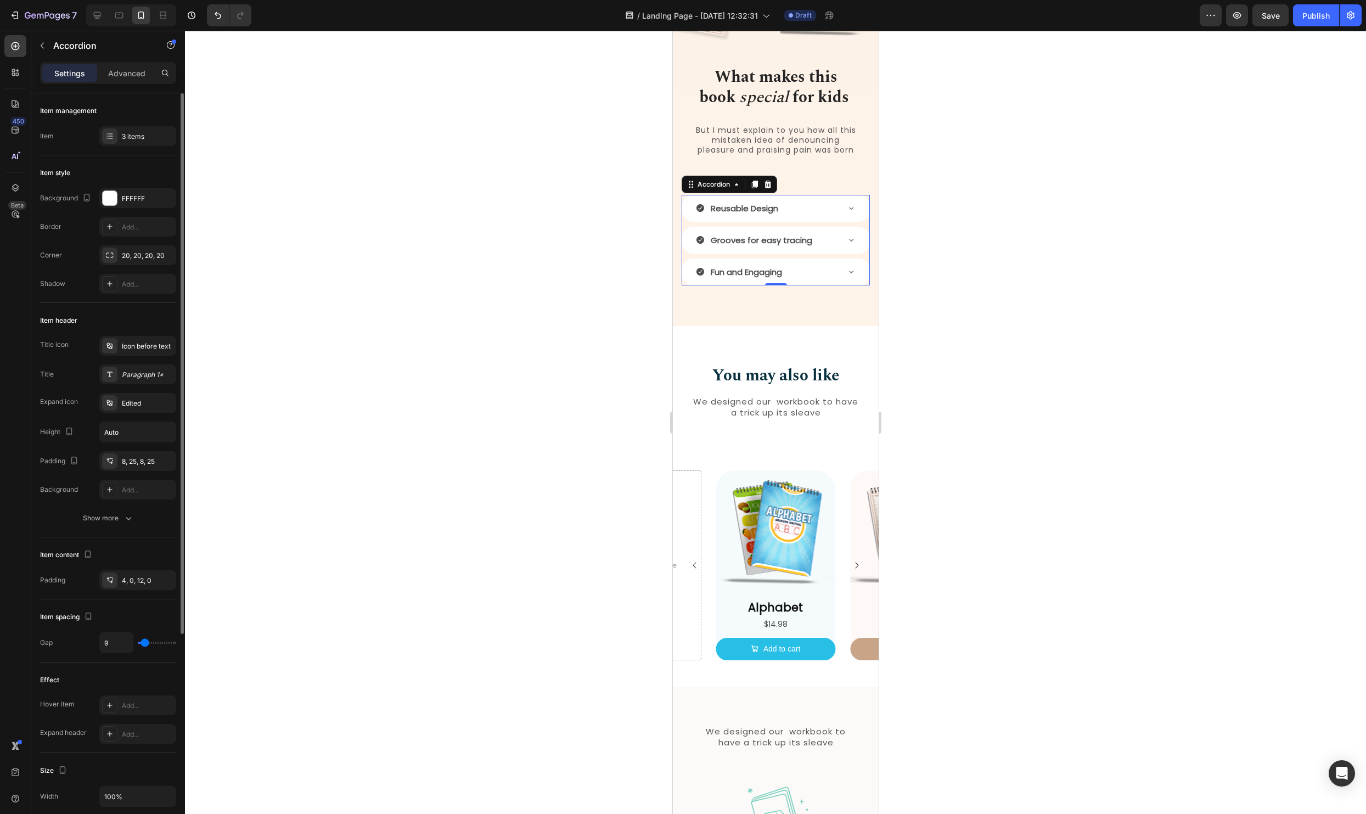
type input "7"
type input "8"
type input "9"
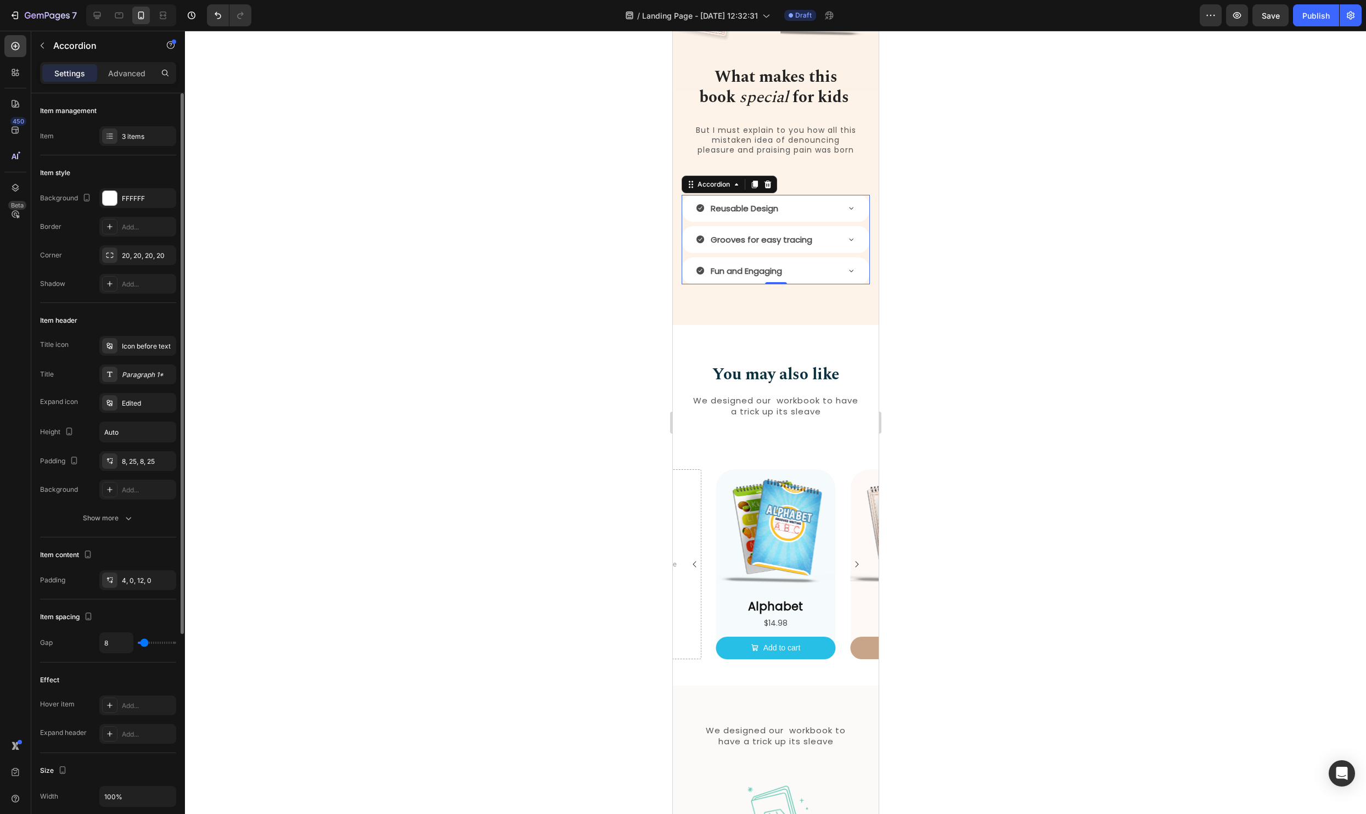
type input "9"
type input "10"
type input "11"
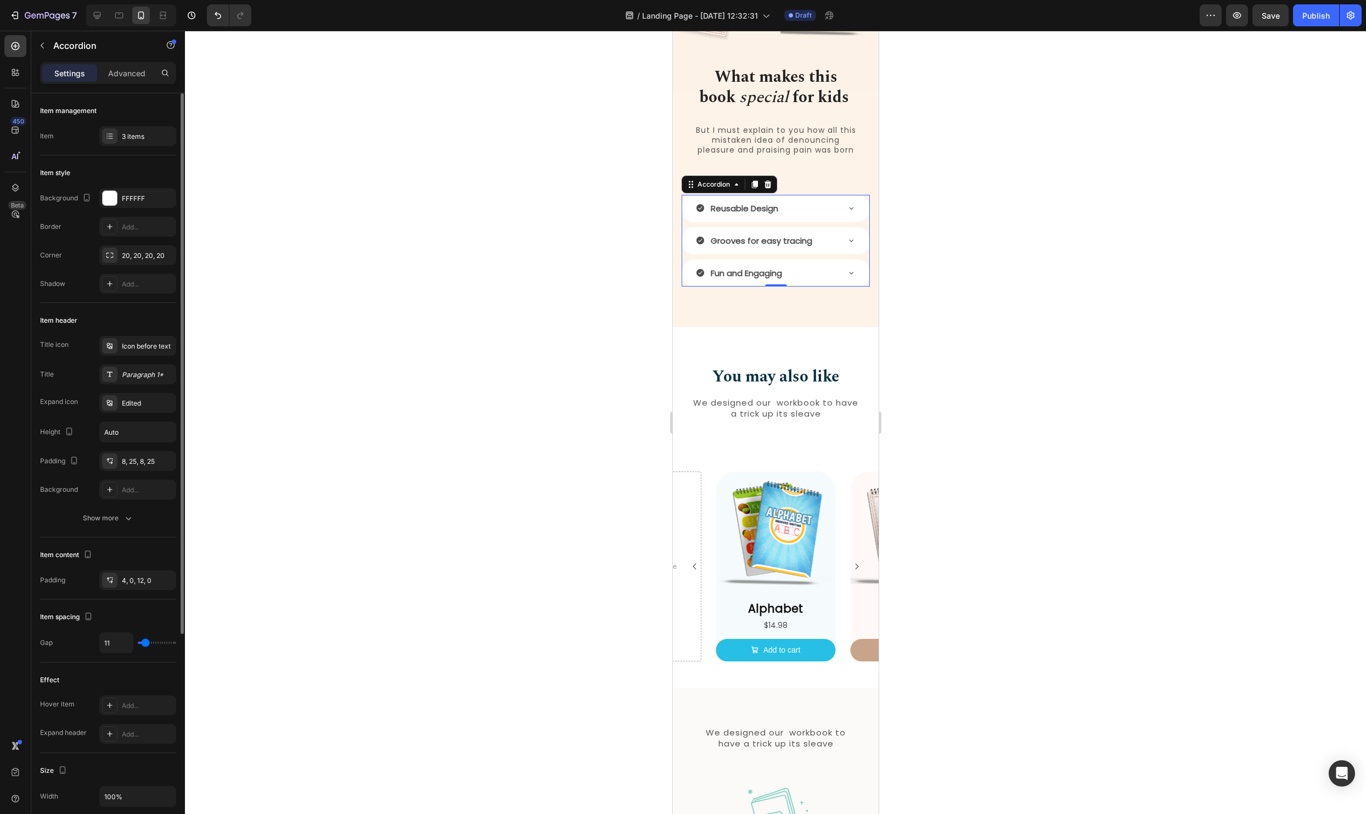
type input "12"
type input "13"
type input "14"
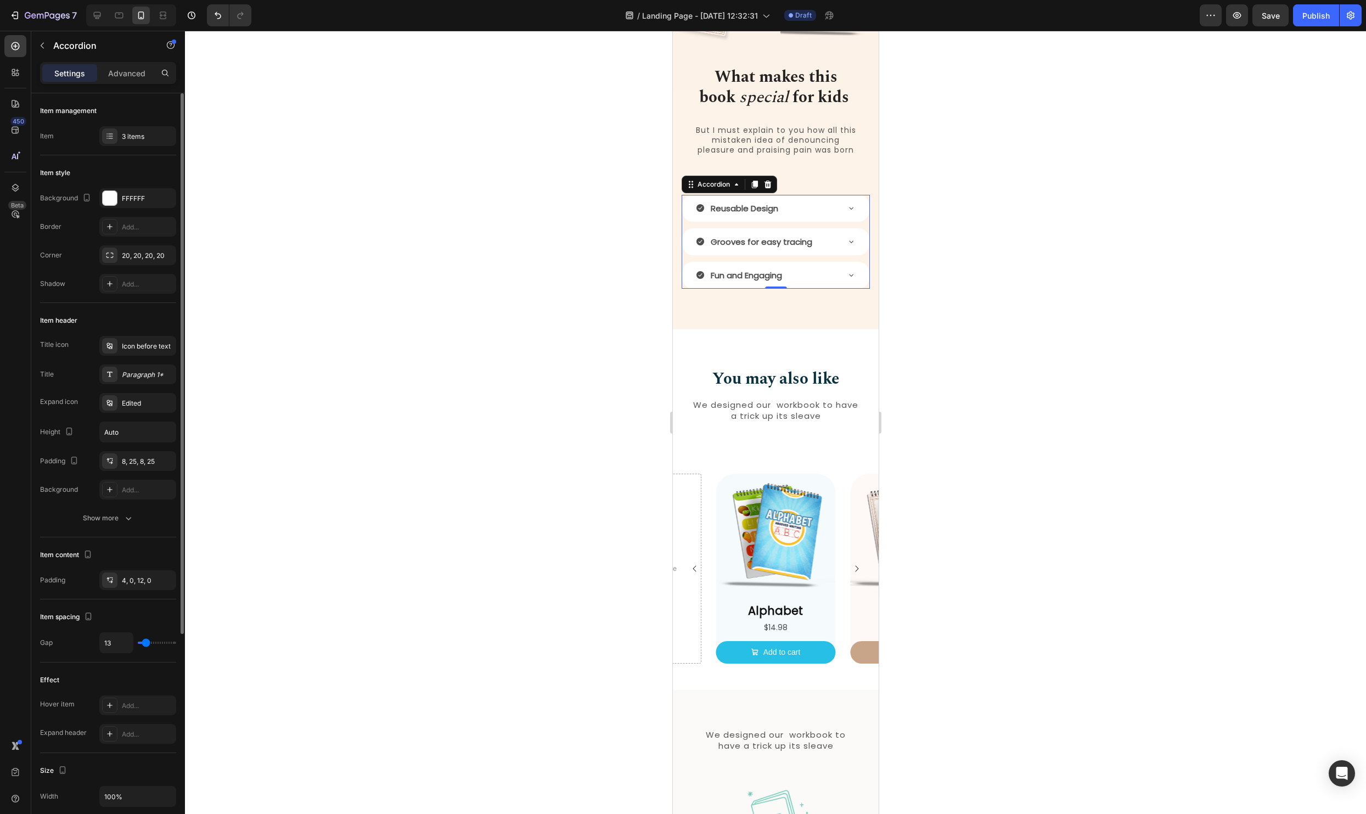
type input "14"
type input "16"
type input "17"
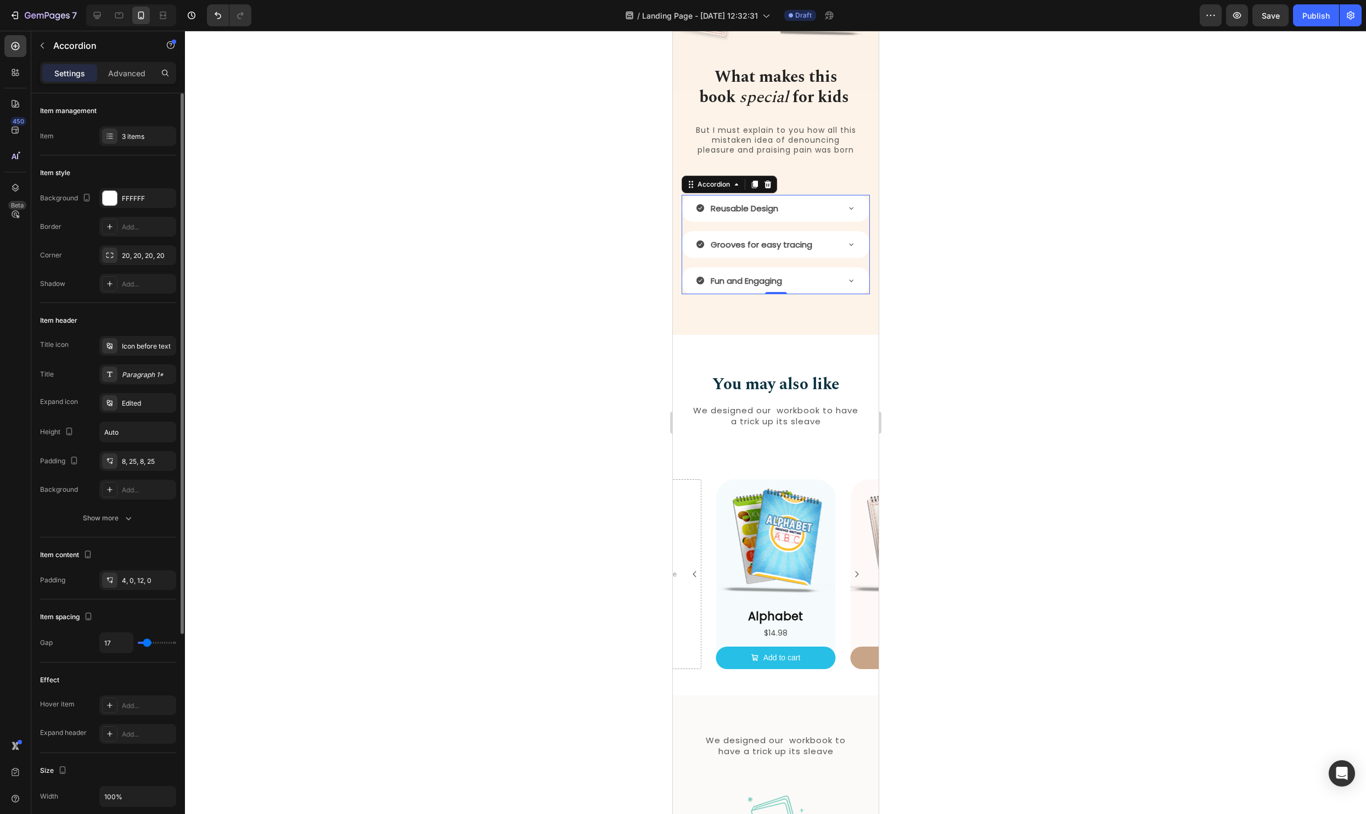
type input "17"
click at [147, 644] on input "range" at bounding box center [157, 642] width 38 height 2
click at [1270, 19] on span "Save" at bounding box center [1270, 15] width 18 height 9
click at [742, 216] on p "Reusable Design" at bounding box center [743, 208] width 67 height 15
click at [121, 465] on div "8, 25, 8, 25" at bounding box center [137, 461] width 77 height 20
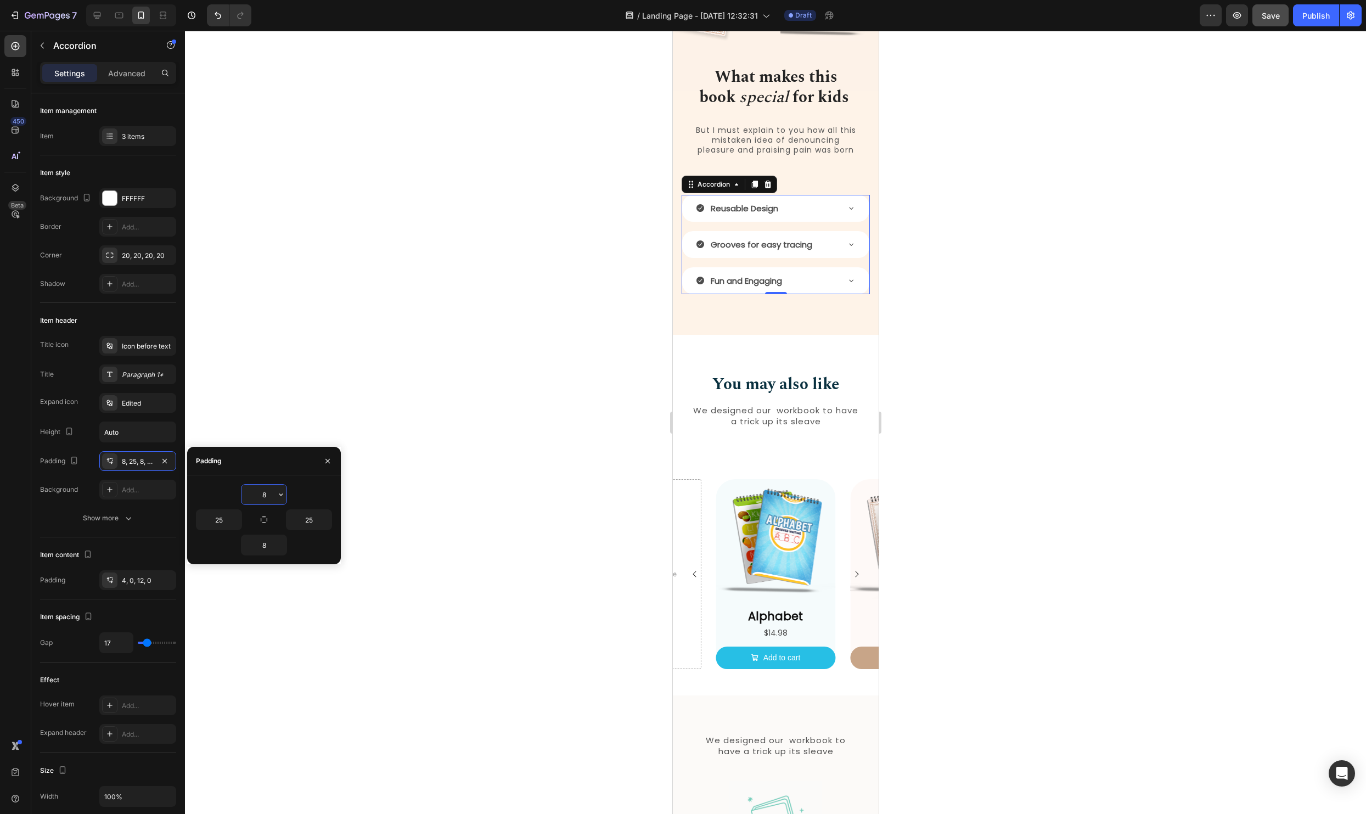
click at [270, 490] on input "8" at bounding box center [263, 494] width 45 height 20
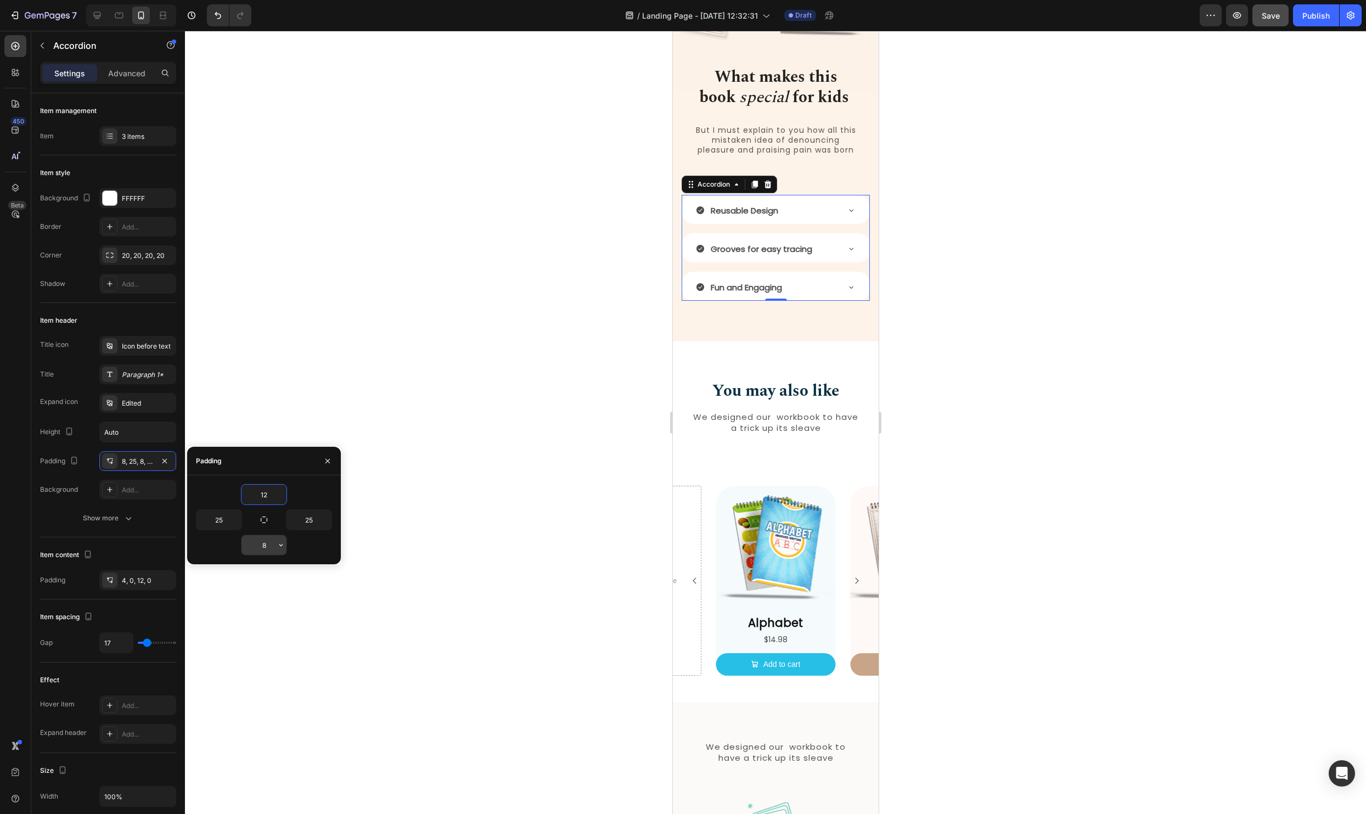
type input "12"
click at [260, 539] on input "8" at bounding box center [263, 545] width 45 height 20
type input "12"
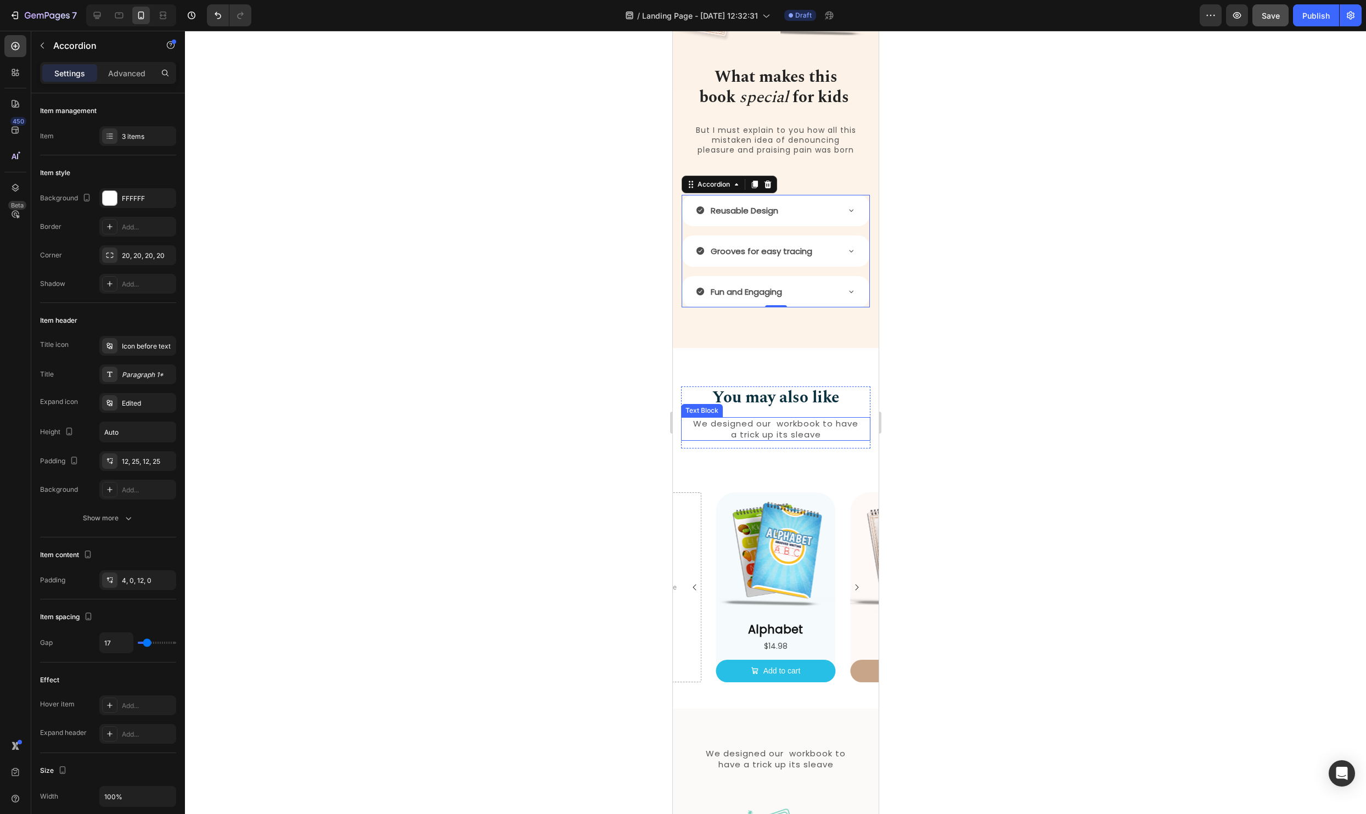
click at [1003, 418] on div at bounding box center [775, 422] width 1181 height 783
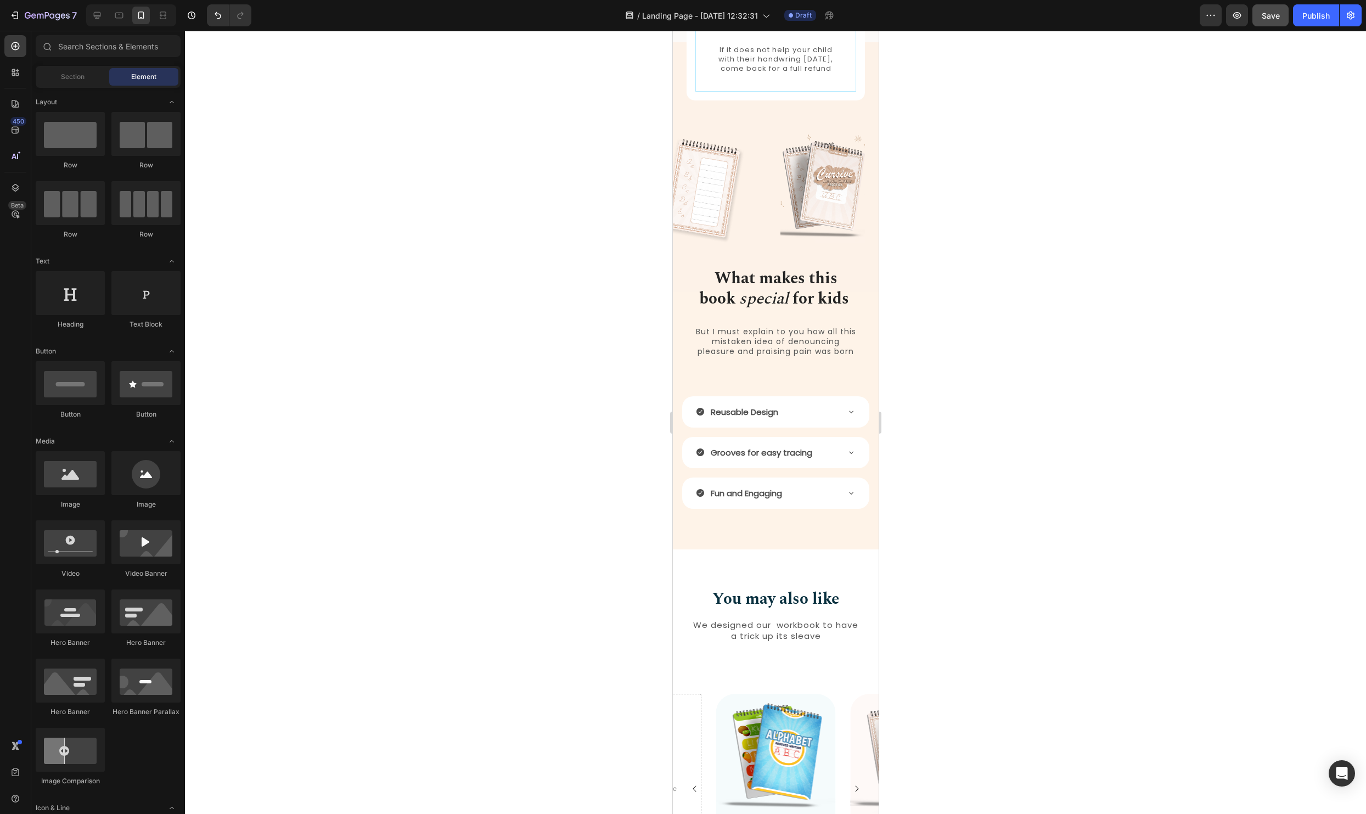
scroll to position [1130, 0]
click at [1277, 13] on span "Save" at bounding box center [1270, 15] width 18 height 9
click at [782, 210] on img at bounding box center [822, 188] width 85 height 110
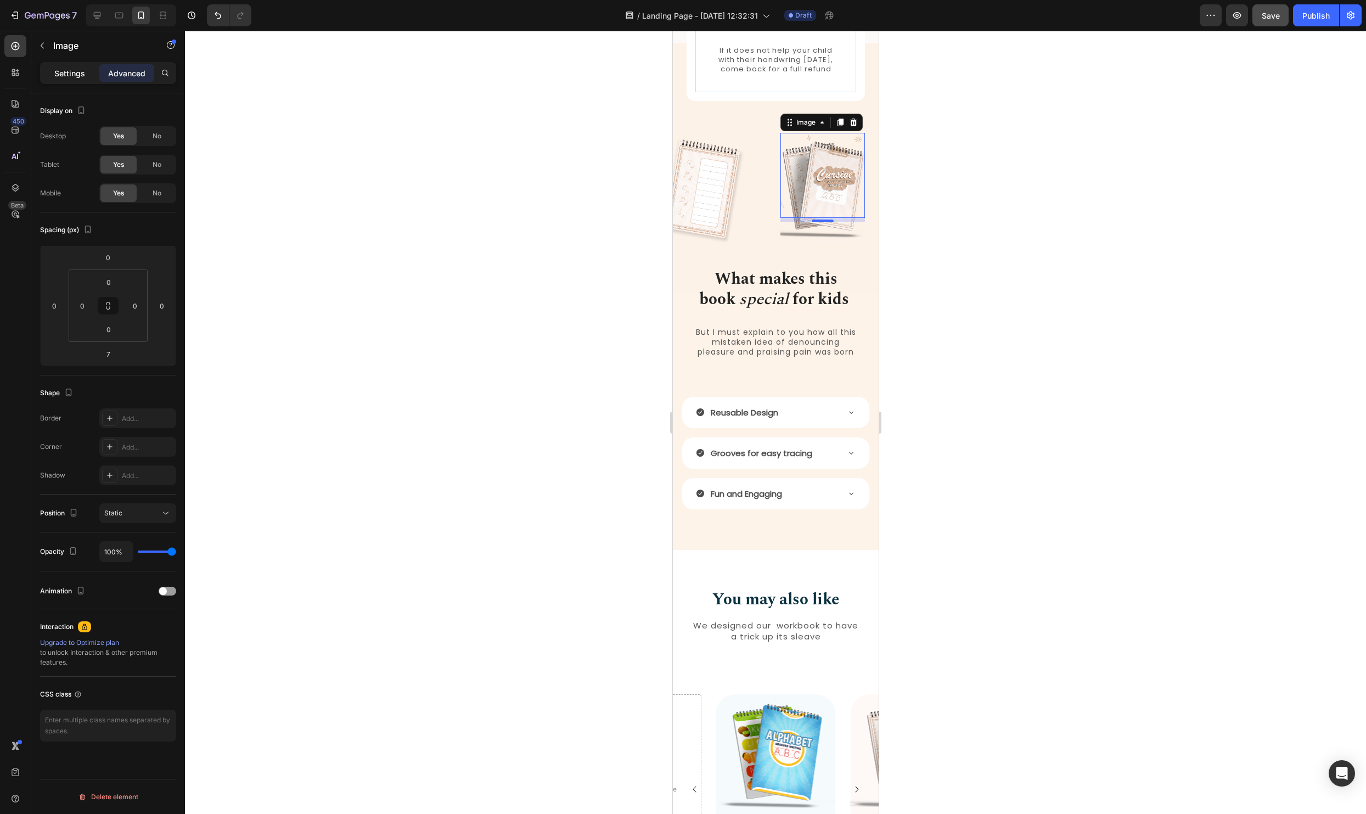
click at [46, 76] on div "Settings" at bounding box center [69, 73] width 55 height 18
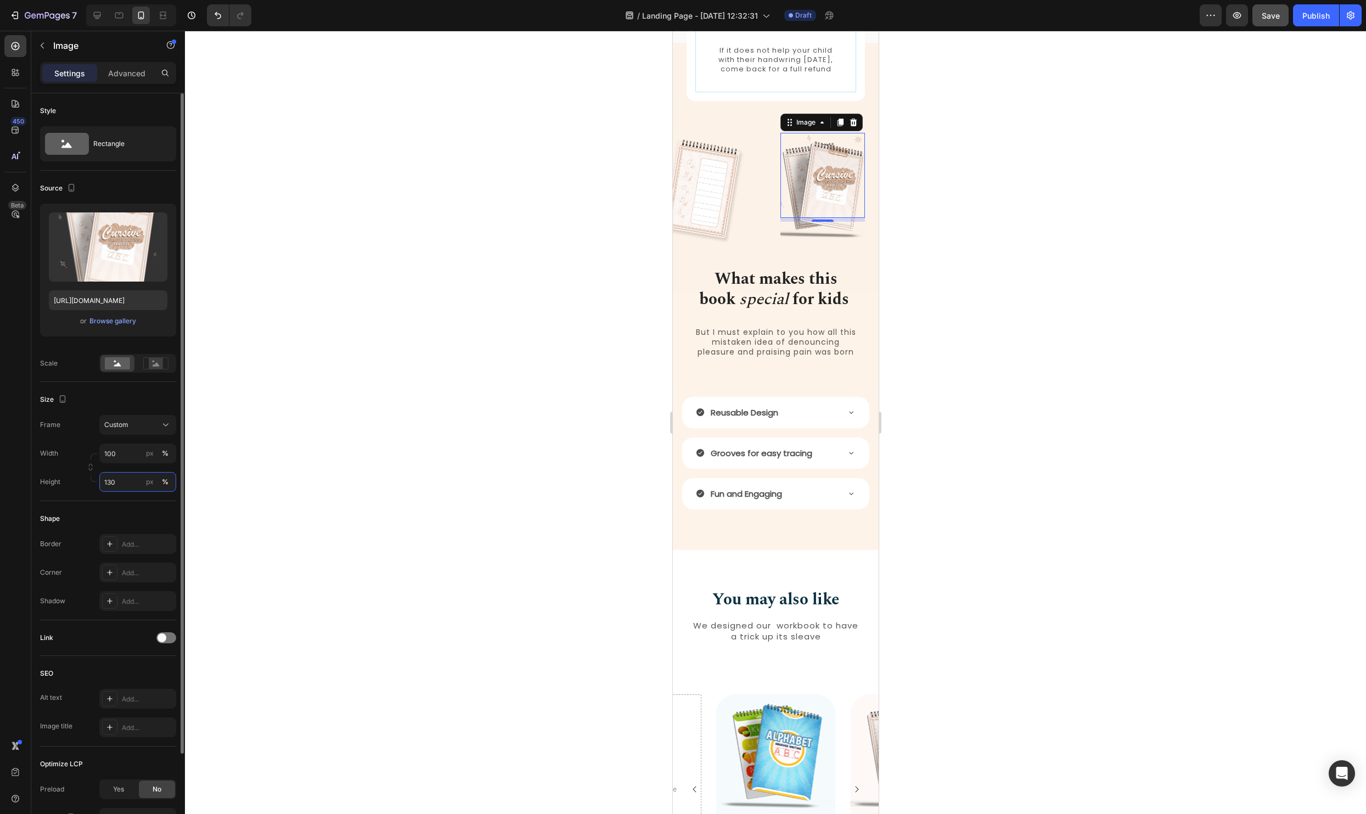
click at [109, 478] on input "130" at bounding box center [137, 482] width 77 height 20
type input "1"
click at [162, 481] on div "Style Rectangle Source Upload Image https://cdn.shopify.com/s/files/1/0590/7654…" at bounding box center [108, 483] width 136 height 781
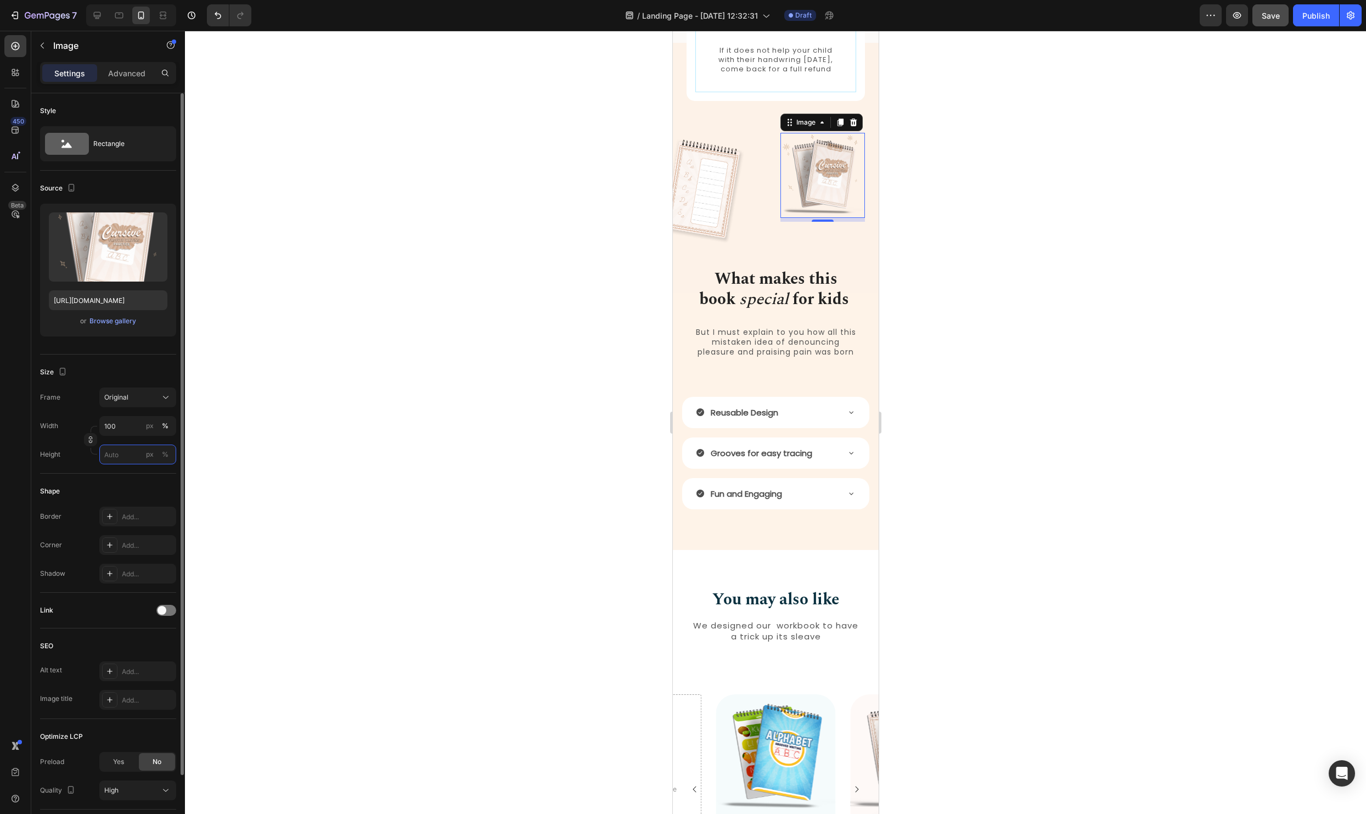
click at [117, 455] on input "px %" at bounding box center [137, 454] width 77 height 20
click at [161, 453] on button "%" at bounding box center [165, 454] width 13 height 13
click at [113, 454] on input "px %" at bounding box center [137, 454] width 77 height 20
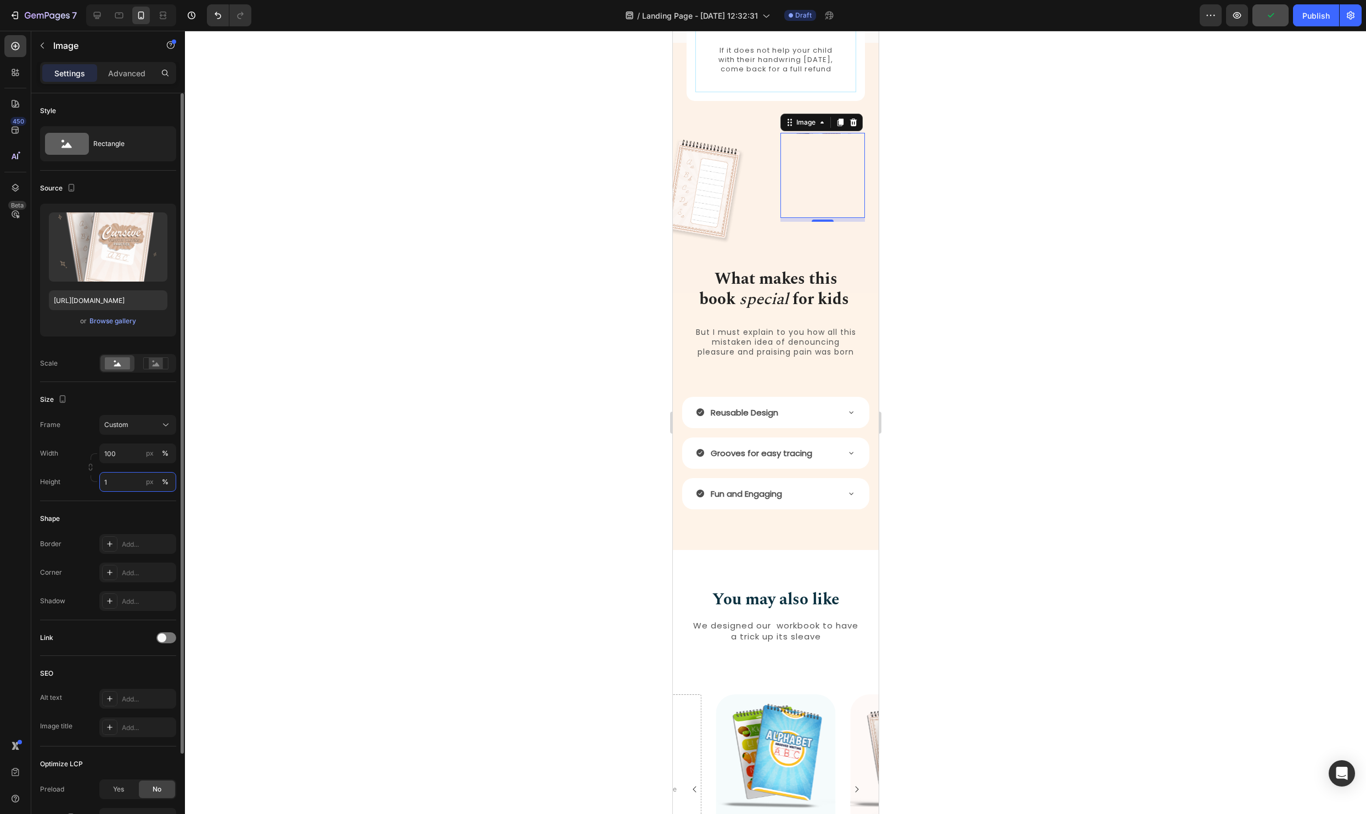
click at [122, 485] on input "1" at bounding box center [137, 482] width 77 height 20
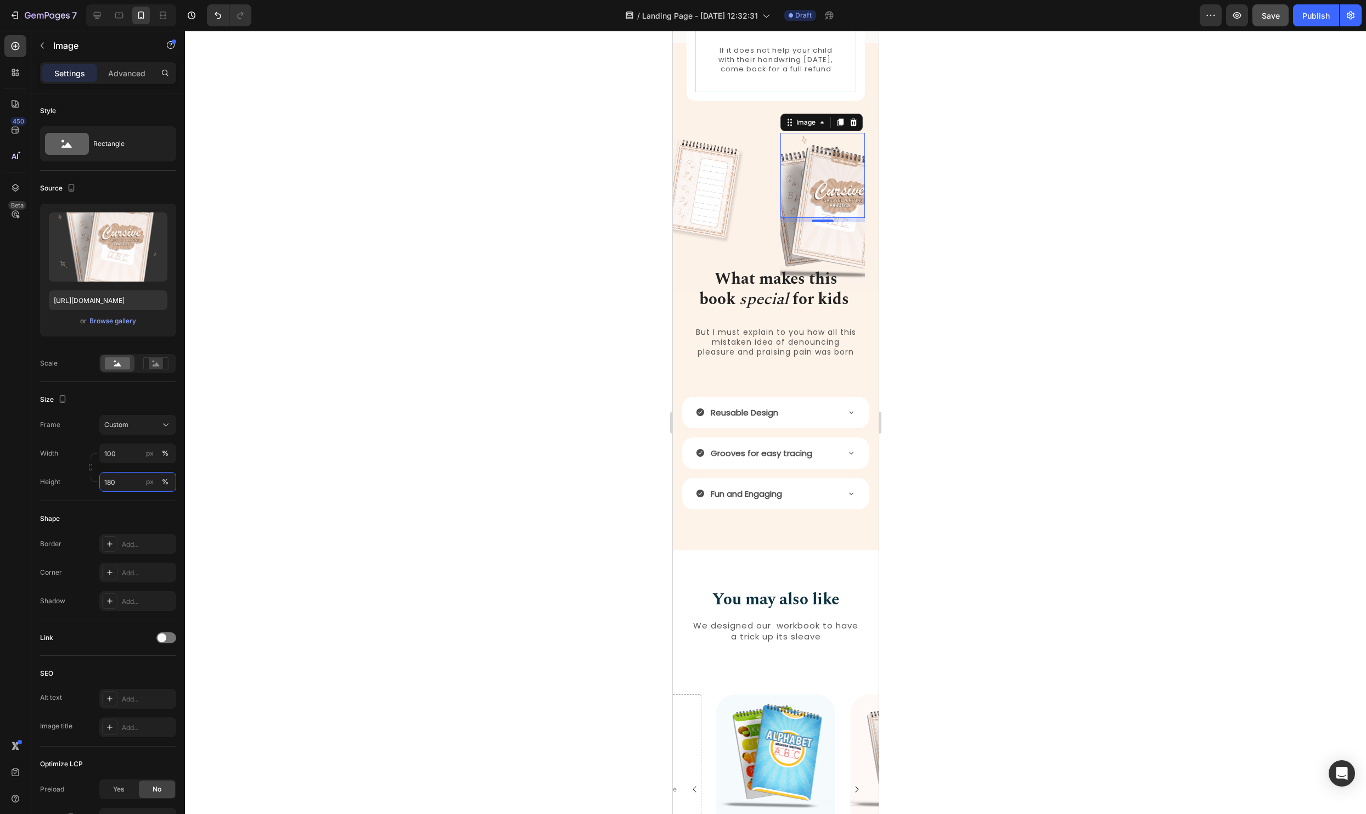
type input "180"
click at [986, 250] on div at bounding box center [775, 422] width 1181 height 783
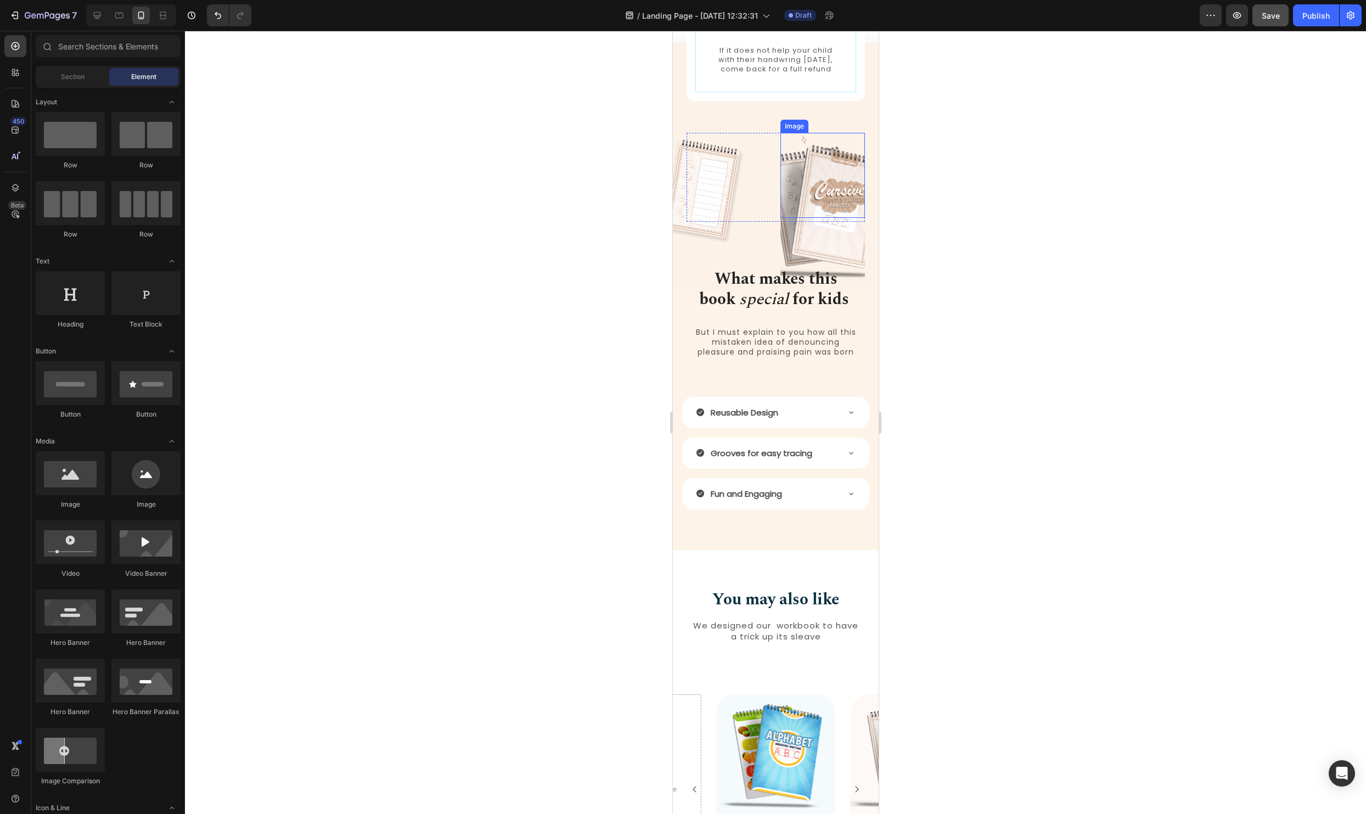
click at [809, 206] on img at bounding box center [822, 209] width 85 height 153
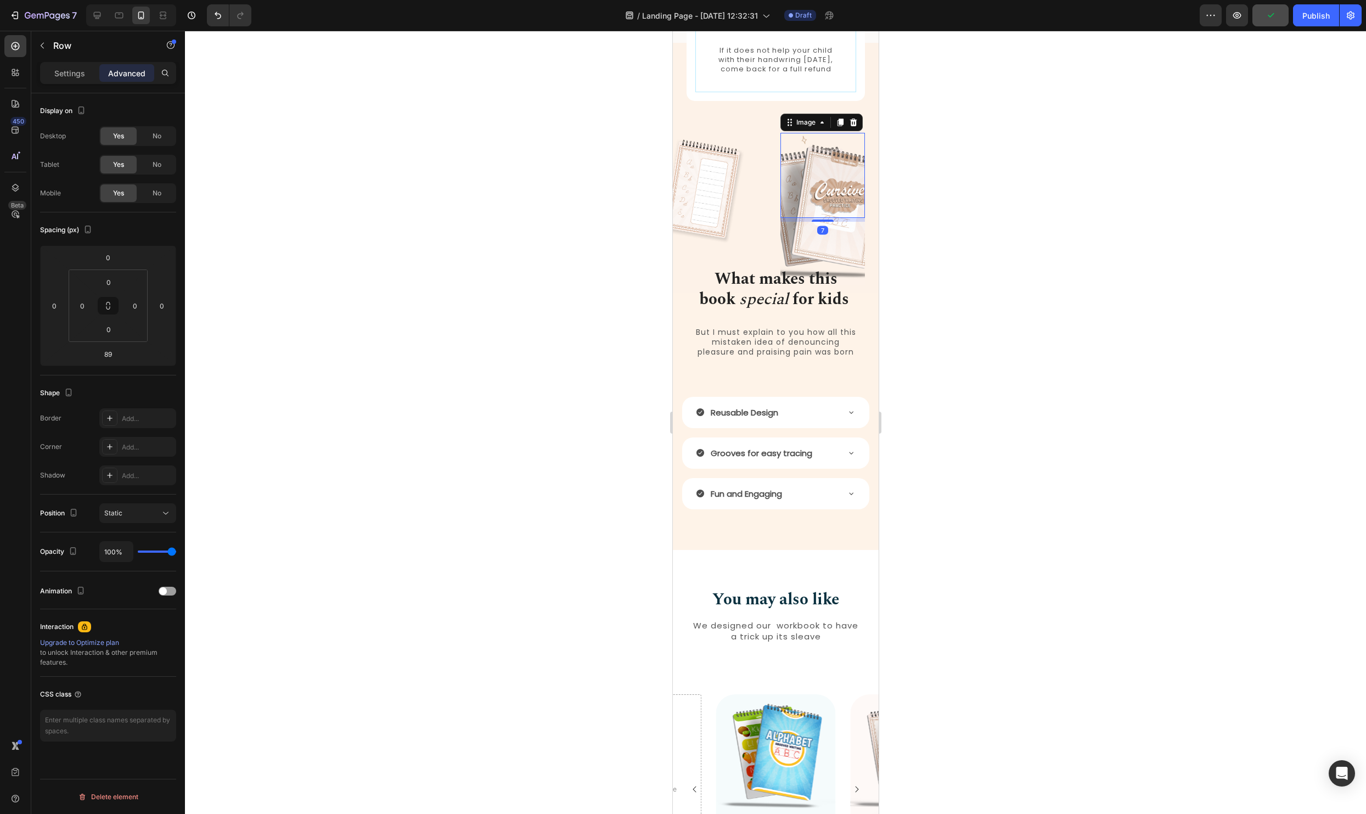
click at [774, 222] on div "Image Image 7 Row" at bounding box center [775, 177] width 178 height 89
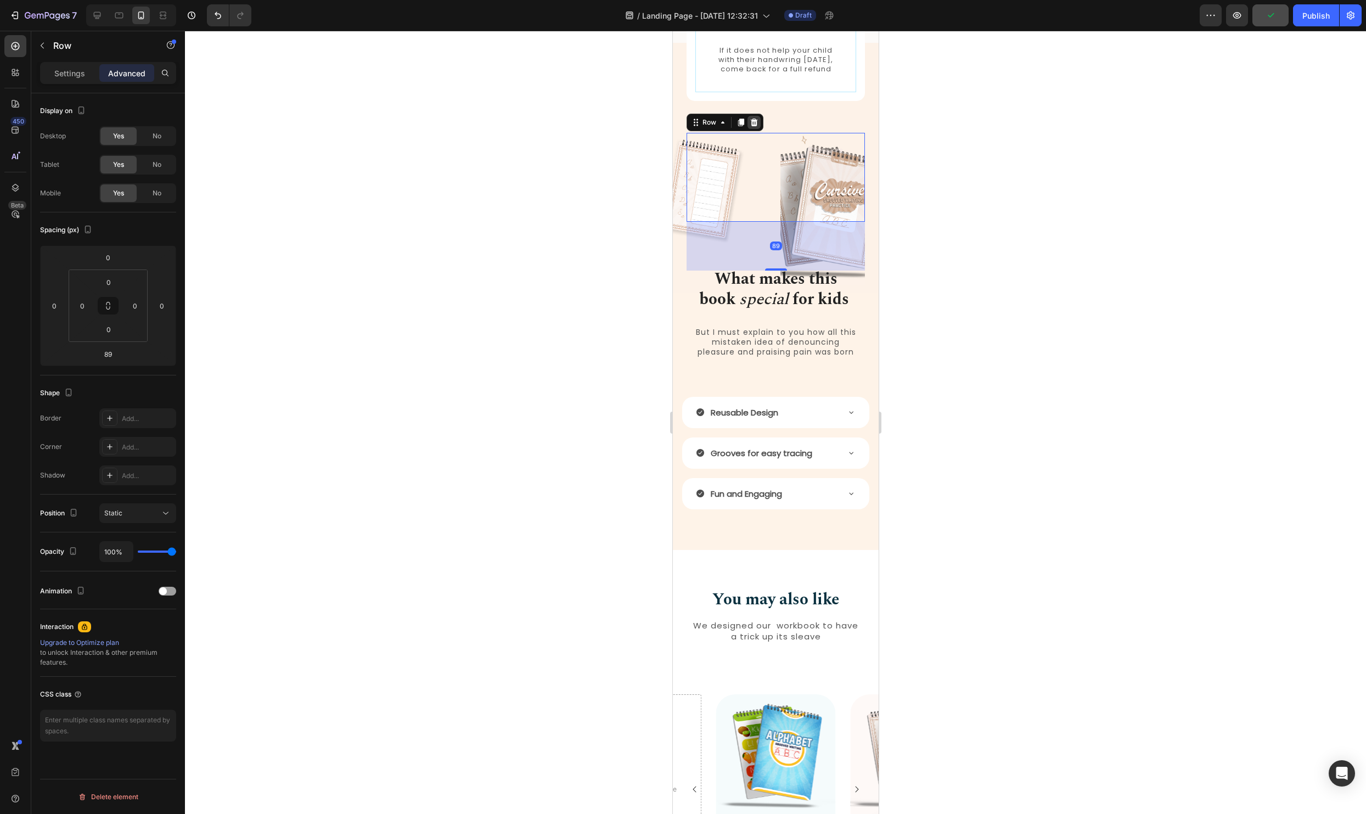
click at [757, 127] on icon at bounding box center [753, 122] width 9 height 9
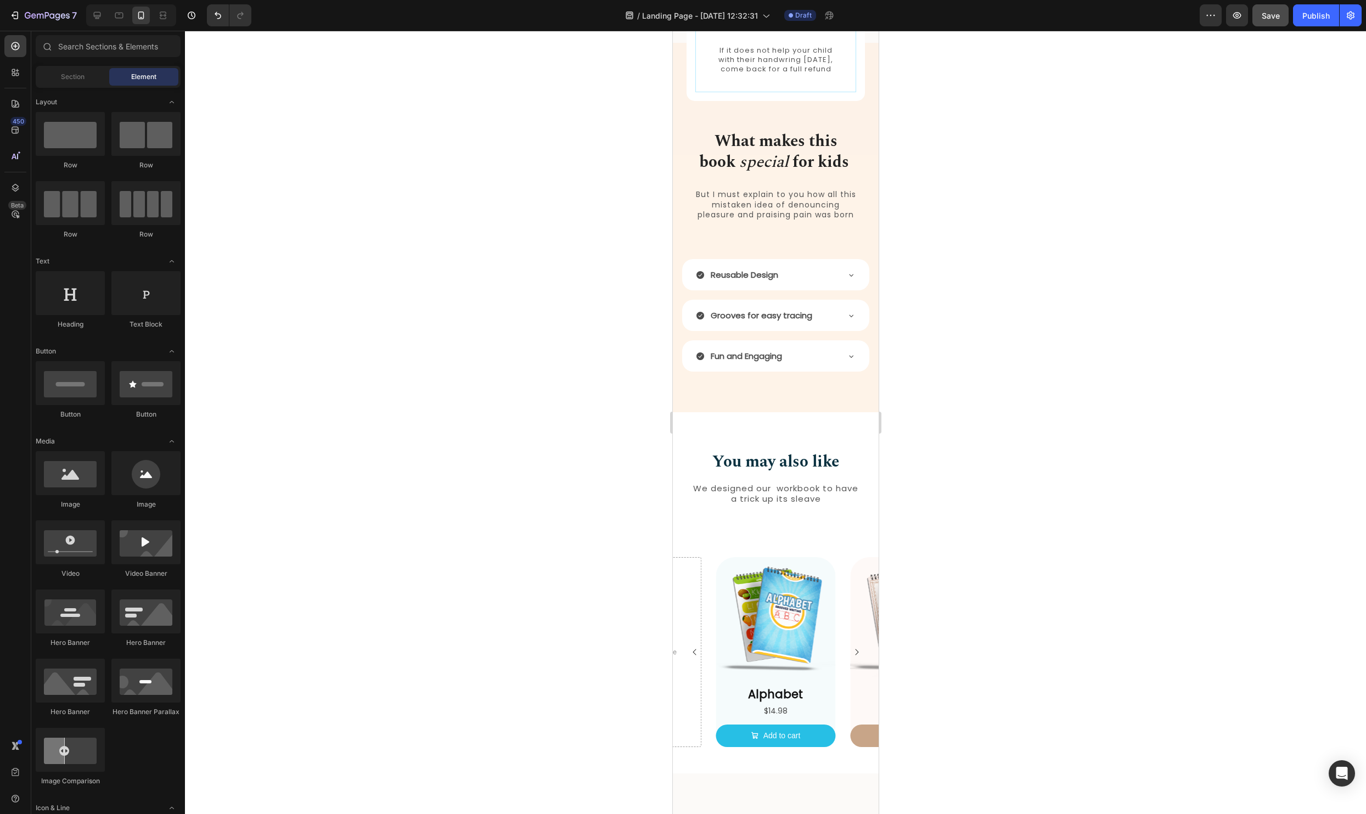
click at [1098, 195] on div at bounding box center [775, 422] width 1181 height 783
click at [82, 77] on span "Section" at bounding box center [73, 77] width 24 height 10
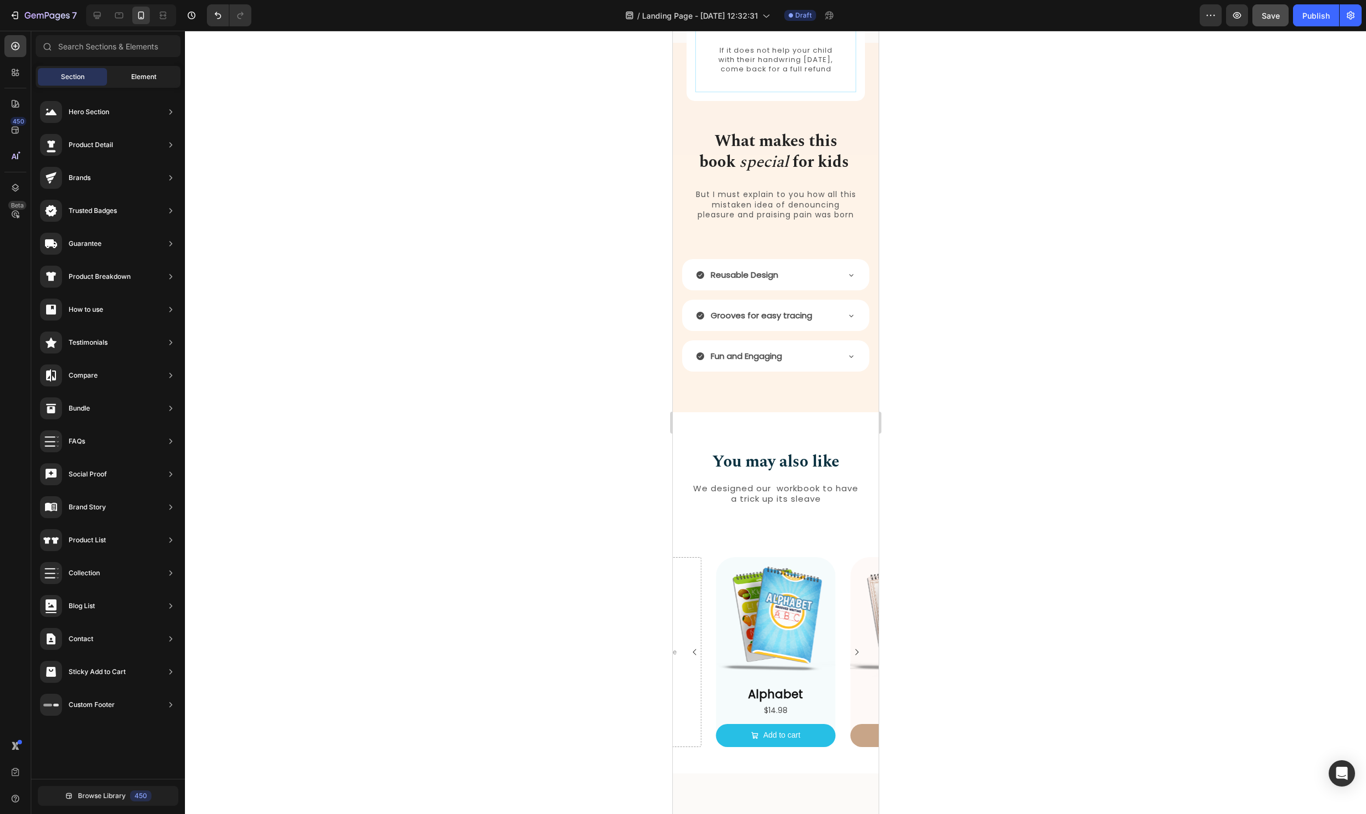
click at [149, 75] on span "Element" at bounding box center [143, 77] width 25 height 10
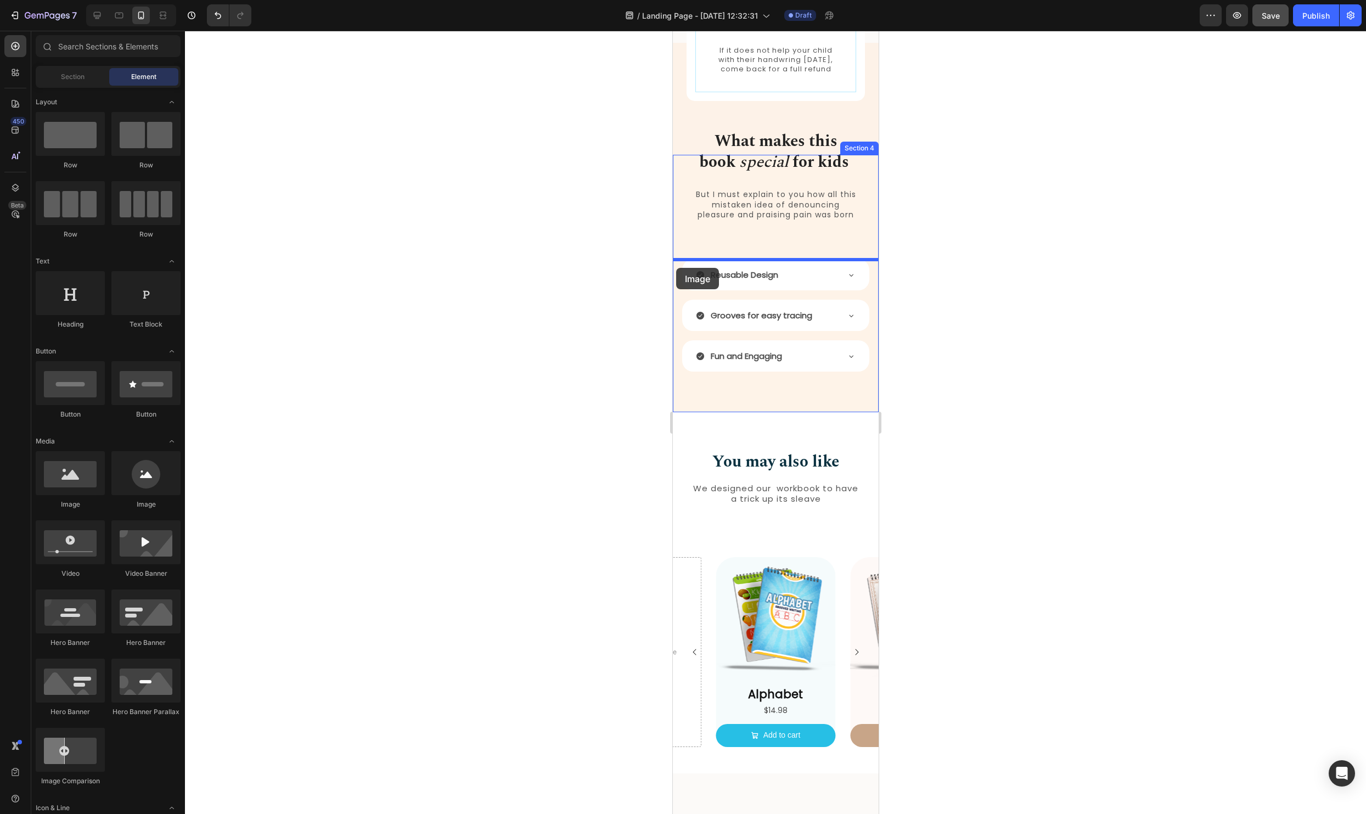
drag, startPoint x: 811, startPoint y: 482, endPoint x: 675, endPoint y: 268, distance: 254.0
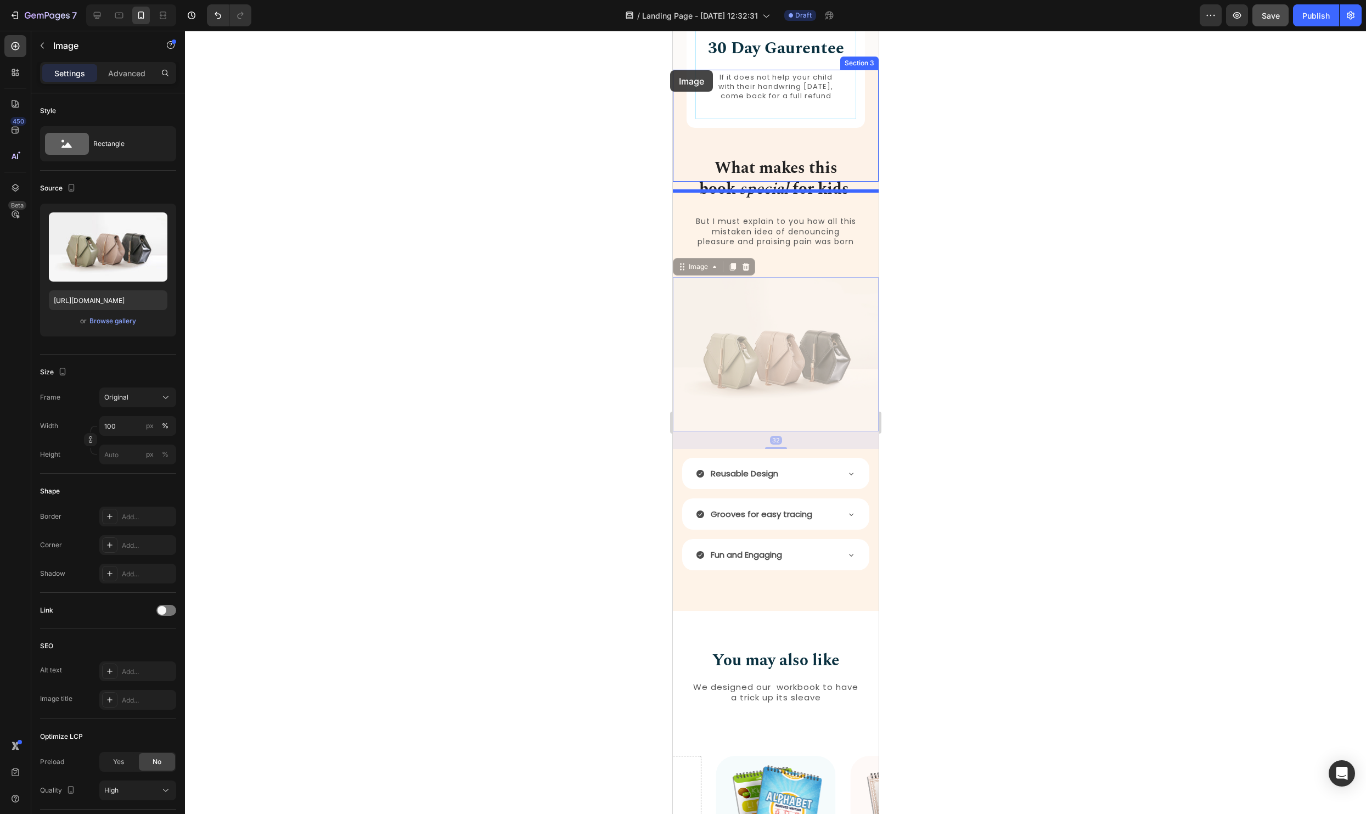
scroll to position [1100, 0]
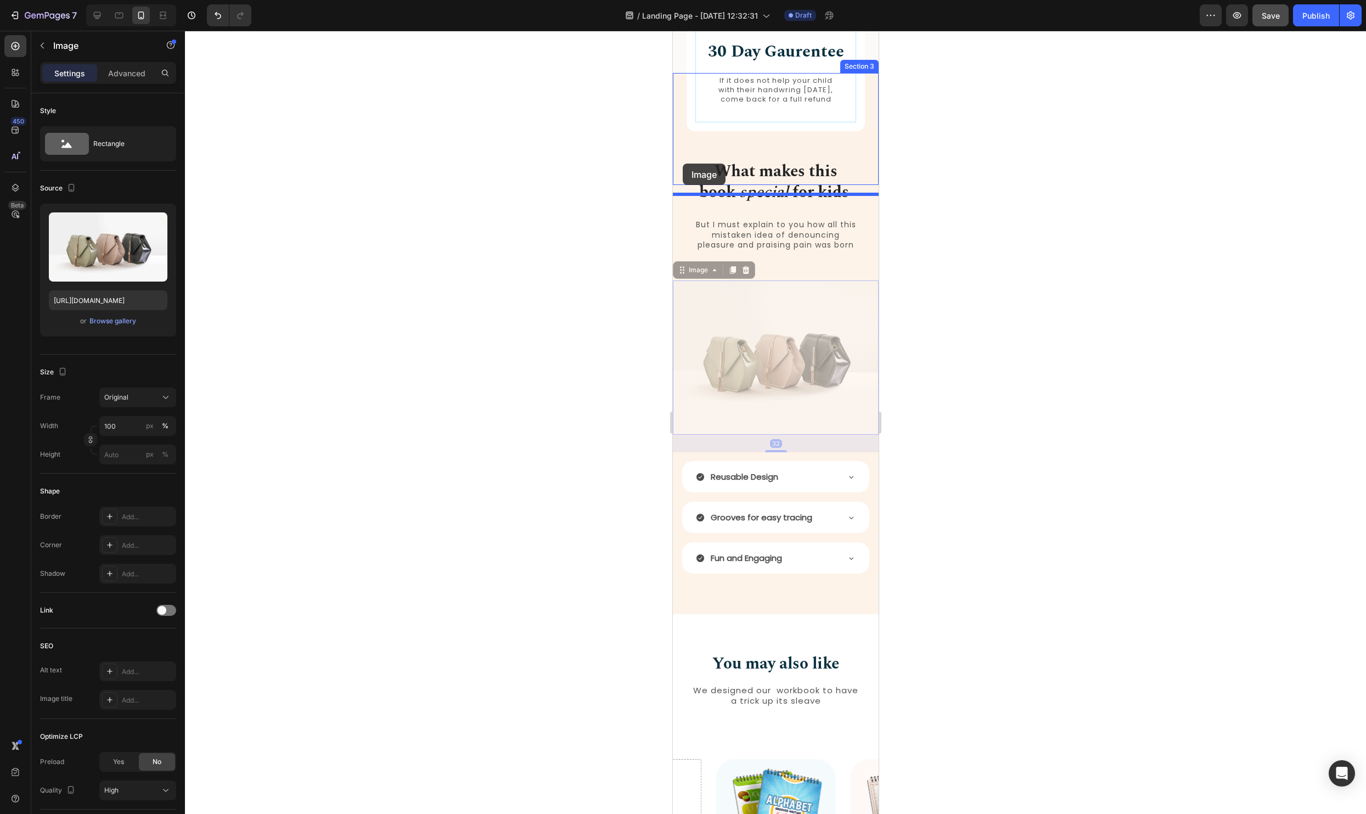
drag, startPoint x: 680, startPoint y: 226, endPoint x: 682, endPoint y: 163, distance: 62.6
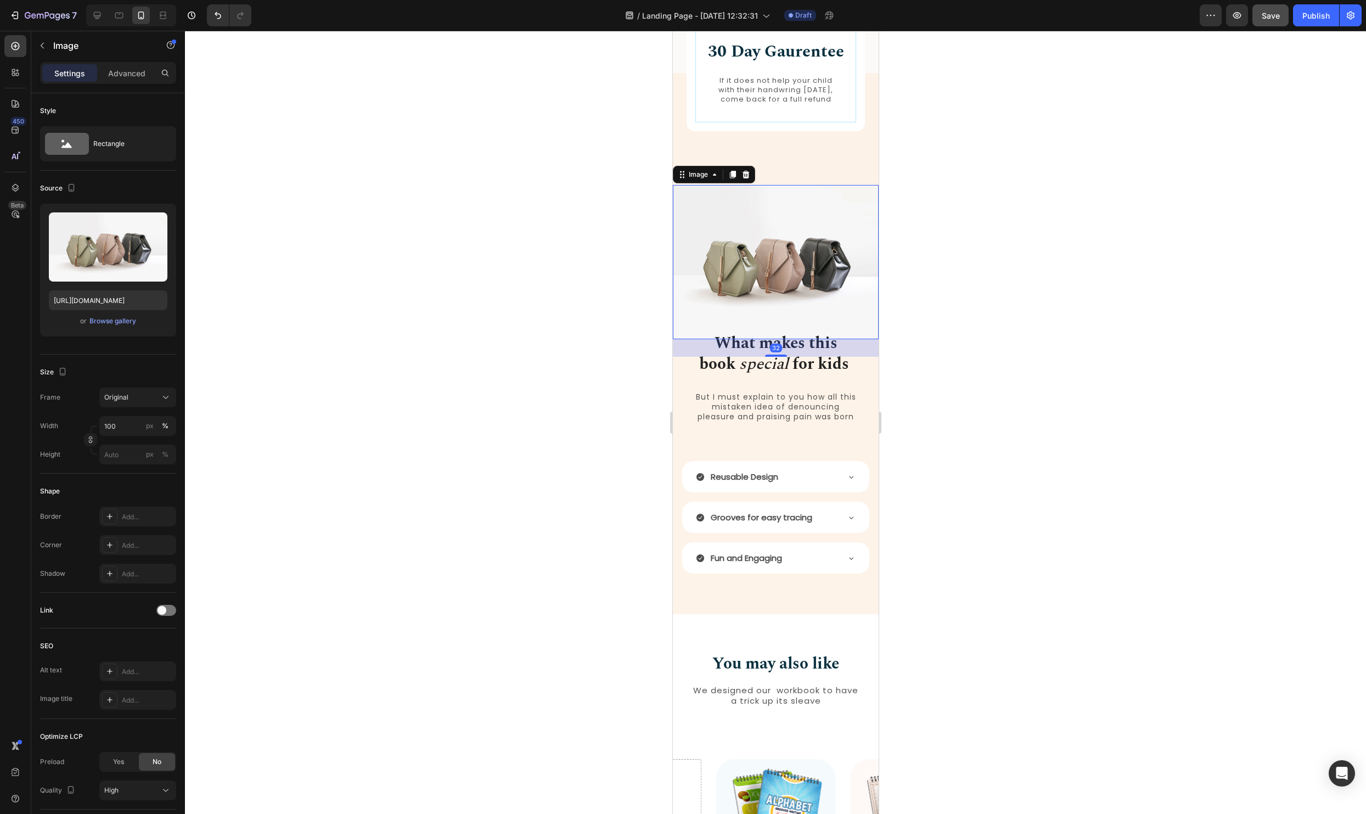
click at [1081, 246] on div at bounding box center [775, 422] width 1181 height 783
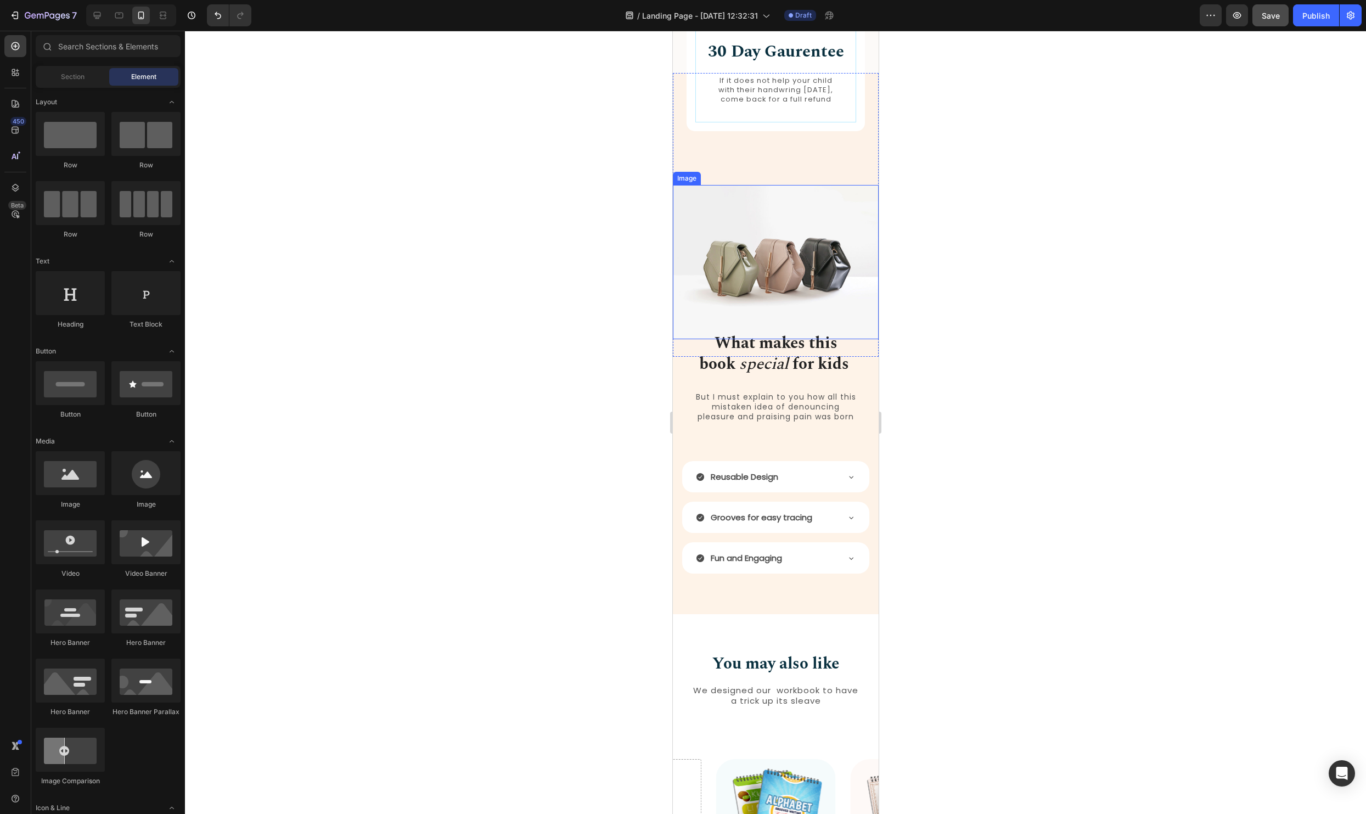
click at [816, 263] on img at bounding box center [775, 262] width 206 height 154
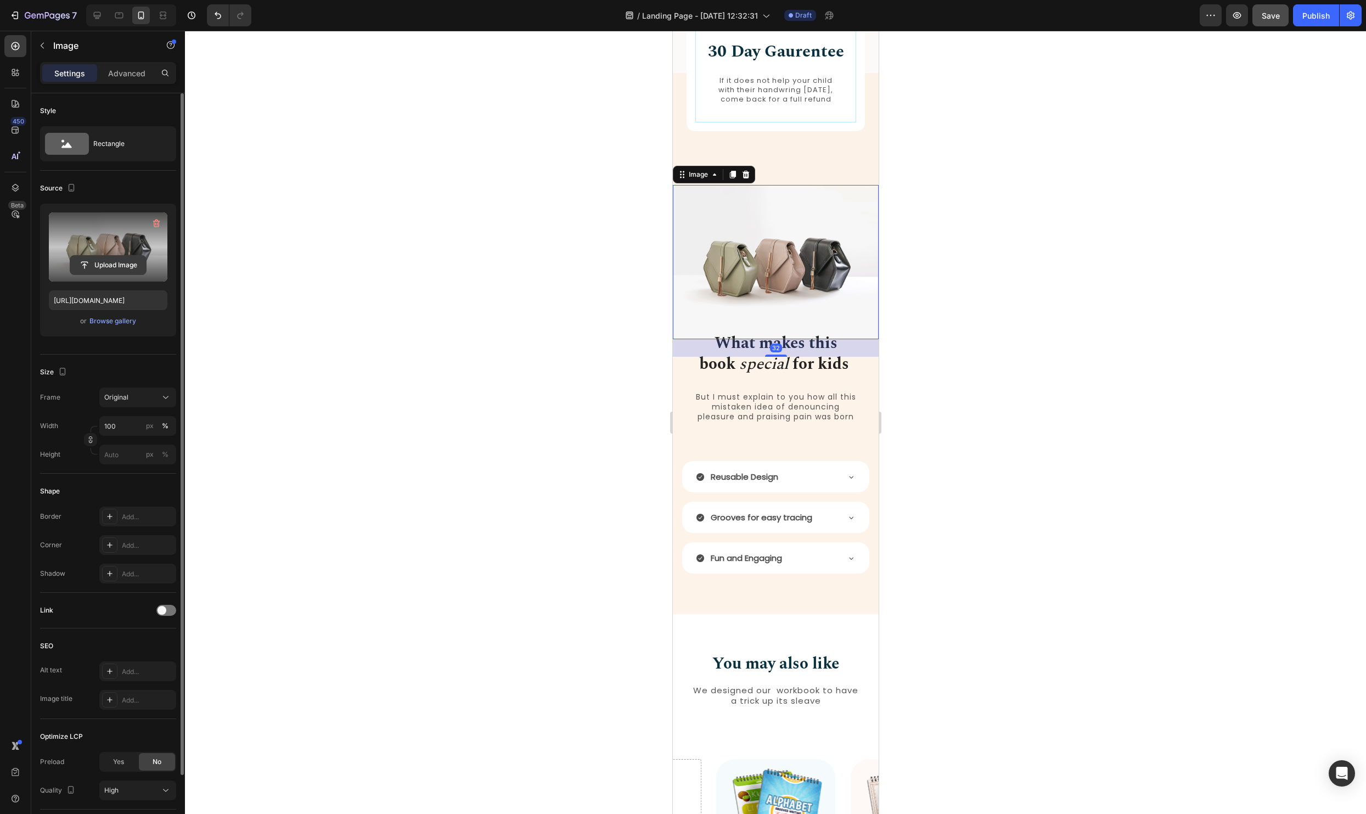
click at [105, 271] on input "file" at bounding box center [108, 265] width 76 height 19
type input "[URL][DOMAIN_NAME]"
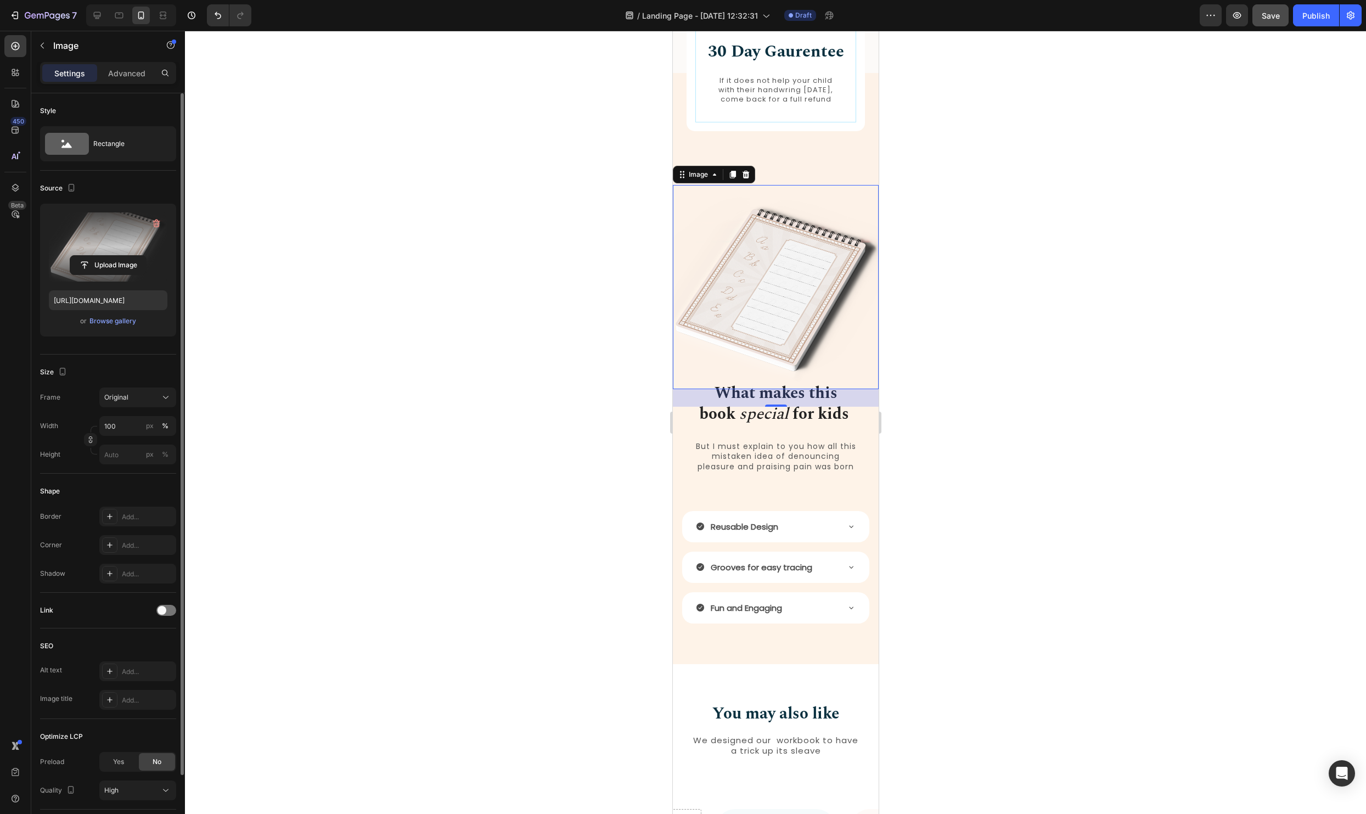
click at [1143, 286] on div at bounding box center [775, 422] width 1181 height 783
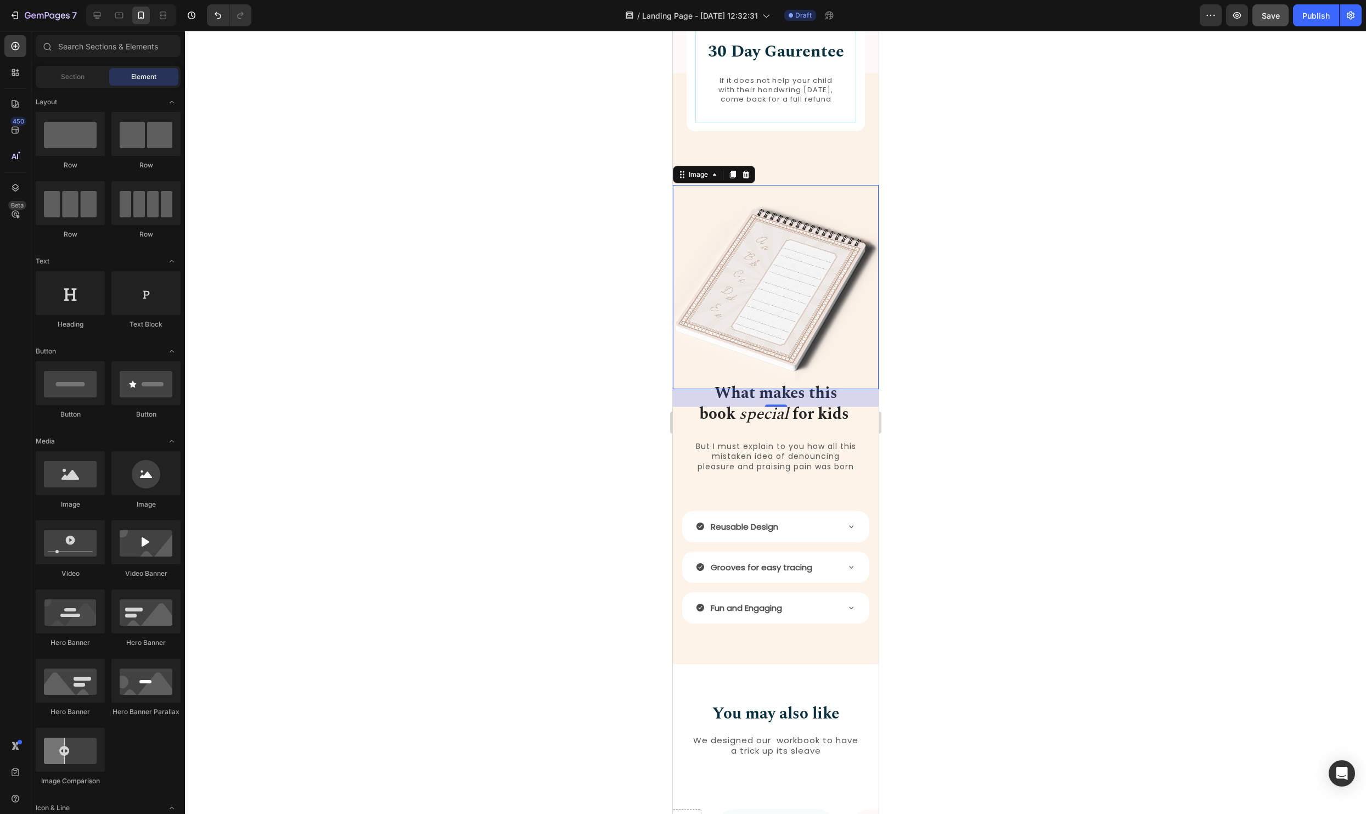
click at [764, 267] on img at bounding box center [775, 287] width 206 height 204
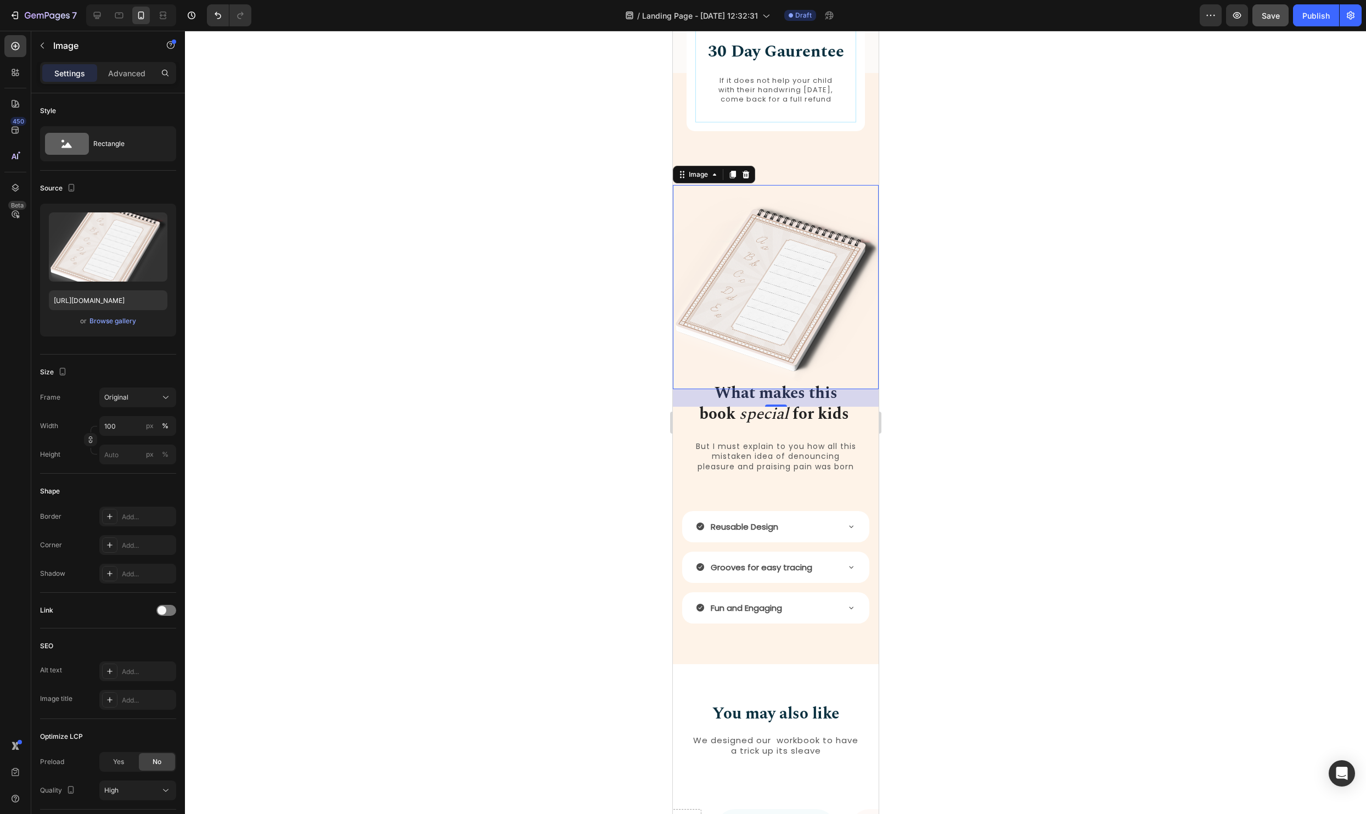
click at [1034, 222] on div at bounding box center [775, 422] width 1181 height 783
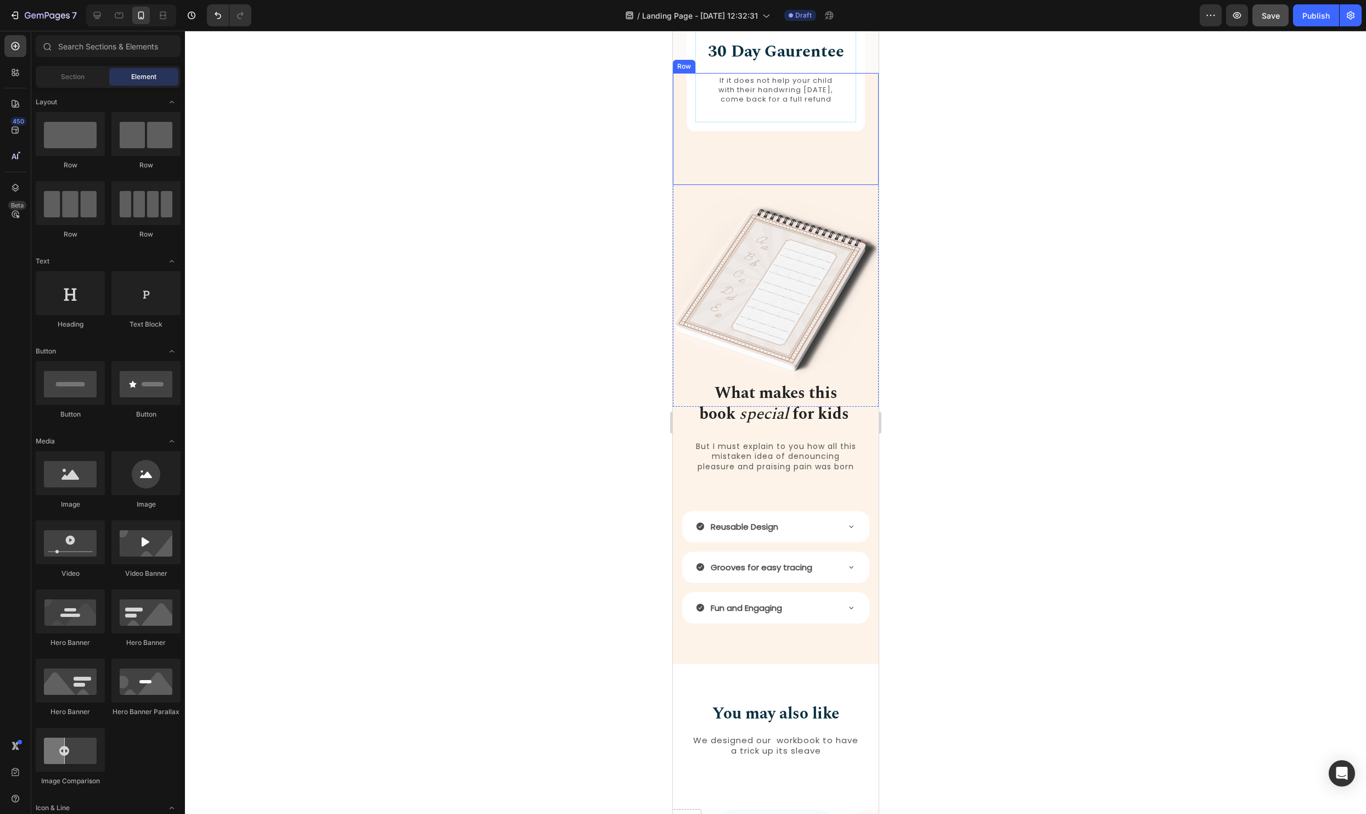
click at [739, 163] on div "How it Works Heading 30 Day Gaurentee Heading If it does not help your child wi…" at bounding box center [775, 118] width 178 height 90
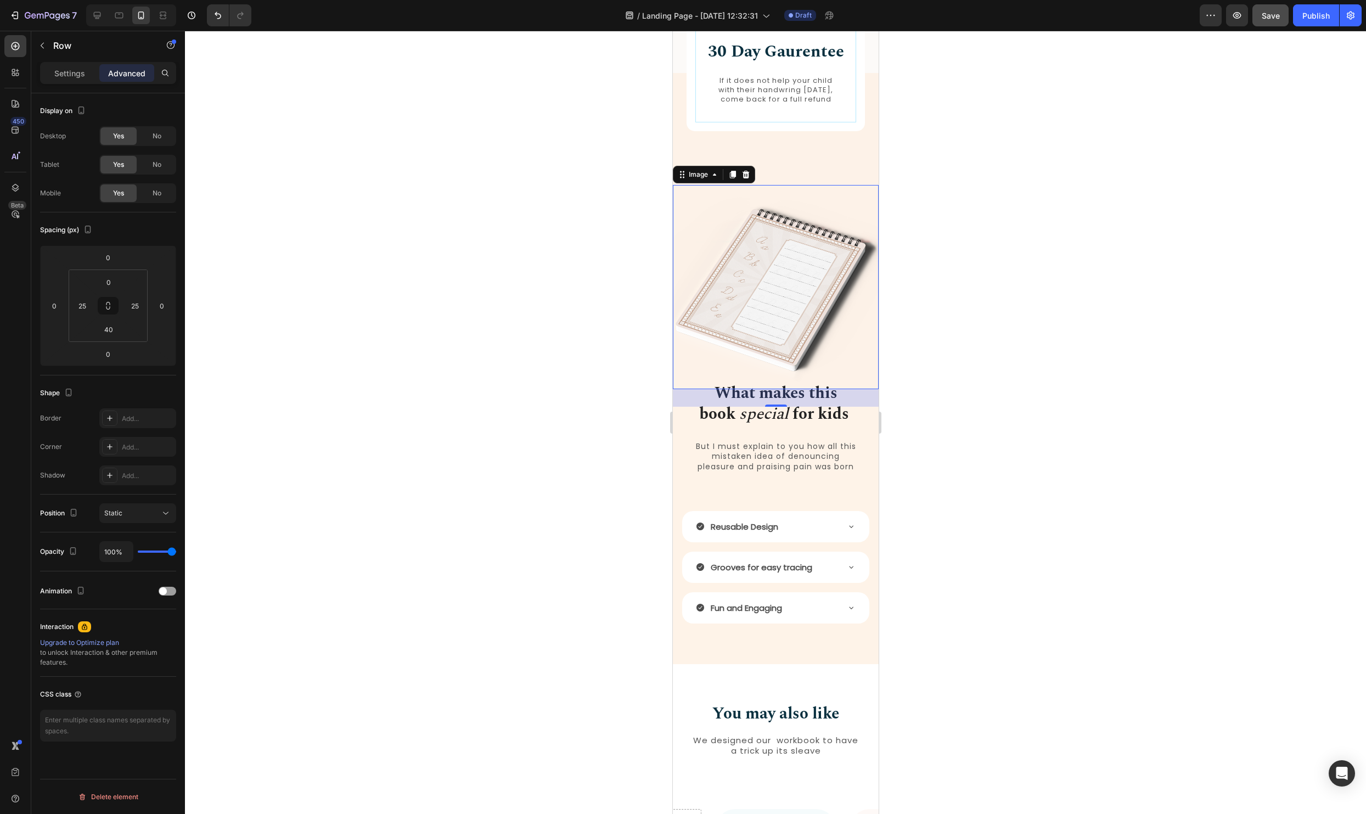
click at [831, 209] on img at bounding box center [775, 287] width 206 height 204
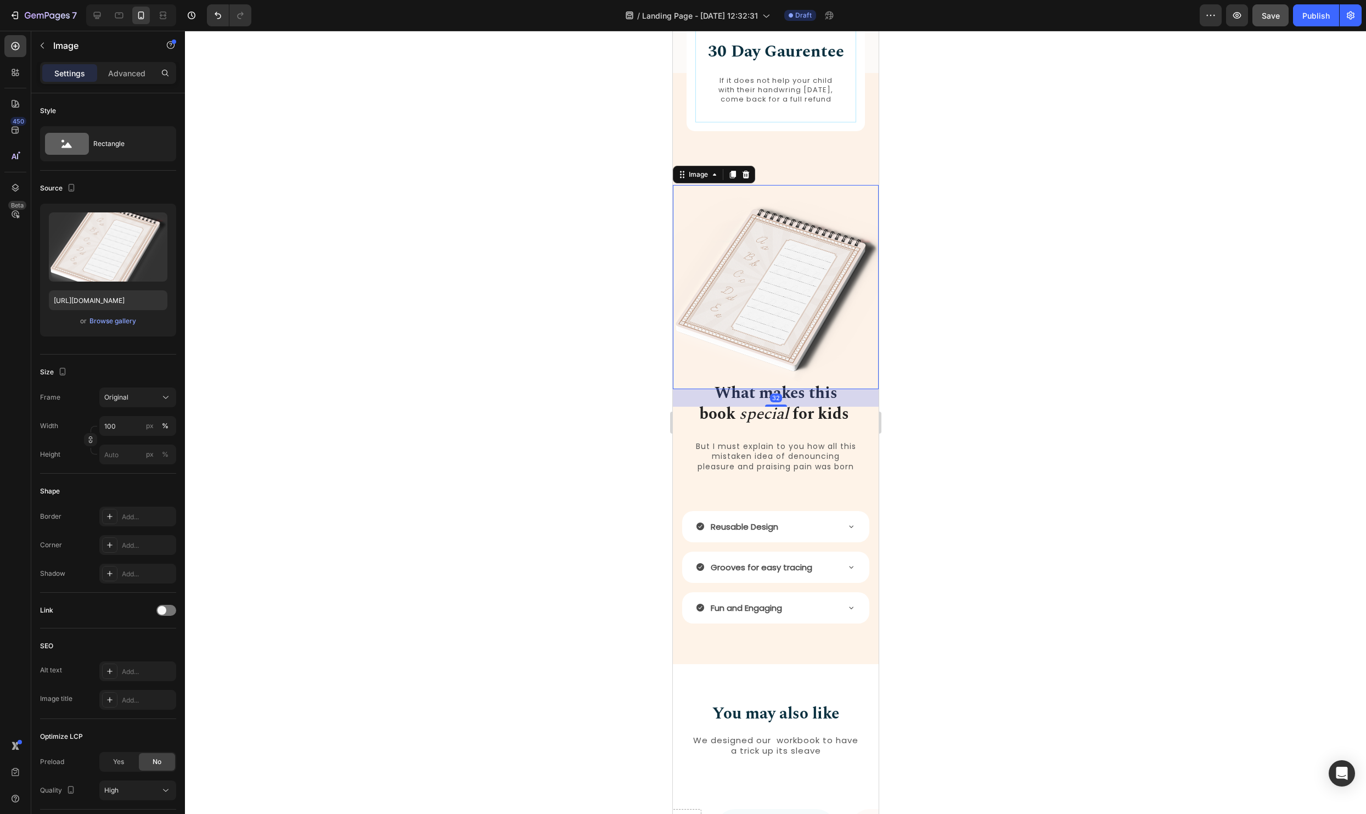
click at [927, 150] on div at bounding box center [775, 422] width 1181 height 783
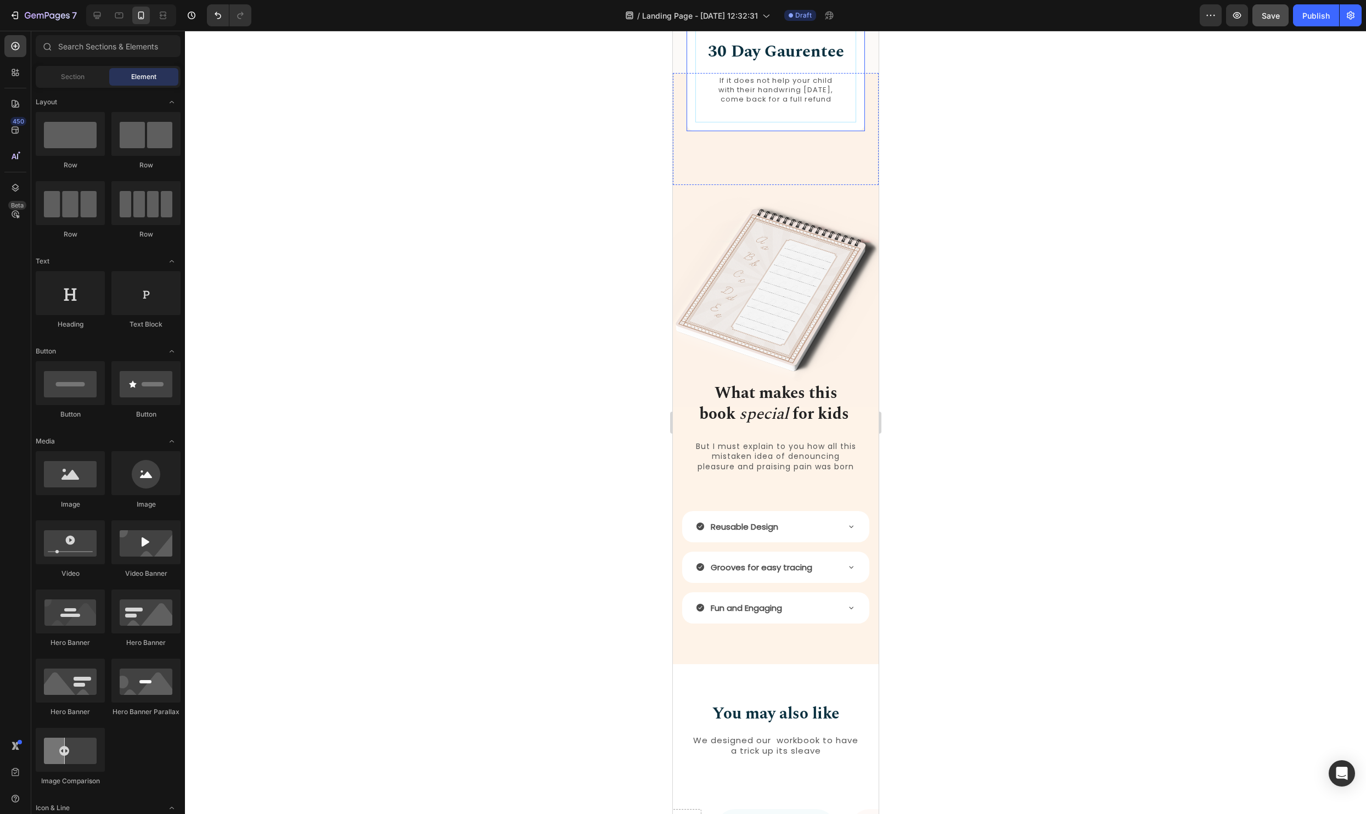
click at [845, 131] on div "How it Works Heading 30 Day Gaurentee Heading If it does not help your child wi…" at bounding box center [775, 61] width 178 height 140
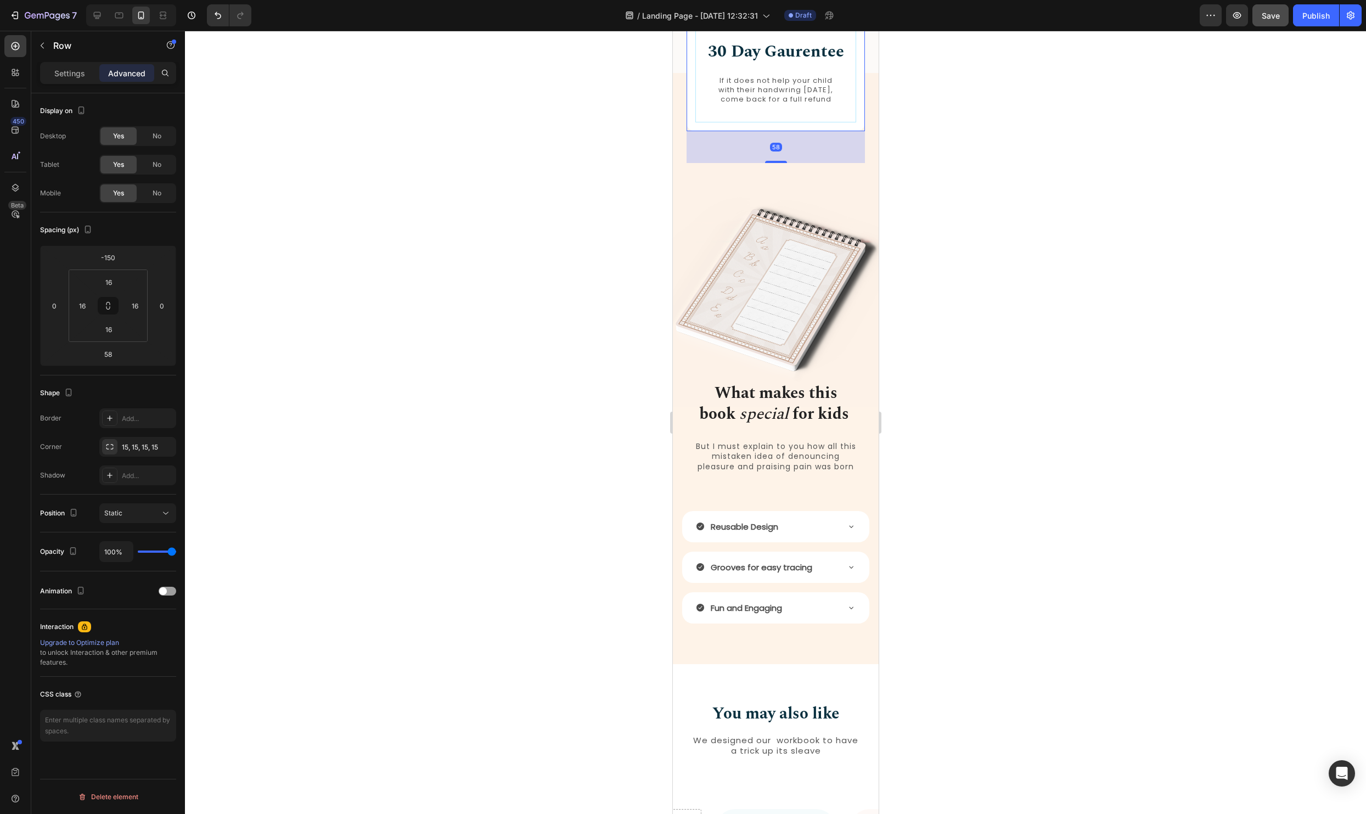
click at [779, 163] on div "58" at bounding box center [775, 147] width 178 height 32
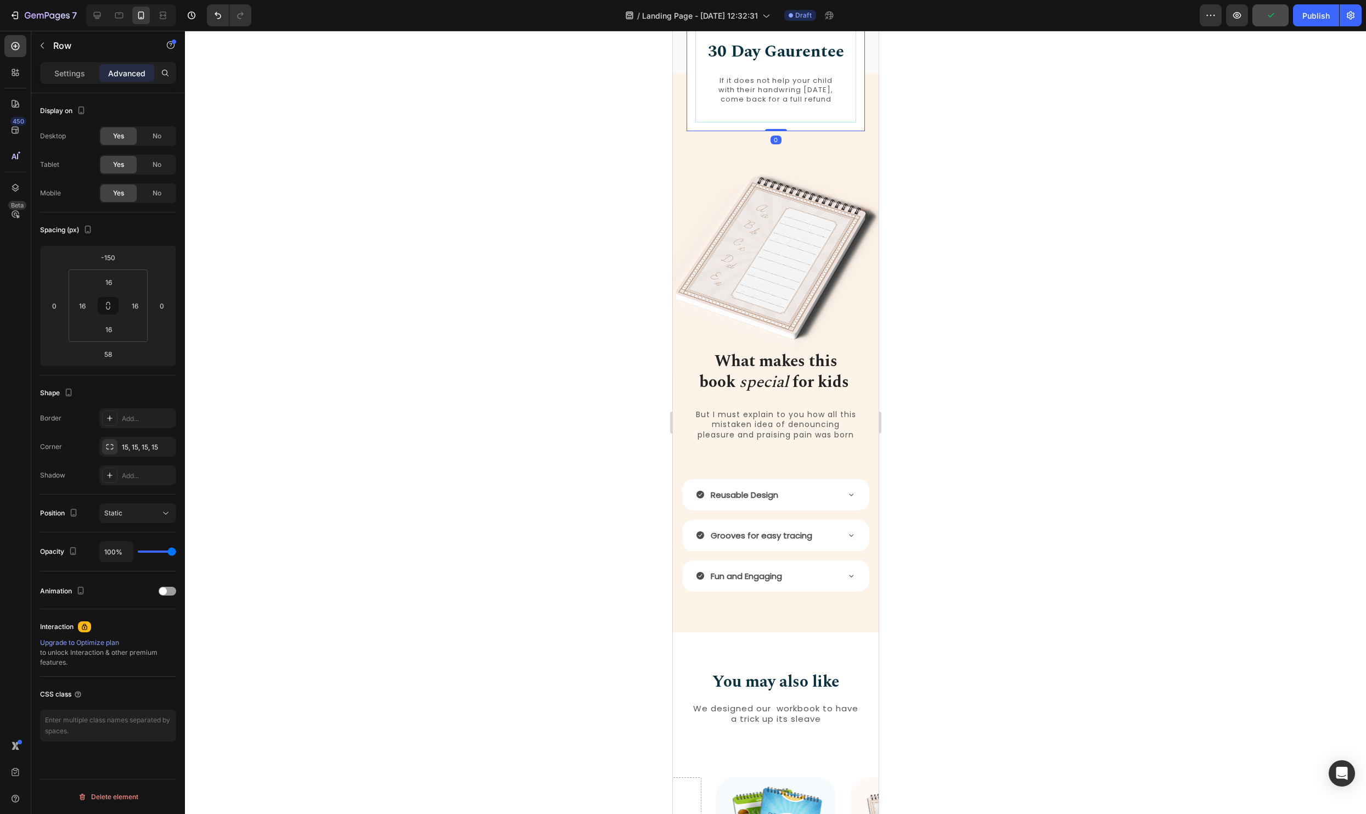
drag, startPoint x: 777, startPoint y: 171, endPoint x: 1616, endPoint y: 178, distance: 838.3
click at [793, 131] on div "How it Works Heading 30 Day Gaurentee Heading If it does not help your child wi…" at bounding box center [775, 61] width 178 height 140
type input "0"
click at [1144, 167] on div at bounding box center [775, 422] width 1181 height 783
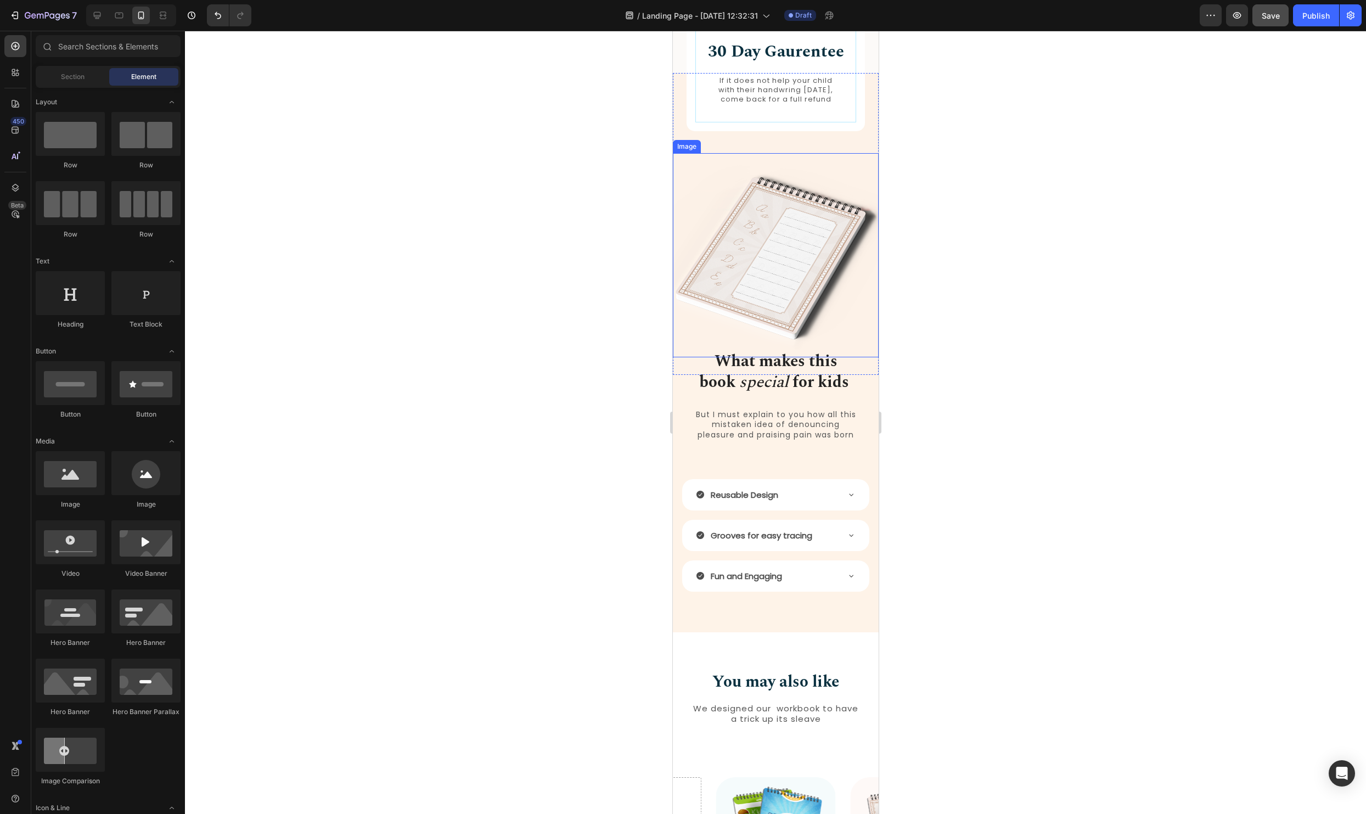
click at [792, 263] on img at bounding box center [775, 255] width 206 height 204
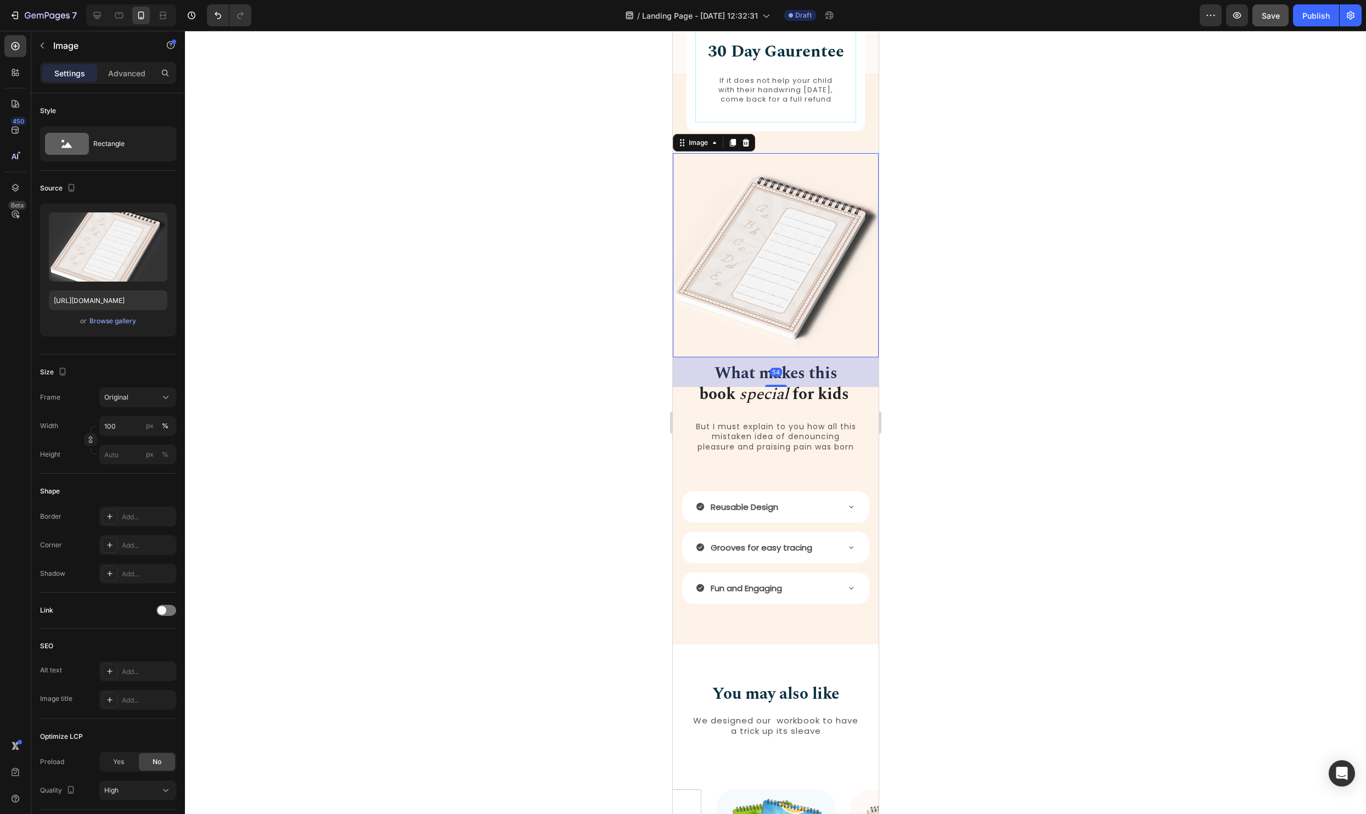
drag, startPoint x: 774, startPoint y: 381, endPoint x: 865, endPoint y: 397, distance: 92.4
click at [773, 387] on div at bounding box center [775, 386] width 22 height 2
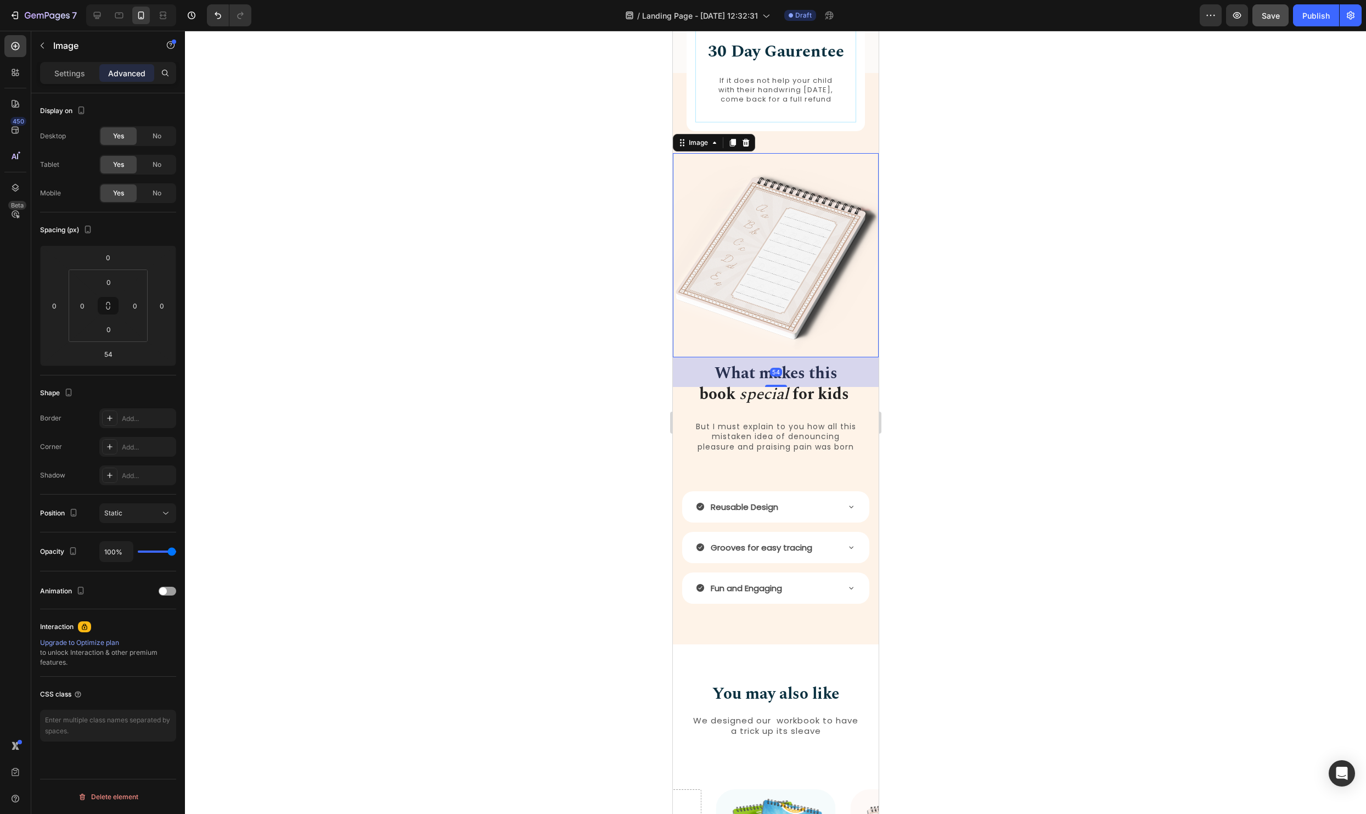
click at [1054, 393] on div at bounding box center [775, 422] width 1181 height 783
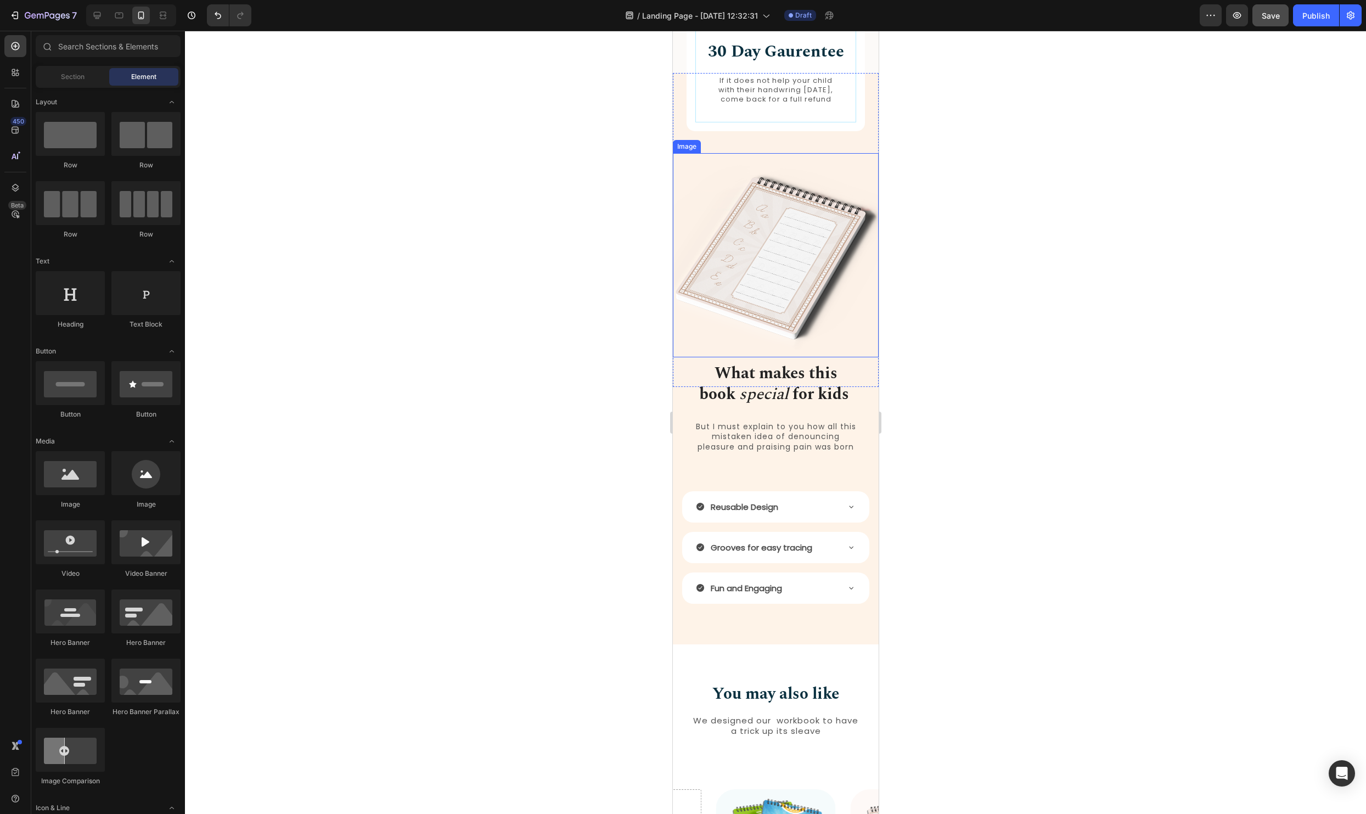
click at [844, 328] on img at bounding box center [775, 255] width 206 height 204
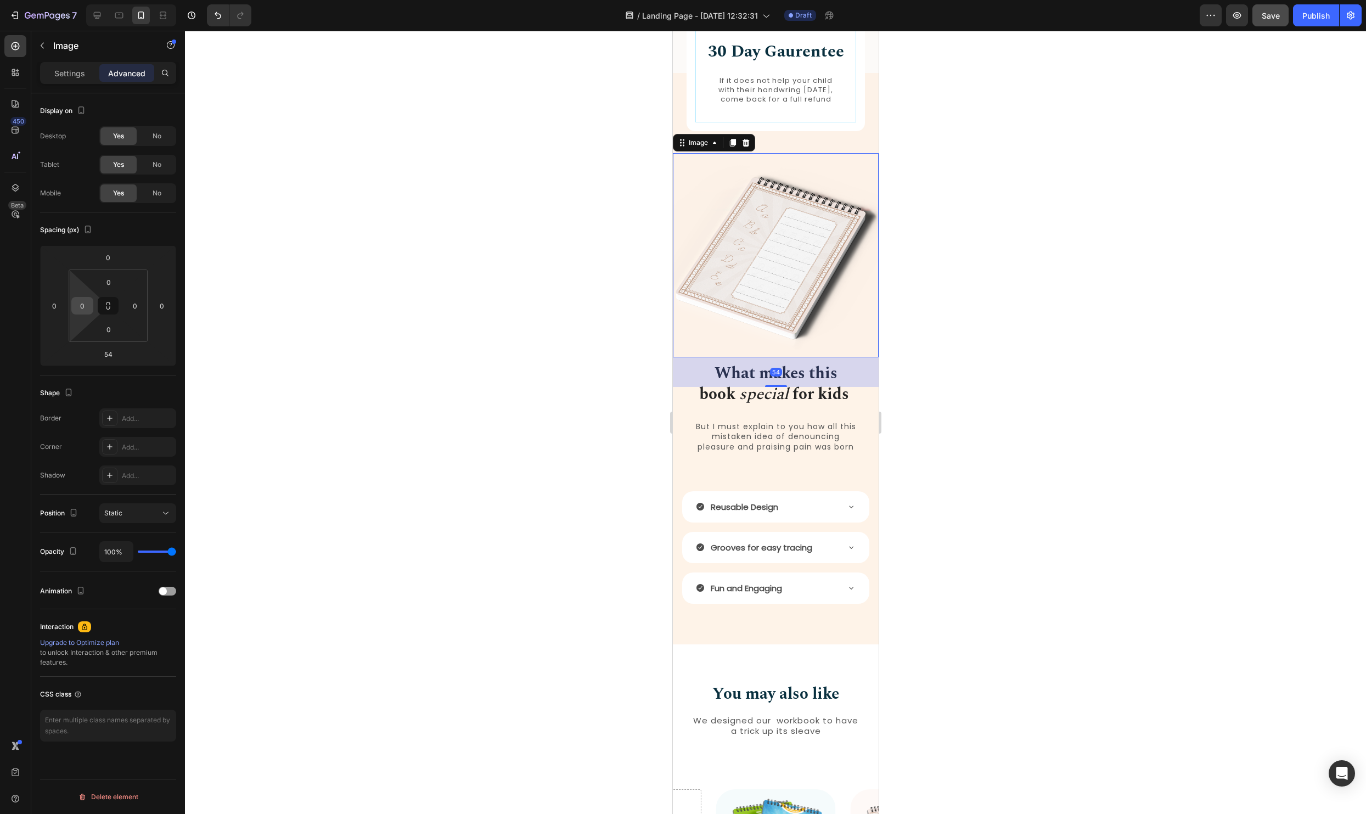
click at [89, 307] on input "0" at bounding box center [82, 305] width 16 height 16
type input "-"
click at [47, 297] on div "0" at bounding box center [54, 306] width 22 height 18
type input "0"
click at [54, 300] on input "0" at bounding box center [54, 305] width 16 height 16
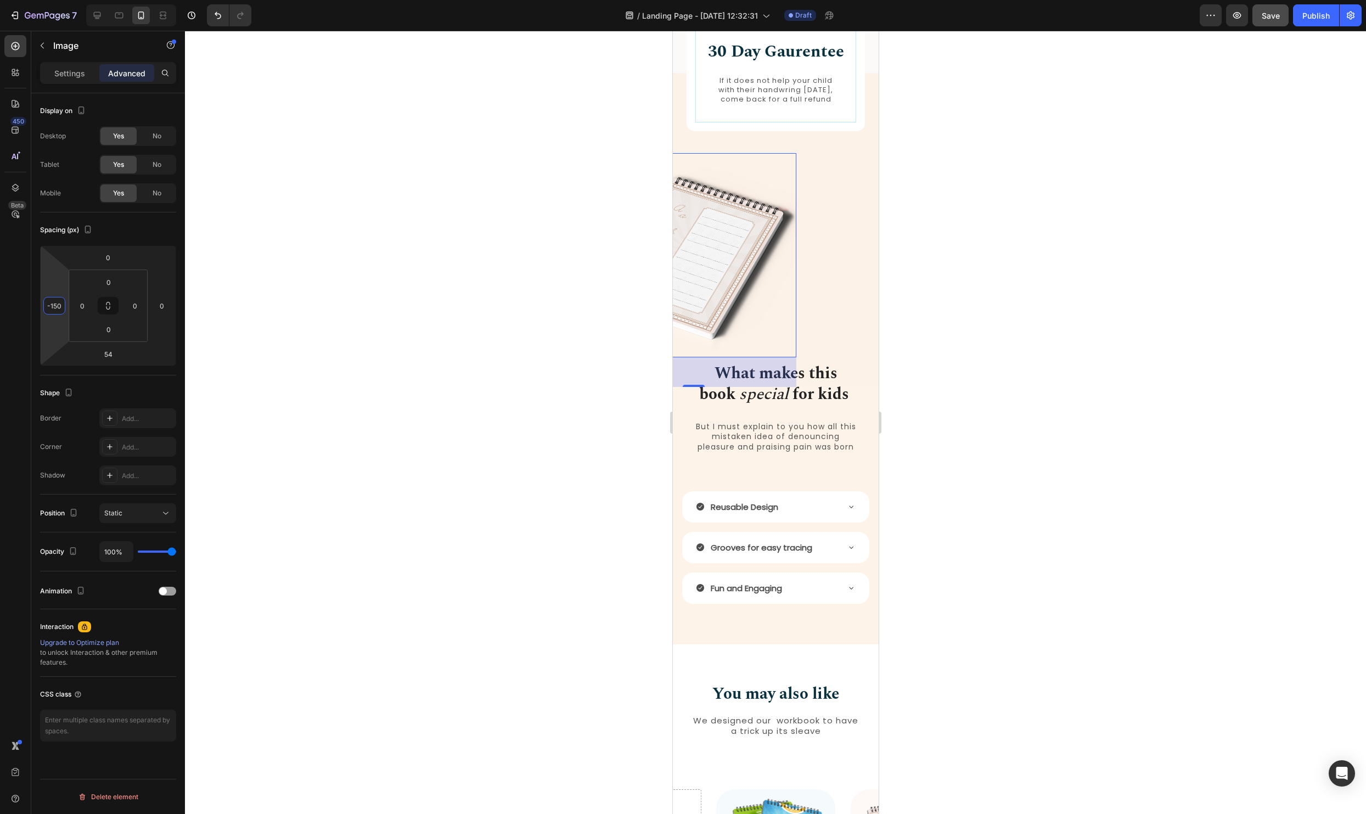
type input "-150"
click at [1145, 130] on div at bounding box center [775, 422] width 1181 height 783
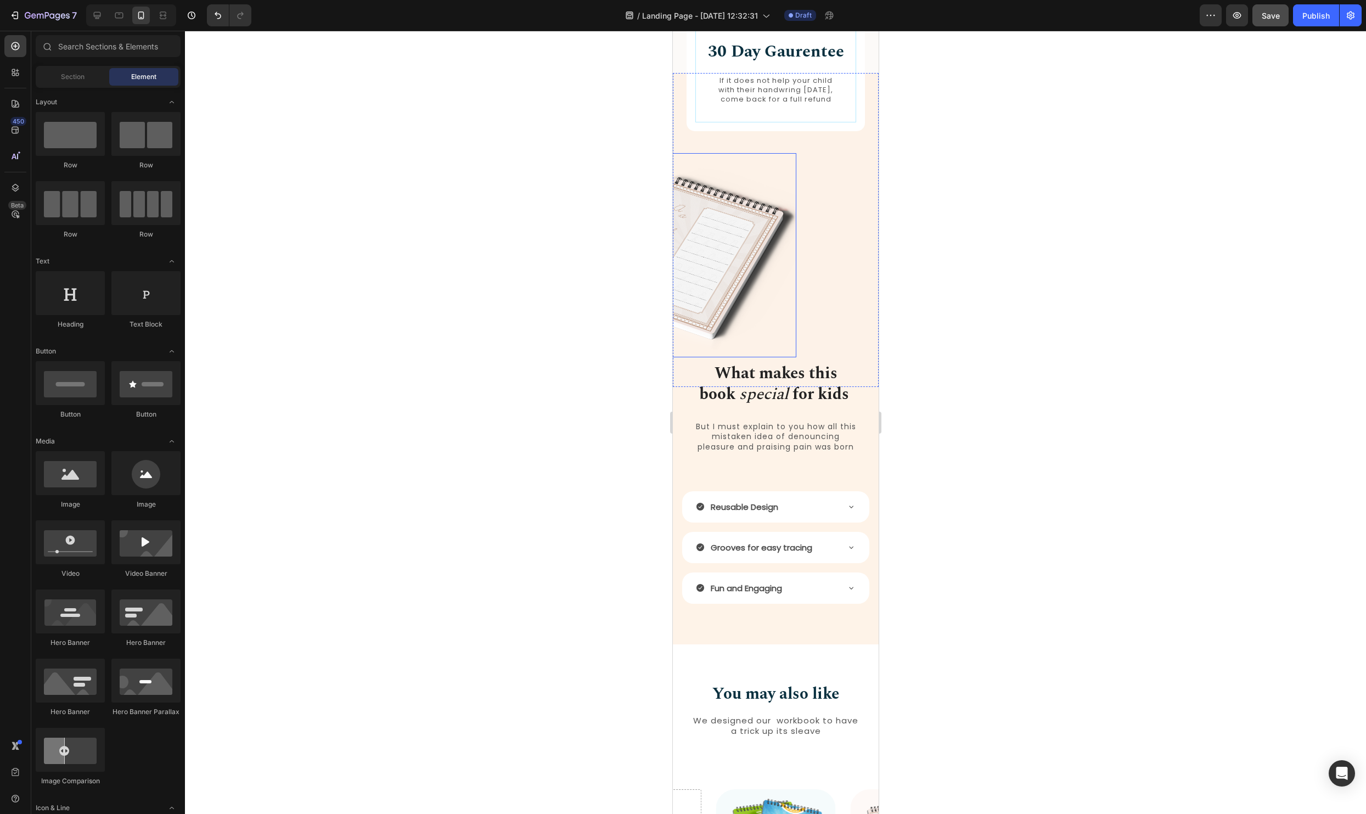
click at [723, 301] on img at bounding box center [693, 255] width 206 height 204
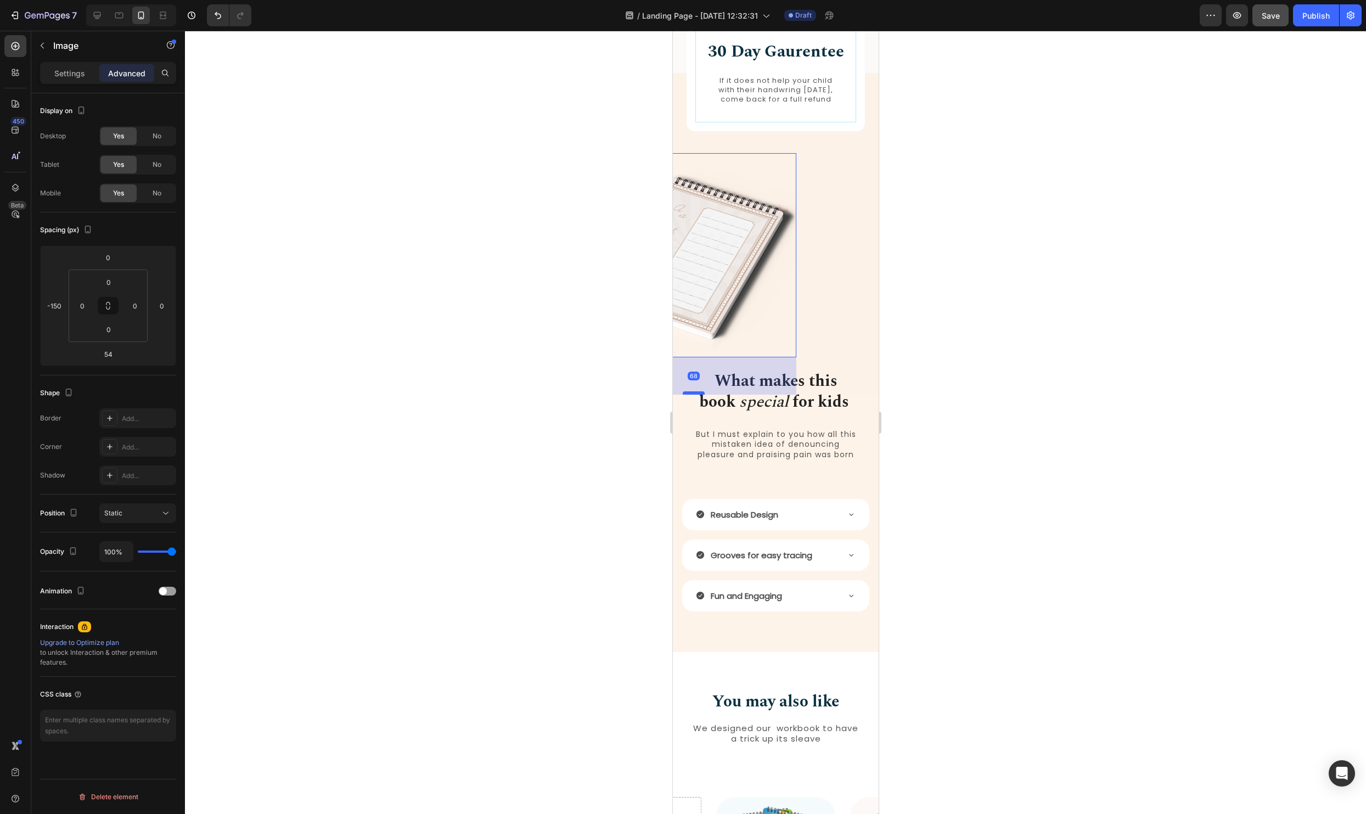
drag, startPoint x: 695, startPoint y: 393, endPoint x: 693, endPoint y: 400, distance: 7.9
click at [693, 394] on div at bounding box center [693, 392] width 22 height 3
type input "68"
click at [1030, 382] on div at bounding box center [775, 422] width 1181 height 783
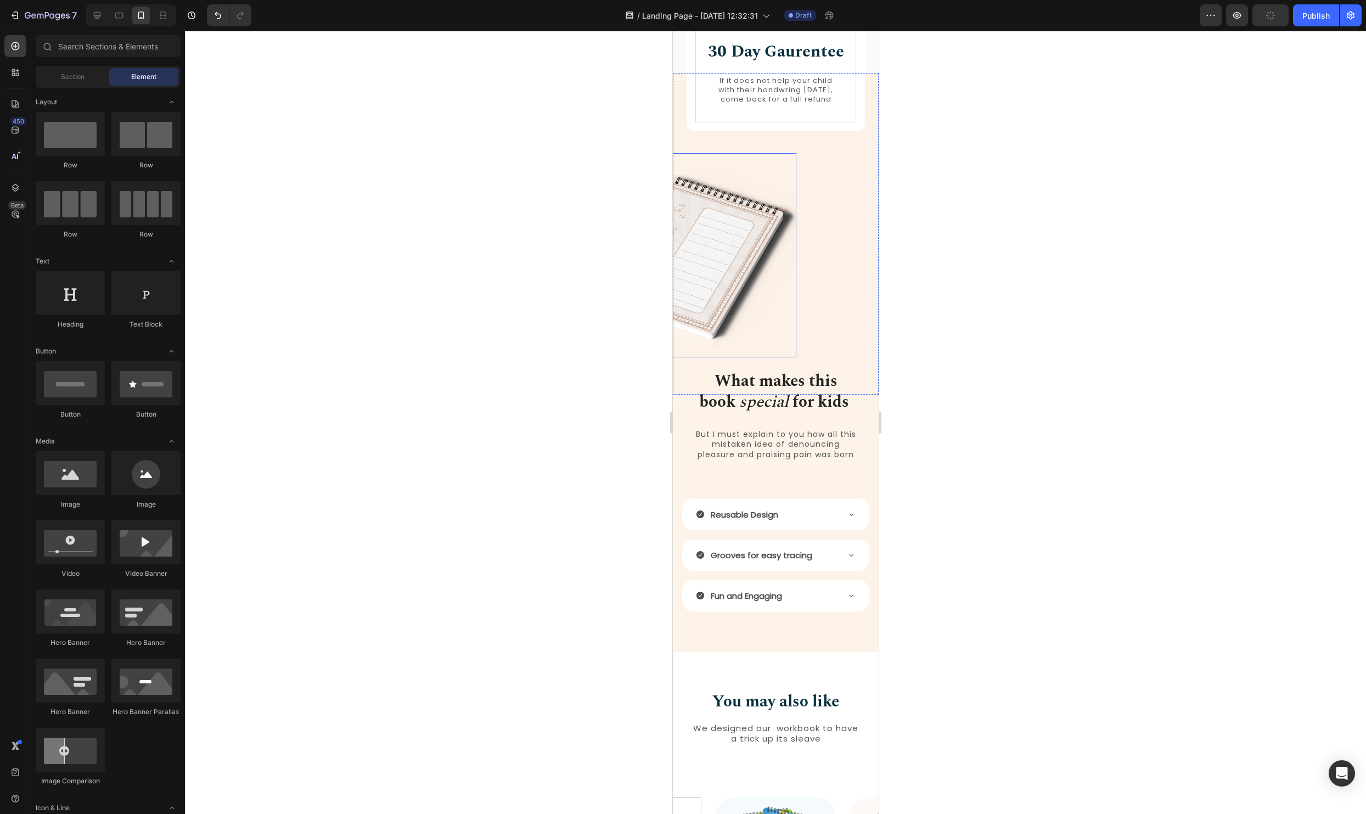
click at [743, 282] on img at bounding box center [693, 255] width 206 height 204
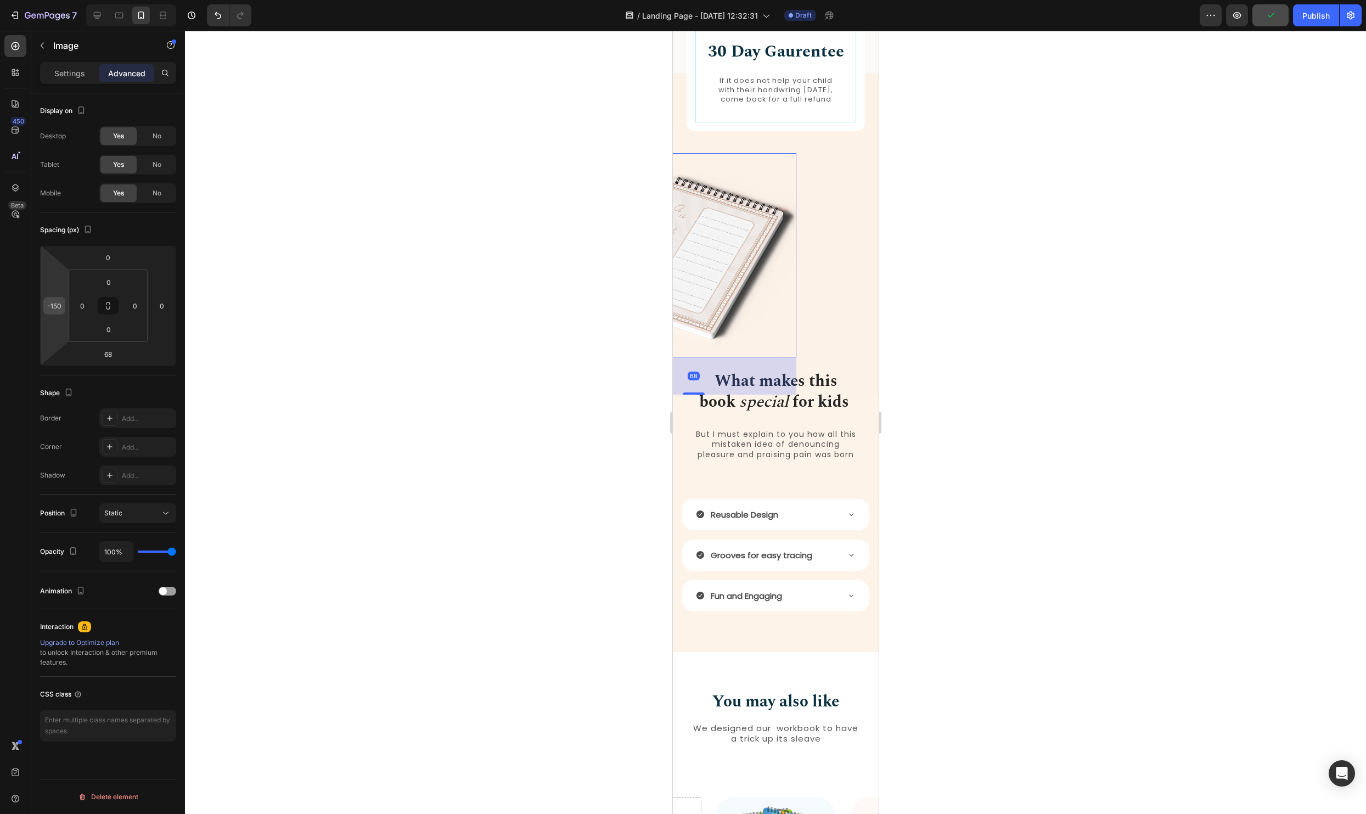
click at [54, 304] on input "-150" at bounding box center [54, 305] width 16 height 16
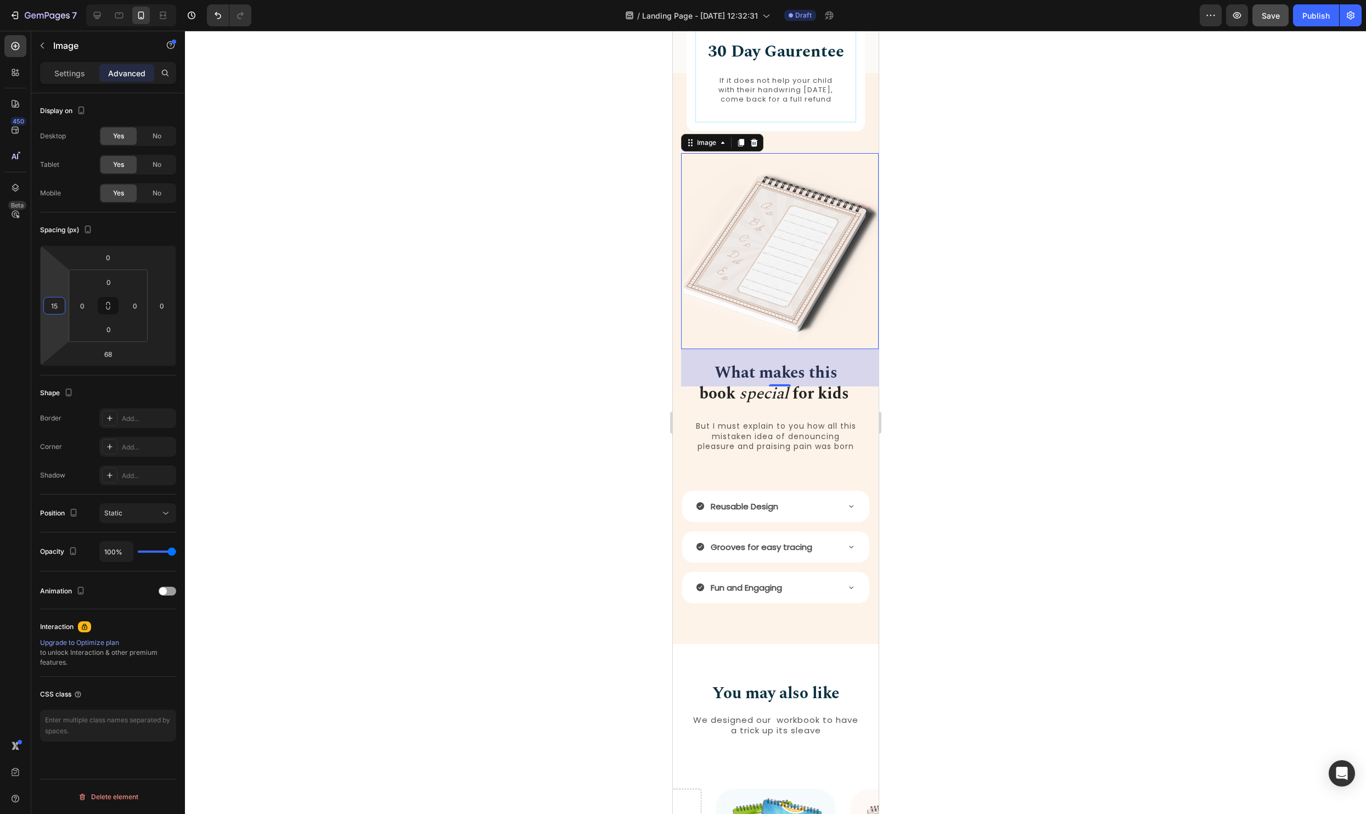
type input "1"
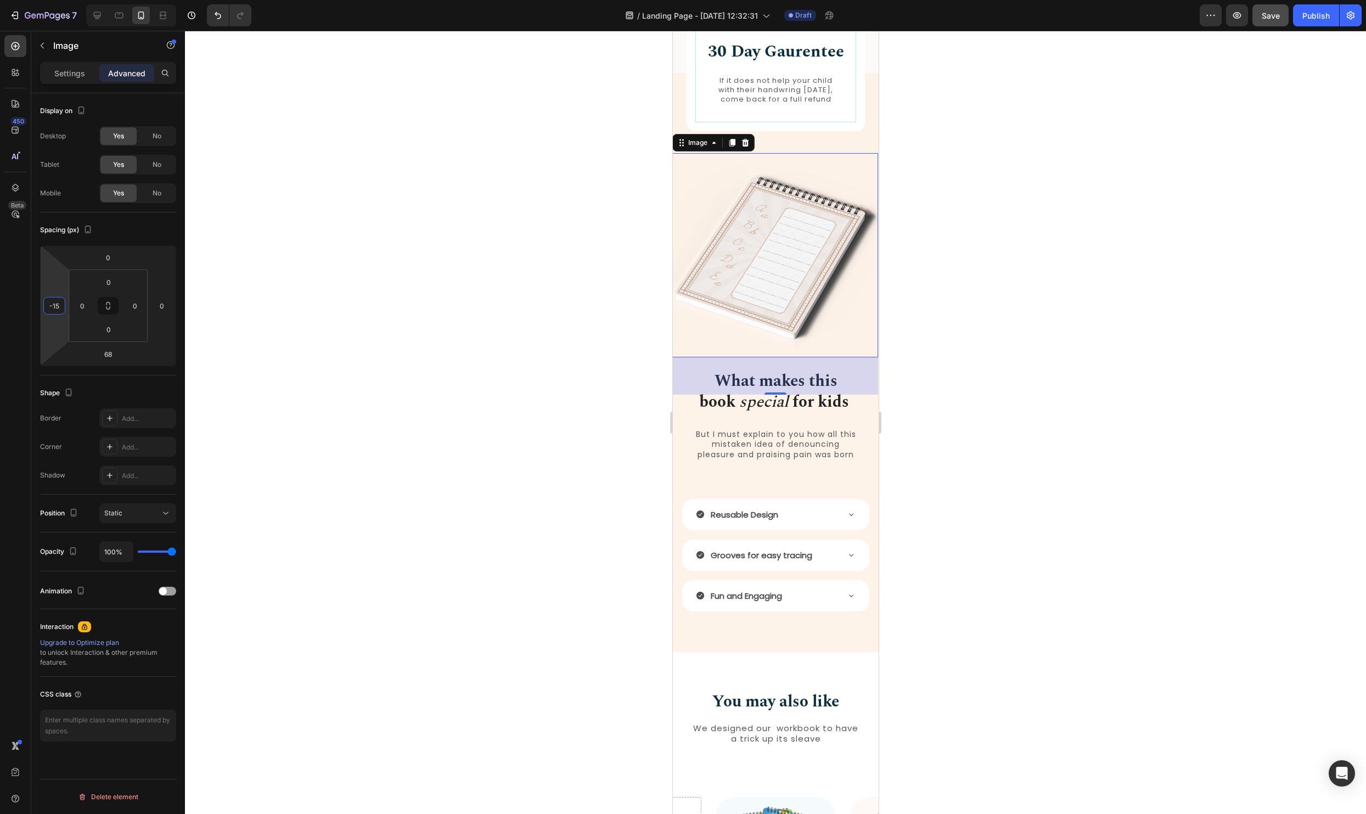
type input "-150"
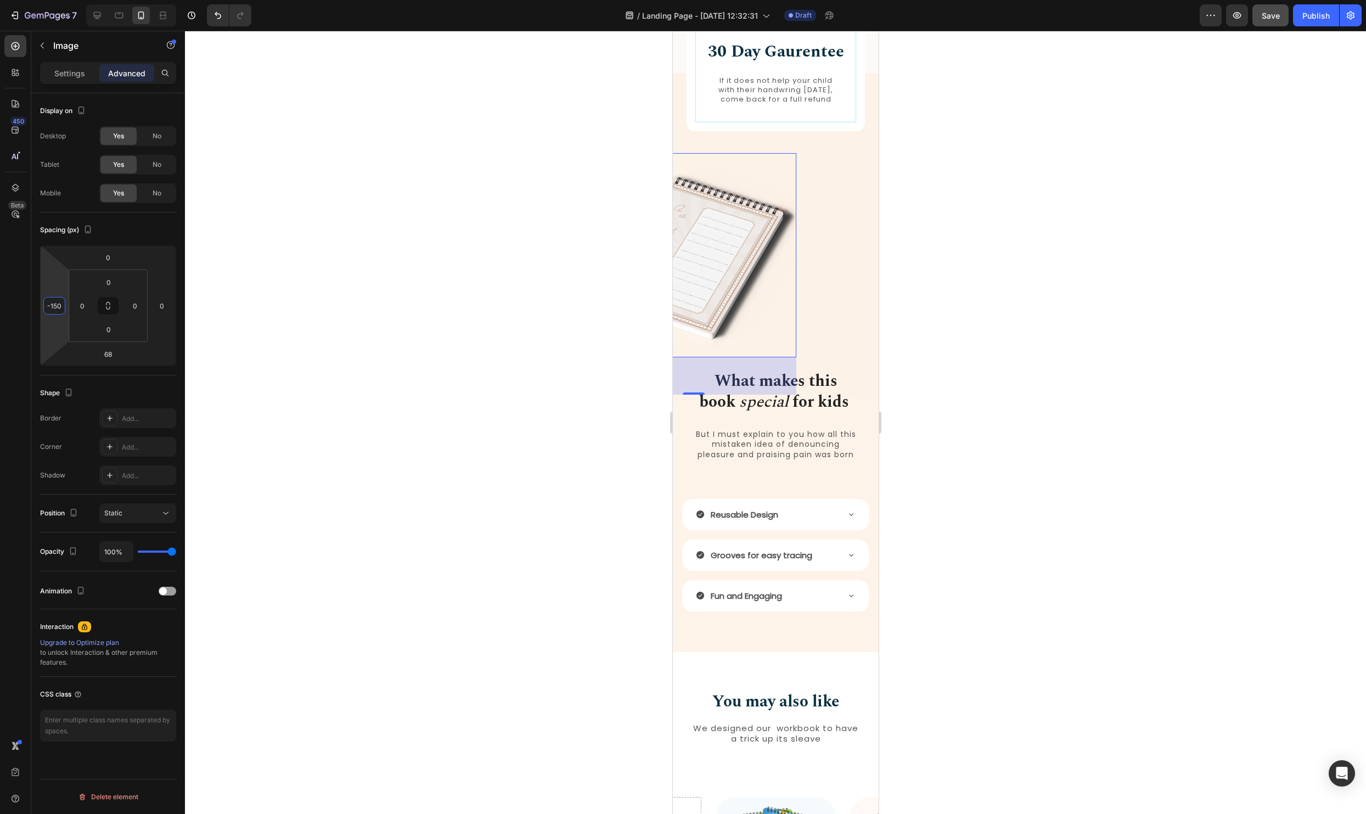
click at [842, 426] on div "What makes this book special for kids Heading But I must explain to you how all…" at bounding box center [775, 421] width 165 height 103
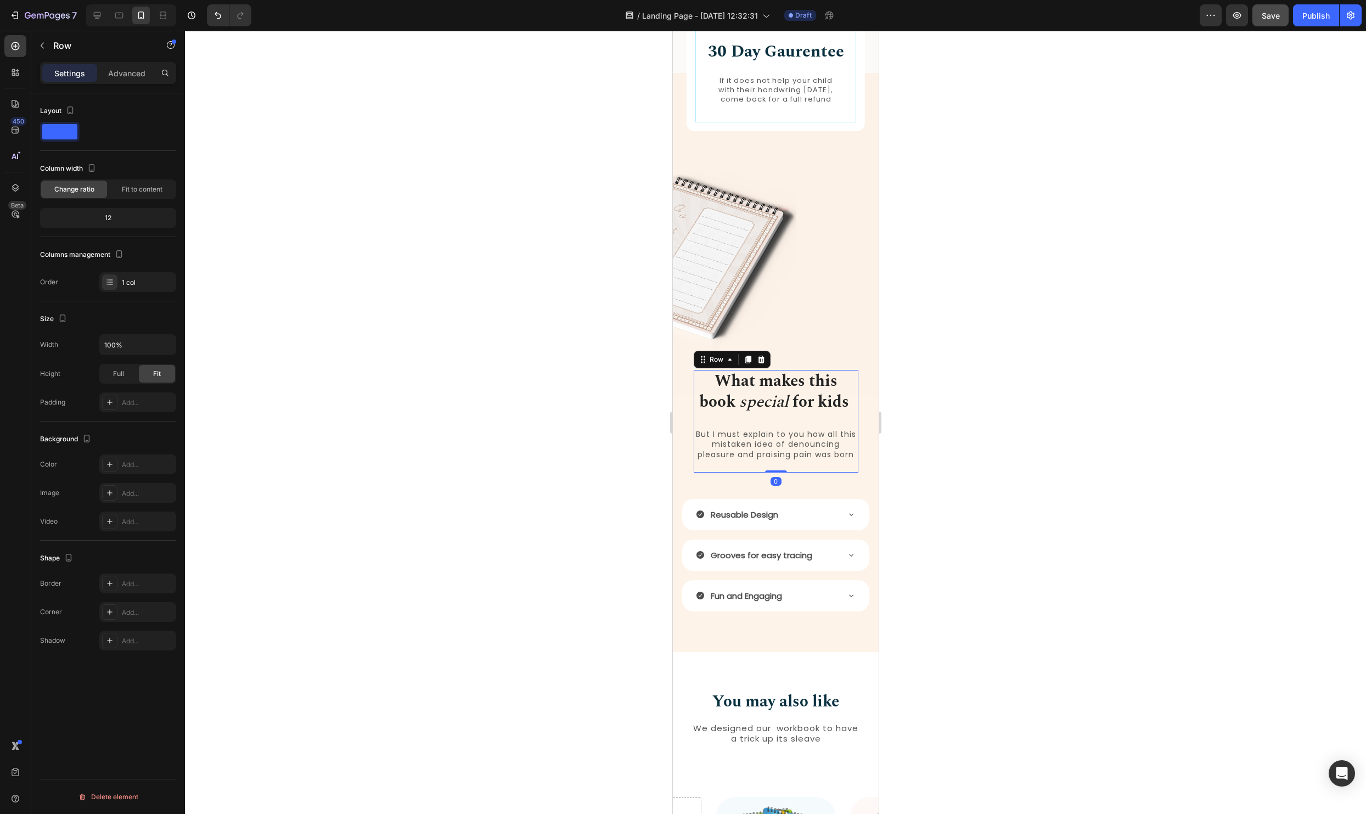
click at [1040, 427] on div at bounding box center [775, 422] width 1181 height 783
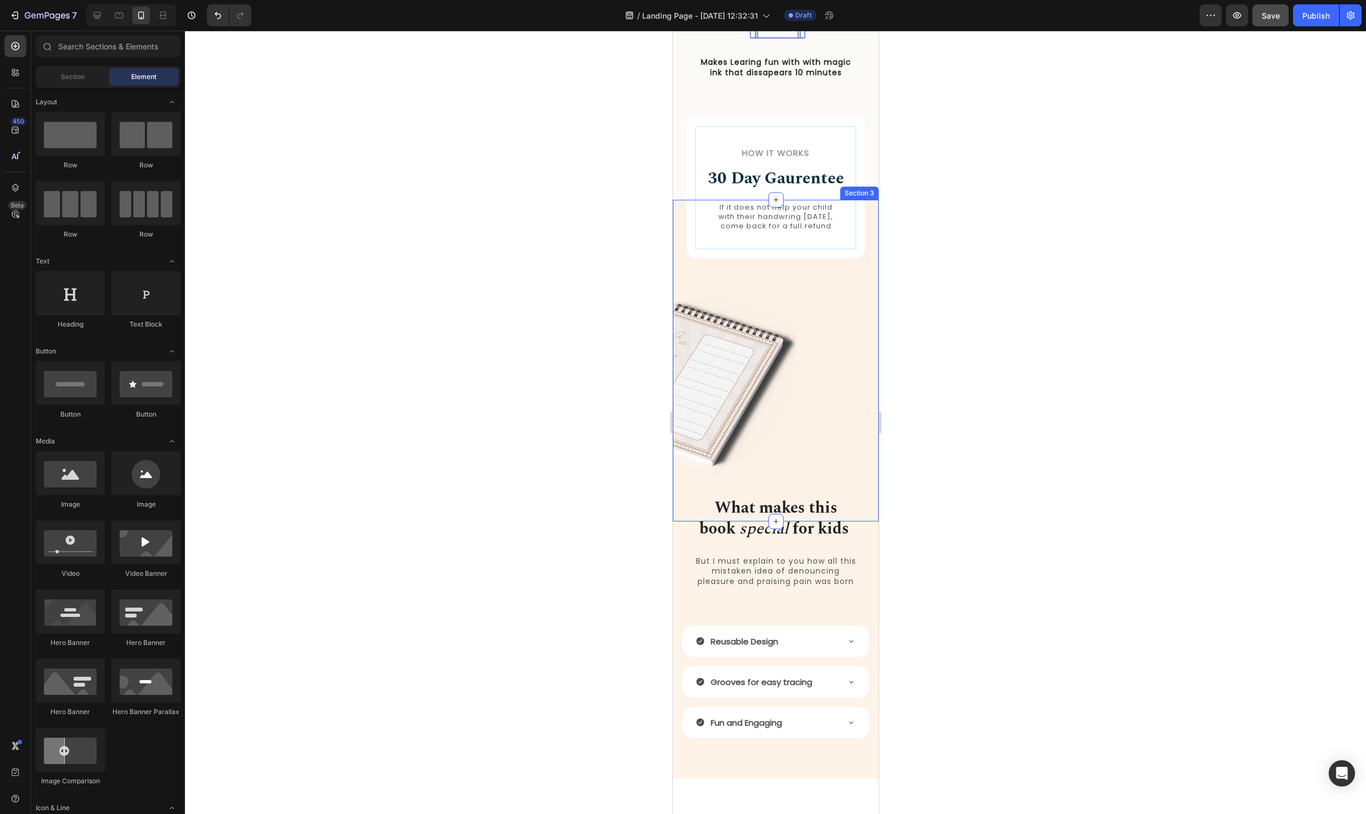
scroll to position [977, 0]
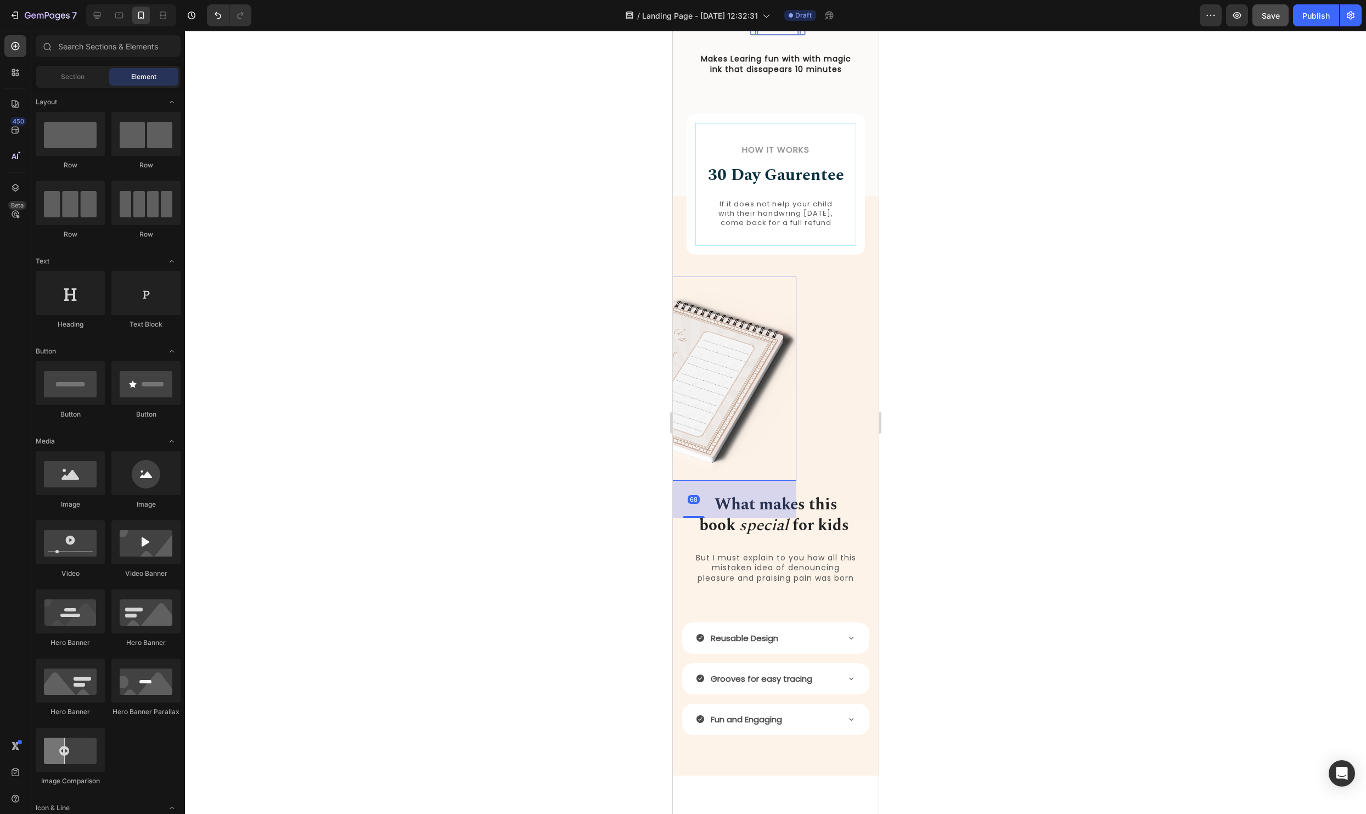
click at [735, 448] on img at bounding box center [693, 379] width 206 height 204
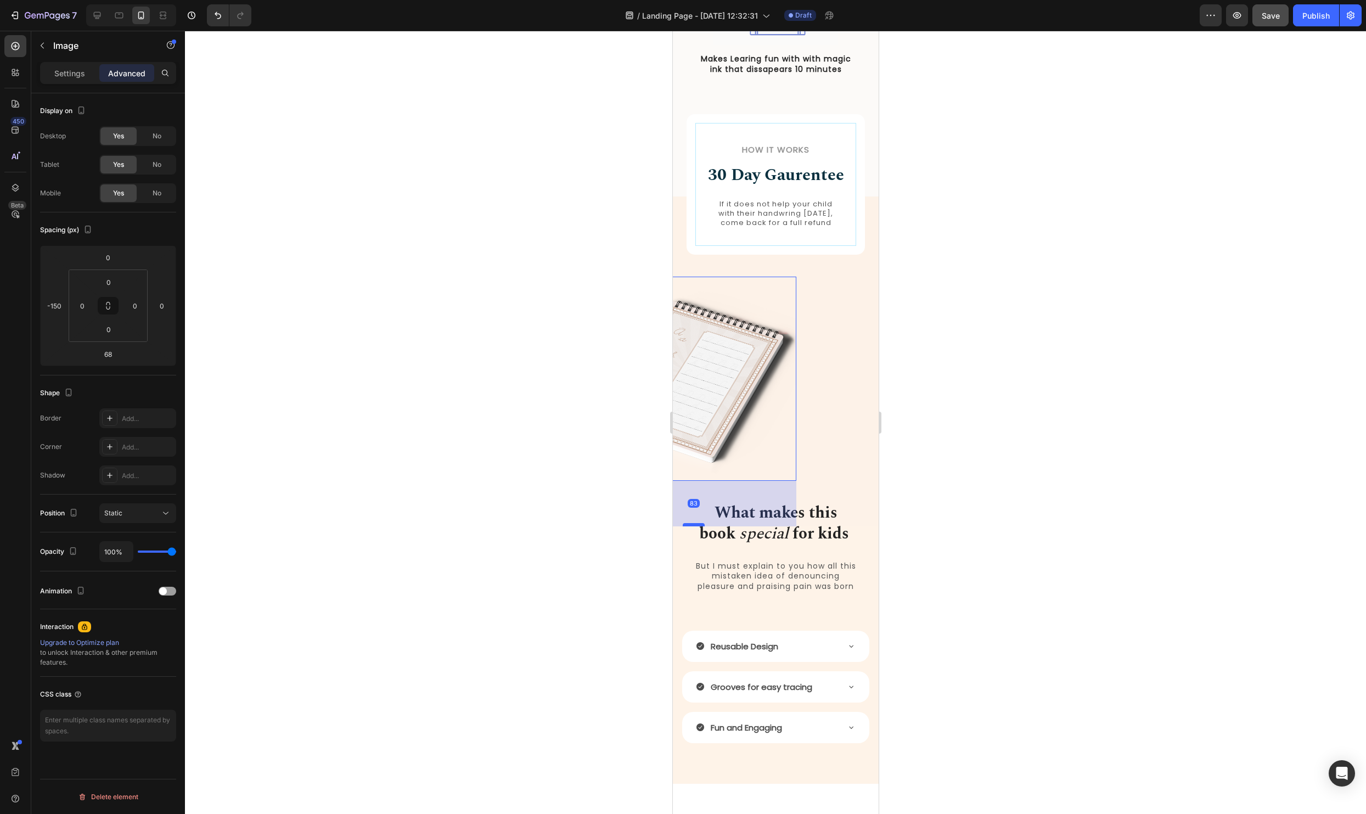
drag, startPoint x: 685, startPoint y: 524, endPoint x: 684, endPoint y: 533, distance: 8.3
click at [684, 526] on div at bounding box center [693, 524] width 22 height 3
type input "83"
click at [1187, 368] on div at bounding box center [775, 422] width 1181 height 783
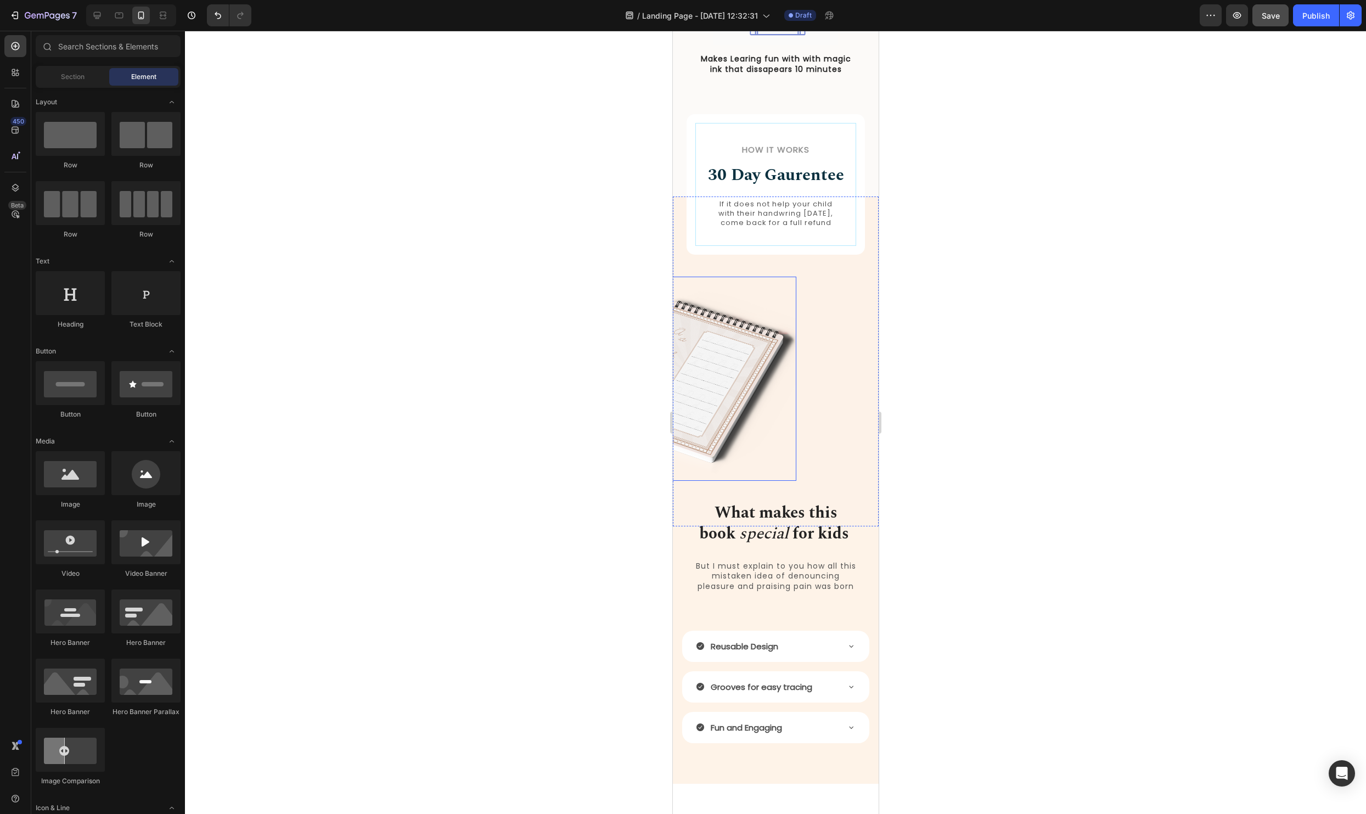
click at [736, 435] on img at bounding box center [693, 379] width 206 height 204
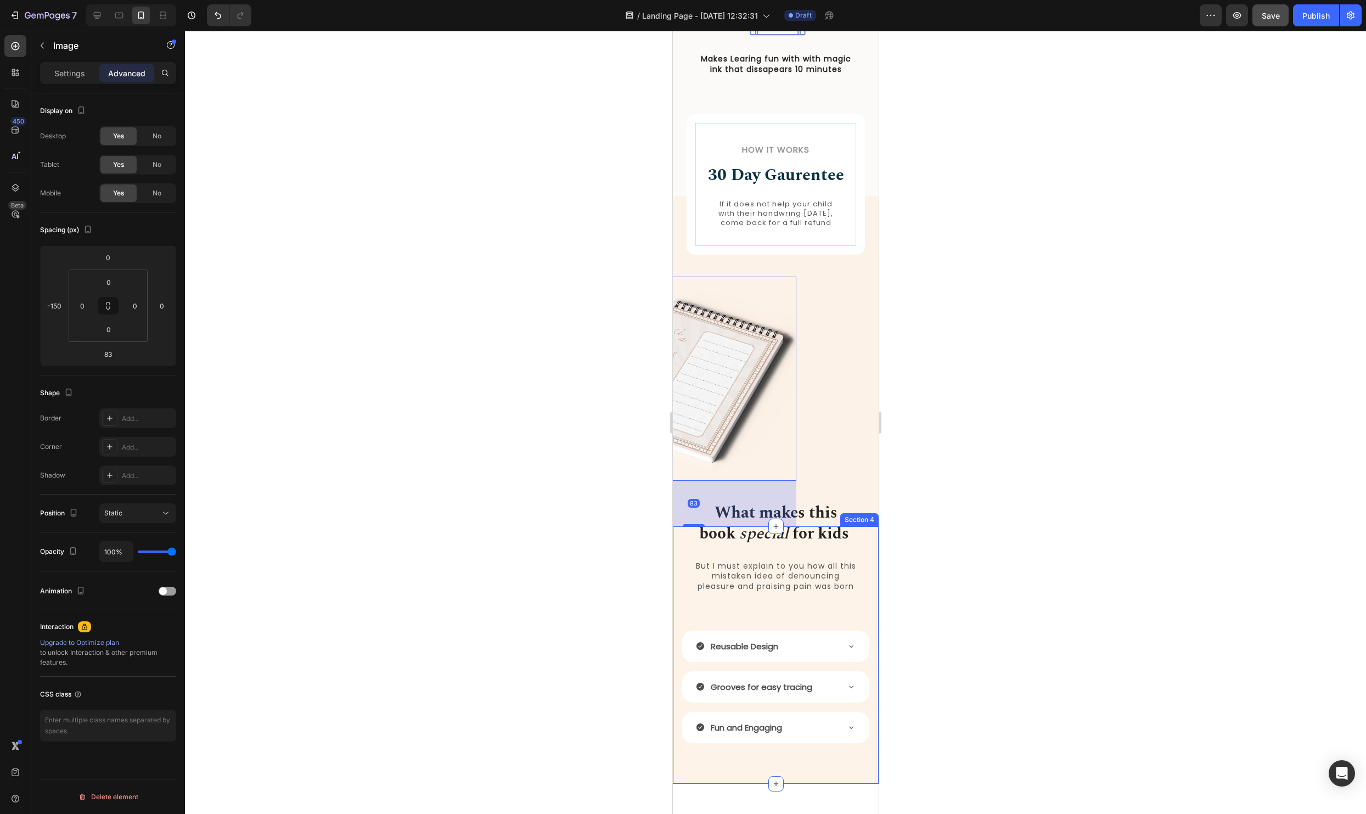
click at [683, 535] on div "What makes this book special for kids Heading But I must explain to you how all…" at bounding box center [775, 654] width 206 height 257
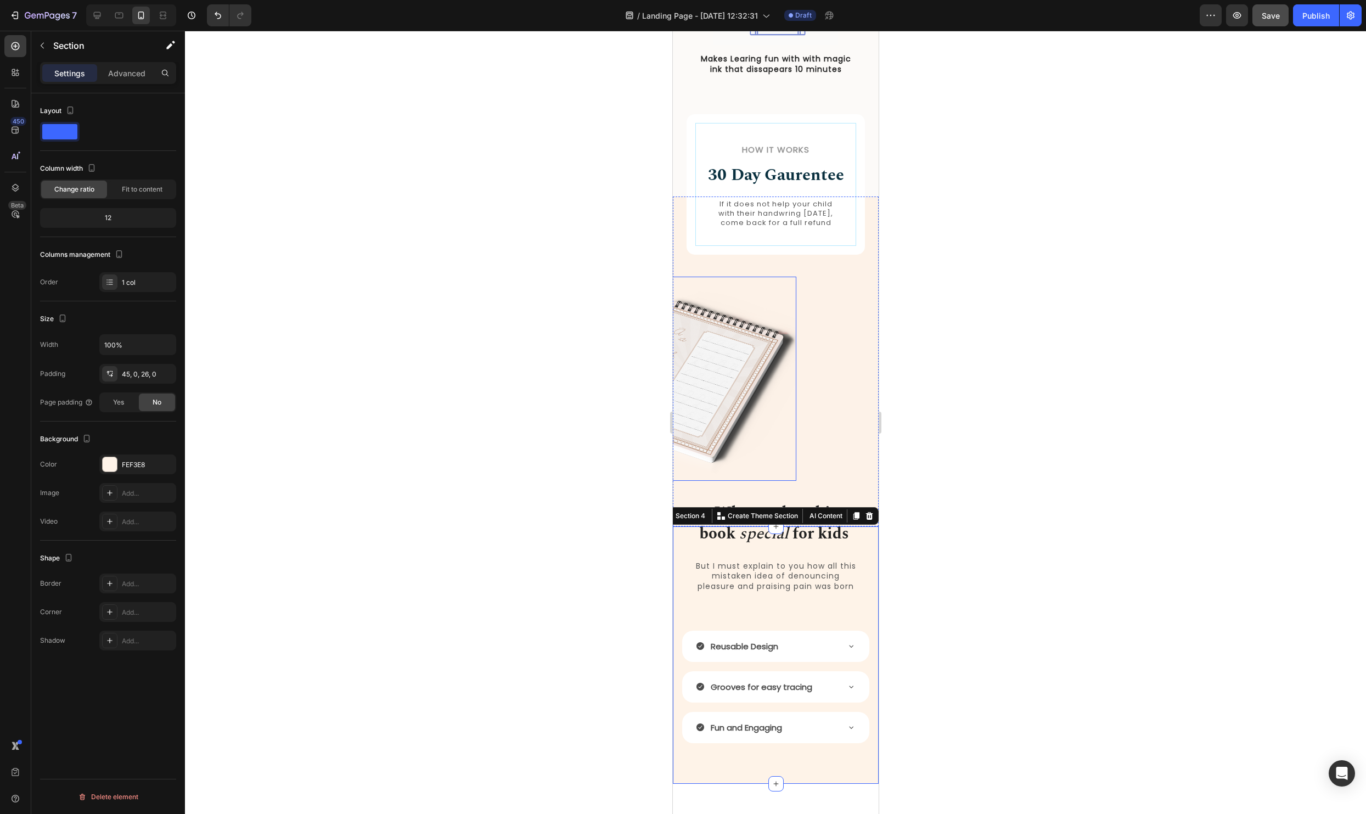
click at [715, 413] on img at bounding box center [693, 379] width 206 height 204
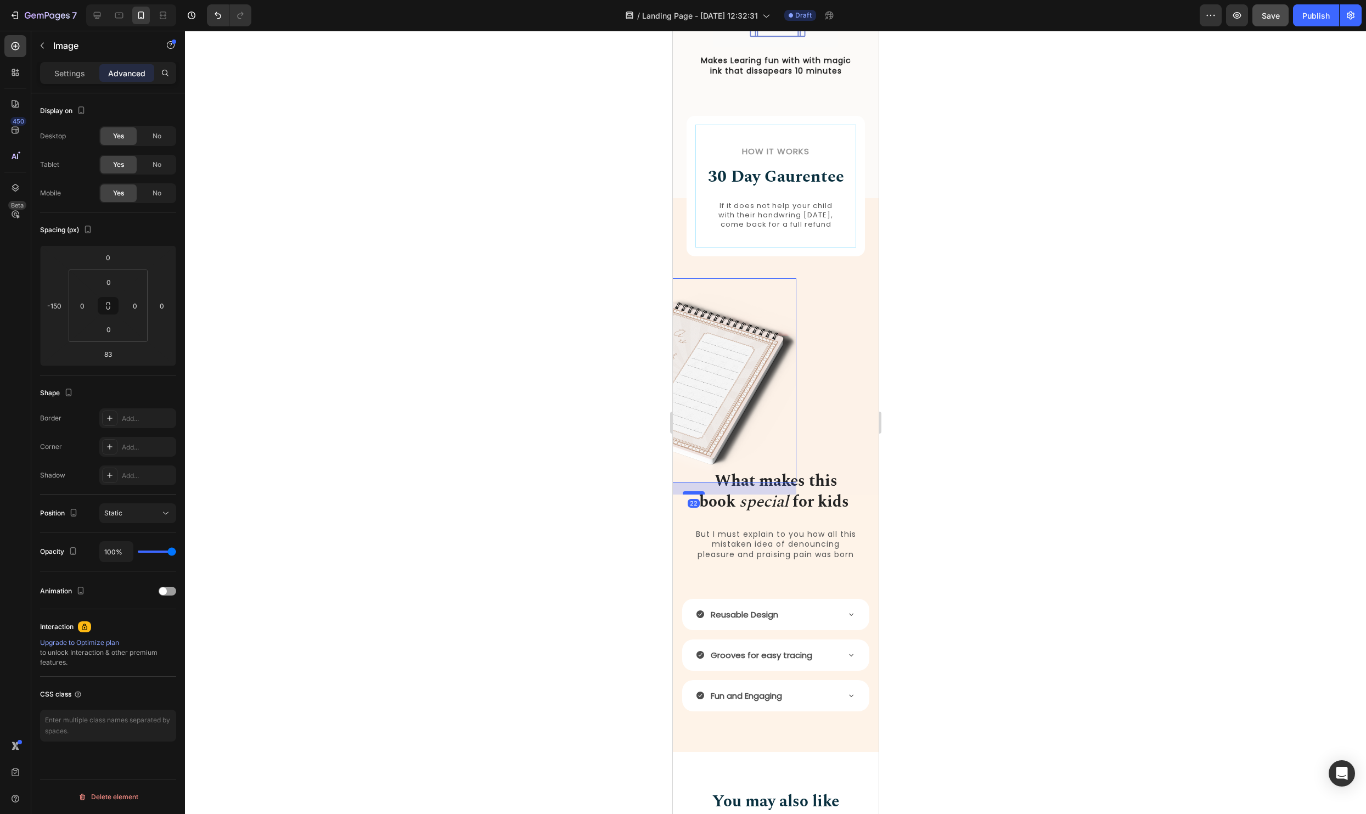
drag, startPoint x: 689, startPoint y: 534, endPoint x: 693, endPoint y: 501, distance: 33.8
click at [693, 494] on div at bounding box center [693, 492] width 22 height 3
type input "22"
click at [1223, 369] on div at bounding box center [775, 422] width 1181 height 783
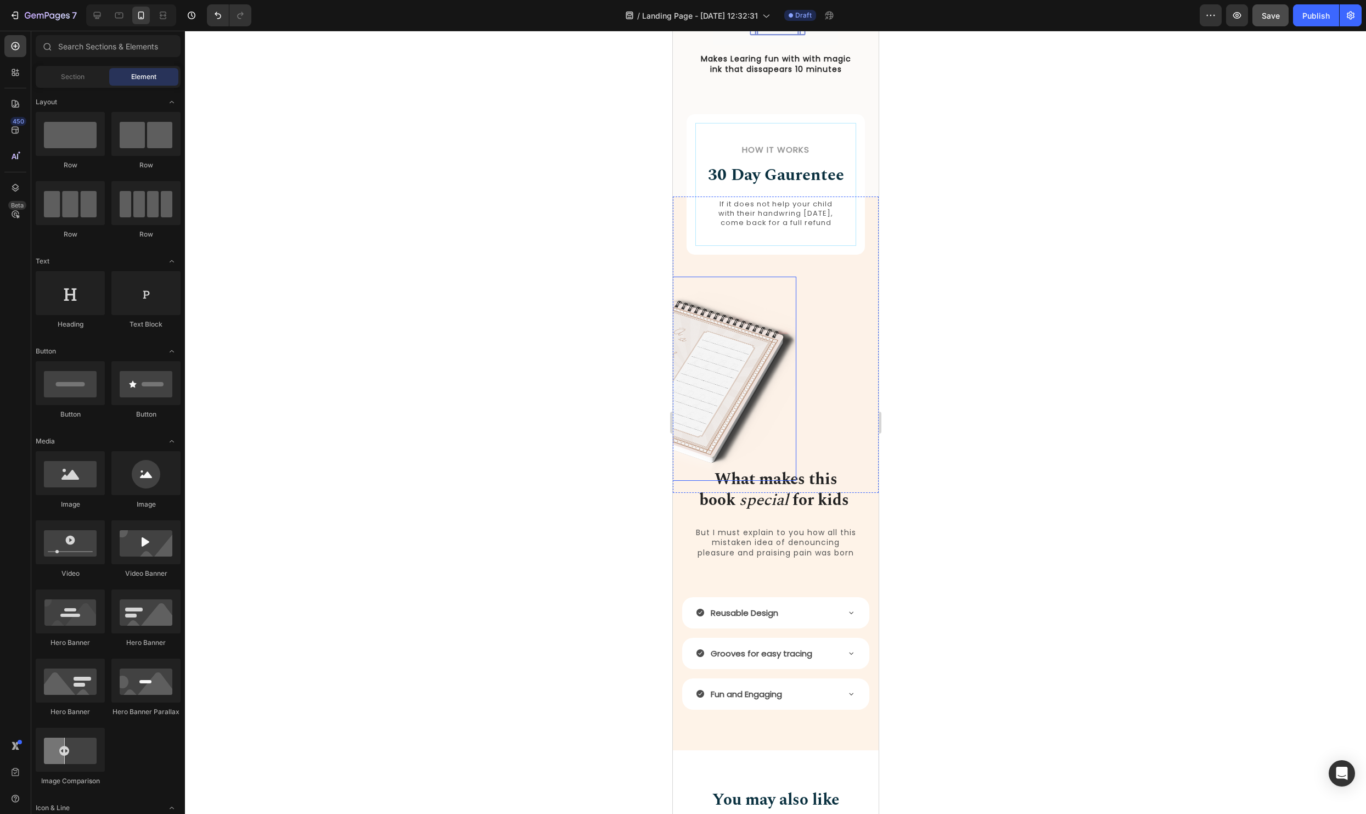
click at [720, 382] on img at bounding box center [693, 379] width 206 height 204
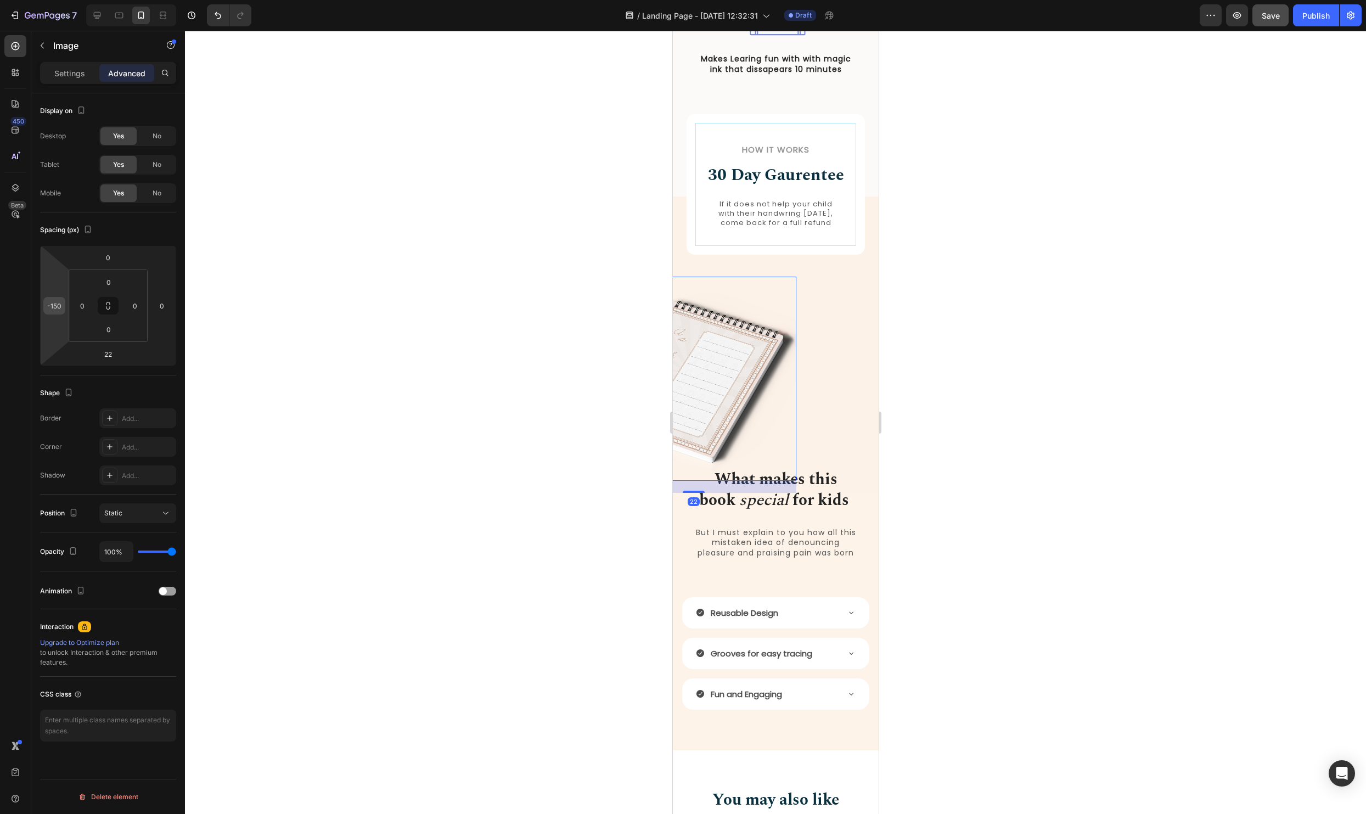
click at [54, 307] on input "-150" at bounding box center [54, 305] width 16 height 16
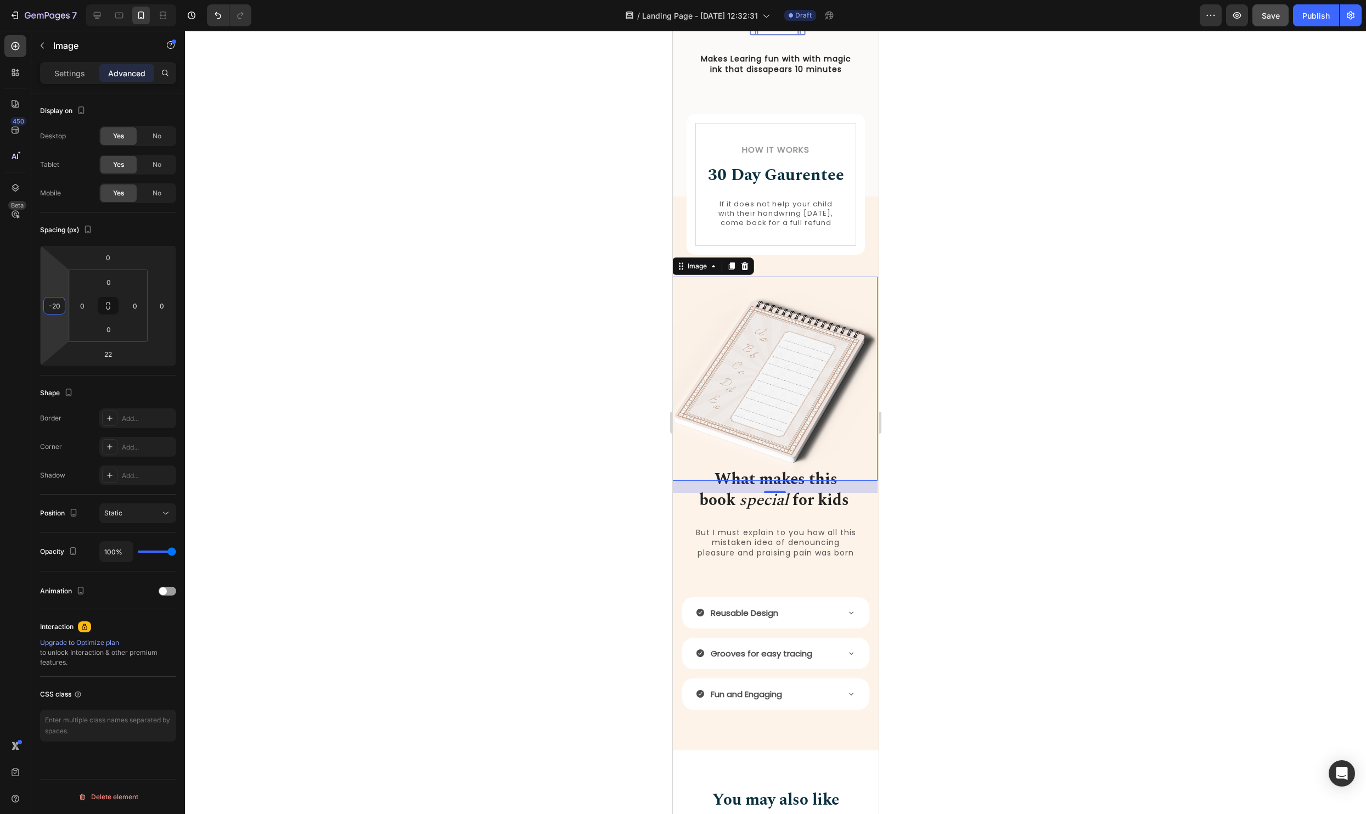
type input "-200"
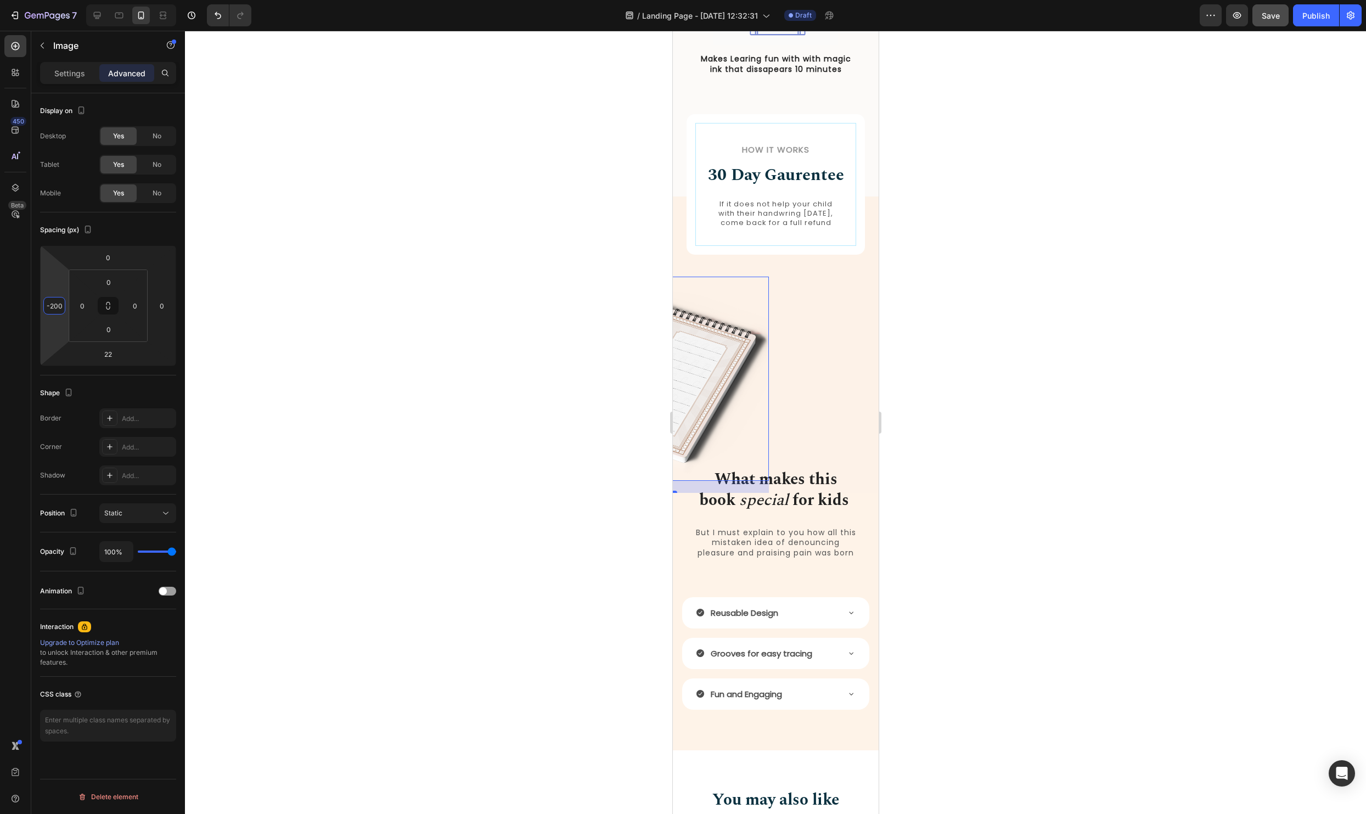
click at [1172, 260] on div at bounding box center [775, 422] width 1181 height 783
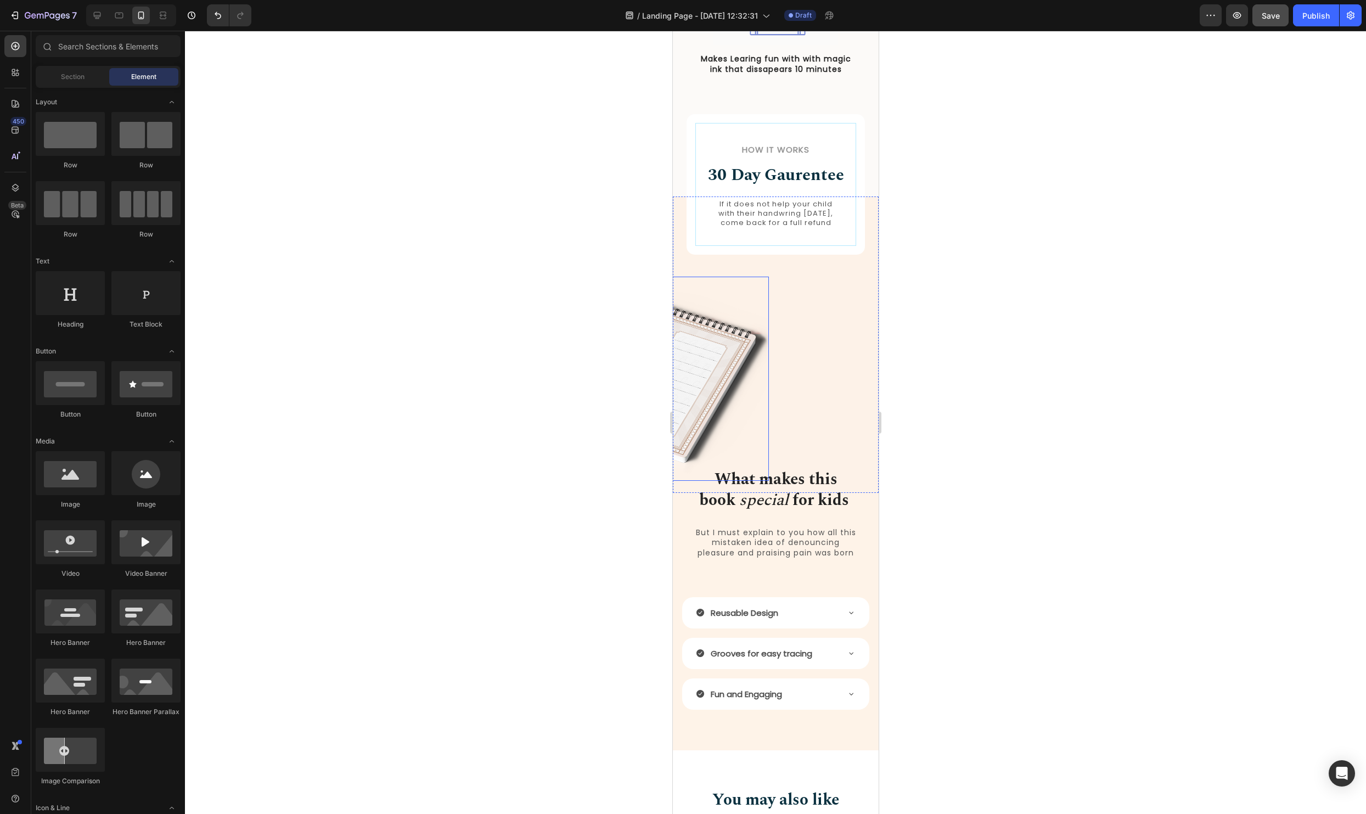
click at [700, 344] on img at bounding box center [665, 379] width 206 height 204
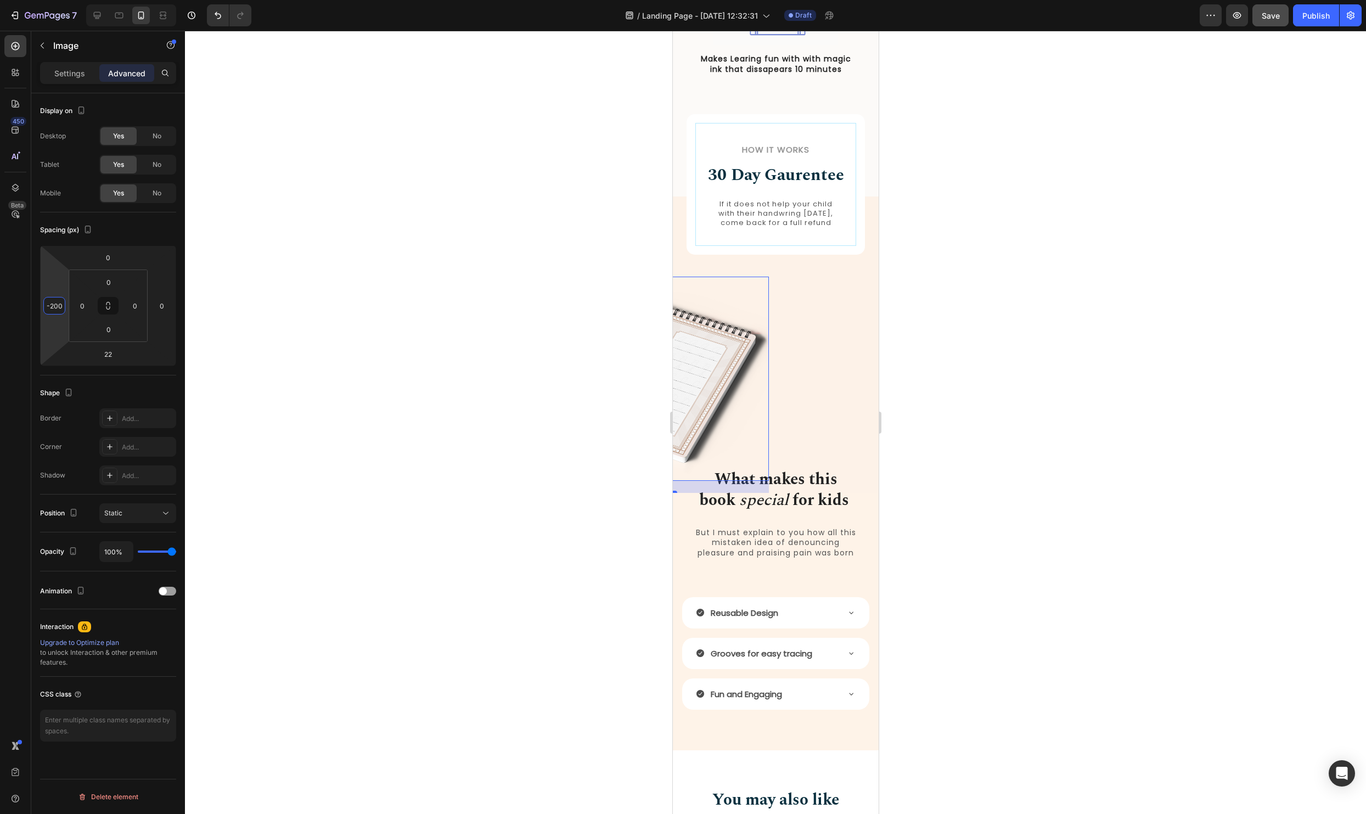
click at [60, 306] on input "-200" at bounding box center [54, 305] width 16 height 16
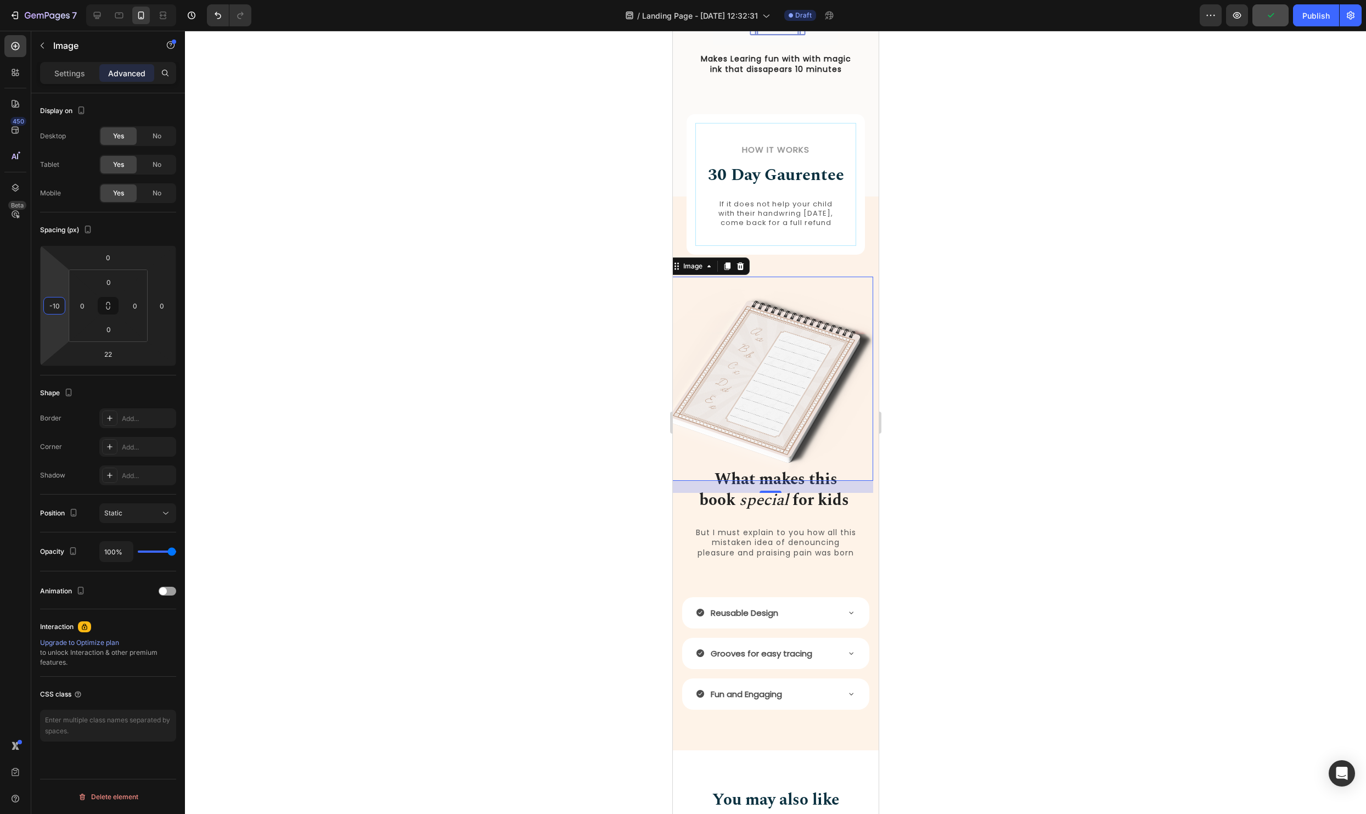
type input "-100"
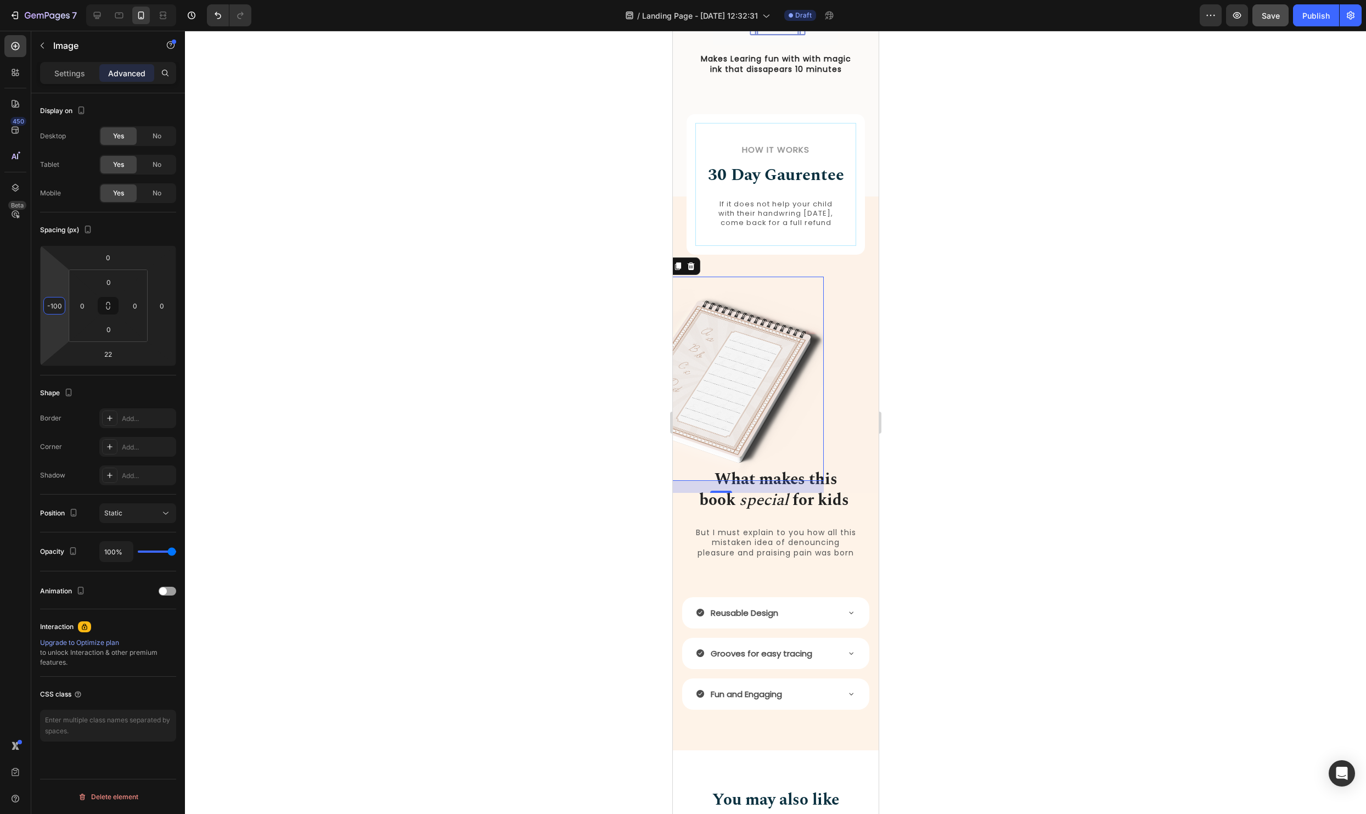
click at [1035, 277] on div at bounding box center [775, 422] width 1181 height 783
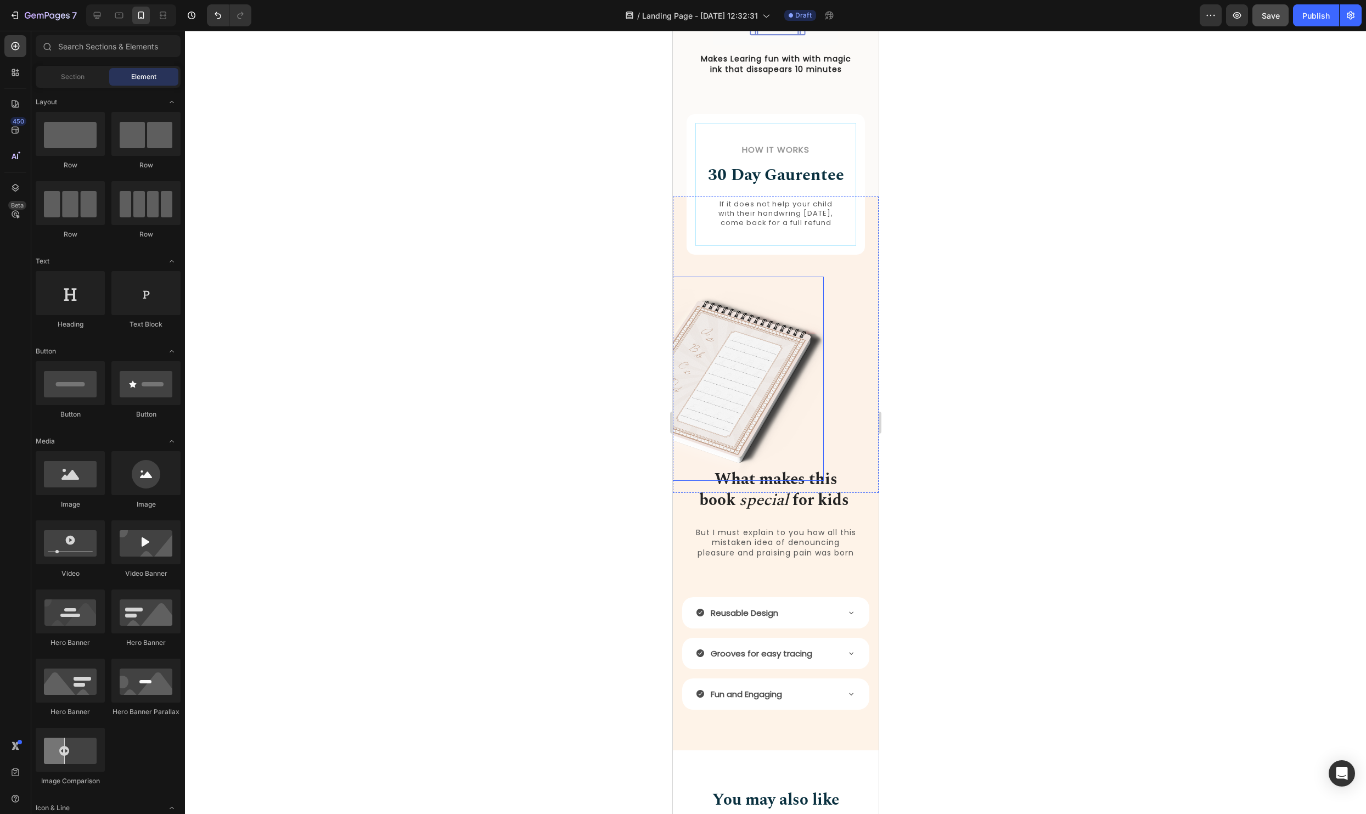
click at [721, 388] on img at bounding box center [720, 379] width 206 height 204
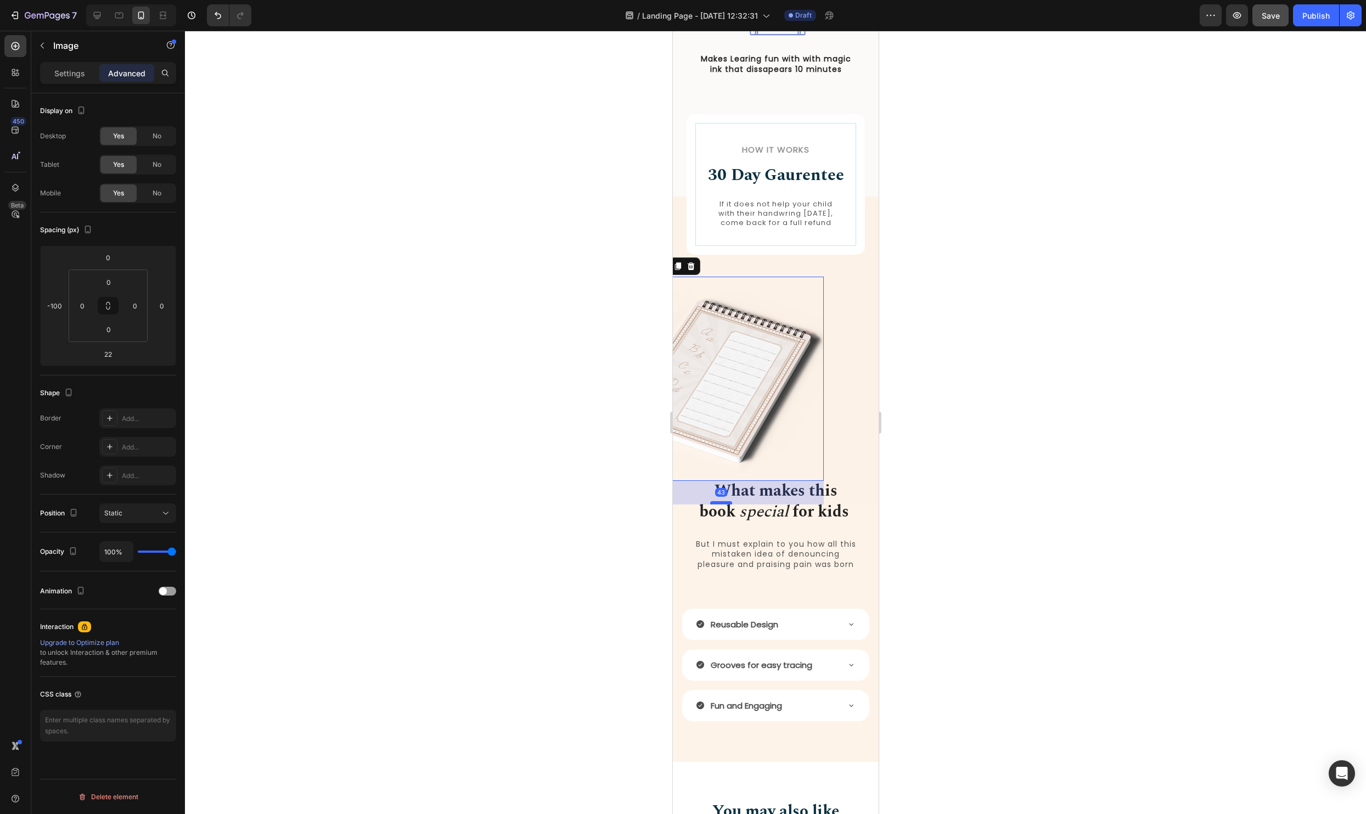
drag, startPoint x: 717, startPoint y: 499, endPoint x: 1686, endPoint y: 529, distance: 969.3
click at [715, 504] on div at bounding box center [720, 502] width 22 height 3
type input "43"
click at [1050, 493] on div at bounding box center [775, 422] width 1181 height 783
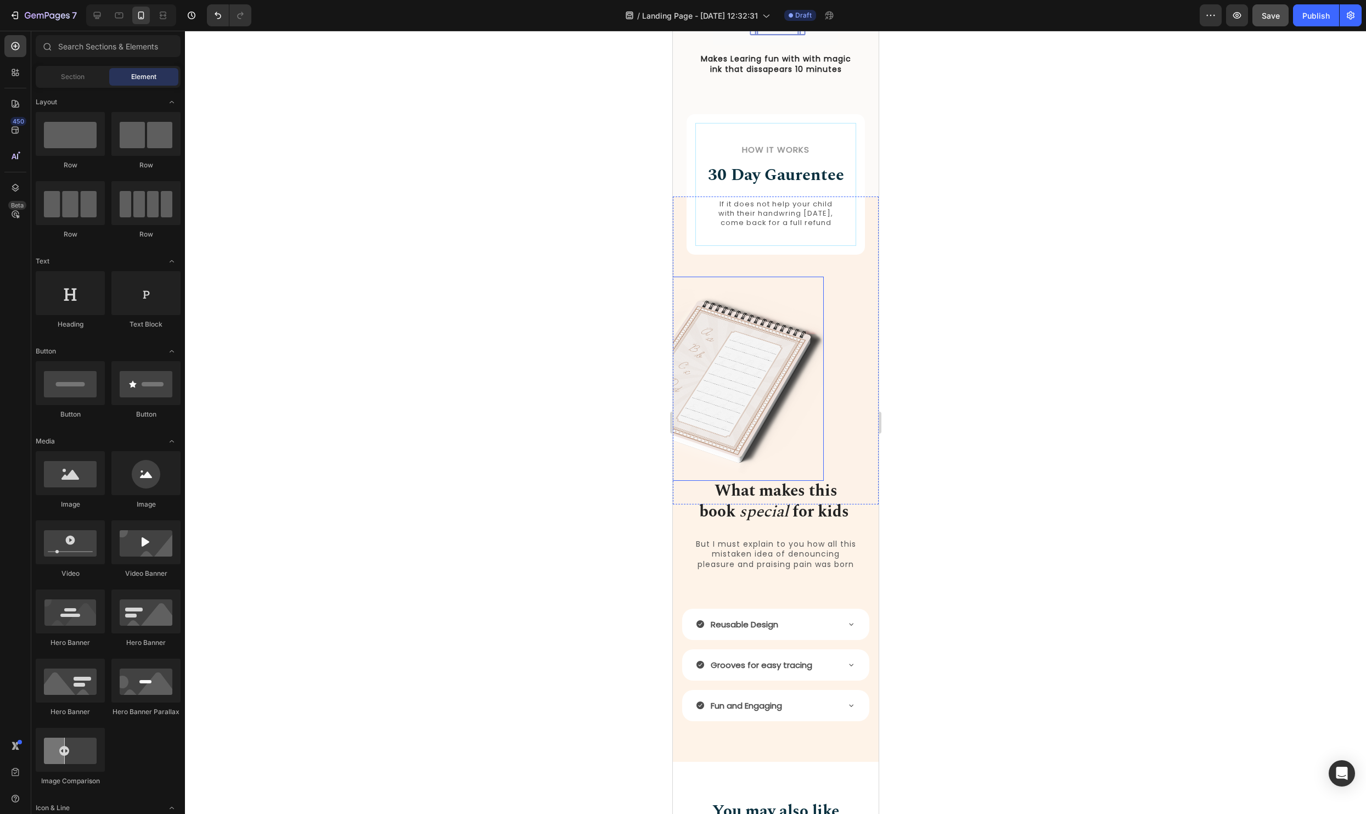
click at [755, 461] on img at bounding box center [720, 379] width 206 height 204
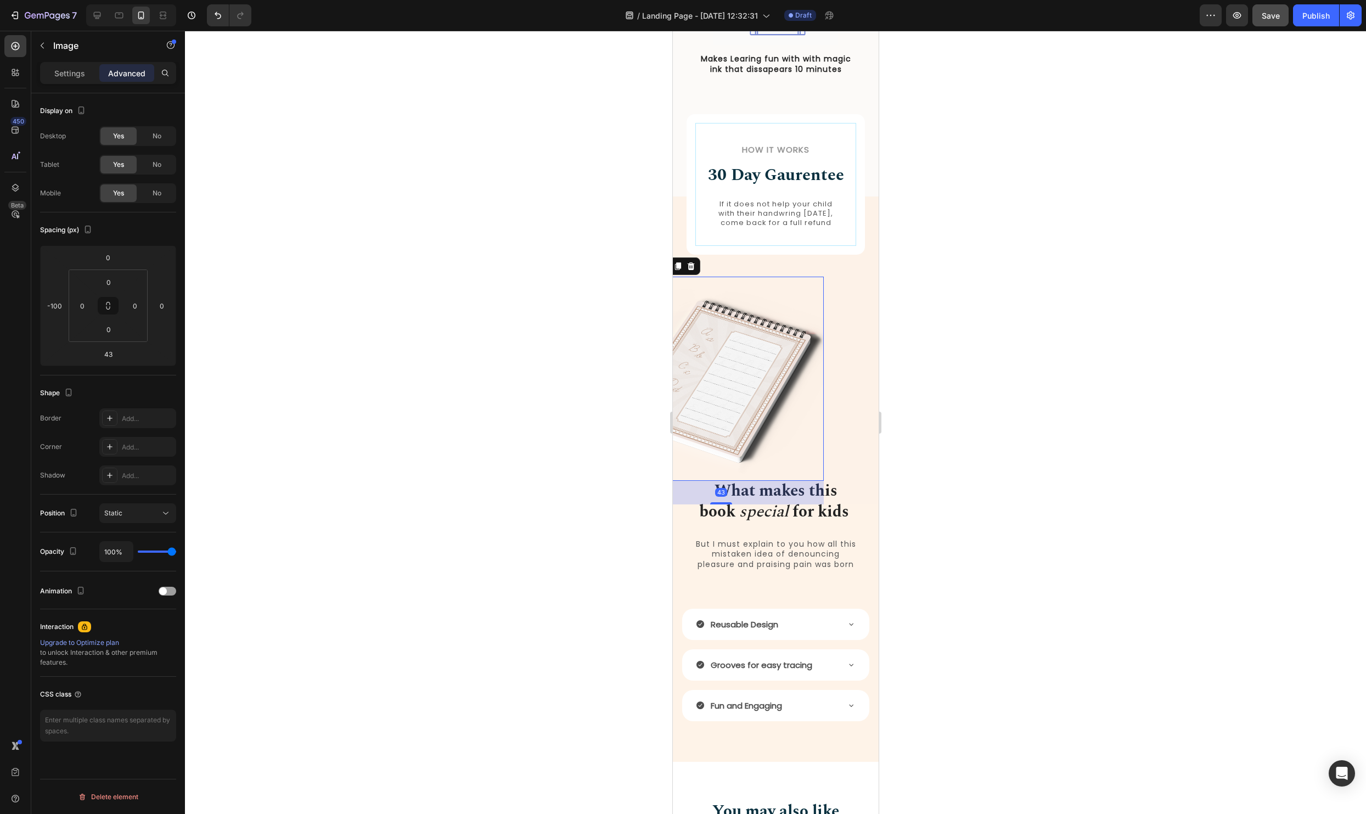
click at [718, 504] on div "43" at bounding box center [720, 493] width 206 height 24
drag, startPoint x: 718, startPoint y: 511, endPoint x: 797, endPoint y: 513, distance: 79.0
click at [717, 509] on div at bounding box center [720, 507] width 22 height 2
type input "52"
drag, startPoint x: 947, startPoint y: 499, endPoint x: 204, endPoint y: 476, distance: 743.2
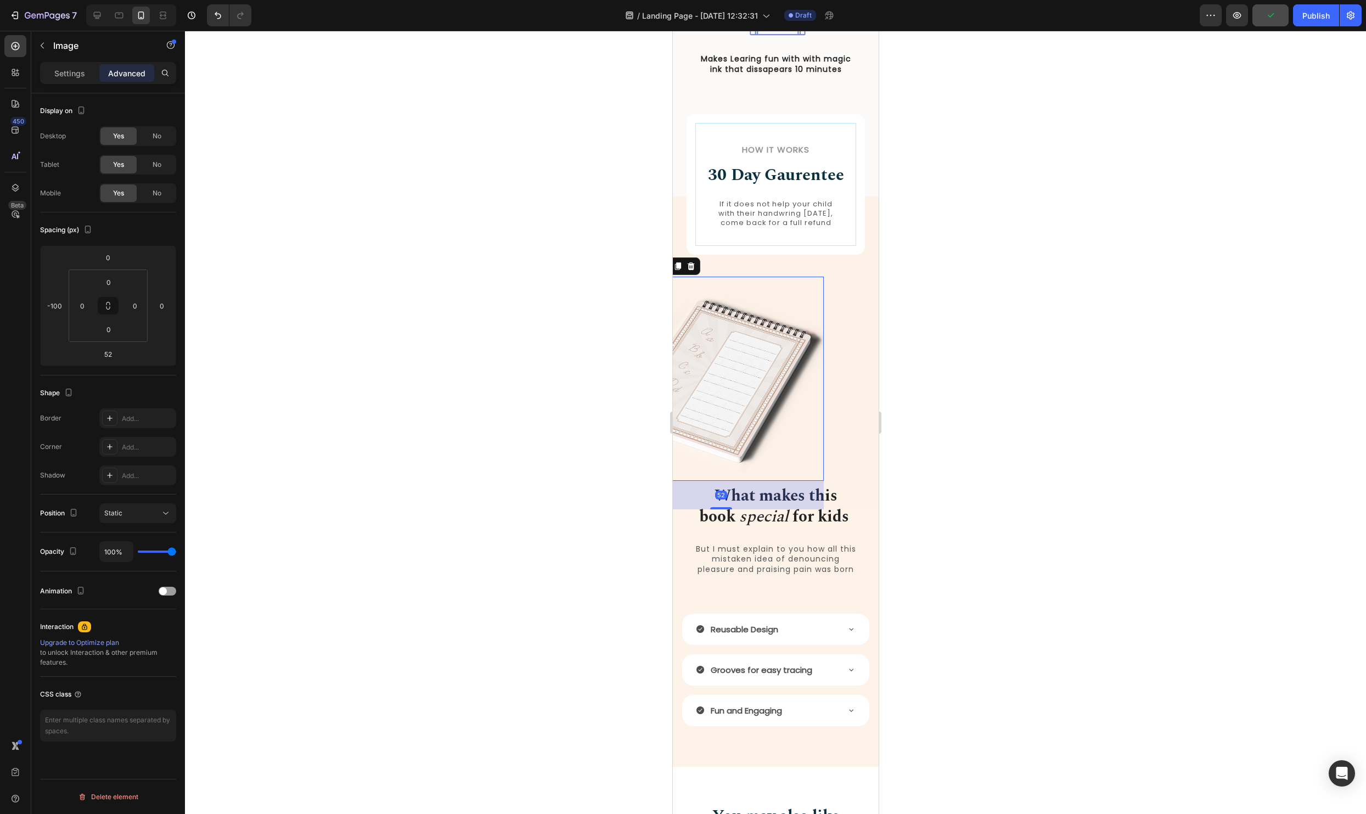
click at [947, 499] on div at bounding box center [775, 422] width 1181 height 783
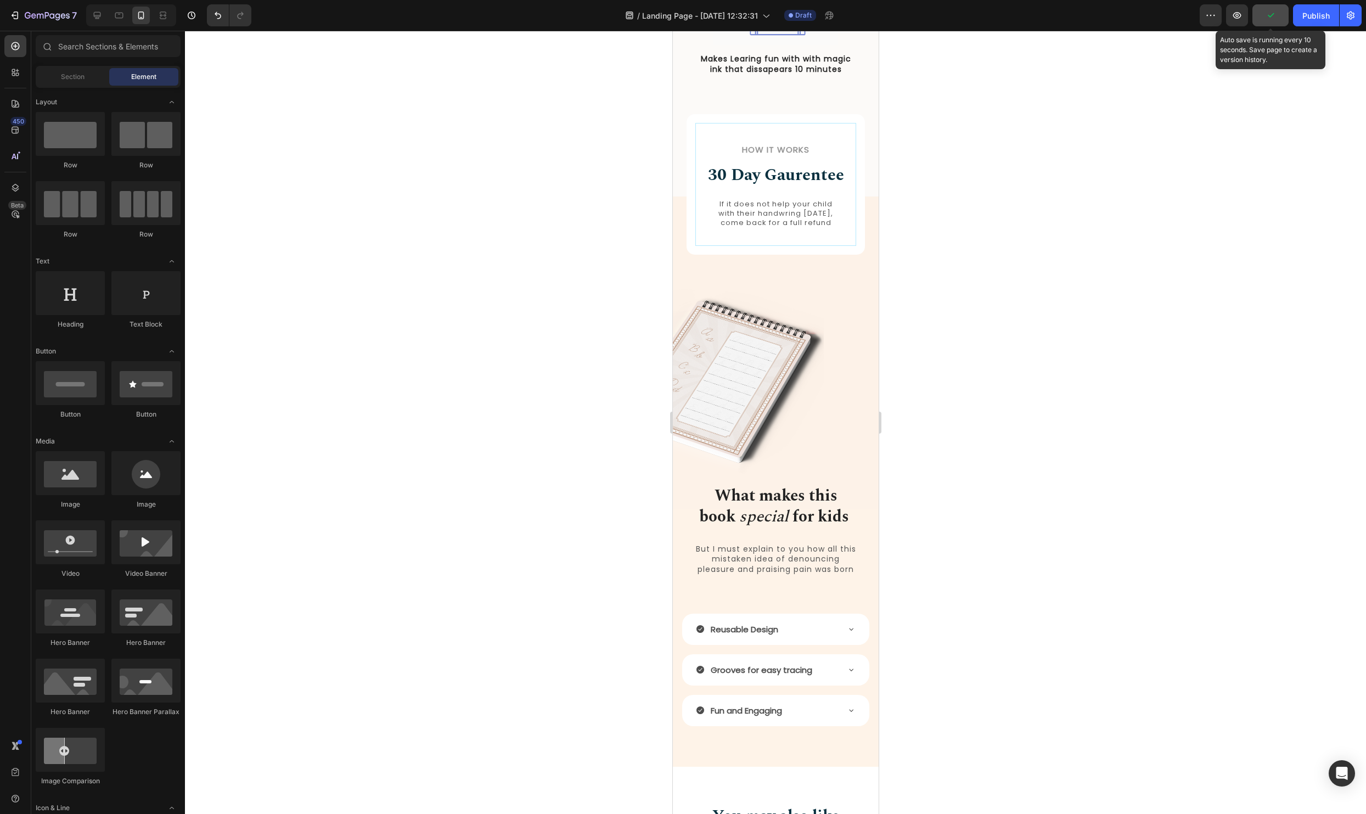
click at [1271, 12] on icon "button" at bounding box center [1270, 15] width 11 height 11
click at [796, 380] on img at bounding box center [720, 379] width 206 height 204
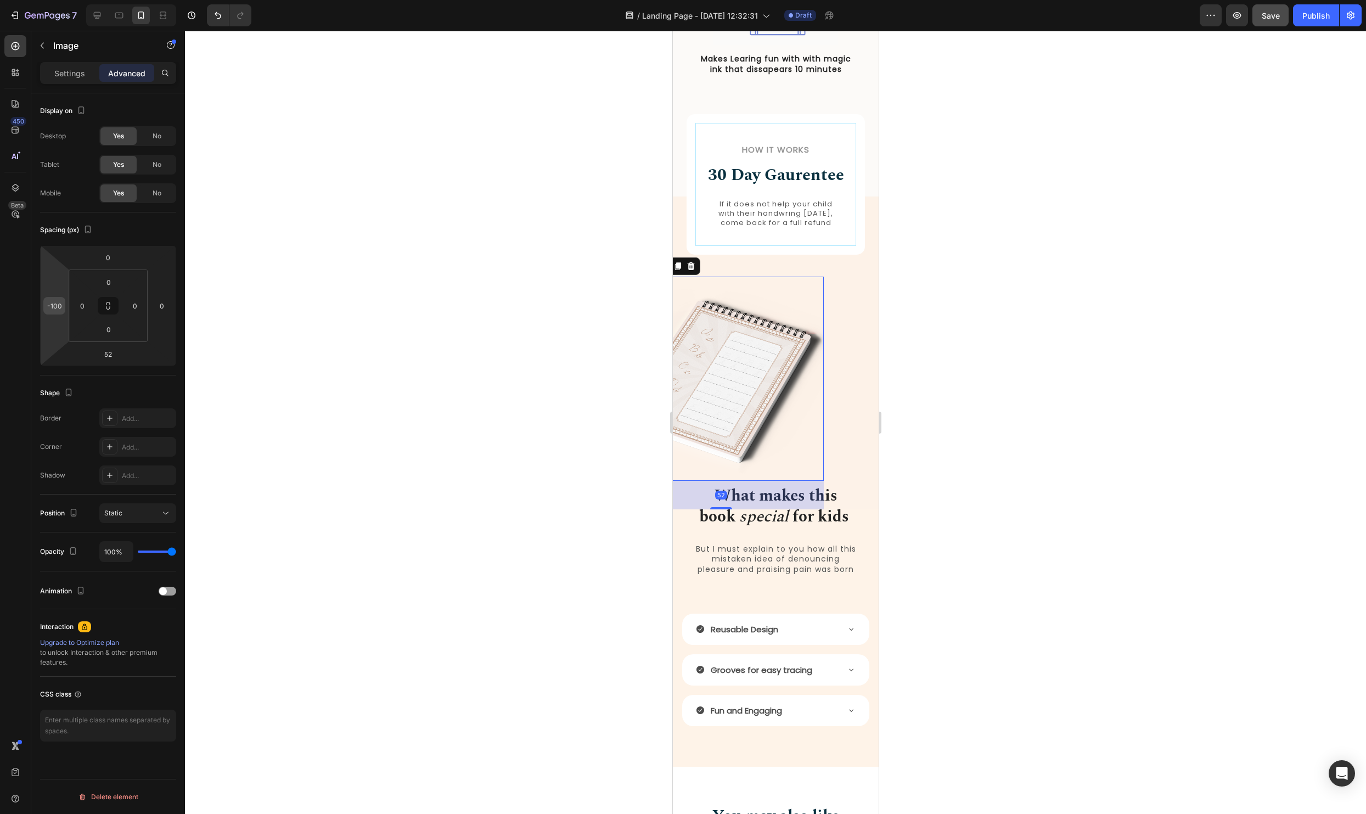
click at [49, 300] on input "-100" at bounding box center [54, 305] width 16 height 16
type input "0"
click at [473, 368] on div at bounding box center [775, 422] width 1181 height 783
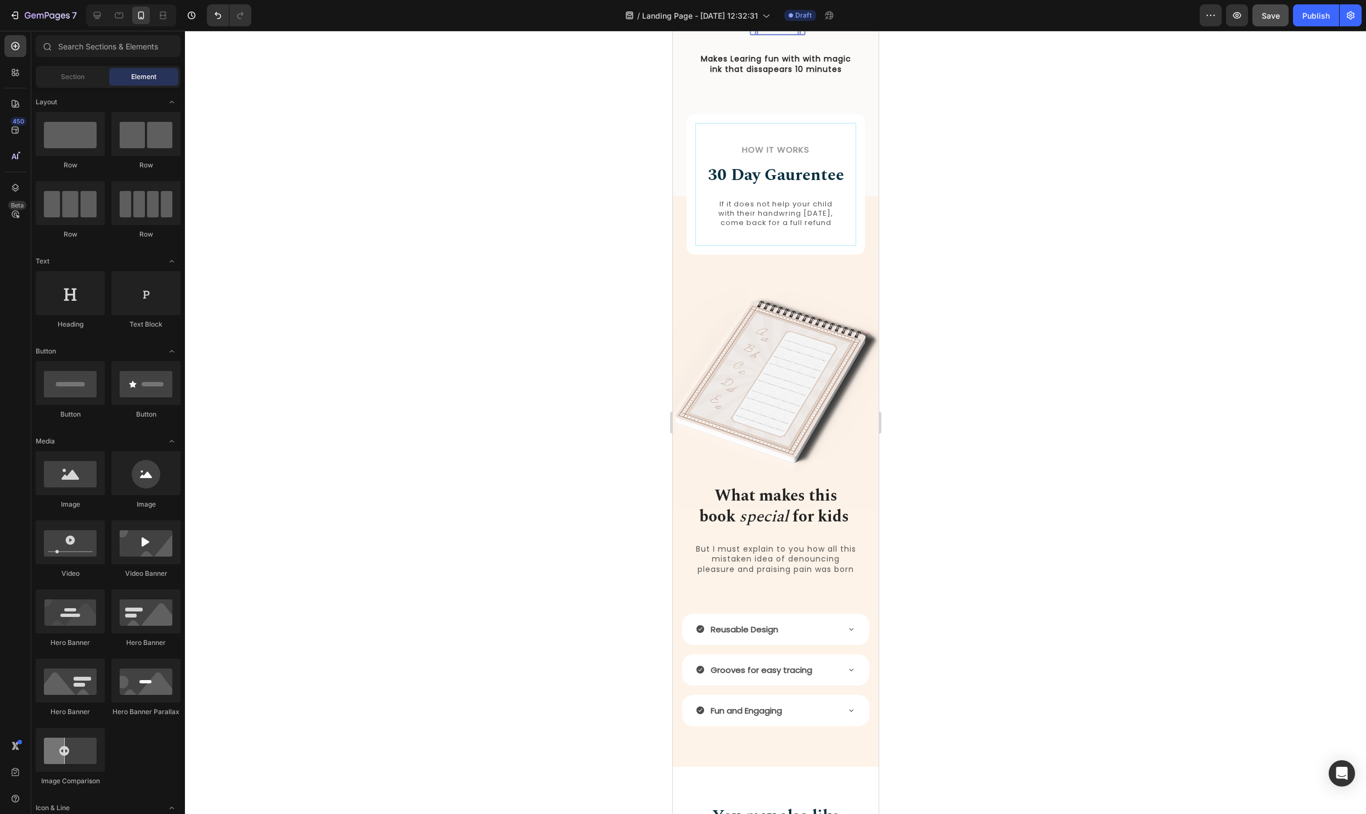
click at [1184, 398] on div at bounding box center [775, 422] width 1181 height 783
click at [763, 385] on img at bounding box center [775, 379] width 206 height 204
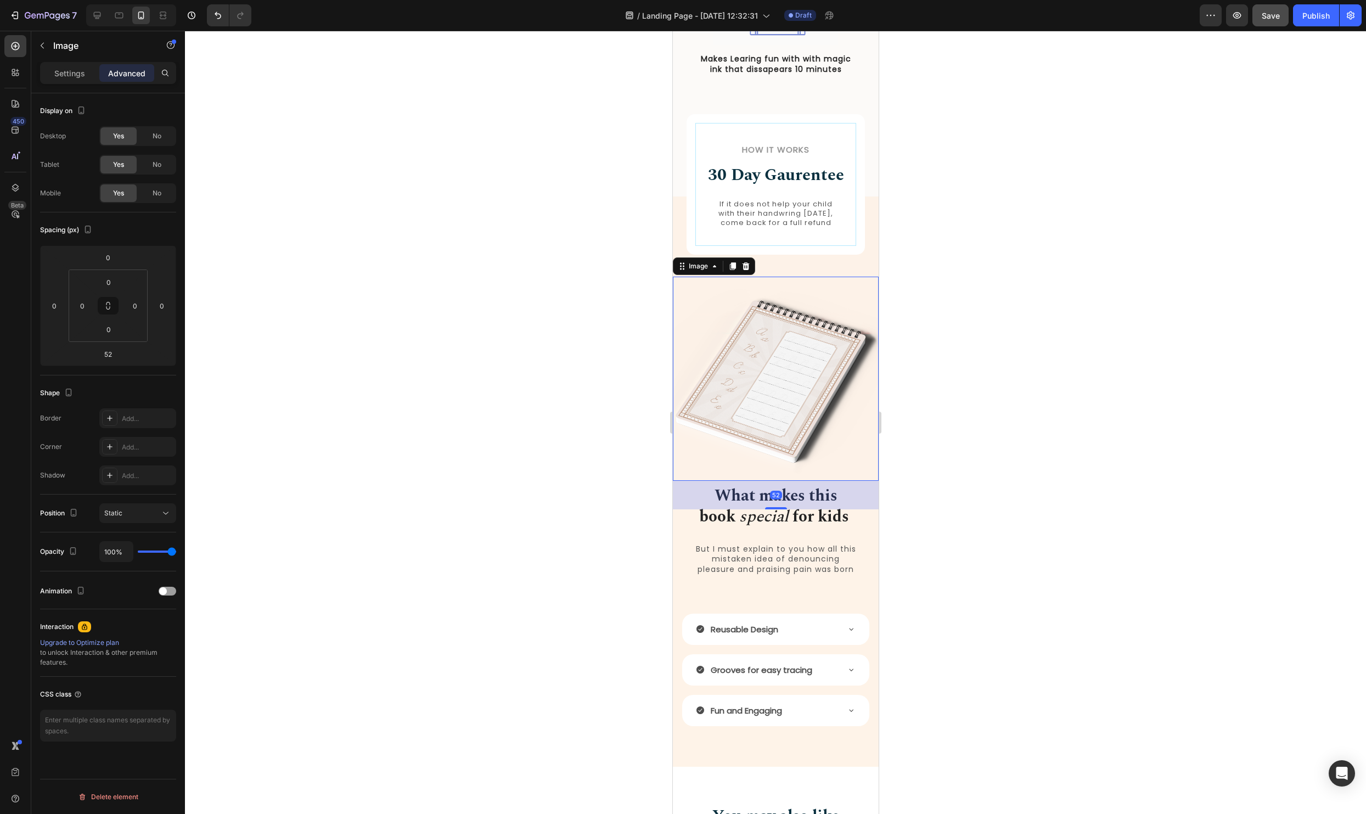
click at [1150, 337] on div at bounding box center [775, 422] width 1181 height 783
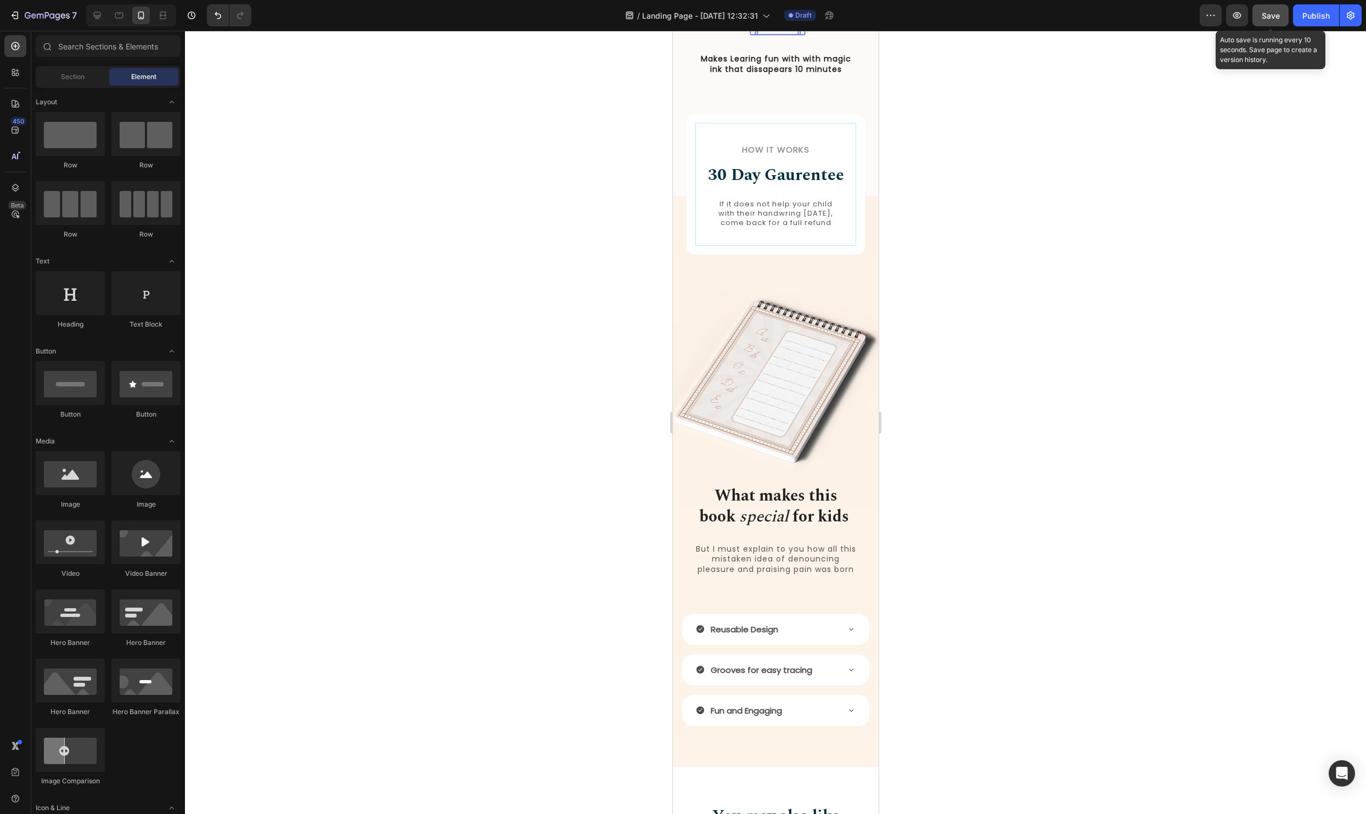
click at [1266, 8] on button "Save" at bounding box center [1270, 15] width 36 height 22
click at [724, 383] on img at bounding box center [775, 379] width 206 height 204
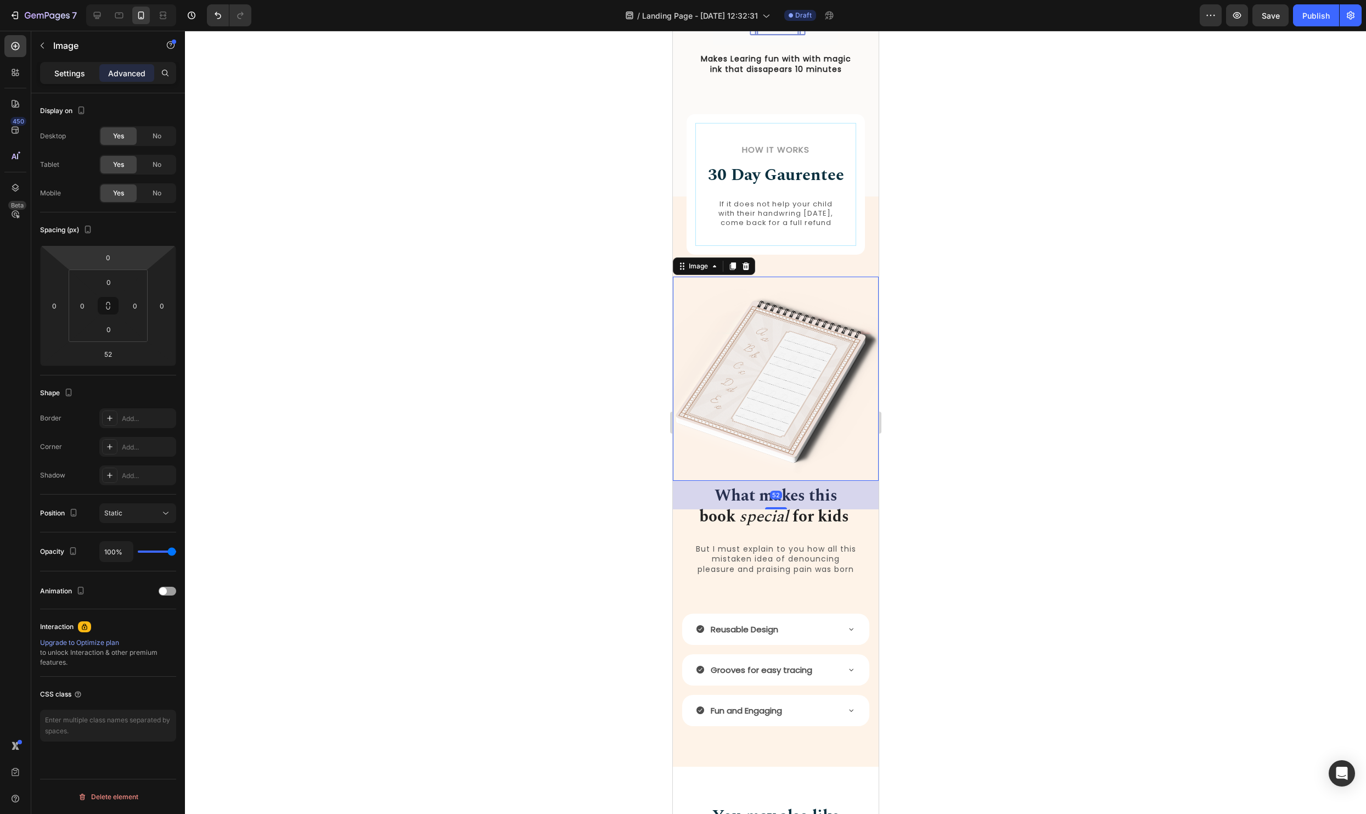
click at [75, 75] on p "Settings" at bounding box center [69, 73] width 31 height 12
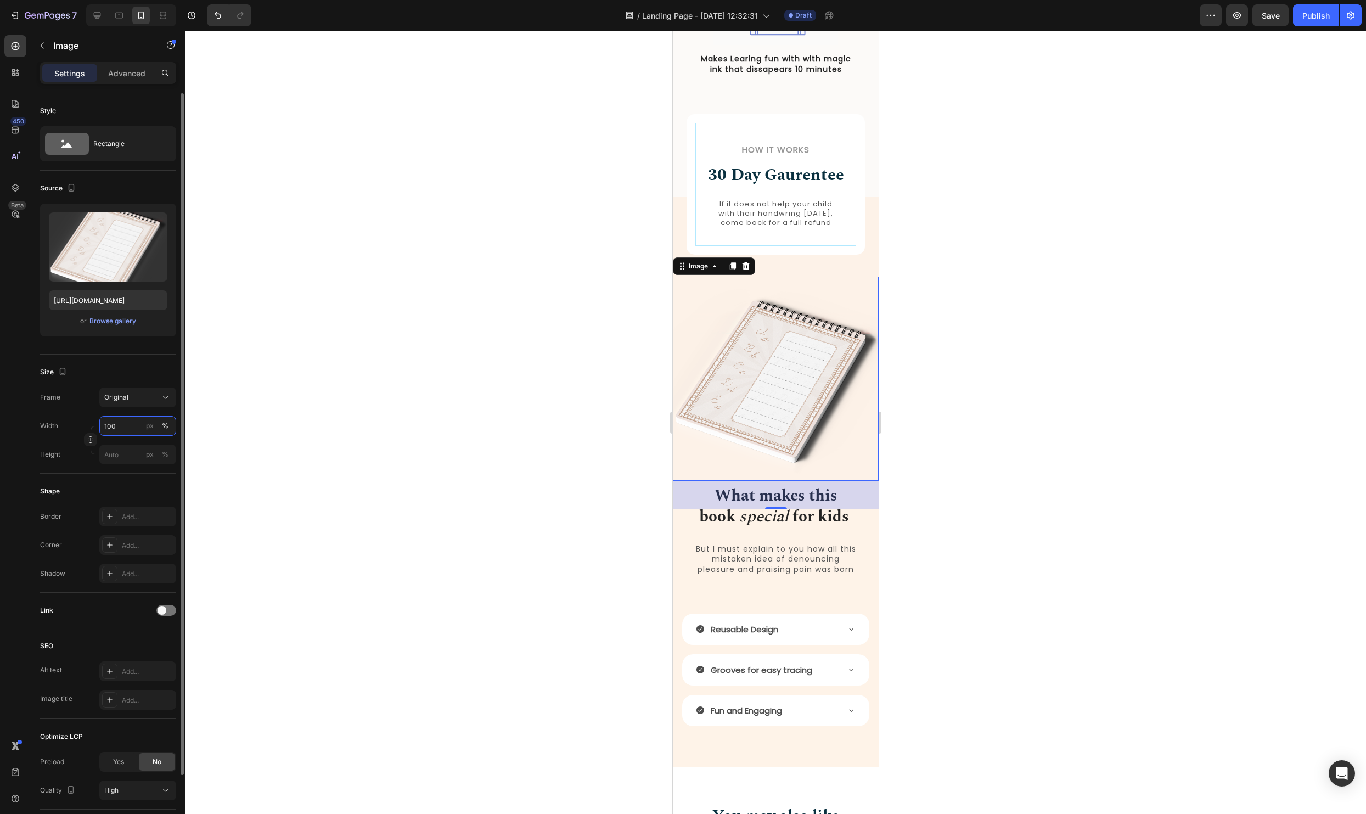
click at [122, 422] on input "100" at bounding box center [137, 426] width 77 height 20
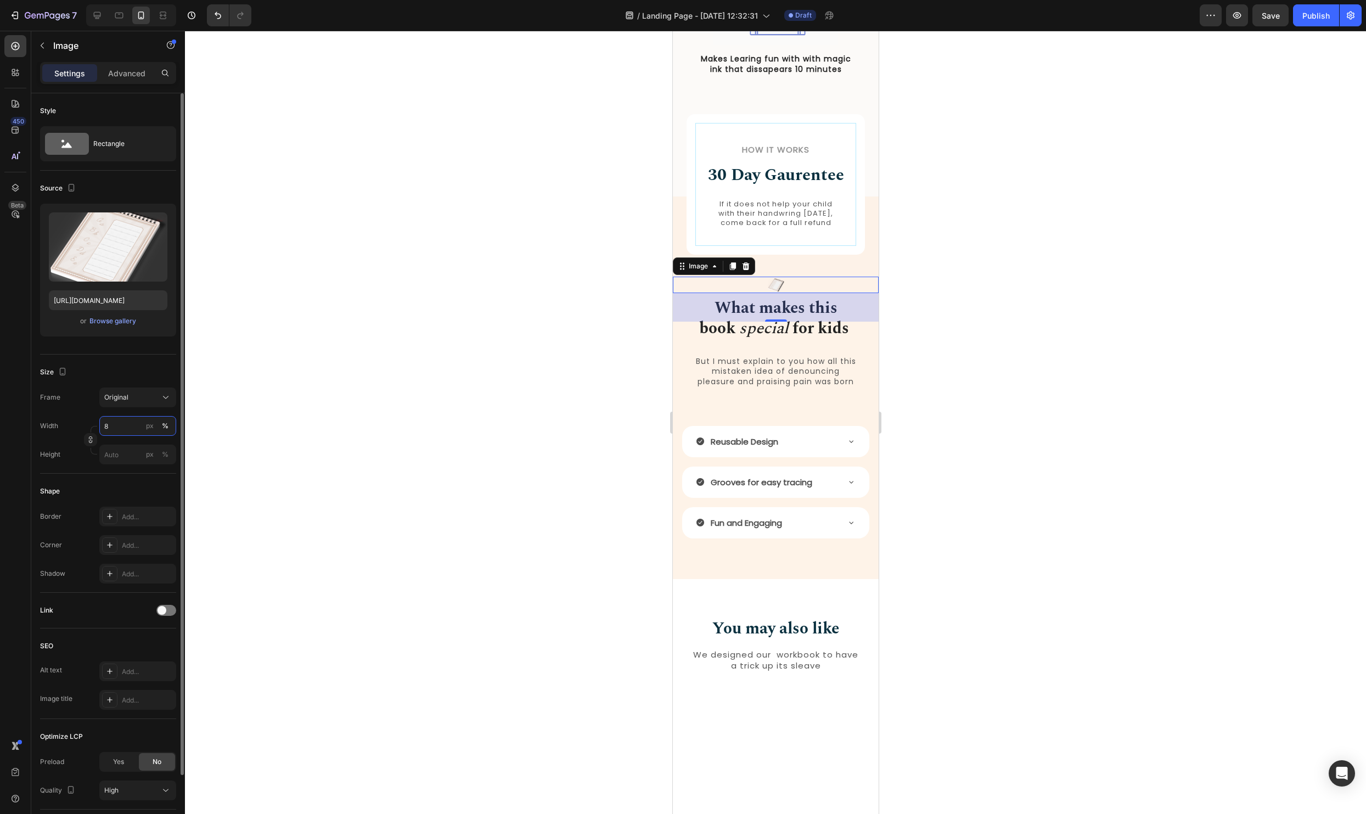
type input "80"
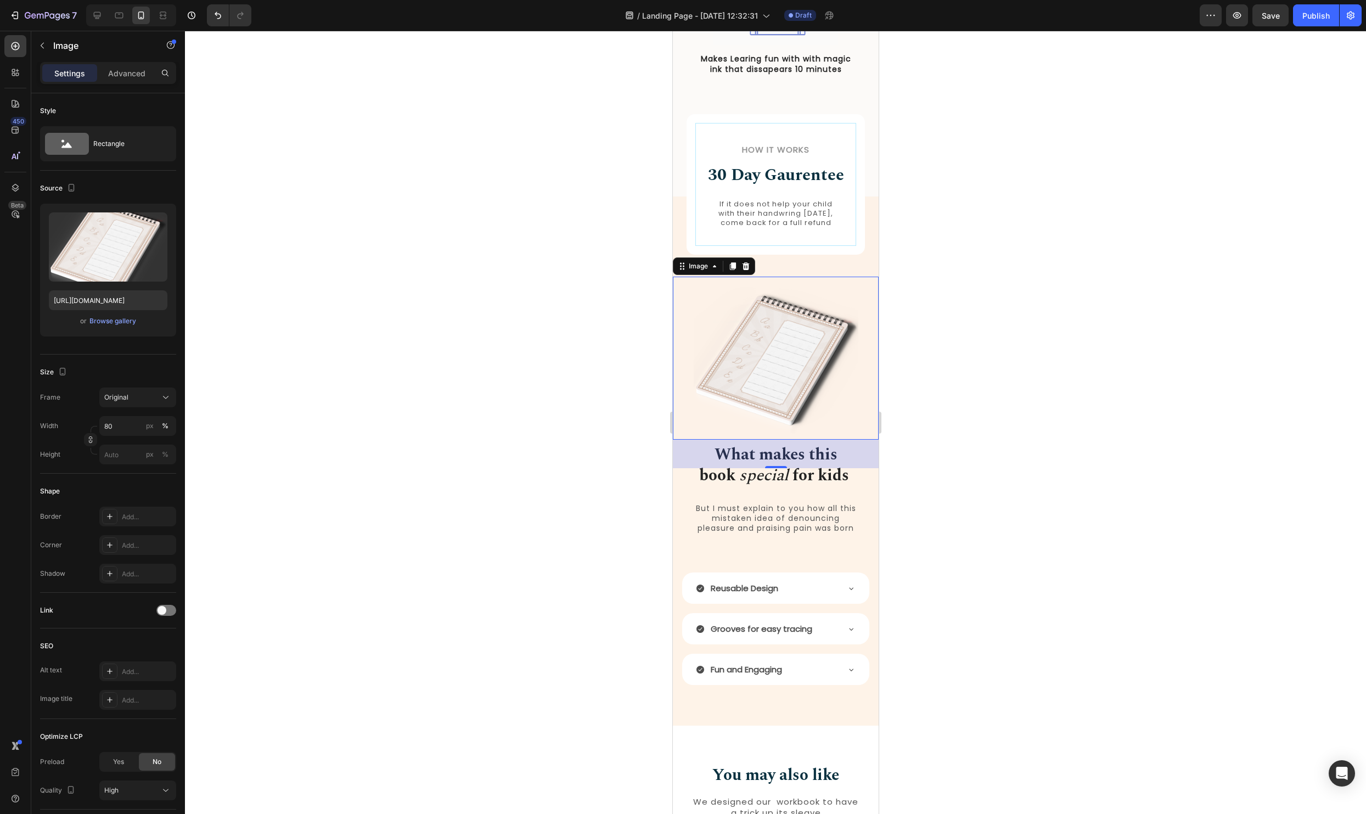
click at [1026, 409] on div at bounding box center [775, 422] width 1181 height 783
click at [789, 376] on img at bounding box center [775, 358] width 165 height 163
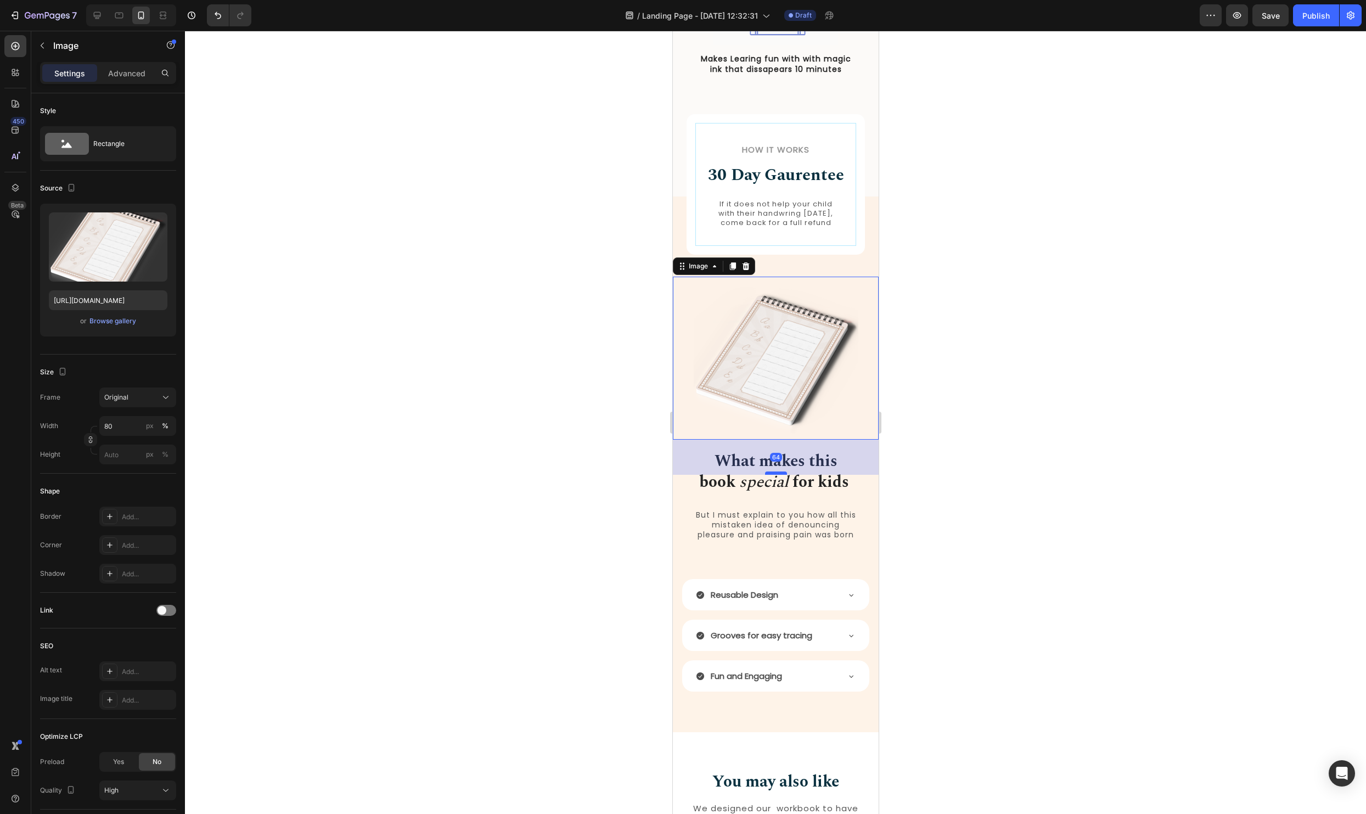
drag, startPoint x: 770, startPoint y: 476, endPoint x: 769, endPoint y: 481, distance: 5.5
click at [769, 475] on div at bounding box center [775, 472] width 22 height 3
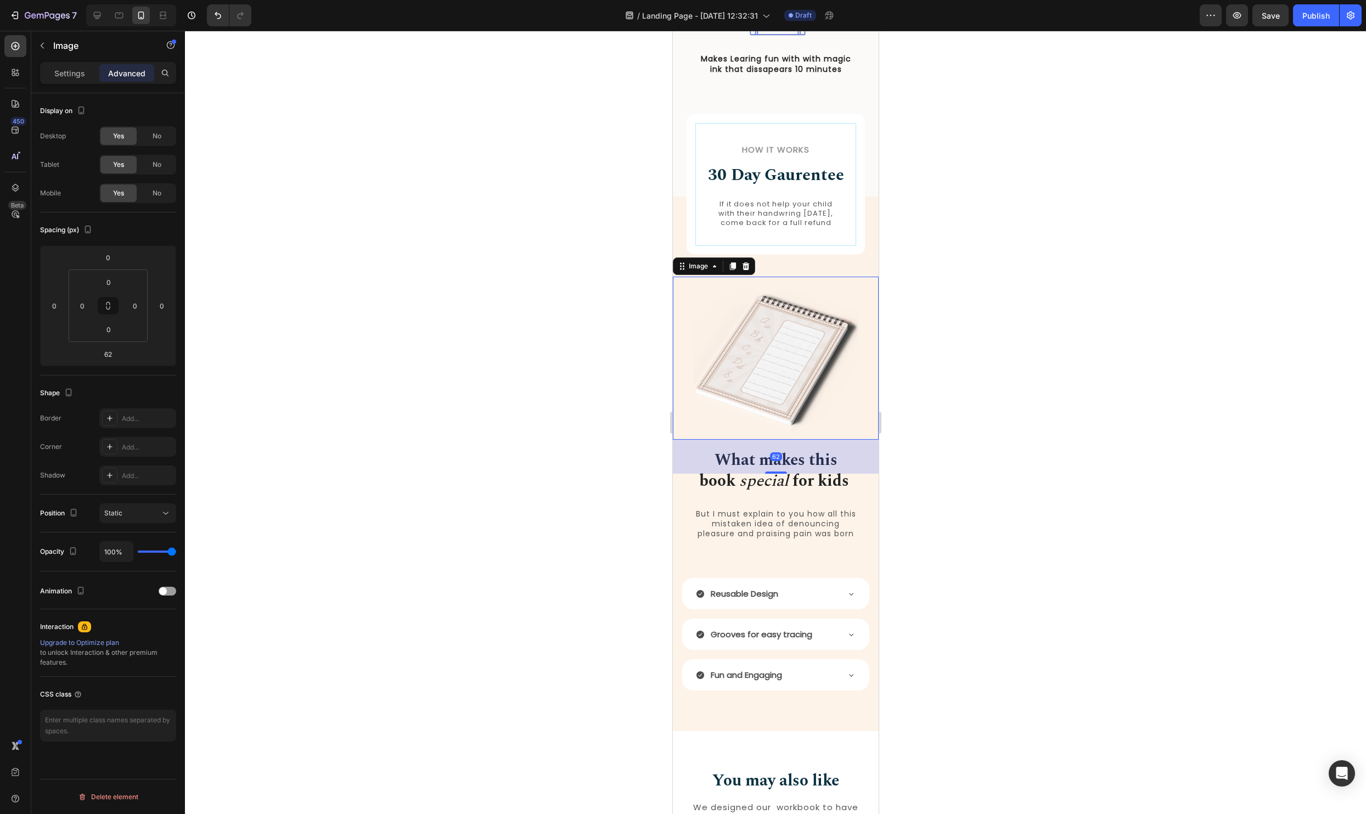
click at [997, 421] on div at bounding box center [775, 422] width 1181 height 783
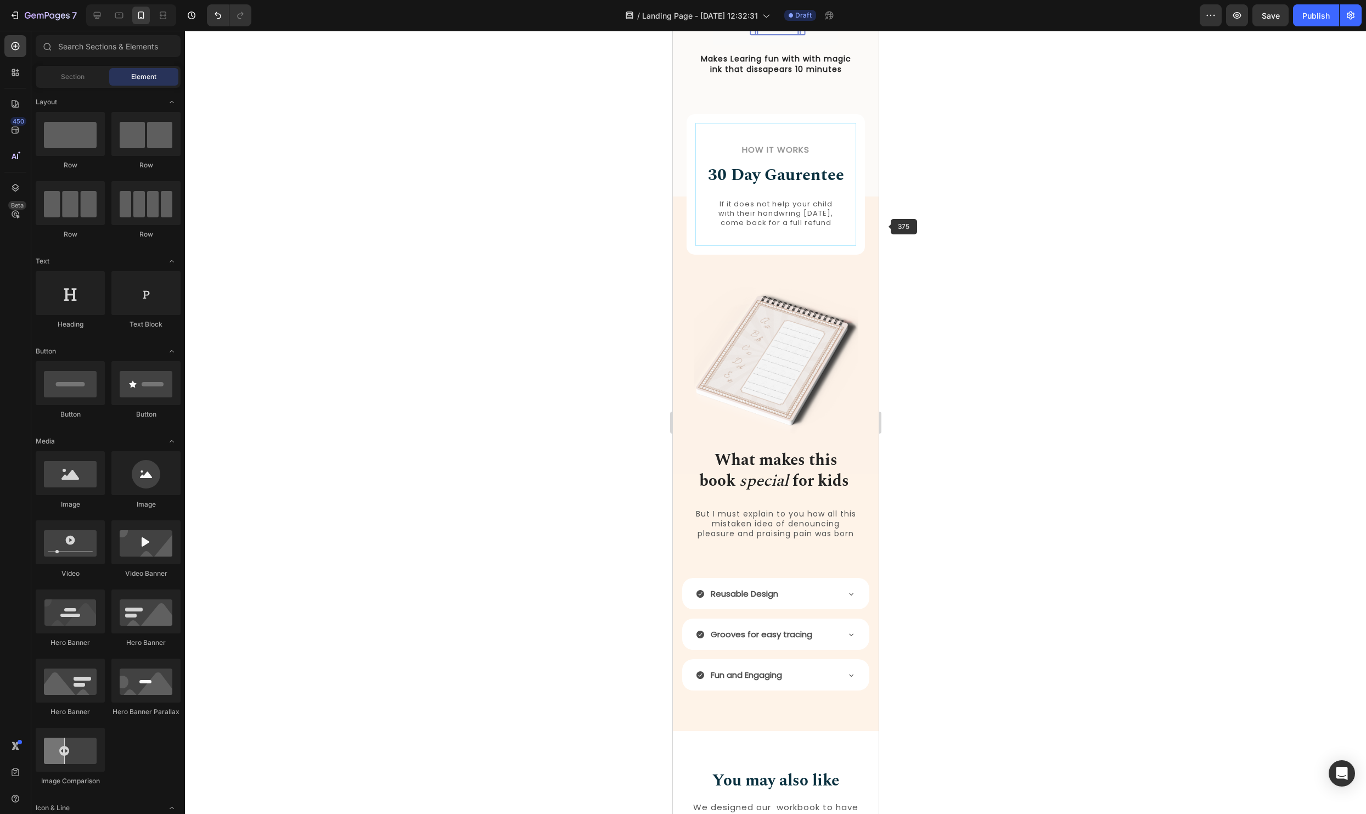
click at [798, 228] on p "If it does not help your child with their handwring [DATE], come back for a ful…" at bounding box center [774, 214] width 129 height 28
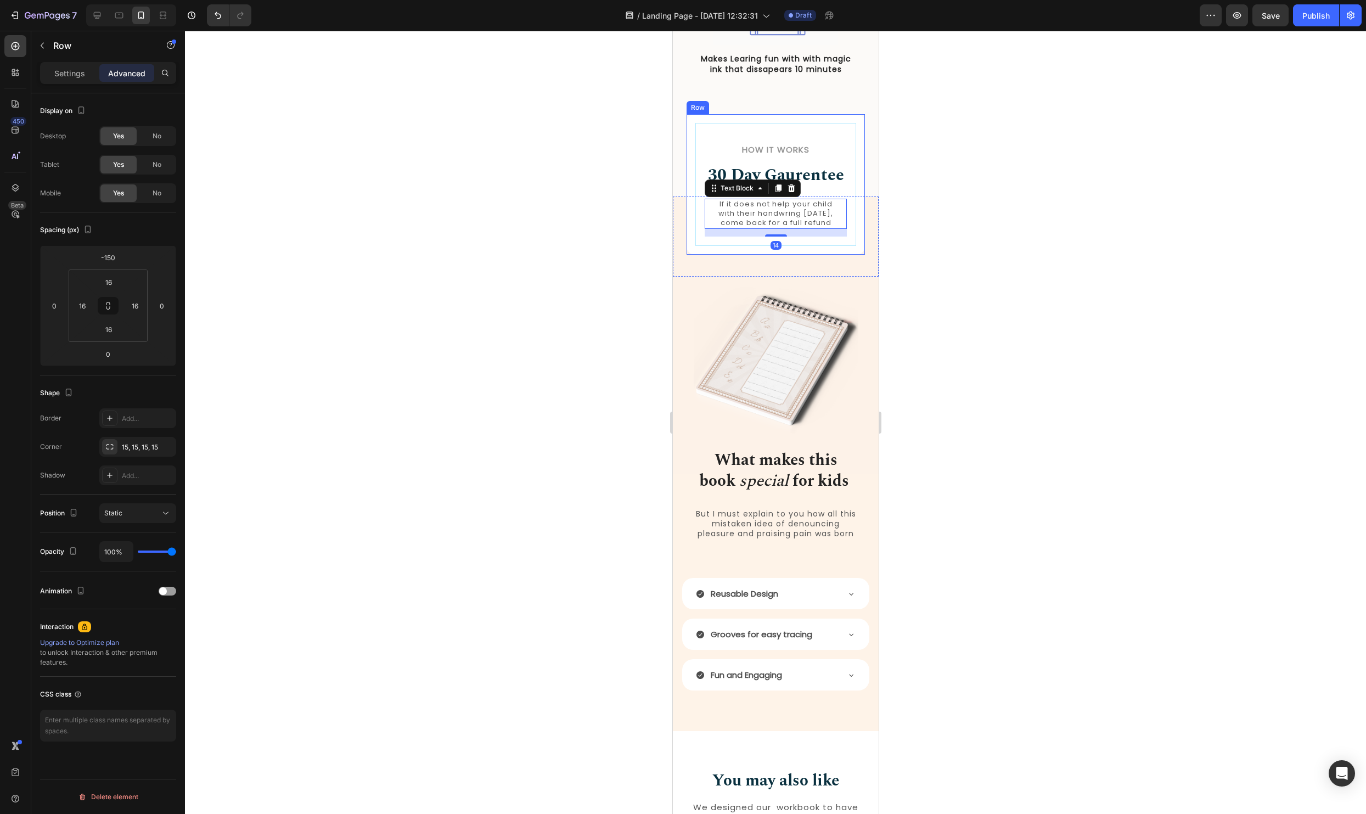
click at [804, 255] on div "How it Works Heading 30 Day Gaurentee Heading If it does not help your child wi…" at bounding box center [775, 184] width 178 height 140
click at [803, 277] on div "How it Works Heading 30 Day Gaurentee Heading If it does not help your child wi…" at bounding box center [775, 236] width 206 height 80
click at [796, 358] on img at bounding box center [775, 358] width 165 height 163
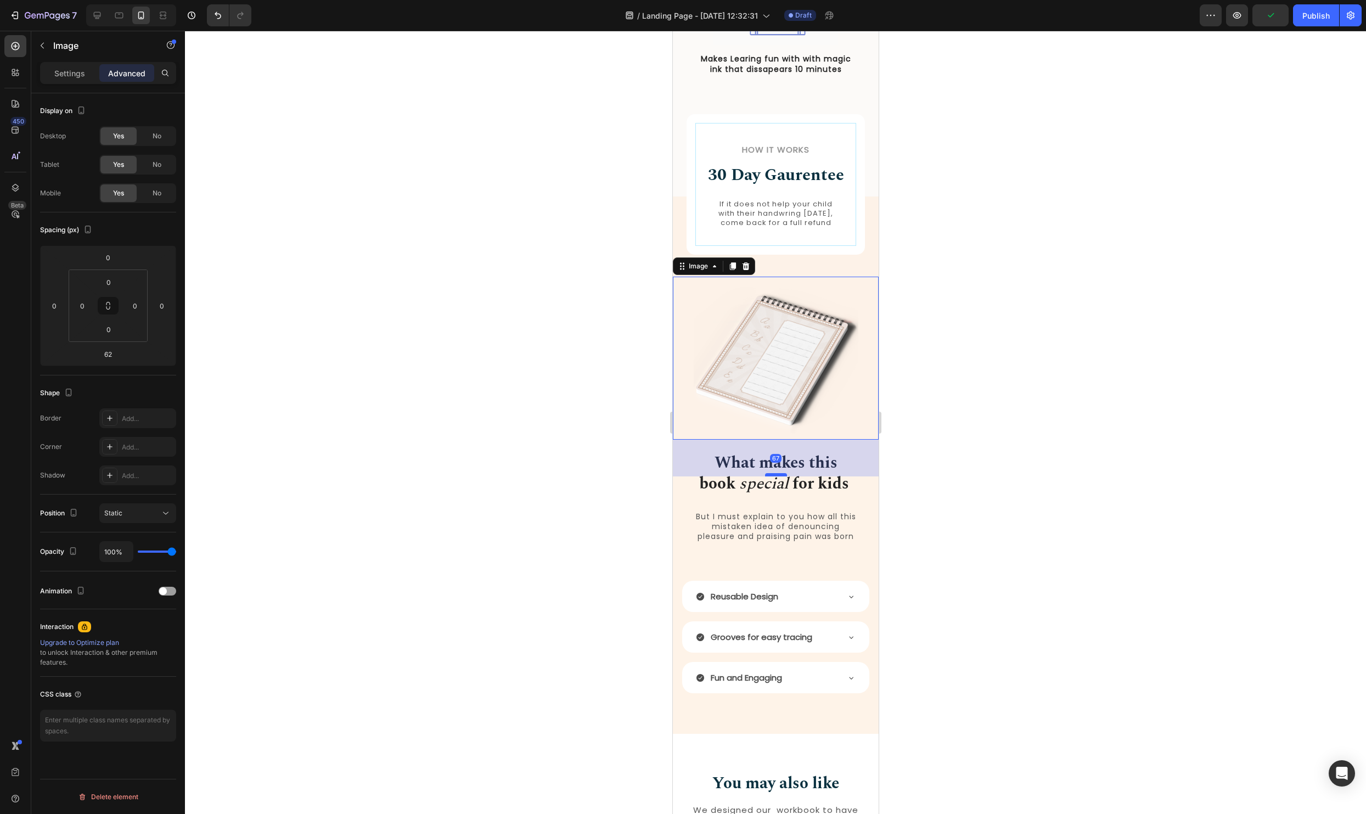
click at [769, 476] on div at bounding box center [775, 474] width 22 height 3
type input "67"
click at [1032, 433] on div at bounding box center [775, 422] width 1181 height 783
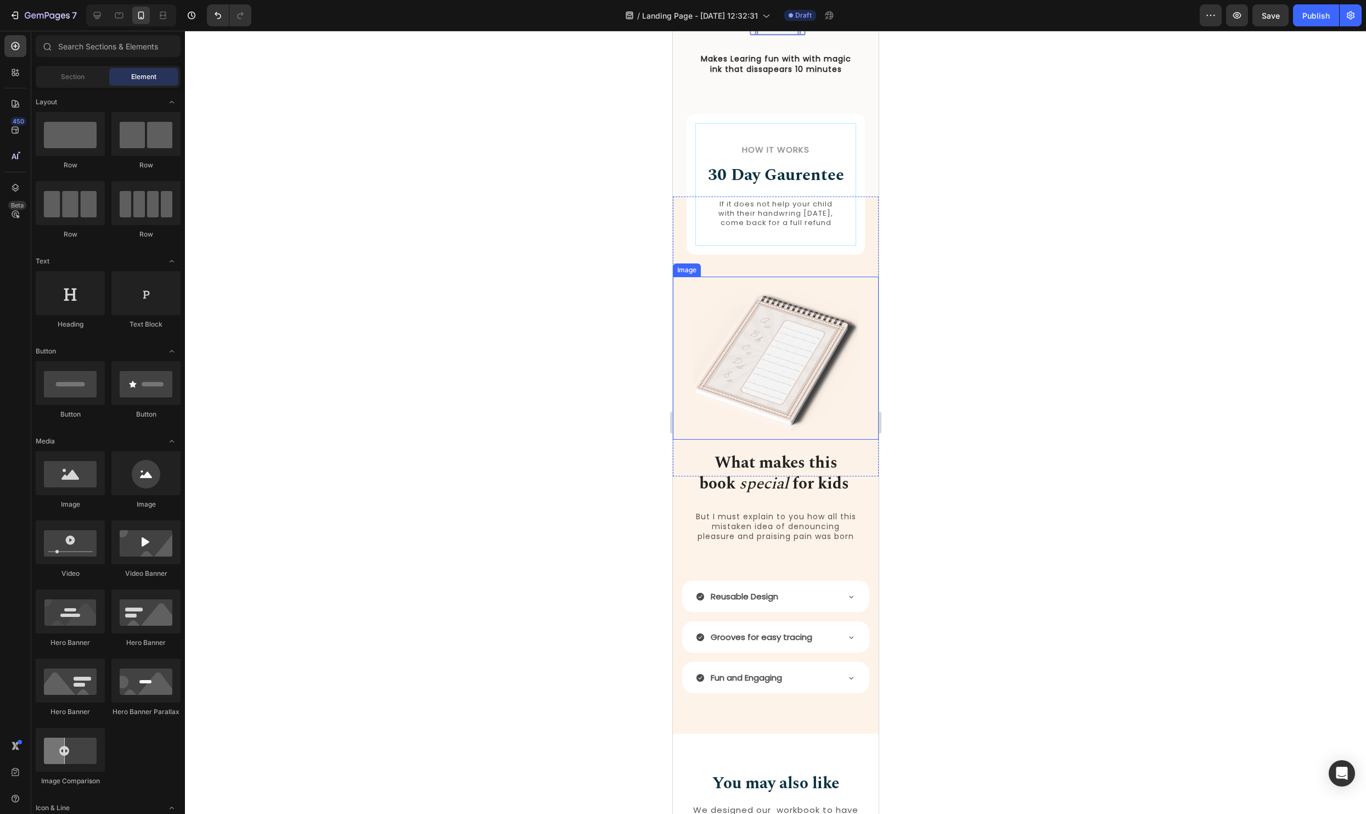
click at [785, 405] on img at bounding box center [775, 358] width 165 height 163
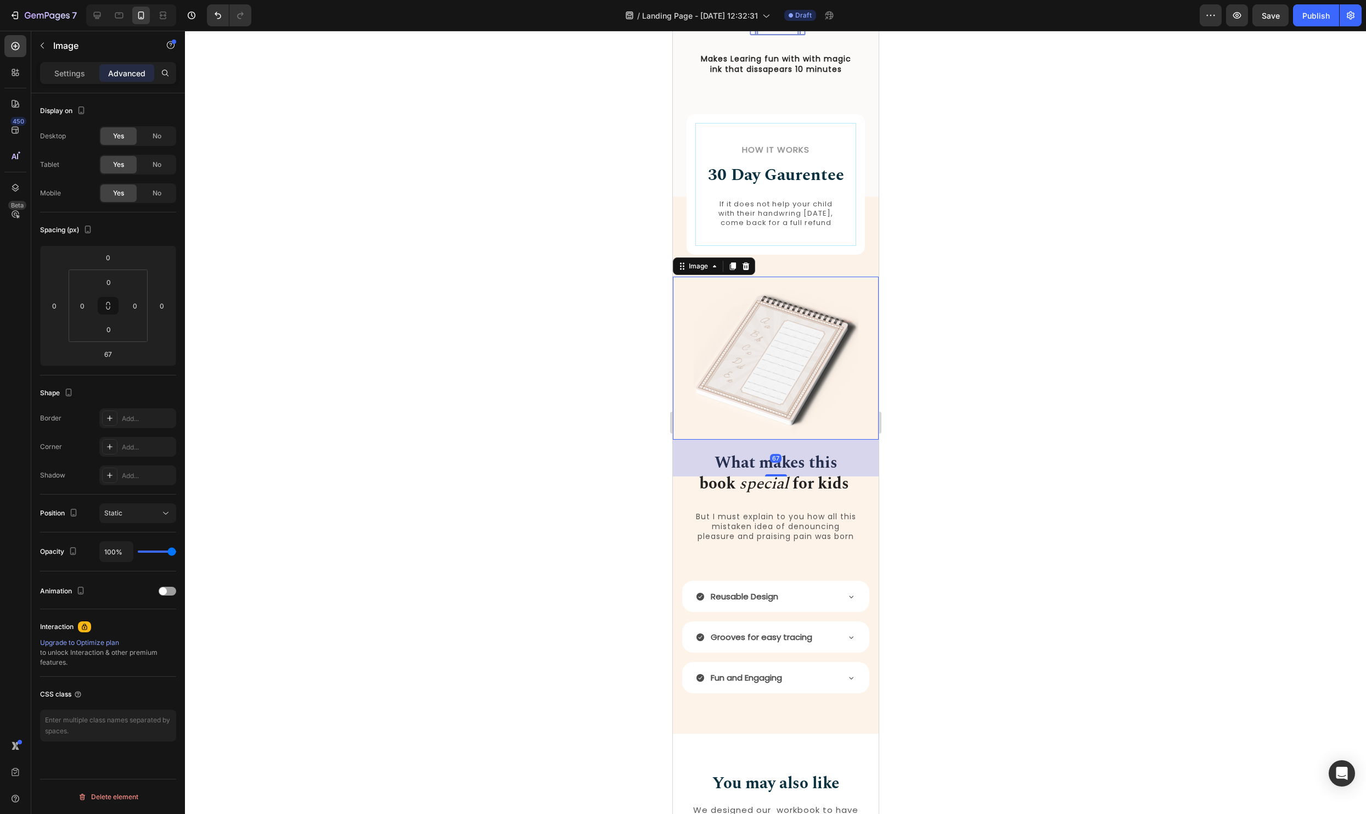
scroll to position [976, 0]
click at [772, 473] on div at bounding box center [775, 471] width 22 height 3
type input "61"
click at [1274, 13] on span "Save" at bounding box center [1270, 15] width 18 height 9
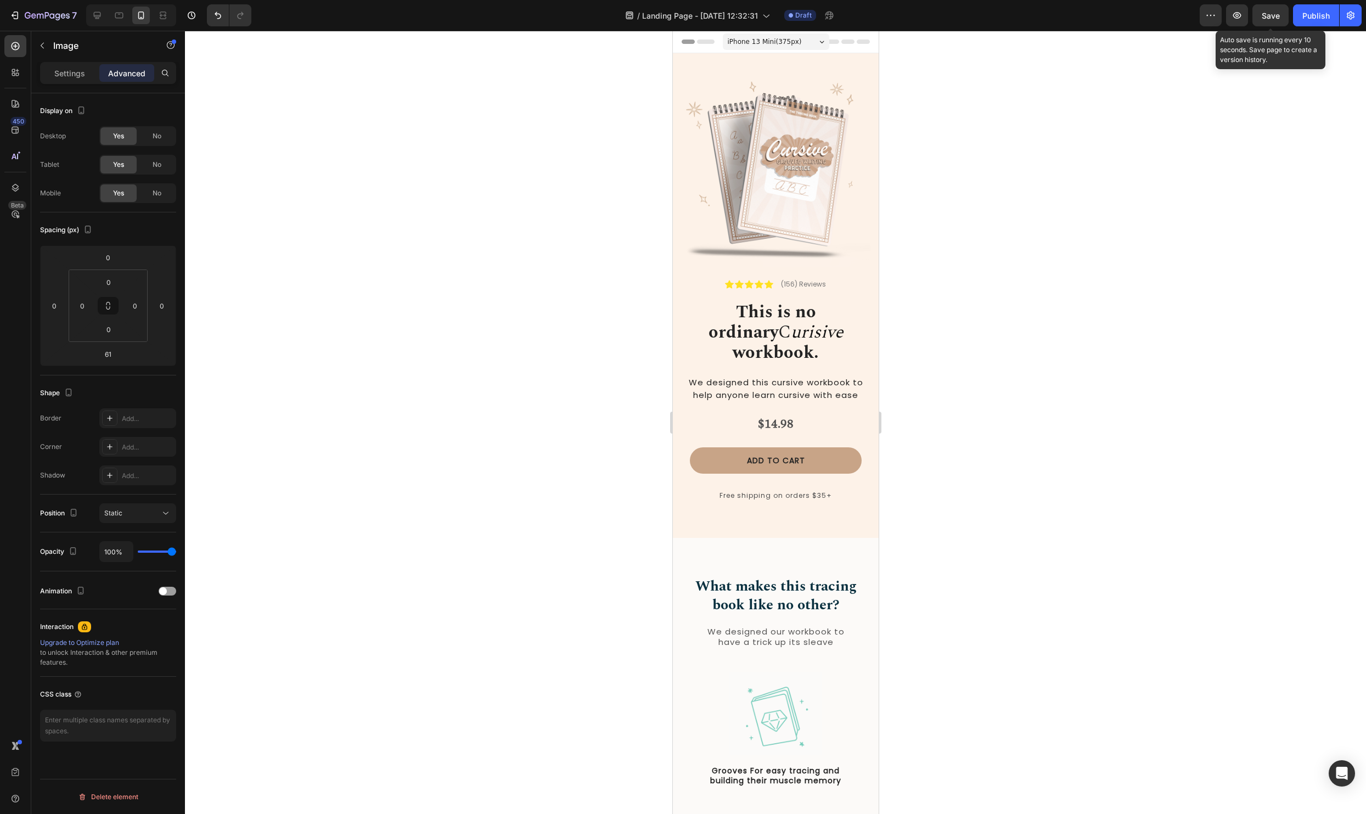
click at [1271, 19] on span "Save" at bounding box center [1270, 15] width 18 height 9
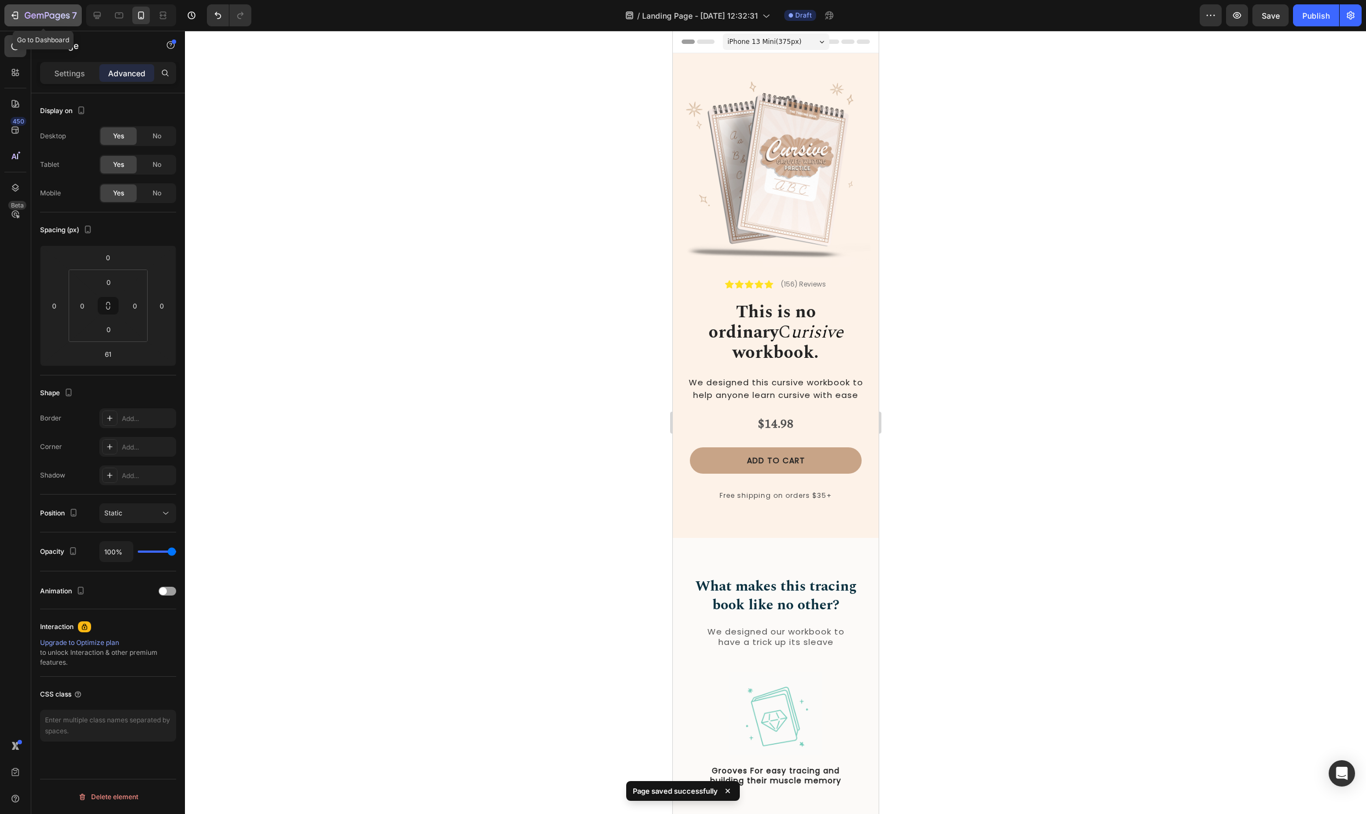
click at [64, 20] on icon "button" at bounding box center [47, 16] width 45 height 9
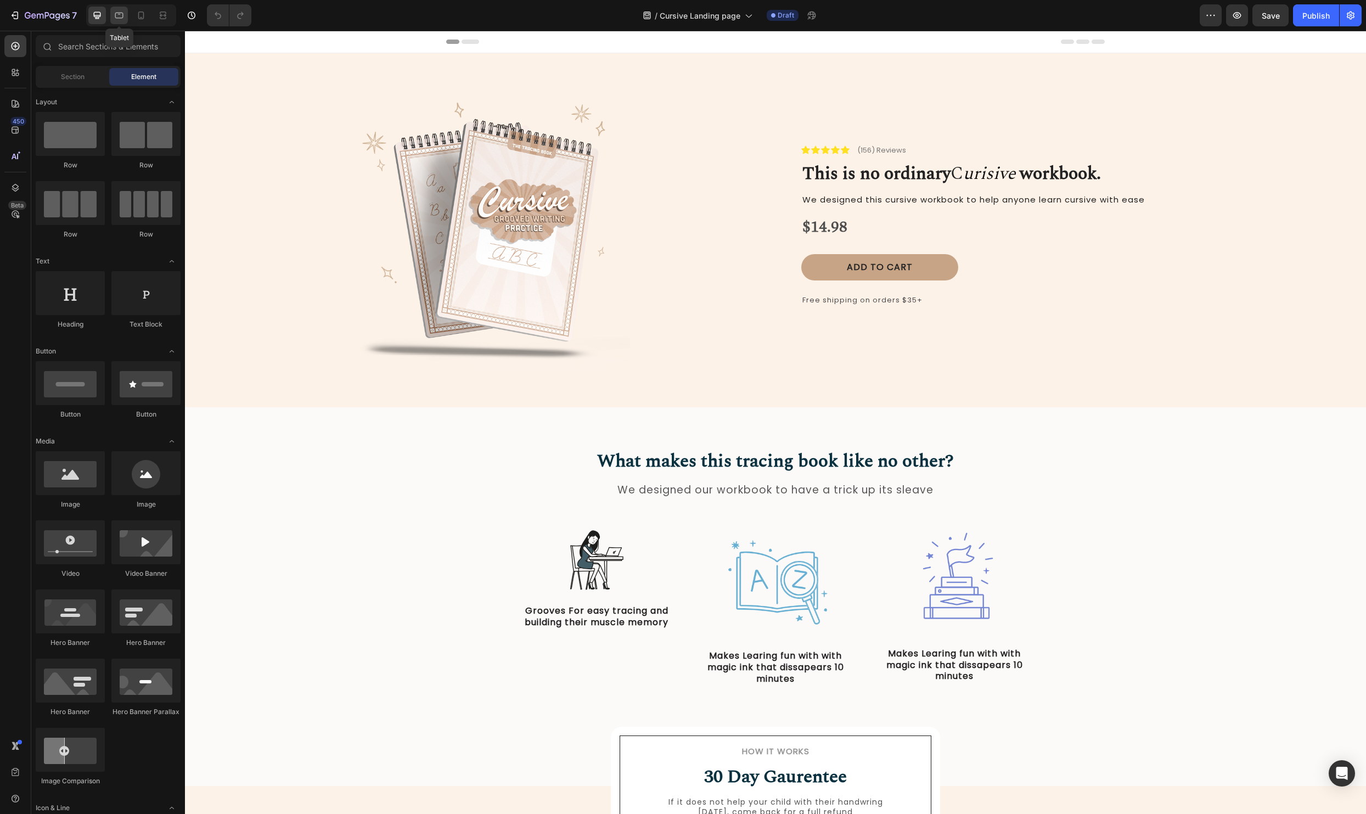
click at [122, 8] on div at bounding box center [119, 16] width 18 height 18
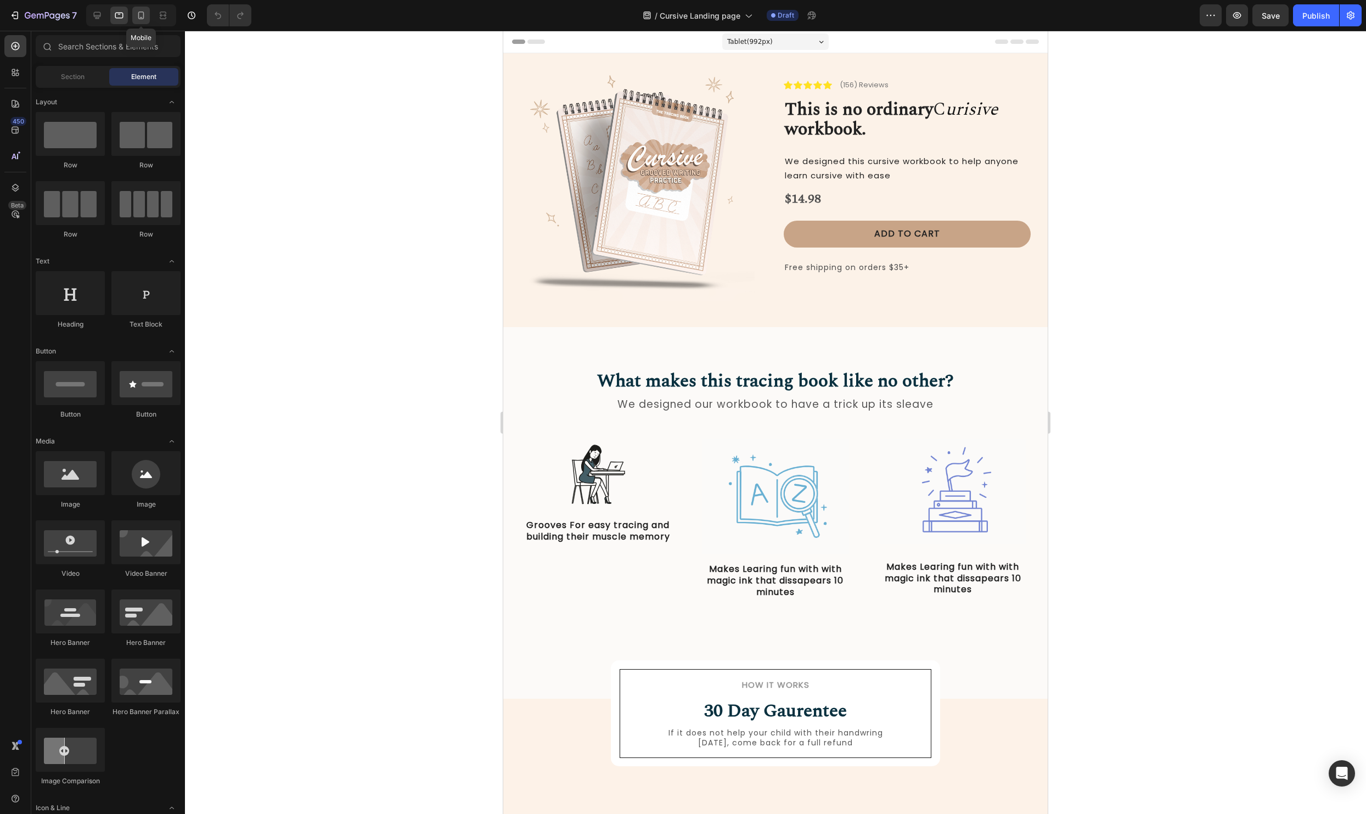
click at [149, 15] on div at bounding box center [141, 16] width 18 height 18
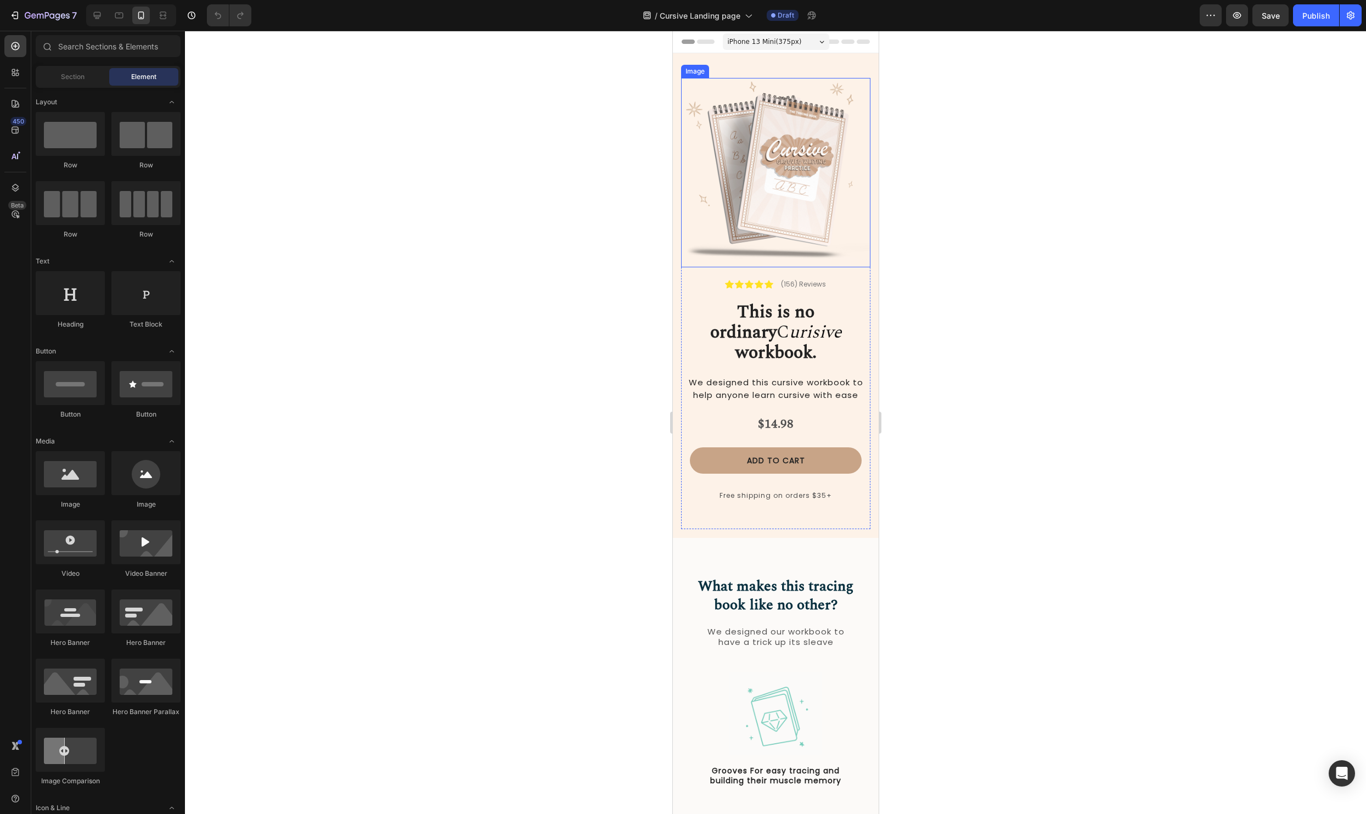
click at [725, 146] on img at bounding box center [774, 172] width 189 height 189
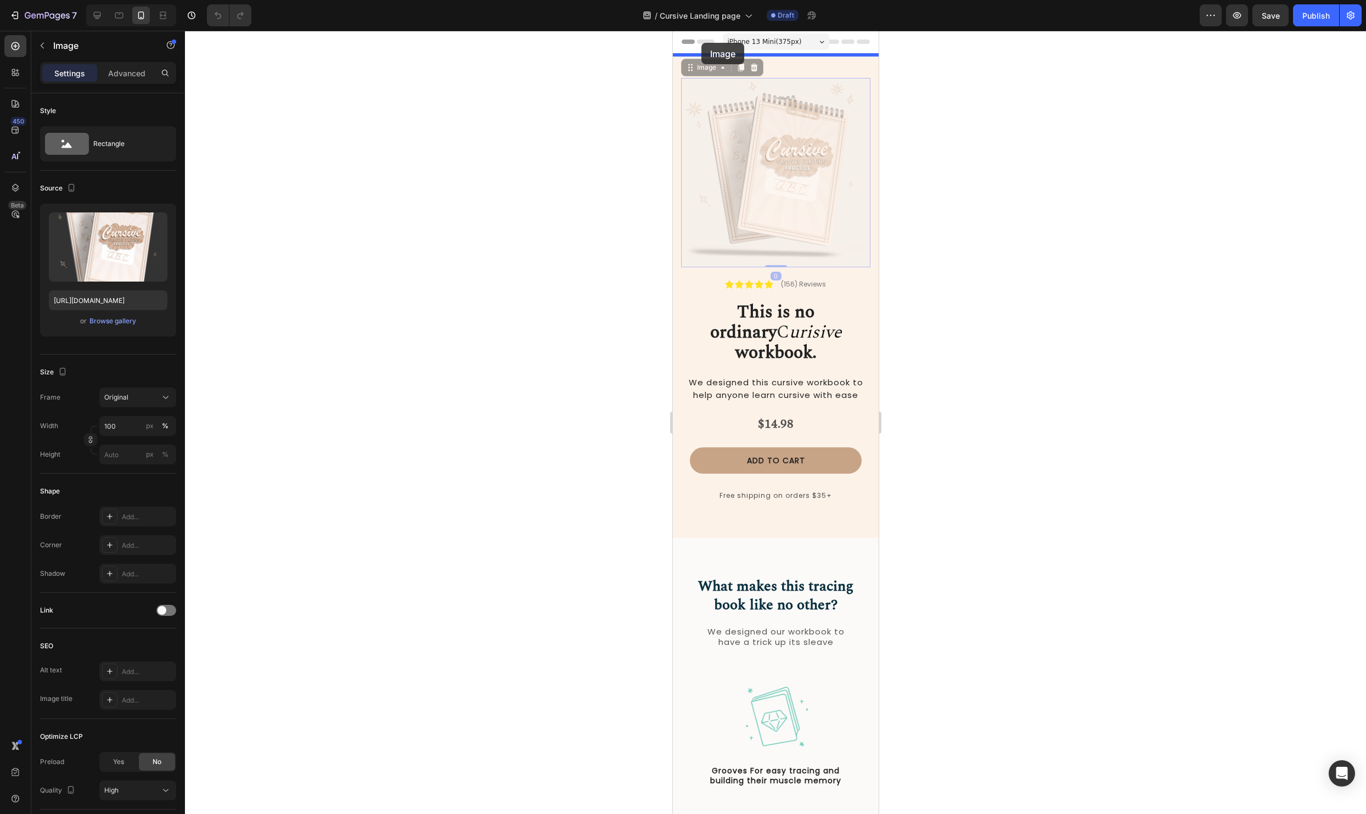
drag, startPoint x: 691, startPoint y: 68, endPoint x: 1550, endPoint y: 143, distance: 862.4
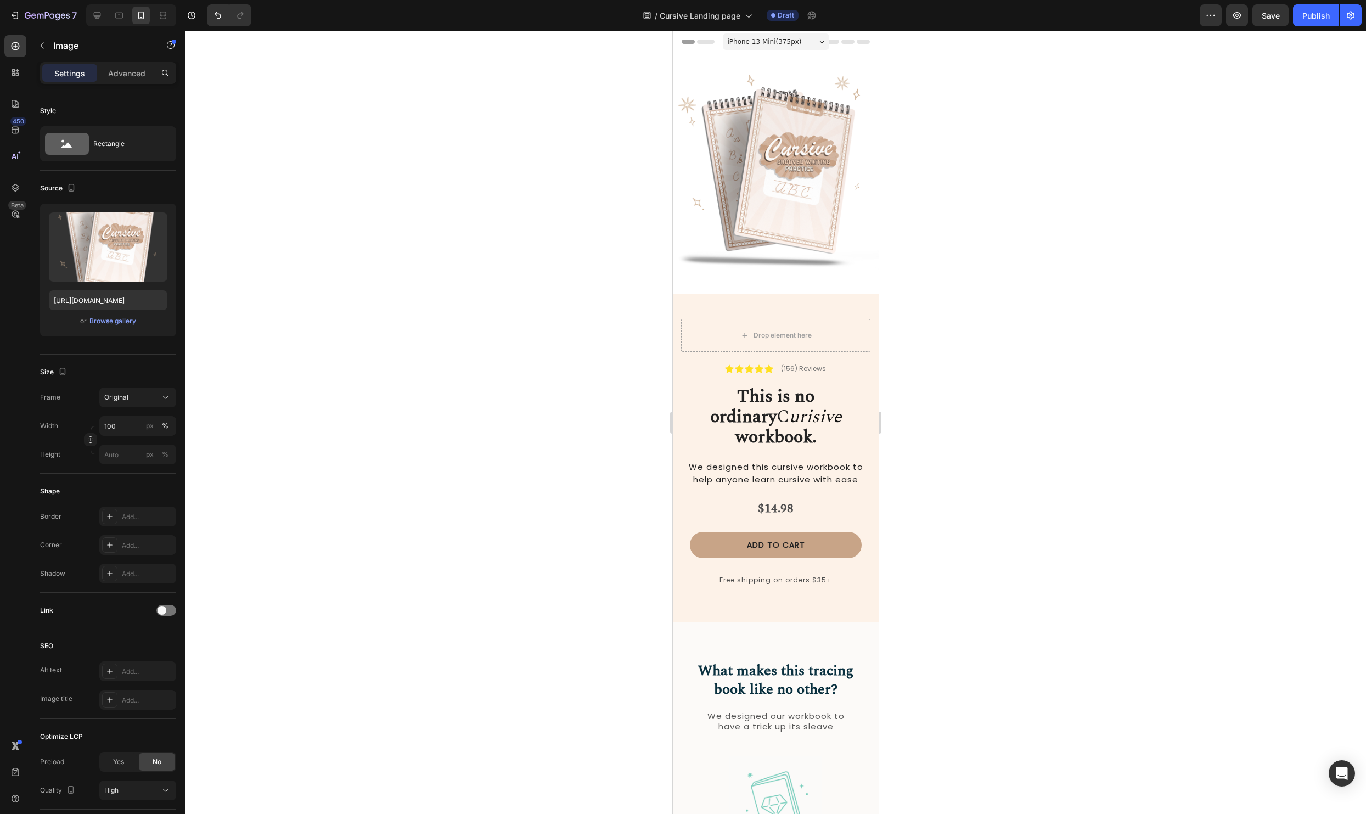
click at [912, 130] on div at bounding box center [775, 422] width 1181 height 783
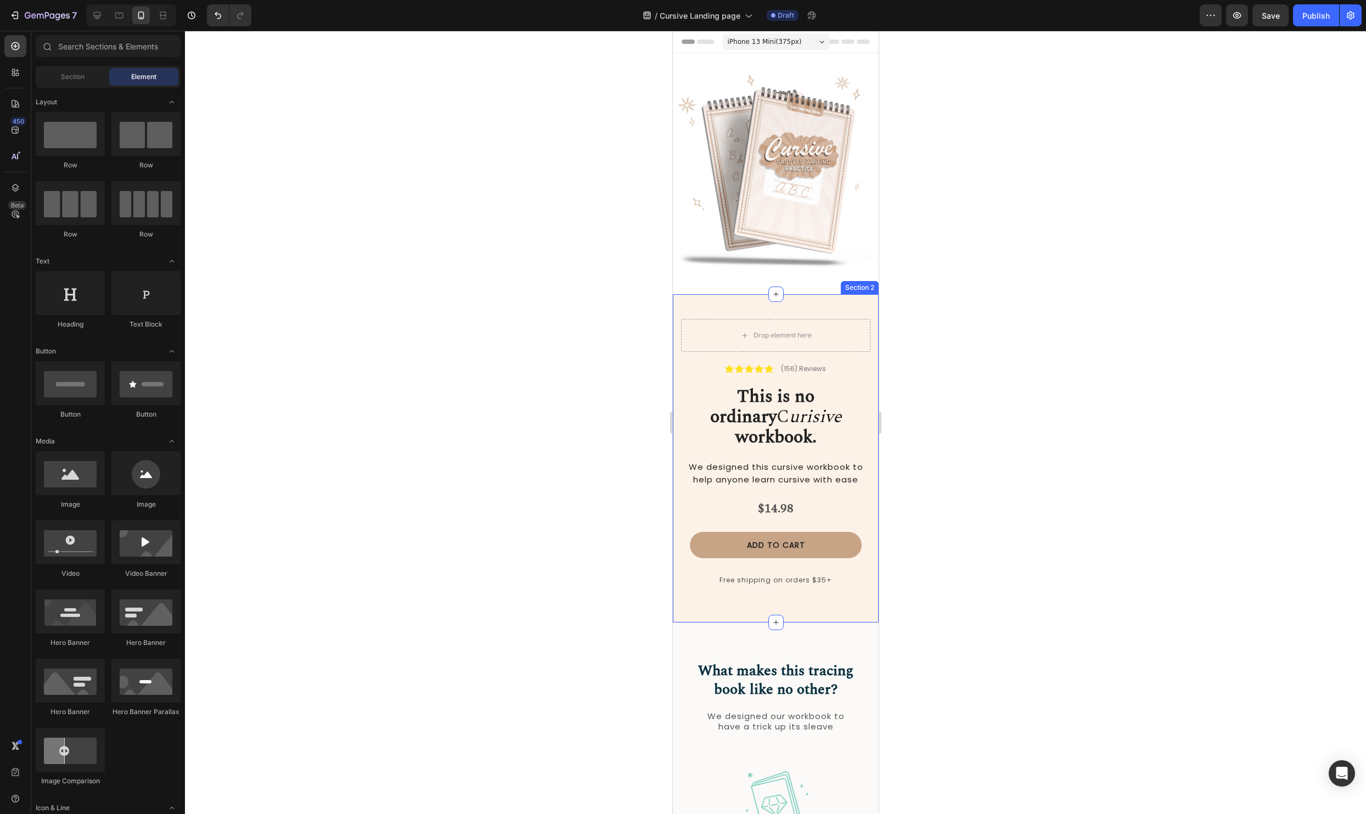
click at [678, 314] on div "Drop element here Icon Icon Icon Icon Icon Icon List (156) Reviews Text Block R…" at bounding box center [775, 458] width 206 height 328
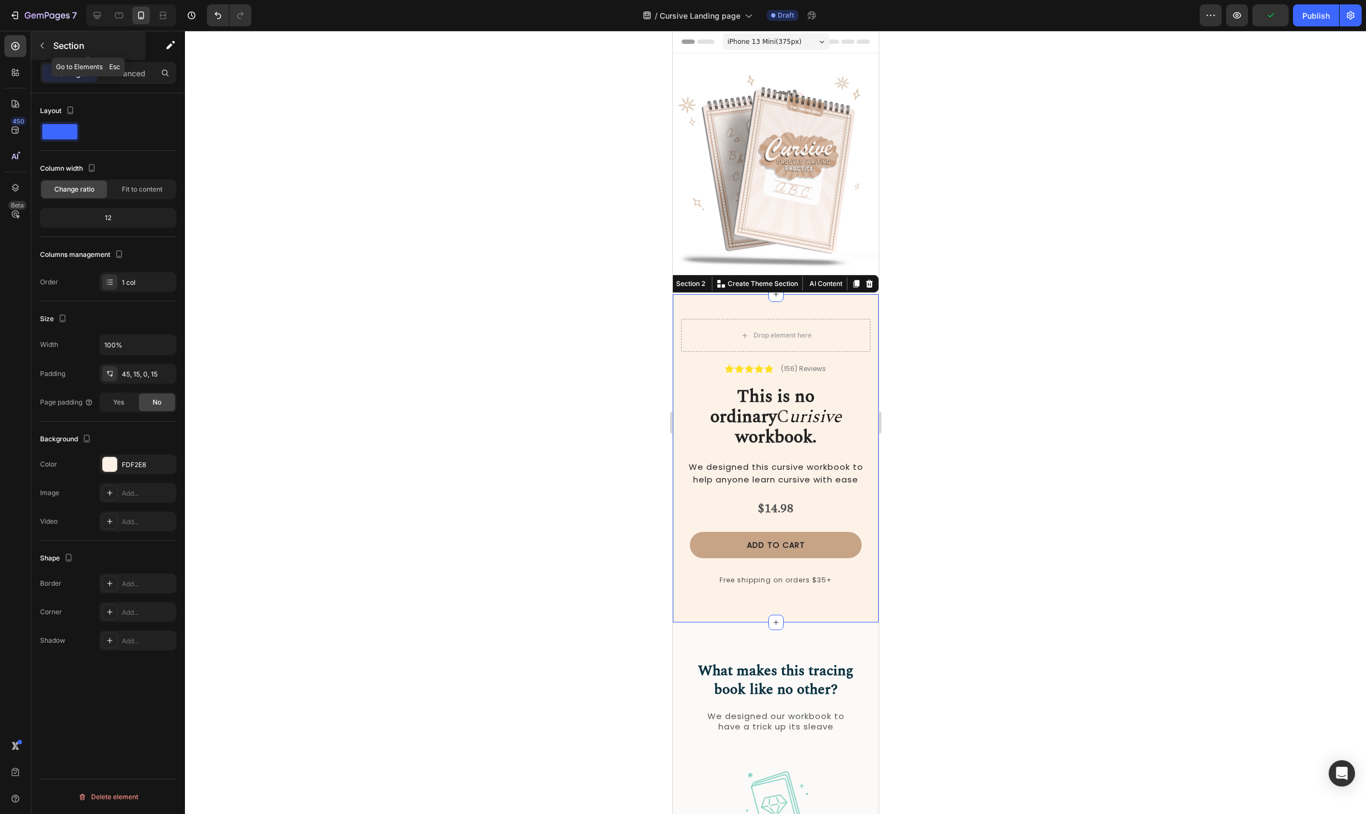
click at [43, 45] on icon "button" at bounding box center [42, 45] width 9 height 9
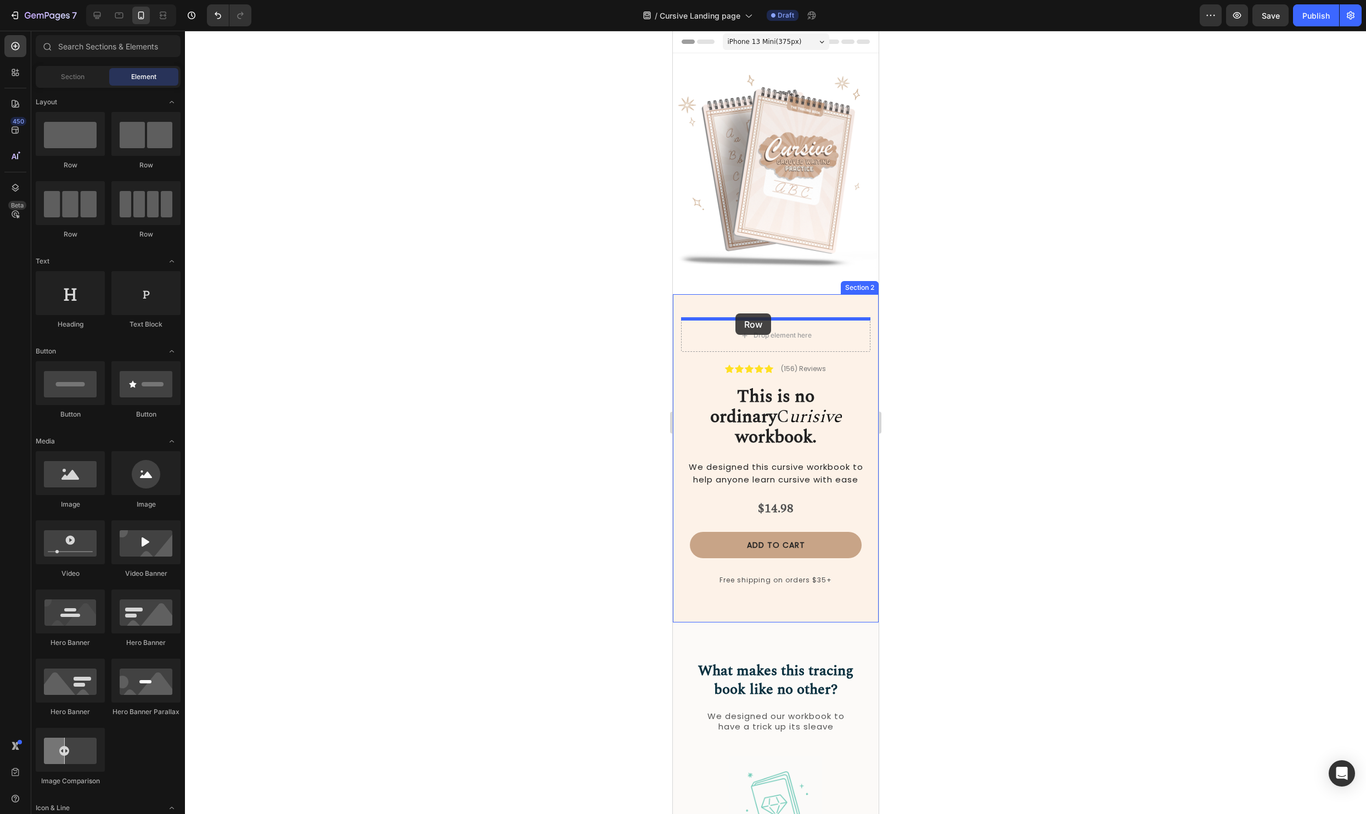
drag, startPoint x: 751, startPoint y: 177, endPoint x: 735, endPoint y: 313, distance: 137.6
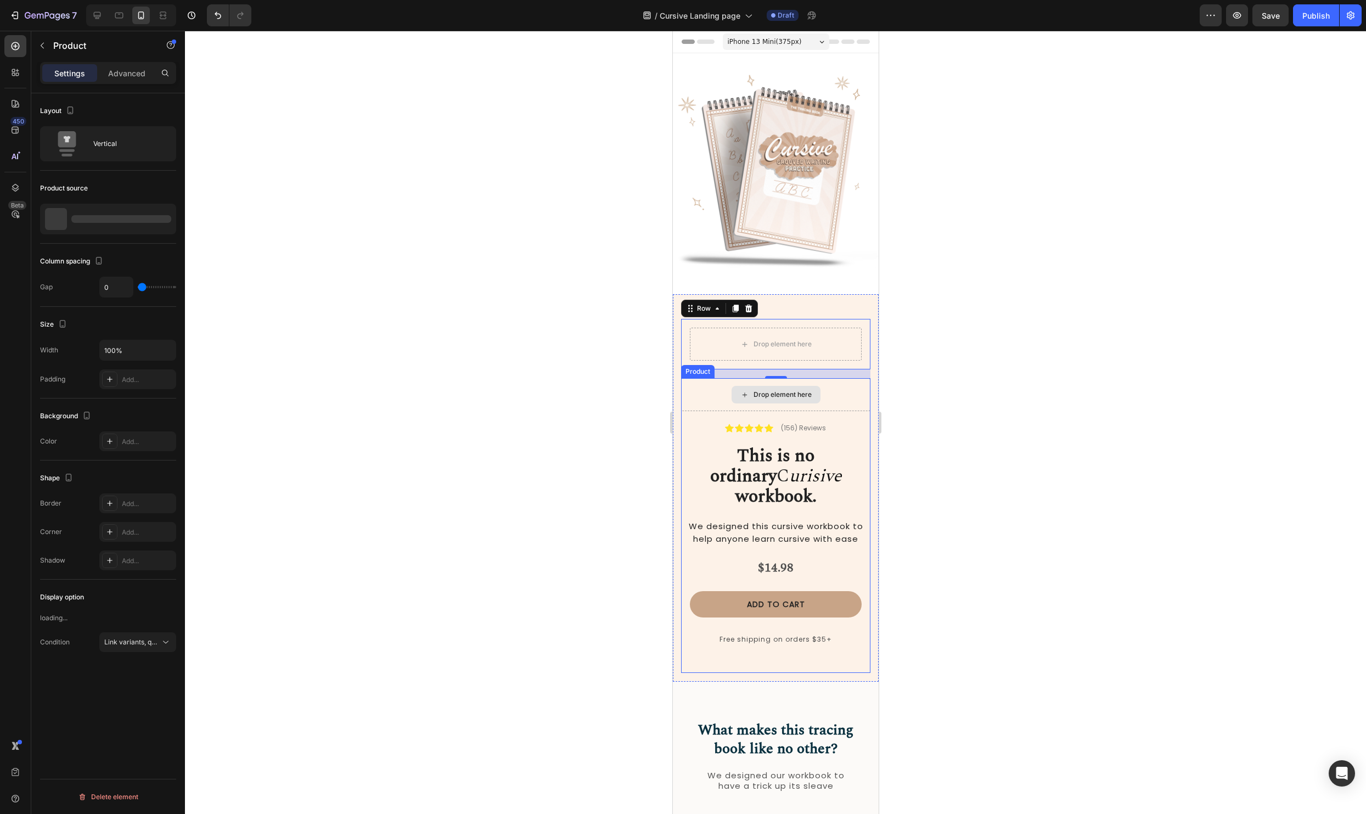
click at [859, 396] on div "Drop element here" at bounding box center [774, 394] width 189 height 33
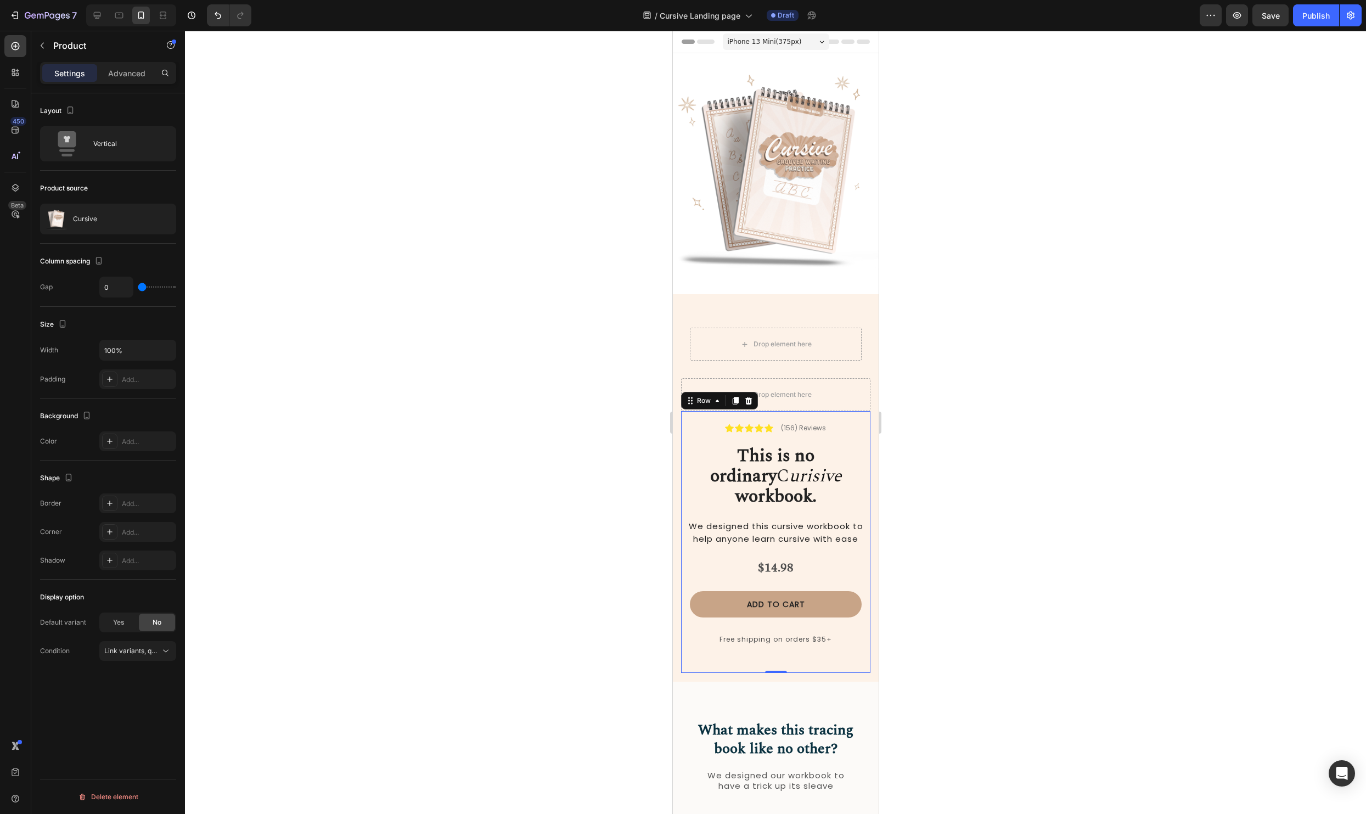
click at [848, 437] on div "Icon Icon Icon Icon Icon Icon List (156) Reviews Text Block Row This is no ordi…" at bounding box center [774, 542] width 189 height 262
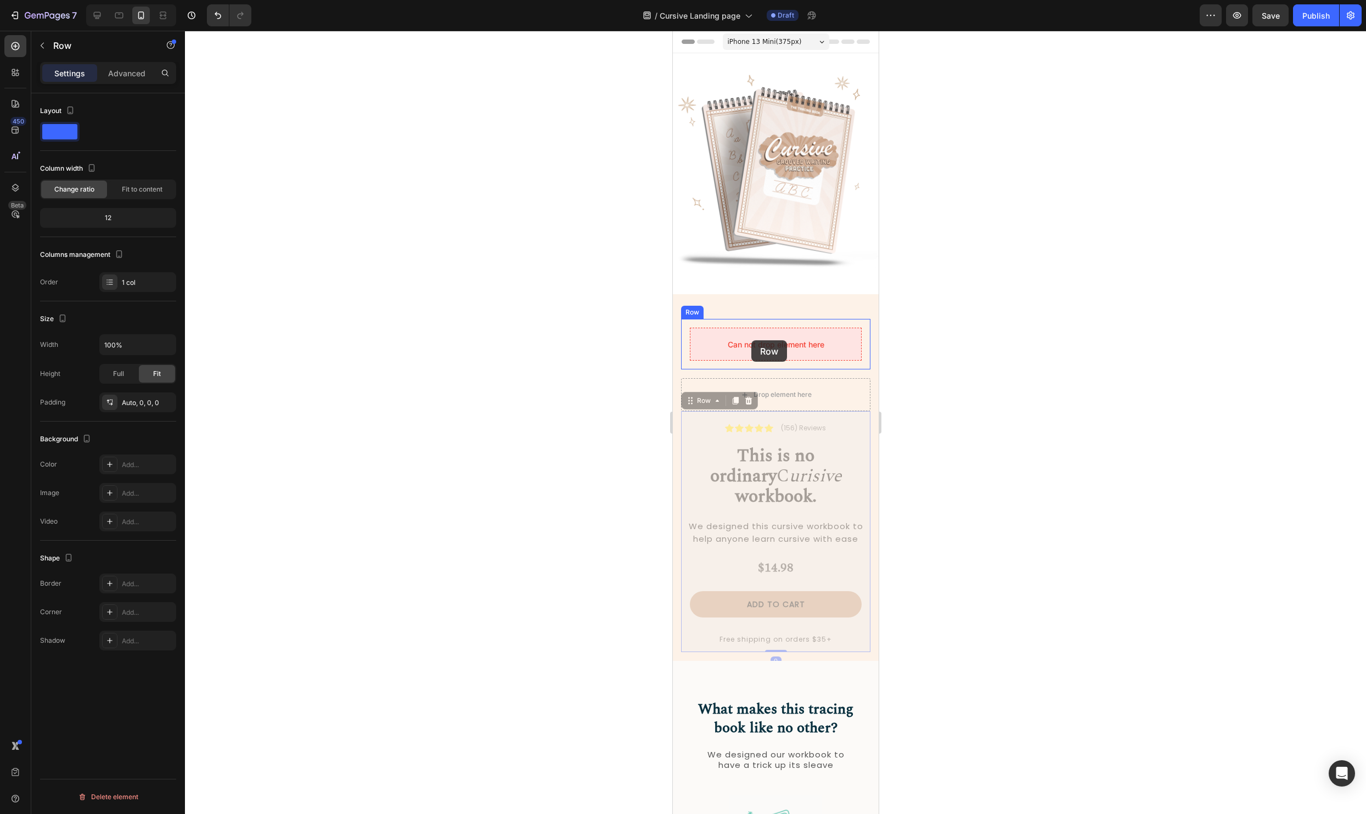
drag, startPoint x: 691, startPoint y: 403, endPoint x: 751, endPoint y: 341, distance: 86.2
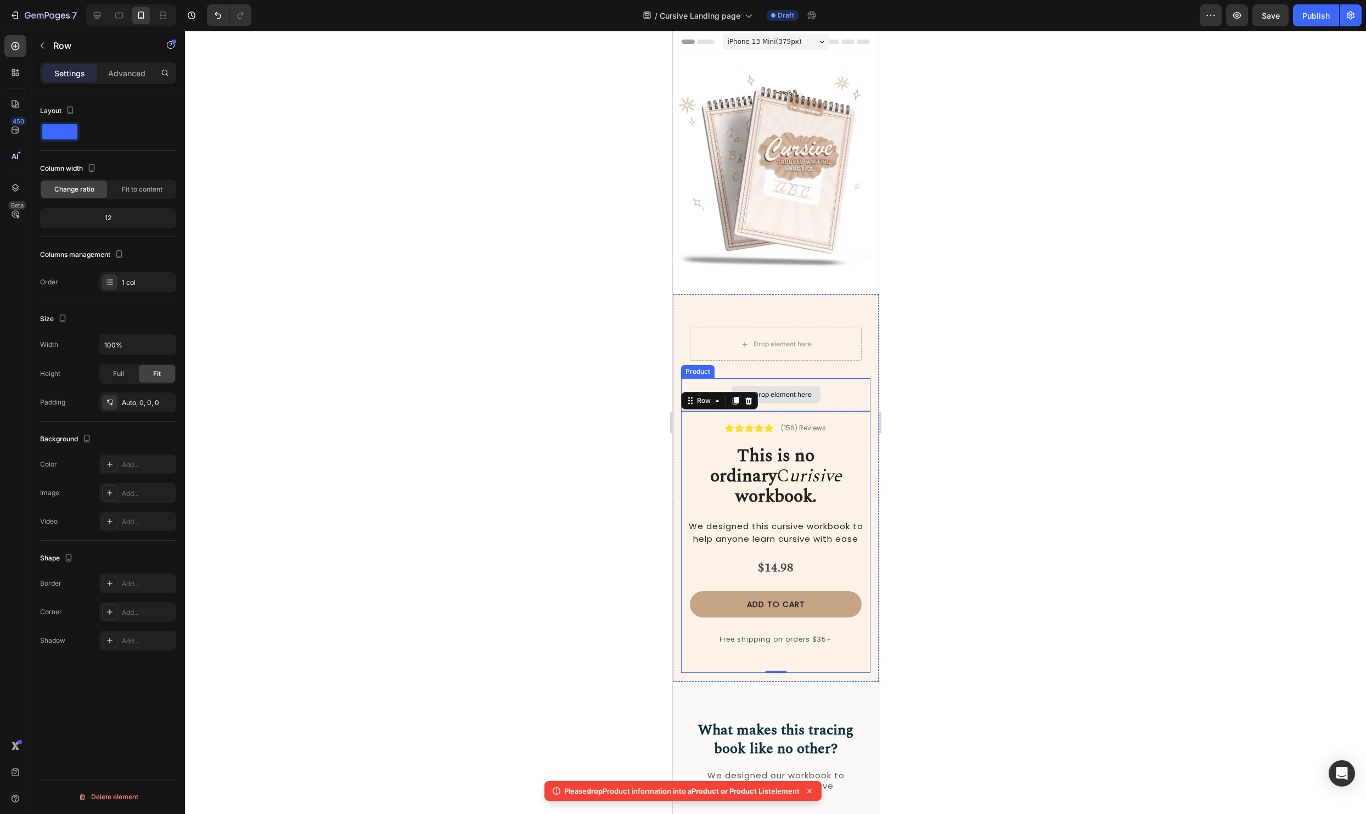
click at [837, 388] on div "Drop element here" at bounding box center [774, 394] width 189 height 33
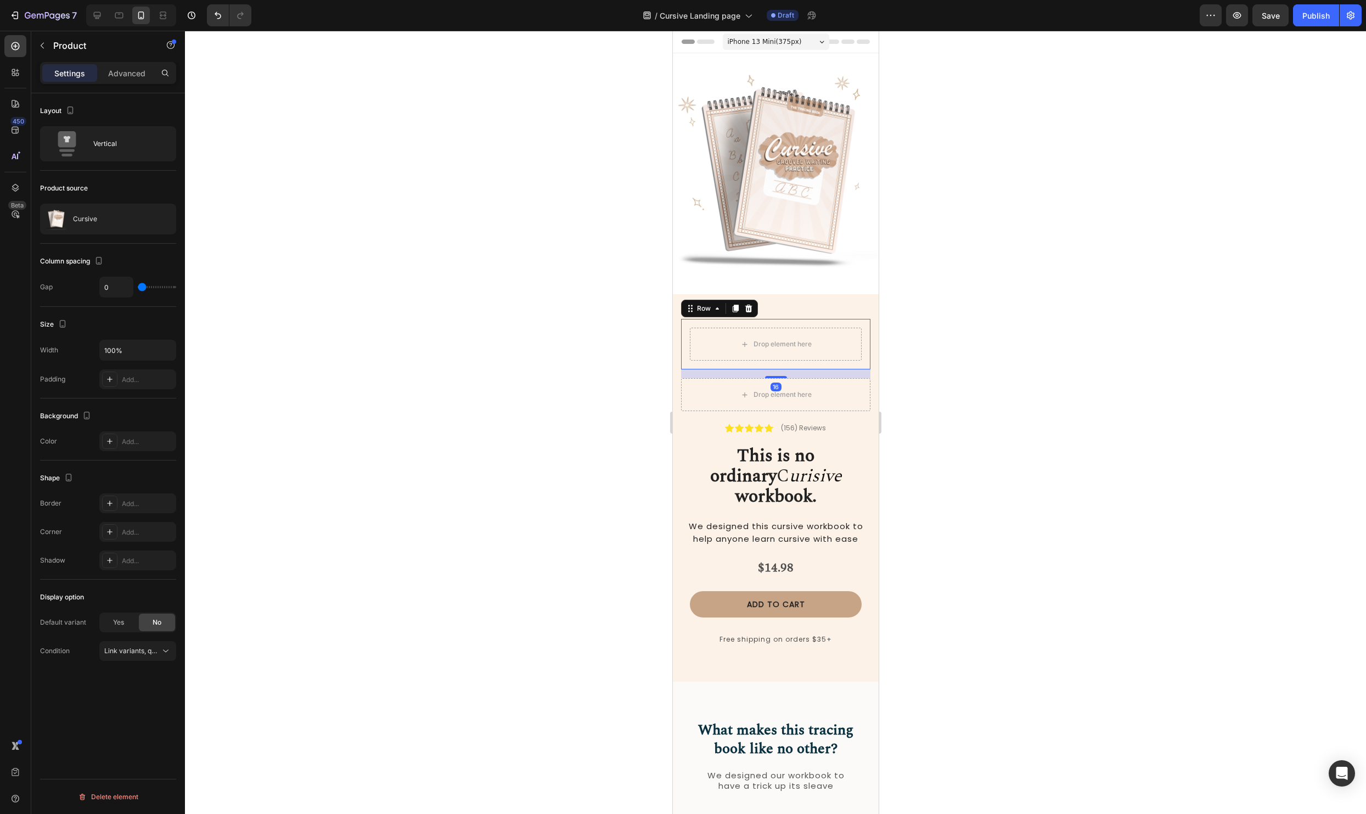
click at [868, 331] on div "Drop element here Row 16" at bounding box center [774, 344] width 189 height 50
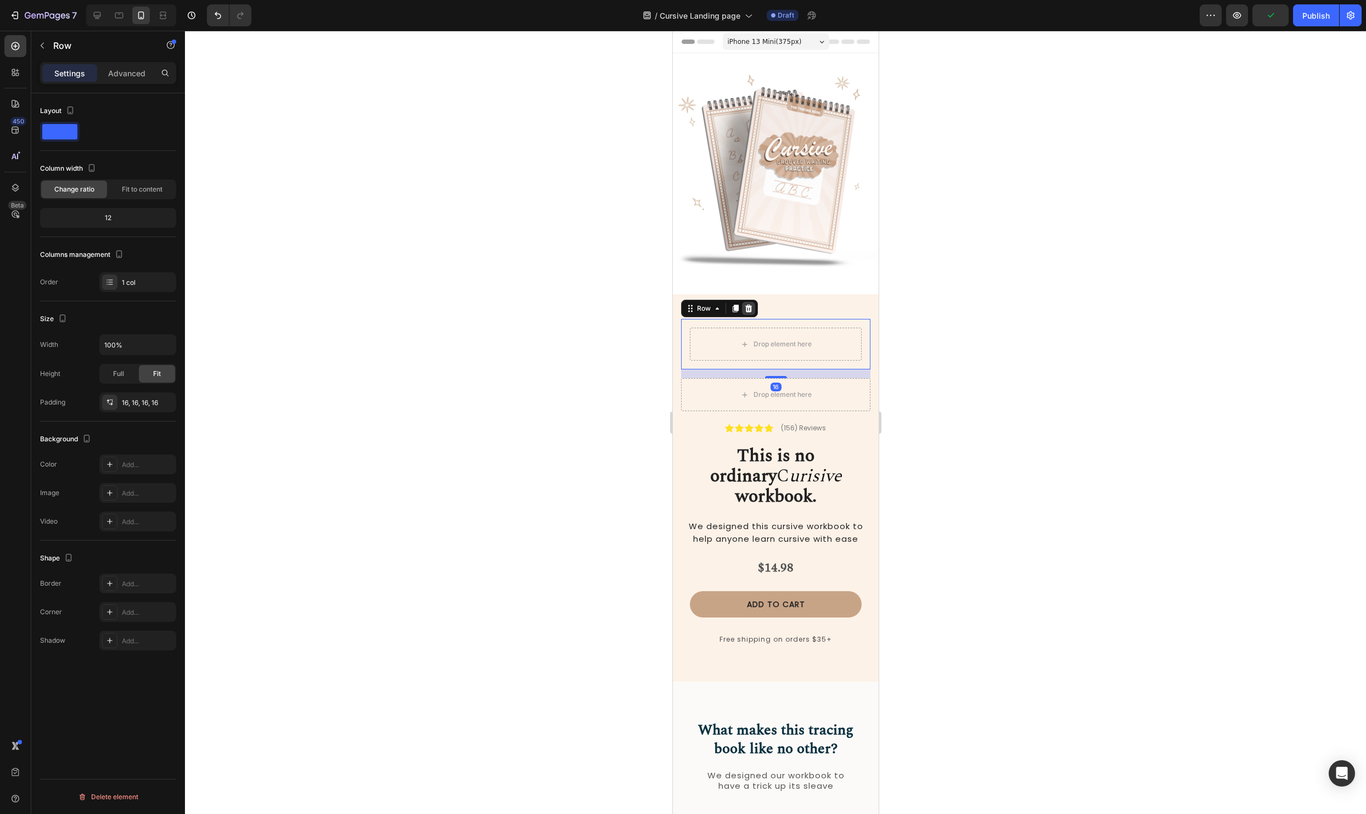
click at [745, 306] on icon at bounding box center [747, 308] width 7 height 8
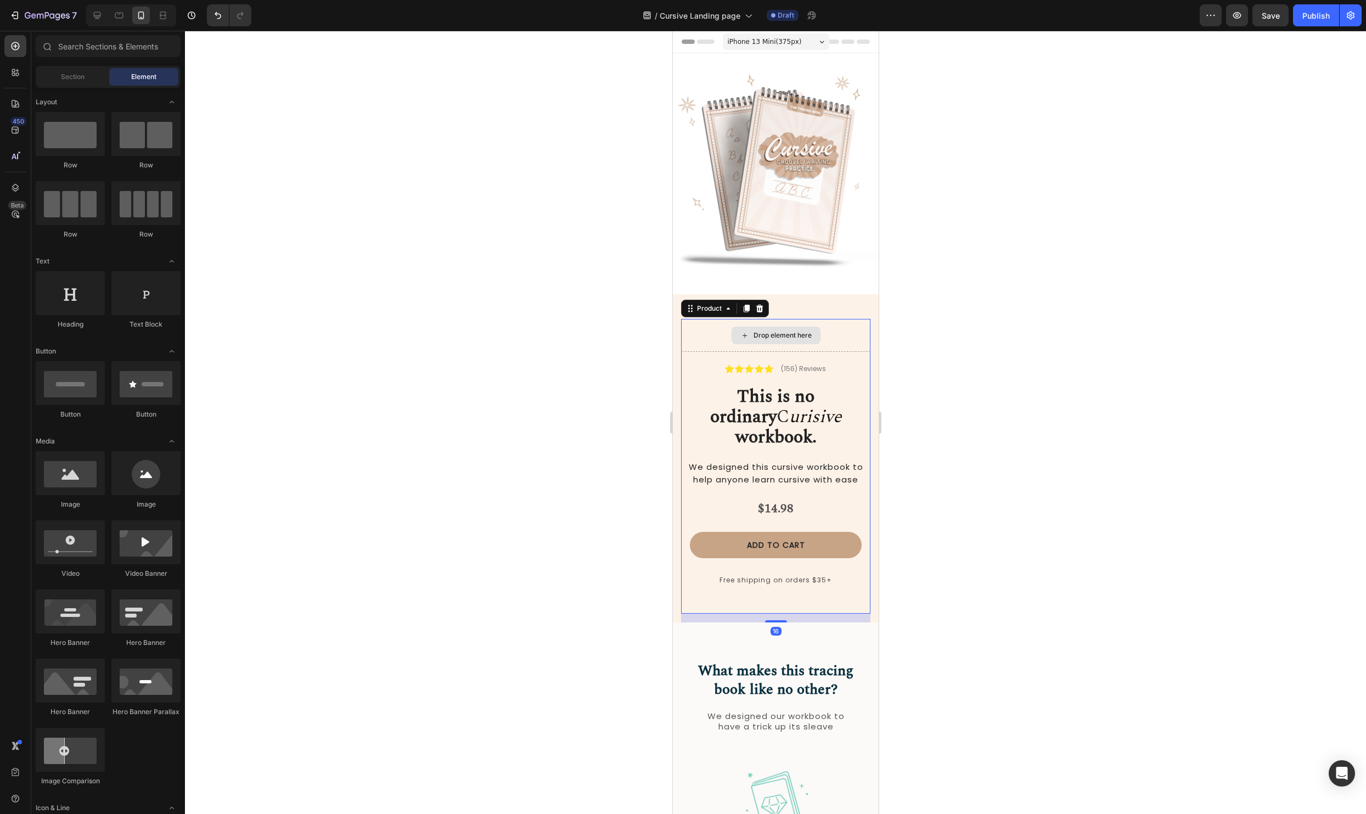
click at [701, 326] on div "Drop element here" at bounding box center [774, 335] width 189 height 33
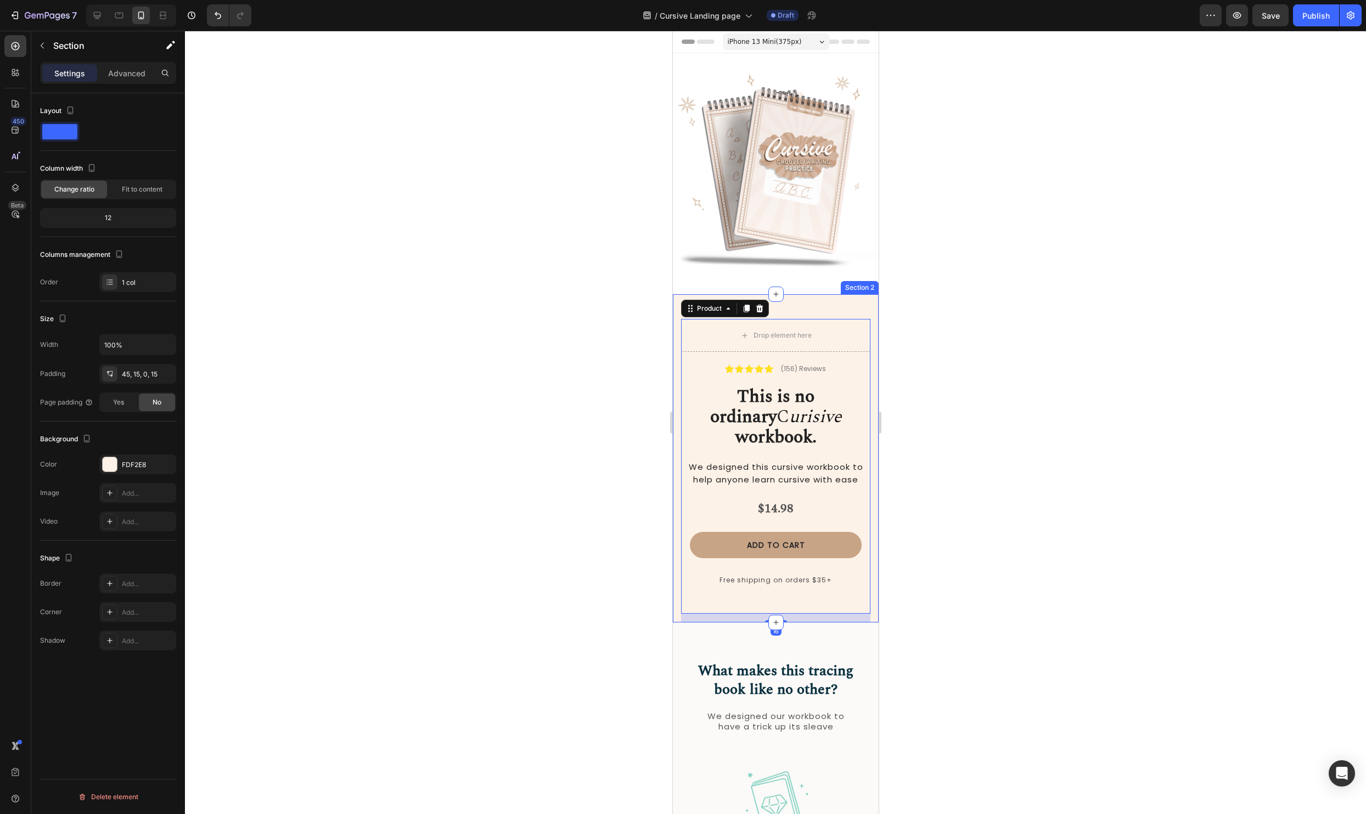
click at [874, 422] on div "Drop element here Icon Icon Icon Icon Icon Icon List (156) Reviews Text Block R…" at bounding box center [775, 458] width 206 height 328
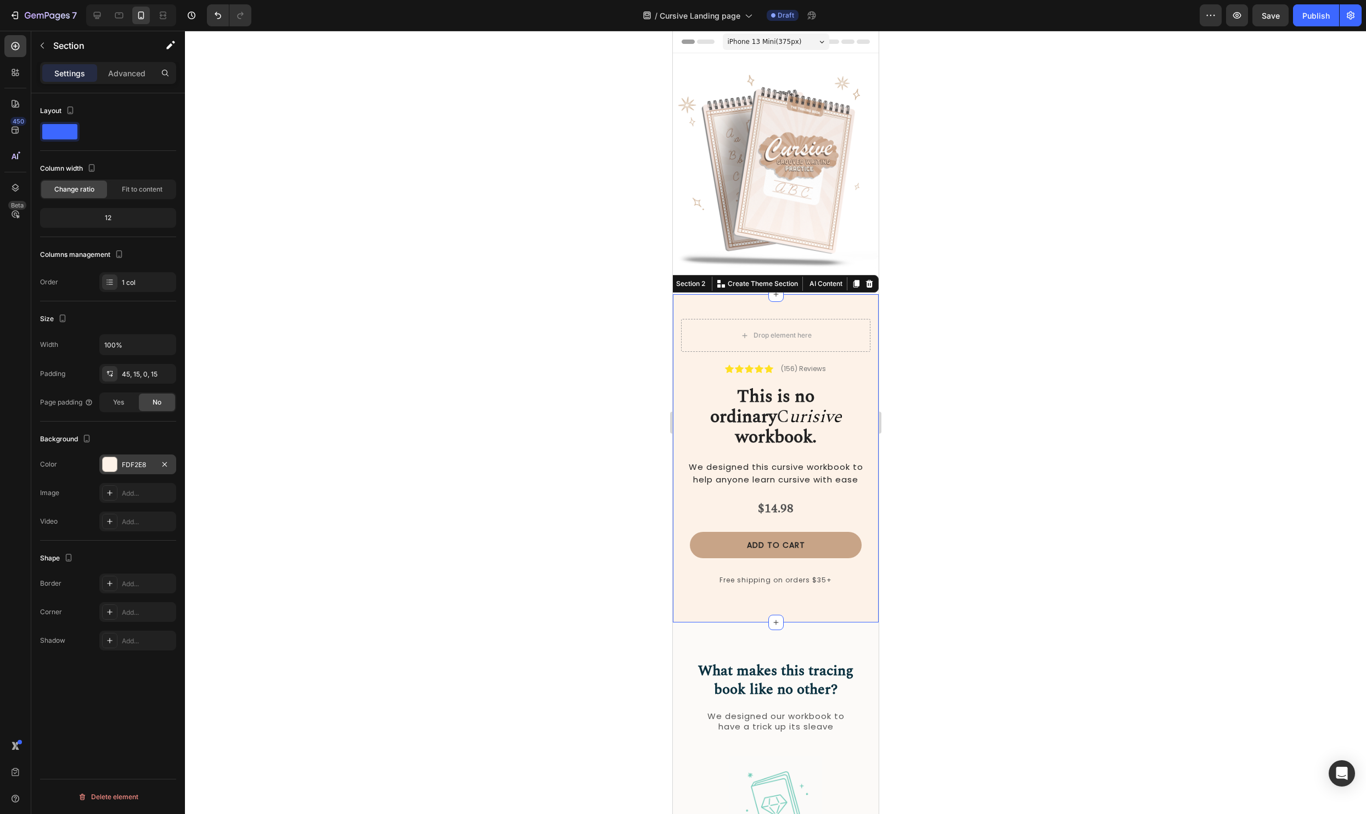
click at [114, 461] on div at bounding box center [110, 464] width 14 height 14
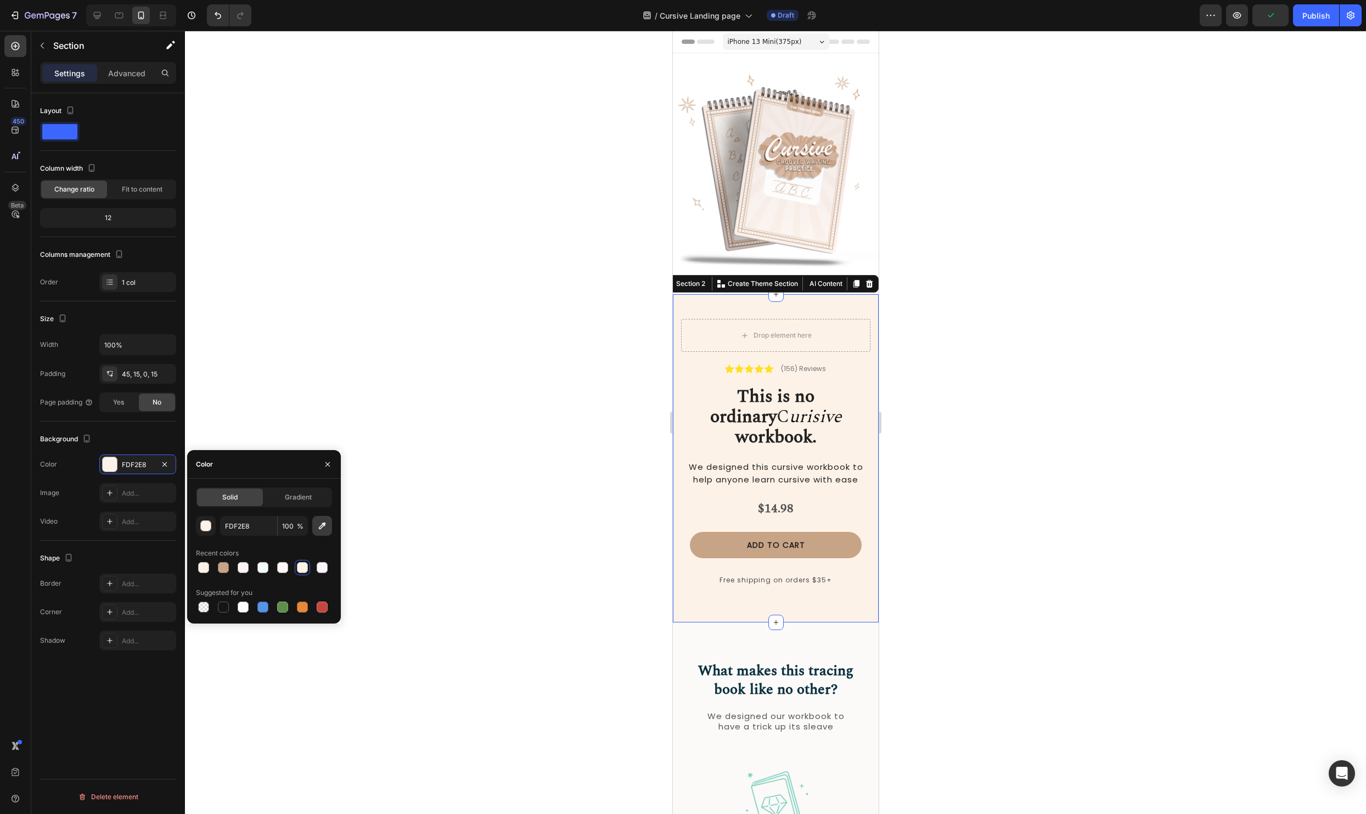
click at [319, 524] on icon "button" at bounding box center [322, 525] width 11 height 11
click at [244, 604] on div at bounding box center [243, 606] width 11 height 11
type input "FFFFFF"
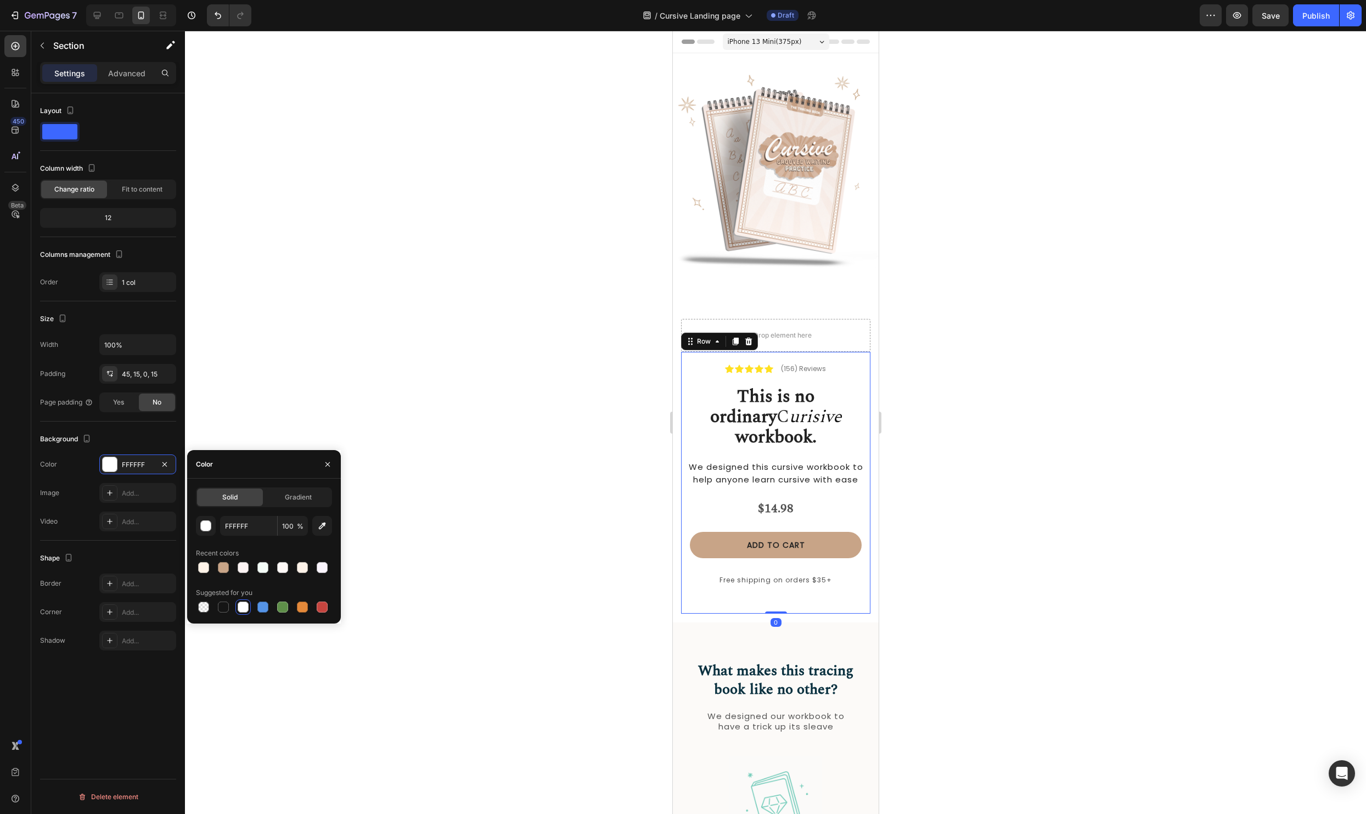
click at [684, 580] on div "Icon Icon Icon Icon Icon Icon List (156) Reviews Text Block Row This is no ordi…" at bounding box center [774, 483] width 189 height 262
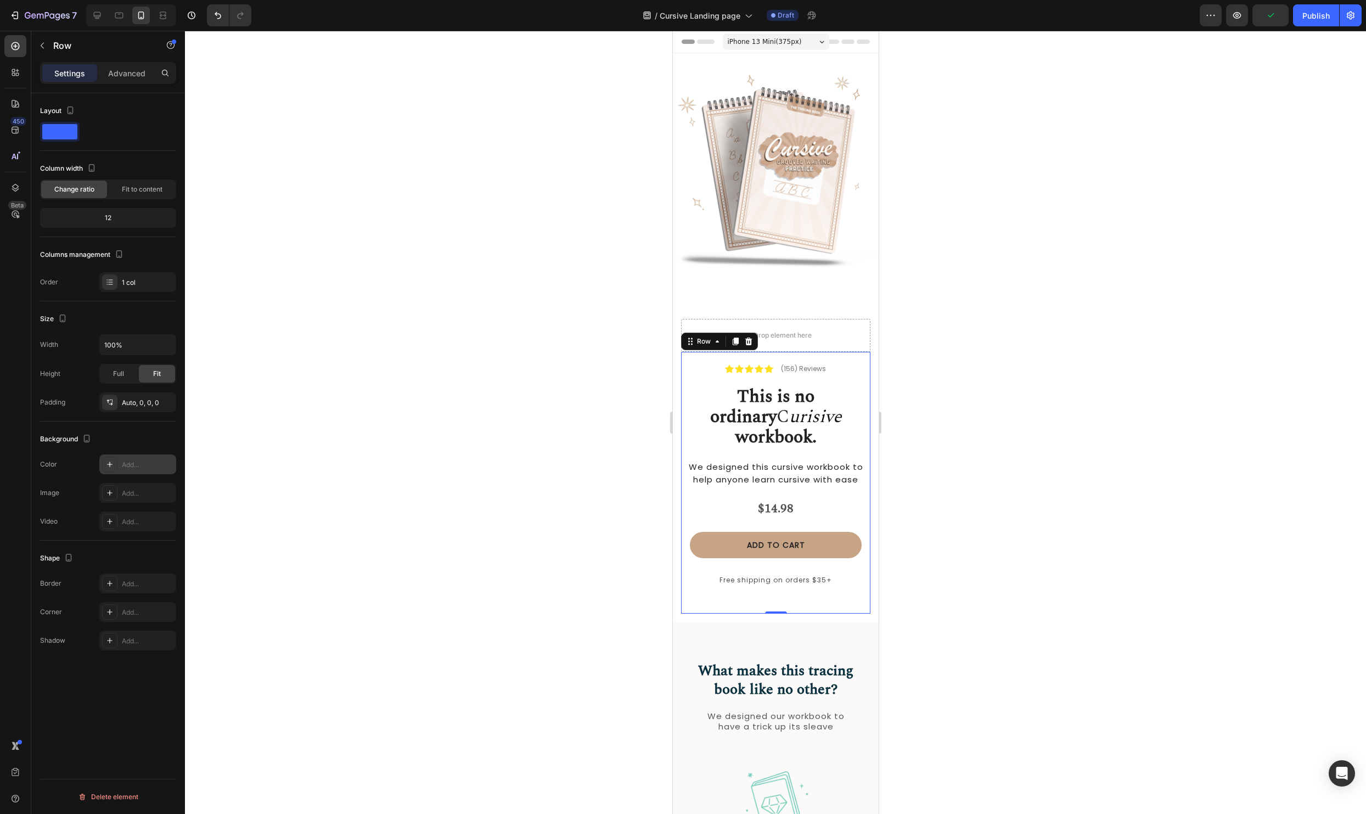
click at [111, 464] on icon at bounding box center [109, 463] width 5 height 5
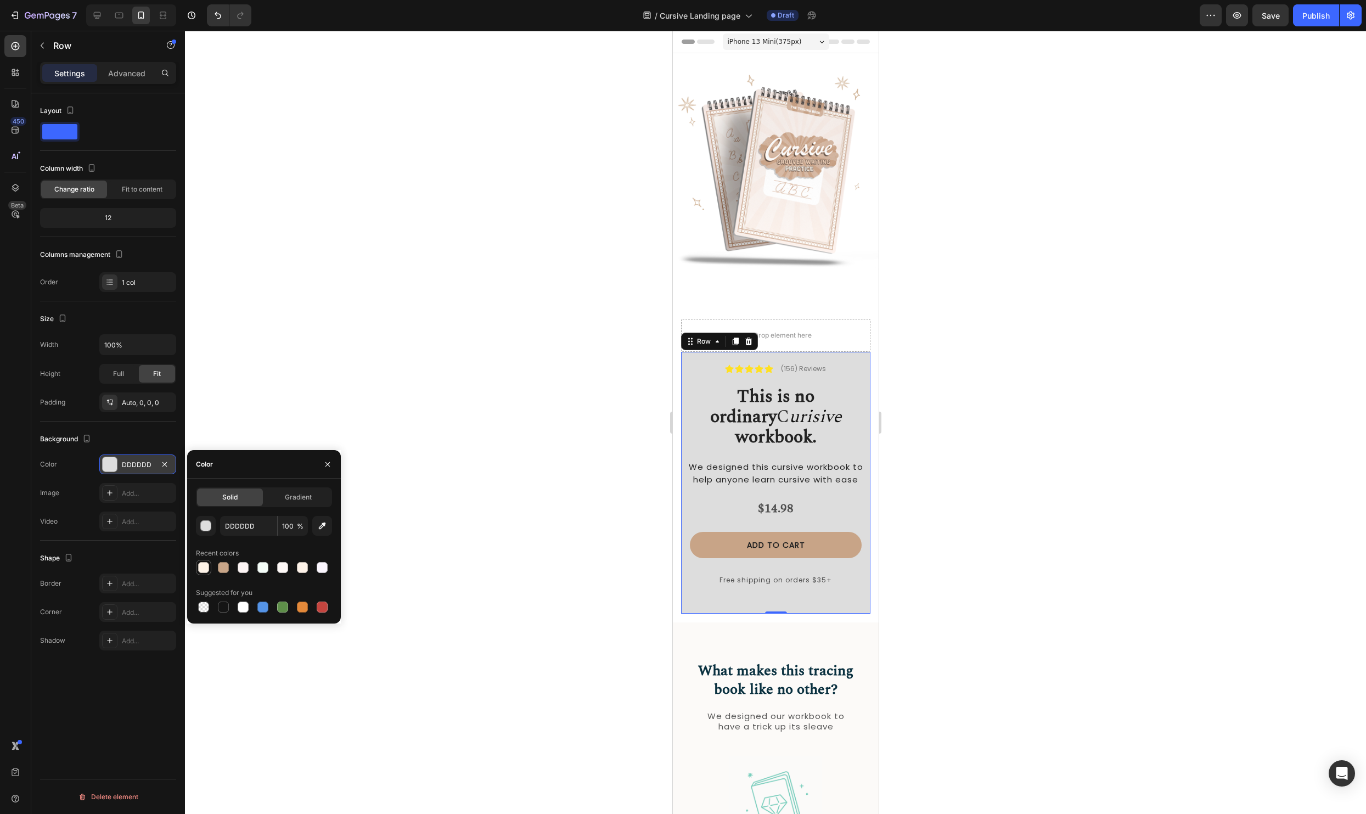
click at [205, 569] on div at bounding box center [203, 567] width 11 height 11
type input "FEF3E8"
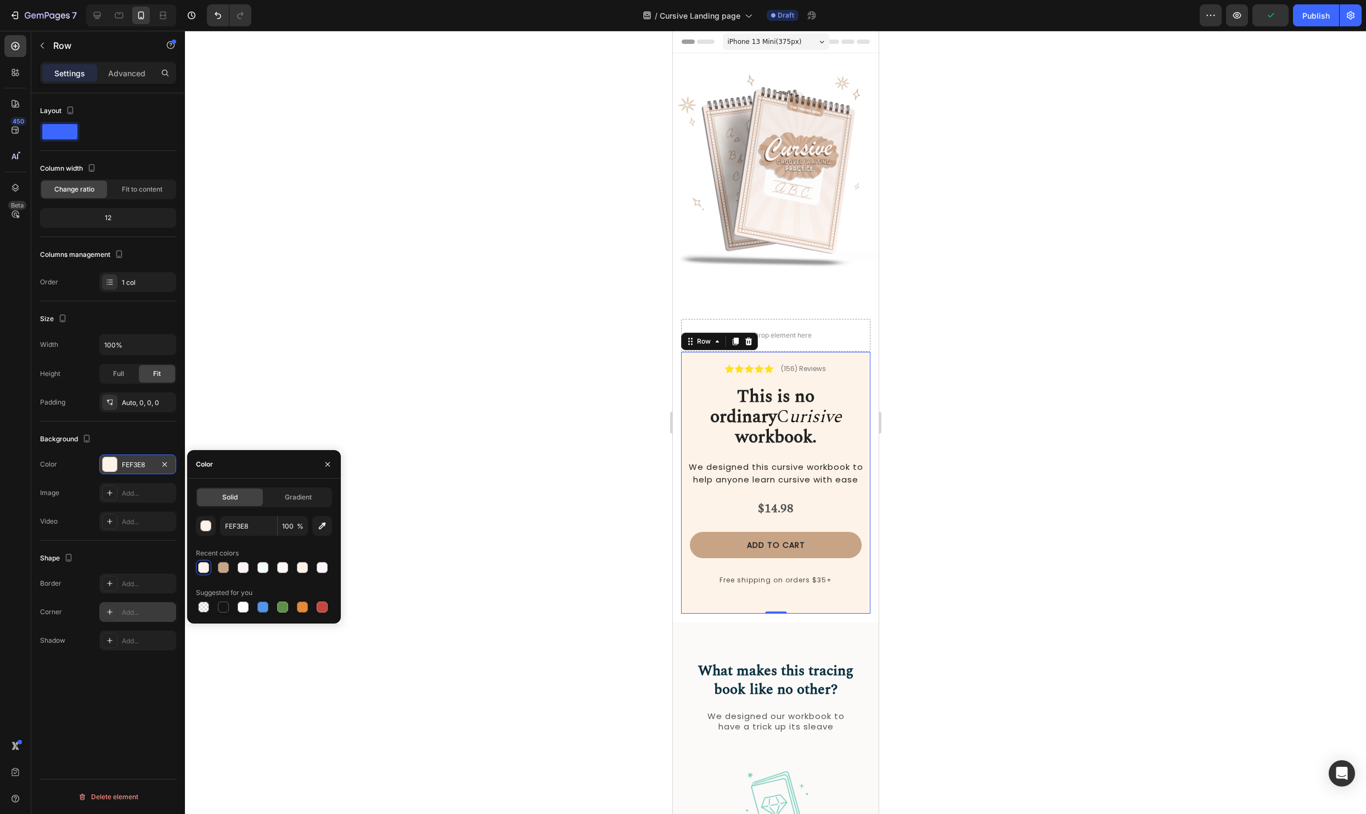
click at [111, 613] on icon at bounding box center [109, 611] width 9 height 9
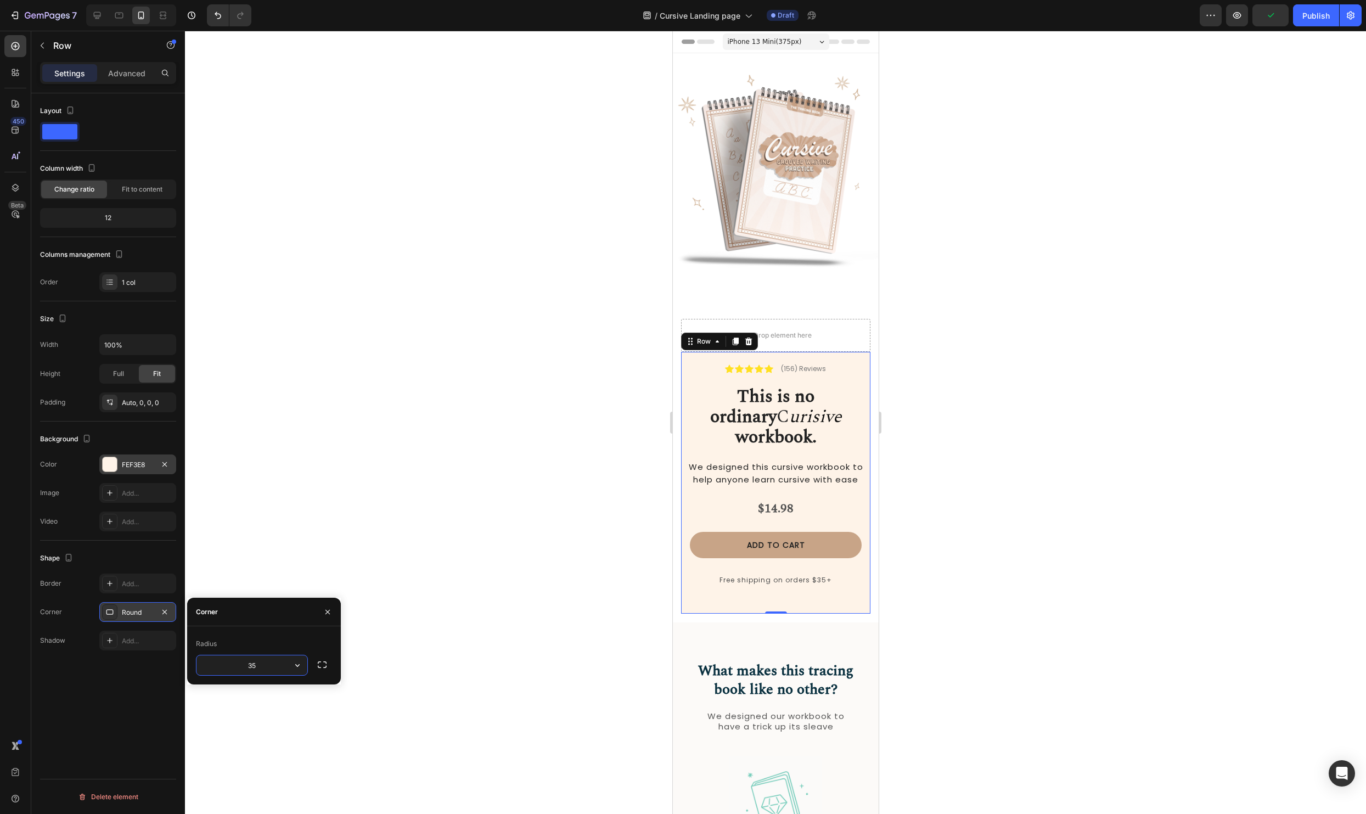
type input "35"
drag, startPoint x: 265, startPoint y: 665, endPoint x: 221, endPoint y: 664, distance: 43.9
click at [221, 664] on input "35" at bounding box center [251, 665] width 111 height 20
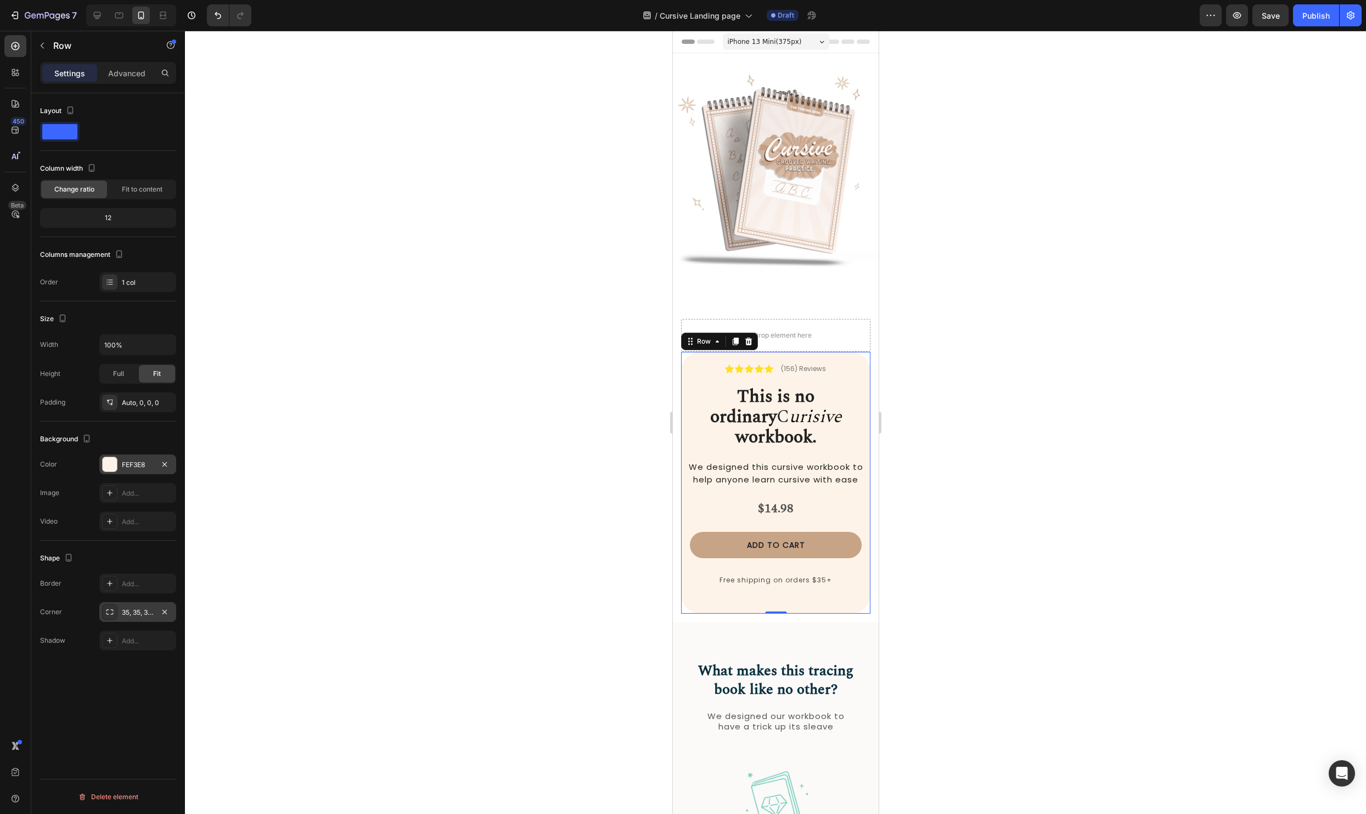
click at [481, 527] on div at bounding box center [775, 422] width 1181 height 783
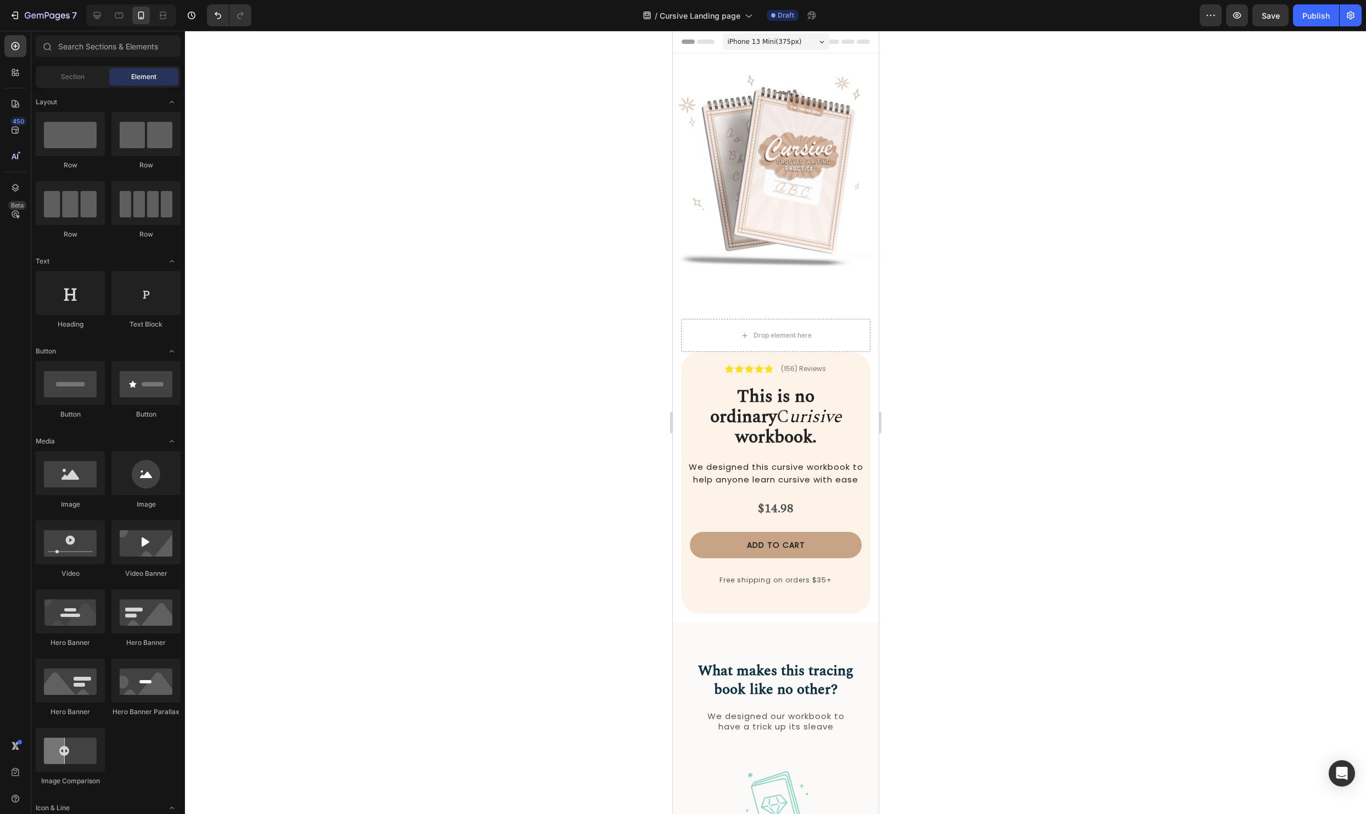
click at [977, 337] on div at bounding box center [775, 422] width 1181 height 783
click at [795, 198] on img at bounding box center [775, 174] width 206 height 206
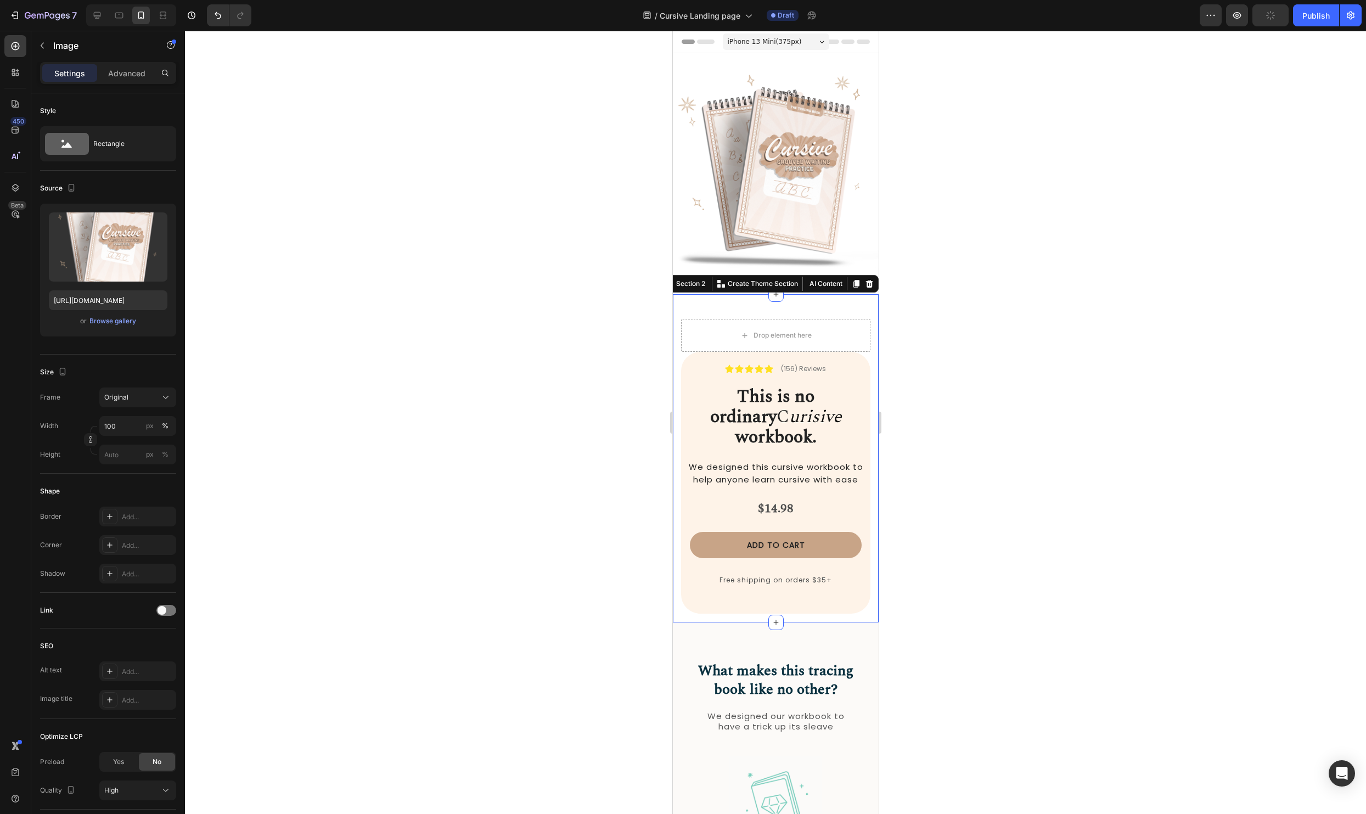
click at [852, 304] on div "Drop element here Icon Icon Icon Icon Icon Icon List (156) Reviews Text Block R…" at bounding box center [775, 458] width 206 height 328
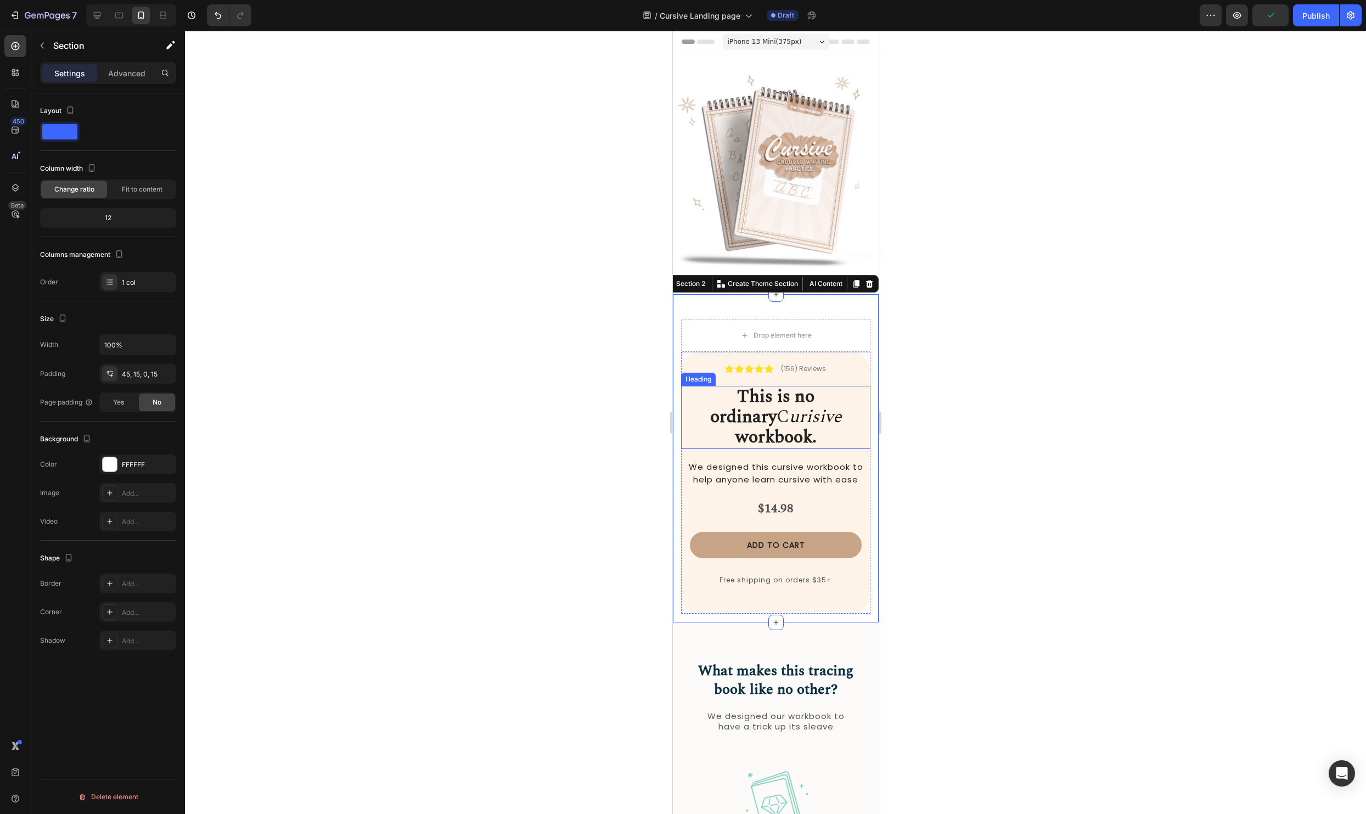
click at [769, 424] on strong "workbook." at bounding box center [775, 437] width 81 height 27
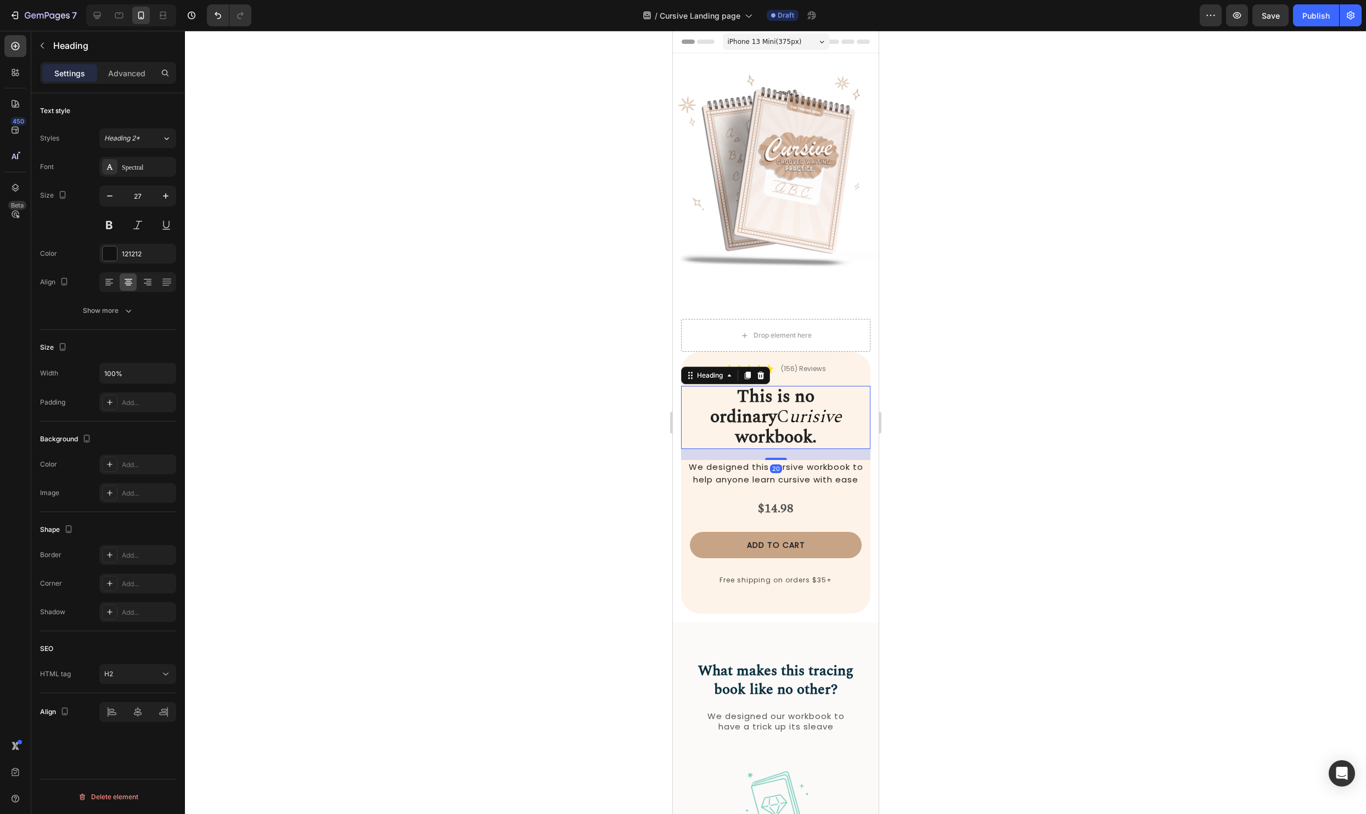
click at [778, 424] on strong "workbook." at bounding box center [775, 437] width 81 height 27
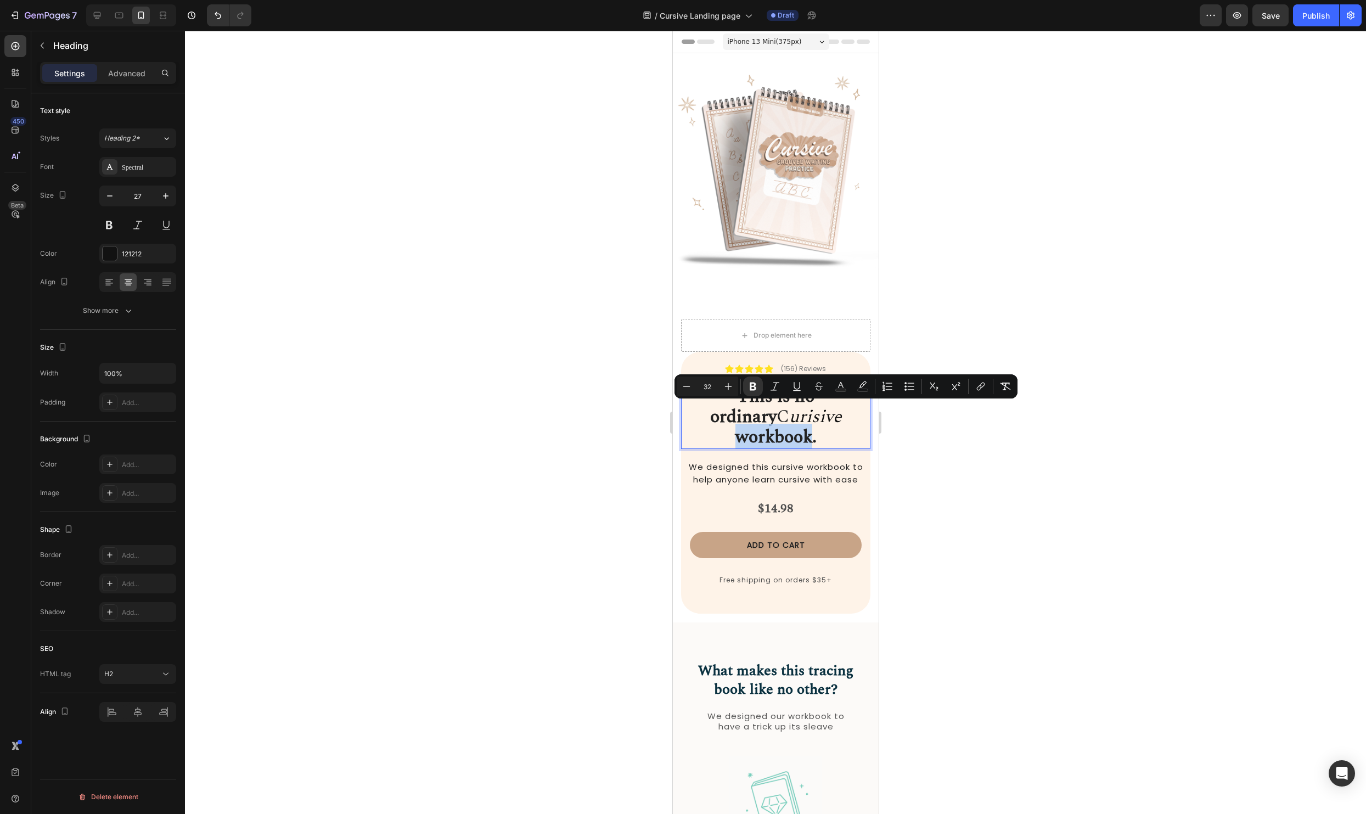
click at [816, 424] on strong "workbook." at bounding box center [775, 437] width 81 height 27
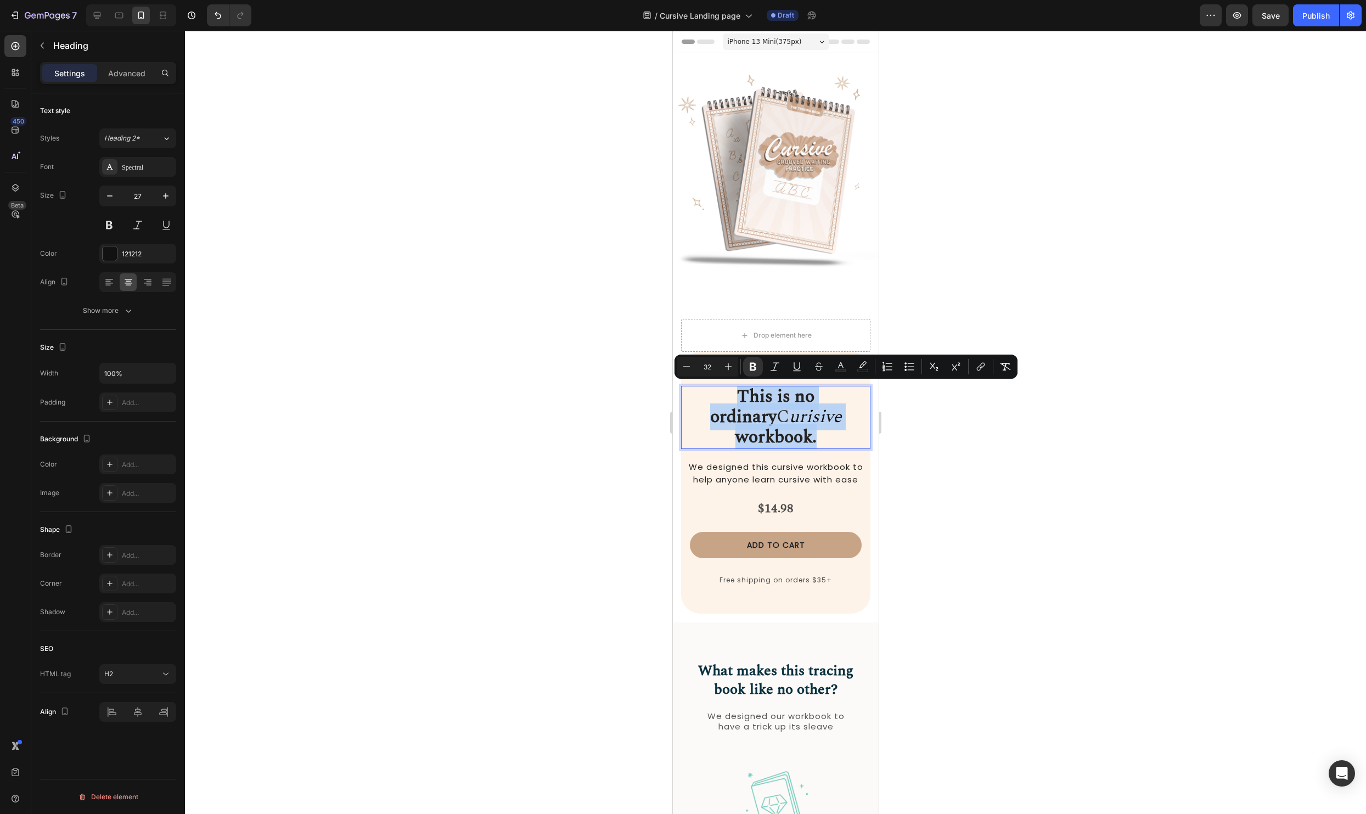
drag, startPoint x: 848, startPoint y: 419, endPoint x: 684, endPoint y: 394, distance: 165.4
click at [684, 394] on p "This is no ordinary C urisive workbook." at bounding box center [774, 417] width 187 height 61
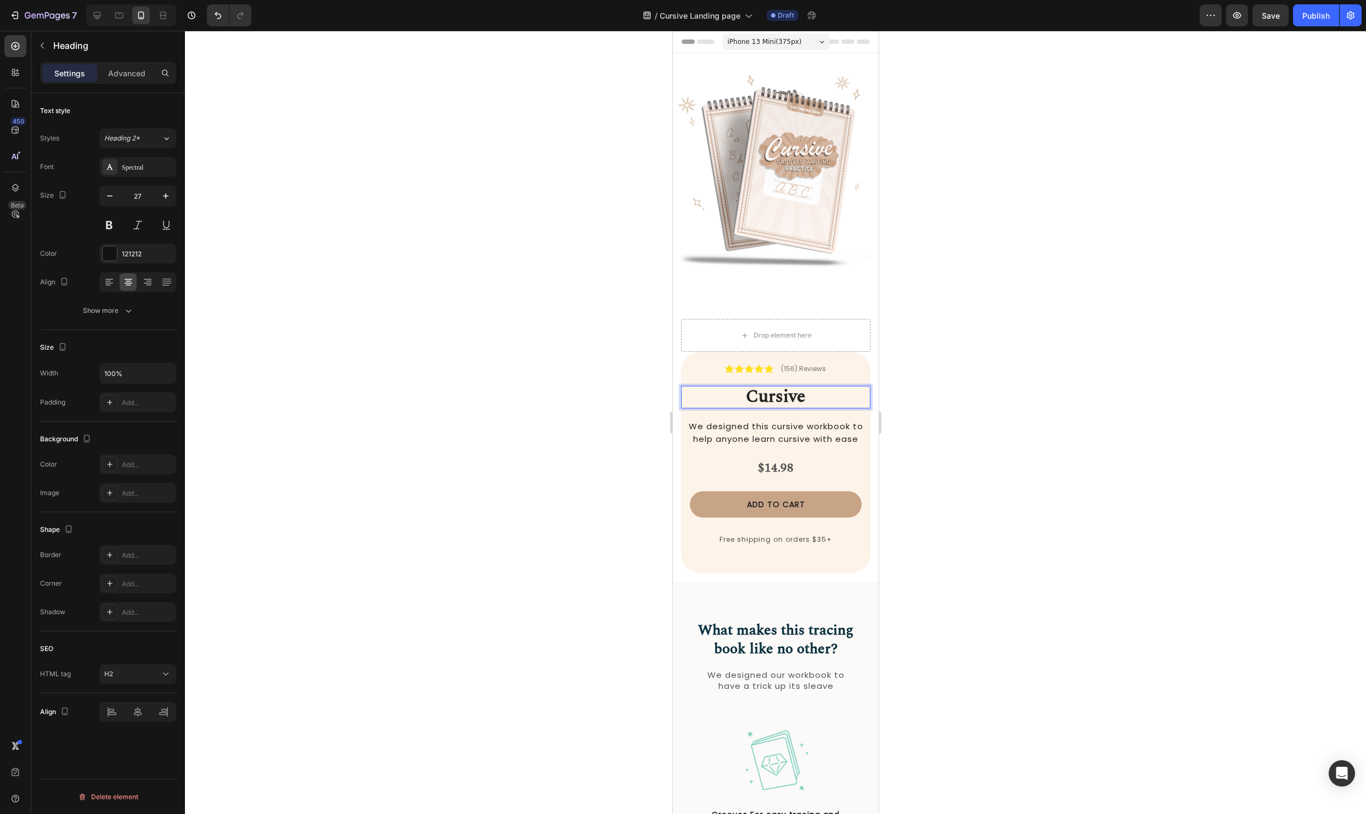
click at [1127, 437] on div at bounding box center [775, 422] width 1181 height 783
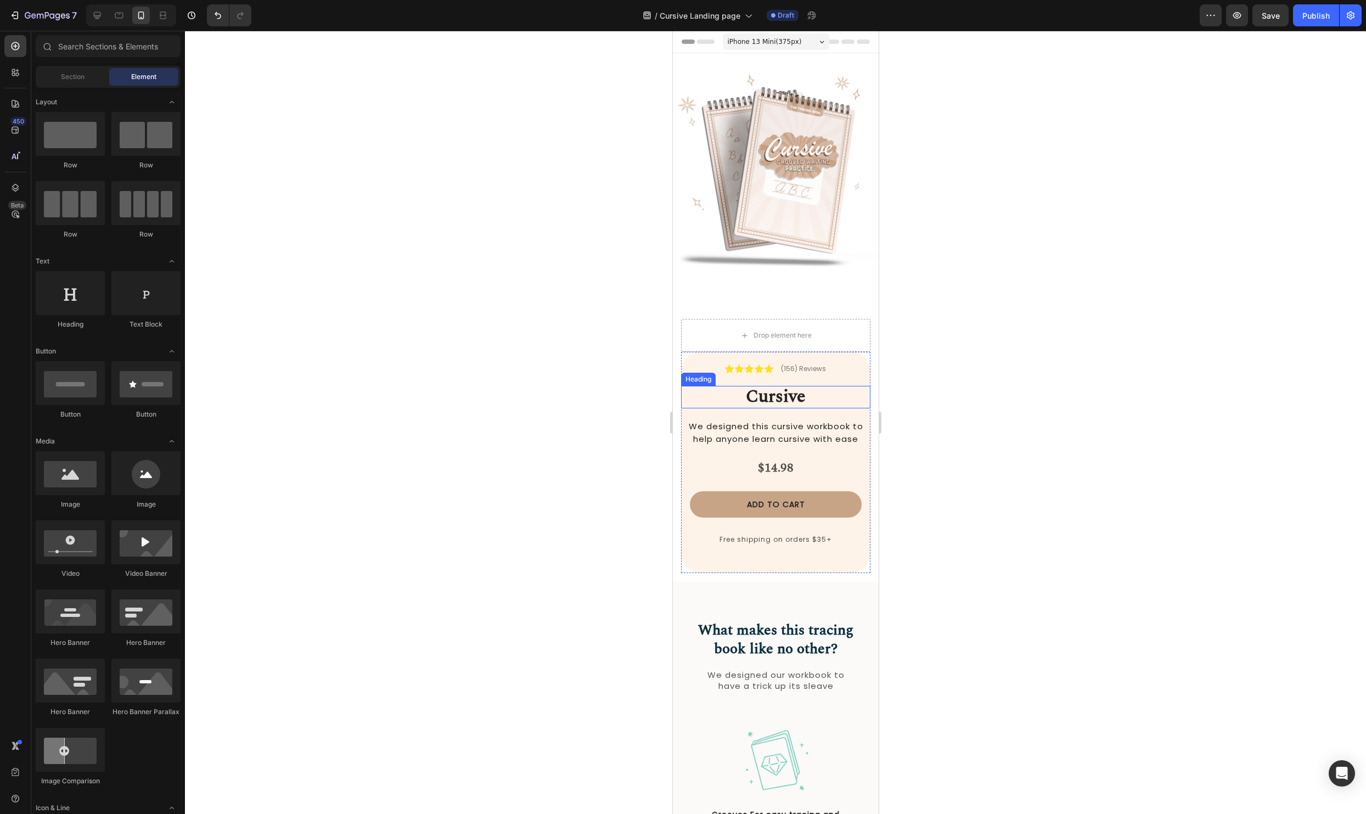
click at [761, 400] on strong "Cursive" at bounding box center [775, 396] width 60 height 27
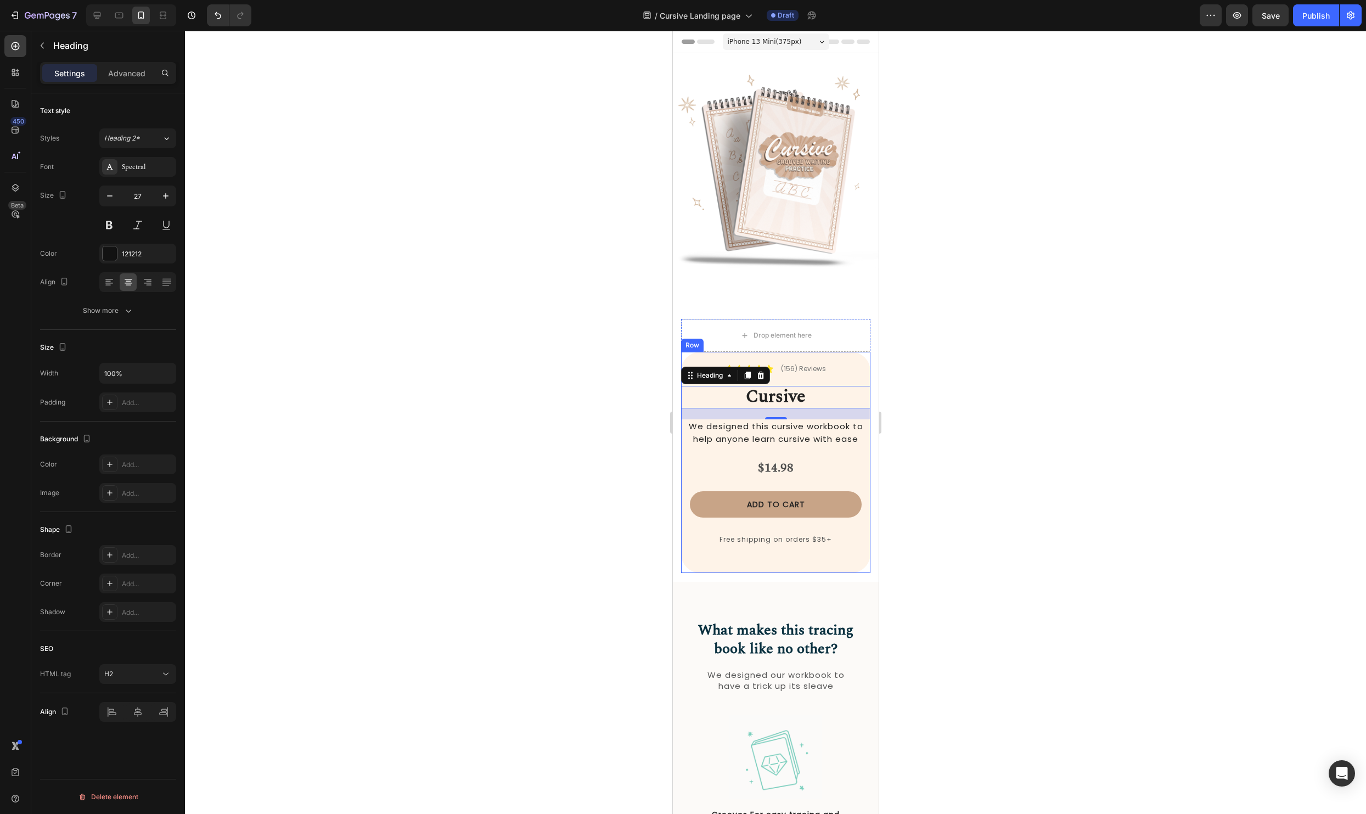
click at [688, 561] on div "Icon Icon Icon Icon Icon Icon List (156) Reviews Text Block Row ⁠⁠⁠⁠⁠⁠⁠ Cursive…" at bounding box center [774, 462] width 189 height 221
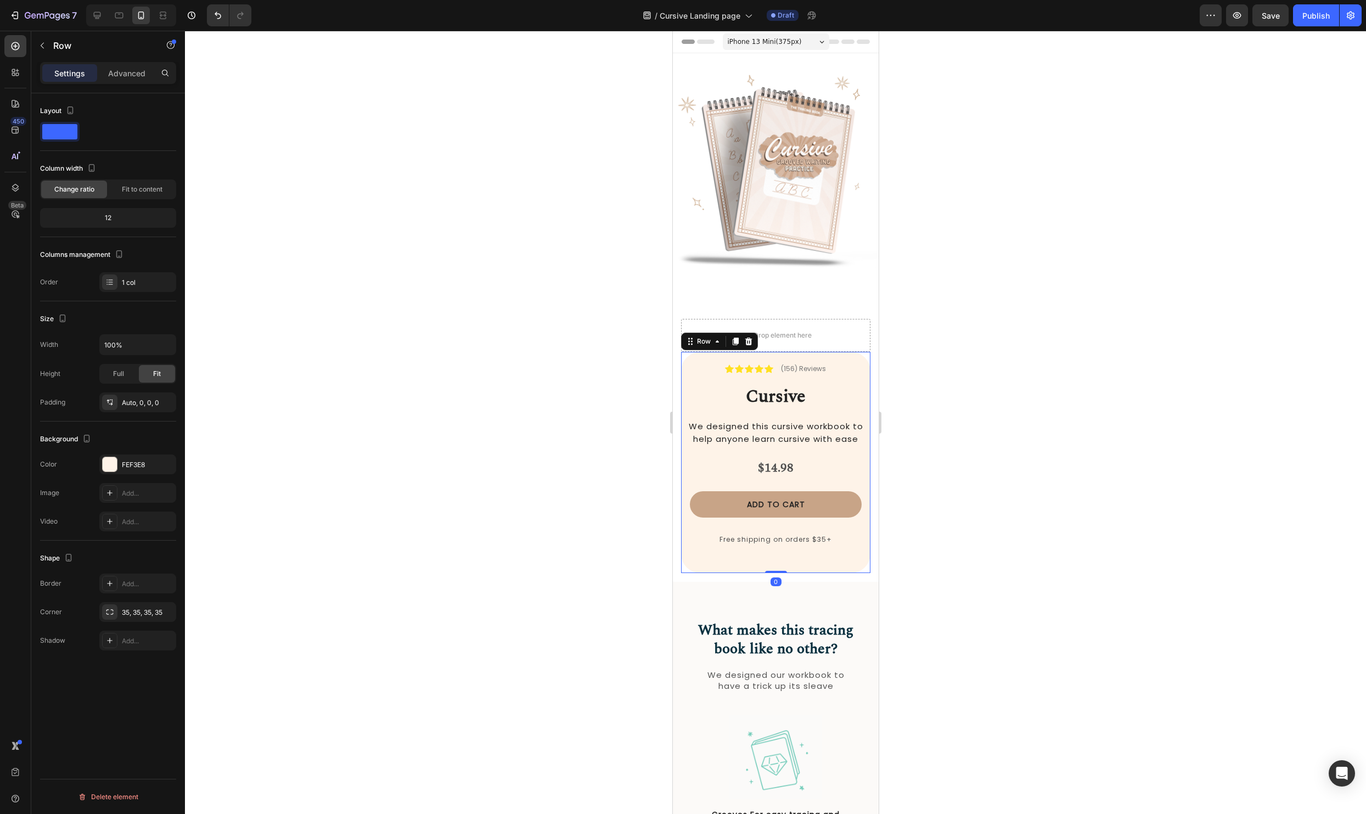
click at [139, 88] on div "Settings Advanced" at bounding box center [108, 77] width 154 height 31
drag, startPoint x: 131, startPoint y: 75, endPoint x: 140, endPoint y: 99, distance: 25.4
click at [131, 75] on p "Advanced" at bounding box center [126, 73] width 37 height 12
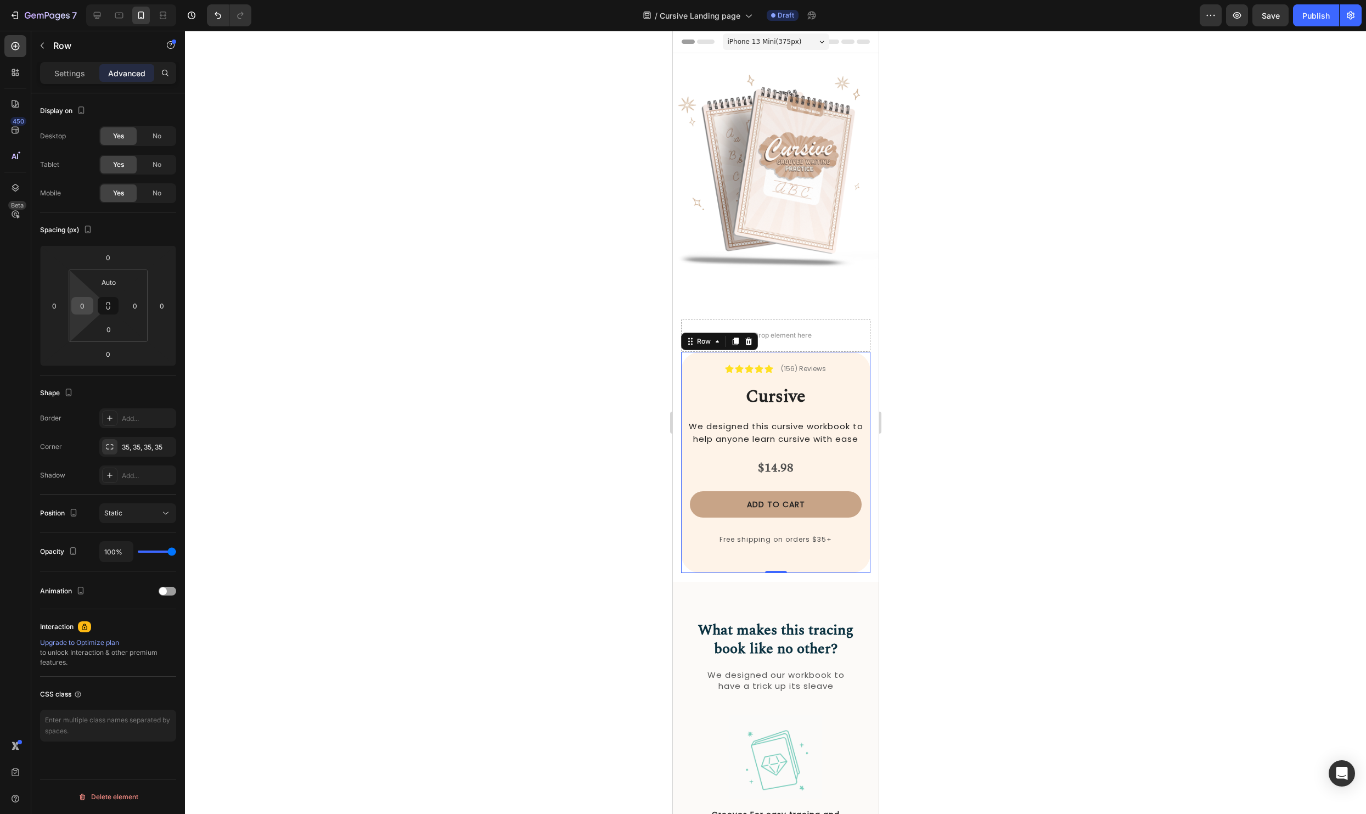
click at [81, 309] on input "0" at bounding box center [82, 305] width 16 height 16
type input "15"
click at [1170, 311] on div at bounding box center [775, 422] width 1181 height 783
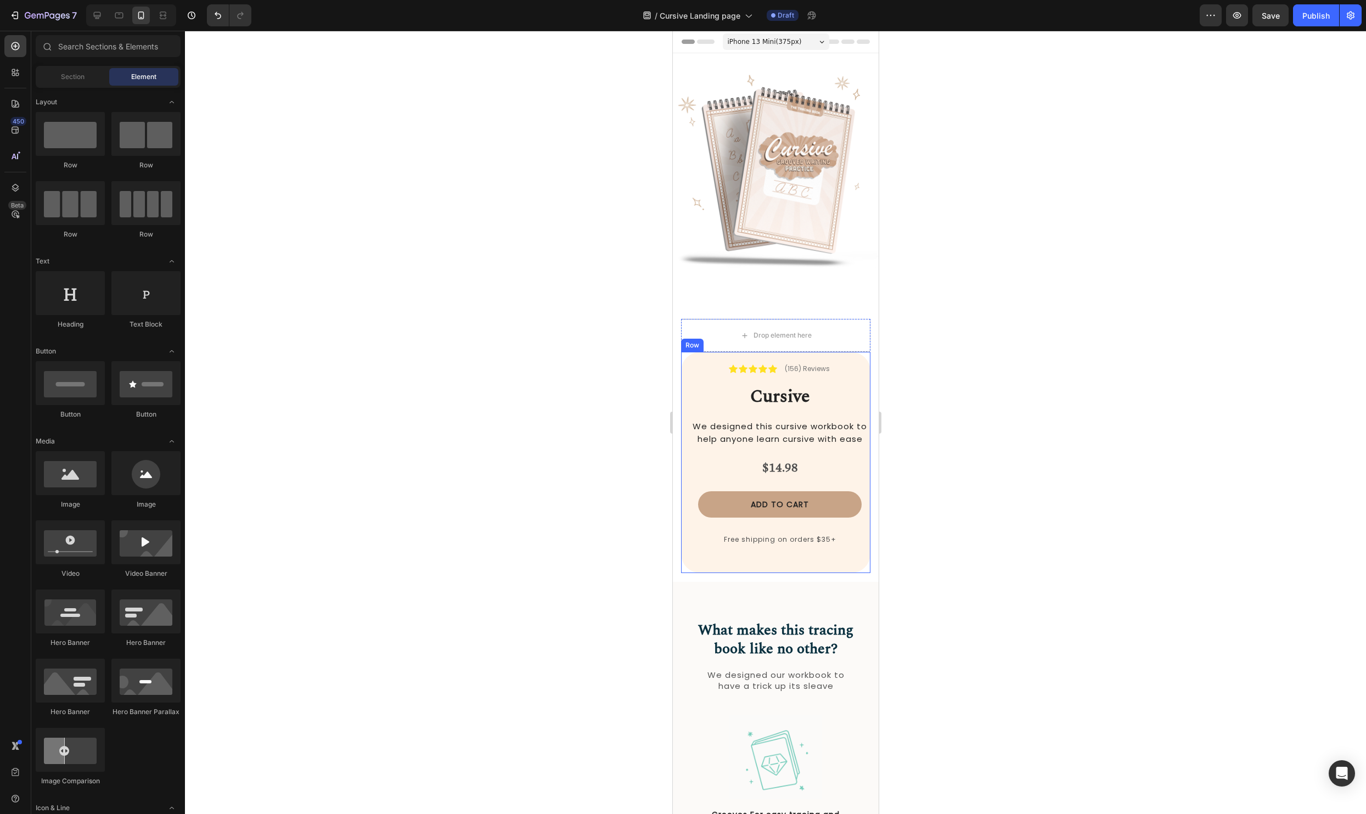
click at [792, 391] on strong "Cursive" at bounding box center [779, 396] width 60 height 27
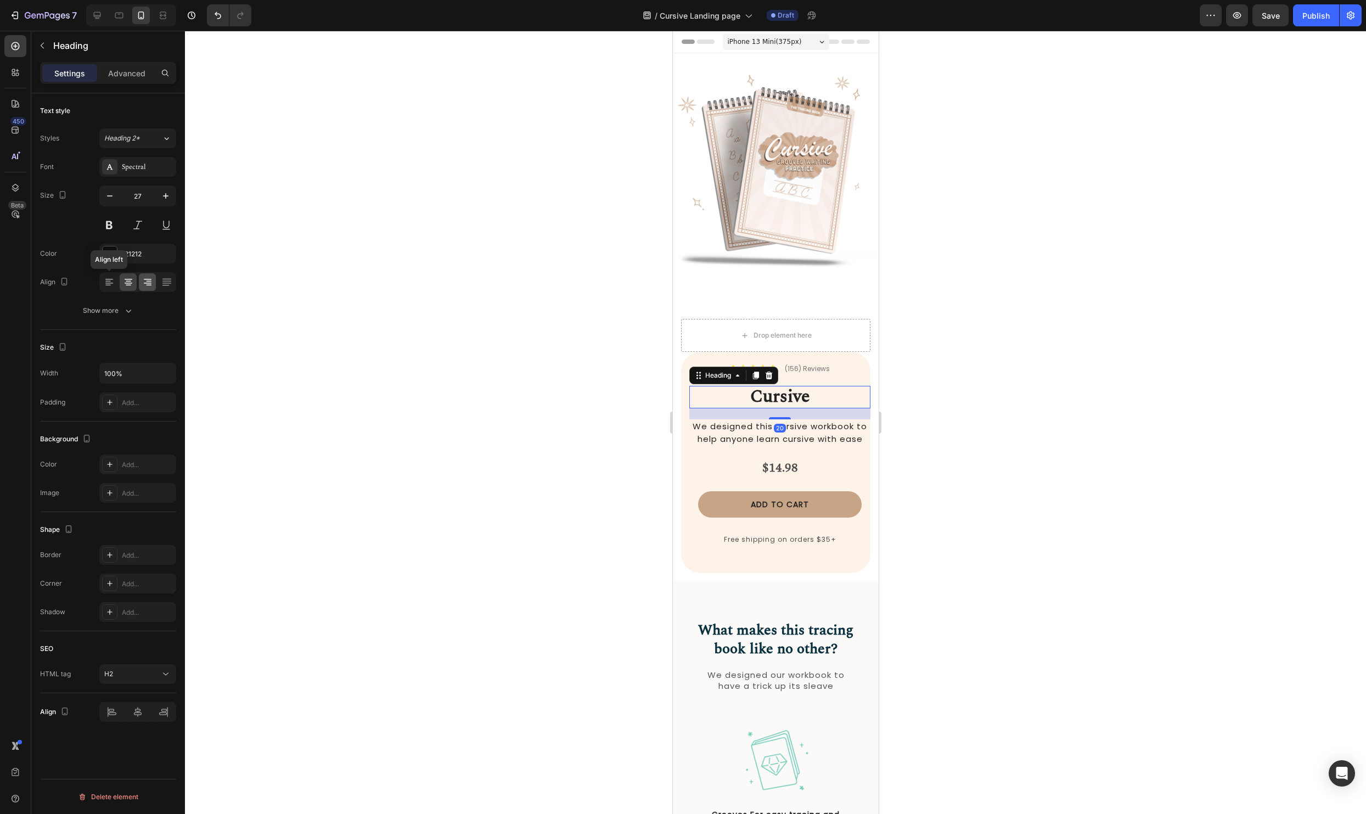
click at [115, 280] on div at bounding box center [108, 282] width 17 height 18
click at [1131, 411] on div at bounding box center [775, 422] width 1181 height 783
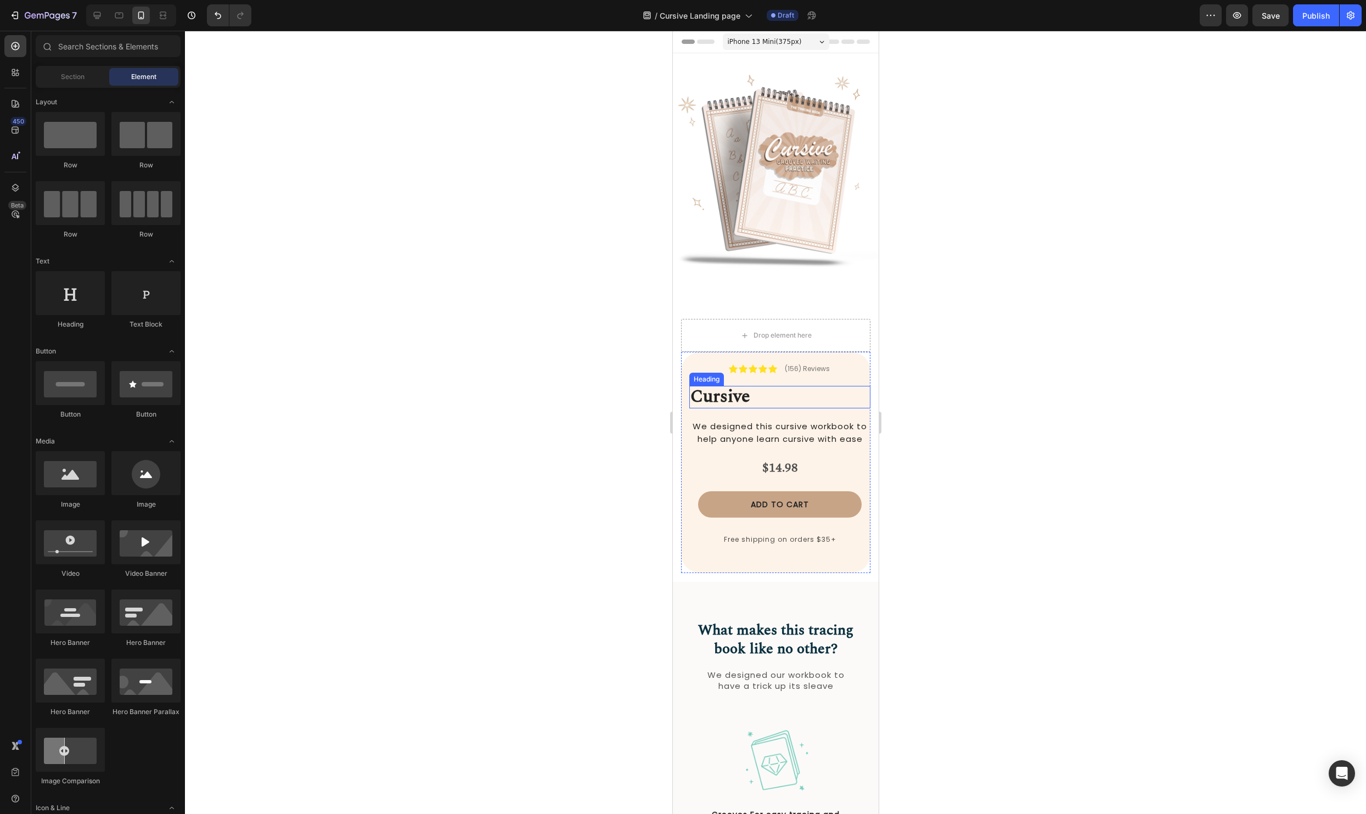
click at [766, 401] on p "⁠⁠⁠⁠⁠⁠⁠ Cursive" at bounding box center [779, 397] width 179 height 20
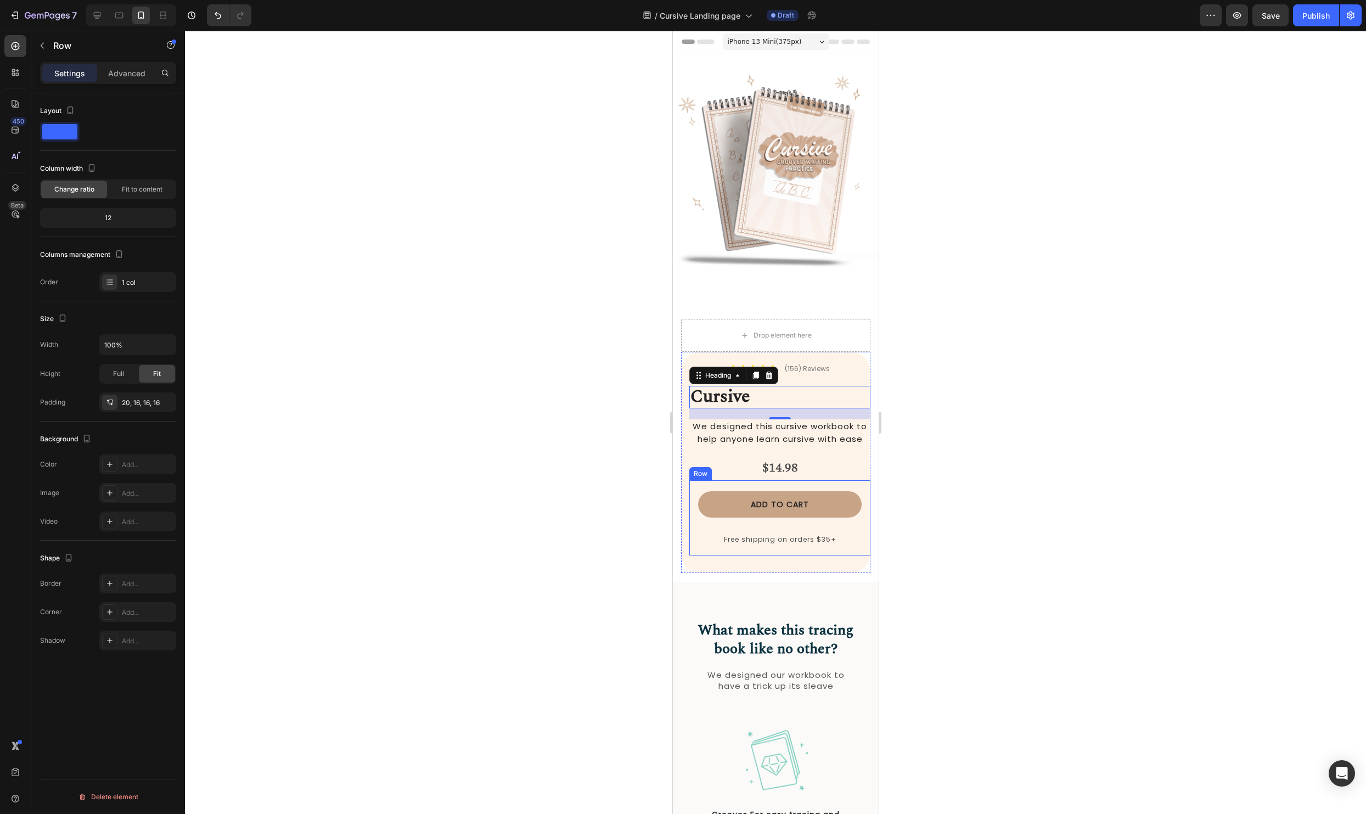
click at [689, 492] on div "Add to cart Add to Cart Free shipping on orders $35+ Text Block Row" at bounding box center [779, 517] width 181 height 75
click at [685, 549] on div "Icon Icon Icon Icon Icon Icon List (156) Reviews Text Block Row ⁠⁠⁠⁠⁠⁠⁠ Cursive…" at bounding box center [774, 462] width 189 height 221
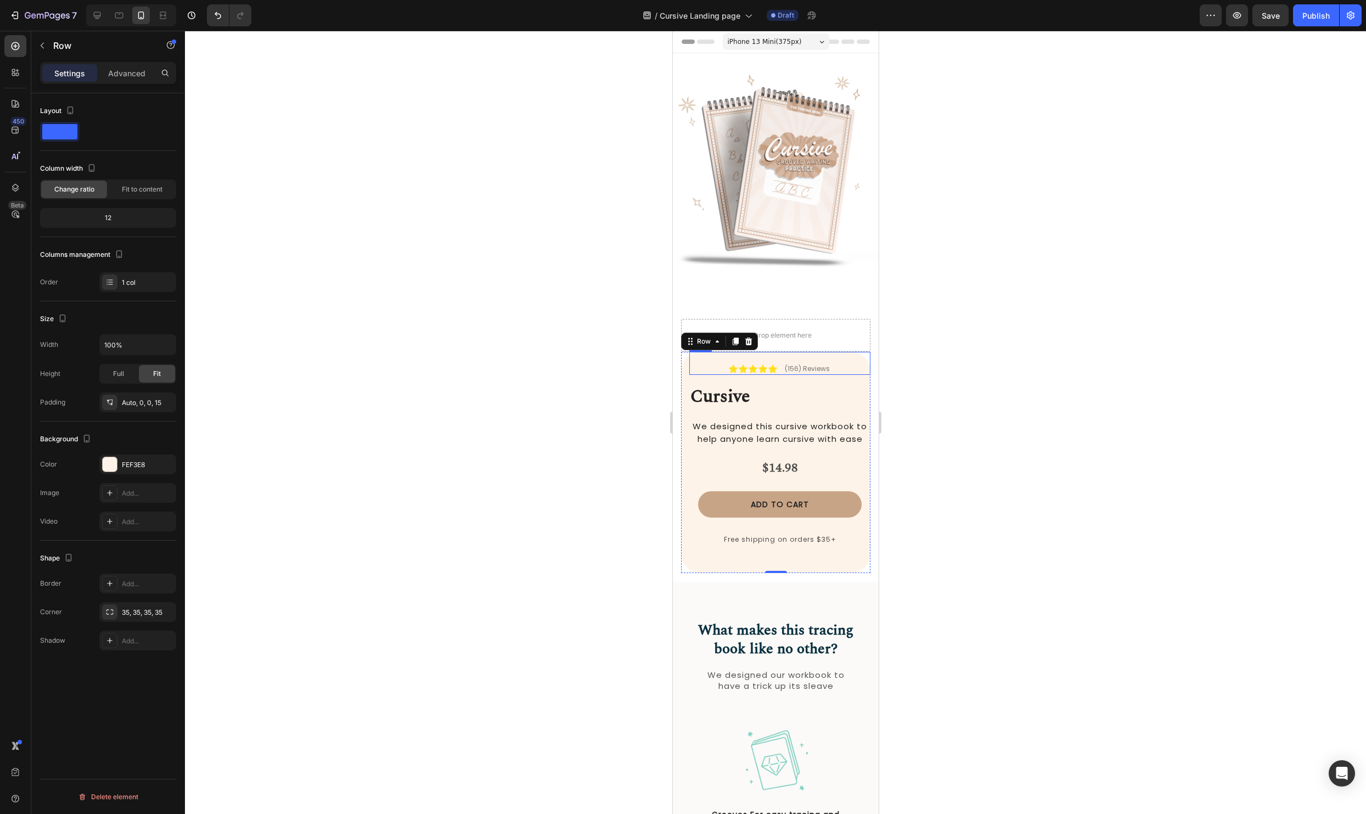
click at [848, 369] on div "Icon Icon Icon Icon Icon Icon List (156) Reviews Text Block Row" at bounding box center [779, 363] width 181 height 23
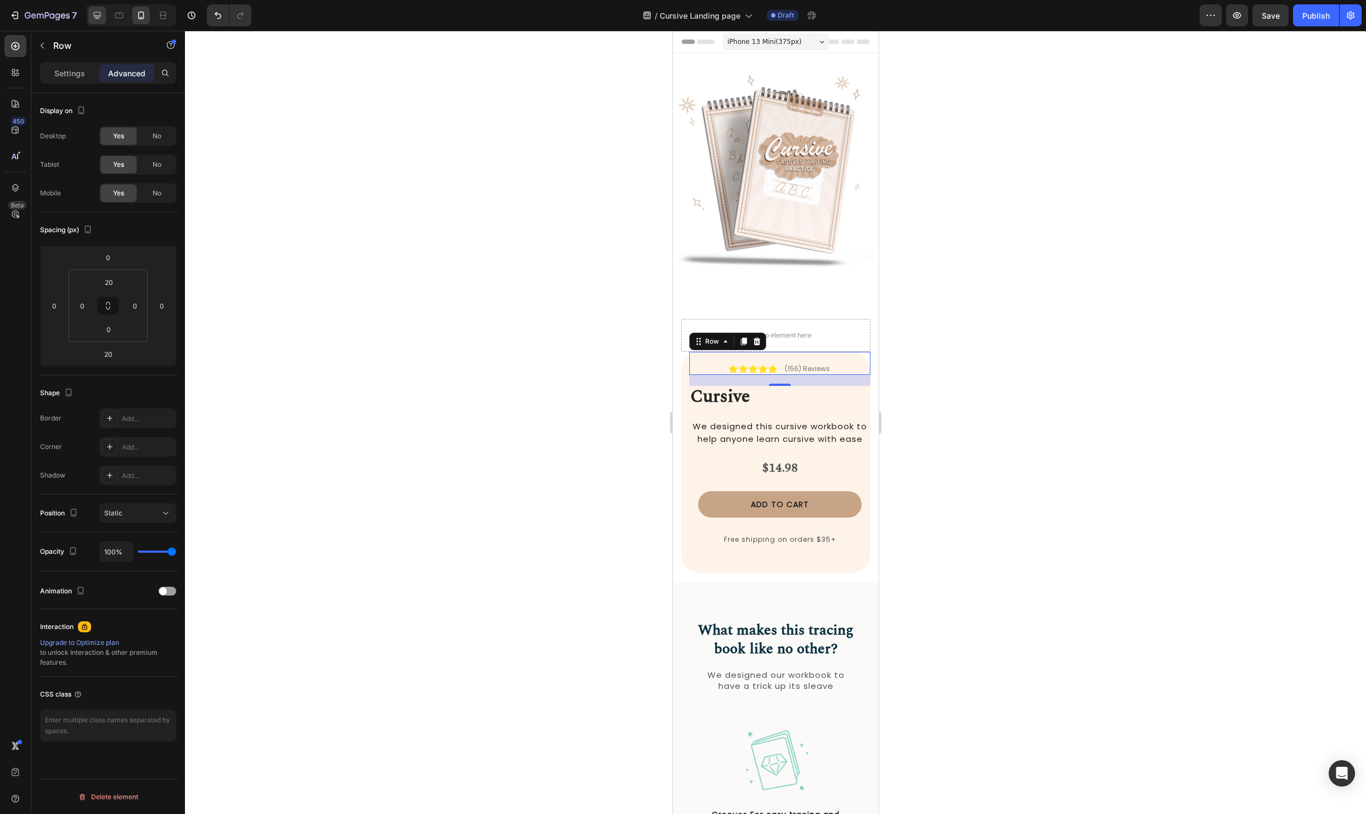
click at [98, 18] on icon at bounding box center [97, 15] width 7 height 7
type input "12"
type input "0"
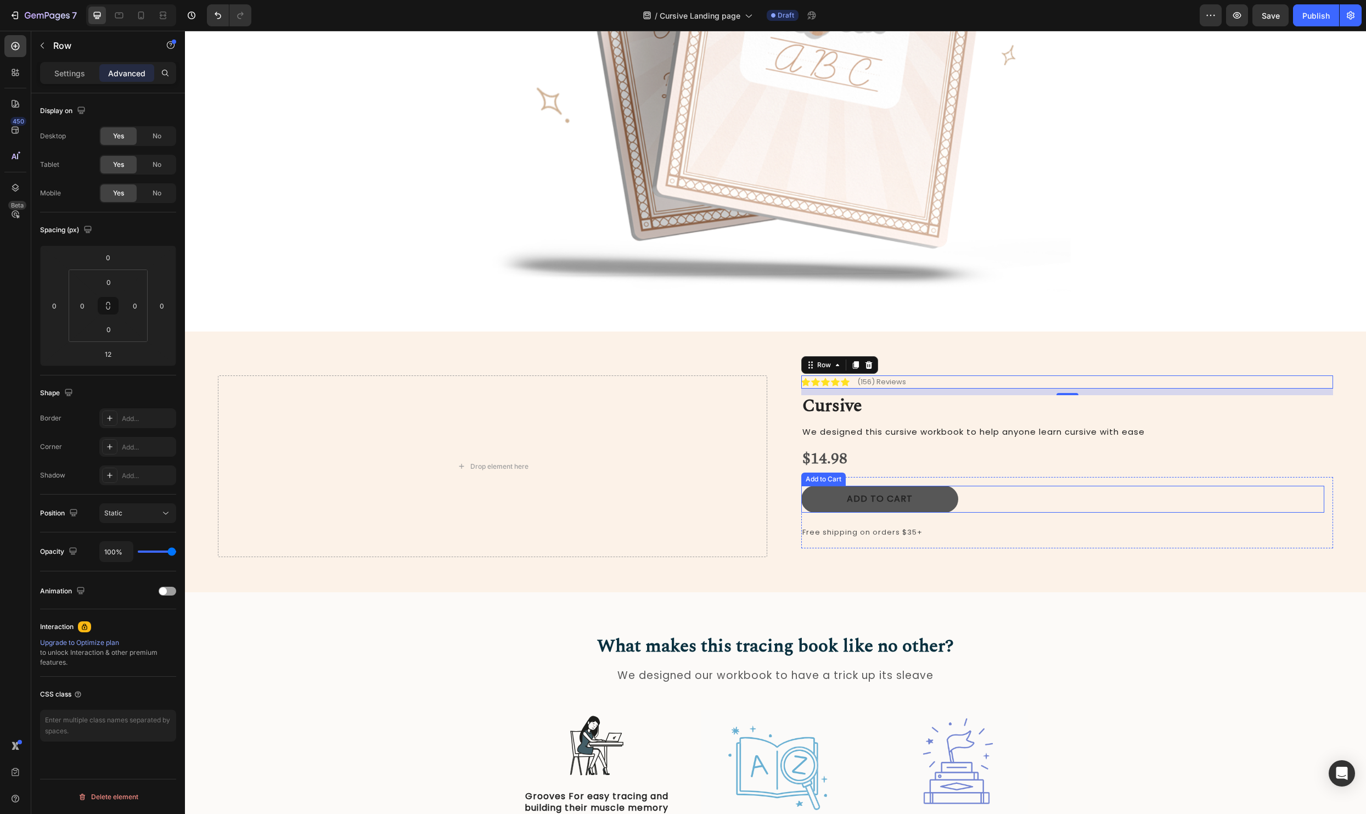
scroll to position [301, 0]
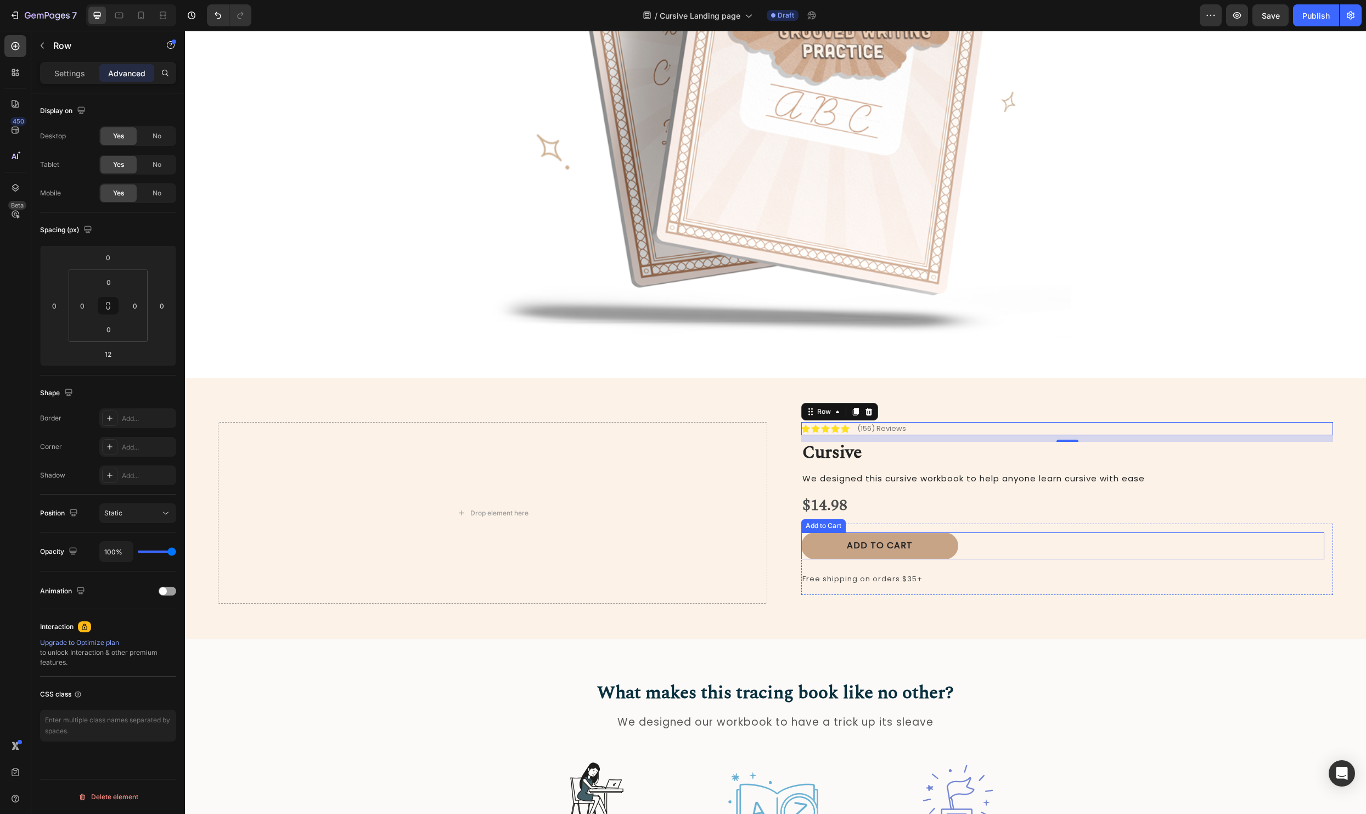
click at [858, 286] on img at bounding box center [775, 65] width 590 height 590
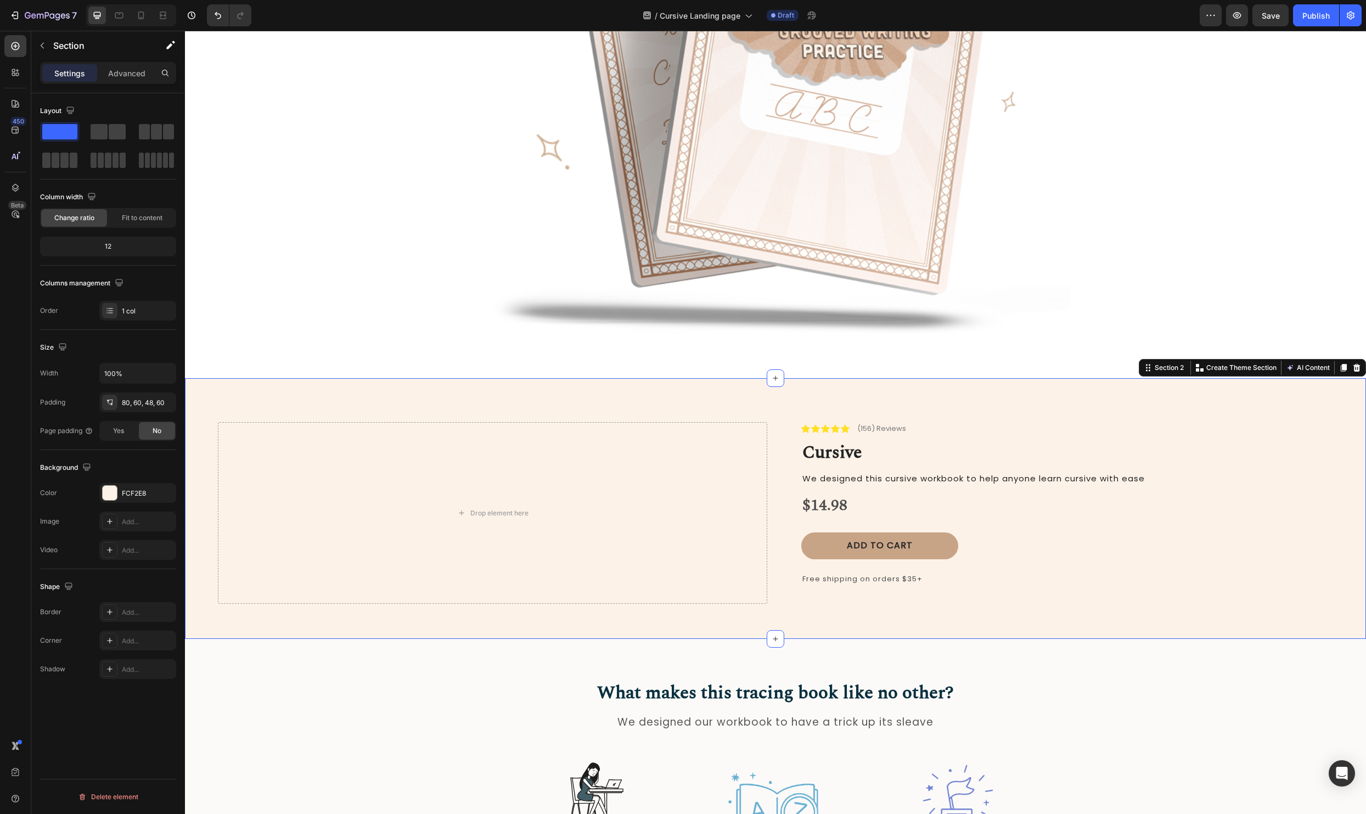
click at [633, 399] on div "Drop element here Icon Icon Icon Icon Icon Icon List (156) Reviews Text Block R…" at bounding box center [775, 508] width 1181 height 261
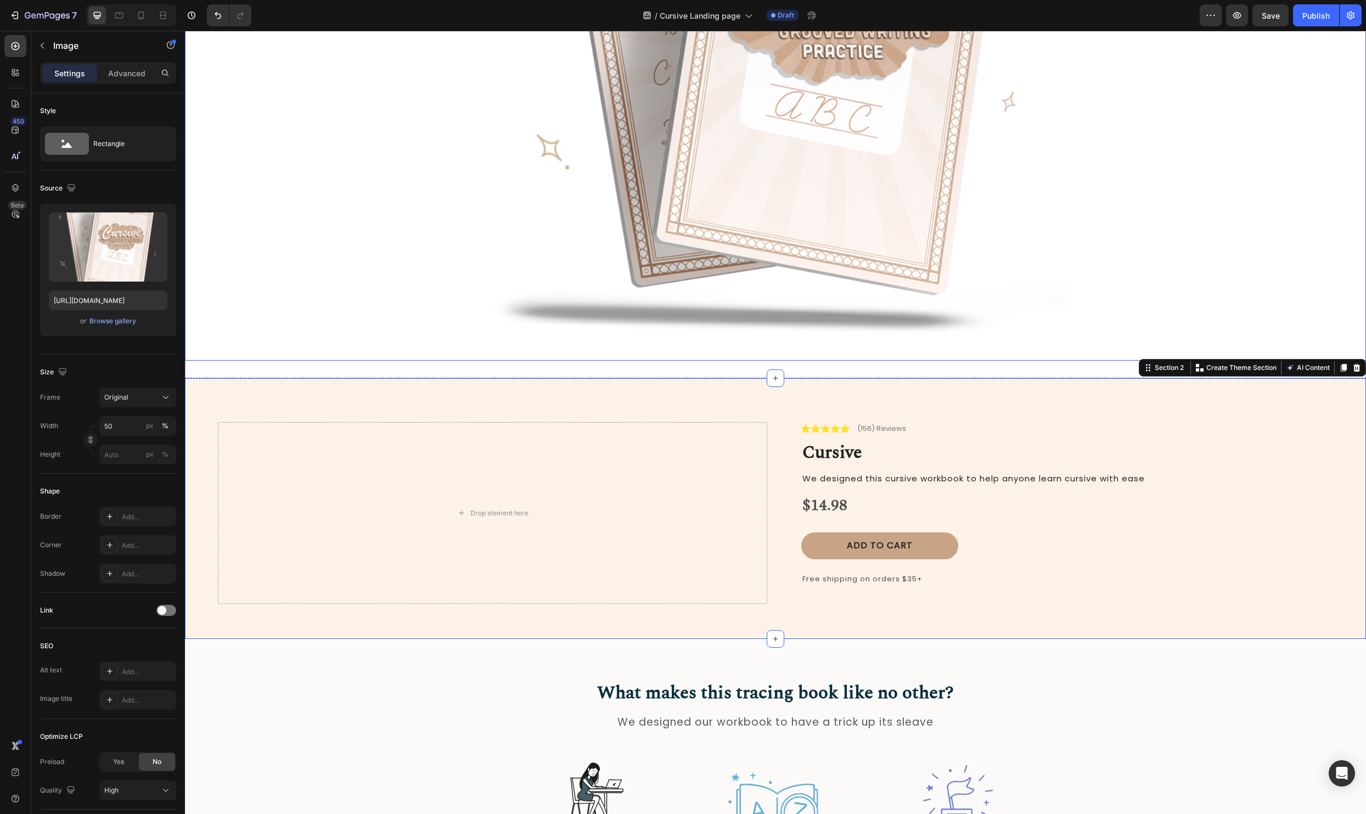
click at [772, 210] on img at bounding box center [775, 65] width 590 height 590
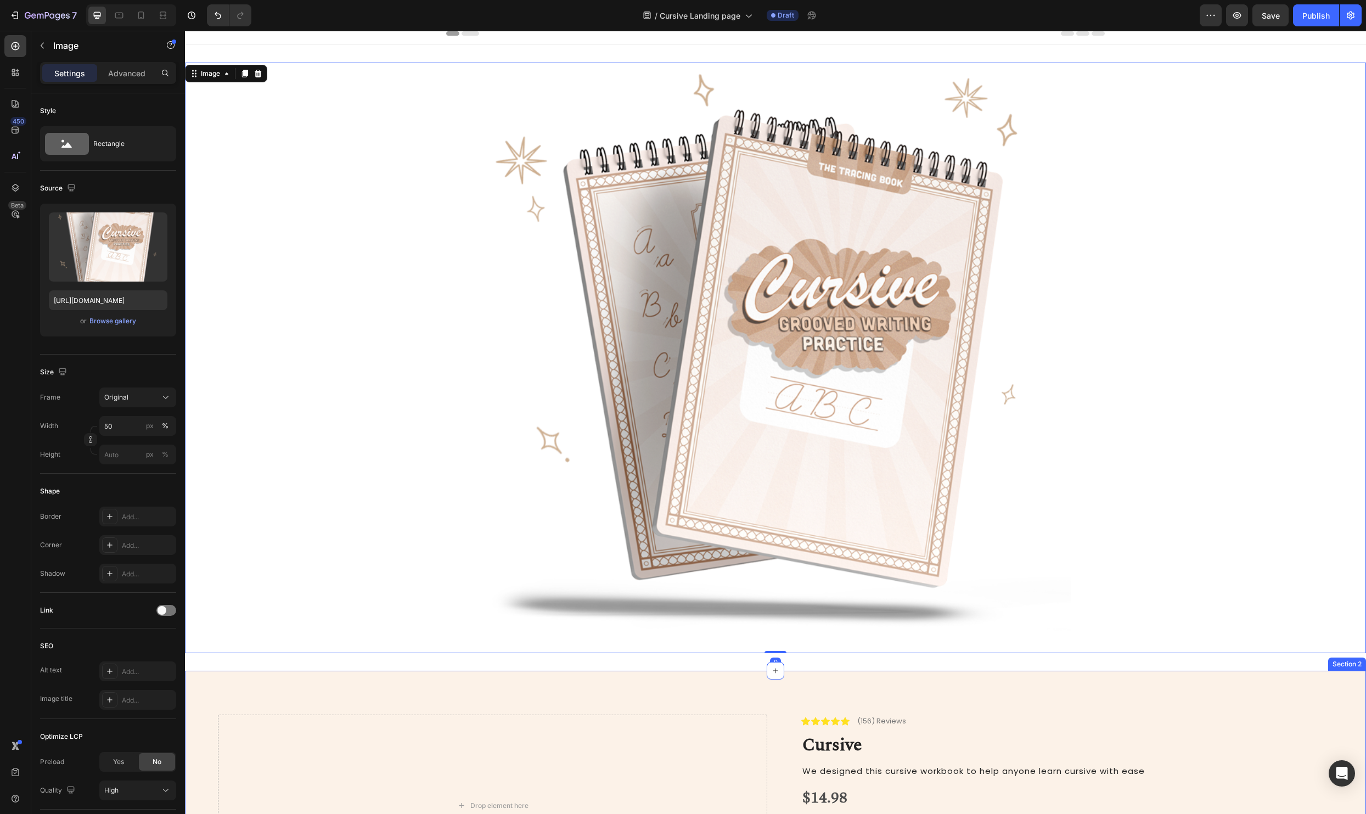
scroll to position [0, 0]
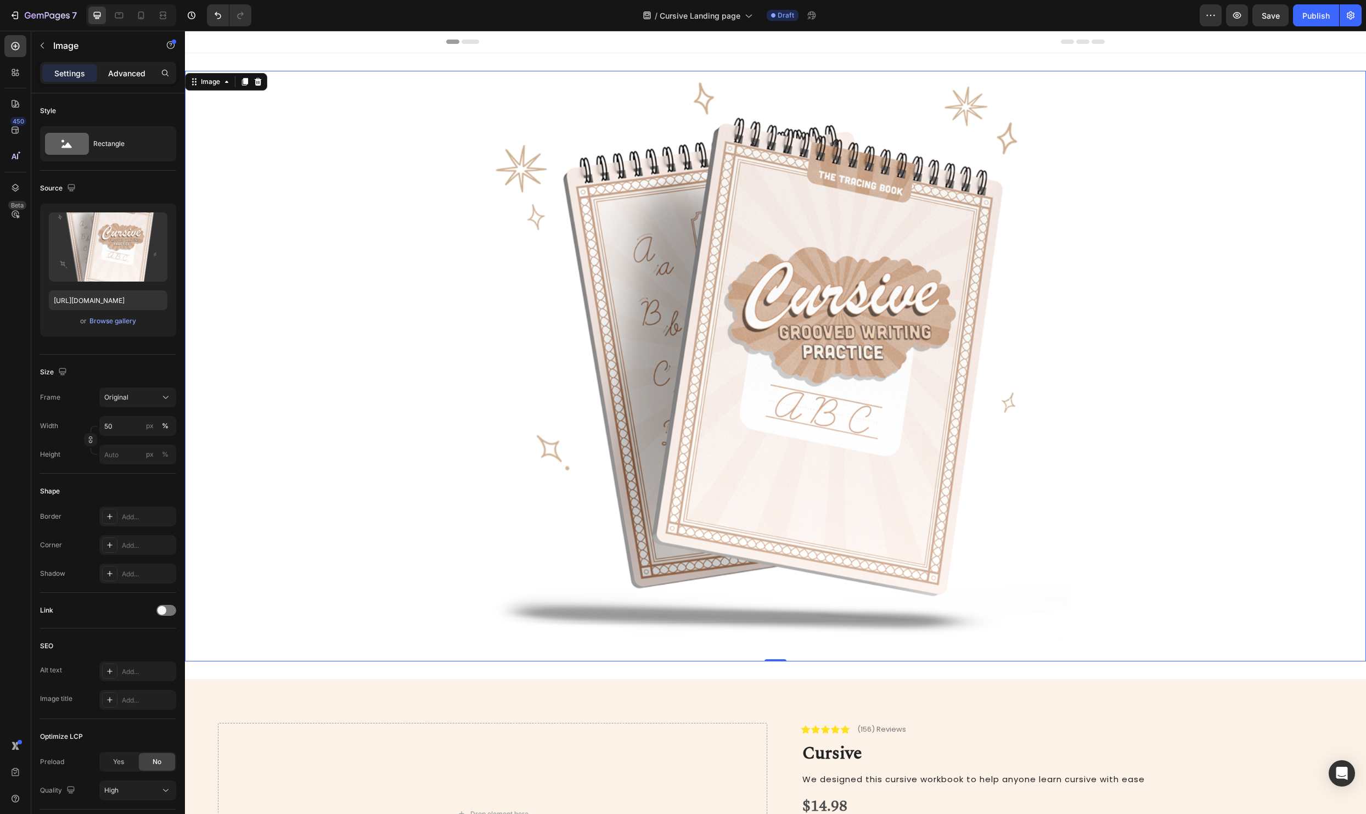
click at [140, 76] on p "Advanced" at bounding box center [126, 73] width 37 height 12
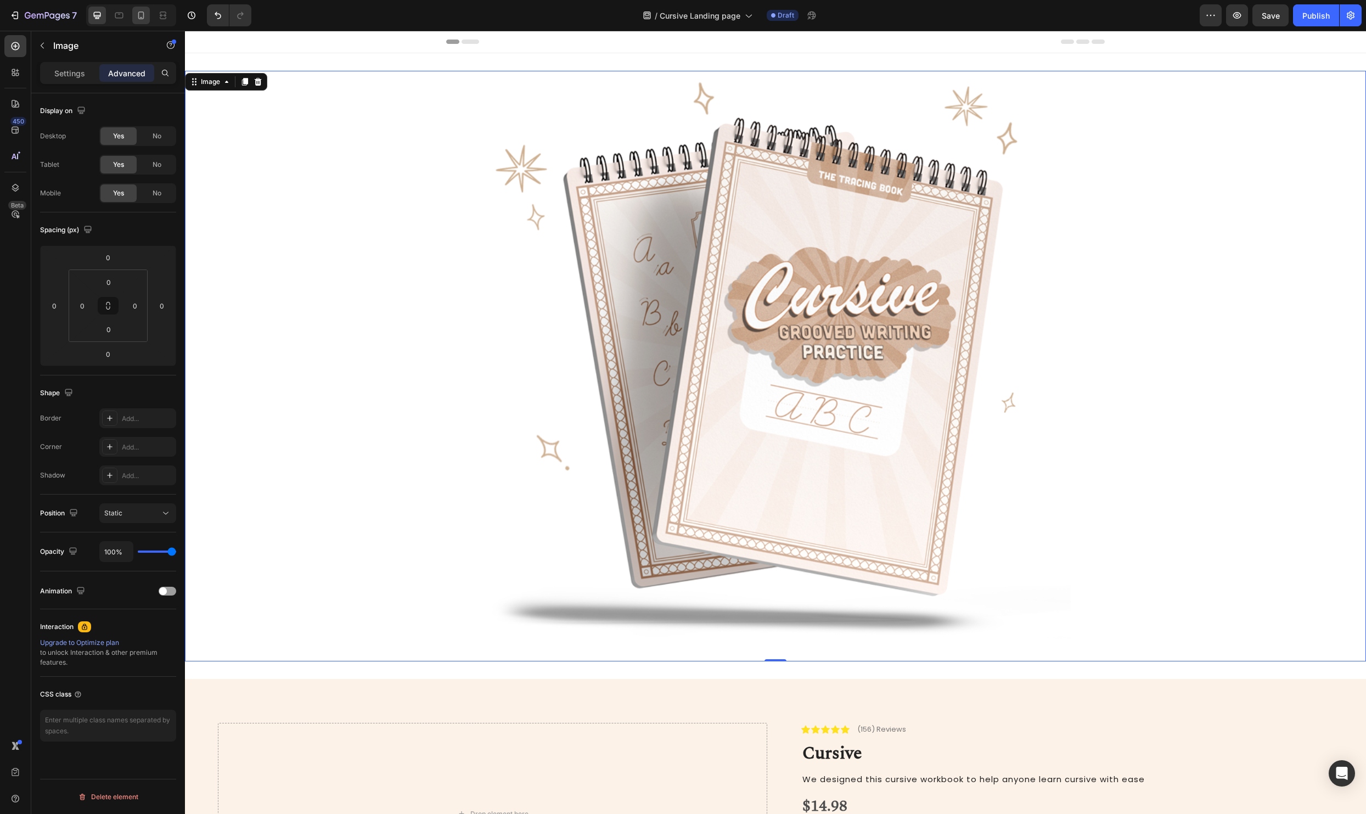
click at [146, 15] on icon at bounding box center [141, 15] width 11 height 11
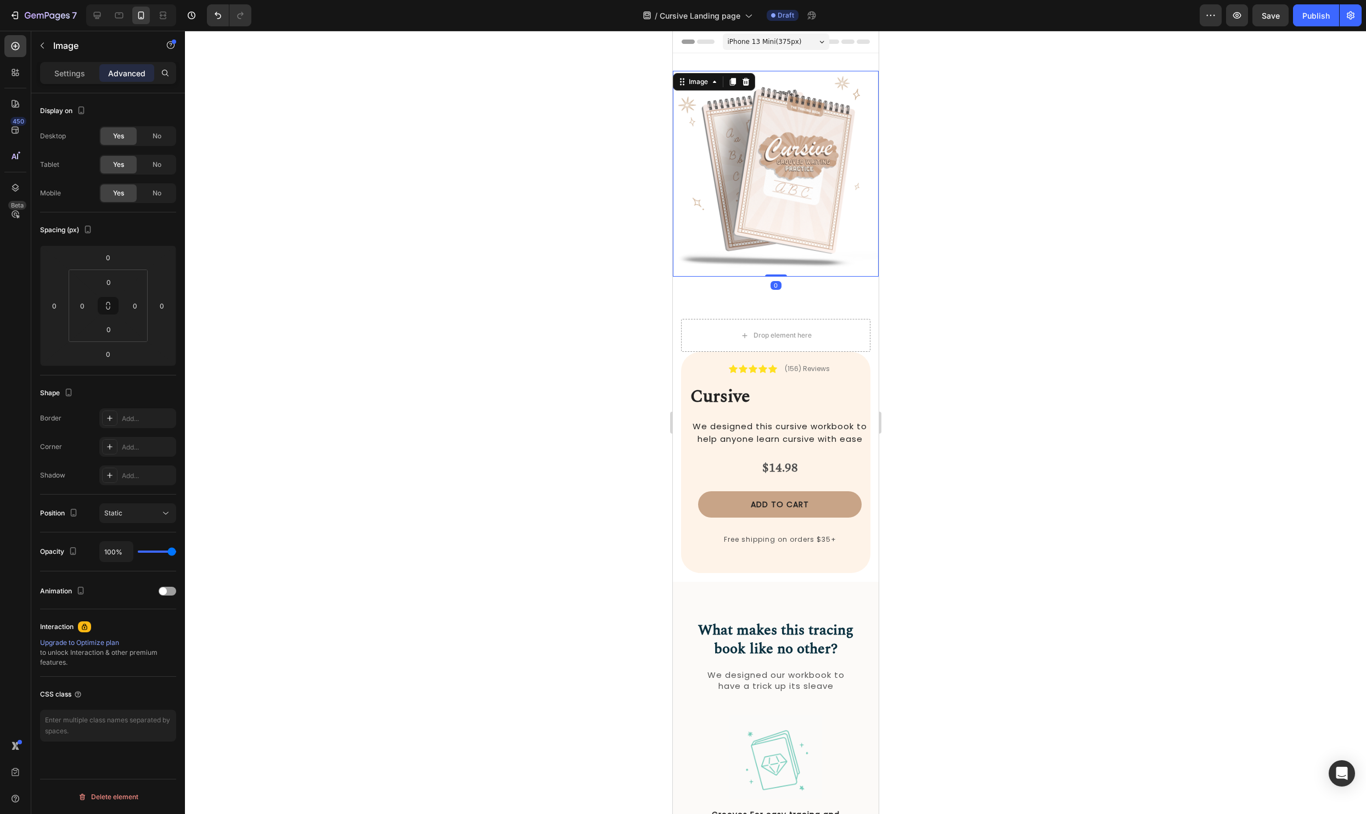
scroll to position [2, 0]
click at [709, 146] on img at bounding box center [775, 172] width 206 height 206
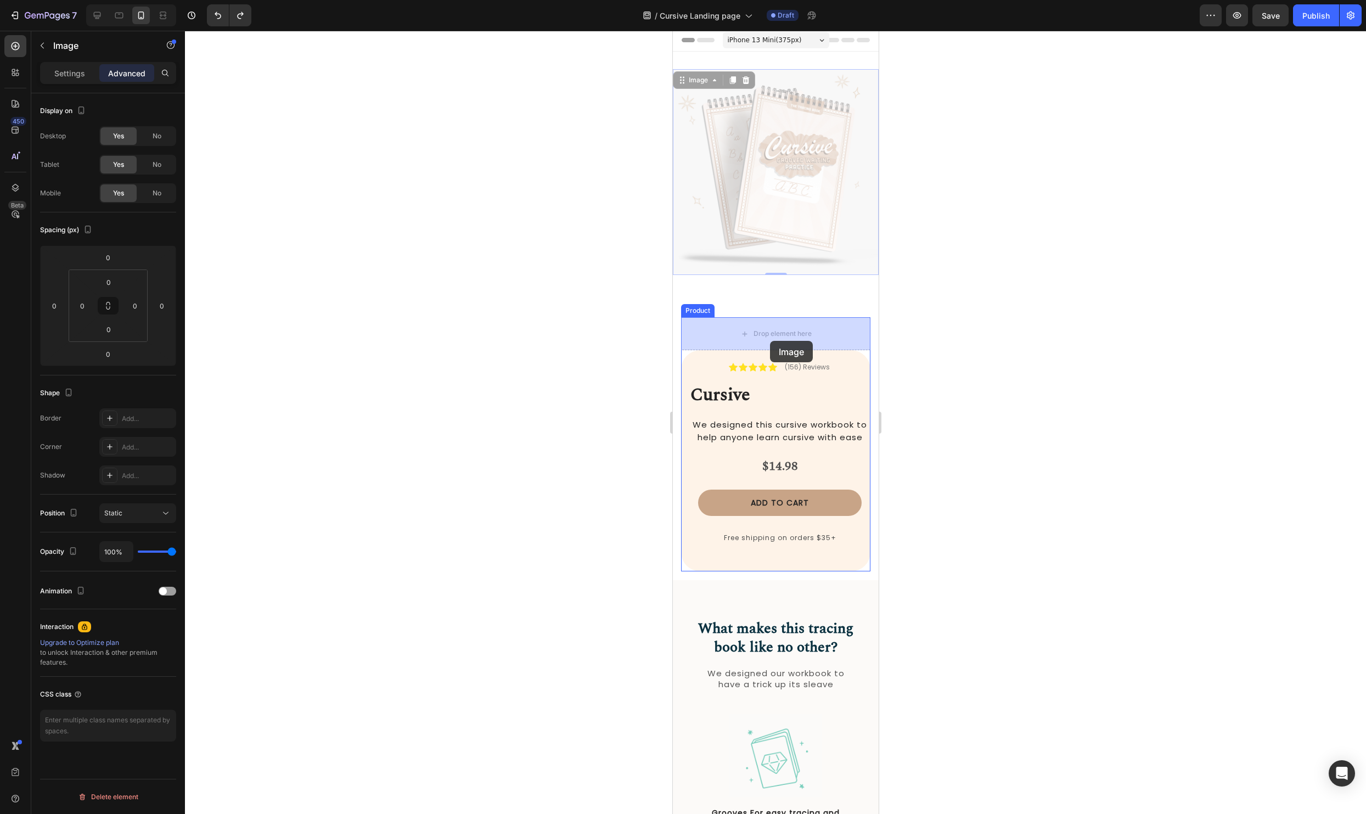
drag, startPoint x: 702, startPoint y: 100, endPoint x: 1725, endPoint y: 334, distance: 1050.1
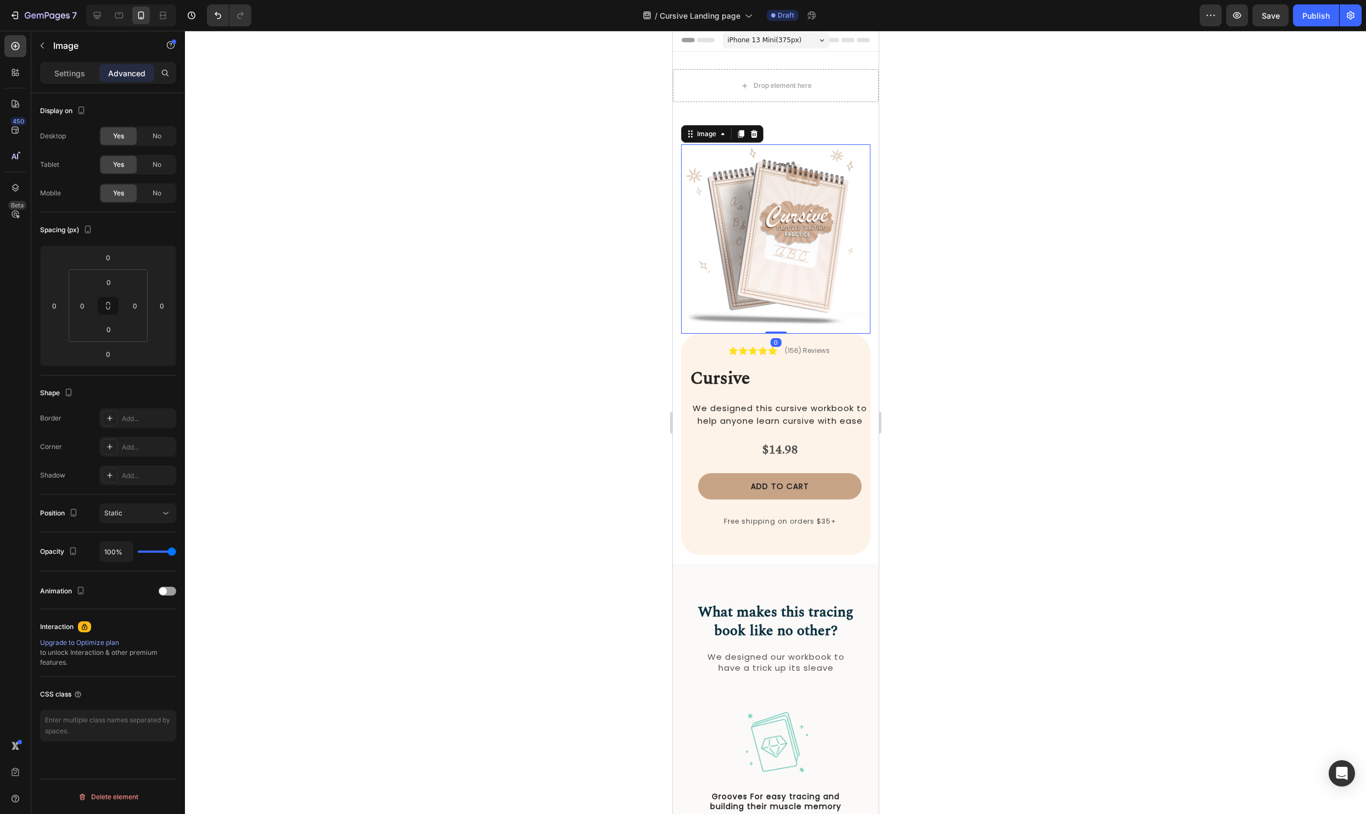
click at [1226, 258] on div at bounding box center [775, 422] width 1181 height 783
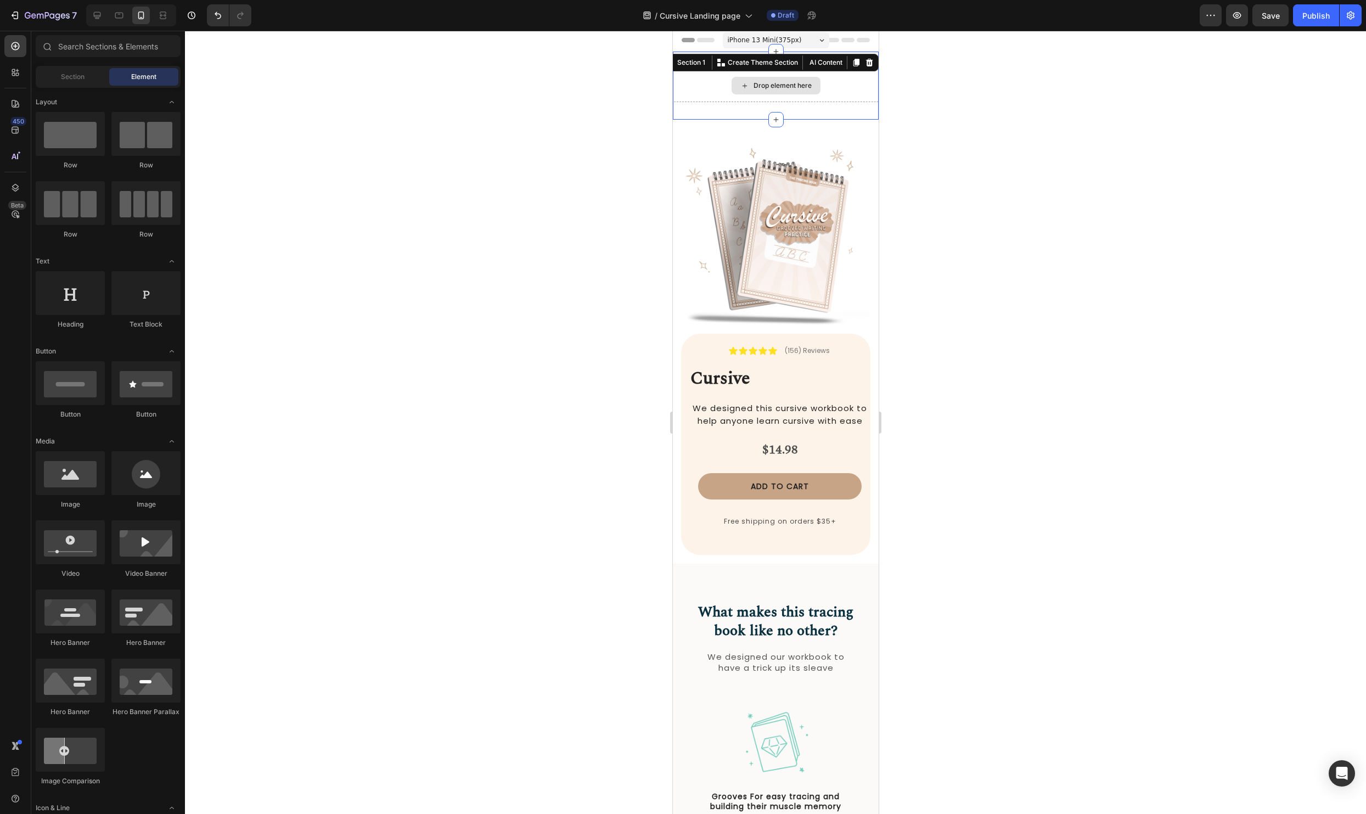
click at [858, 79] on div "Drop element here" at bounding box center [775, 85] width 206 height 33
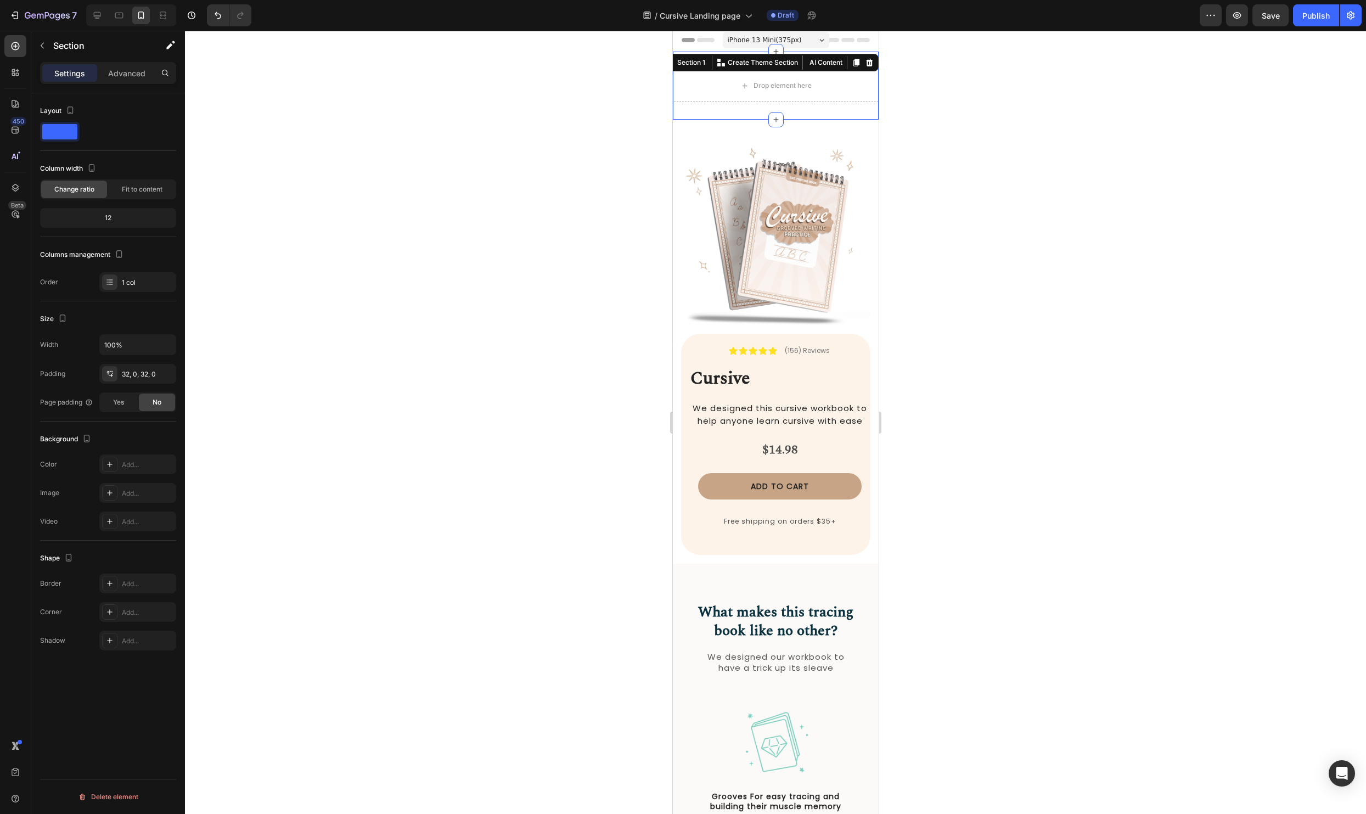
drag, startPoint x: 867, startPoint y: 63, endPoint x: 877, endPoint y: 73, distance: 14.4
click at [867, 63] on icon at bounding box center [868, 63] width 7 height 8
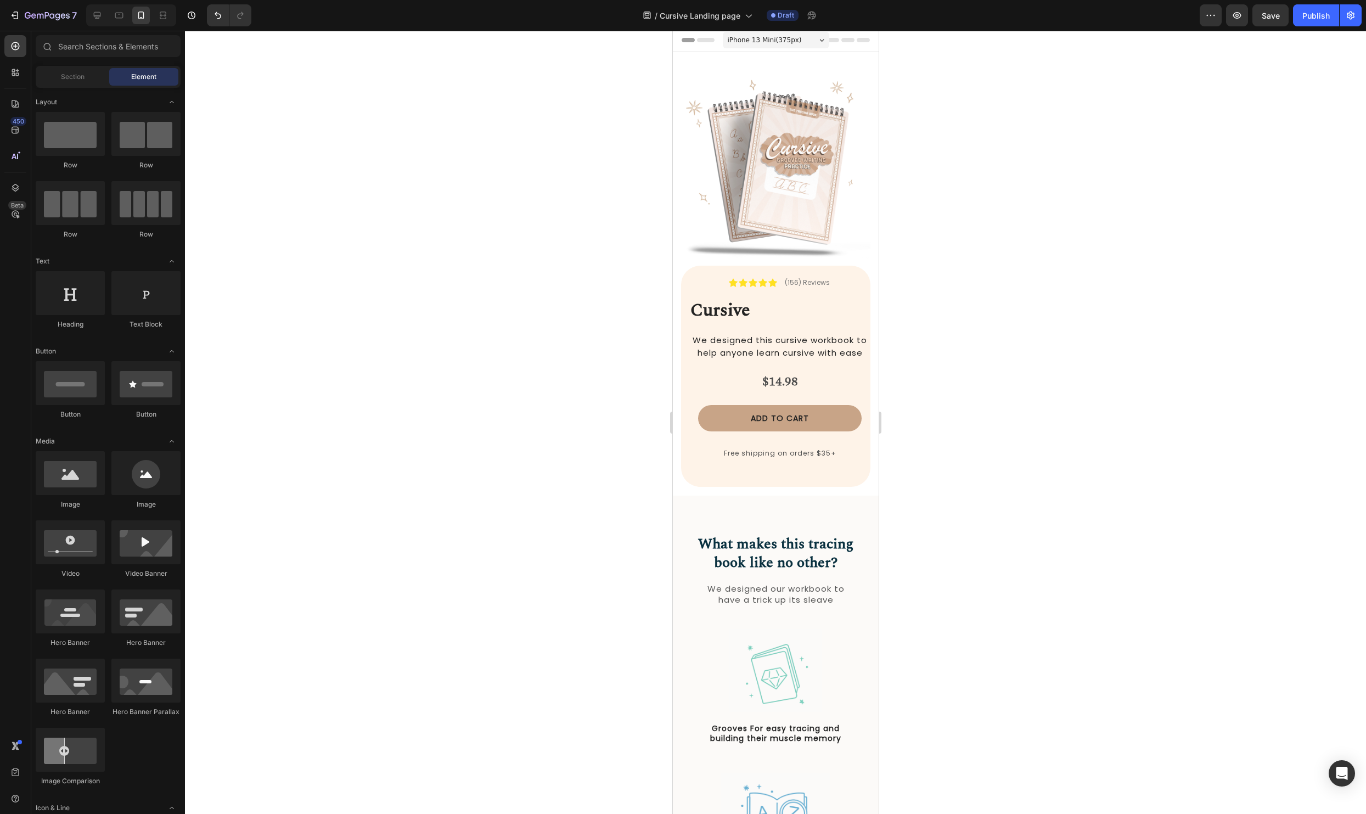
click at [1059, 230] on div at bounding box center [775, 422] width 1181 height 783
click at [719, 281] on div "Icon Icon Icon Icon Icon Icon List (156) Reviews Text Block Row" at bounding box center [779, 277] width 181 height 23
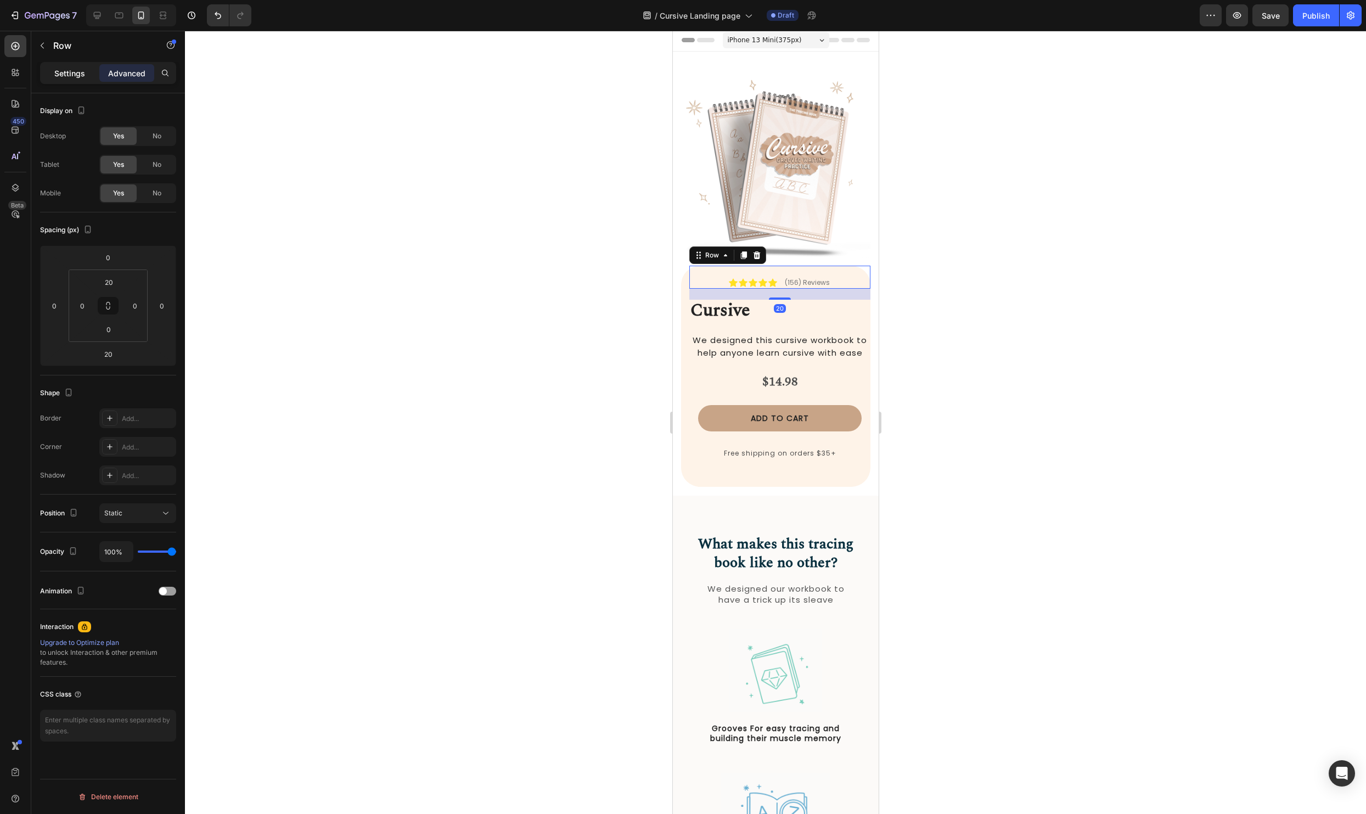
click at [60, 67] on p "Settings" at bounding box center [69, 73] width 31 height 12
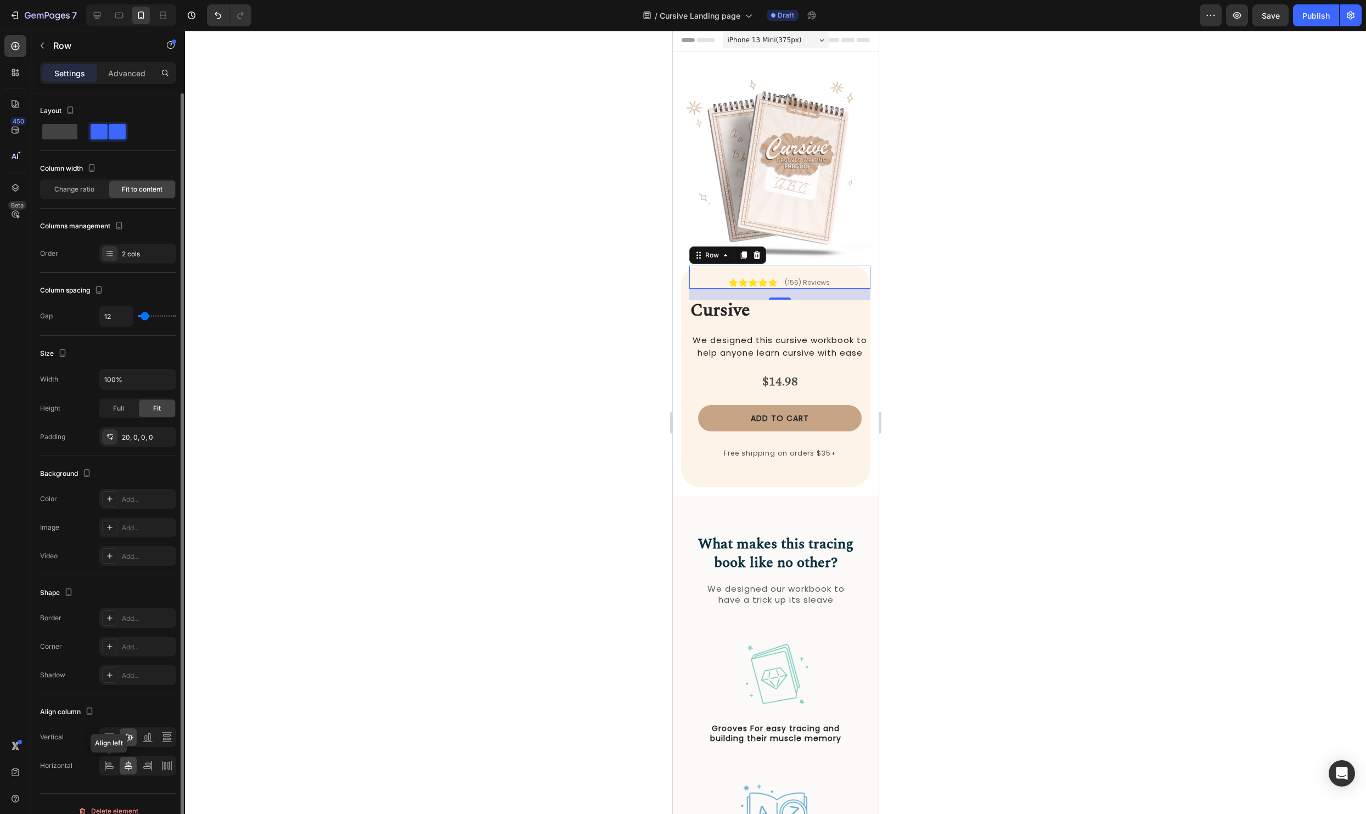
click at [115, 764] on div at bounding box center [108, 766] width 17 height 18
click at [1087, 530] on div at bounding box center [775, 422] width 1181 height 783
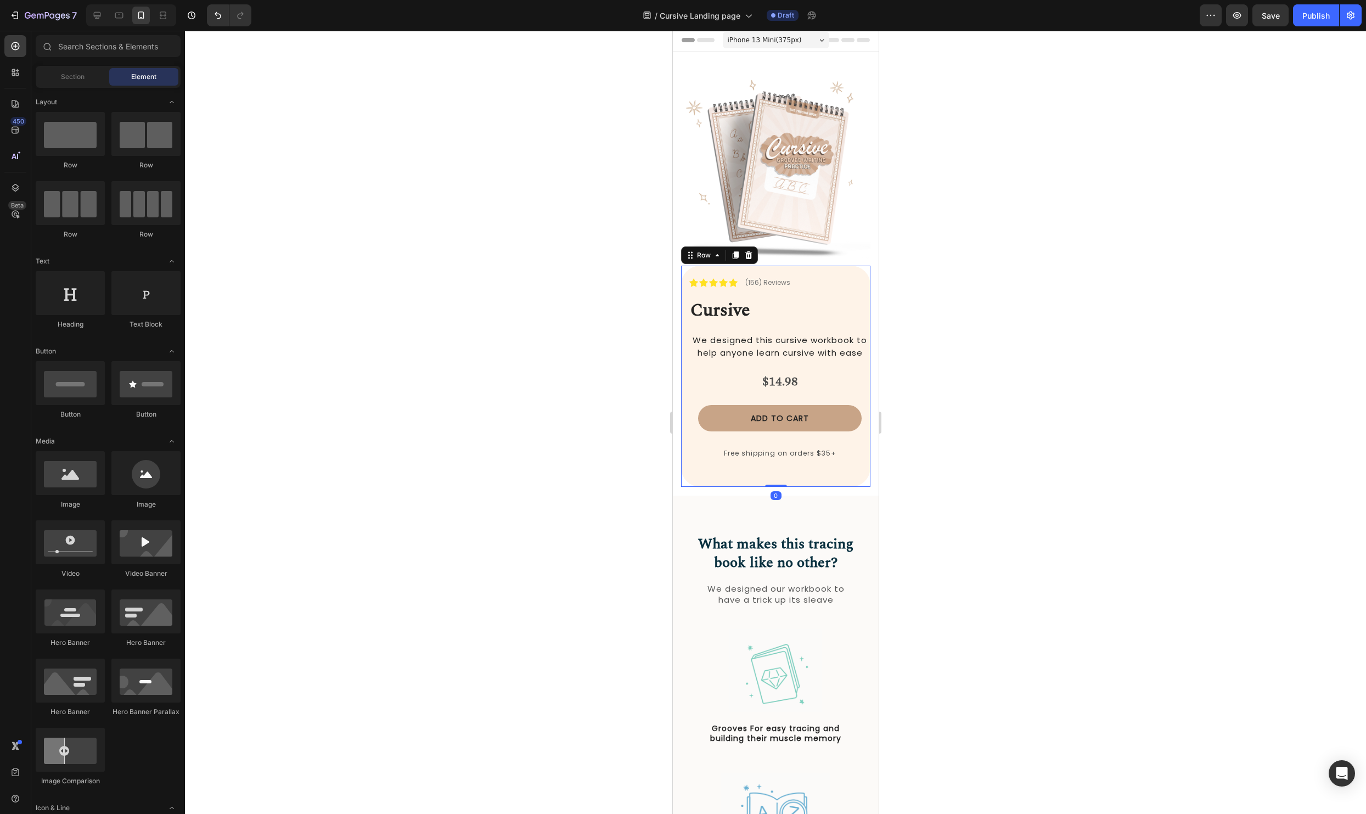
click at [687, 398] on div "Icon Icon Icon Icon Icon Icon List (156) Reviews Text Block Row ⁠⁠⁠⁠⁠⁠⁠ Cursive…" at bounding box center [774, 376] width 189 height 221
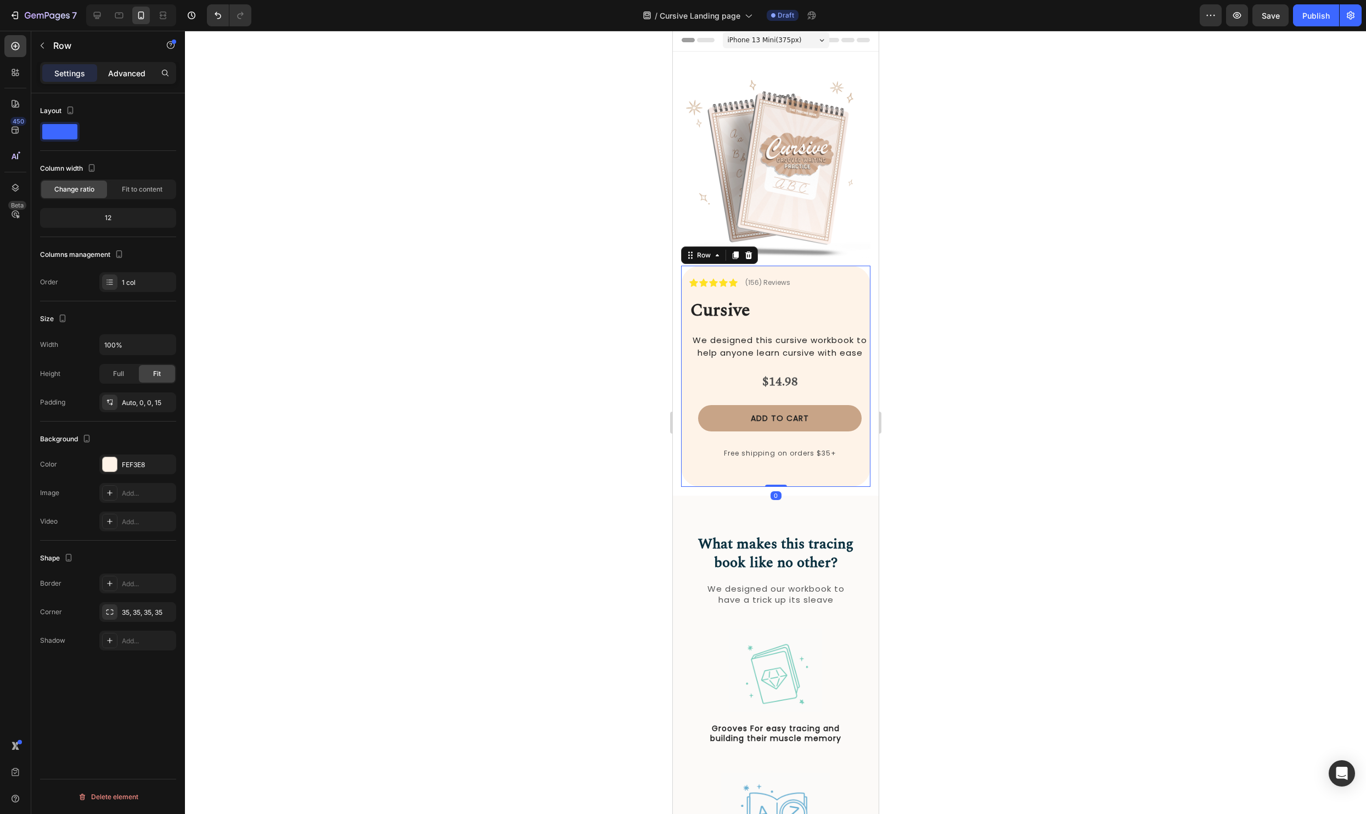
click at [129, 64] on div "Advanced" at bounding box center [126, 73] width 55 height 18
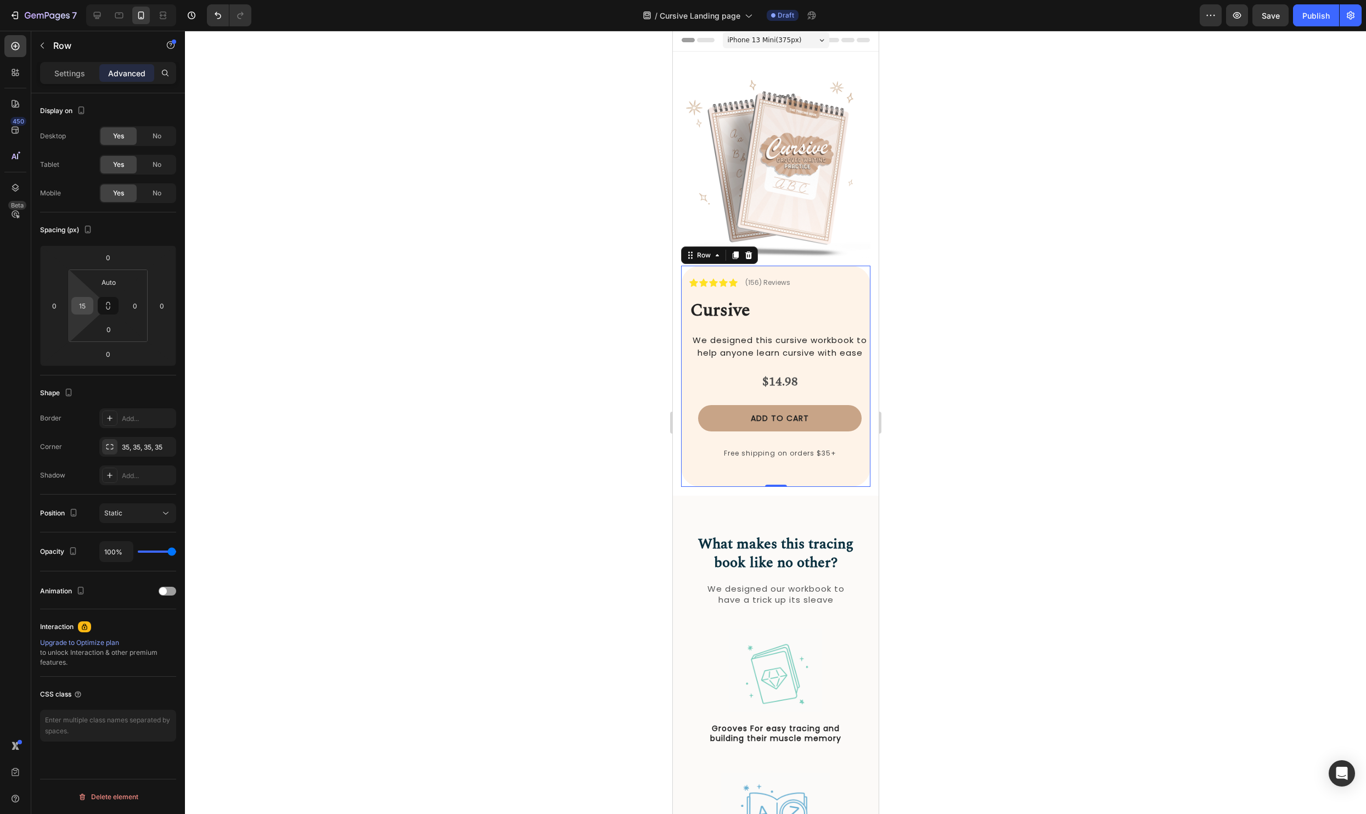
click at [86, 302] on input "15" at bounding box center [82, 305] width 16 height 16
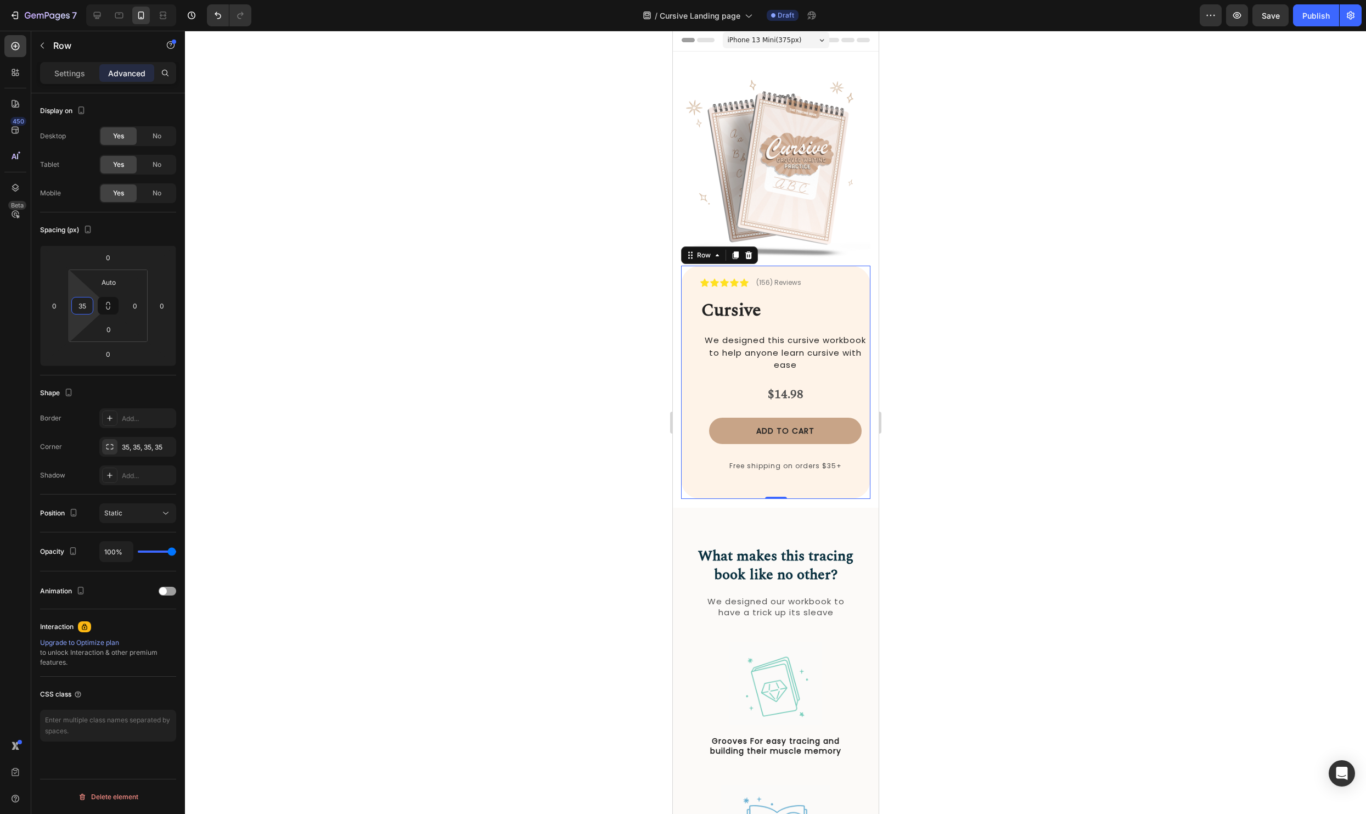
type input "35"
click at [851, 376] on div "Icon Icon Icon Icon Icon Icon List (156) Reviews Text Block Row ⁠⁠⁠⁠⁠⁠⁠ Cursive…" at bounding box center [785, 382] width 170 height 233
click at [1124, 345] on div at bounding box center [775, 422] width 1181 height 783
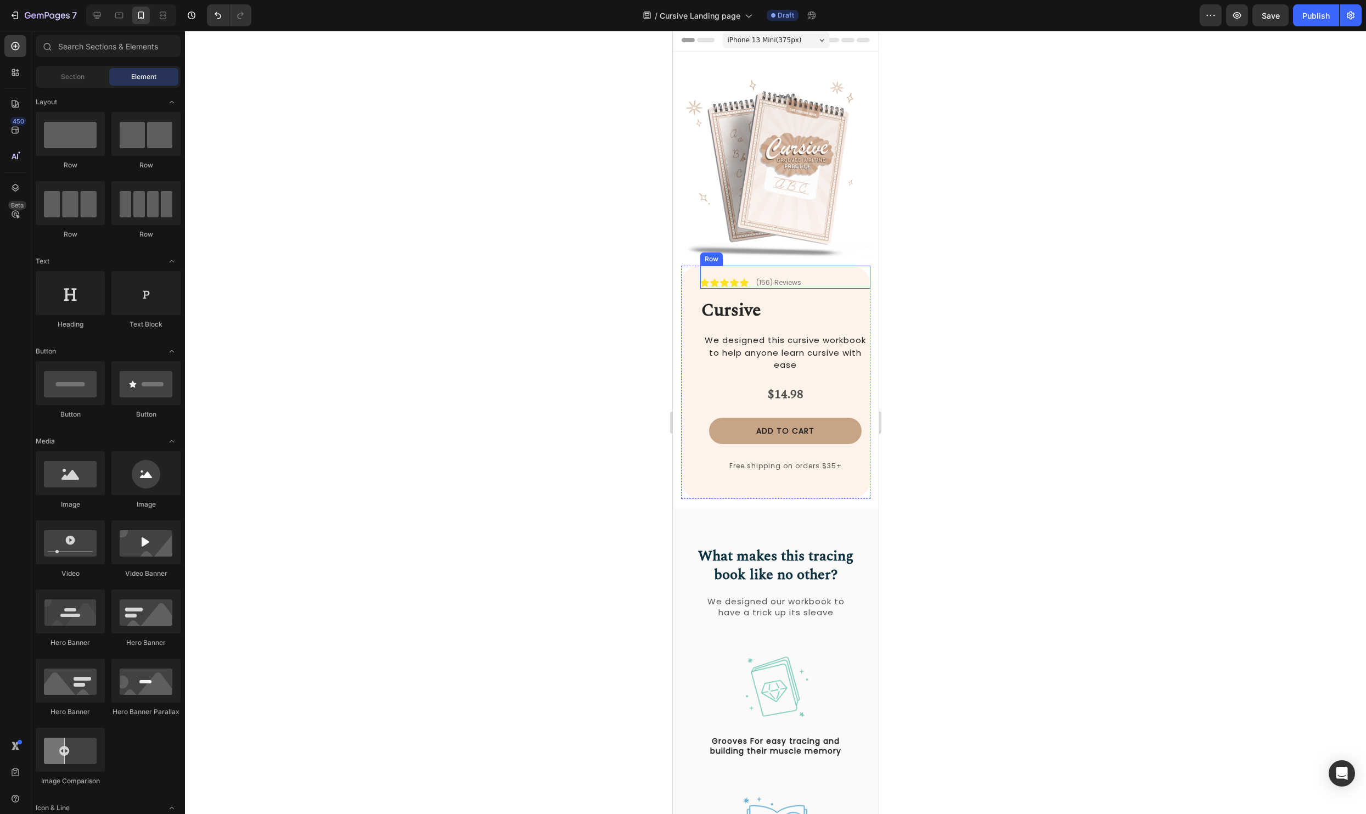
click at [734, 274] on div "Icon Icon Icon Icon Icon Icon List (156) Reviews Text Block Row" at bounding box center [785, 277] width 170 height 23
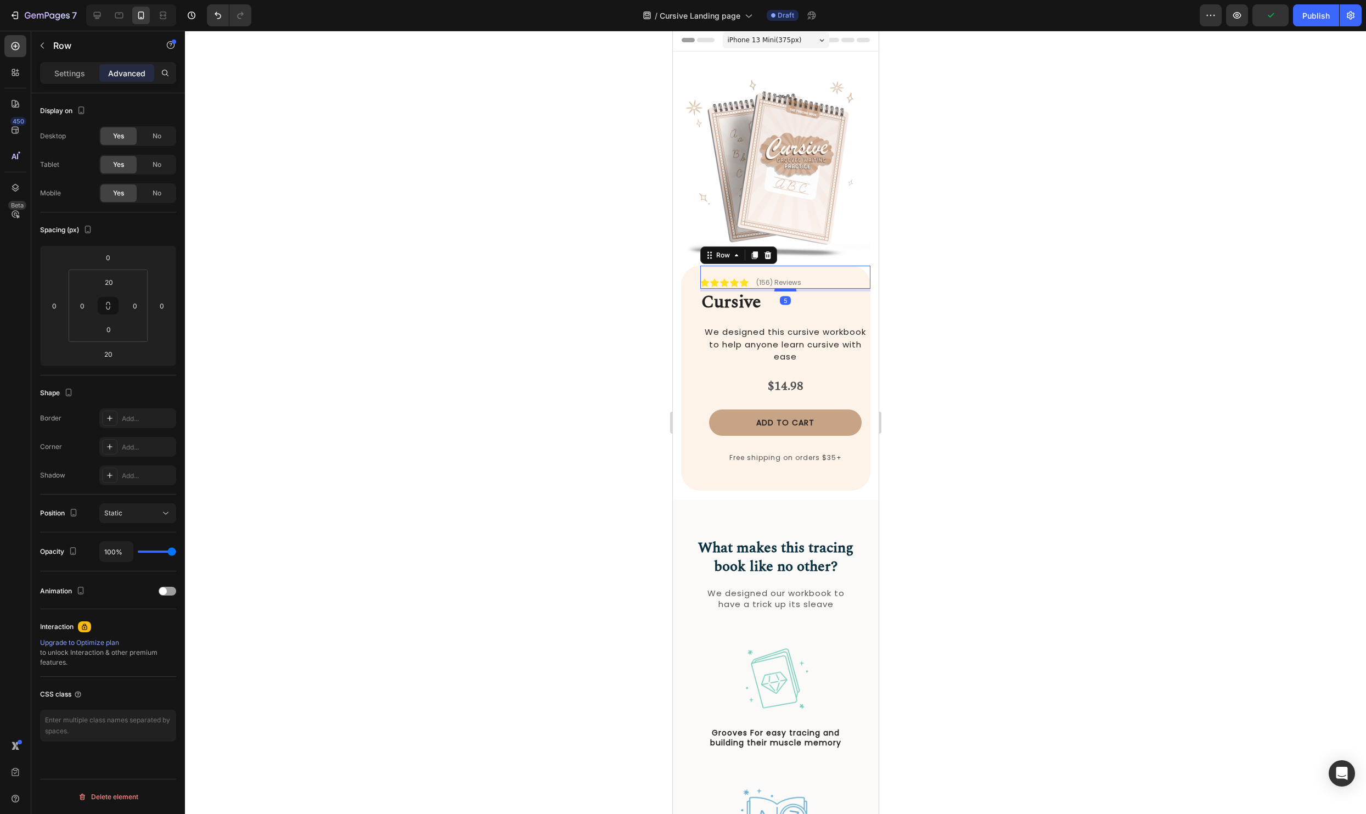
drag, startPoint x: 781, startPoint y: 298, endPoint x: 1700, endPoint y: 343, distance: 919.5
click at [782, 290] on div at bounding box center [785, 289] width 22 height 3
type input "5"
click at [1028, 313] on div at bounding box center [775, 422] width 1181 height 783
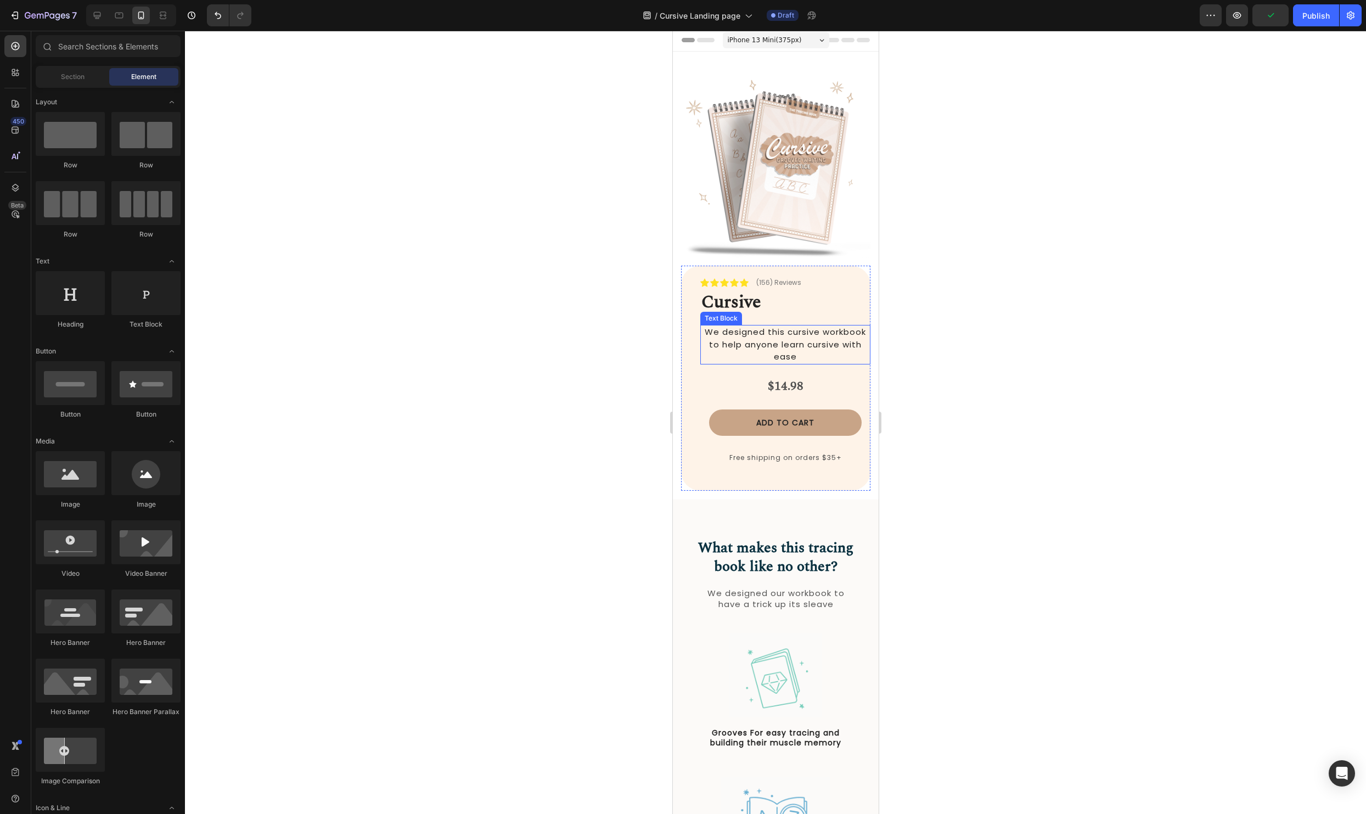
click at [729, 329] on span "We designed this cursive workbook to help anyone learn cursive with ease" at bounding box center [784, 344] width 161 height 36
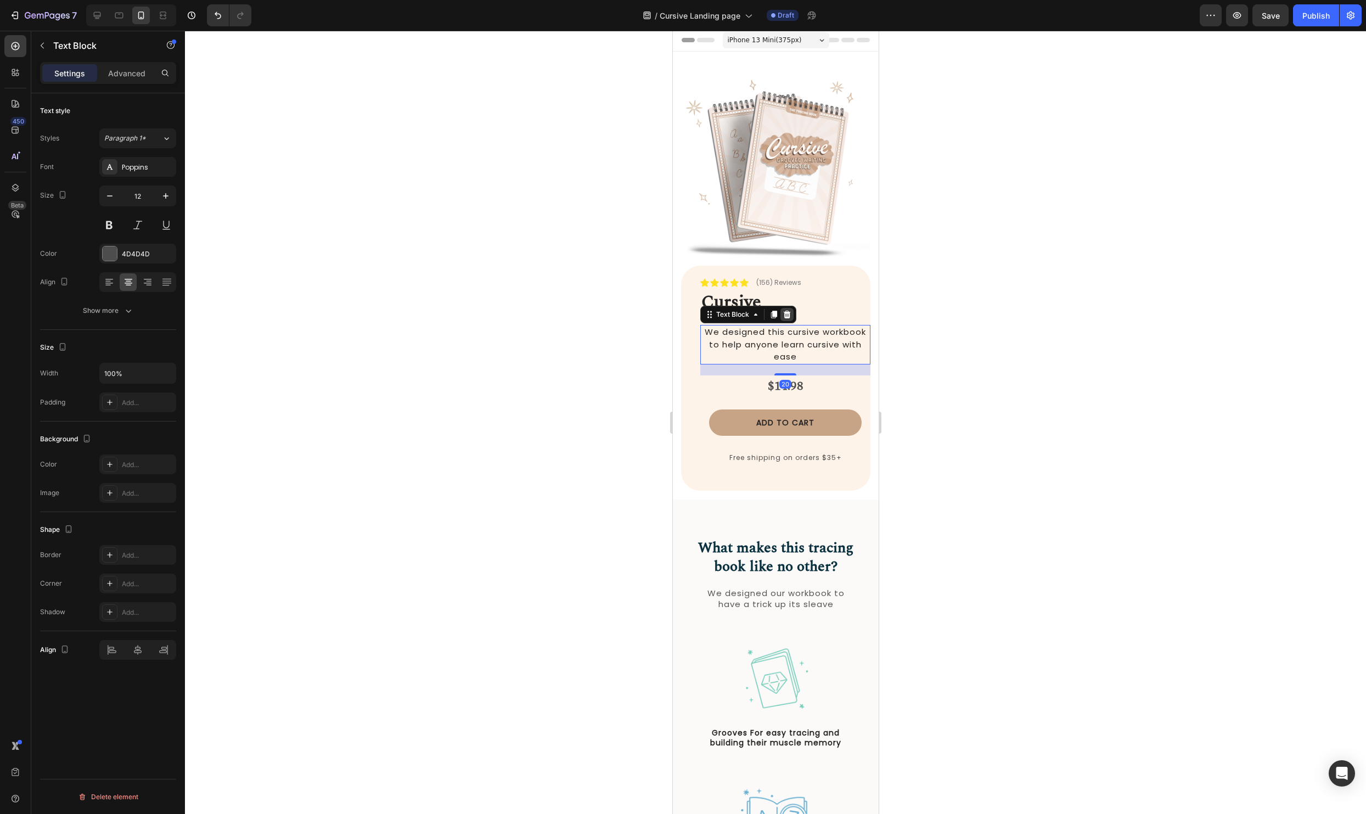
click at [787, 314] on icon at bounding box center [786, 314] width 9 height 9
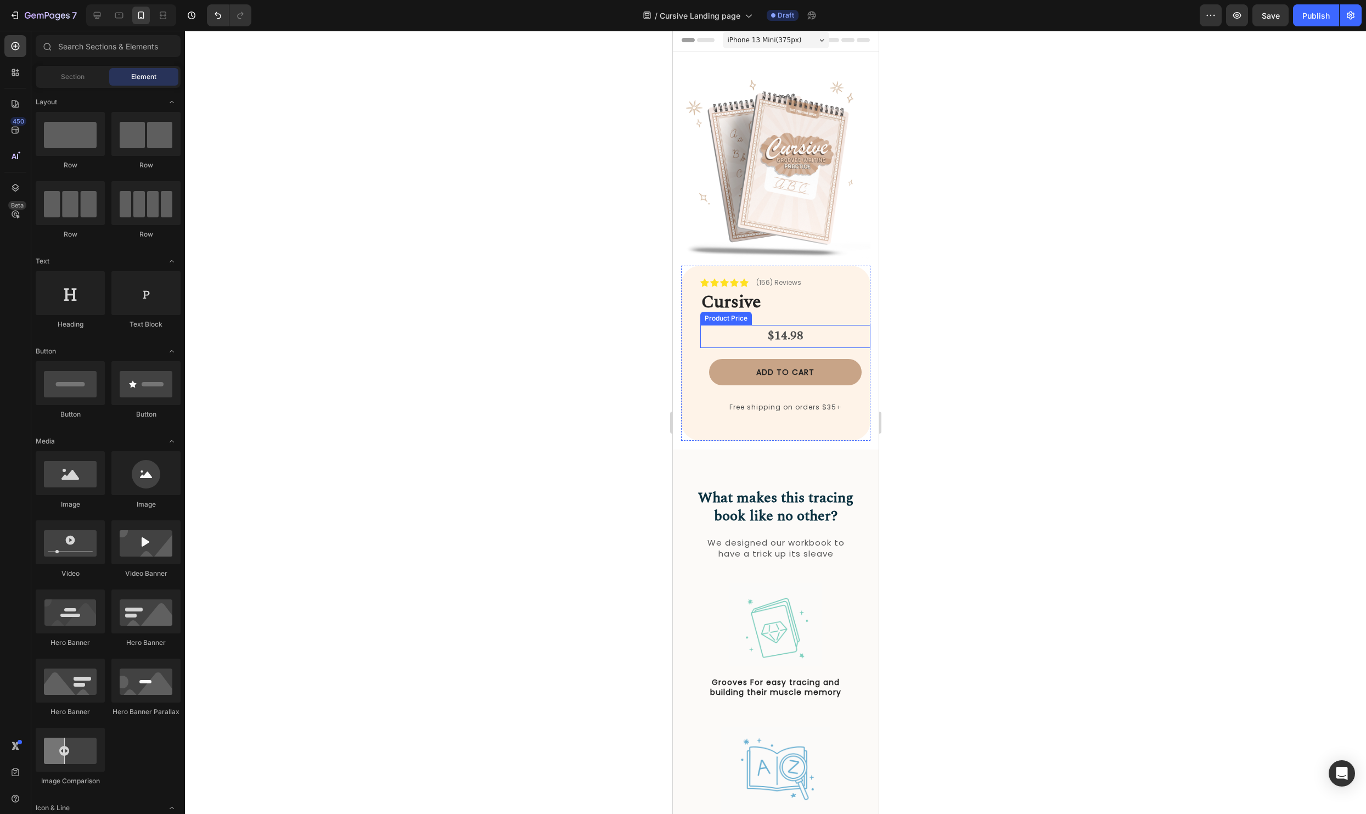
click at [823, 327] on div "$14.98" at bounding box center [785, 336] width 170 height 23
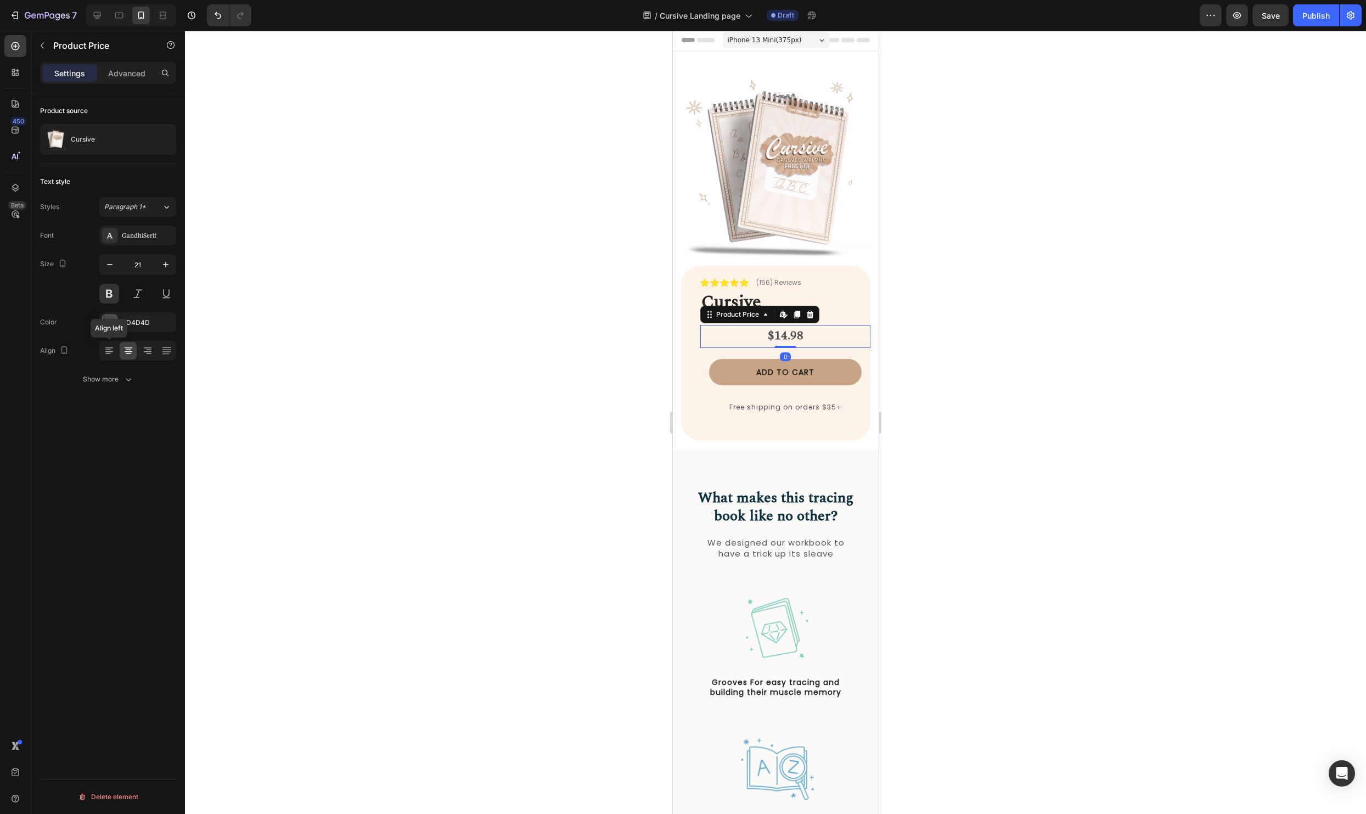
drag, startPoint x: 109, startPoint y: 354, endPoint x: 636, endPoint y: 374, distance: 527.6
click at [109, 354] on icon at bounding box center [109, 350] width 11 height 11
click at [983, 373] on div at bounding box center [775, 422] width 1181 height 783
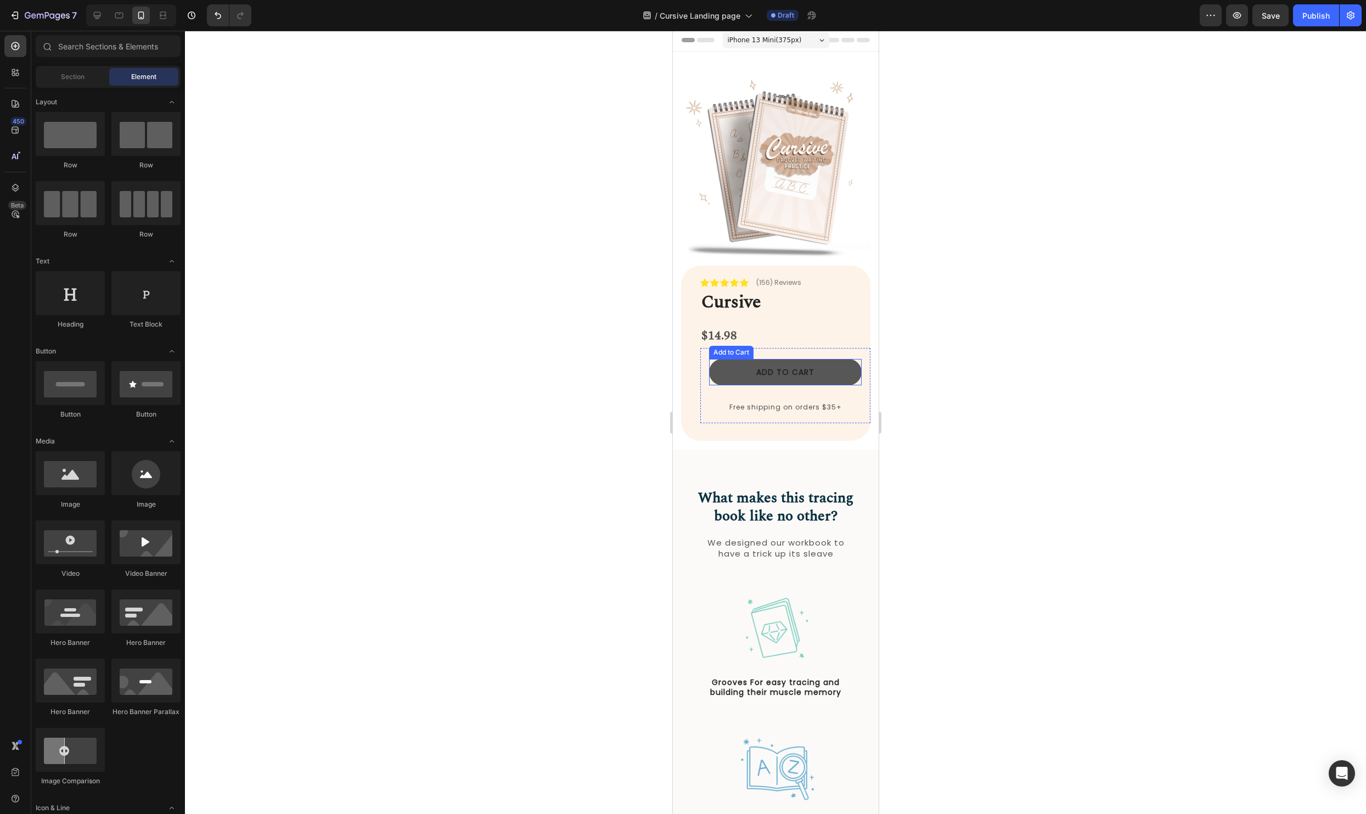
click at [720, 375] on button "Add to cart" at bounding box center [784, 372] width 153 height 26
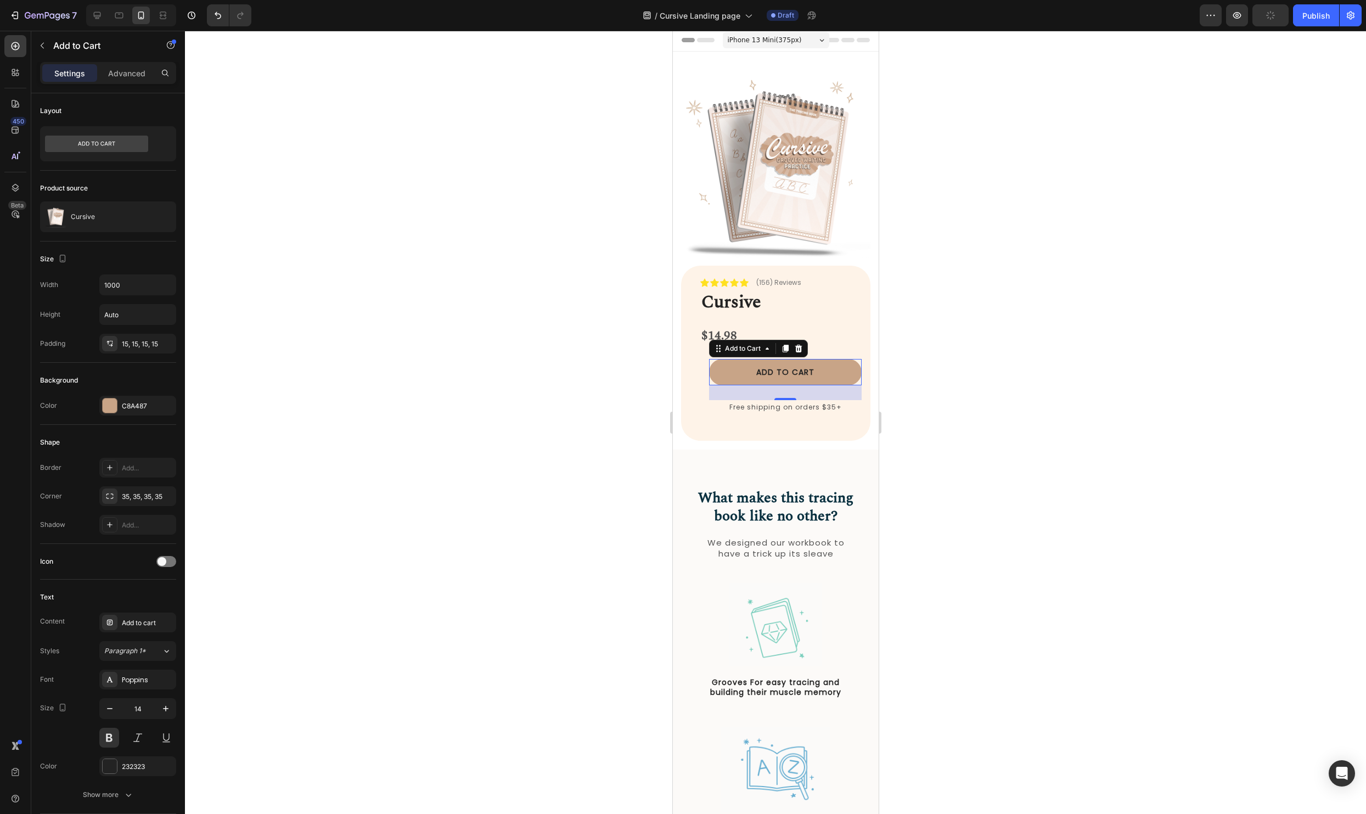
click at [1015, 506] on div at bounding box center [775, 422] width 1181 height 783
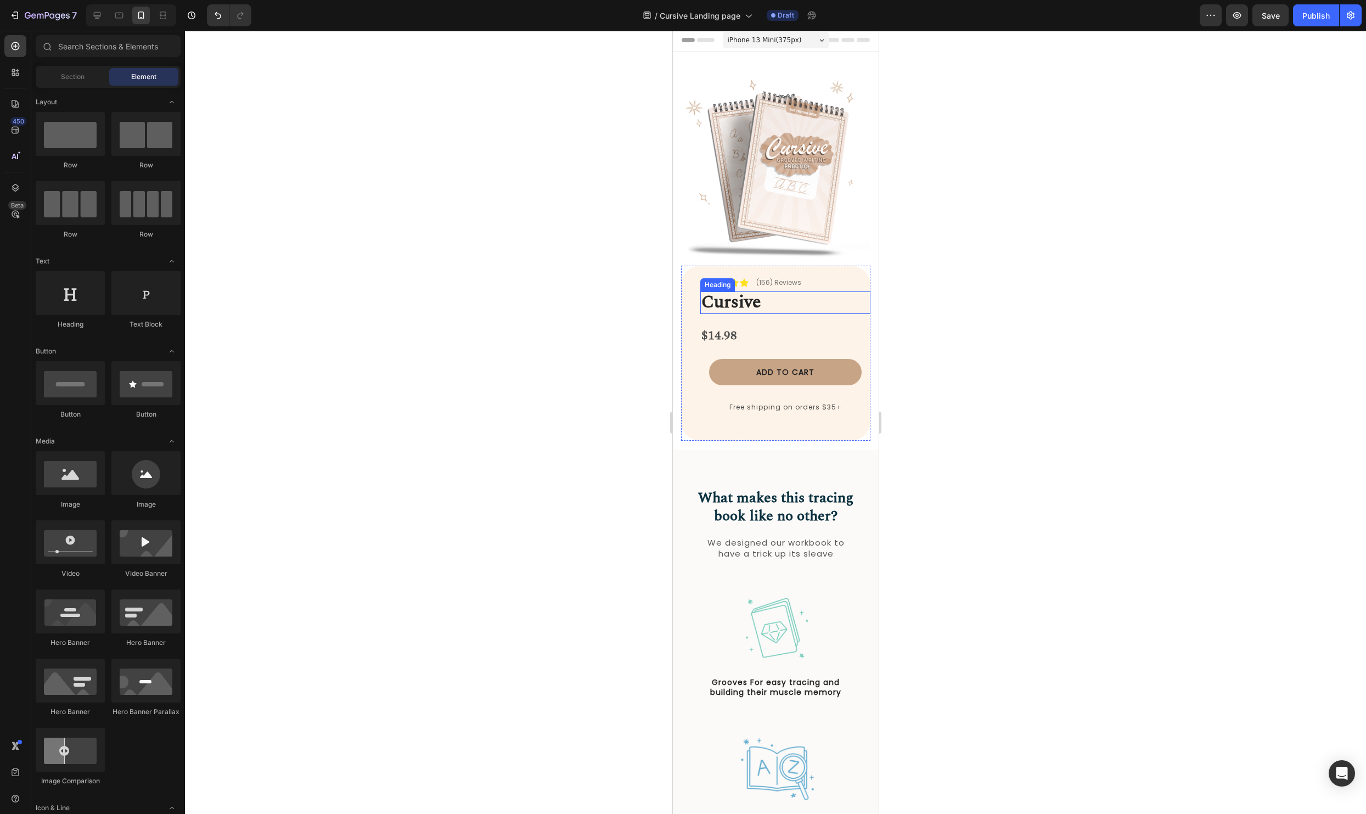
click at [729, 302] on strong "Cursive" at bounding box center [731, 302] width 60 height 27
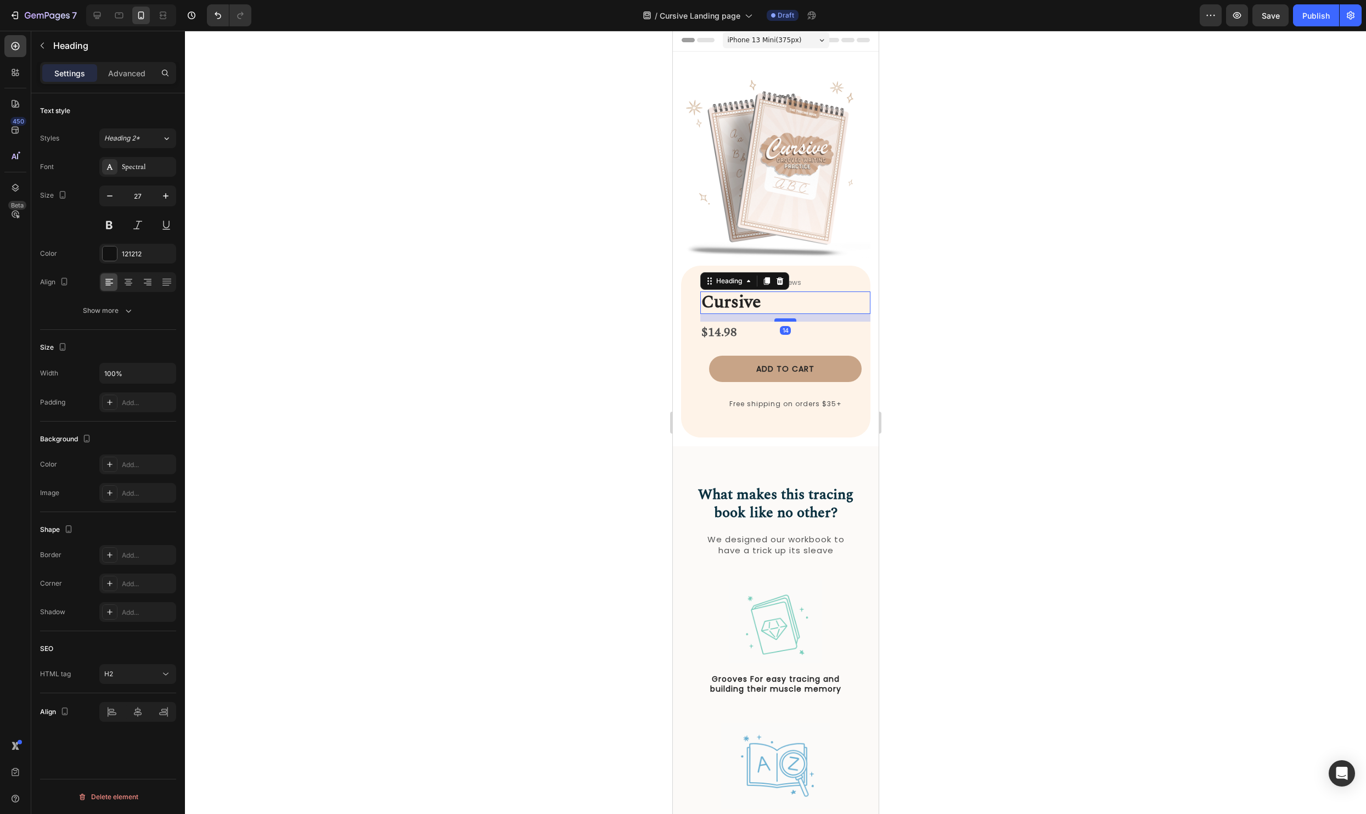
click at [789, 319] on div at bounding box center [785, 319] width 22 height 3
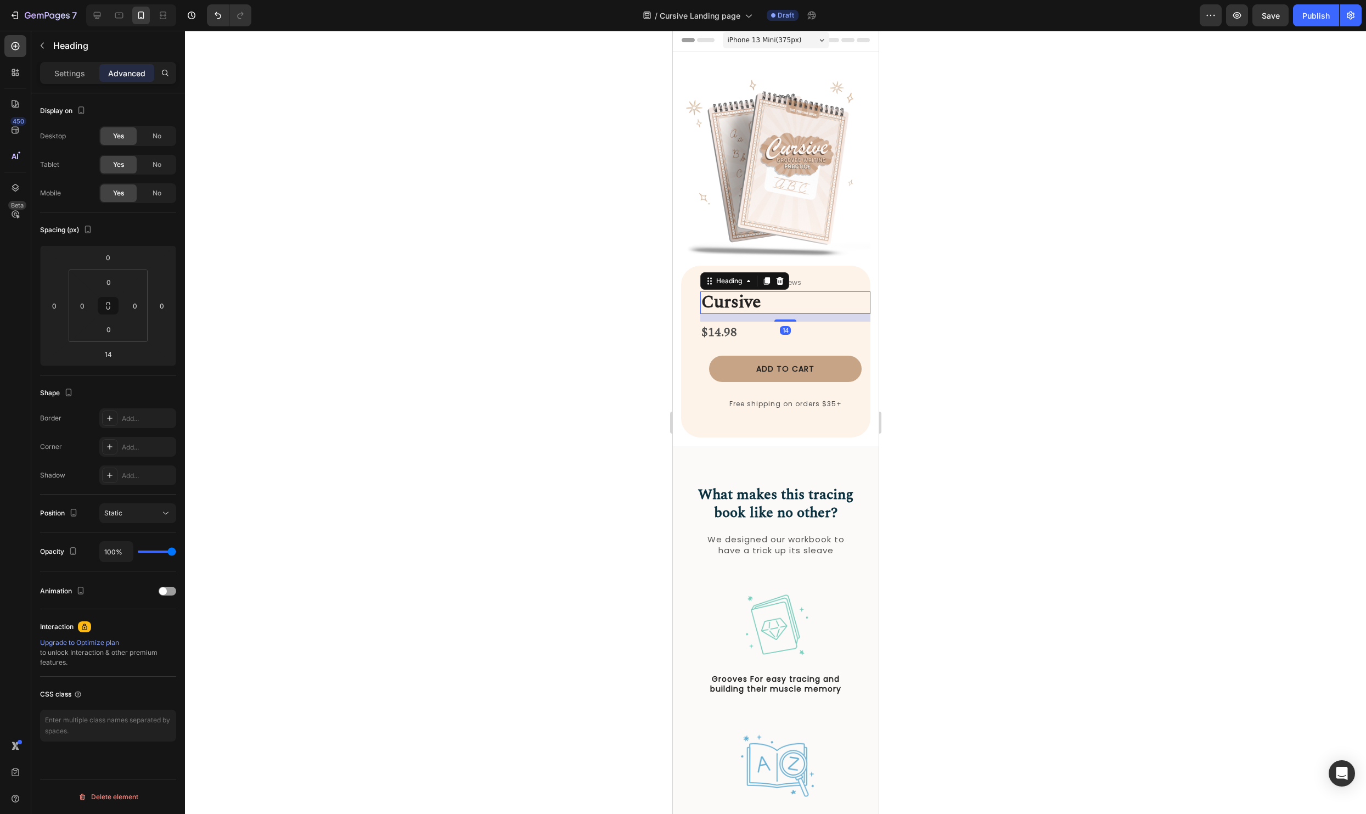
click at [989, 309] on div at bounding box center [775, 422] width 1181 height 783
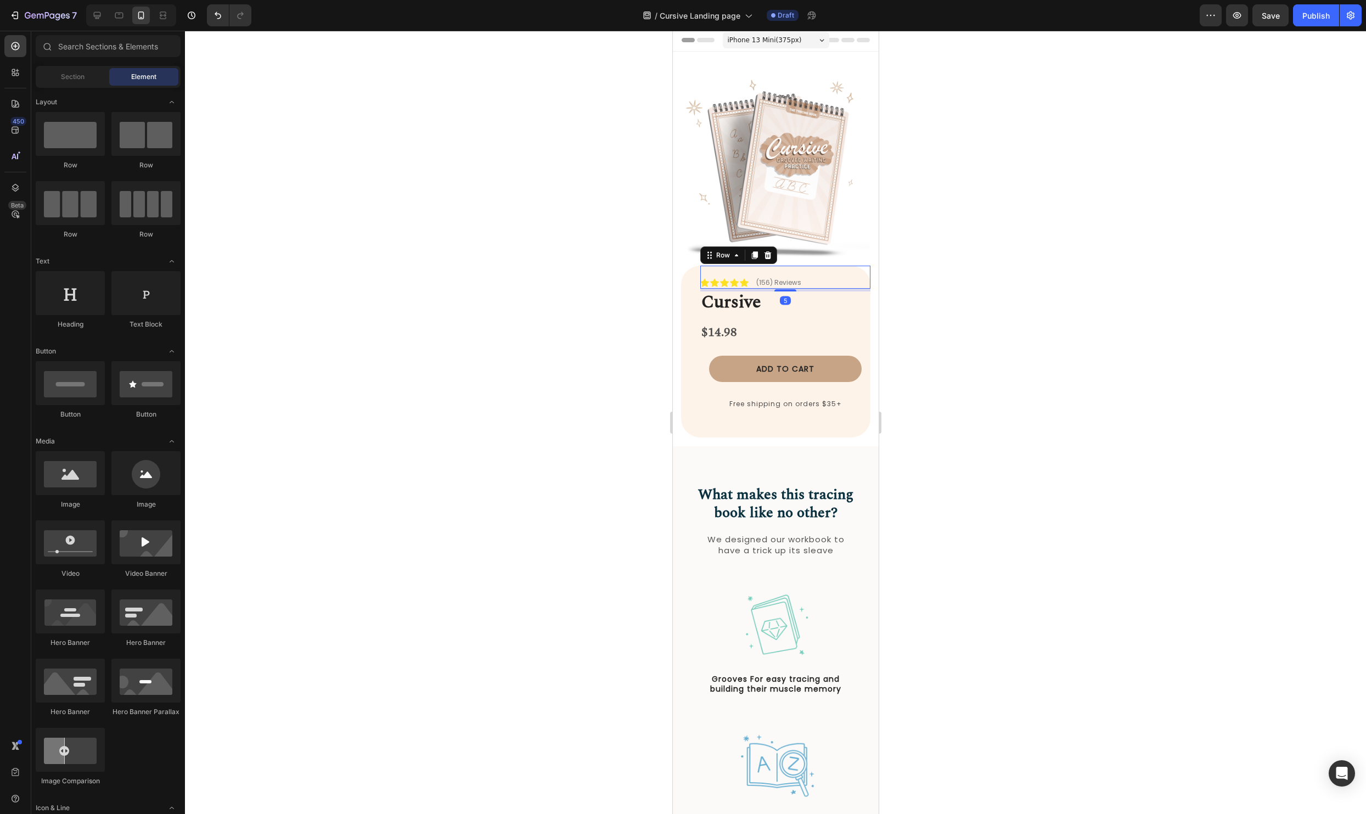
click at [836, 279] on div "Icon Icon Icon Icon Icon Icon List (156) Reviews Text Block Row 5" at bounding box center [785, 277] width 170 height 23
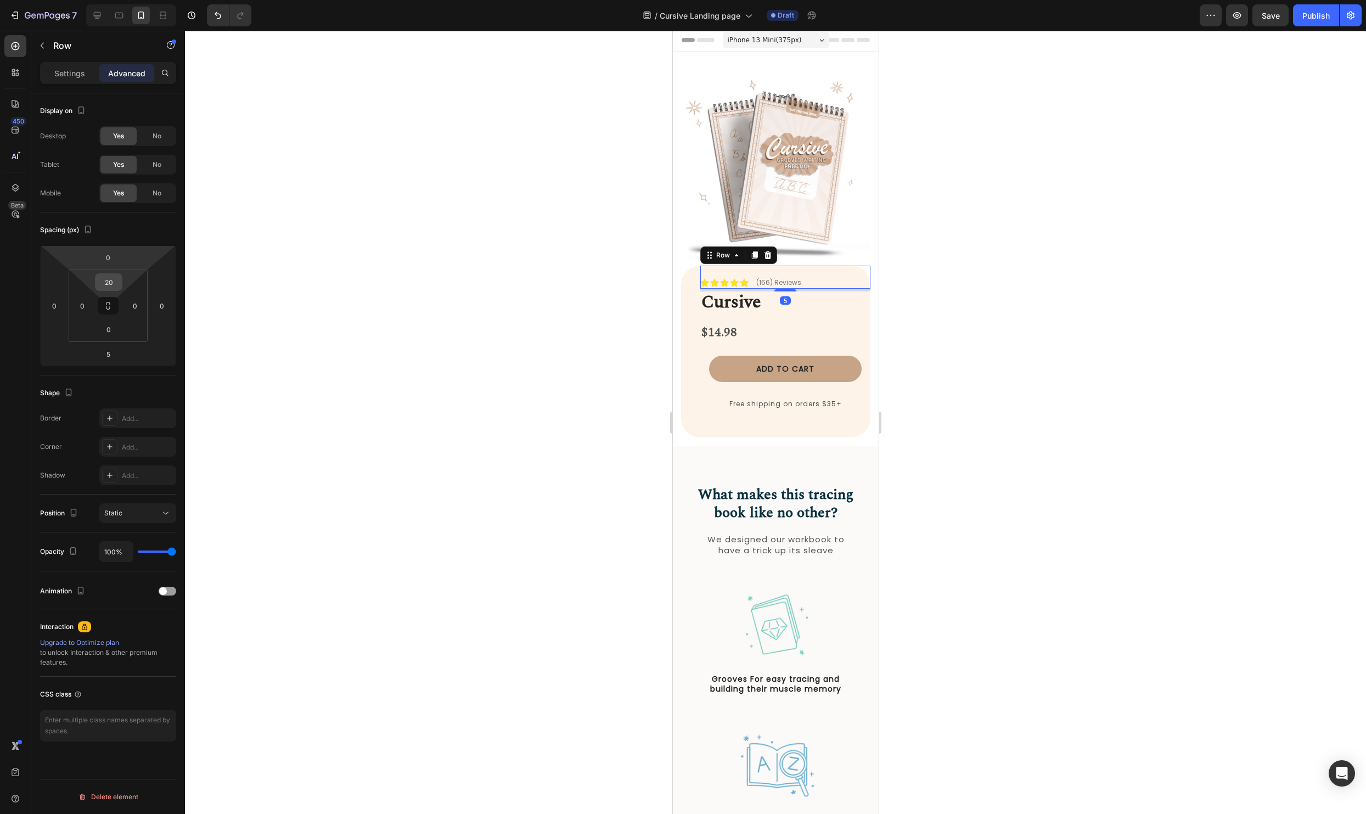
click at [114, 286] on input "20" at bounding box center [109, 282] width 22 height 16
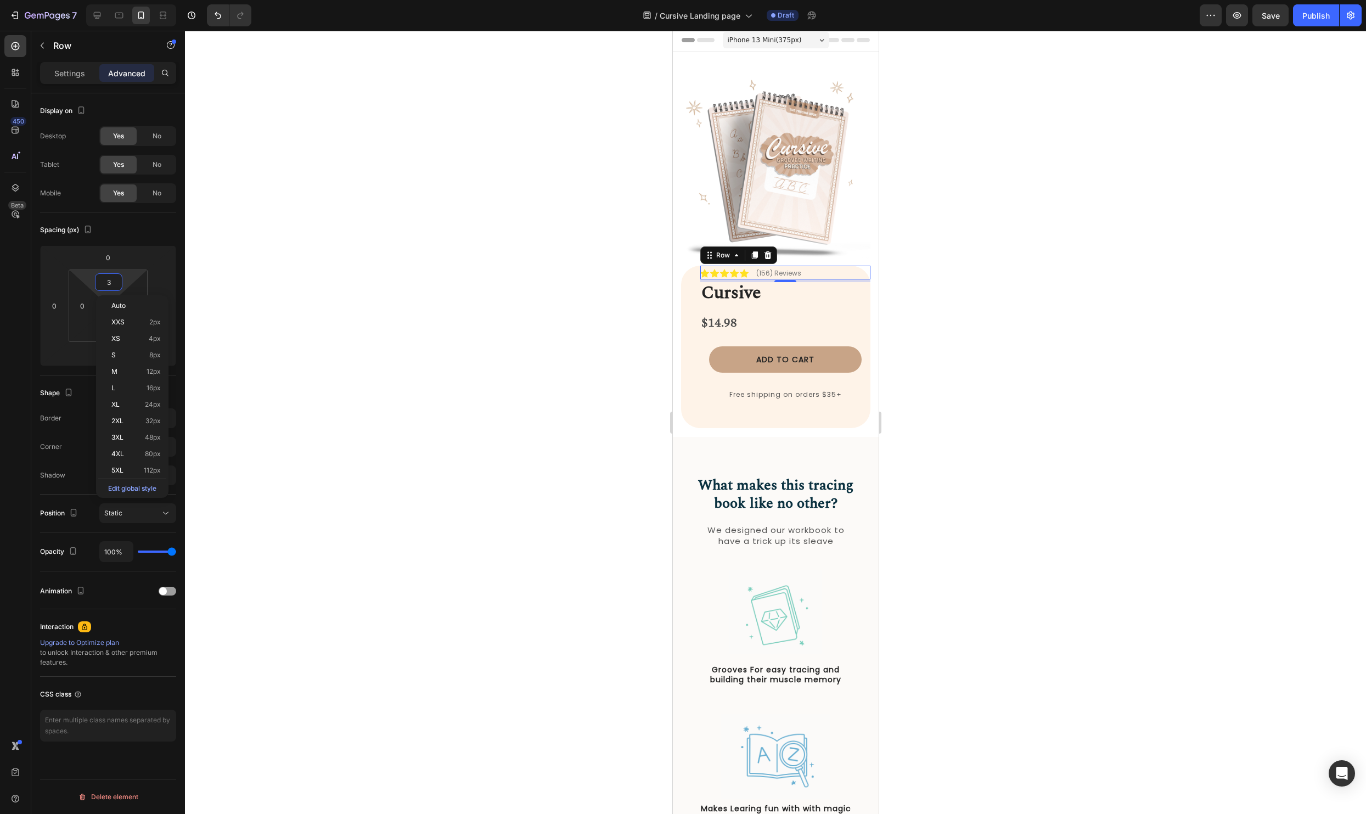
type input "35"
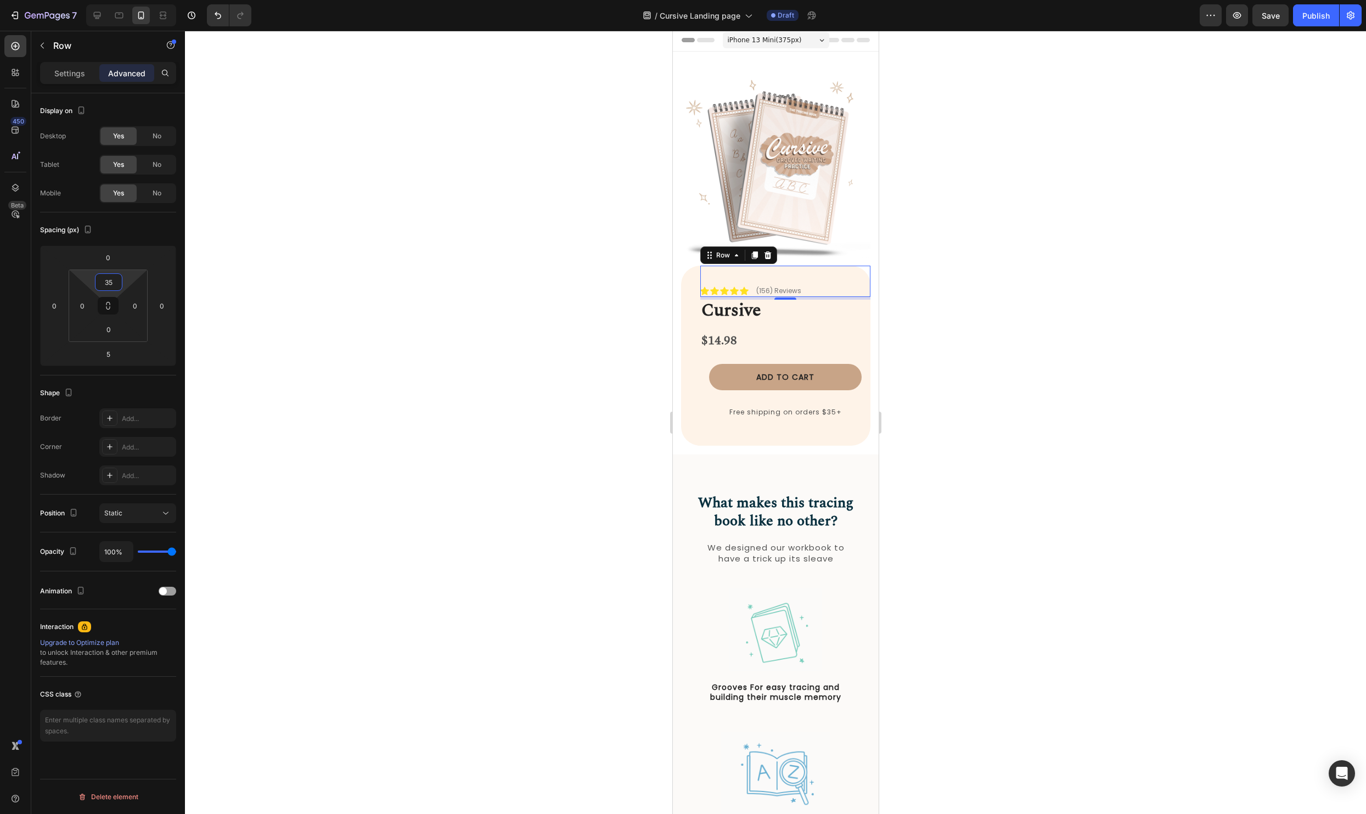
click at [1193, 439] on div at bounding box center [775, 422] width 1181 height 783
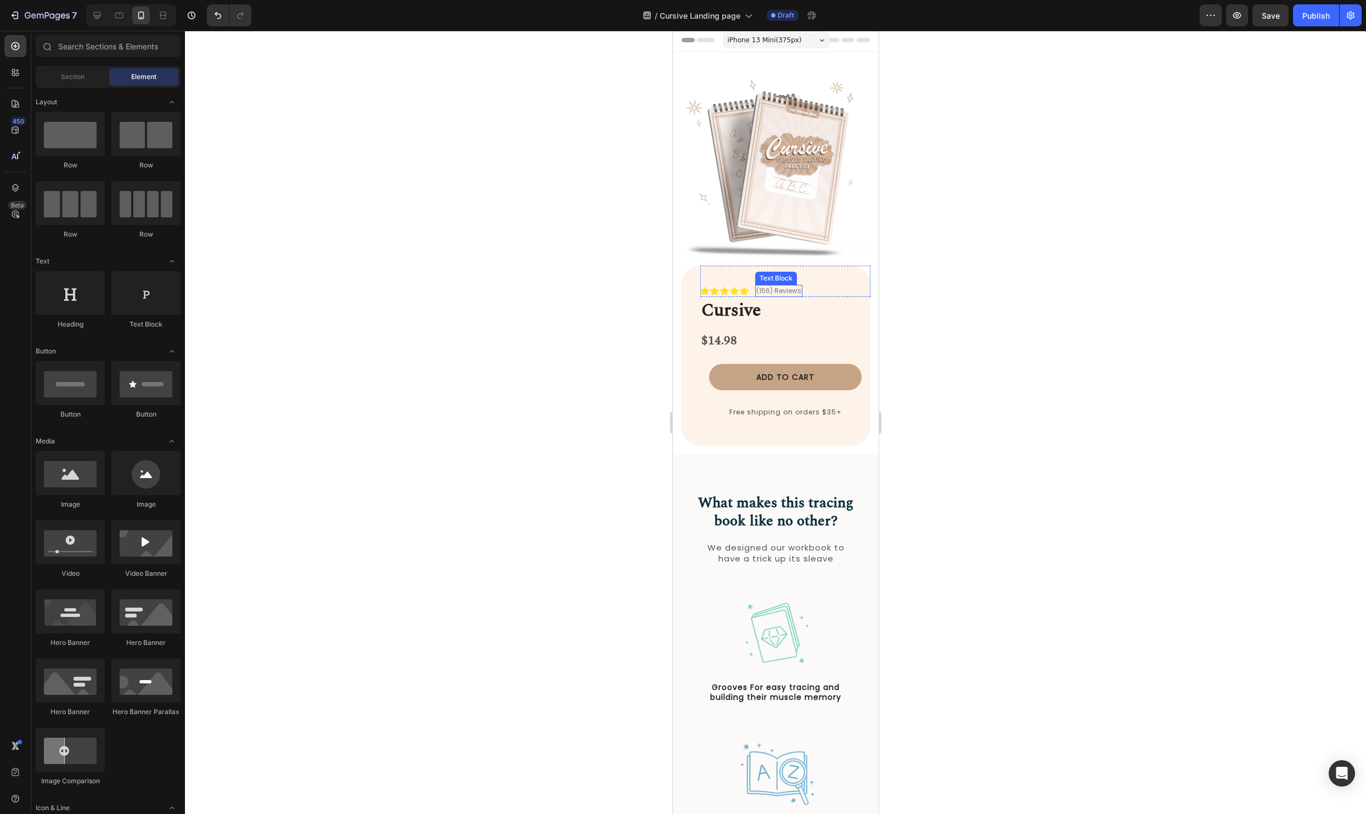
scroll to position [0, 0]
click at [731, 345] on div "$14.98" at bounding box center [785, 342] width 170 height 23
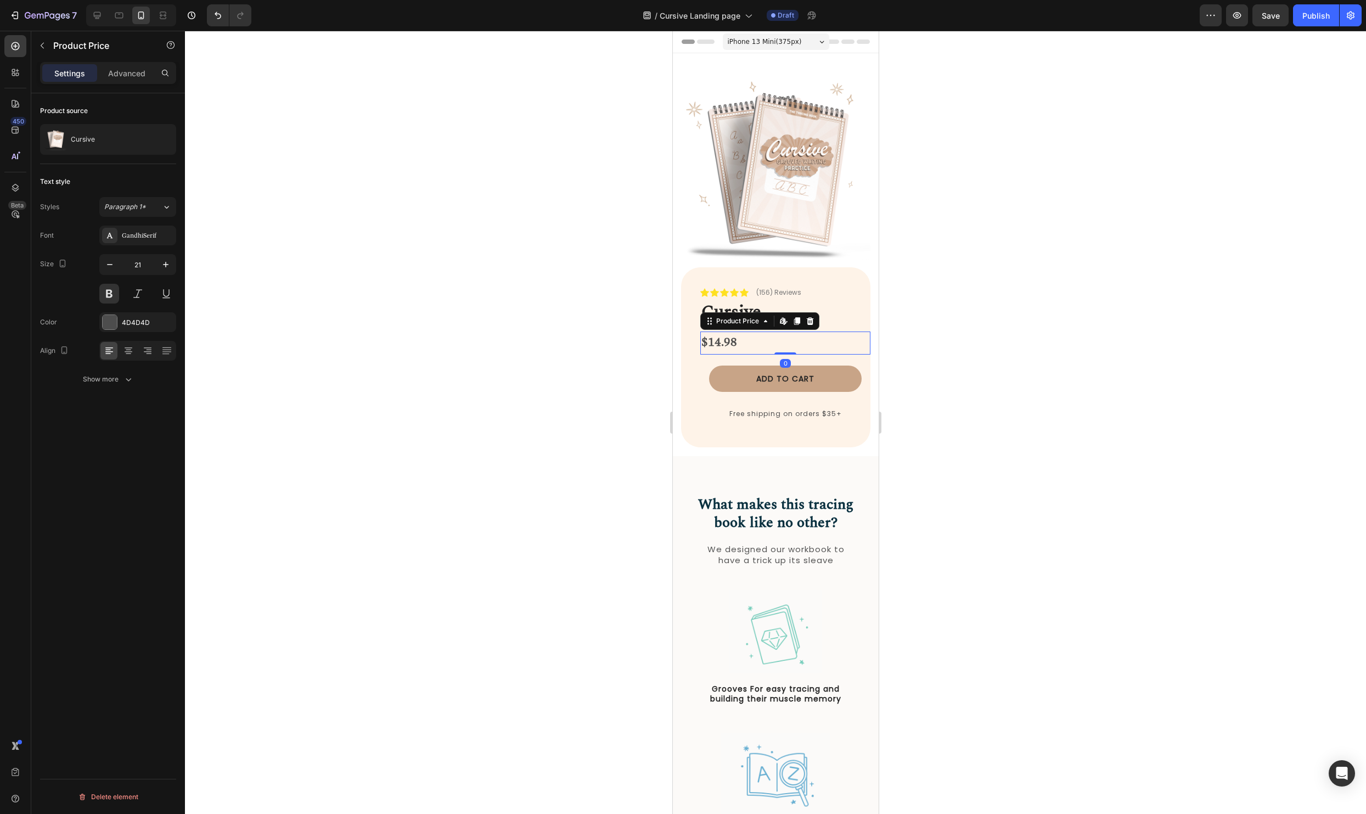
click at [960, 315] on div at bounding box center [775, 422] width 1181 height 783
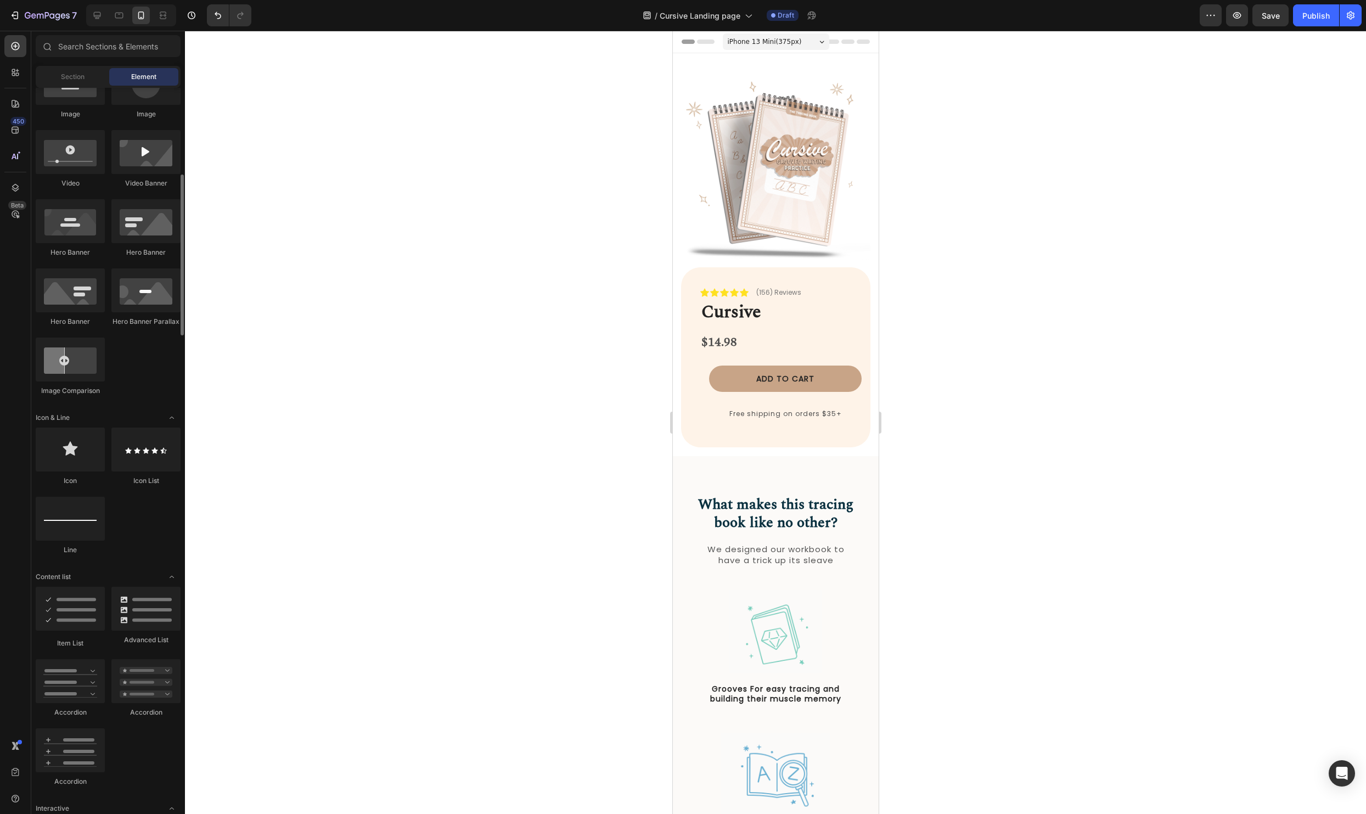
scroll to position [436, 0]
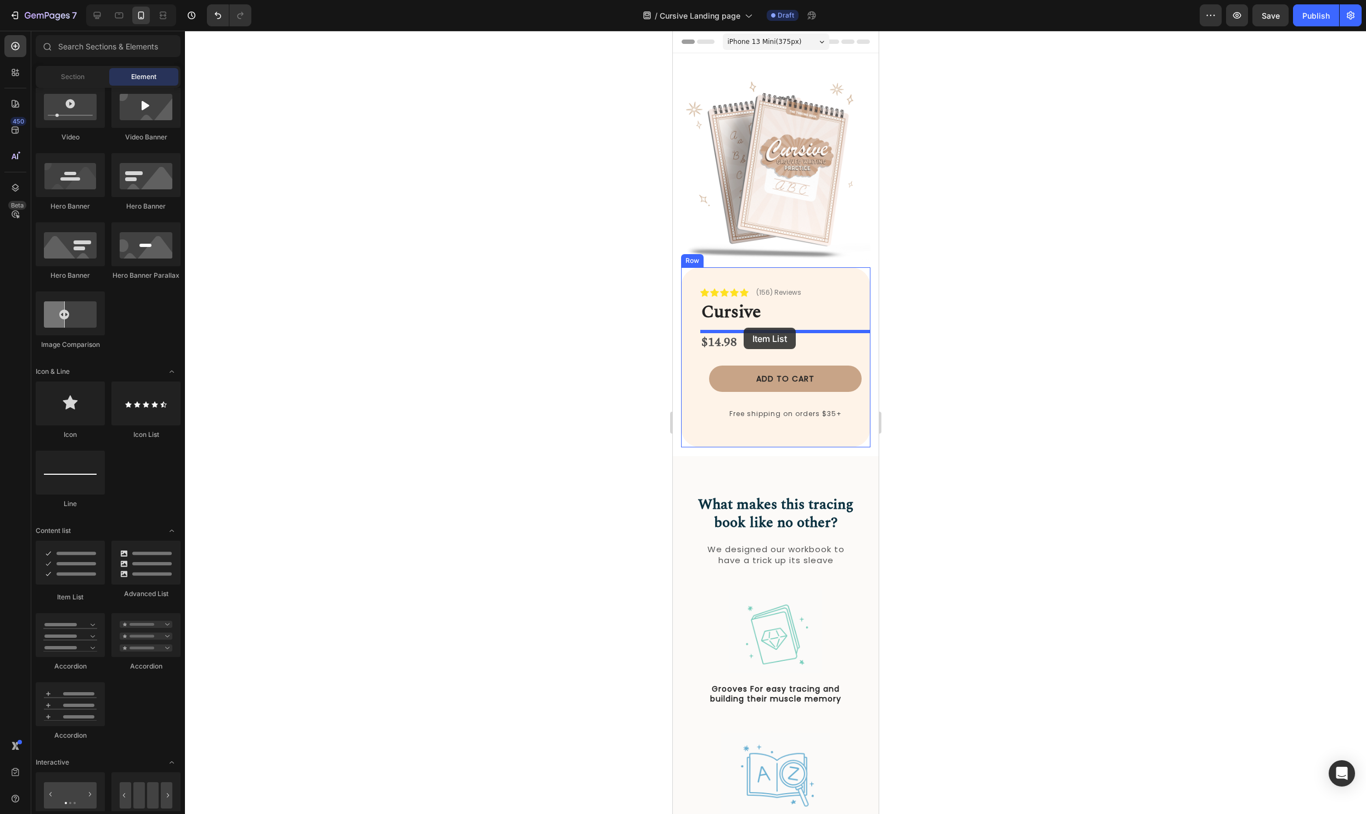
drag, startPoint x: 742, startPoint y: 603, endPoint x: 1790, endPoint y: 332, distance: 1083.0
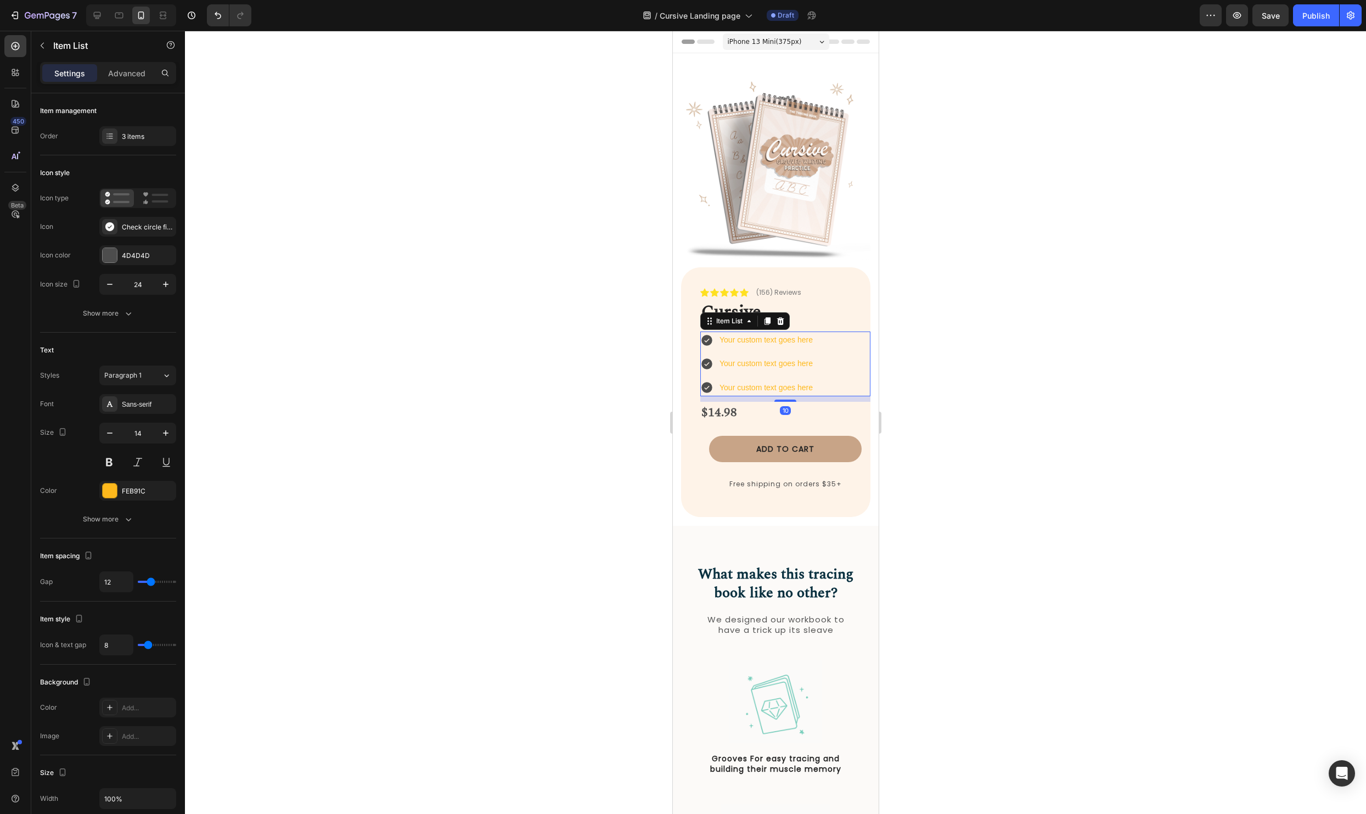
click at [1118, 301] on div at bounding box center [775, 422] width 1181 height 783
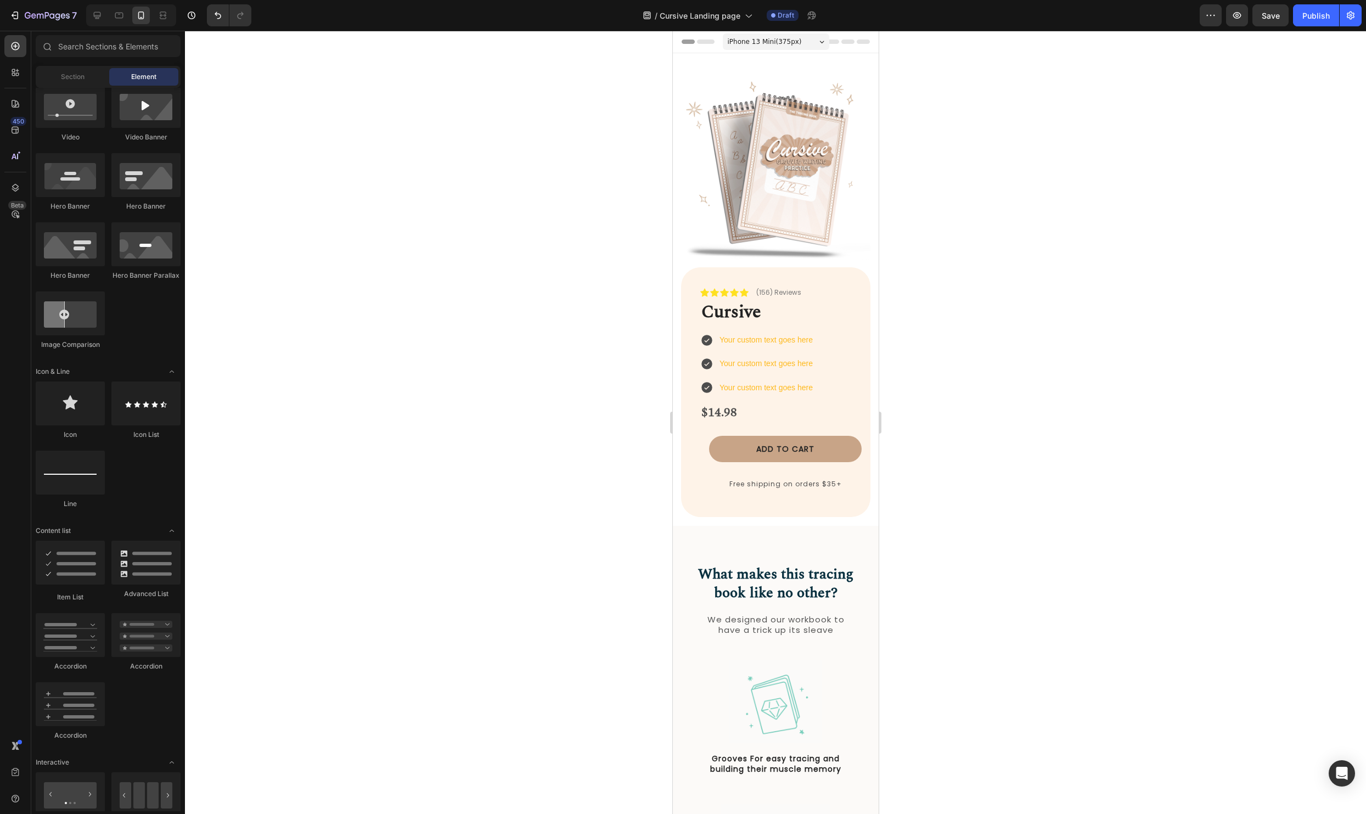
click at [1122, 407] on div at bounding box center [775, 422] width 1181 height 783
click at [852, 447] on button "Add to cart" at bounding box center [784, 449] width 153 height 26
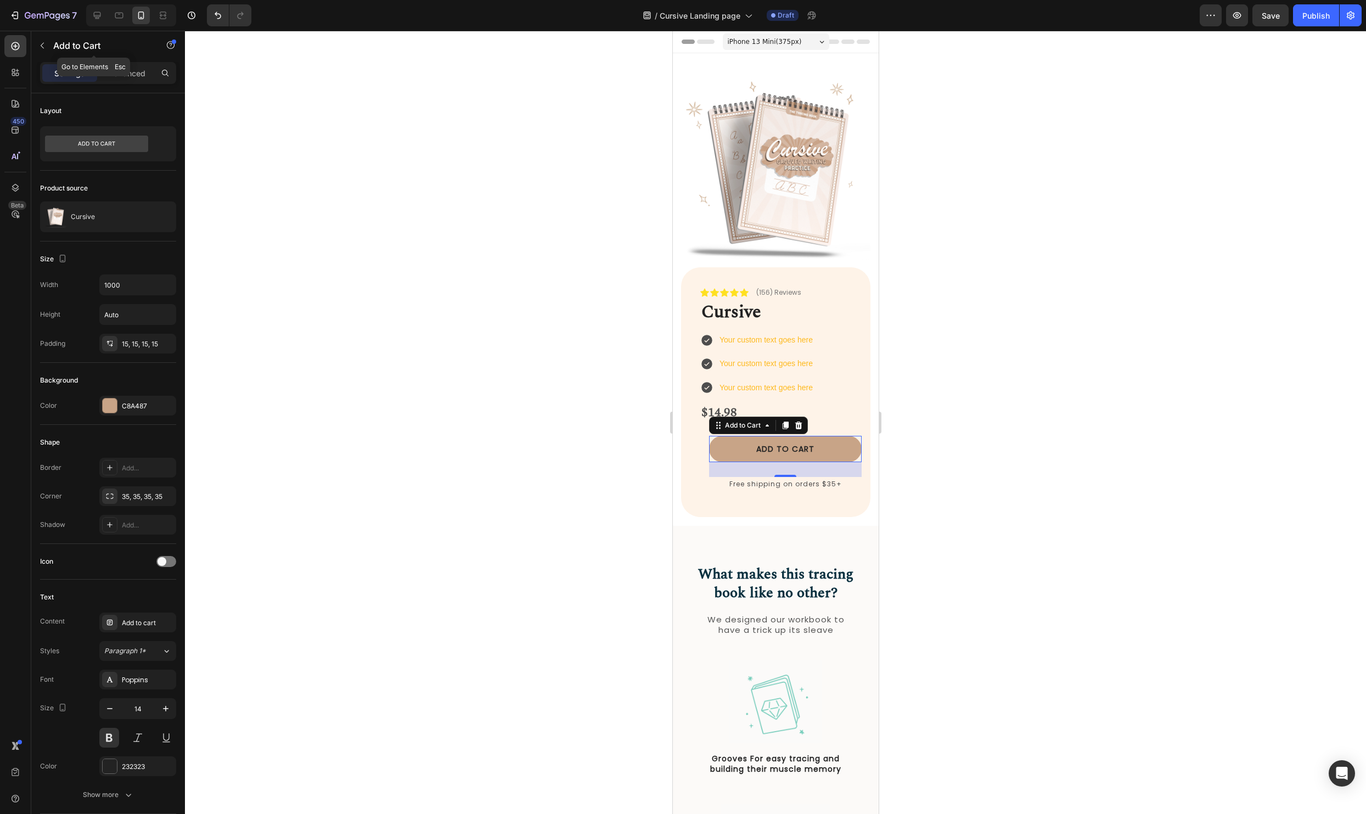
drag, startPoint x: 38, startPoint y: 44, endPoint x: 56, endPoint y: 87, distance: 47.0
click at [38, 44] on icon "button" at bounding box center [42, 45] width 9 height 9
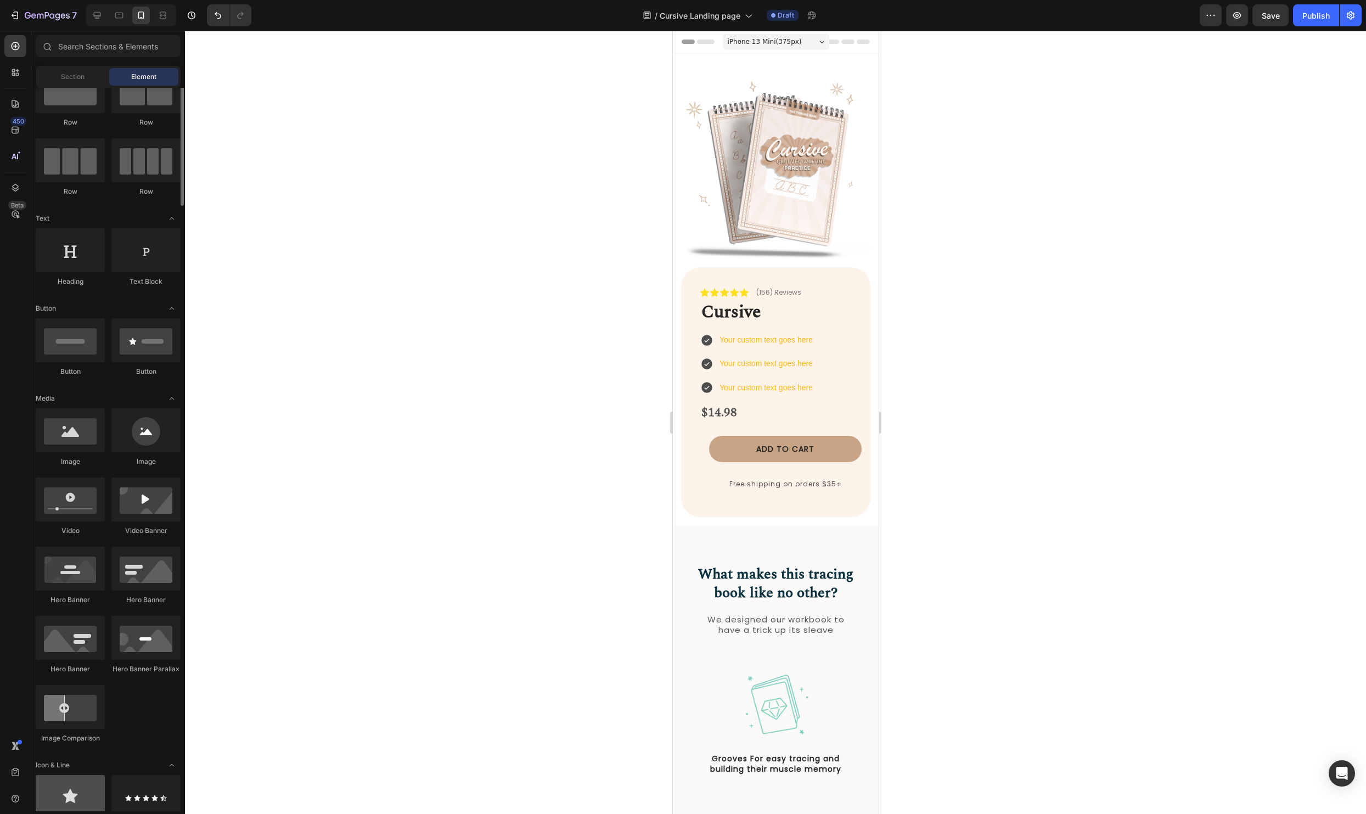
scroll to position [0, 0]
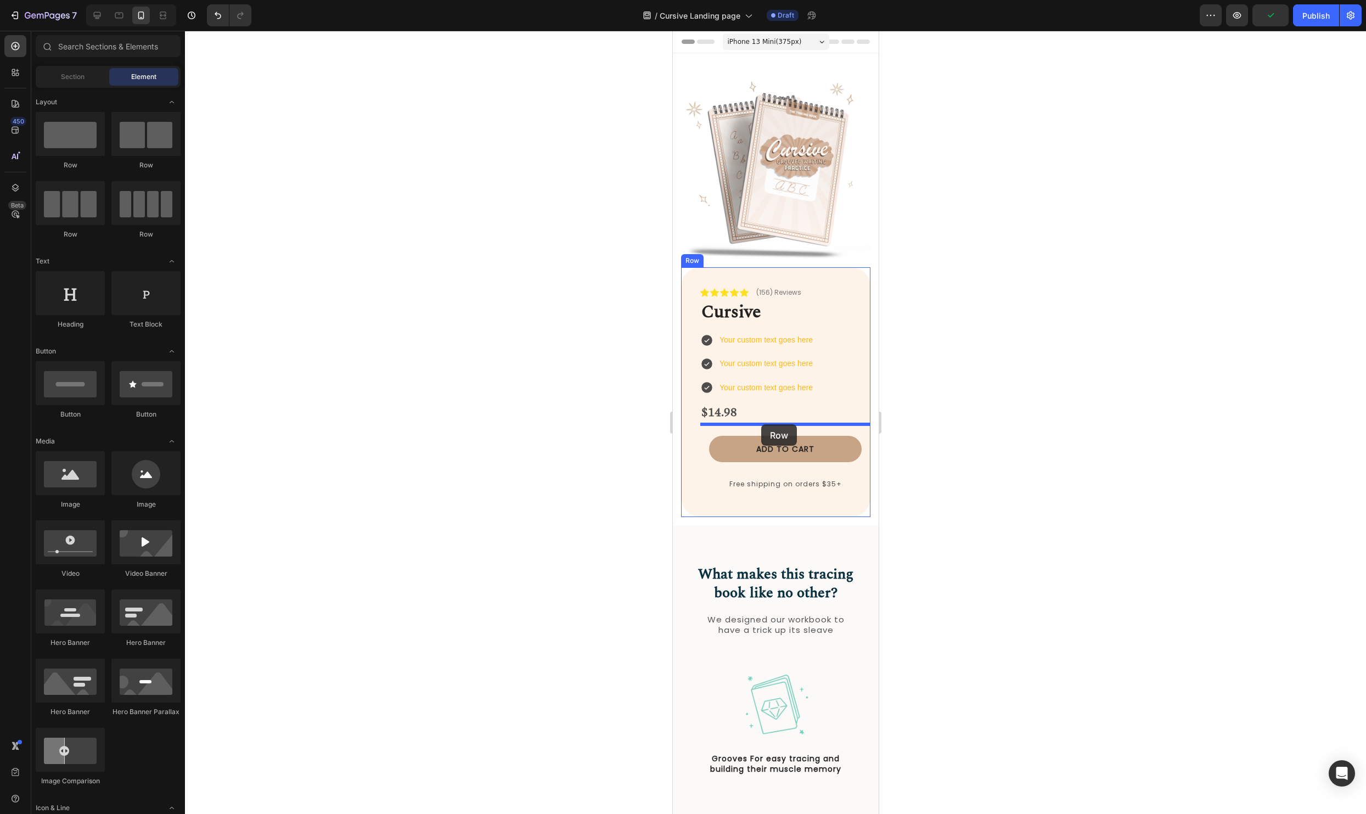
drag, startPoint x: 810, startPoint y: 157, endPoint x: 1812, endPoint y: 441, distance: 1040.6
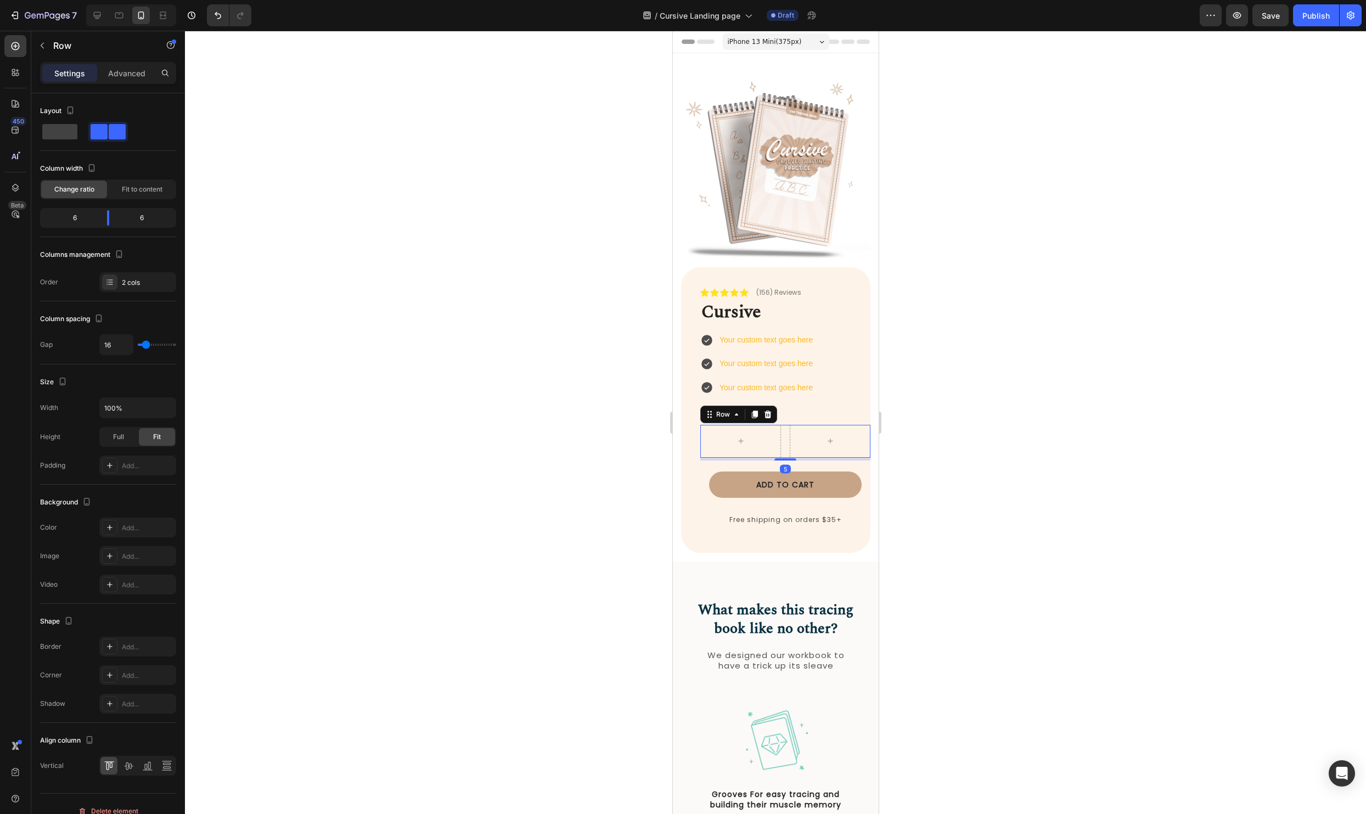
click at [1139, 410] on div at bounding box center [775, 422] width 1181 height 783
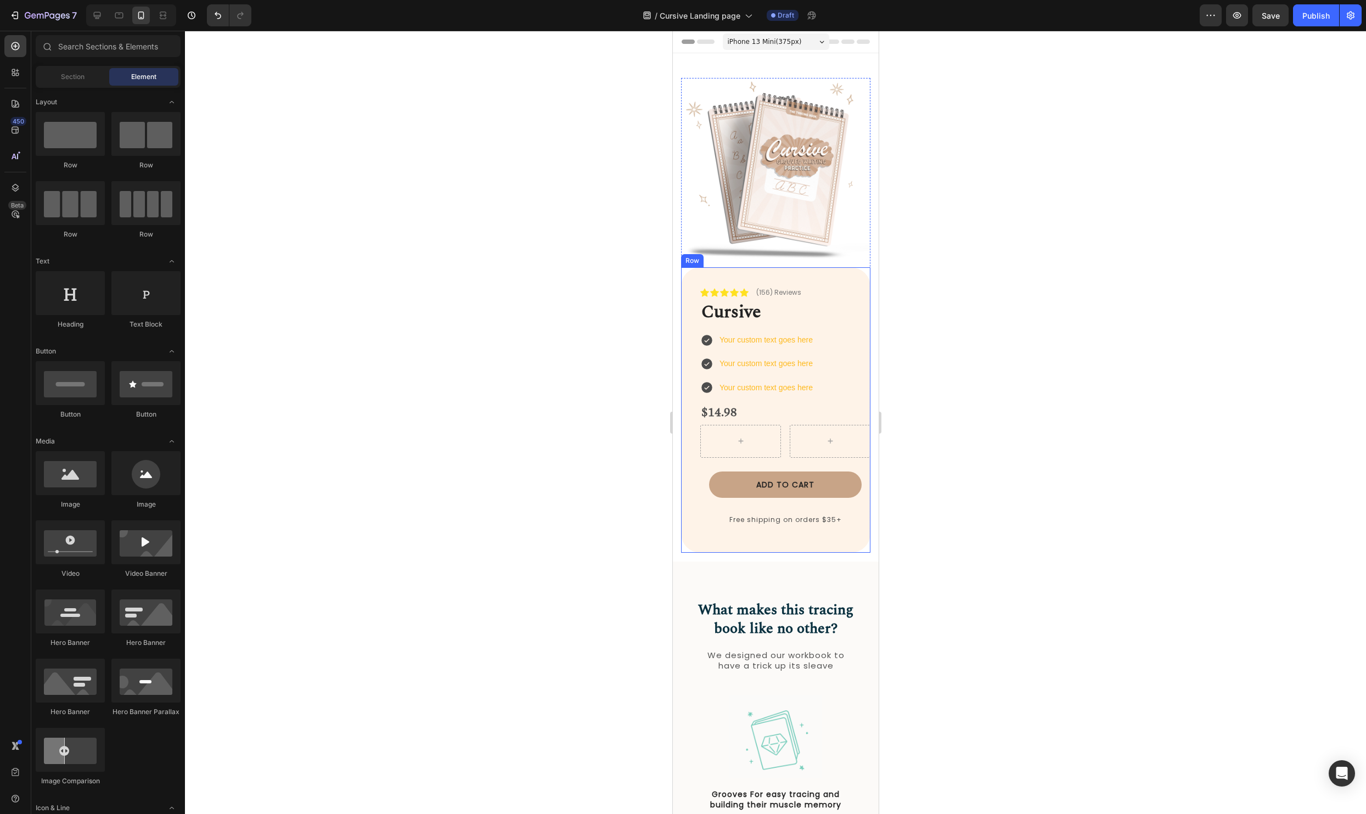
click at [695, 509] on div "Icon Icon Icon Icon Icon Icon List (156) Reviews Text Block Row ⁠⁠⁠⁠⁠⁠⁠ Cursive…" at bounding box center [774, 409] width 189 height 285
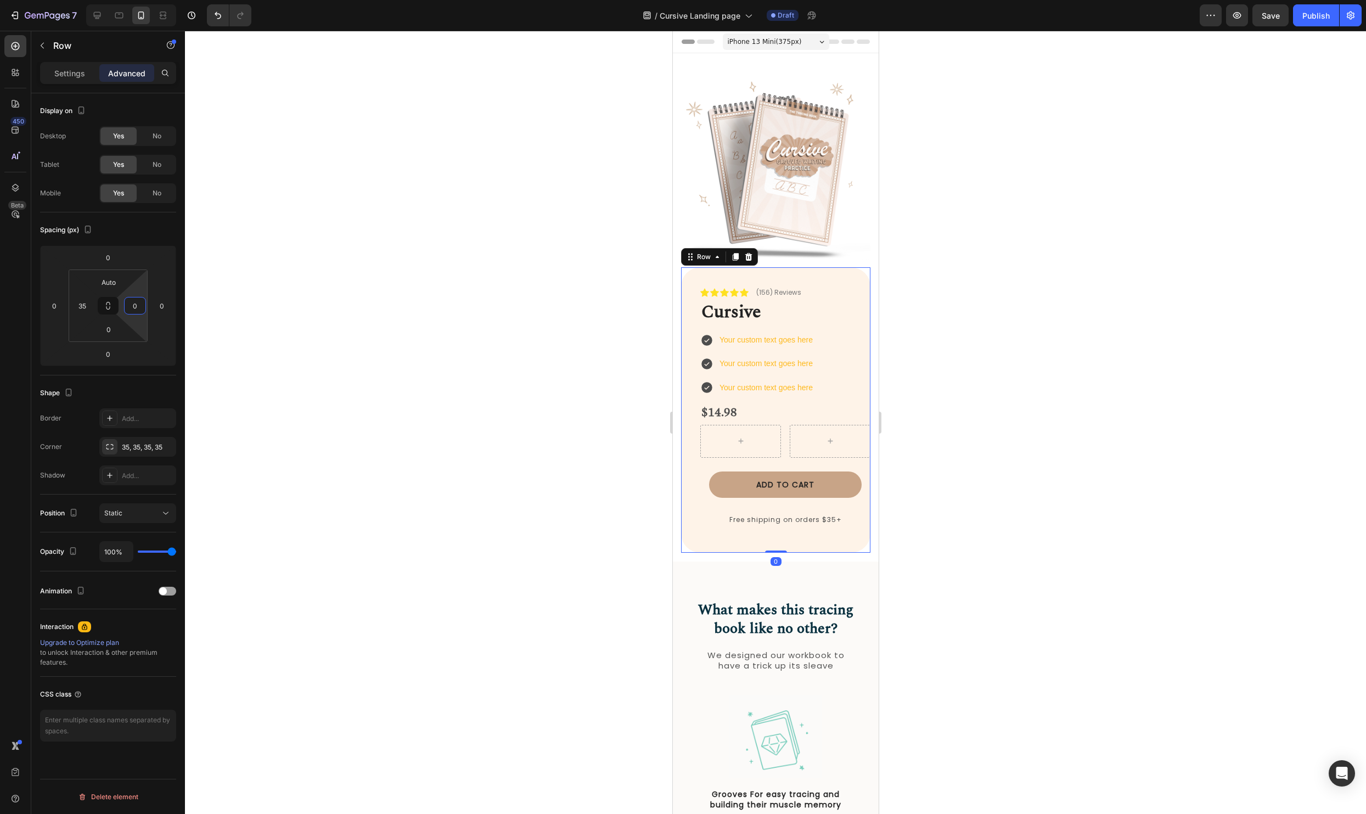
click at [138, 298] on input "0" at bounding box center [135, 305] width 16 height 16
type input "35"
click at [962, 407] on div at bounding box center [775, 422] width 1181 height 783
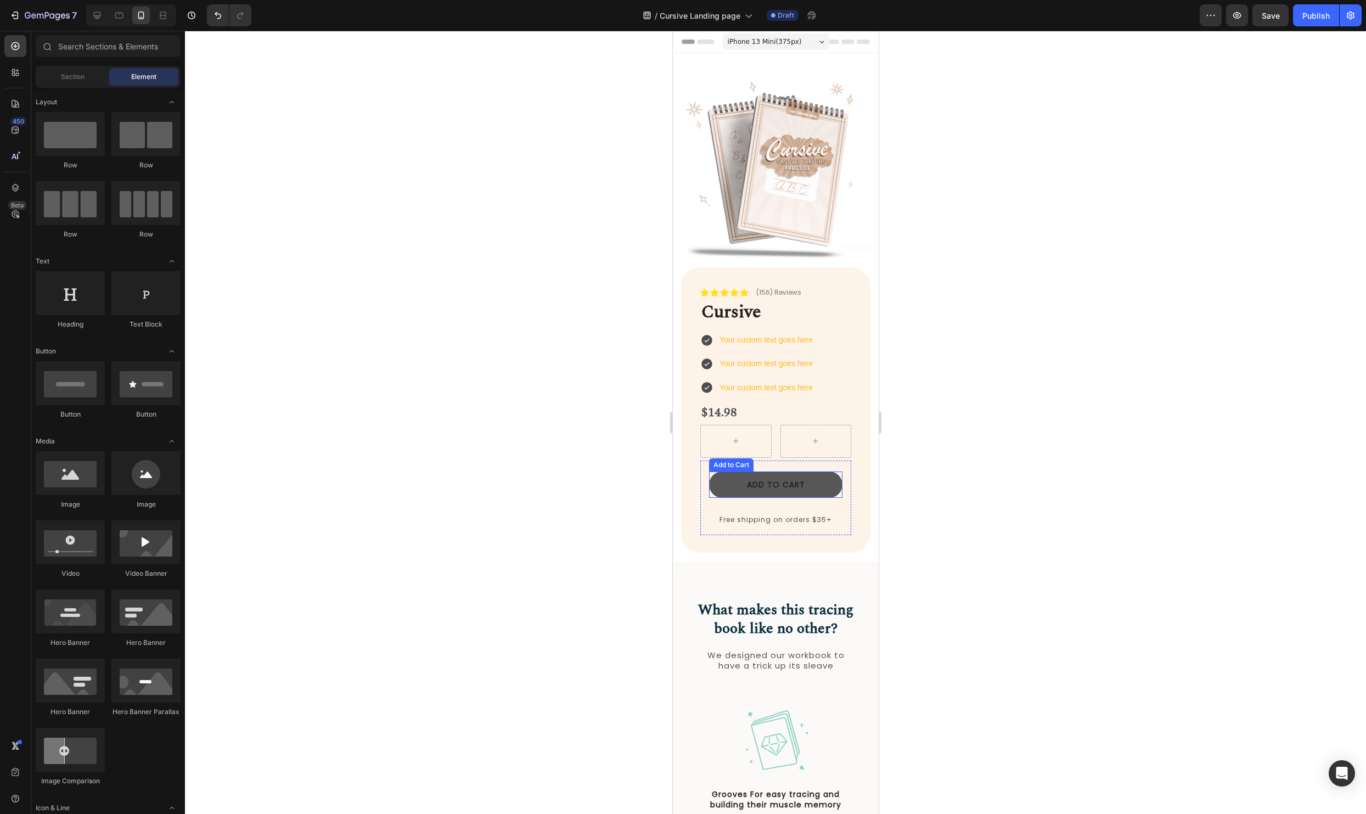
click at [822, 483] on button "Add to cart" at bounding box center [774, 484] width 133 height 26
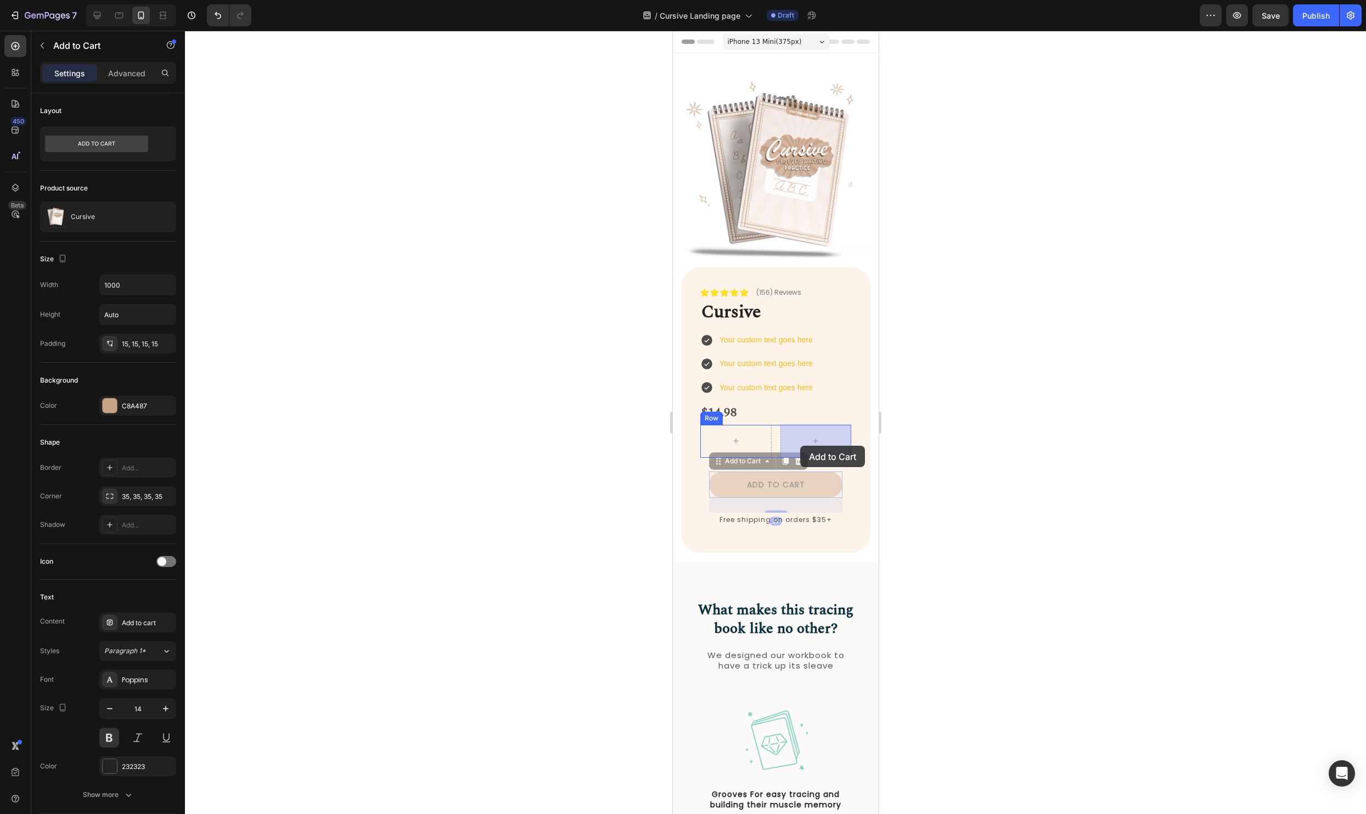
drag, startPoint x: 721, startPoint y: 459, endPoint x: 799, endPoint y: 445, distance: 79.1
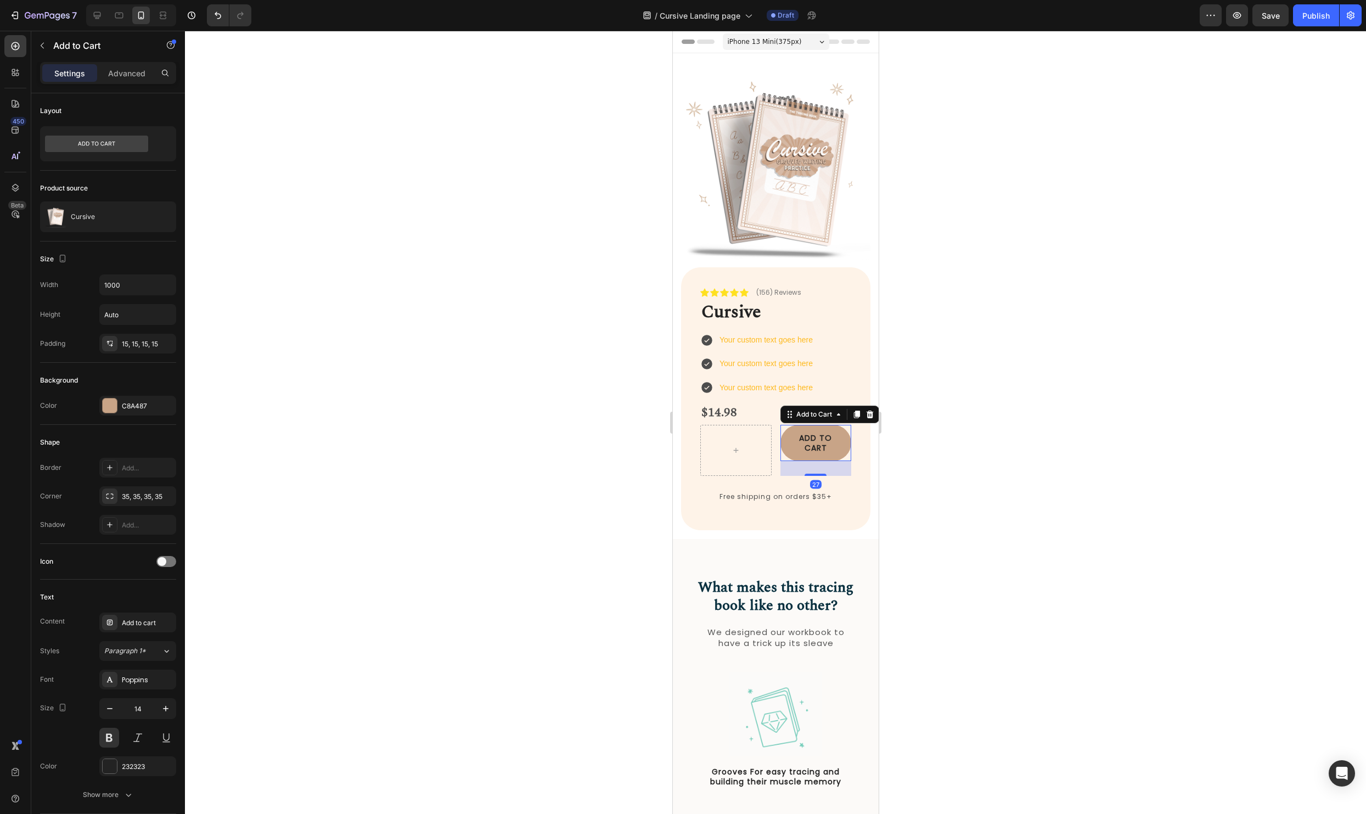
click at [1136, 459] on div at bounding box center [775, 422] width 1181 height 783
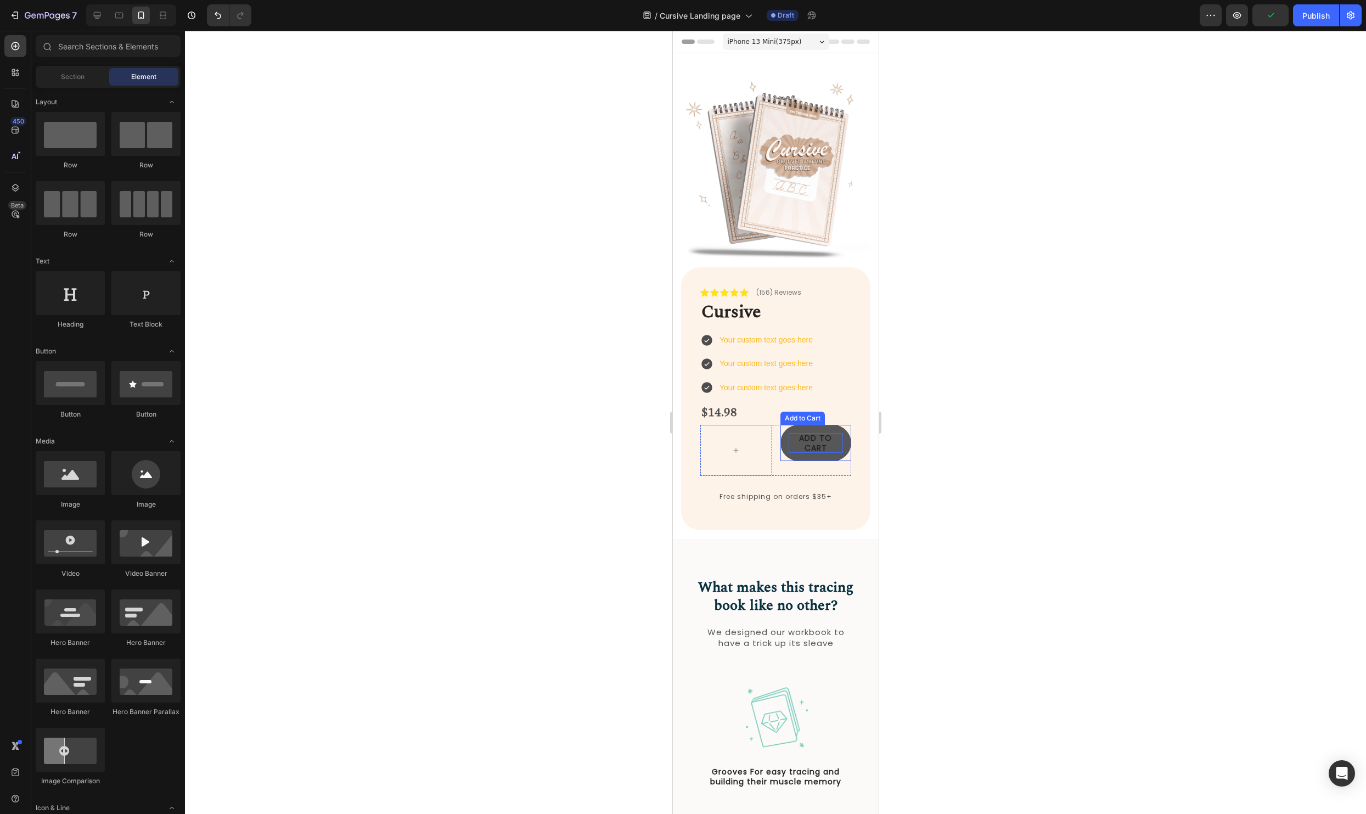
click at [842, 435] on div "Add to cart" at bounding box center [815, 443] width 55 height 20
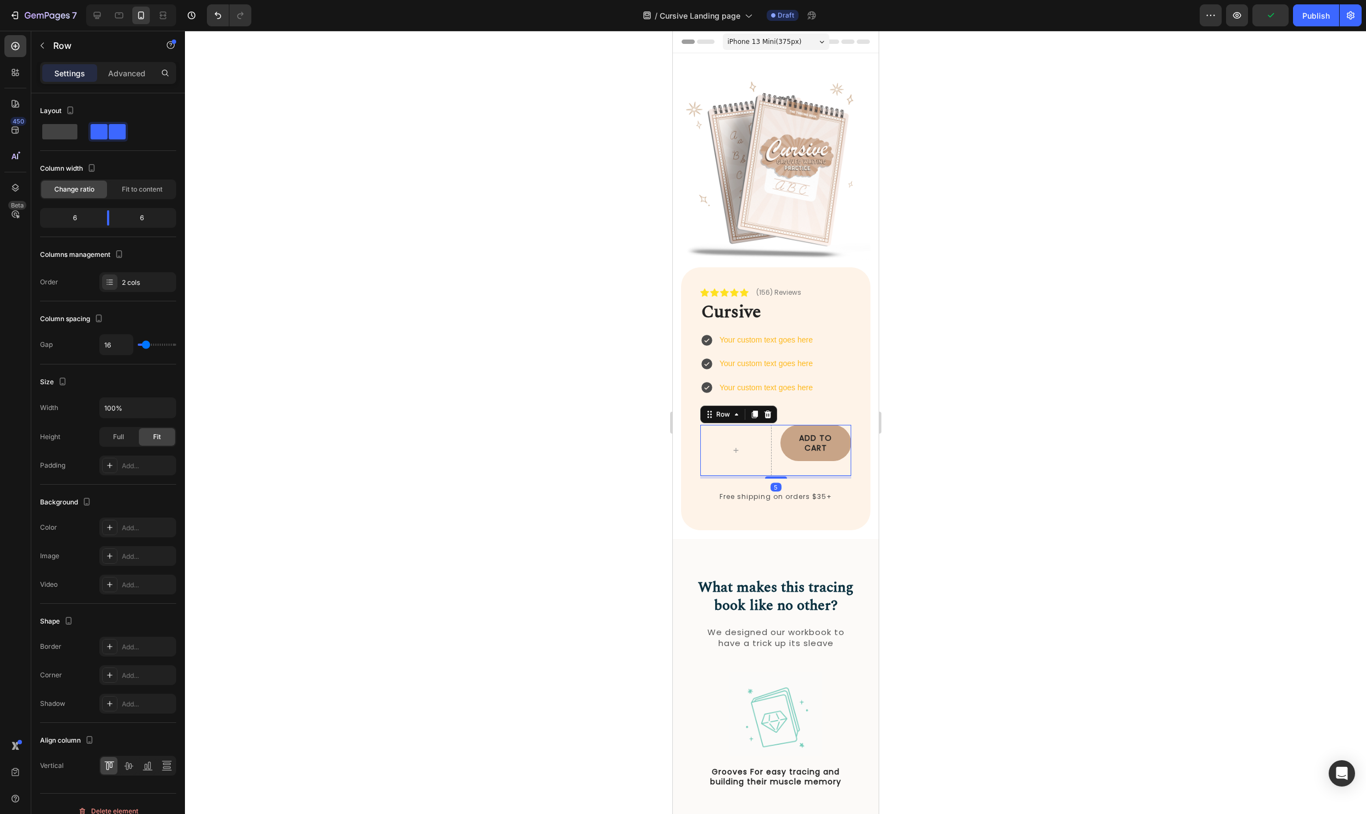
click at [772, 447] on div "Add to cart Add to Cart Row 5" at bounding box center [775, 450] width 151 height 51
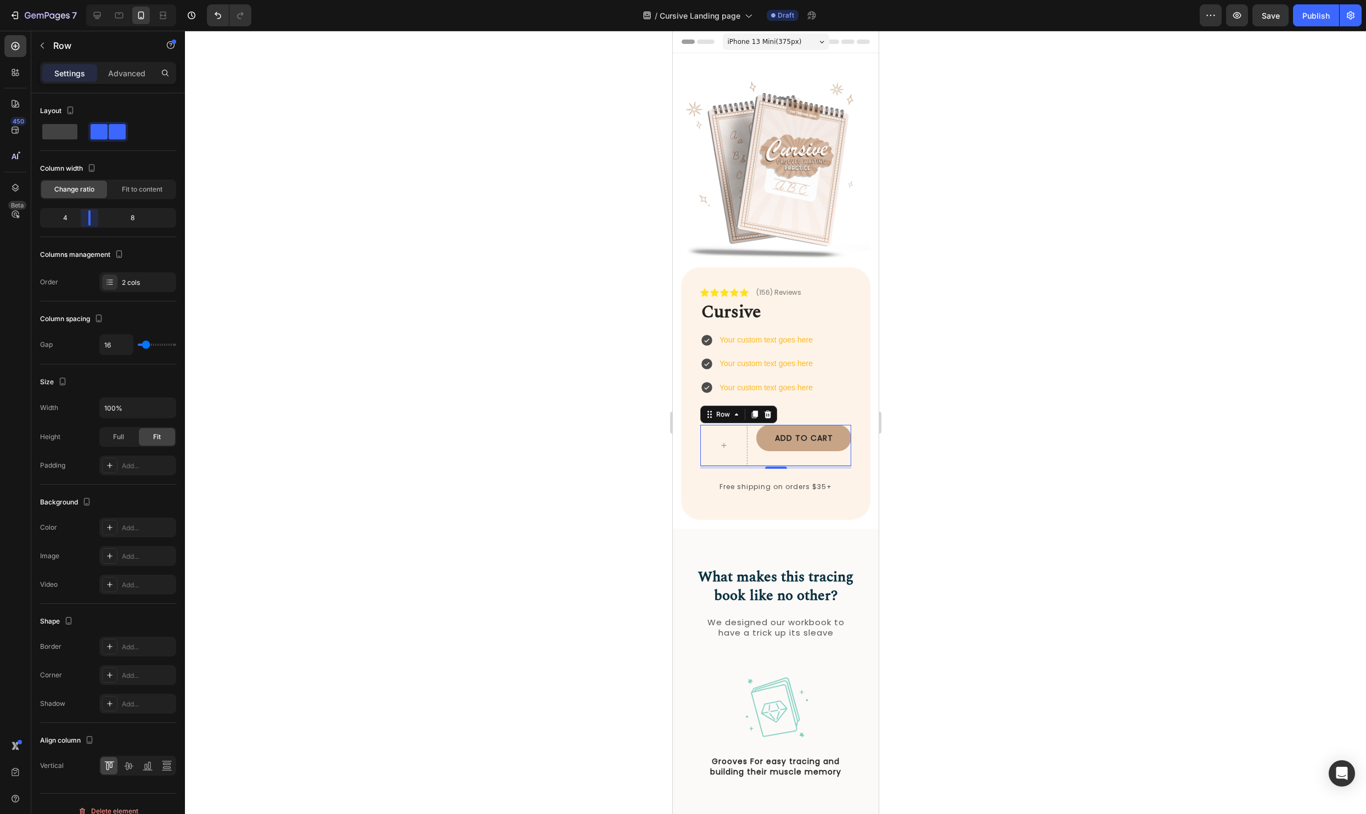
drag, startPoint x: 110, startPoint y: 222, endPoint x: 86, endPoint y: 222, distance: 24.1
click at [86, 0] on body "7 Version history / Cursive Landing page Draft Preview Save Publish 450 Beta Se…" at bounding box center [683, 0] width 1366 height 0
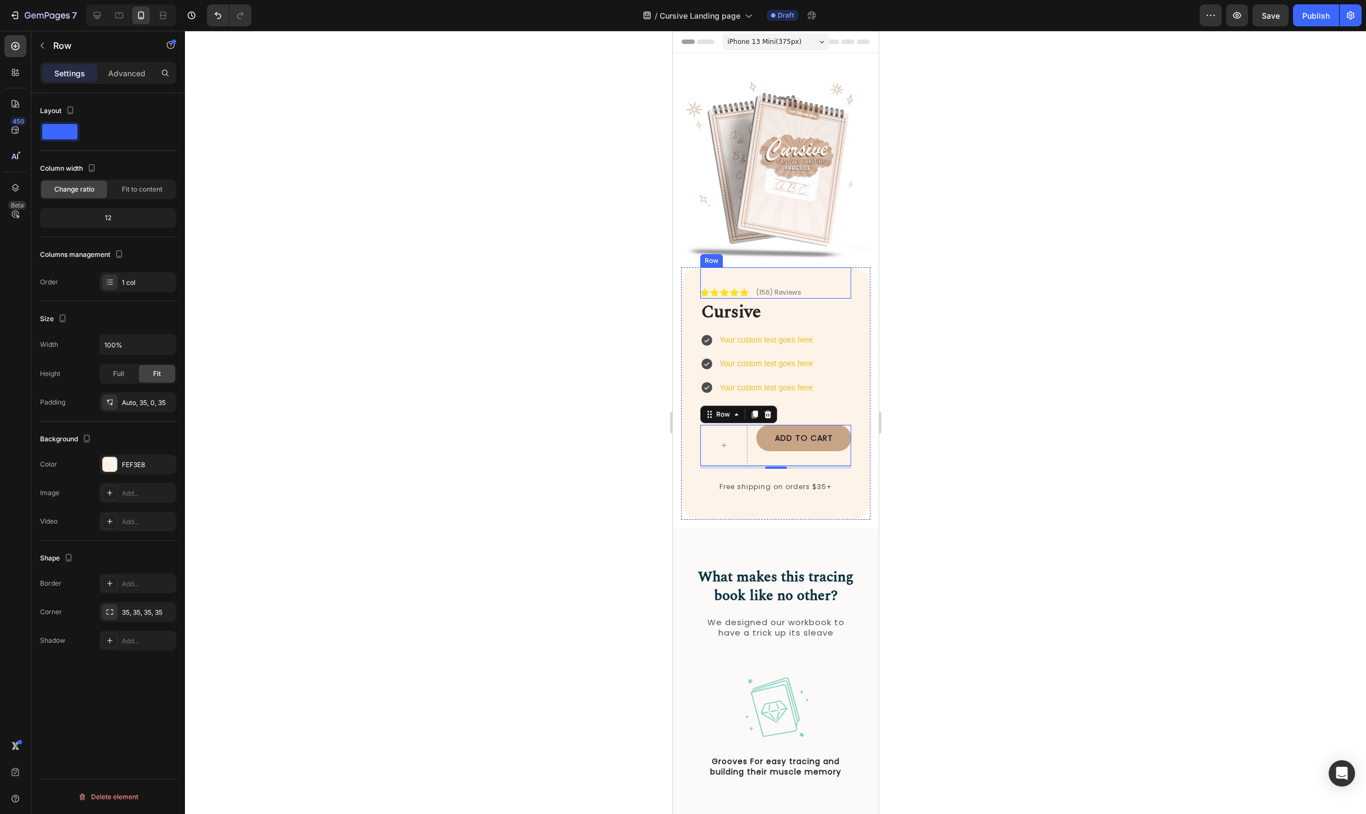
click at [867, 301] on div "Icon Icon Icon Icon Icon Icon List (156) Reviews Text Block Row ⁠⁠⁠⁠⁠⁠⁠ Cursive…" at bounding box center [774, 393] width 189 height 252
click at [1151, 506] on div at bounding box center [775, 422] width 1181 height 783
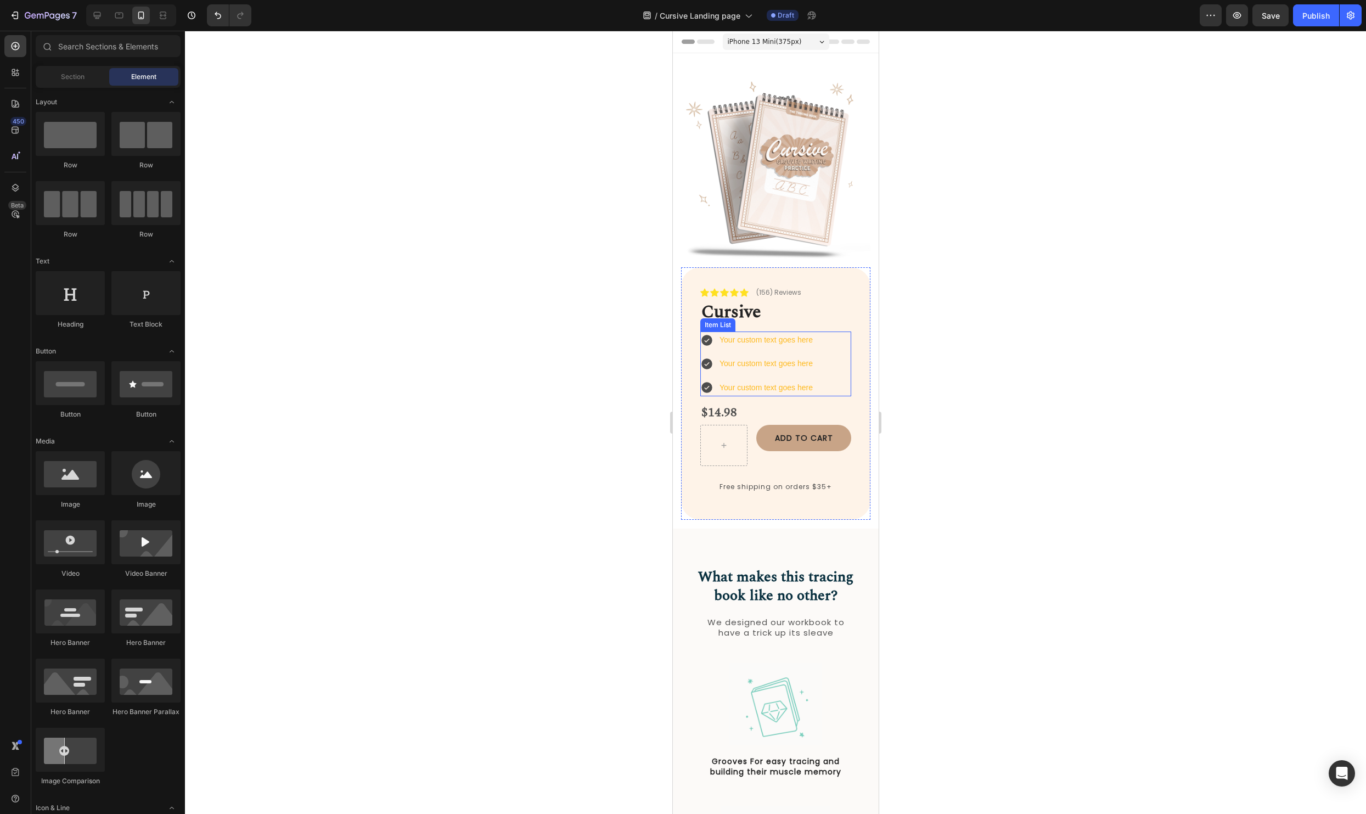
click at [727, 332] on div "Your custom text goes here" at bounding box center [765, 339] width 97 height 17
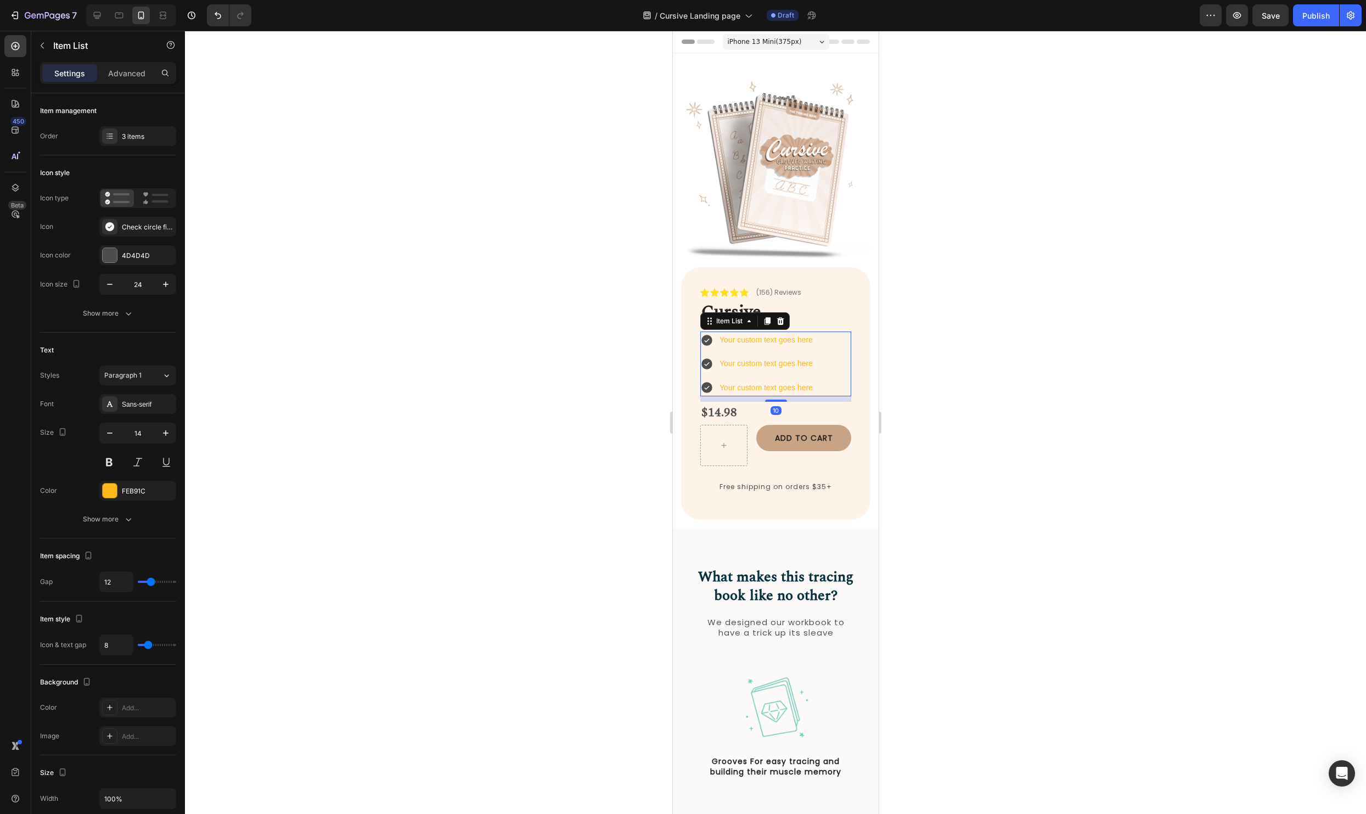
click at [910, 289] on div at bounding box center [775, 422] width 1181 height 783
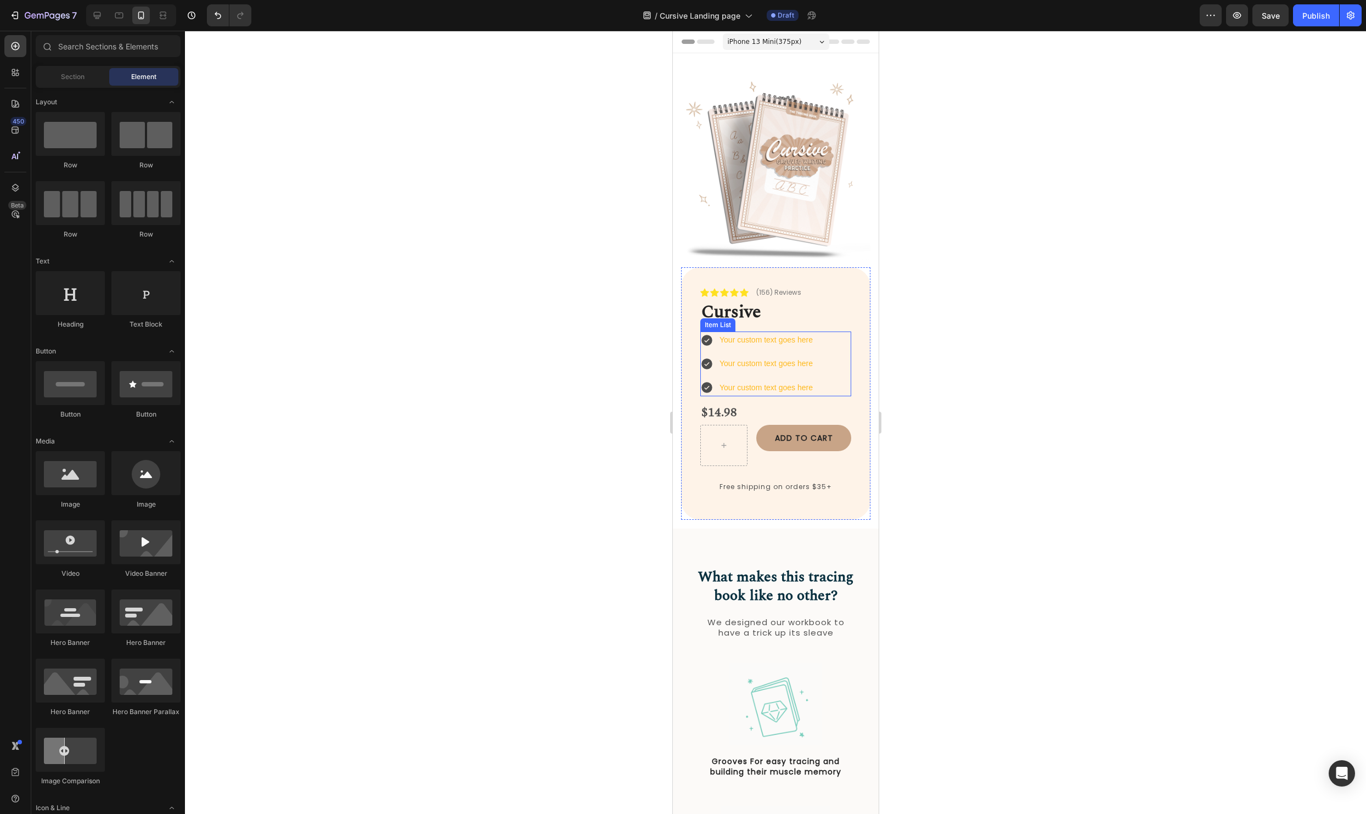
click at [749, 345] on div "Your custom text goes here" at bounding box center [765, 339] width 97 height 17
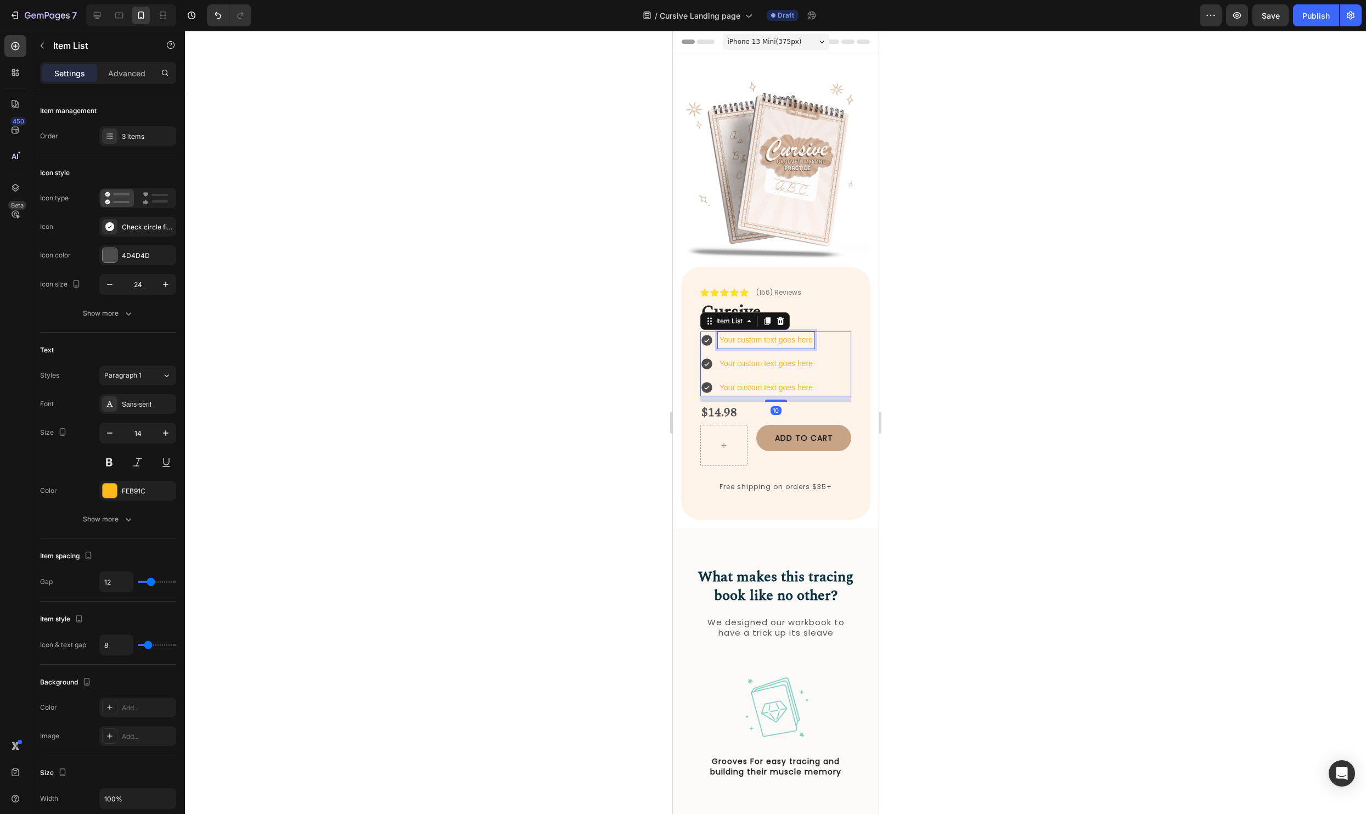
click at [788, 339] on div "Your custom text goes here" at bounding box center [765, 339] width 97 height 17
click at [788, 339] on p "Your custom text goes here" at bounding box center [765, 340] width 93 height 14
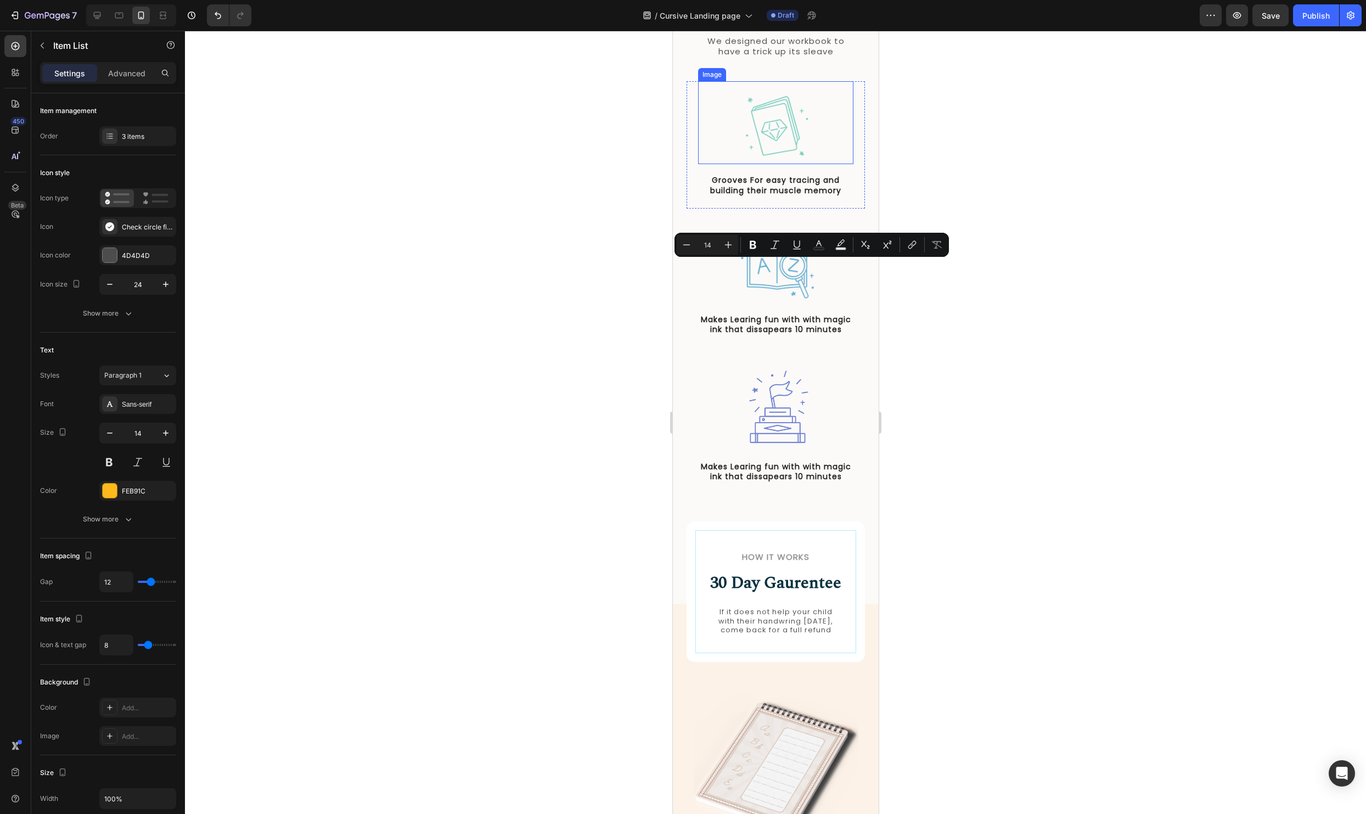
type input "16"
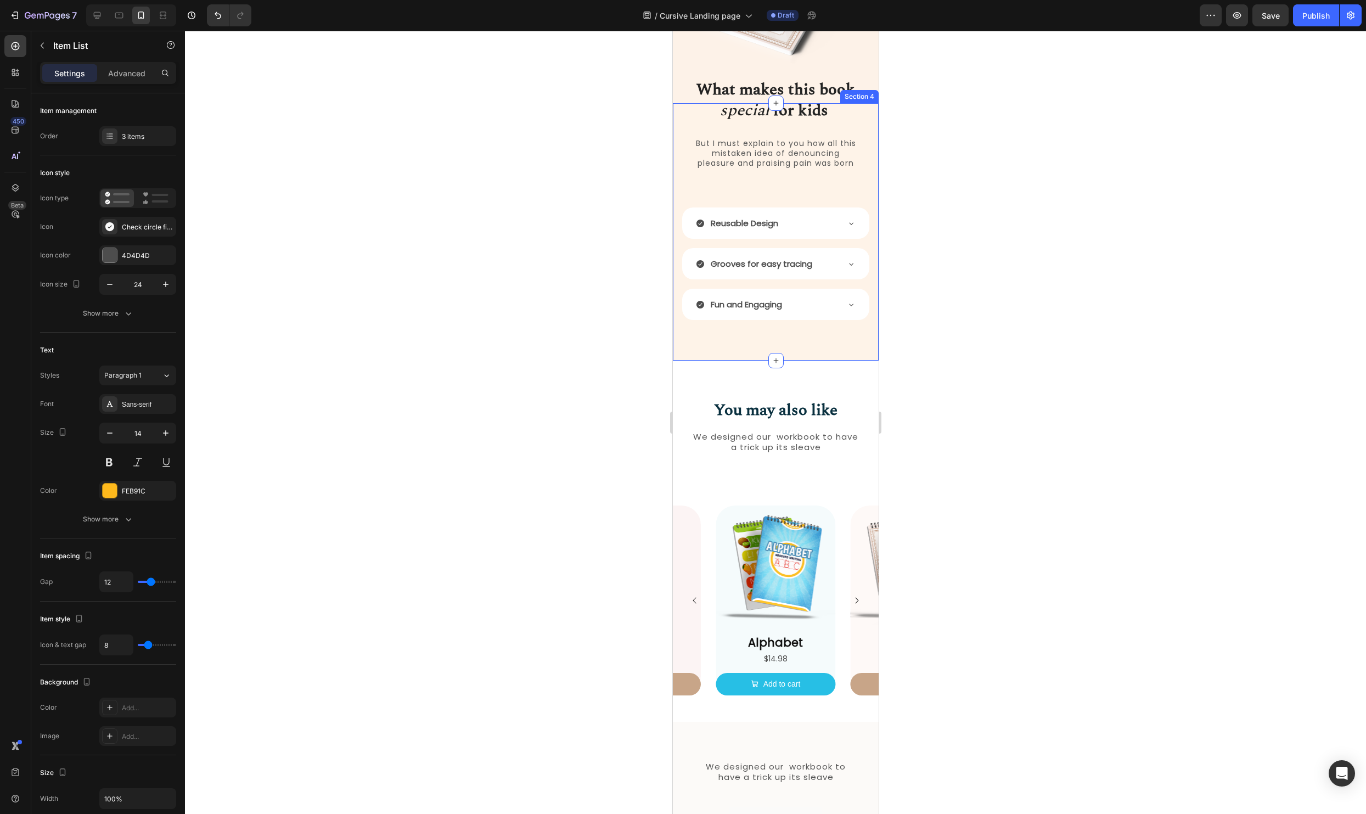
scroll to position [1323, 0]
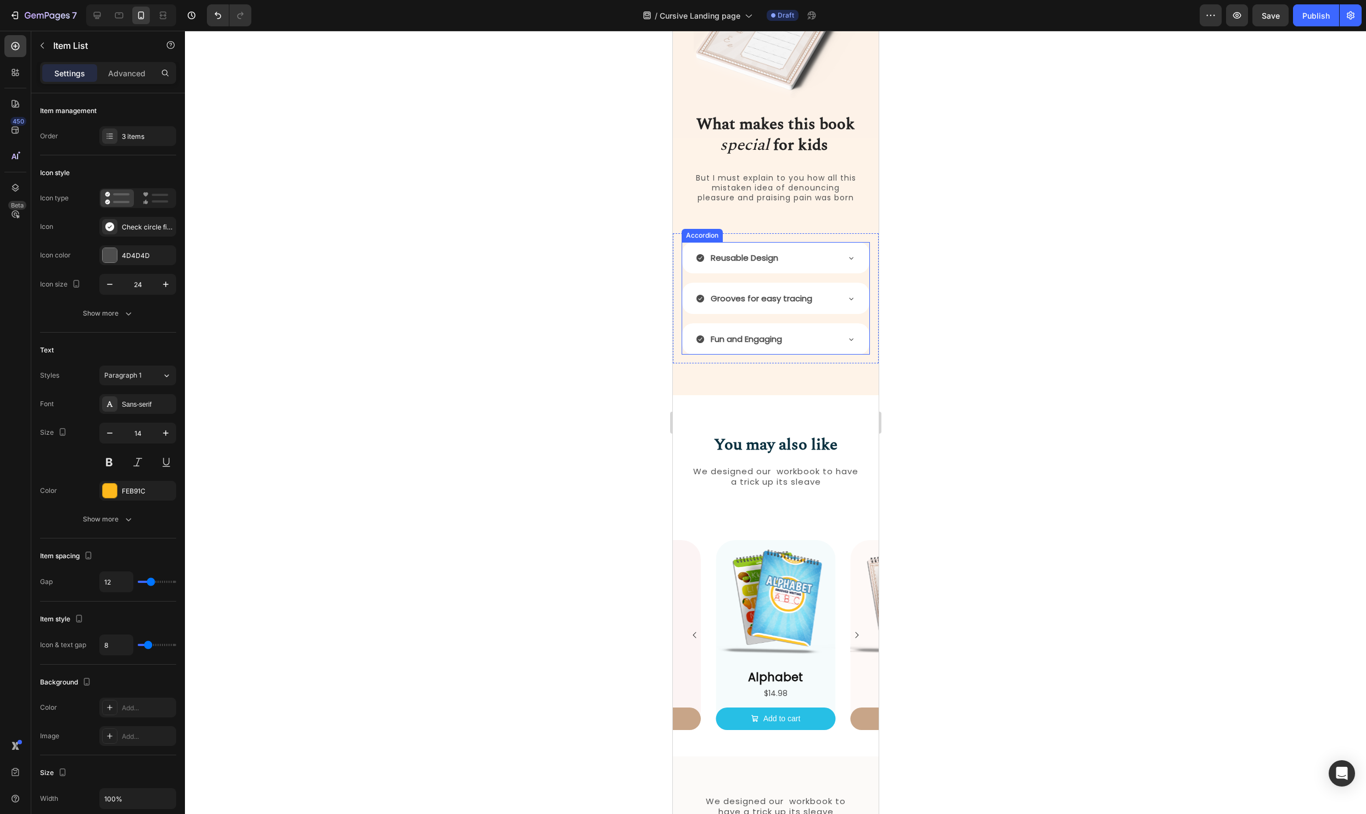
click at [770, 265] on p "Reusable Design" at bounding box center [743, 257] width 67 height 15
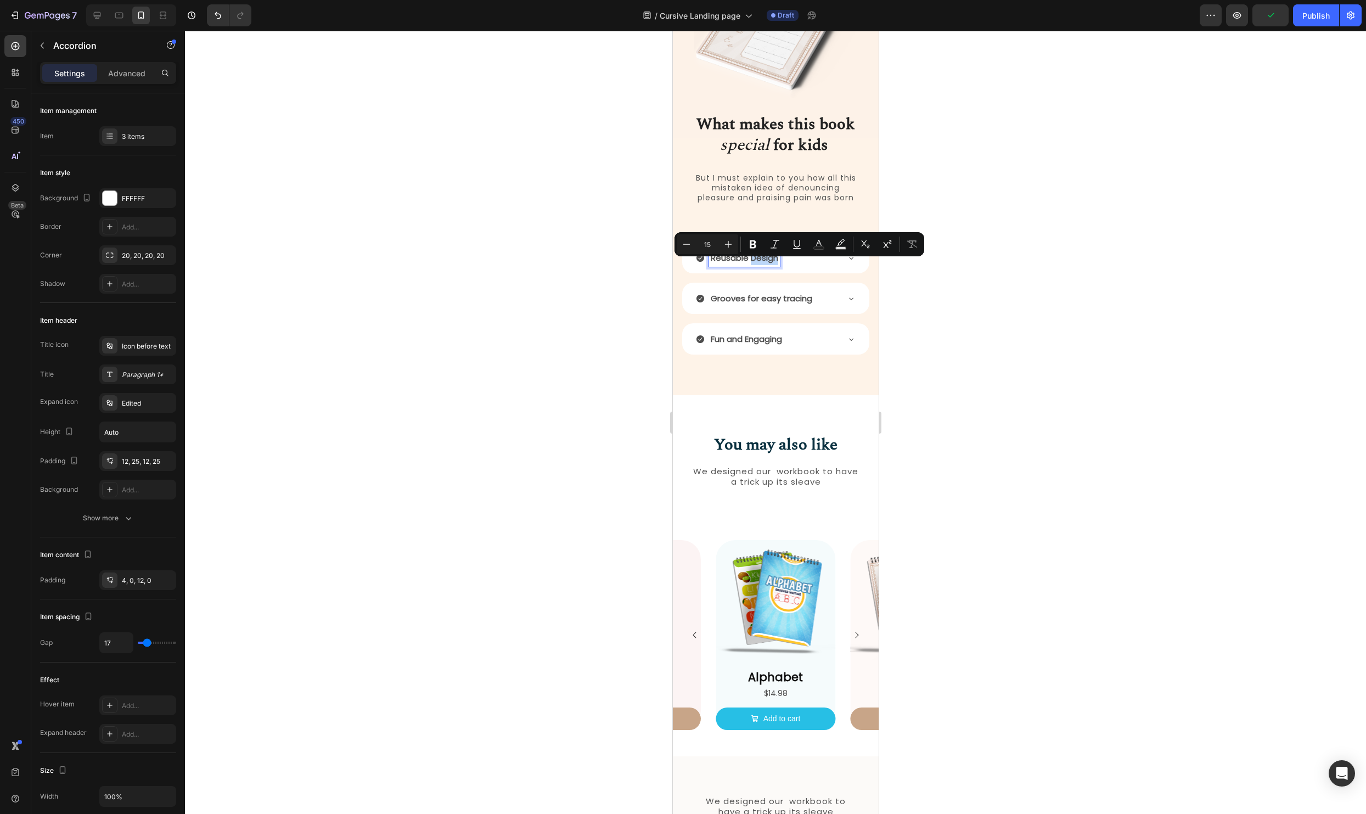
click at [777, 265] on p "Reusable Design" at bounding box center [743, 257] width 67 height 15
drag, startPoint x: 777, startPoint y: 268, endPoint x: 706, endPoint y: 268, distance: 71.3
click at [706, 267] on div "Reusable Design" at bounding box center [766, 258] width 142 height 18
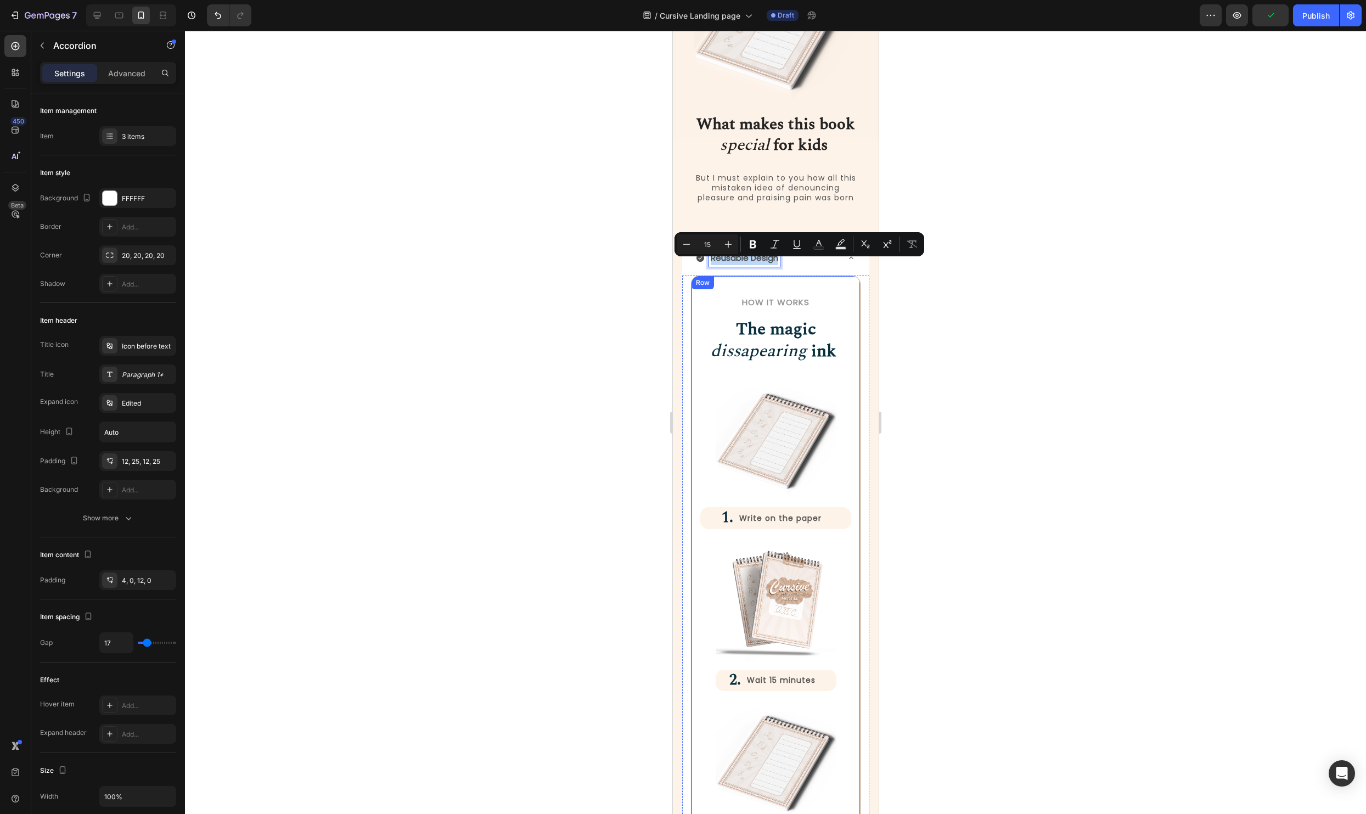
copy p "Reusable Design"
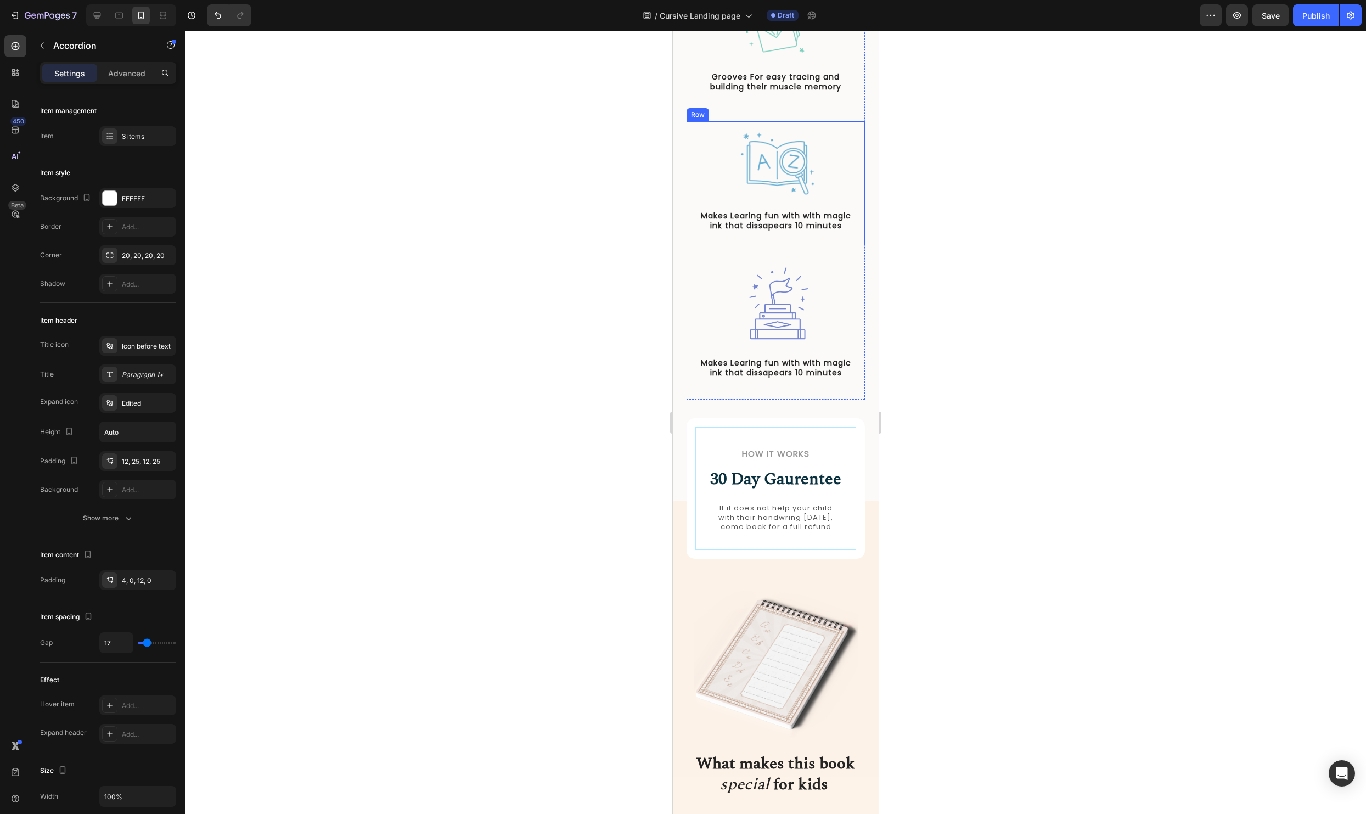
type input "16"
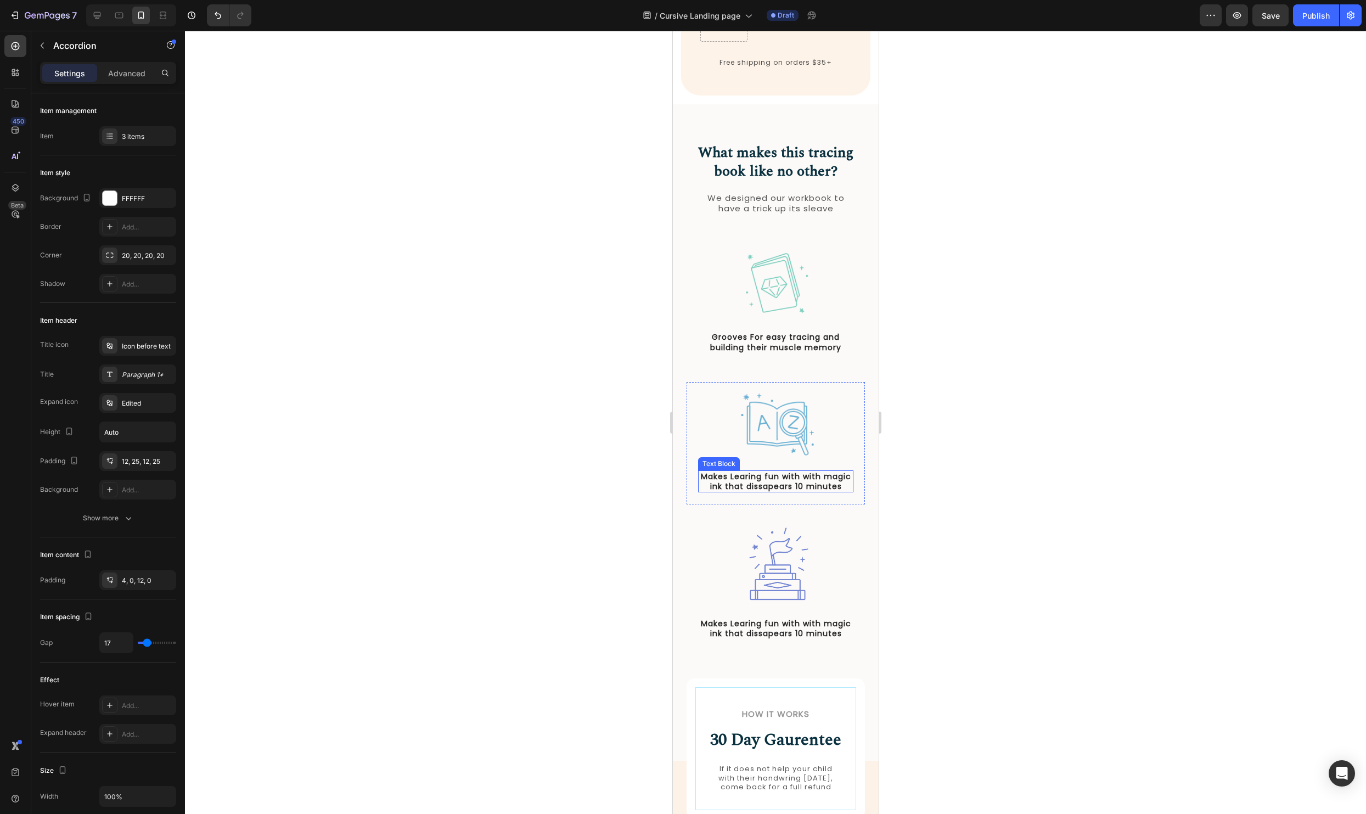
scroll to position [0, 0]
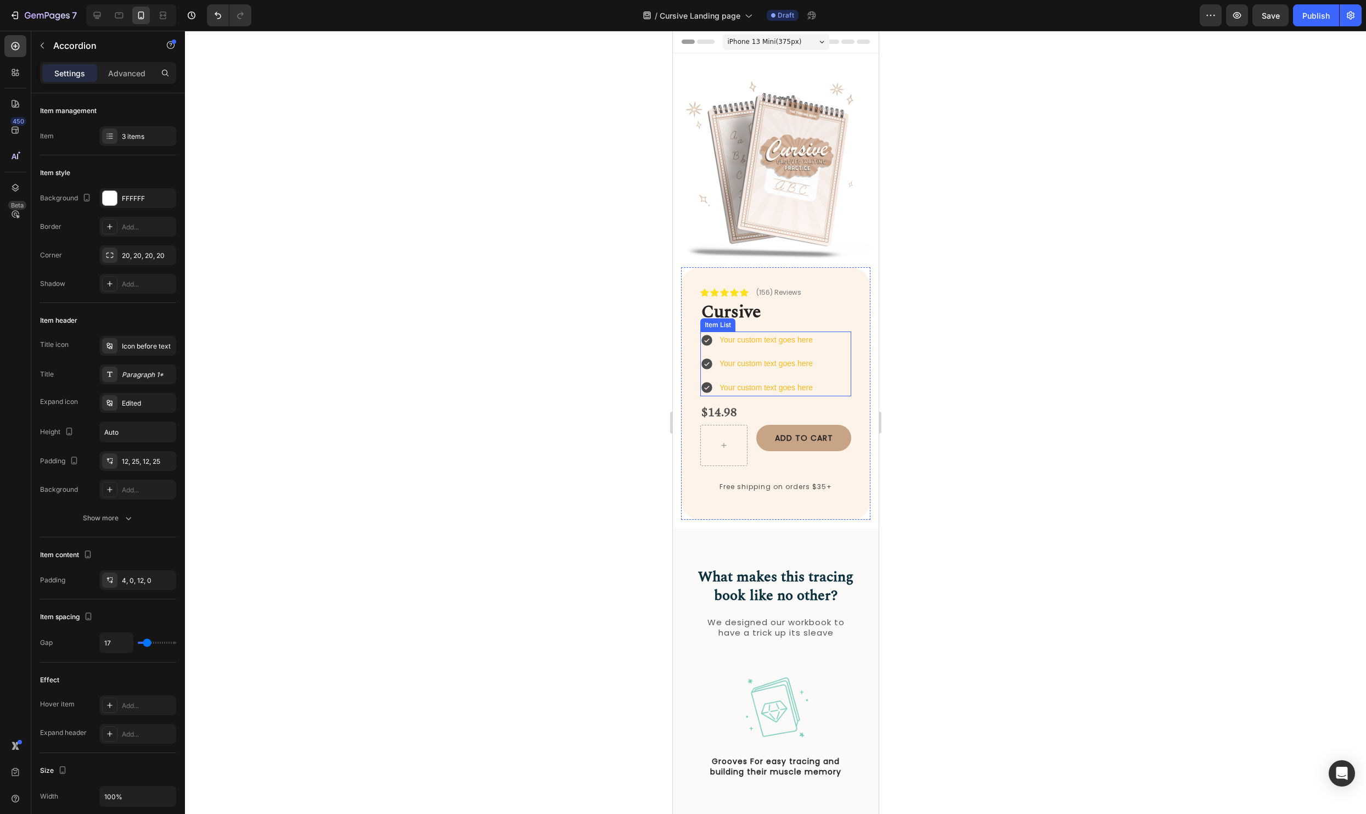
click at [748, 336] on div "Your custom text goes here" at bounding box center [765, 339] width 97 height 17
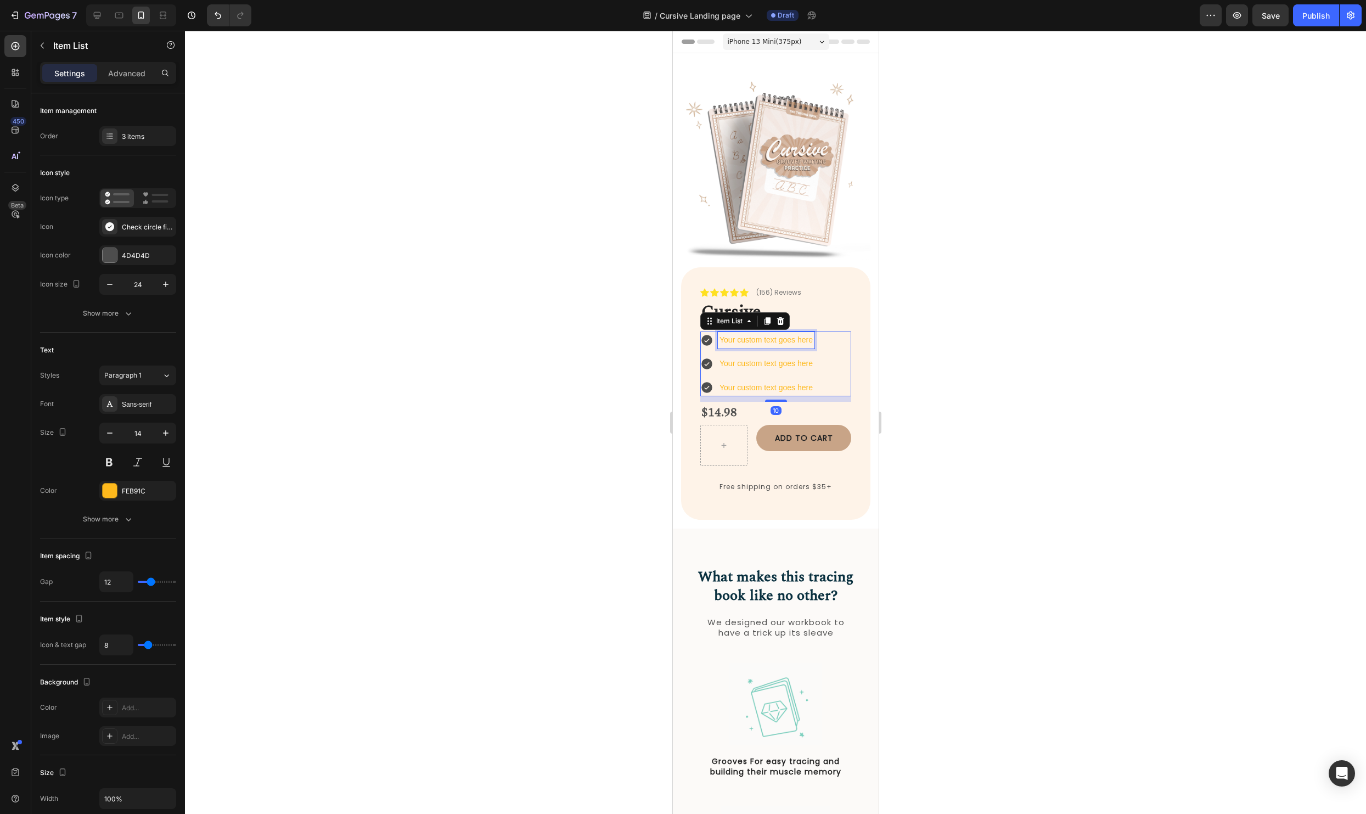
click at [748, 336] on div "Your custom text goes here" at bounding box center [765, 339] width 97 height 17
drag, startPoint x: 720, startPoint y: 339, endPoint x: 836, endPoint y: 339, distance: 116.3
click at [836, 339] on div "Your custom text goes here Your custom text goes here Your custom text goes here" at bounding box center [775, 363] width 151 height 65
click at [753, 341] on p "Reusable Design" at bounding box center [765, 340] width 93 height 14
click at [760, 340] on p "Reusable MAgic Design" at bounding box center [765, 340] width 93 height 14
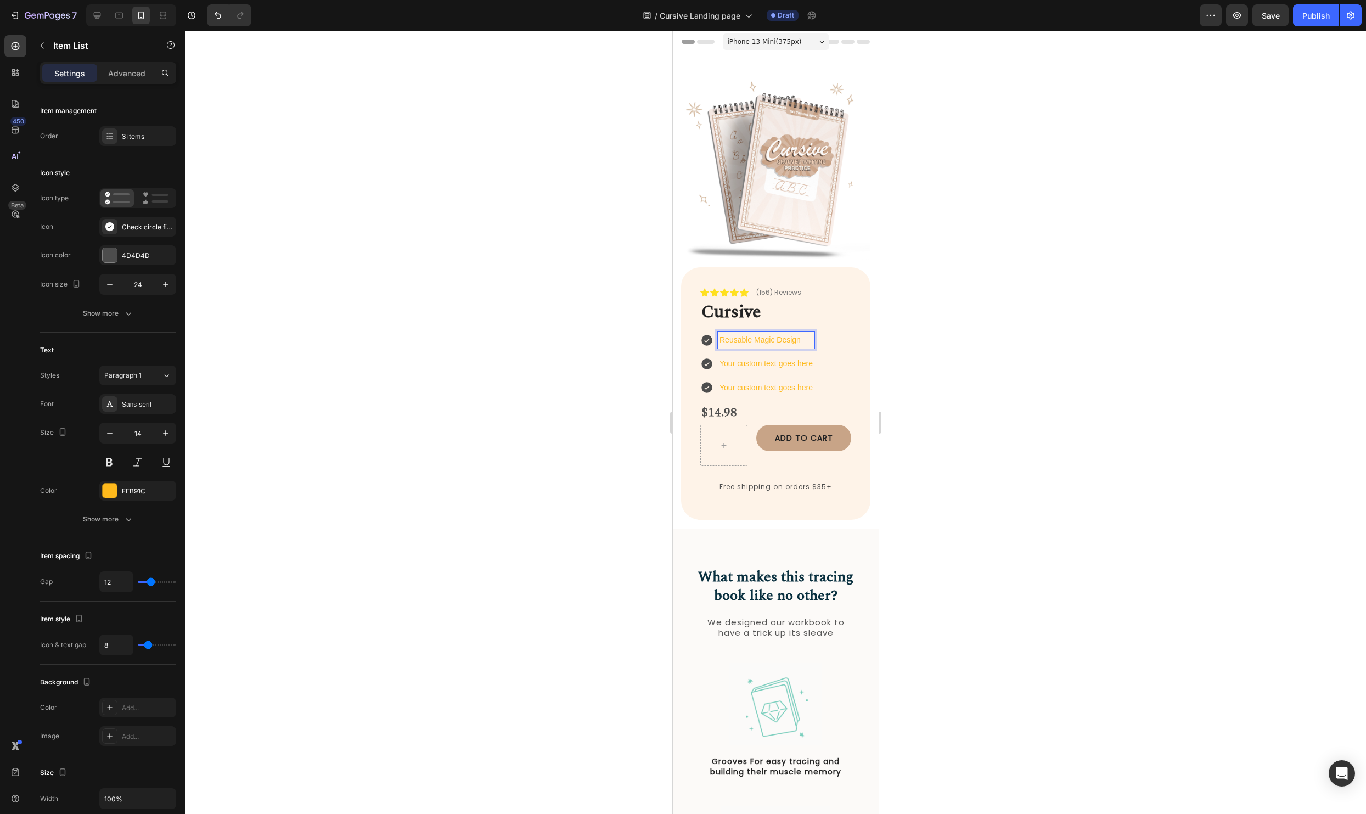
click at [1290, 364] on div at bounding box center [775, 422] width 1181 height 783
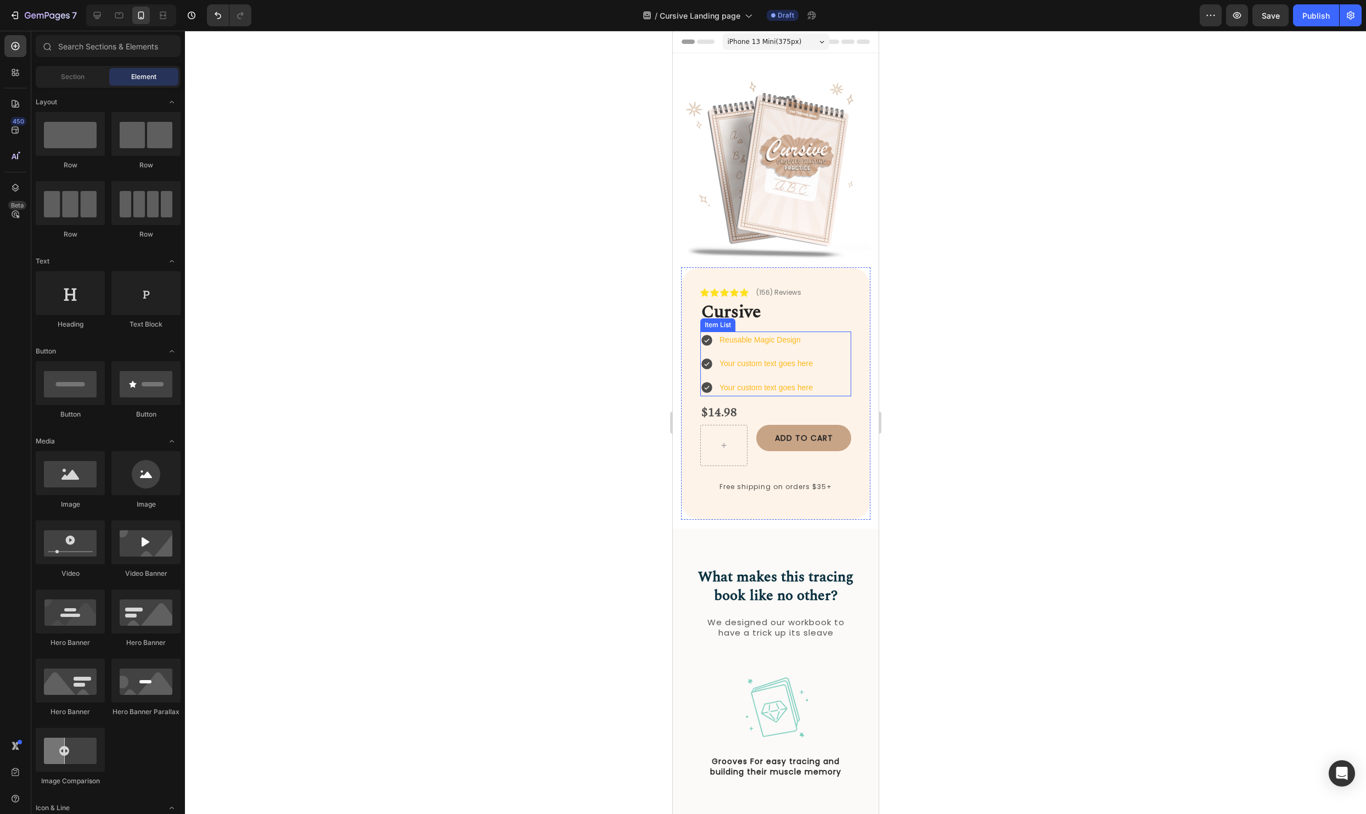
click at [786, 341] on p "Reusable Magic Design" at bounding box center [765, 340] width 93 height 14
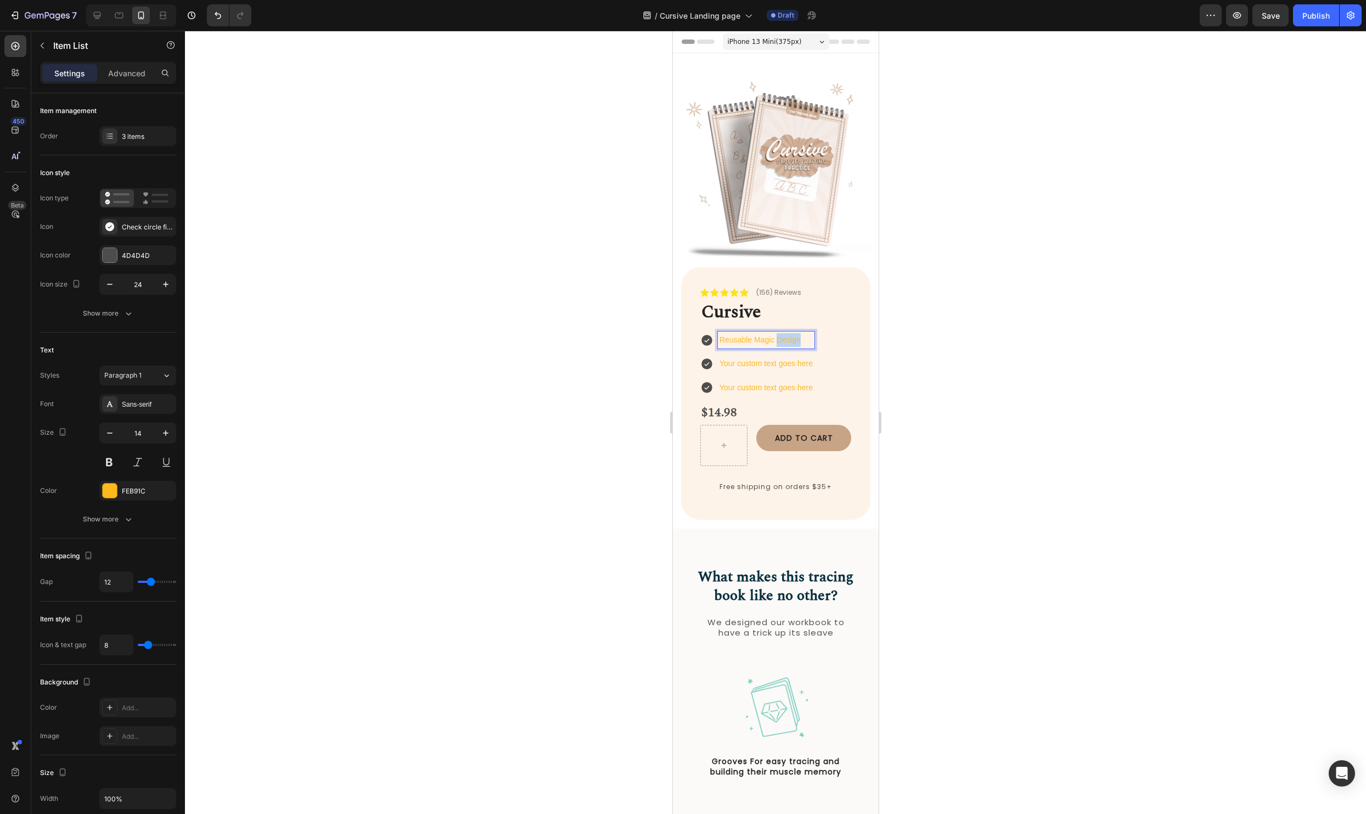
drag, startPoint x: 799, startPoint y: 340, endPoint x: 776, endPoint y: 341, distance: 23.6
click at [776, 341] on p "Reusable Magic Design" at bounding box center [765, 340] width 93 height 14
click at [1068, 341] on div at bounding box center [775, 422] width 1181 height 783
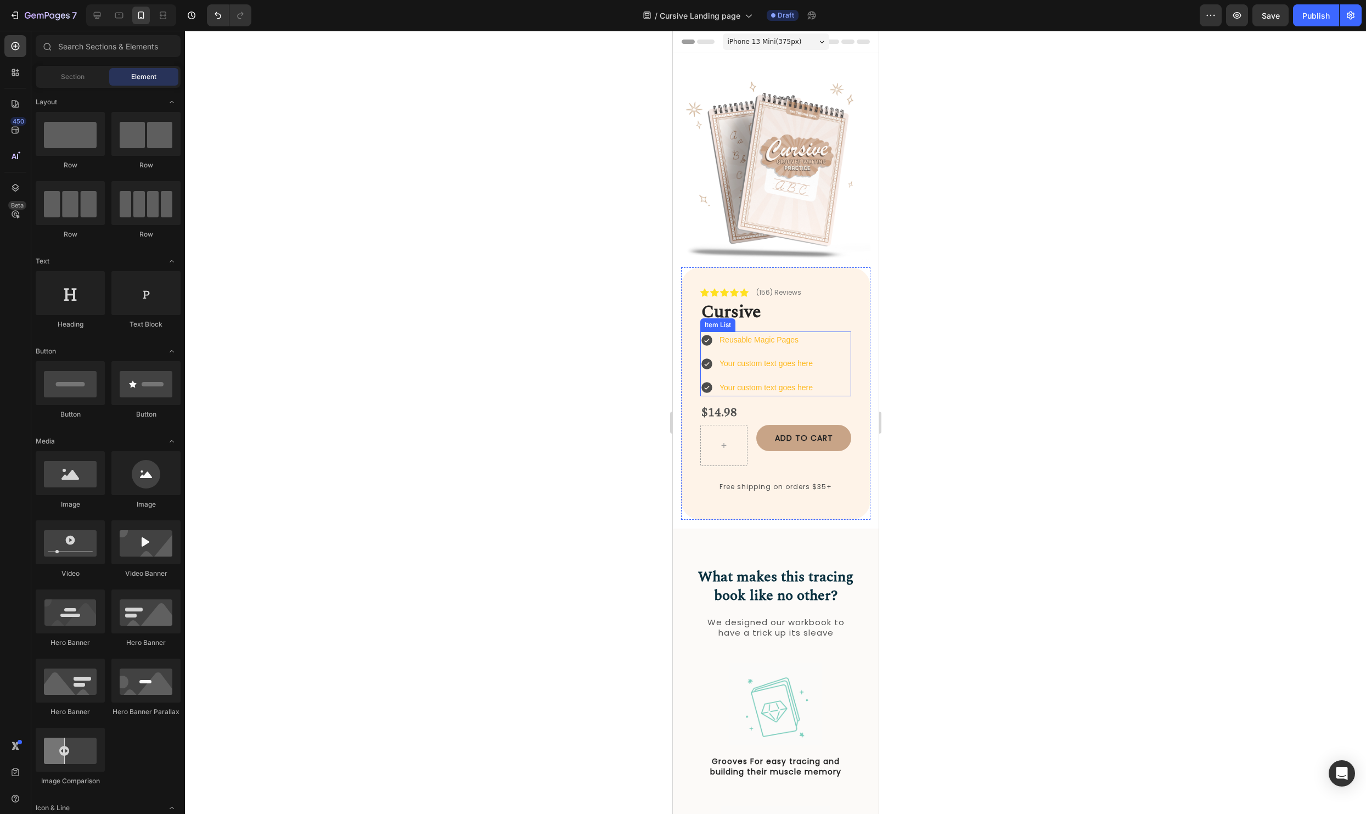
click at [785, 345] on p "Reusable Magic Pages" at bounding box center [765, 340] width 93 height 14
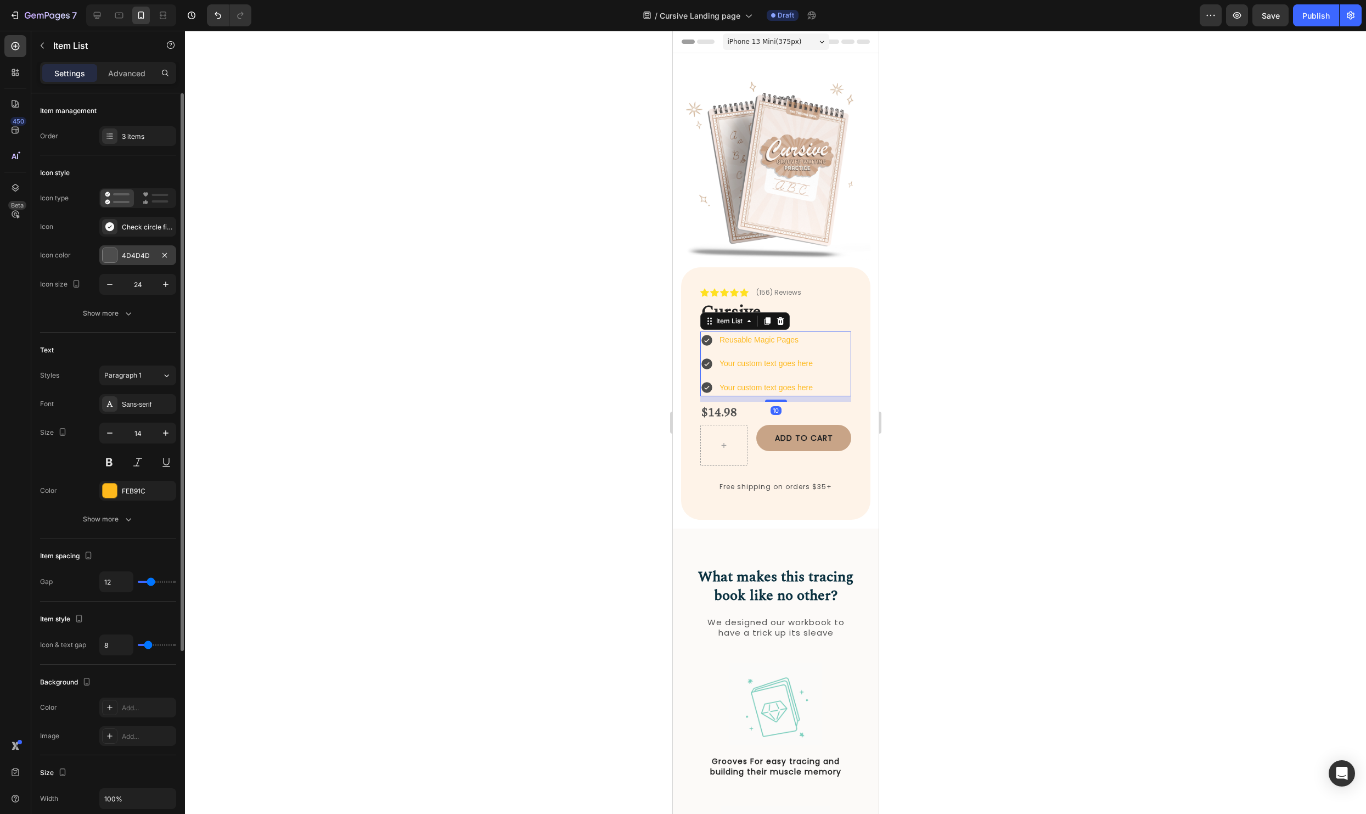
click at [109, 258] on div at bounding box center [110, 255] width 14 height 14
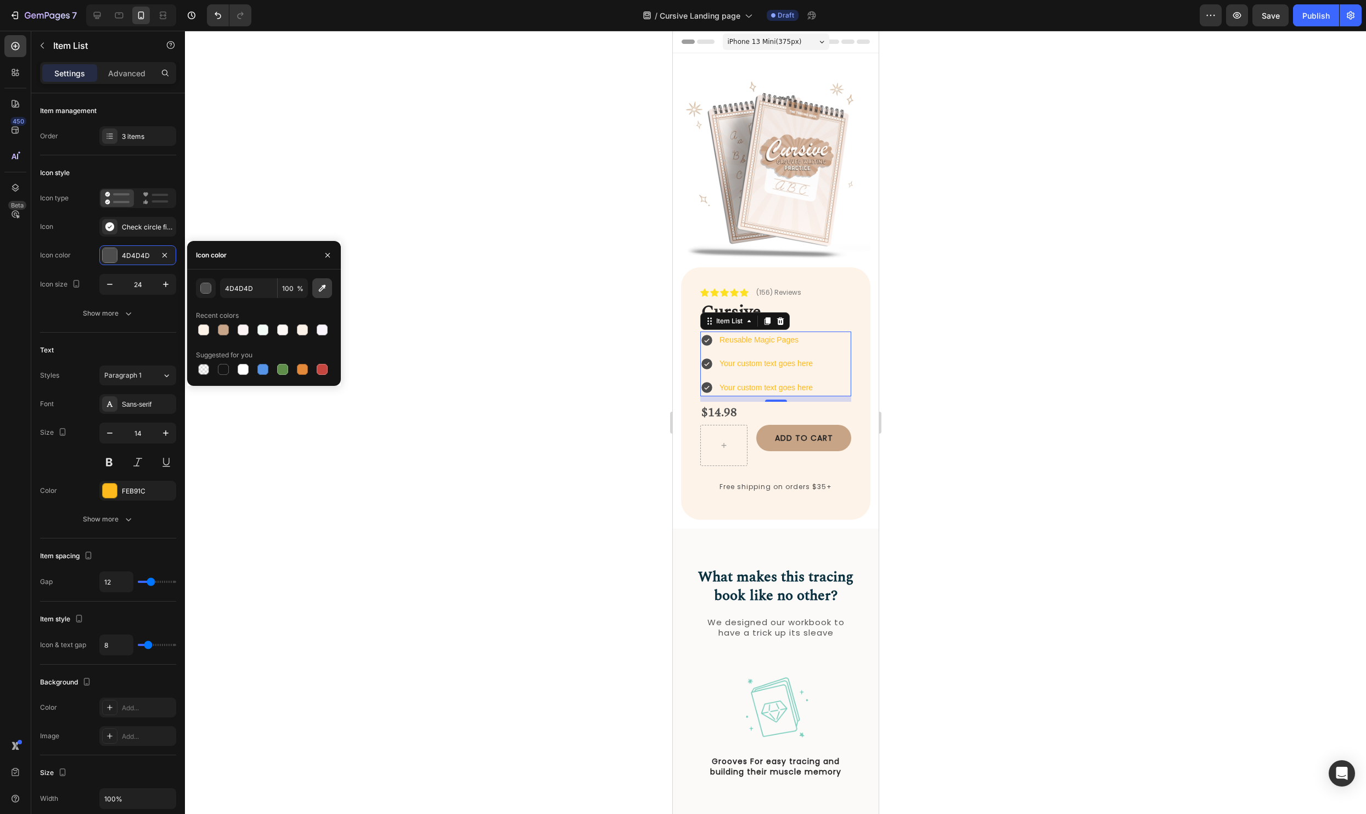
click at [317, 287] on icon "button" at bounding box center [322, 288] width 11 height 11
type input "232323"
click at [1013, 343] on div at bounding box center [775, 422] width 1181 height 783
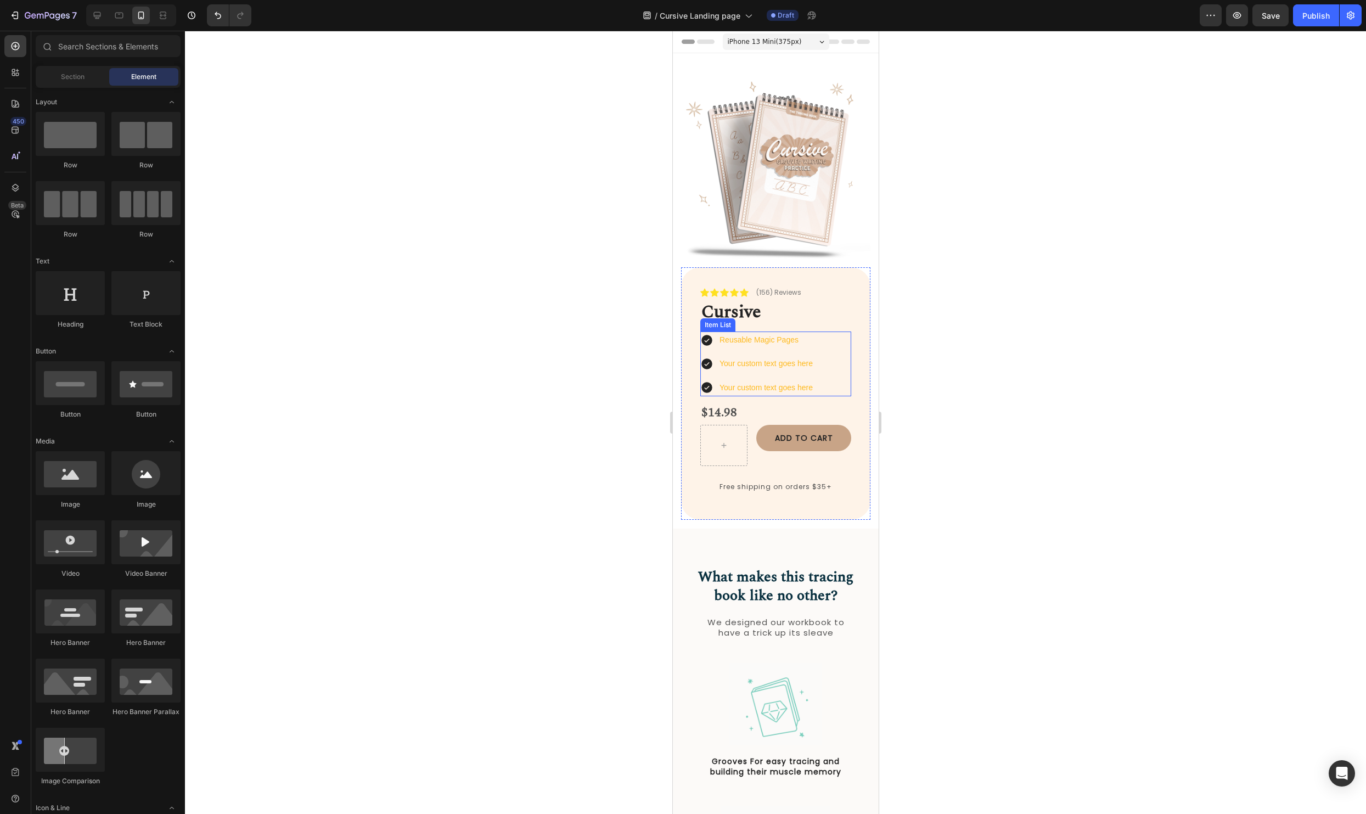
click at [772, 341] on p "Reusable Magic Pages" at bounding box center [765, 340] width 93 height 14
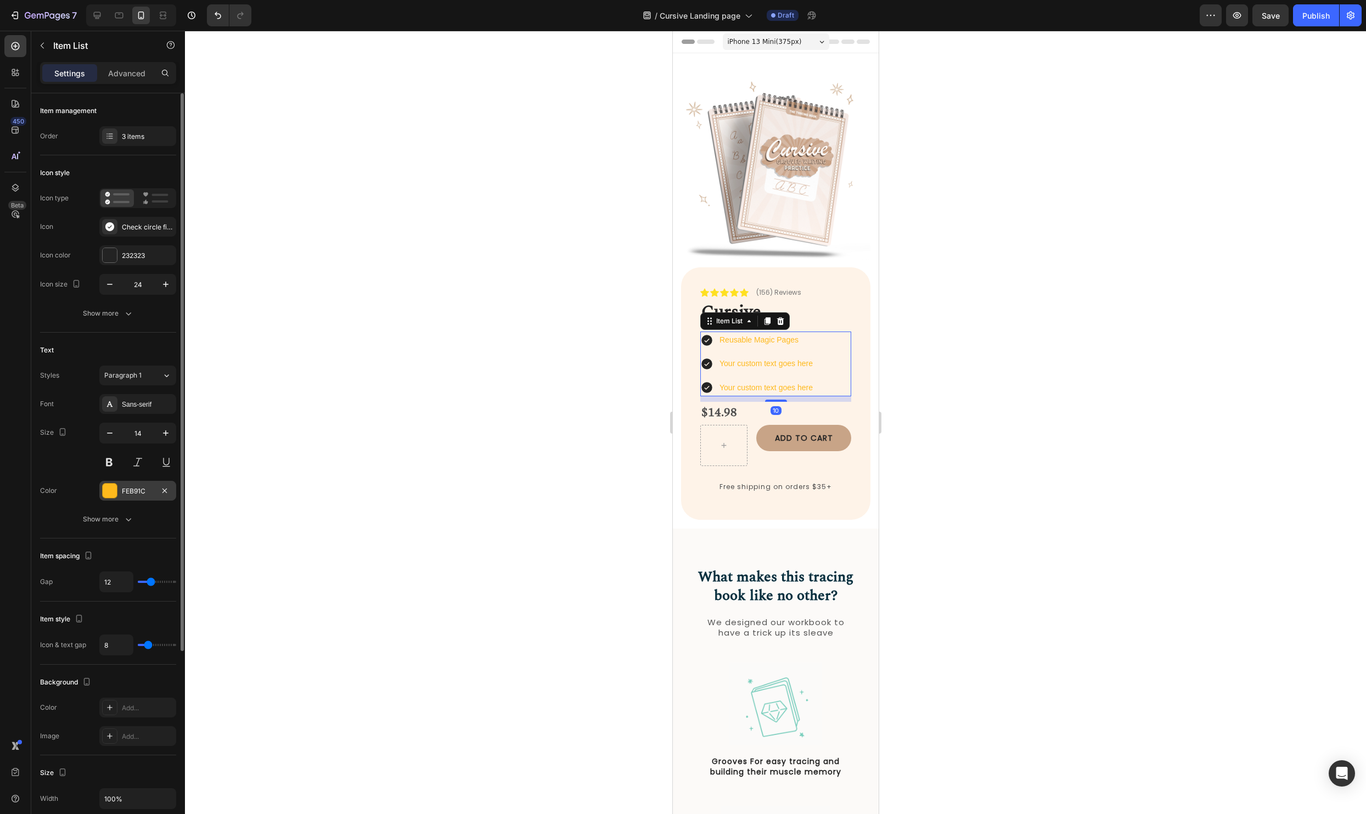
click at [104, 486] on div at bounding box center [110, 490] width 14 height 14
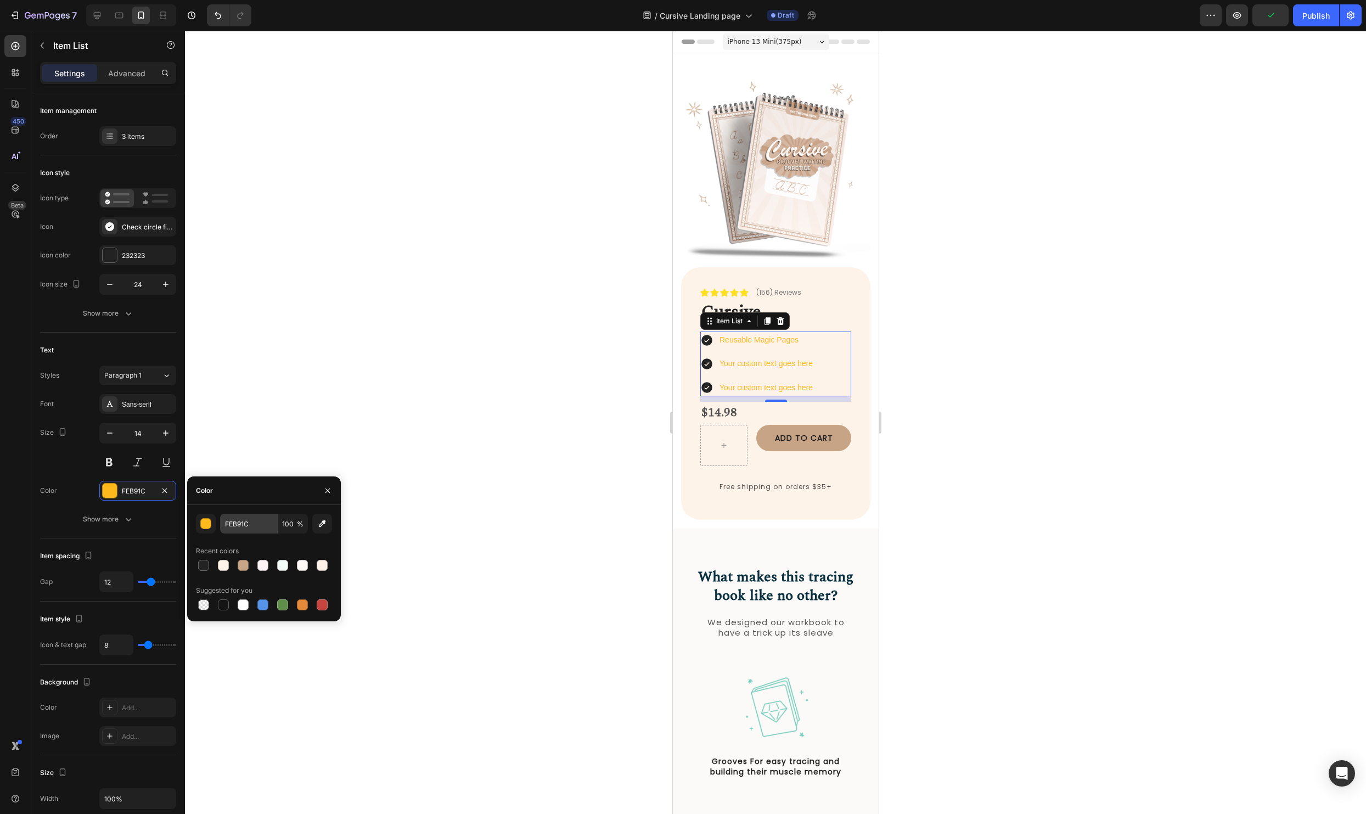
drag, startPoint x: 204, startPoint y: 531, endPoint x: 240, endPoint y: 521, distance: 37.5
click at [204, 531] on button "button" at bounding box center [206, 524] width 20 height 20
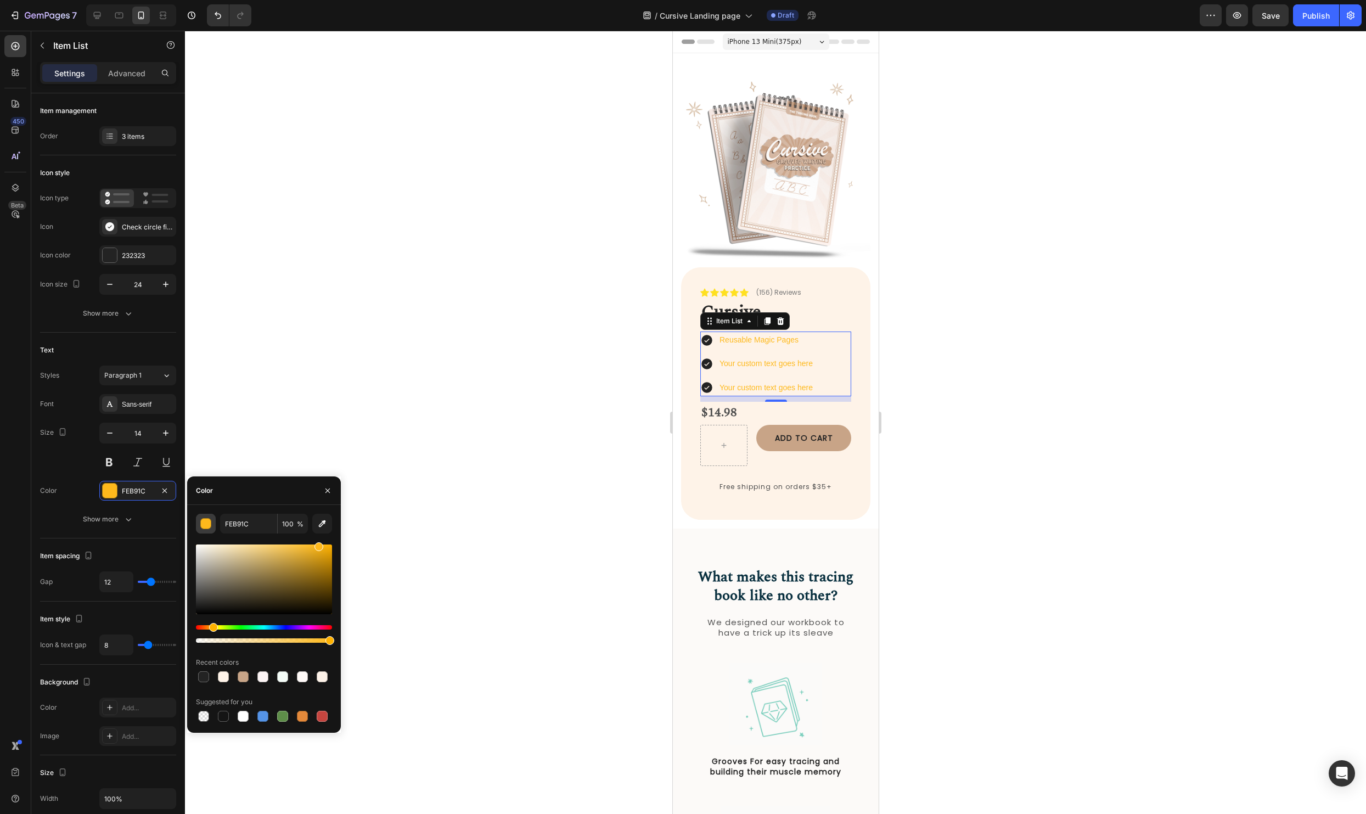
click at [203, 520] on div "button" at bounding box center [206, 523] width 11 height 11
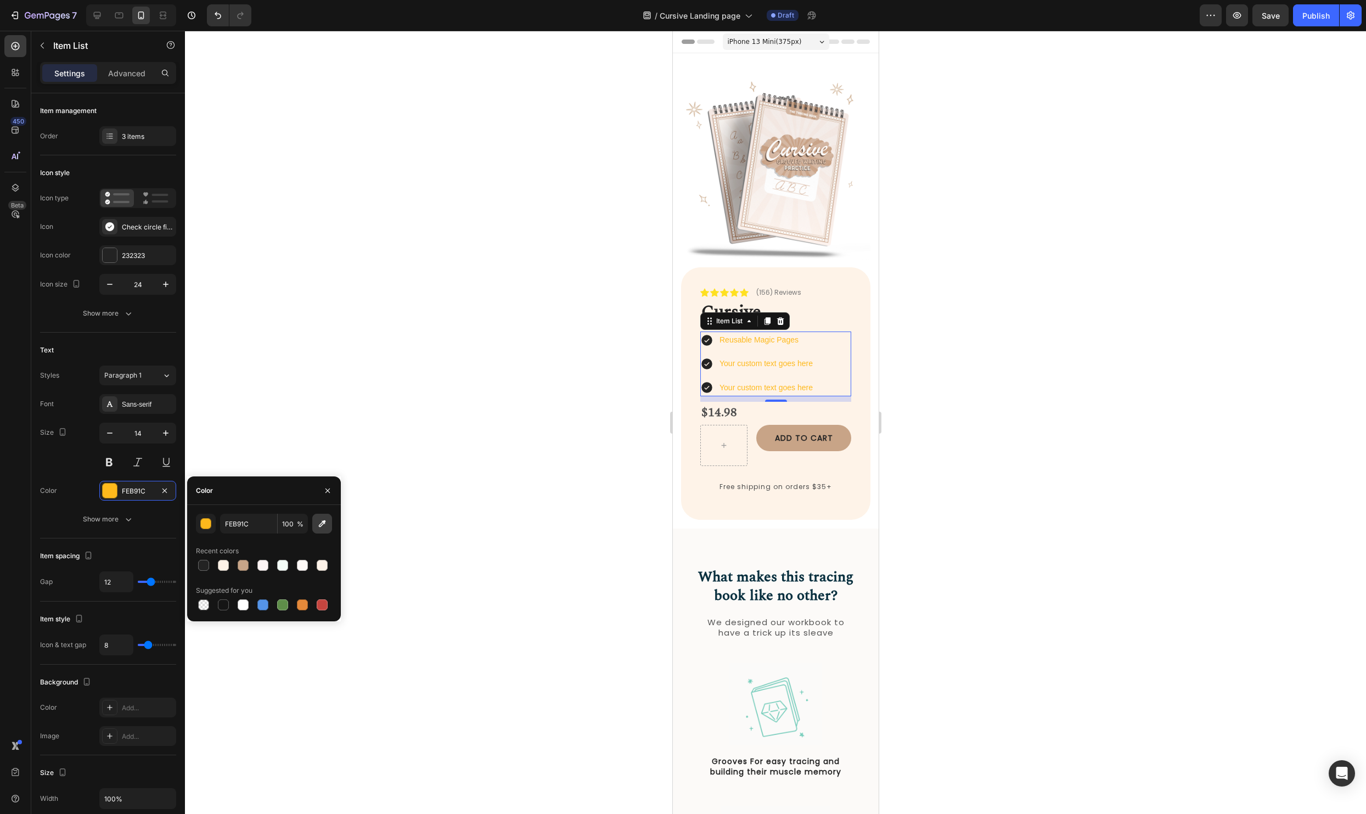
click at [320, 523] on icon "button" at bounding box center [322, 523] width 7 height 7
type input "151515"
click at [1056, 337] on div at bounding box center [775, 422] width 1181 height 783
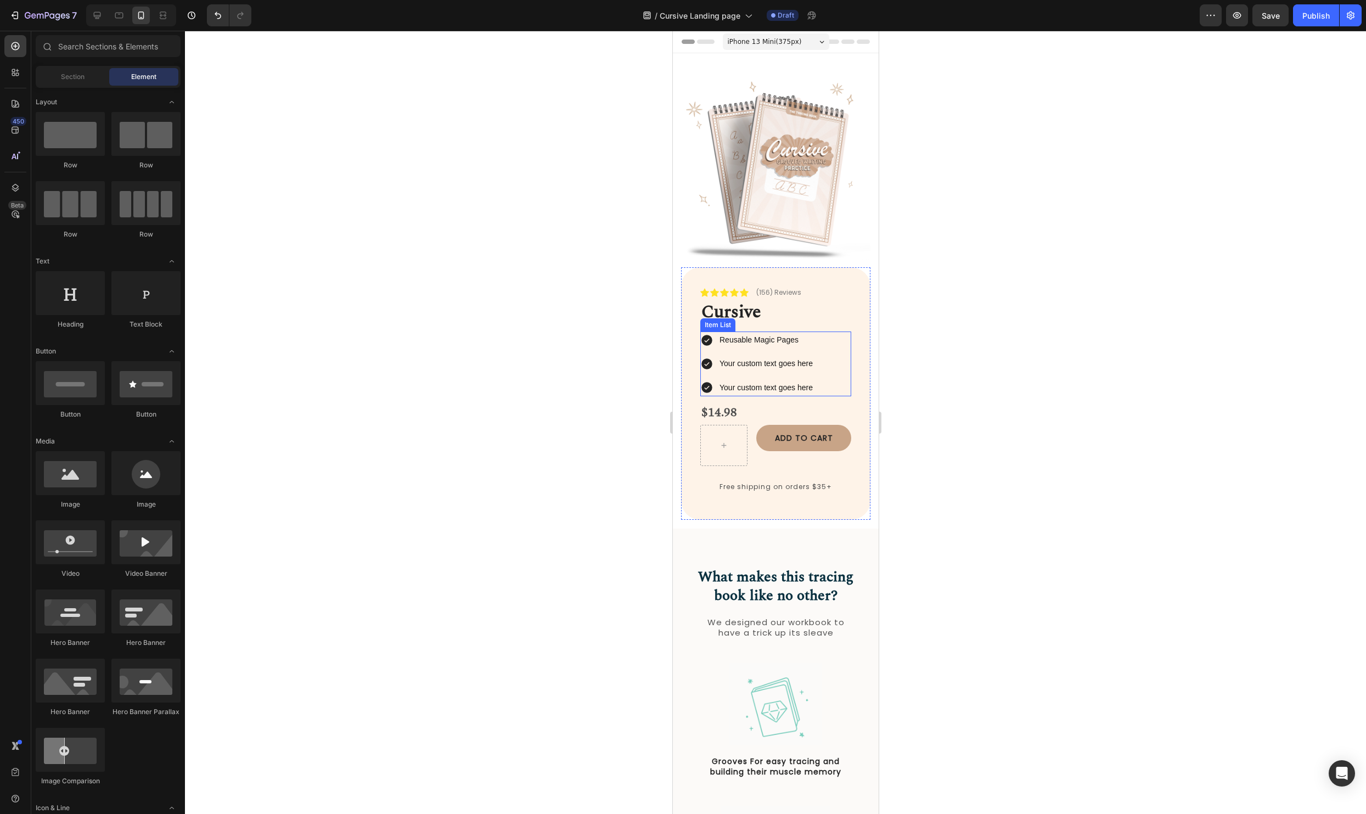
click at [764, 343] on p "Reusable Magic Pages" at bounding box center [765, 340] width 93 height 14
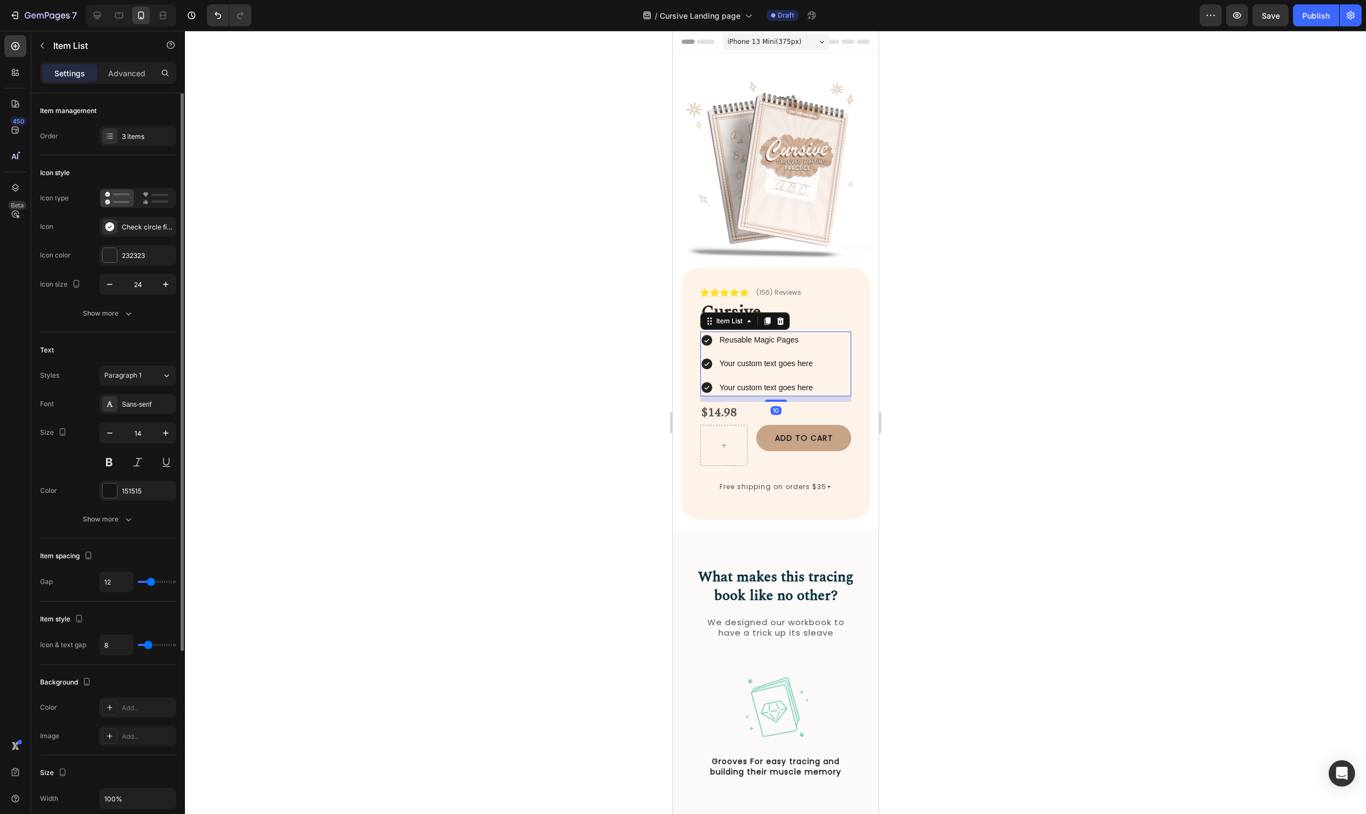
click at [131, 392] on div "Styles Paragraph 1 Font Sans-serif Size 14 Color 151515 Show more" at bounding box center [108, 446] width 136 height 163
click at [131, 398] on div "Sans-serif" at bounding box center [137, 404] width 77 height 20
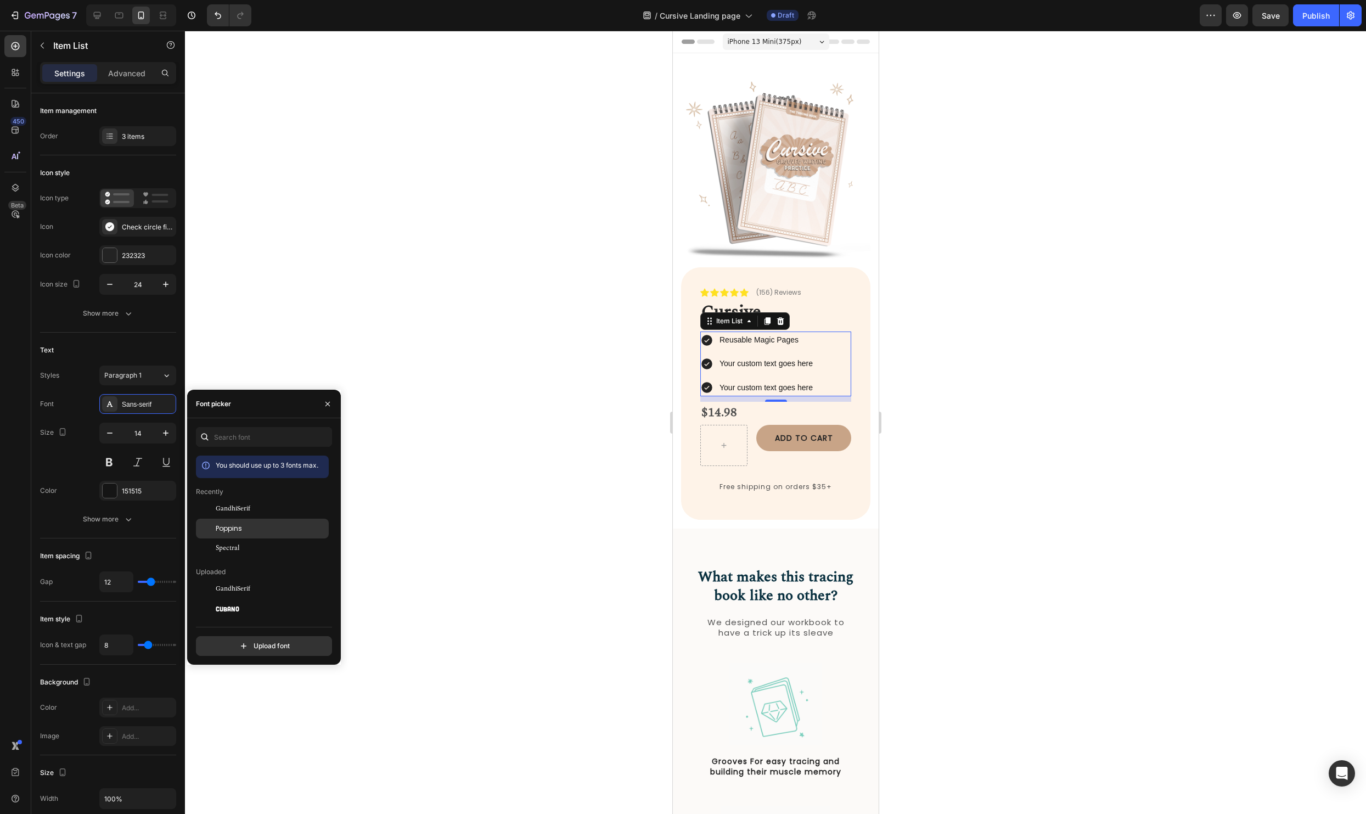
click at [245, 526] on div "Poppins" at bounding box center [271, 528] width 111 height 10
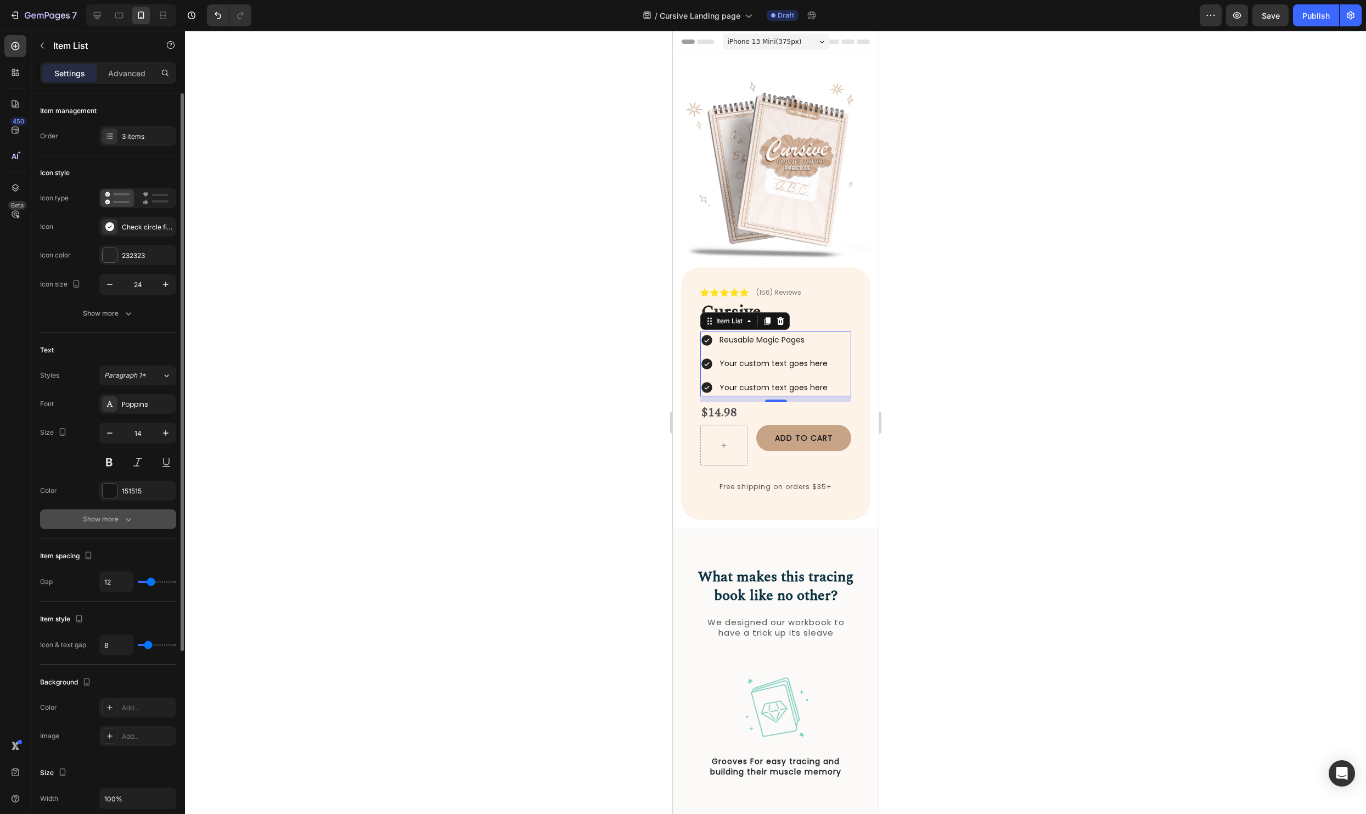
click at [104, 518] on div "Show more" at bounding box center [108, 519] width 51 height 11
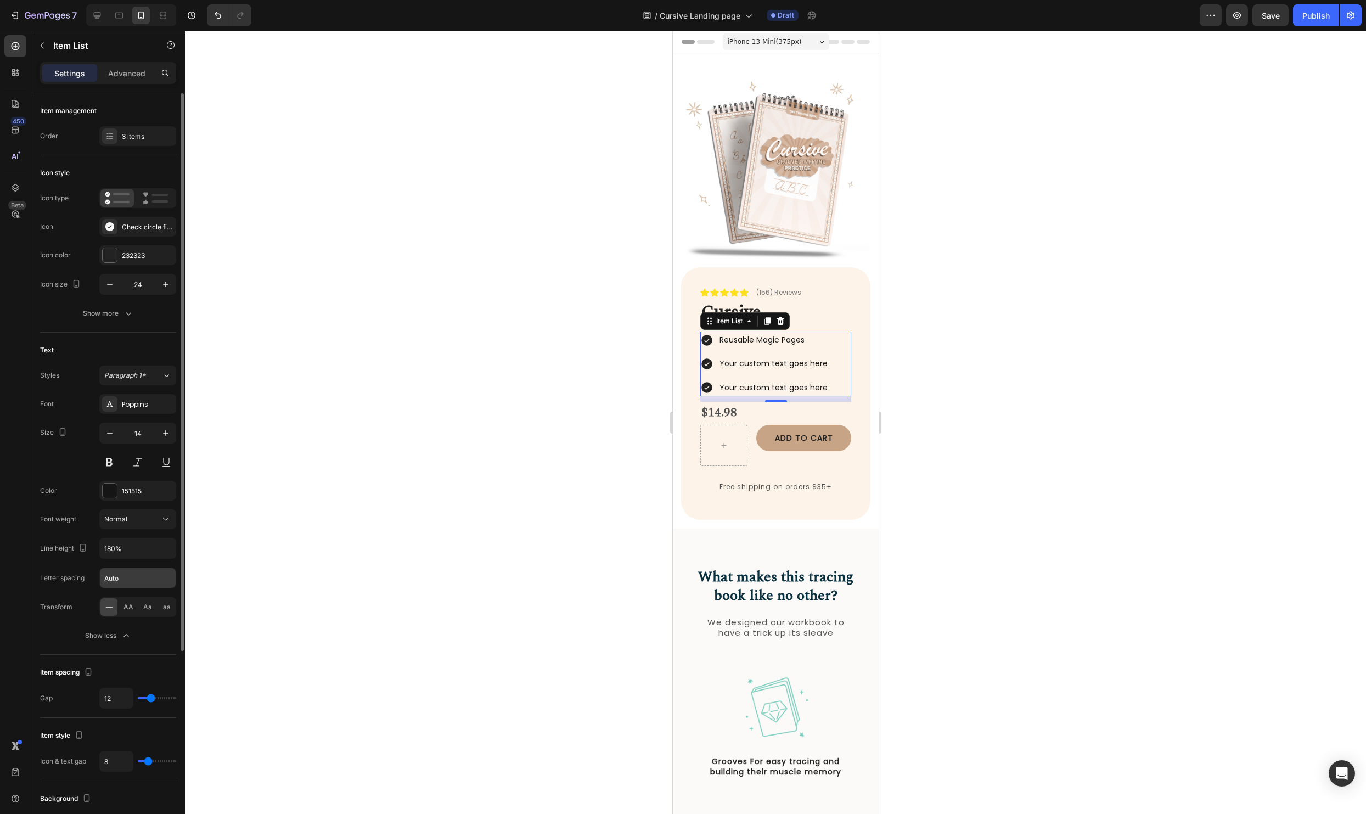
click at [132, 575] on input "Auto" at bounding box center [138, 578] width 76 height 20
type input "1"
click at [1061, 488] on div at bounding box center [775, 422] width 1181 height 783
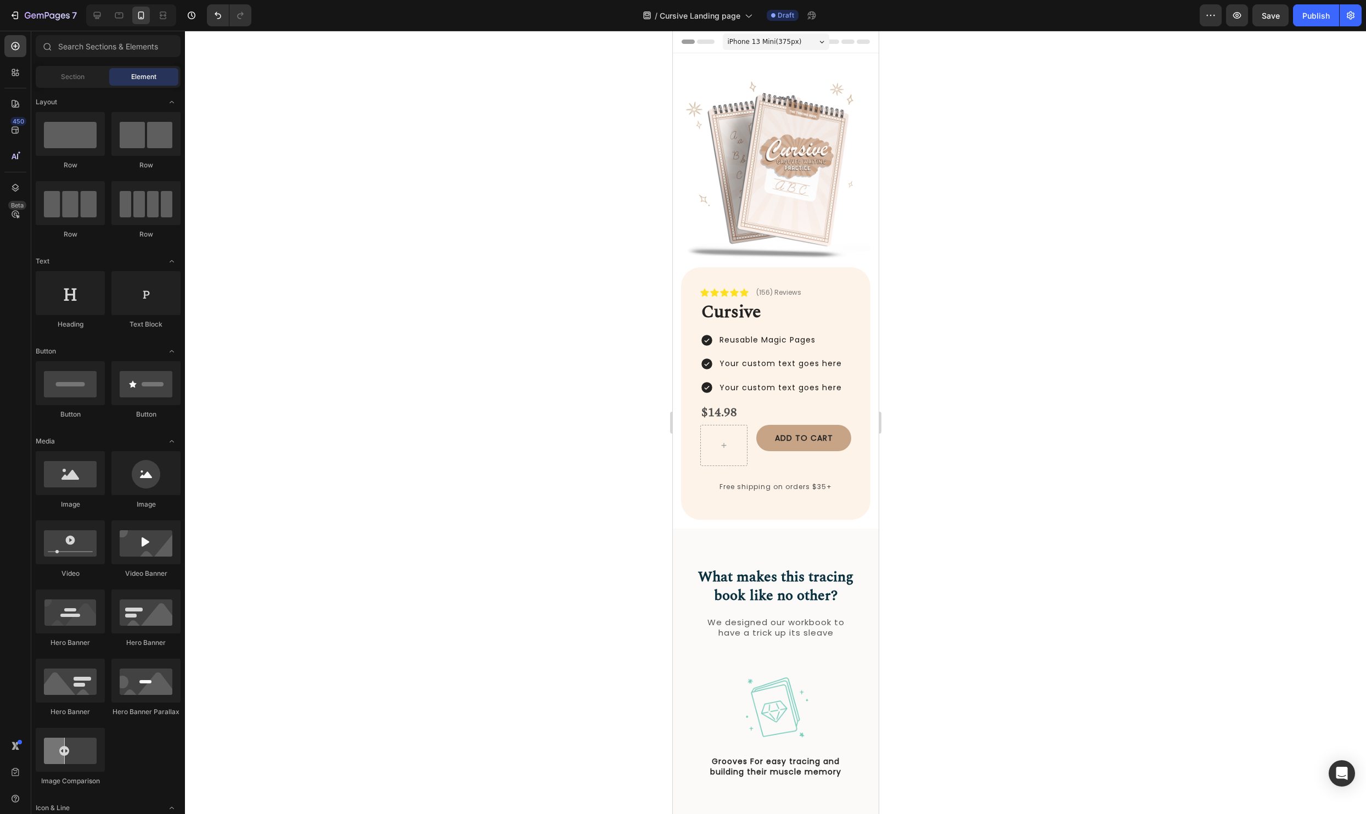
click at [1115, 366] on div at bounding box center [775, 422] width 1181 height 783
click at [731, 409] on div "$14.98" at bounding box center [775, 413] width 151 height 23
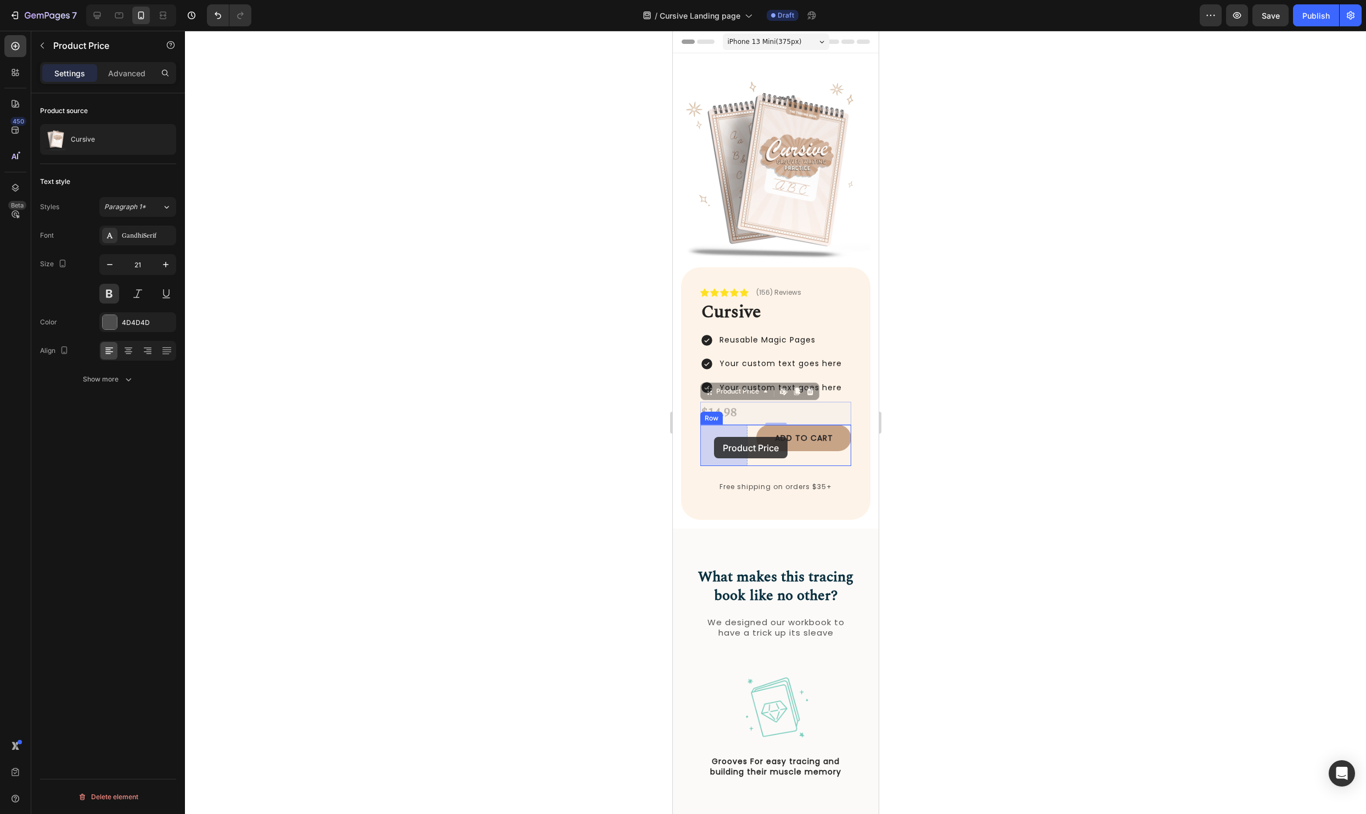
drag, startPoint x: 706, startPoint y: 391, endPoint x: 713, endPoint y: 437, distance: 46.1
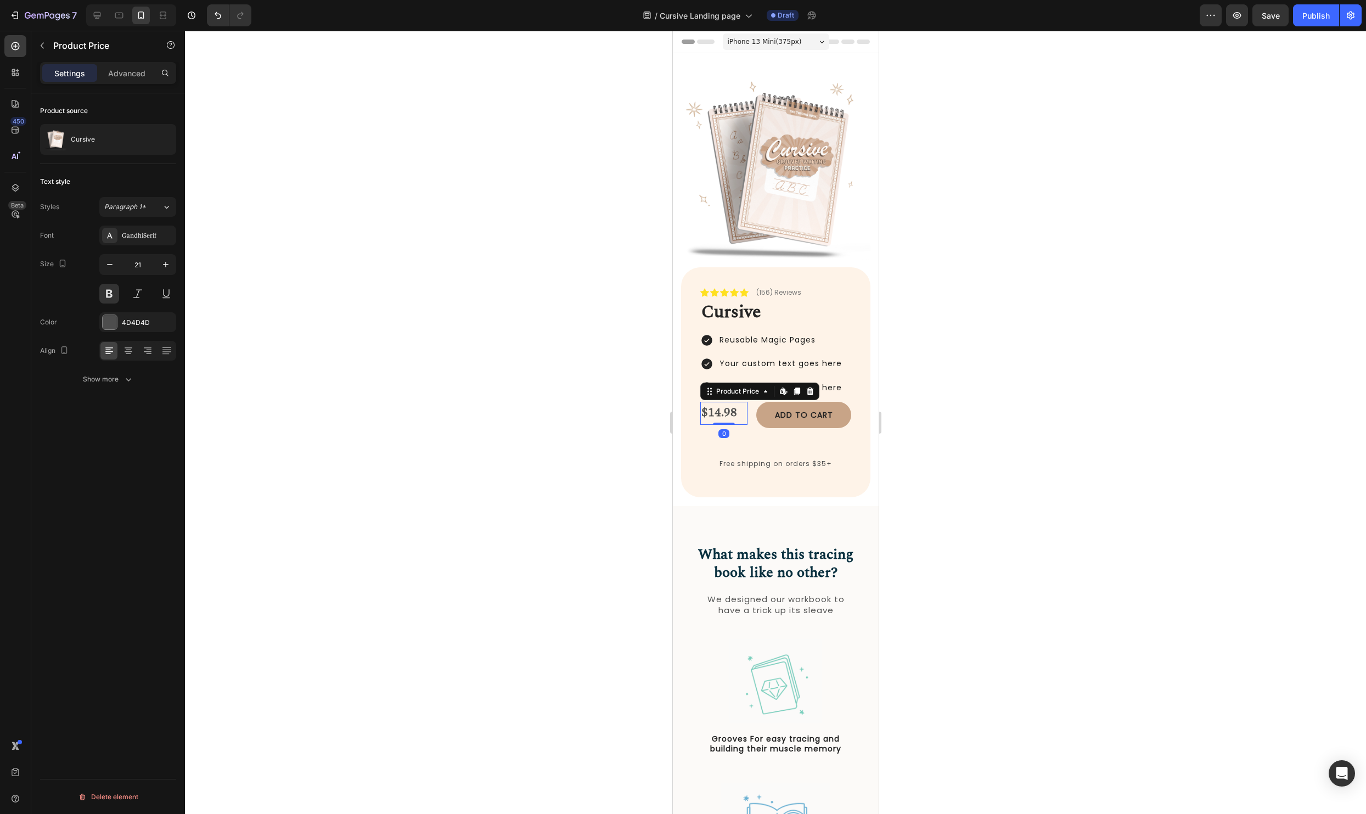
click at [1043, 459] on div at bounding box center [775, 422] width 1181 height 783
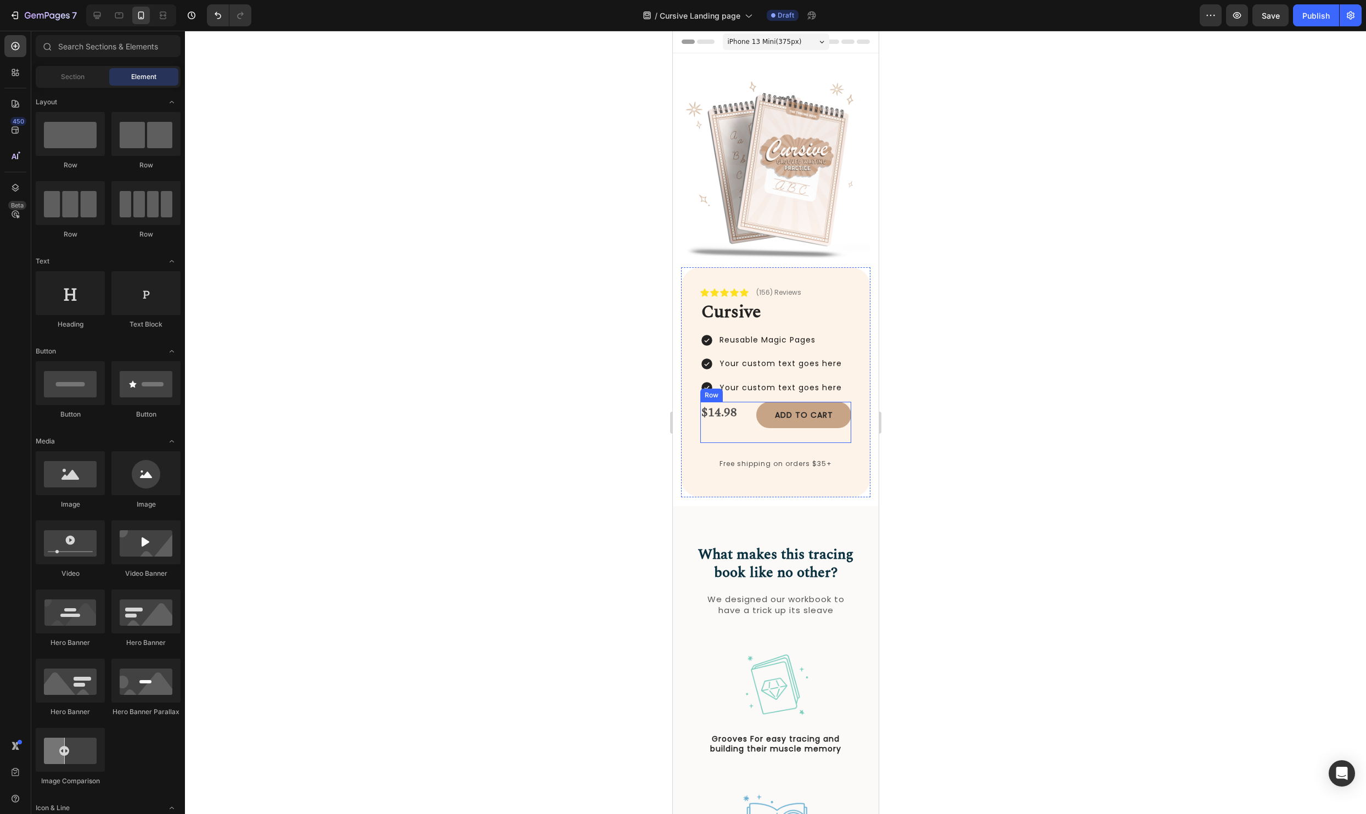
click at [747, 422] on div "$14.98 Product Price Product Price Add to cart Add to Cart Row" at bounding box center [775, 422] width 151 height 41
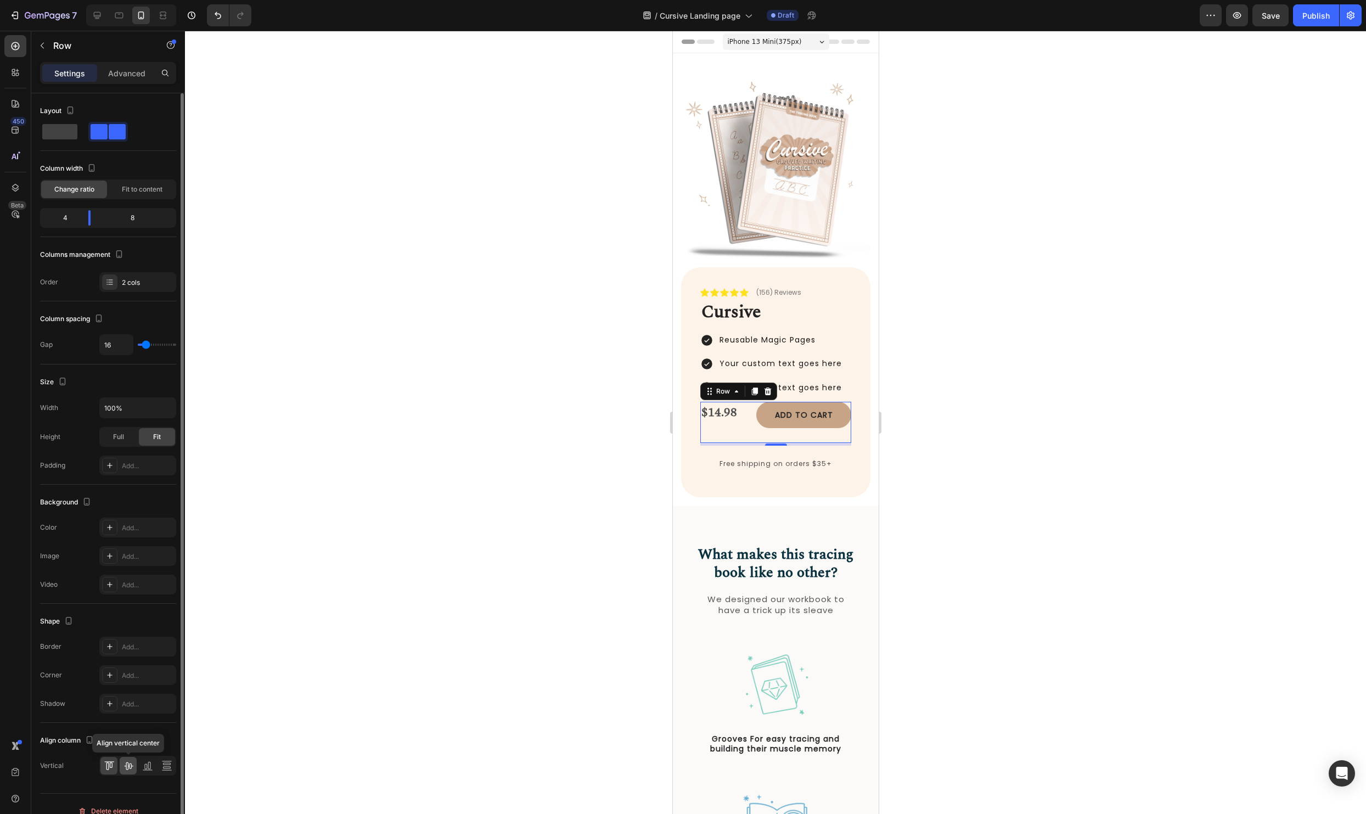
click at [129, 767] on icon at bounding box center [128, 765] width 11 height 11
click at [895, 559] on div at bounding box center [775, 422] width 1181 height 783
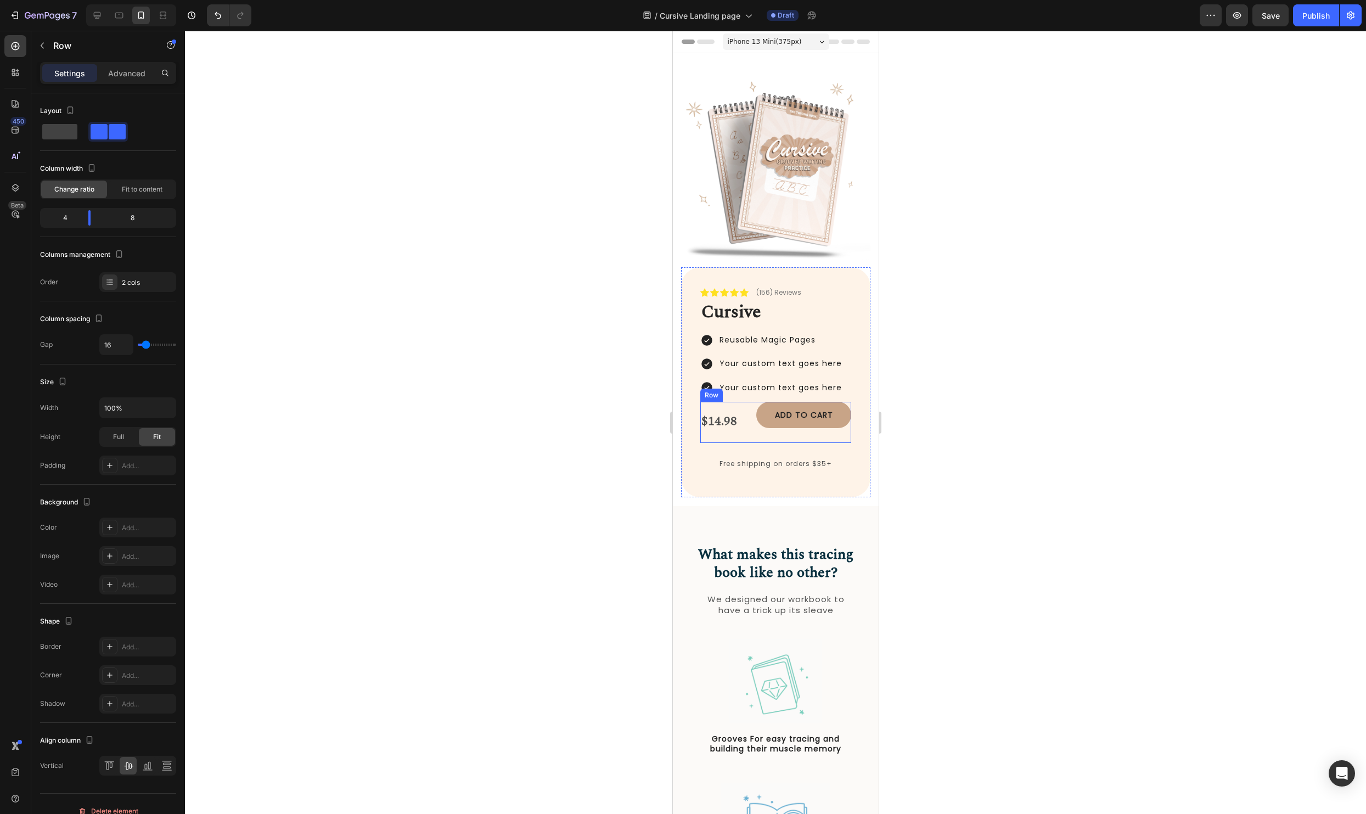
click at [755, 421] on div "$14.98 Product Price Product Price Add to cart Add to Cart Row" at bounding box center [775, 422] width 151 height 41
click at [792, 408] on button "Add to cart" at bounding box center [802, 415] width 95 height 26
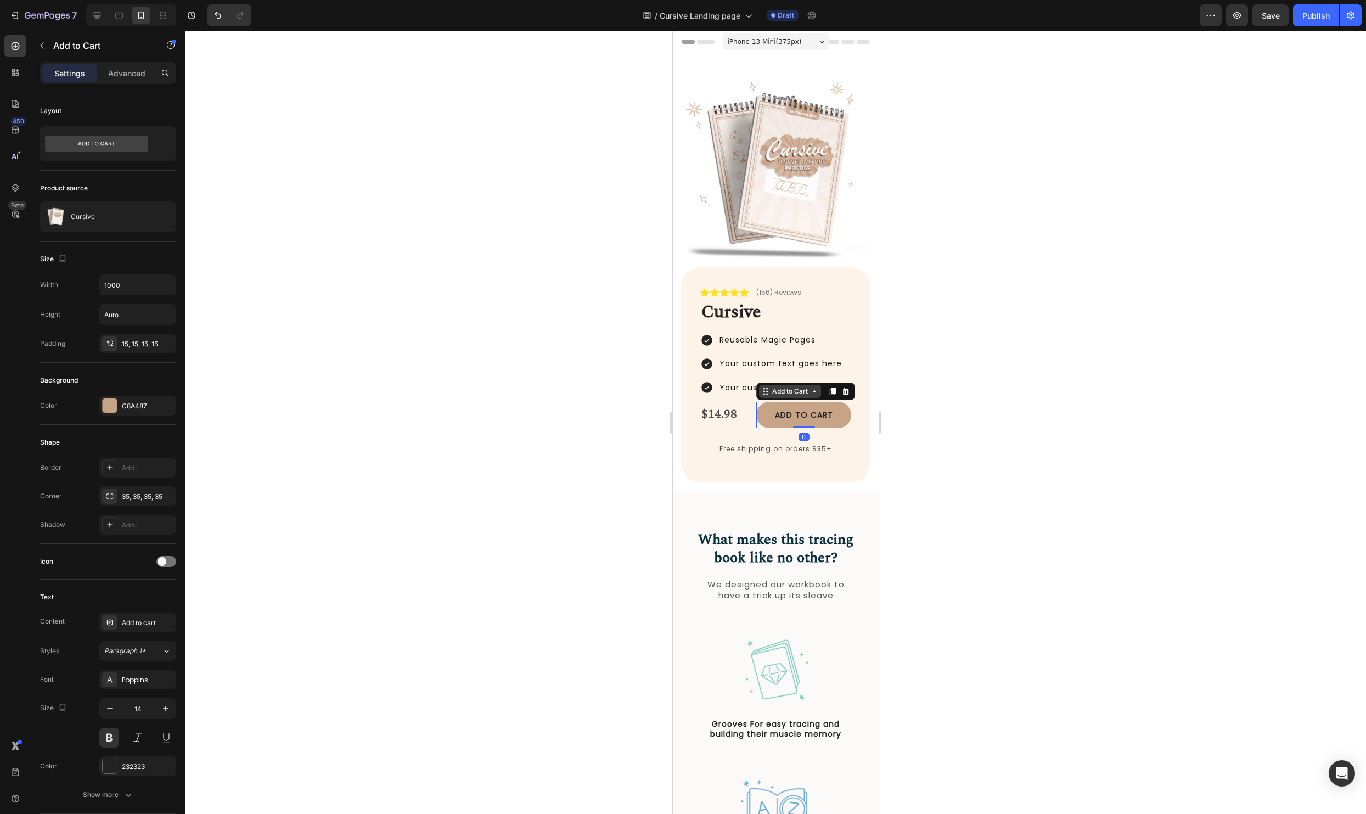
drag, startPoint x: 808, startPoint y: 439, endPoint x: 817, endPoint y: 395, distance: 45.5
click at [817, 402] on div "Add to cart Add to Cart 0" at bounding box center [802, 415] width 95 height 26
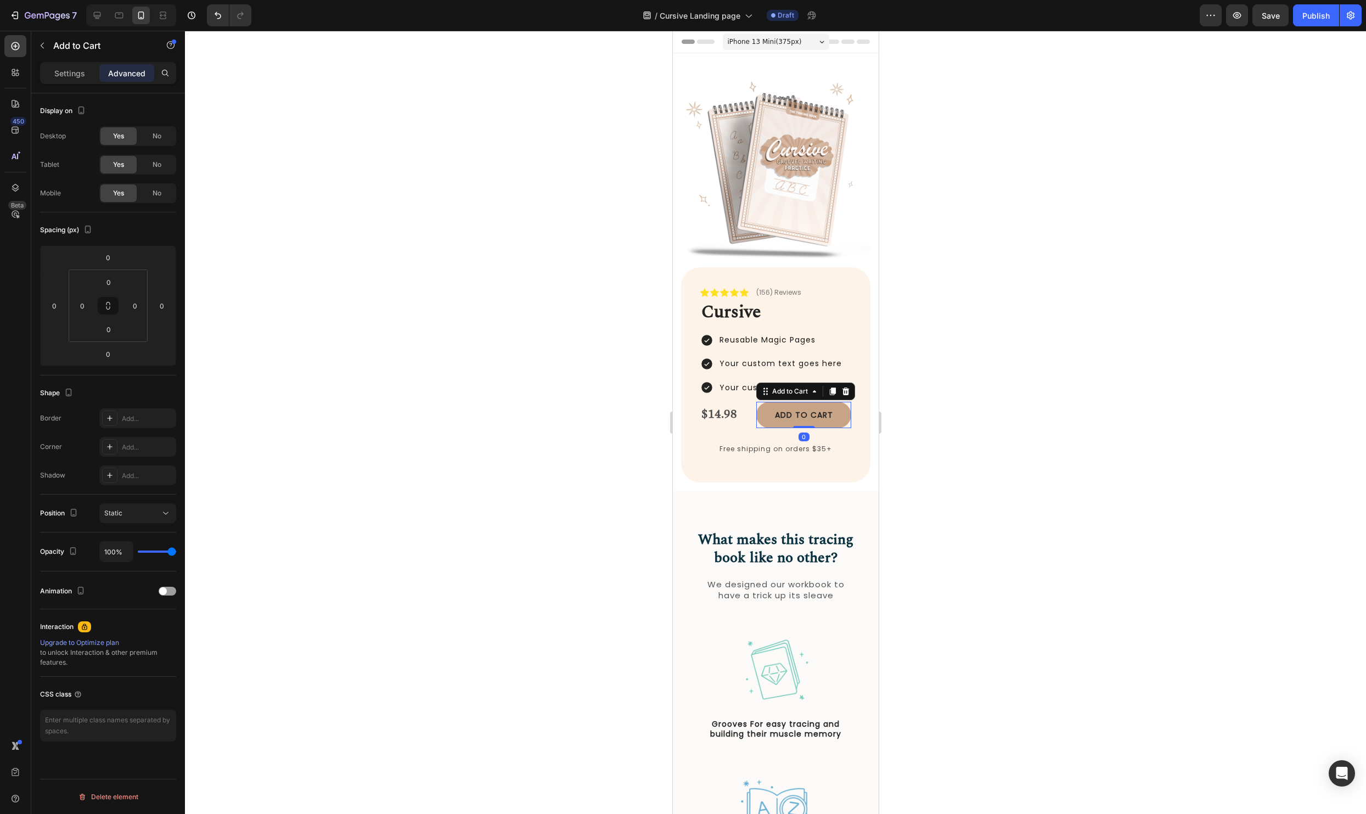
click at [1075, 418] on div at bounding box center [775, 422] width 1181 height 783
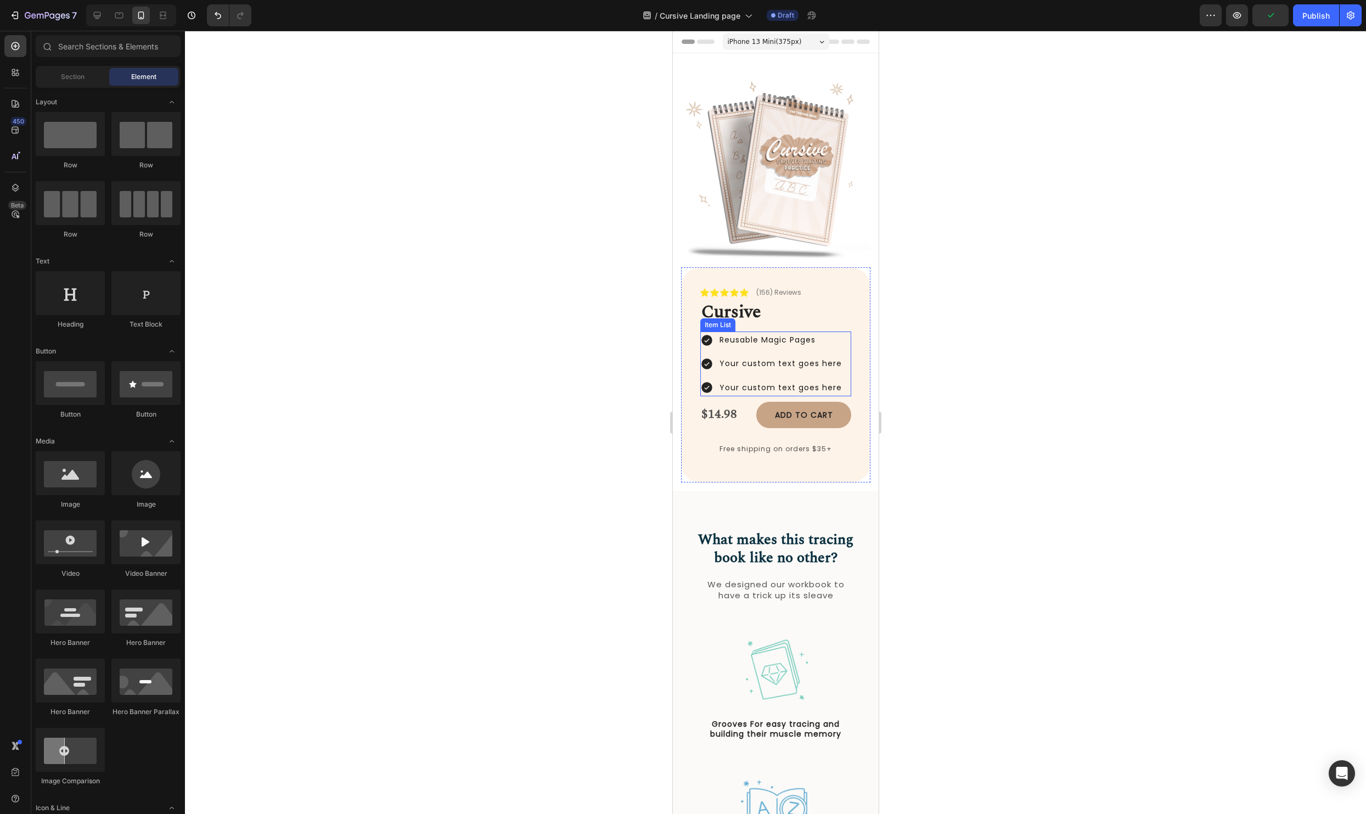
click at [732, 384] on p "Your custom text goes here" at bounding box center [780, 388] width 122 height 14
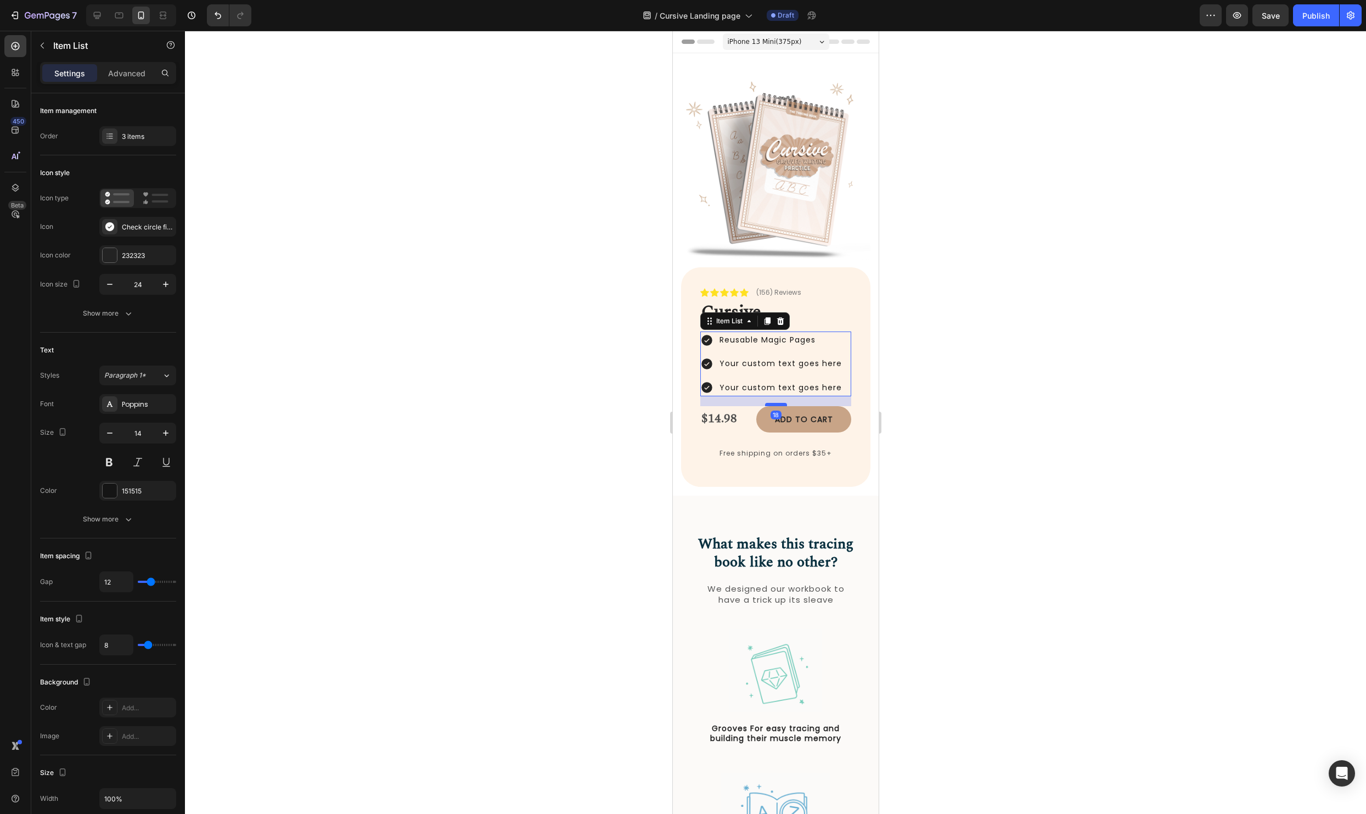
drag, startPoint x: 771, startPoint y: 399, endPoint x: 771, endPoint y: 405, distance: 6.1
click at [771, 405] on div at bounding box center [775, 404] width 22 height 3
type input "100%"
click at [996, 425] on div at bounding box center [775, 422] width 1181 height 783
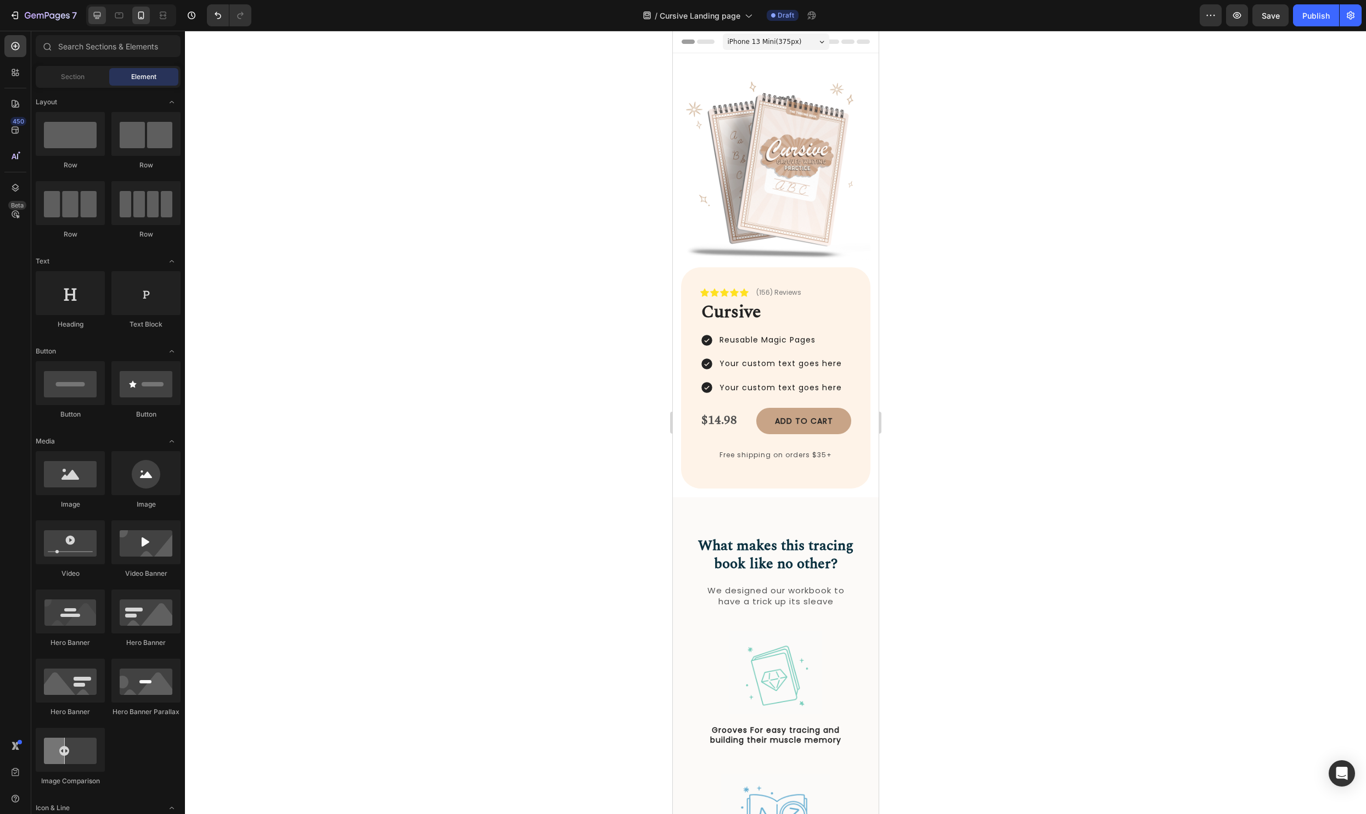
click at [95, 8] on div at bounding box center [97, 16] width 18 height 18
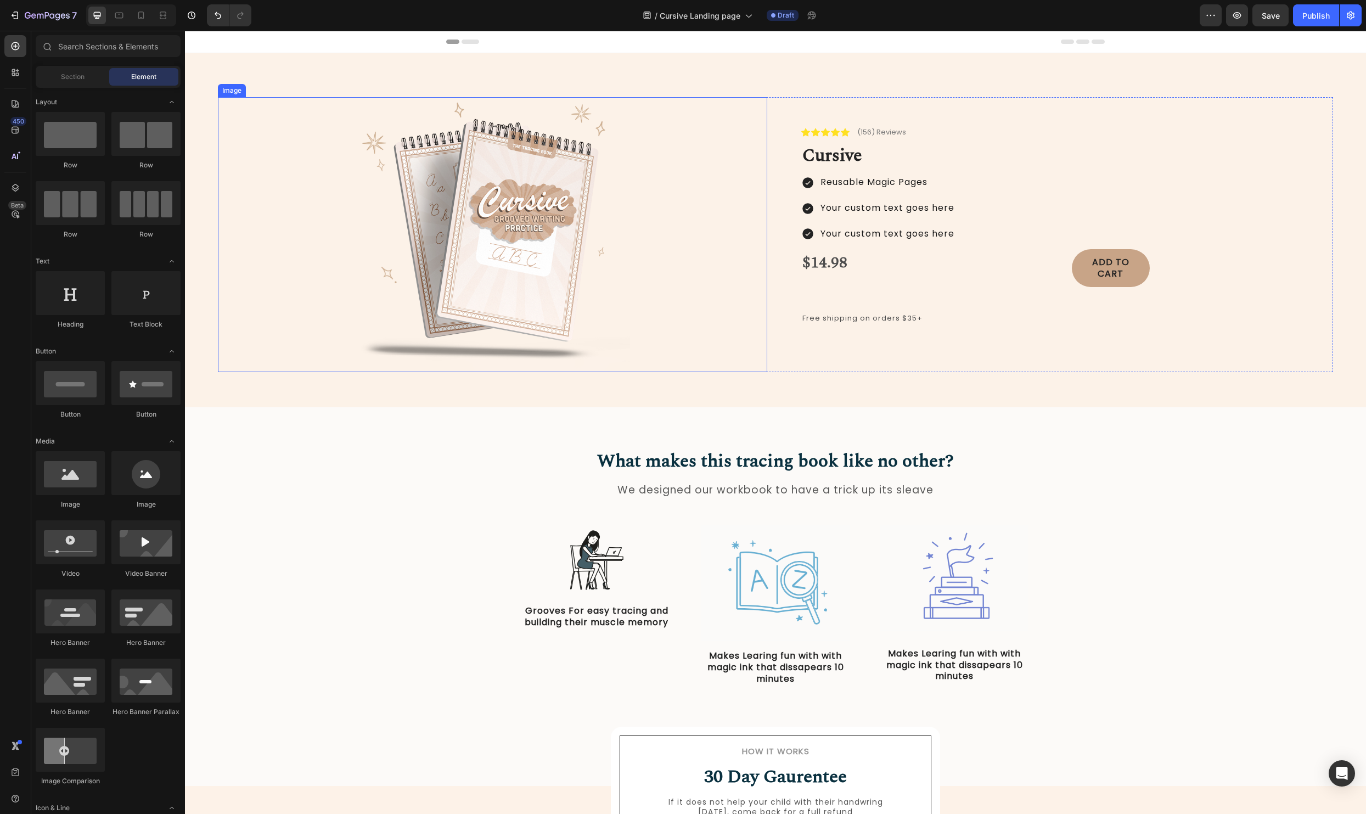
click at [661, 208] on div at bounding box center [492, 234] width 549 height 275
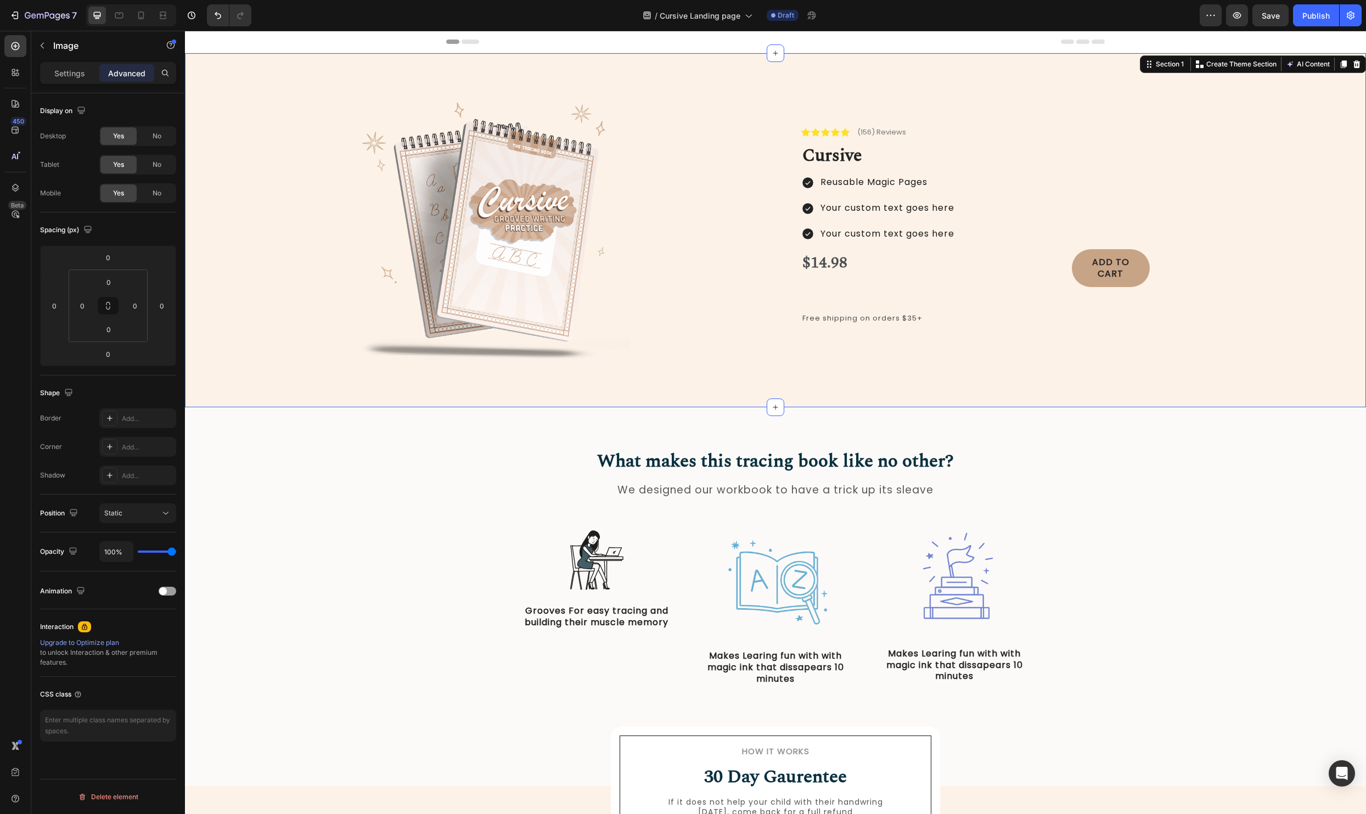
click at [641, 74] on div "Image Icon Icon Icon Icon Icon Icon List (156) Reviews Text Block Row Cursive H…" at bounding box center [775, 230] width 1181 height 354
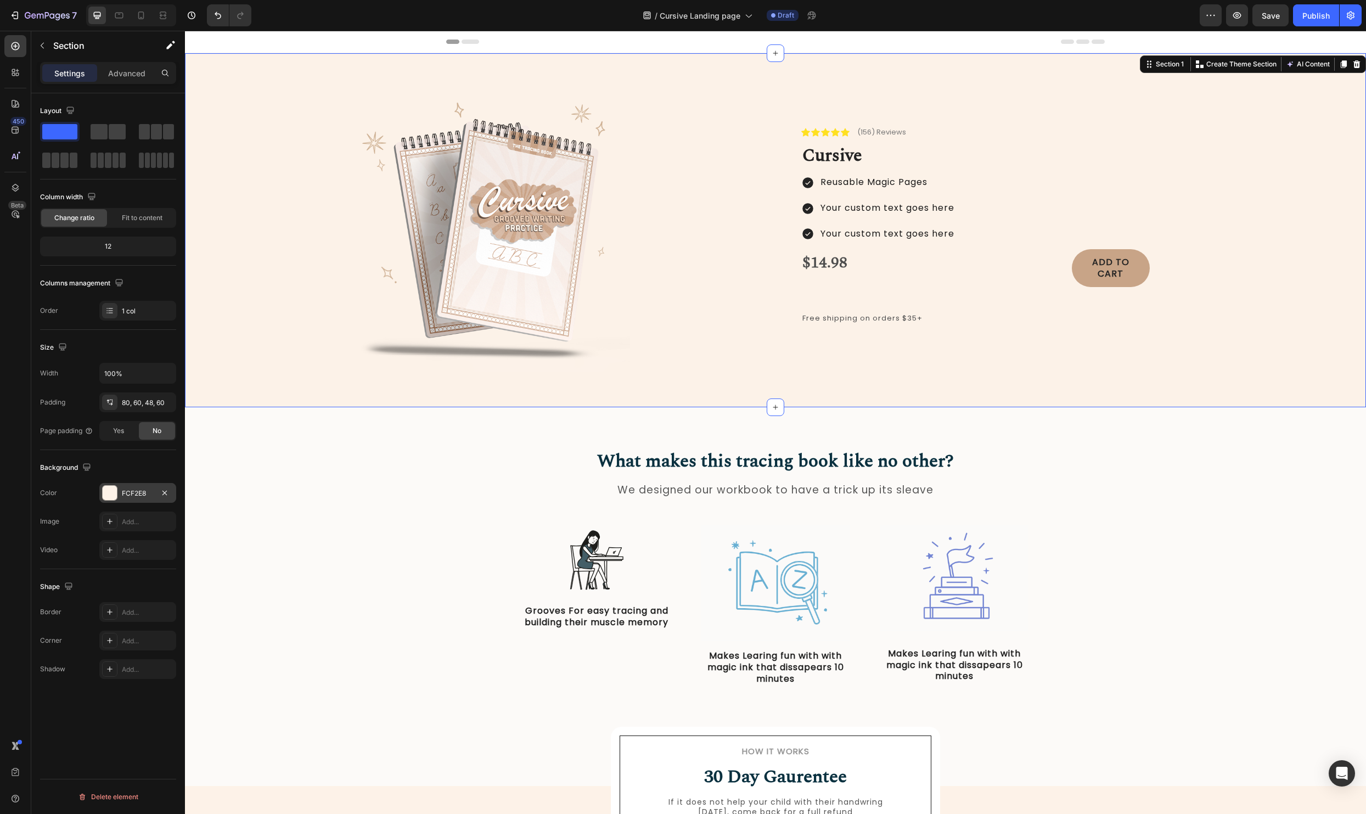
click at [103, 492] on div at bounding box center [110, 493] width 14 height 14
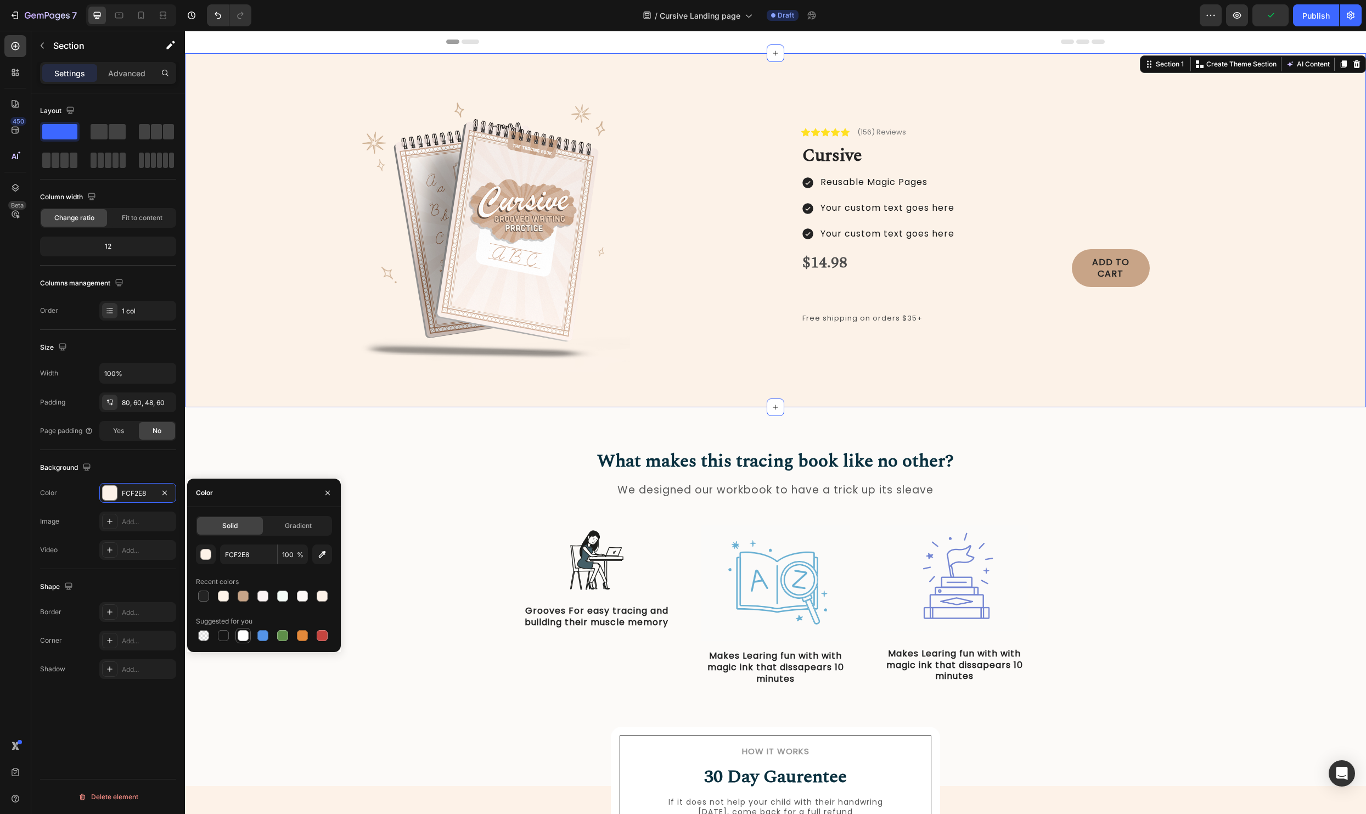
click at [243, 628] on div at bounding box center [242, 635] width 15 height 15
type input "FFFFFF"
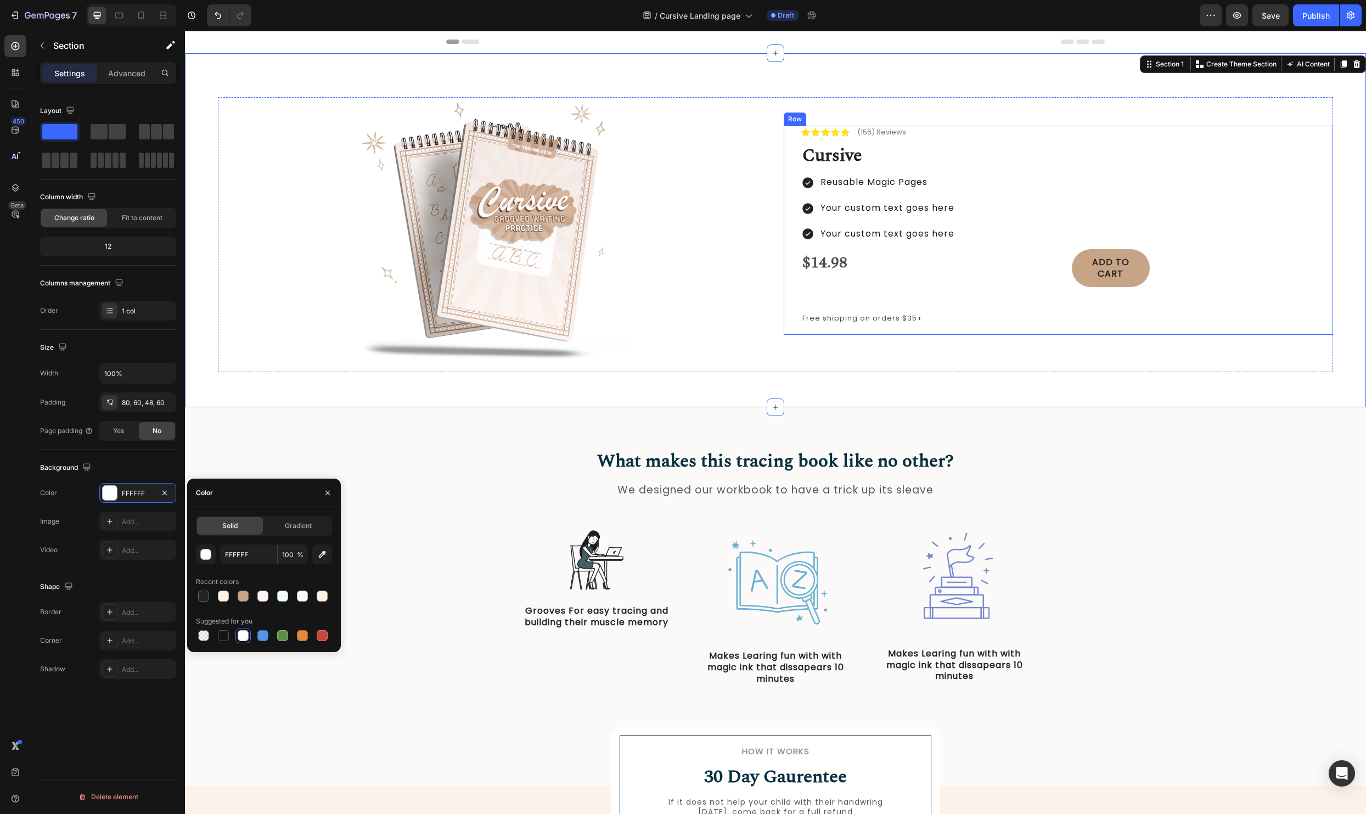
click at [792, 286] on div "Icon Icon Icon Icon Icon Icon List (156) Reviews Text Block Row Cursive Heading…" at bounding box center [1057, 230] width 549 height 209
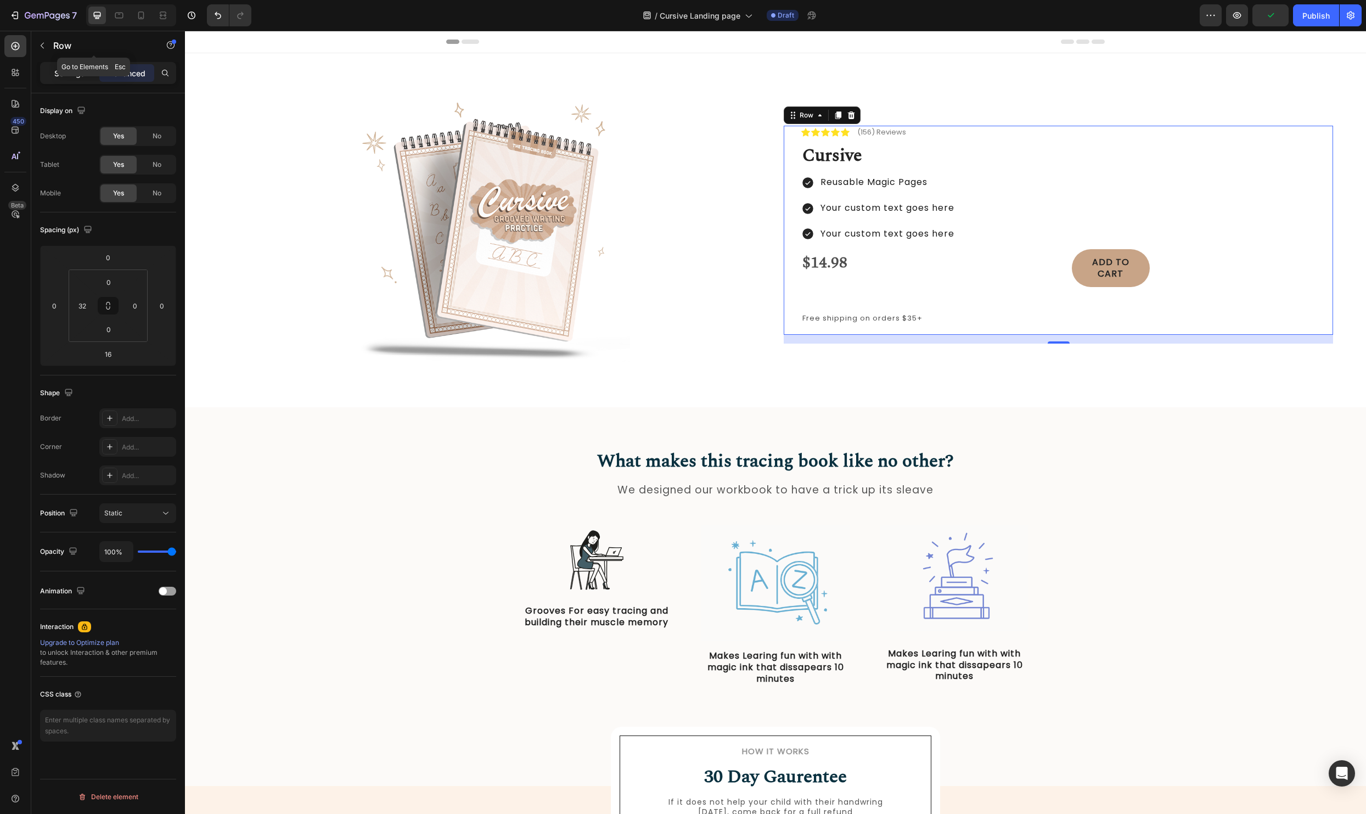
click at [65, 66] on div "Settings" at bounding box center [69, 73] width 55 height 18
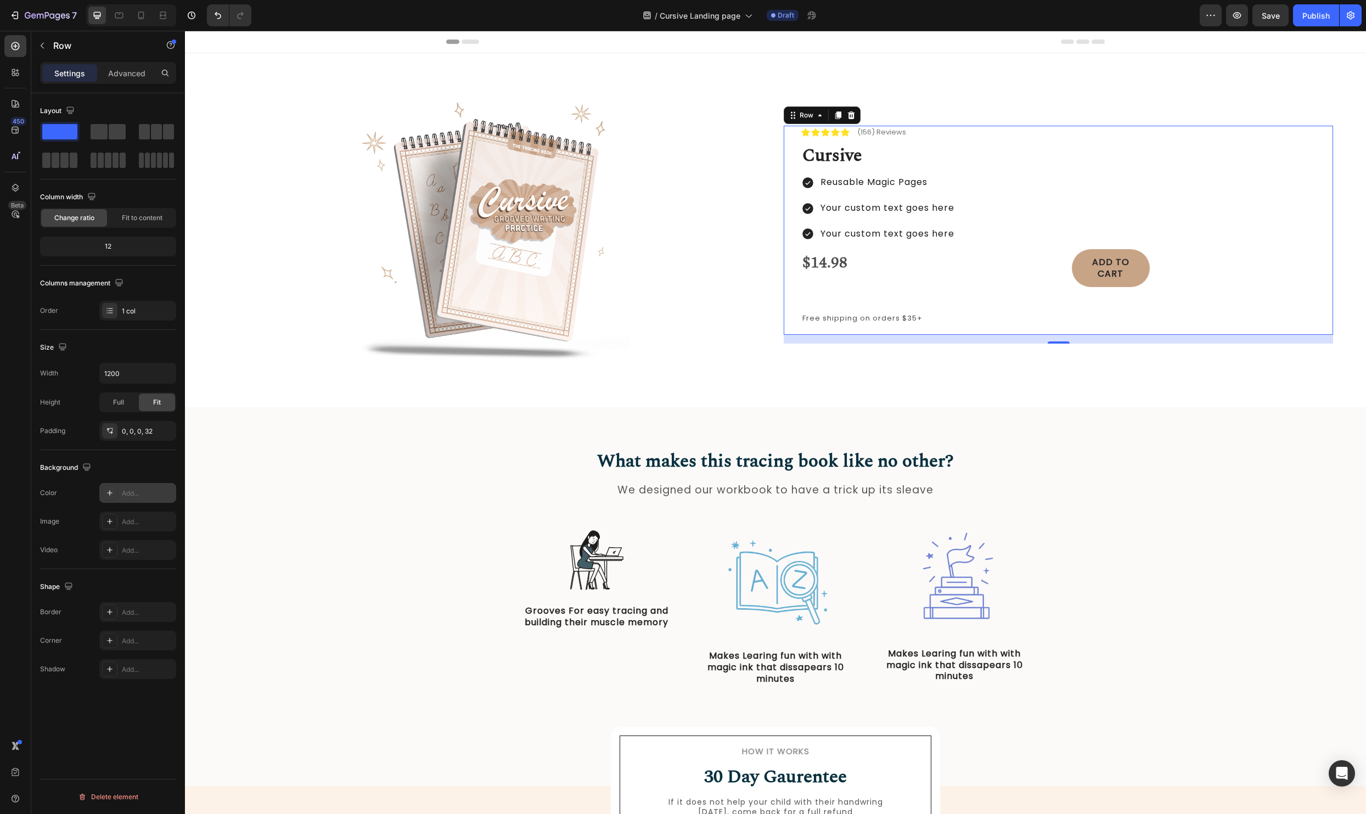
click at [105, 494] on icon at bounding box center [109, 492] width 9 height 9
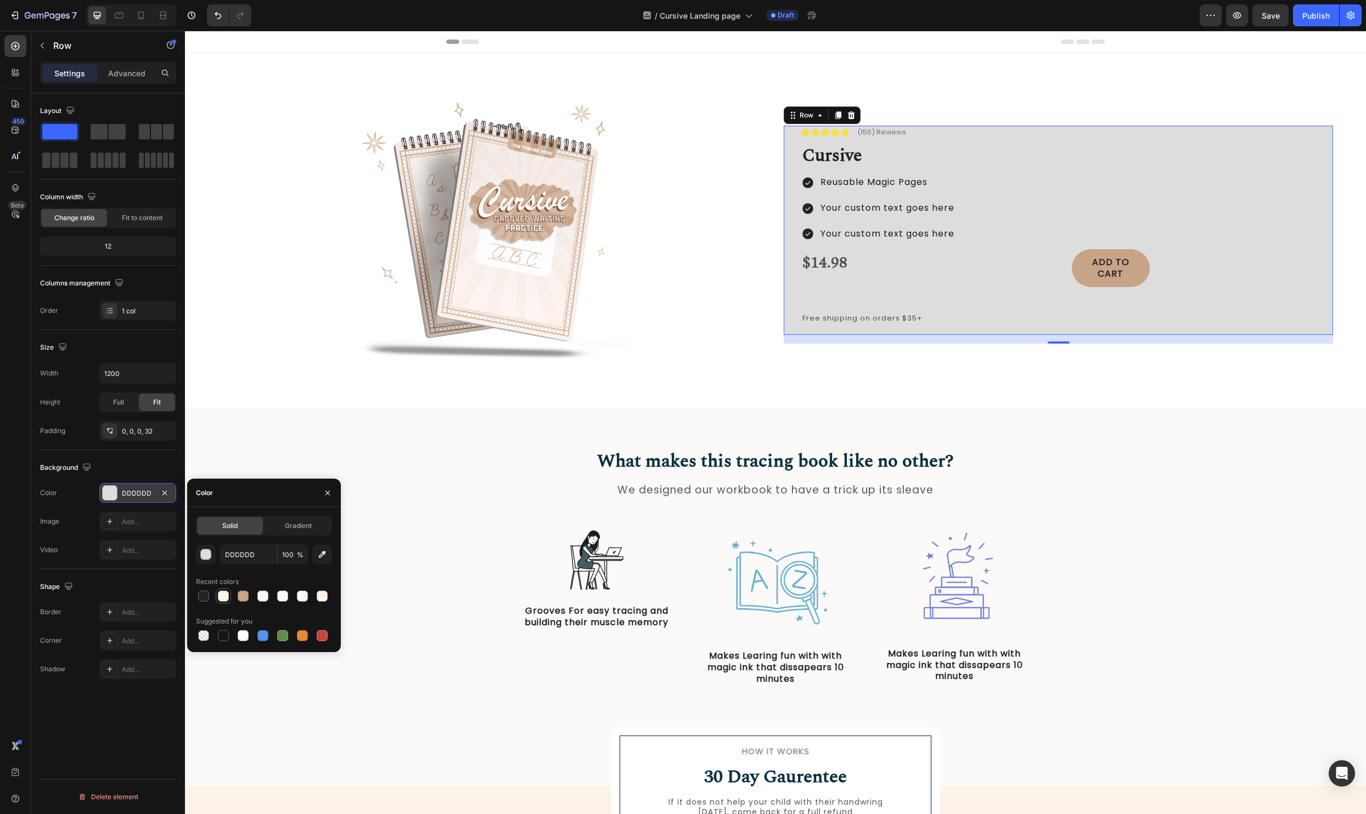
click at [225, 595] on div at bounding box center [223, 595] width 11 height 11
type input "FEF3E8"
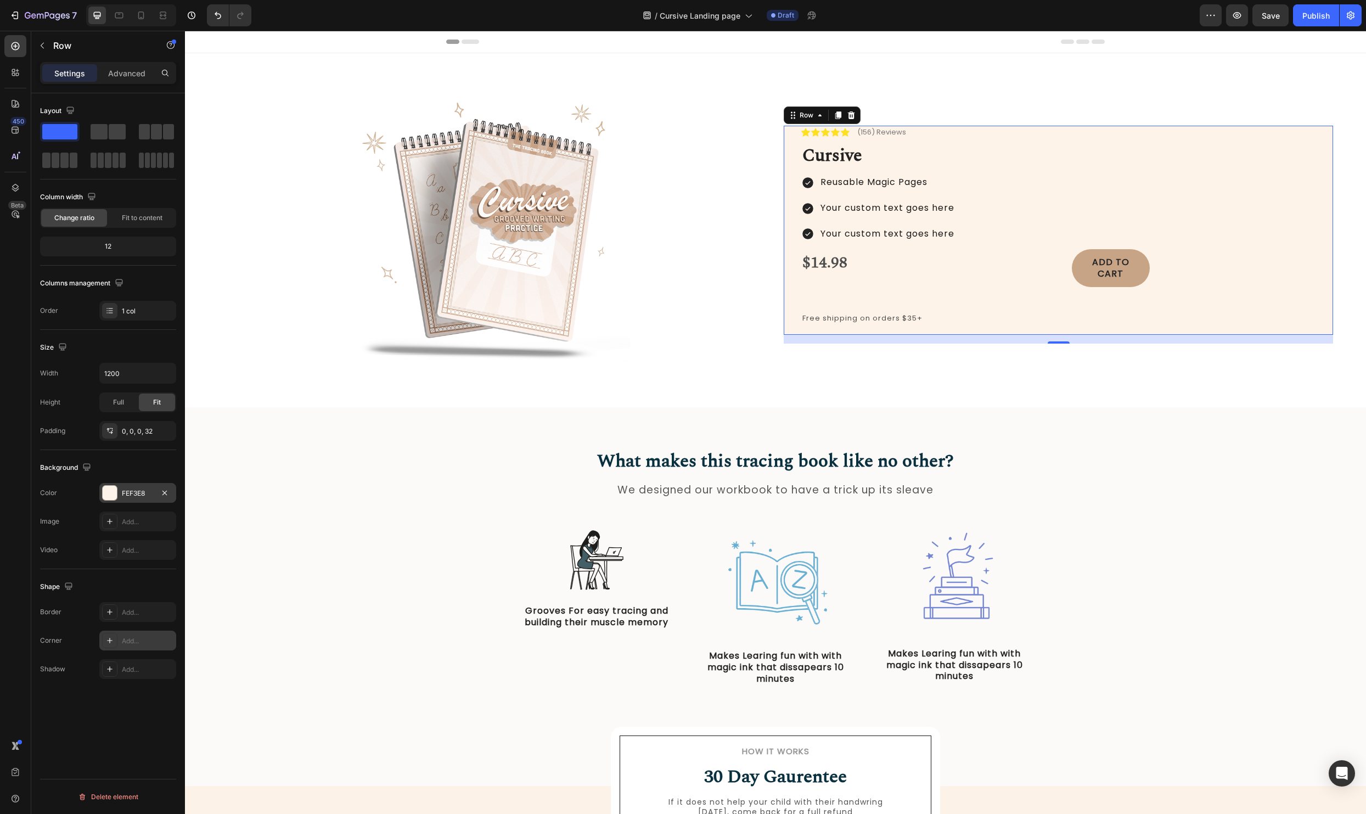
click at [117, 641] on div "Add..." at bounding box center [137, 640] width 77 height 20
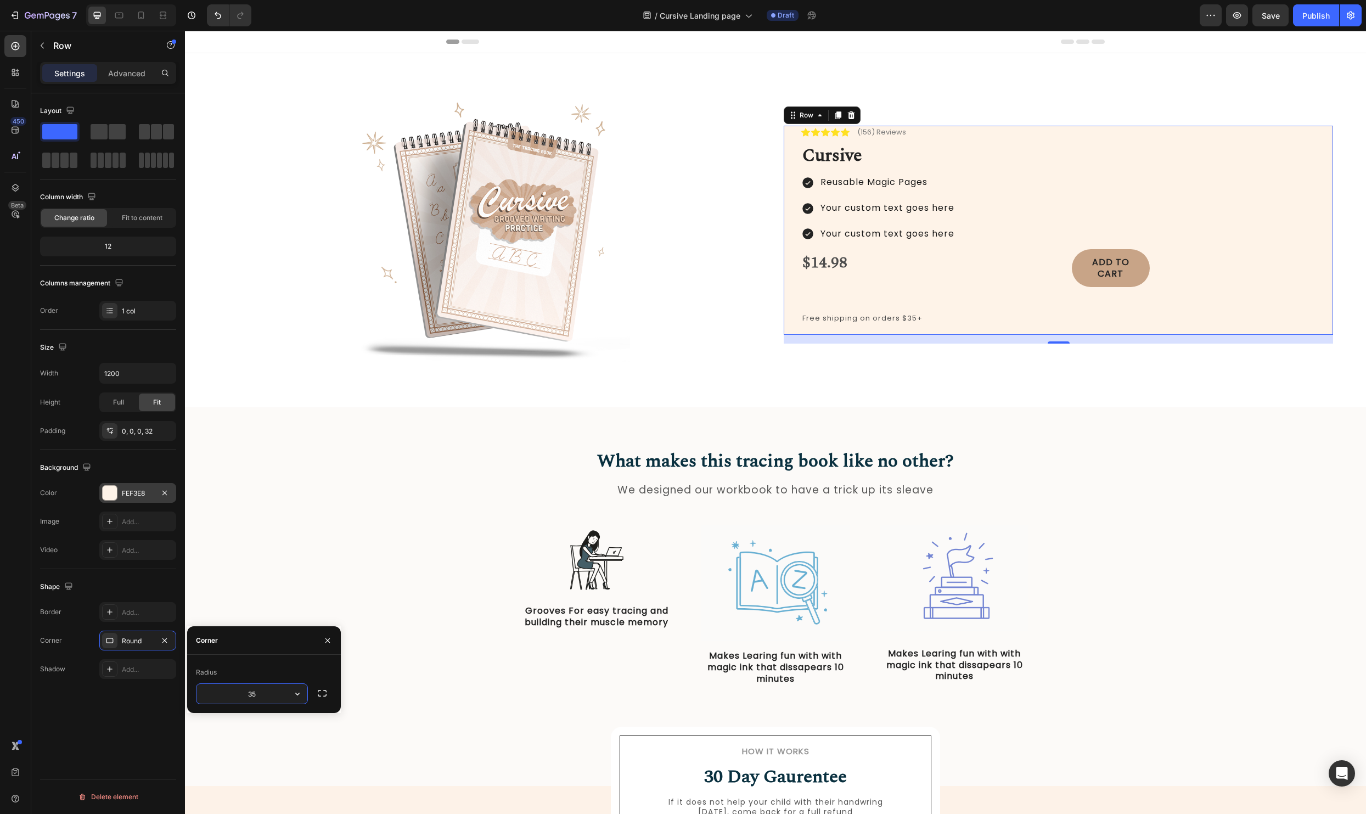
type input "35"
click at [956, 131] on div "Icon Icon Icon Icon Icon Icon List (156) Reviews Text Block Row" at bounding box center [1067, 132] width 532 height 13
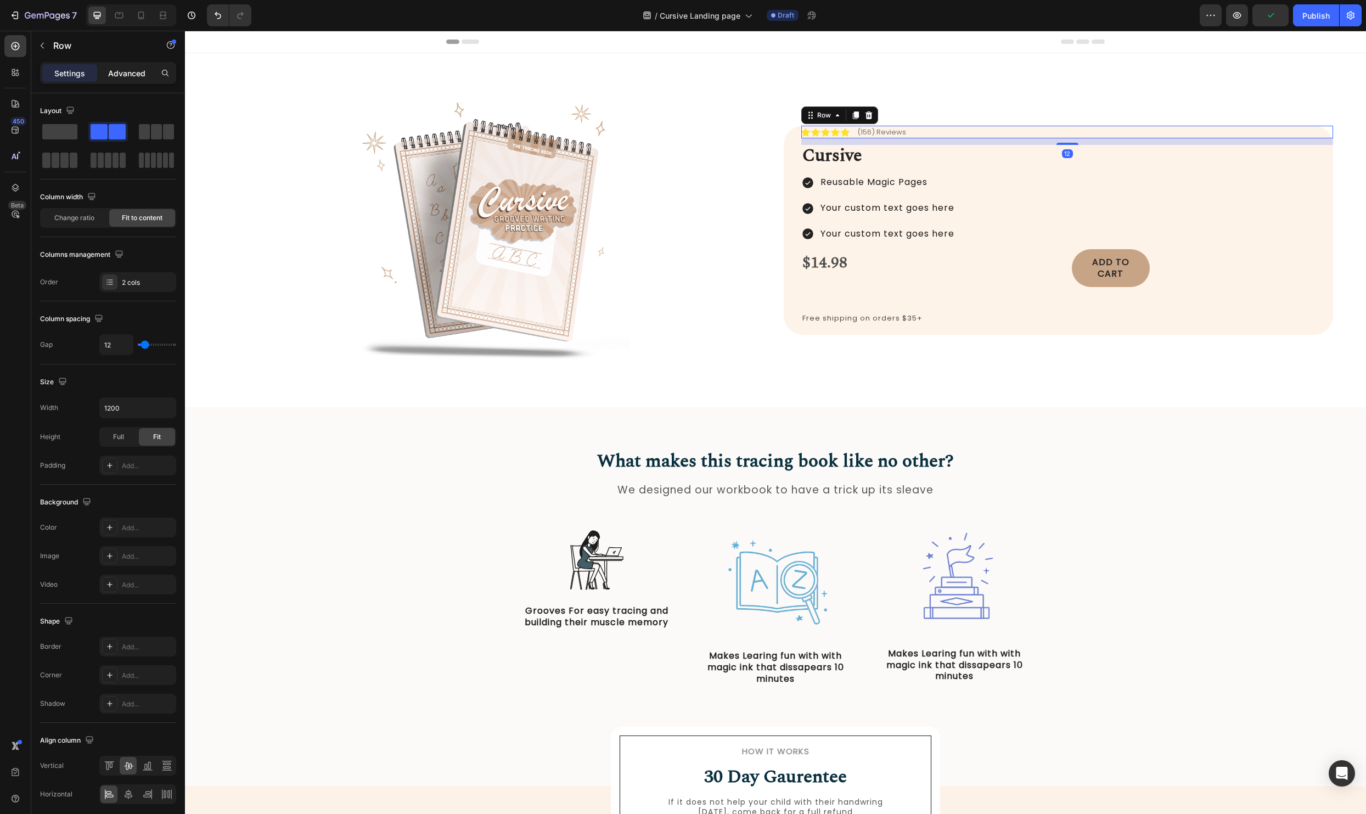
click at [123, 74] on p "Advanced" at bounding box center [126, 73] width 37 height 12
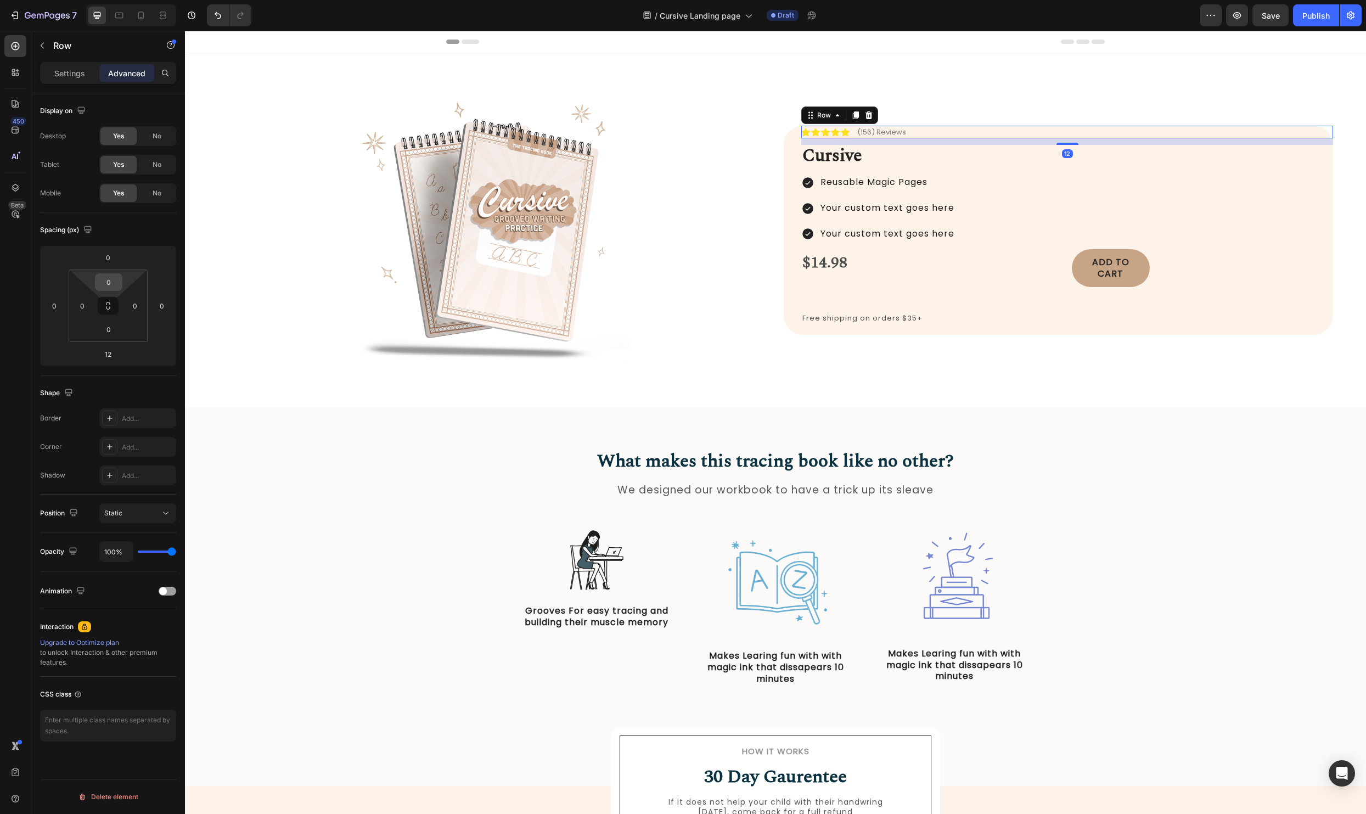
click at [114, 275] on input "0" at bounding box center [109, 282] width 22 height 16
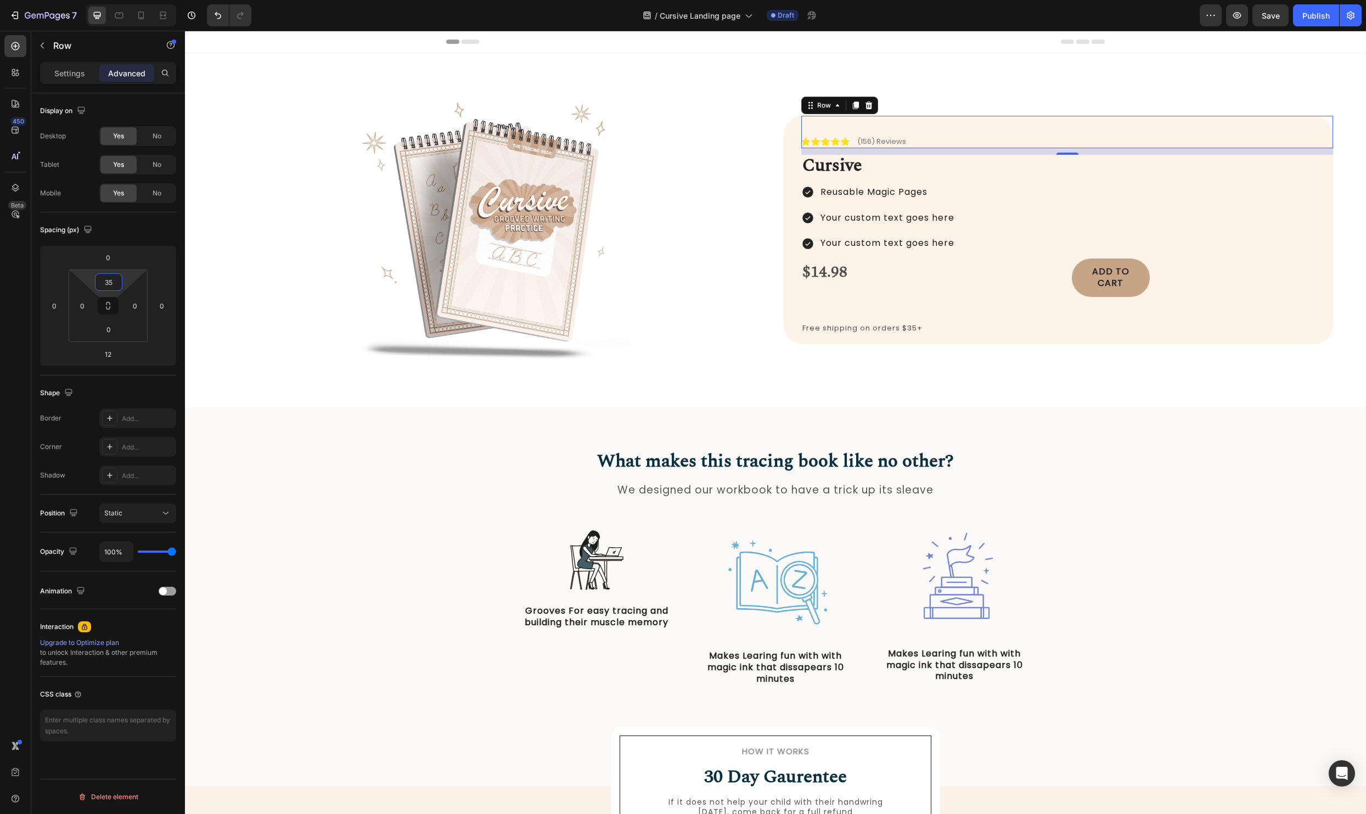
type input "35"
click at [786, 391] on div "Image Icon Icon Icon Icon Icon Icon List (156) Reviews Text Block Row 12 Cursiv…" at bounding box center [775, 230] width 1181 height 354
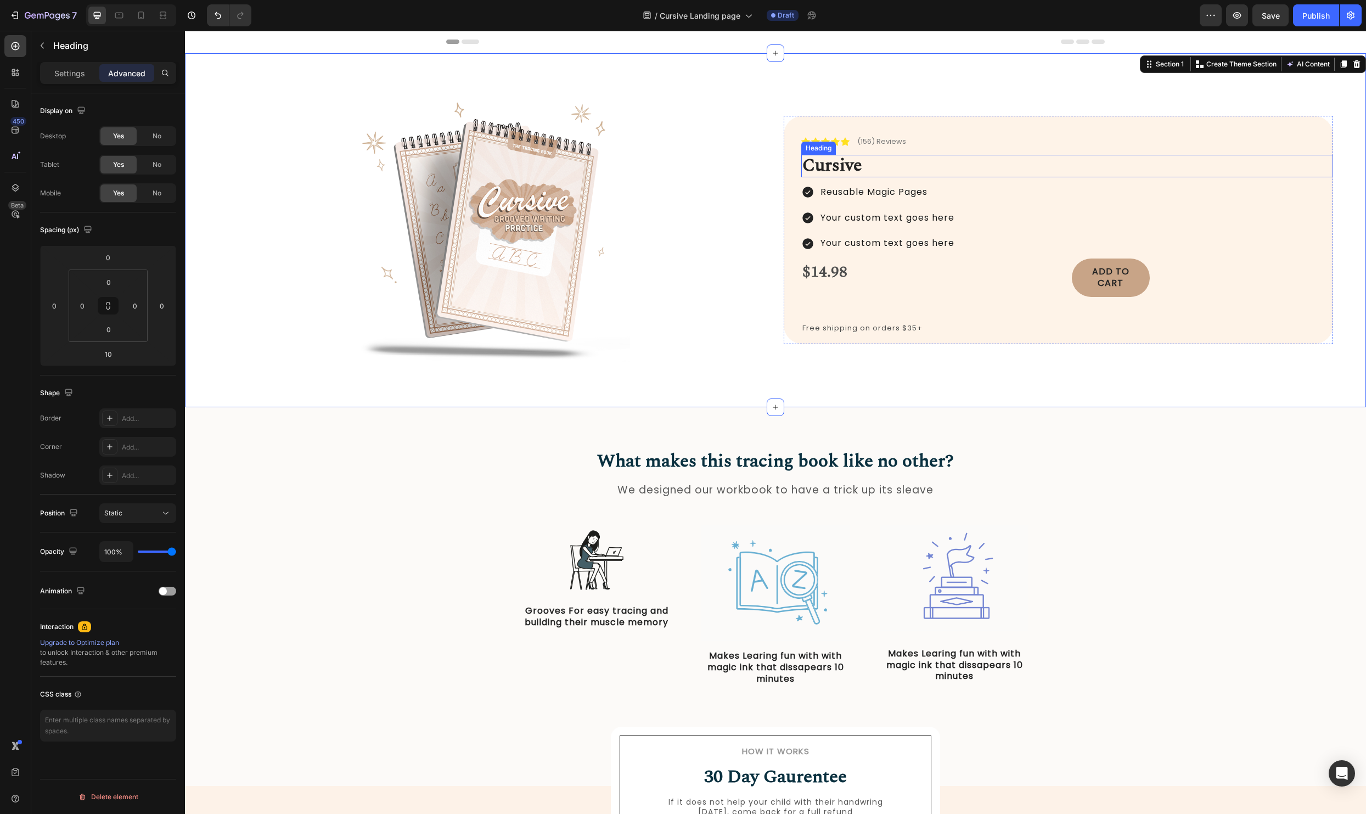
click at [840, 162] on strong "Cursive" at bounding box center [832, 165] width 60 height 27
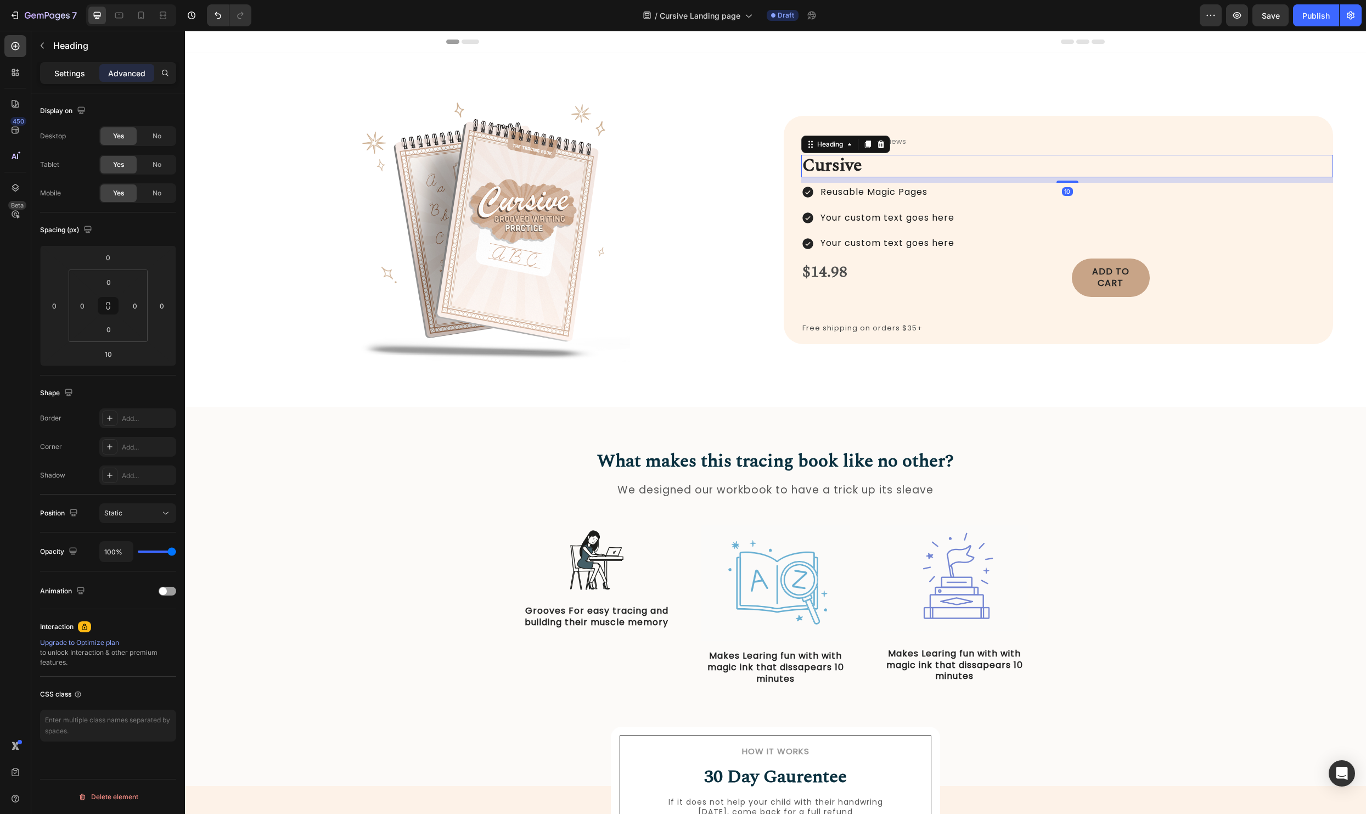
click at [63, 64] on div "Settings" at bounding box center [69, 73] width 55 height 18
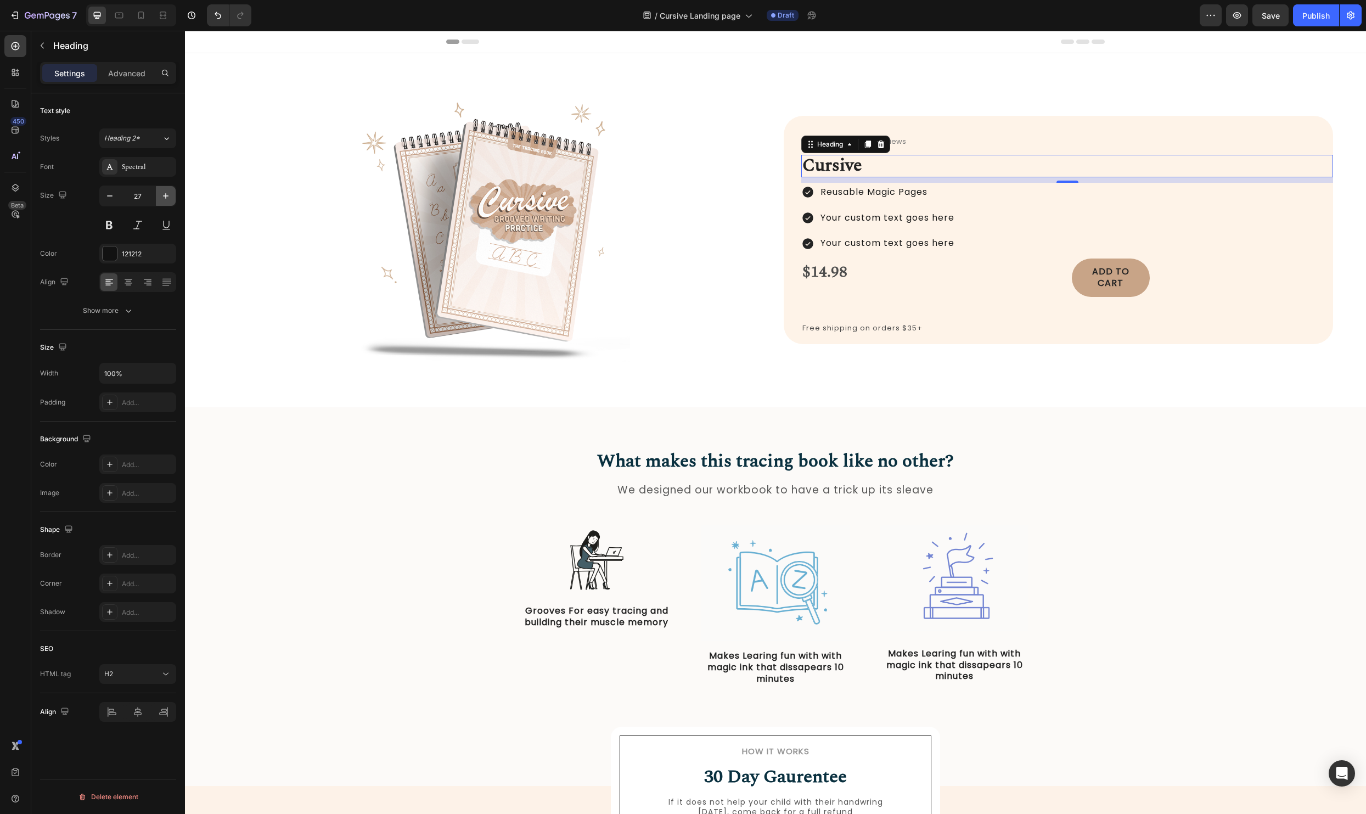
click at [167, 194] on icon "button" at bounding box center [165, 195] width 11 height 11
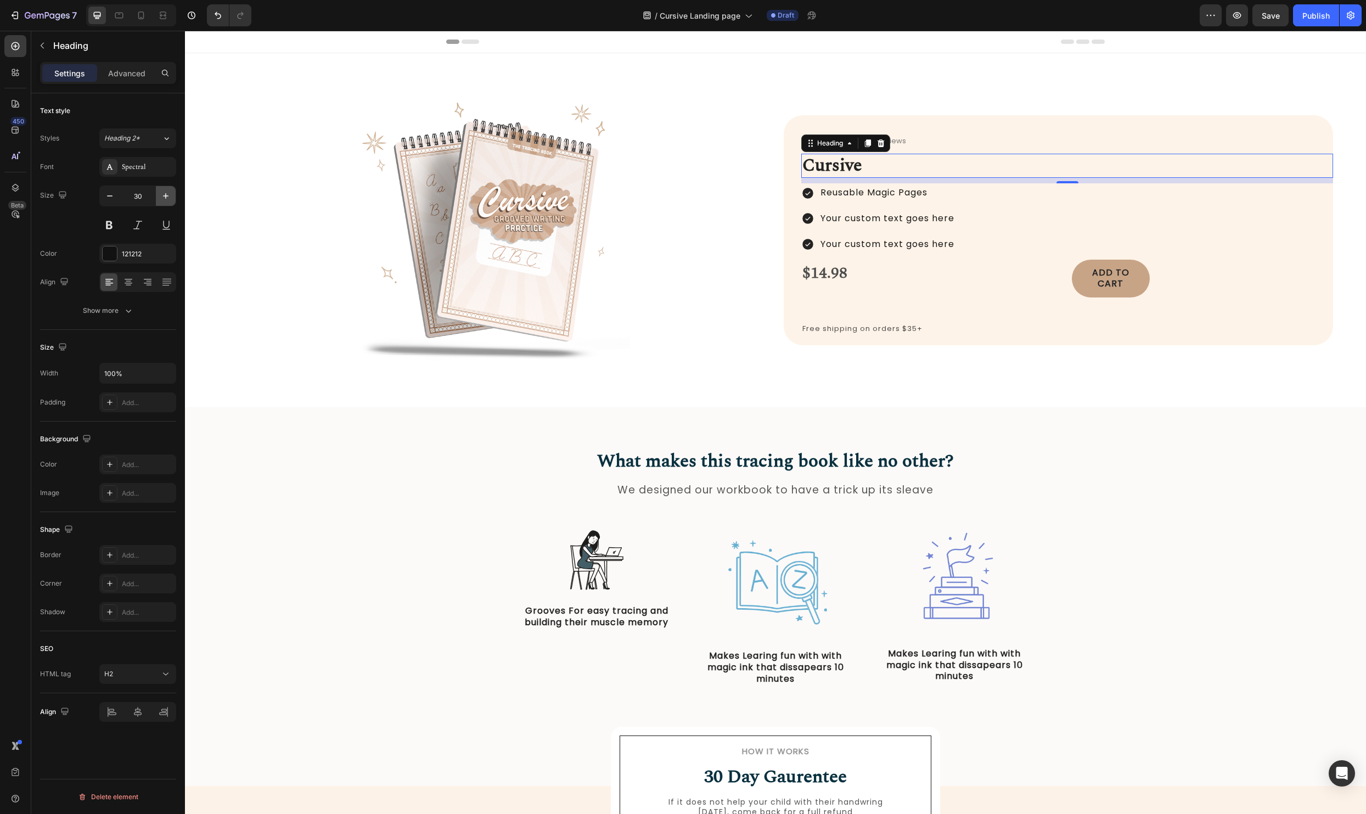
click at [167, 194] on icon "button" at bounding box center [165, 195] width 11 height 11
click at [116, 199] on button "button" at bounding box center [110, 196] width 20 height 20
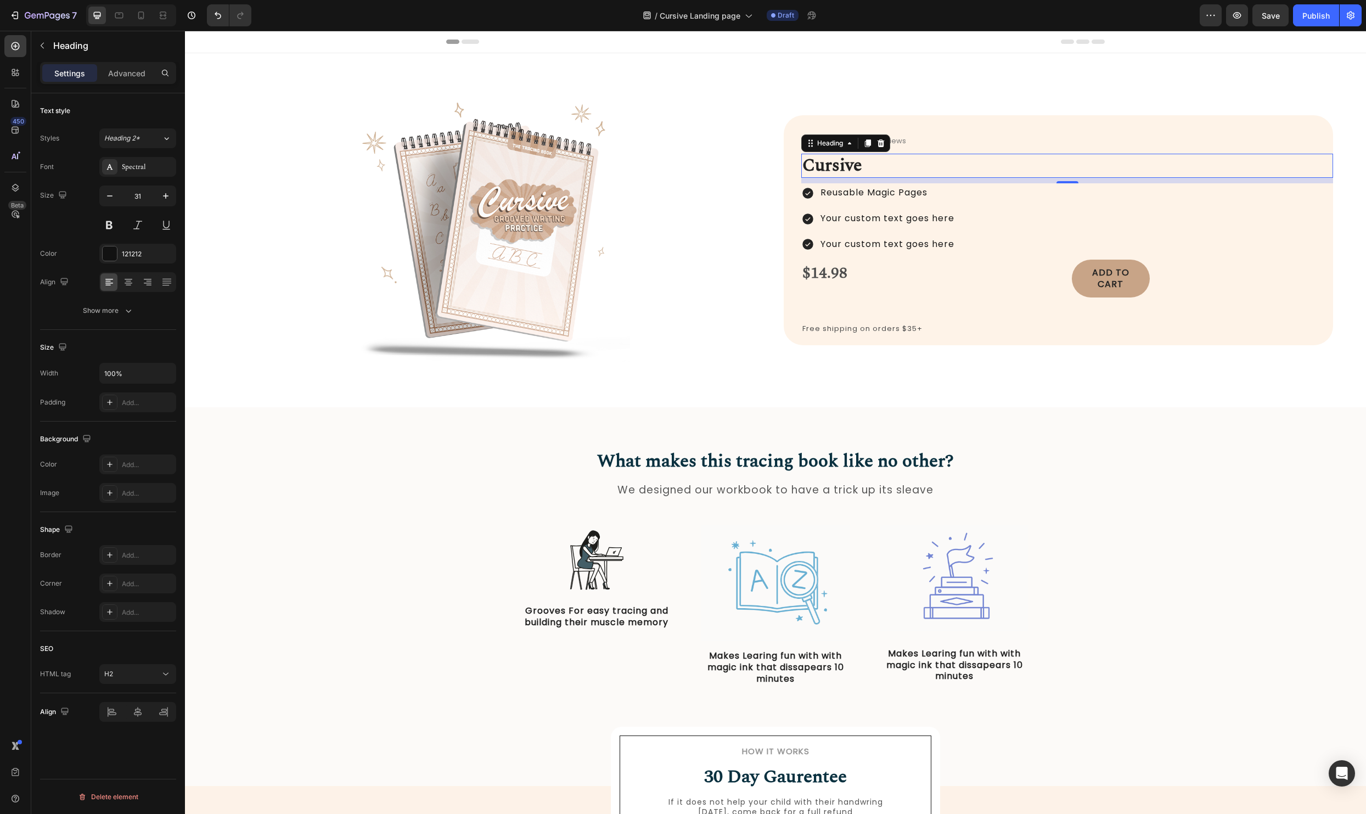
type input "30"
click at [865, 161] on h2 "Cursive" at bounding box center [1067, 166] width 532 height 24
drag, startPoint x: 855, startPoint y: 163, endPoint x: 785, endPoint y: 160, distance: 70.3
click at [785, 160] on div "Icon Icon Icon Icon Icon Icon List (156) Reviews Text Block Row Cursive Heading…" at bounding box center [1057, 230] width 549 height 230
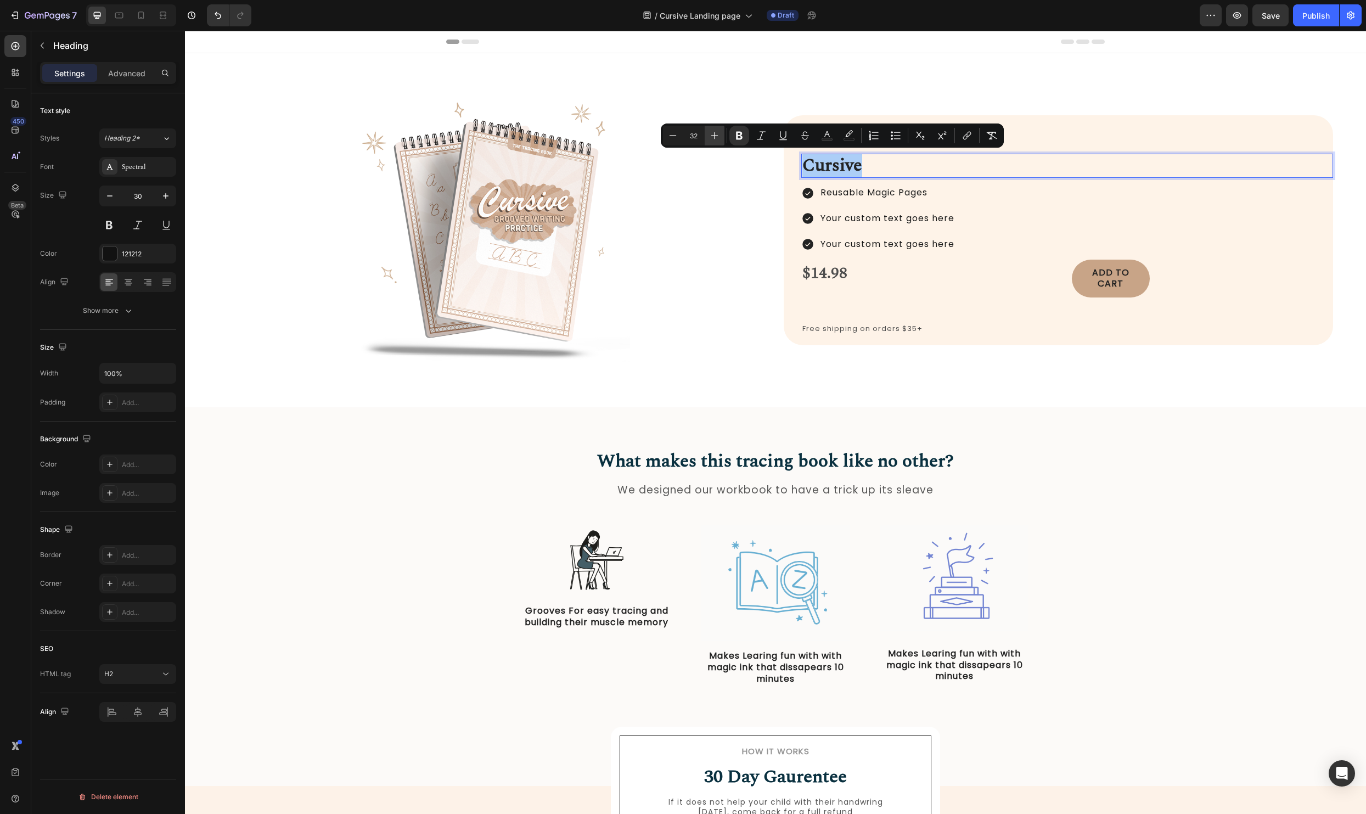
click at [718, 134] on icon "Editor contextual toolbar" at bounding box center [714, 135] width 11 height 11
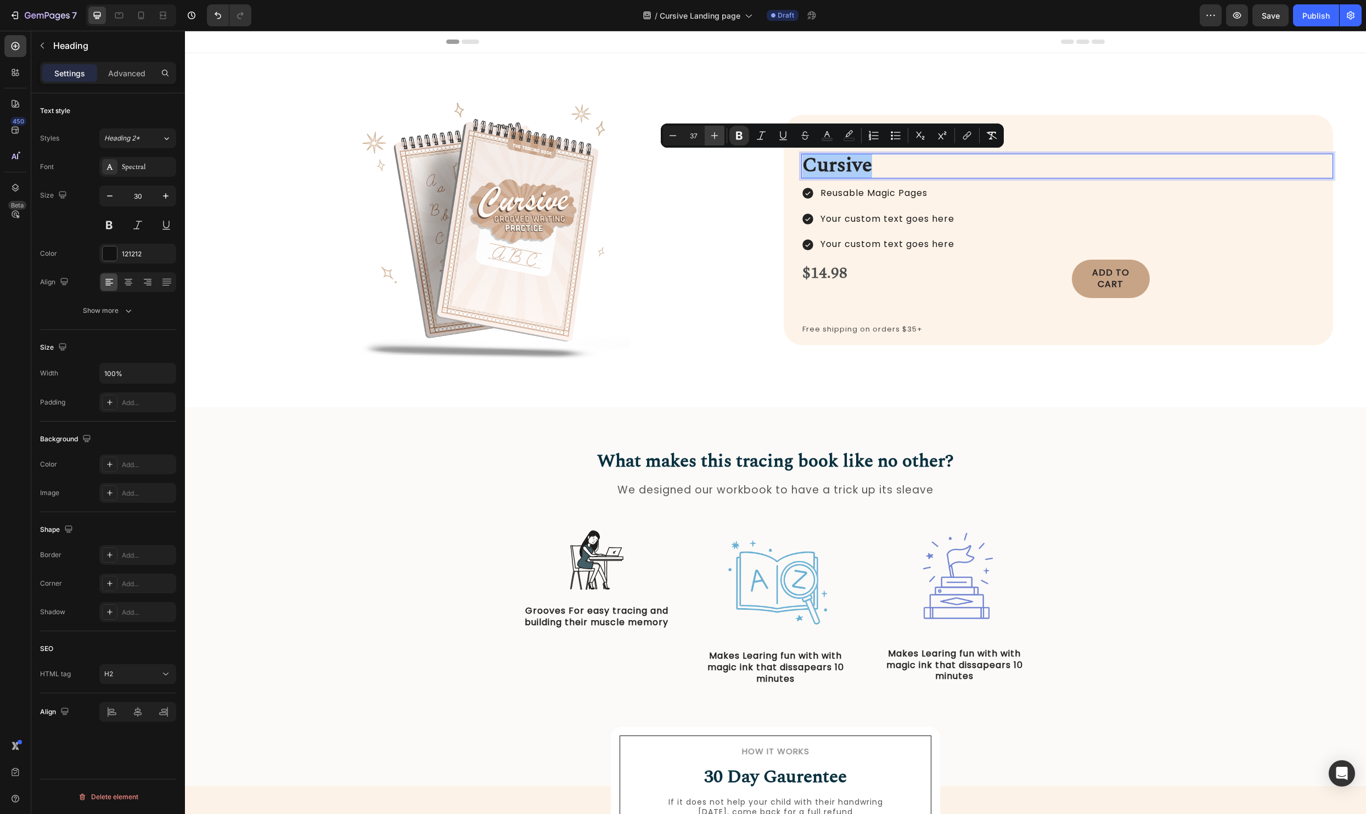
click at [718, 134] on icon "Editor contextual toolbar" at bounding box center [714, 135] width 11 height 11
type input "39"
click at [832, 383] on div "Image Icon Icon Icon Icon Icon Icon List (156) Reviews Text Block Row Cursive H…" at bounding box center [775, 230] width 1181 height 354
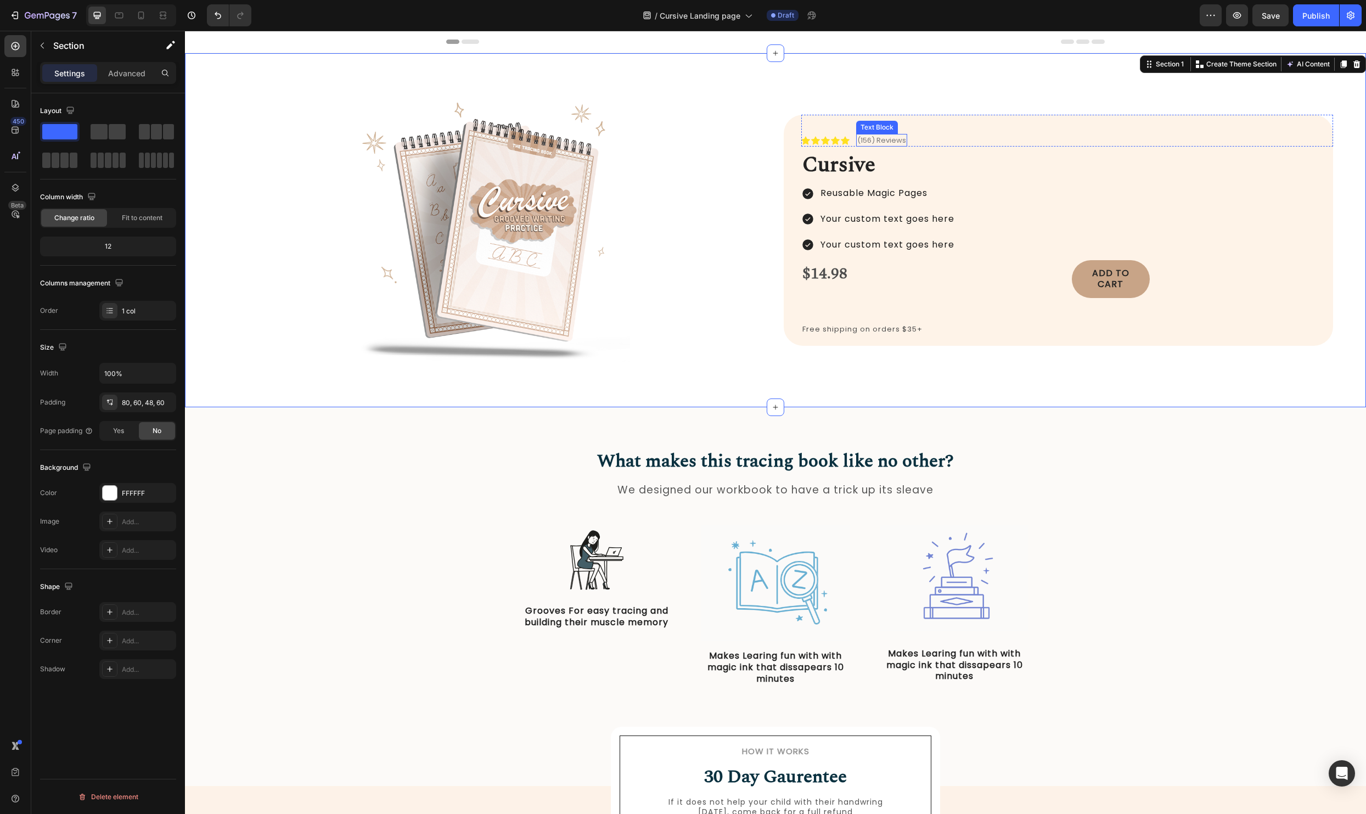
click at [875, 137] on p "(156) Reviews" at bounding box center [881, 140] width 49 height 11
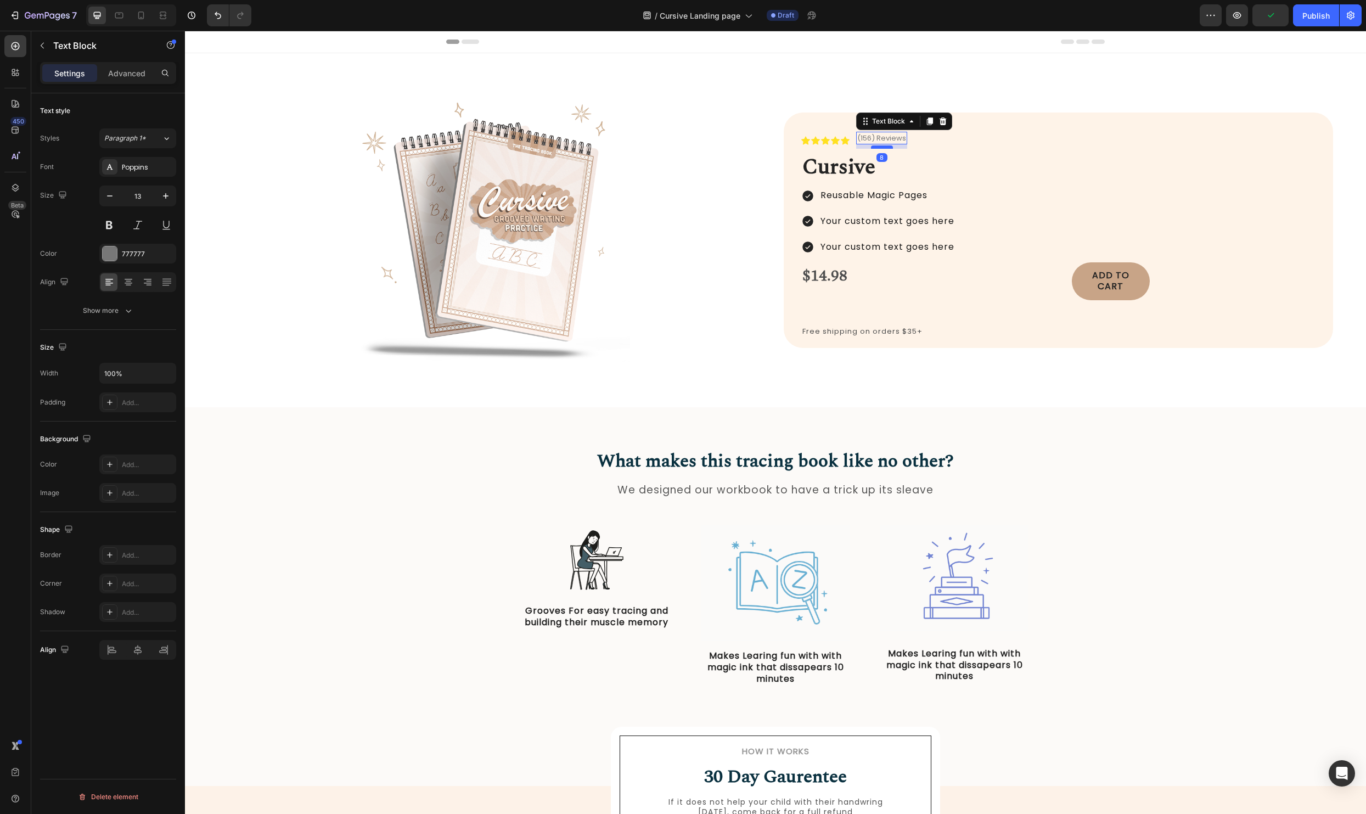
click at [878, 146] on div at bounding box center [882, 146] width 22 height 3
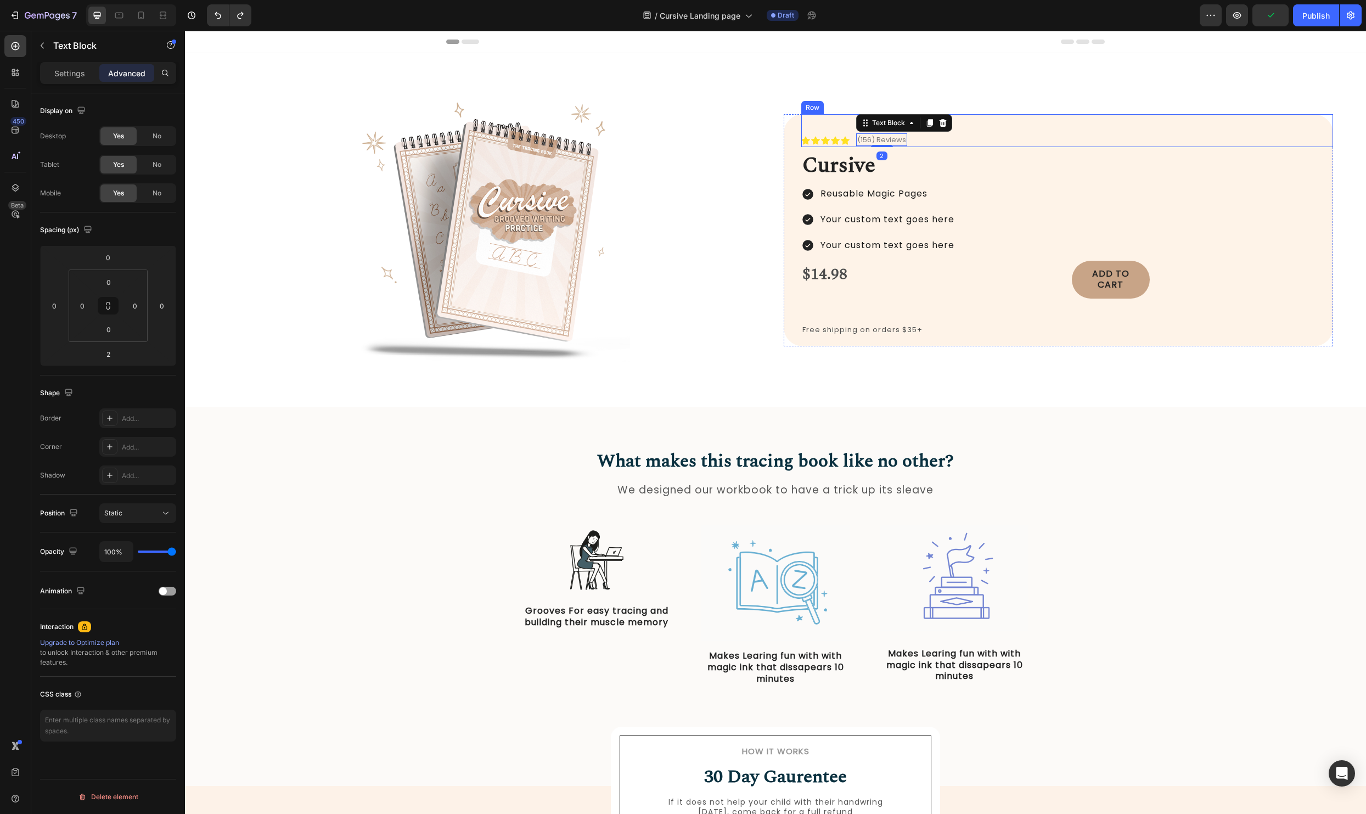
click at [1013, 138] on div "Icon Icon Icon Icon Icon Icon List (156) Reviews Text Block 2 Row" at bounding box center [1067, 130] width 532 height 33
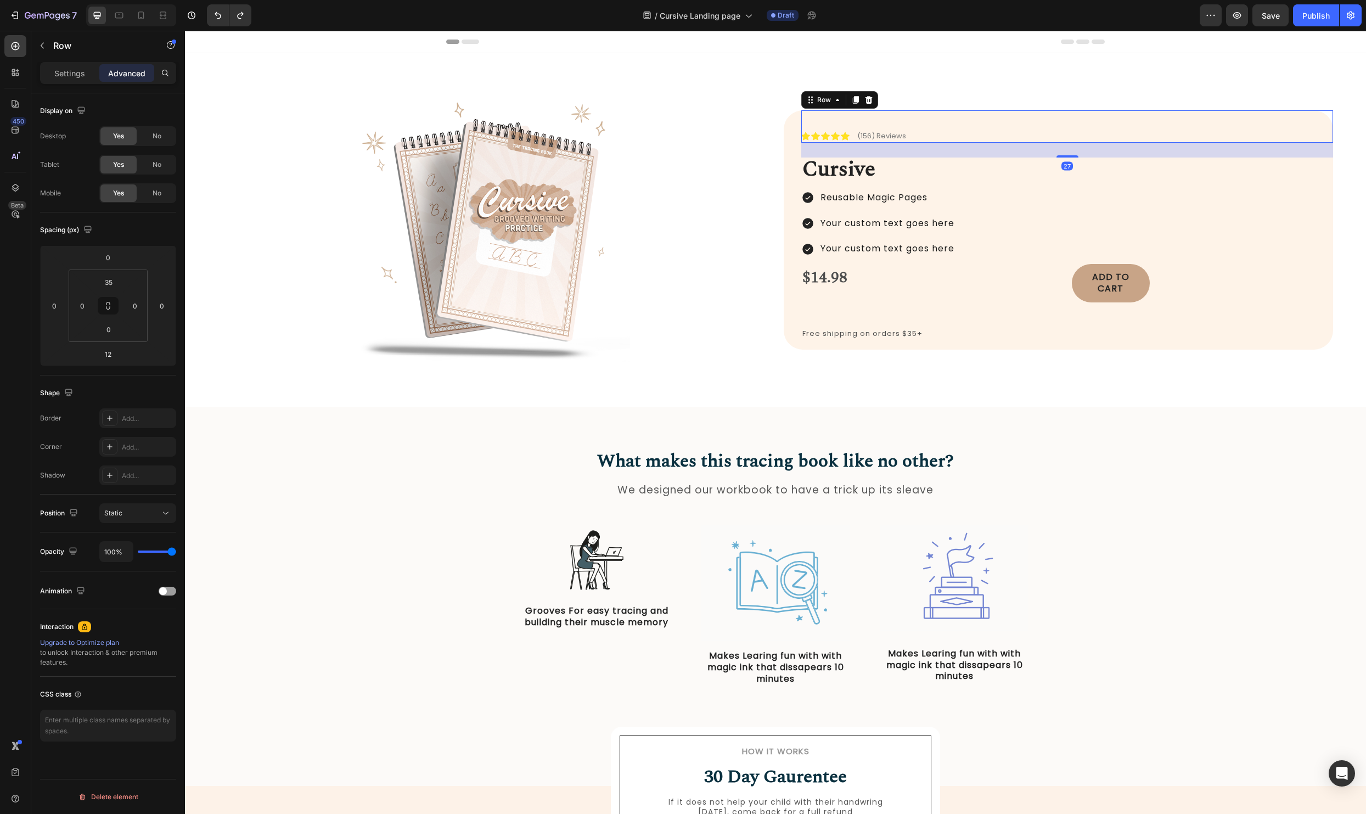
drag, startPoint x: 1062, startPoint y: 152, endPoint x: 1062, endPoint y: 160, distance: 8.2
click at [1062, 160] on div "Icon Icon Icon Icon Icon Icon List (156) Reviews Text Block Row 27 ⁠⁠⁠⁠⁠⁠⁠ Curs…" at bounding box center [1067, 229] width 532 height 239
type input "27"
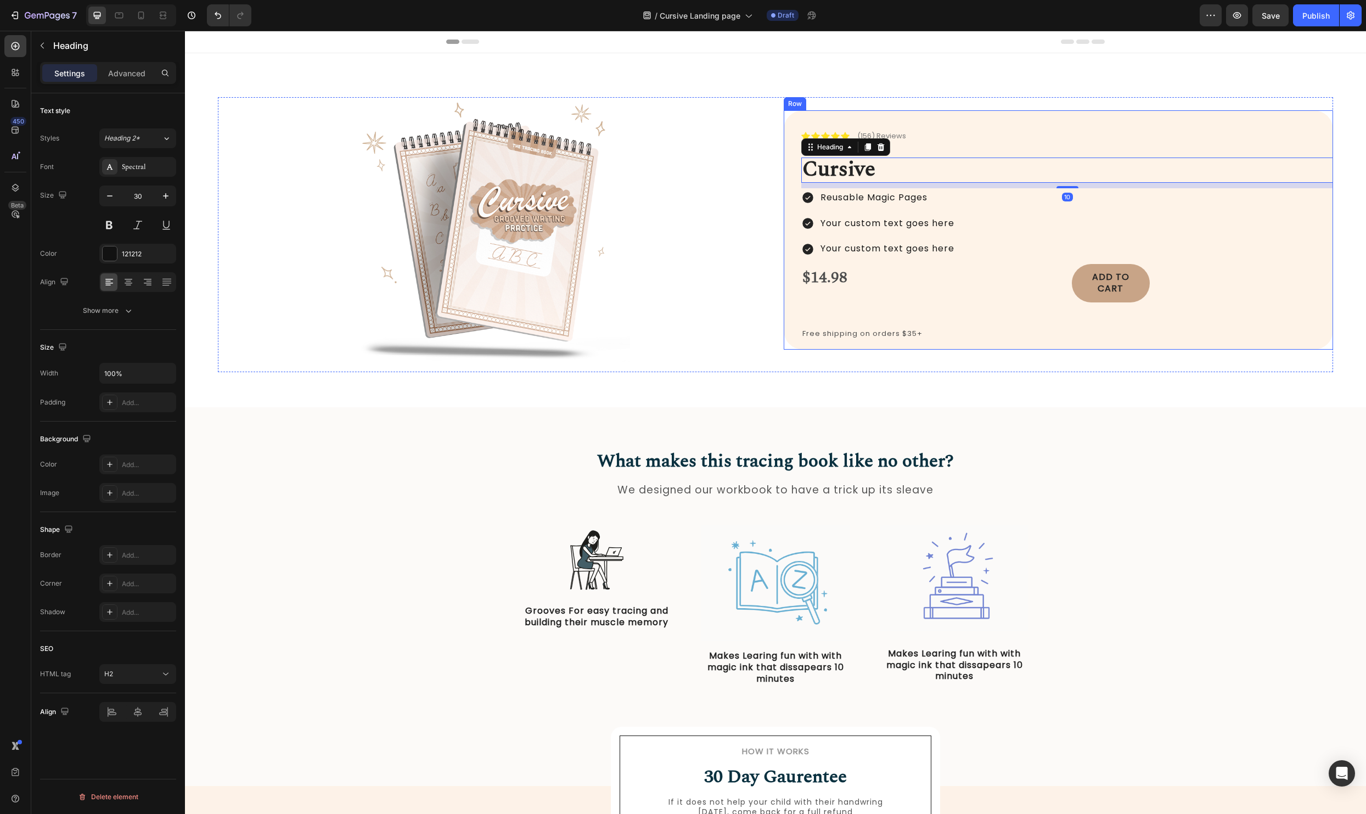
click at [1060, 147] on div "Icon Icon Icon Icon Icon Icon List (156) Reviews Text Block Row ⁠⁠⁠⁠⁠⁠⁠ Cursive…" at bounding box center [1067, 229] width 532 height 239
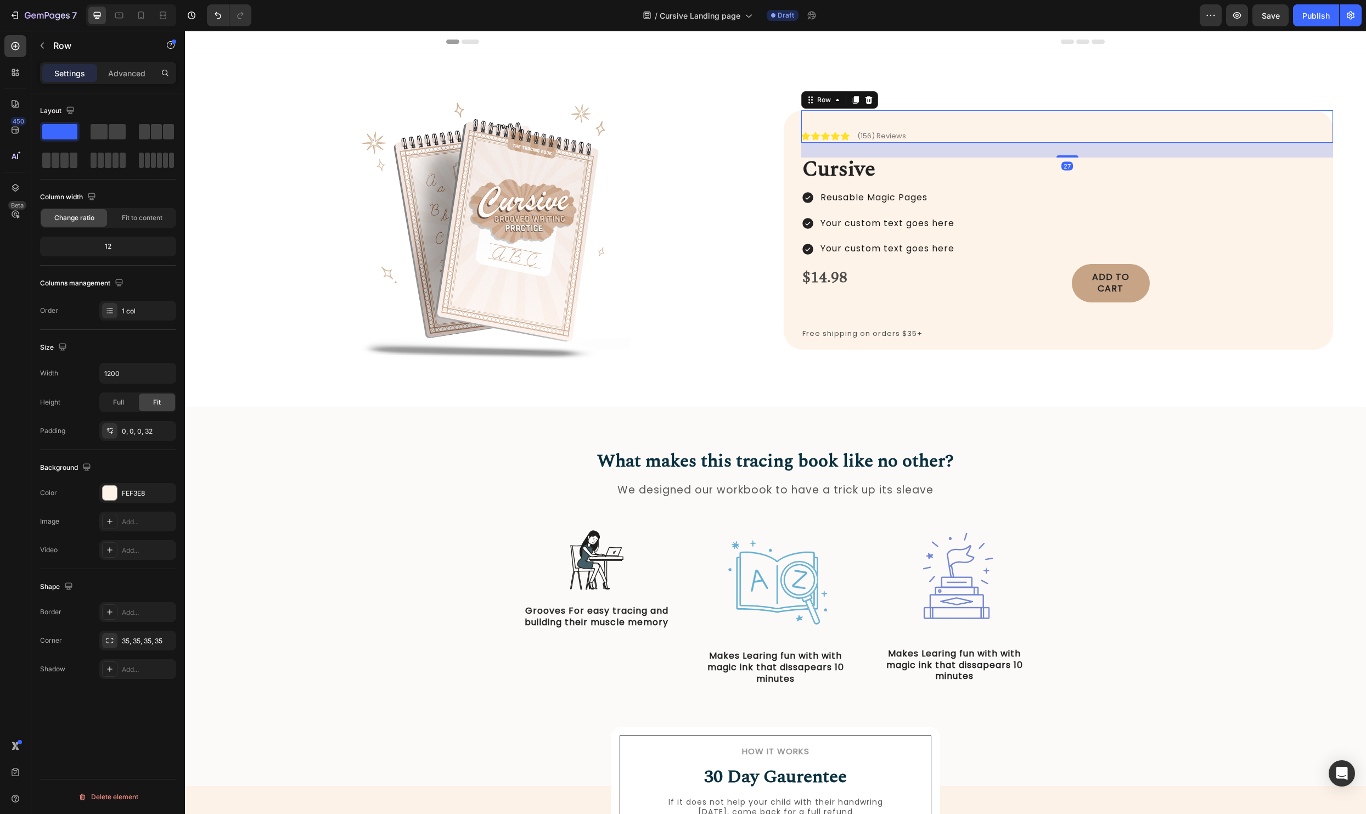
click at [969, 131] on div "Icon Icon Icon Icon Icon Icon List (156) Reviews Text Block Row 27" at bounding box center [1067, 126] width 532 height 32
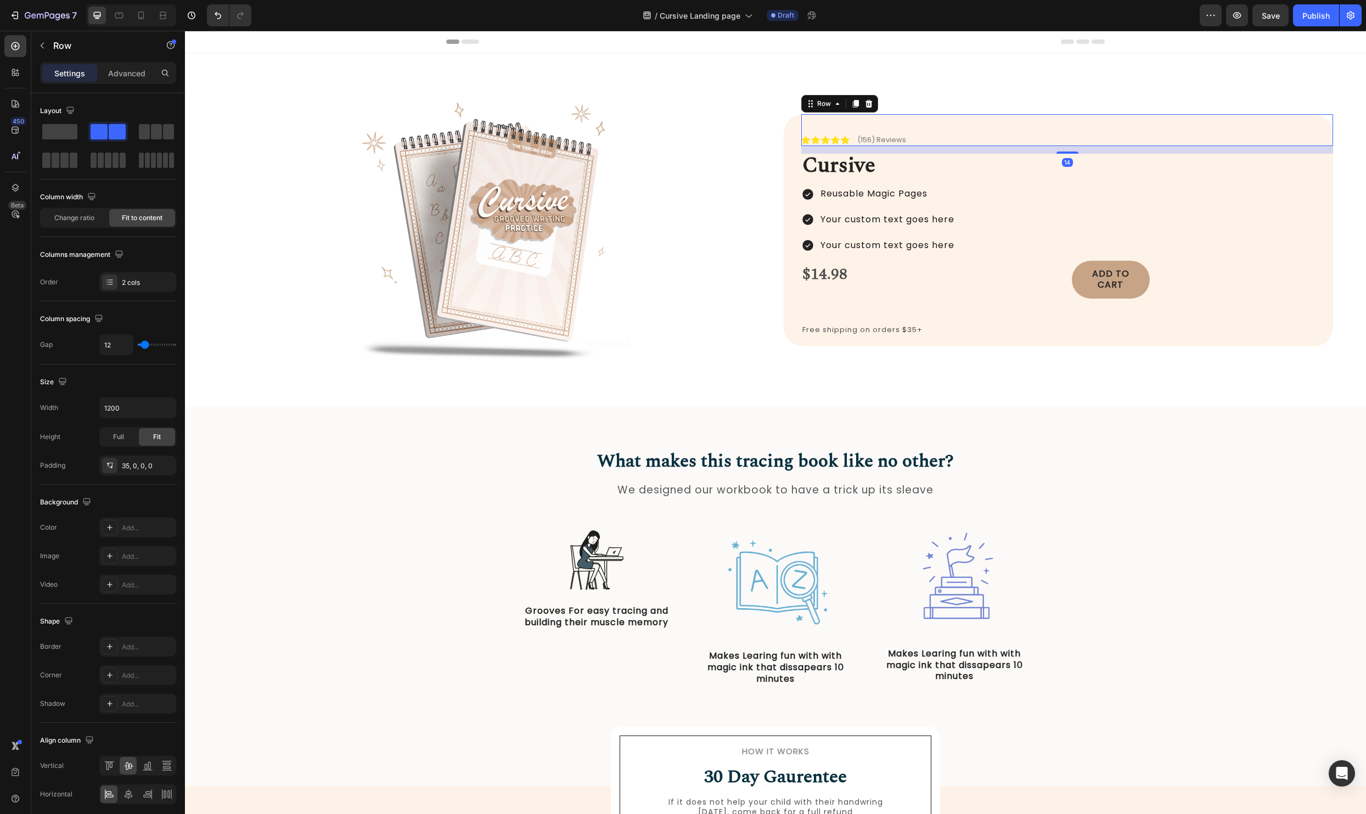
drag, startPoint x: 1061, startPoint y: 156, endPoint x: 1061, endPoint y: 149, distance: 7.1
click at [1061, 146] on div "14" at bounding box center [1067, 146] width 532 height 0
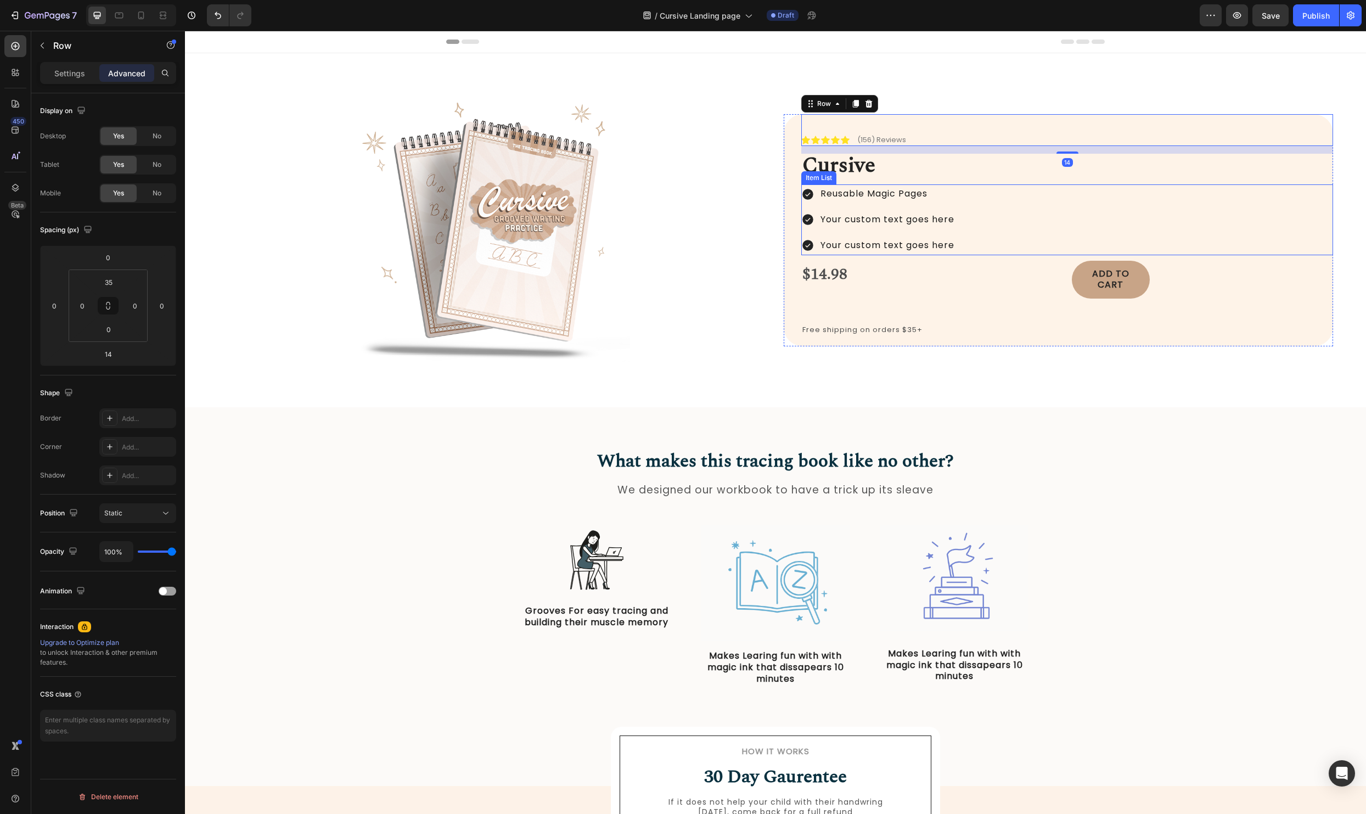
click at [1001, 185] on div "Reusable Magic Pages Your custom text goes here Your custom text goes here" at bounding box center [1067, 219] width 532 height 70
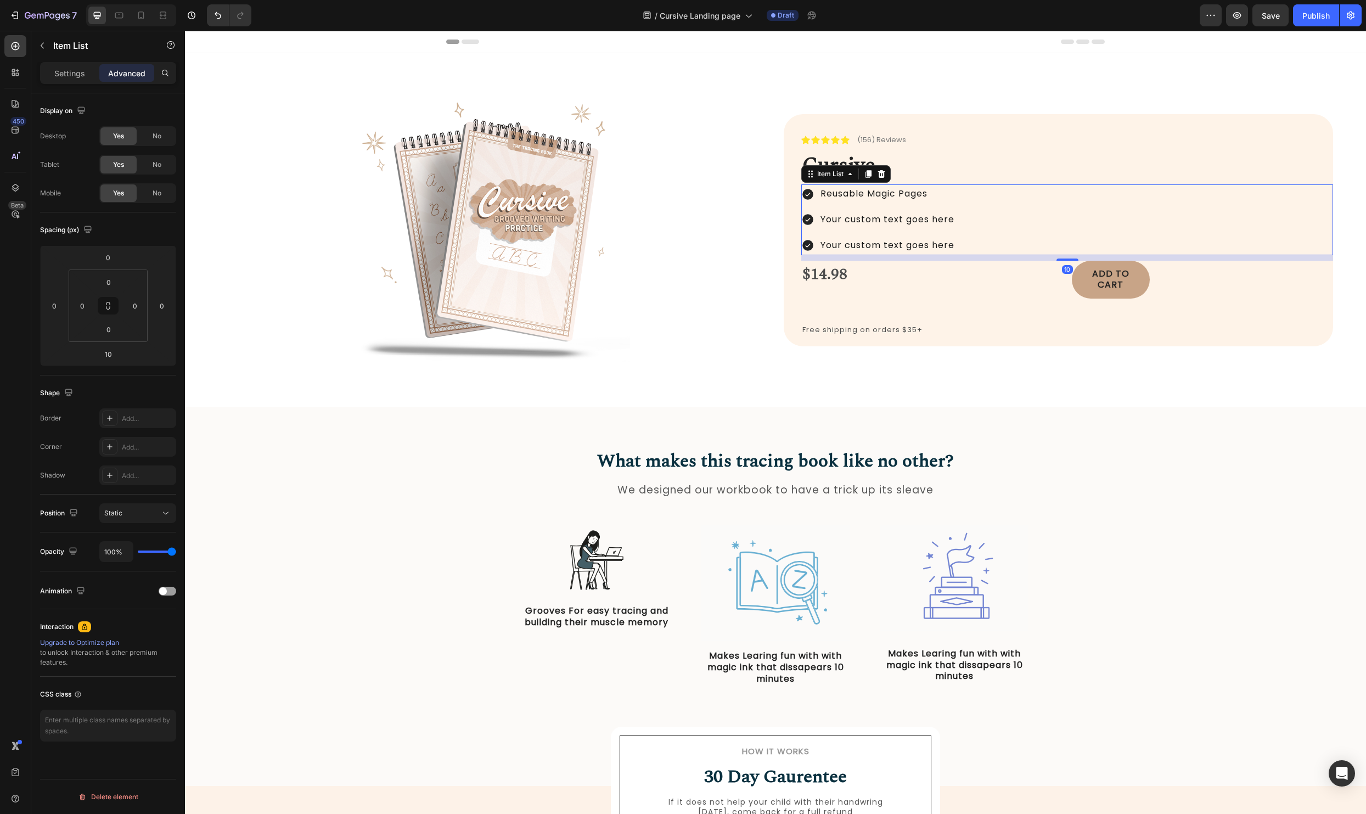
click at [977, 170] on p "⁠⁠⁠⁠⁠⁠⁠ Cursive" at bounding box center [1066, 166] width 529 height 23
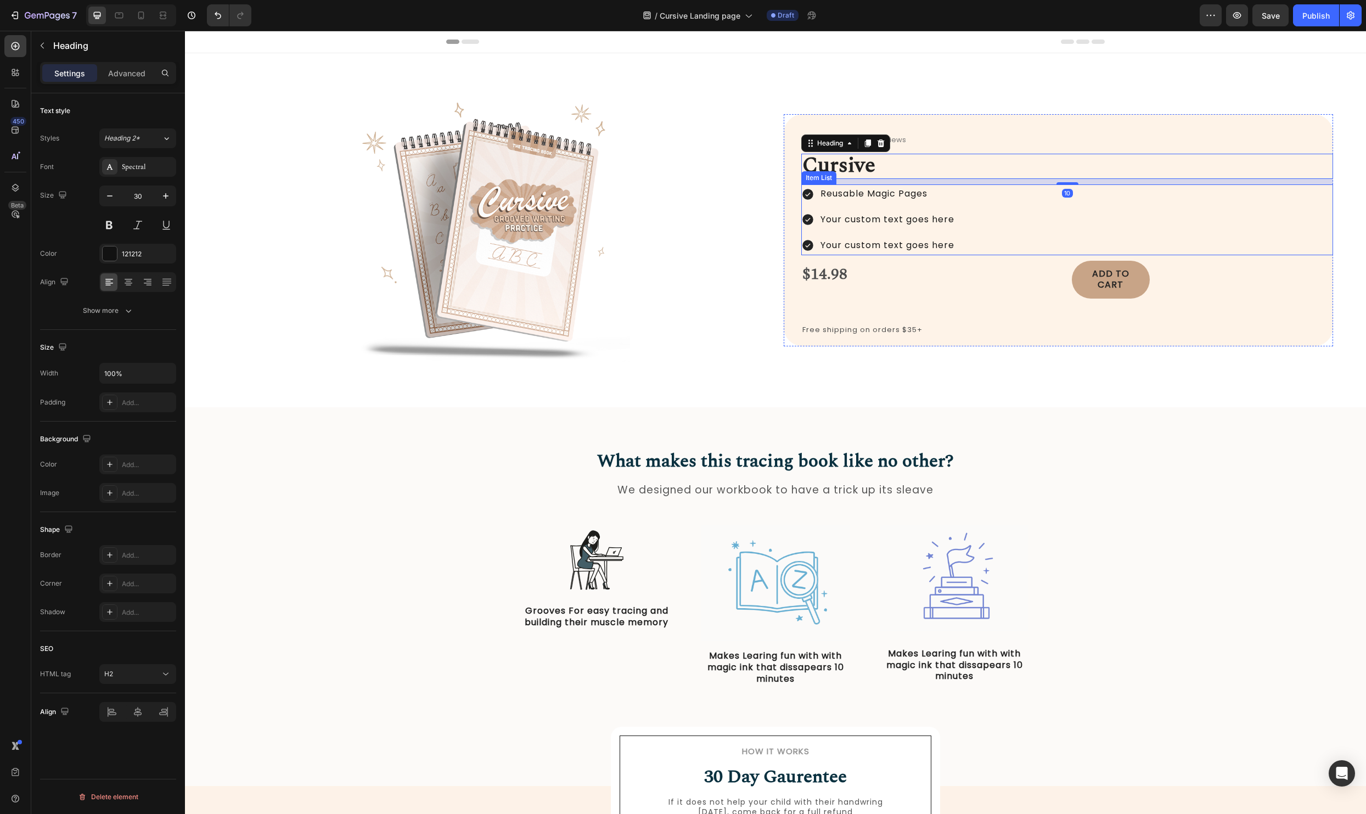
click at [975, 199] on div "Reusable Magic Pages Your custom text goes here Your custom text goes here" at bounding box center [1067, 219] width 532 height 70
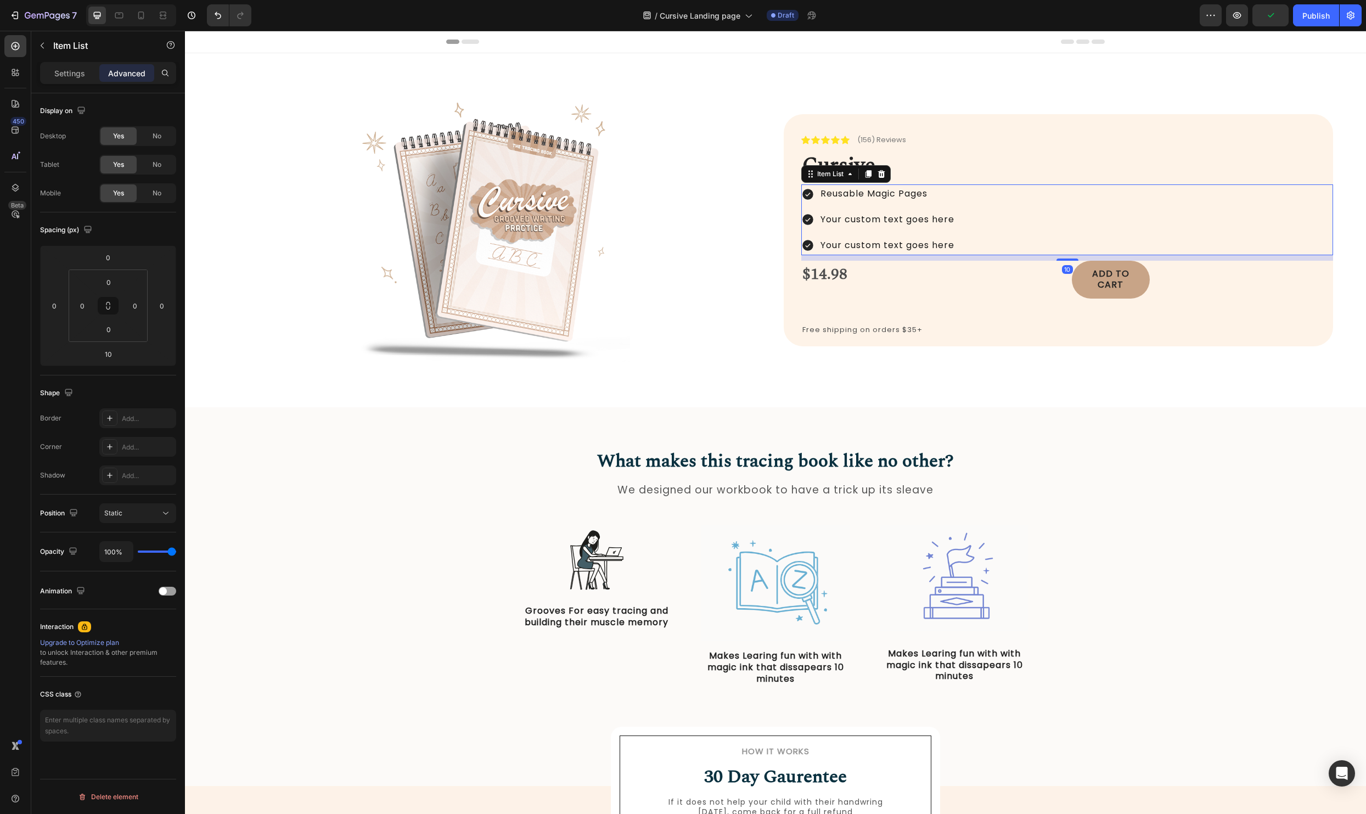
click at [81, 80] on div "Settings" at bounding box center [69, 73] width 55 height 18
type input "8"
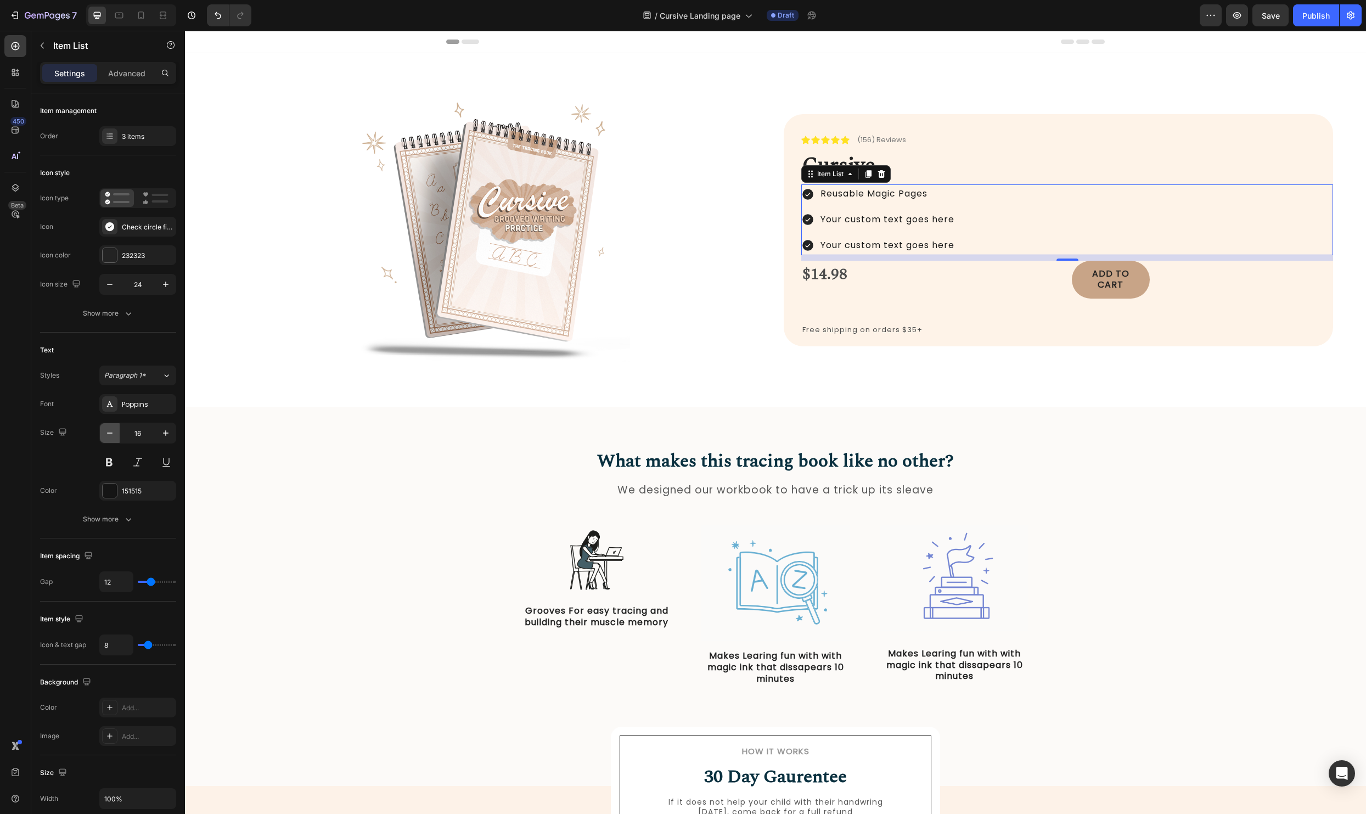
click at [114, 430] on icon "button" at bounding box center [109, 432] width 11 height 11
type input "14"
click at [955, 173] on p "⁠⁠⁠⁠⁠⁠⁠ Cursive" at bounding box center [1066, 169] width 529 height 23
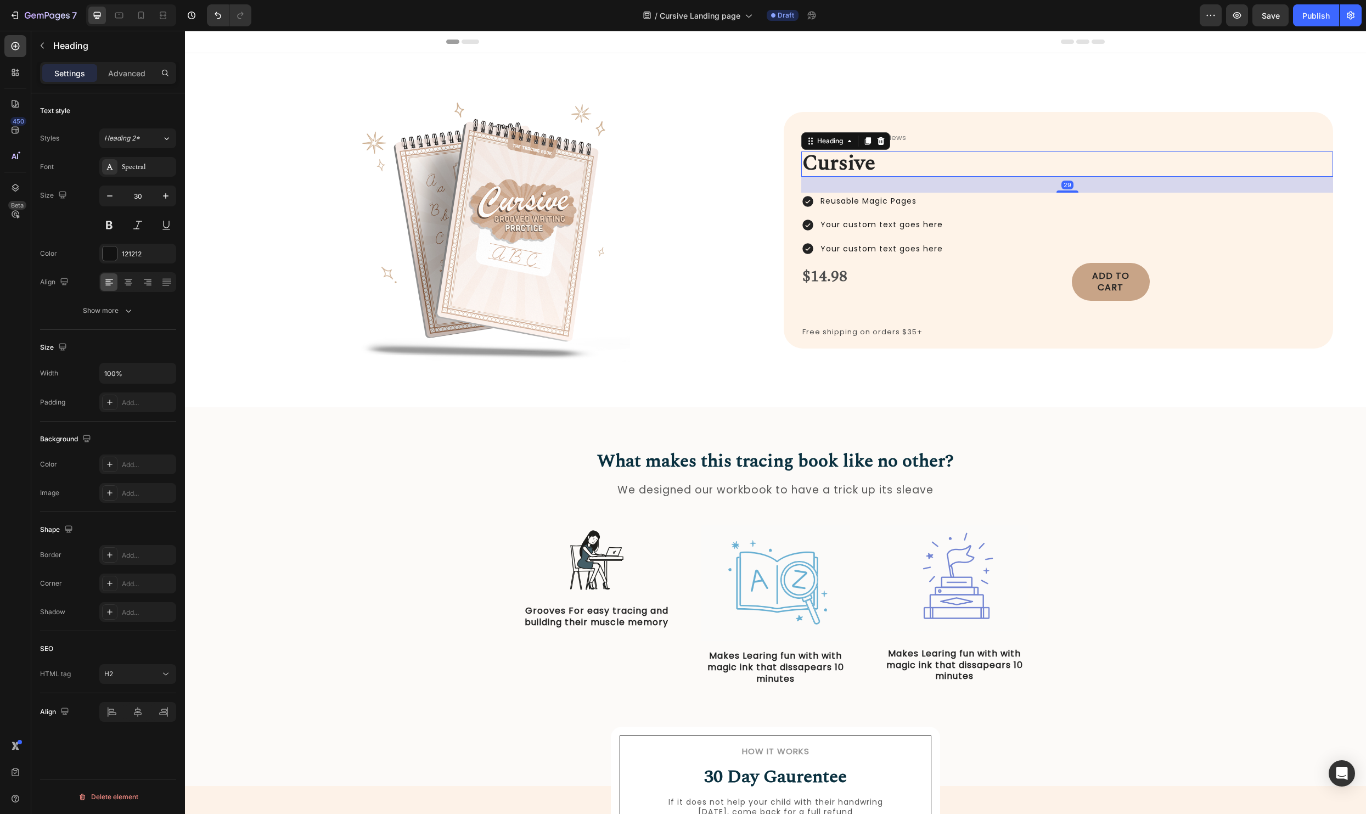
drag, startPoint x: 1068, startPoint y: 187, endPoint x: 1068, endPoint y: 198, distance: 10.4
click at [1068, 198] on div "Icon Icon Icon Icon Icon Icon List (156) Reviews Text Block Row ⁠⁠⁠⁠⁠⁠⁠ Cursive…" at bounding box center [1067, 230] width 532 height 236
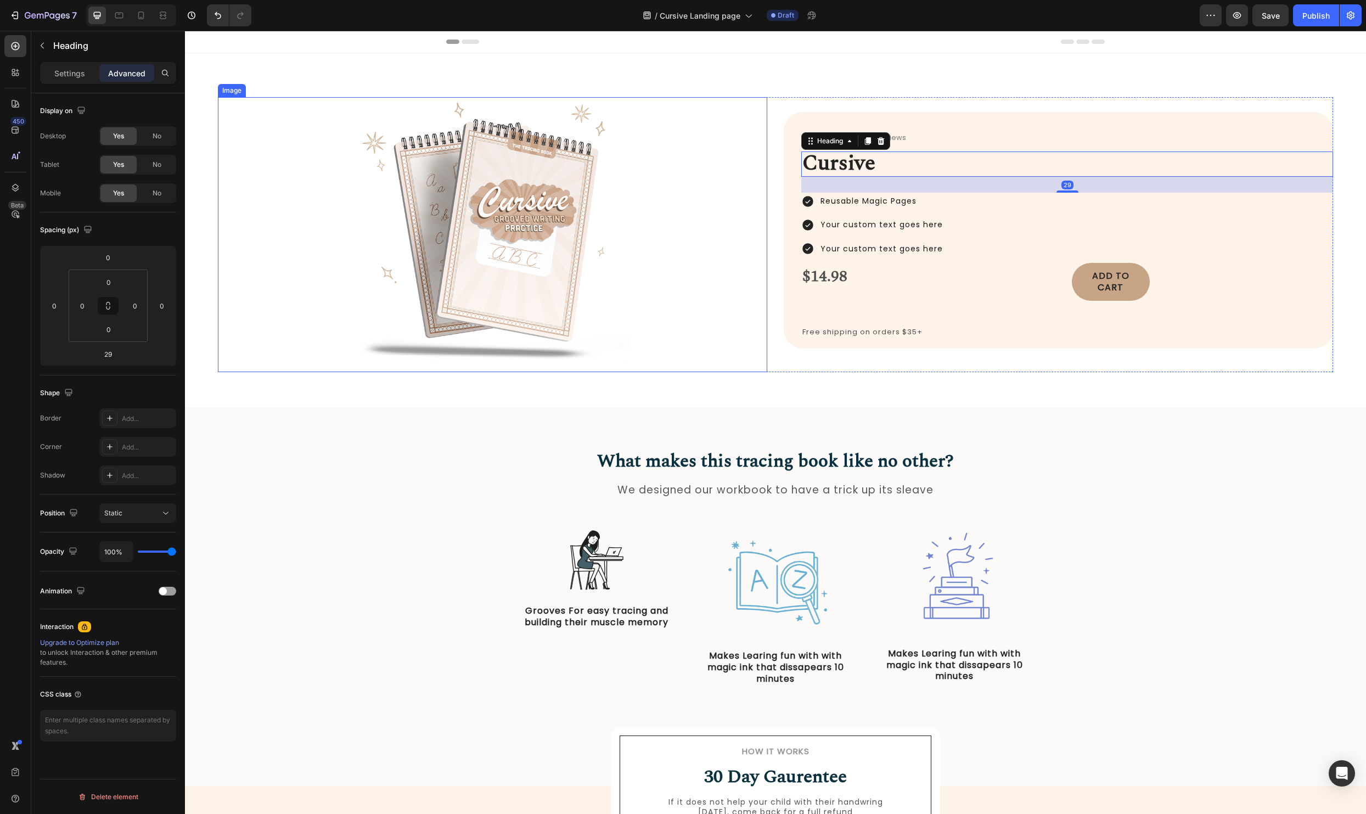
click at [753, 388] on div "Image Icon Icon Icon Icon Icon Icon List (156) Reviews Text Block Row ⁠⁠⁠⁠⁠⁠⁠ C…" at bounding box center [775, 230] width 1181 height 354
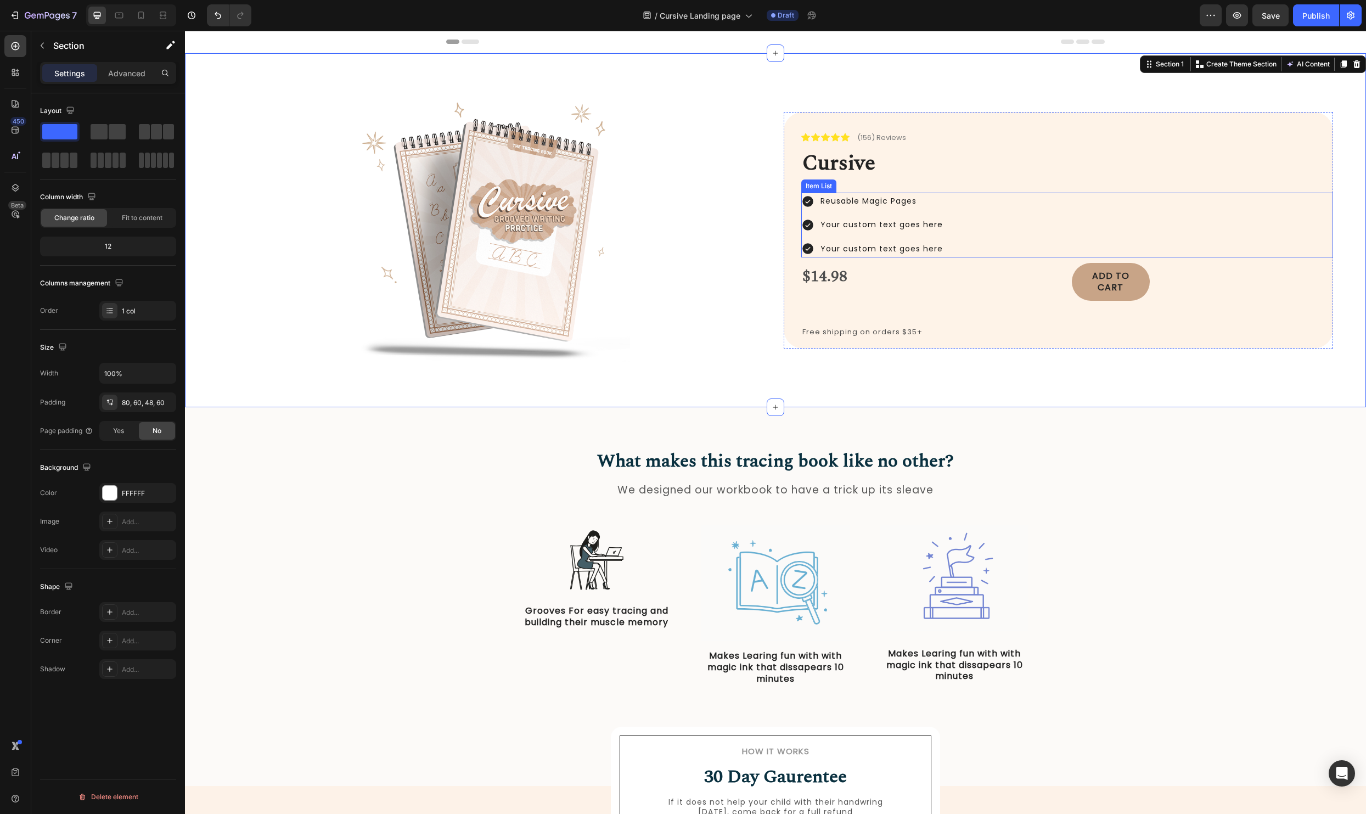
click at [1074, 245] on div "Reusable Magic Pages Your custom text goes here Your custom text goes here" at bounding box center [1067, 225] width 532 height 65
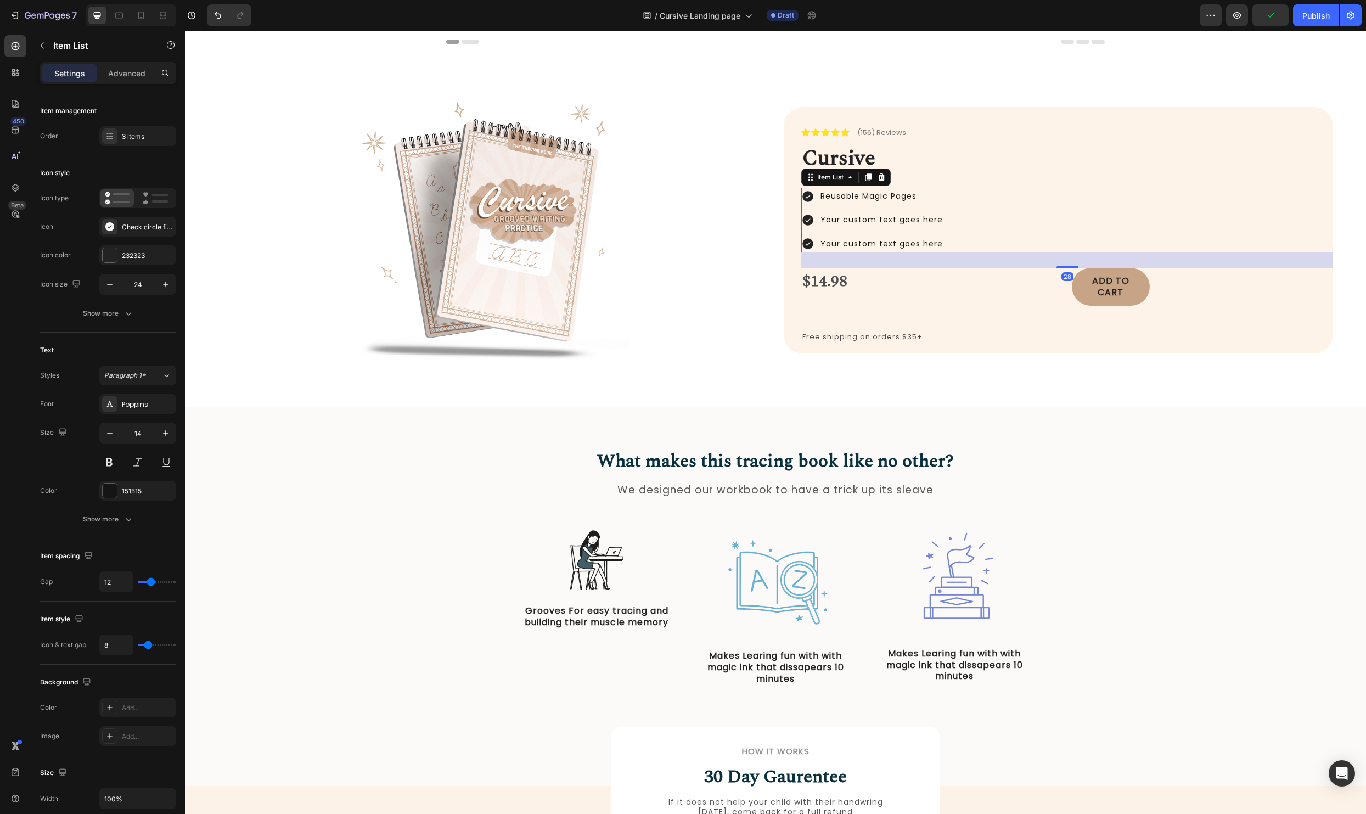
drag, startPoint x: 1069, startPoint y: 261, endPoint x: 1069, endPoint y: 272, distance: 11.0
click at [1069, 272] on div "Icon Icon Icon Icon Icon Icon List (156) Reviews Text Block Row ⁠⁠⁠⁠⁠⁠⁠ Cursive…" at bounding box center [1067, 230] width 532 height 246
type input "100%"
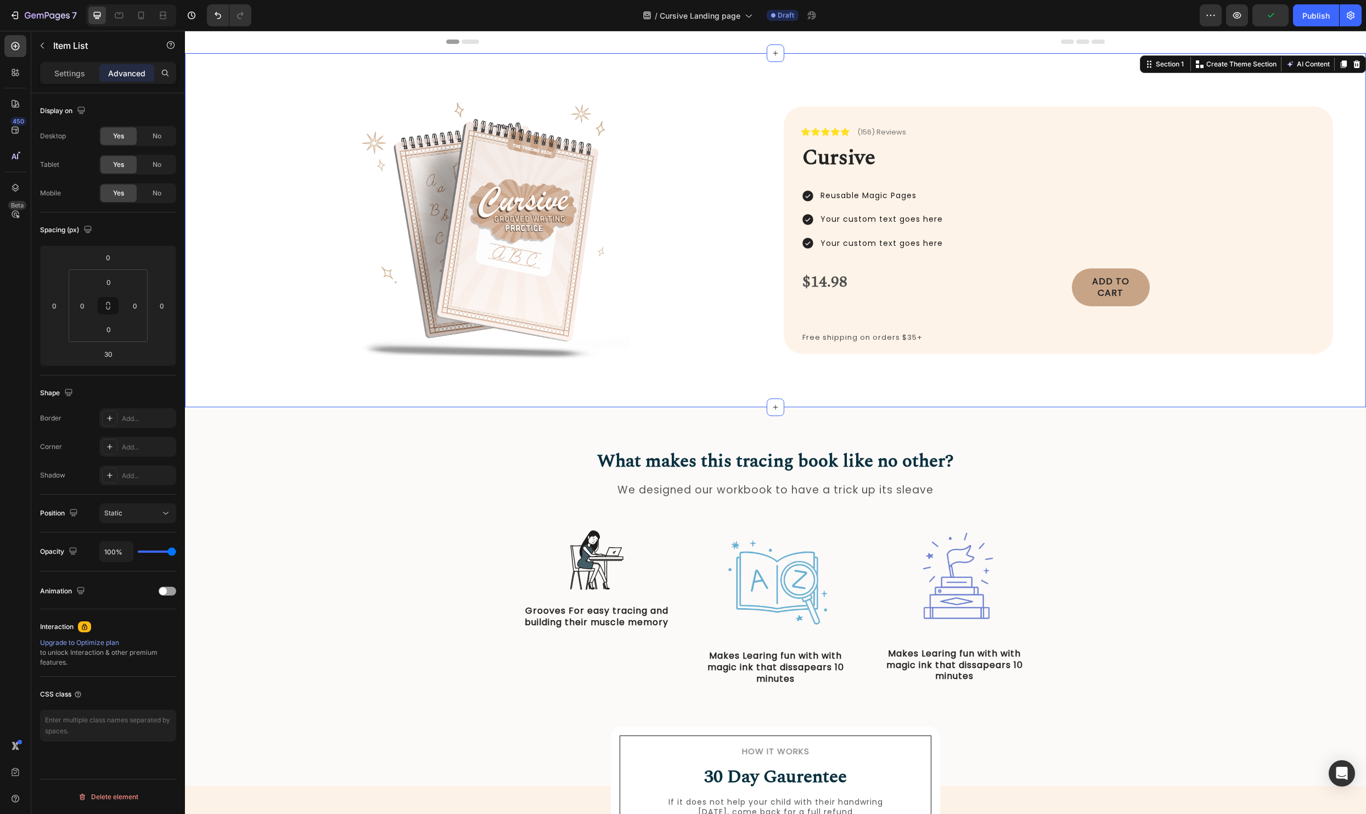
click at [832, 398] on div "Image Icon Icon Icon Icon Icon Icon List (156) Reviews Text Block Row ⁠⁠⁠⁠⁠⁠⁠ C…" at bounding box center [775, 230] width 1181 height 354
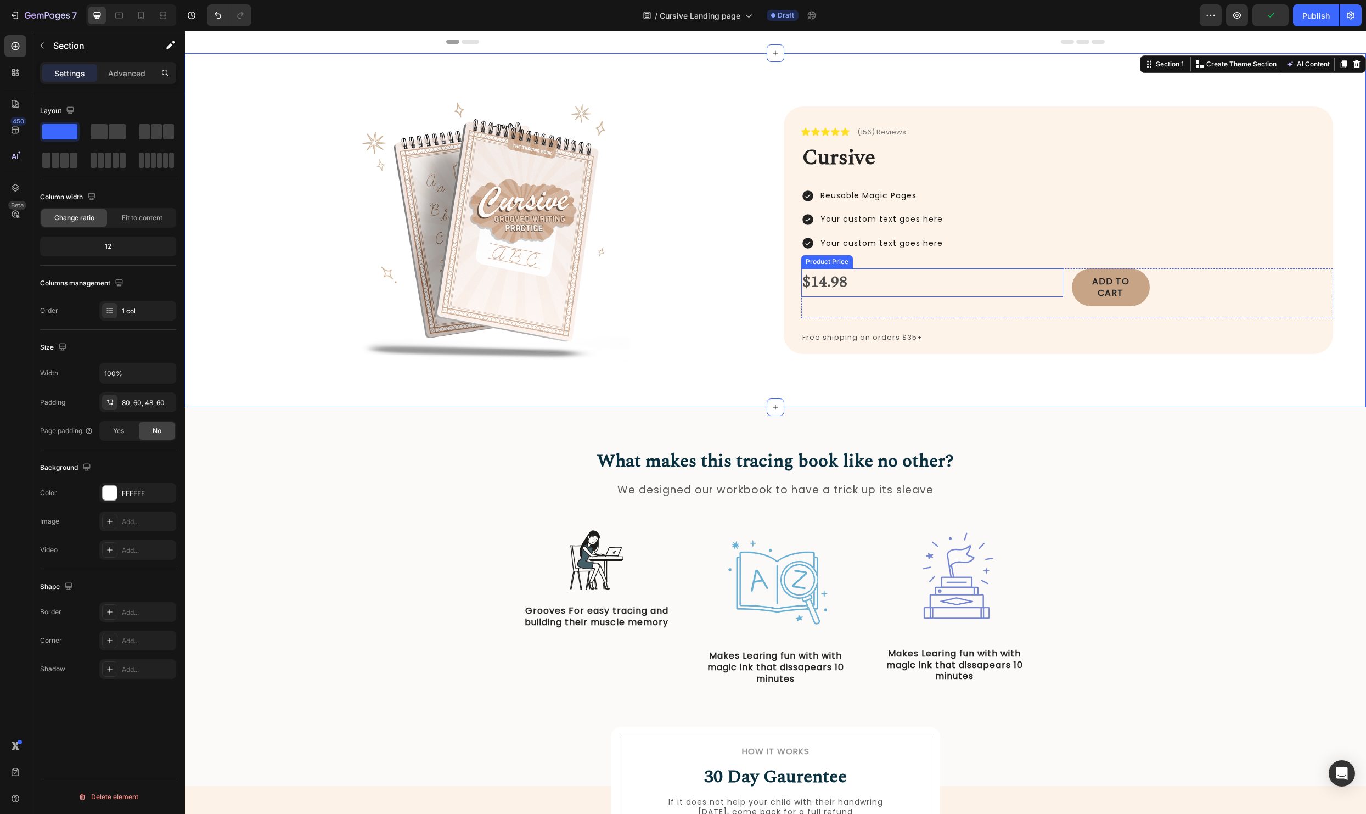
click at [1049, 286] on div "$14.98" at bounding box center [932, 282] width 262 height 29
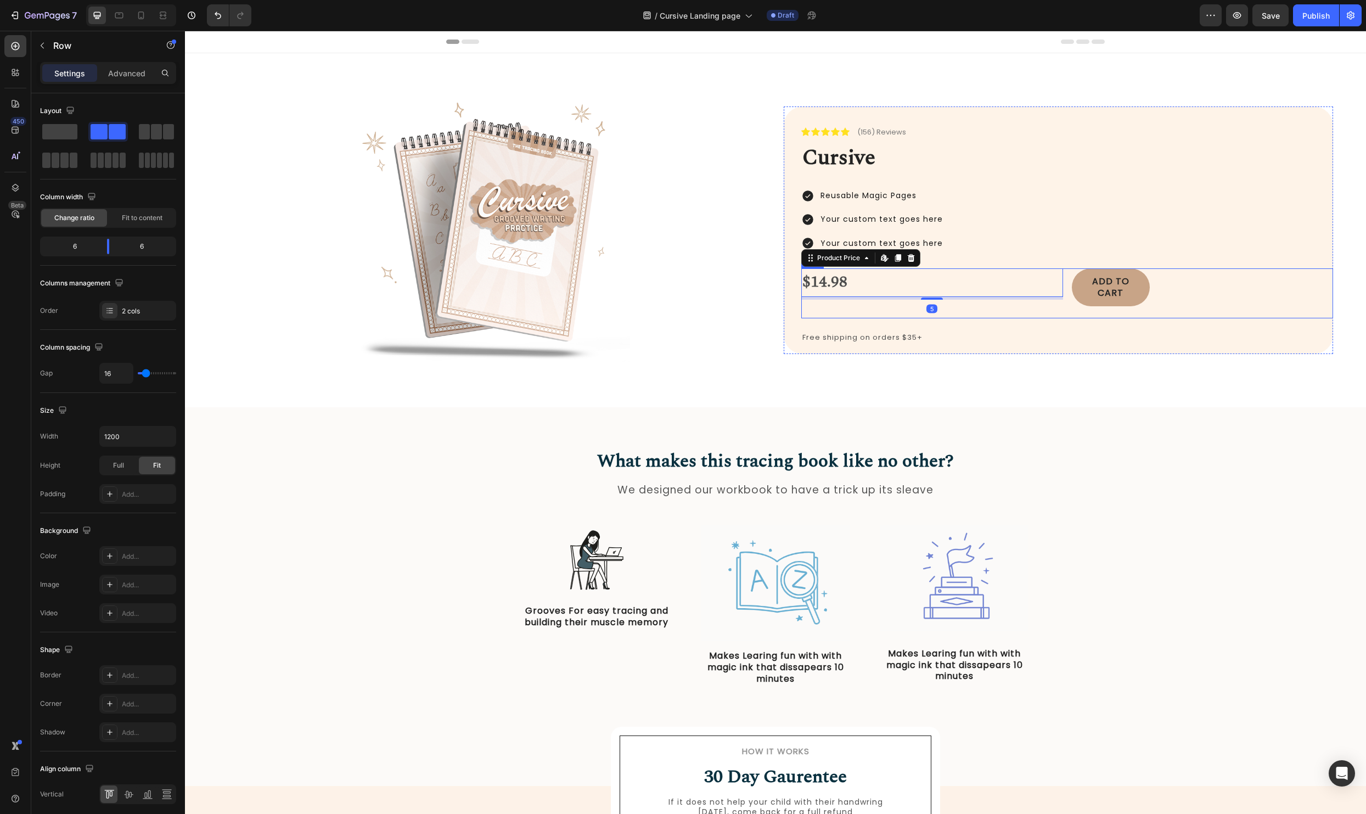
click at [1068, 310] on div "$14.98 Product Price Edit content in Shopify 5 Product Price Edit content in Sh…" at bounding box center [1067, 293] width 532 height 50
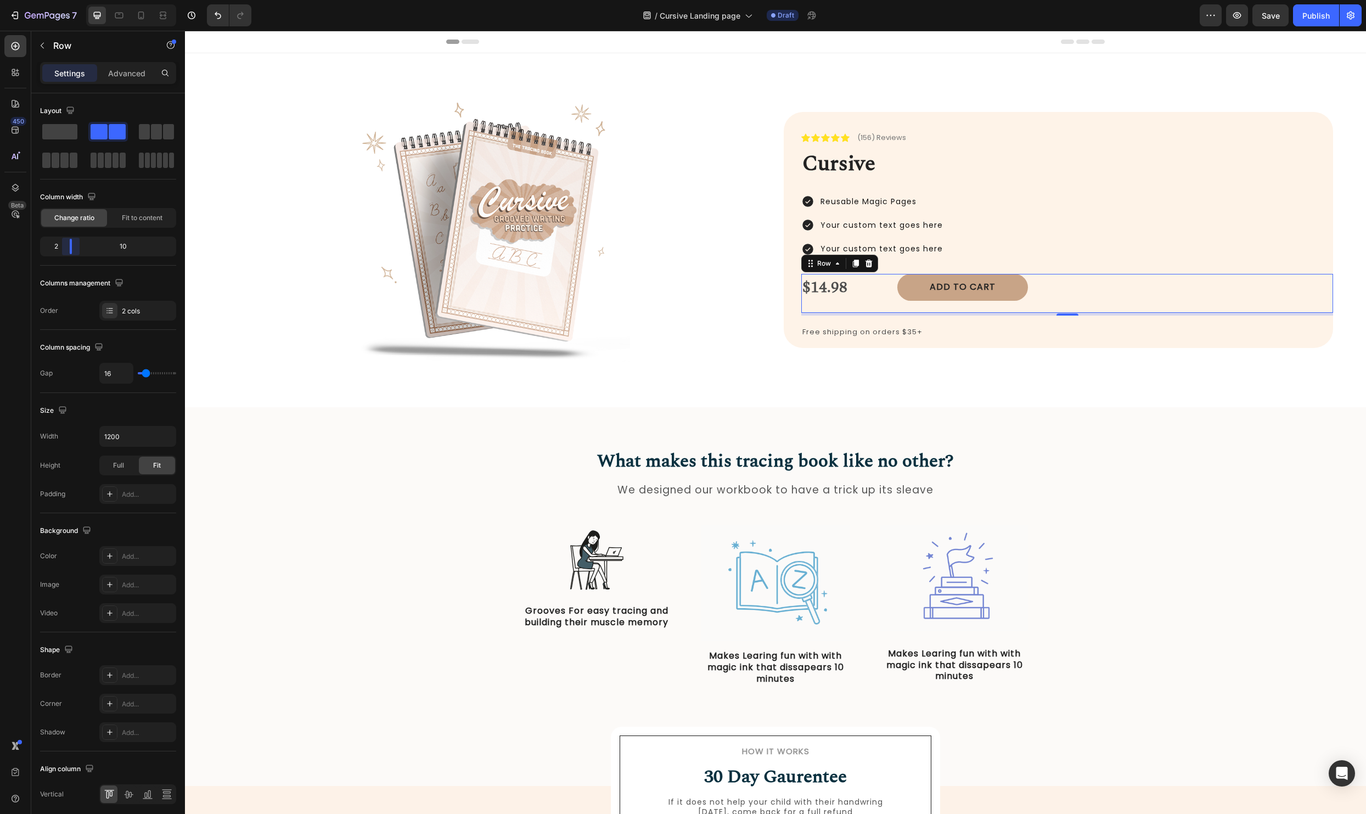
drag, startPoint x: 110, startPoint y: 251, endPoint x: 562, endPoint y: 352, distance: 463.3
click at [60, 0] on body "7 Version history / Cursive Landing page Draft Preview Save Publish 450 Beta Se…" at bounding box center [683, 0] width 1366 height 0
click at [130, 786] on div at bounding box center [128, 794] width 17 height 18
click at [958, 287] on div "Add to cart" at bounding box center [962, 287] width 66 height 12
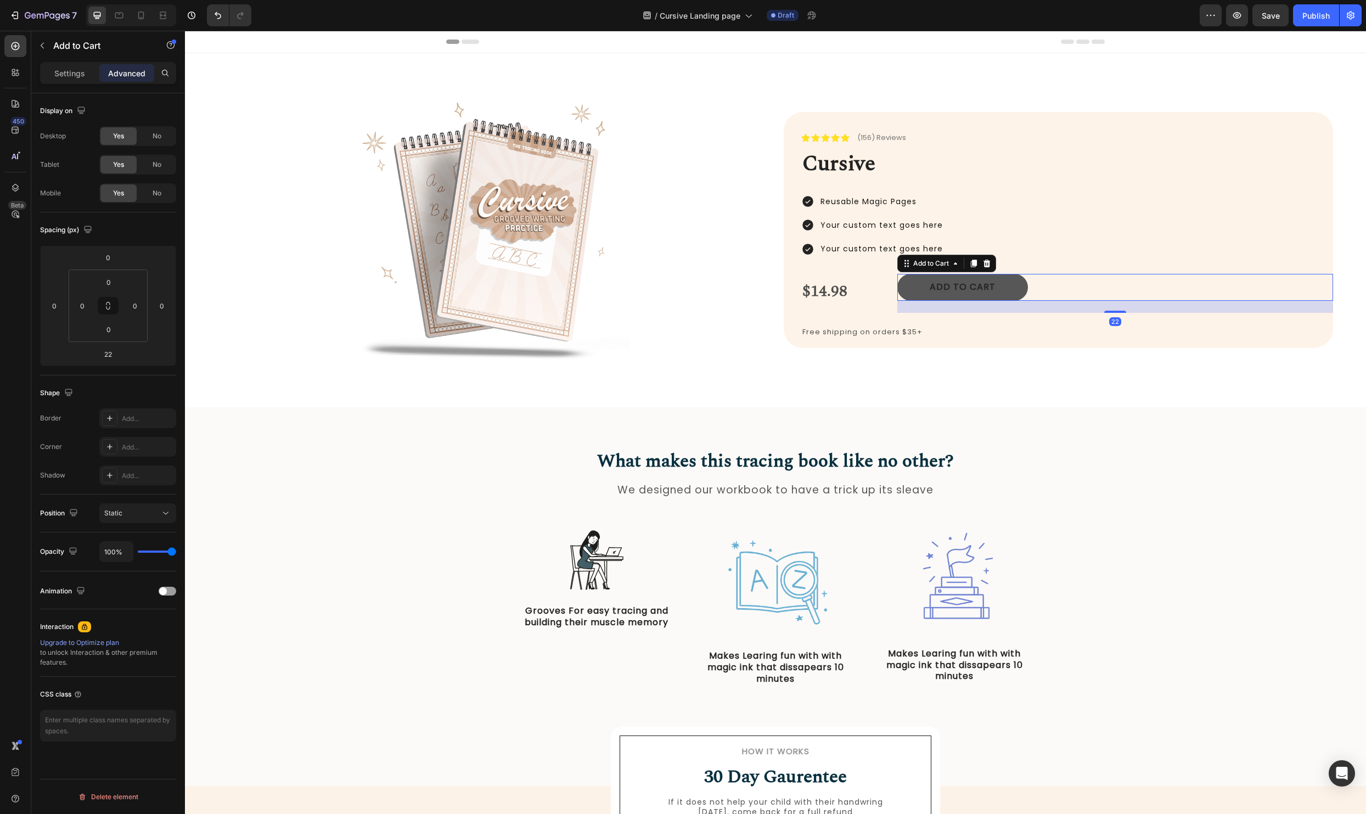
click at [1023, 289] on button "Add to cart" at bounding box center [962, 287] width 131 height 27
drag, startPoint x: 1111, startPoint y: 312, endPoint x: 1112, endPoint y: 283, distance: 29.1
click at [1112, 283] on div "Add to cart Add to Cart 22" at bounding box center [1115, 287] width 436 height 27
type input "0"
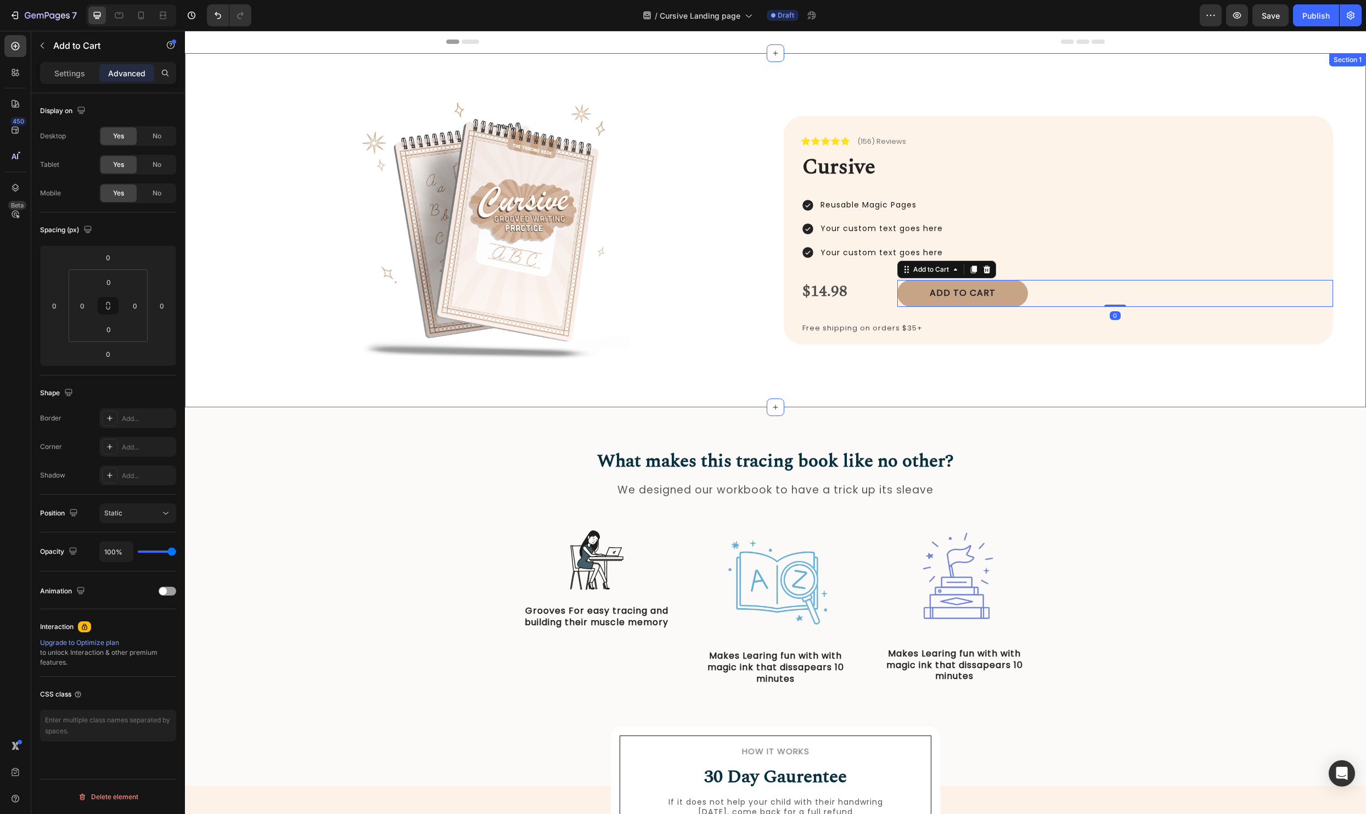
click at [913, 386] on div "Image Icon Icon Icon Icon Icon Icon List (156) Reviews Text Block Row ⁠⁠⁠⁠⁠⁠⁠ C…" at bounding box center [775, 230] width 1181 height 354
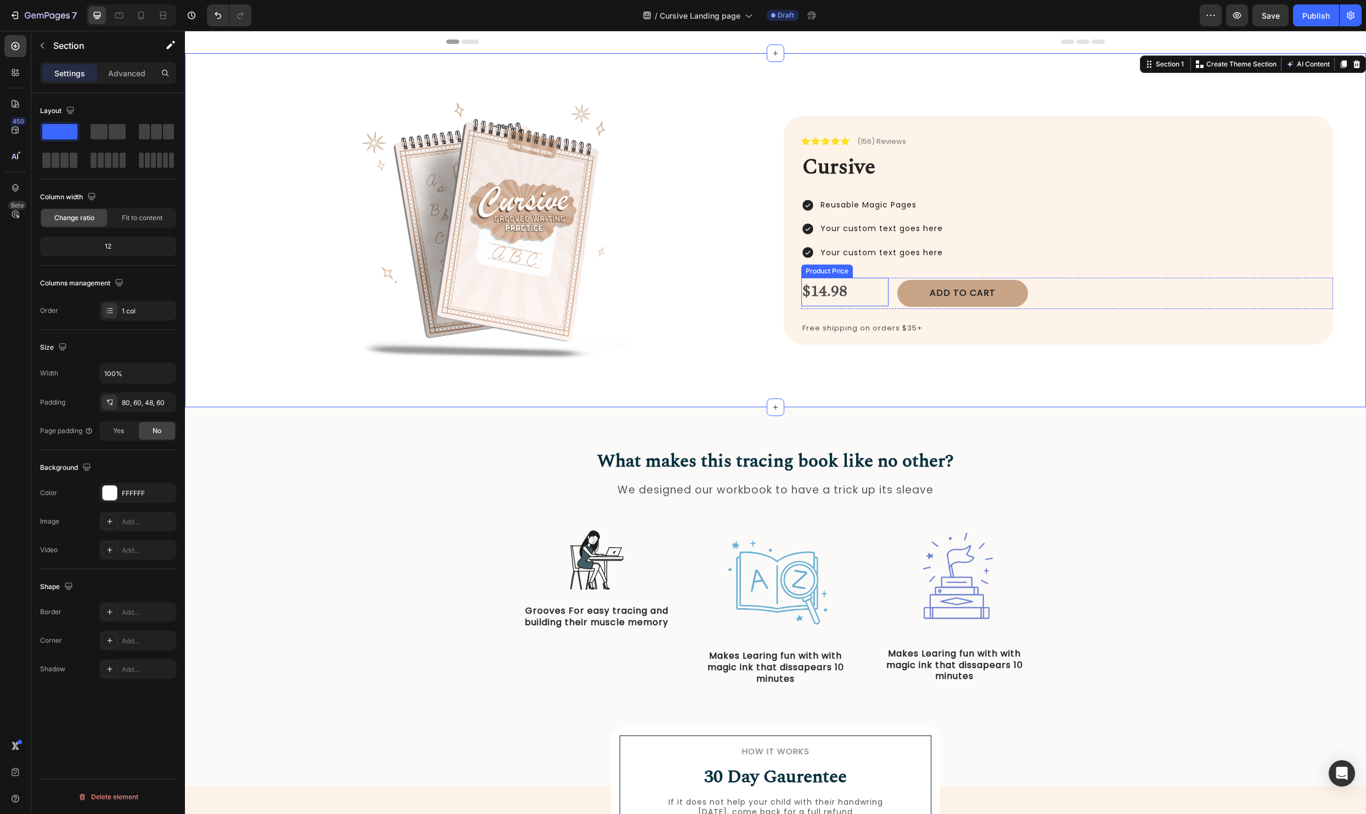
click at [866, 287] on div "$14.98" at bounding box center [844, 292] width 87 height 29
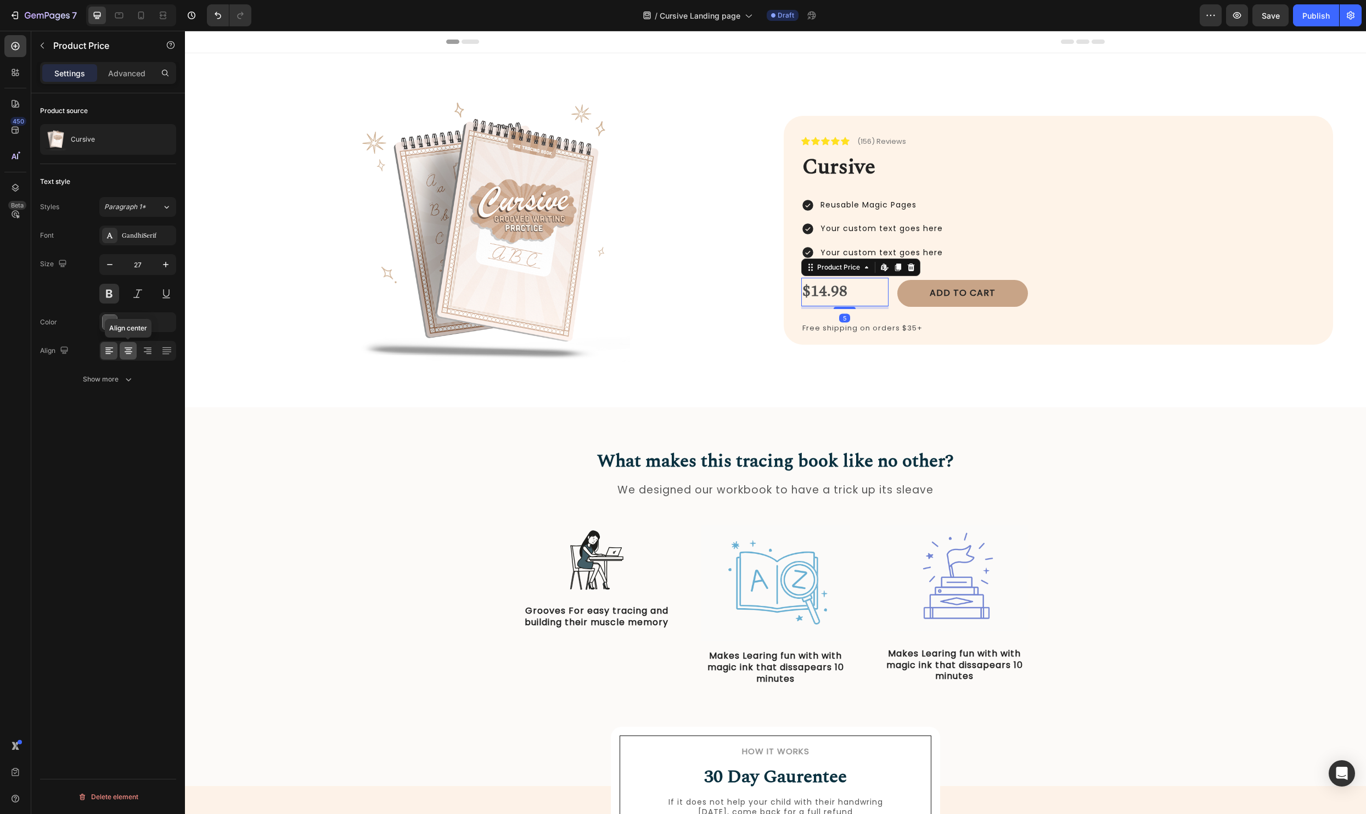
click at [136, 350] on div at bounding box center [128, 351] width 17 height 18
click at [662, 313] on div at bounding box center [492, 234] width 549 height 275
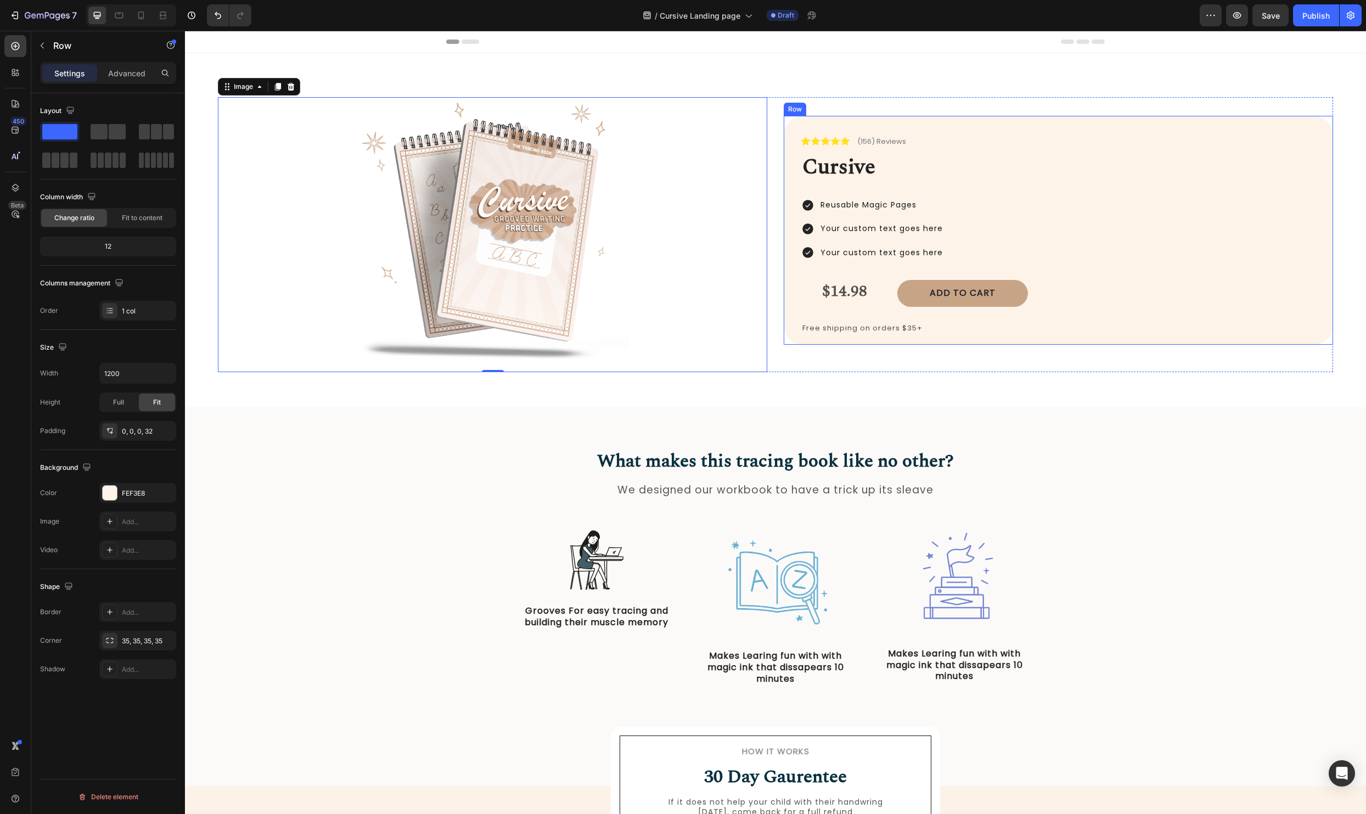
click at [791, 273] on div "Icon Icon Icon Icon Icon Icon List (156) Reviews Text Block Row ⁠⁠⁠⁠⁠⁠⁠ Cursive…" at bounding box center [1057, 230] width 549 height 229
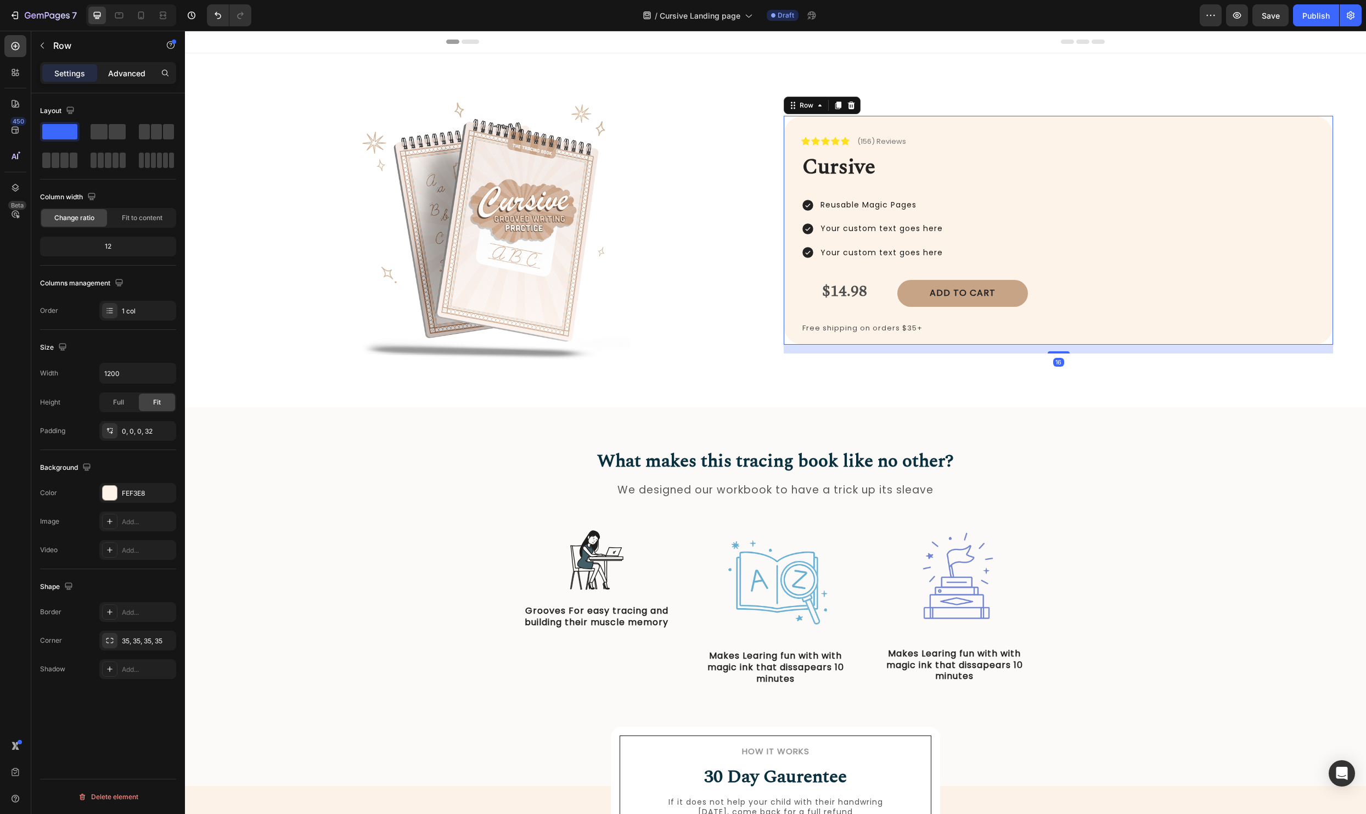
click at [139, 69] on p "Advanced" at bounding box center [126, 73] width 37 height 12
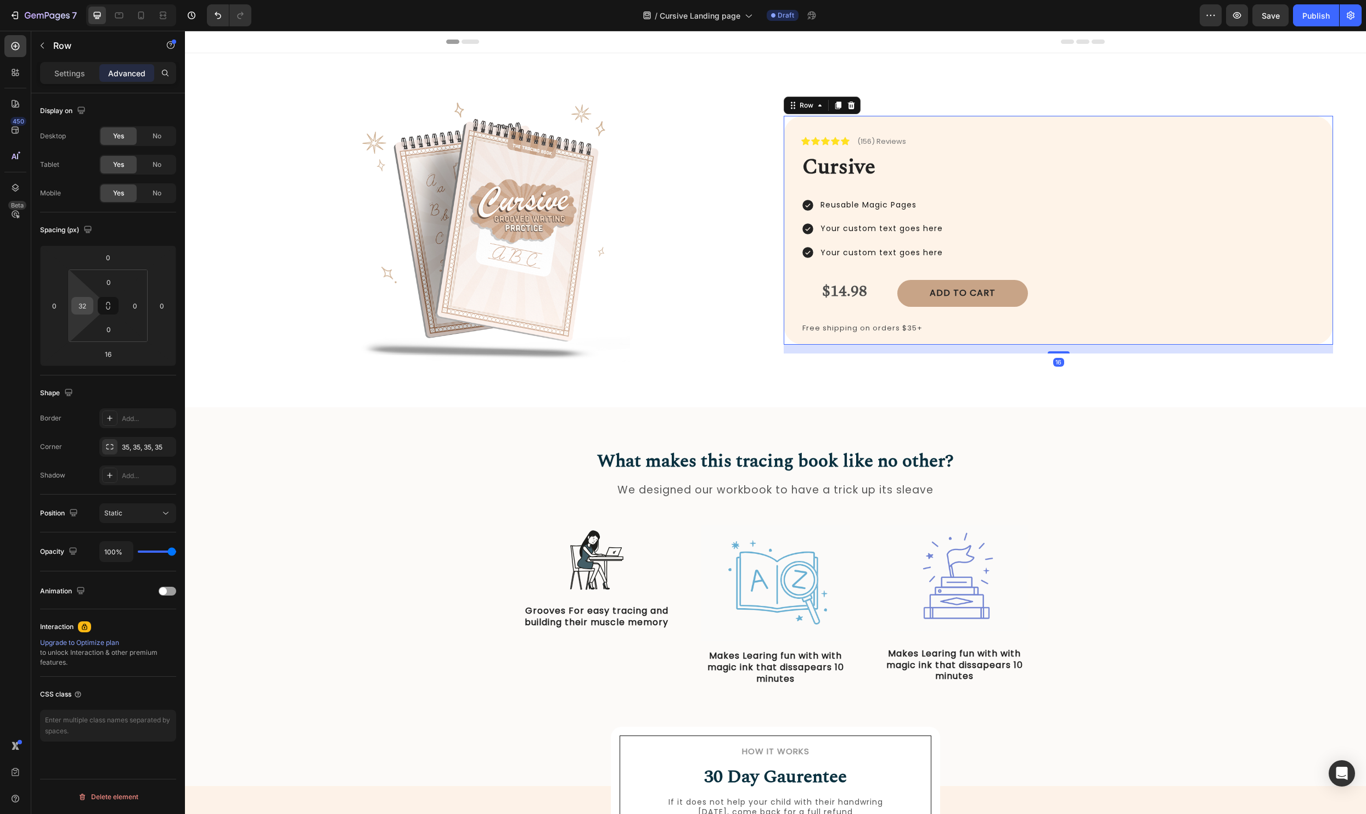
click at [86, 300] on input "32" at bounding box center [82, 305] width 16 height 16
type input "4"
type input "6"
type input "50"
click at [736, 379] on div "Image Icon Icon Icon Icon Icon Icon List (156) Reviews Text Block Row ⁠⁠⁠⁠⁠⁠⁠ C…" at bounding box center [775, 239] width 1115 height 284
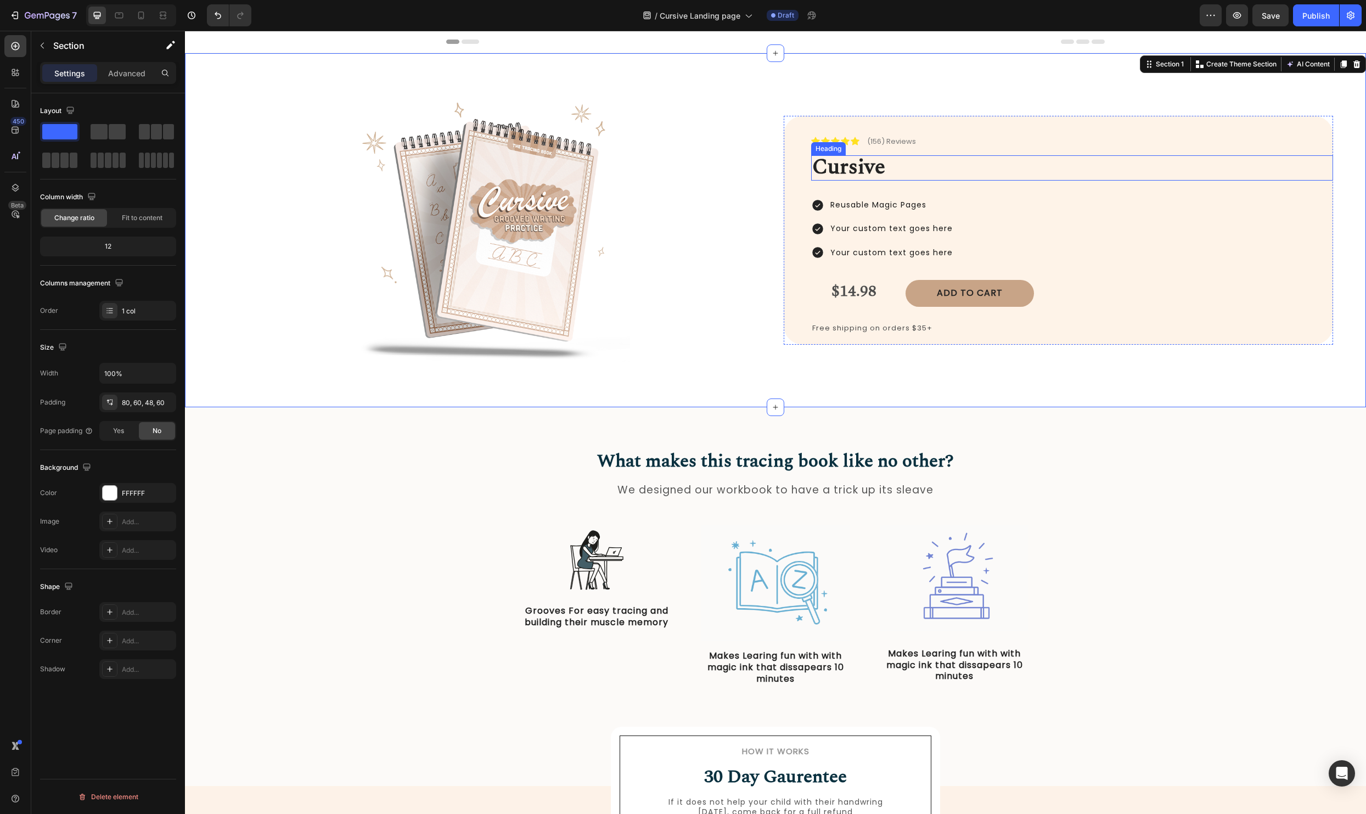
click at [940, 173] on p "⁠⁠⁠⁠⁠⁠⁠ Cursive" at bounding box center [1072, 167] width 520 height 23
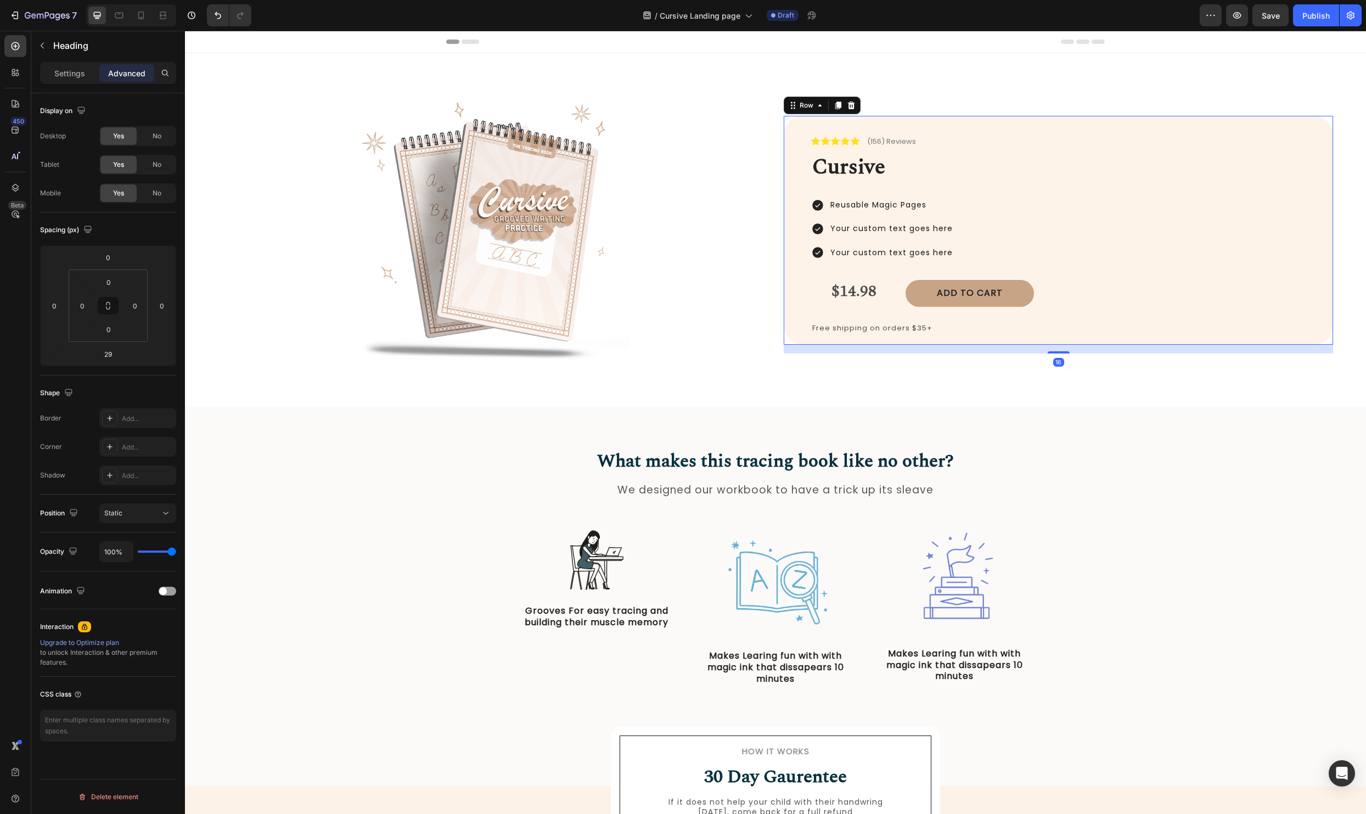
click at [912, 154] on div "Icon Icon Icon Icon Icon Icon List (156) Reviews Text Block Row ⁠⁠⁠⁠⁠⁠⁠ Cursive…" at bounding box center [1072, 230] width 522 height 229
click at [896, 167] on p "⁠⁠⁠⁠⁠⁠⁠ Cursive" at bounding box center [1072, 167] width 520 height 23
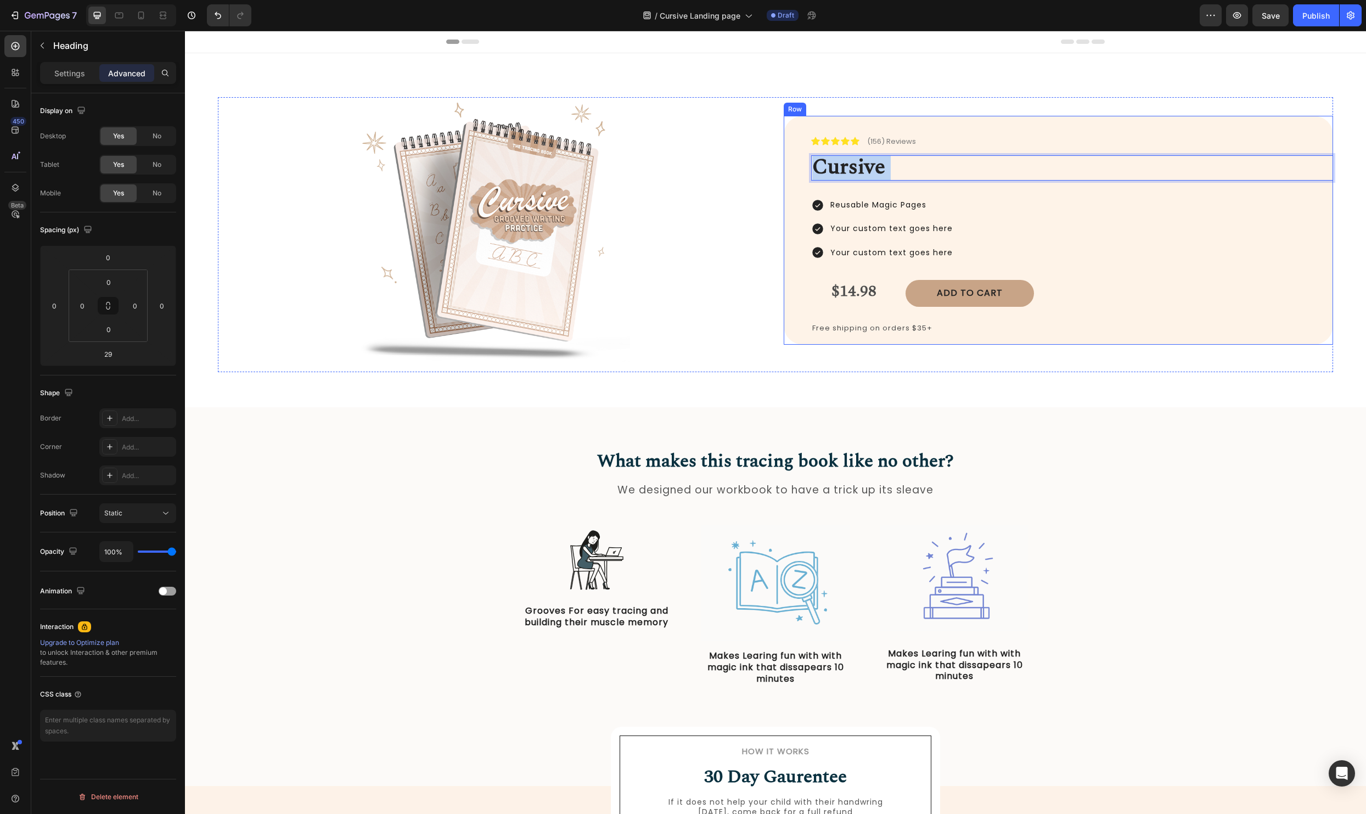
drag, startPoint x: 896, startPoint y: 167, endPoint x: 793, endPoint y: 162, distance: 103.2
click at [793, 162] on div "Icon Icon Icon Icon Icon Icon List (156) Reviews Text Block Row Cursive Heading…" at bounding box center [1057, 230] width 549 height 229
click at [123, 19] on icon at bounding box center [119, 15] width 11 height 11
type input "24"
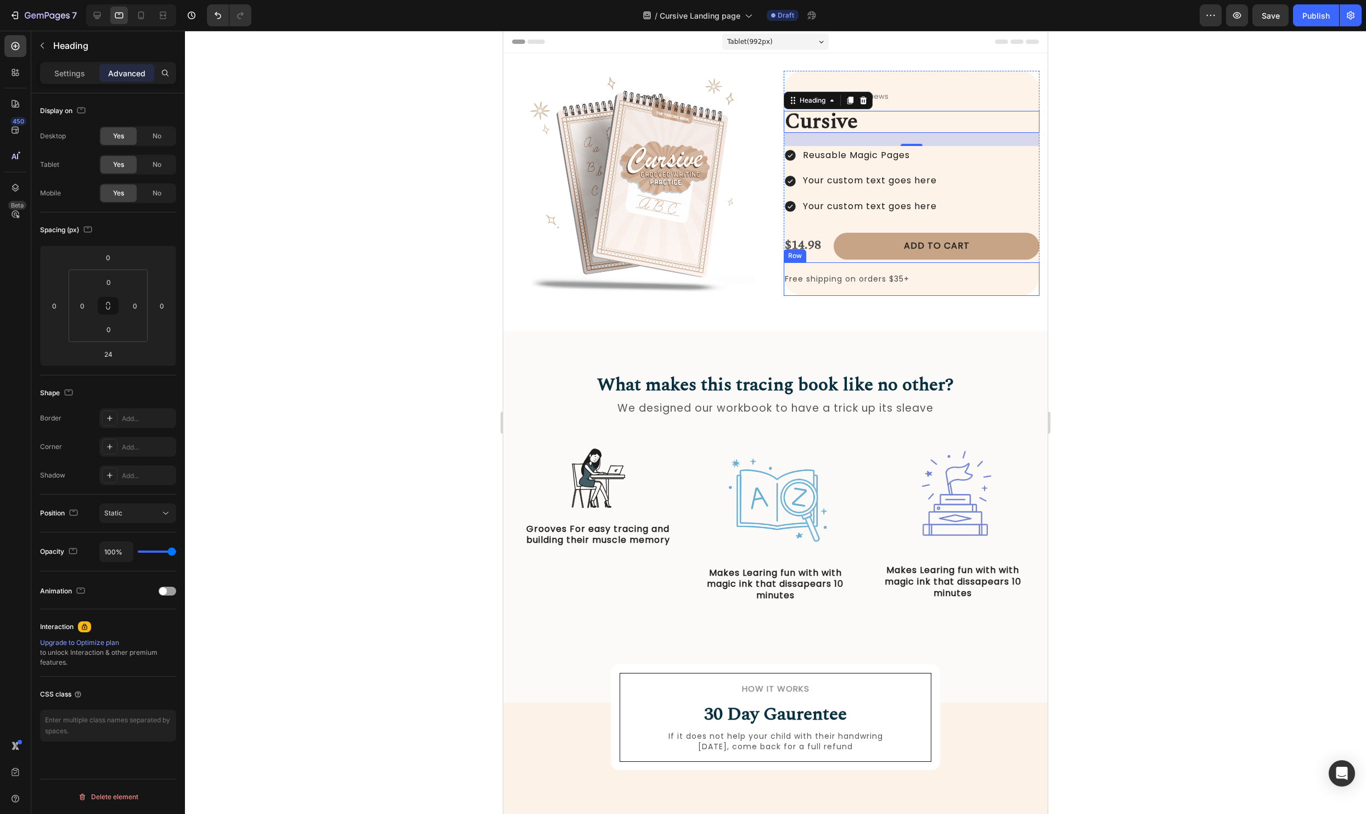
click at [911, 290] on div "Free shipping on orders $35+ Text Block Row" at bounding box center [911, 278] width 256 height 33
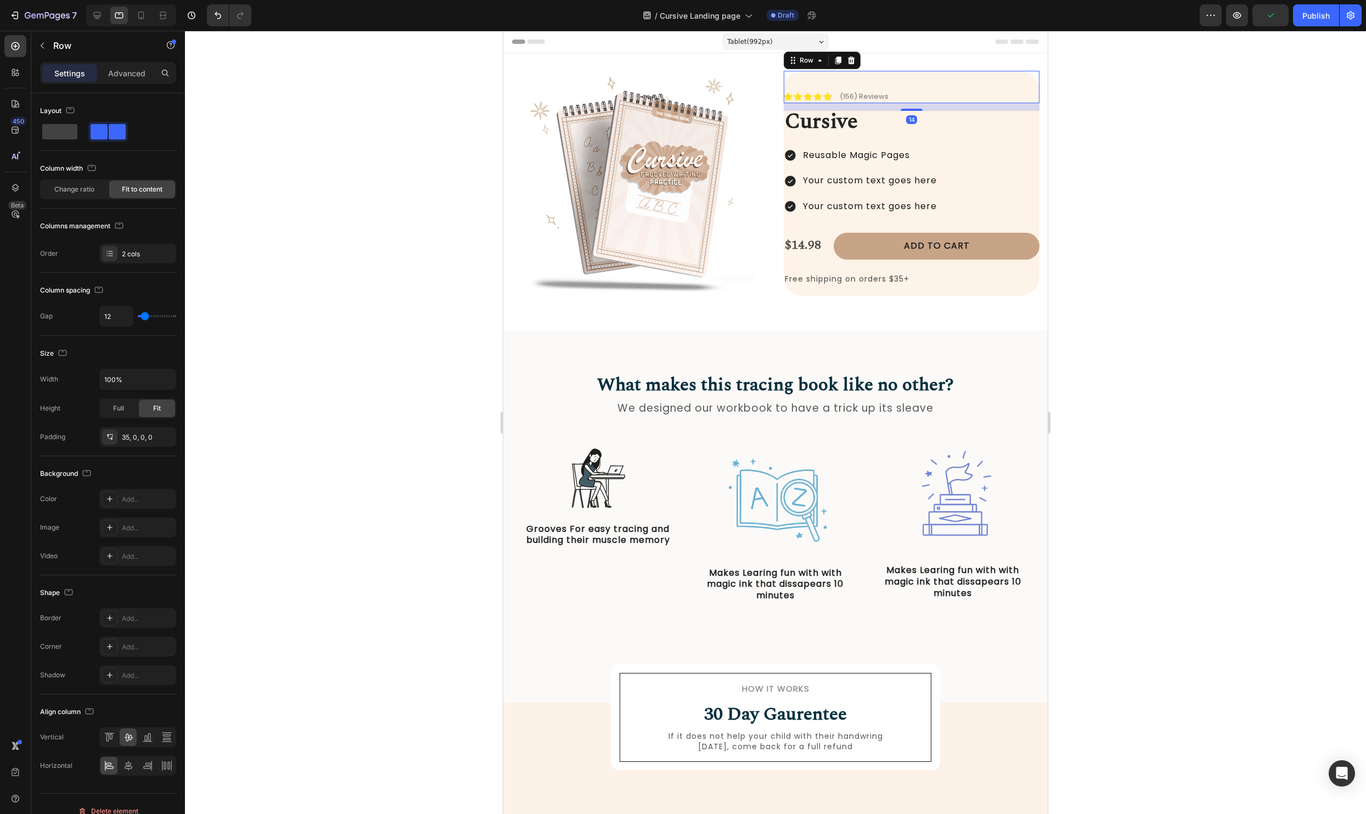
click at [835, 75] on div "Icon Icon Icon Icon Icon Icon List (156) Reviews Text Block Row 14" at bounding box center [911, 87] width 256 height 32
click at [979, 104] on div "14" at bounding box center [911, 107] width 256 height 8
click at [820, 59] on icon at bounding box center [819, 60] width 9 height 9
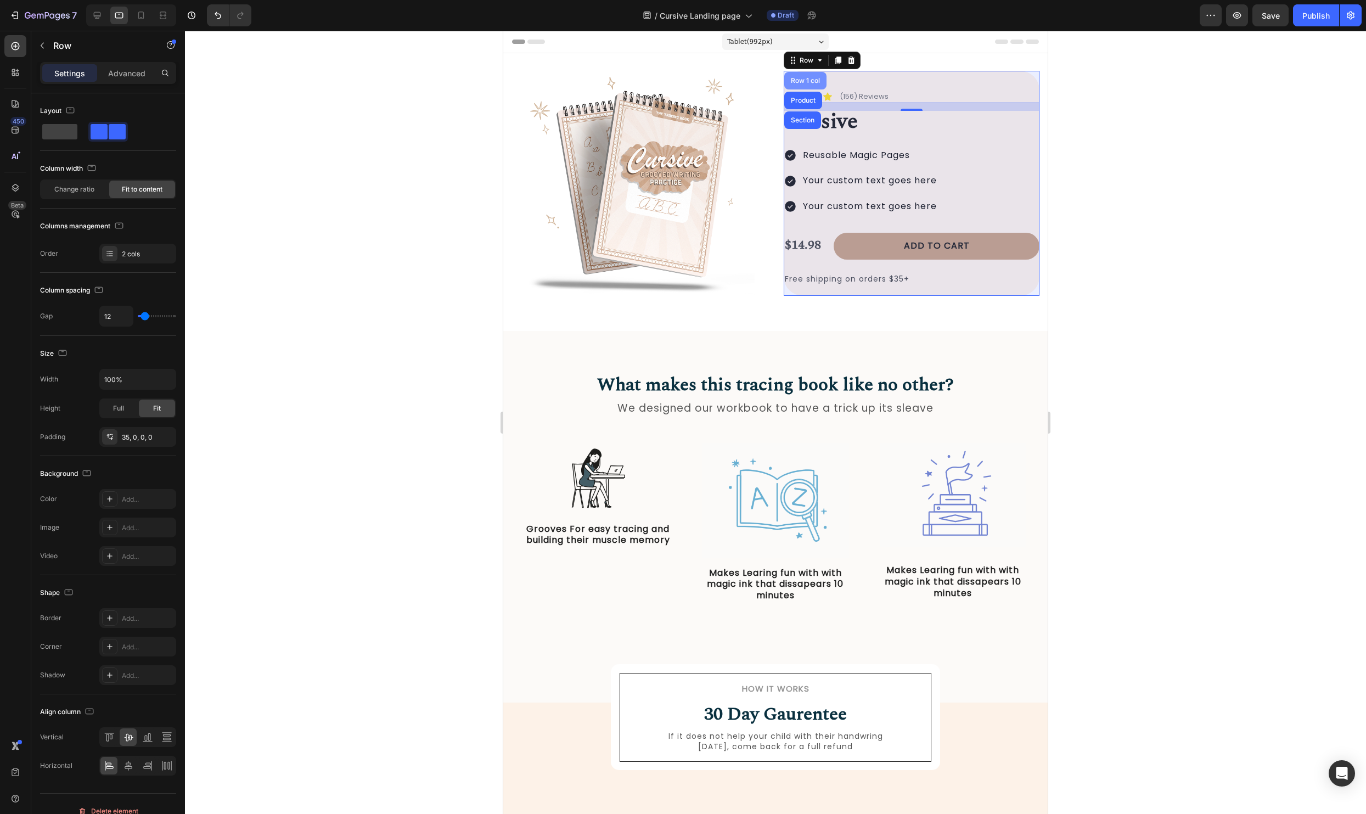
click at [805, 77] on div "Row 1 col" at bounding box center [804, 80] width 33 height 7
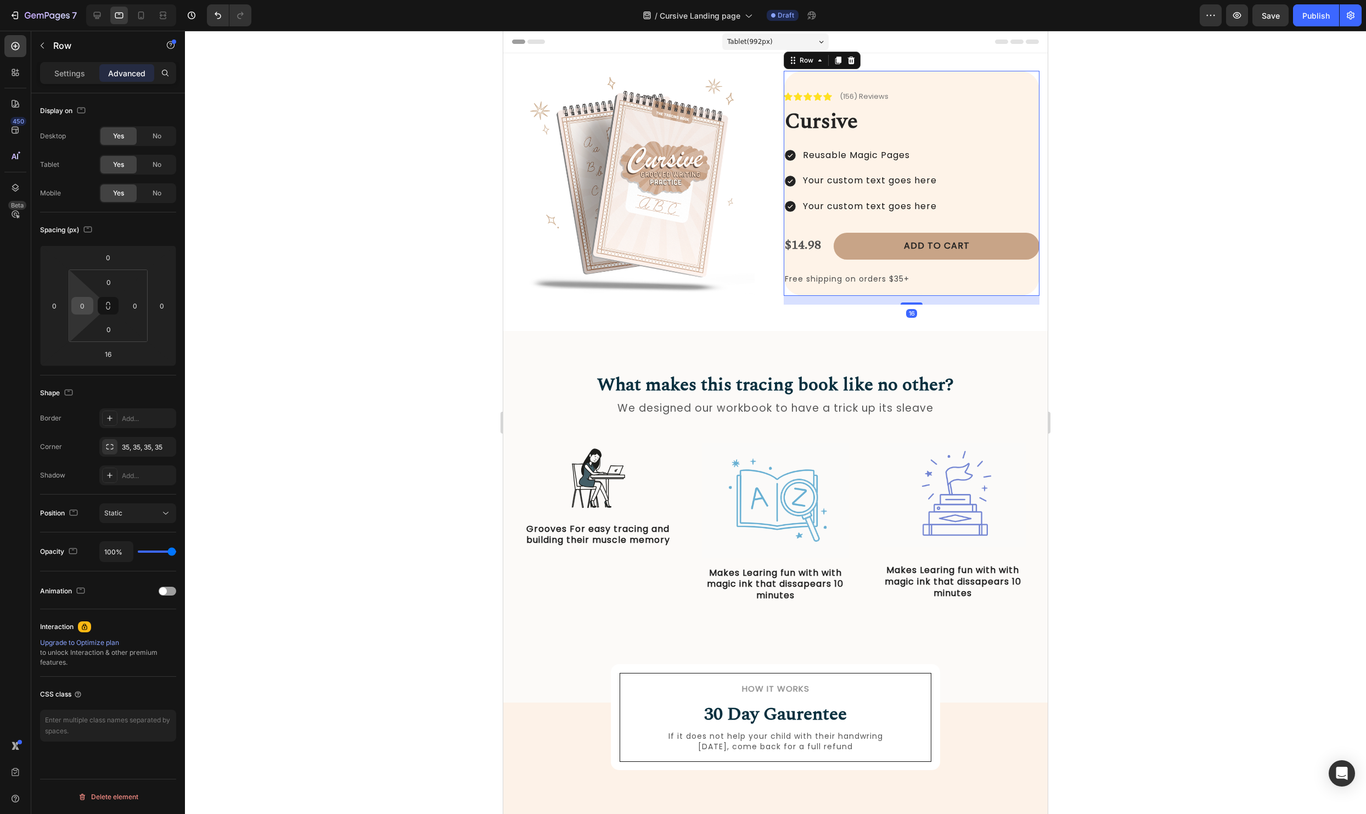
click at [78, 297] on input "0" at bounding box center [82, 305] width 16 height 16
type input "45"
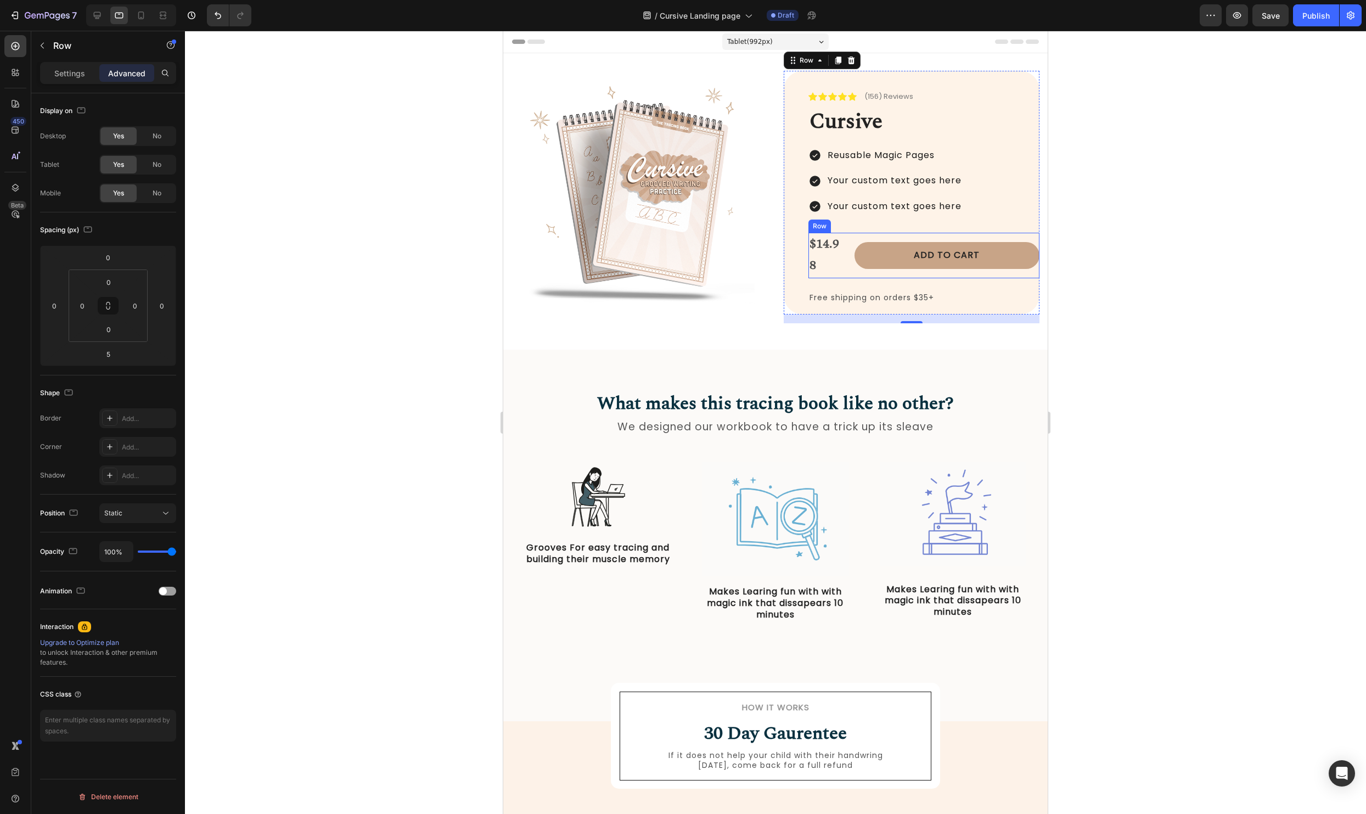
click at [849, 260] on div "$14.98 Product Price Product Price Add to cart Add to Cart Row" at bounding box center [923, 256] width 231 height 46
click at [1309, 194] on div at bounding box center [775, 422] width 1181 height 783
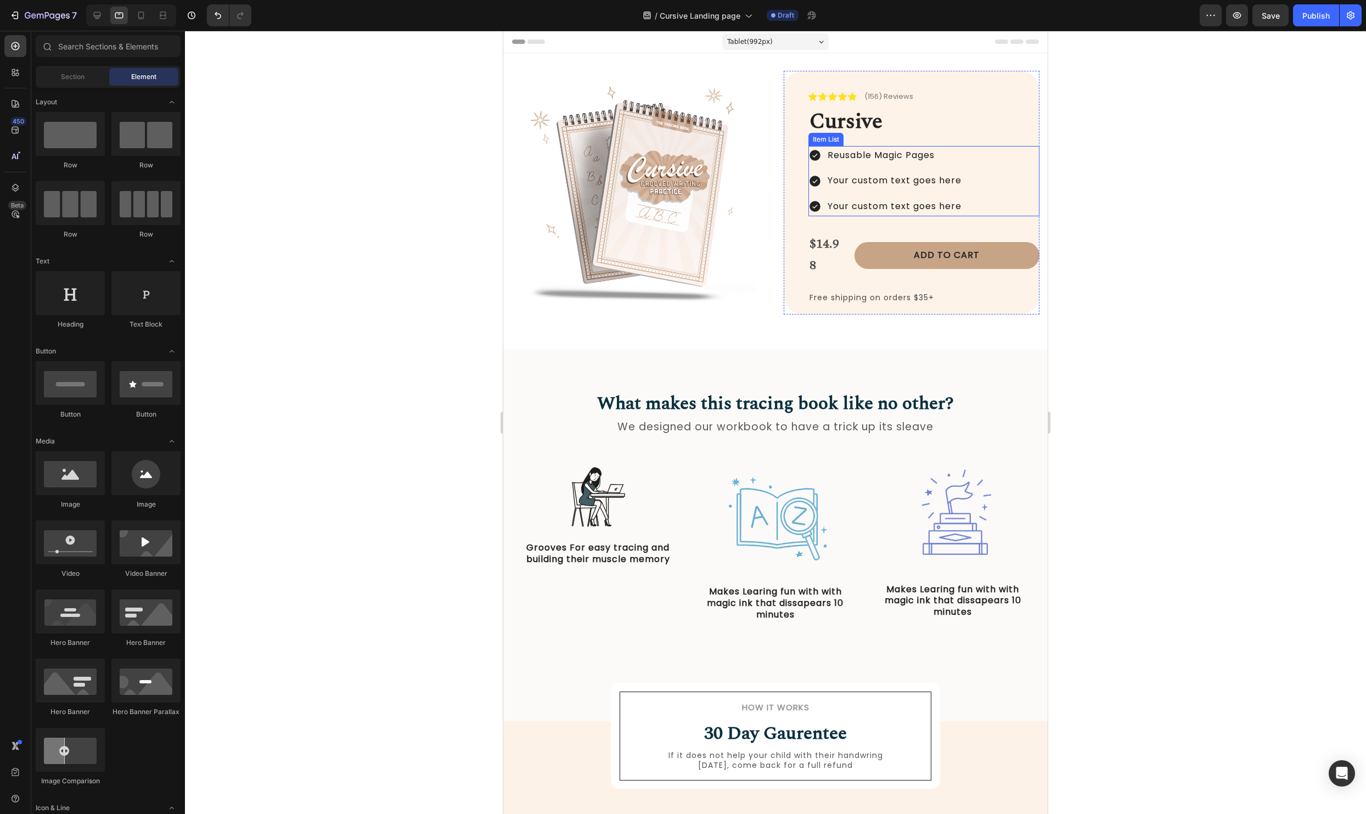
click at [983, 158] on div "Reusable Magic Pages Your custom text goes here Your custom text goes here" at bounding box center [923, 181] width 231 height 70
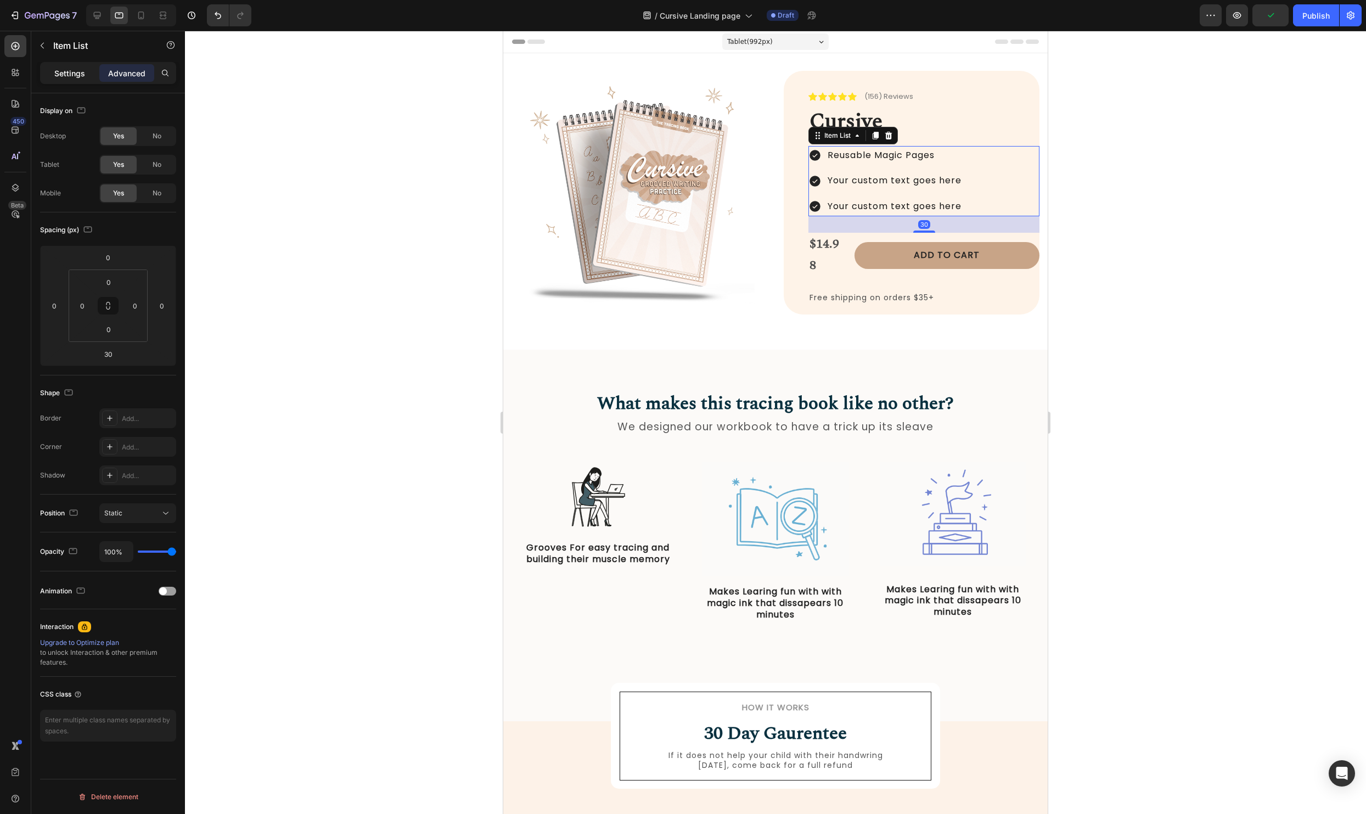
click at [60, 72] on p "Settings" at bounding box center [69, 73] width 31 height 12
type input "8"
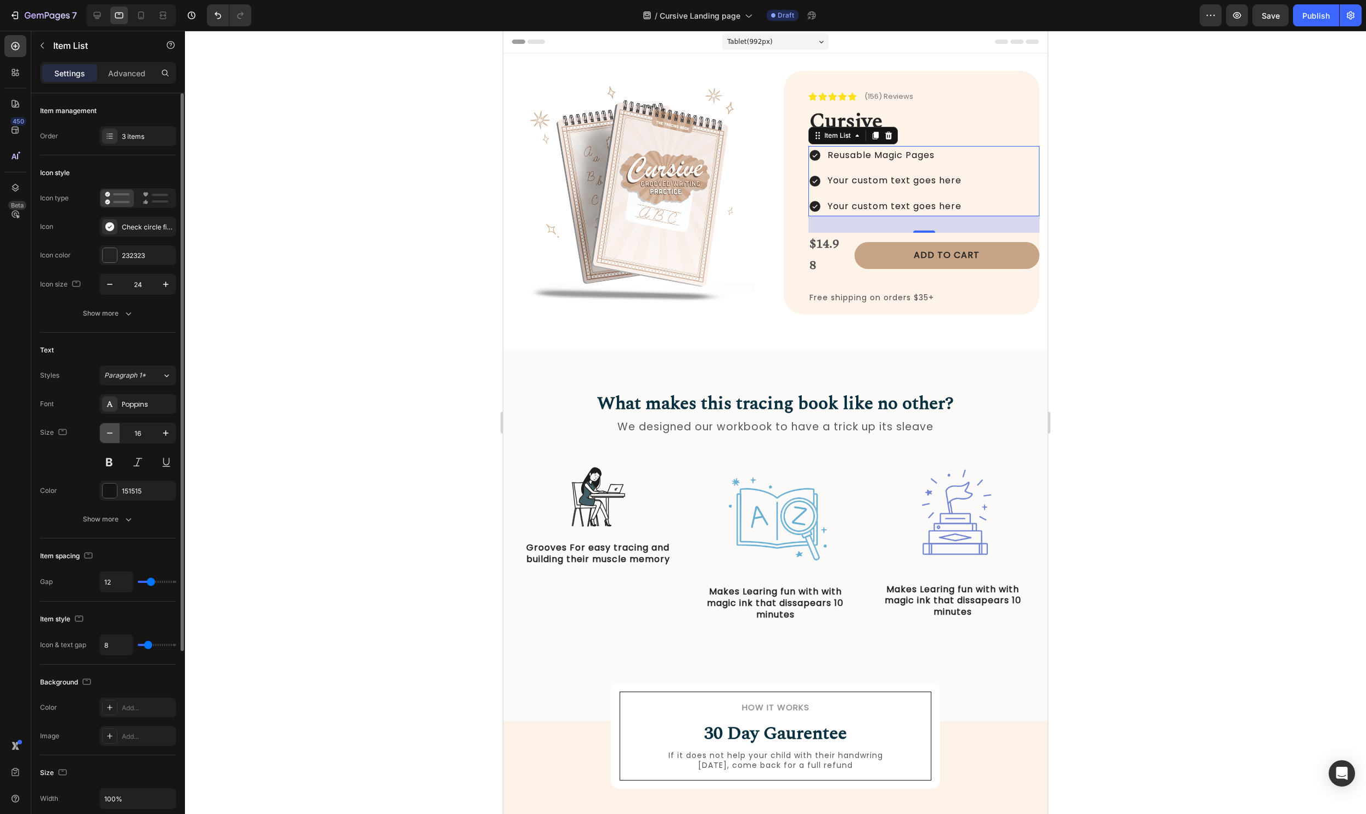
click at [116, 430] on button "button" at bounding box center [110, 433] width 20 height 20
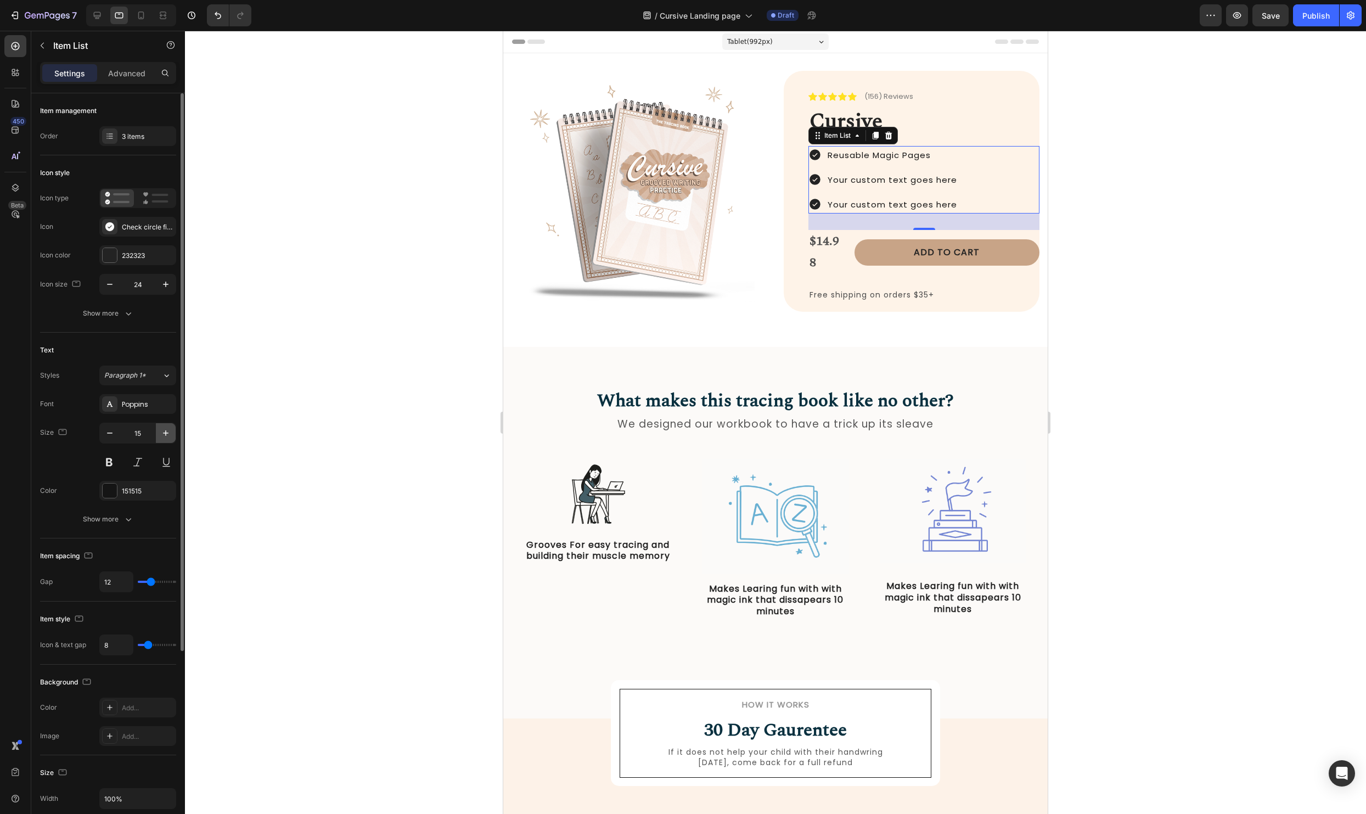
click at [163, 433] on icon "button" at bounding box center [165, 432] width 11 height 11
type input "16"
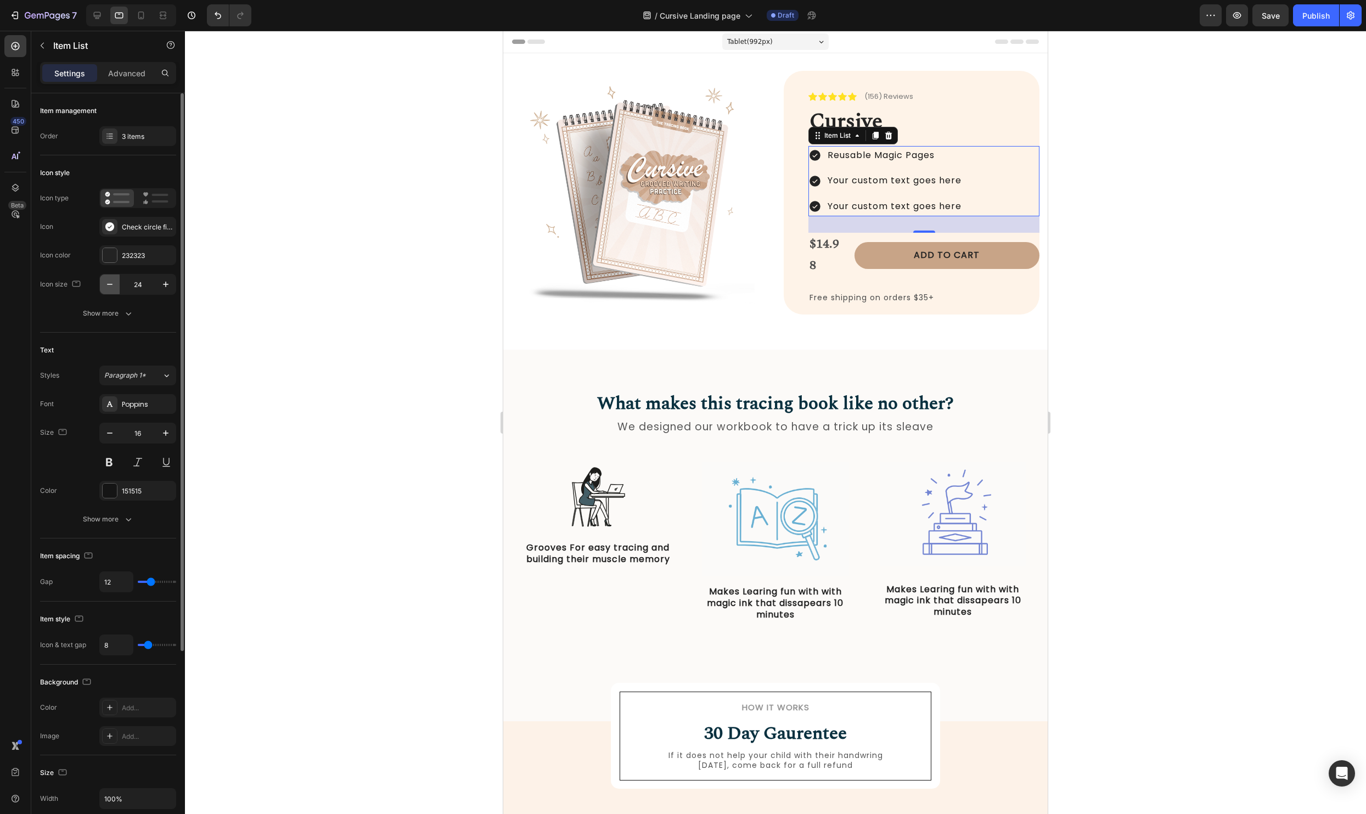
click at [108, 287] on icon "button" at bounding box center [109, 284] width 11 height 11
type input "21"
type input "14"
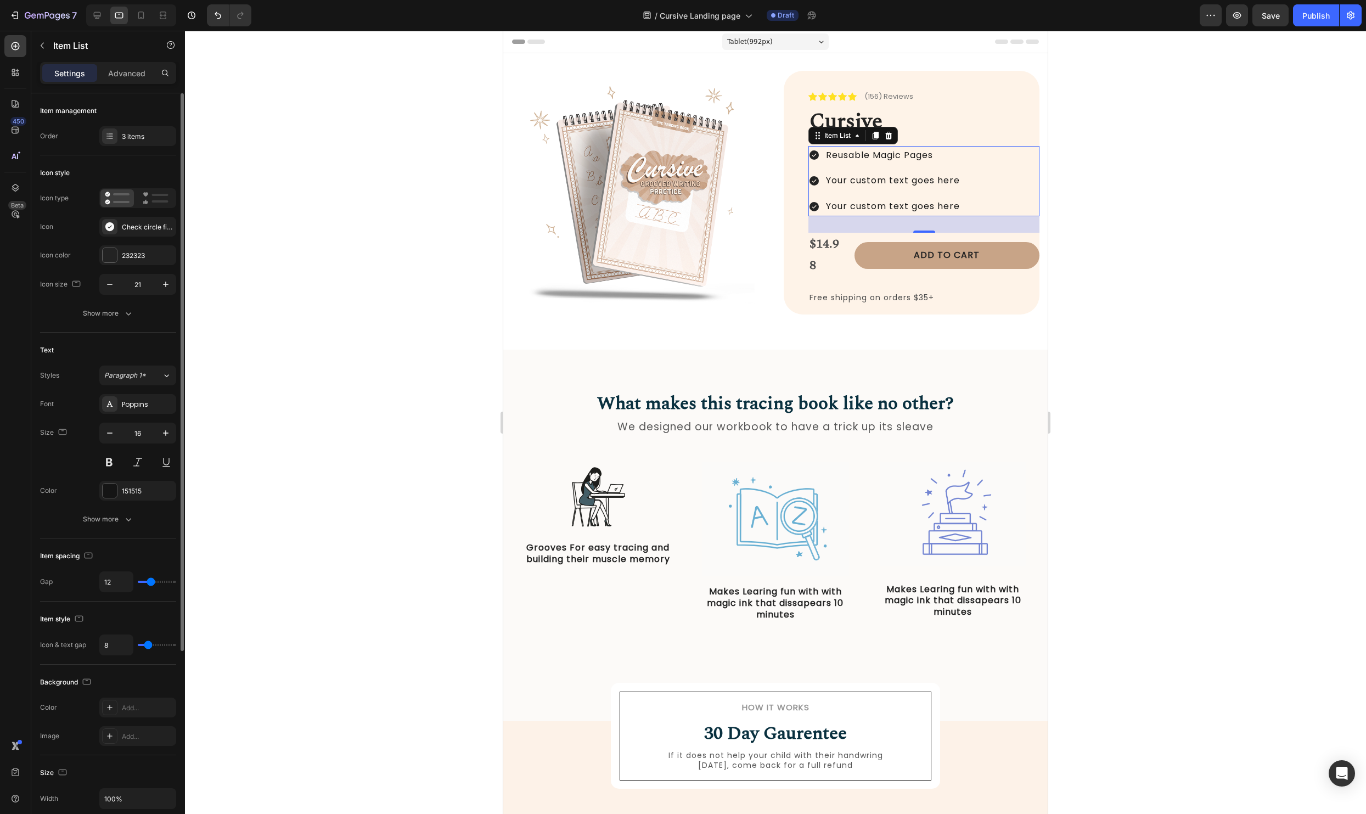
type input "14"
type input "13"
type input "12"
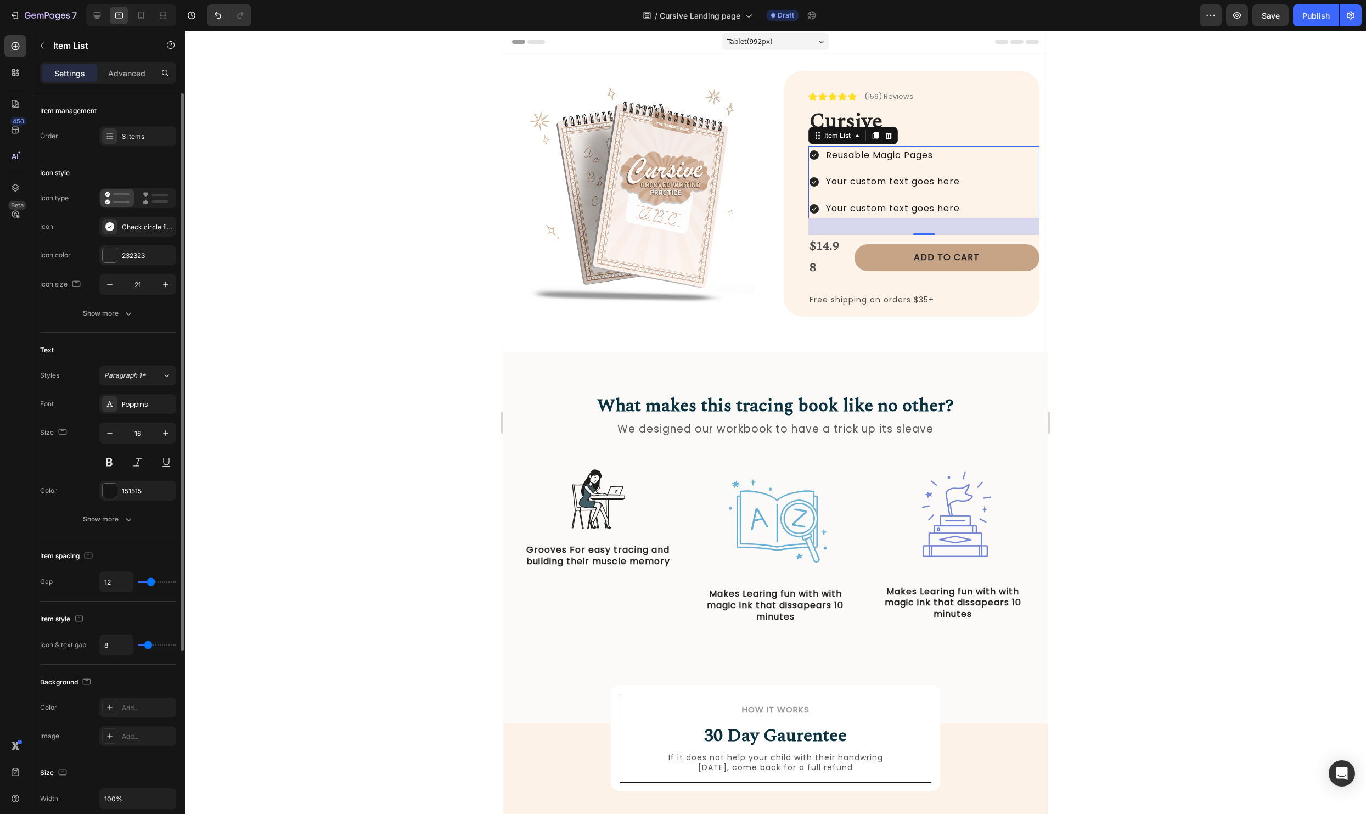
type input "9"
type input "8"
type input "7"
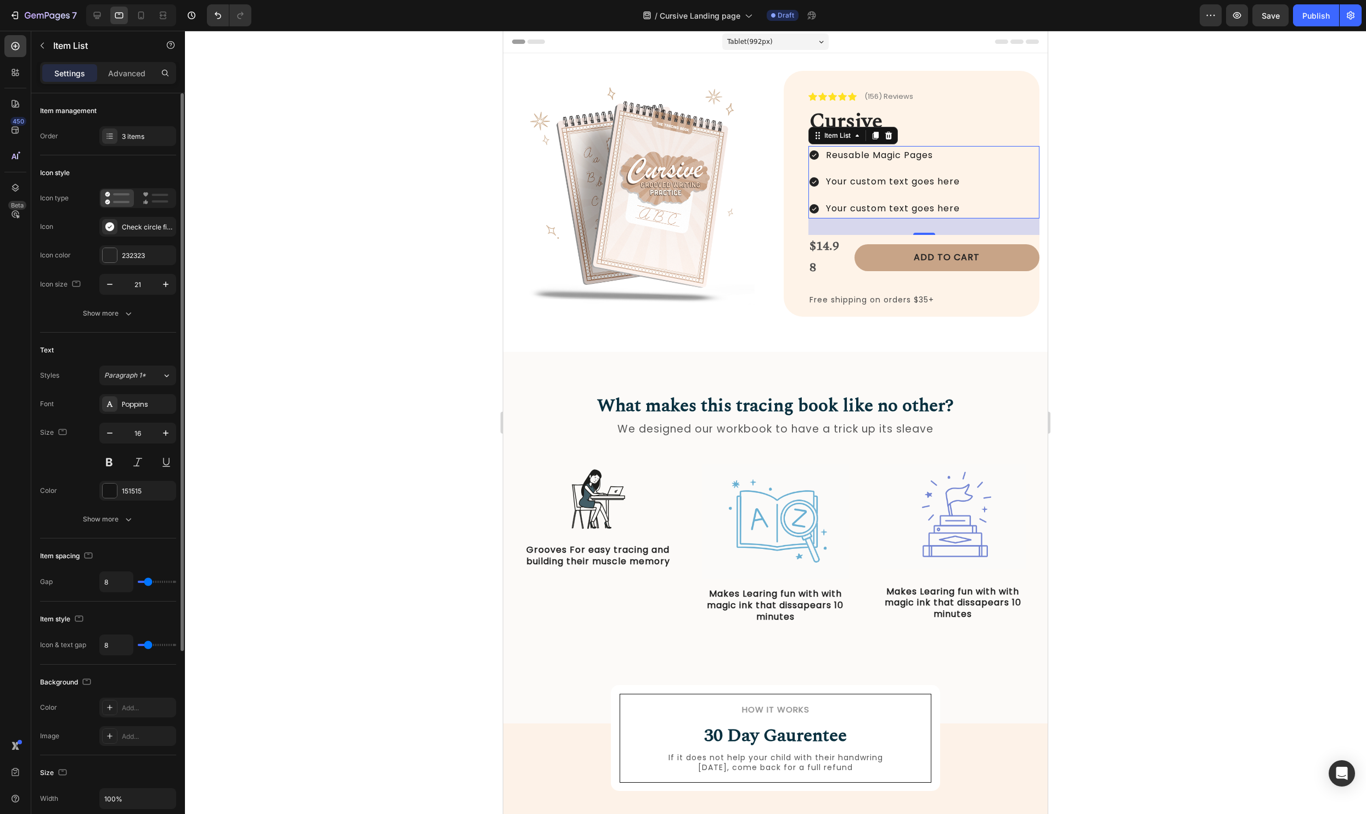
type input "7"
type input "5"
type input "4"
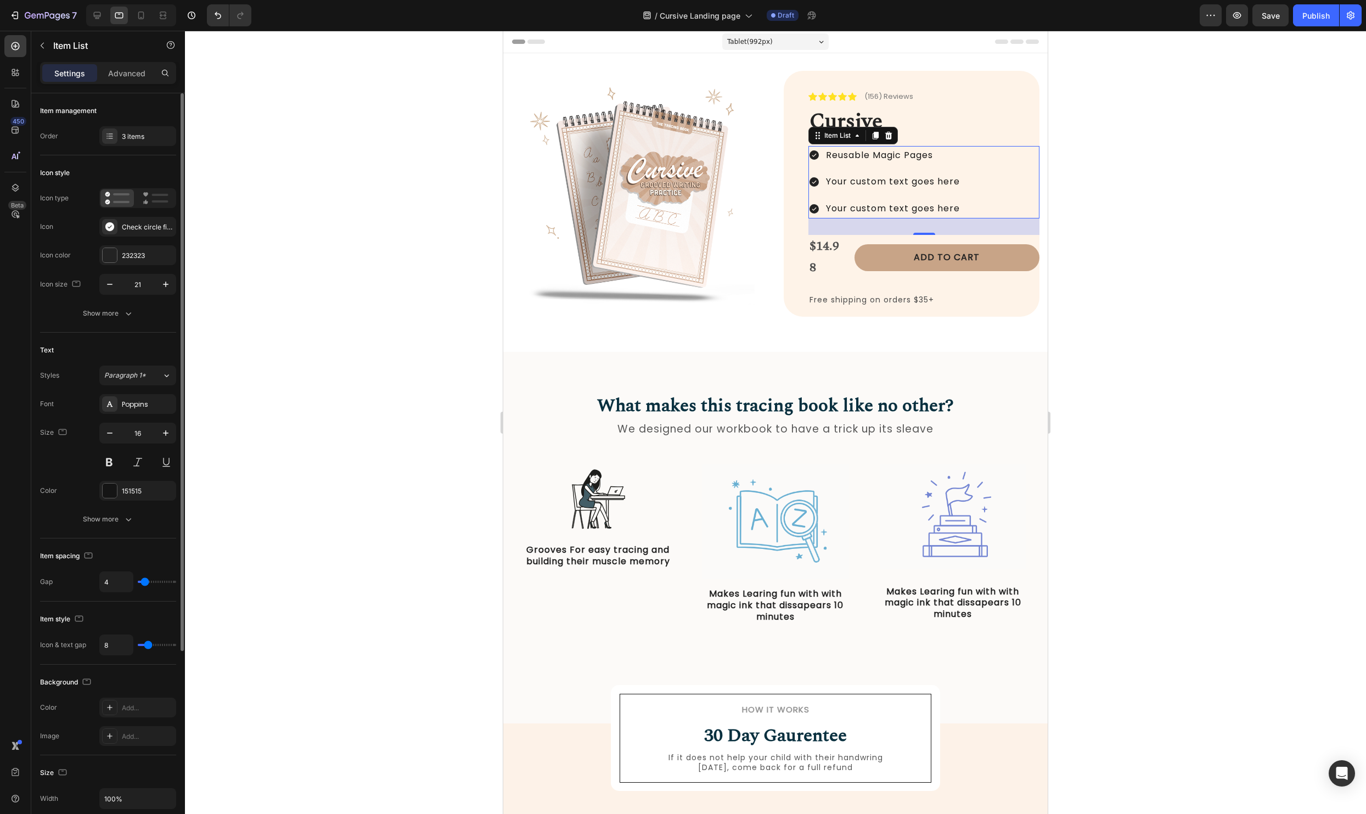
type input "3"
type input "2"
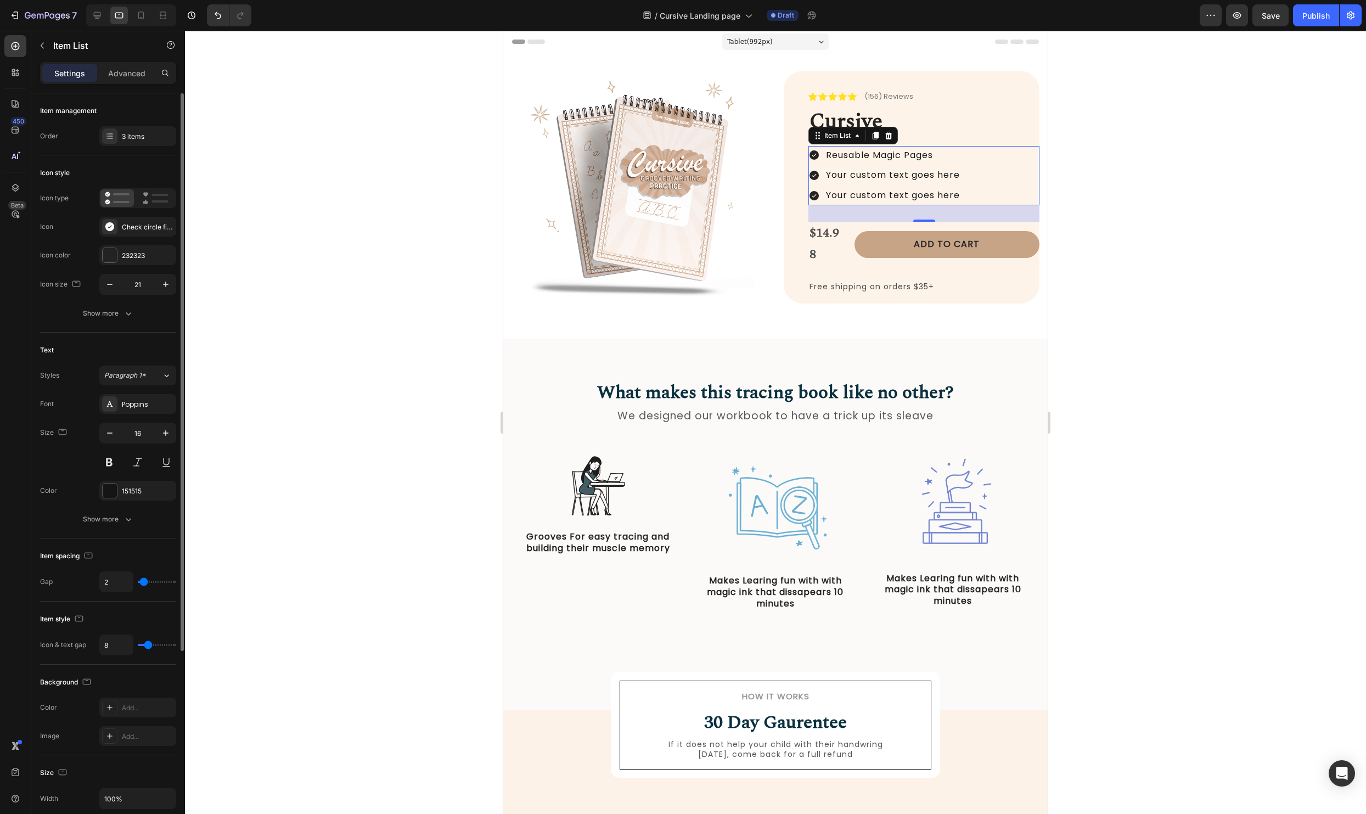
type input "1"
type input "0"
type input "1"
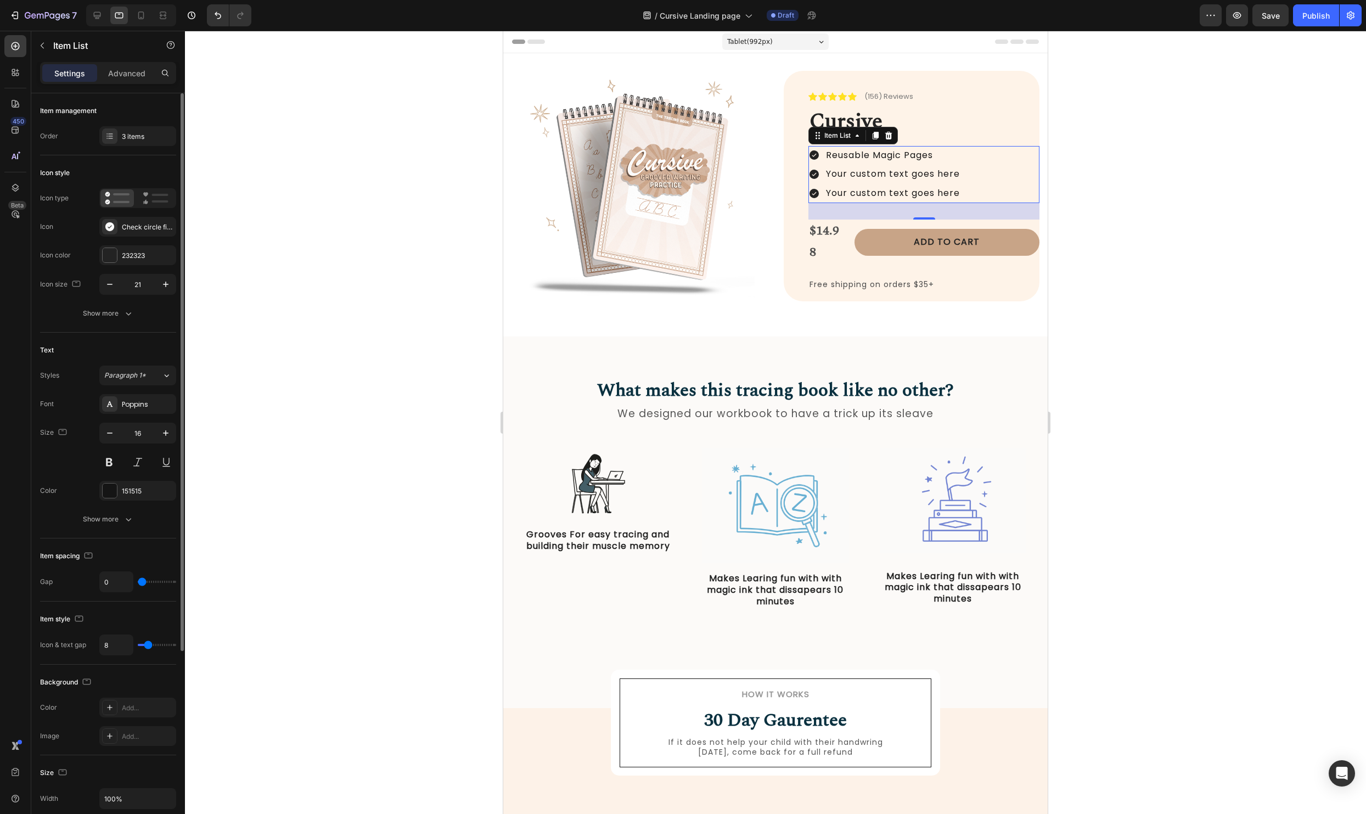
type input "1"
type input "3"
type input "2"
drag, startPoint x: 153, startPoint y: 582, endPoint x: 224, endPoint y: 586, distance: 72.0
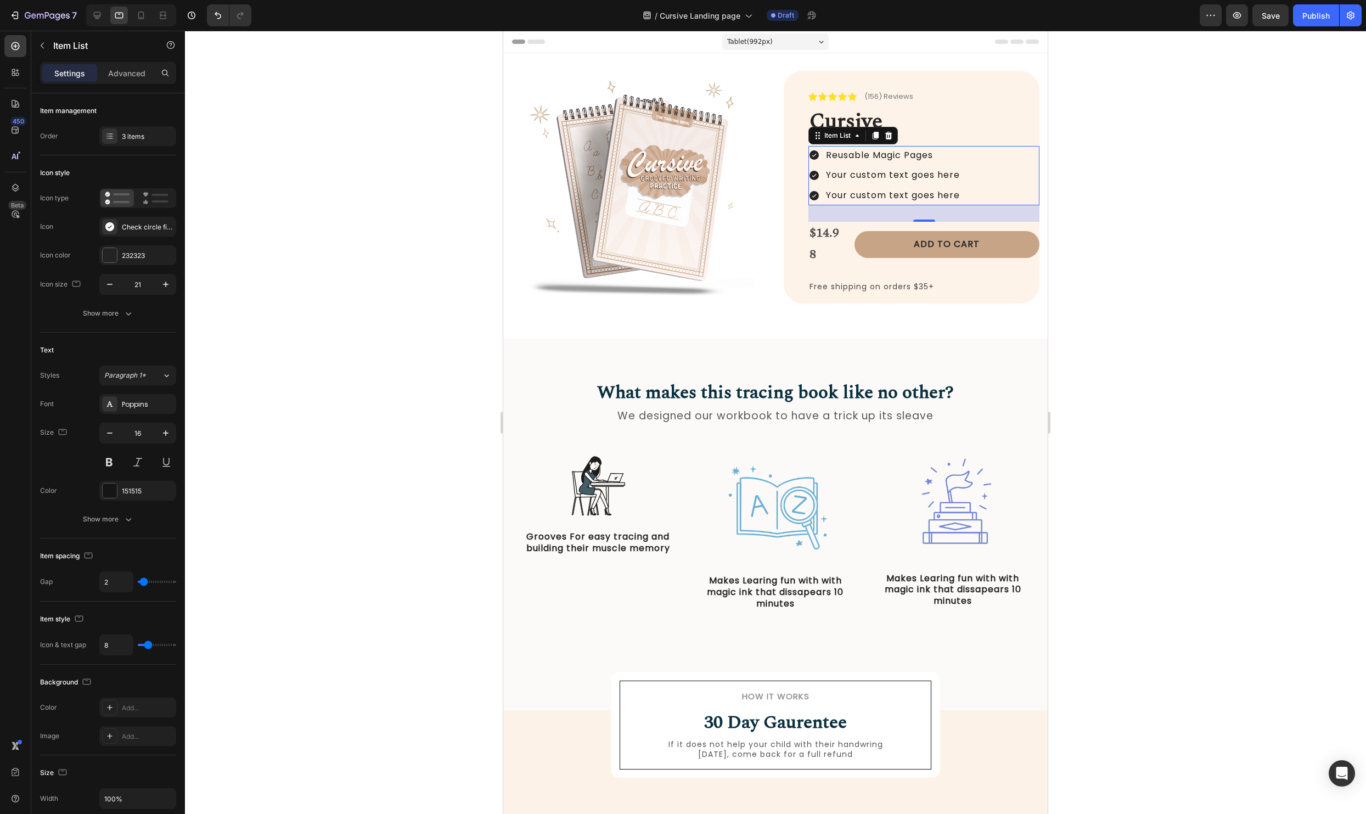
type input "2"
click at [144, 583] on input "range" at bounding box center [157, 581] width 38 height 2
click at [1157, 490] on div at bounding box center [775, 422] width 1181 height 783
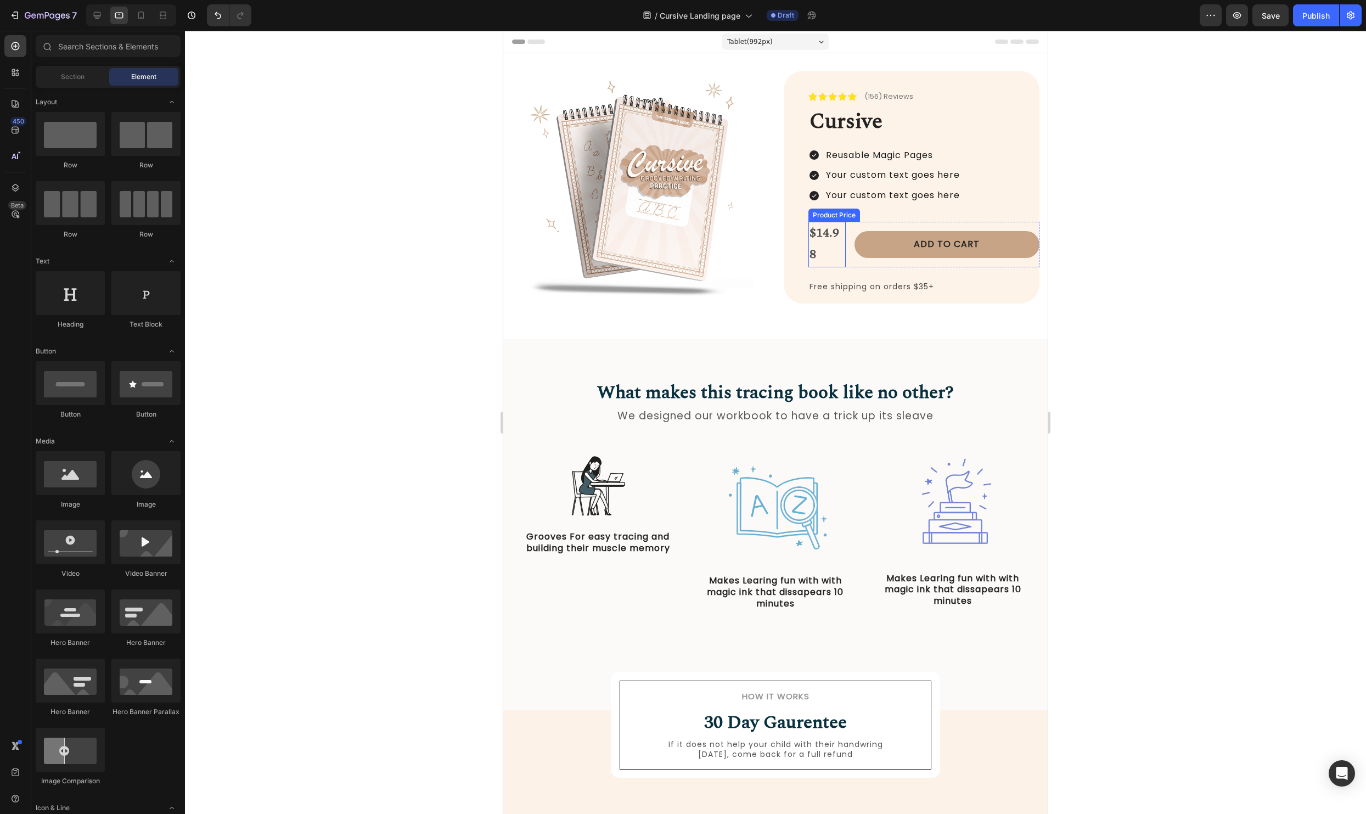
click at [813, 227] on div "$14.98" at bounding box center [826, 245] width 37 height 46
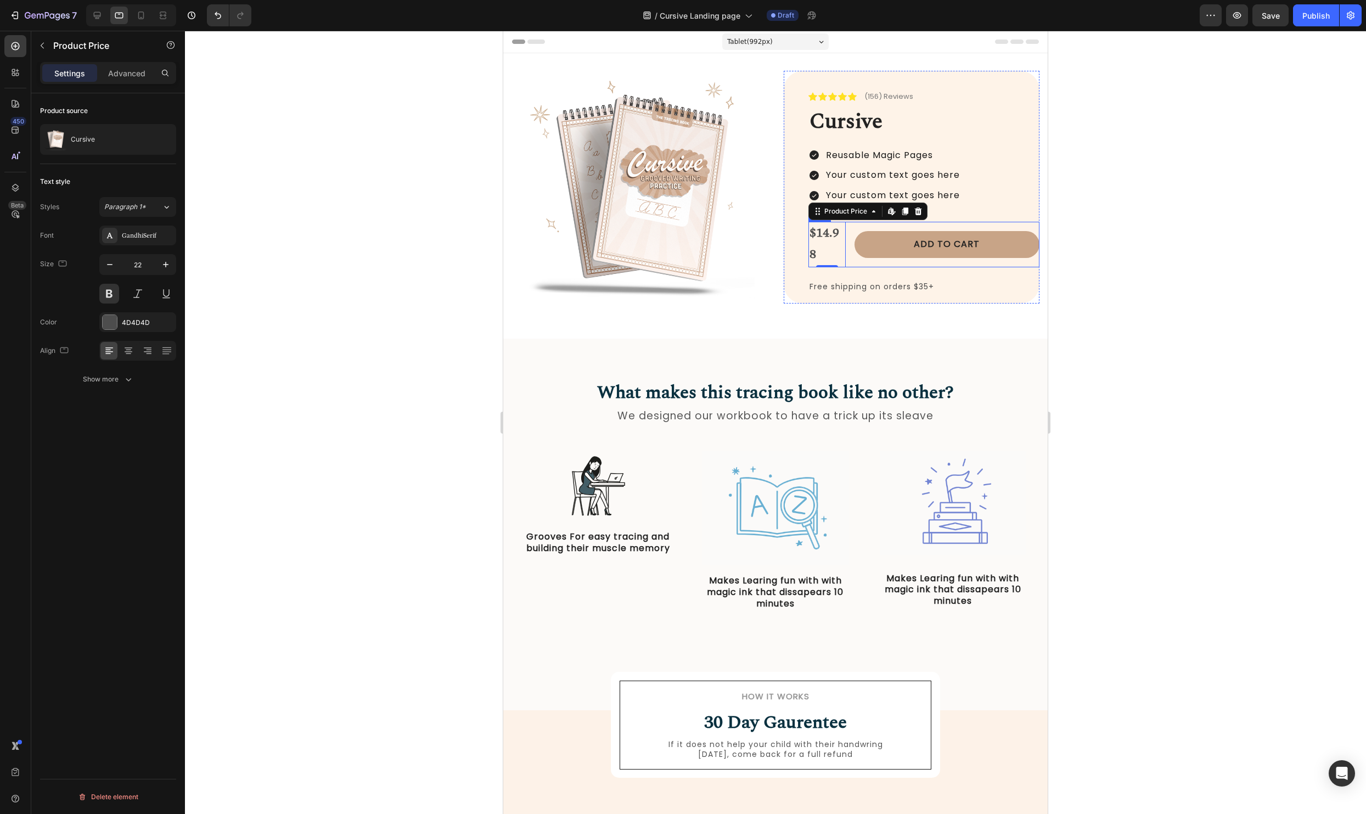
click at [847, 263] on div "$14.98 Product Price Edit content in Shopify 0 Product Price Edit content in Sh…" at bounding box center [923, 245] width 231 height 46
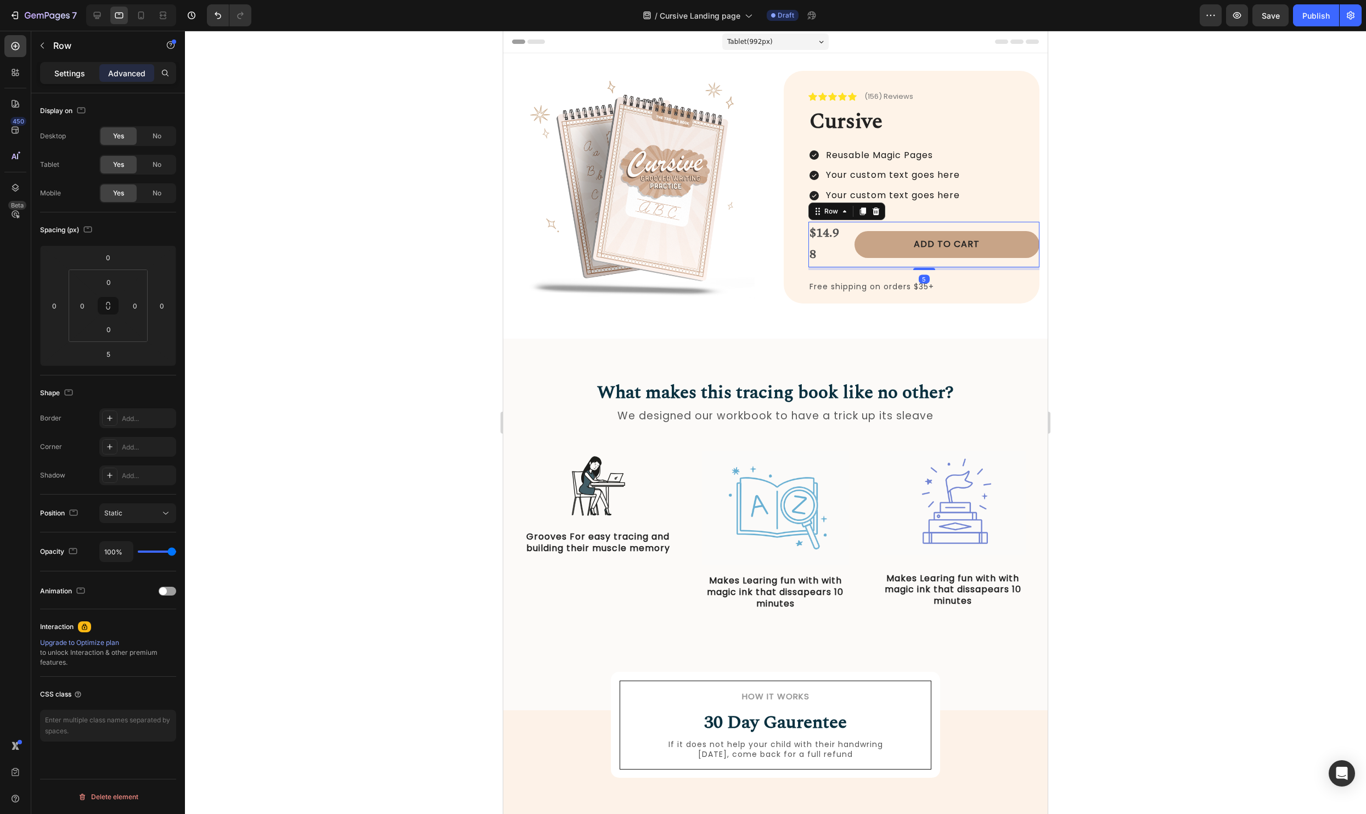
click at [62, 71] on p "Settings" at bounding box center [69, 73] width 31 height 12
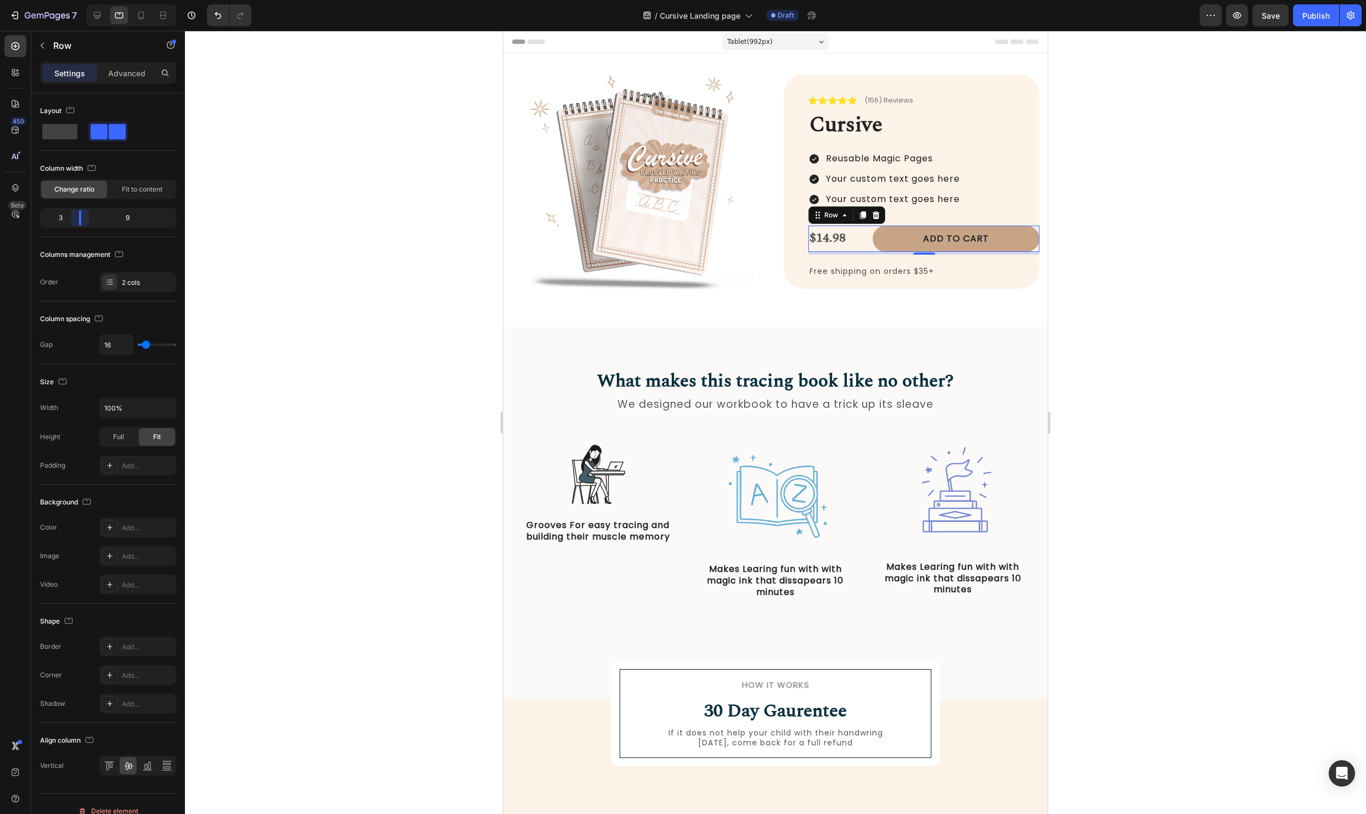
drag, startPoint x: 70, startPoint y: 222, endPoint x: 79, endPoint y: 222, distance: 8.8
click at [79, 0] on body "7 Version history / Cursive Landing page Draft Preview Save Publish 450 Beta Se…" at bounding box center [683, 0] width 1366 height 0
click at [1192, 286] on div at bounding box center [775, 422] width 1181 height 783
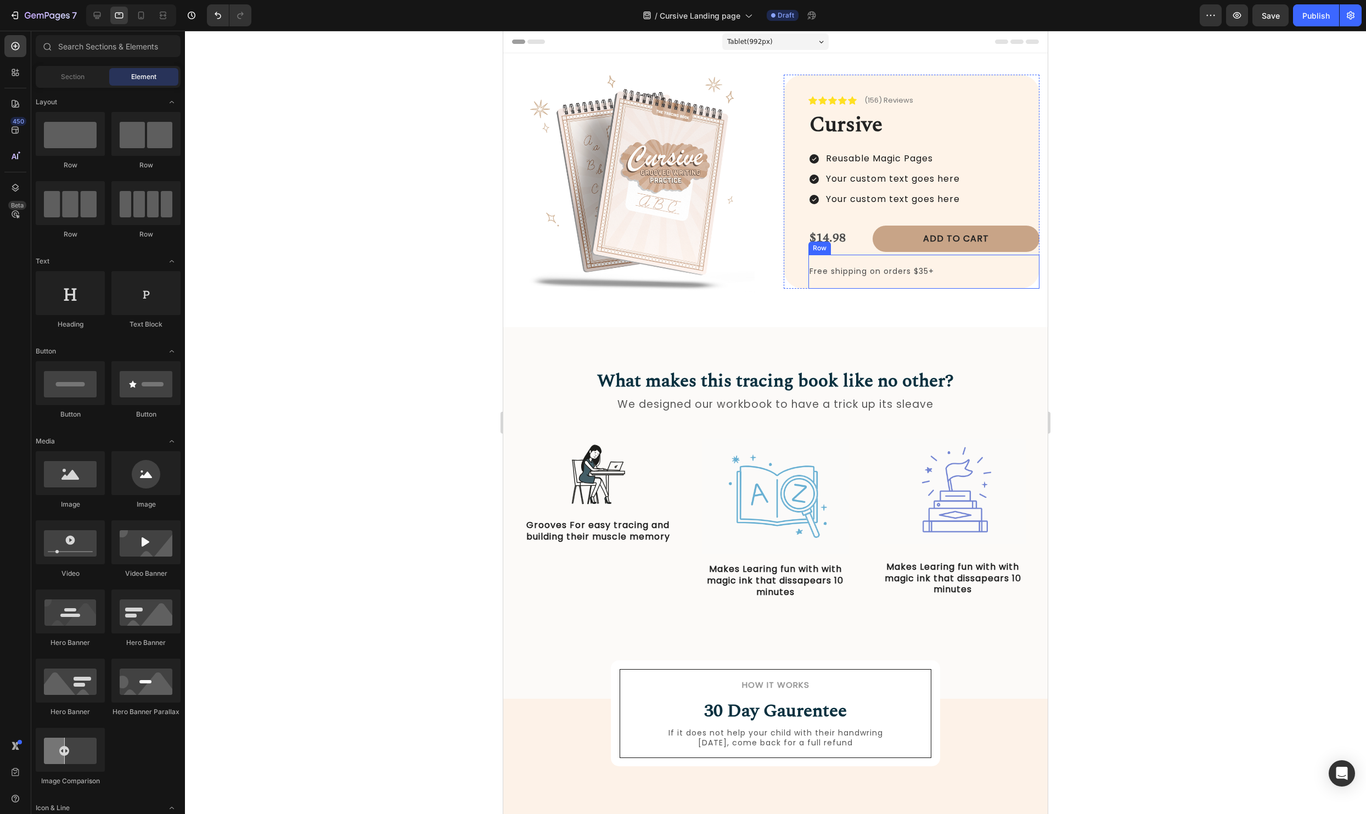
click at [908, 262] on div "Free shipping on orders $35+ Text Block Row" at bounding box center [923, 271] width 231 height 33
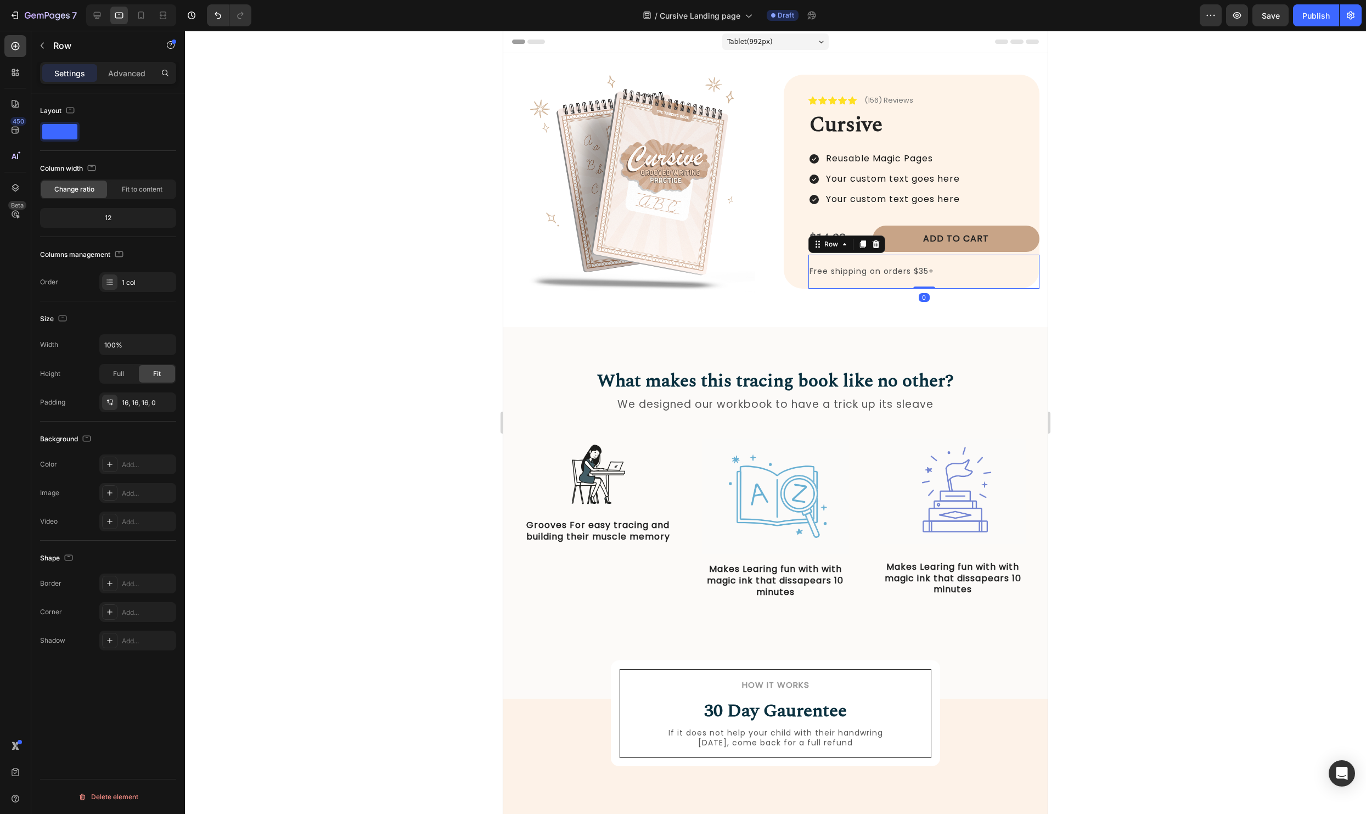
click at [1281, 269] on div at bounding box center [775, 422] width 1181 height 783
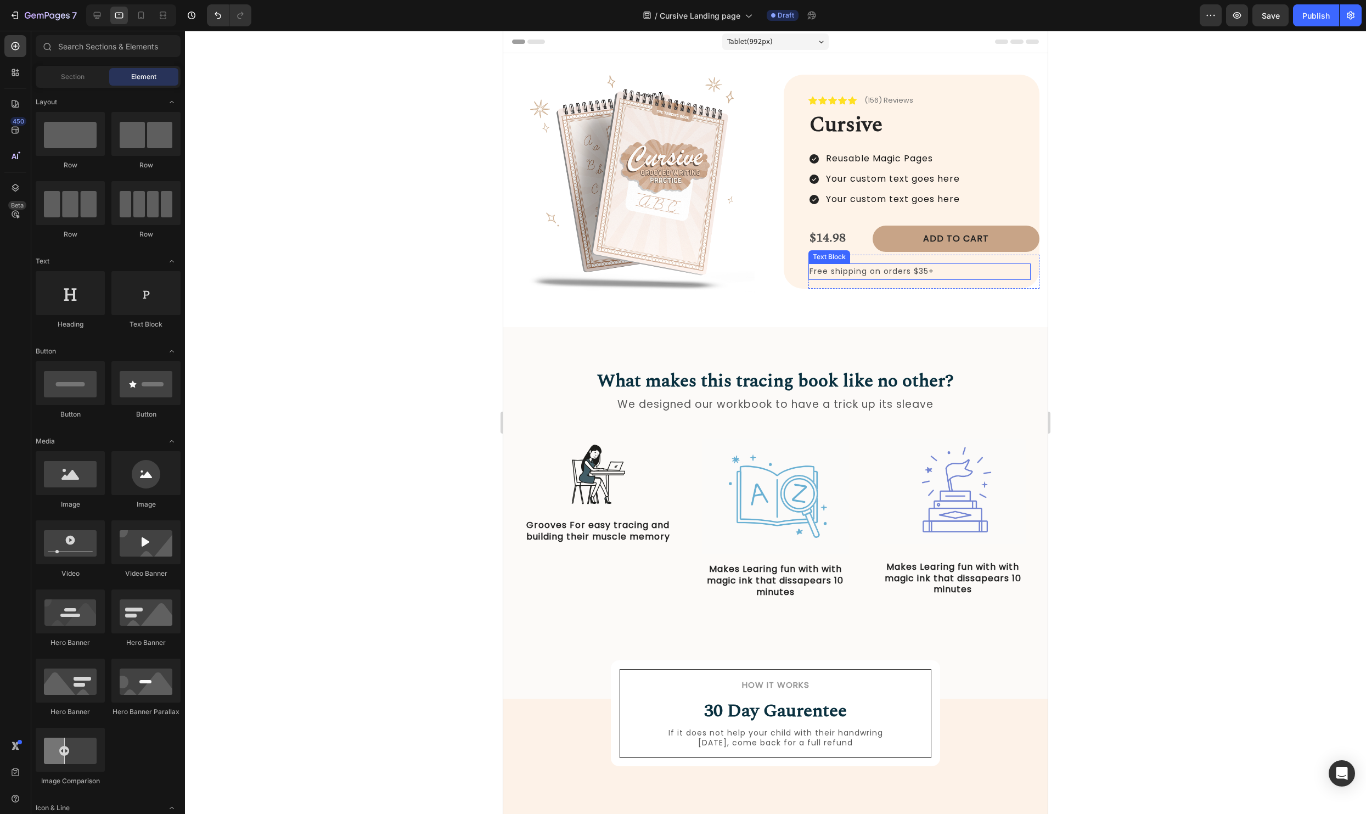
click at [846, 270] on p "Free shipping on orders $35+" at bounding box center [919, 271] width 220 height 14
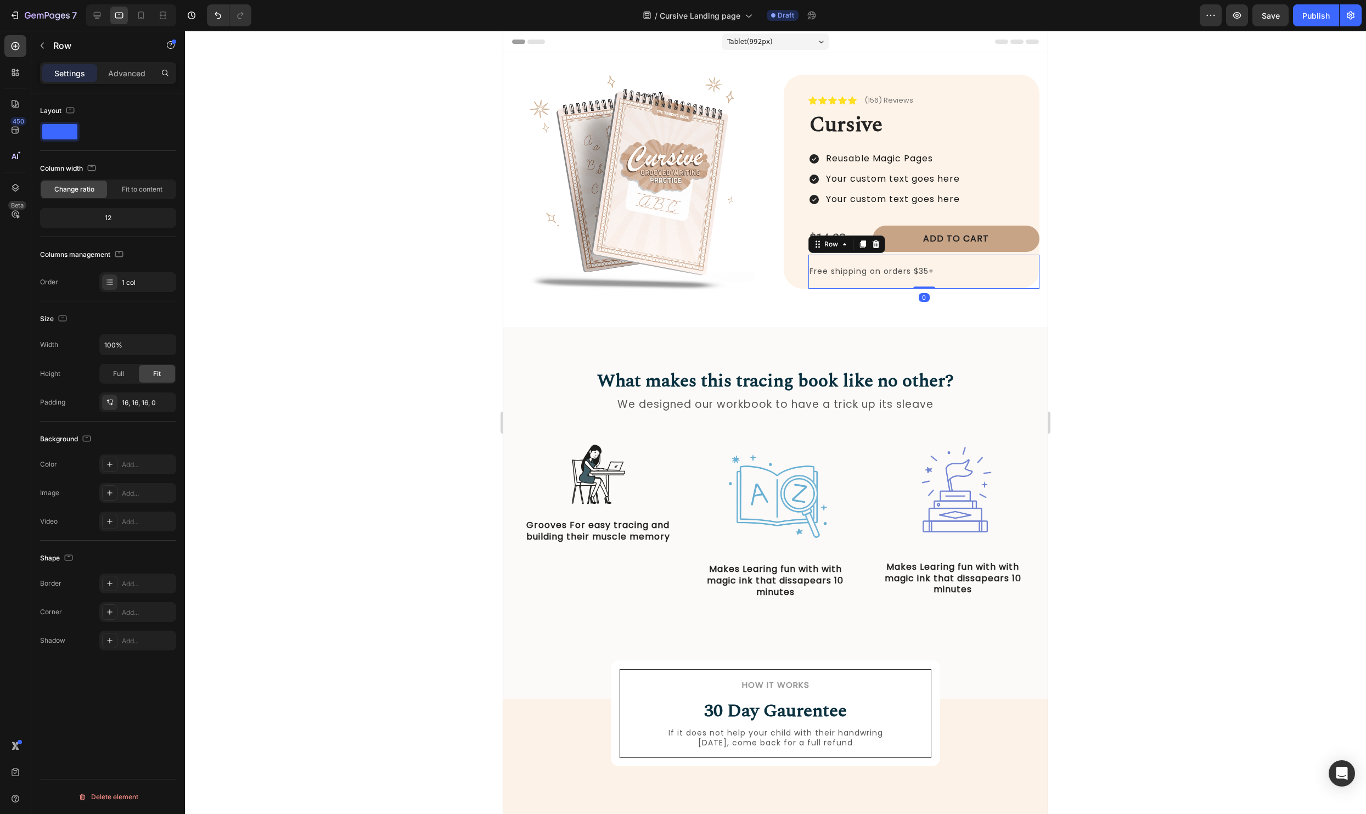
click at [941, 266] on p "Free shipping on orders $35+" at bounding box center [919, 271] width 220 height 14
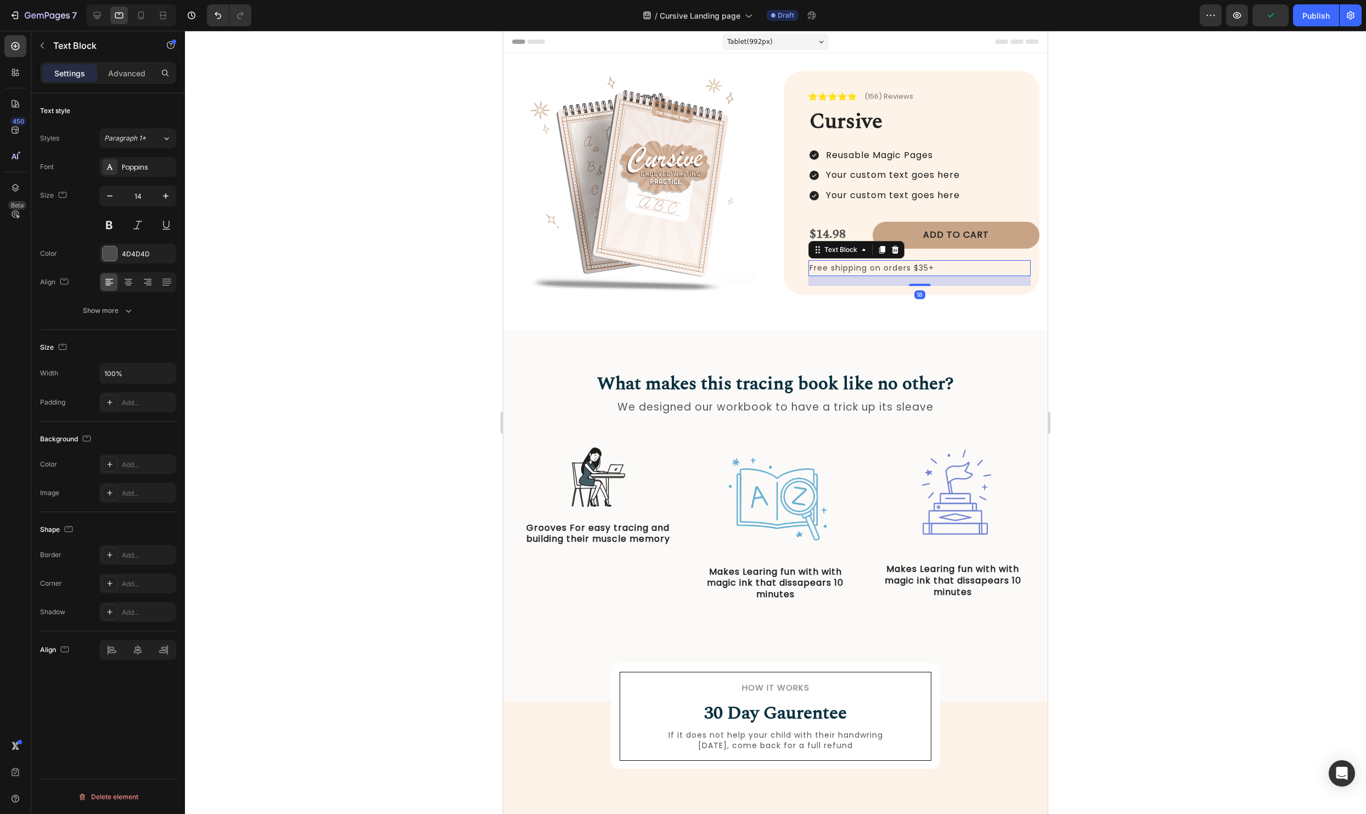
drag, startPoint x: 913, startPoint y: 278, endPoint x: 926, endPoint y: 289, distance: 17.1
click at [912, 288] on div "Free shipping on orders $35+ Text Block 18 Row" at bounding box center [923, 272] width 231 height 43
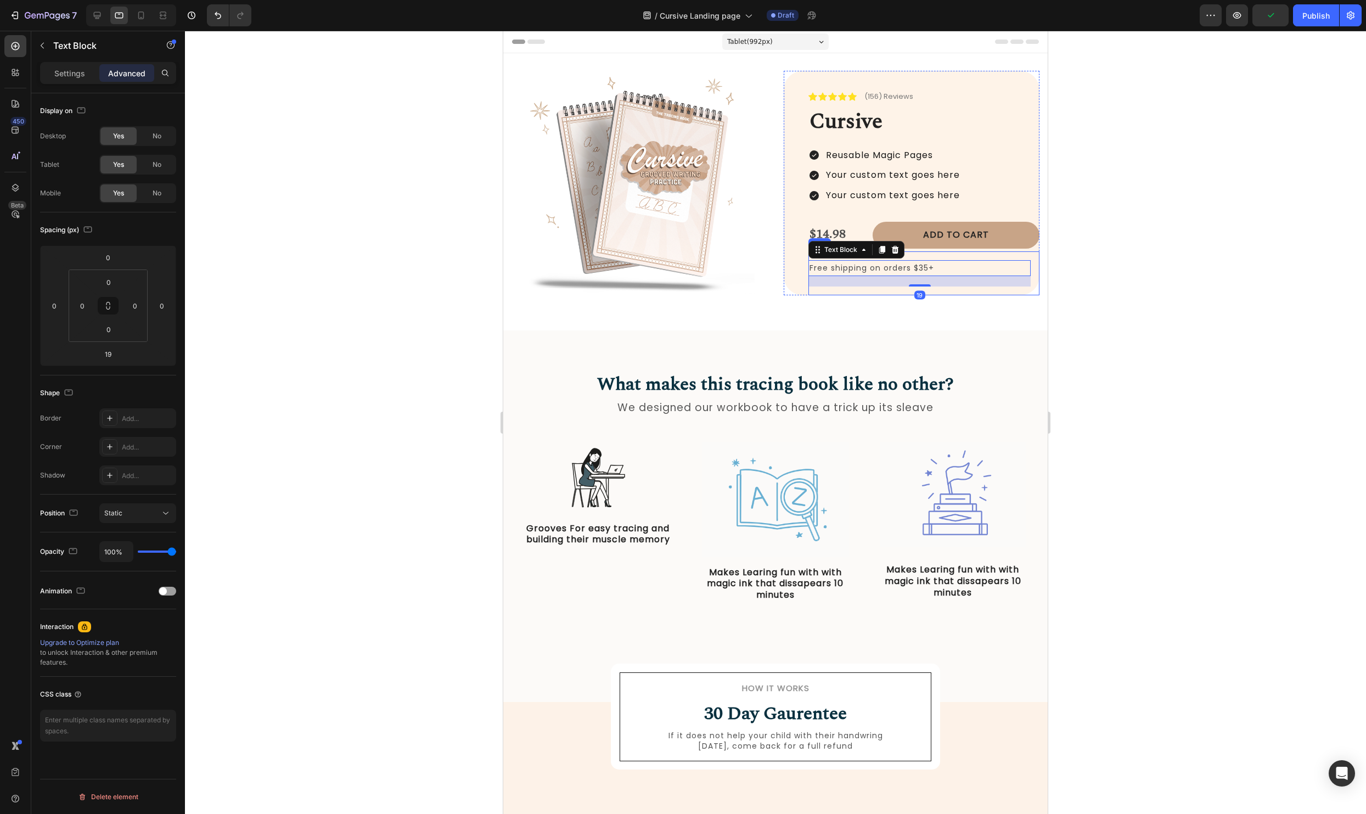
click at [1231, 301] on div at bounding box center [775, 422] width 1181 height 783
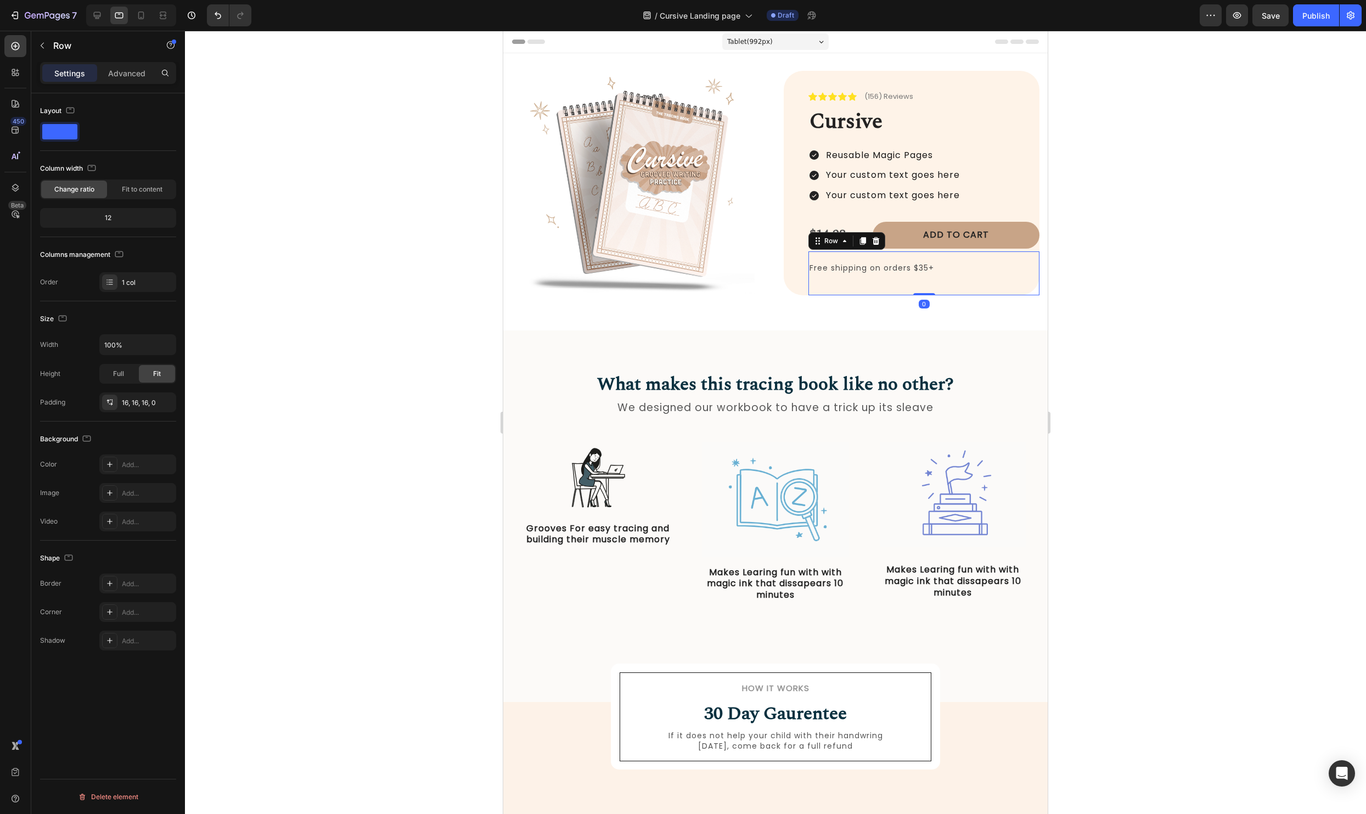
click at [1031, 275] on div "Free shipping on orders $35+ Text Block Row 0" at bounding box center [923, 273] width 231 height 44
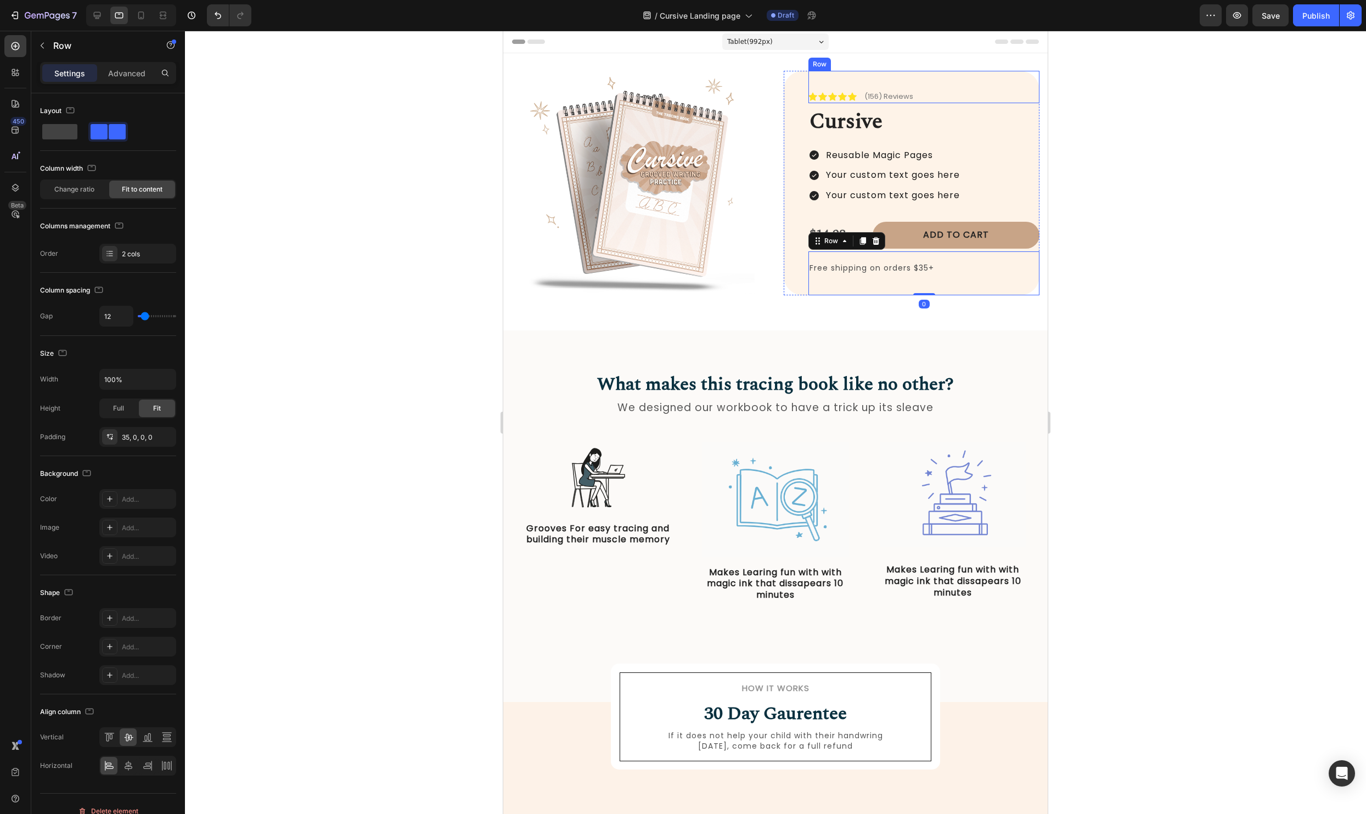
click at [902, 78] on div "Icon Icon Icon Icon Icon Icon List (156) Reviews Text Block Row" at bounding box center [923, 87] width 231 height 32
click at [132, 75] on p "Advanced" at bounding box center [126, 73] width 37 height 12
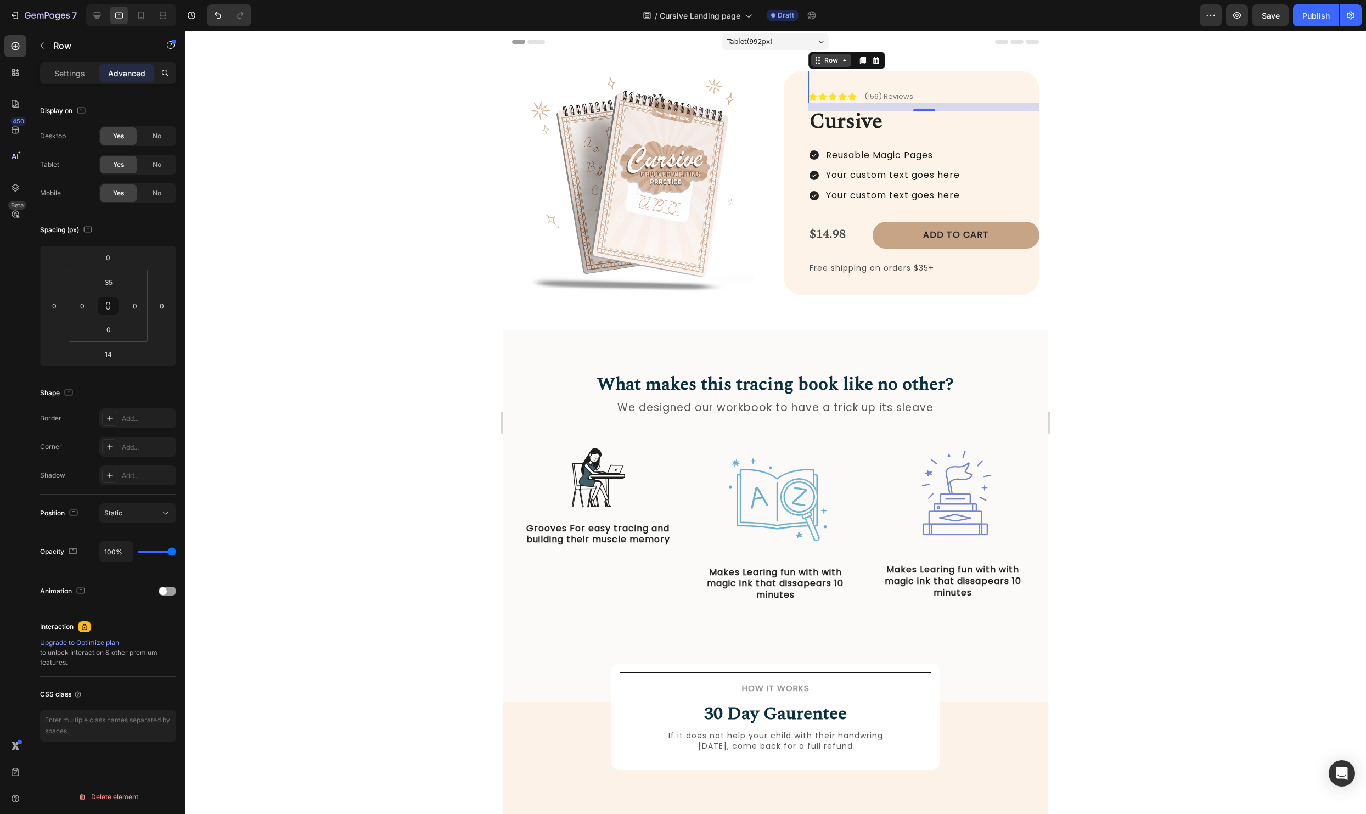
click at [826, 59] on div "Row" at bounding box center [831, 60] width 18 height 10
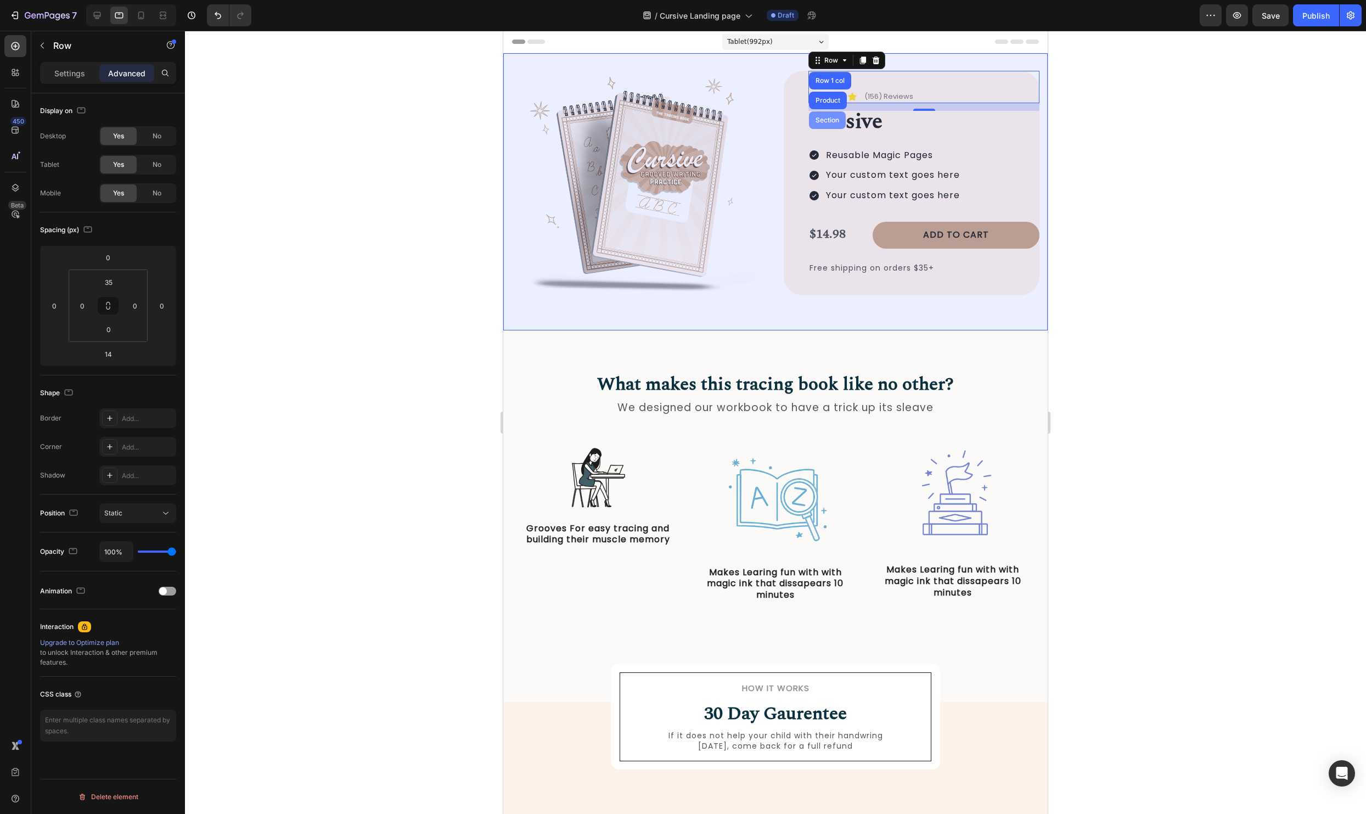
click at [822, 117] on div "Section" at bounding box center [827, 120] width 28 height 7
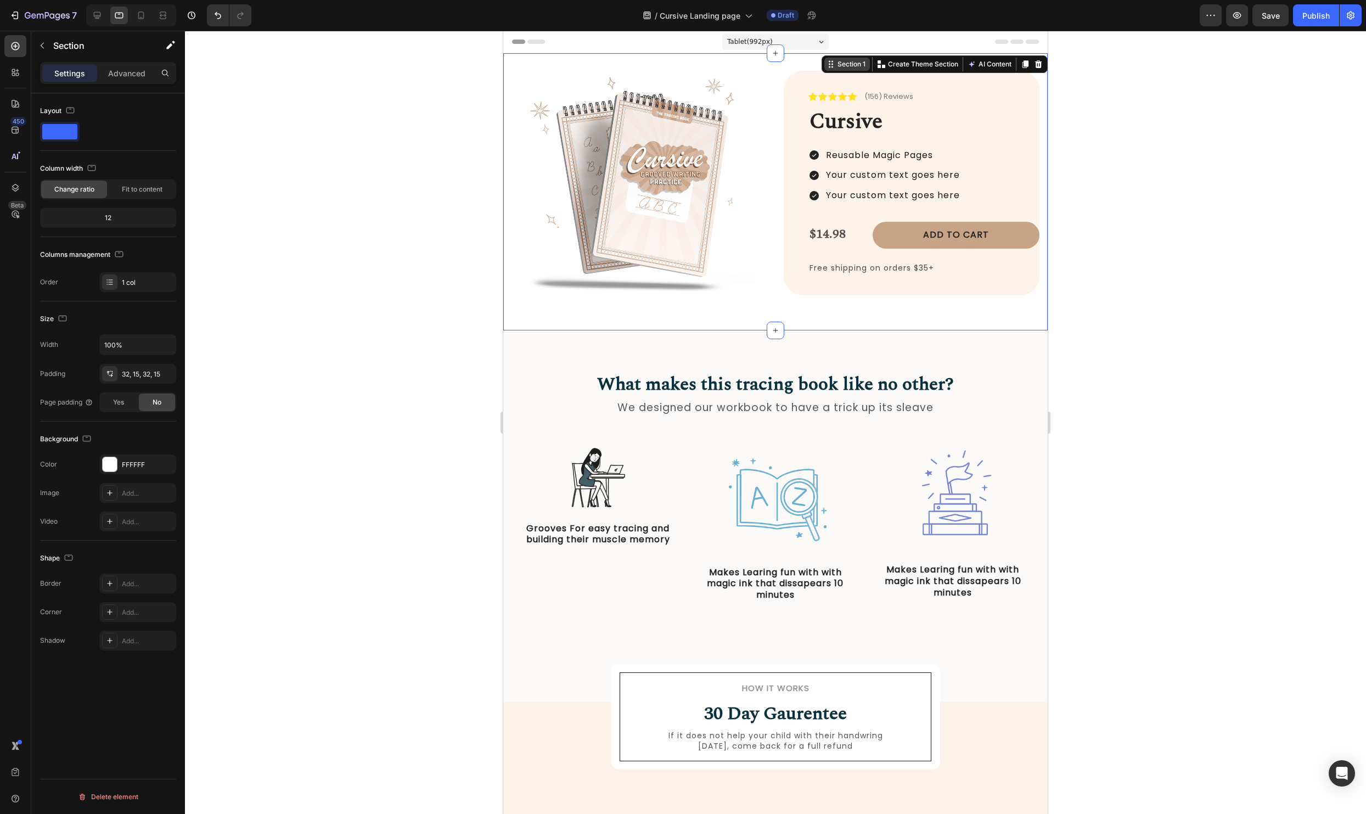
click at [832, 58] on div "Section 1" at bounding box center [847, 64] width 46 height 13
click at [838, 61] on div "Section 1" at bounding box center [851, 64] width 32 height 10
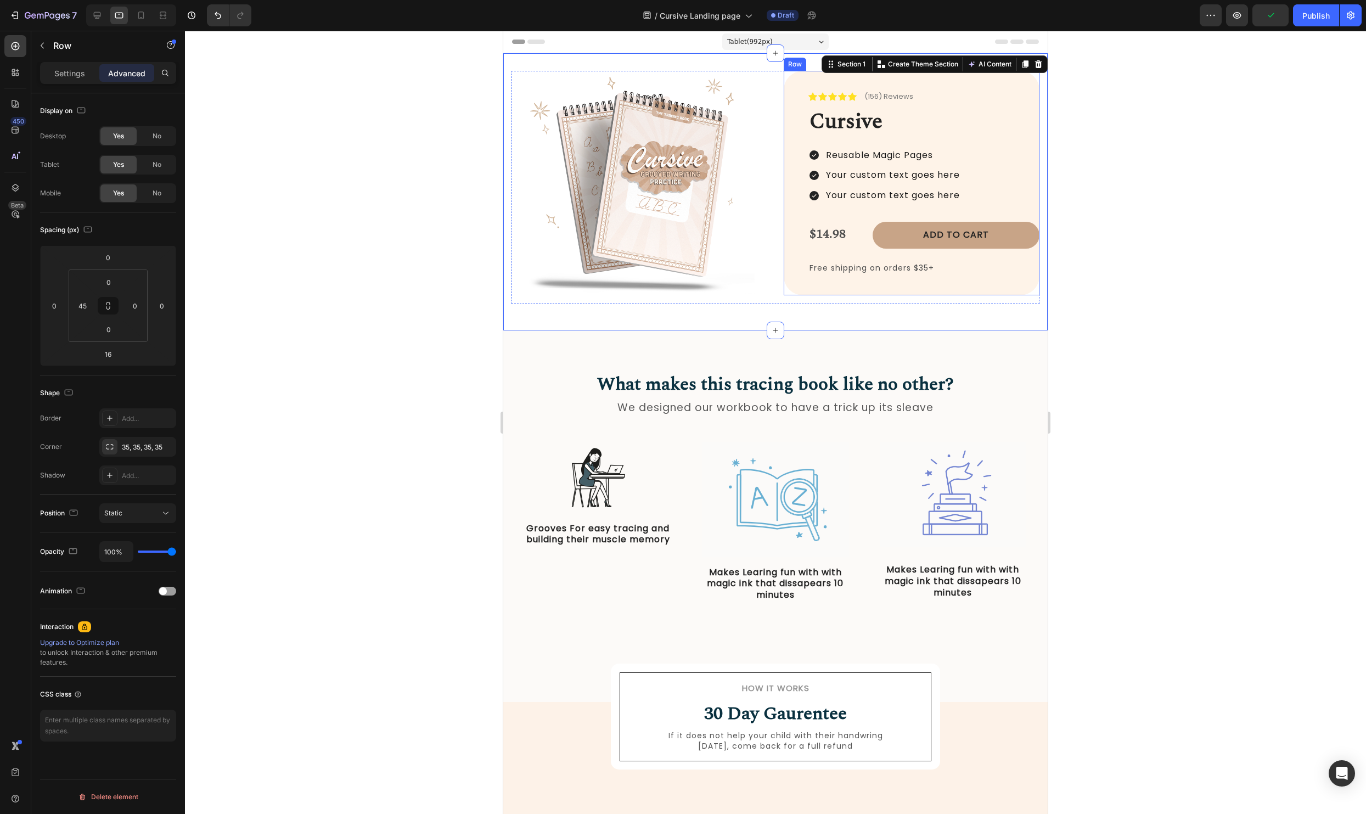
click at [790, 96] on div "Icon Icon Icon Icon Icon Icon List (156) Reviews Text Block Row ⁠⁠⁠⁠⁠⁠⁠ Cursive…" at bounding box center [911, 183] width 256 height 224
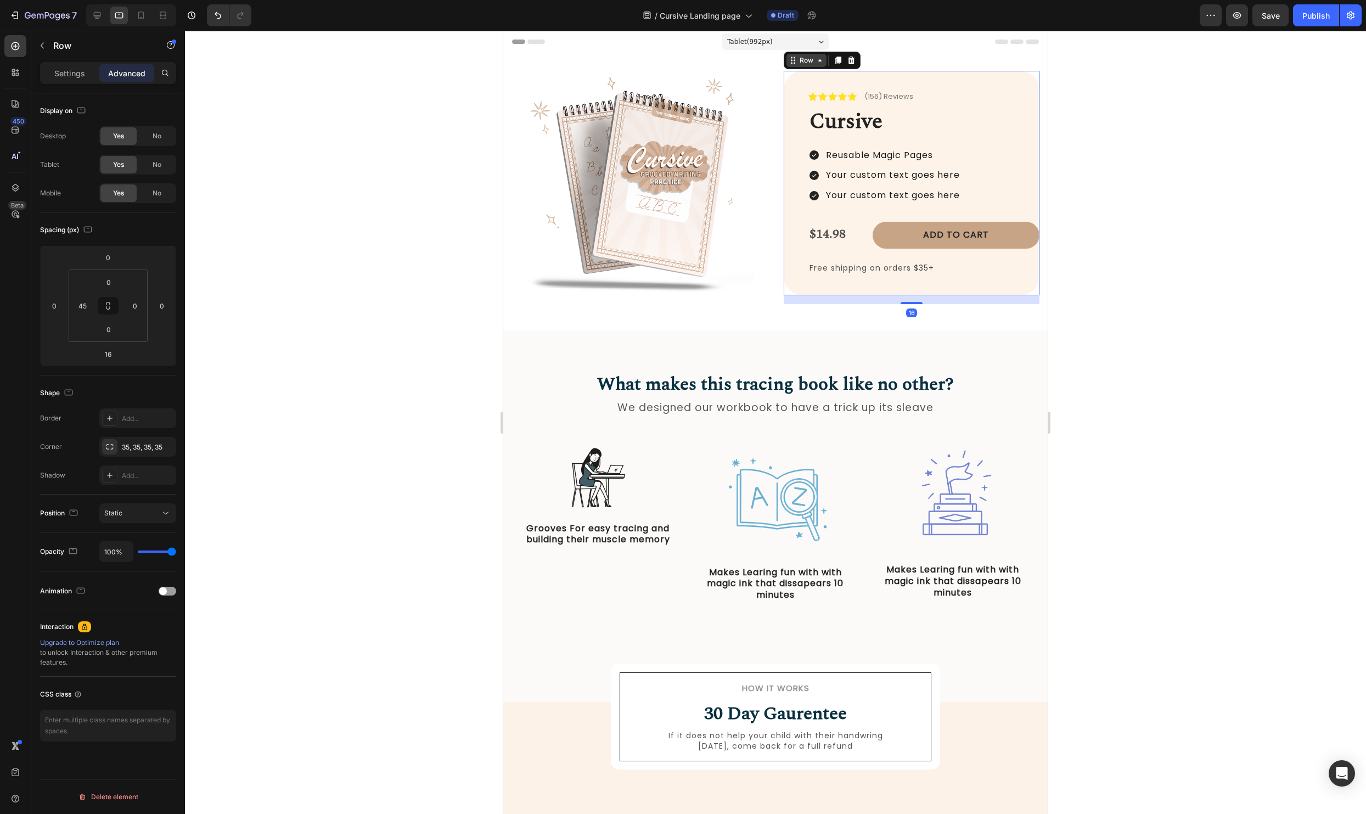
click at [819, 58] on icon at bounding box center [819, 60] width 9 height 9
click at [805, 63] on div "Row" at bounding box center [806, 60] width 18 height 10
click at [135, 311] on input "0" at bounding box center [135, 305] width 16 height 16
type input "45"
click at [297, 332] on div at bounding box center [775, 422] width 1181 height 783
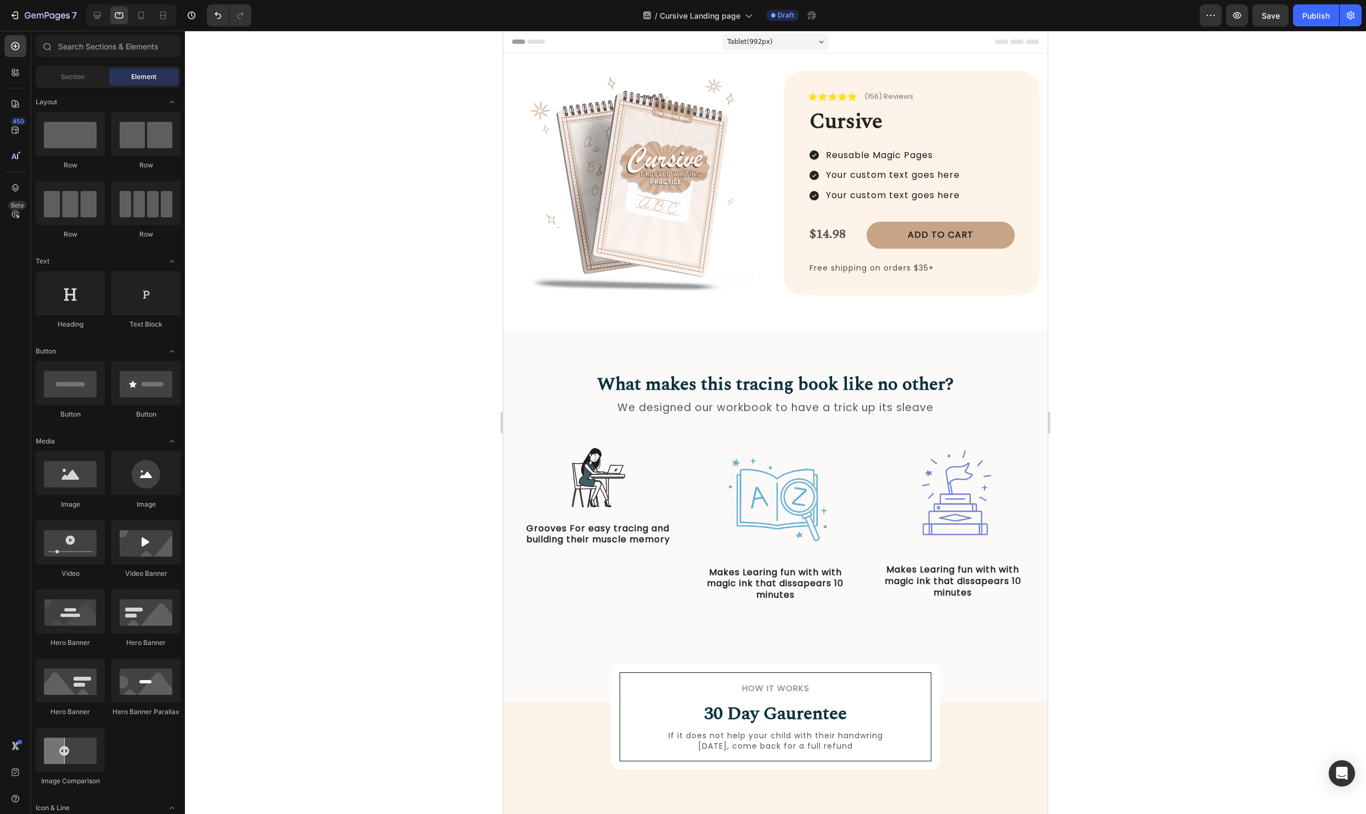
click at [1209, 220] on div at bounding box center [775, 422] width 1181 height 783
click at [911, 268] on p "Free shipping on orders $35+" at bounding box center [906, 268] width 195 height 14
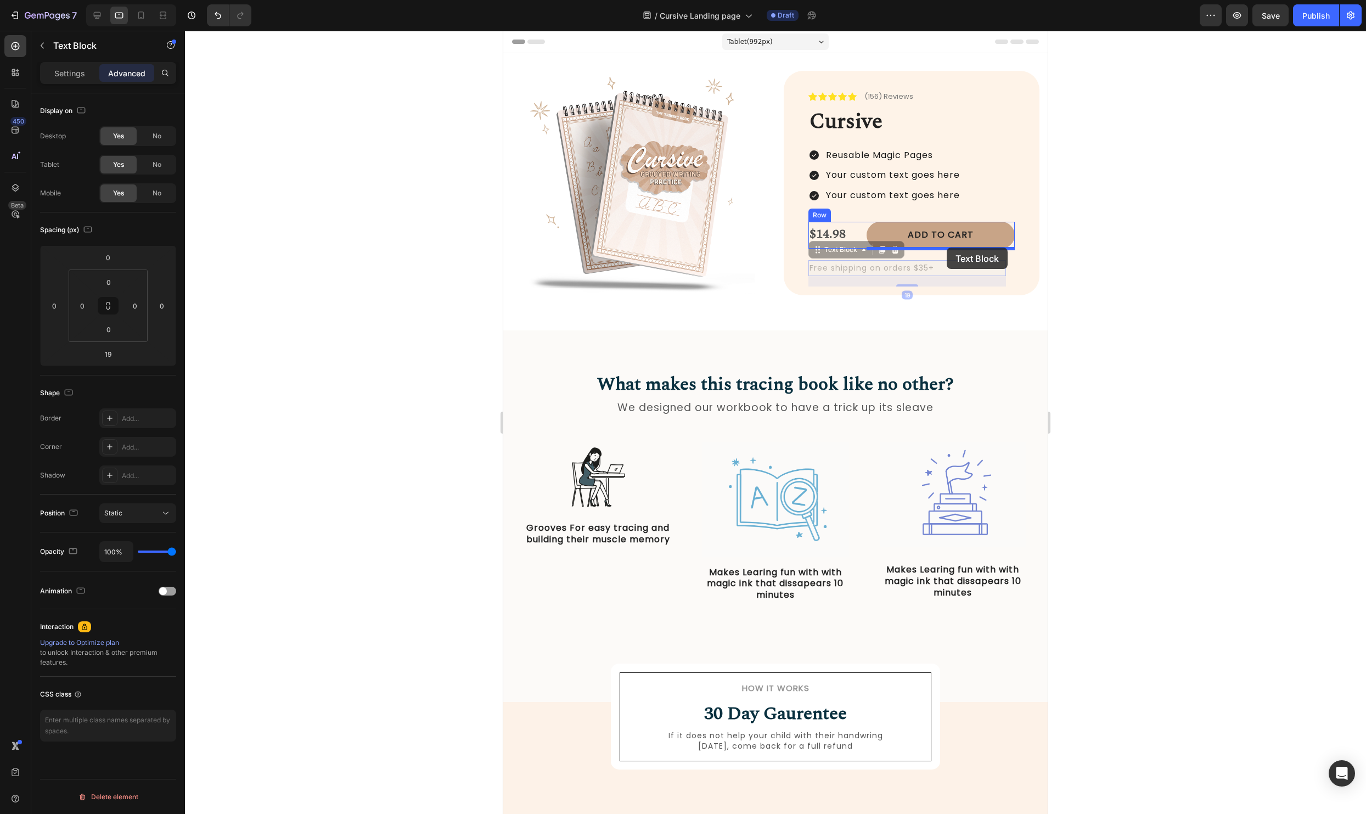
drag, startPoint x: 819, startPoint y: 252, endPoint x: 946, endPoint y: 247, distance: 127.9
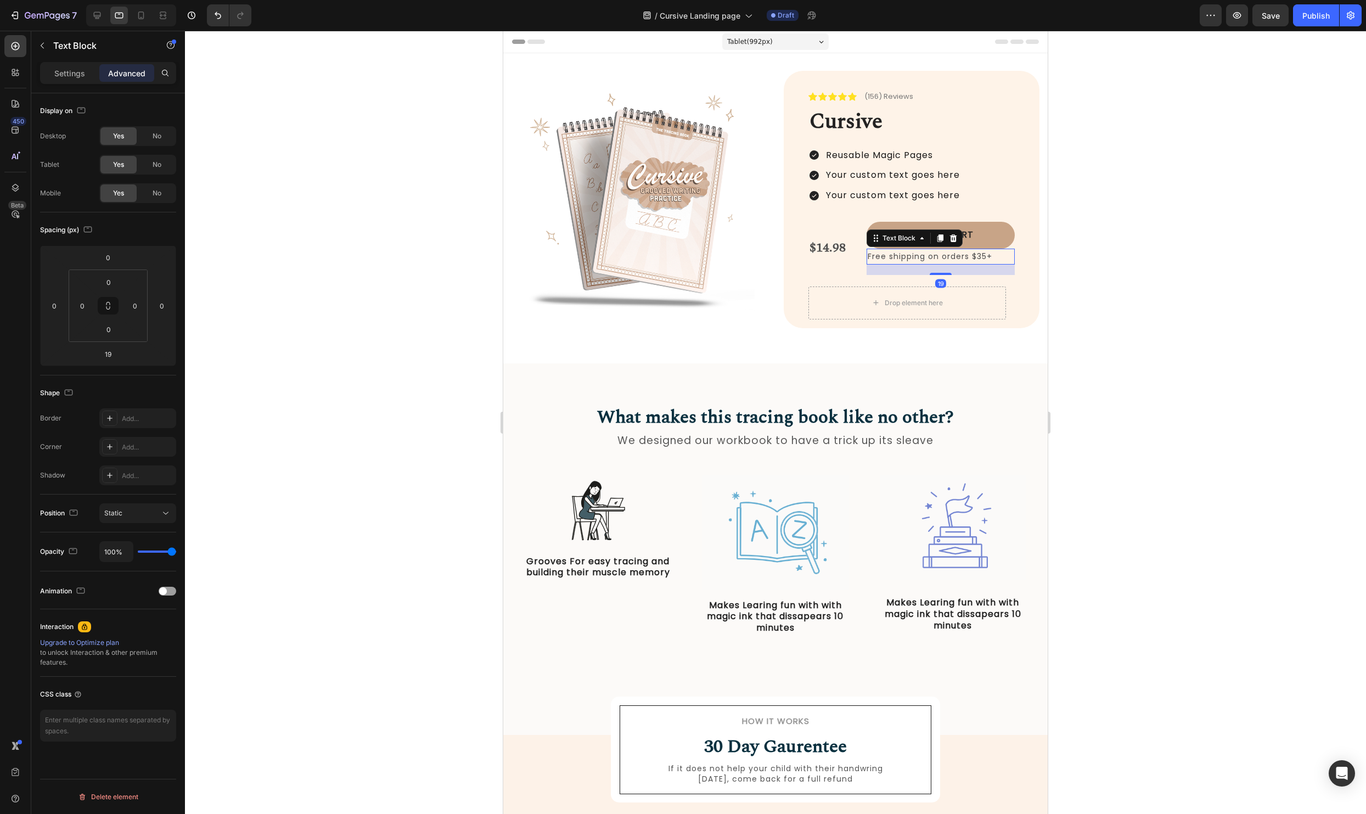
click at [1185, 272] on div at bounding box center [775, 422] width 1181 height 783
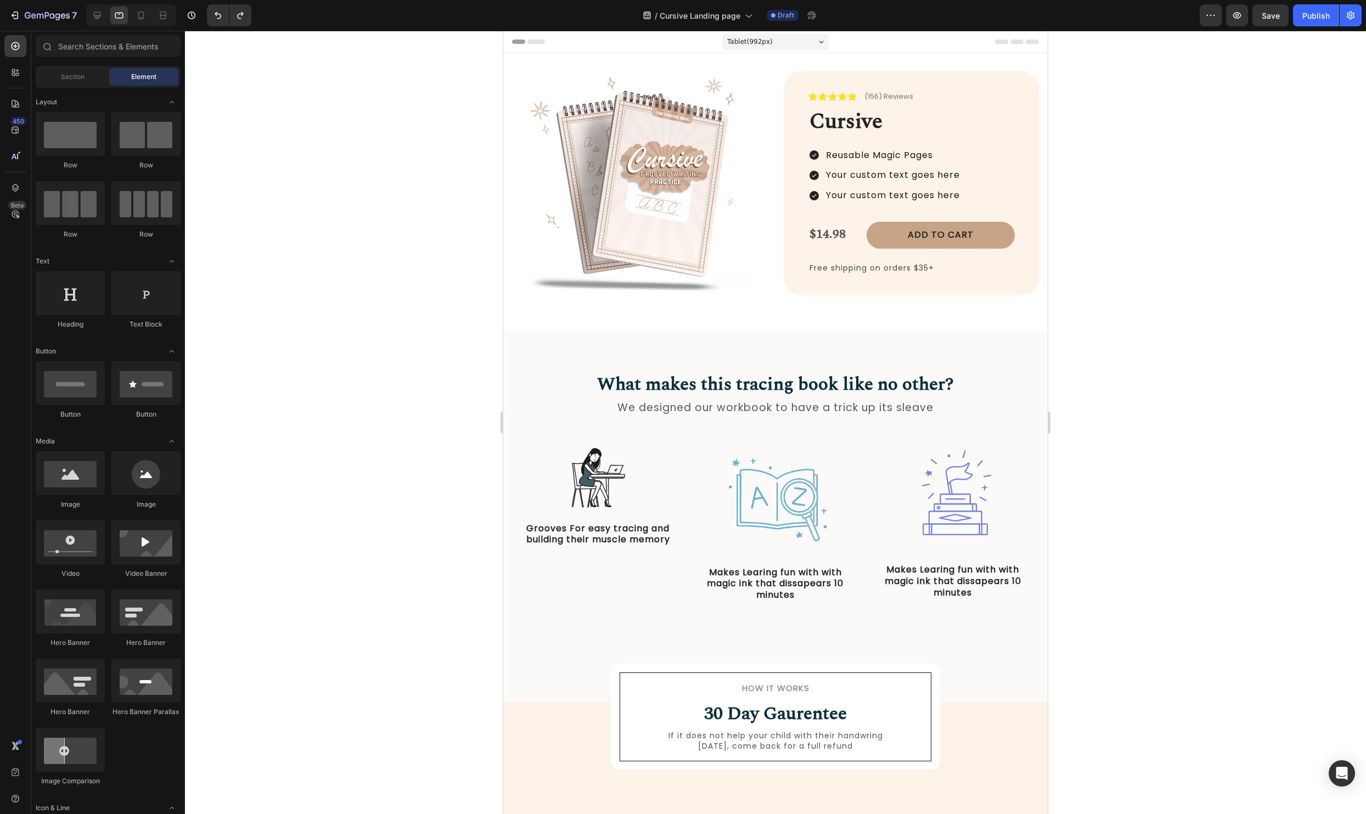
click at [1259, 161] on div at bounding box center [775, 422] width 1181 height 783
click at [951, 177] on p "Your custom text goes here" at bounding box center [893, 175] width 134 height 16
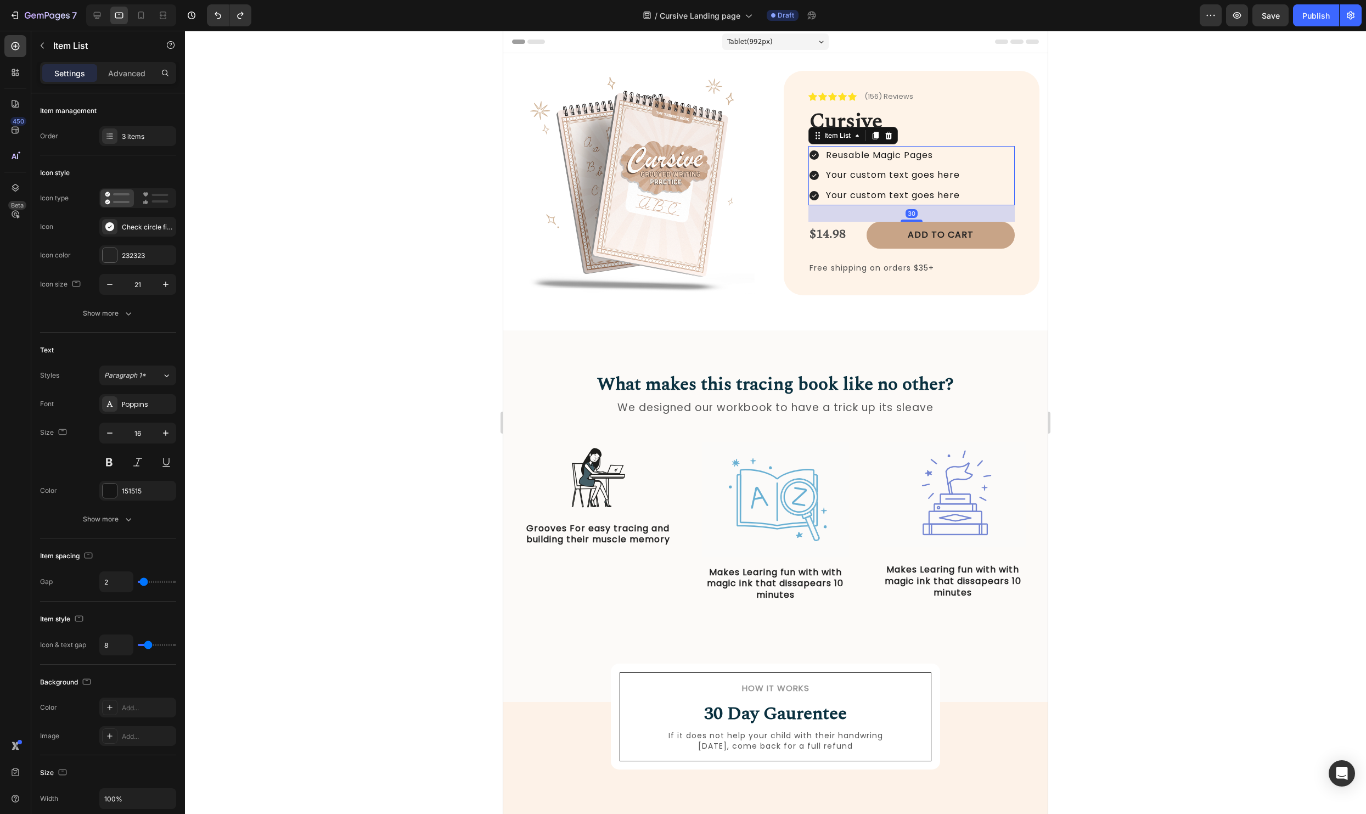
click at [1289, 220] on div at bounding box center [775, 422] width 1181 height 783
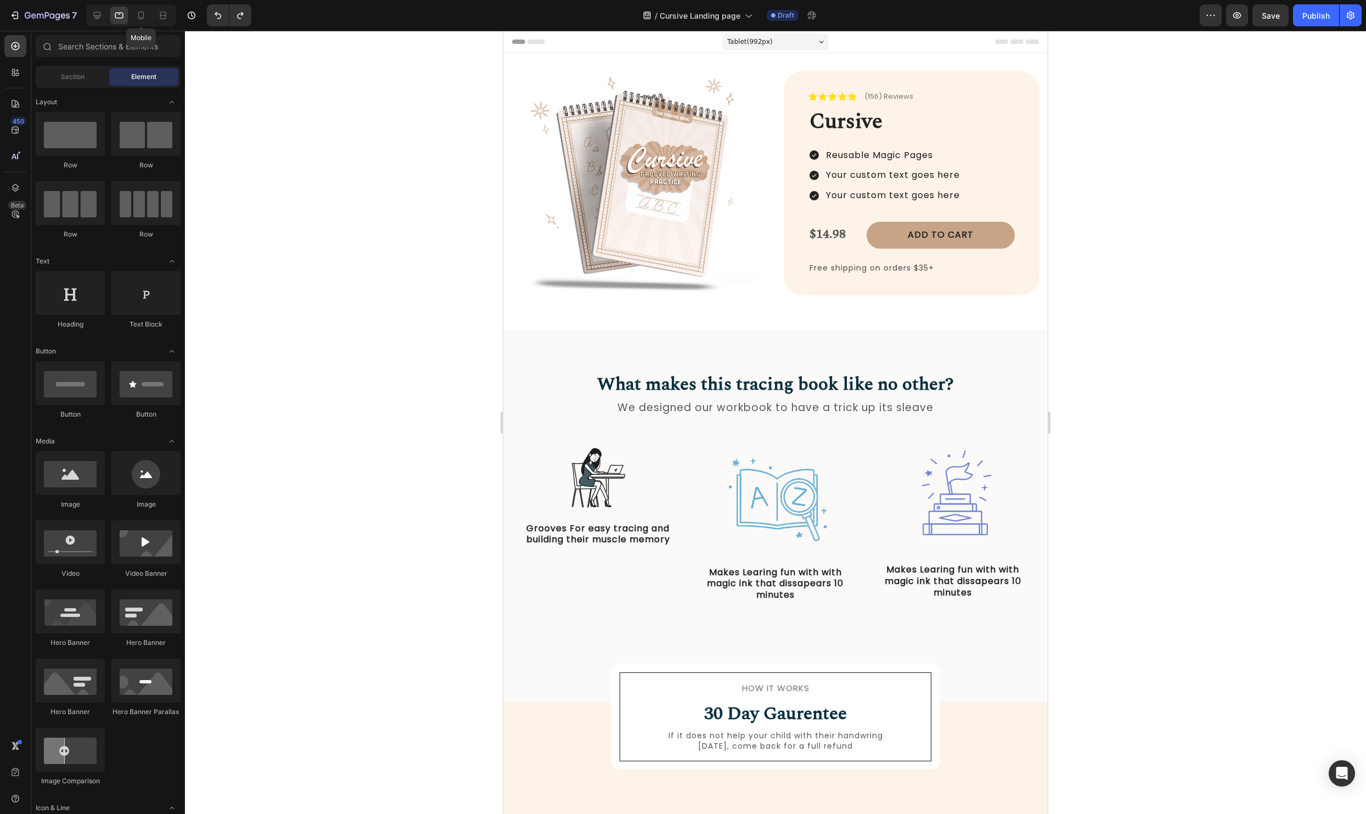
drag, startPoint x: 148, startPoint y: 13, endPoint x: 184, endPoint y: 31, distance: 41.0
click at [148, 13] on div at bounding box center [141, 16] width 18 height 18
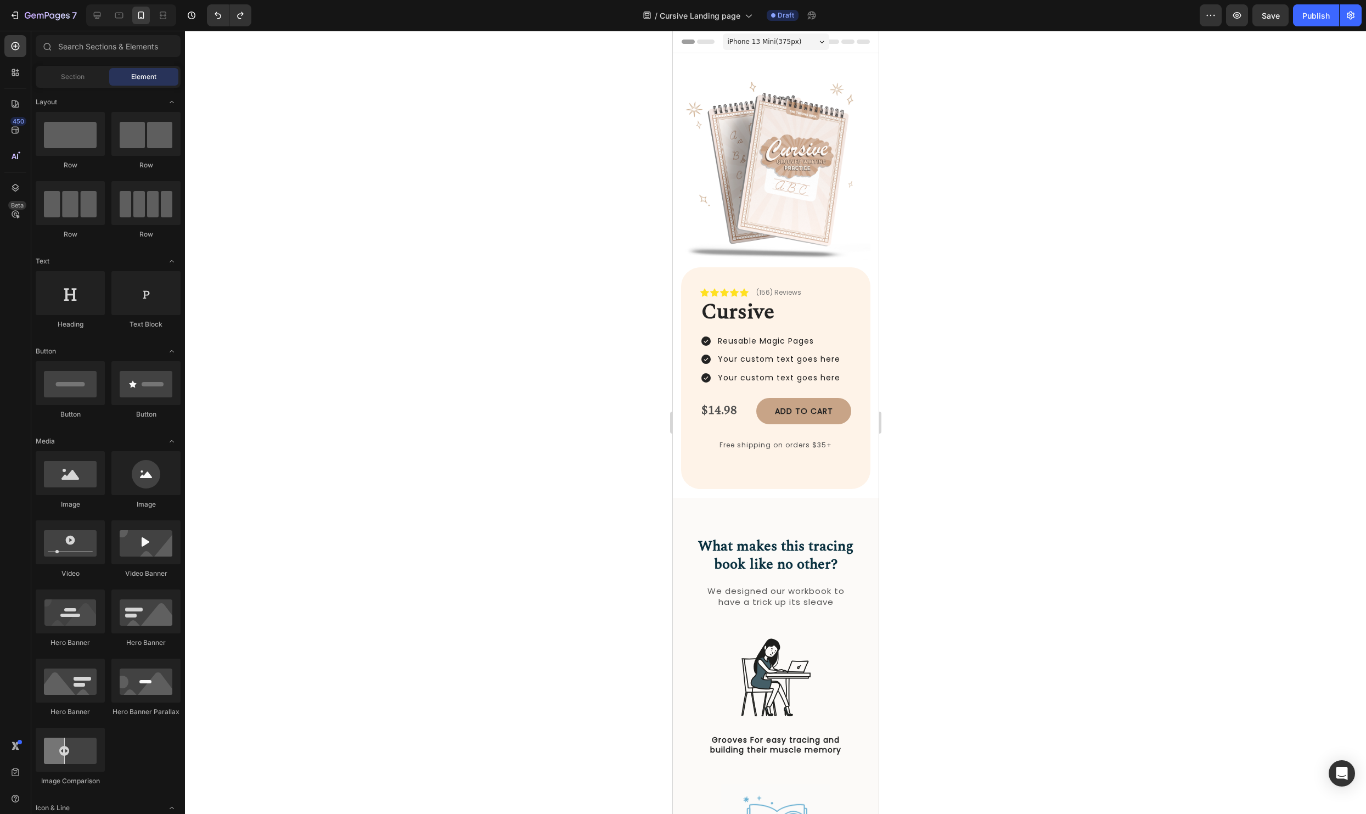
drag, startPoint x: 1205, startPoint y: 433, endPoint x: 1189, endPoint y: 431, distance: 15.5
click at [1205, 433] on div at bounding box center [775, 422] width 1181 height 783
click at [757, 414] on button "Add to cart" at bounding box center [802, 411] width 95 height 26
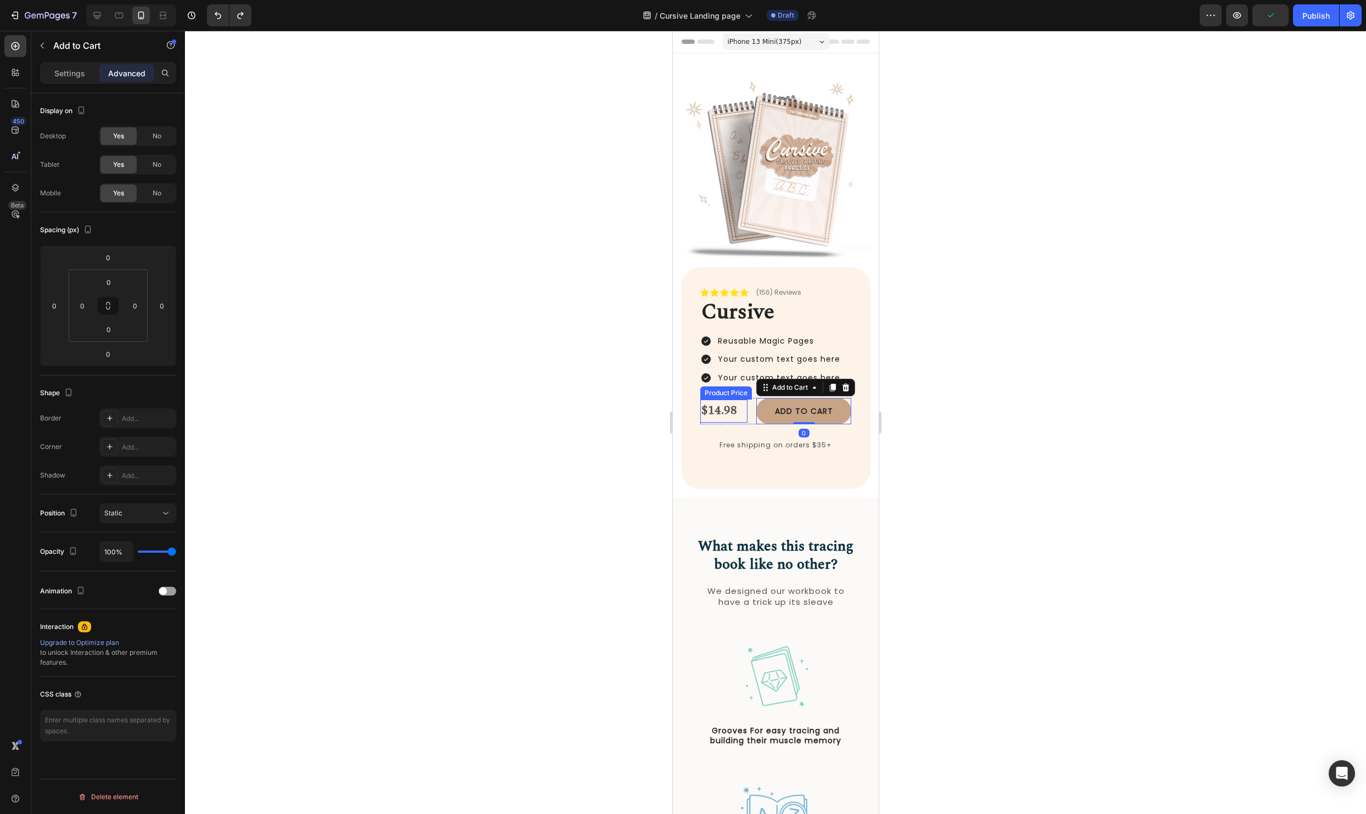
click at [727, 413] on div "$14.98" at bounding box center [723, 410] width 47 height 23
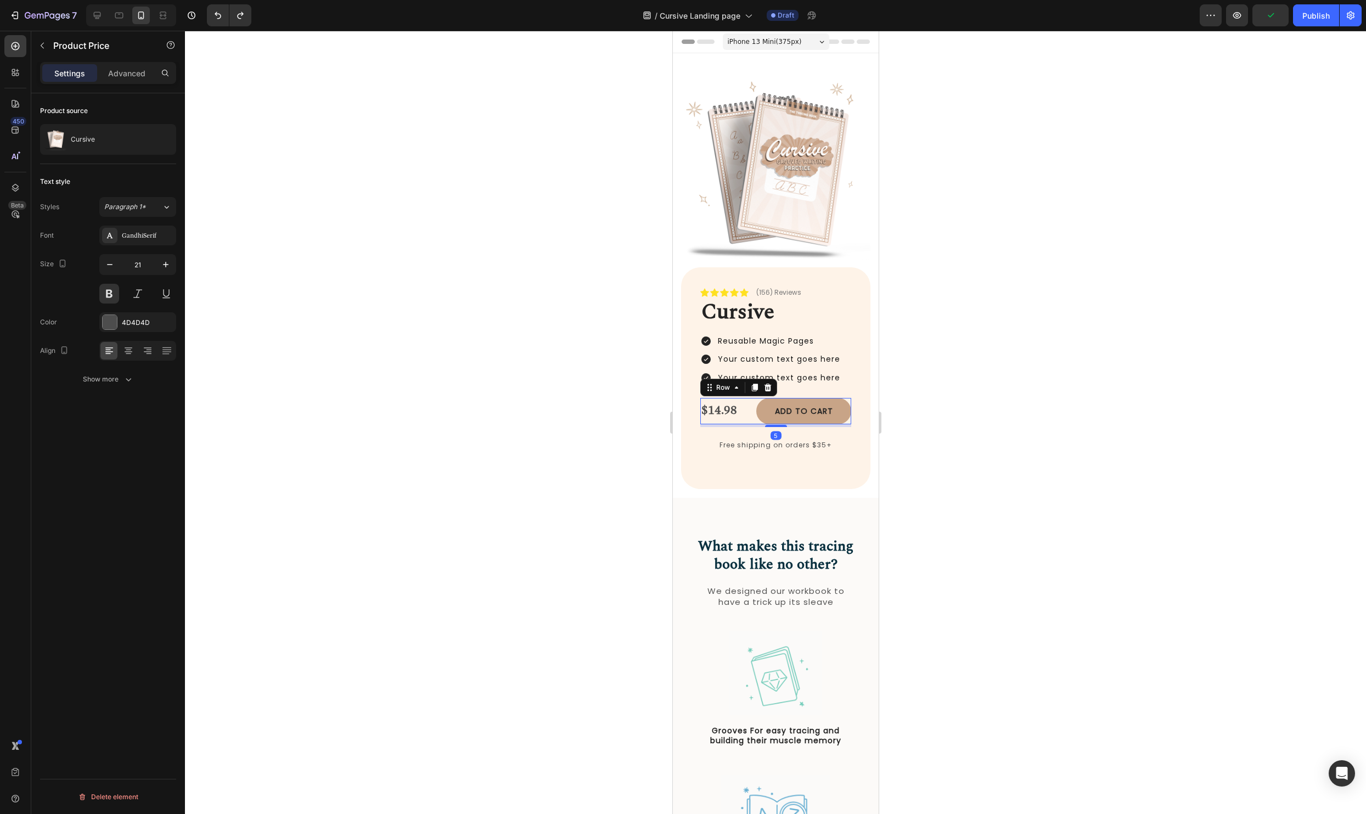
click at [747, 411] on div "$14.98 Product Price Product Price Add to cart Add to Cart Row 5" at bounding box center [775, 411] width 151 height 26
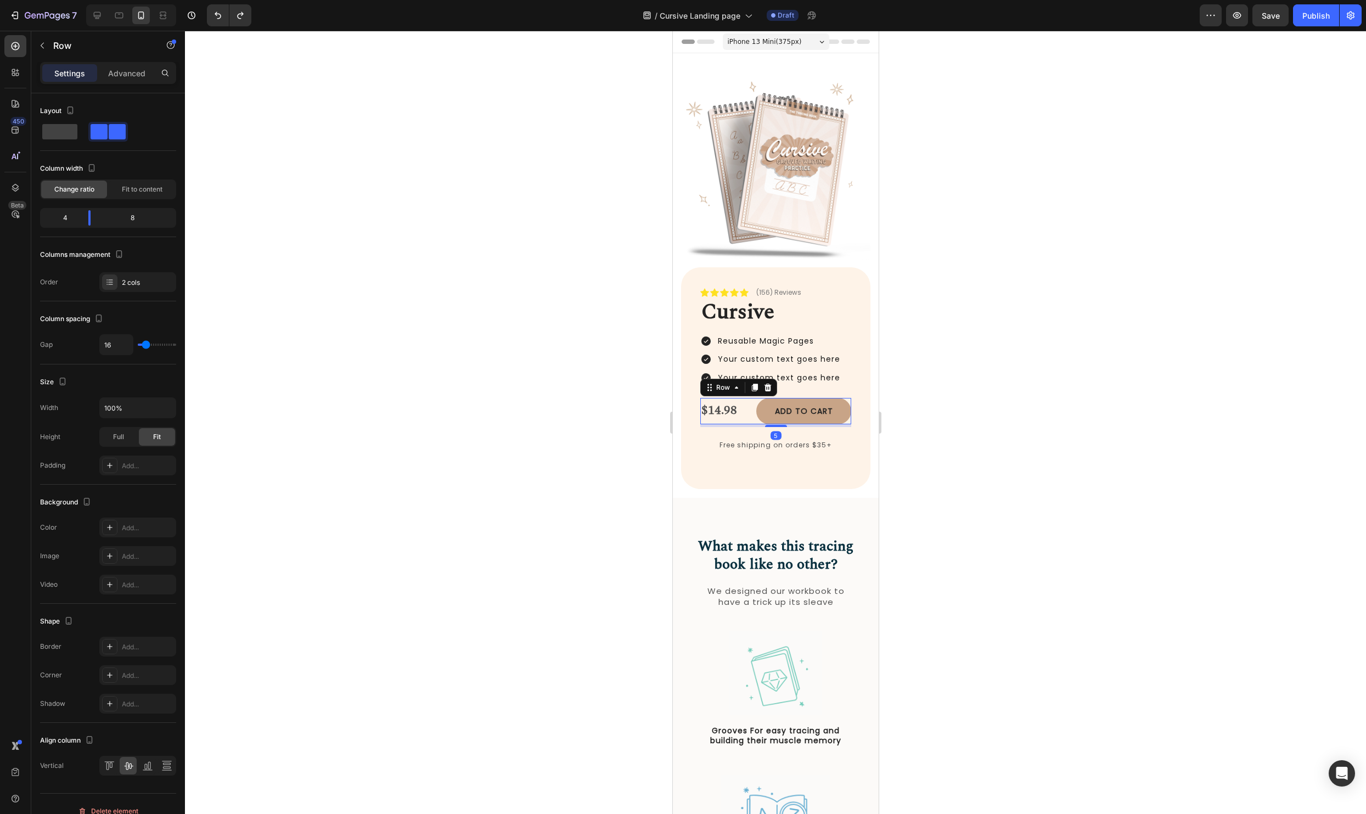
click at [1015, 394] on div at bounding box center [775, 422] width 1181 height 783
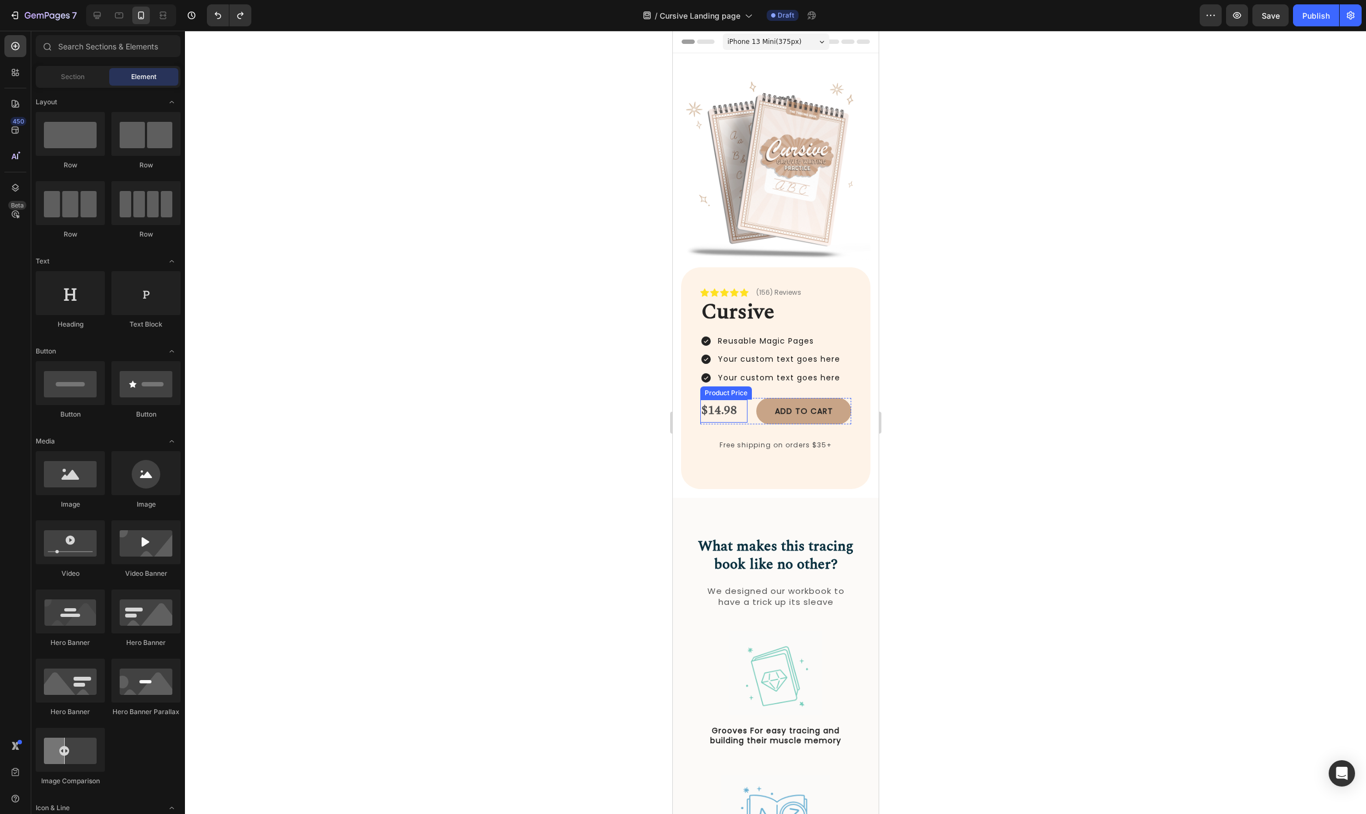
click at [723, 407] on div "$14.98" at bounding box center [723, 410] width 47 height 23
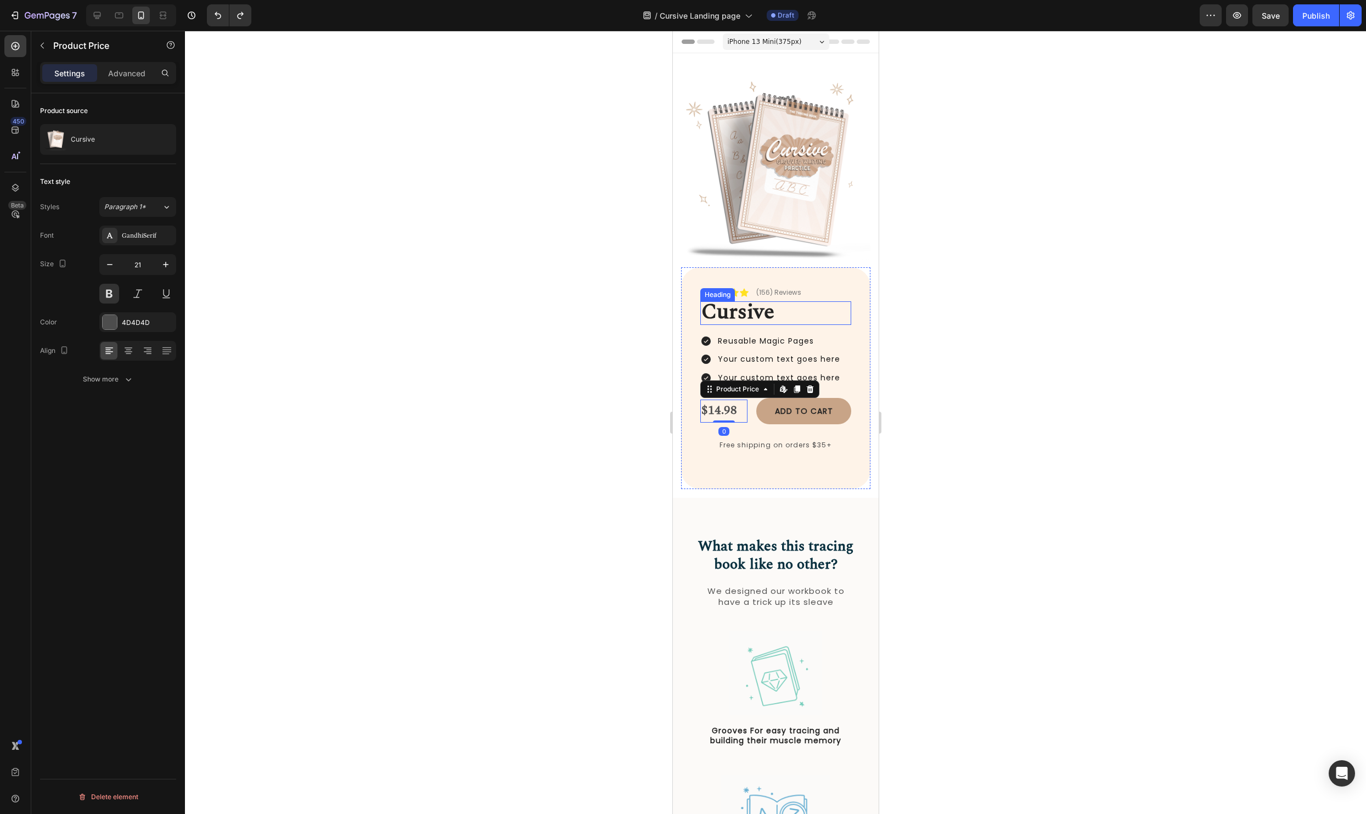
click at [801, 307] on h2 "Cursive" at bounding box center [775, 313] width 151 height 24
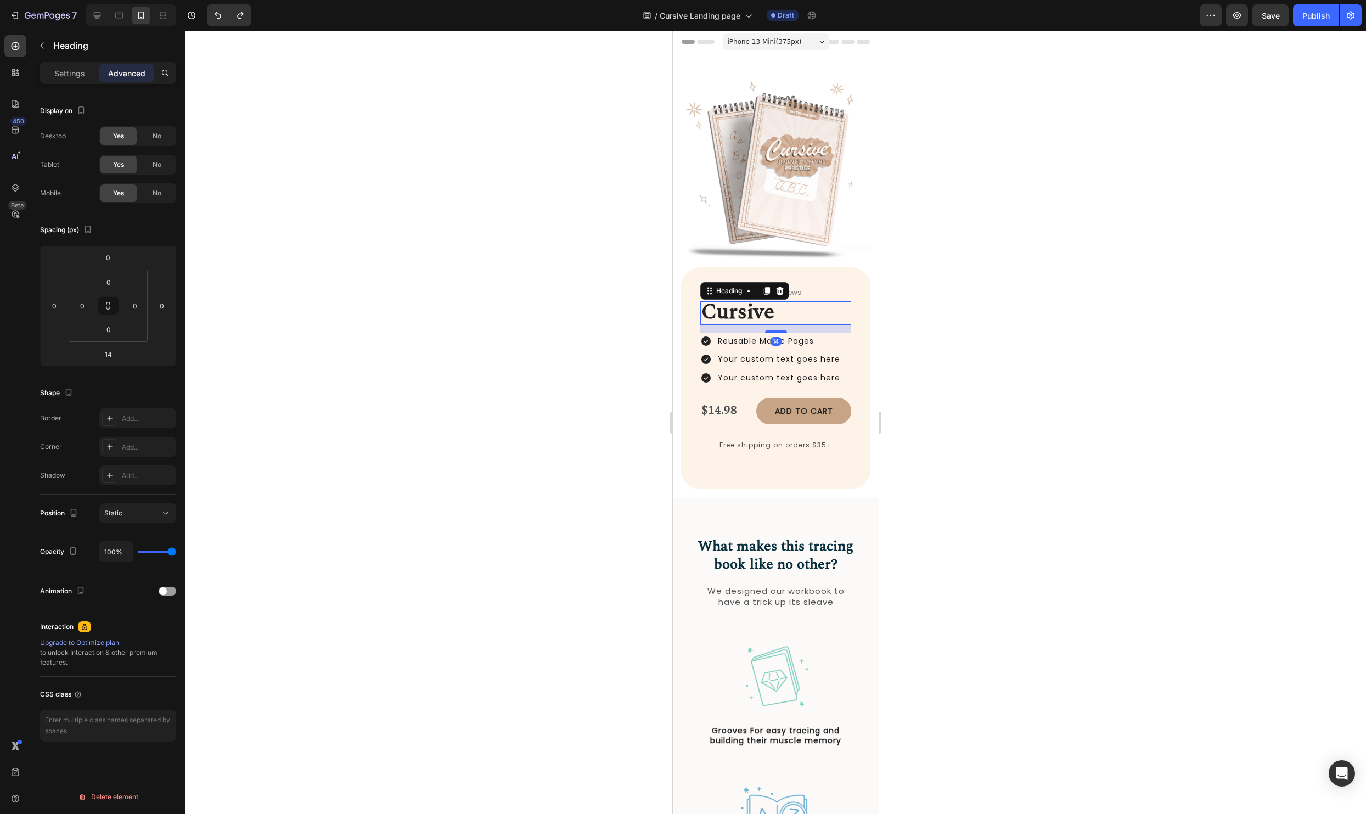
click at [1045, 315] on div at bounding box center [775, 422] width 1181 height 783
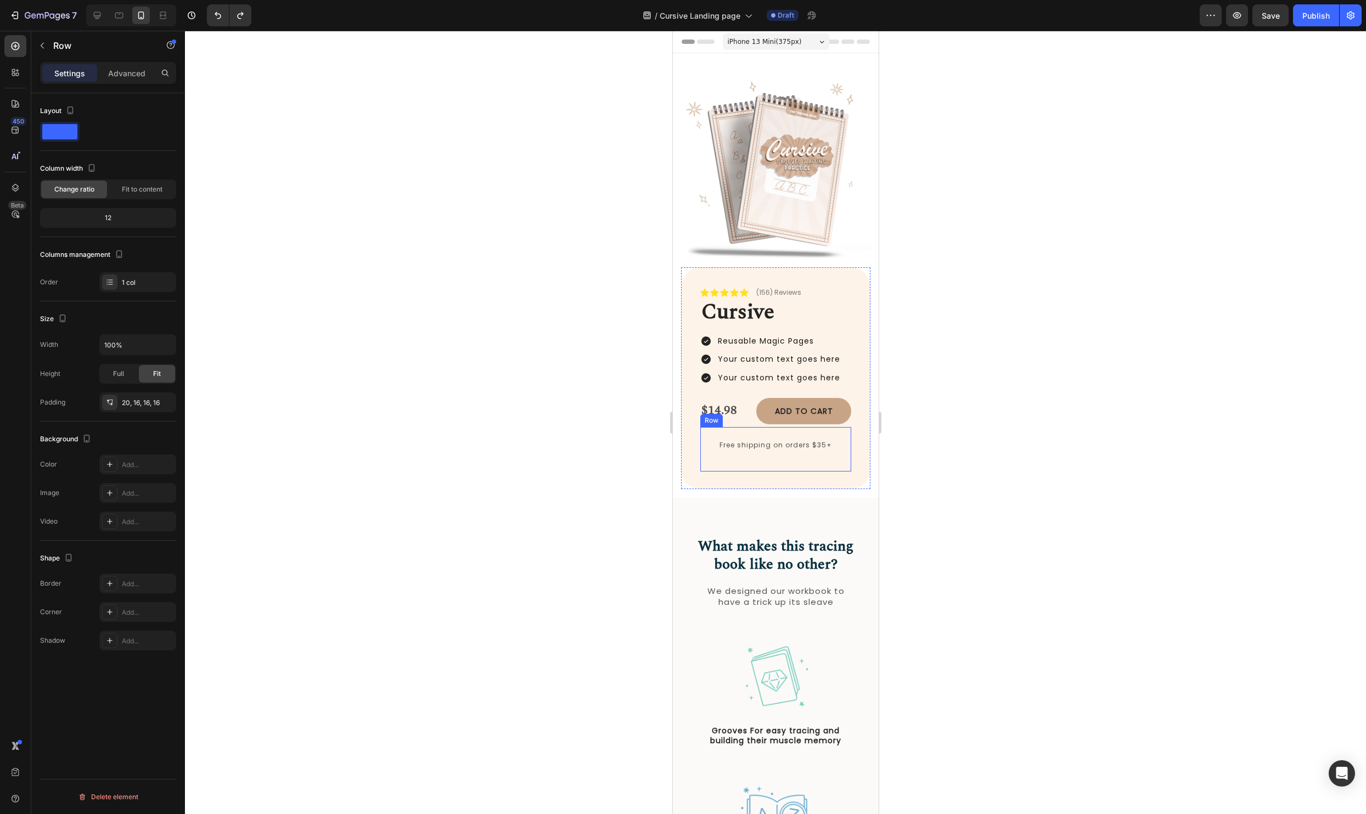
click at [788, 468] on div "Free shipping on orders $35+ Text Block Row" at bounding box center [775, 449] width 151 height 44
drag, startPoint x: 774, startPoint y: 487, endPoint x: 842, endPoint y: 412, distance: 101.4
click at [782, 426] on div "Icon Icon Icon Icon Icon Icon List (156) Reviews Text Block Row Cursive Heading…" at bounding box center [775, 378] width 151 height 222
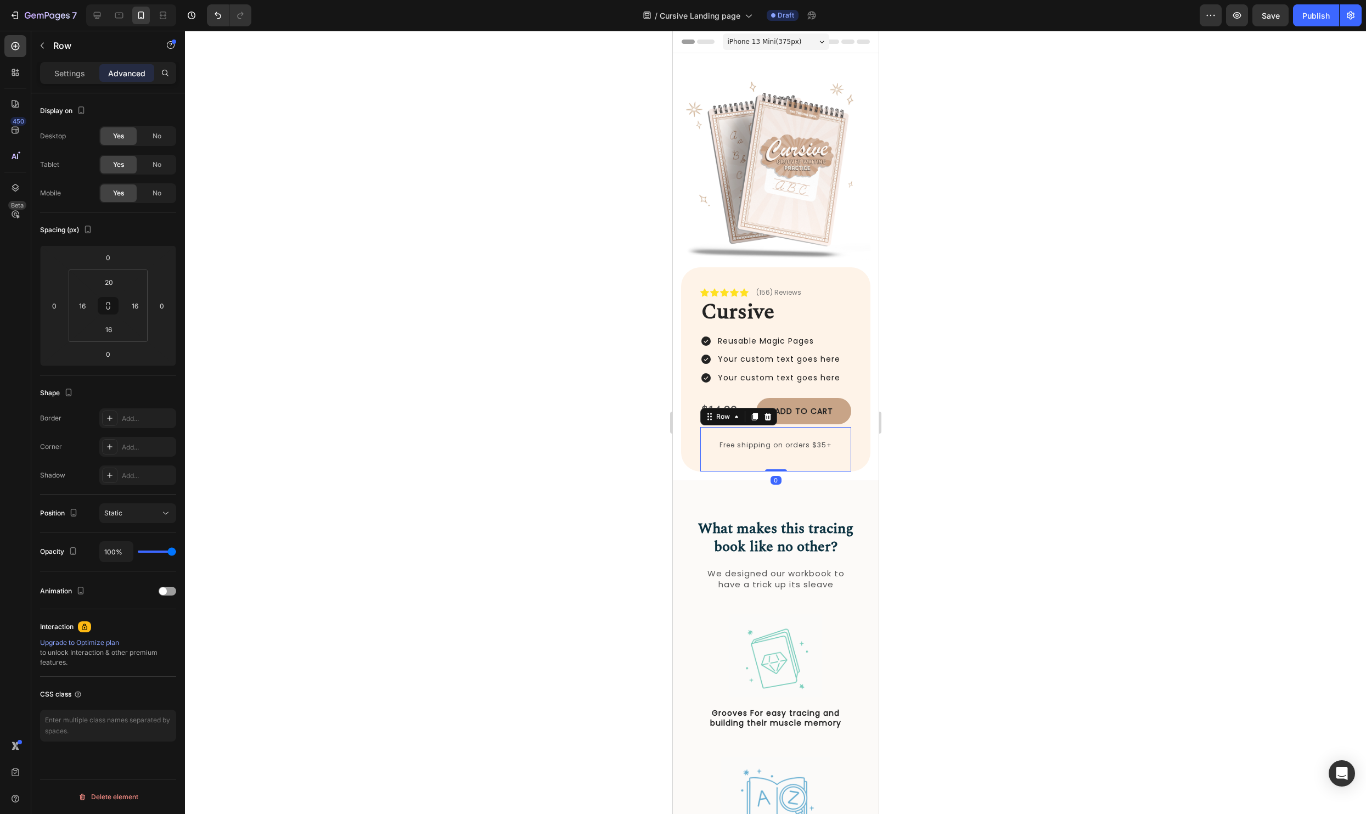
click at [983, 419] on div at bounding box center [775, 422] width 1181 height 783
click at [753, 398] on div "$14.98 Product Price Product Price Add to cart Add to Cart Row 5" at bounding box center [775, 411] width 151 height 26
click at [816, 381] on p "Your custom text goes here" at bounding box center [778, 378] width 122 height 14
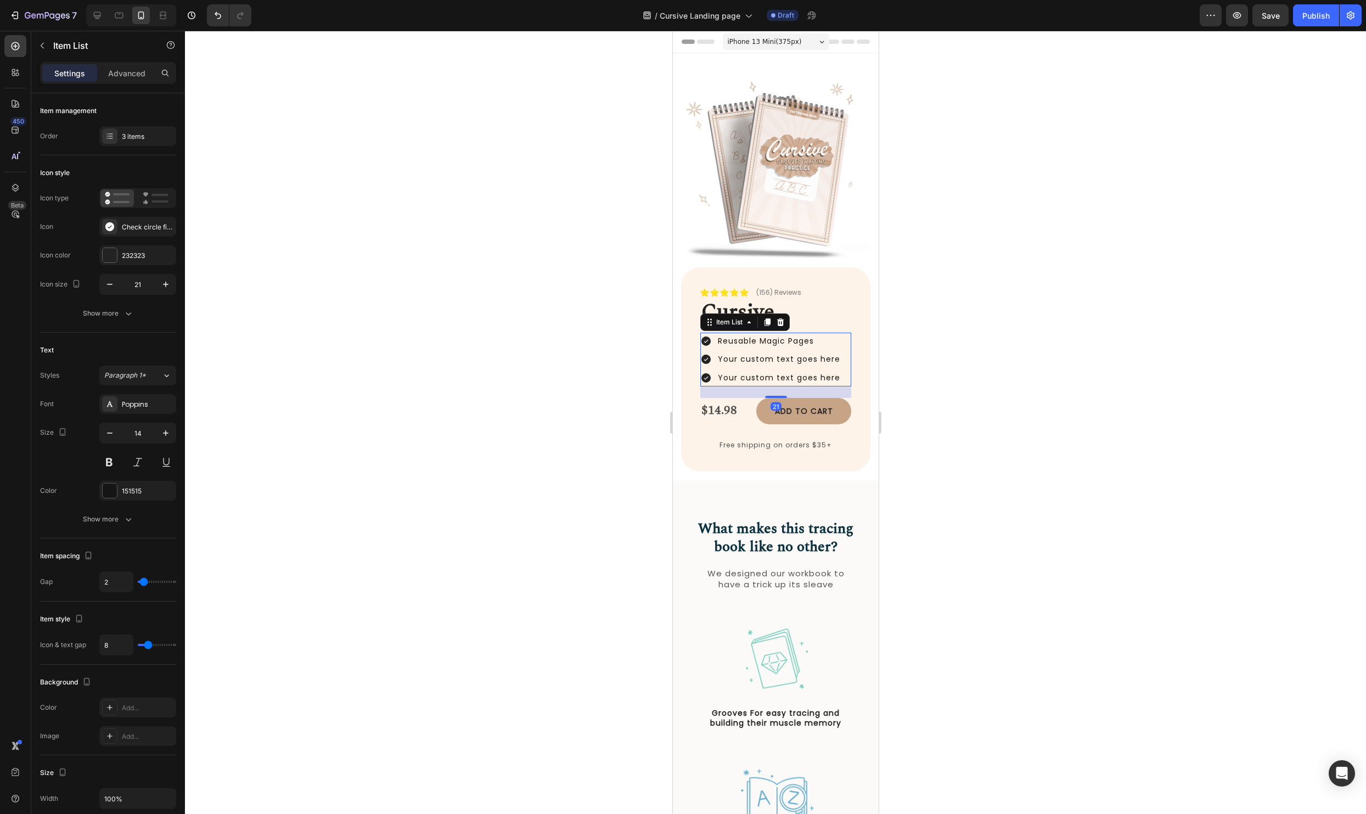
click at [840, 377] on div "Reusable Magic Pages Your custom text goes here Your custom text goes here" at bounding box center [775, 359] width 151 height 54
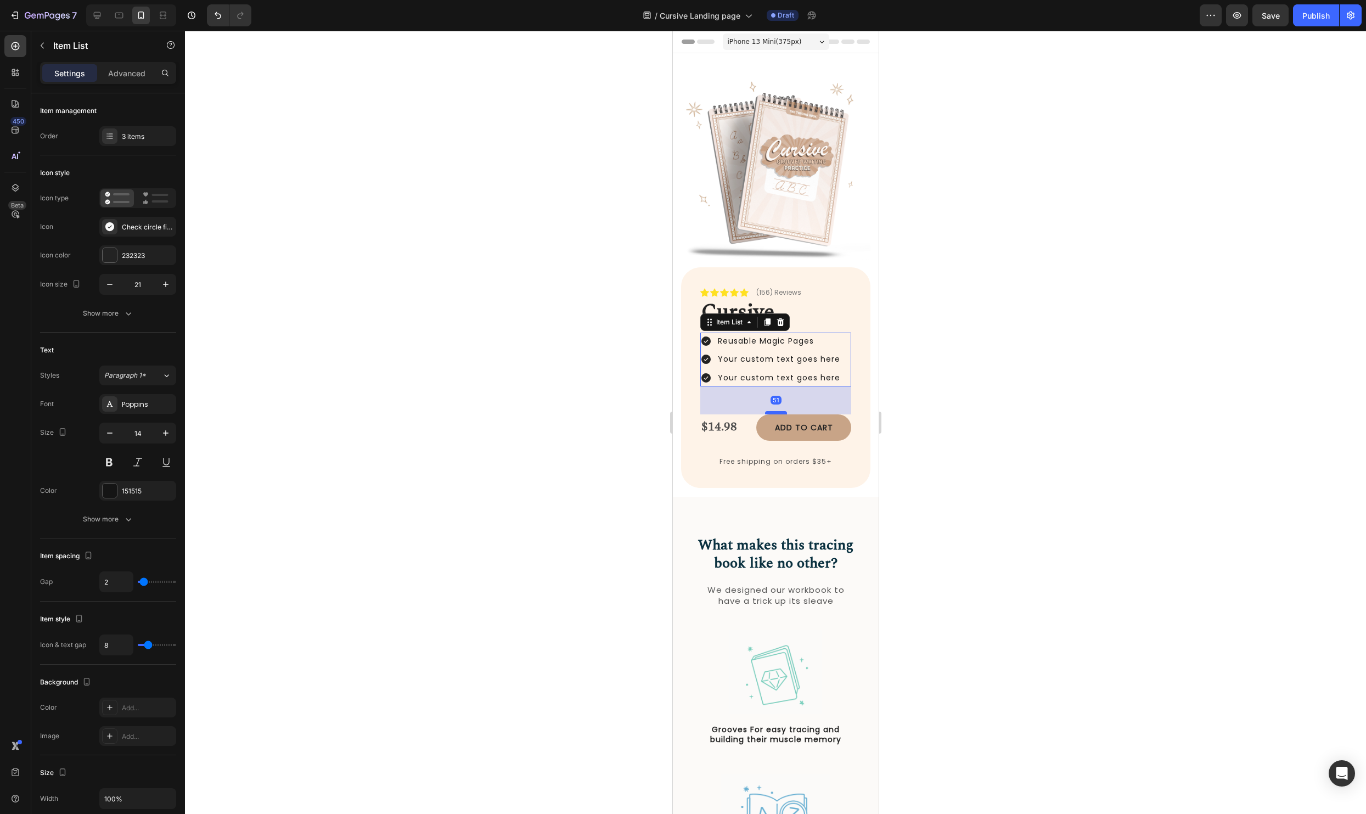
drag, startPoint x: 774, startPoint y: 396, endPoint x: 771, endPoint y: 413, distance: 17.2
click at [771, 413] on div at bounding box center [775, 412] width 22 height 3
type input "100%"
click at [1330, 391] on div at bounding box center [775, 422] width 1181 height 783
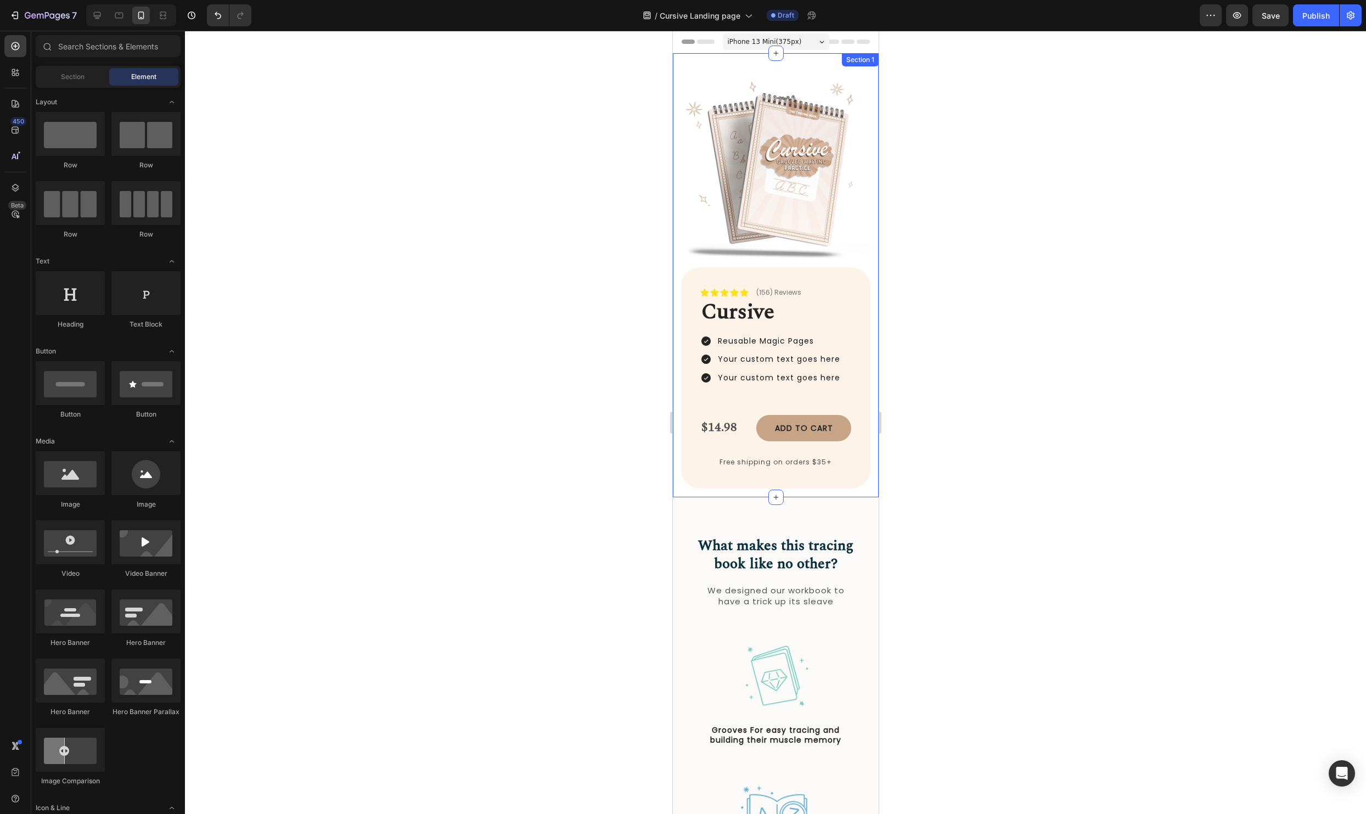
click at [824, 500] on div "What makes this tracing book like no other? Heading We designed our workbook to…" at bounding box center [775, 825] width 206 height 656
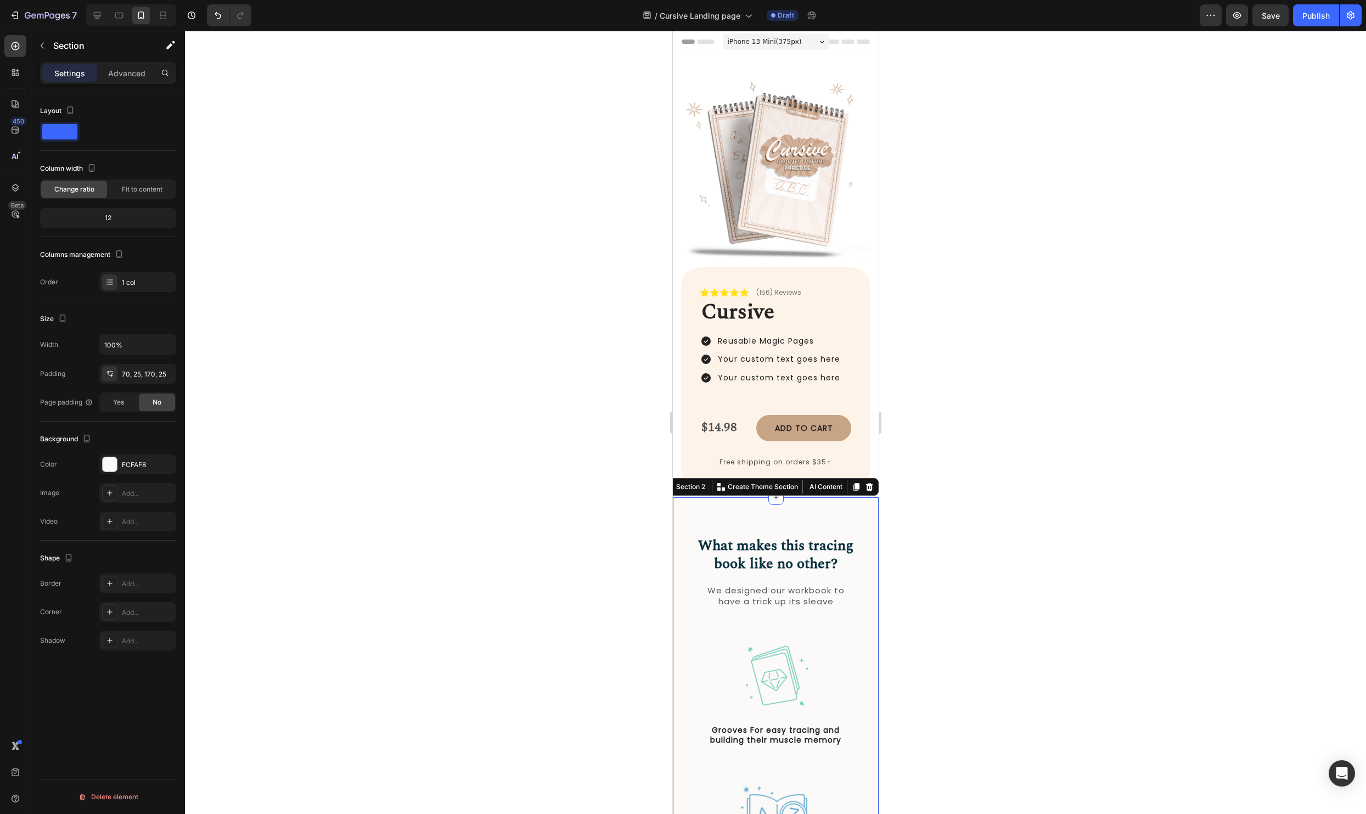
click at [1113, 454] on div at bounding box center [775, 422] width 1181 height 783
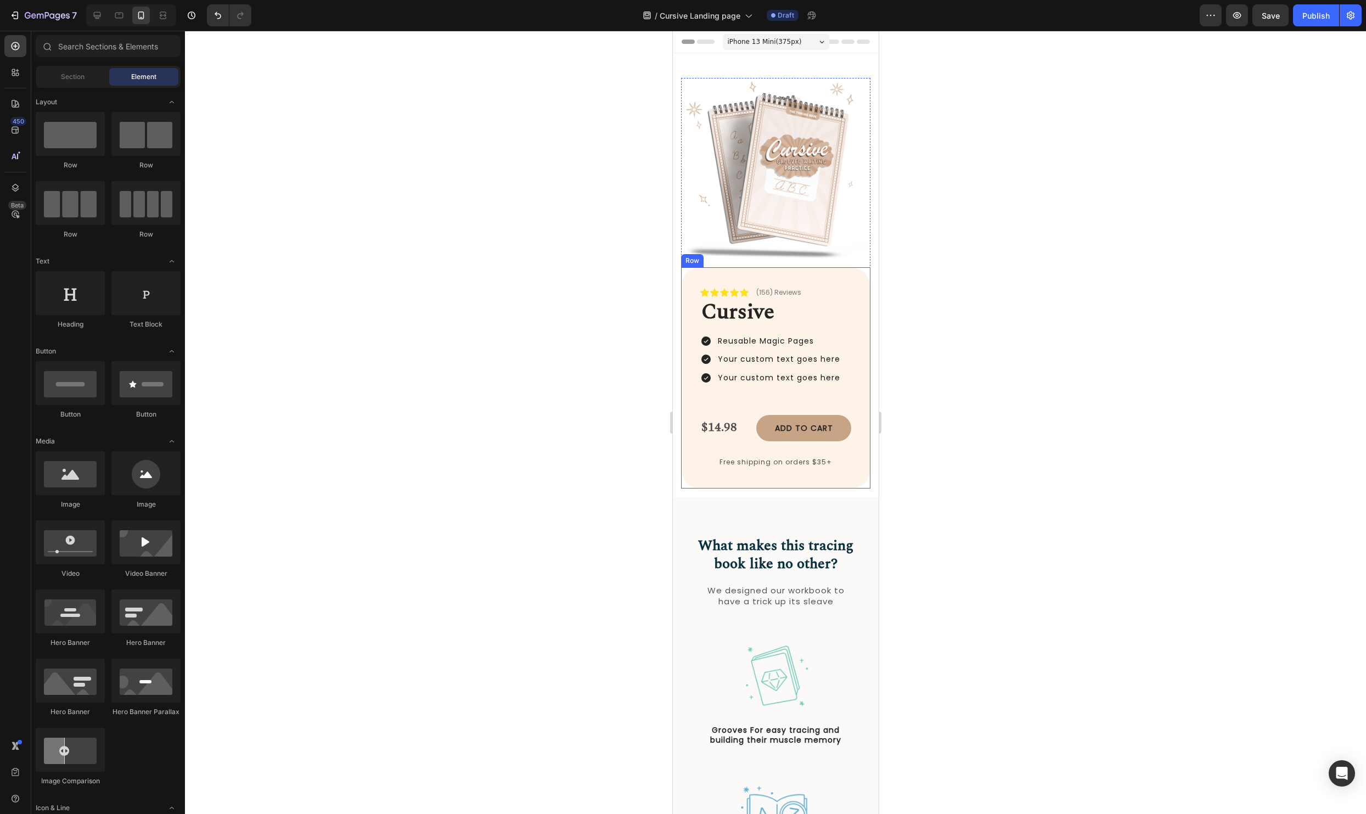
click at [691, 290] on div "Icon Icon Icon Icon Icon Icon List (156) Reviews Text Block Row Cursive Heading…" at bounding box center [774, 377] width 189 height 221
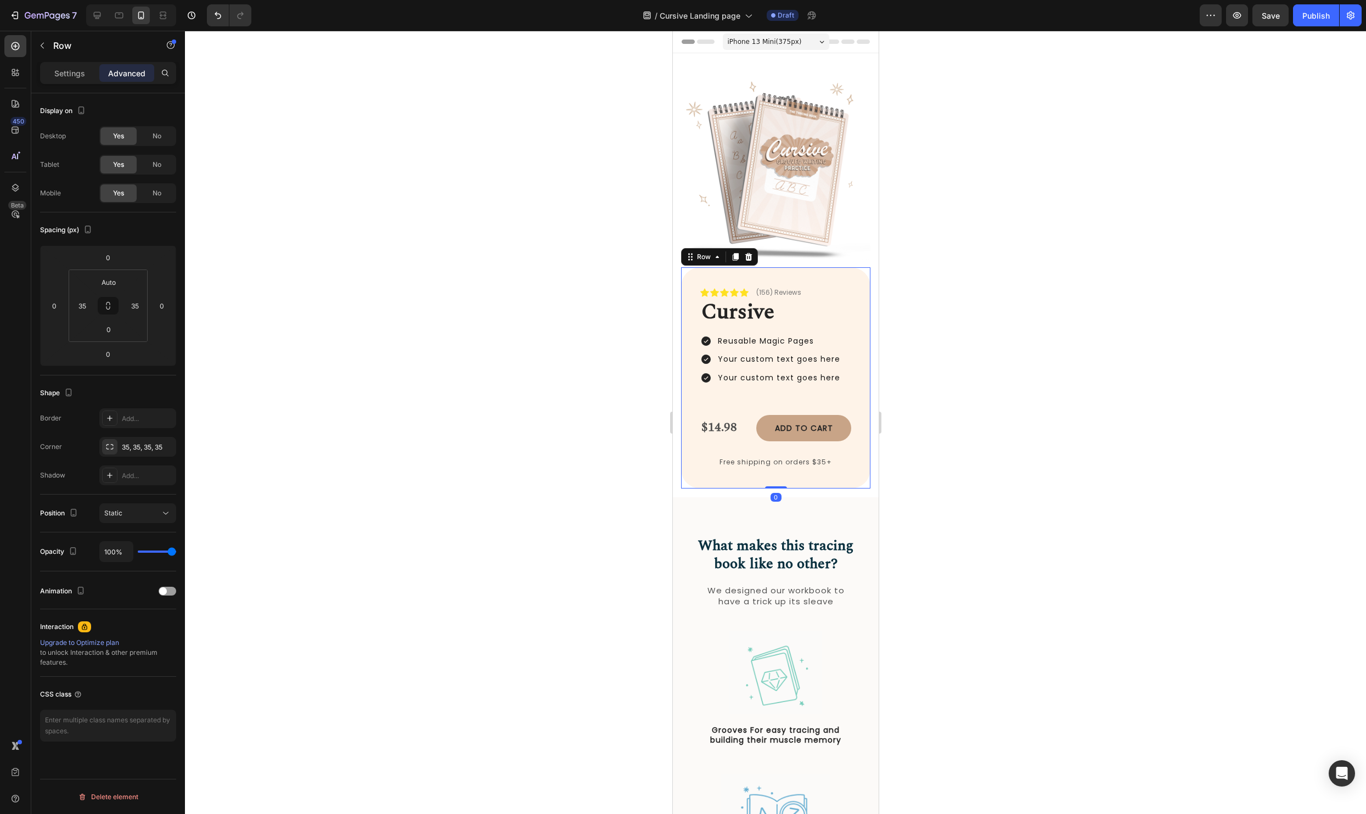
click at [1147, 312] on div at bounding box center [775, 422] width 1181 height 783
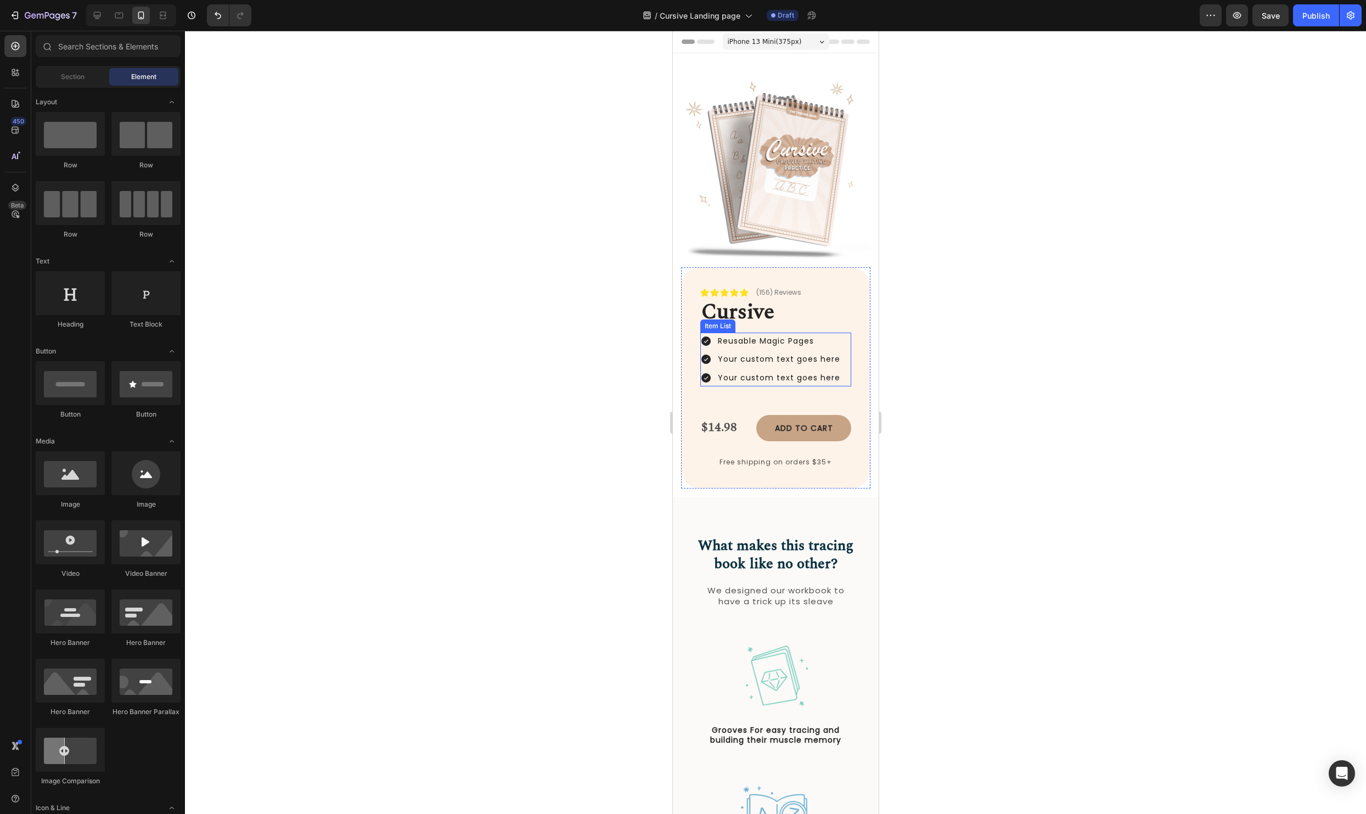
click at [735, 357] on p "Your custom text goes here" at bounding box center [778, 359] width 122 height 14
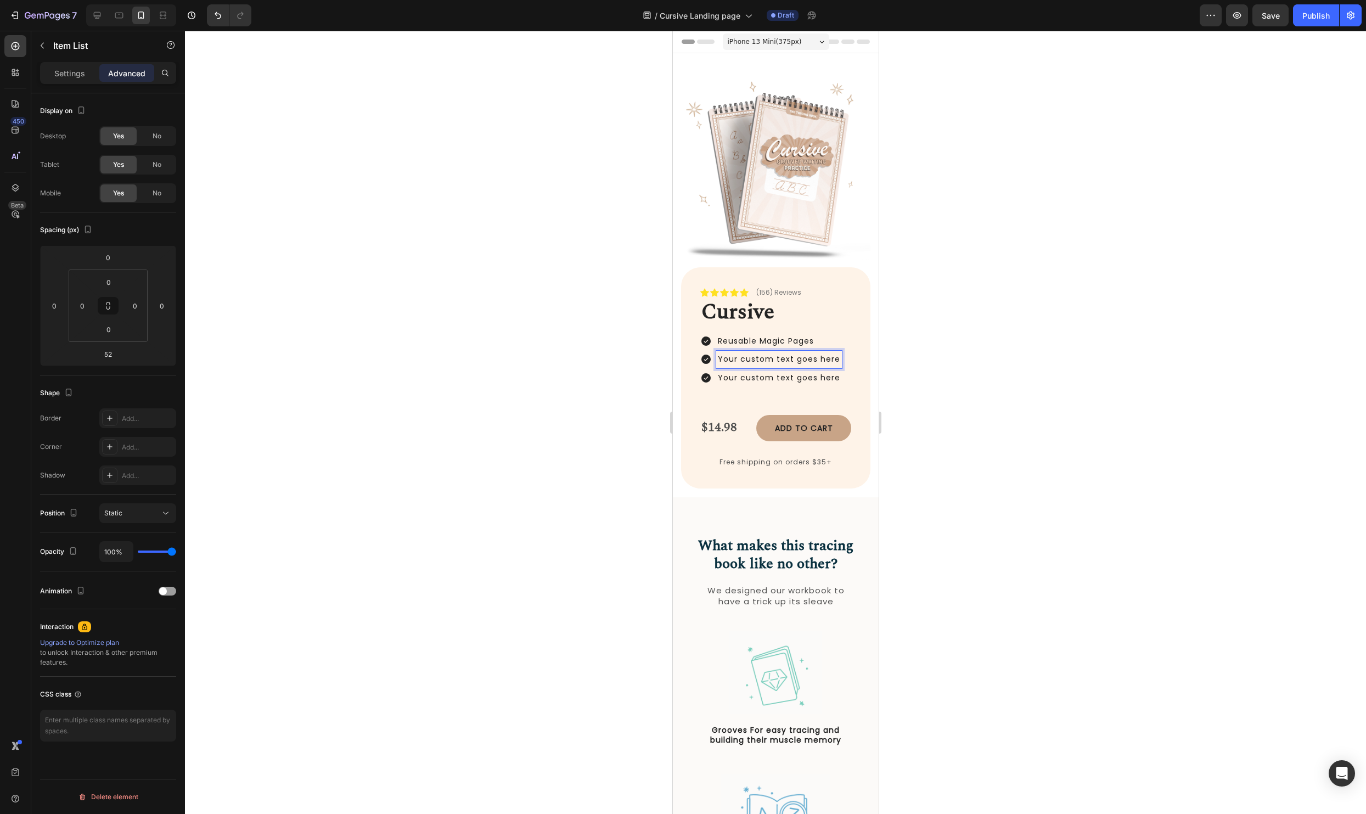
click at [720, 361] on p "Your custom text goes here" at bounding box center [778, 359] width 122 height 14
drag, startPoint x: 718, startPoint y: 360, endPoint x: 877, endPoint y: 358, distance: 159.1
click at [877, 358] on div "Image Icon Icon Icon Icon Icon Icon List (156) Reviews Text Block Row Cursive H…" at bounding box center [775, 275] width 206 height 444
click at [1244, 428] on div at bounding box center [775, 422] width 1181 height 783
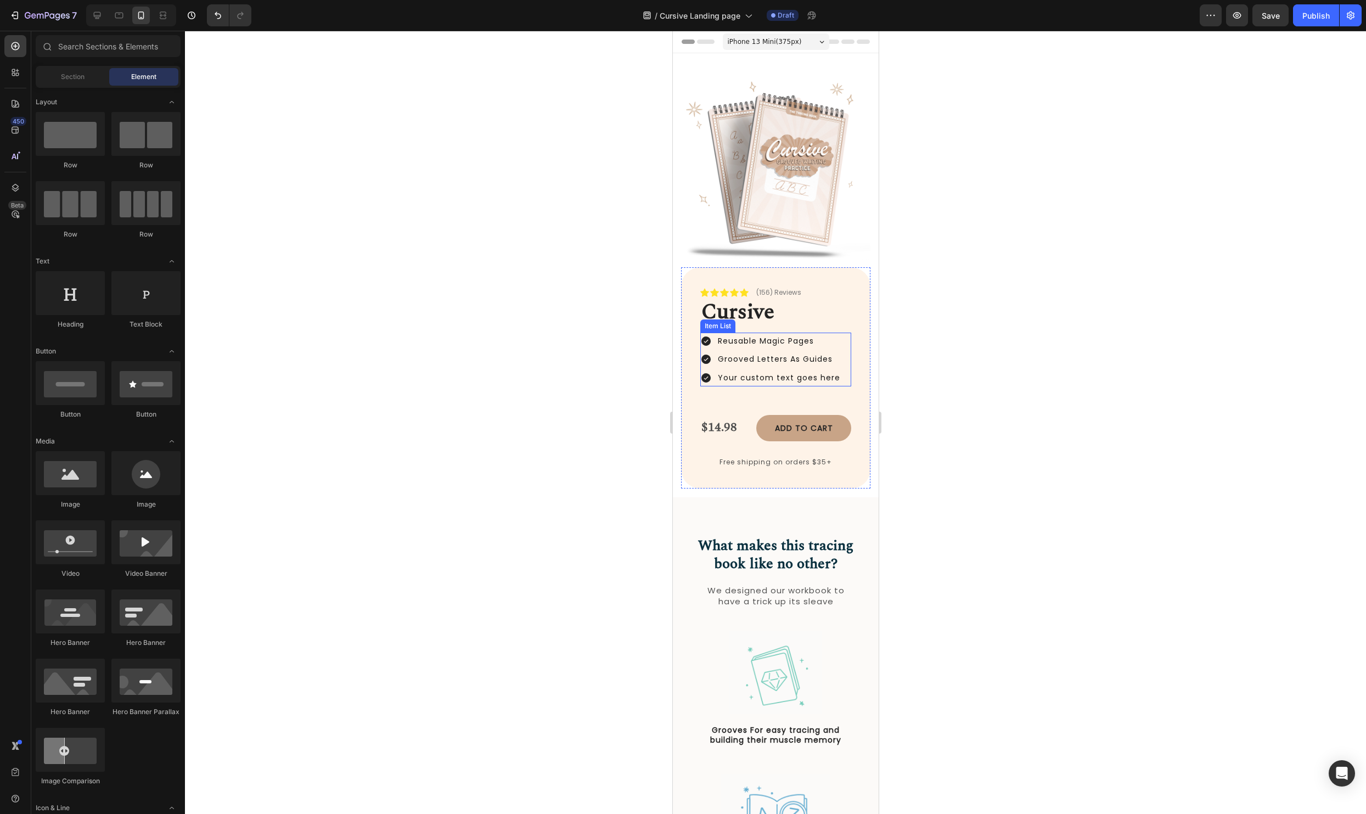
click at [813, 382] on p "Your custom text goes here" at bounding box center [778, 378] width 122 height 14
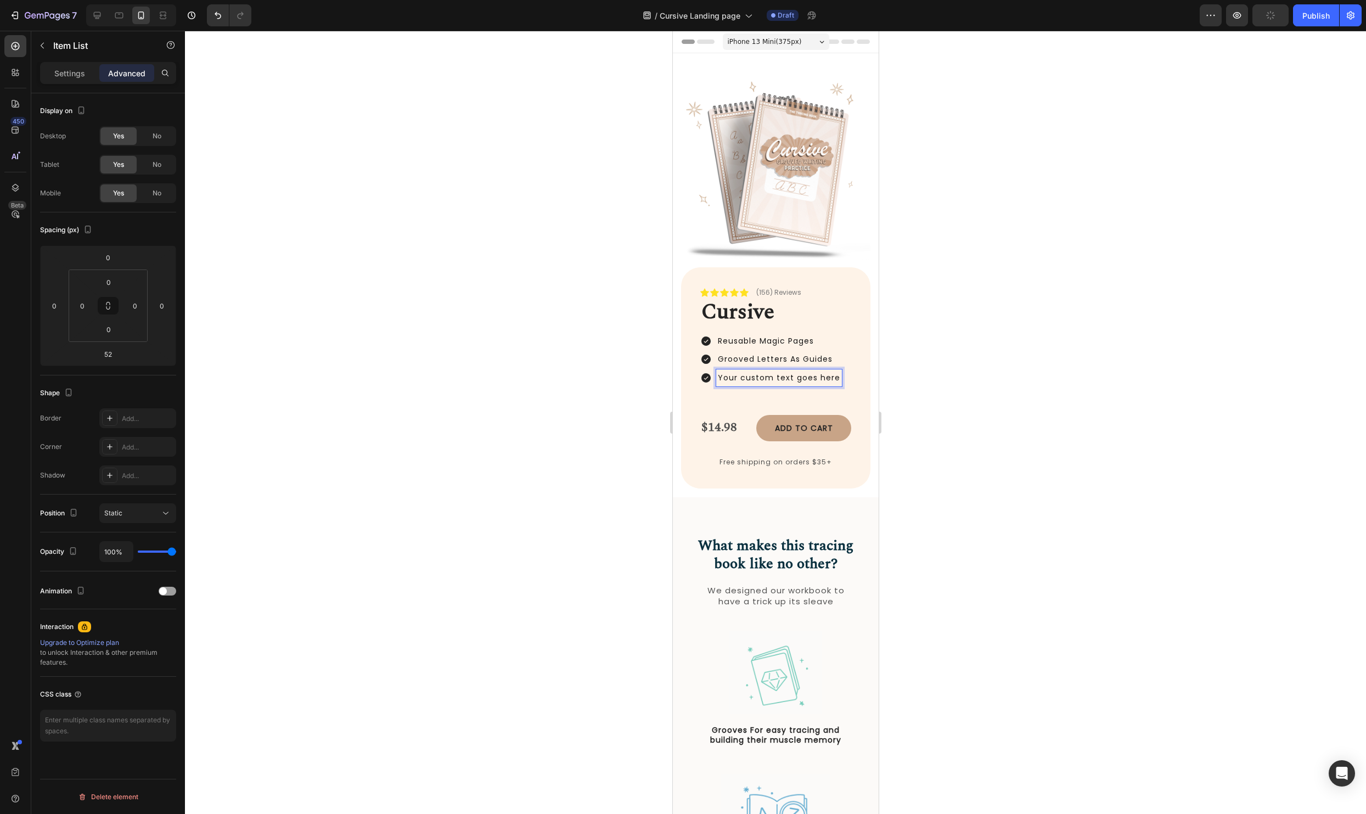
click at [833, 379] on p "Your custom text goes here" at bounding box center [778, 378] width 122 height 14
drag, startPoint x: 836, startPoint y: 378, endPoint x: 712, endPoint y: 375, distance: 124.0
click at [712, 375] on div "Your custom text goes here" at bounding box center [771, 377] width 142 height 17
click at [1335, 318] on div at bounding box center [775, 422] width 1181 height 783
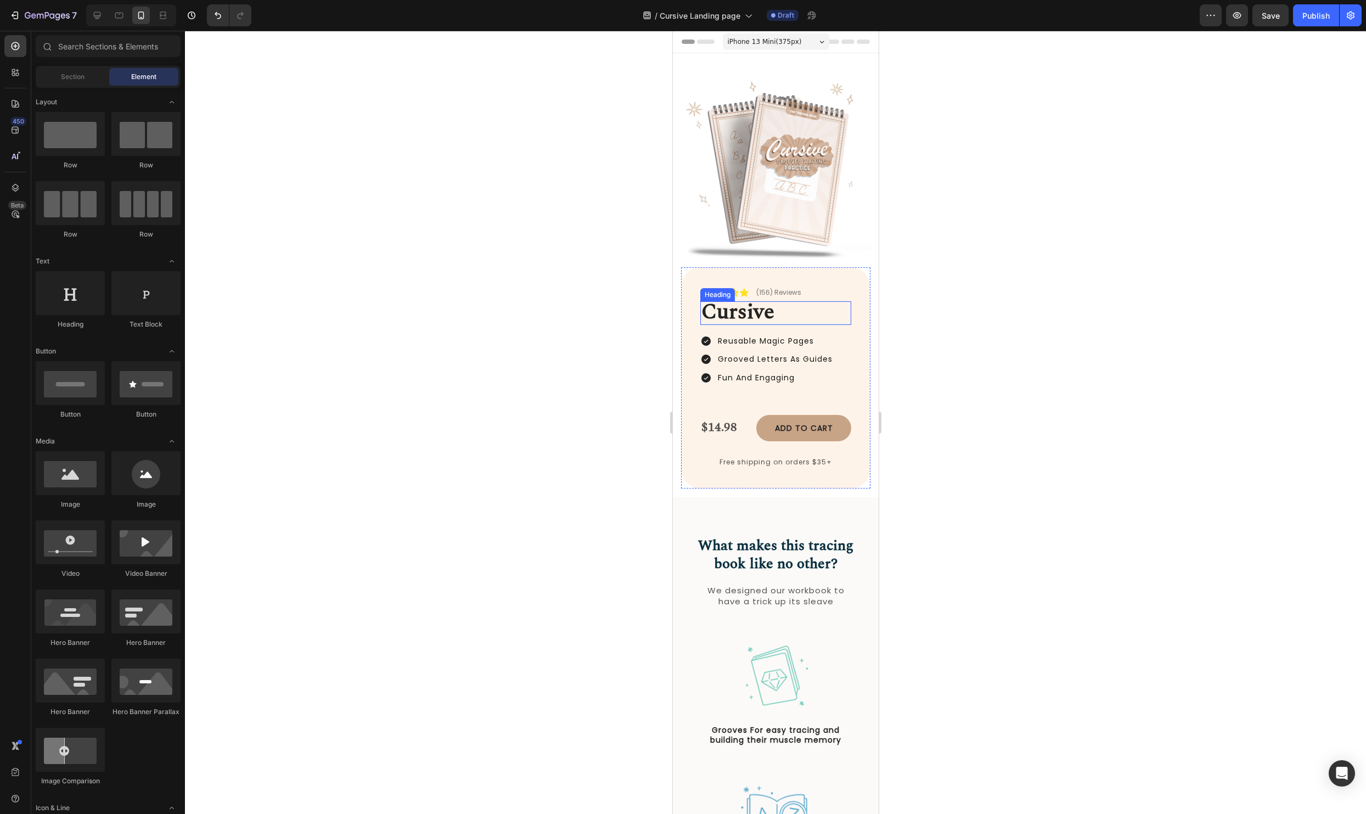
click at [785, 315] on h2 "Cursive" at bounding box center [775, 313] width 151 height 24
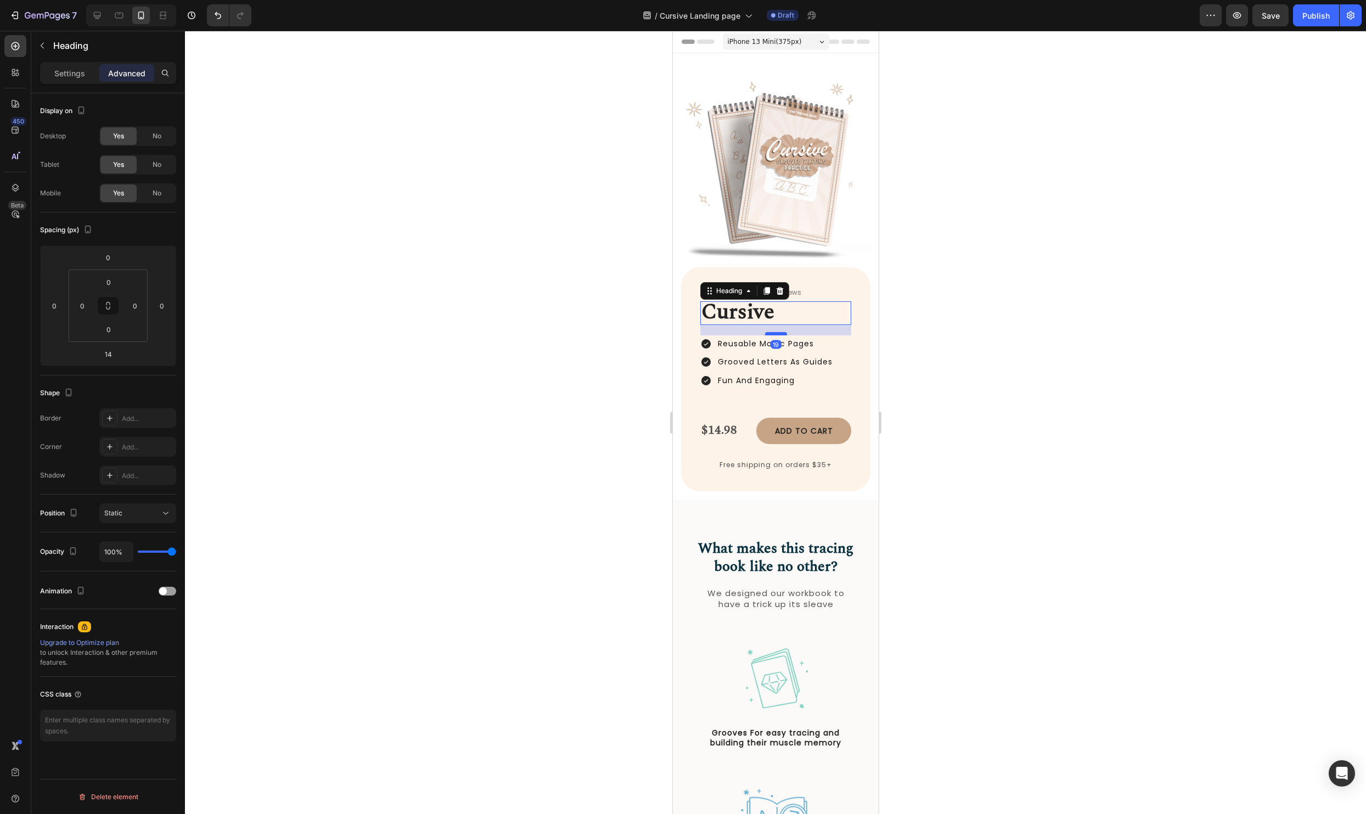
click at [775, 334] on div at bounding box center [775, 333] width 22 height 3
type input "20"
click at [1101, 337] on div at bounding box center [775, 422] width 1181 height 783
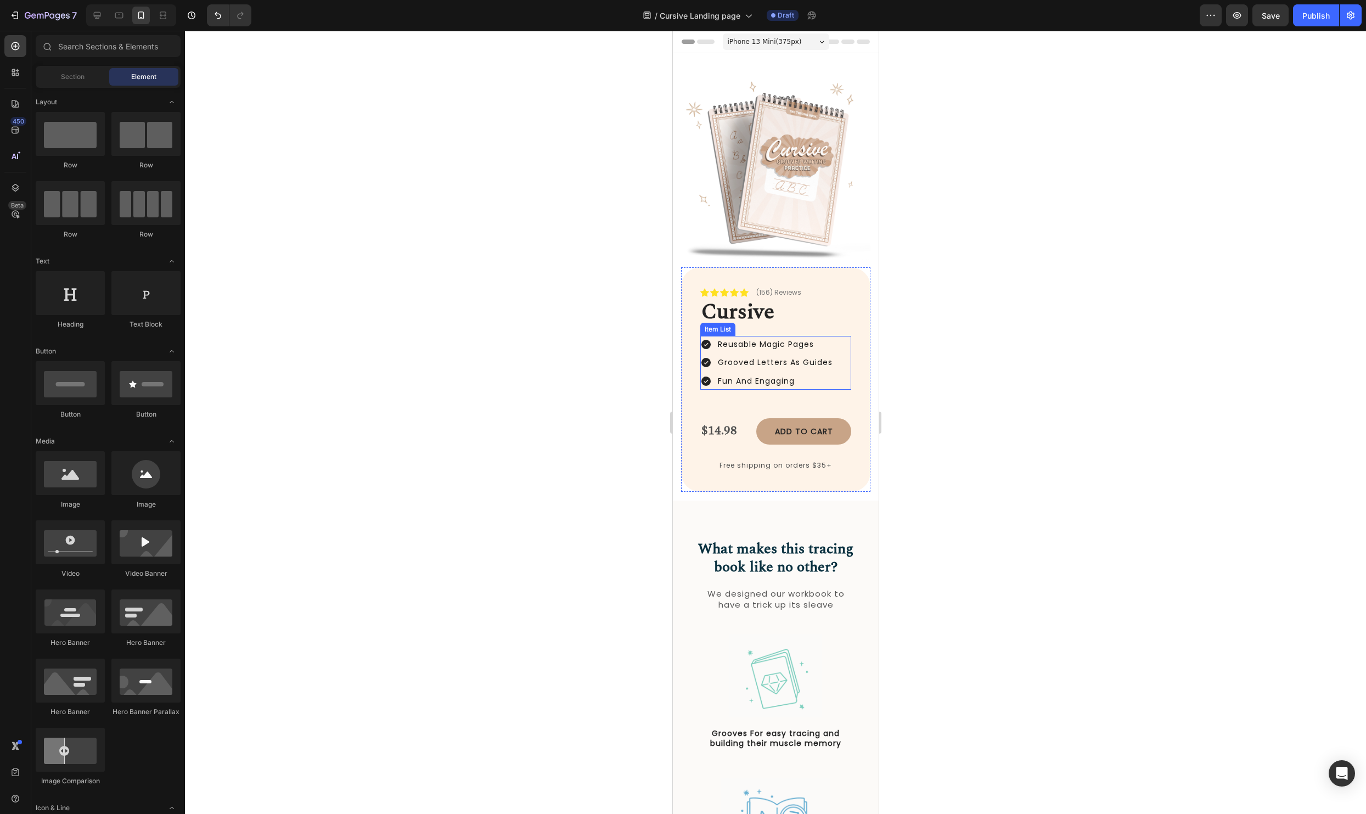
click at [840, 381] on div "Reusable Magic Pages Grooved Letters As Guides Fun And Engaging" at bounding box center [775, 363] width 151 height 54
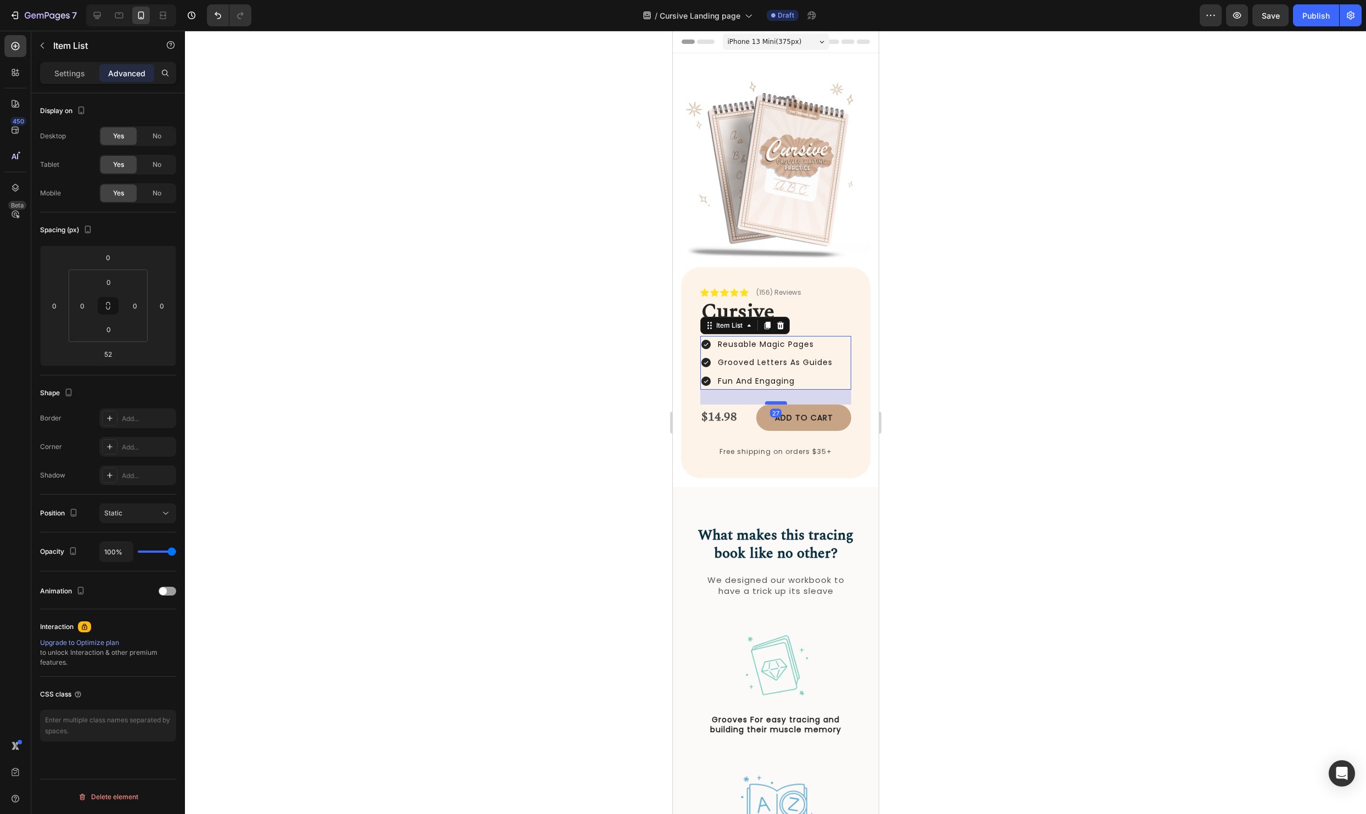
drag, startPoint x: 768, startPoint y: 415, endPoint x: 769, endPoint y: 402, distance: 13.2
click at [769, 402] on div at bounding box center [775, 402] width 22 height 3
type input "27"
drag, startPoint x: 940, startPoint y: 394, endPoint x: 156, endPoint y: 366, distance: 784.5
click at [940, 394] on div at bounding box center [775, 422] width 1181 height 783
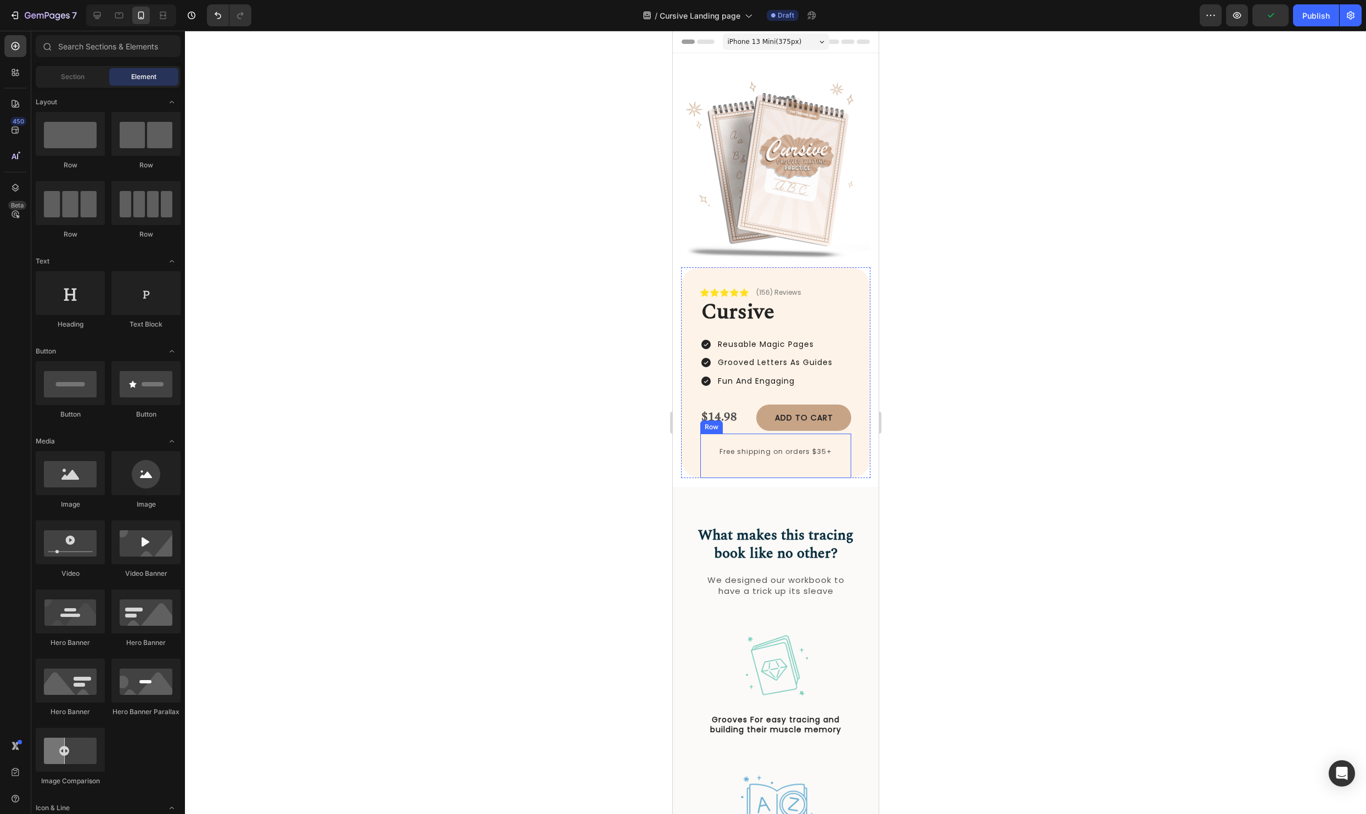
click at [718, 422] on div "Row" at bounding box center [711, 427] width 18 height 10
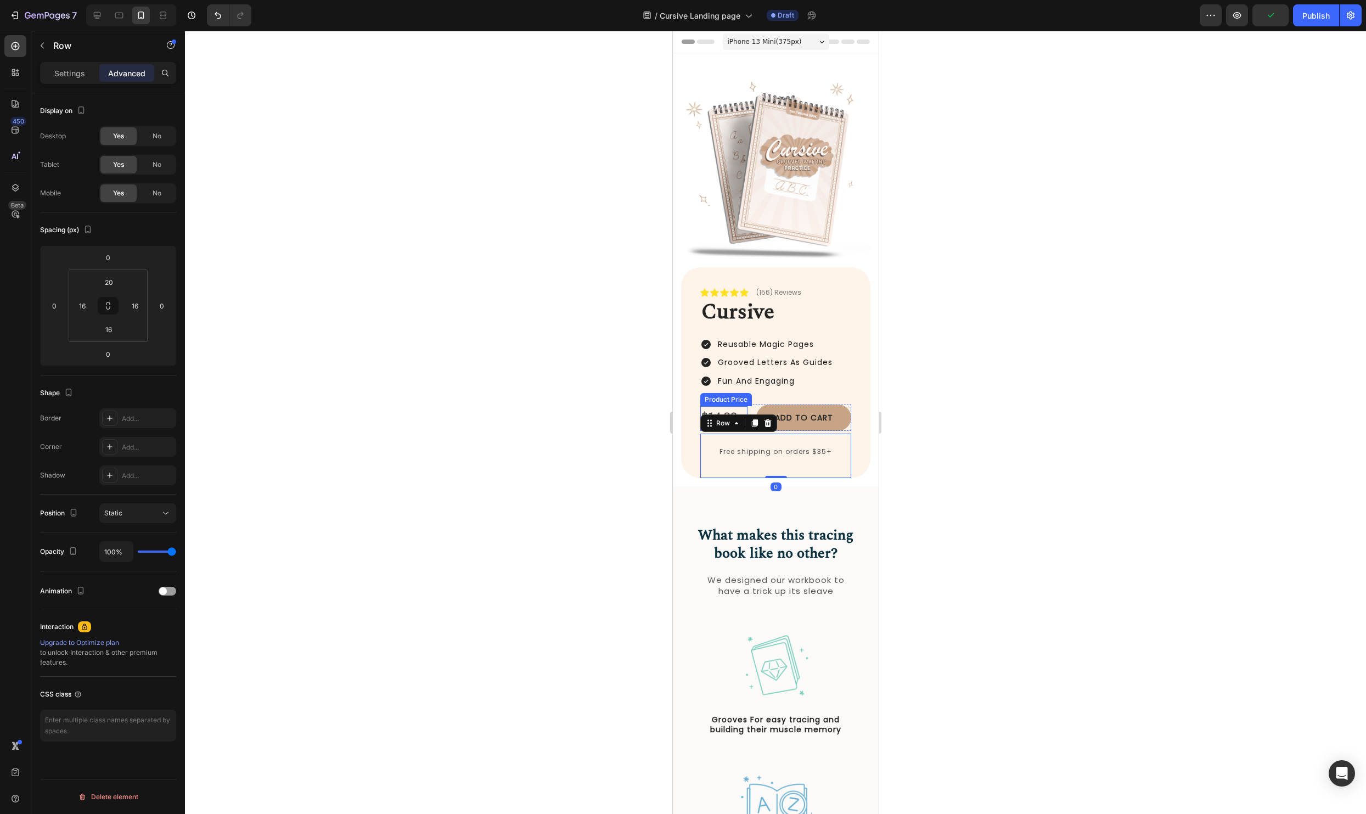
click at [729, 409] on div "$14.98" at bounding box center [723, 417] width 47 height 23
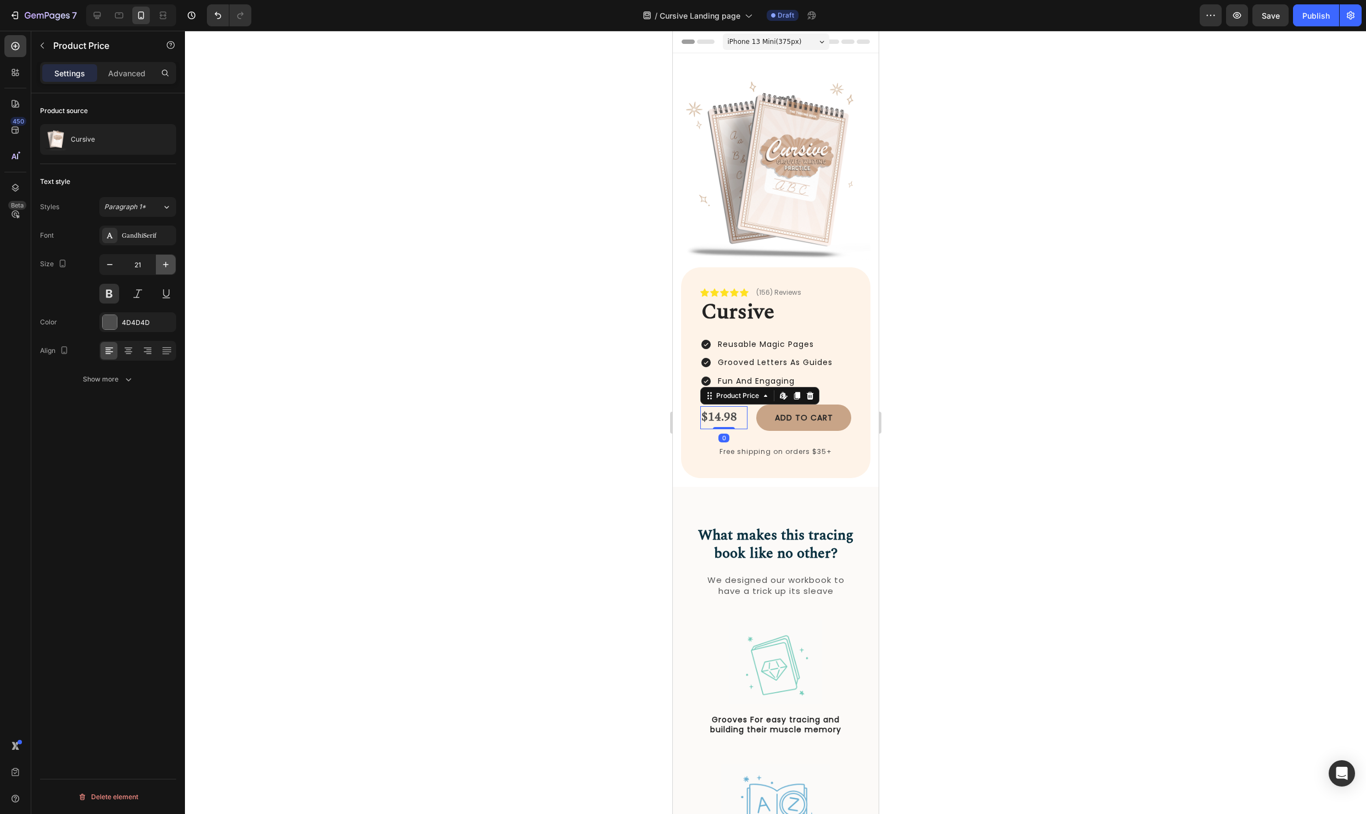
click at [167, 262] on icon "button" at bounding box center [165, 264] width 11 height 11
type input "25"
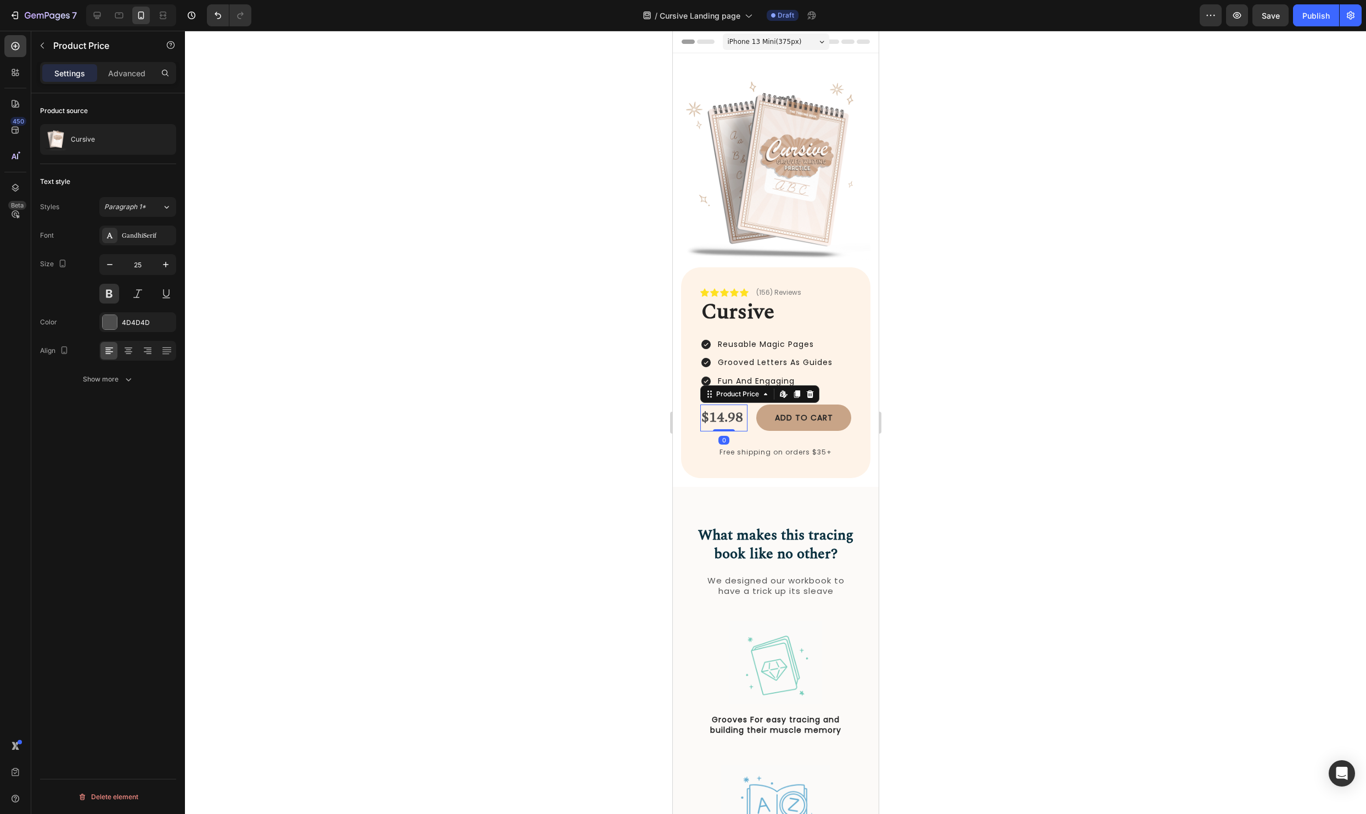
click at [1019, 405] on div at bounding box center [775, 422] width 1181 height 783
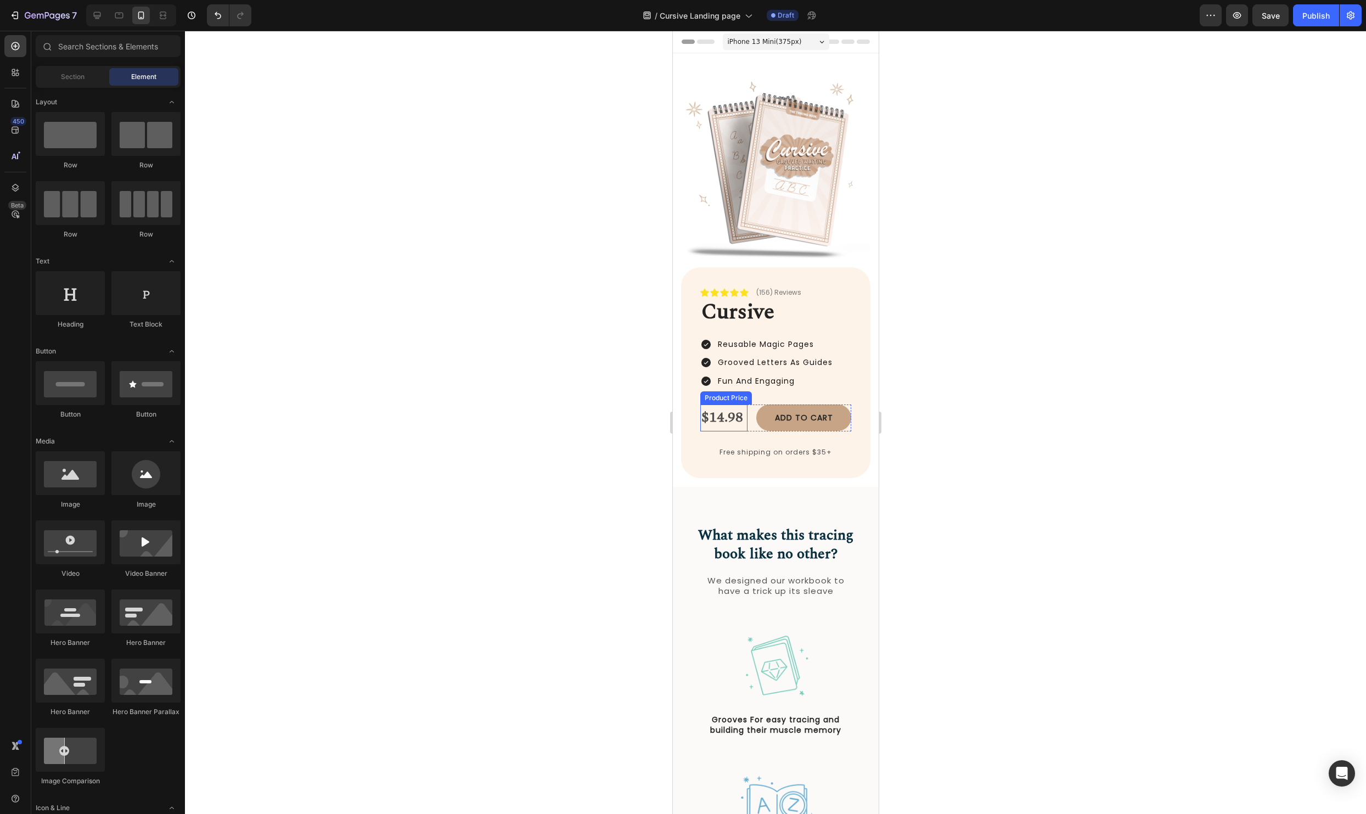
click at [710, 418] on div "$14.98" at bounding box center [723, 417] width 47 height 27
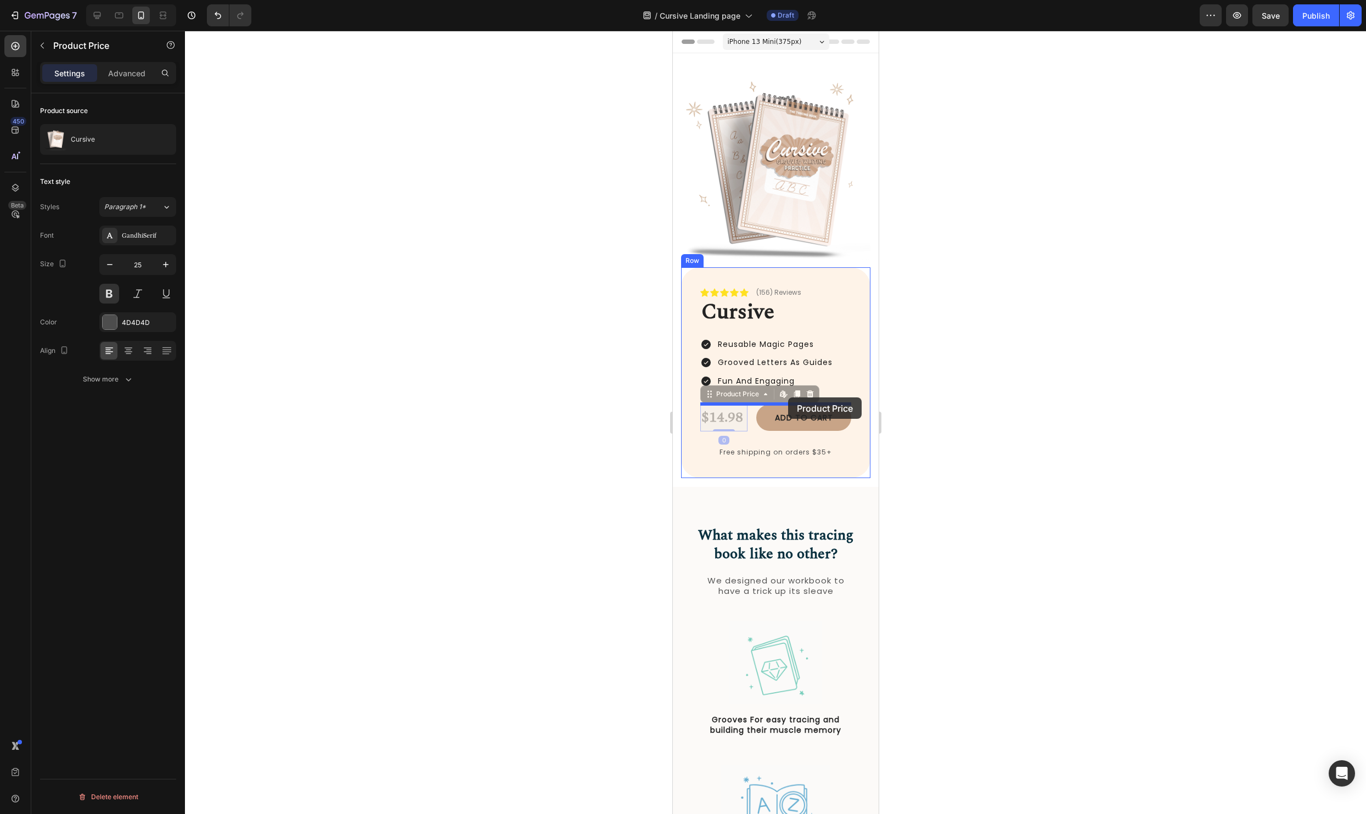
drag, startPoint x: 708, startPoint y: 394, endPoint x: 787, endPoint y: 397, distance: 79.6
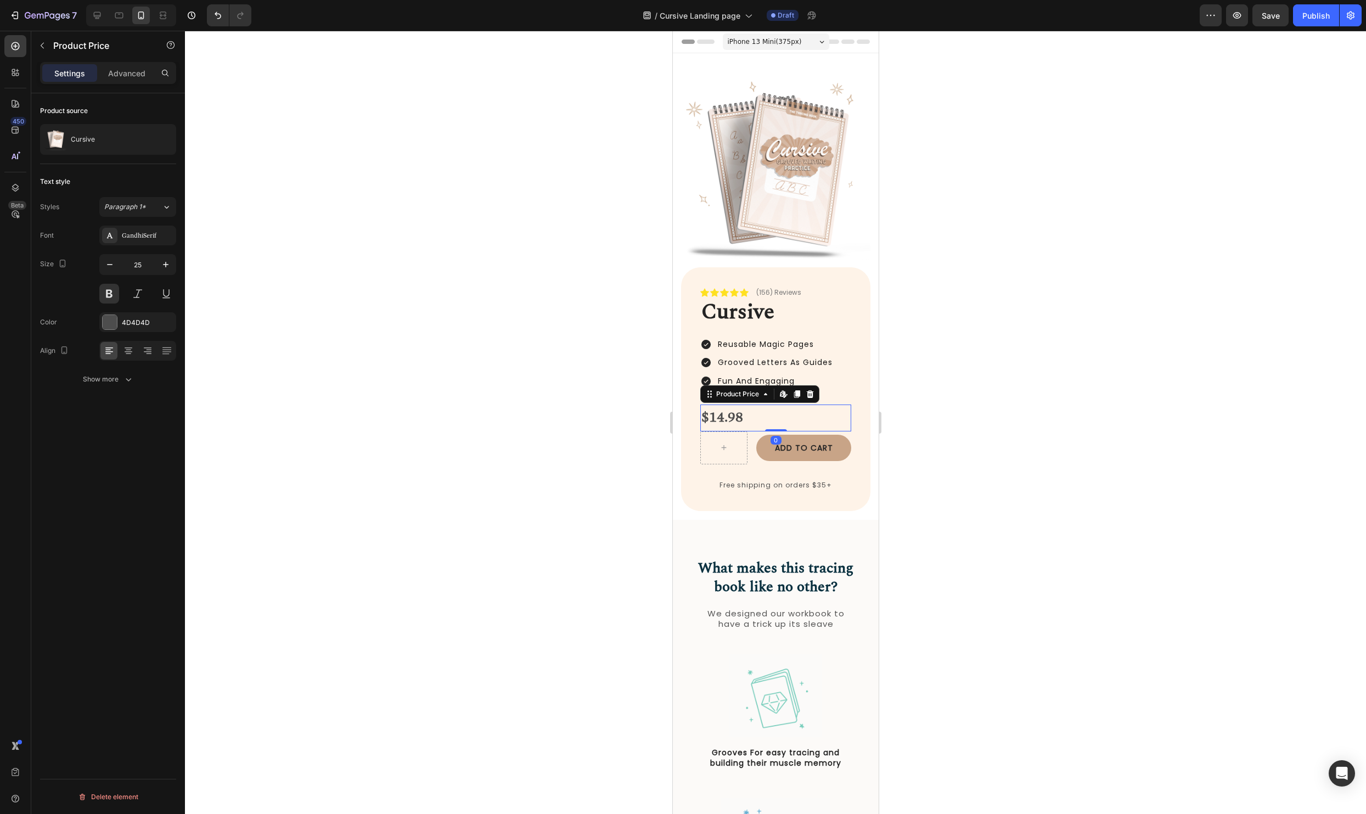
click at [949, 412] on div at bounding box center [775, 422] width 1181 height 783
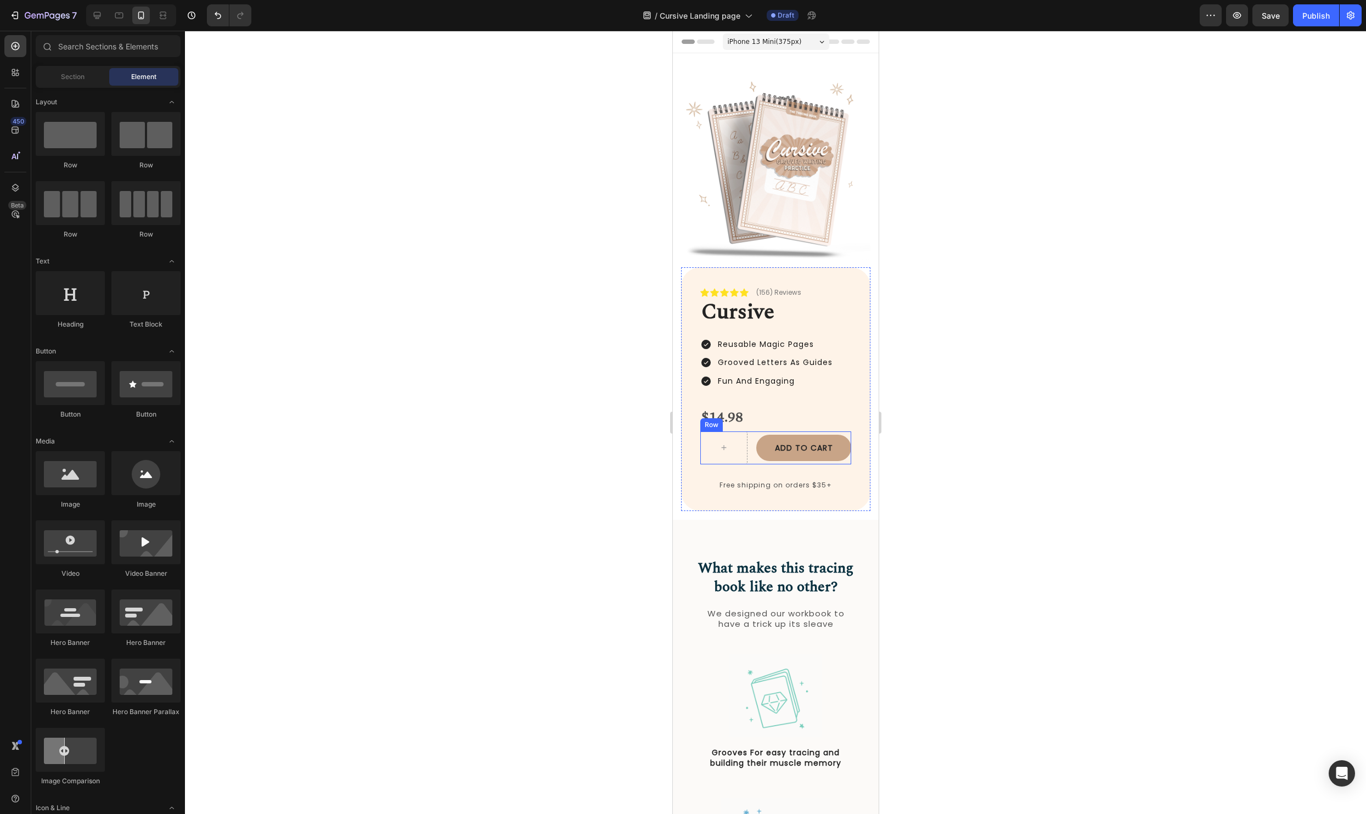
click at [754, 458] on div "Add to cart Add to Cart Row" at bounding box center [775, 447] width 151 height 33
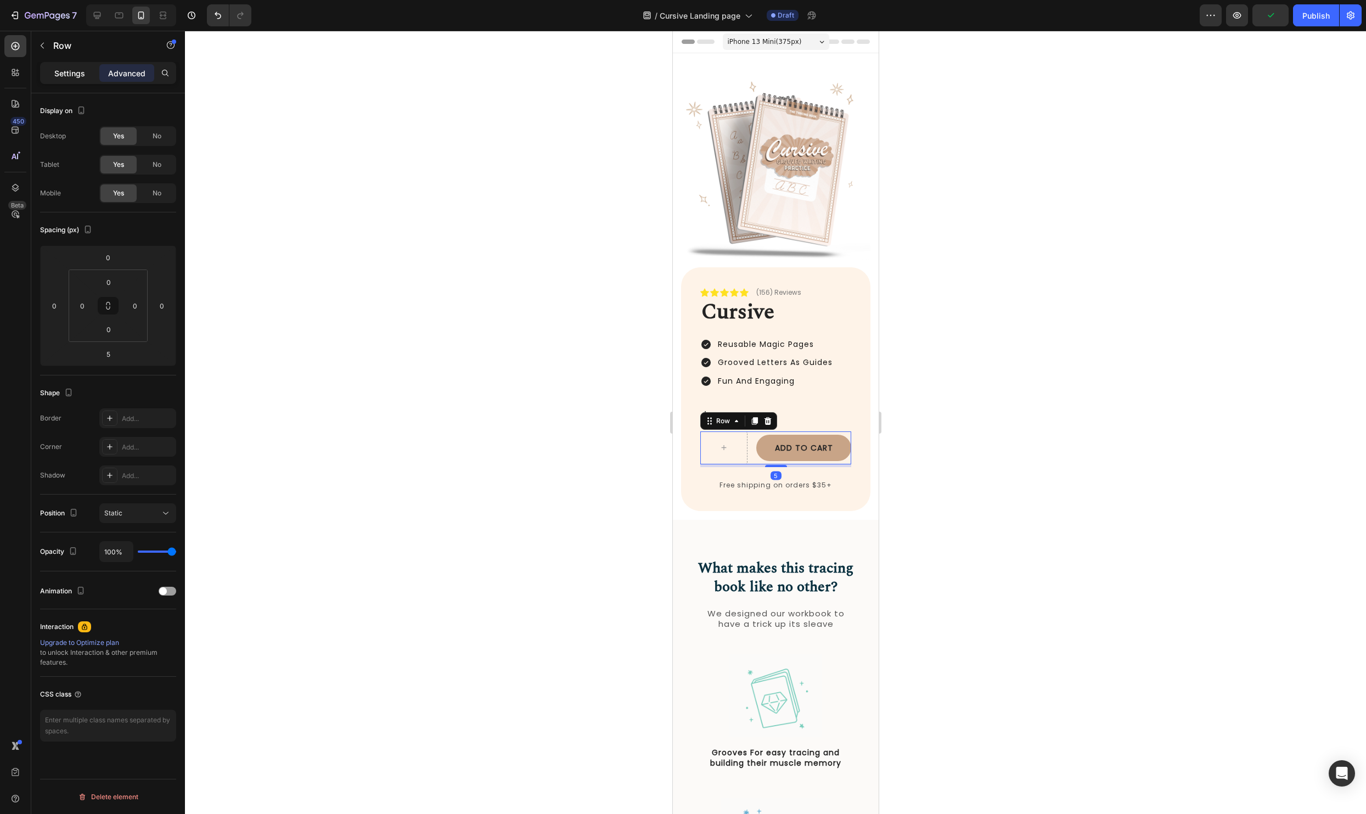
click at [75, 70] on p "Settings" at bounding box center [69, 73] width 31 height 12
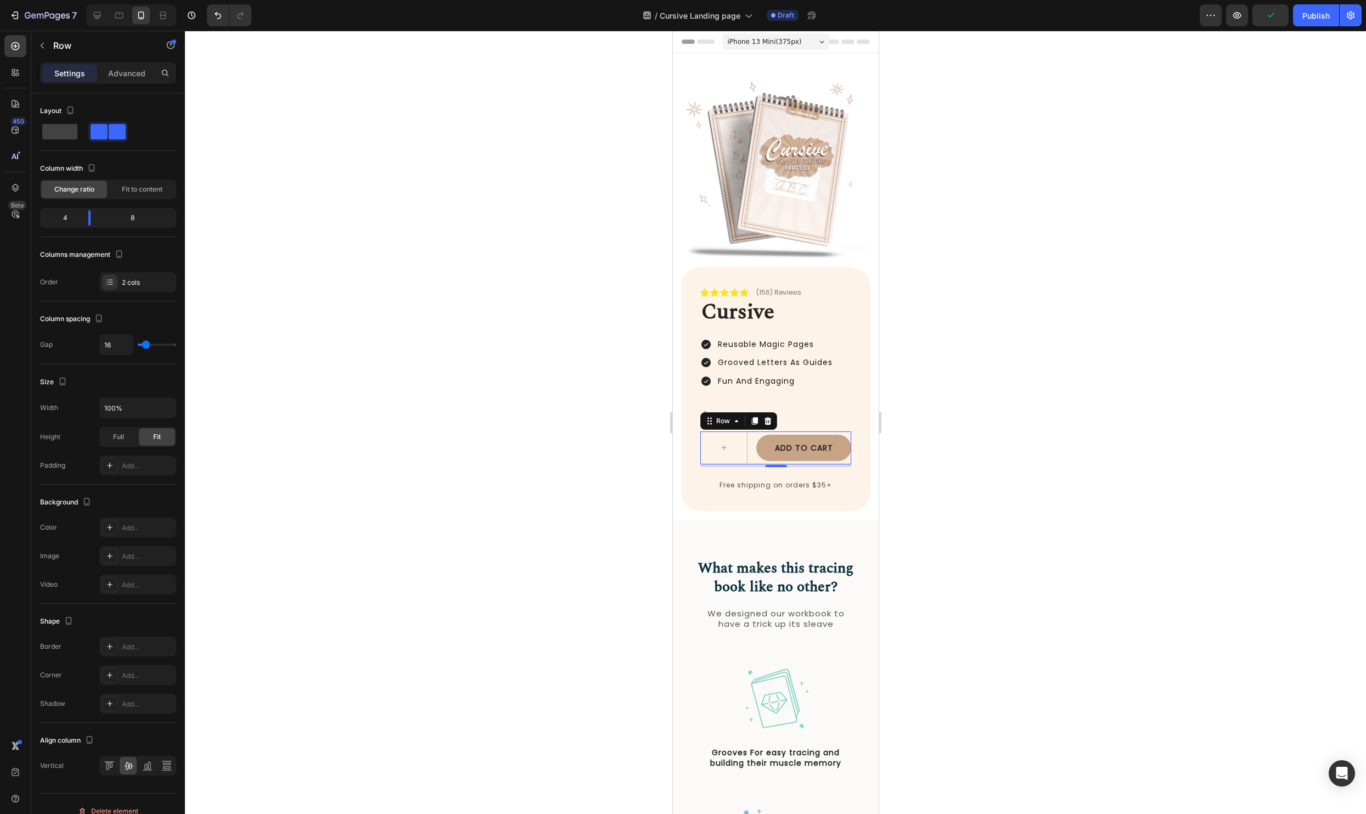
click at [1149, 524] on div at bounding box center [775, 422] width 1181 height 783
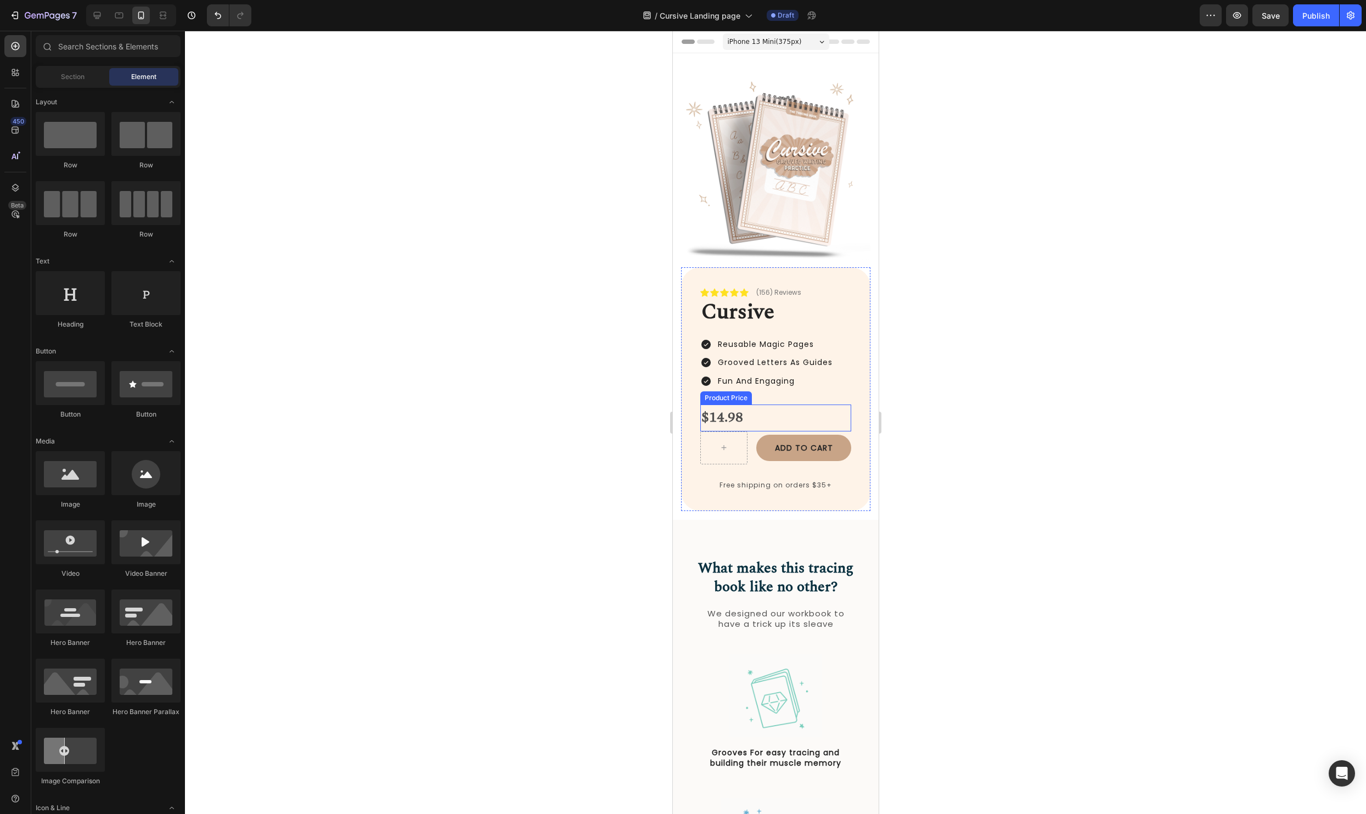
click at [787, 419] on div "$14.98" at bounding box center [775, 417] width 151 height 27
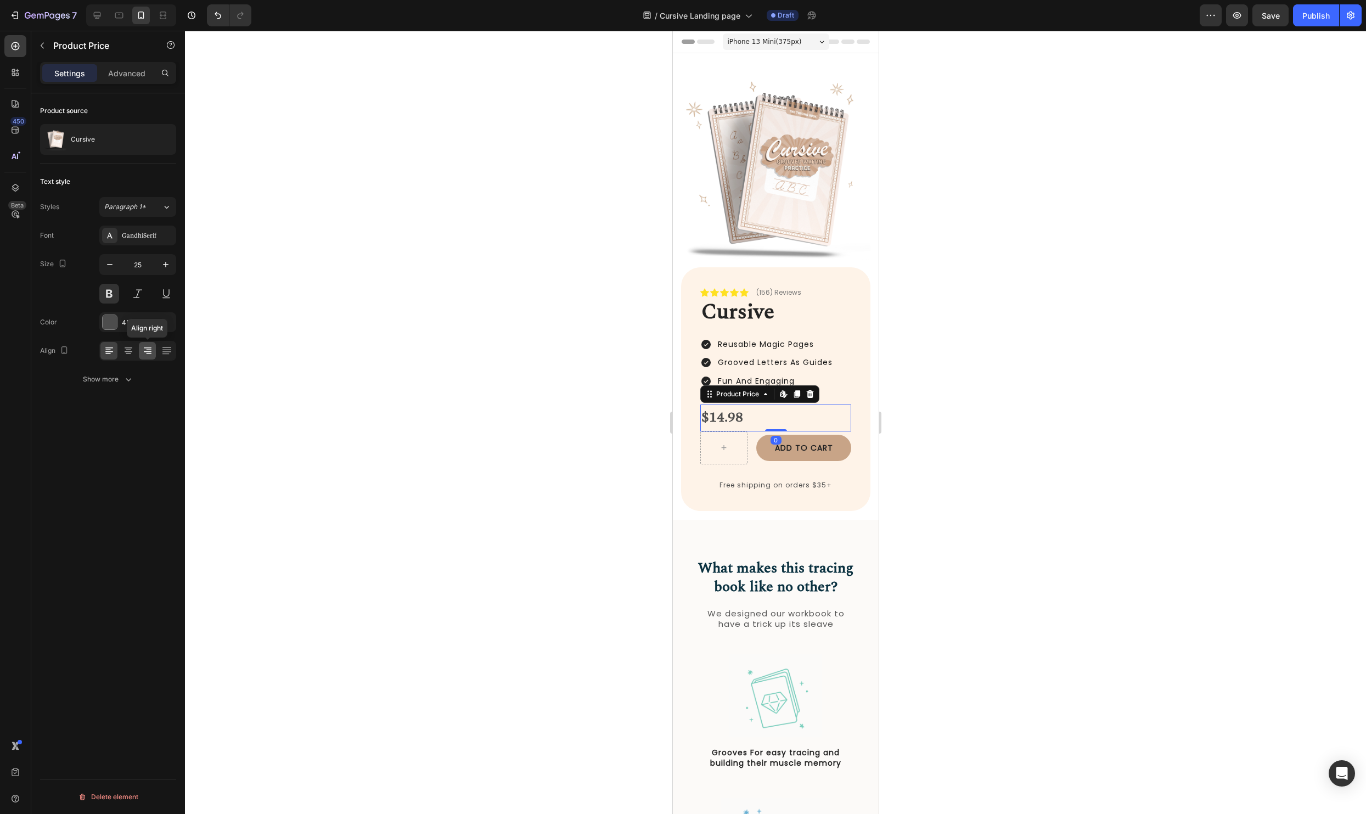
click at [145, 351] on icon at bounding box center [148, 351] width 8 height 1
click at [1079, 455] on div at bounding box center [775, 422] width 1181 height 783
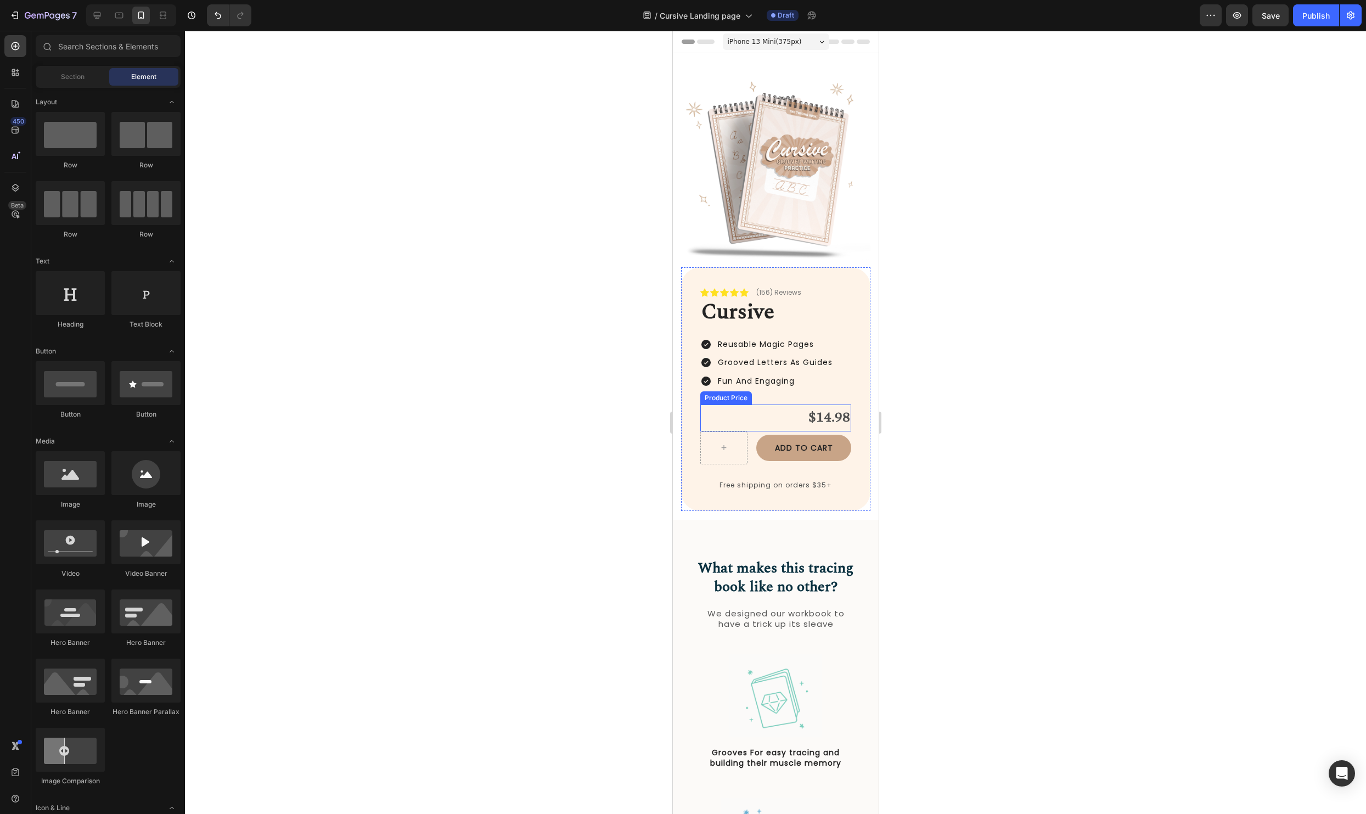
click at [832, 423] on div "$14.98" at bounding box center [775, 417] width 151 height 27
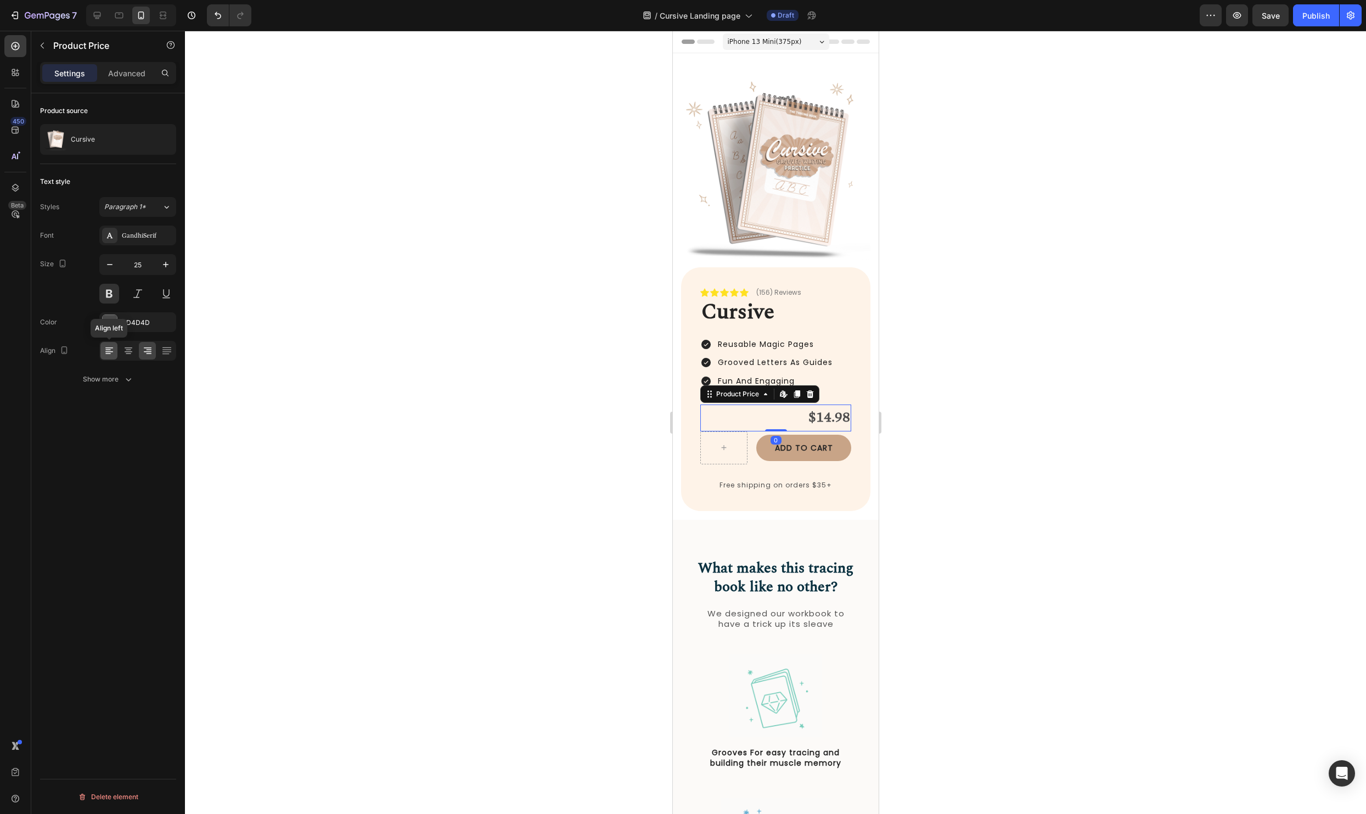
click at [105, 355] on icon at bounding box center [109, 350] width 11 height 11
click at [116, 354] on div at bounding box center [108, 351] width 17 height 18
click at [123, 354] on icon at bounding box center [128, 350] width 11 height 11
click at [966, 393] on div at bounding box center [775, 422] width 1181 height 783
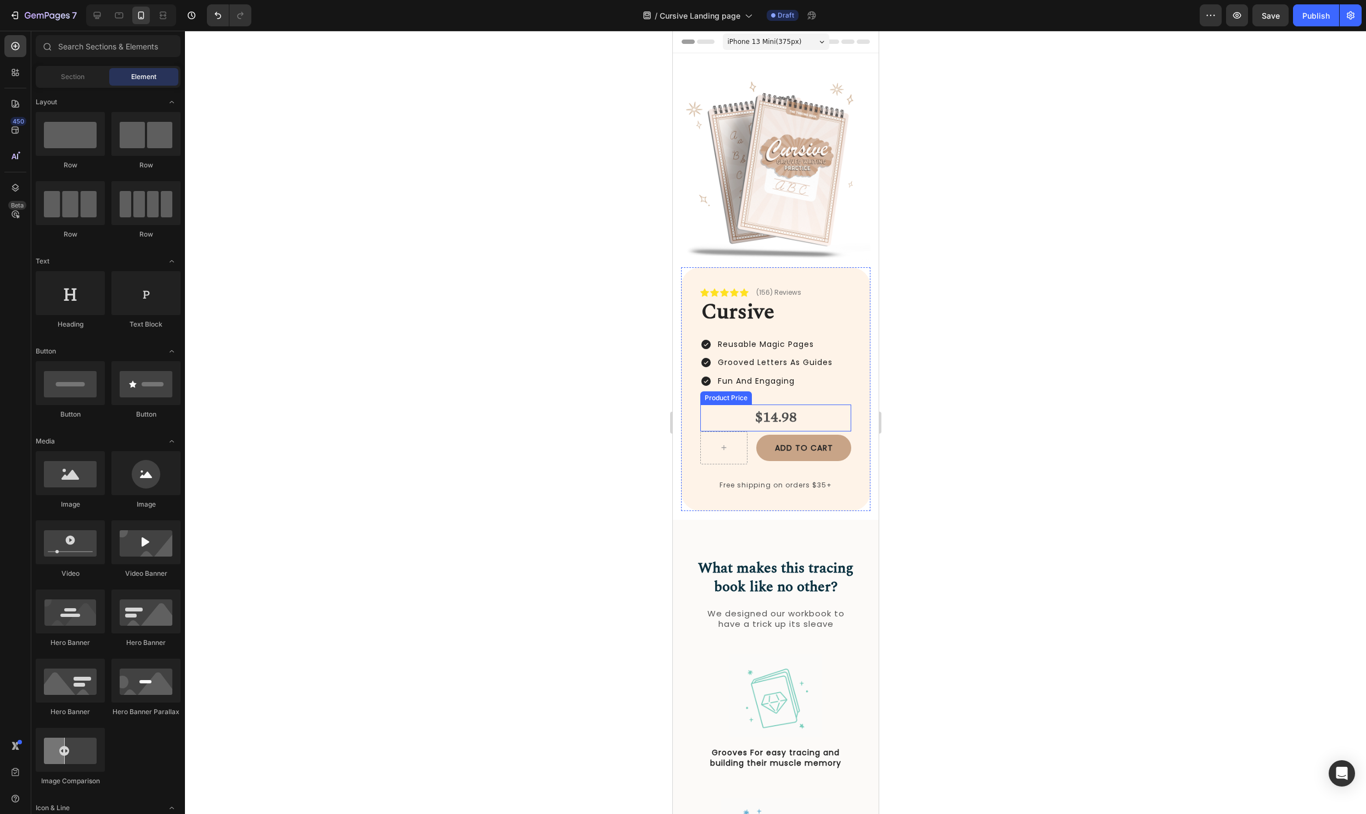
click at [776, 409] on div "$14.98" at bounding box center [775, 417] width 151 height 27
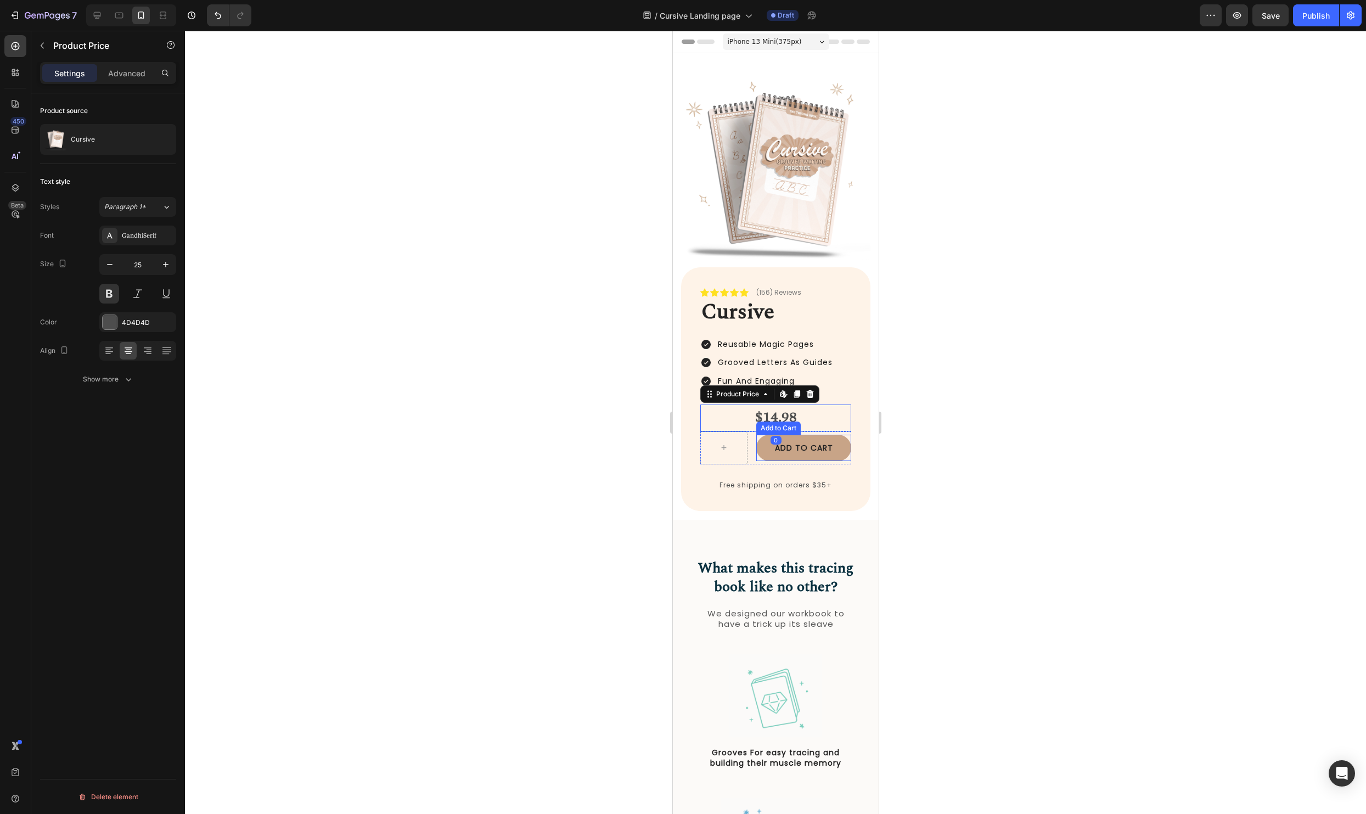
click at [1033, 428] on div at bounding box center [775, 422] width 1181 height 783
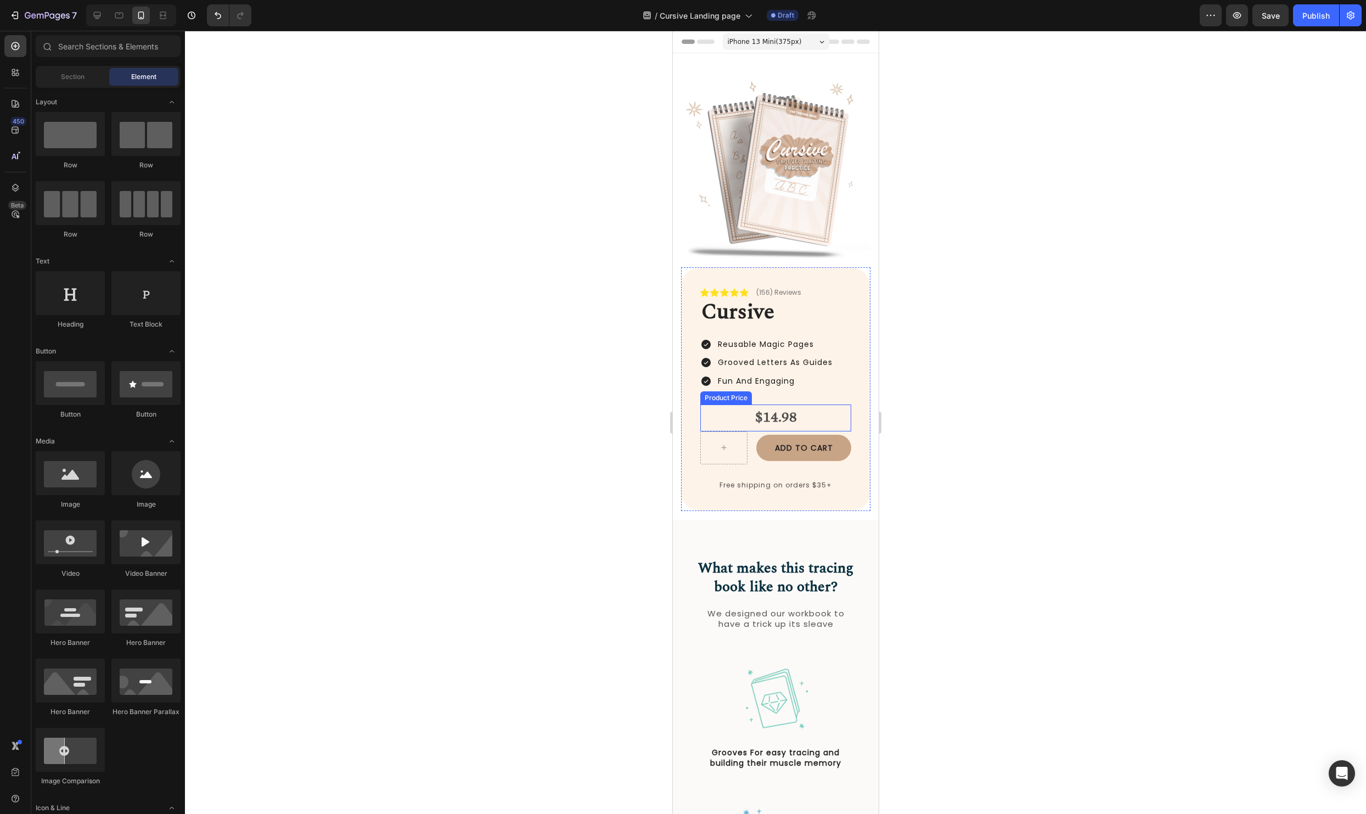
click at [814, 418] on div "$14.98" at bounding box center [775, 417] width 151 height 27
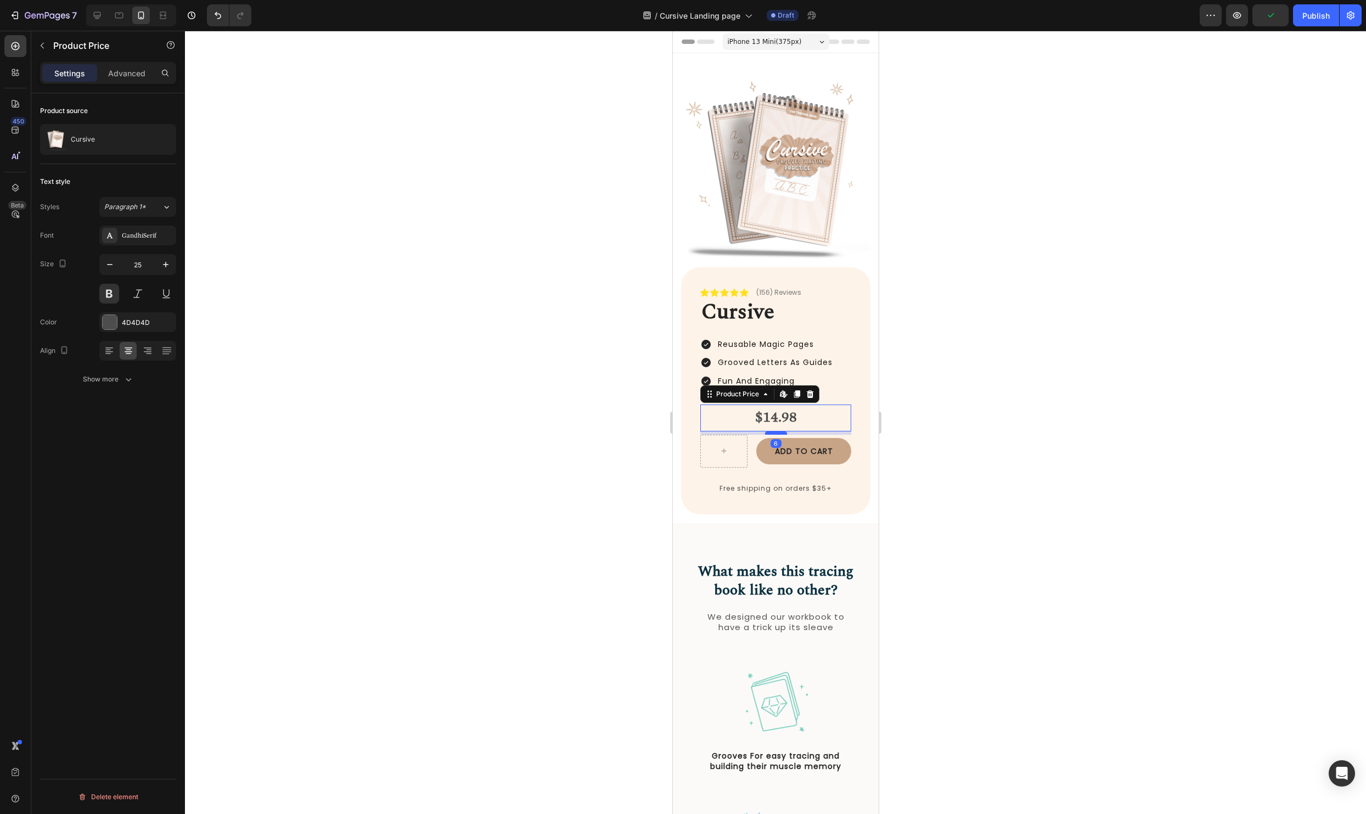
drag, startPoint x: 775, startPoint y: 428, endPoint x: 1715, endPoint y: 482, distance: 941.9
click at [775, 432] on div at bounding box center [775, 432] width 22 height 3
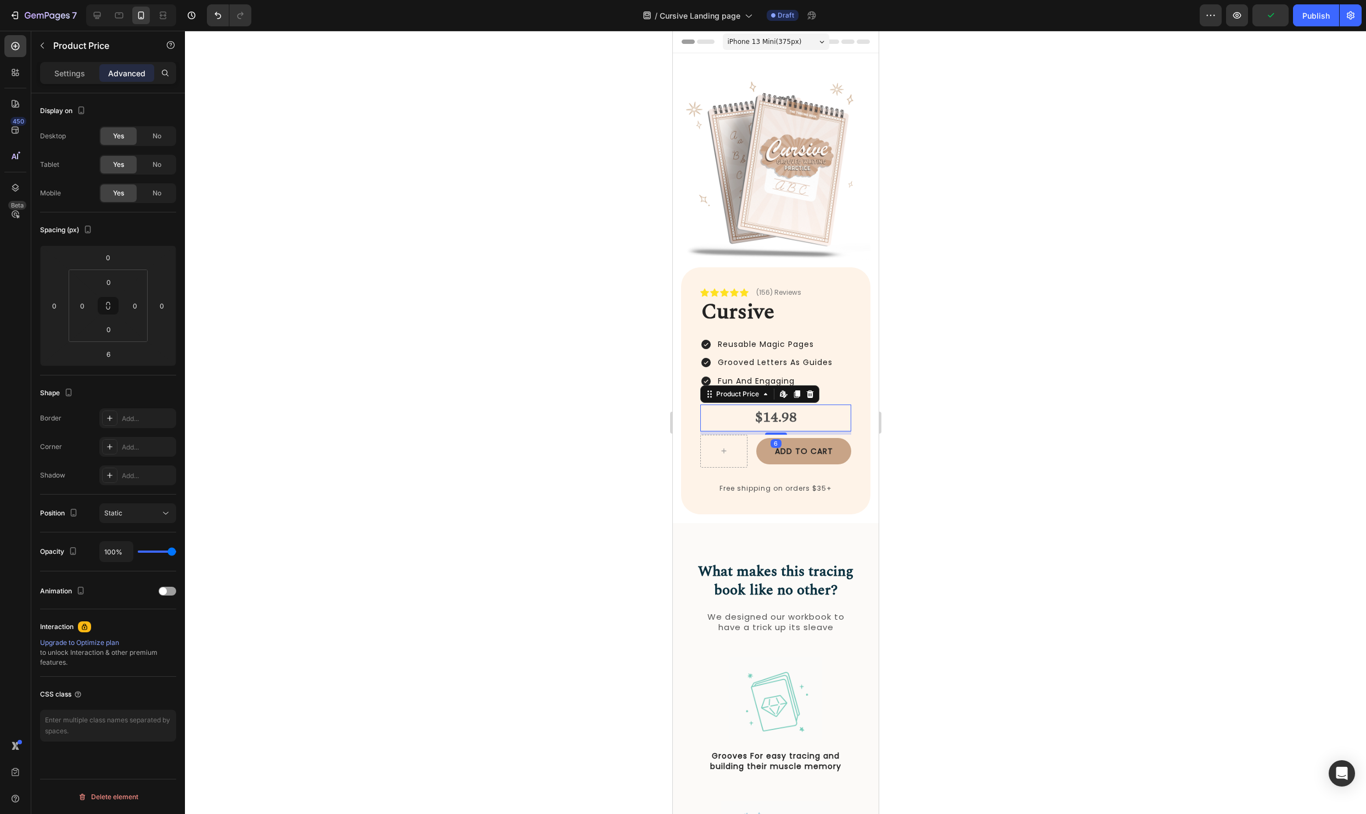
click at [1043, 451] on div at bounding box center [775, 422] width 1181 height 783
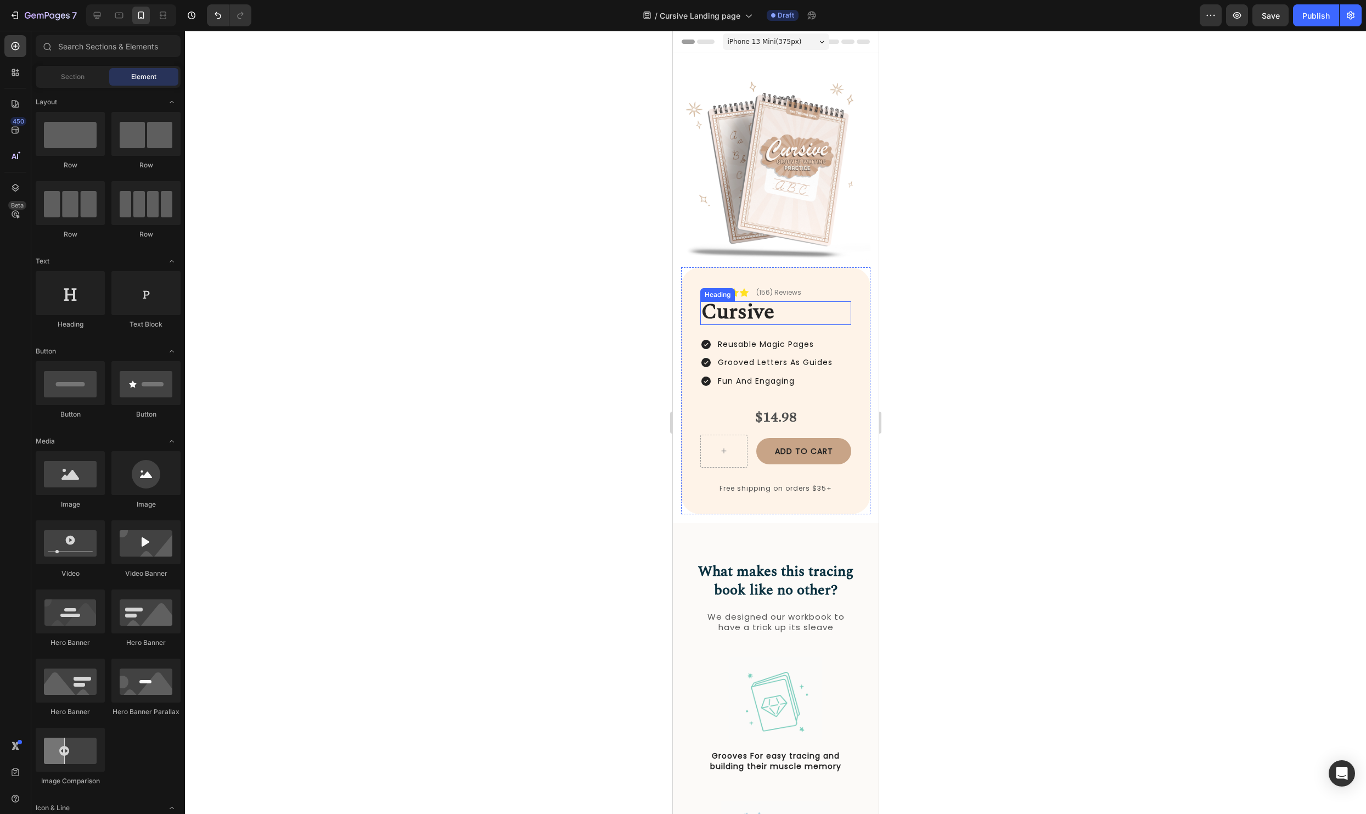
click at [785, 311] on h2 "Cursive" at bounding box center [775, 313] width 151 height 24
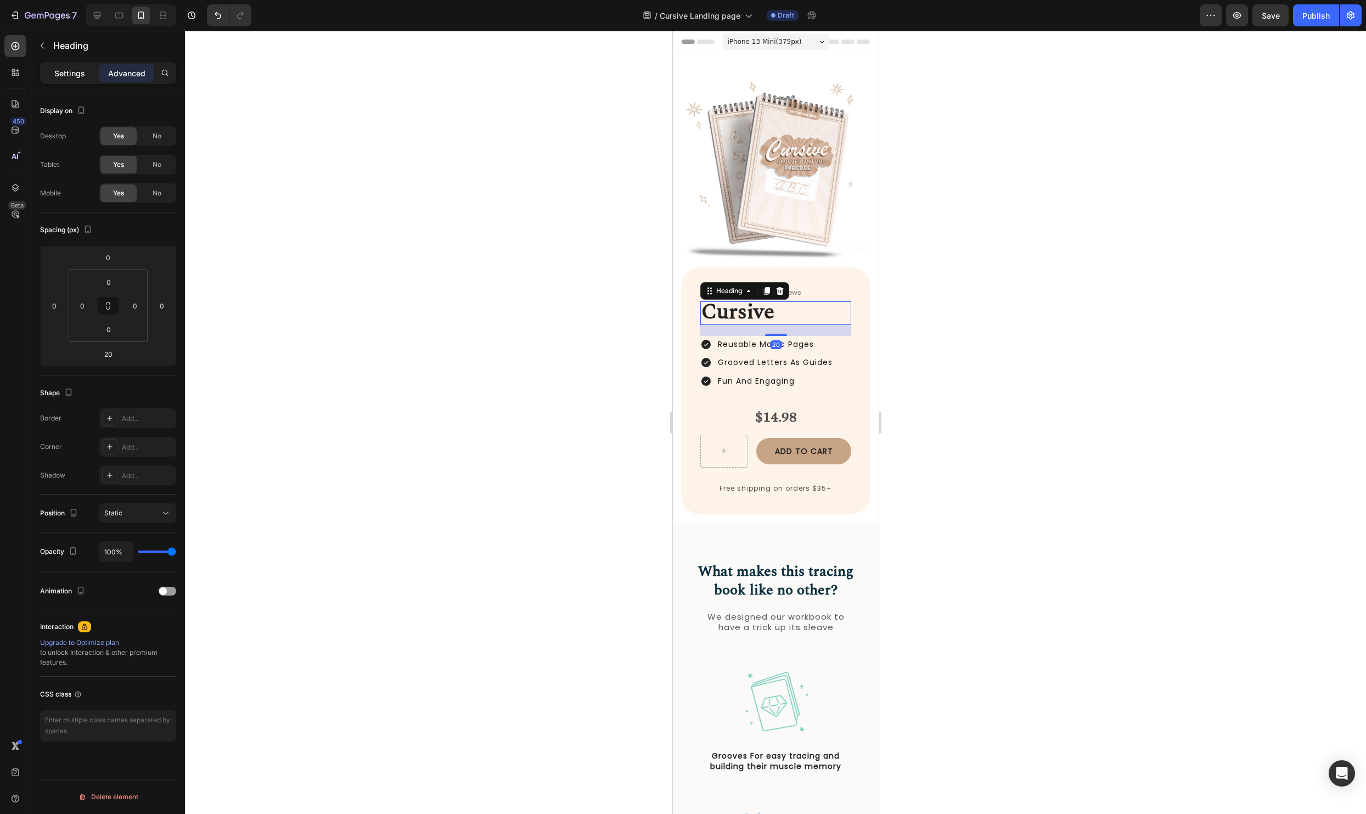
click at [81, 71] on p "Settings" at bounding box center [69, 73] width 31 height 12
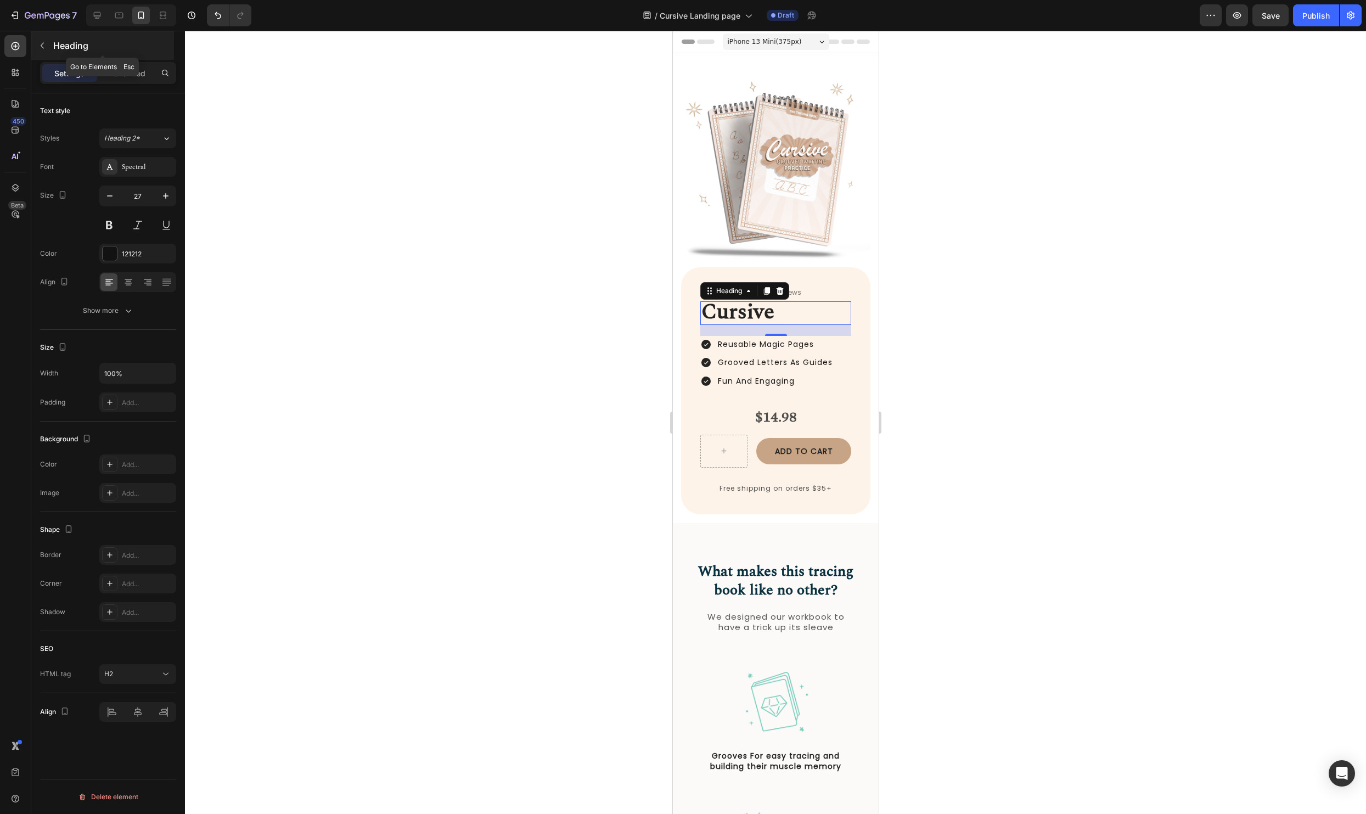
click at [47, 45] on button "button" at bounding box center [42, 46] width 18 height 18
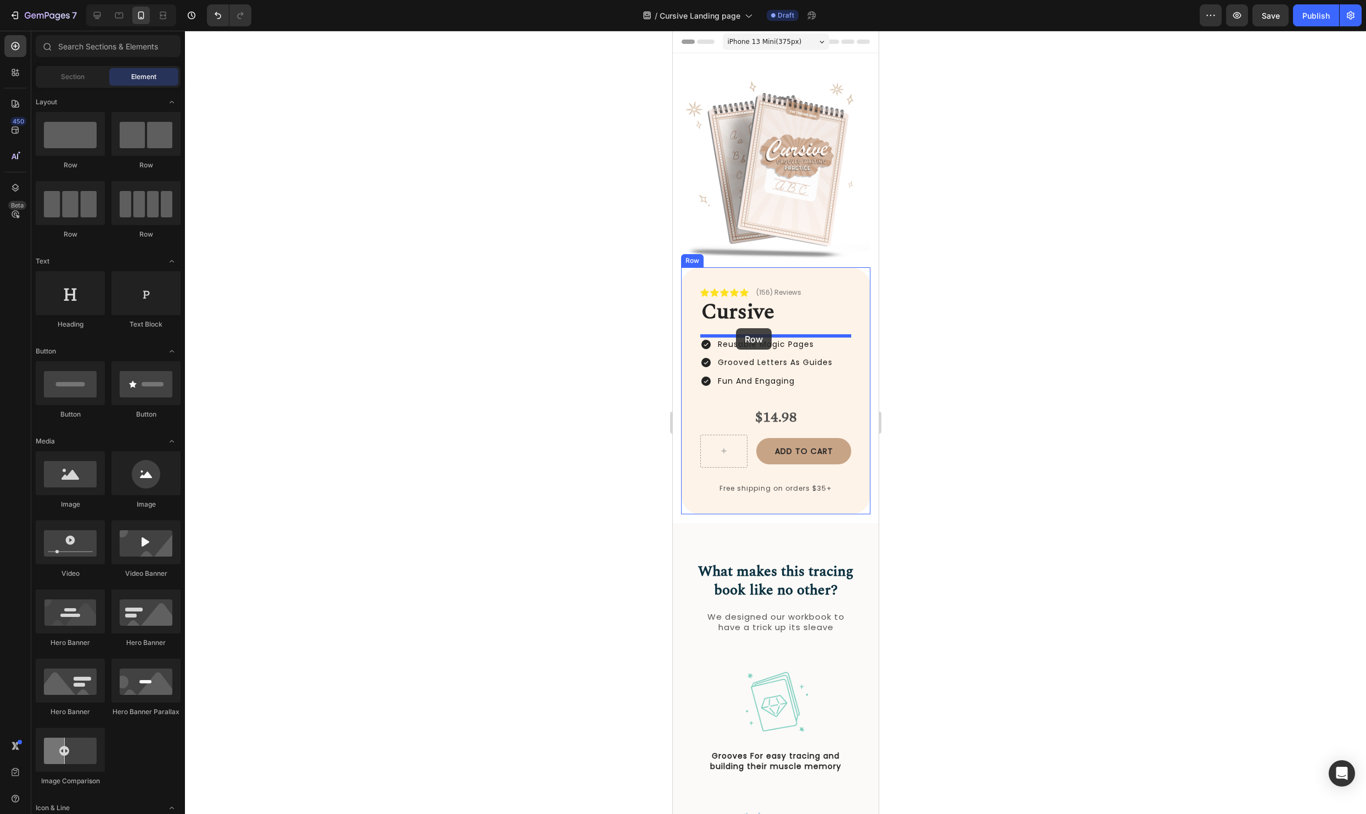
drag, startPoint x: 829, startPoint y: 172, endPoint x: 1683, endPoint y: 383, distance: 879.9
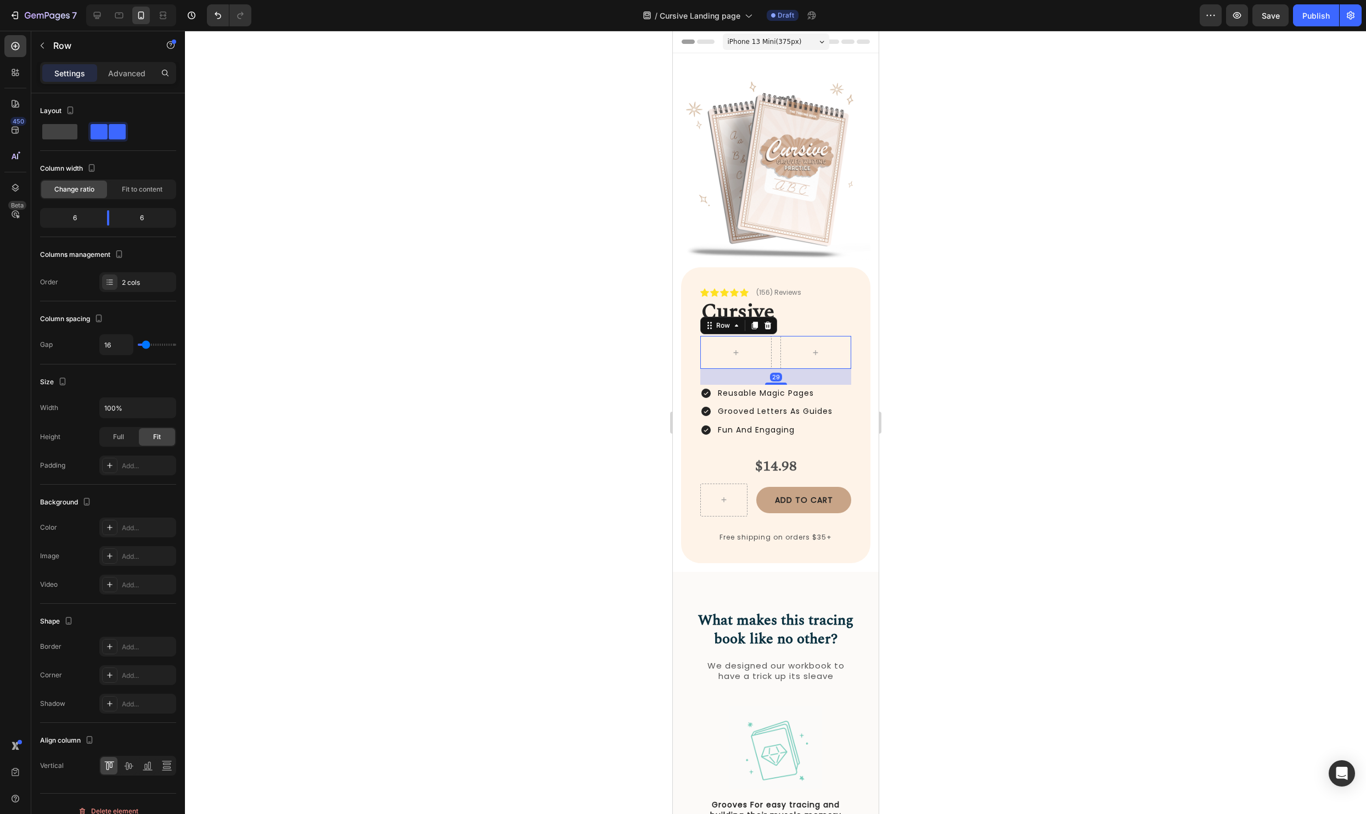
click at [1070, 354] on div at bounding box center [775, 422] width 1181 height 783
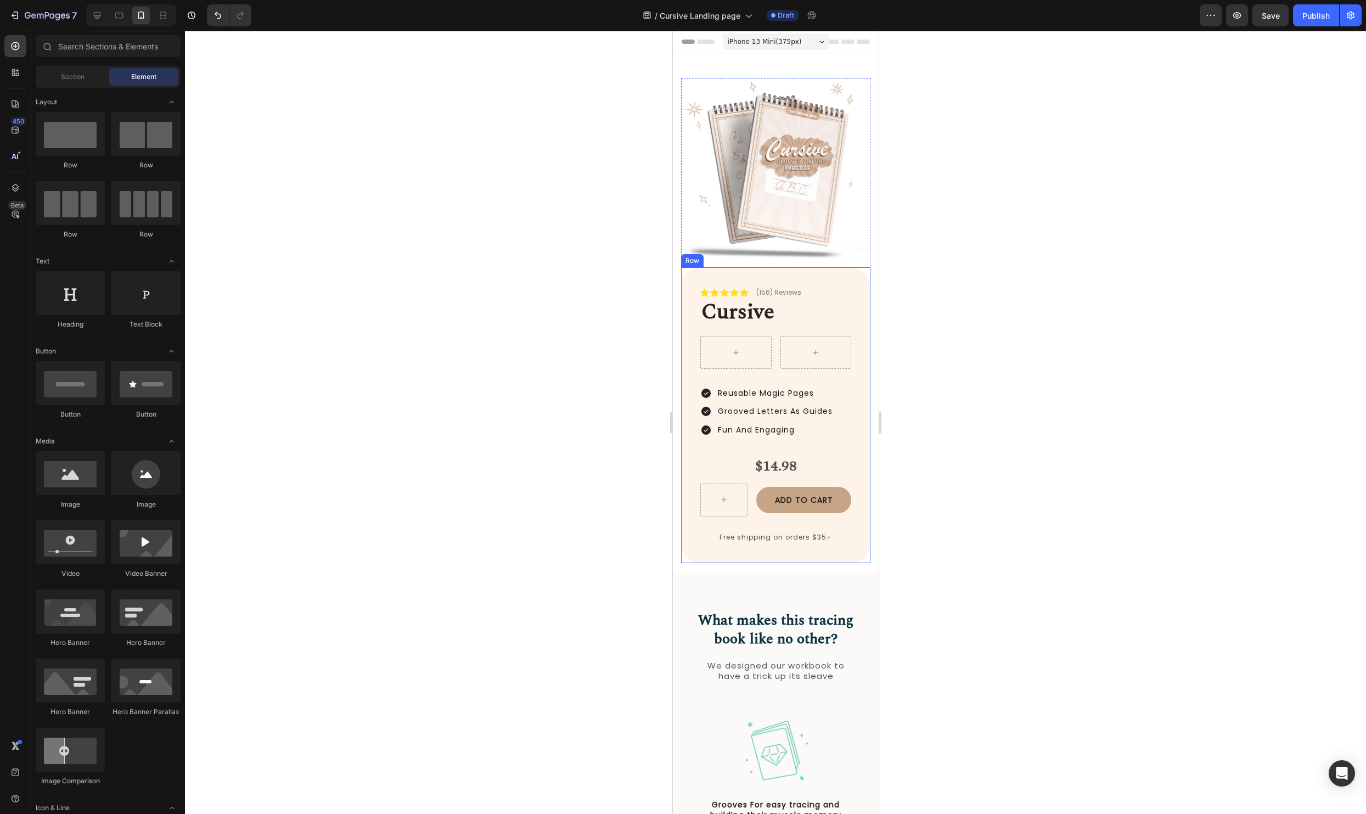
click at [742, 318] on strong "Cursive" at bounding box center [737, 312] width 73 height 32
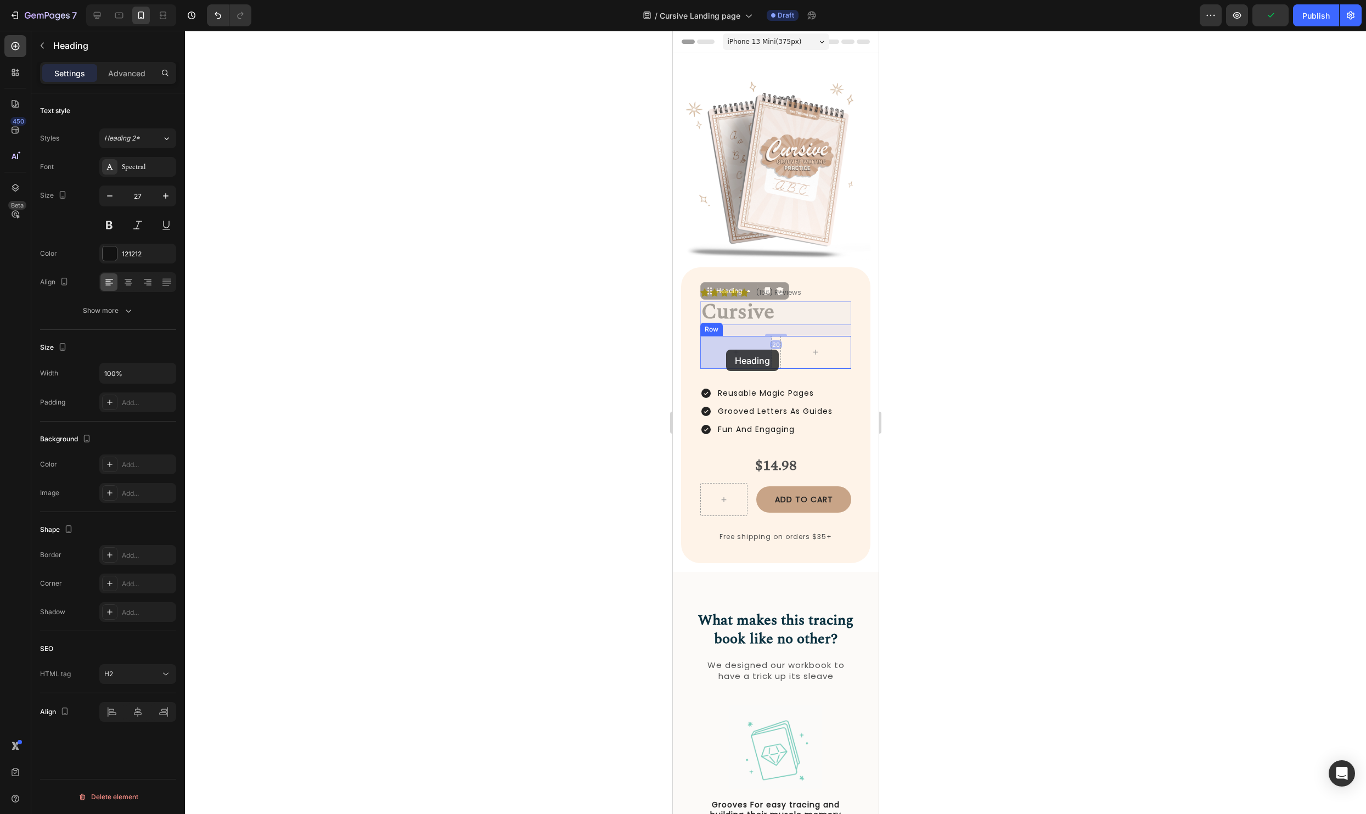
drag, startPoint x: 713, startPoint y: 293, endPoint x: 1709, endPoint y: 396, distance: 1001.6
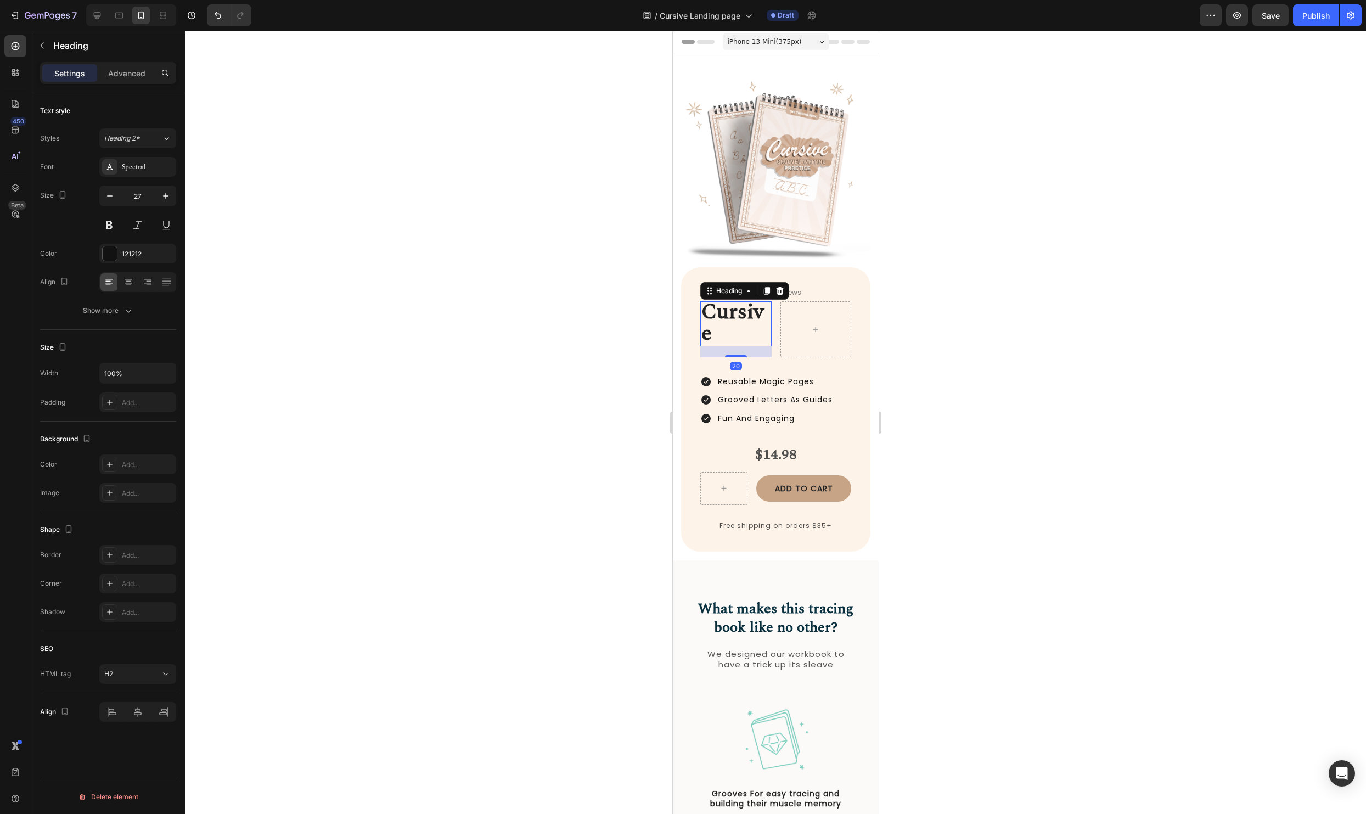
click at [969, 365] on div at bounding box center [775, 422] width 1181 height 783
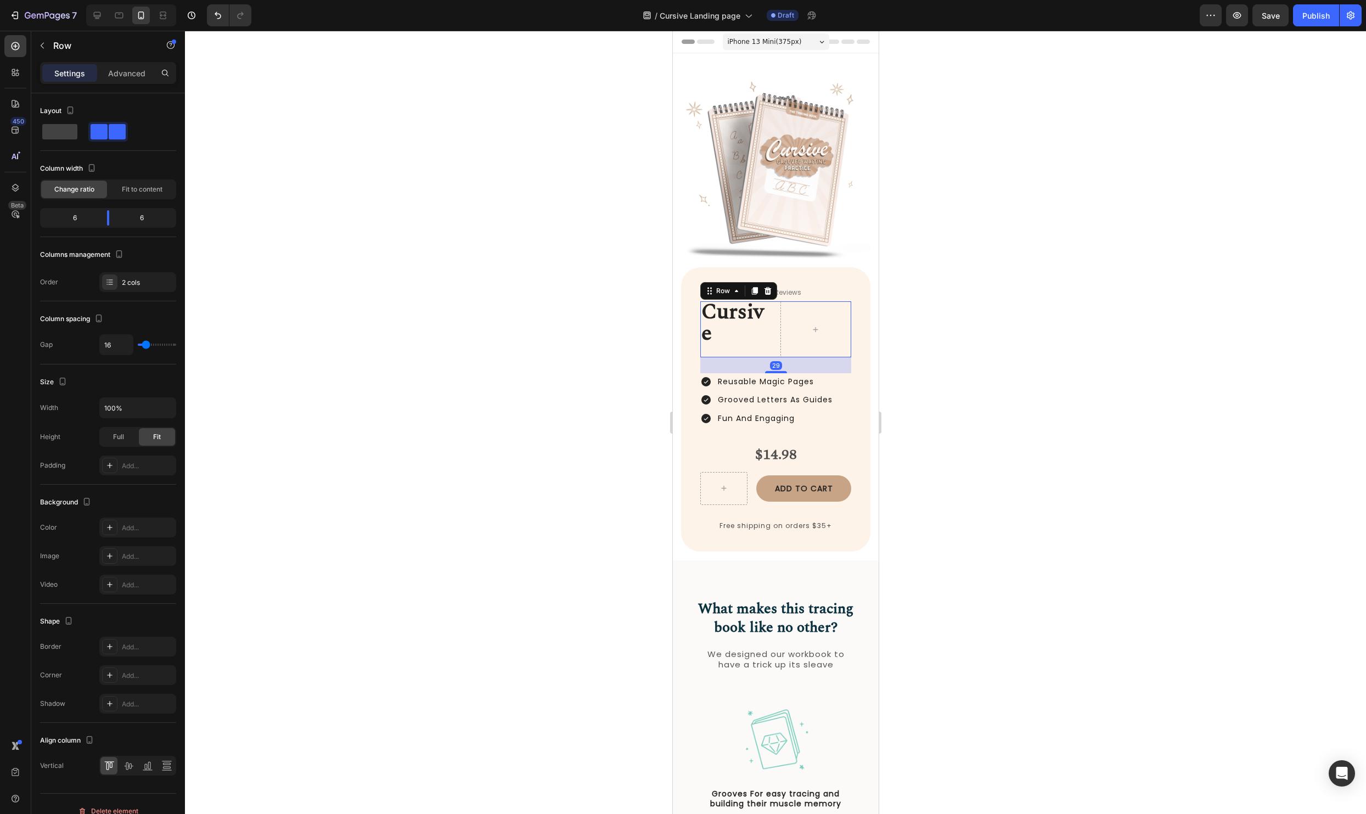
click at [776, 336] on div "Cursive Heading Row 29" at bounding box center [775, 329] width 151 height 56
click at [774, 454] on div "$14.98" at bounding box center [775, 455] width 151 height 27
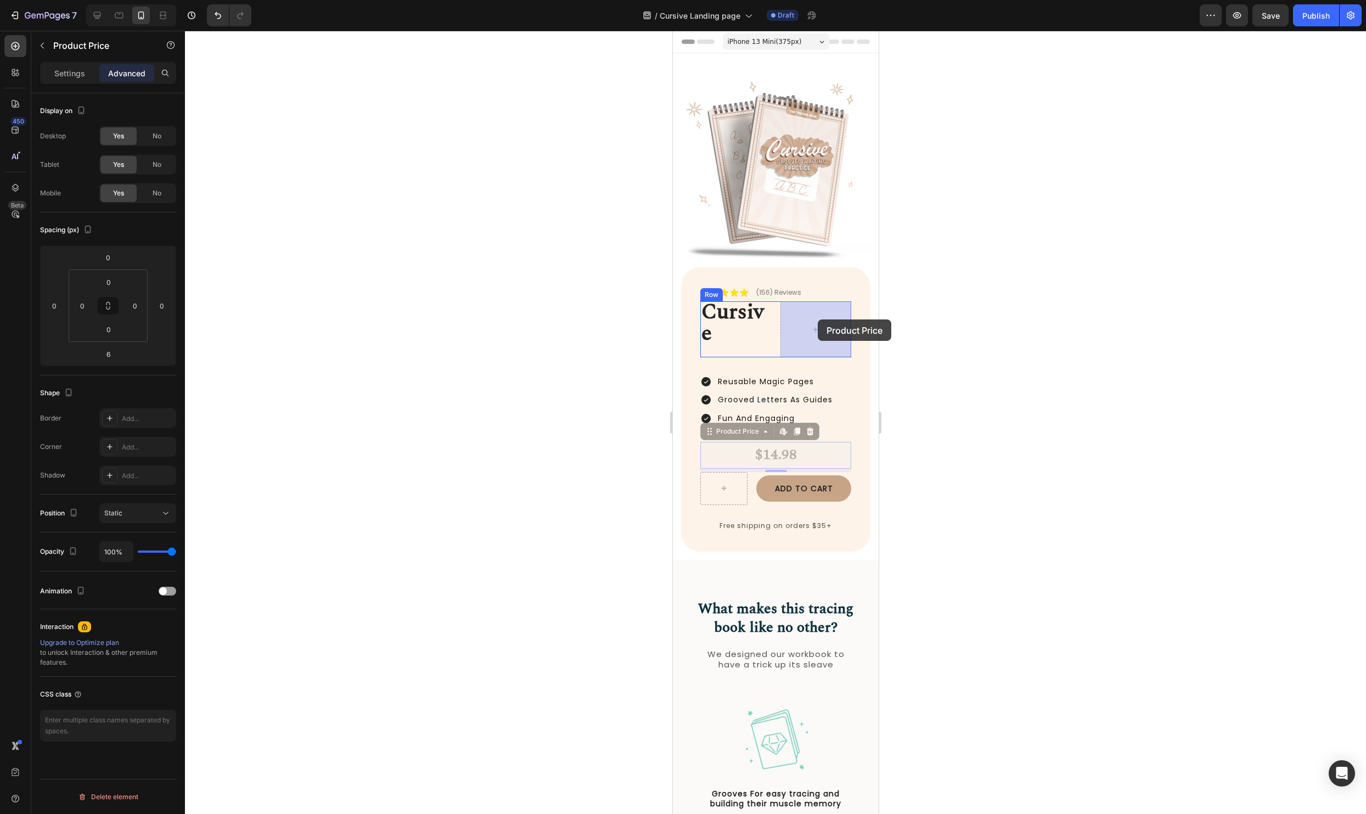
drag, startPoint x: 710, startPoint y: 431, endPoint x: 817, endPoint y: 319, distance: 154.1
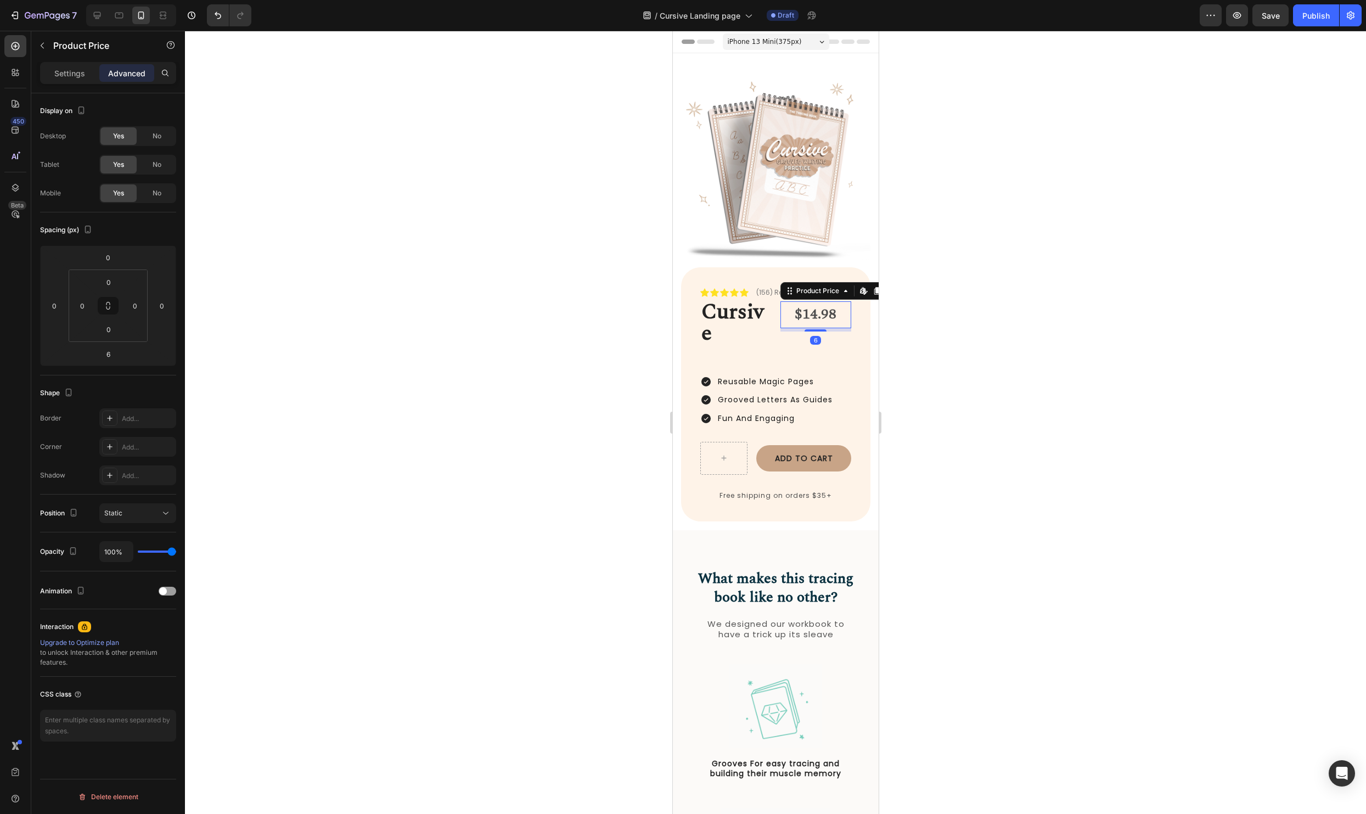
drag, startPoint x: 1054, startPoint y: 304, endPoint x: 1047, endPoint y: 306, distance: 7.2
click at [1054, 304] on div at bounding box center [775, 422] width 1181 height 783
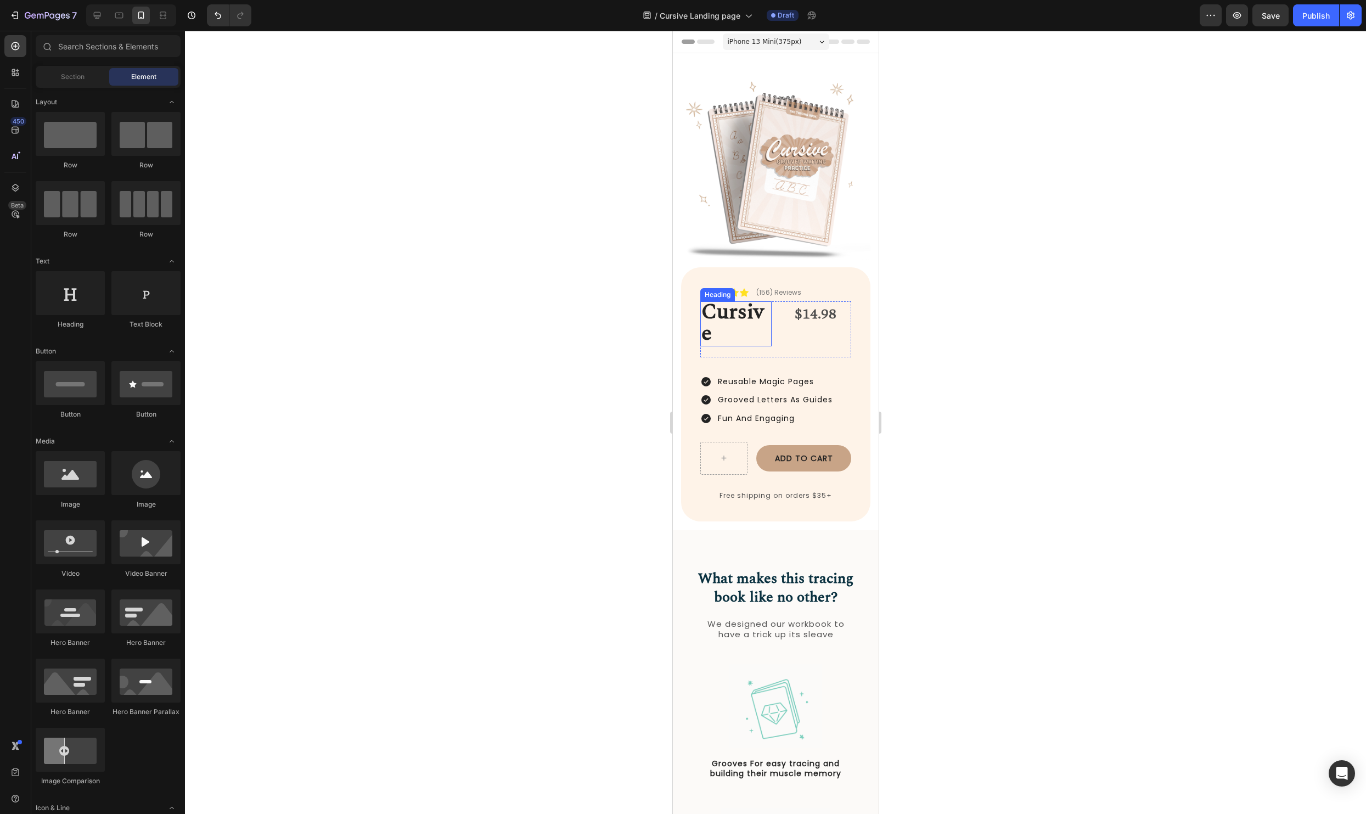
click at [729, 319] on strong "Cursive" at bounding box center [732, 323] width 63 height 54
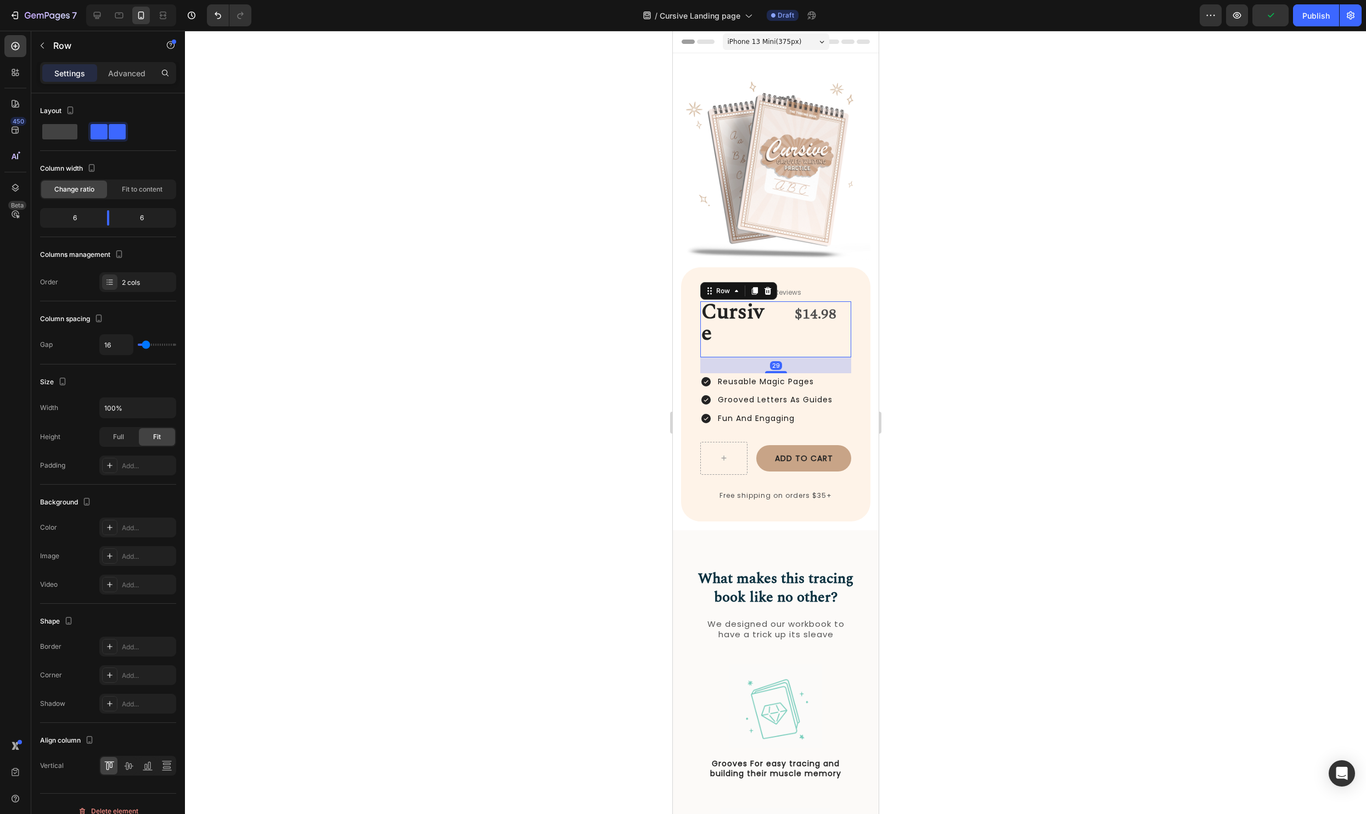
click at [781, 340] on div "$14.98 Product Price Product Price" at bounding box center [815, 329] width 71 height 56
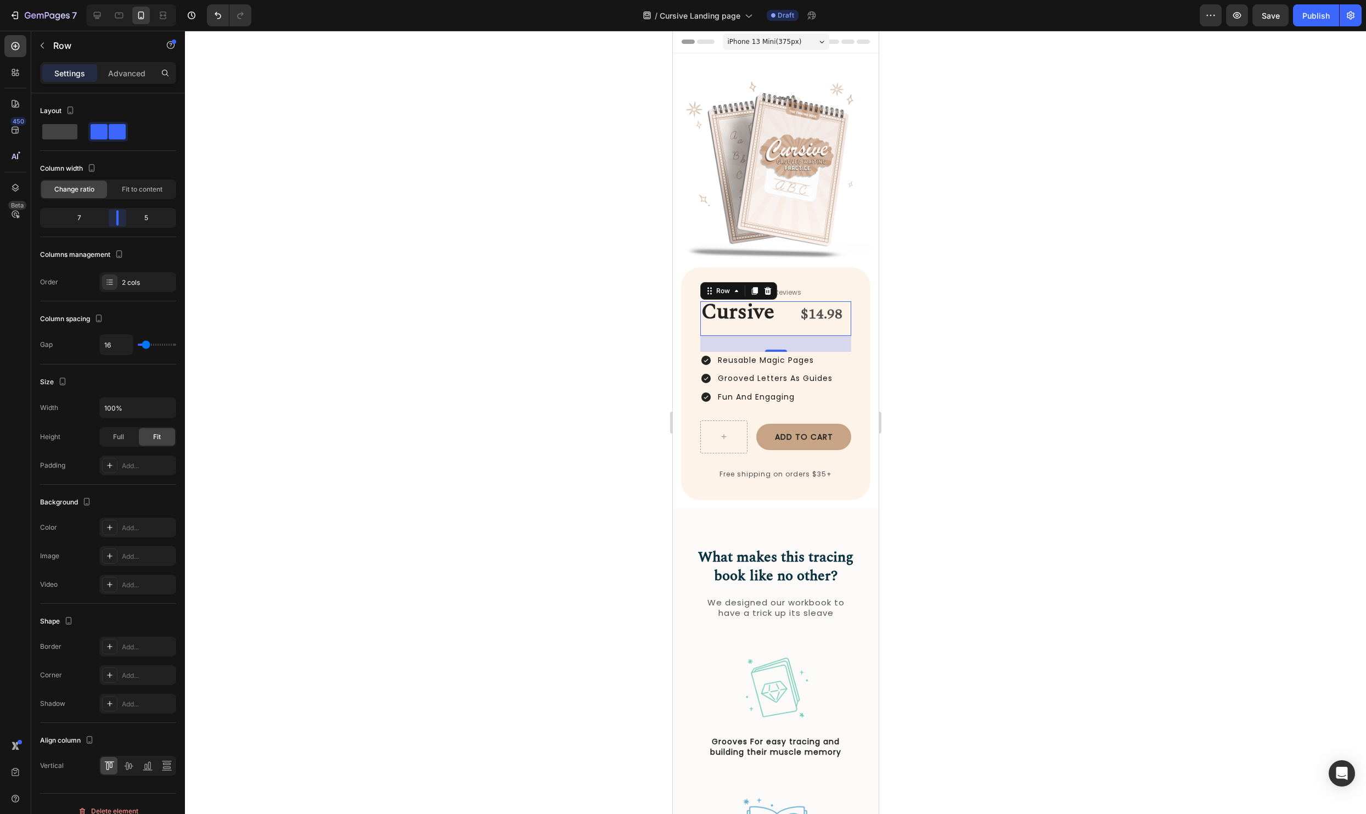
drag, startPoint x: 112, startPoint y: 219, endPoint x: 119, endPoint y: 218, distance: 6.6
click at [119, 0] on body "7 Version history / Cursive Landing page Draft Preview Save Publish 450 Beta Se…" at bounding box center [683, 0] width 1366 height 0
click at [1072, 285] on div at bounding box center [775, 422] width 1181 height 783
click at [784, 324] on div "Cursive Heading $14.98 Product Price Product Price Row" at bounding box center [775, 318] width 151 height 35
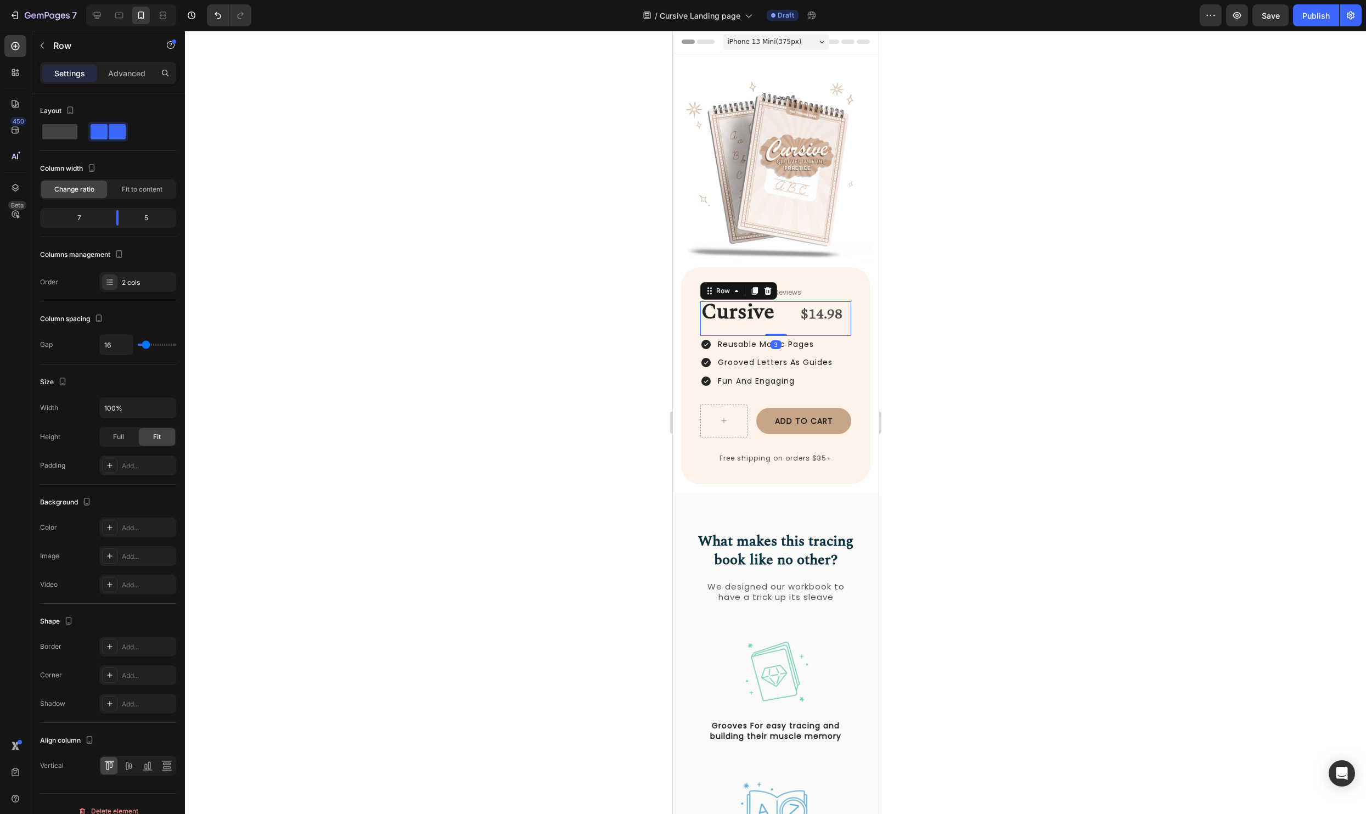
drag, startPoint x: 774, startPoint y: 348, endPoint x: 782, endPoint y: 303, distance: 45.7
click at [782, 303] on div "Cursive Heading $14.98 Product Price Product Price Row 3" at bounding box center [775, 318] width 151 height 35
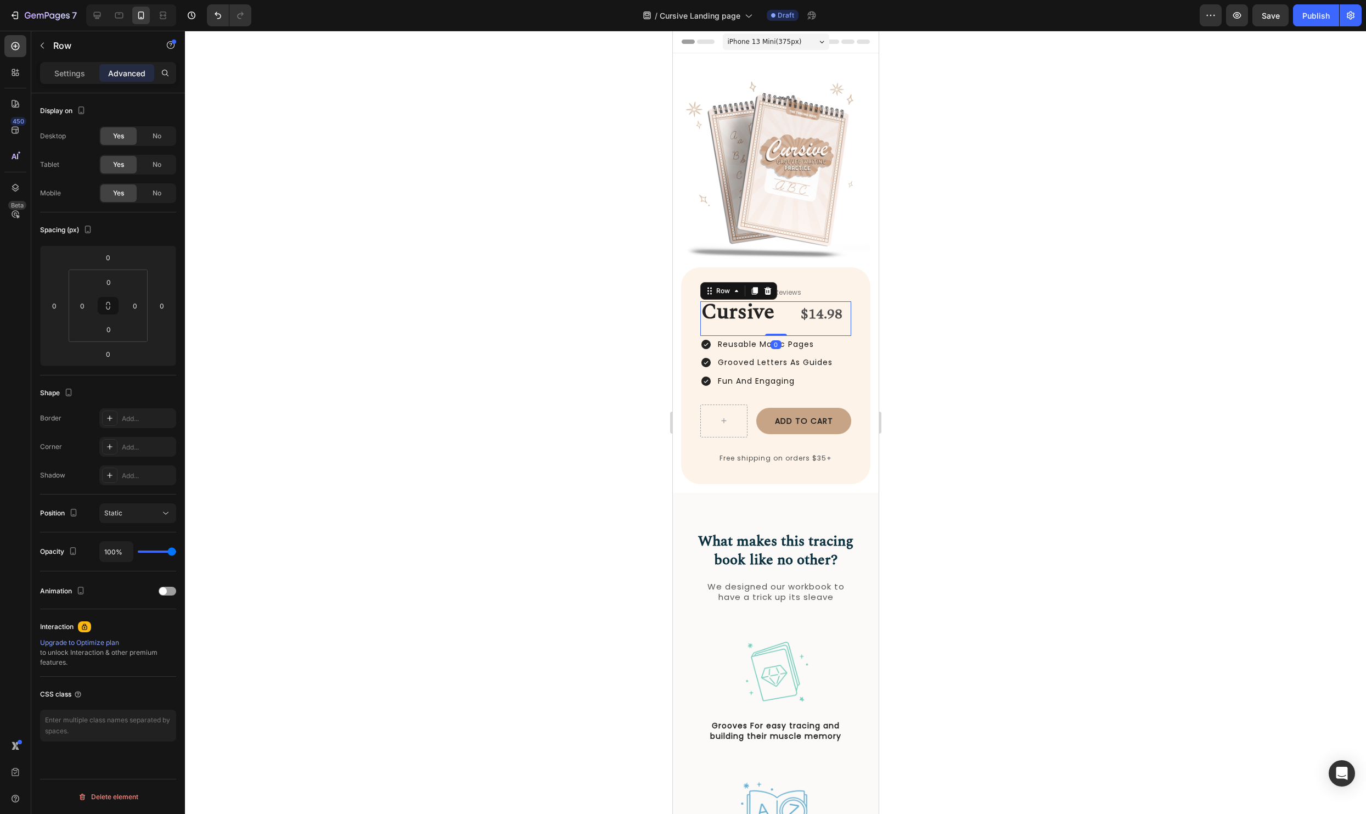
click at [1006, 332] on div at bounding box center [775, 422] width 1181 height 783
click at [840, 292] on div "Icon Icon Icon Icon Icon Icon List (156) Reviews Text Block Row 5" at bounding box center [775, 282] width 151 height 31
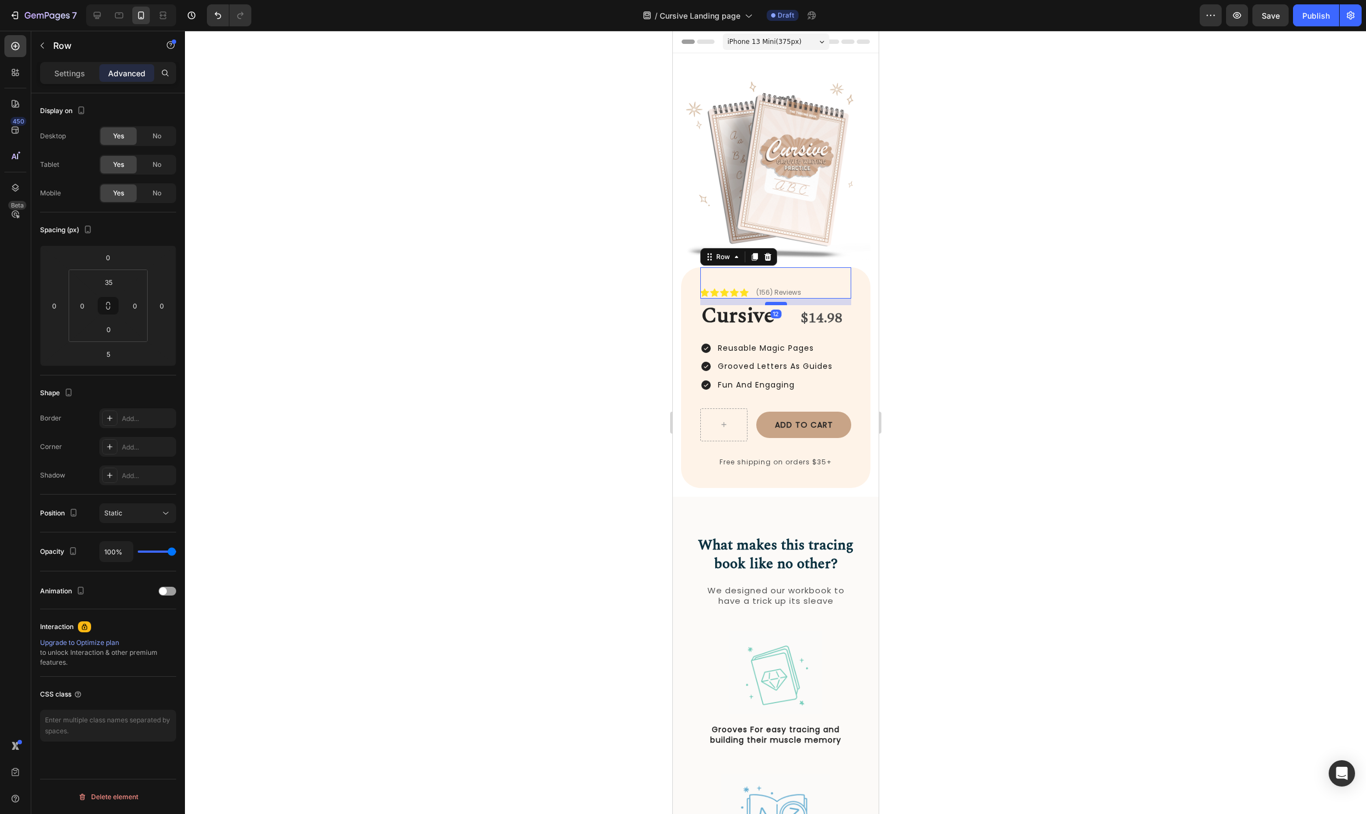
click at [775, 304] on div at bounding box center [775, 303] width 22 height 3
type input "12"
click at [1025, 334] on div at bounding box center [775, 422] width 1181 height 783
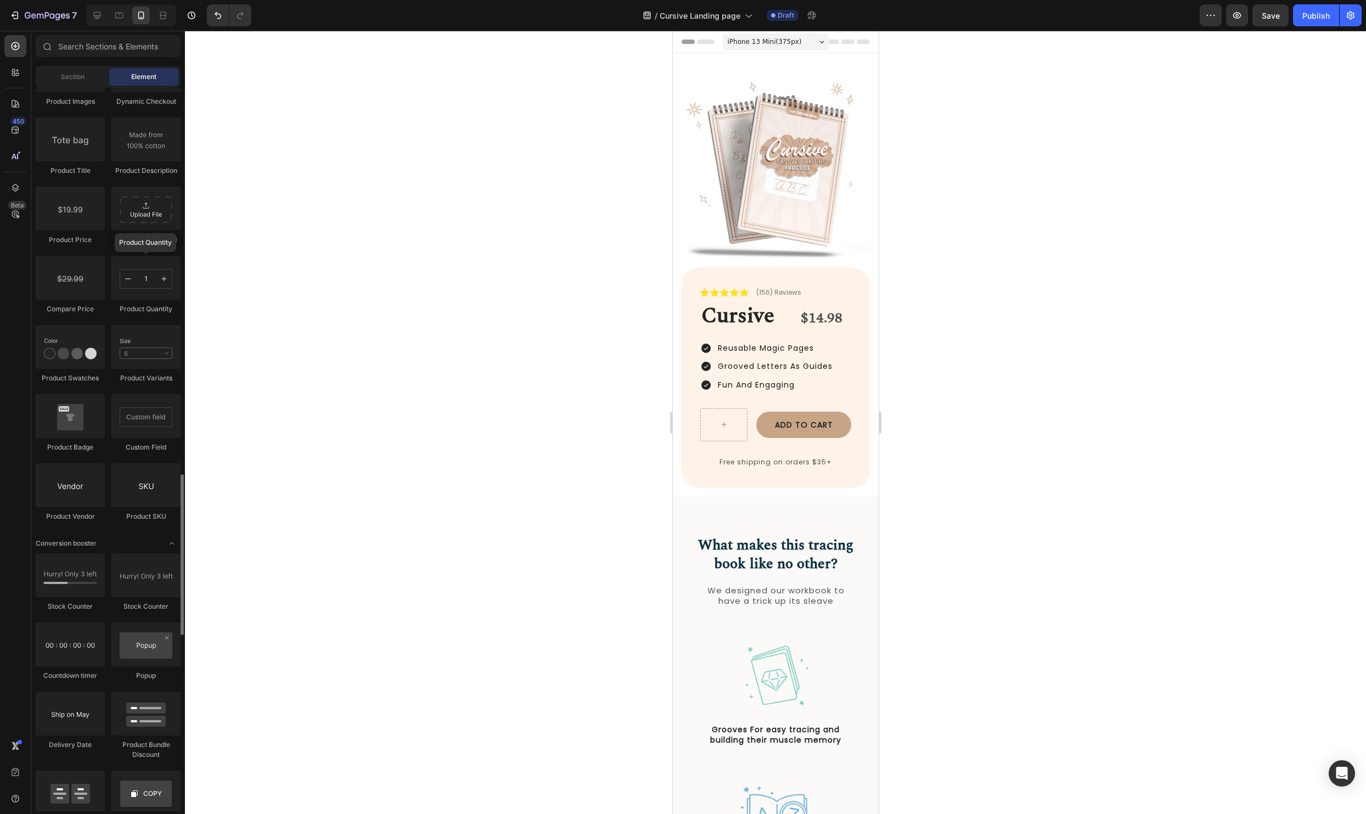
scroll to position [1736, 0]
drag, startPoint x: 809, startPoint y: 311, endPoint x: 1746, endPoint y: 483, distance: 952.8
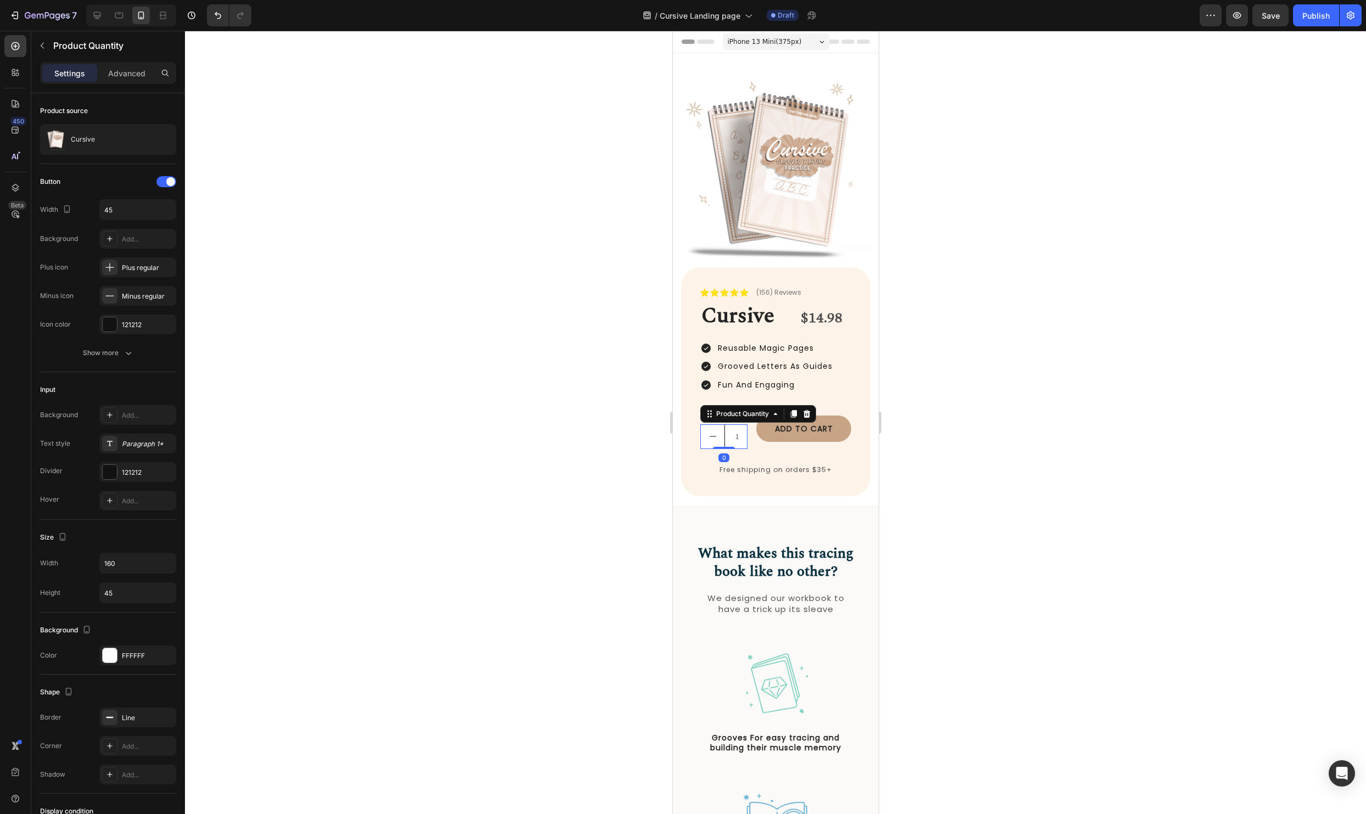
click at [1074, 452] on div at bounding box center [775, 422] width 1181 height 783
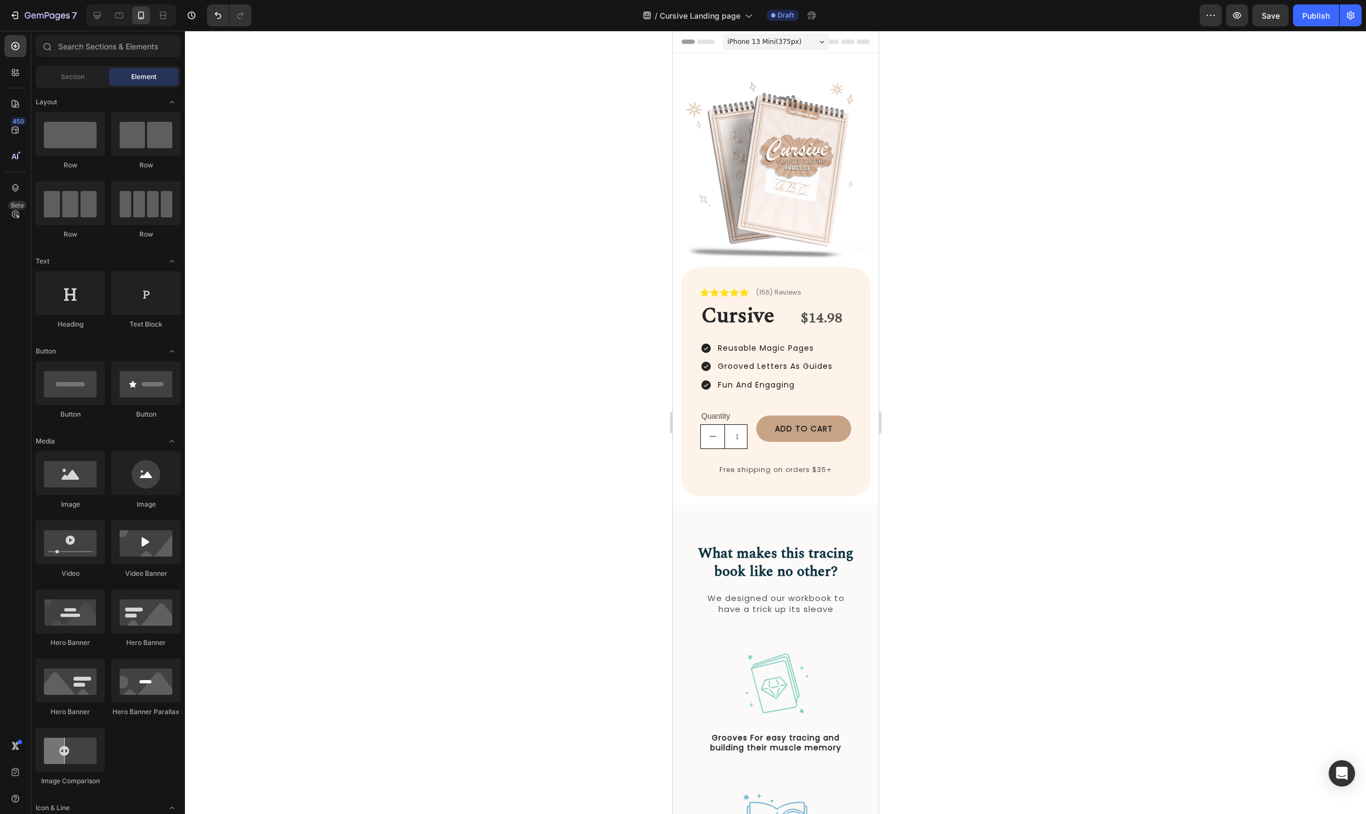
click at [957, 401] on div at bounding box center [775, 422] width 1181 height 783
click at [1156, 391] on div at bounding box center [775, 422] width 1181 height 783
click at [1278, 17] on span "Save" at bounding box center [1270, 15] width 18 height 9
click at [1245, 12] on button "button" at bounding box center [1237, 15] width 22 height 22
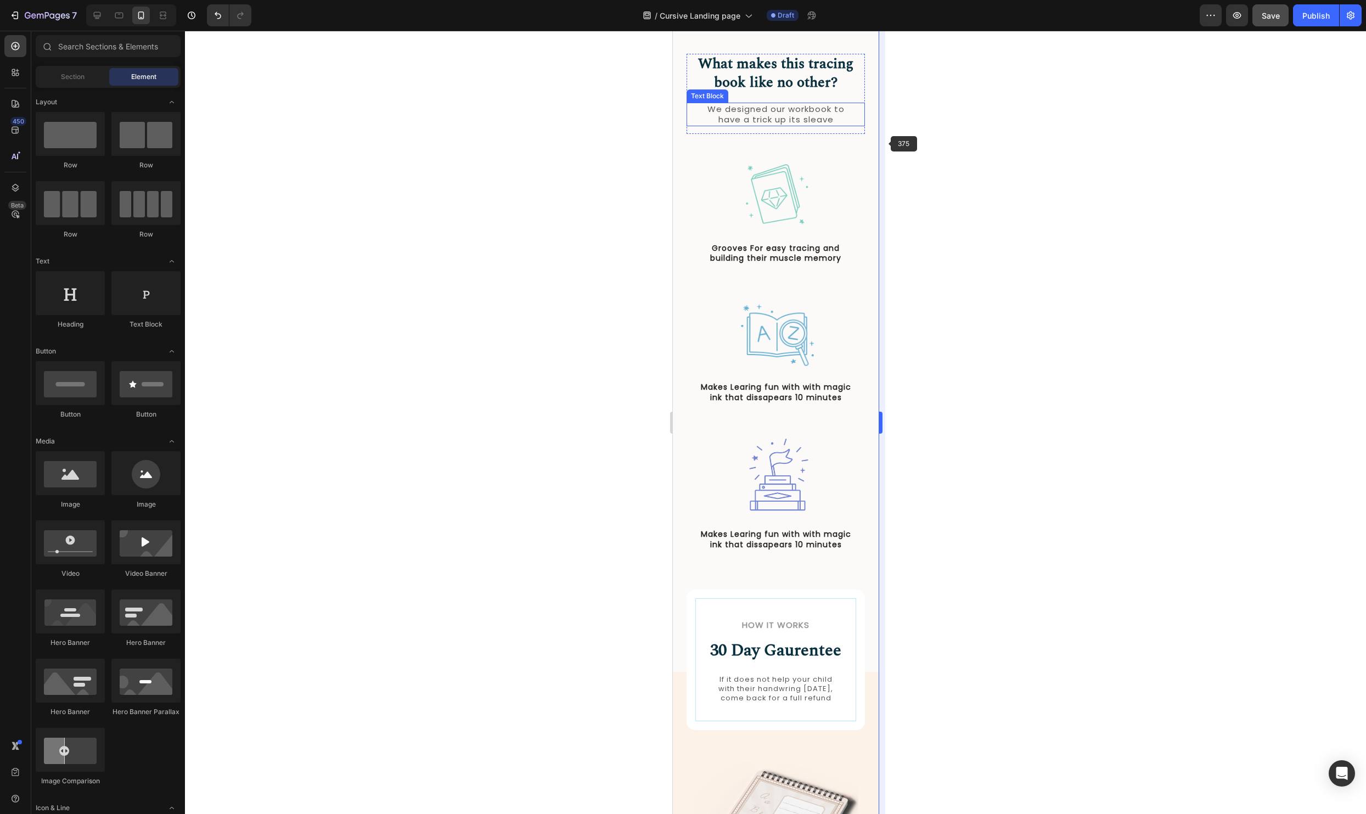
scroll to position [490, 0]
click at [861, 147] on div "What makes this tracing book like no other? Heading We designed our workbook to…" at bounding box center [775, 315] width 178 height 524
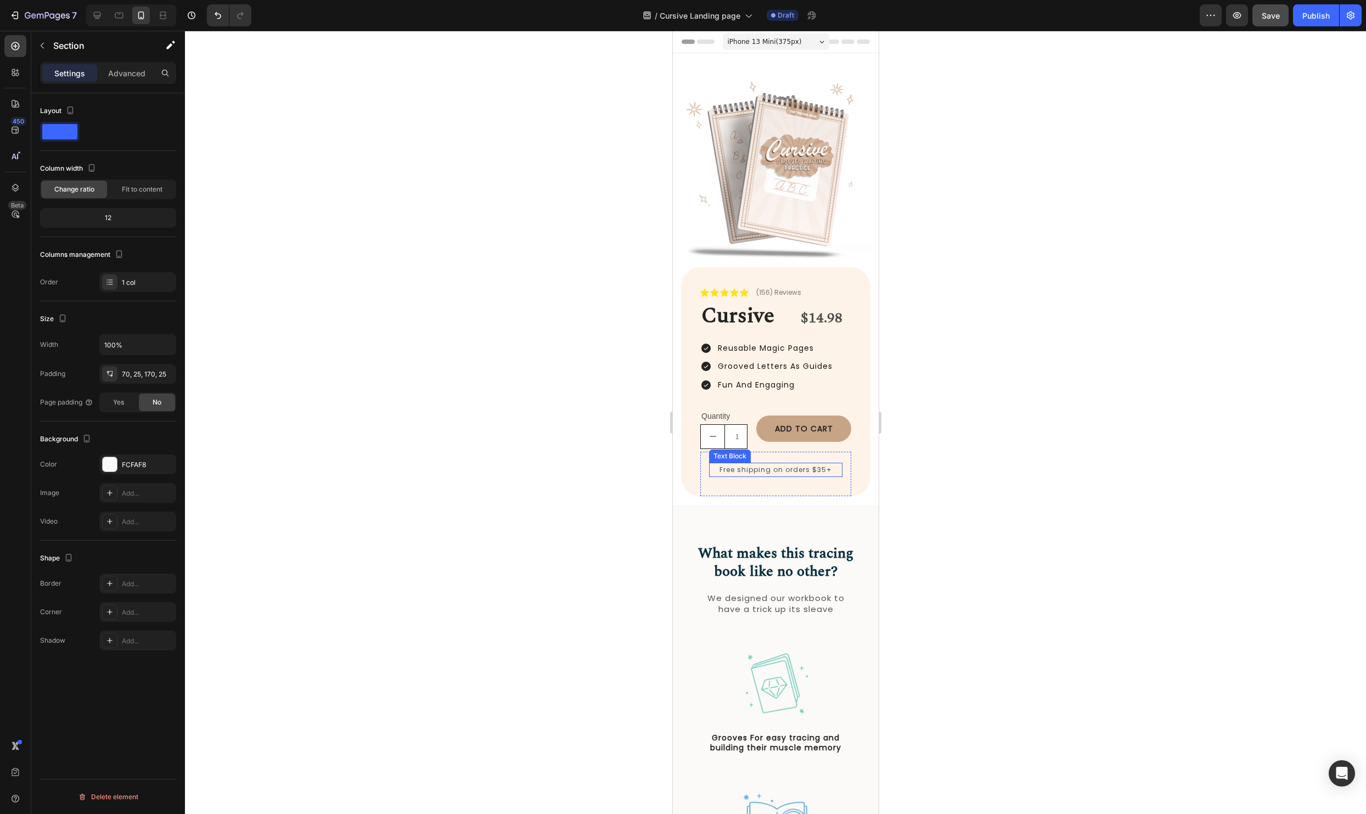
scroll to position [78, 0]
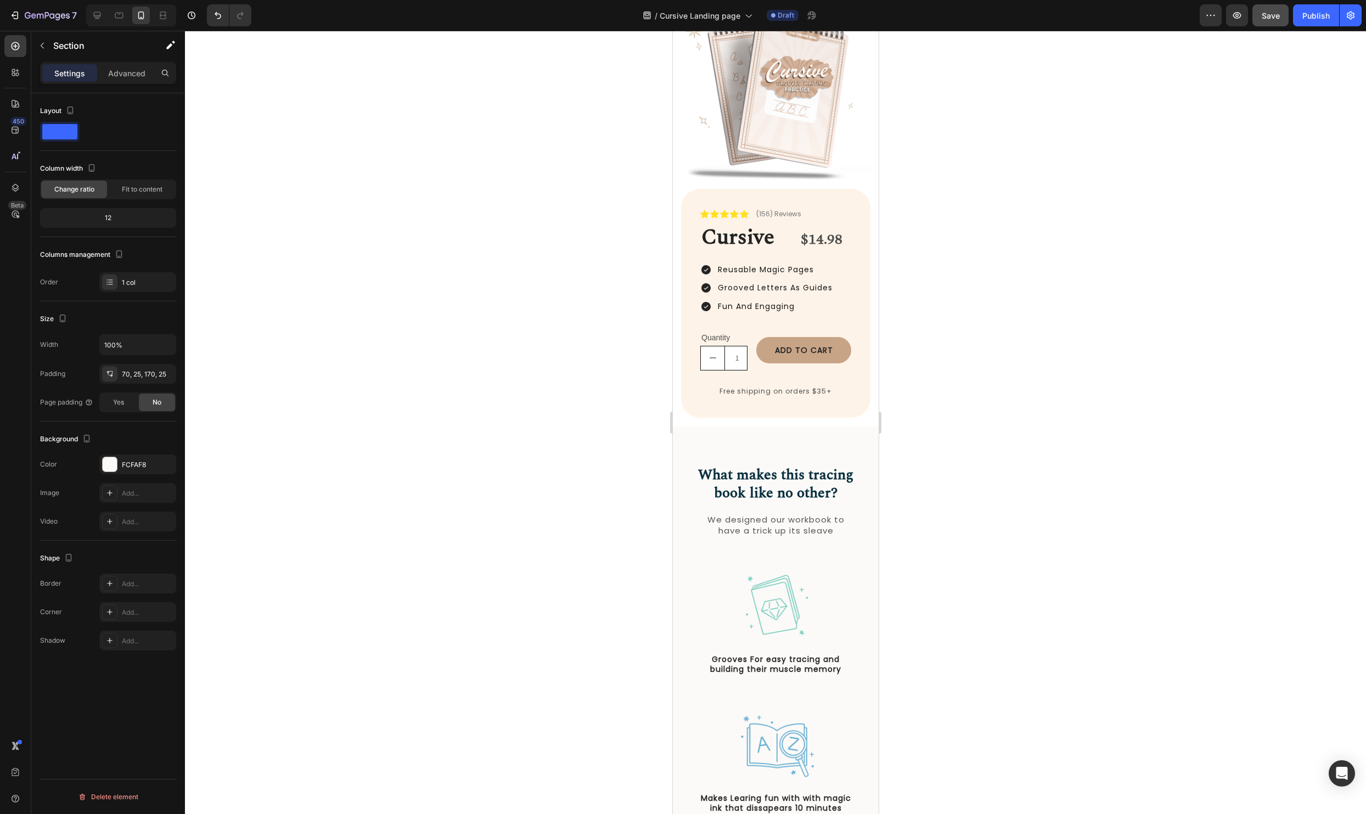
click at [689, 434] on div "What makes this tracing book like no other? Heading We designed our workbook to…" at bounding box center [775, 754] width 206 height 656
click at [872, 497] on div "What makes this tracing book like no other? Heading We designed our workbook to…" at bounding box center [775, 754] width 206 height 656
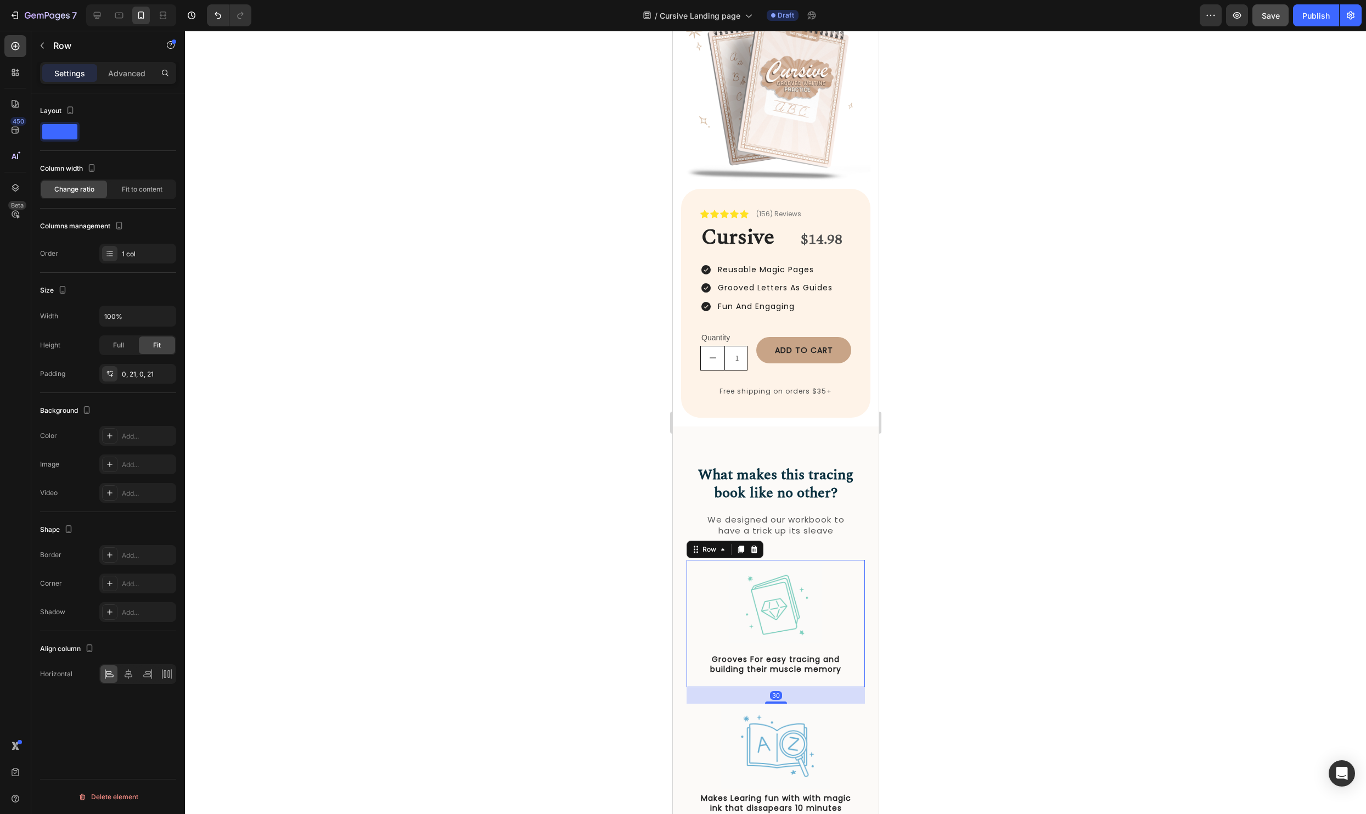
click at [858, 604] on div "Image Grooves For easy tracing and building their muscle memory Text Block Row …" at bounding box center [775, 623] width 178 height 127
click at [855, 532] on div "We designed our workbook to have a trick up its sleave Text Block" at bounding box center [775, 525] width 178 height 24
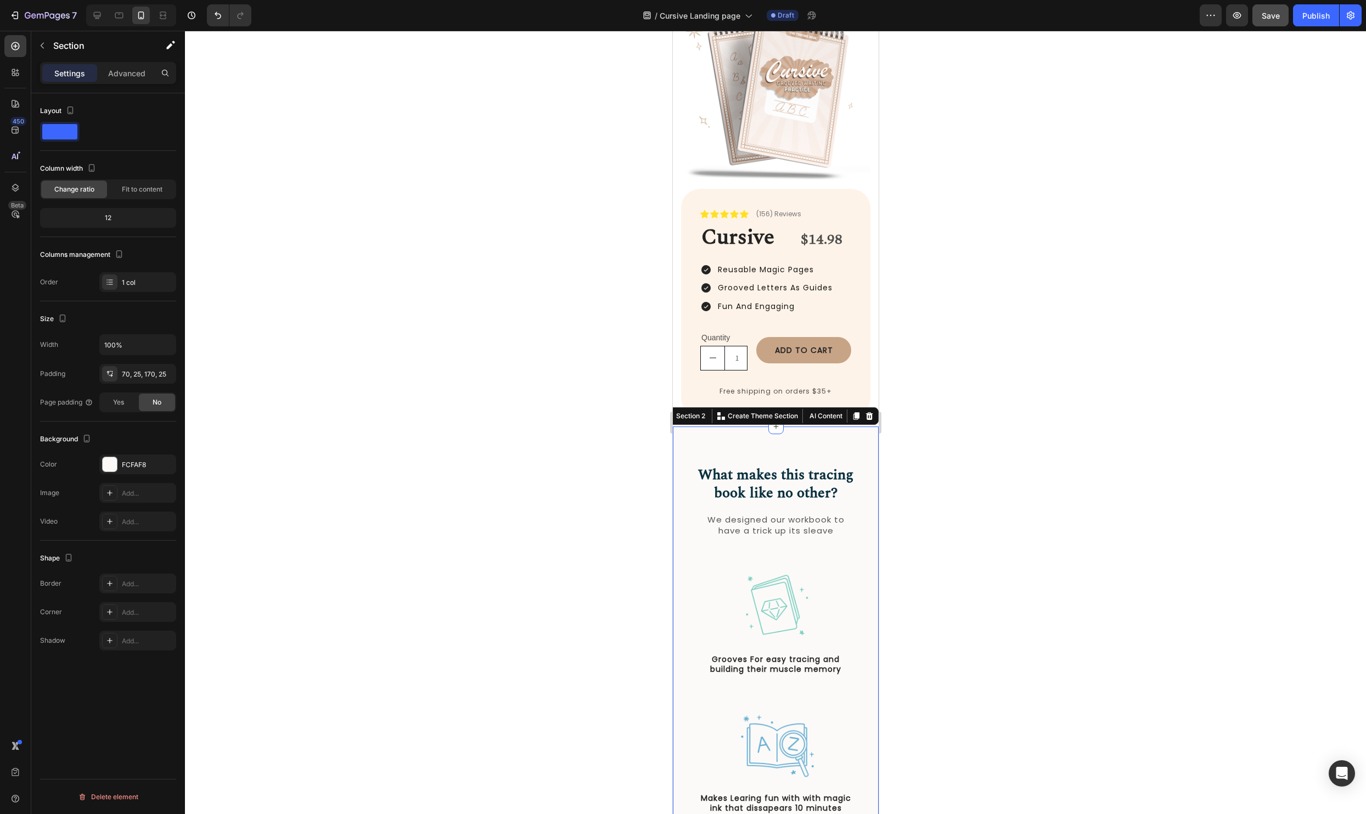
click at [871, 534] on div "What makes this tracing book like no other? Heading We designed our workbook to…" at bounding box center [775, 754] width 206 height 656
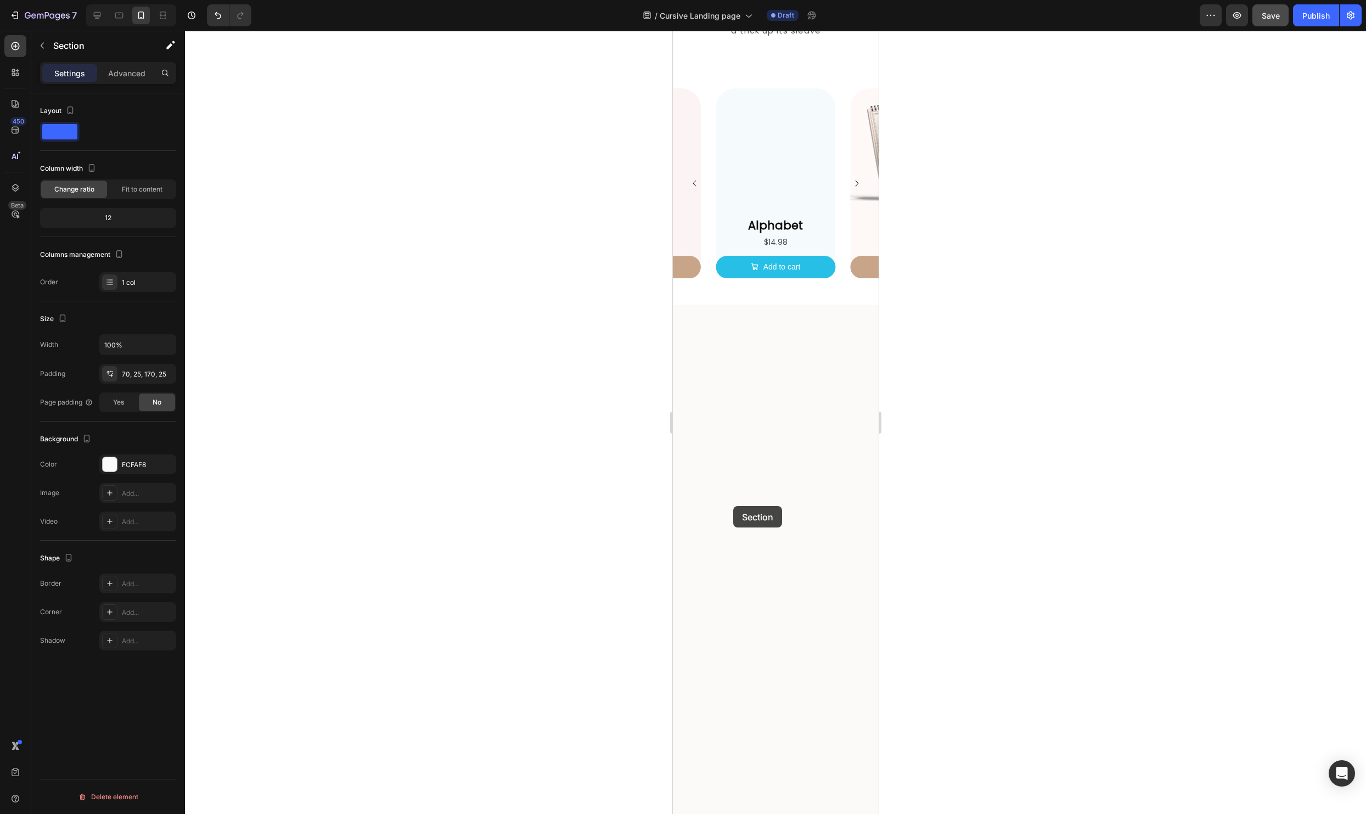
scroll to position [1750, 0]
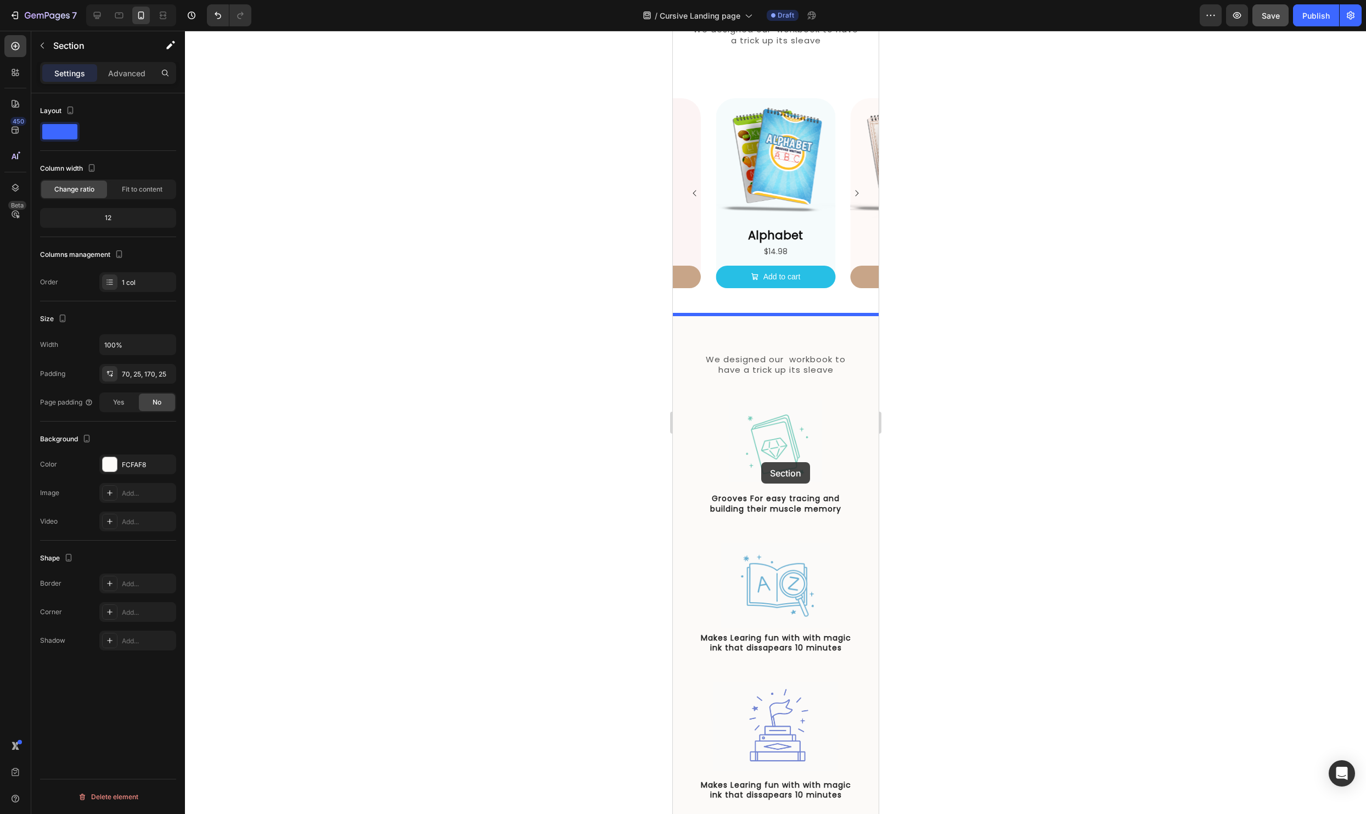
drag, startPoint x: 699, startPoint y: 423, endPoint x: 761, endPoint y: 459, distance: 71.8
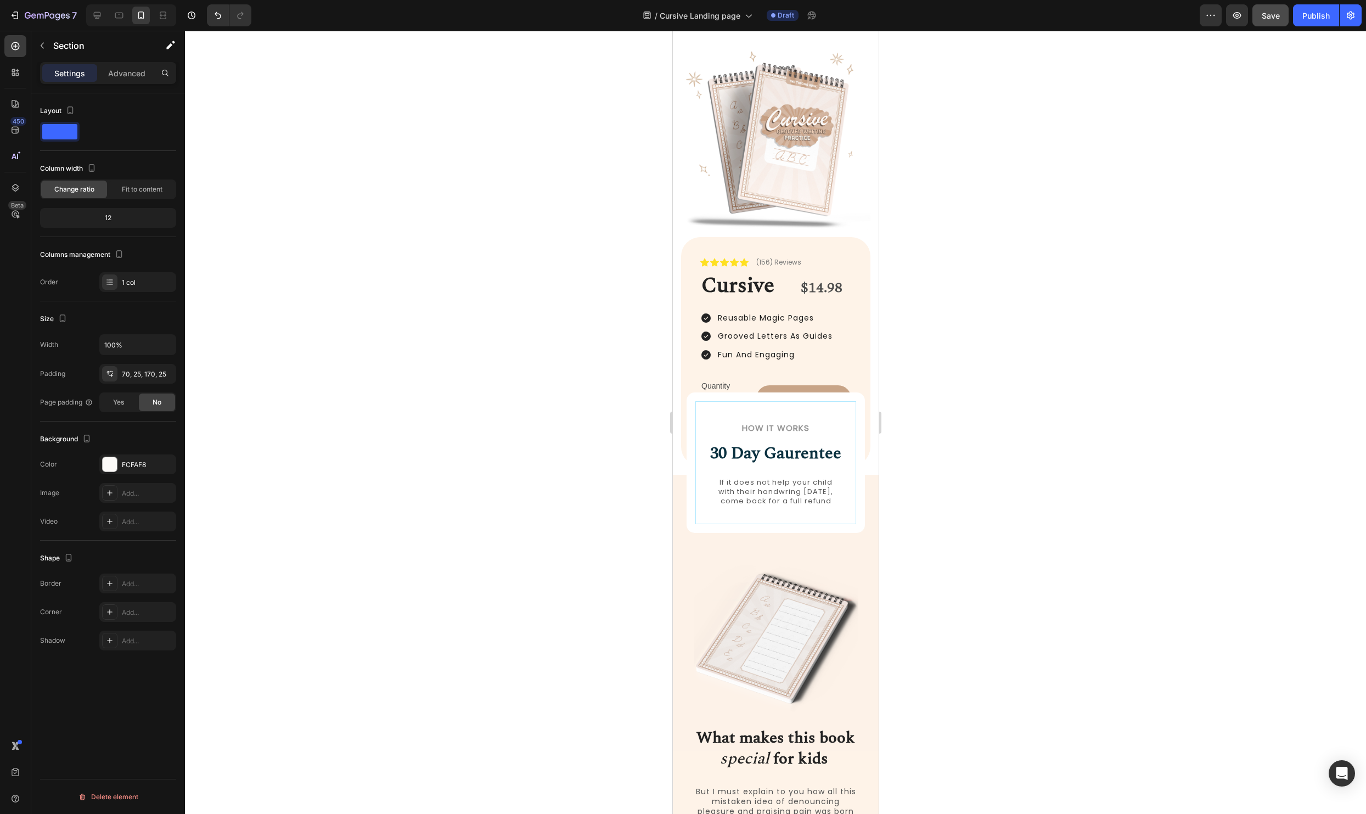
scroll to position [0, 0]
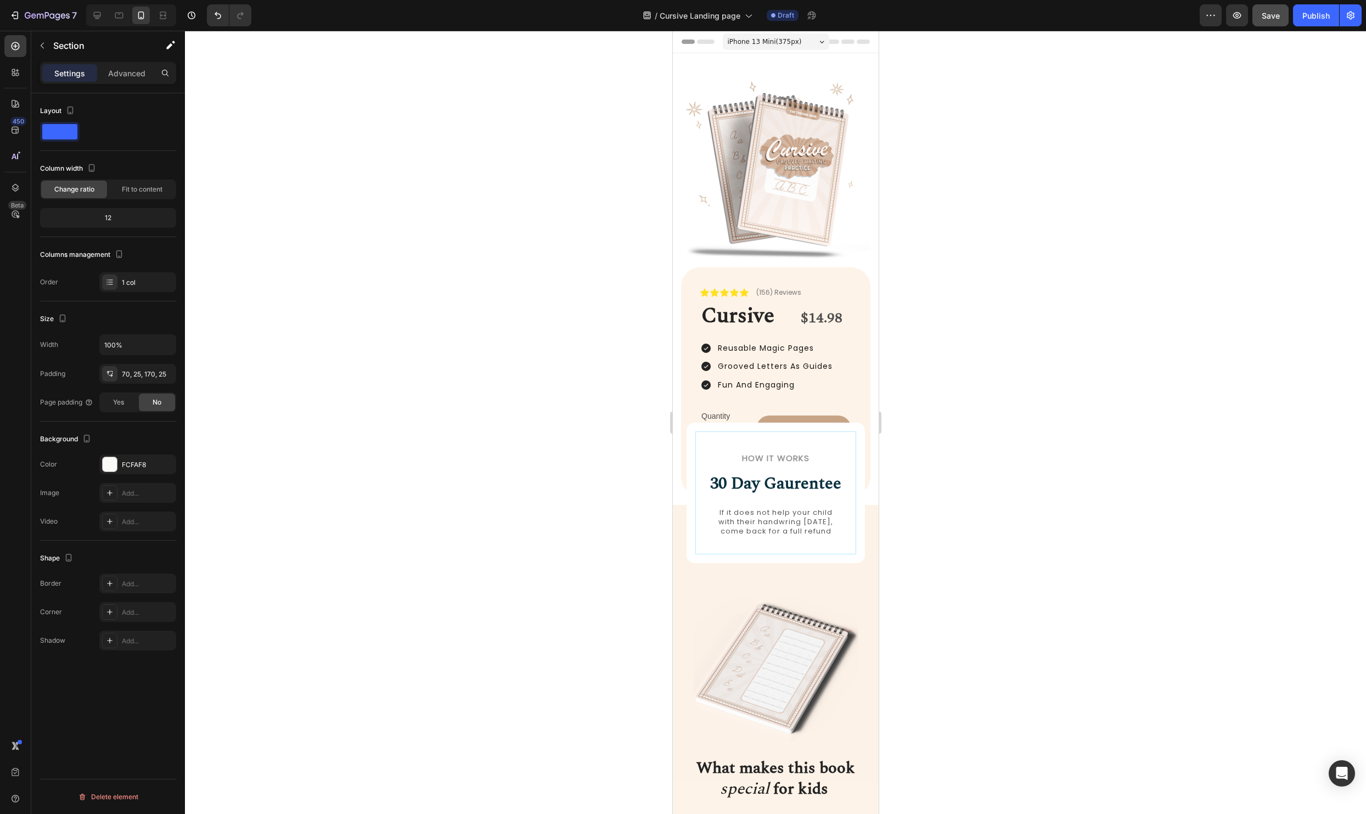
click at [1131, 391] on div at bounding box center [775, 422] width 1181 height 783
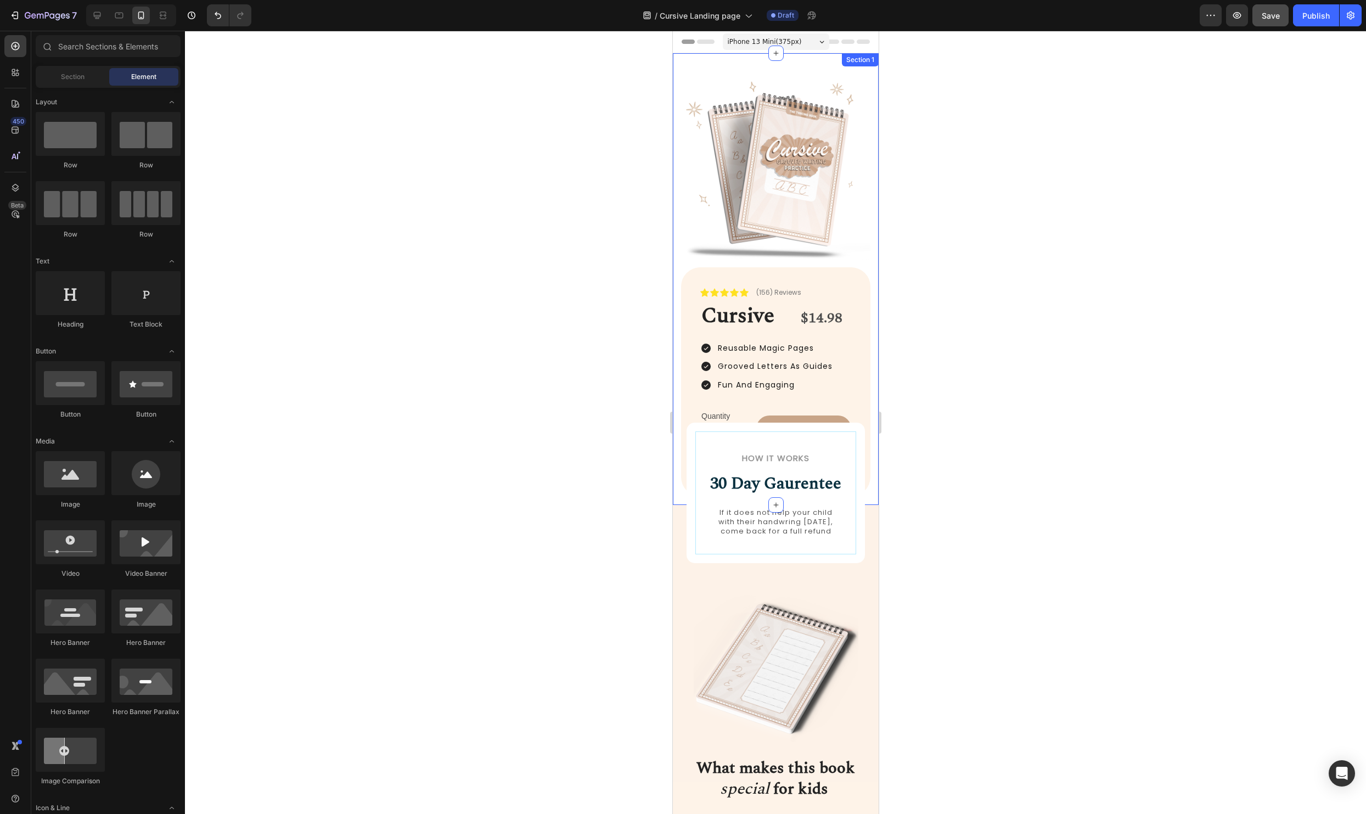
click at [876, 496] on div "Image Icon Icon Icon Icon Icon Icon List (156) Reviews Text Block Row Cursive H…" at bounding box center [775, 279] width 206 height 452
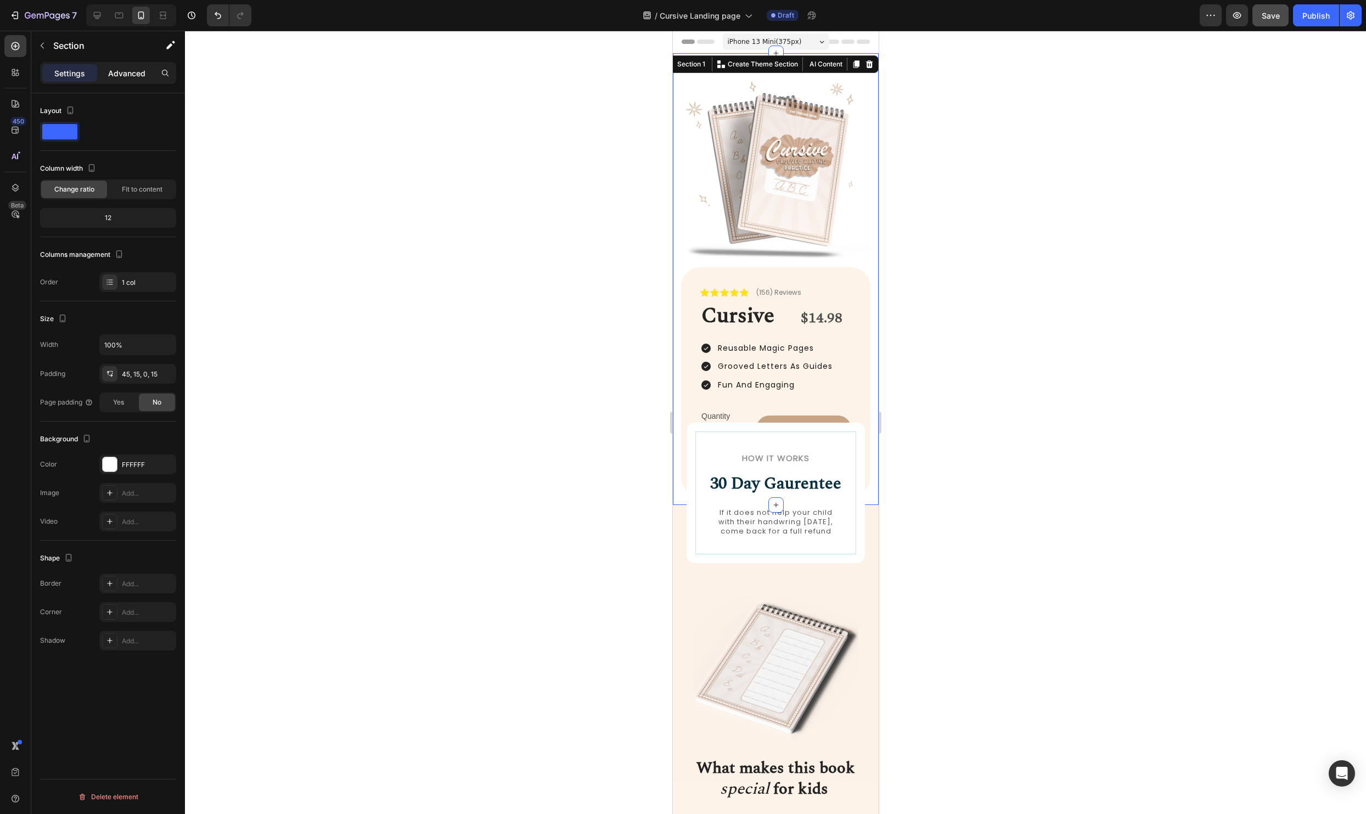
click at [148, 70] on div "Advanced" at bounding box center [126, 73] width 55 height 18
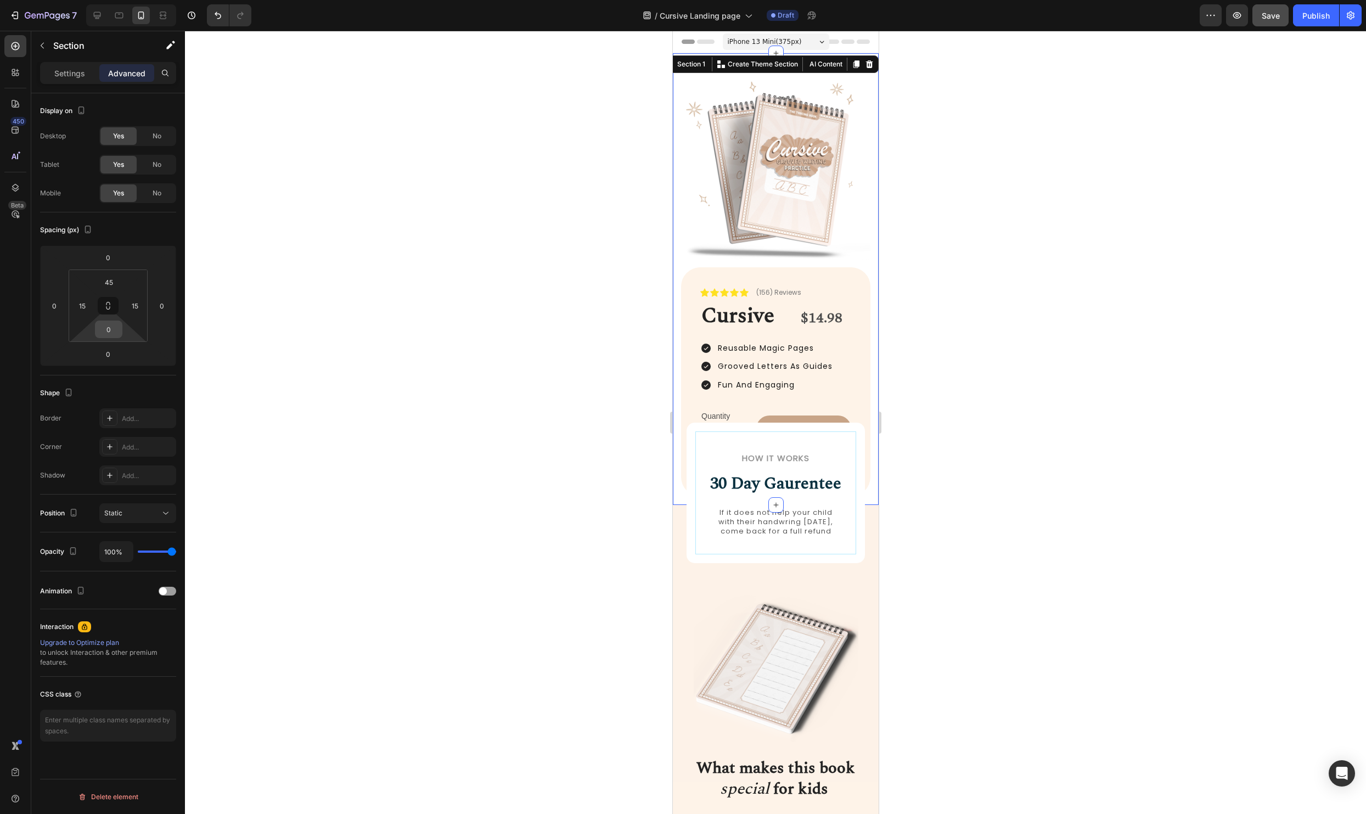
click at [103, 325] on input "0" at bounding box center [109, 329] width 22 height 16
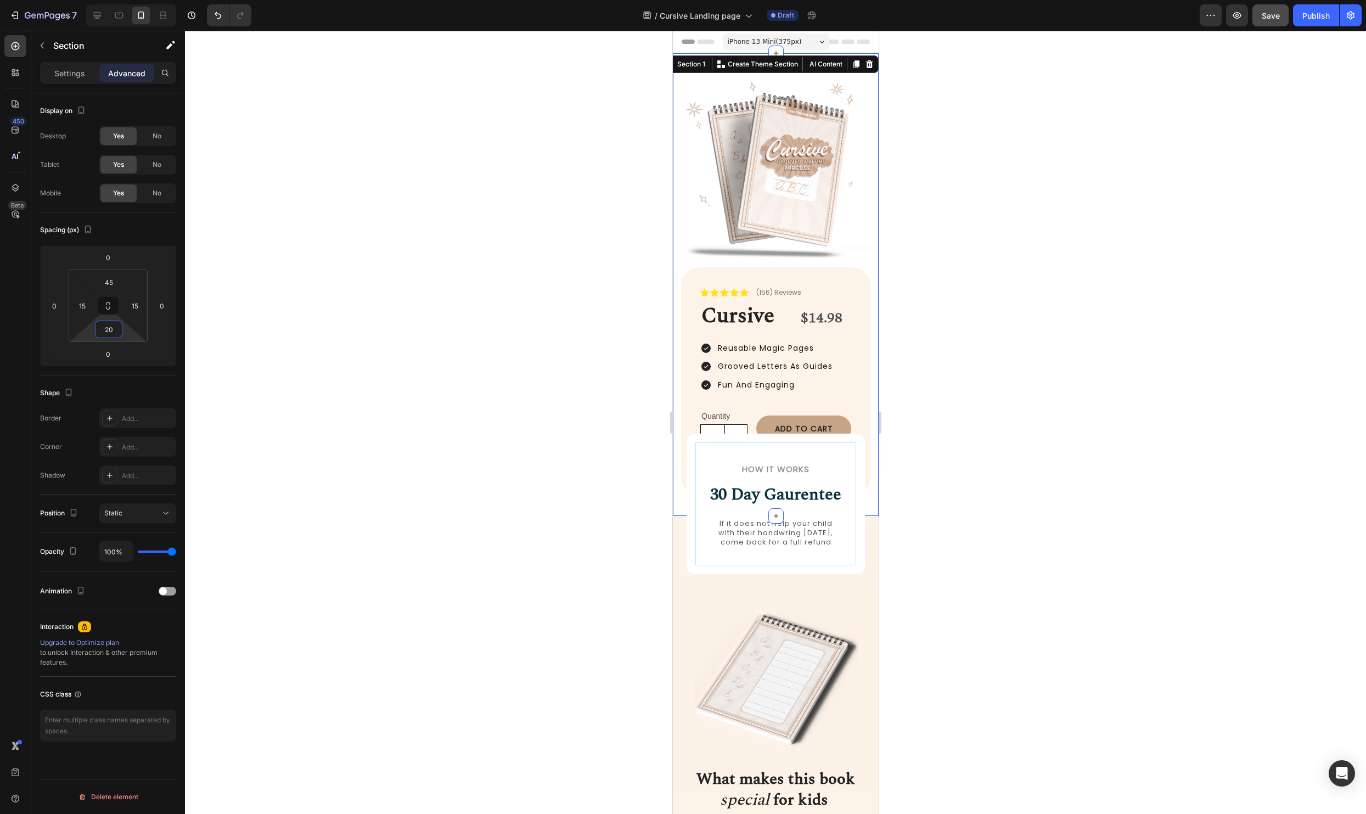
type input "200"
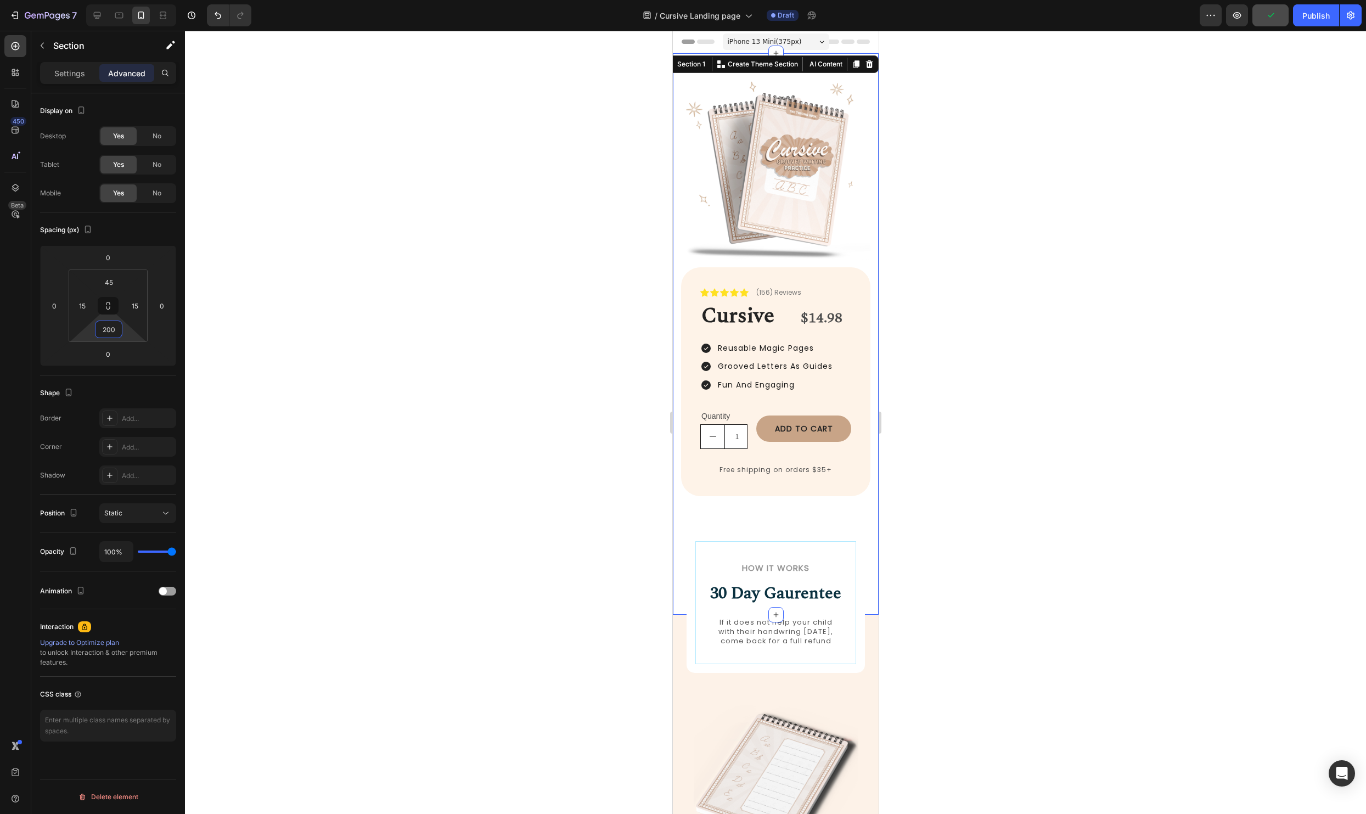
click at [985, 457] on div at bounding box center [775, 422] width 1181 height 783
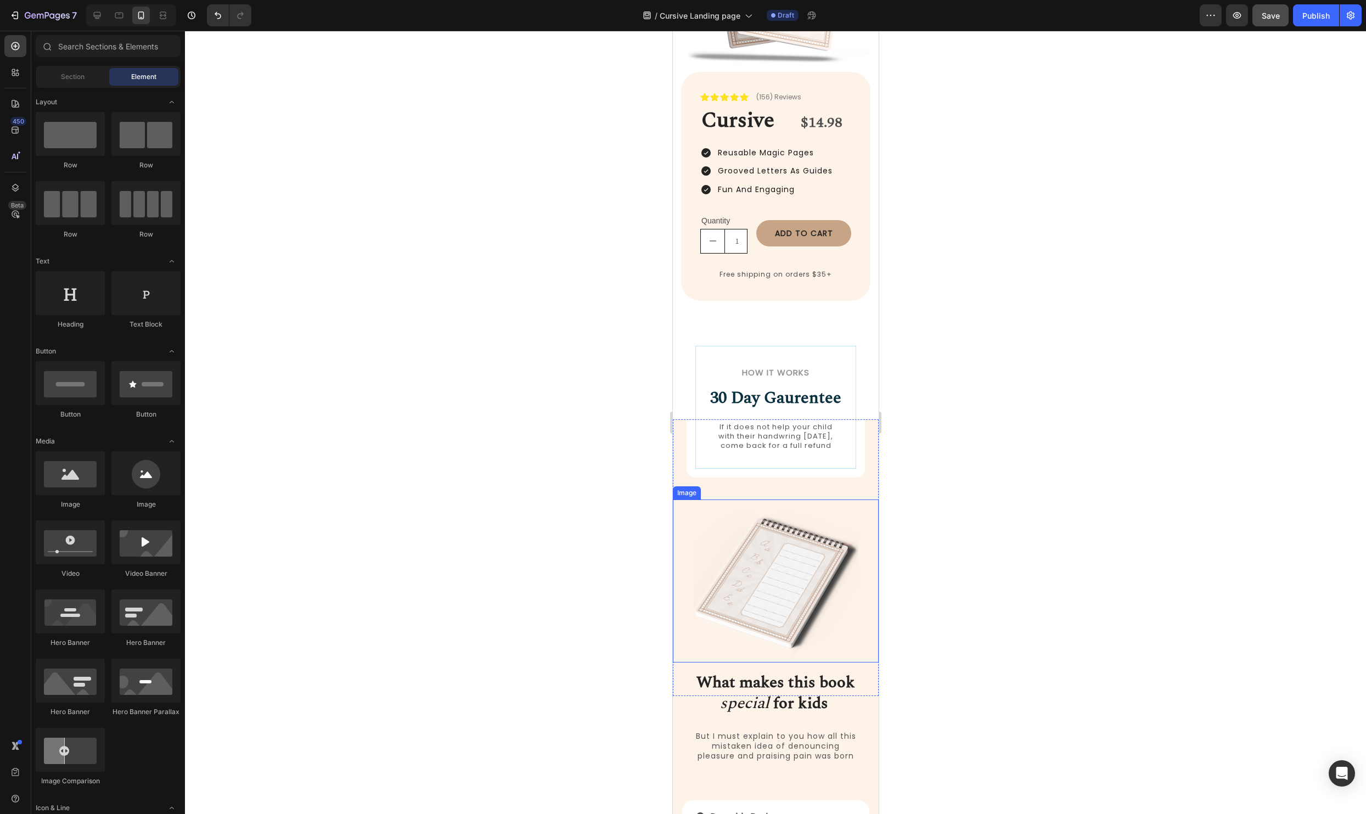
scroll to position [199, 0]
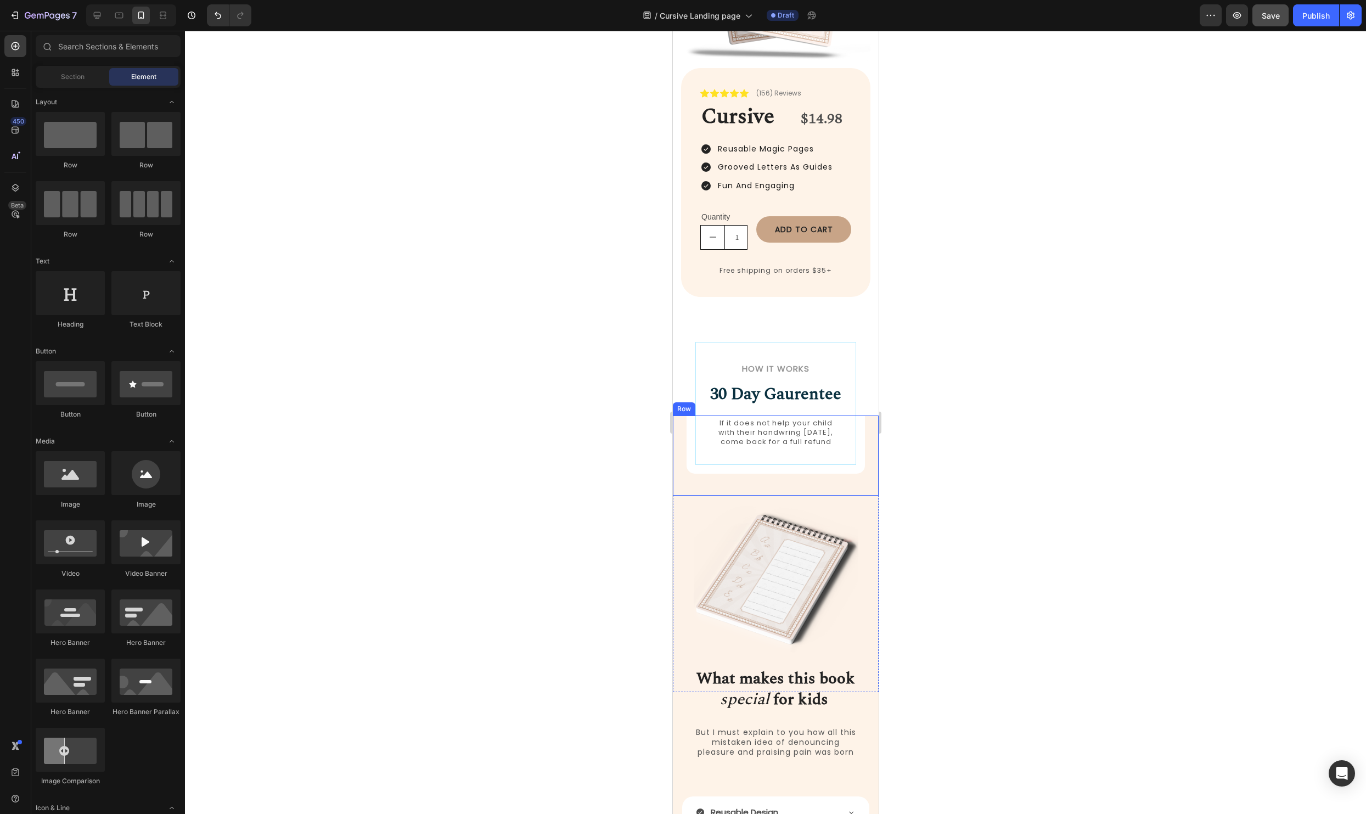
click at [678, 427] on div "How it Works Heading 30 Day Gaurentee Heading If it does not help your child wi…" at bounding box center [775, 455] width 206 height 80
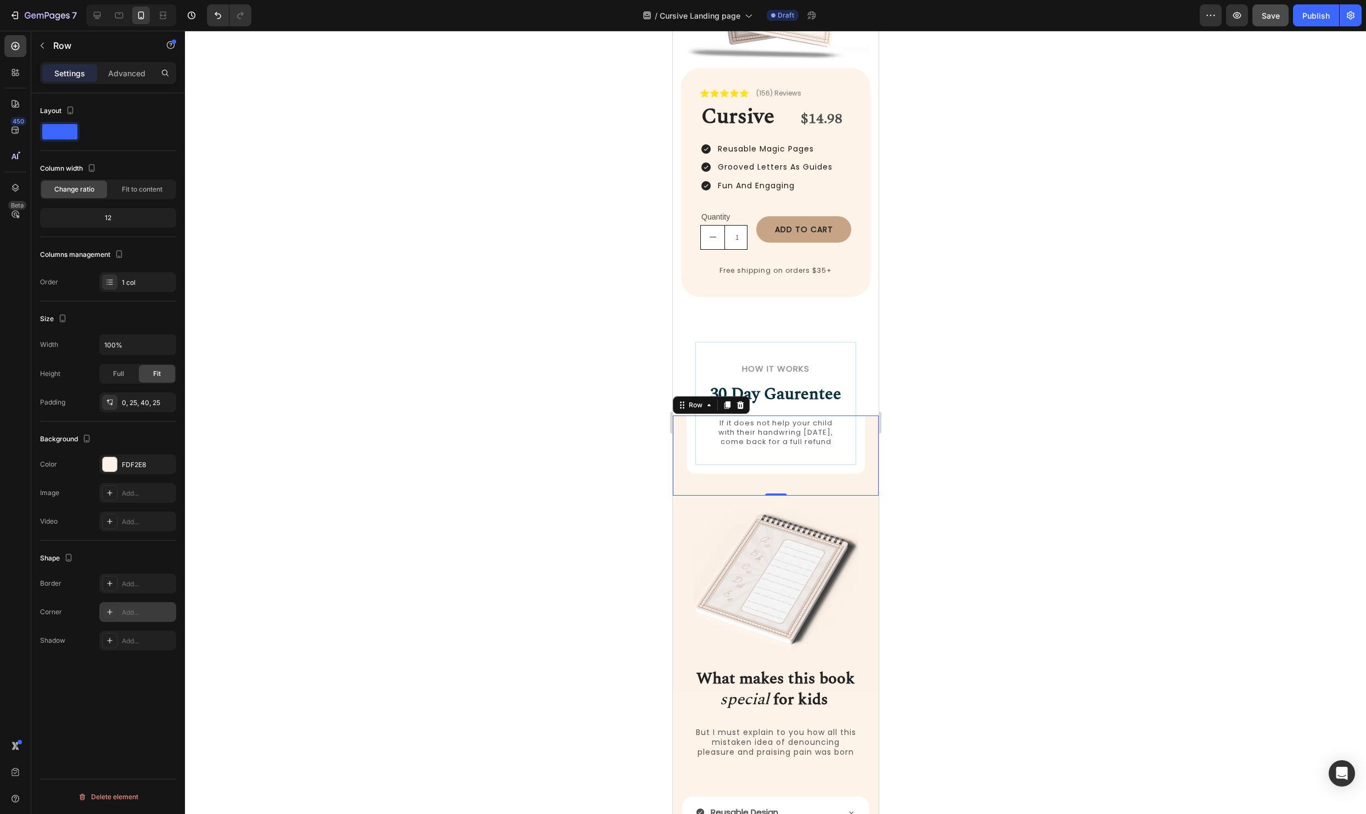
click at [108, 610] on icon at bounding box center [109, 611] width 9 height 9
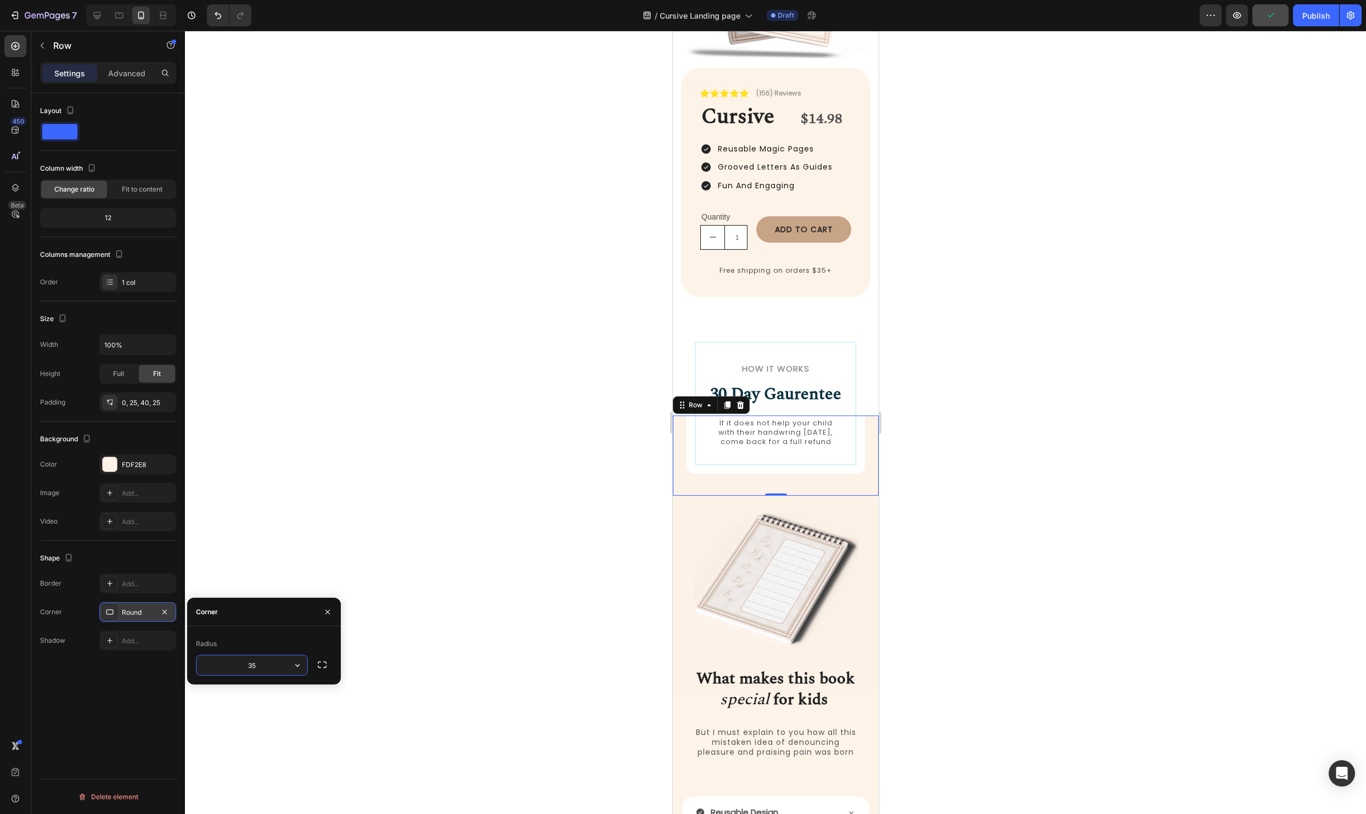
type input "35"
click at [366, 503] on div at bounding box center [775, 422] width 1181 height 783
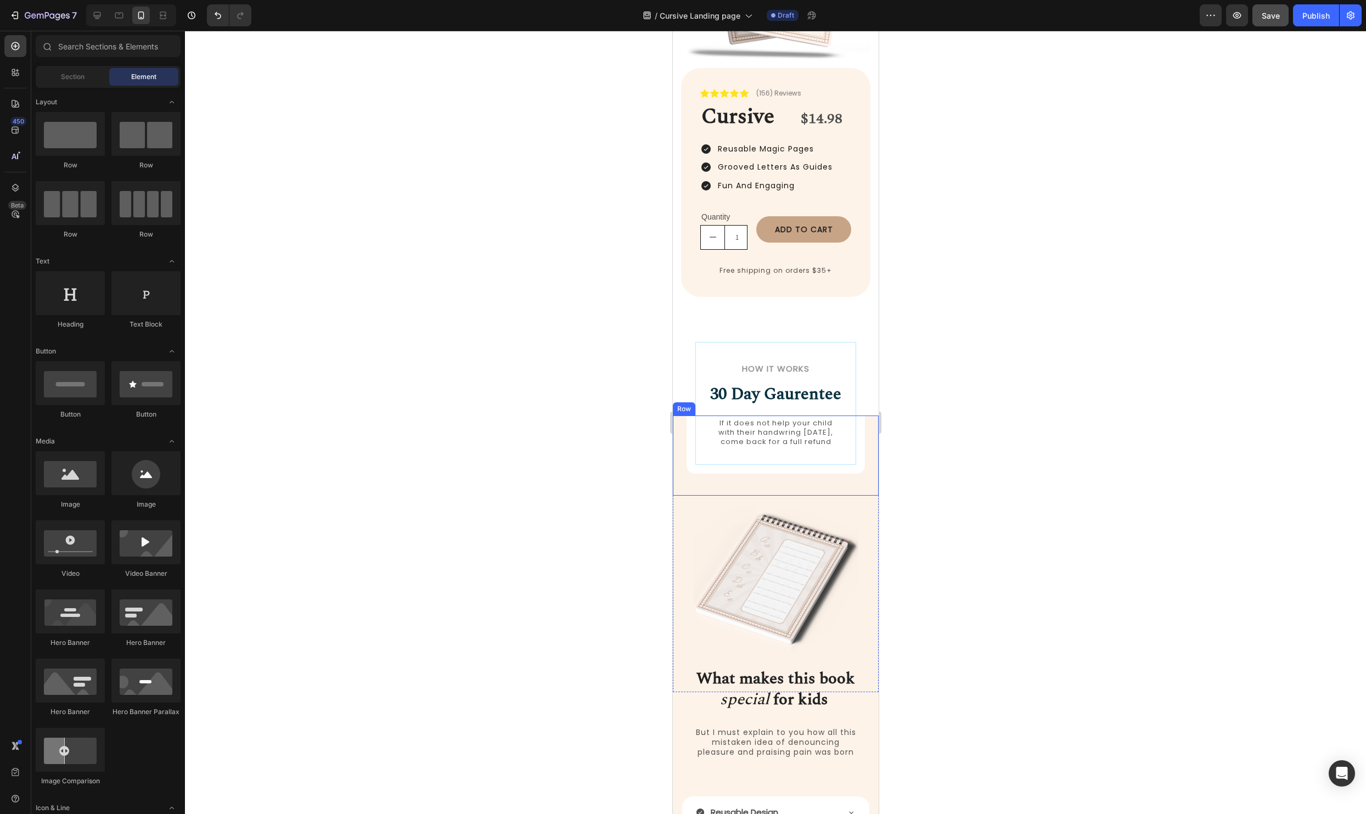
click at [870, 419] on div "How it Works Heading 30 Day Gaurentee Heading If it does not help your child wi…" at bounding box center [775, 455] width 206 height 80
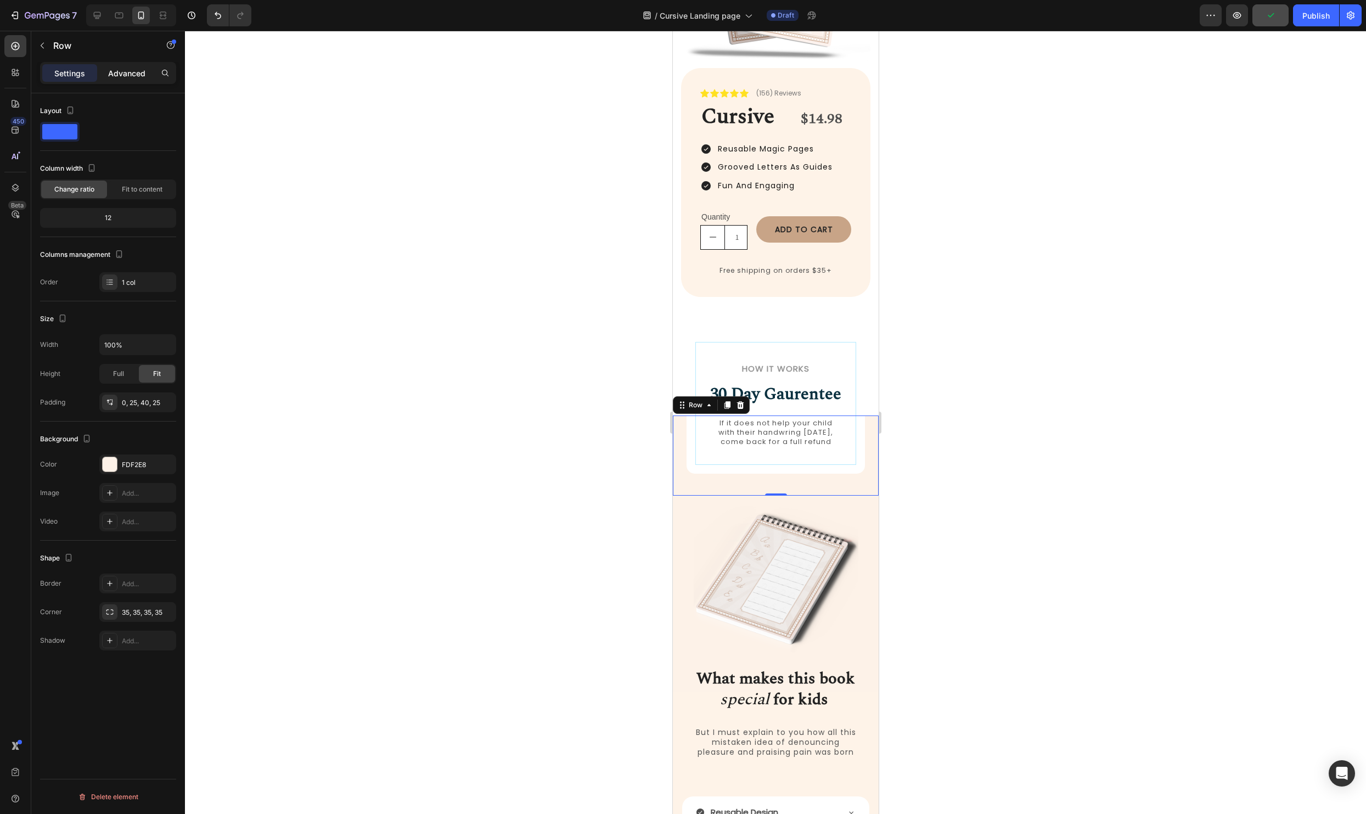
click at [136, 71] on p "Advanced" at bounding box center [126, 73] width 37 height 12
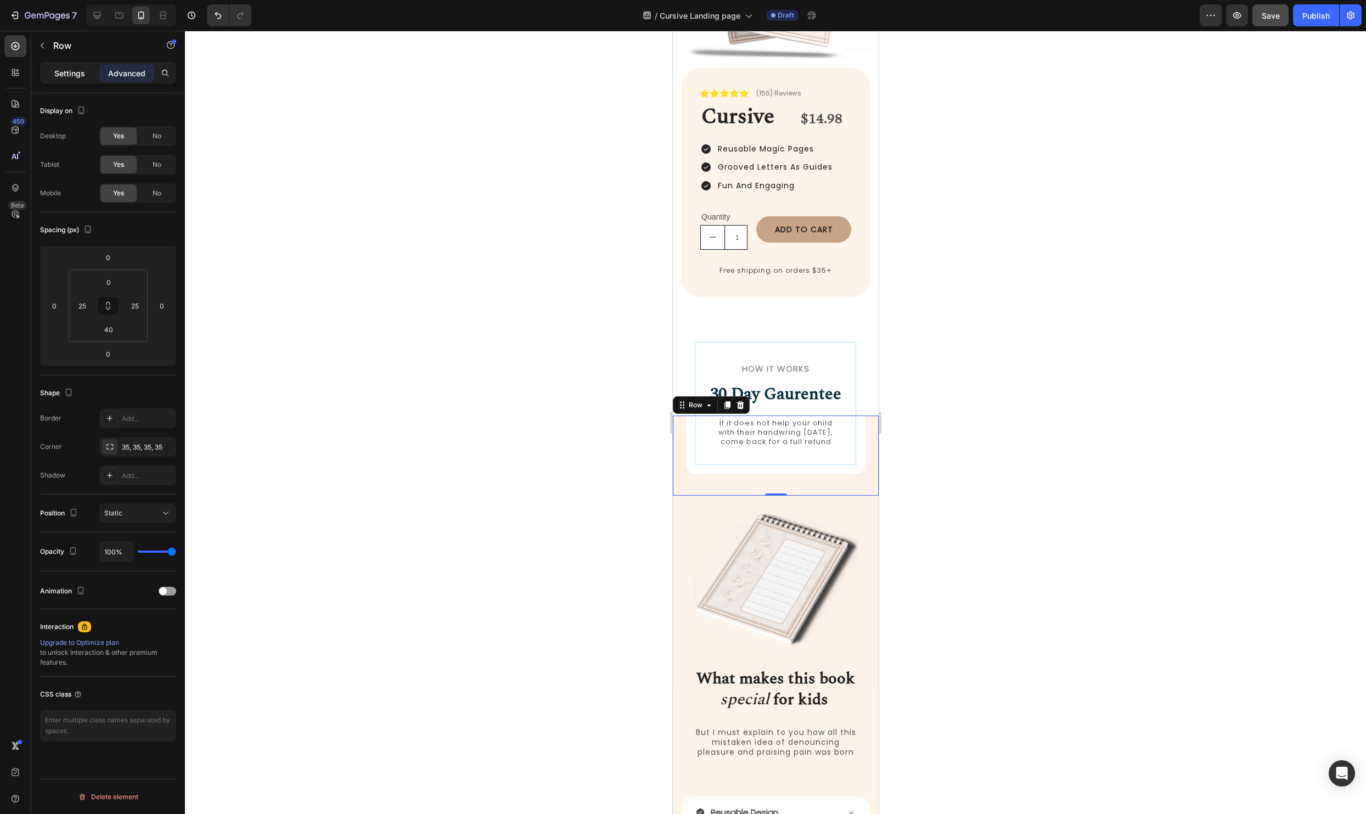
click at [88, 72] on div "Settings" at bounding box center [69, 73] width 55 height 18
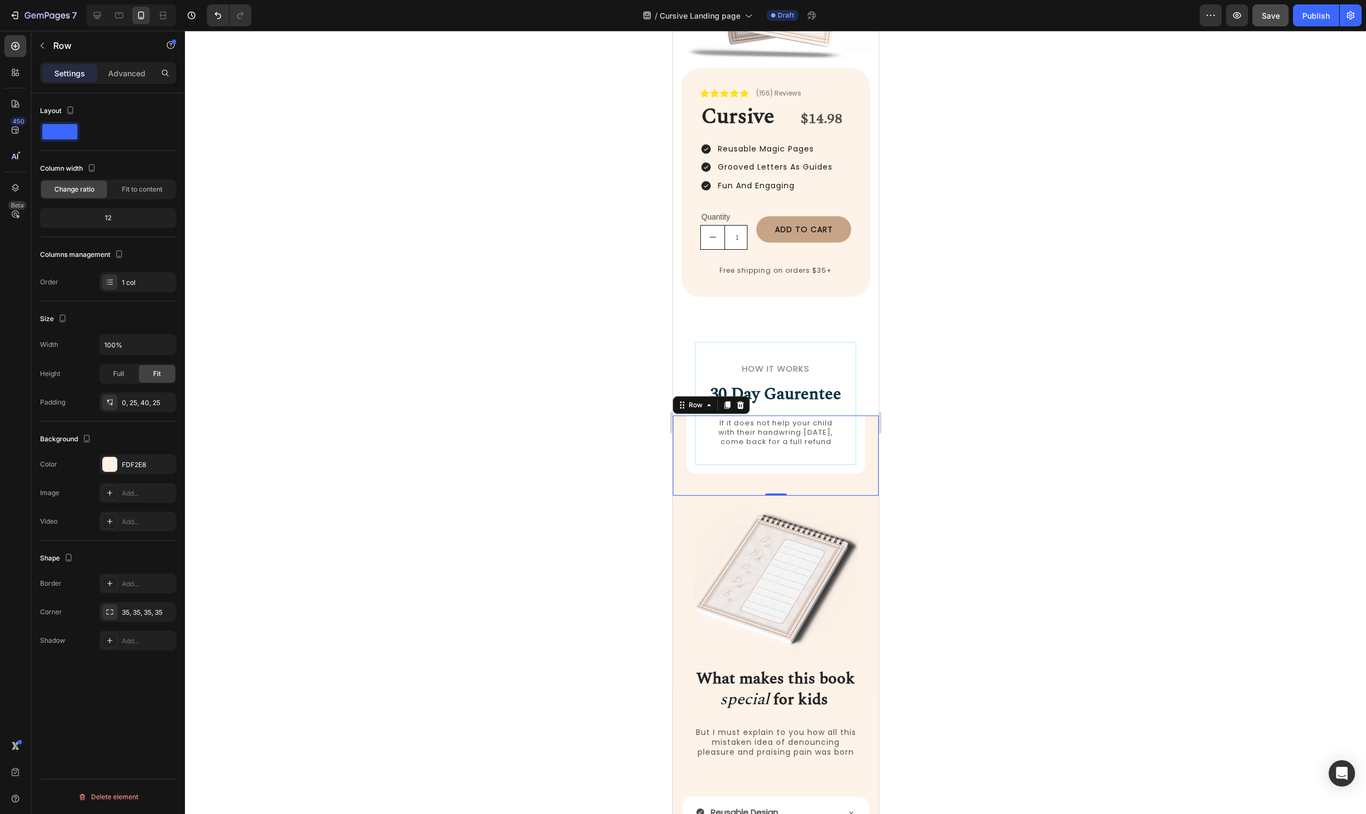
click at [948, 407] on div at bounding box center [775, 422] width 1181 height 783
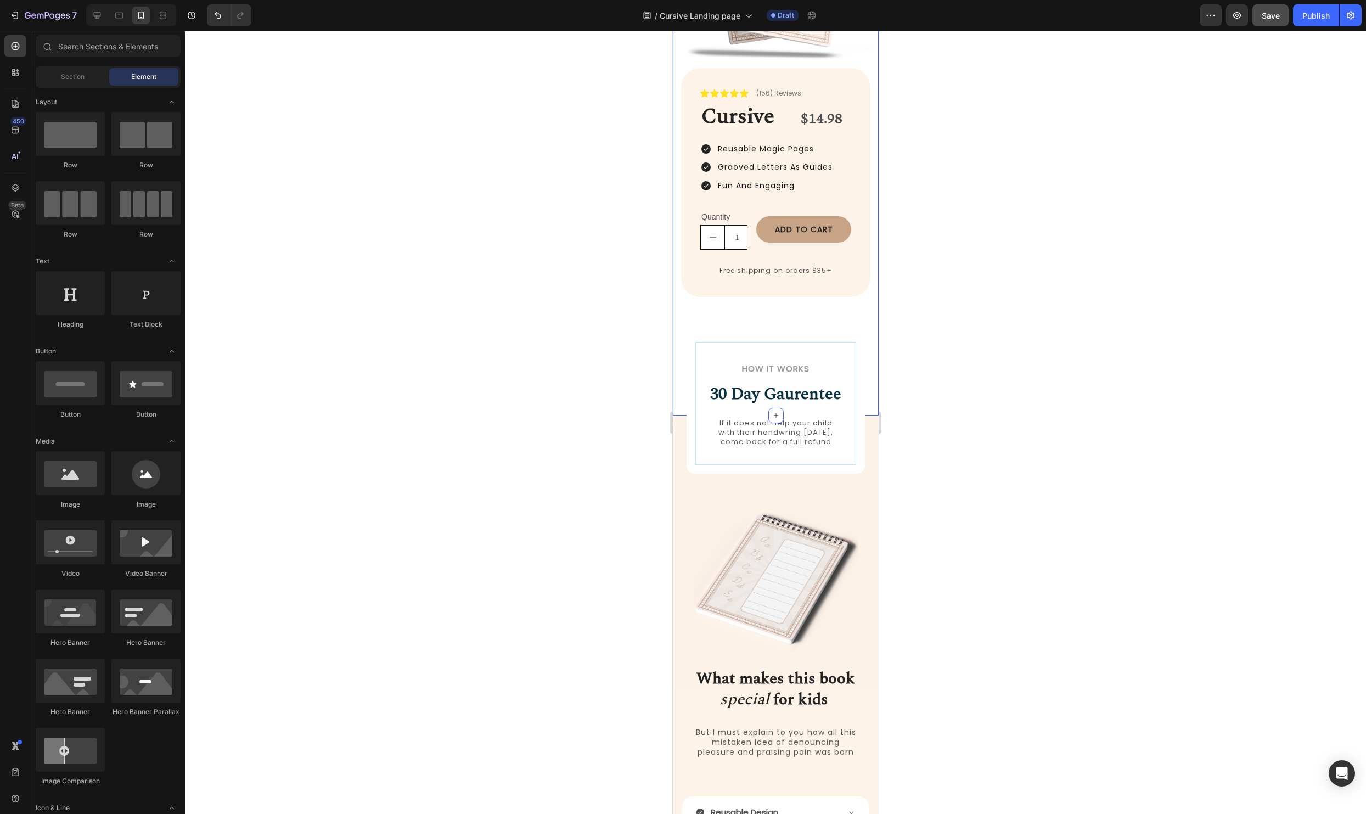
click at [867, 387] on div "Image Icon Icon Icon Icon Icon Icon List (156) Reviews Text Block Row Cursive H…" at bounding box center [775, 134] width 206 height 561
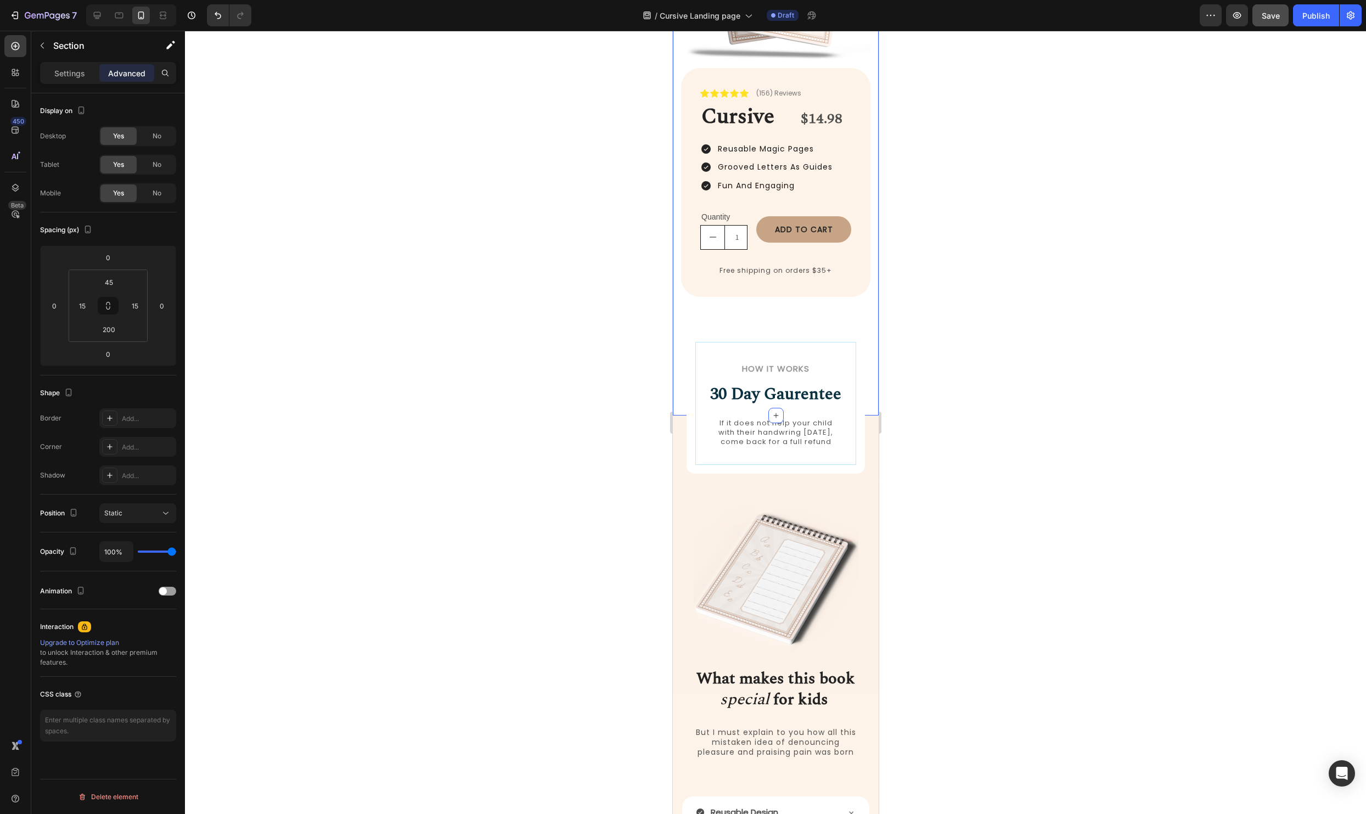
click at [1139, 365] on div at bounding box center [775, 422] width 1181 height 783
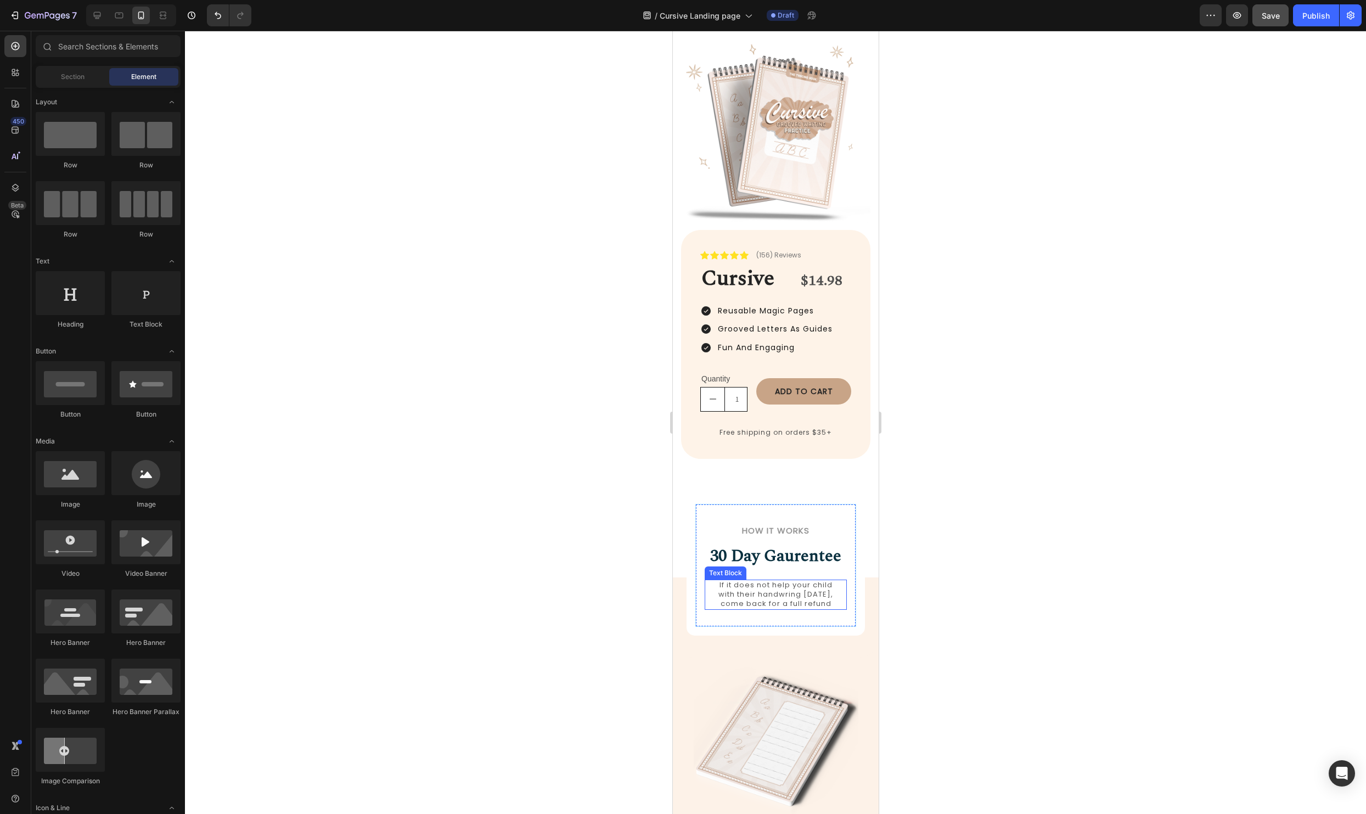
scroll to position [0, 0]
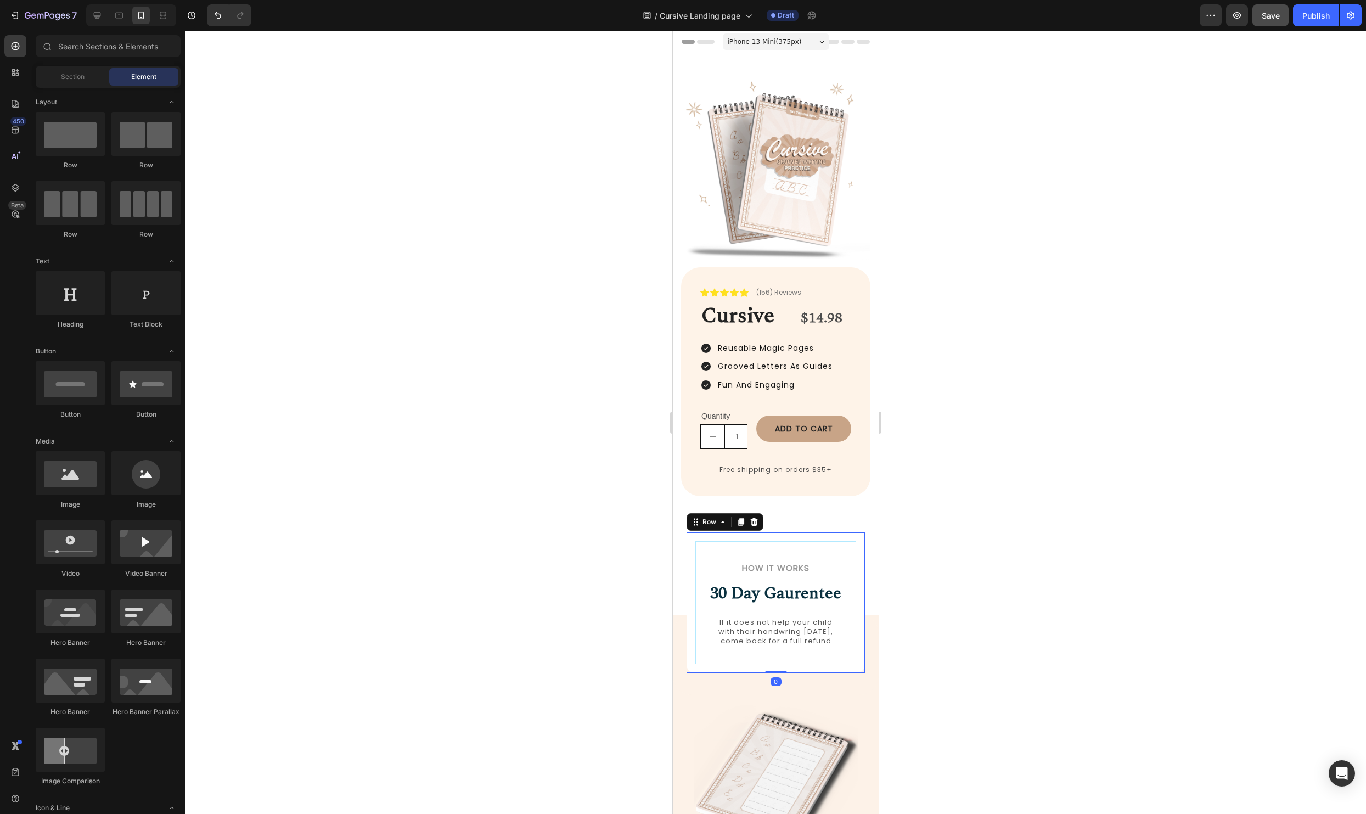
click at [854, 535] on div "How it Works Heading 30 Day Gaurentee Heading If it does not help your child wi…" at bounding box center [775, 602] width 178 height 140
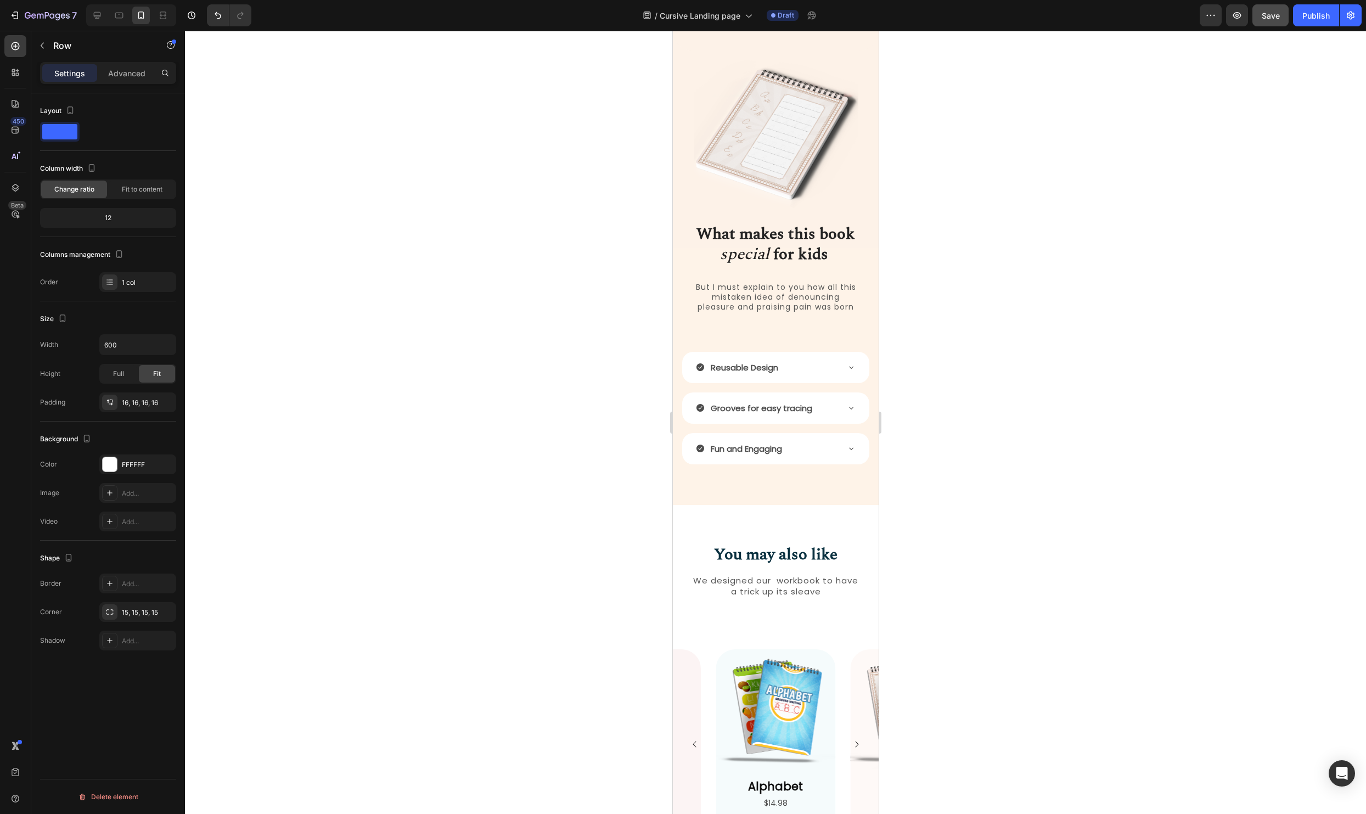
scroll to position [643, 0]
click at [112, 465] on div at bounding box center [110, 464] width 14 height 14
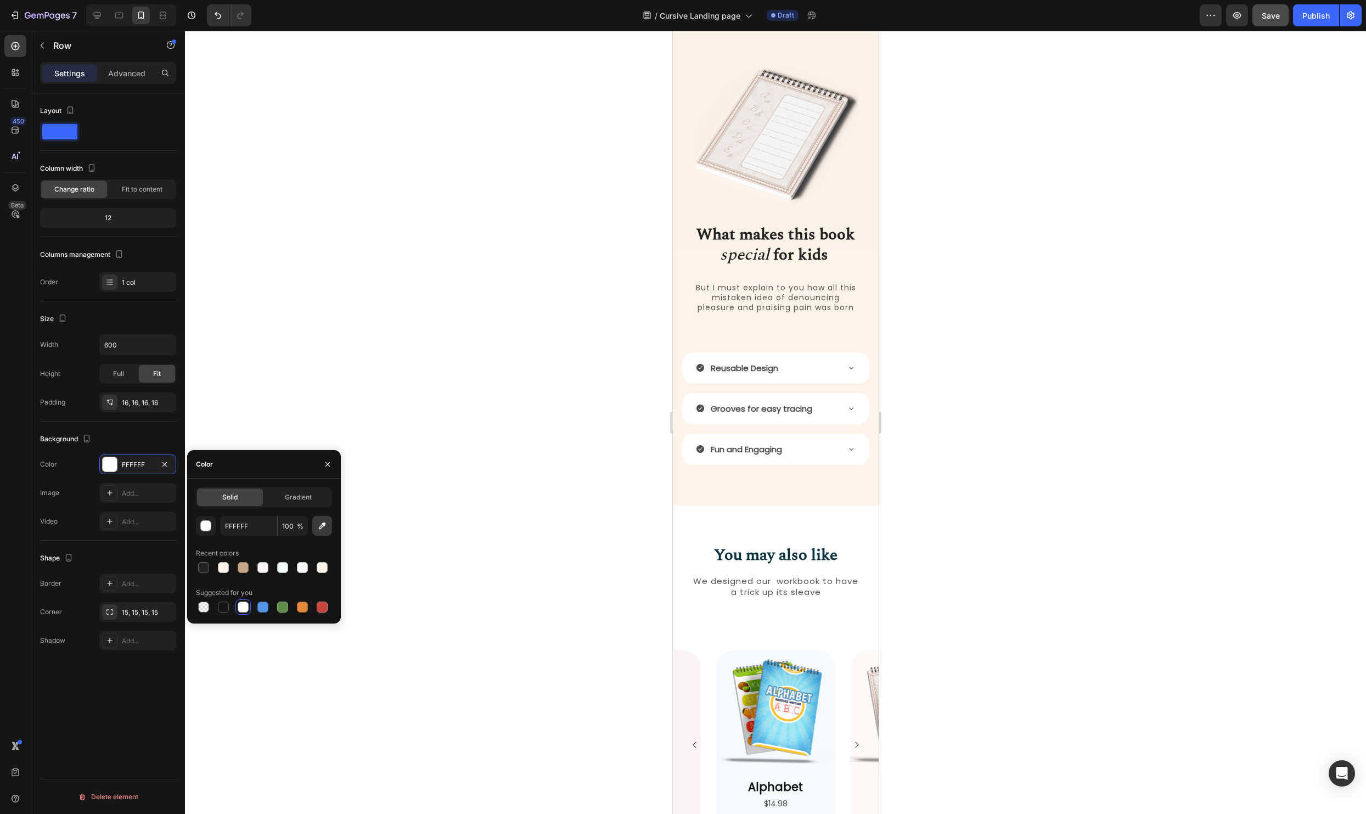
click at [322, 526] on icon "button" at bounding box center [322, 525] width 7 height 7
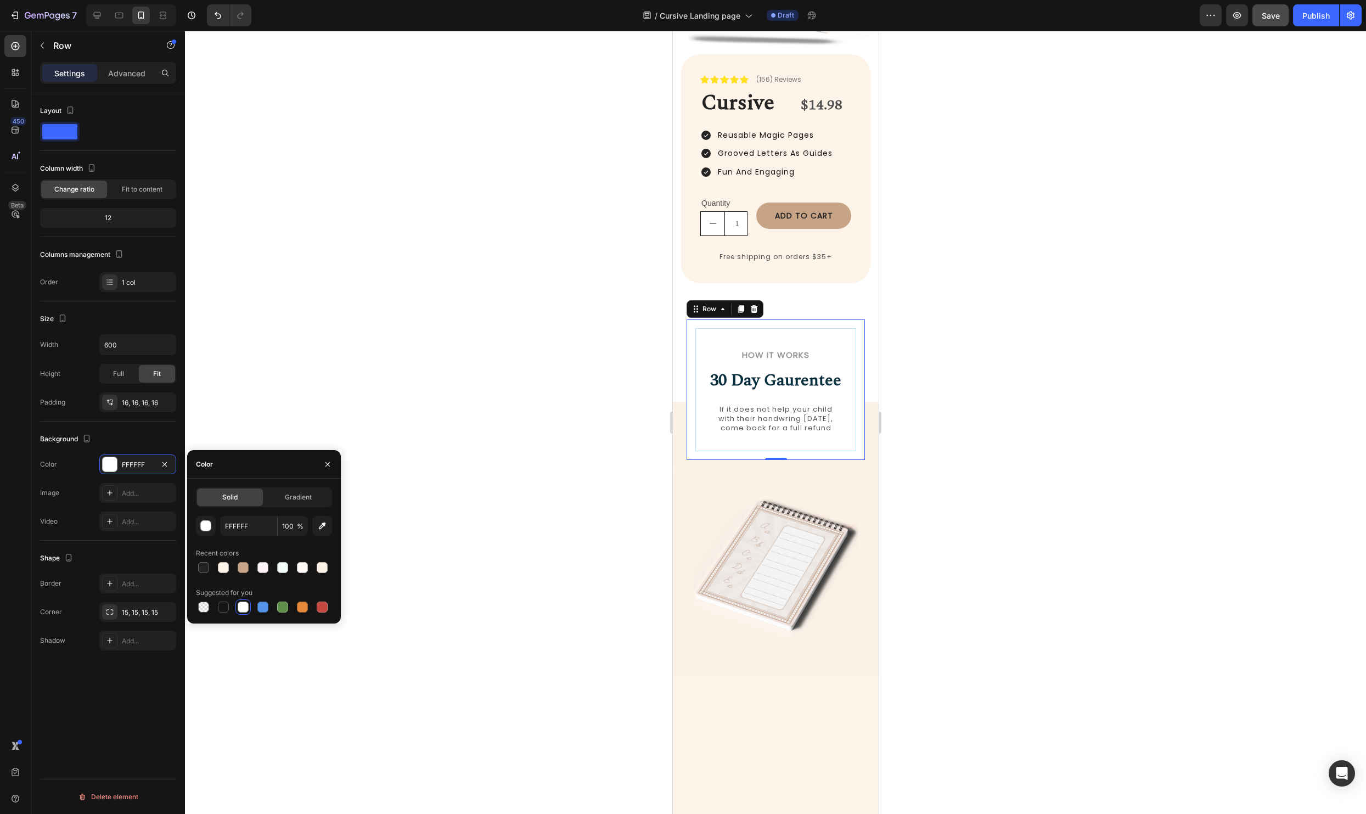
scroll to position [0, 0]
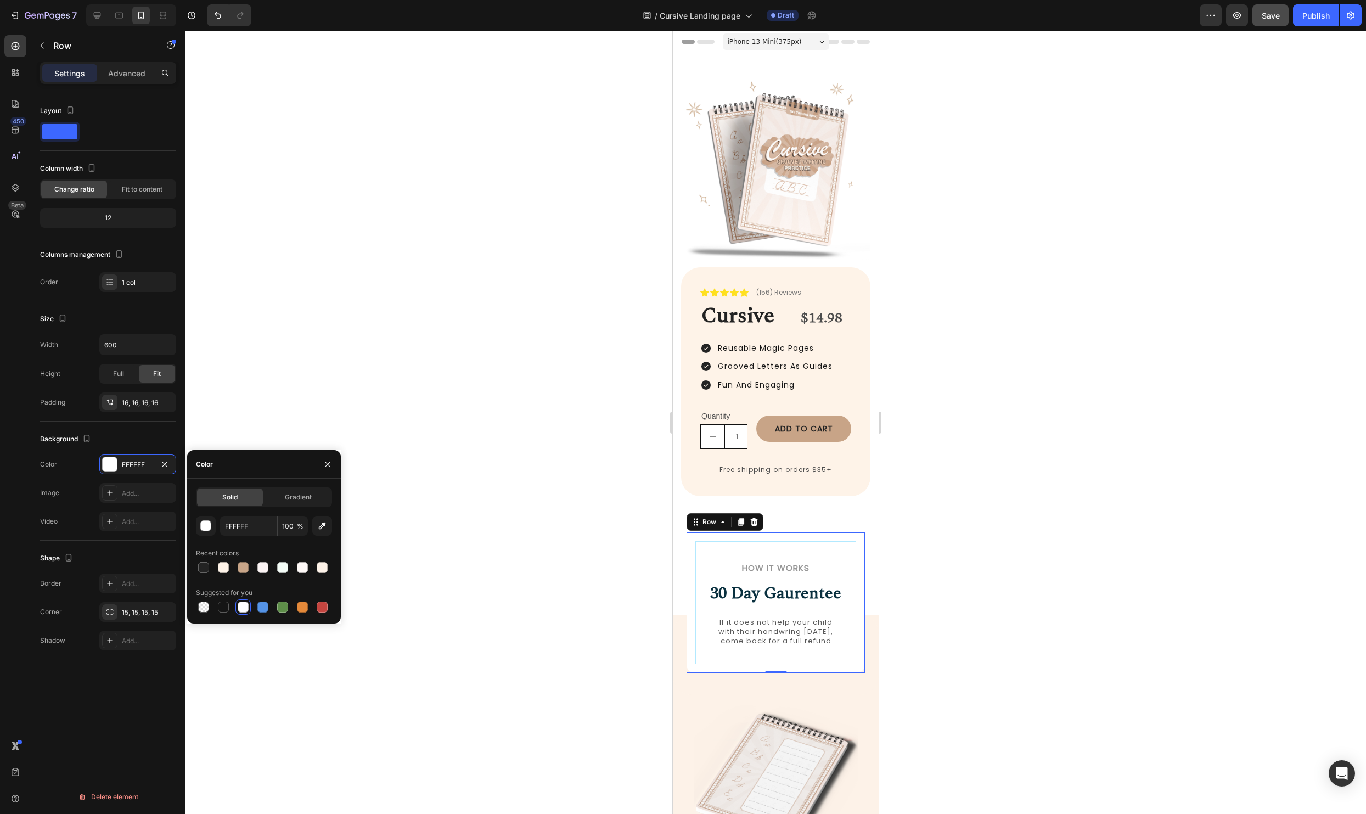
click at [971, 583] on div at bounding box center [775, 422] width 1181 height 783
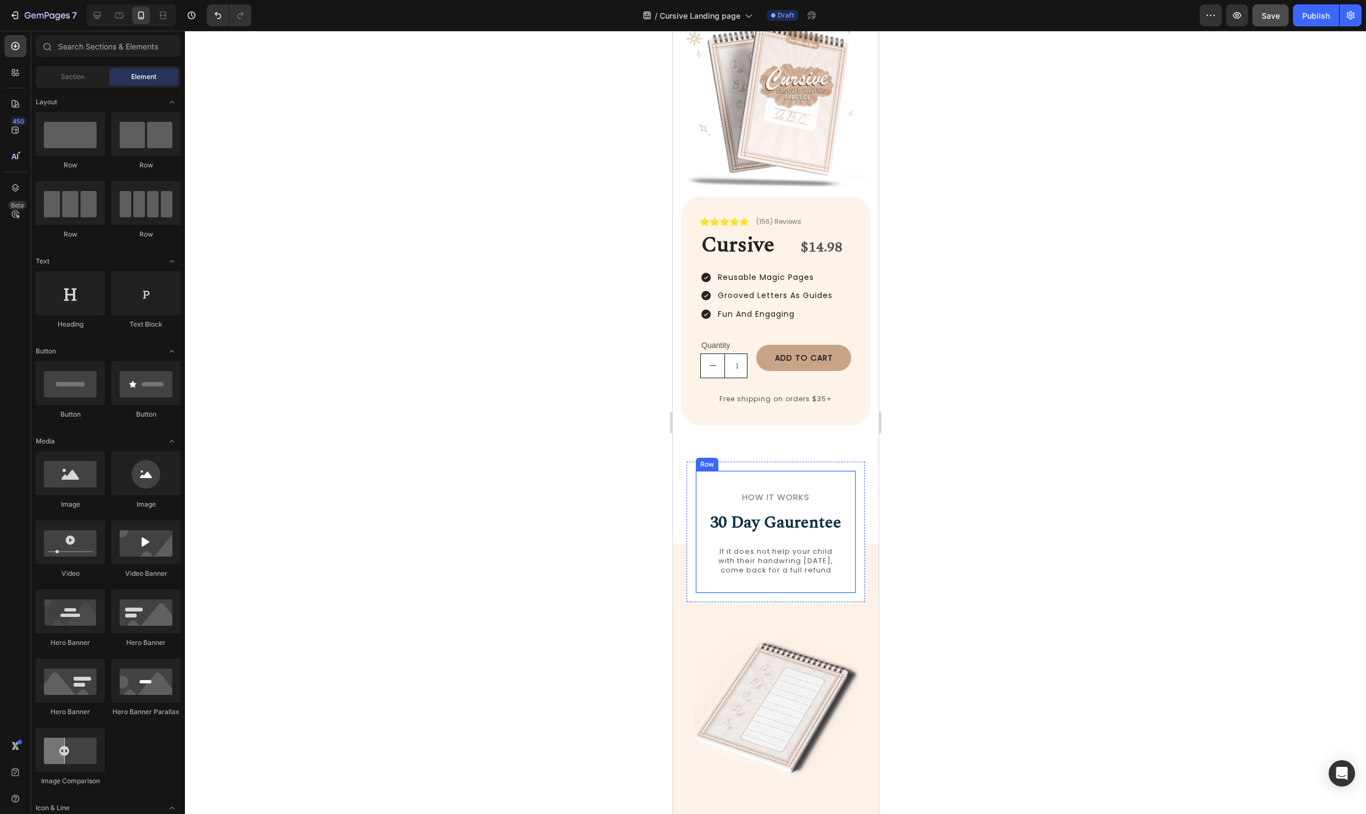
scroll to position [61, 0]
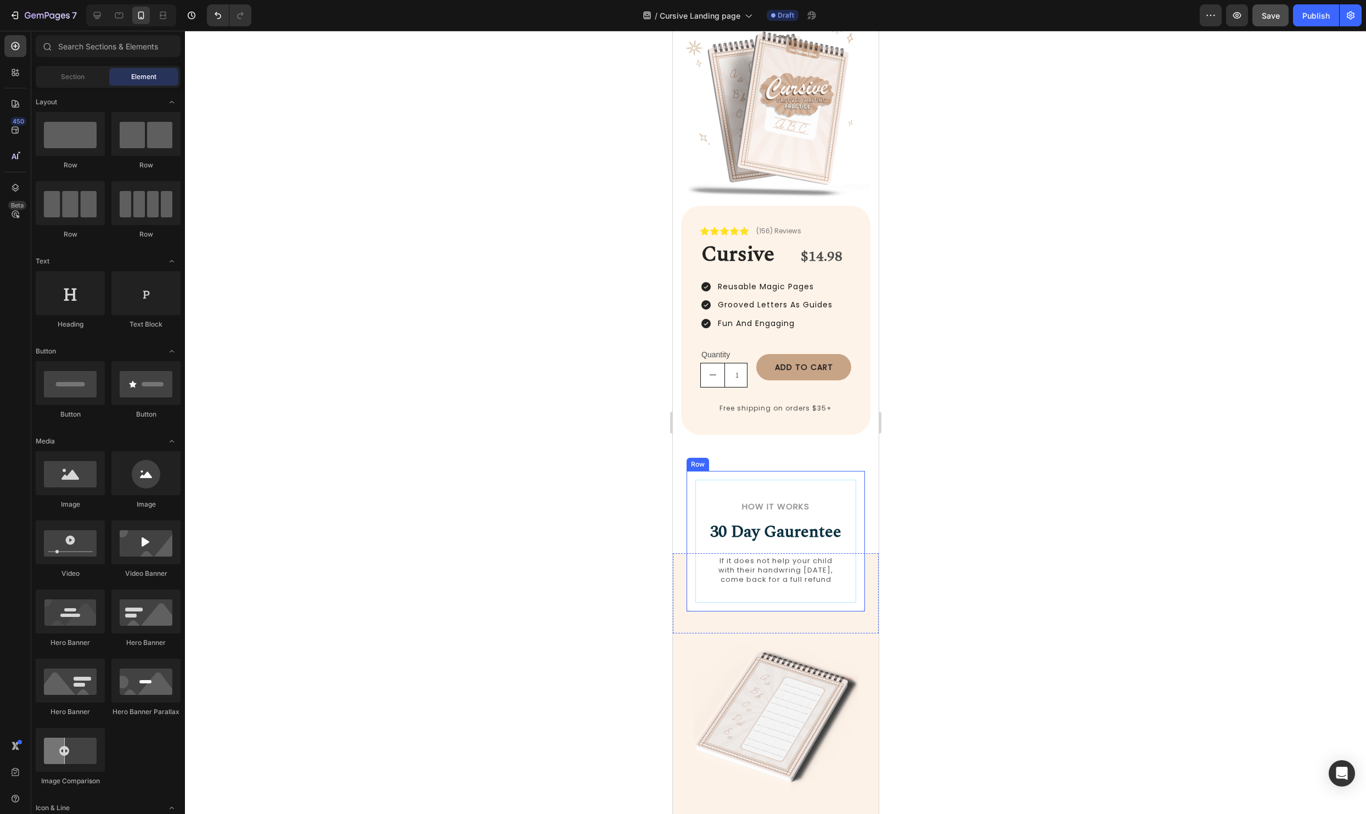
click at [859, 497] on div "How it Works Heading 30 Day Gaurentee Heading If it does not help your child wi…" at bounding box center [775, 541] width 178 height 140
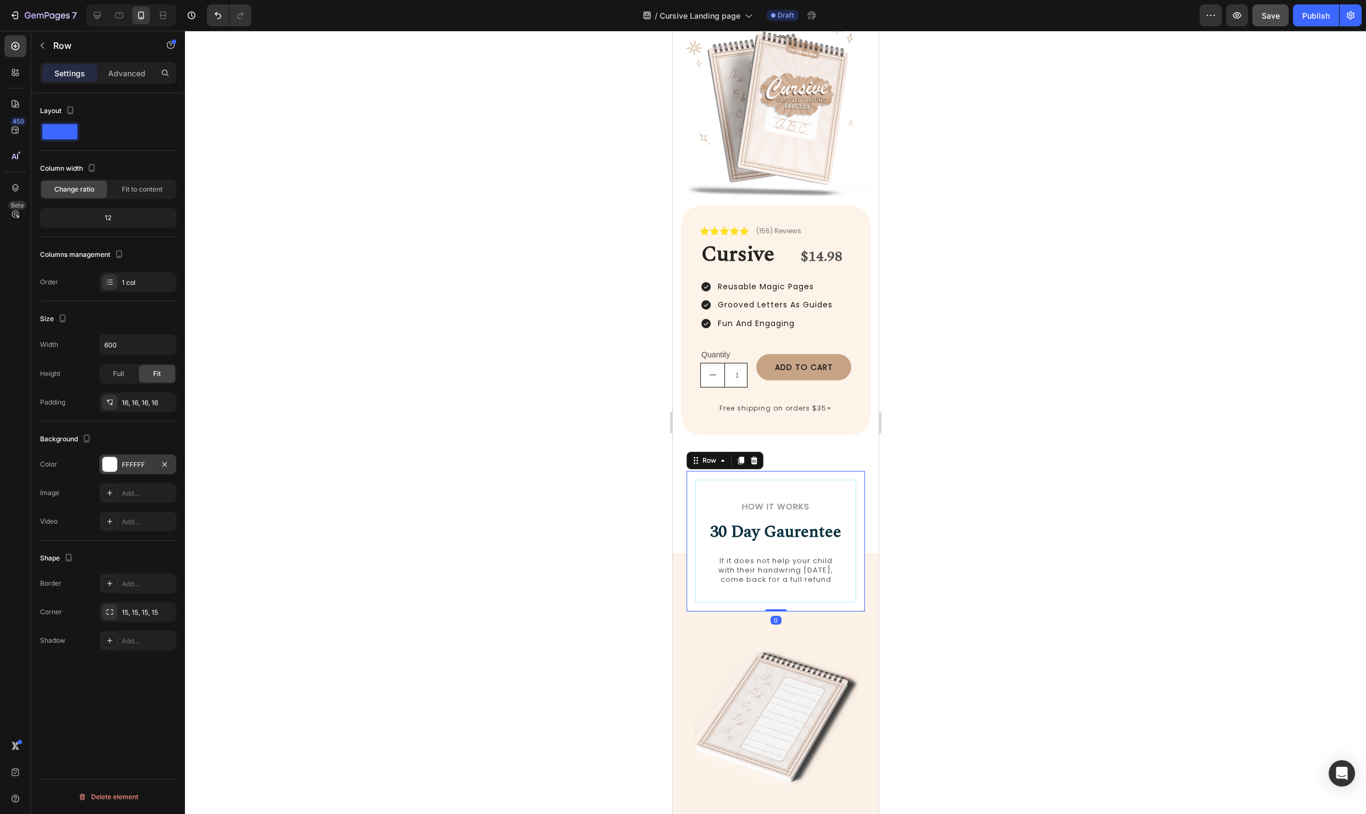
click at [116, 459] on div at bounding box center [110, 464] width 14 height 14
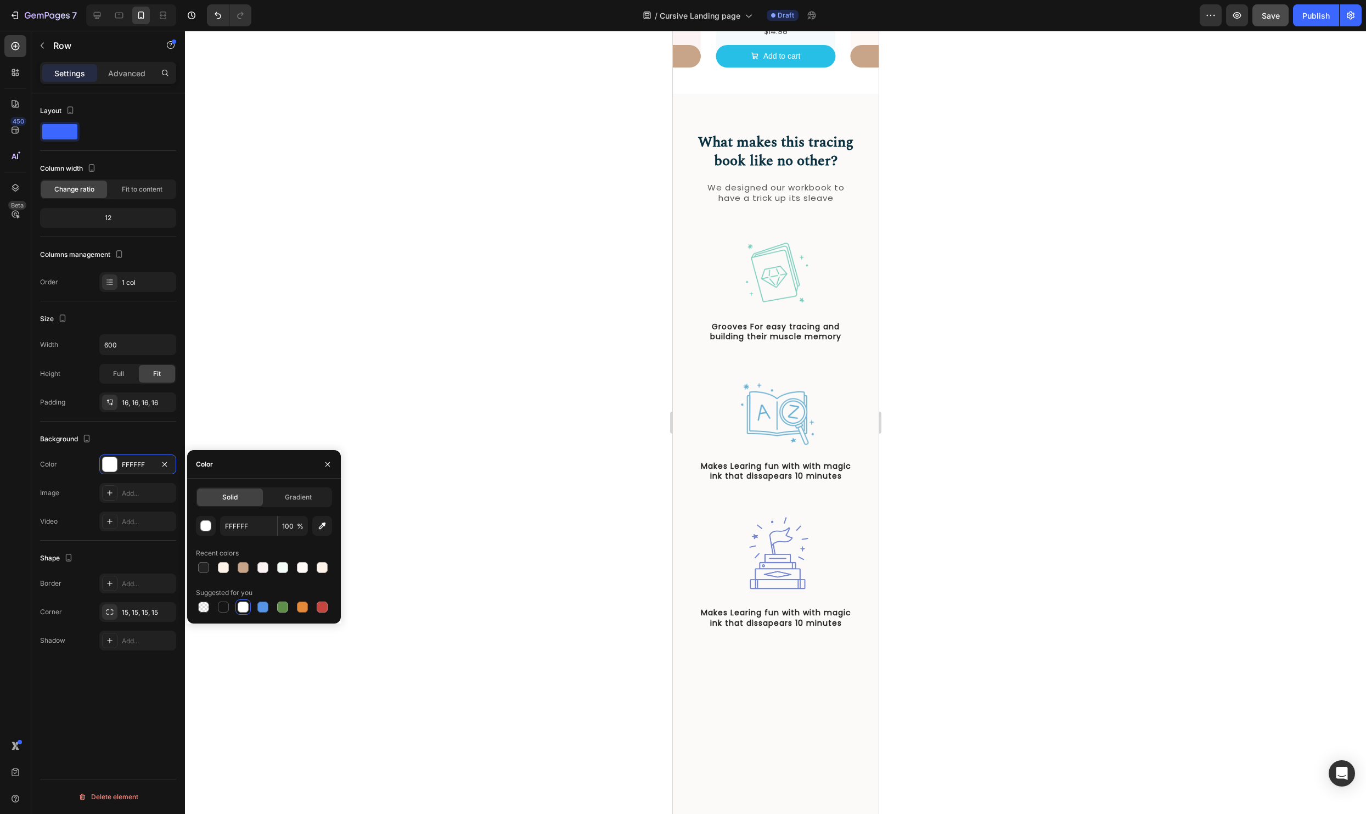
scroll to position [1644, 0]
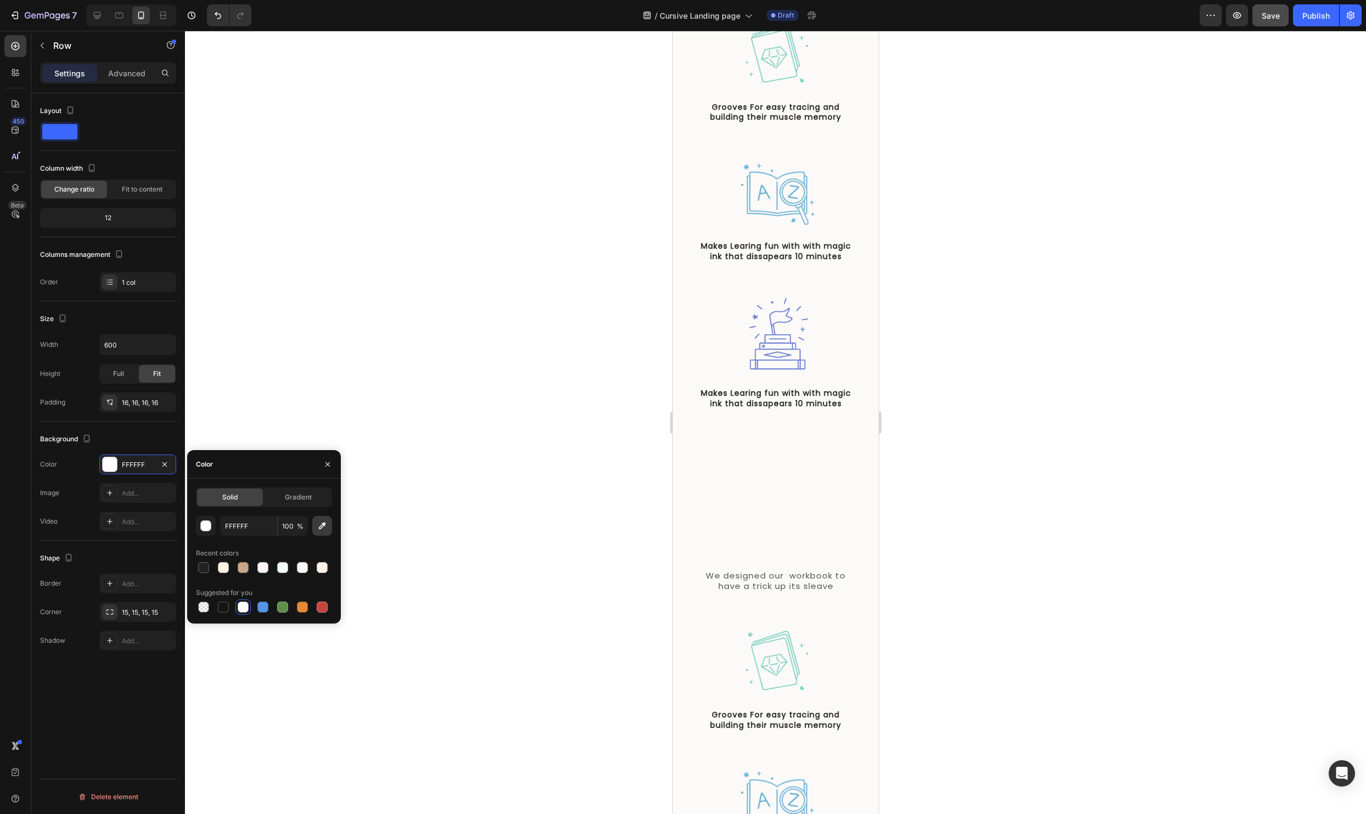
click at [319, 525] on icon "button" at bounding box center [322, 525] width 11 height 11
type input "FCFAF8"
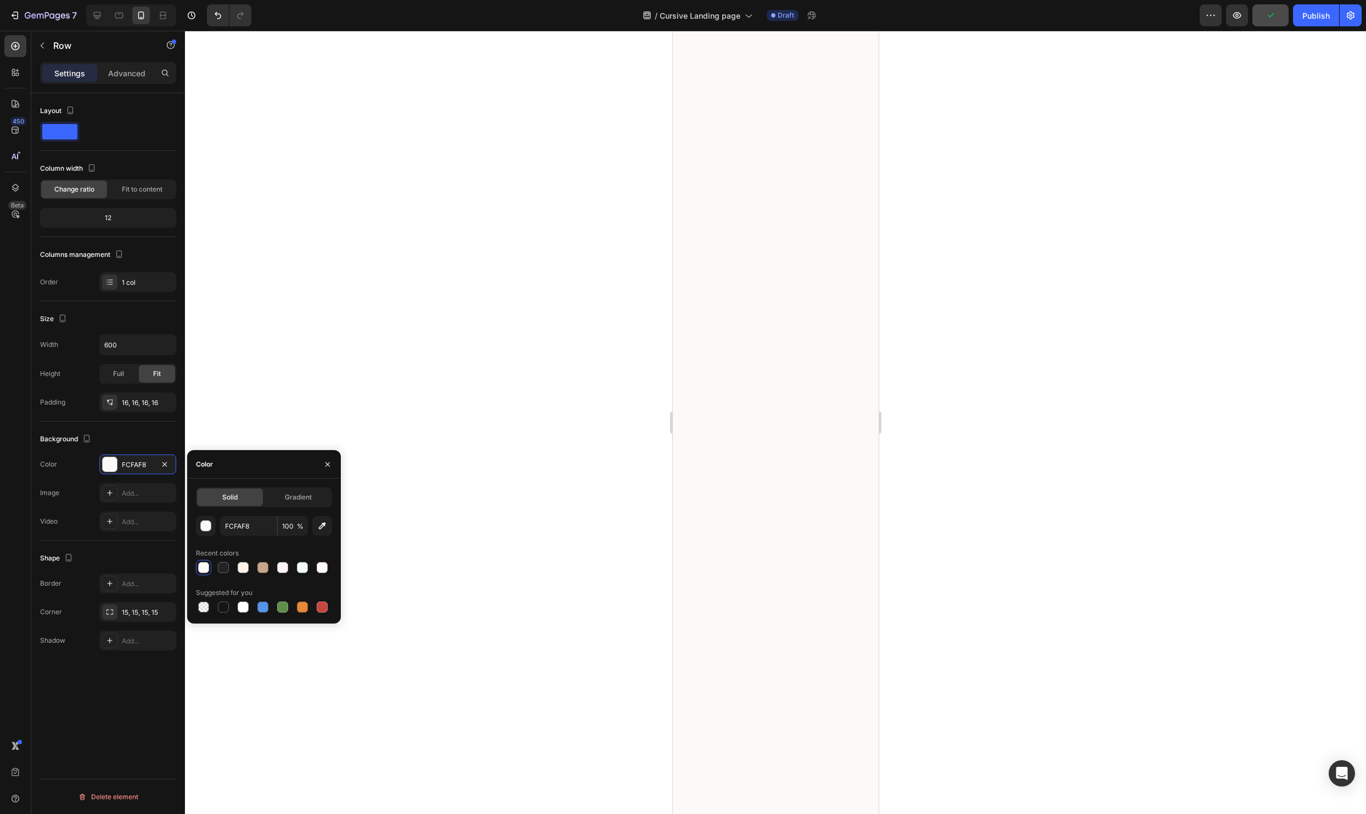
scroll to position [0, 0]
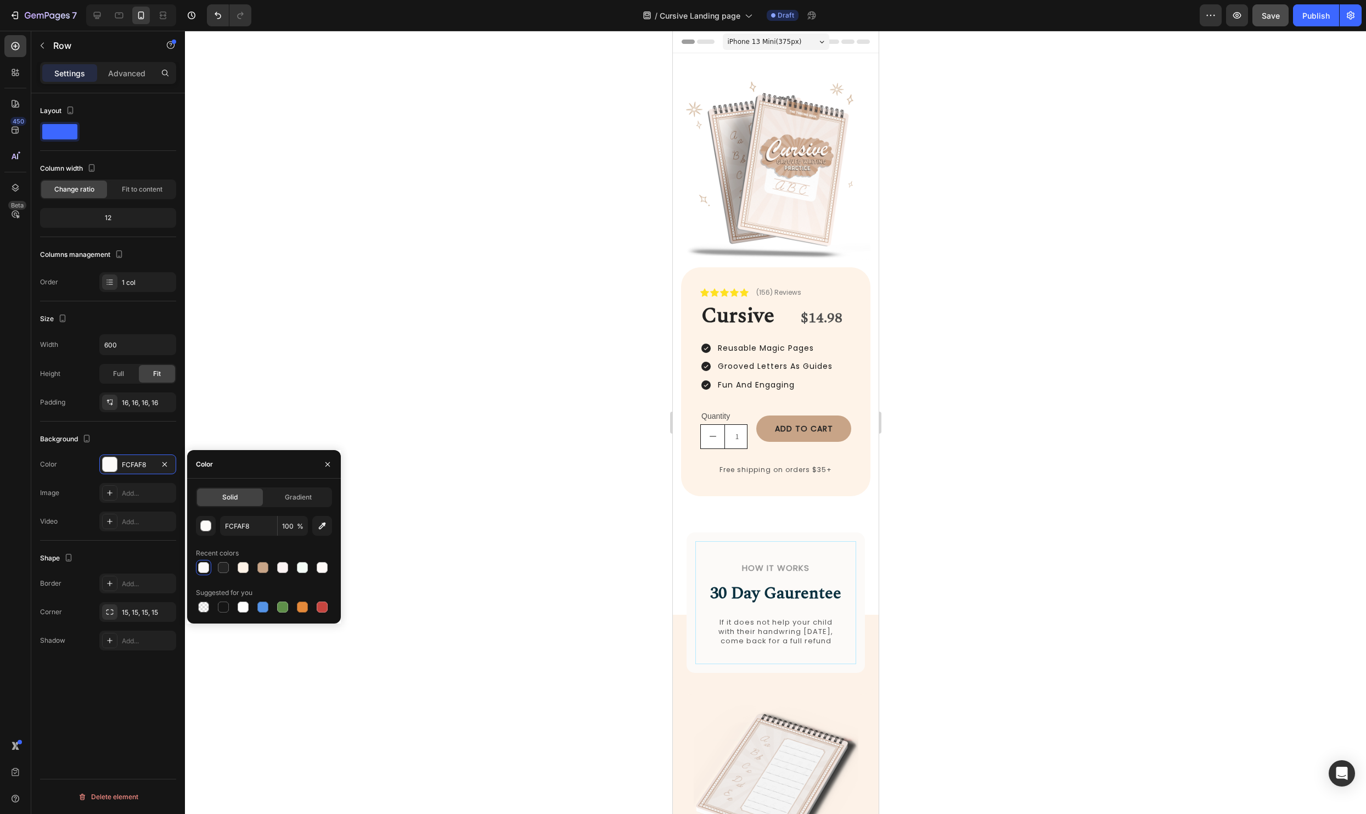
click at [1002, 484] on div at bounding box center [775, 422] width 1181 height 783
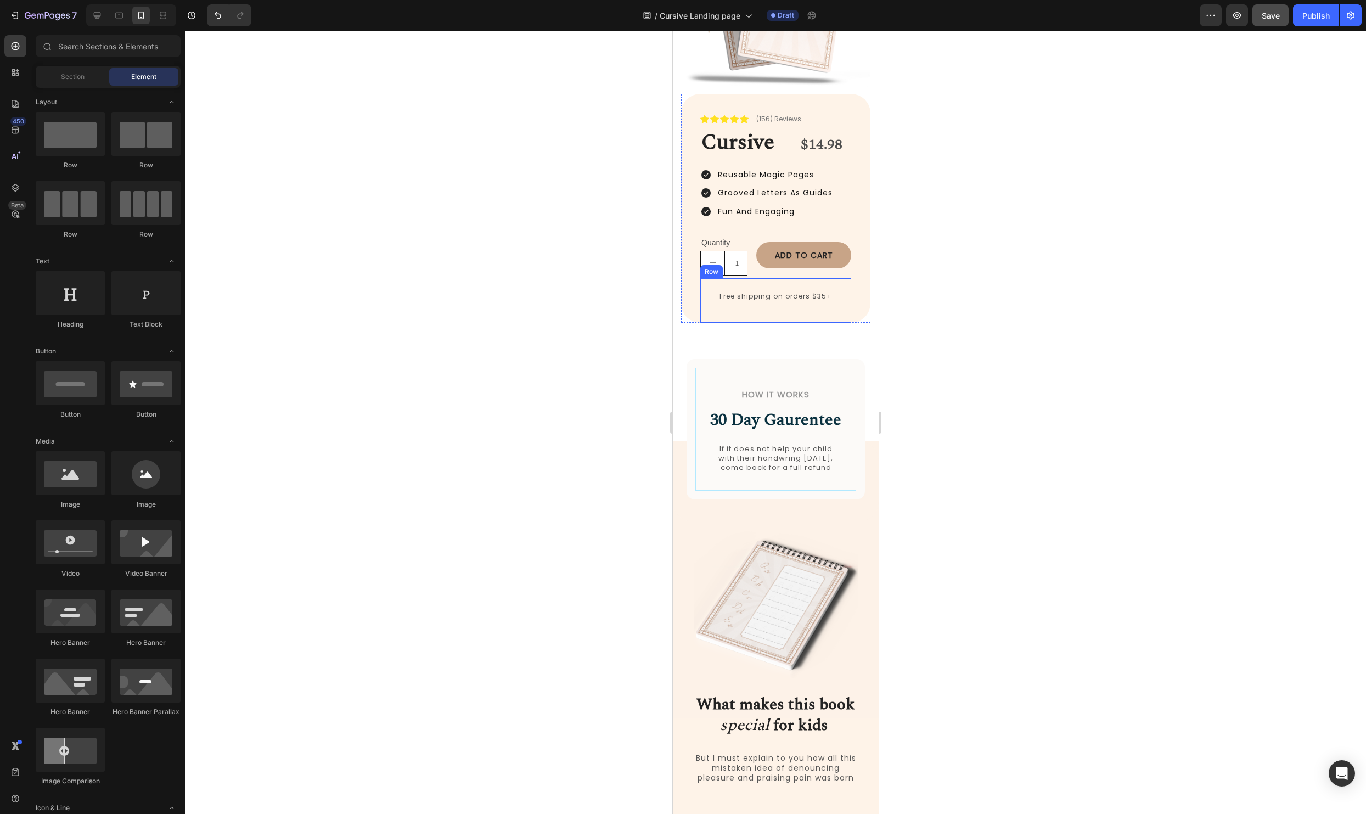
scroll to position [217, 0]
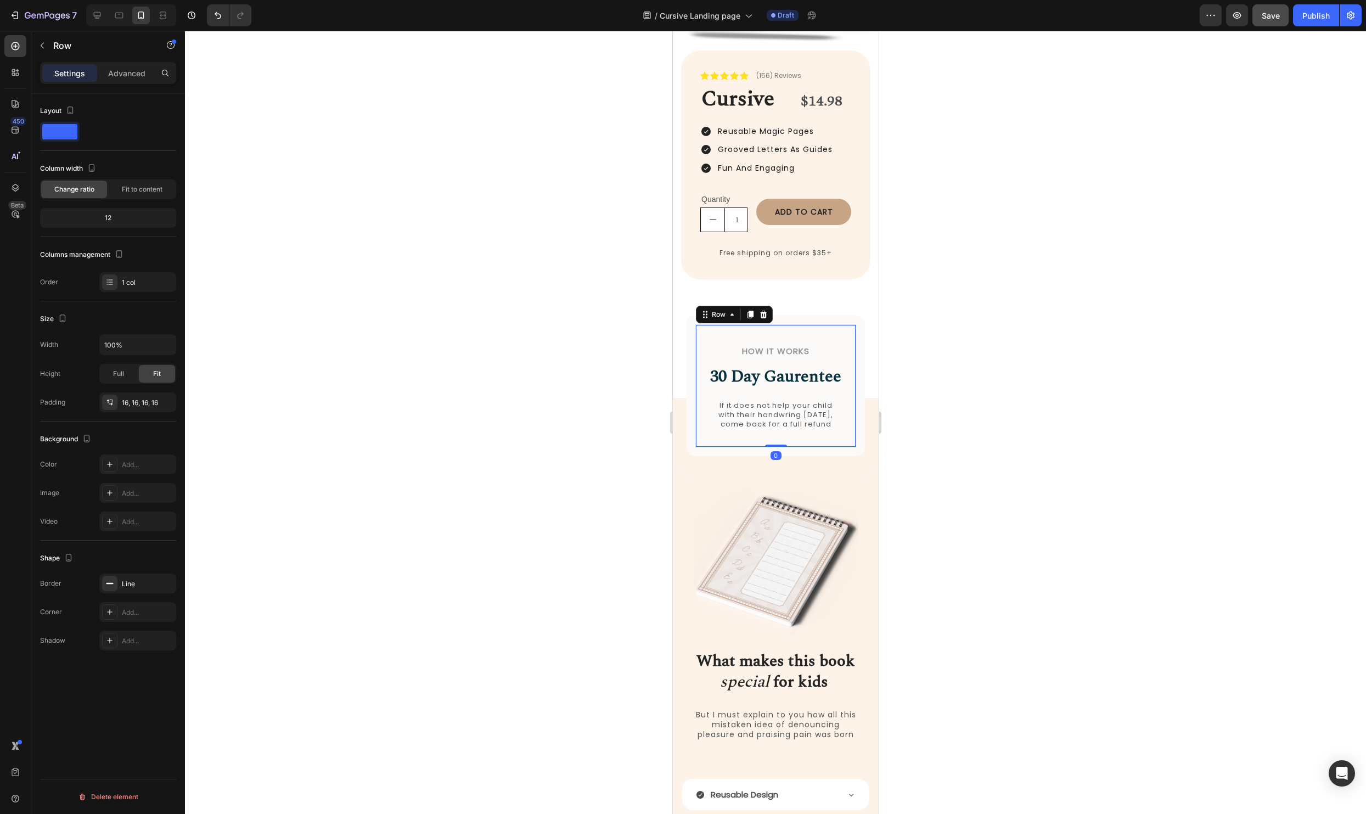
click at [846, 335] on div "How it Works Heading 30 Day Gaurentee Heading If it does not help your child wi…" at bounding box center [775, 385] width 161 height 123
click at [111, 470] on div at bounding box center [109, 463] width 15 height 15
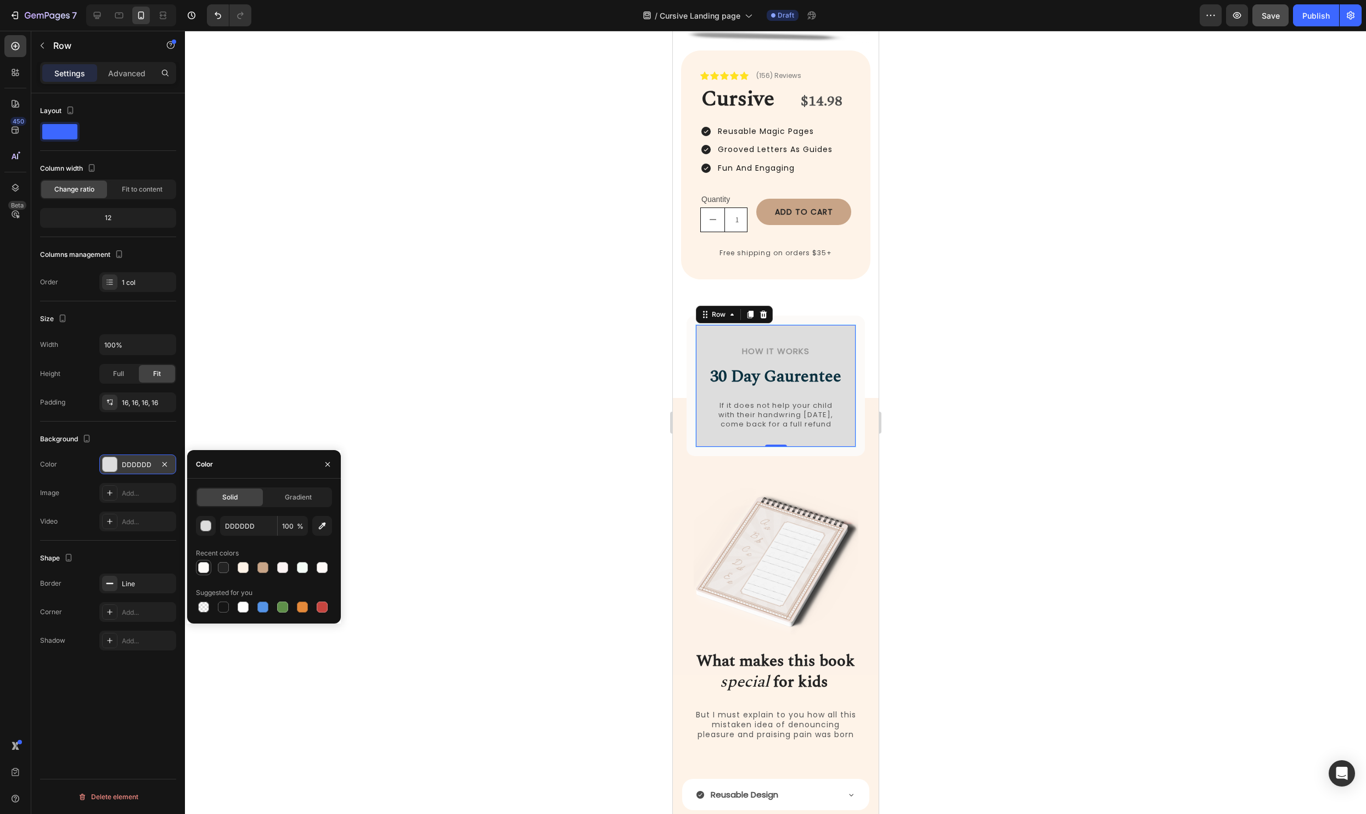
click at [205, 565] on div at bounding box center [203, 567] width 11 height 11
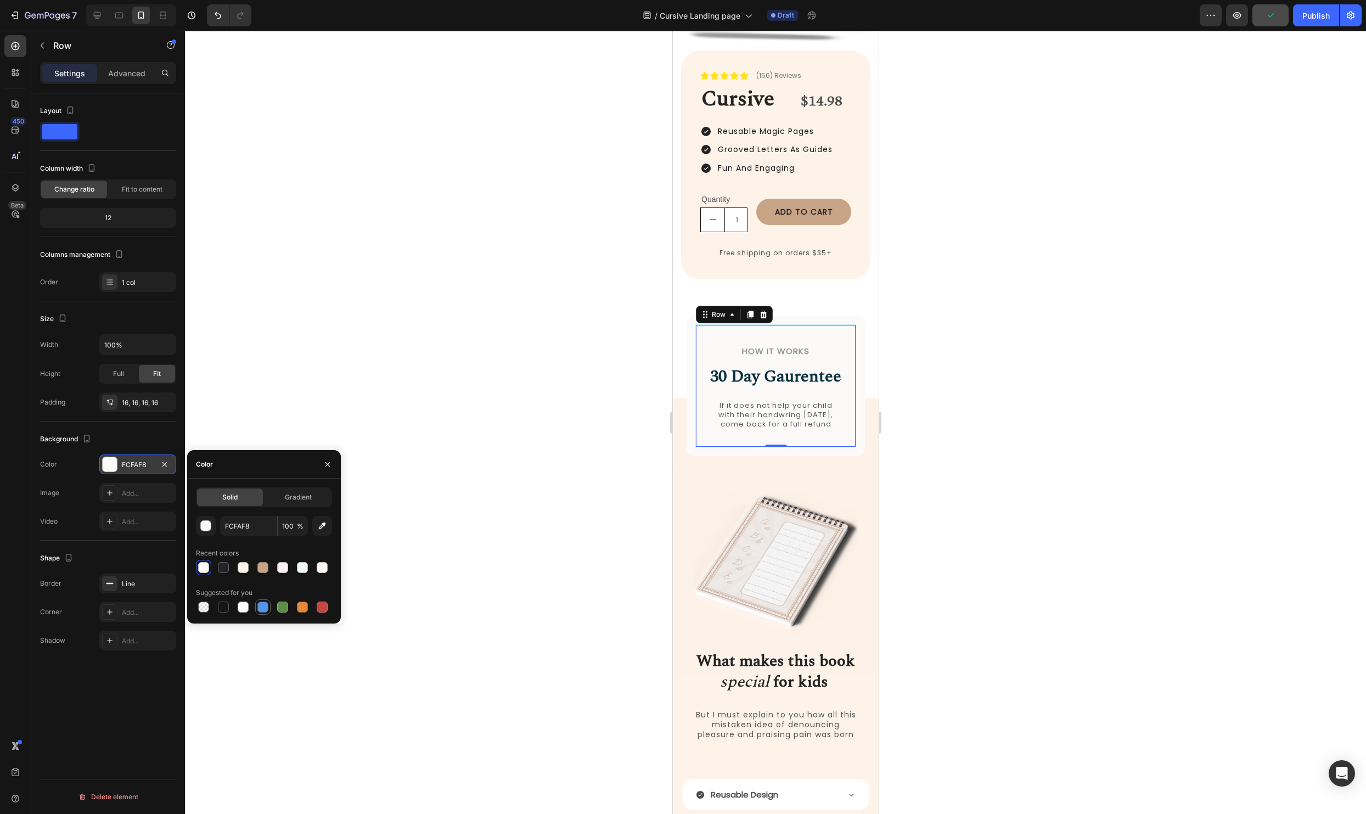
drag, startPoint x: 249, startPoint y: 606, endPoint x: 262, endPoint y: 605, distance: 13.3
click at [249, 606] on div at bounding box center [242, 606] width 13 height 13
type input "FFFFFF"
click at [513, 522] on div at bounding box center [775, 422] width 1181 height 783
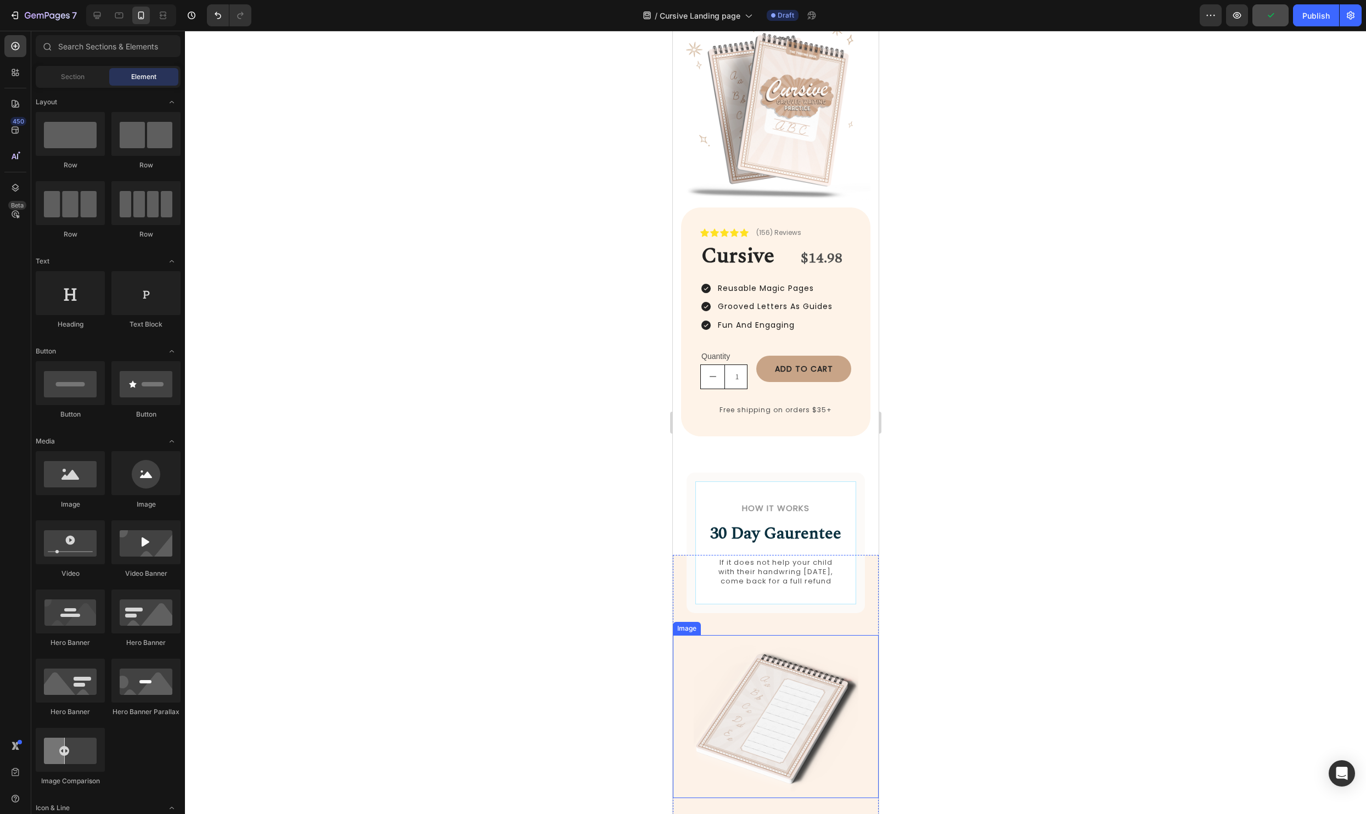
scroll to position [59, 0]
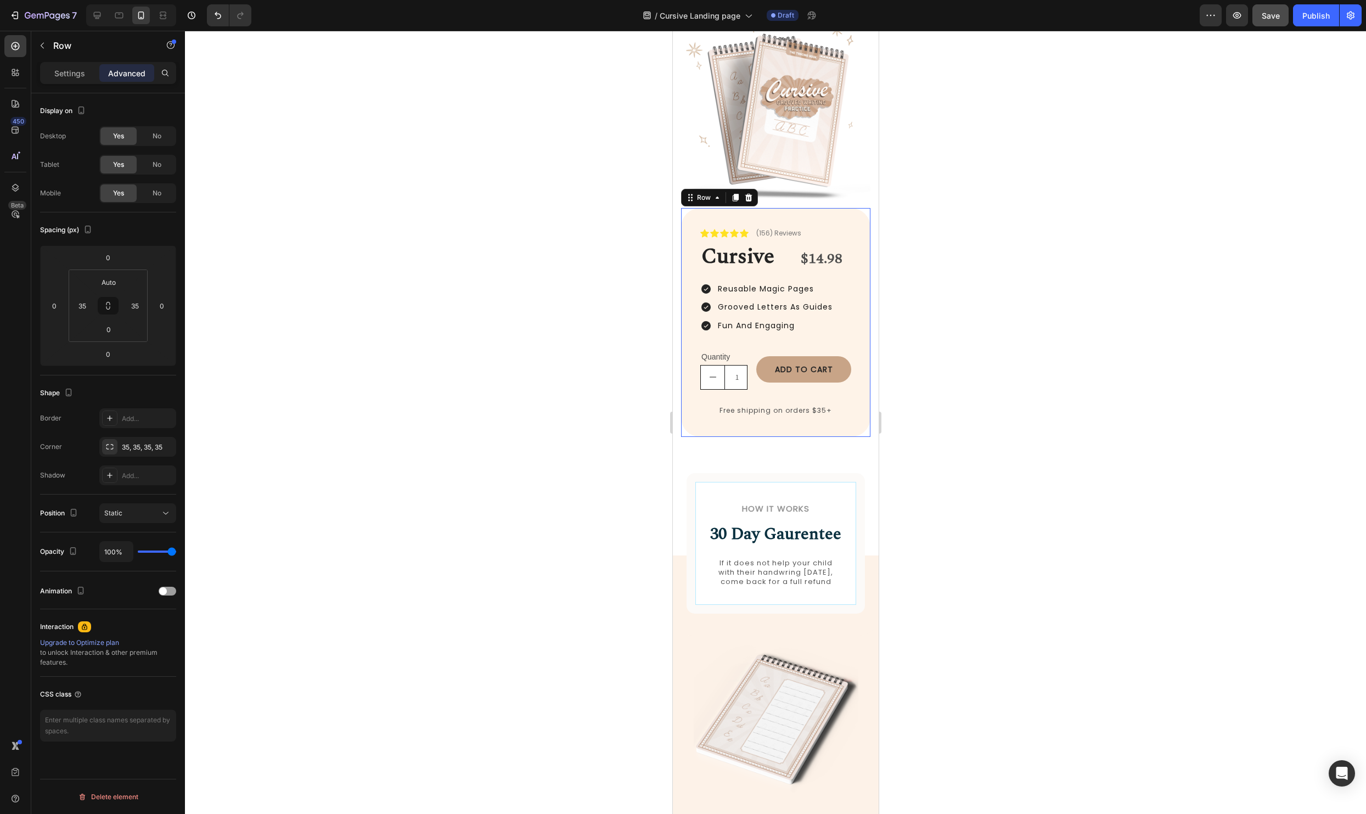
click at [855, 431] on div "Icon Icon Icon Icon Icon Icon List (156) Reviews Text Block Row Cursive Heading…" at bounding box center [774, 322] width 189 height 229
click at [1221, 405] on div at bounding box center [775, 422] width 1181 height 783
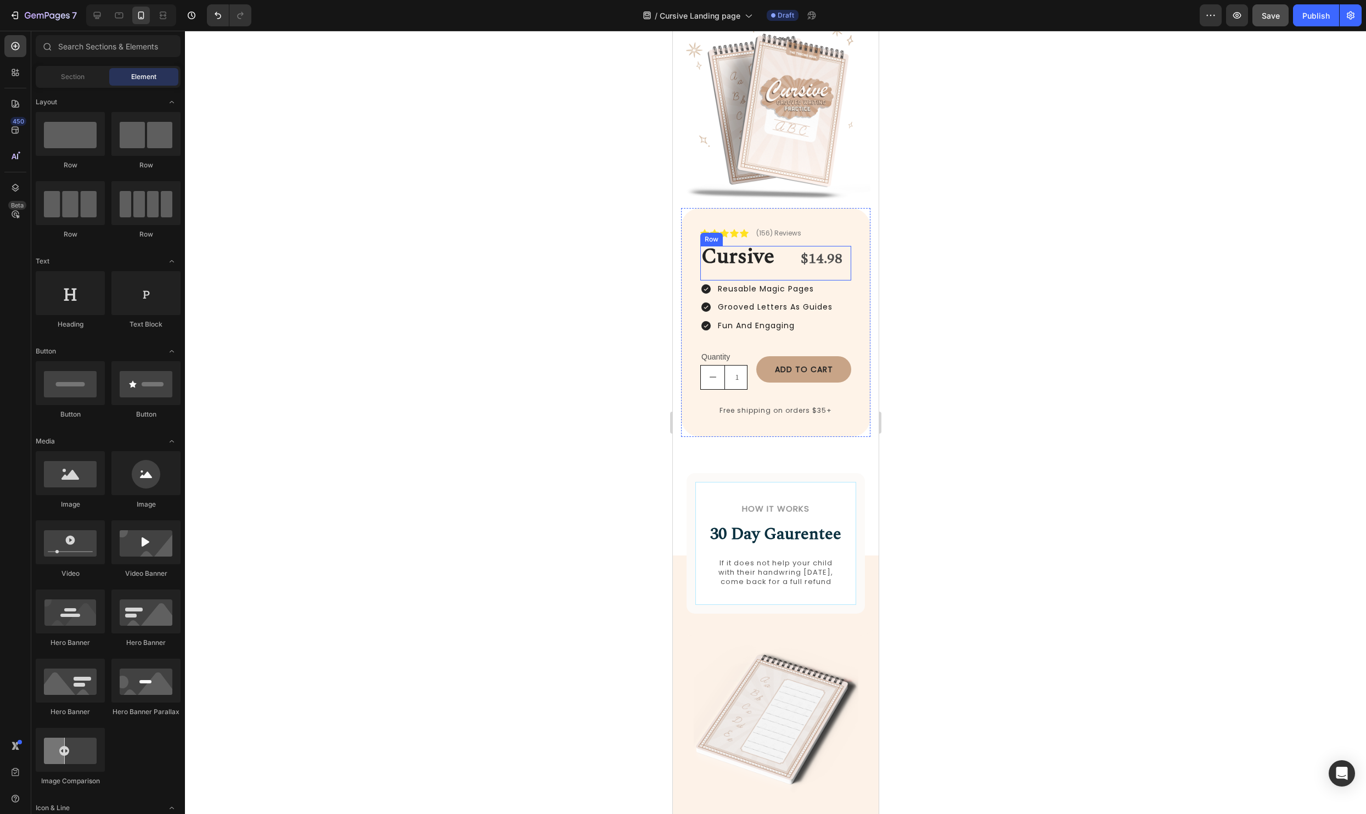
click at [789, 264] on div "Cursive Heading $14.98 Product Price Product Price Row" at bounding box center [775, 263] width 151 height 35
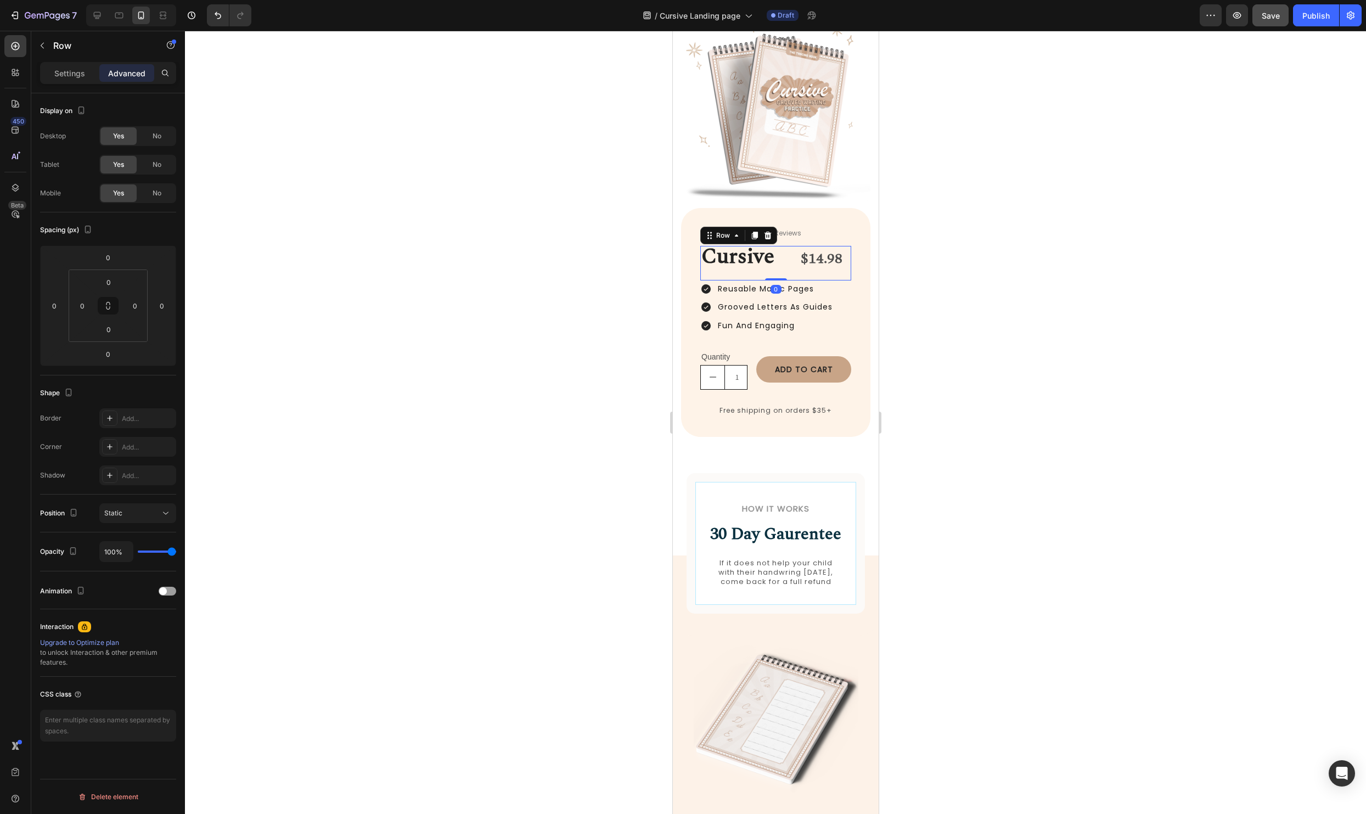
click at [1026, 280] on div at bounding box center [775, 422] width 1181 height 783
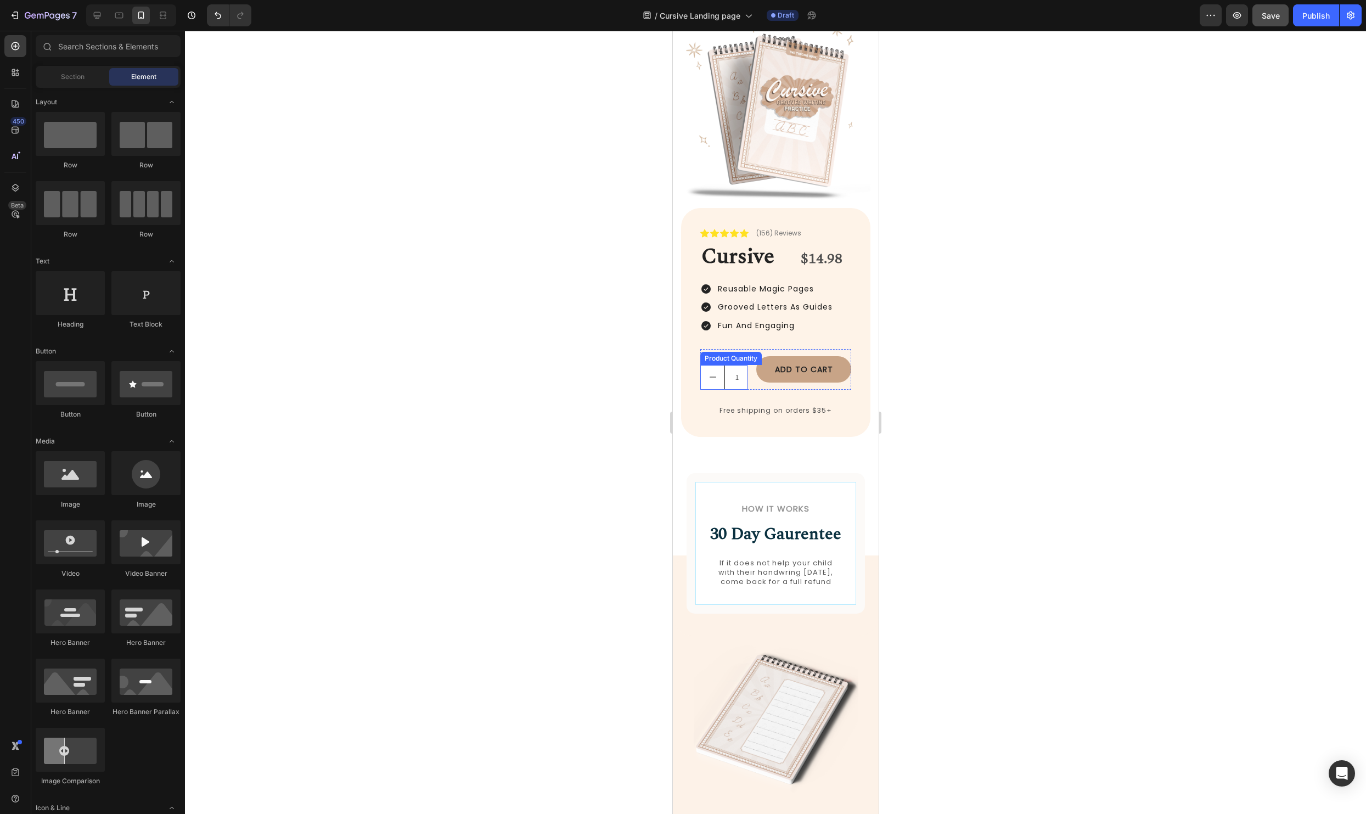
click at [720, 380] on button "decrement" at bounding box center [712, 377] width 24 height 24
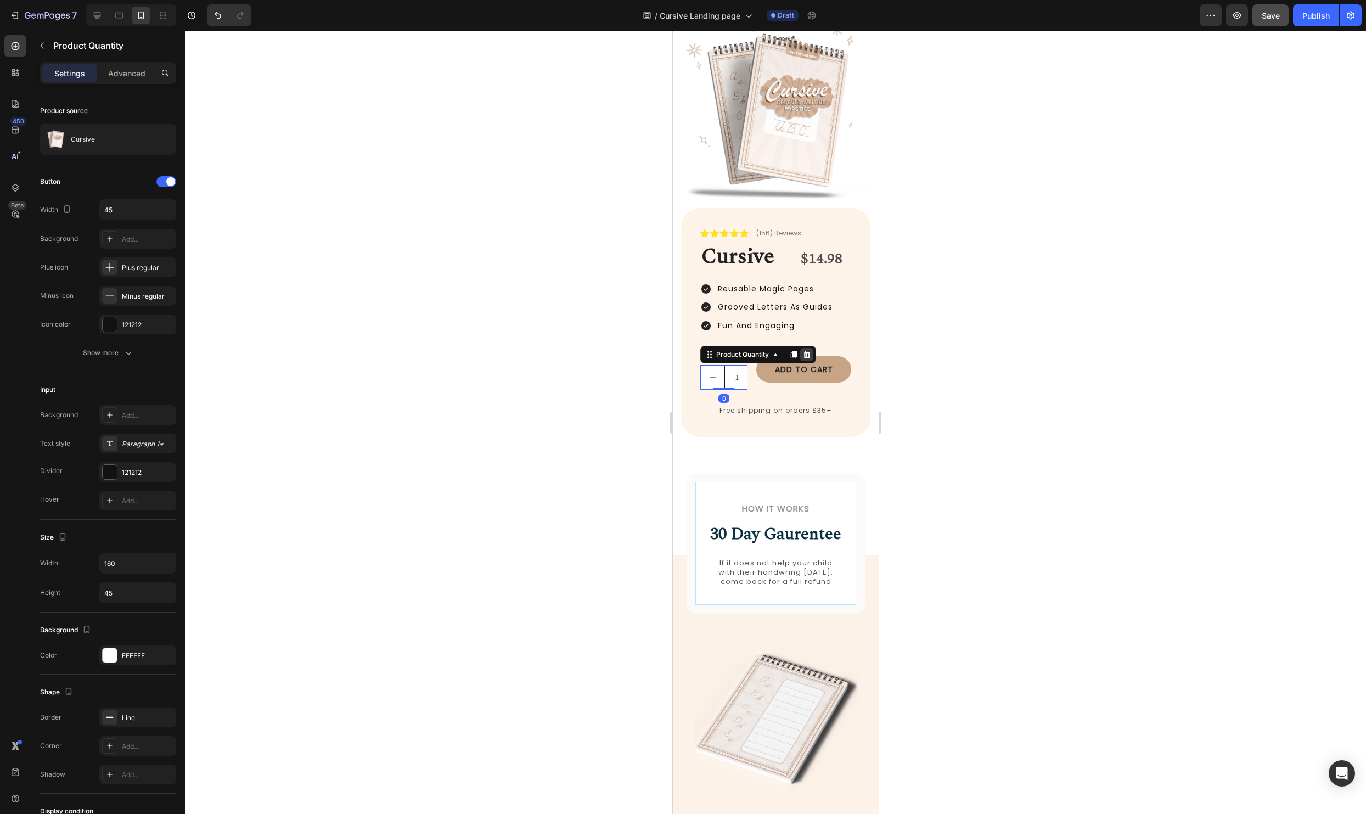
click at [810, 354] on icon at bounding box center [806, 354] width 9 height 9
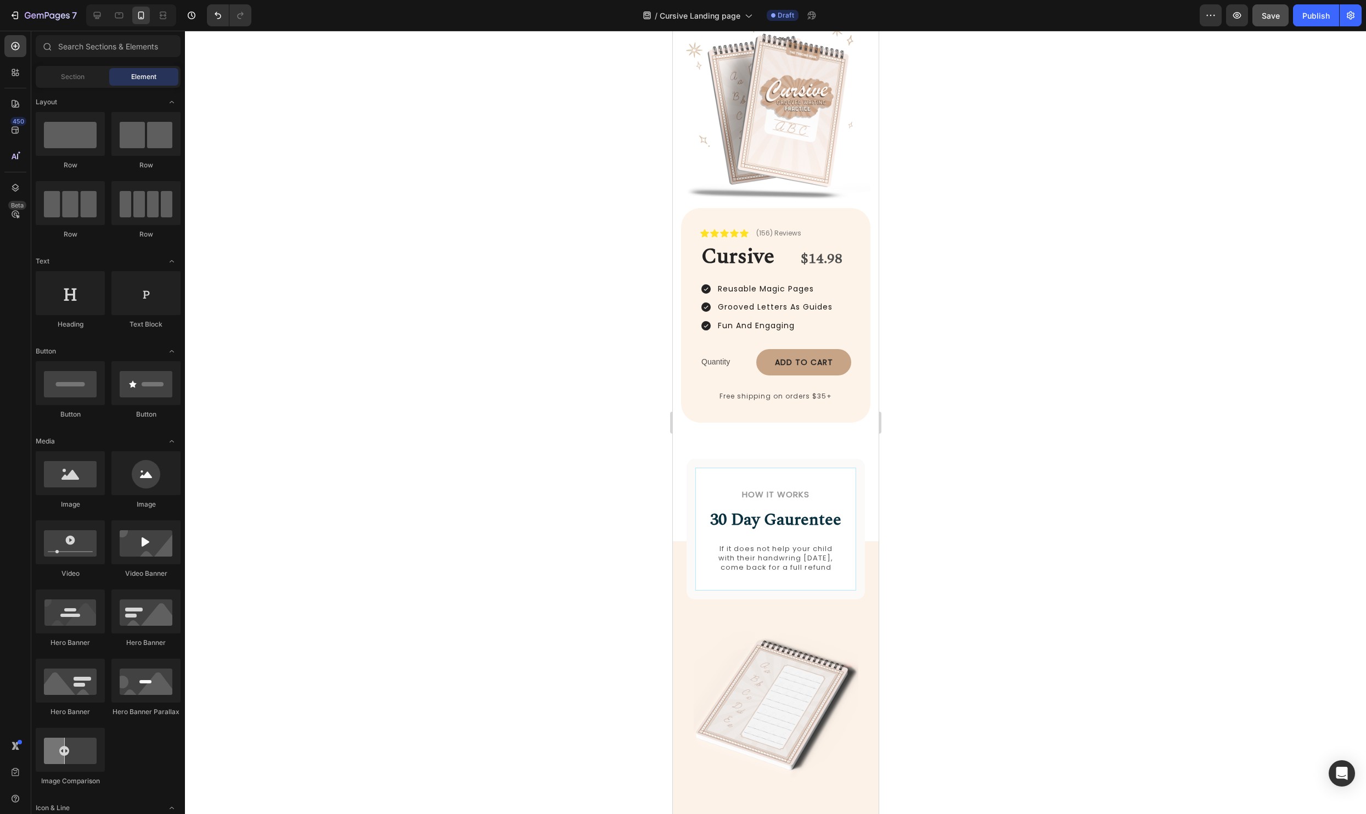
click at [1040, 382] on div at bounding box center [775, 422] width 1181 height 783
click at [724, 362] on div "Quantity" at bounding box center [723, 362] width 47 height 16
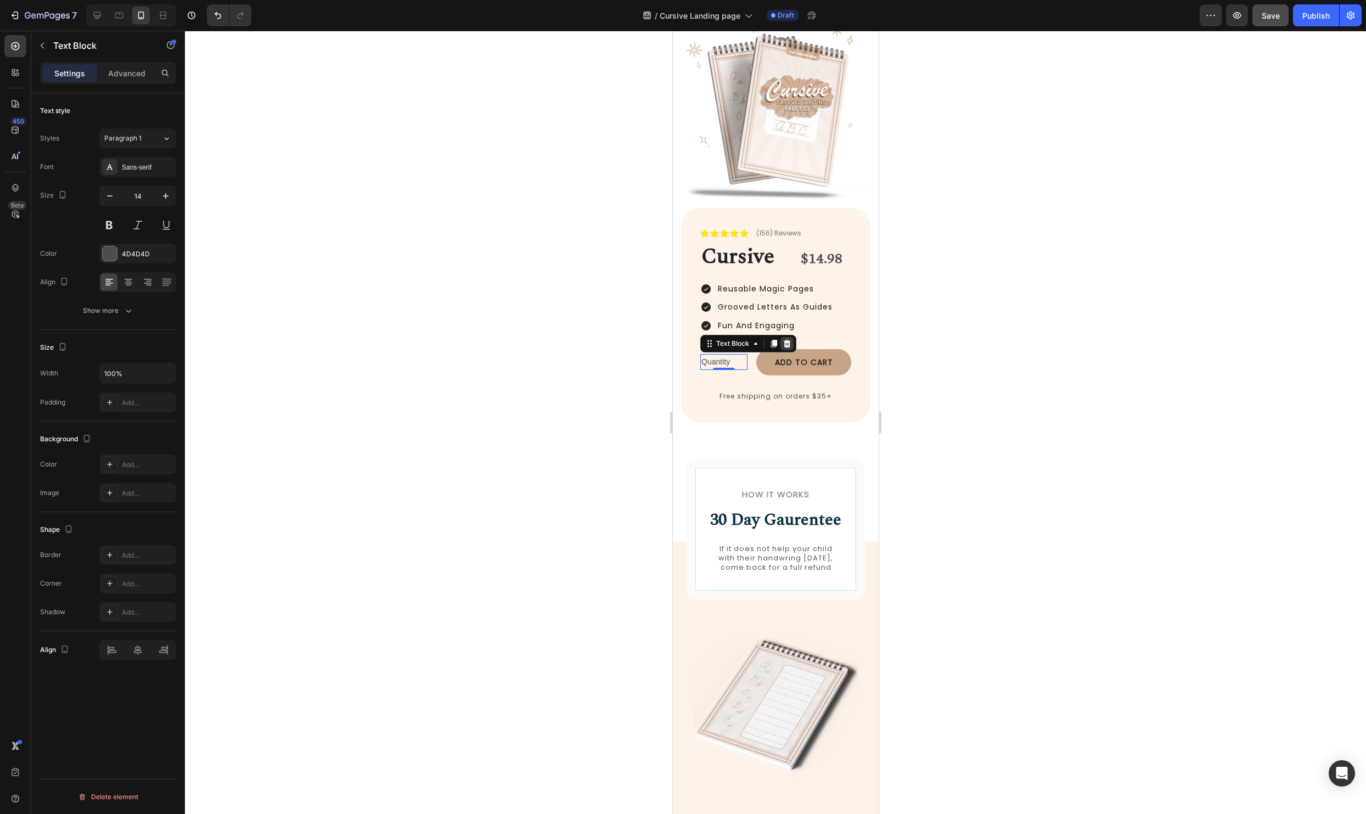
click at [782, 347] on icon at bounding box center [786, 343] width 9 height 9
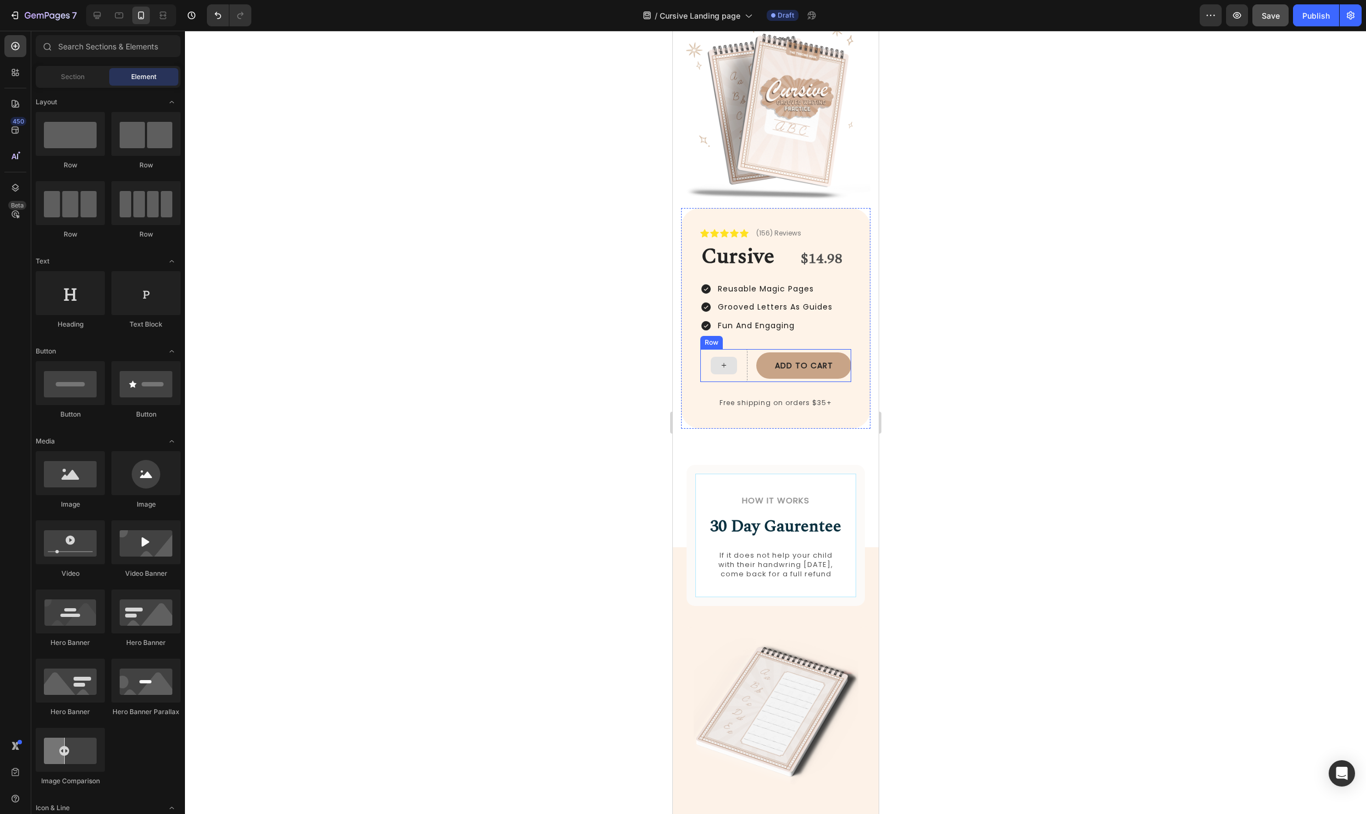
click at [754, 379] on div "Add to cart Add to Cart Row" at bounding box center [775, 365] width 151 height 33
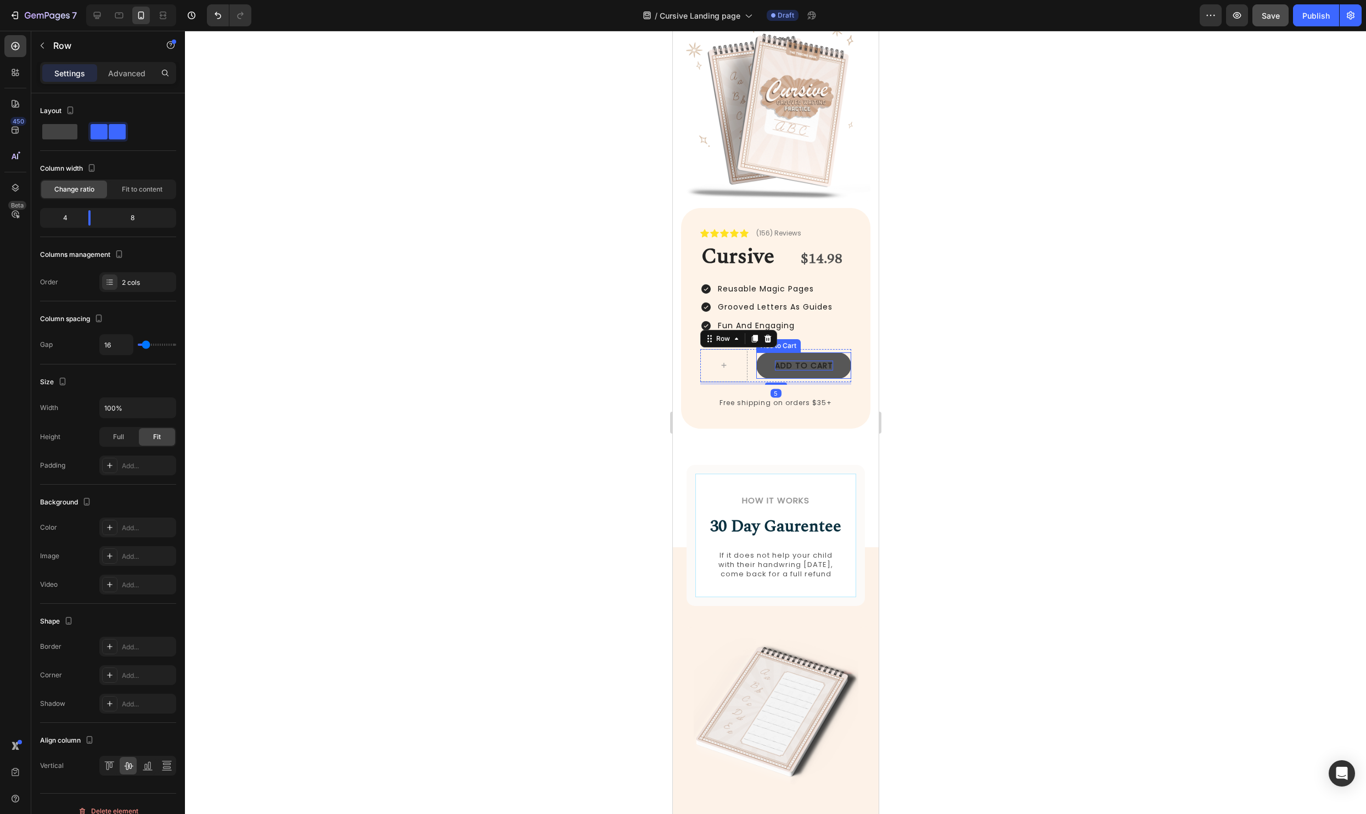
click at [810, 364] on div "Add to cart" at bounding box center [803, 365] width 58 height 10
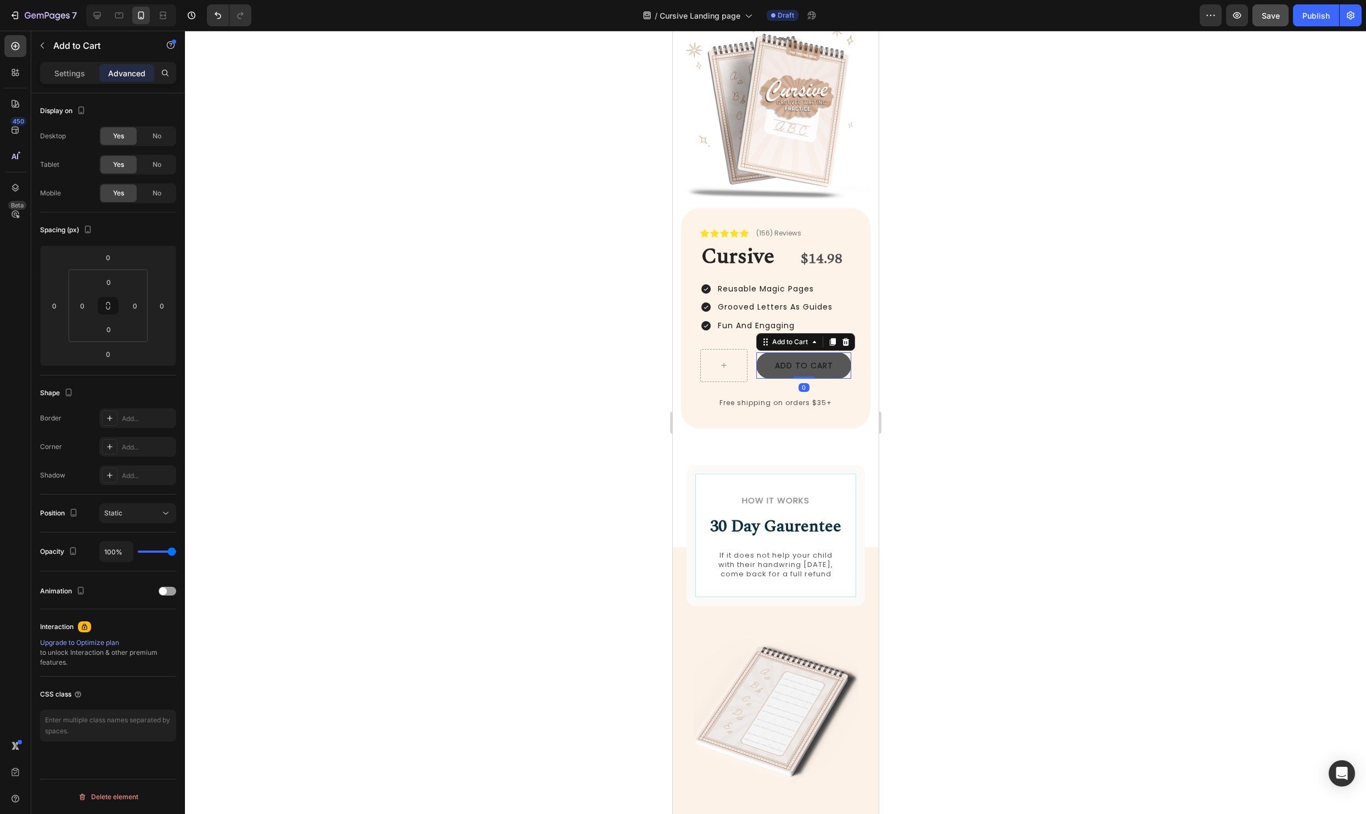
click at [772, 363] on button "Add to cart" at bounding box center [802, 365] width 95 height 26
drag, startPoint x: 765, startPoint y: 341, endPoint x: 756, endPoint y: 387, distance: 47.0
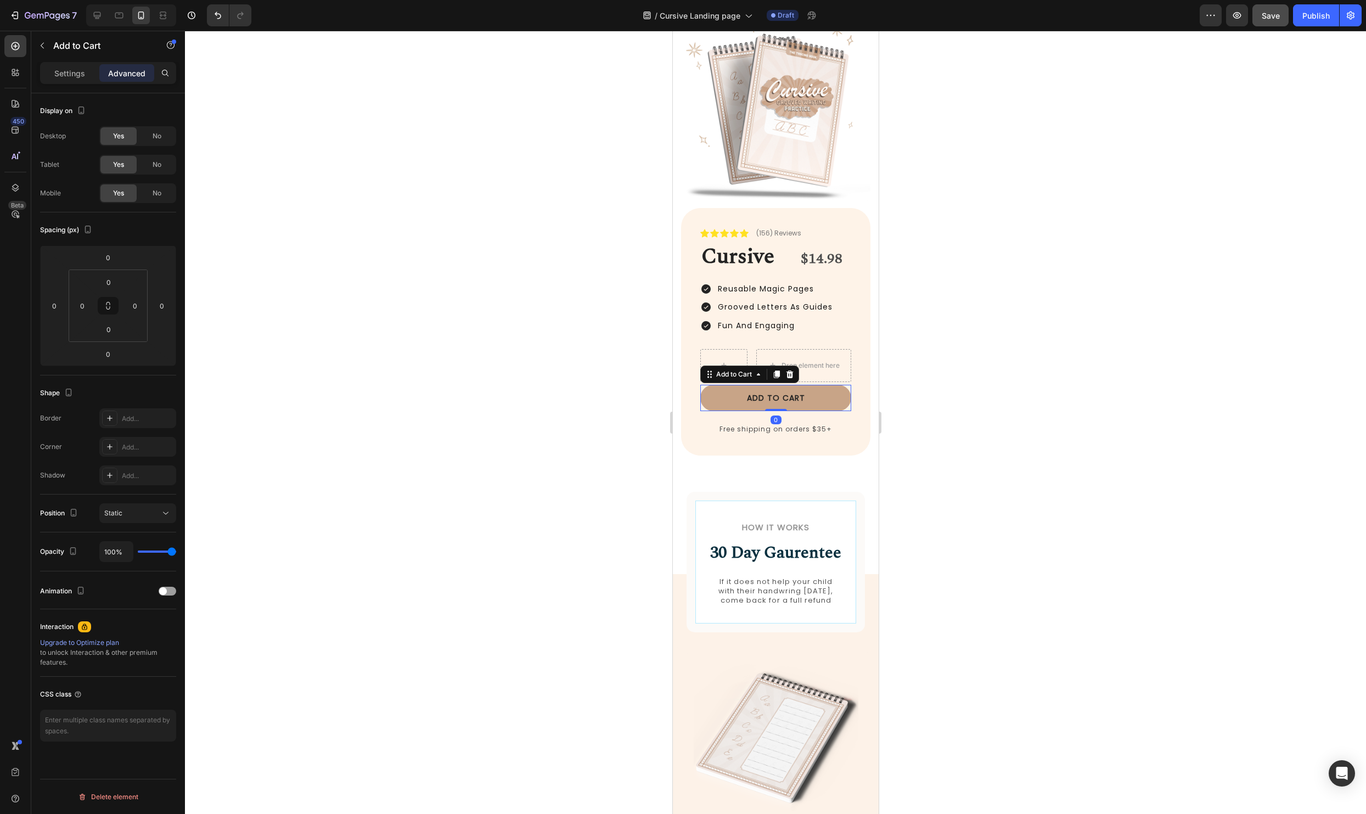
click at [1033, 384] on div at bounding box center [775, 422] width 1181 height 783
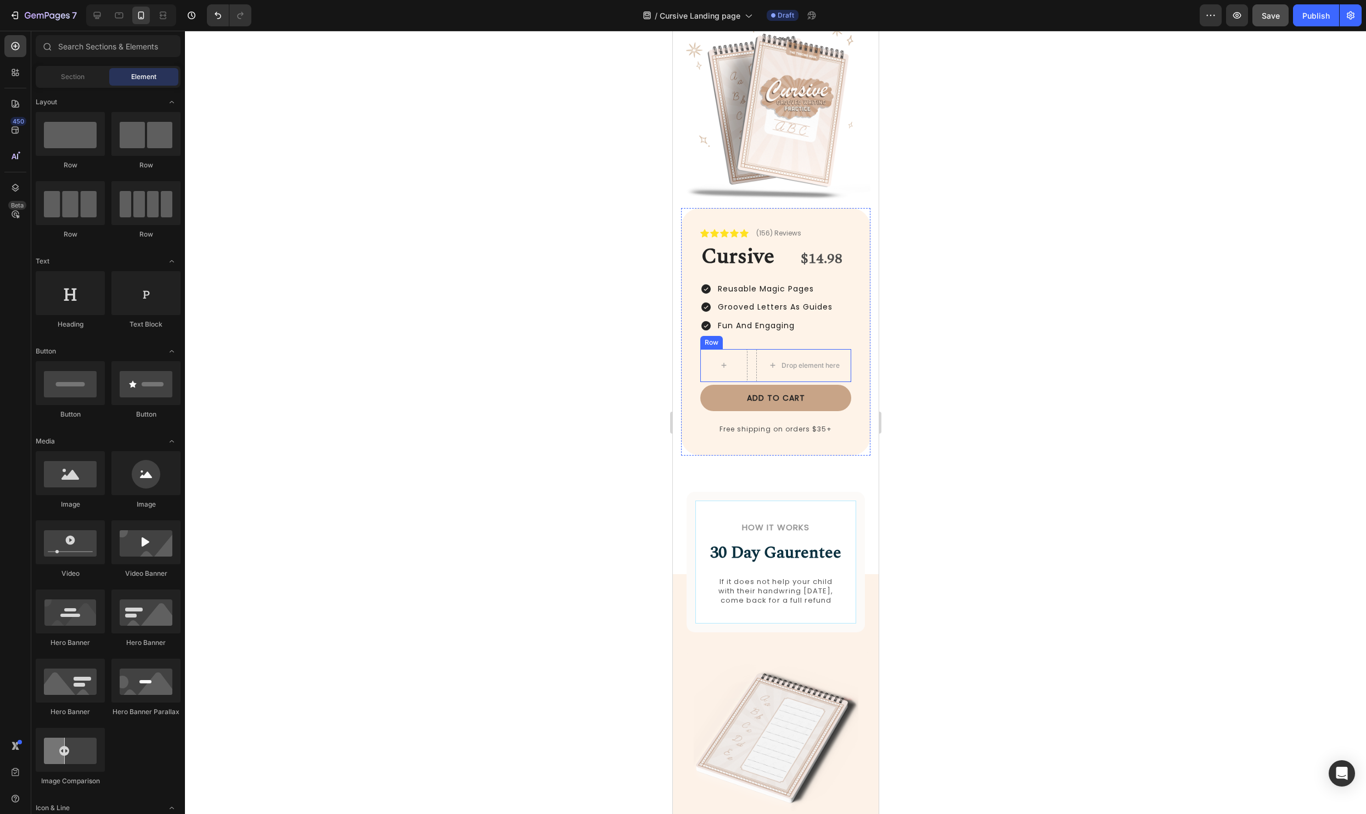
click at [753, 369] on div "Drop element here Row" at bounding box center [775, 365] width 151 height 33
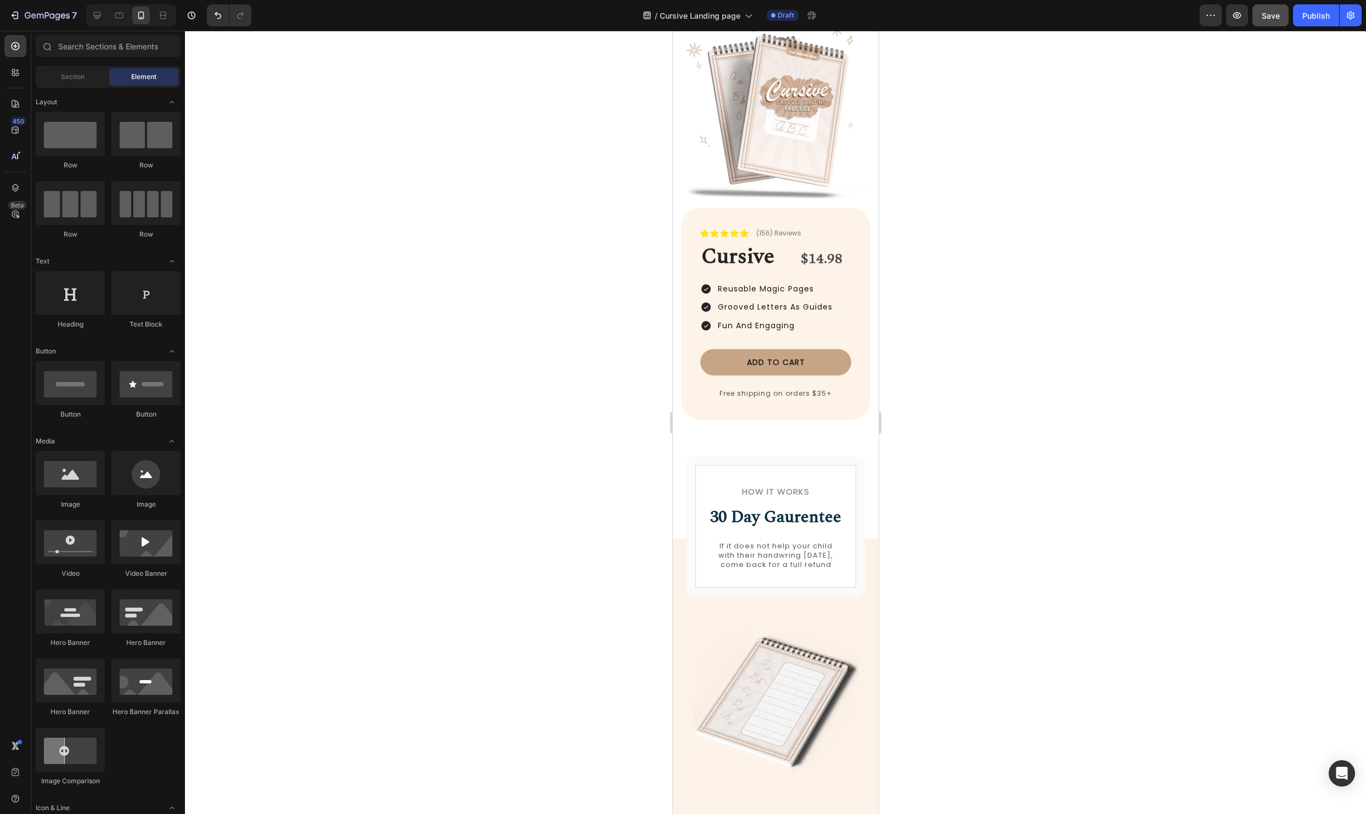
click at [992, 337] on div at bounding box center [775, 422] width 1181 height 783
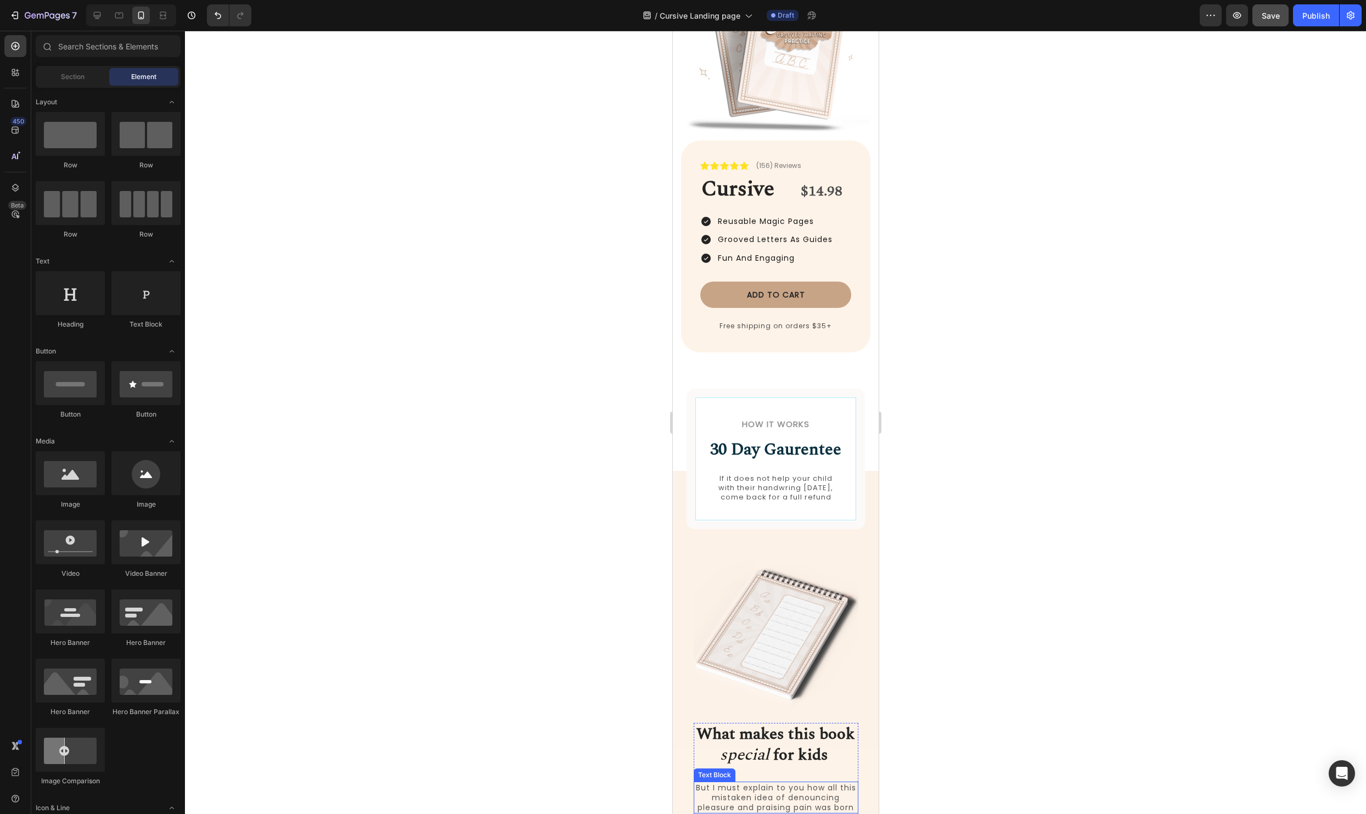
scroll to position [99, 0]
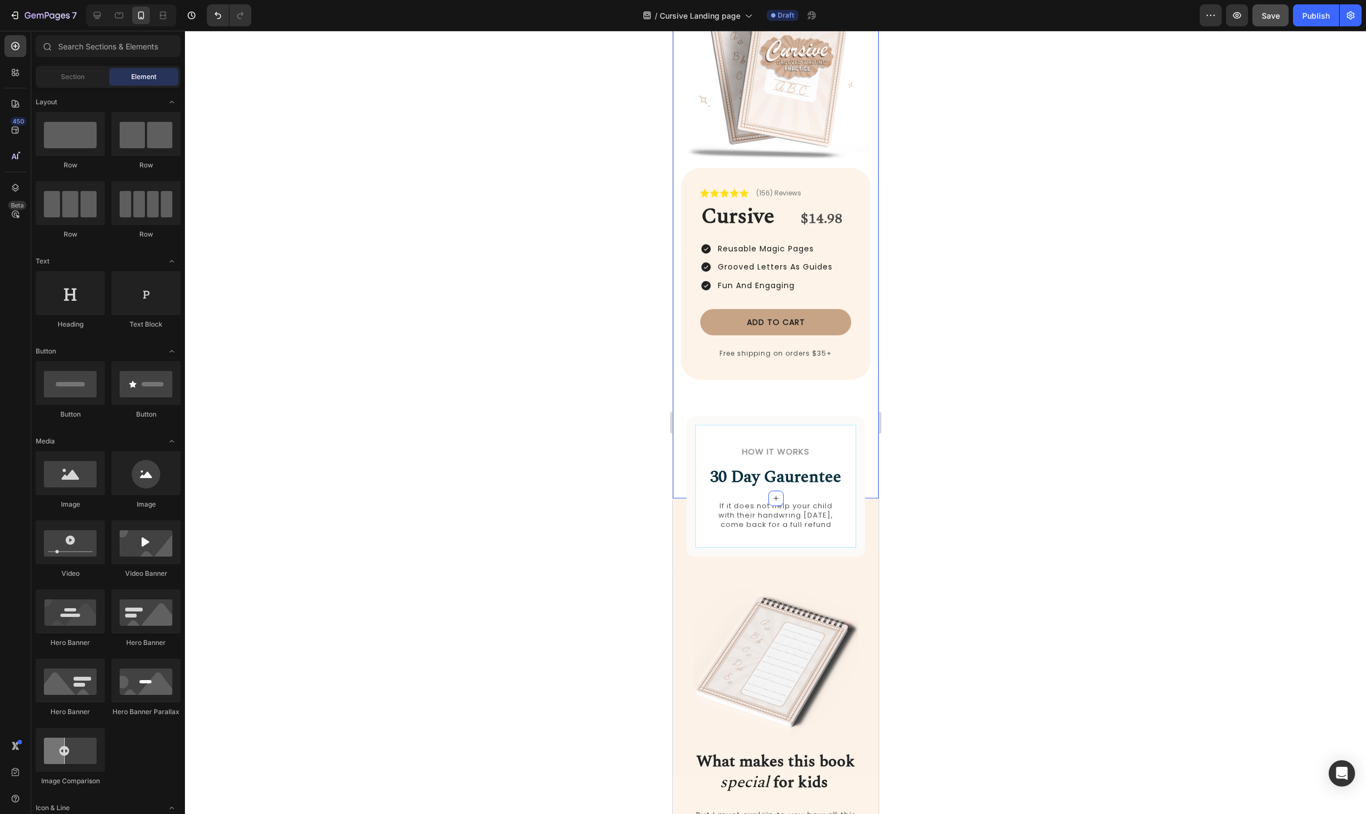
click at [868, 396] on div "Image Icon Icon Icon Icon Icon Icon List (156) Reviews Text Block Row Cursive H…" at bounding box center [775, 226] width 206 height 544
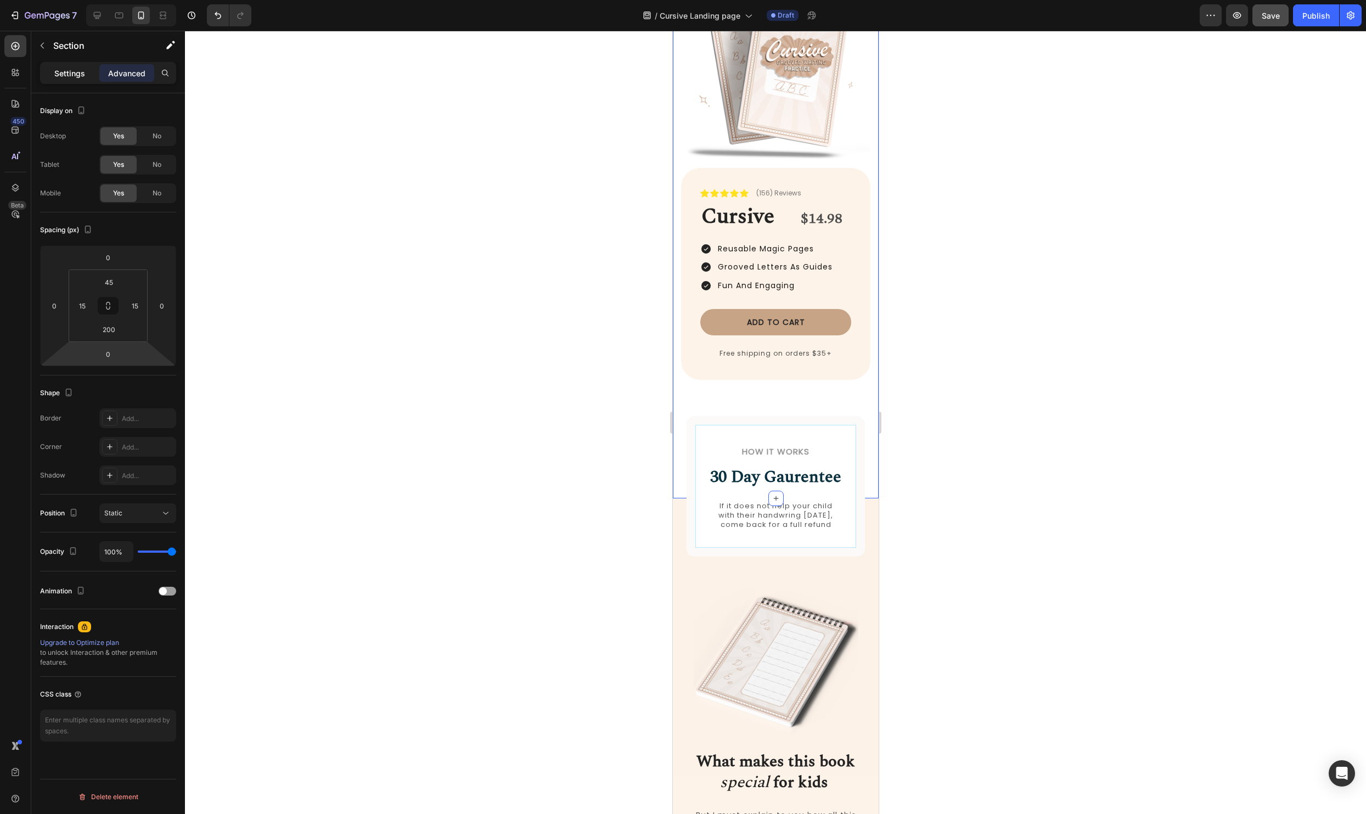
click at [66, 76] on p "Settings" at bounding box center [69, 73] width 31 height 12
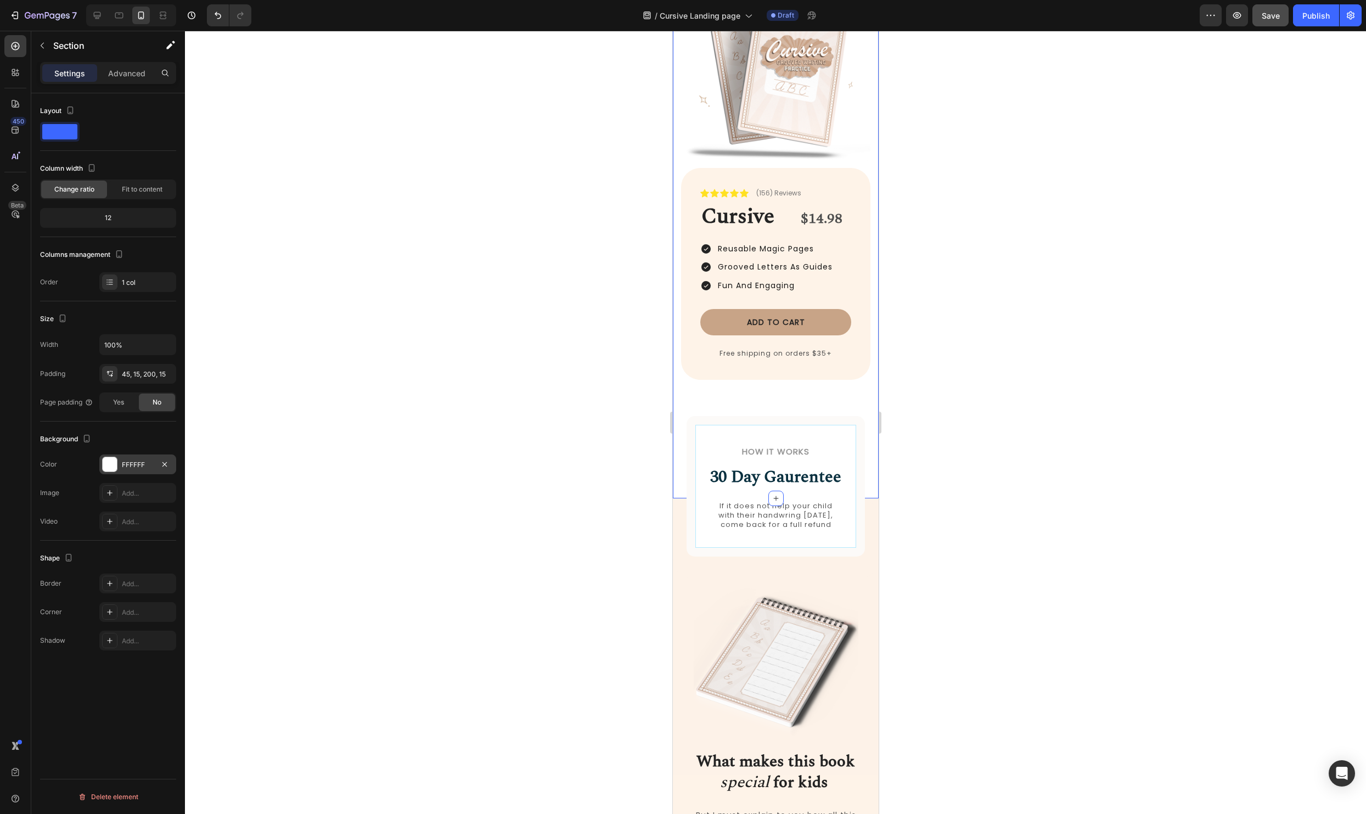
click at [103, 461] on div at bounding box center [110, 464] width 14 height 14
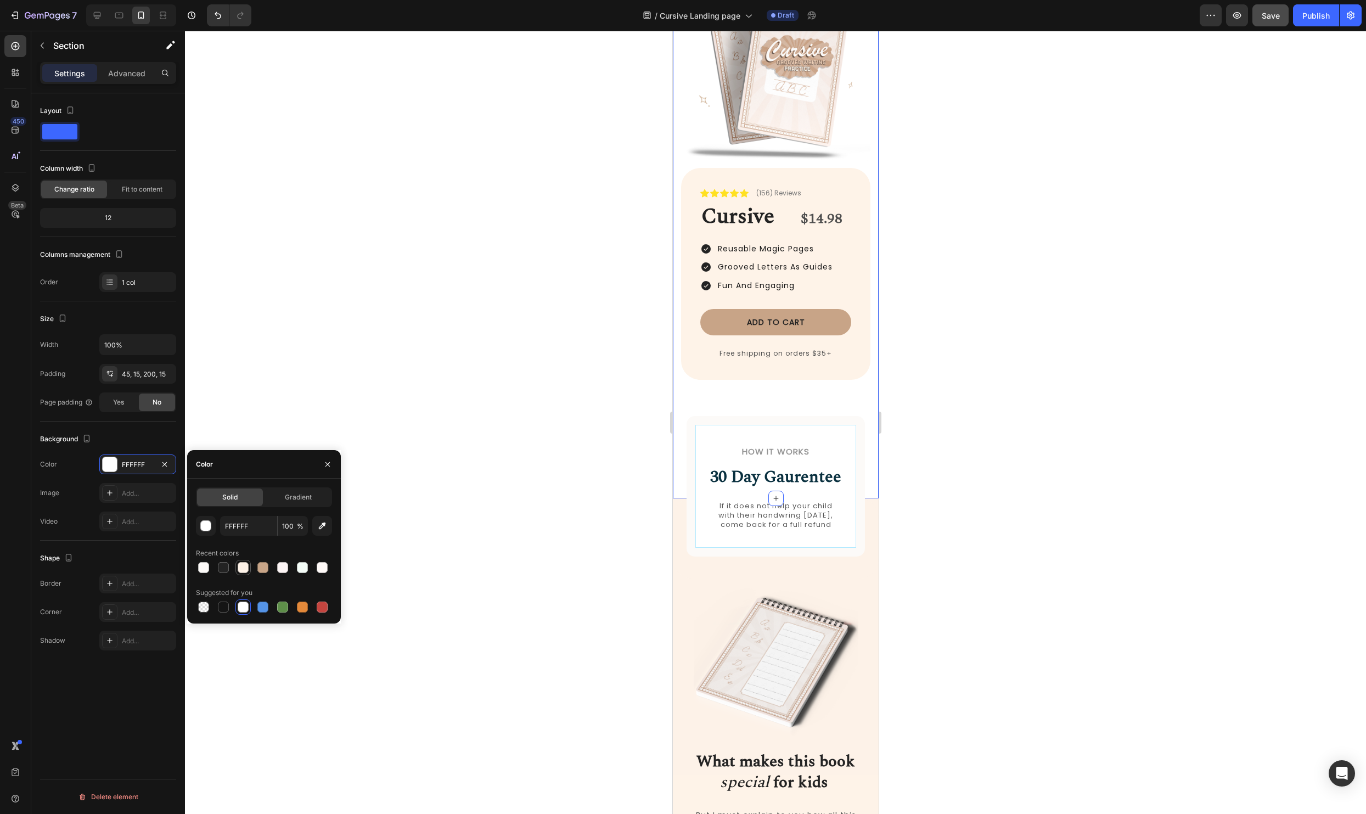
click at [245, 566] on div at bounding box center [243, 567] width 11 height 11
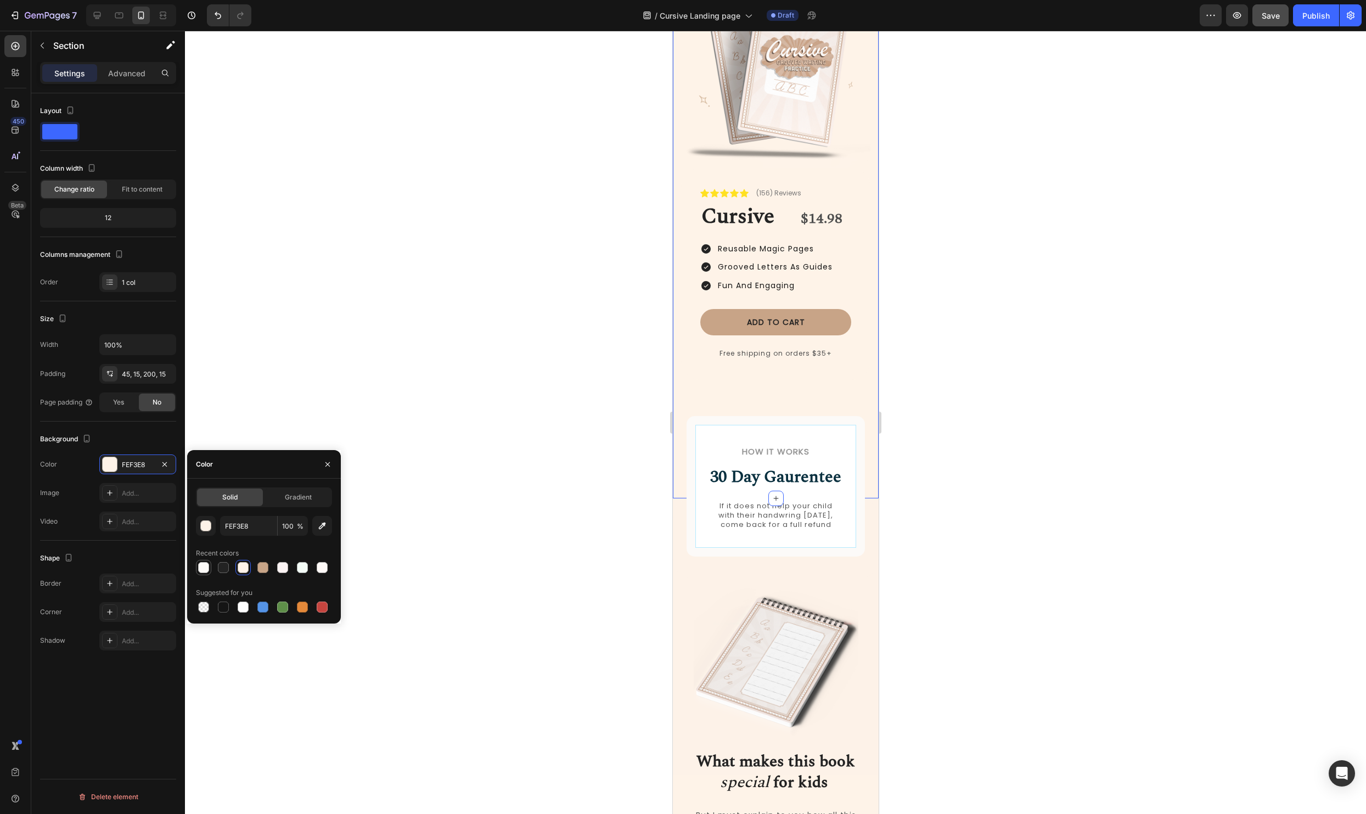
click at [207, 563] on div at bounding box center [203, 567] width 11 height 11
type input "FCFAF8"
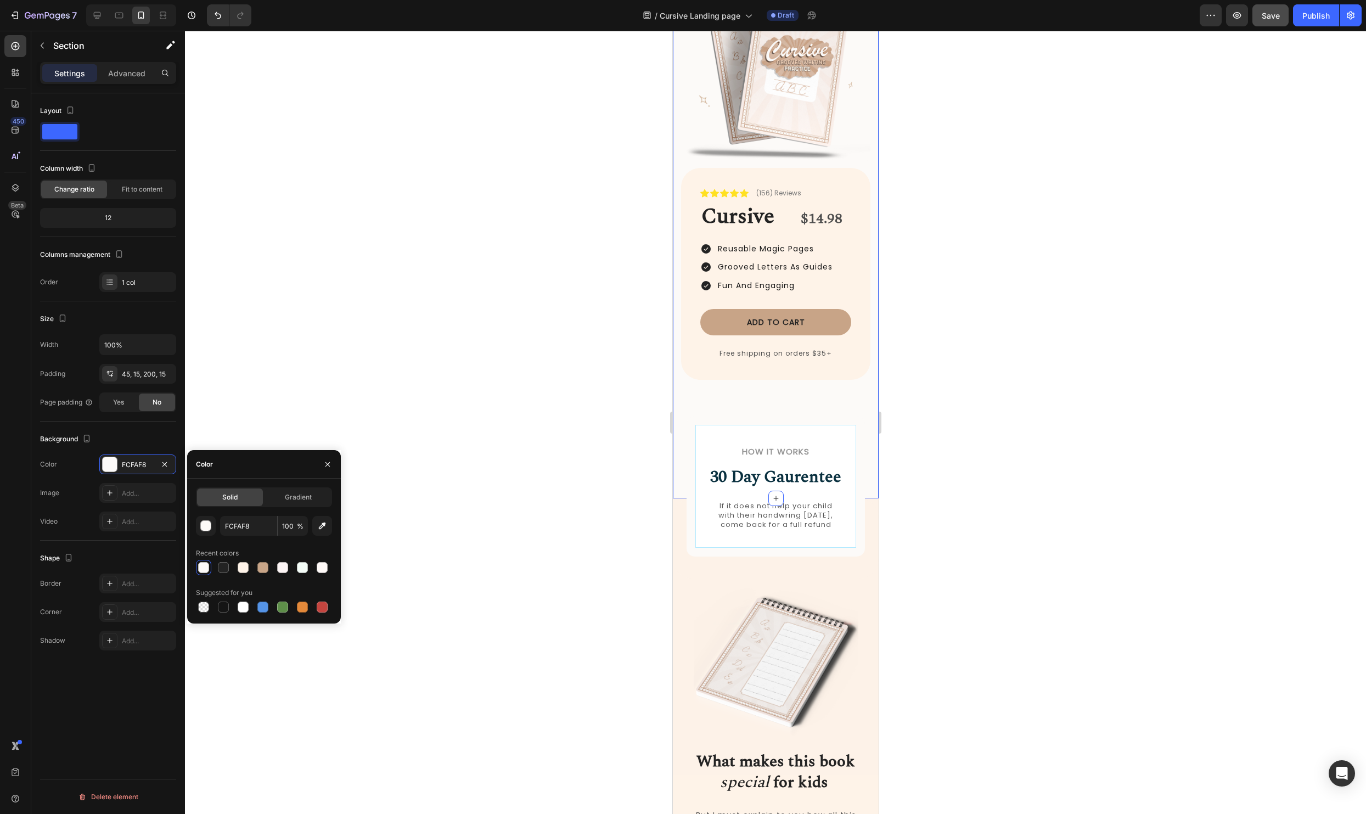
click at [527, 441] on div at bounding box center [775, 422] width 1181 height 783
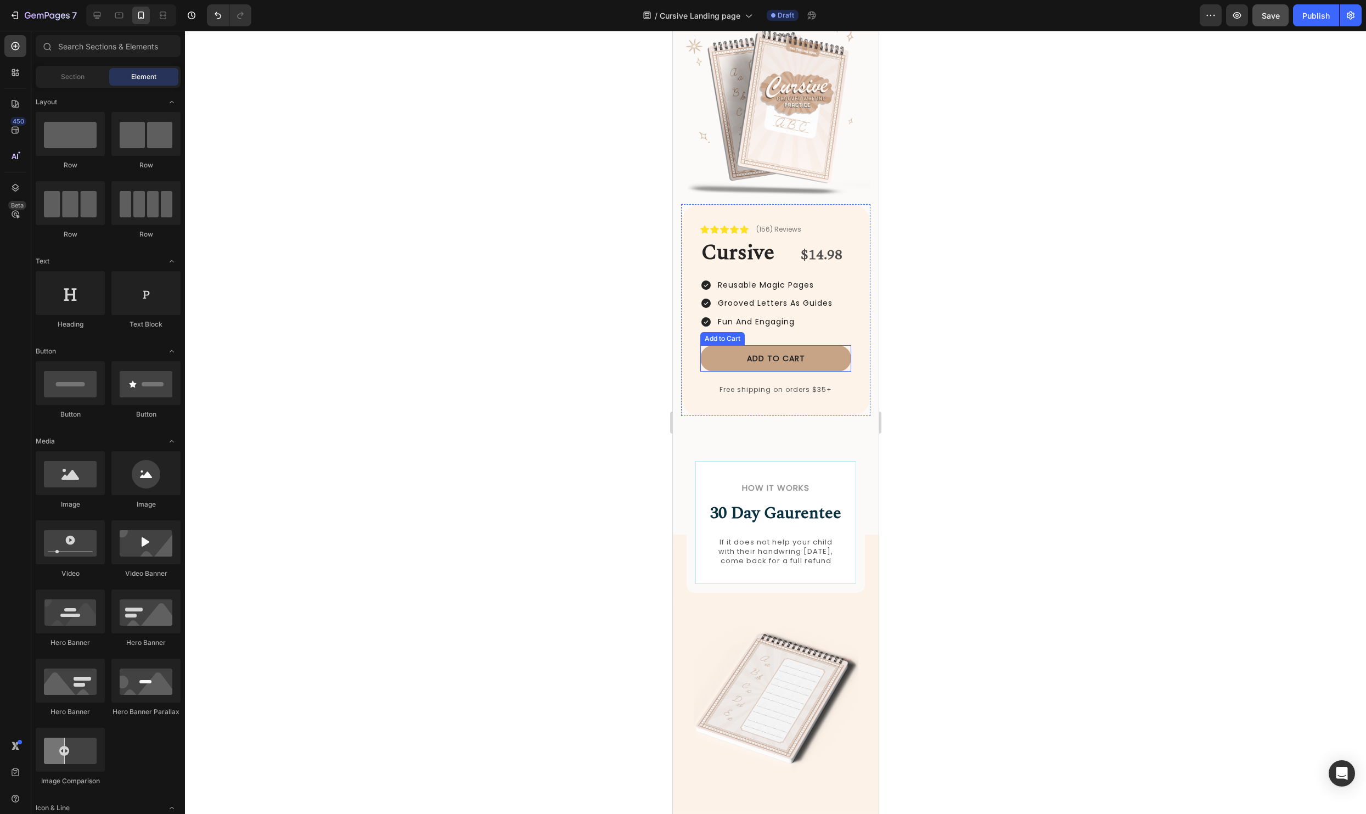
scroll to position [64, 0]
click at [859, 485] on div "How it Works Heading 30 Day Gaurentee Heading If it does not help your child wi…" at bounding box center [775, 522] width 178 height 140
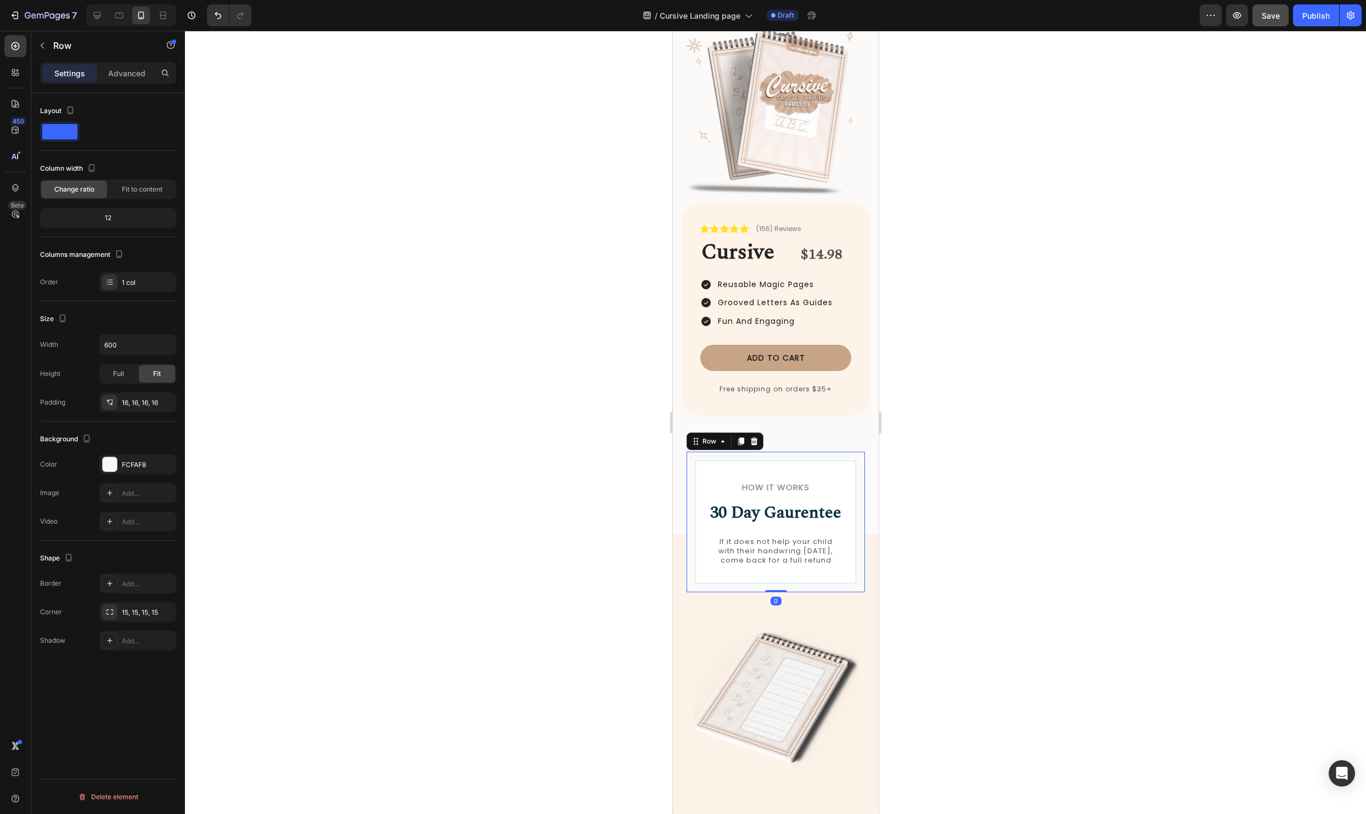
drag, startPoint x: 112, startPoint y: 460, endPoint x: 163, endPoint y: 531, distance: 87.7
click at [112, 460] on div at bounding box center [110, 464] width 14 height 14
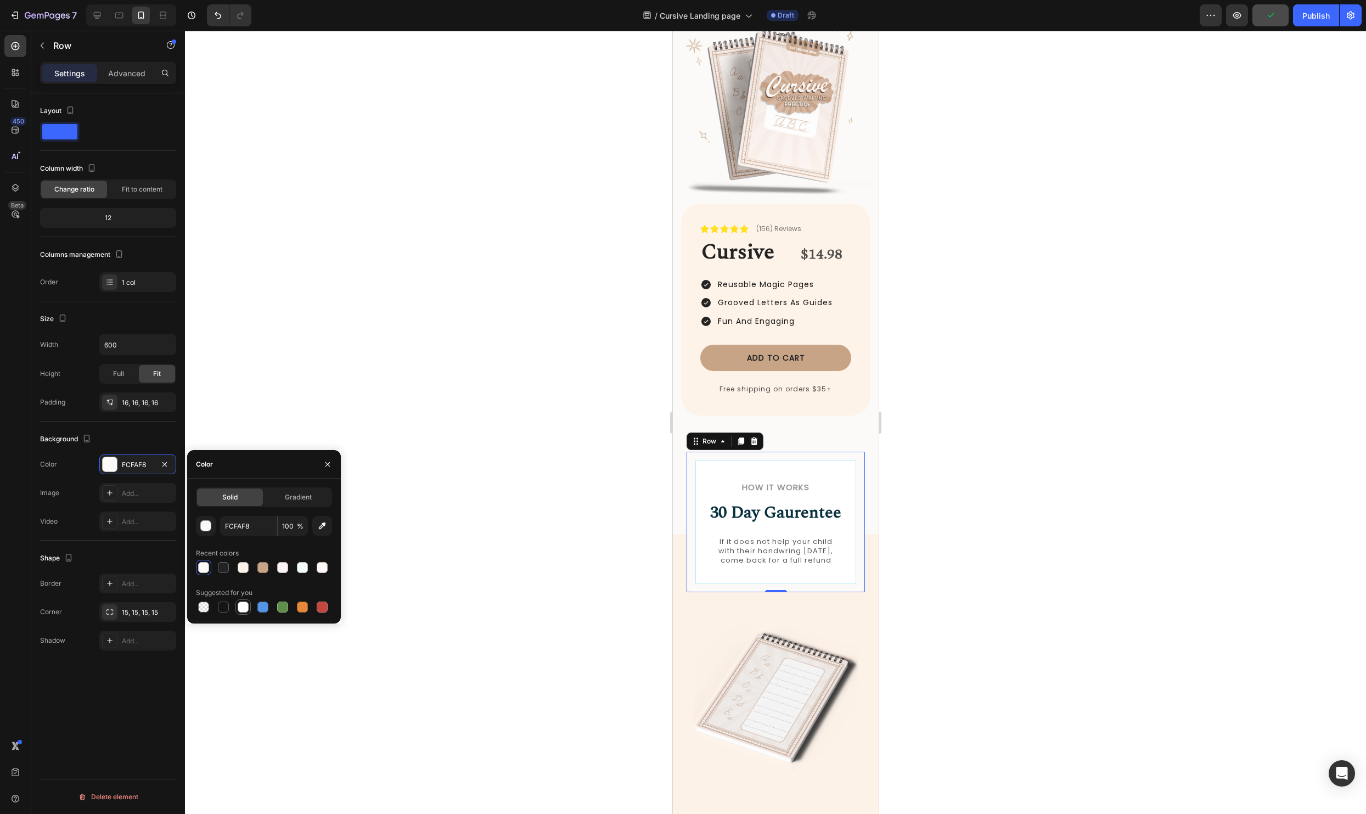
click at [249, 610] on div at bounding box center [242, 606] width 13 height 13
type input "FFFFFF"
click at [515, 563] on div at bounding box center [775, 422] width 1181 height 783
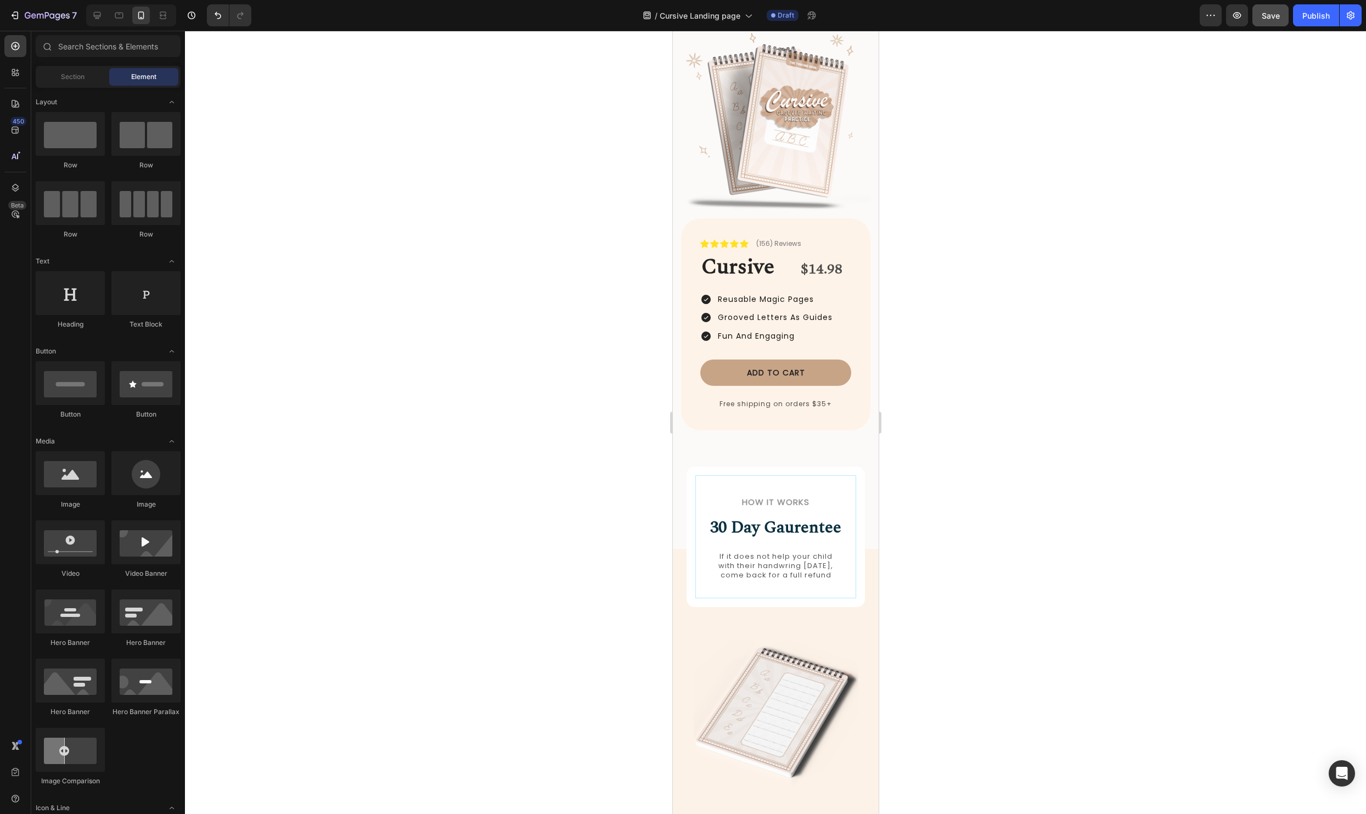
scroll to position [0, 0]
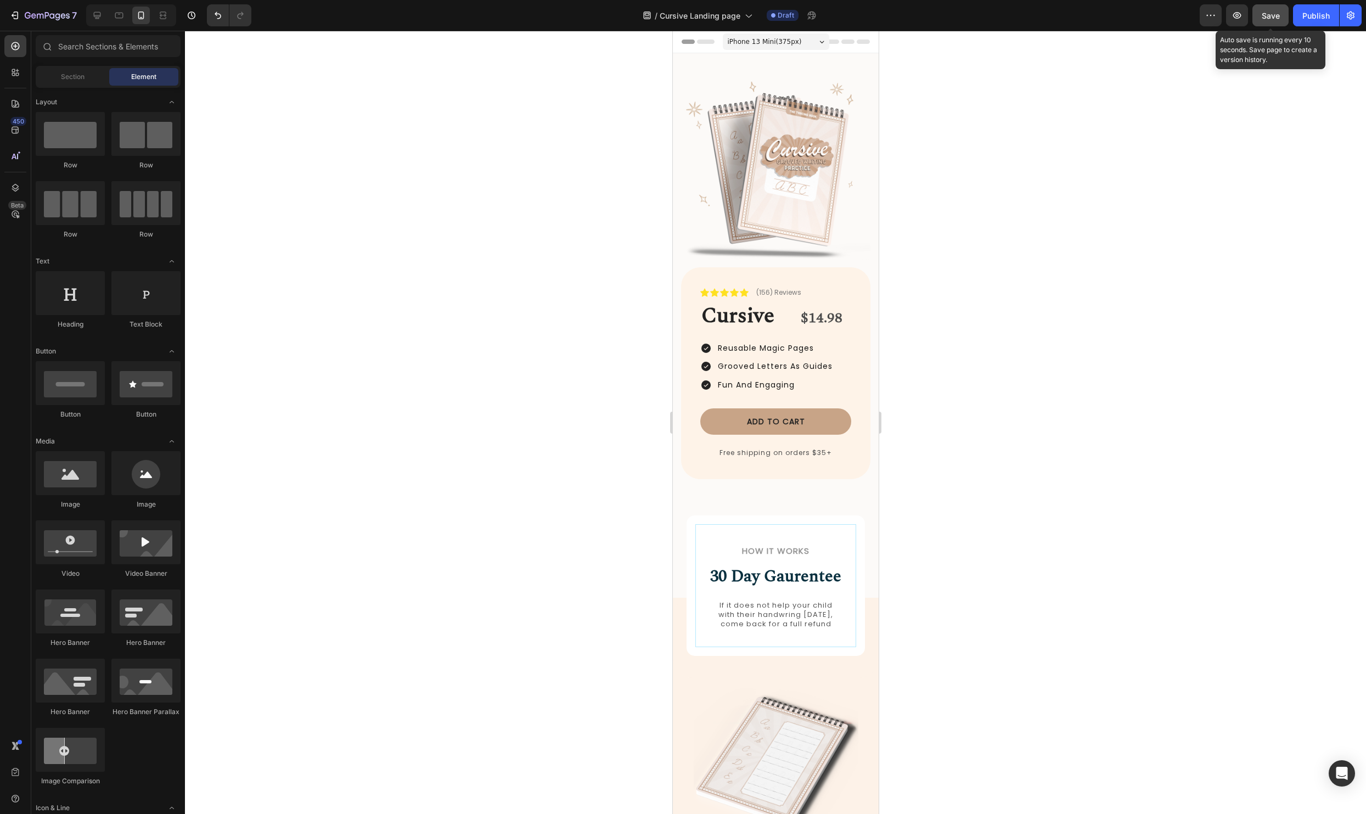
click at [1261, 13] on span "Save" at bounding box center [1270, 15] width 18 height 9
click at [863, 283] on div "Icon Icon Icon Icon Icon Icon List (156) Reviews Text Block Row Cursive Heading…" at bounding box center [774, 373] width 189 height 212
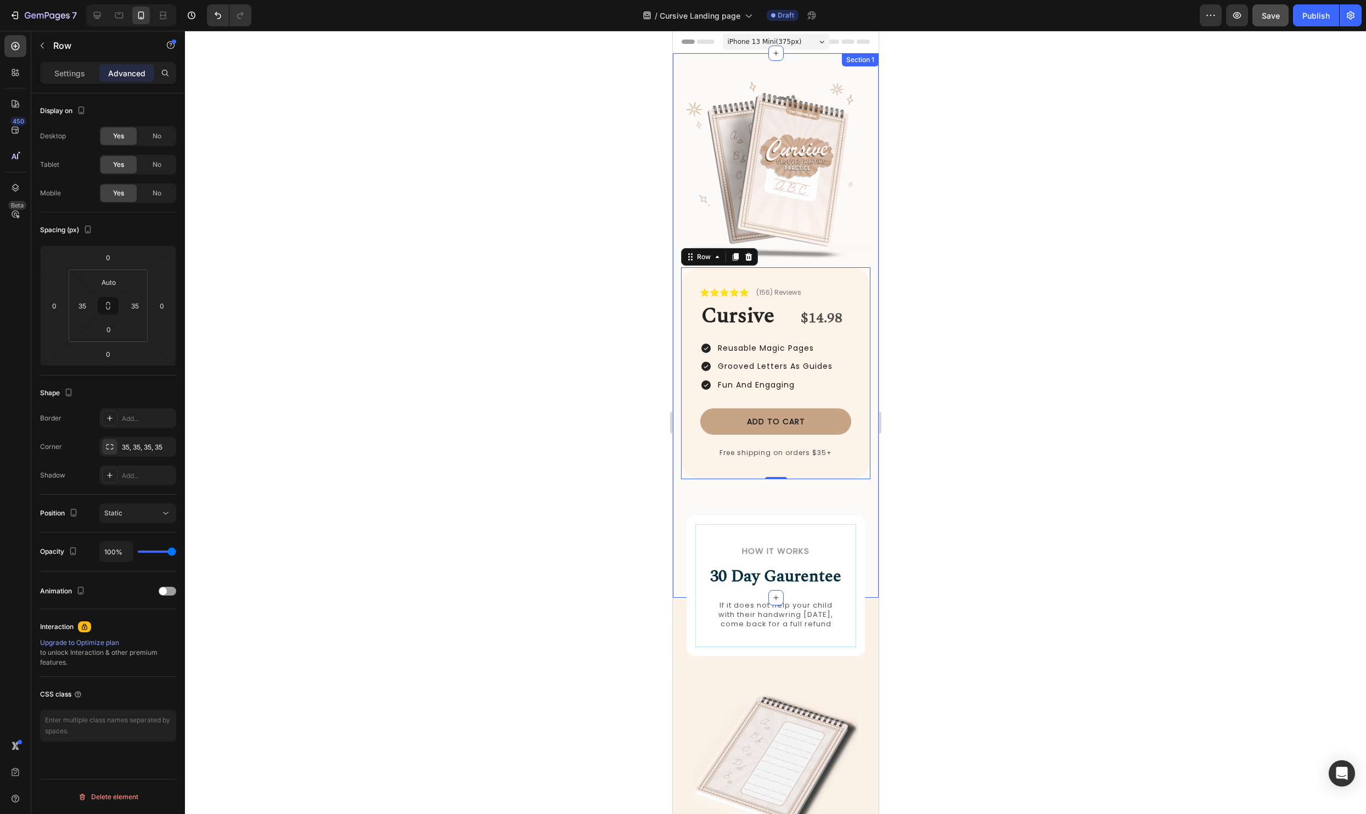
click at [676, 458] on div "Image Icon Icon Icon Icon Icon Icon List (156) Reviews Text Block Row Cursive H…" at bounding box center [775, 325] width 206 height 544
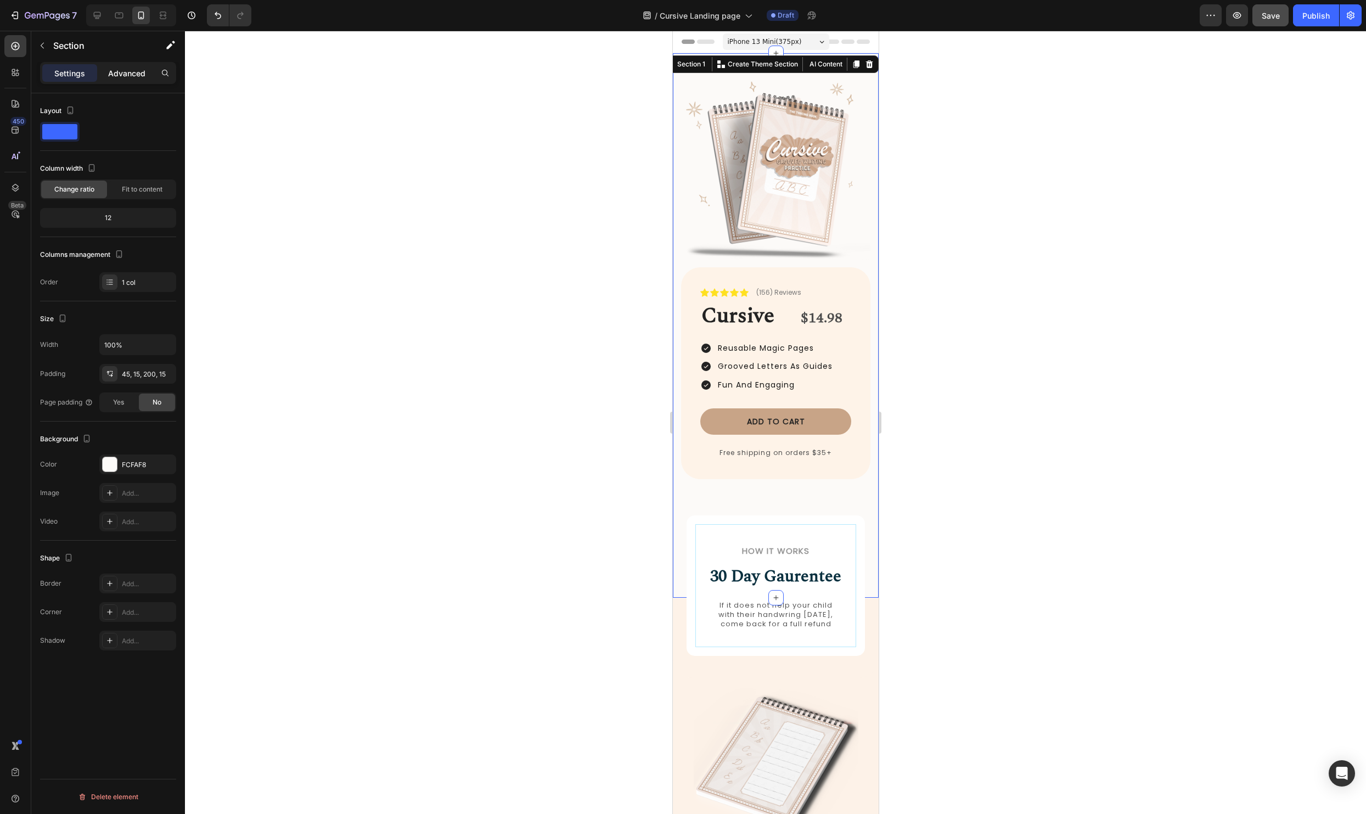
click at [133, 80] on div "Advanced" at bounding box center [126, 73] width 55 height 18
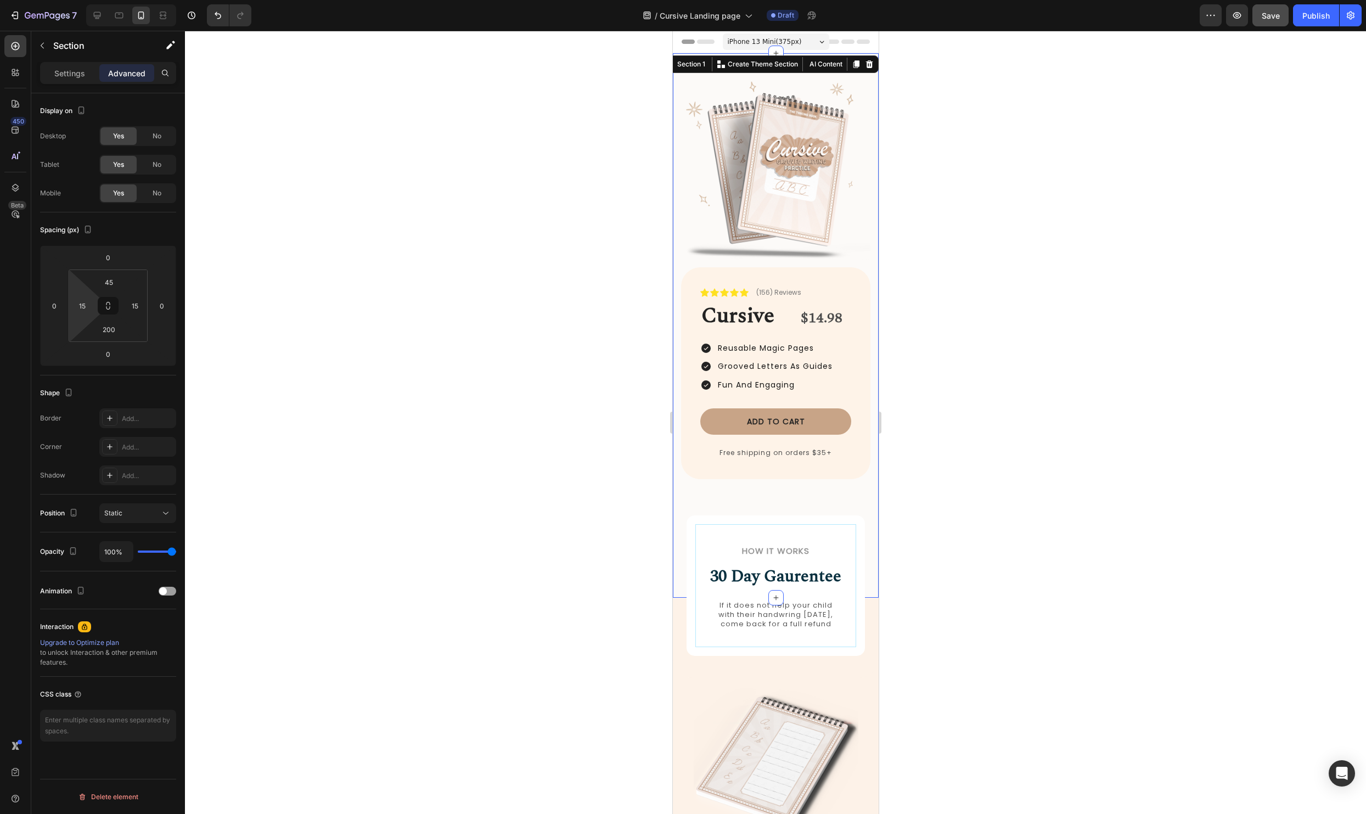
click at [85, 0] on html "7 Version history / Cursive Landing page Draft Preview Save Publish 450 Beta Se…" at bounding box center [683, 0] width 1366 height 0
click at [85, 304] on input "15" at bounding box center [82, 305] width 16 height 16
drag, startPoint x: 85, startPoint y: 304, endPoint x: 74, endPoint y: 304, distance: 11.0
click at [74, 304] on input "15" at bounding box center [82, 305] width 16 height 16
type input "0"
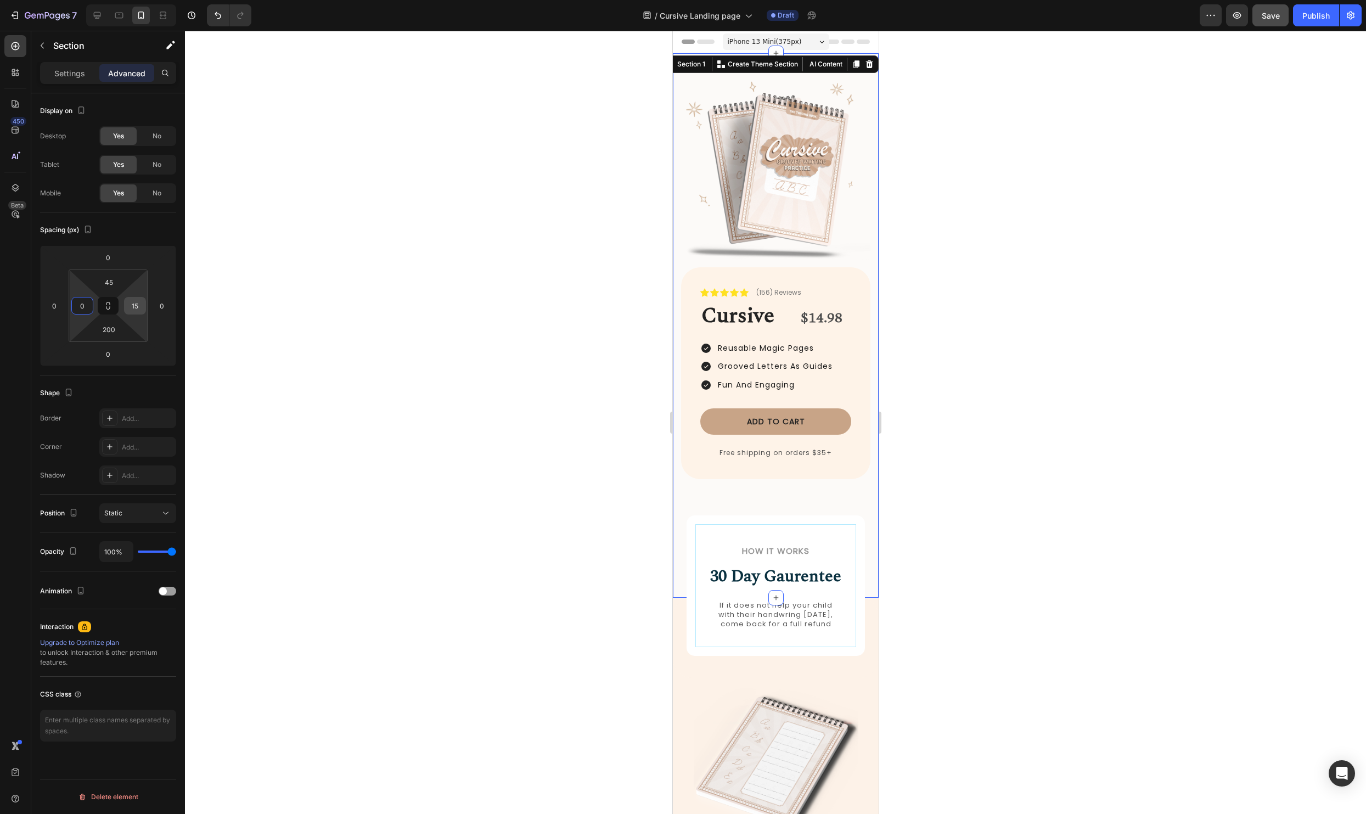
click at [139, 302] on input "15" at bounding box center [135, 305] width 16 height 16
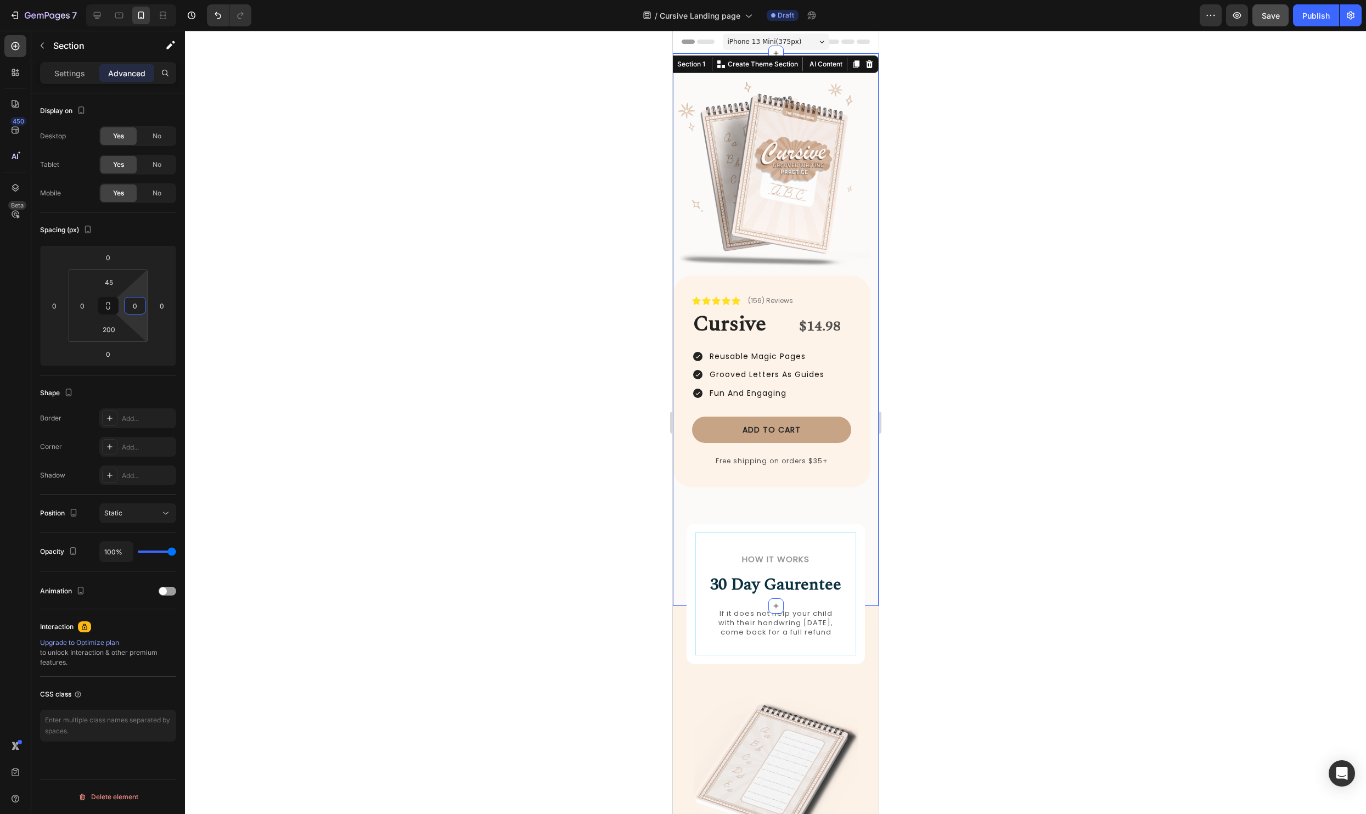
type input "0"
click at [482, 301] on div at bounding box center [775, 422] width 1181 height 783
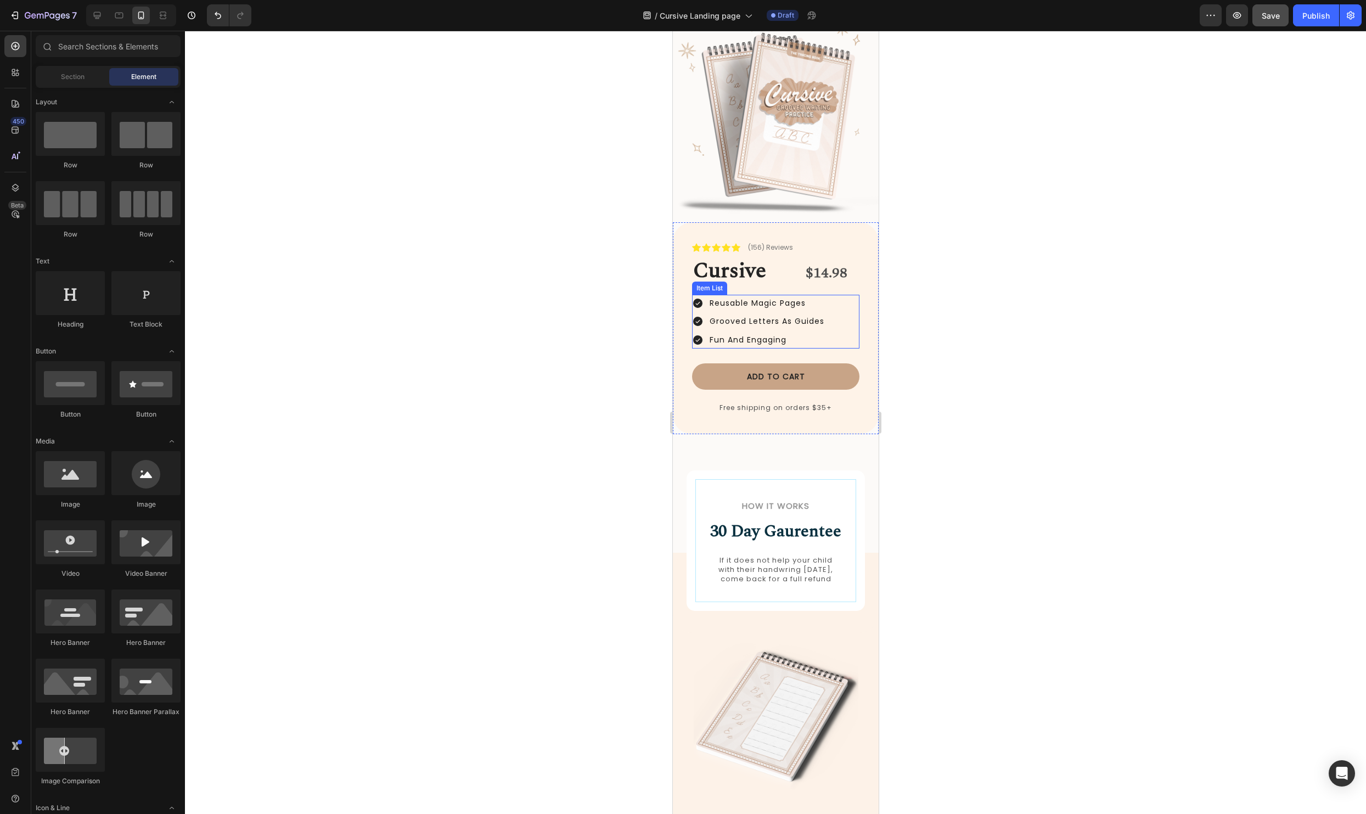
scroll to position [59, 0]
click at [865, 230] on div "Icon Icon Icon Icon Icon Icon List (156) Reviews Text Block Row Cursive Heading…" at bounding box center [775, 330] width 206 height 212
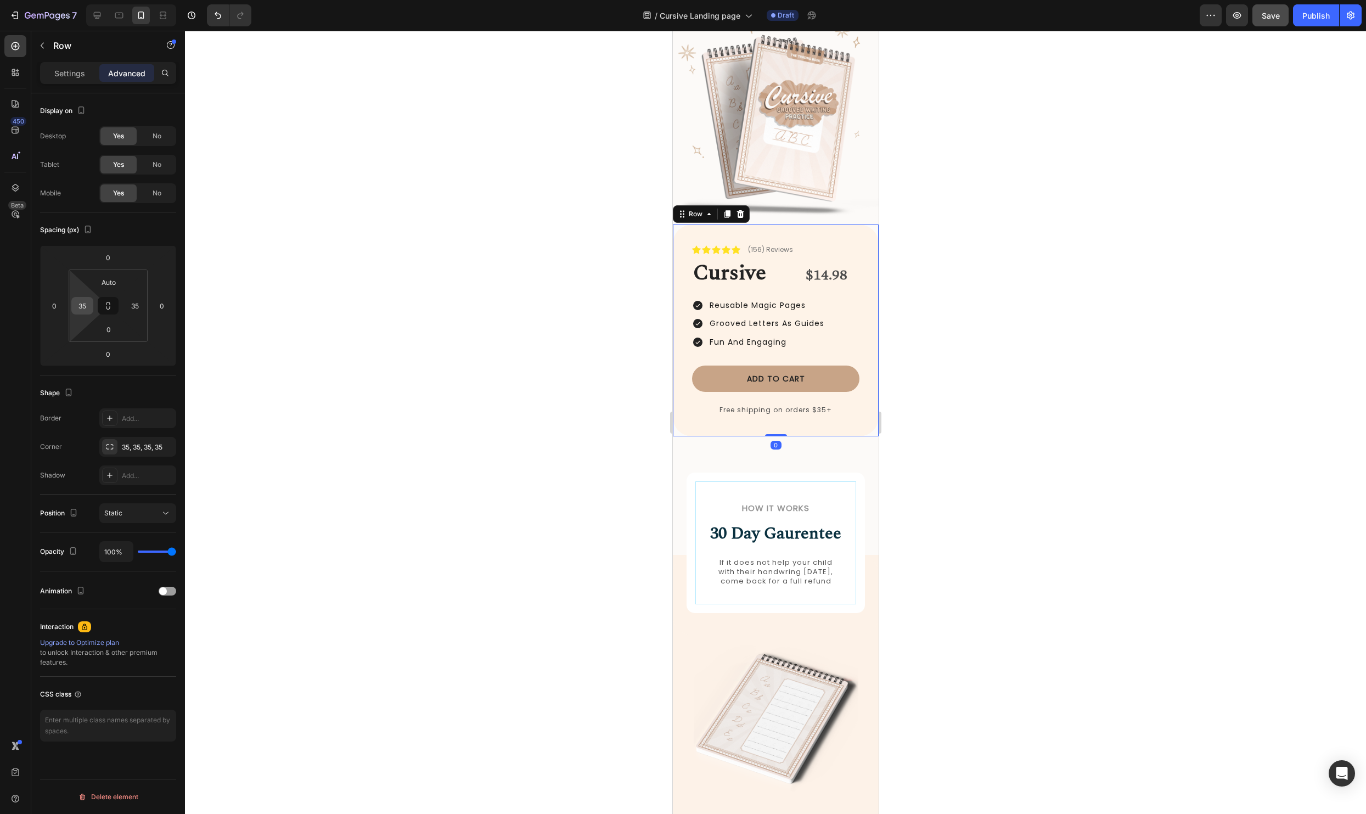
click at [84, 309] on input "35" at bounding box center [82, 305] width 16 height 16
click at [350, 506] on div at bounding box center [775, 422] width 1181 height 783
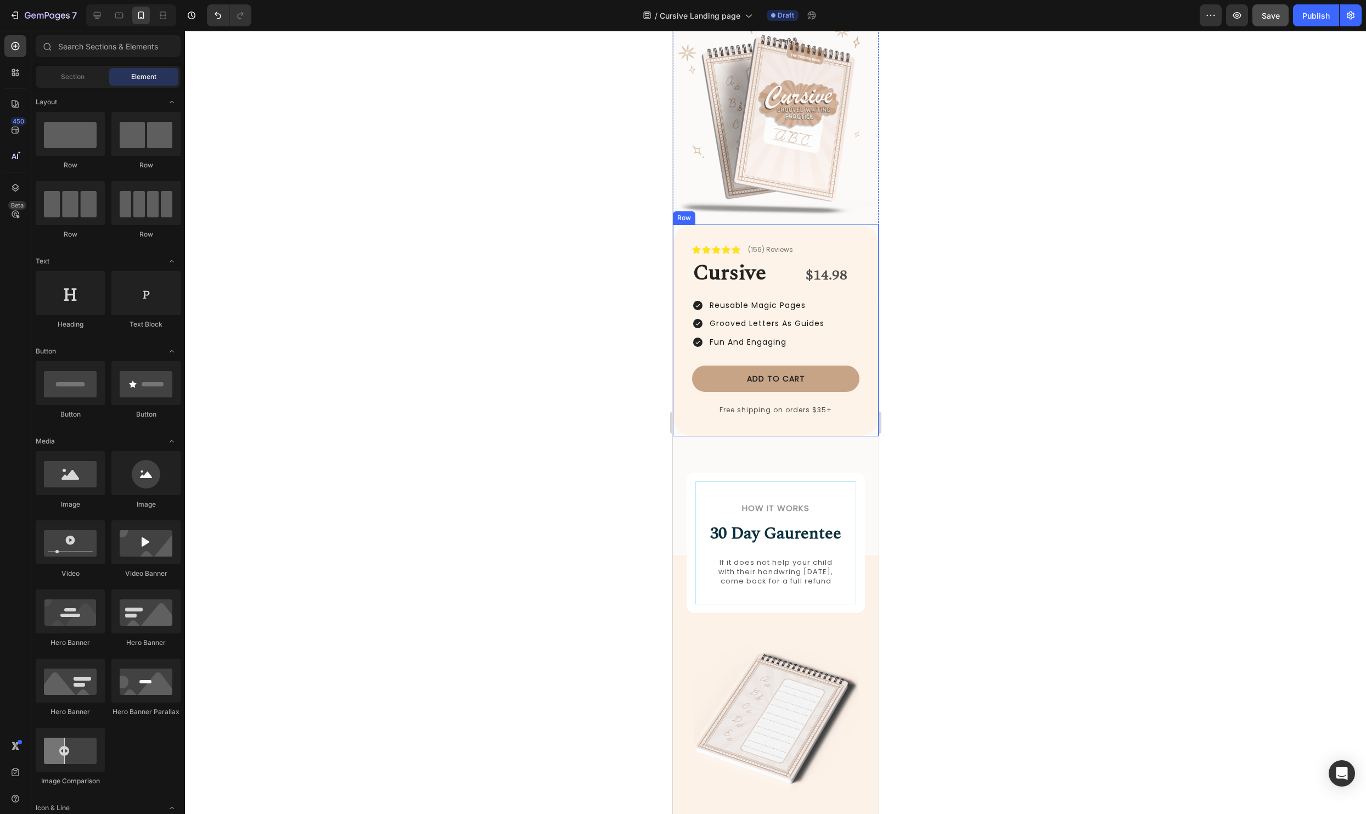
click at [679, 239] on div "Icon Icon Icon Icon Icon Icon List (156) Reviews Text Block Row Cursive Heading…" at bounding box center [775, 330] width 206 height 212
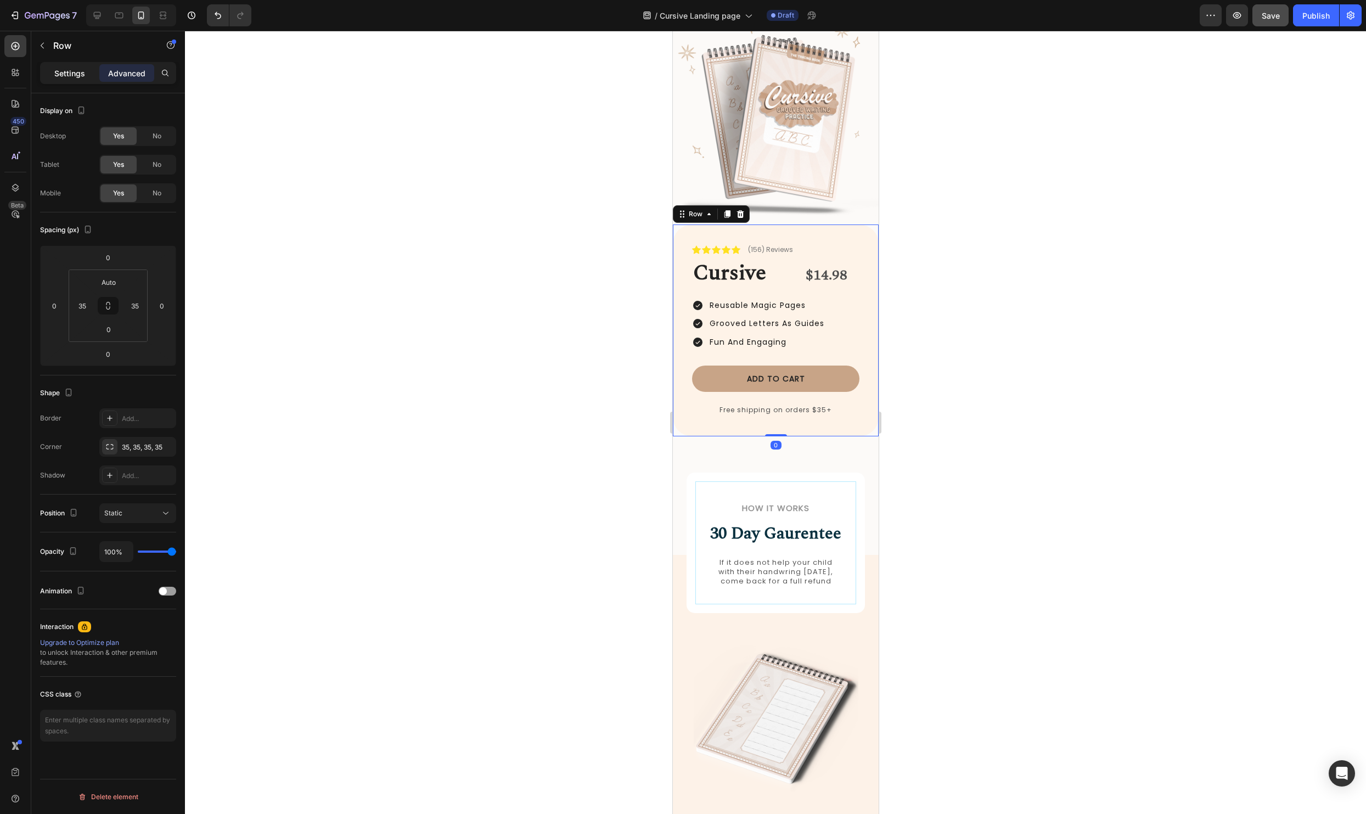
click at [73, 78] on p "Settings" at bounding box center [69, 73] width 31 height 12
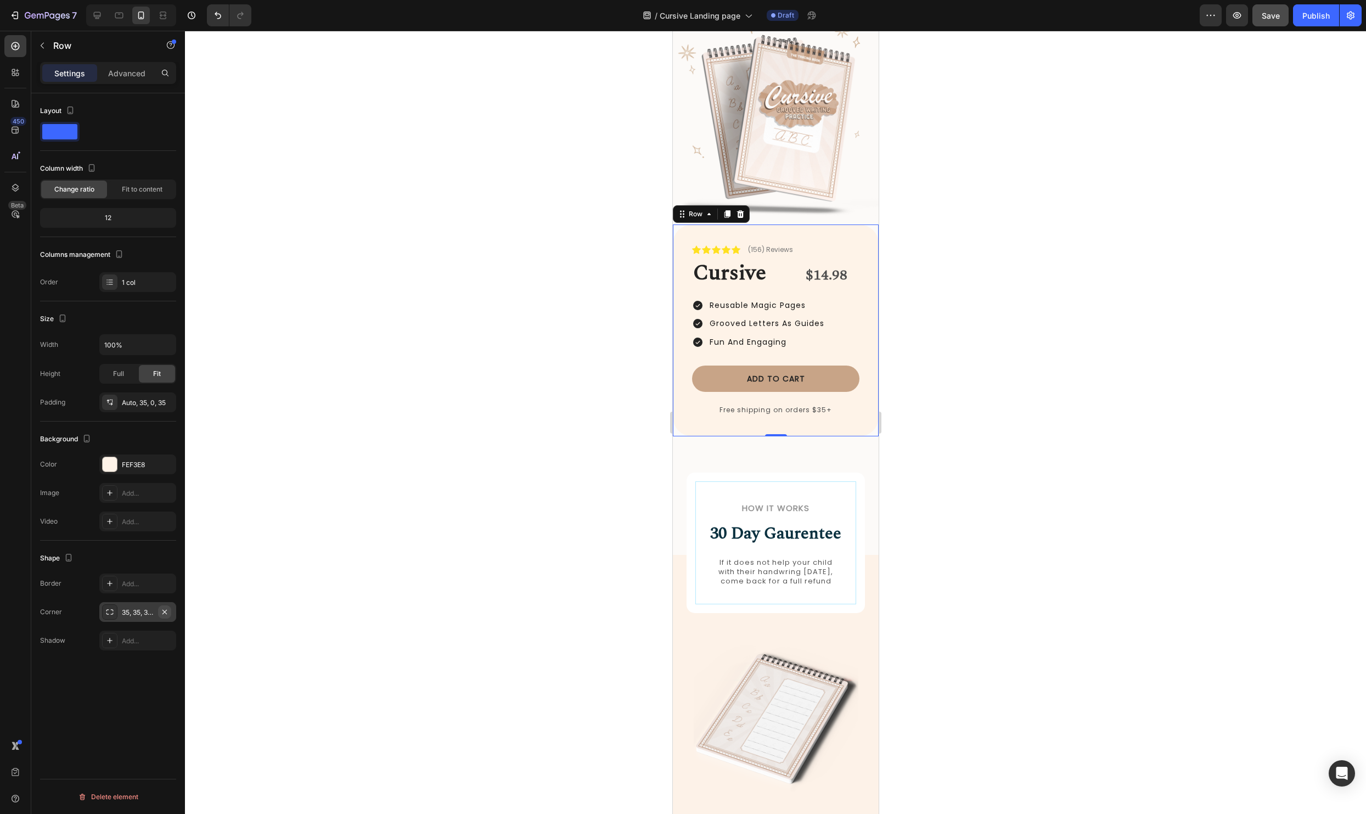
click at [164, 607] on icon "button" at bounding box center [164, 611] width 9 height 9
click at [502, 407] on div at bounding box center [775, 422] width 1181 height 783
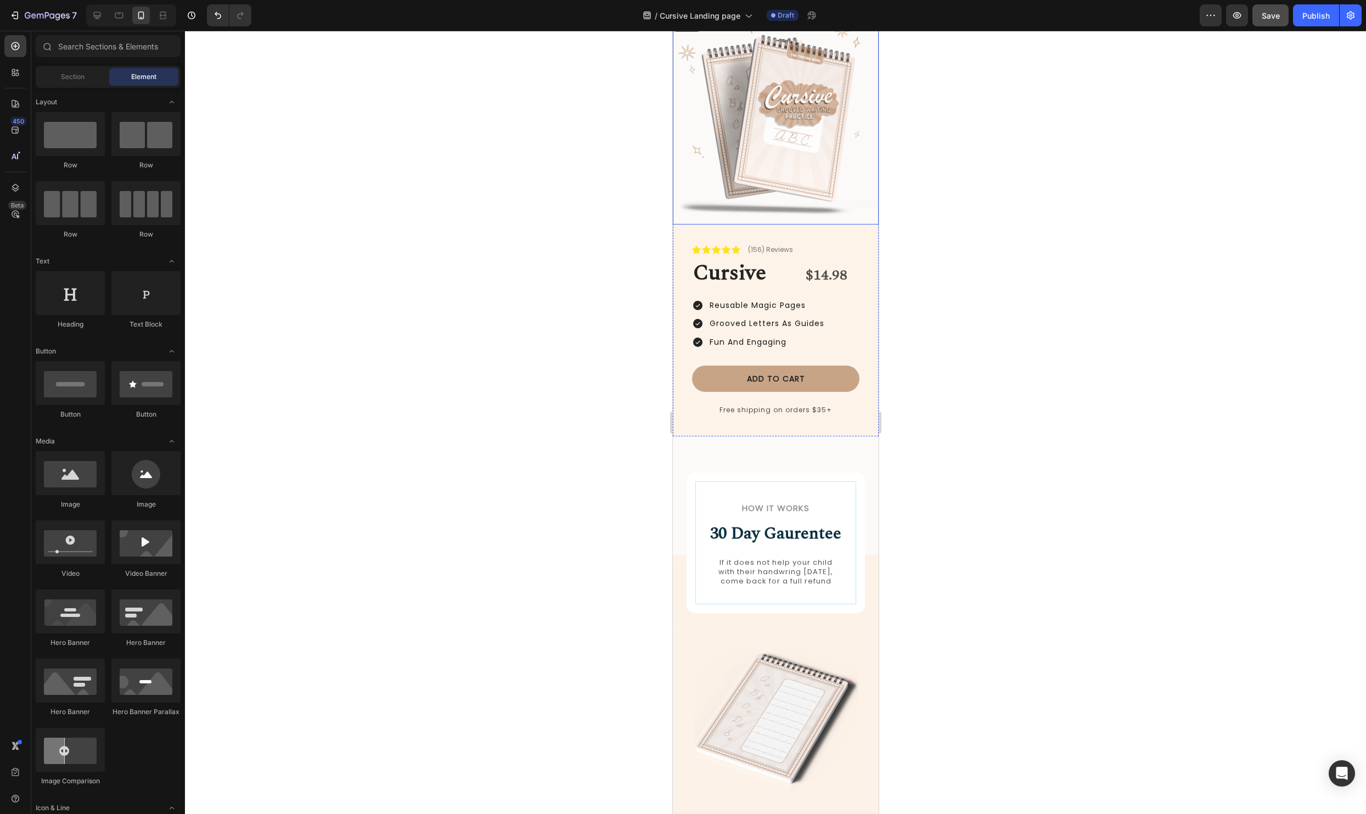
scroll to position [0, 0]
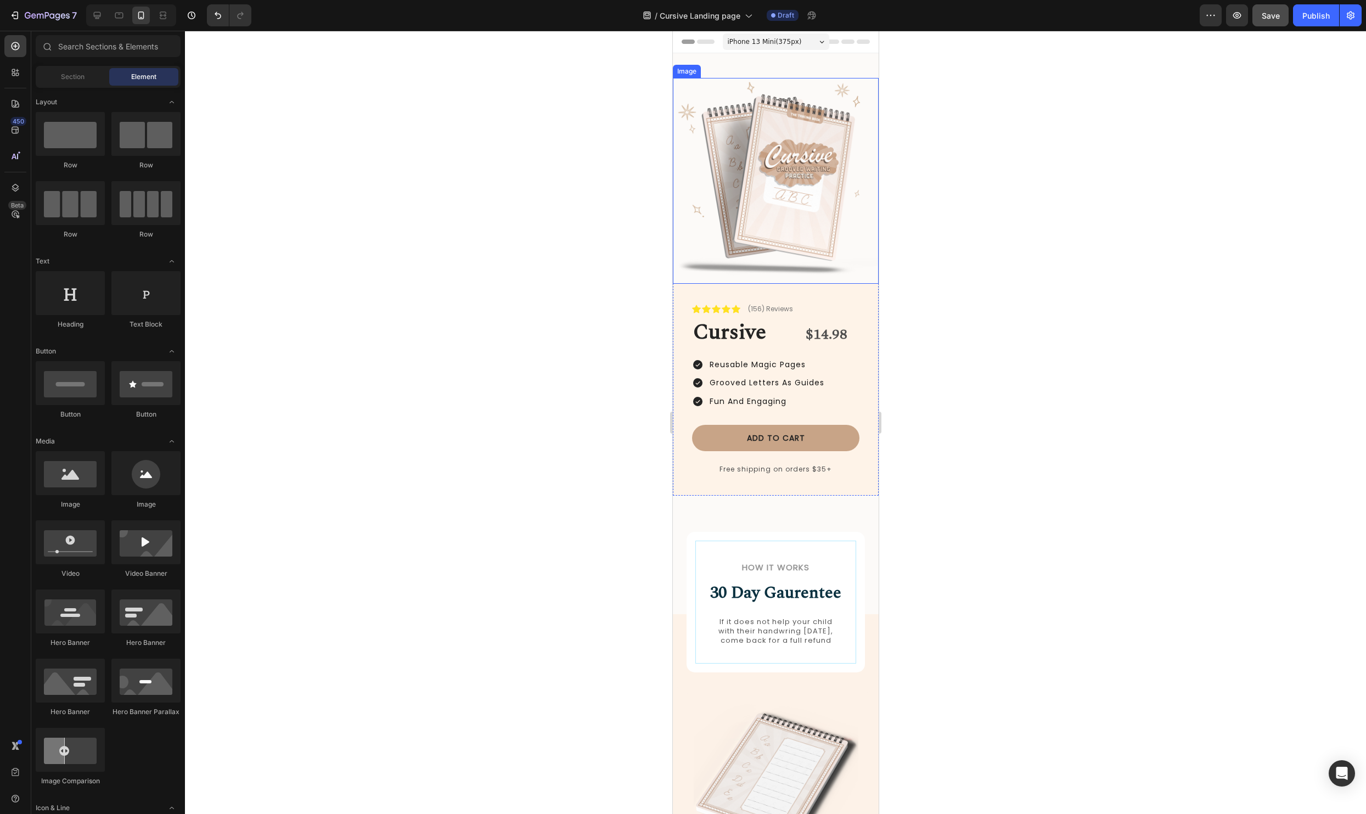
click at [1154, 323] on div at bounding box center [775, 422] width 1181 height 783
click at [865, 270] on img at bounding box center [775, 181] width 206 height 206
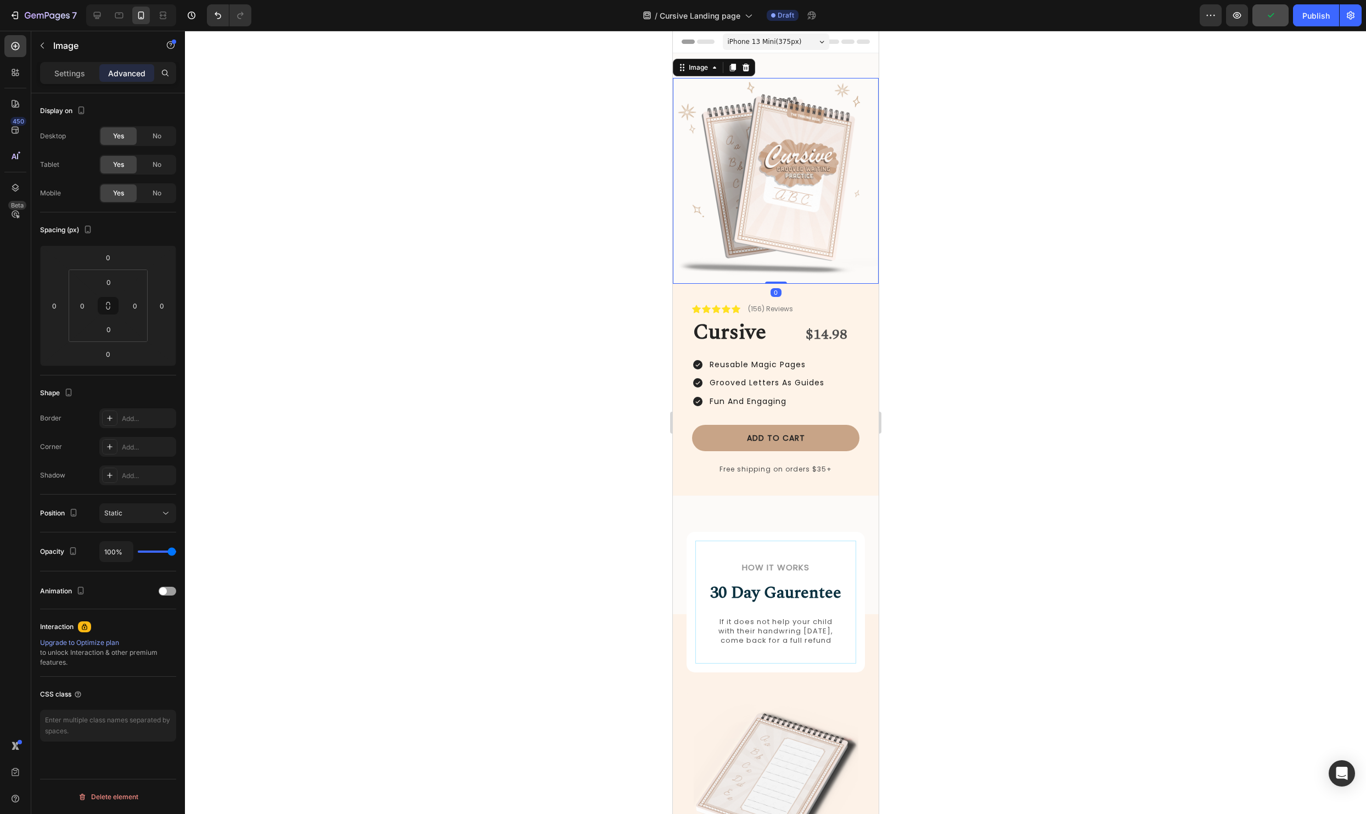
click at [1232, 286] on div at bounding box center [775, 422] width 1181 height 783
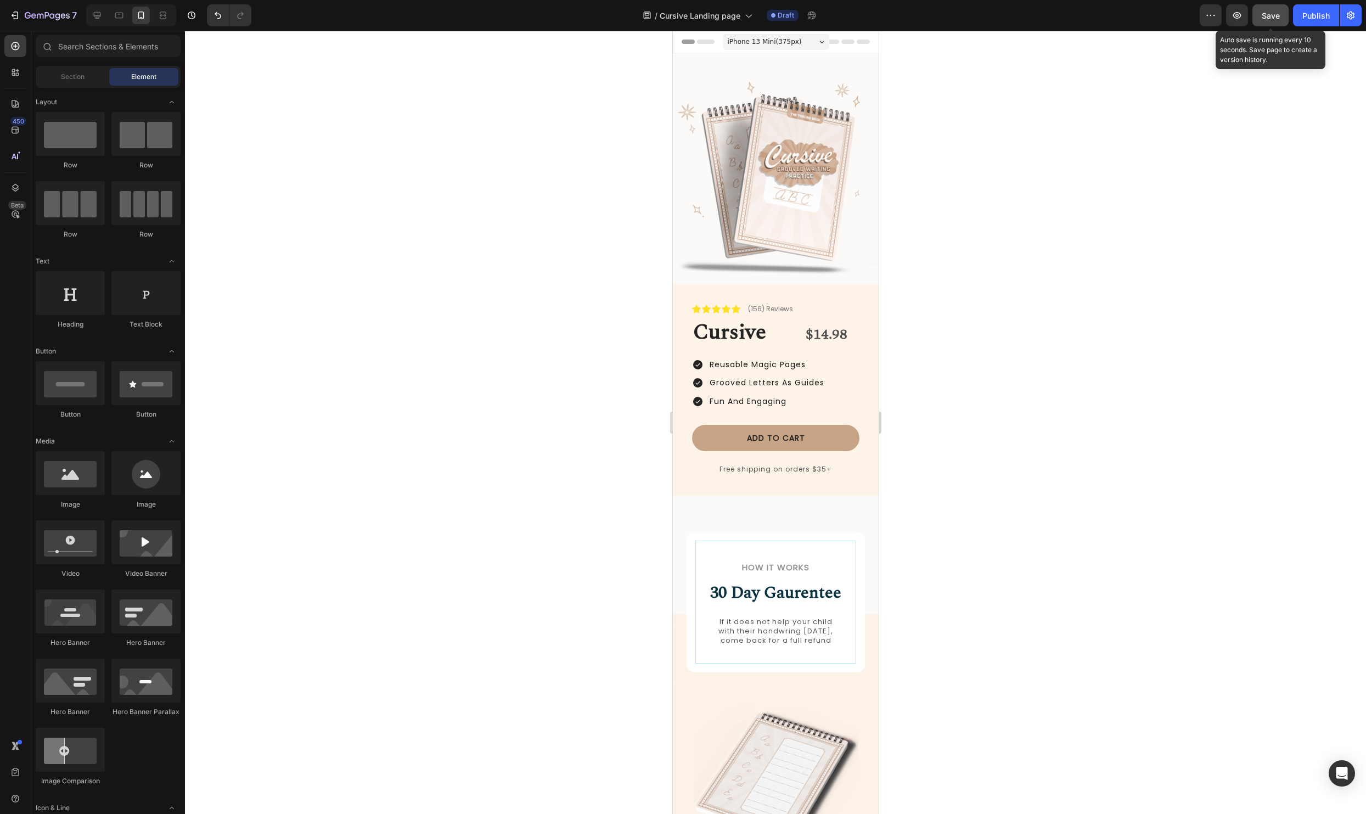
click at [1272, 18] on span "Save" at bounding box center [1270, 15] width 18 height 9
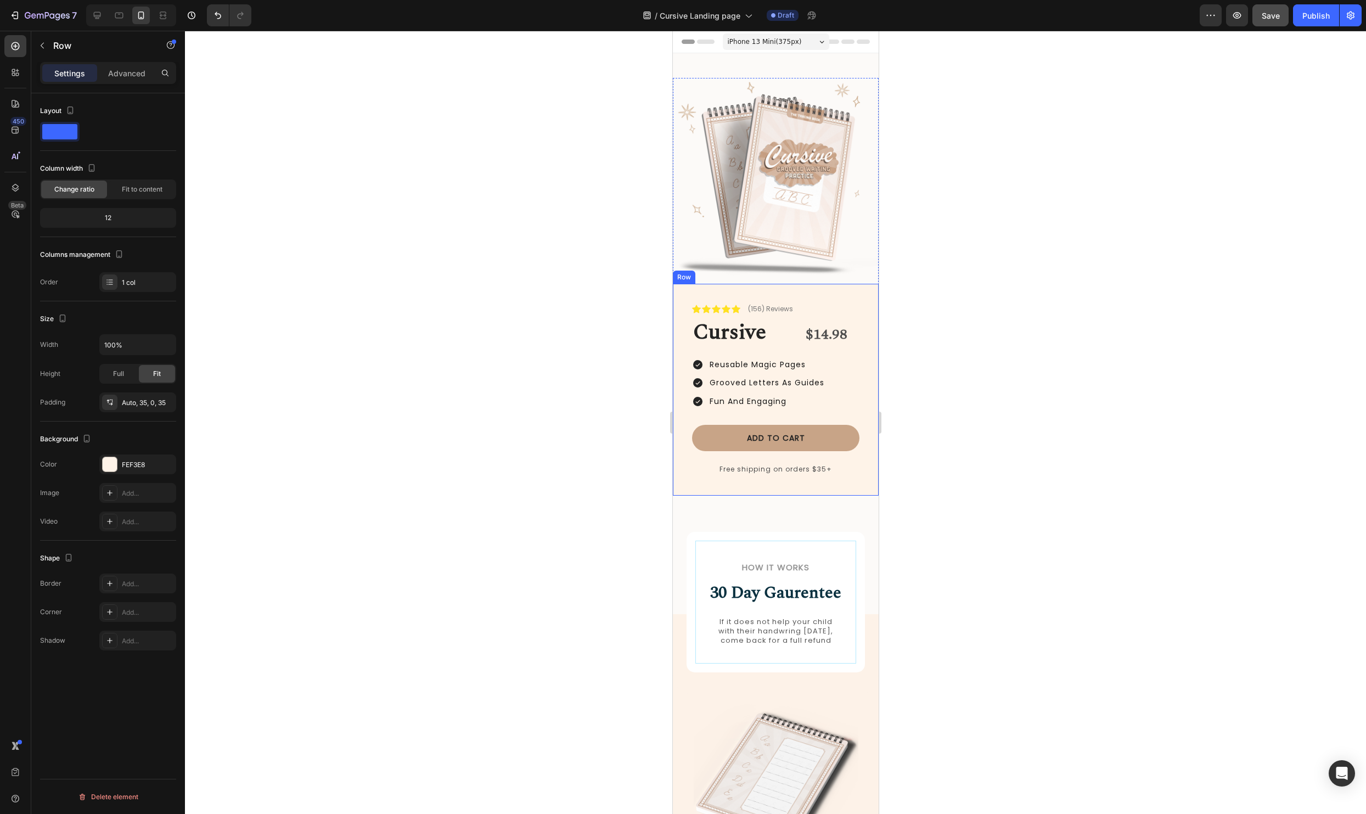
click at [872, 471] on div "Icon Icon Icon Icon Icon Icon List (156) Reviews Text Block Row Cursive Heading…" at bounding box center [775, 390] width 206 height 212
click at [1081, 556] on div at bounding box center [775, 422] width 1181 height 783
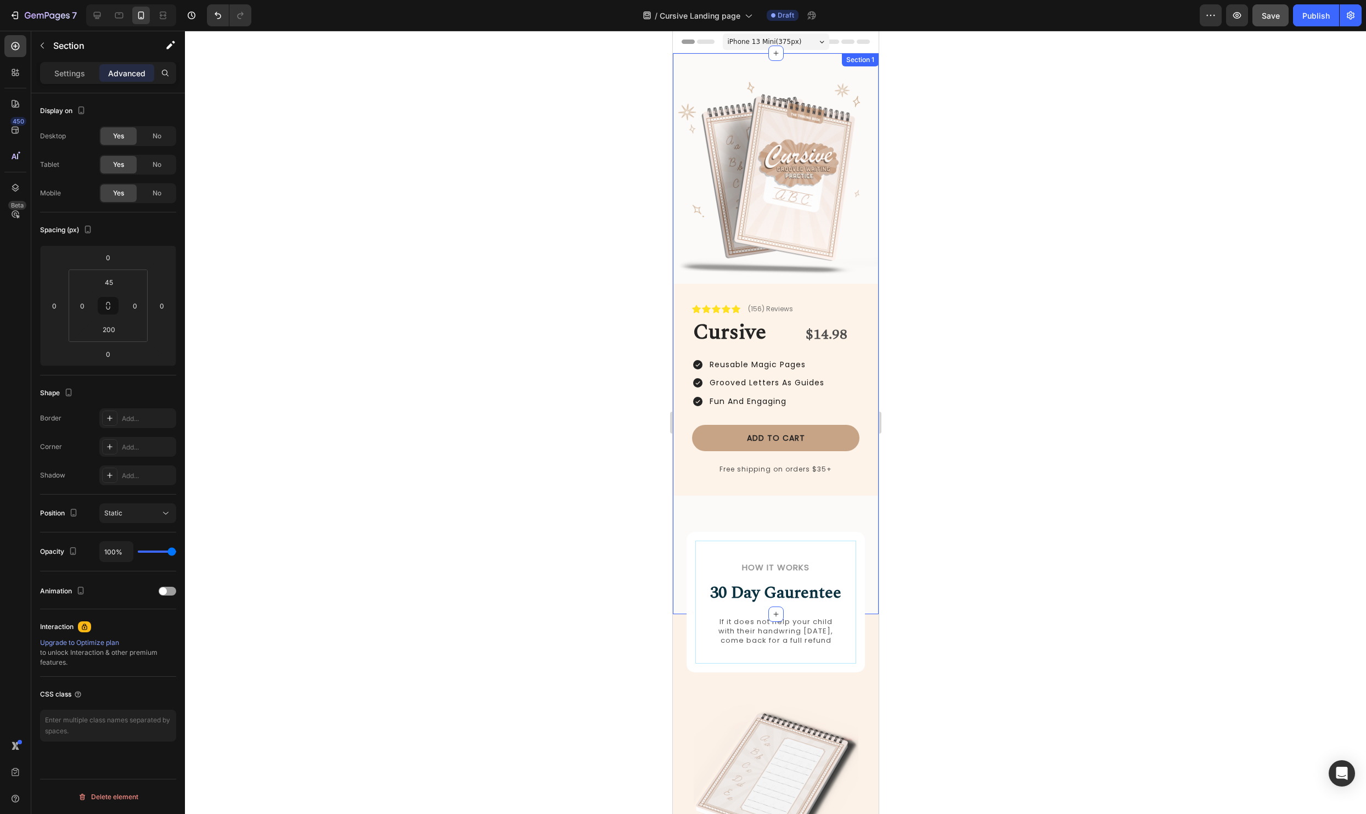
click at [859, 514] on div "Image Icon Icon Icon Icon Icon Icon List (156) Reviews Text Block Row Cursive H…" at bounding box center [775, 333] width 206 height 561
click at [132, 11] on div at bounding box center [131, 15] width 90 height 22
click at [112, 19] on div at bounding box center [119, 16] width 18 height 18
type input "32"
type input "15"
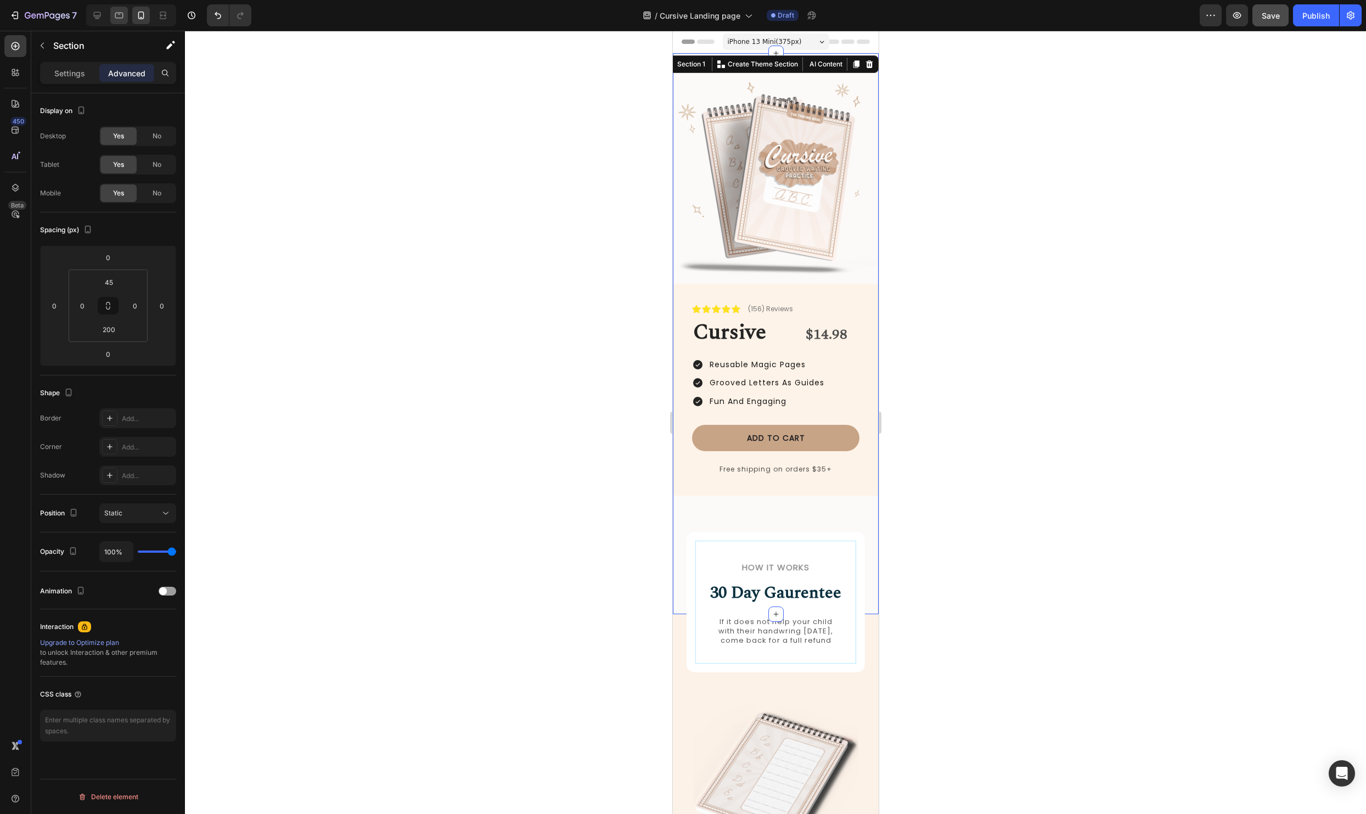
type input "32"
type input "15"
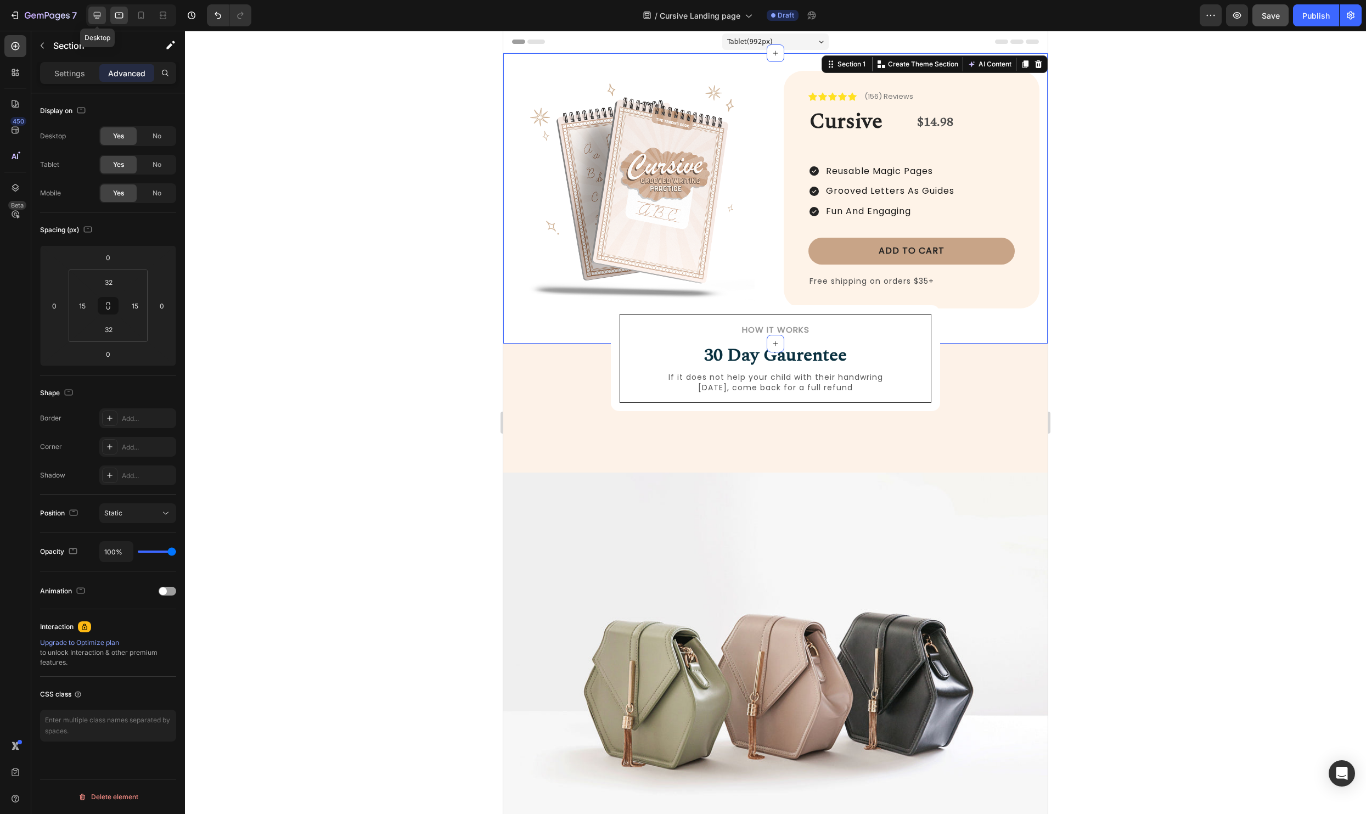
click at [101, 18] on icon at bounding box center [97, 15] width 11 height 11
type input "80"
type input "60"
type input "48"
type input "60"
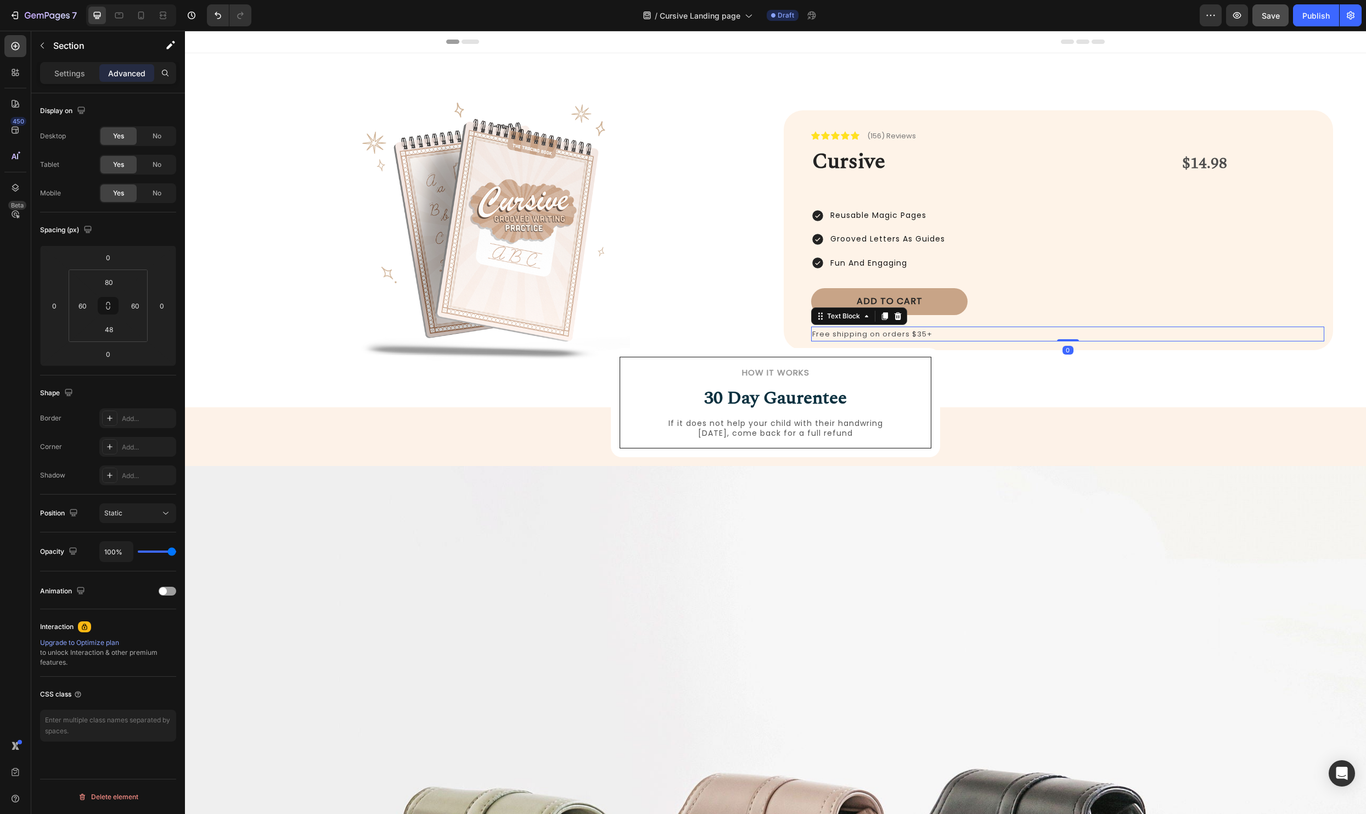
click at [1039, 338] on p "Free shipping on orders $35+" at bounding box center [1067, 334] width 511 height 13
click at [693, 323] on div at bounding box center [492, 234] width 549 height 275
click at [774, 343] on div "Image 0 Icon Icon Icon Icon Icon Icon List (156) Reviews Text Block Row Cursive…" at bounding box center [775, 234] width 1115 height 275
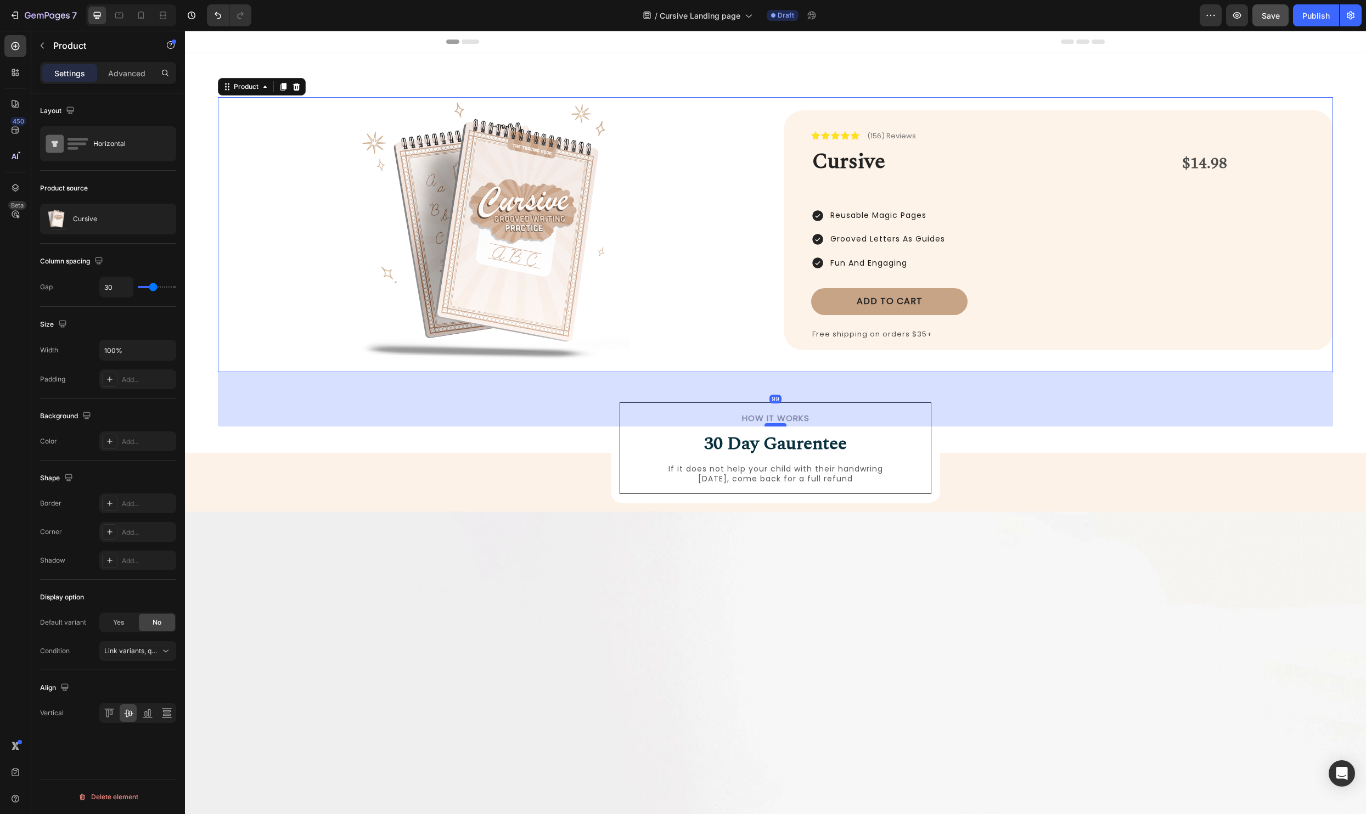
drag, startPoint x: 771, startPoint y: 378, endPoint x: 770, endPoint y: 424, distance: 45.5
click at [770, 424] on div at bounding box center [775, 424] width 22 height 3
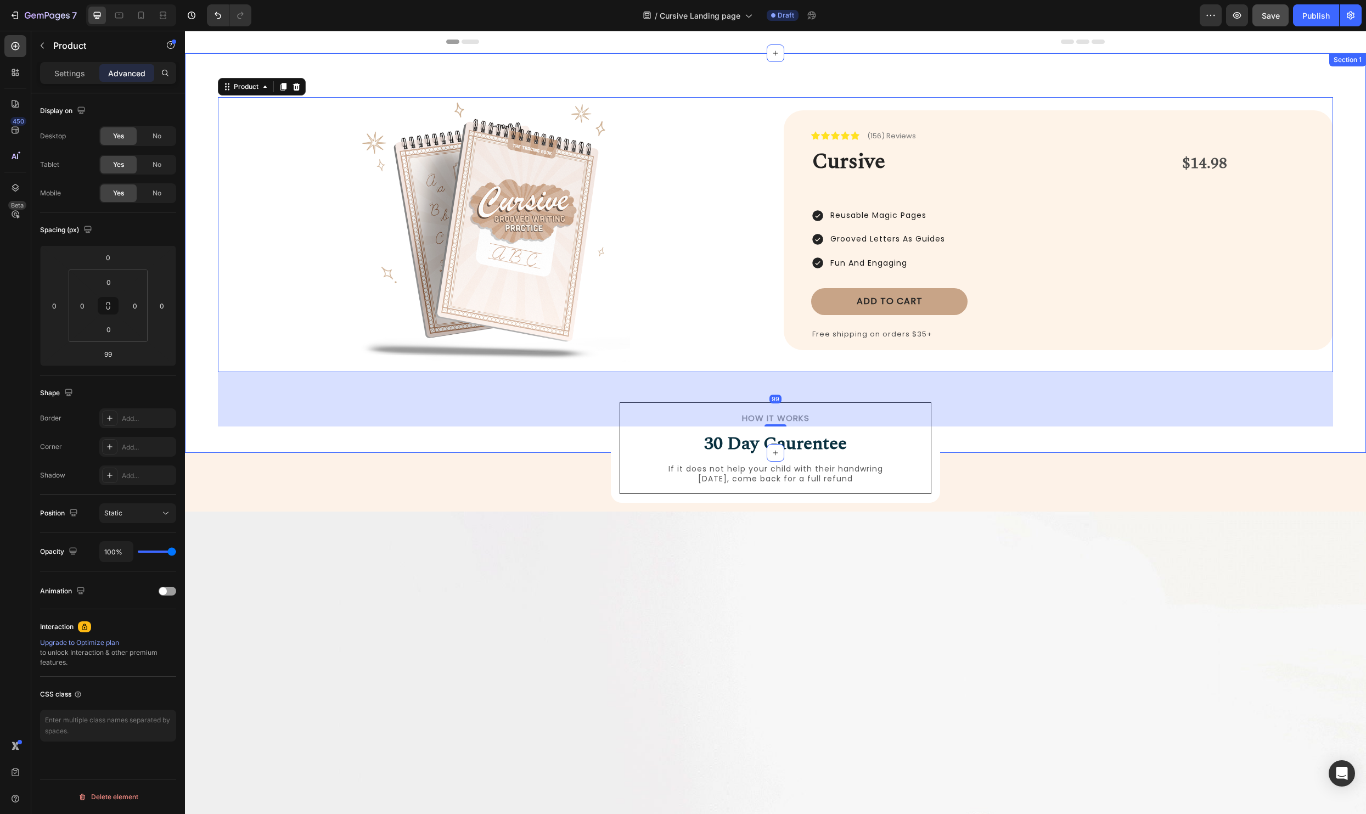
click at [1043, 450] on div "Image Icon Icon Icon Icon Icon Icon List (156) Reviews Text Block Row Cursive H…" at bounding box center [775, 252] width 1181 height 399
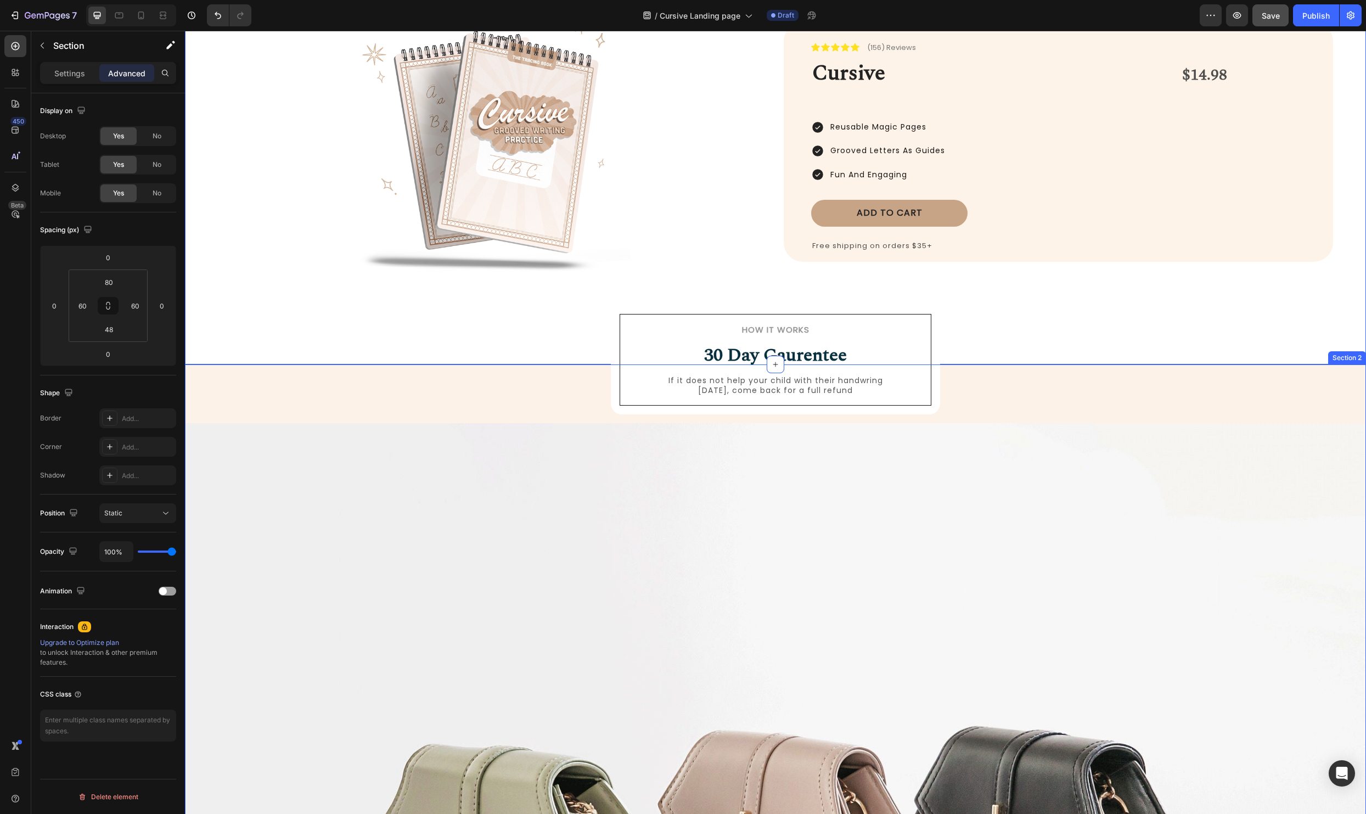
scroll to position [201, 0]
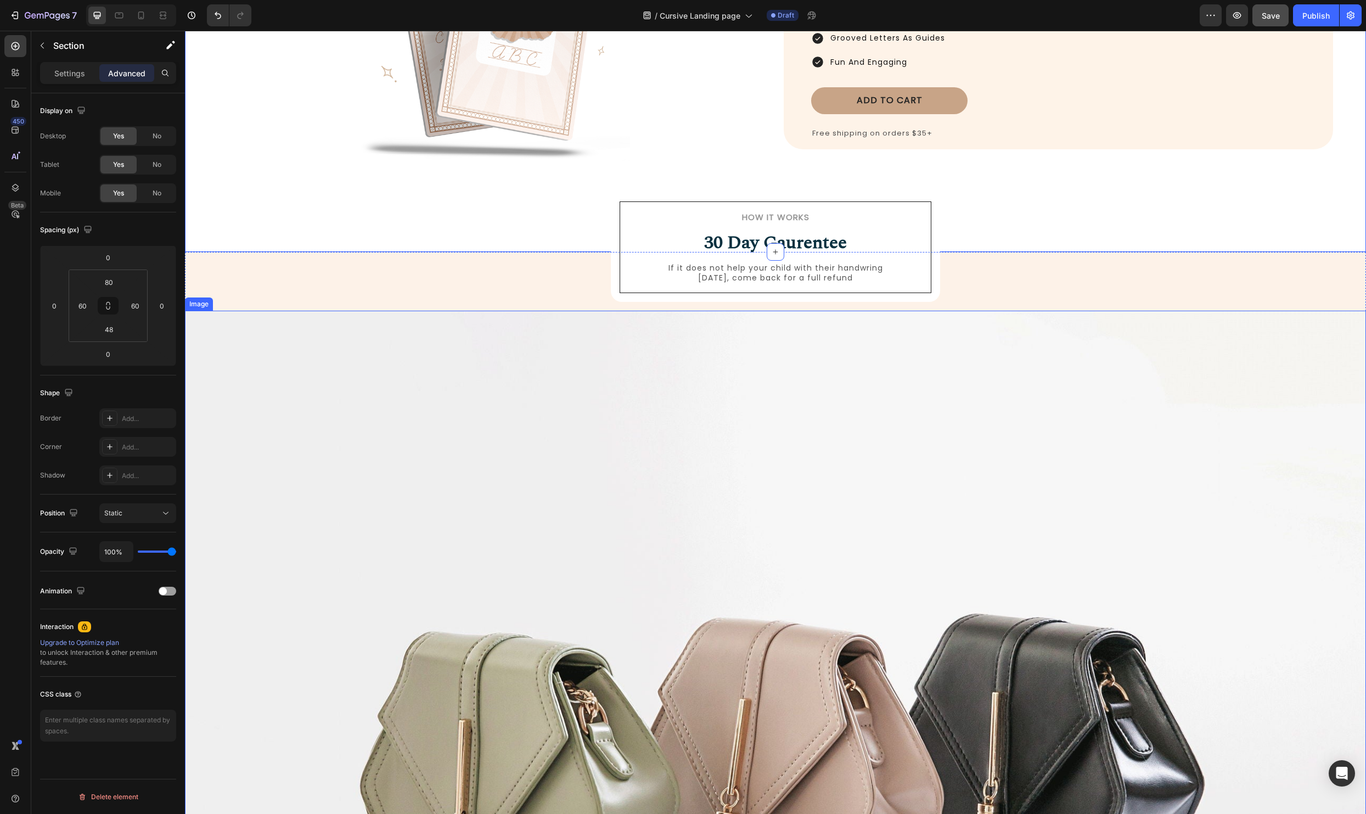
click at [983, 341] on img at bounding box center [775, 753] width 1181 height 885
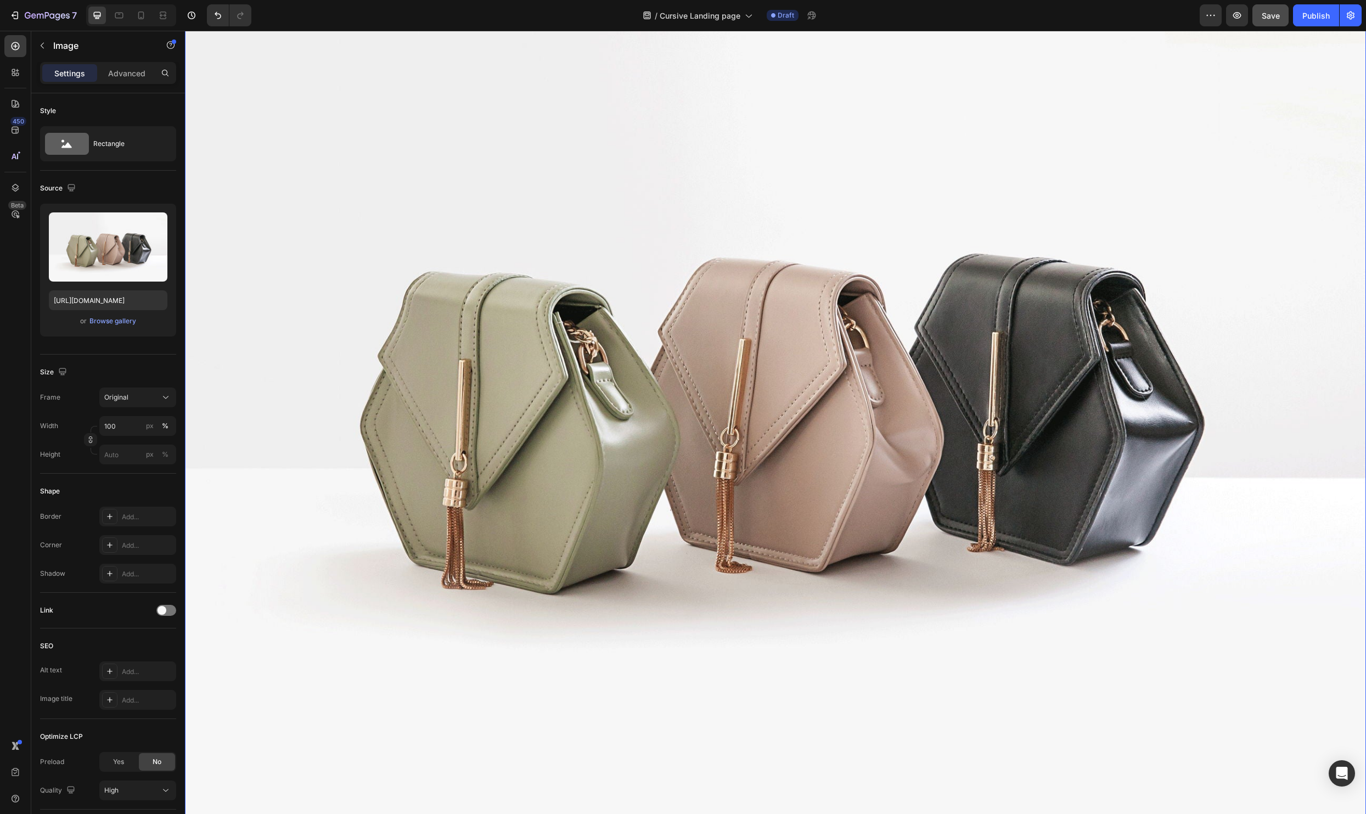
scroll to position [324, 0]
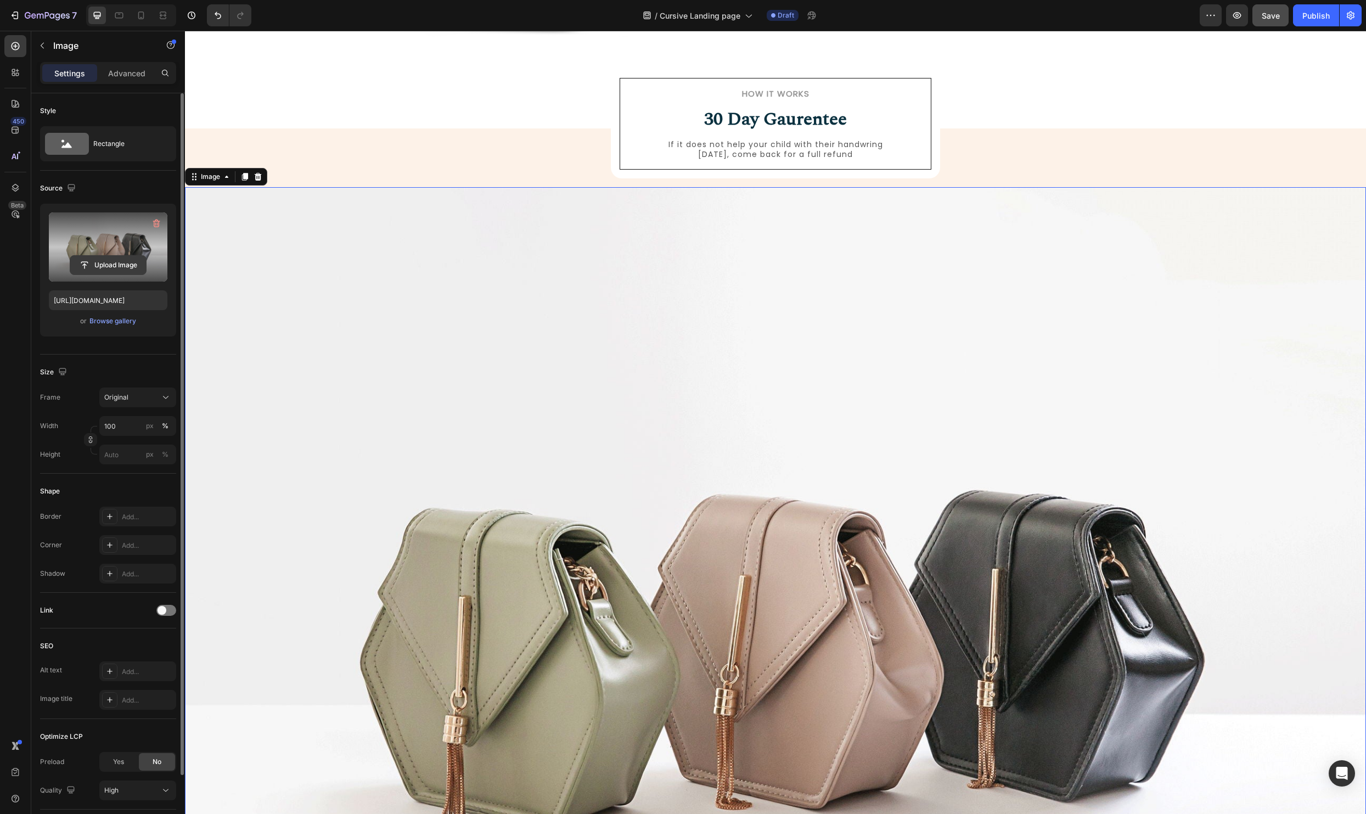
click at [111, 262] on input "file" at bounding box center [108, 265] width 76 height 19
type input "https://cdn.shopify.com/s/files/1/0590/7654/2519/files/gempages_545436523269456…"
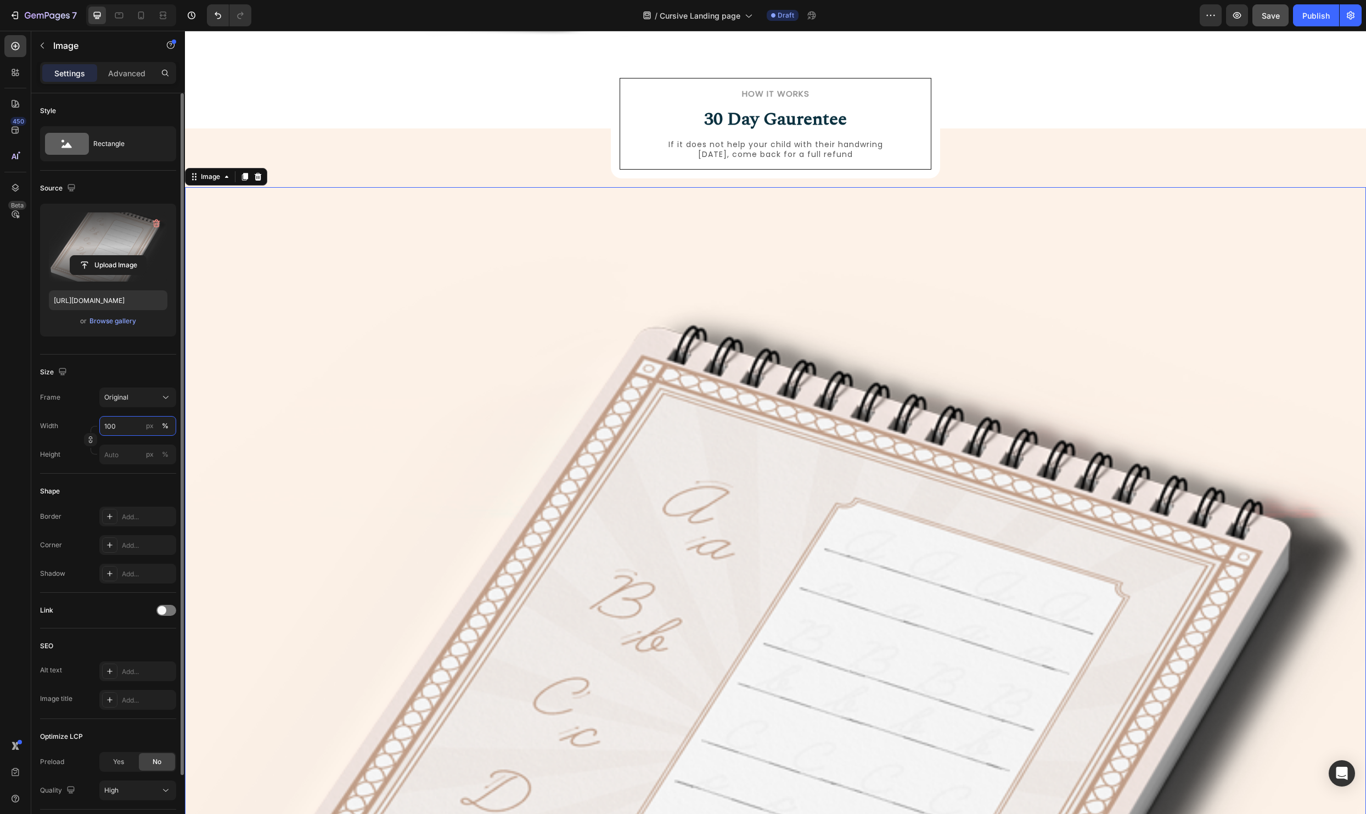
click at [137, 419] on input "100" at bounding box center [137, 426] width 77 height 20
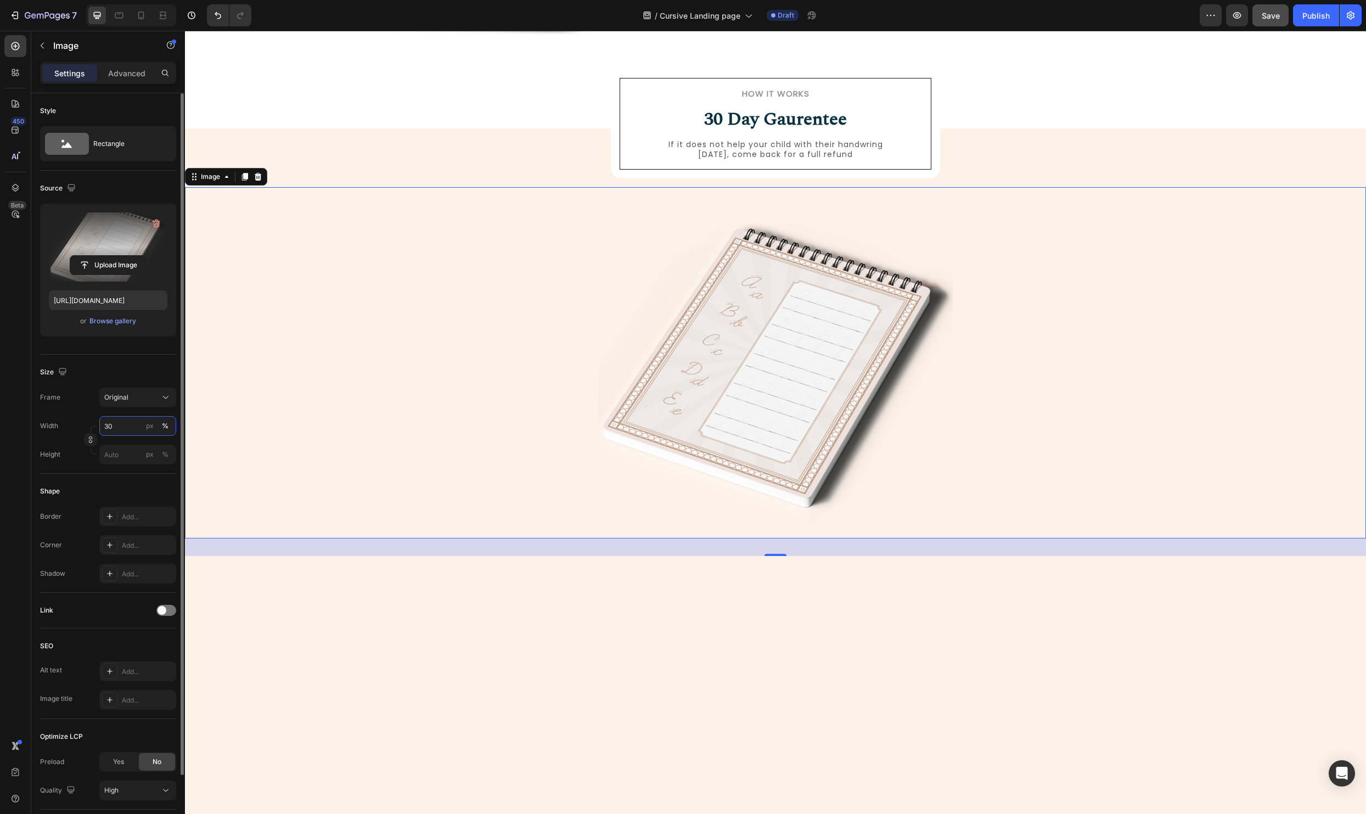
type input "30"
click at [783, 708] on div at bounding box center [775, 703] width 1164 height 210
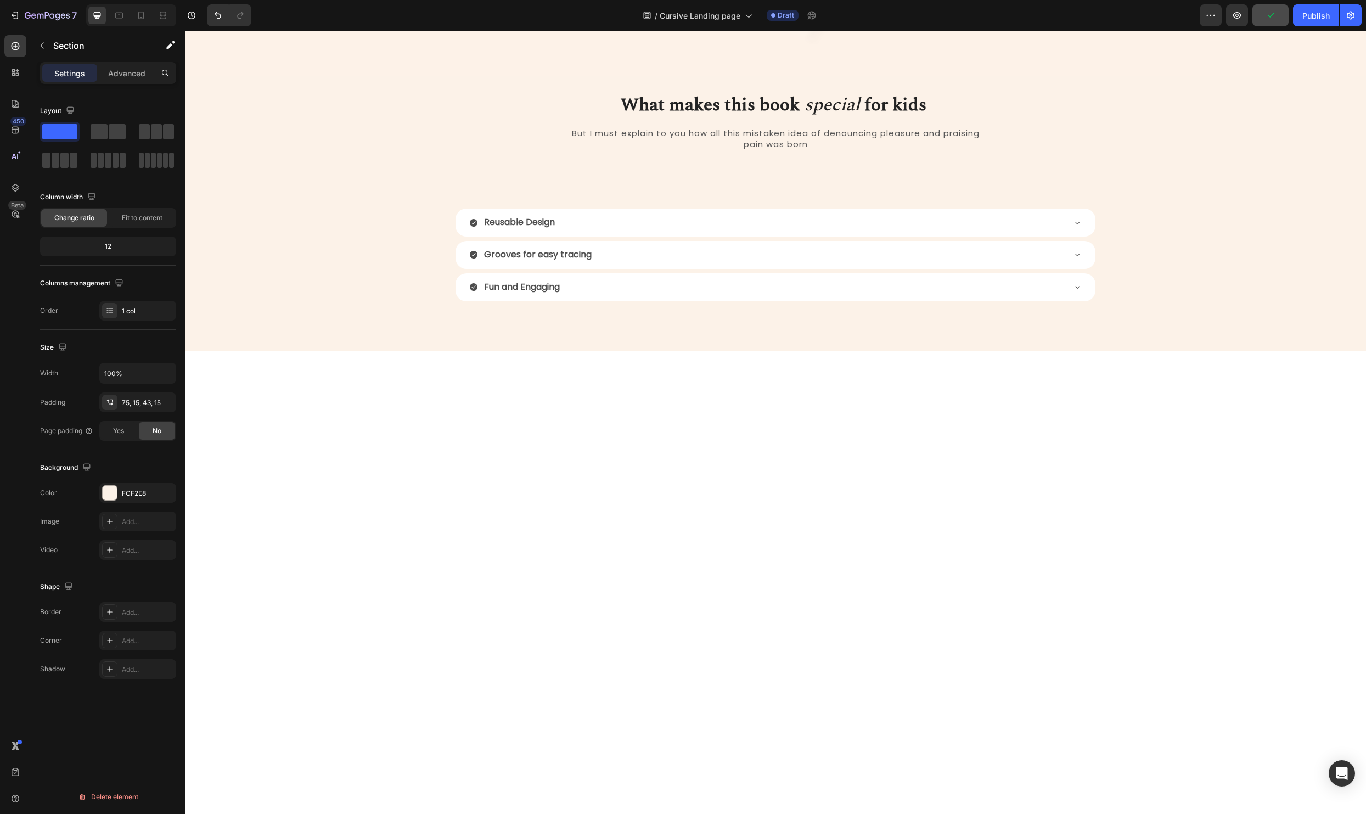
scroll to position [0, 0]
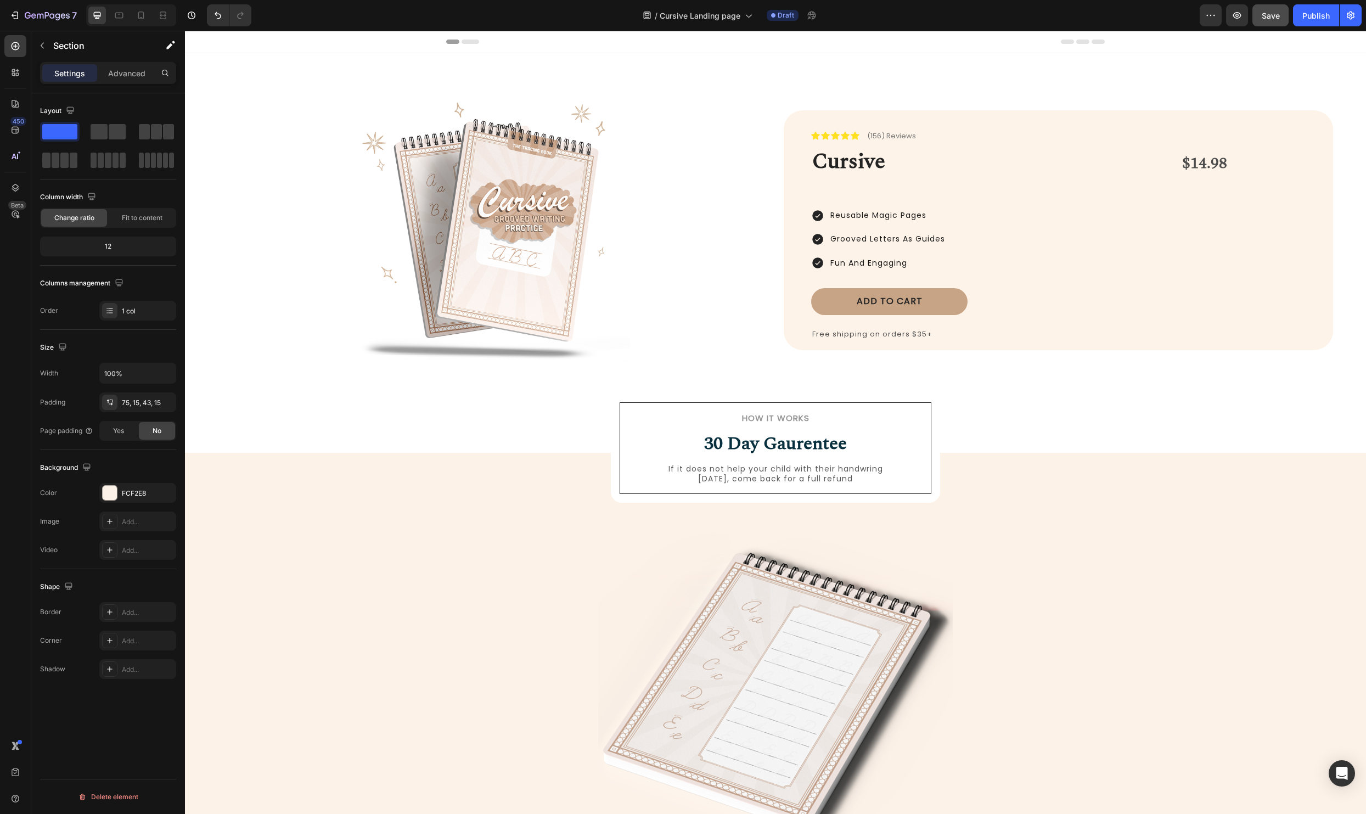
click at [150, 12] on div at bounding box center [131, 15] width 90 height 22
click at [143, 14] on icon at bounding box center [141, 16] width 6 height 8
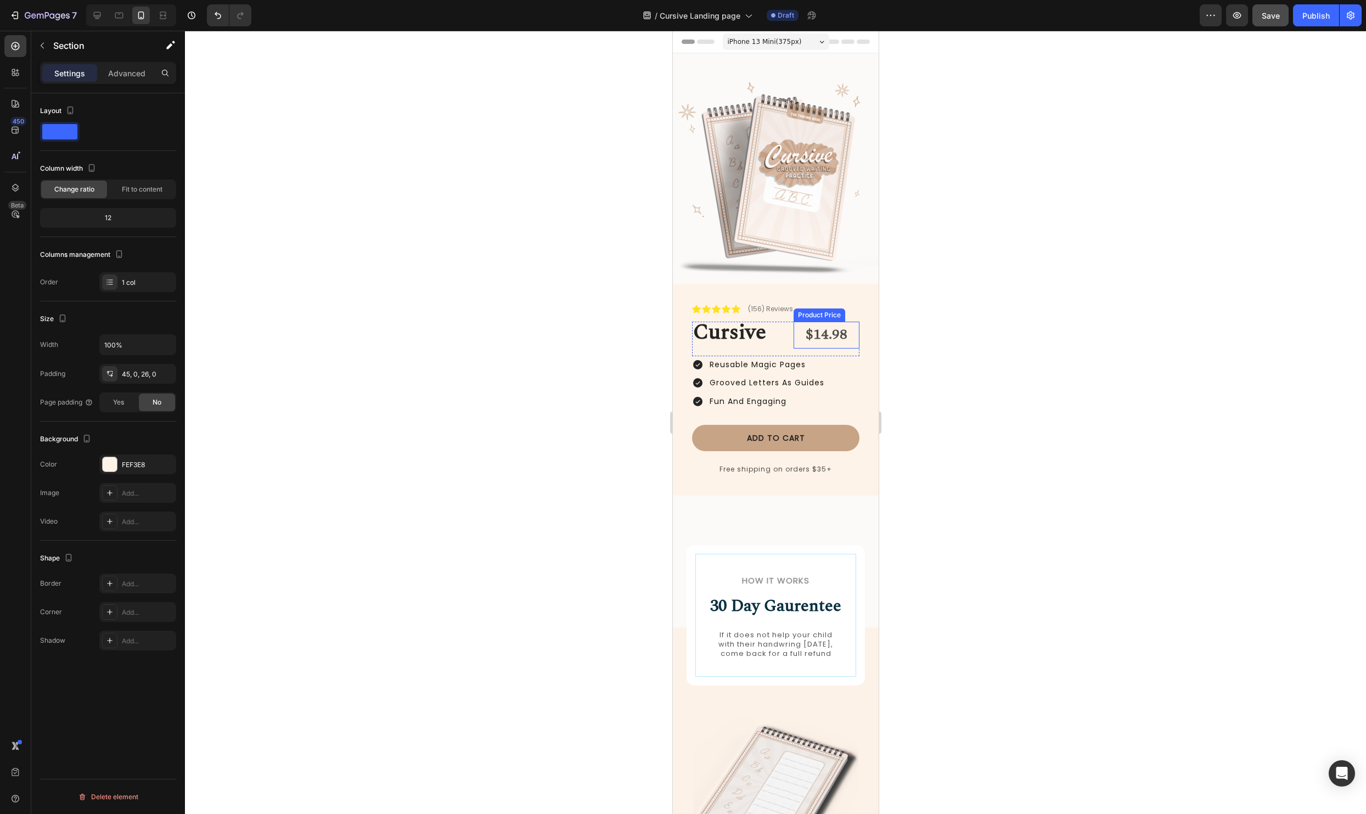
click at [833, 334] on div "$14.98" at bounding box center [826, 334] width 66 height 27
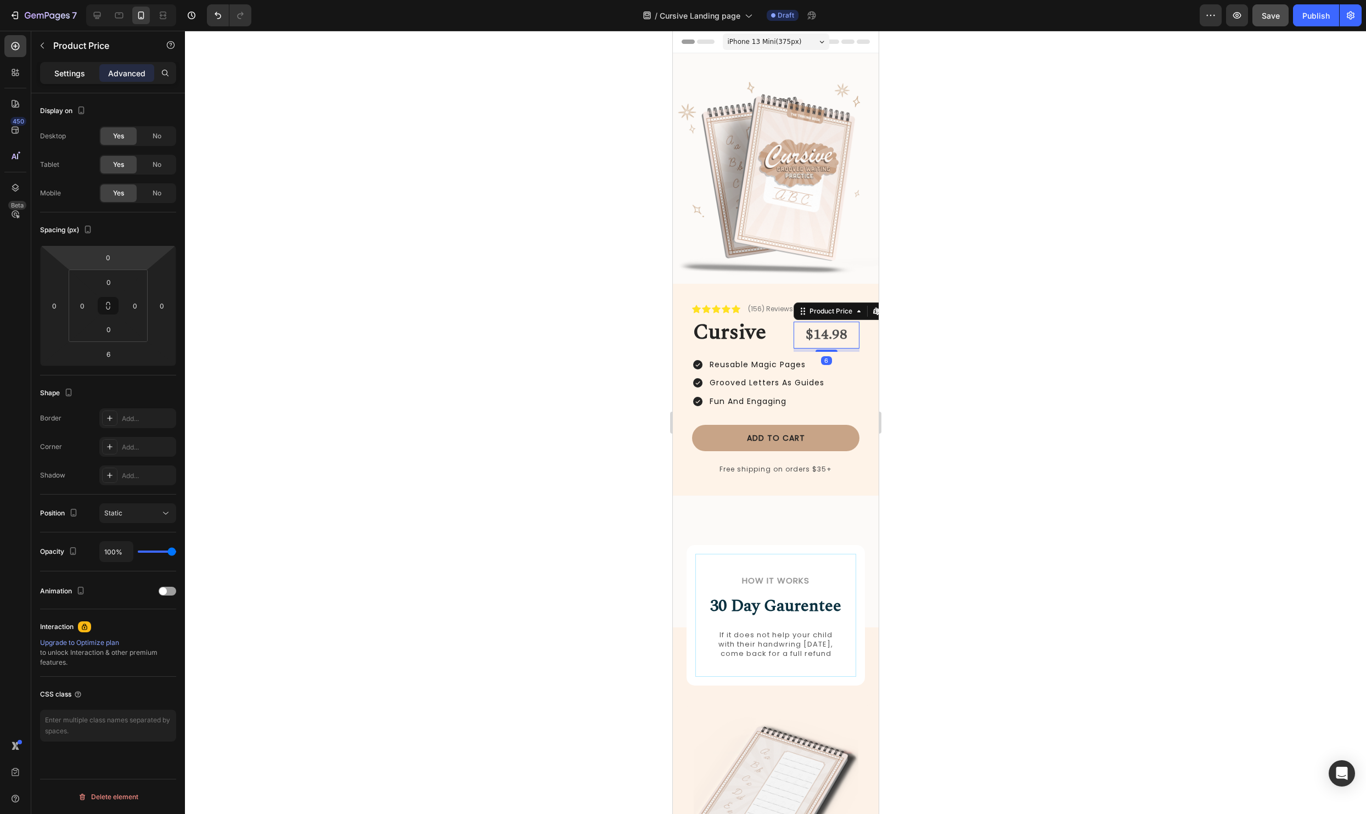
click at [69, 76] on p "Settings" at bounding box center [69, 73] width 31 height 12
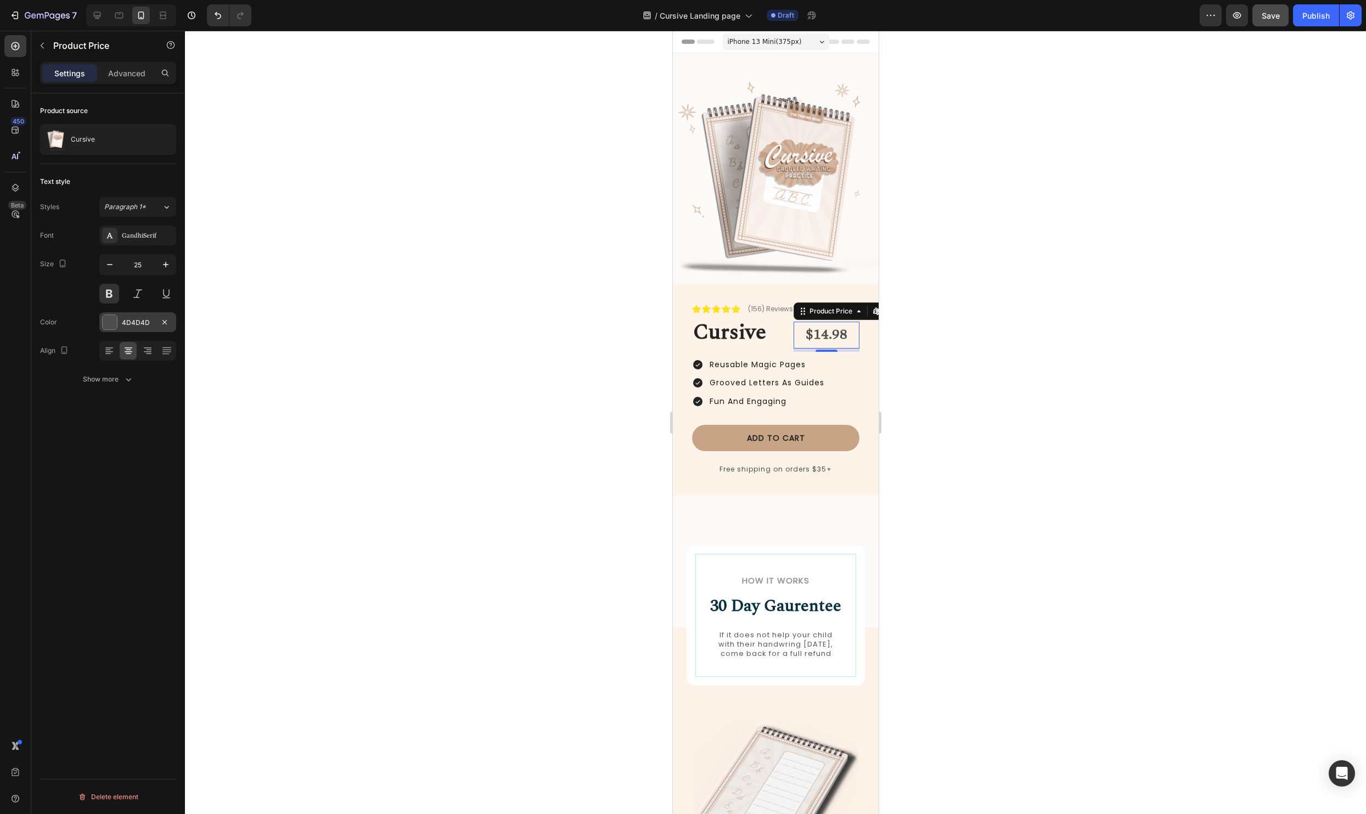
click at [108, 325] on div at bounding box center [110, 322] width 14 height 14
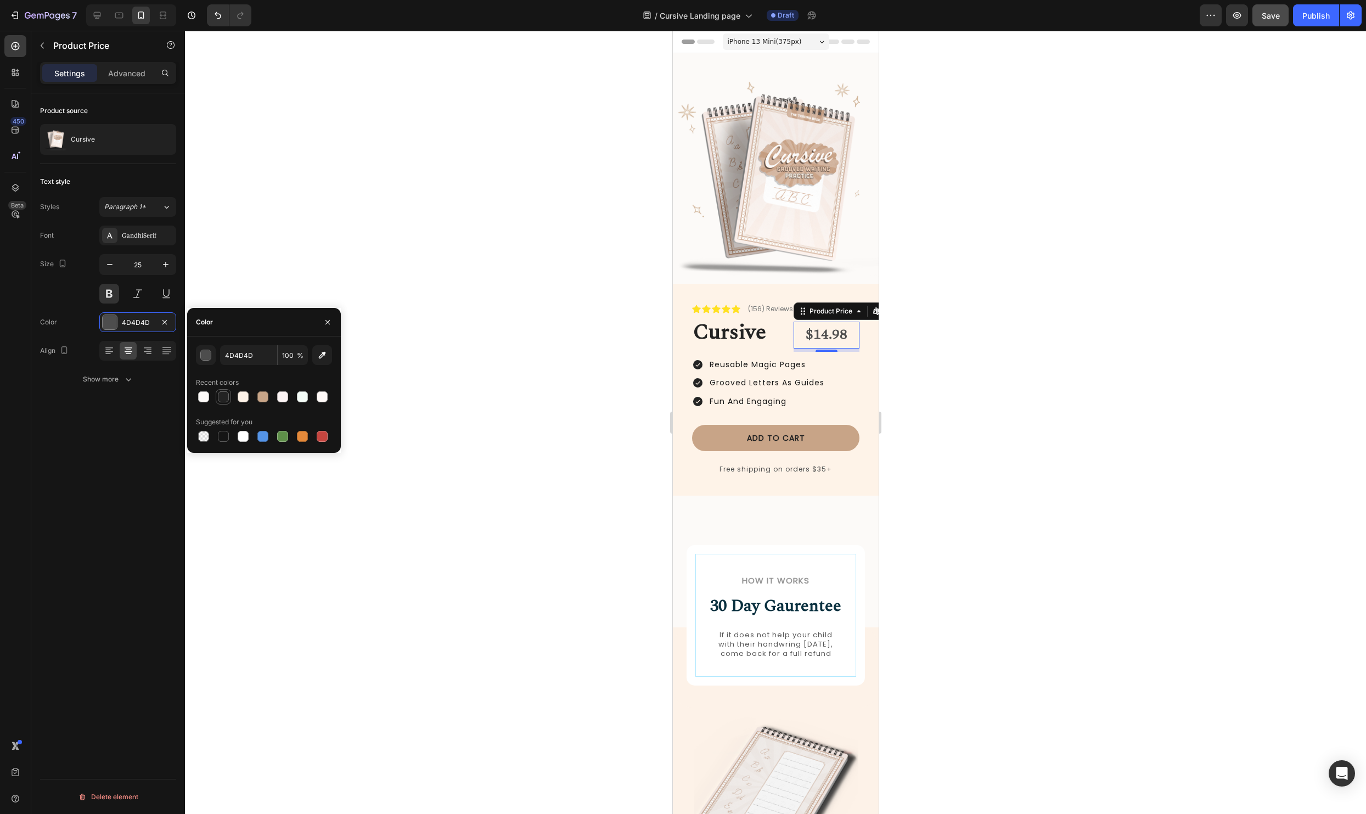
click at [222, 396] on div at bounding box center [223, 396] width 11 height 11
type input "232323"
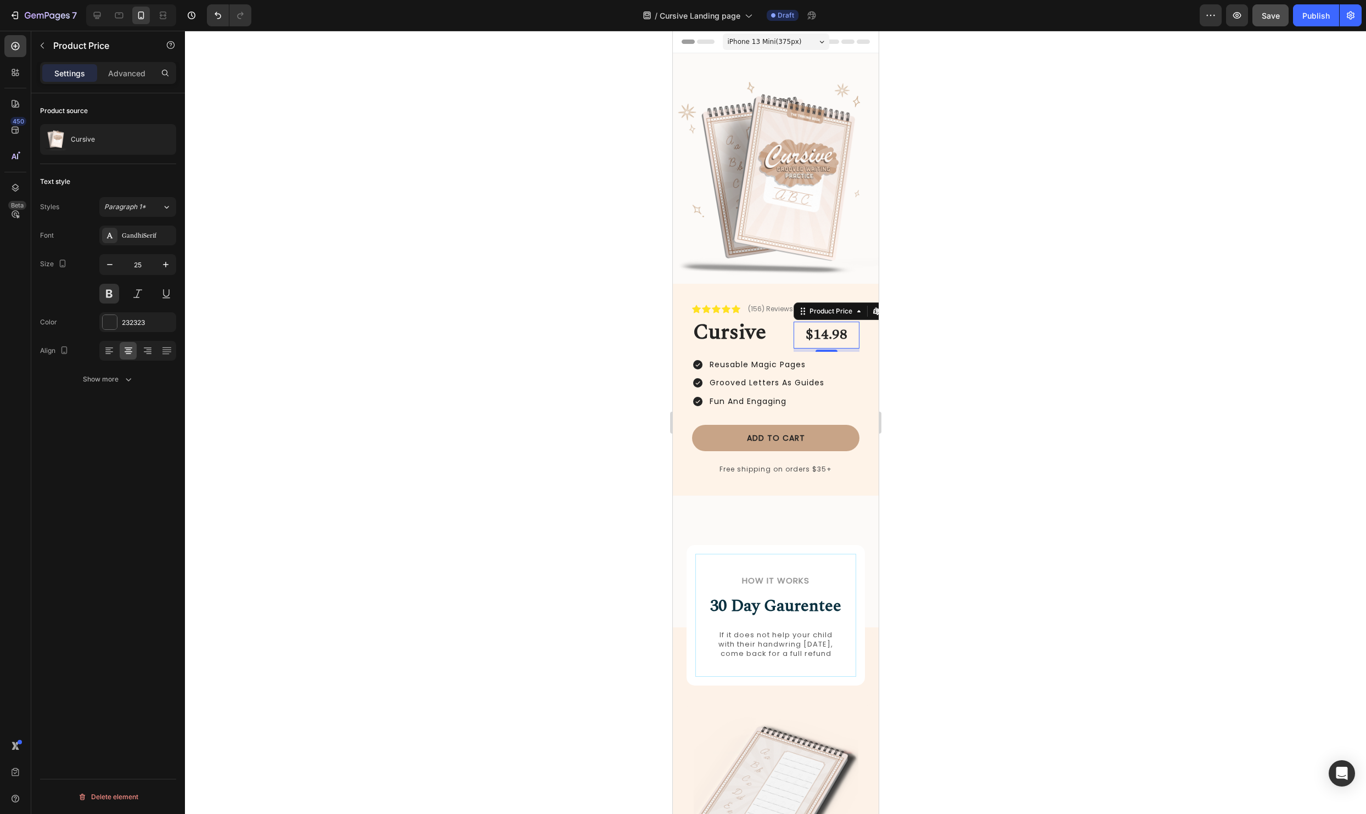
click at [478, 379] on div at bounding box center [775, 422] width 1181 height 783
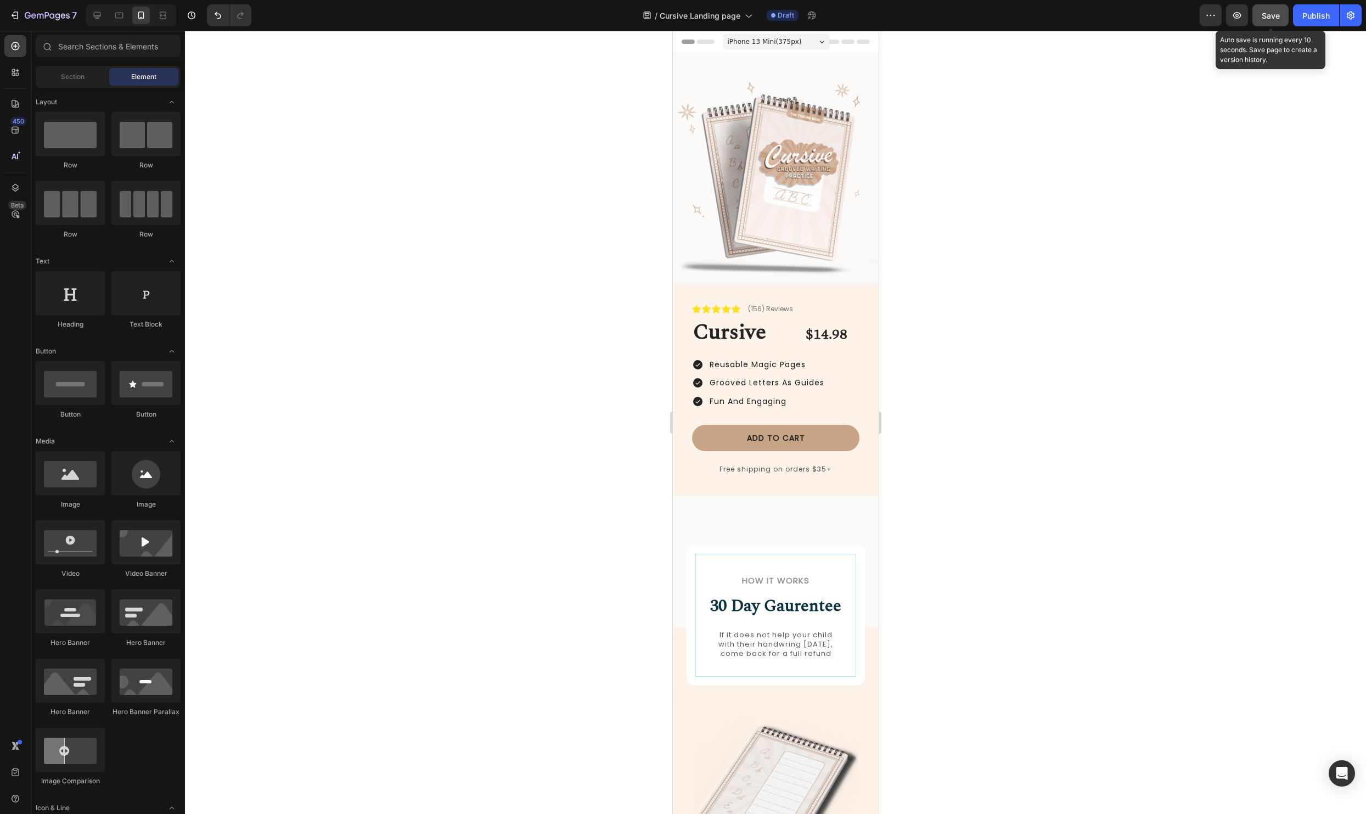
click at [1274, 14] on span "Save" at bounding box center [1270, 15] width 18 height 9
click at [51, 20] on icon "button" at bounding box center [47, 16] width 45 height 9
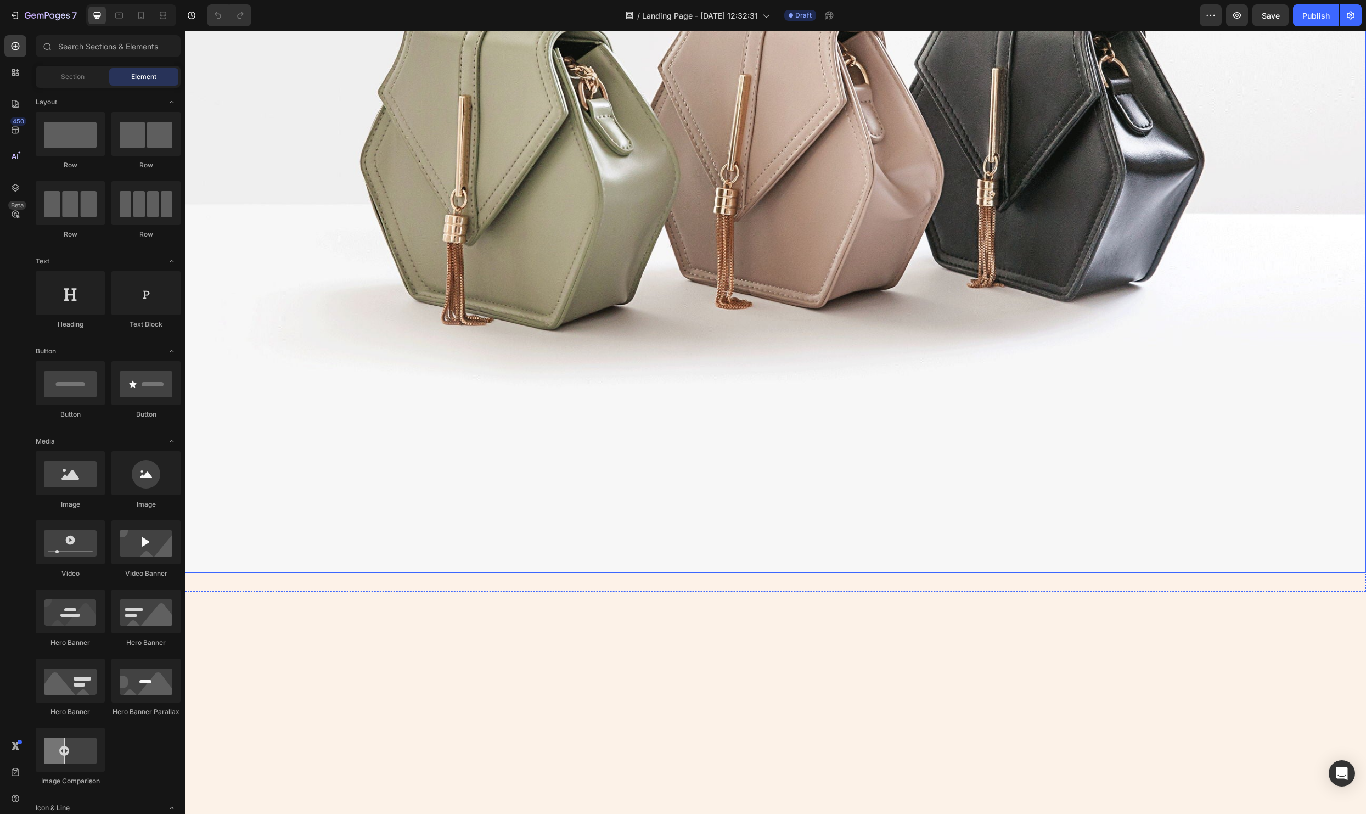
scroll to position [927, 0]
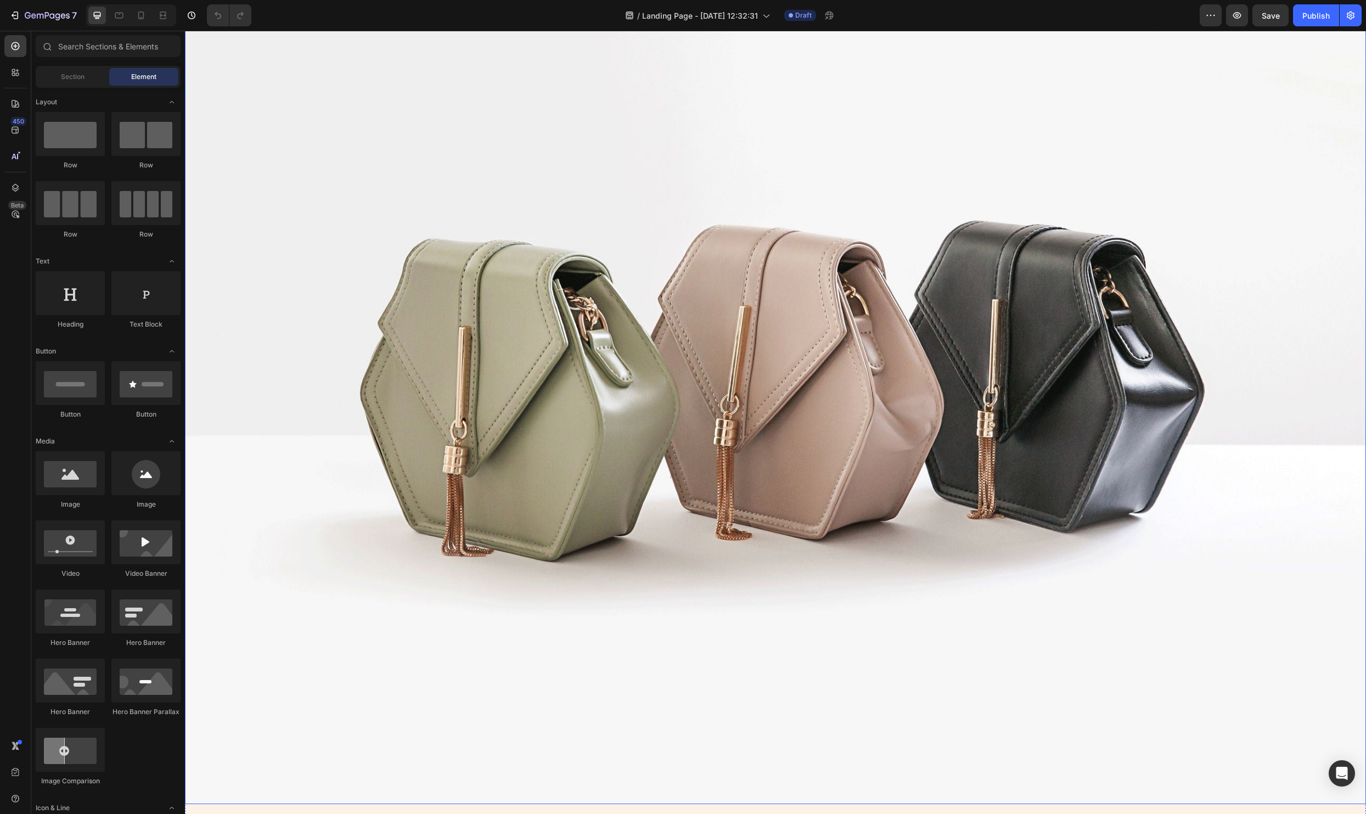
click at [715, 486] on img at bounding box center [775, 360] width 1181 height 885
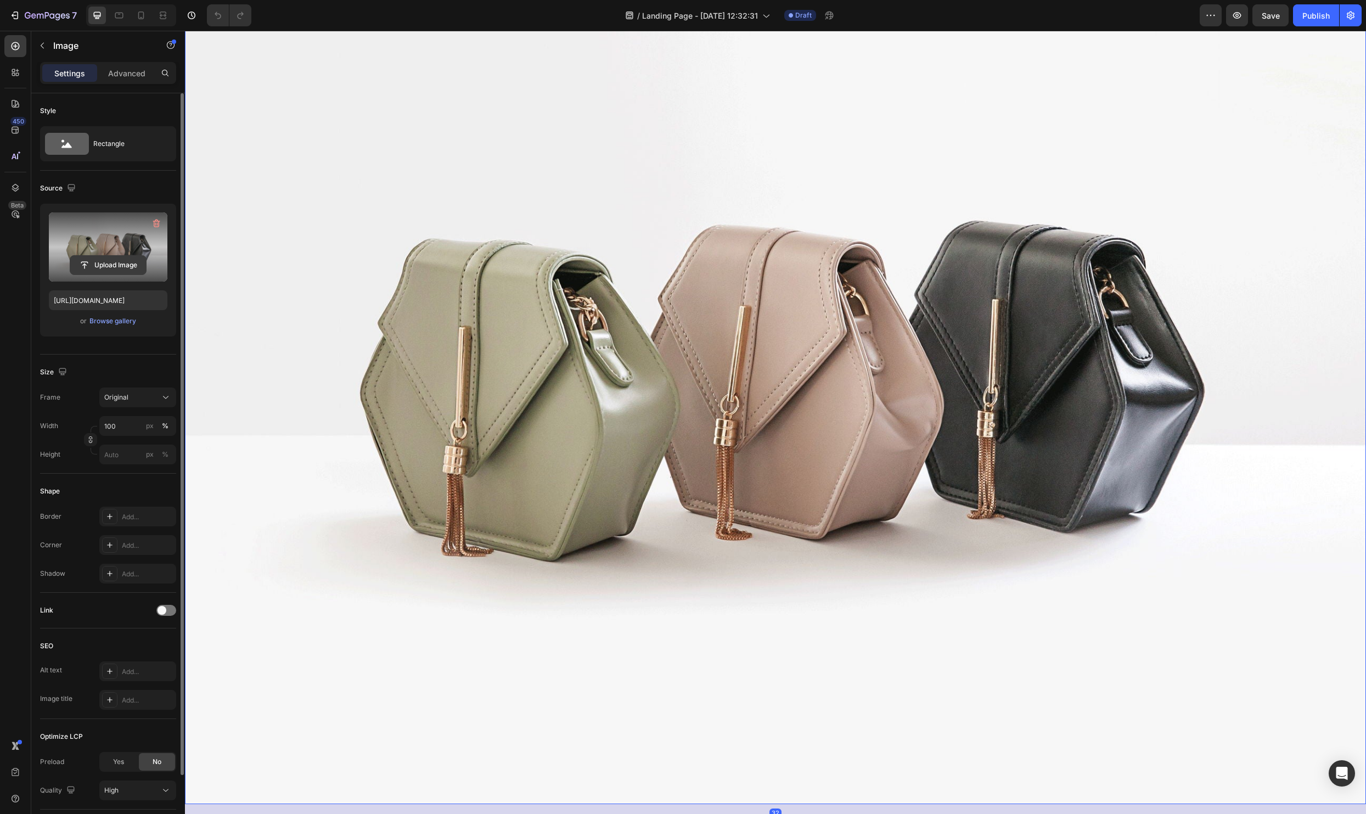
click at [90, 262] on input "file" at bounding box center [108, 265] width 76 height 19
type input "[URL][DOMAIN_NAME]"
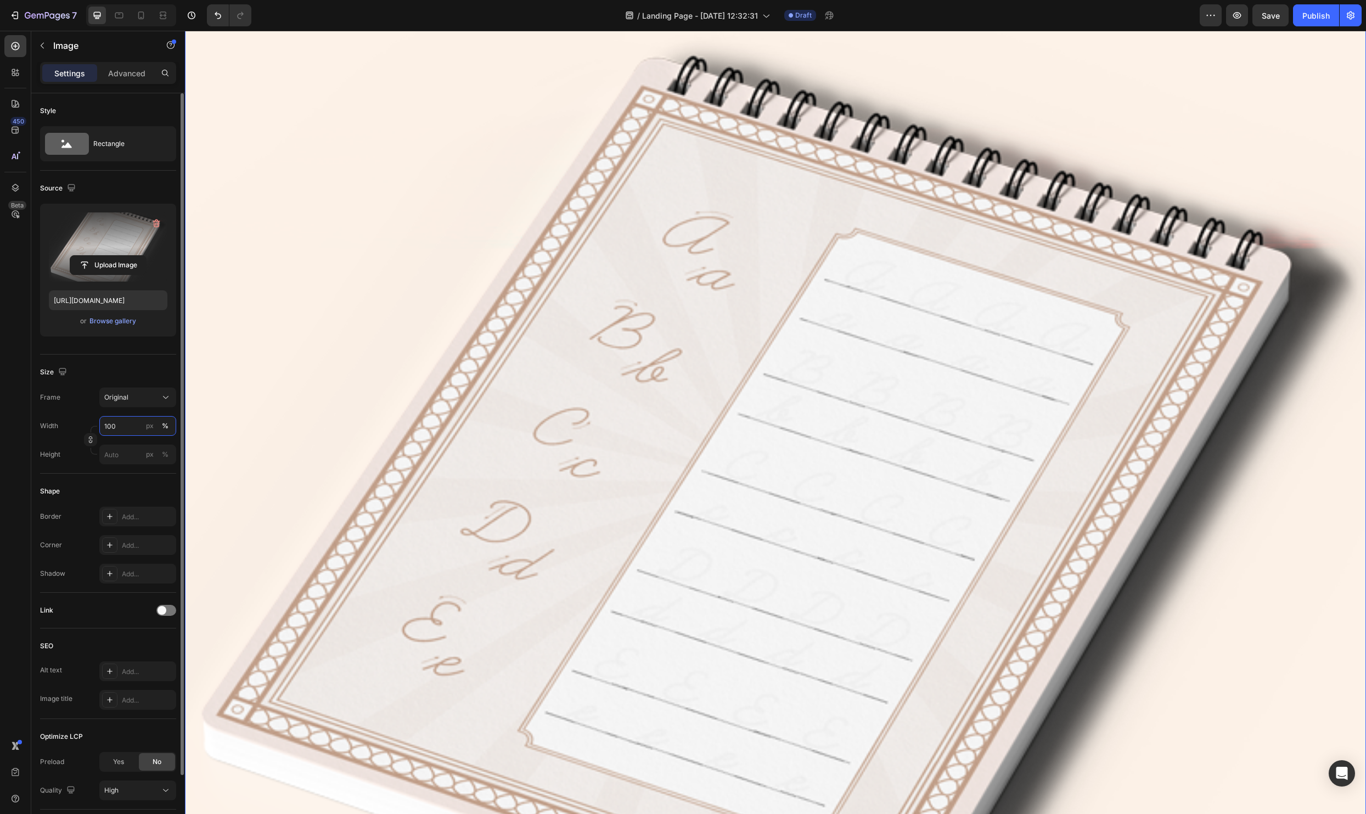
click at [128, 423] on input "100" at bounding box center [137, 426] width 77 height 20
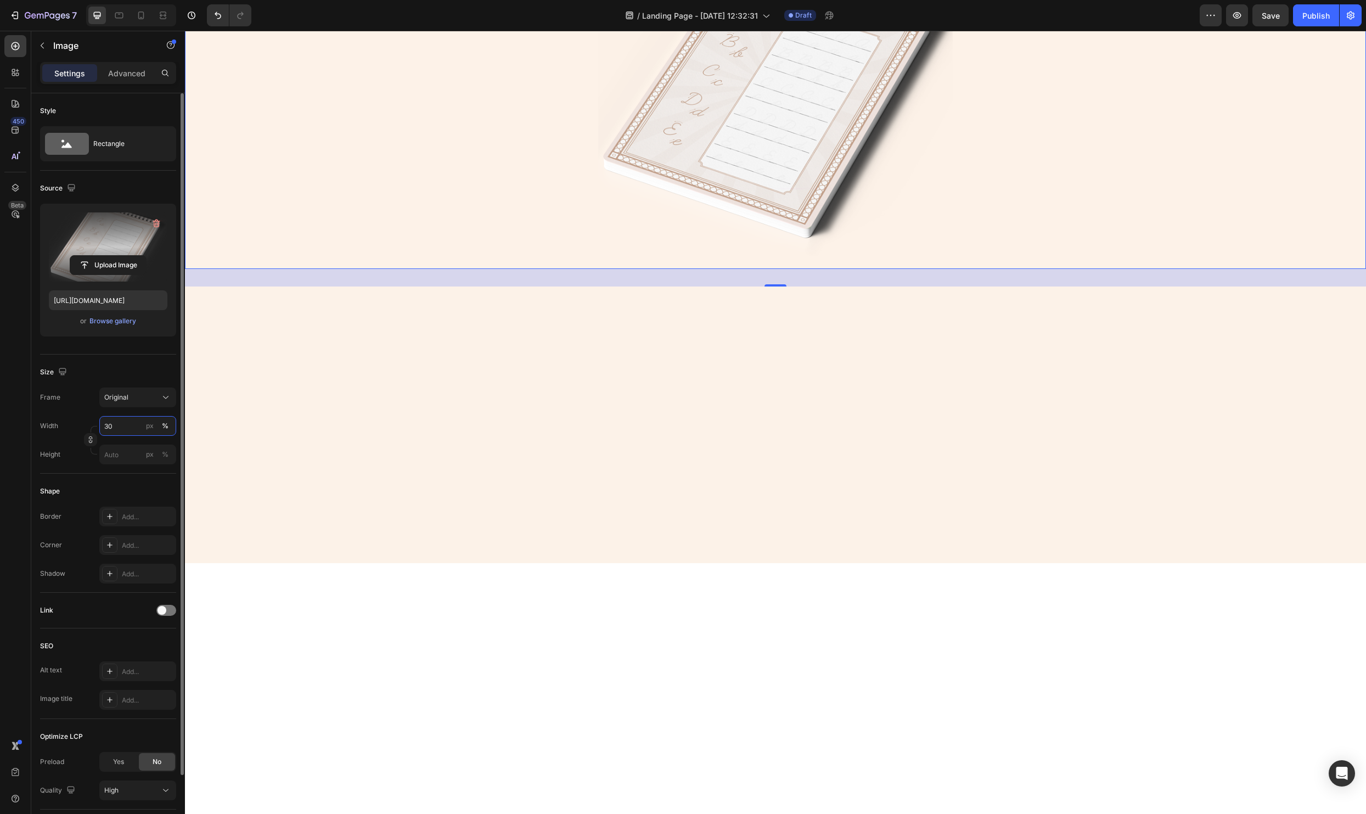
type input "30"
click at [664, 284] on div "32" at bounding box center [775, 278] width 1181 height 18
click at [111, 21] on div at bounding box center [119, 16] width 18 height 18
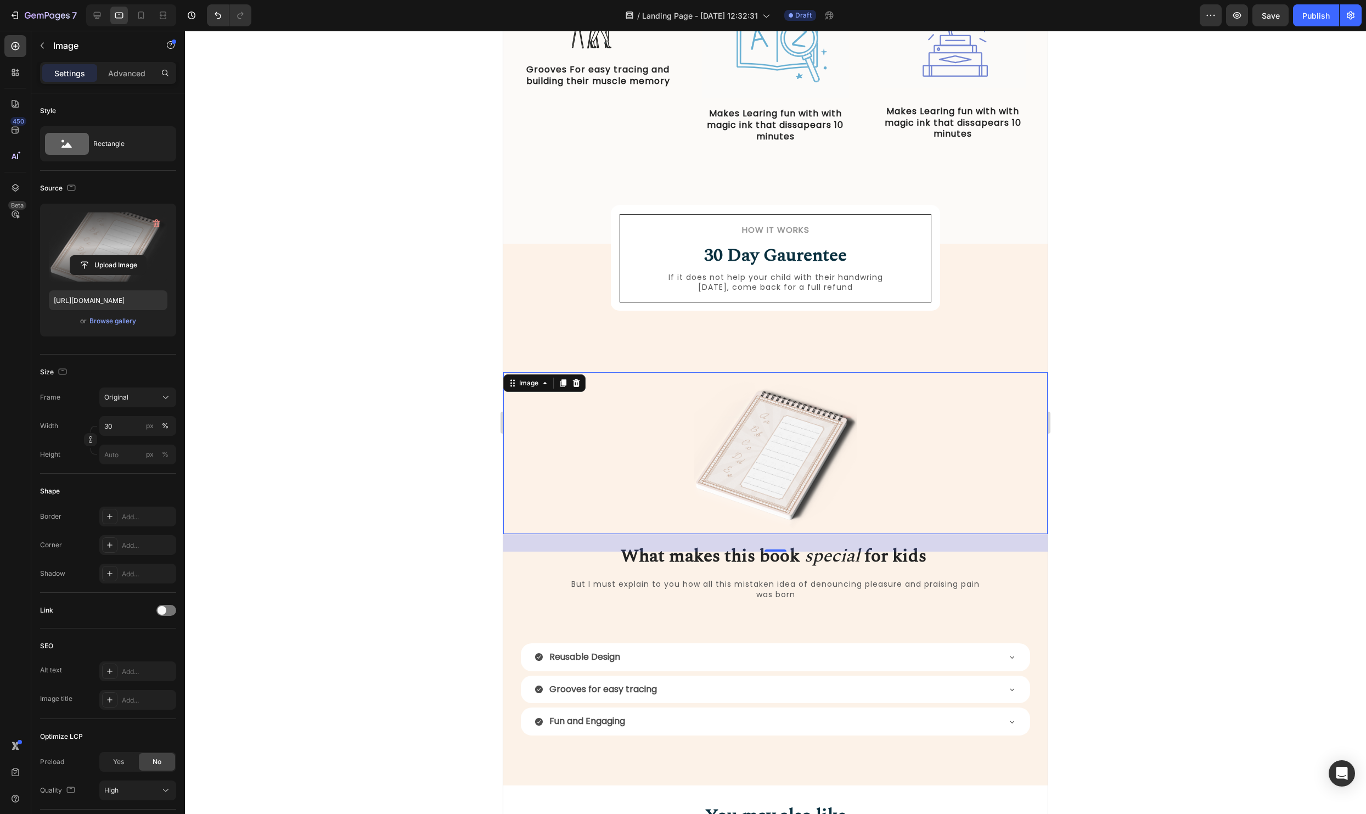
scroll to position [482, 0]
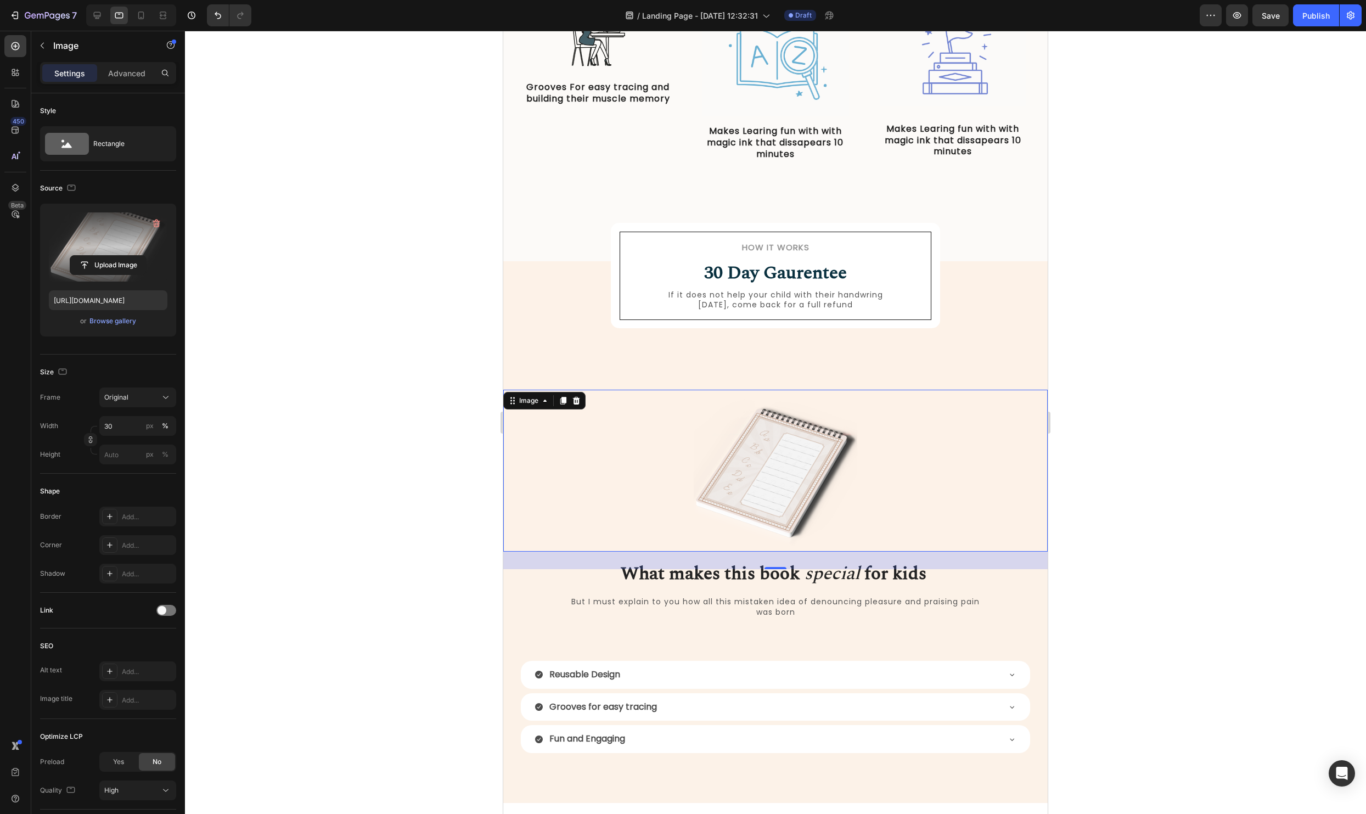
click at [1226, 277] on div at bounding box center [775, 422] width 1181 height 783
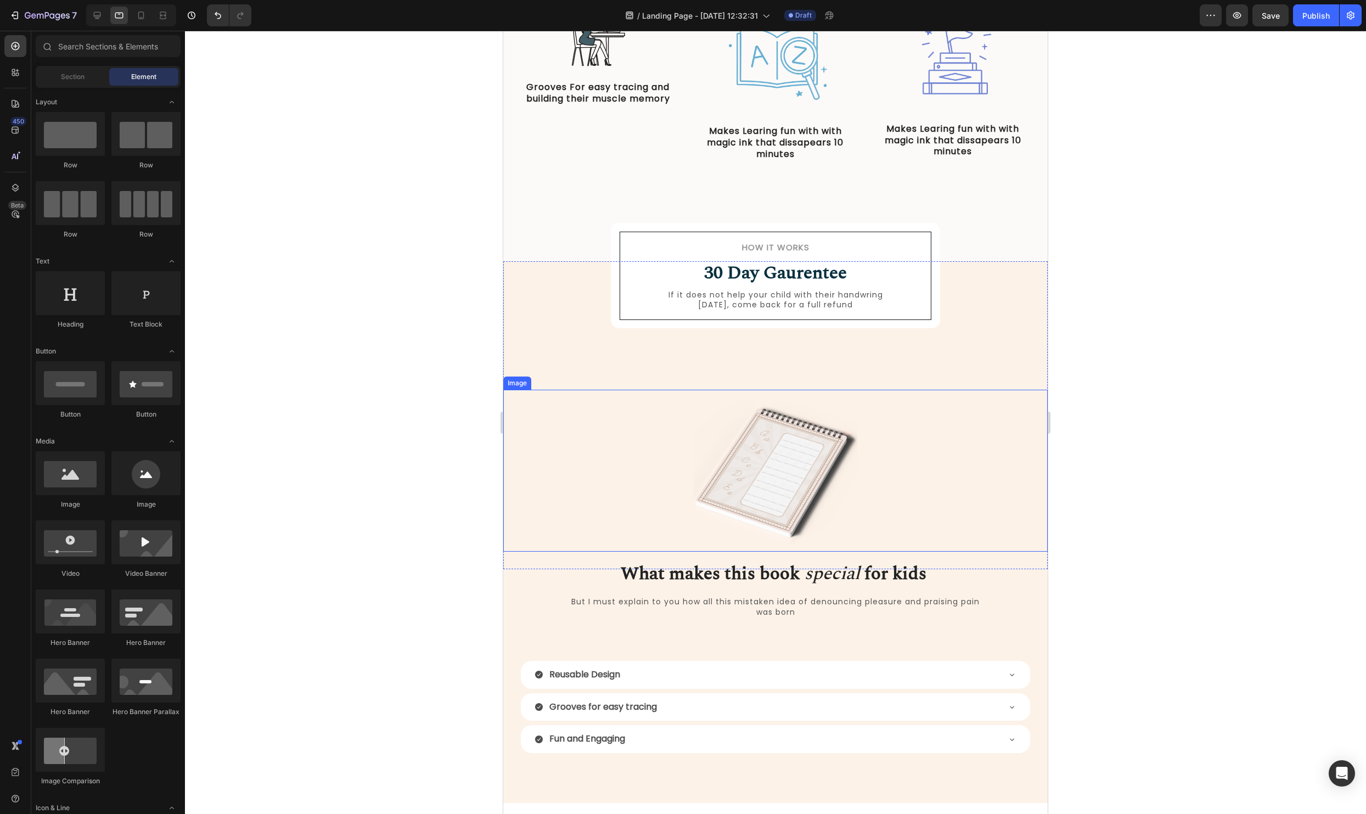
click at [845, 403] on img at bounding box center [774, 471] width 163 height 162
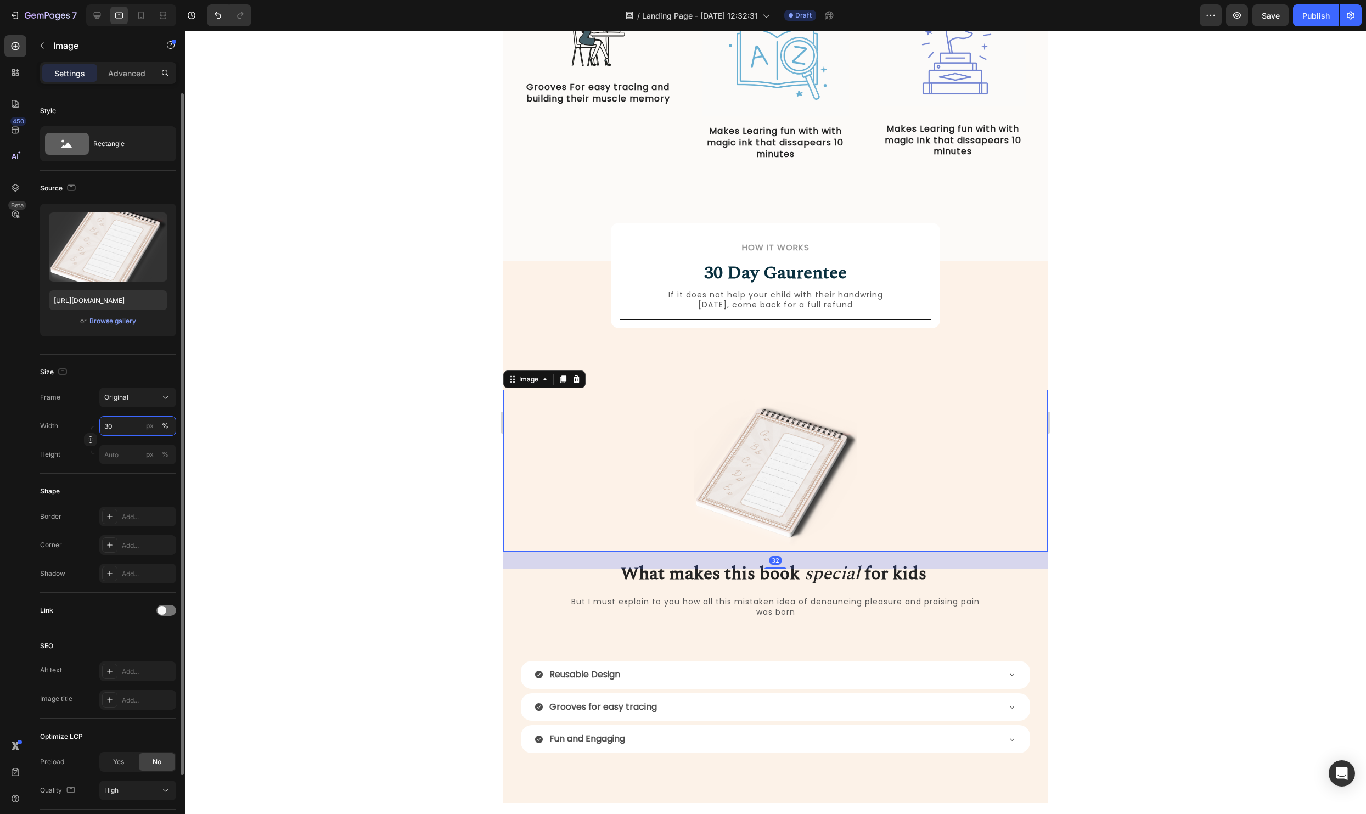
click at [131, 432] on input "30" at bounding box center [137, 426] width 77 height 20
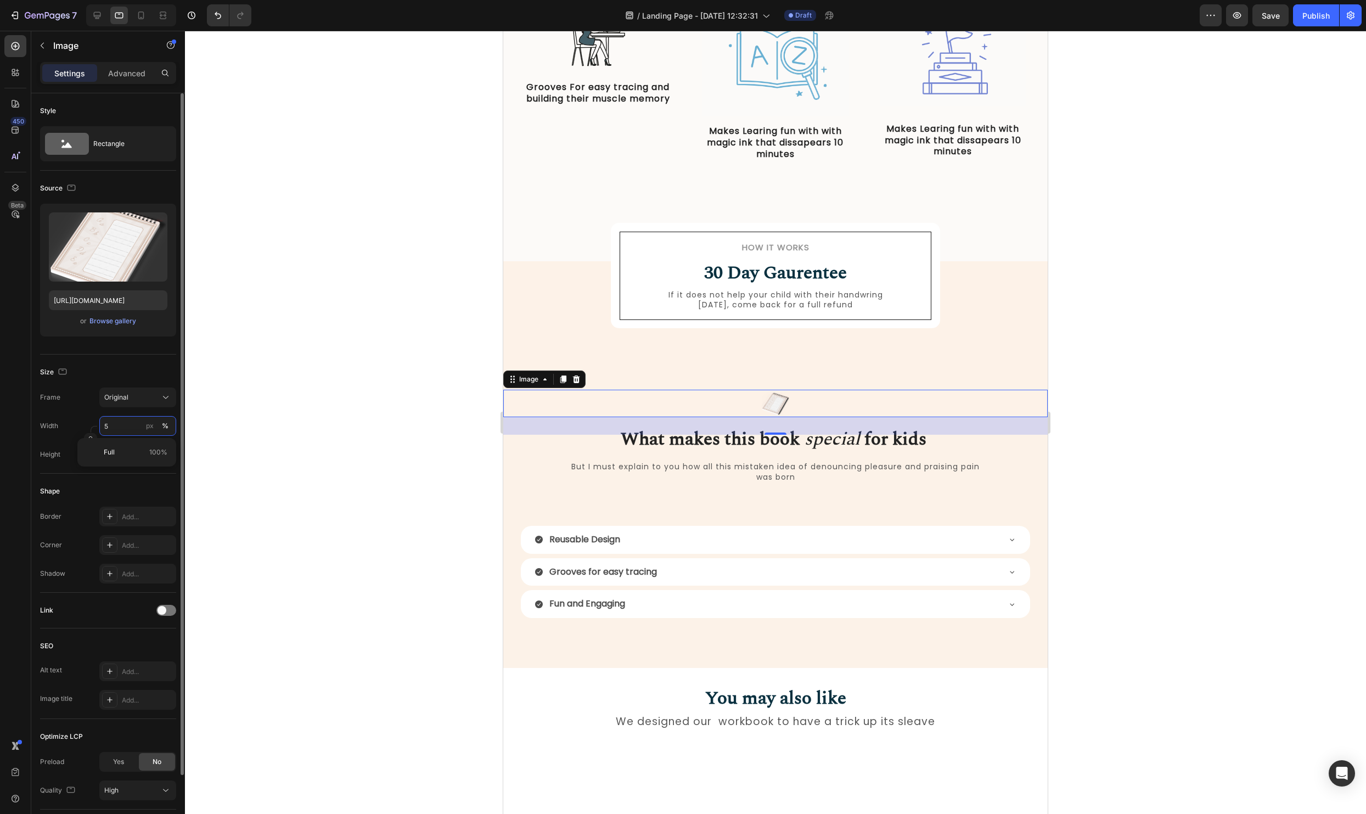
type input "50"
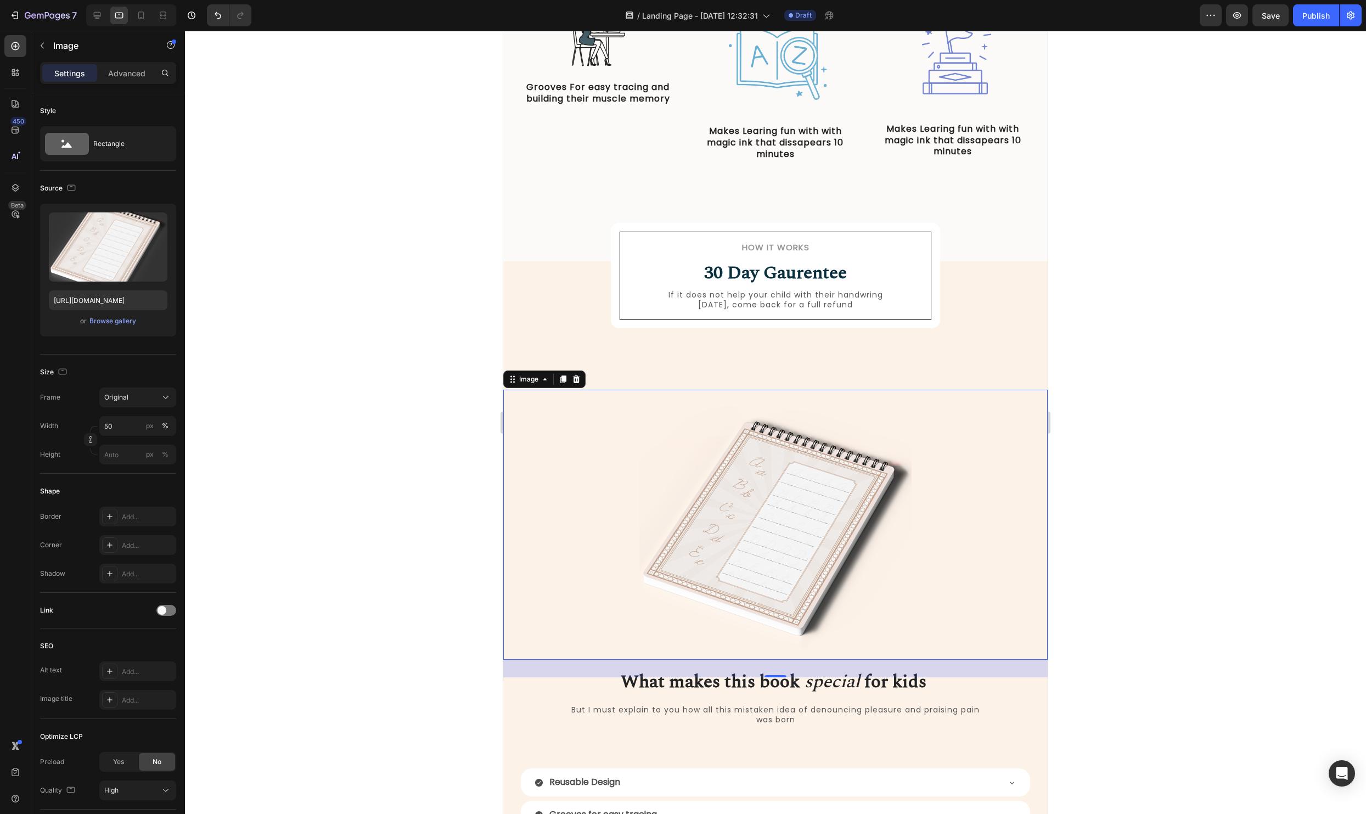
click at [1062, 445] on div at bounding box center [775, 422] width 1181 height 783
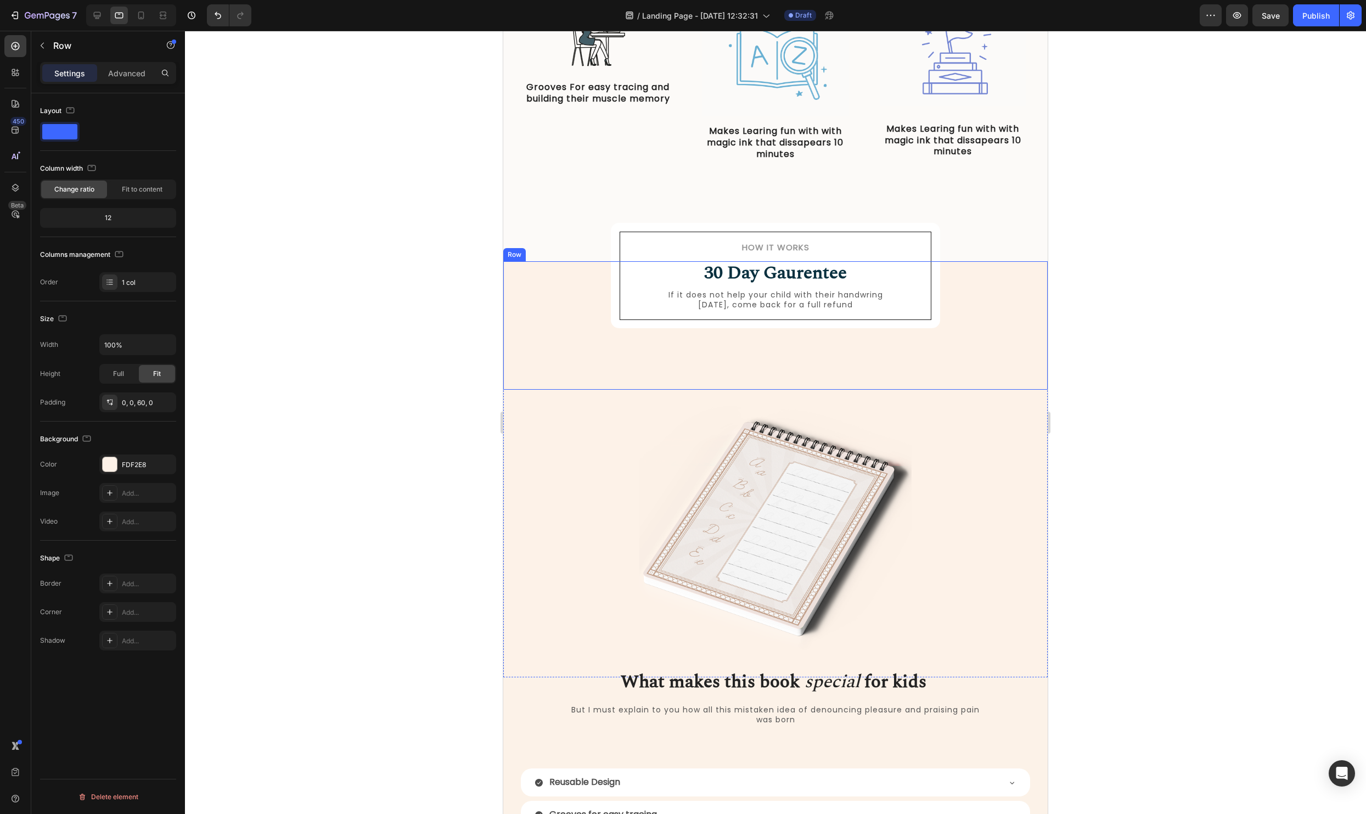
click at [797, 379] on div "How it Works Heading 30 Day Gaurentee Heading If it does not help your child wi…" at bounding box center [775, 325] width 544 height 129
click at [838, 532] on img at bounding box center [775, 525] width 272 height 270
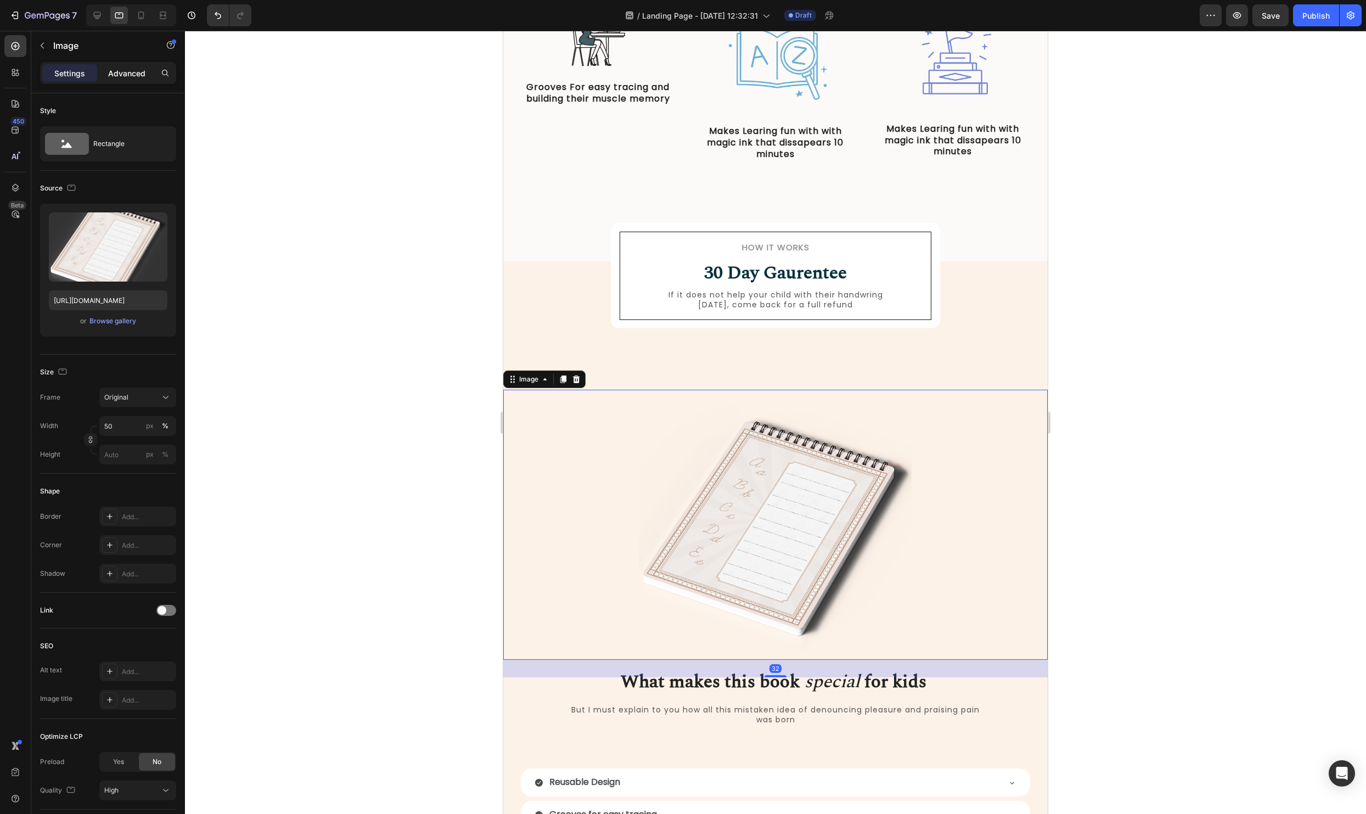
click at [133, 68] on p "Advanced" at bounding box center [126, 73] width 37 height 12
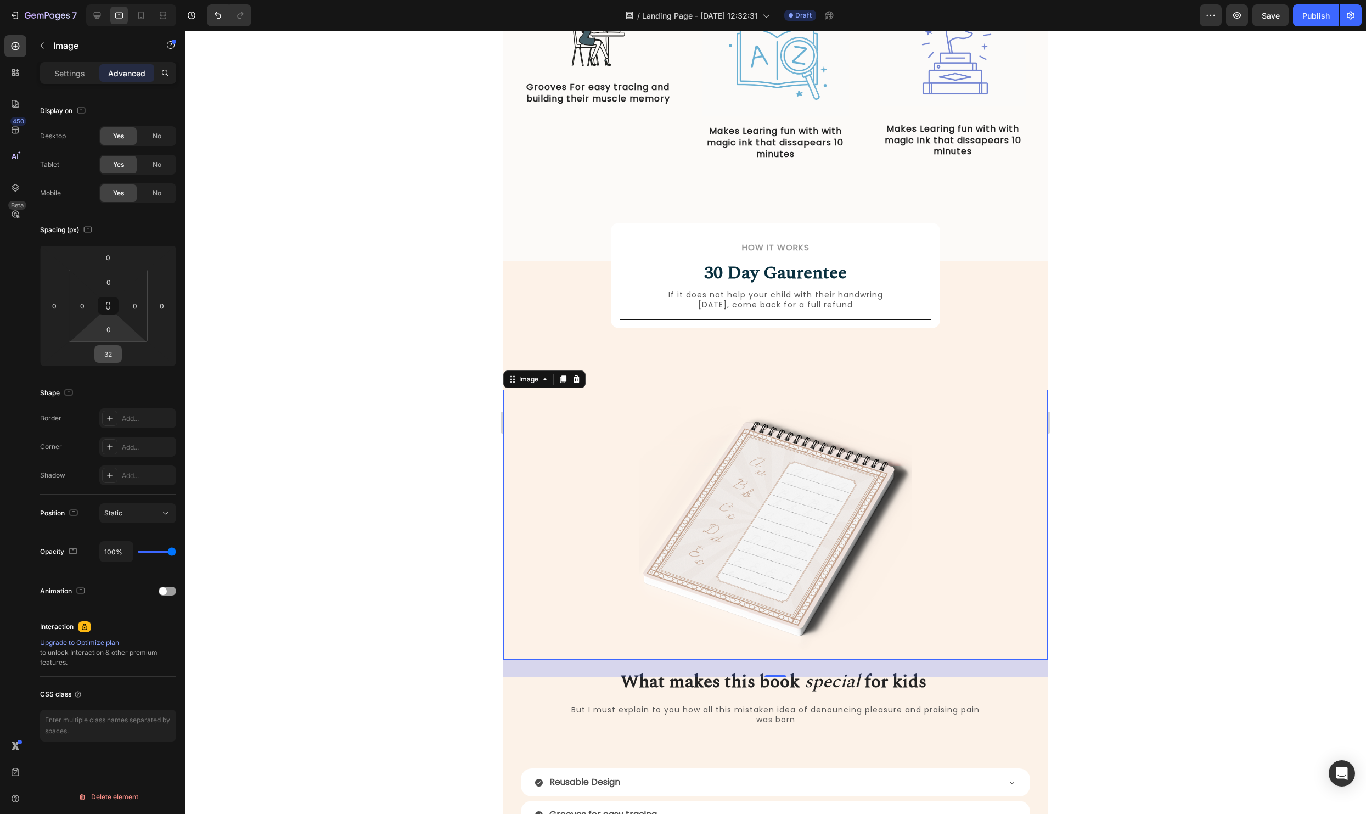
click at [112, 351] on input "32" at bounding box center [108, 354] width 22 height 16
click at [110, 254] on input "0" at bounding box center [108, 257] width 22 height 16
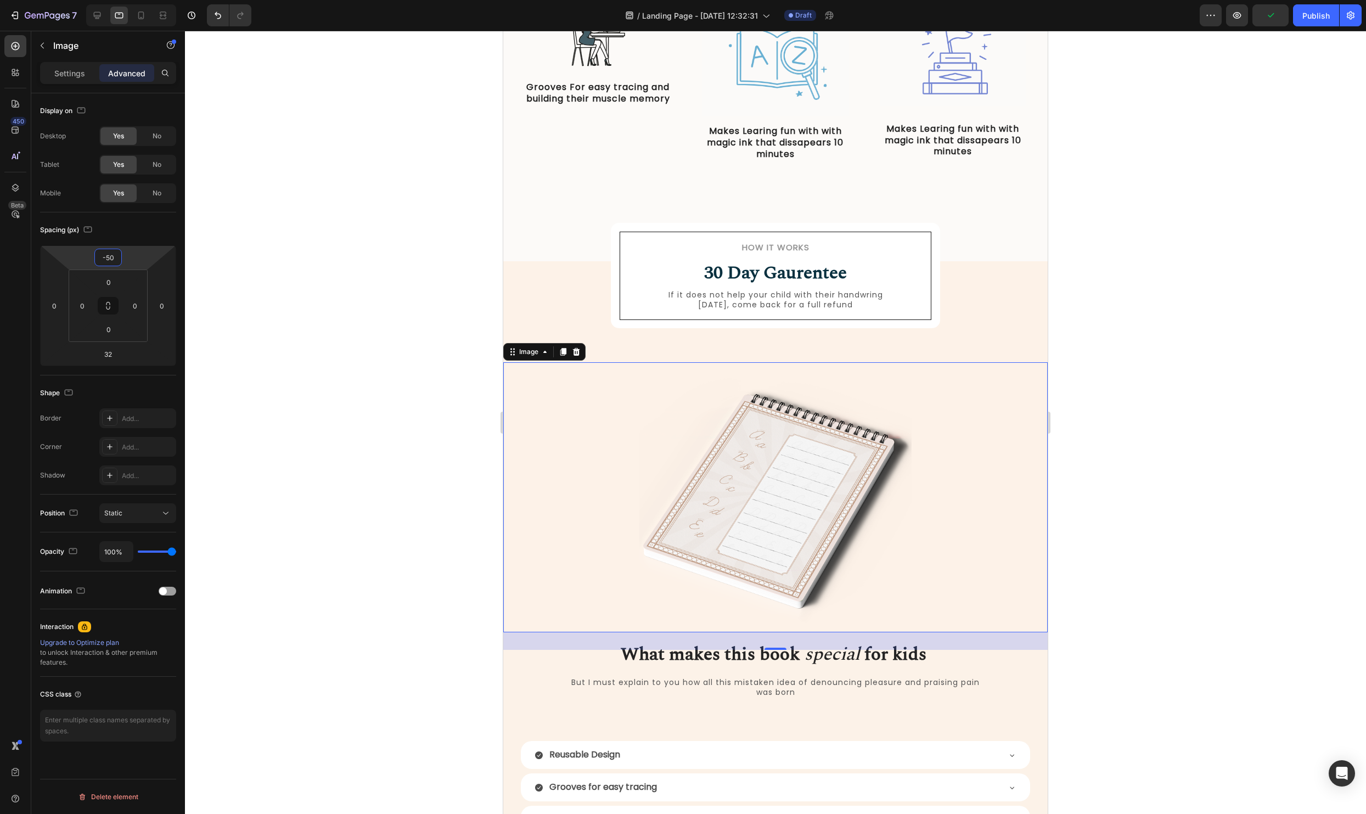
type input "-5"
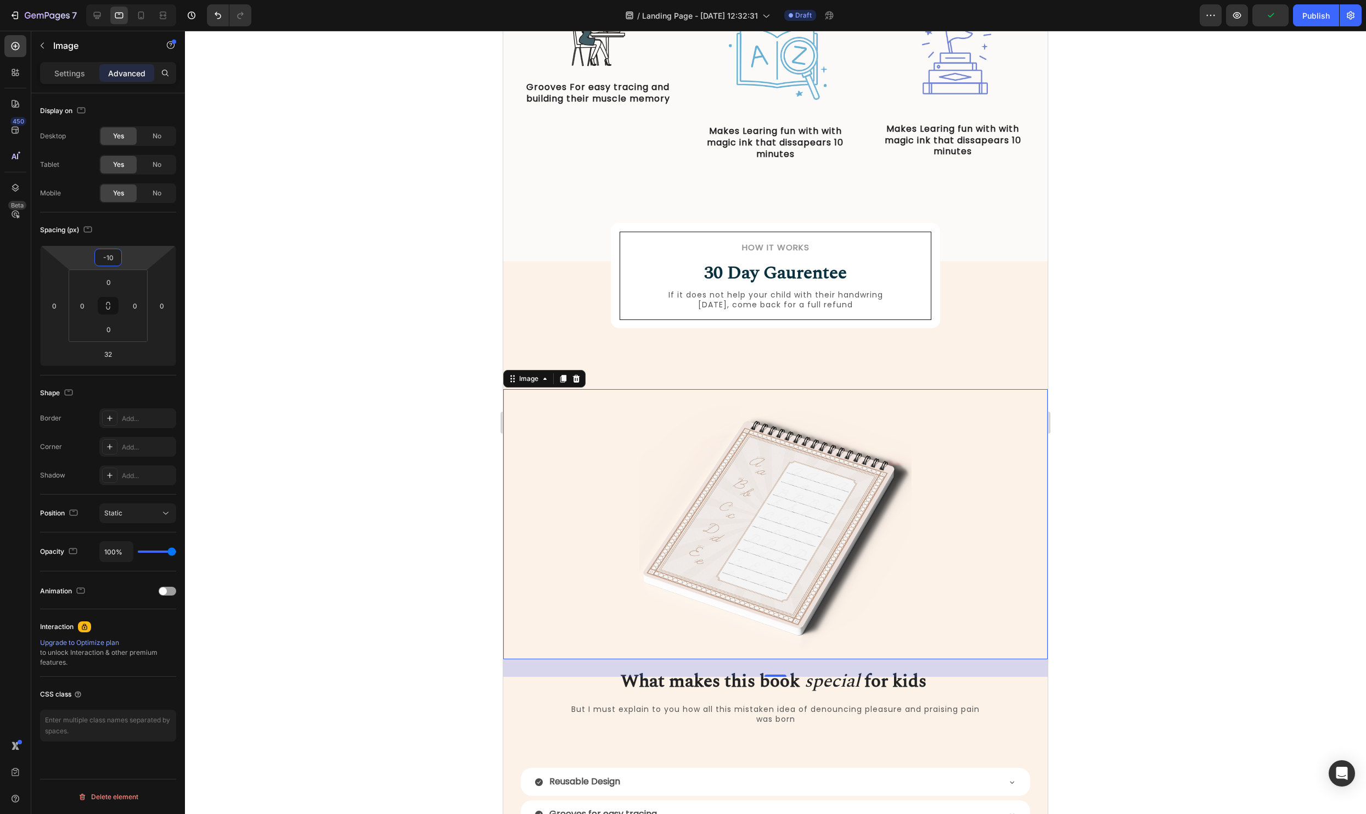
type input "-100"
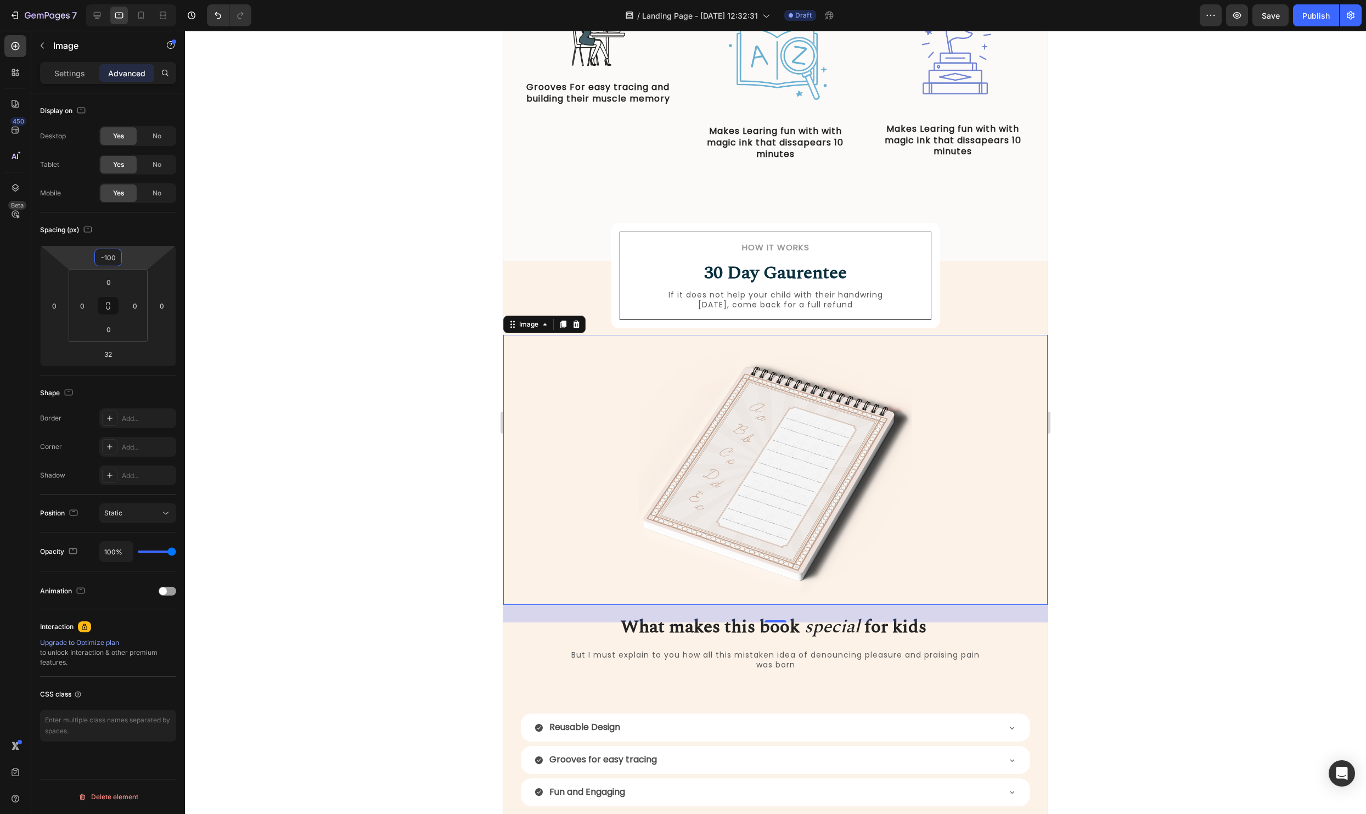
click at [1268, 312] on div at bounding box center [775, 422] width 1181 height 783
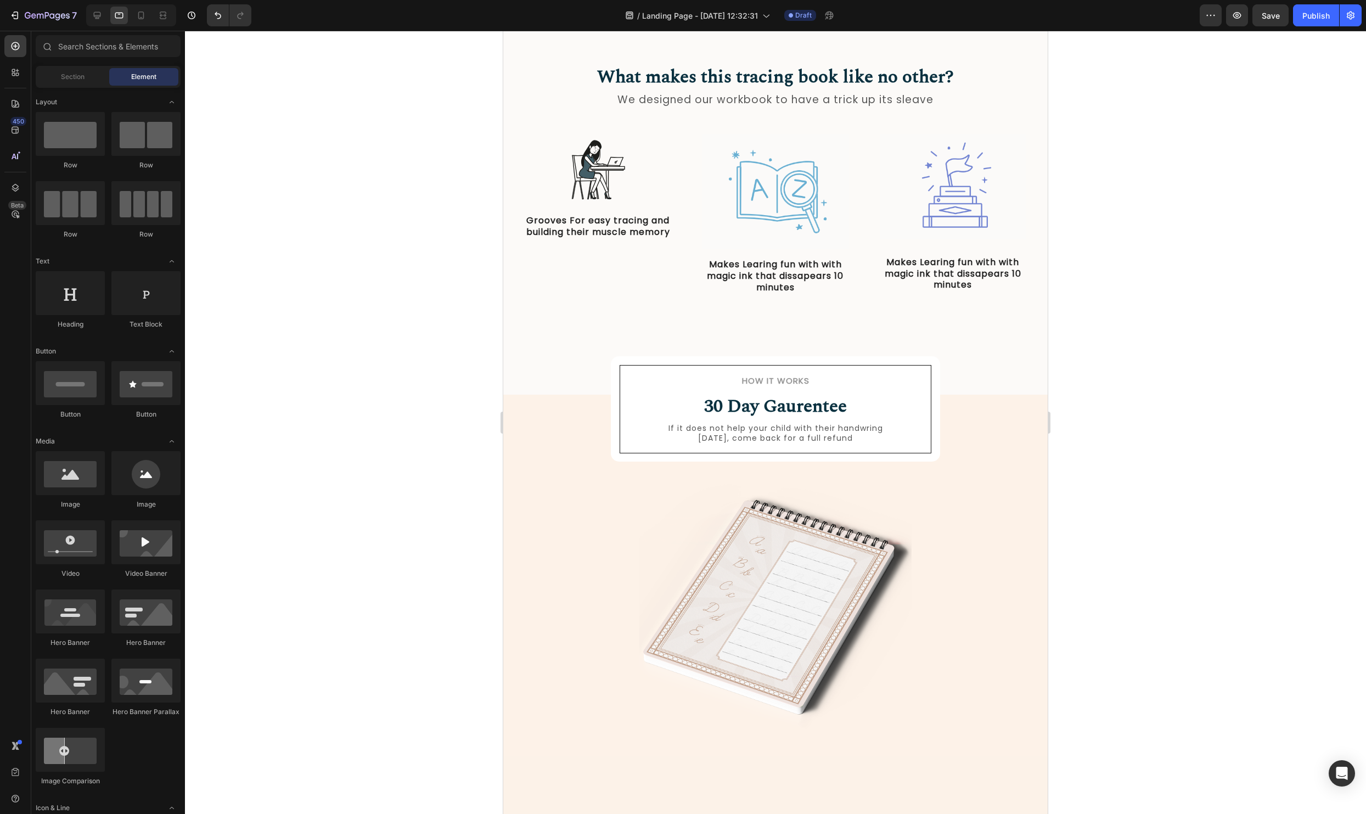
scroll to position [0, 0]
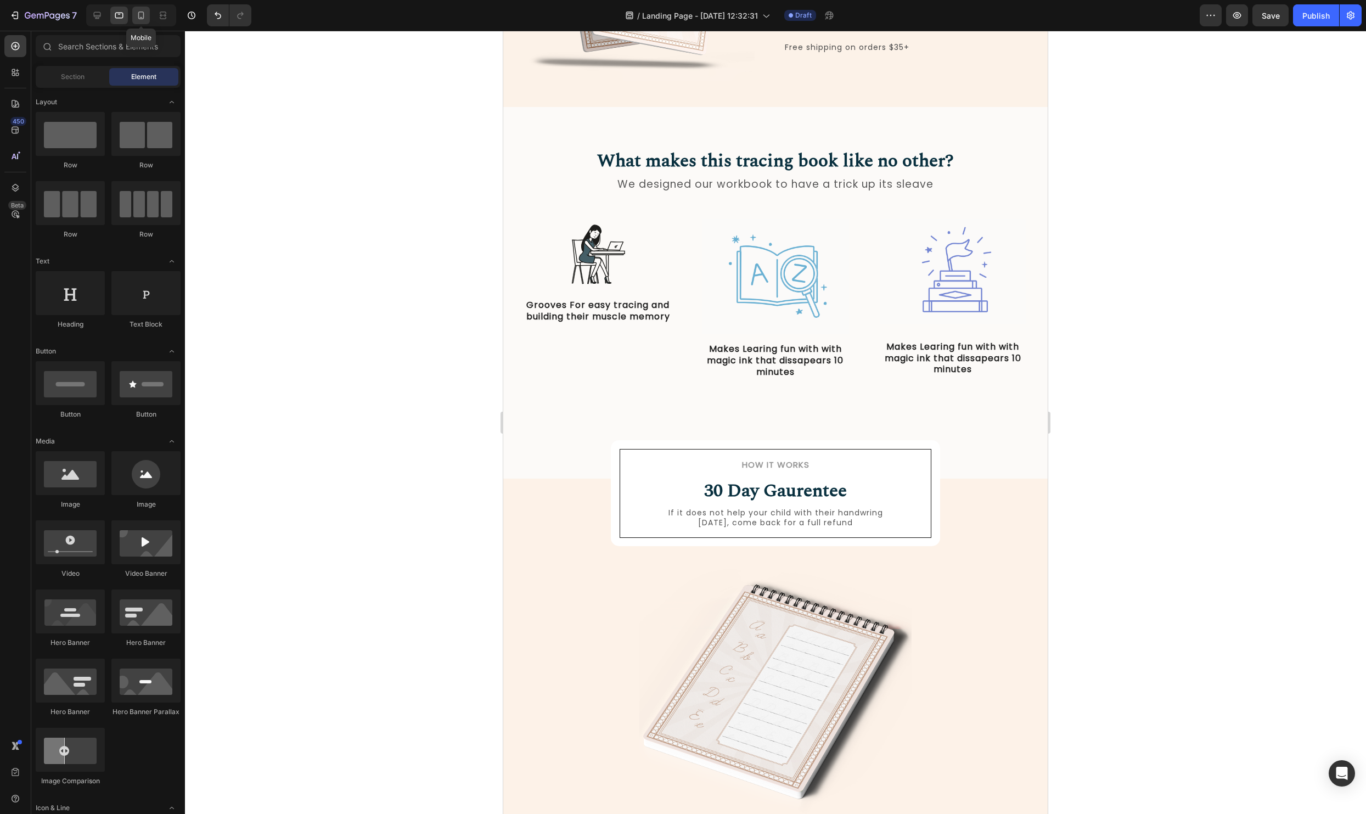
click at [144, 18] on icon at bounding box center [141, 15] width 11 height 11
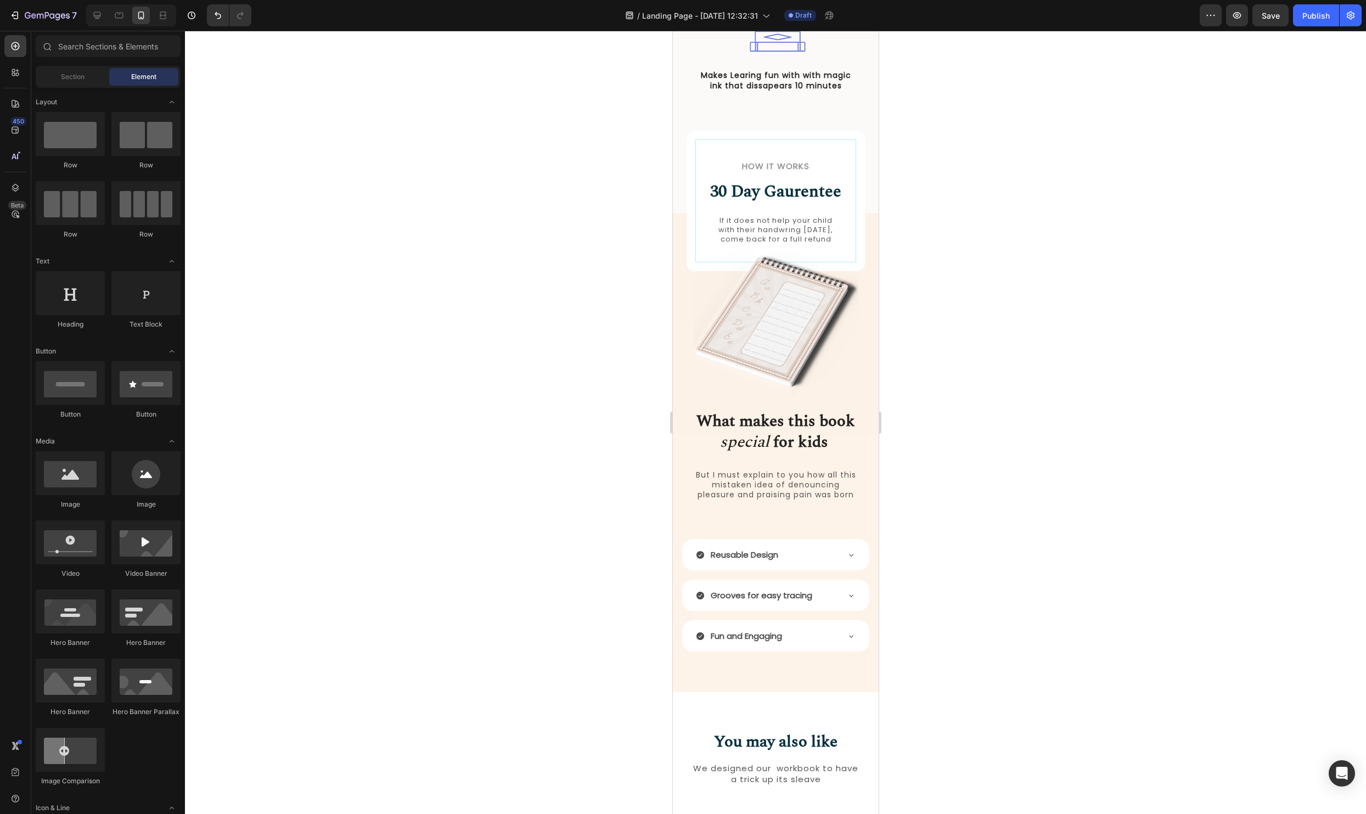
scroll to position [971, 0]
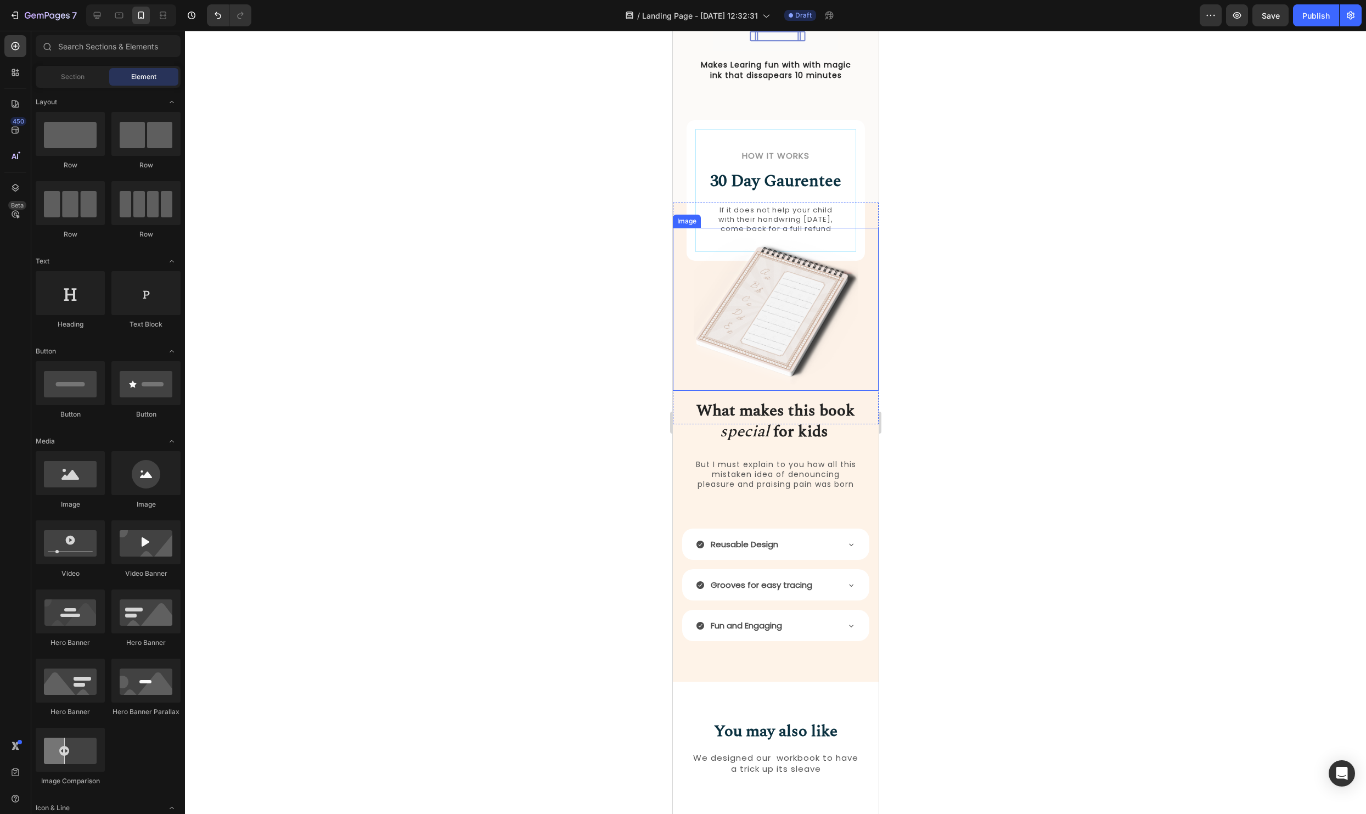
click at [1060, 362] on div at bounding box center [775, 422] width 1181 height 783
click at [1277, 18] on span "Save" at bounding box center [1270, 15] width 18 height 9
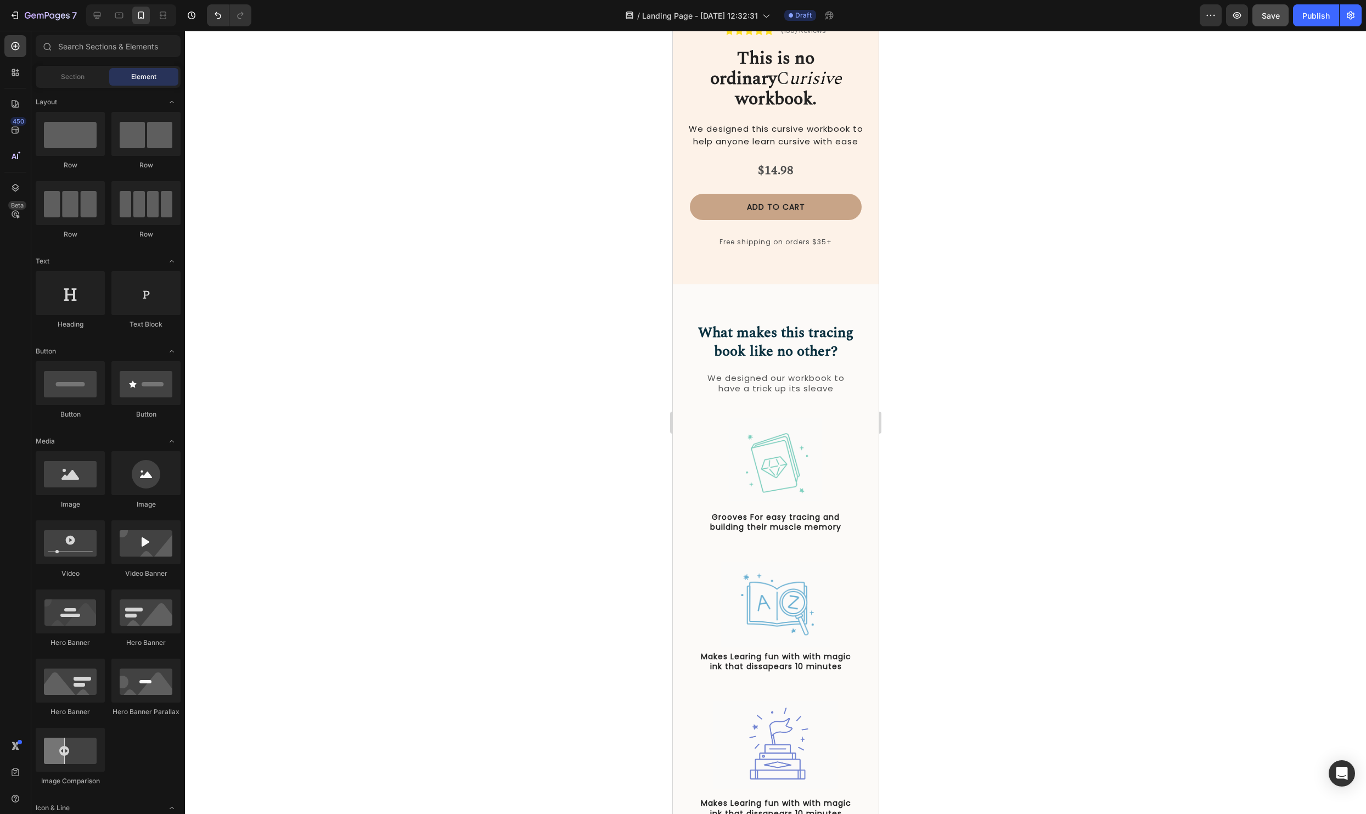
scroll to position [138, 0]
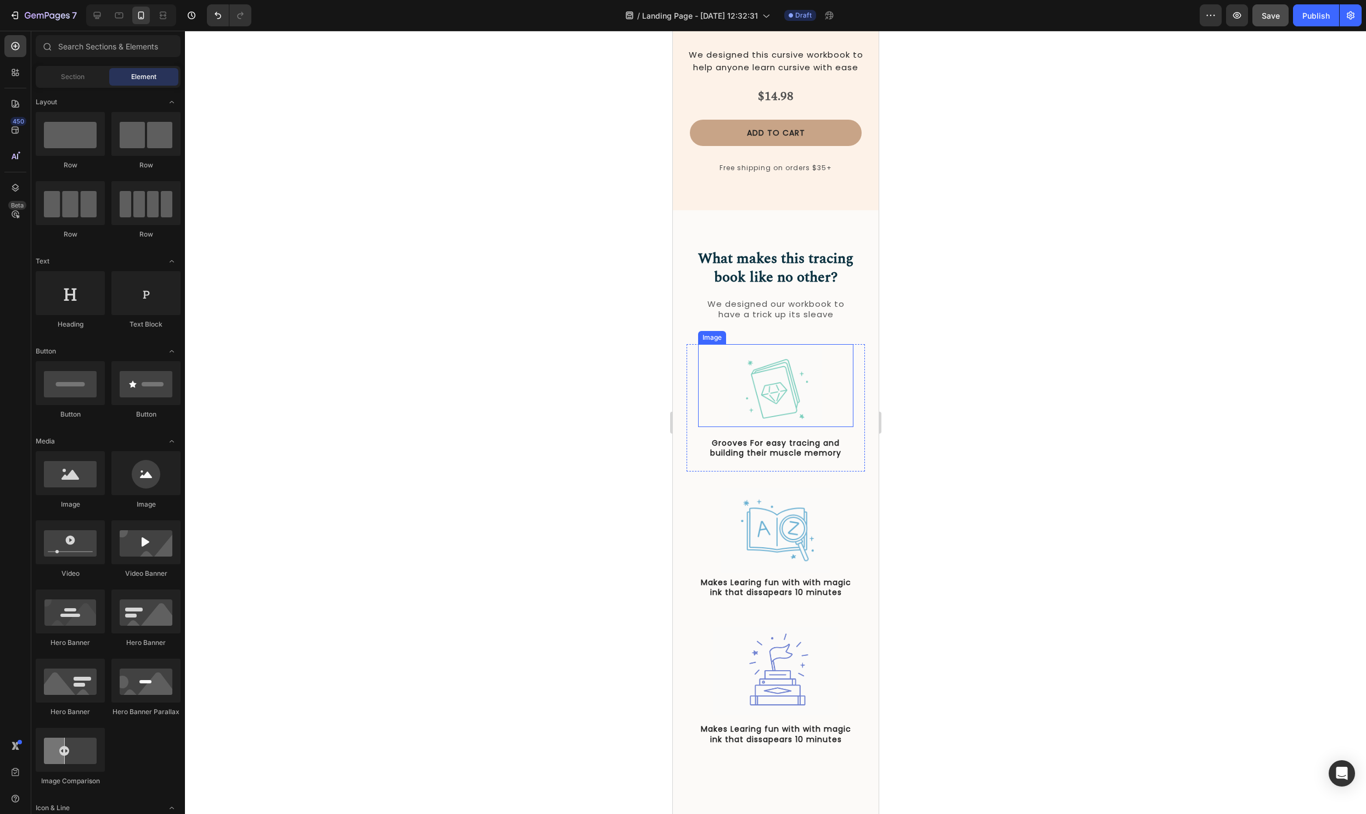
click at [766, 427] on img at bounding box center [775, 385] width 93 height 83
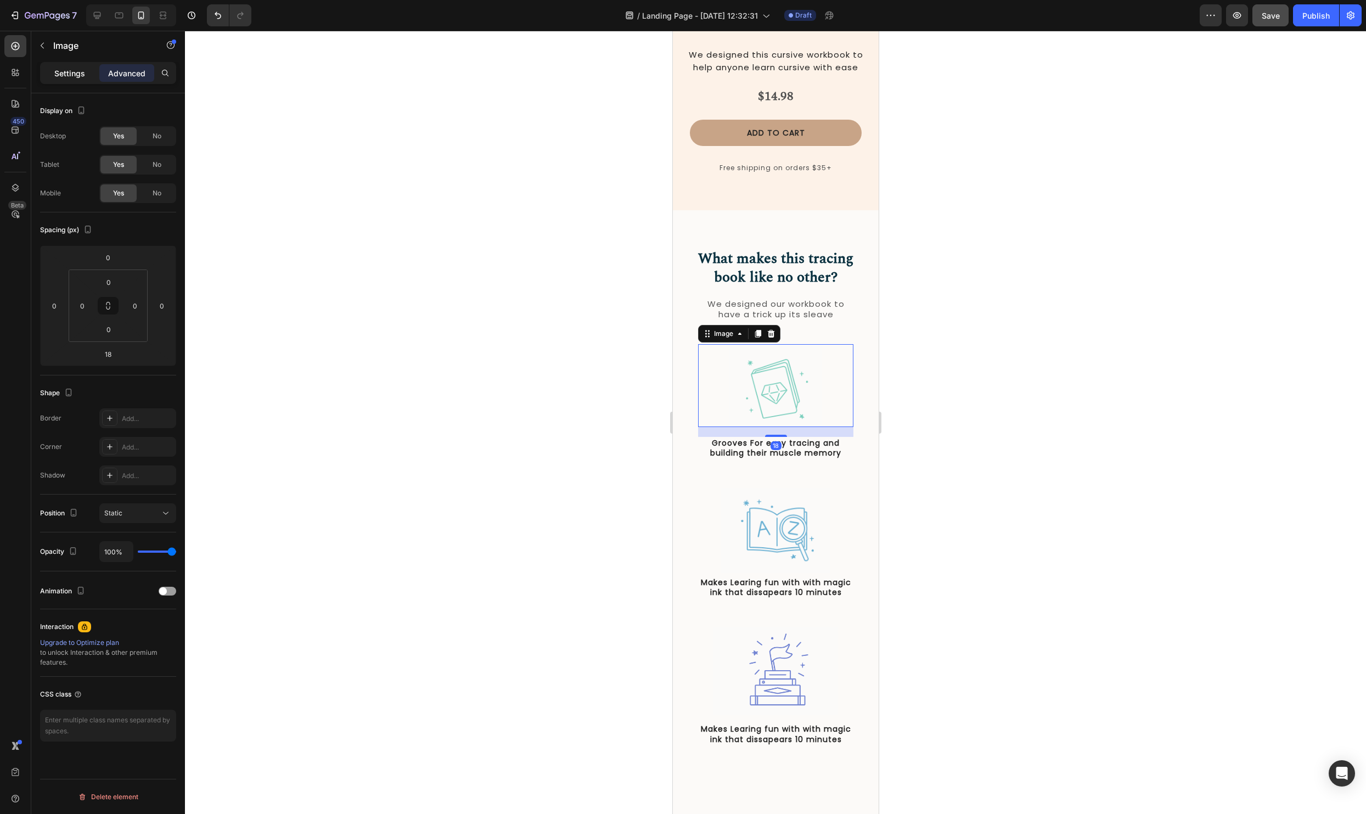
click at [61, 71] on p "Settings" at bounding box center [69, 73] width 31 height 12
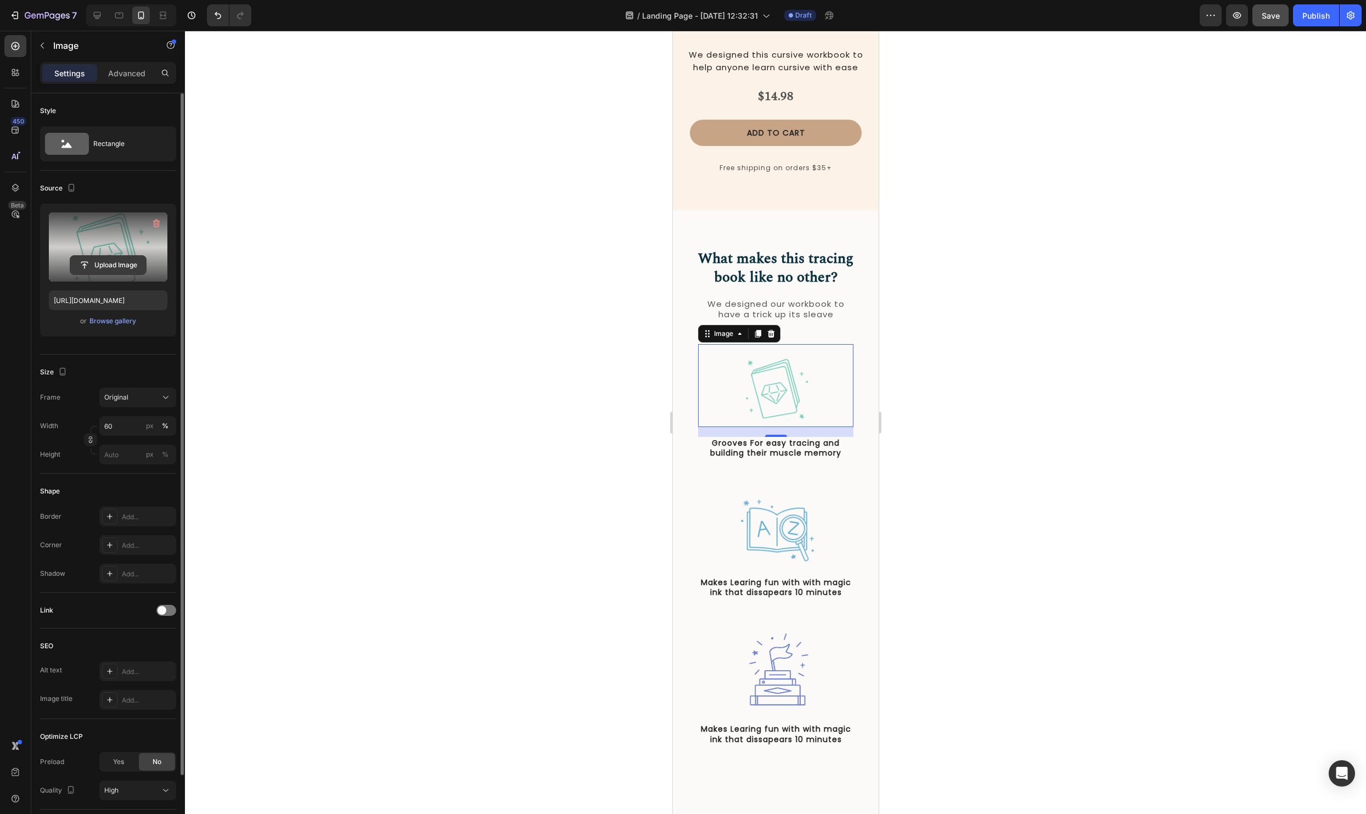
click at [115, 267] on input "file" at bounding box center [108, 265] width 76 height 19
type input "C:\fakepath\IMG_9787.HEIC"
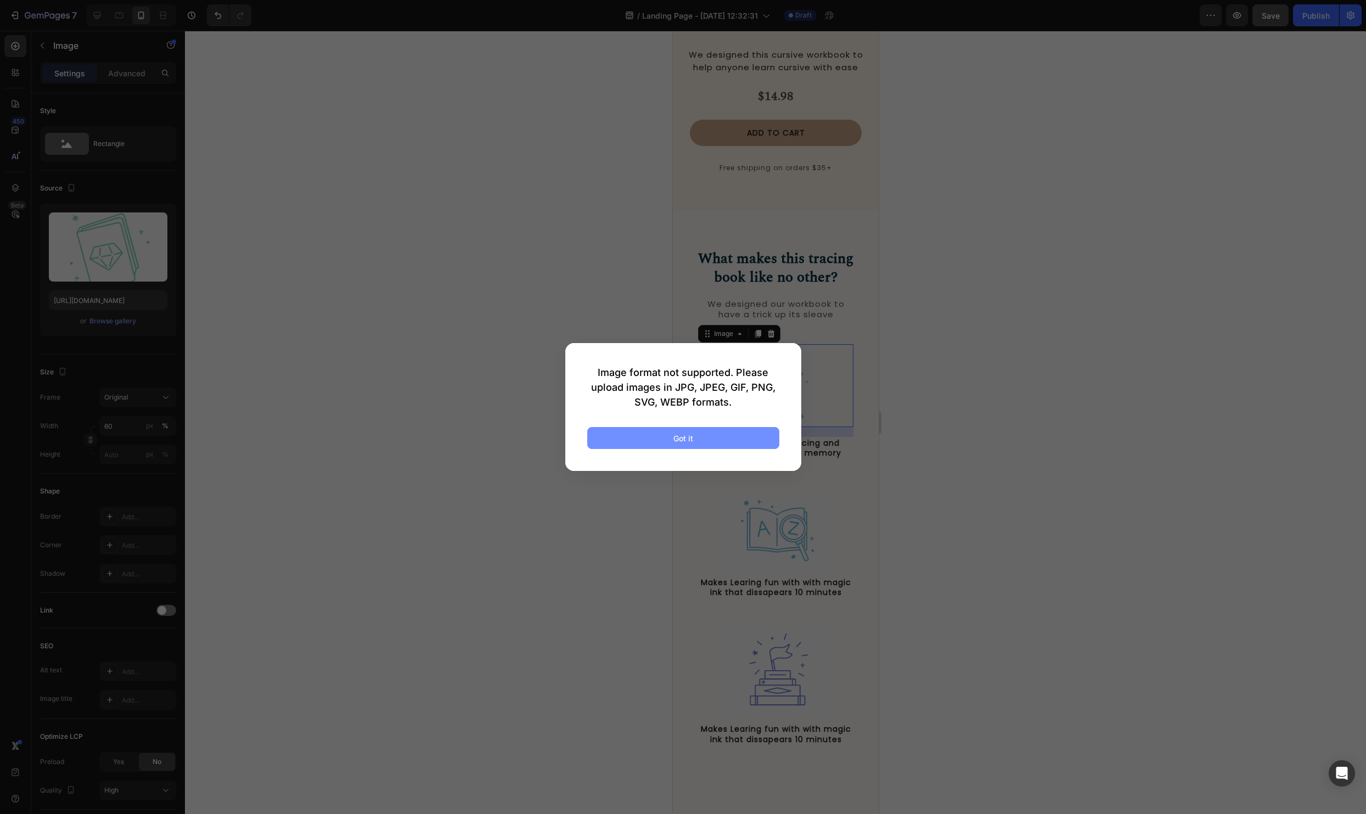
click at [689, 445] on button "Got it" at bounding box center [683, 438] width 192 height 22
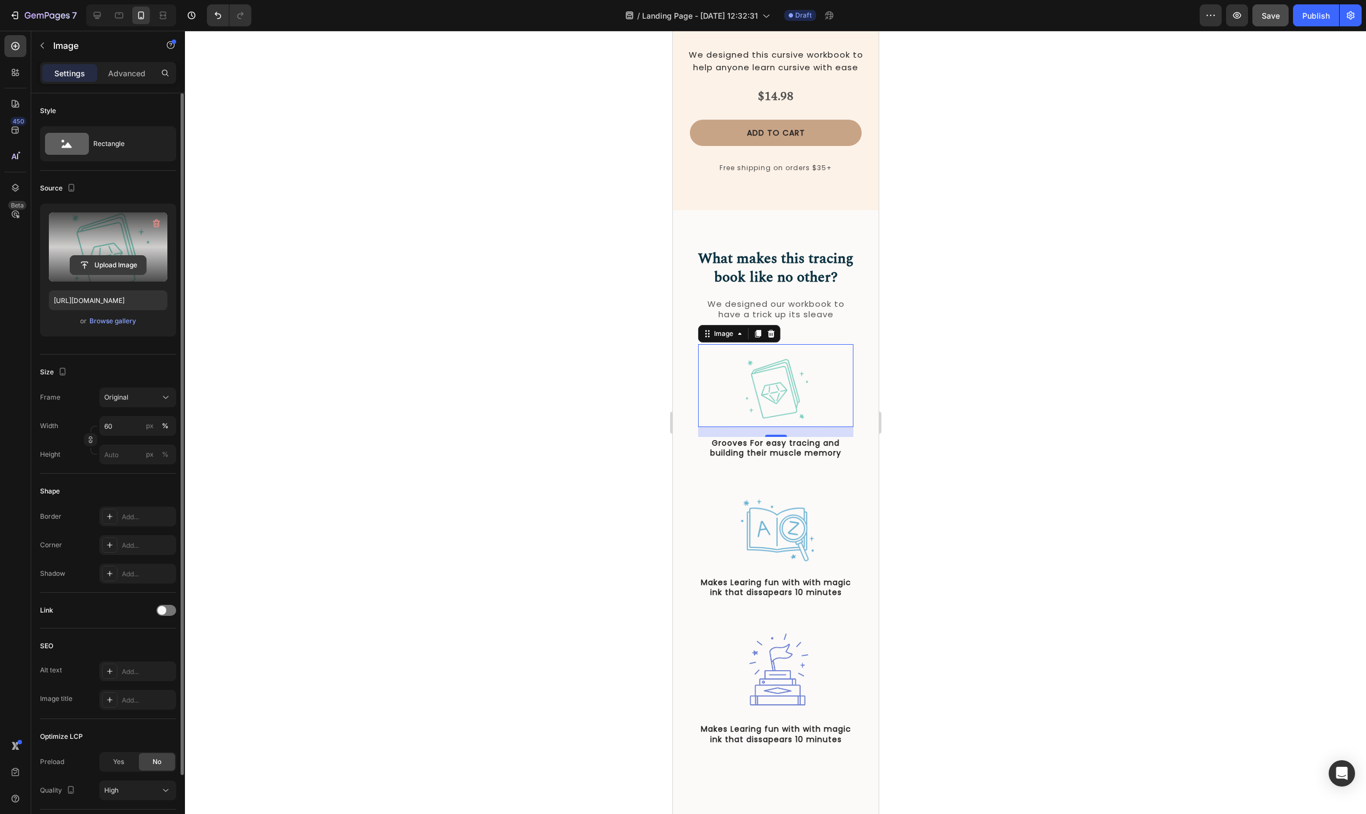
click at [120, 267] on input "file" at bounding box center [108, 265] width 76 height 19
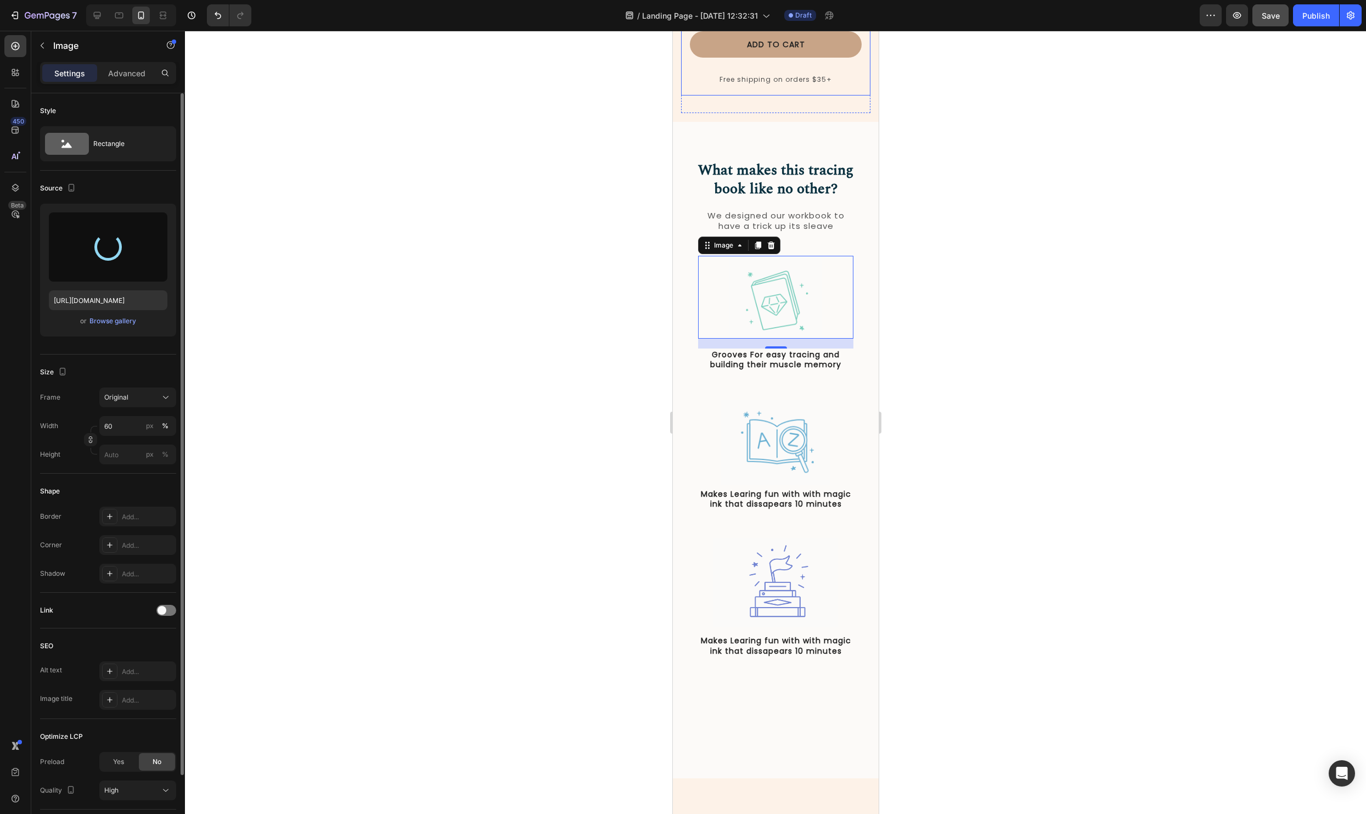
scroll to position [257, 0]
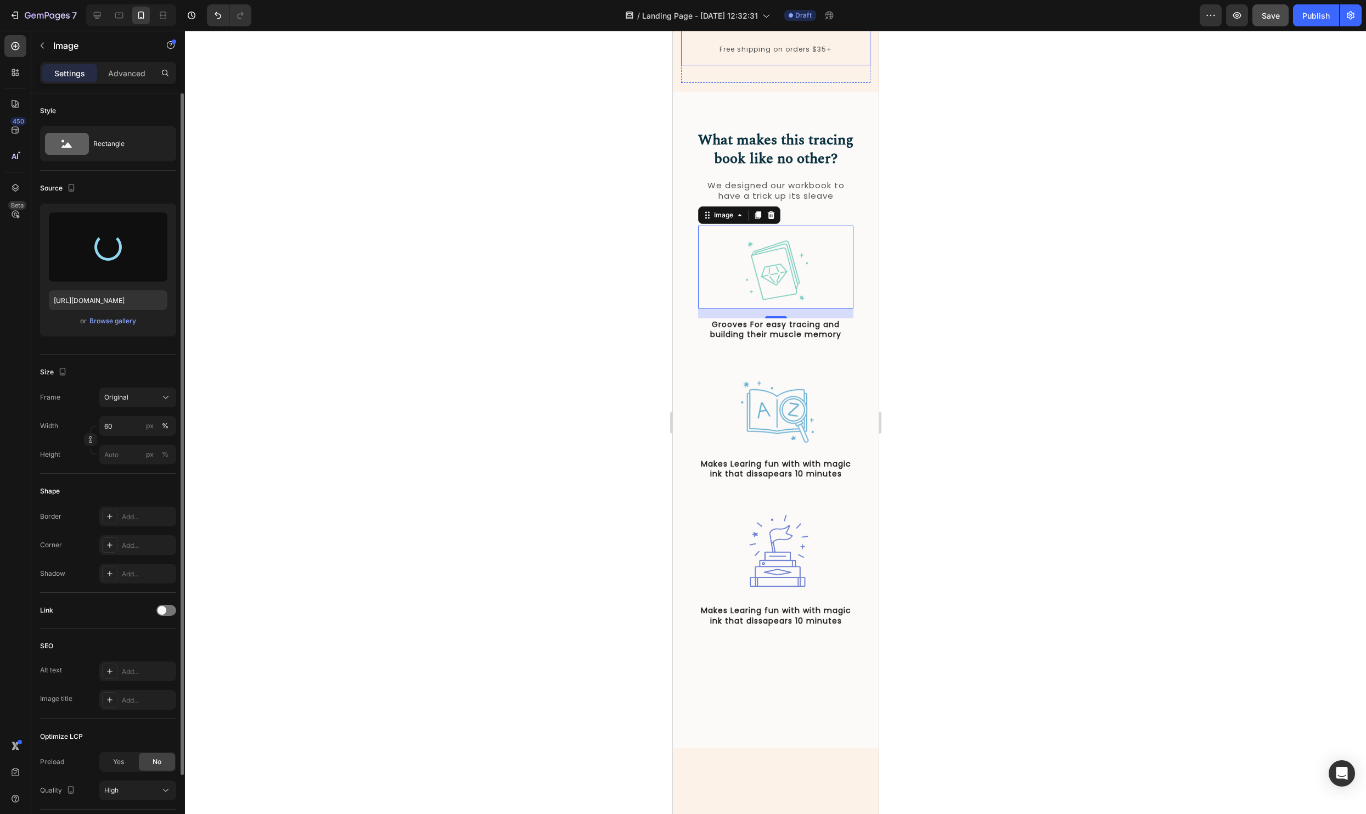
type input "[URL][DOMAIN_NAME]"
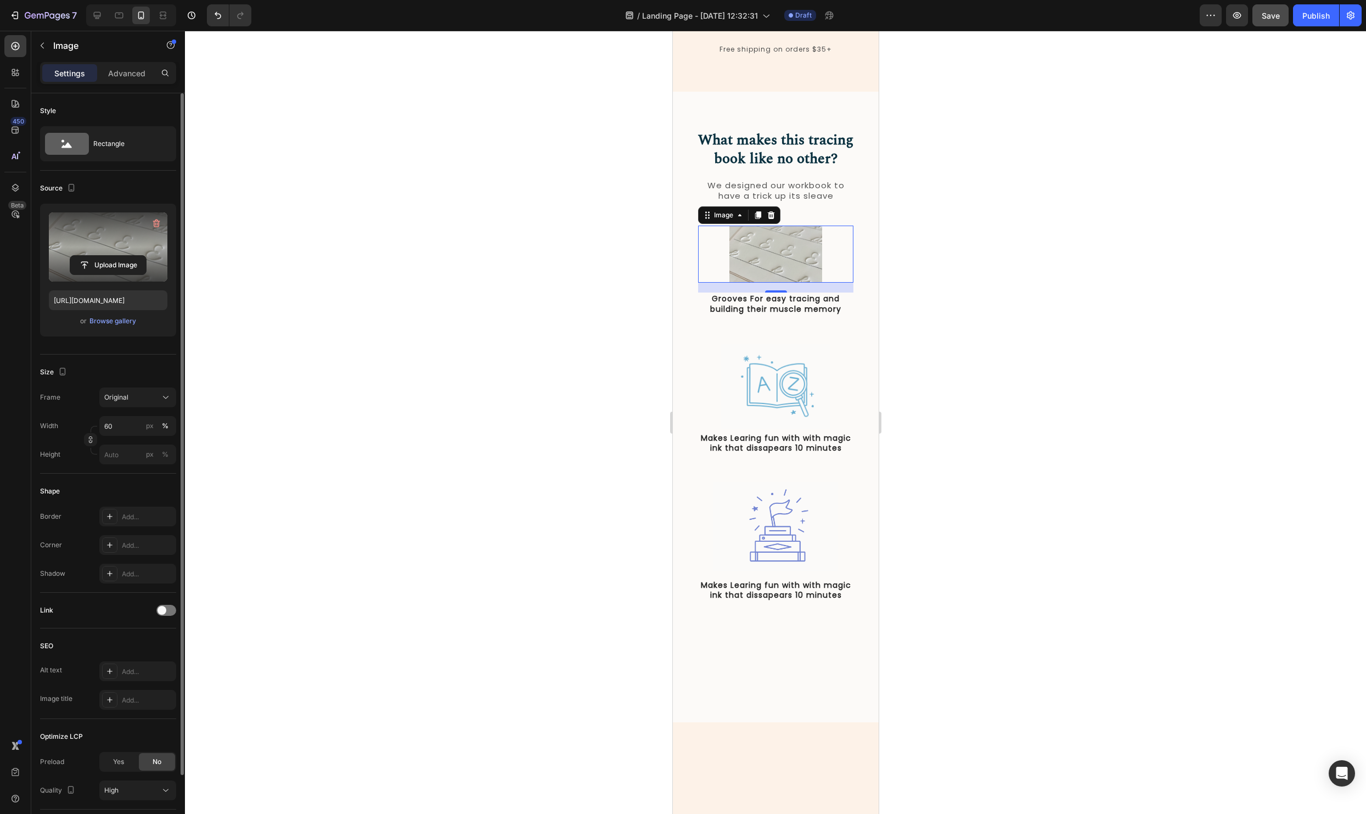
click at [1009, 366] on div at bounding box center [775, 422] width 1181 height 783
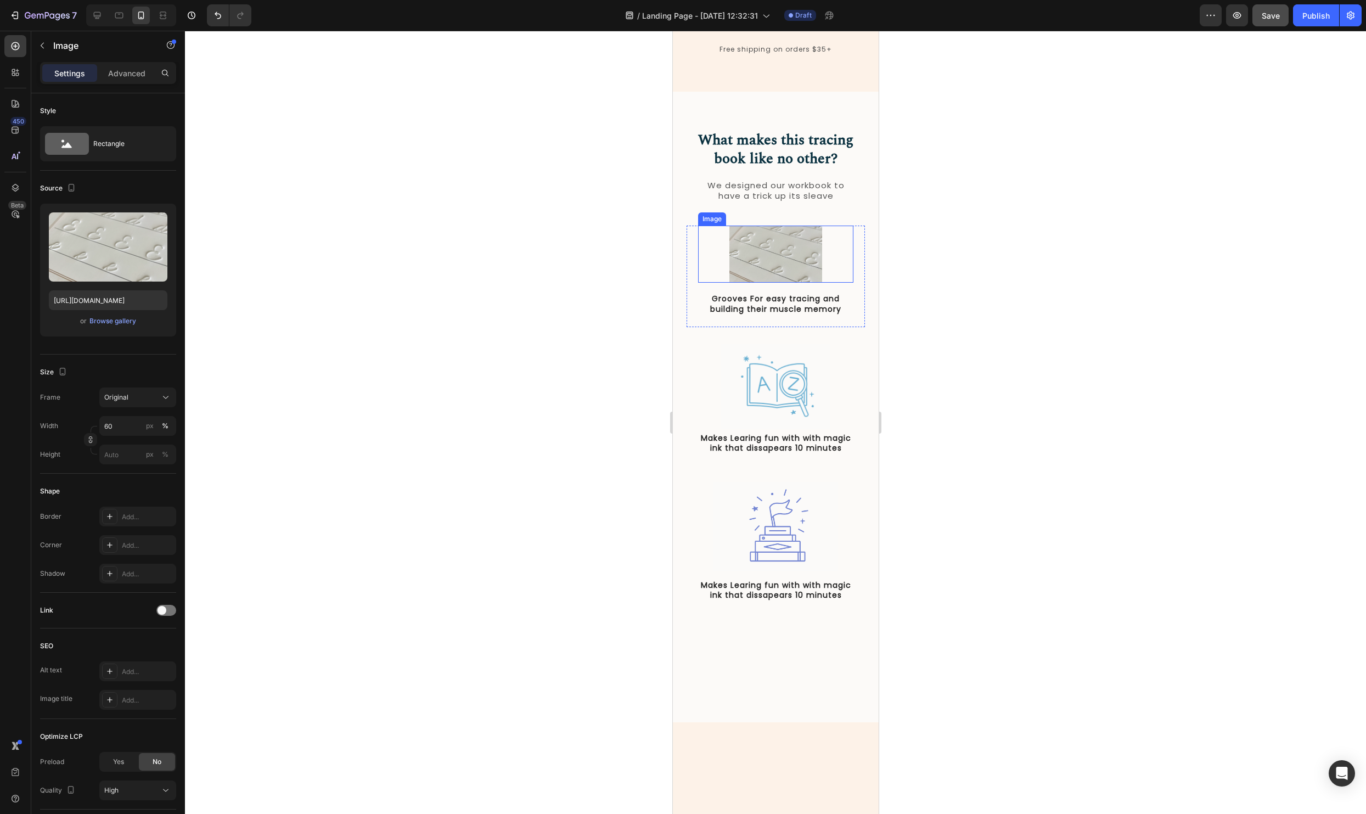
click at [775, 283] on img at bounding box center [775, 254] width 93 height 58
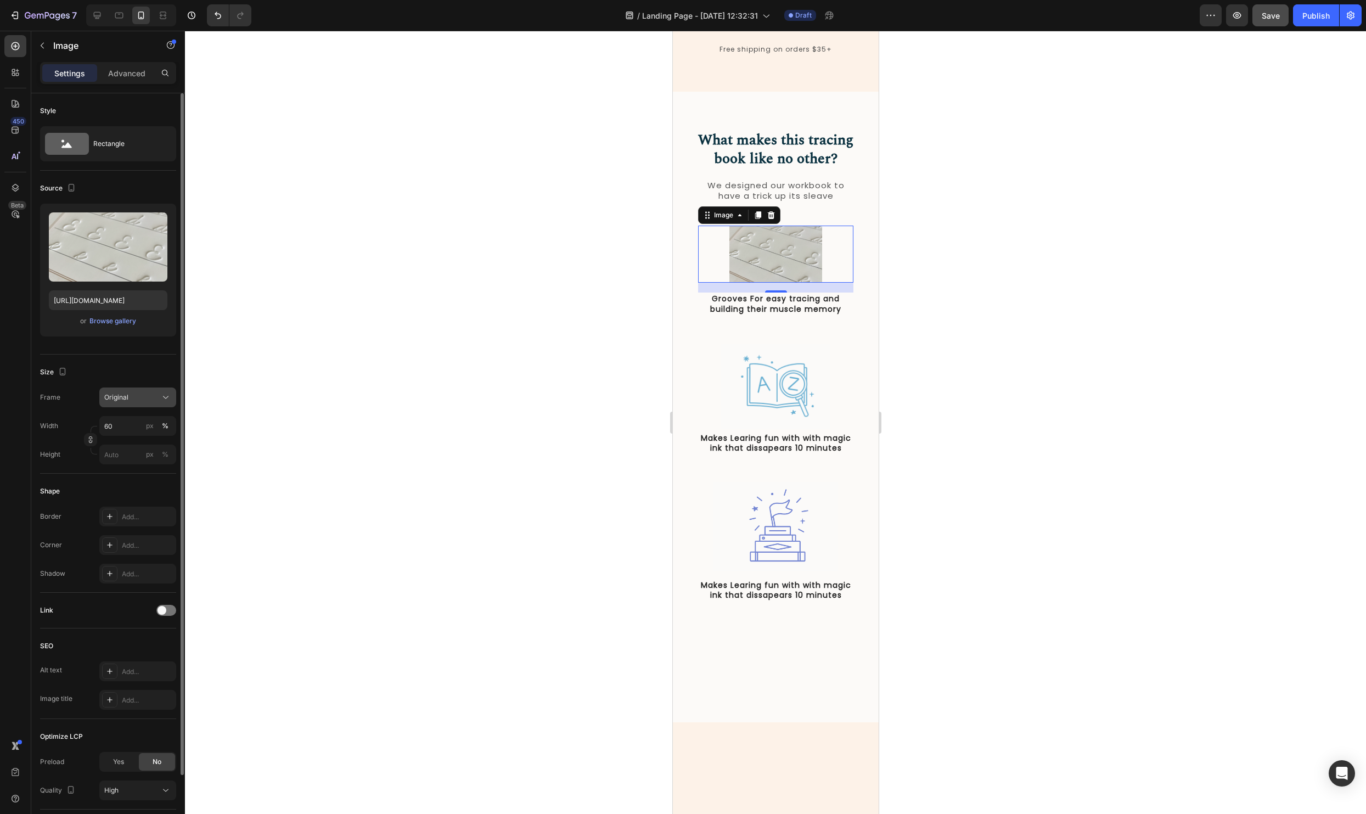
click at [130, 398] on div "Original" at bounding box center [131, 397] width 54 height 10
click at [124, 486] on span "Original" at bounding box center [116, 486] width 24 height 10
click at [106, 427] on input "60" at bounding box center [137, 426] width 77 height 20
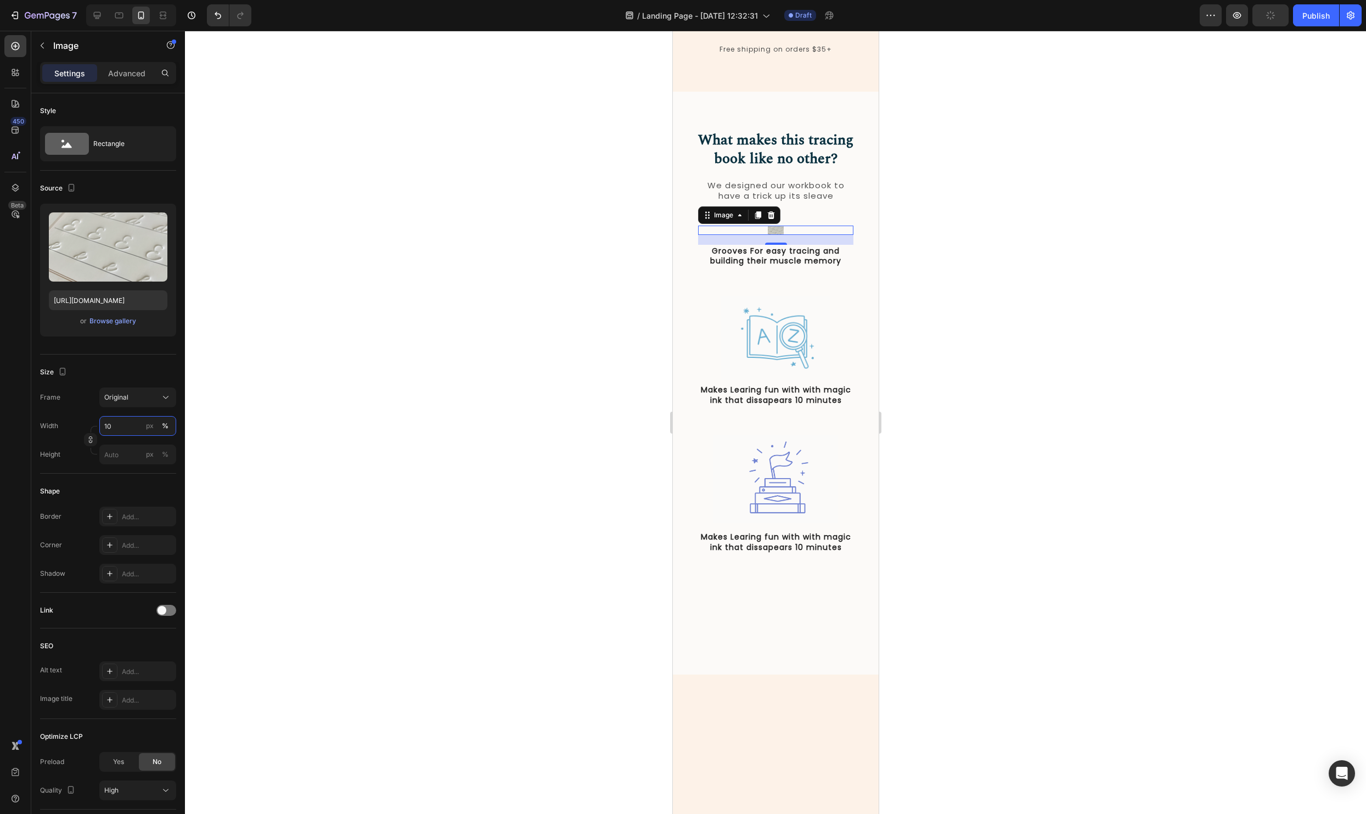
type input "100"
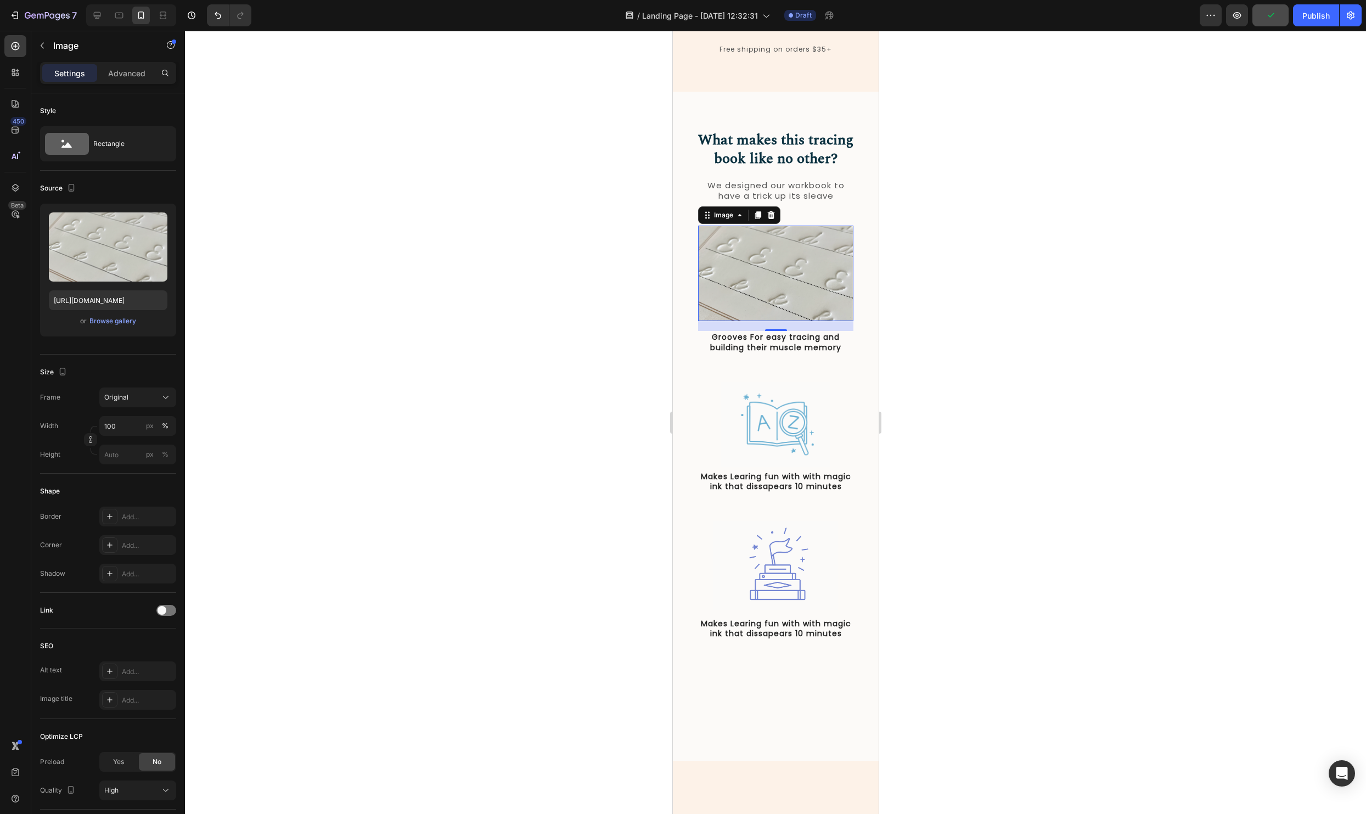
click at [1088, 483] on div at bounding box center [775, 422] width 1181 height 783
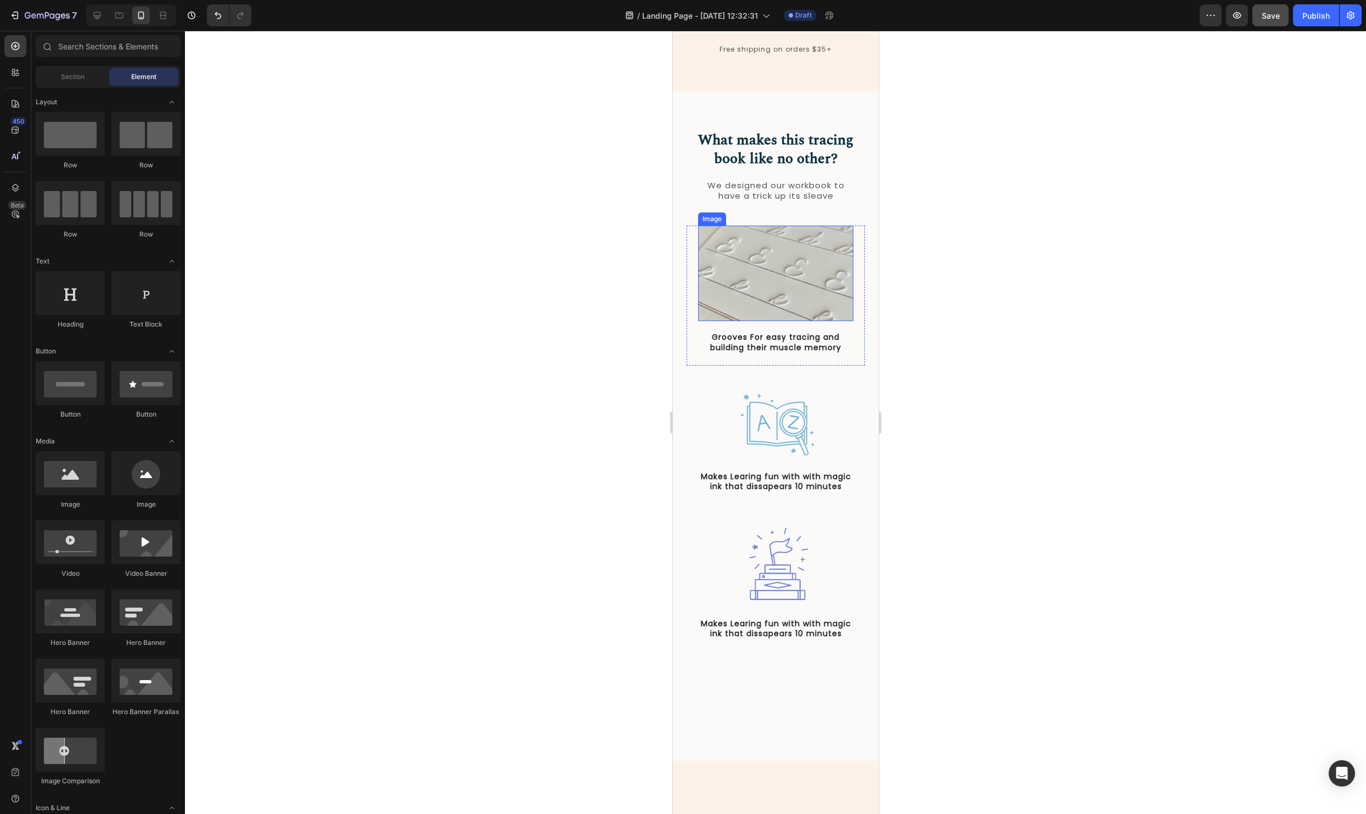
click at [783, 321] on img at bounding box center [774, 273] width 155 height 96
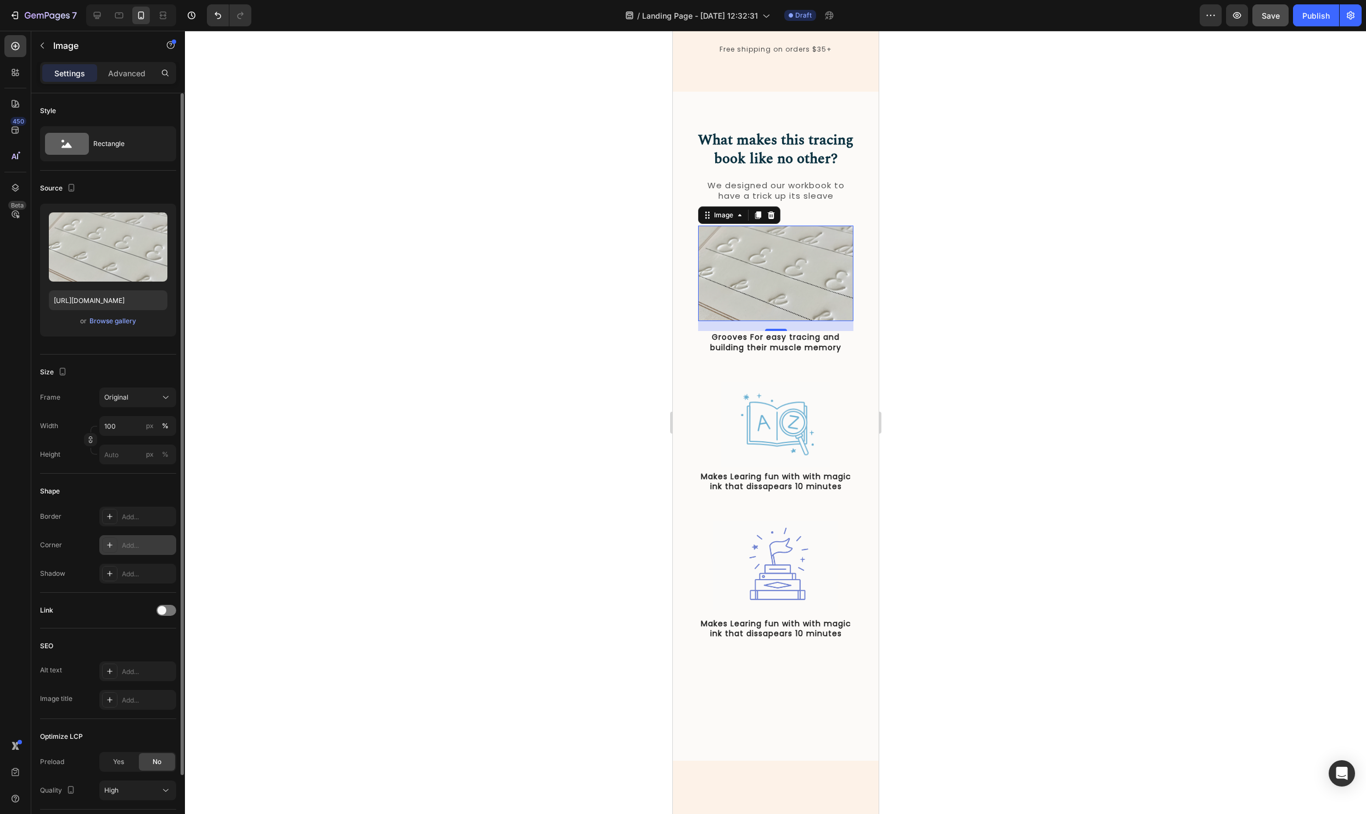
click at [106, 547] on icon at bounding box center [109, 544] width 9 height 9
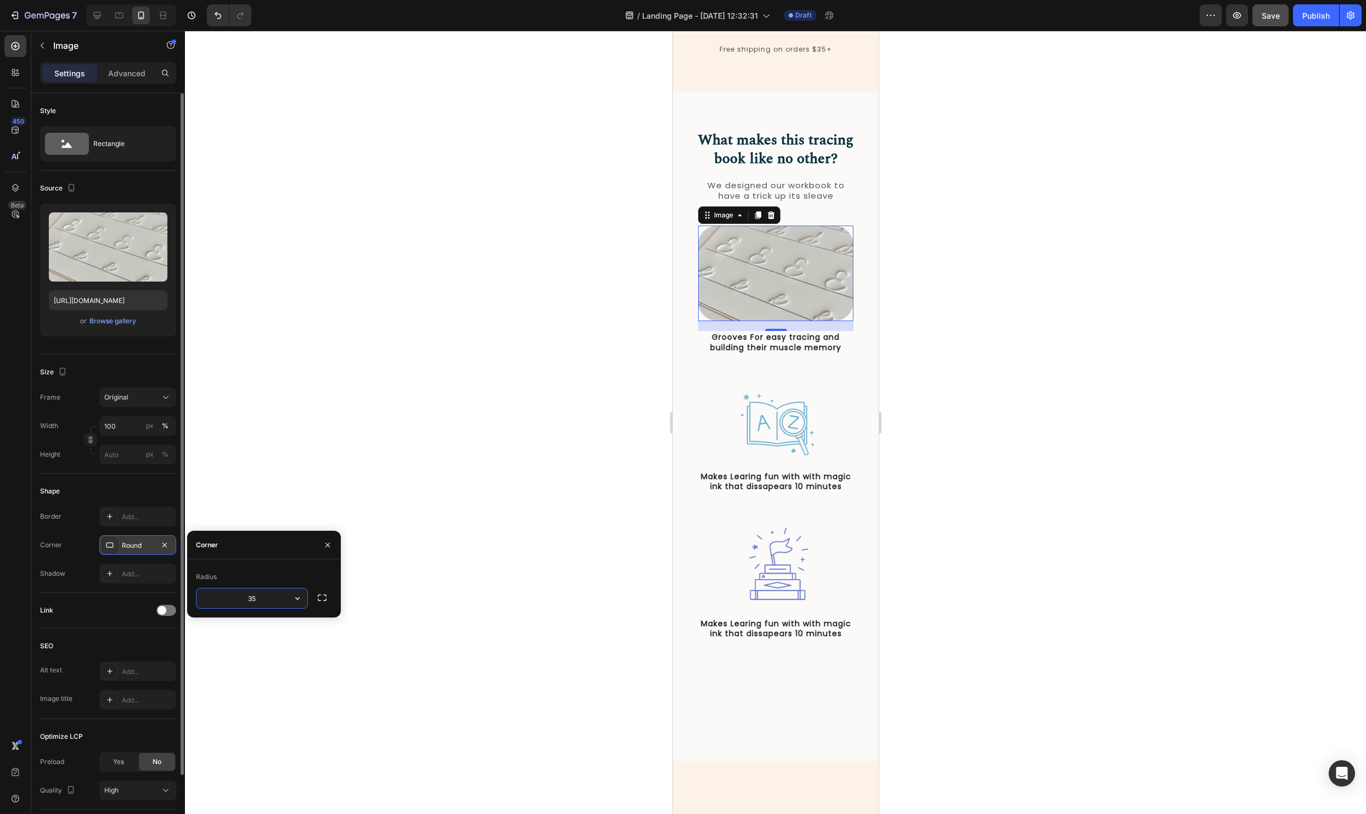
type input "35"
click at [394, 445] on div at bounding box center [775, 422] width 1181 height 783
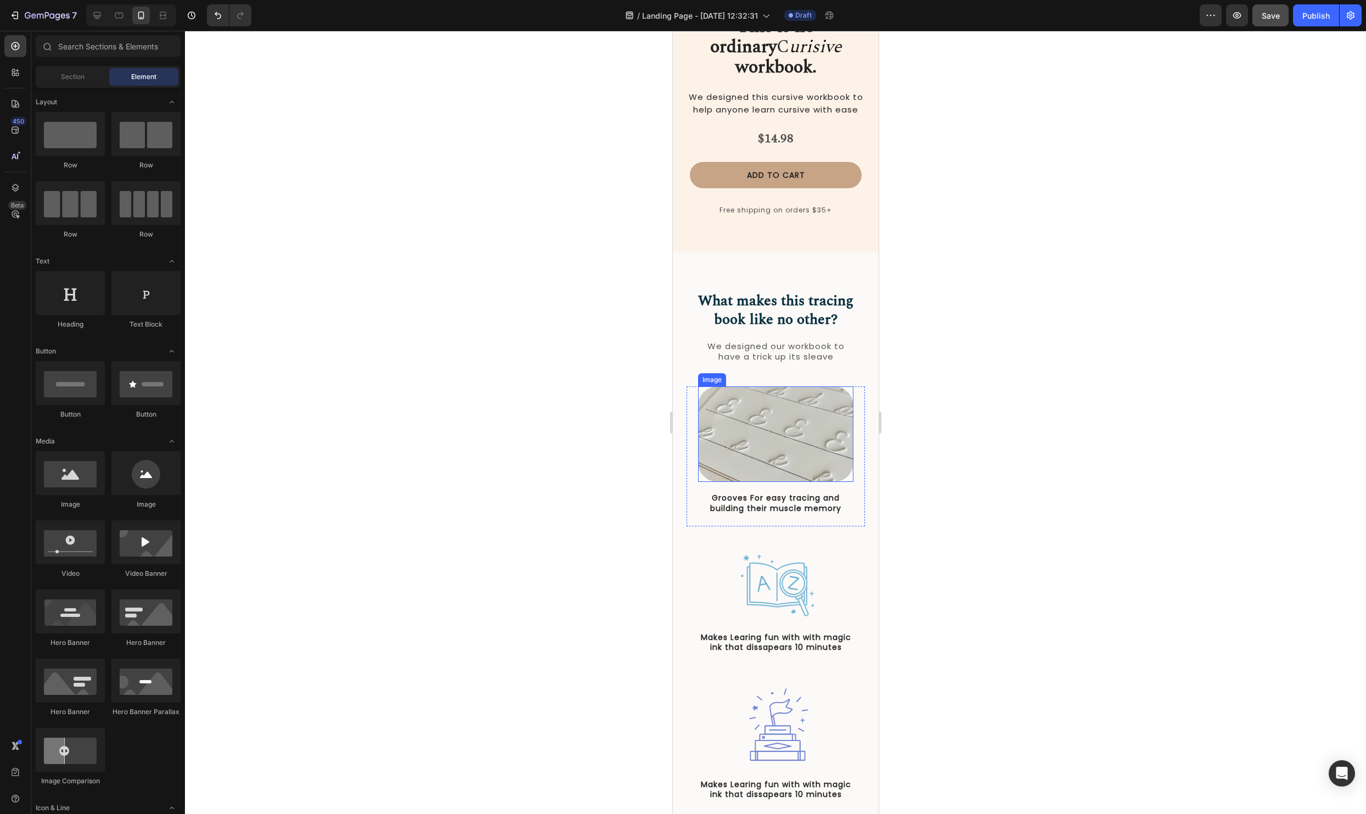
scroll to position [107, 0]
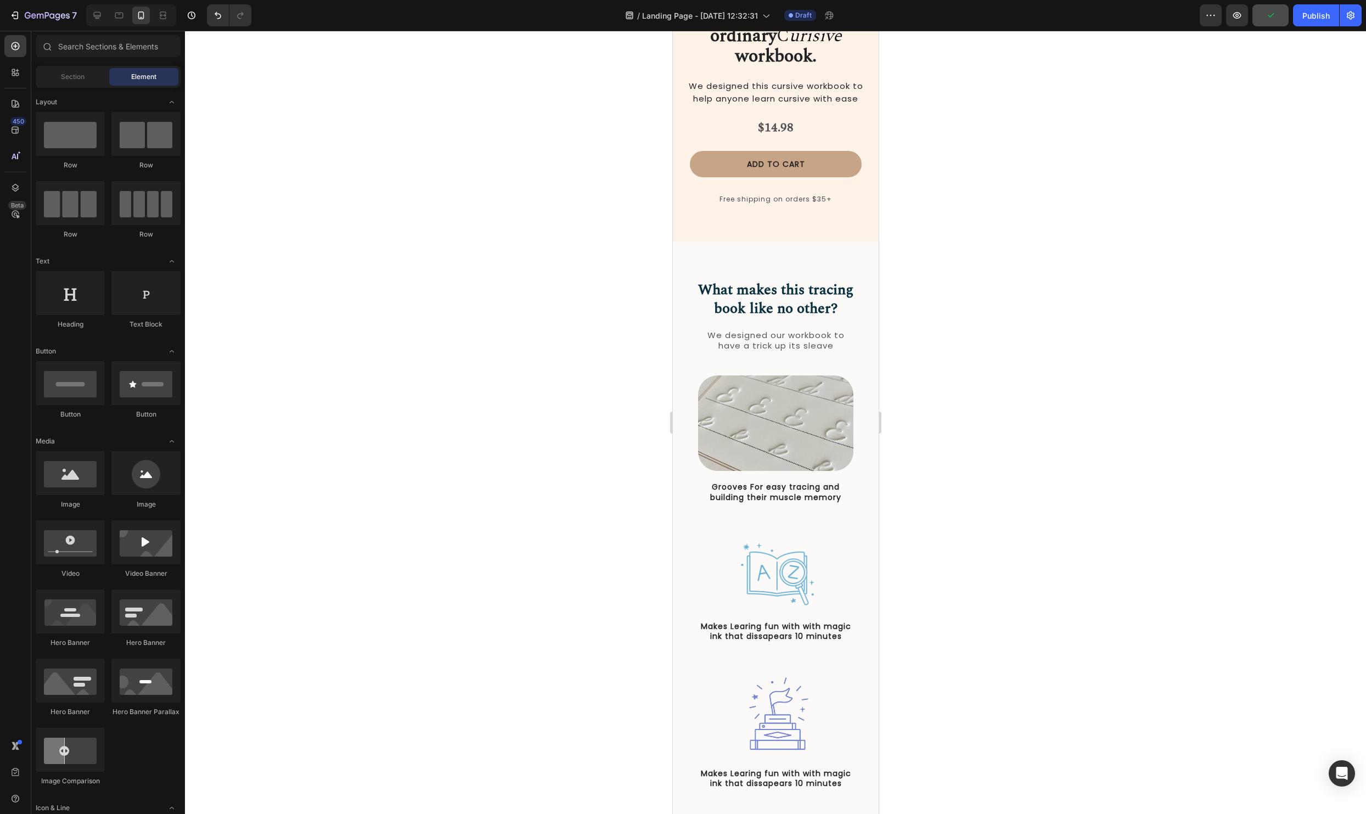
click at [1062, 584] on div at bounding box center [775, 422] width 1181 height 783
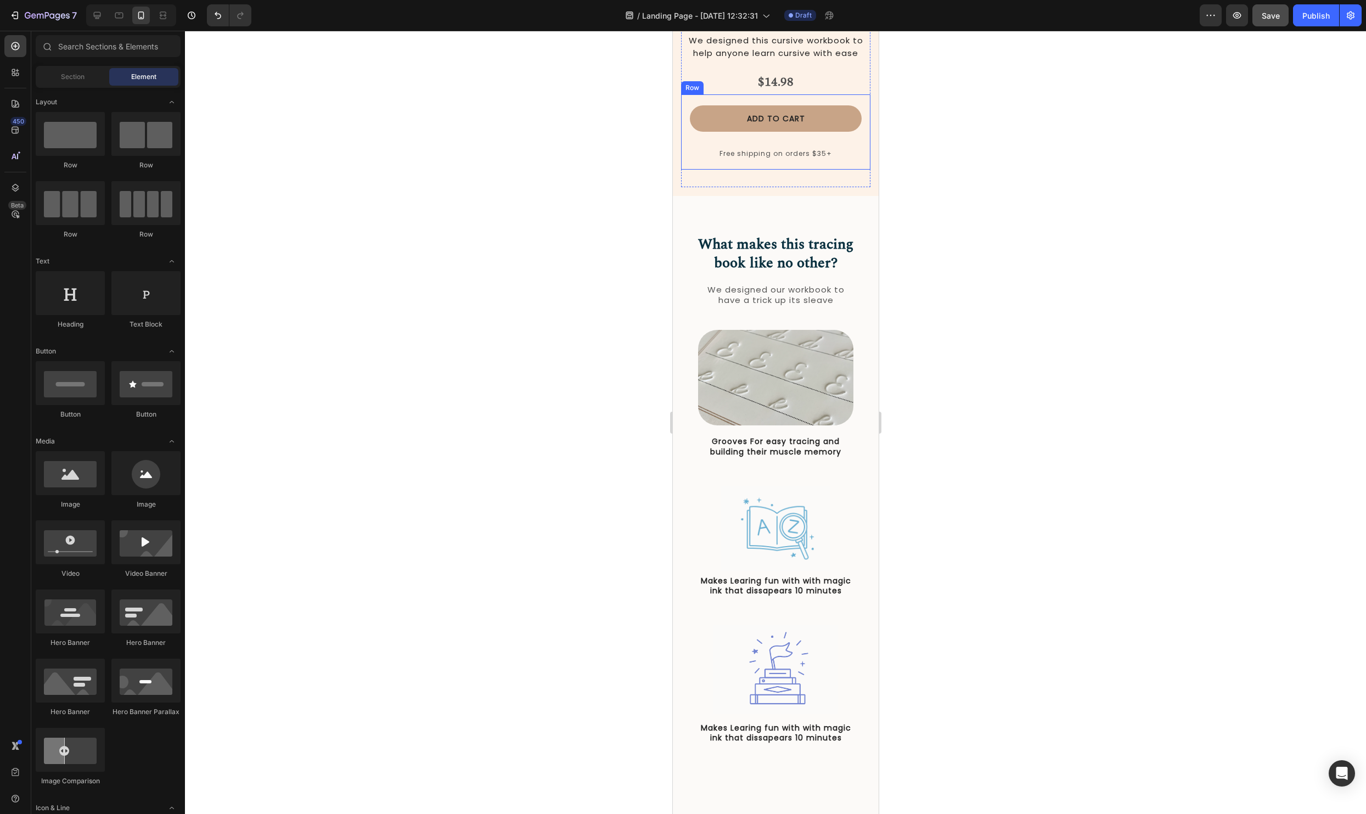
scroll to position [172, 0]
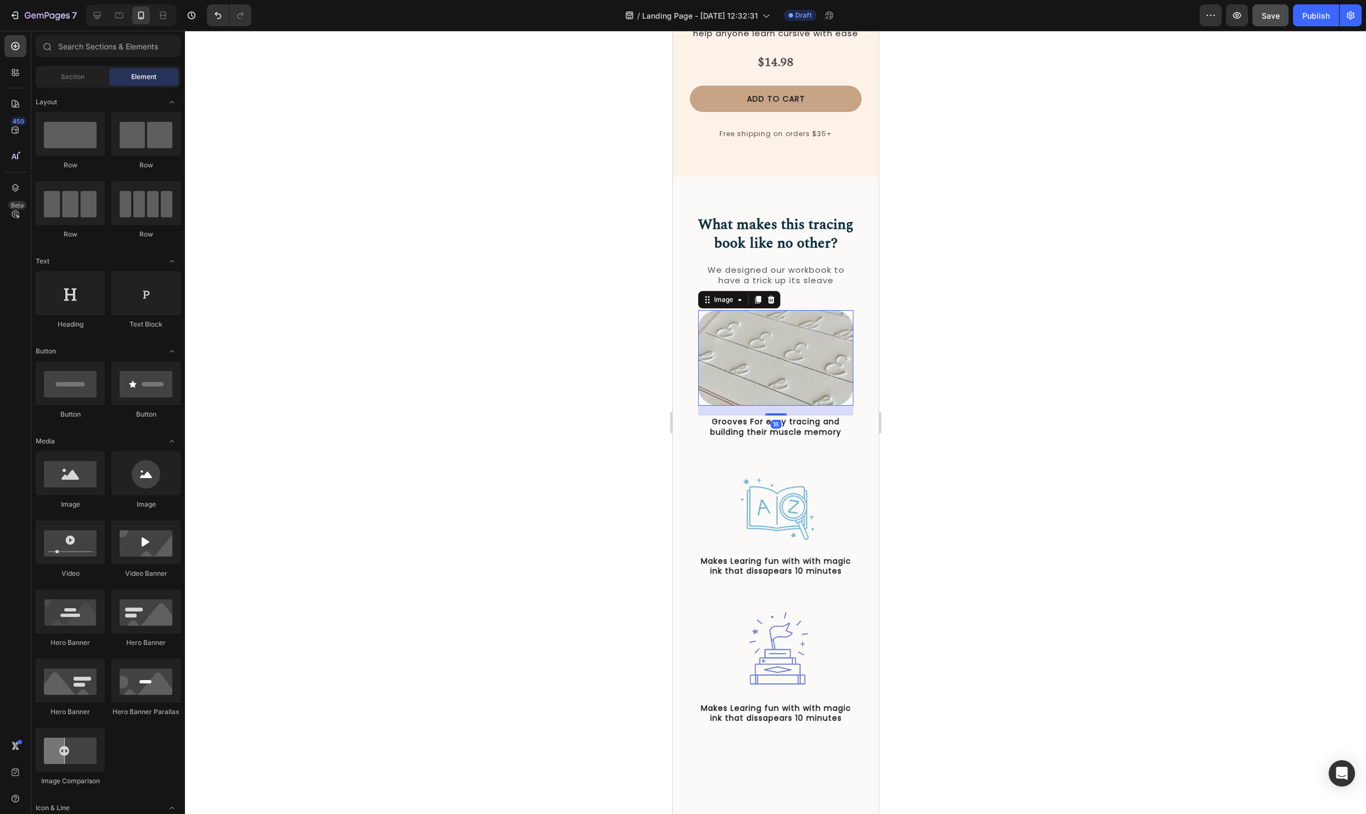
click at [761, 406] on img at bounding box center [774, 358] width 155 height 96
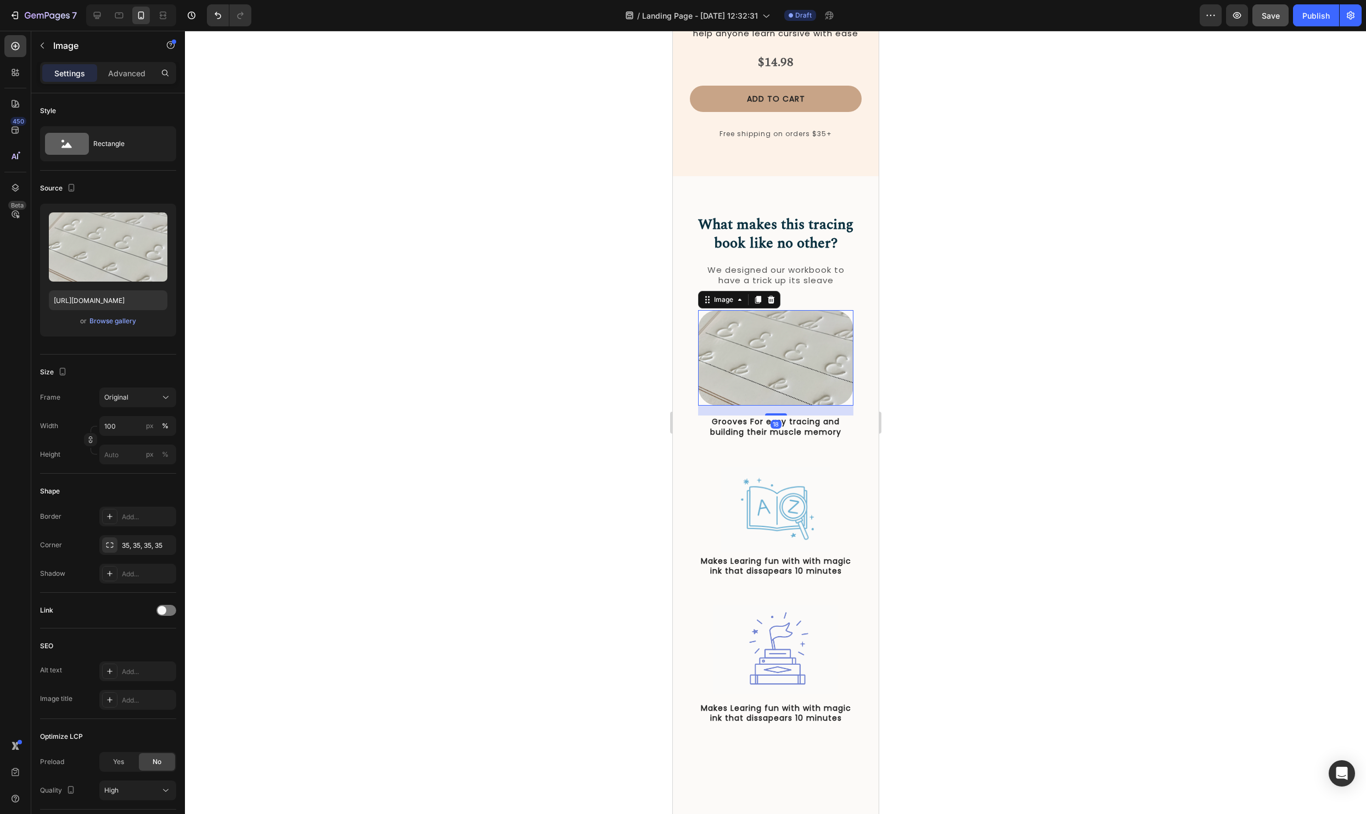
click at [1058, 494] on div at bounding box center [775, 422] width 1181 height 783
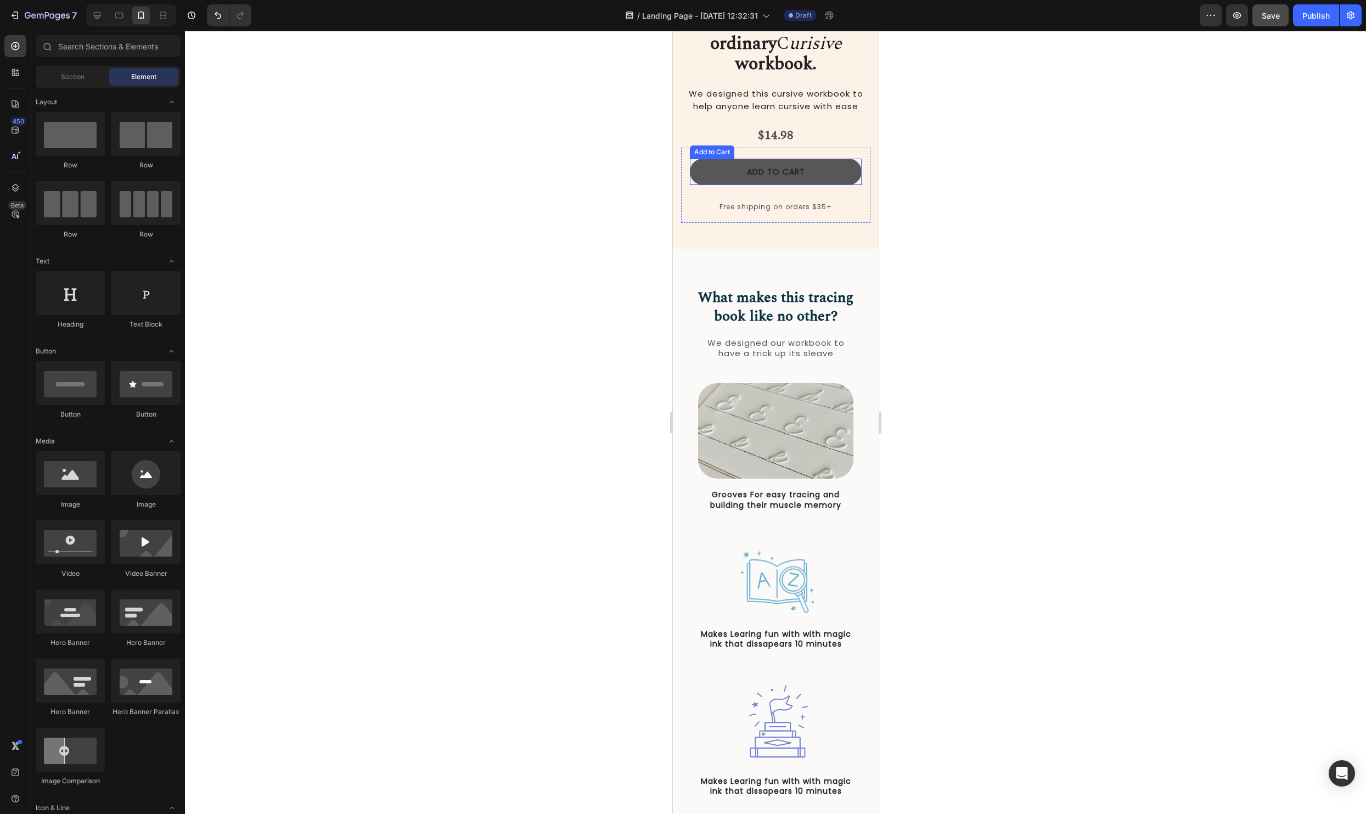
scroll to position [124, 0]
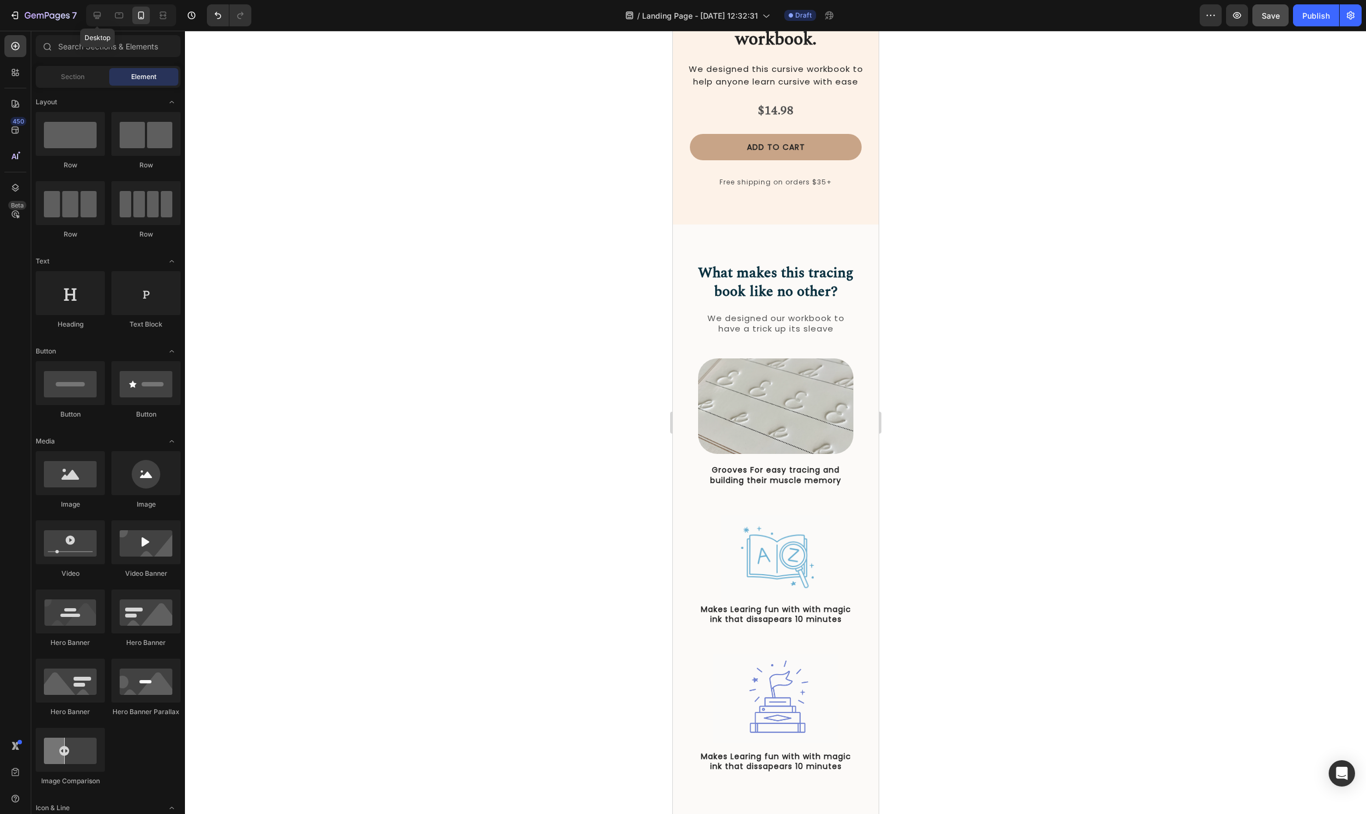
click at [109, 14] on div "Desktop" at bounding box center [131, 15] width 90 height 22
click at [113, 14] on div at bounding box center [119, 16] width 18 height 18
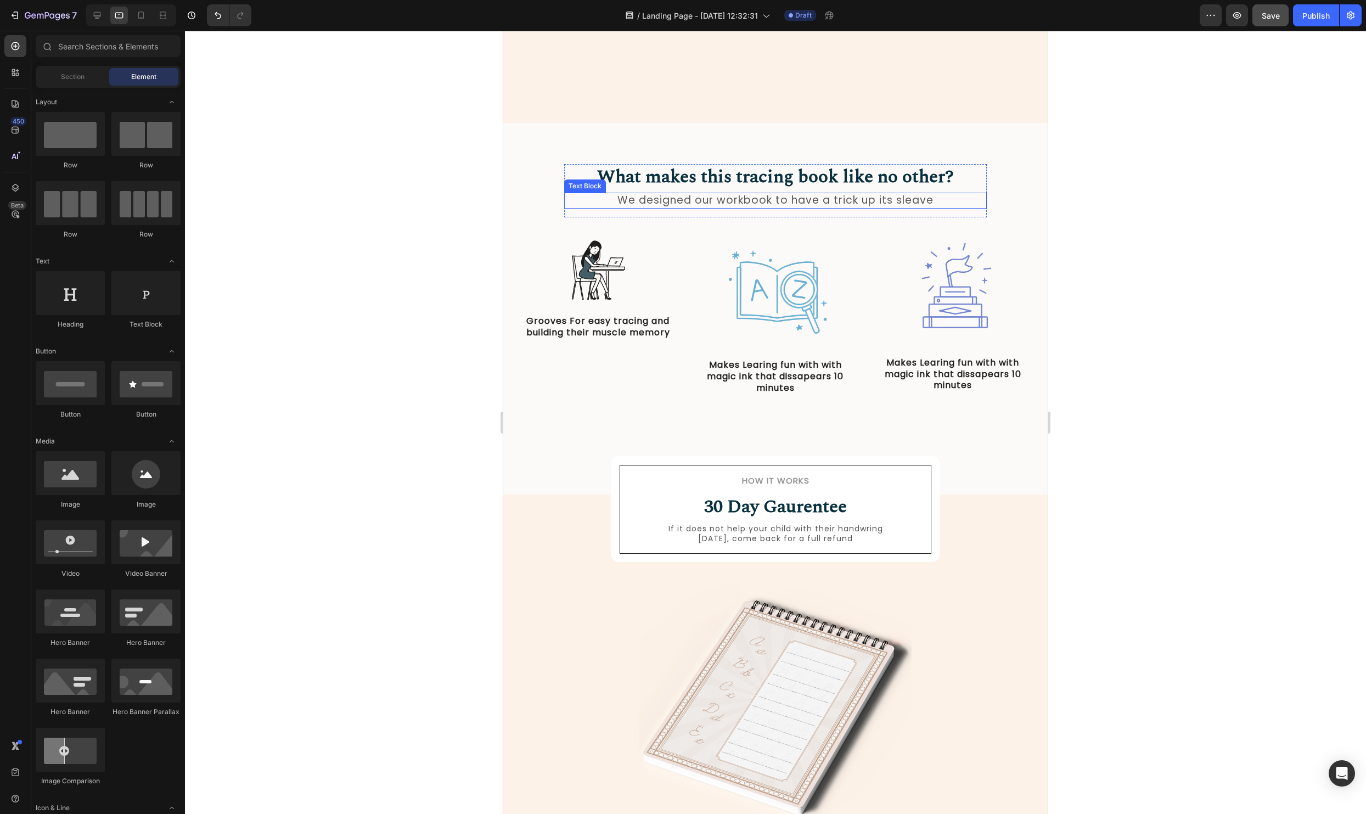
scroll to position [71, 0]
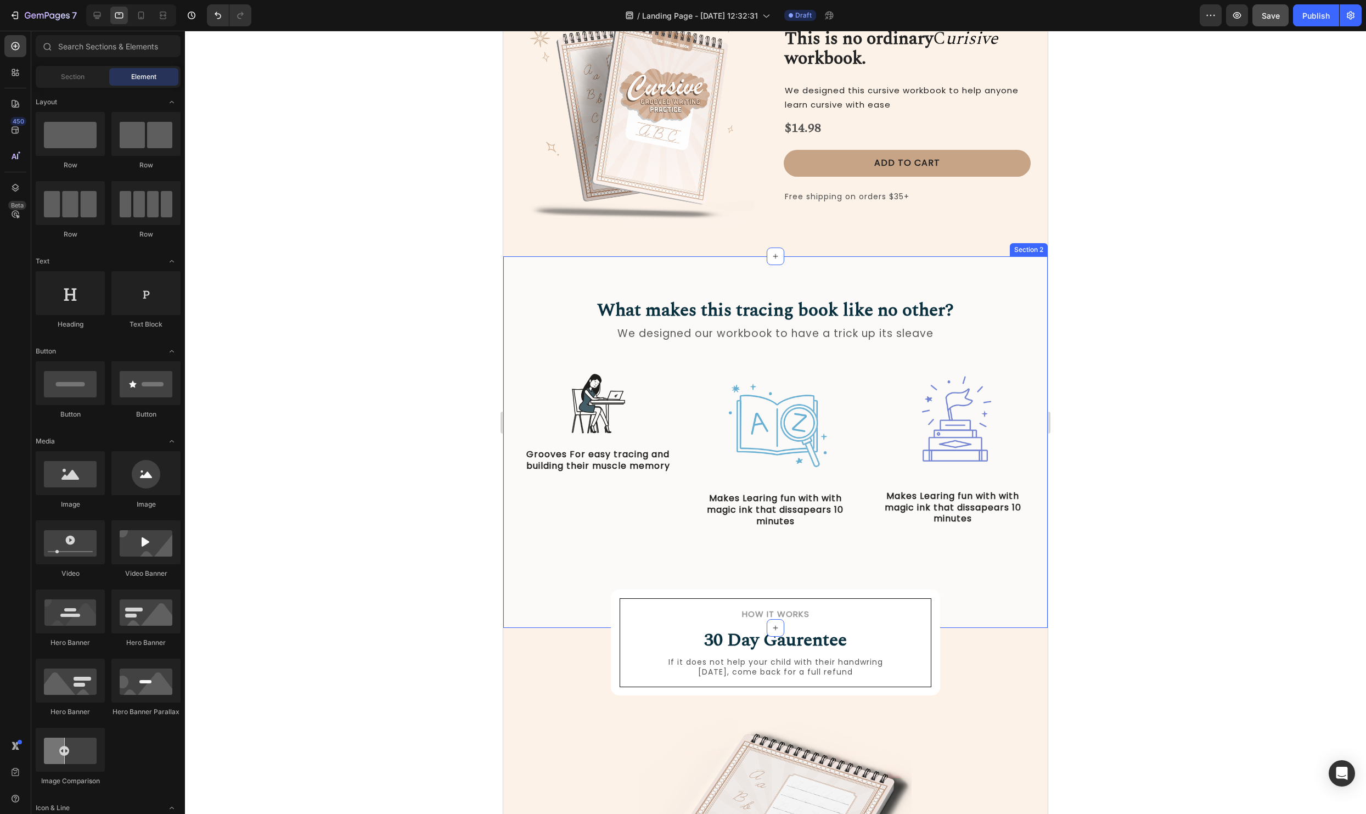
click at [575, 406] on img at bounding box center [597, 403] width 71 height 71
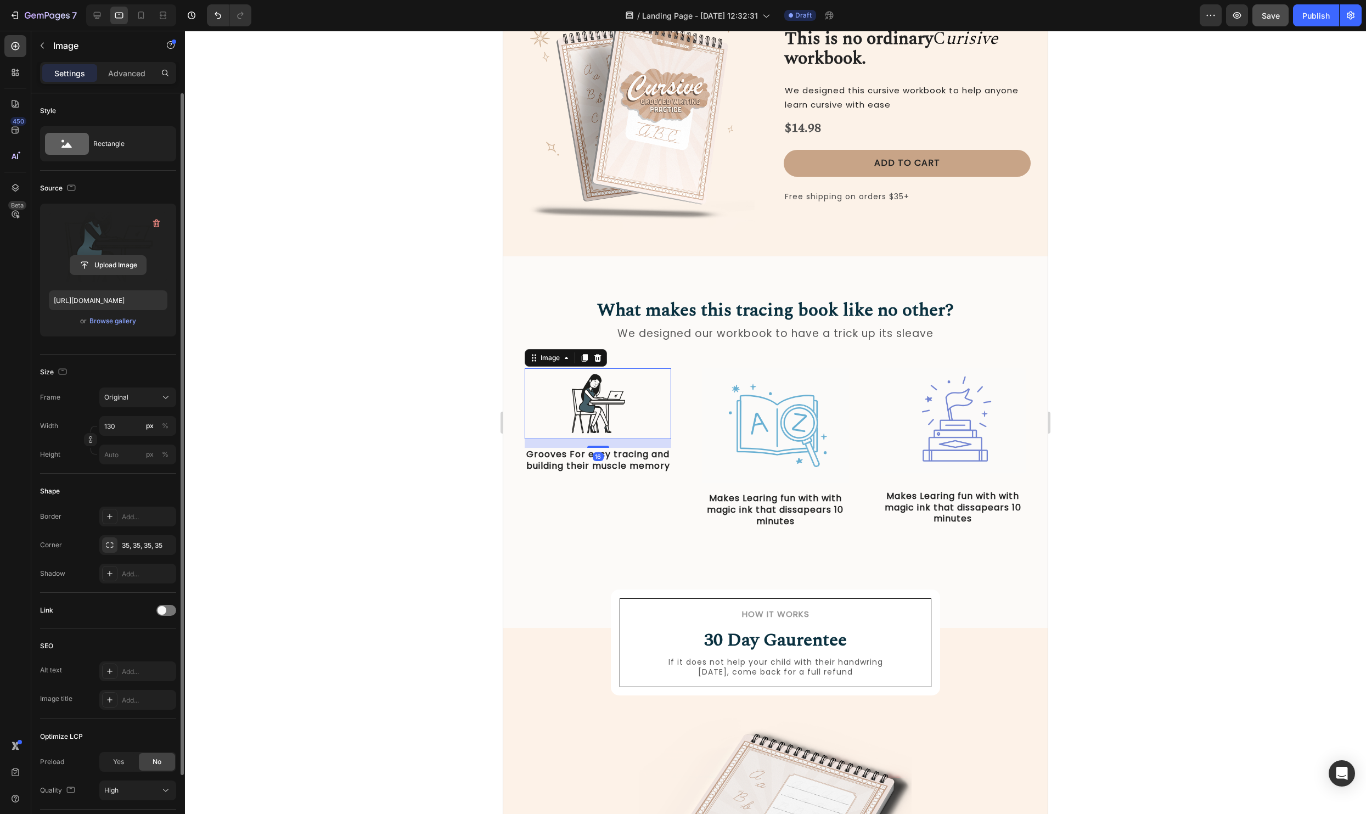
click at [121, 266] on input "file" at bounding box center [108, 265] width 76 height 19
type input "[URL][DOMAIN_NAME]"
click at [1272, 388] on div at bounding box center [775, 422] width 1181 height 783
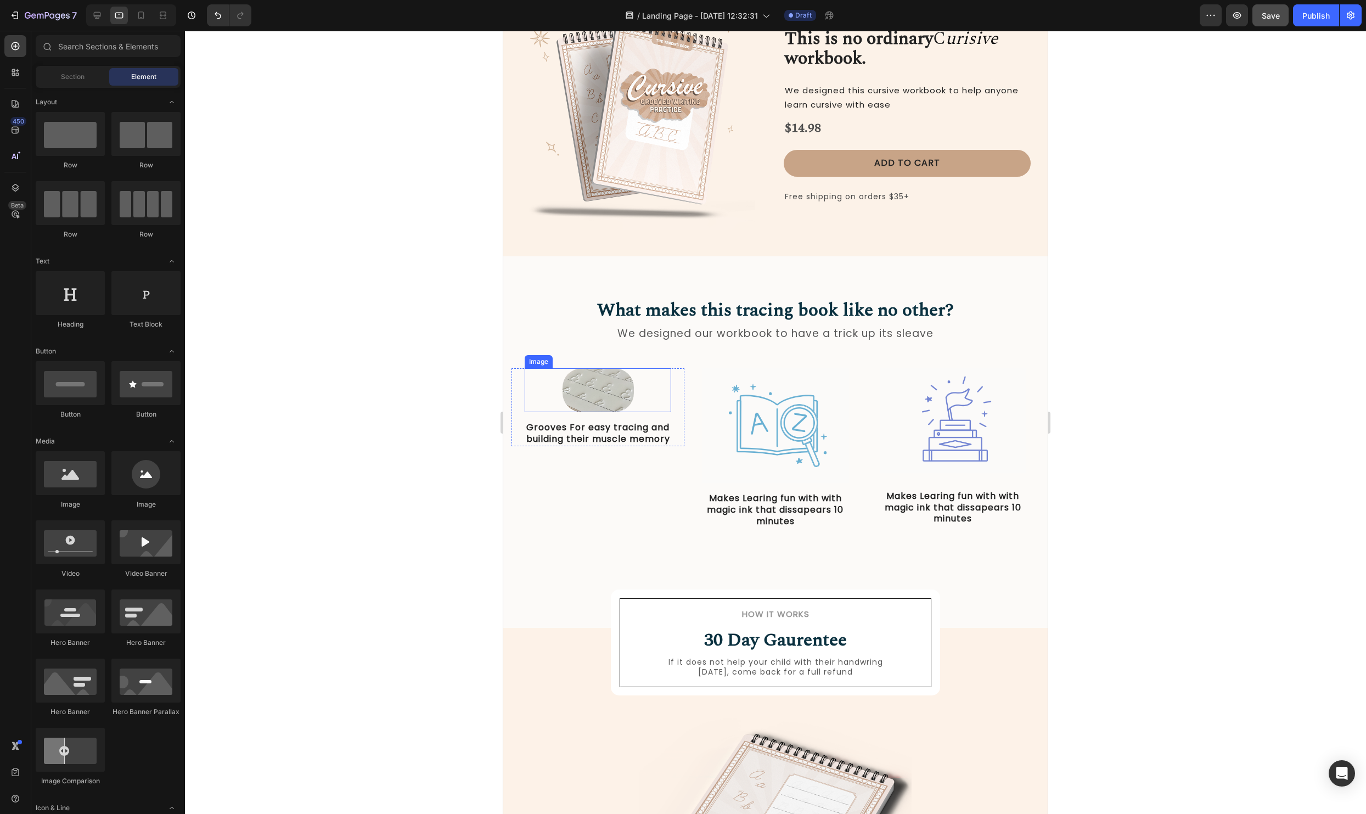
click at [575, 402] on img at bounding box center [597, 390] width 71 height 44
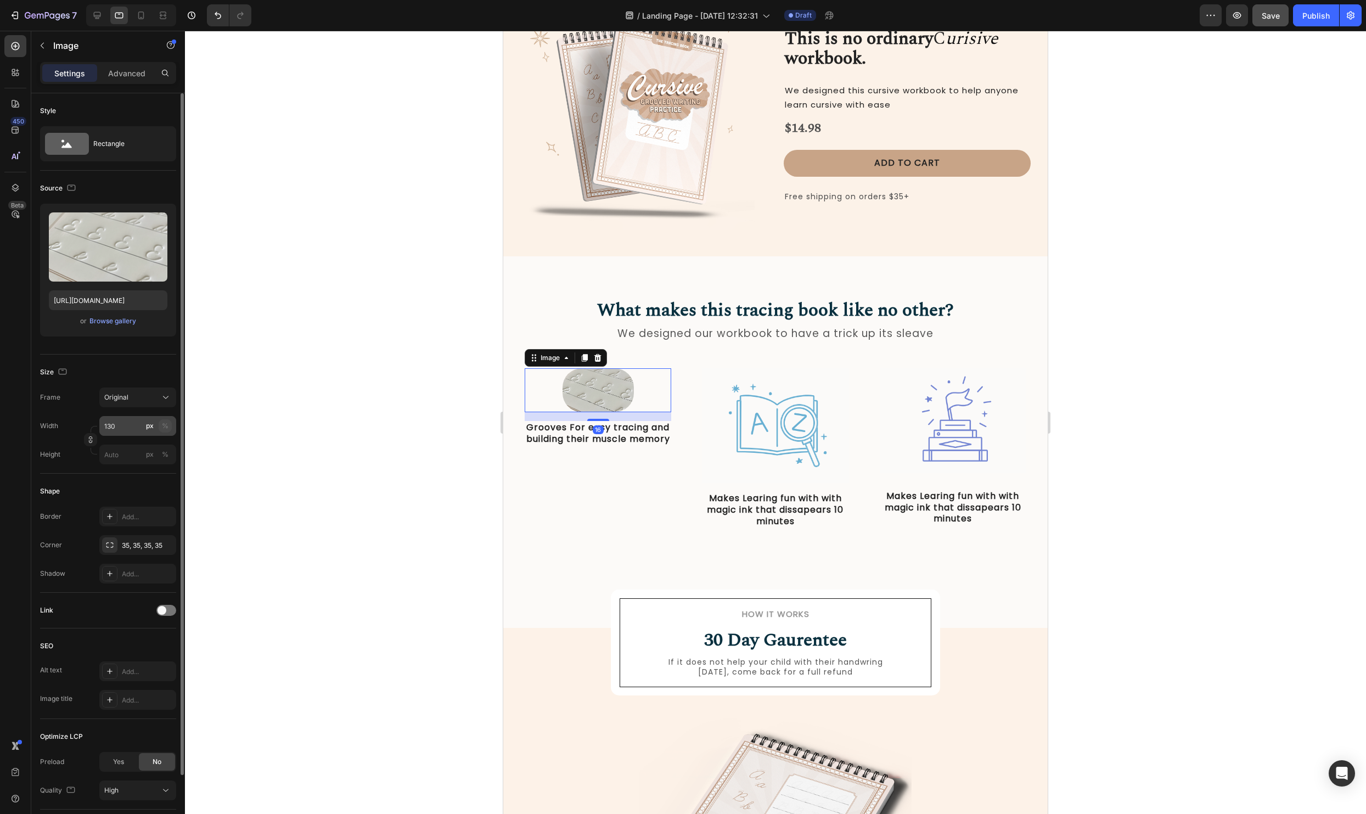
click at [162, 424] on div "%" at bounding box center [165, 426] width 7 height 10
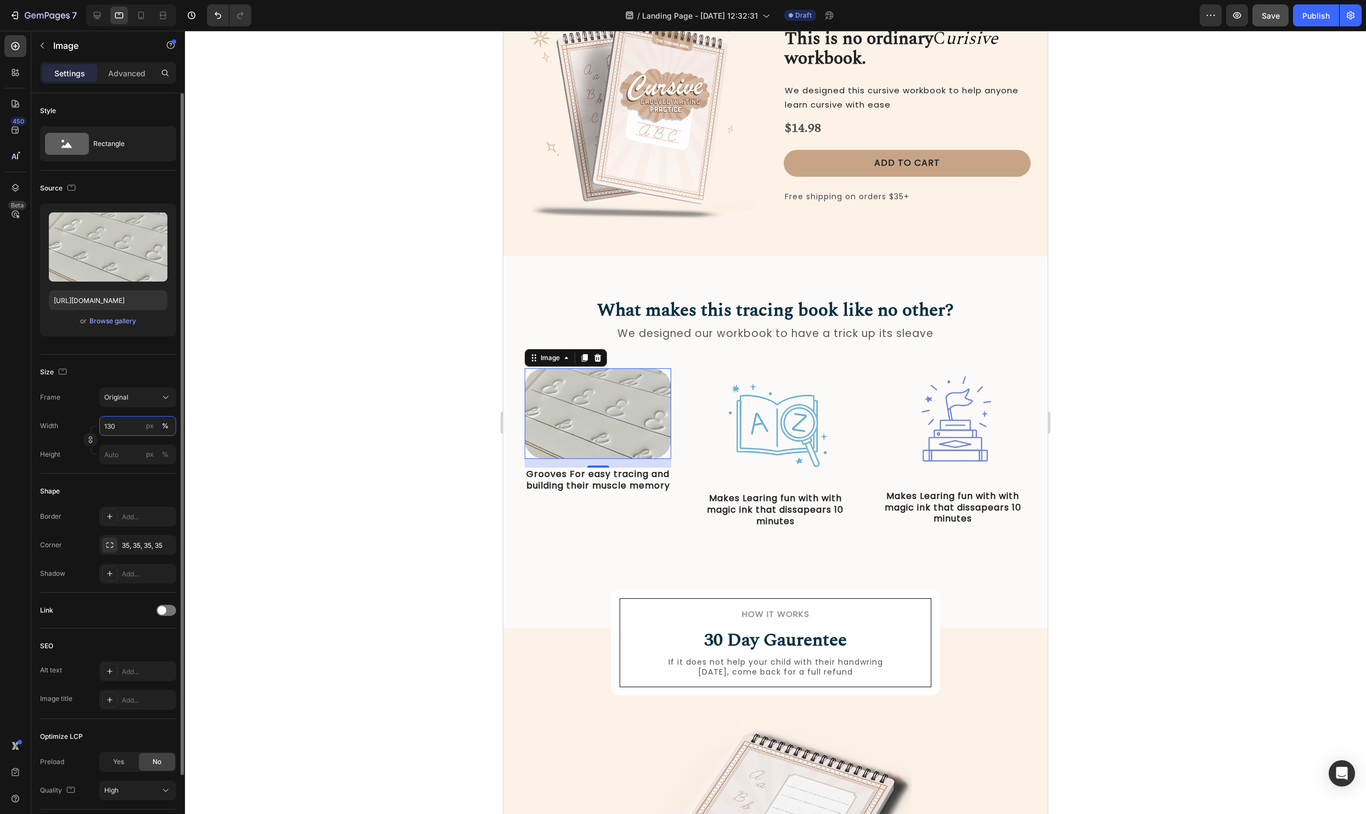
click at [119, 426] on input "130" at bounding box center [137, 426] width 77 height 20
type input "1"
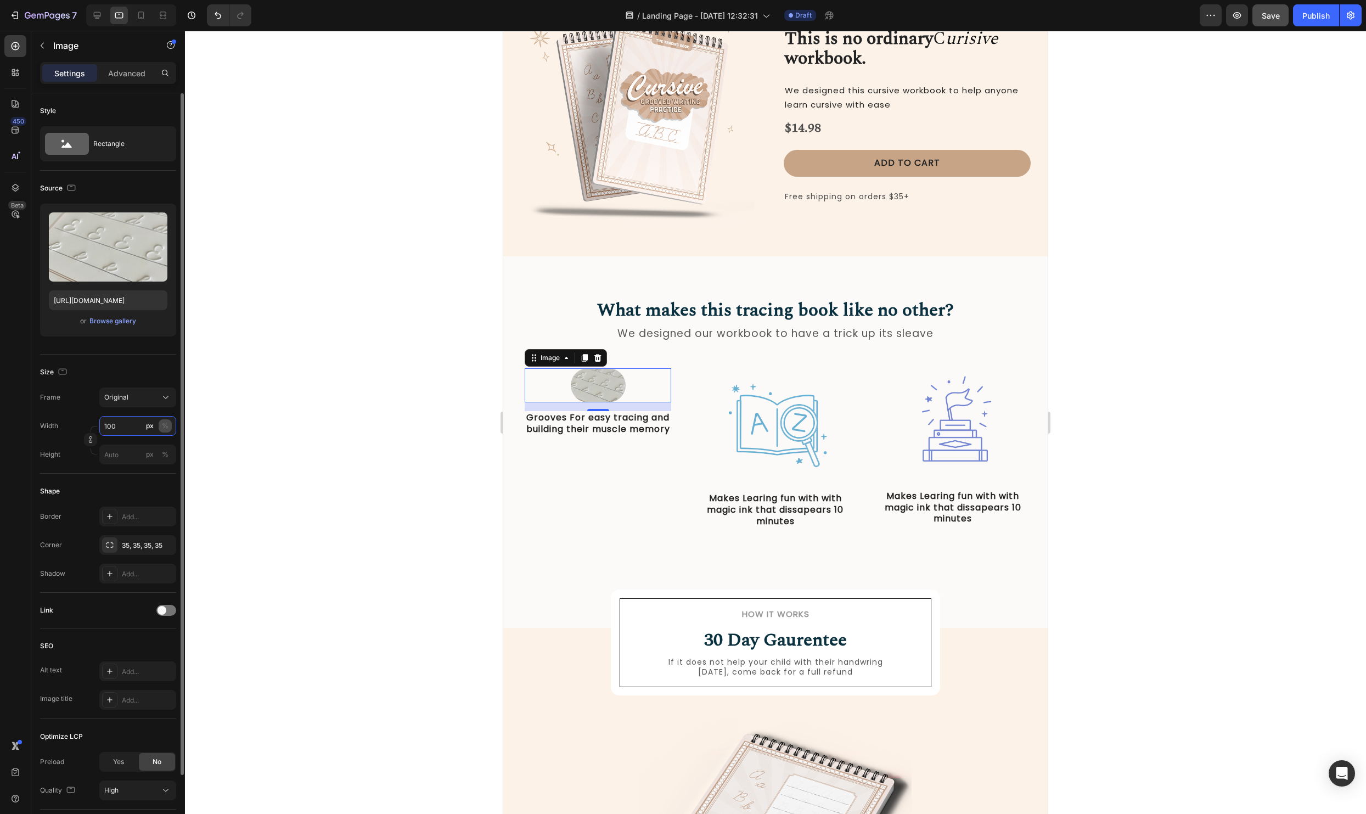
type input "100"
click at [167, 427] on div "%" at bounding box center [165, 426] width 7 height 10
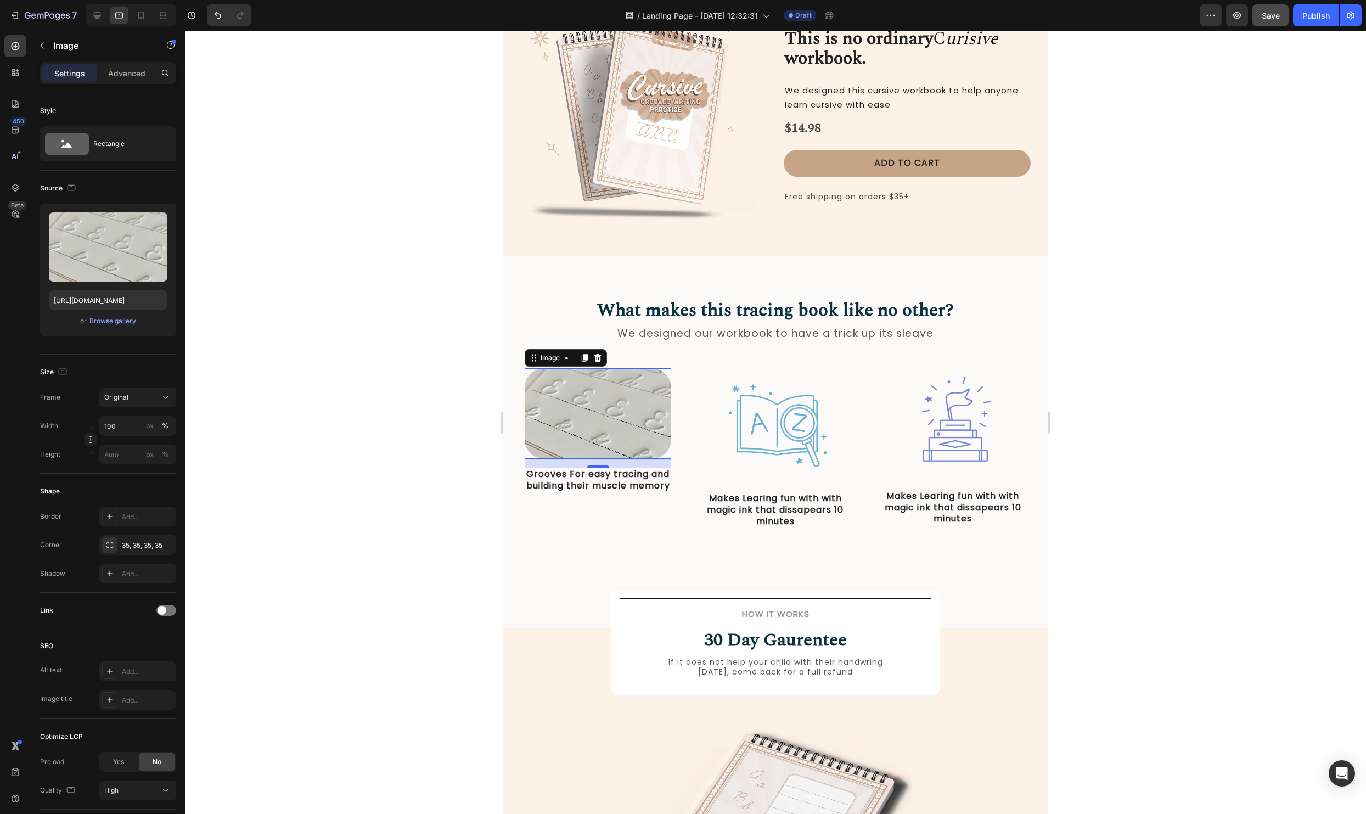
click at [301, 421] on div at bounding box center [775, 422] width 1181 height 783
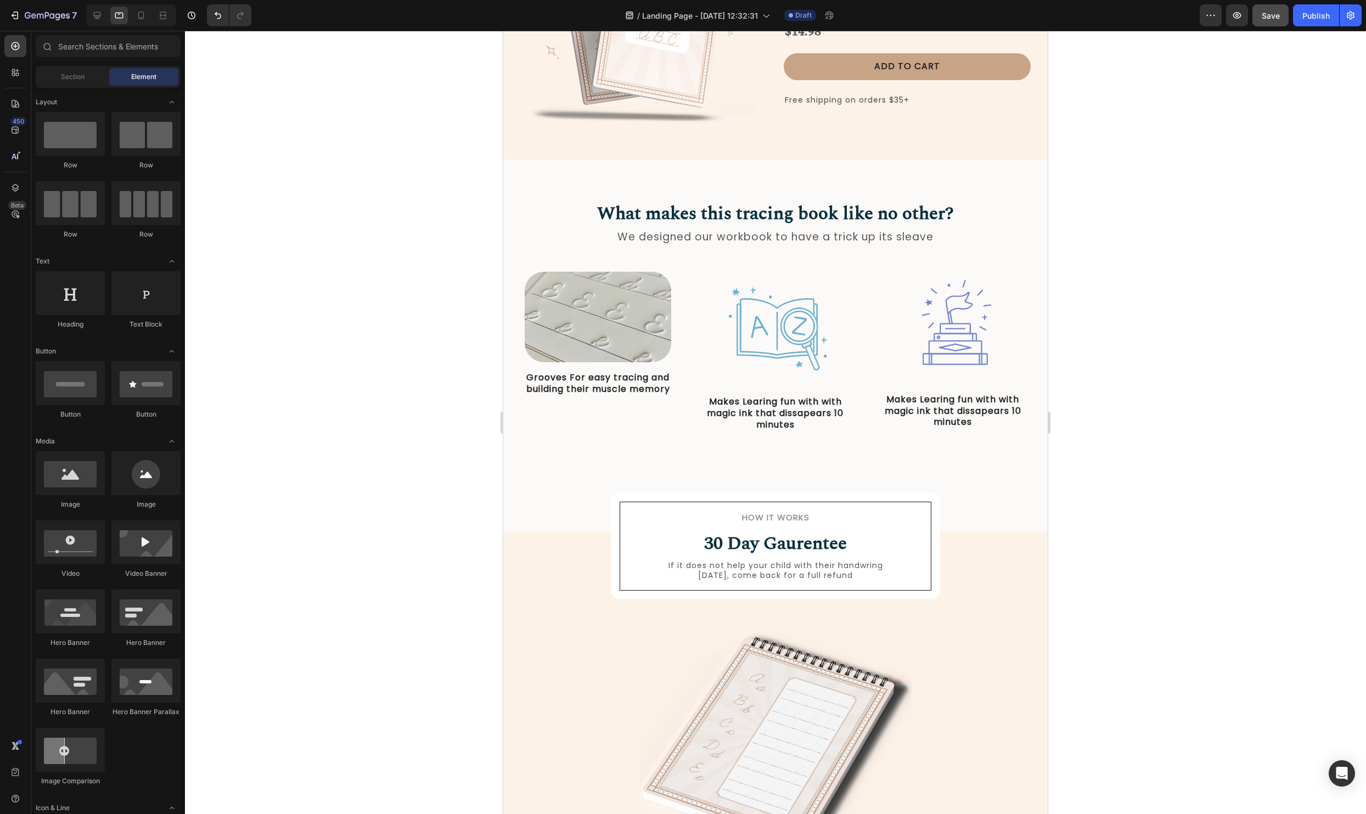
scroll to position [0, 0]
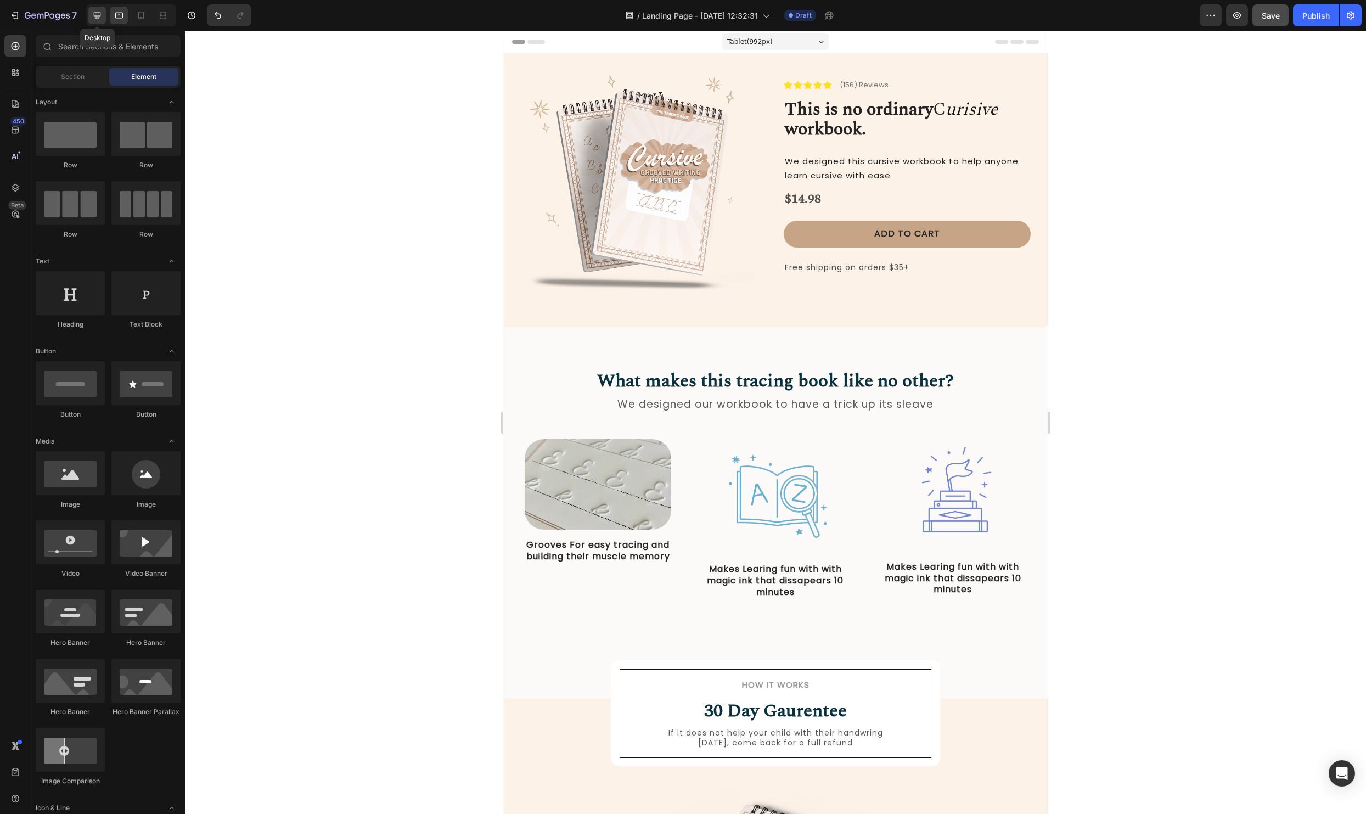
click at [103, 20] on div at bounding box center [97, 16] width 18 height 18
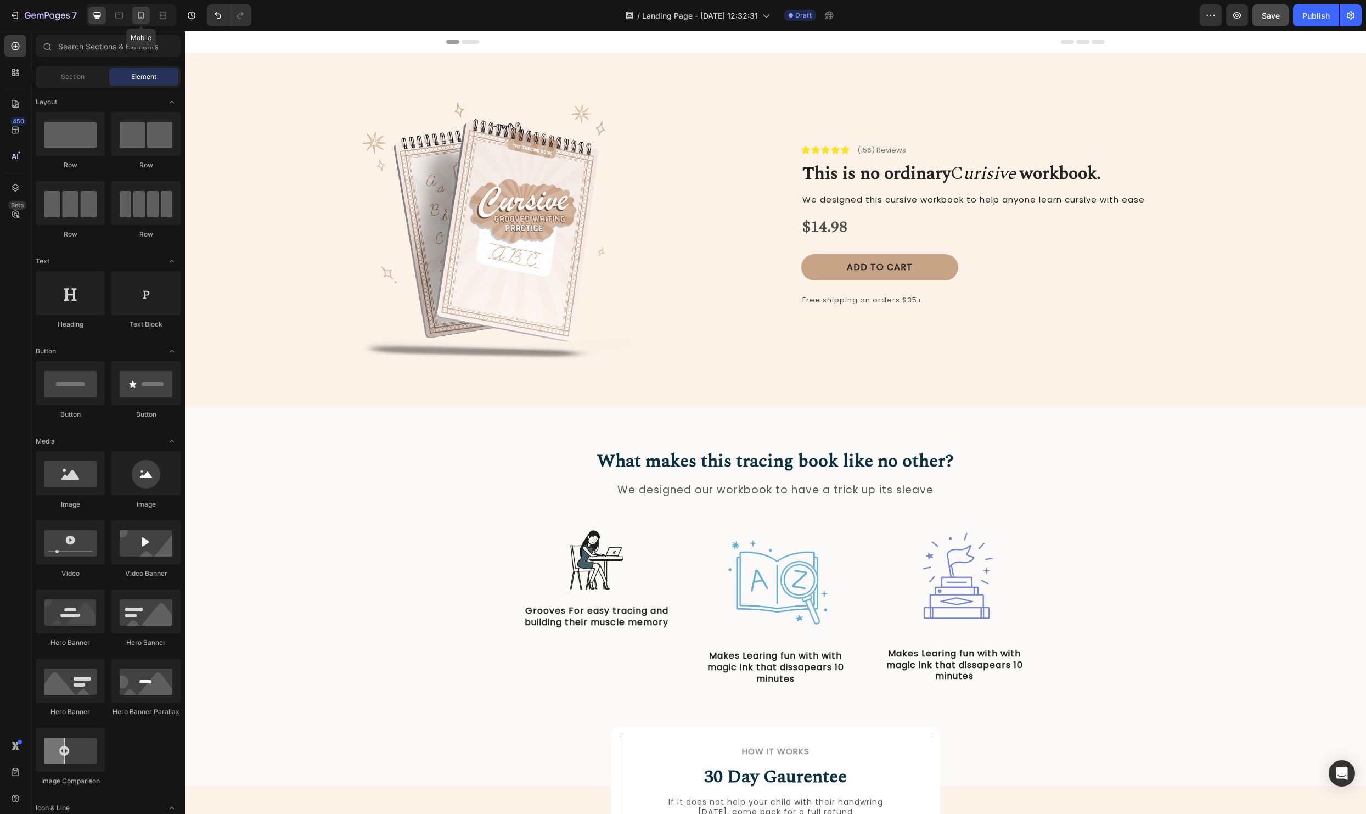
click at [148, 18] on div at bounding box center [141, 16] width 18 height 18
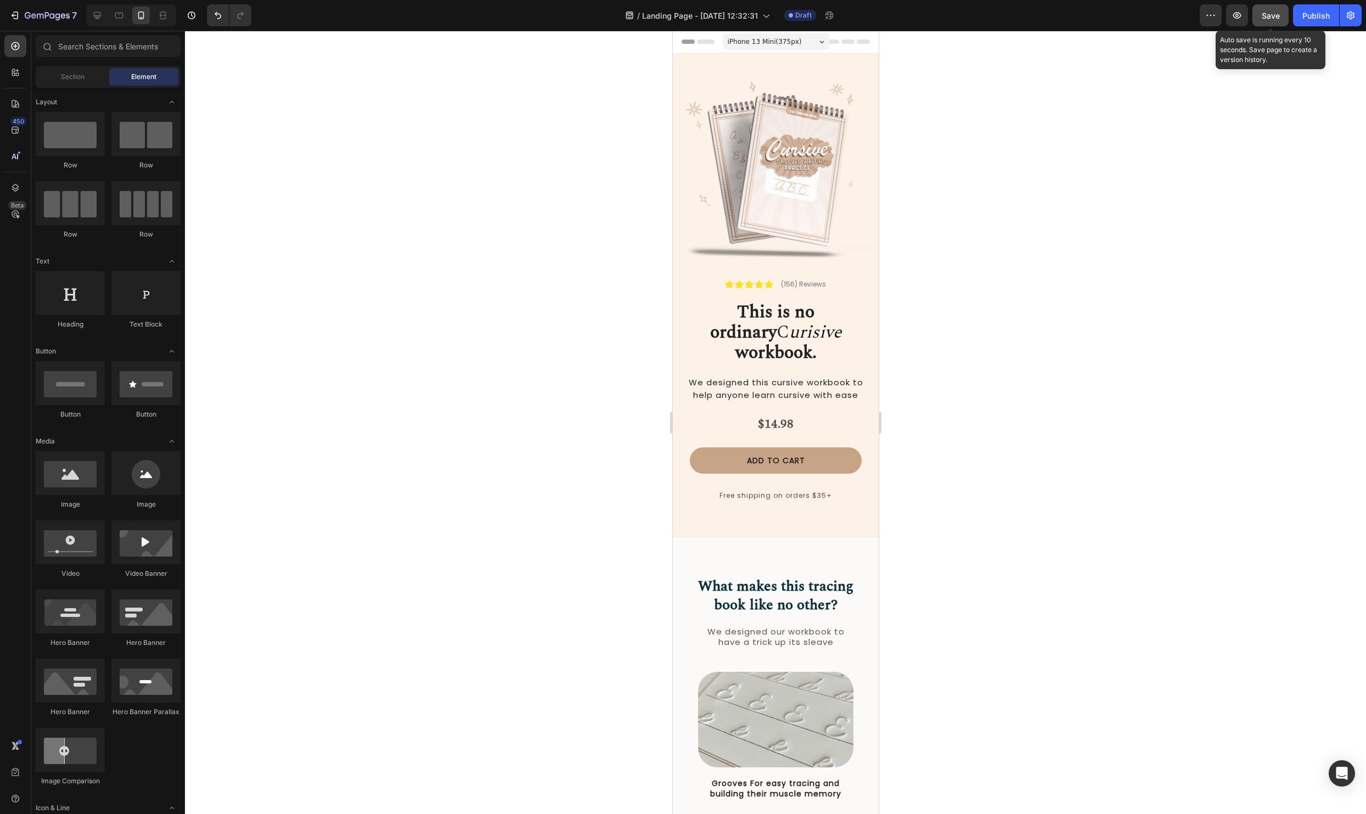
click at [1287, 15] on button "Save" at bounding box center [1270, 15] width 36 height 22
click at [853, 749] on div "Image Grooves For easy tracing and building their muscle memory Text Block Row" at bounding box center [775, 742] width 178 height 140
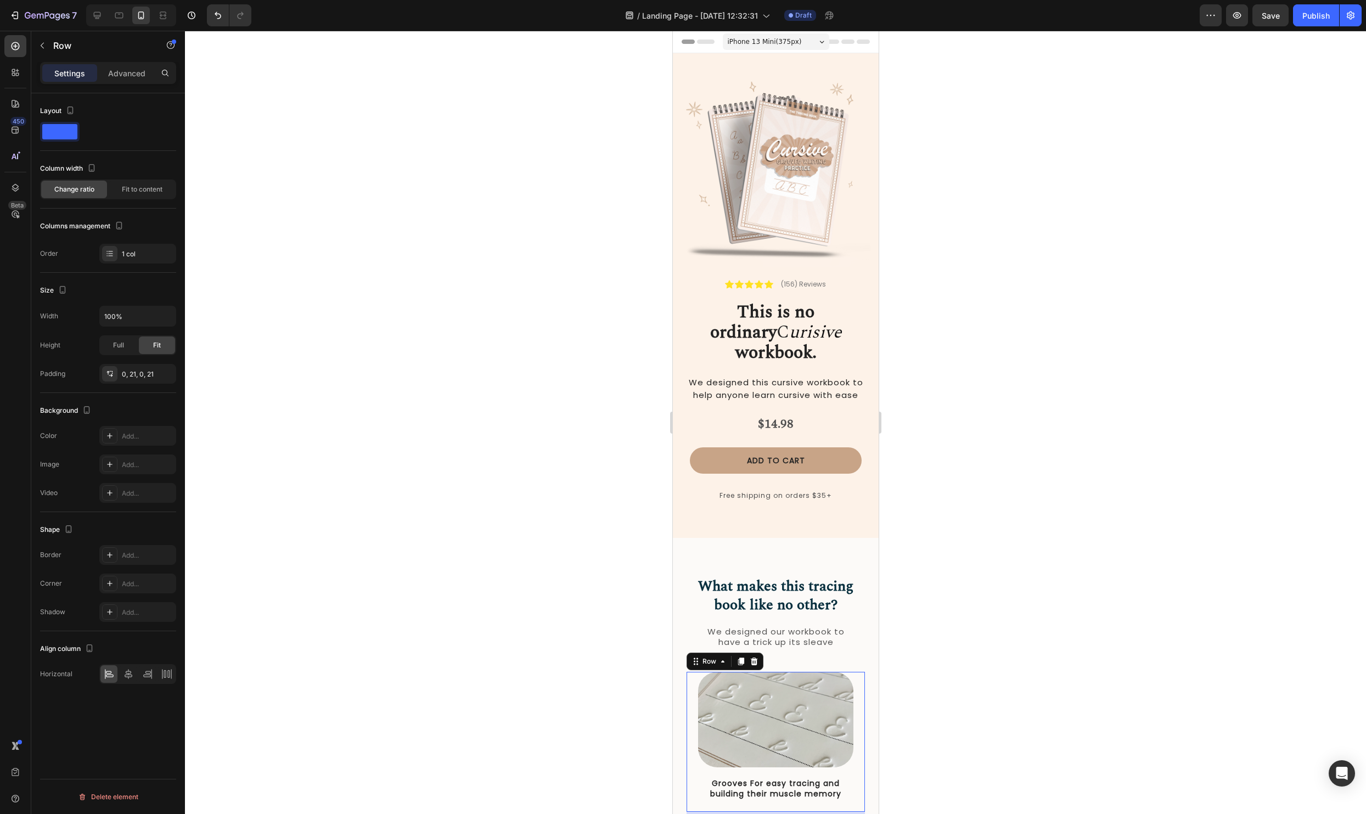
click at [1167, 524] on div at bounding box center [775, 422] width 1181 height 783
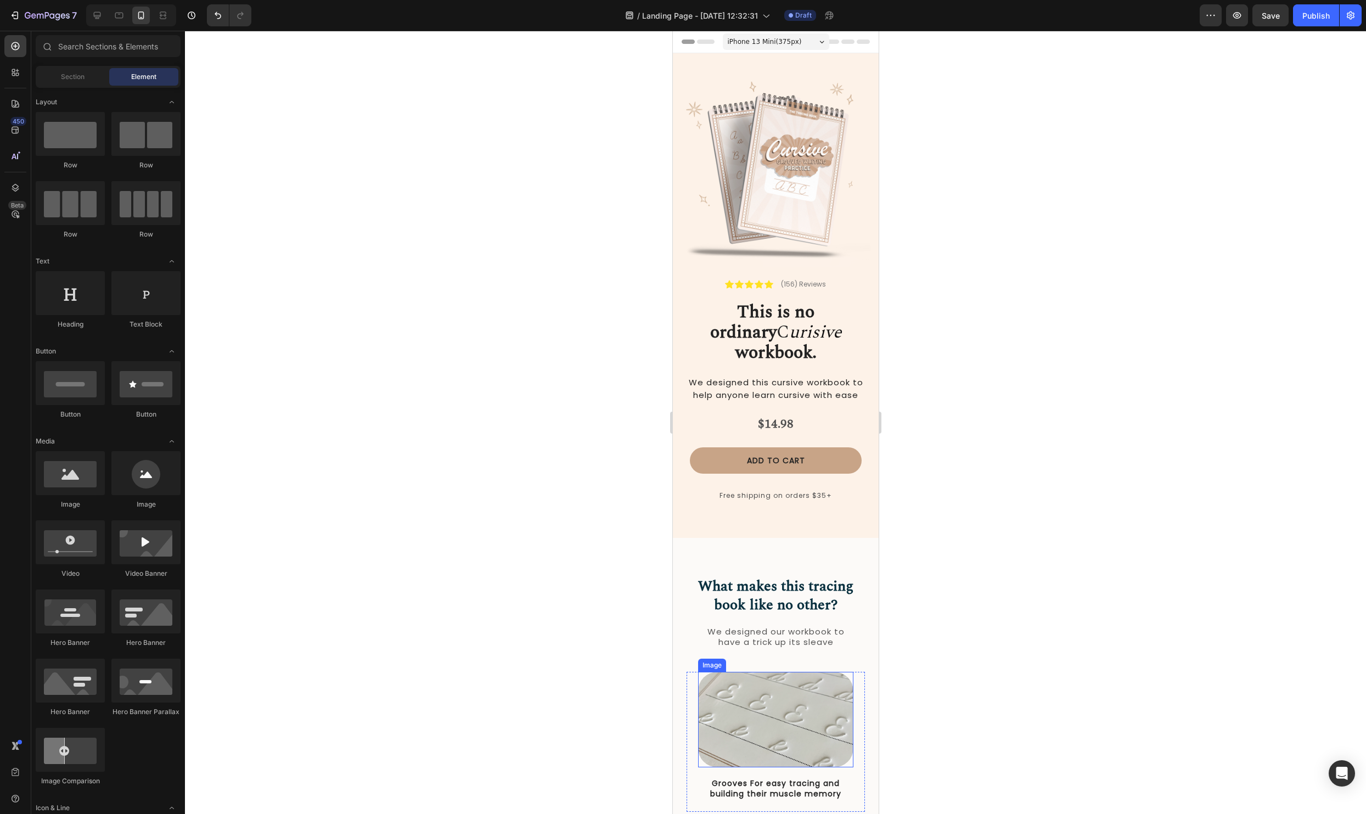
click at [793, 713] on img at bounding box center [774, 720] width 155 height 96
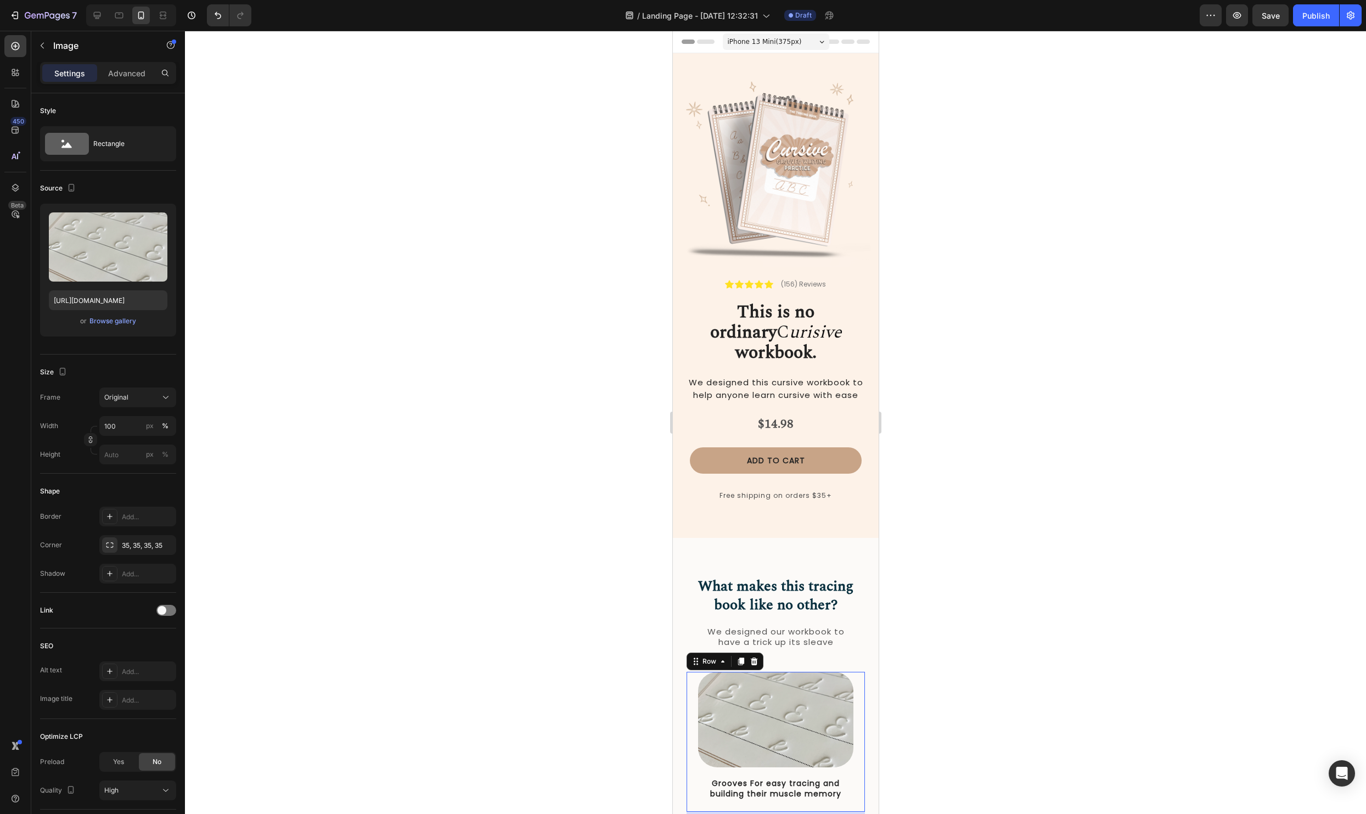
click at [855, 746] on div "Image Grooves For easy tracing and building their muscle memory Text Block Row …" at bounding box center [775, 742] width 178 height 140
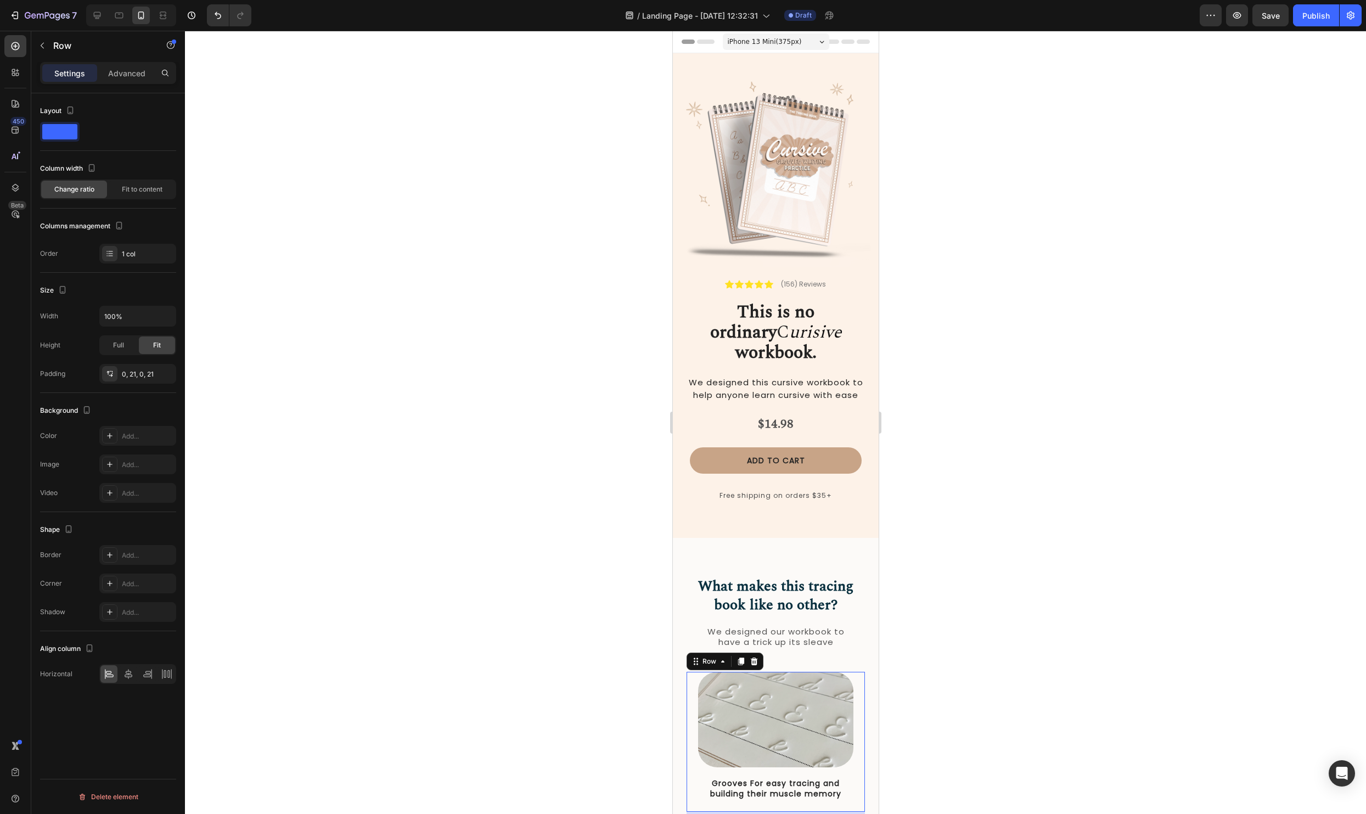
scroll to position [77, 0]
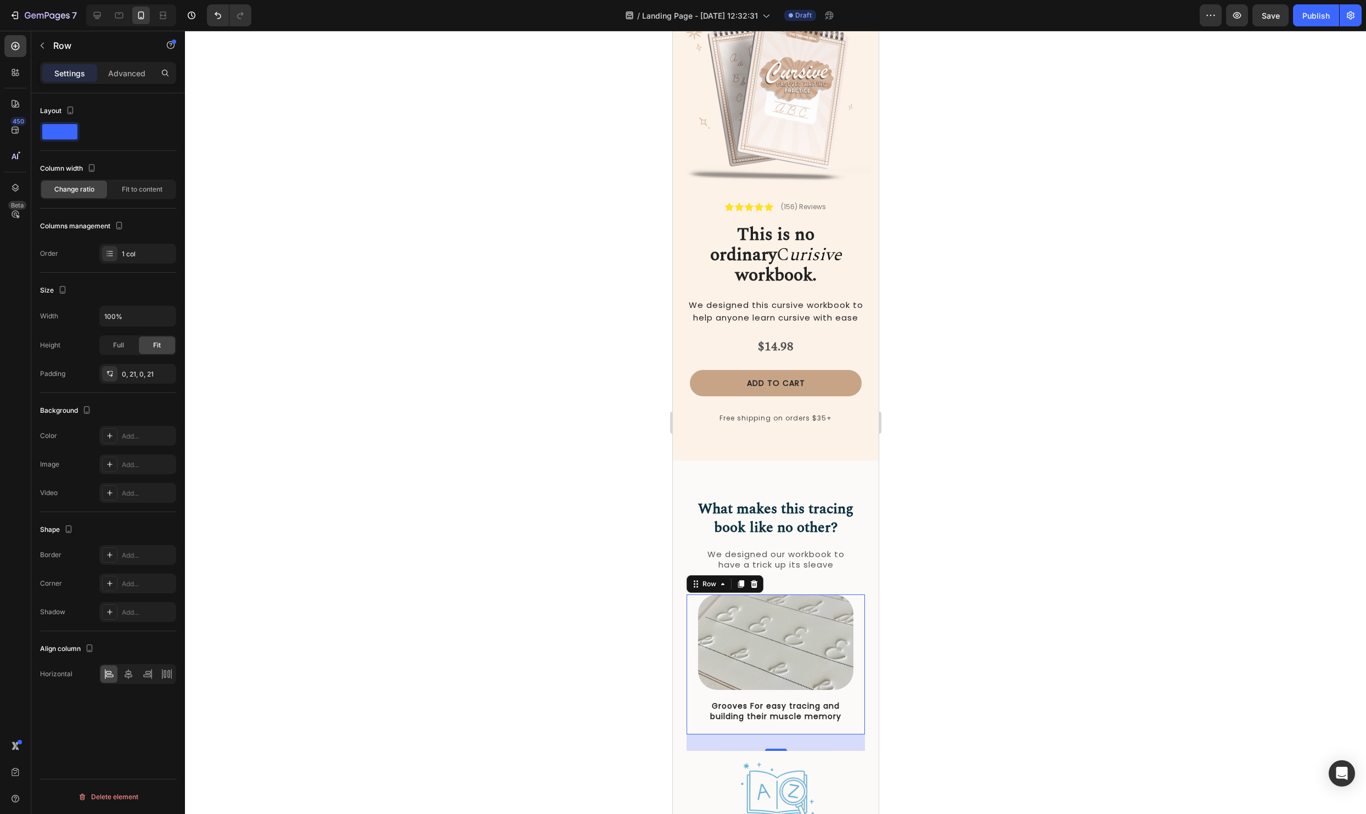
click at [1071, 610] on div at bounding box center [775, 422] width 1181 height 783
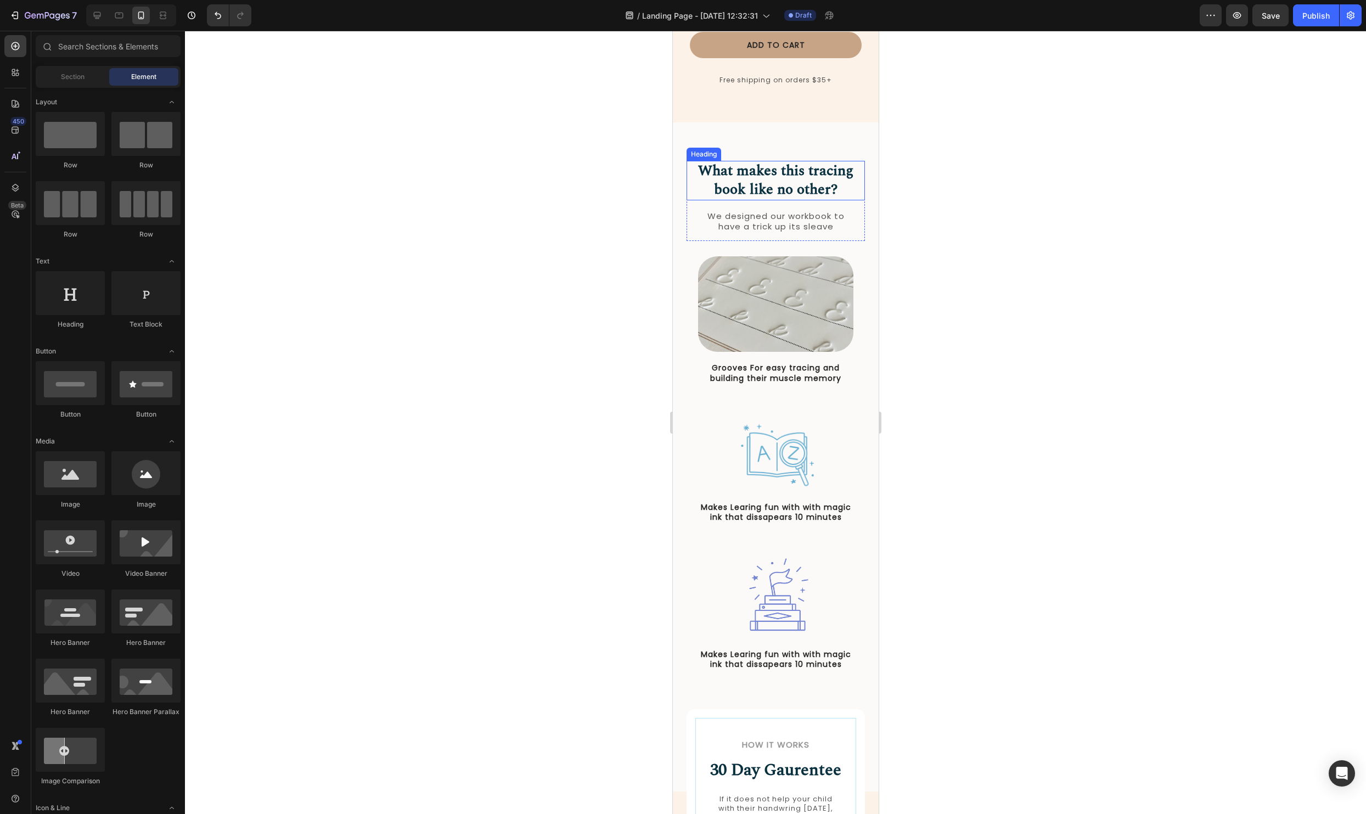
scroll to position [418, 0]
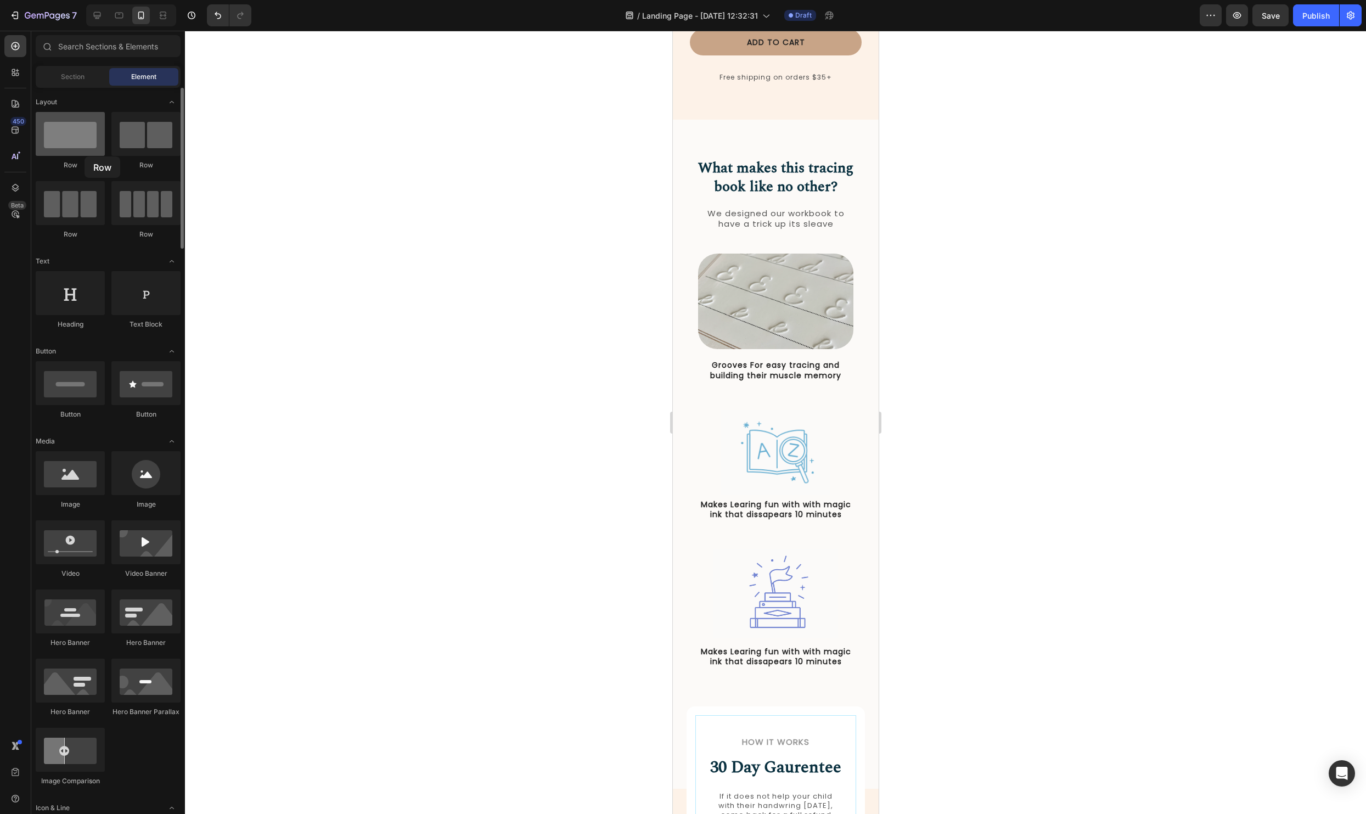
drag, startPoint x: 70, startPoint y: 141, endPoint x: 84, endPoint y: 155, distance: 19.8
click at [84, 155] on div at bounding box center [70, 134] width 69 height 44
click at [141, 148] on div at bounding box center [145, 134] width 69 height 44
drag, startPoint x: 816, startPoint y: 169, endPoint x: 760, endPoint y: 242, distance: 92.7
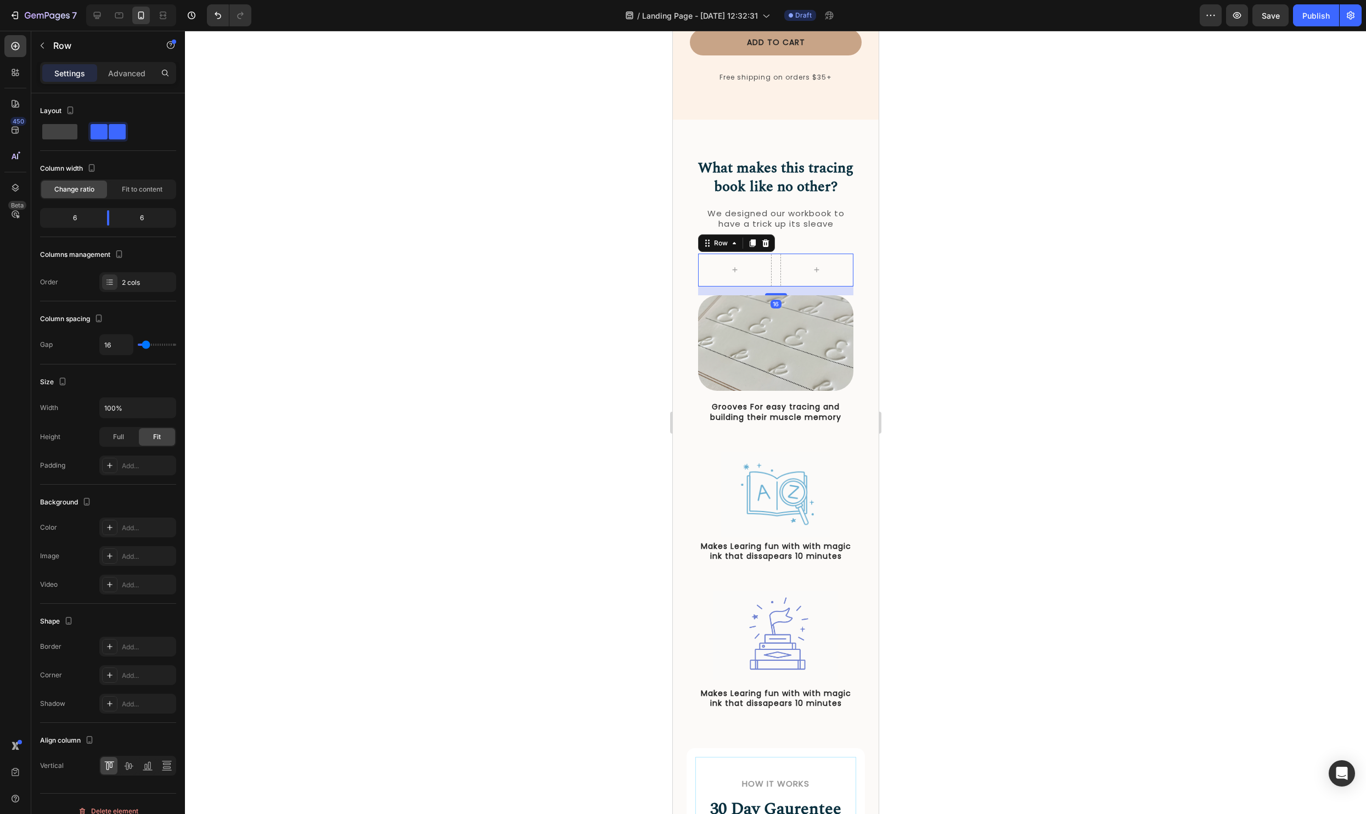
click at [1108, 349] on div at bounding box center [775, 422] width 1181 height 783
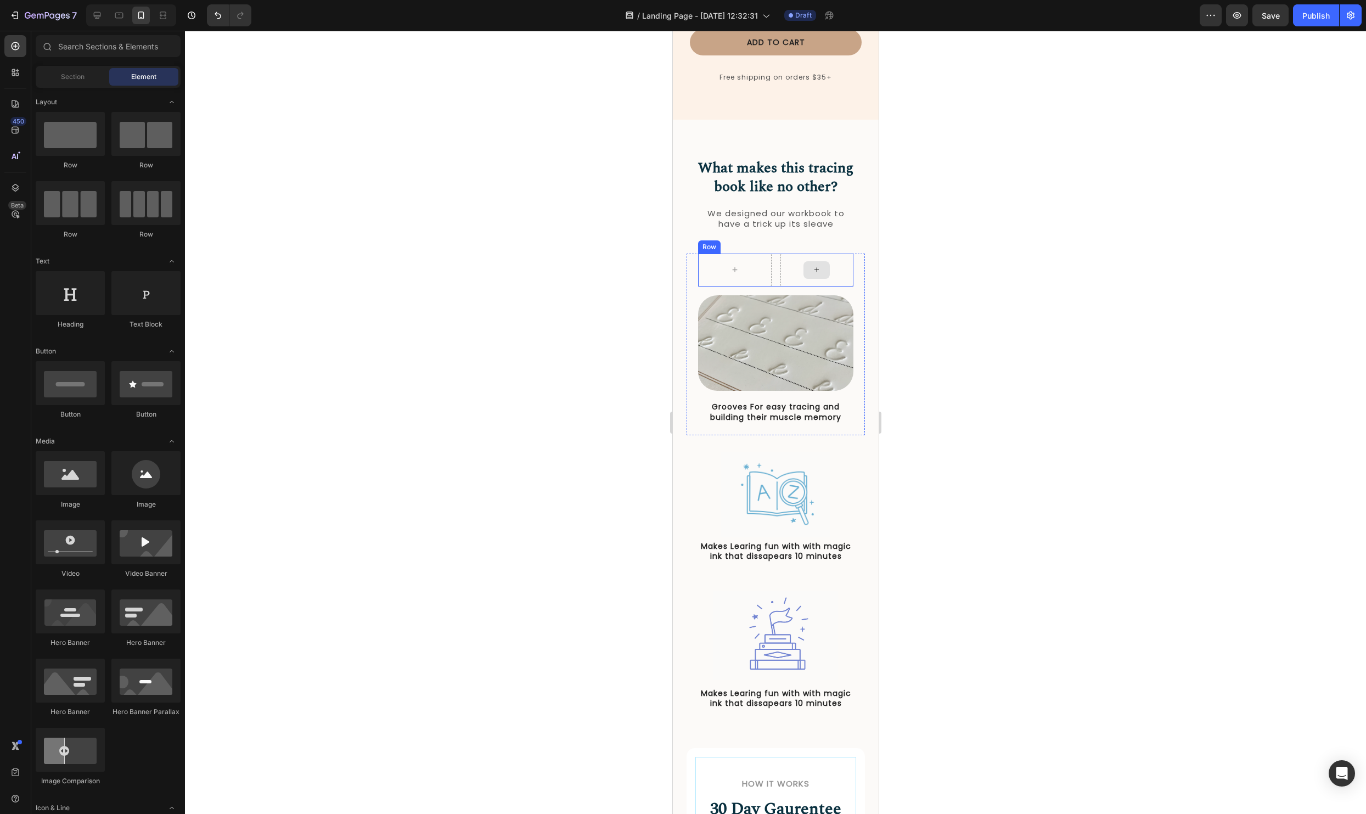
click at [776, 259] on div "Row" at bounding box center [774, 269] width 155 height 33
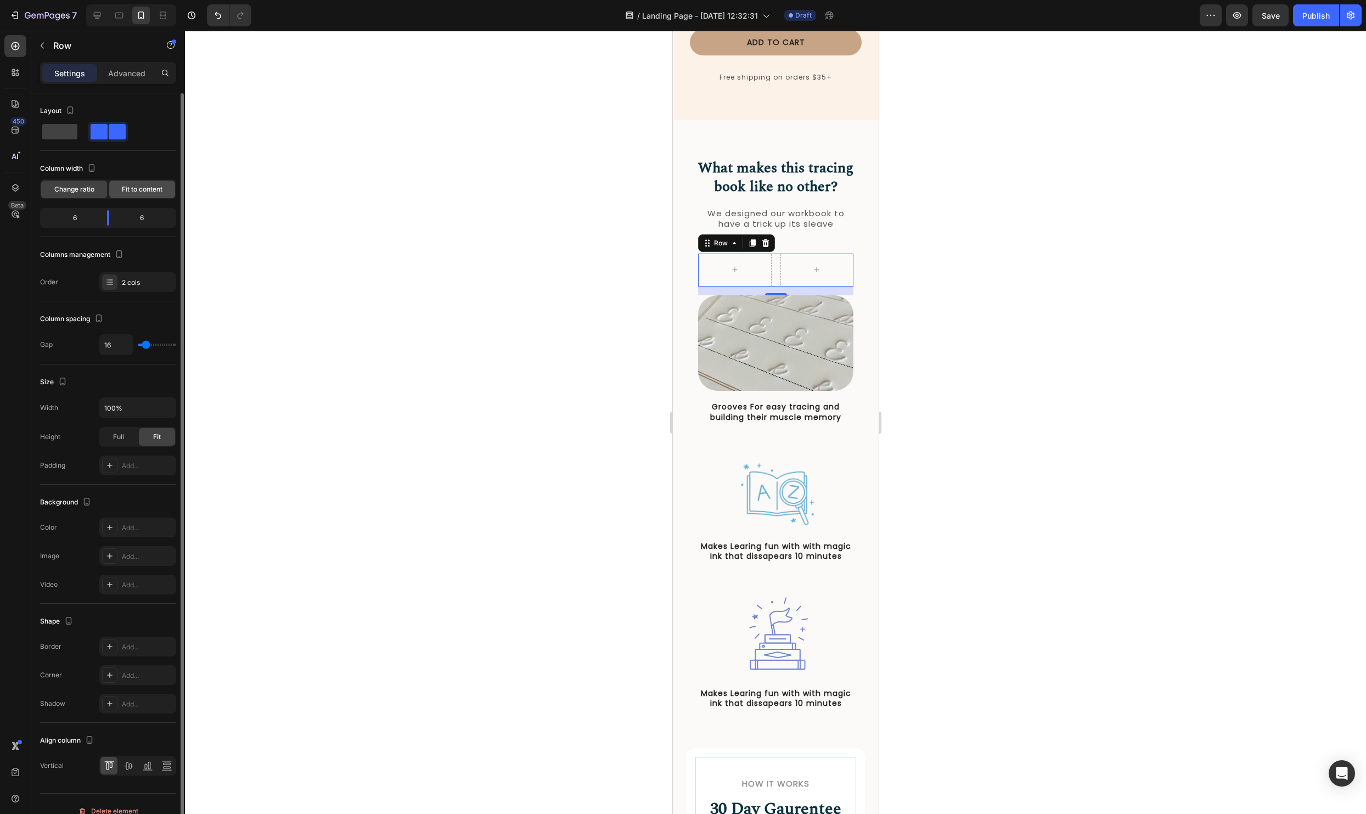
click at [143, 195] on div "Fit to content" at bounding box center [142, 189] width 66 height 18
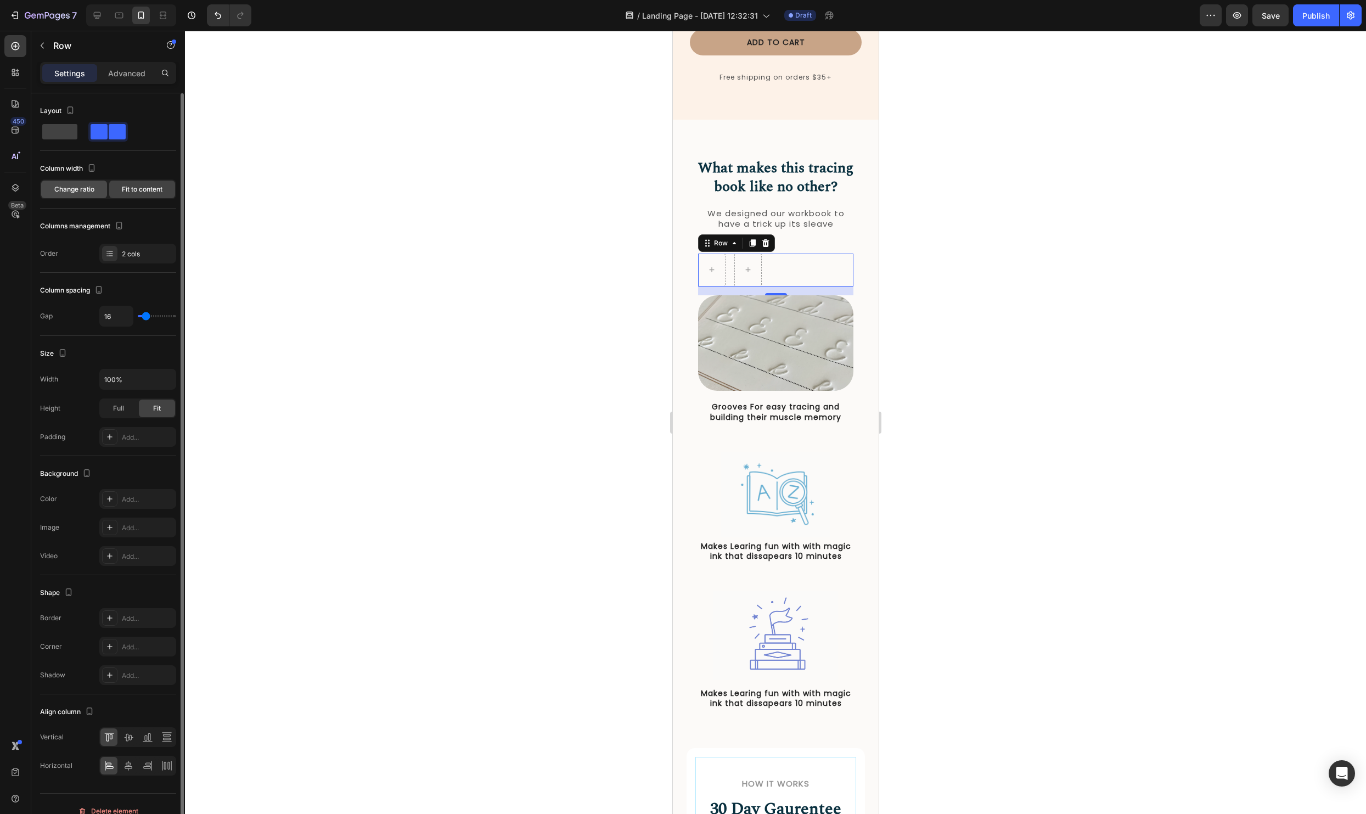
click at [83, 191] on span "Change ratio" at bounding box center [74, 189] width 40 height 10
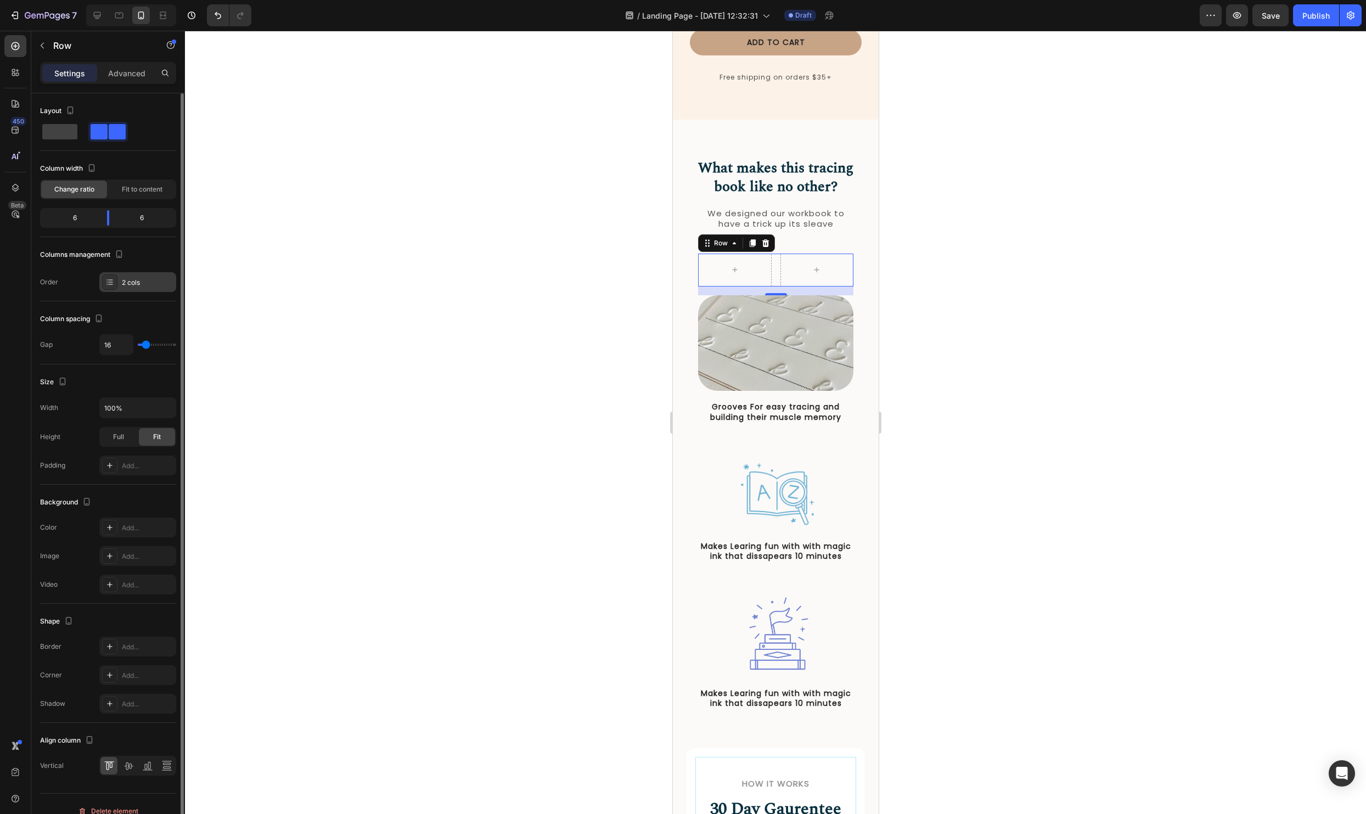
click at [146, 291] on div "2 cols" at bounding box center [137, 282] width 77 height 20
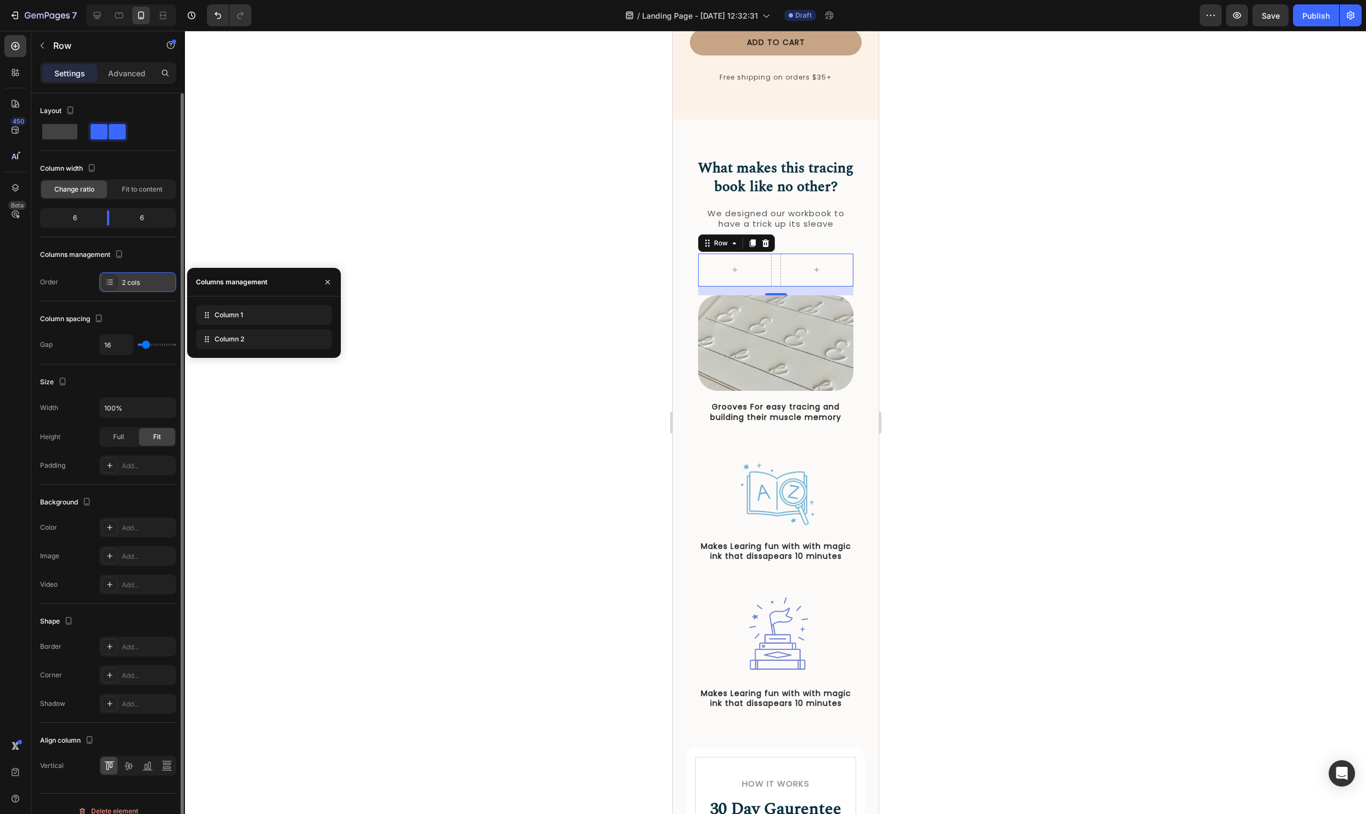
click at [146, 291] on div "2 cols" at bounding box center [137, 282] width 77 height 20
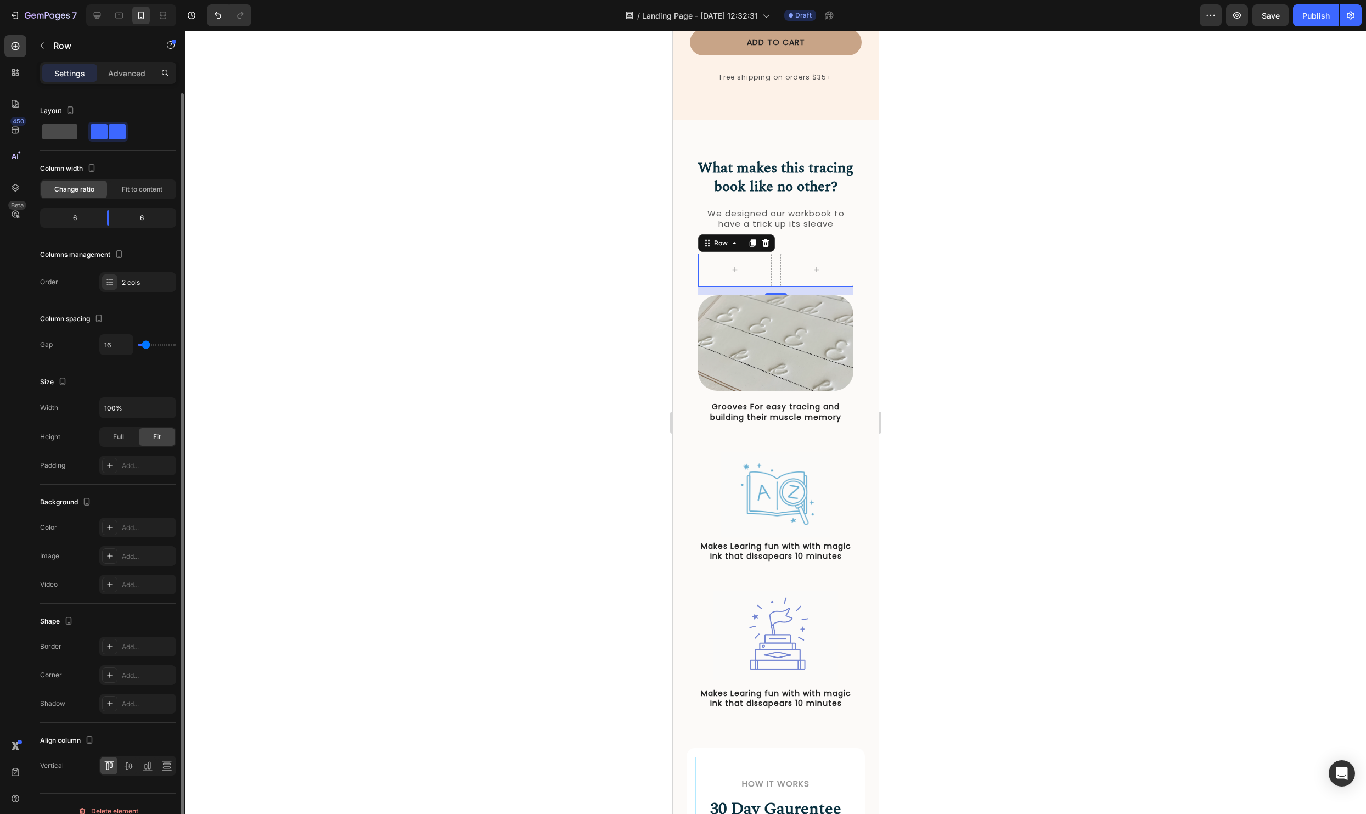
click at [56, 135] on span at bounding box center [59, 131] width 35 height 15
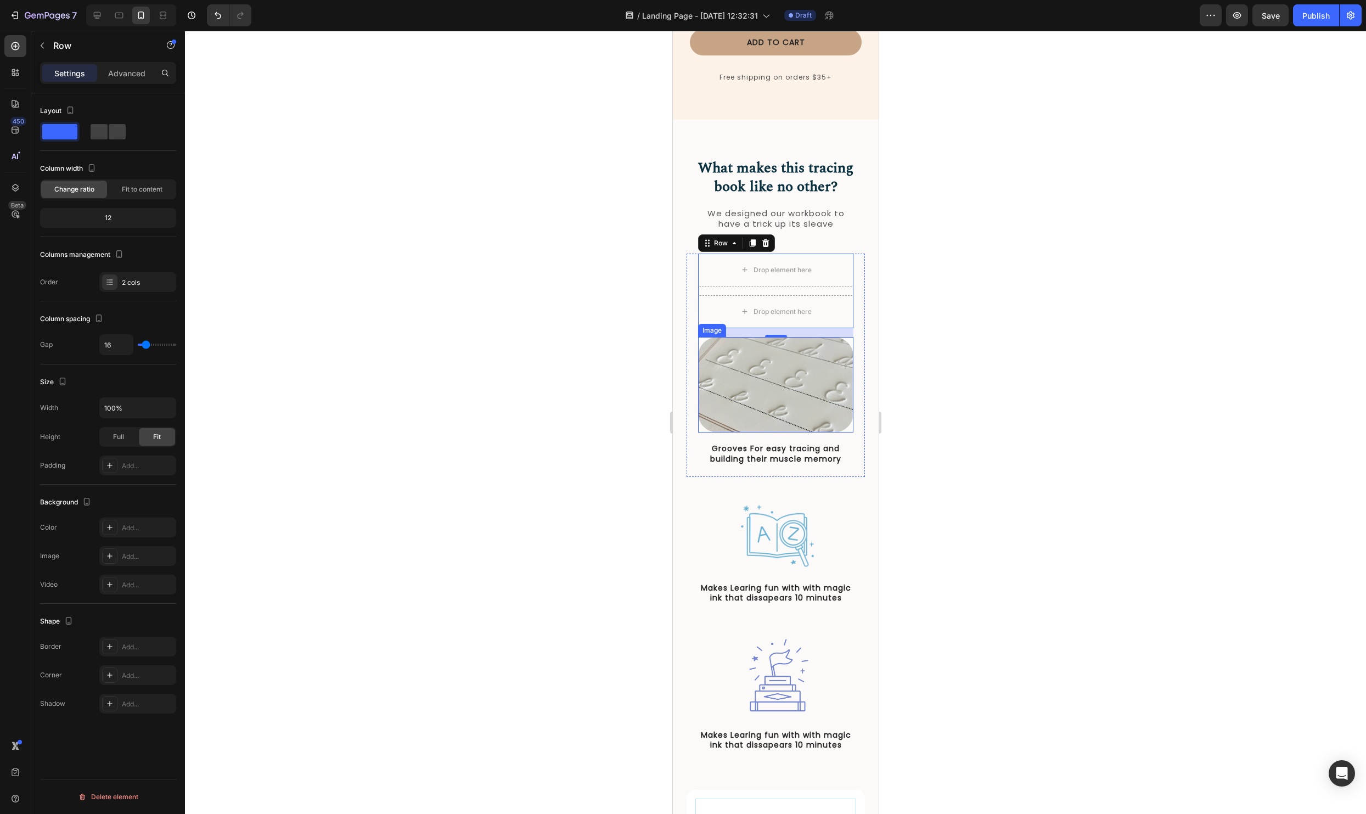
click at [806, 353] on img at bounding box center [774, 385] width 155 height 96
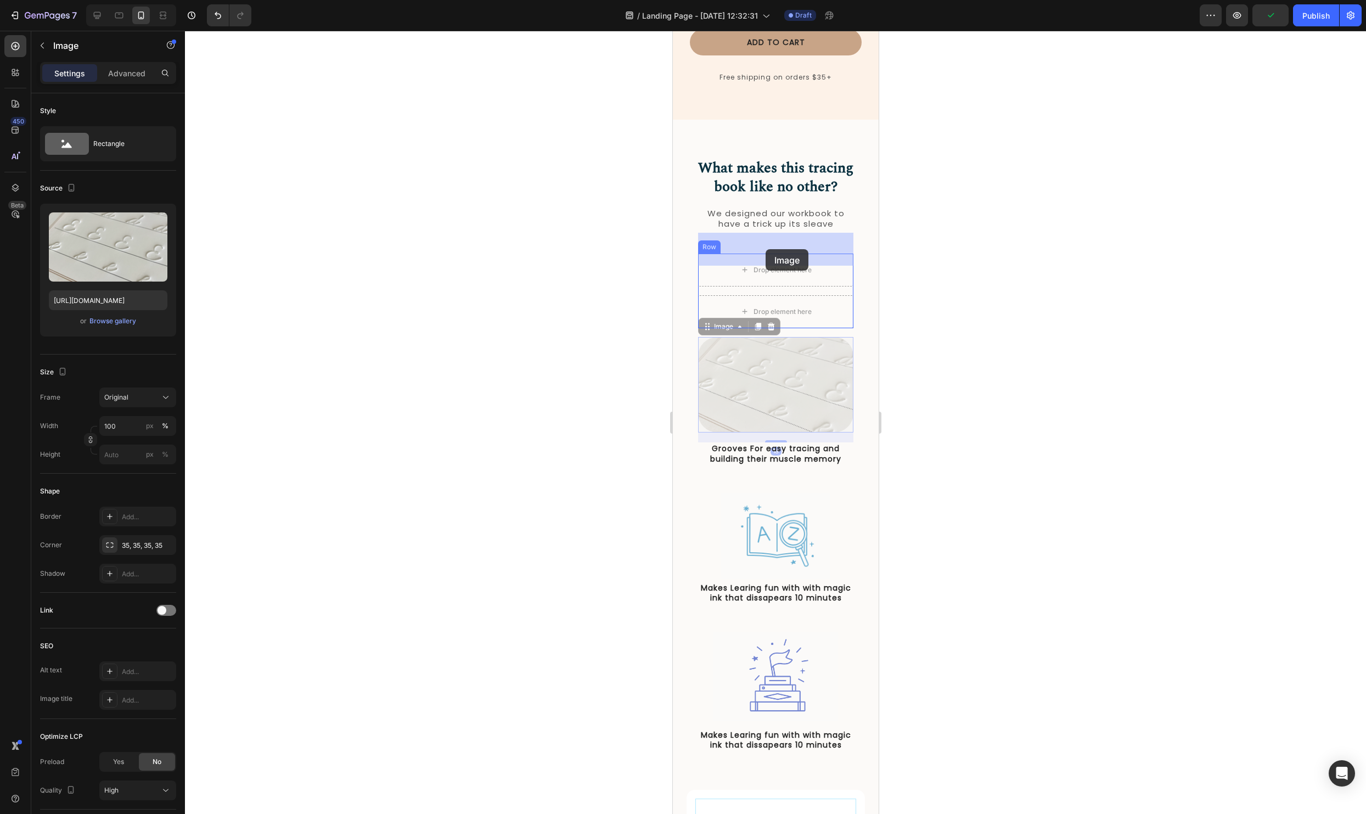
drag, startPoint x: 704, startPoint y: 306, endPoint x: 765, endPoint y: 249, distance: 83.1
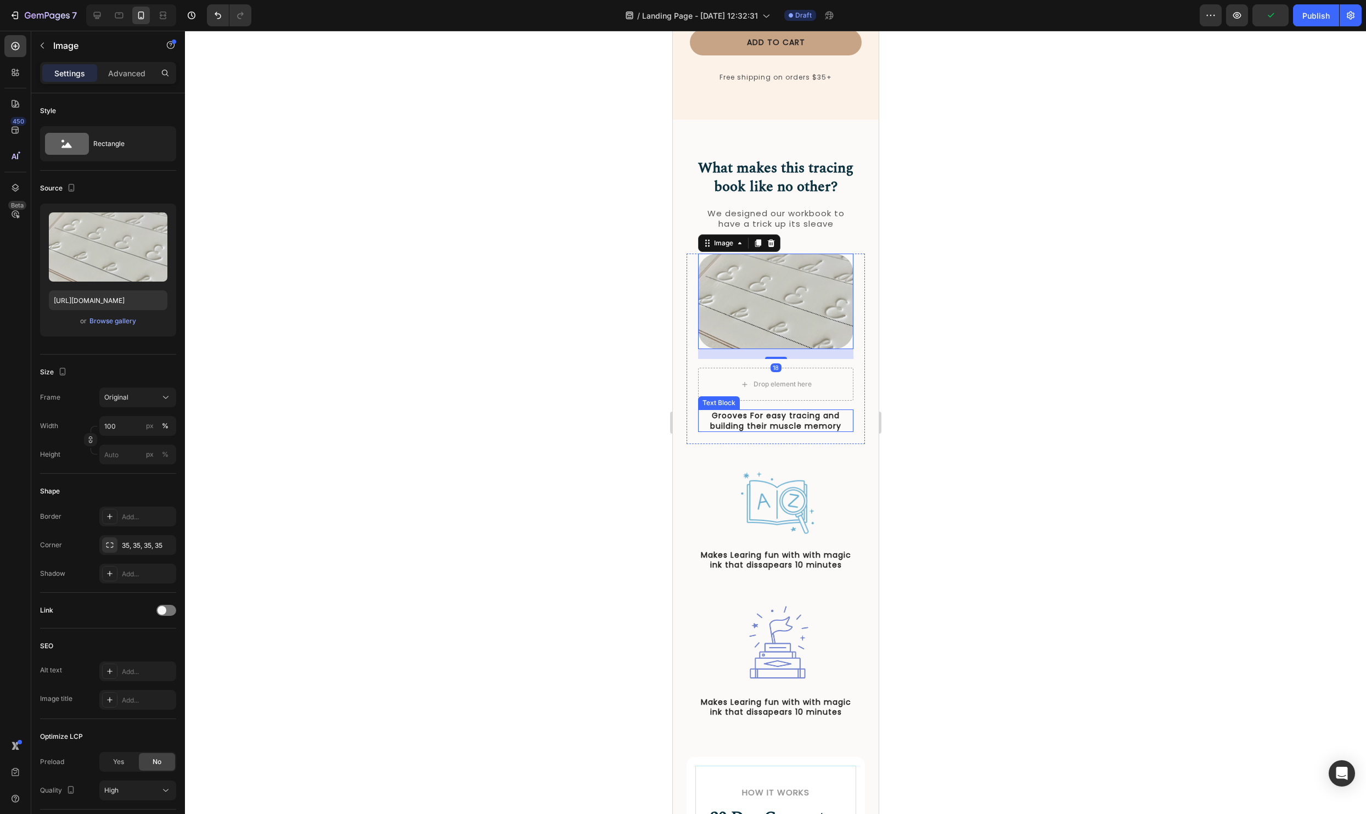
click at [785, 410] on p "Grooves For easy tracing and building their muscle memory" at bounding box center [774, 420] width 153 height 20
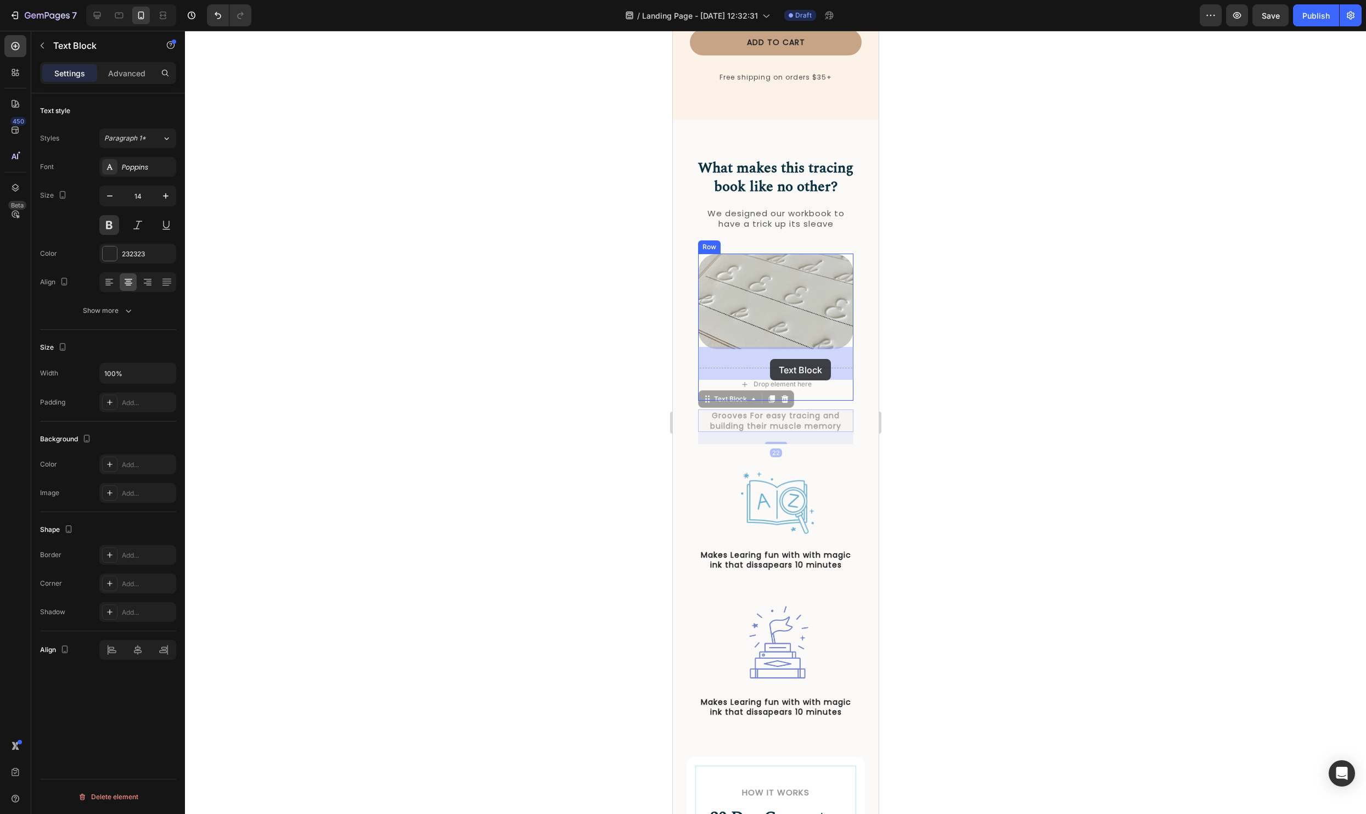
drag, startPoint x: 708, startPoint y: 377, endPoint x: 769, endPoint y: 359, distance: 63.7
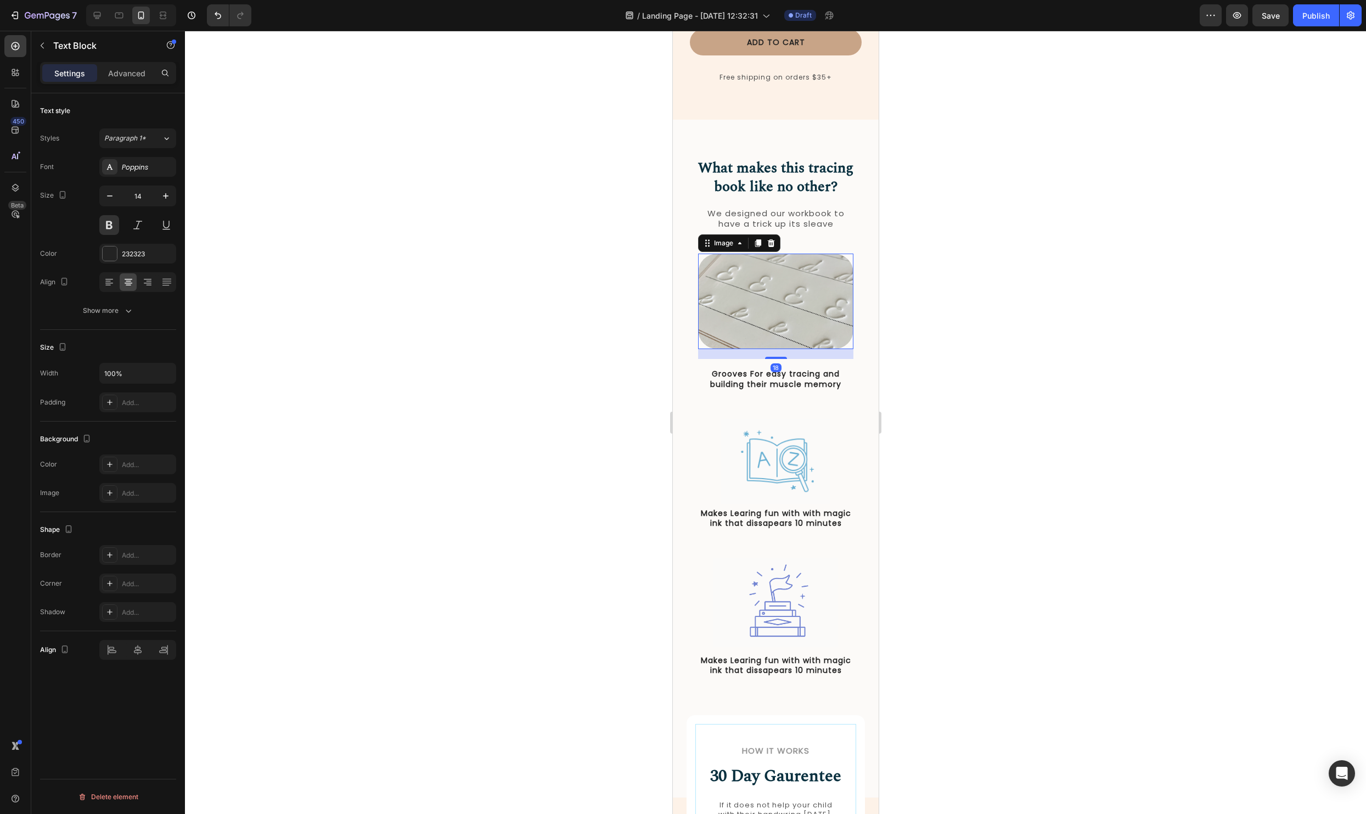
click at [793, 306] on img at bounding box center [774, 301] width 155 height 96
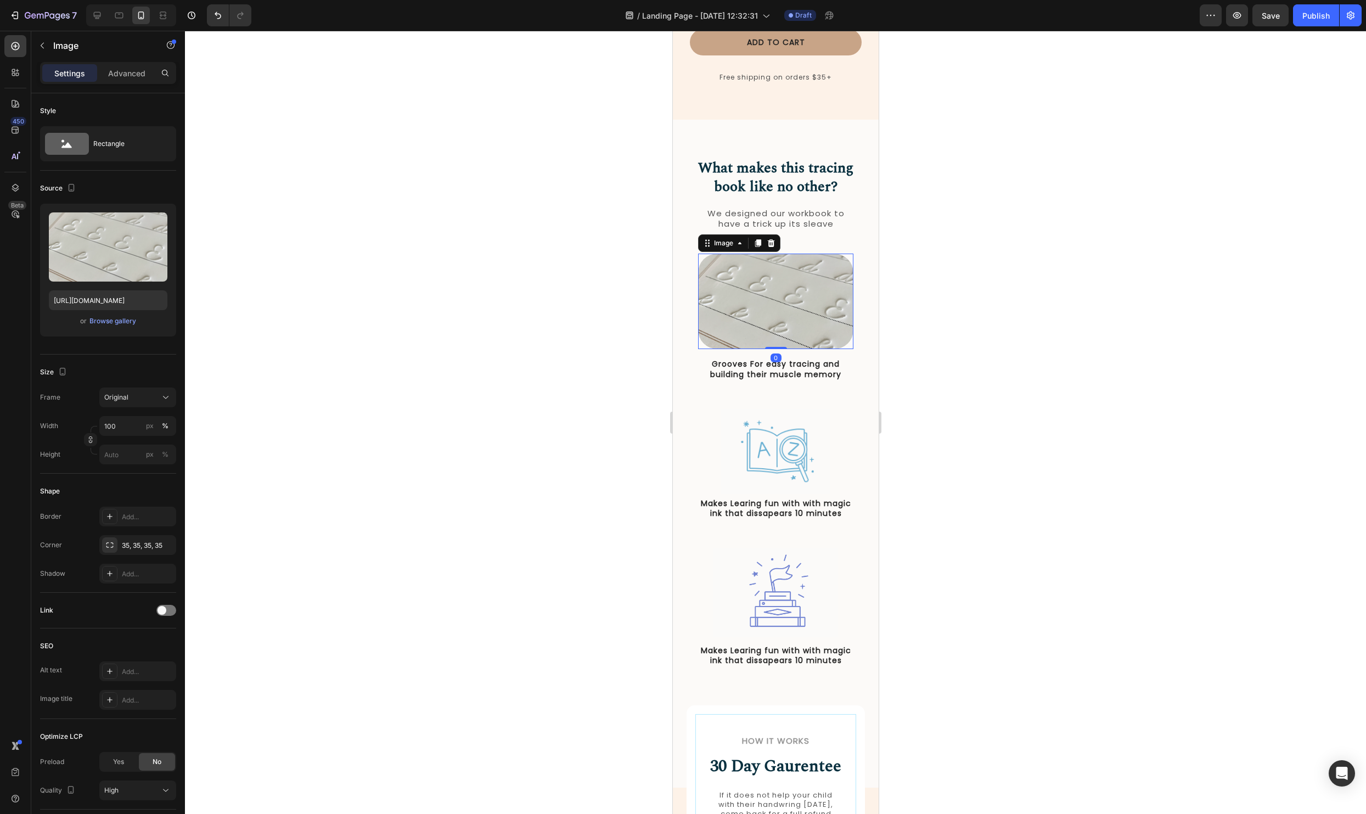
drag, startPoint x: 779, startPoint y: 337, endPoint x: 844, endPoint y: 285, distance: 84.3
click at [800, 283] on div "Image 0" at bounding box center [774, 301] width 155 height 96
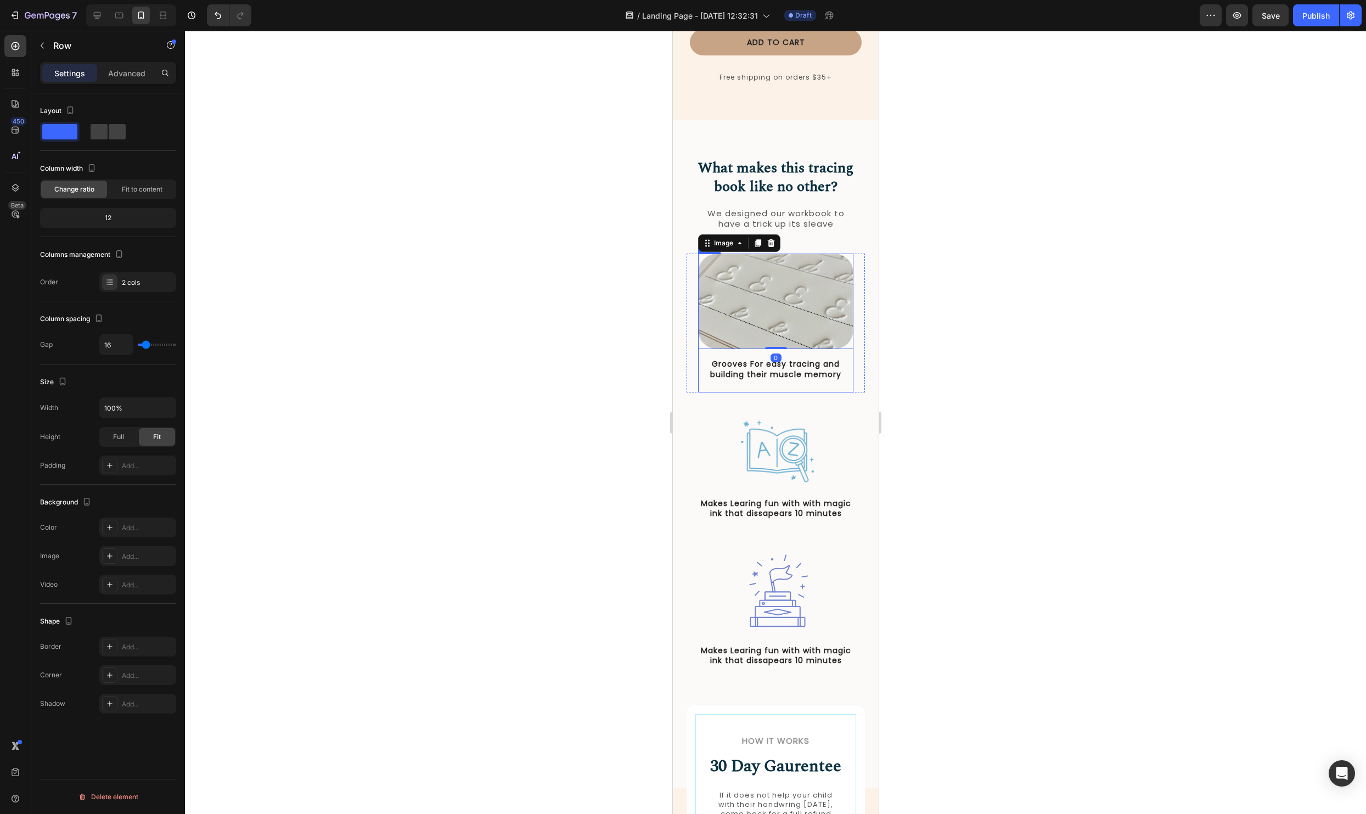
click at [849, 333] on div "Image 0 Grooves For easy tracing and building their muscle memory Text Block Row" at bounding box center [774, 322] width 155 height 139
click at [130, 75] on p "Advanced" at bounding box center [126, 73] width 37 height 12
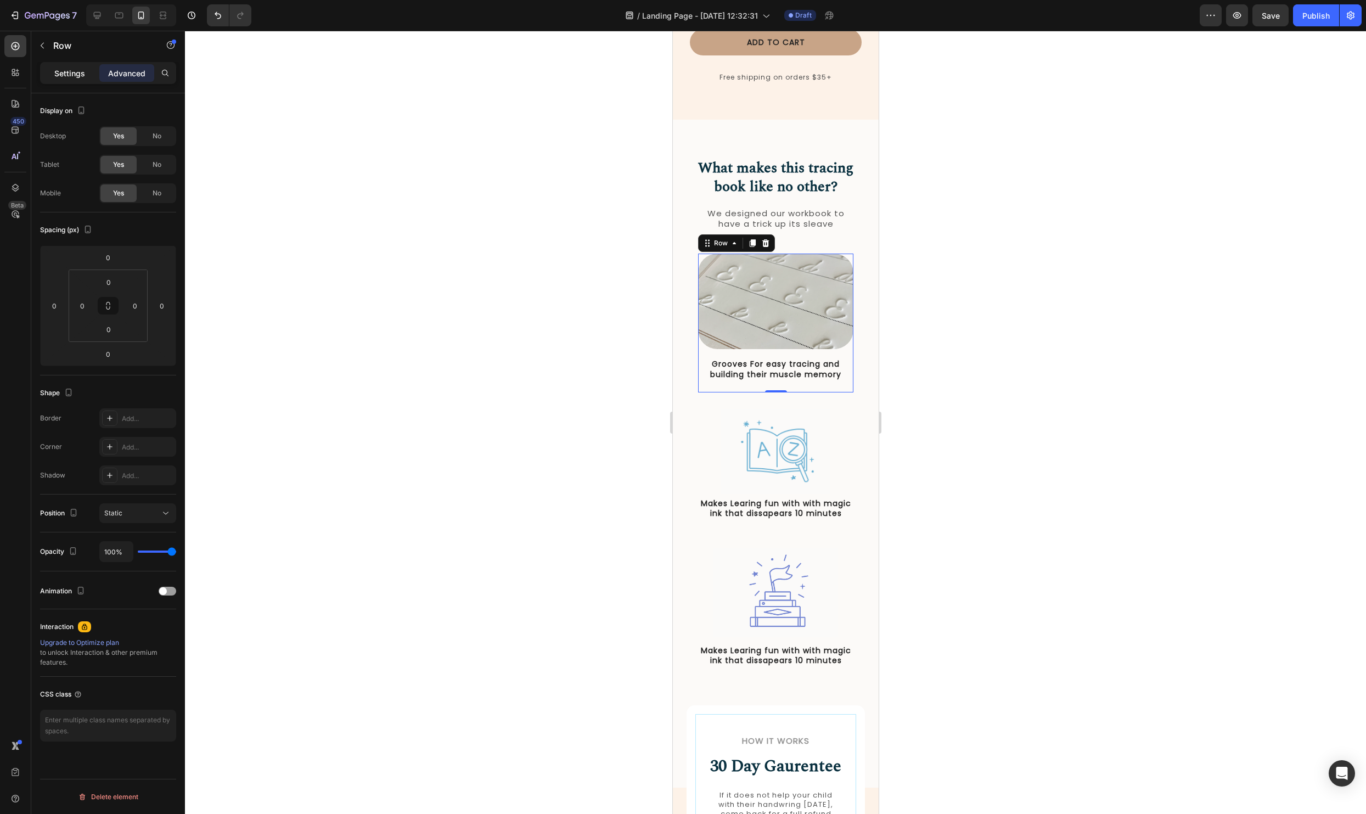
drag, startPoint x: 80, startPoint y: 73, endPoint x: 199, endPoint y: 456, distance: 401.5
click at [80, 73] on p "Settings" at bounding box center [69, 73] width 31 height 12
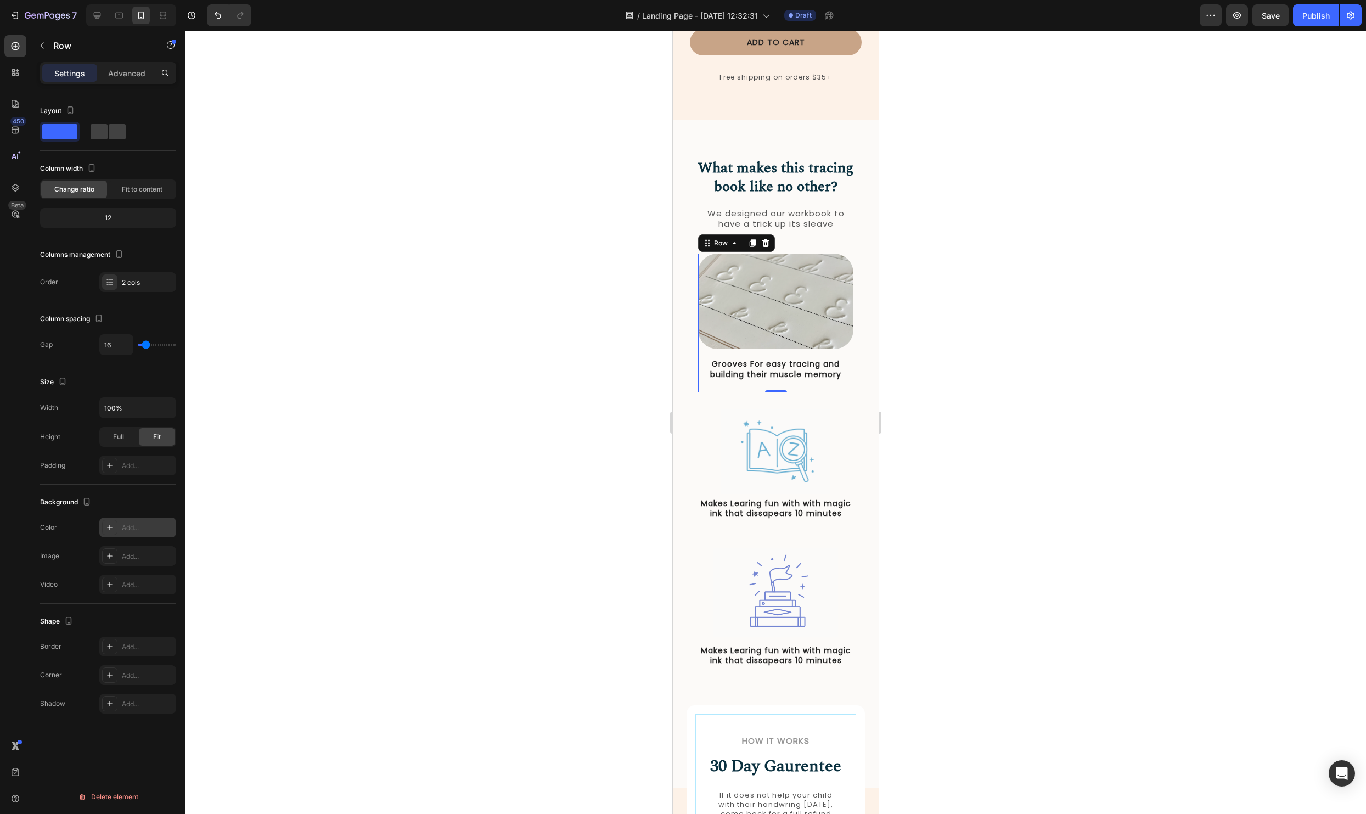
click at [109, 528] on icon at bounding box center [109, 527] width 9 height 9
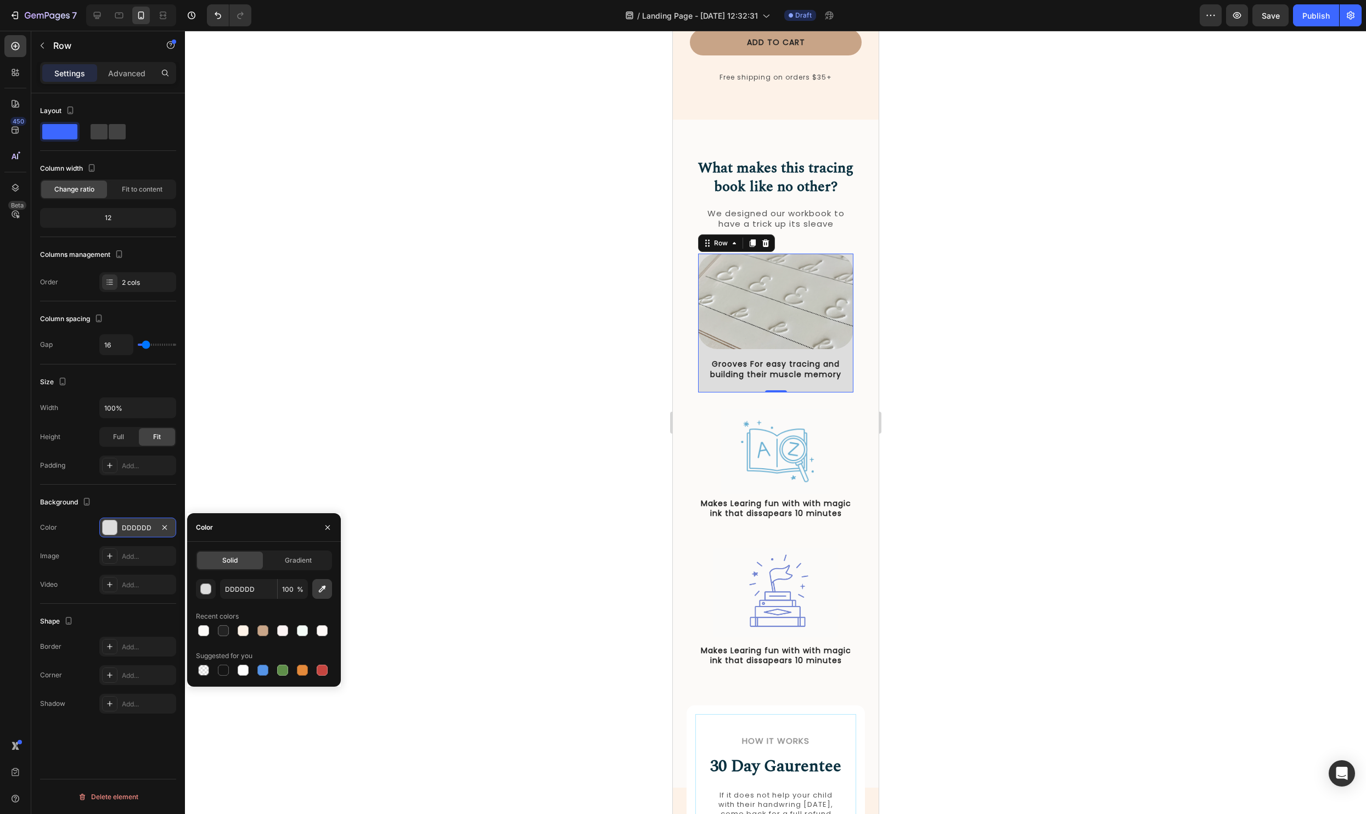
click at [323, 589] on icon "button" at bounding box center [322, 588] width 11 height 11
type input "FEF3E8"
click at [1168, 375] on div at bounding box center [775, 422] width 1181 height 783
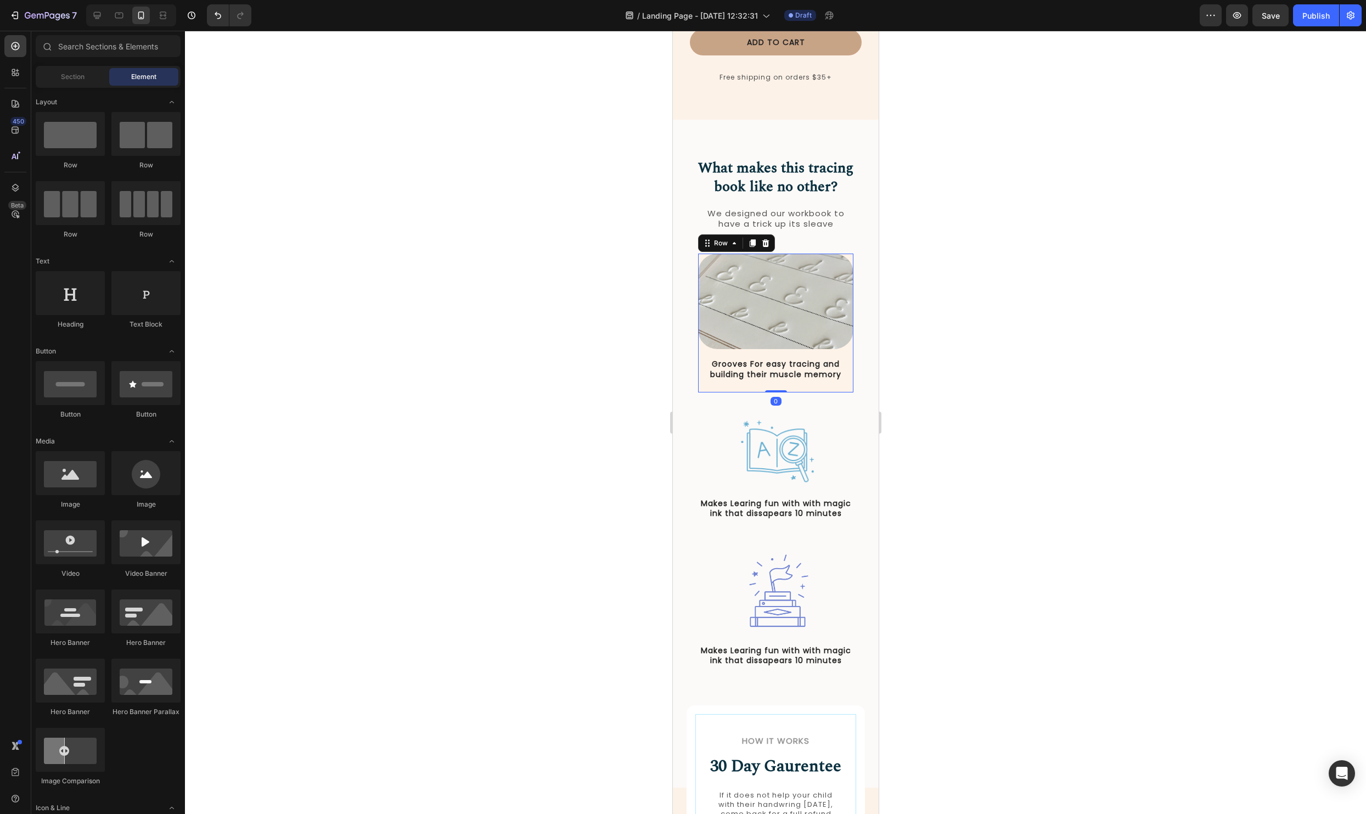
click at [714, 362] on div "Grooves For easy tracing and building their muscle memory Text Block" at bounding box center [774, 375] width 155 height 34
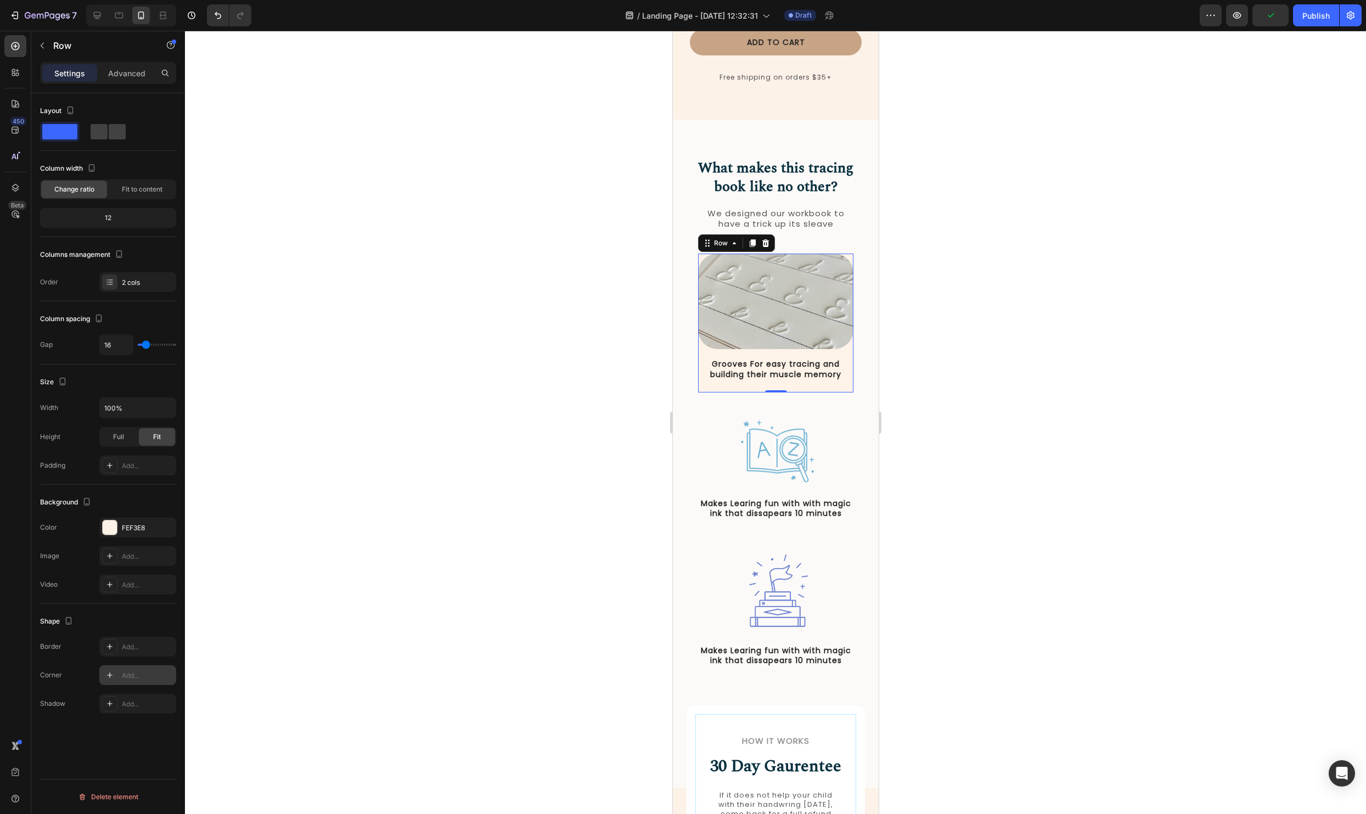
click at [120, 668] on div "Add..." at bounding box center [137, 675] width 77 height 20
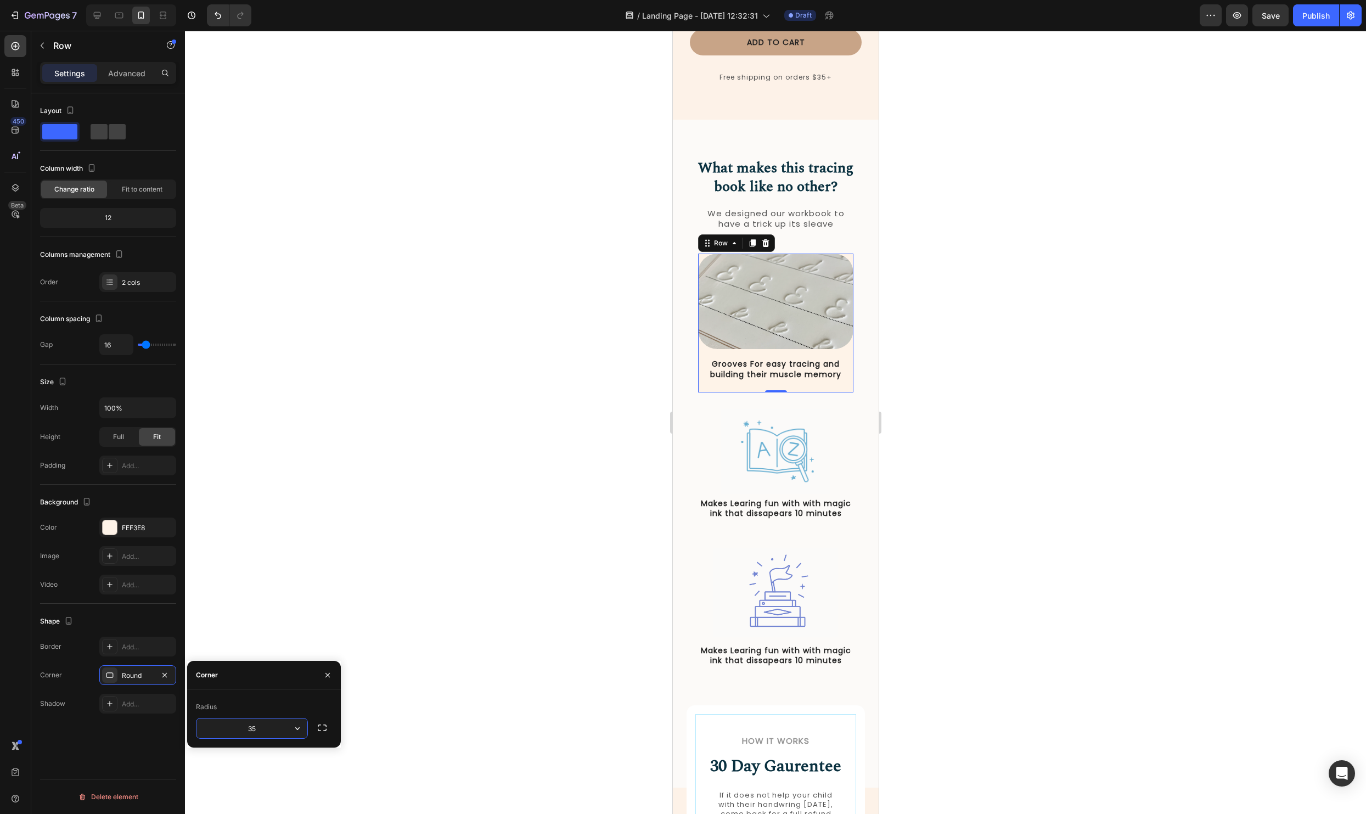
type input "35"
click at [1003, 654] on div at bounding box center [775, 422] width 1181 height 783
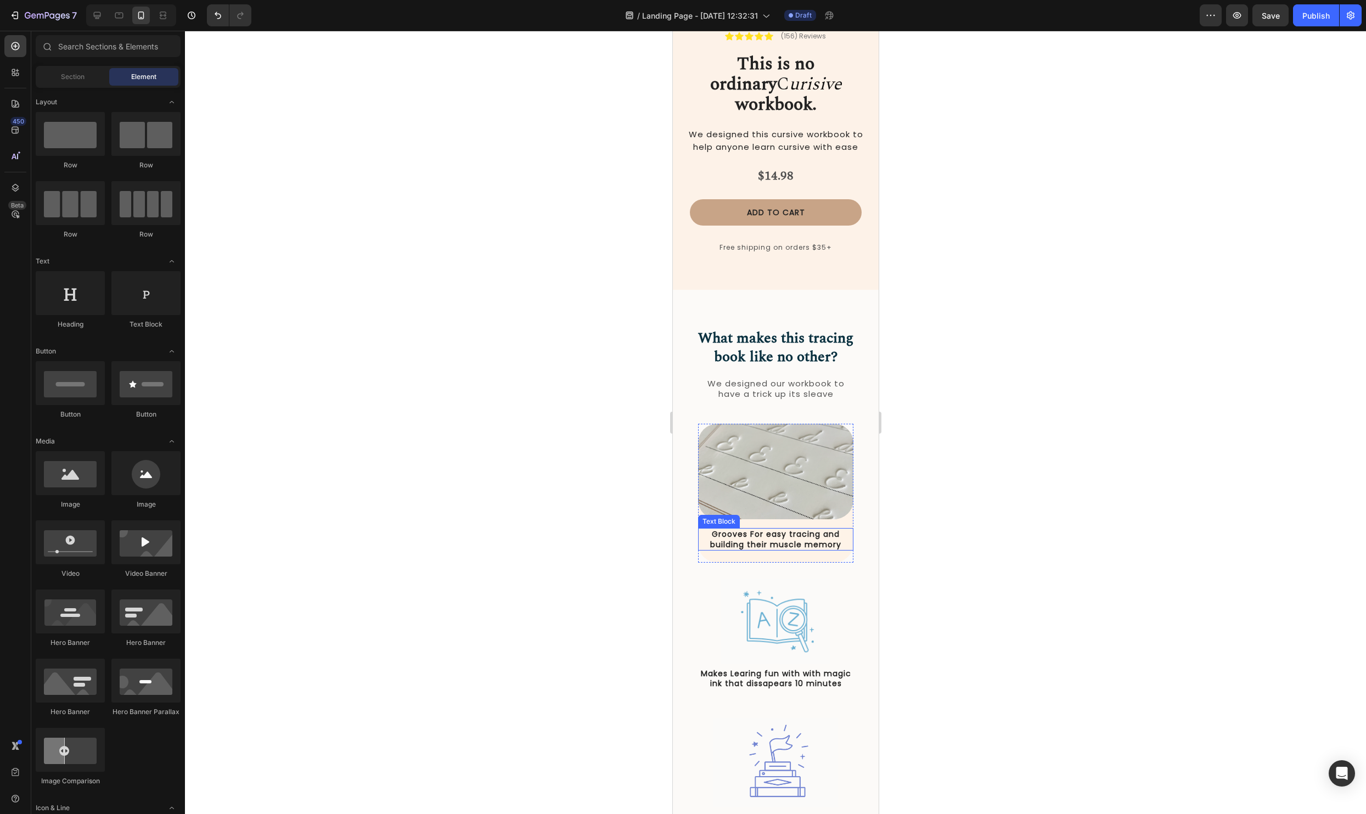
scroll to position [244, 0]
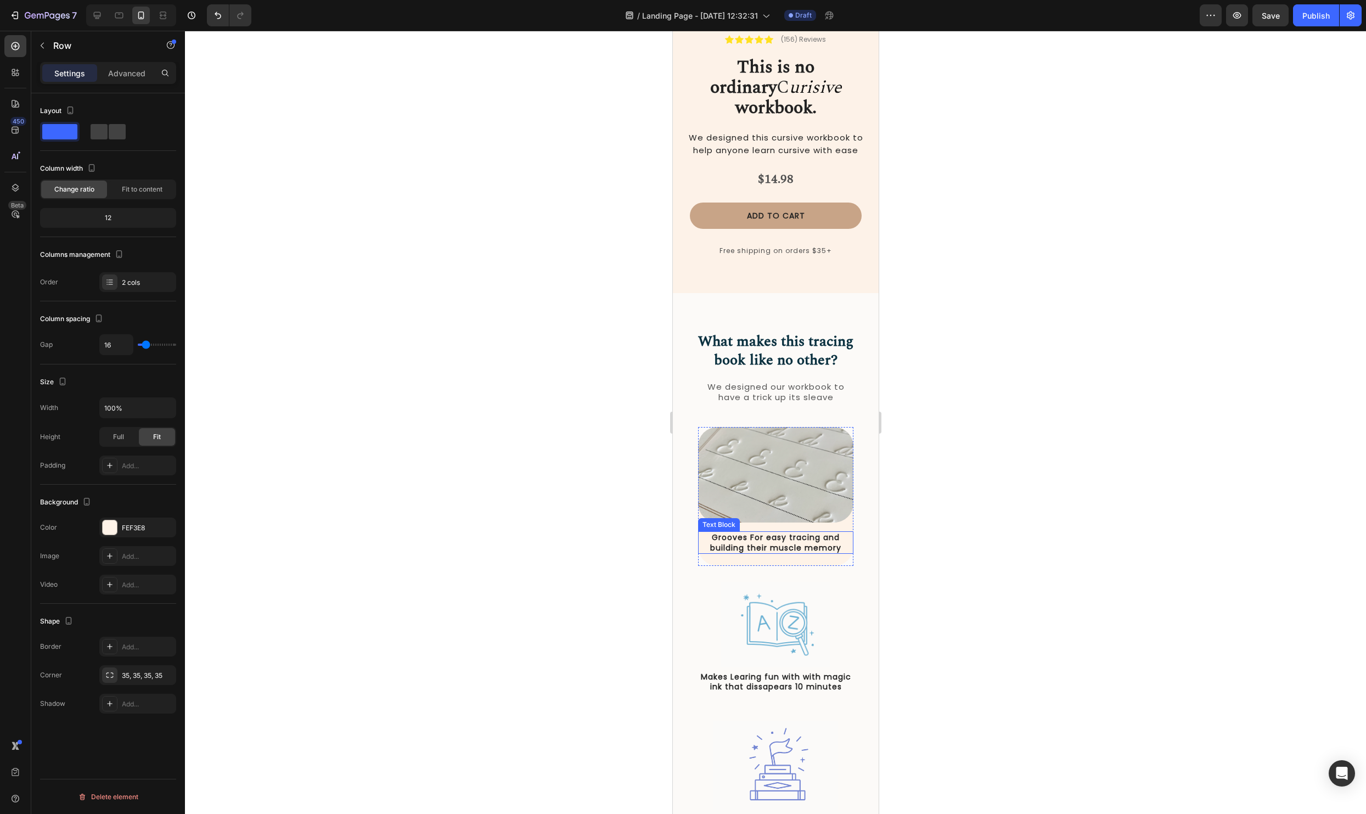
click at [756, 507] on div "Image Grooves For easy tracing and building their muscle memory Text Block Row" at bounding box center [774, 496] width 155 height 139
click at [760, 533] on p "Grooves For easy tracing and building their muscle memory" at bounding box center [774, 543] width 153 height 20
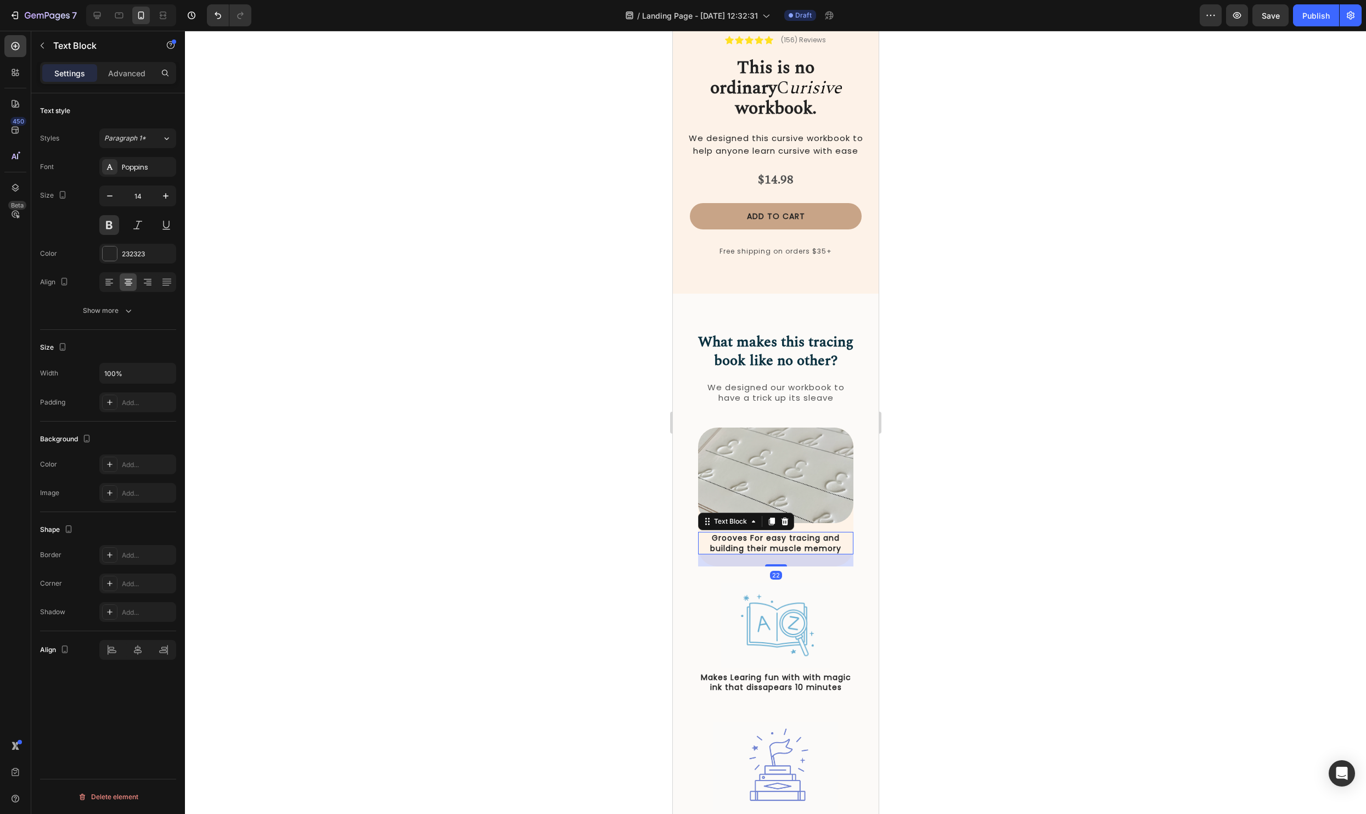
click at [1073, 522] on div at bounding box center [775, 422] width 1181 height 783
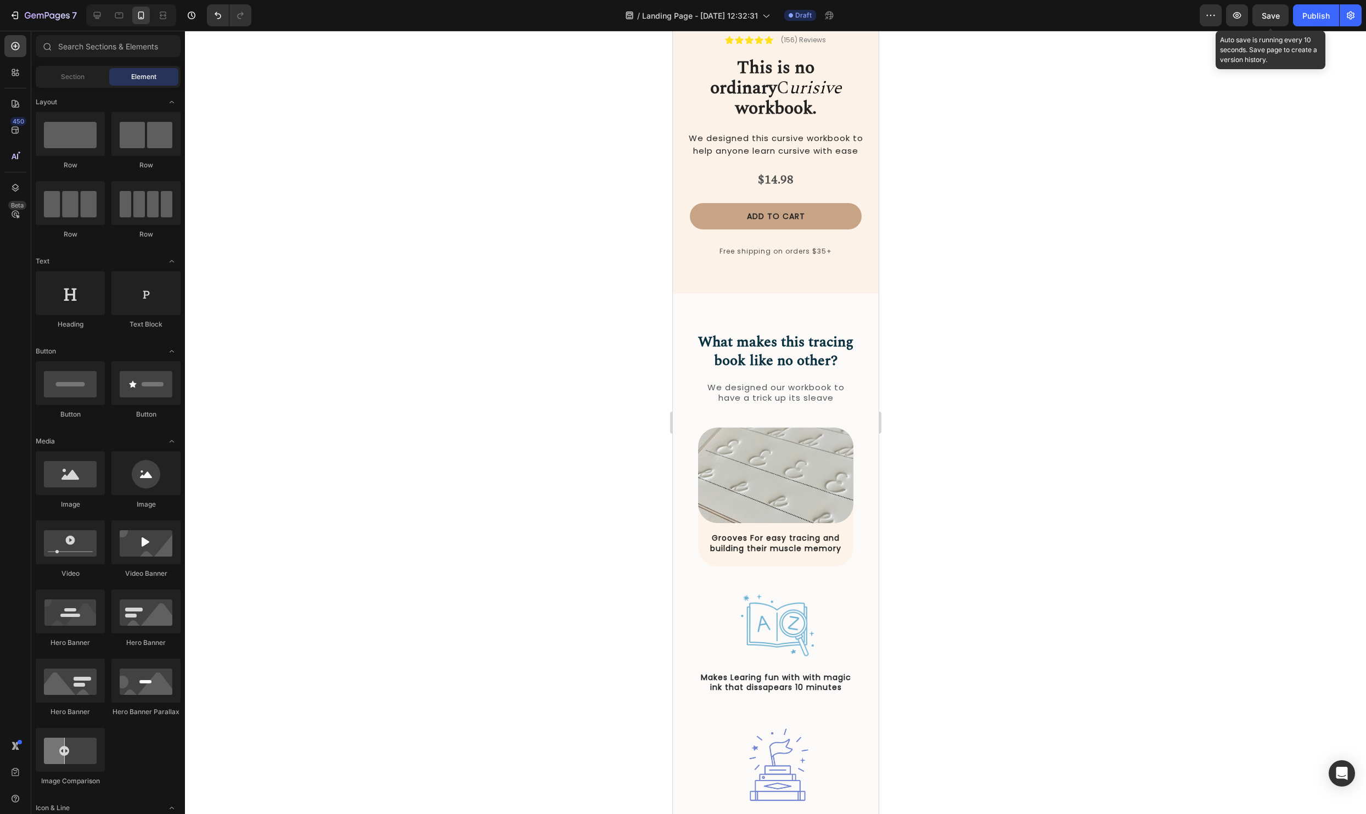
click at [1274, 14] on span "Save" at bounding box center [1270, 15] width 18 height 9
click at [797, 427] on img at bounding box center [774, 475] width 155 height 96
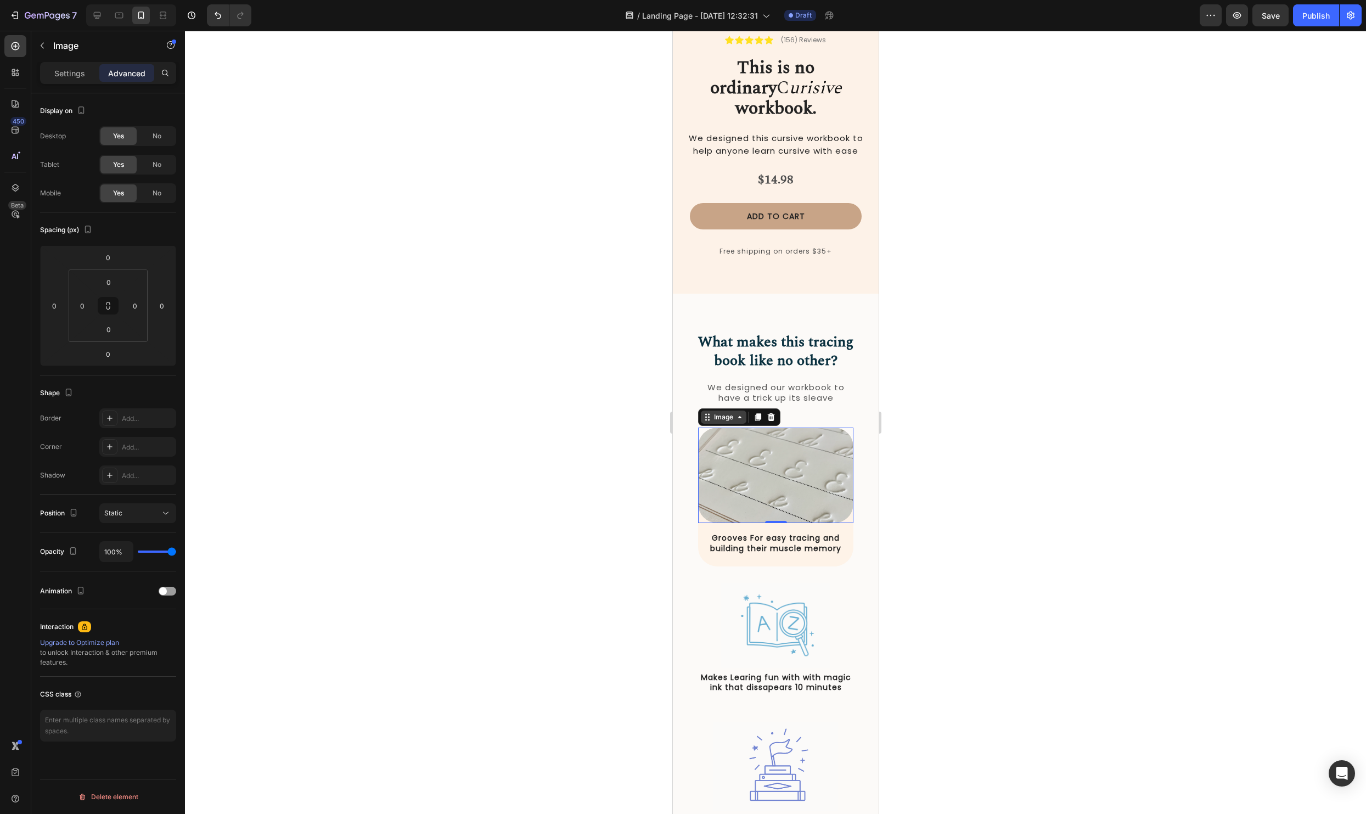
click at [702, 413] on icon at bounding box center [706, 417] width 9 height 9
click at [1082, 429] on div at bounding box center [775, 422] width 1181 height 783
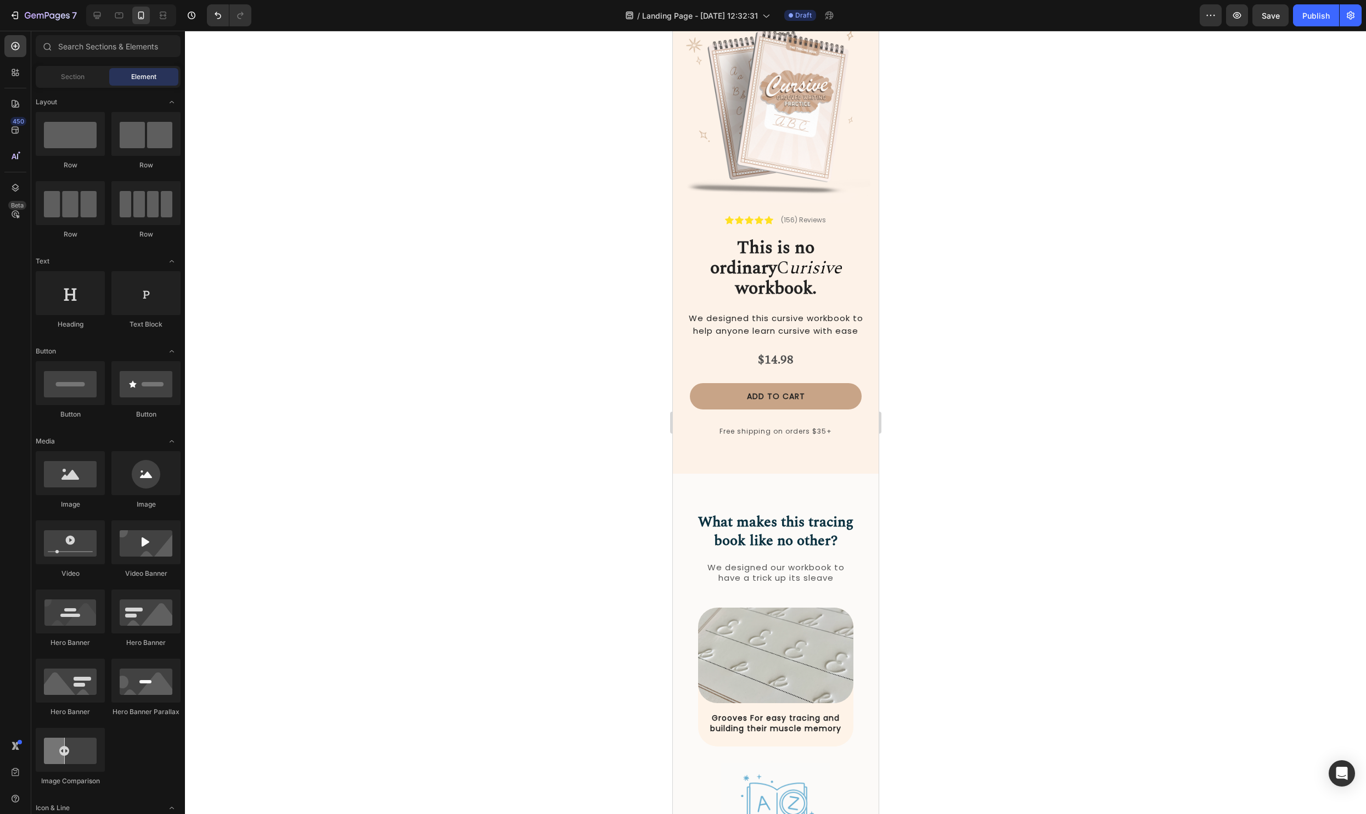
scroll to position [65, 0]
click at [1270, 11] on span "Save" at bounding box center [1270, 15] width 18 height 9
click at [55, 10] on div "7" at bounding box center [51, 15] width 52 height 13
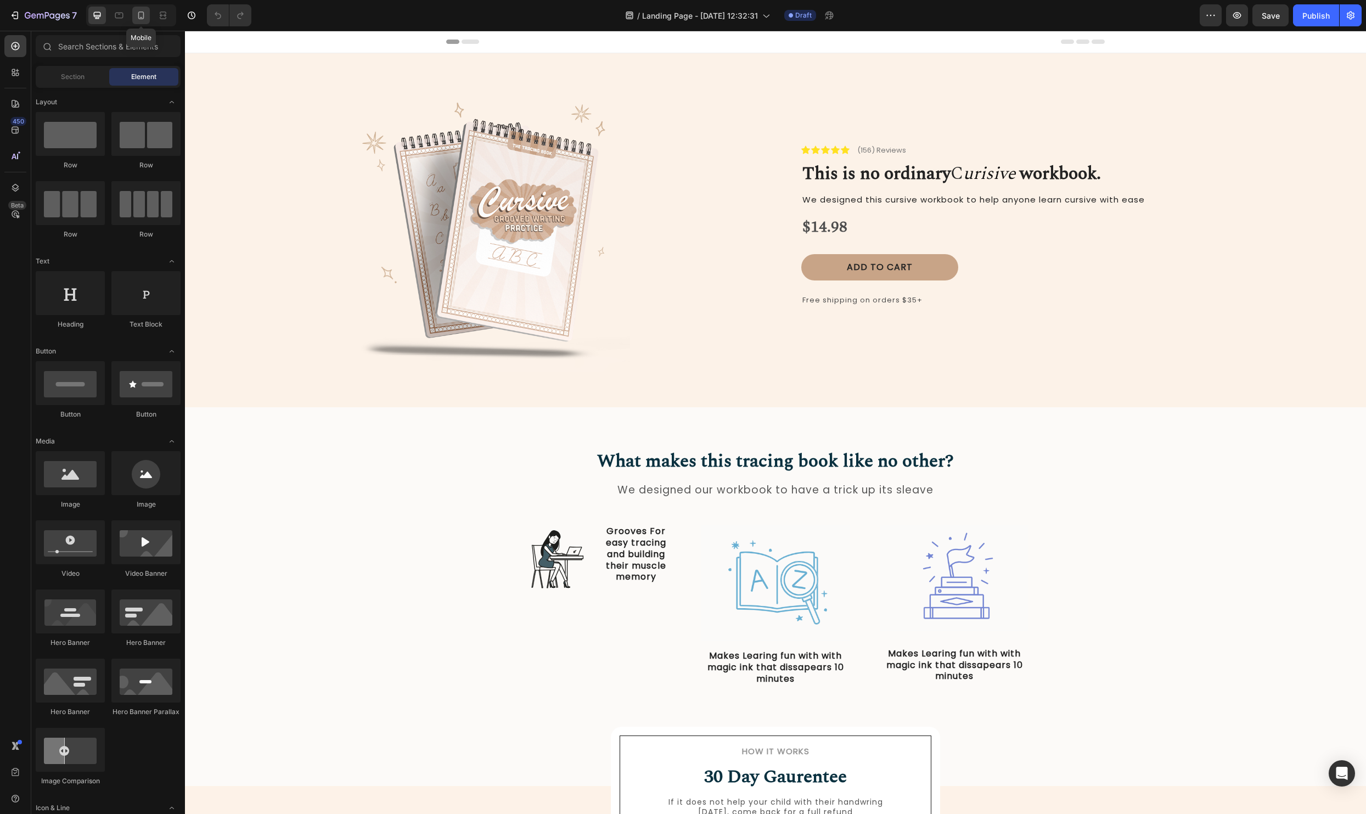
click at [134, 14] on div at bounding box center [141, 16] width 18 height 18
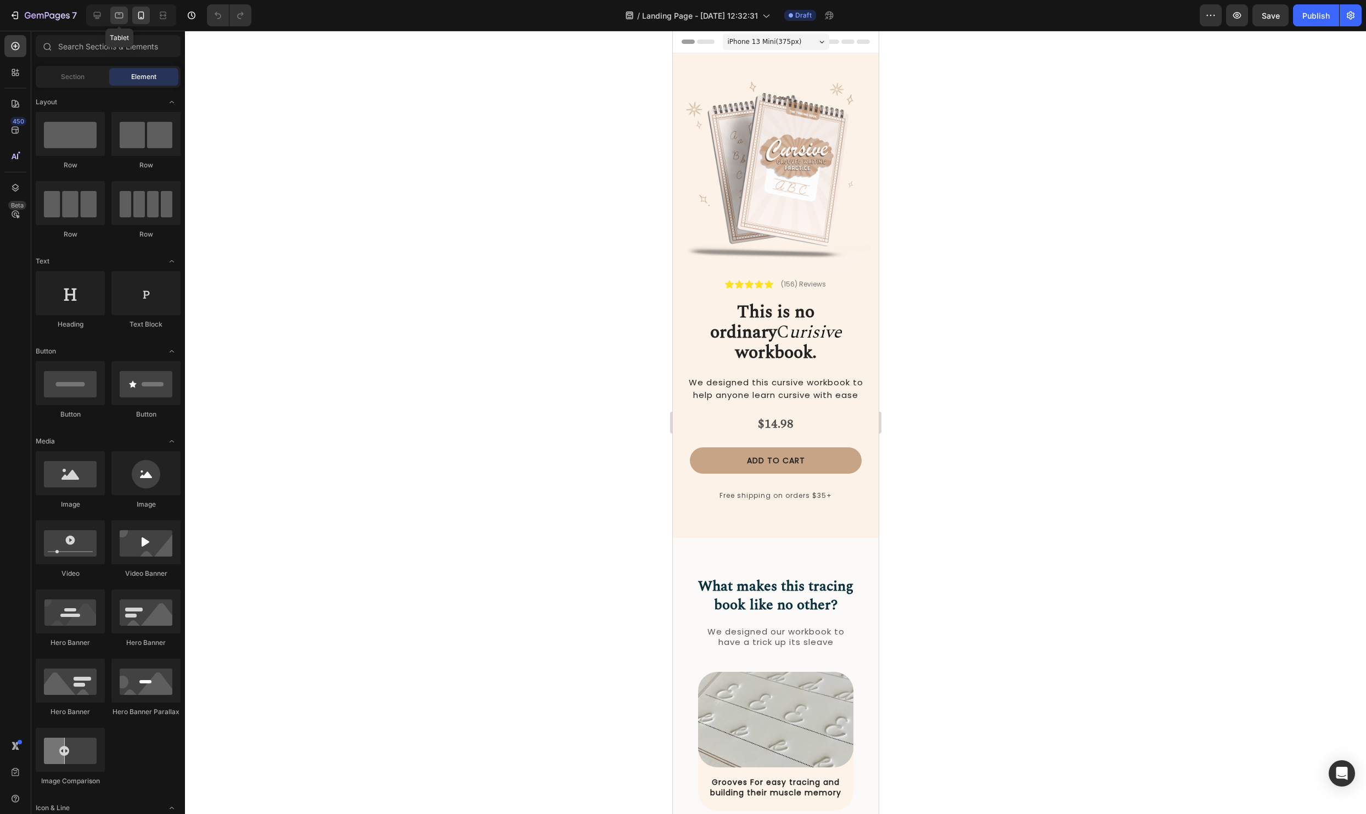
click at [121, 19] on icon at bounding box center [119, 15] width 11 height 11
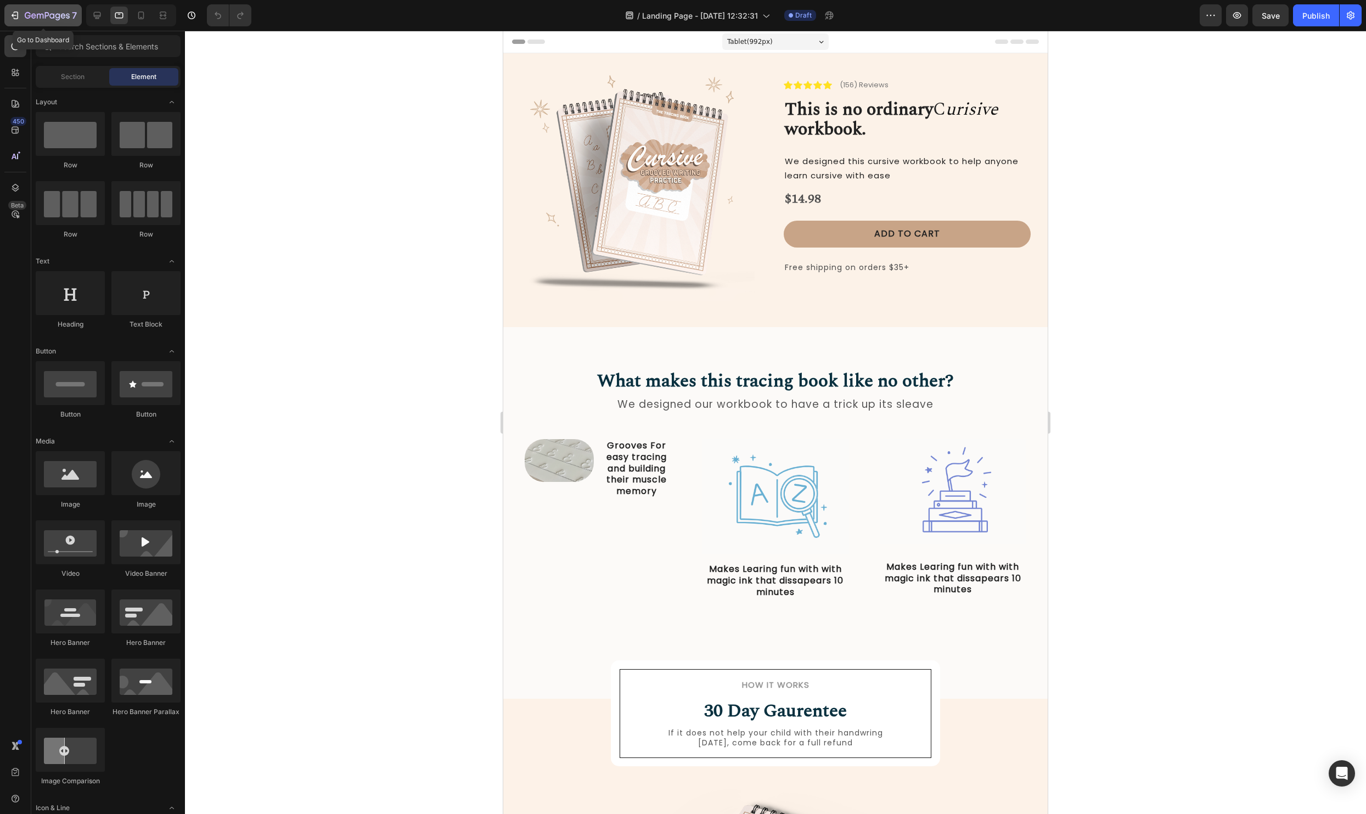
click at [33, 5] on button "7" at bounding box center [42, 15] width 77 height 22
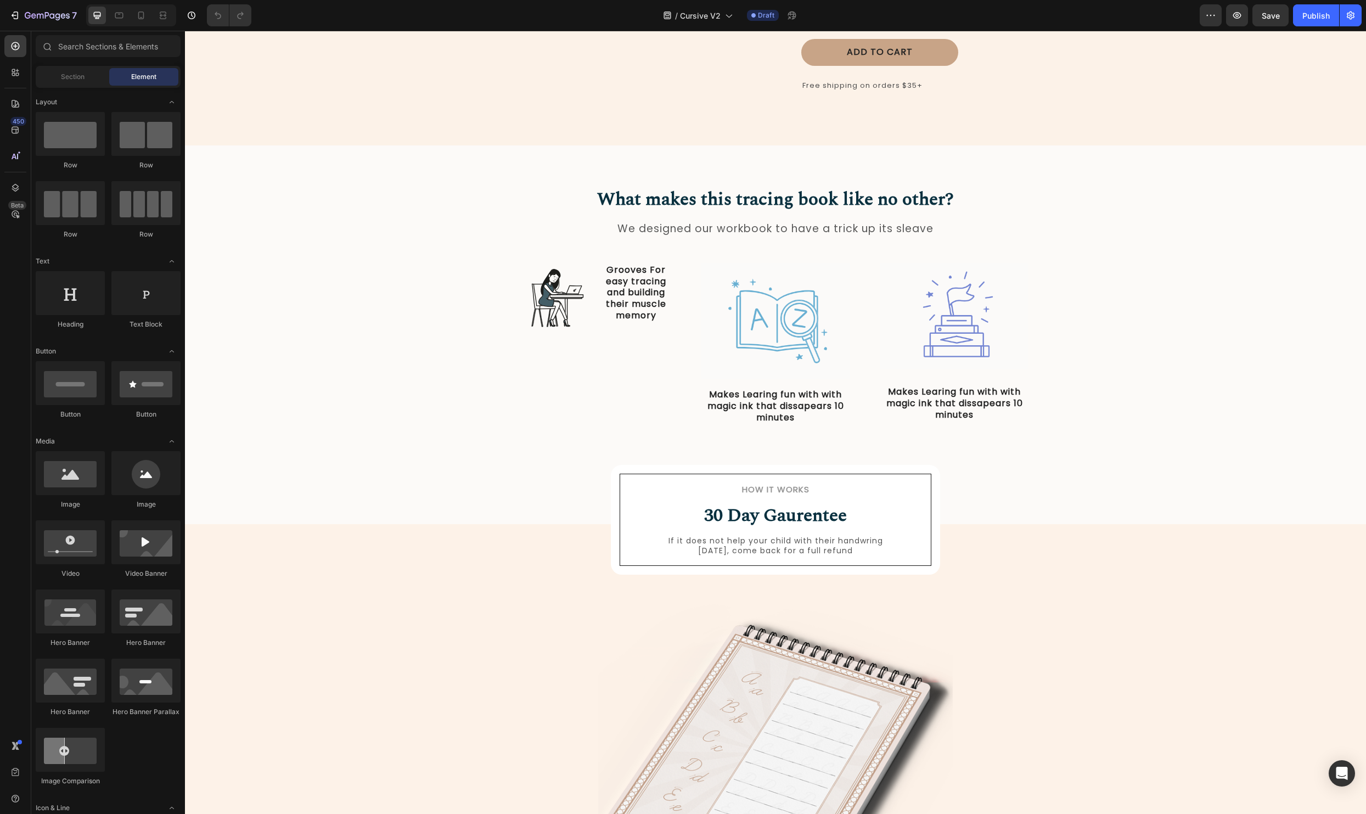
scroll to position [198, 0]
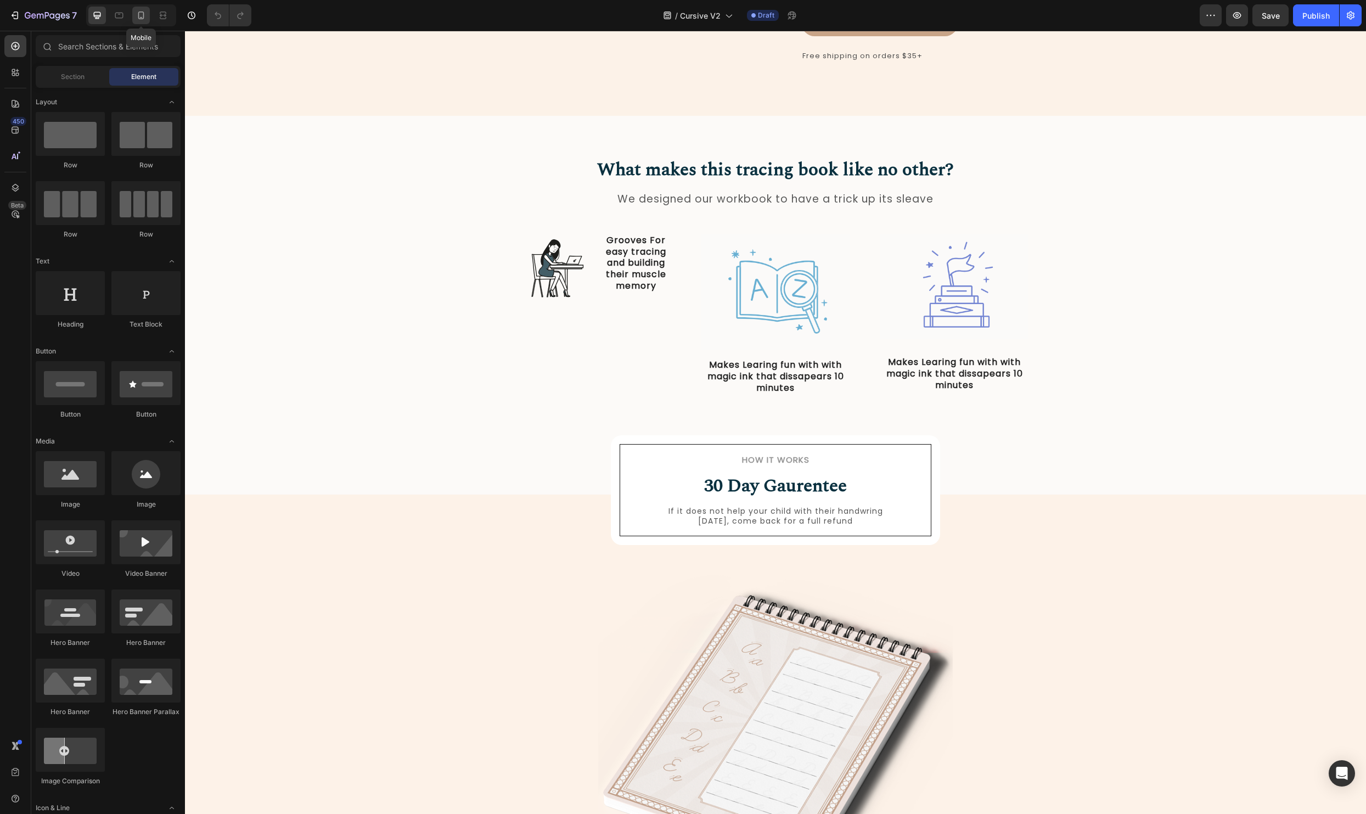
click at [138, 14] on icon at bounding box center [141, 15] width 11 height 11
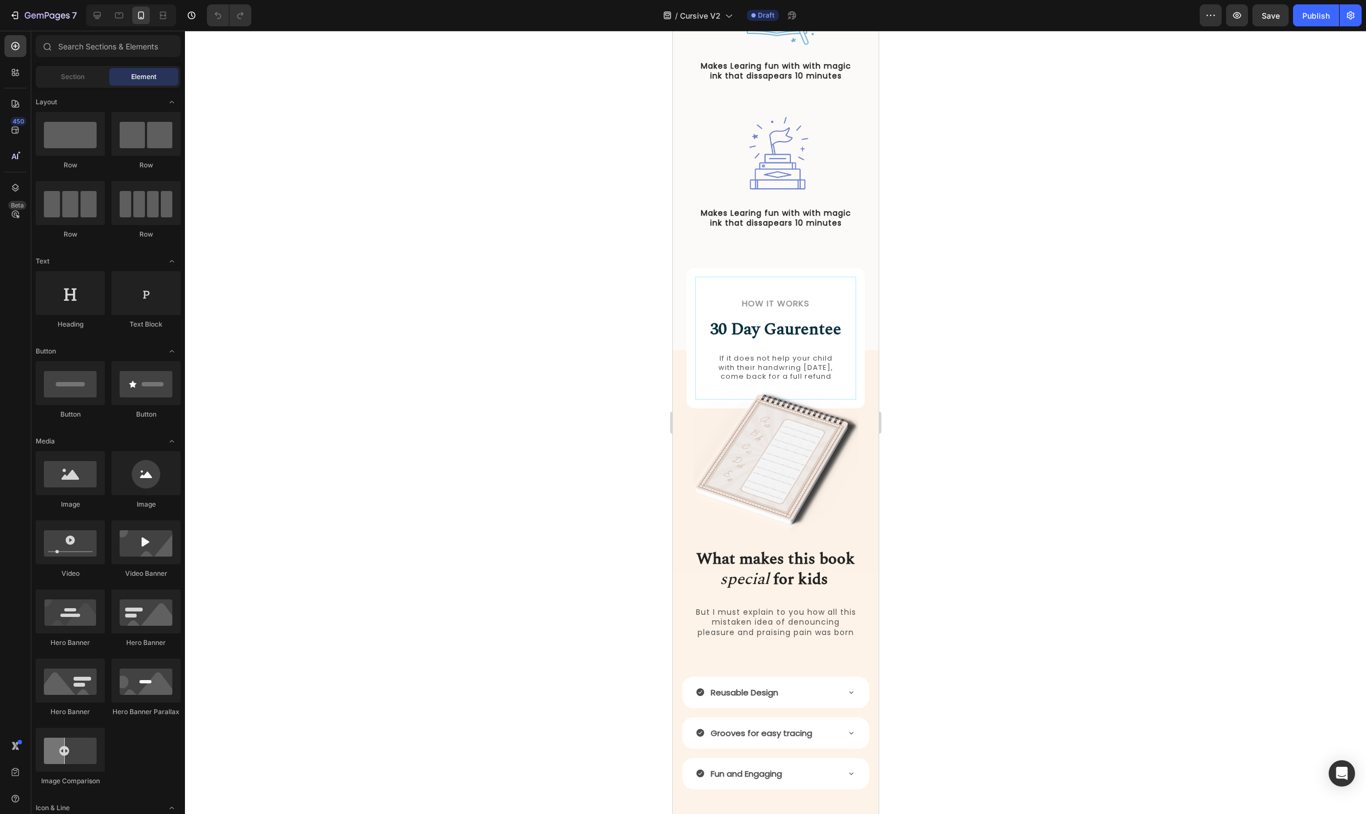
scroll to position [1491, 0]
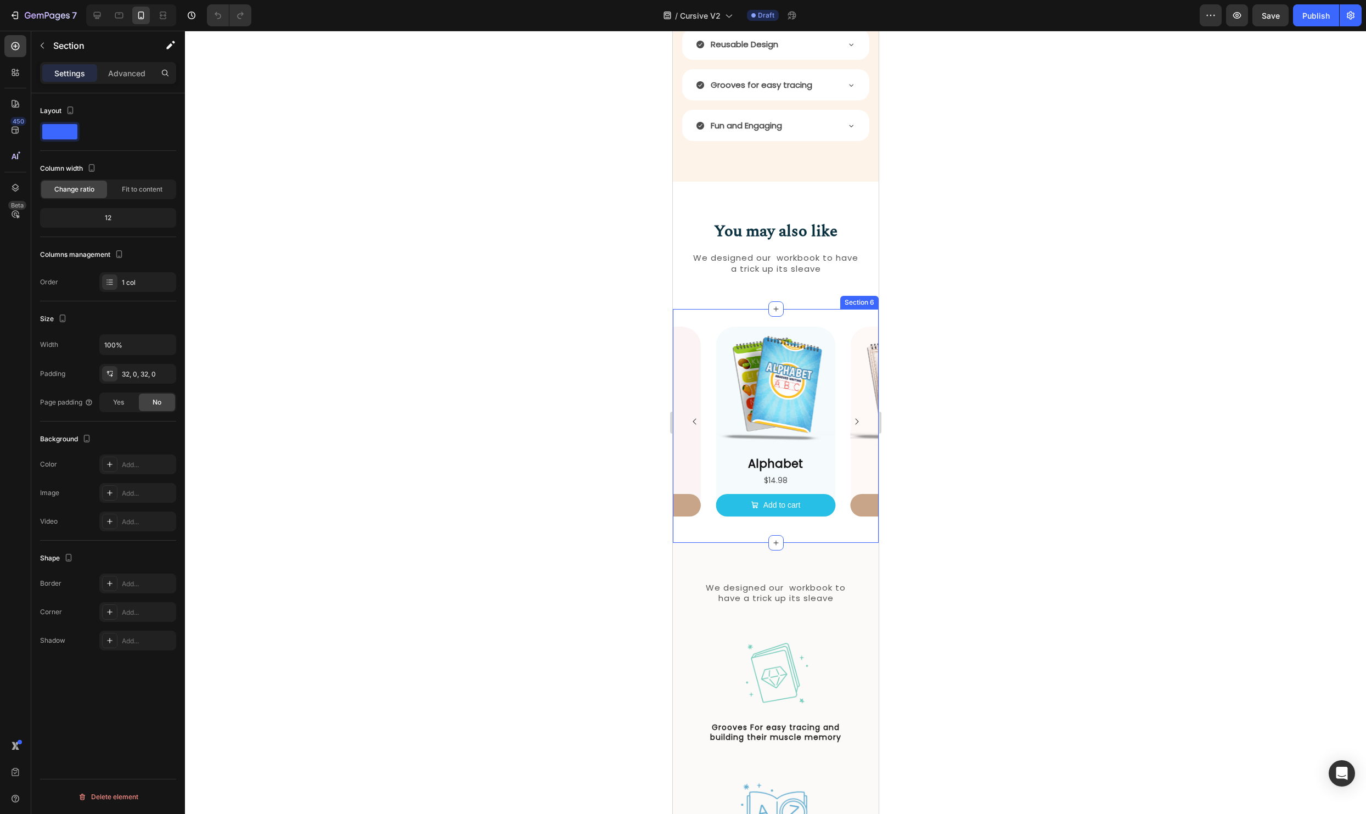
click at [854, 314] on div "Product Images Alphabet Product Title $14.98 Product Price Product Price Add to…" at bounding box center [775, 426] width 206 height 234
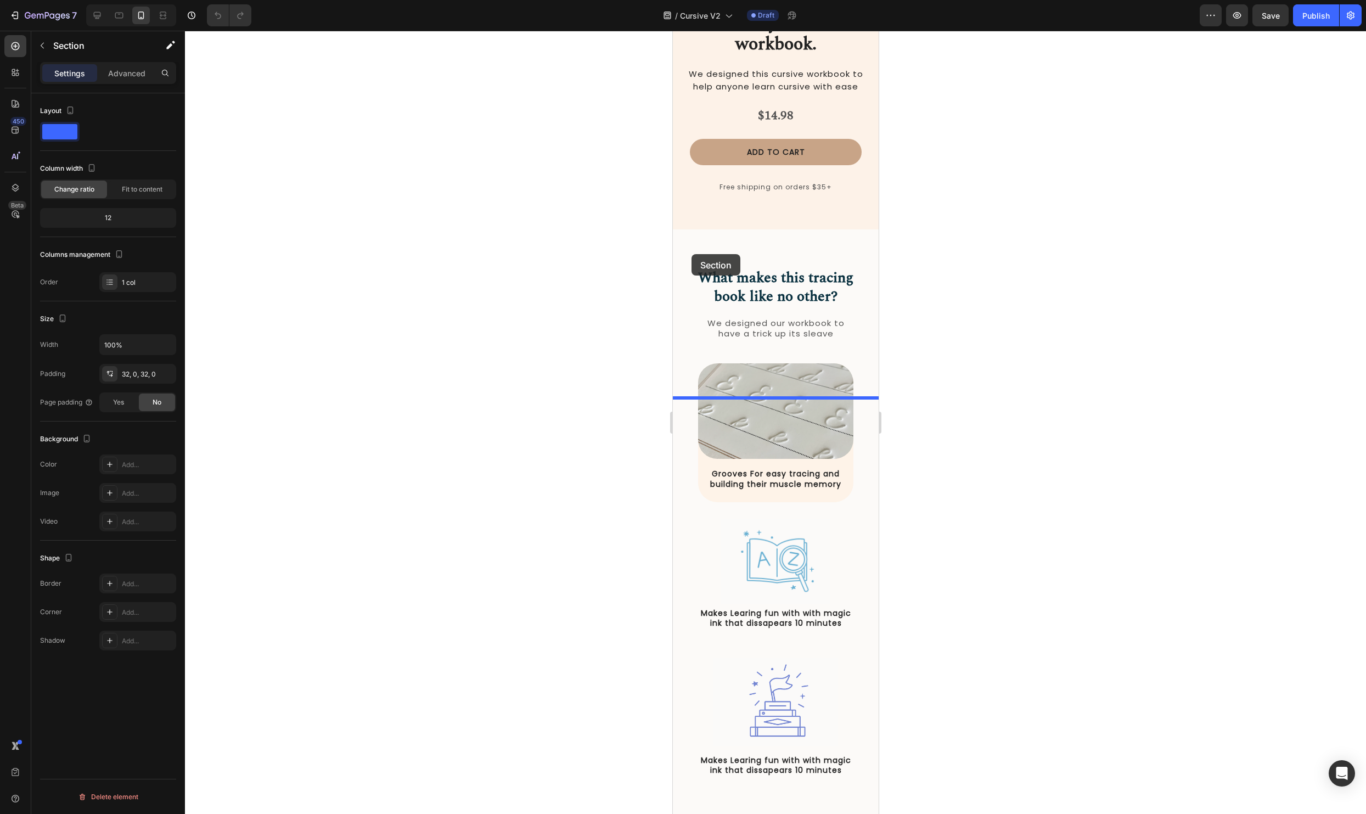
scroll to position [120, 0]
drag, startPoint x: 686, startPoint y: 301, endPoint x: 757, endPoint y: 426, distance: 143.2
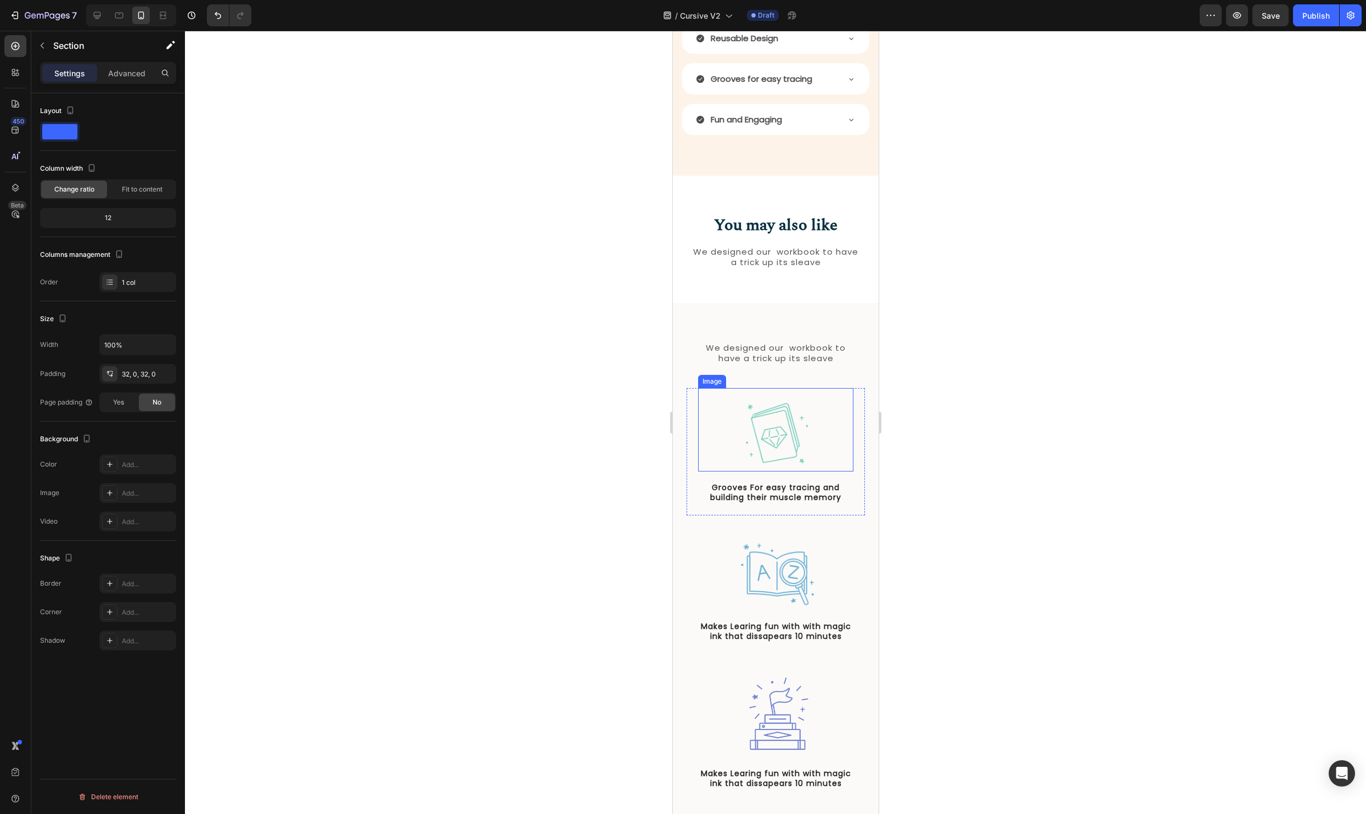
scroll to position [1621, 0]
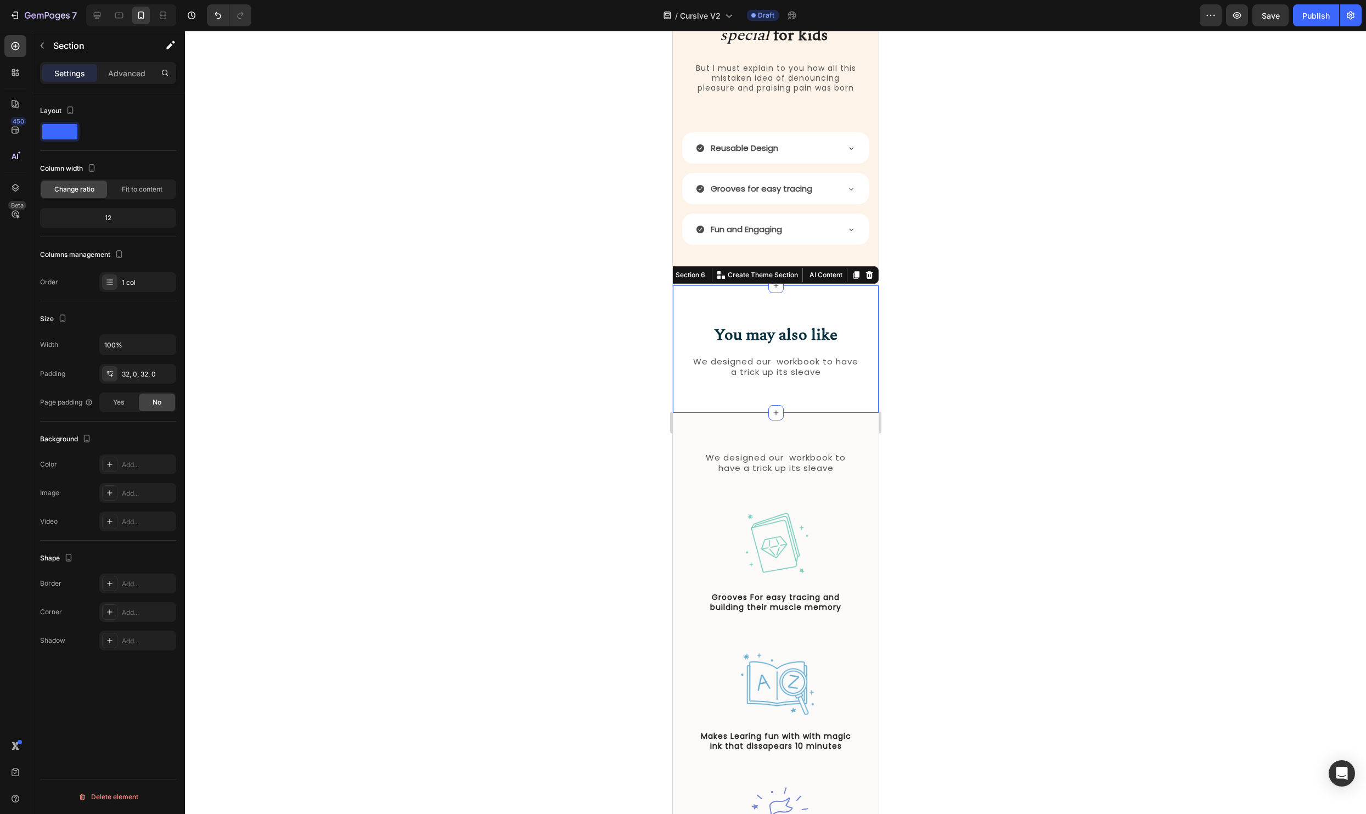
click at [836, 305] on div "You may also like Heading We designed our workbook to have a trick up its sleav…" at bounding box center [775, 348] width 206 height 127
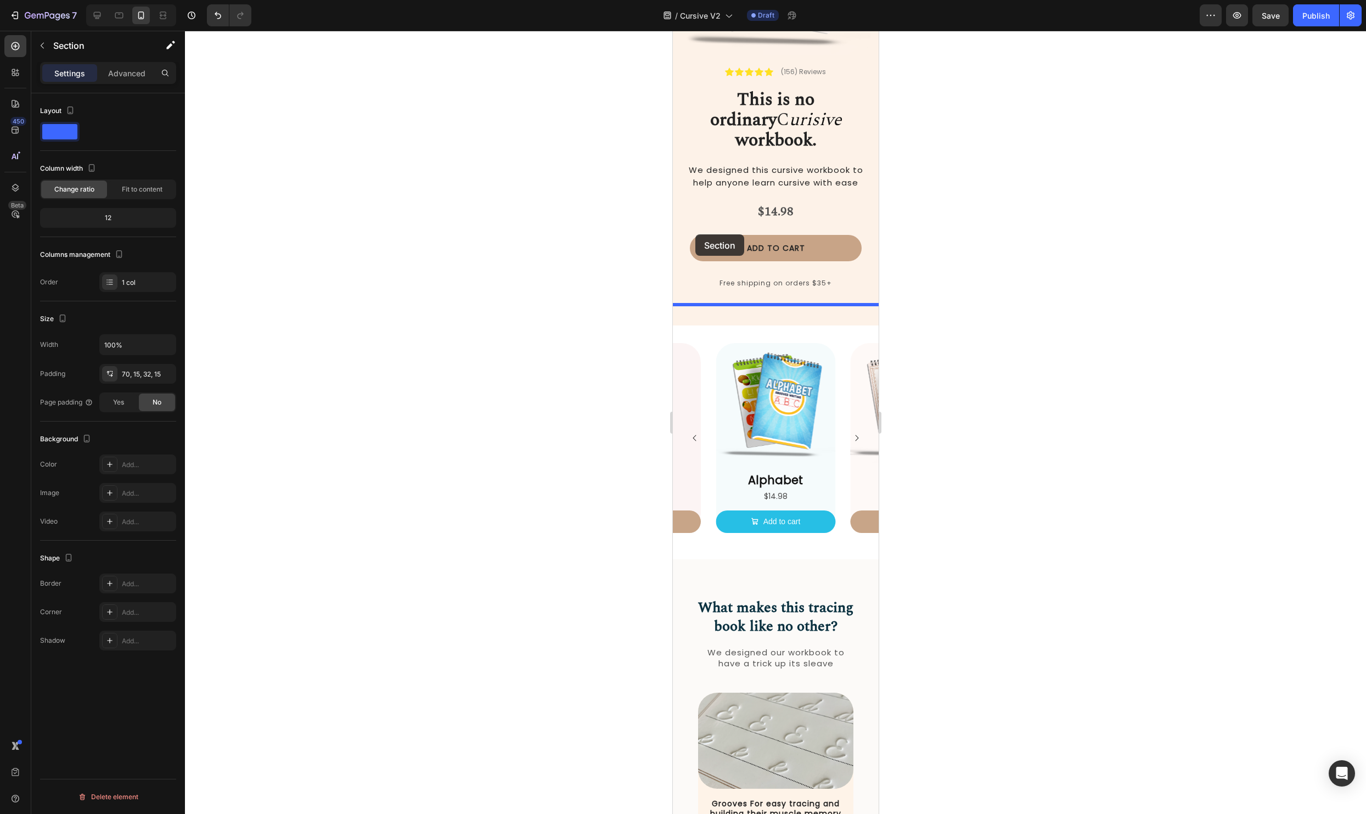
scroll to position [213, 0]
drag, startPoint x: 693, startPoint y: 273, endPoint x: 719, endPoint y: 294, distance: 32.4
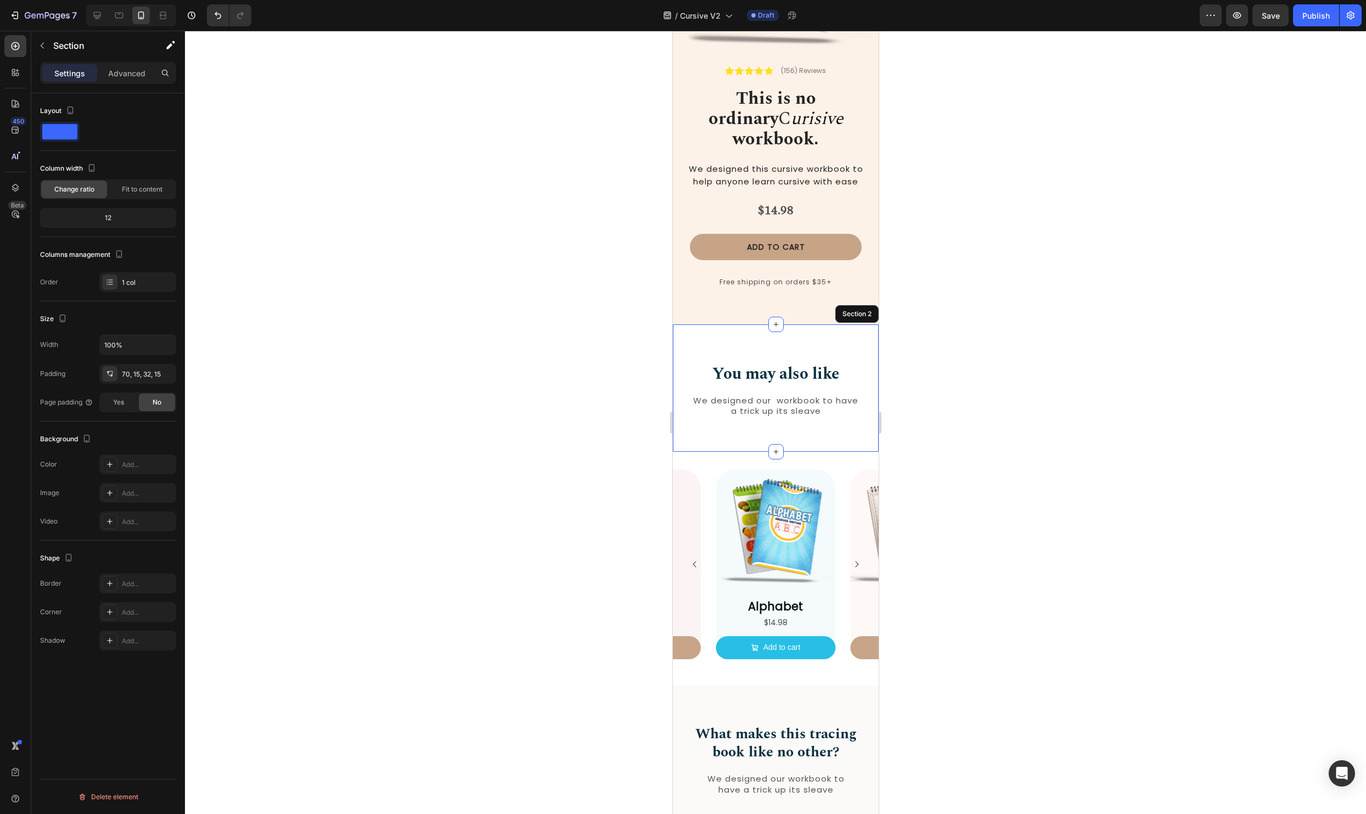
drag, startPoint x: 1123, startPoint y: 331, endPoint x: 1115, endPoint y: 332, distance: 8.4
click at [1123, 331] on div at bounding box center [775, 422] width 1181 height 783
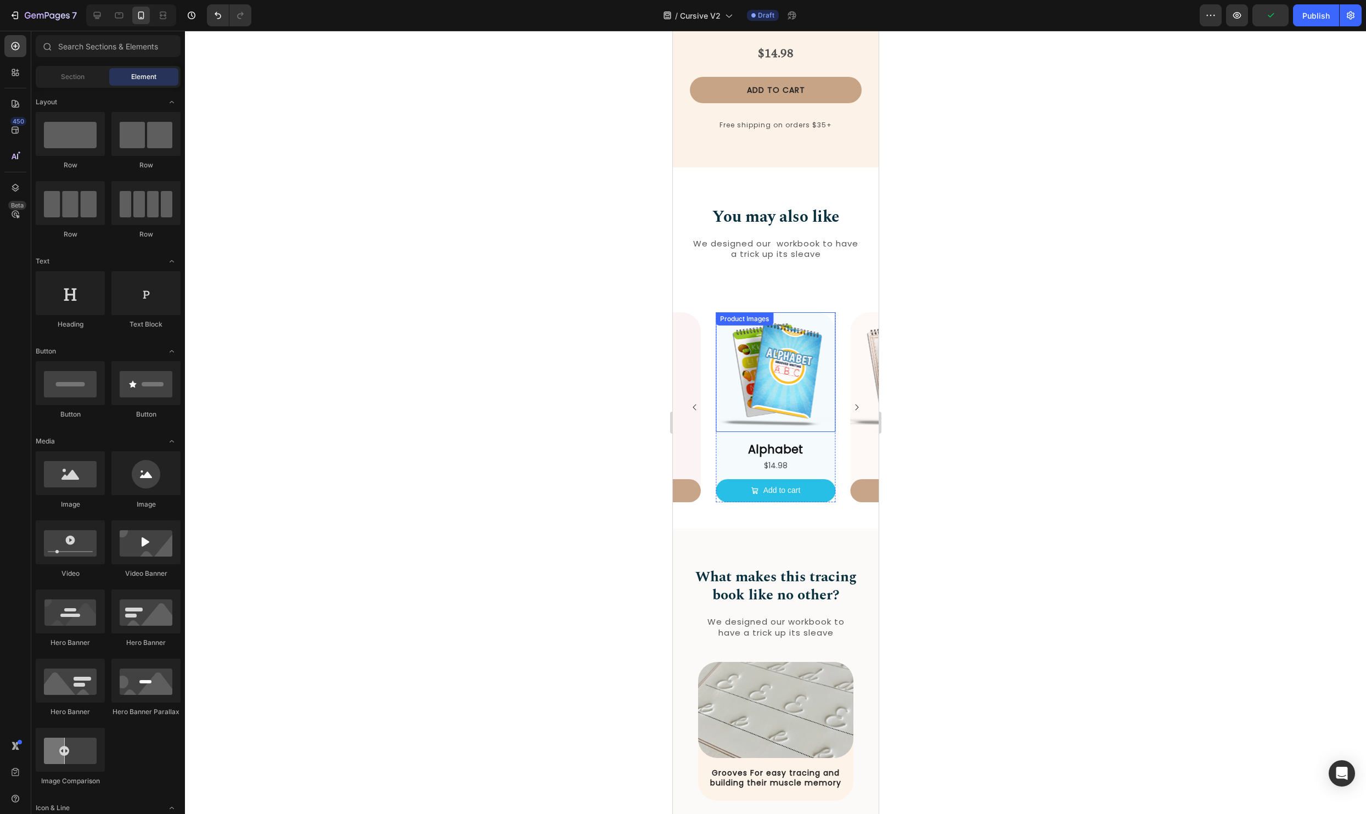
scroll to position [371, 0]
click at [1273, 5] on button "Save" at bounding box center [1270, 15] width 36 height 22
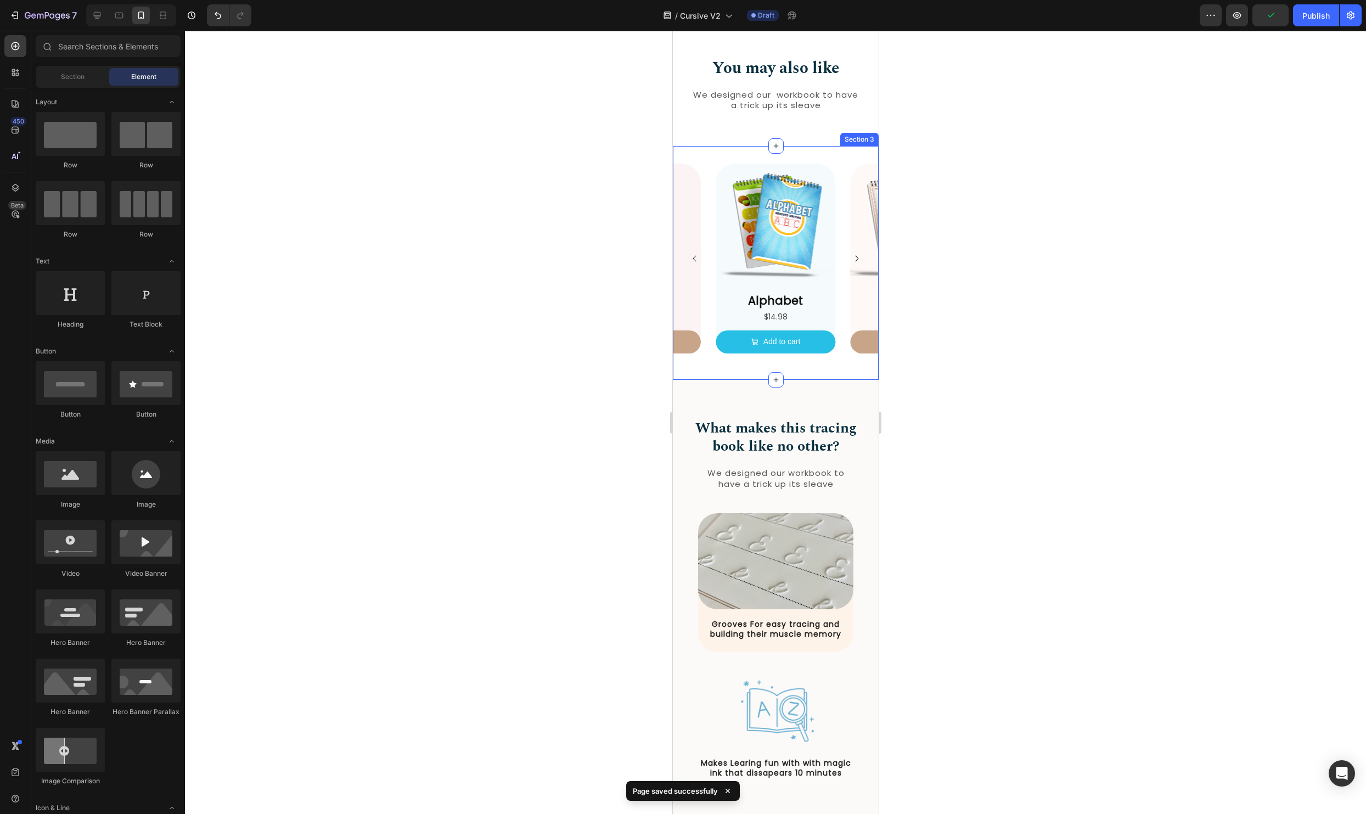
scroll to position [531, 0]
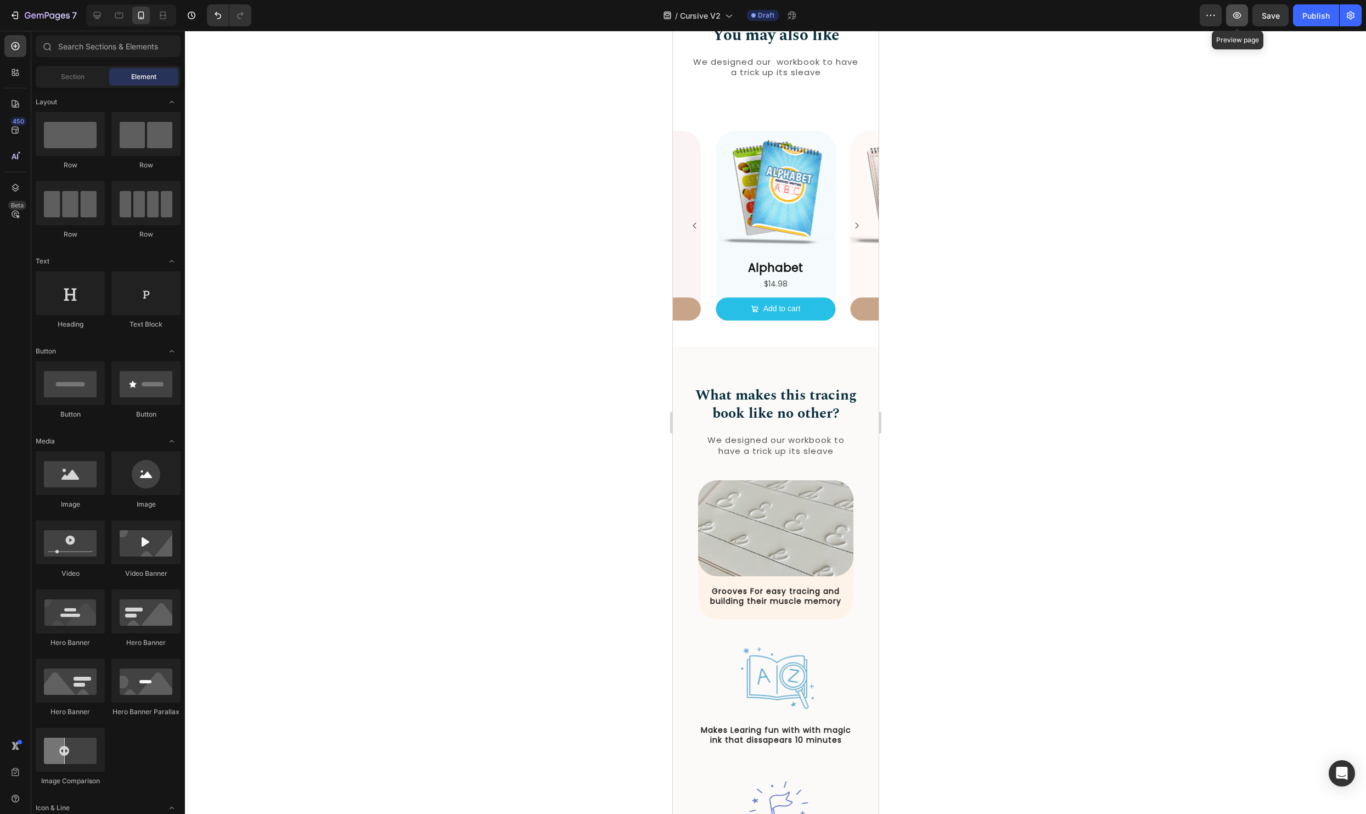
click at [1240, 14] on icon "button" at bounding box center [1237, 15] width 8 height 7
click at [27, 15] on icon "button" at bounding box center [28, 15] width 6 height 7
